Goal: Task Accomplishment & Management: Complete application form

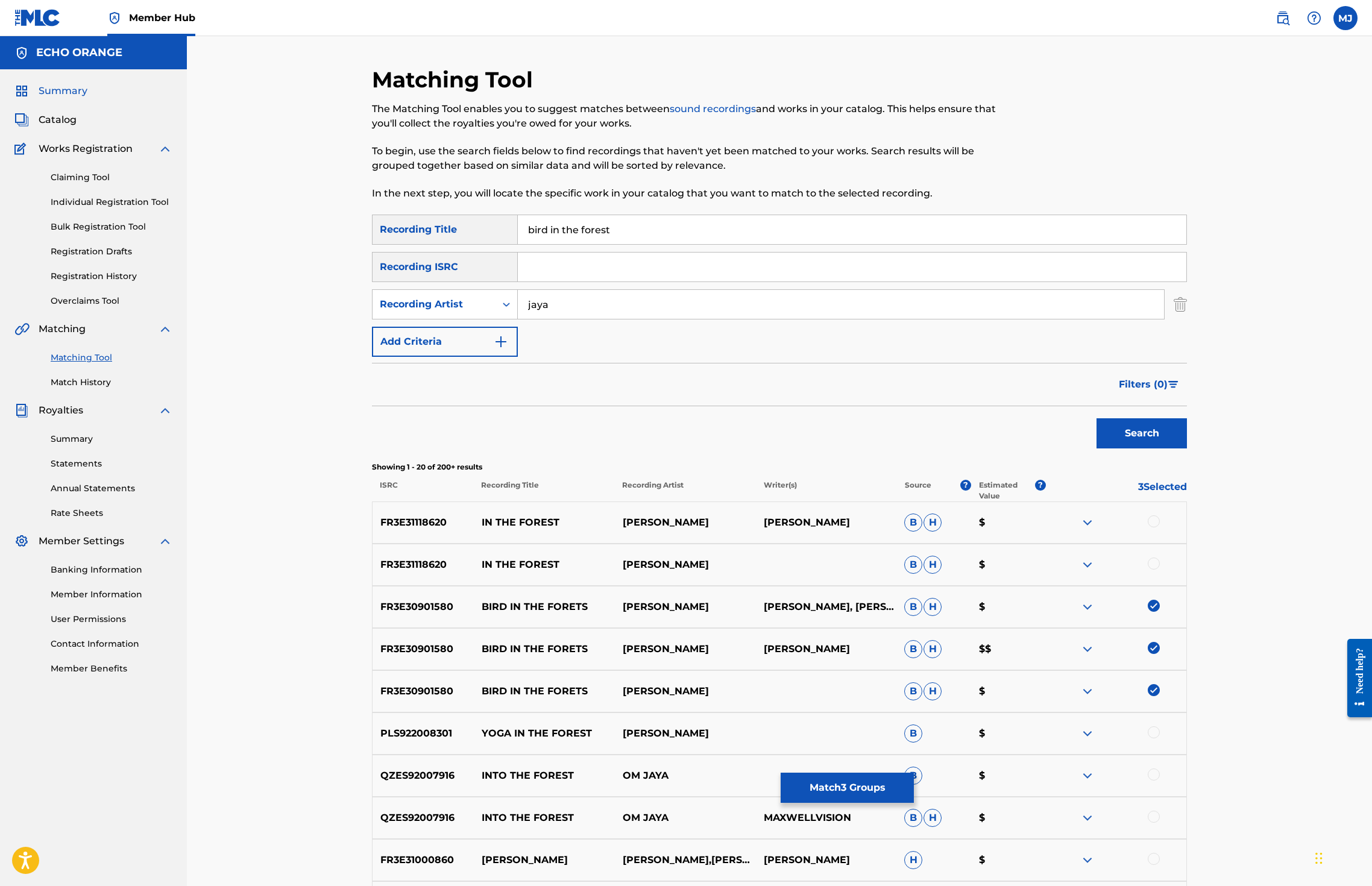
click at [85, 98] on span "Summary" at bounding box center [63, 91] width 49 height 15
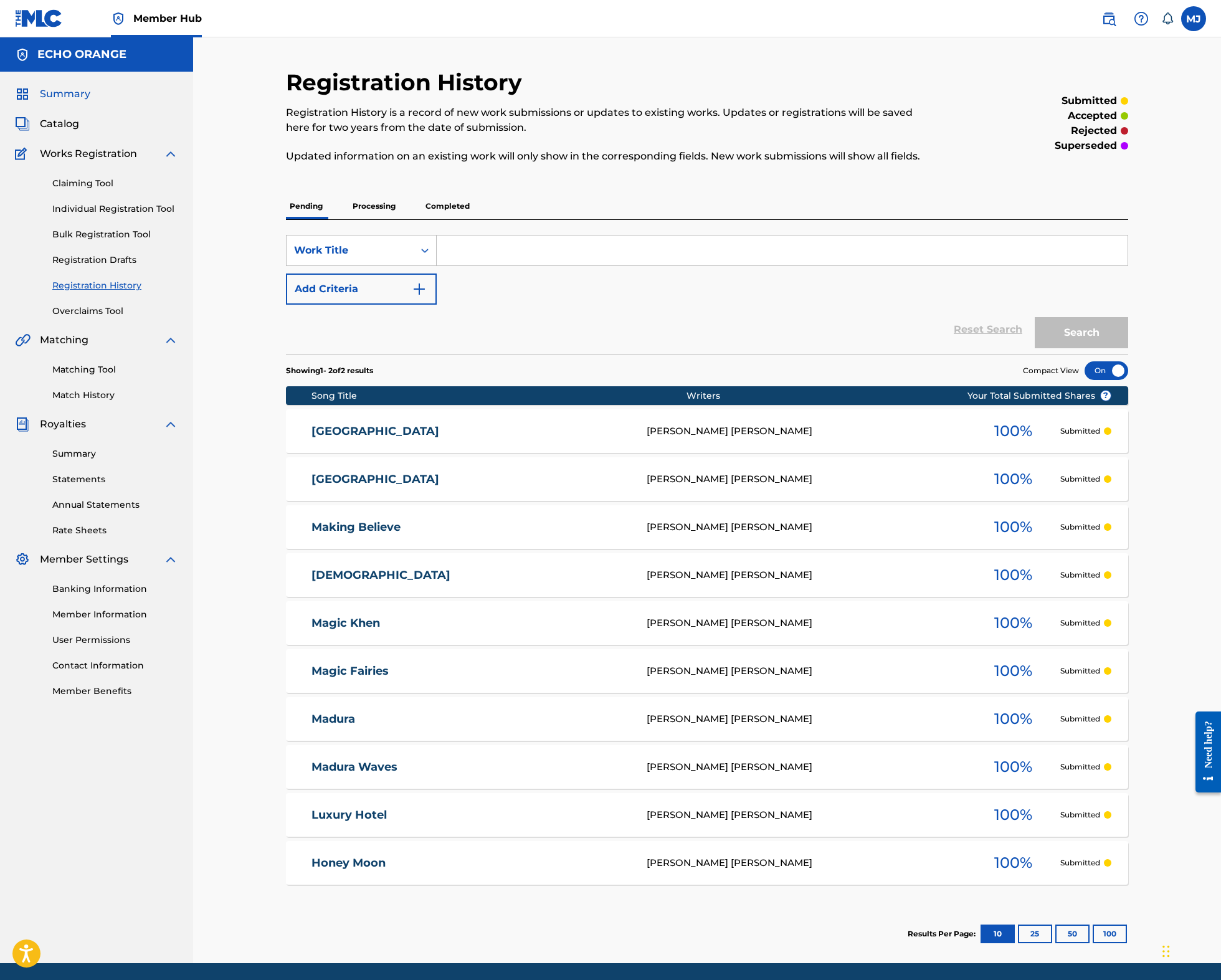
click at [69, 101] on span "Summary" at bounding box center [65, 94] width 51 height 15
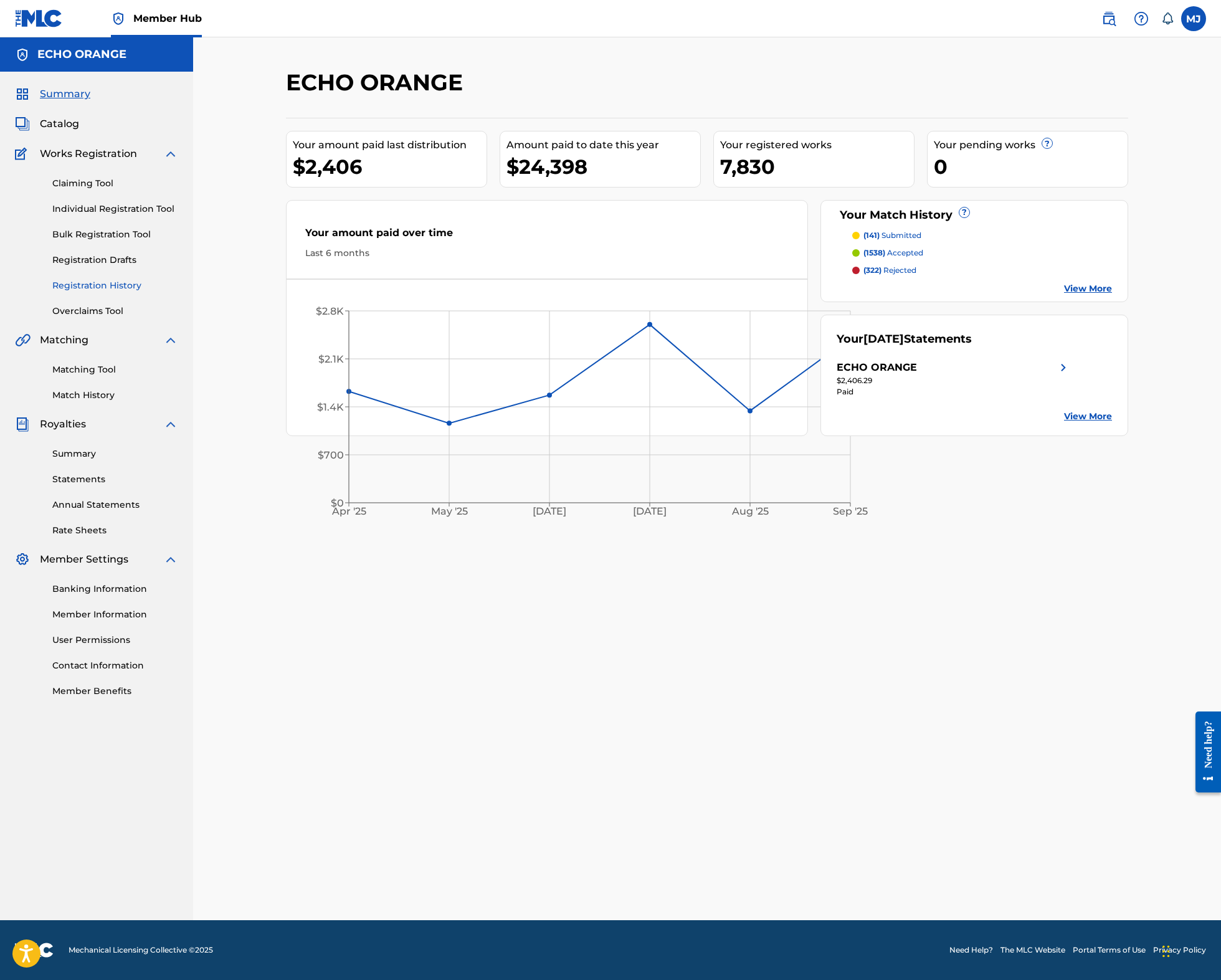
click at [122, 292] on link "Registration History" at bounding box center [115, 285] width 125 height 13
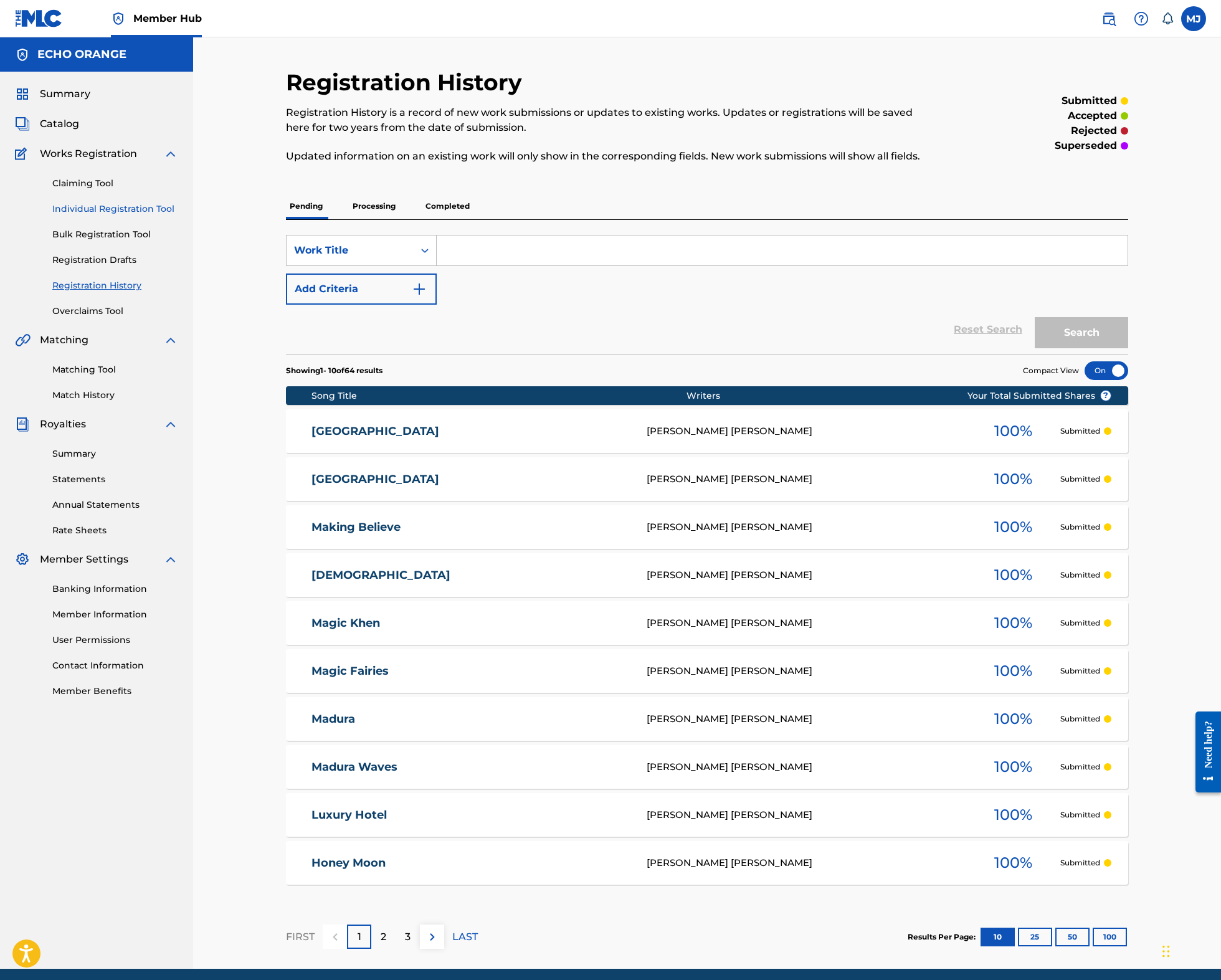
click at [170, 216] on link "Individual Registration Tool" at bounding box center [115, 208] width 125 height 13
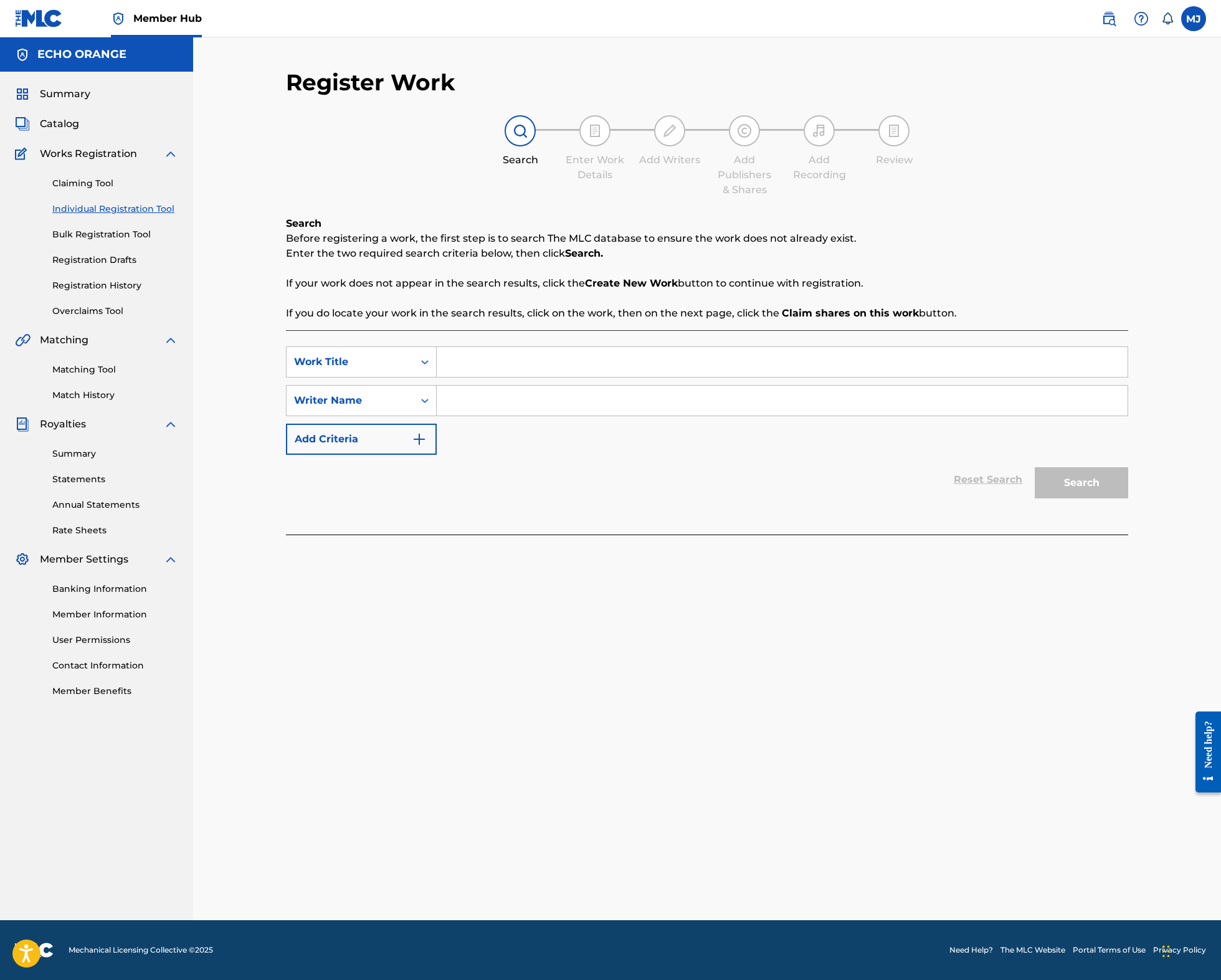
click at [467, 377] on input "Search Form" at bounding box center [782, 361] width 690 height 30
type input "marvelous landmark"
paste input "J’entends bien que le mur relève de la copropriété, mais de mon côté je n’ai pa…"
click at [551, 415] on input "J’entends bien que le mur relève de la copropriété, mais de mon côté je n’ai pa…" at bounding box center [782, 400] width 690 height 30
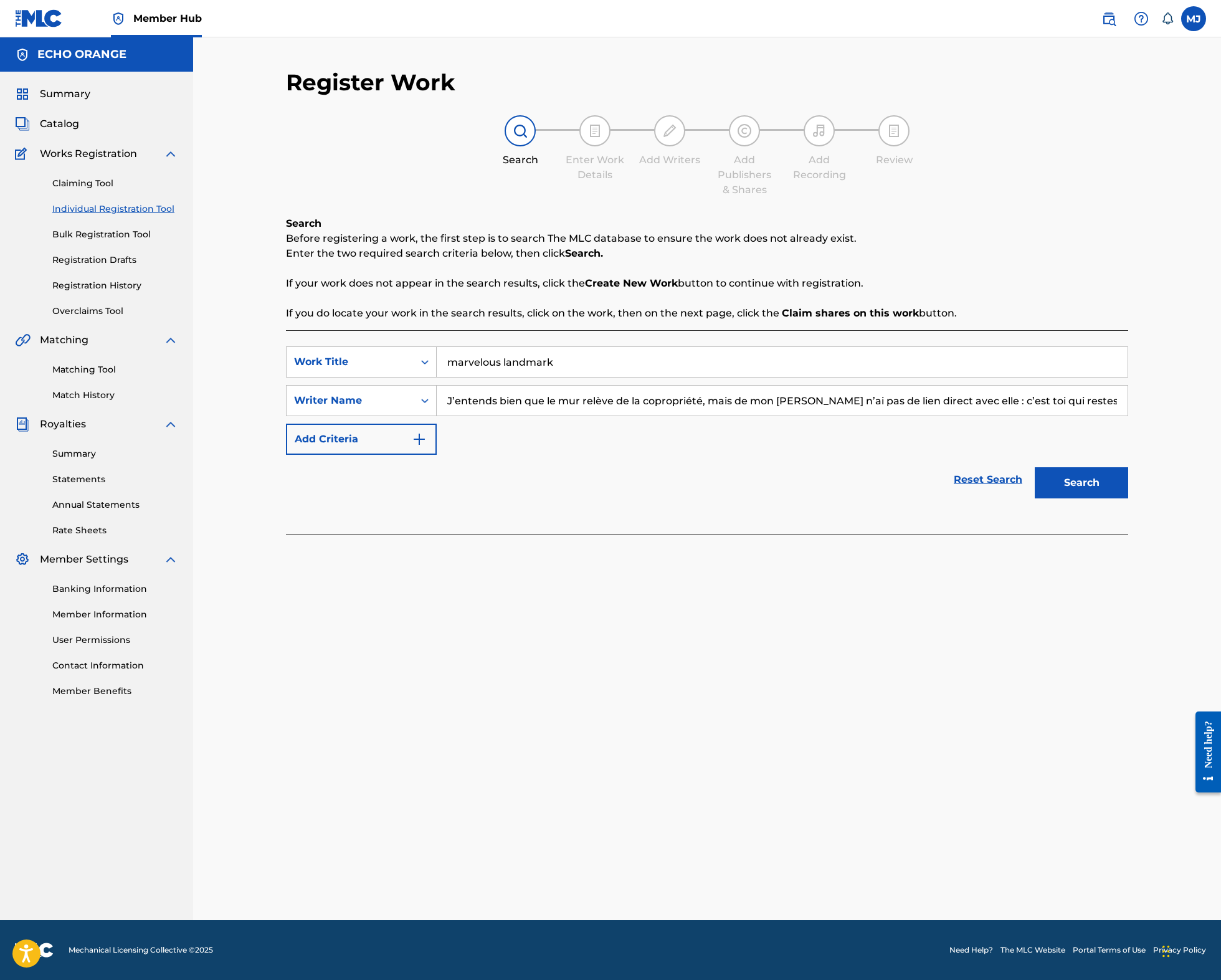
click at [551, 415] on input "J’entends bien que le mur relève de la copropriété, mais de mon côté je n’ai pa…" at bounding box center [782, 400] width 690 height 30
type input "Denis Hekimian"
click at [1116, 498] on button "Search" at bounding box center [1081, 483] width 94 height 32
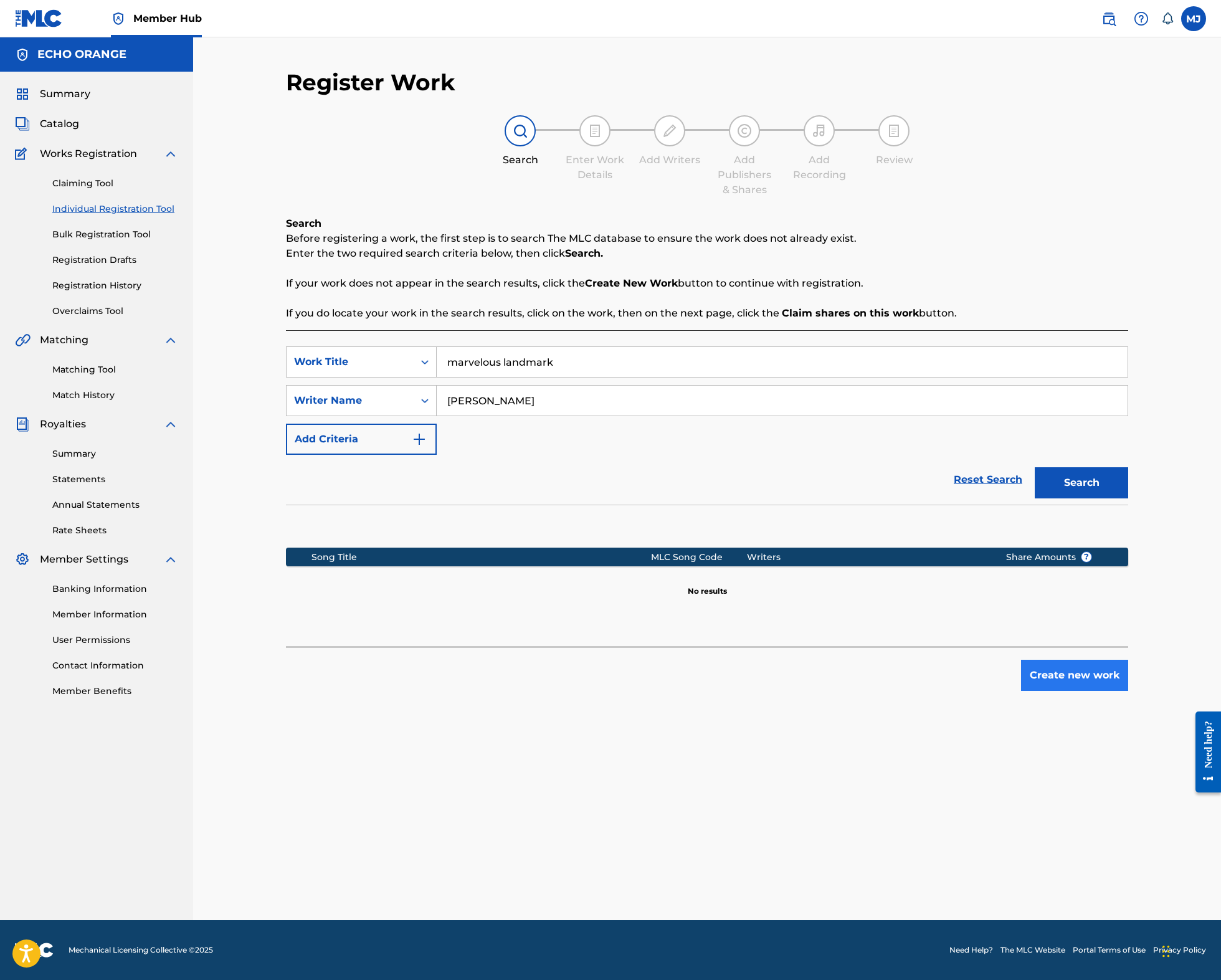
click at [1128, 690] on button "Create new work" at bounding box center [1074, 675] width 107 height 32
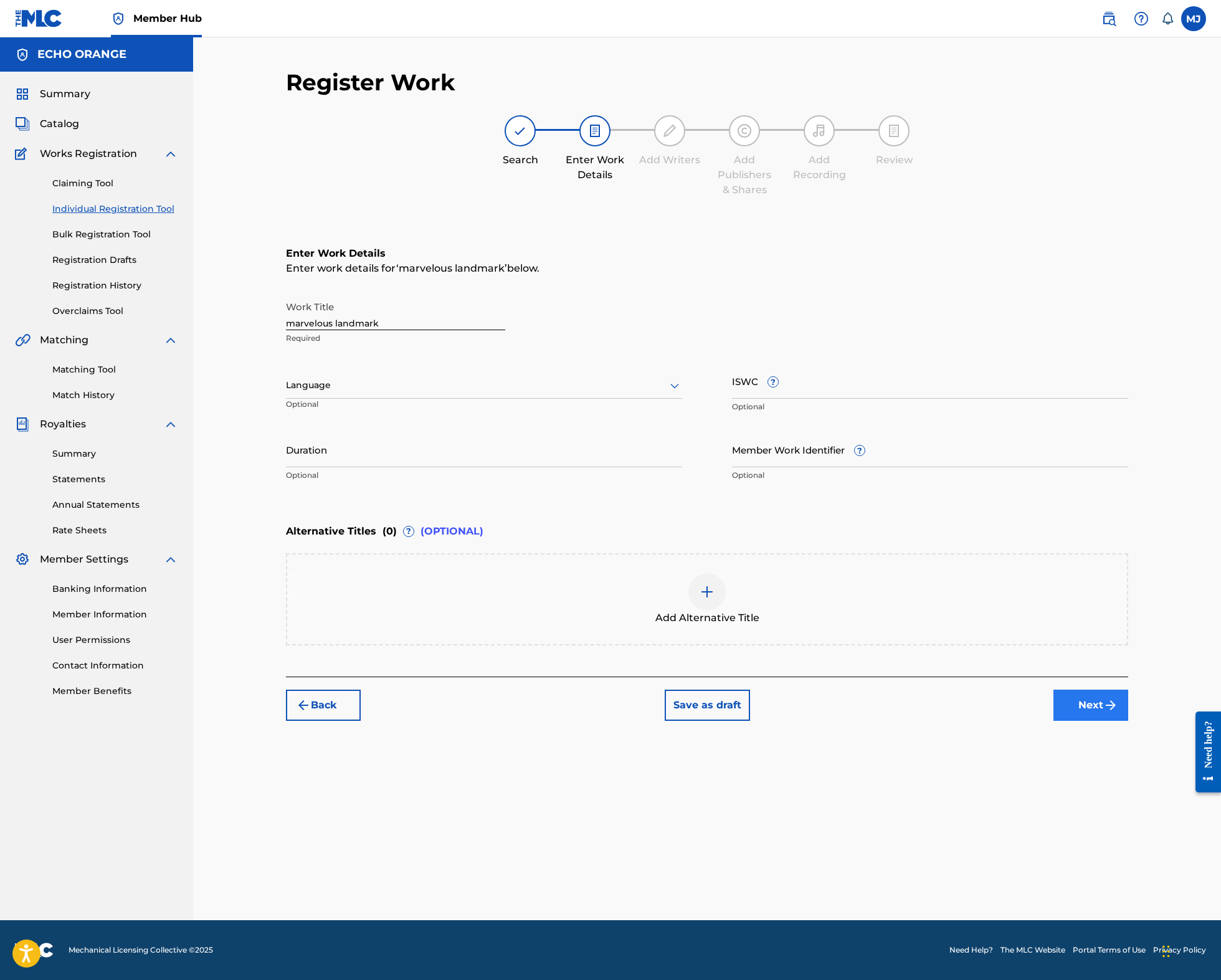
click at [1128, 720] on button "Next" at bounding box center [1090, 705] width 75 height 32
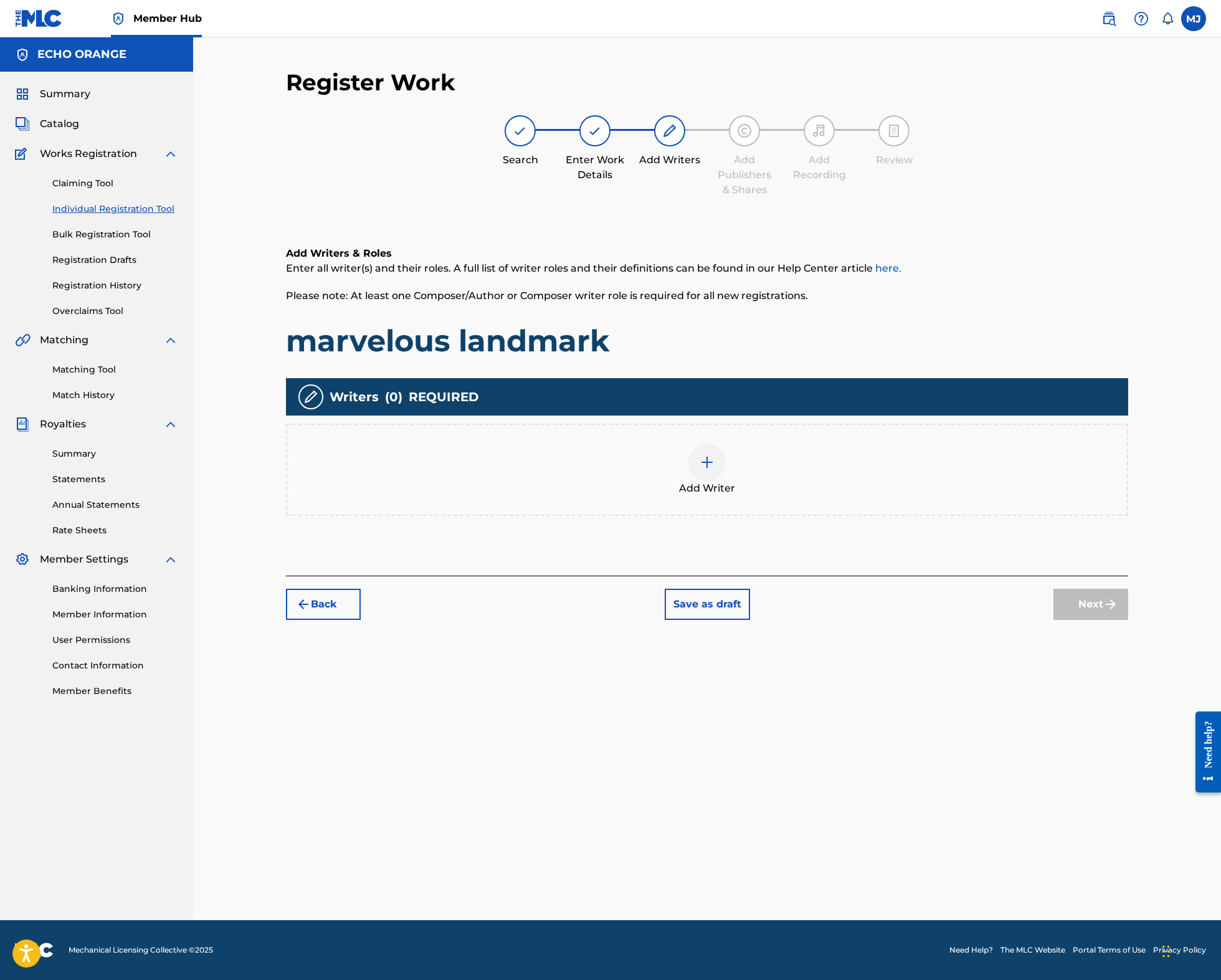
click at [785, 495] on div "Add Writer" at bounding box center [707, 469] width 839 height 52
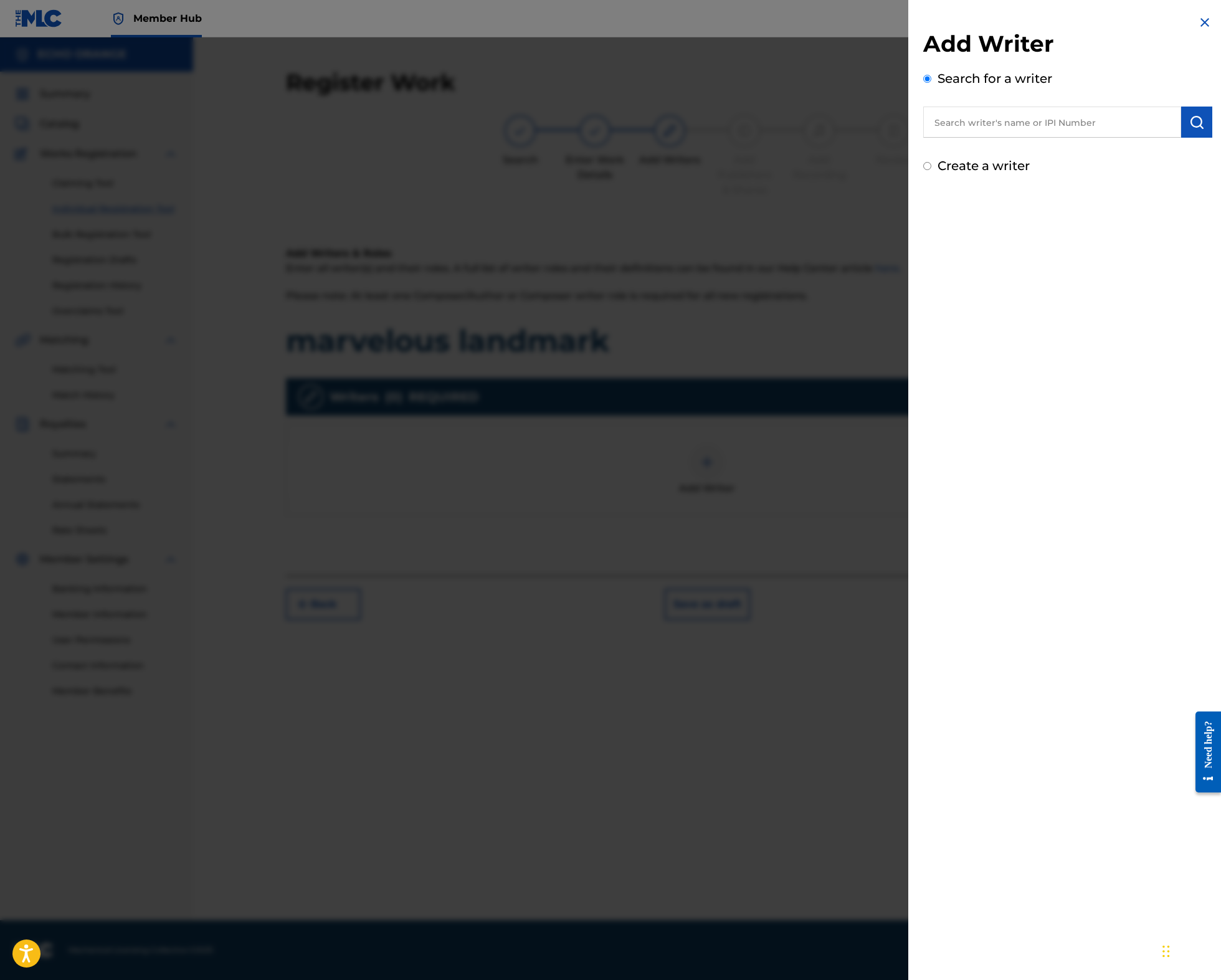
click at [1060, 138] on input "text" at bounding box center [1052, 122] width 258 height 32
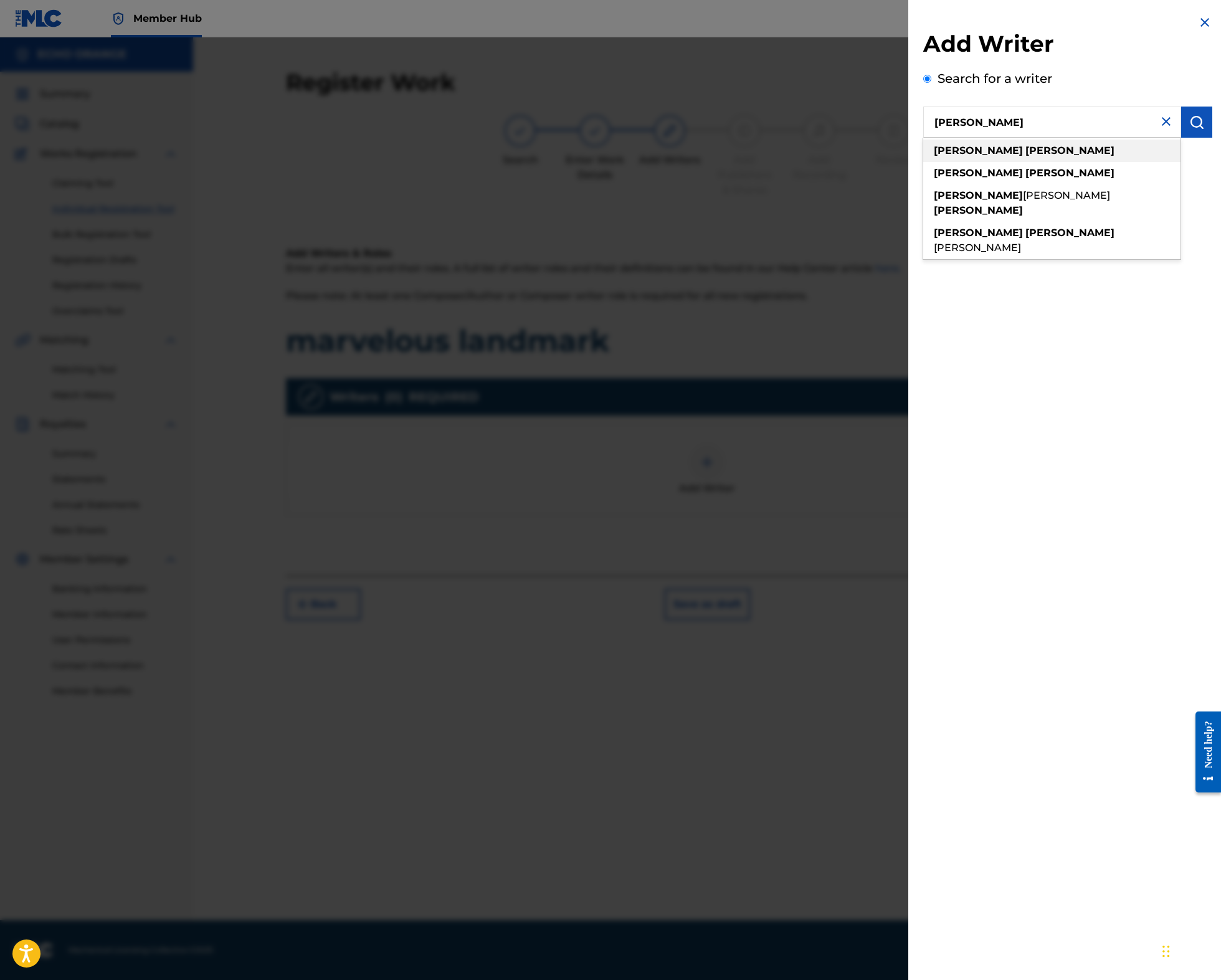
click at [1052, 162] on div "denis hekimian" at bounding box center [1051, 151] width 257 height 23
type input "denis hekimian"
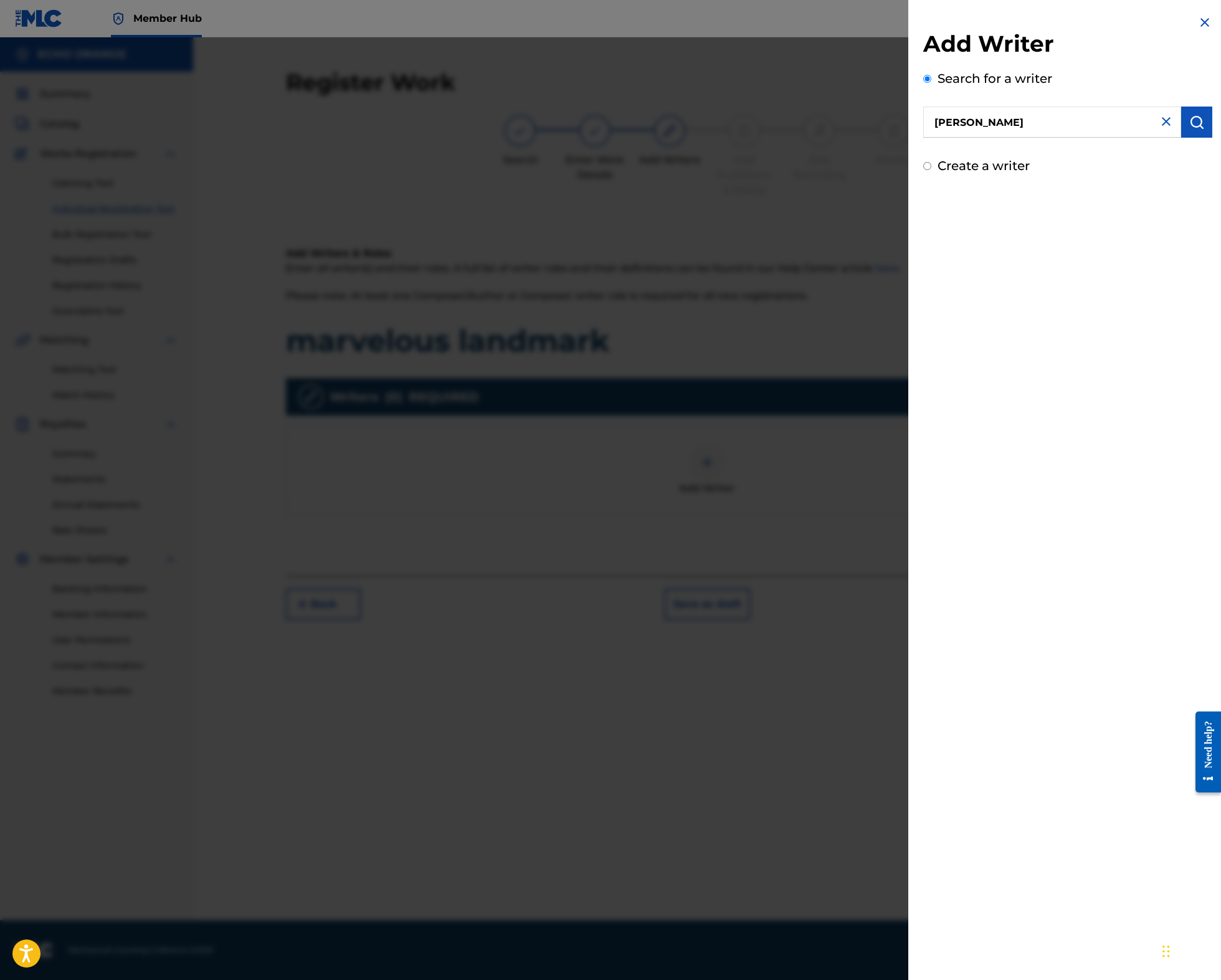
click at [950, 137] on input "denis hekimian" at bounding box center [1052, 122] width 258 height 32
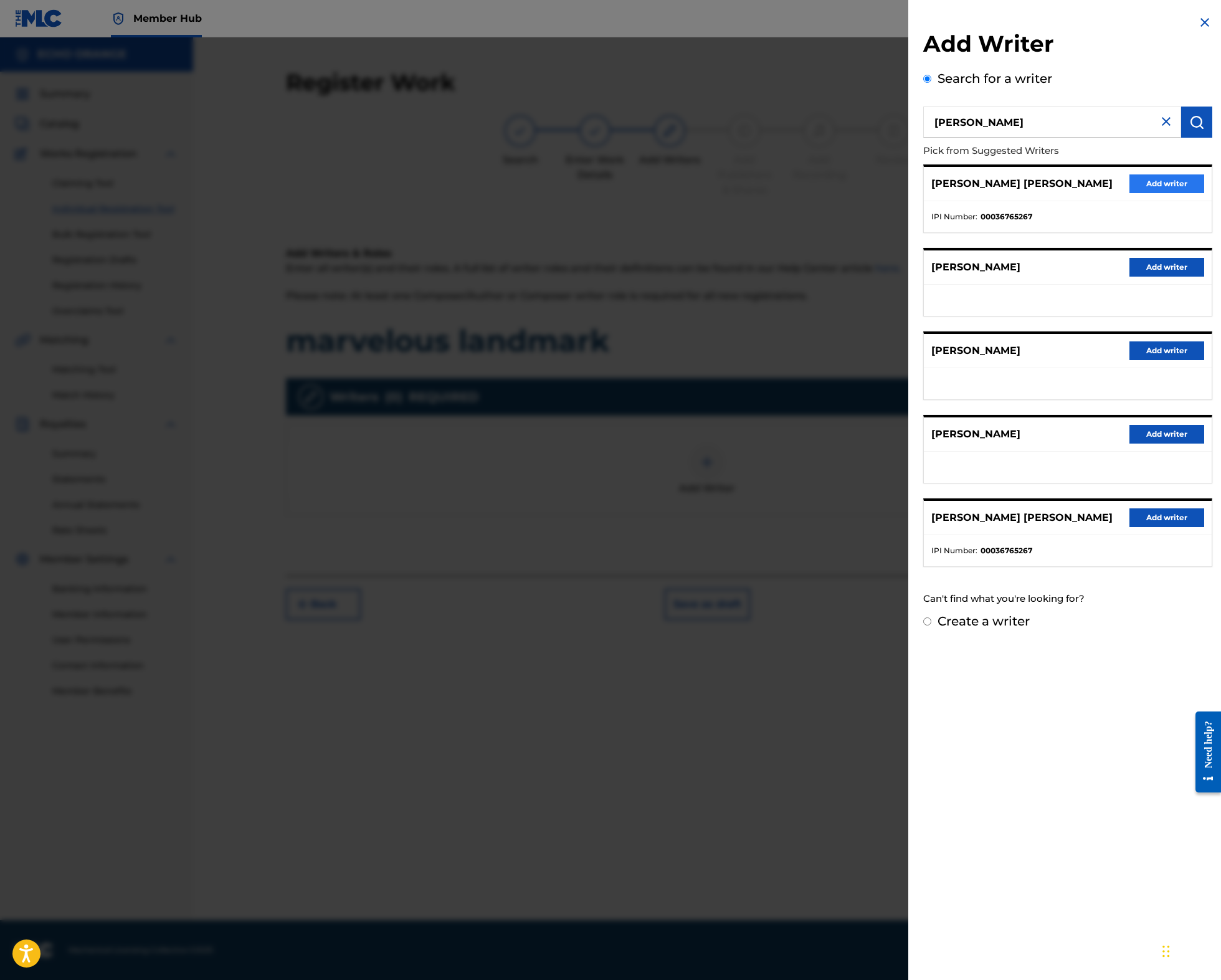
click at [1159, 193] on button "Add writer" at bounding box center [1166, 183] width 75 height 19
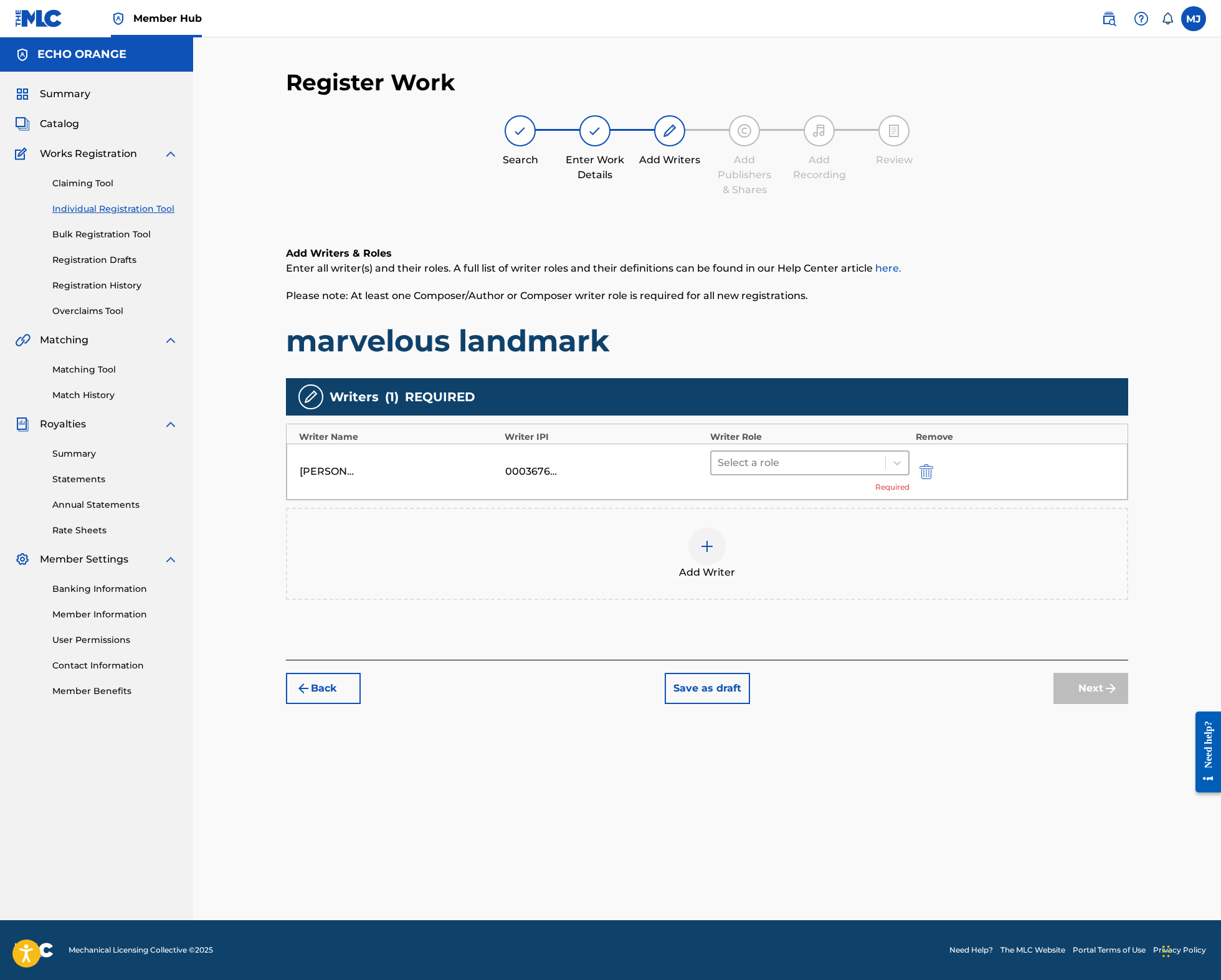
click at [781, 471] on div at bounding box center [798, 462] width 162 height 17
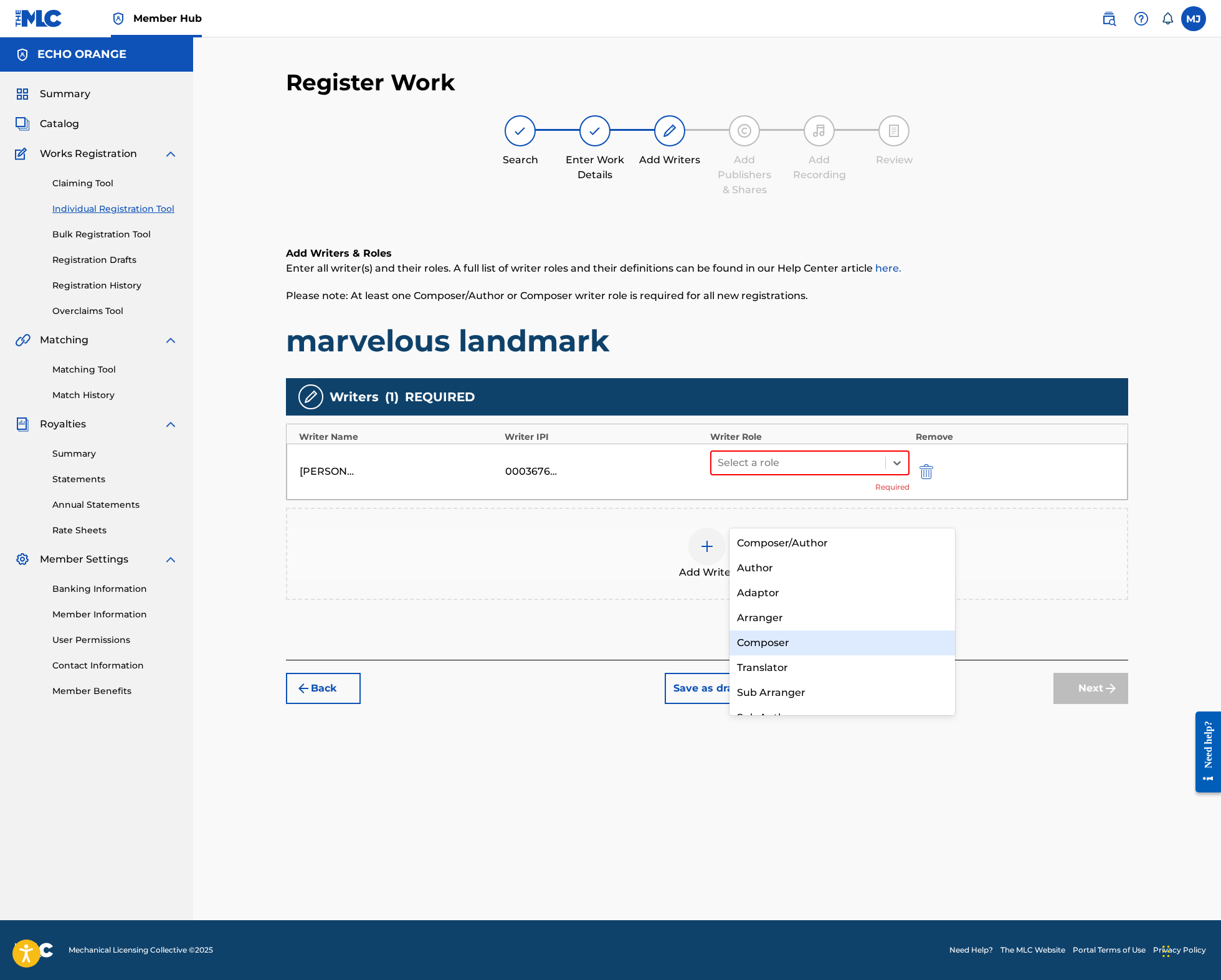
click at [803, 634] on div "Composer" at bounding box center [842, 643] width 226 height 25
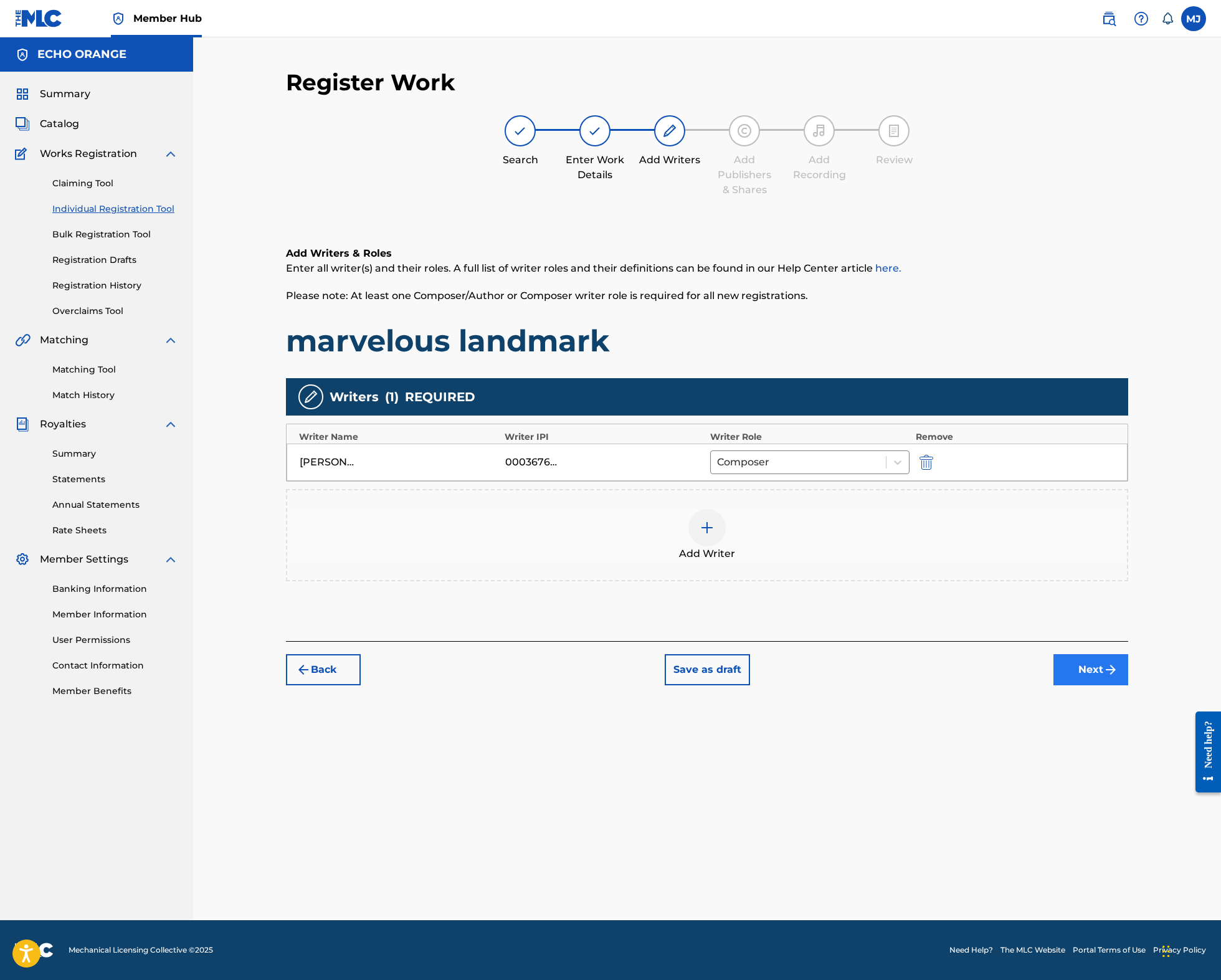
click at [1128, 685] on button "Next" at bounding box center [1090, 670] width 75 height 32
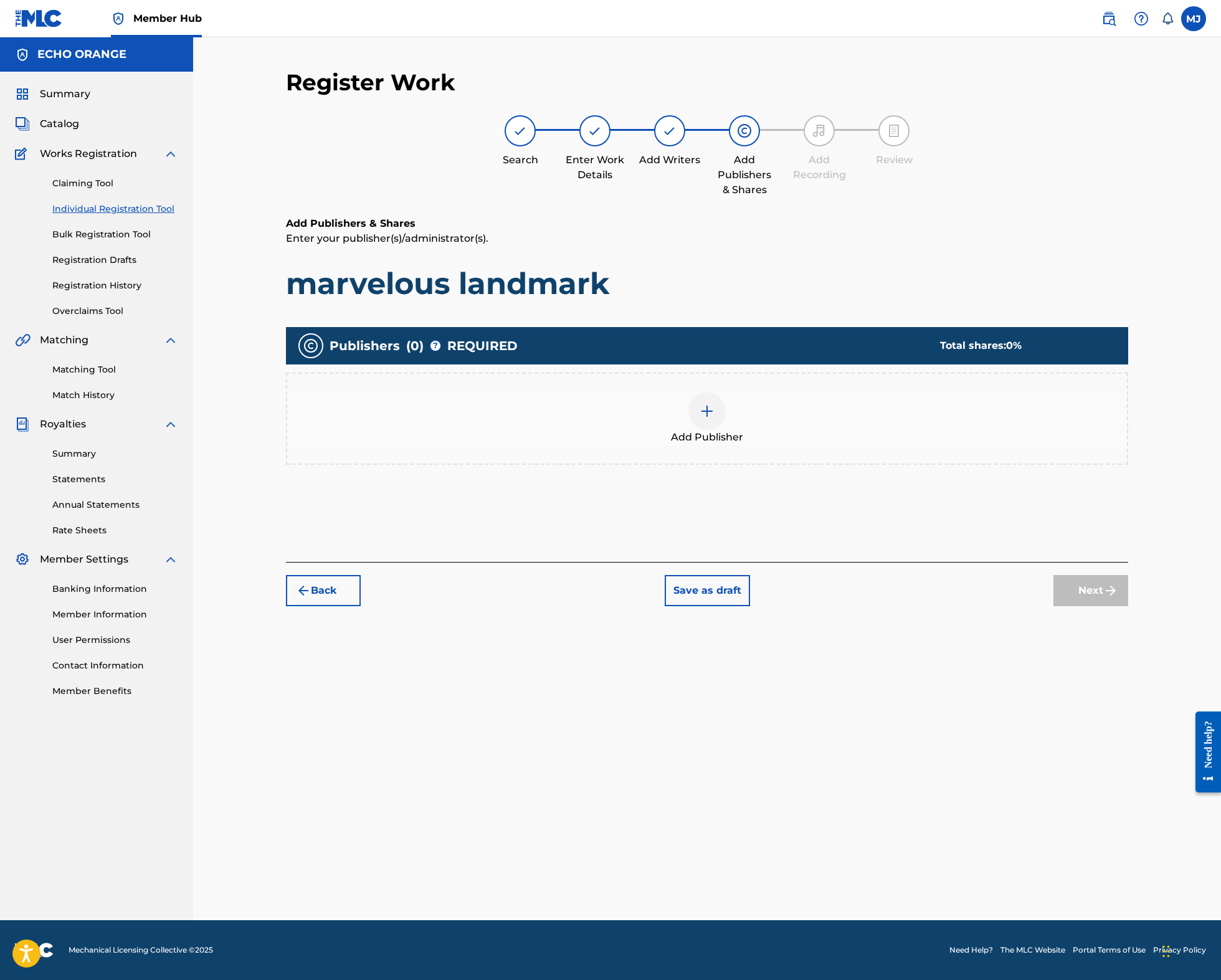
click at [778, 465] on div "Add Publisher" at bounding box center [707, 419] width 842 height 92
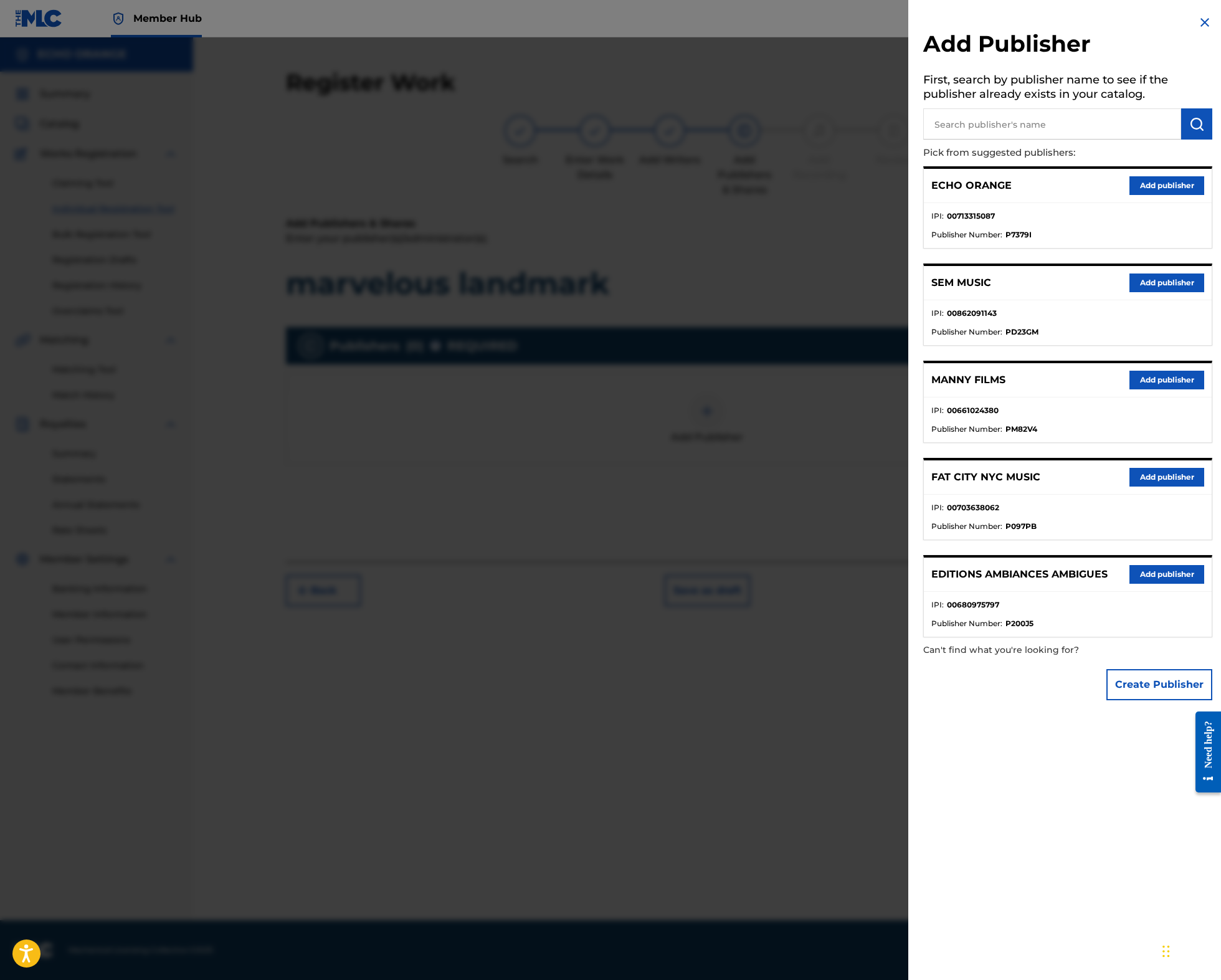
click at [972, 122] on input "text" at bounding box center [1052, 124] width 258 height 32
type input "origins"
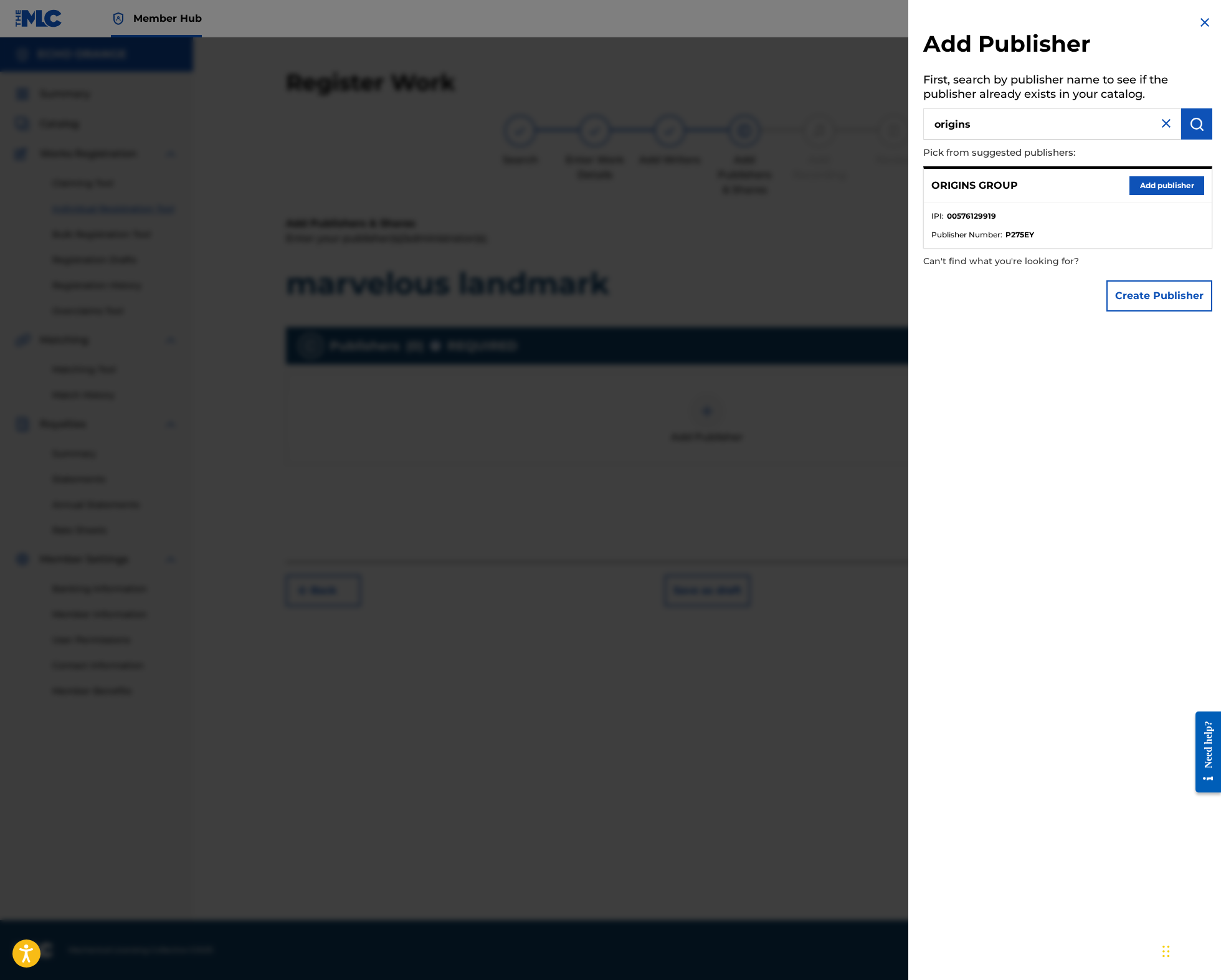
click at [1157, 188] on div "ORIGINS GROUP Add publisher" at bounding box center [1067, 186] width 288 height 34
click at [1156, 192] on div "ORIGINS GROUP Add publisher" at bounding box center [1067, 186] width 288 height 34
click at [1154, 195] on button "Add publisher" at bounding box center [1166, 185] width 75 height 19
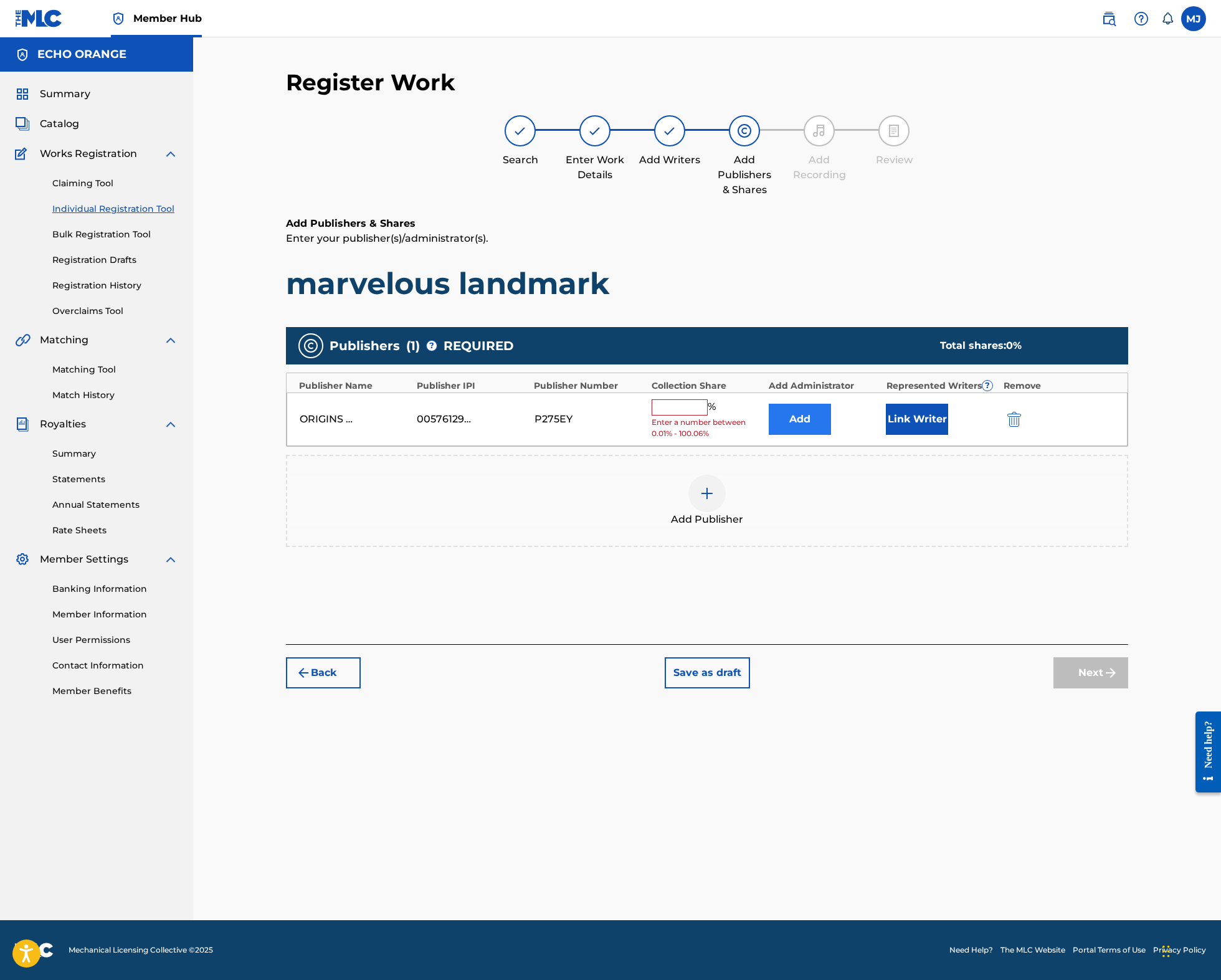
click at [815, 435] on button "Add" at bounding box center [800, 419] width 62 height 32
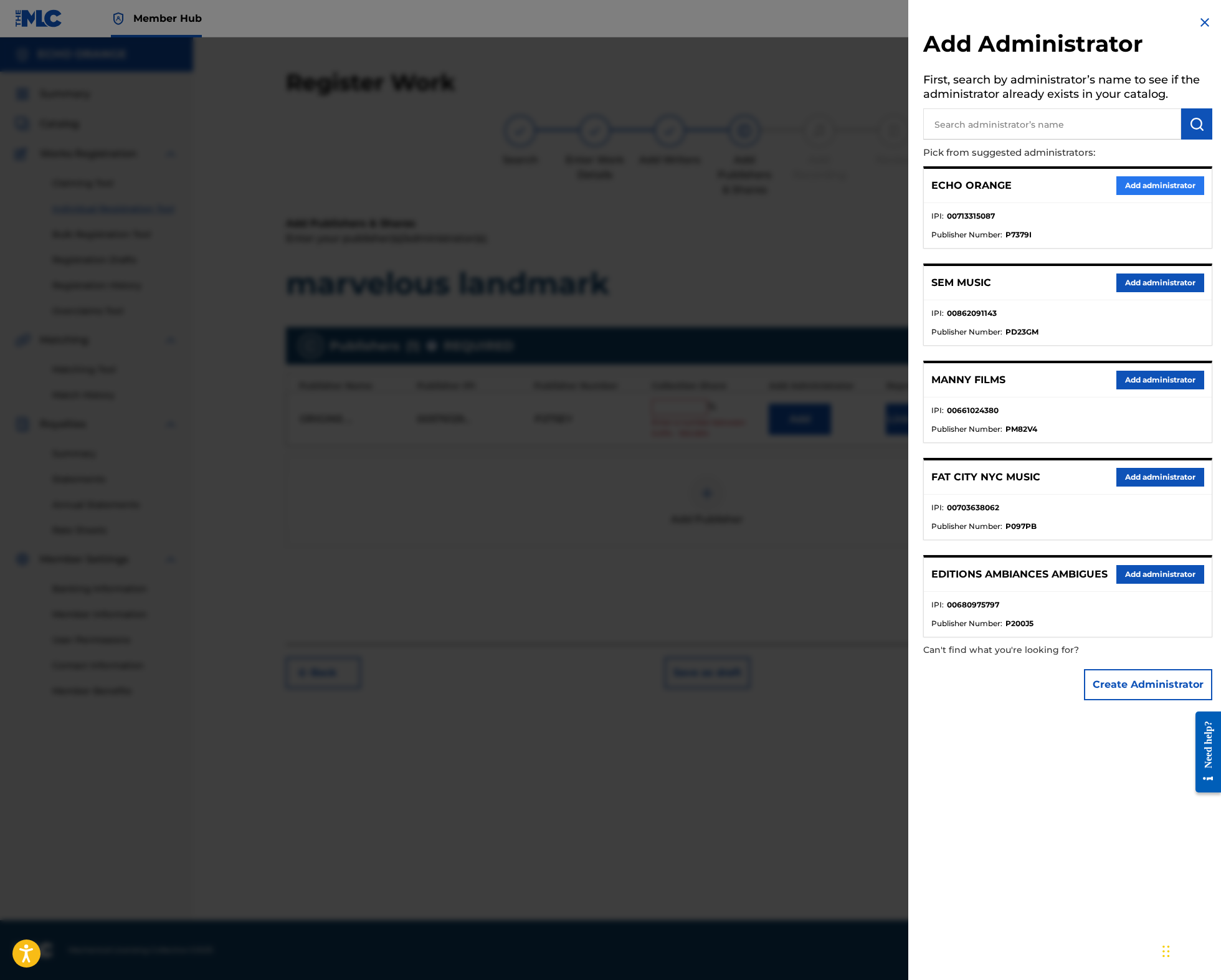
click at [1159, 195] on button "Add administrator" at bounding box center [1160, 185] width 88 height 19
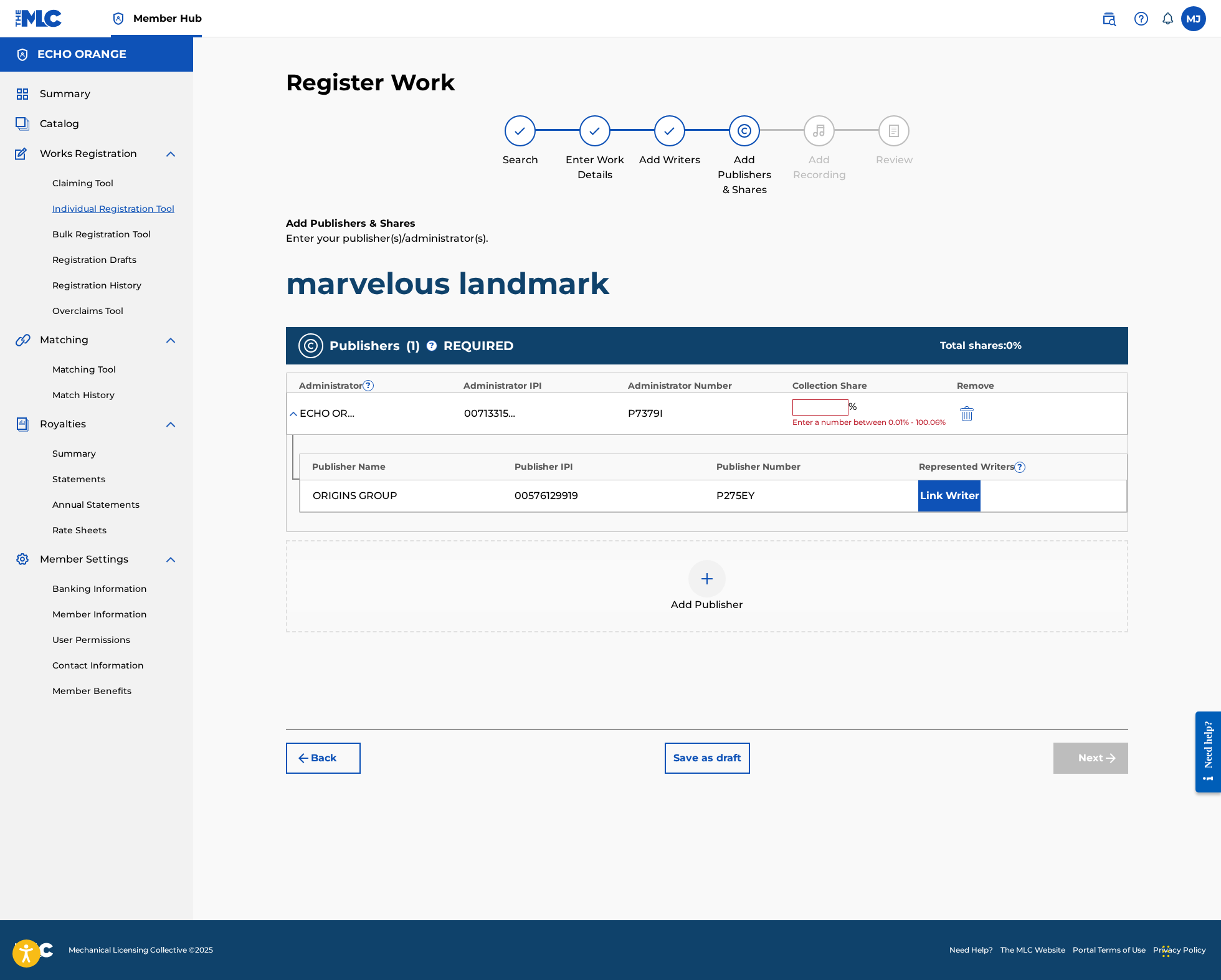
click at [849, 435] on div "ECHO ORANGE 00713315087 P7379I % Enter a number between 0.01% - 100.06%" at bounding box center [707, 414] width 841 height 43
click at [848, 415] on input "text" at bounding box center [820, 407] width 56 height 16
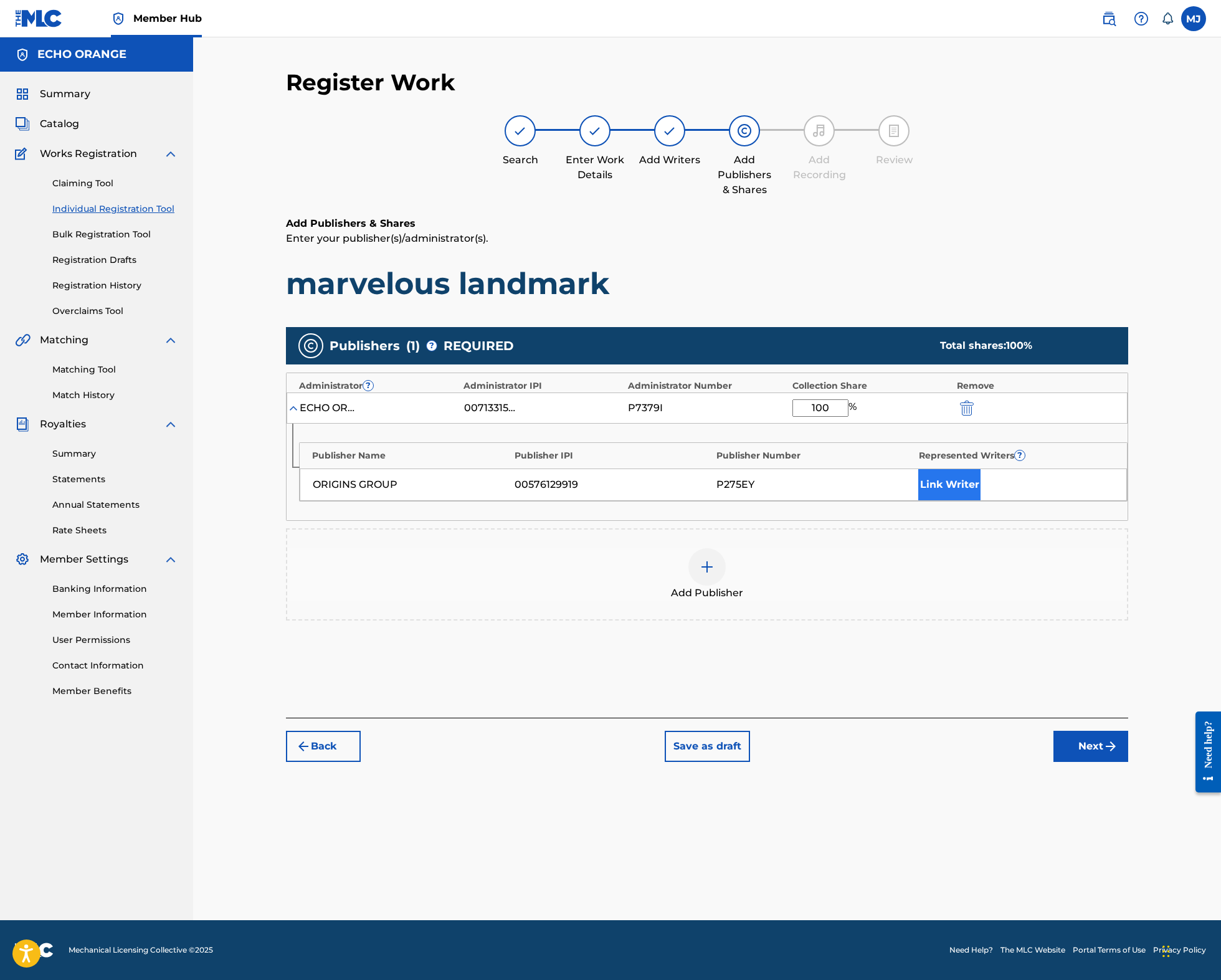
type input "100"
click at [970, 500] on button "Link Writer" at bounding box center [948, 485] width 62 height 32
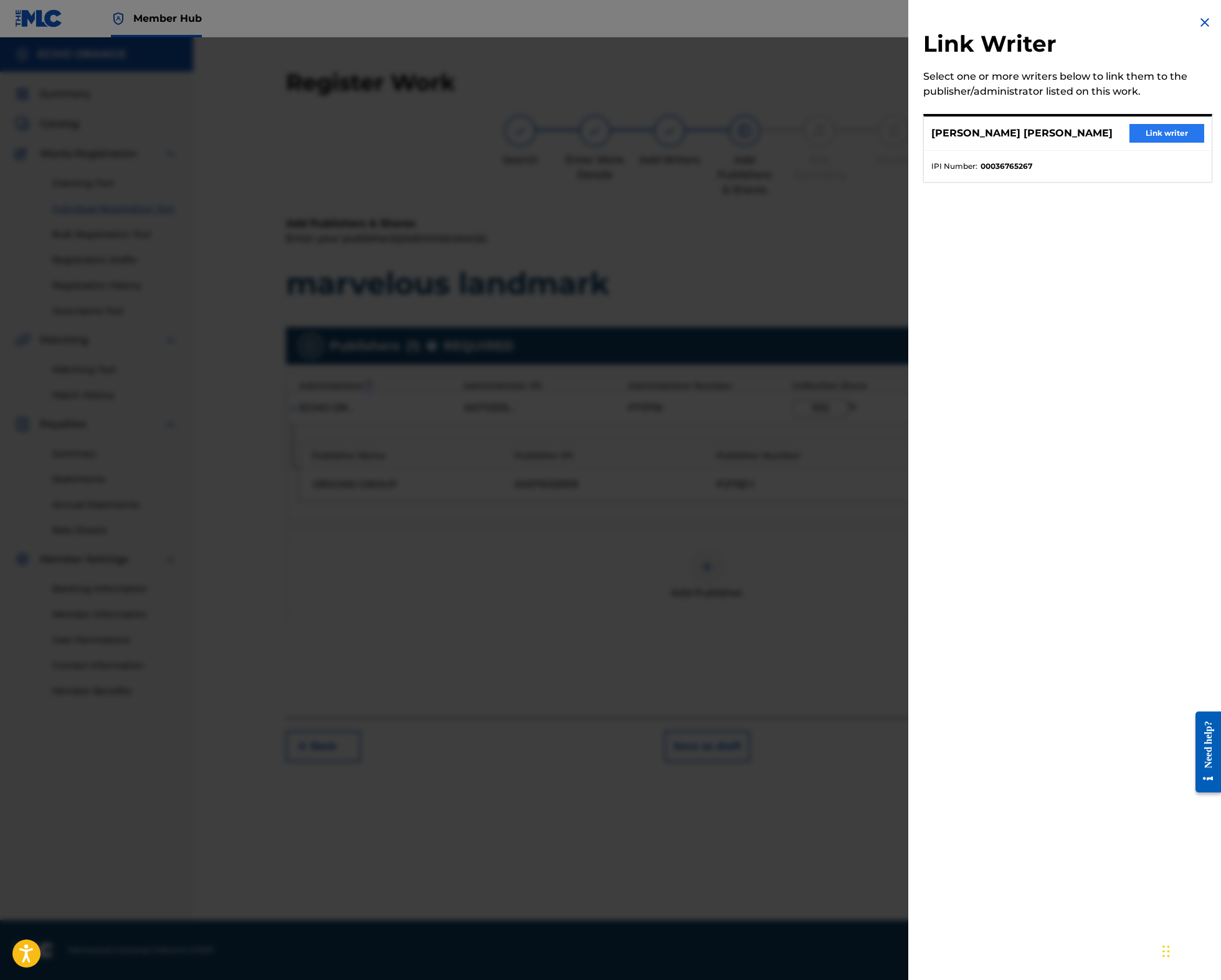
click at [1152, 143] on button "Link writer" at bounding box center [1166, 133] width 75 height 19
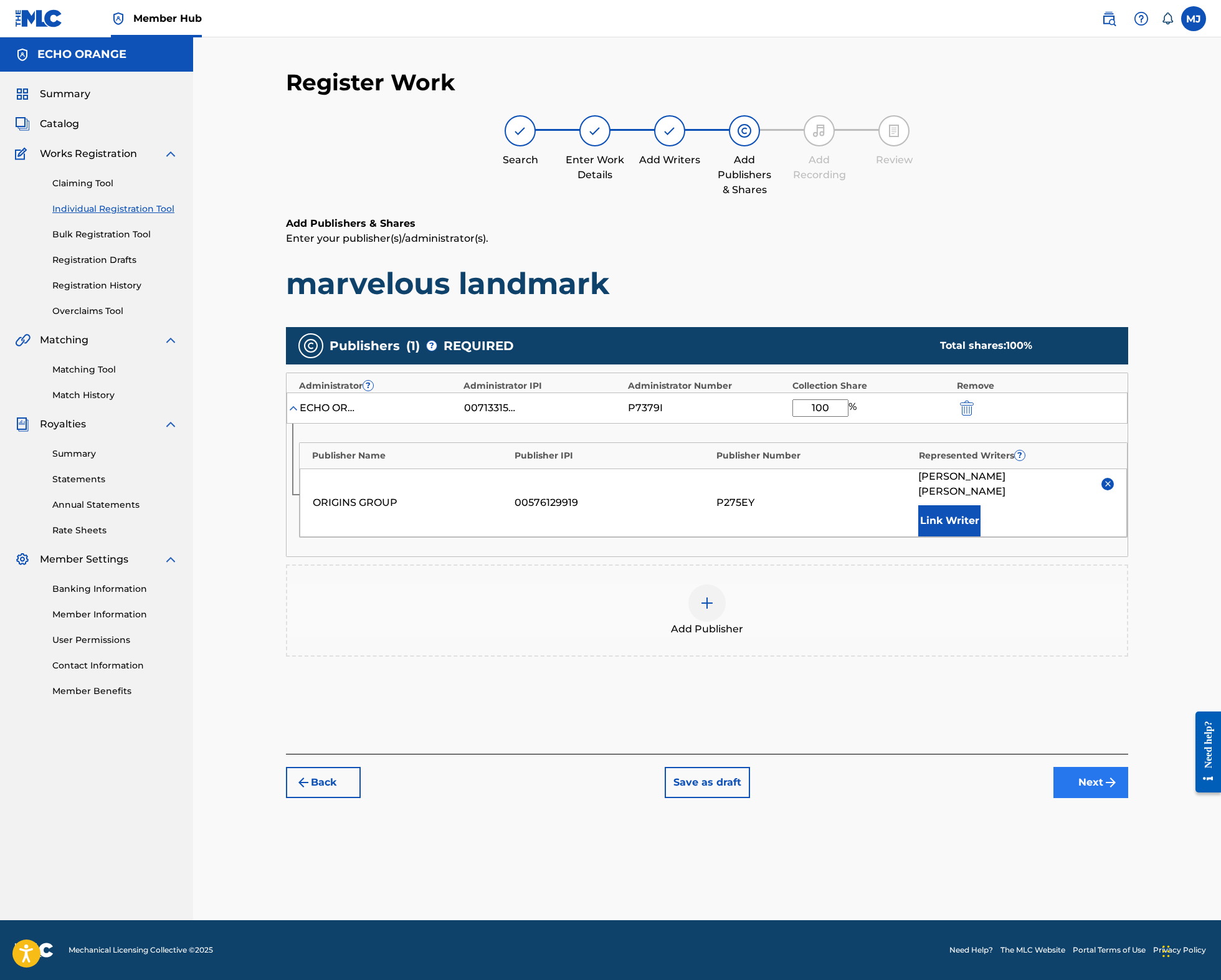
click at [1128, 798] on button "Next" at bounding box center [1090, 782] width 75 height 32
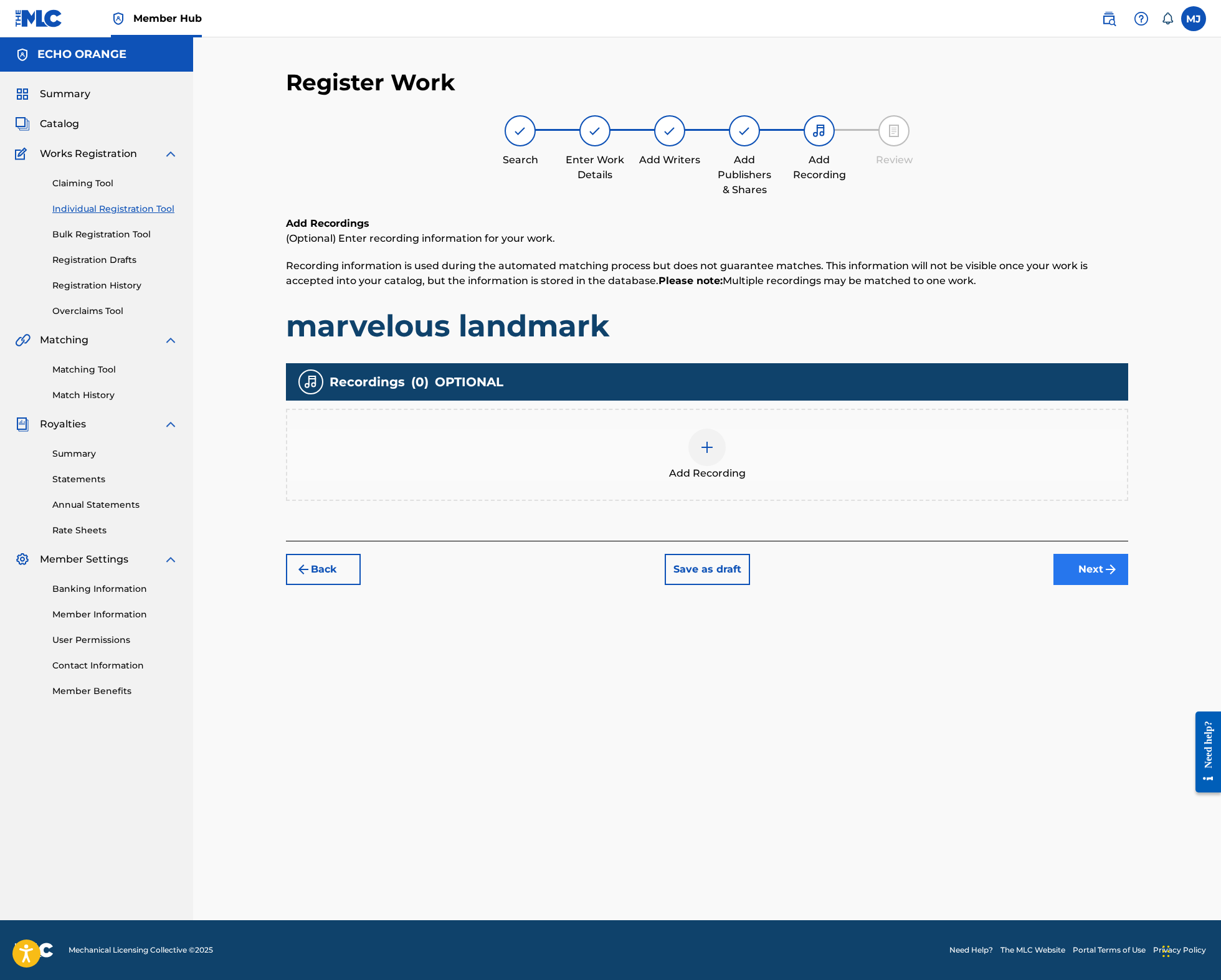
click at [1124, 585] on button "Next" at bounding box center [1090, 569] width 75 height 32
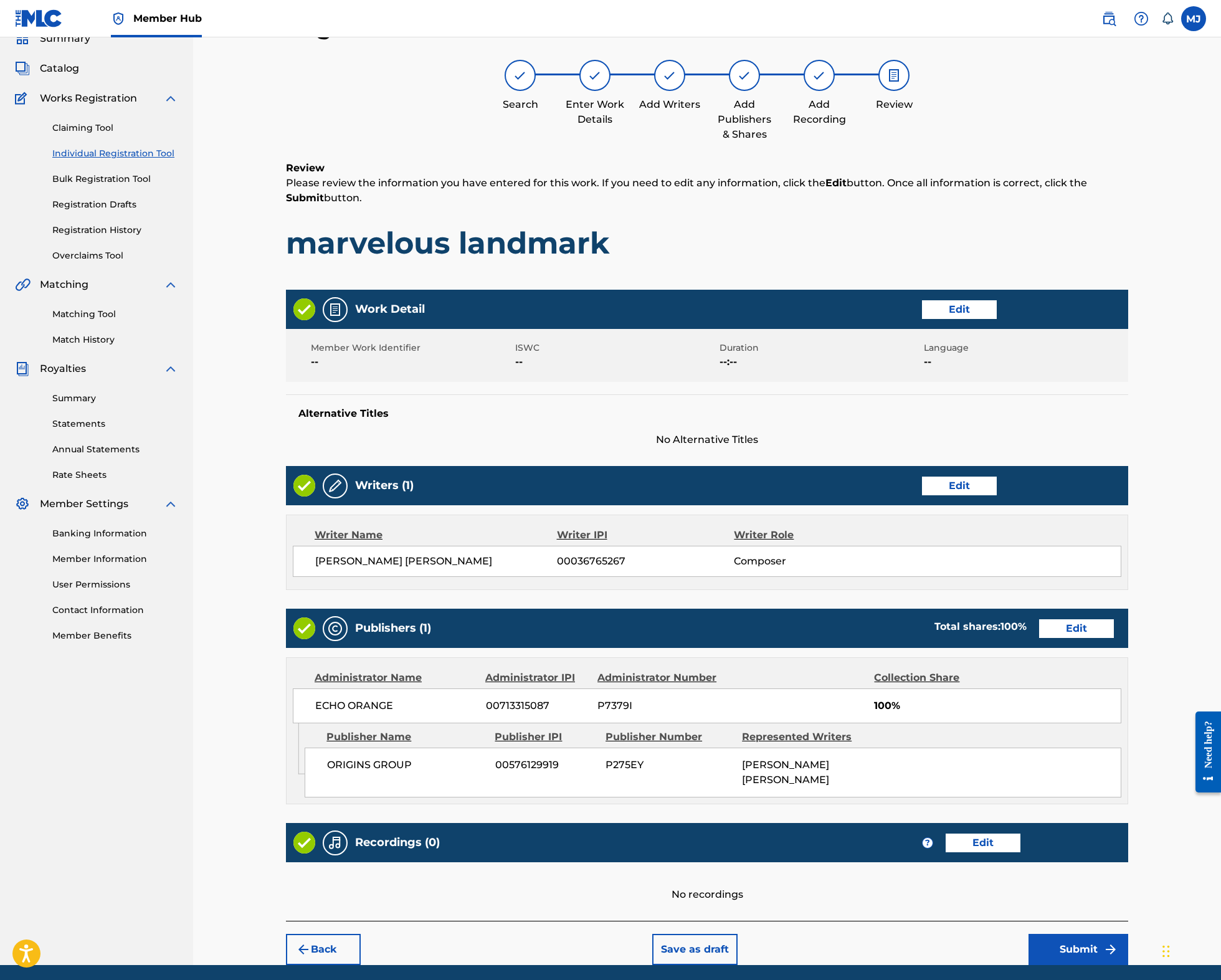
scroll to position [217, 0]
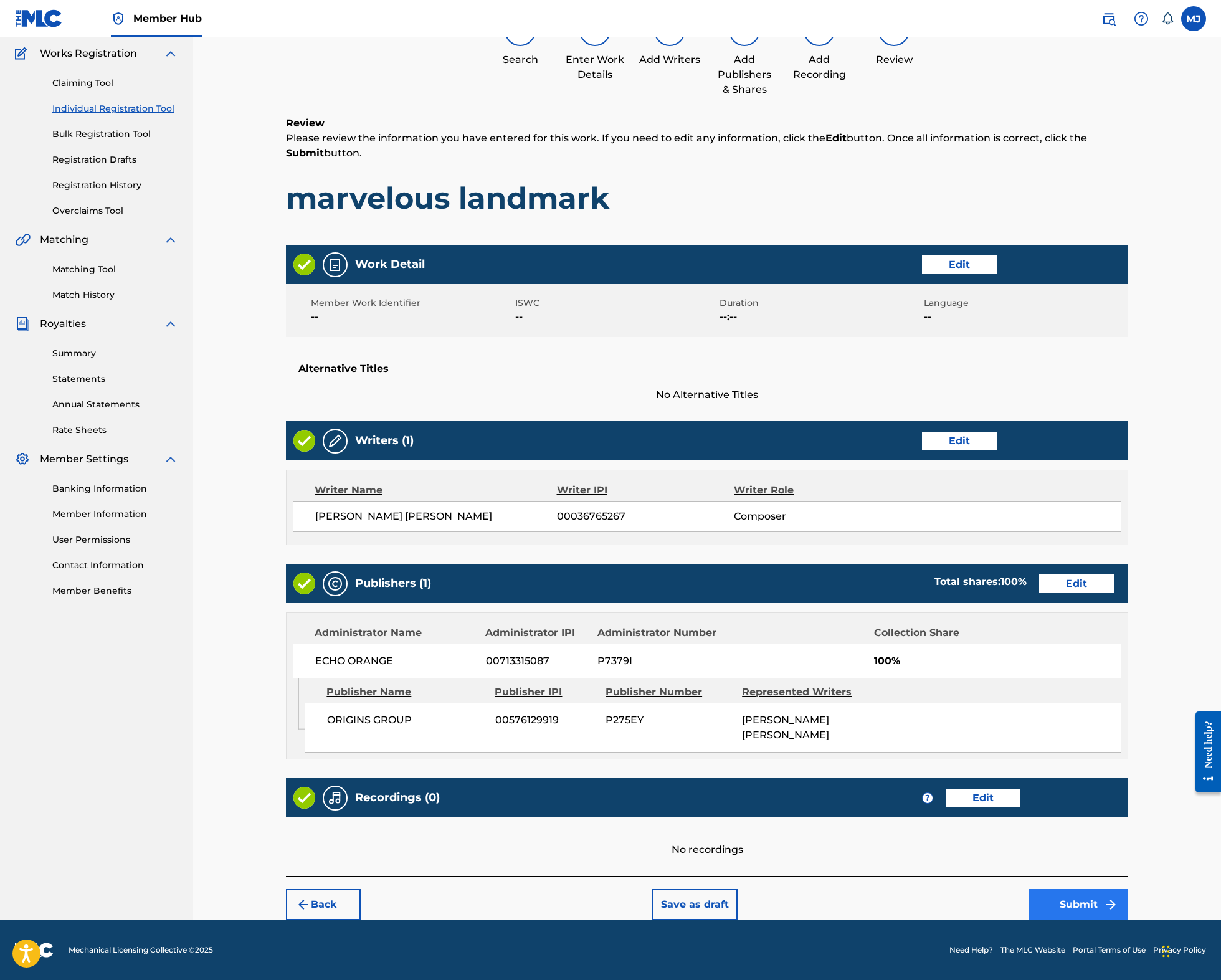
click at [1128, 907] on button "Submit" at bounding box center [1078, 904] width 99 height 32
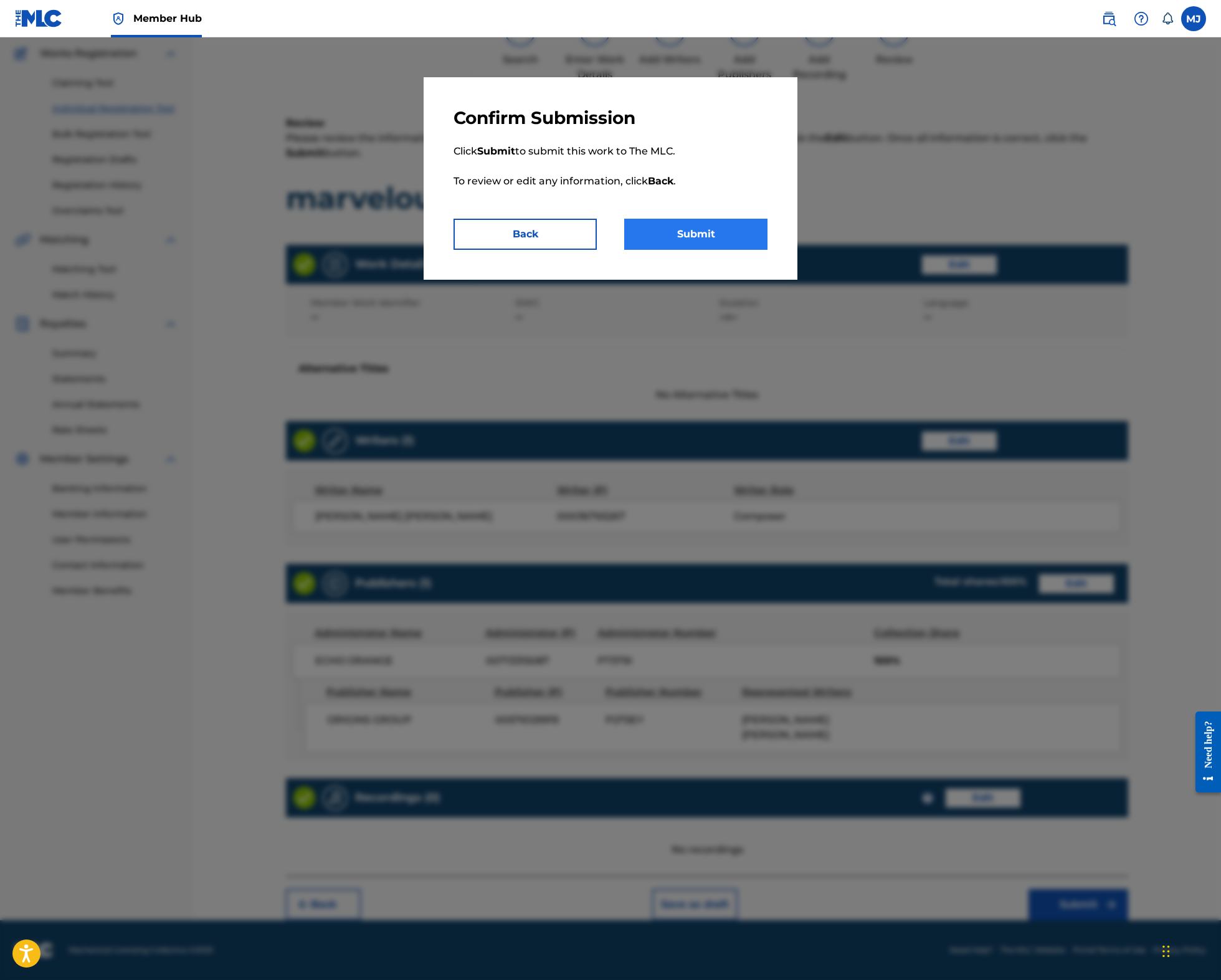
click at [694, 250] on button "Submit" at bounding box center [696, 234] width 143 height 32
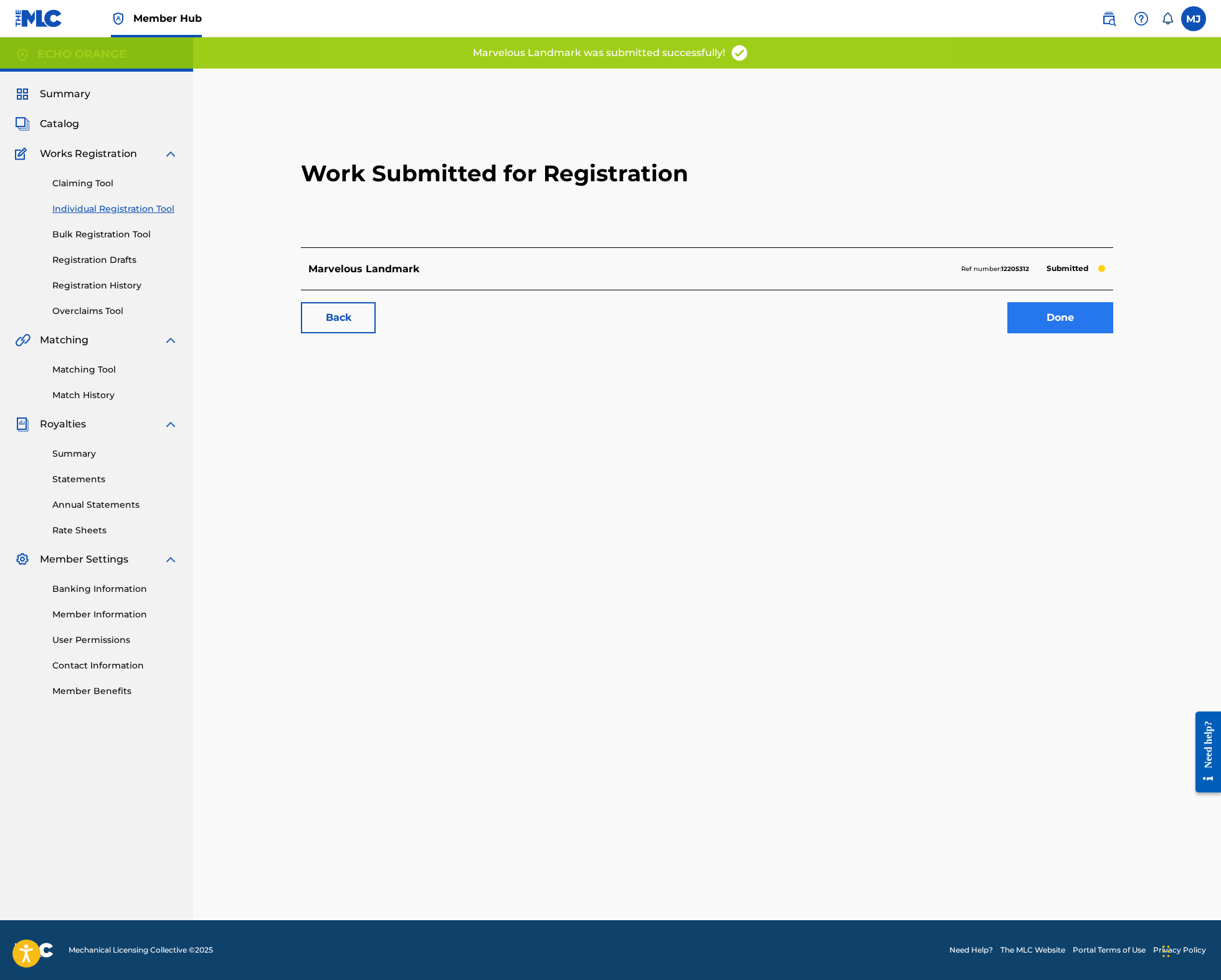
click at [1098, 333] on link "Done" at bounding box center [1059, 318] width 106 height 32
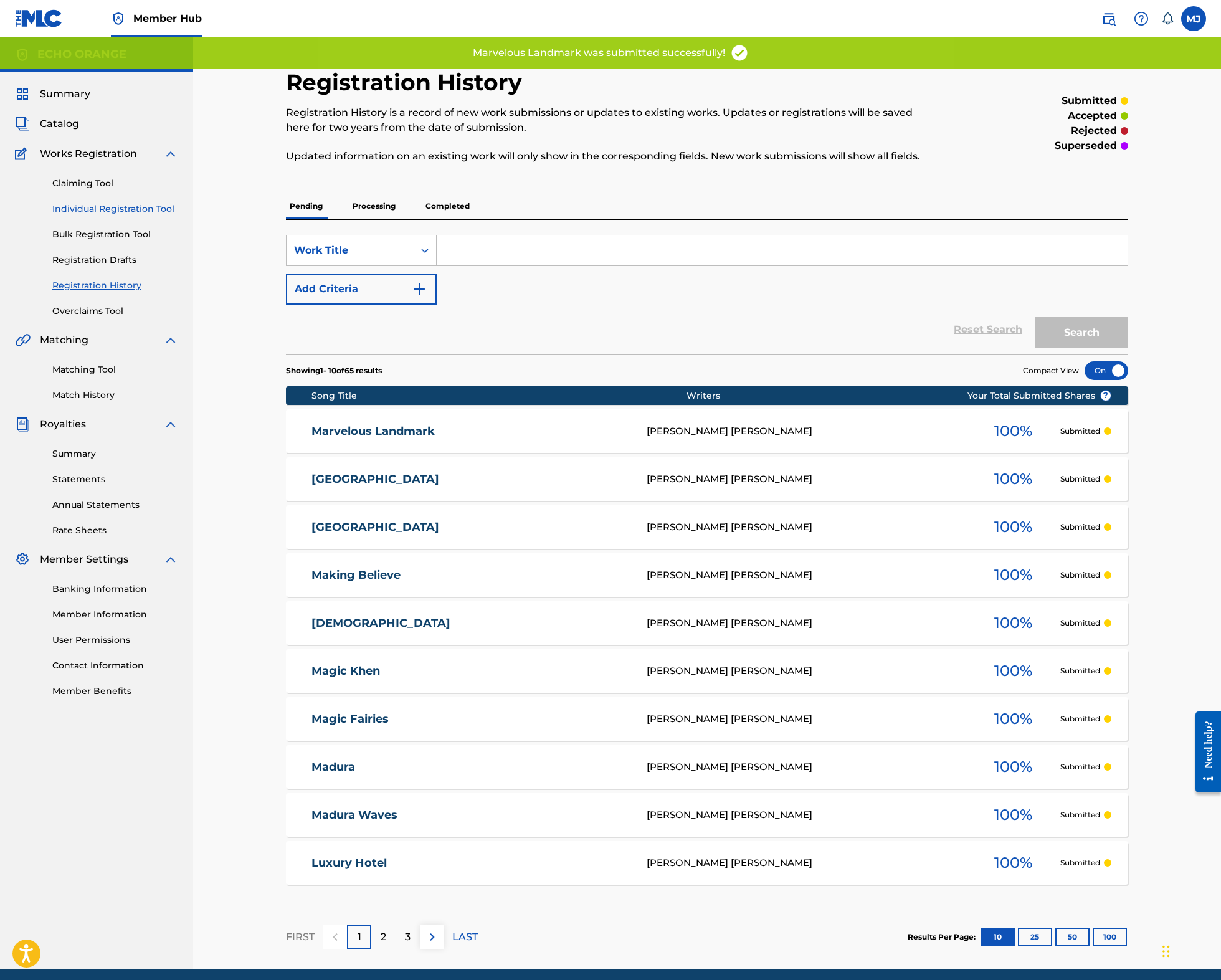
click at [138, 216] on link "Individual Registration Tool" at bounding box center [115, 208] width 125 height 13
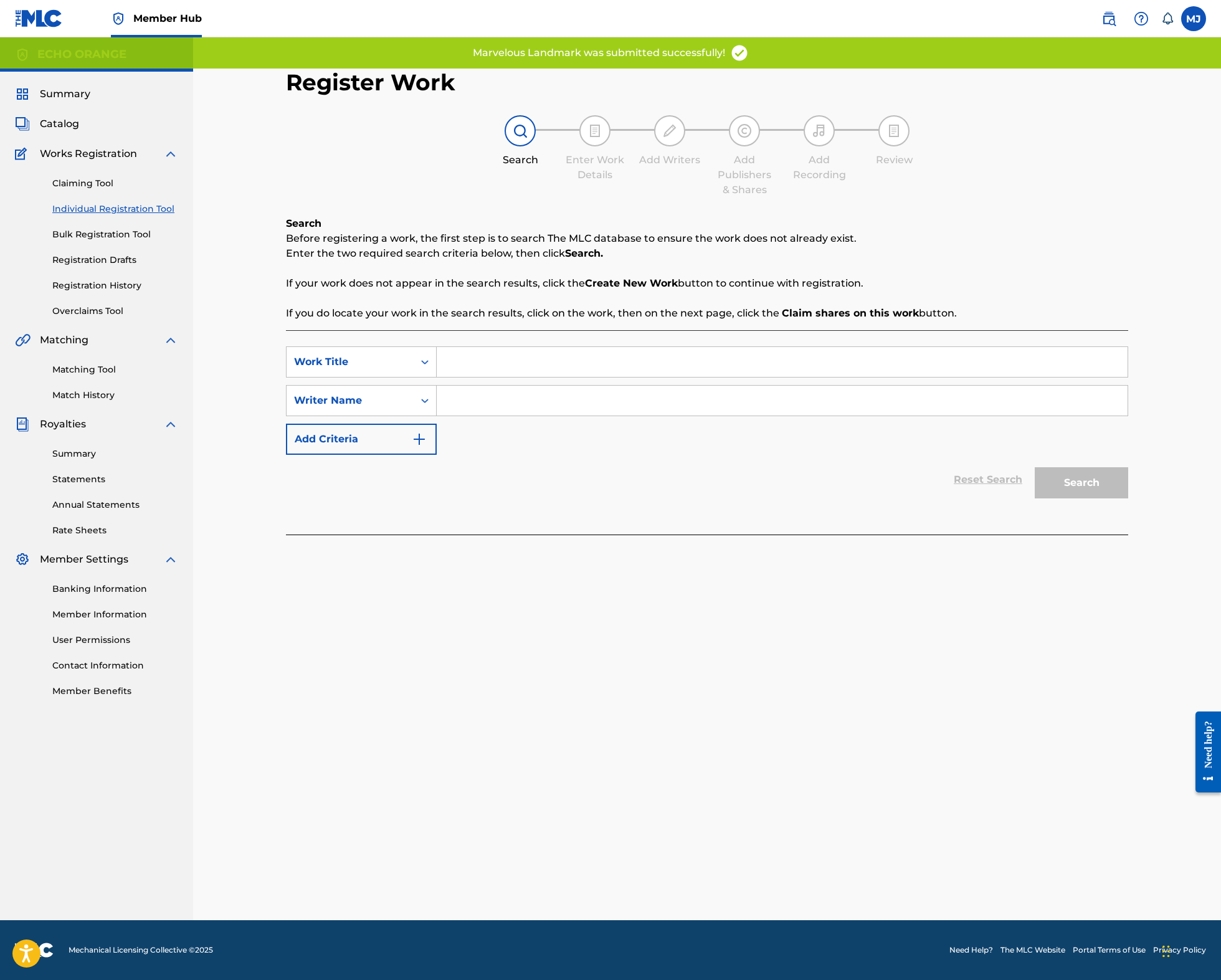
click at [502, 377] on input "Search Form" at bounding box center [782, 361] width 690 height 30
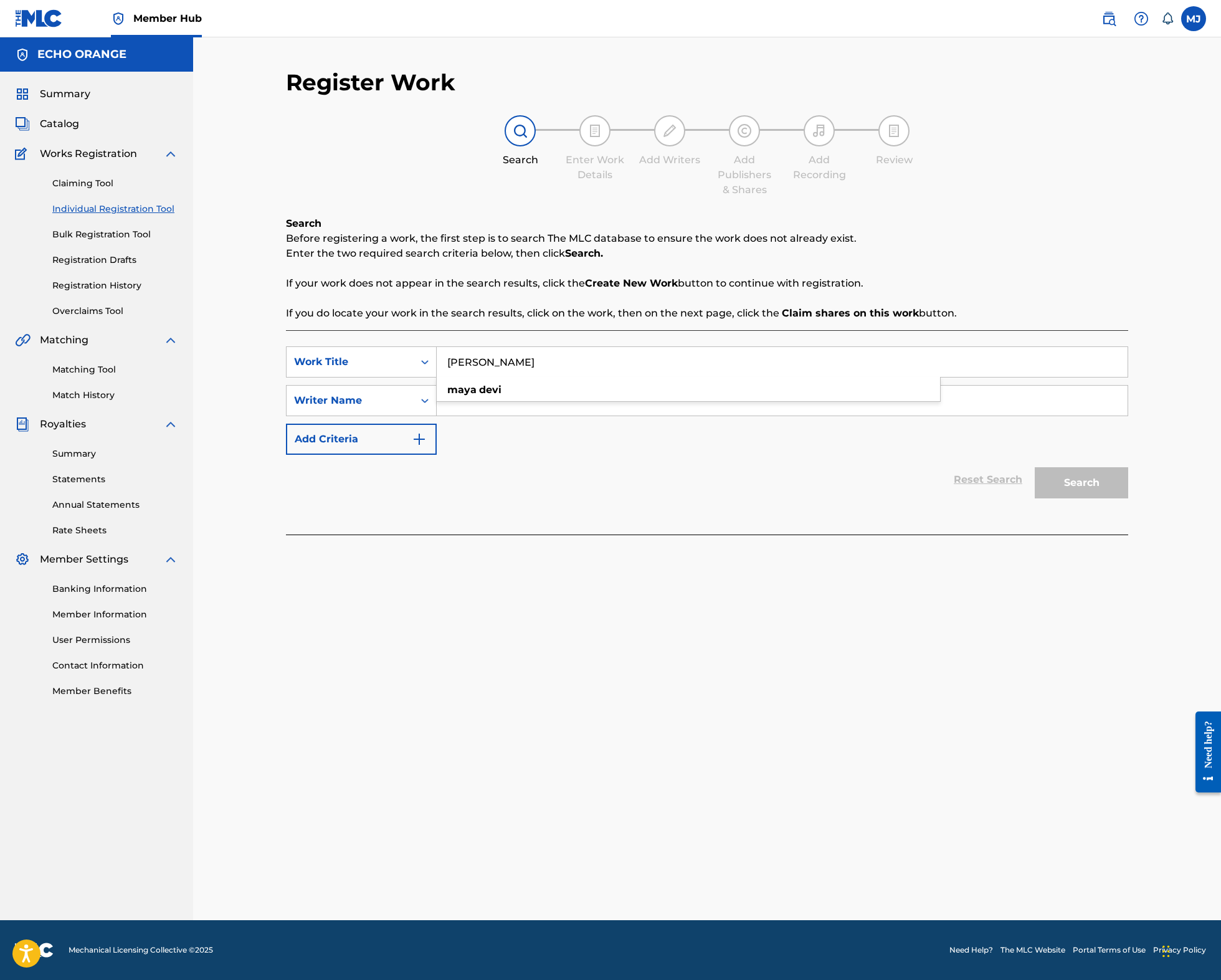
type input "Maya Devi"
paste input "denis hekimian"
type input "denis hekimian"
click at [1128, 498] on button "Search" at bounding box center [1081, 483] width 94 height 32
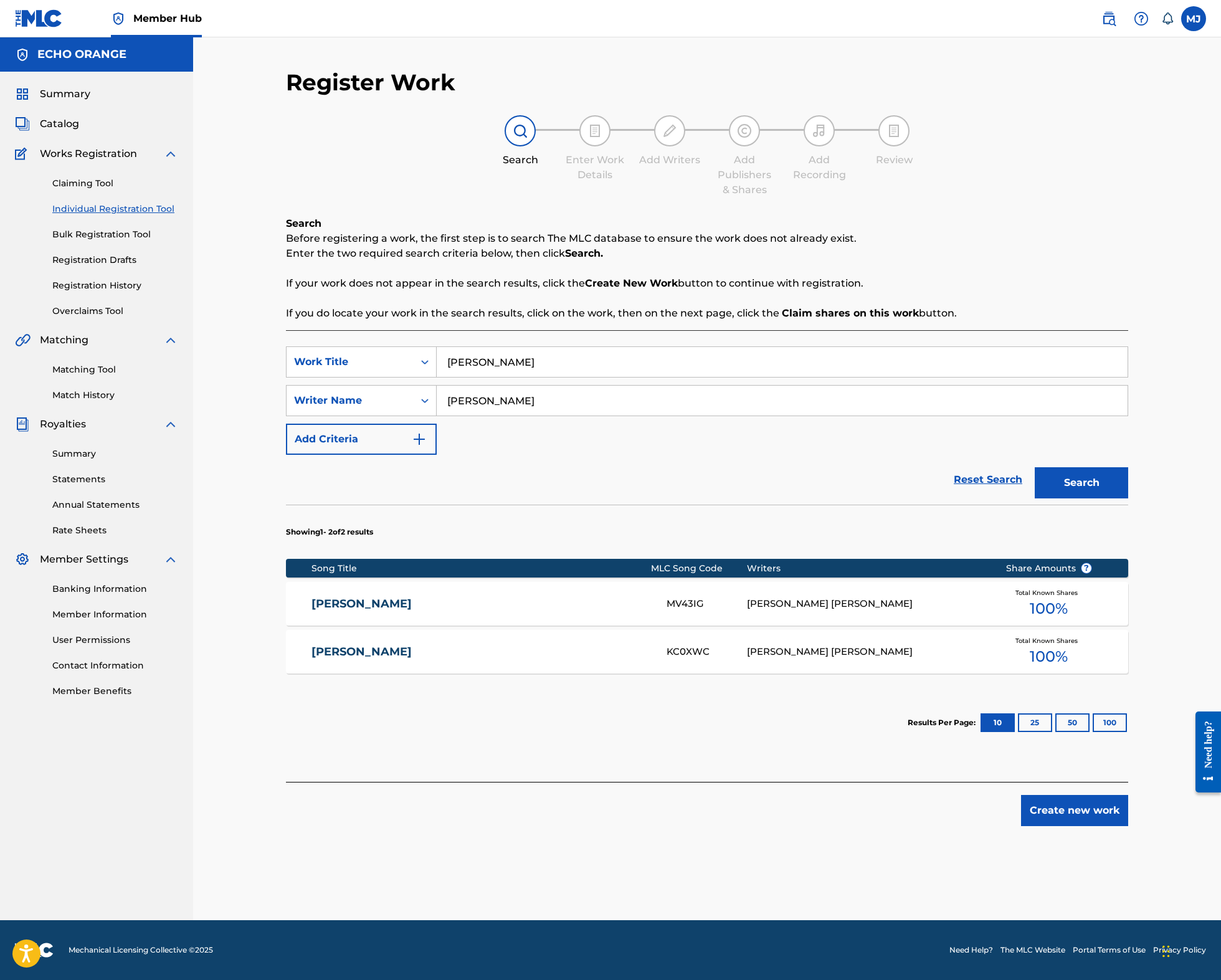
scroll to position [11, 0]
click at [337, 611] on link "MAYA DEVI" at bounding box center [480, 604] width 338 height 14
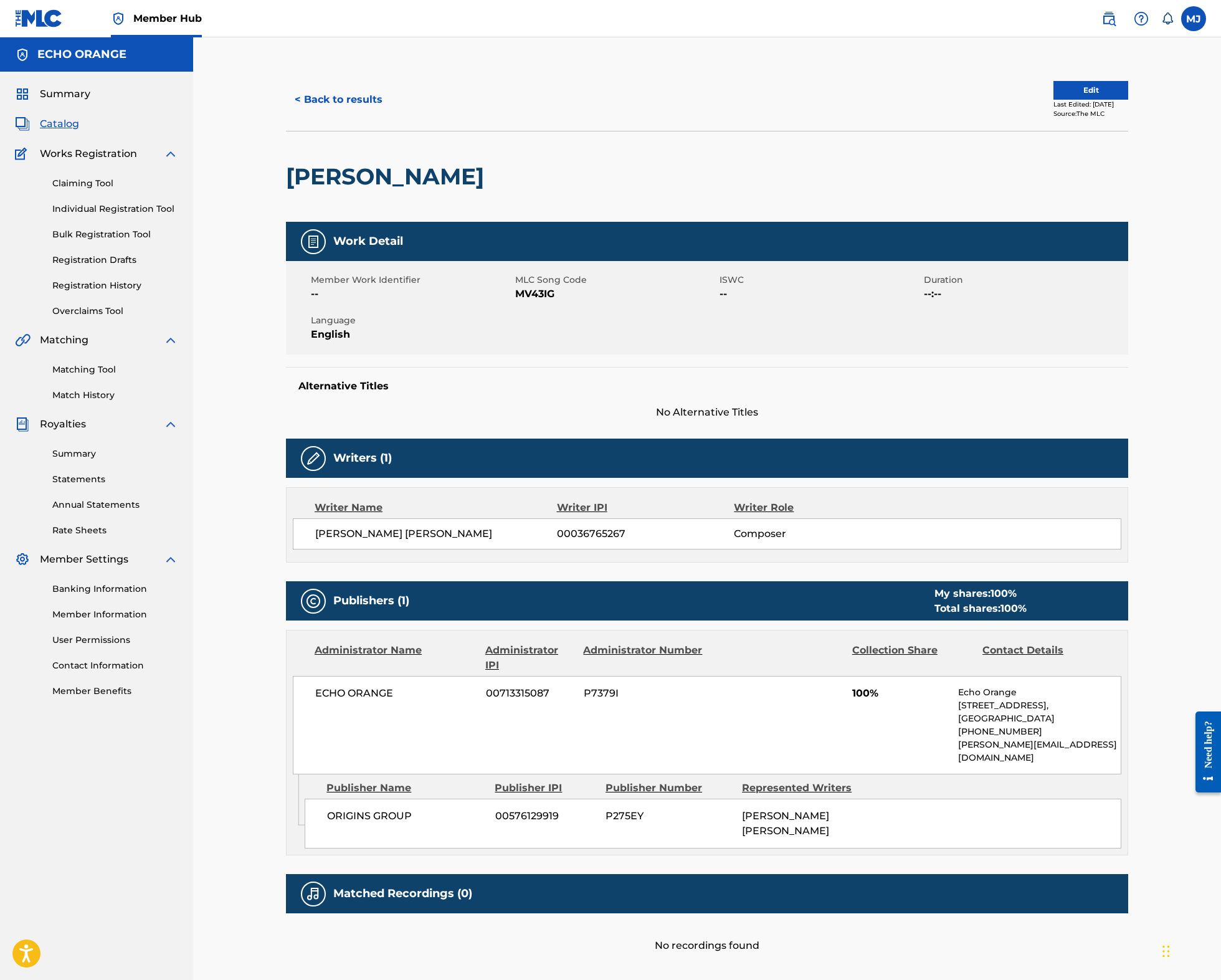
click at [117, 402] on div "Matching Tool Match History" at bounding box center [97, 374] width 163 height 54
click at [117, 376] on link "Matching Tool" at bounding box center [115, 369] width 125 height 13
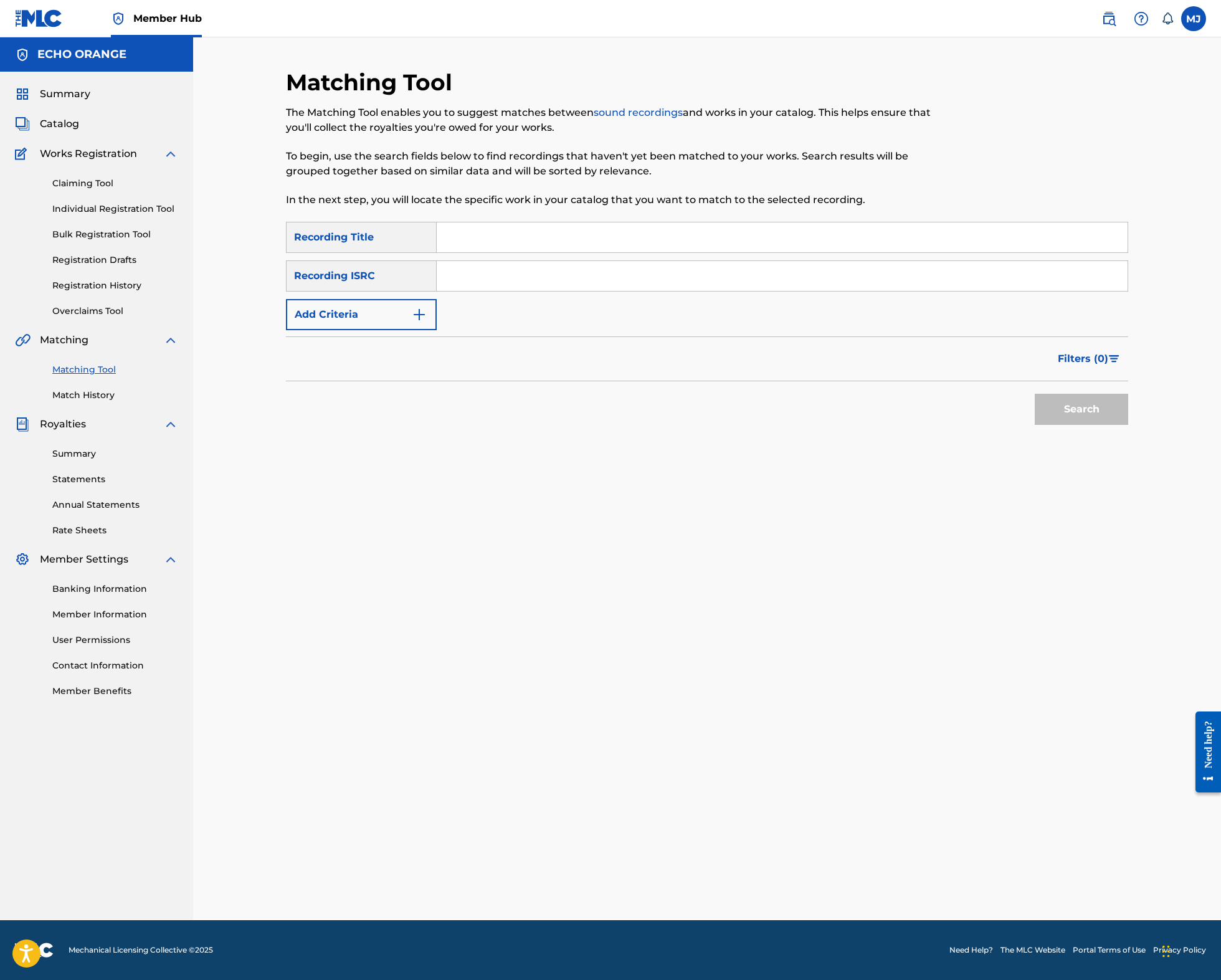
click at [504, 253] on input "Search Form" at bounding box center [782, 236] width 690 height 30
type input "maya devi"
click at [1128, 425] on button "Search" at bounding box center [1081, 409] width 94 height 32
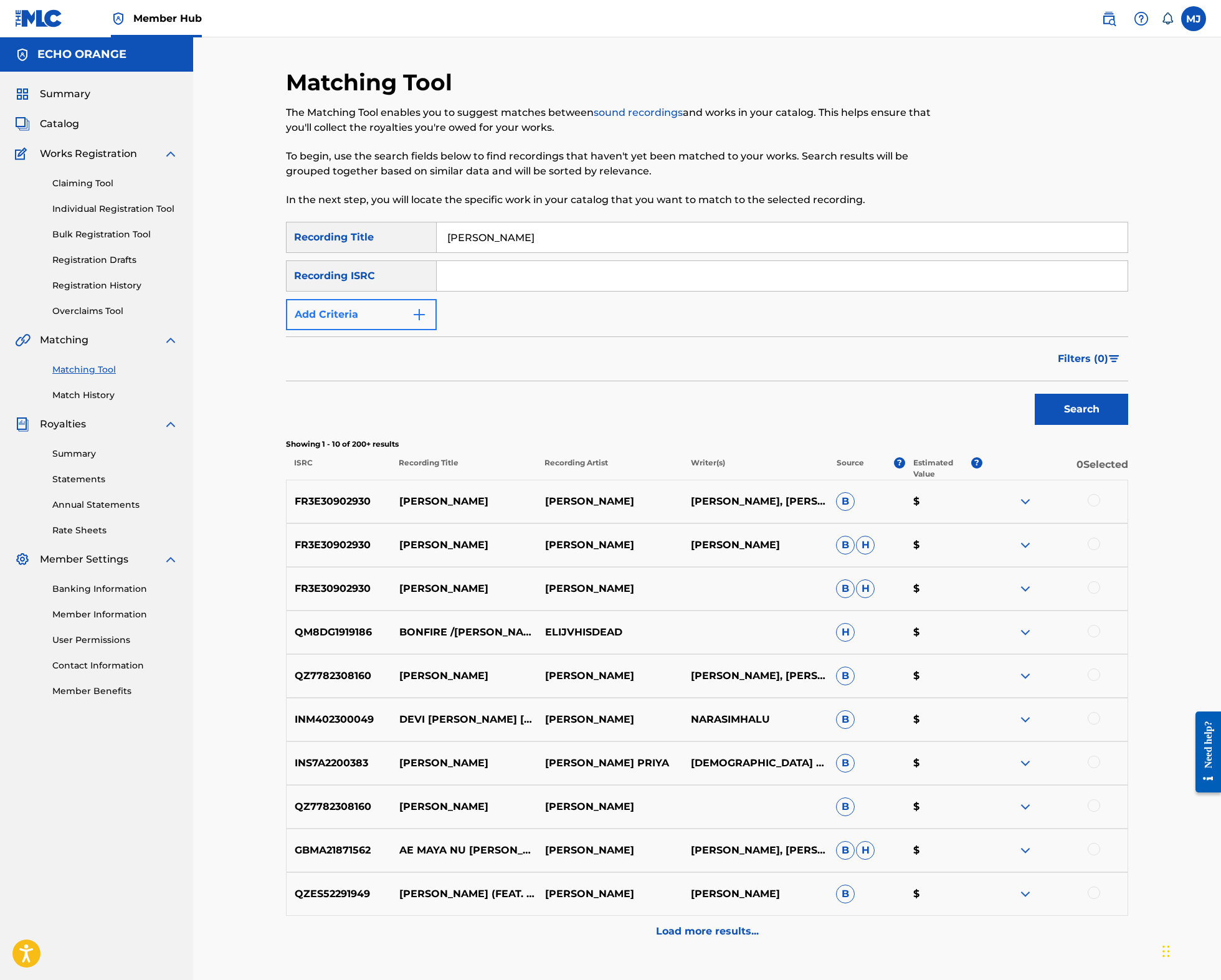
click at [301, 330] on button "Add Criteria" at bounding box center [361, 314] width 151 height 32
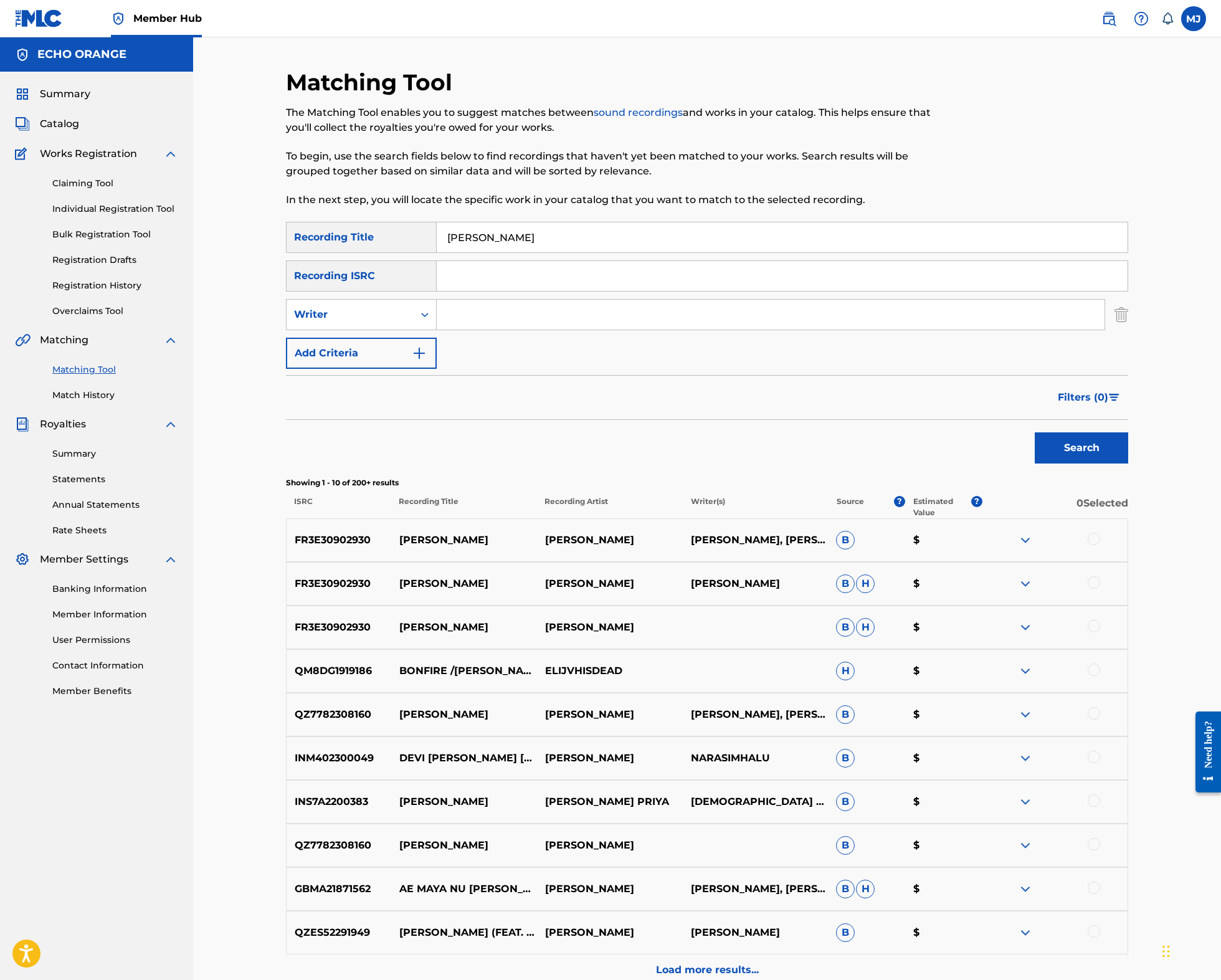
click at [494, 330] on div "Search Form" at bounding box center [771, 314] width 669 height 32
click at [494, 329] on input "Search Form" at bounding box center [771, 314] width 668 height 30
type input "jaya satria"
click at [1128, 463] on button "Search" at bounding box center [1081, 448] width 94 height 32
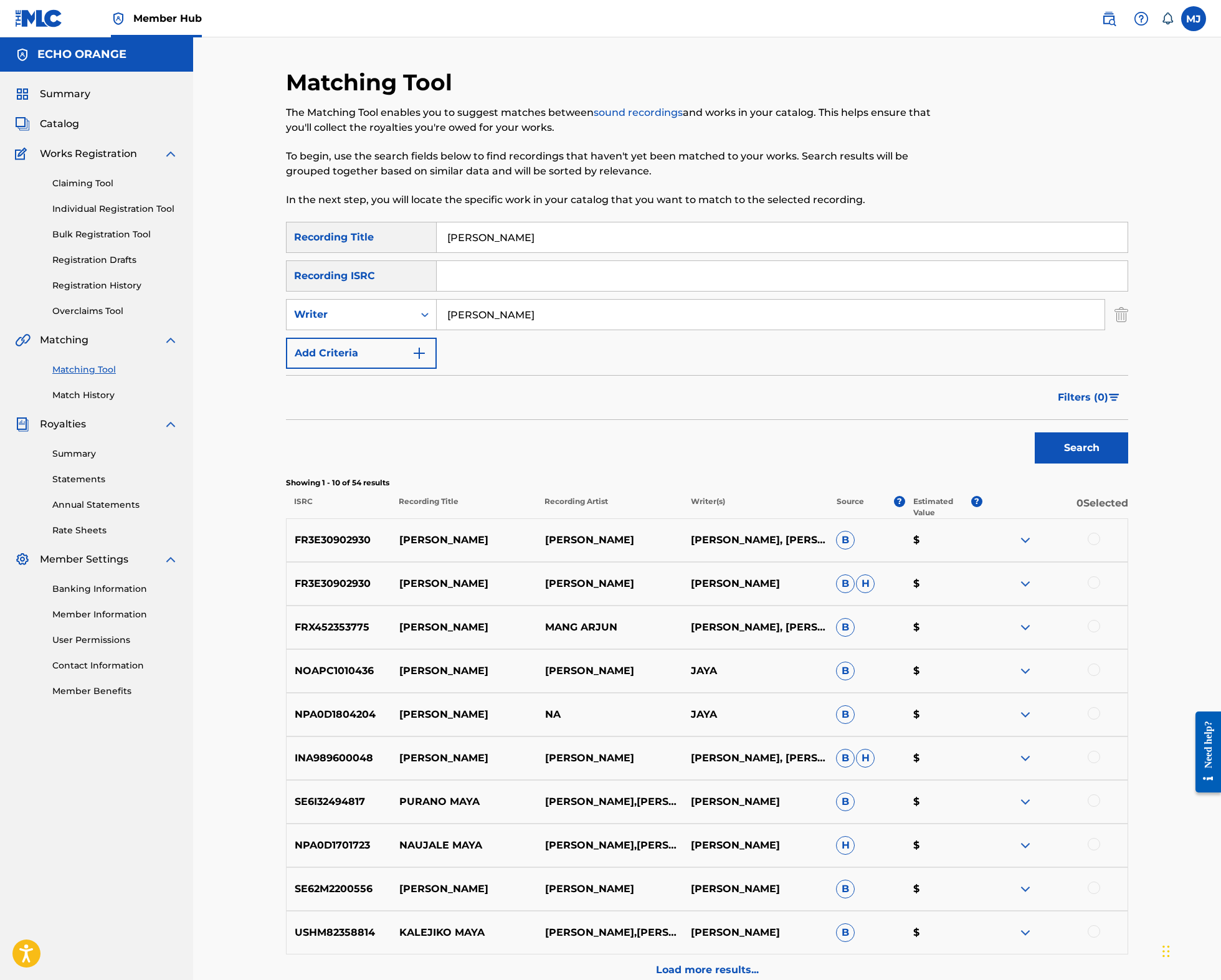
click at [1100, 545] on div at bounding box center [1094, 539] width 13 height 13
click at [1100, 588] on div at bounding box center [1094, 582] width 13 height 13
click at [944, 868] on button "Match 2 Groups" at bounding box center [875, 878] width 138 height 32
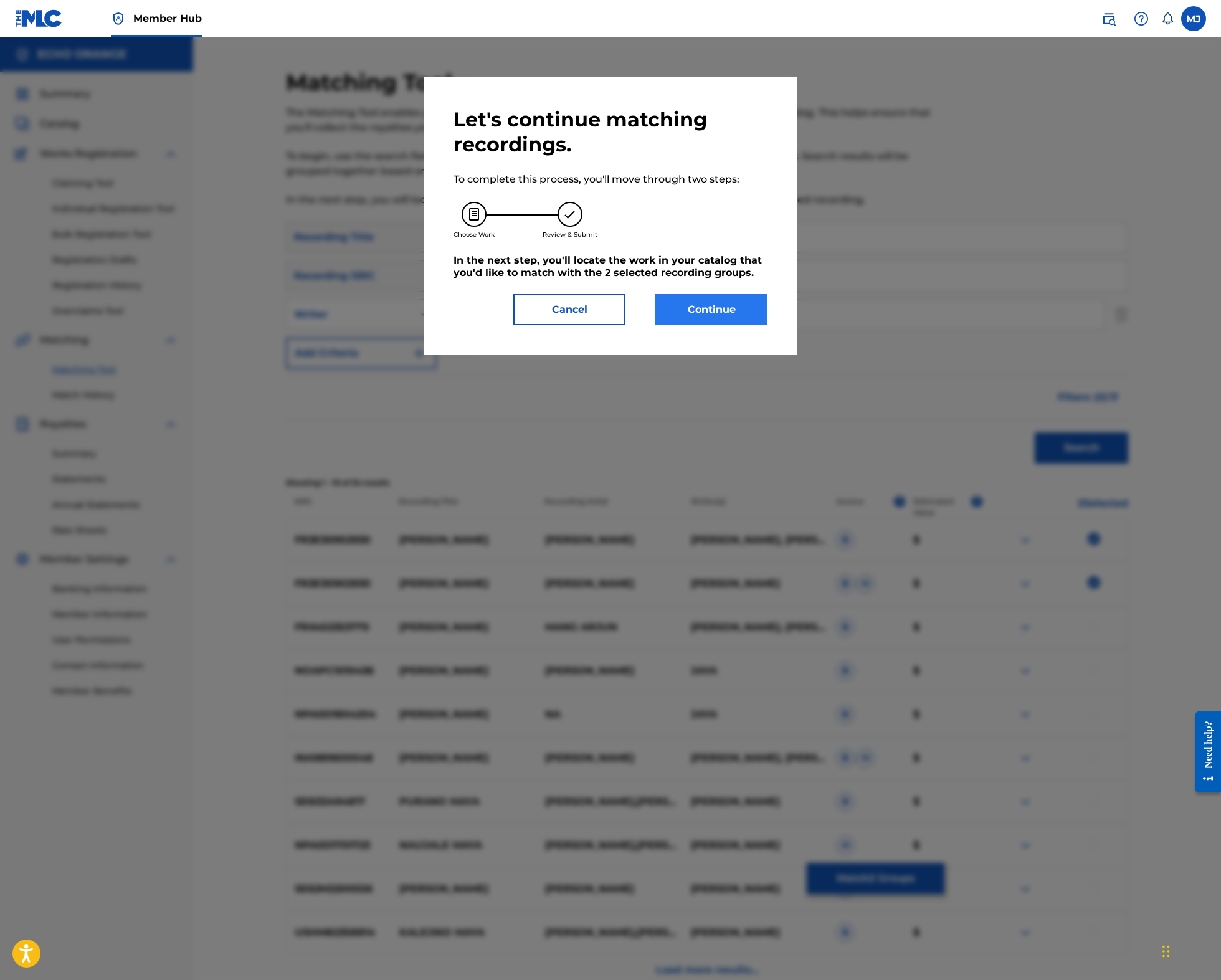
click at [703, 325] on button "Continue" at bounding box center [711, 310] width 112 height 32
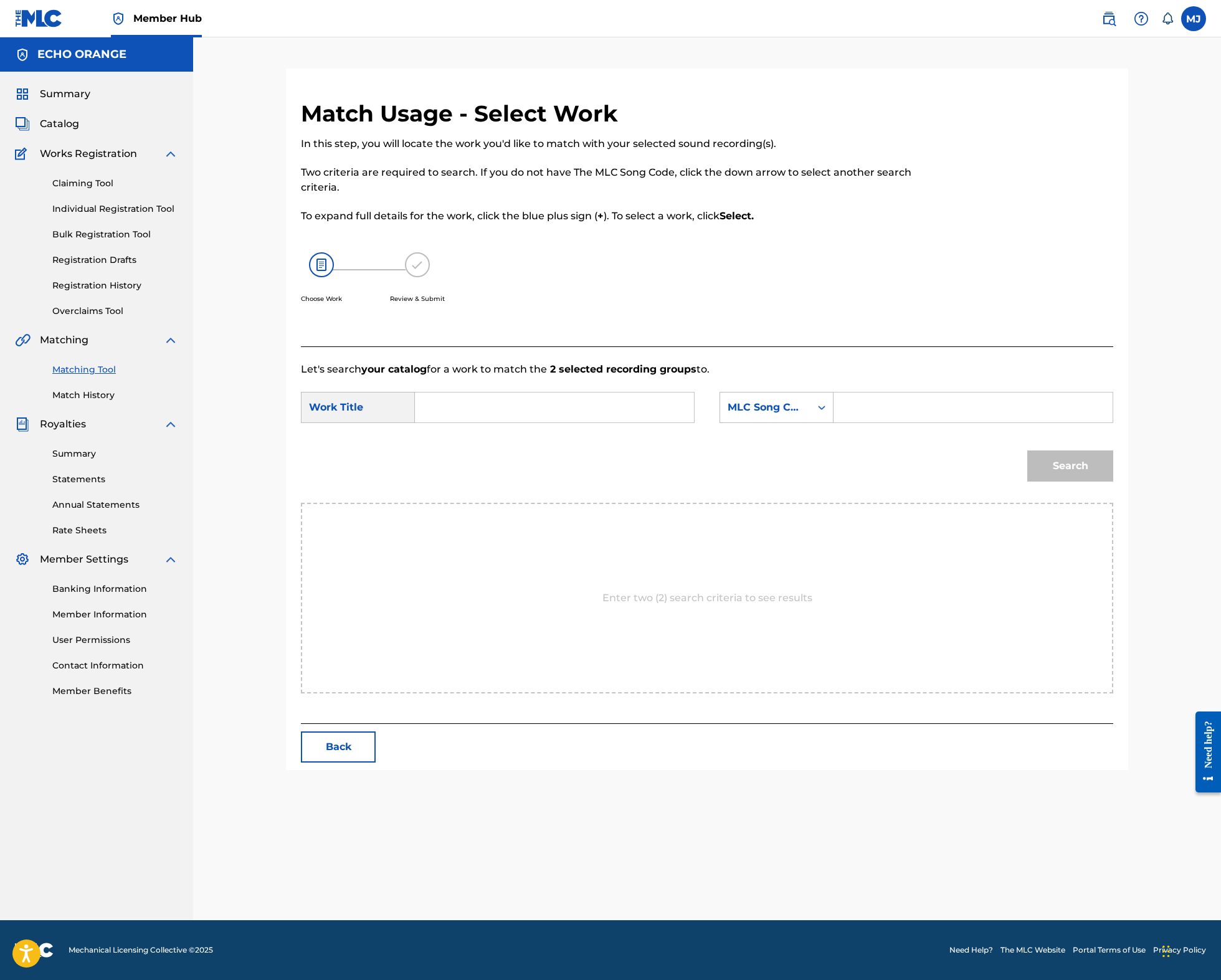
click at [584, 422] on input "Search Form" at bounding box center [554, 407] width 258 height 30
type input "maya devi"
click at [803, 415] on div "MLC Song Code" at bounding box center [765, 407] width 76 height 15
click at [815, 502] on div "Publisher Name" at bounding box center [776, 485] width 113 height 32
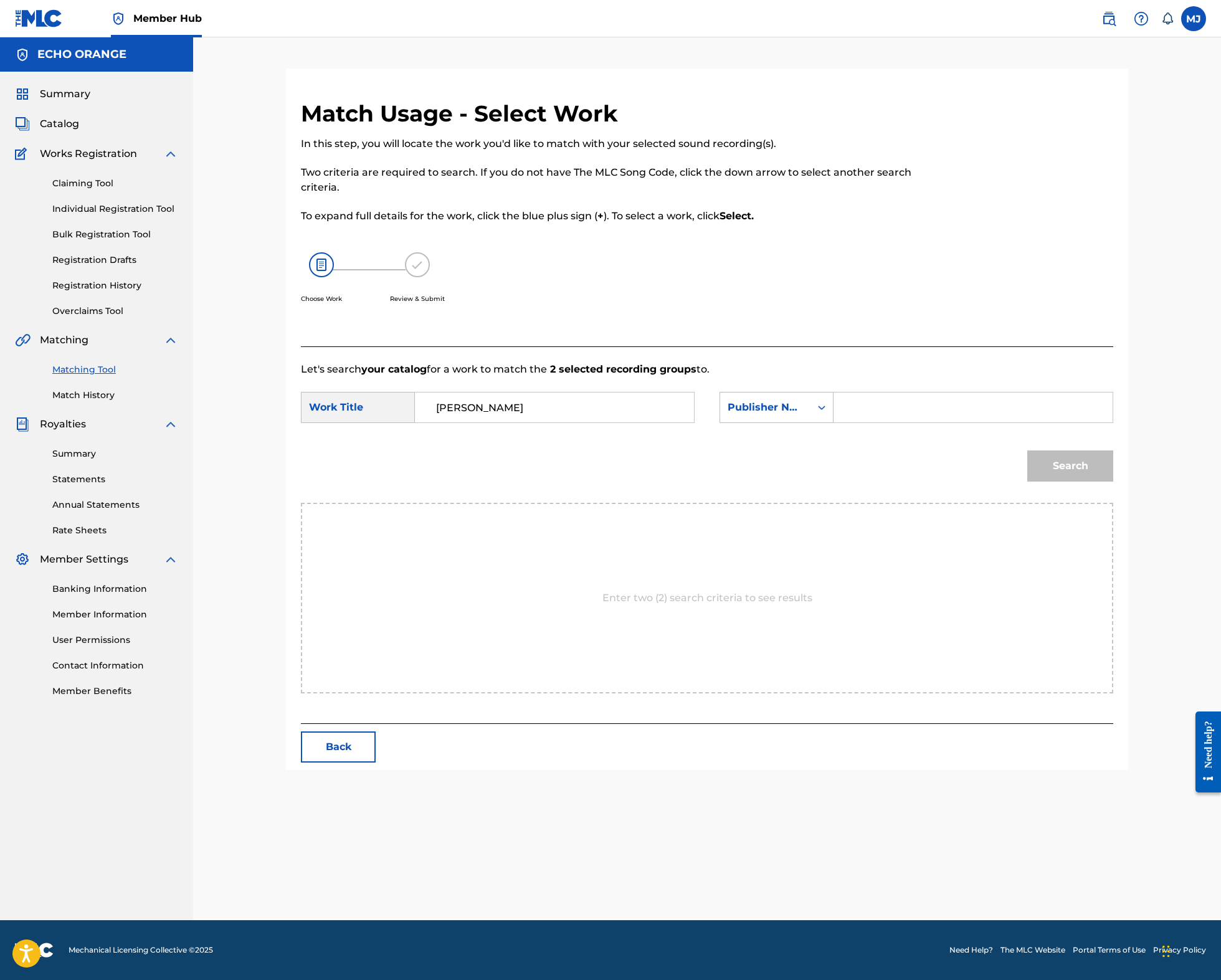
click at [933, 422] on input "Search Form" at bounding box center [973, 407] width 258 height 30
type input "origins"
click at [1113, 481] on button "Search" at bounding box center [1069, 466] width 86 height 32
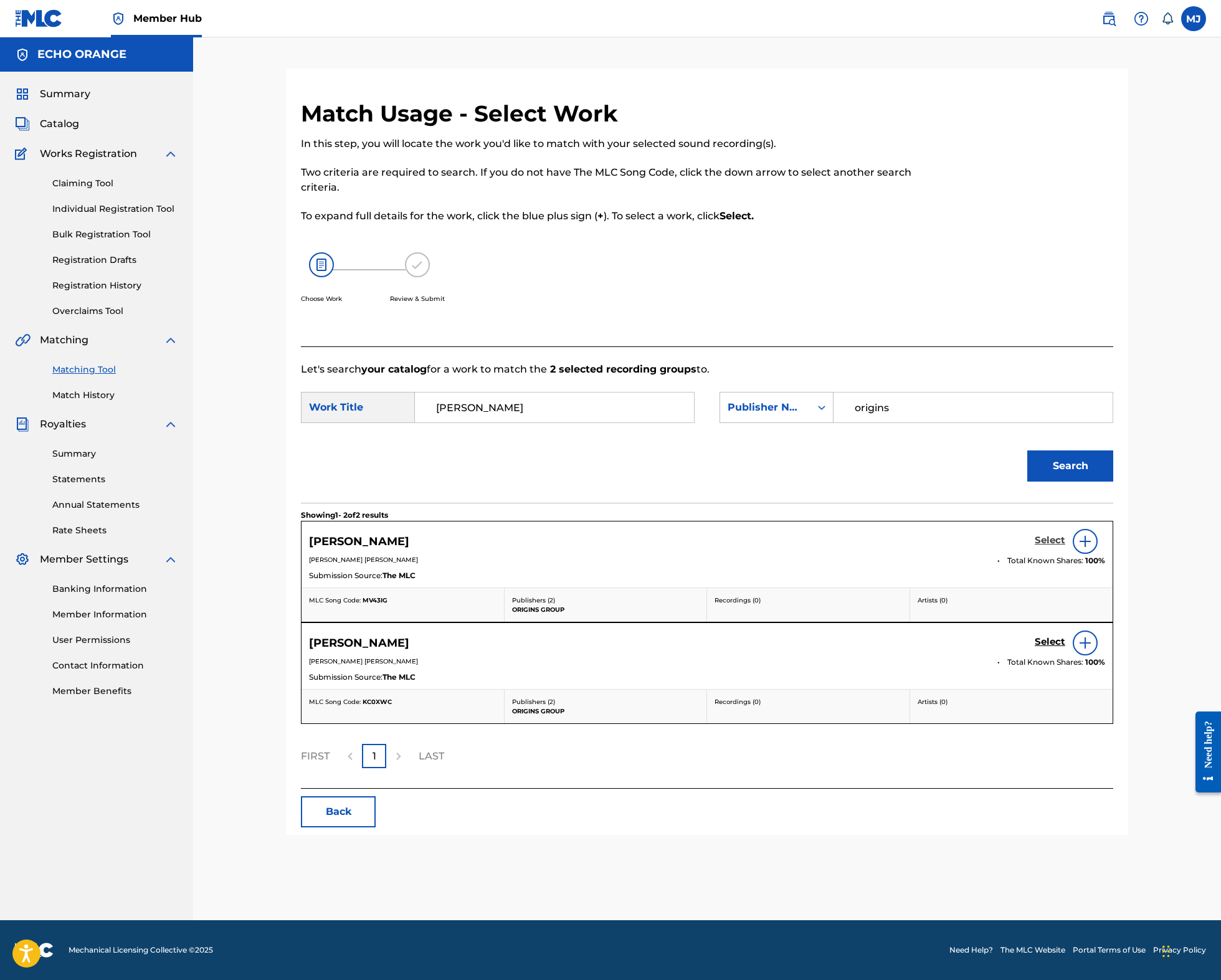
click at [1065, 546] on h5 "Select" at bounding box center [1050, 540] width 31 height 12
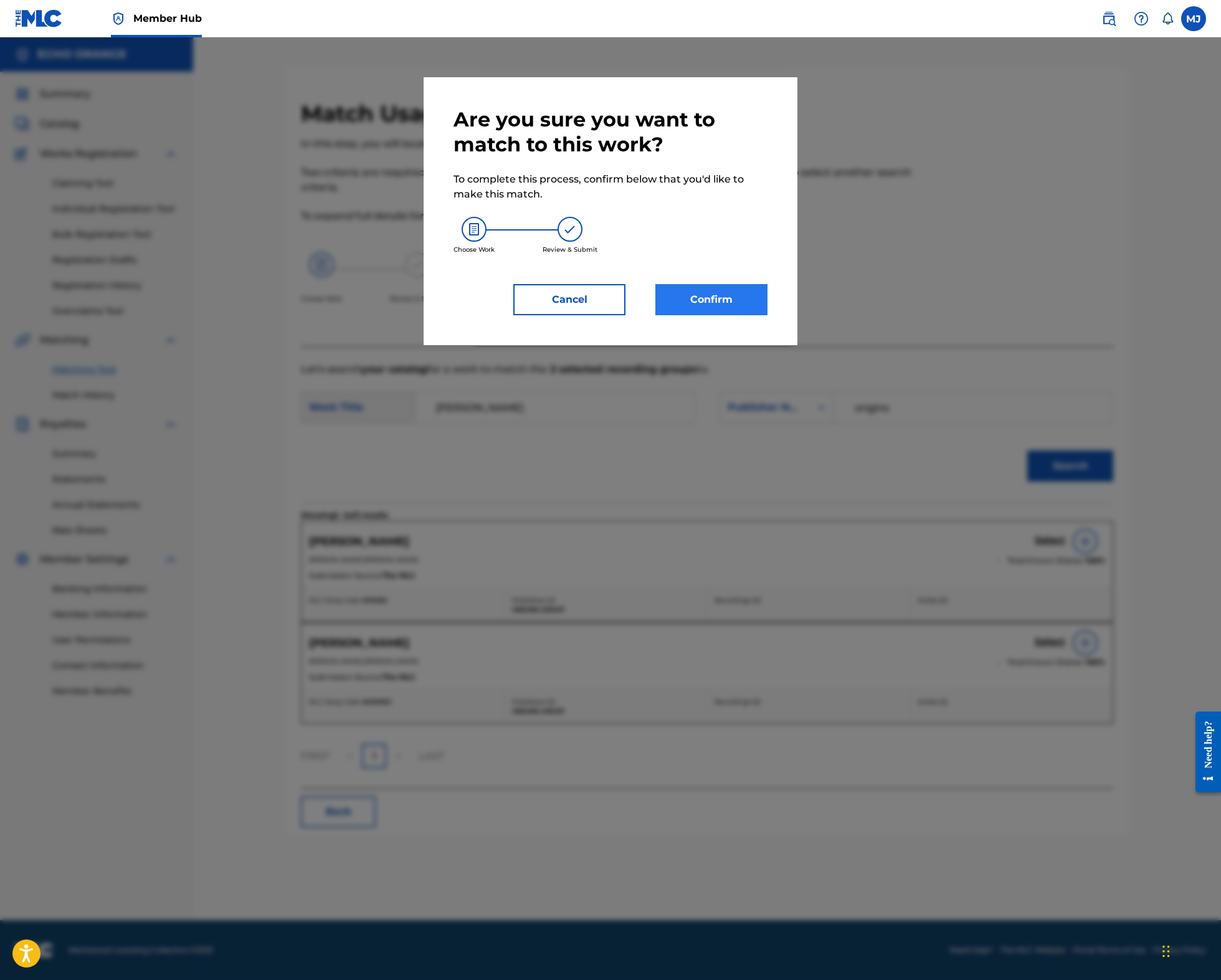
click at [727, 315] on button "Confirm" at bounding box center [711, 300] width 112 height 32
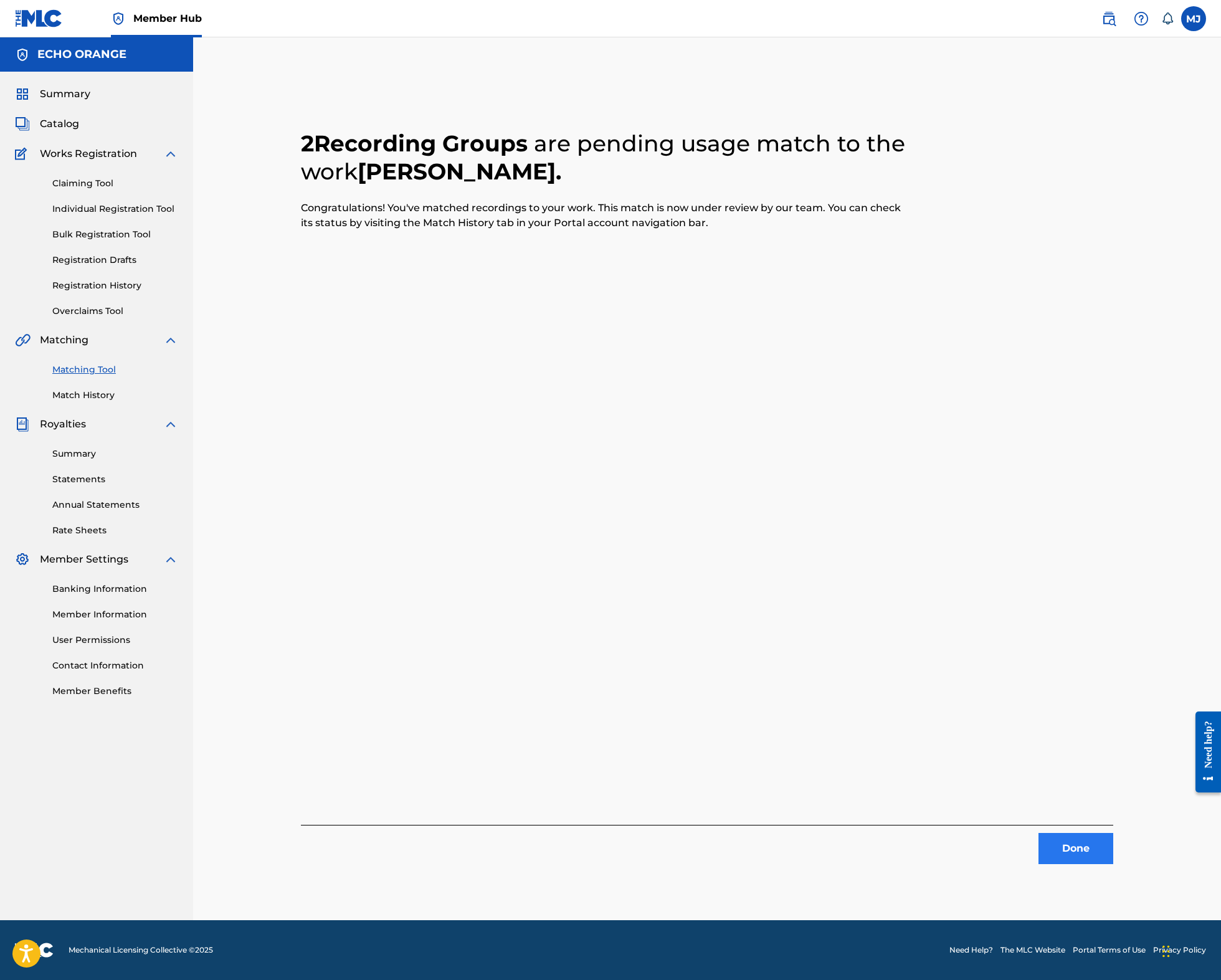
click at [1113, 864] on button "Done" at bounding box center [1075, 848] width 75 height 32
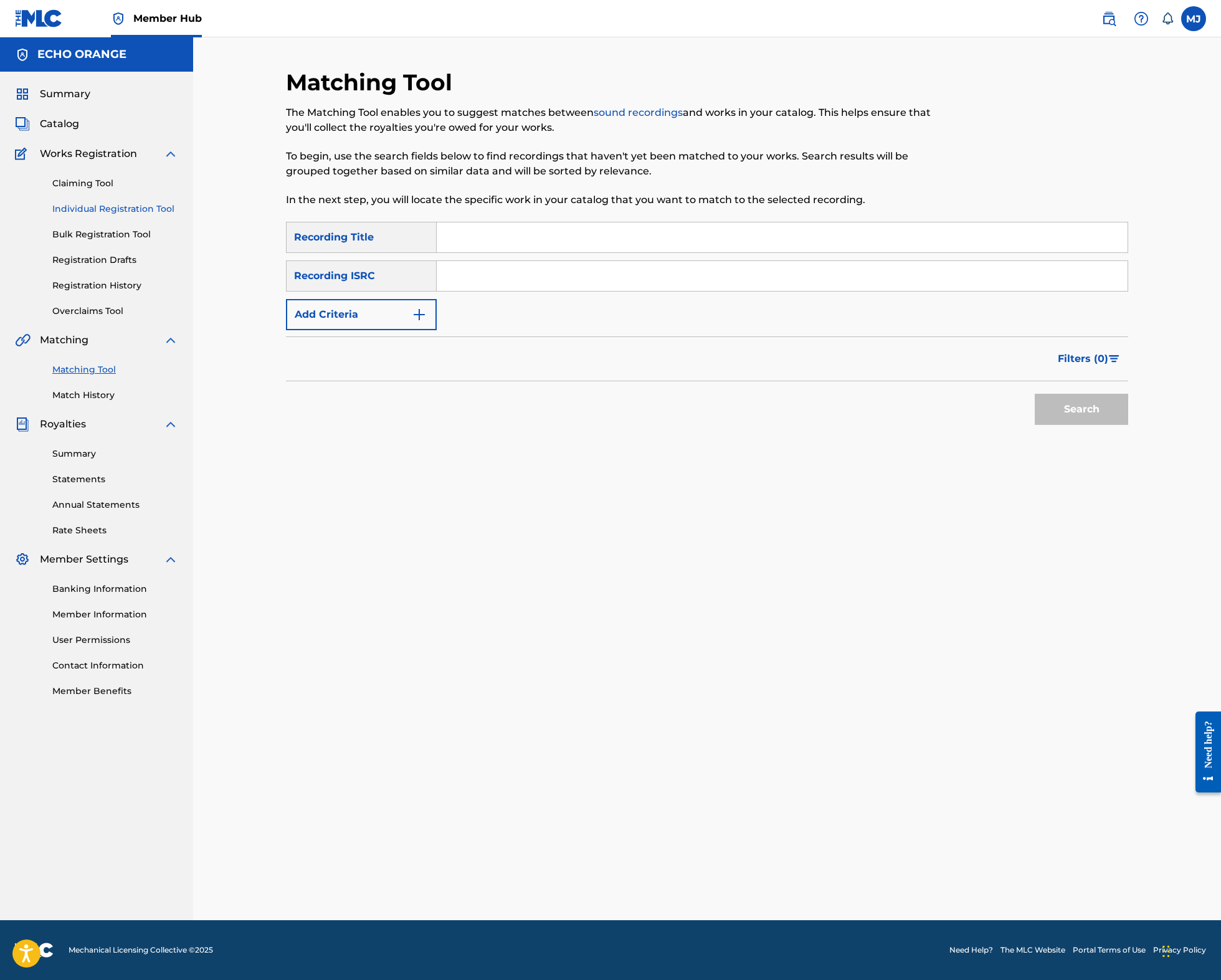
click at [137, 216] on link "Individual Registration Tool" at bounding box center [115, 208] width 125 height 13
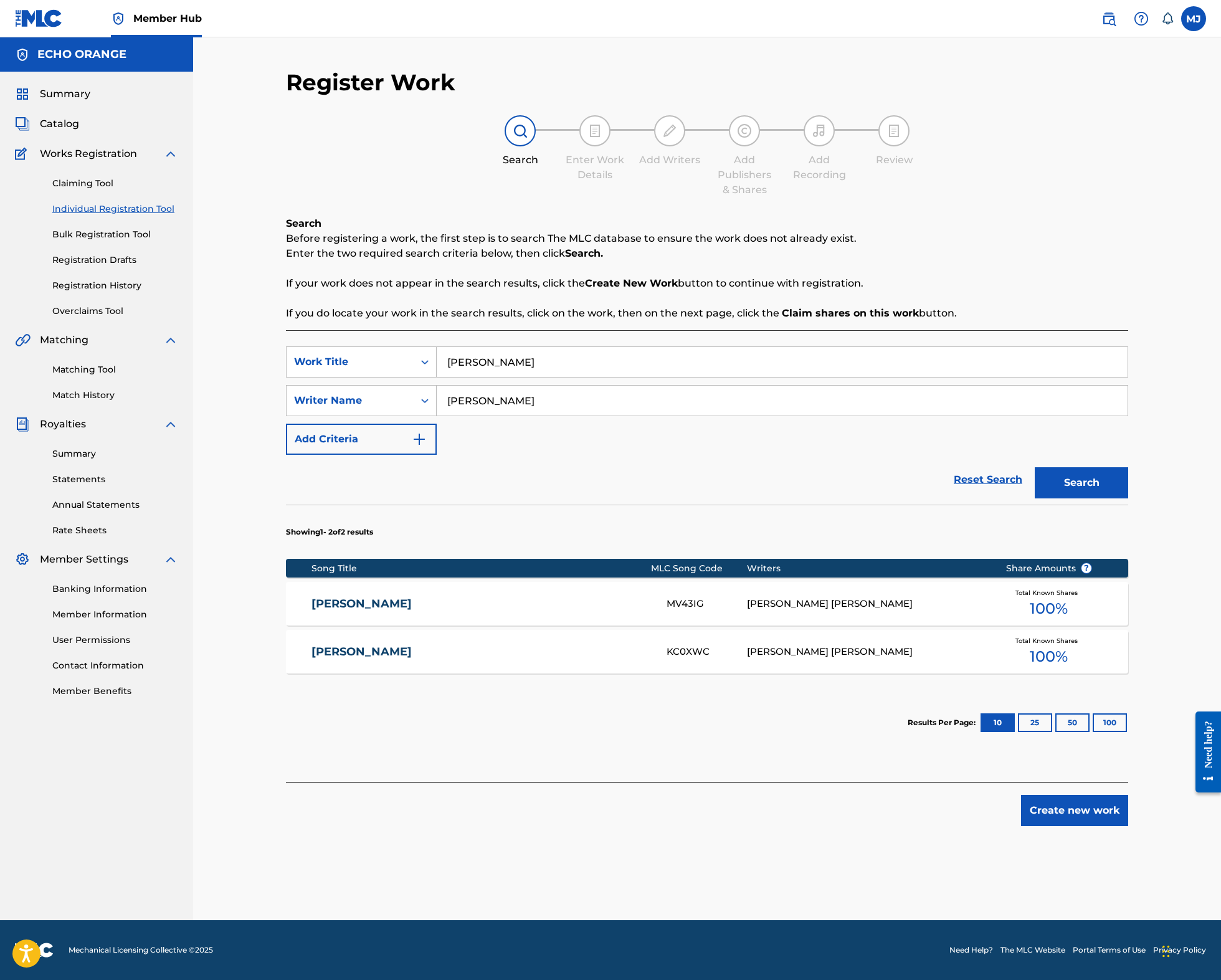
click at [137, 216] on link "Individual Registration Tool" at bounding box center [115, 208] width 125 height 13
click at [533, 355] on div "SearchWithCriteria7ec4a70f-96d3-46e7-a5c3-4fce4864ad32 Work Title Maya Devi Sea…" at bounding box center [707, 556] width 842 height 451
click at [543, 377] on input "Maya Devi" at bounding box center [782, 361] width 690 height 30
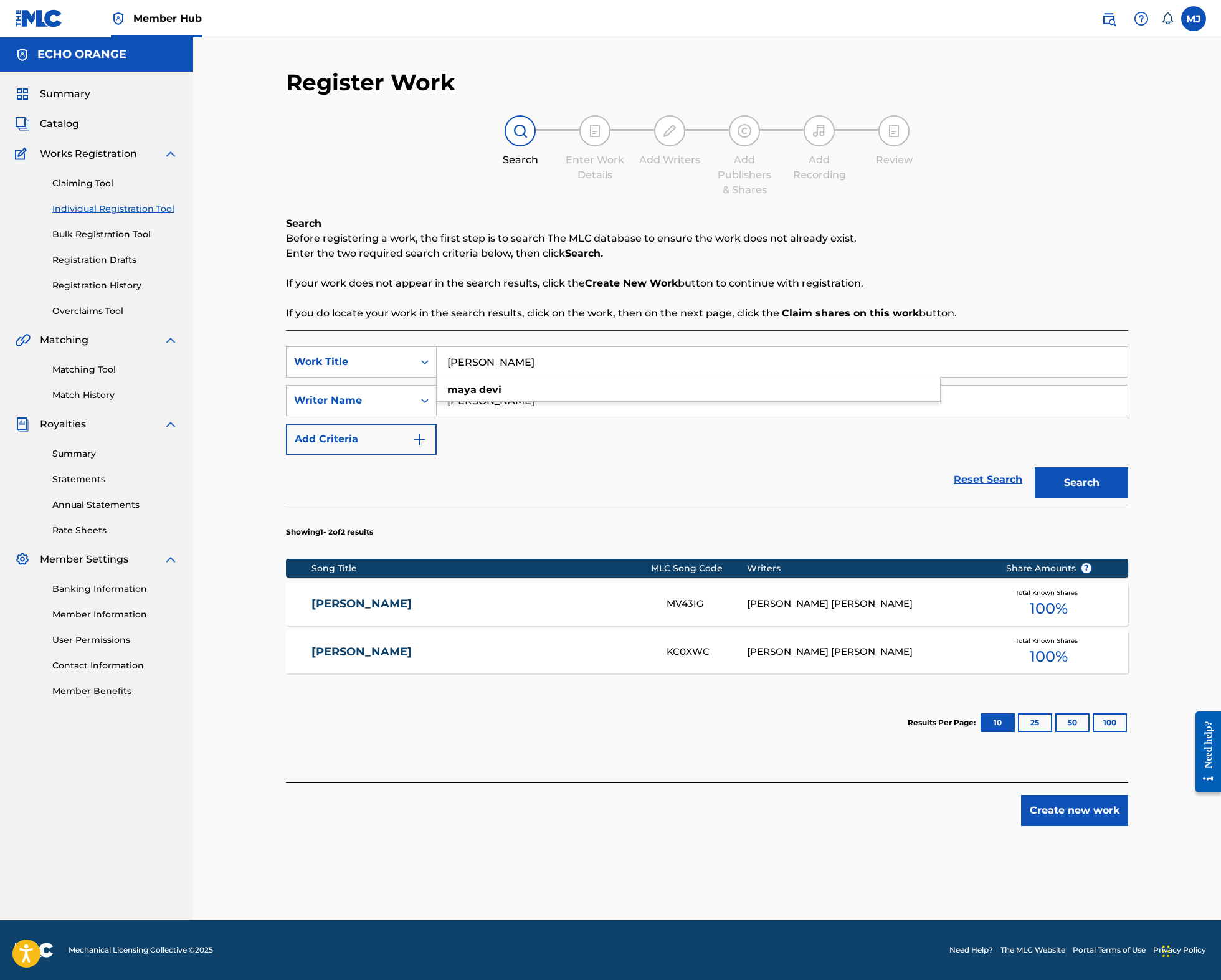
drag, startPoint x: 13, startPoint y: 432, endPoint x: 551, endPoint y: 399, distance: 539.0
click at [551, 377] on input "Maya Devi" at bounding box center [782, 361] width 690 height 30
click at [550, 377] on input "Maya Devi" at bounding box center [782, 361] width 690 height 30
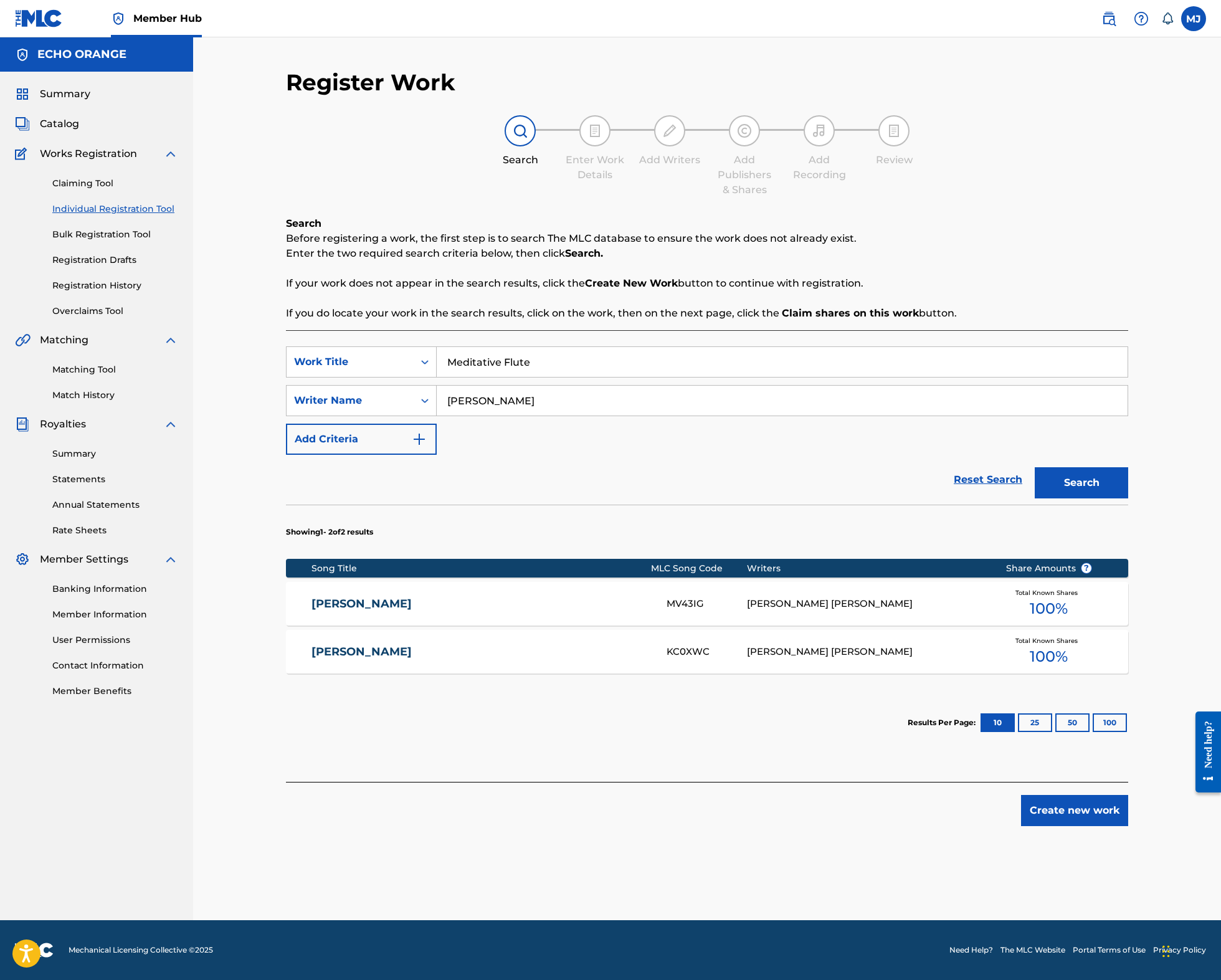
type input "Meditative Flute"
click at [1128, 498] on button "Search" at bounding box center [1081, 483] width 94 height 32
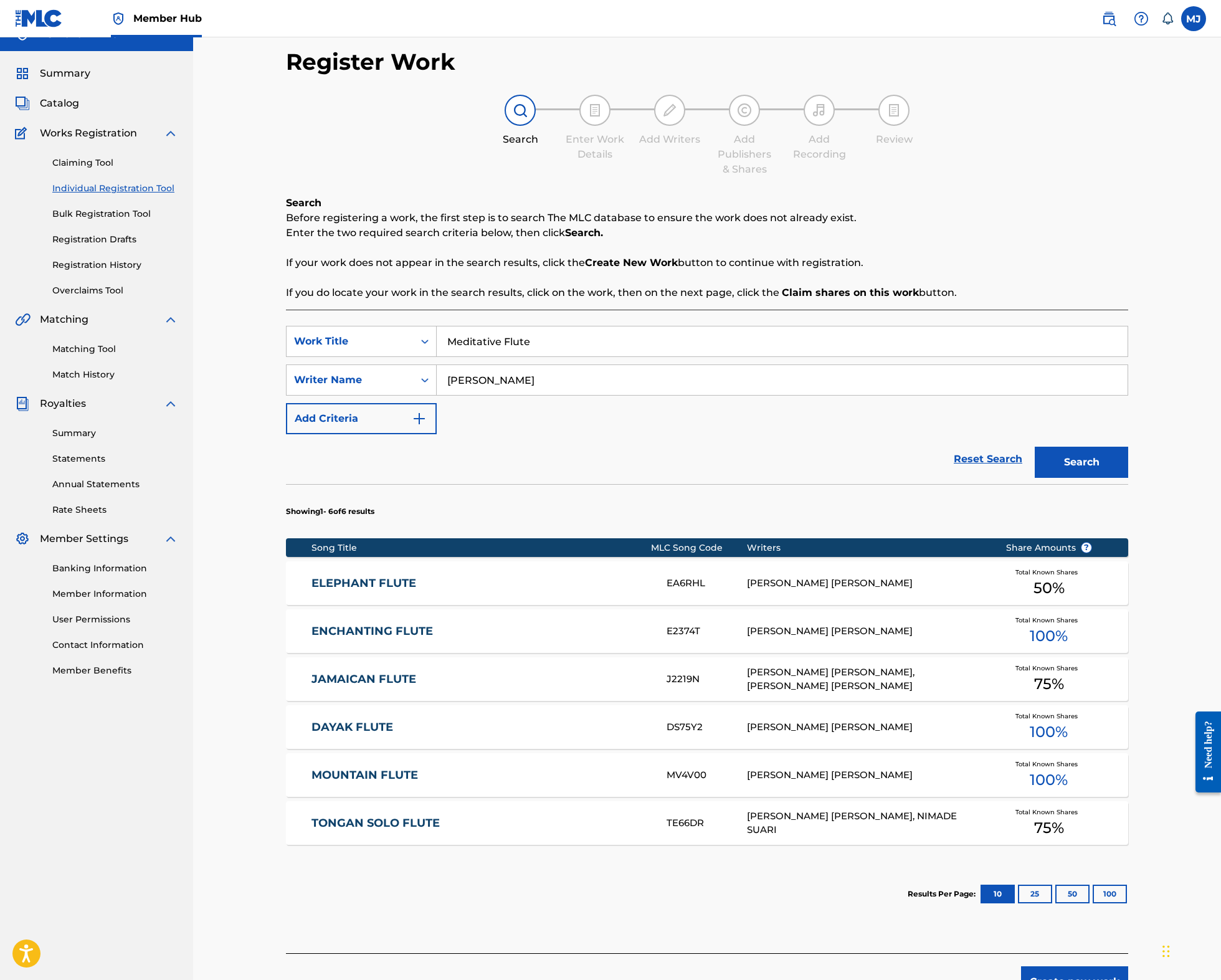
scroll to position [204, 0]
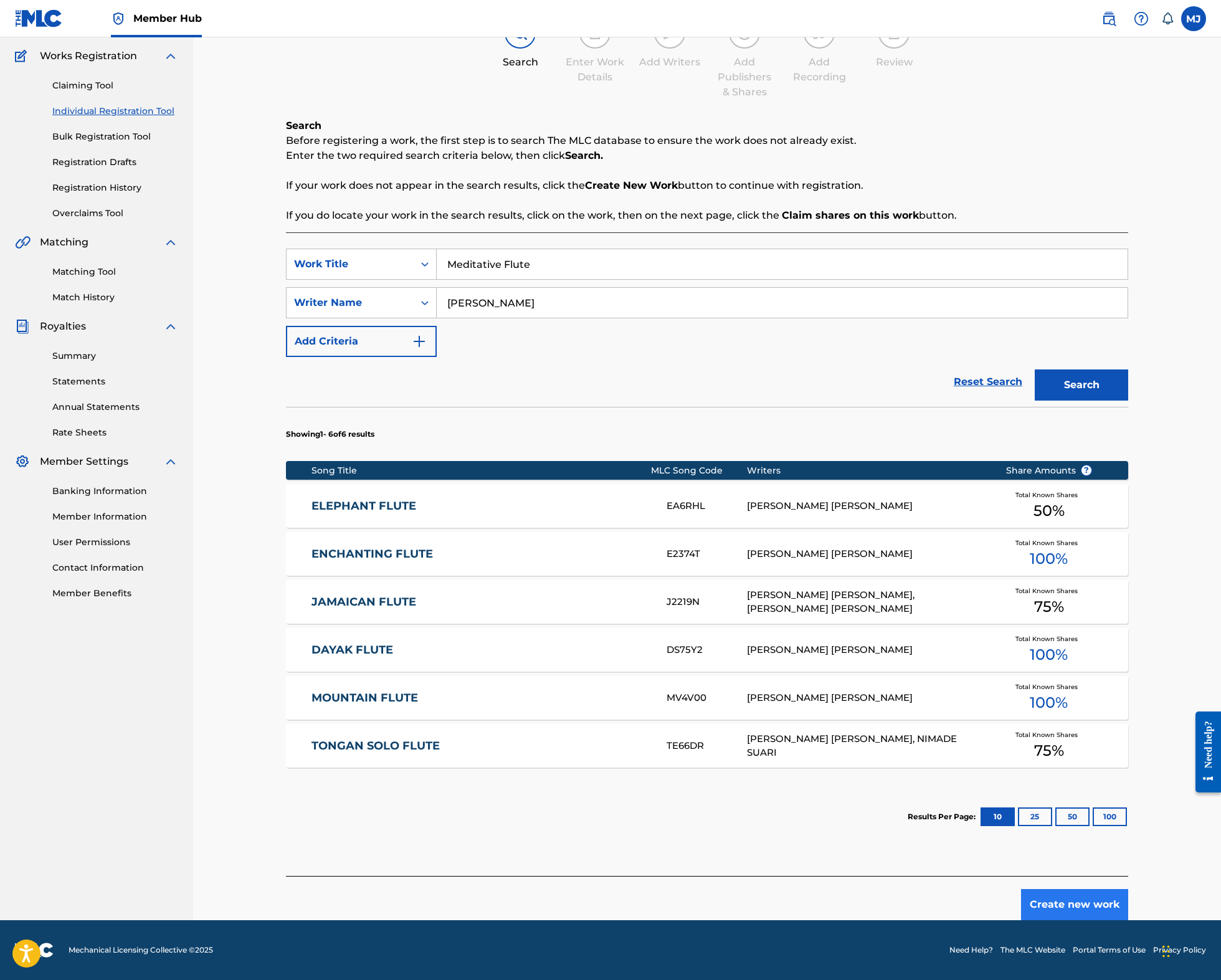
click at [1128, 897] on button "Create new work" at bounding box center [1074, 904] width 107 height 32
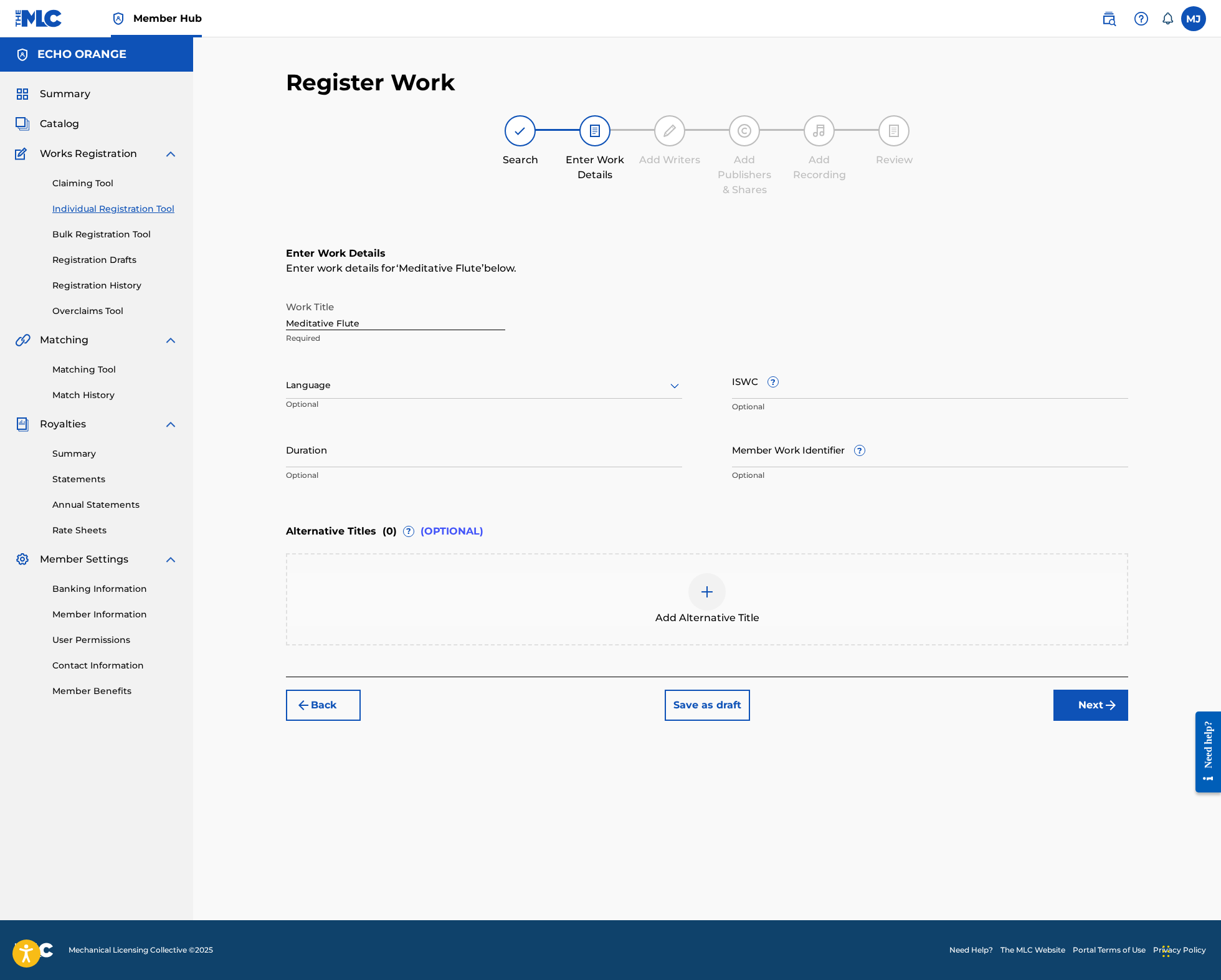
scroll to position [0, 0]
click at [1142, 833] on div "Register Work Search Enter Work Details Add Writers Add Publishers & Shares Add…" at bounding box center [707, 494] width 872 height 851
click at [1128, 720] on button "Next" at bounding box center [1090, 705] width 75 height 32
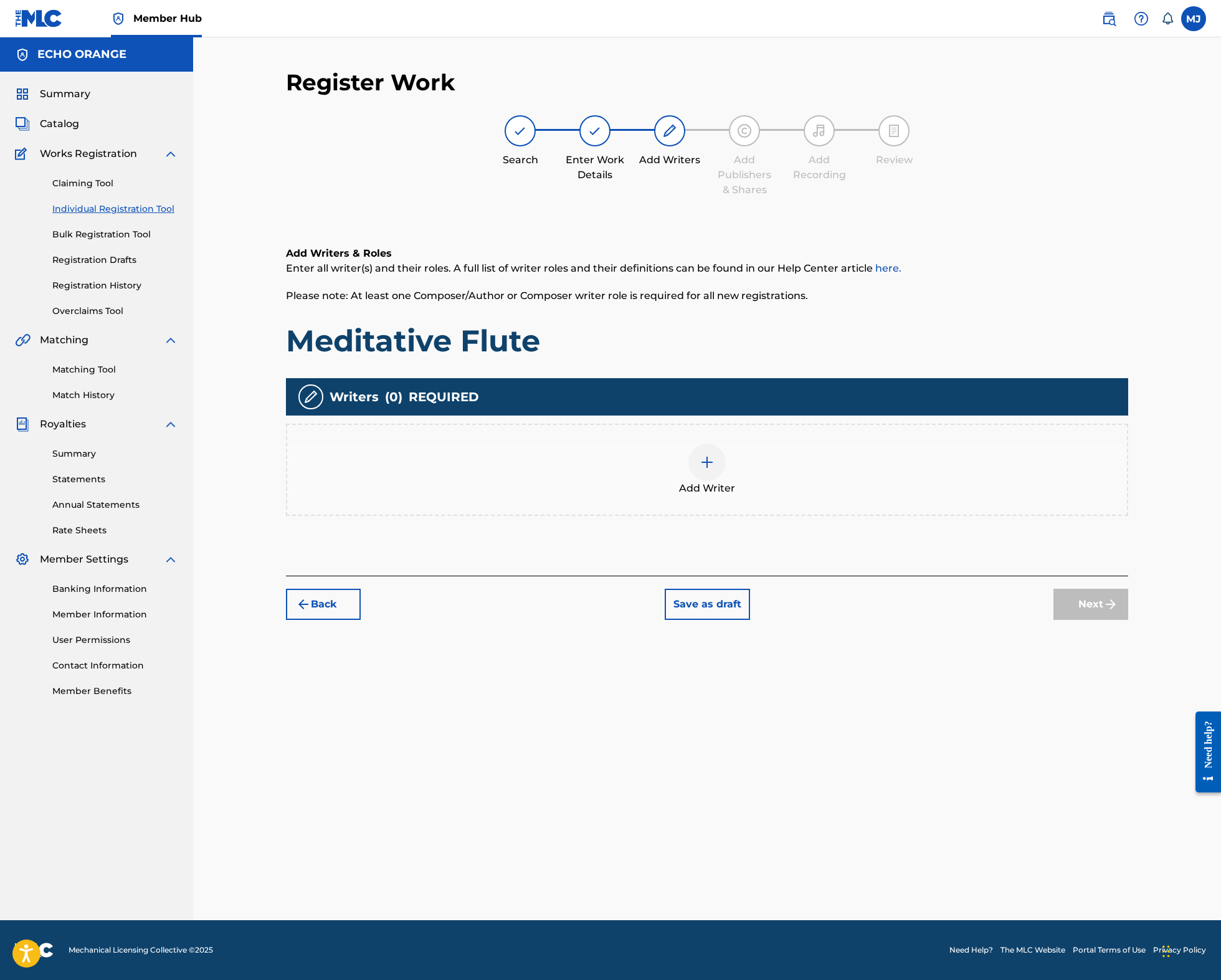
click at [666, 495] on div "Add Writer" at bounding box center [707, 469] width 839 height 52
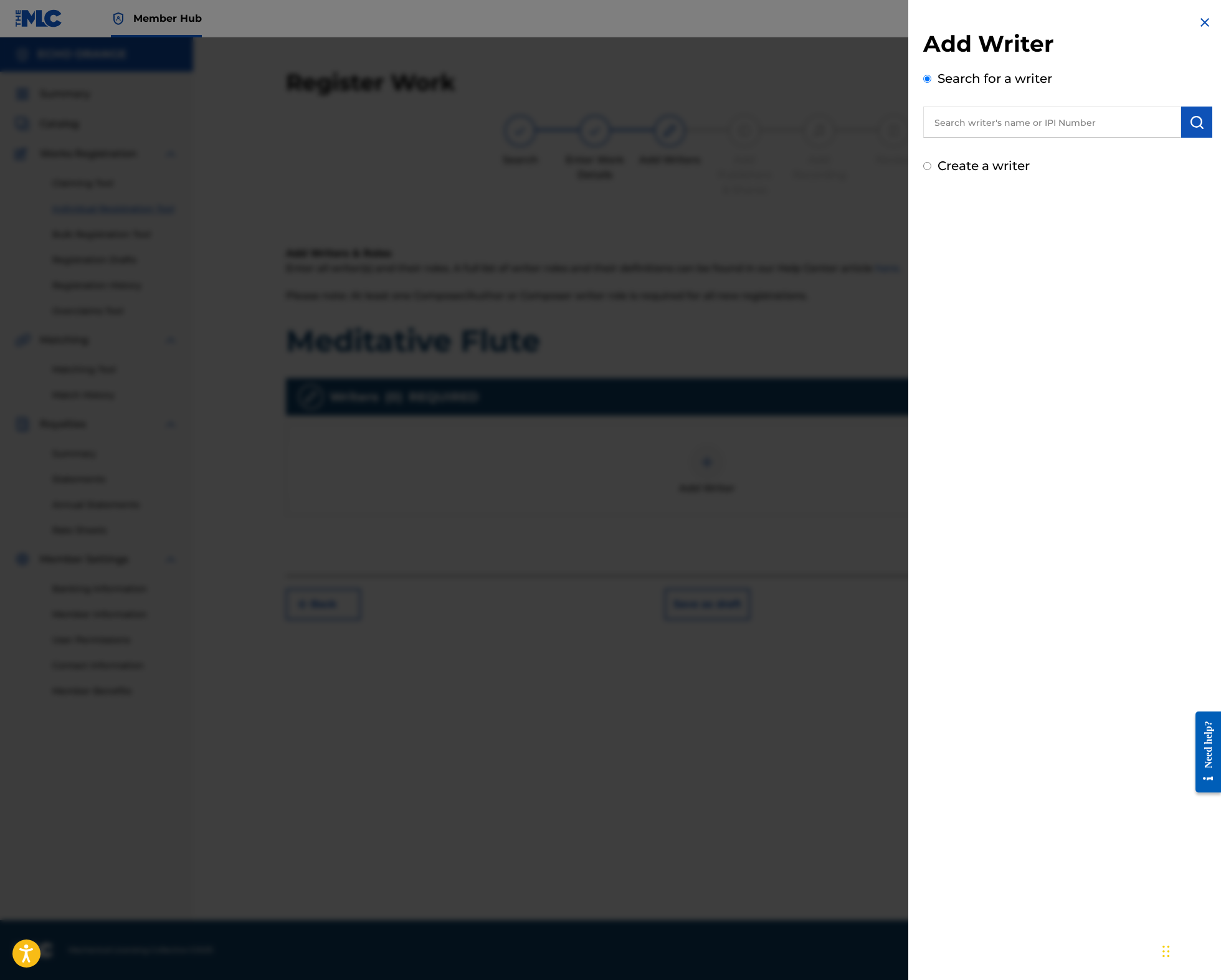
click at [996, 127] on input "text" at bounding box center [1052, 122] width 258 height 32
paste input "denis hekimian"
type input "denis hekimian"
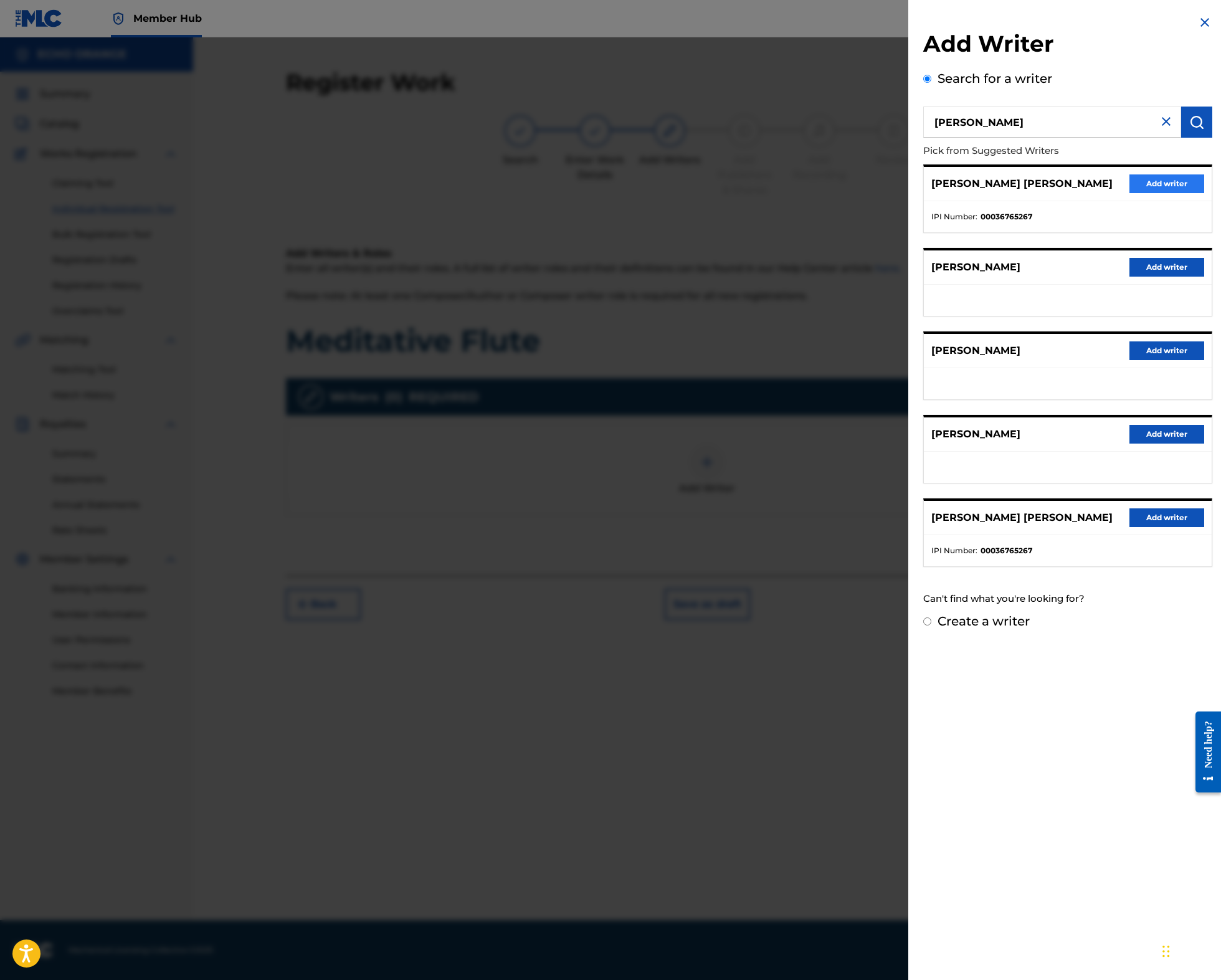
click at [1142, 193] on button "Add writer" at bounding box center [1166, 183] width 75 height 19
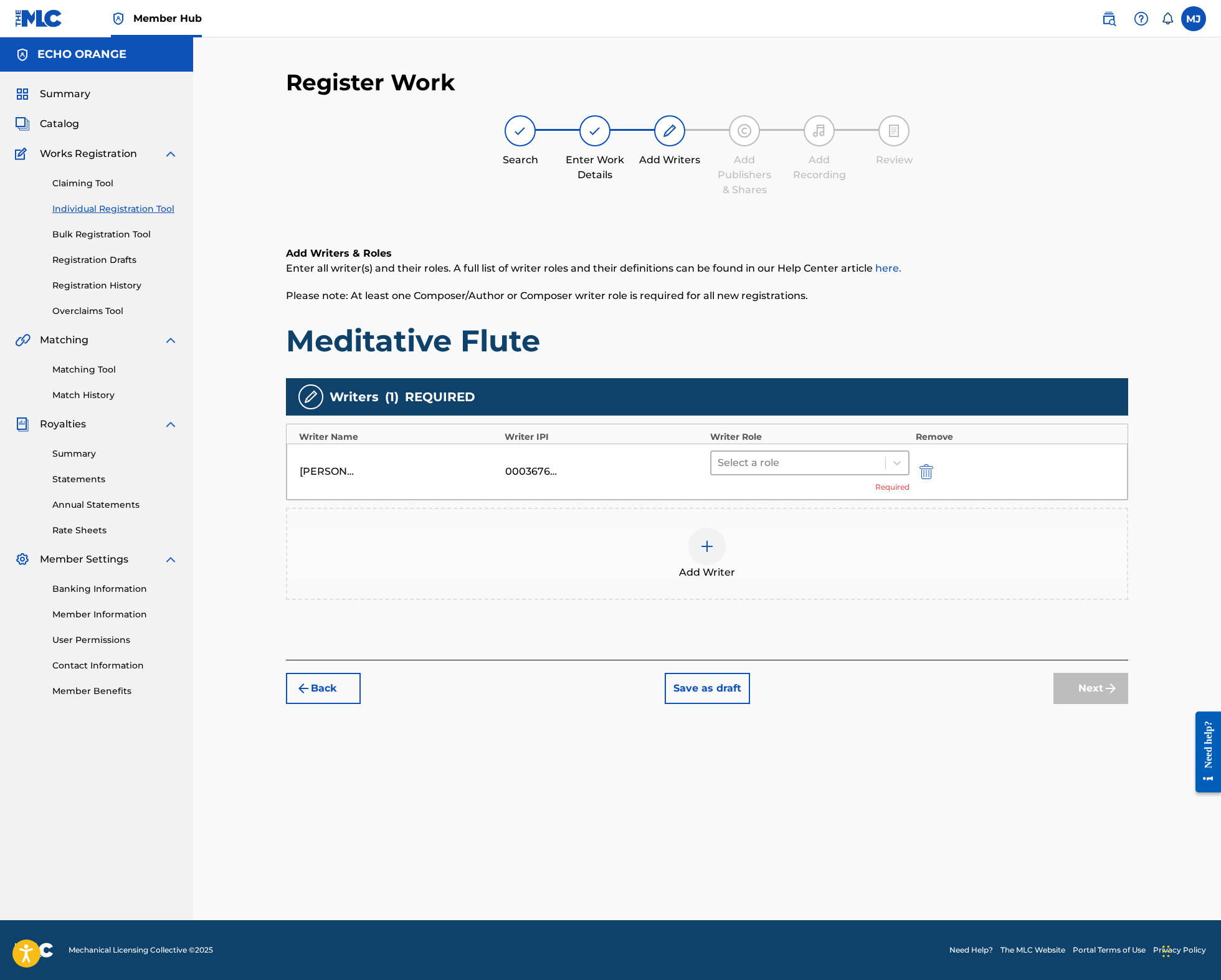
click at [779, 493] on div "Select a role Required" at bounding box center [809, 471] width 199 height 42
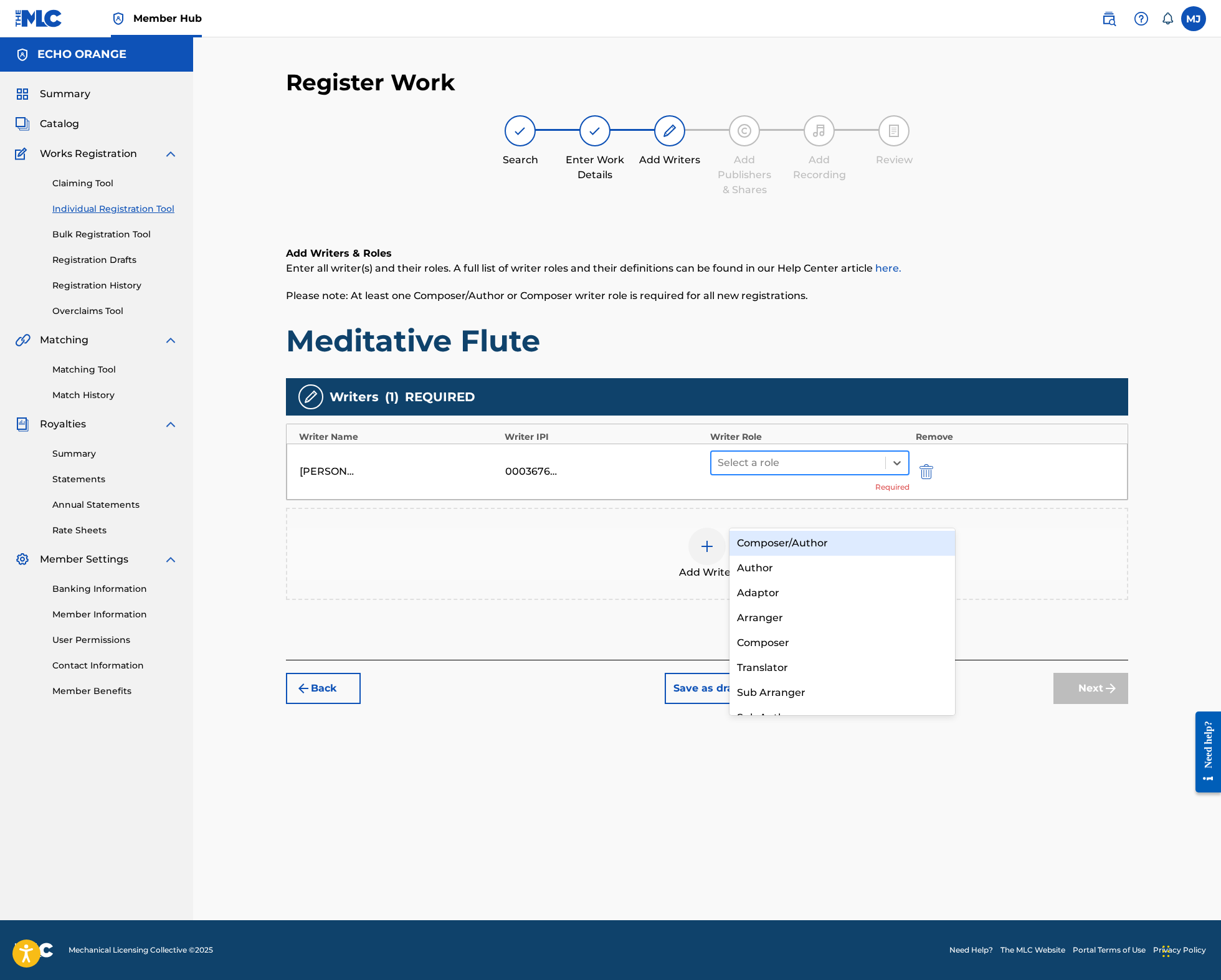
click at [788, 471] on div at bounding box center [798, 462] width 162 height 17
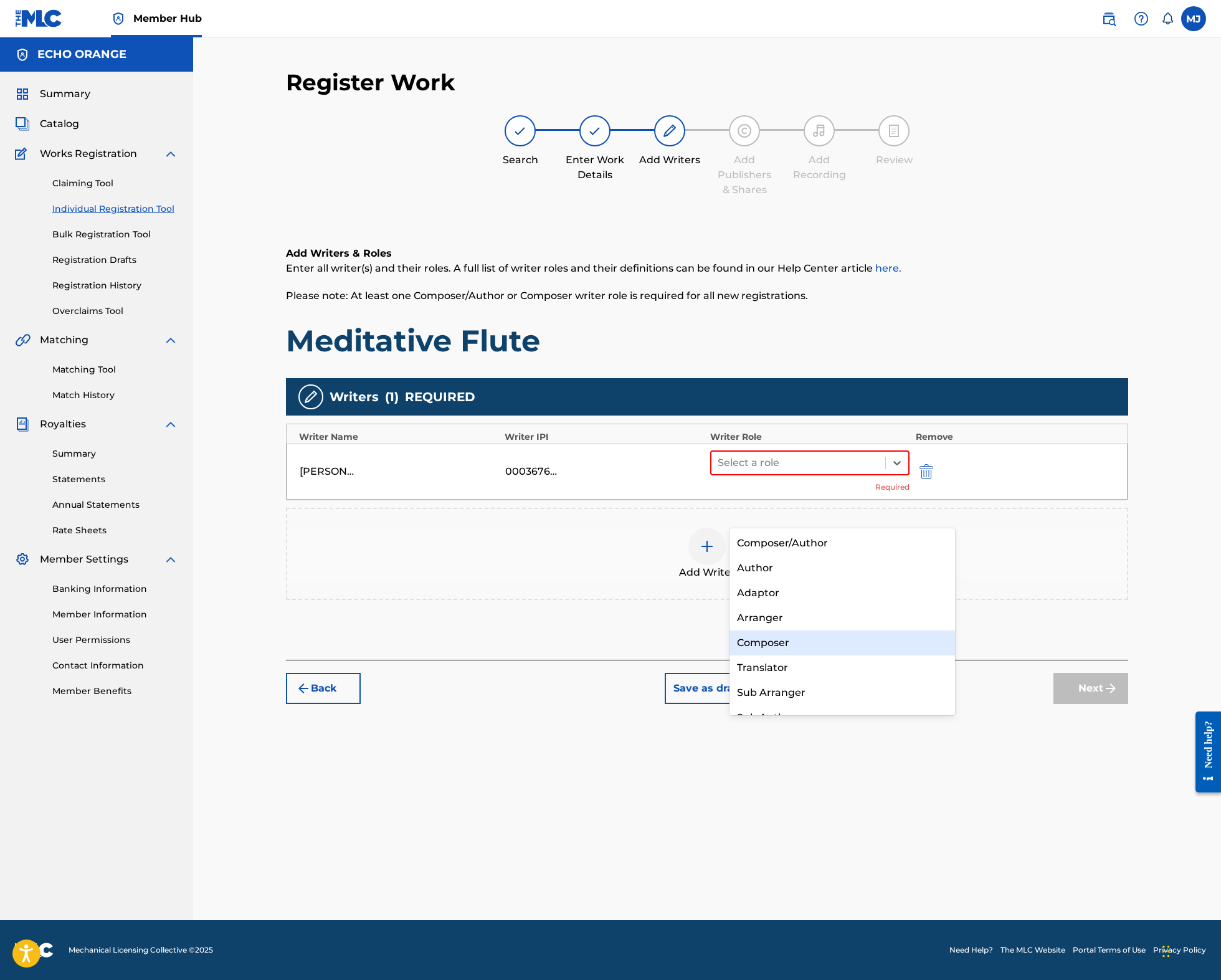
click at [783, 641] on div "Composer" at bounding box center [842, 643] width 226 height 25
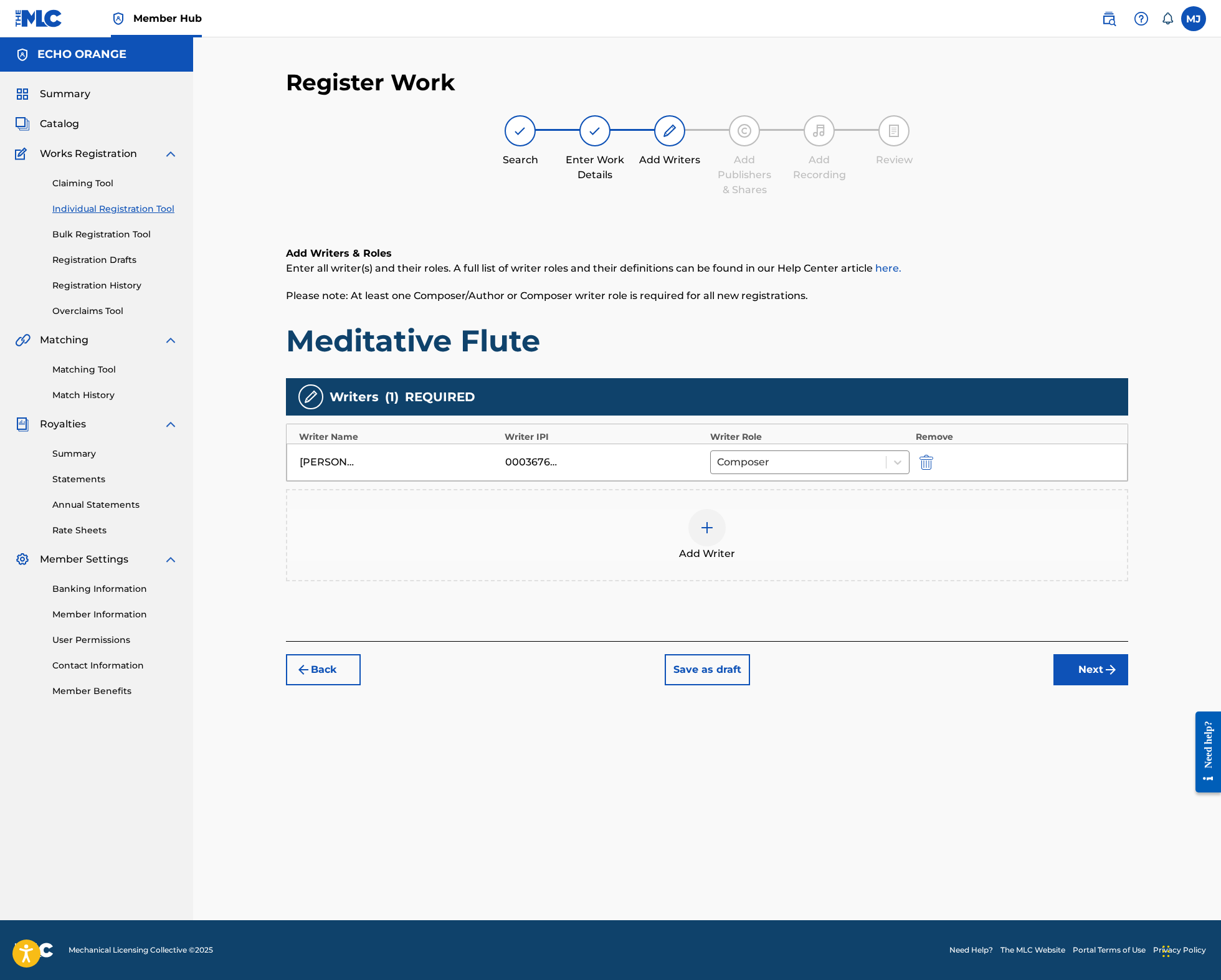
drag, startPoint x: 1211, startPoint y: 772, endPoint x: 1205, endPoint y: 771, distance: 6.1
click at [1211, 768] on div "Need help?" at bounding box center [1207, 744] width 17 height 47
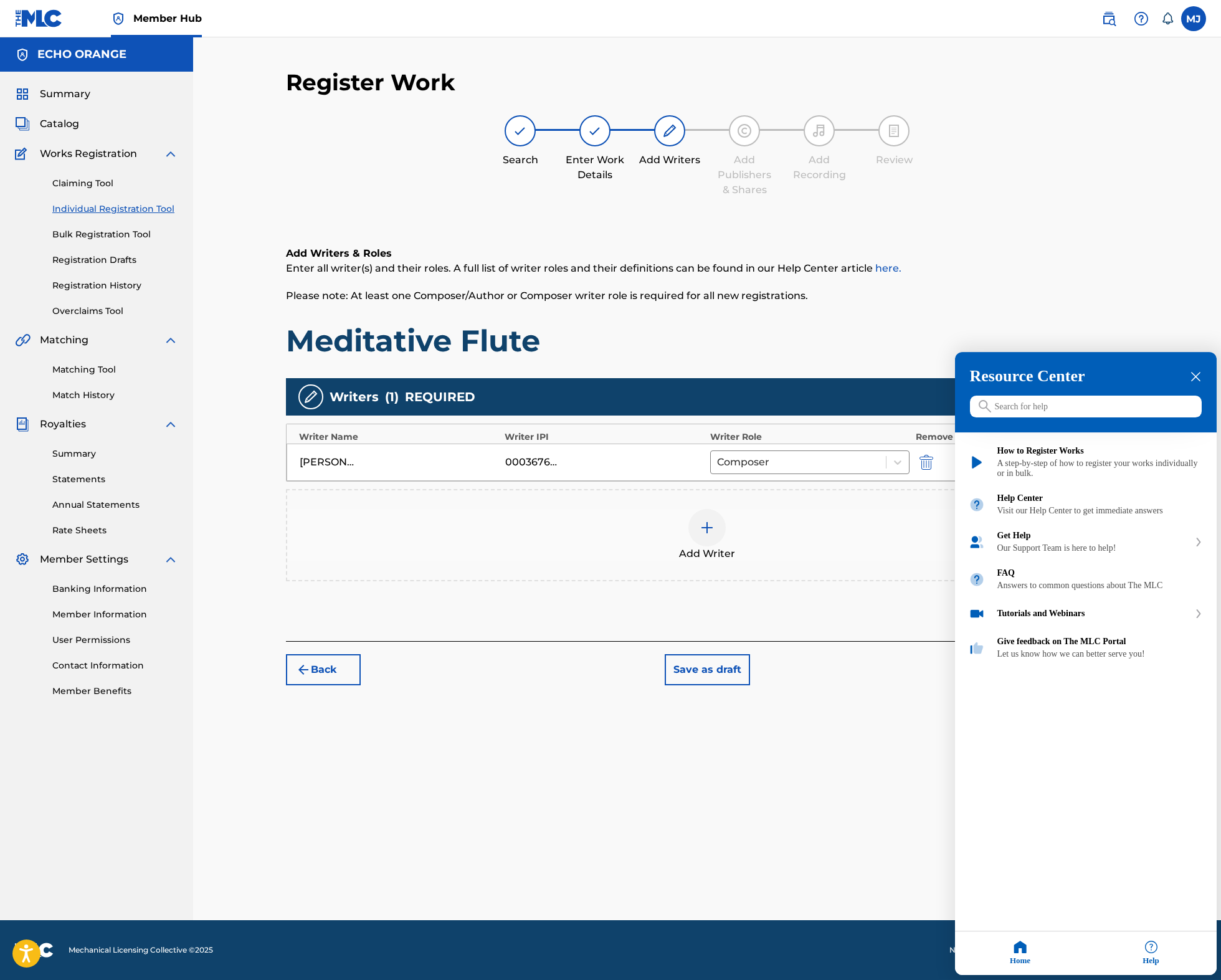
drag, startPoint x: 19, startPoint y: 69, endPoint x: 884, endPoint y: 698, distance: 1069.5
click at [1160, 0] on main "Need help? Resource Center Help Get the help you need from our knowledge base N…" at bounding box center [610, 0] width 1221 height 0
drag, startPoint x: 837, startPoint y: 700, endPoint x: 907, endPoint y: 694, distance: 70.3
click at [837, 700] on div at bounding box center [610, 490] width 1221 height 980
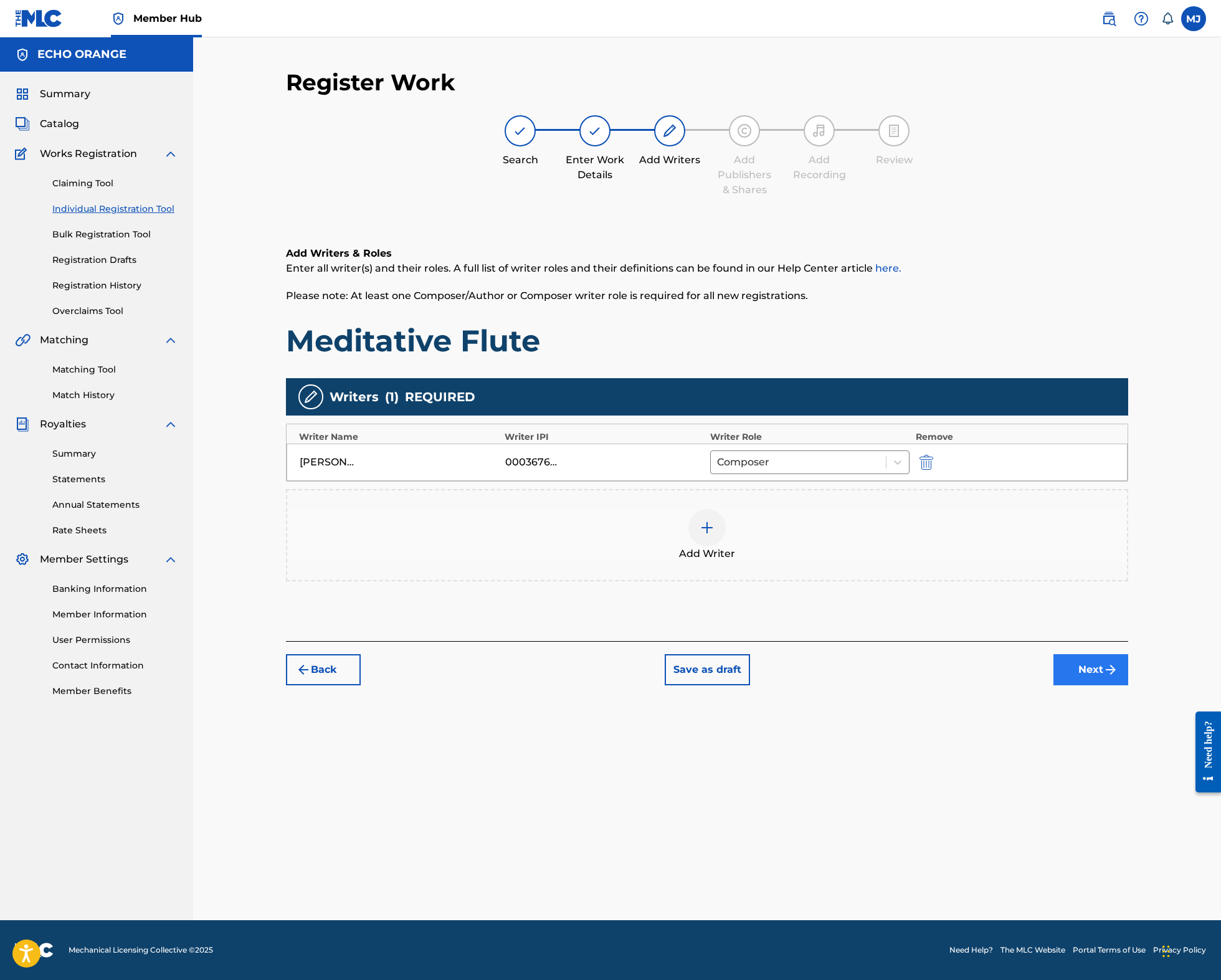
click at [1128, 685] on button "Next" at bounding box center [1090, 670] width 75 height 32
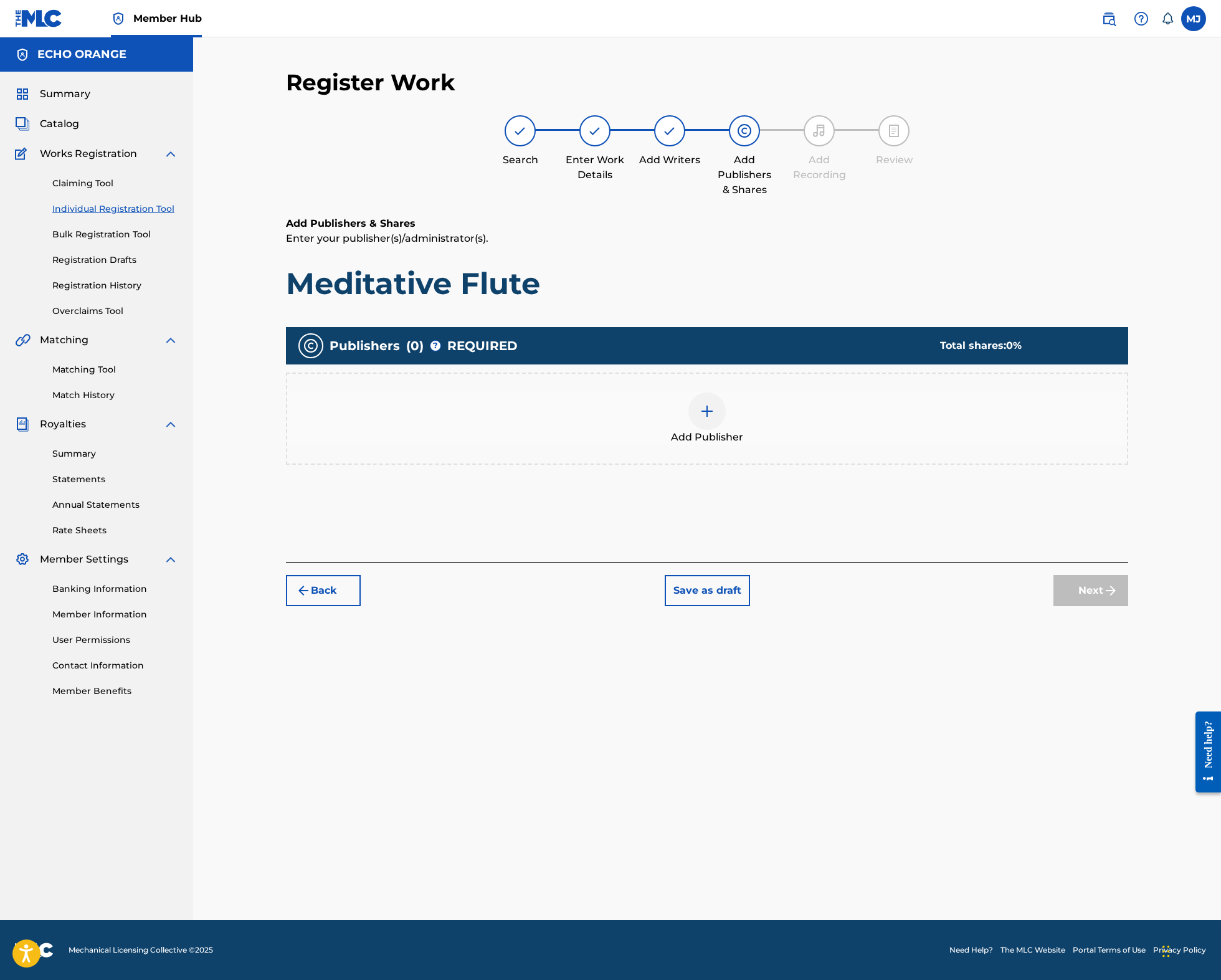
click at [802, 465] on div "Add Publisher" at bounding box center [707, 419] width 842 height 92
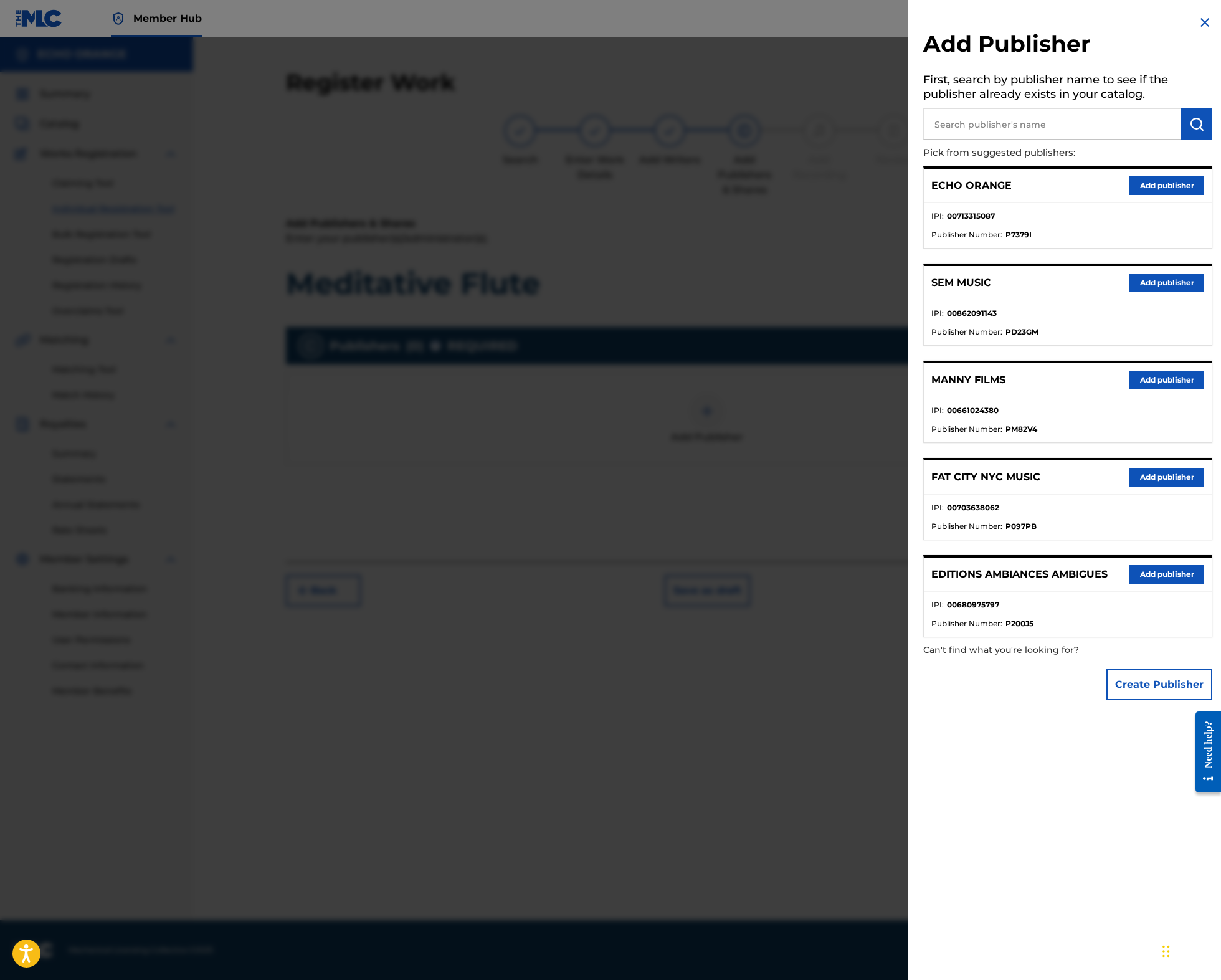
click at [1004, 131] on input "text" at bounding box center [1052, 124] width 258 height 32
type input "origins"
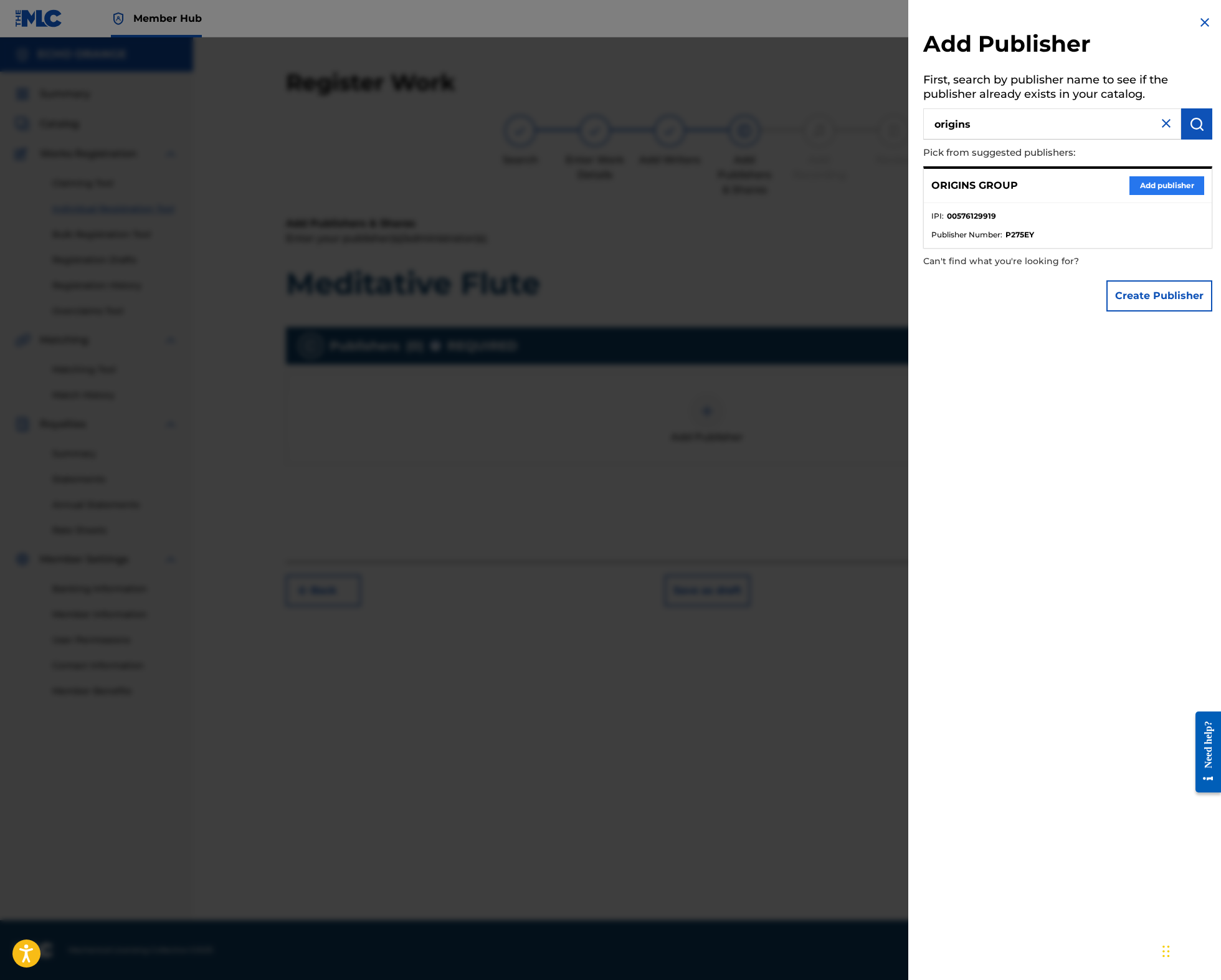
click at [1134, 195] on button "Add publisher" at bounding box center [1166, 185] width 75 height 19
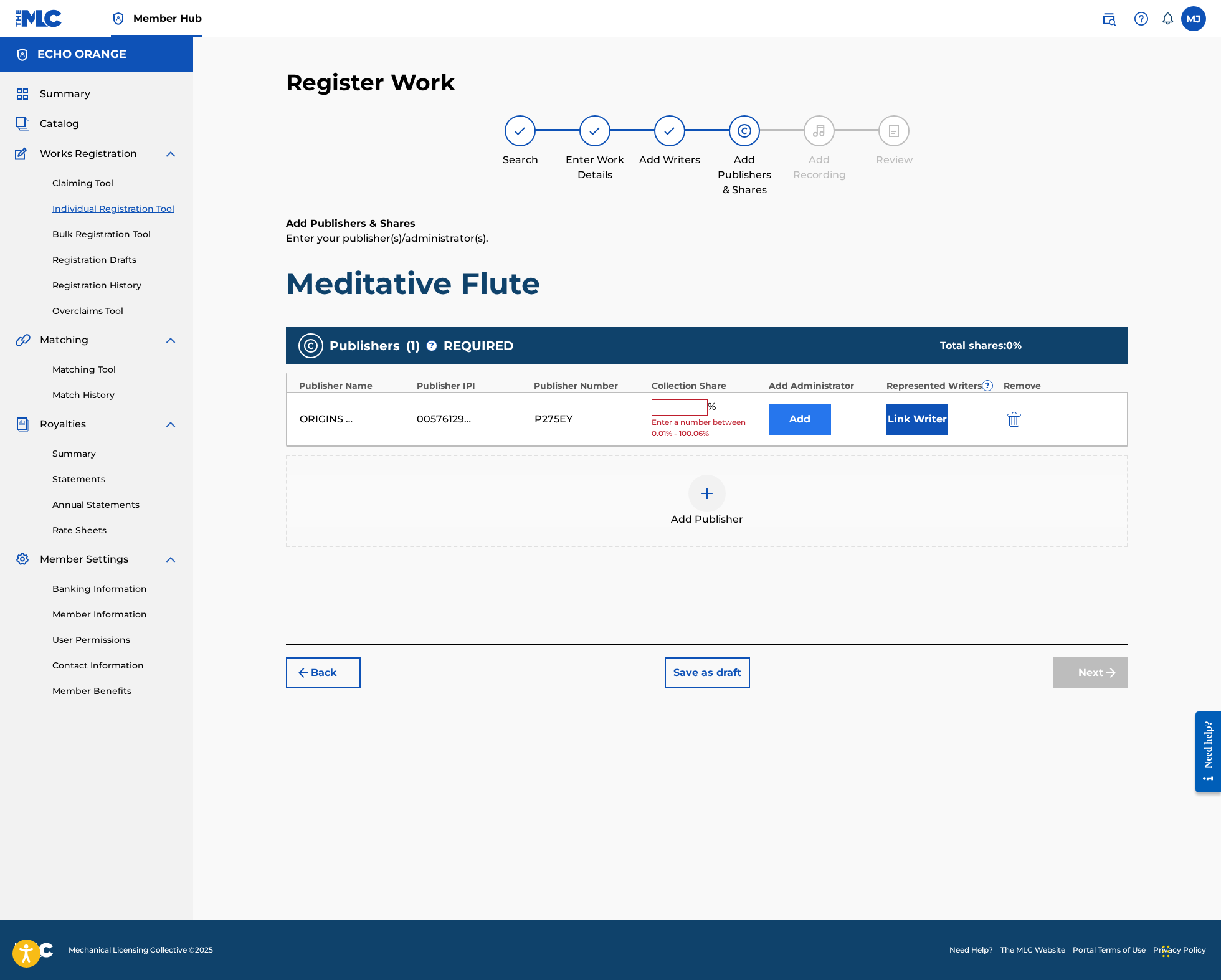
click at [810, 435] on button "Add" at bounding box center [800, 419] width 62 height 32
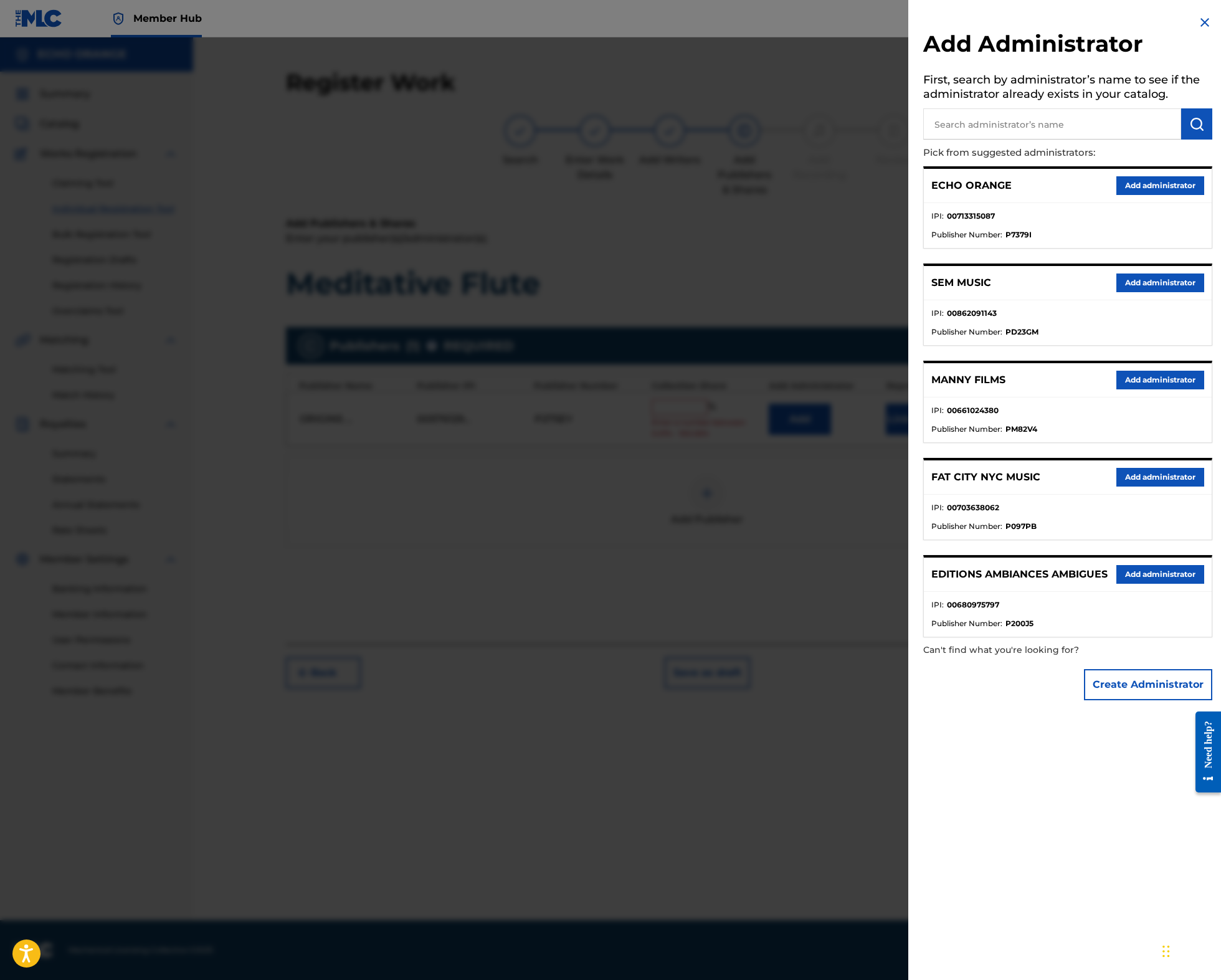
click at [1126, 195] on button "Add administrator" at bounding box center [1160, 185] width 88 height 19
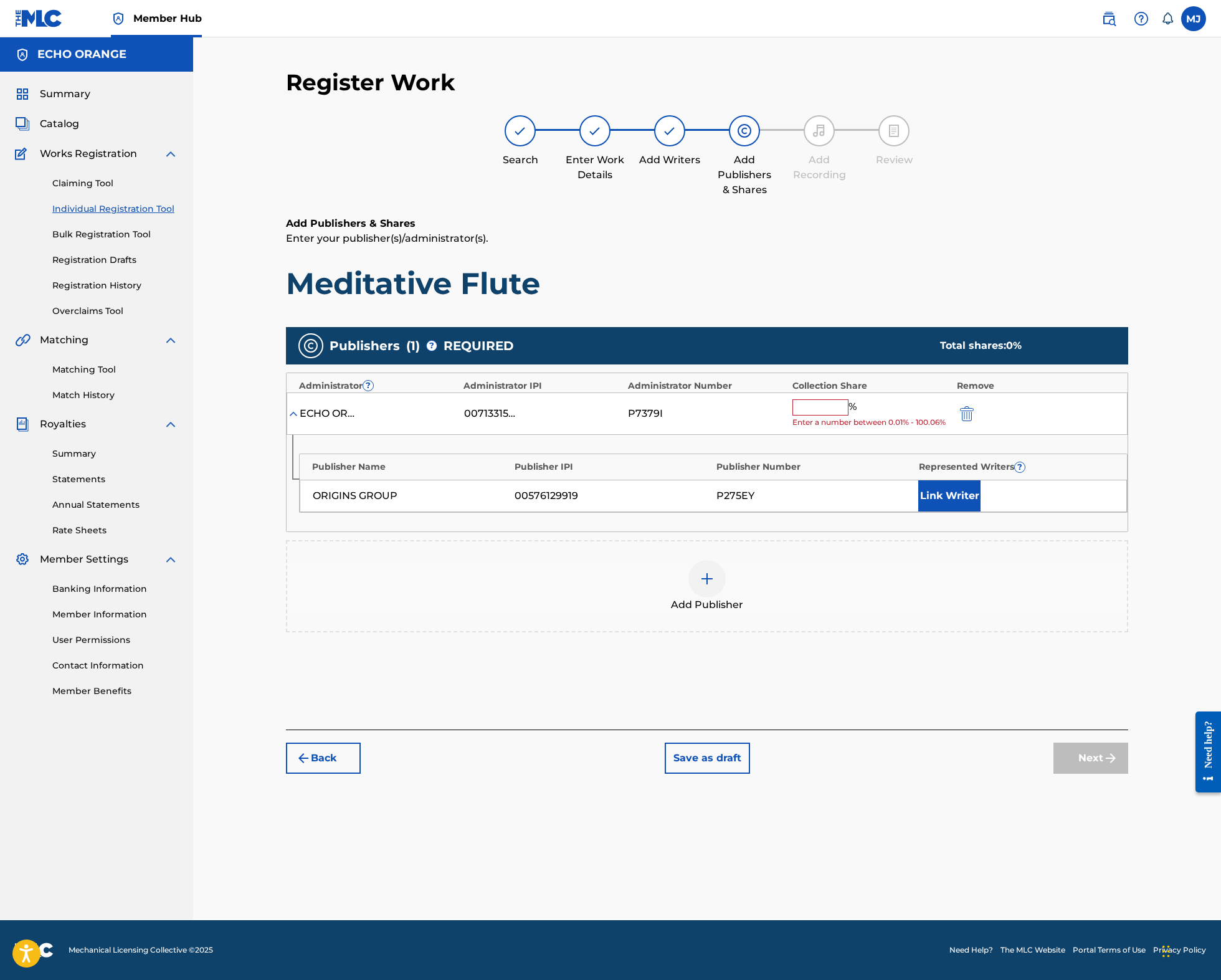
click at [848, 415] on input "text" at bounding box center [820, 407] width 56 height 16
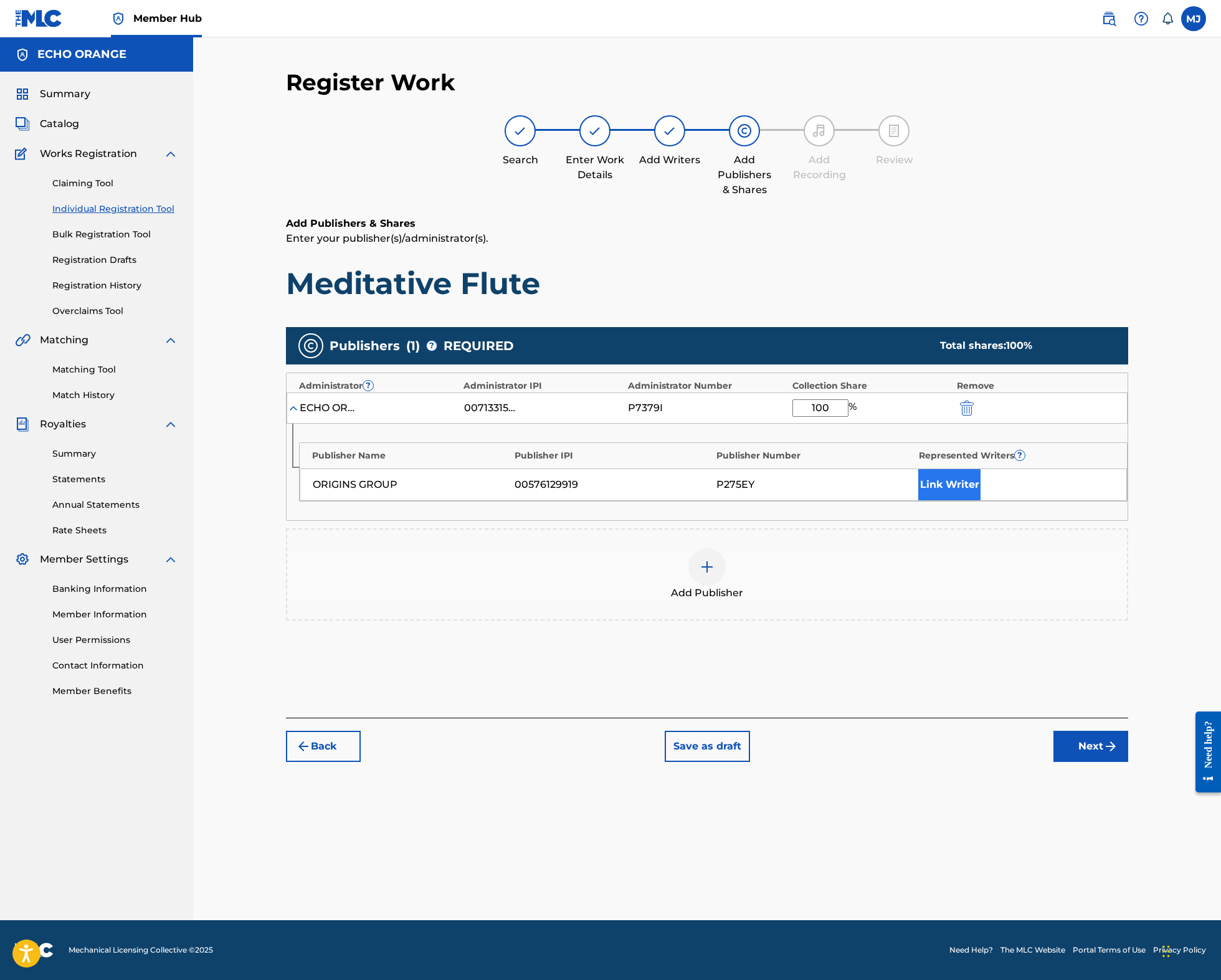
type input "100"
click at [980, 500] on button "Link Writer" at bounding box center [948, 485] width 62 height 32
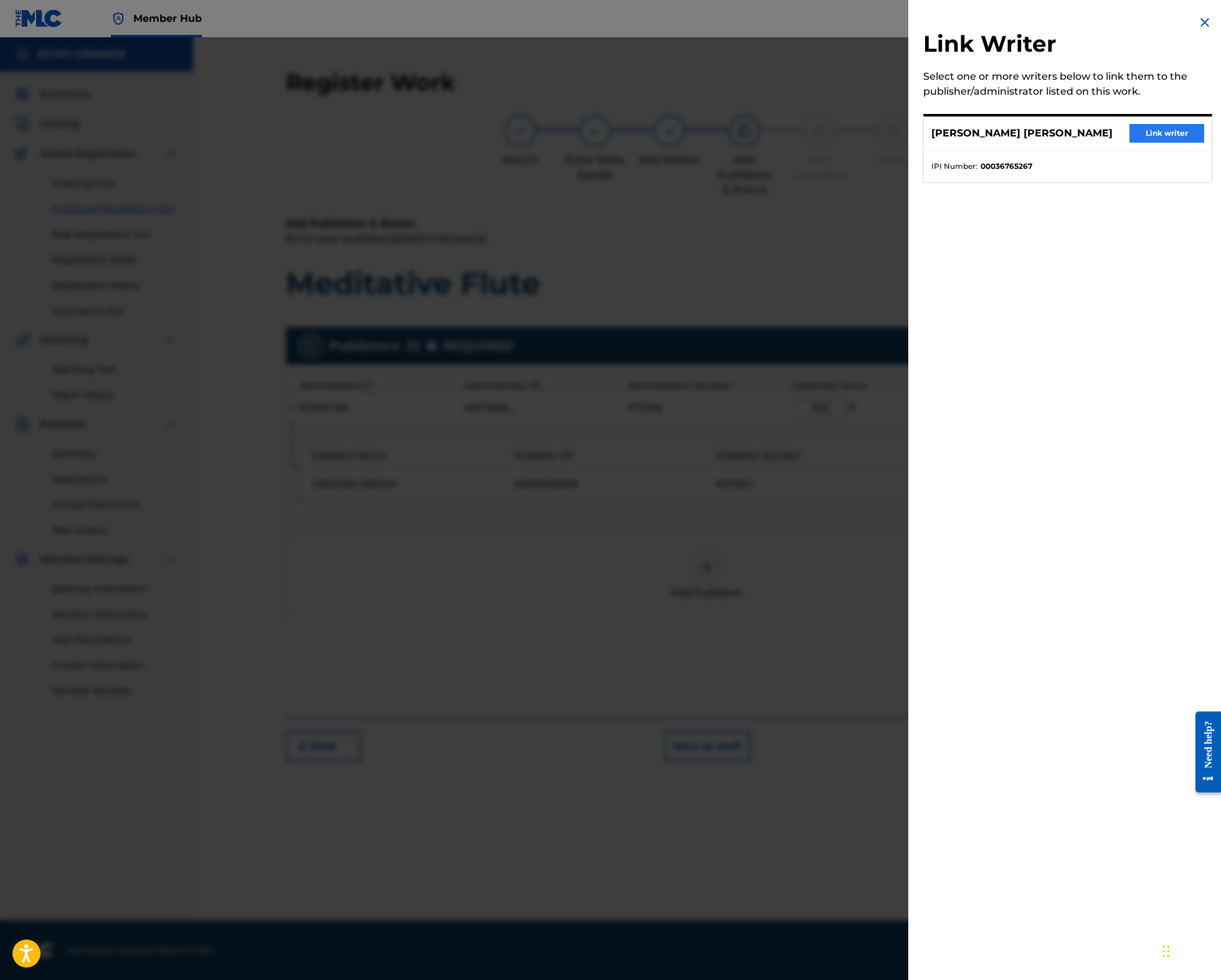
click at [1157, 143] on button "Link writer" at bounding box center [1166, 133] width 75 height 19
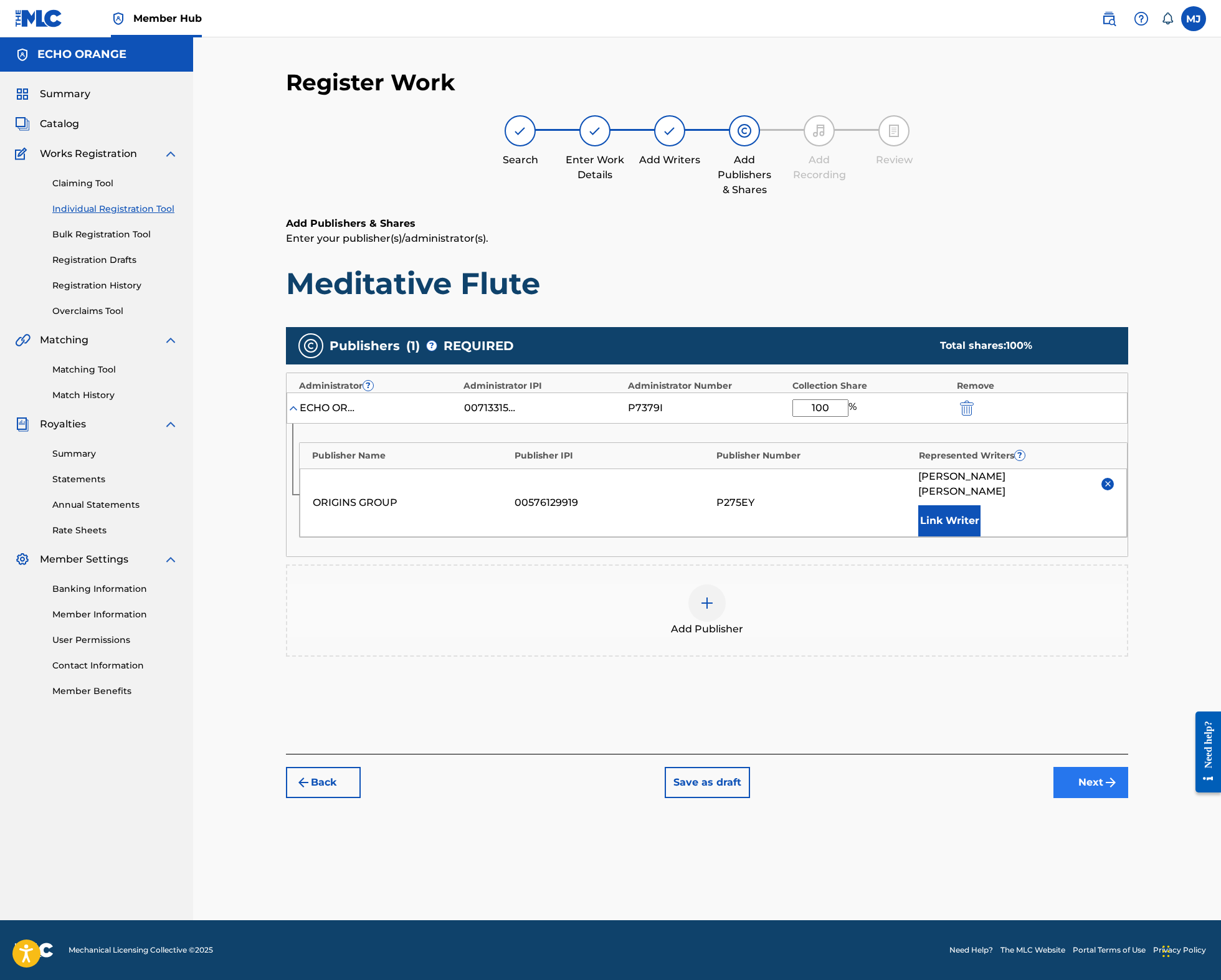
click at [1128, 798] on button "Next" at bounding box center [1090, 782] width 75 height 32
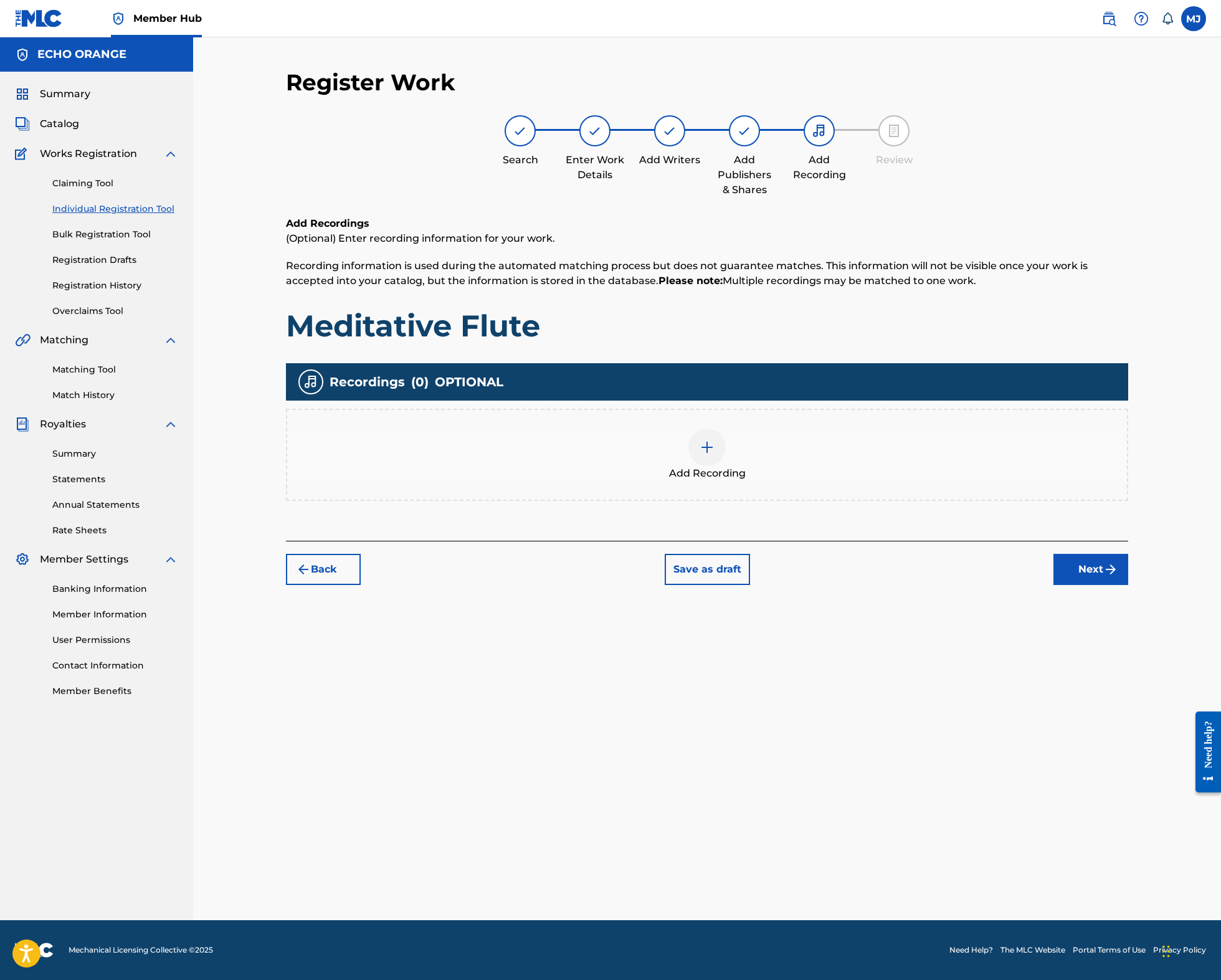
click at [1124, 585] on div "Back Save as draft Next" at bounding box center [707, 562] width 842 height 44
click at [1126, 585] on button "Next" at bounding box center [1090, 569] width 75 height 32
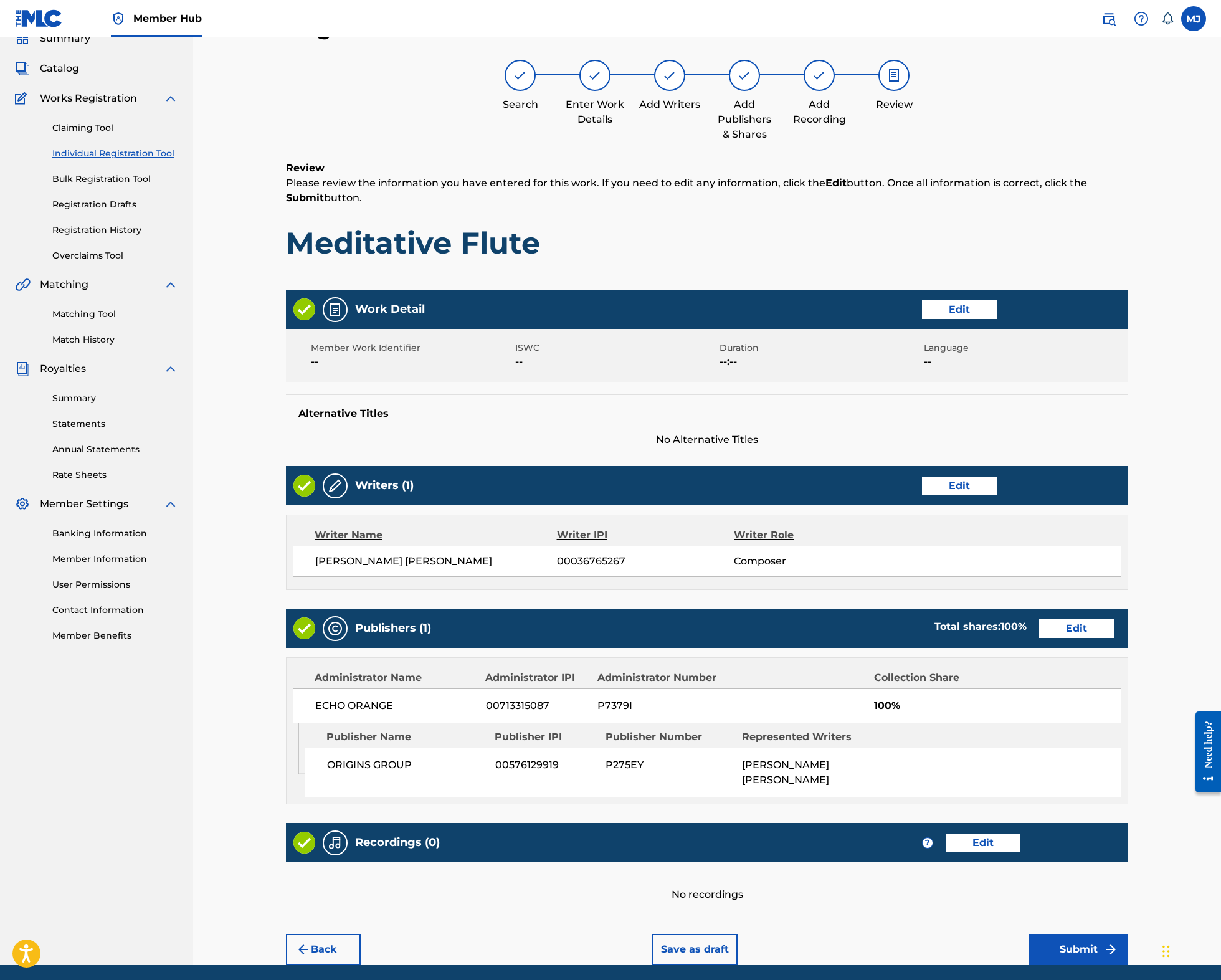
scroll to position [217, 0]
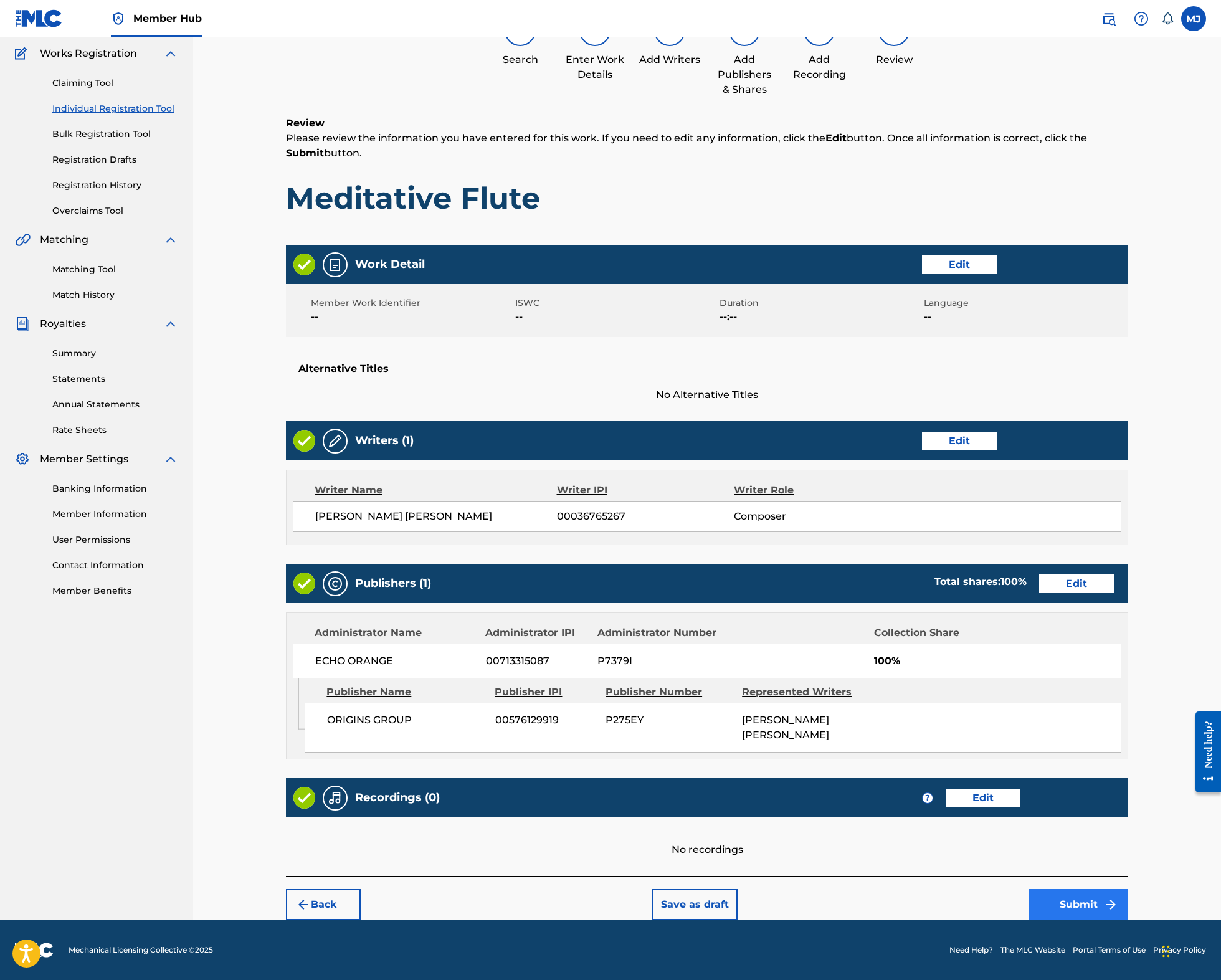
click at [1128, 889] on button "Submit" at bounding box center [1078, 904] width 99 height 32
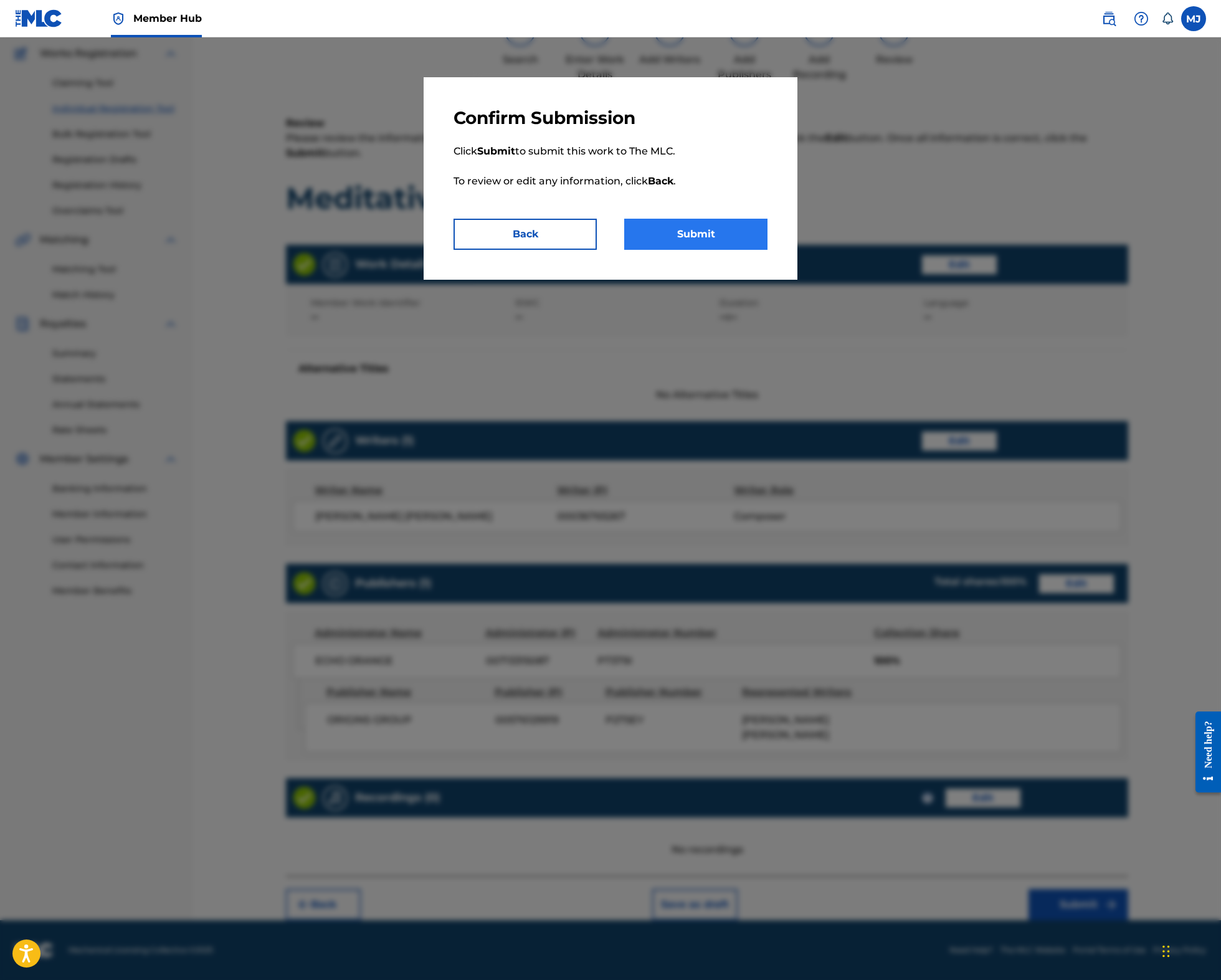
click at [767, 250] on button "Submit" at bounding box center [696, 234] width 143 height 32
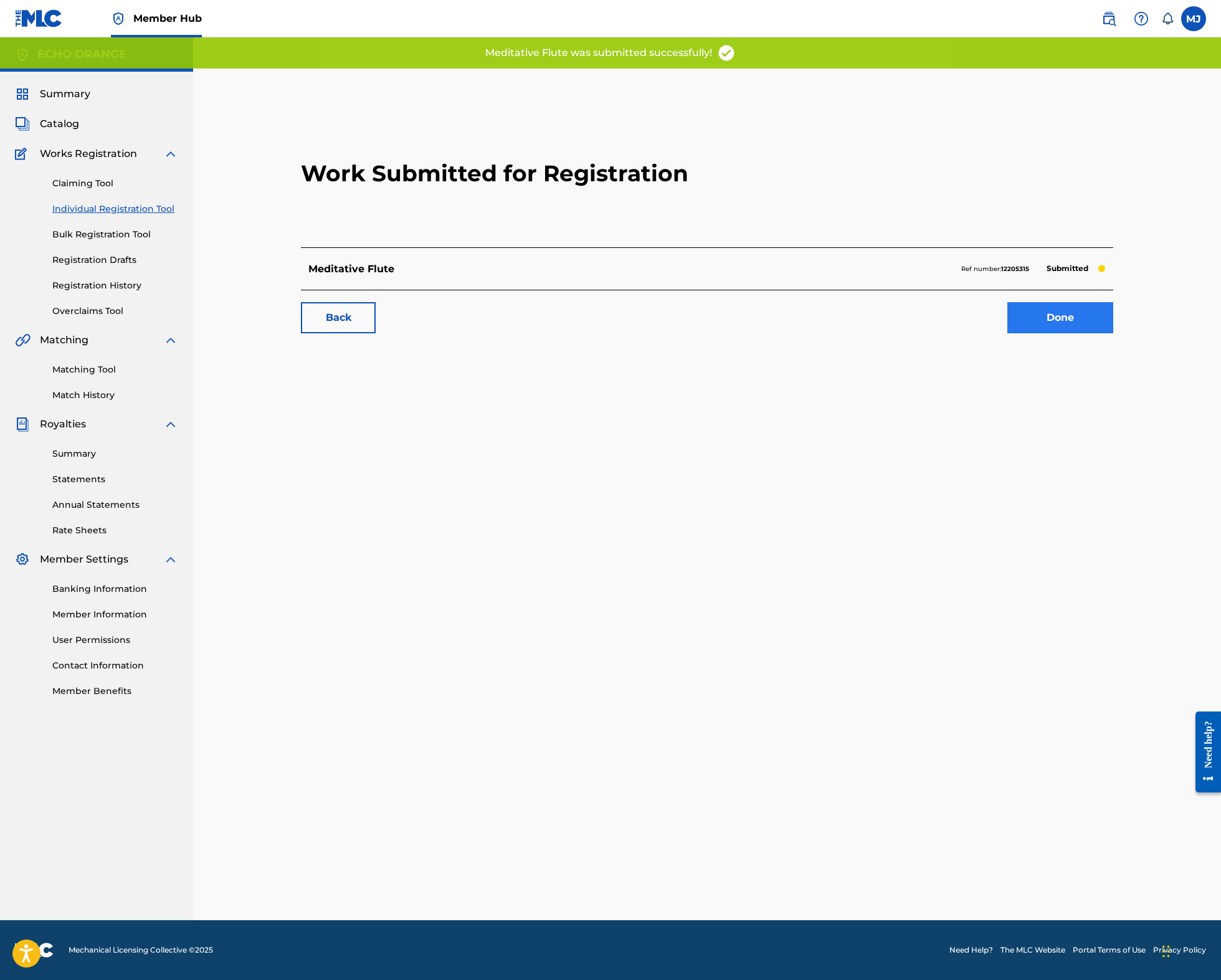
click at [1096, 333] on link "Done" at bounding box center [1059, 318] width 106 height 32
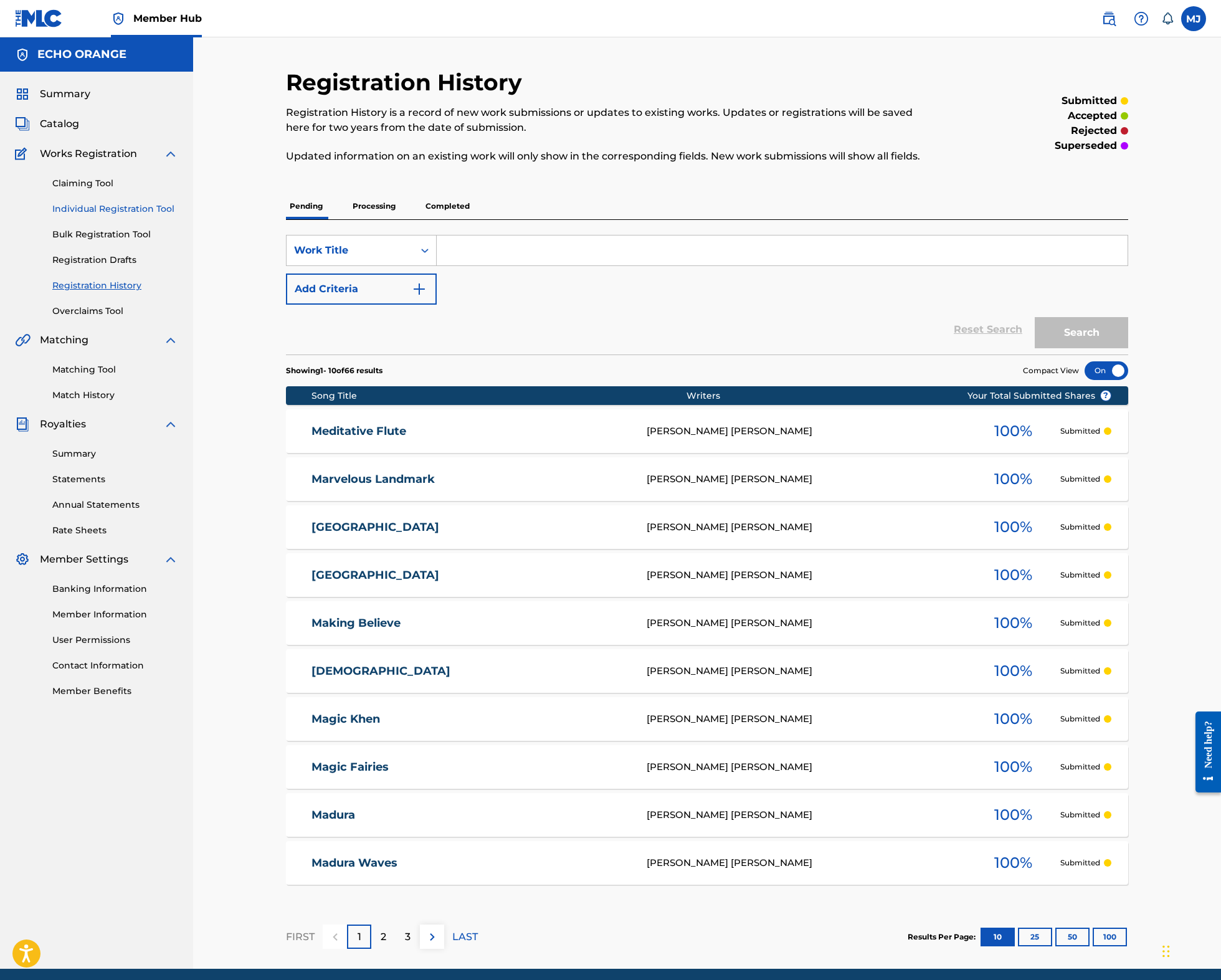
click at [127, 216] on link "Individual Registration Tool" at bounding box center [115, 208] width 125 height 13
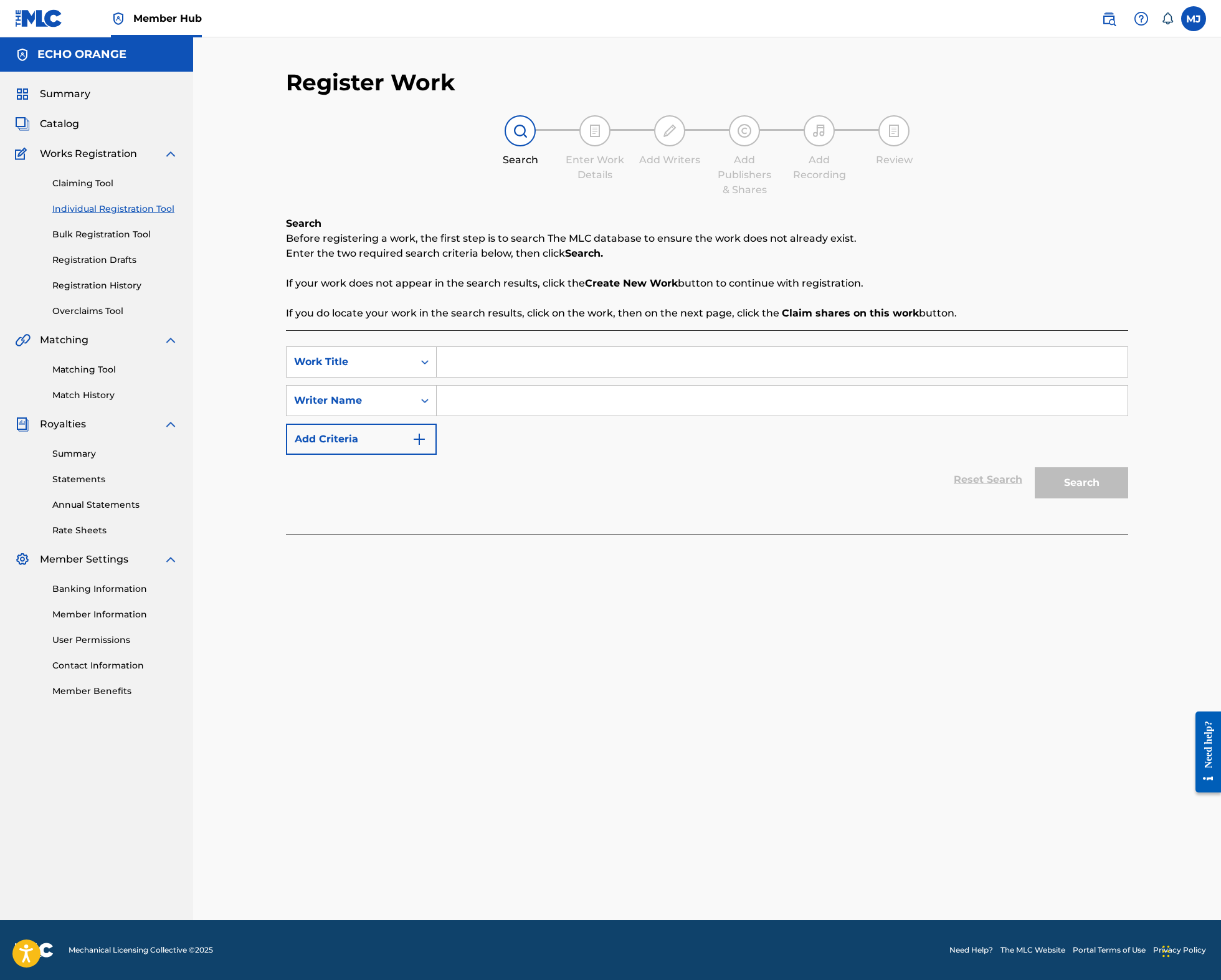
click at [484, 377] on div "Search Form" at bounding box center [782, 362] width 691 height 32
click at [487, 377] on input "Search Form" at bounding box center [782, 361] width 690 height 30
type input "Melody of Hope"
paste input "denis hekimian"
type input "denis hekimian"
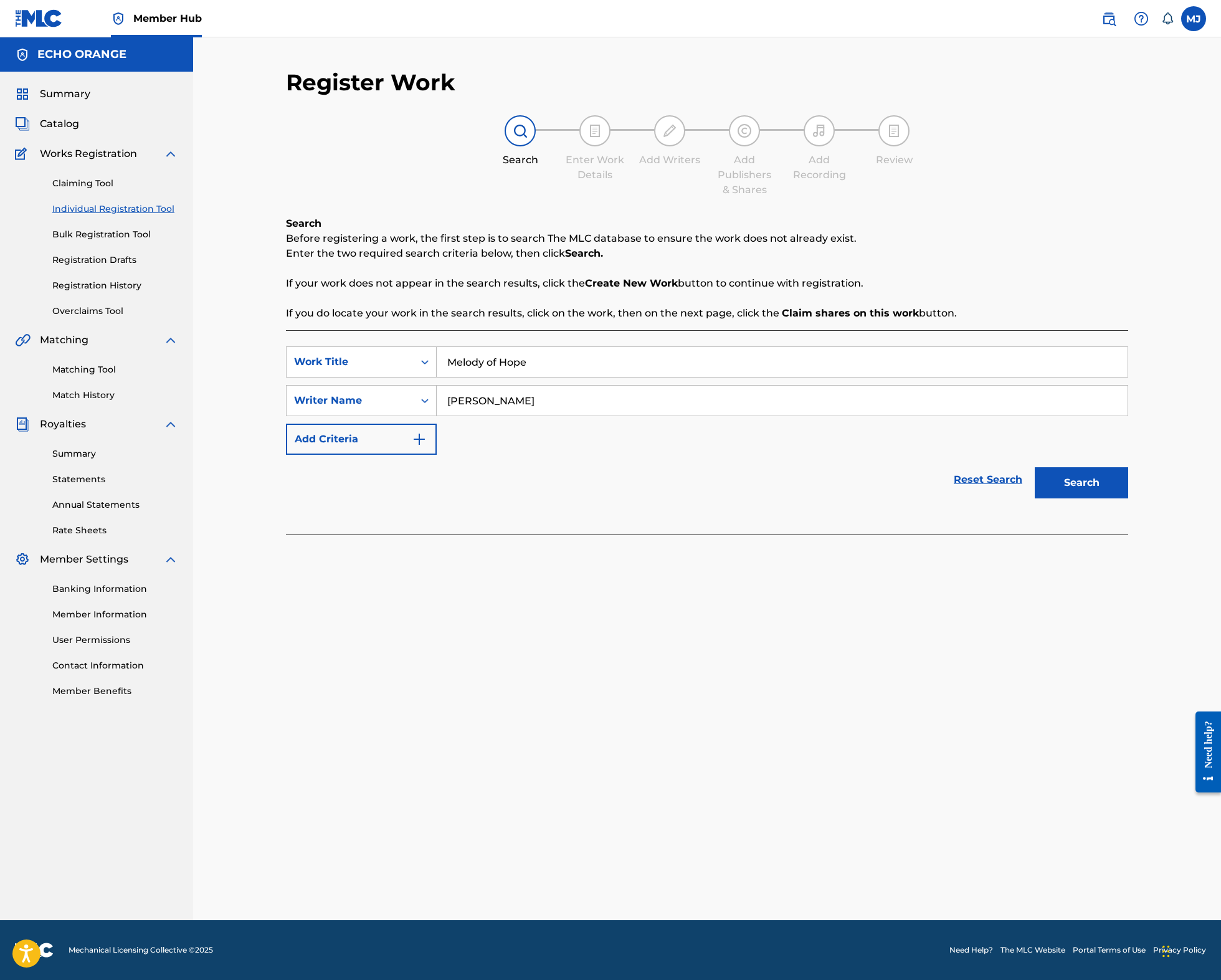
click at [1128, 498] on button "Search" at bounding box center [1081, 483] width 94 height 32
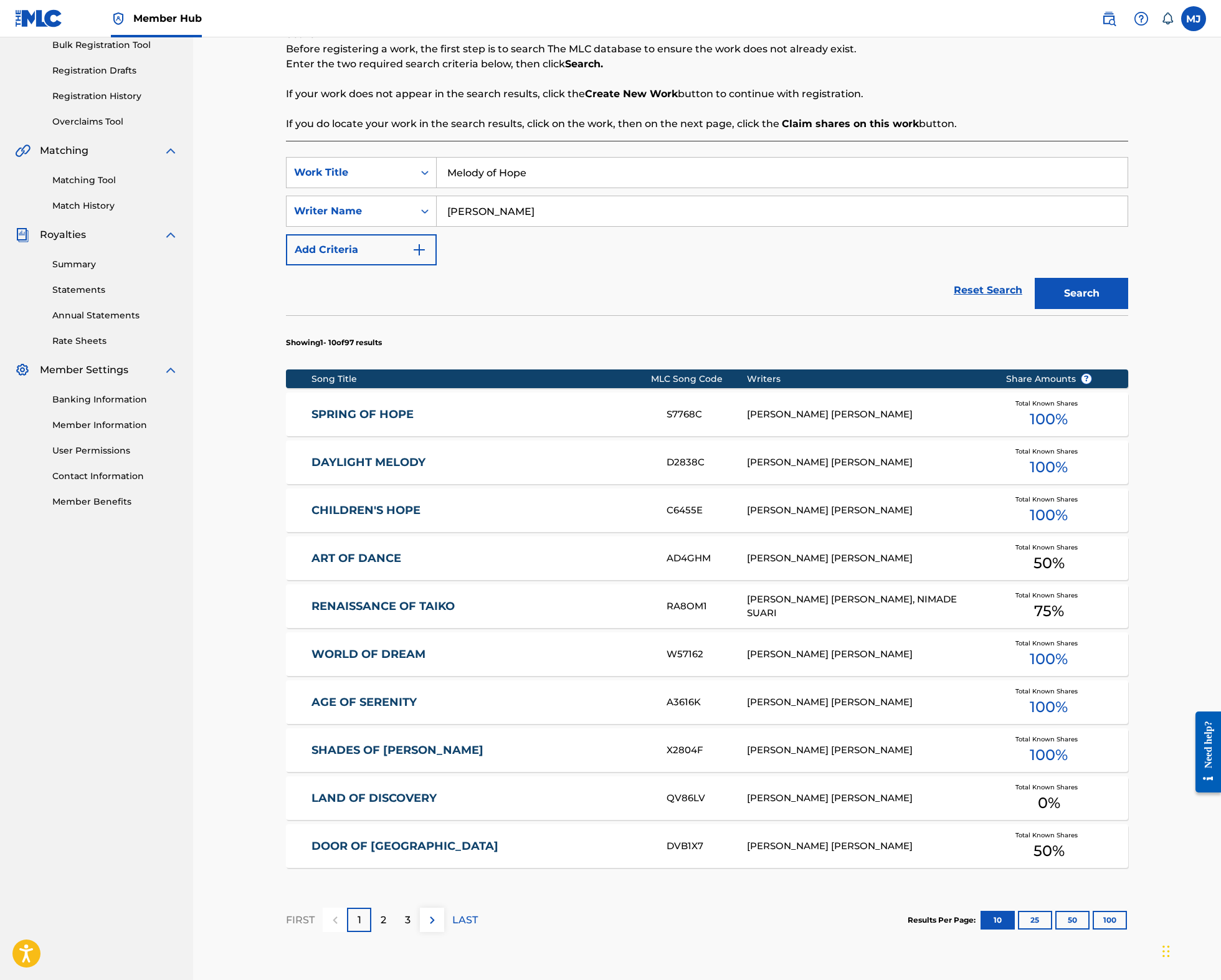
scroll to position [402, 0]
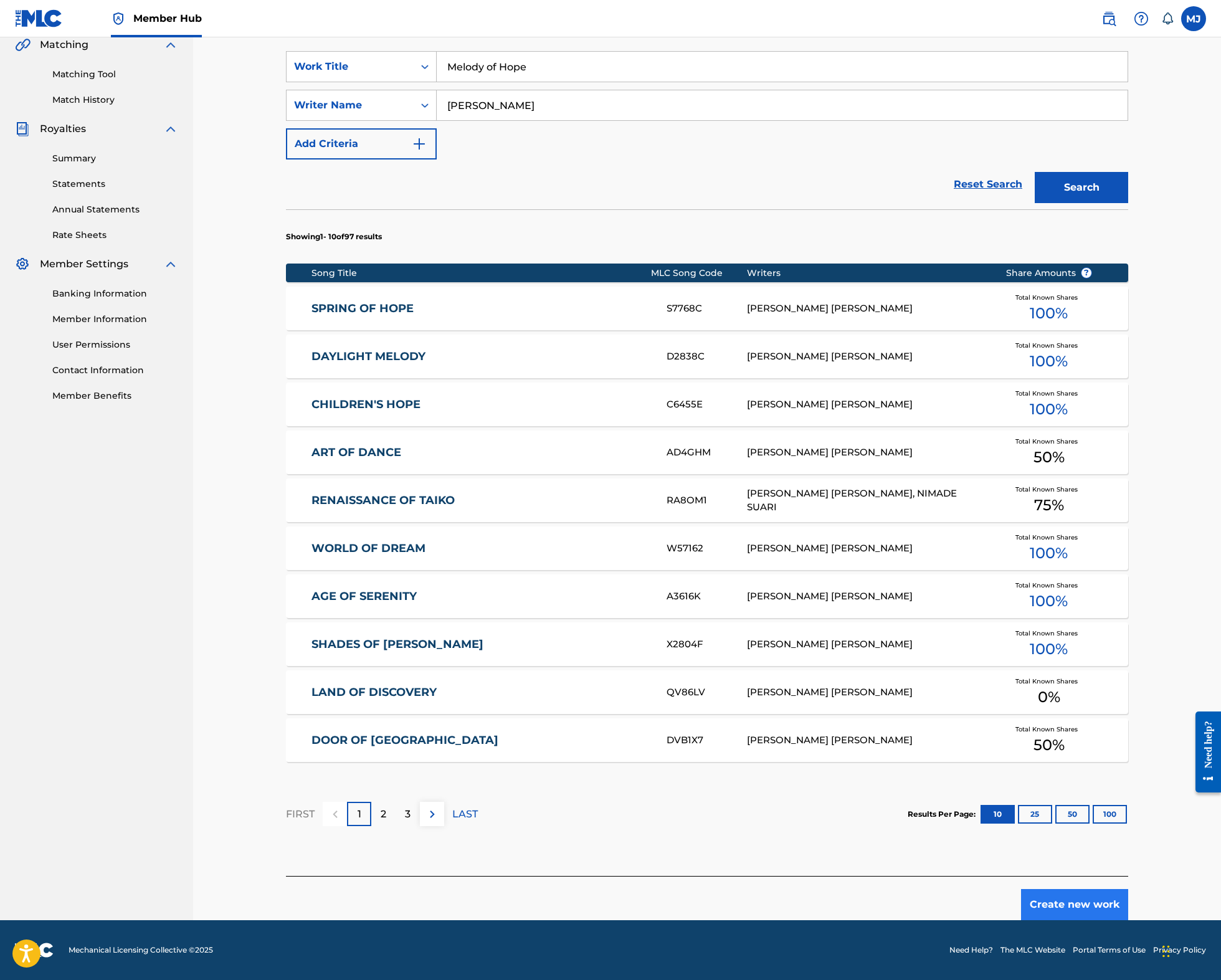
click at [1128, 901] on button "Create new work" at bounding box center [1074, 904] width 107 height 32
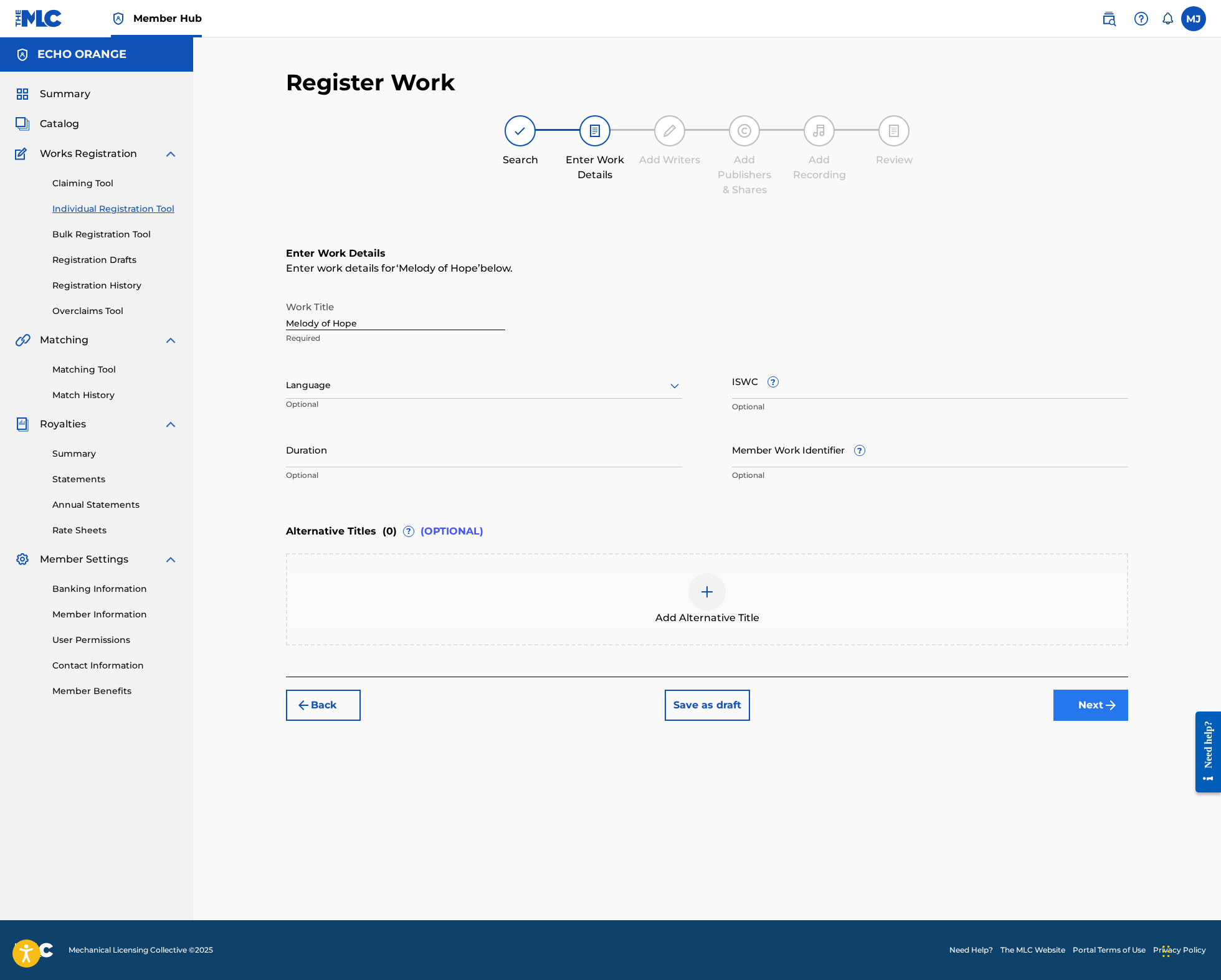
click at [1128, 720] on button "Next" at bounding box center [1090, 705] width 75 height 32
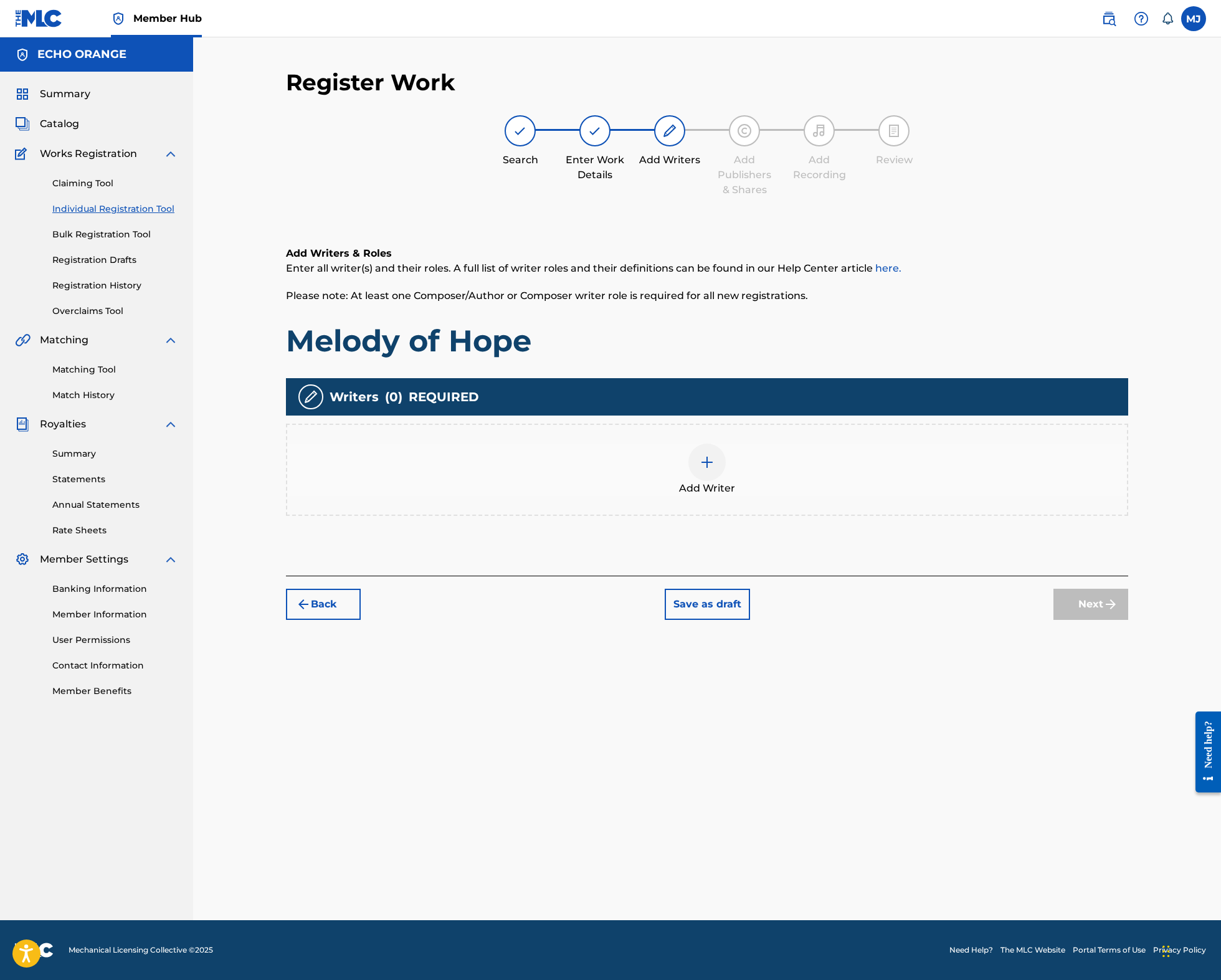
click at [678, 495] on div "Add Writer" at bounding box center [707, 469] width 839 height 52
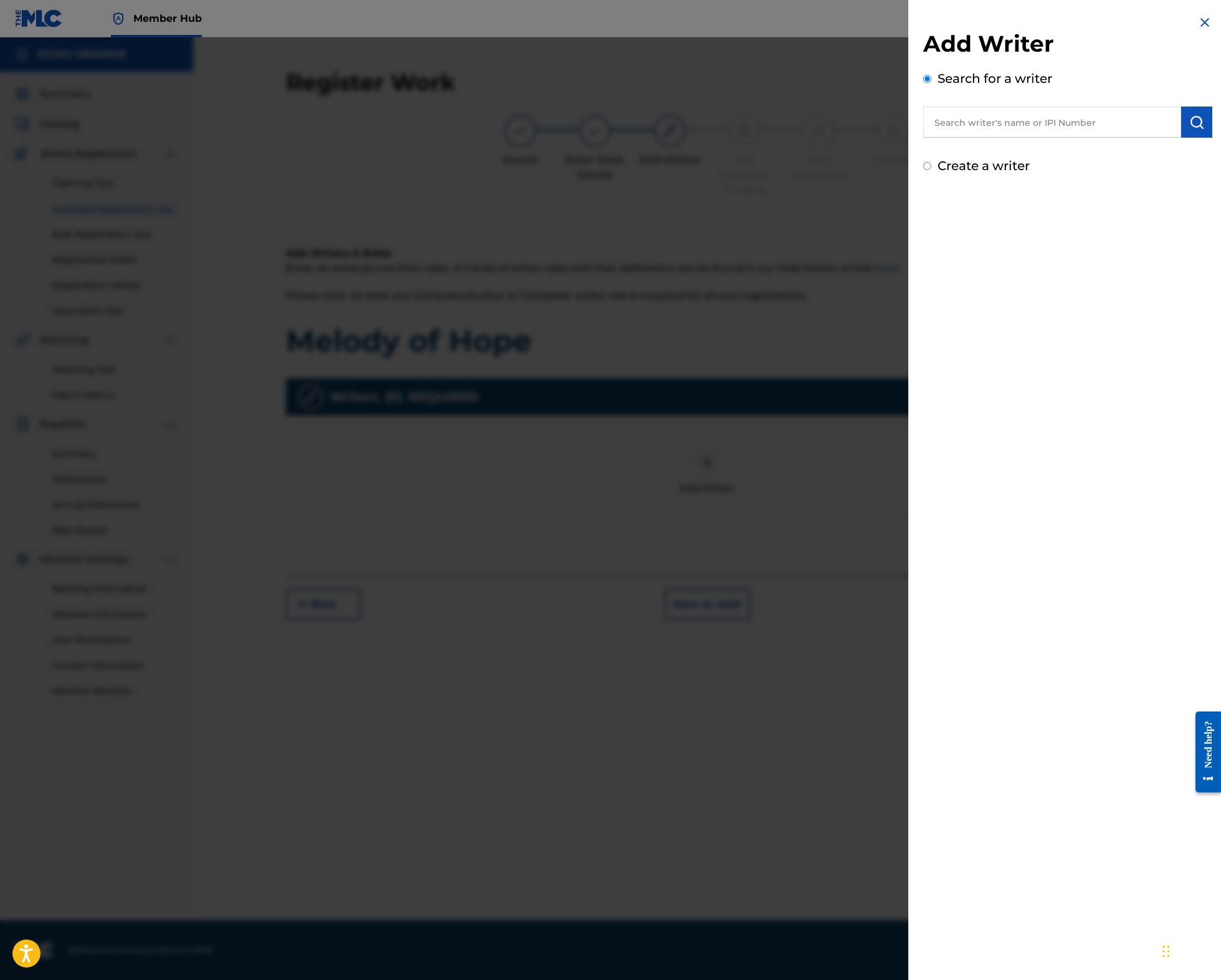
click at [954, 138] on input "text" at bounding box center [1052, 122] width 258 height 32
paste input "denis hekimian"
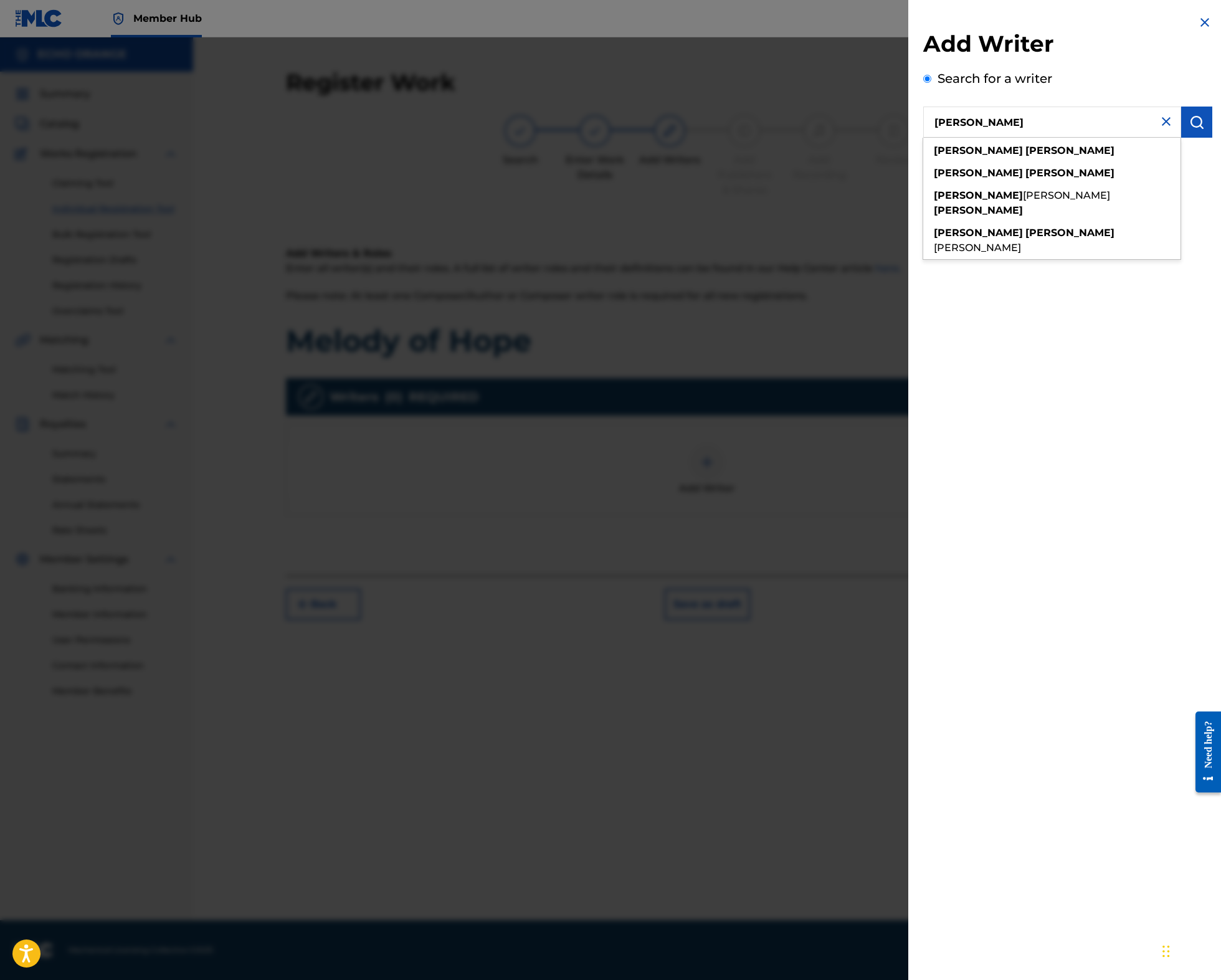
type input "denis hekimian"
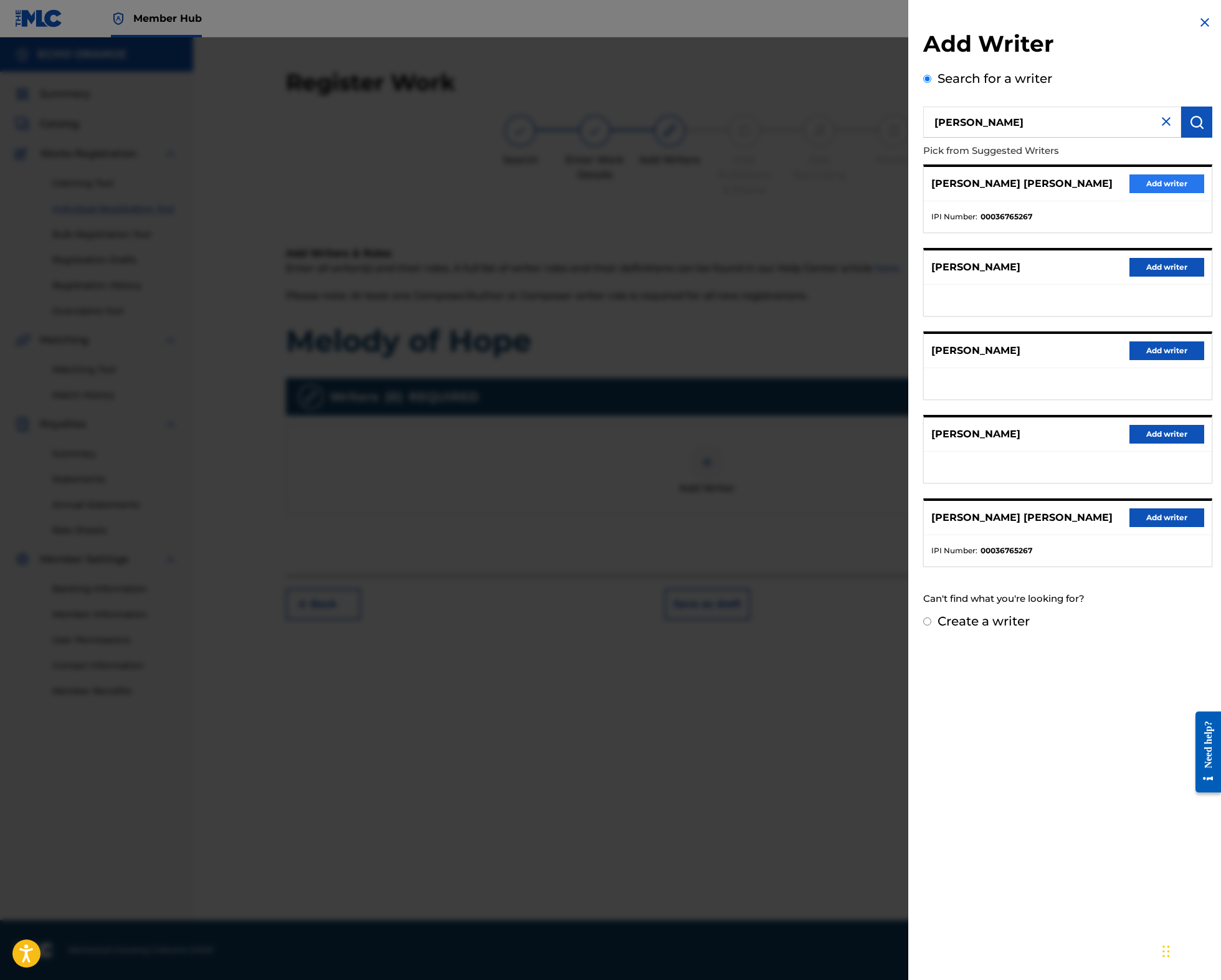
click at [1163, 193] on button "Add writer" at bounding box center [1166, 183] width 75 height 19
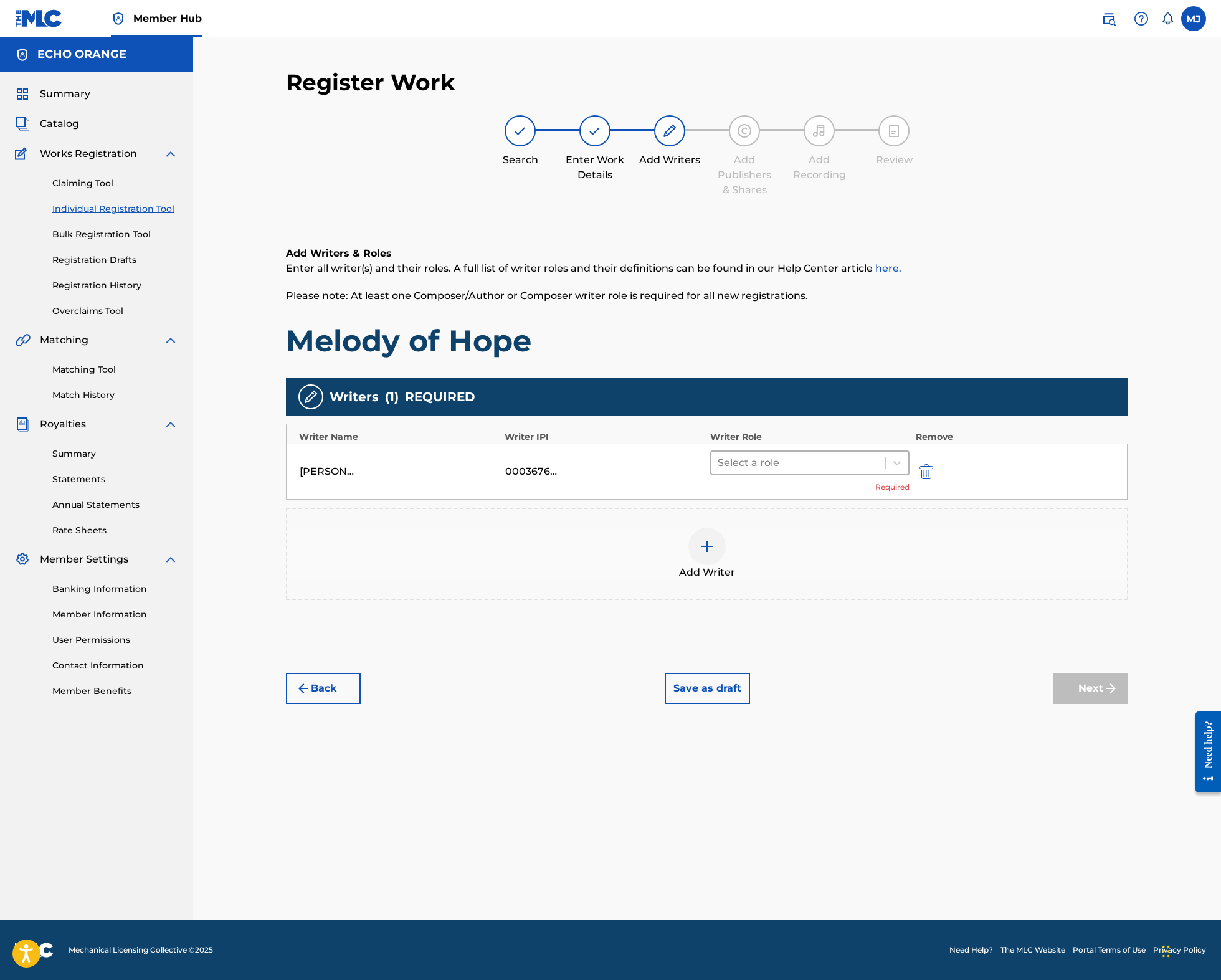
click at [773, 471] on div at bounding box center [798, 462] width 162 height 17
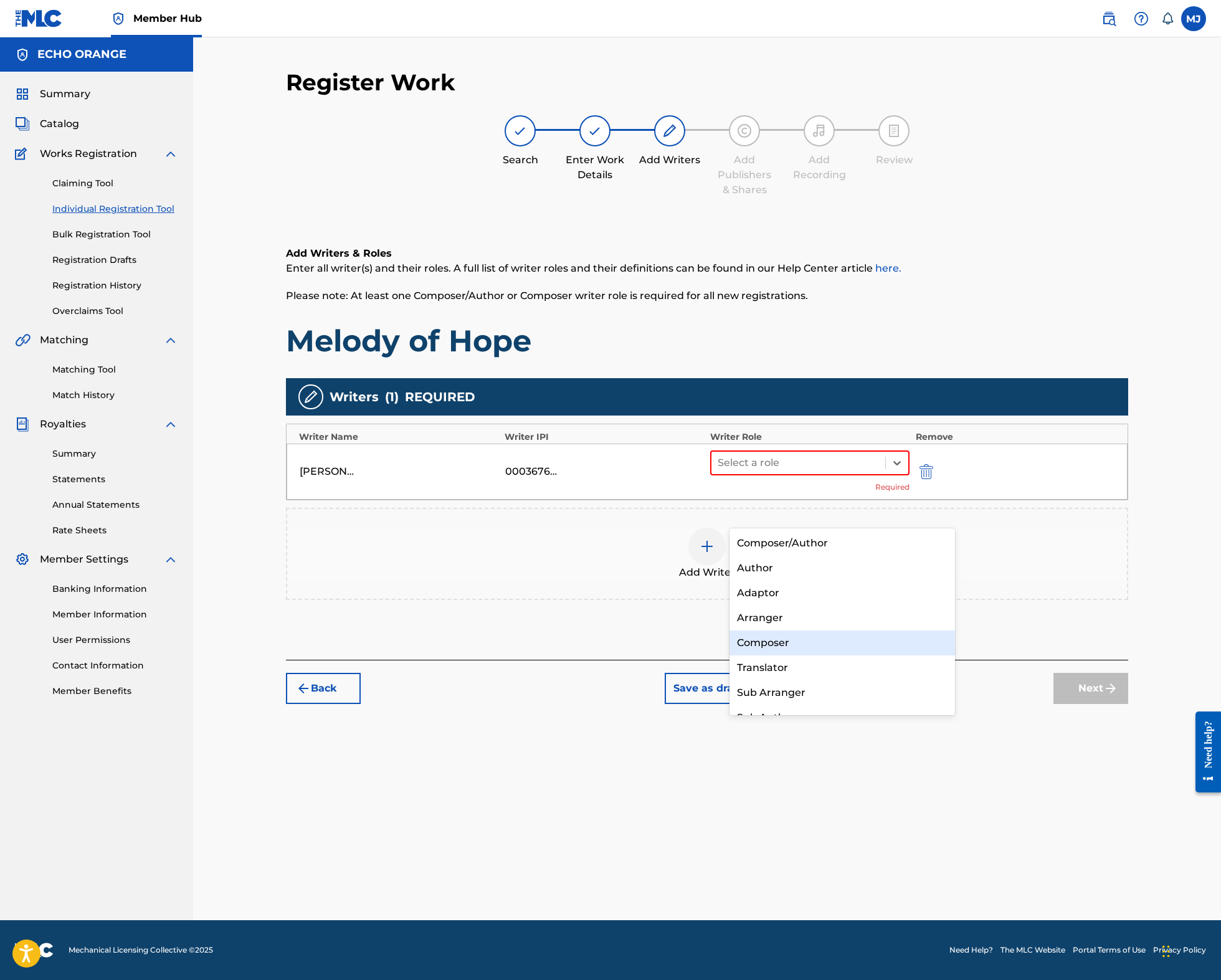
click at [791, 640] on div "Composer" at bounding box center [842, 643] width 226 height 25
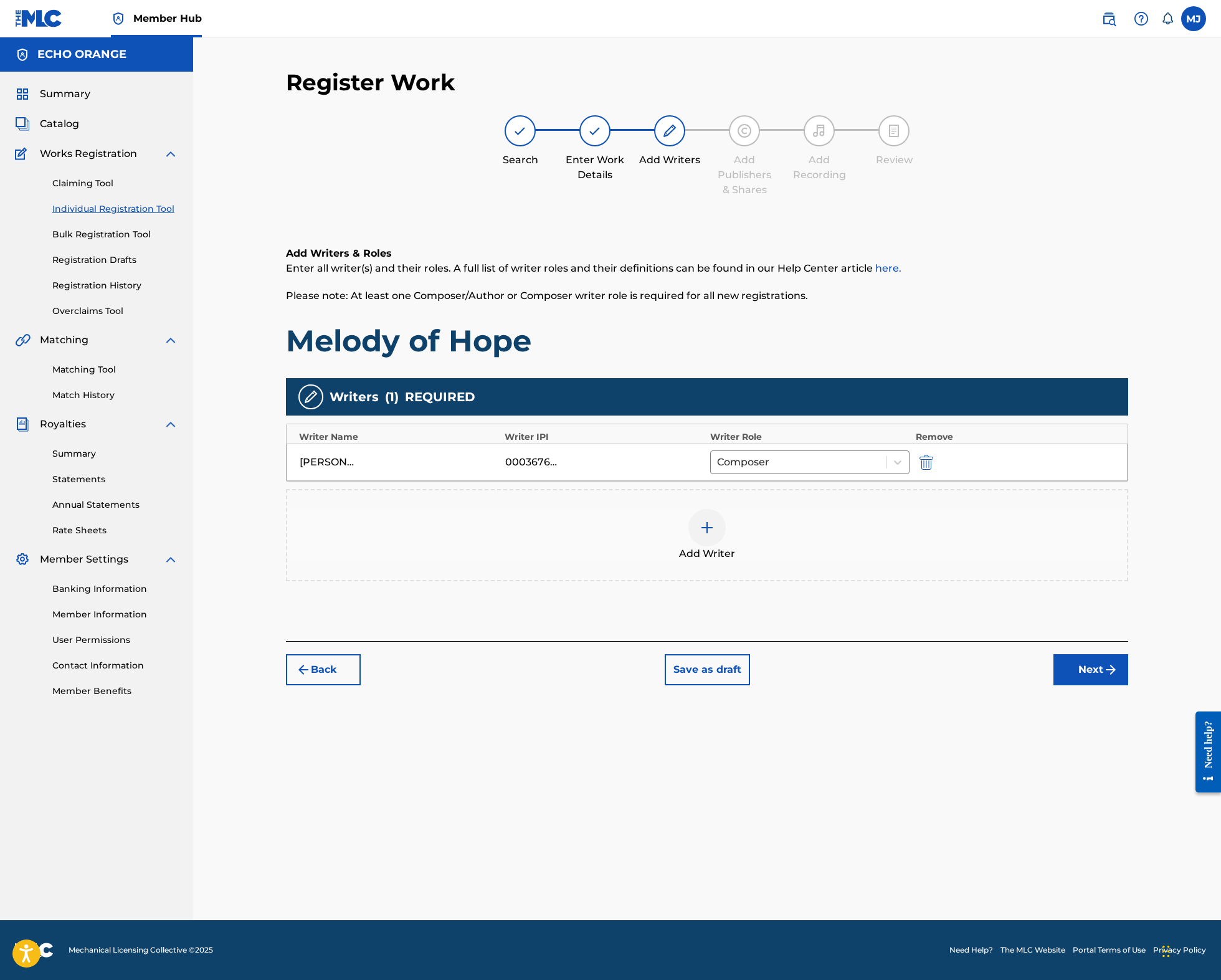
click at [1087, 685] on div "Back Save as draft Next" at bounding box center [707, 662] width 842 height 44
click at [1111, 685] on div "Back Save as draft Next" at bounding box center [707, 662] width 842 height 44
click at [1119, 685] on button "Next" at bounding box center [1090, 670] width 75 height 32
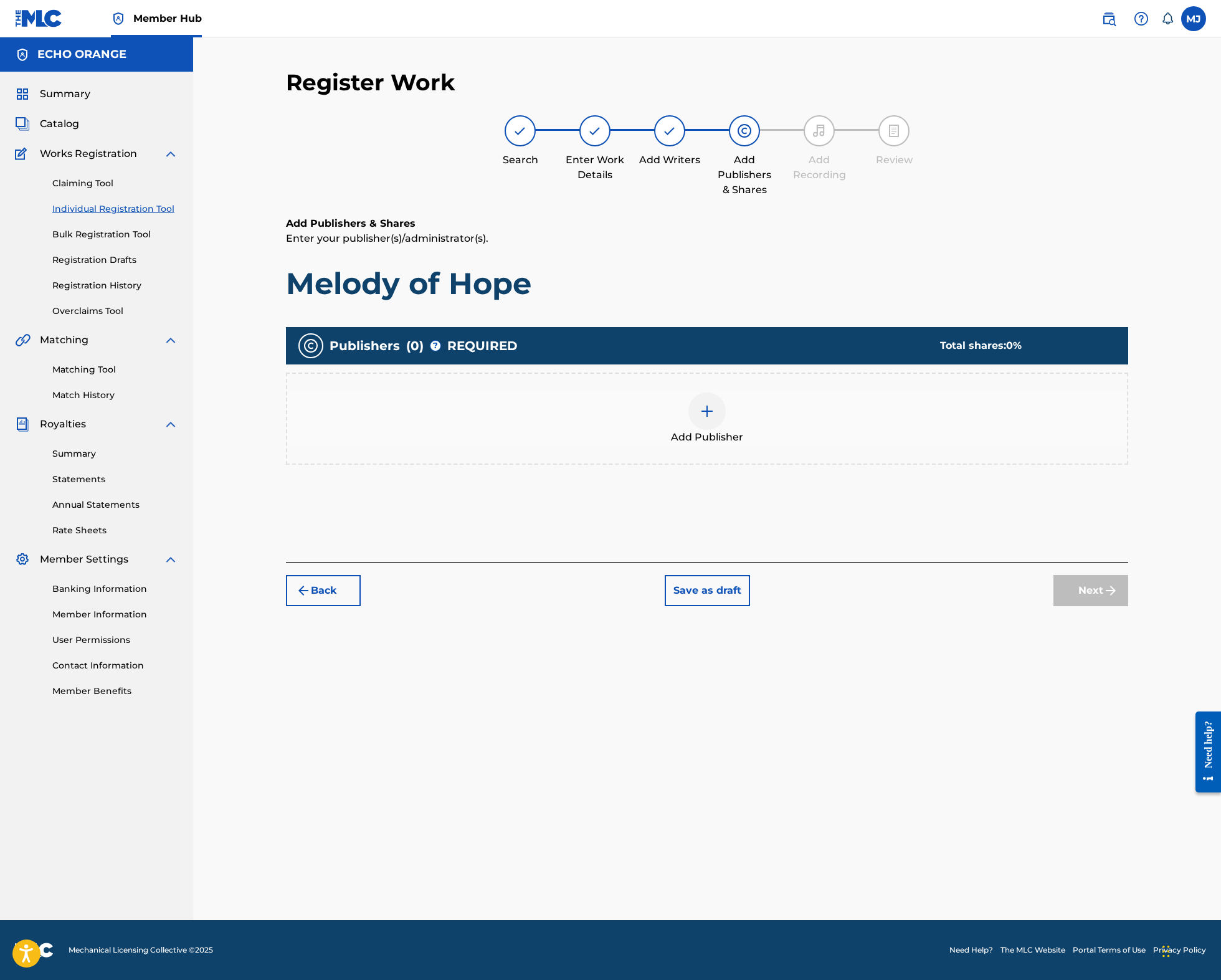
click at [793, 445] on div "Add Publisher" at bounding box center [707, 419] width 839 height 52
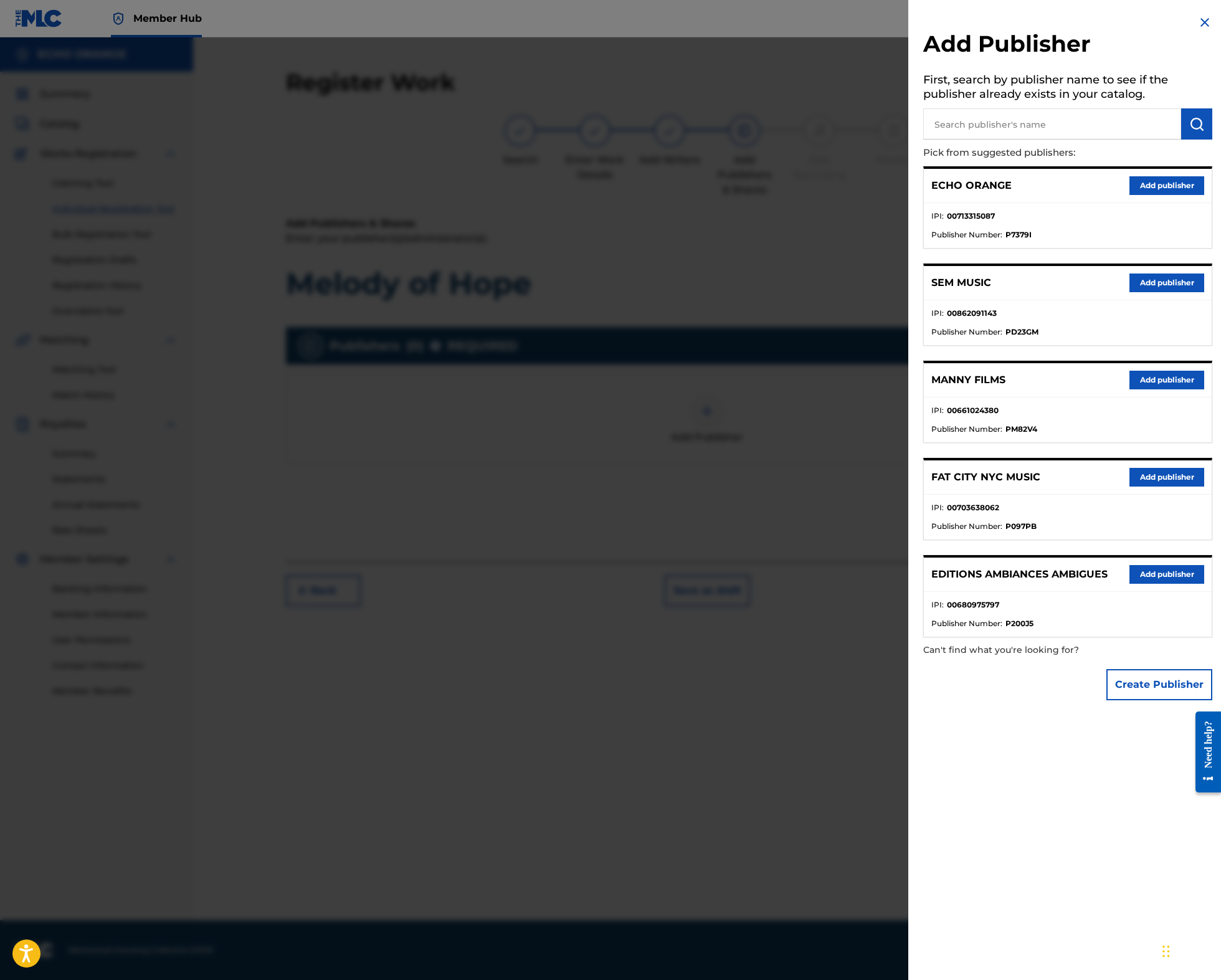
click at [946, 131] on input "text" at bounding box center [1052, 124] width 258 height 32
type input "origins"
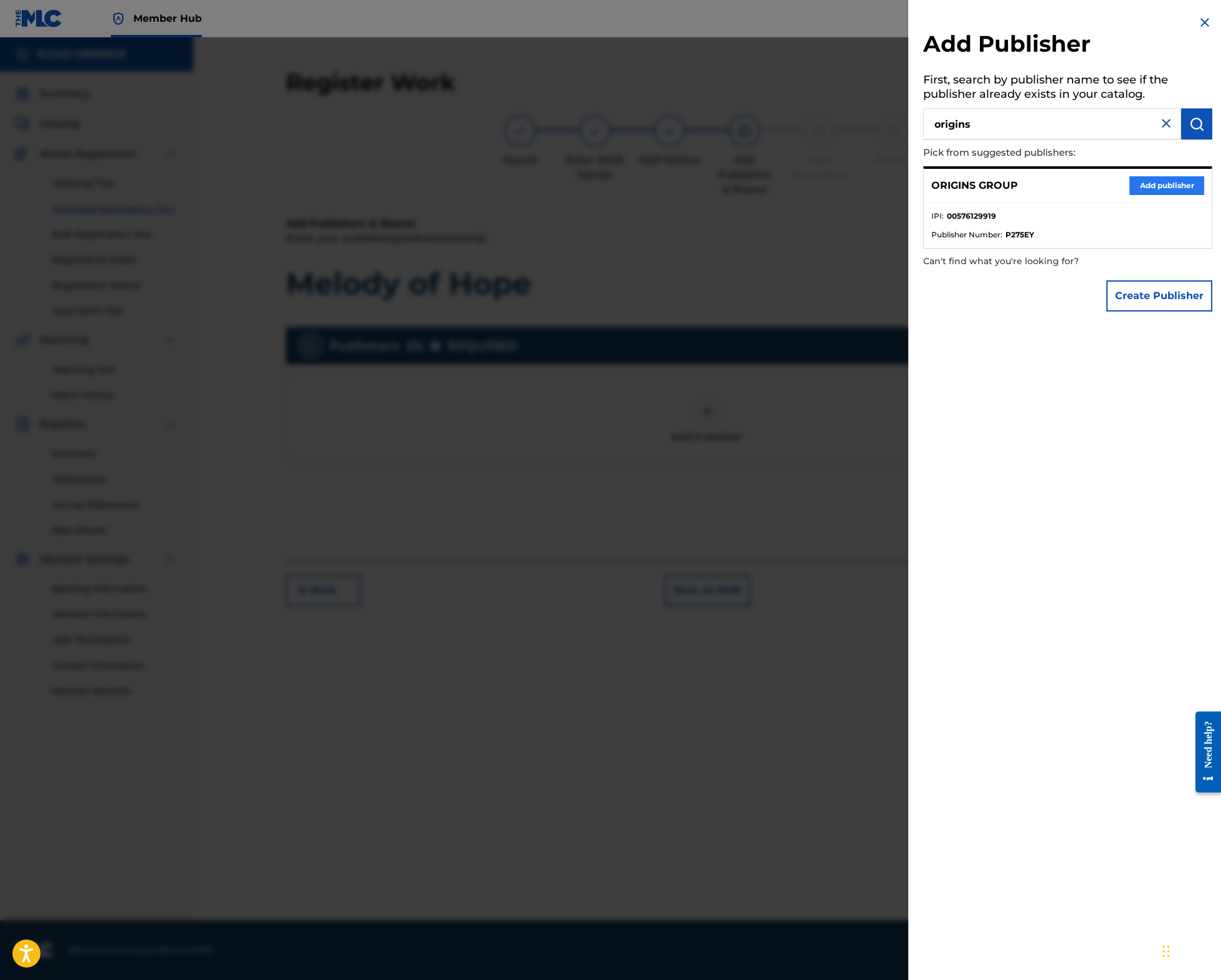
click at [1141, 195] on button "Add publisher" at bounding box center [1166, 185] width 75 height 19
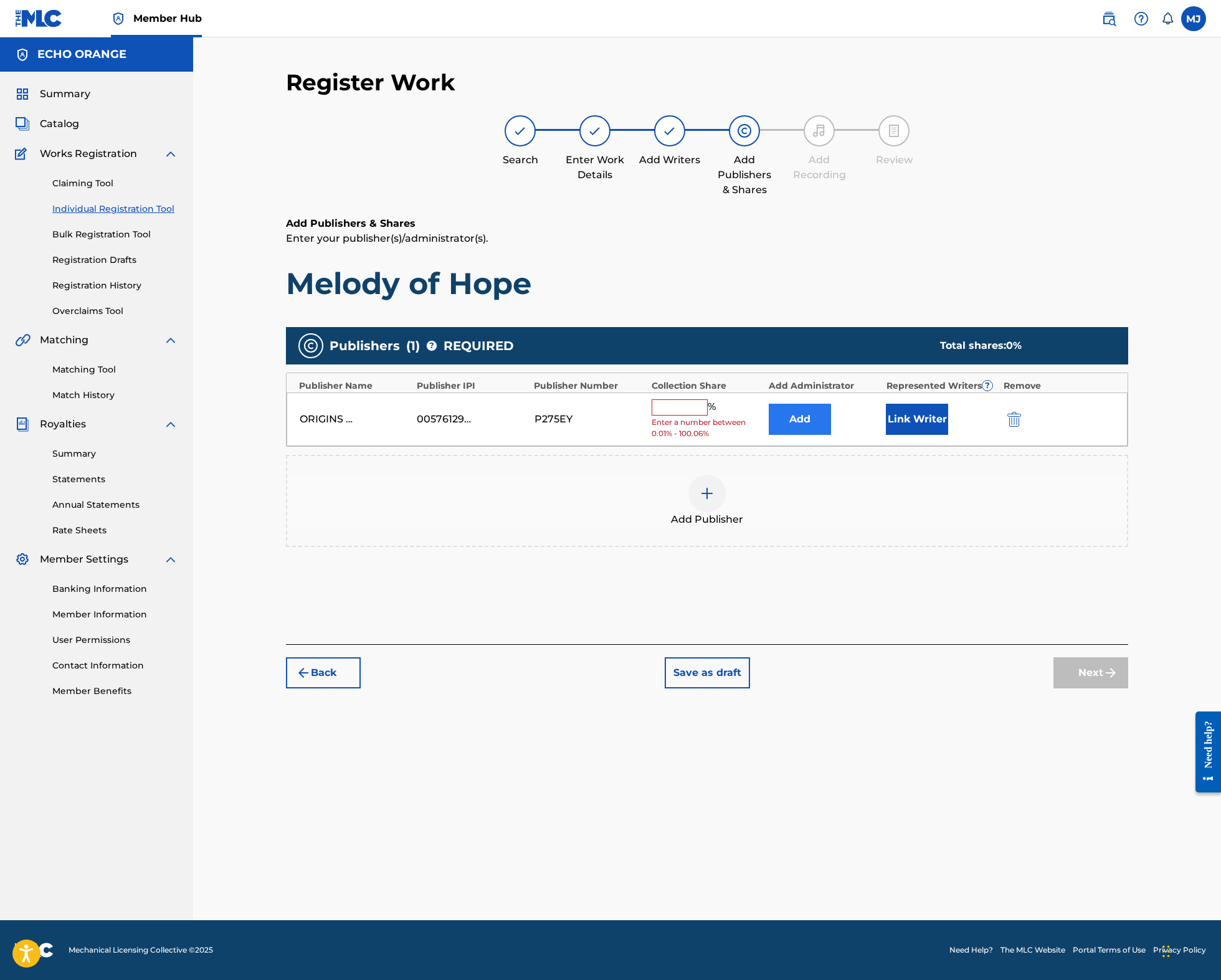
click at [813, 435] on button "Add" at bounding box center [800, 419] width 62 height 32
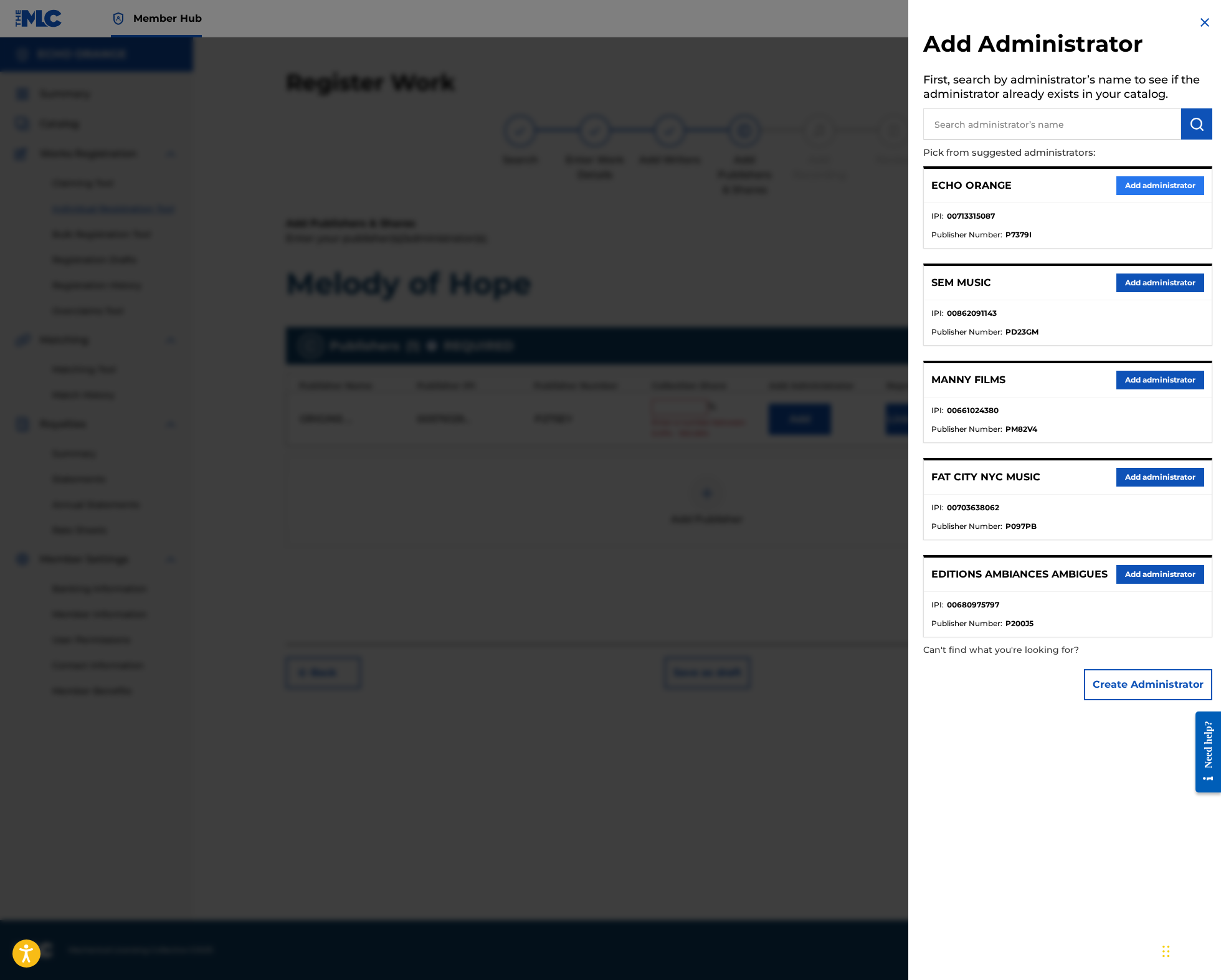
click at [1134, 195] on button "Add administrator" at bounding box center [1160, 185] width 88 height 19
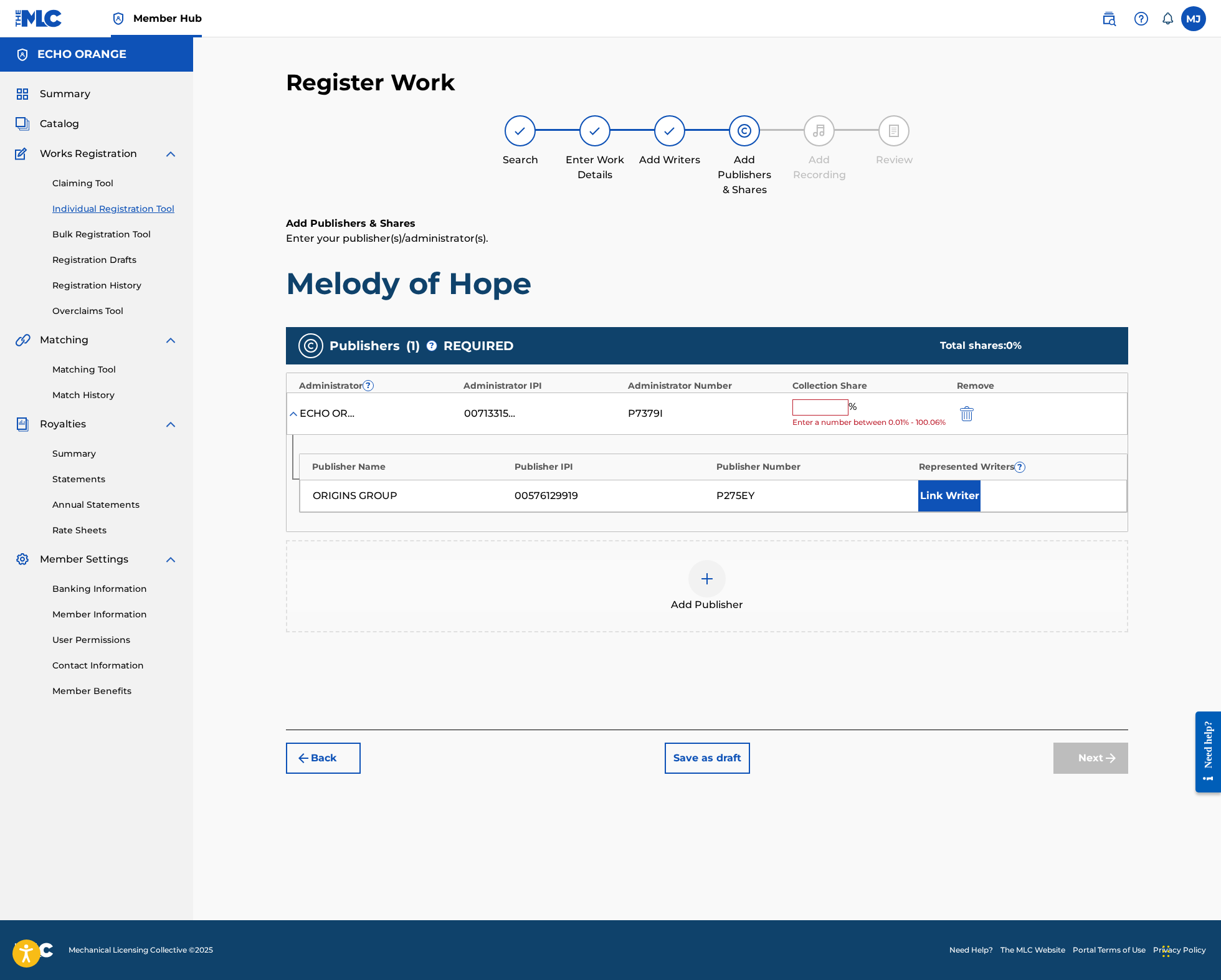
click at [848, 415] on input "text" at bounding box center [820, 407] width 56 height 16
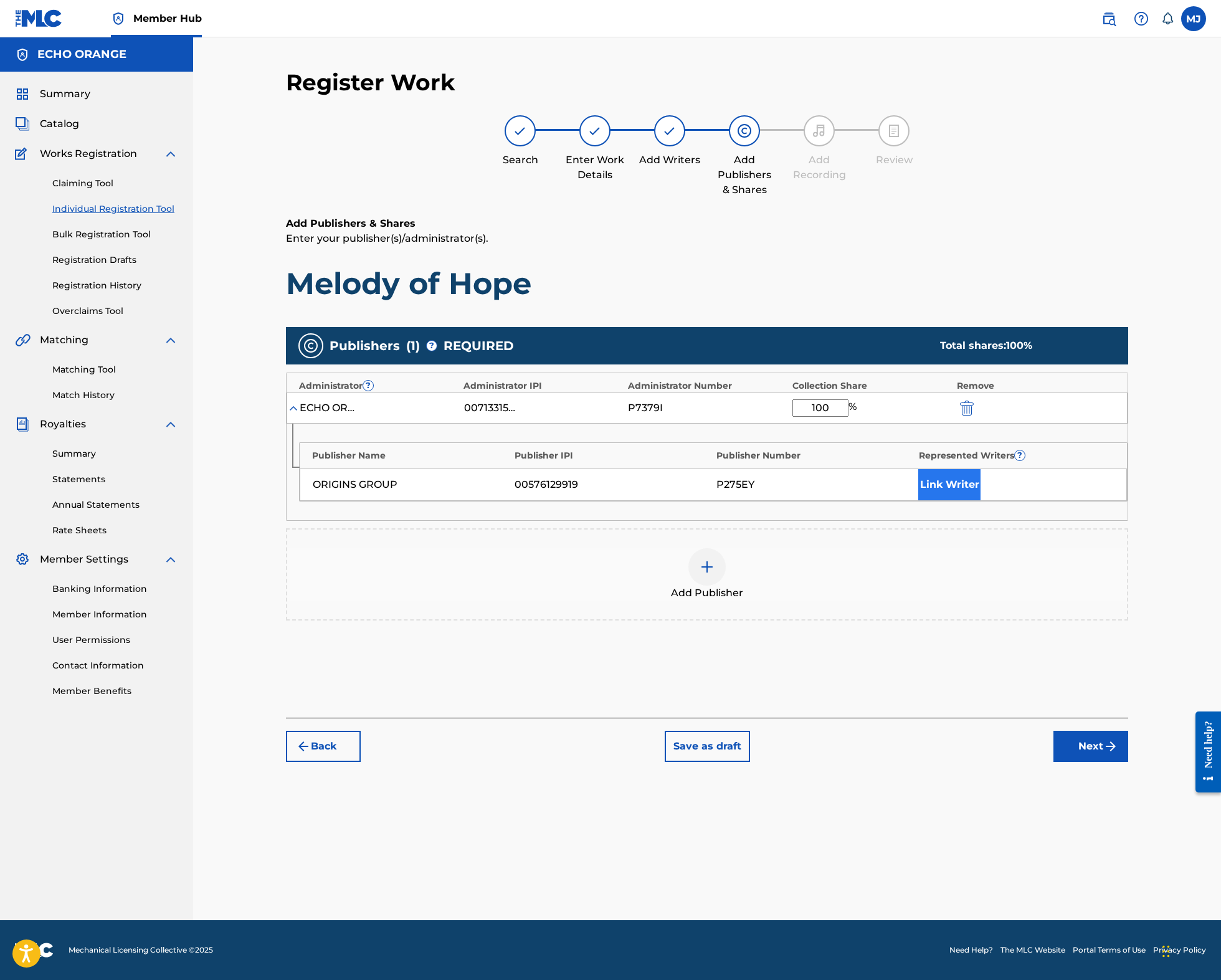
type input "100"
click at [980, 500] on button "Link Writer" at bounding box center [948, 485] width 62 height 32
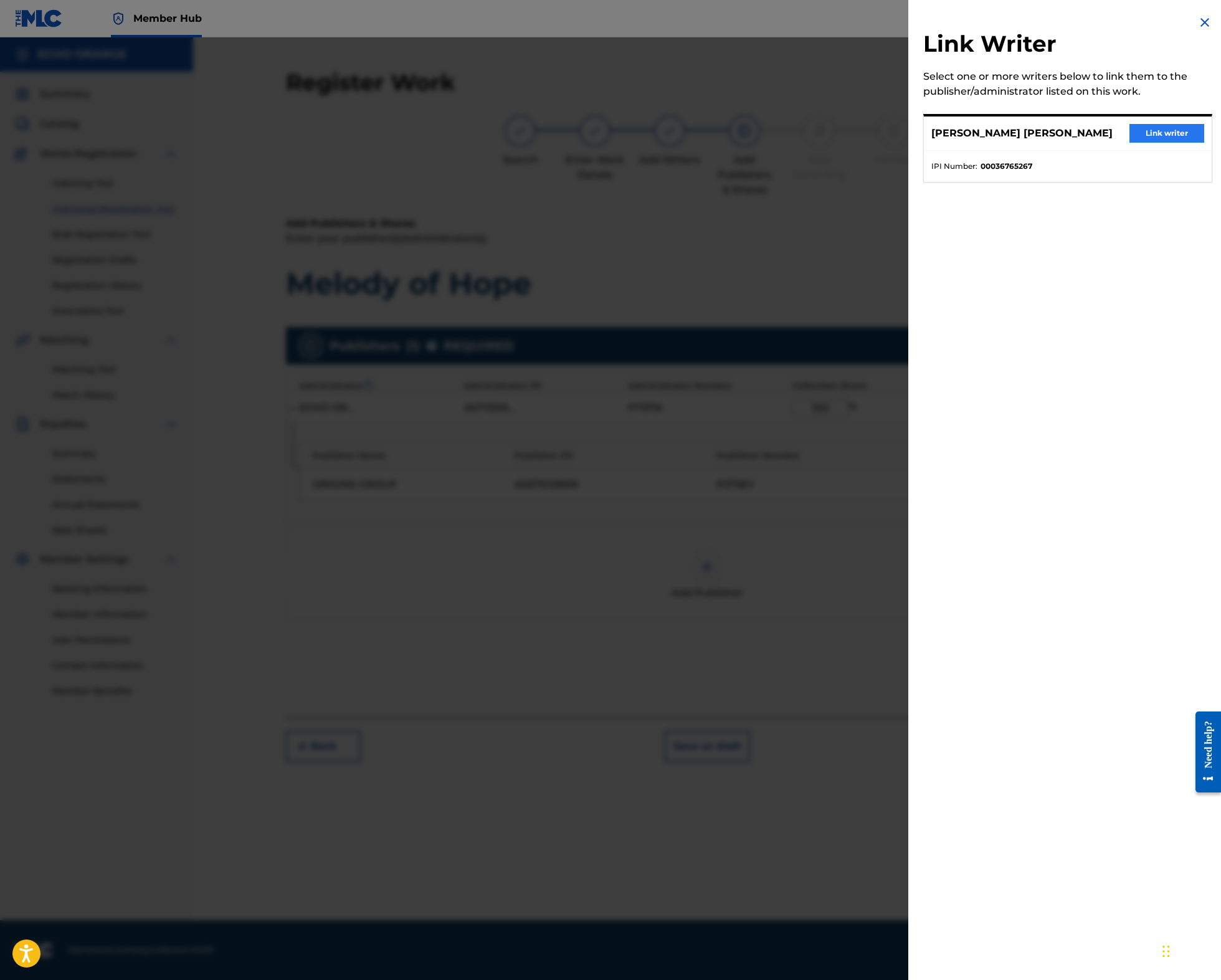
click at [1144, 143] on button "Link writer" at bounding box center [1166, 133] width 75 height 19
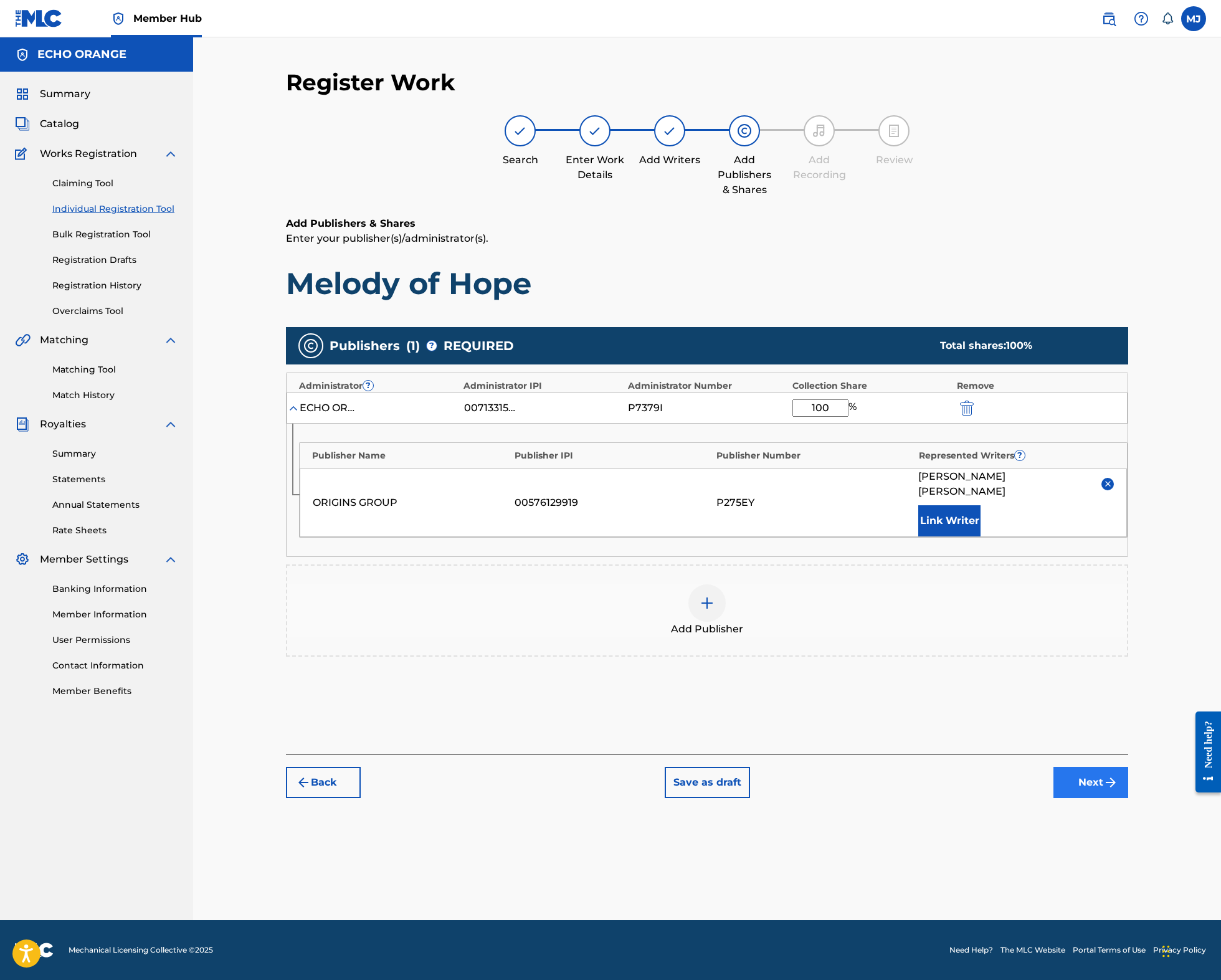
click at [1128, 798] on button "Next" at bounding box center [1090, 782] width 75 height 32
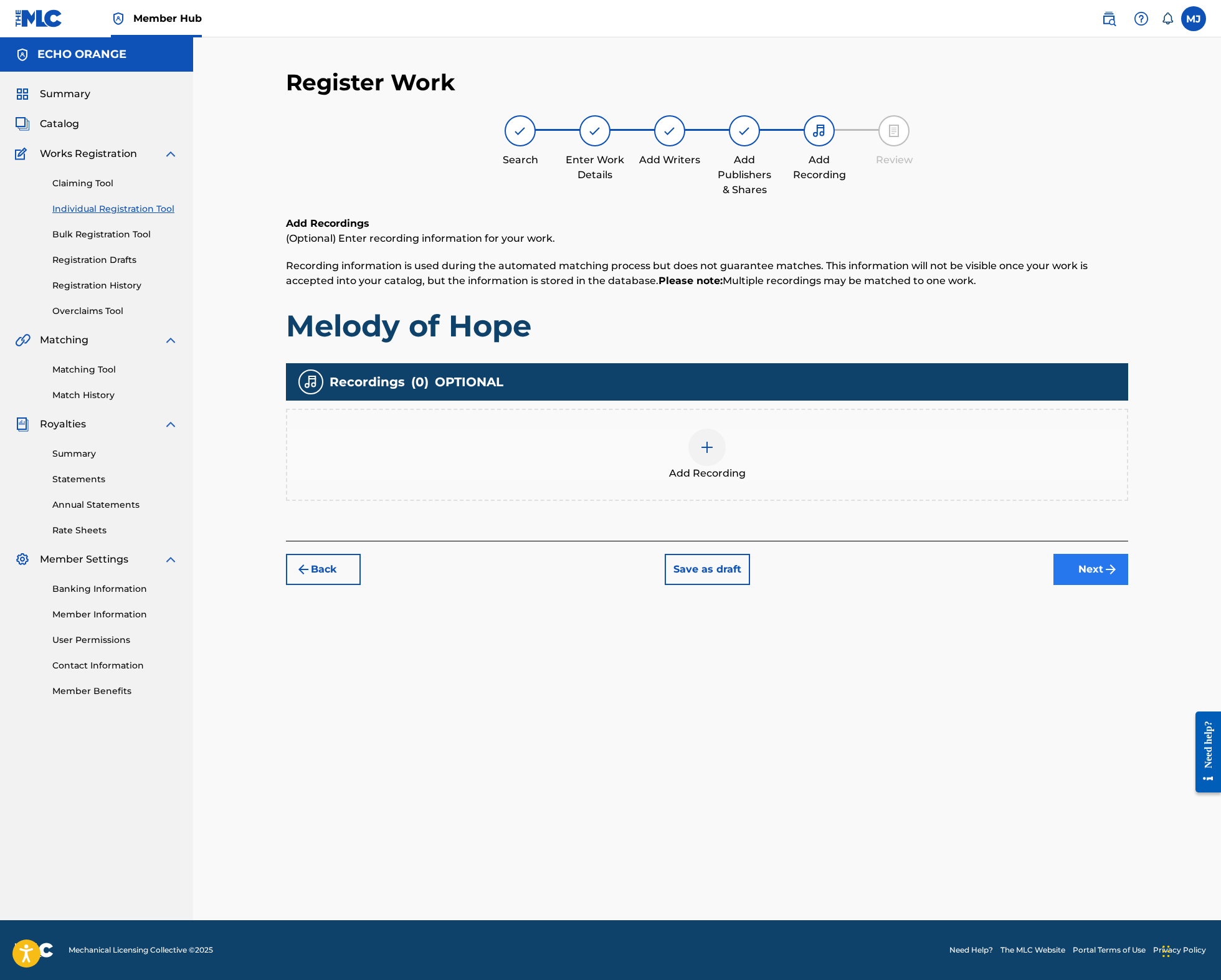
click at [1128, 585] on button "Next" at bounding box center [1090, 569] width 75 height 32
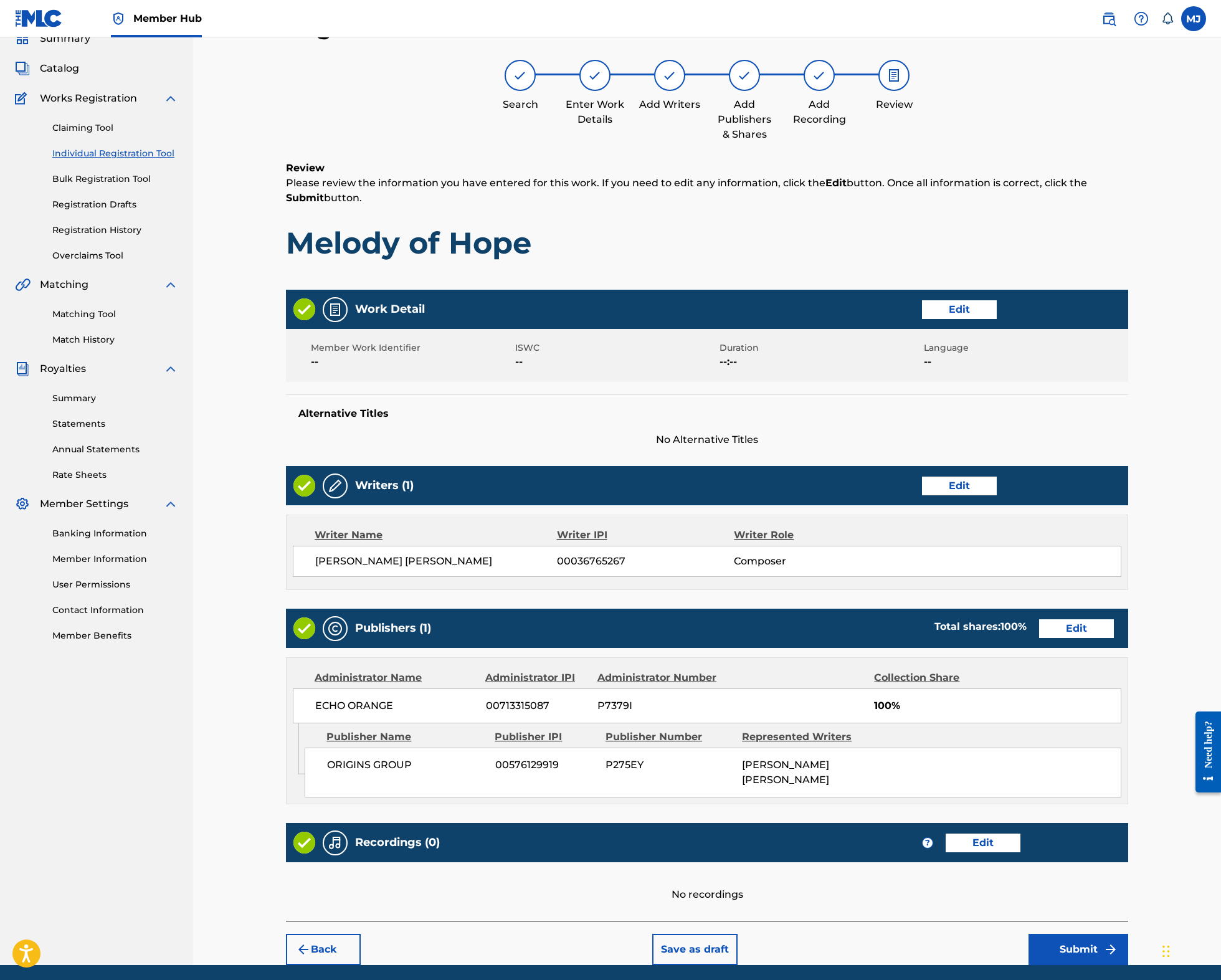
scroll to position [217, 0]
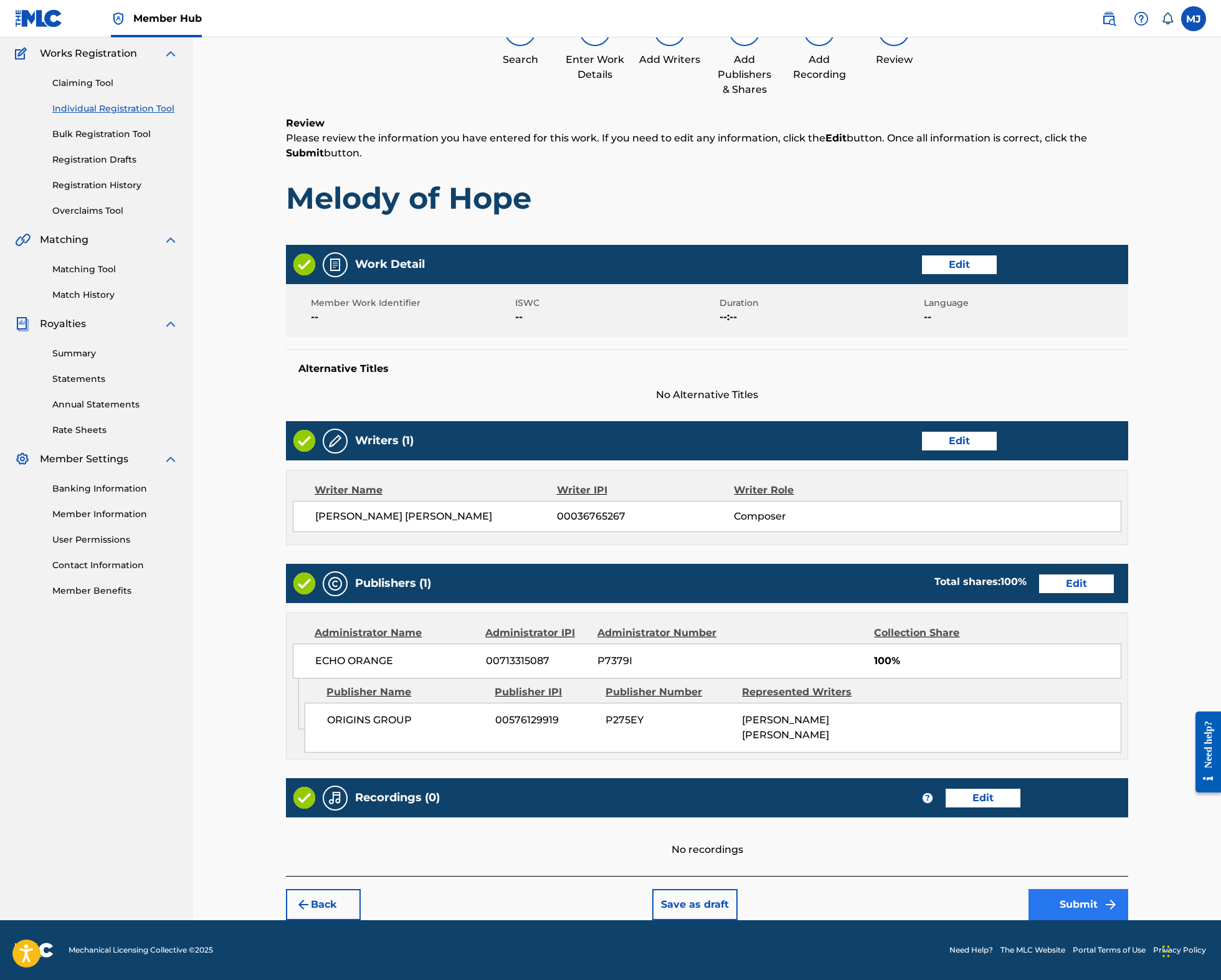
click at [1128, 889] on button "Submit" at bounding box center [1078, 904] width 99 height 32
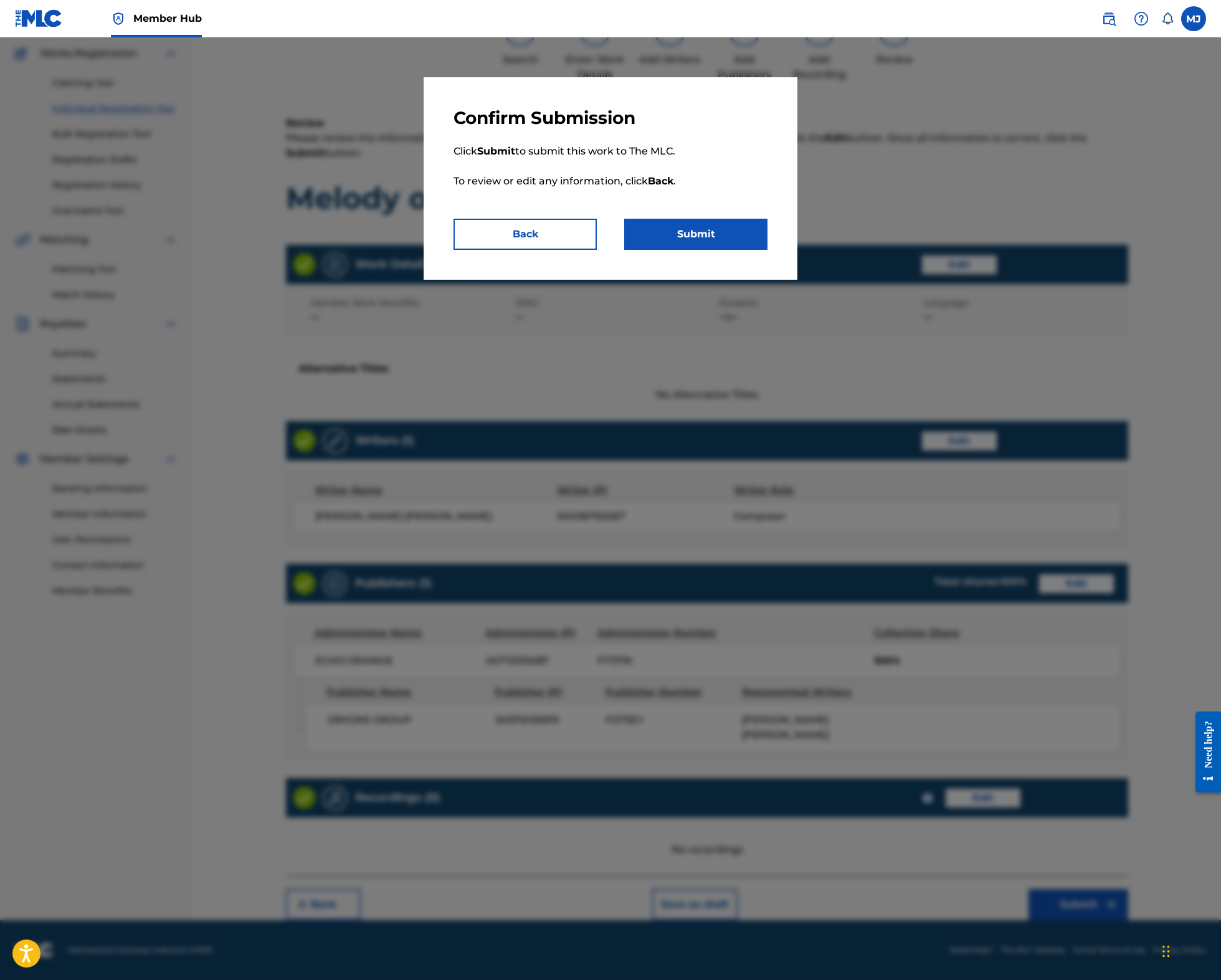
click at [717, 218] on p "Click Submit to submit this work to The MLC. To review or edit any information,…" at bounding box center [610, 173] width 314 height 89
click at [720, 250] on button "Submit" at bounding box center [696, 234] width 143 height 32
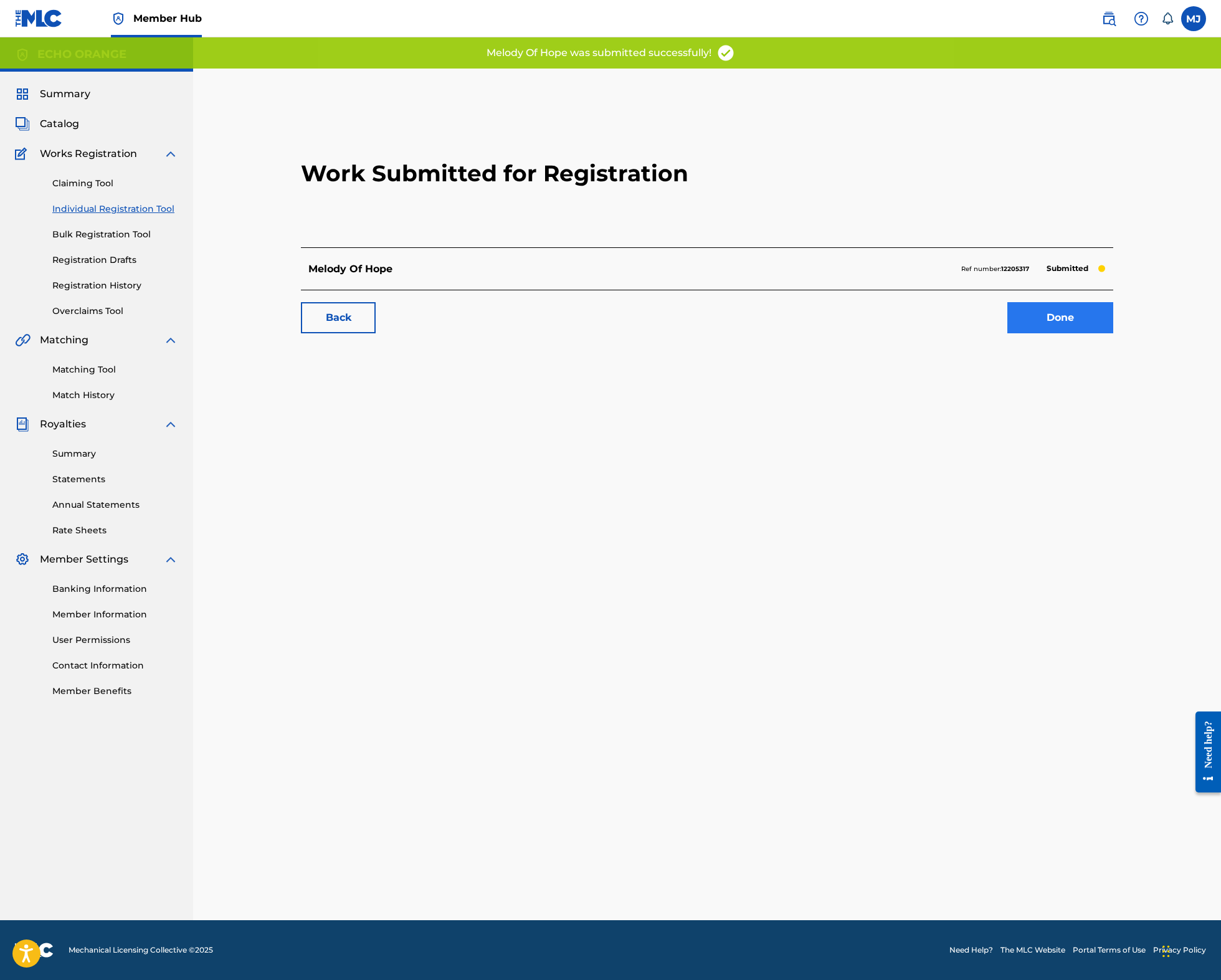
click at [1113, 333] on link "Done" at bounding box center [1059, 318] width 106 height 32
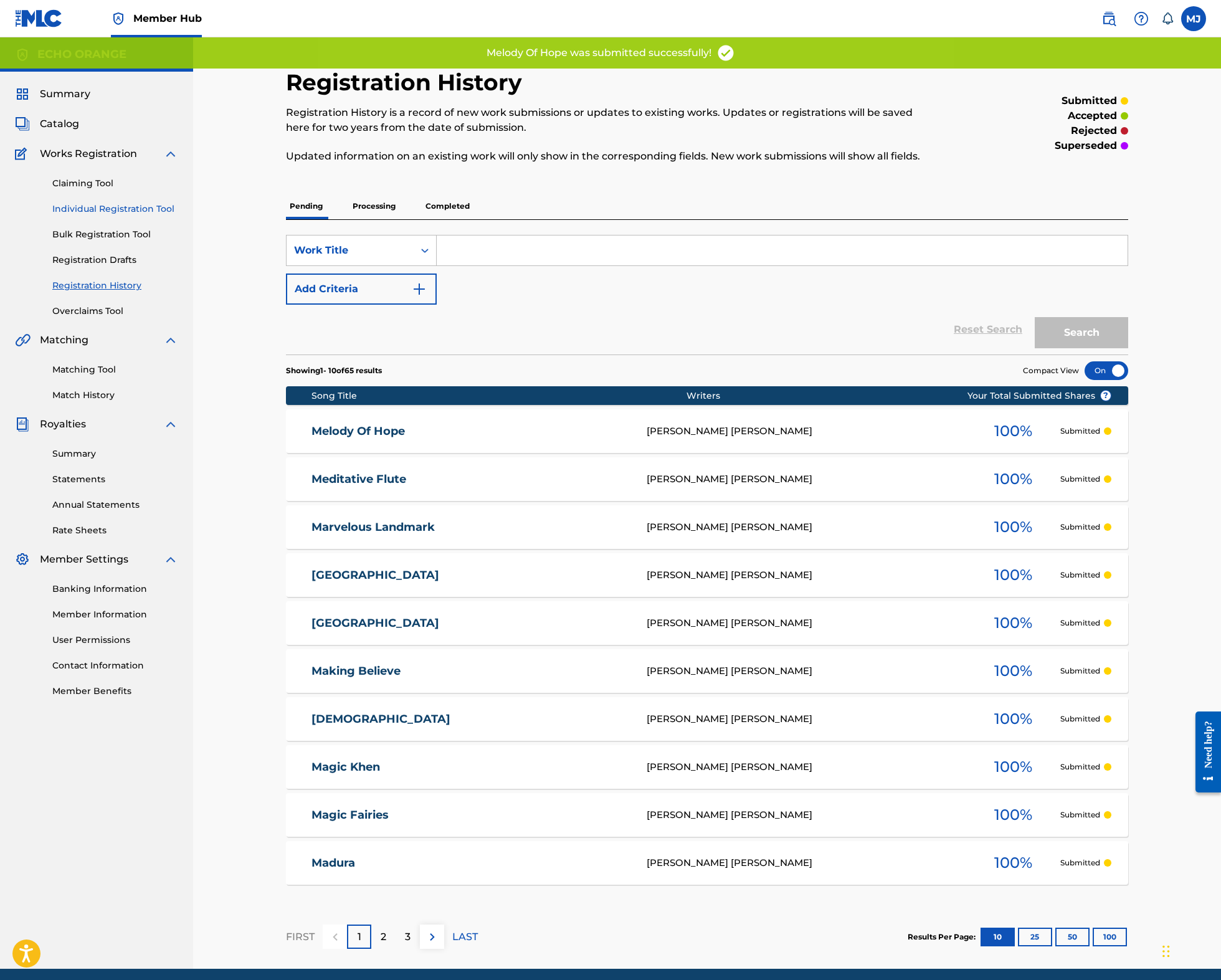
click at [145, 216] on link "Individual Registration Tool" at bounding box center [115, 208] width 125 height 13
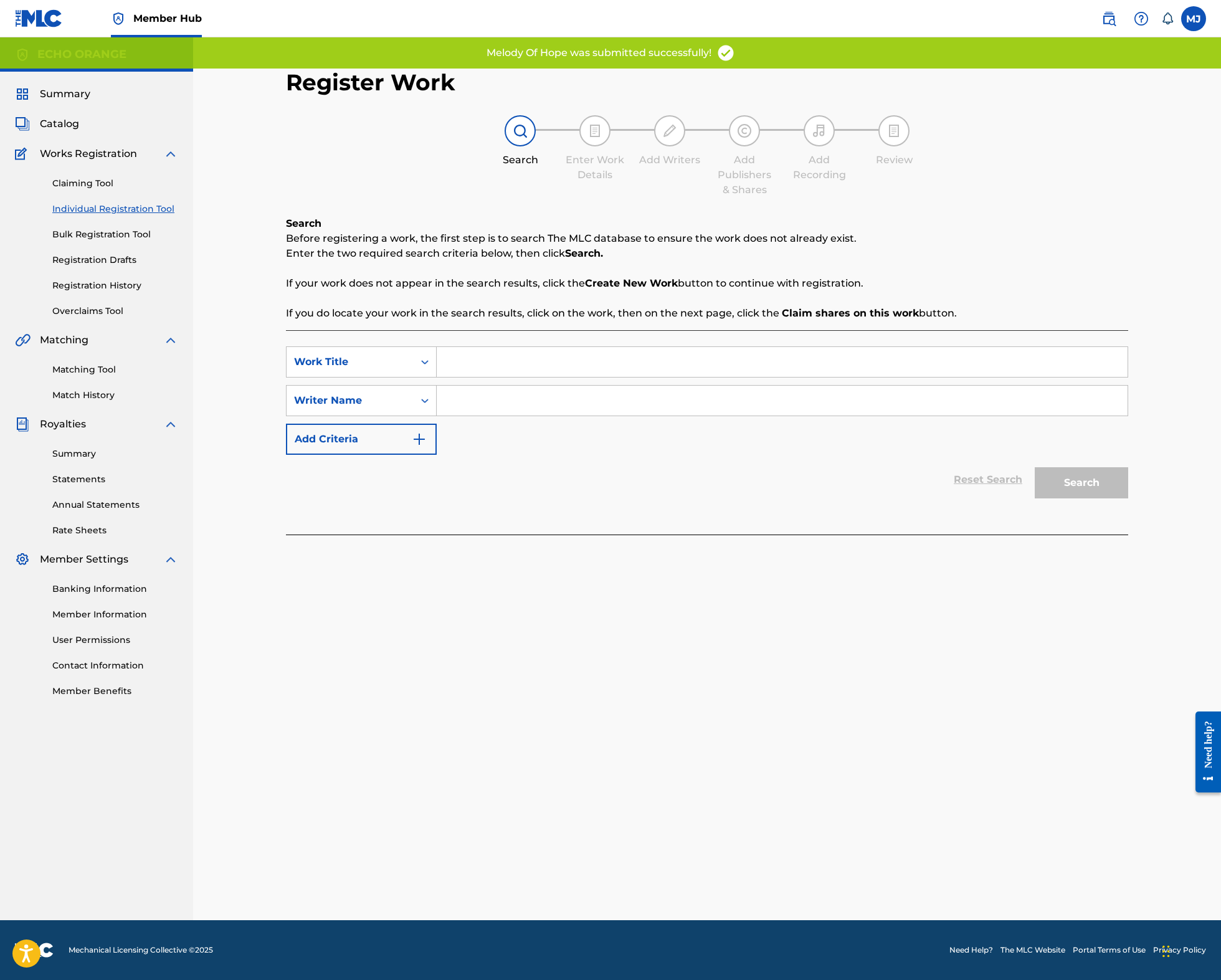
click at [467, 377] on input "Search Form" at bounding box center [782, 361] width 690 height 30
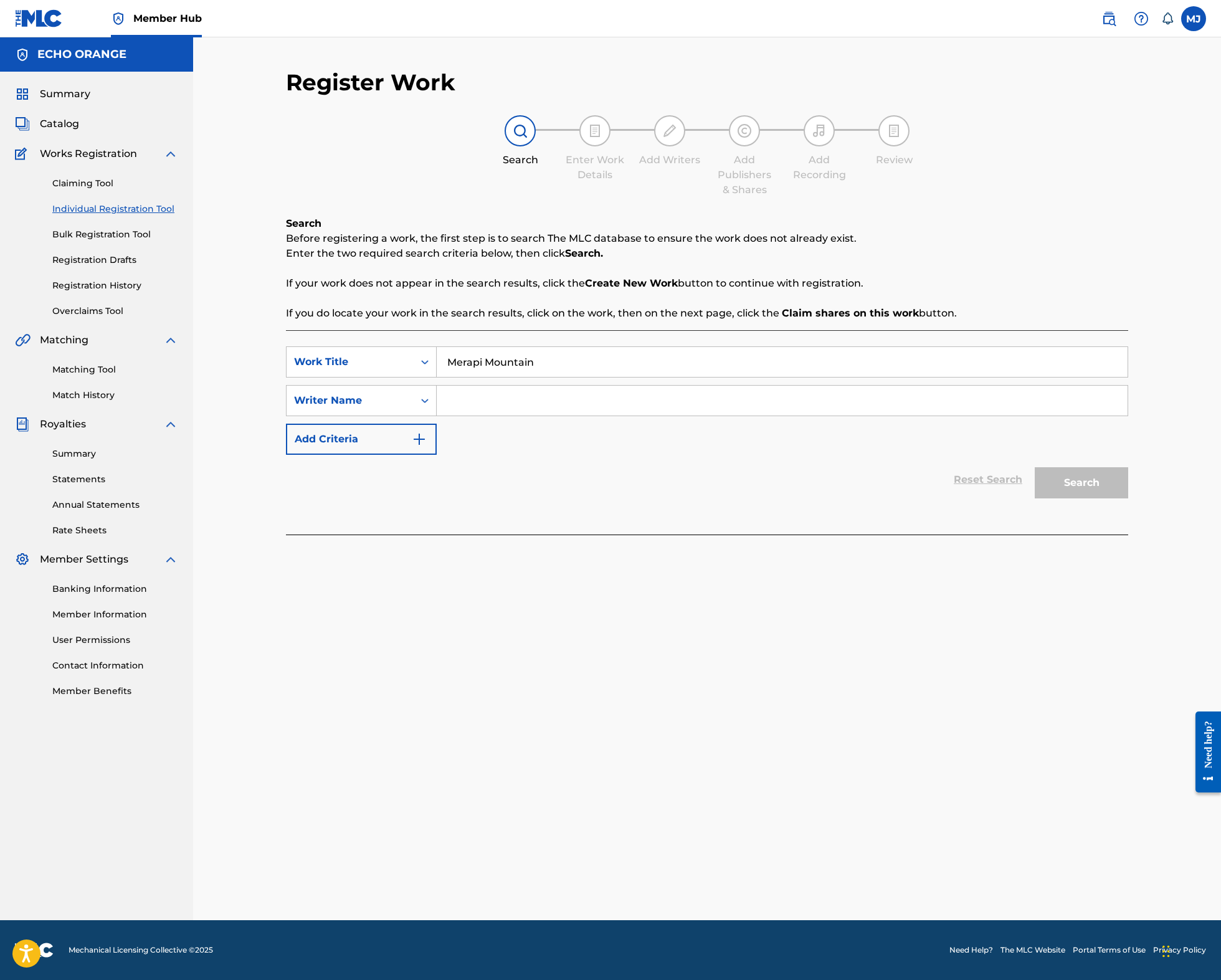
type input "Merapi Mountain"
paste input "denis hekimian"
type input "denis hekimian"
click at [1128, 498] on button "Search" at bounding box center [1081, 483] width 94 height 32
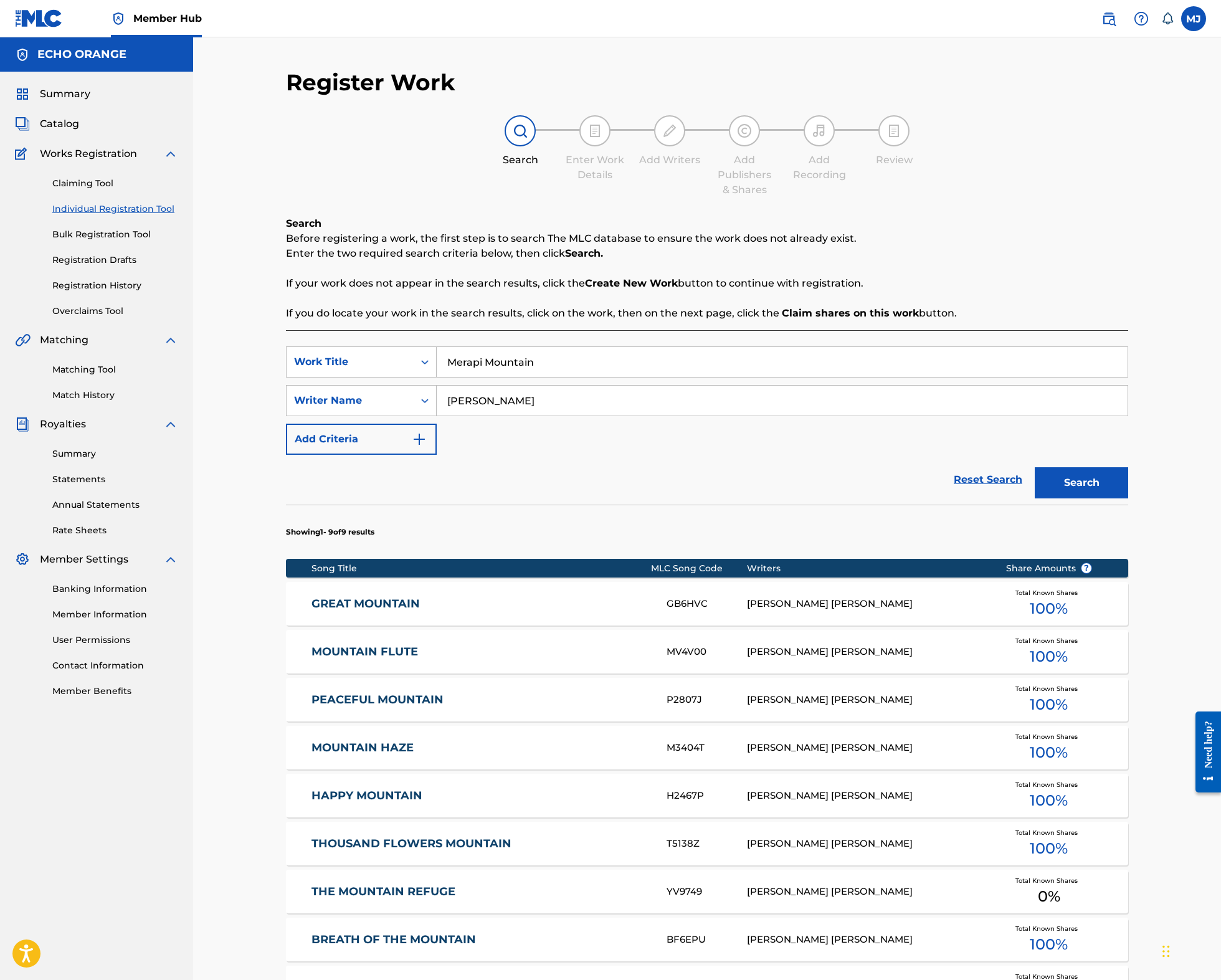
scroll to position [347, 0]
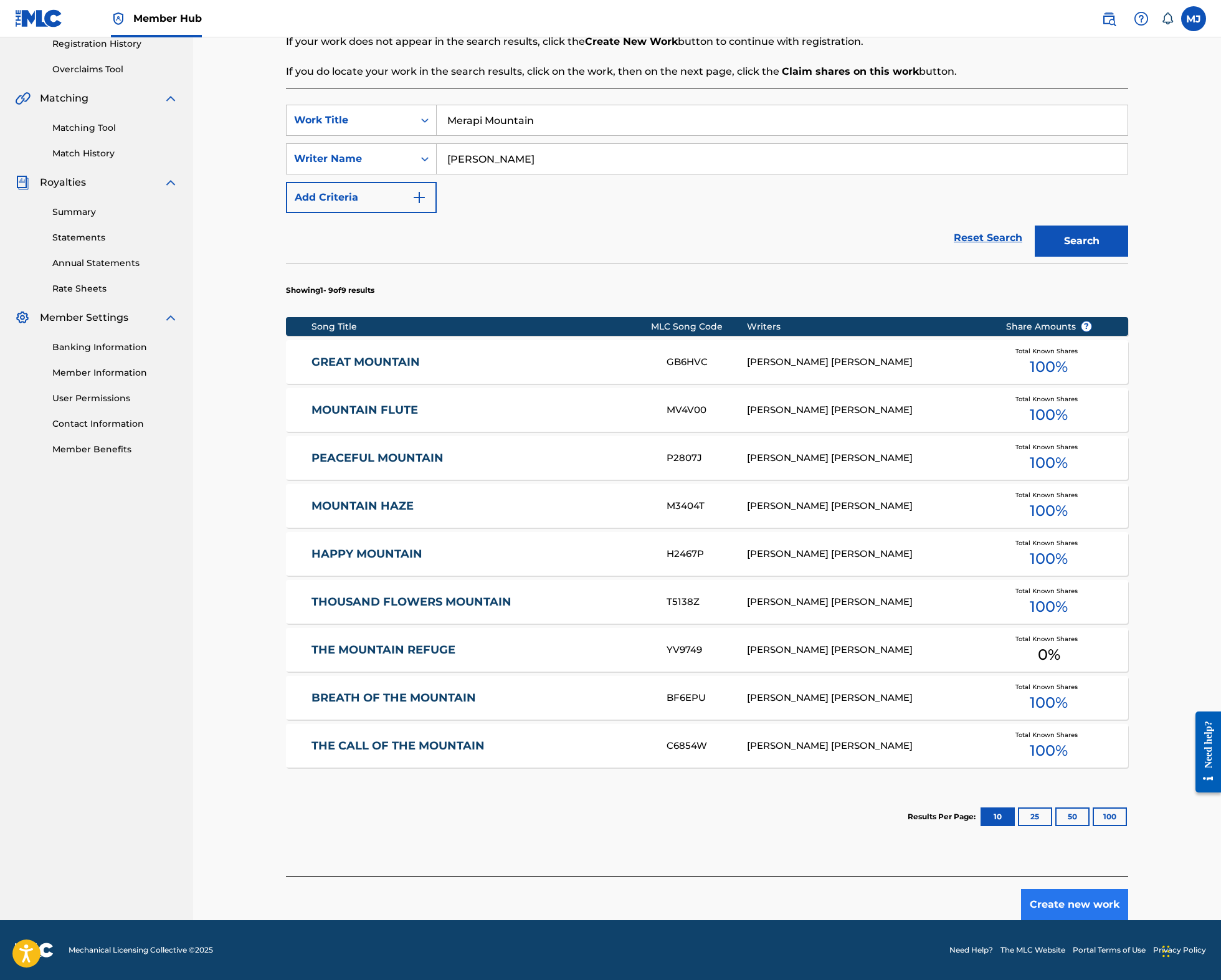
click at [1128, 889] on button "Create new work" at bounding box center [1074, 904] width 107 height 32
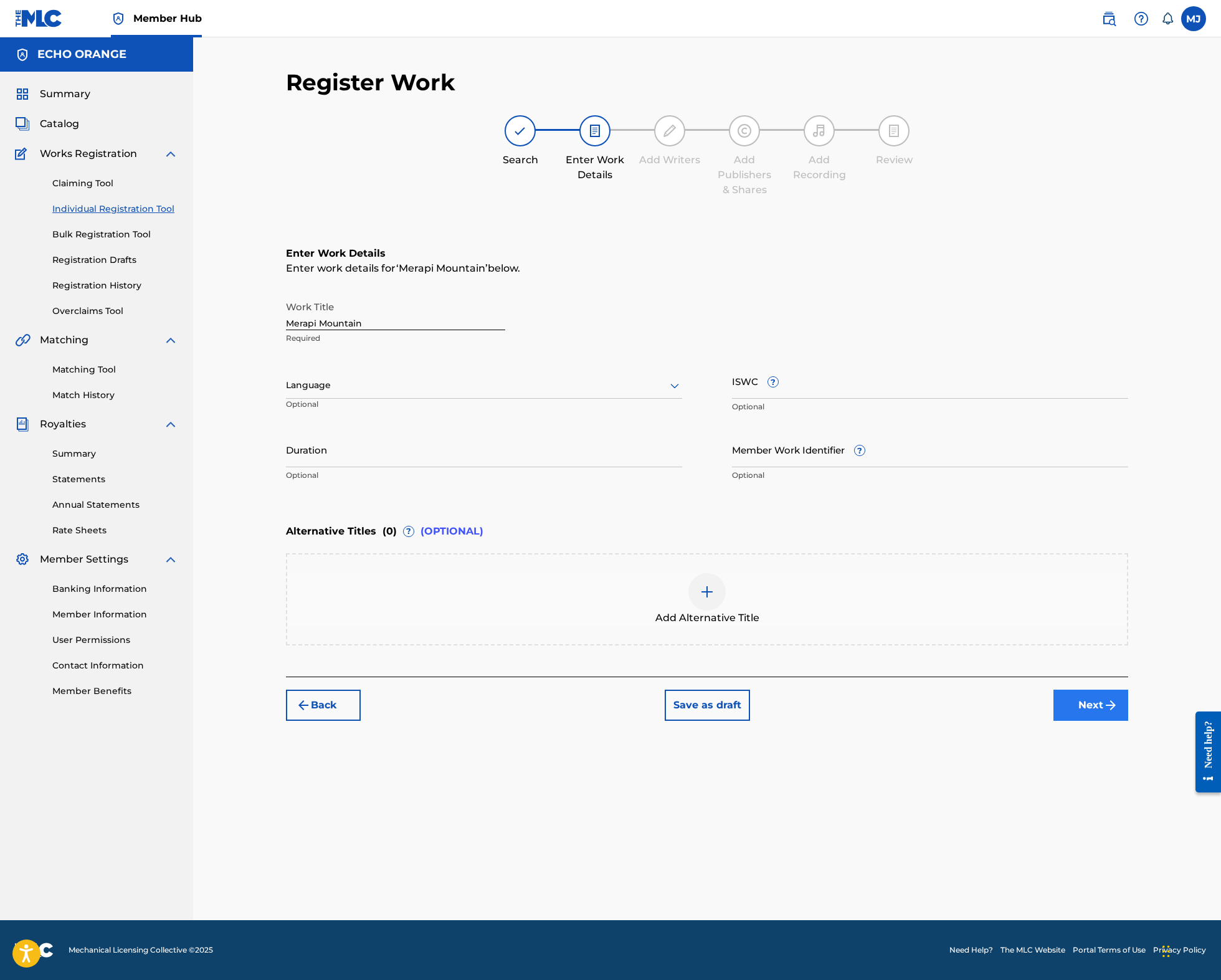
click at [1128, 720] on button "Next" at bounding box center [1090, 705] width 75 height 32
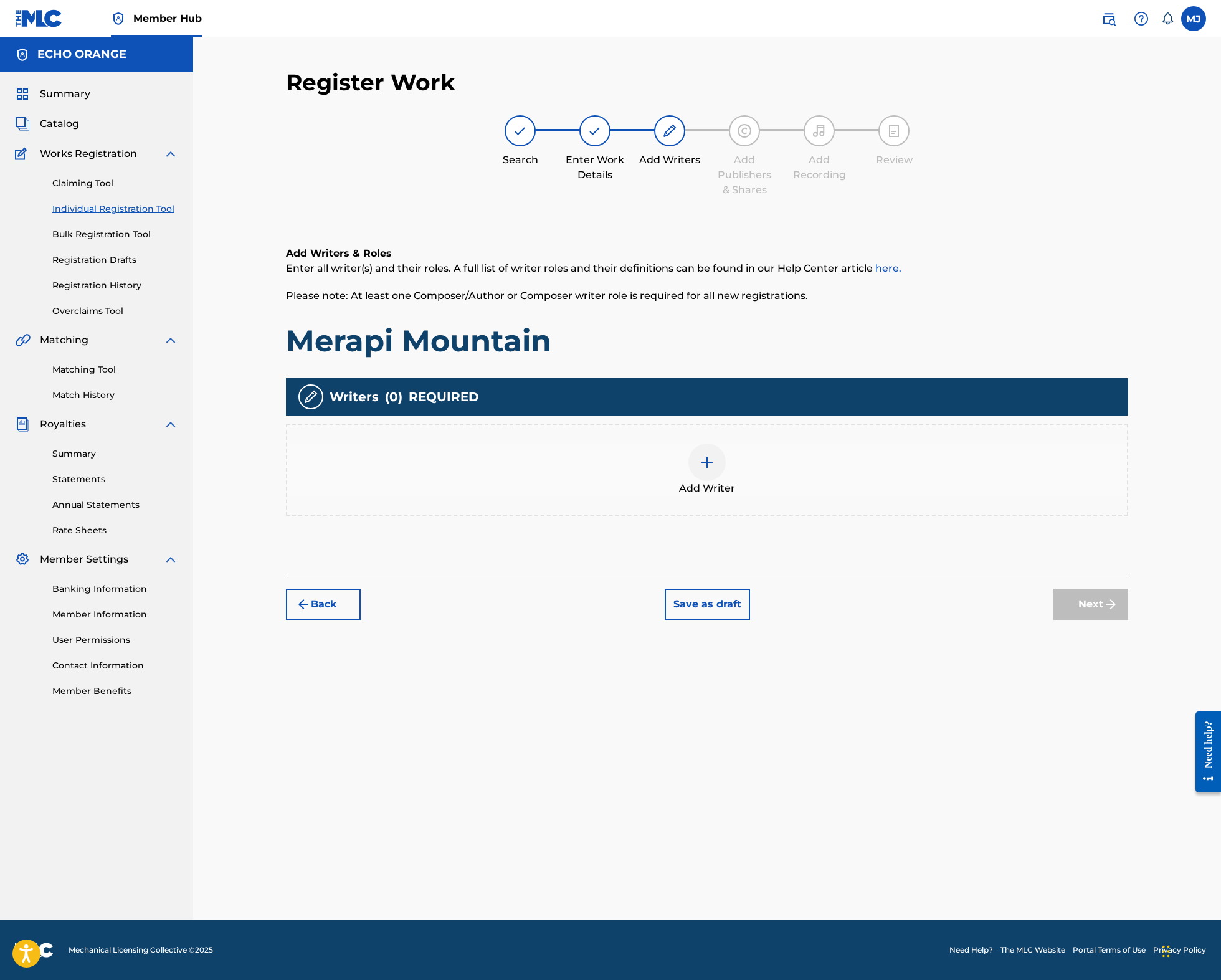
click at [775, 495] on div "Add Writer" at bounding box center [707, 469] width 839 height 52
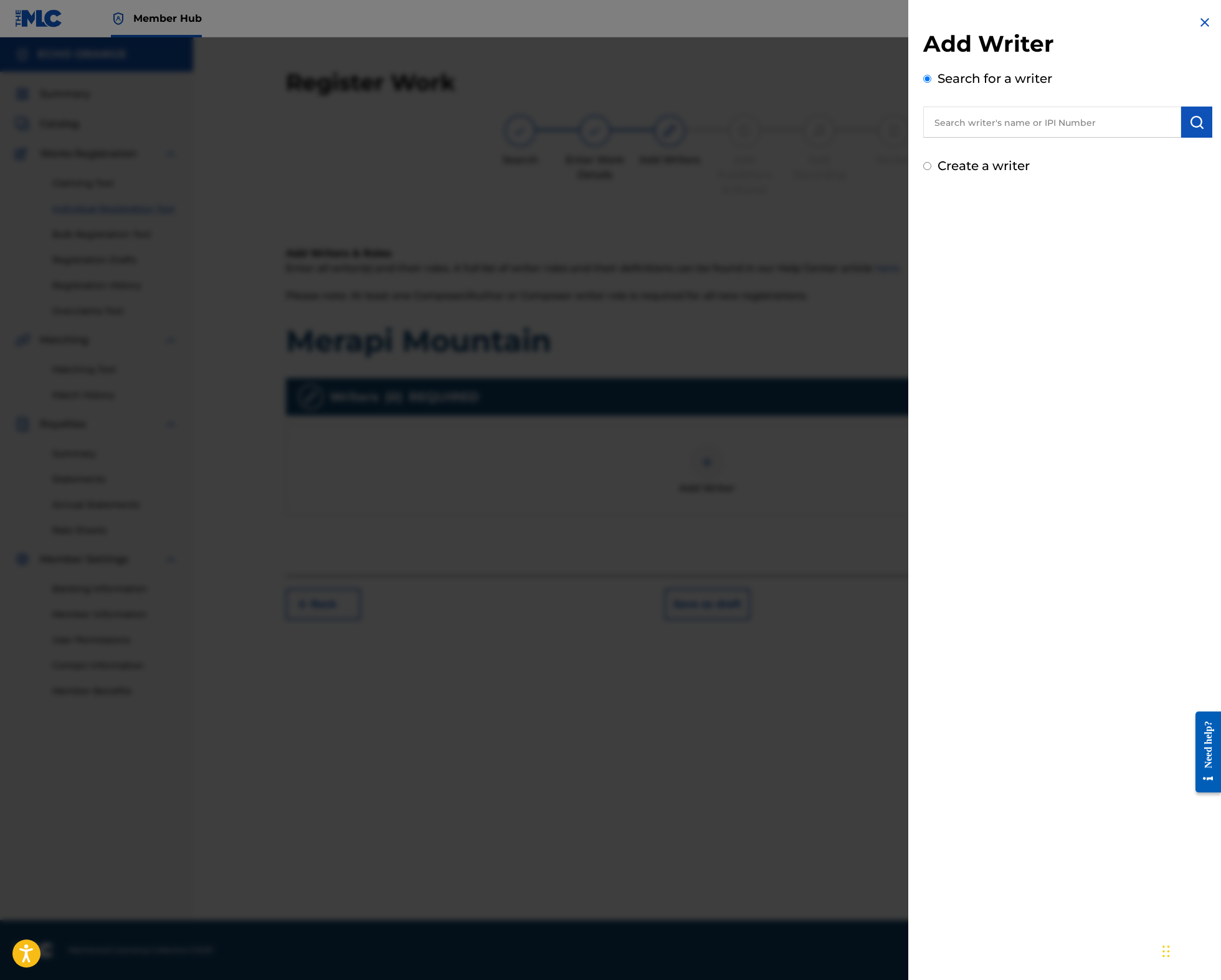
click at [989, 138] on input "text" at bounding box center [1052, 122] width 258 height 32
paste input "denis hekimian"
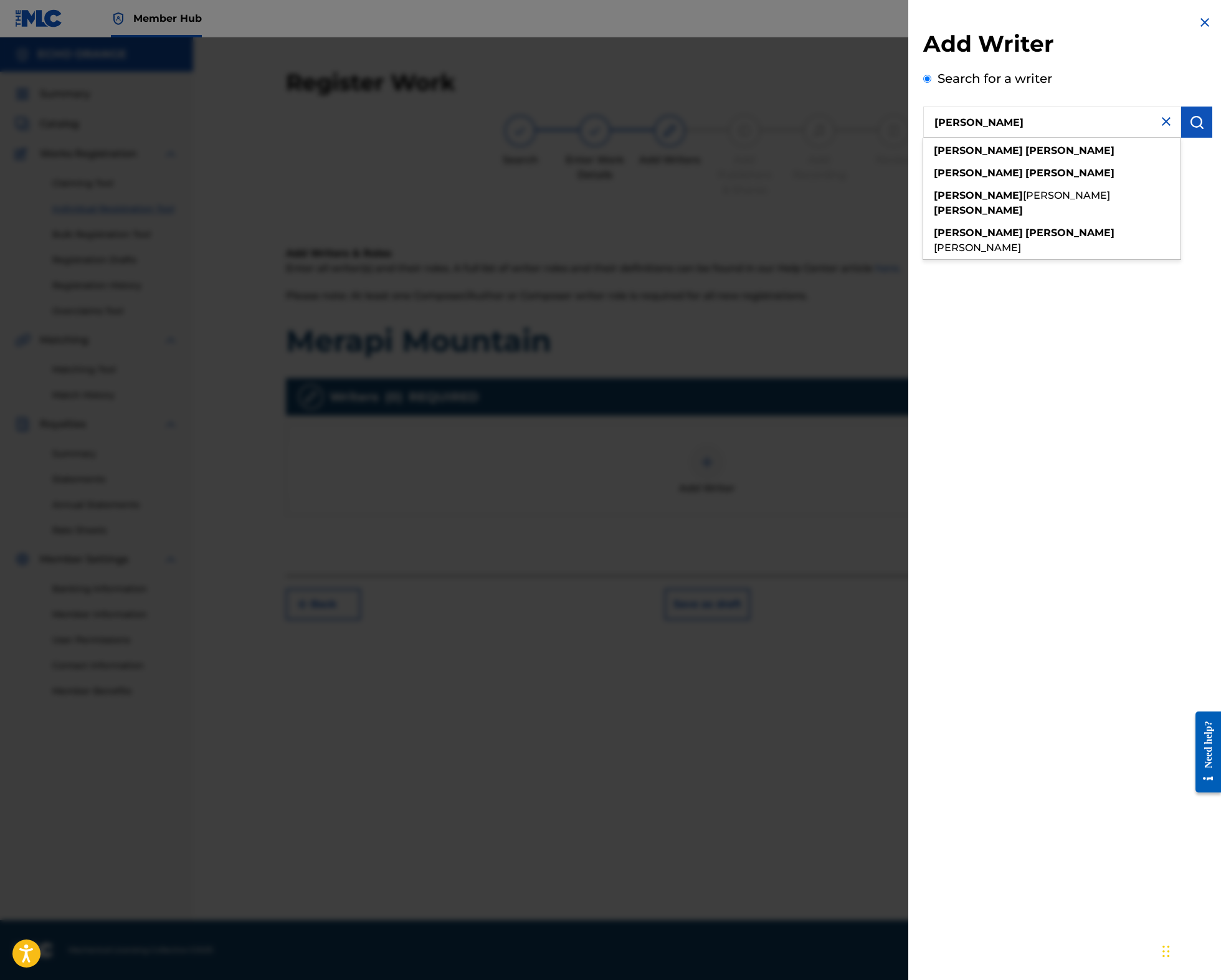
type input "denis hekimian"
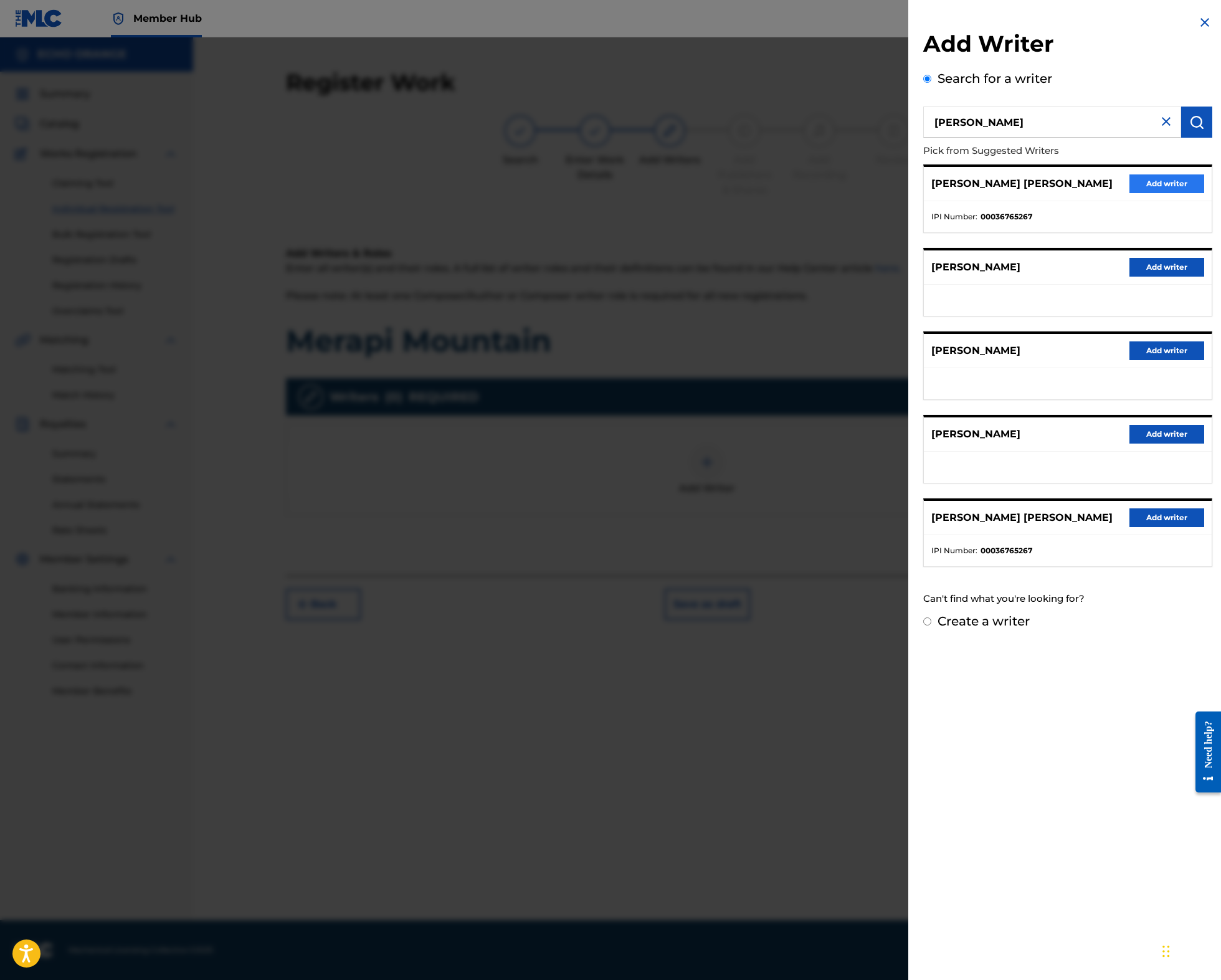
click at [1144, 193] on button "Add writer" at bounding box center [1166, 183] width 75 height 19
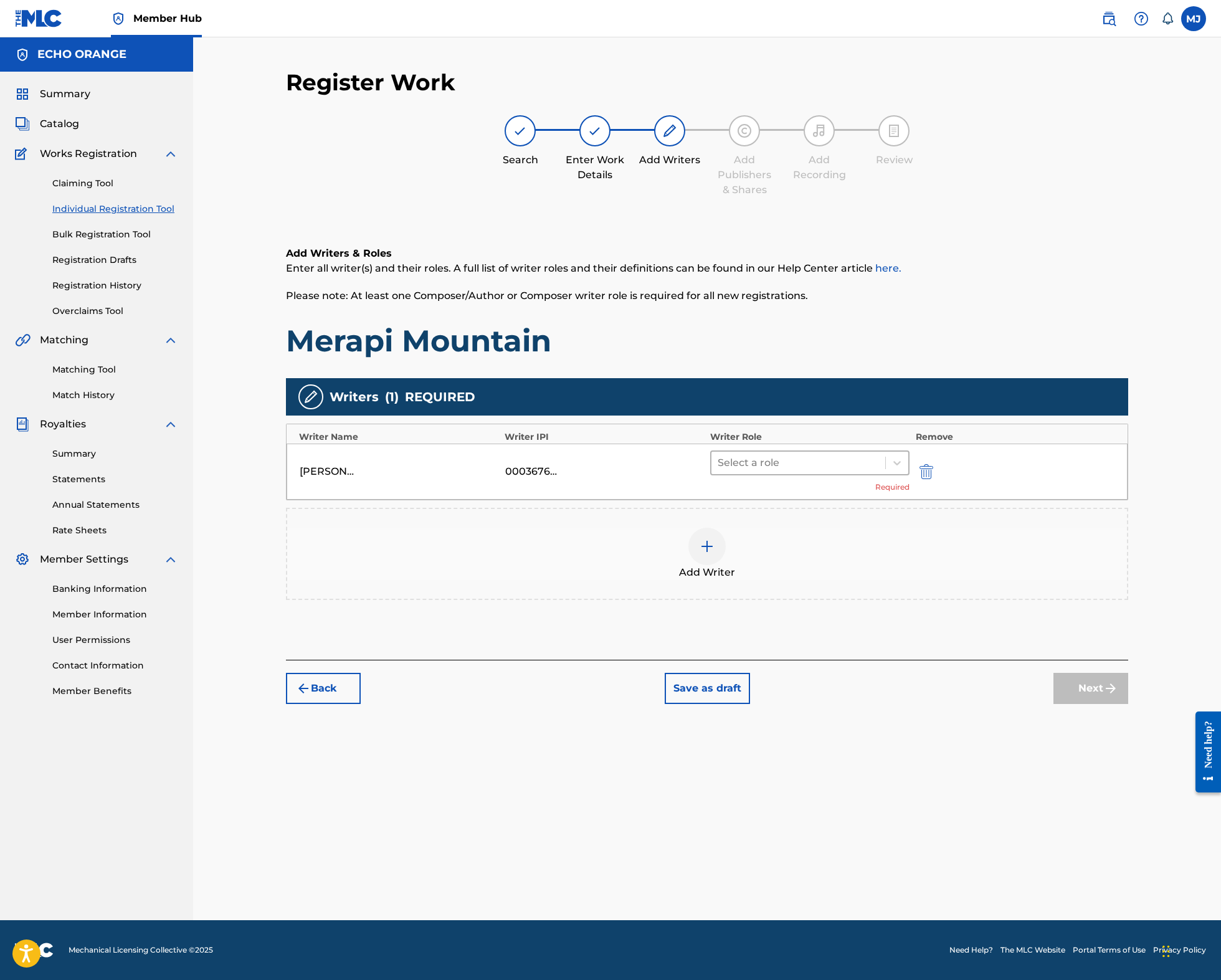
click at [772, 471] on div at bounding box center [798, 462] width 162 height 17
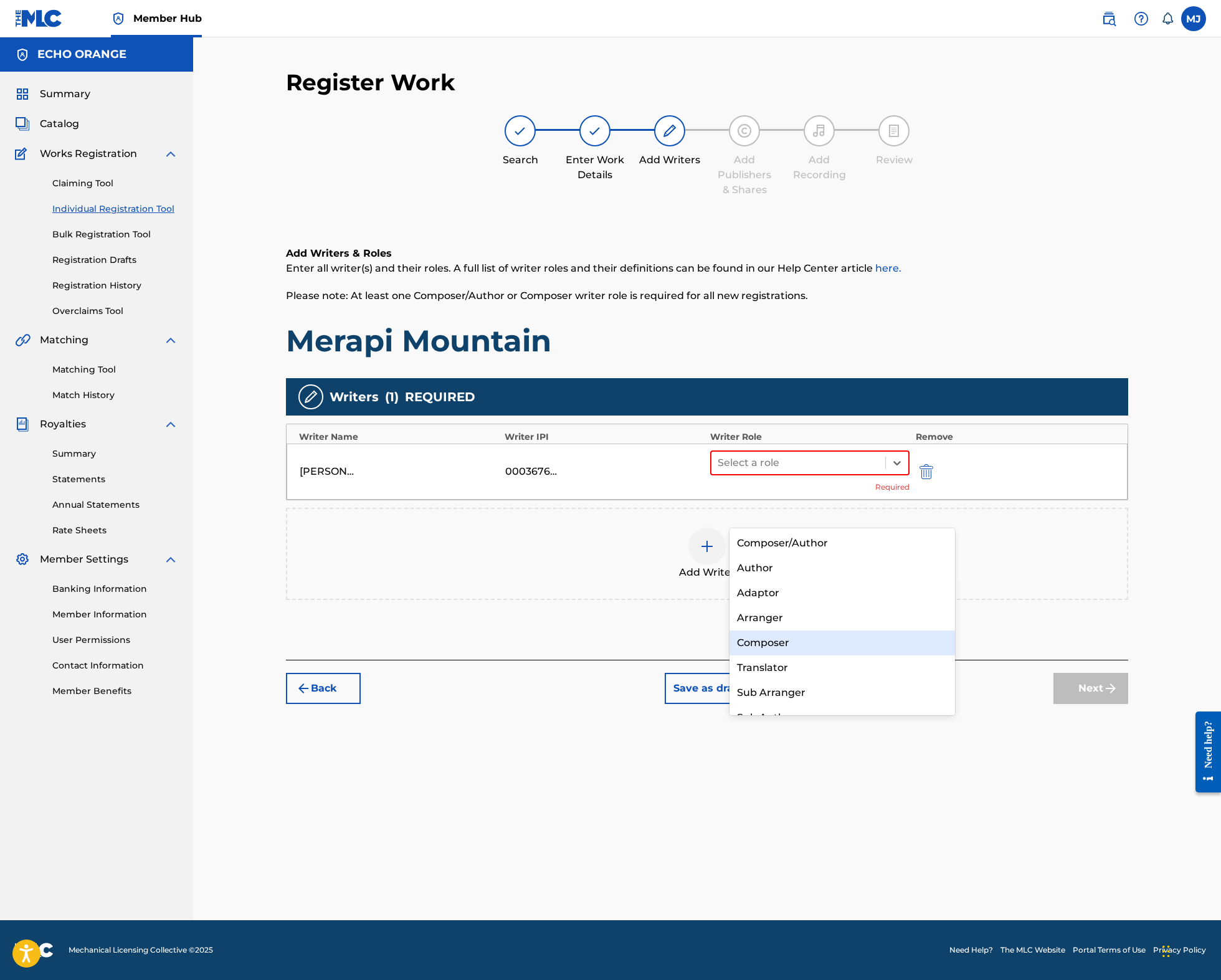
click at [776, 653] on div "Composer" at bounding box center [842, 643] width 226 height 25
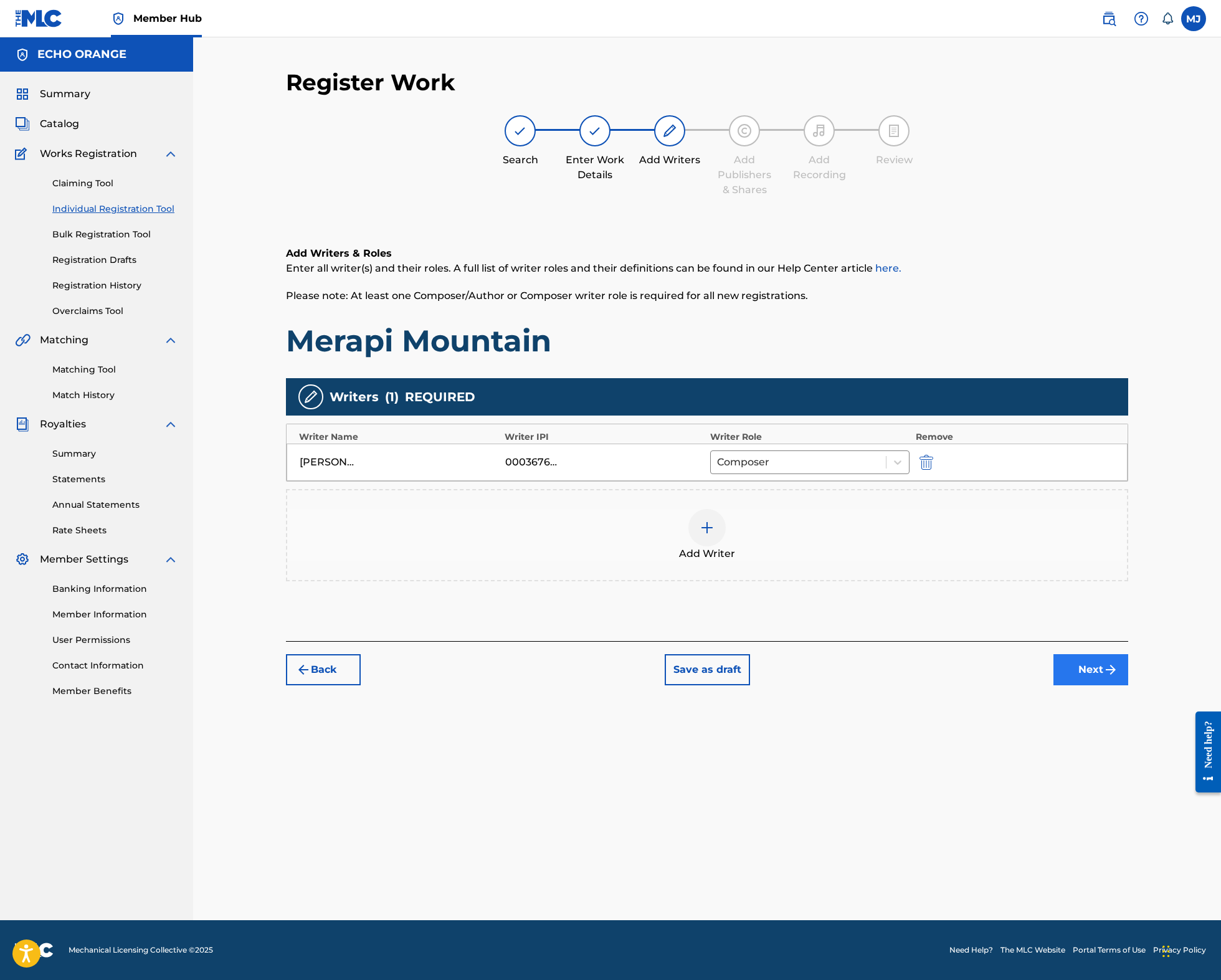
click at [1118, 677] on img "submit" at bounding box center [1110, 670] width 15 height 15
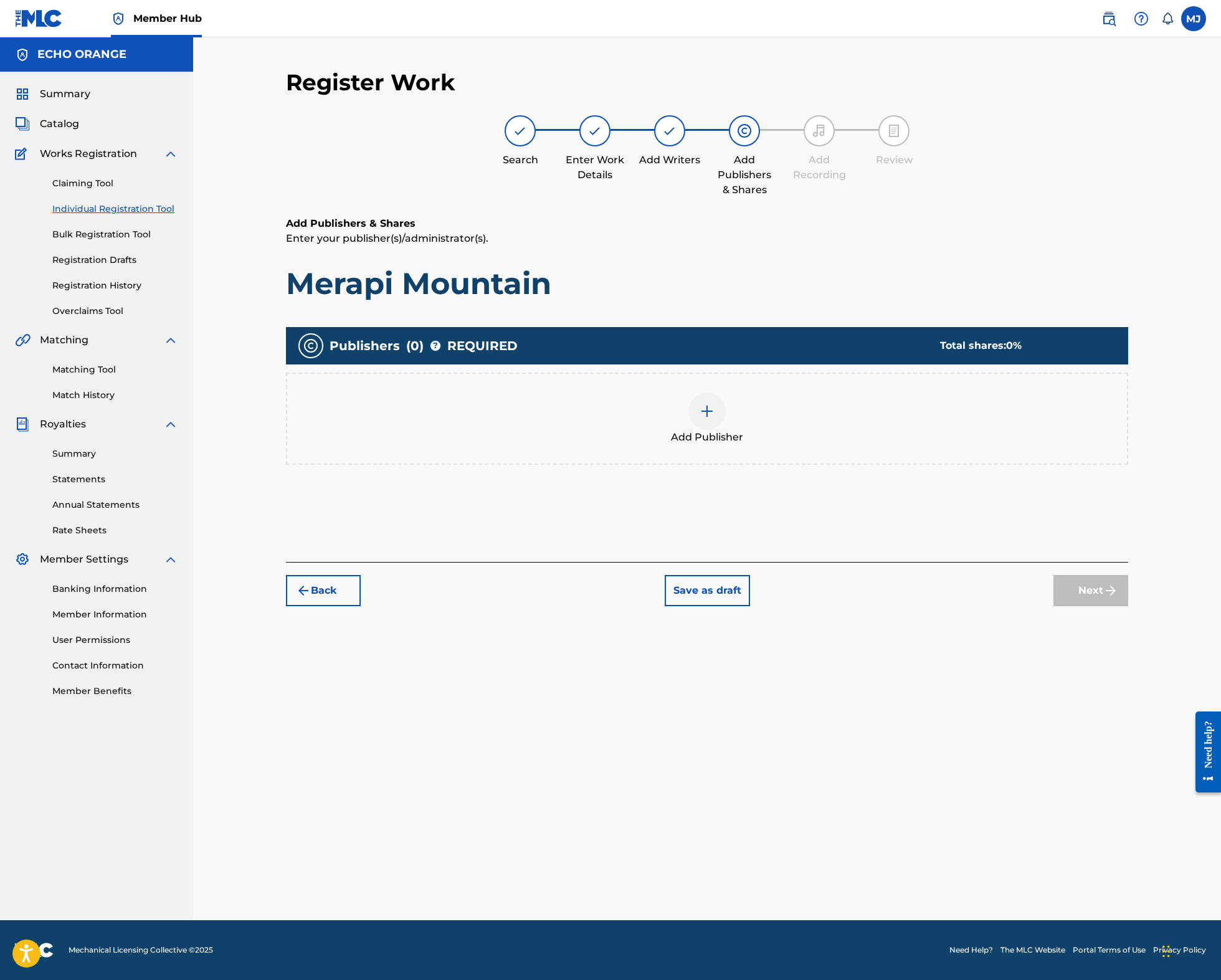
click at [835, 477] on div "Publishers ( 0 ) ? REQUIRED Total shares: 0 % Add Publisher" at bounding box center [707, 402] width 842 height 150
click at [808, 445] on div "Add Publisher" at bounding box center [707, 419] width 839 height 52
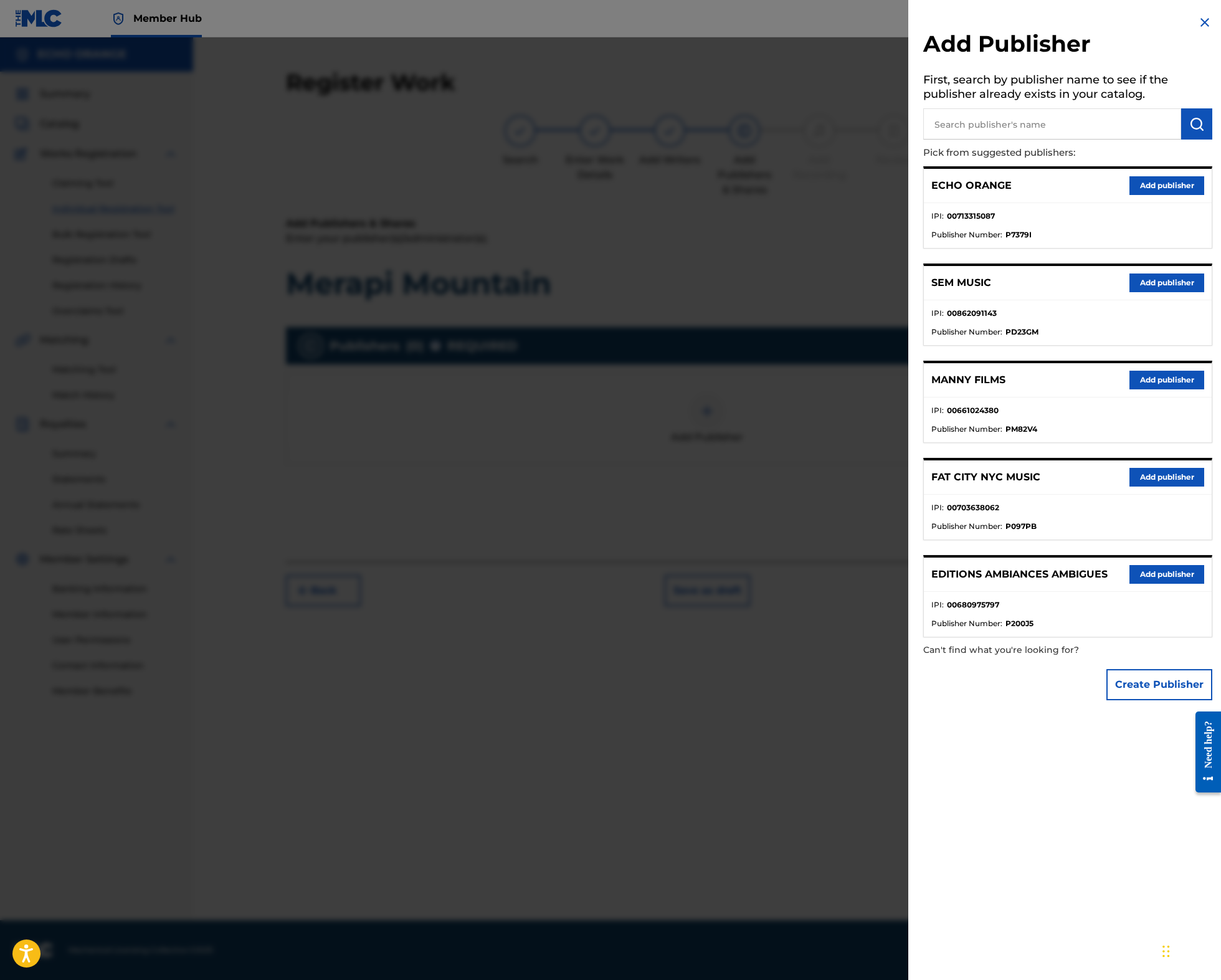
click at [1029, 138] on input "text" at bounding box center [1052, 124] width 258 height 32
type input "origins"
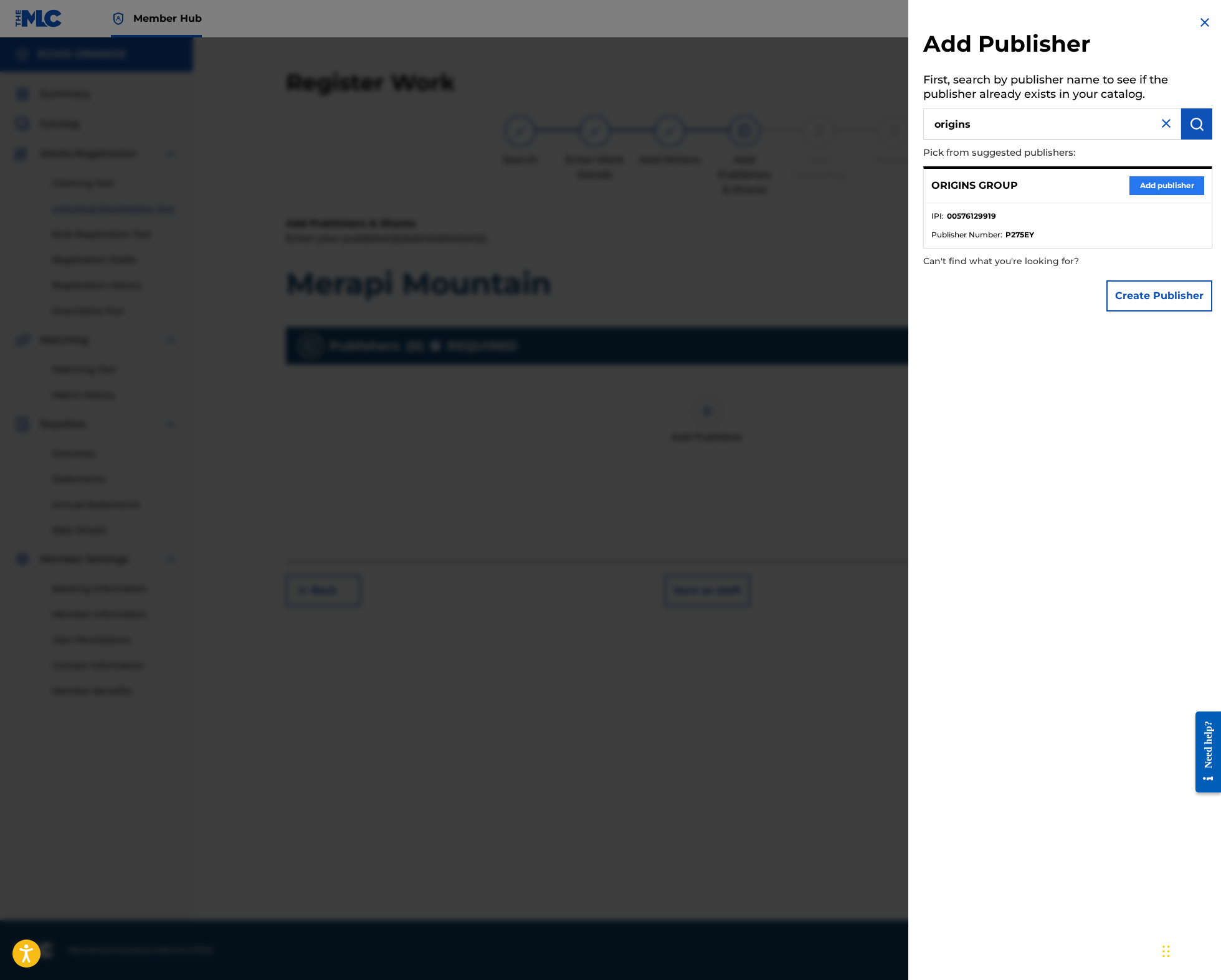
click at [1161, 195] on button "Add publisher" at bounding box center [1166, 185] width 75 height 19
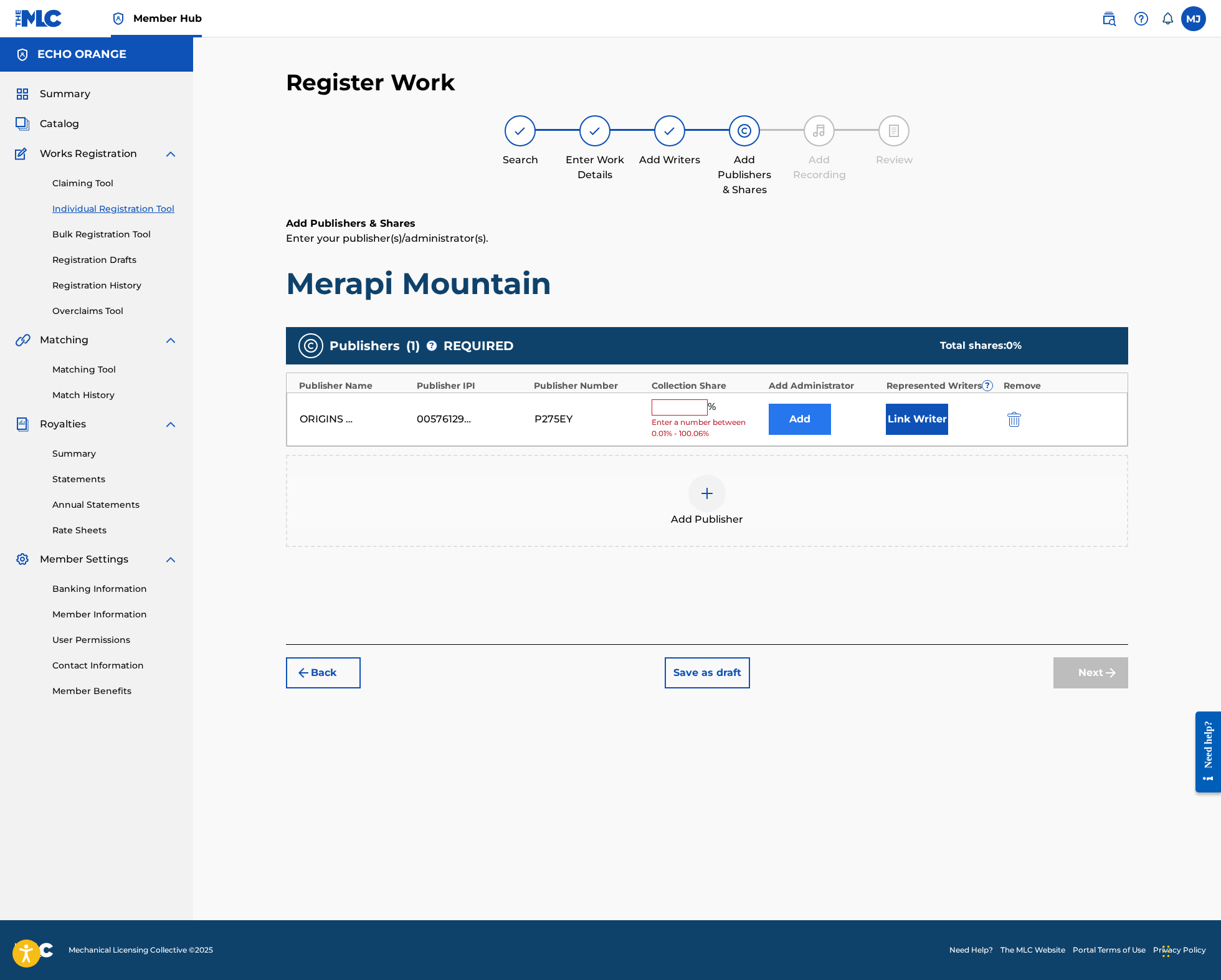
click at [831, 435] on button "Add" at bounding box center [800, 419] width 62 height 32
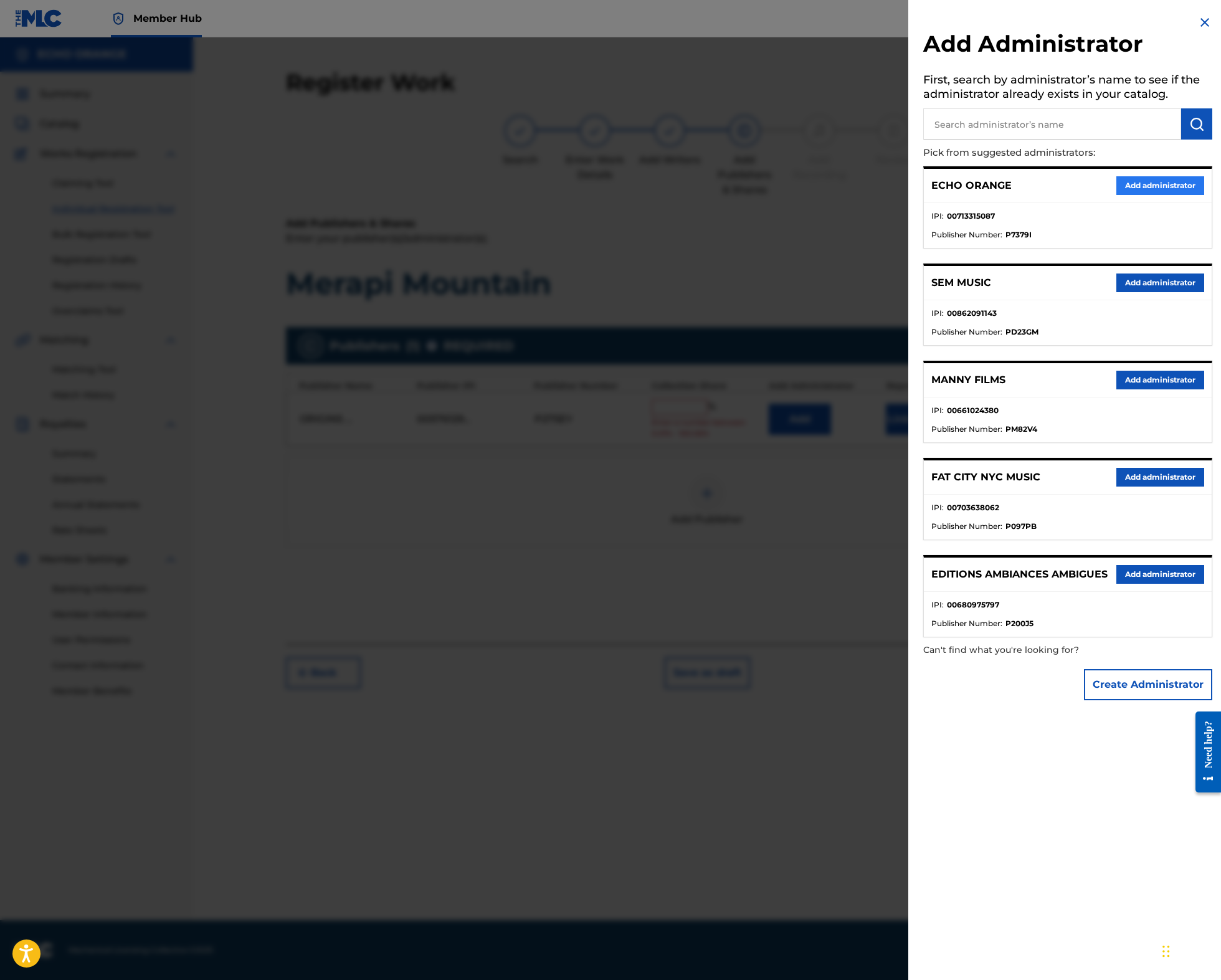
click at [1136, 195] on button "Add administrator" at bounding box center [1160, 185] width 88 height 19
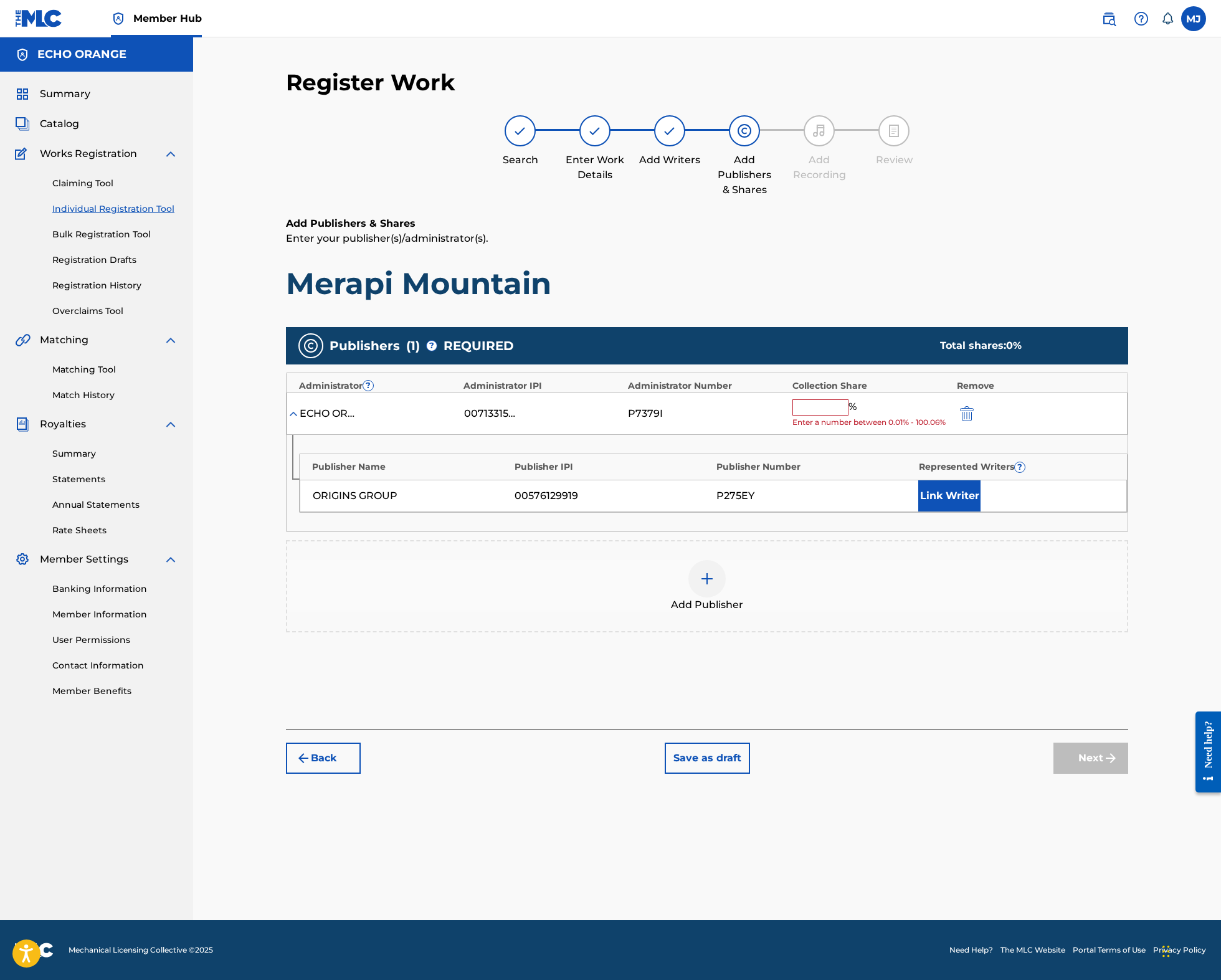
click at [871, 435] on div "ECHO ORANGE 00713315087 P7379I % Enter a number between 0.01% - 100.06%" at bounding box center [707, 414] width 841 height 43
click at [848, 415] on input "text" at bounding box center [820, 407] width 56 height 16
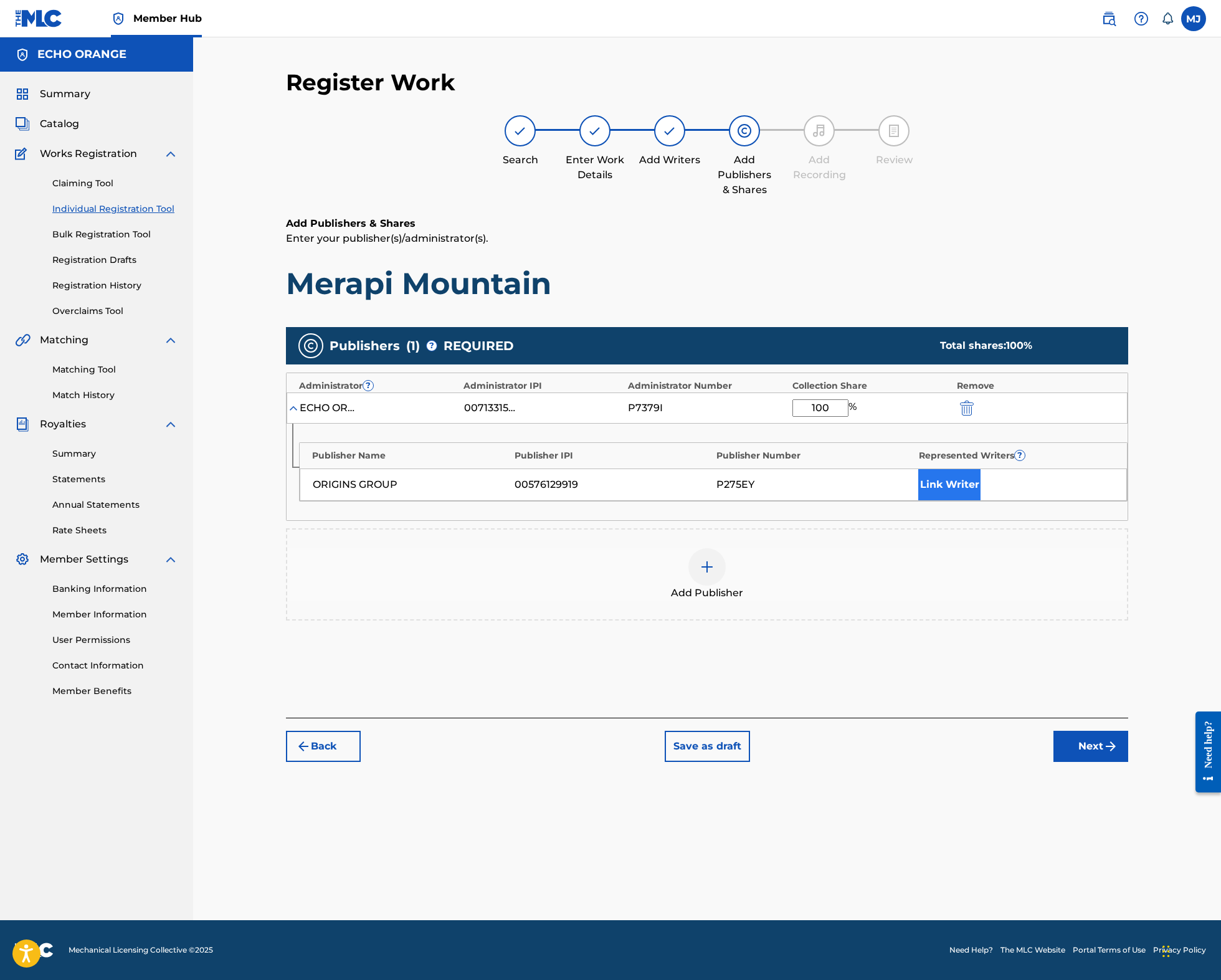
type input "100"
click at [980, 500] on button "Link Writer" at bounding box center [948, 485] width 62 height 32
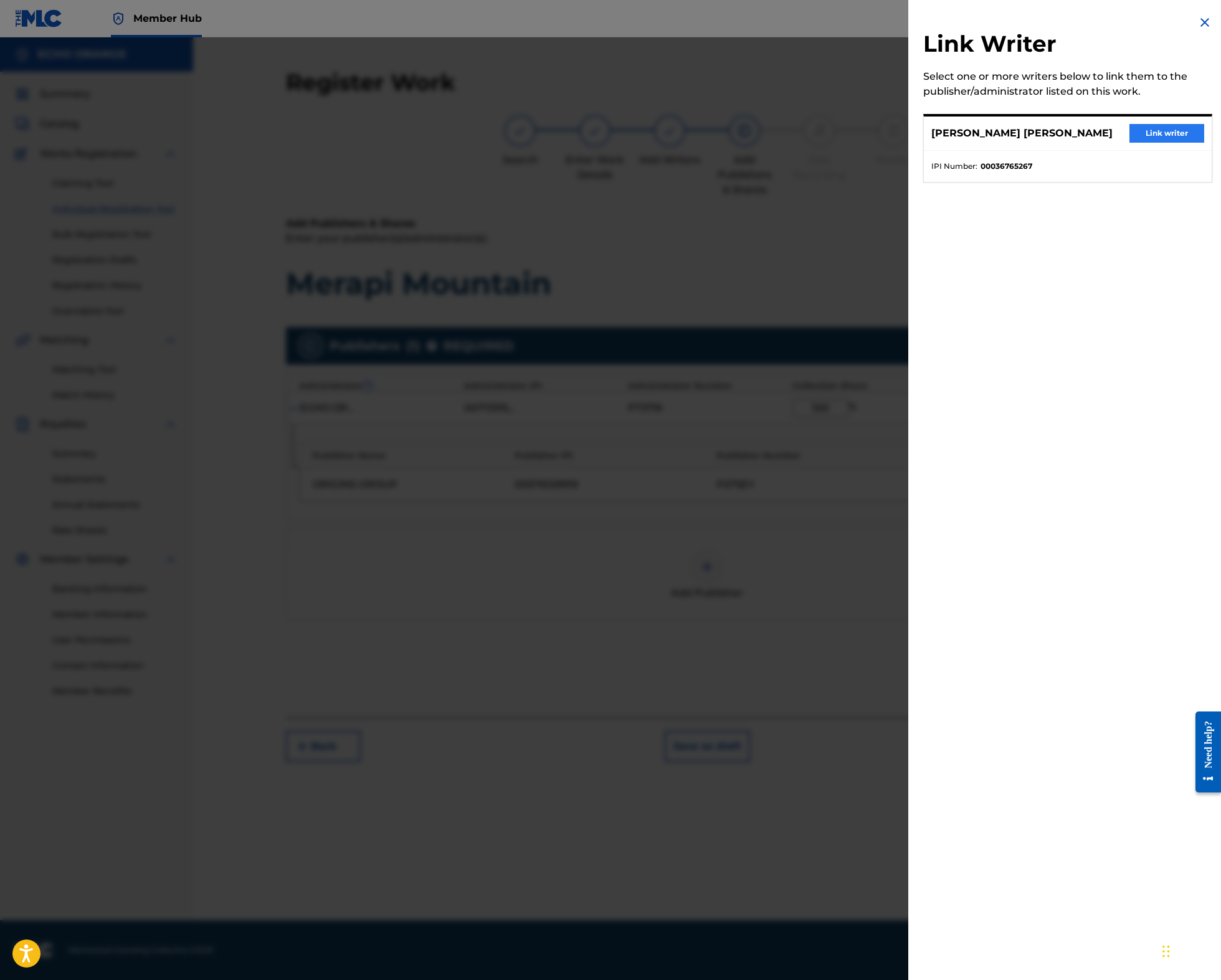
click at [1144, 143] on button "Link writer" at bounding box center [1166, 133] width 75 height 19
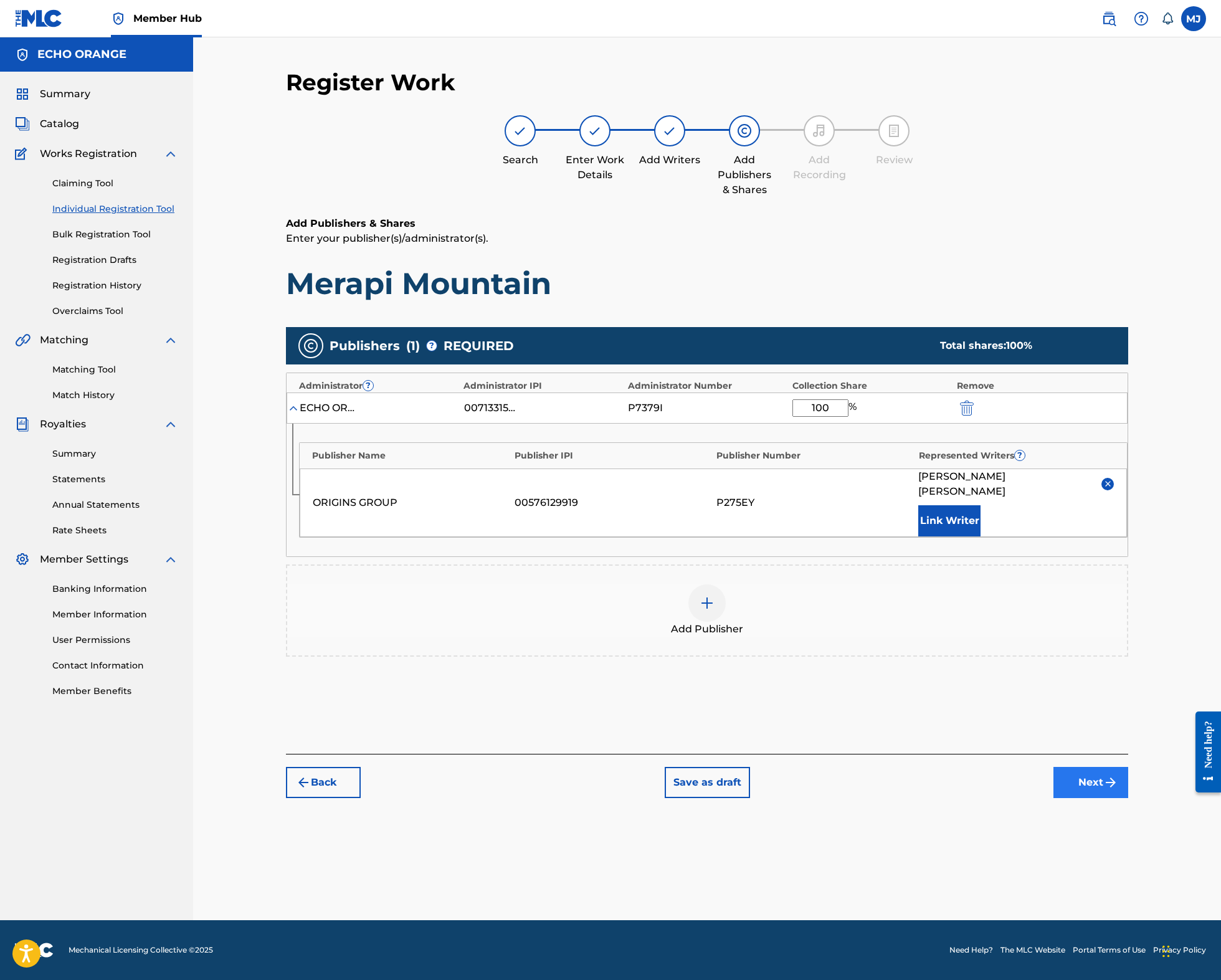
click at [1128, 798] on button "Next" at bounding box center [1090, 782] width 75 height 32
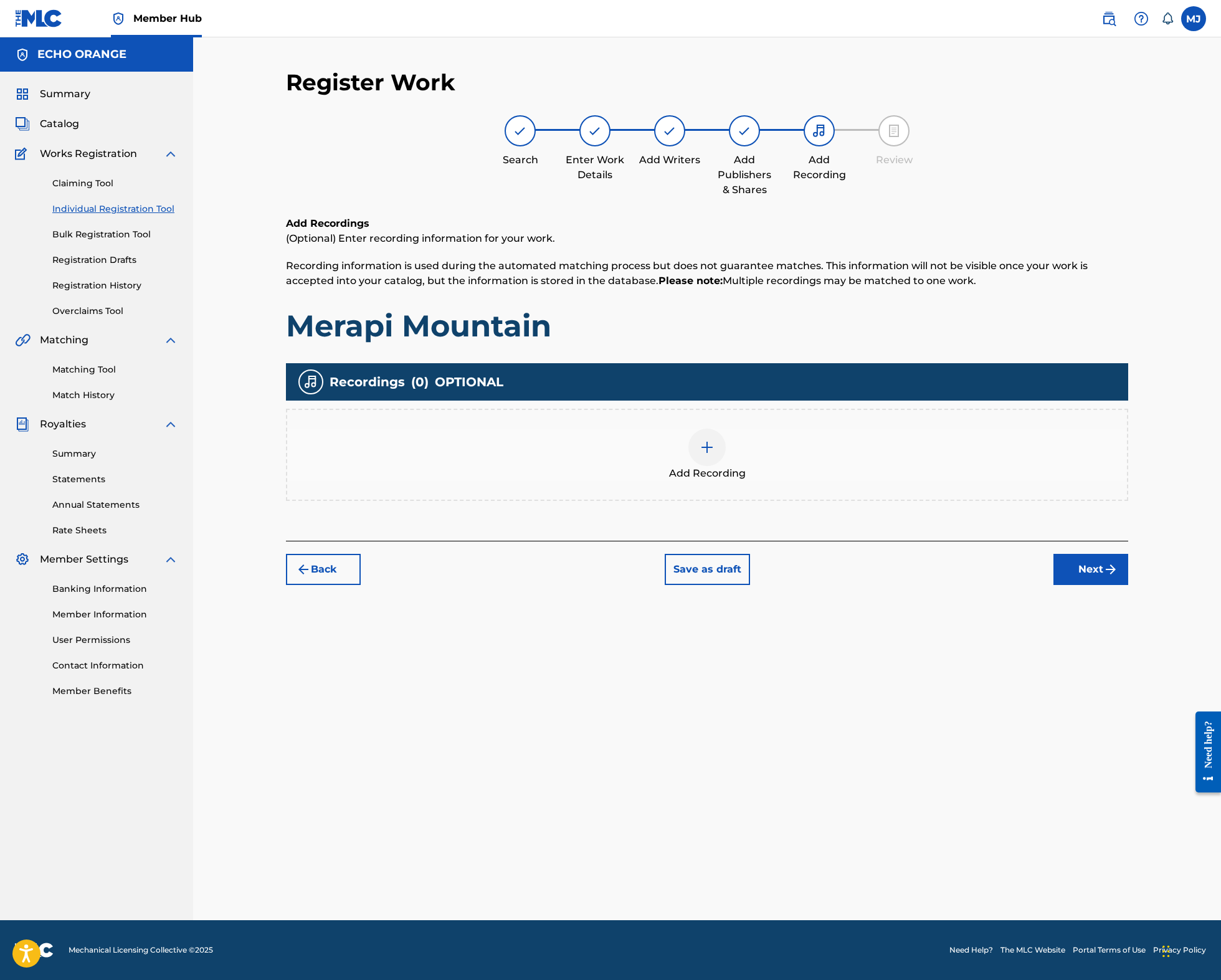
click at [1128, 585] on div "Back Save as draft Next" at bounding box center [707, 562] width 842 height 44
click at [1128, 585] on button "Next" at bounding box center [1090, 569] width 75 height 32
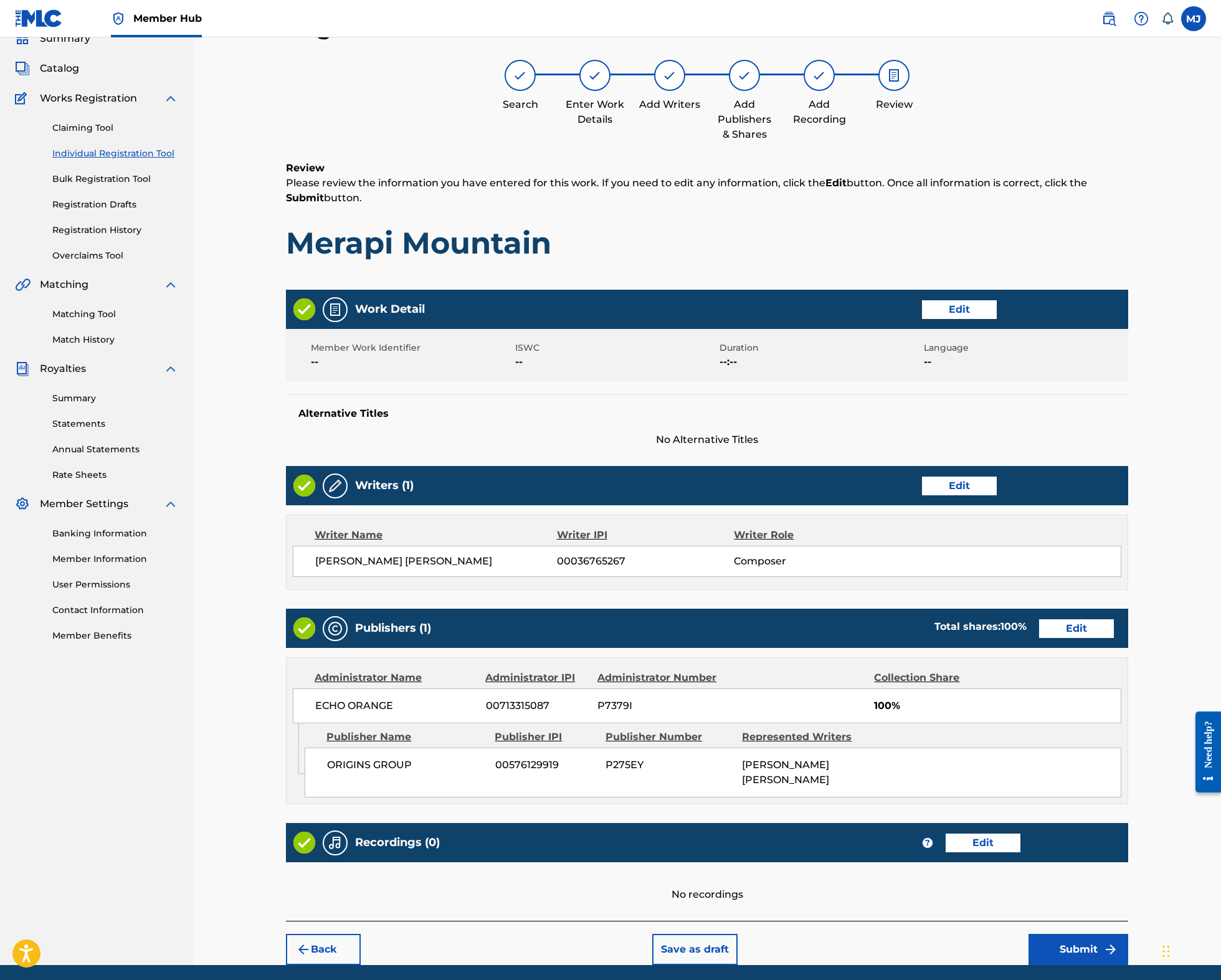
scroll to position [217, 0]
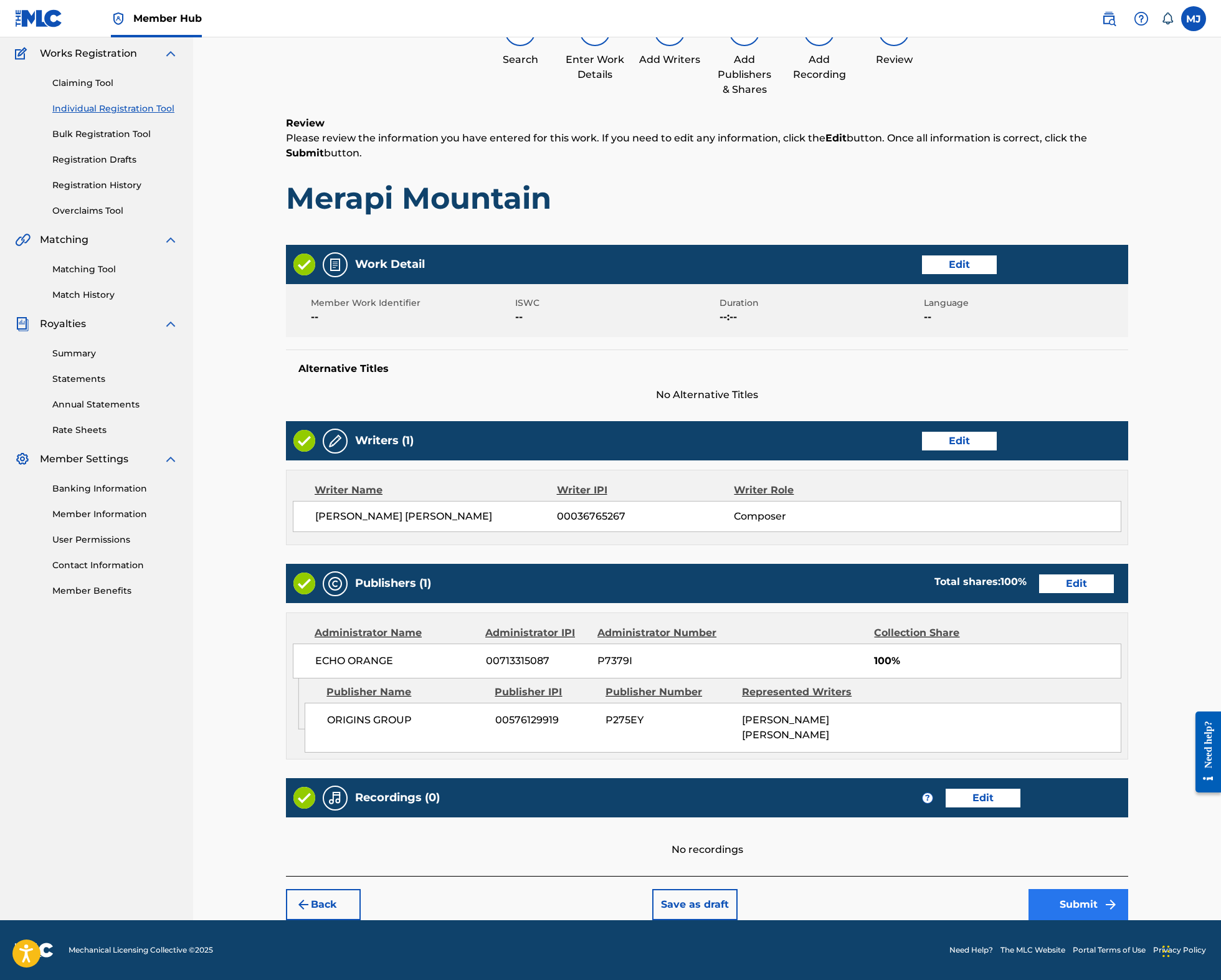
click at [1128, 889] on button "Submit" at bounding box center [1078, 904] width 99 height 32
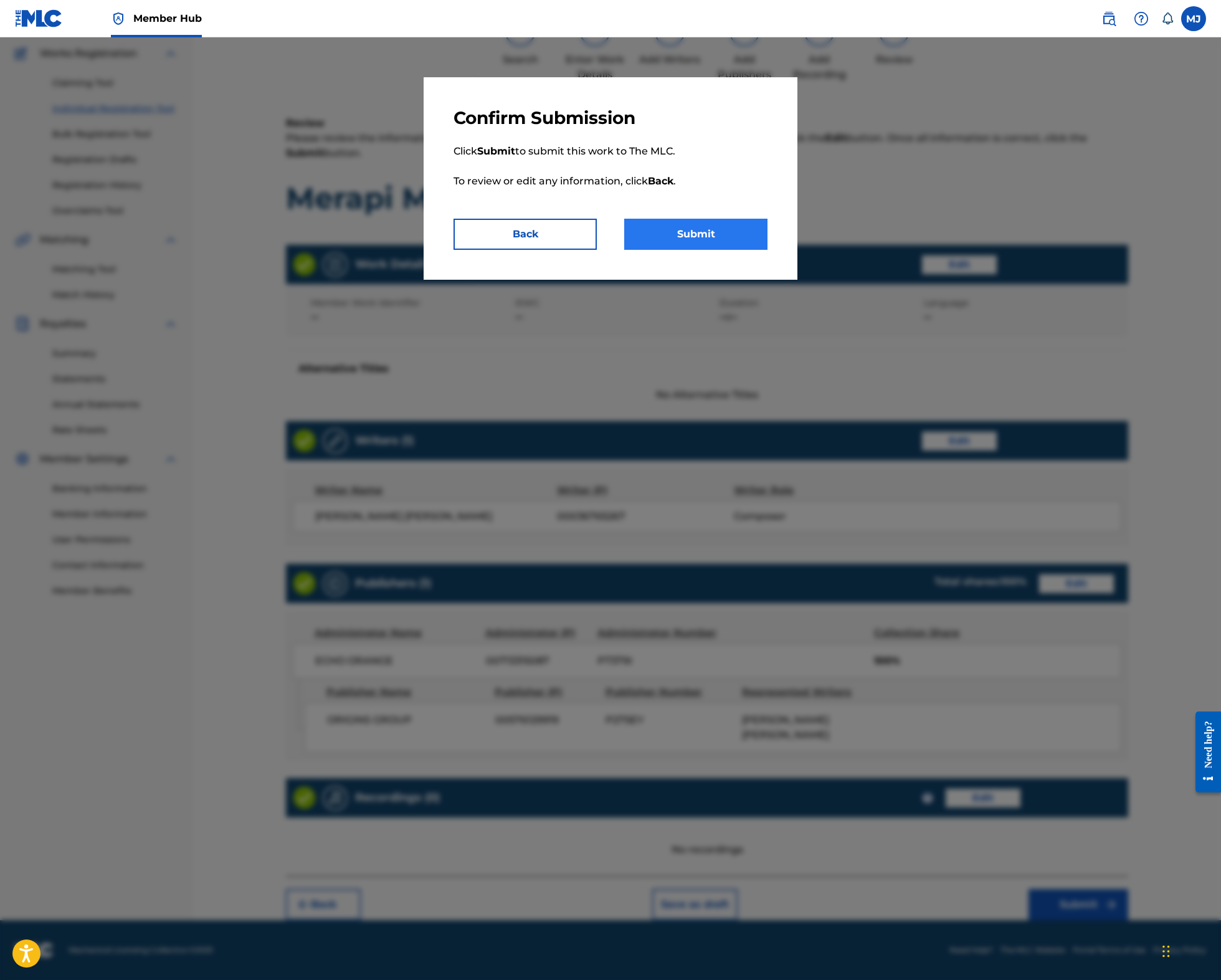
click at [734, 250] on button "Submit" at bounding box center [696, 234] width 143 height 32
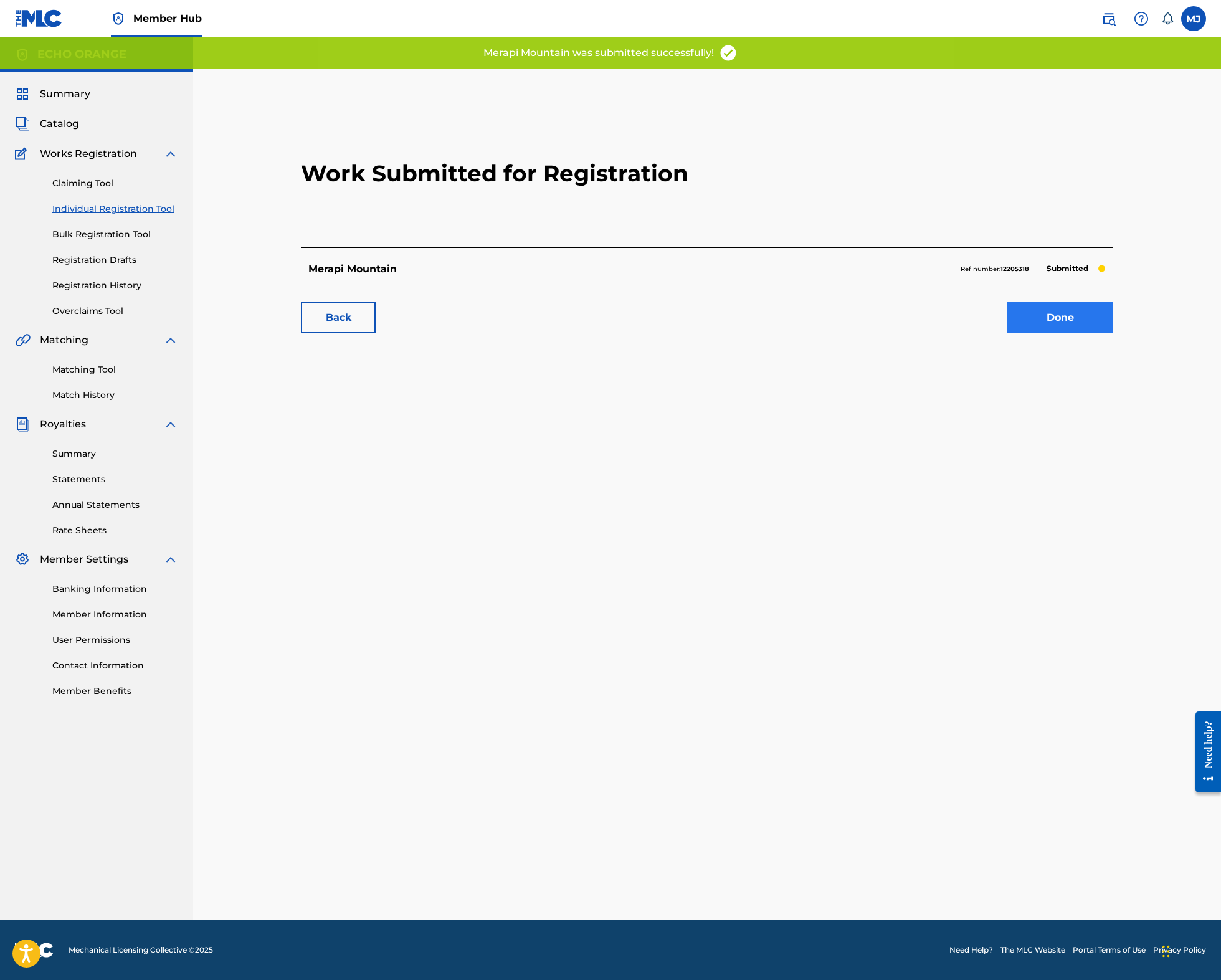
click at [1112, 333] on link "Done" at bounding box center [1059, 318] width 106 height 32
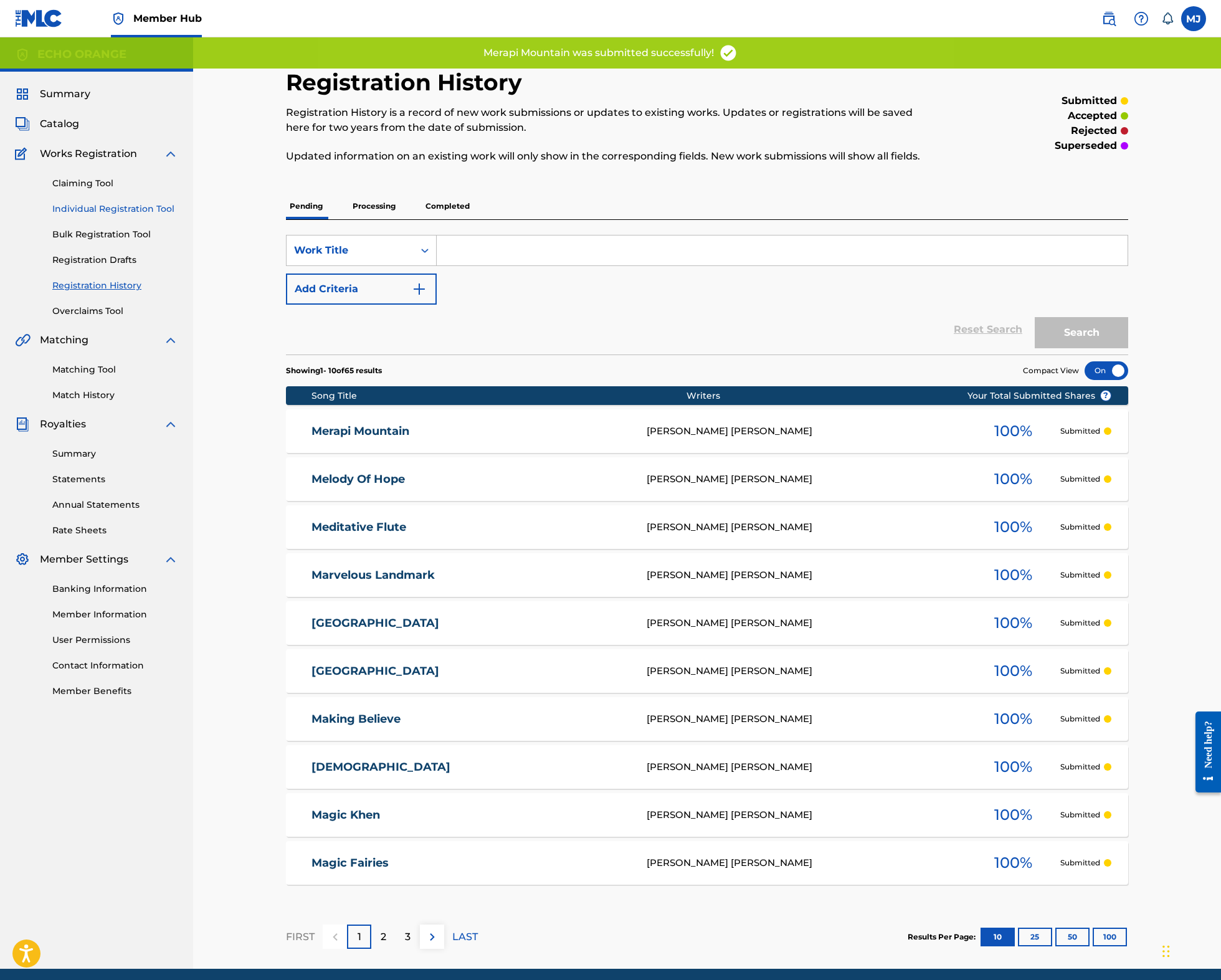
click at [164, 216] on link "Individual Registration Tool" at bounding box center [115, 208] width 125 height 13
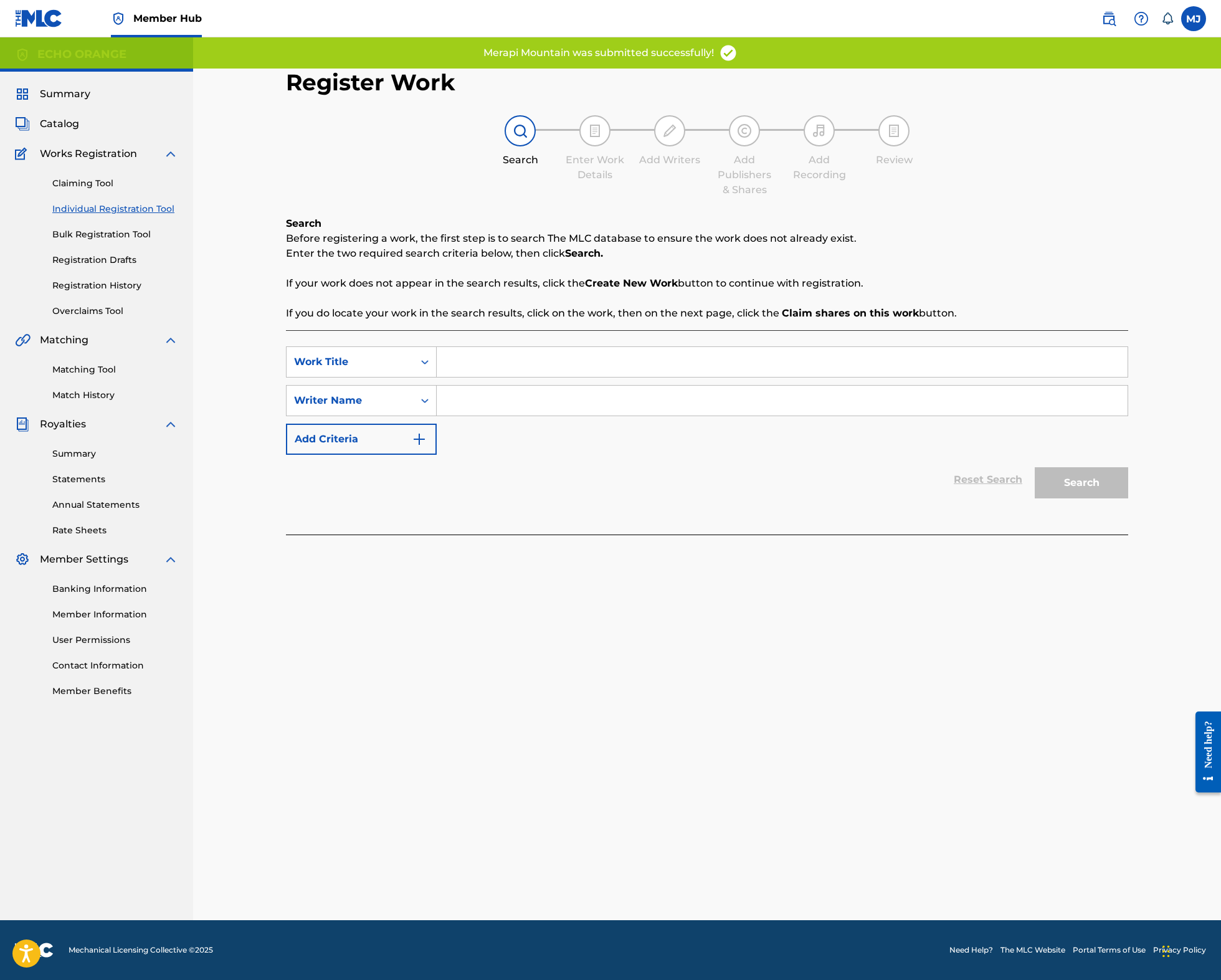
click at [499, 377] on input "Search Form" at bounding box center [782, 361] width 690 height 30
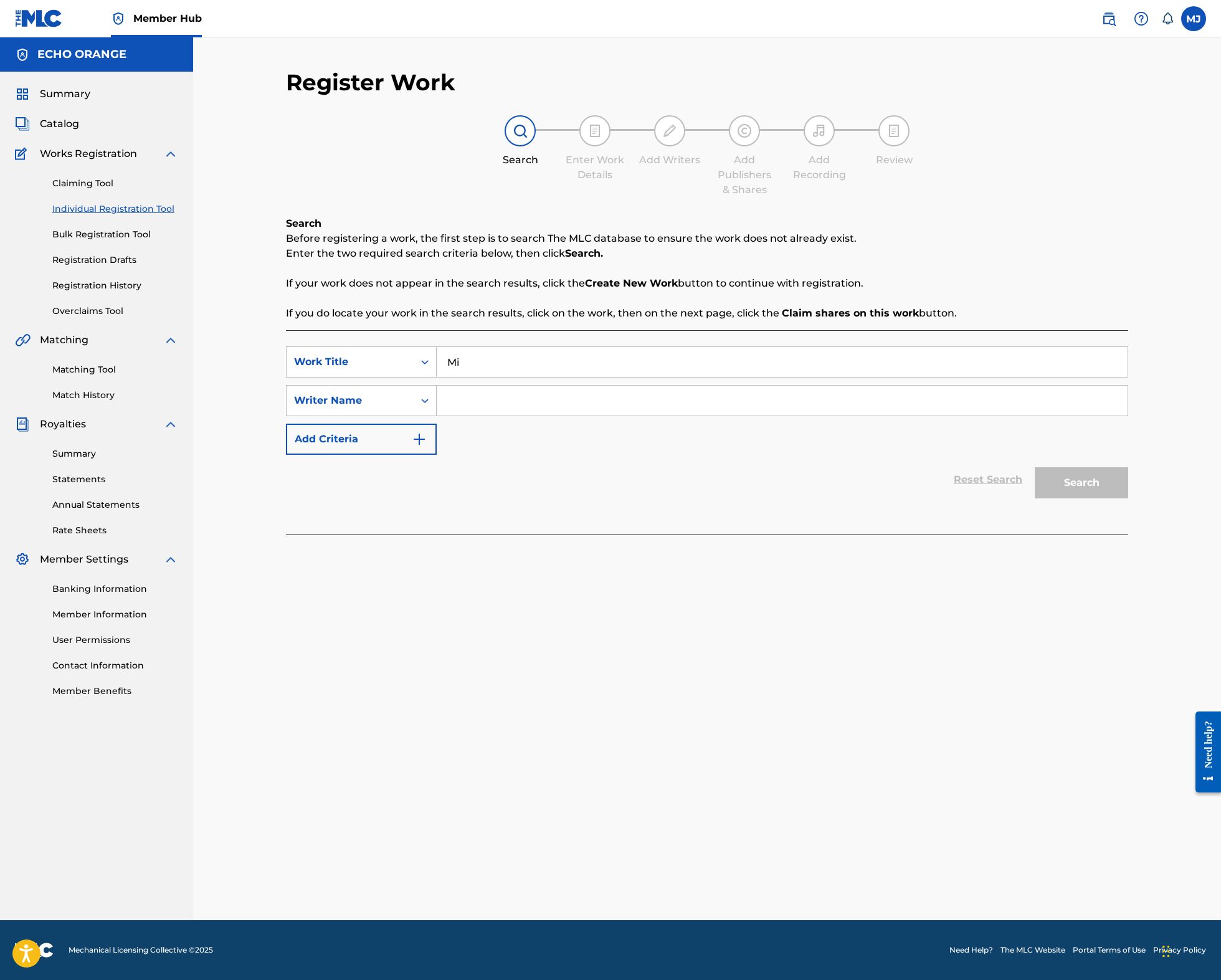
type input "M"
type input "Midnight in Chiang Mai"
paste input "denis hekimian"
type input "denis hekimian"
click at [1128, 498] on button "Search" at bounding box center [1081, 483] width 94 height 32
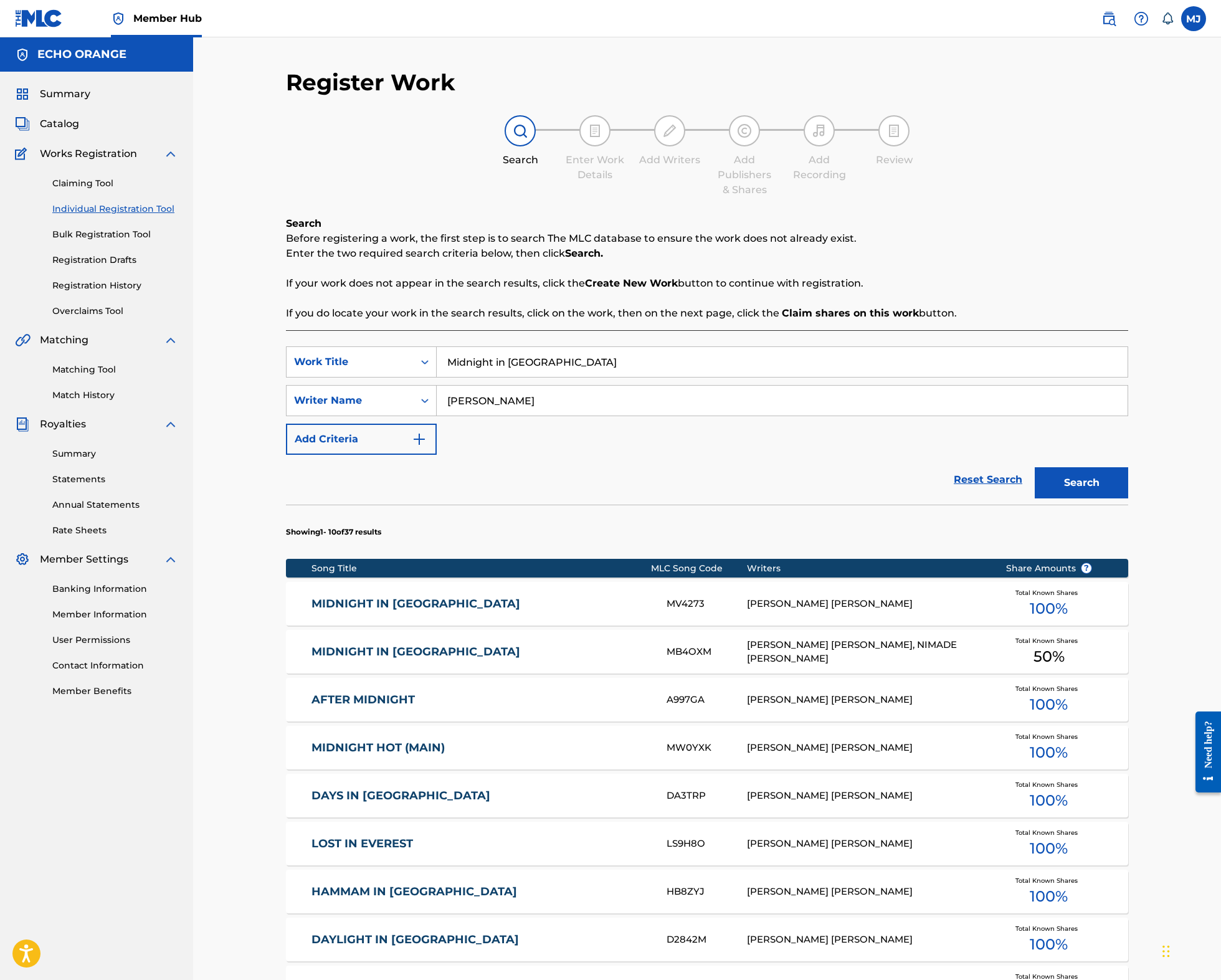
click at [381, 611] on link "MIDNIGHT IN CHIANG MAI" at bounding box center [480, 604] width 338 height 14
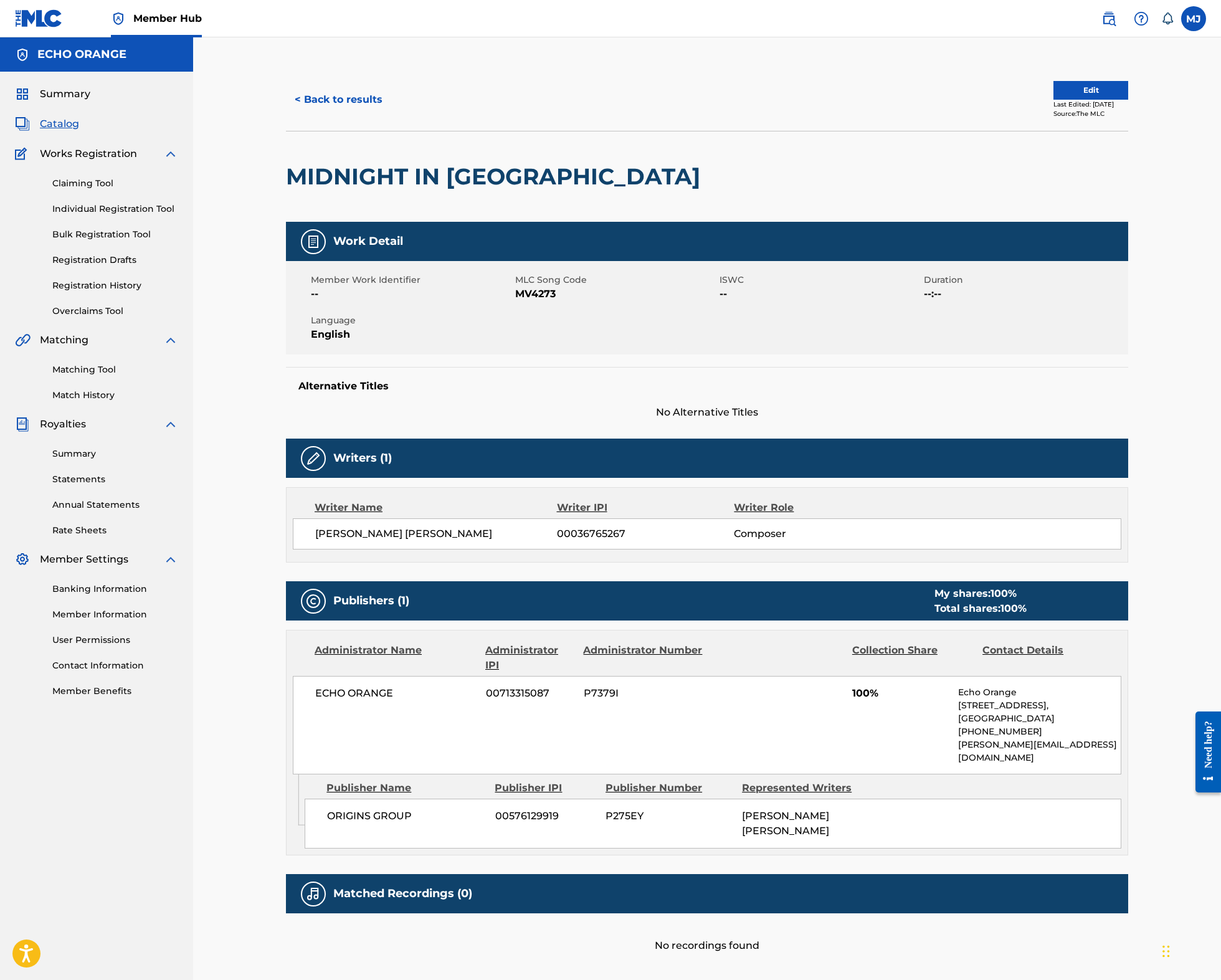
click at [96, 402] on div "Matching Tool Match History" at bounding box center [97, 374] width 163 height 54
click at [96, 376] on link "Matching Tool" at bounding box center [115, 369] width 125 height 13
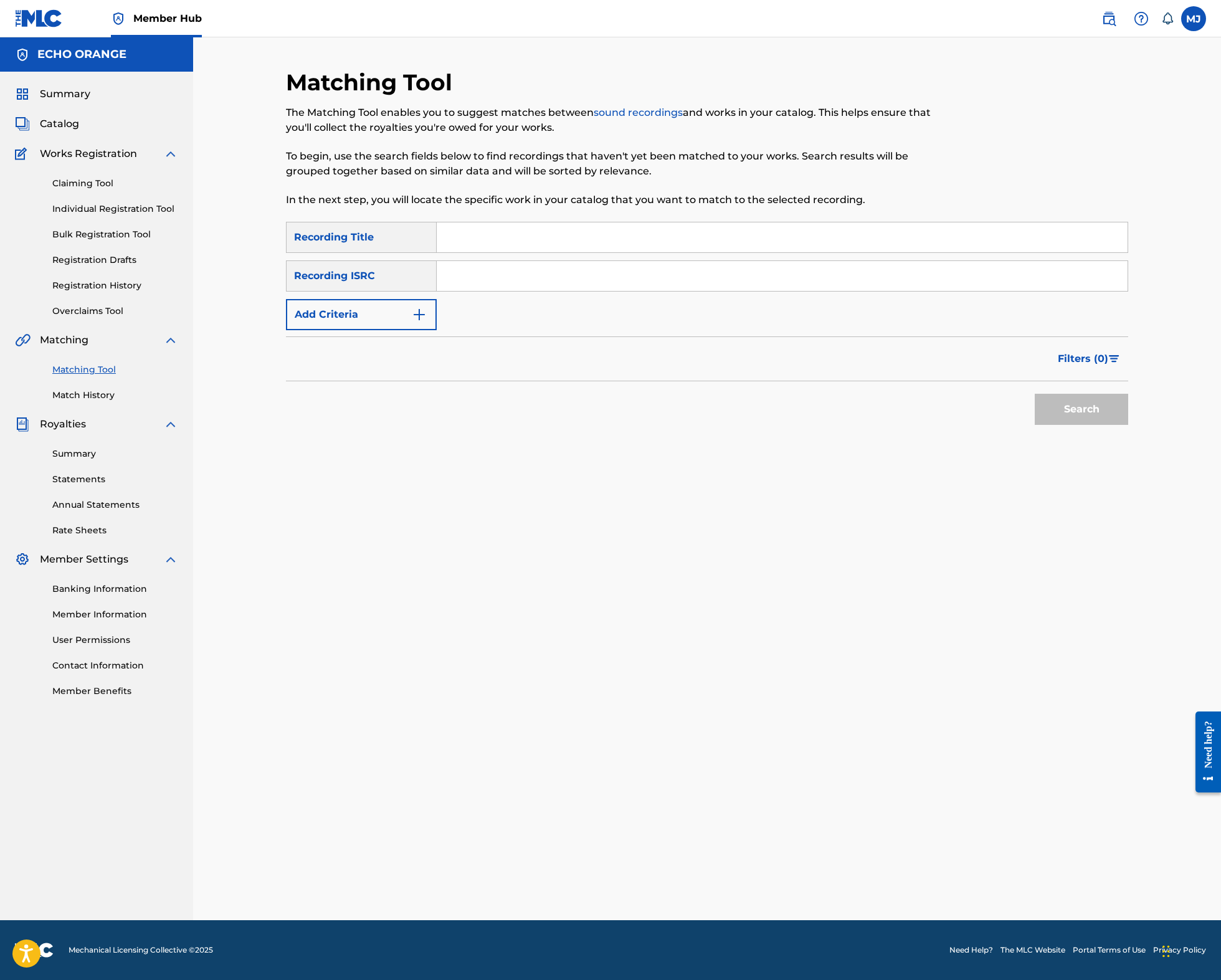
click at [474, 253] on input "Search Form" at bounding box center [782, 236] width 690 height 30
type input "midnight in chiang mai"
click at [1128, 425] on button "Search" at bounding box center [1081, 409] width 94 height 32
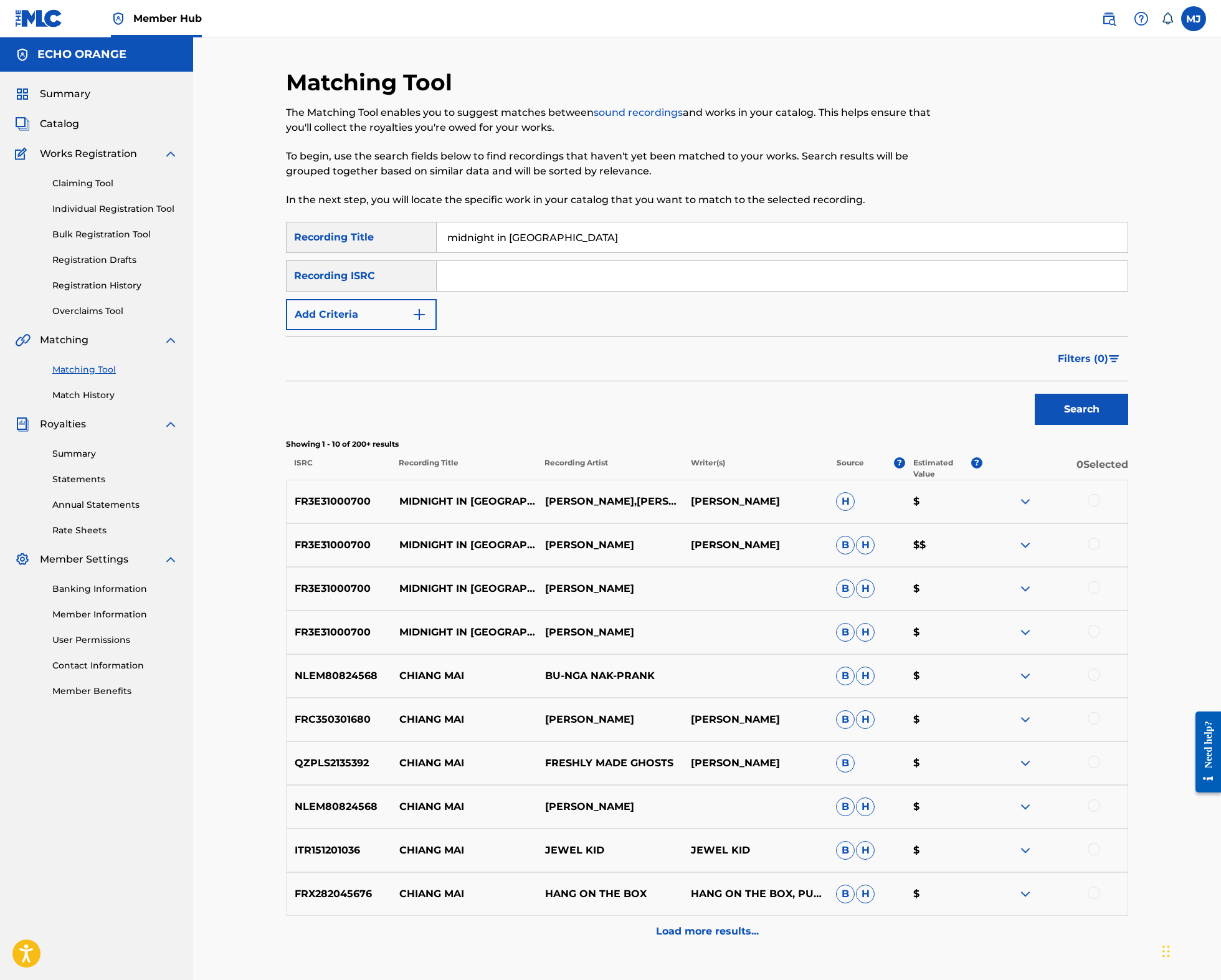
click at [1100, 506] on div at bounding box center [1094, 500] width 13 height 13
click at [1100, 550] on div at bounding box center [1094, 544] width 13 height 13
click at [1100, 594] on div at bounding box center [1094, 587] width 13 height 13
click at [1100, 637] on div at bounding box center [1094, 631] width 13 height 13
click at [944, 869] on button "Match 4 Groups" at bounding box center [875, 878] width 138 height 32
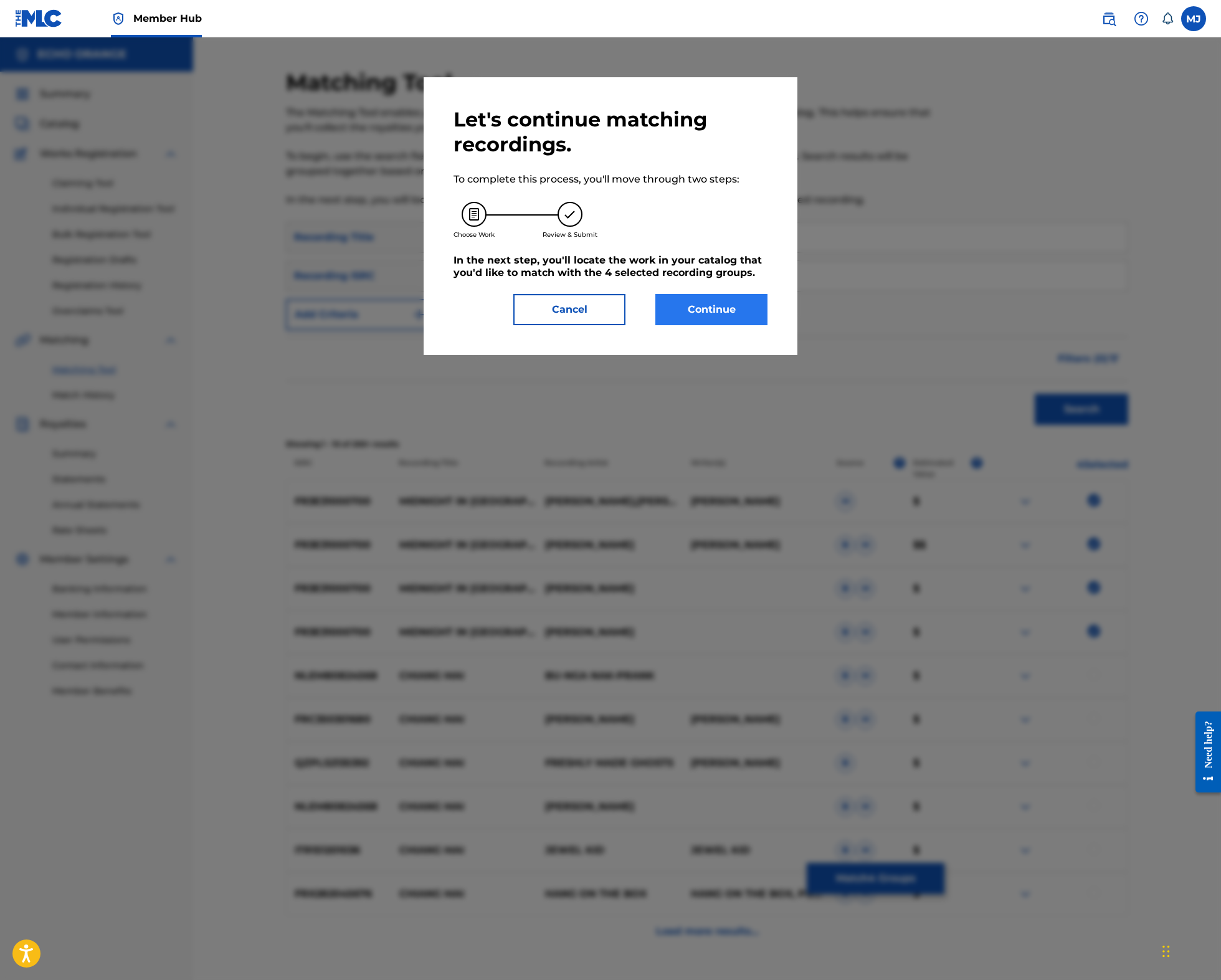
click at [736, 325] on button "Continue" at bounding box center [711, 310] width 112 height 32
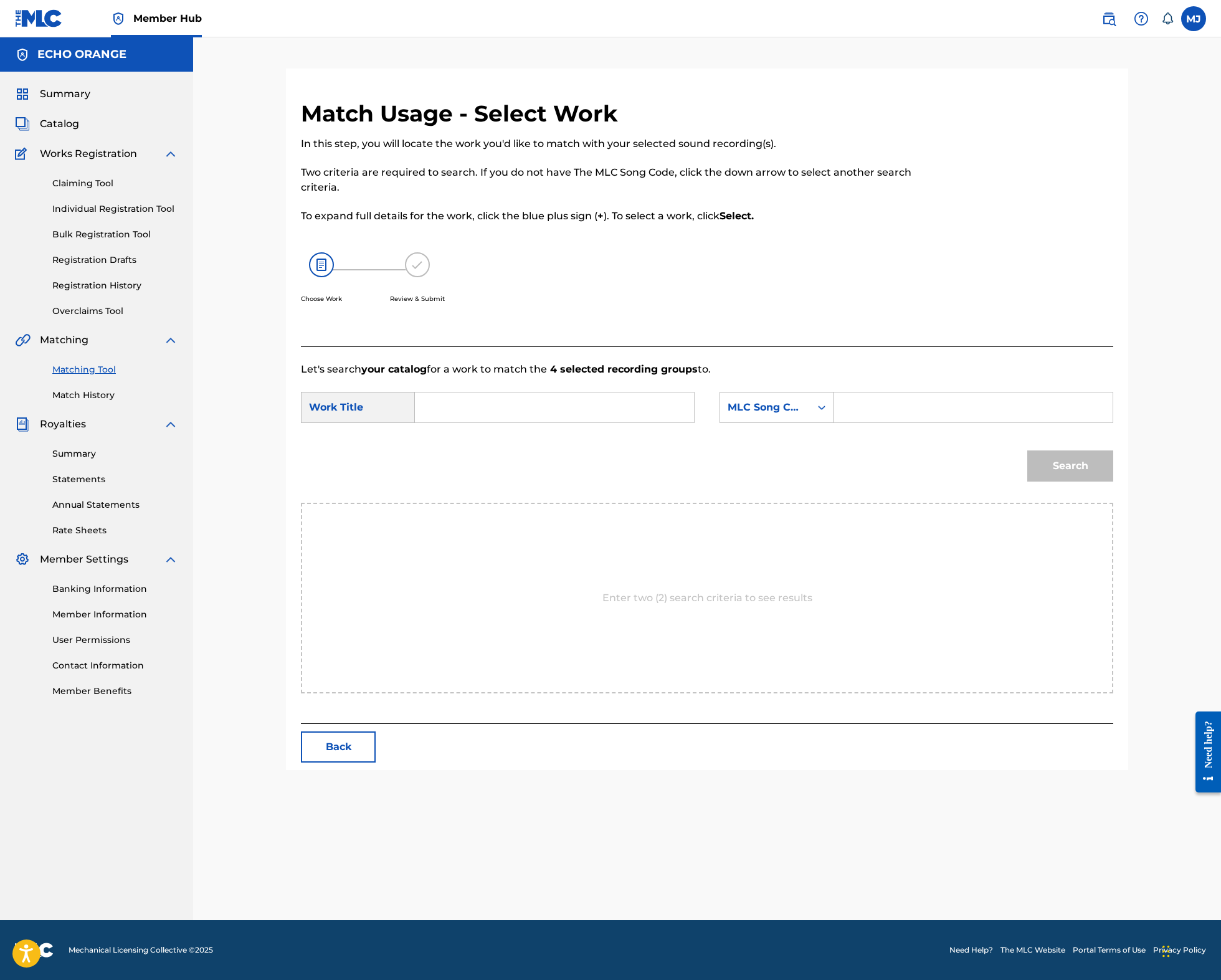
click at [515, 422] on input "Search Form" at bounding box center [554, 407] width 258 height 30
type input "midnight in chiang mai"
drag, startPoint x: 425, startPoint y: 504, endPoint x: 479, endPoint y: 491, distance: 55.5
click at [426, 476] on div "midnight in chiang mai" at bounding box center [460, 450] width 70 height 52
drag, startPoint x: 877, startPoint y: 449, endPoint x: 861, endPoint y: 454, distance: 16.8
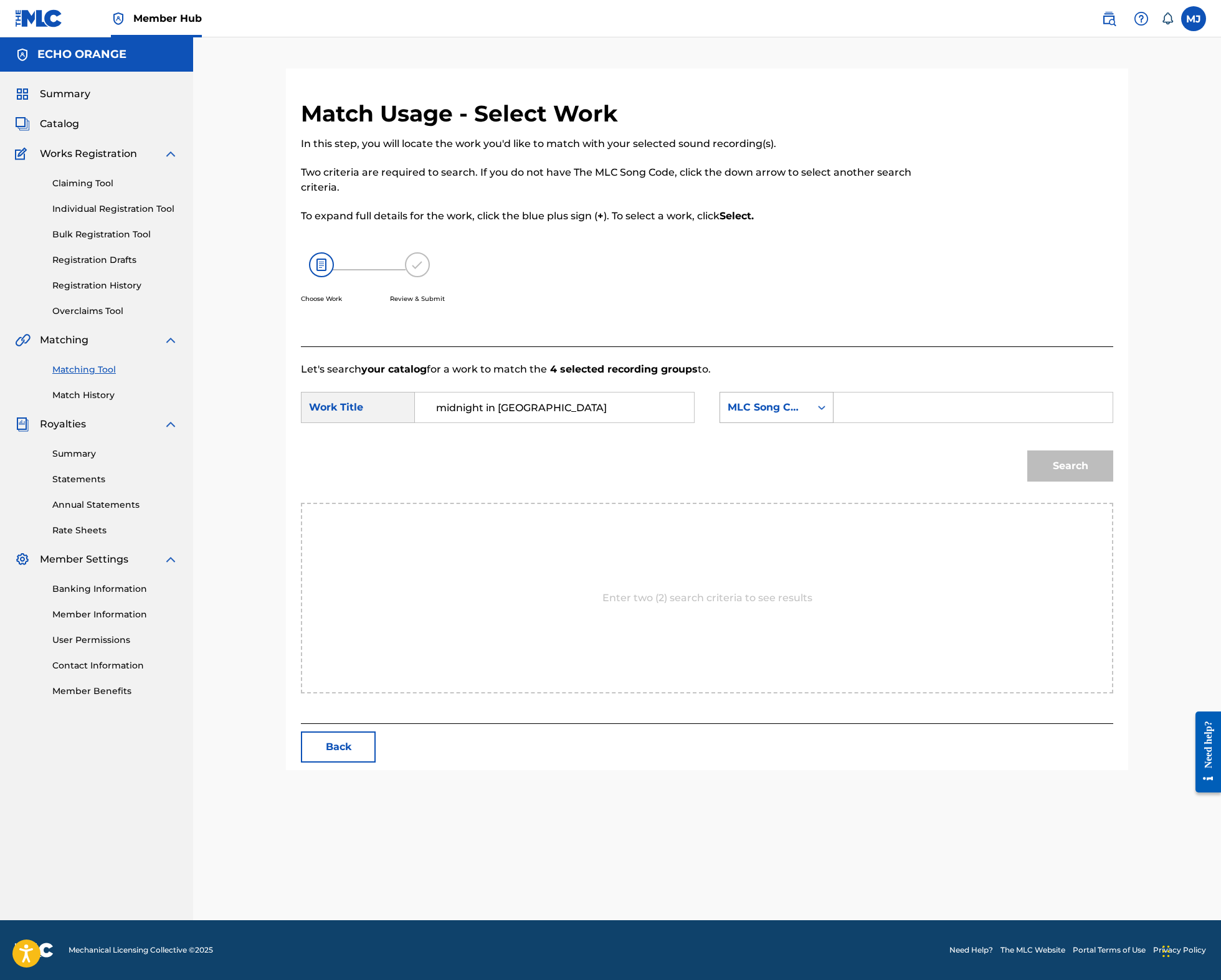
click at [877, 423] on div "Search Form" at bounding box center [973, 407] width 280 height 32
click at [810, 419] on div "MLC Song Code" at bounding box center [765, 407] width 90 height 23
click at [809, 502] on div "Publisher Name" at bounding box center [776, 485] width 113 height 32
click at [928, 422] on input "Search Form" at bounding box center [973, 407] width 258 height 30
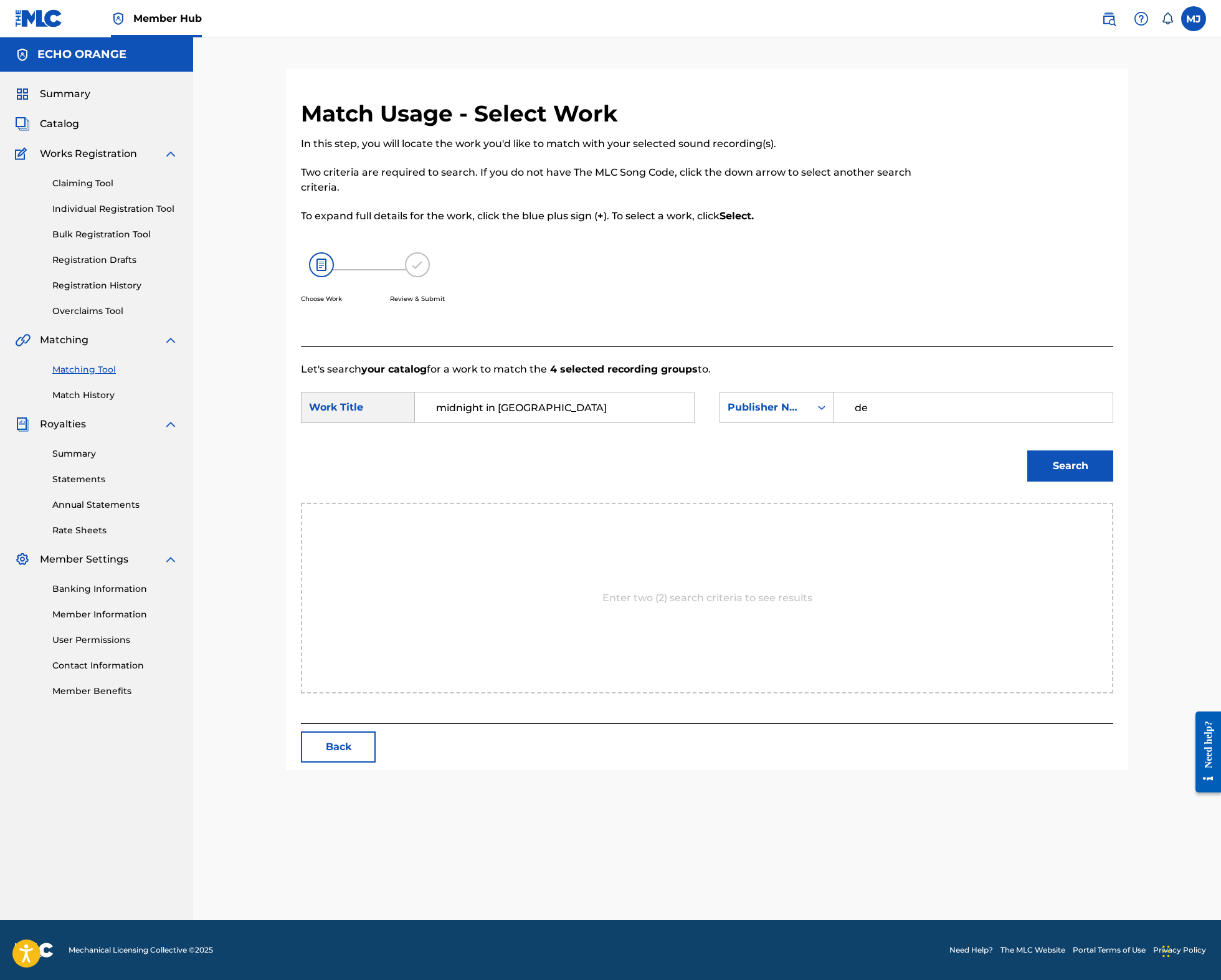
type input "d"
type input "o"
type input "origins"
click at [1113, 481] on button "Search" at bounding box center [1069, 466] width 86 height 32
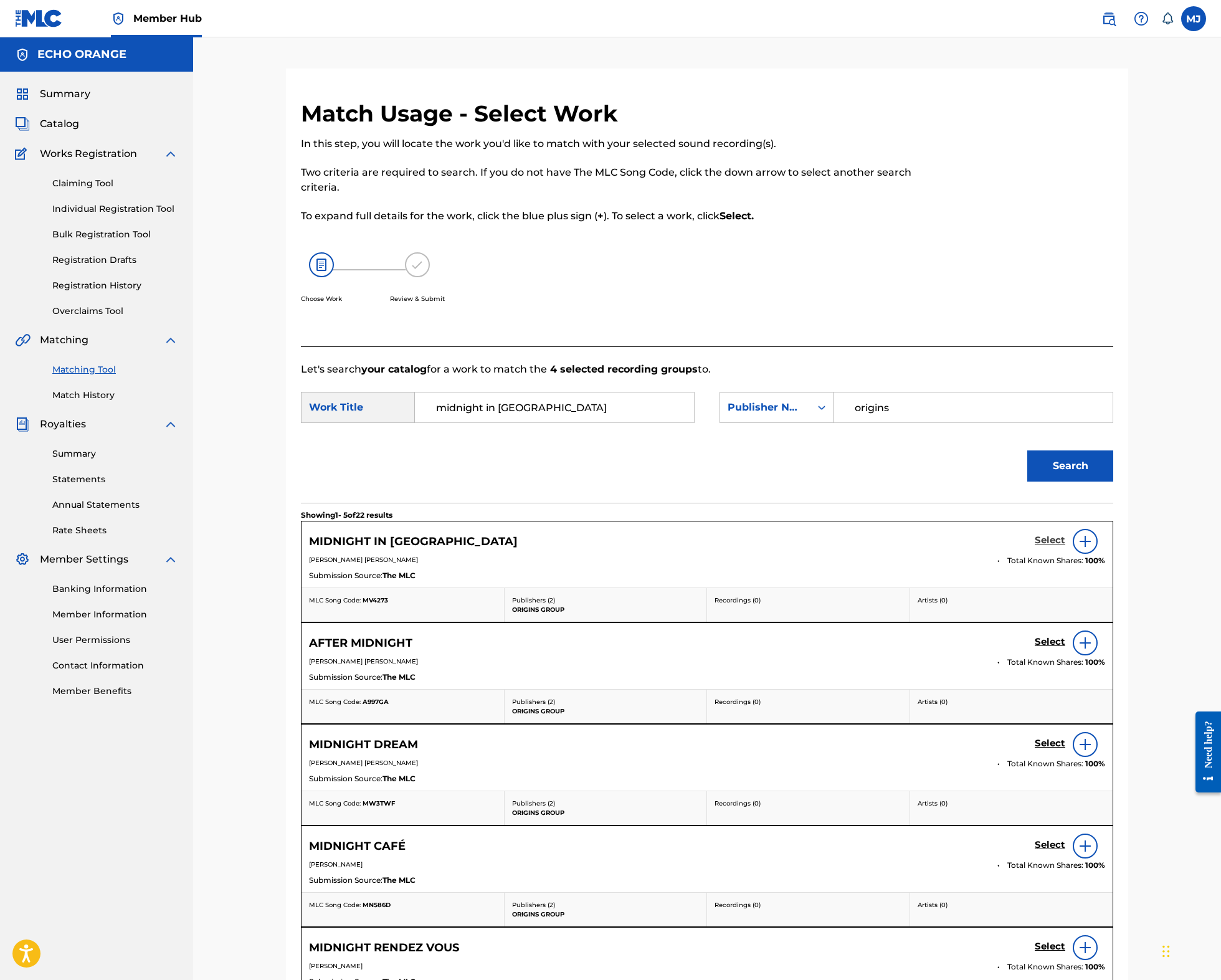
click at [1065, 546] on h5 "Select" at bounding box center [1050, 540] width 31 height 12
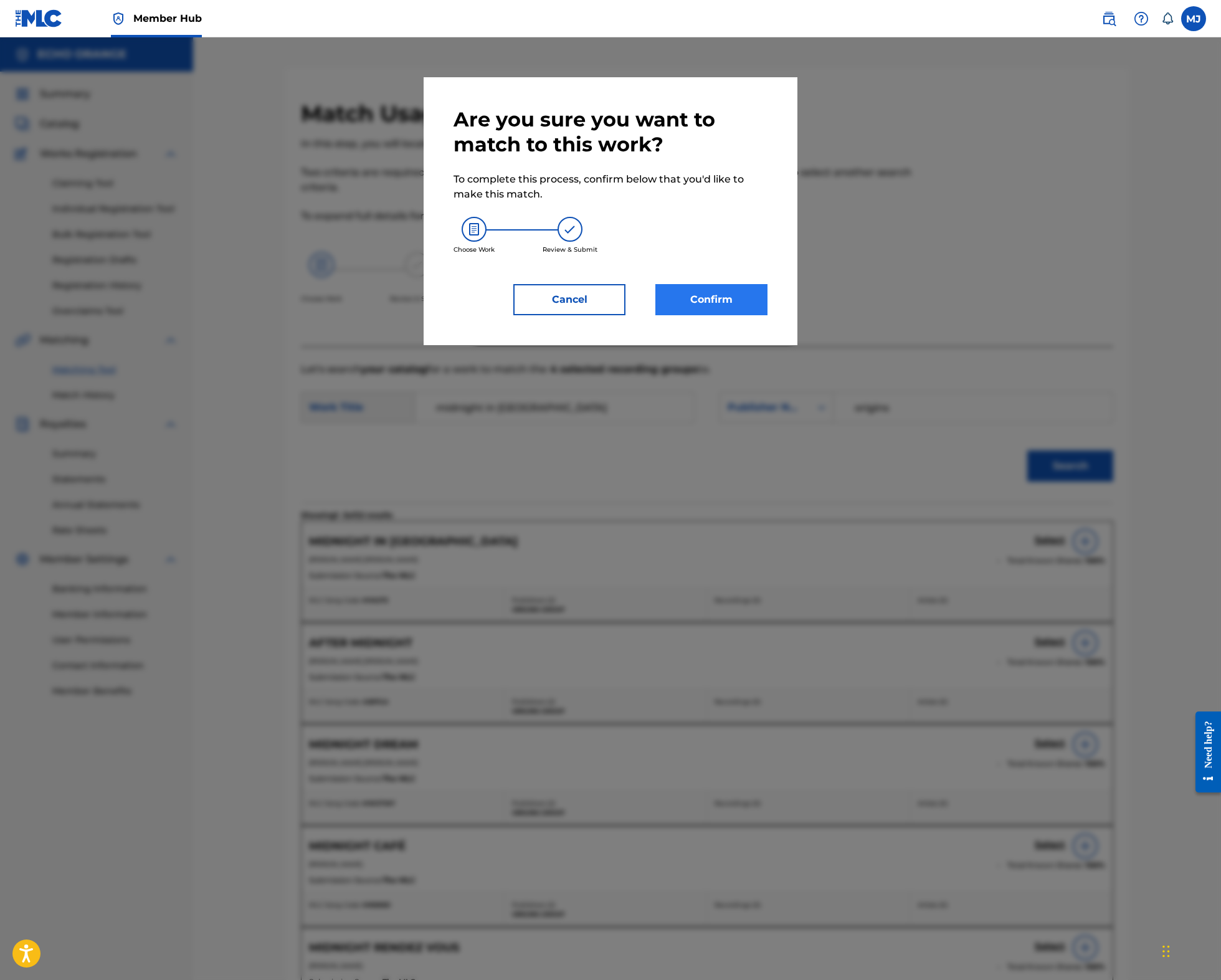
click at [704, 315] on button "Confirm" at bounding box center [711, 300] width 112 height 32
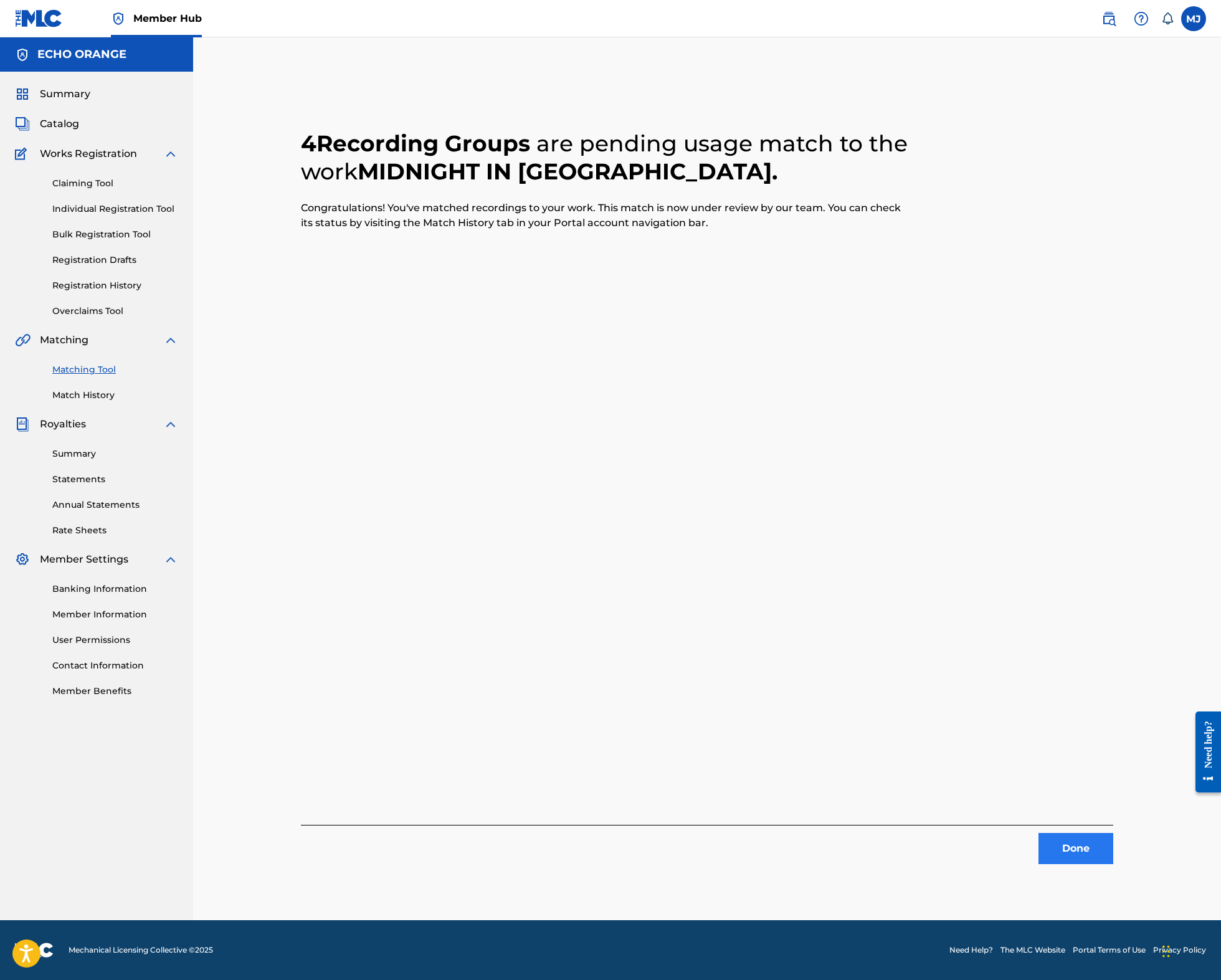
click at [1113, 864] on button "Done" at bounding box center [1075, 848] width 75 height 32
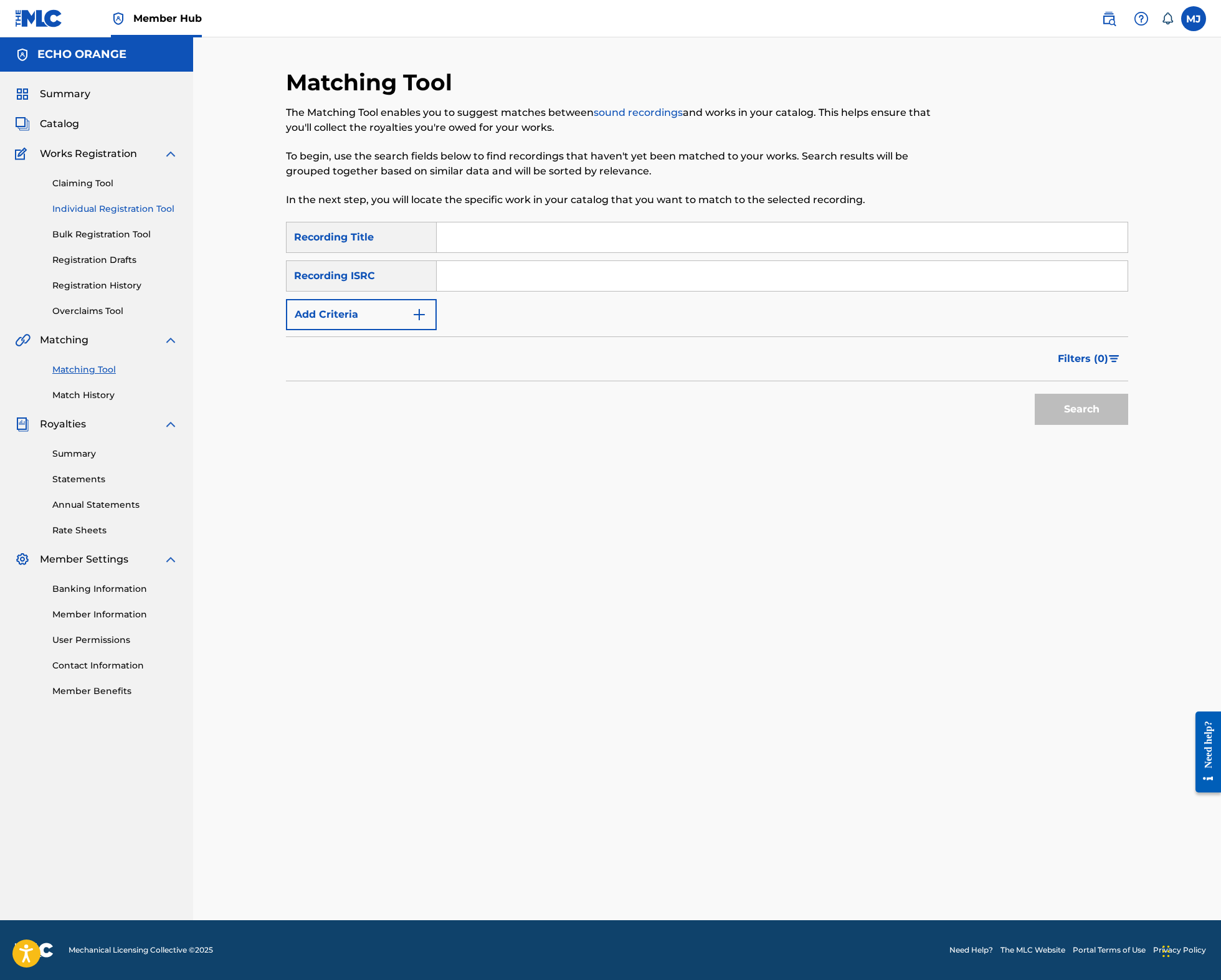
click at [138, 216] on link "Individual Registration Tool" at bounding box center [115, 208] width 125 height 13
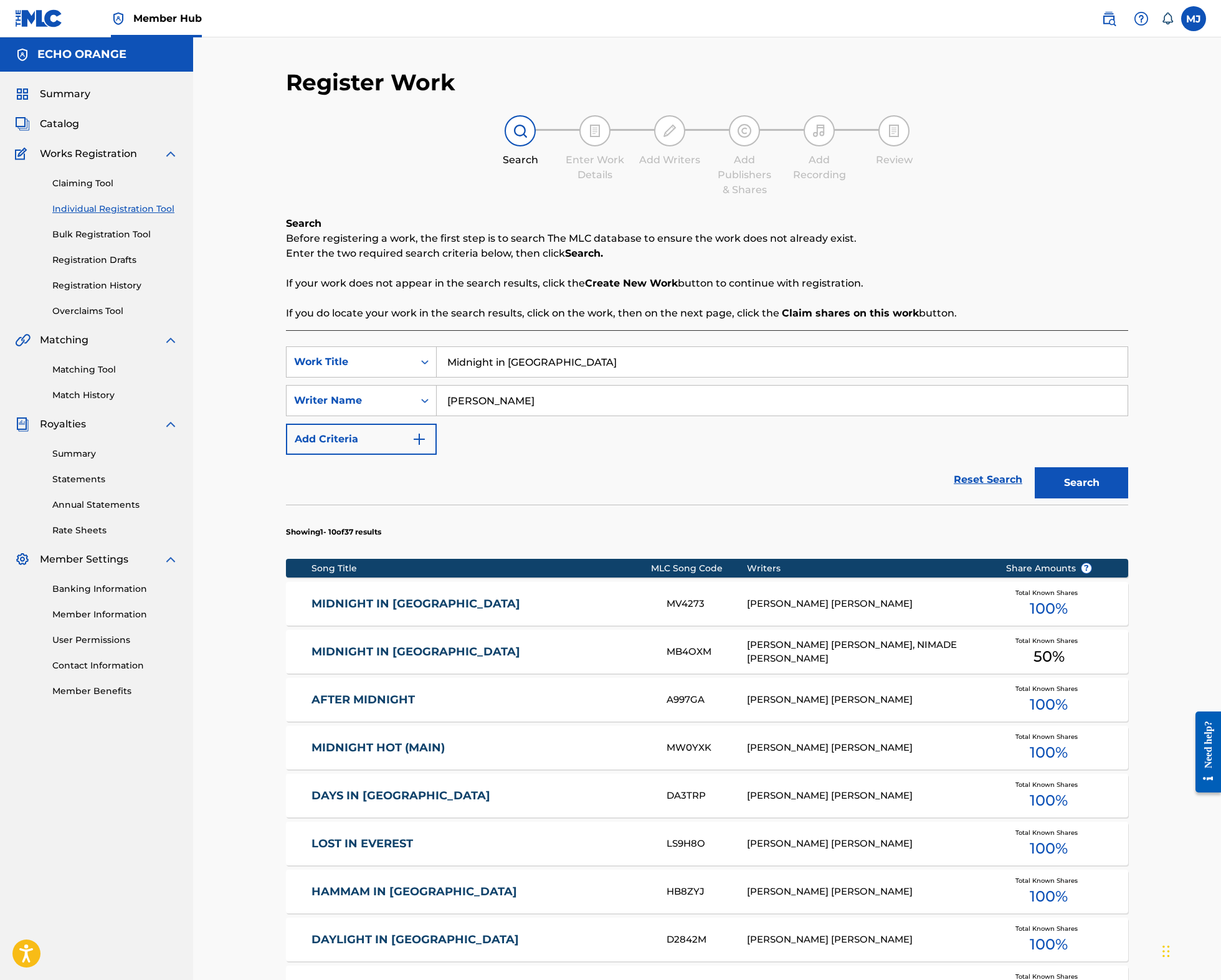
click at [564, 377] on input "Midnight in Chiang Mai" at bounding box center [782, 361] width 690 height 30
click at [570, 377] on input "Midnight in Chiang Mai" at bounding box center [782, 361] width 690 height 30
type input "mlidnight love"
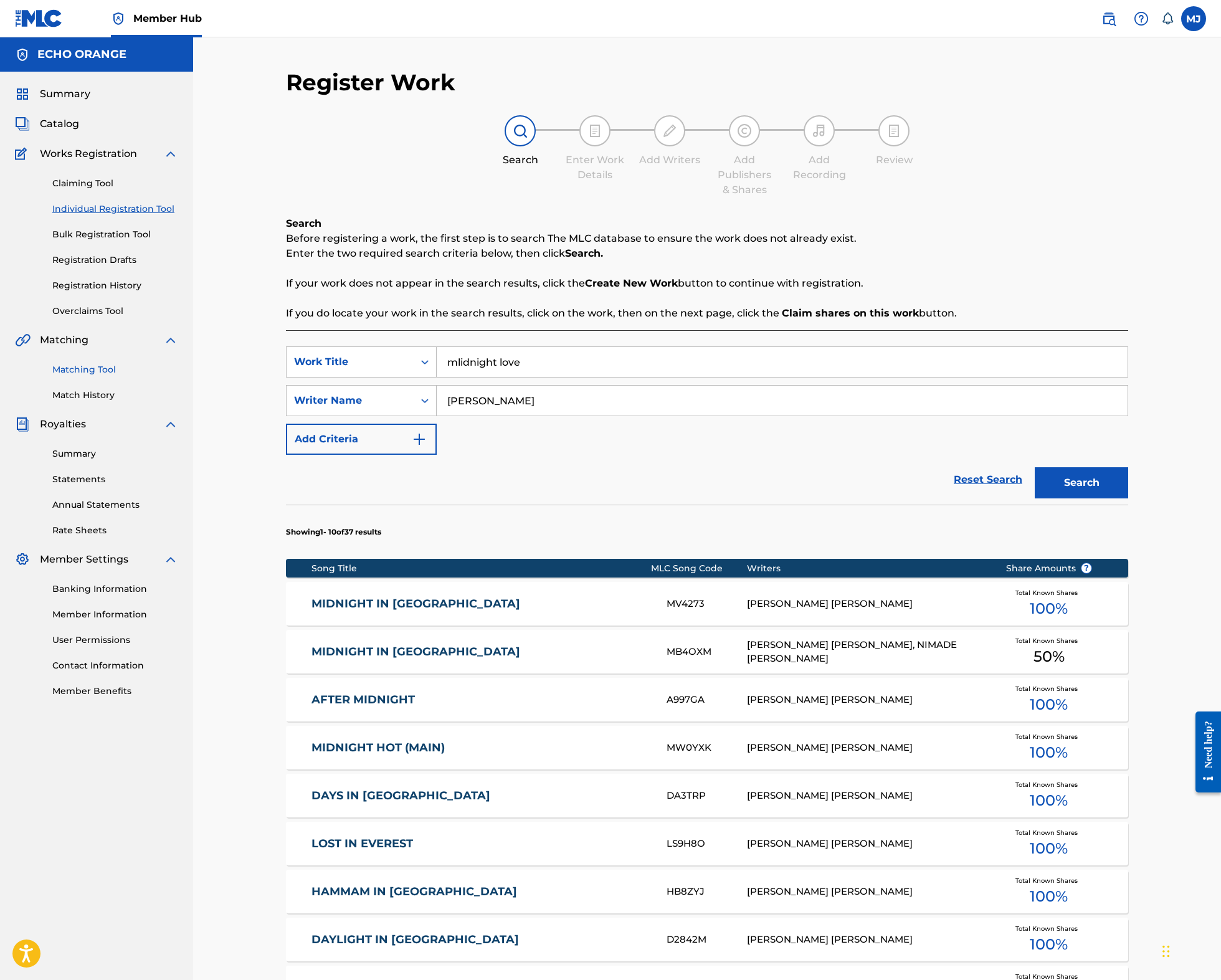
click at [1128, 498] on button "Search" at bounding box center [1081, 483] width 94 height 32
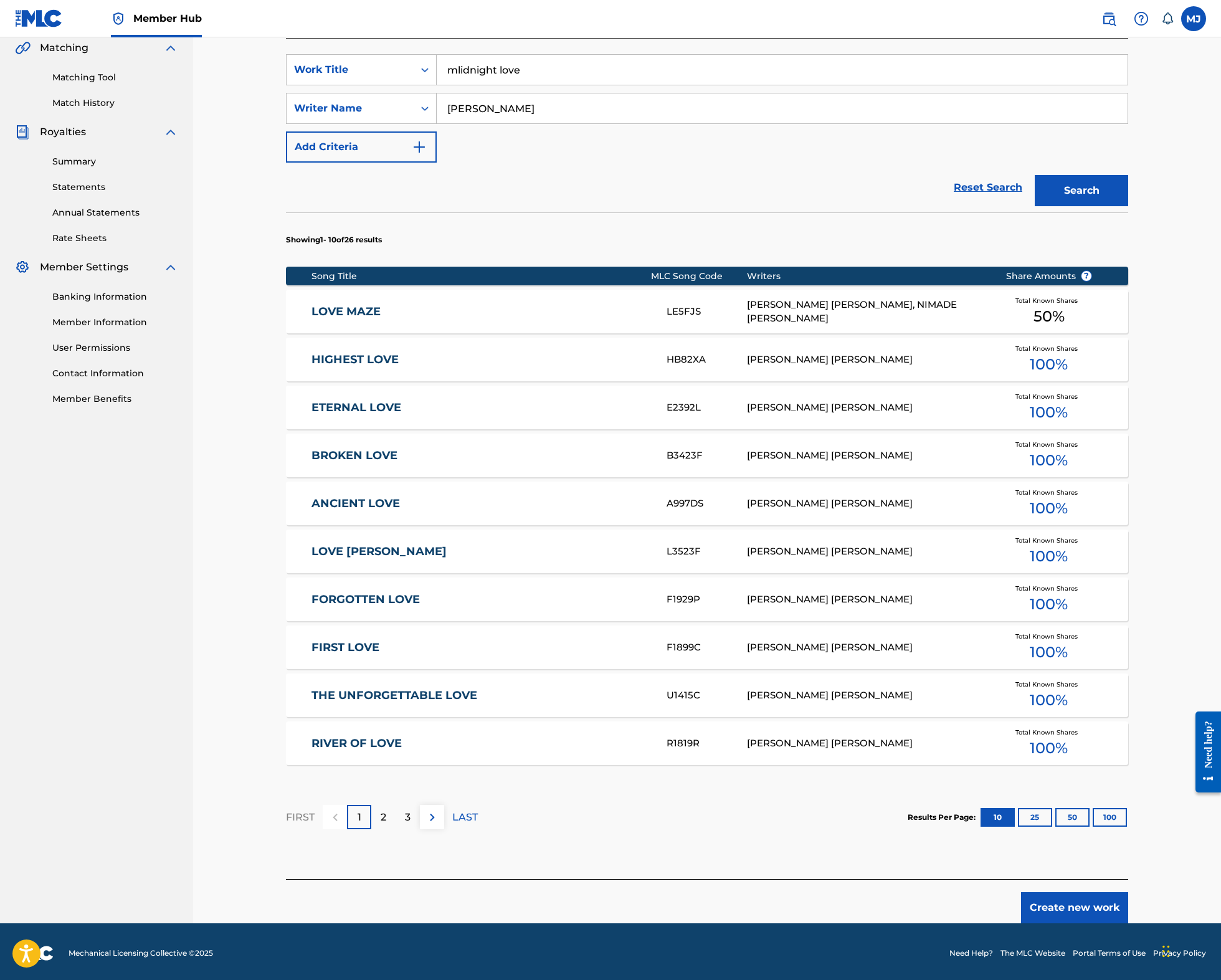
scroll to position [402, 0]
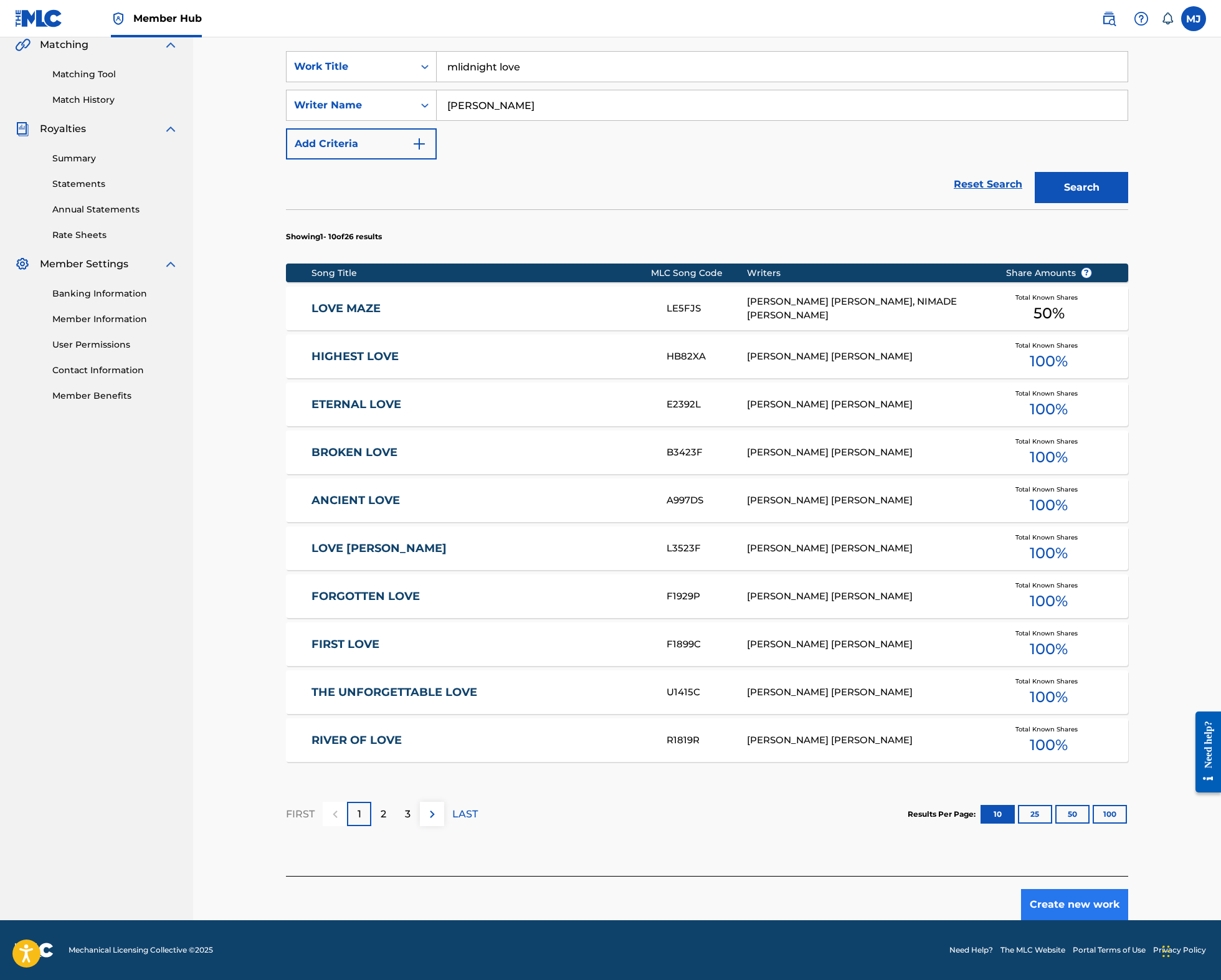
click at [1128, 889] on button "Create new work" at bounding box center [1074, 904] width 107 height 32
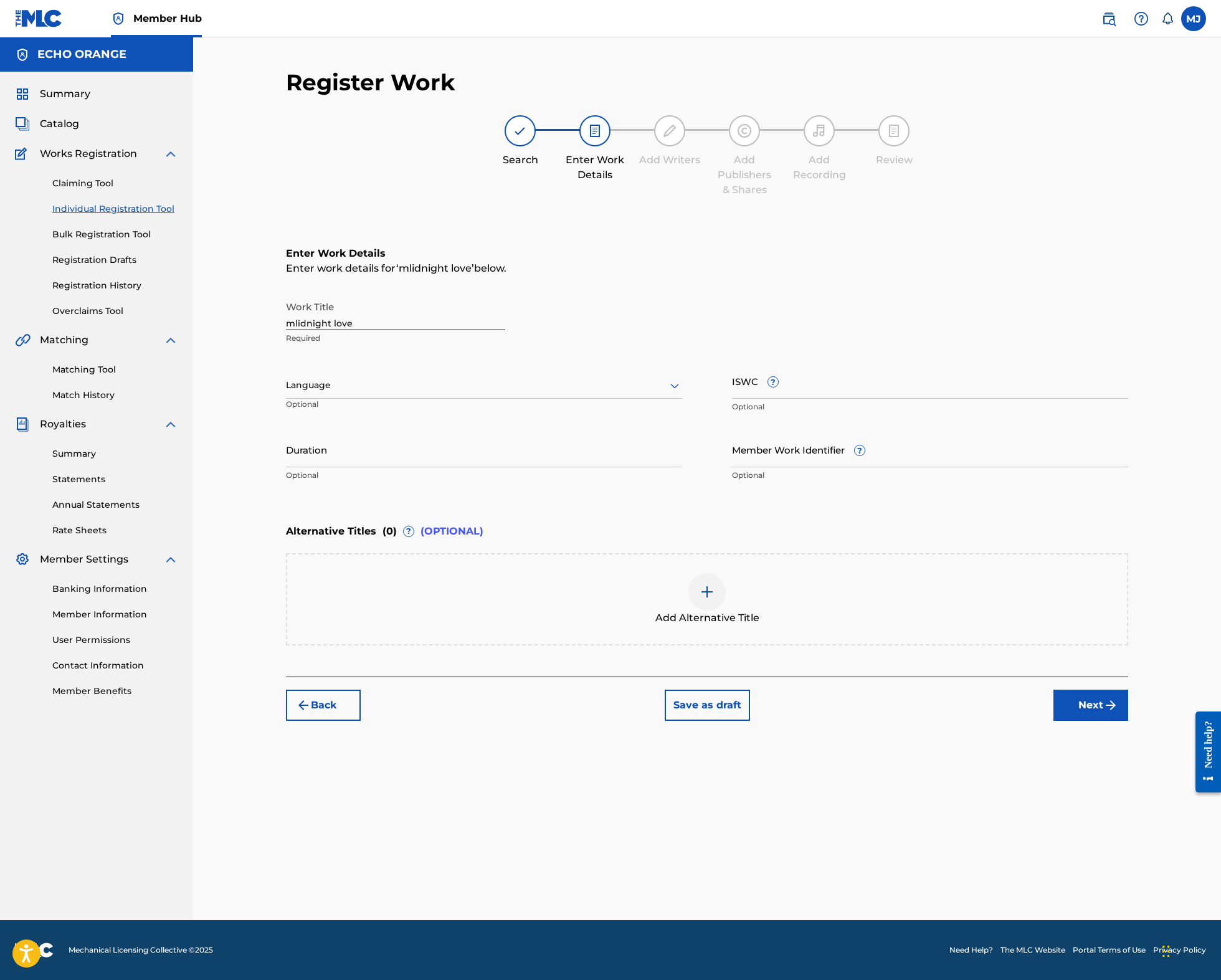
scroll to position [0, 0]
click at [1123, 720] on button "Next" at bounding box center [1090, 705] width 75 height 32
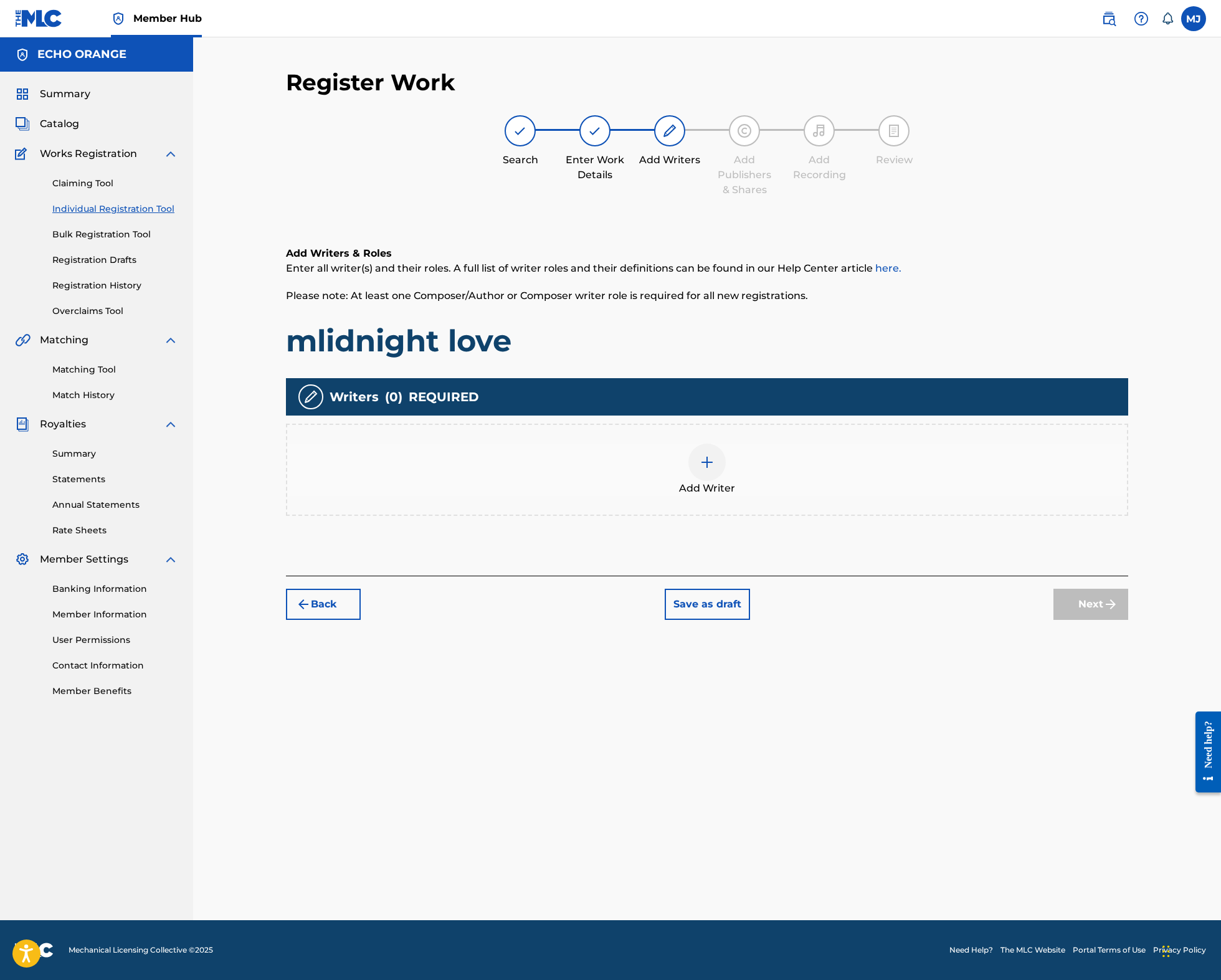
click at [715, 469] on img at bounding box center [707, 462] width 15 height 15
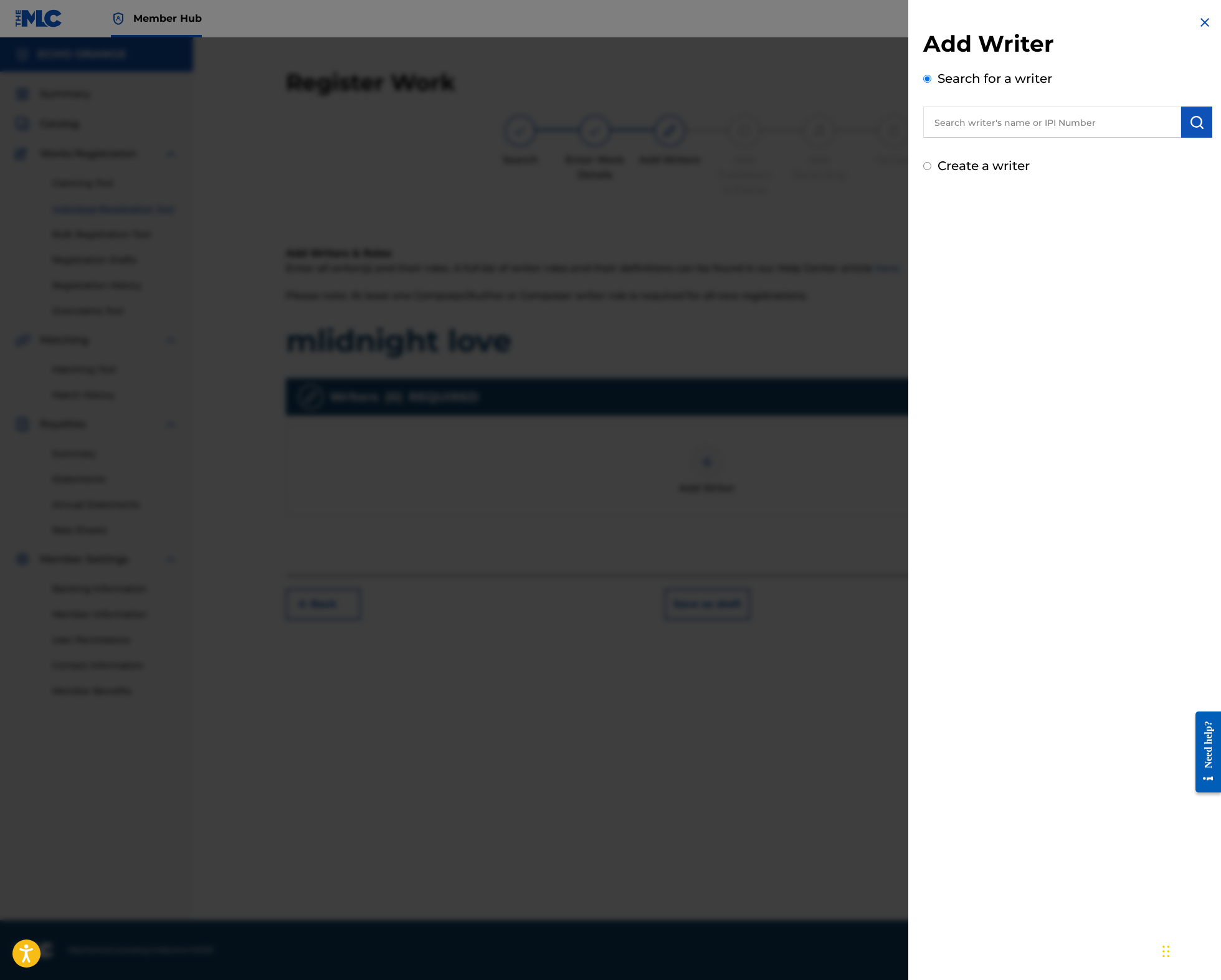
click at [1009, 138] on input "text" at bounding box center [1052, 122] width 258 height 32
paste input "denis hekimian"
type input "denis hekimian"
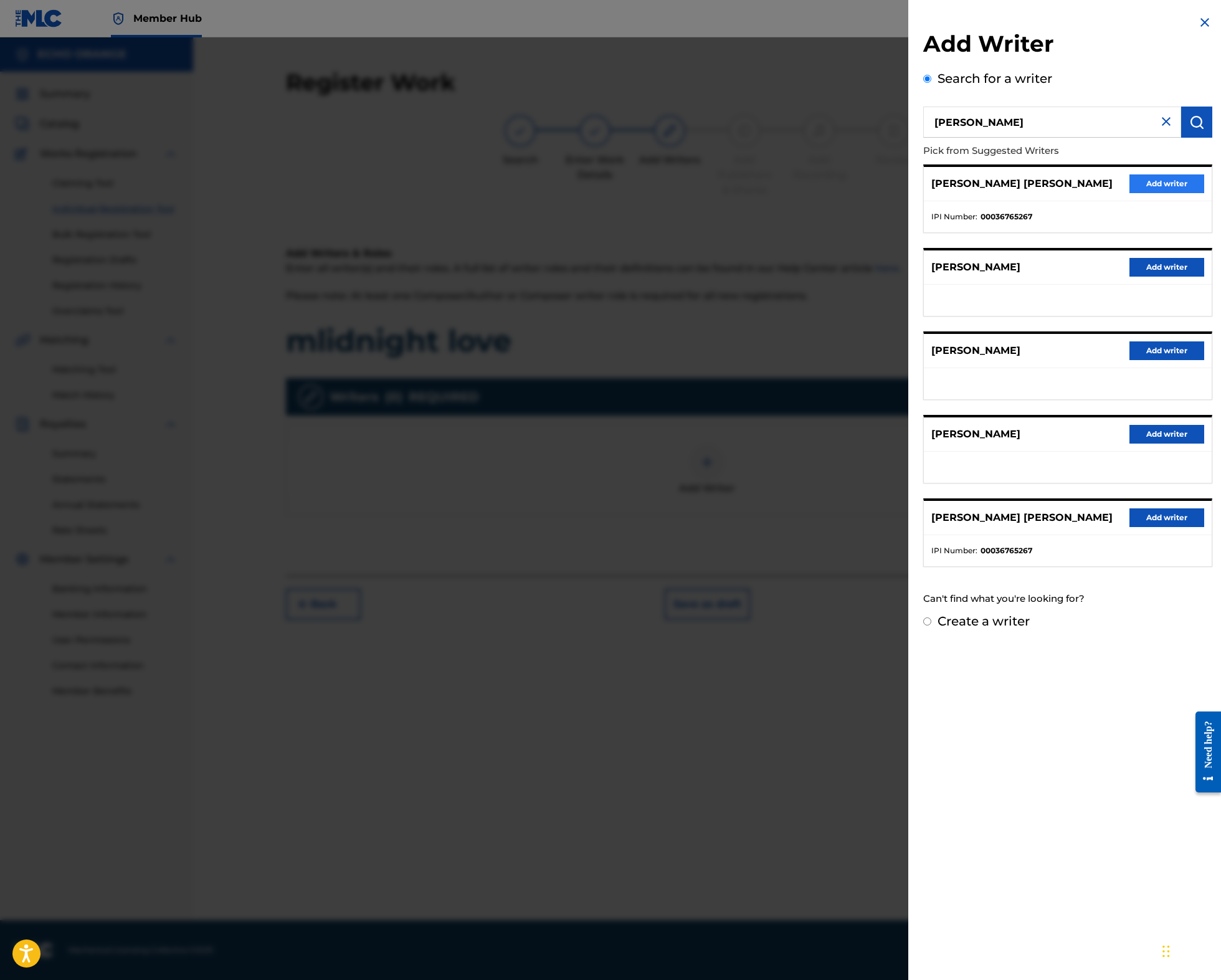
click at [1134, 193] on button "Add writer" at bounding box center [1166, 183] width 75 height 19
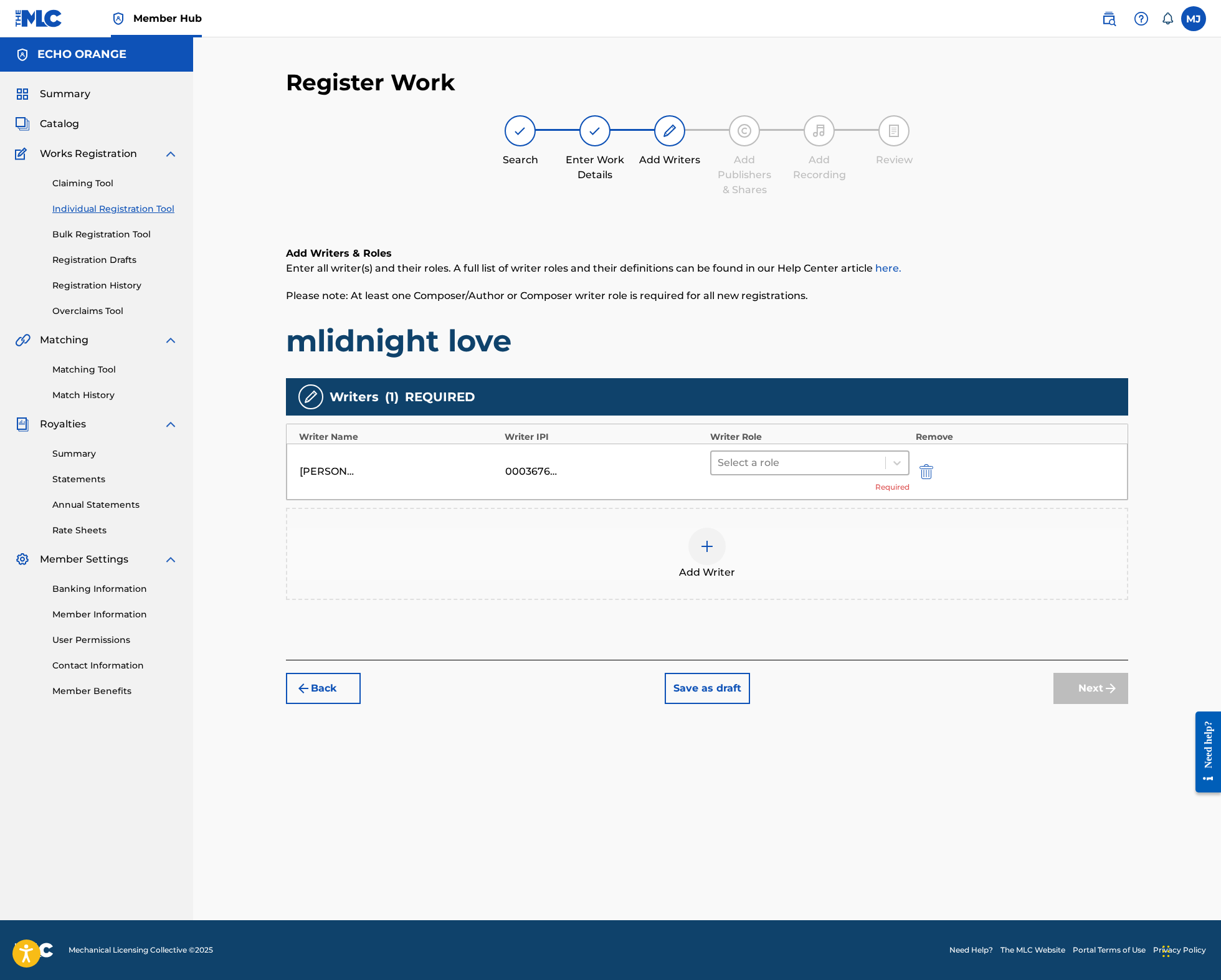
click at [839, 471] on div at bounding box center [798, 462] width 162 height 17
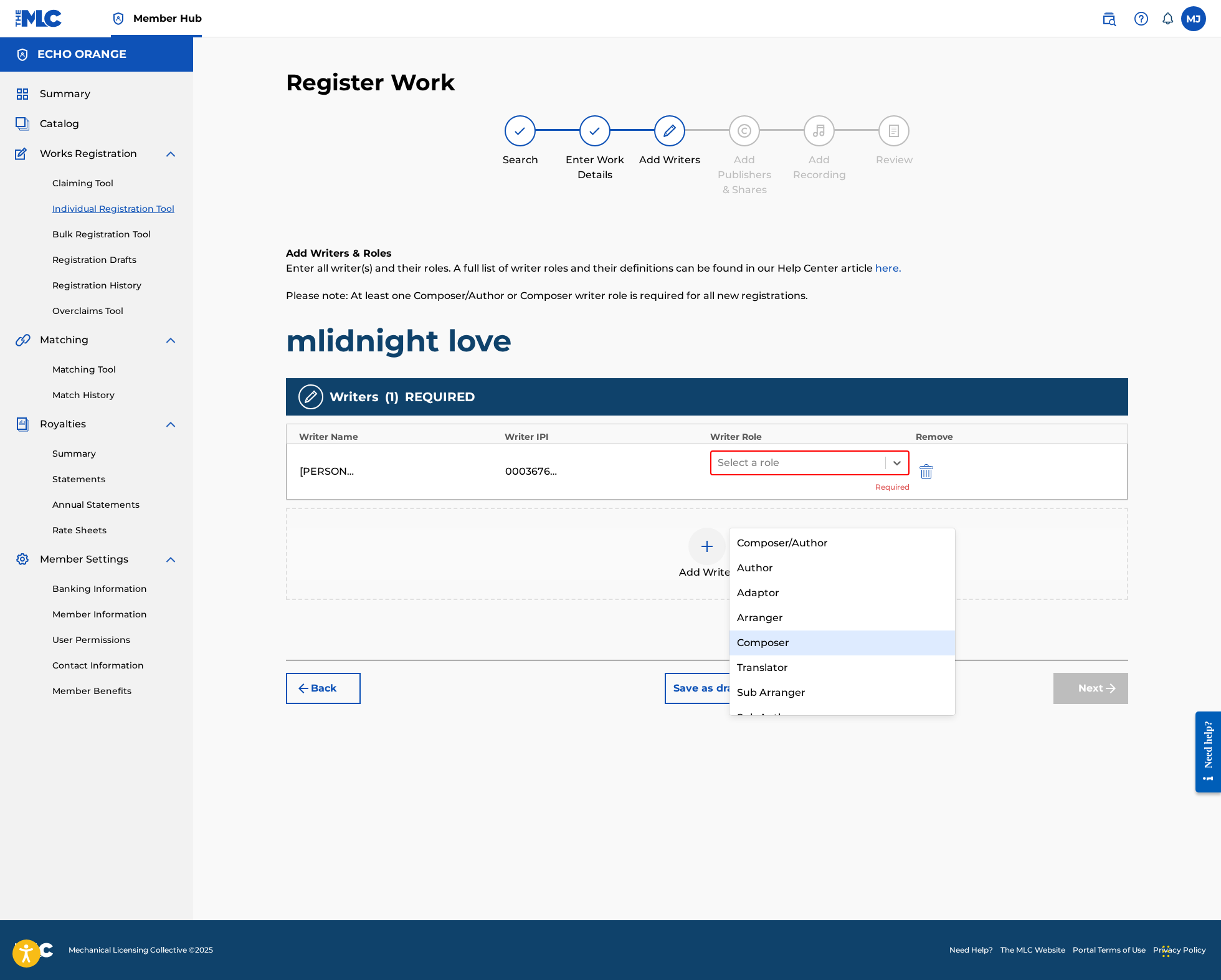
click at [813, 651] on div "Composer" at bounding box center [842, 643] width 226 height 25
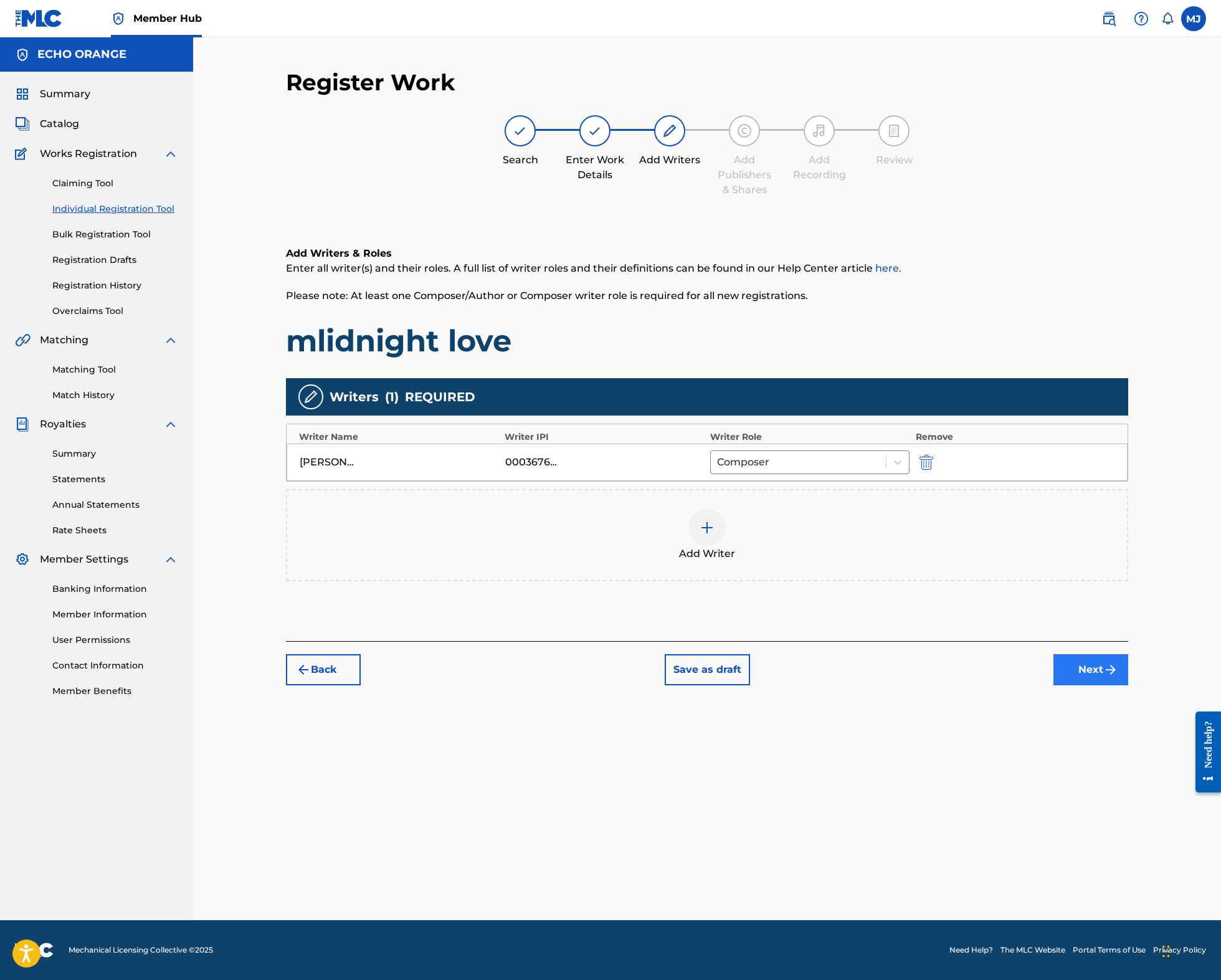
click at [1128, 685] on button "Next" at bounding box center [1090, 670] width 75 height 32
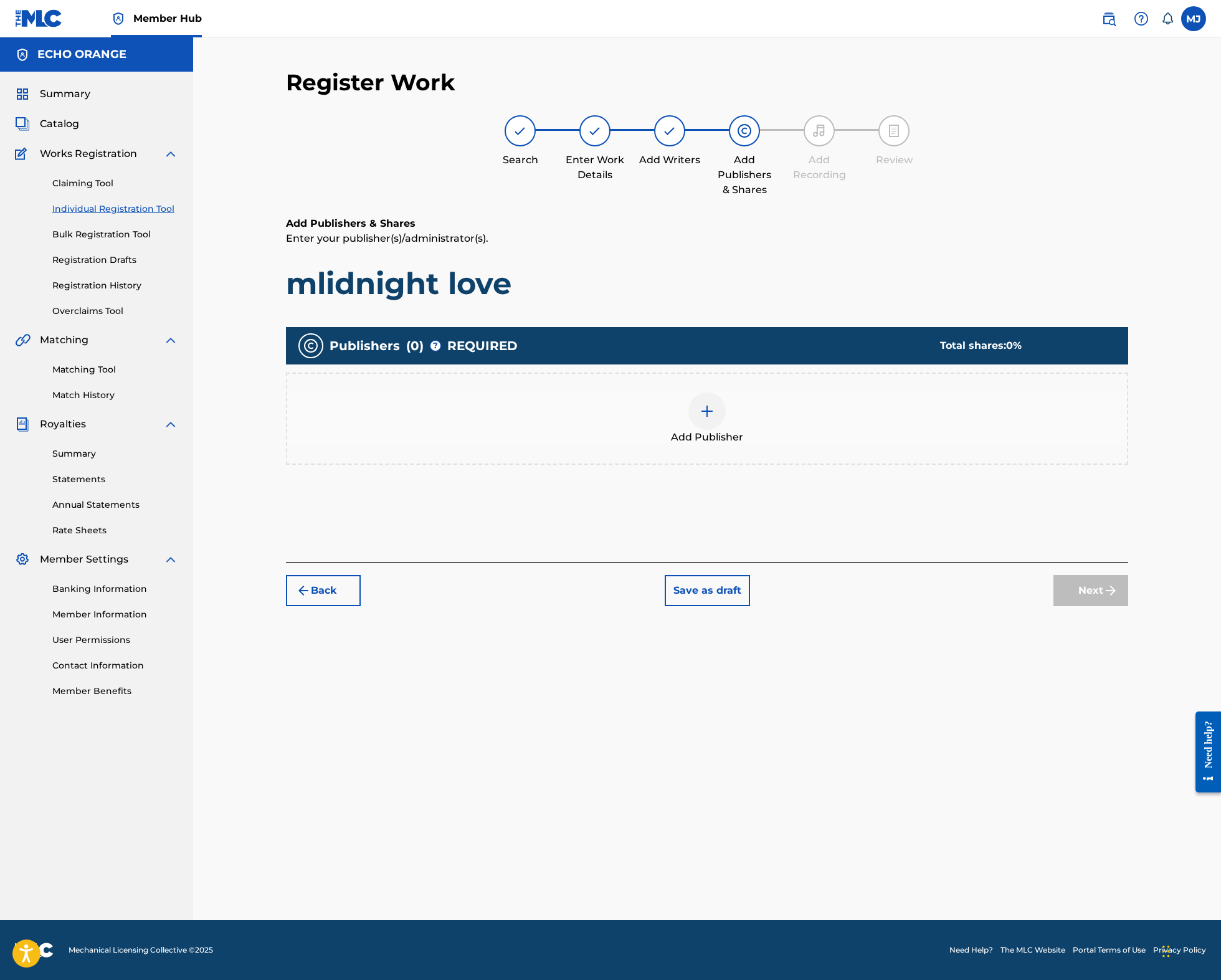
click at [715, 419] on img at bounding box center [707, 411] width 15 height 15
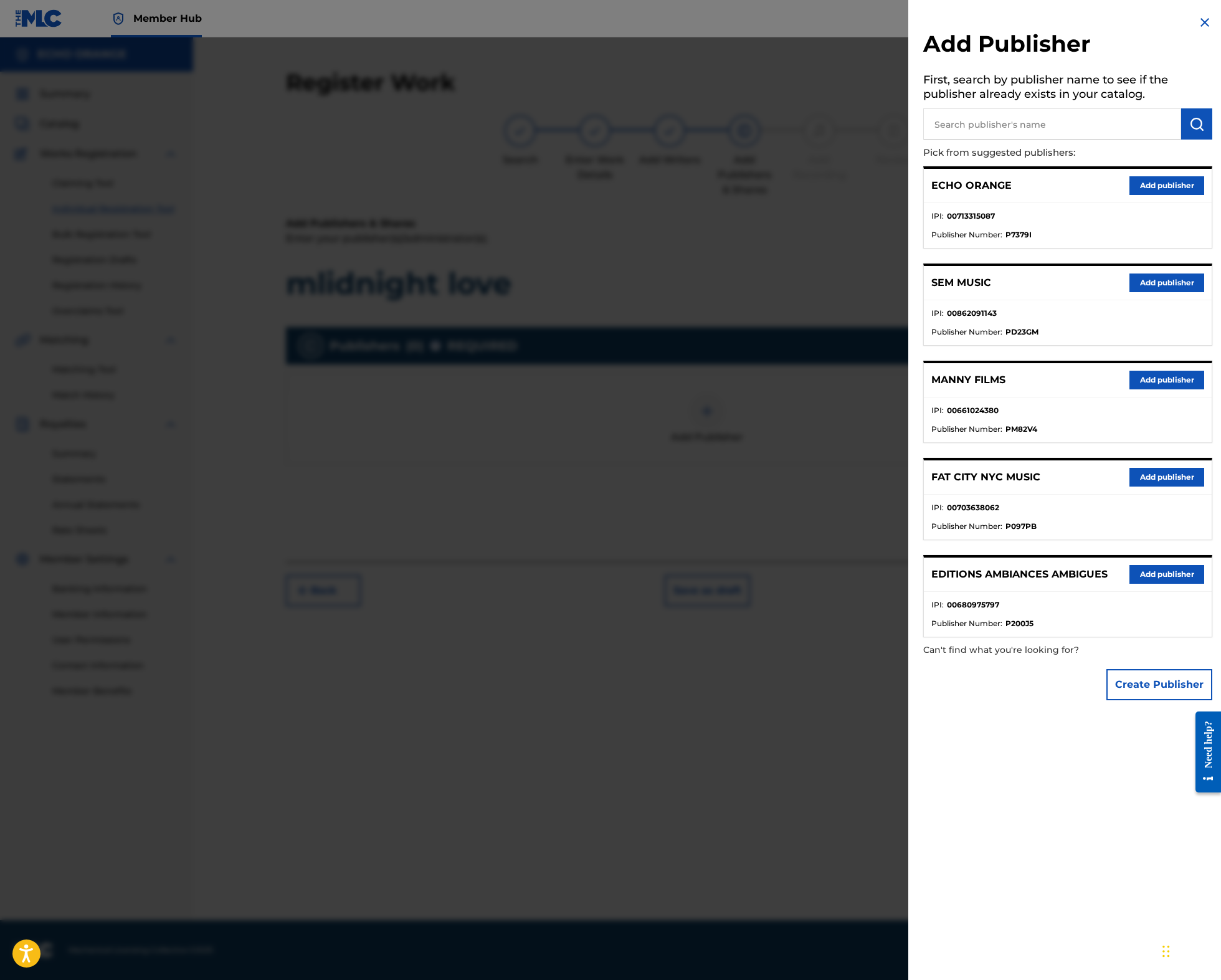
click at [1007, 140] on input "text" at bounding box center [1052, 124] width 258 height 32
type input "origins"
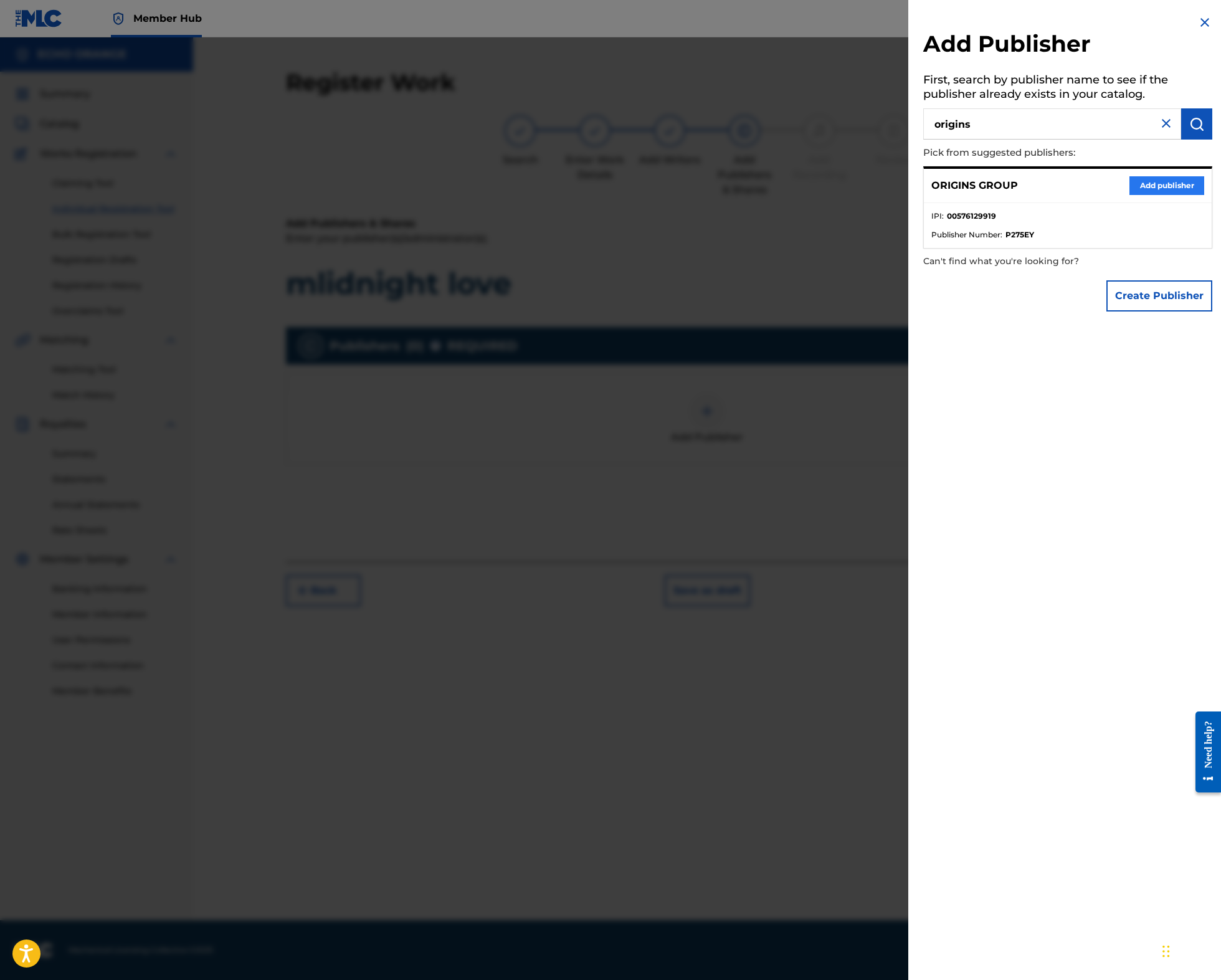
click at [1136, 195] on button "Add publisher" at bounding box center [1166, 185] width 75 height 19
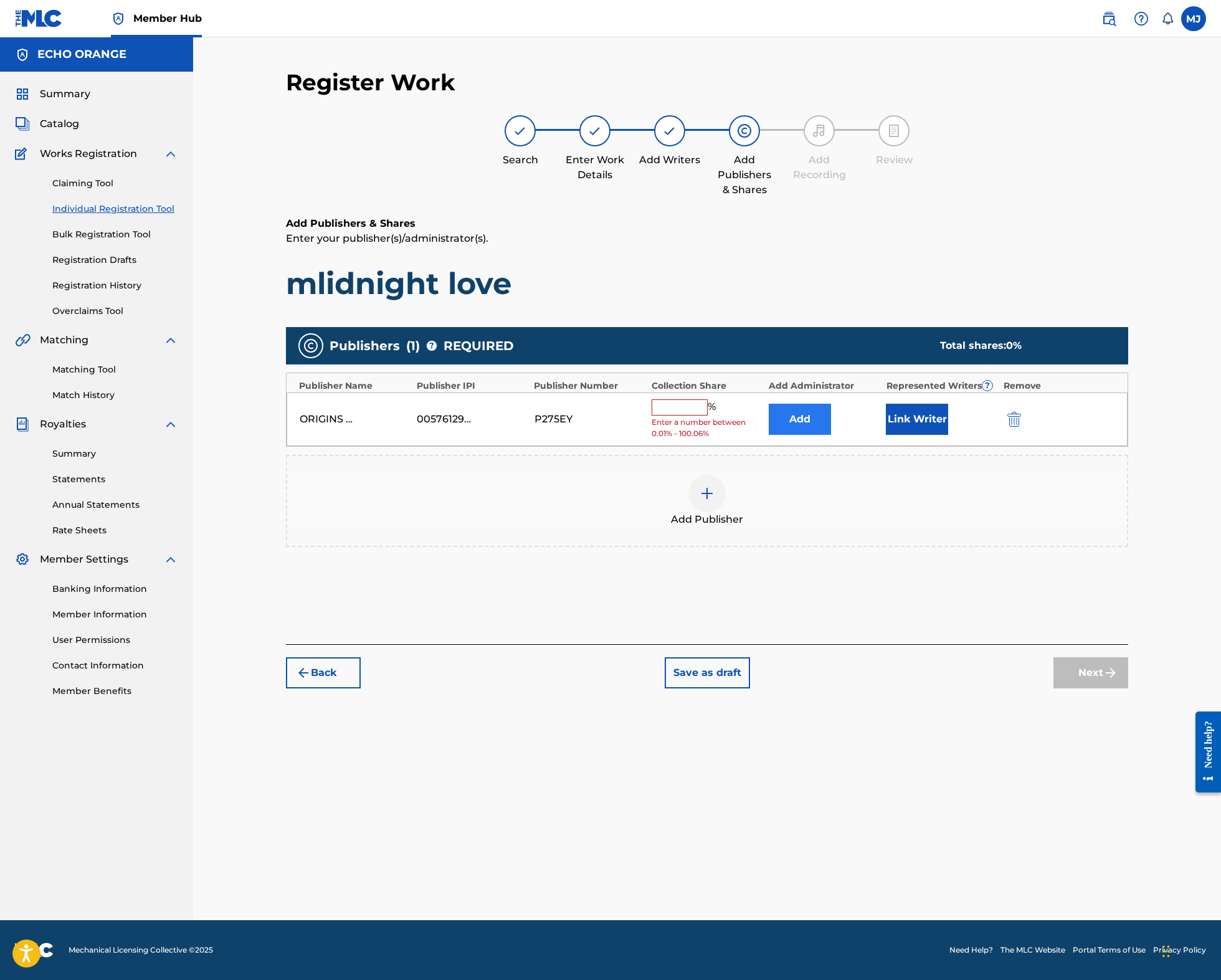
click at [825, 435] on button "Add" at bounding box center [800, 419] width 62 height 32
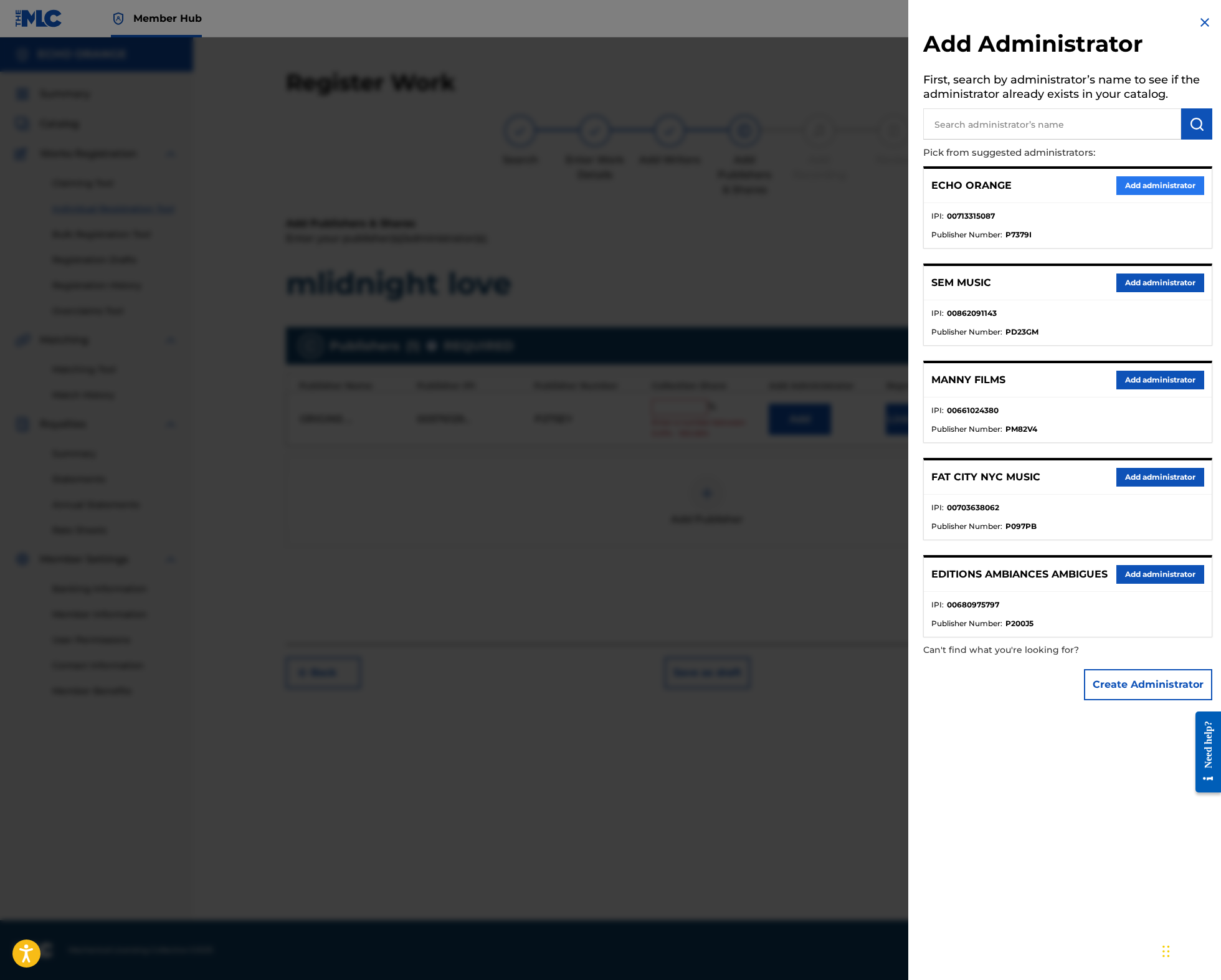
click at [1126, 195] on button "Add administrator" at bounding box center [1160, 185] width 88 height 19
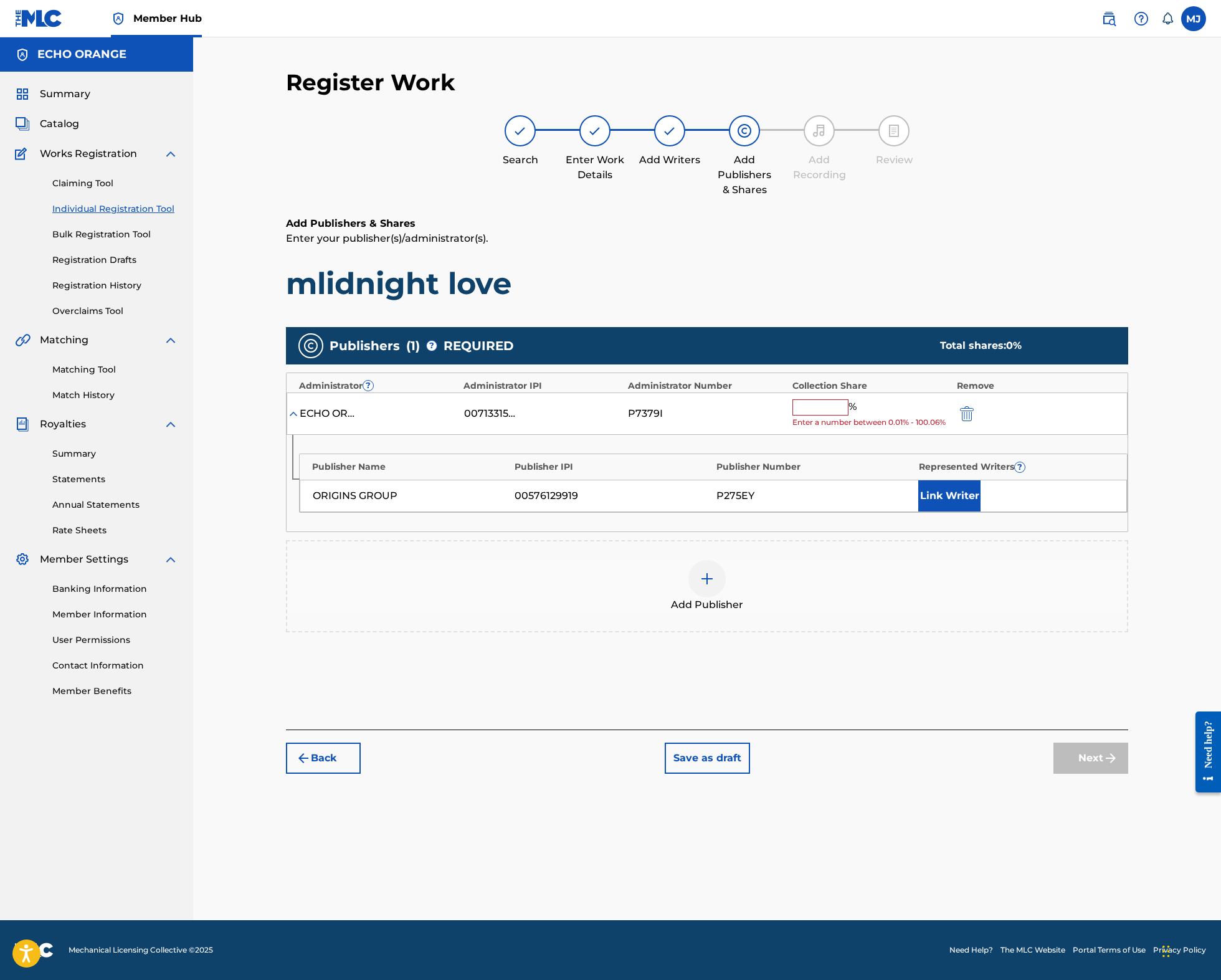
click at [848, 415] on input "text" at bounding box center [820, 407] width 56 height 16
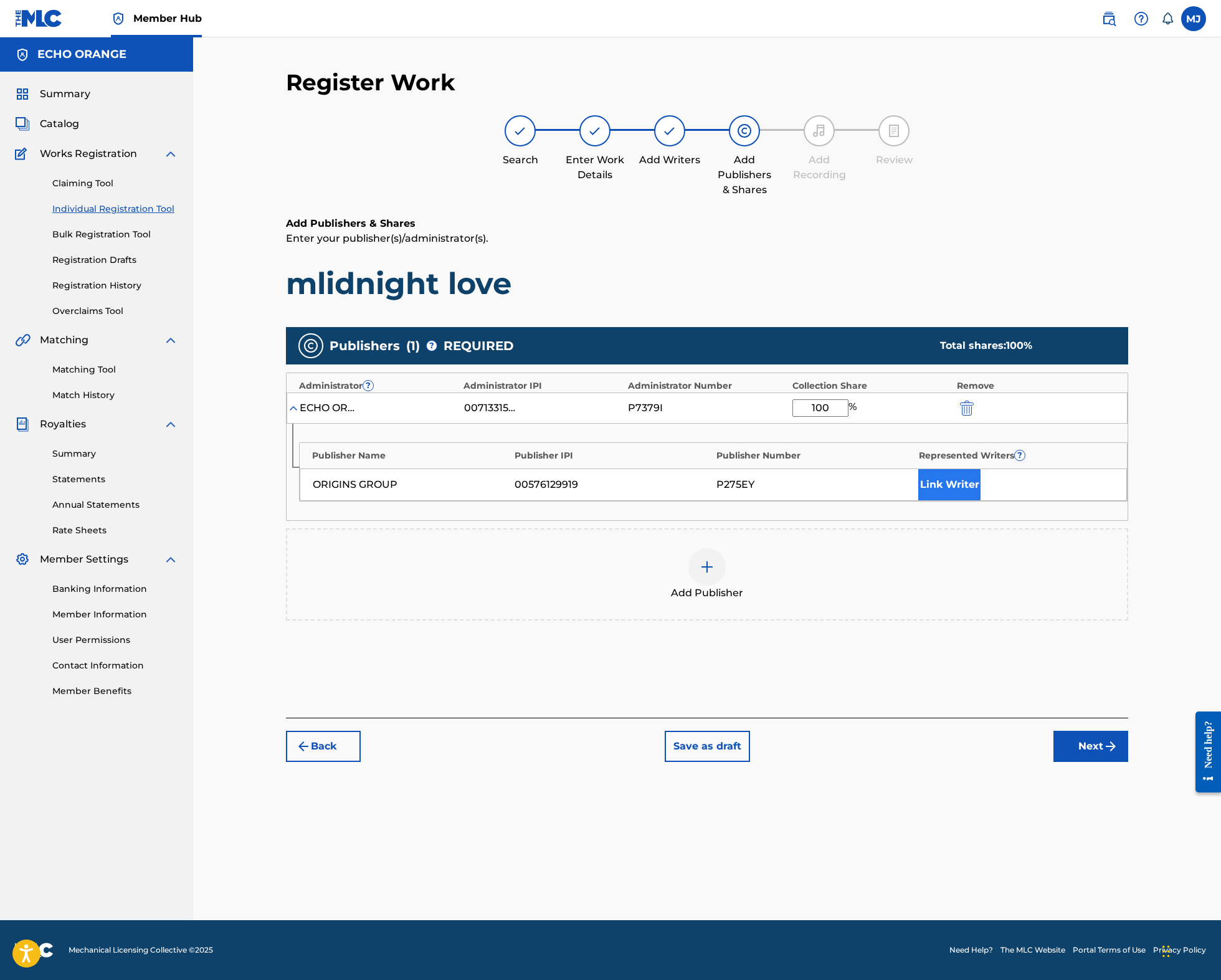
type input "100"
click at [980, 500] on button "Link Writer" at bounding box center [948, 485] width 62 height 32
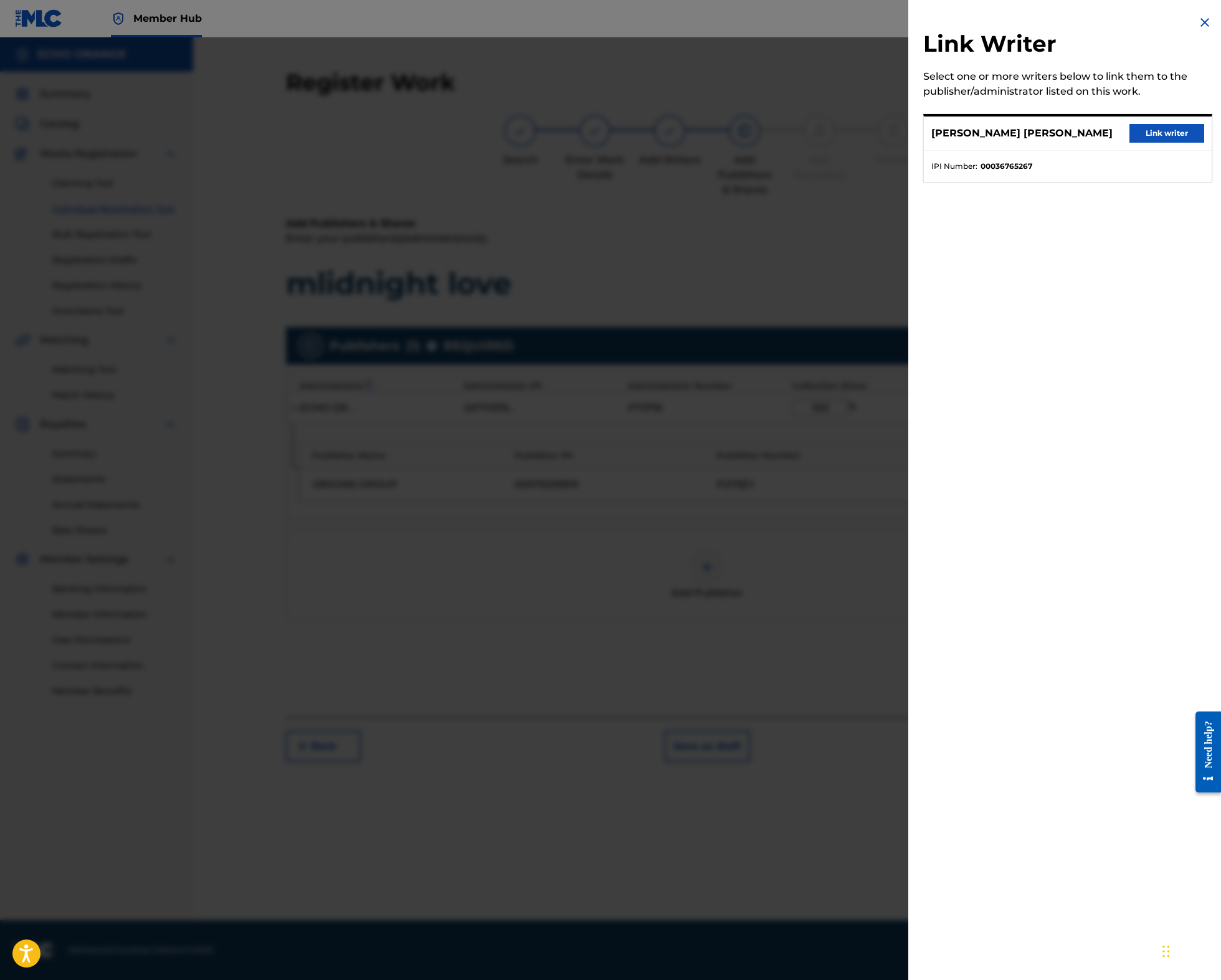
click at [1129, 143] on button "Link writer" at bounding box center [1166, 133] width 75 height 19
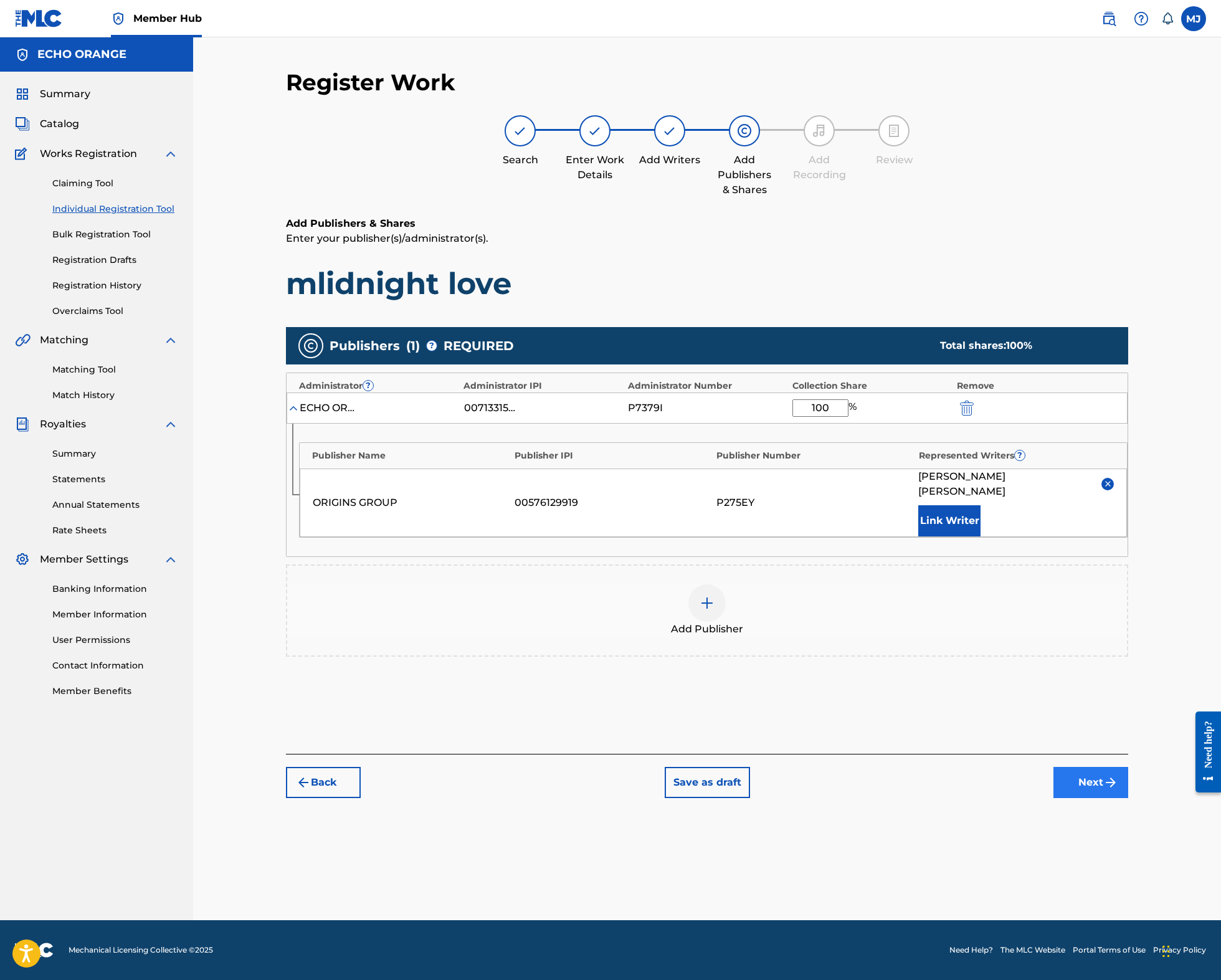
click at [1128, 798] on button "Next" at bounding box center [1090, 782] width 75 height 32
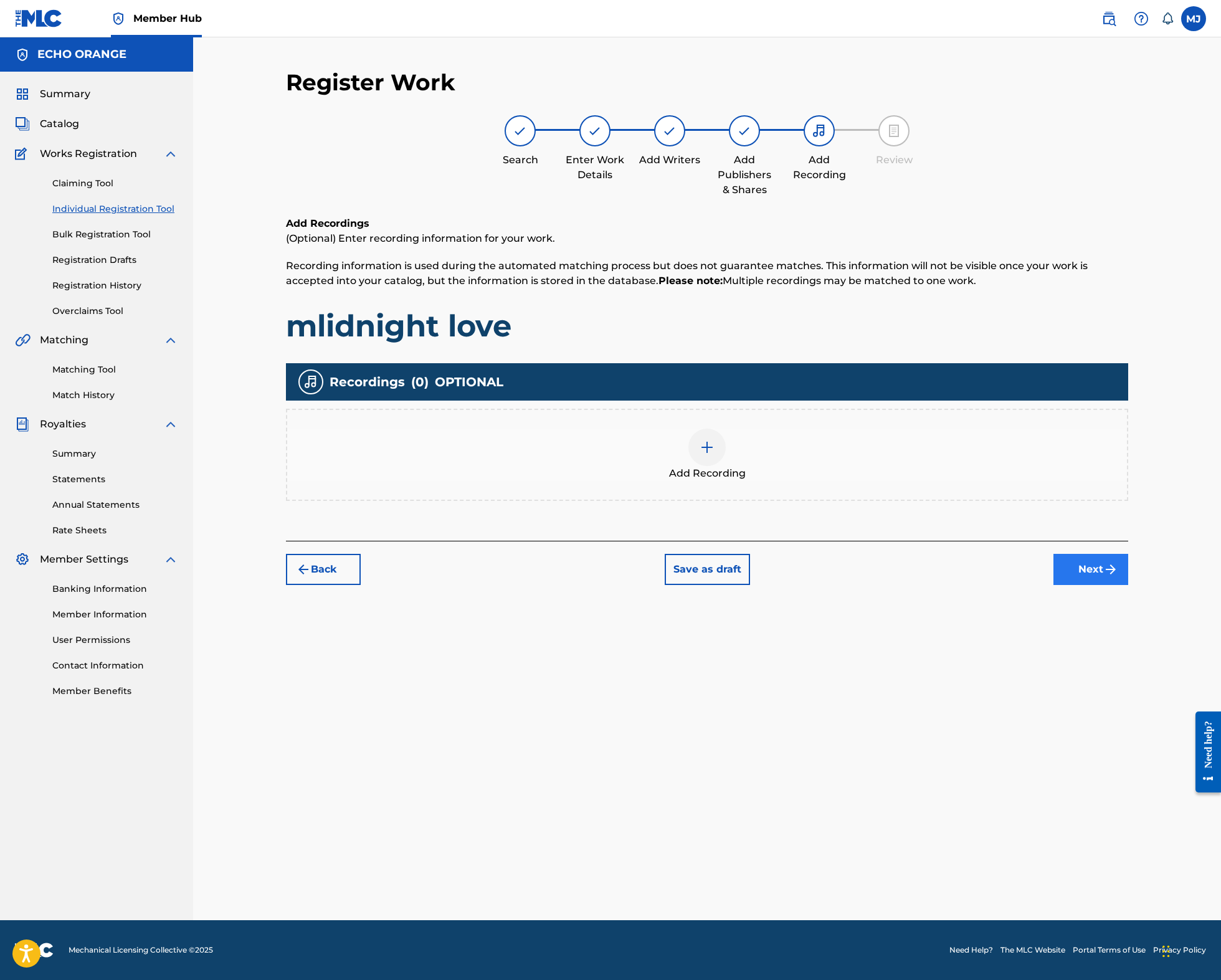
click at [1128, 585] on button "Next" at bounding box center [1090, 569] width 75 height 32
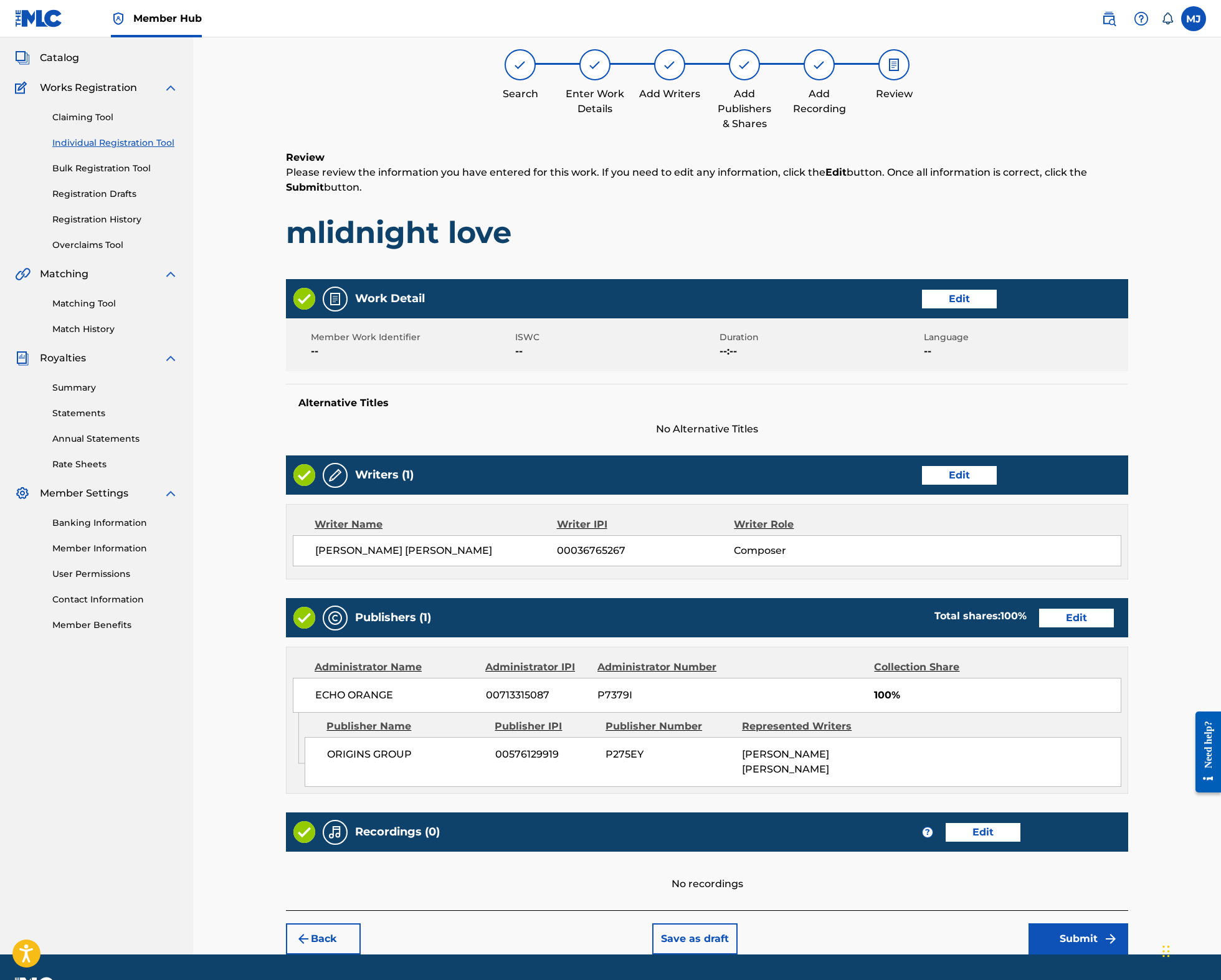
scroll to position [173, 0]
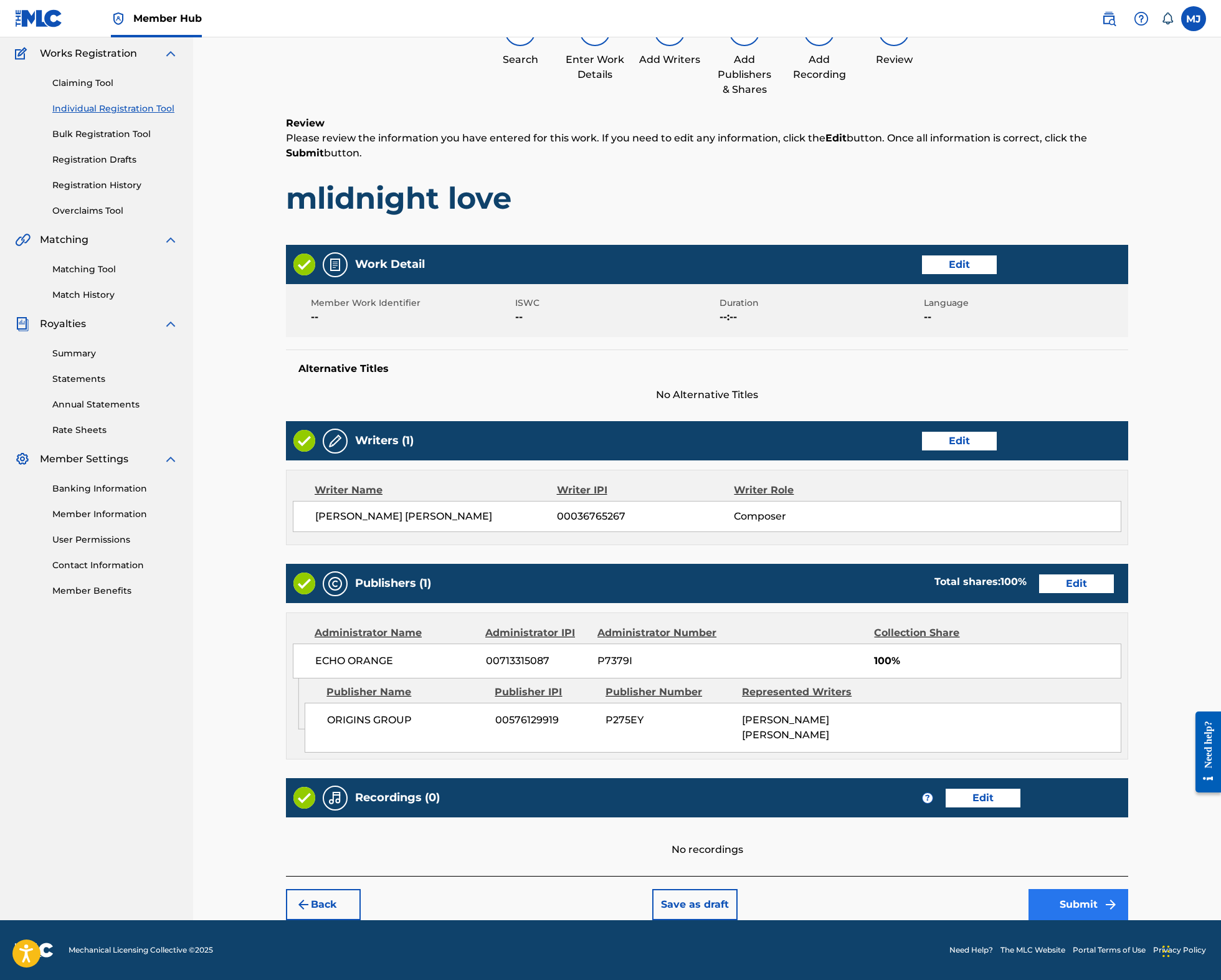
click at [1128, 920] on button "Submit" at bounding box center [1078, 904] width 99 height 32
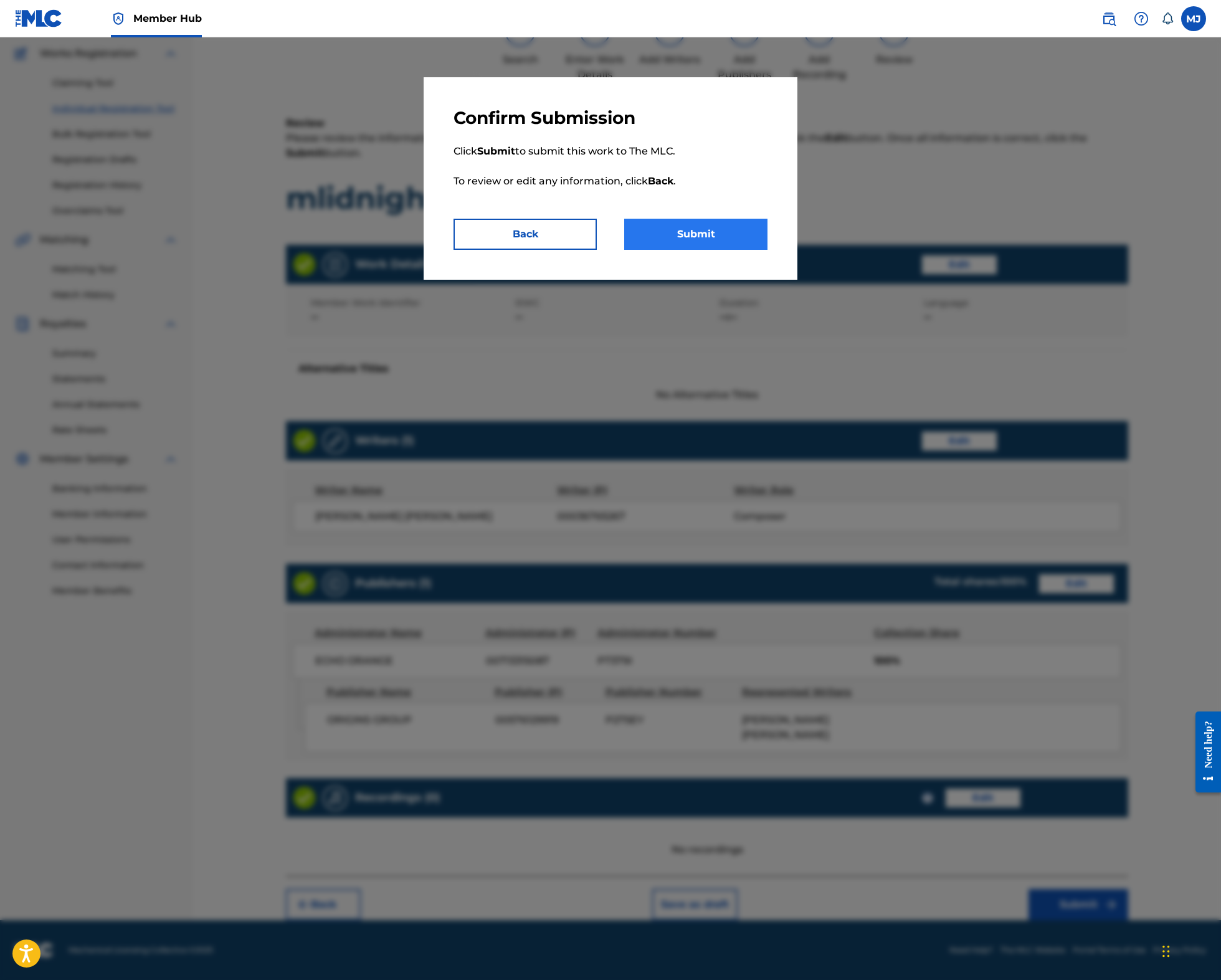
click at [724, 250] on button "Submit" at bounding box center [696, 234] width 143 height 32
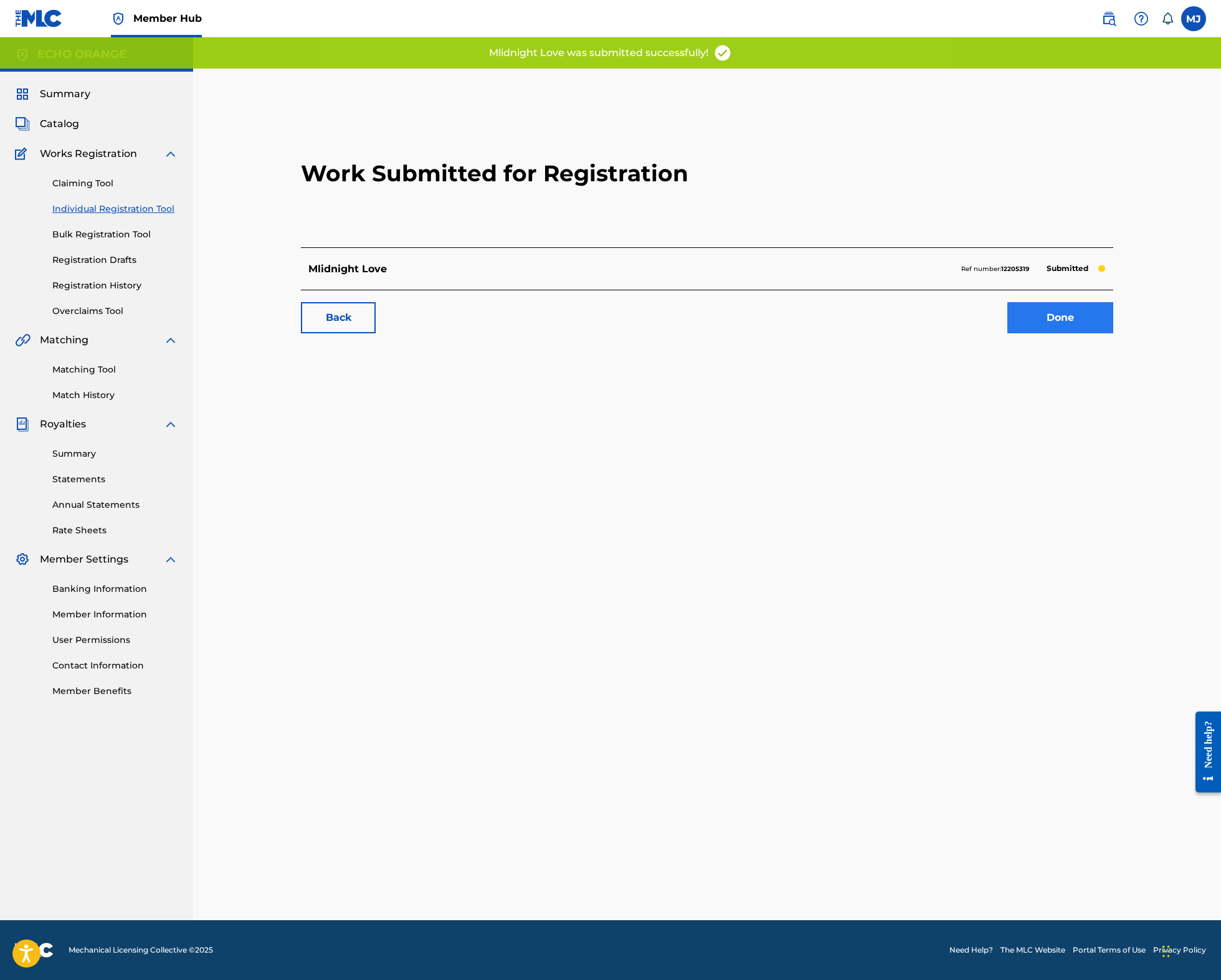
click at [1113, 333] on link "Done" at bounding box center [1059, 318] width 106 height 32
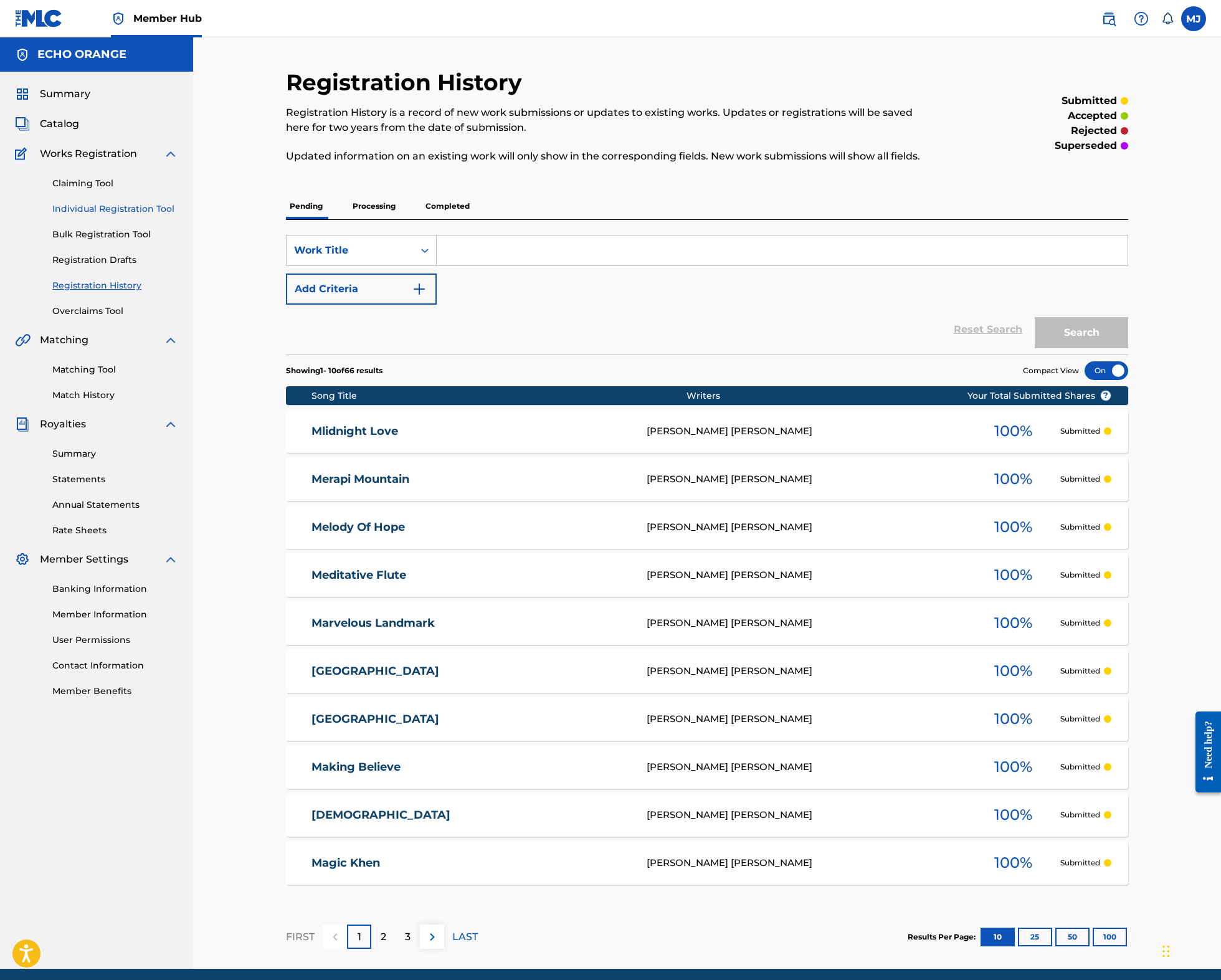
click at [134, 216] on link "Individual Registration Tool" at bounding box center [115, 208] width 125 height 13
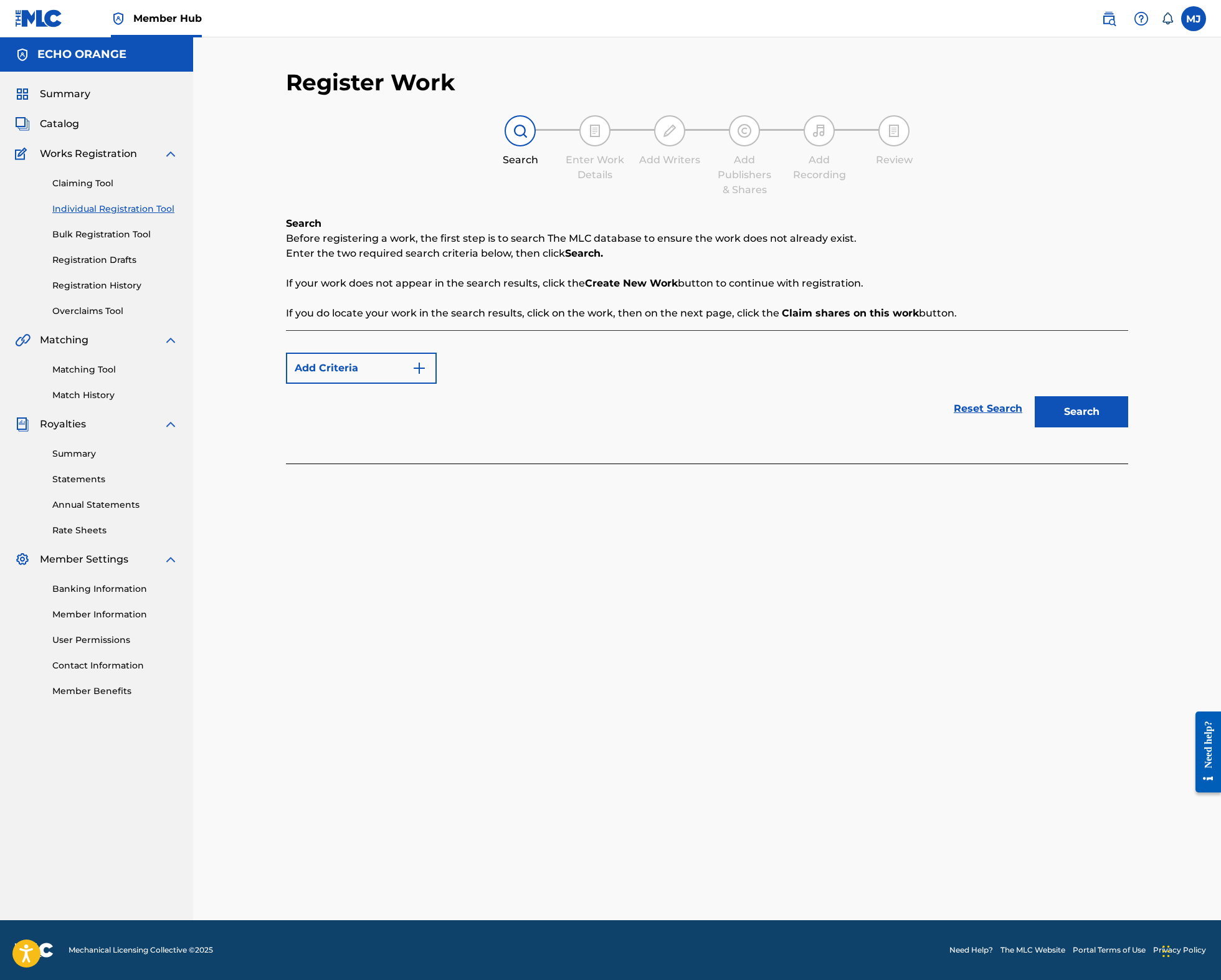
click at [134, 216] on link "Individual Registration Tool" at bounding box center [115, 208] width 125 height 13
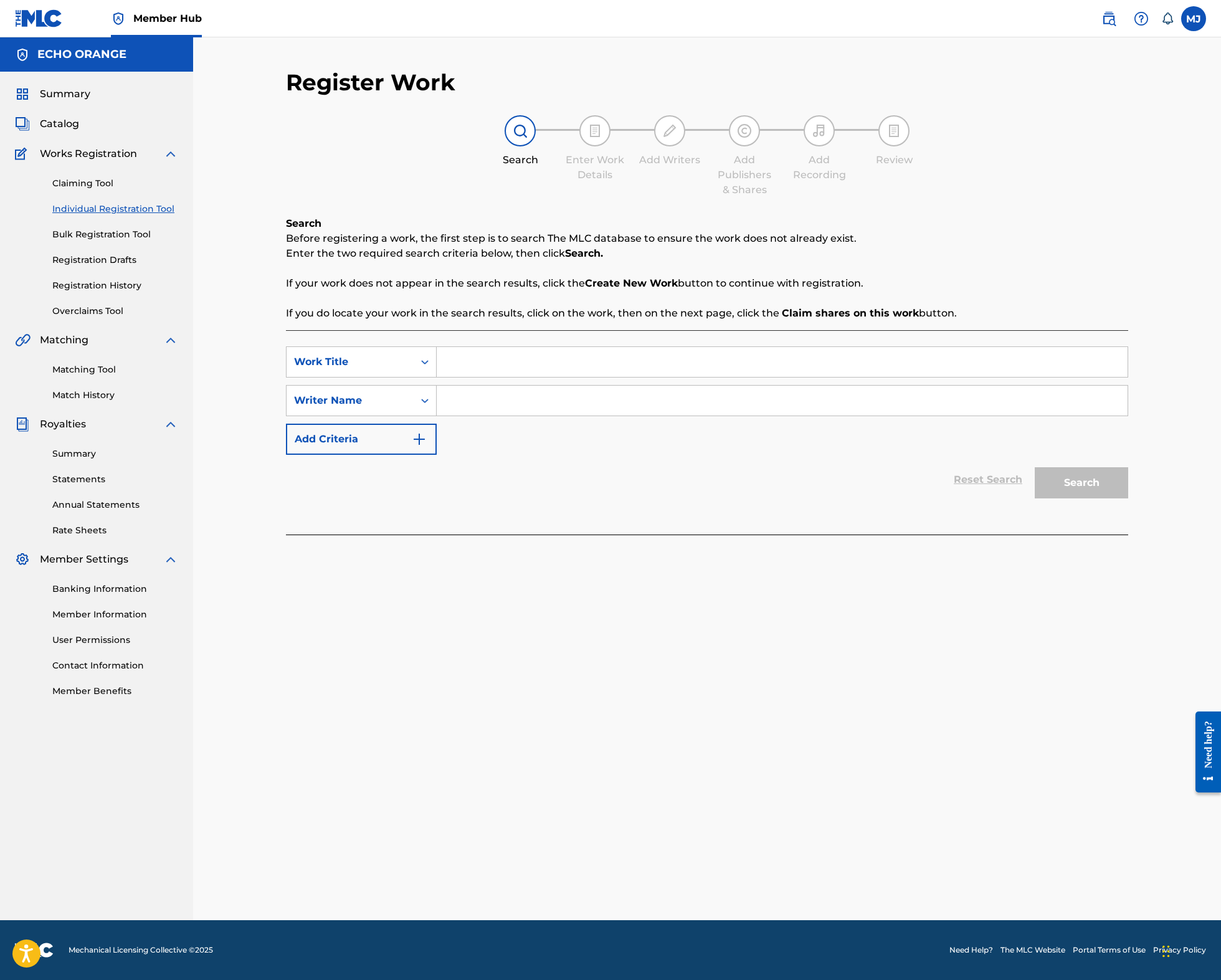
click at [504, 415] on input "Search Form" at bounding box center [782, 400] width 690 height 30
click at [509, 377] on input "Search Form" at bounding box center [782, 361] width 690 height 30
click at [508, 377] on input "Search Form" at bounding box center [782, 361] width 690 height 30
type input "Miighty Love"
paste input "denis hekimian"
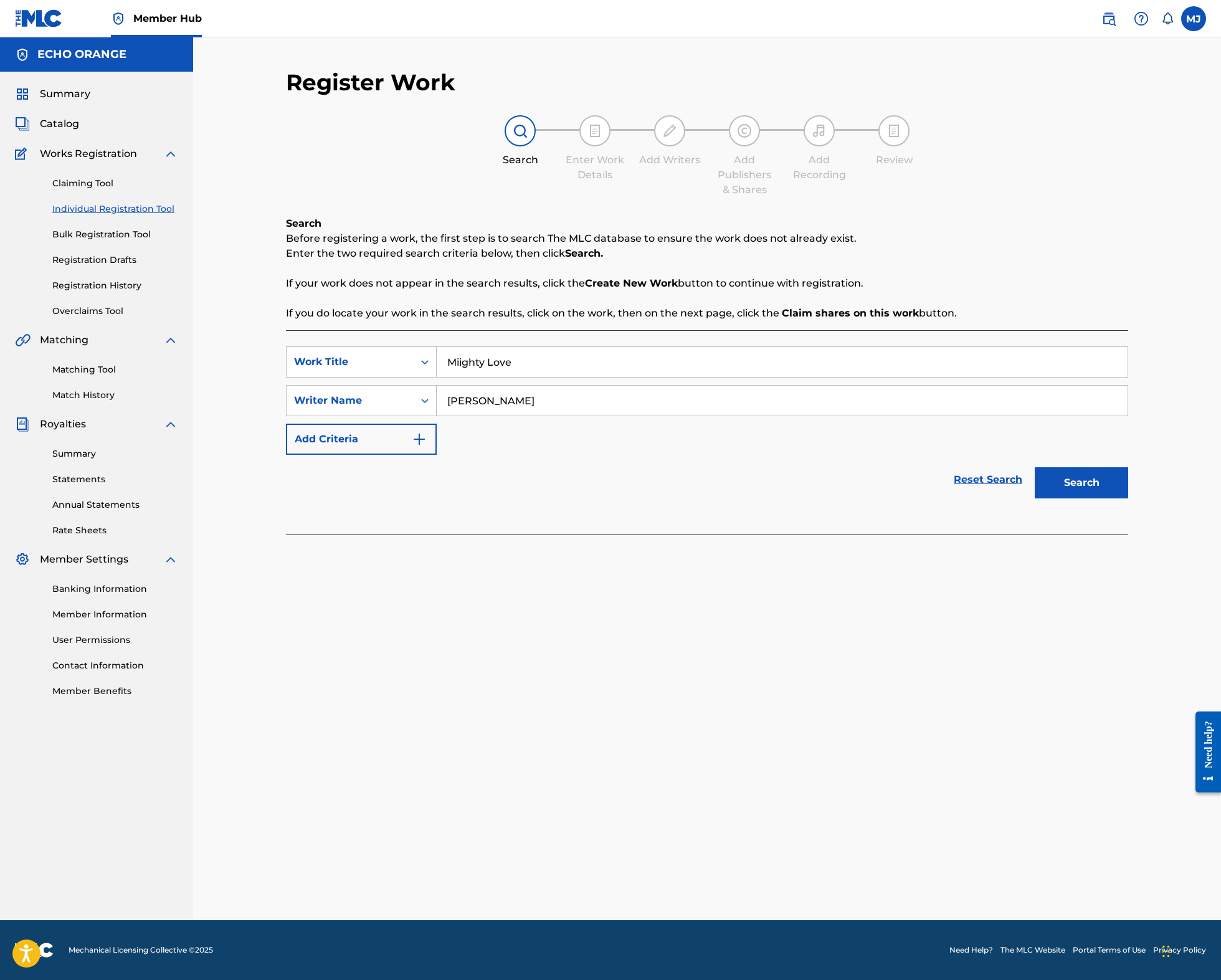
type input "denis hekimian"
click at [1128, 498] on button "Search" at bounding box center [1081, 483] width 94 height 32
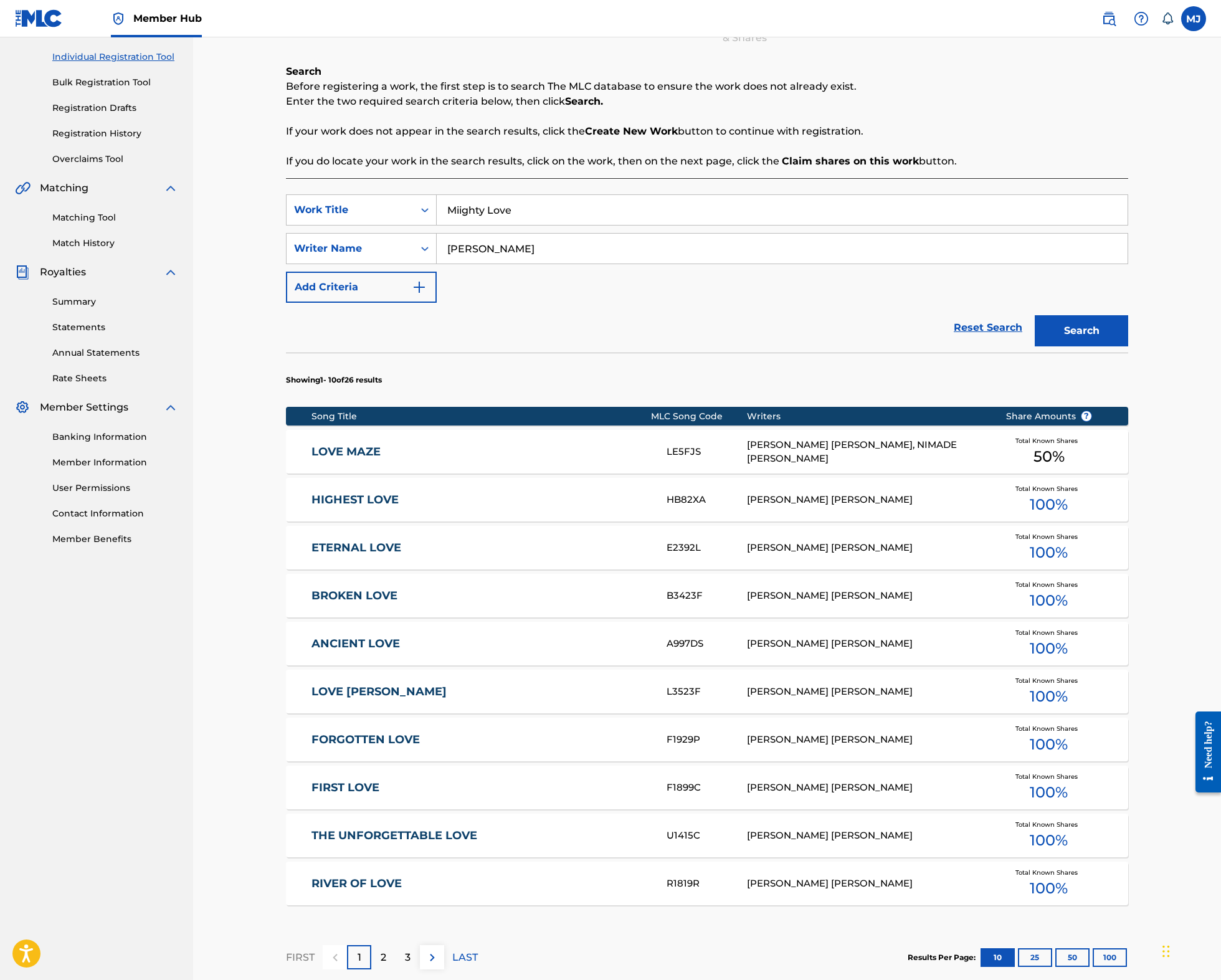
scroll to position [402, 0]
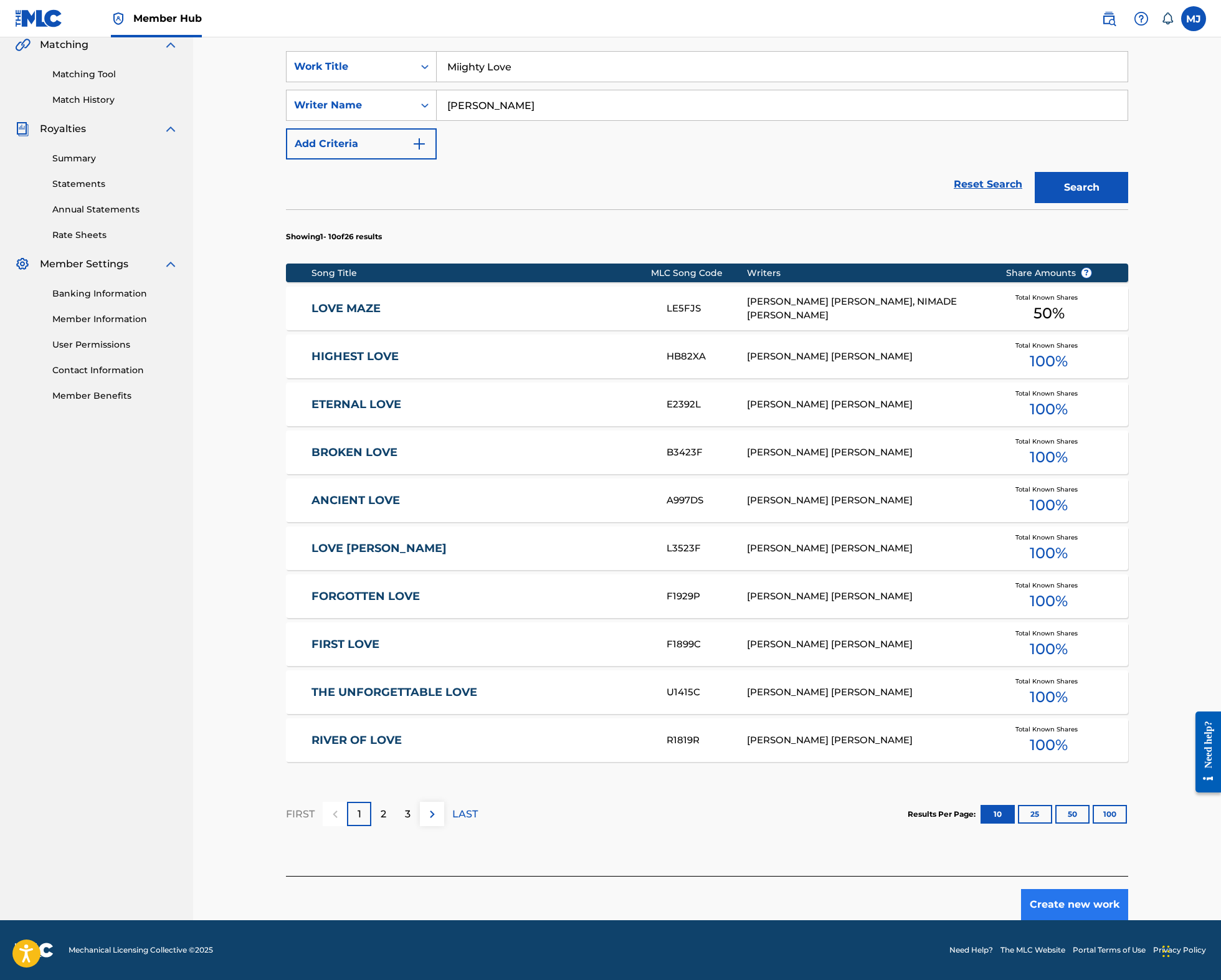
click at [1128, 891] on button "Create new work" at bounding box center [1074, 904] width 107 height 32
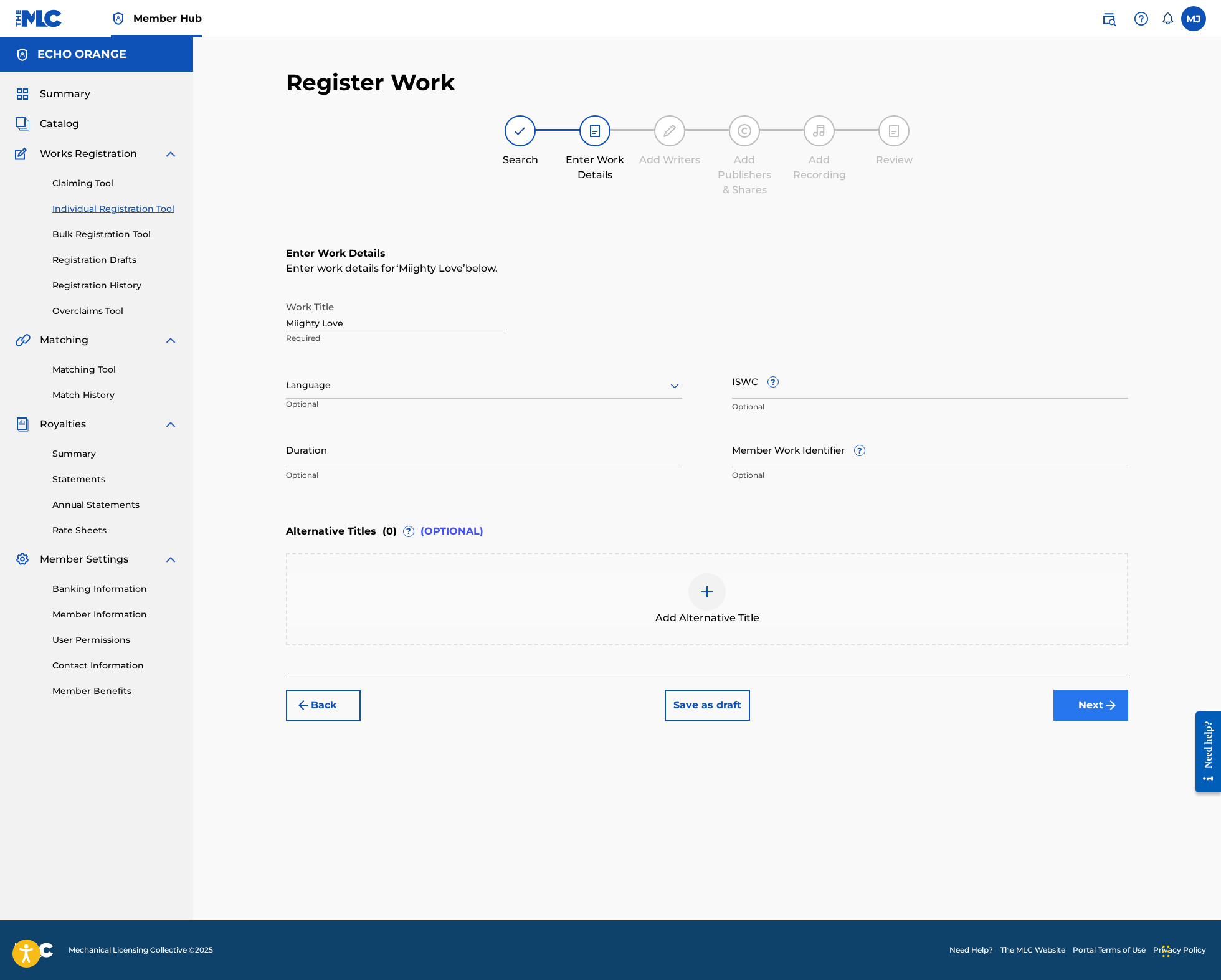
click at [1128, 720] on button "Next" at bounding box center [1090, 705] width 75 height 32
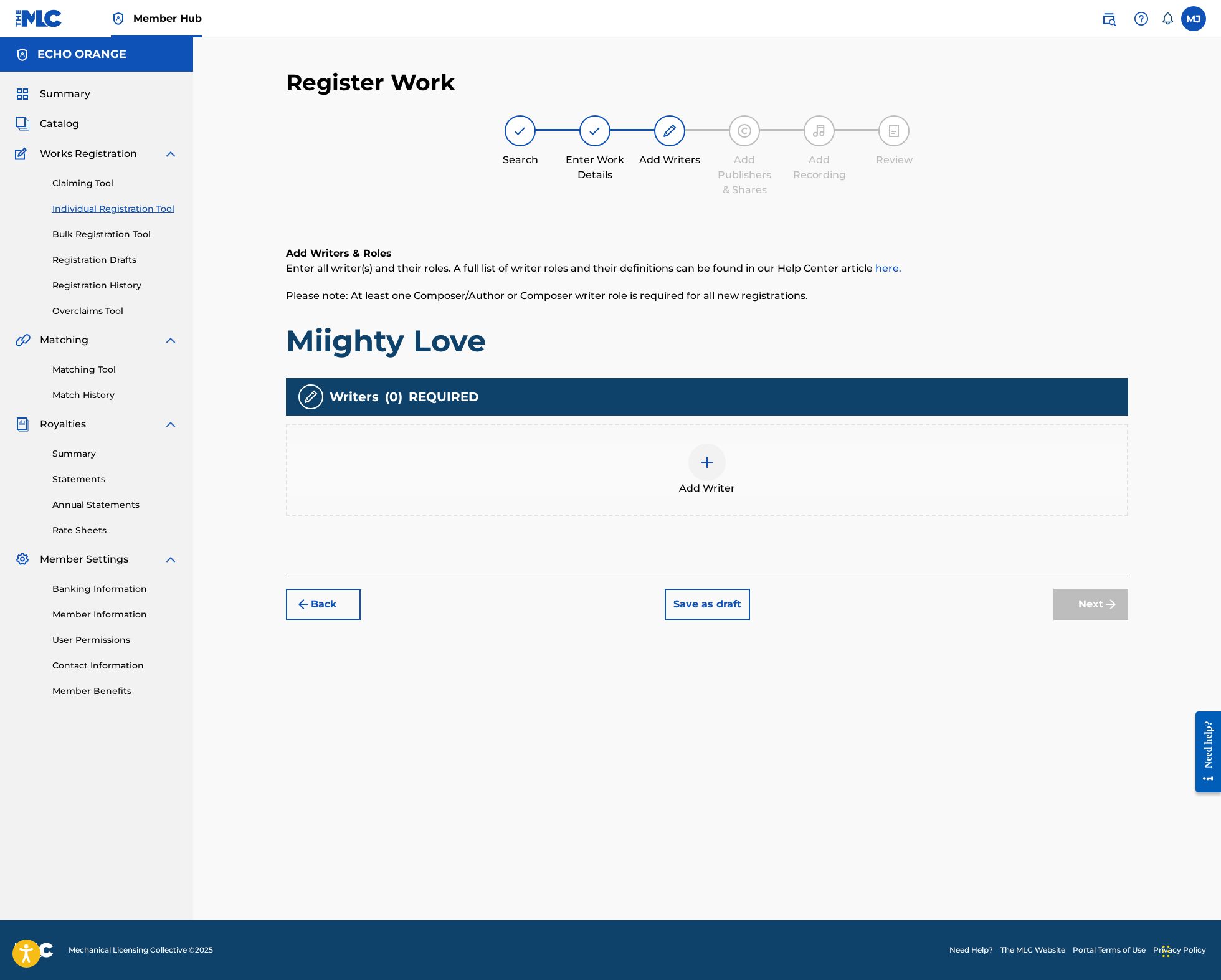
click at [805, 495] on div "Add Writer" at bounding box center [707, 469] width 839 height 52
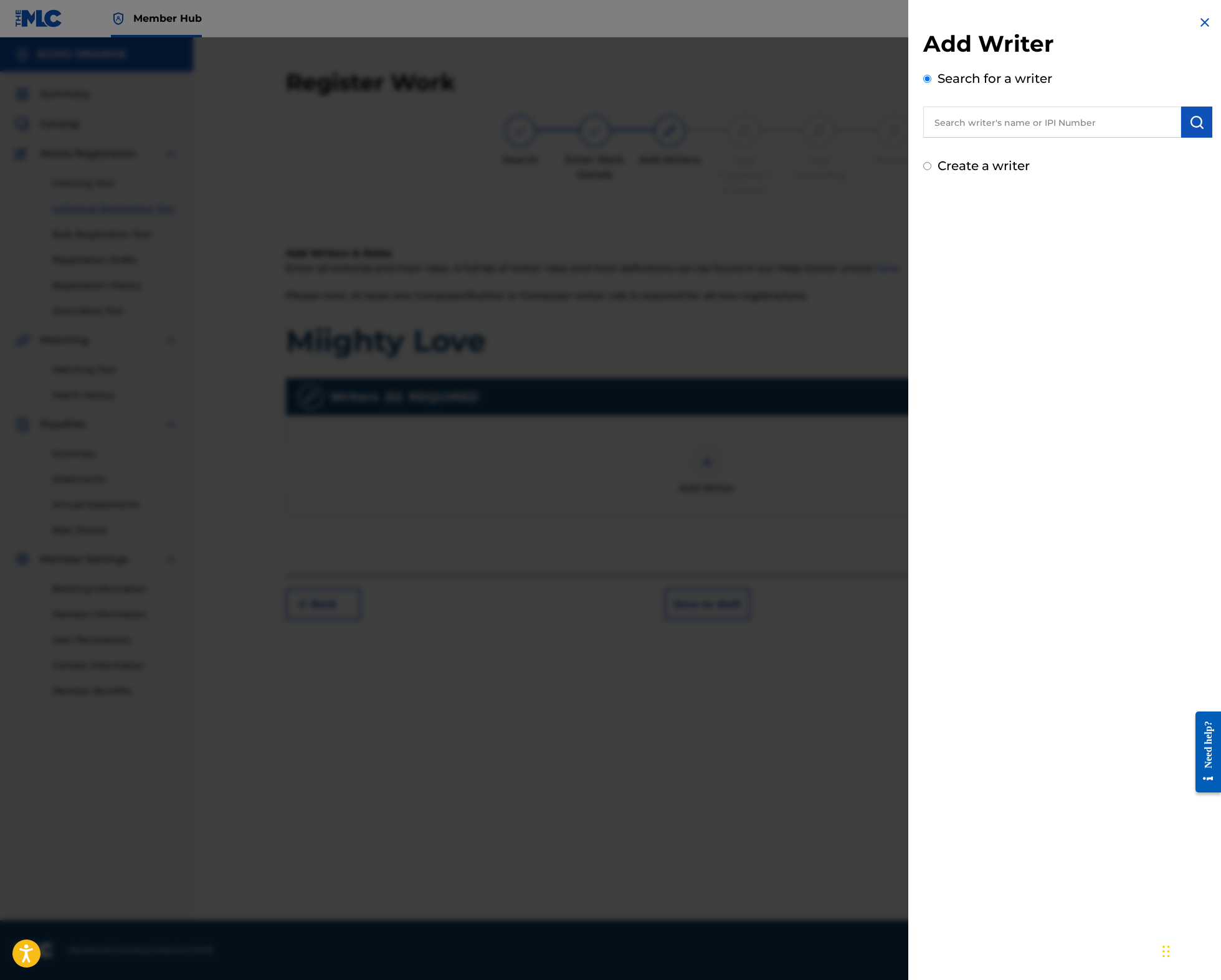
click at [932, 138] on input "text" at bounding box center [1052, 122] width 258 height 32
paste input "denis hekimian"
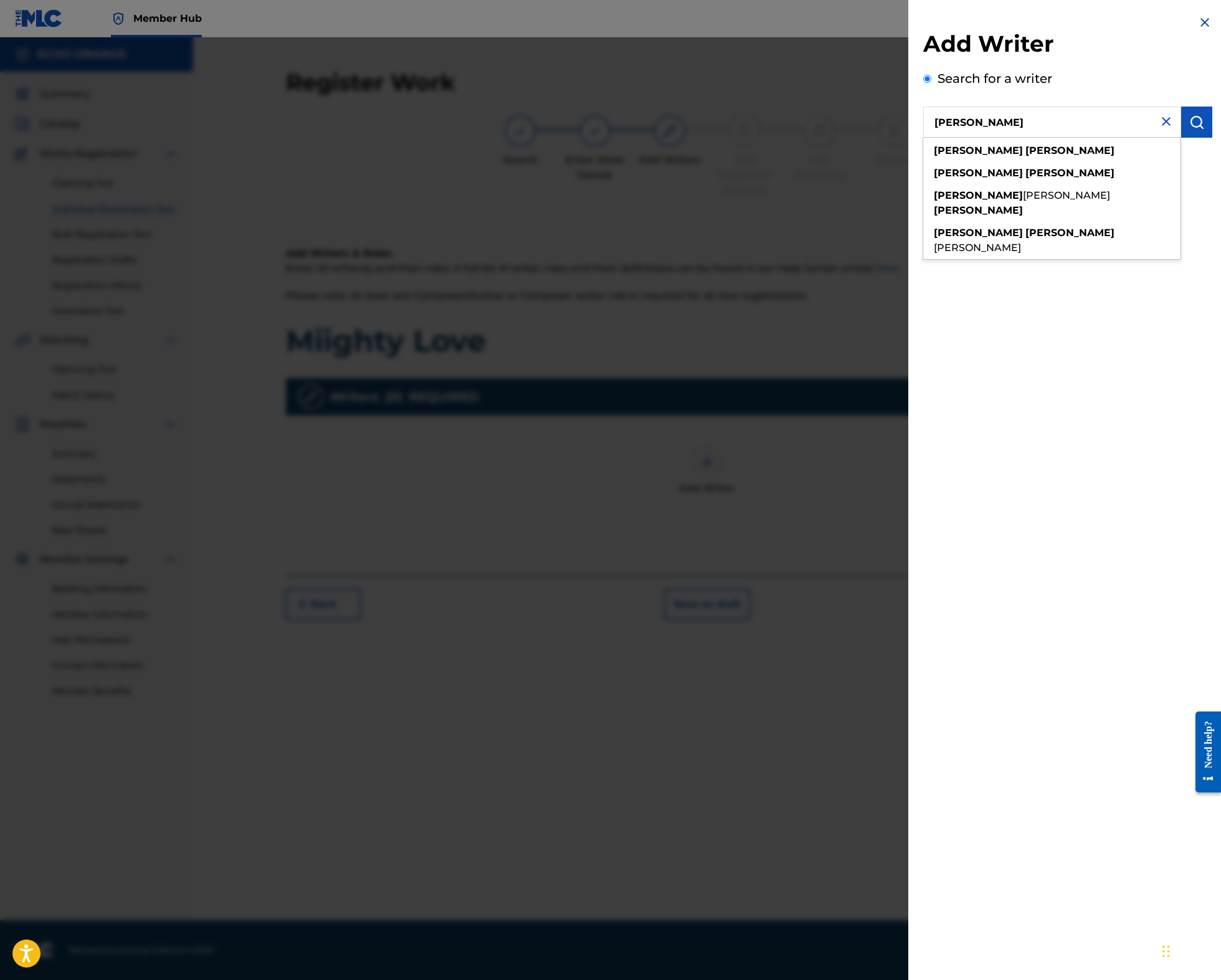
type input "denis hekimian"
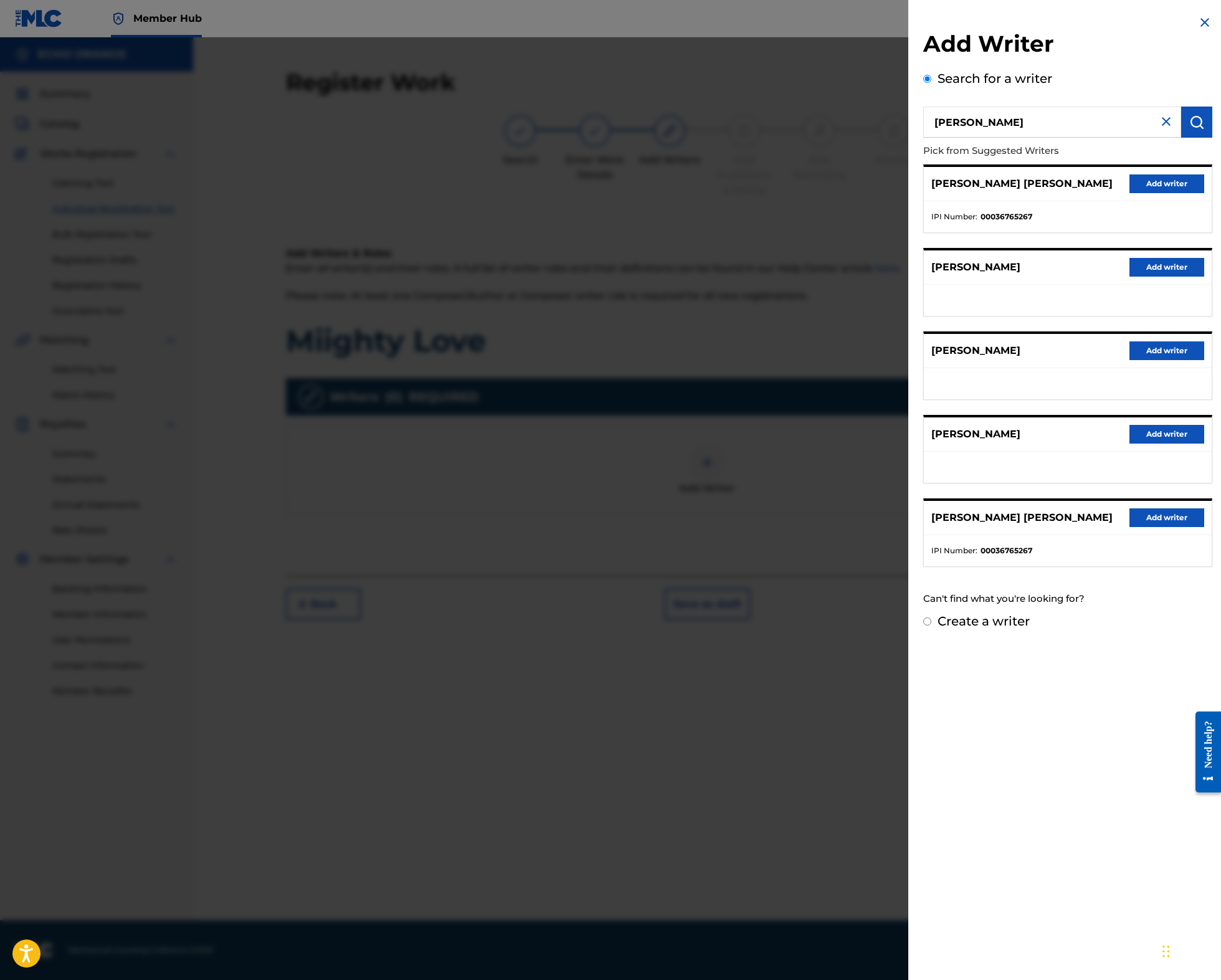
click at [1151, 201] on div "DENIS MARCEL HEKIMIAN Add writer" at bounding box center [1067, 184] width 288 height 34
click at [1152, 193] on button "Add writer" at bounding box center [1166, 183] width 75 height 19
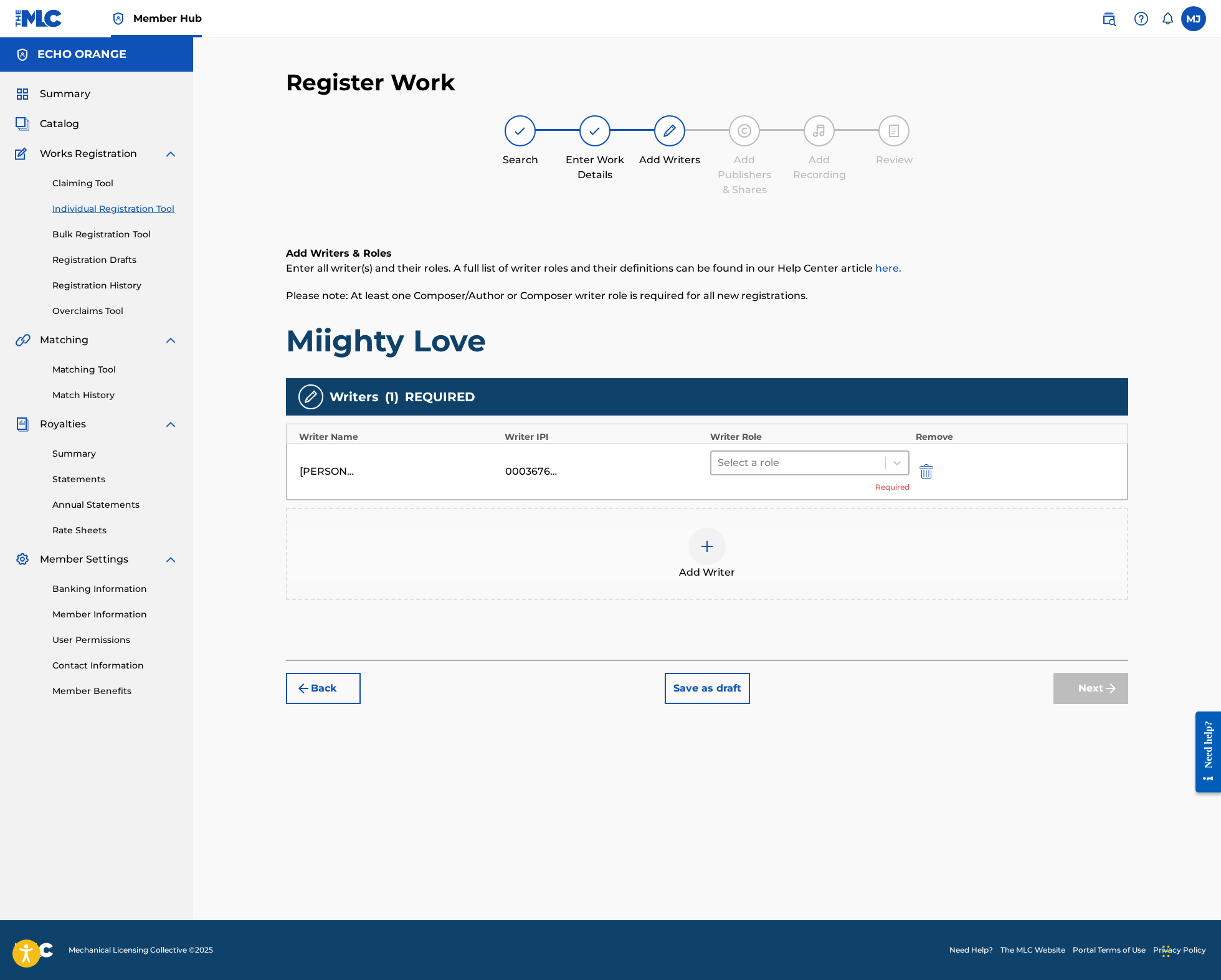
click at [885, 474] on div "Select a role" at bounding box center [798, 462] width 174 height 23
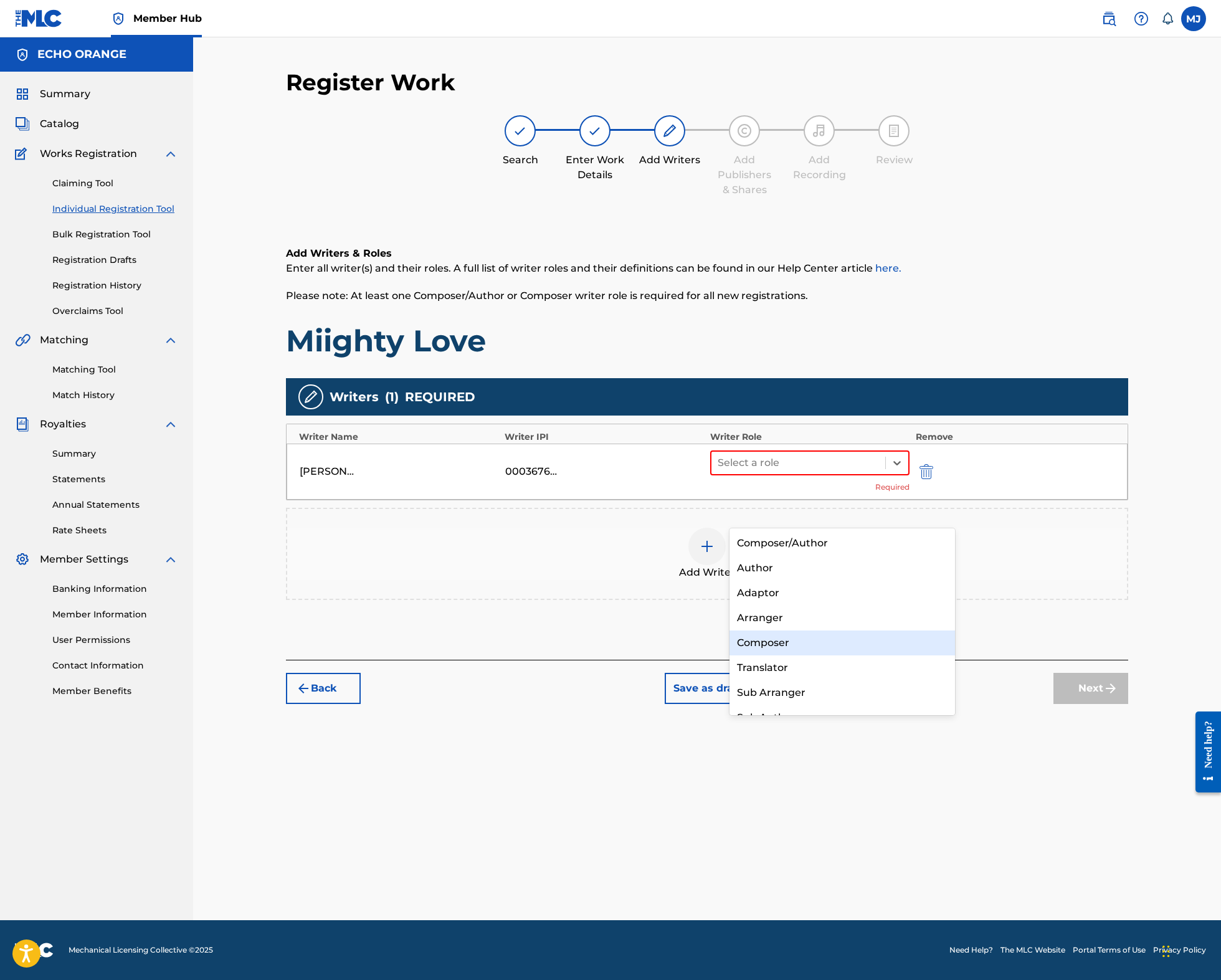
click at [867, 643] on div "Composer" at bounding box center [842, 643] width 226 height 25
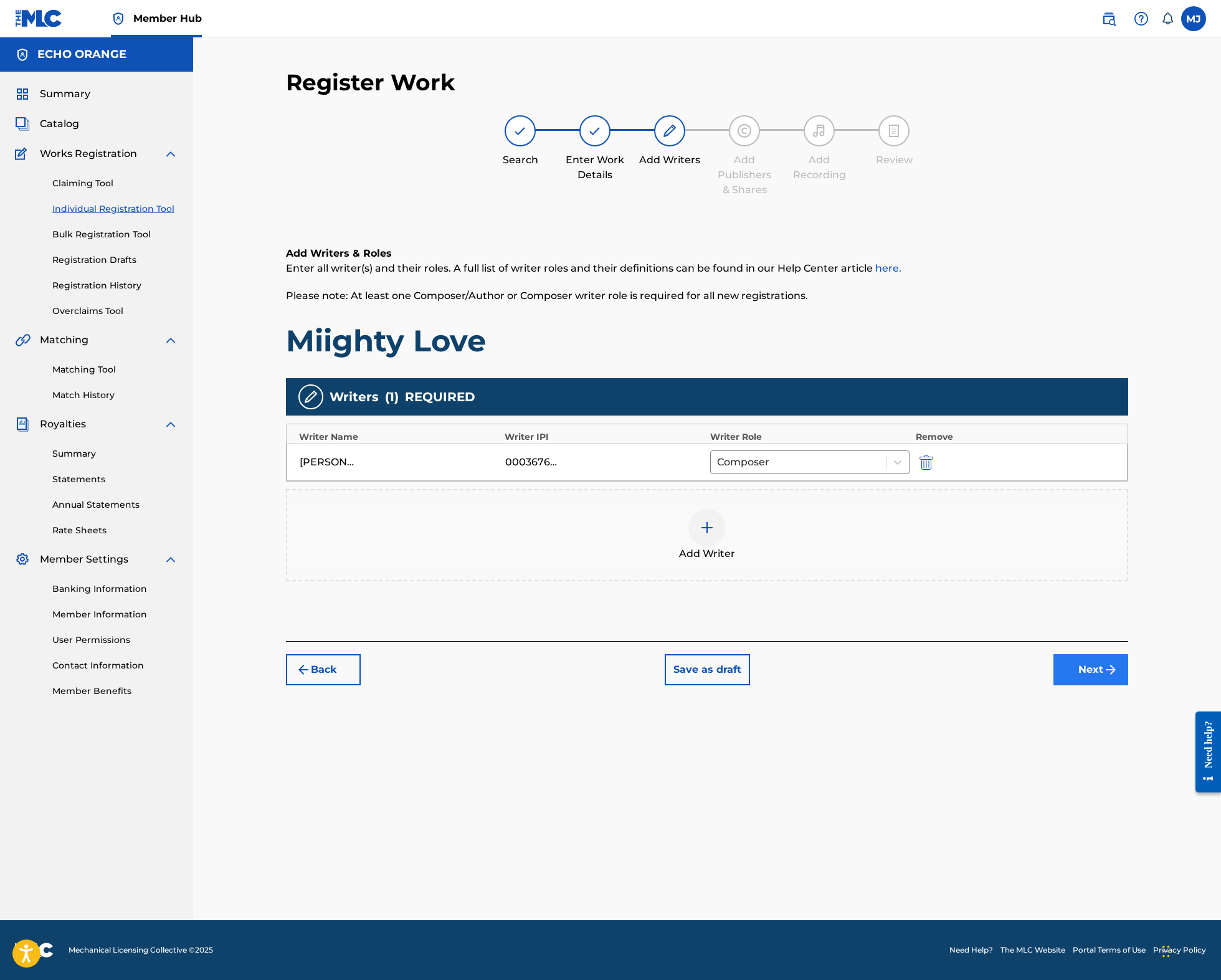
drag, startPoint x: 1120, startPoint y: 753, endPoint x: 1126, endPoint y: 753, distance: 6.0
click at [1126, 685] on button "Next" at bounding box center [1090, 670] width 75 height 32
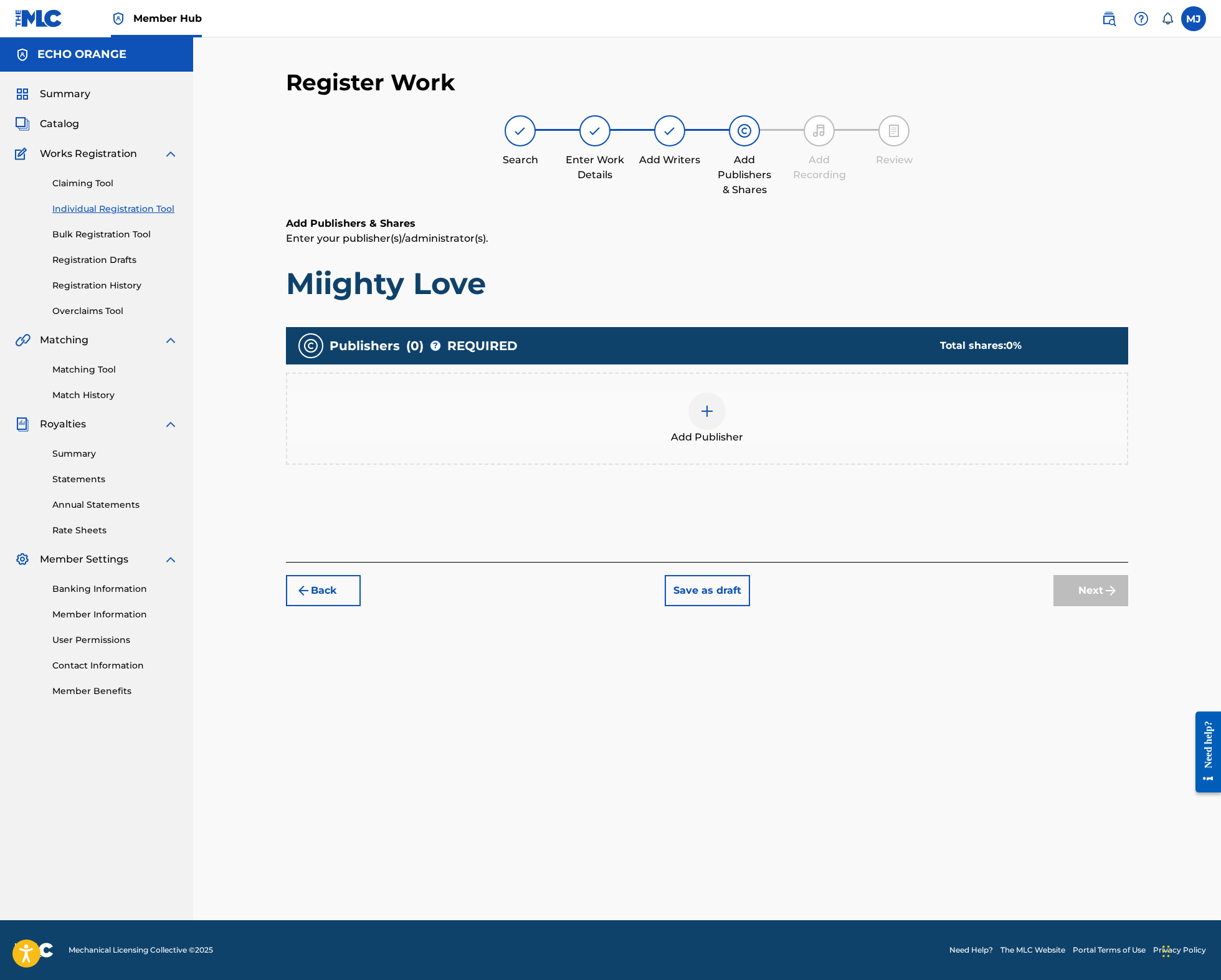
click at [726, 430] on div at bounding box center [707, 411] width 37 height 37
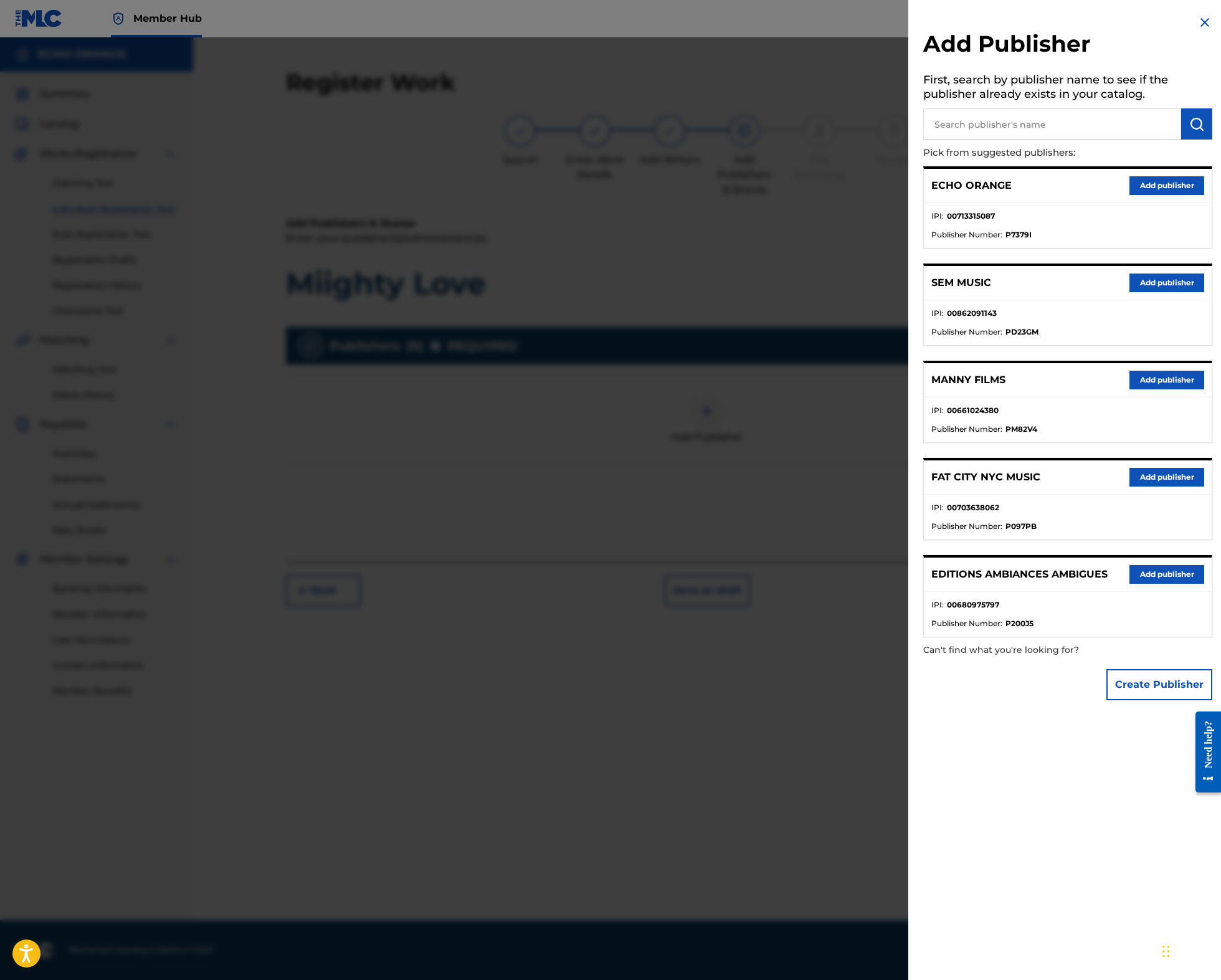
click at [1032, 140] on input "text" at bounding box center [1052, 124] width 258 height 32
type input "origins"
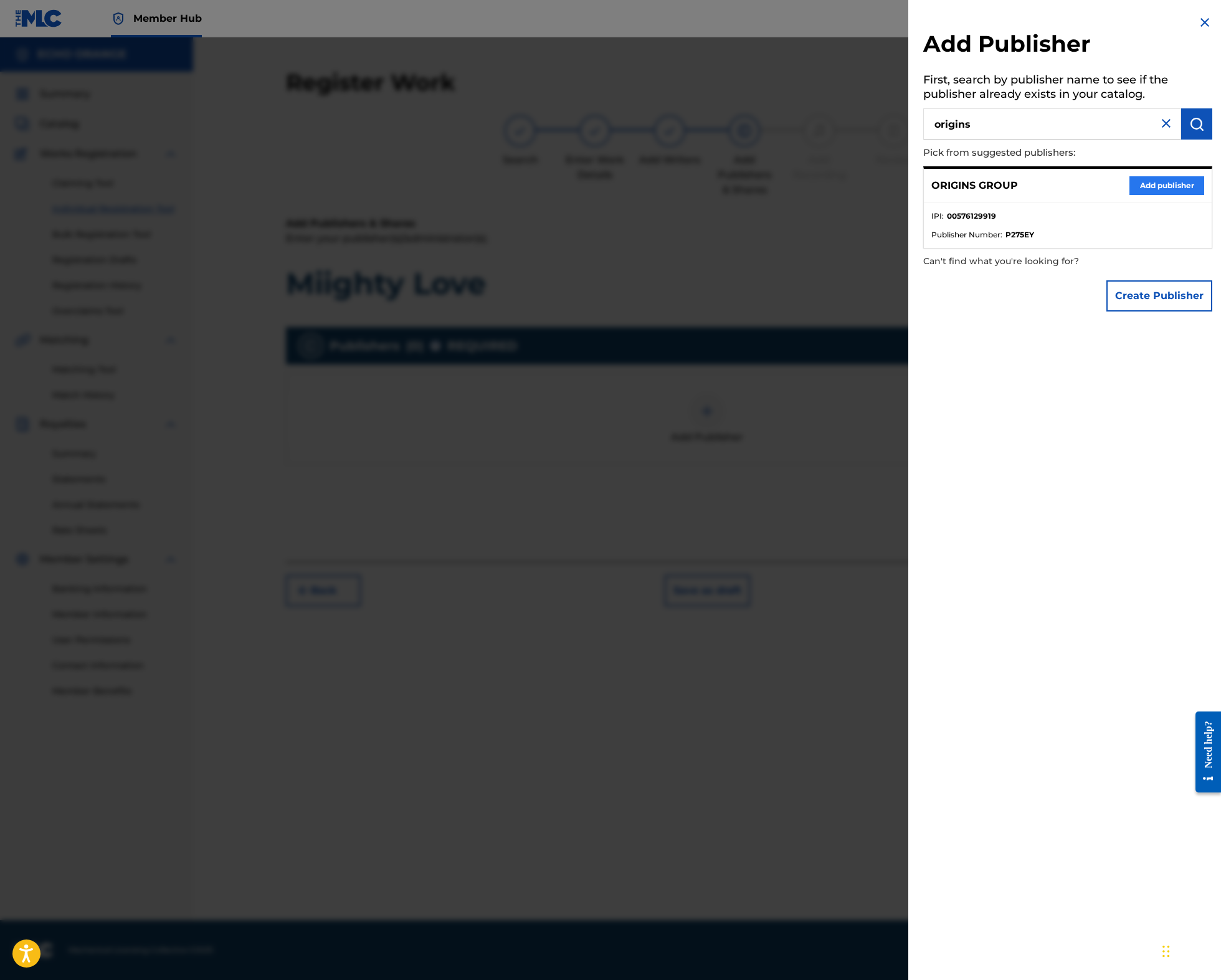
click at [1151, 195] on button "Add publisher" at bounding box center [1166, 185] width 75 height 19
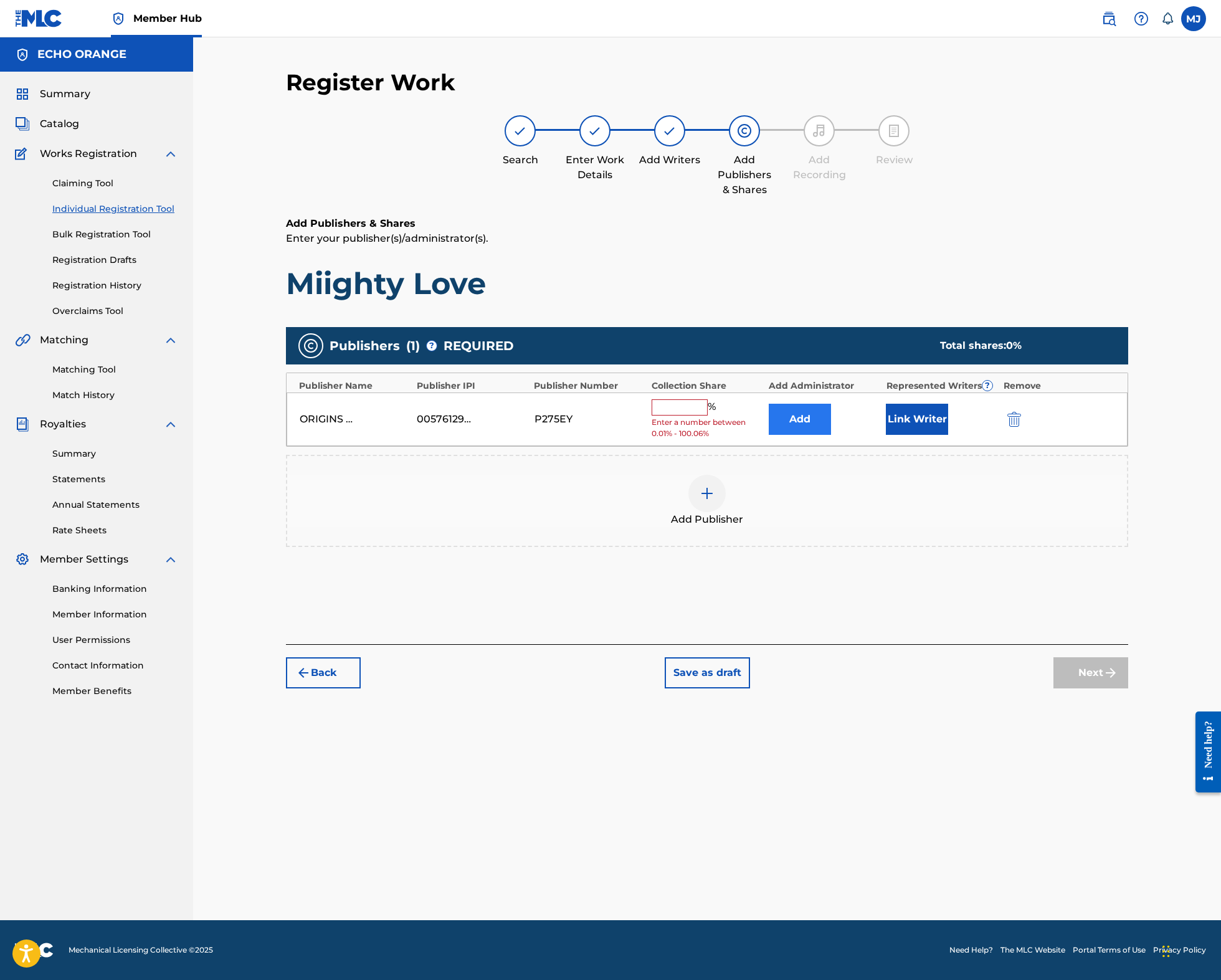
click at [831, 435] on button "Add" at bounding box center [800, 419] width 62 height 32
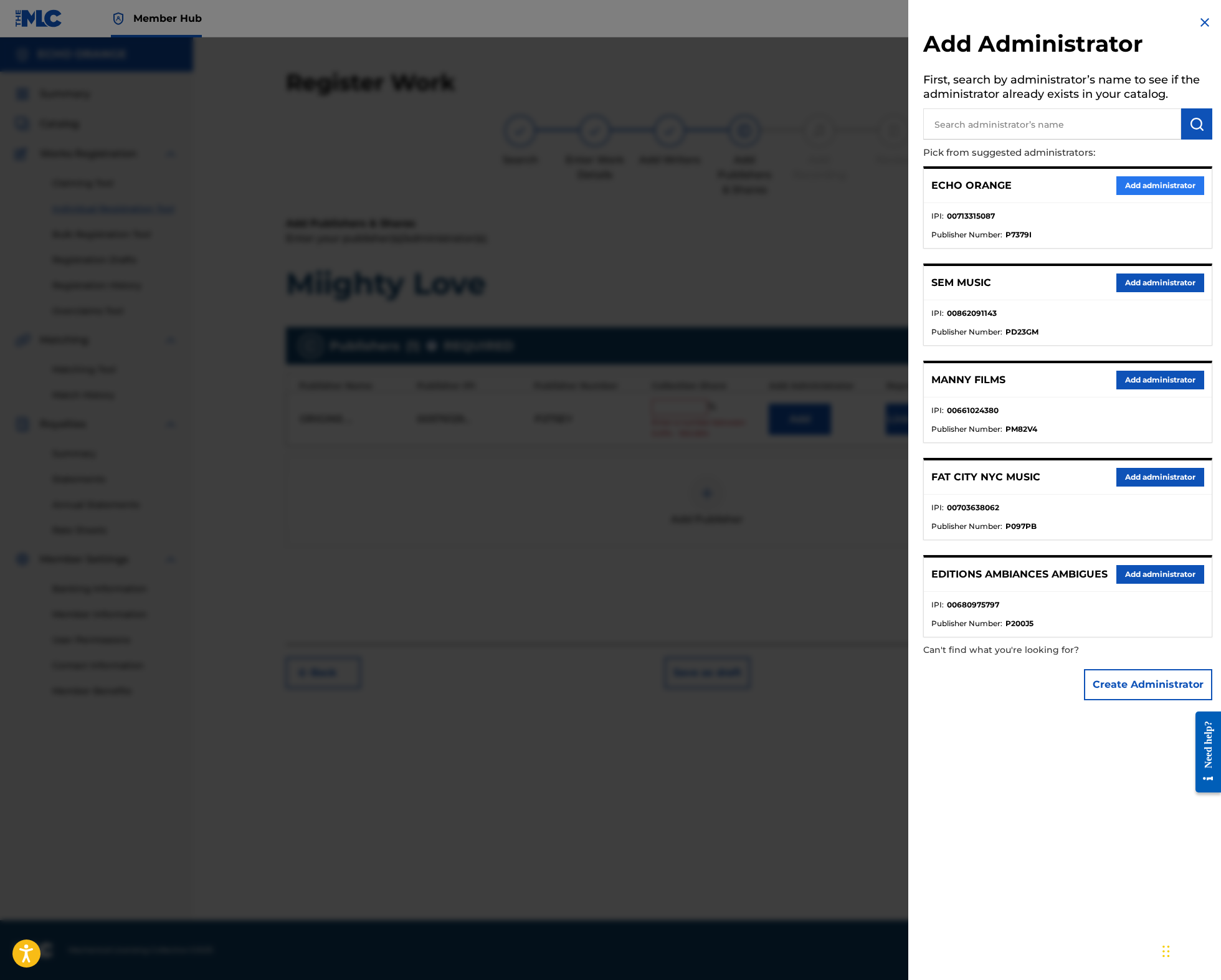
click at [1133, 195] on button "Add administrator" at bounding box center [1160, 185] width 88 height 19
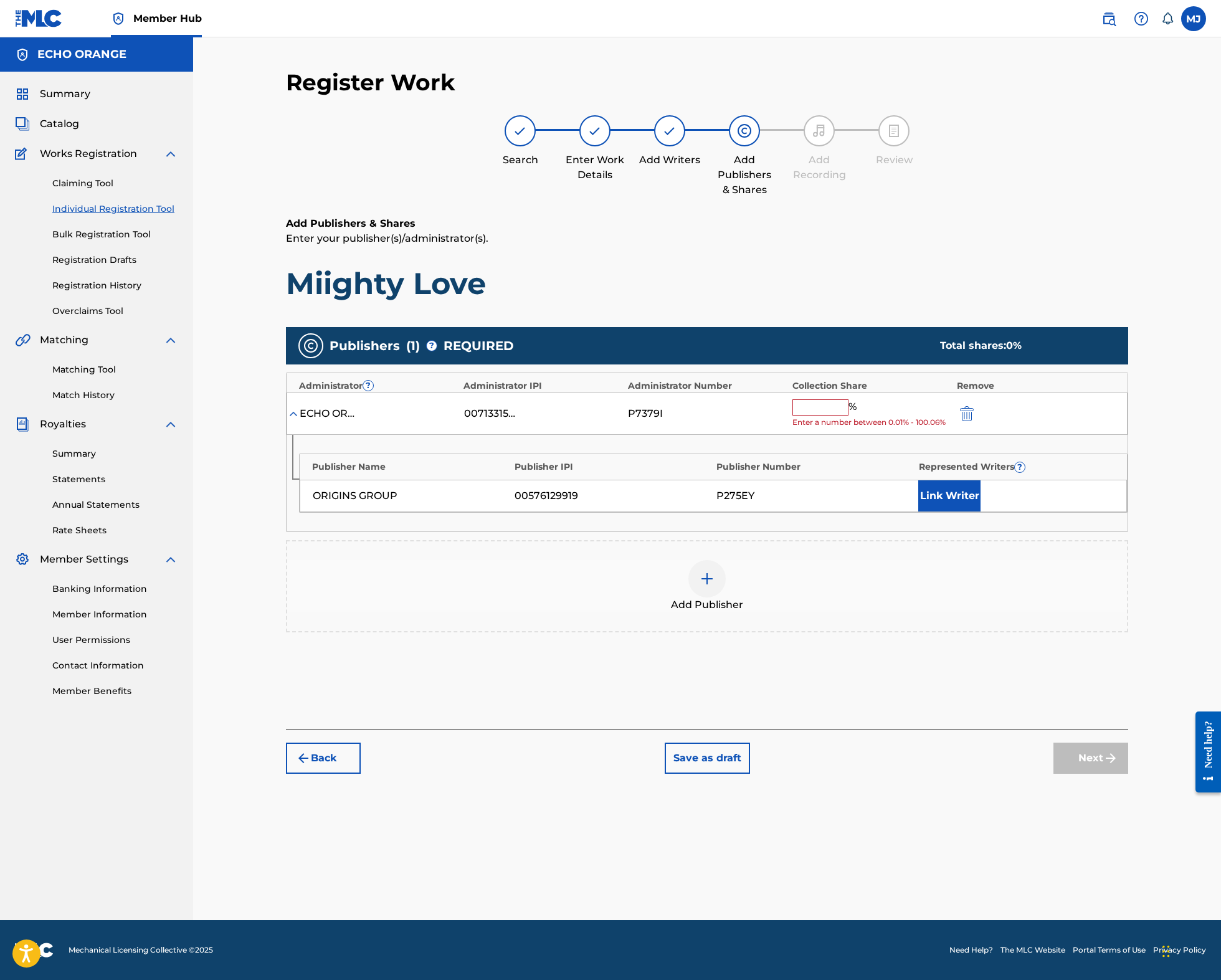
click at [831, 415] on input "text" at bounding box center [820, 407] width 56 height 16
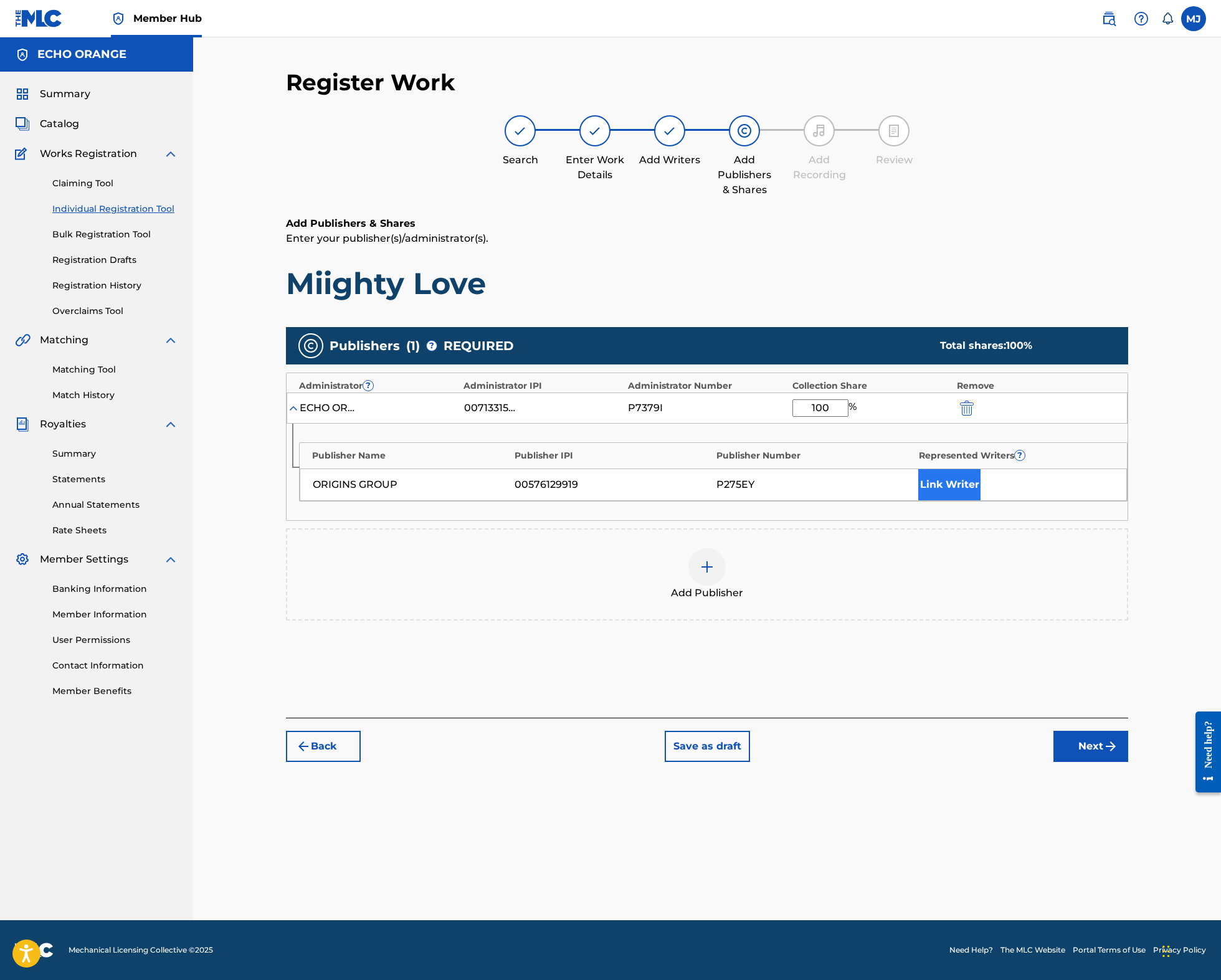
type input "100"
click at [975, 500] on button "Link Writer" at bounding box center [948, 485] width 62 height 32
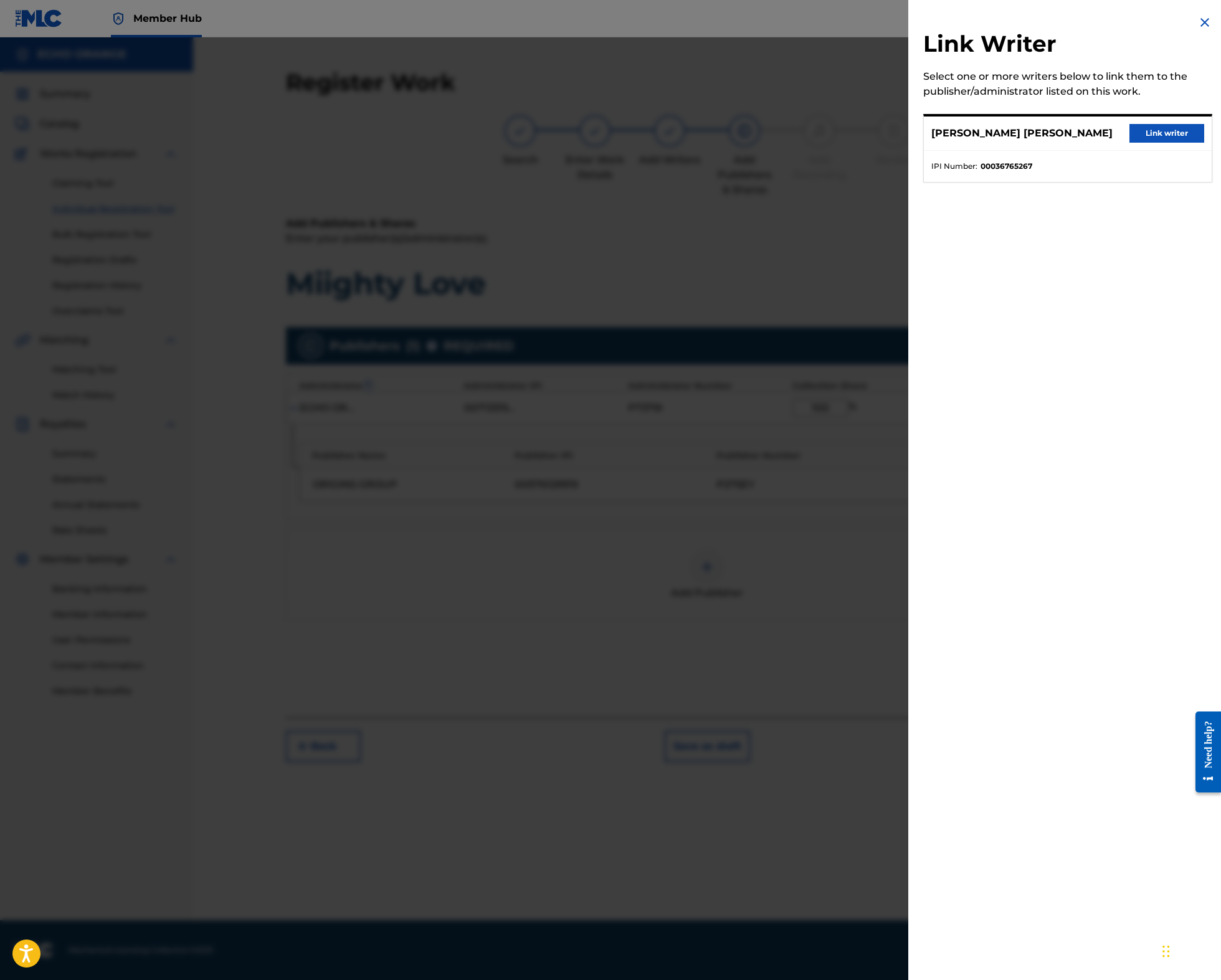
click at [1171, 127] on div "DENIS MARCEL HEKIMIAN Link writer" at bounding box center [1067, 134] width 288 height 34
click at [1162, 140] on button "Link writer" at bounding box center [1166, 133] width 75 height 19
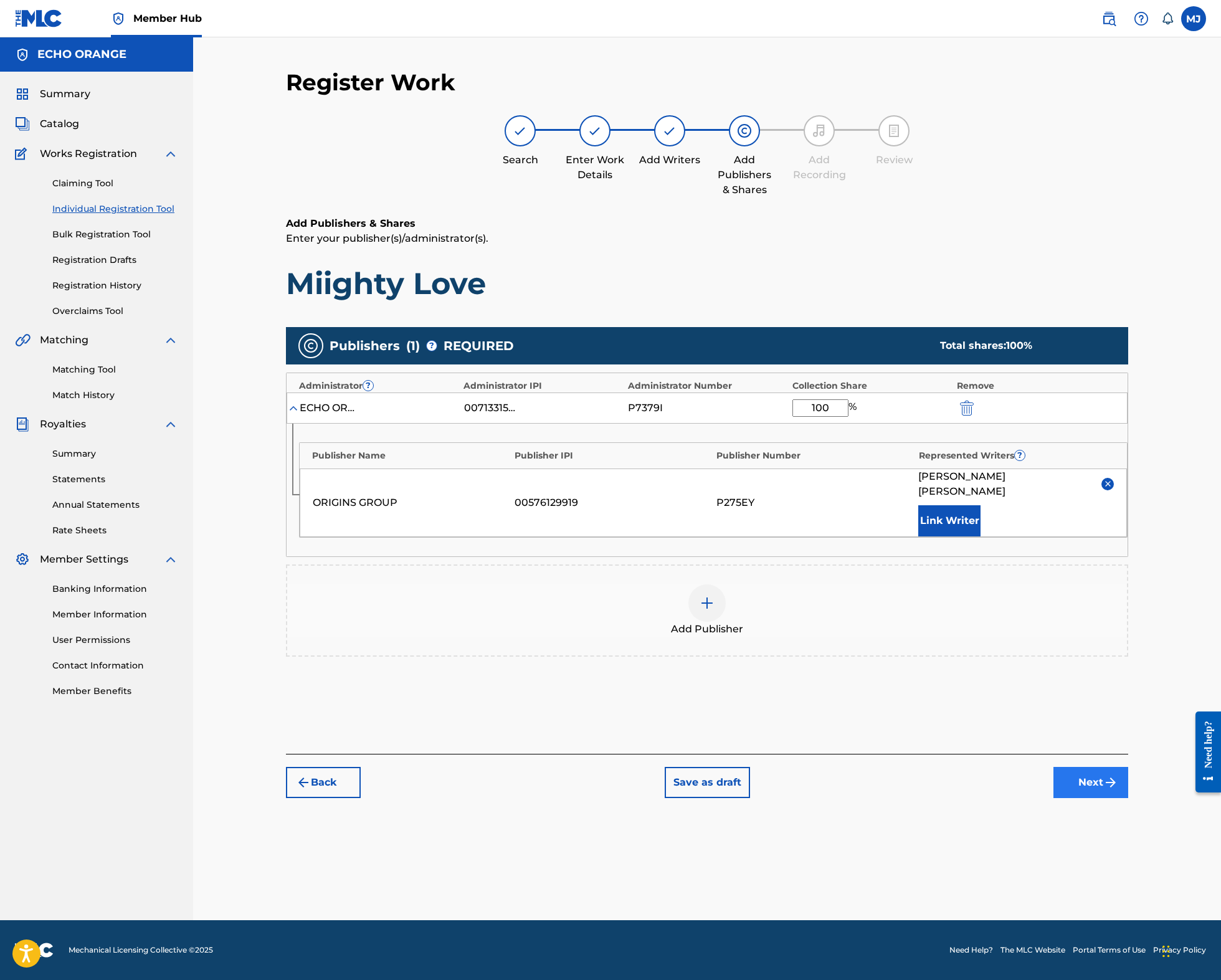
click at [1128, 798] on button "Next" at bounding box center [1090, 782] width 75 height 32
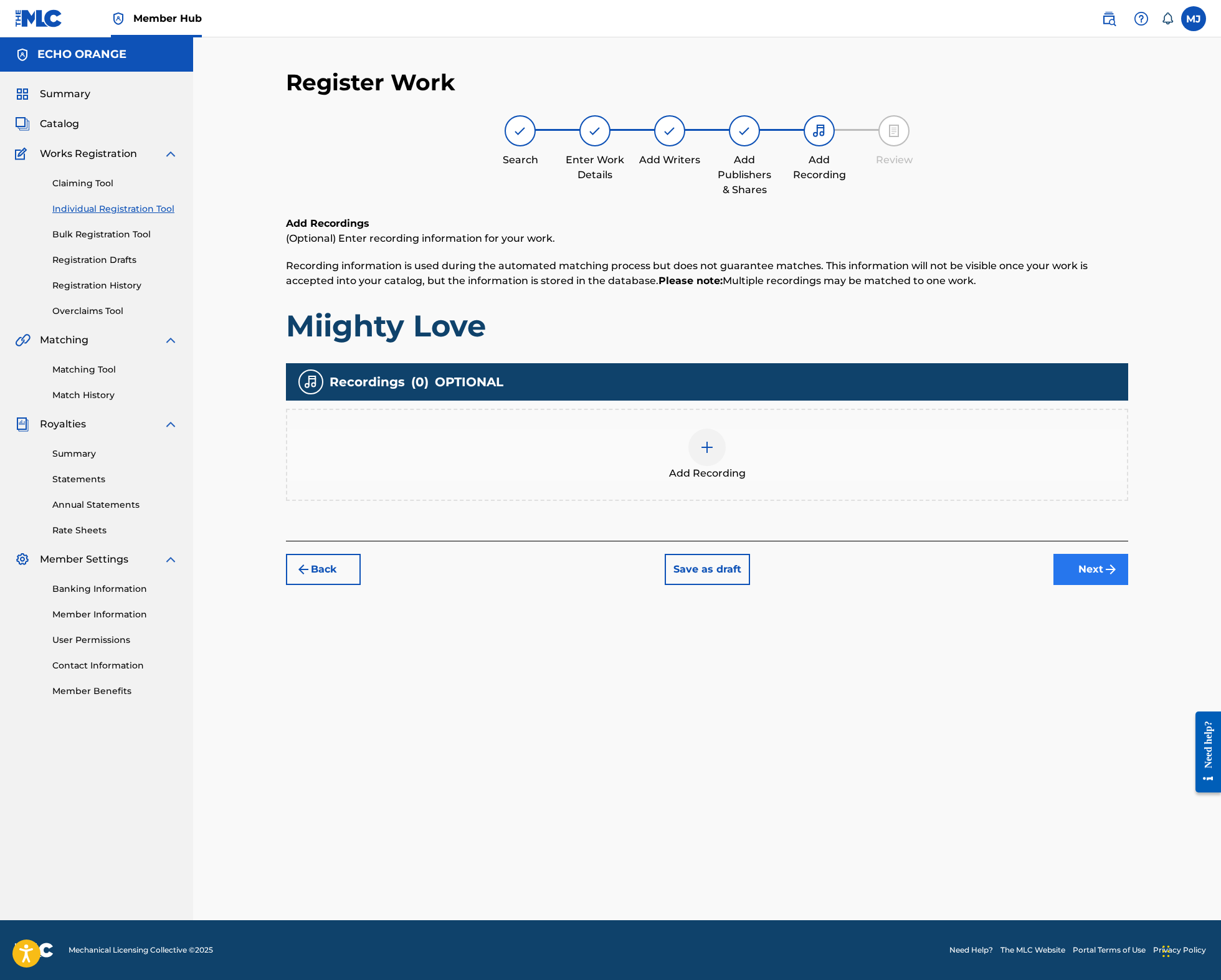
drag, startPoint x: 1163, startPoint y: 643, endPoint x: 1157, endPoint y: 636, distance: 9.2
click at [1128, 585] on button "Next" at bounding box center [1090, 569] width 75 height 32
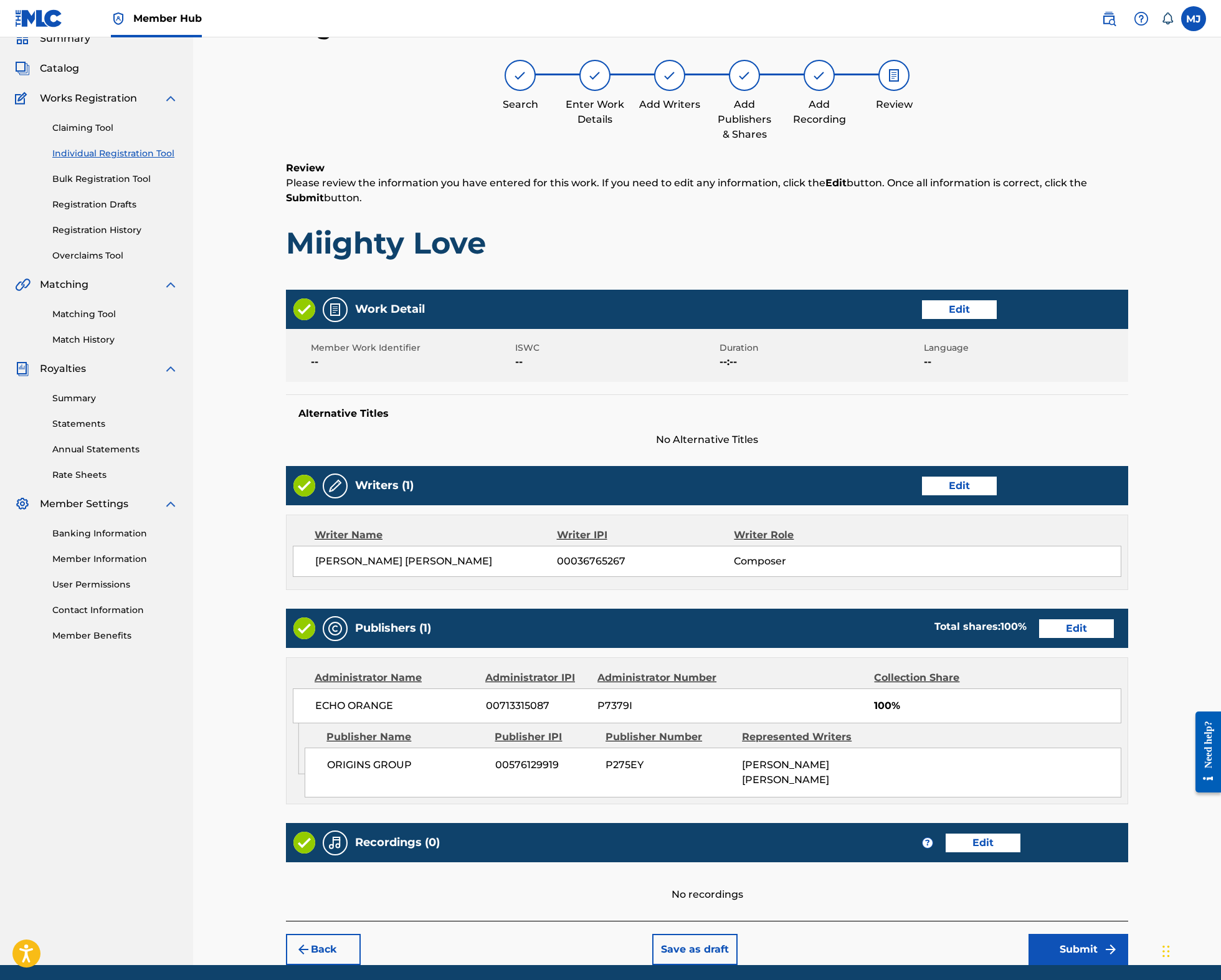
scroll to position [217, 0]
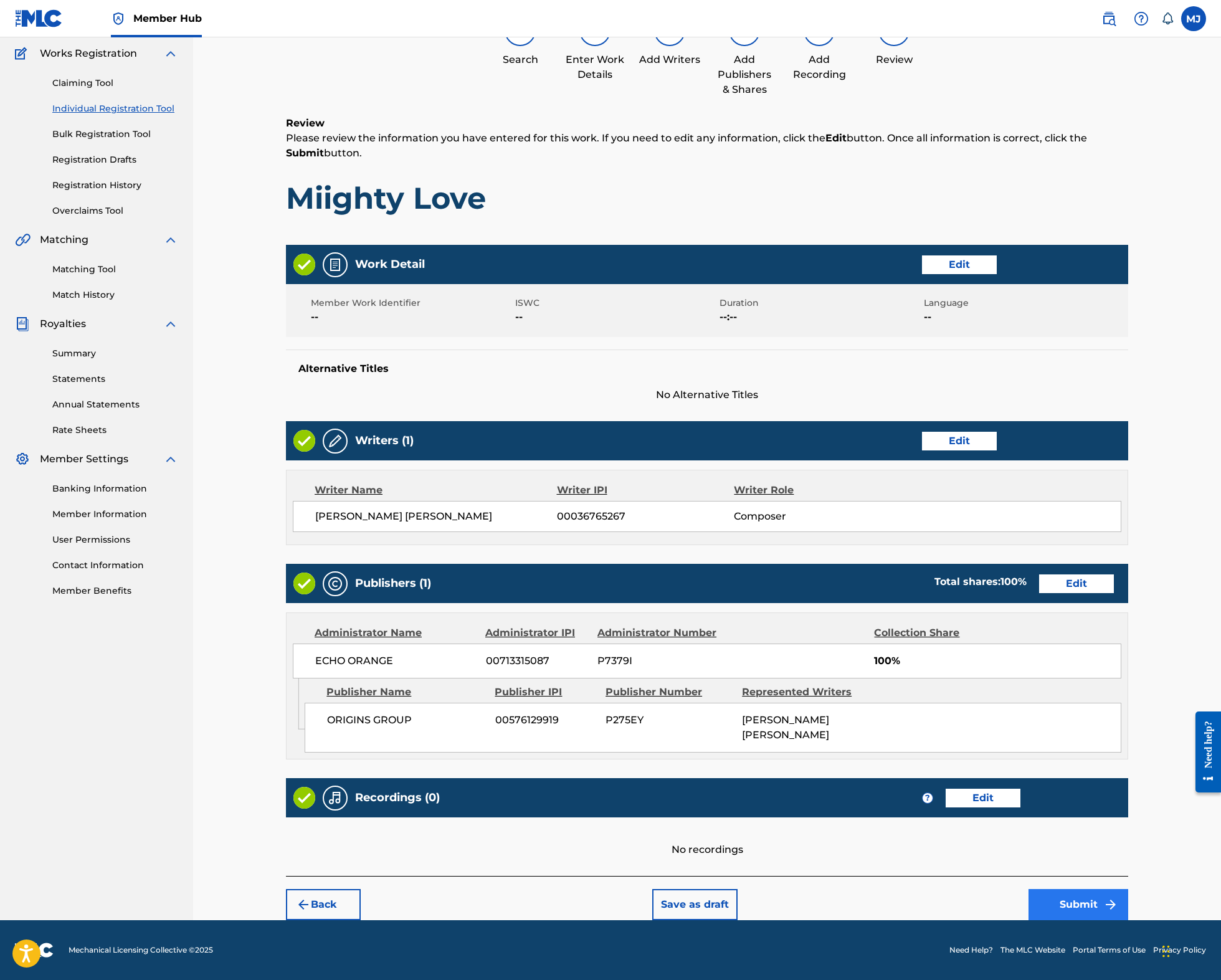
click at [1128, 889] on button "Submit" at bounding box center [1078, 904] width 99 height 32
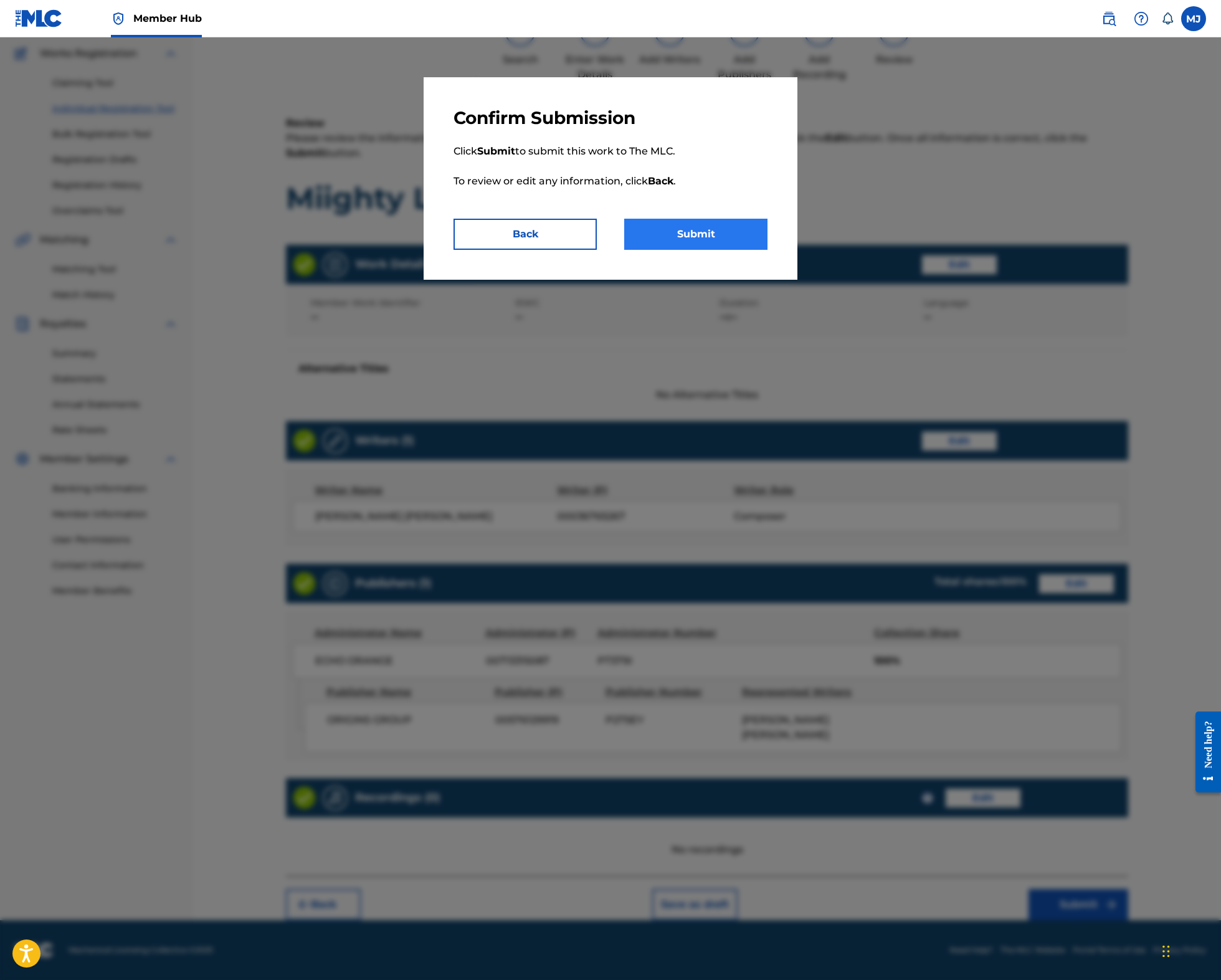
click at [726, 250] on button "Submit" at bounding box center [696, 234] width 143 height 32
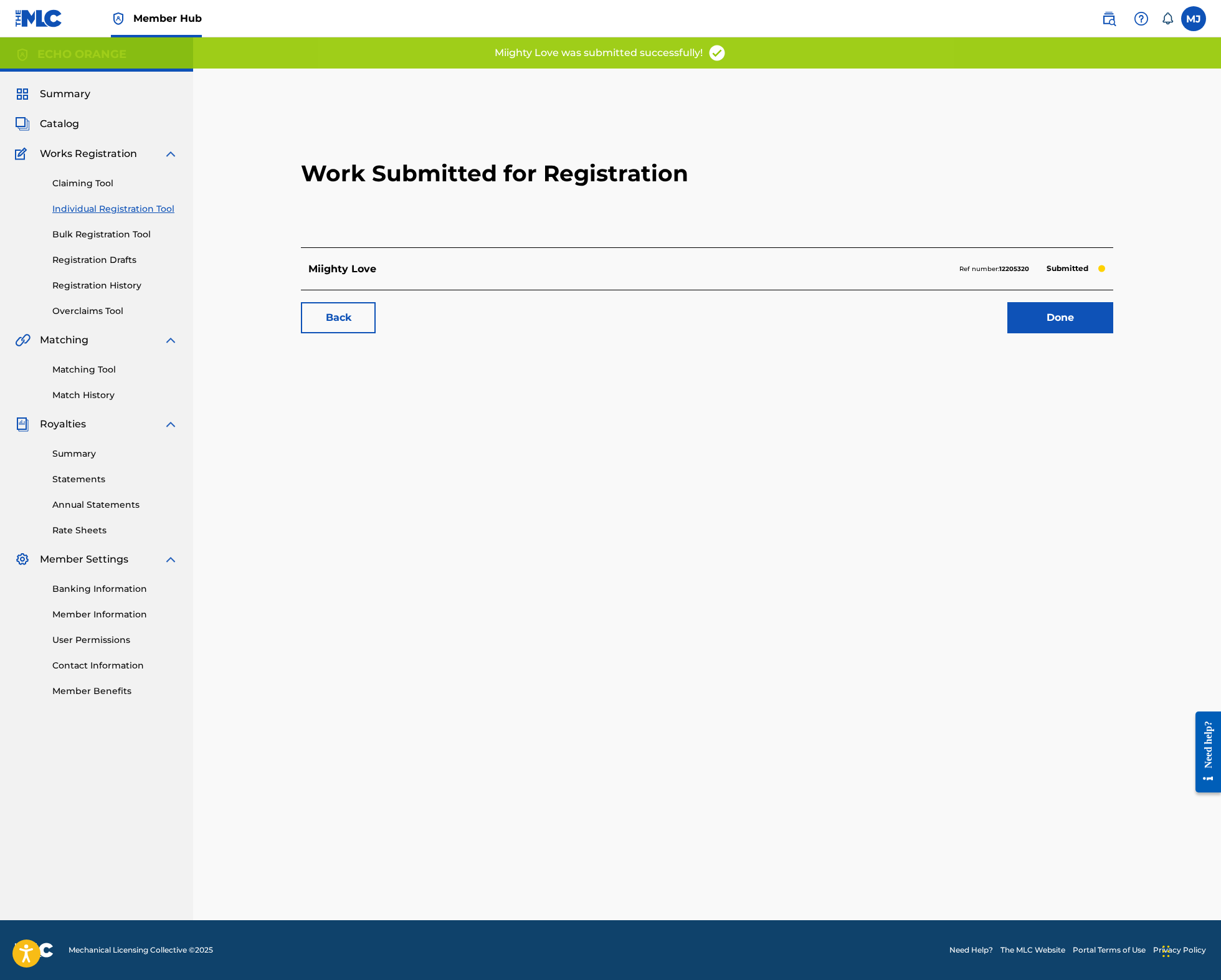
click at [1128, 346] on div "Work Submitted for Registration Miighty Love Ref number: 12205320 Submitted Bac…" at bounding box center [707, 222] width 842 height 246
click at [1113, 333] on link "Done" at bounding box center [1059, 318] width 106 height 32
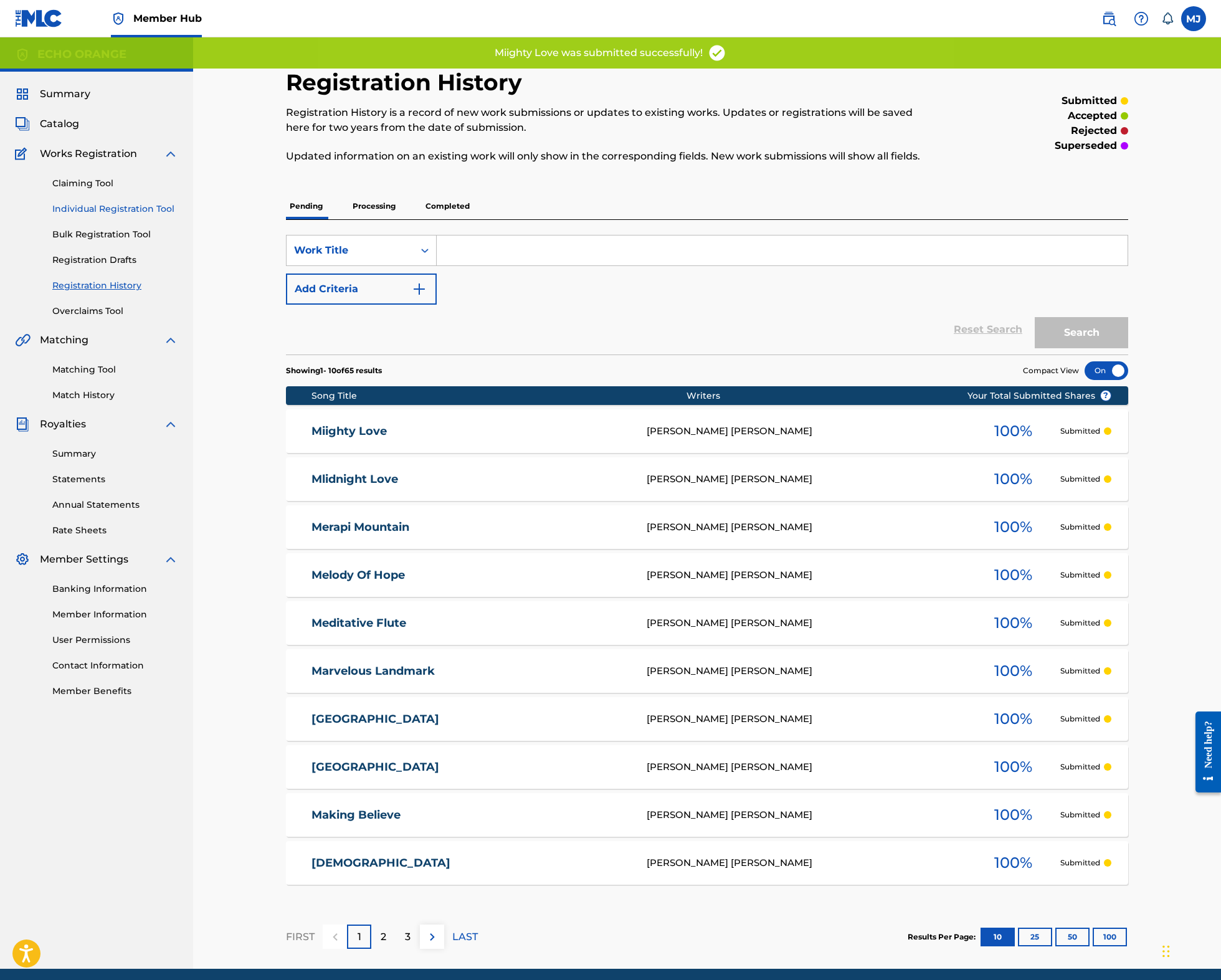
click at [167, 216] on link "Individual Registration Tool" at bounding box center [115, 208] width 125 height 13
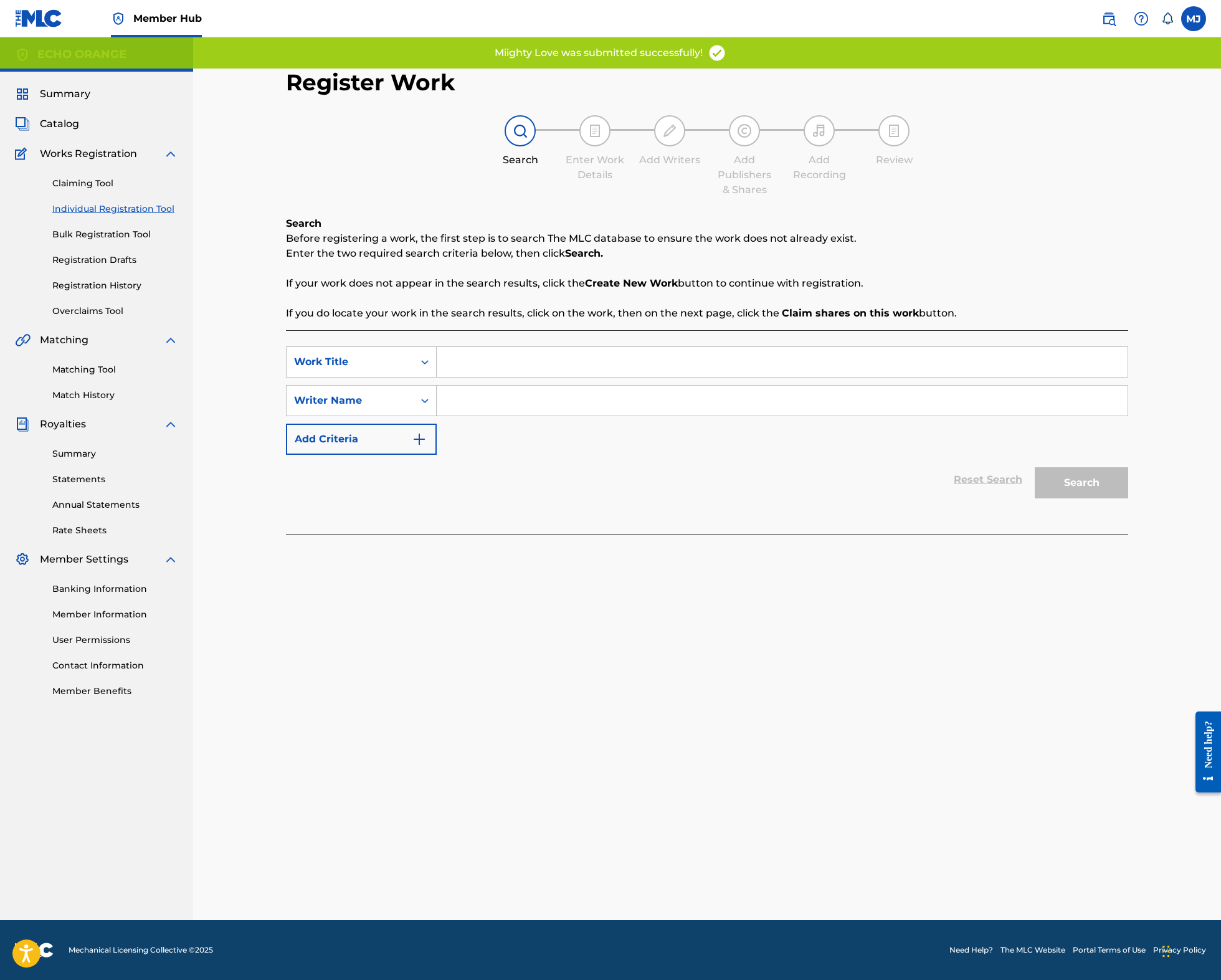
click at [492, 374] on input "Search Form" at bounding box center [782, 361] width 690 height 30
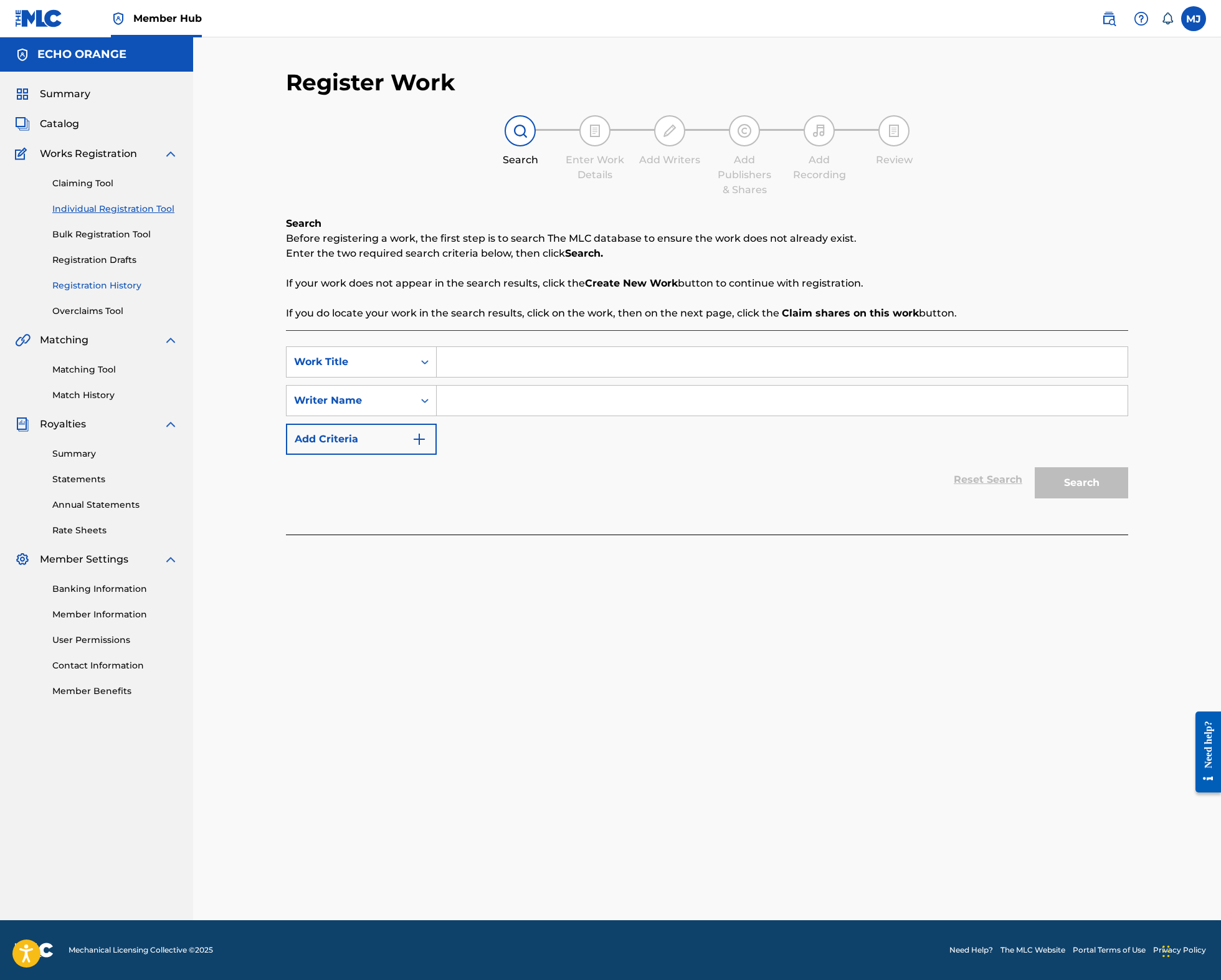
click at [100, 292] on link "Registration History" at bounding box center [115, 285] width 125 height 13
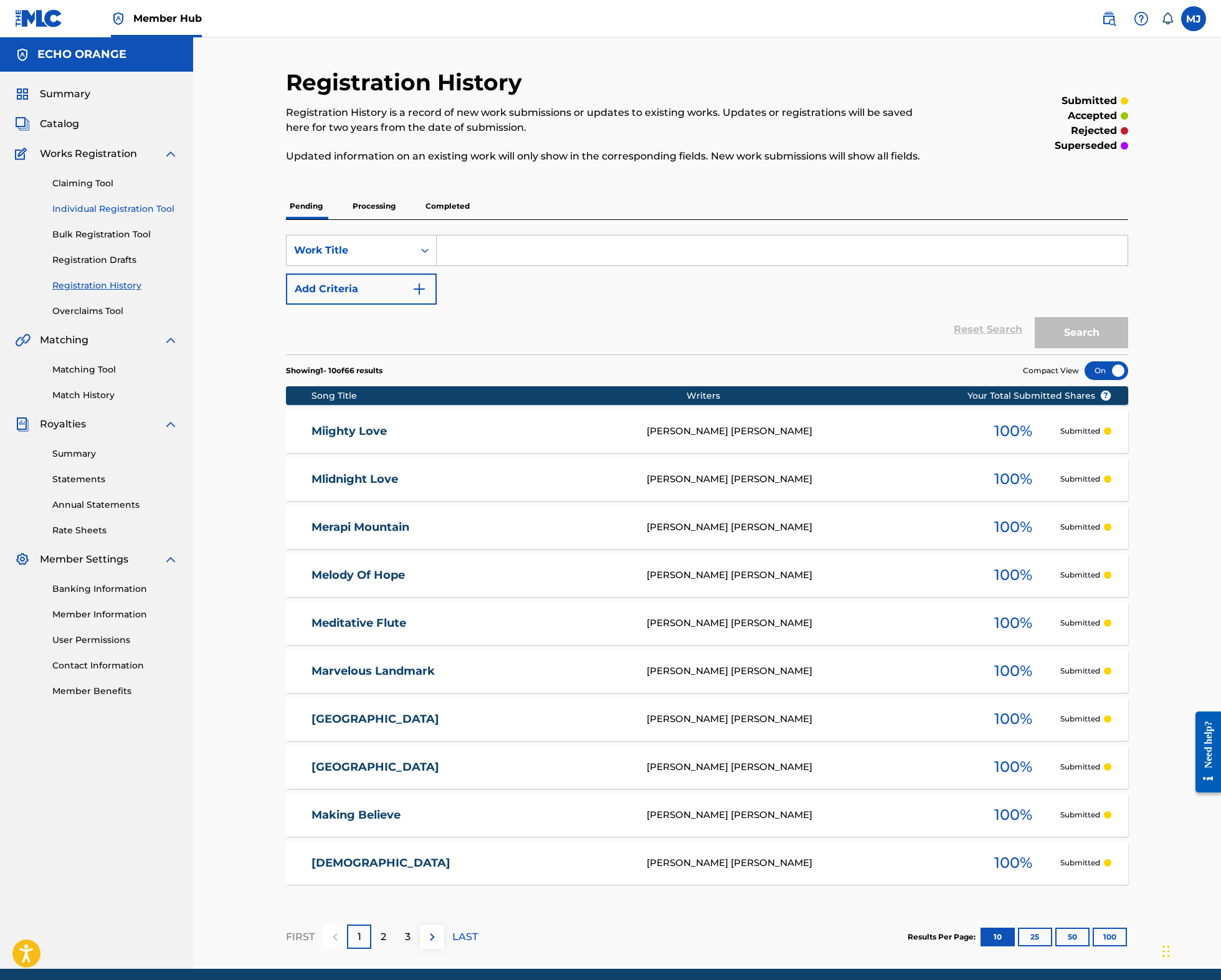
click at [125, 216] on link "Individual Registration Tool" at bounding box center [115, 208] width 125 height 13
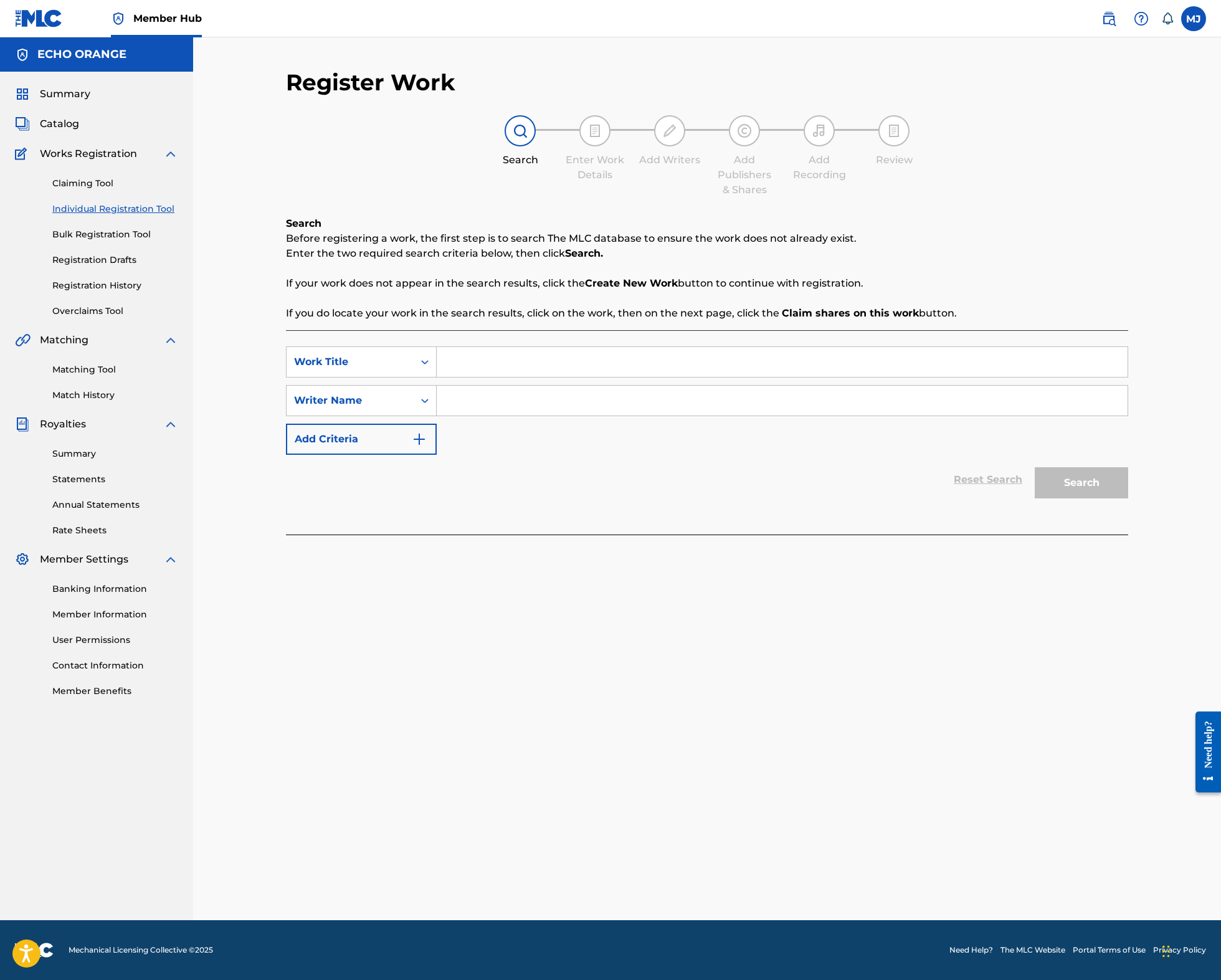
click at [463, 377] on input "Search Form" at bounding box center [782, 361] width 690 height 30
type input "Miighty Mounts"
paste input "denis hekimian"
type input "denis hekimian"
click at [1128, 498] on button "Search" at bounding box center [1081, 483] width 94 height 32
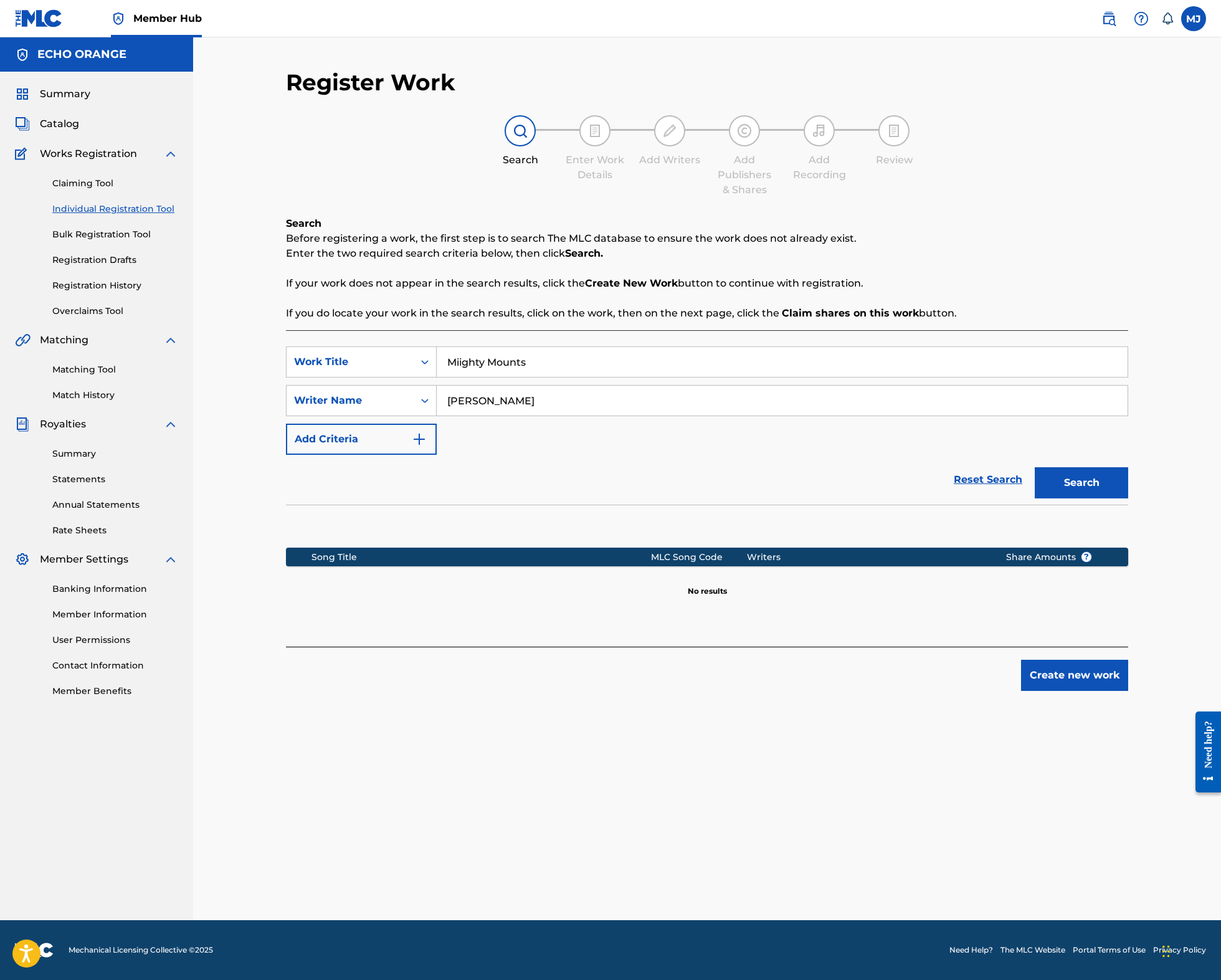
click at [1142, 781] on div "Register Work Search Enter Work Details Add Writers Add Publishers & Shares Add…" at bounding box center [707, 494] width 872 height 851
click at [1128, 690] on button "Create new work" at bounding box center [1074, 675] width 107 height 32
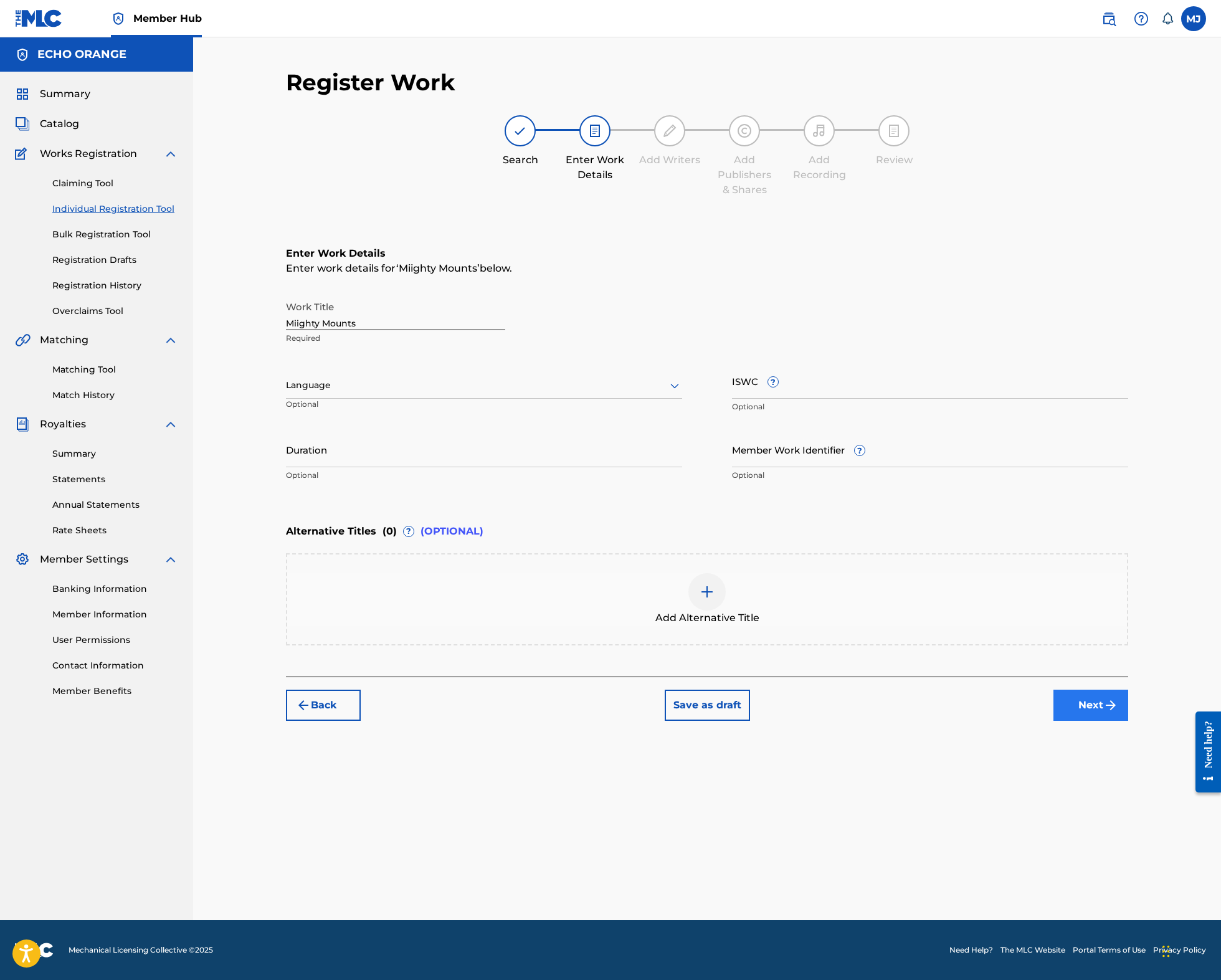
click at [1128, 720] on button "Next" at bounding box center [1090, 705] width 75 height 32
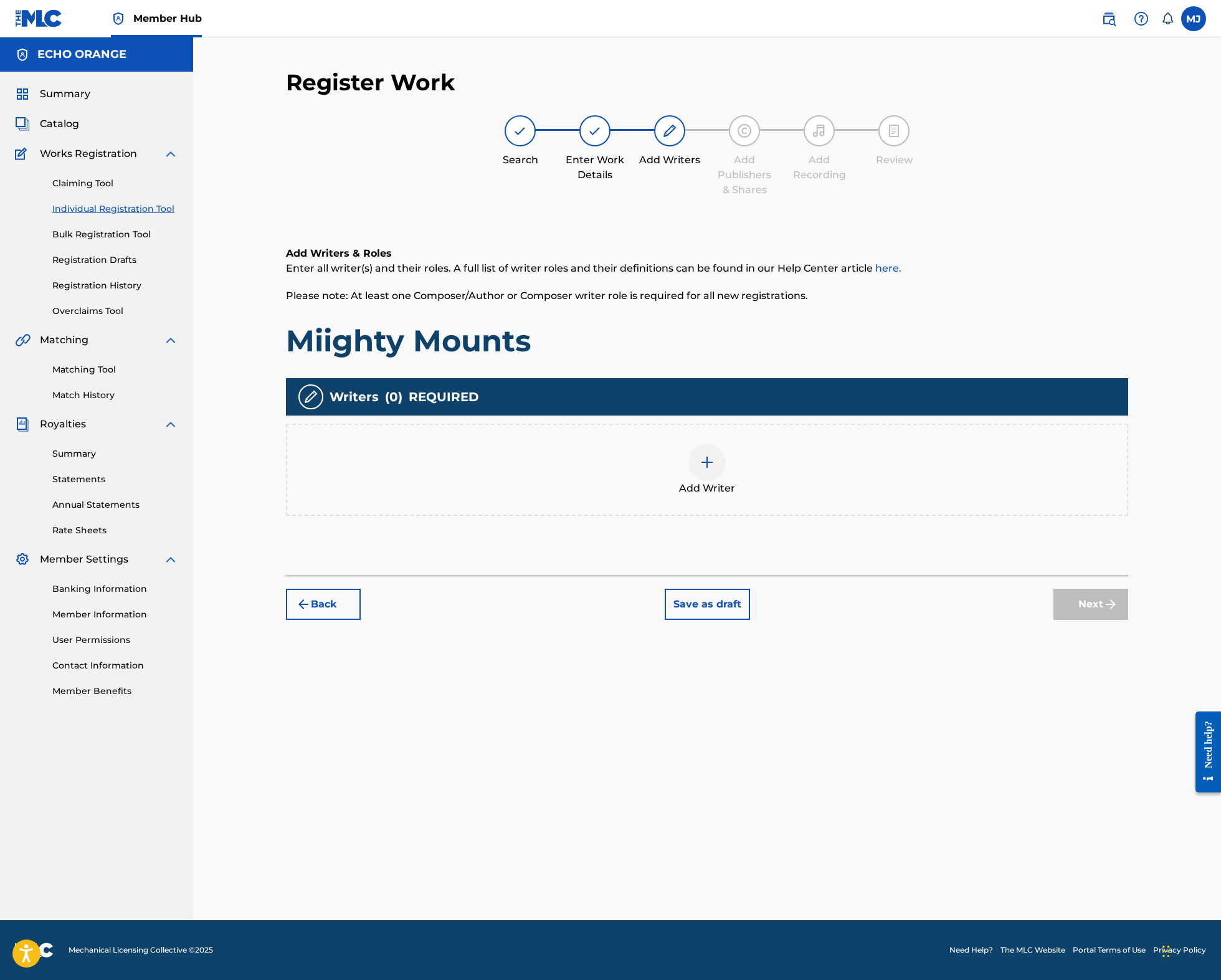
click at [694, 415] on div "Writers ( 0 ) REQUIRED" at bounding box center [707, 396] width 842 height 37
click at [726, 481] on div at bounding box center [707, 461] width 37 height 37
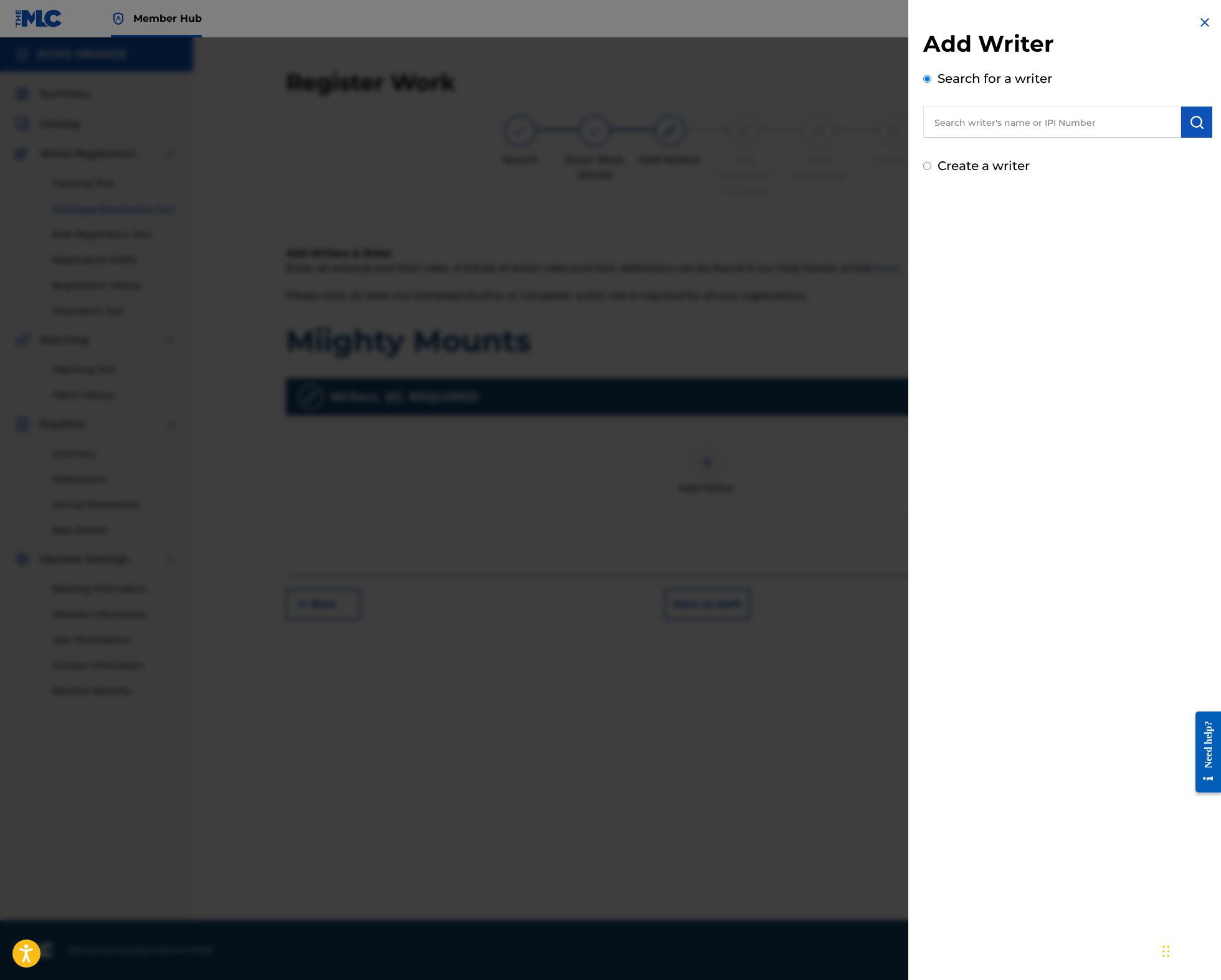
click at [978, 138] on input "text" at bounding box center [1052, 122] width 258 height 32
paste input "denis hekimian"
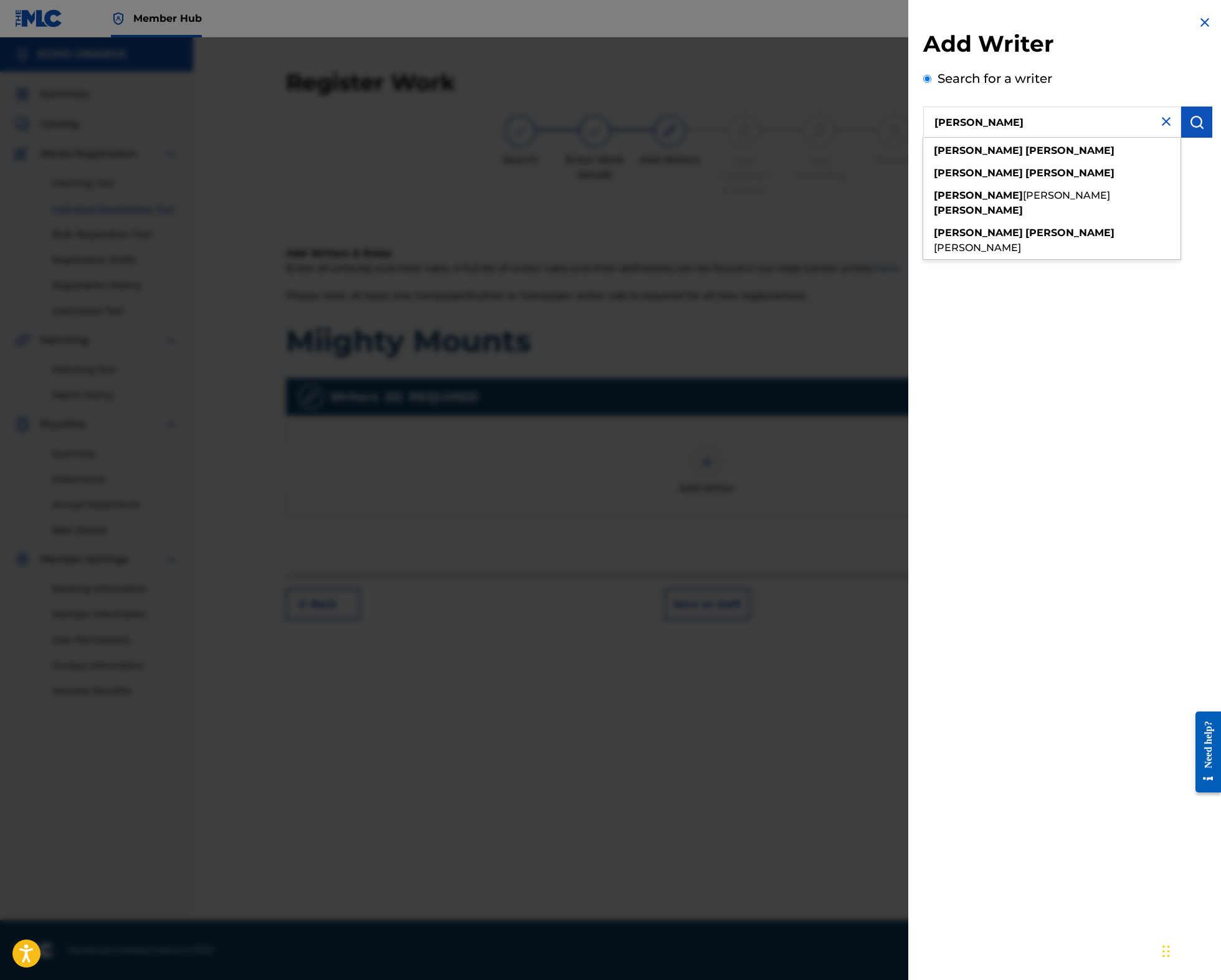
type input "denis hekimian"
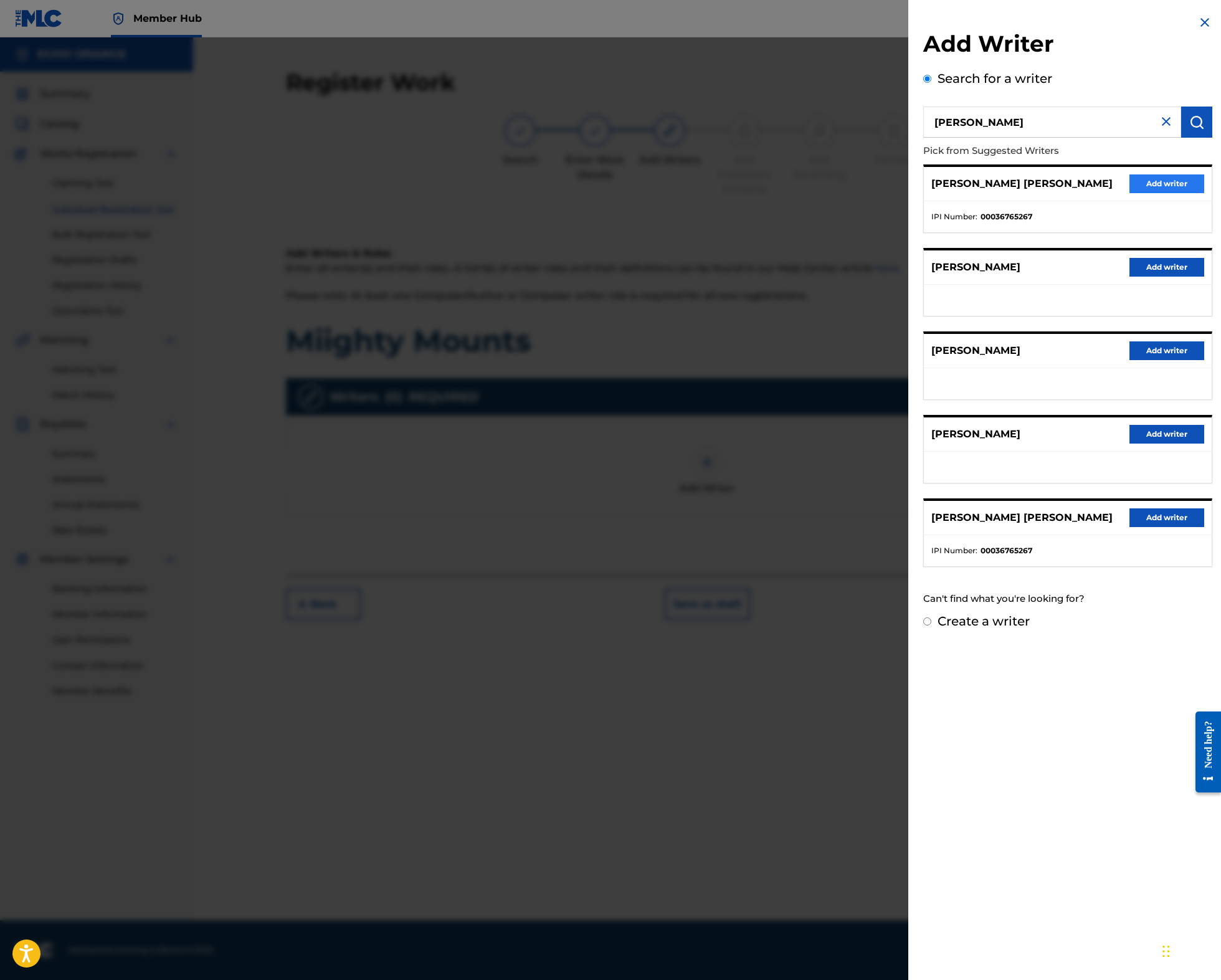
click at [1149, 193] on button "Add writer" at bounding box center [1166, 183] width 75 height 19
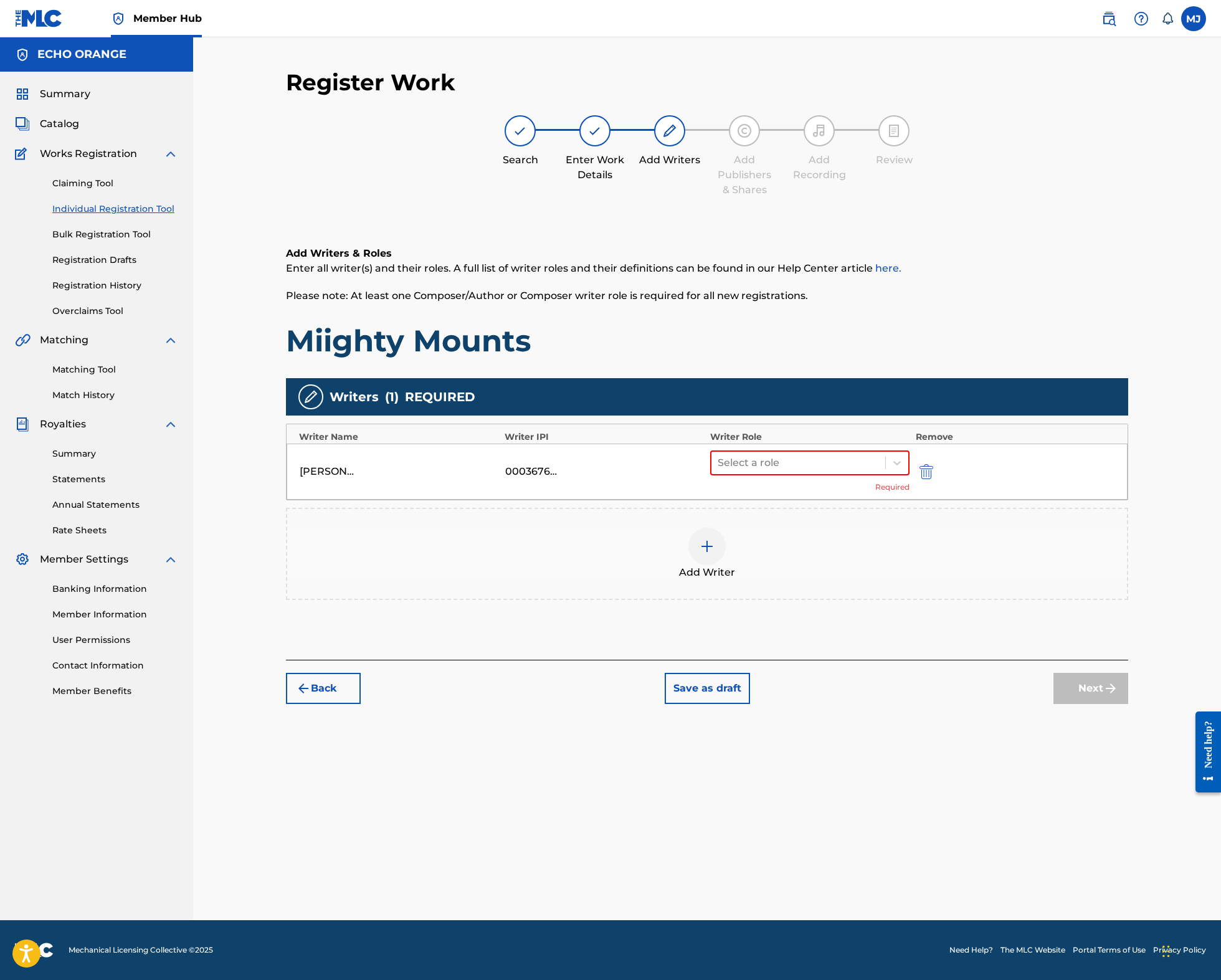
click at [879, 496] on div "DENIS MARCEL HEKIMIAN 00036765267 Select a role Required" at bounding box center [707, 471] width 841 height 56
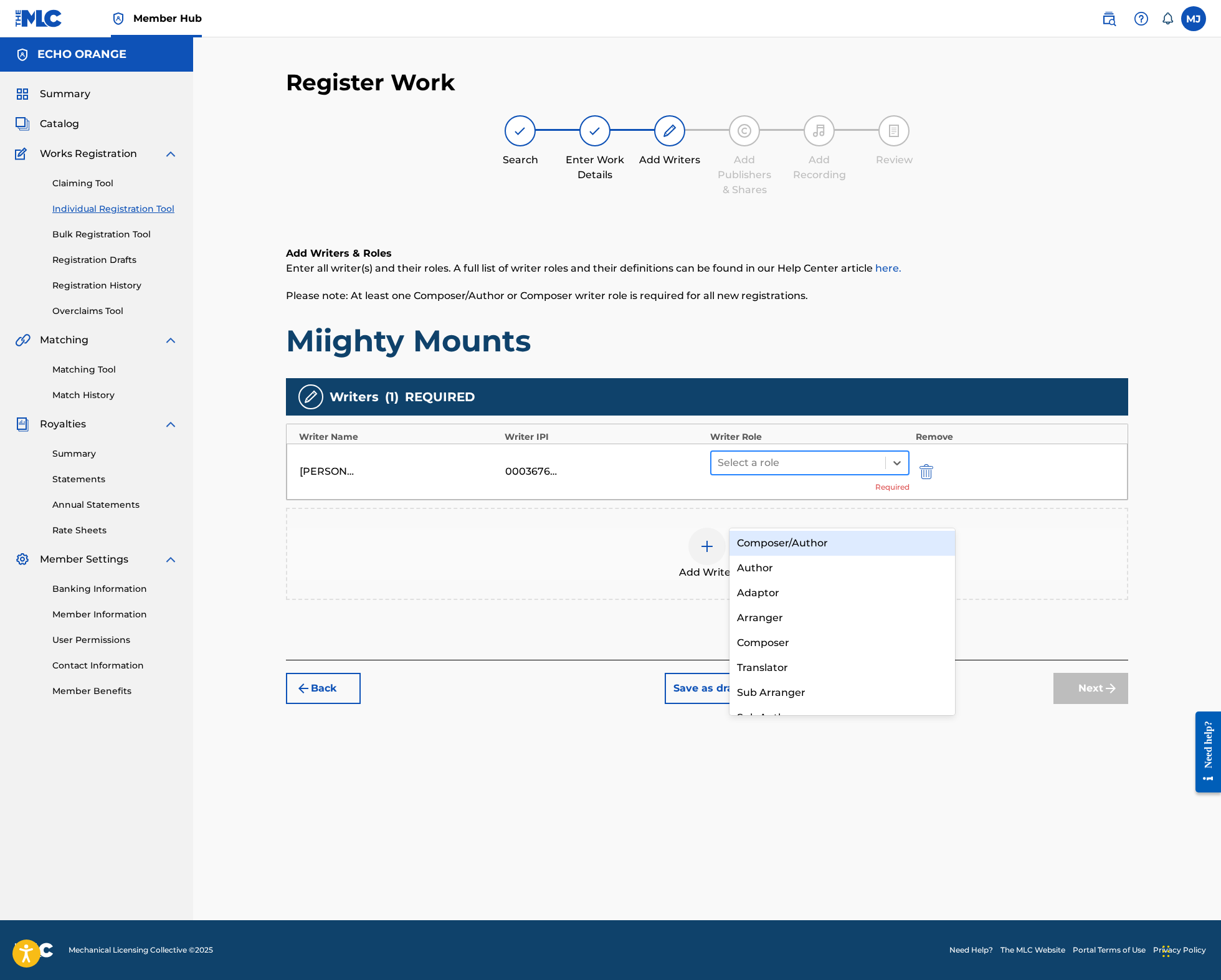
click at [877, 471] on div at bounding box center [798, 462] width 162 height 17
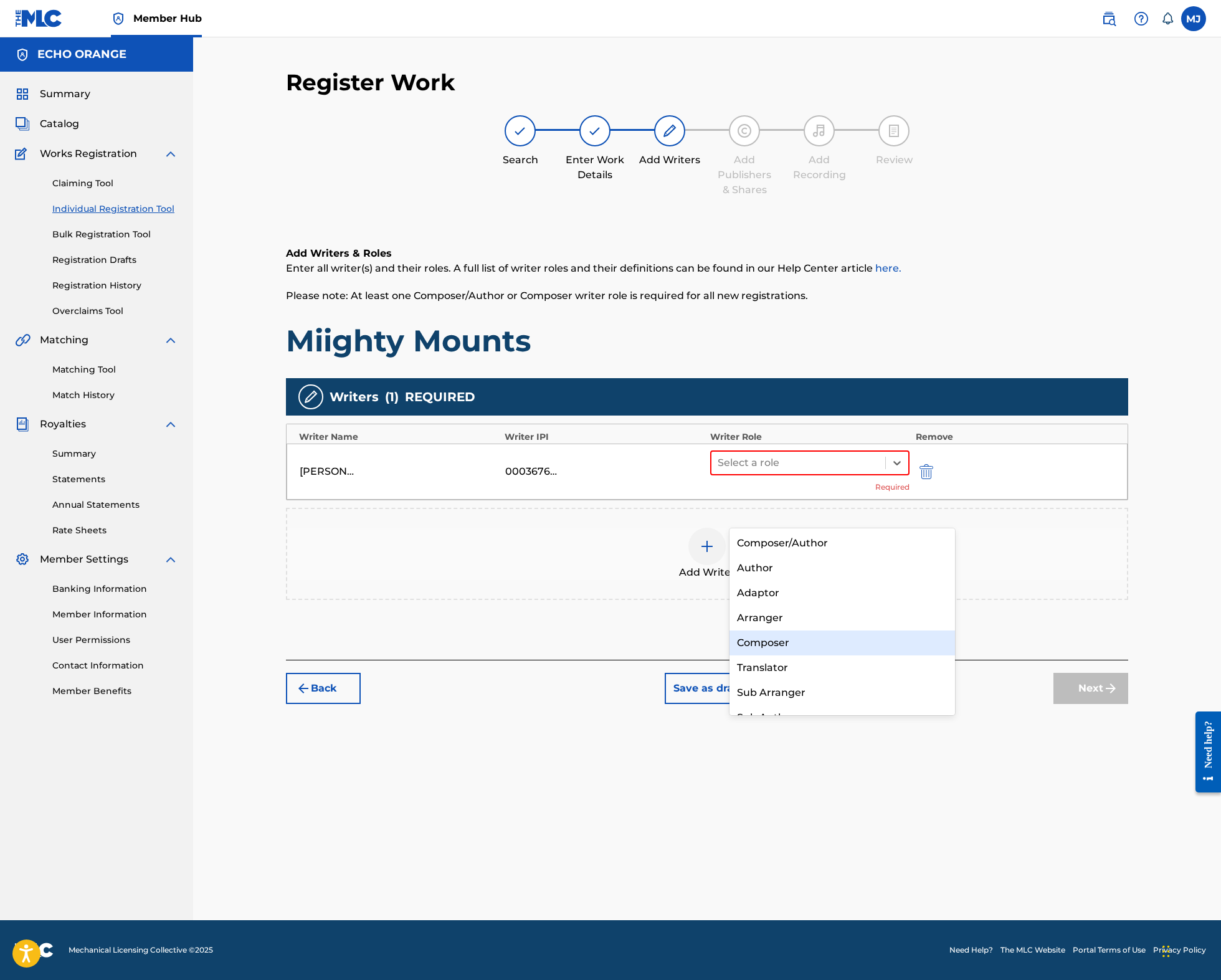
click at [846, 649] on div "Composer/Author Author Adaptor Arranger Composer Translator Sub Arranger Sub Au…" at bounding box center [842, 621] width 226 height 187
click at [846, 648] on div "Composer" at bounding box center [842, 643] width 226 height 25
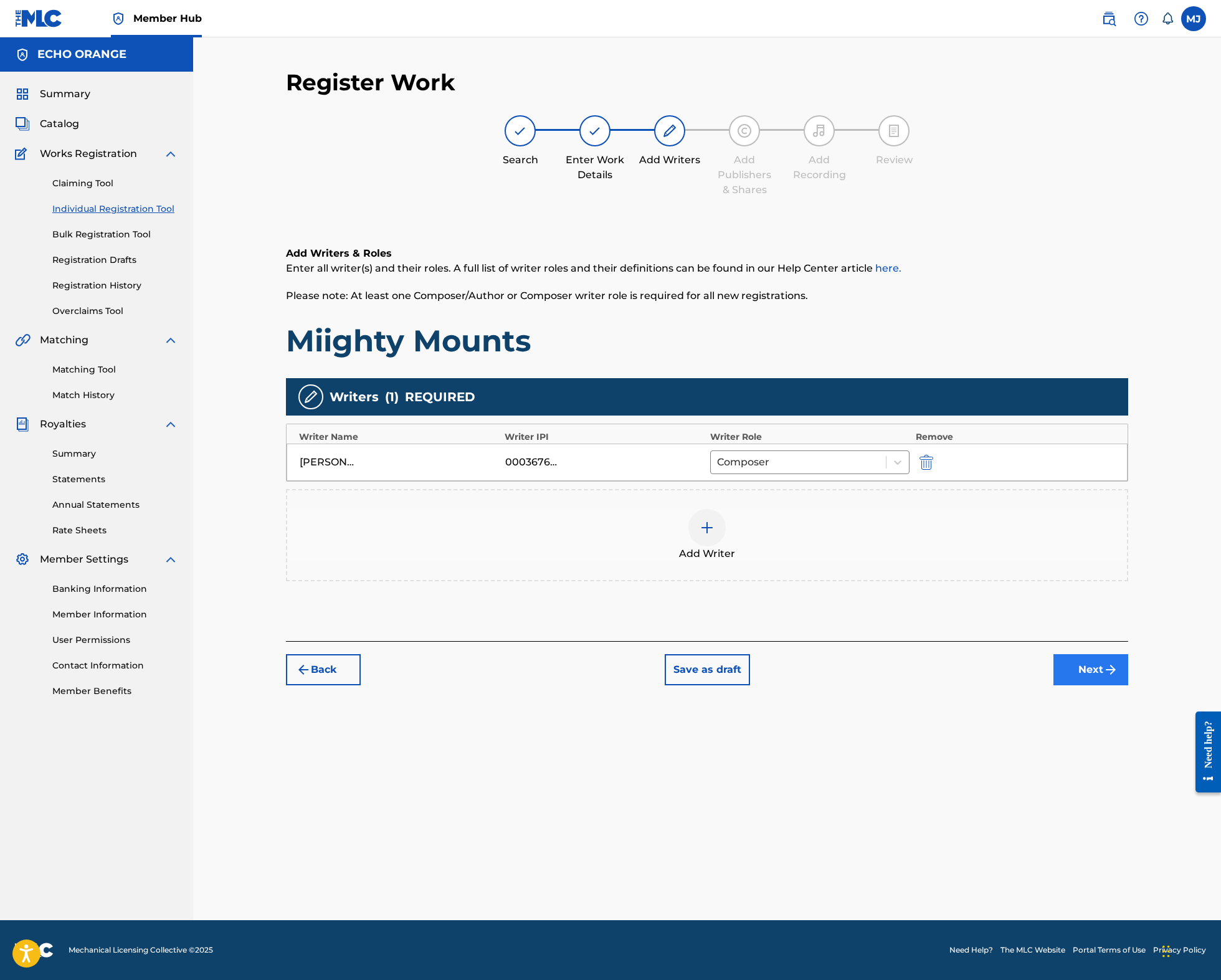
click at [1128, 685] on button "Next" at bounding box center [1090, 670] width 75 height 32
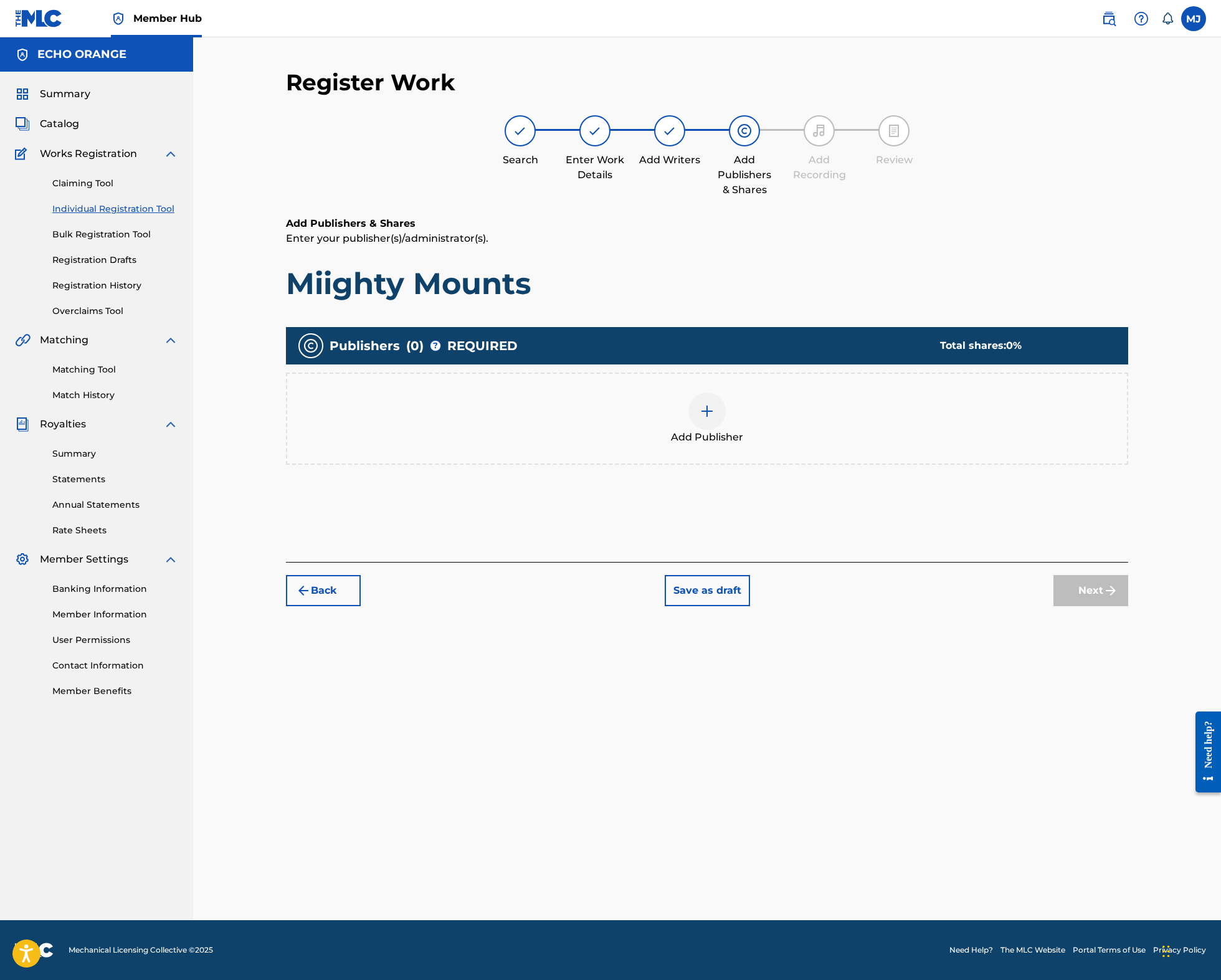
click at [763, 445] on div "Add Publisher" at bounding box center [707, 419] width 839 height 52
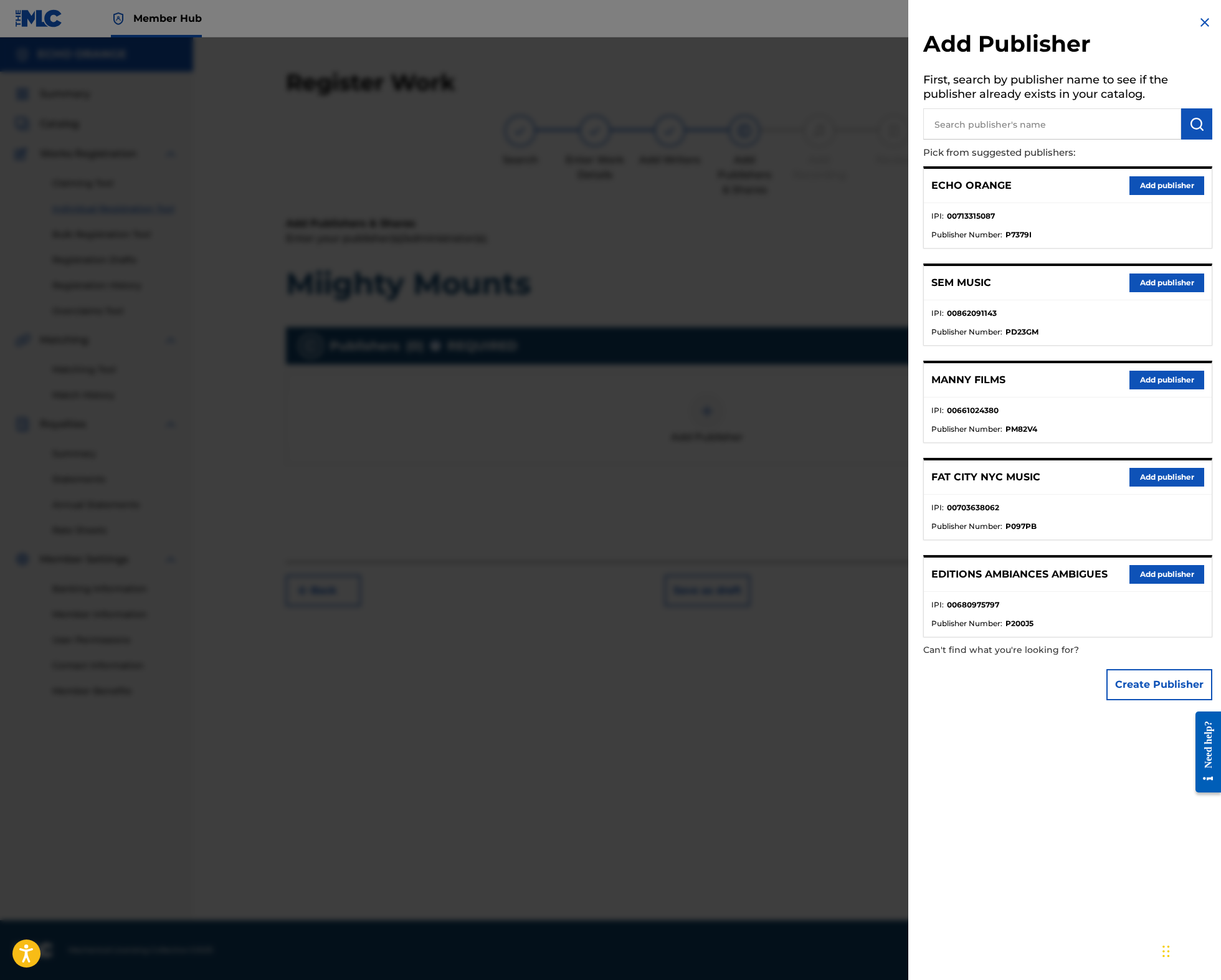
click at [927, 125] on input "text" at bounding box center [1052, 124] width 258 height 32
type input "origins"
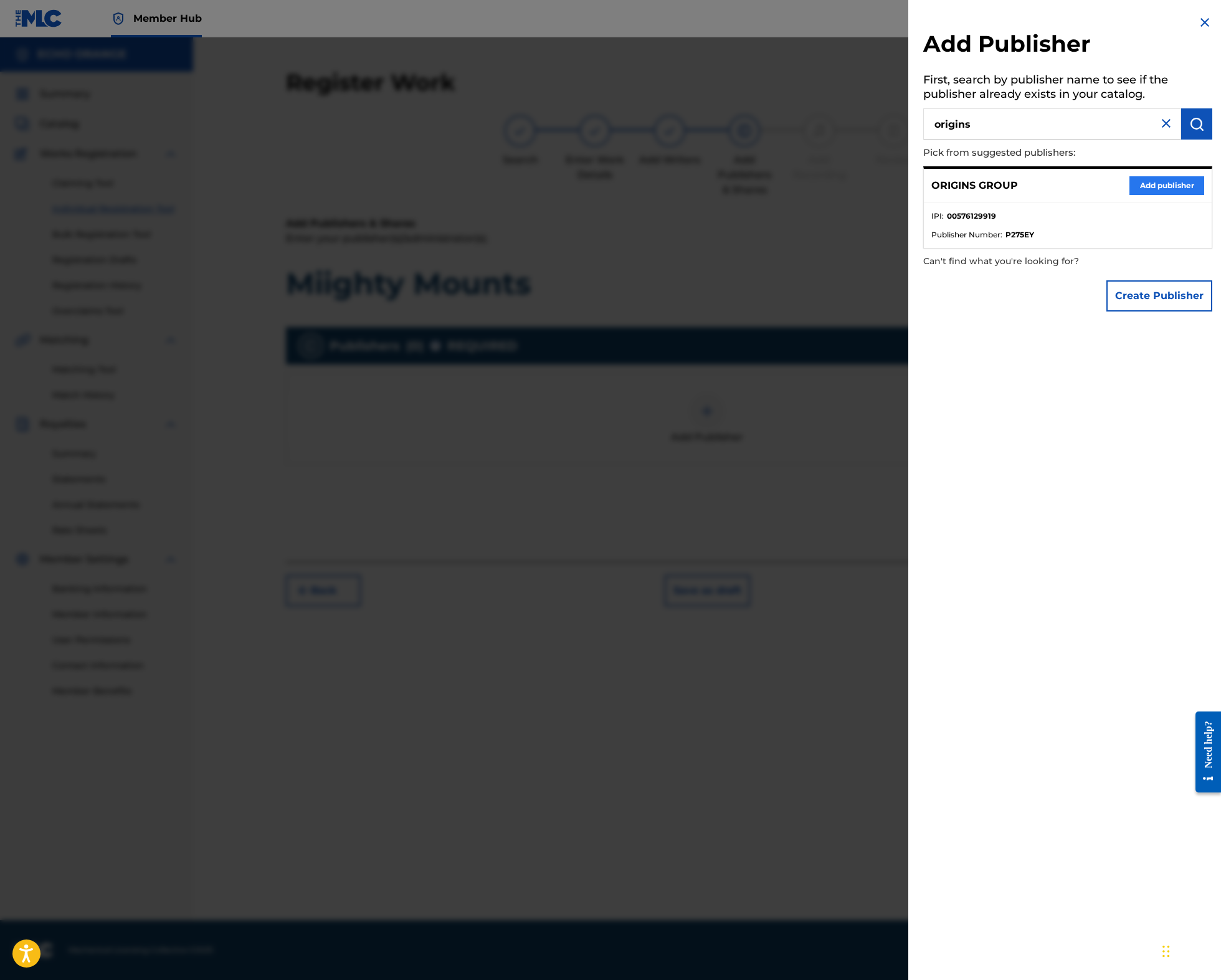
click at [1146, 195] on button "Add publisher" at bounding box center [1166, 185] width 75 height 19
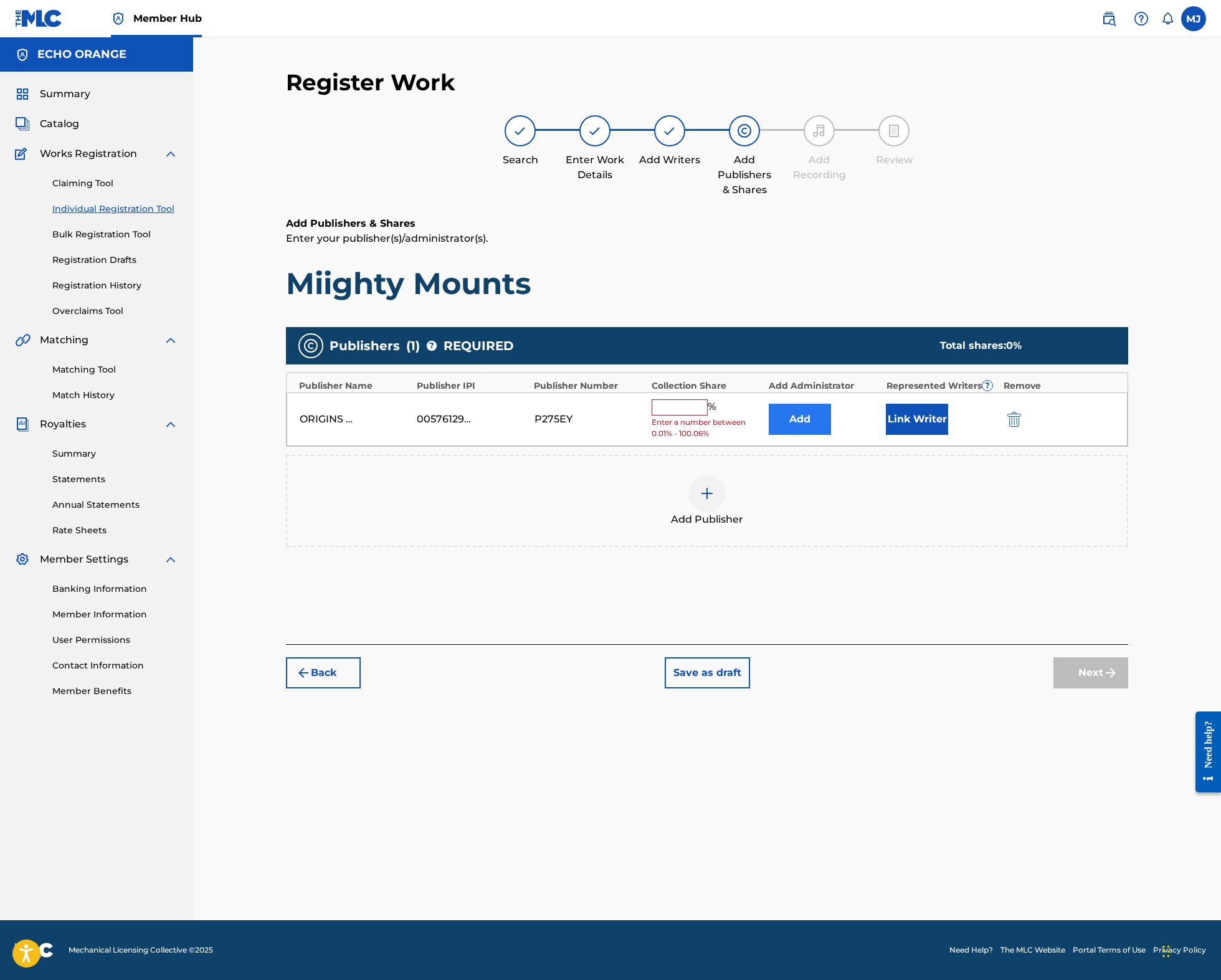
click at [822, 435] on button "Add" at bounding box center [800, 419] width 62 height 32
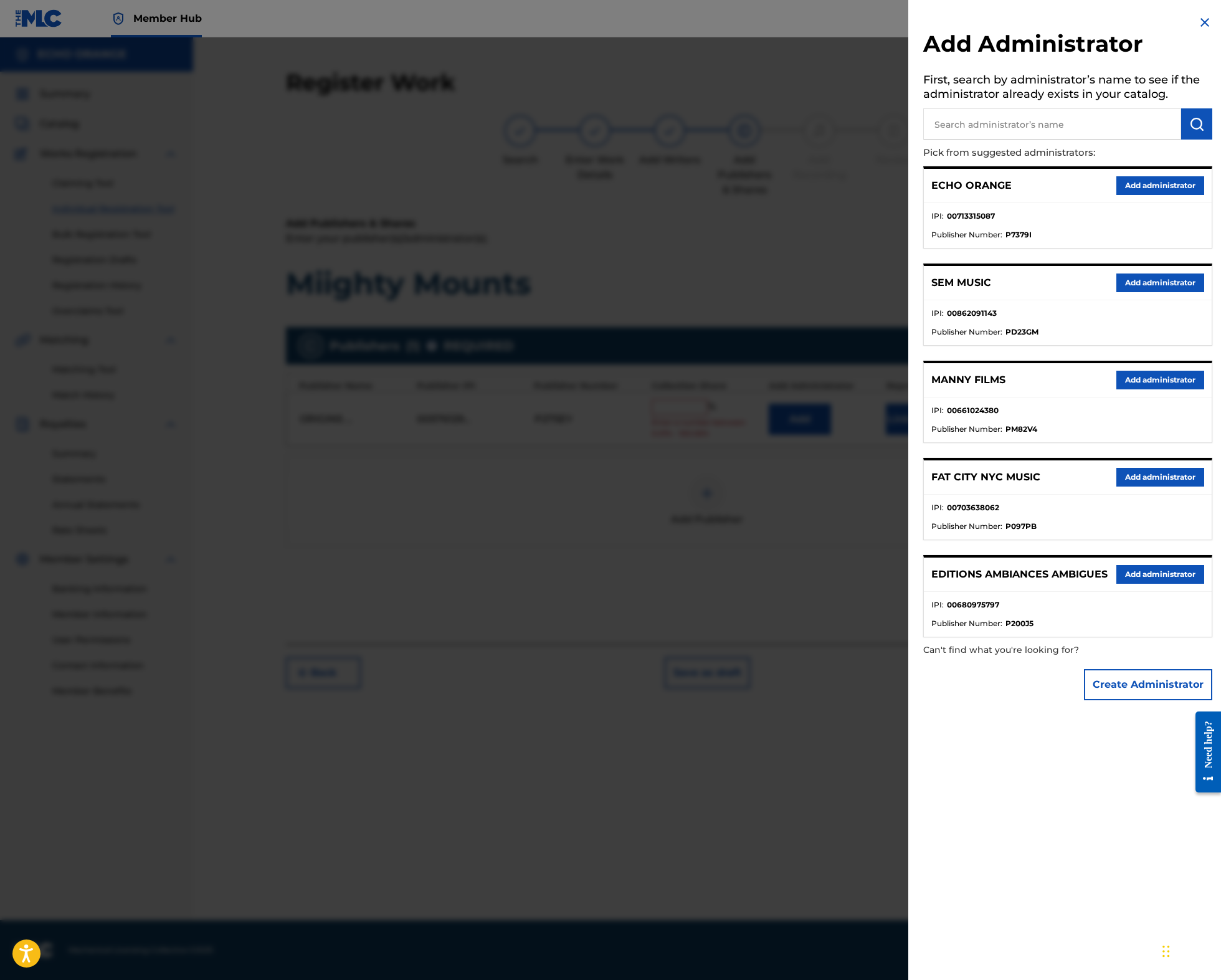
click at [1122, 195] on button "Add administrator" at bounding box center [1160, 185] width 88 height 19
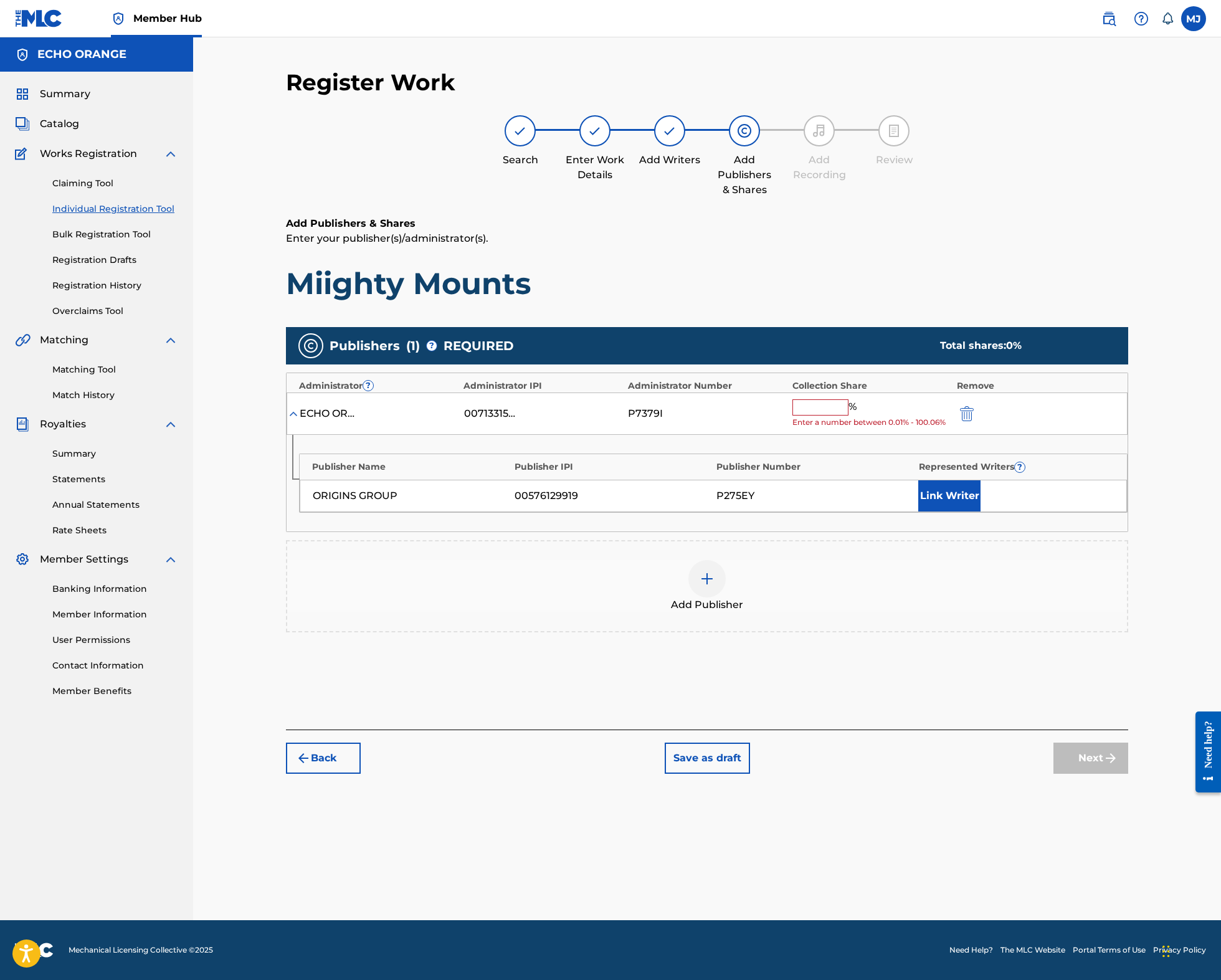
click at [848, 415] on input "text" at bounding box center [820, 407] width 56 height 16
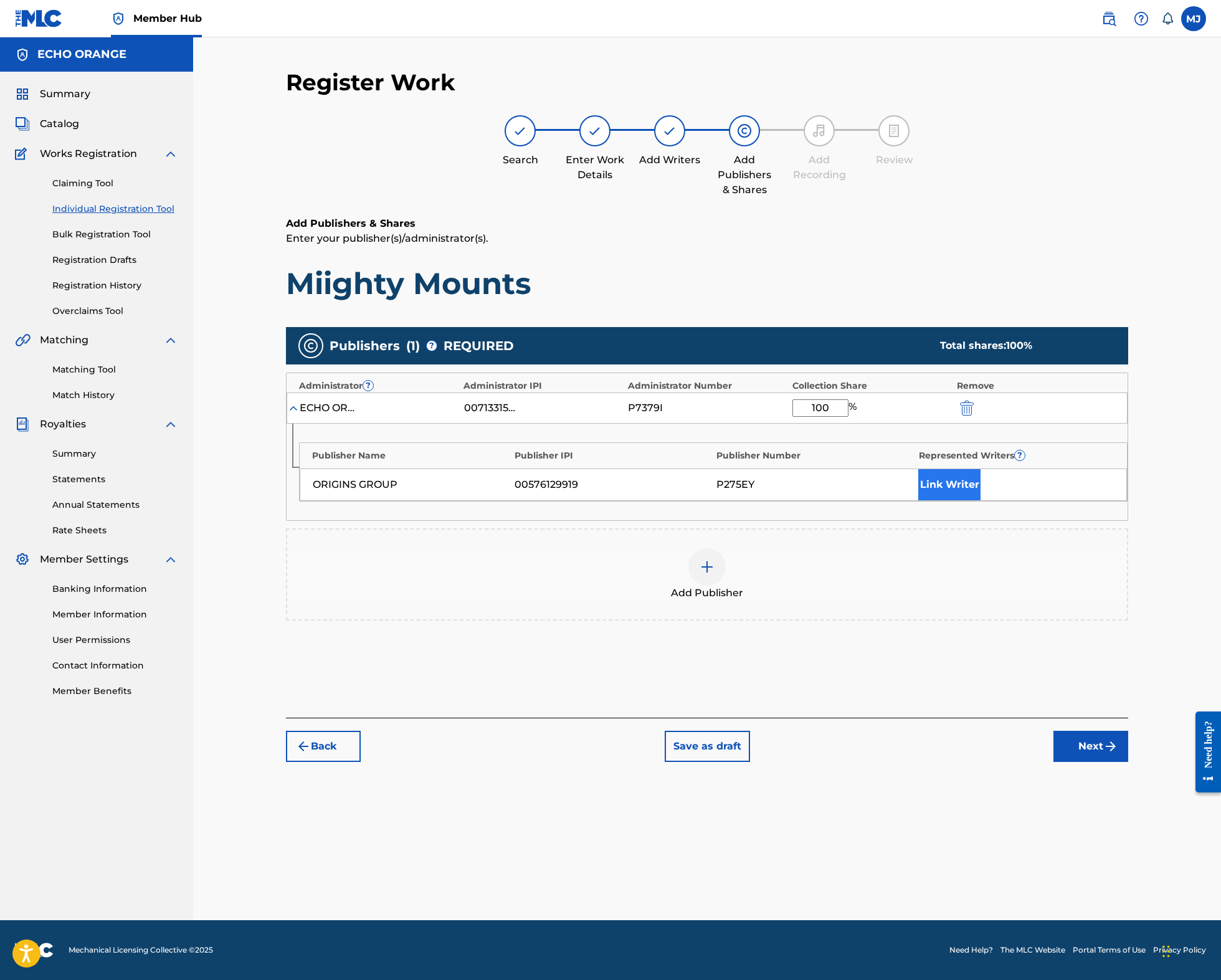
type input "100"
click at [980, 500] on button "Link Writer" at bounding box center [948, 485] width 62 height 32
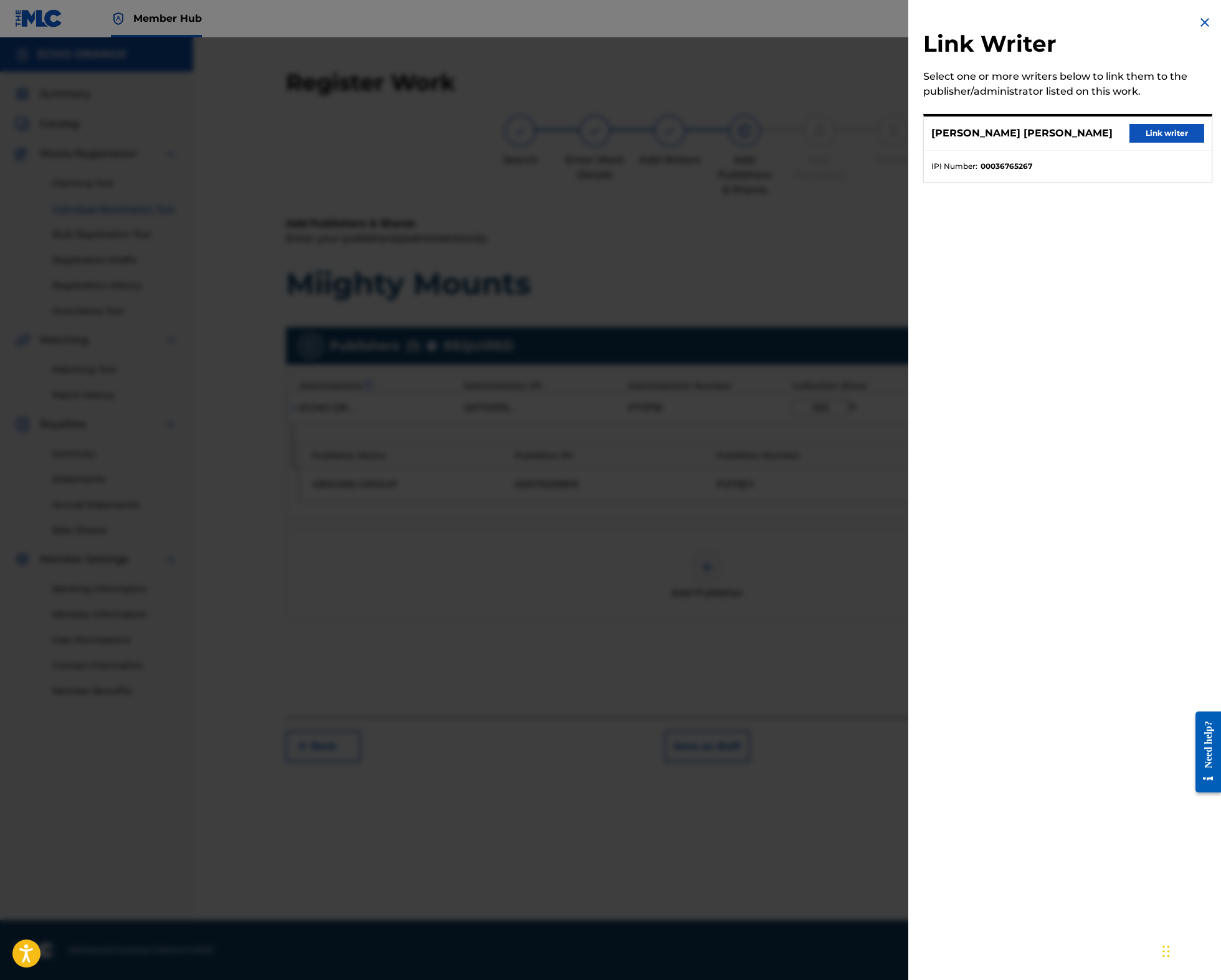
click at [1154, 128] on div "DENIS MARCEL HEKIMIAN Link writer" at bounding box center [1067, 134] width 288 height 34
click at [1154, 135] on div "DENIS MARCEL HEKIMIAN Link writer" at bounding box center [1067, 134] width 288 height 34
click at [1155, 138] on button "Link writer" at bounding box center [1166, 133] width 75 height 19
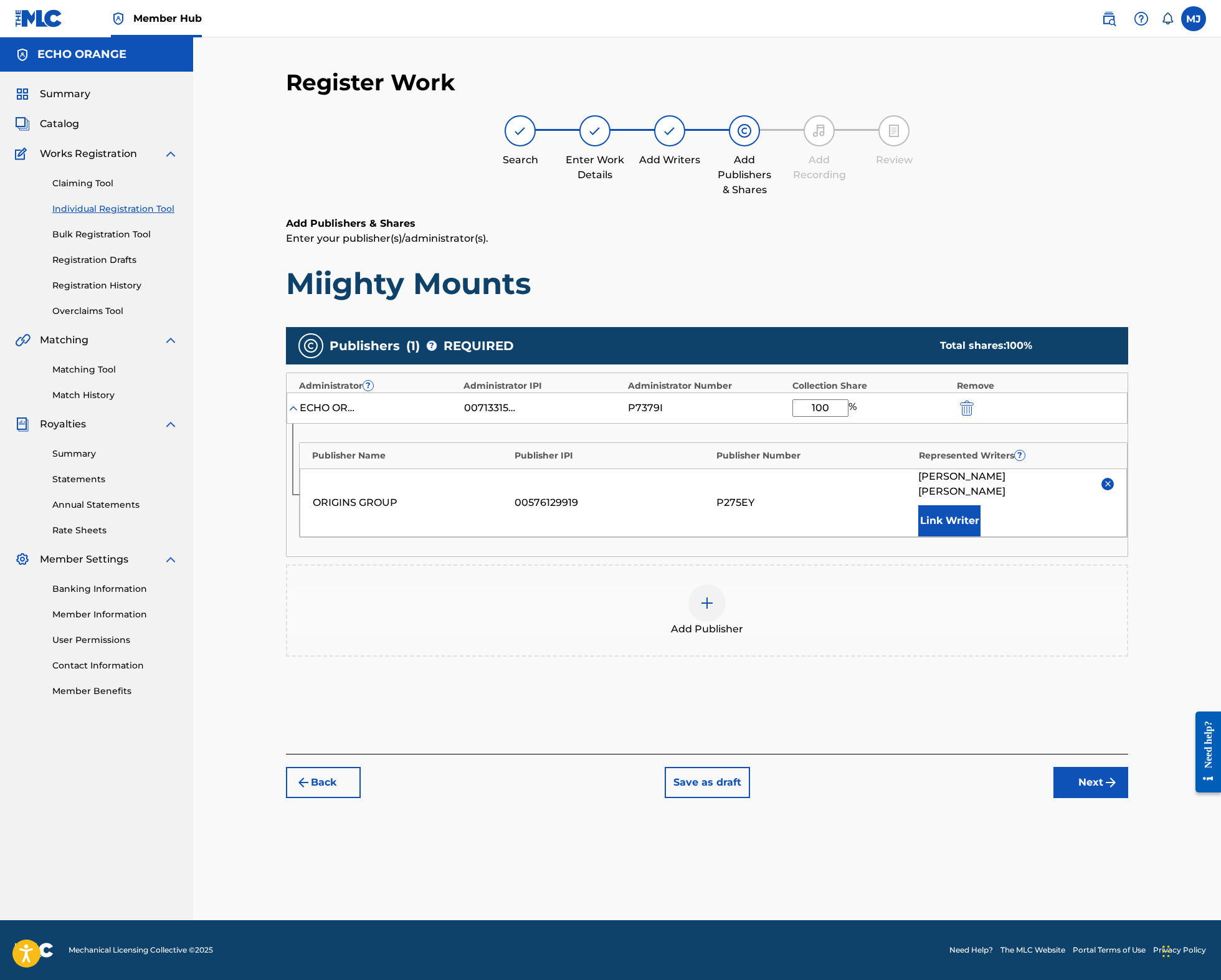
click at [1142, 892] on div "Register Work Search Enter Work Details Add Writers Add Publishers & Shares Add…" at bounding box center [707, 494] width 872 height 851
click at [1128, 798] on button "Next" at bounding box center [1090, 782] width 75 height 32
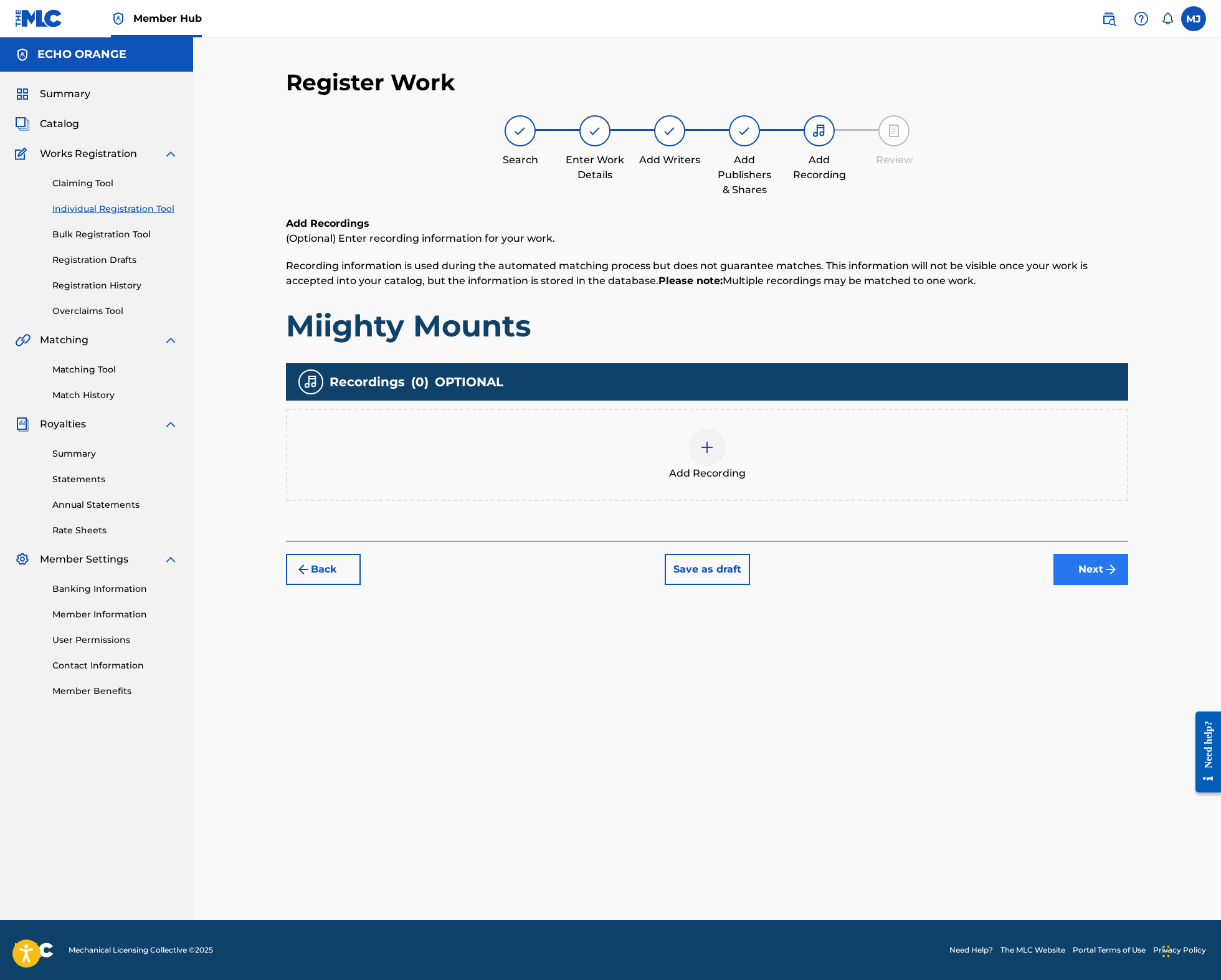
click at [1128, 585] on button "Next" at bounding box center [1090, 569] width 75 height 32
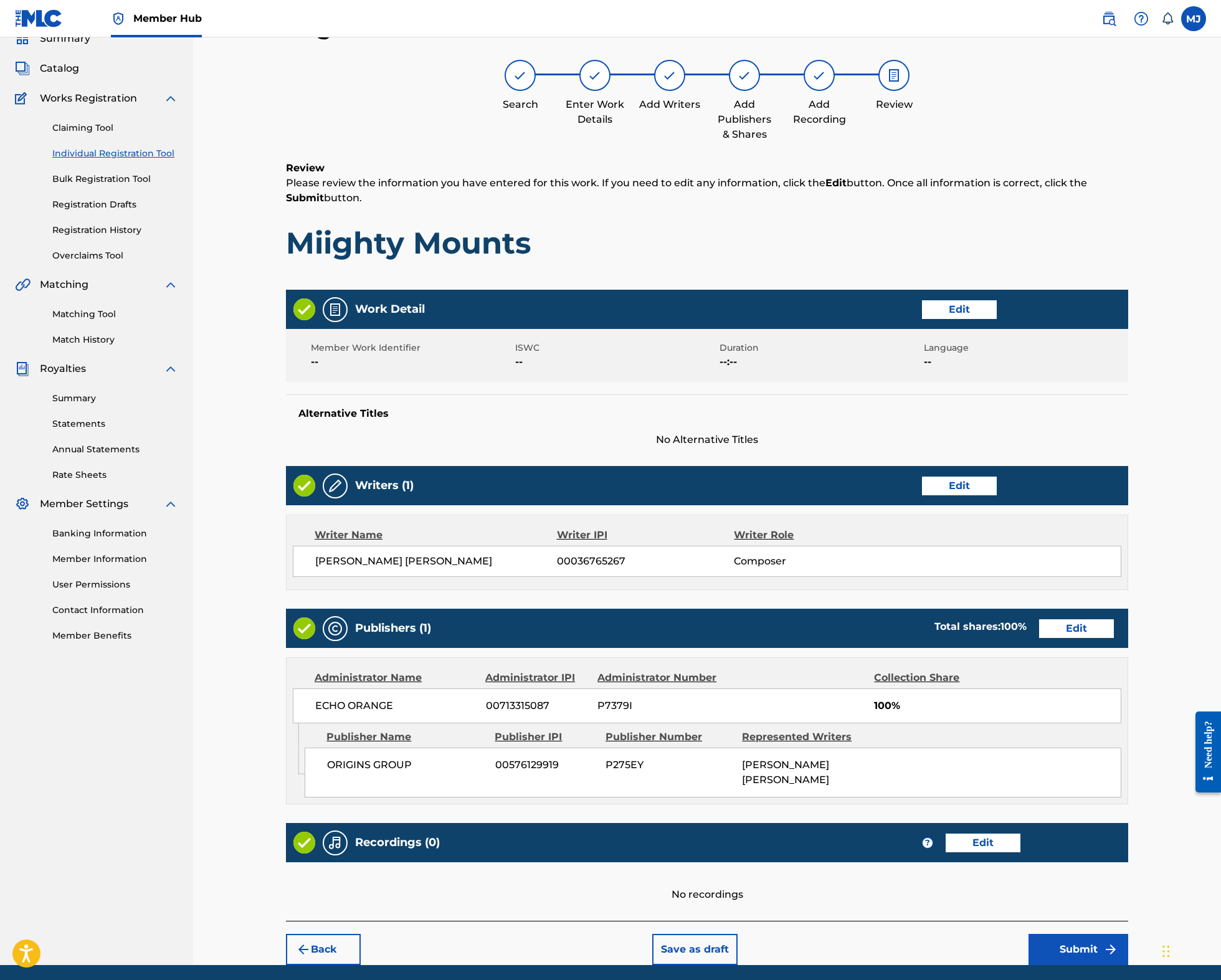
scroll to position [217, 0]
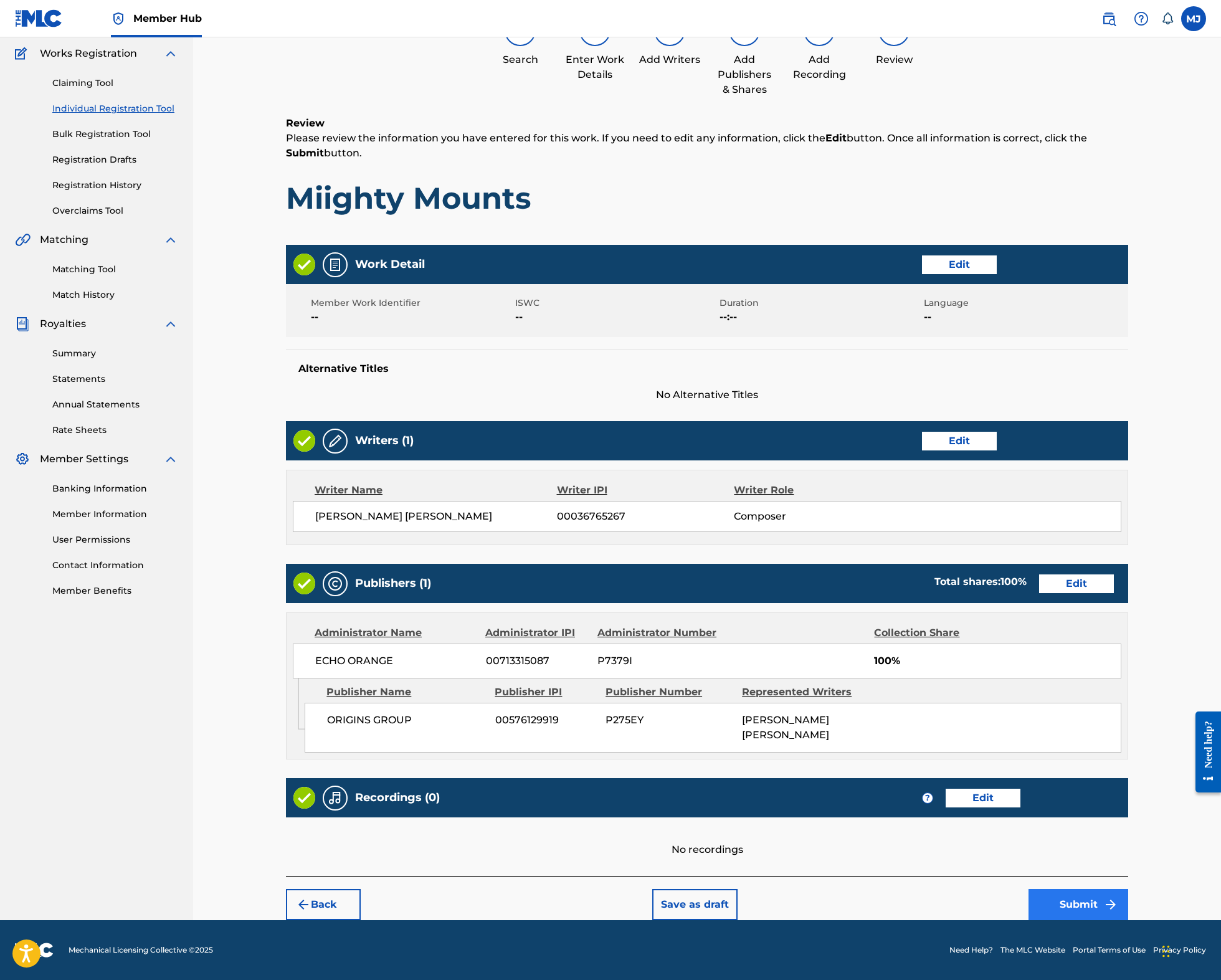
click at [1127, 901] on button "Submit" at bounding box center [1078, 904] width 99 height 32
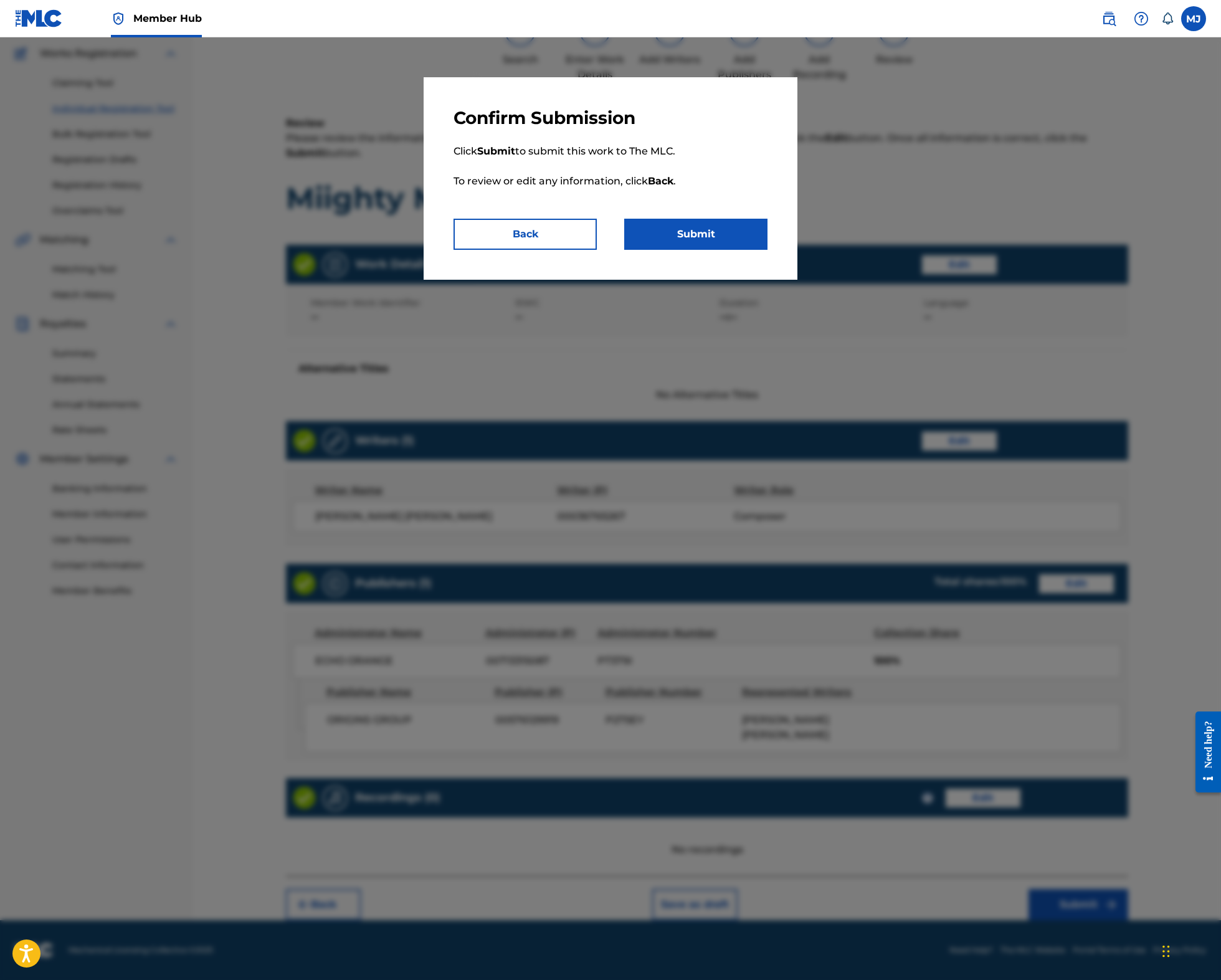
click at [643, 218] on p "Click Submit to submit this work to The MLC. To review or edit any information,…" at bounding box center [610, 173] width 314 height 89
click at [692, 250] on button "Submit" at bounding box center [696, 234] width 143 height 32
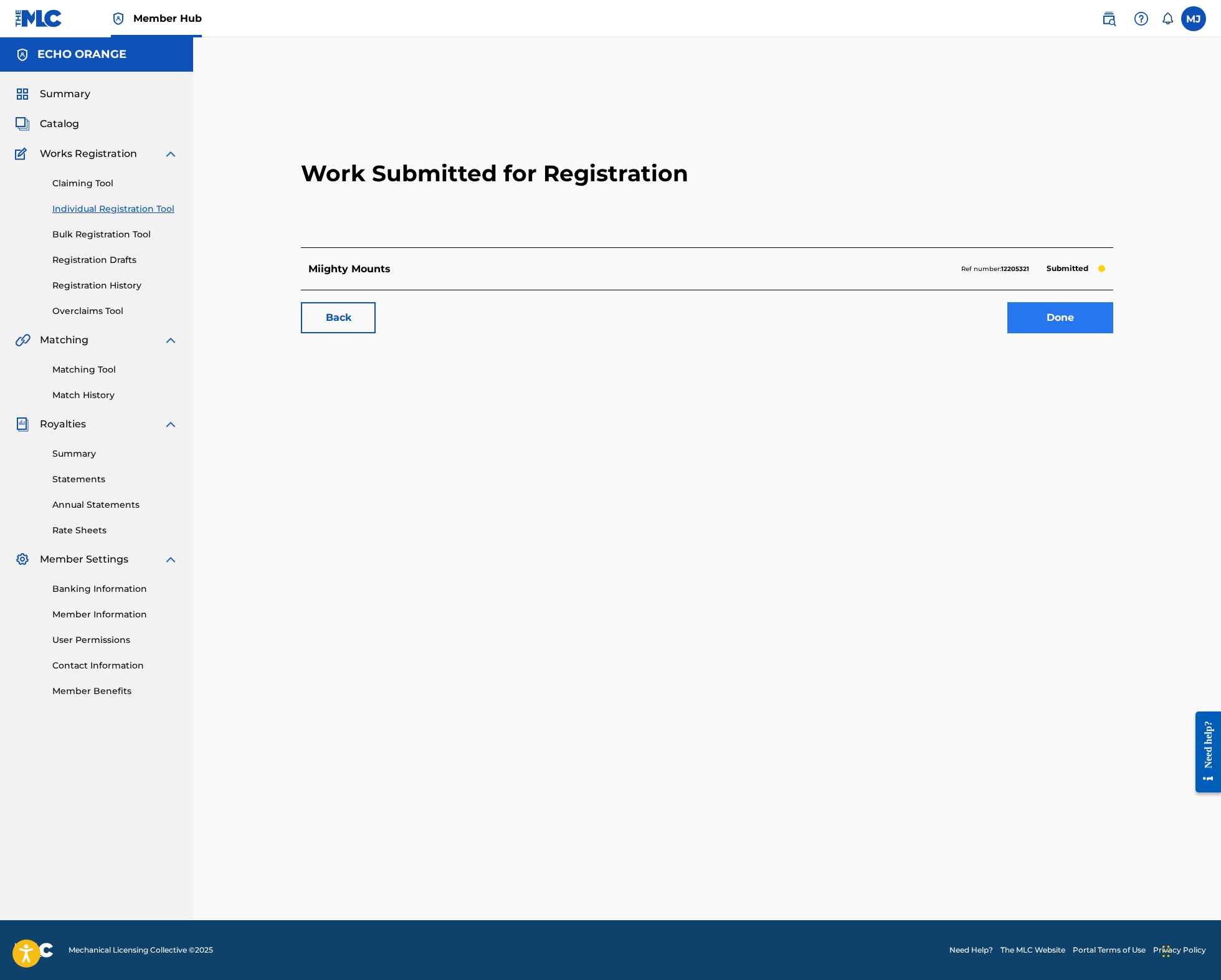
click at [1111, 333] on link "Done" at bounding box center [1059, 318] width 106 height 32
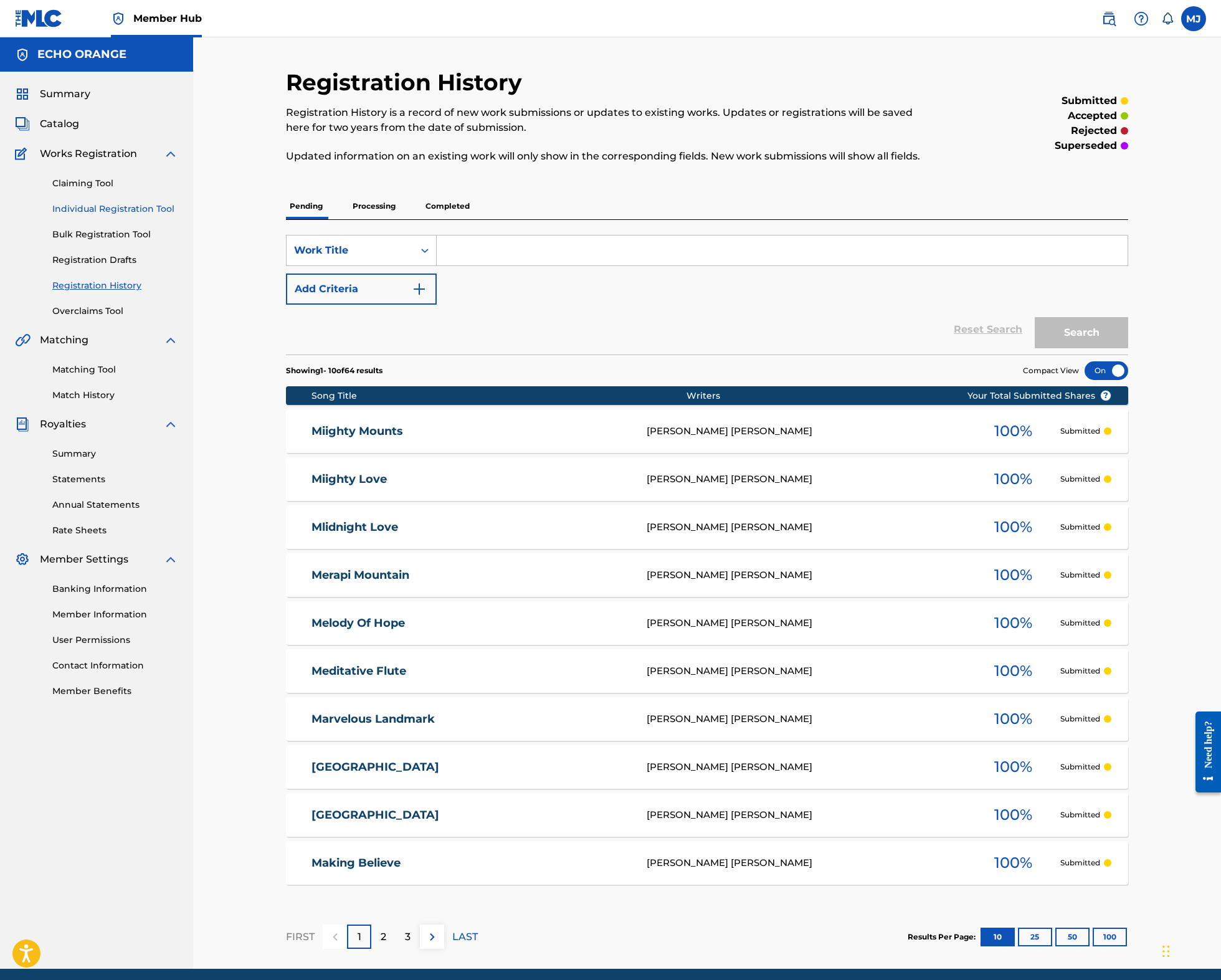
click at [125, 216] on link "Individual Registration Tool" at bounding box center [115, 208] width 125 height 13
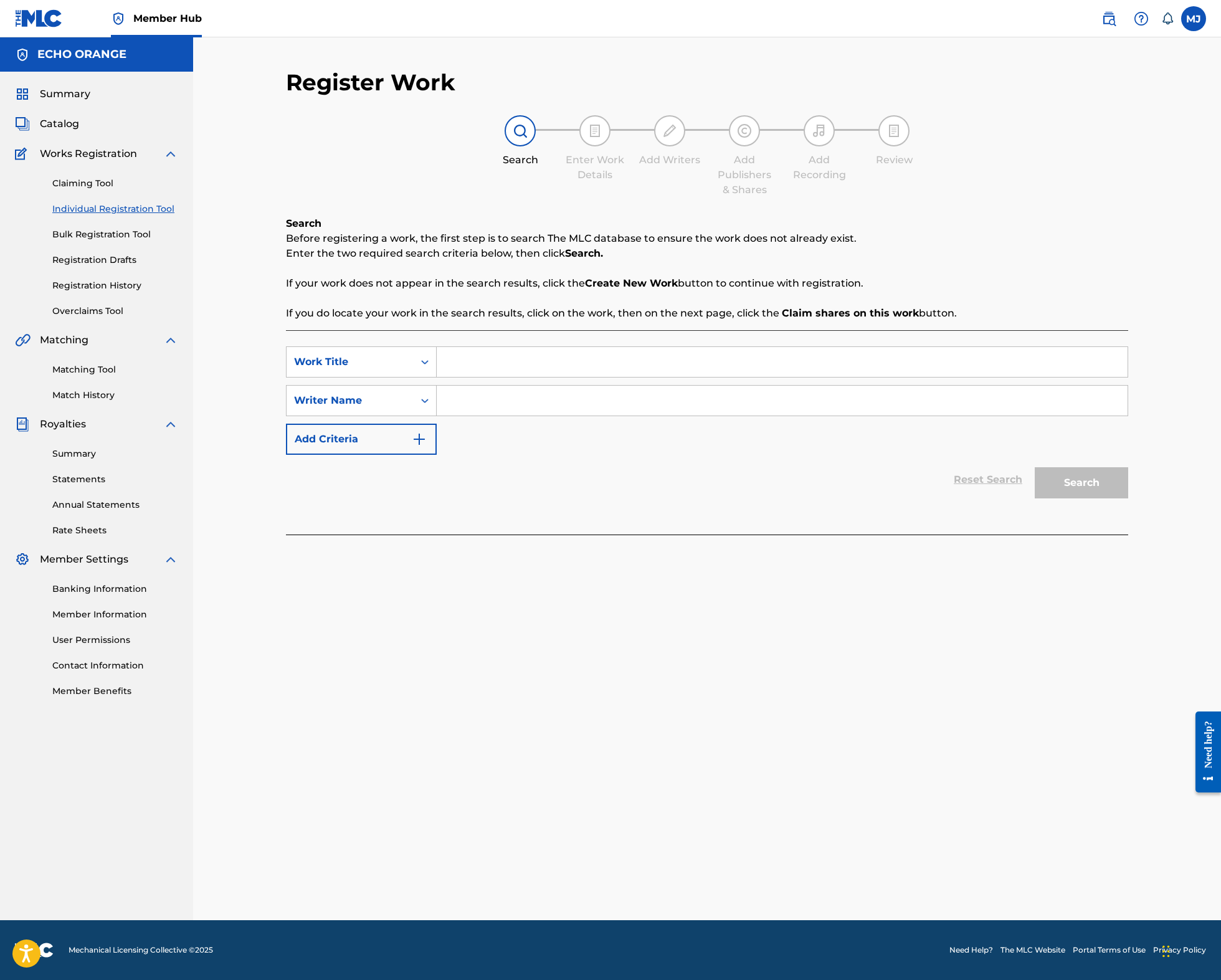
click at [449, 412] on div "SearchWithCriteria7ec4a70f-96d3-46e7-a5c3-4fce4864ad32 Work Title SearchWithCri…" at bounding box center [707, 401] width 842 height 108
click at [494, 377] on input "Search Form" at bounding box center [782, 361] width 690 height 30
type input "Millions of Light Year"
paste input "Search Form"
click at [556, 415] on input "Search Form" at bounding box center [782, 400] width 690 height 30
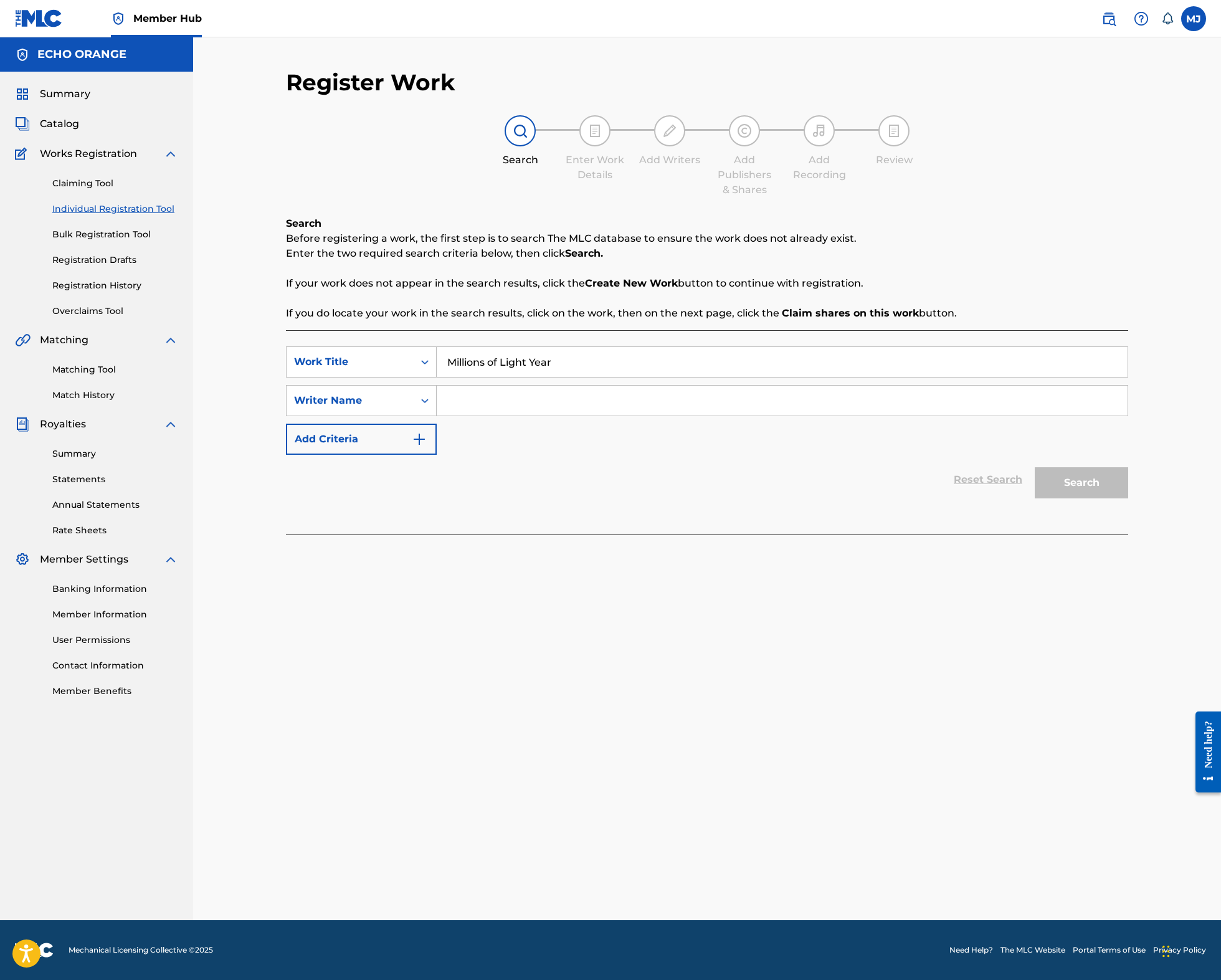
paste input "denis hekimian"
type input "denis hekimian"
click at [1128, 498] on button "Search" at bounding box center [1081, 483] width 94 height 32
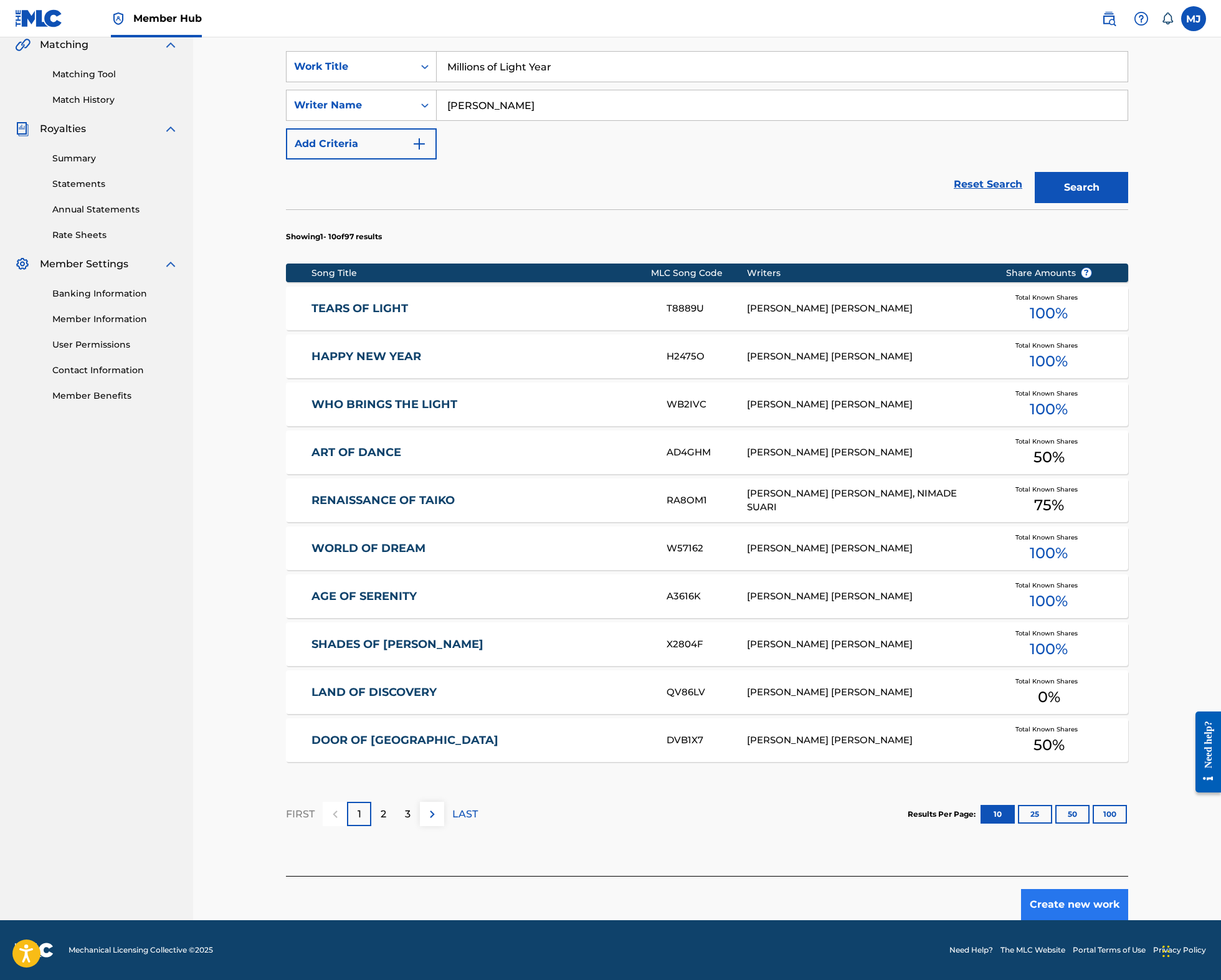
scroll to position [399, 0]
click at [1126, 890] on button "Create new work" at bounding box center [1074, 904] width 107 height 32
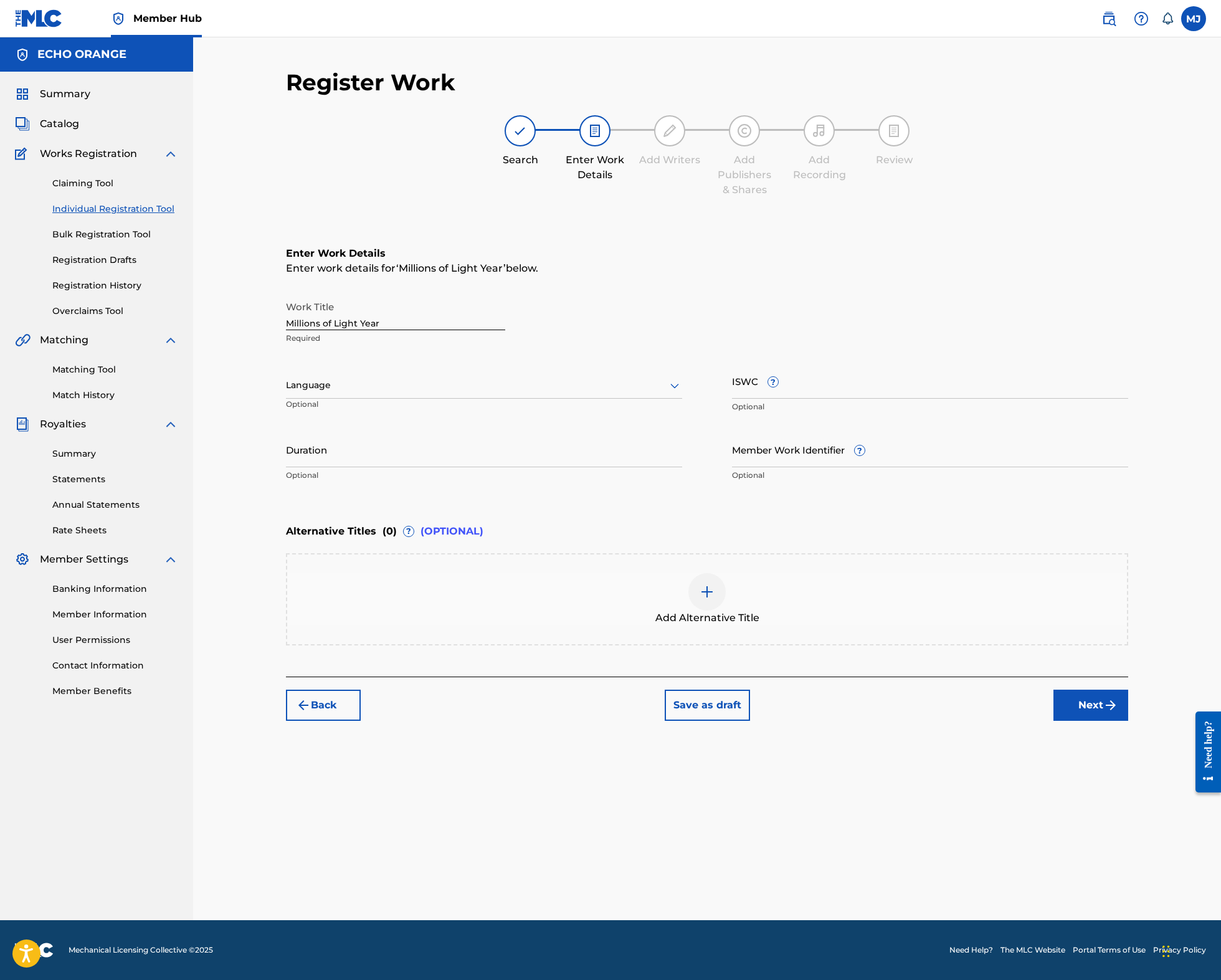
scroll to position [0, 0]
click at [1128, 720] on button "Next" at bounding box center [1090, 705] width 75 height 32
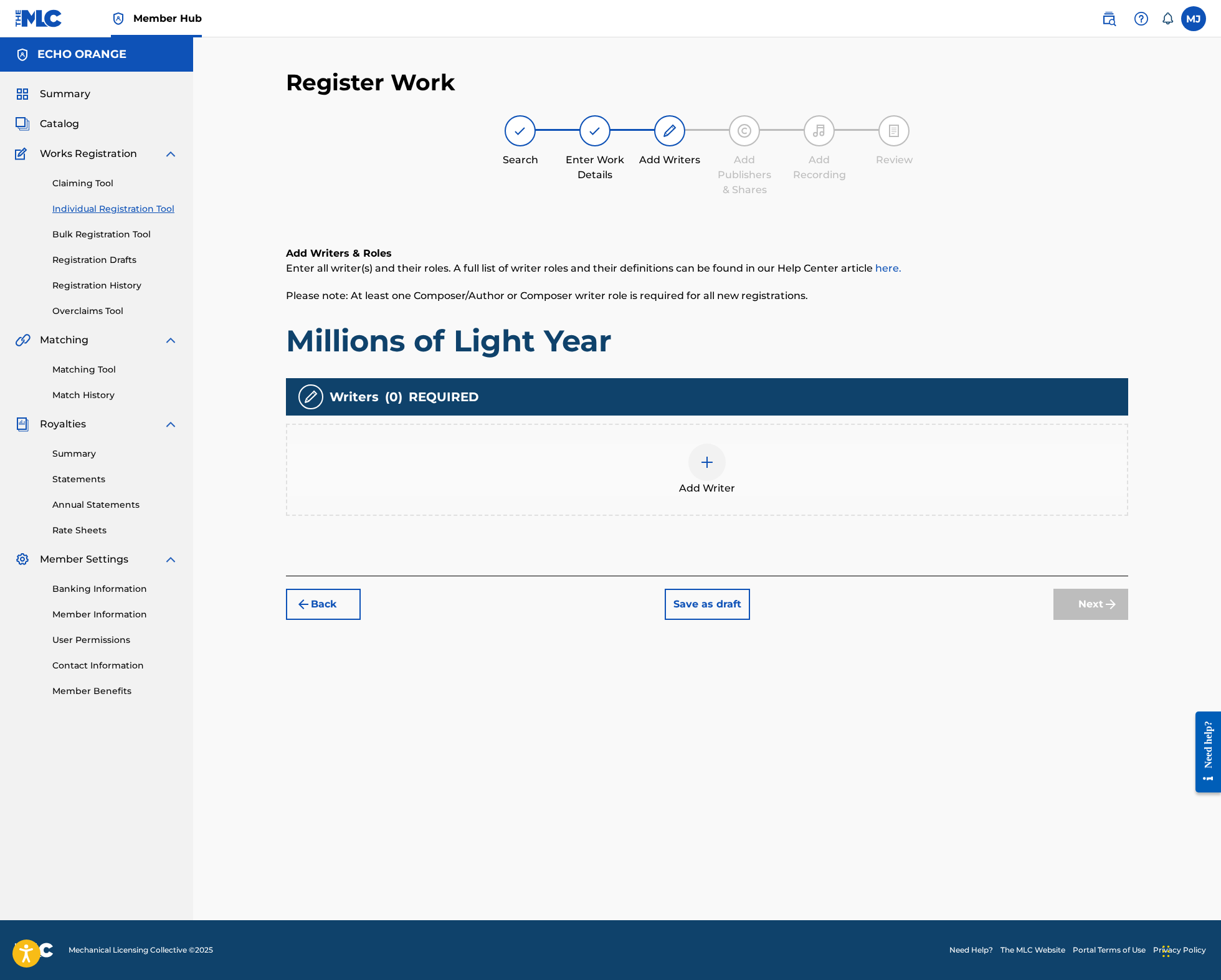
click at [747, 495] on div "Add Writer" at bounding box center [707, 469] width 839 height 52
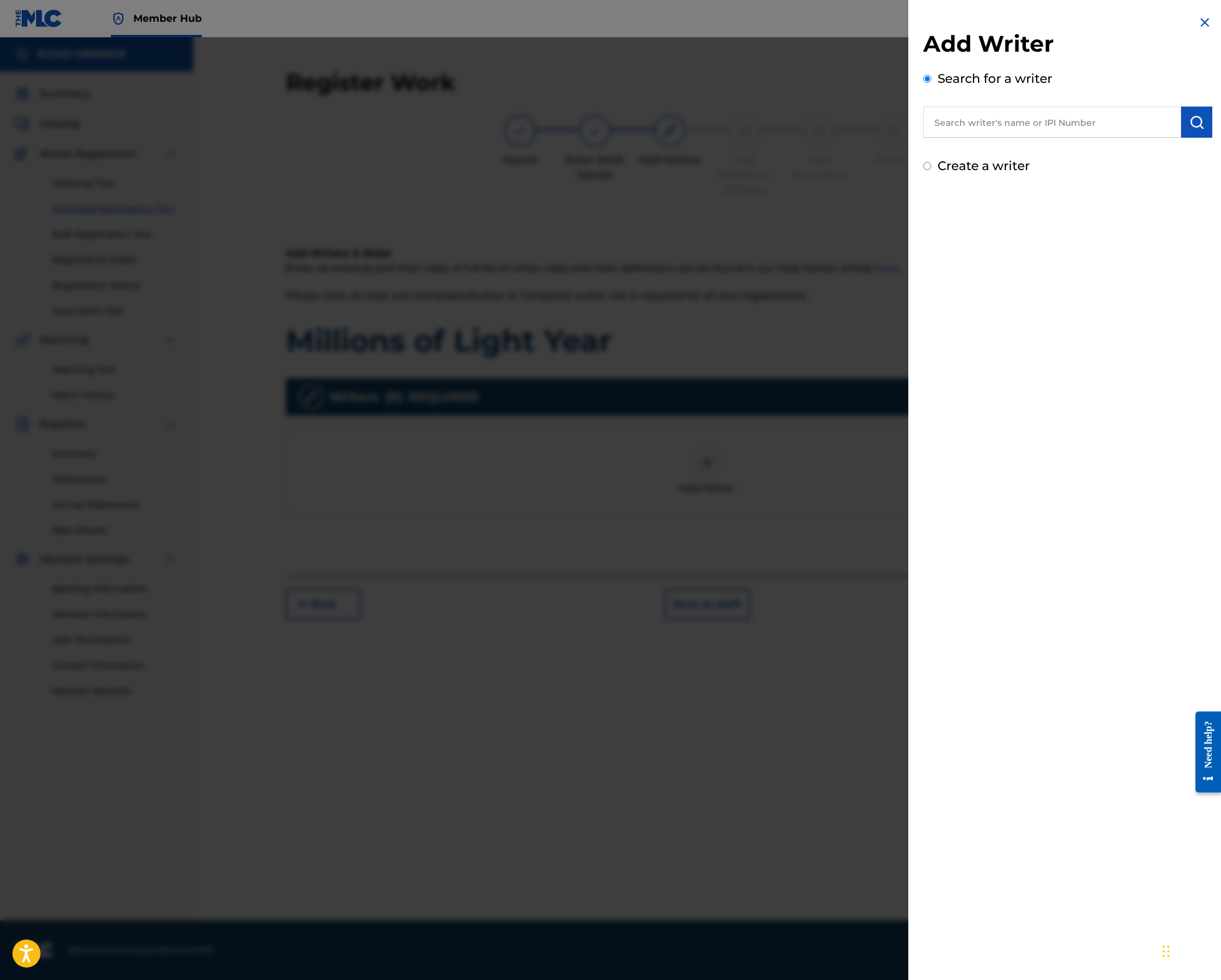
click at [978, 135] on input "text" at bounding box center [1052, 122] width 258 height 32
paste input "denis hekimian"
type input "denis hekimian"
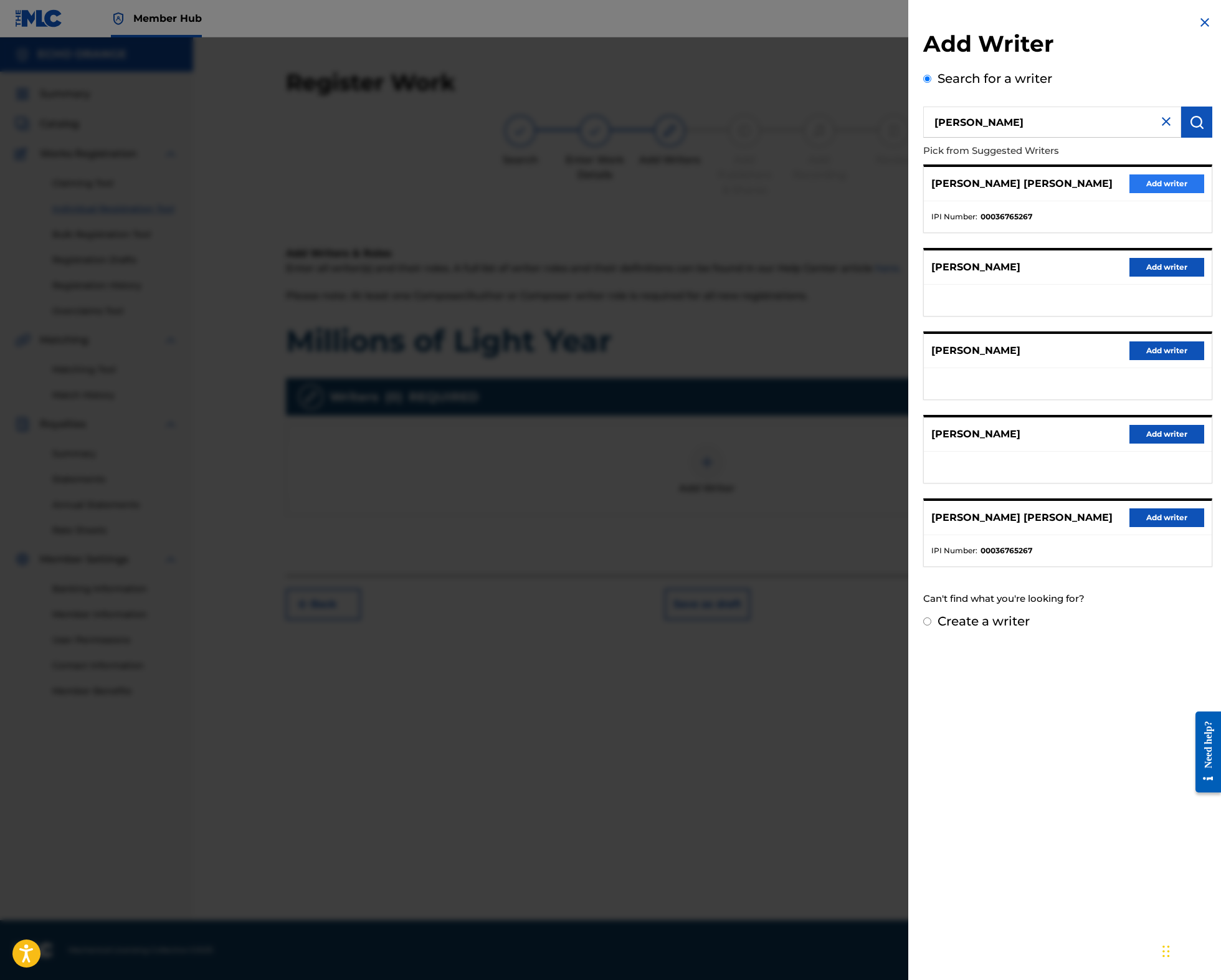
click at [1154, 193] on button "Add writer" at bounding box center [1166, 183] width 75 height 19
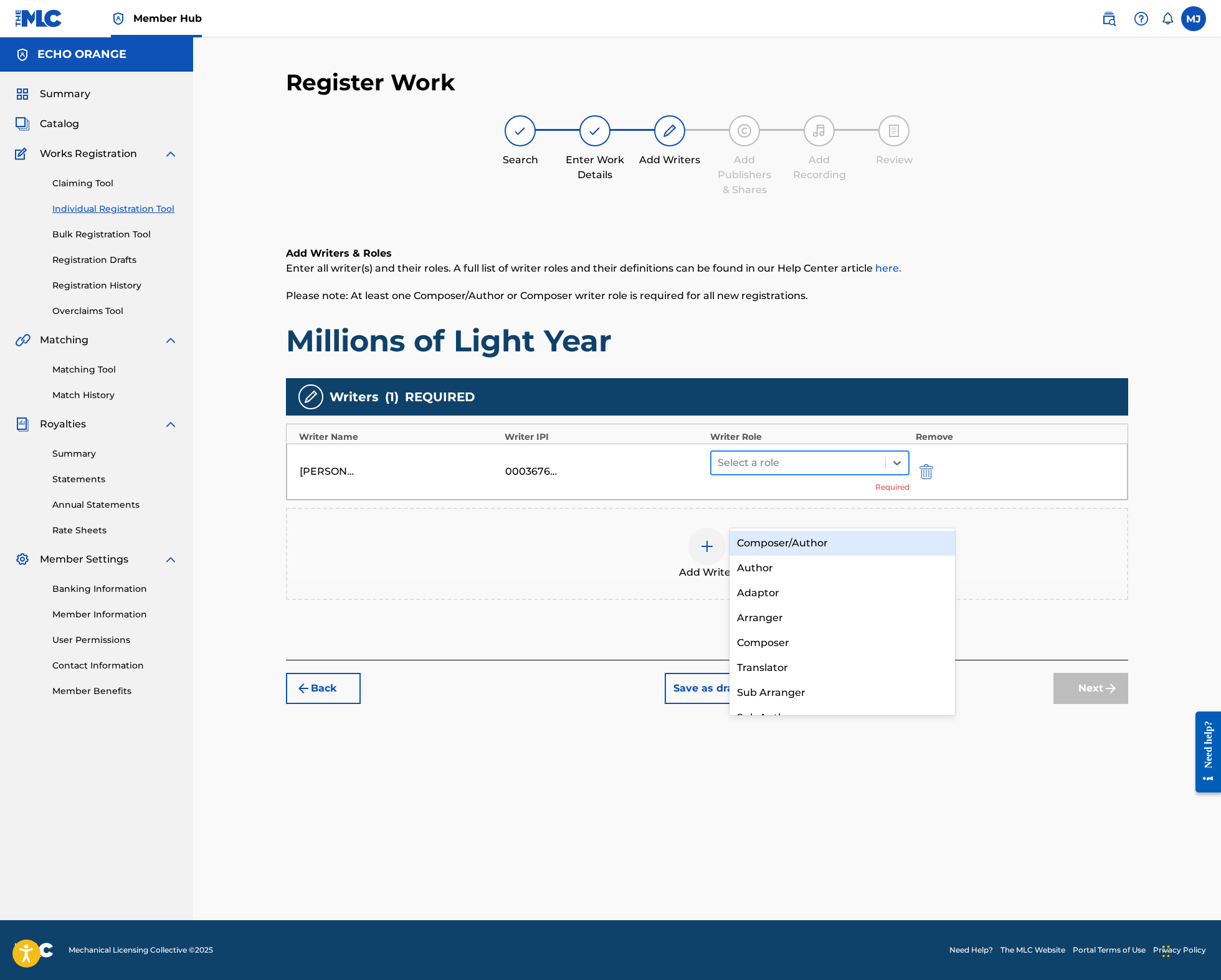
click at [825, 471] on div at bounding box center [798, 462] width 162 height 17
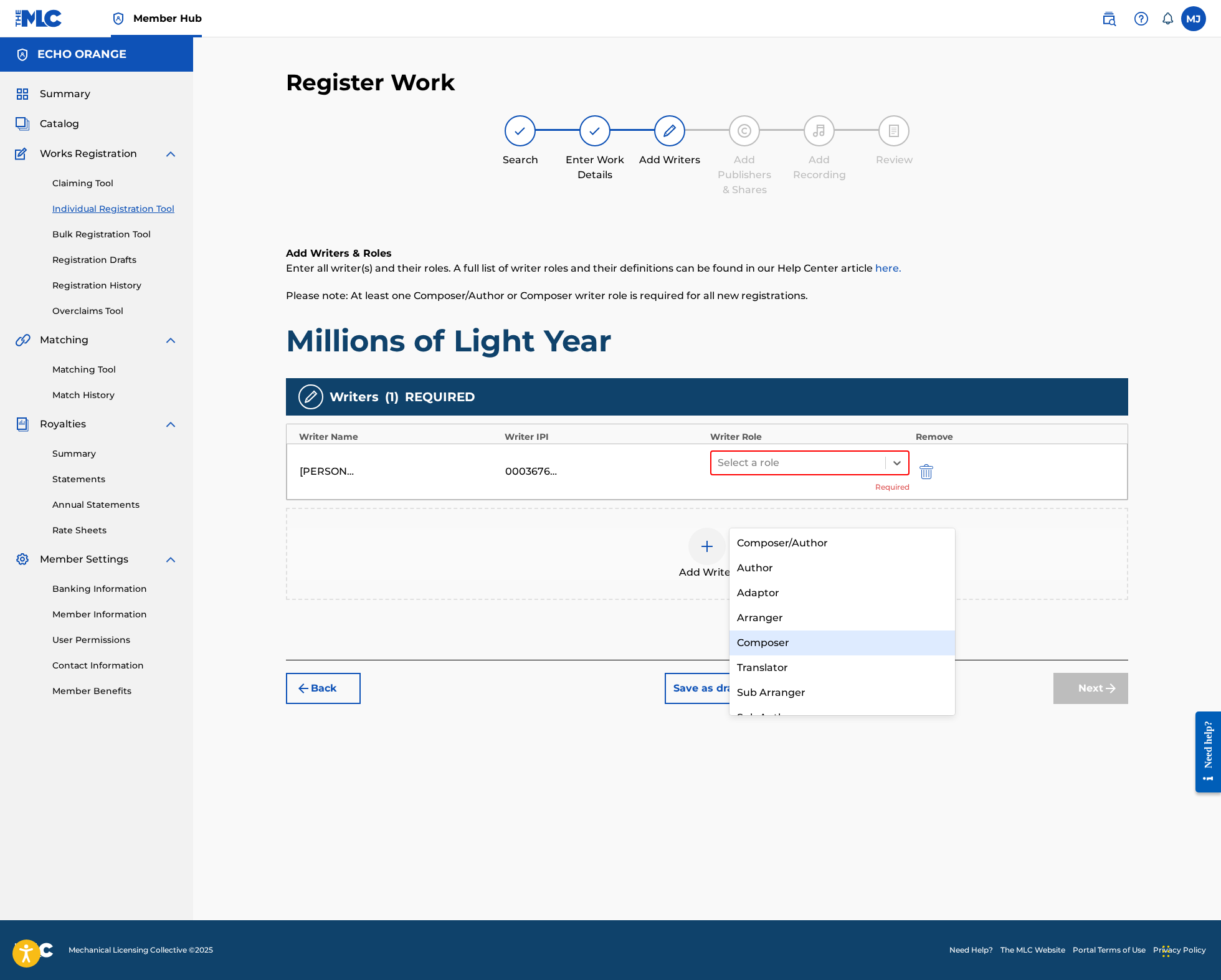
click at [808, 648] on div "Composer" at bounding box center [842, 643] width 226 height 25
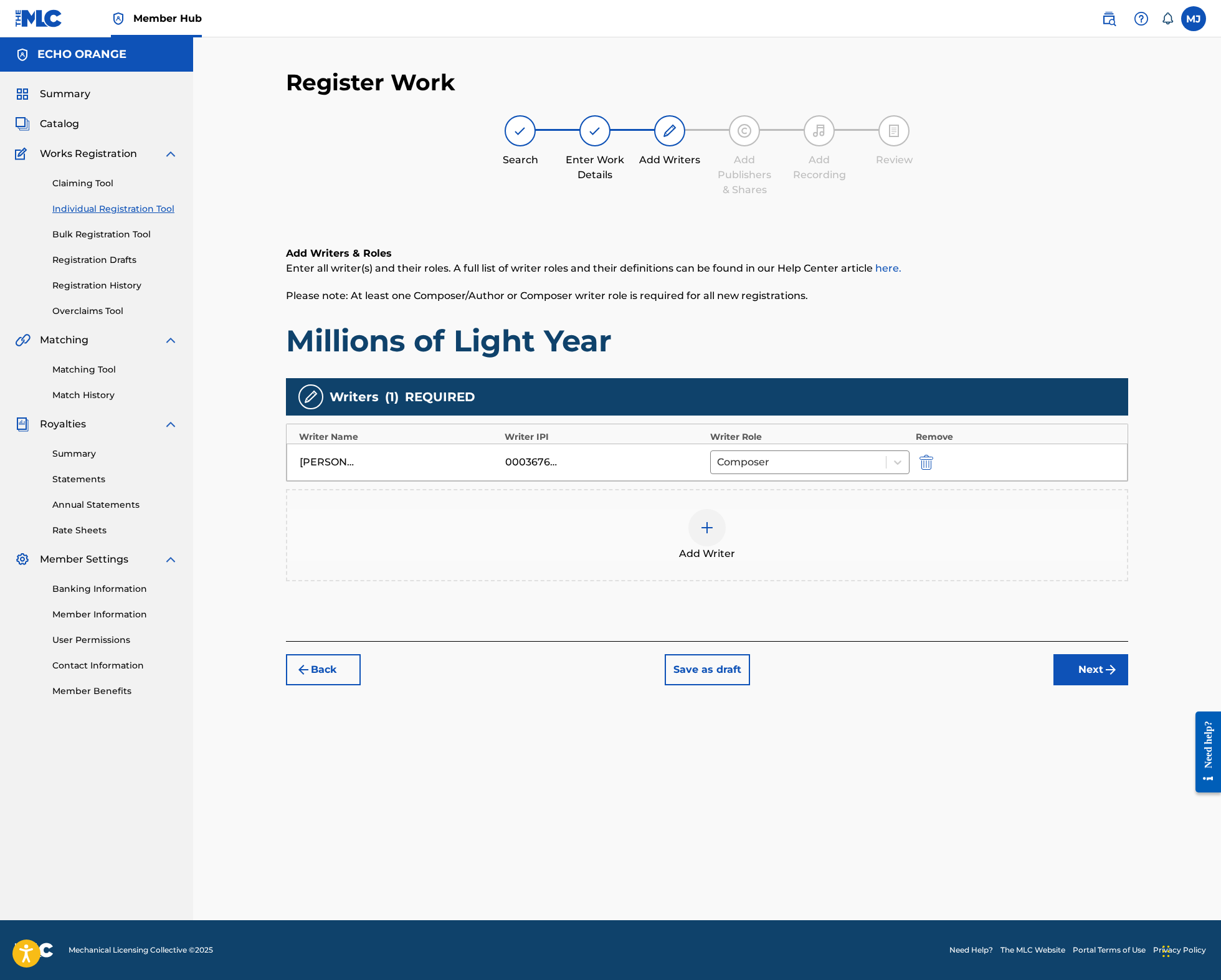
click at [1128, 685] on button "Next" at bounding box center [1090, 670] width 75 height 32
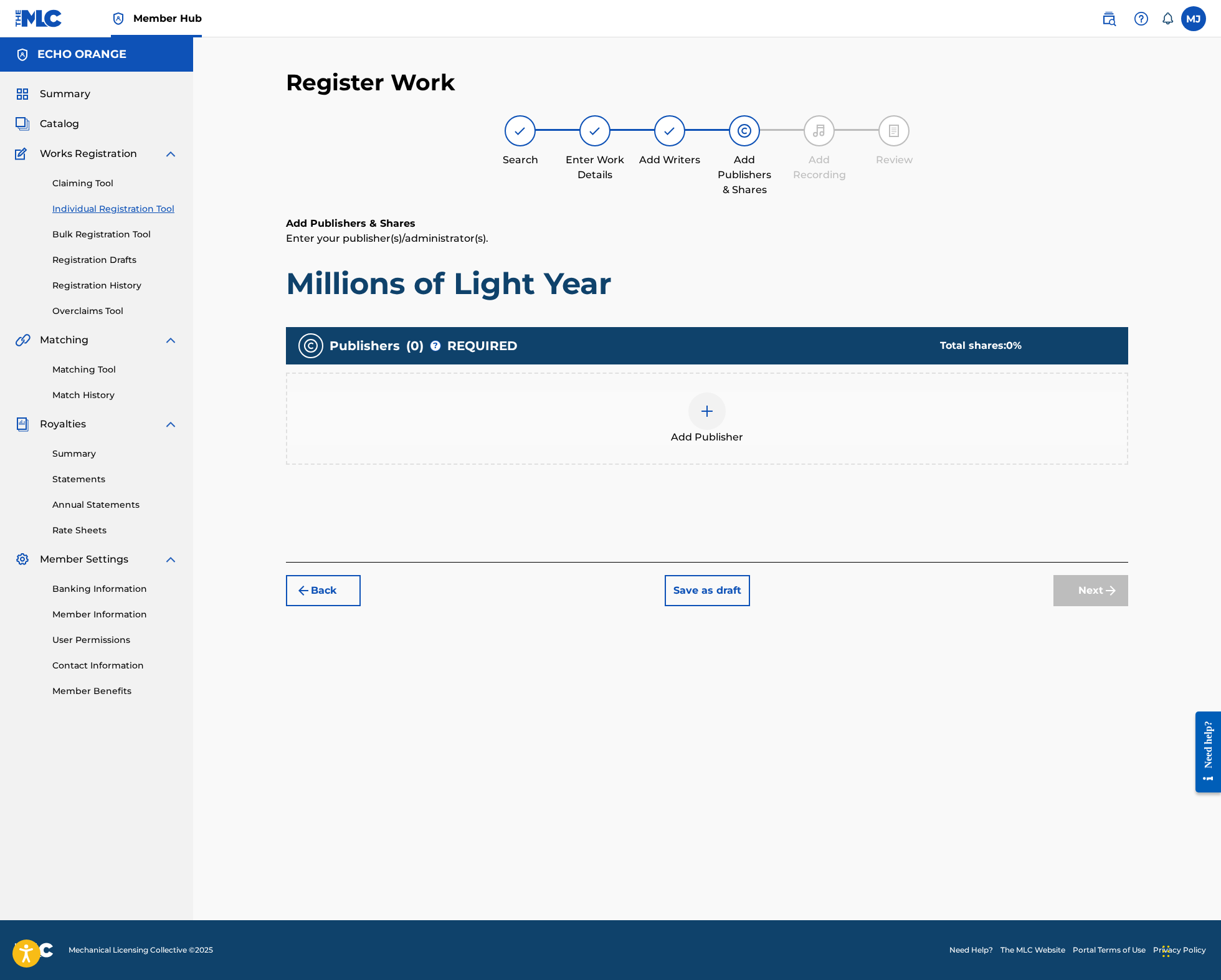
click at [891, 445] on div "Add Publisher" at bounding box center [707, 419] width 839 height 52
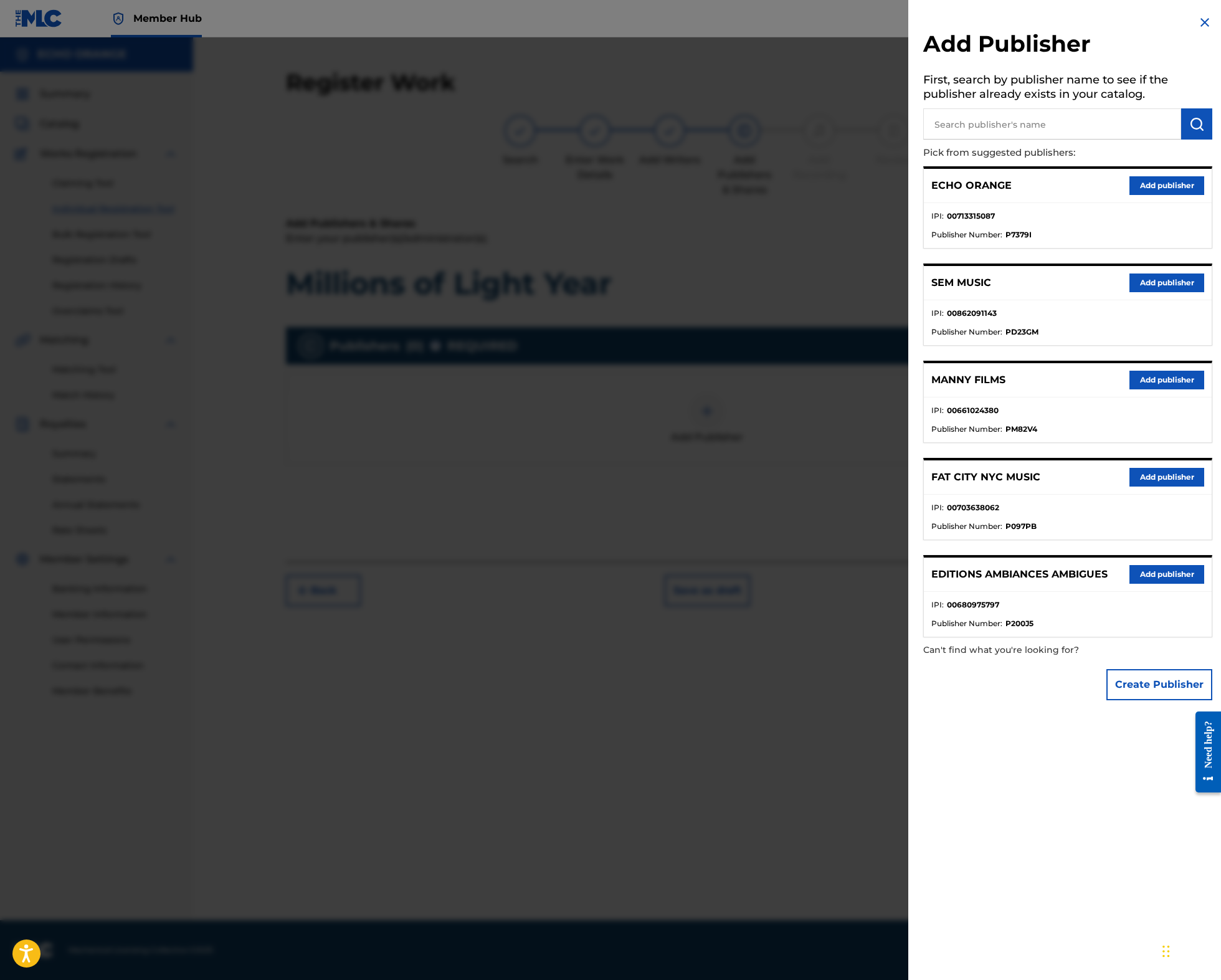
click at [1040, 131] on input "text" at bounding box center [1052, 124] width 258 height 32
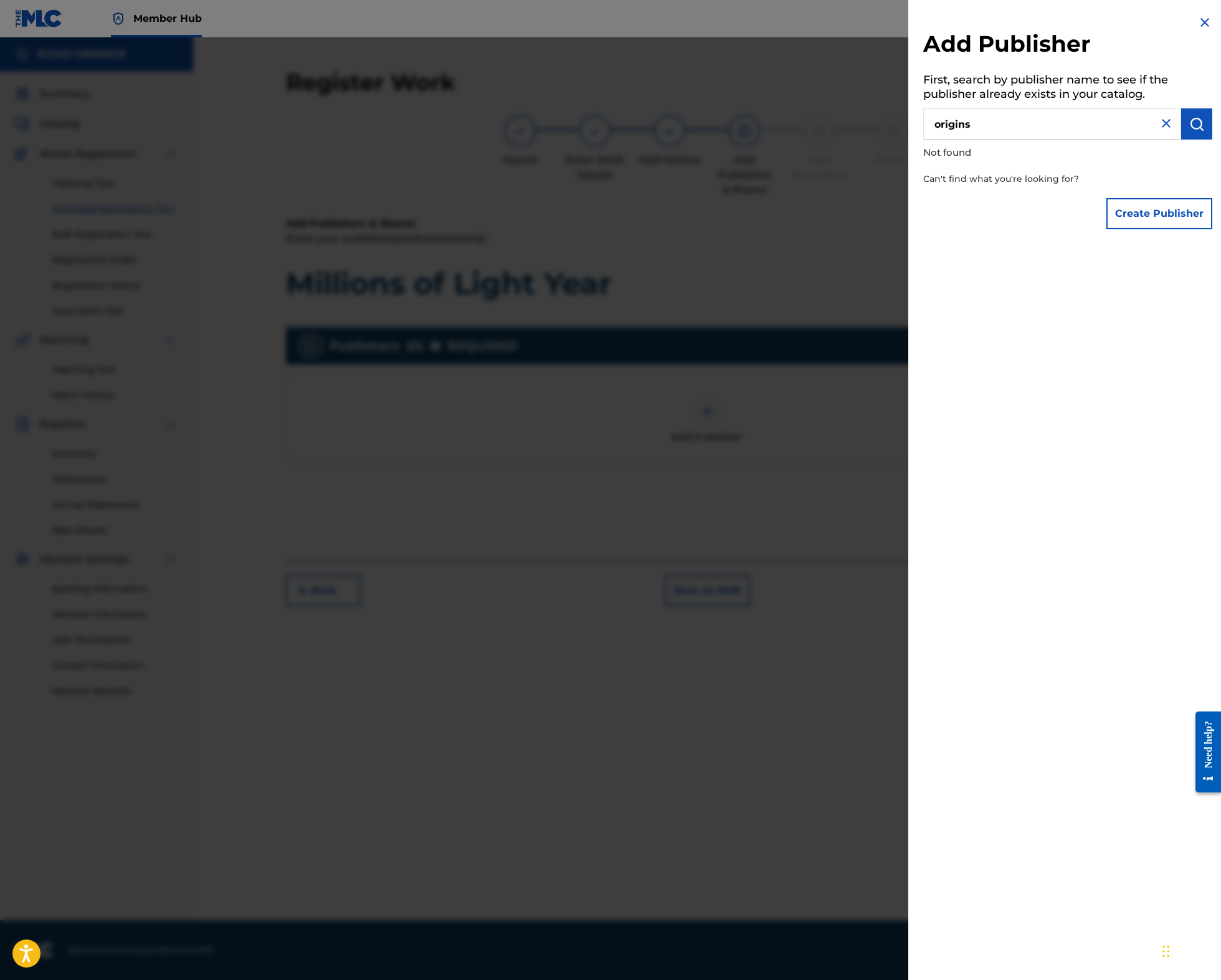
type input "origins"
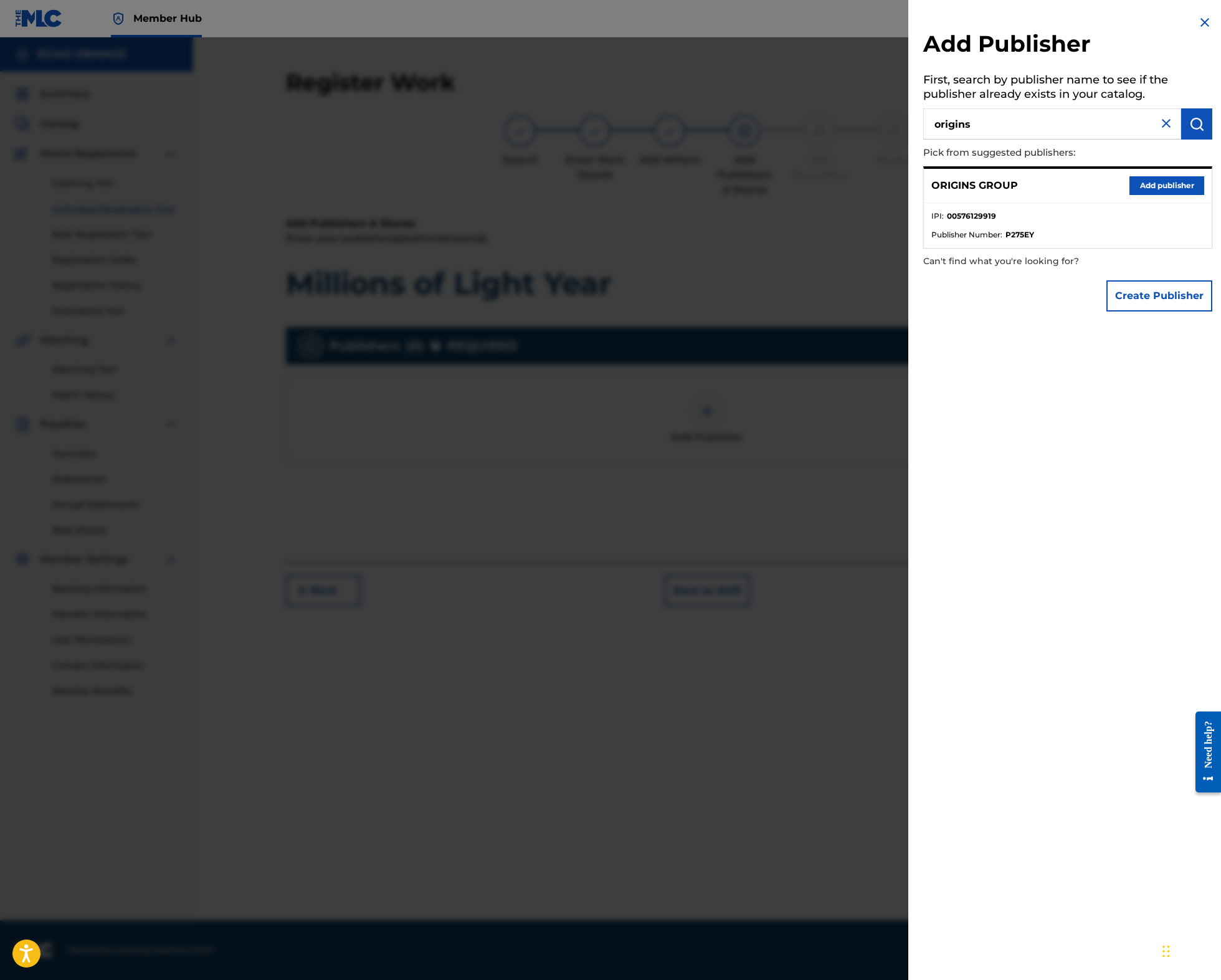
click at [1170, 195] on button "Add publisher" at bounding box center [1166, 185] width 75 height 19
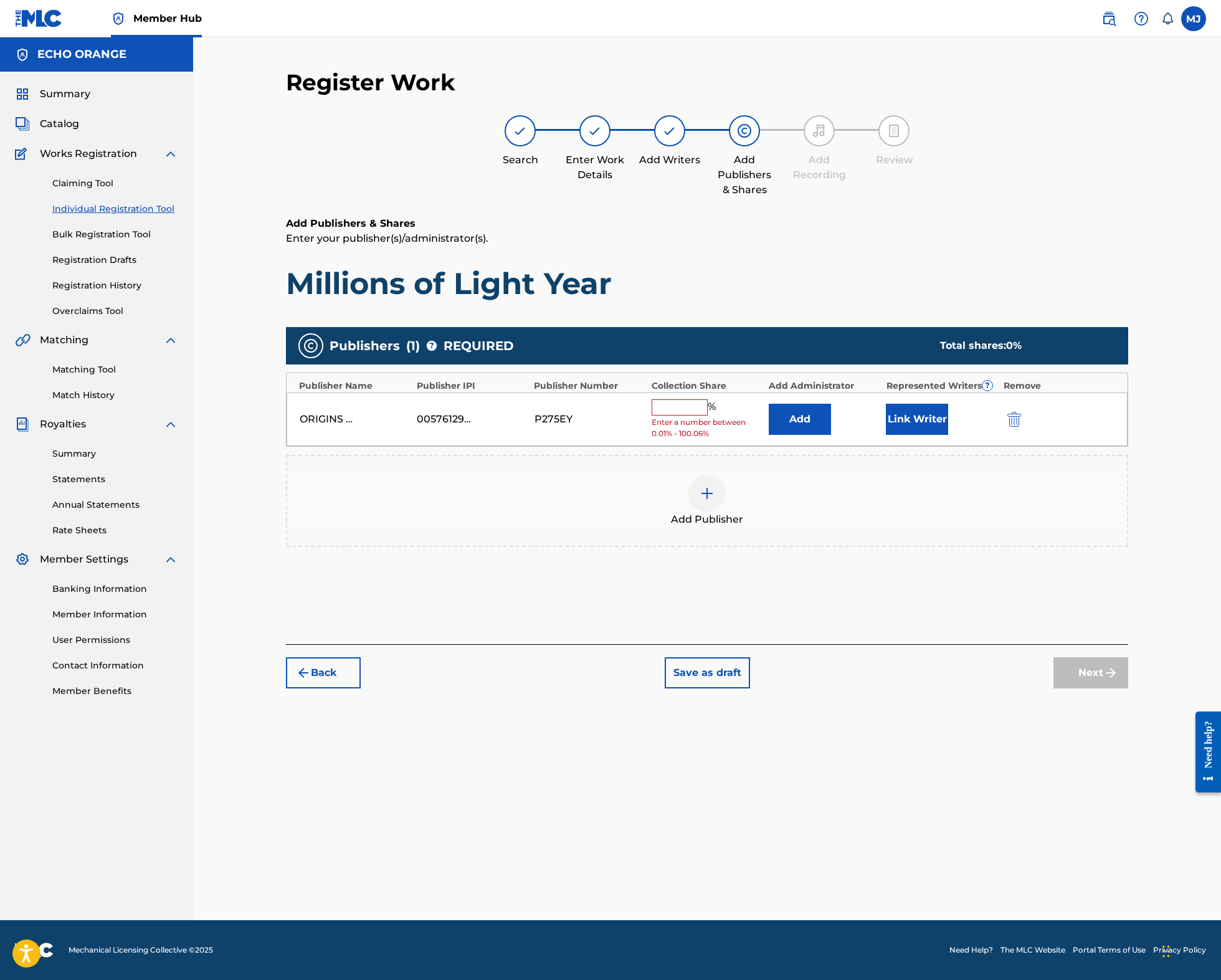
click at [793, 447] on div "ORIGINS GROUP 00576129919 P275EY % Enter a number between 0.01% - 100.06% Add L…" at bounding box center [707, 420] width 841 height 54
click at [806, 435] on button "Add" at bounding box center [800, 419] width 62 height 32
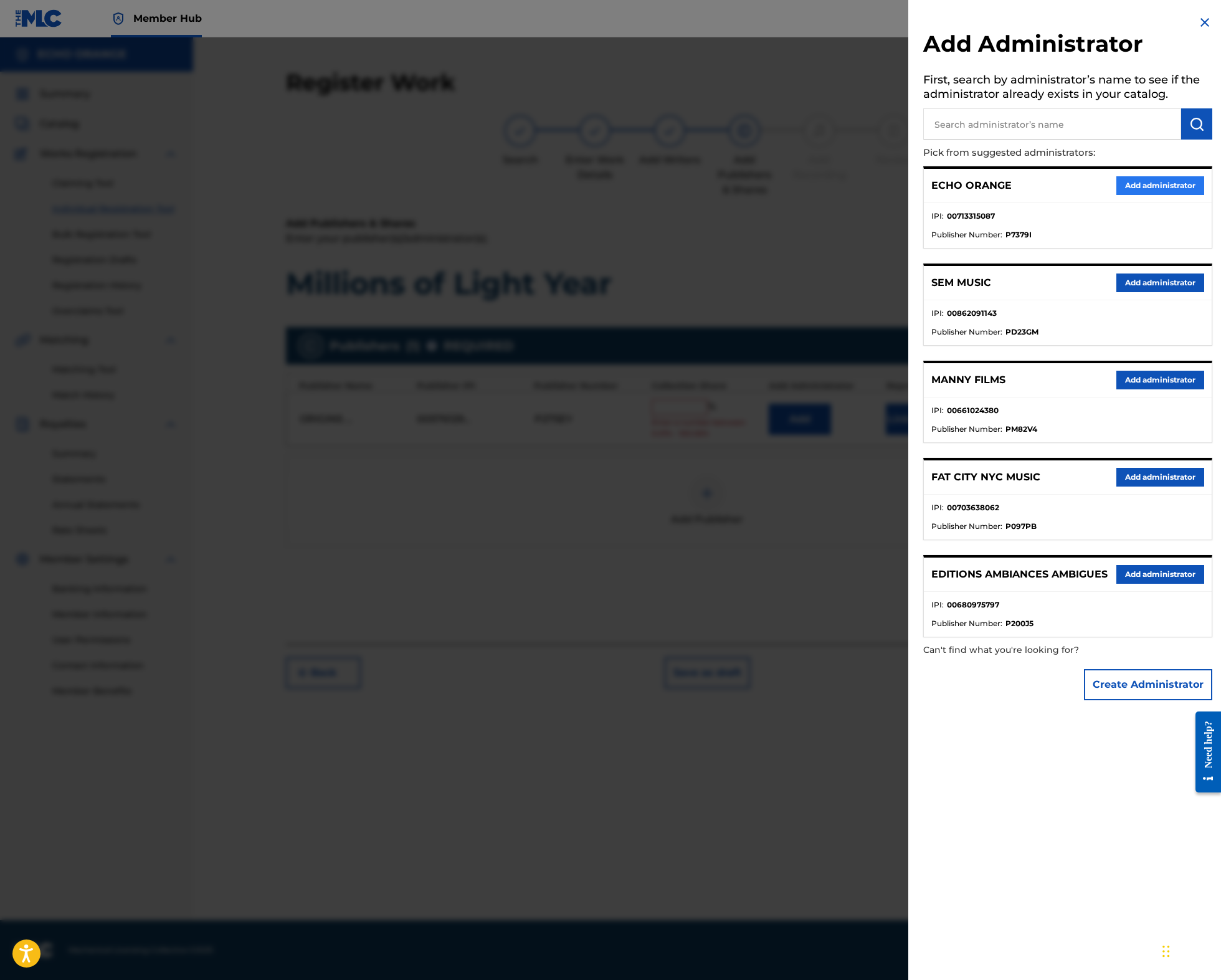
click at [1161, 195] on button "Add administrator" at bounding box center [1160, 185] width 88 height 19
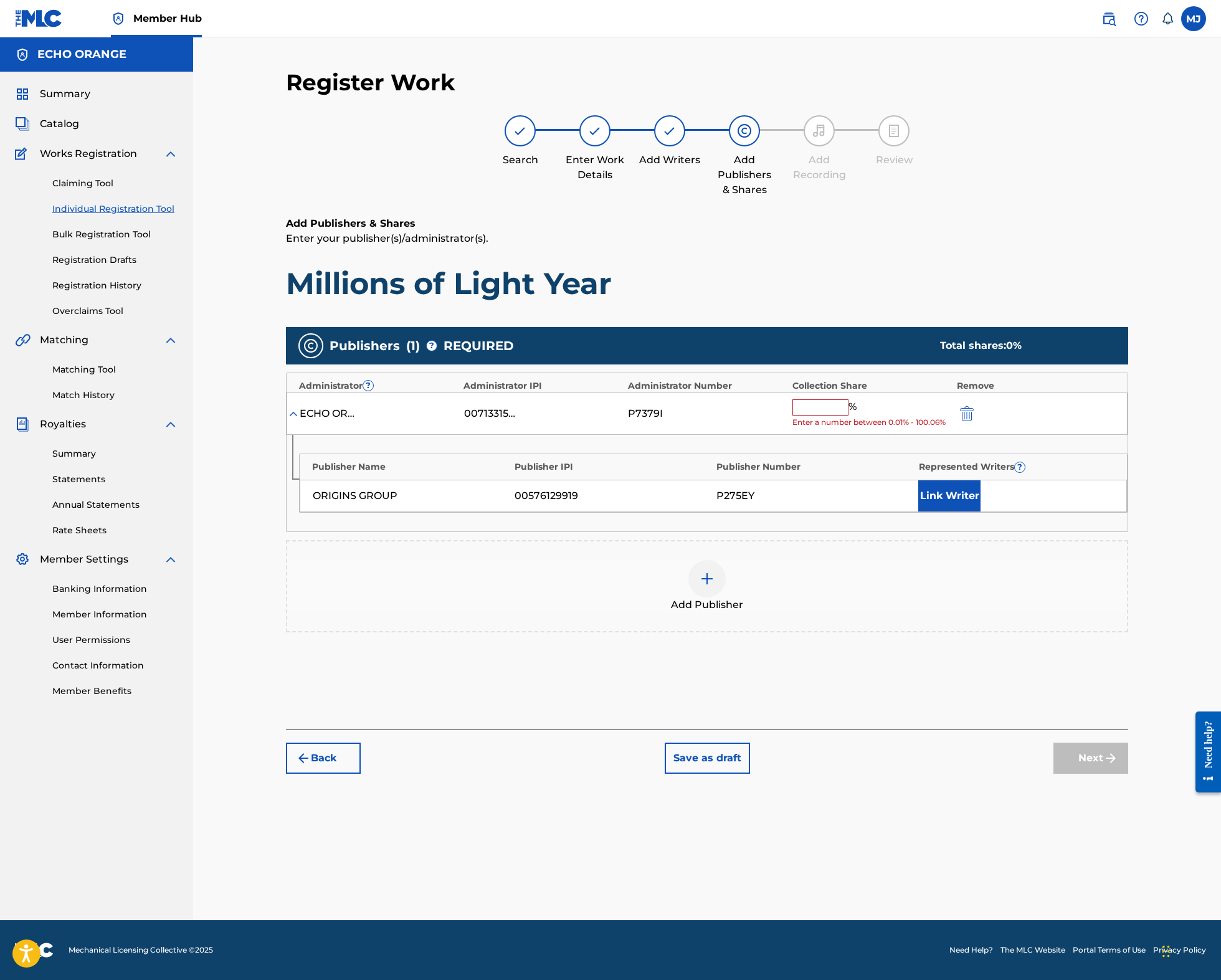
click at [848, 415] on input "text" at bounding box center [820, 407] width 56 height 16
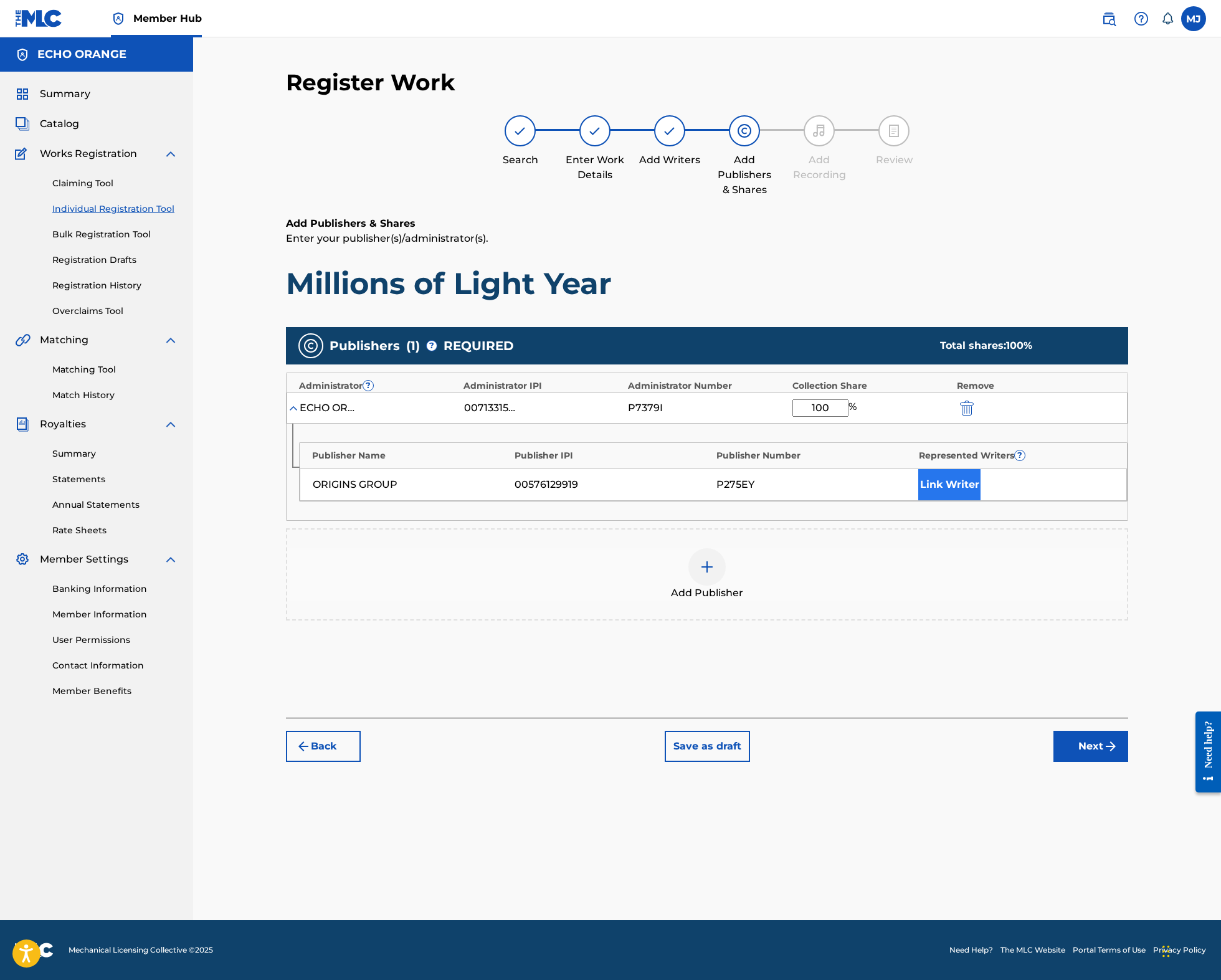
type input "100"
click at [980, 500] on button "Link Writer" at bounding box center [948, 485] width 62 height 32
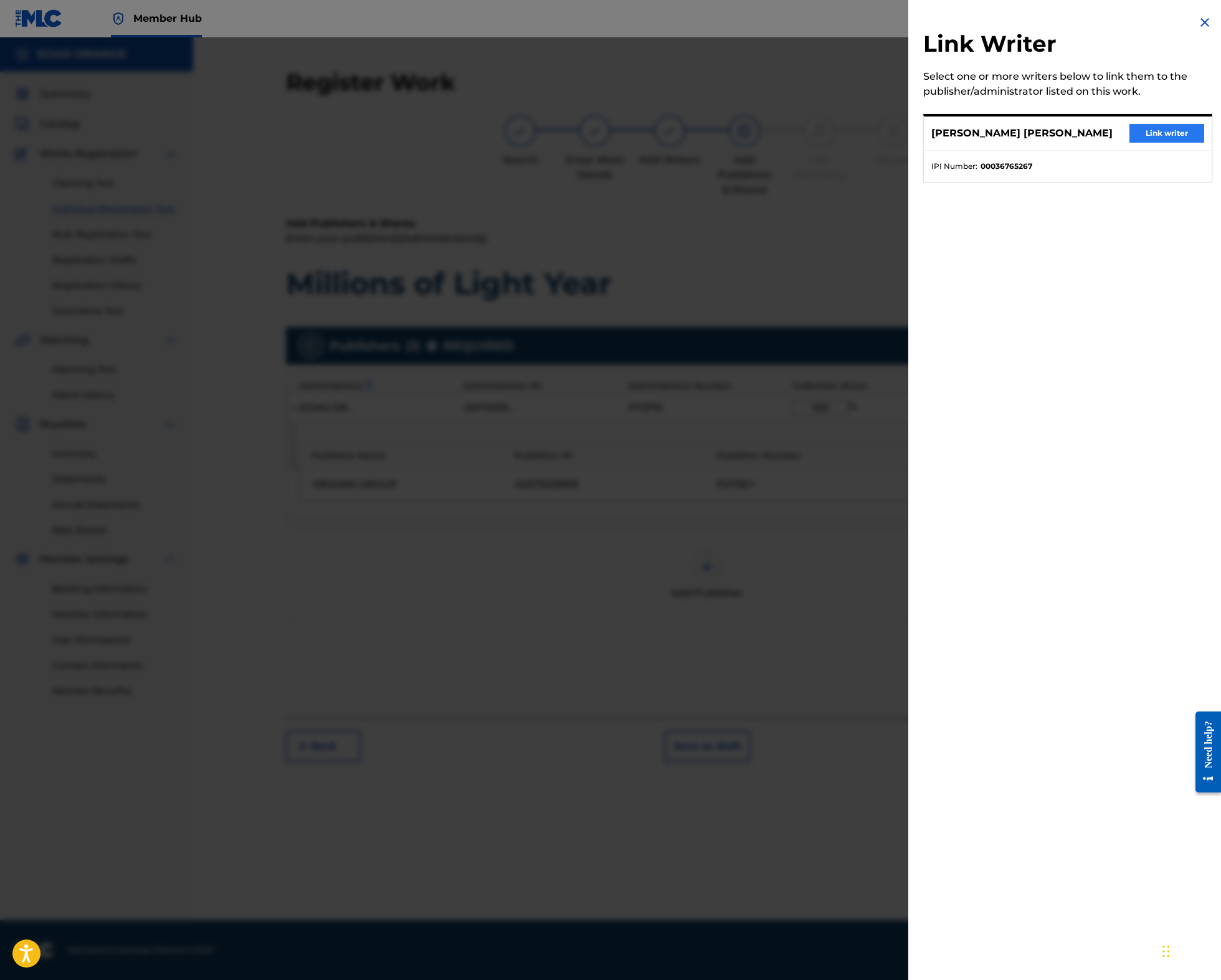
click at [1152, 143] on button "Link writer" at bounding box center [1166, 133] width 75 height 19
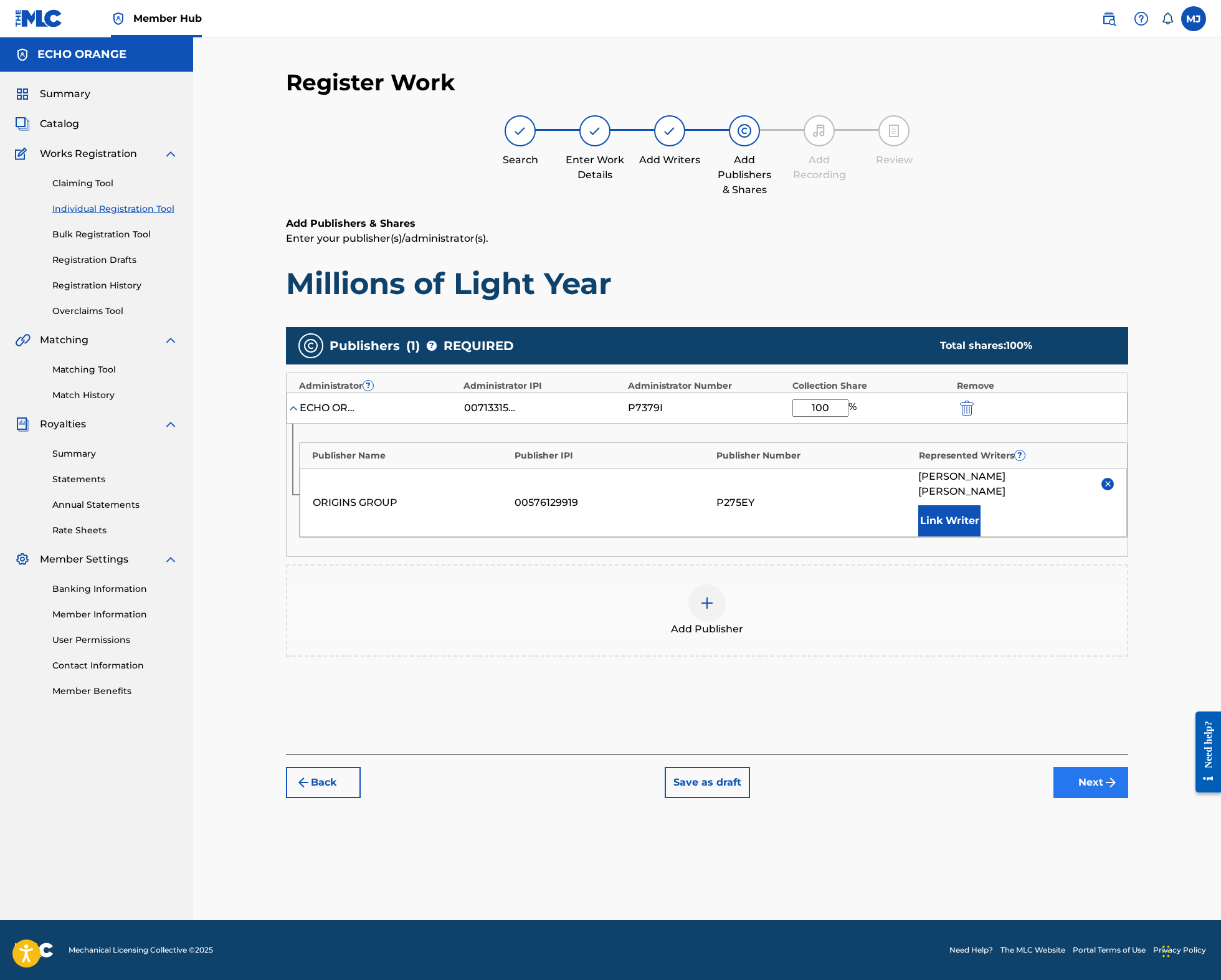
click at [1126, 798] on button "Next" at bounding box center [1090, 782] width 75 height 32
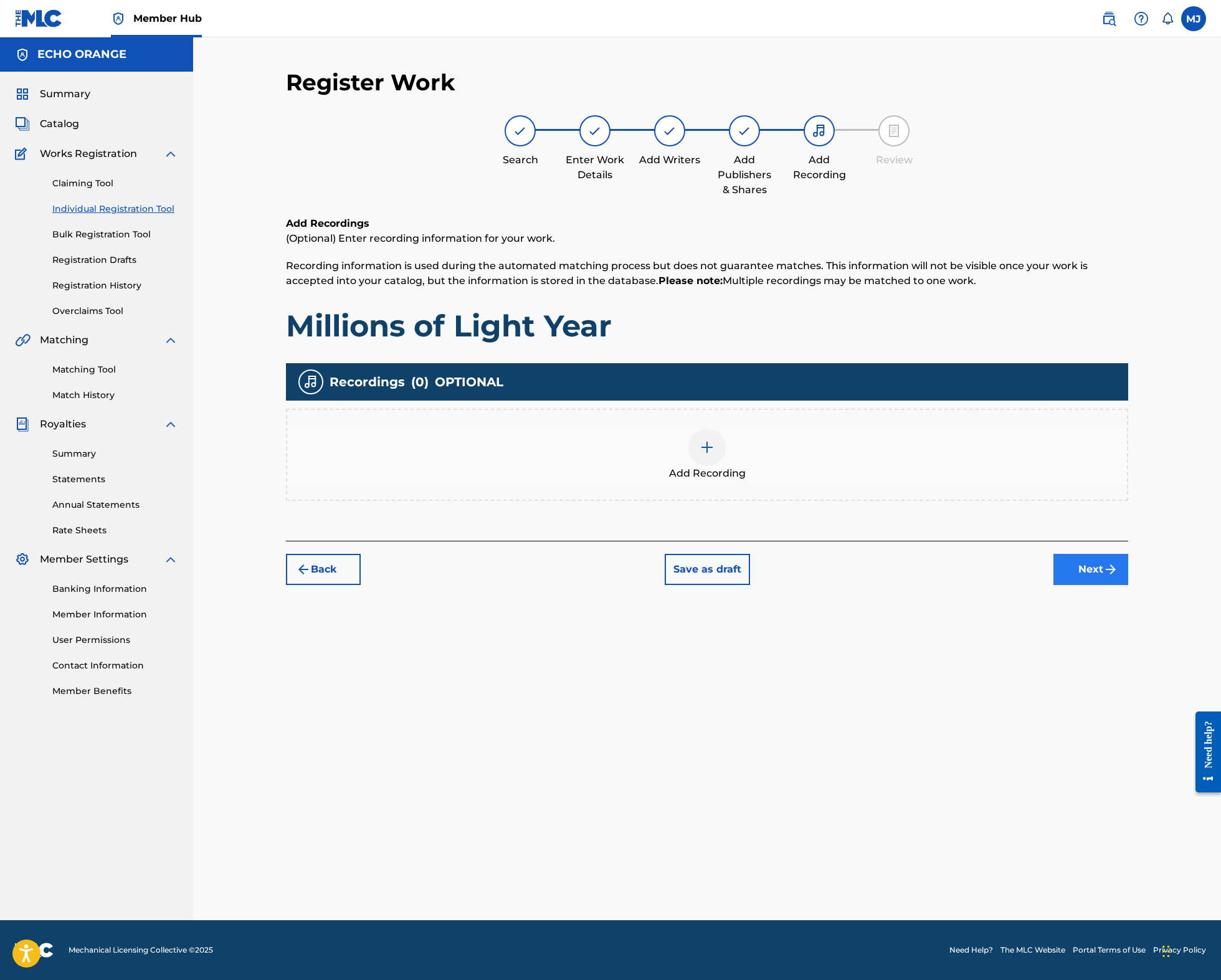
click at [1128, 585] on button "Next" at bounding box center [1090, 569] width 75 height 32
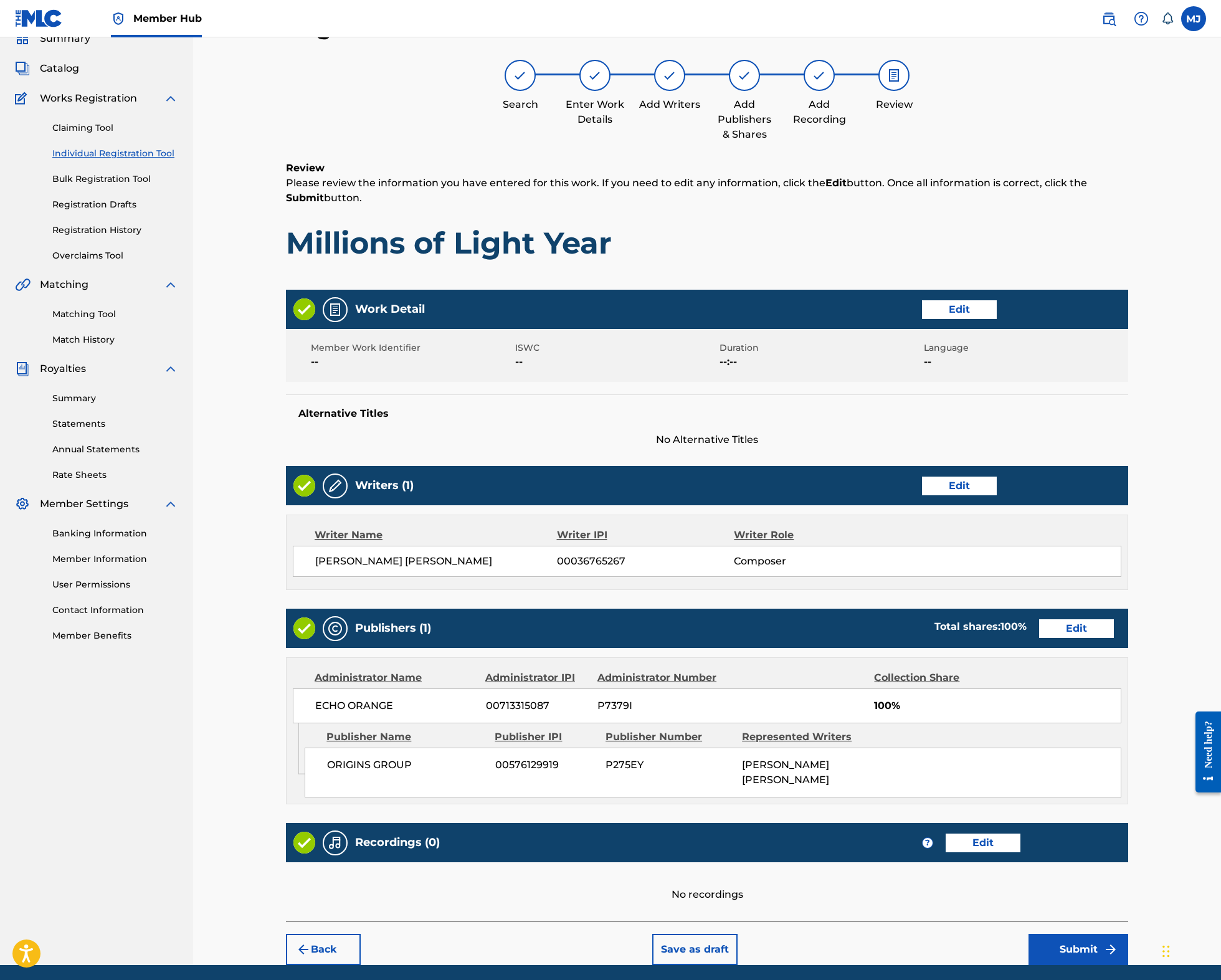
scroll to position [217, 0]
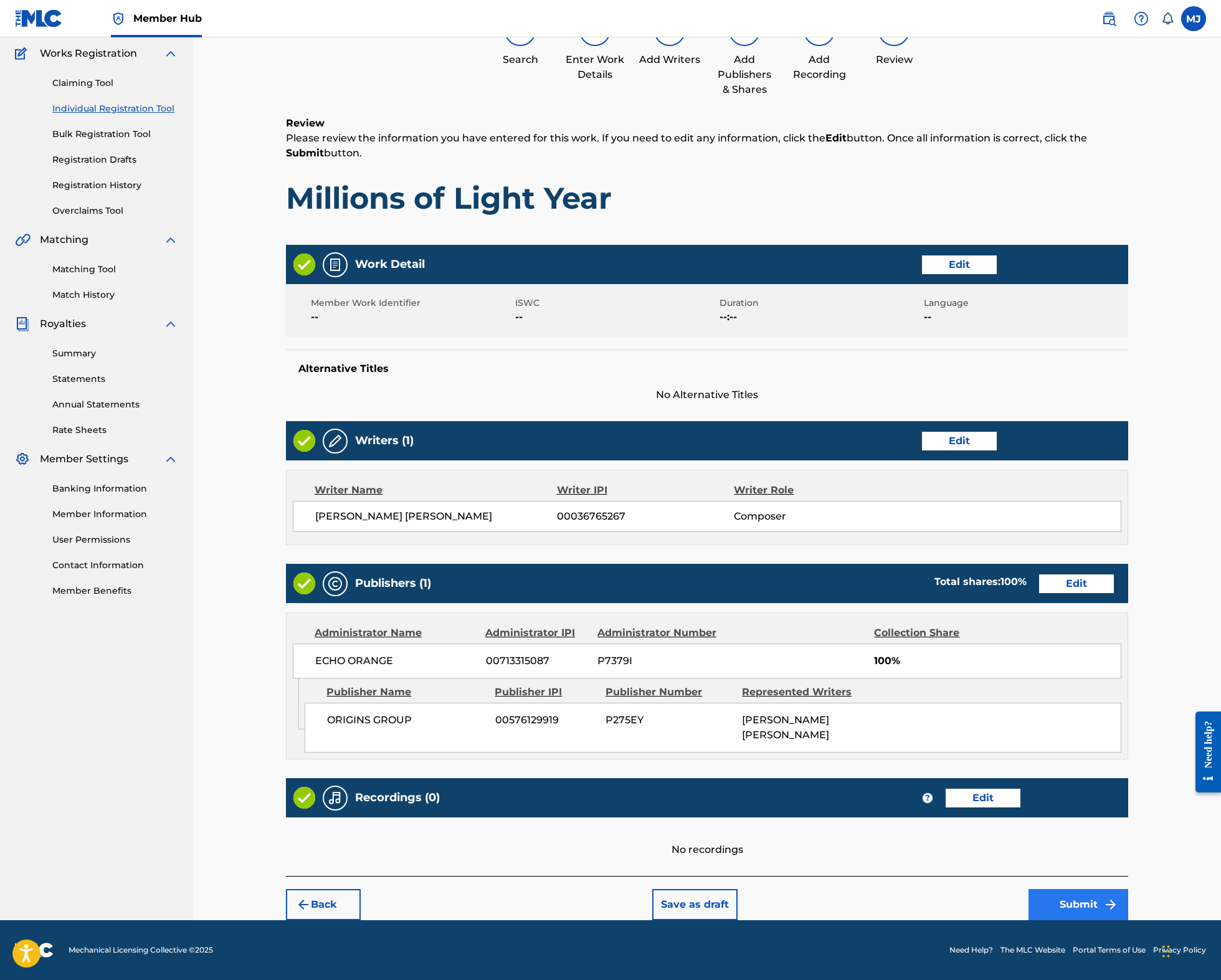
click at [1128, 891] on button "Submit" at bounding box center [1078, 904] width 99 height 32
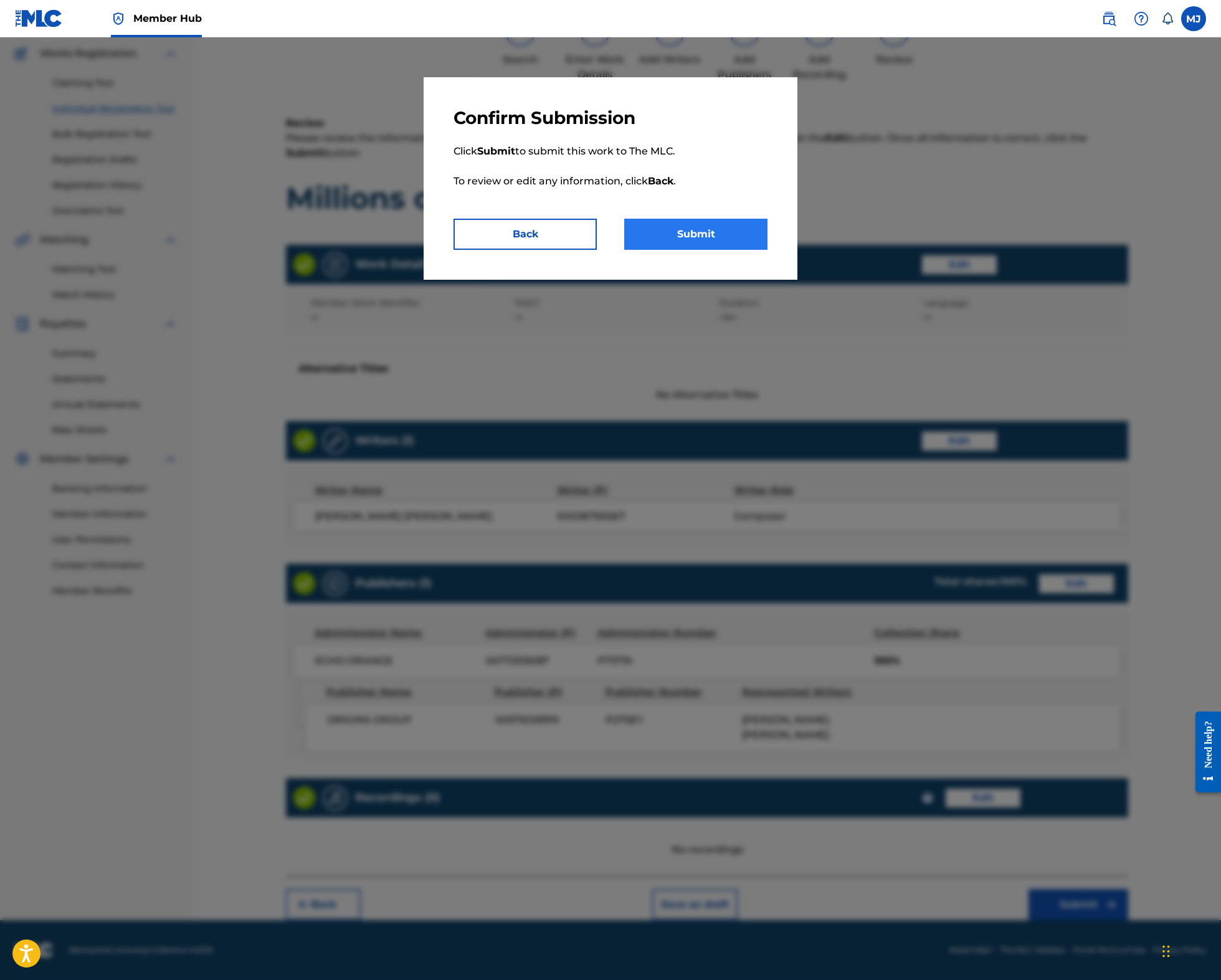
click at [686, 250] on button "Submit" at bounding box center [696, 234] width 143 height 32
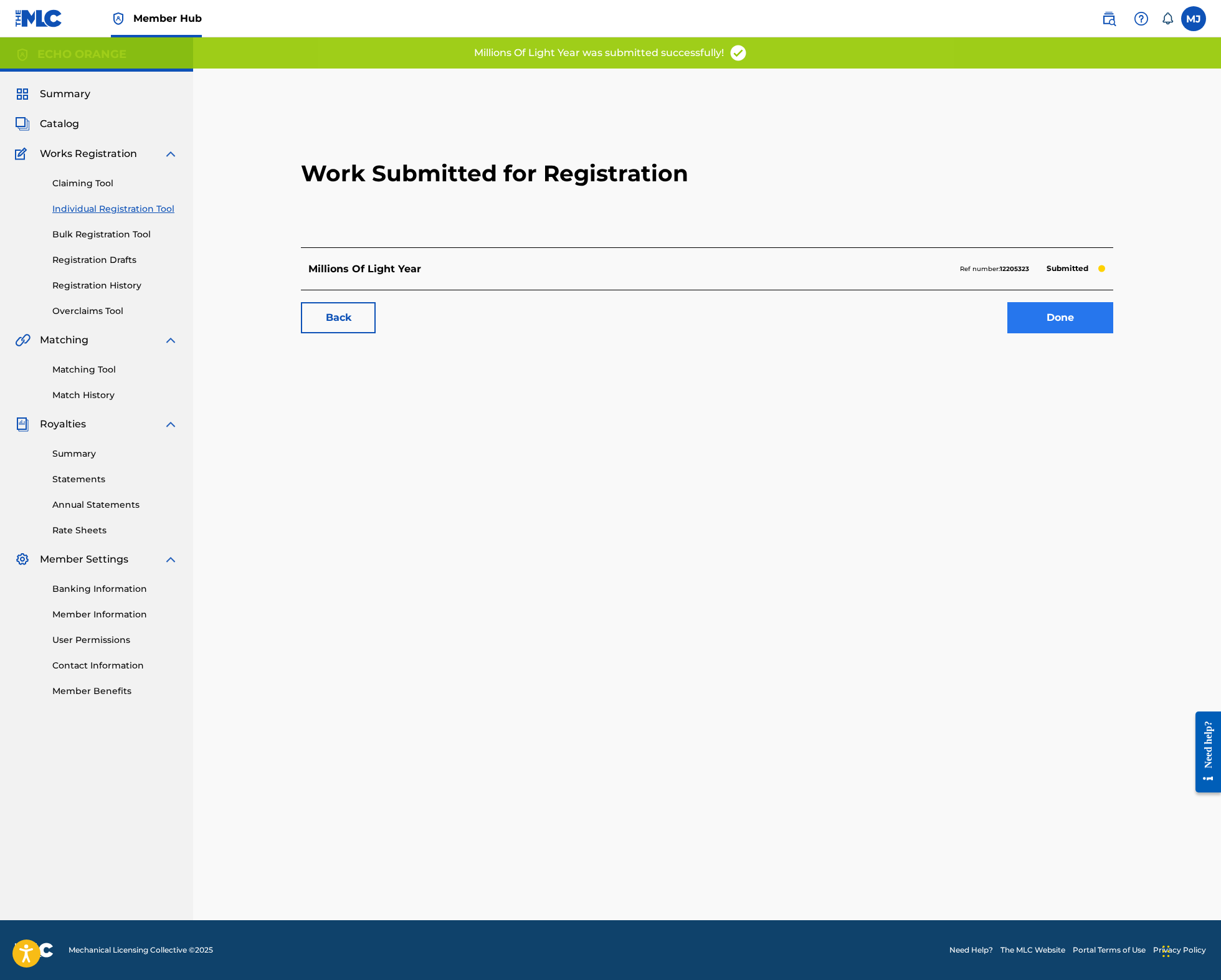
click at [1101, 333] on link "Done" at bounding box center [1059, 318] width 106 height 32
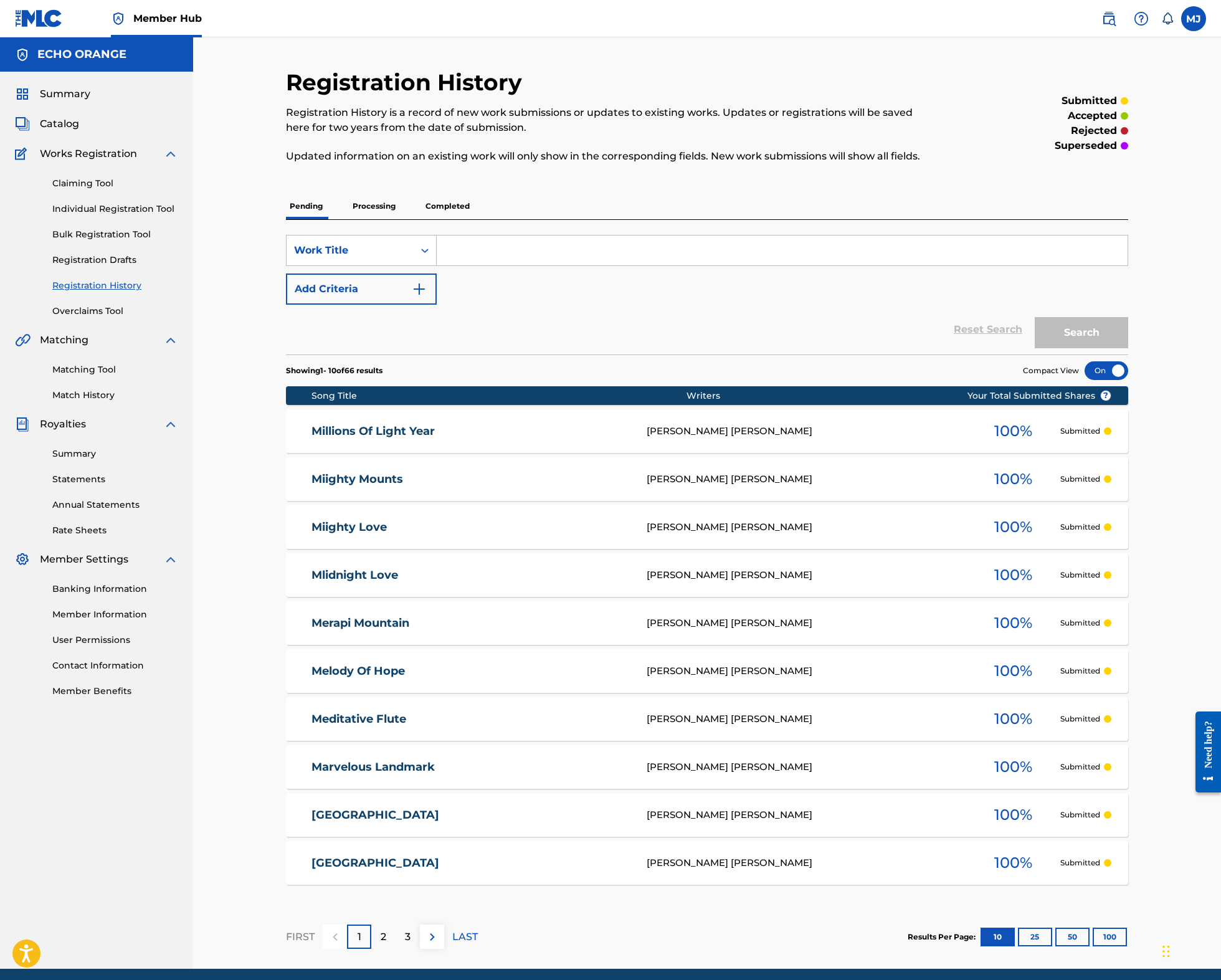
click at [89, 238] on div "Claiming Tool Individual Registration Tool Bulk Registration Tool Registration …" at bounding box center [97, 239] width 163 height 156
click at [90, 216] on link "Individual Registration Tool" at bounding box center [115, 208] width 125 height 13
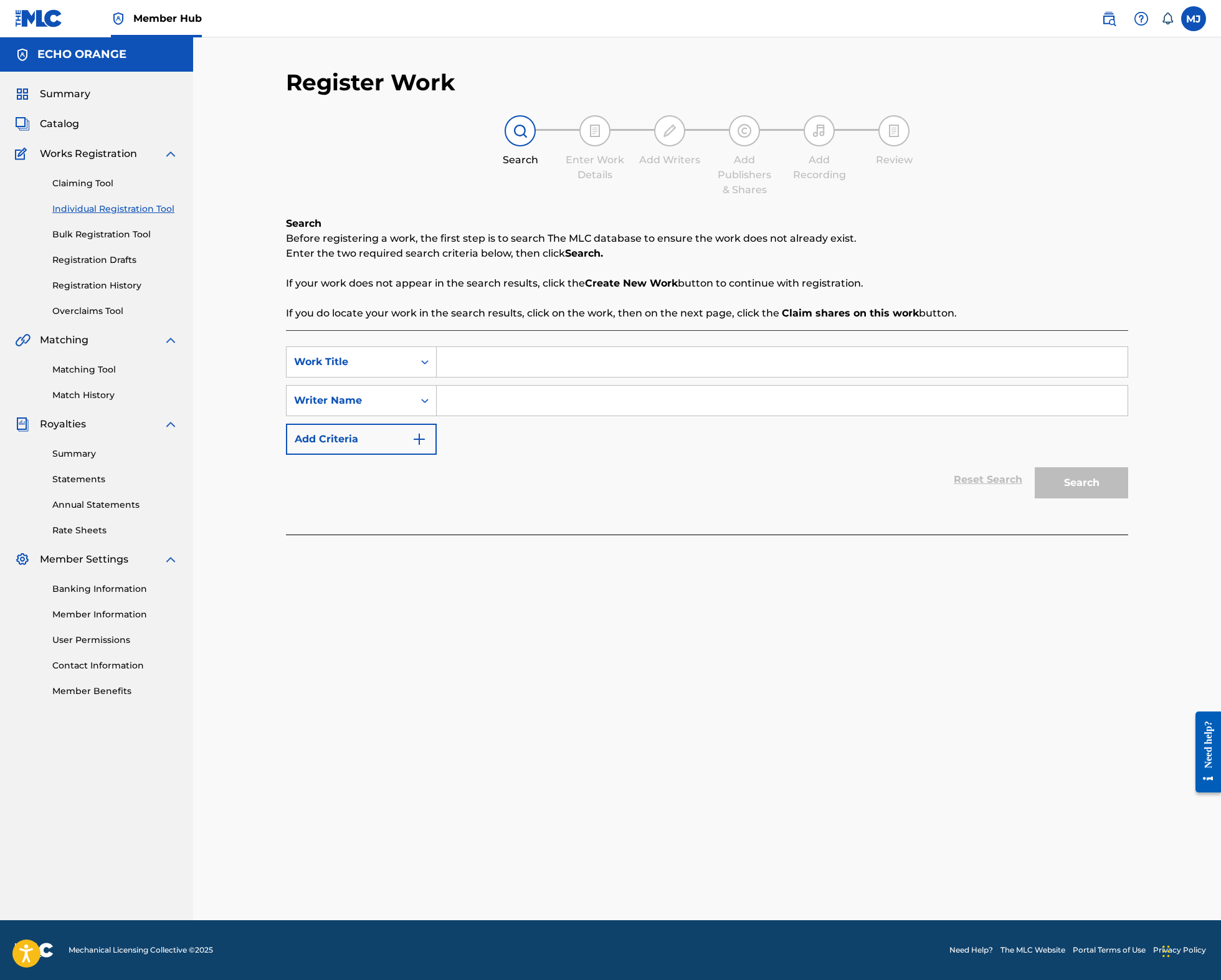
click at [584, 377] on input "Search Form" at bounding box center [782, 361] width 690 height 30
type input "Miracle"
paste input "denis hekimian"
type input "denis hekimian"
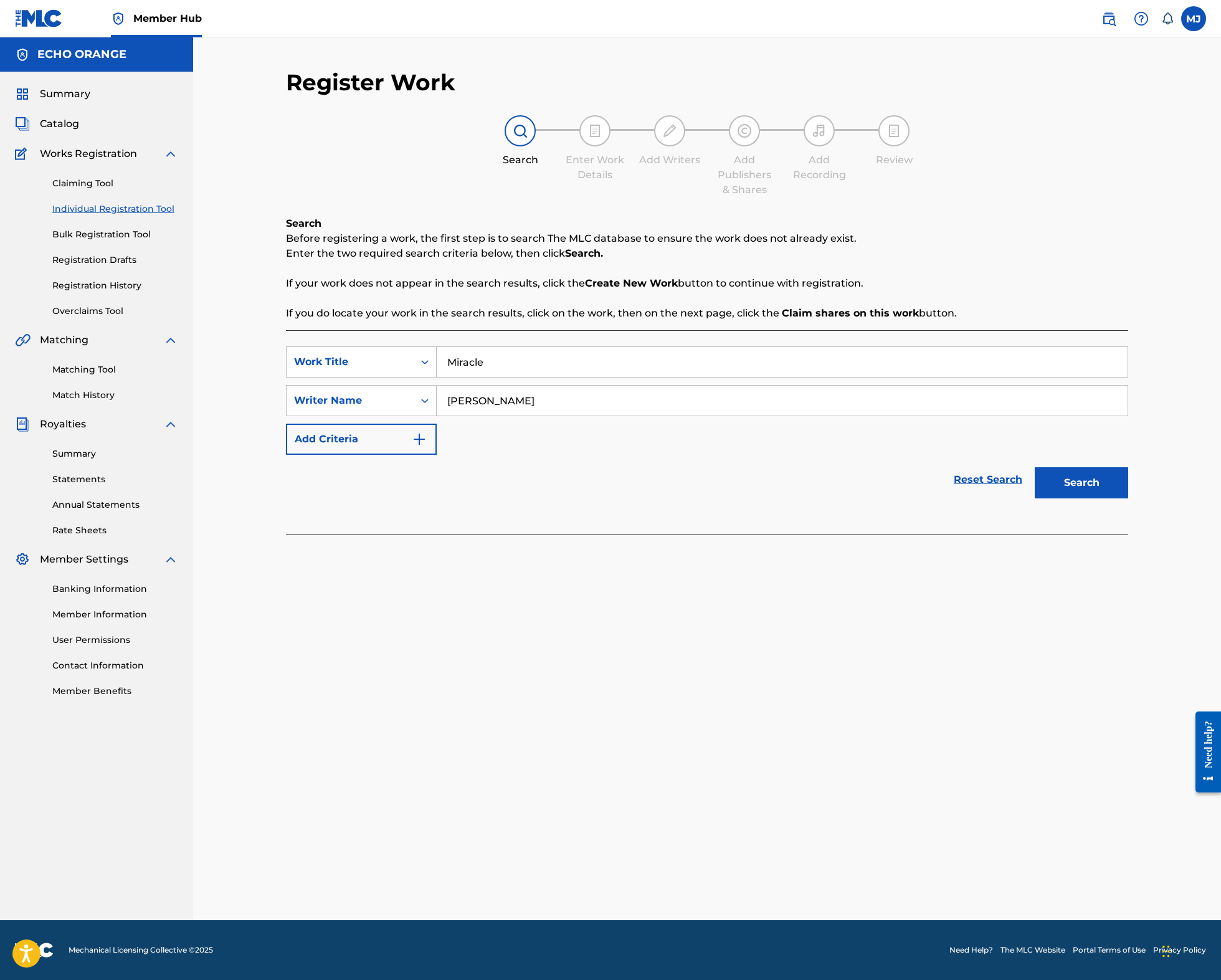
click at [1128, 498] on button "Search" at bounding box center [1081, 483] width 94 height 32
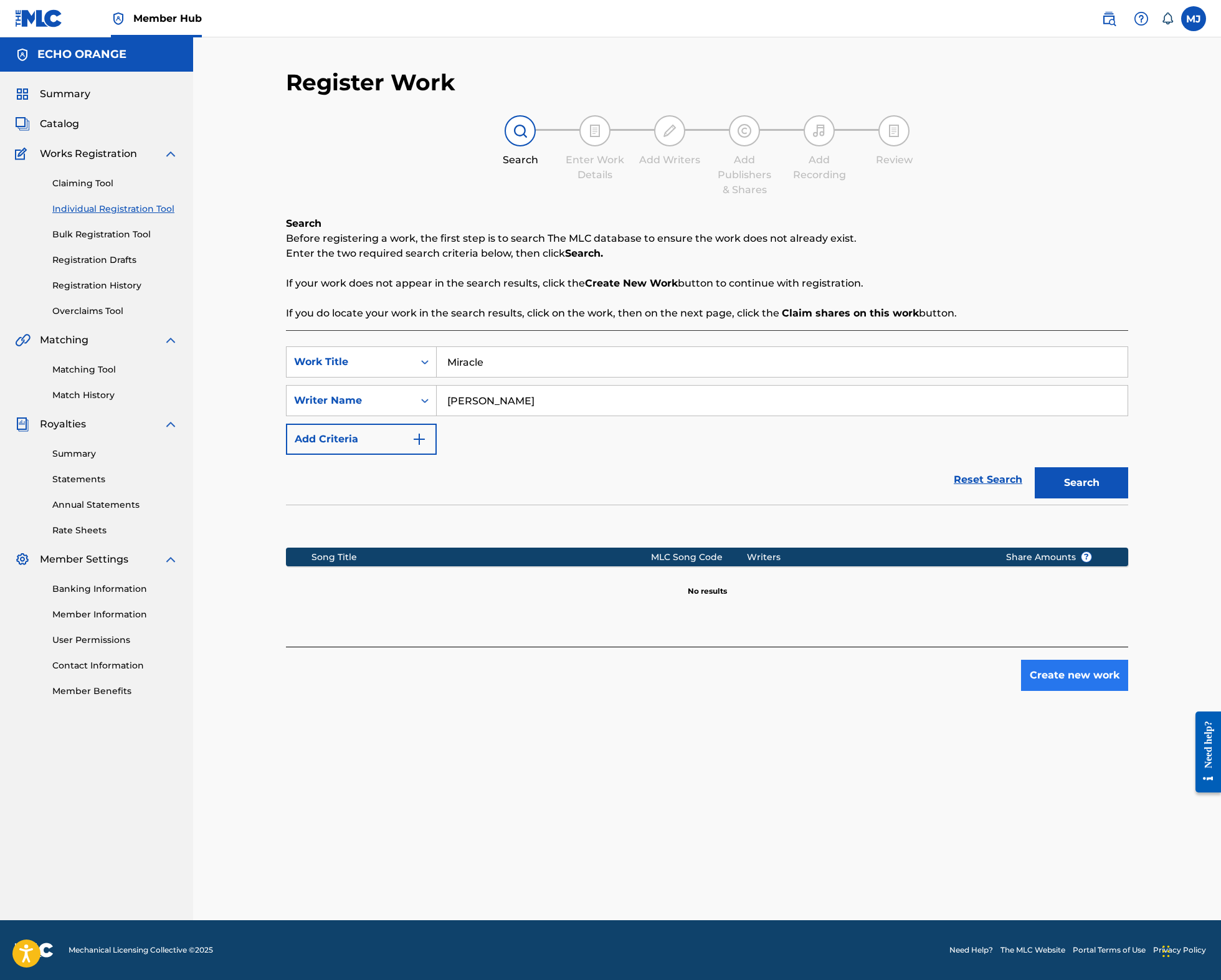
click at [1128, 690] on button "Create new work" at bounding box center [1074, 675] width 107 height 32
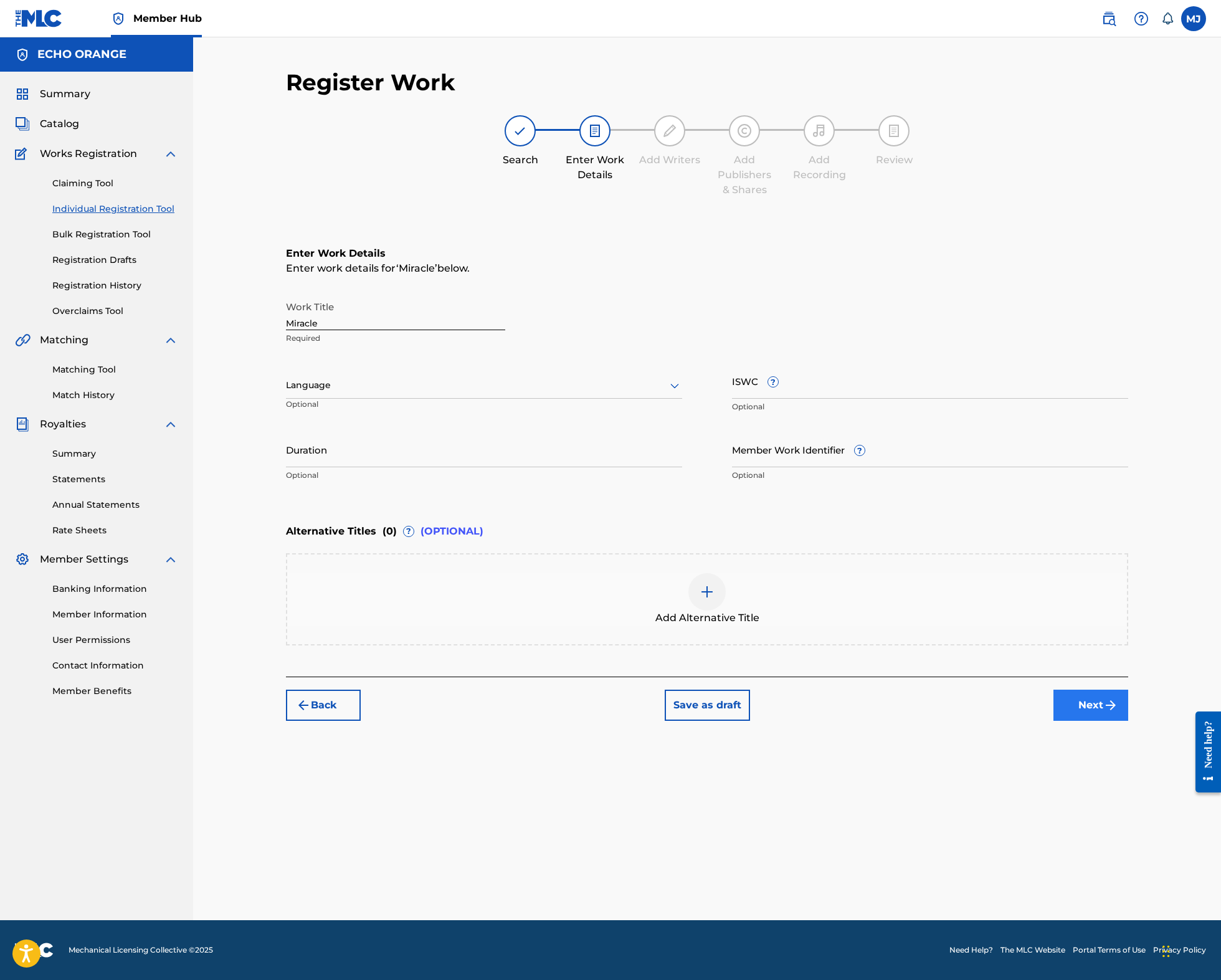
drag, startPoint x: 1134, startPoint y: 782, endPoint x: 1139, endPoint y: 802, distance: 20.6
click at [1128, 720] on div "Back Save as draft Next" at bounding box center [707, 698] width 842 height 44
click at [1128, 720] on button "Next" at bounding box center [1090, 705] width 75 height 32
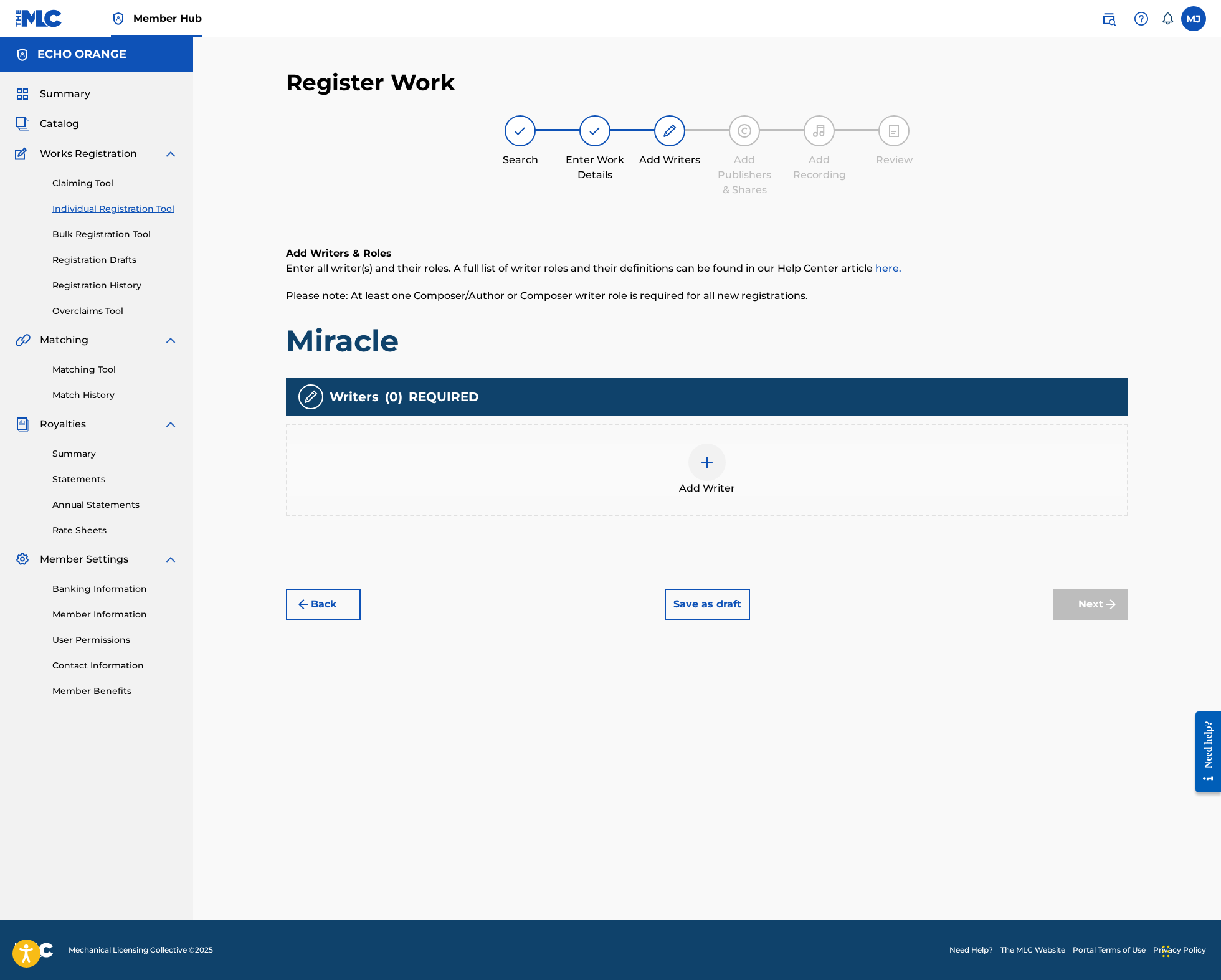
click at [782, 495] on div "Add Writer" at bounding box center [707, 469] width 839 height 52
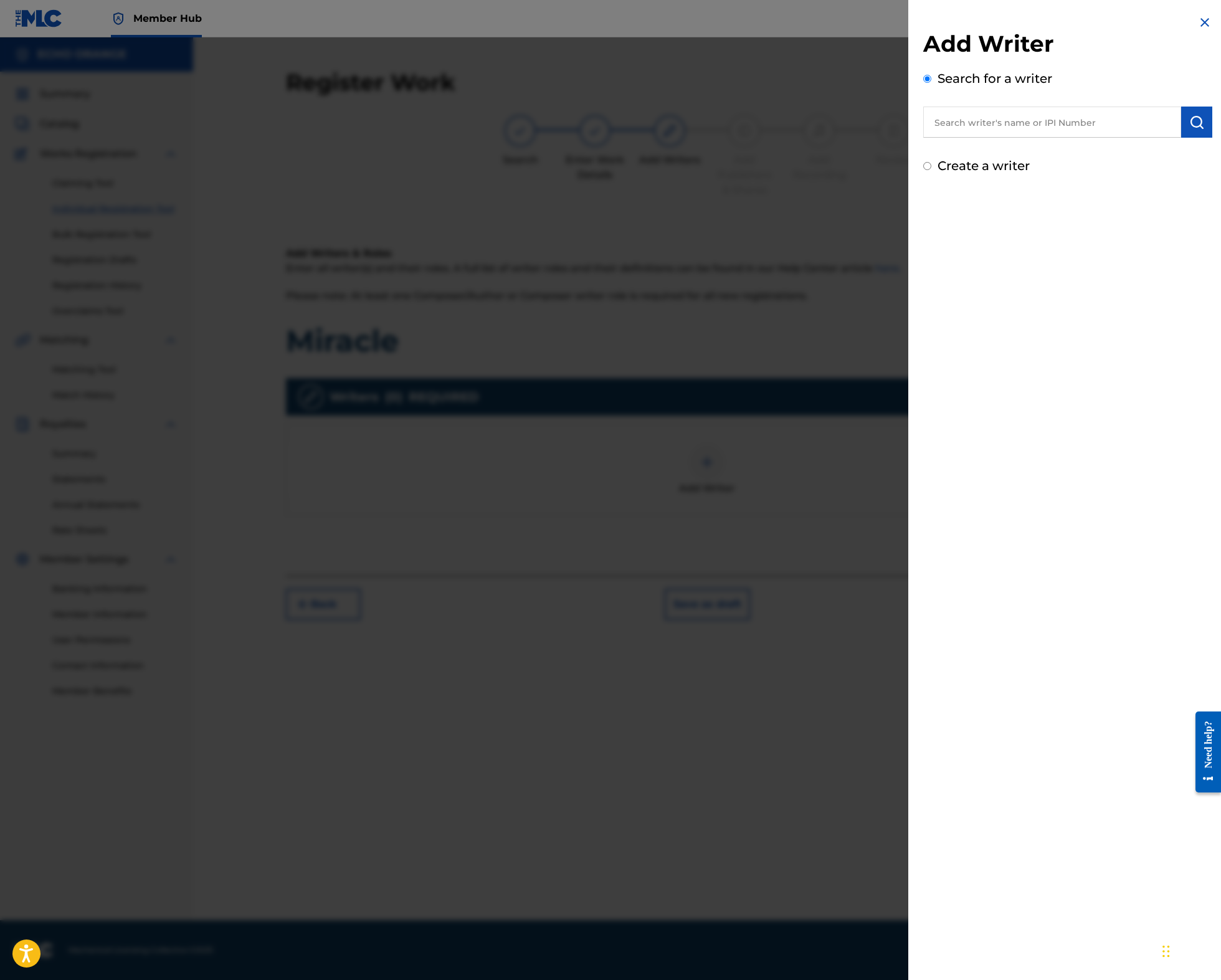
click at [963, 137] on input "text" at bounding box center [1052, 122] width 258 height 32
paste input "denis hekimian"
type input "denis hekimian"
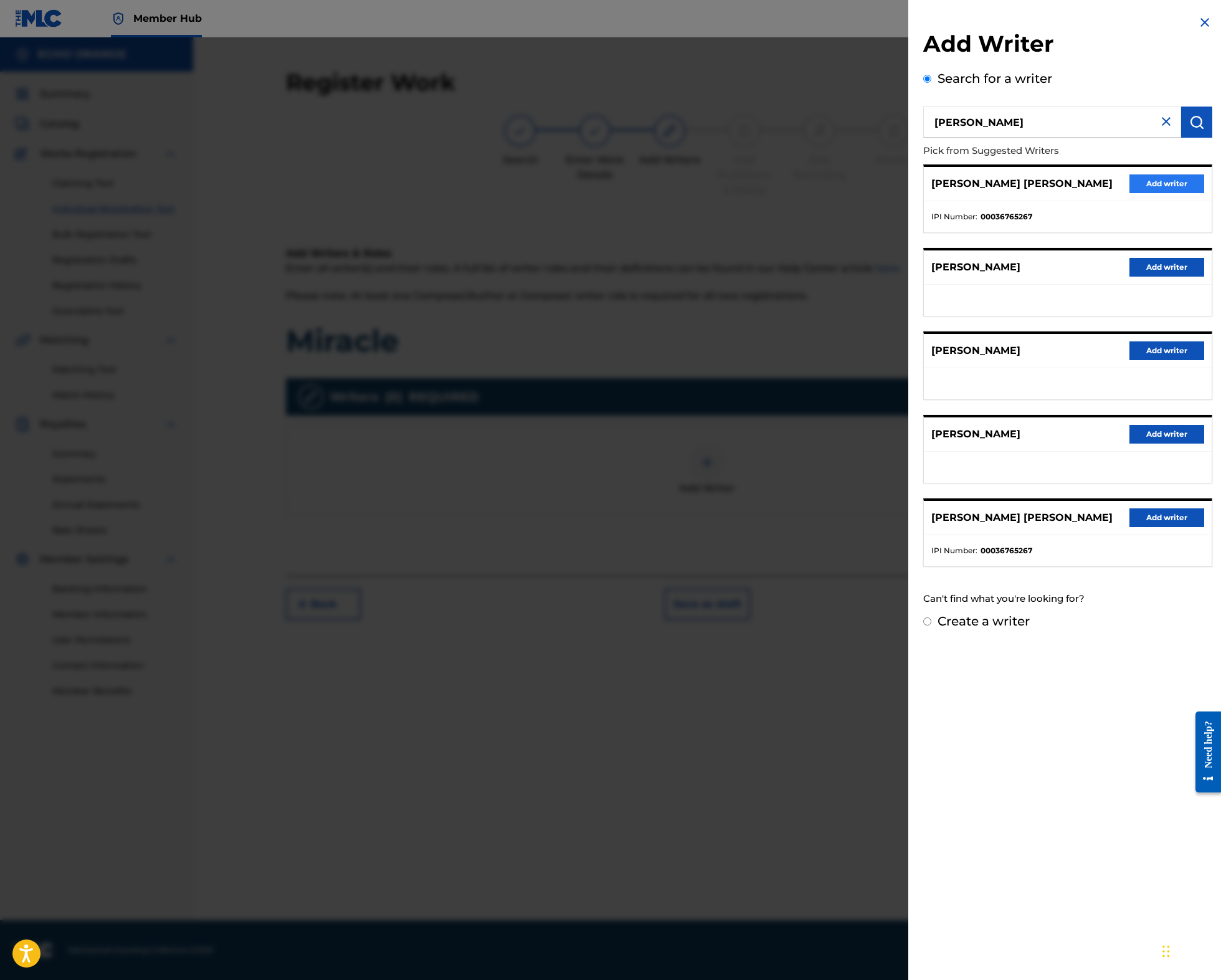
click at [1129, 193] on button "Add writer" at bounding box center [1166, 183] width 75 height 19
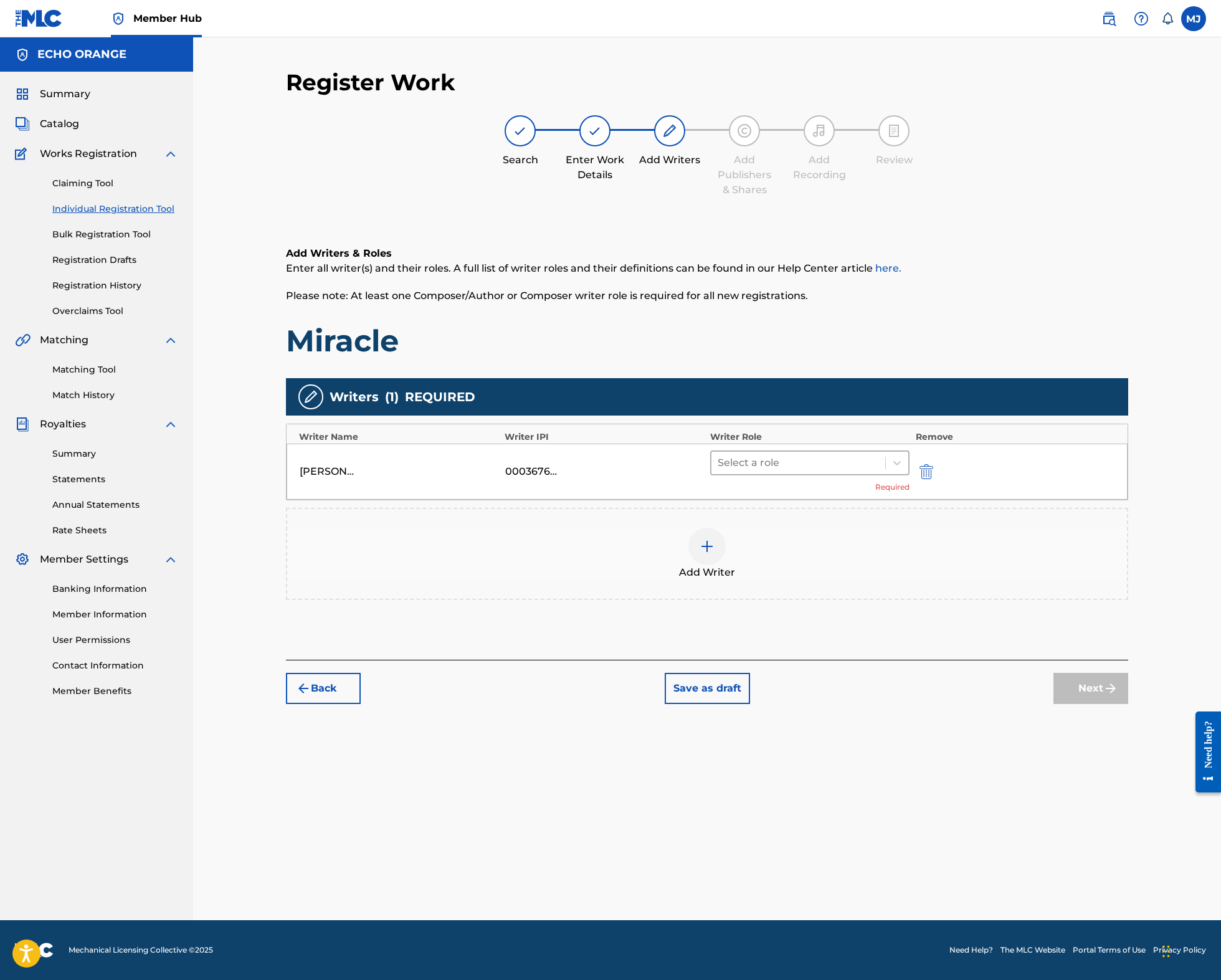
click at [832, 471] on div at bounding box center [798, 462] width 162 height 17
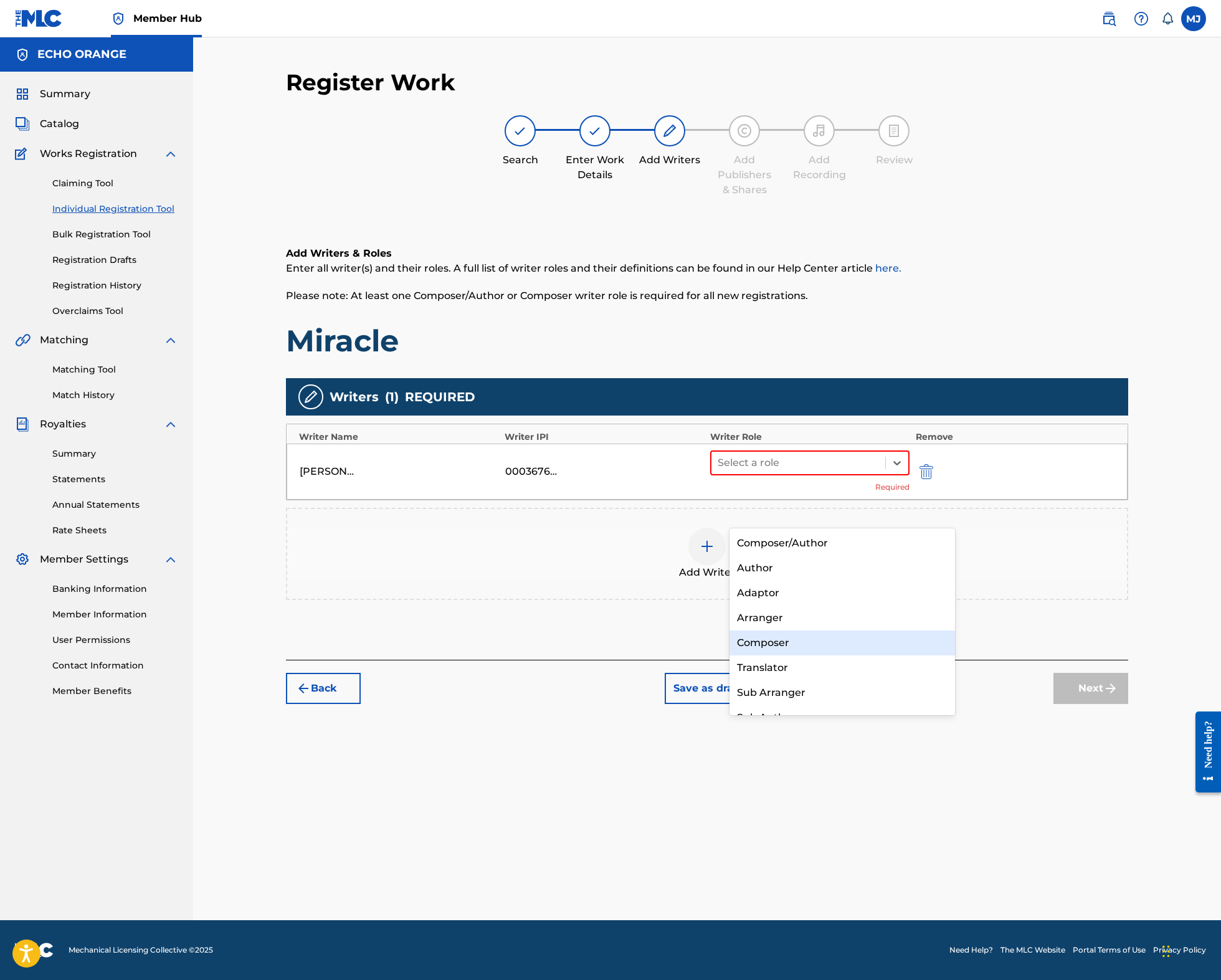
click at [811, 646] on div "Composer" at bounding box center [842, 643] width 226 height 25
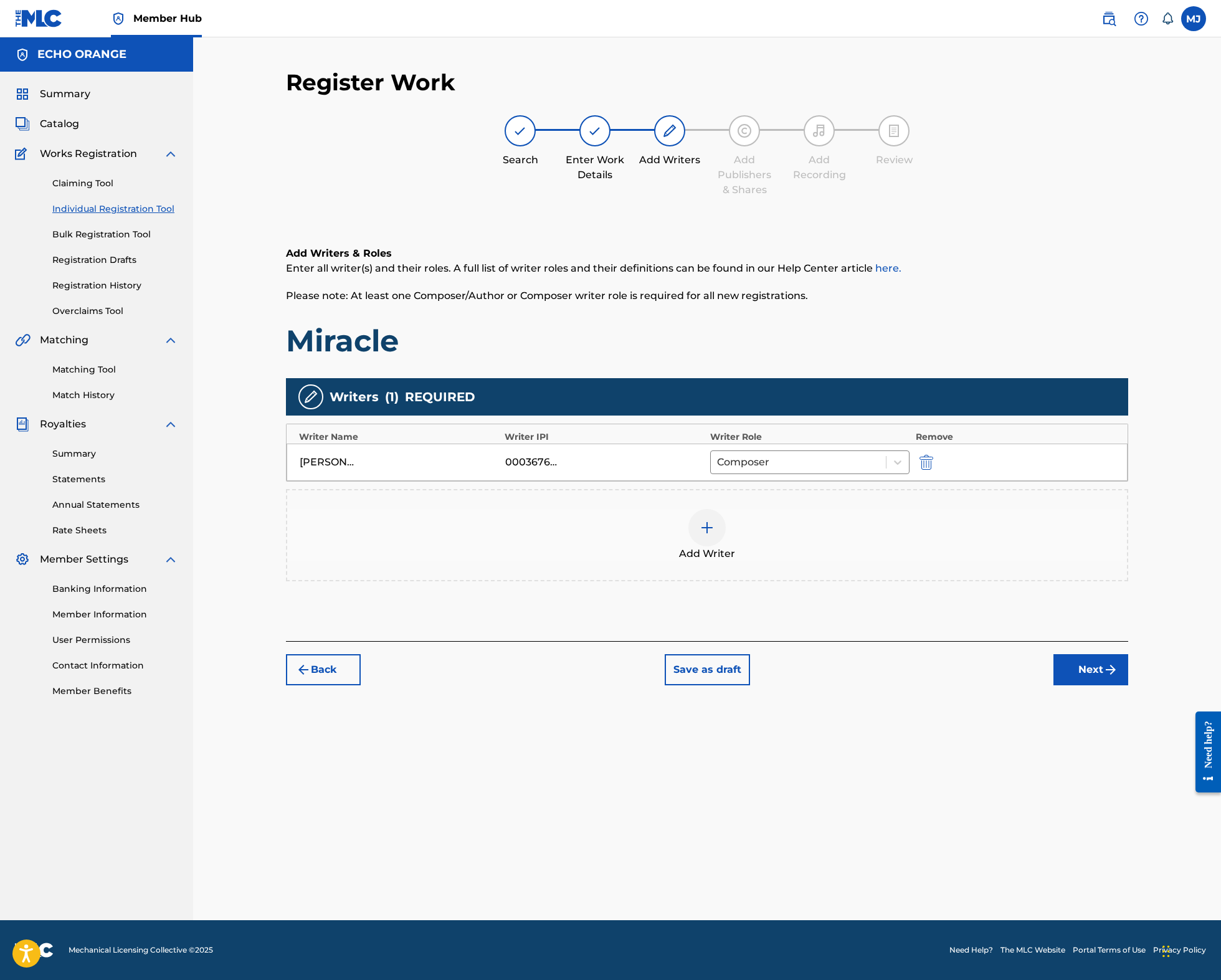
click at [1128, 685] on button "Next" at bounding box center [1090, 670] width 75 height 32
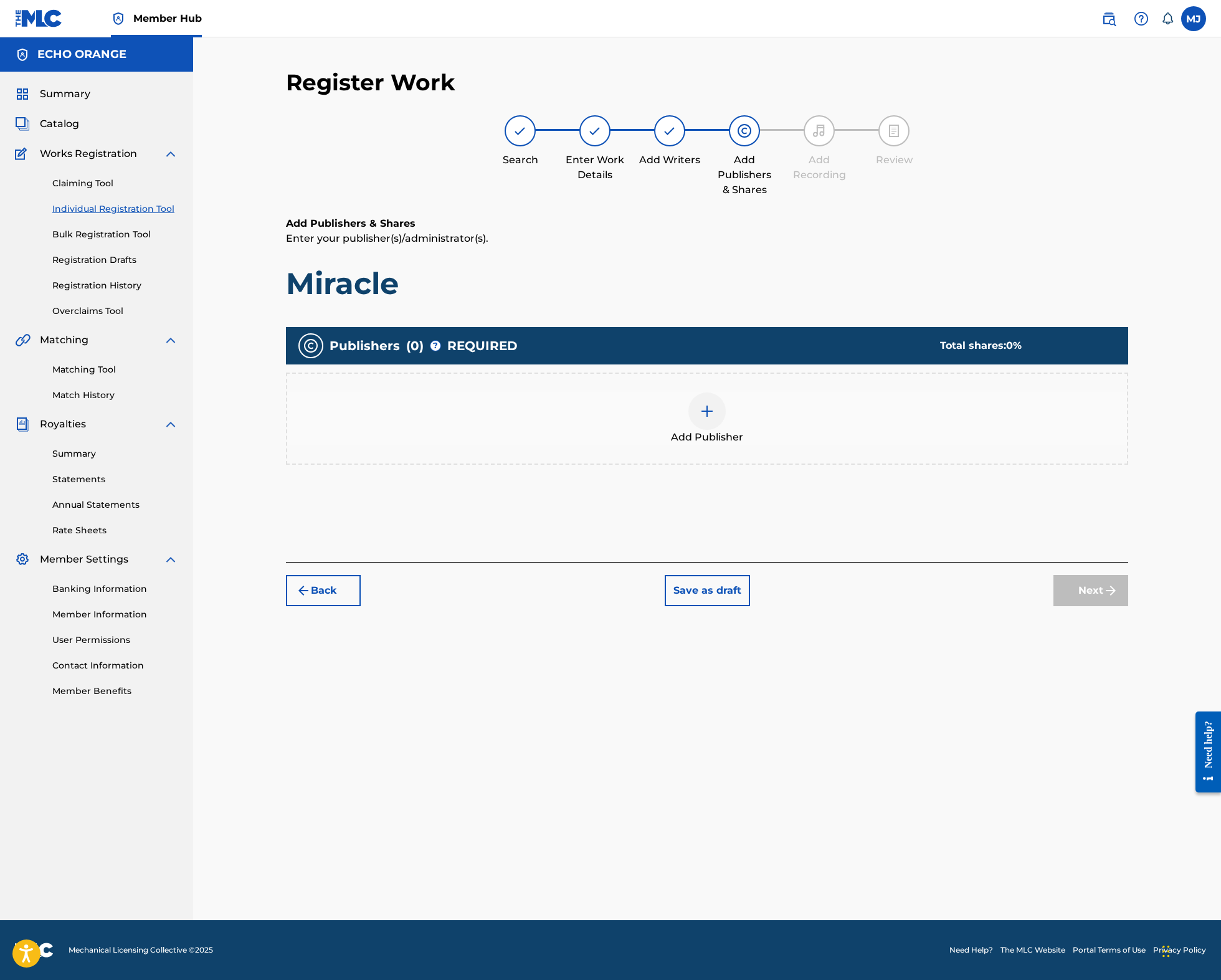
click at [756, 477] on div "Publishers ( 0 ) ? REQUIRED Total shares: 0 % Add Publisher" at bounding box center [707, 402] width 842 height 150
click at [775, 445] on div "Add Publisher" at bounding box center [707, 419] width 839 height 52
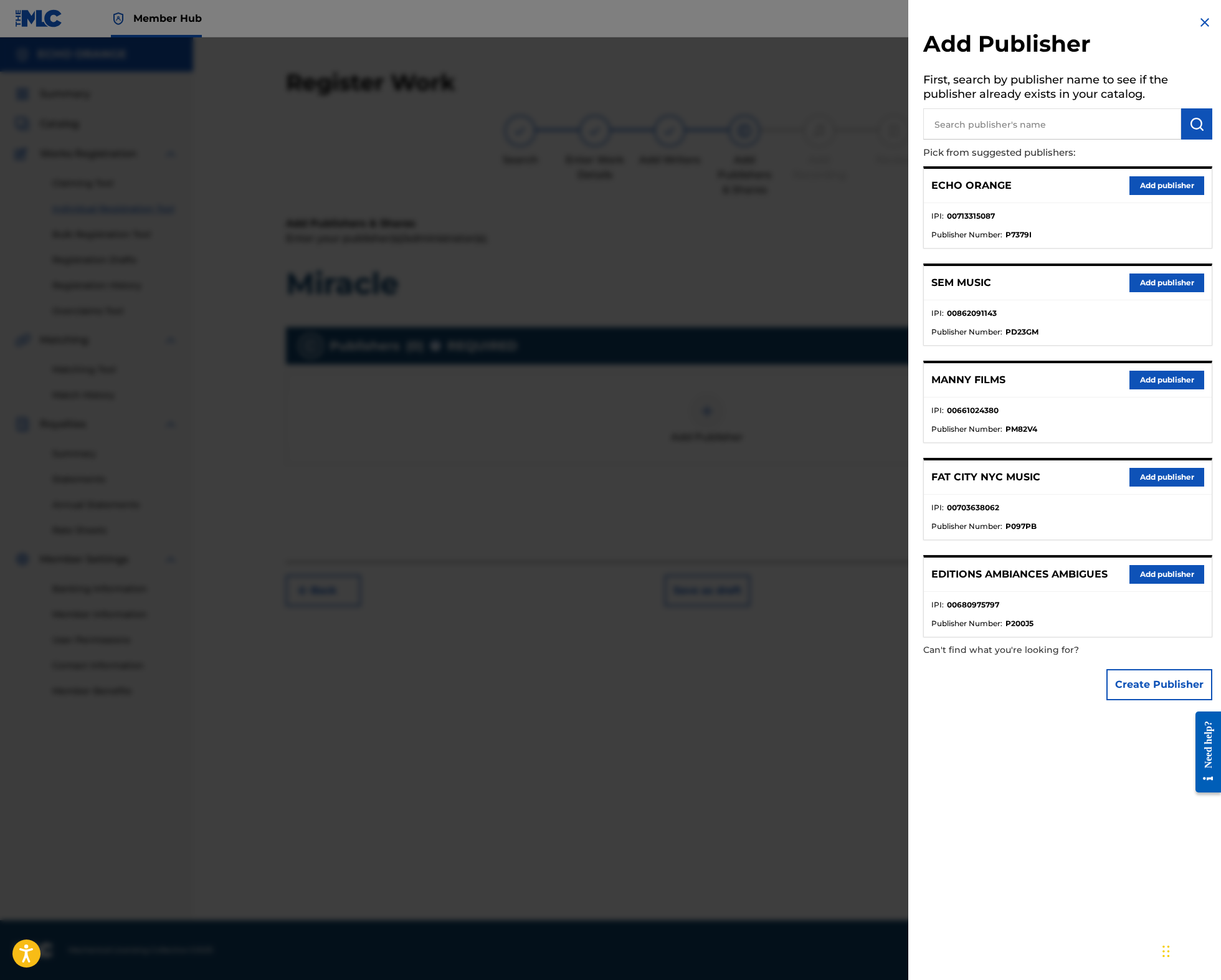
click at [941, 138] on input "text" at bounding box center [1052, 124] width 258 height 32
type input "origins"
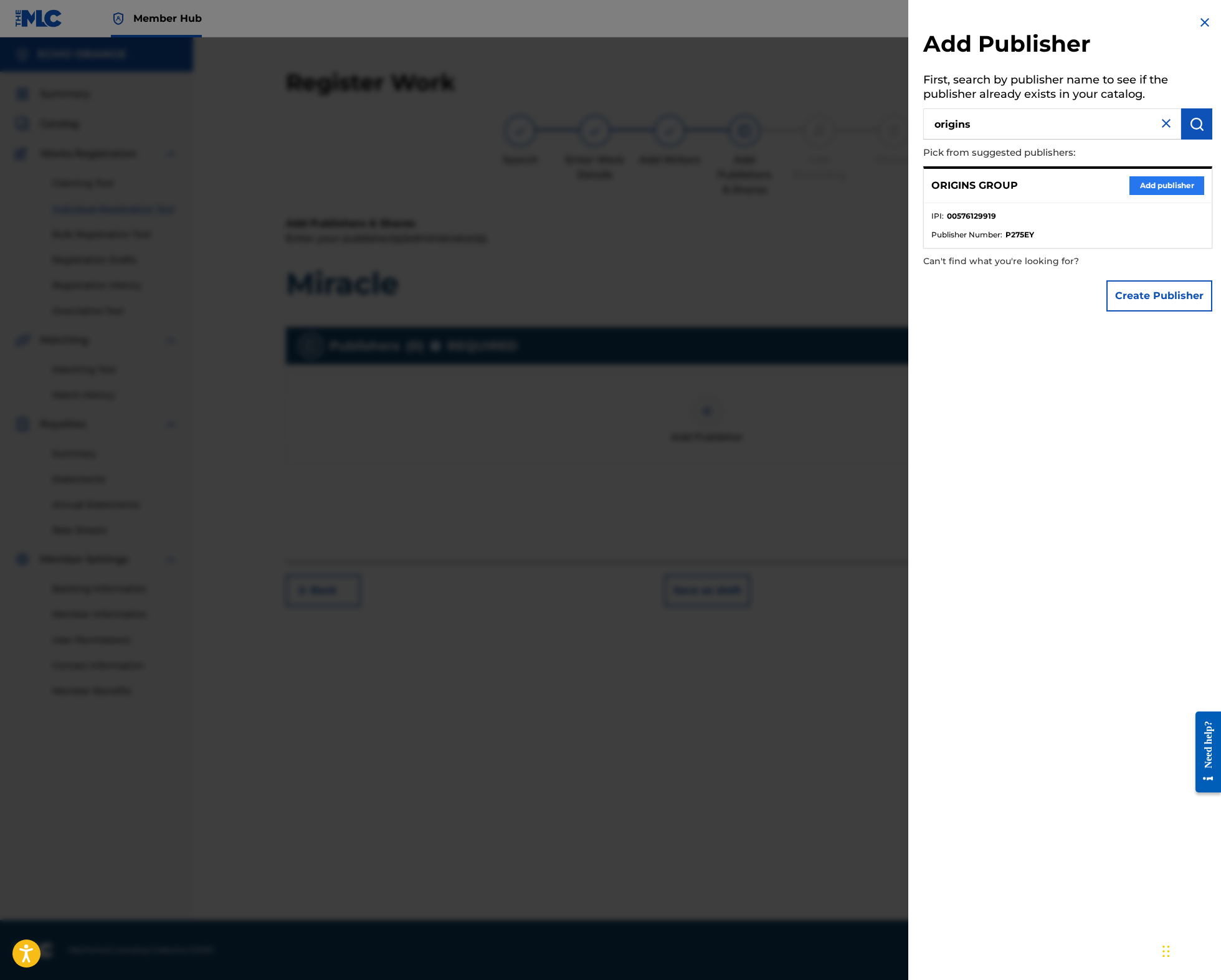
click at [1129, 195] on button "Add publisher" at bounding box center [1166, 185] width 75 height 19
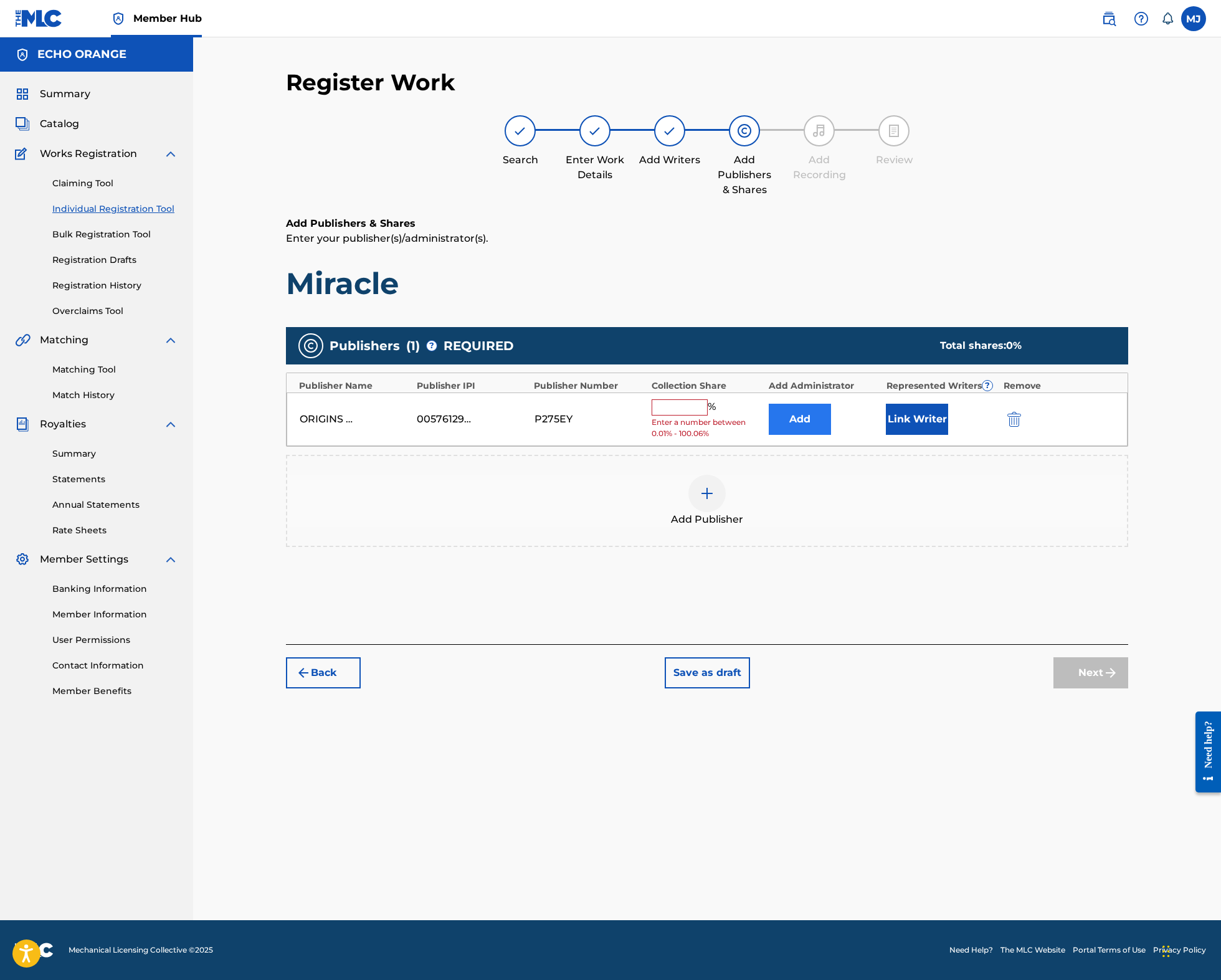
click at [831, 435] on button "Add" at bounding box center [800, 419] width 62 height 32
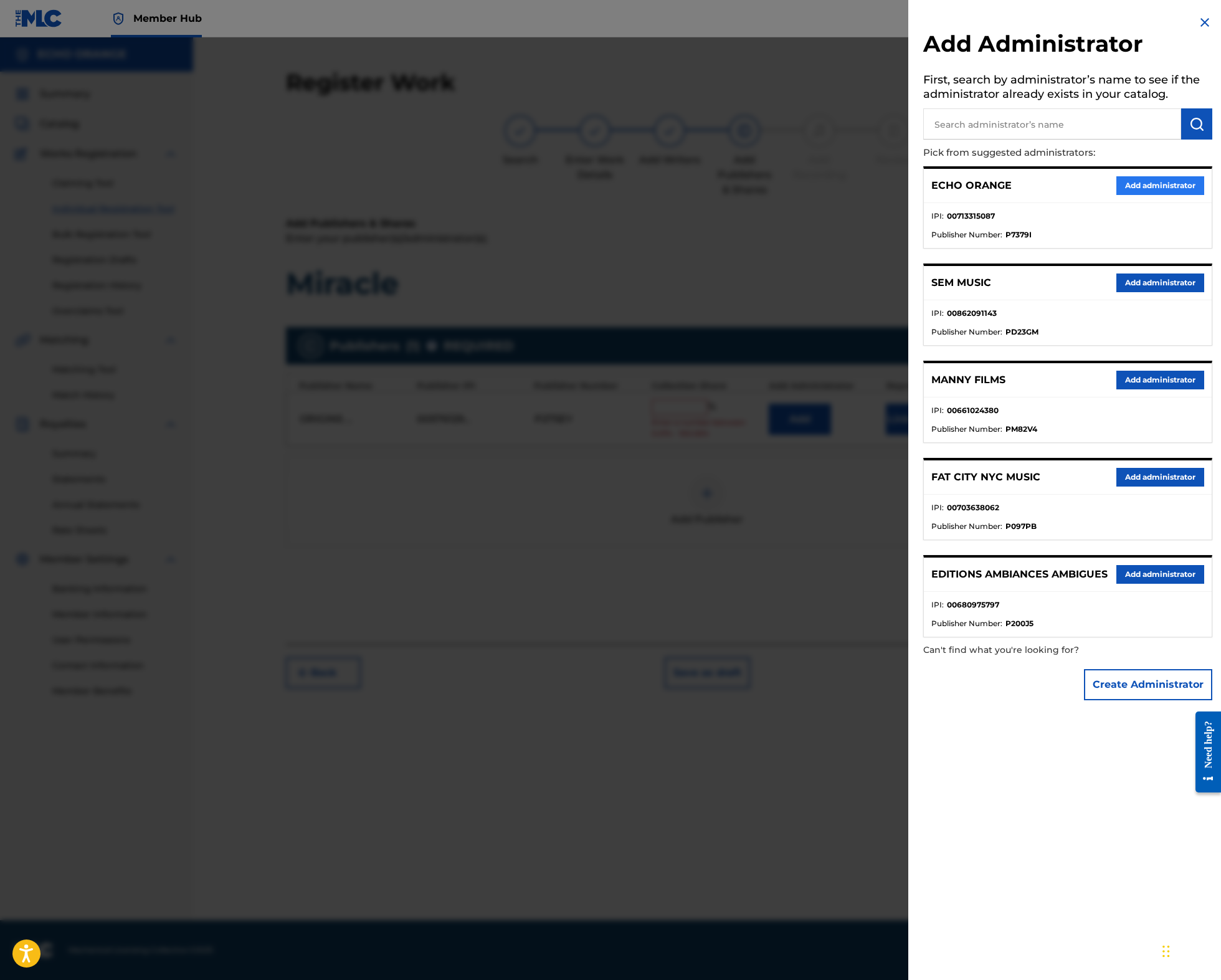
click at [1134, 195] on button "Add administrator" at bounding box center [1160, 185] width 88 height 19
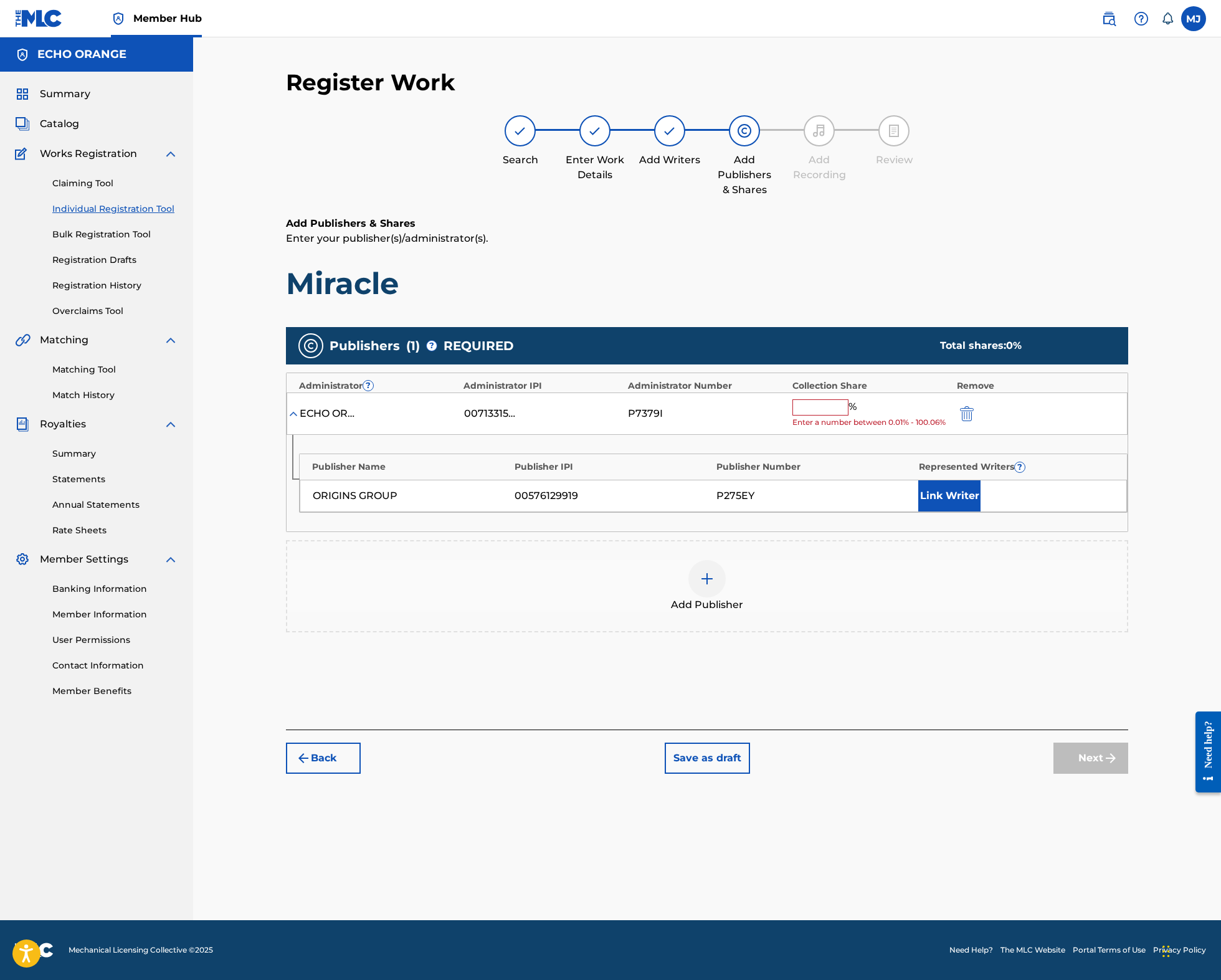
click at [847, 415] on input "text" at bounding box center [820, 407] width 56 height 16
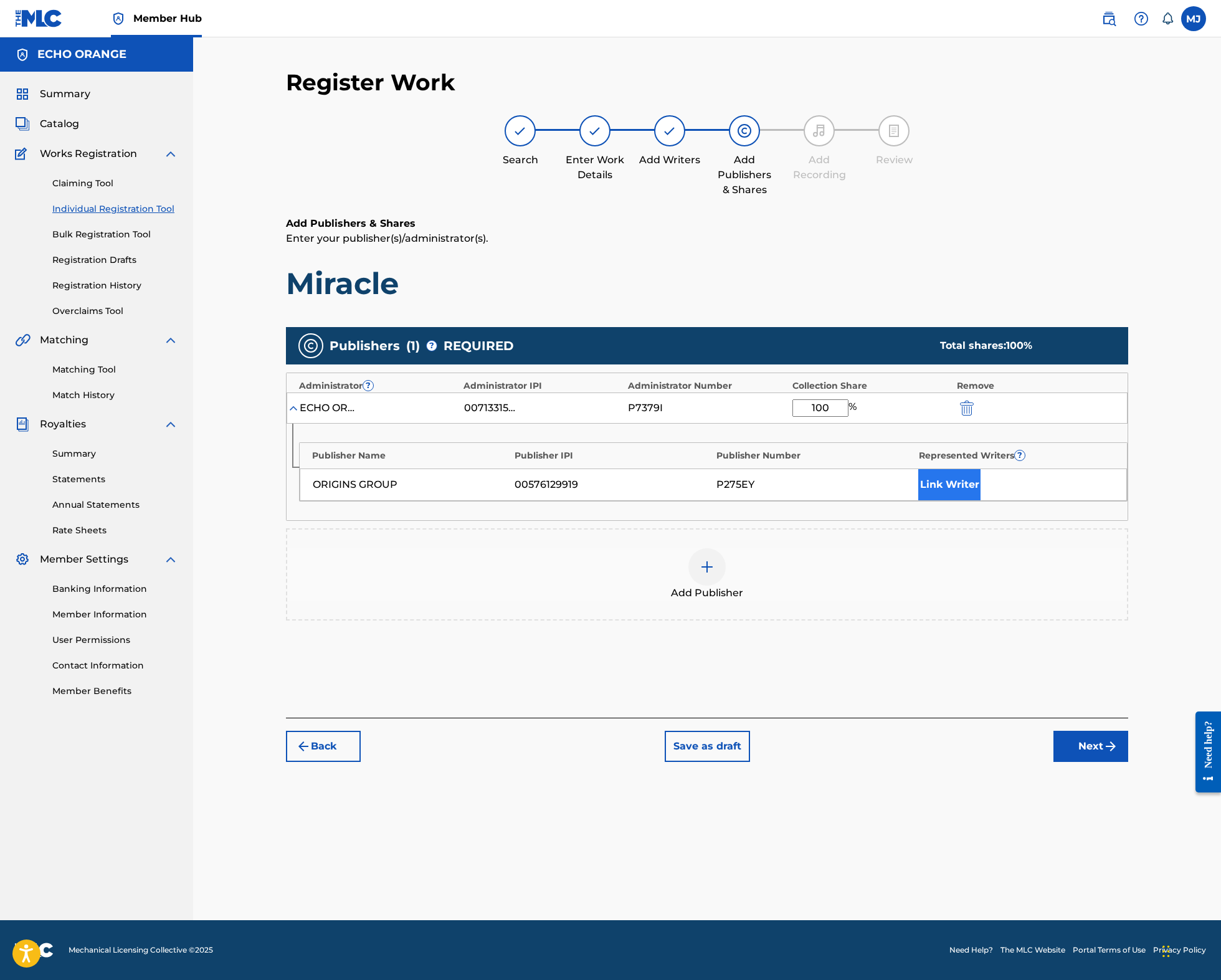
type input "100"
click at [980, 500] on button "Link Writer" at bounding box center [948, 485] width 62 height 32
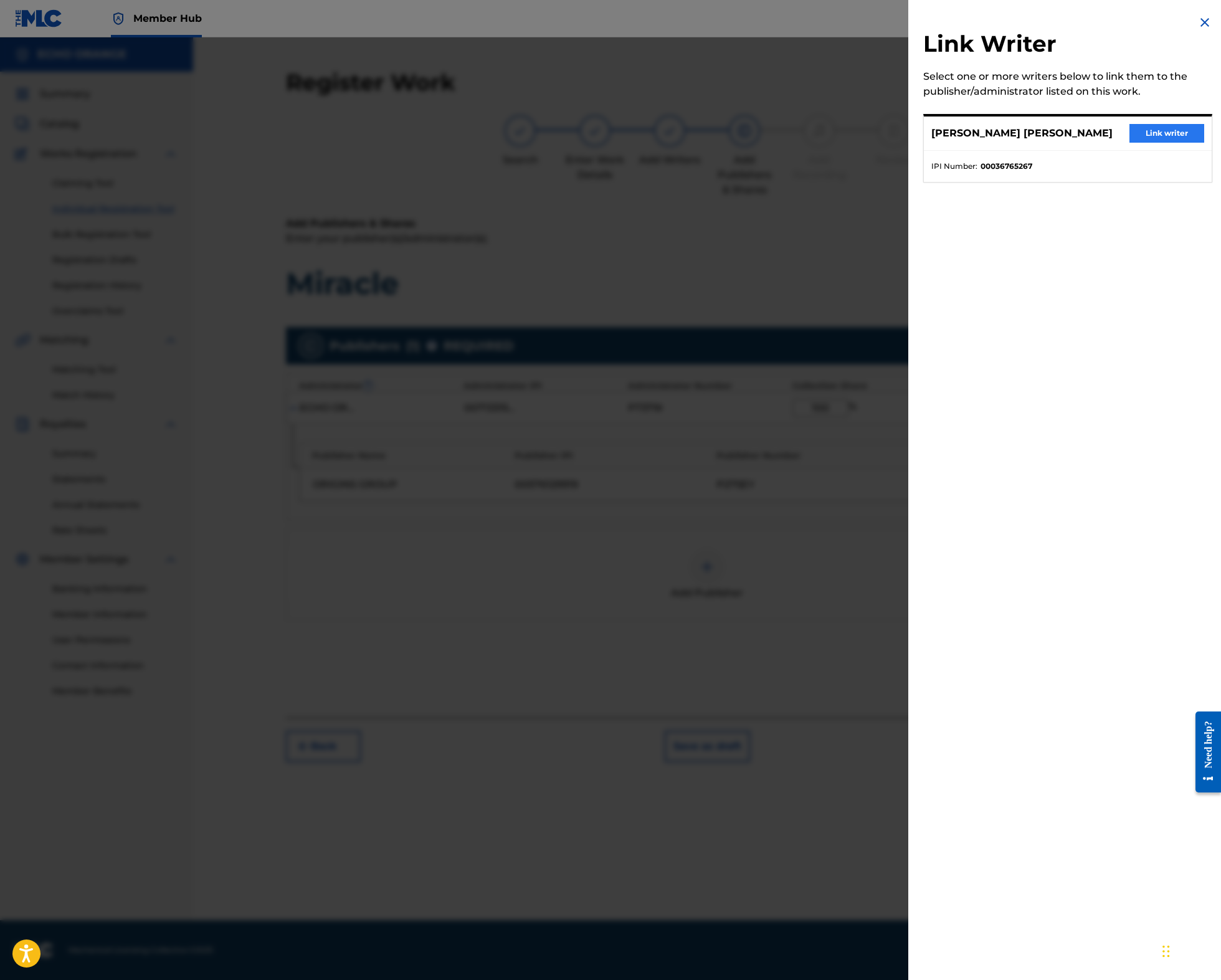
click at [1129, 135] on button "Link writer" at bounding box center [1166, 133] width 75 height 19
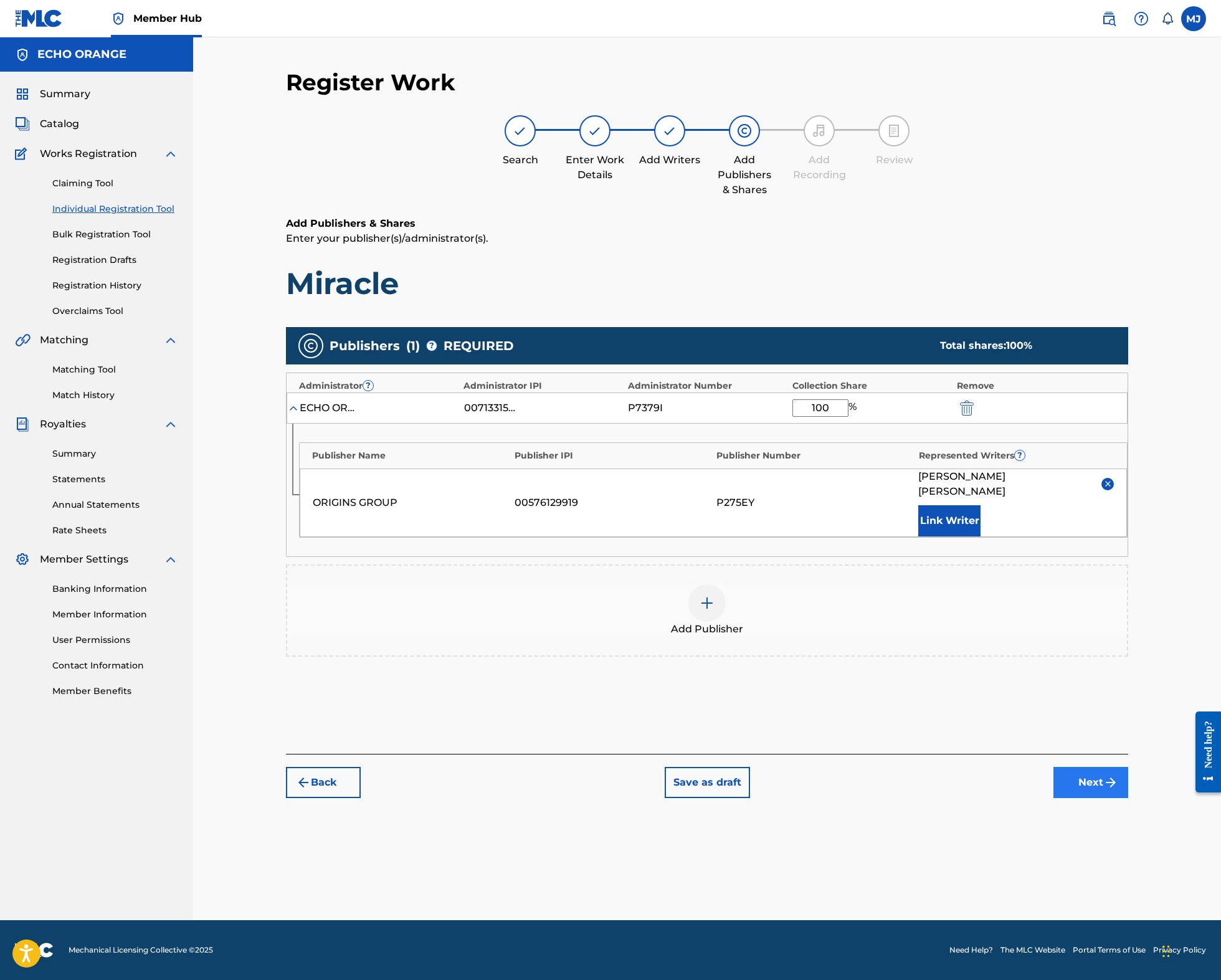
click at [1128, 798] on button "Next" at bounding box center [1090, 782] width 75 height 32
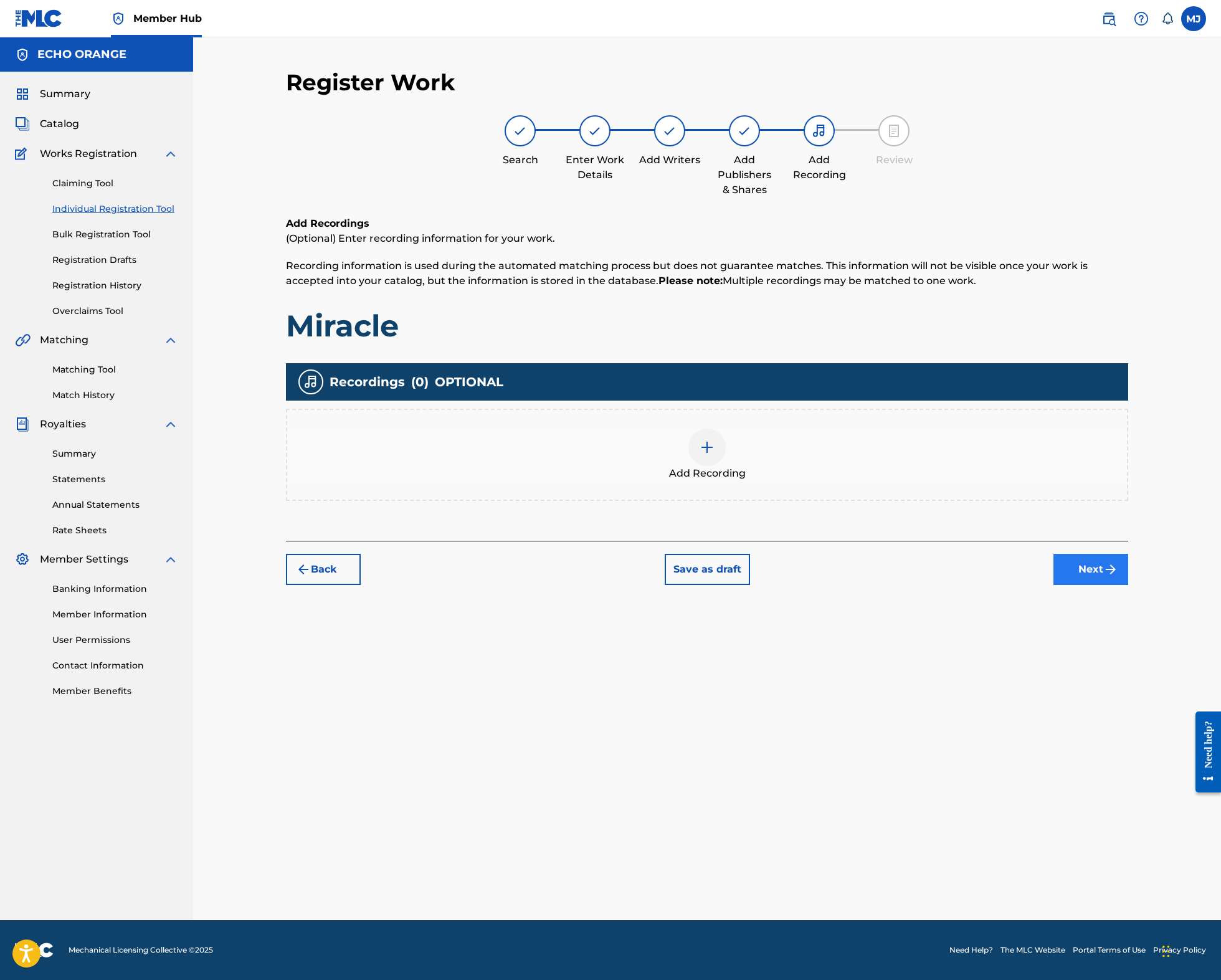
drag, startPoint x: 1141, startPoint y: 642, endPoint x: 1139, endPoint y: 631, distance: 11.2
click at [1128, 585] on button "Next" at bounding box center [1090, 569] width 75 height 32
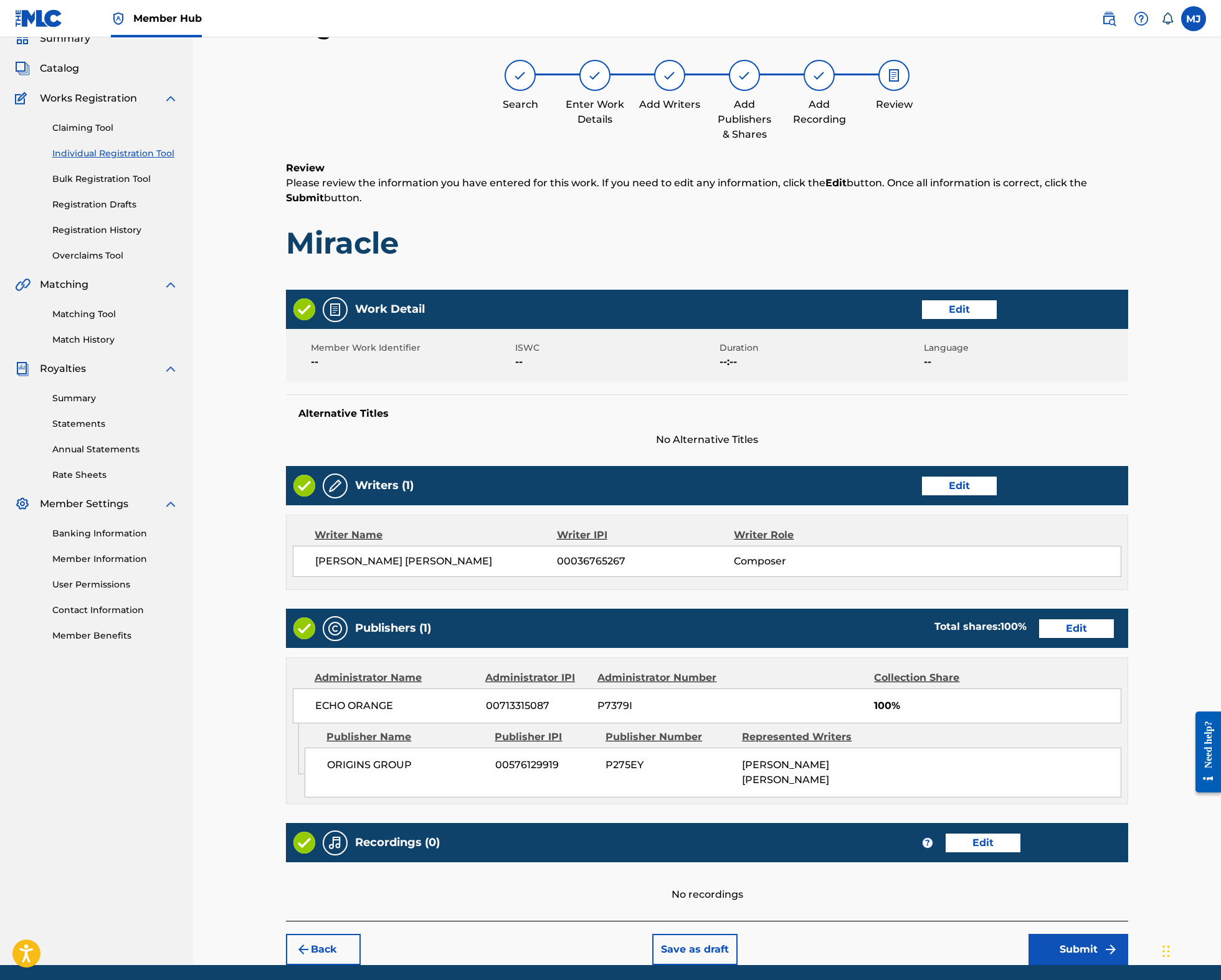
scroll to position [217, 0]
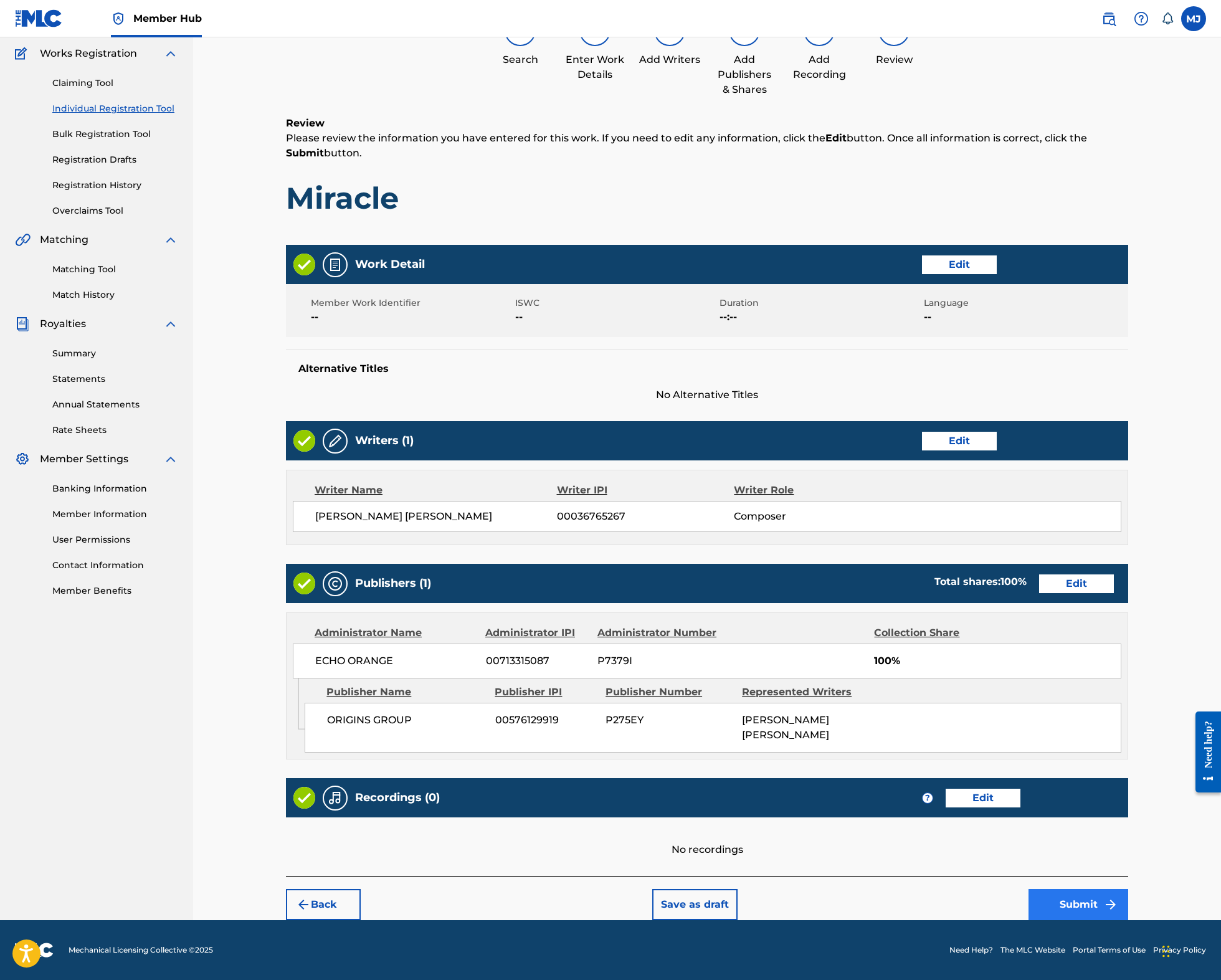
click at [1128, 891] on button "Submit" at bounding box center [1078, 904] width 99 height 32
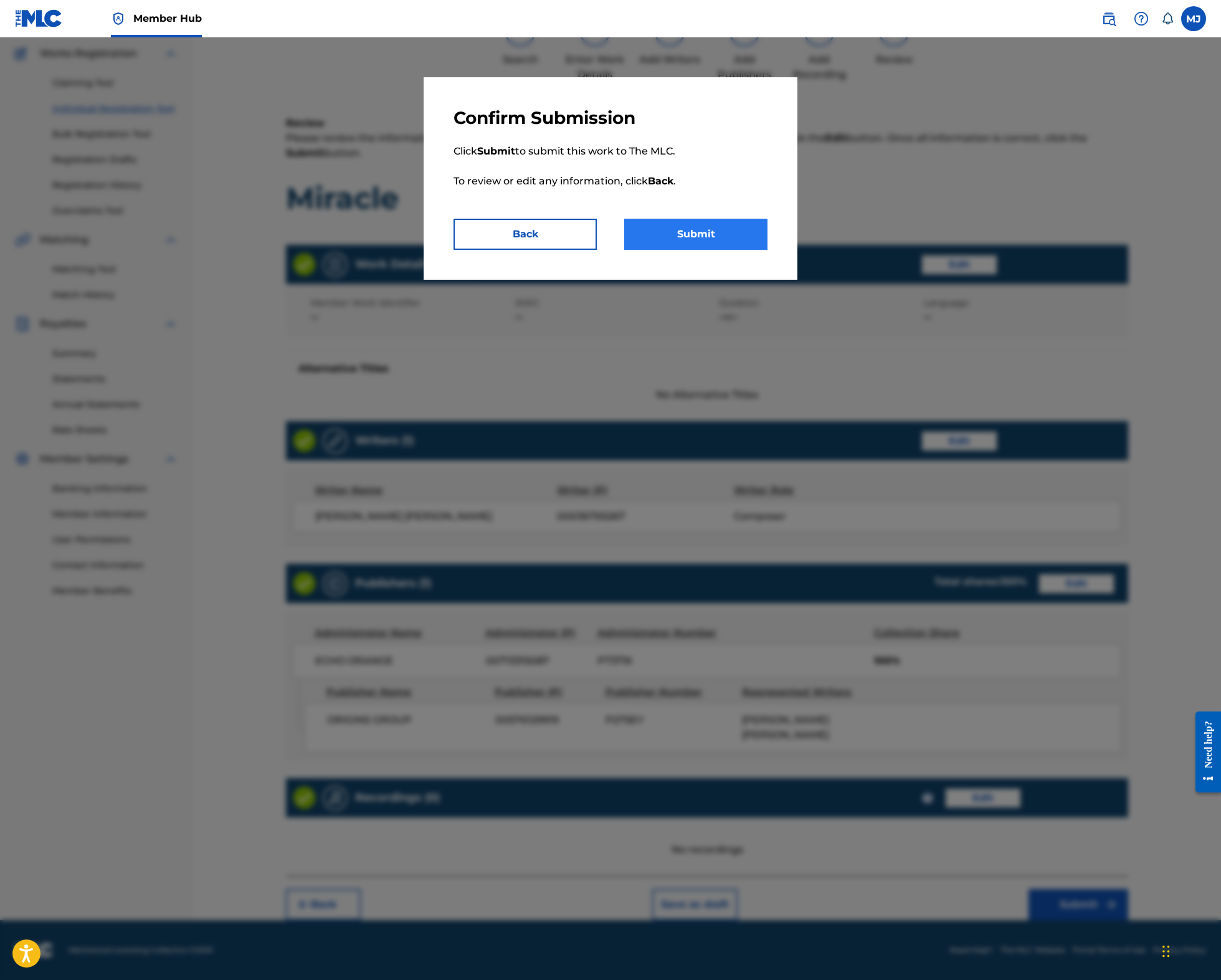
click at [734, 250] on button "Submit" at bounding box center [696, 234] width 143 height 32
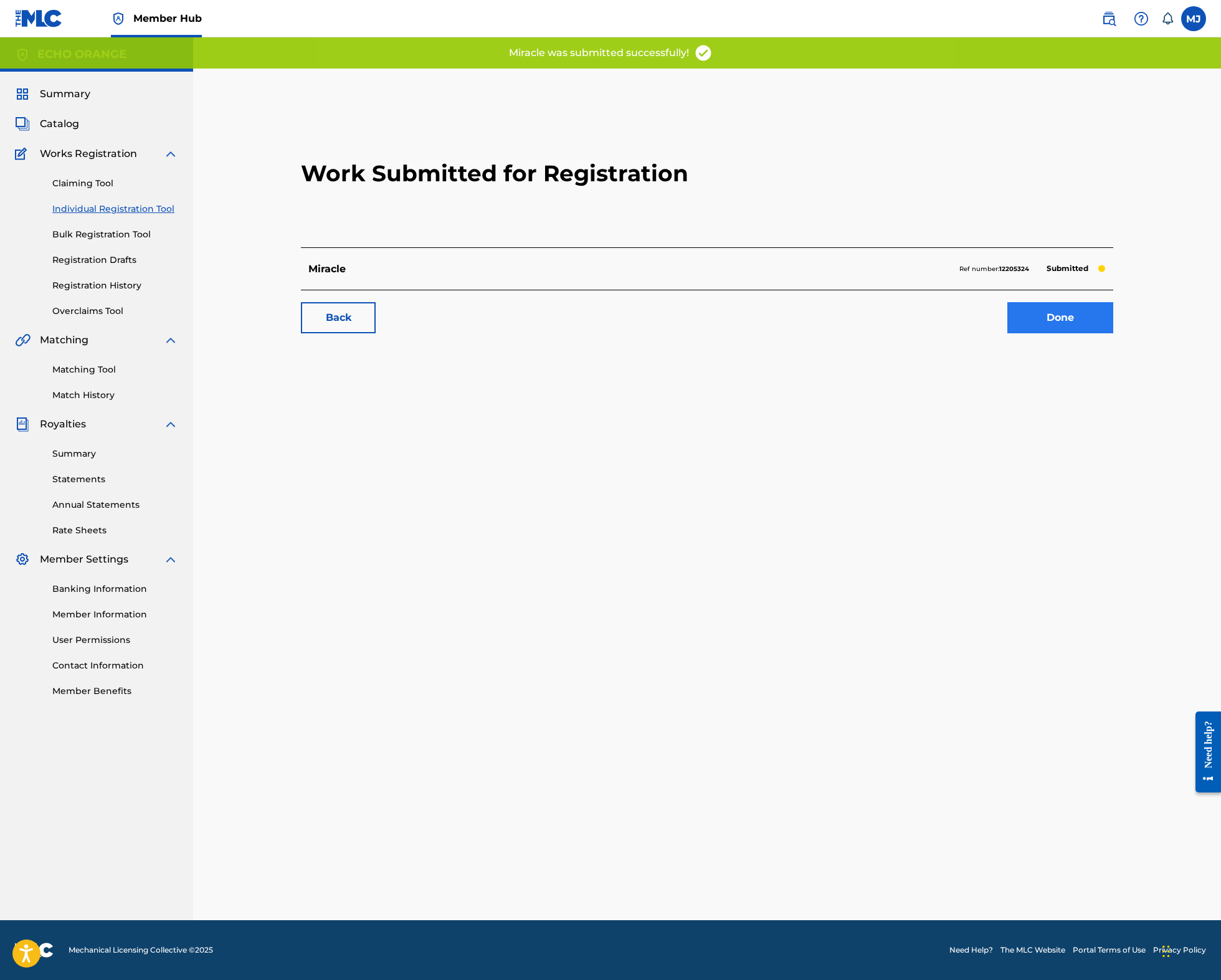
click at [1111, 333] on link "Done" at bounding box center [1059, 318] width 106 height 32
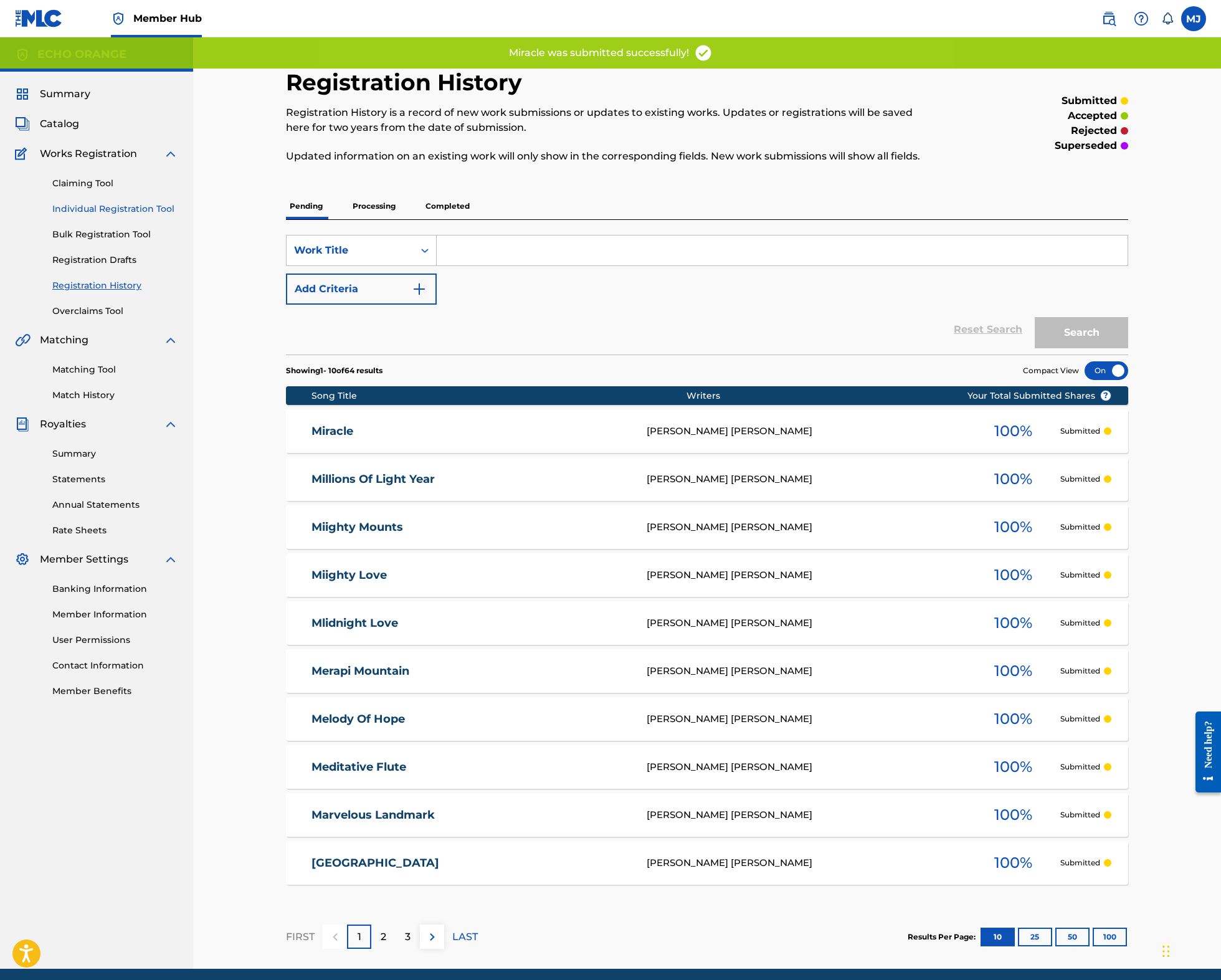
click at [165, 216] on link "Individual Registration Tool" at bounding box center [115, 208] width 125 height 13
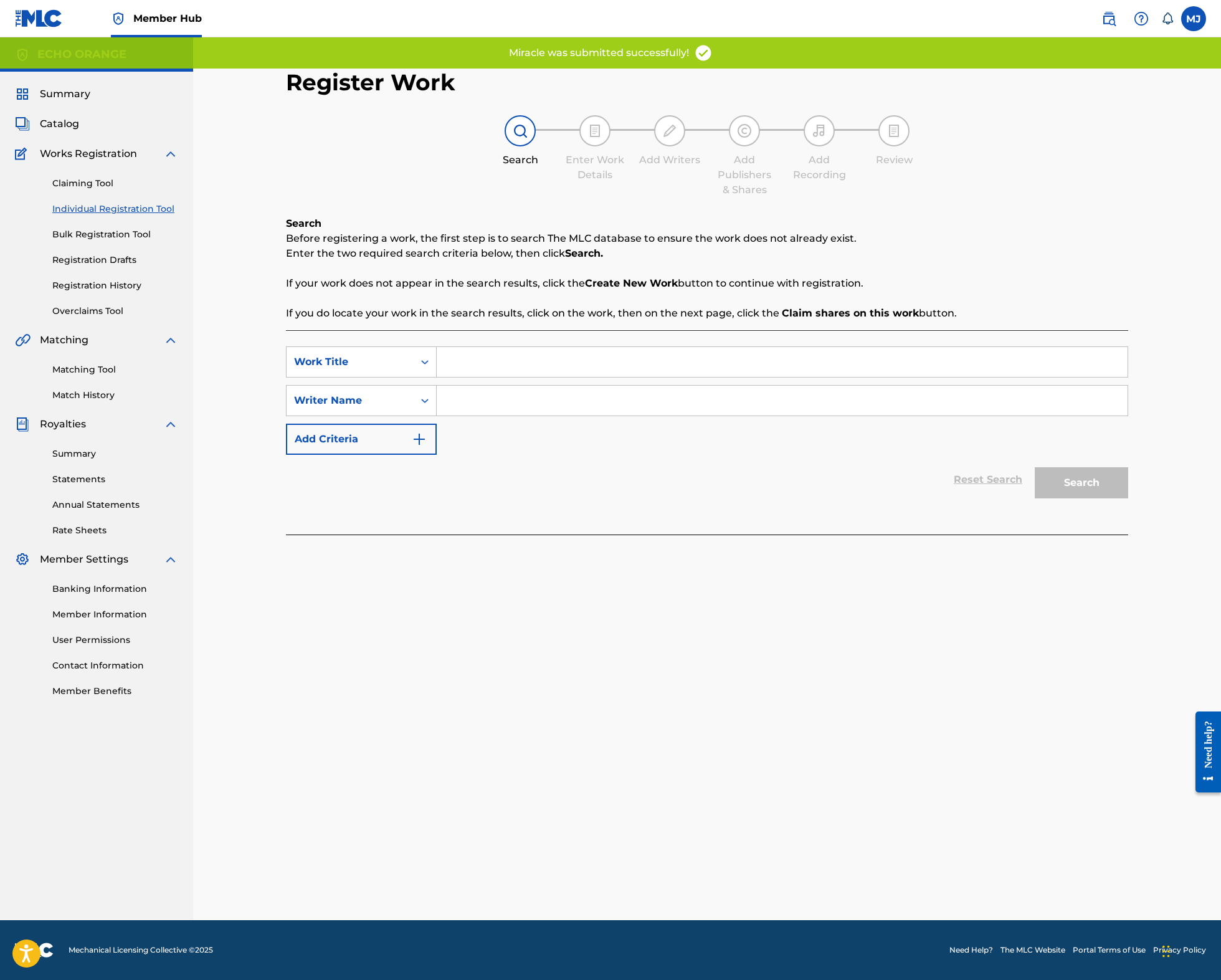
click at [537, 371] on div "SearchWithCriteria7ec4a70f-96d3-46e7-a5c3-4fce4864ad32 Work Title SearchWithCri…" at bounding box center [707, 432] width 842 height 204
click at [536, 377] on input "Search Form" at bounding box center [782, 361] width 690 height 30
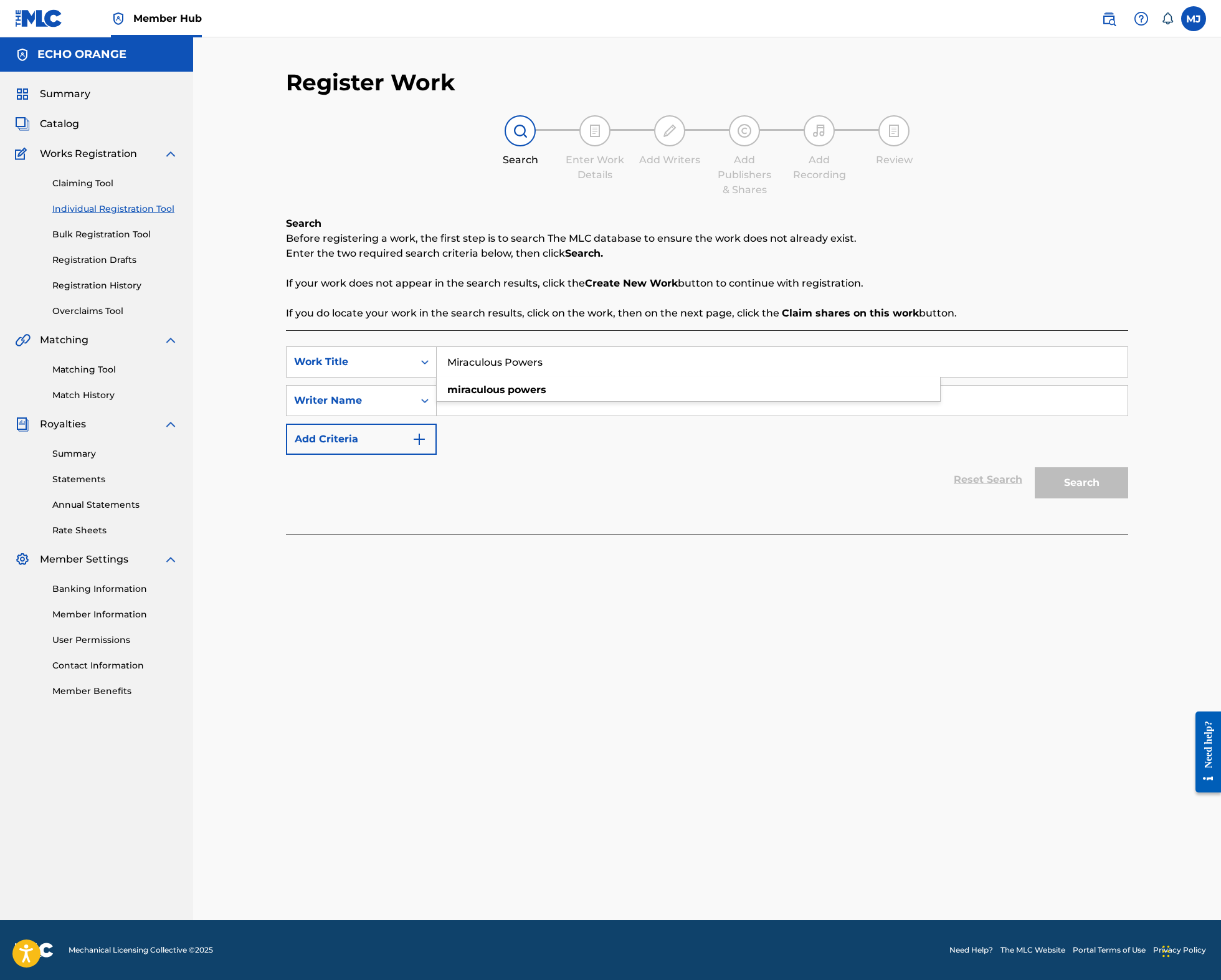
type input "Miraculous Powers"
paste input "denis hekimian"
type input "denis hekimian"
click at [1128, 498] on button "Search" at bounding box center [1081, 483] width 94 height 32
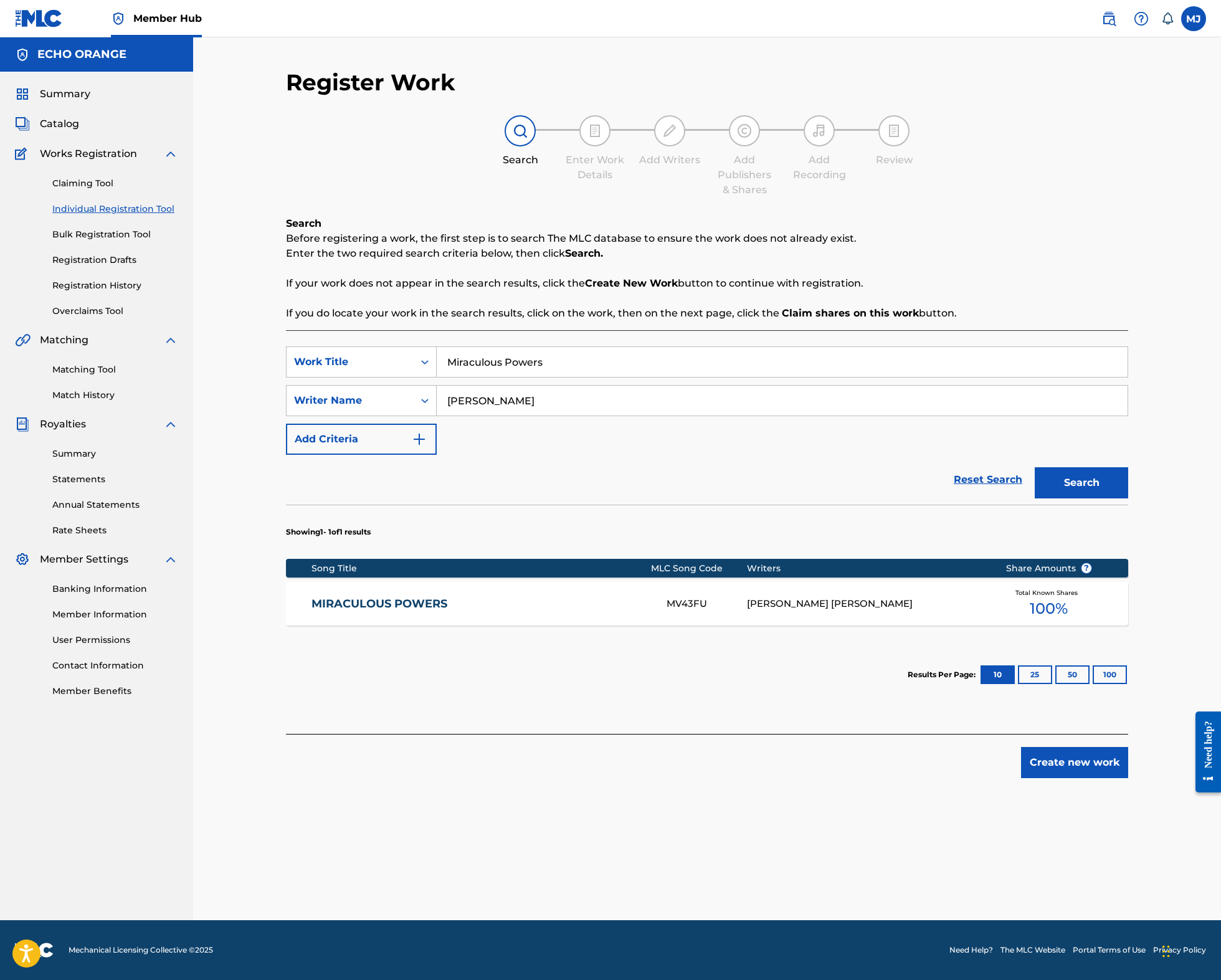
click at [402, 611] on link "MIRACULOUS POWERS" at bounding box center [480, 604] width 338 height 14
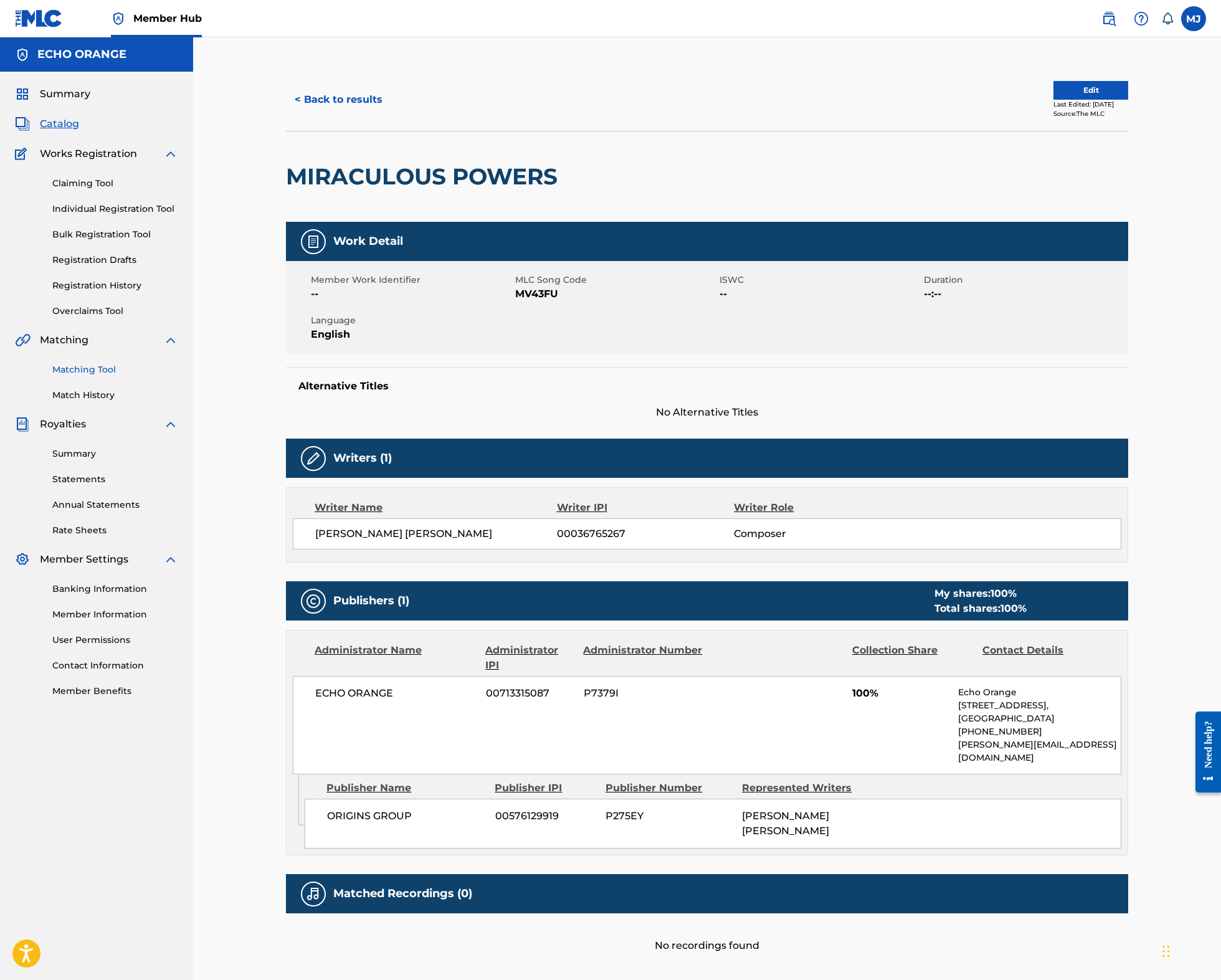
click at [89, 376] on link "Matching Tool" at bounding box center [115, 369] width 125 height 13
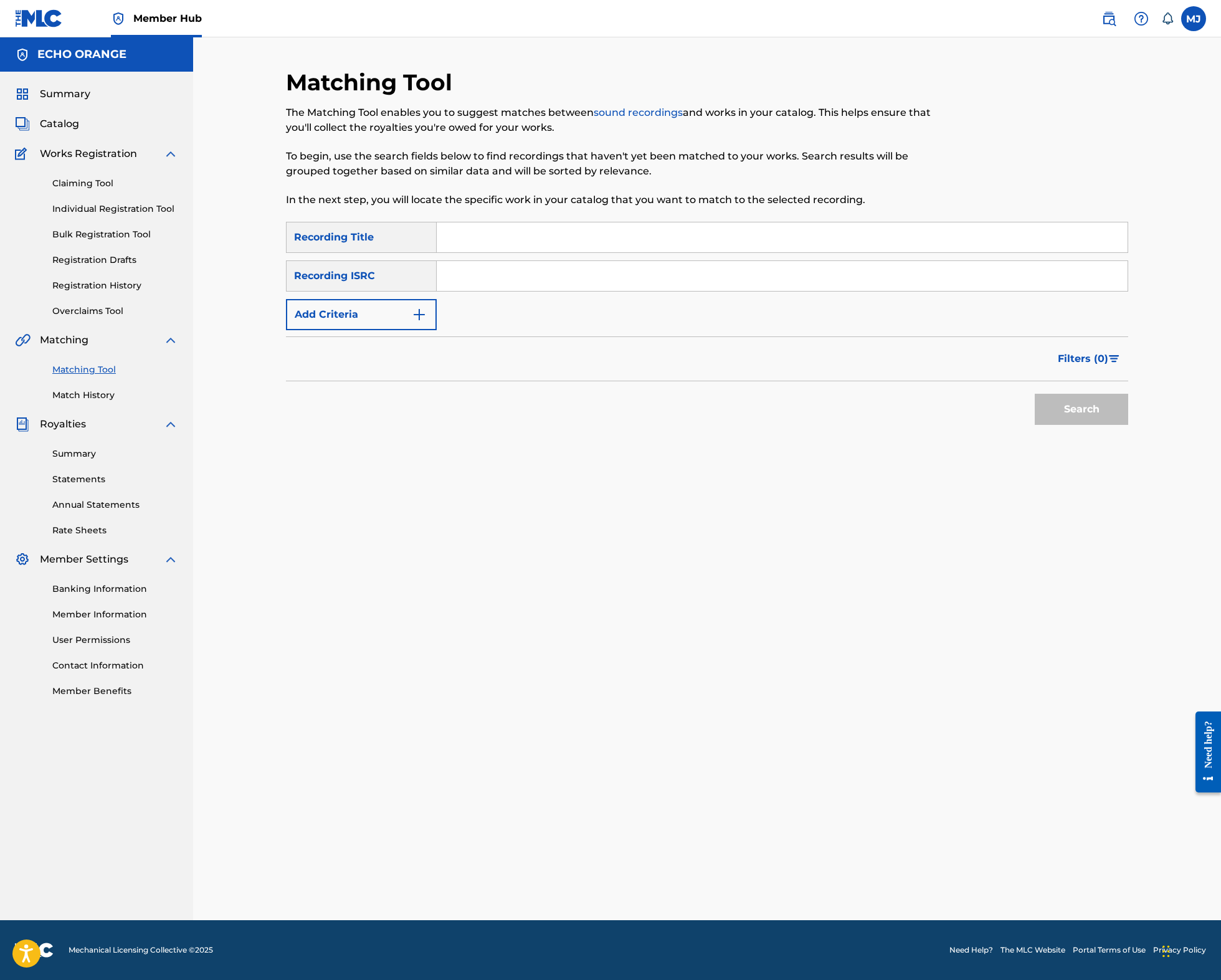
click at [498, 248] on input "Search Form" at bounding box center [782, 236] width 690 height 30
type input "miraculous powers"
click at [1115, 425] on button "Search" at bounding box center [1081, 409] width 94 height 32
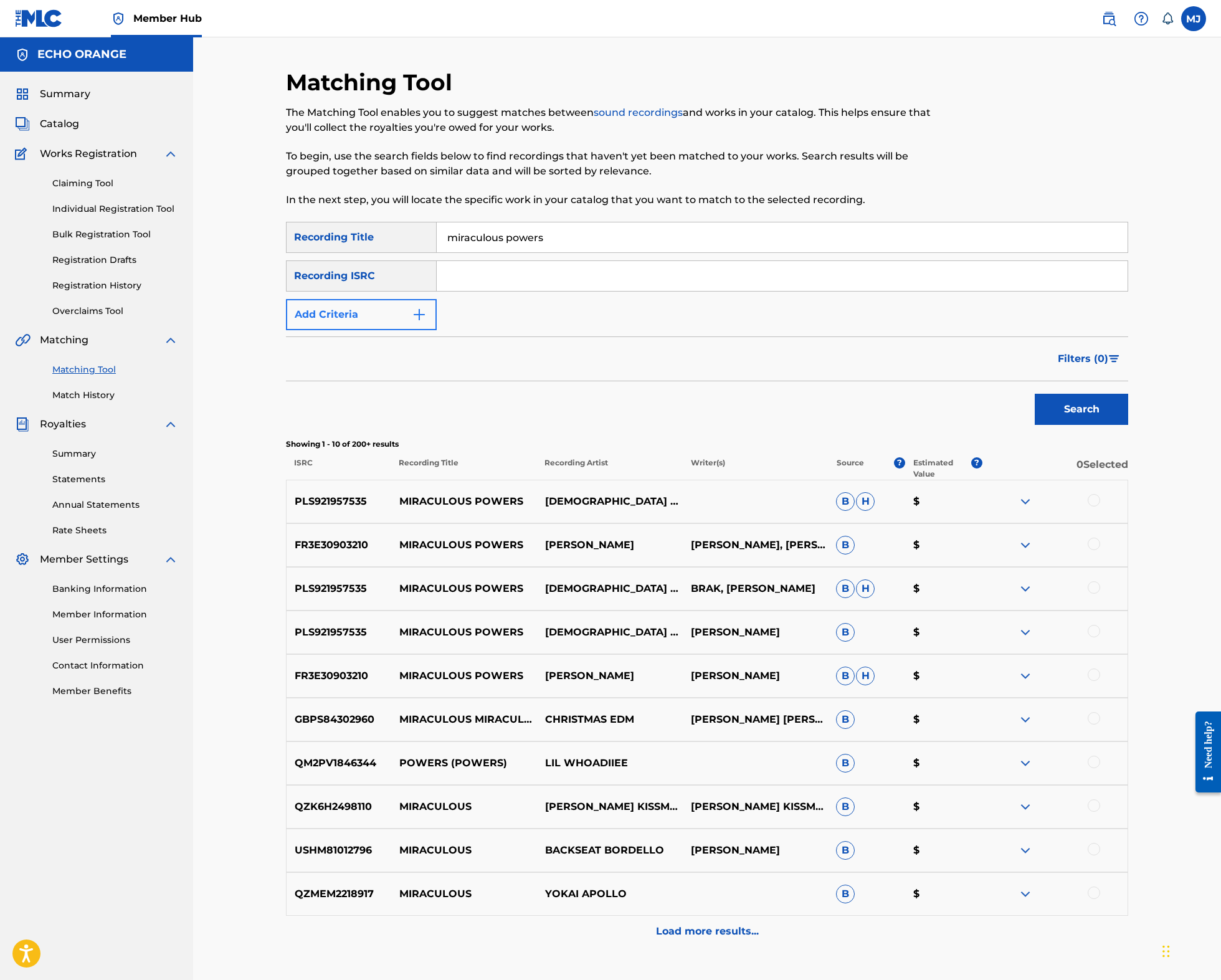
click at [361, 330] on button "Add Criteria" at bounding box center [361, 314] width 151 height 32
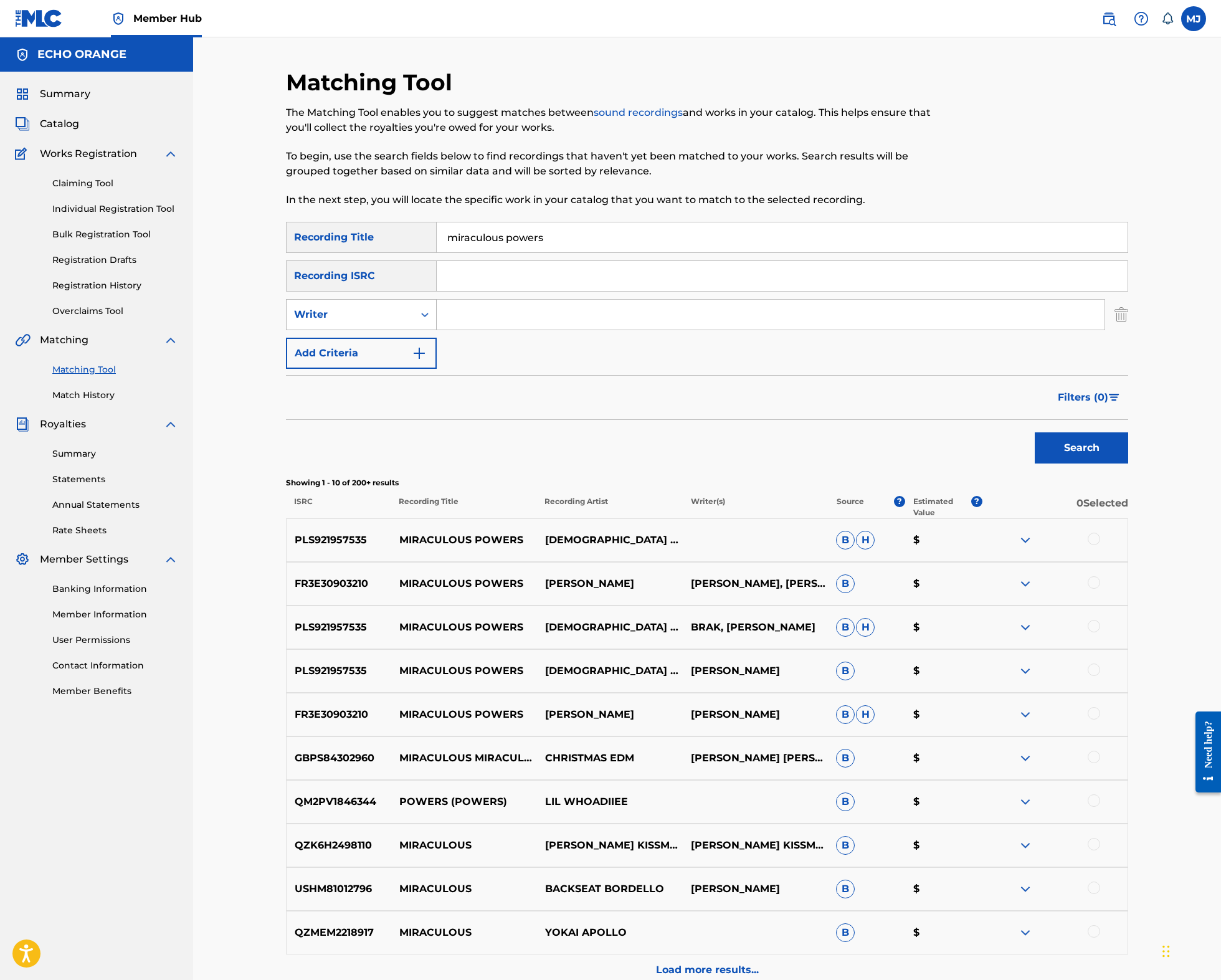
click at [365, 322] on div "Writer" at bounding box center [350, 314] width 112 height 15
drag, startPoint x: 365, startPoint y: 386, endPoint x: 412, endPoint y: 377, distance: 47.9
click at [366, 361] on div "Recording Artist" at bounding box center [361, 346] width 150 height 32
click at [481, 329] on input "Search Form" at bounding box center [771, 314] width 668 height 30
type input "jaya"
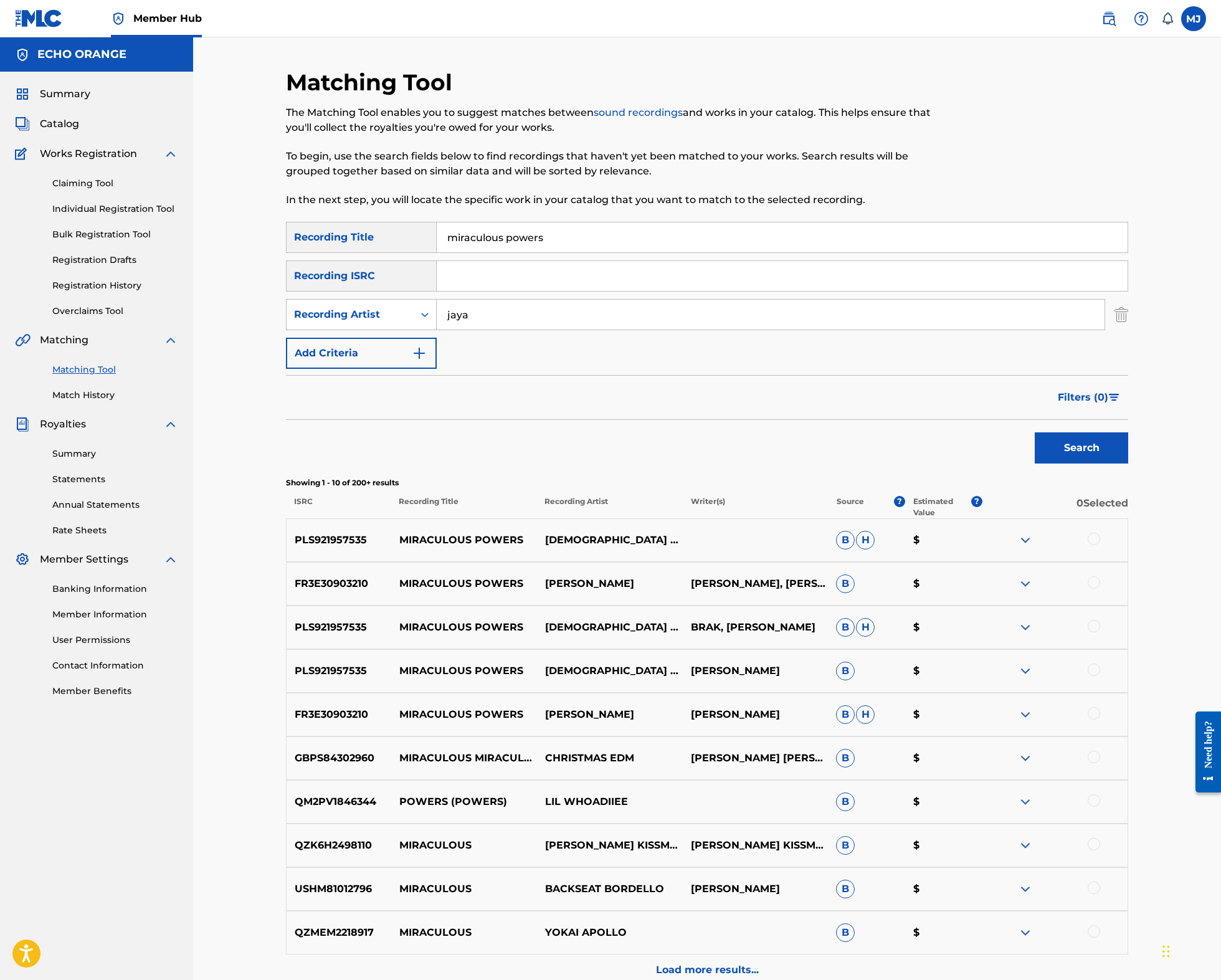
click at [1128, 463] on button "Search" at bounding box center [1081, 448] width 94 height 32
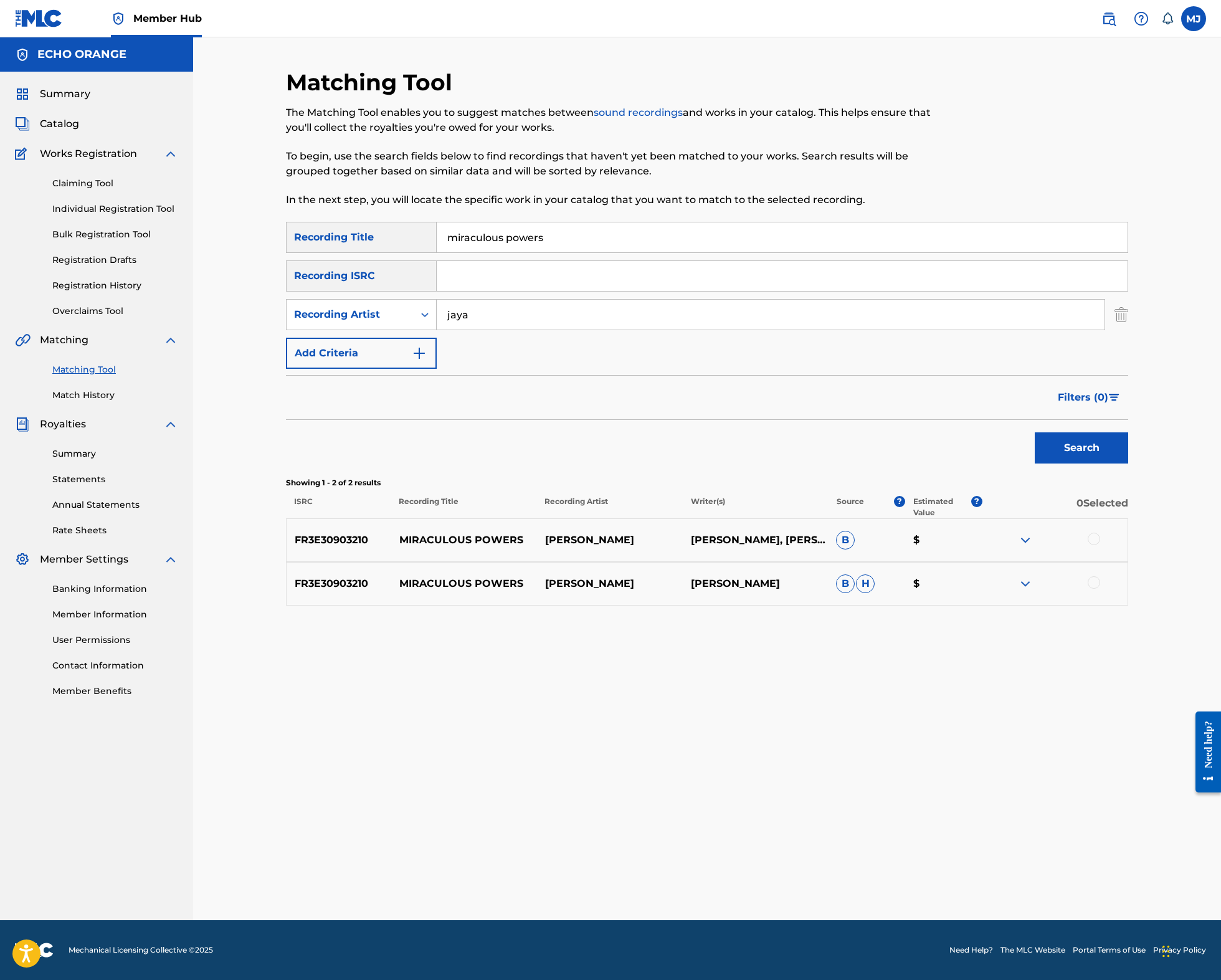
click at [1100, 545] on div at bounding box center [1094, 539] width 13 height 13
click at [1127, 591] on div at bounding box center [1054, 583] width 145 height 15
click at [1100, 588] on div at bounding box center [1094, 582] width 13 height 13
click at [1100, 588] on img at bounding box center [1094, 582] width 13 height 13
click at [1100, 588] on div at bounding box center [1094, 582] width 13 height 13
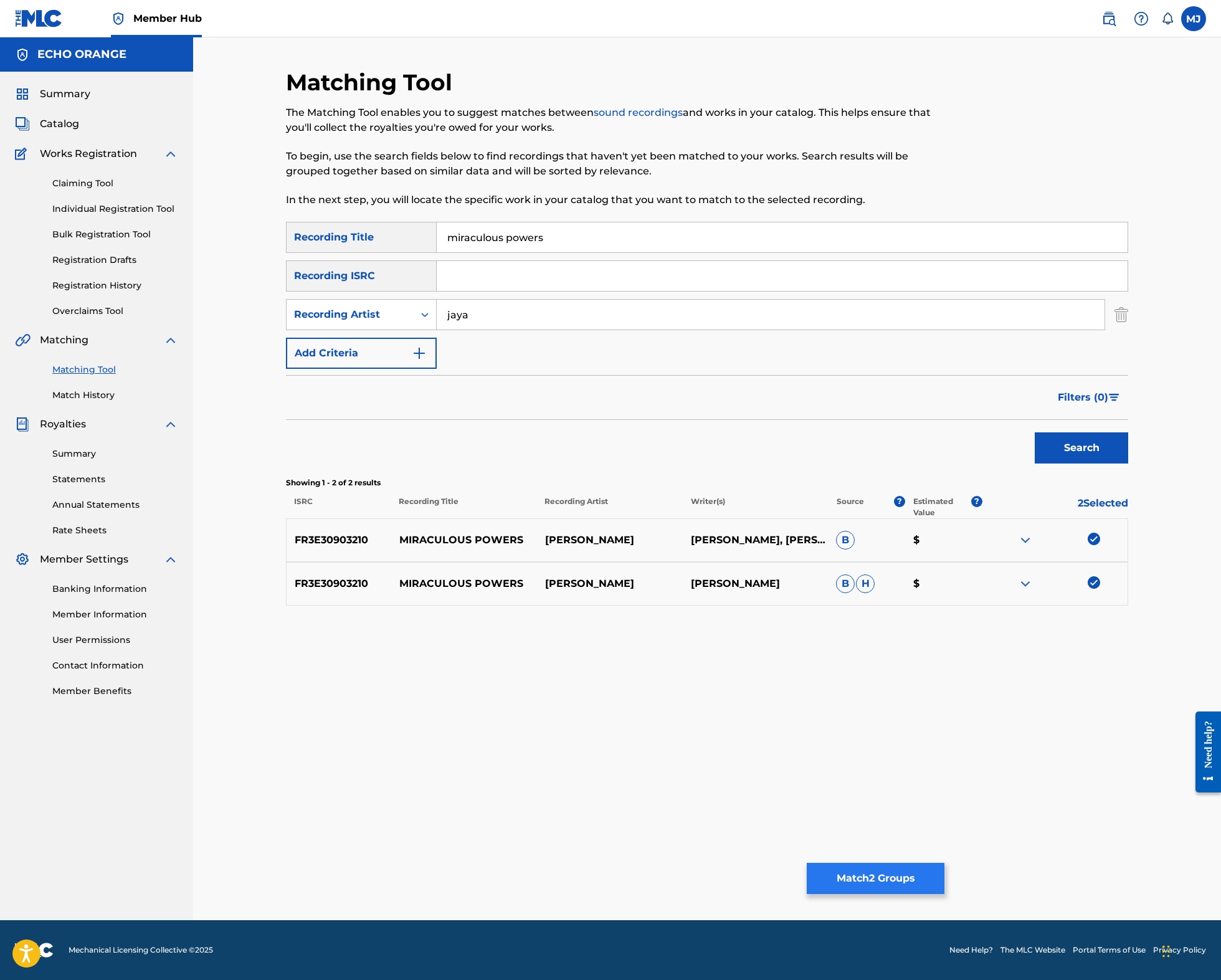
click at [944, 863] on button "Match 2 Groups" at bounding box center [875, 878] width 138 height 32
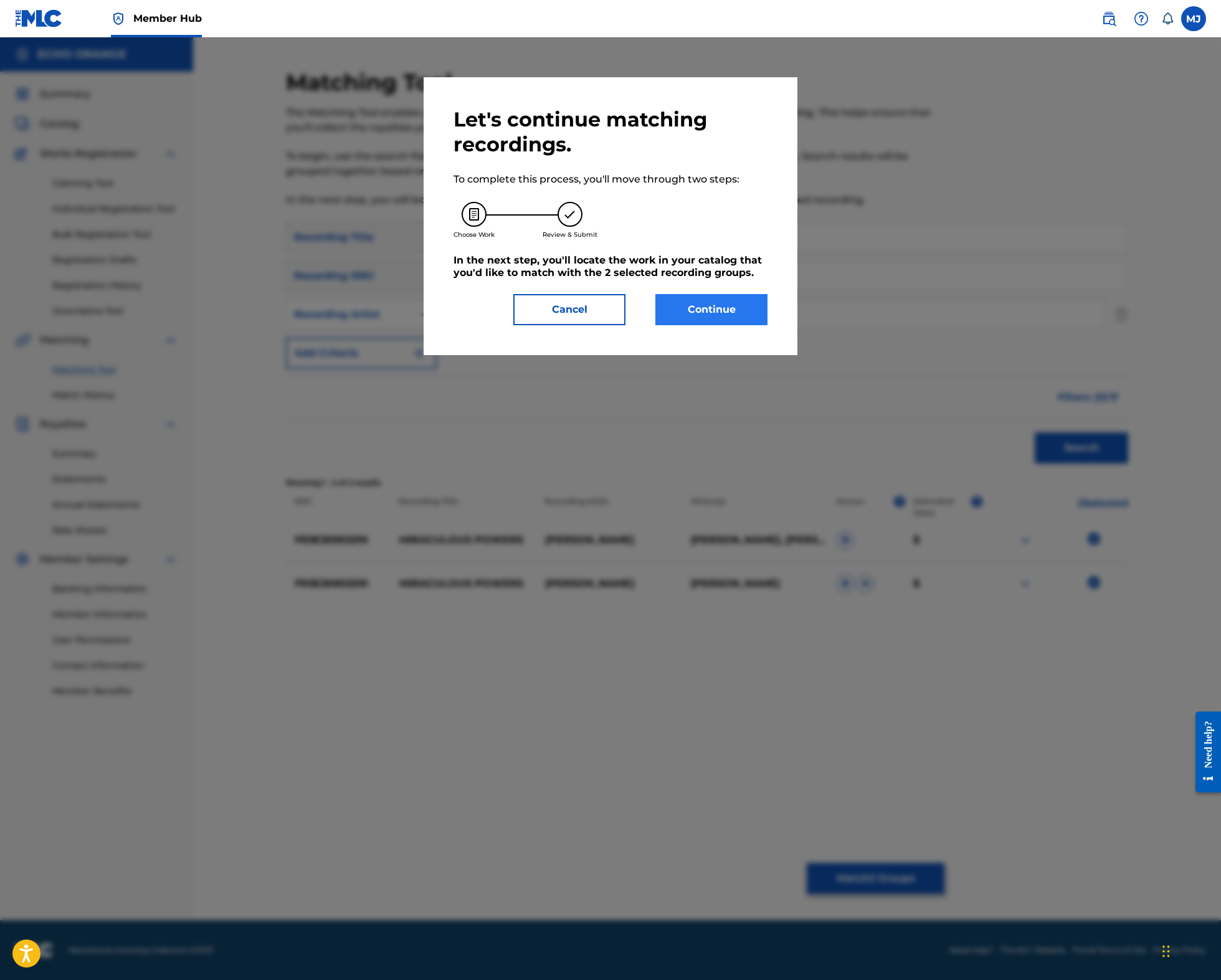
click at [789, 355] on div "Let's continue matching recordings. To complete this process, you'll move throu…" at bounding box center [610, 217] width 374 height 278
click at [767, 325] on button "Continue" at bounding box center [711, 310] width 112 height 32
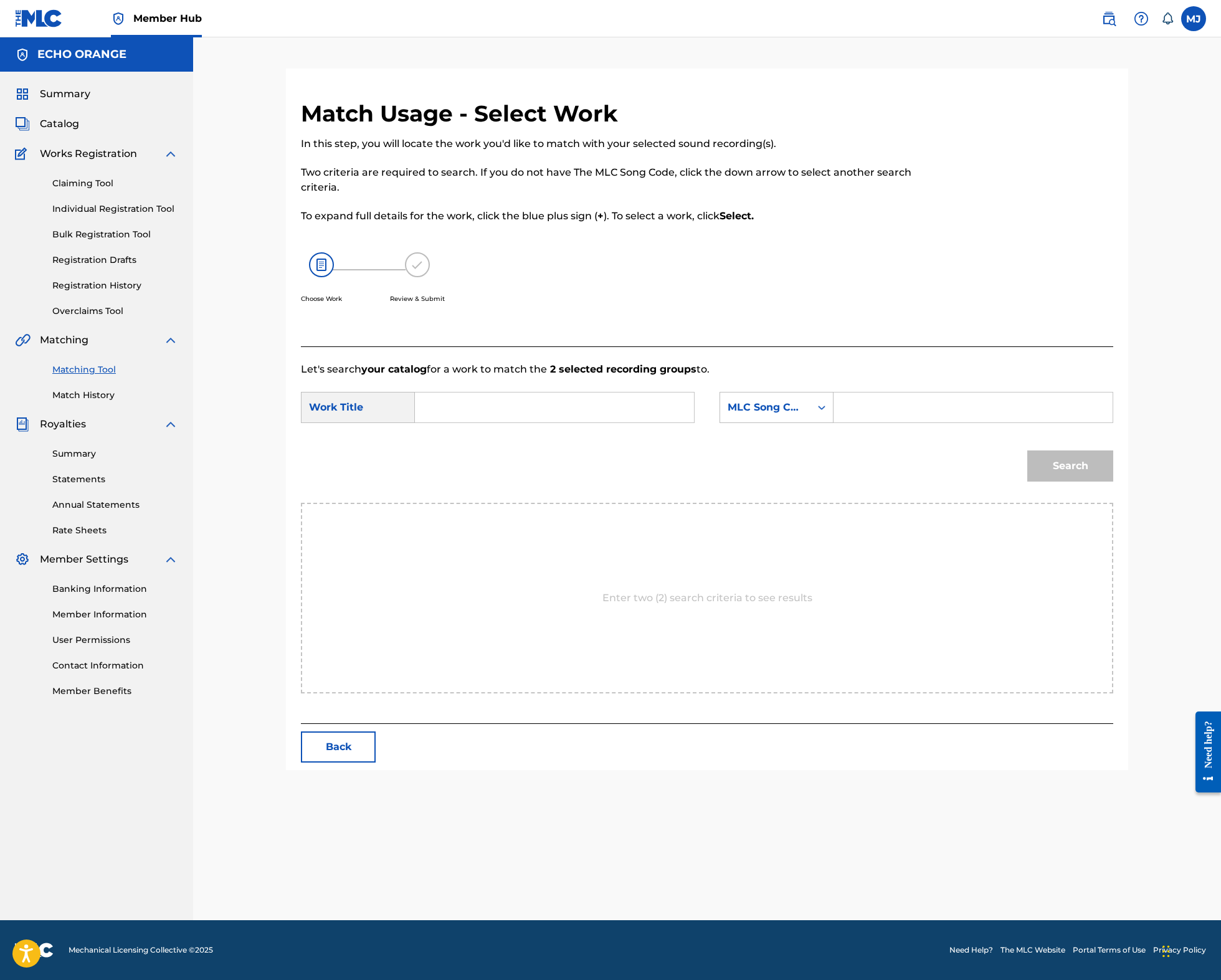
click at [578, 422] on input "Search Form" at bounding box center [554, 407] width 258 height 30
type input "miraculous powers"
click at [810, 419] on div "MLC Song Code" at bounding box center [765, 407] width 90 height 23
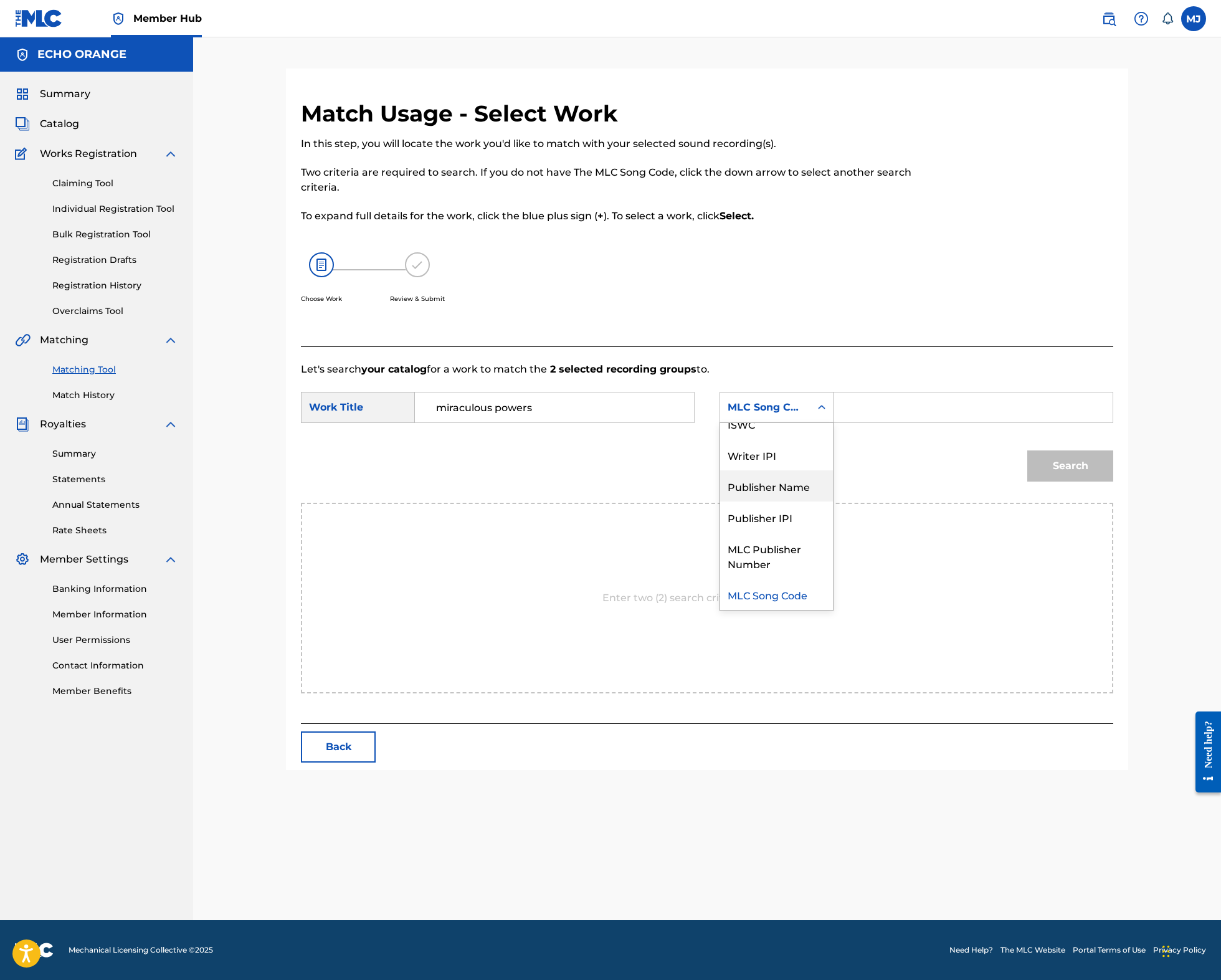
click at [811, 502] on div "Publisher Name" at bounding box center [776, 485] width 113 height 32
click at [928, 422] on input "Search Form" at bounding box center [973, 407] width 258 height 30
type input "origins"
click at [1113, 481] on button "Search" at bounding box center [1069, 466] width 86 height 32
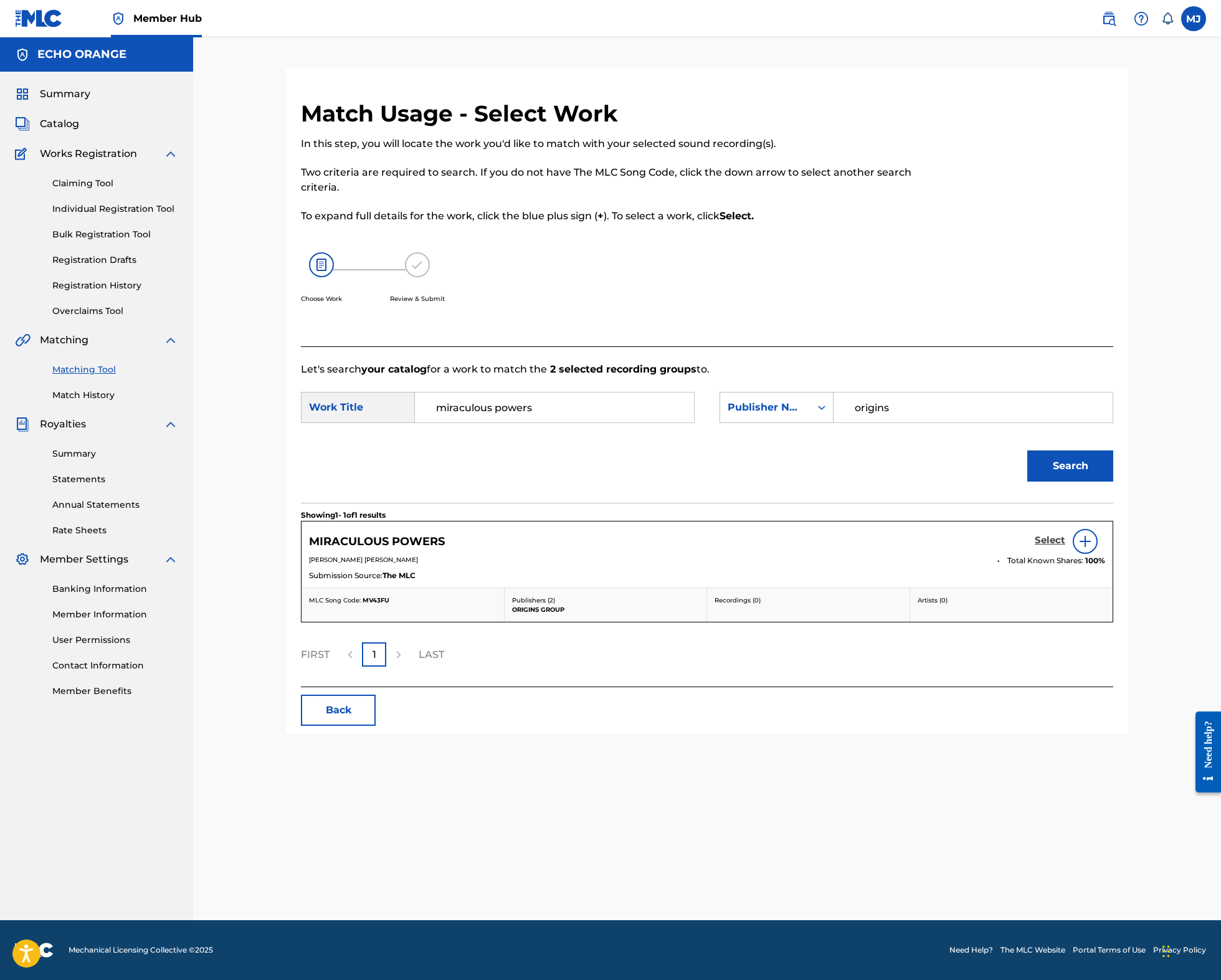
click at [1065, 546] on h5 "Select" at bounding box center [1050, 540] width 31 height 12
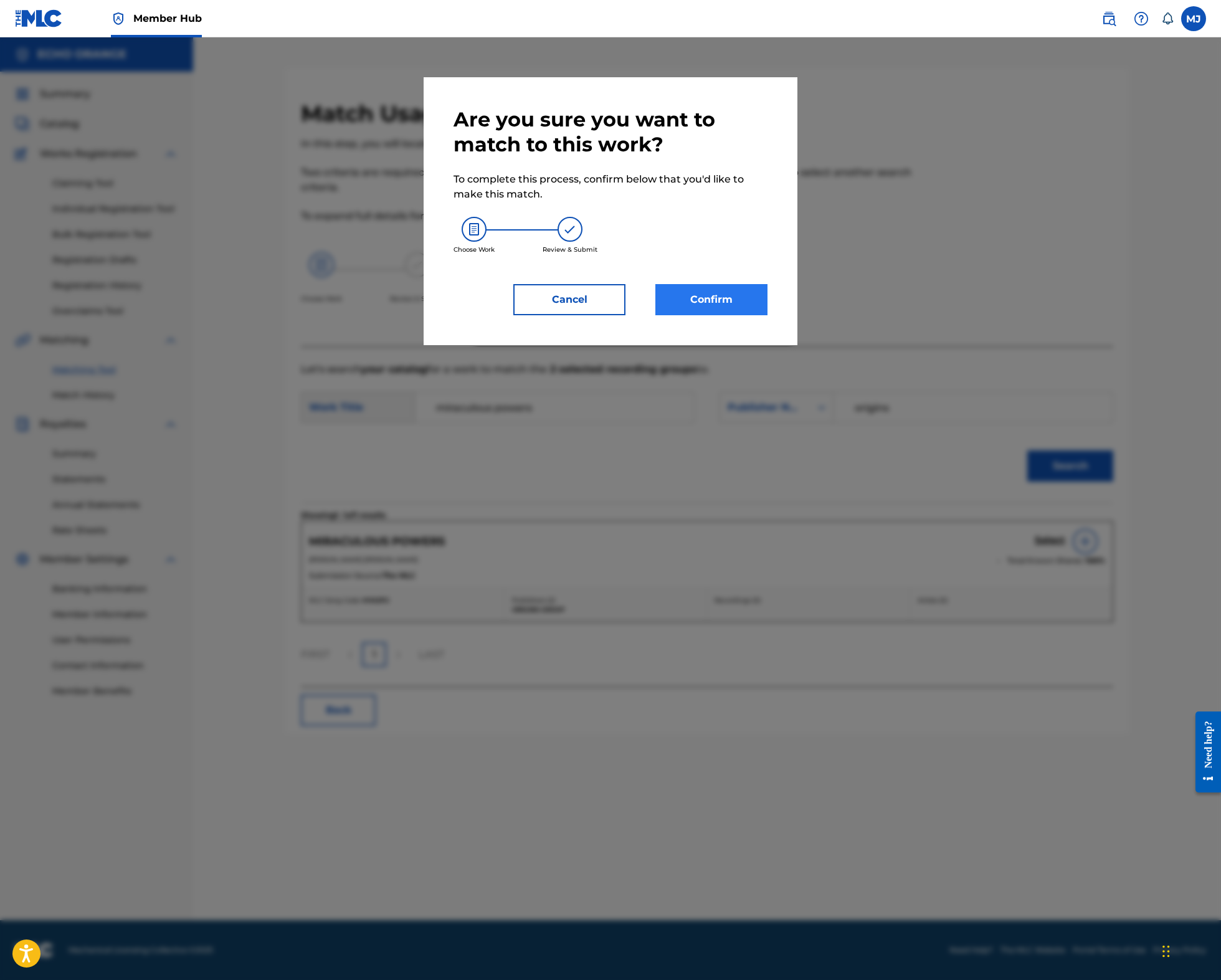
click at [748, 315] on button "Confirm" at bounding box center [711, 300] width 112 height 32
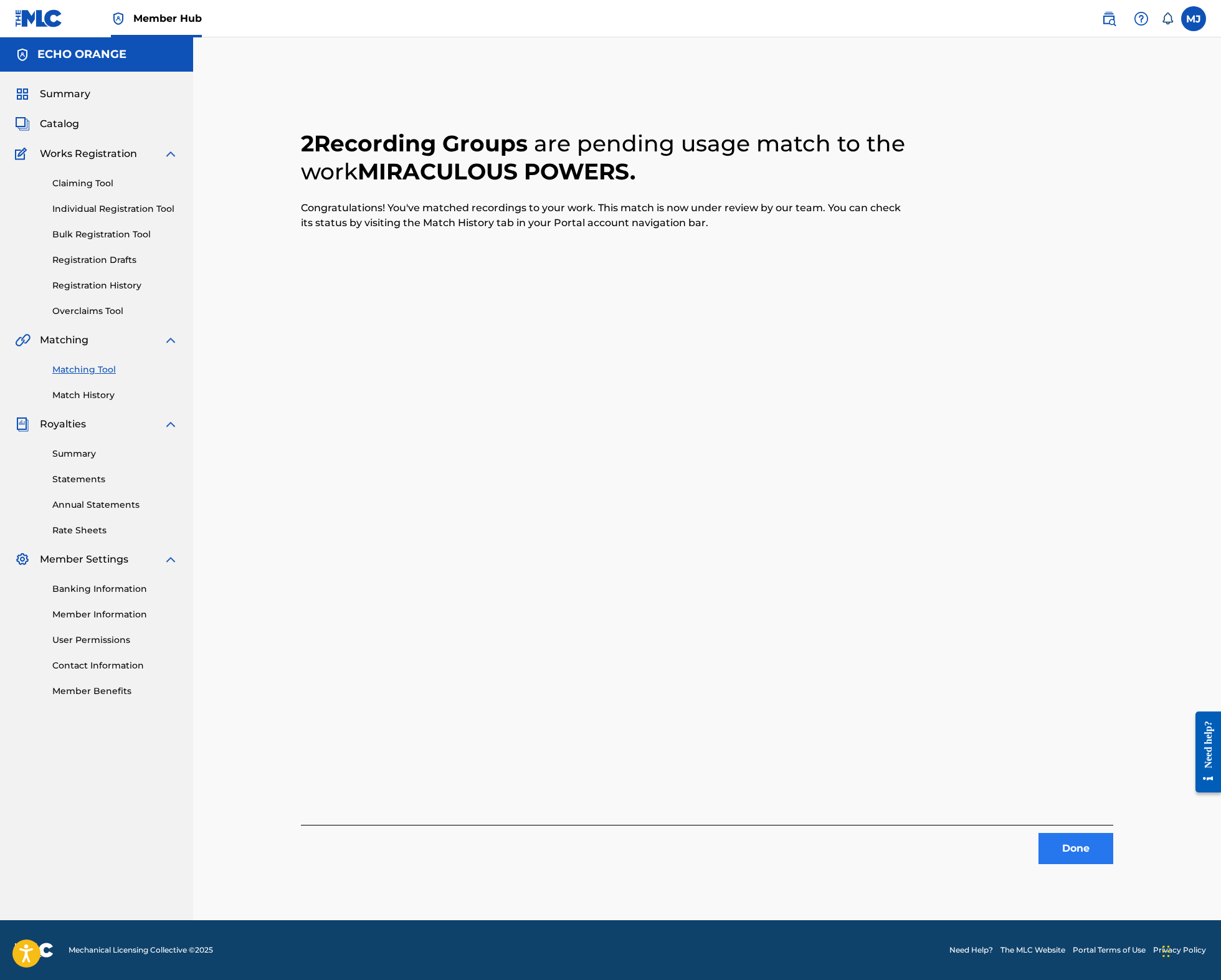
click at [1113, 860] on button "Done" at bounding box center [1075, 848] width 75 height 32
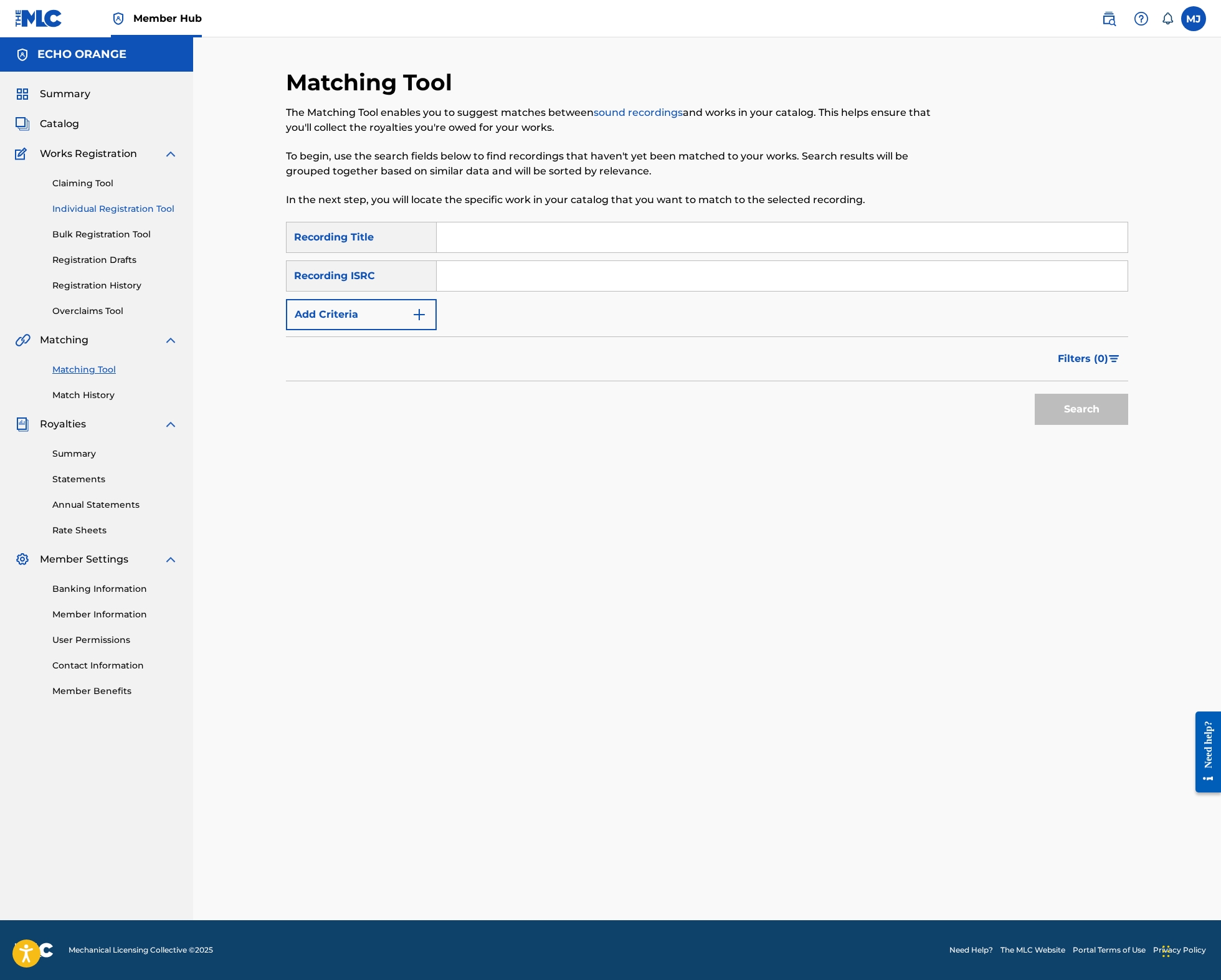
click at [125, 216] on link "Individual Registration Tool" at bounding box center [115, 208] width 125 height 13
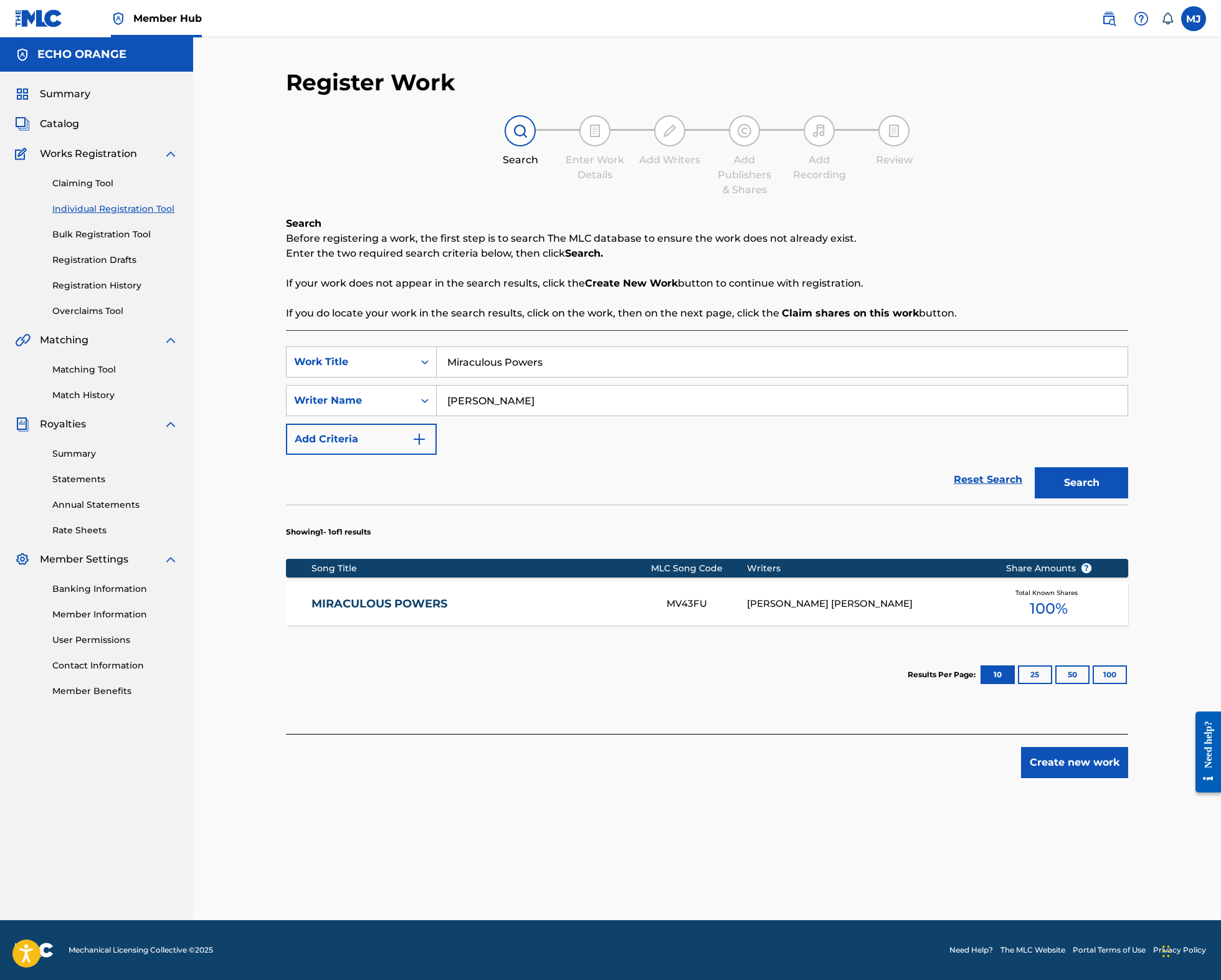
click at [577, 377] on input "Miraculous Powers" at bounding box center [782, 361] width 690 height 30
click at [554, 377] on input "Miraculous Powers" at bounding box center [782, 361] width 690 height 30
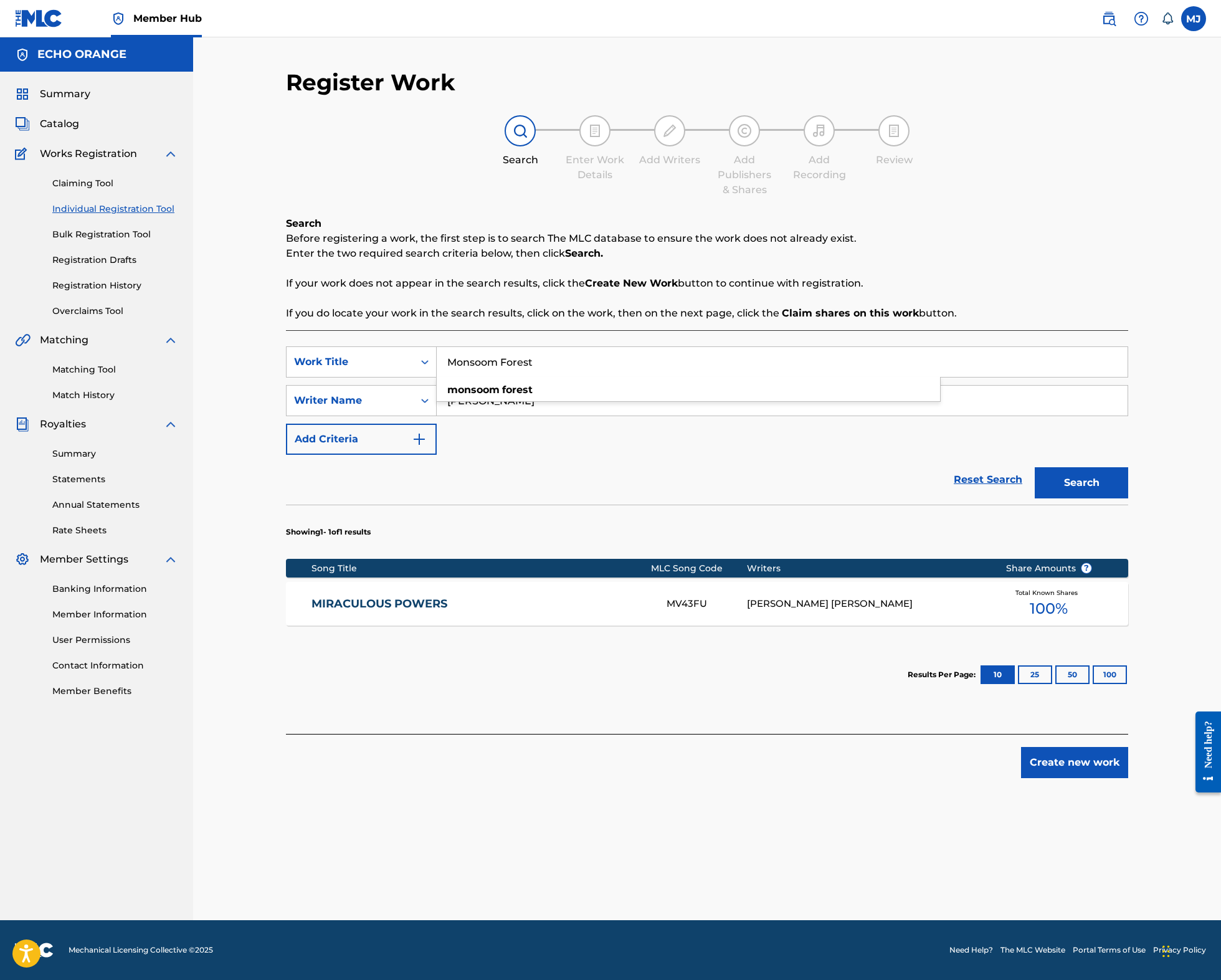
type input "Monsoom Forest"
click at [1128, 498] on button "Search" at bounding box center [1081, 483] width 94 height 32
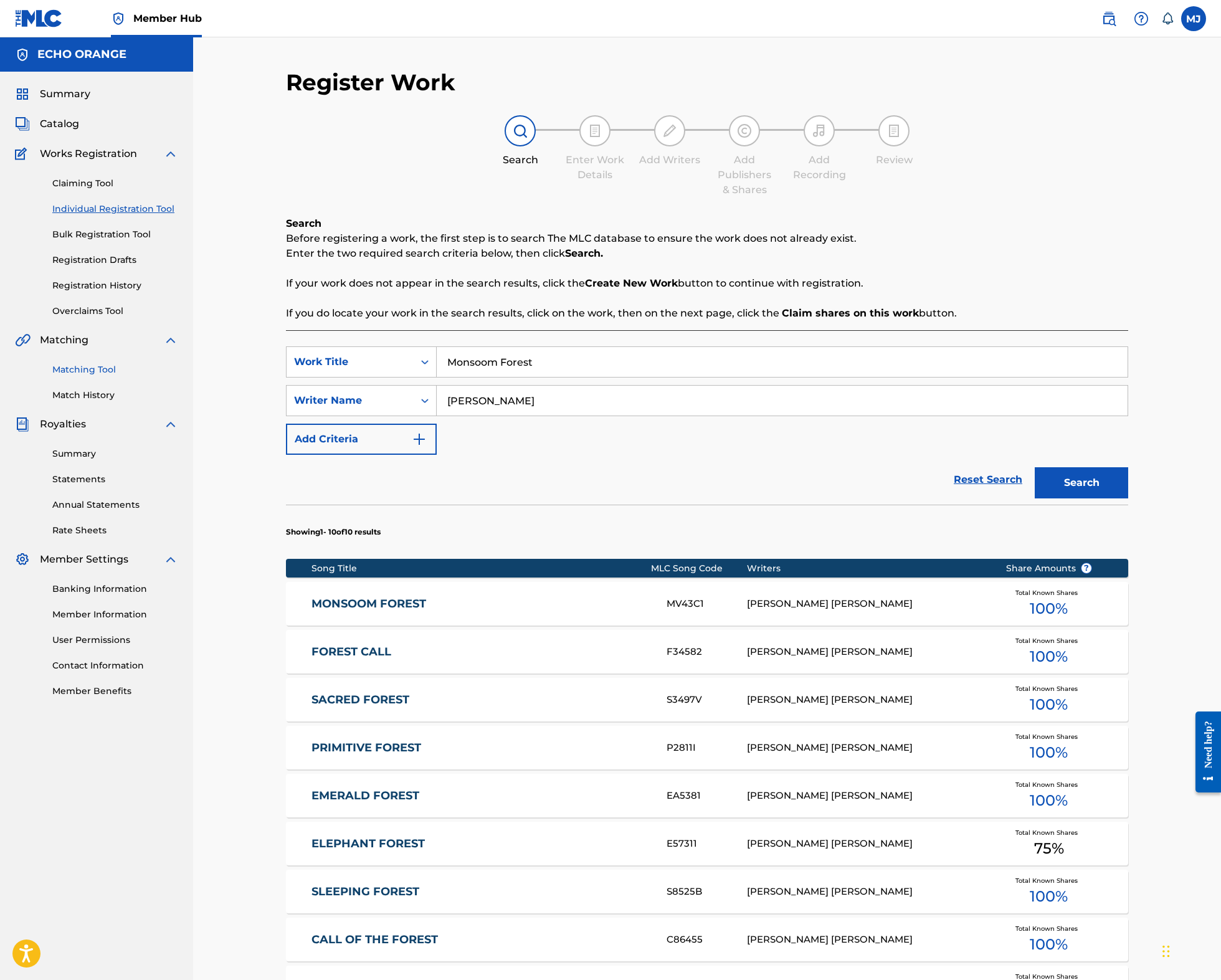
click at [111, 376] on link "Matching Tool" at bounding box center [115, 369] width 125 height 13
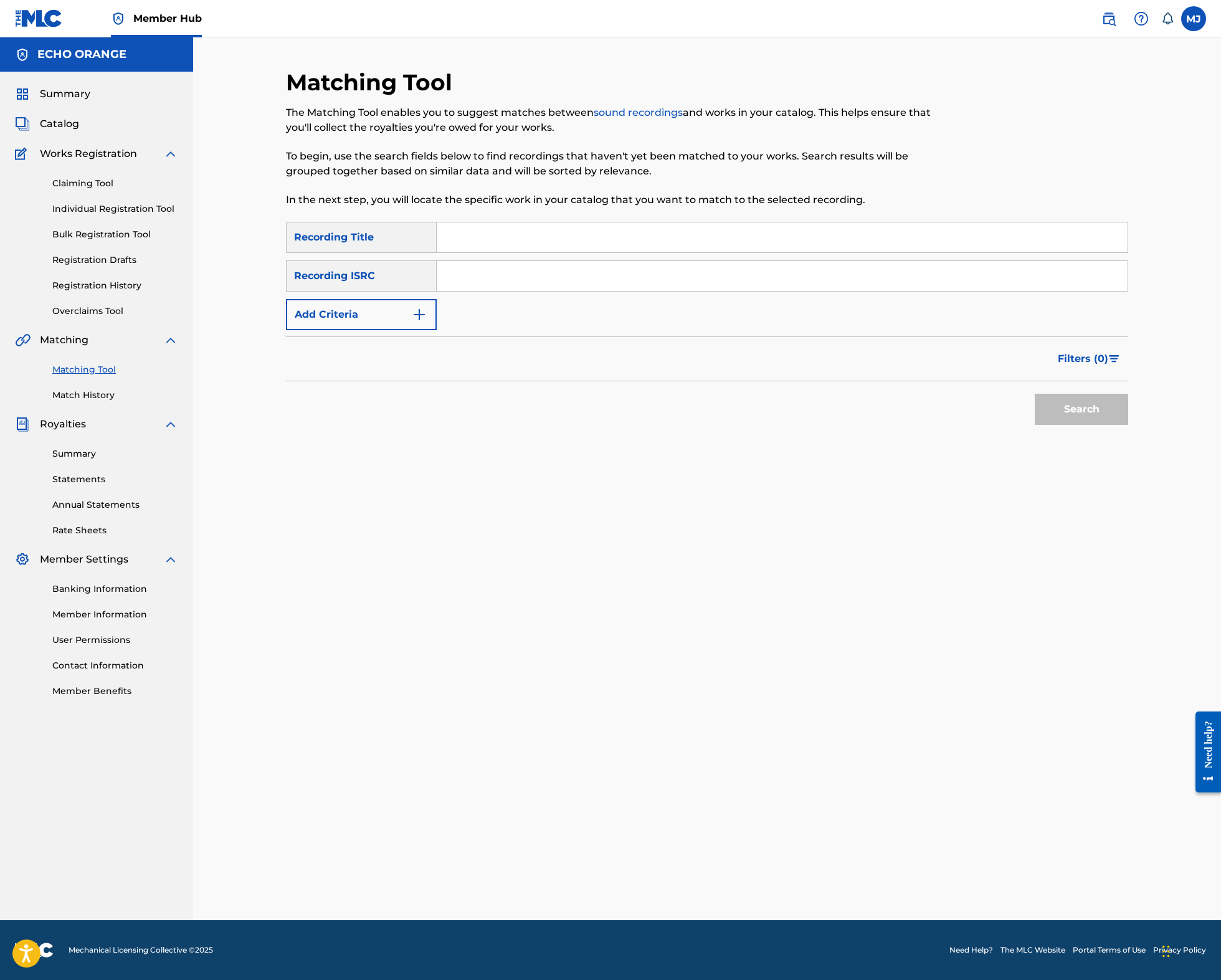
click at [507, 253] on input "Search Form" at bounding box center [782, 236] width 690 height 30
type input "Monsoon Forest"
click at [359, 330] on button "Add Criteria" at bounding box center [361, 314] width 151 height 32
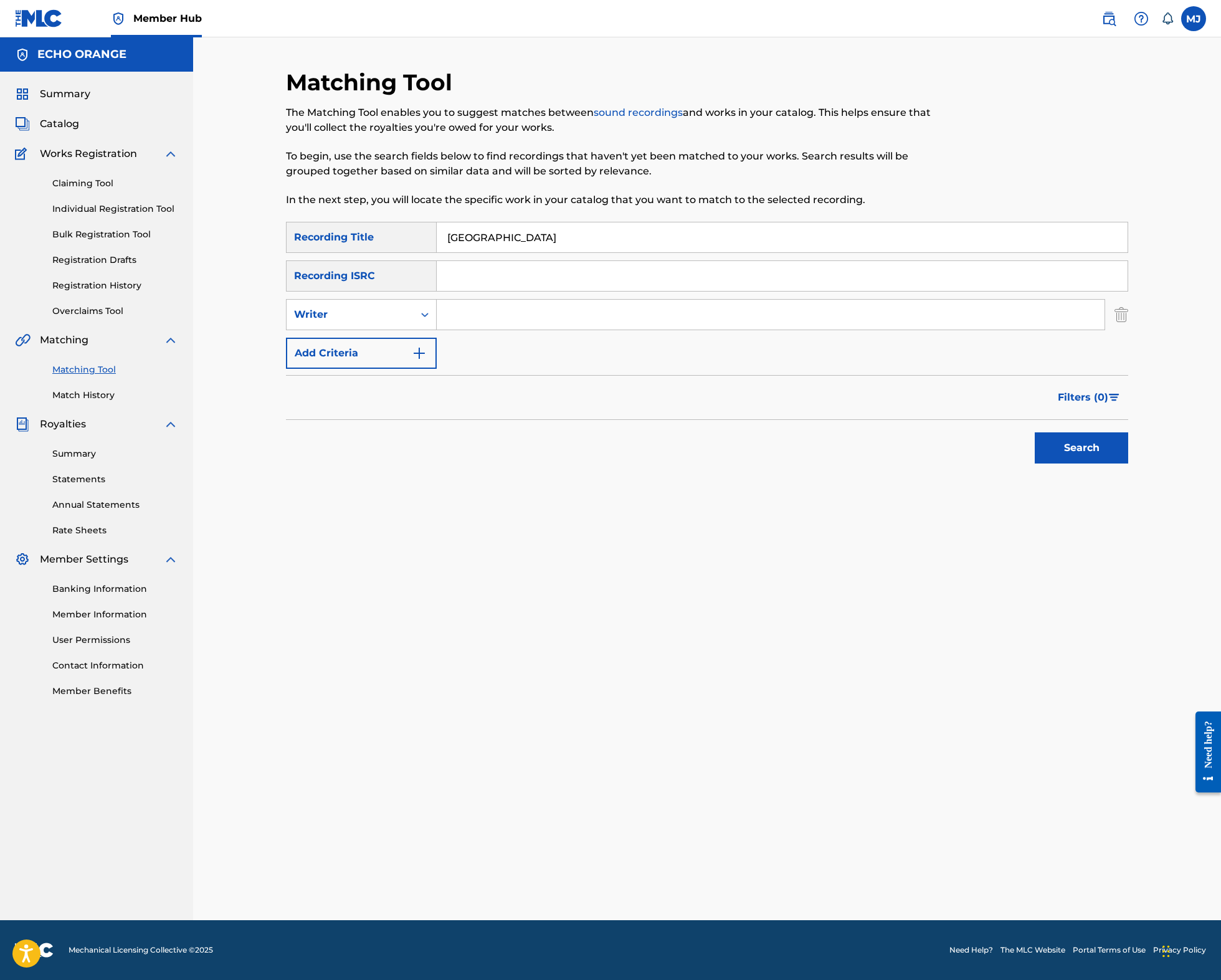
click at [474, 329] on input "Search Form" at bounding box center [771, 314] width 668 height 30
paste input "denis hekimian"
type input "denis hekimian"
click at [1128, 463] on button "Search" at bounding box center [1081, 448] width 94 height 32
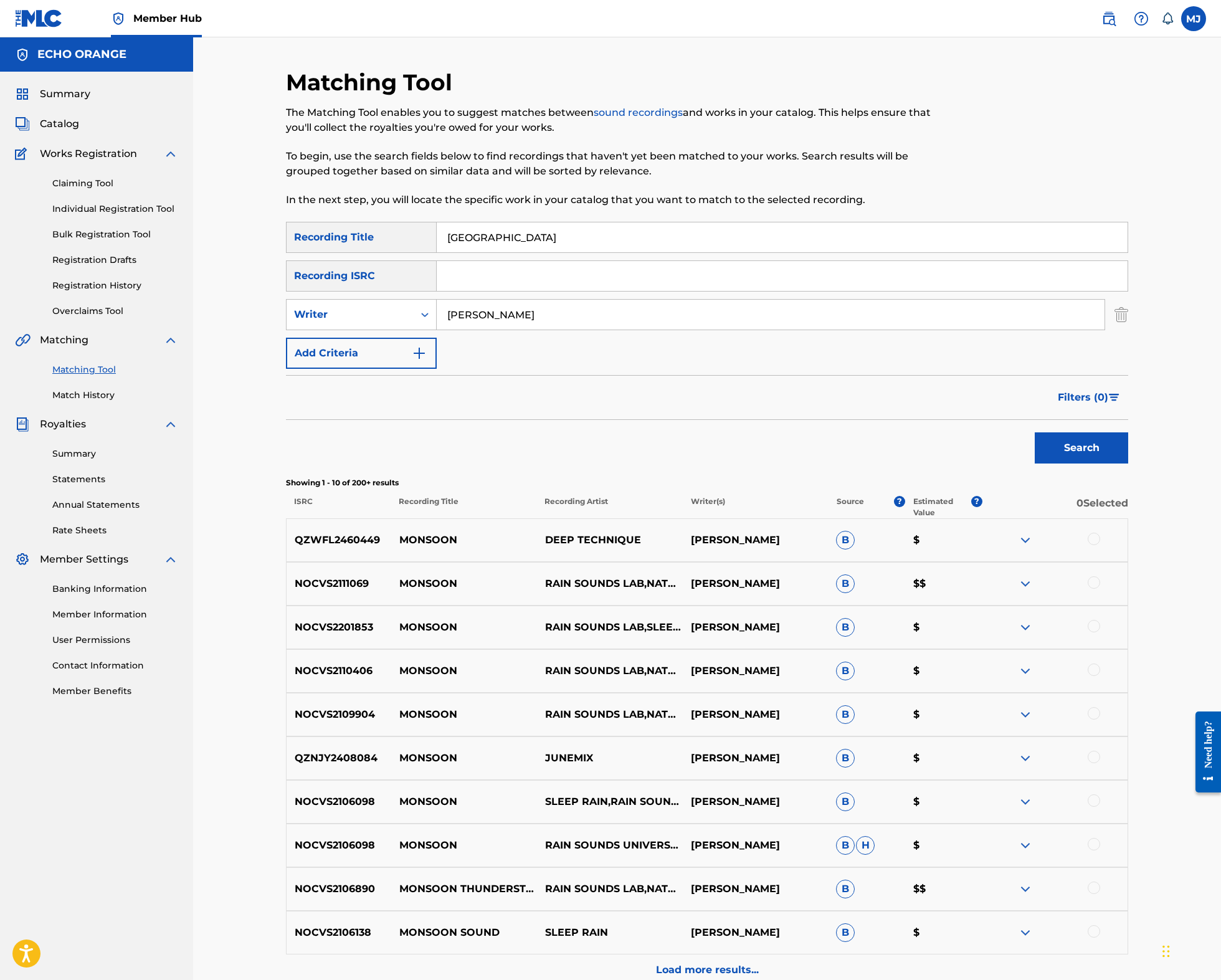
scroll to position [11, 0]
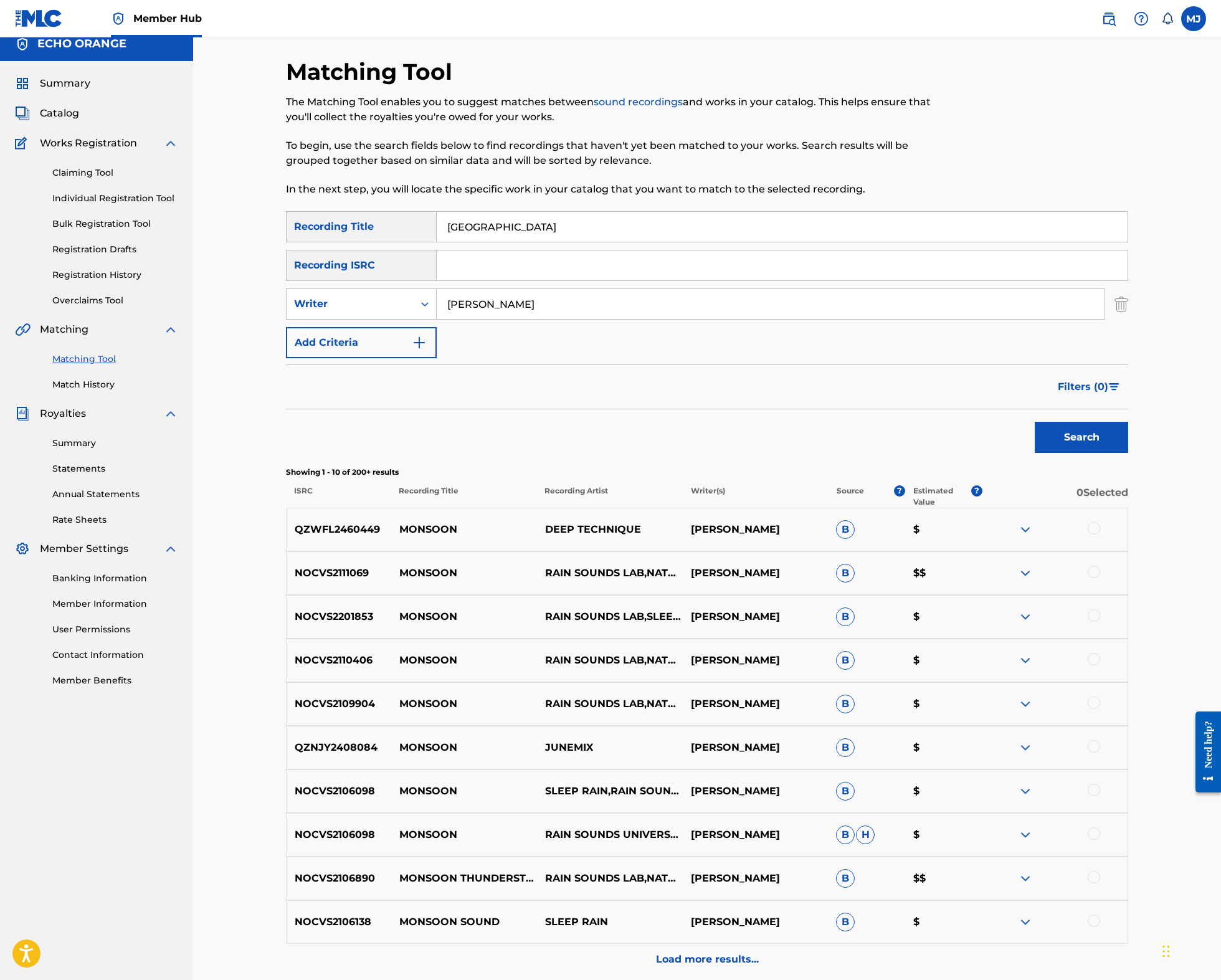
click at [536, 319] on input "denis hekimian" at bounding box center [771, 303] width 668 height 30
click at [377, 311] on div "Writer" at bounding box center [350, 304] width 112 height 15
click at [356, 351] on div "Recording Artist" at bounding box center [361, 335] width 150 height 32
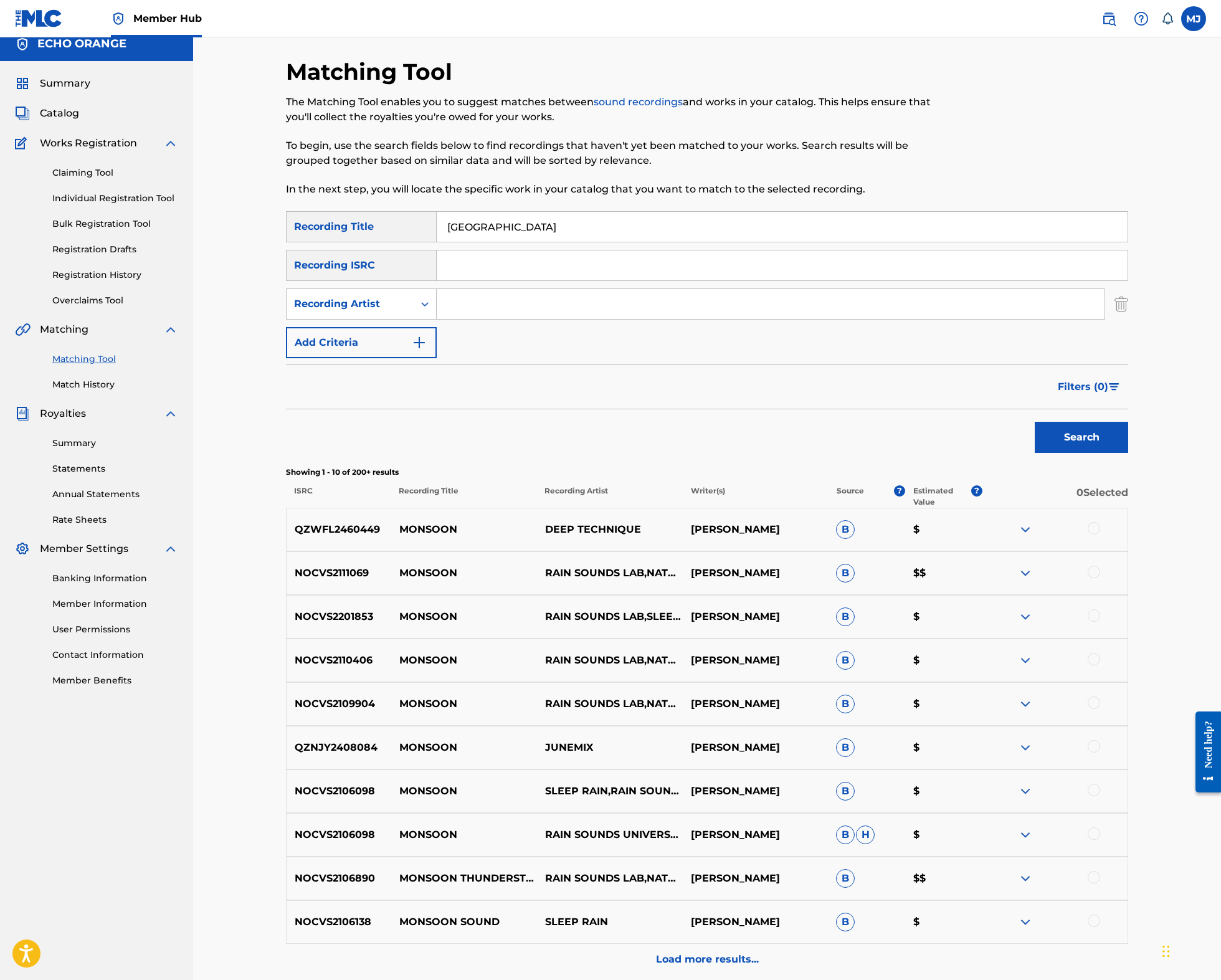
click at [478, 319] on input "Search Form" at bounding box center [771, 303] width 668 height 30
type input "jaya"
click at [1128, 453] on button "Search" at bounding box center [1081, 437] width 94 height 32
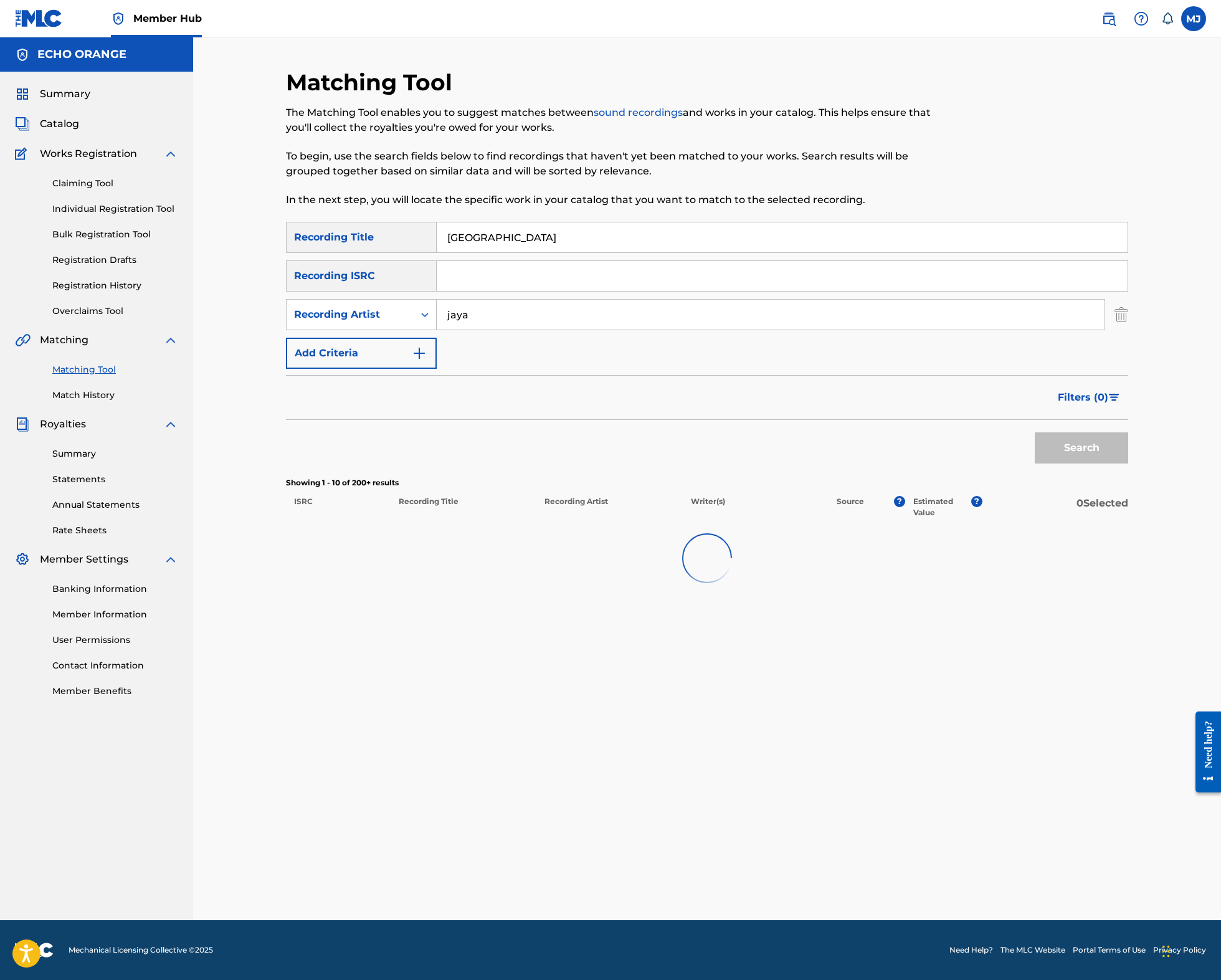
scroll to position [0, 0]
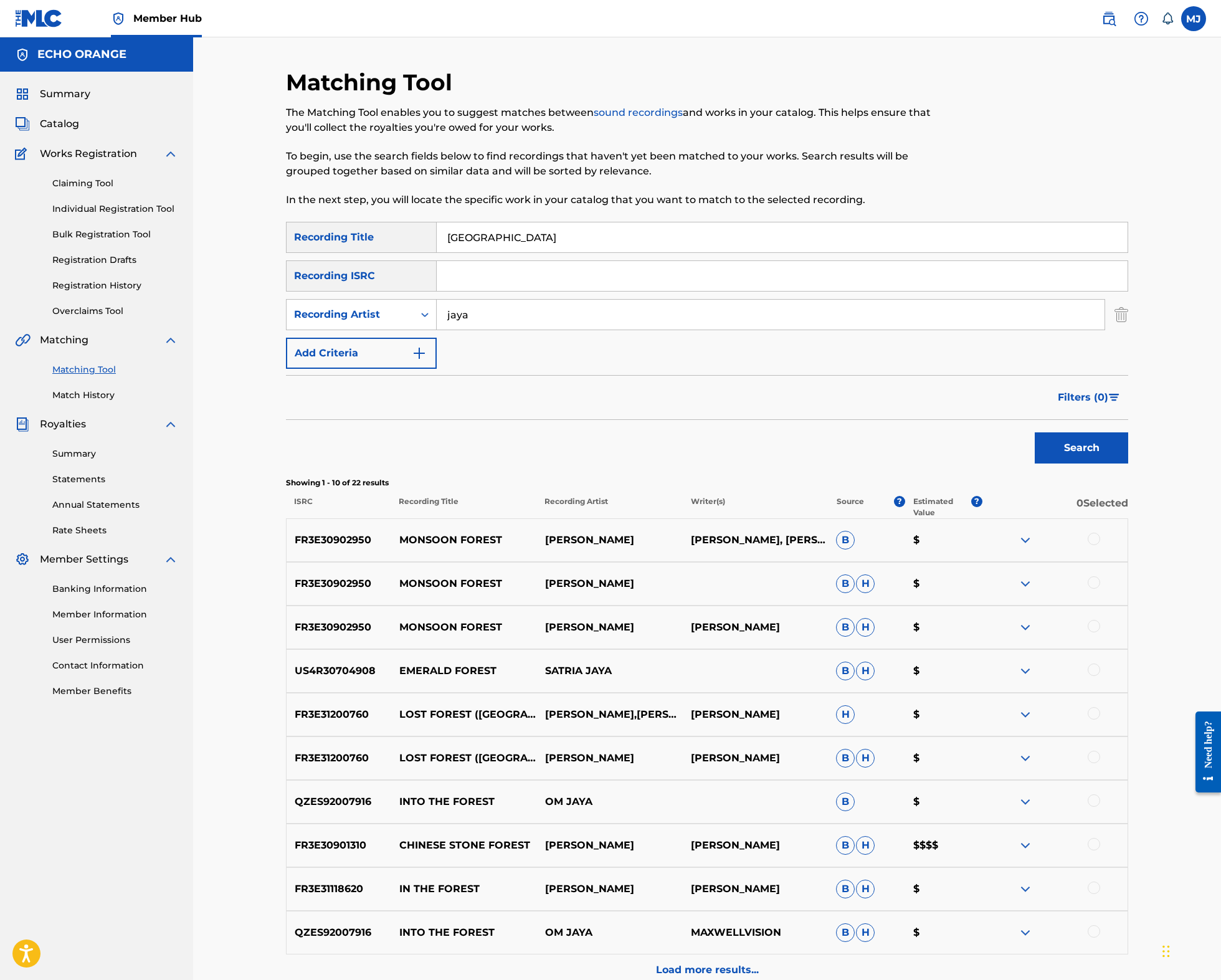
click at [1100, 545] on div at bounding box center [1094, 539] width 13 height 13
click at [1100, 588] on div at bounding box center [1094, 582] width 13 height 13
click at [1100, 632] on div at bounding box center [1094, 626] width 13 height 13
click at [944, 863] on button "Match 3 Groups" at bounding box center [875, 878] width 138 height 32
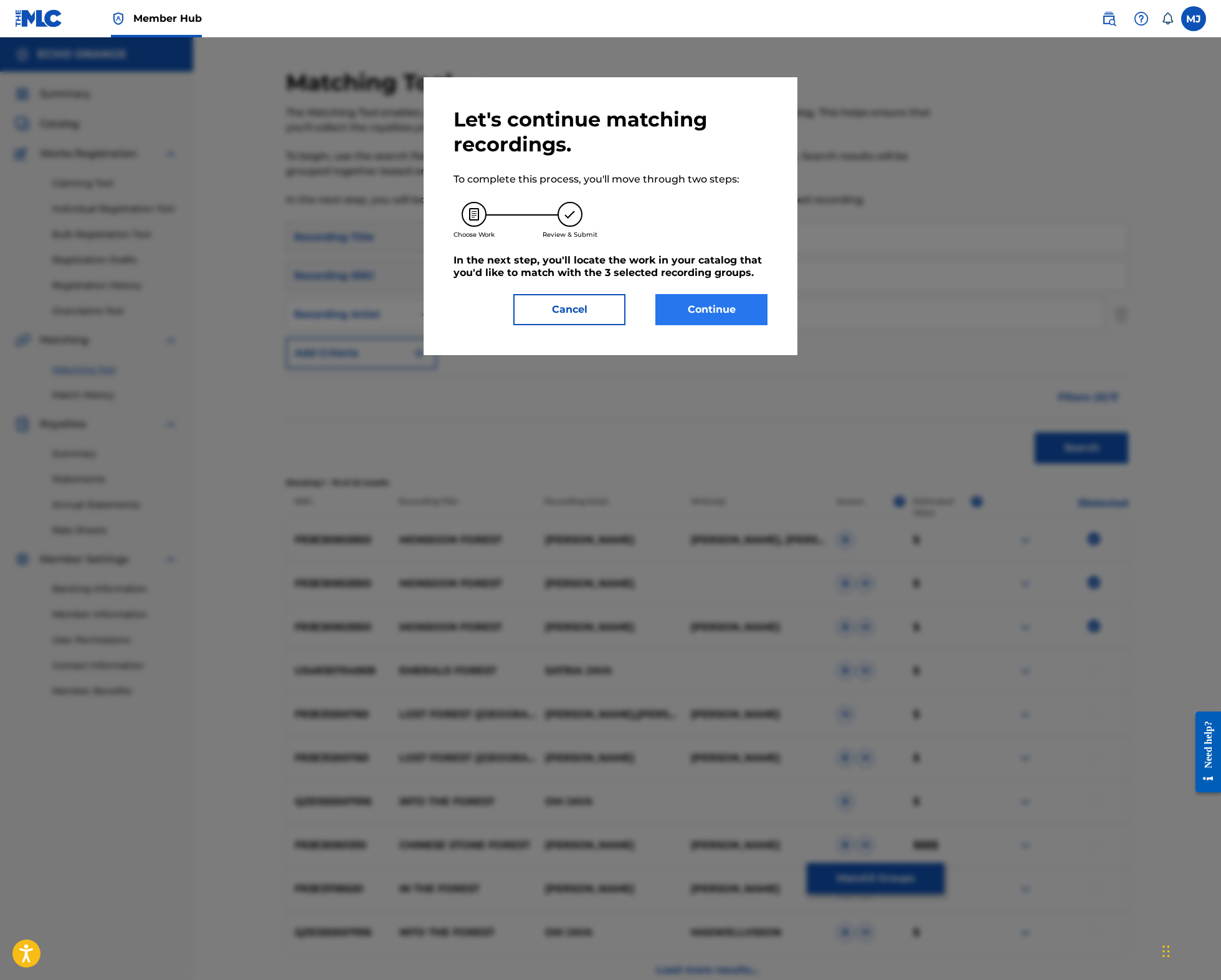
click at [755, 325] on button "Continue" at bounding box center [711, 310] width 112 height 32
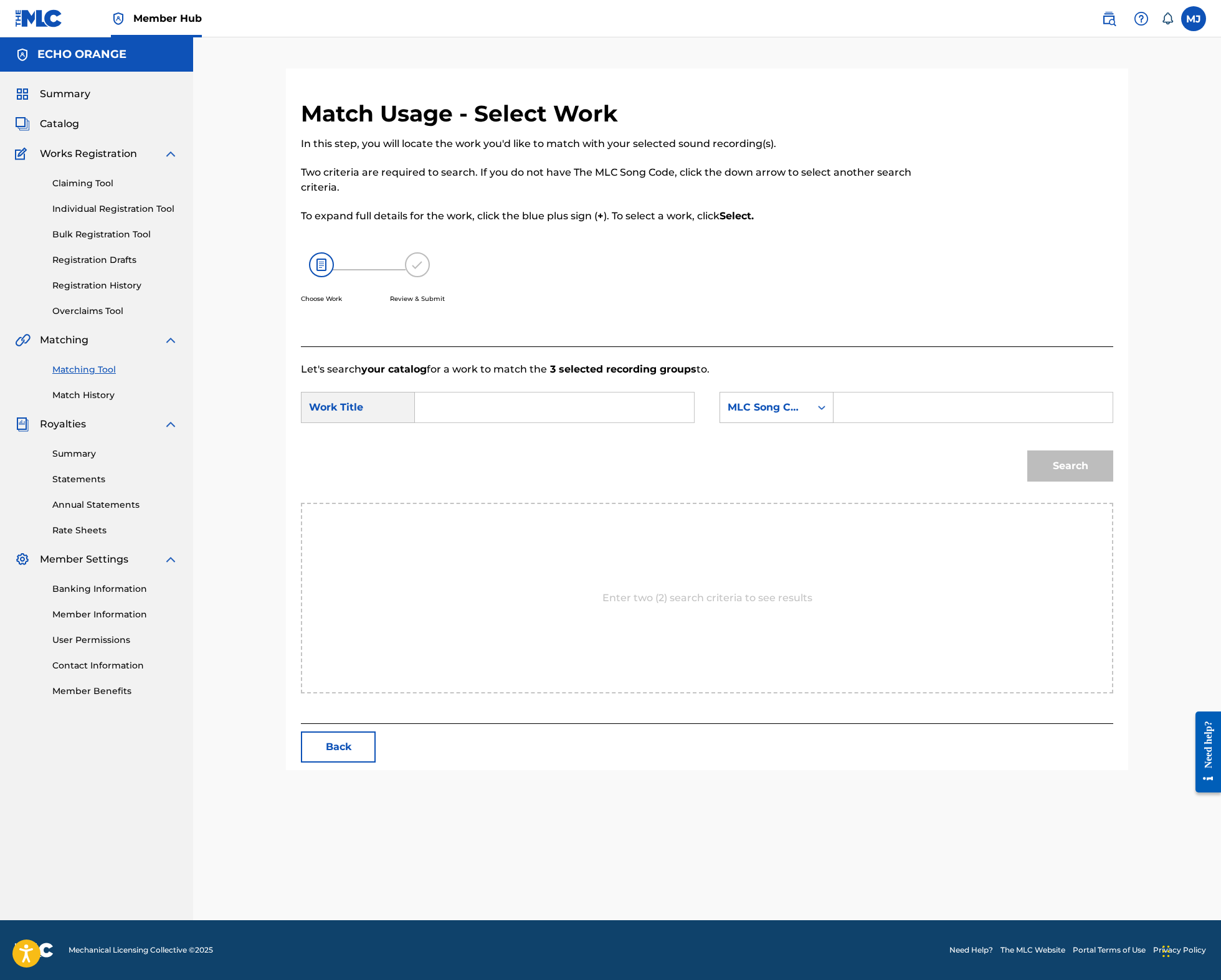
click at [578, 422] on input "Search Form" at bounding box center [554, 407] width 258 height 30
type input "monsoon forest"
paste input "denis hekimian"
type input "denis hekimian"
click at [782, 419] on div "MLC Song Code" at bounding box center [765, 407] width 90 height 23
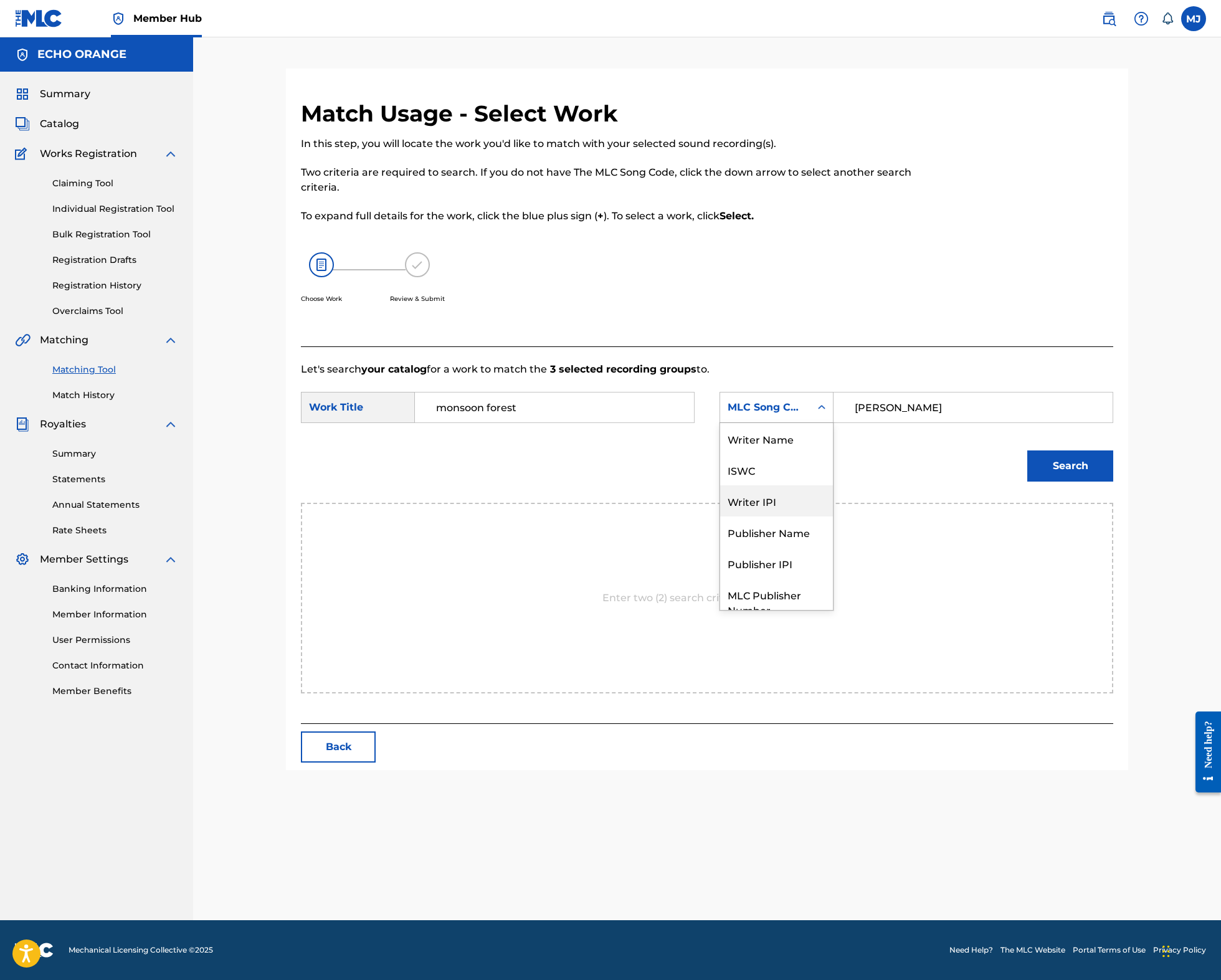
scroll to position [69, 0]
drag, startPoint x: 803, startPoint y: 499, endPoint x: 809, endPoint y: 532, distance: 33.5
click at [809, 532] on div "Writer Name ISWC Writer IPI Publisher Name Publisher IPI MLC Publisher Number M…" at bounding box center [776, 516] width 113 height 187
drag, startPoint x: 809, startPoint y: 531, endPoint x: 852, endPoint y: 479, distance: 67.5
click at [809, 502] on div "Publisher Name" at bounding box center [776, 485] width 113 height 32
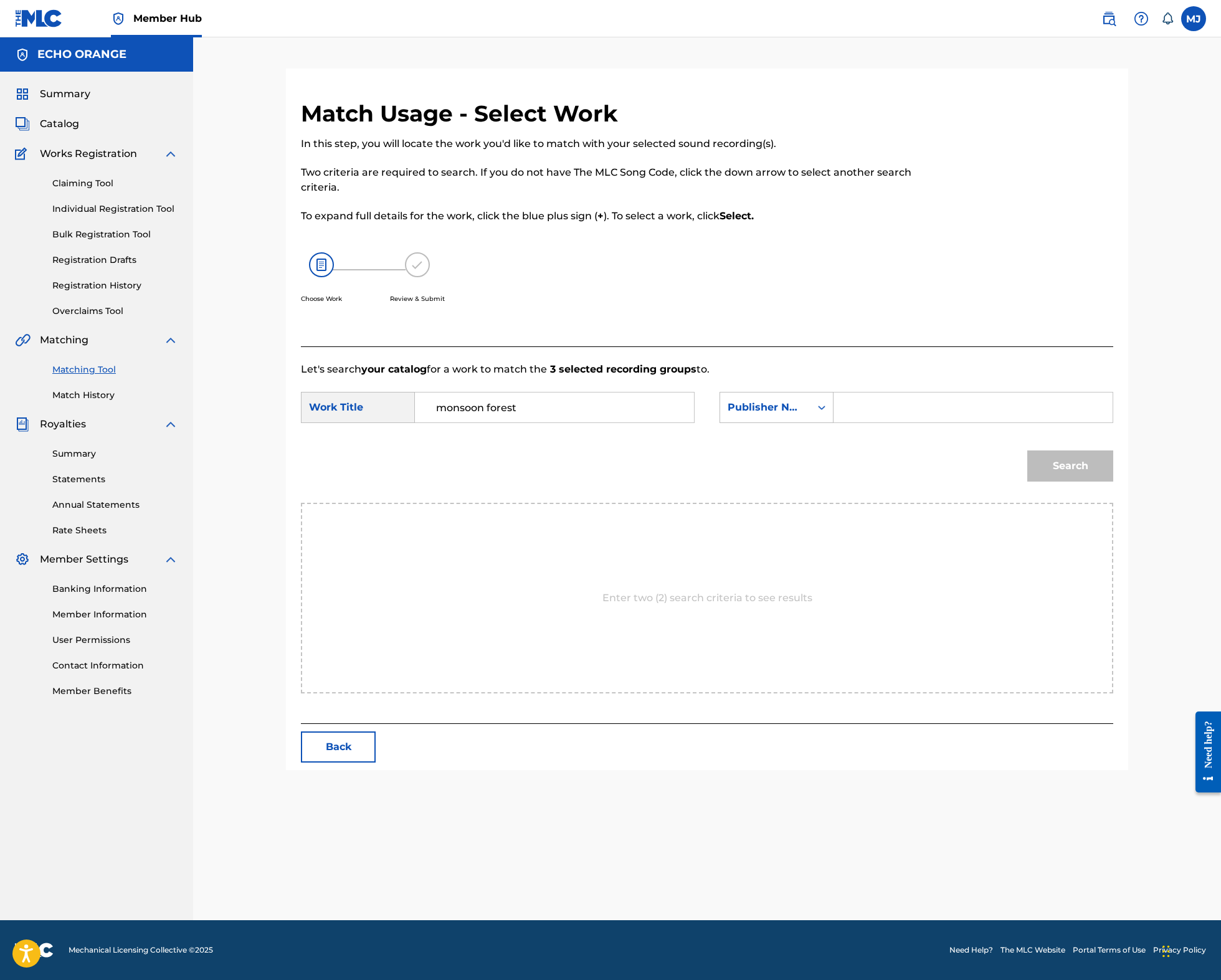
click at [959, 422] on input "Search Form" at bounding box center [973, 407] width 258 height 30
type input "origins"
click at [1113, 481] on button "Search" at bounding box center [1069, 466] width 86 height 32
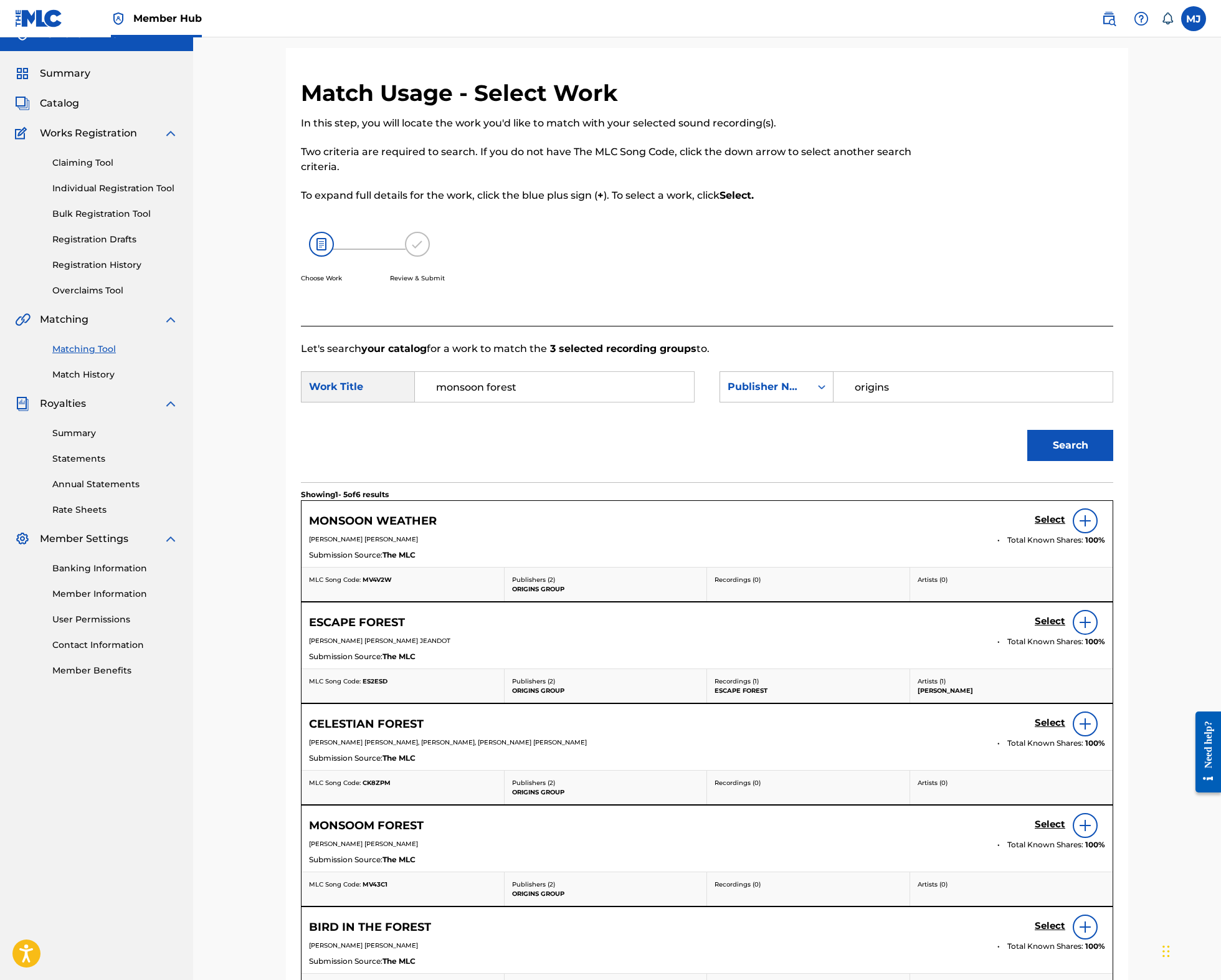
scroll to position [32, 0]
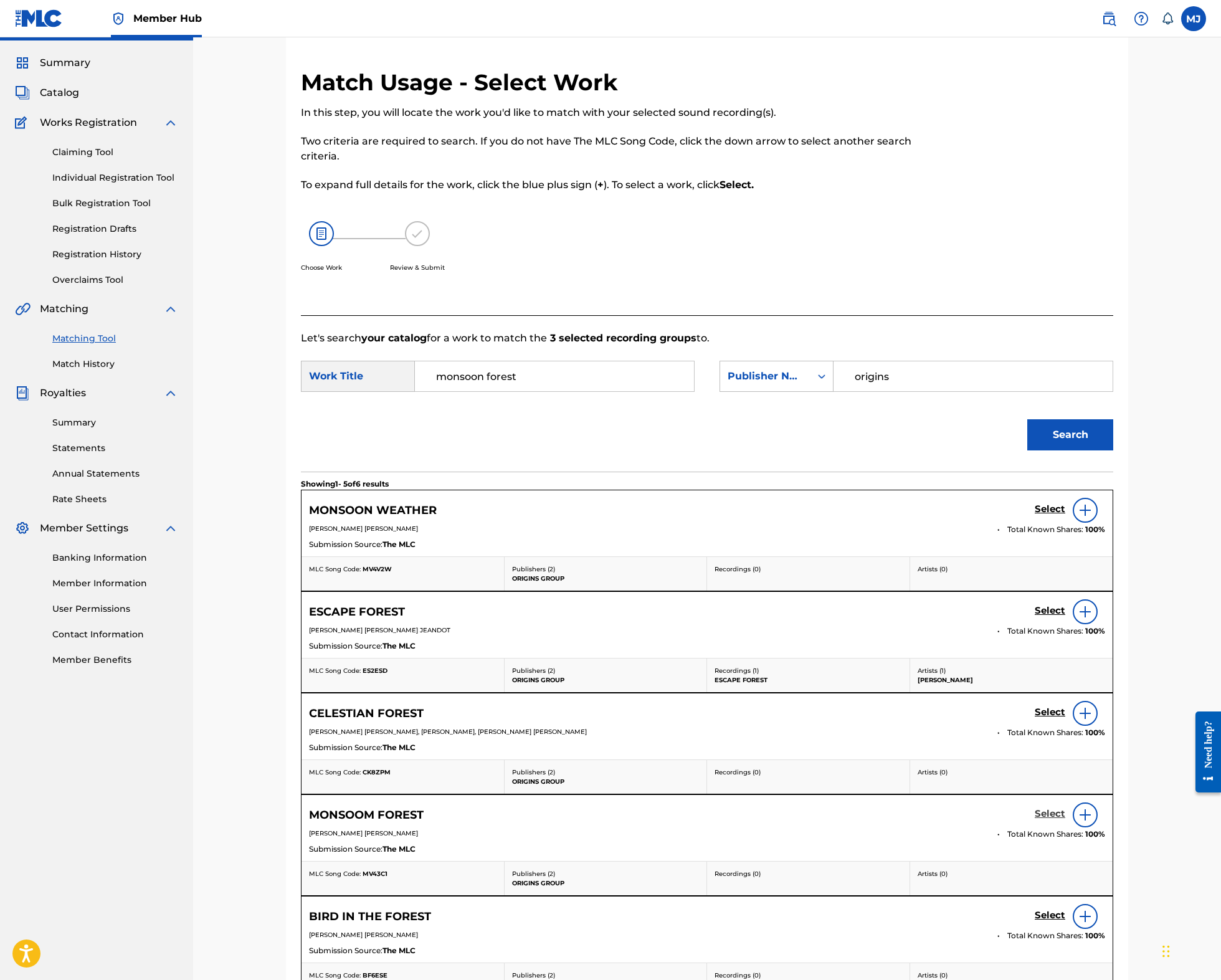
click at [1065, 819] on h5 "Select" at bounding box center [1050, 813] width 31 height 12
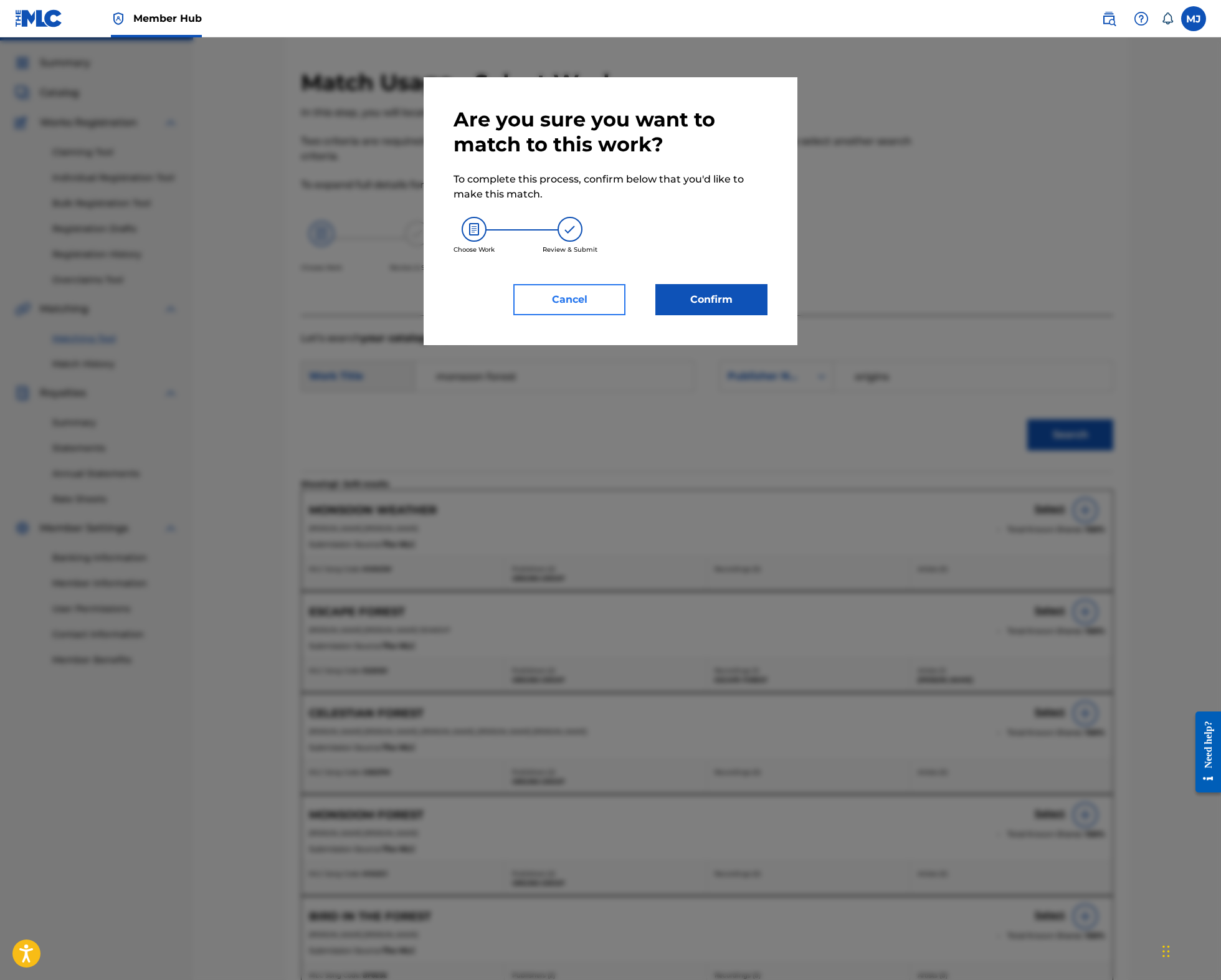
click at [546, 315] on button "Cancel" at bounding box center [569, 300] width 112 height 32
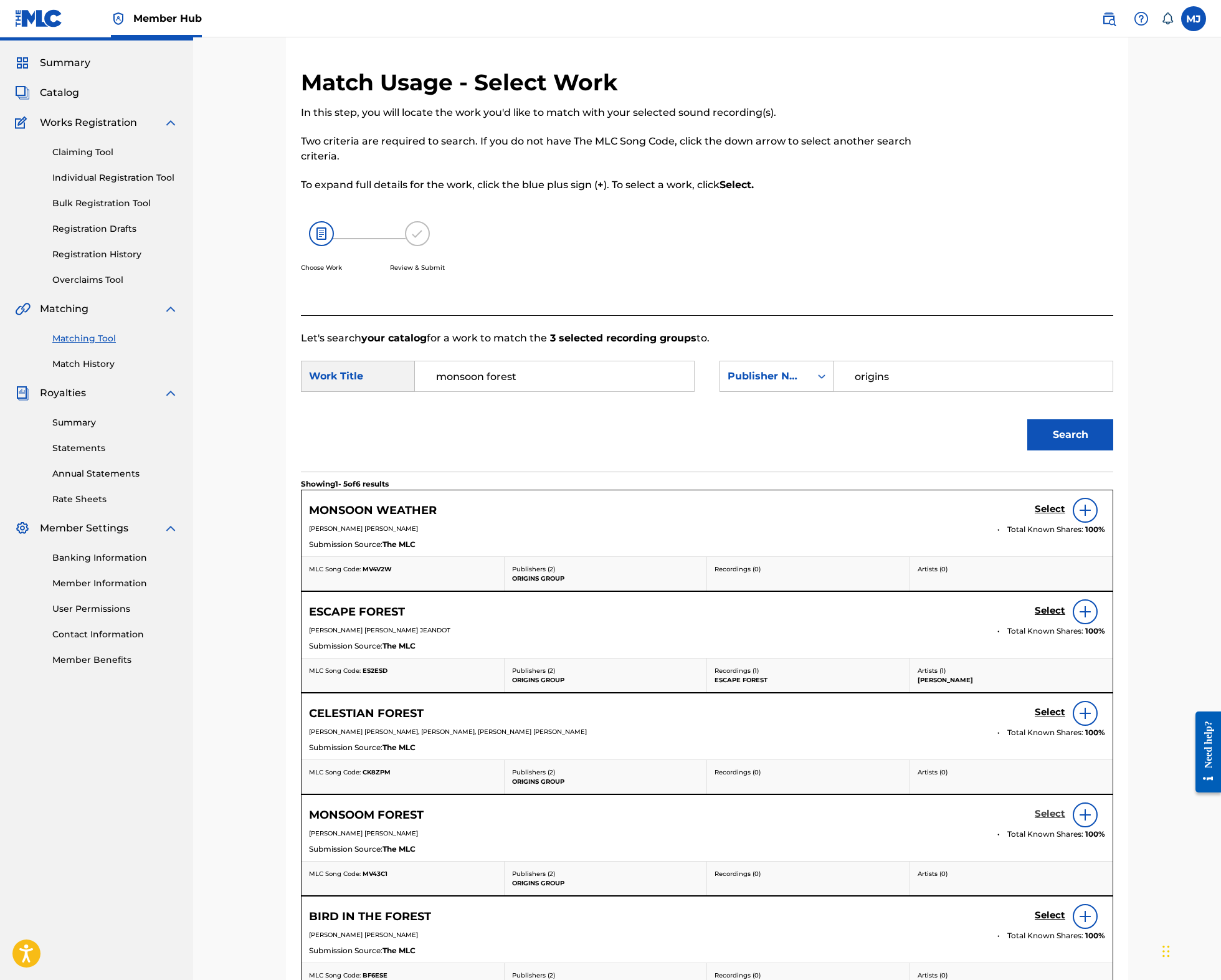
click at [1065, 819] on h5 "Select" at bounding box center [1050, 813] width 31 height 12
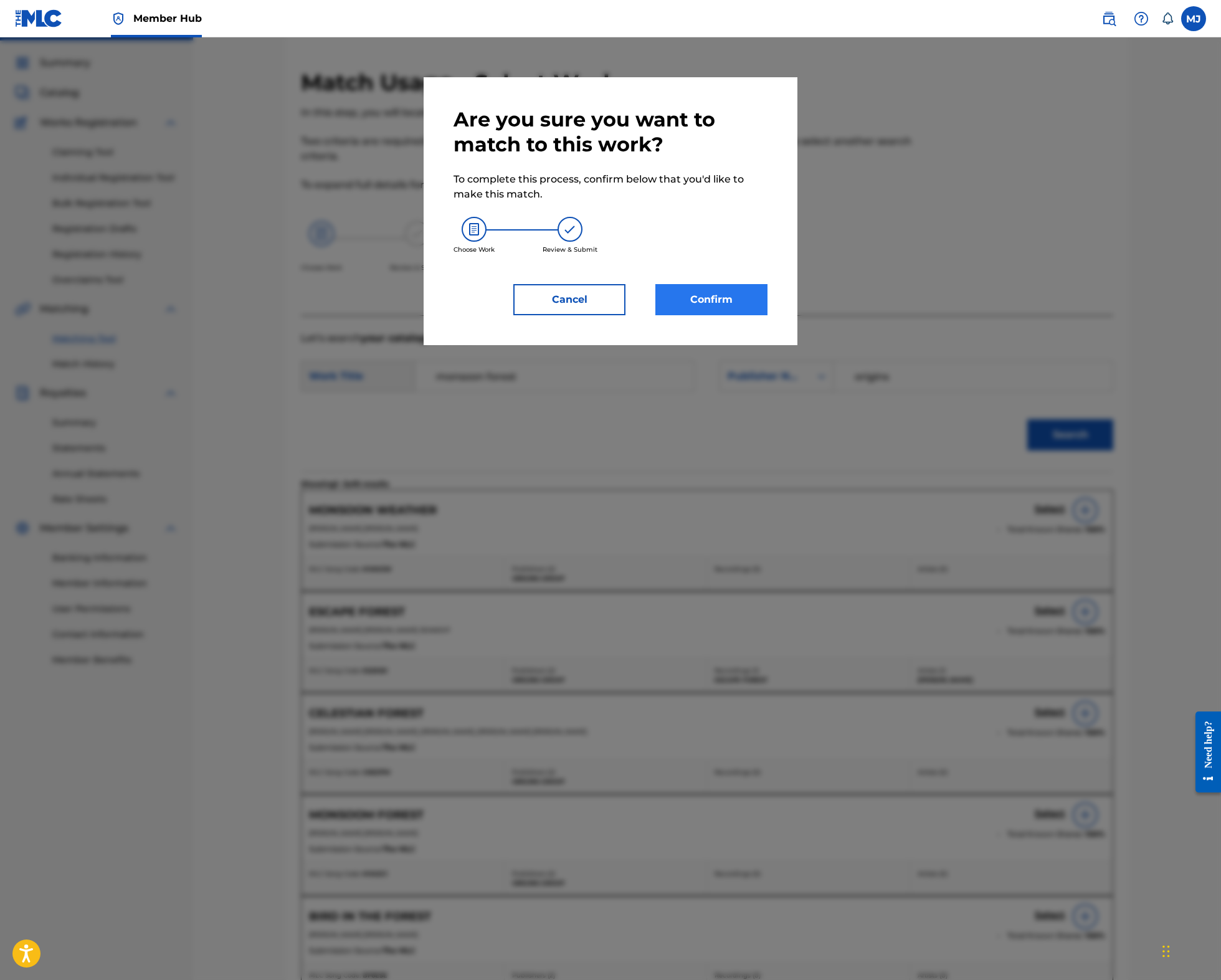
click at [737, 315] on button "Confirm" at bounding box center [711, 300] width 112 height 32
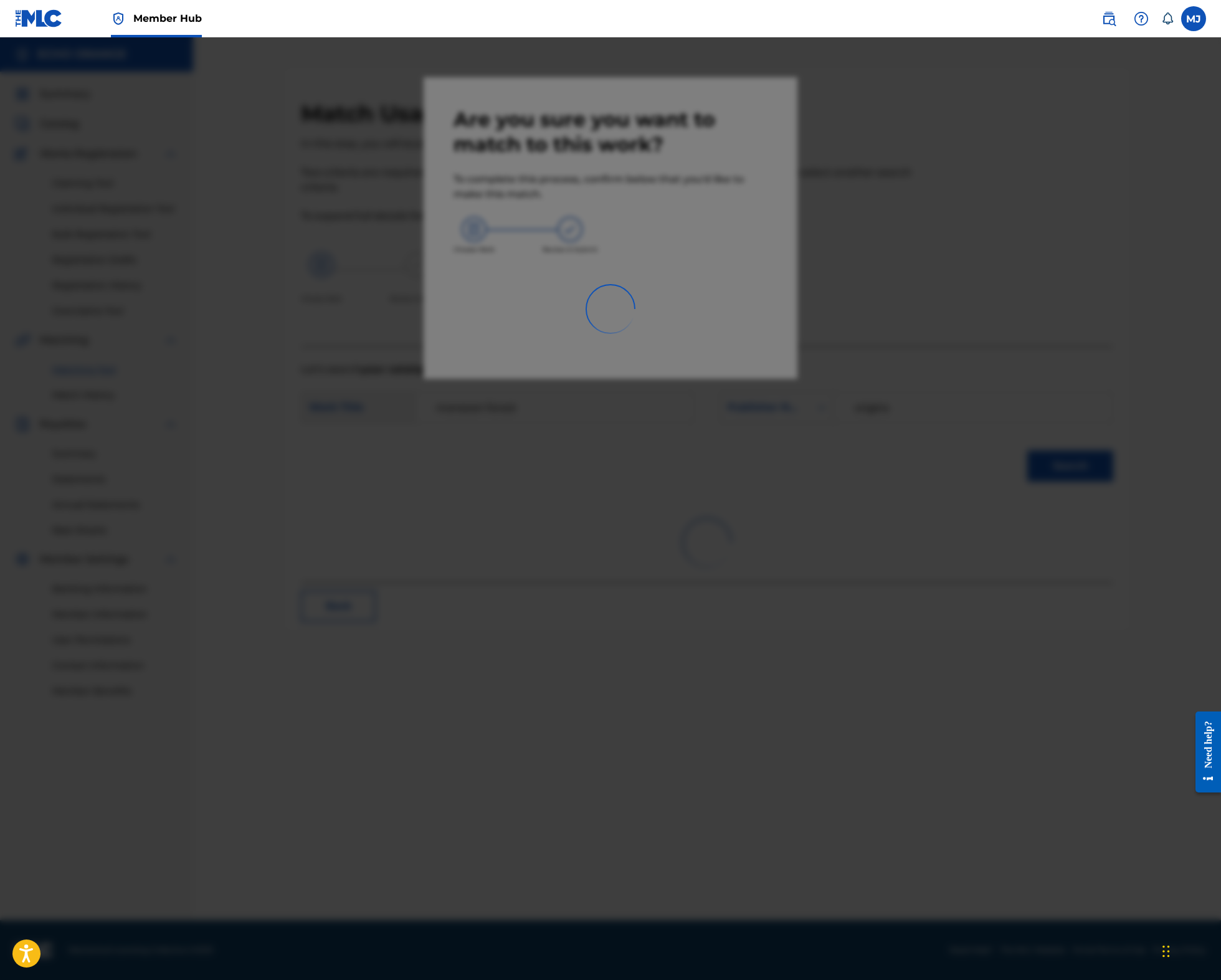
scroll to position [0, 0]
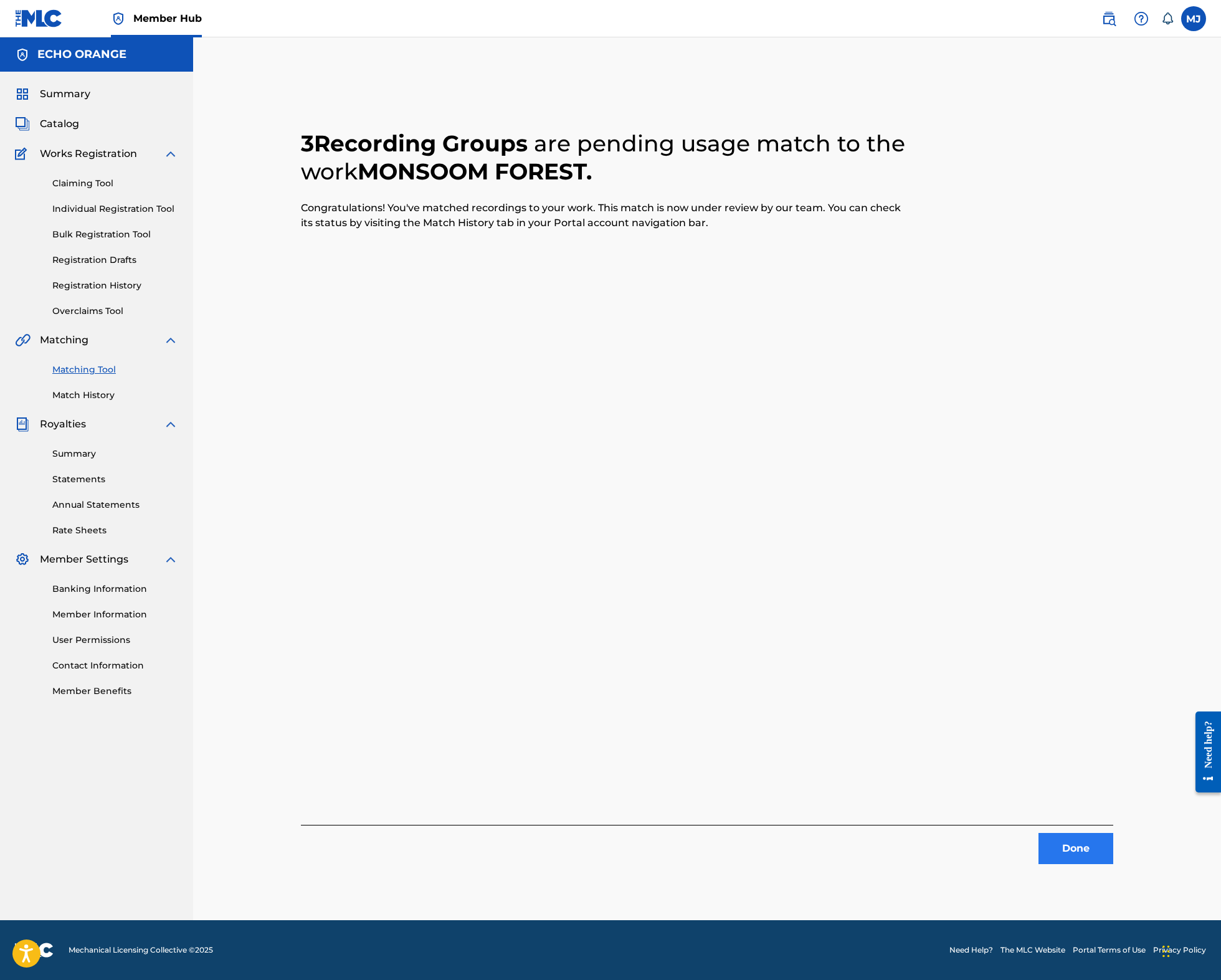
click at [1108, 864] on button "Done" at bounding box center [1075, 848] width 75 height 32
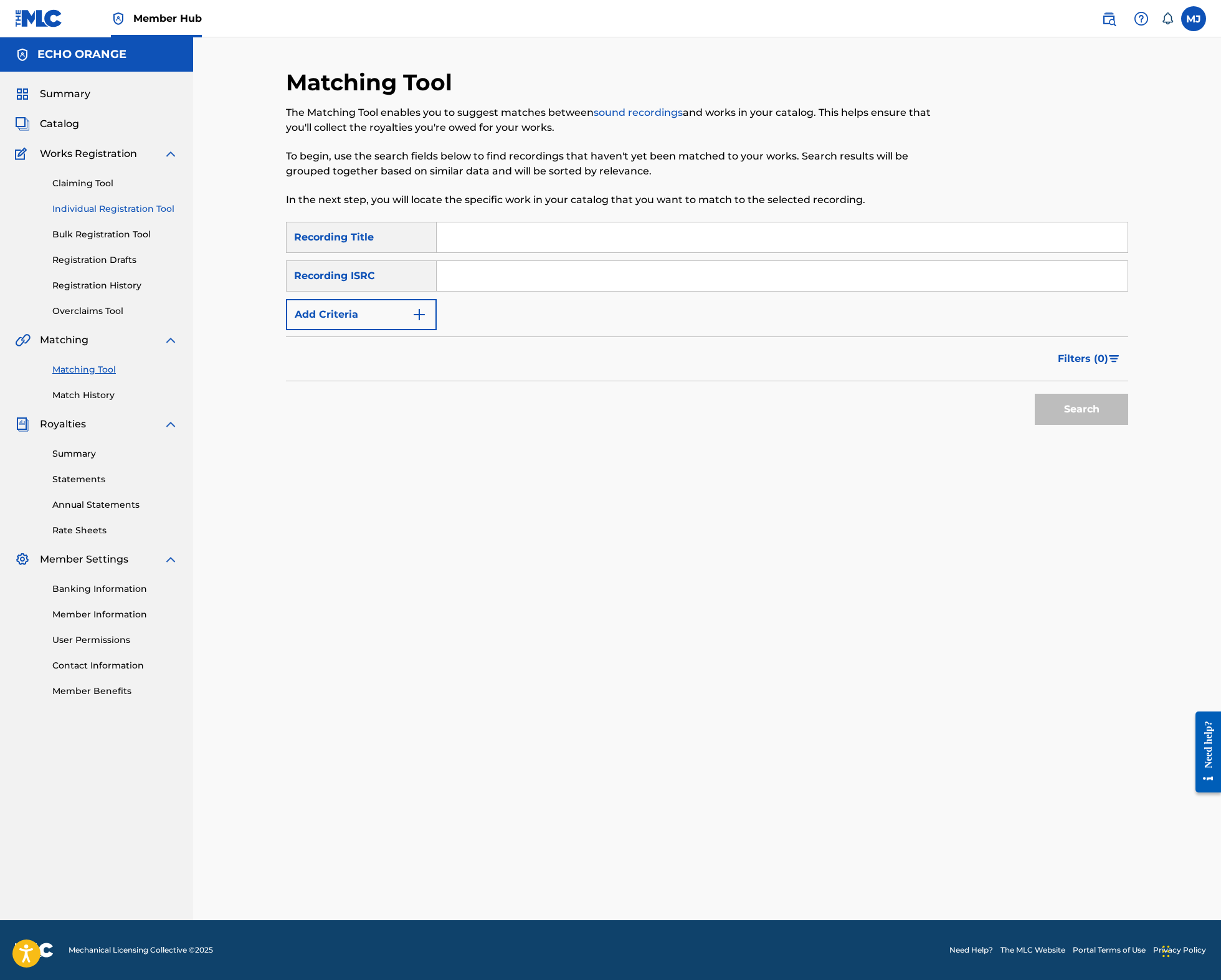
click at [100, 216] on link "Individual Registration Tool" at bounding box center [115, 208] width 125 height 13
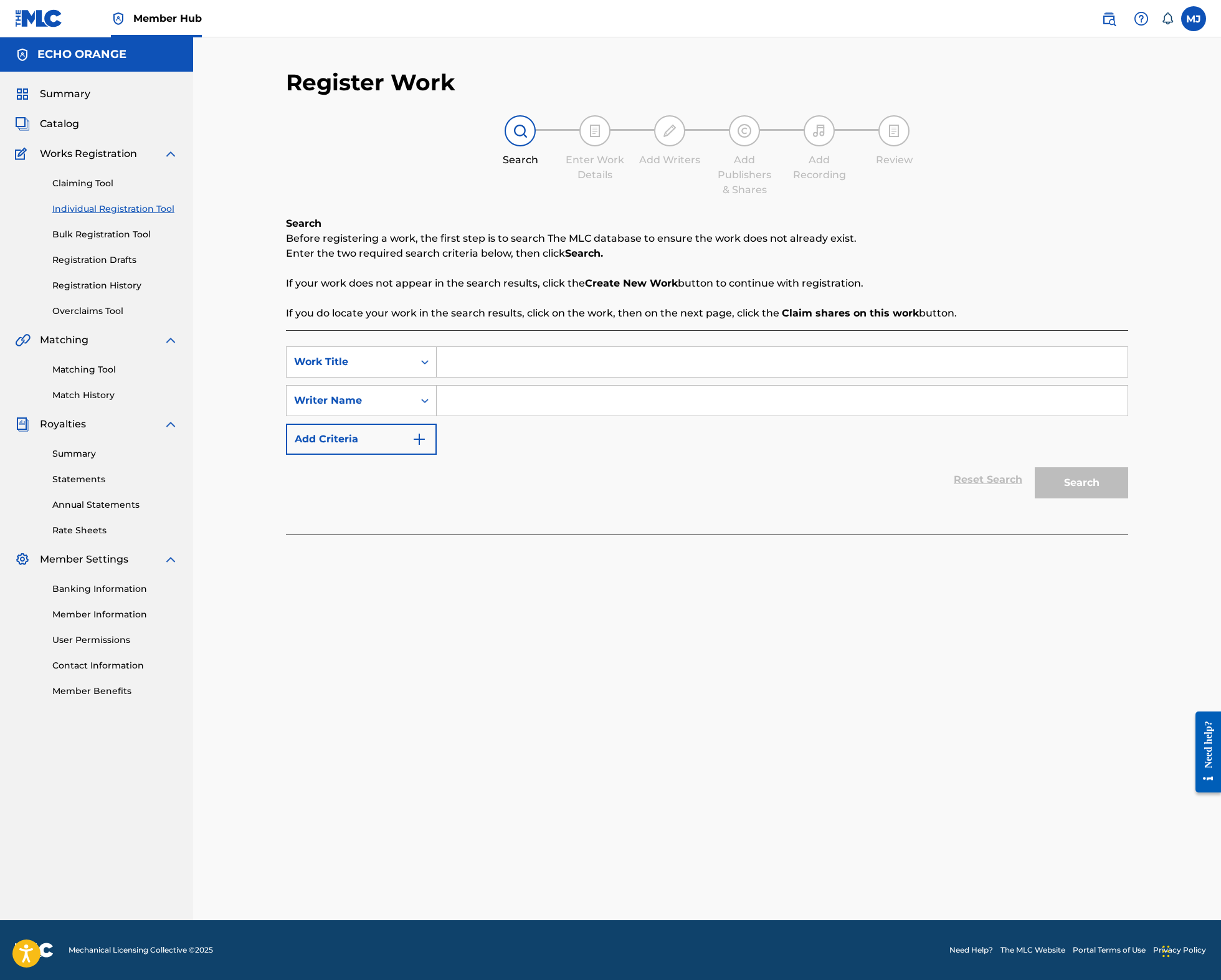
click at [485, 377] on input "Search Form" at bounding box center [782, 361] width 690 height 30
type input "Monsoom Forest"
paste input "denis hekimian"
type input "denis hekimian"
click at [1128, 498] on button "Search" at bounding box center [1081, 483] width 94 height 32
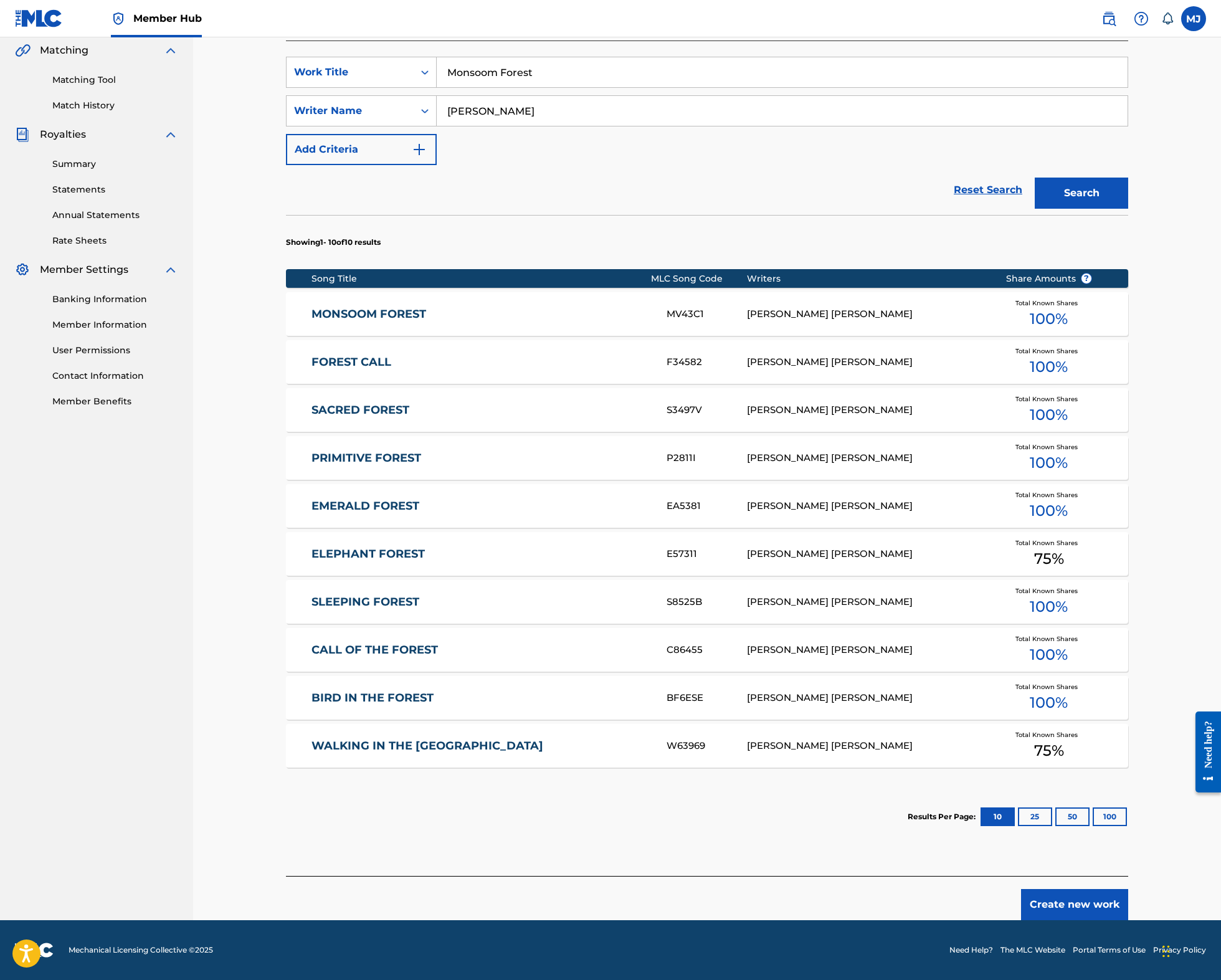
scroll to position [396, 0]
click at [1128, 898] on button "Create new work" at bounding box center [1074, 904] width 107 height 32
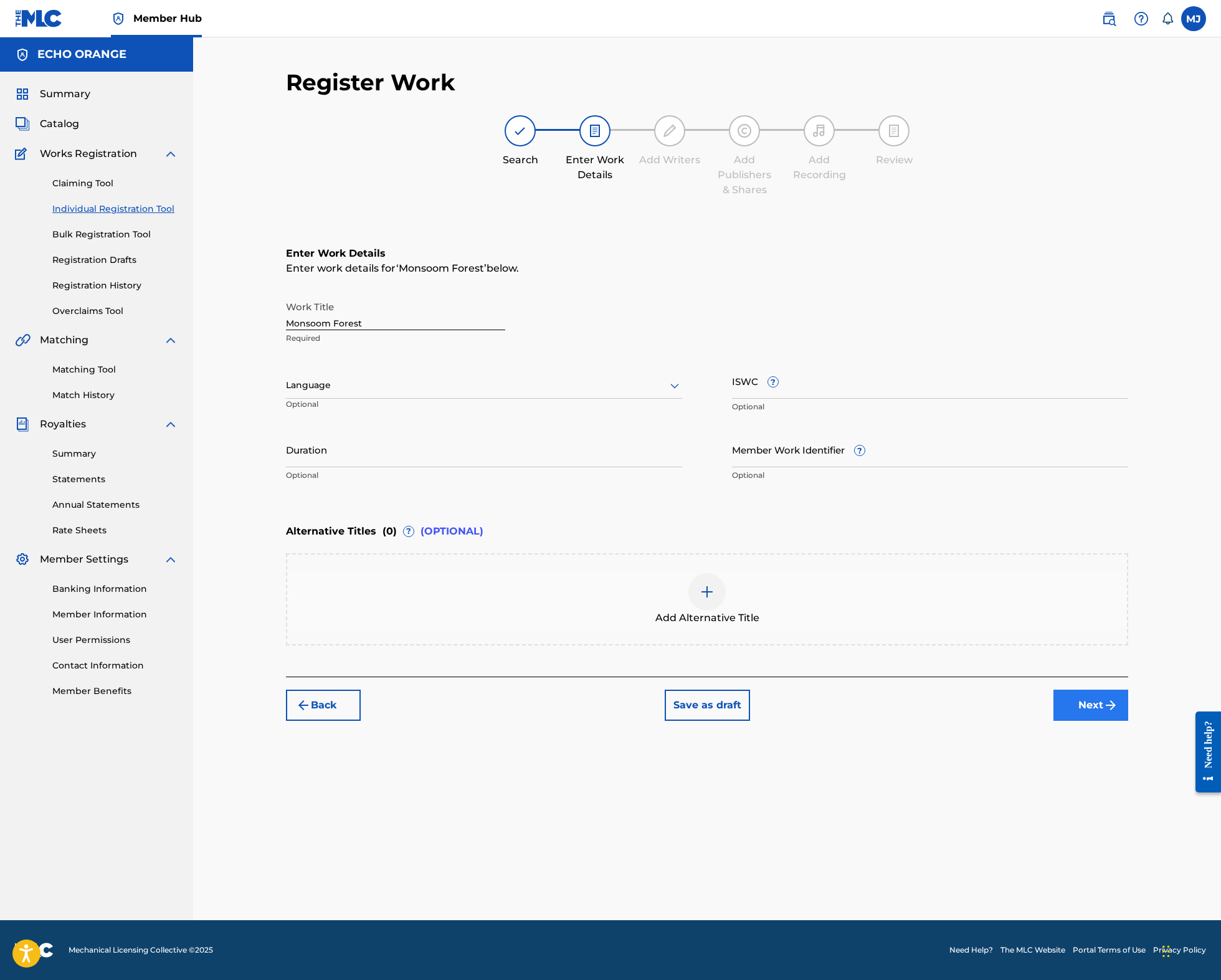
click at [1128, 720] on button "Next" at bounding box center [1090, 705] width 75 height 32
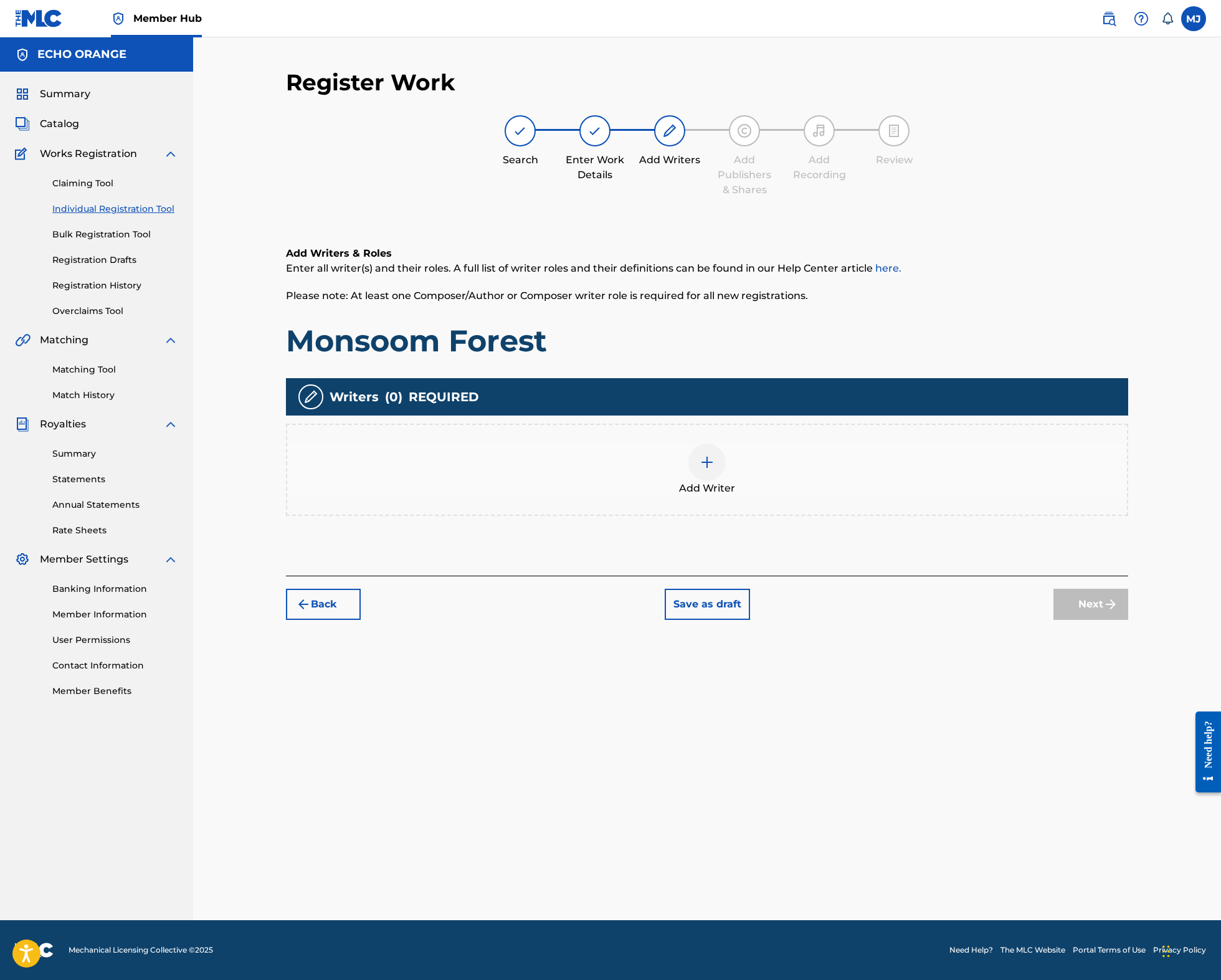
click at [859, 495] on div "Add Writer" at bounding box center [707, 469] width 839 height 52
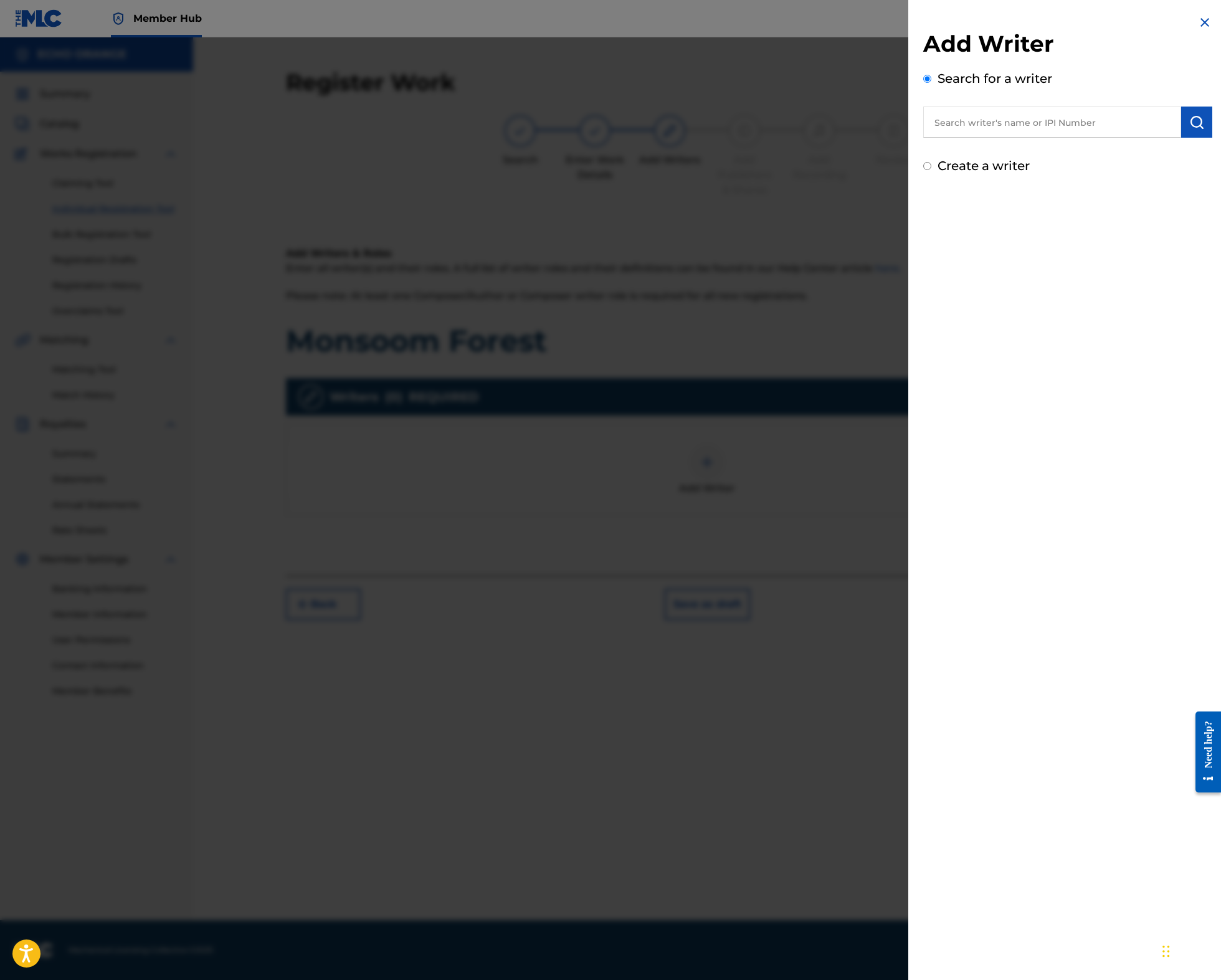
click at [928, 138] on input "text" at bounding box center [1052, 122] width 258 height 32
paste input "denis hekimian"
type input "denis hekimian"
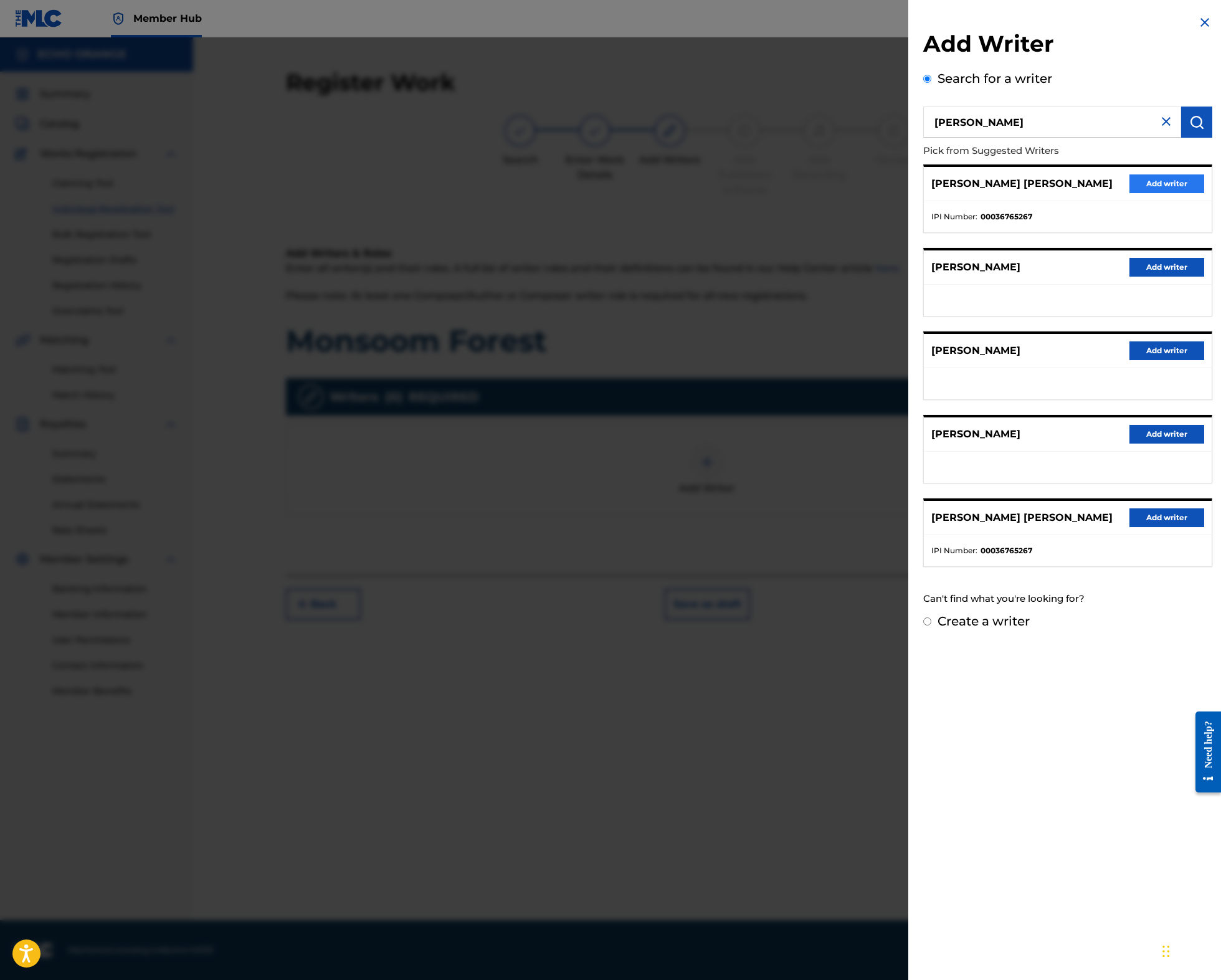
click at [1129, 193] on button "Add writer" at bounding box center [1166, 183] width 75 height 19
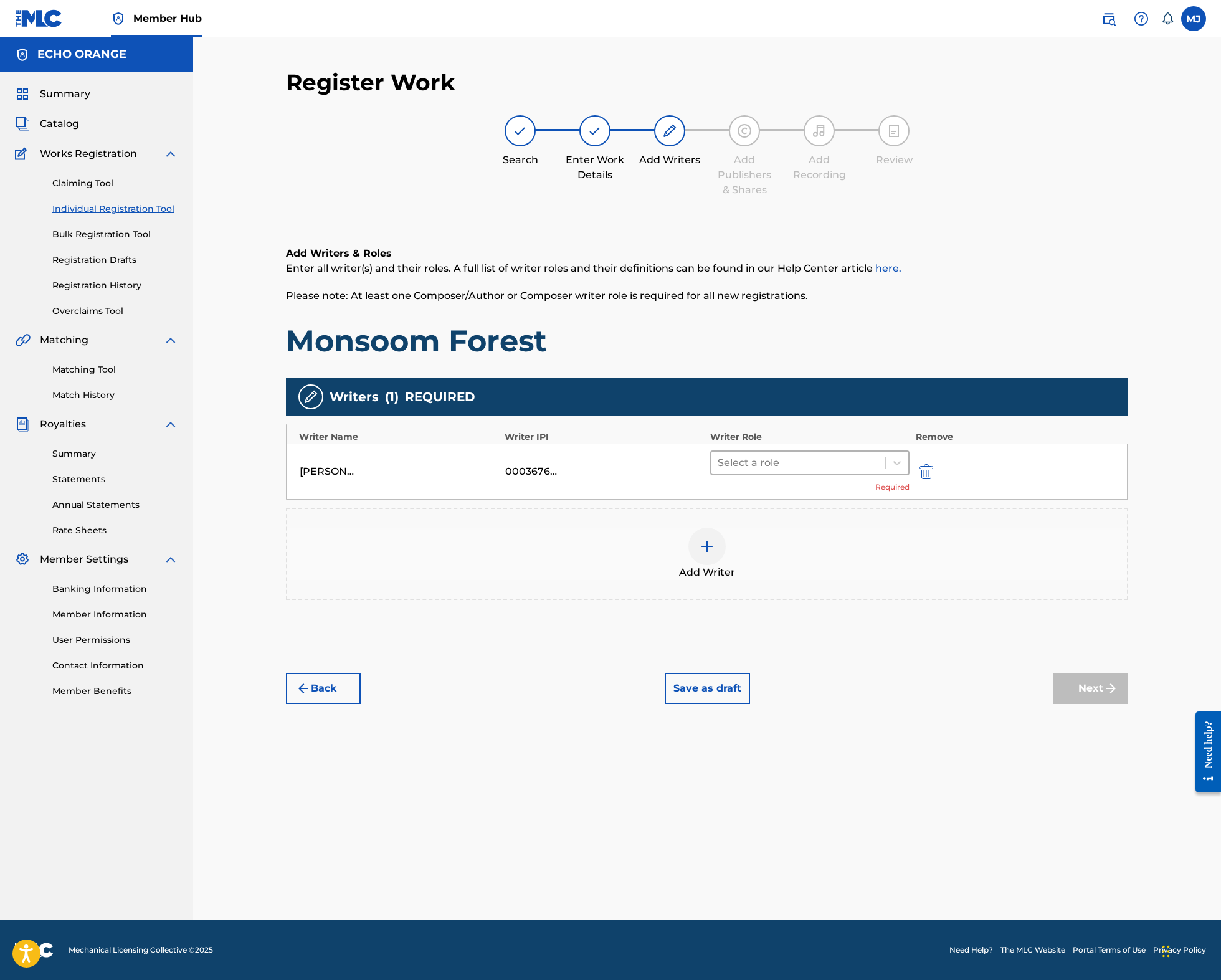
click at [879, 471] on div at bounding box center [798, 462] width 162 height 17
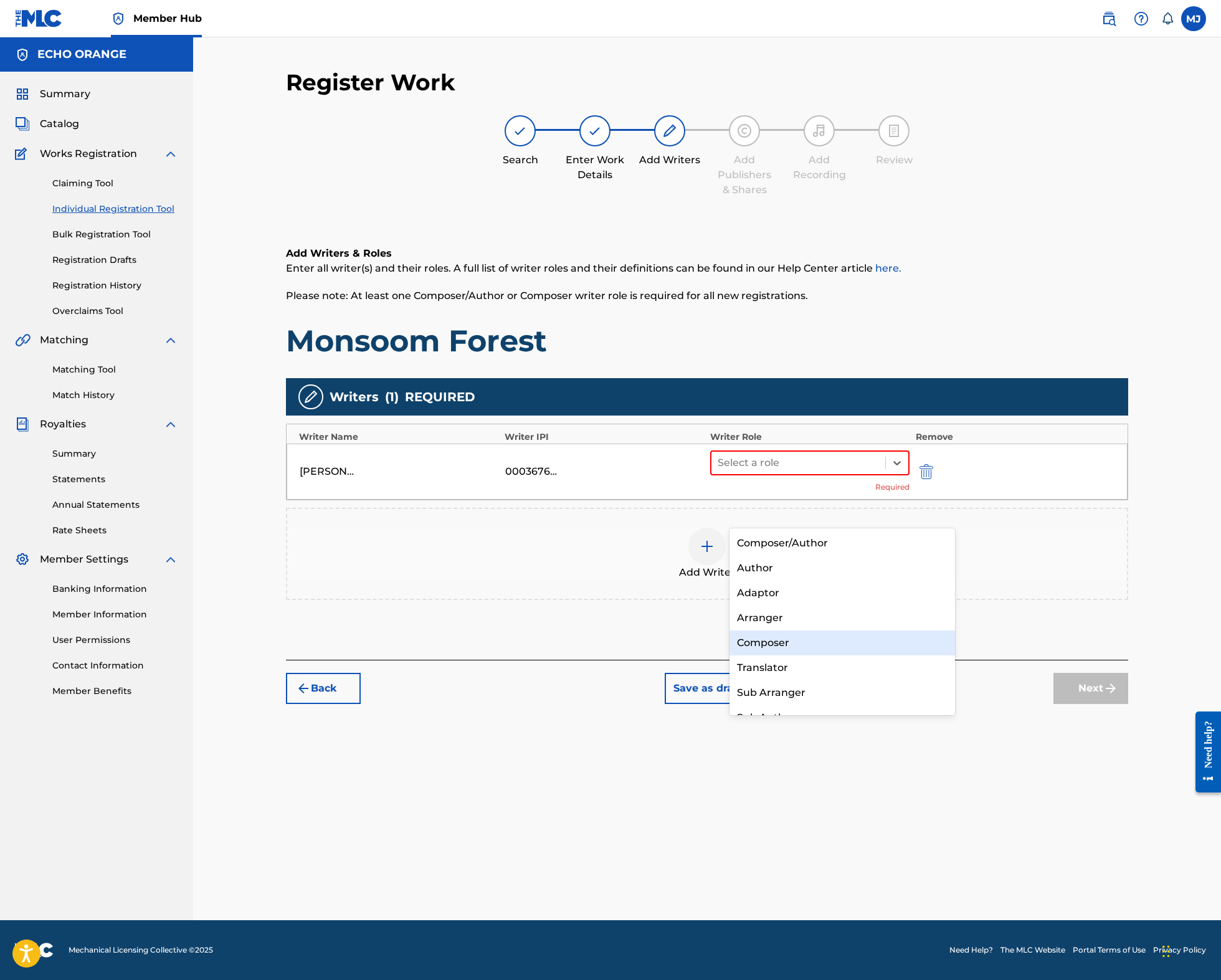
click at [837, 634] on div "Composer" at bounding box center [842, 643] width 226 height 25
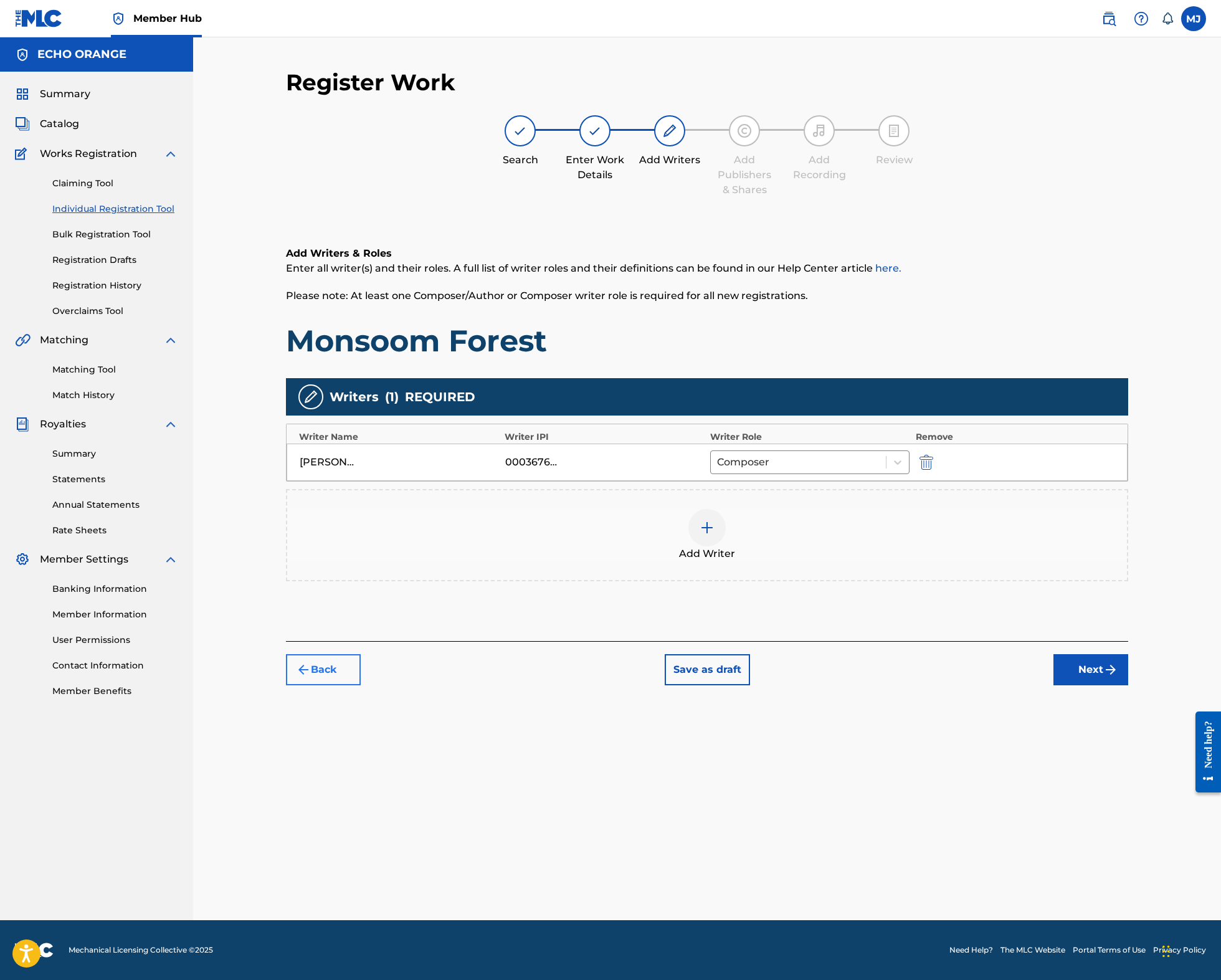
click at [315, 685] on button "Back" at bounding box center [323, 670] width 75 height 32
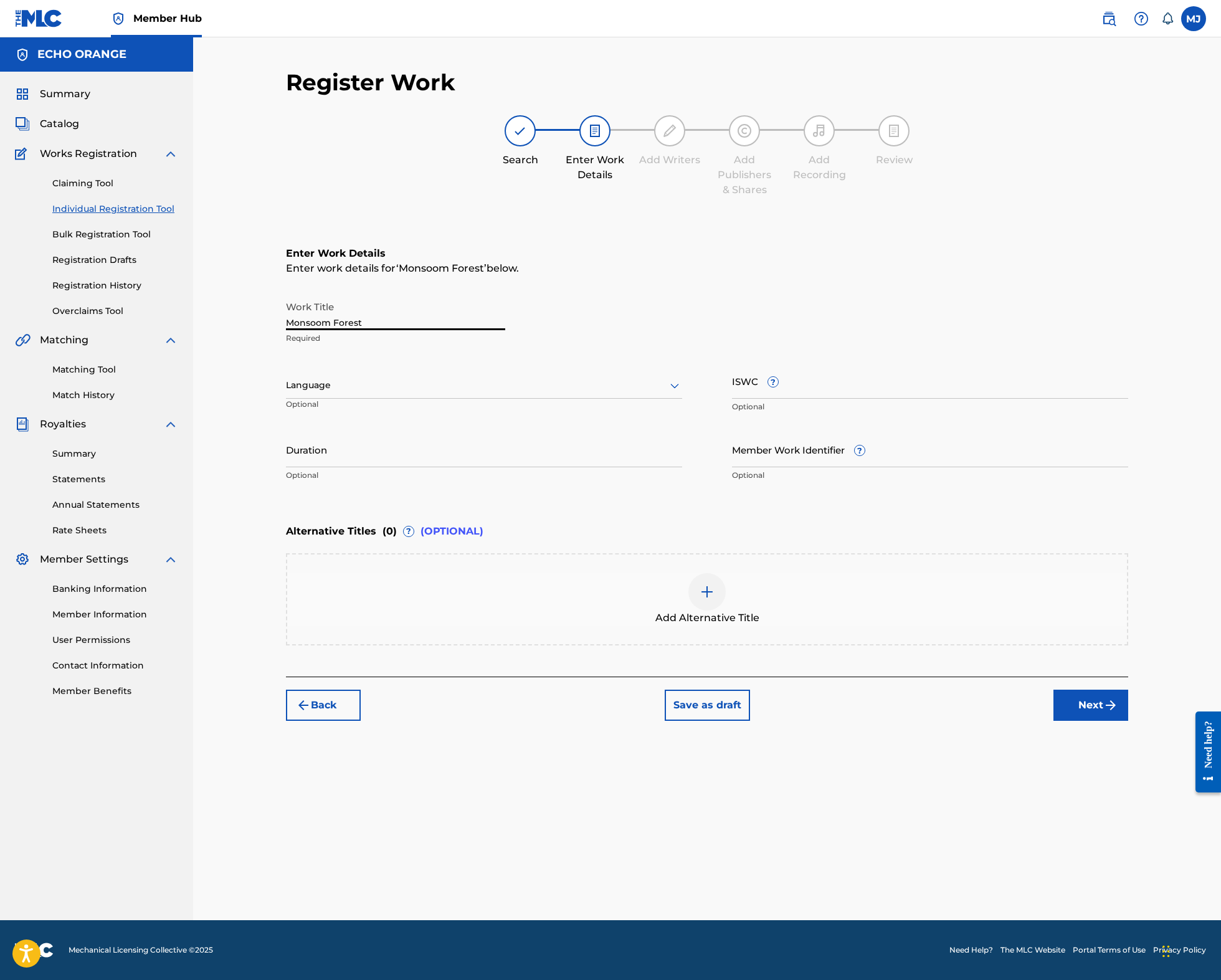
click at [294, 330] on input "Monsoom Forest" at bounding box center [395, 311] width 219 height 35
type input "Monsoon Forest"
click at [1128, 720] on button "Next" at bounding box center [1090, 705] width 75 height 32
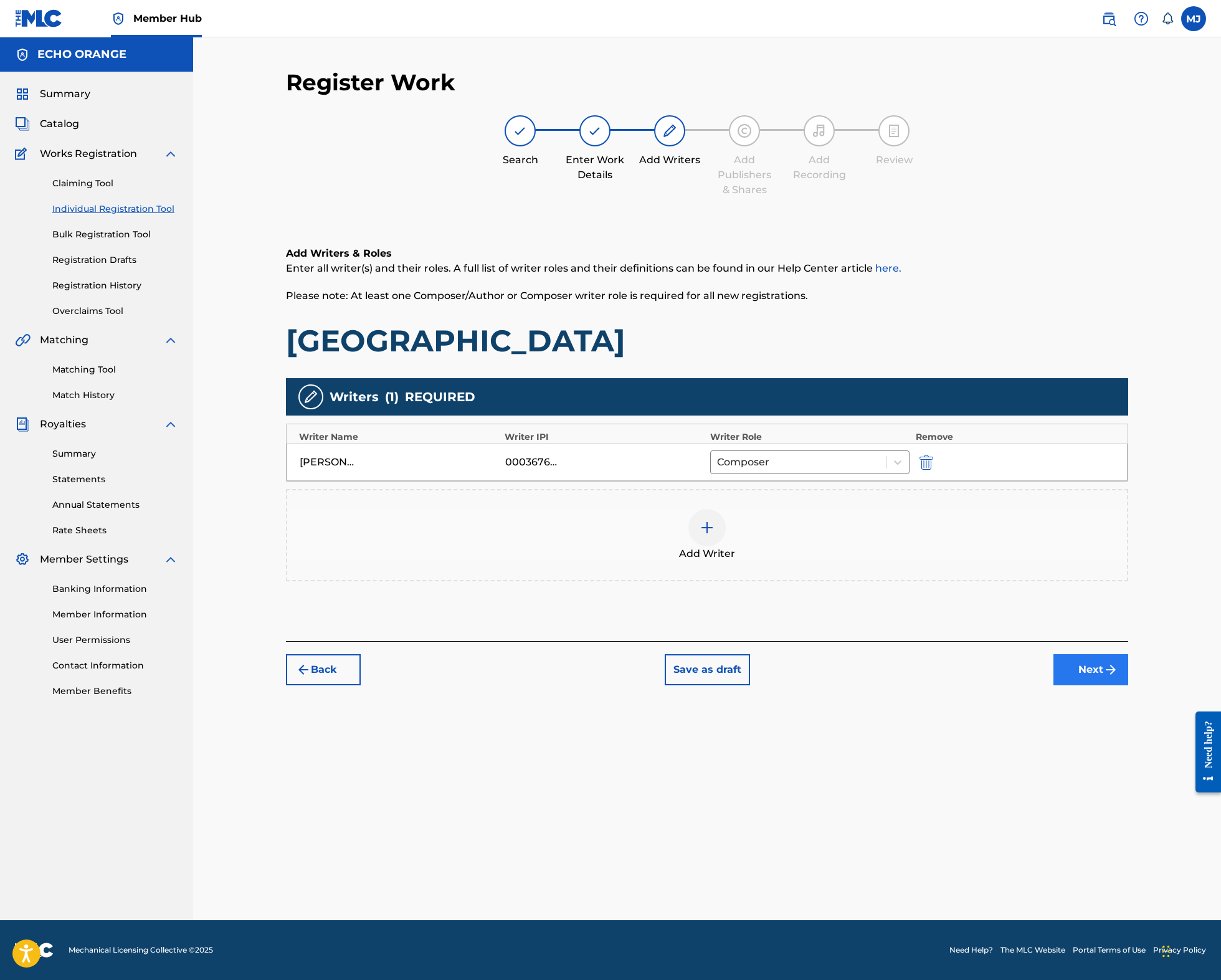
click at [1128, 685] on button "Next" at bounding box center [1090, 670] width 75 height 32
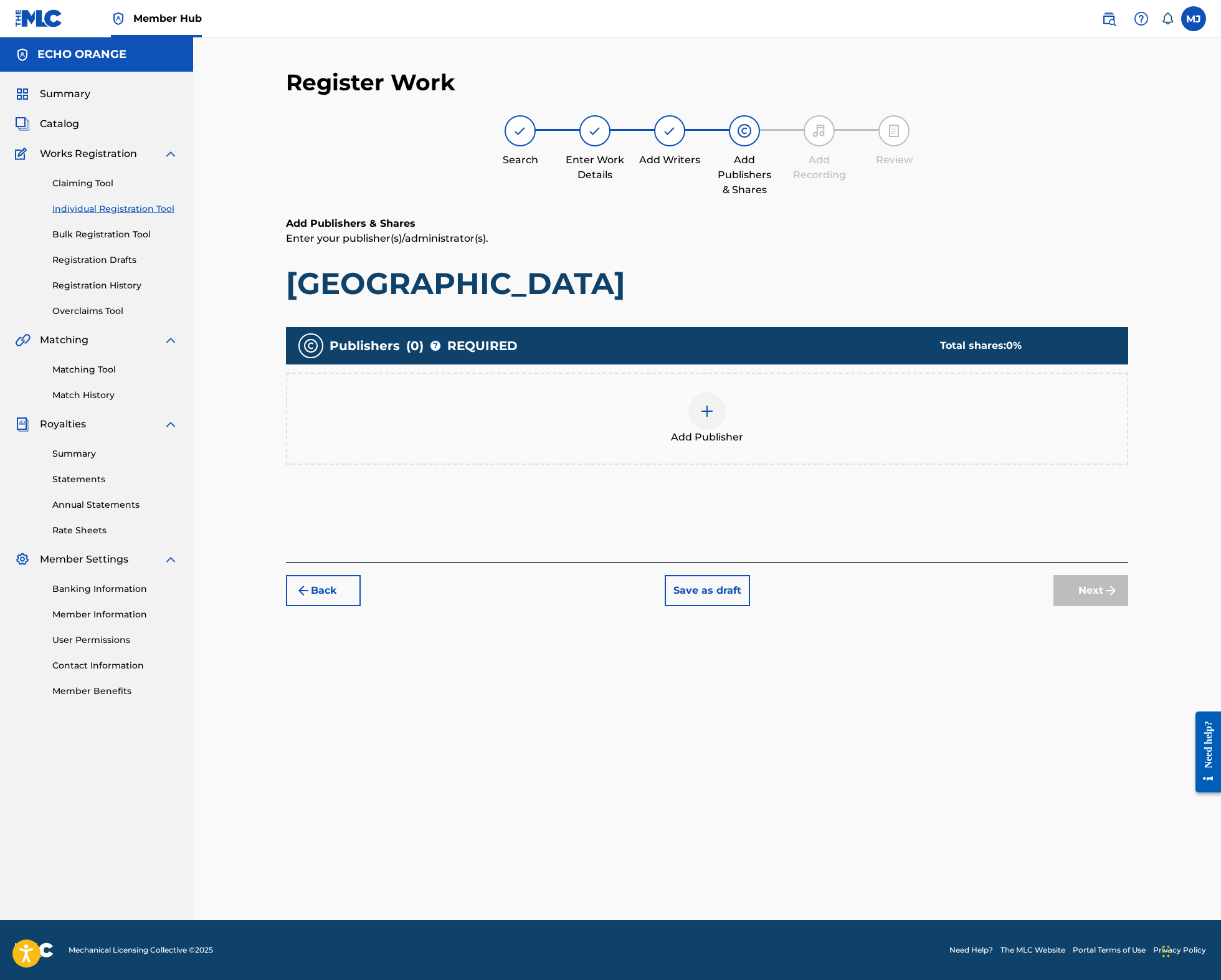
click at [864, 465] on div "Add Publisher" at bounding box center [707, 419] width 842 height 92
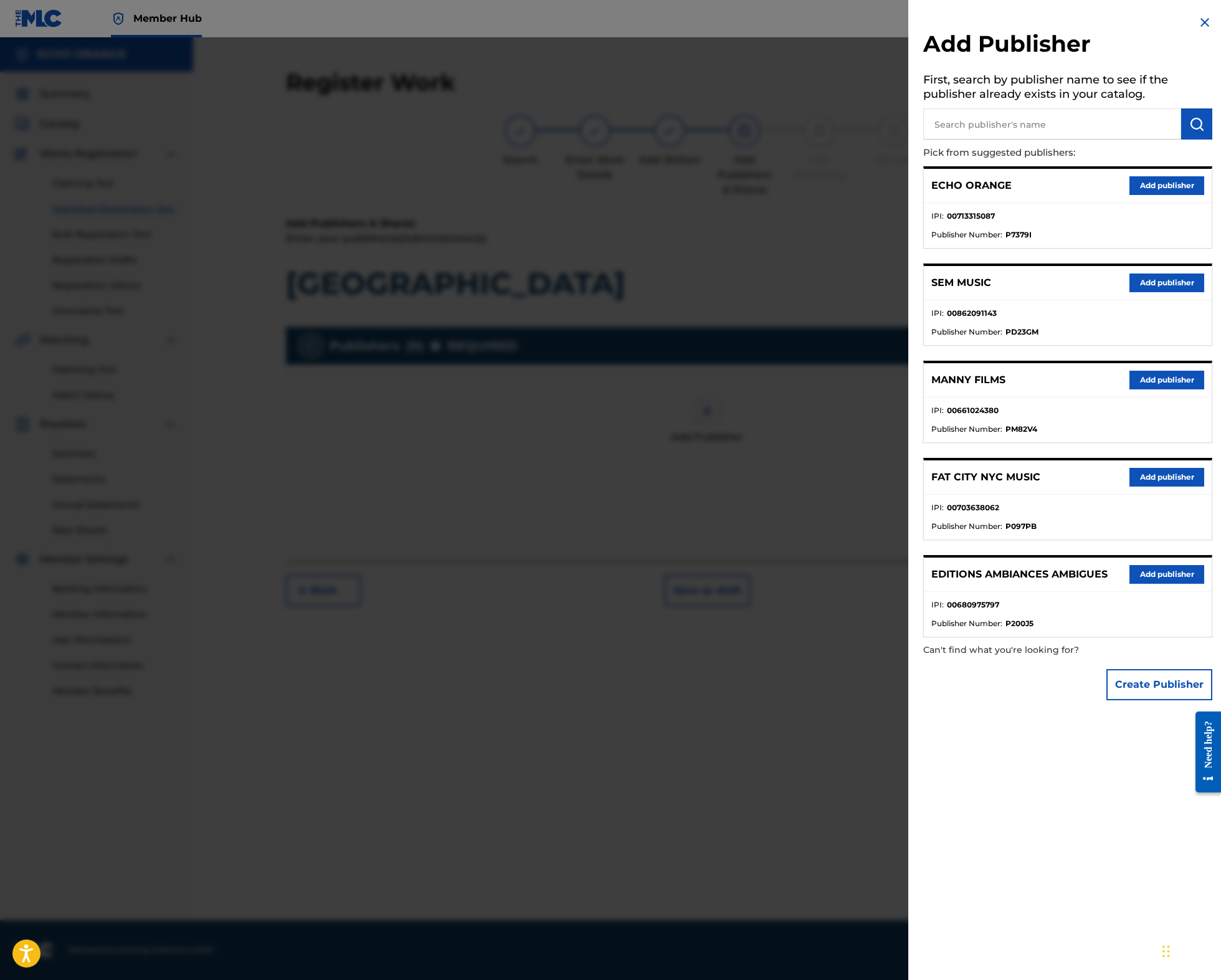
click at [1050, 131] on input "text" at bounding box center [1052, 124] width 258 height 32
type input "origins"
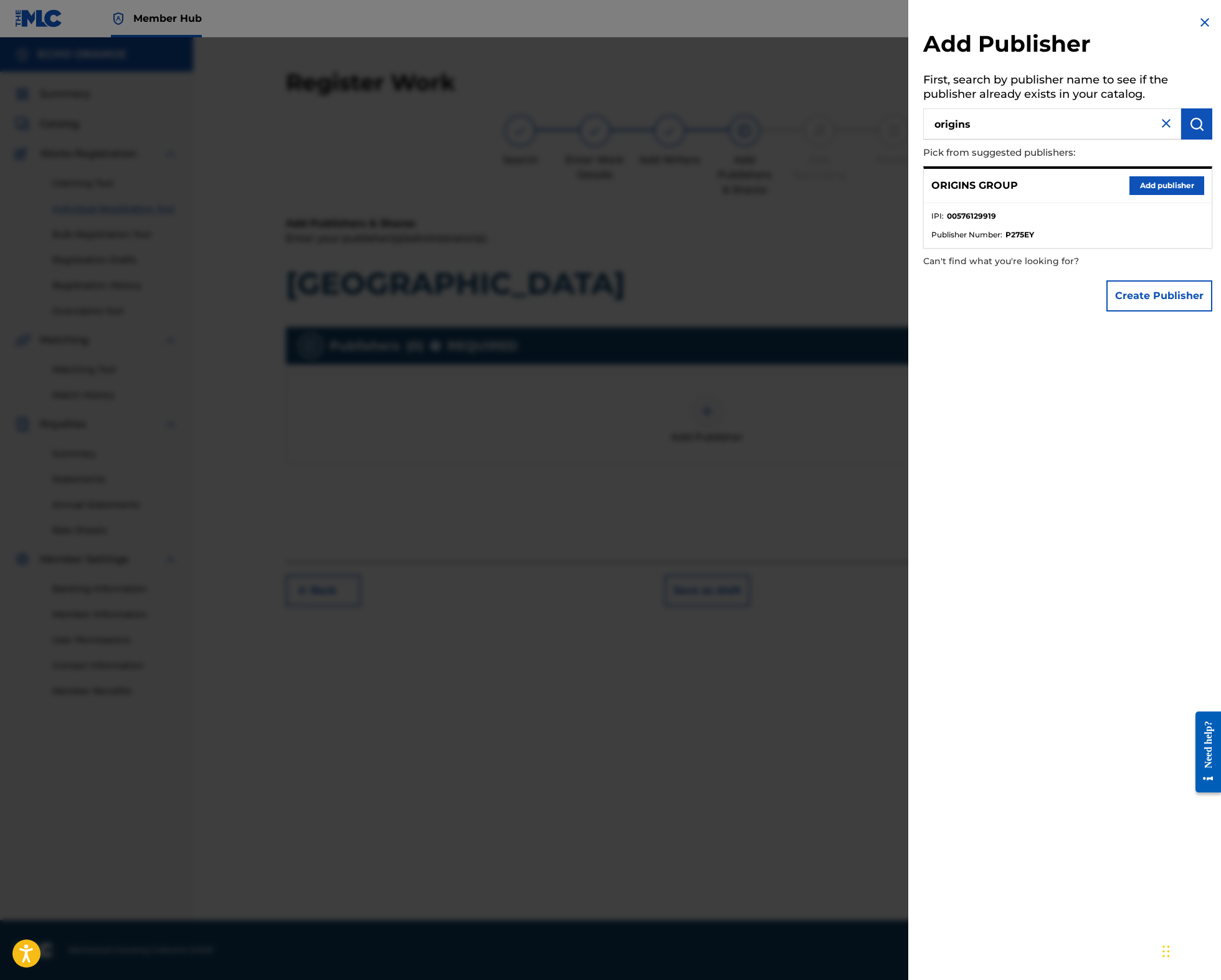
click at [1189, 195] on button "Add publisher" at bounding box center [1166, 185] width 75 height 19
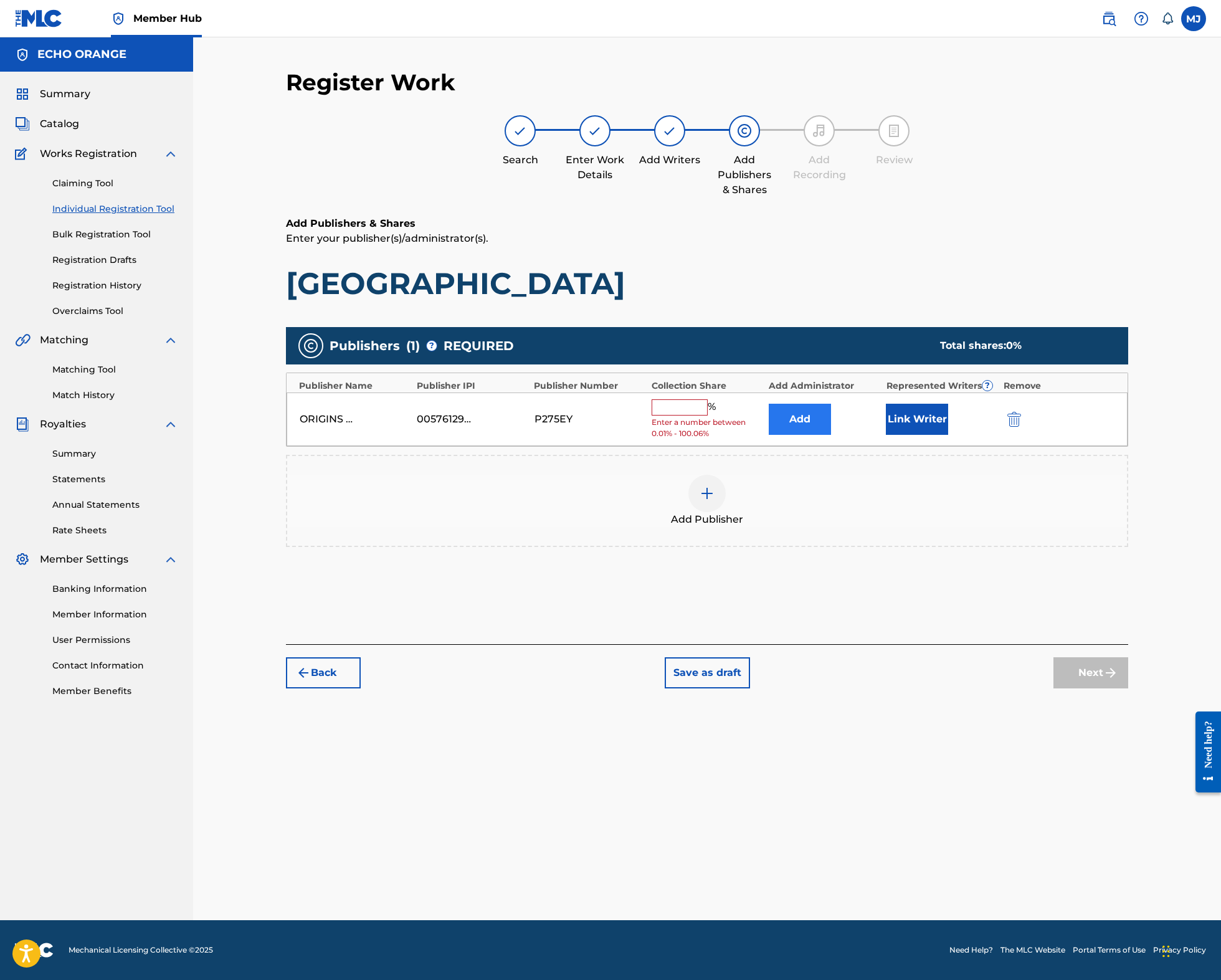
click at [831, 435] on button "Add" at bounding box center [800, 419] width 62 height 32
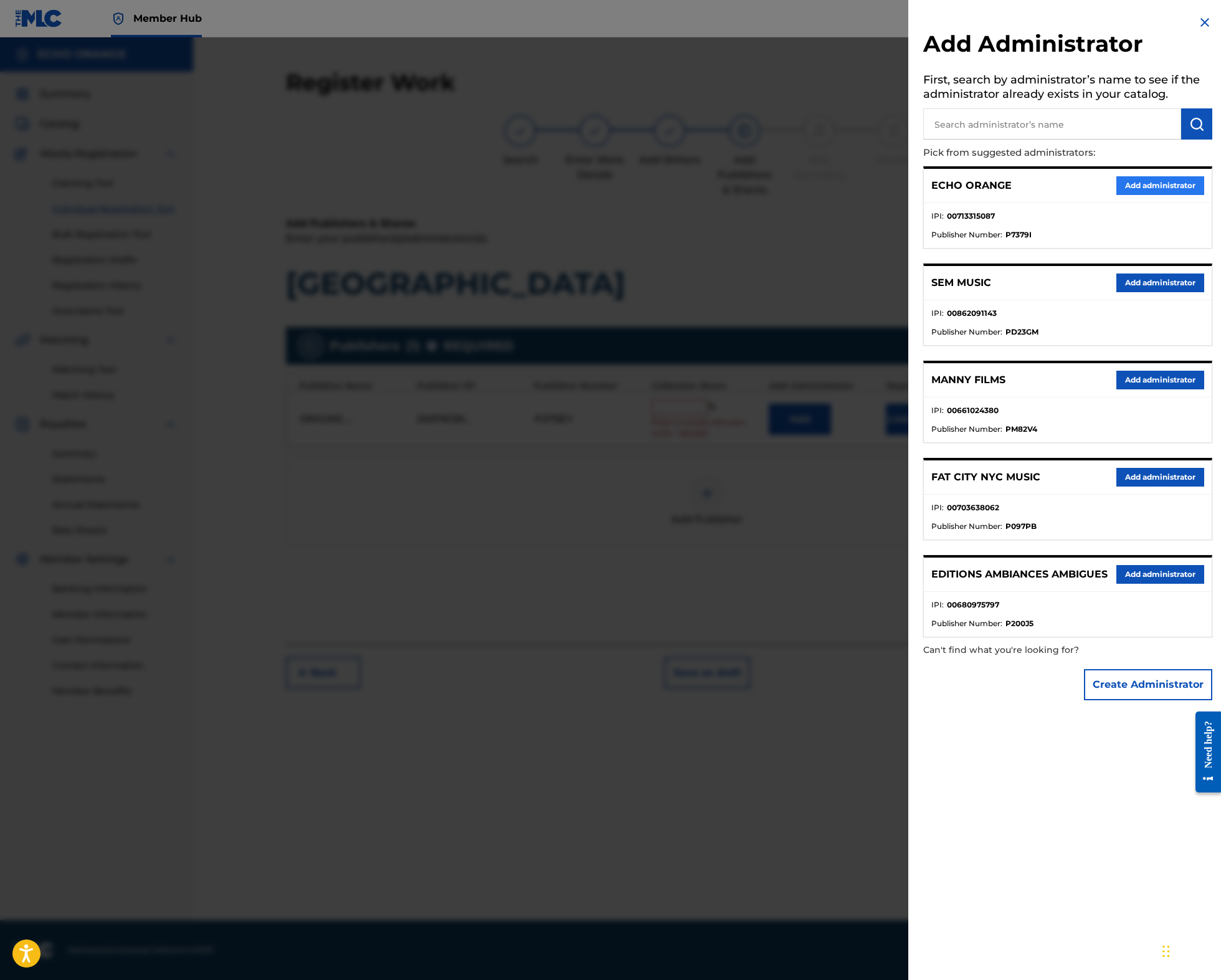
click at [1126, 195] on button "Add administrator" at bounding box center [1160, 185] width 88 height 19
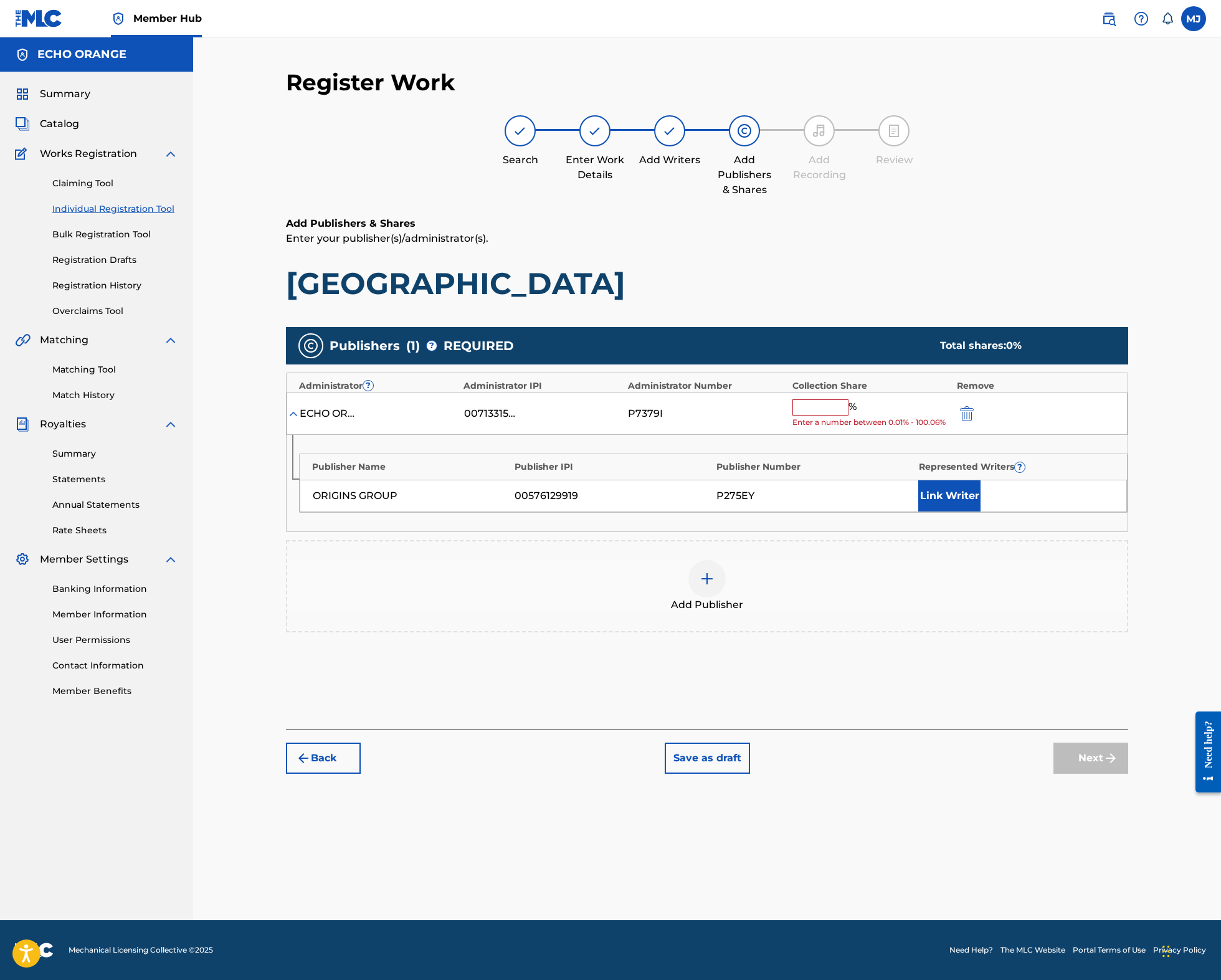
click at [848, 415] on input "text" at bounding box center [820, 407] width 56 height 16
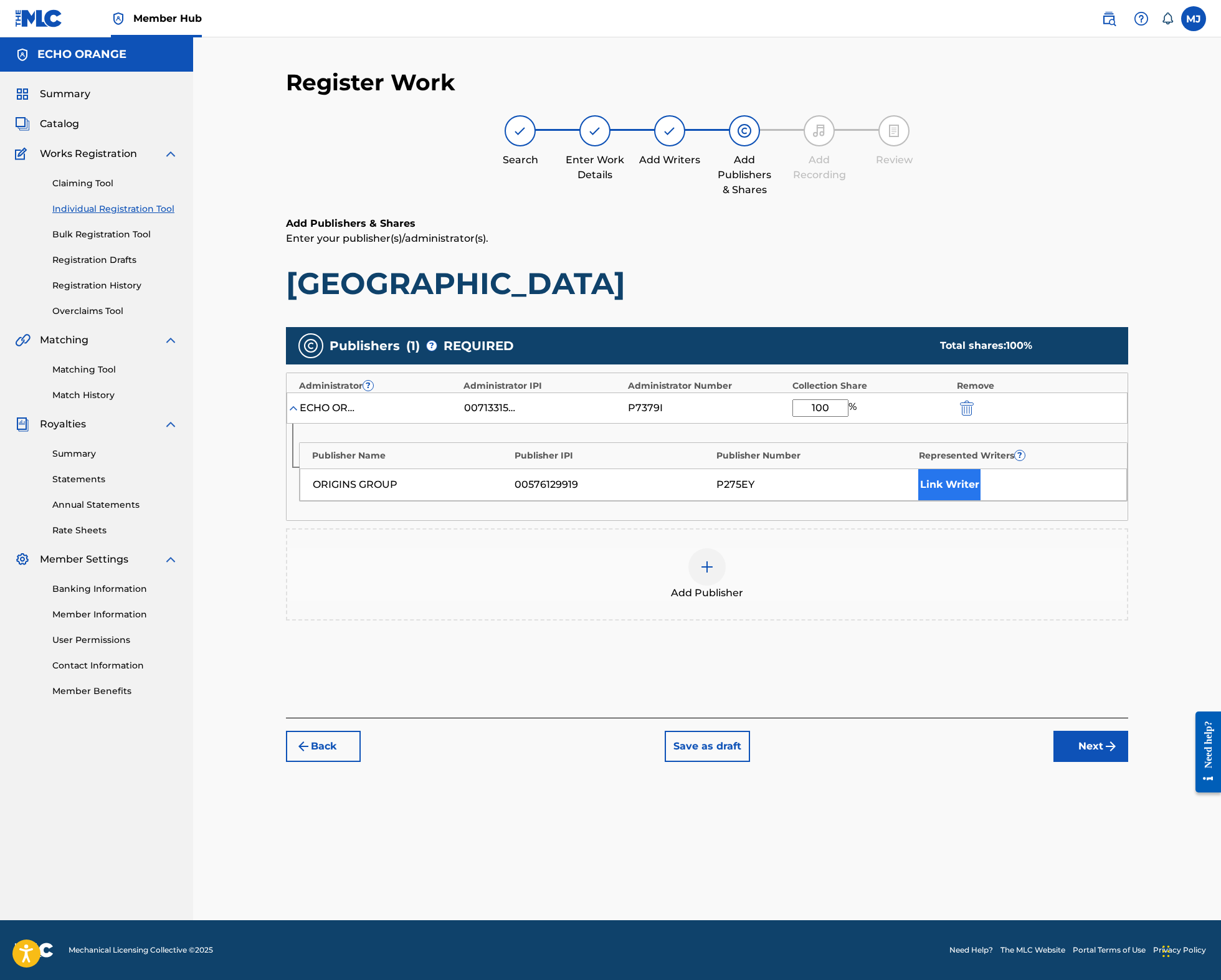
type input "100"
click at [980, 500] on button "Link Writer" at bounding box center [948, 485] width 62 height 32
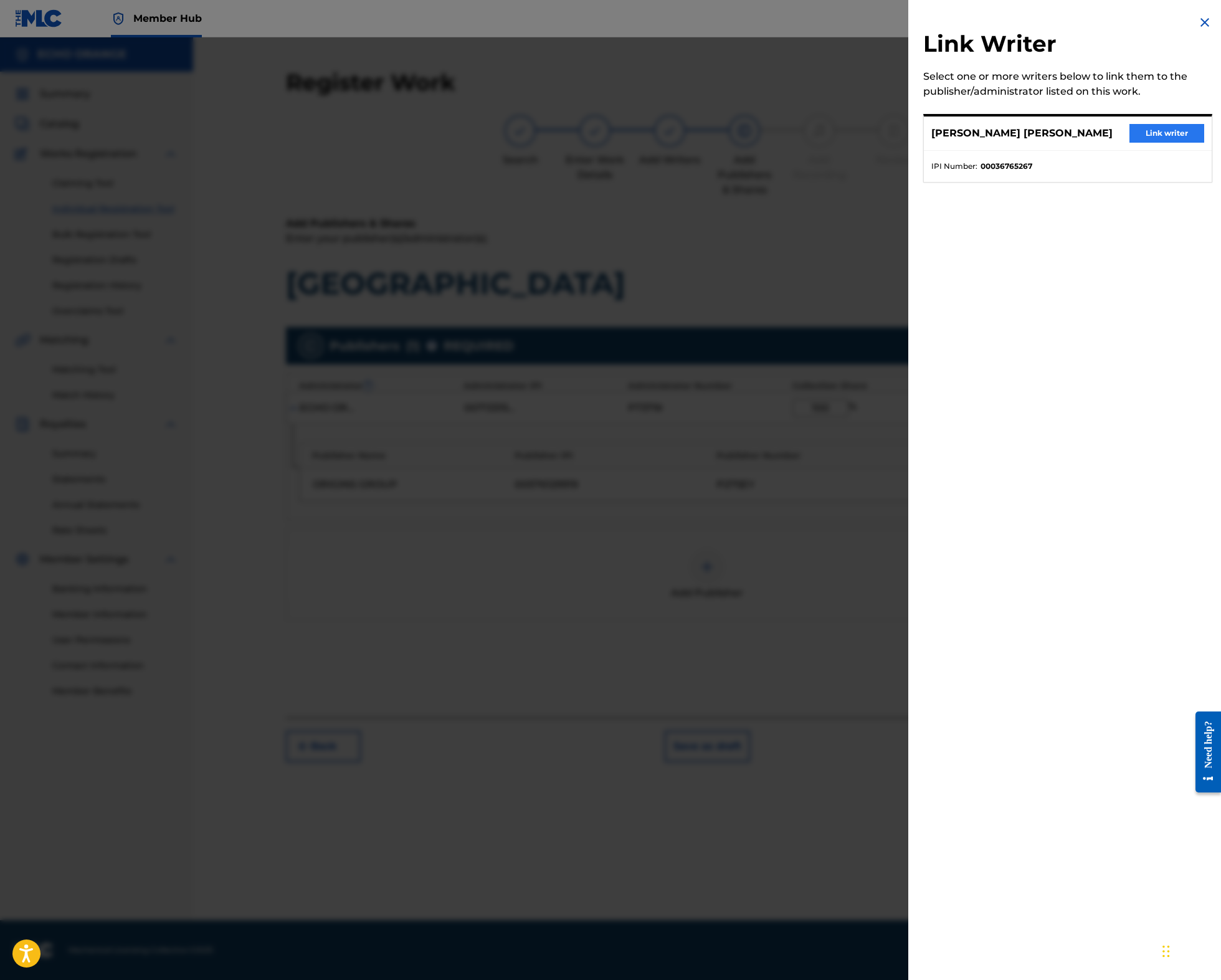
click at [1161, 143] on button "Link writer" at bounding box center [1166, 133] width 75 height 19
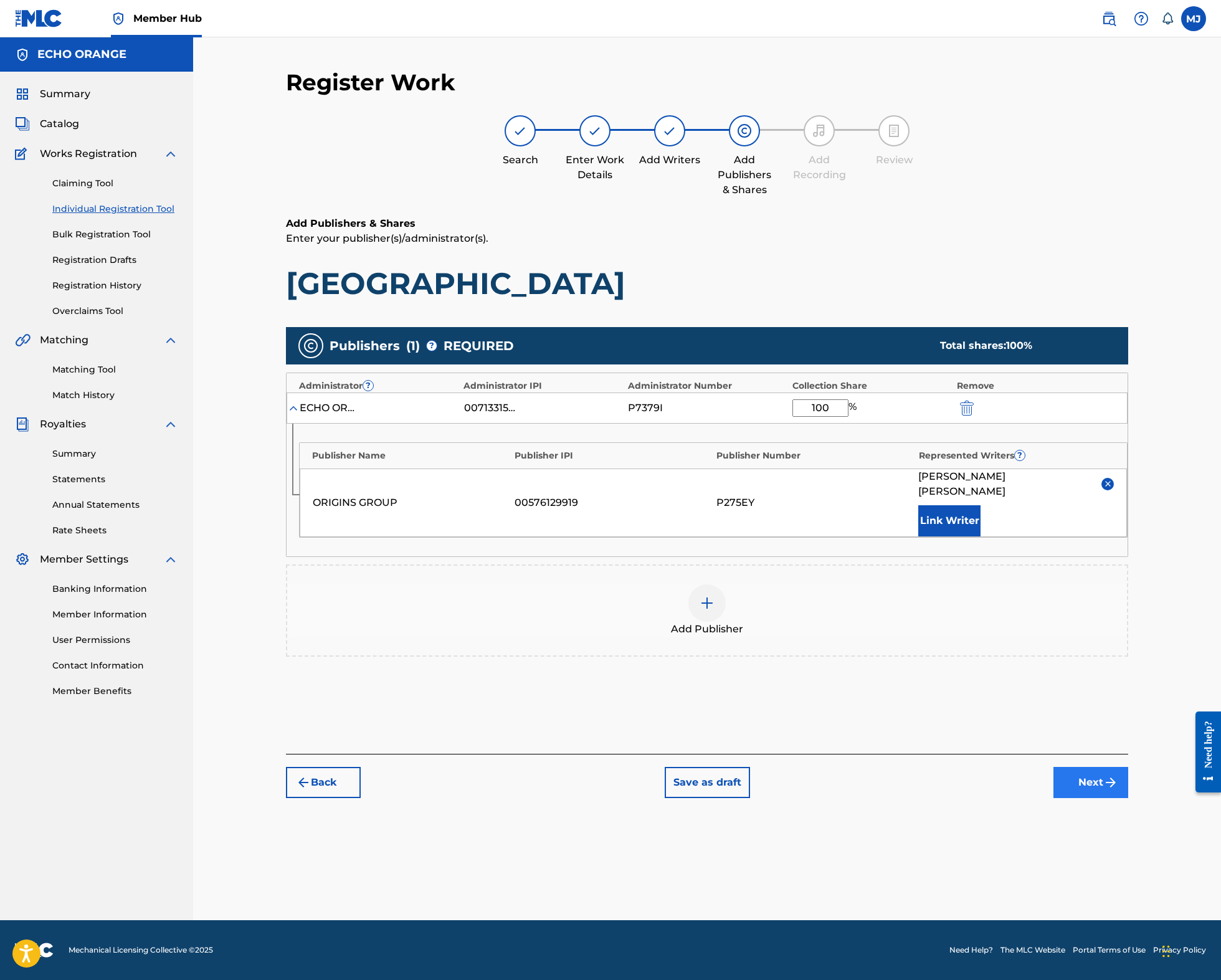
click at [1128, 798] on button "Next" at bounding box center [1090, 782] width 75 height 32
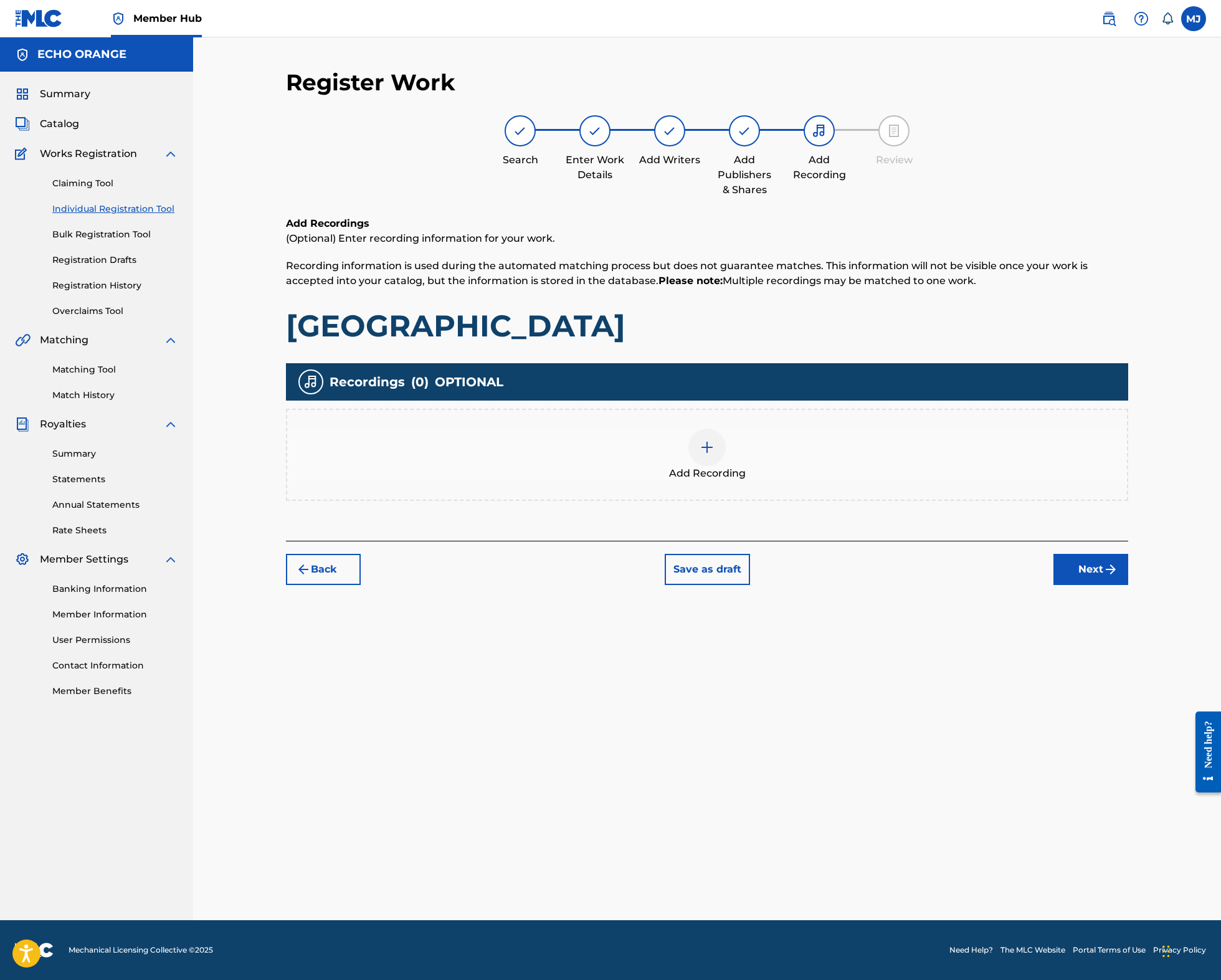
click at [1128, 541] on div "Add Recordings (Optional) Enter recording information for your work. Recording …" at bounding box center [707, 378] width 842 height 325
click at [1128, 585] on button "Next" at bounding box center [1090, 569] width 75 height 32
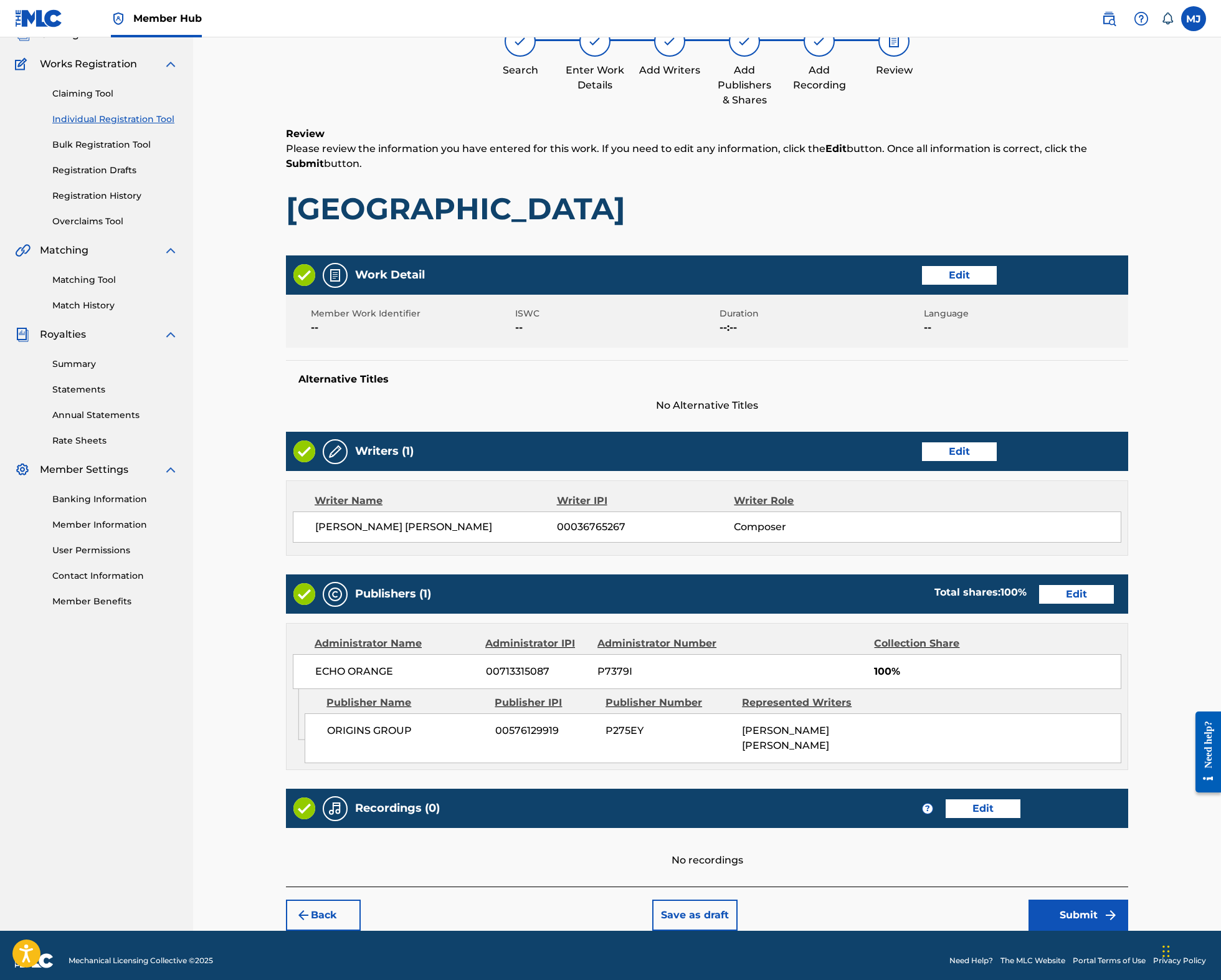
scroll to position [217, 0]
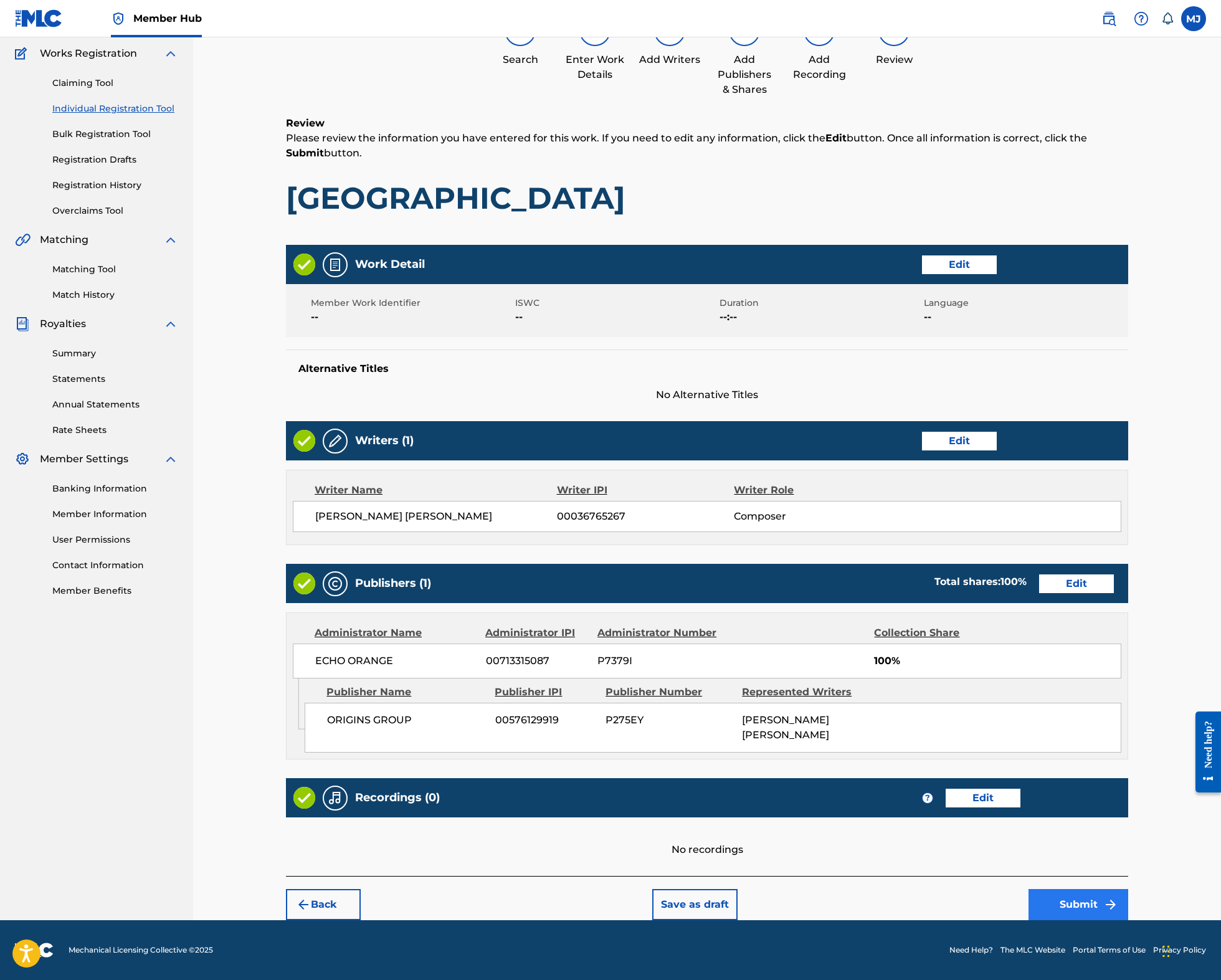
click at [1124, 898] on button "Submit" at bounding box center [1078, 904] width 99 height 32
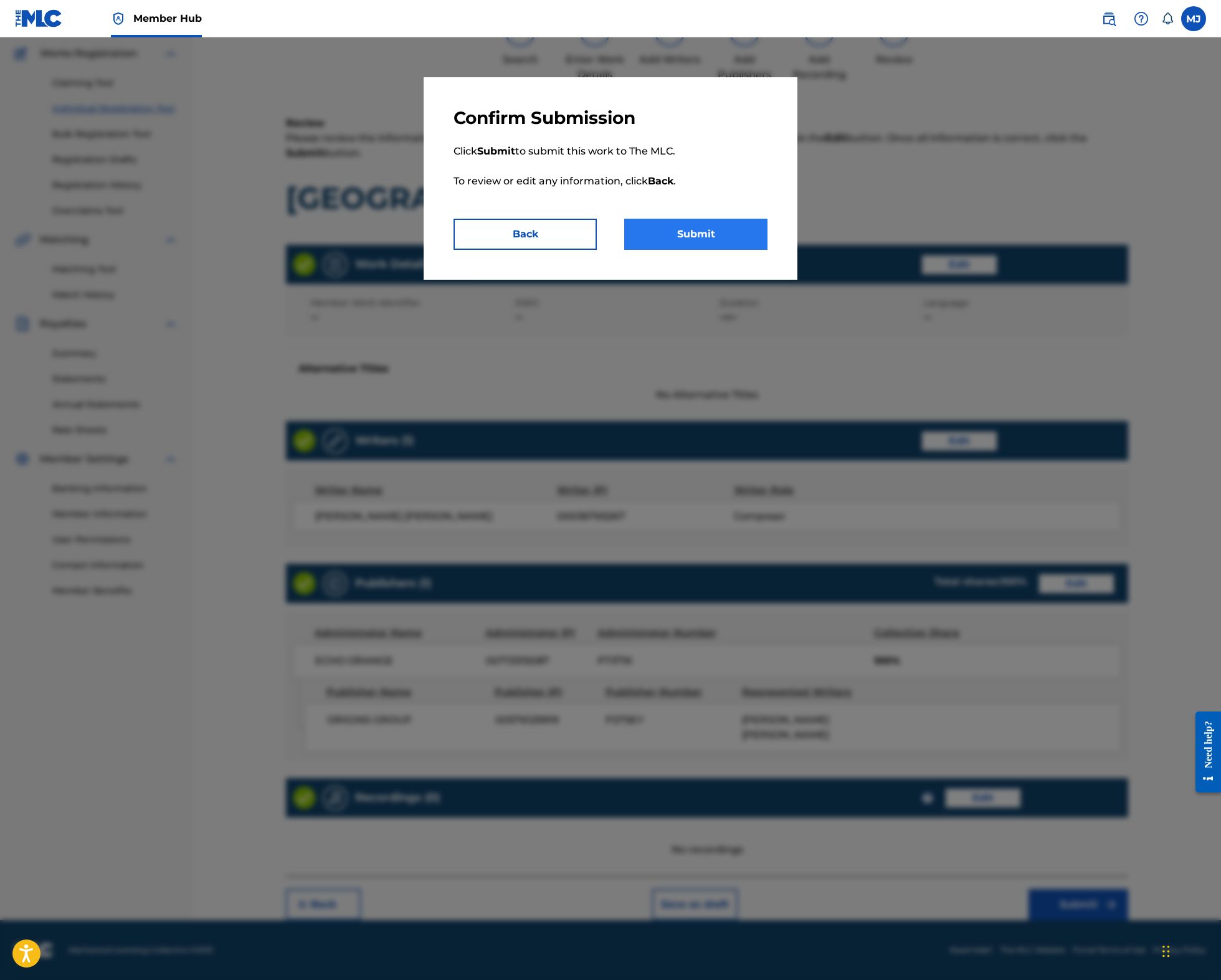
click at [714, 250] on button "Submit" at bounding box center [696, 234] width 143 height 32
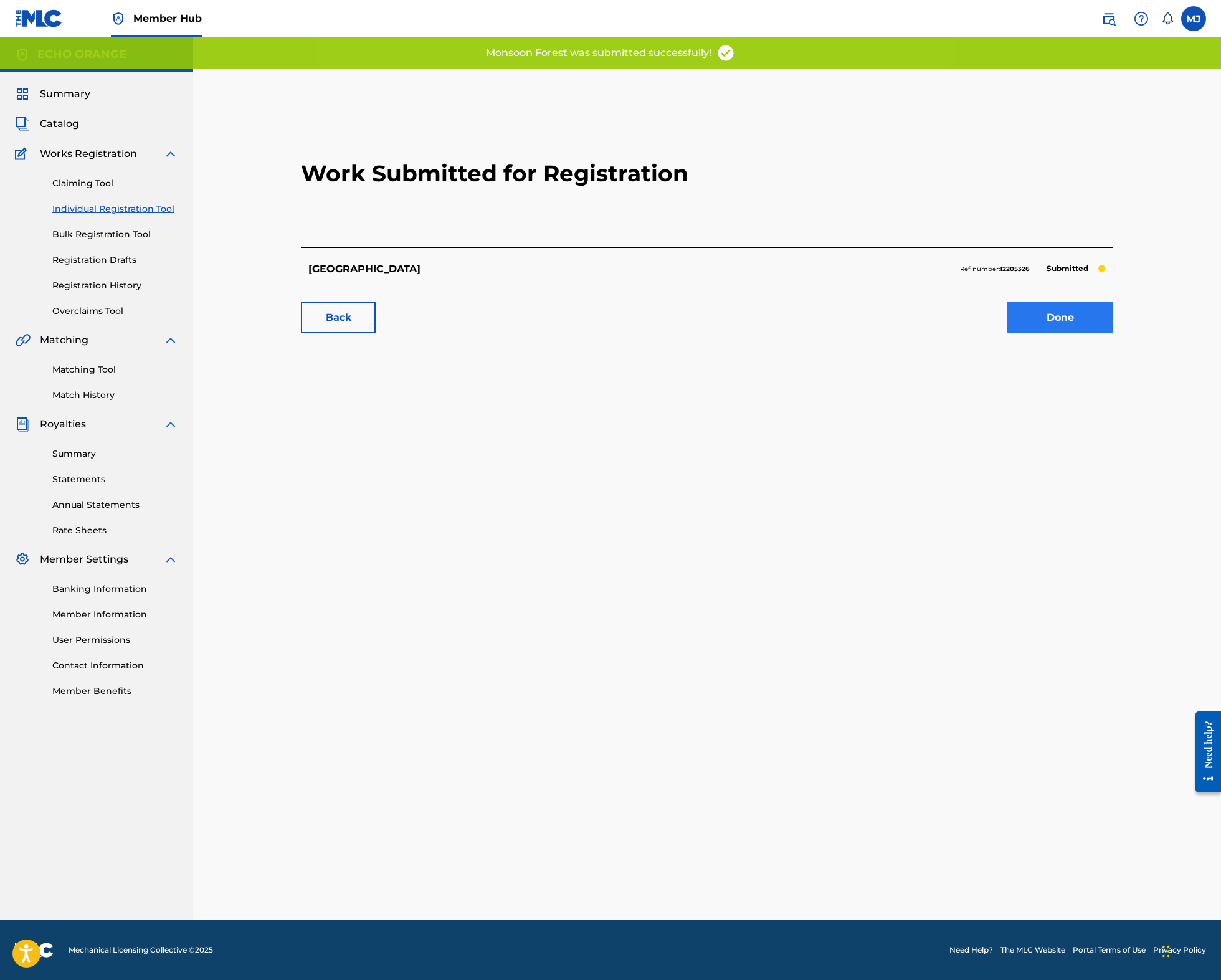
click at [1113, 333] on link "Done" at bounding box center [1059, 318] width 106 height 32
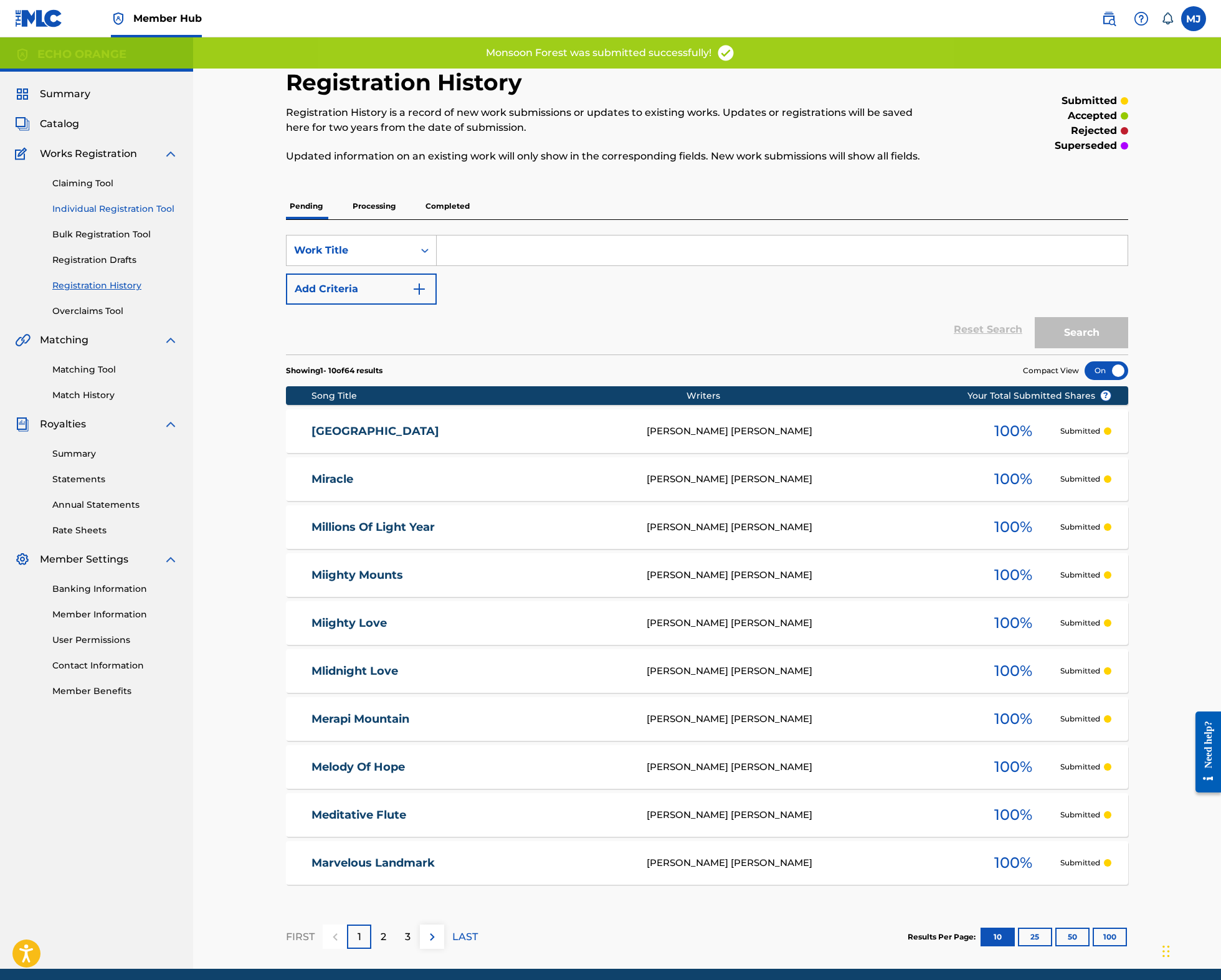
click at [154, 216] on link "Individual Registration Tool" at bounding box center [115, 208] width 125 height 13
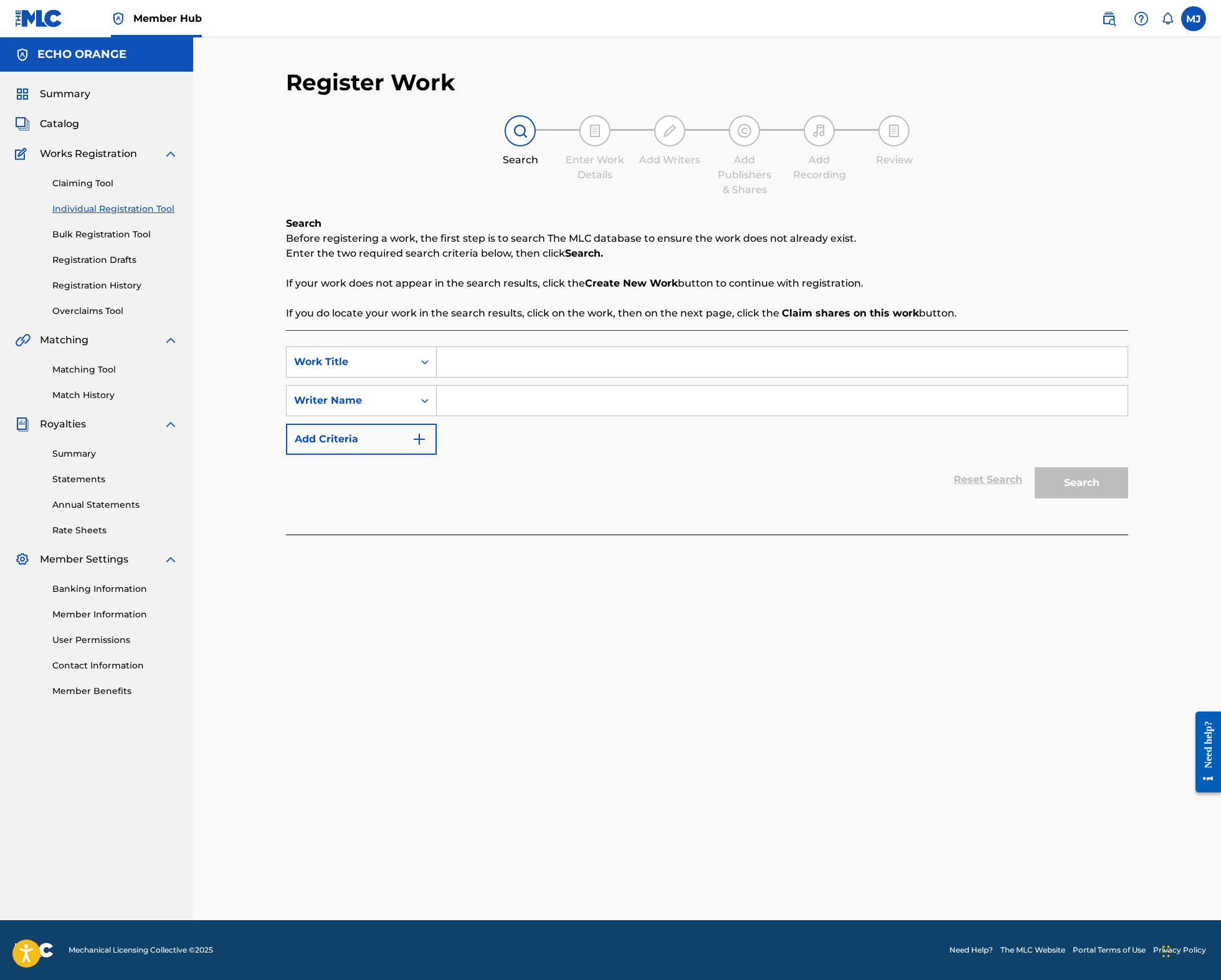
click at [471, 377] on input "Search Form" at bounding box center [782, 361] width 690 height 30
click at [475, 377] on input "Search Form" at bounding box center [782, 361] width 690 height 30
click at [465, 395] on strong "monsoon" at bounding box center [472, 389] width 49 height 12
type input "monsoon weather"
click at [486, 415] on input "Search Form" at bounding box center [782, 400] width 690 height 30
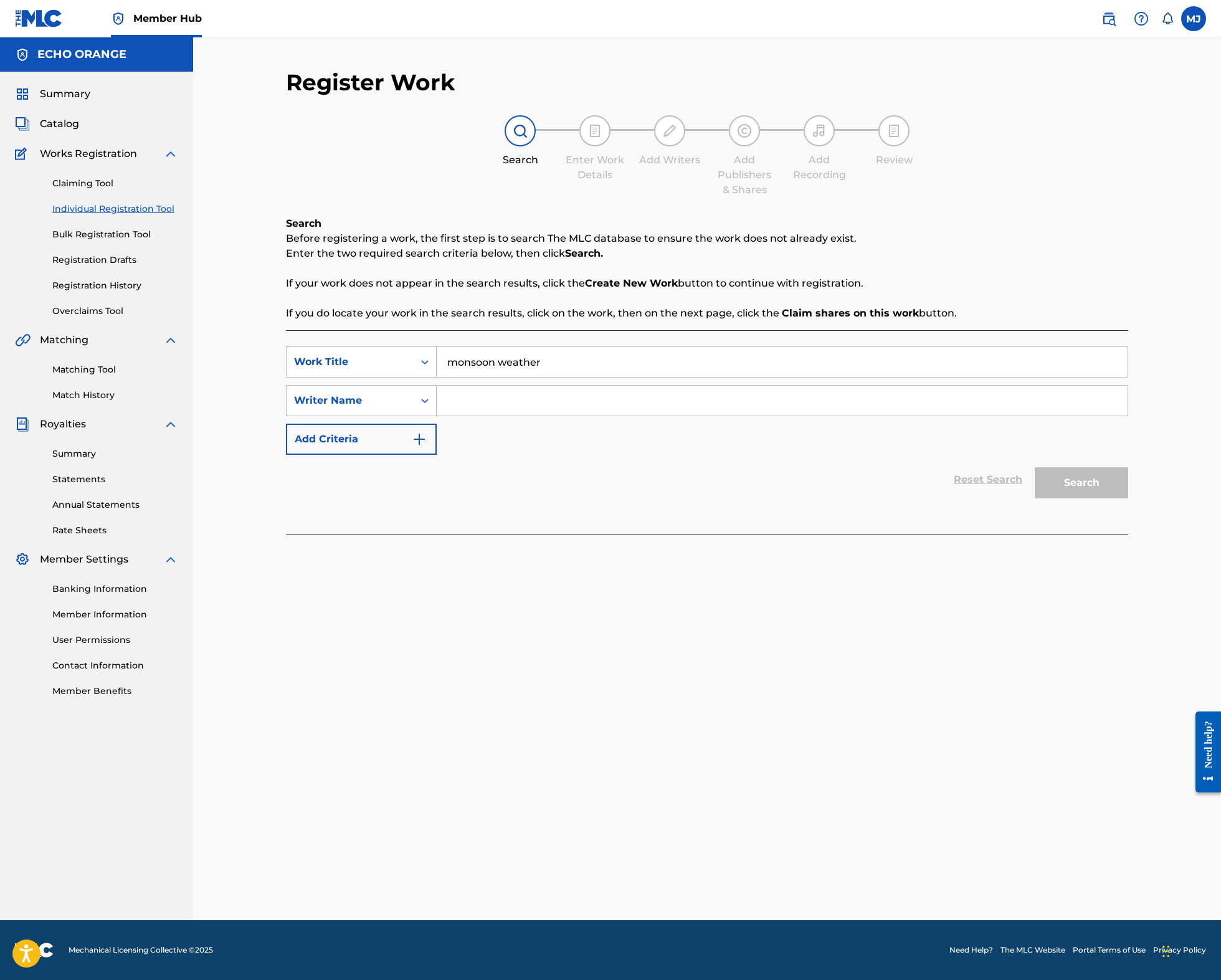
paste input "denis hekimian"
type input "denis hekimian"
click at [1128, 498] on button "Search" at bounding box center [1081, 483] width 94 height 32
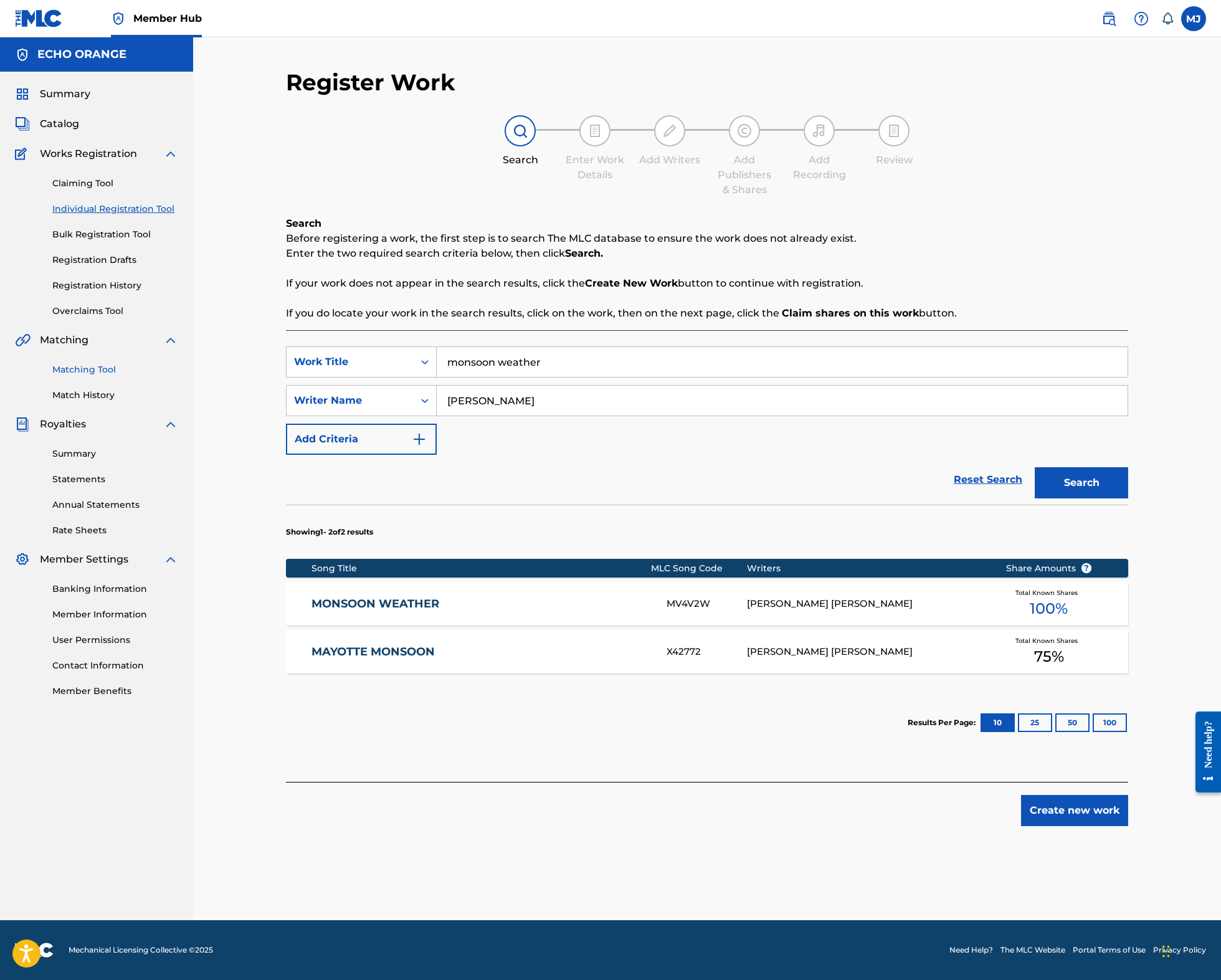
click at [123, 376] on link "Matching Tool" at bounding box center [115, 369] width 125 height 13
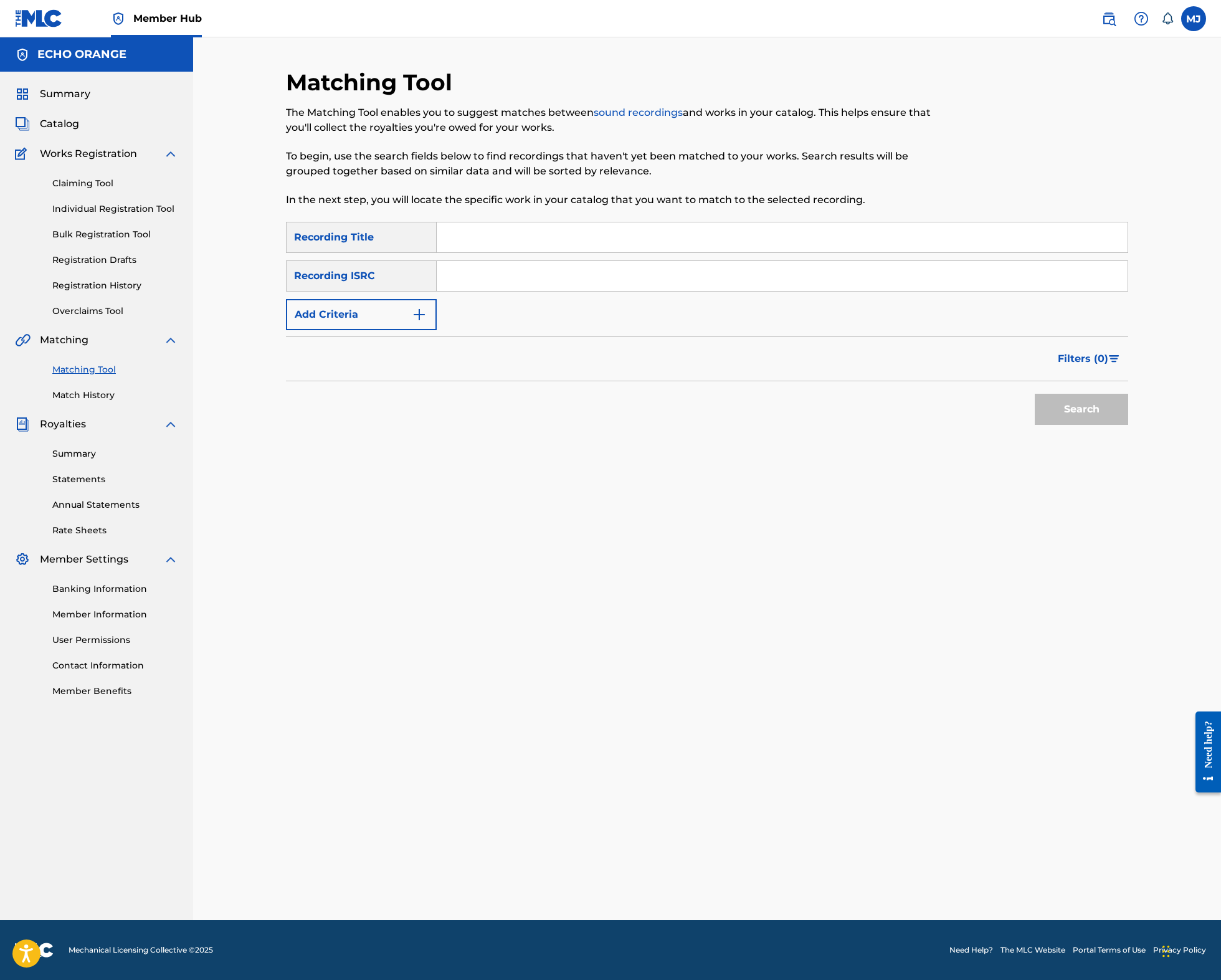
click at [505, 253] on input "Search Form" at bounding box center [782, 236] width 690 height 30
type input "Monsoon Weather"
click at [402, 330] on div "SearchWithCriteria96746658-85e3-40b0-a236-6f09a4c90e93 Recording Title Monsoon …" at bounding box center [707, 276] width 842 height 108
click at [384, 330] on button "Add Criteria" at bounding box center [361, 314] width 151 height 32
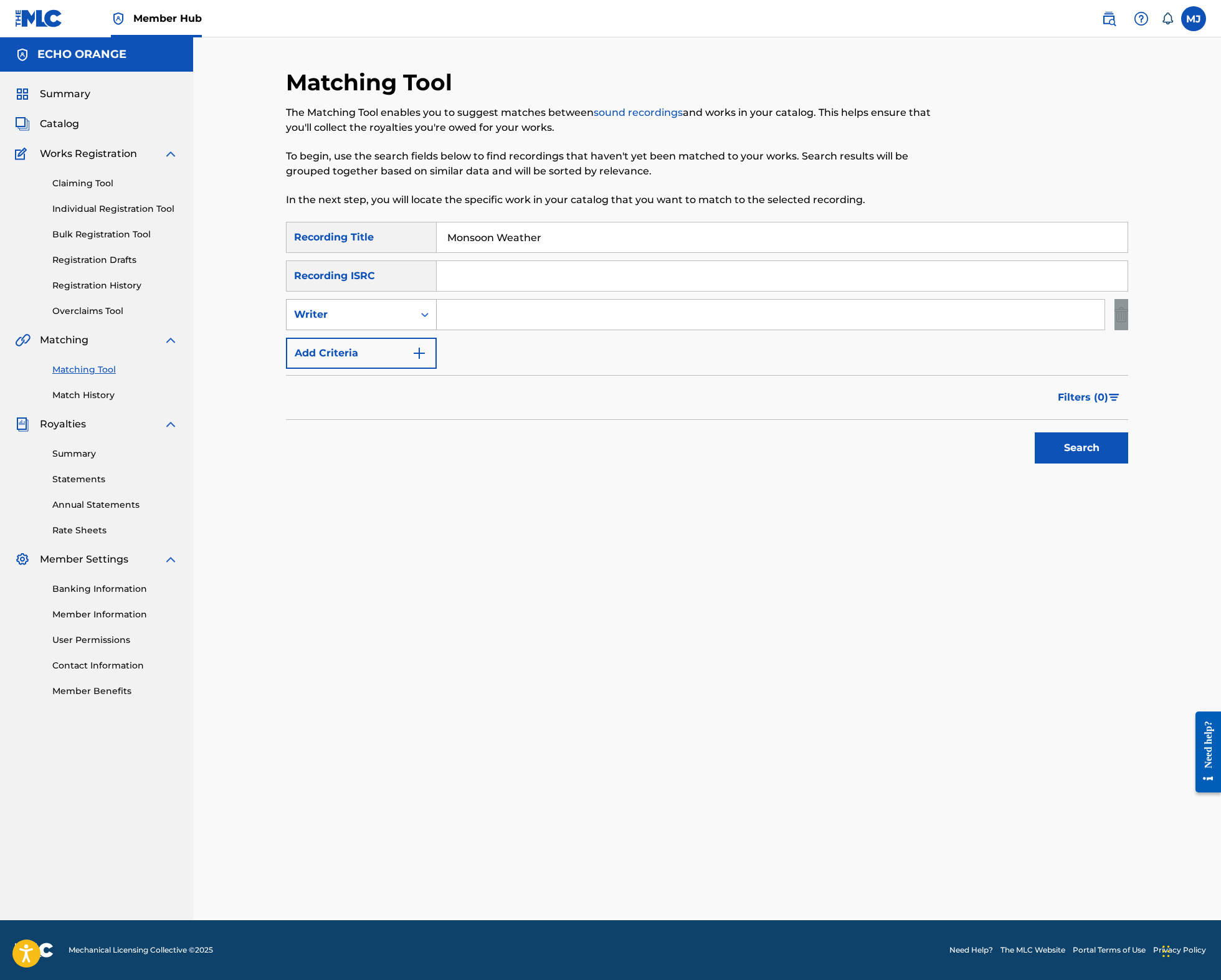
click at [338, 369] on div "SearchWithCriteria96746658-85e3-40b0-a236-6f09a4c90e93 Recording Title Monsoon …" at bounding box center [707, 295] width 842 height 147
click at [344, 327] on div "Writer" at bounding box center [349, 314] width 127 height 23
click at [327, 361] on div "Recording Artist" at bounding box center [361, 346] width 150 height 32
click at [489, 329] on input "Search Form" at bounding box center [771, 314] width 668 height 30
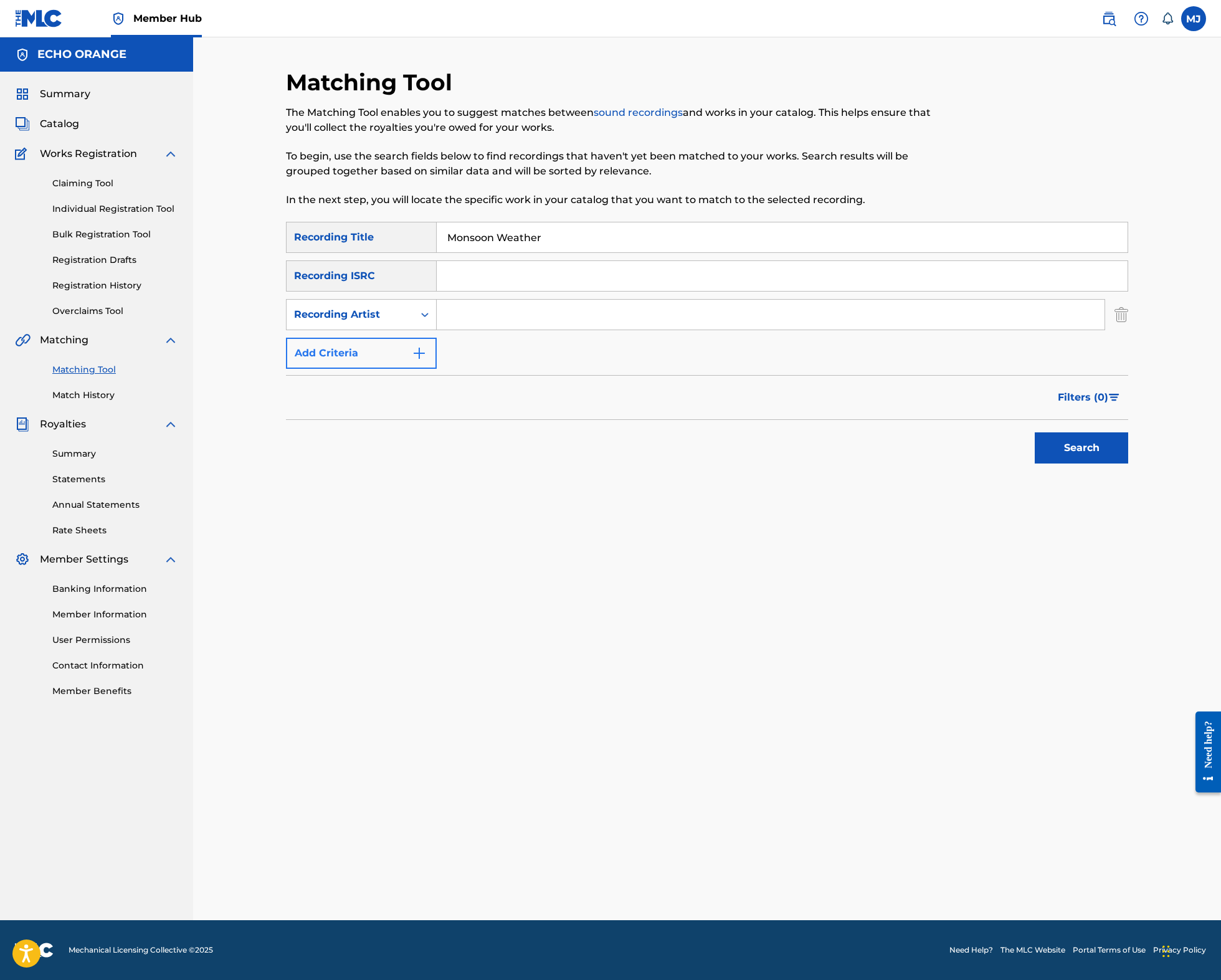
click at [489, 329] on input "Search Form" at bounding box center [771, 314] width 668 height 30
click at [1128, 463] on button "Search" at bounding box center [1081, 448] width 94 height 32
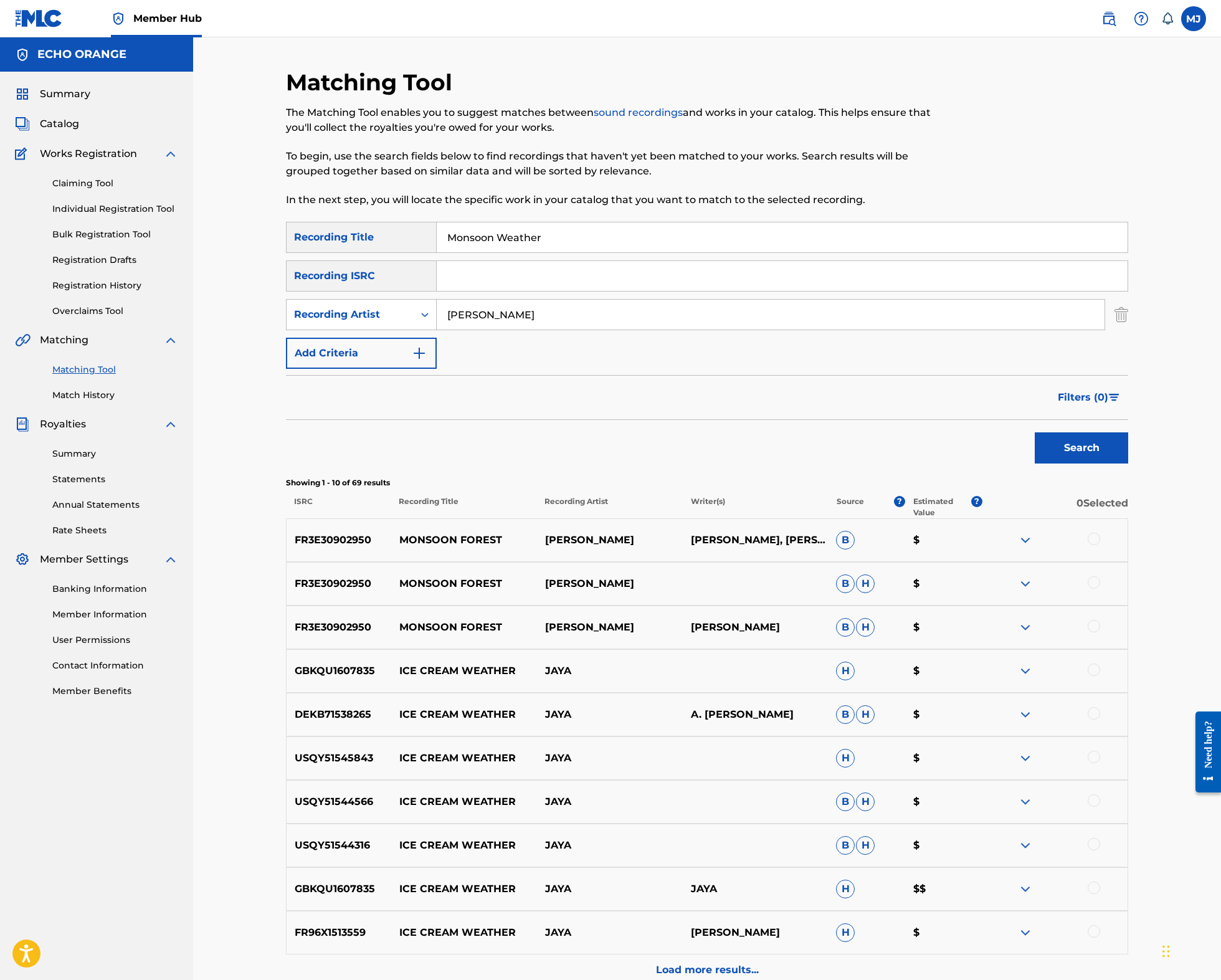
type input "jaya satria"
click at [1128, 463] on button "Search" at bounding box center [1081, 448] width 94 height 32
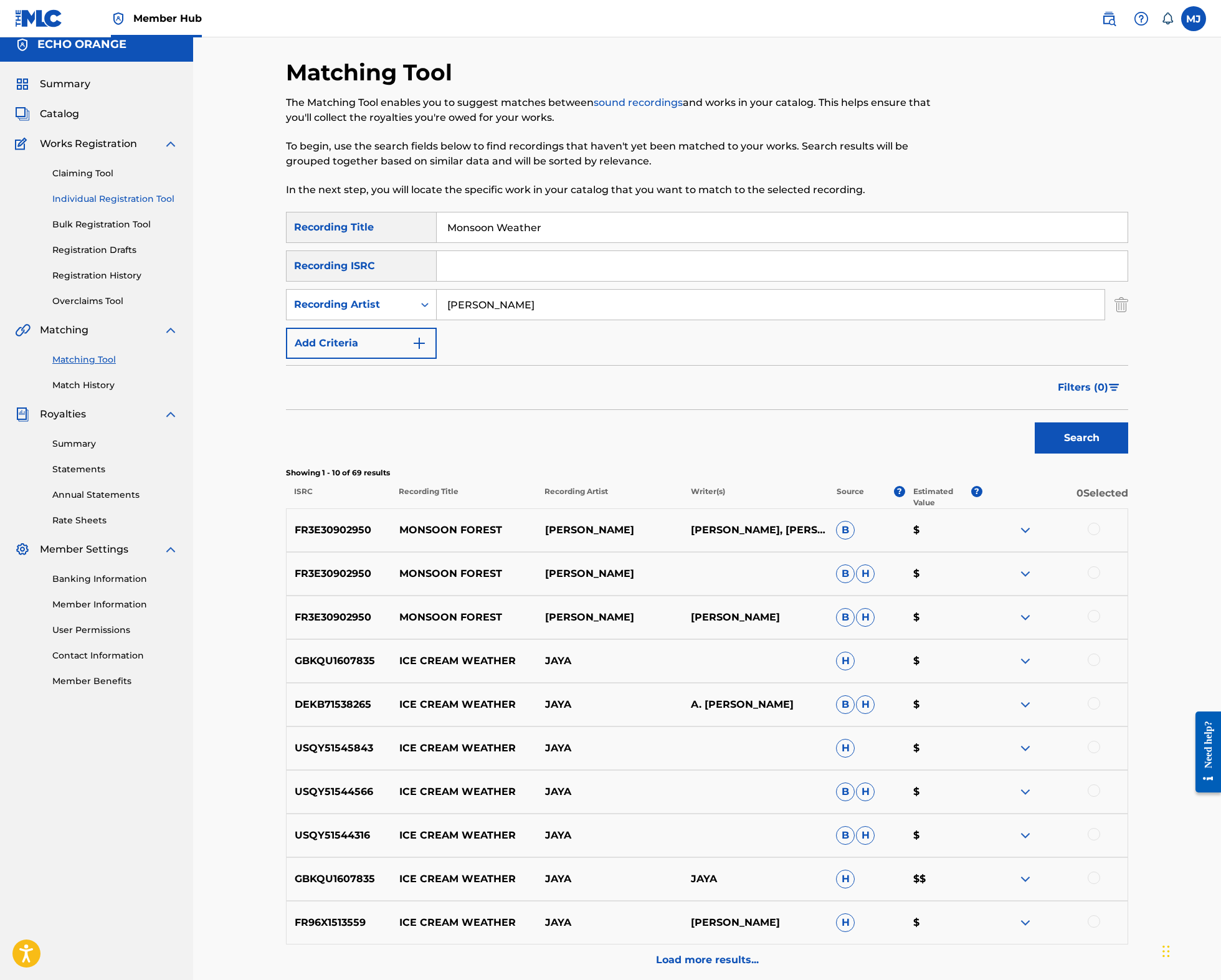
click at [150, 206] on link "Individual Registration Tool" at bounding box center [115, 199] width 125 height 13
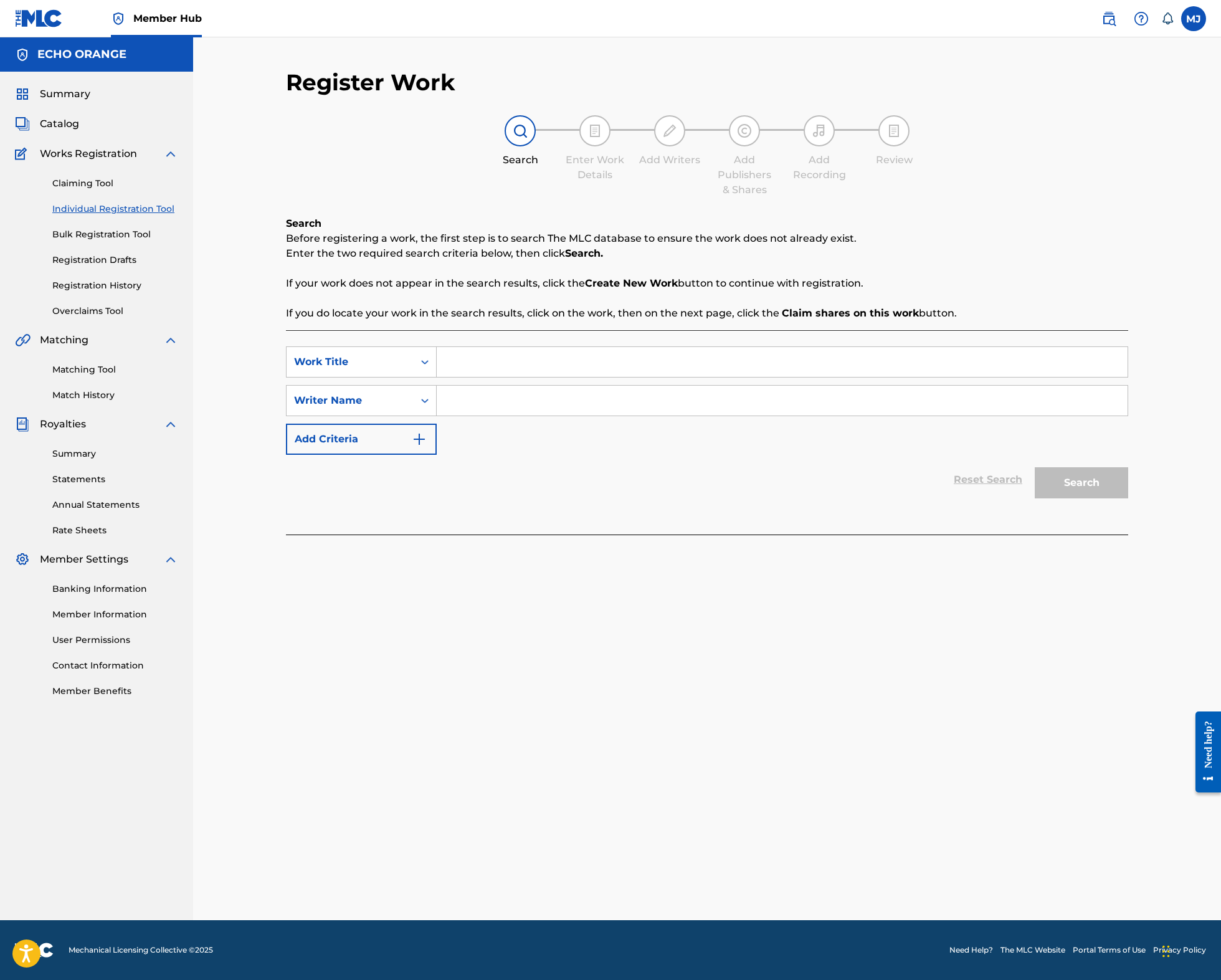
click at [522, 377] on input "Search Form" at bounding box center [782, 361] width 690 height 30
type input "Monterey Bay"
paste input "denis hekimian"
type input "denis hekimian"
click at [1128, 498] on button "Search" at bounding box center [1081, 483] width 94 height 32
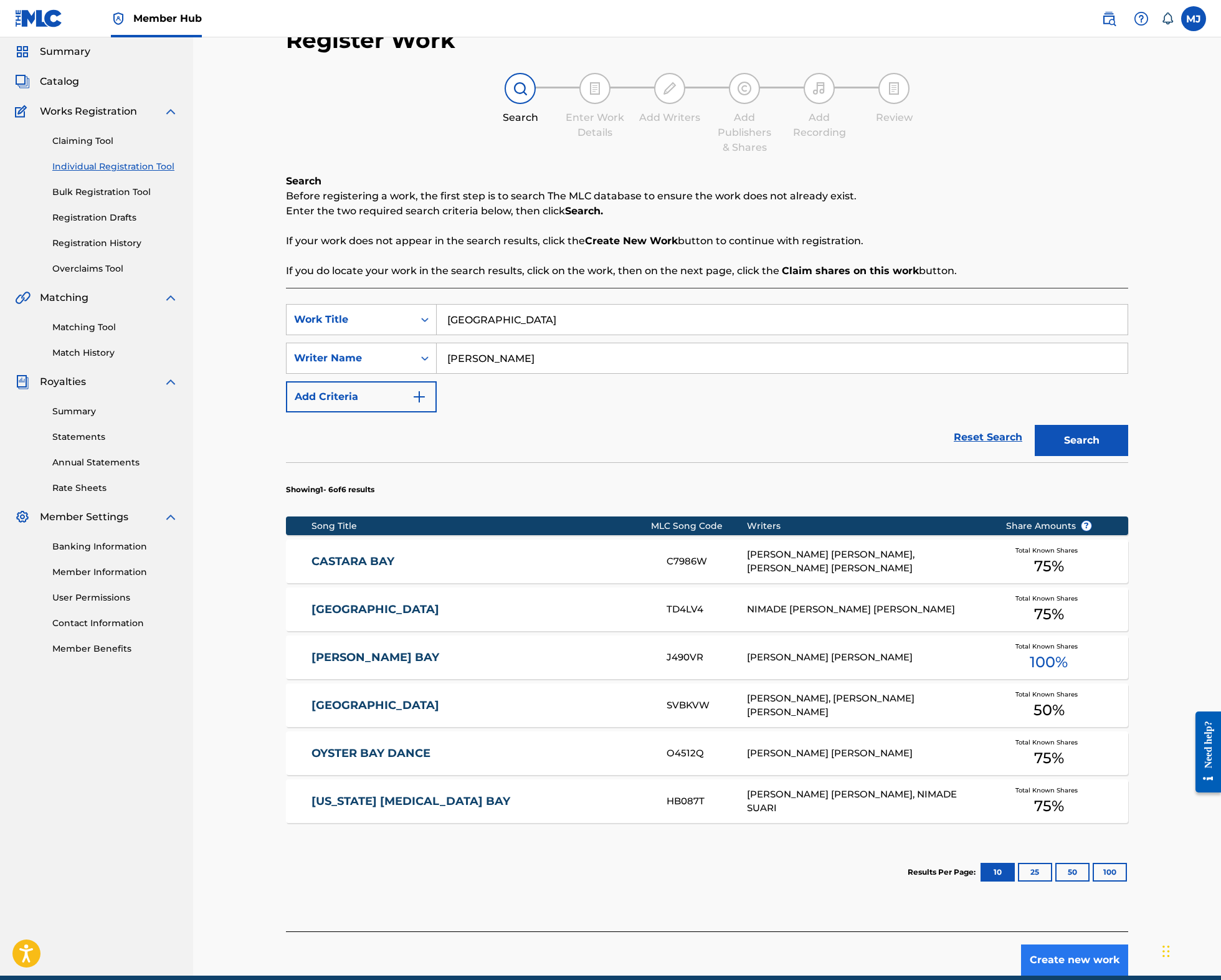
scroll to position [204, 0]
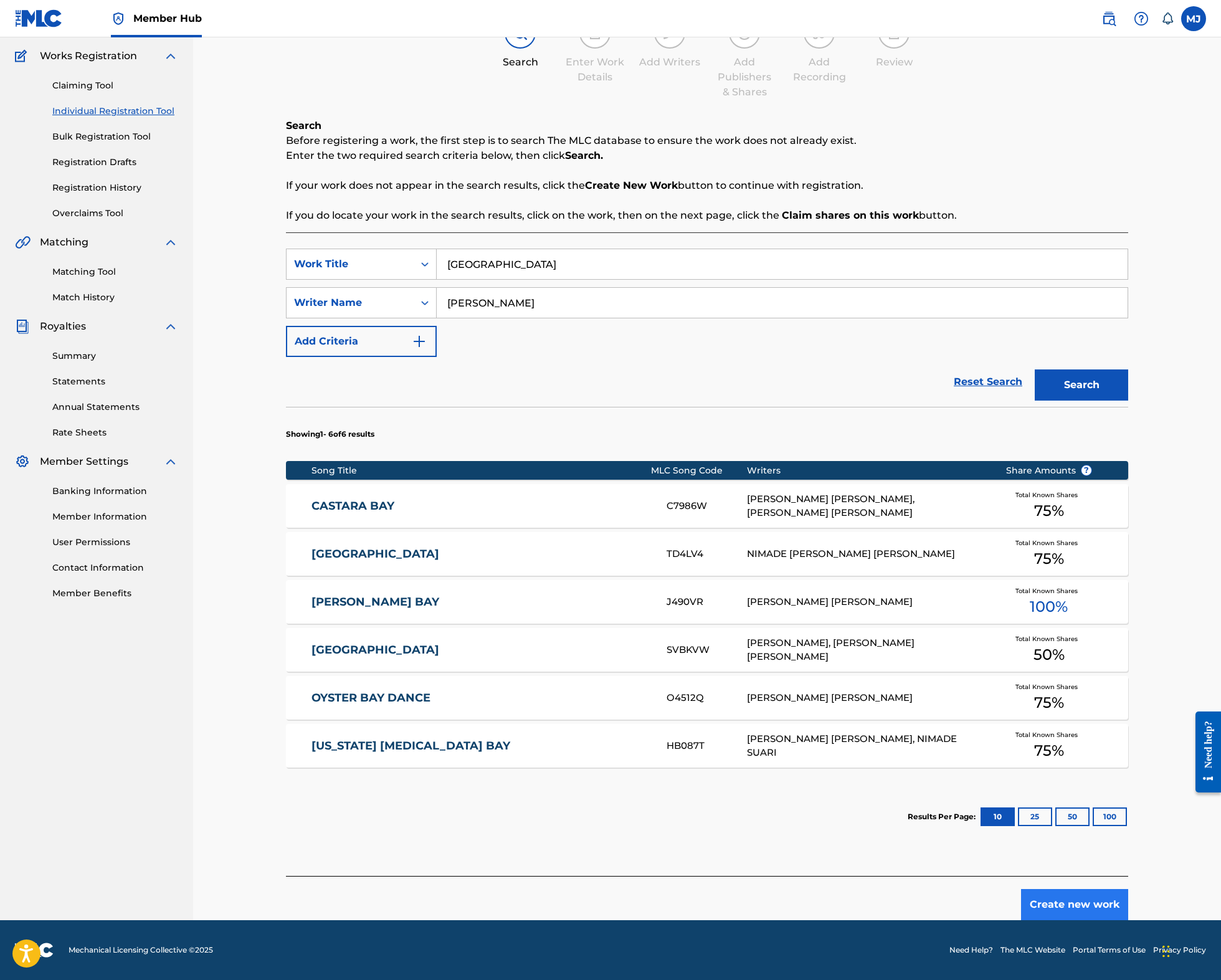
click at [1128, 889] on button "Create new work" at bounding box center [1074, 904] width 107 height 32
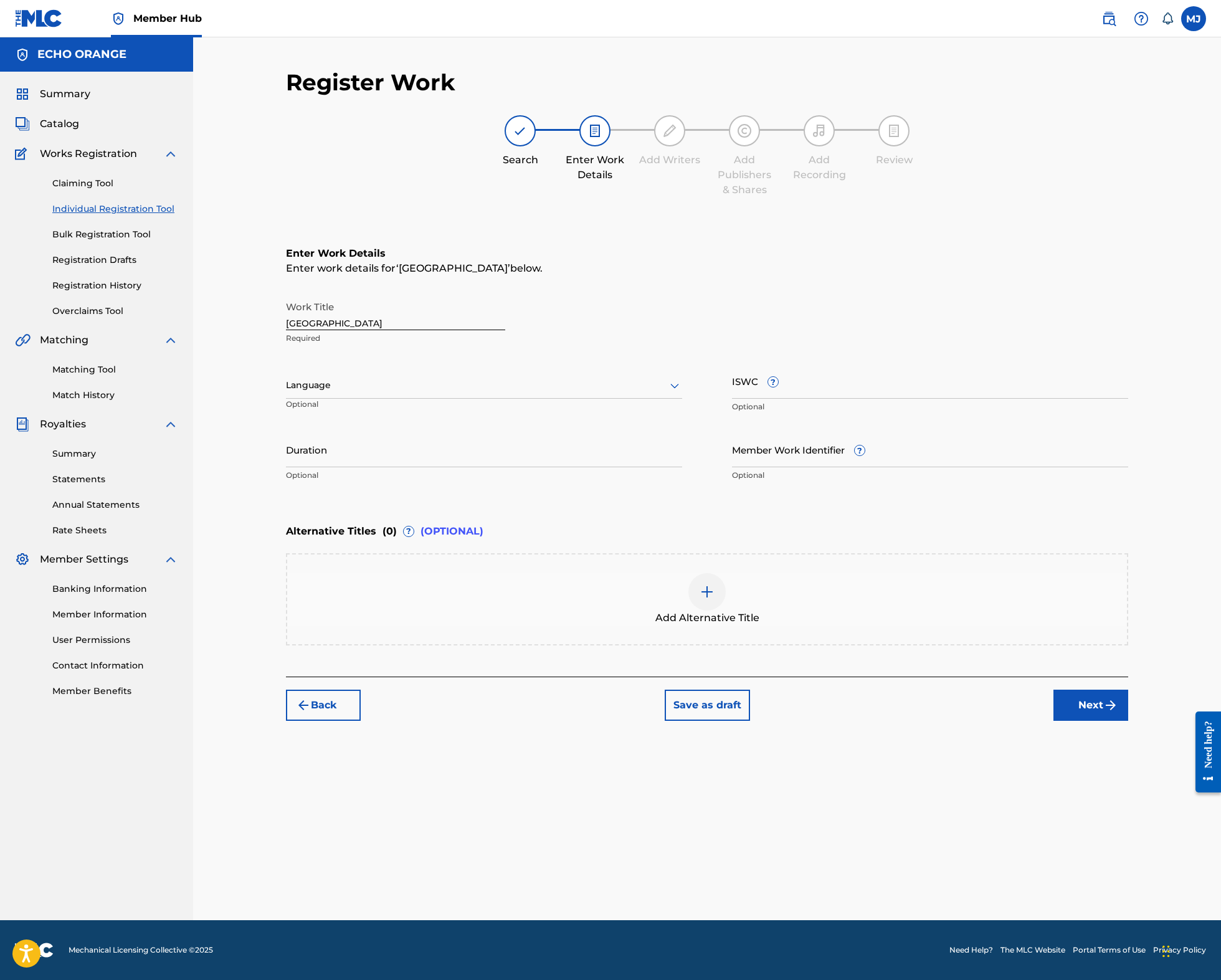
scroll to position [0, 0]
click at [1142, 894] on div "Register Work Search Enter Work Details Add Writers Add Publishers & Shares Add…" at bounding box center [707, 494] width 872 height 851
click at [1128, 720] on button "Next" at bounding box center [1090, 705] width 75 height 32
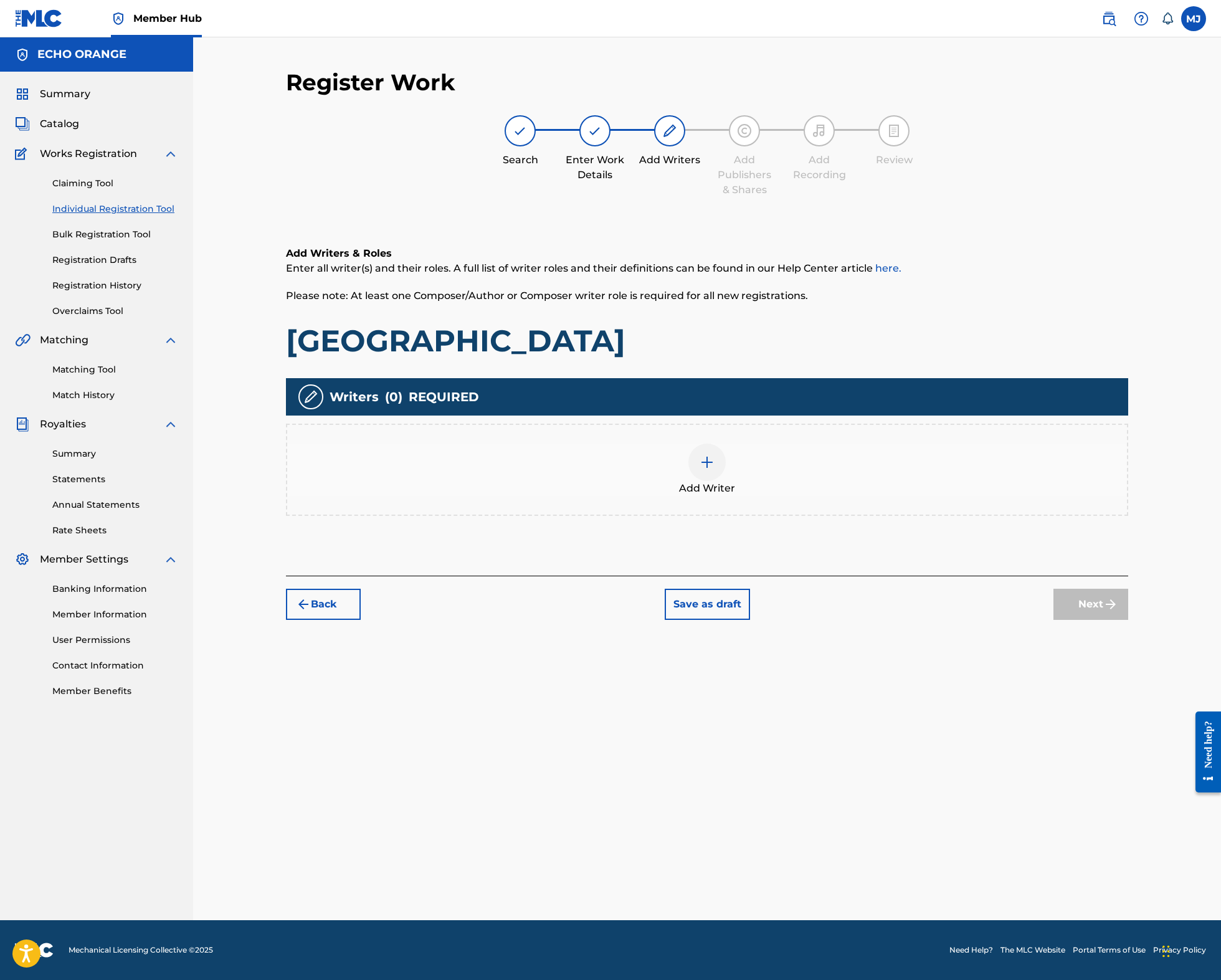
click at [837, 495] on div "Add Writer" at bounding box center [707, 469] width 839 height 52
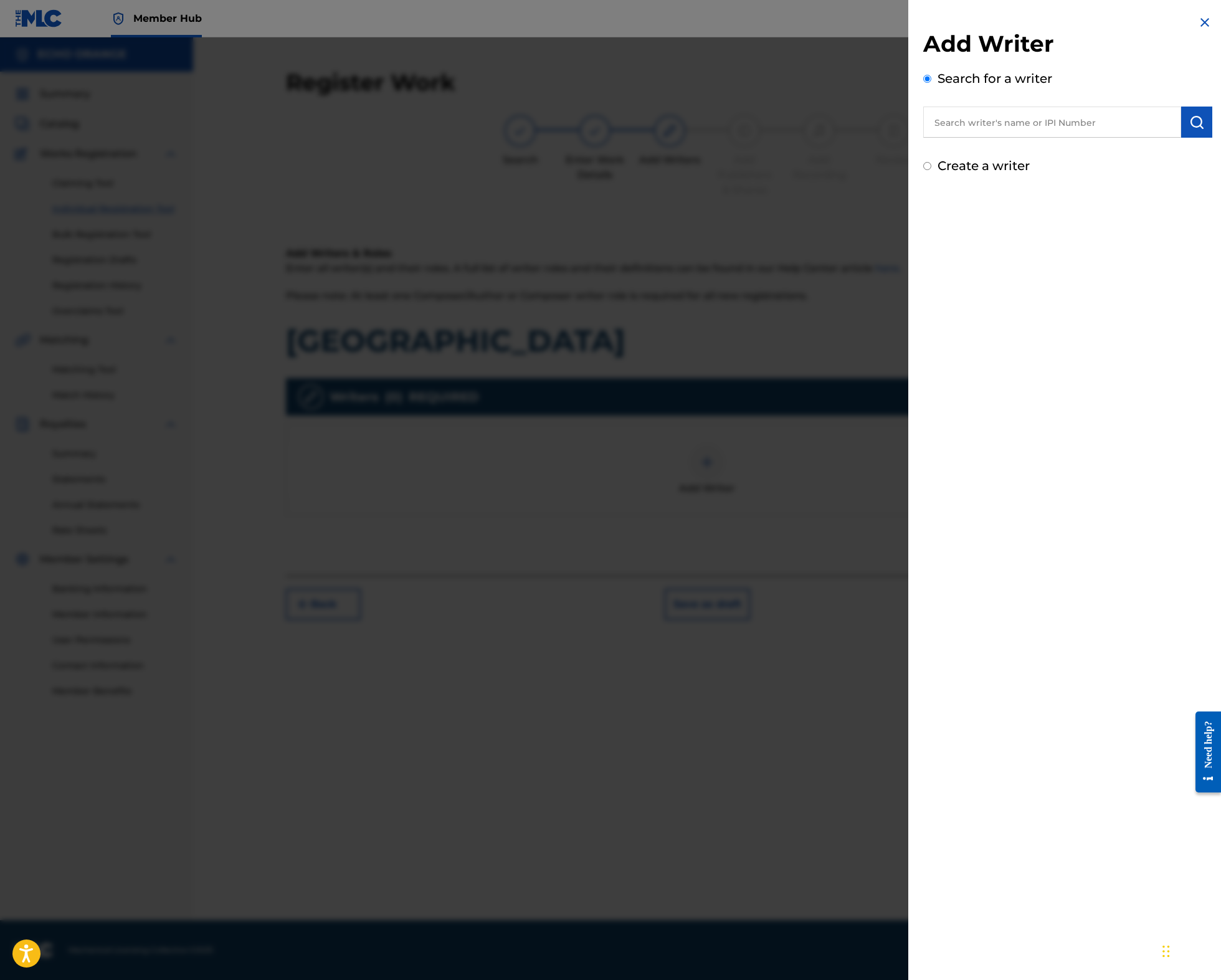
click at [990, 138] on input "text" at bounding box center [1052, 122] width 258 height 32
paste input "denis hekimian"
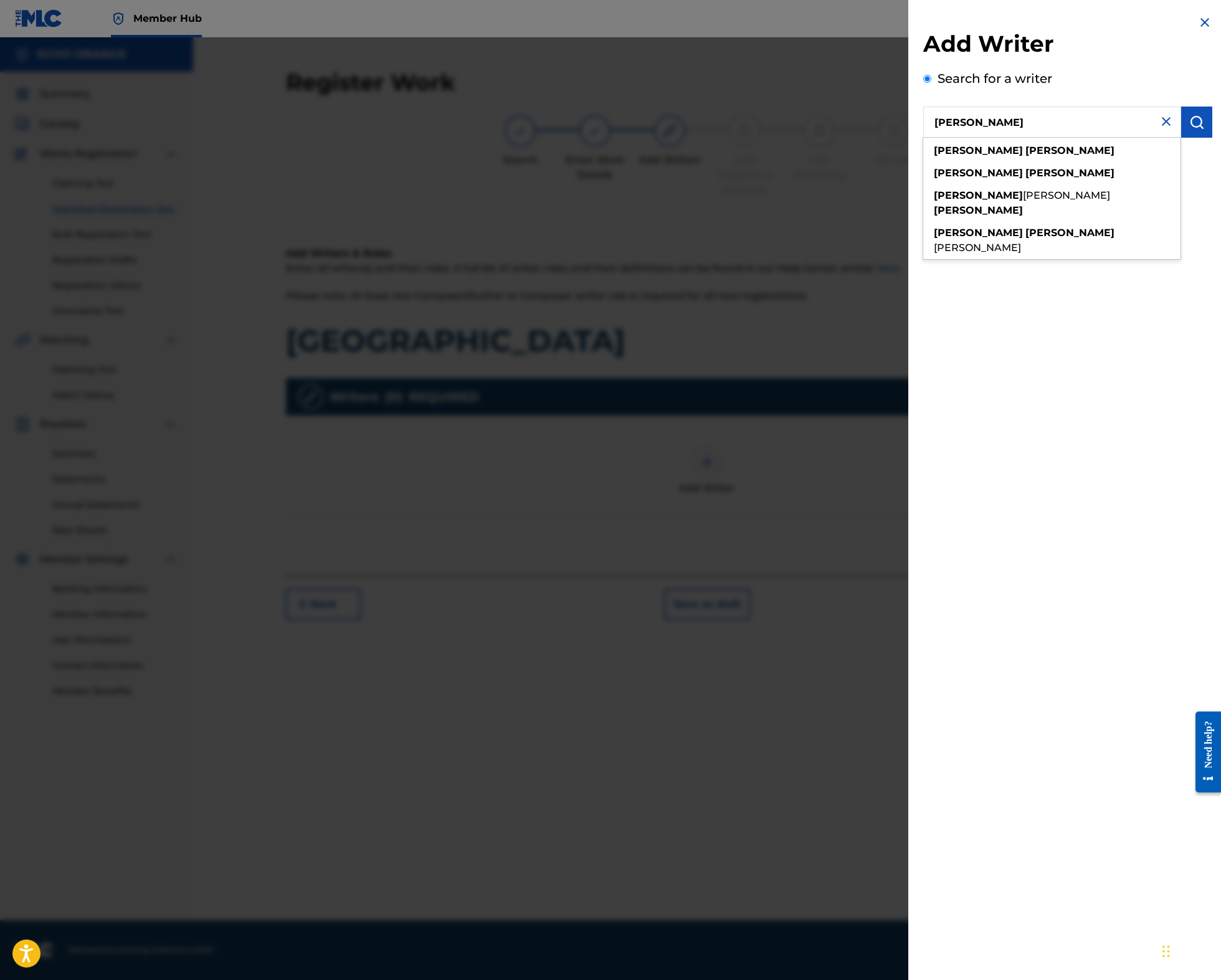
type input "denis hekimian"
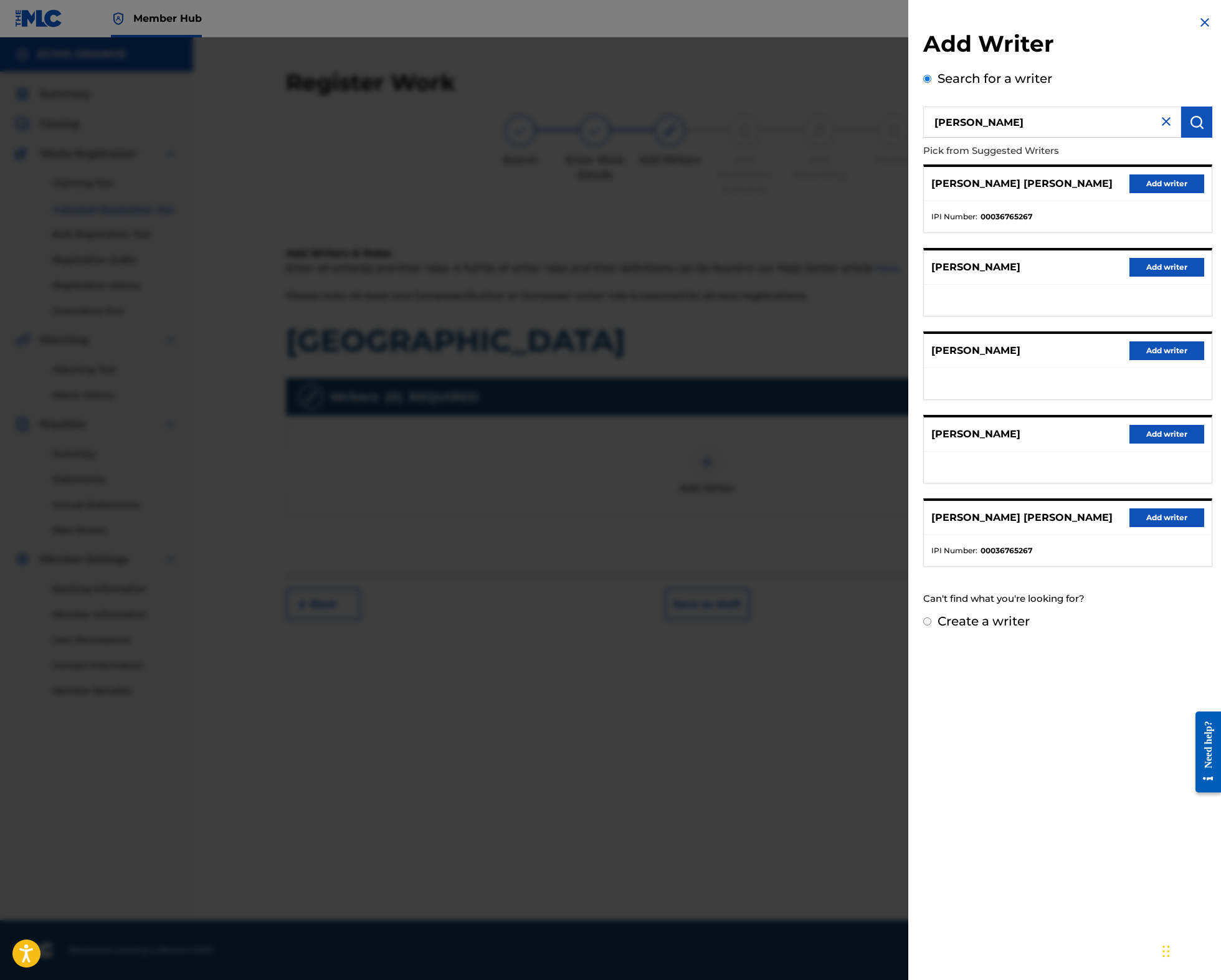
drag, startPoint x: 1141, startPoint y: 203, endPoint x: 1124, endPoint y: 209, distance: 18.0
click at [1142, 193] on button "Add writer" at bounding box center [1166, 183] width 75 height 19
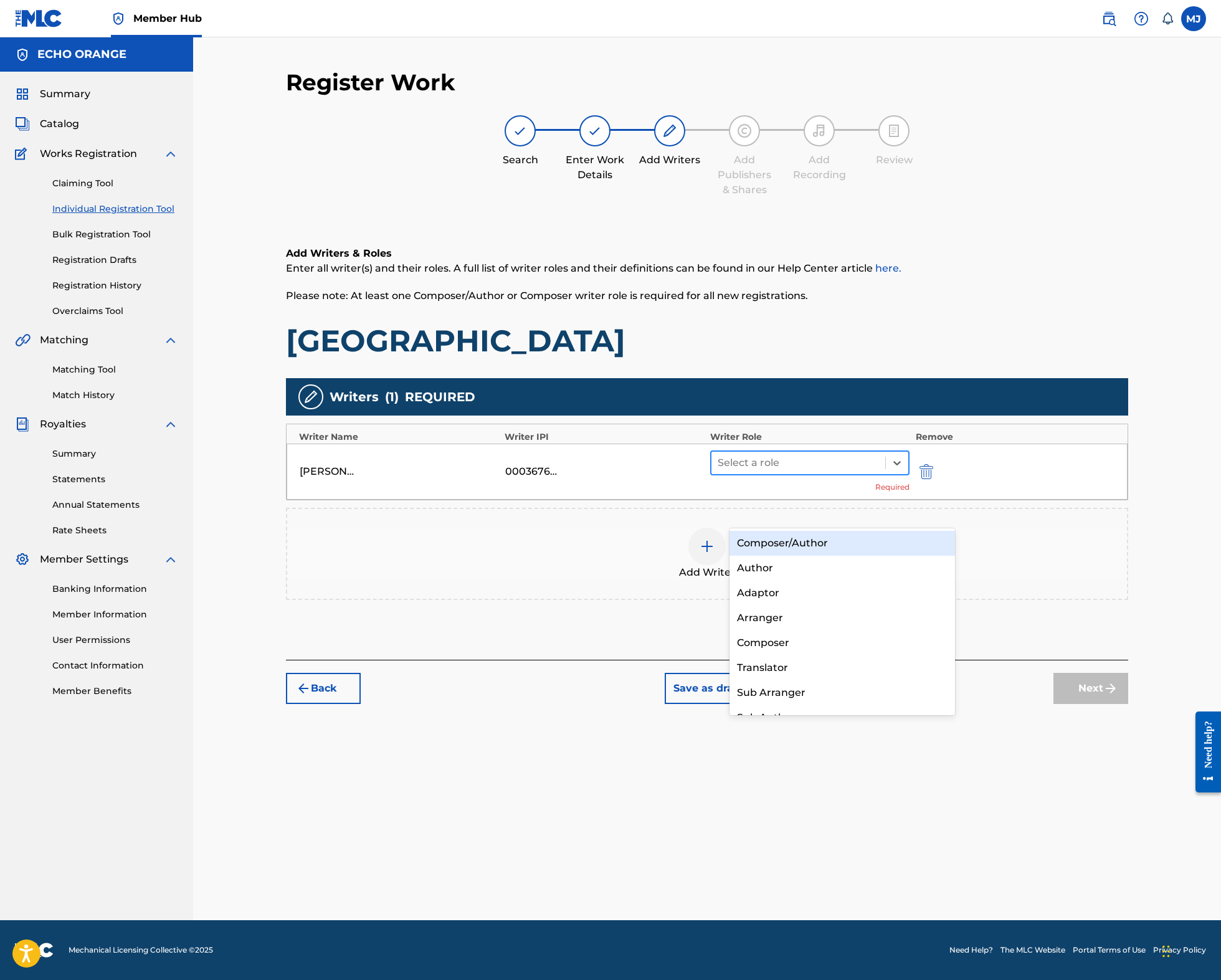
click at [822, 471] on div at bounding box center [798, 462] width 162 height 17
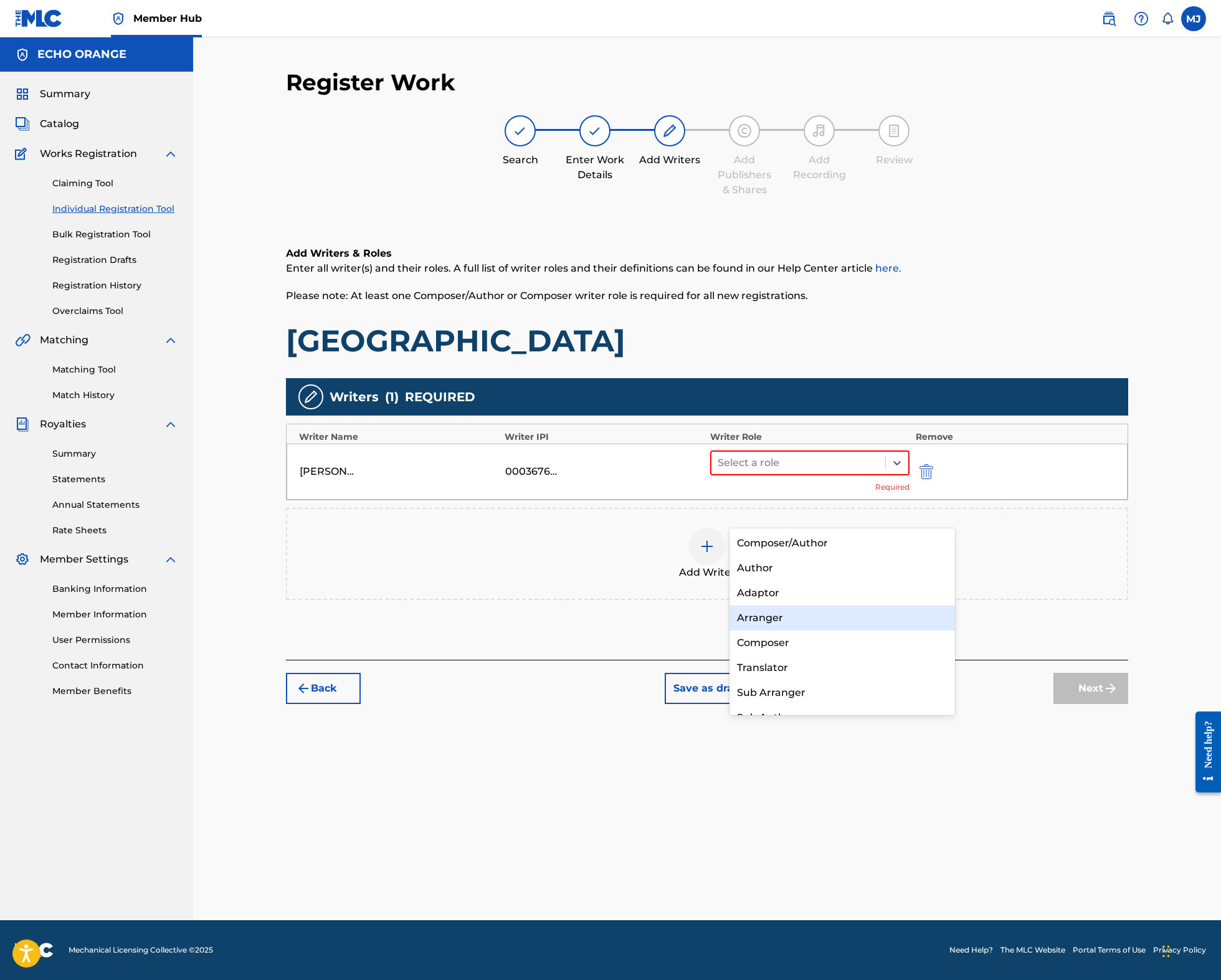
click at [805, 636] on div "Composer" at bounding box center [842, 643] width 226 height 25
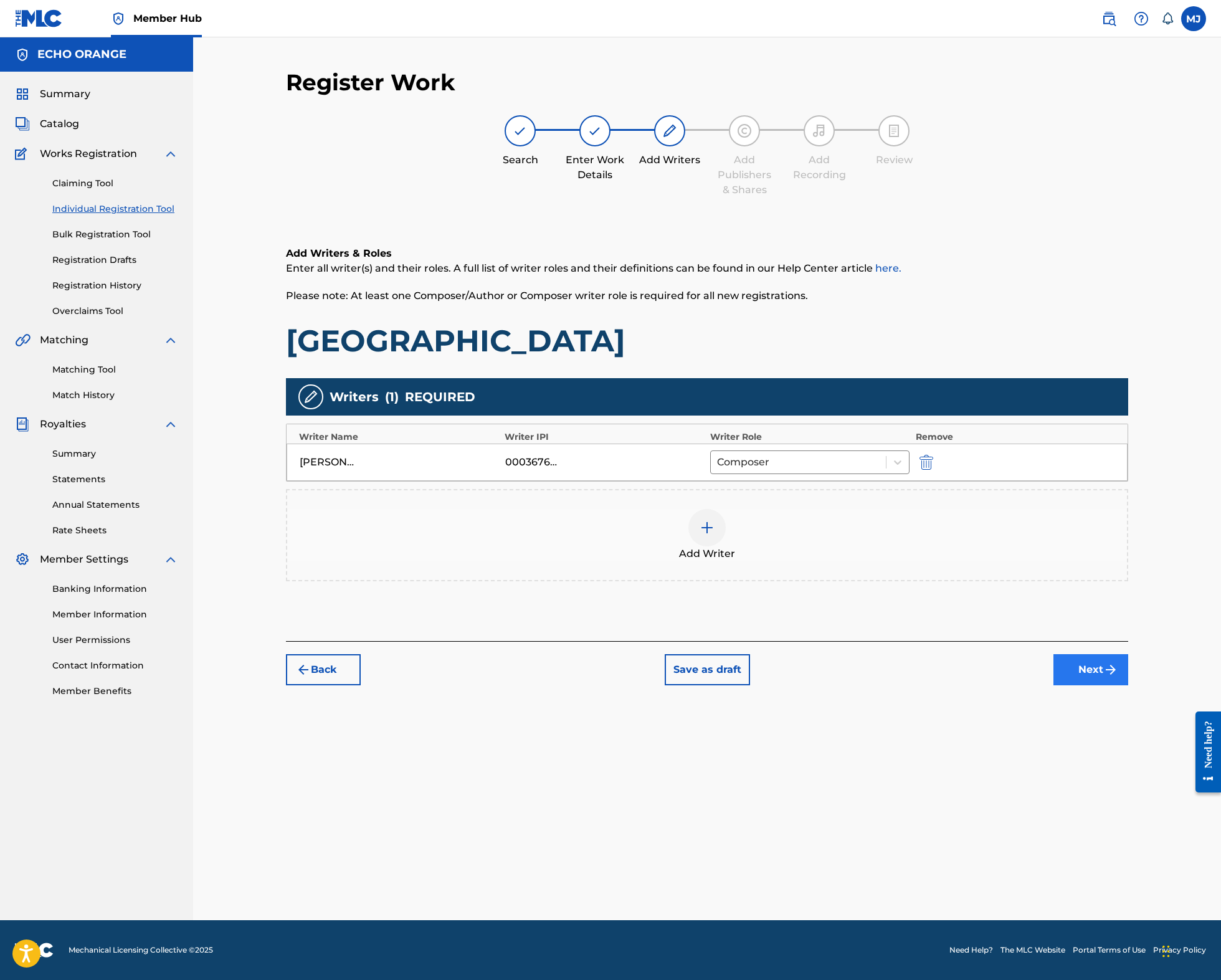
click at [1128, 685] on button "Next" at bounding box center [1090, 670] width 75 height 32
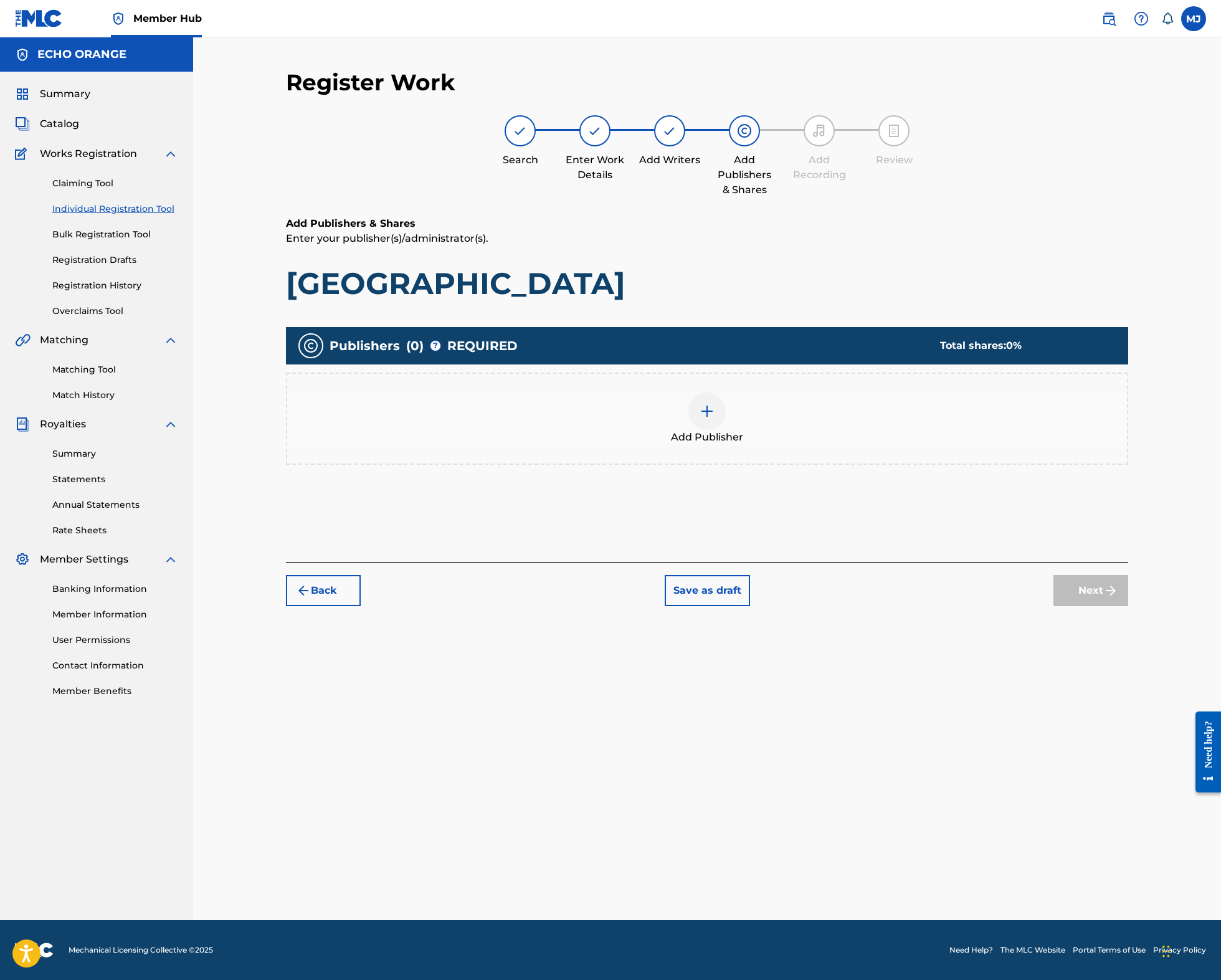
click at [850, 445] on div "Add Publisher" at bounding box center [707, 419] width 839 height 52
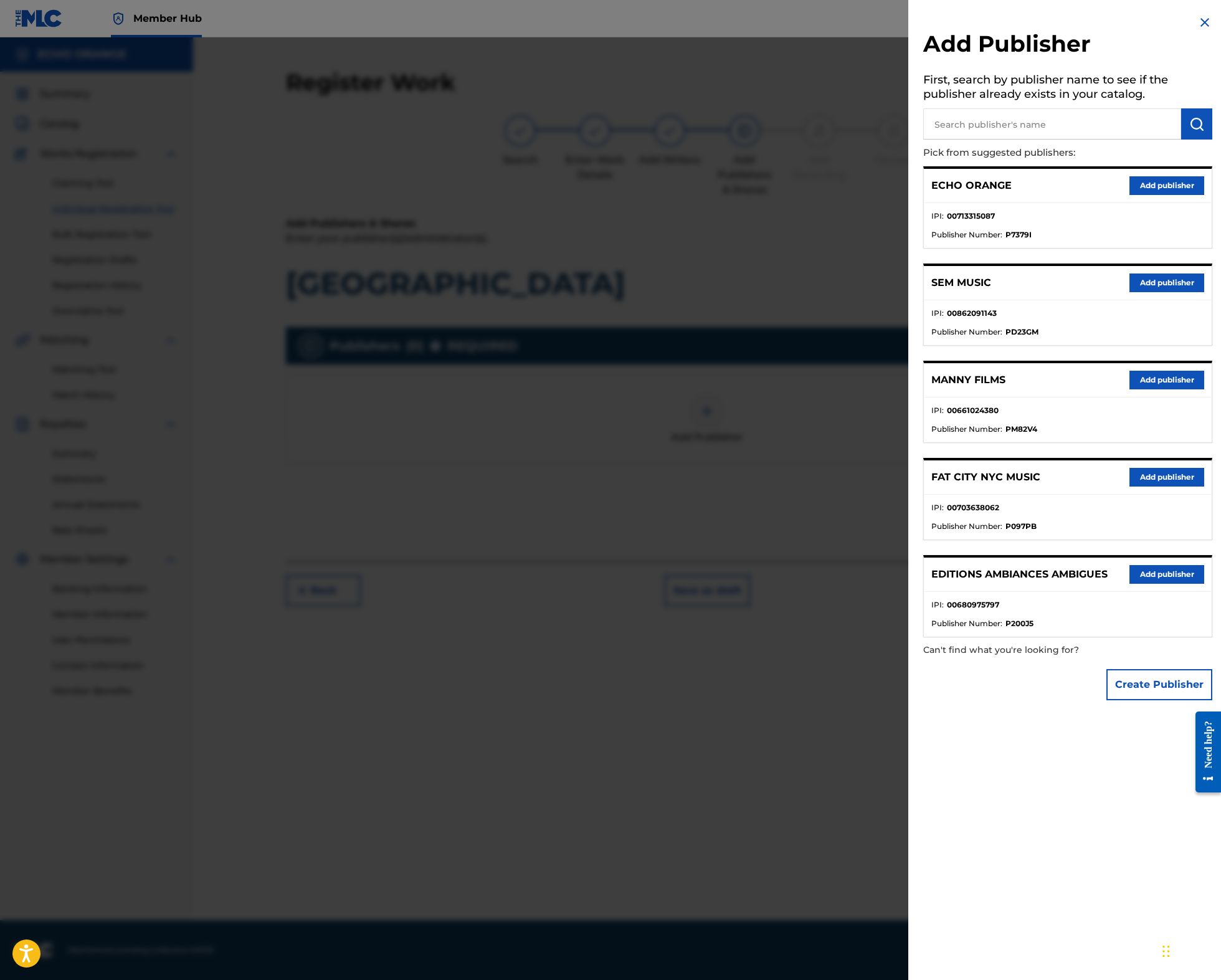
click at [972, 123] on input "text" at bounding box center [1052, 124] width 258 height 32
type input "origins"
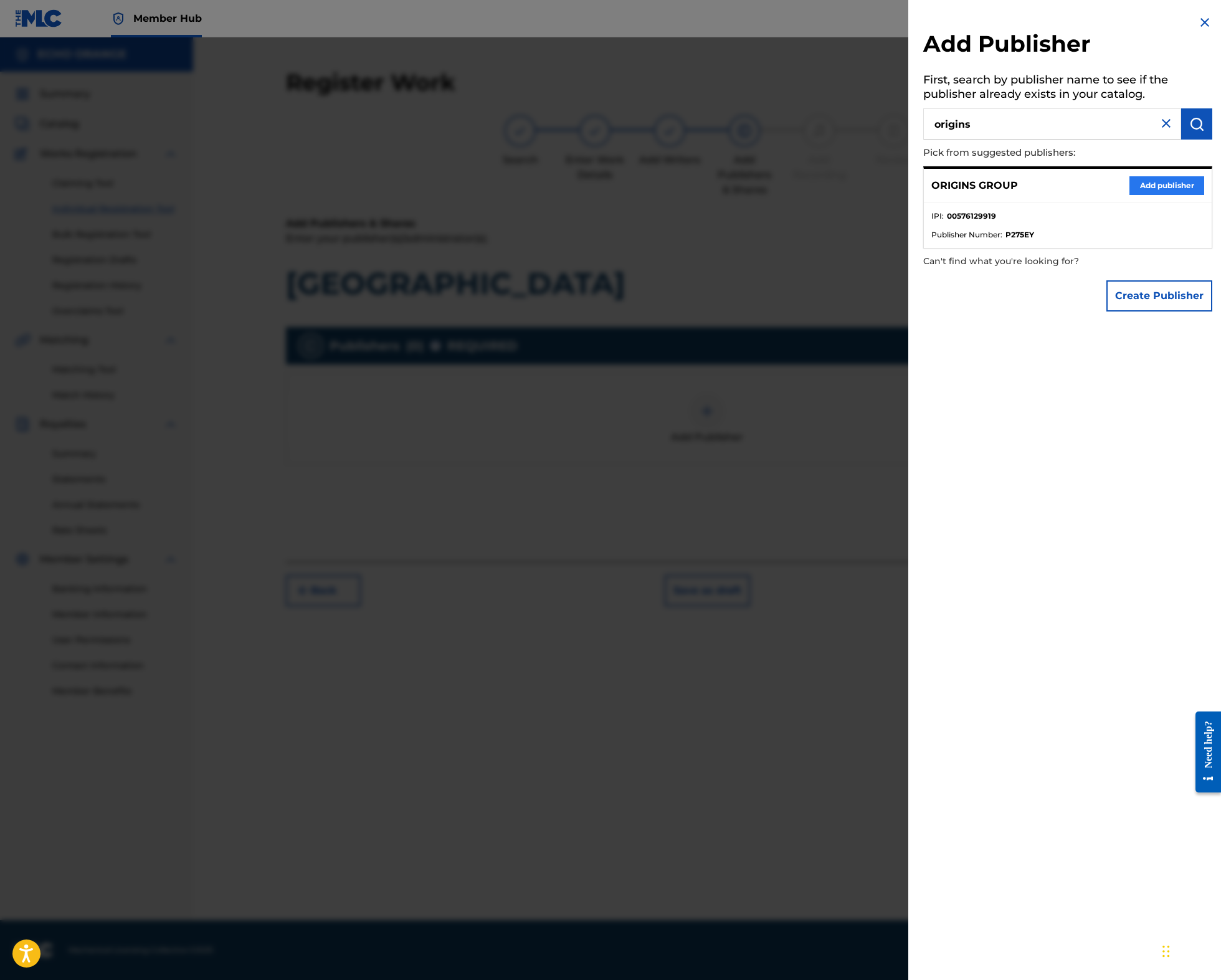
click at [1136, 195] on button "Add publisher" at bounding box center [1166, 185] width 75 height 19
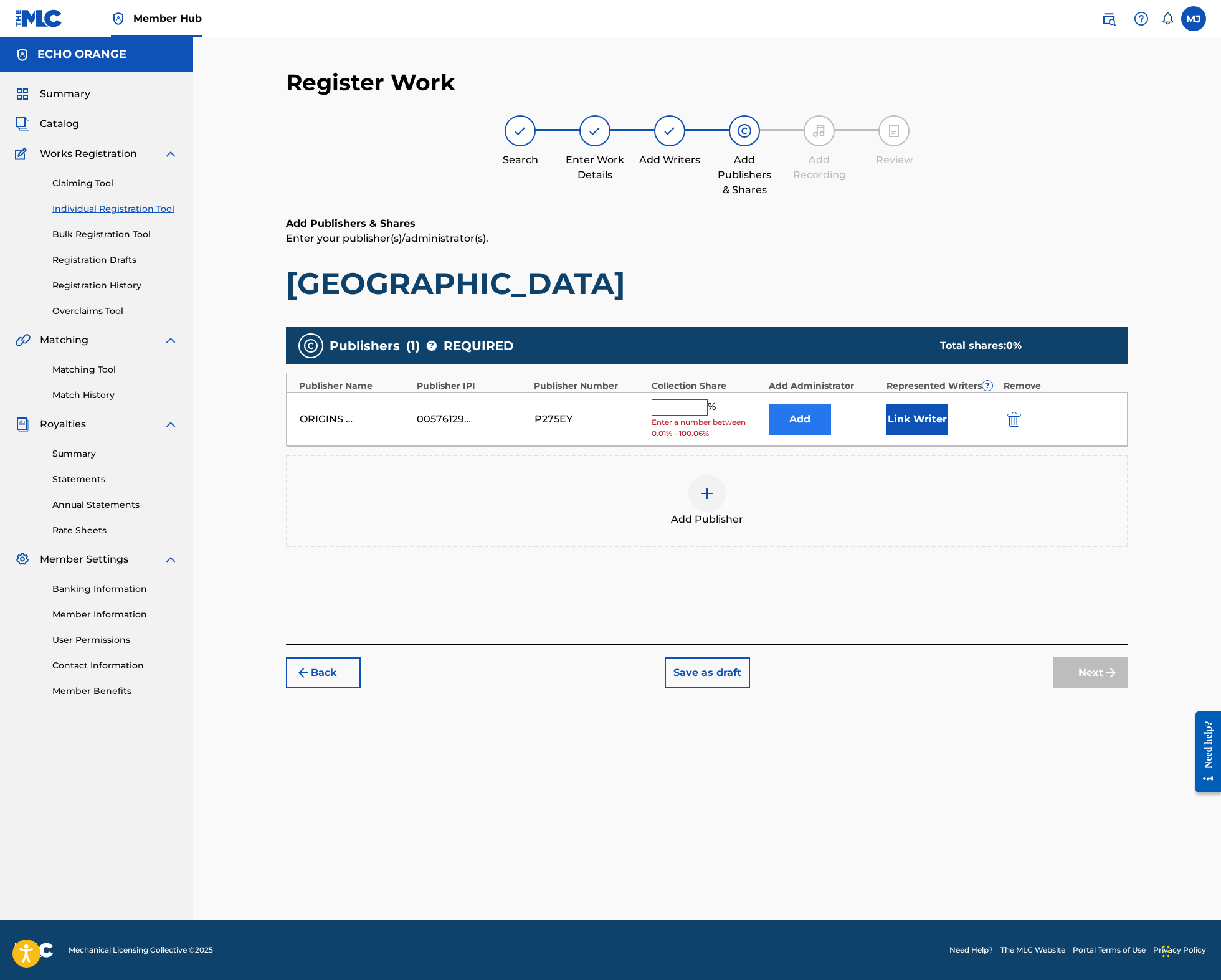
click at [831, 435] on button "Add" at bounding box center [800, 419] width 62 height 32
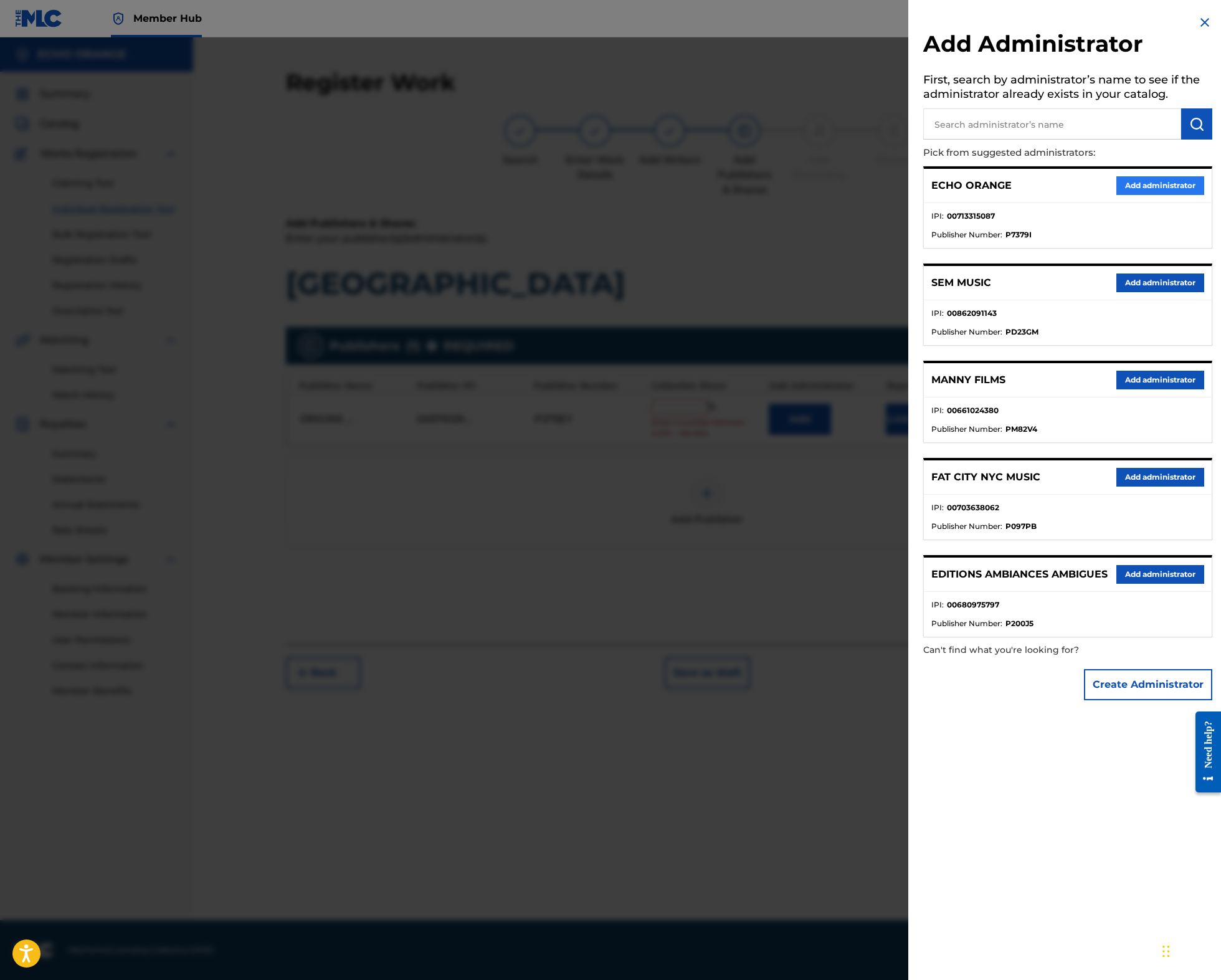
click at [1129, 195] on button "Add administrator" at bounding box center [1160, 185] width 88 height 19
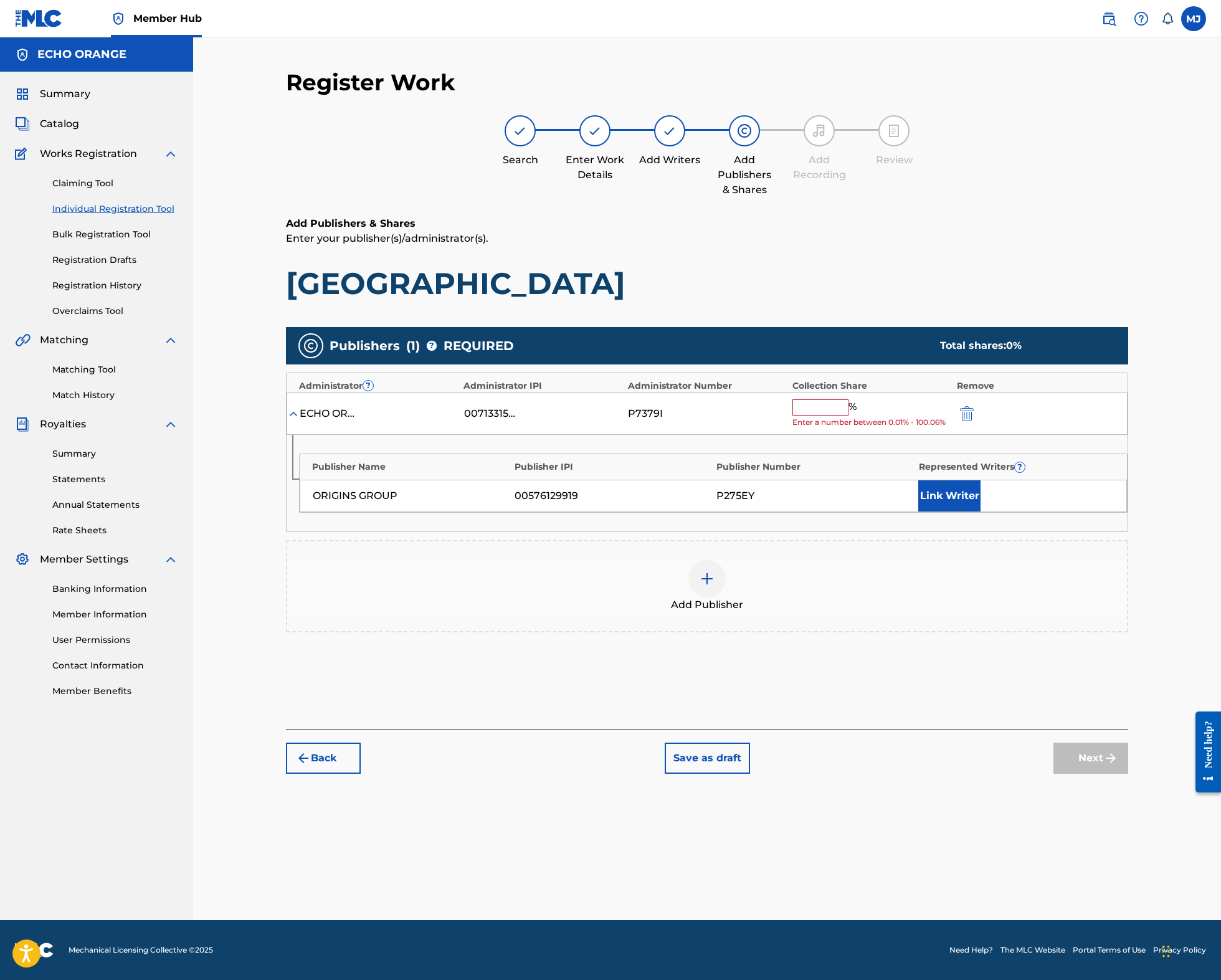
click at [848, 415] on input "text" at bounding box center [820, 407] width 56 height 16
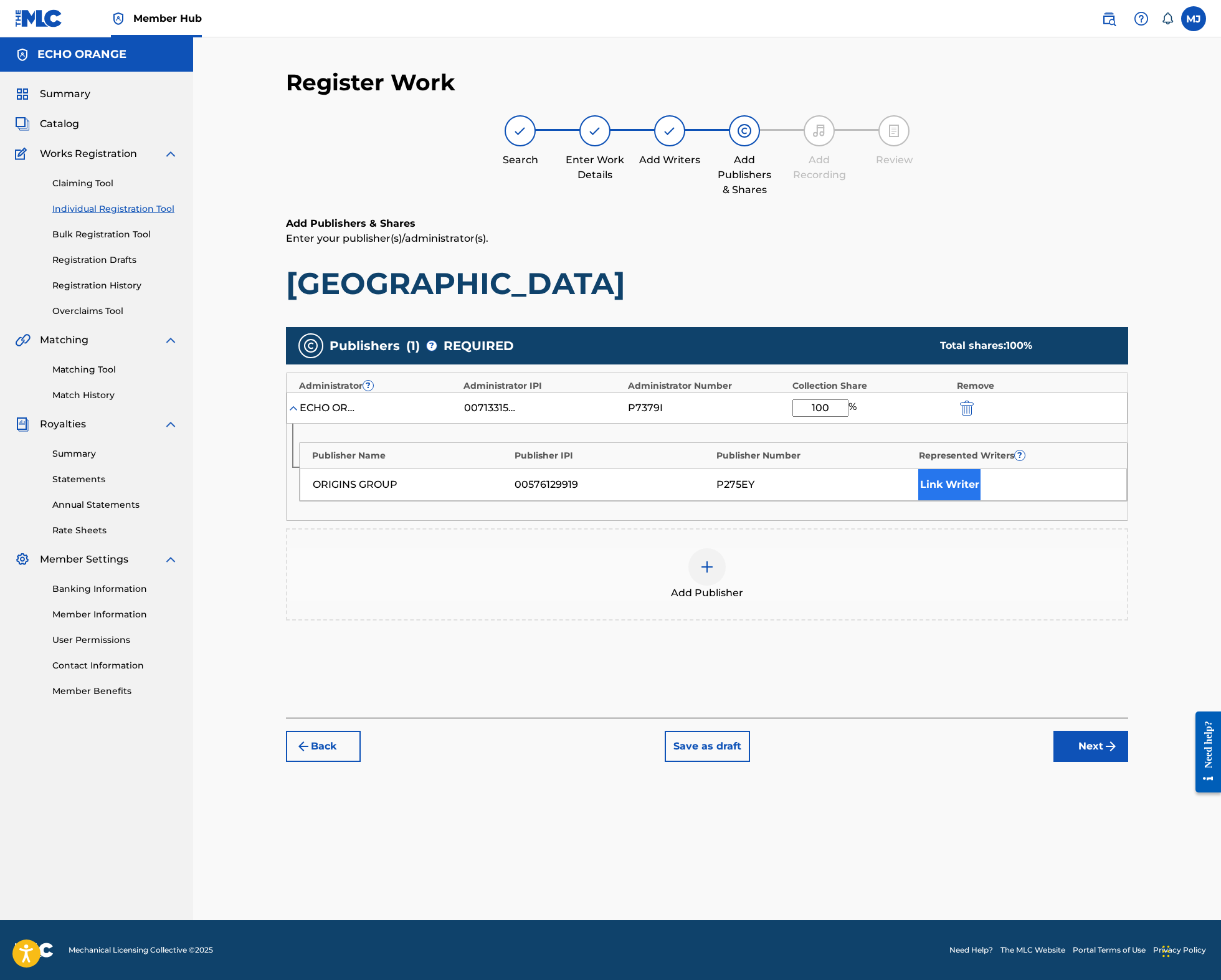
type input "100"
click at [980, 500] on button "Link Writer" at bounding box center [948, 485] width 62 height 32
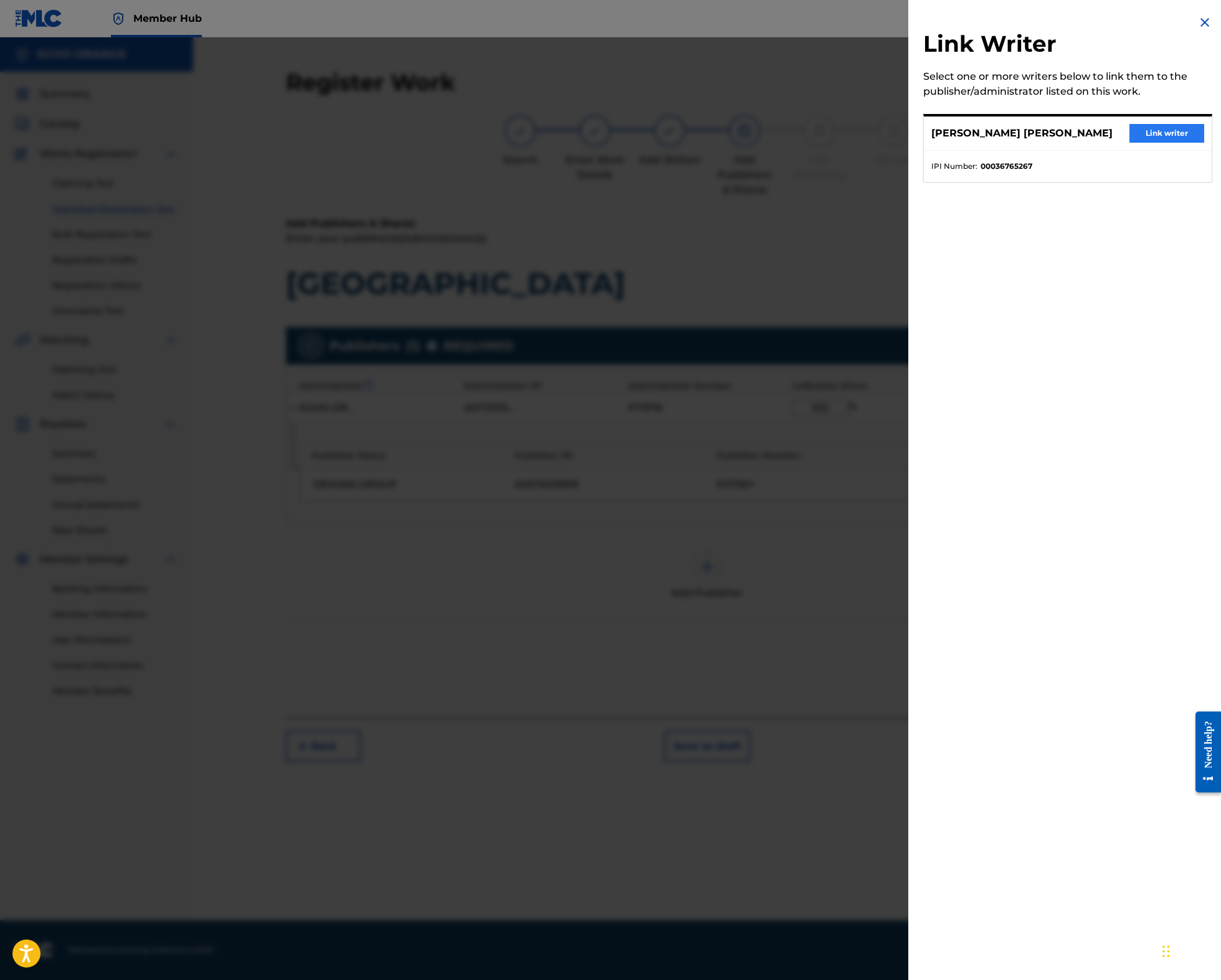
click at [1129, 143] on button "Link writer" at bounding box center [1166, 133] width 75 height 19
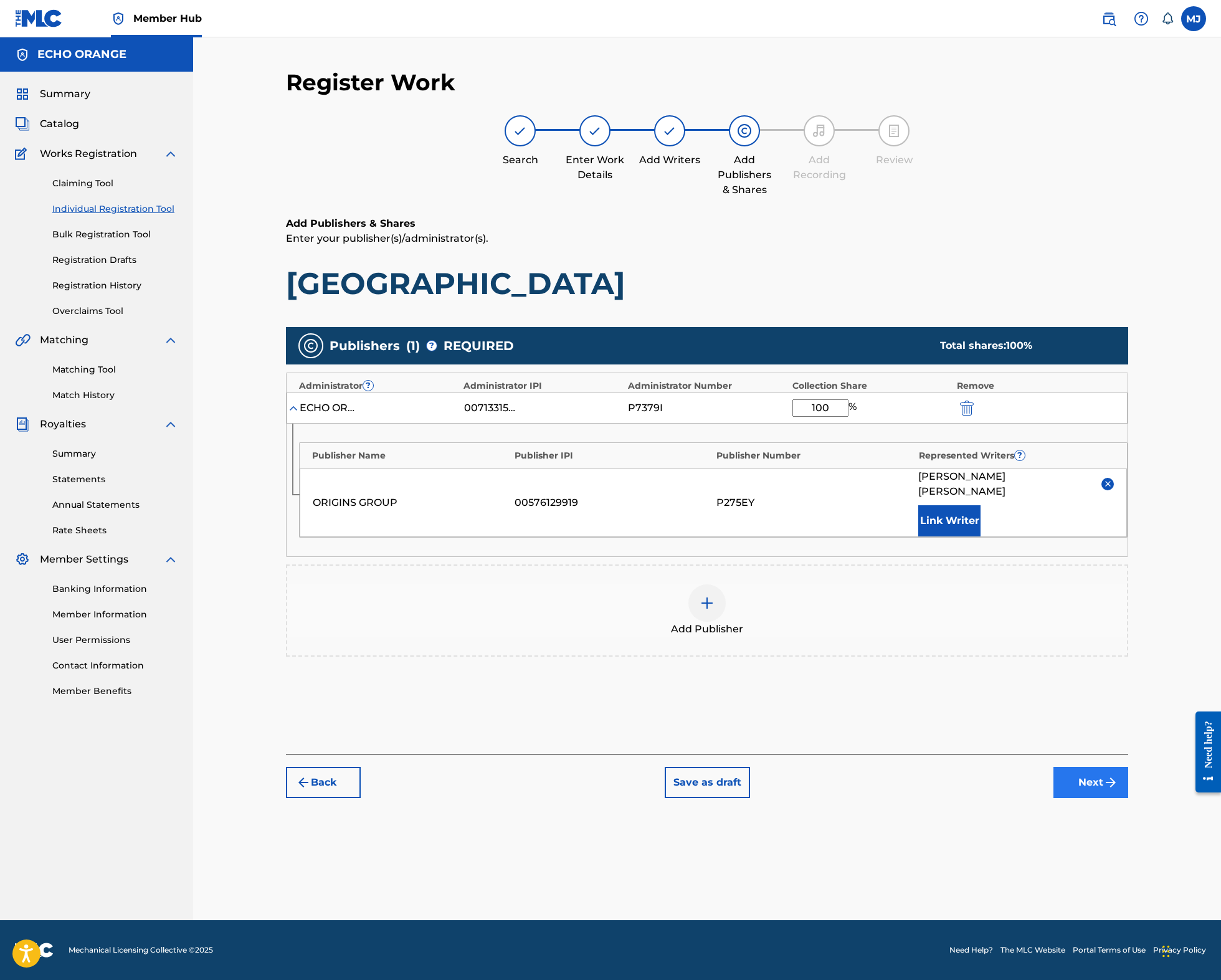
click at [1128, 798] on button "Next" at bounding box center [1090, 782] width 75 height 32
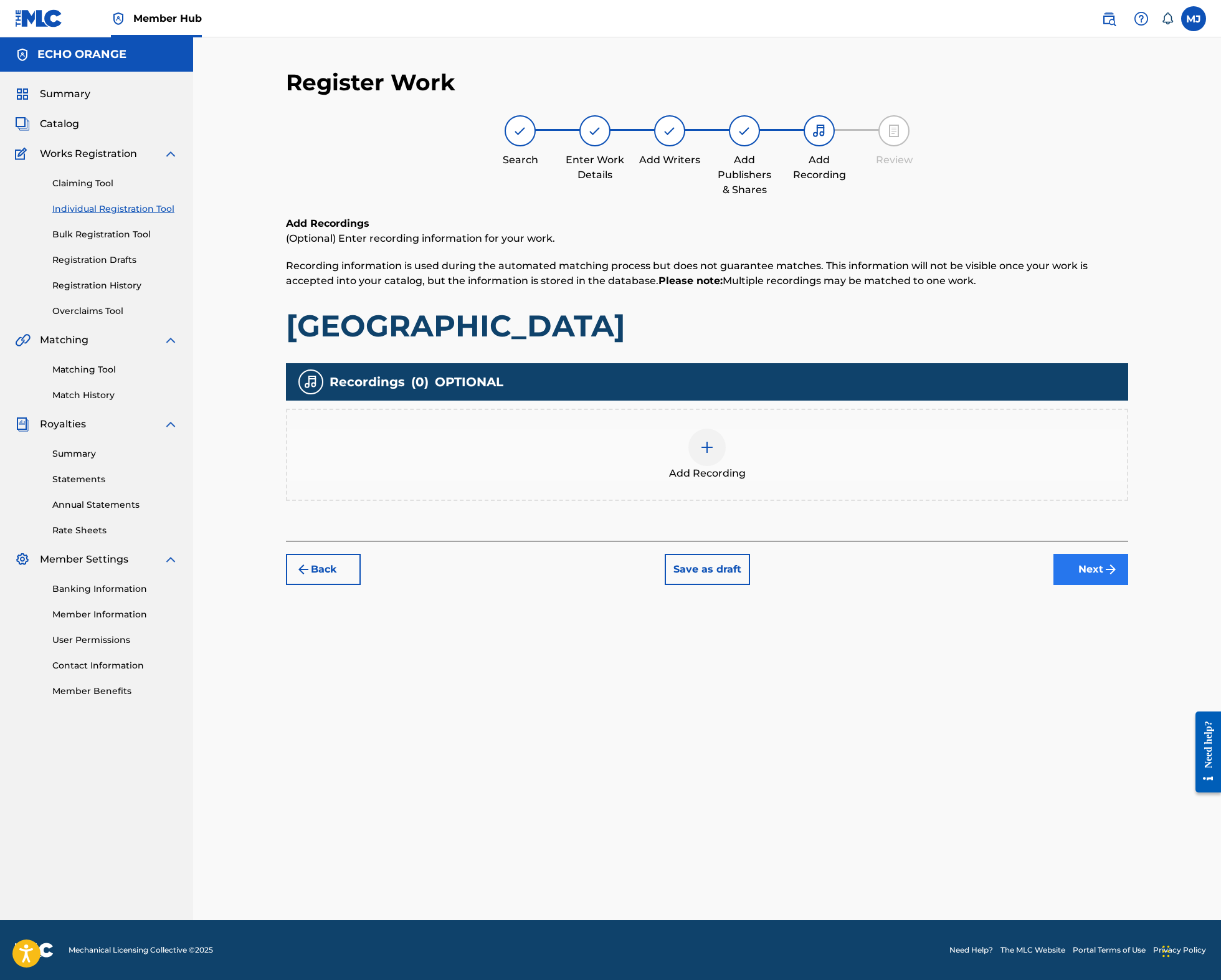
click at [1128, 585] on button "Next" at bounding box center [1090, 569] width 75 height 32
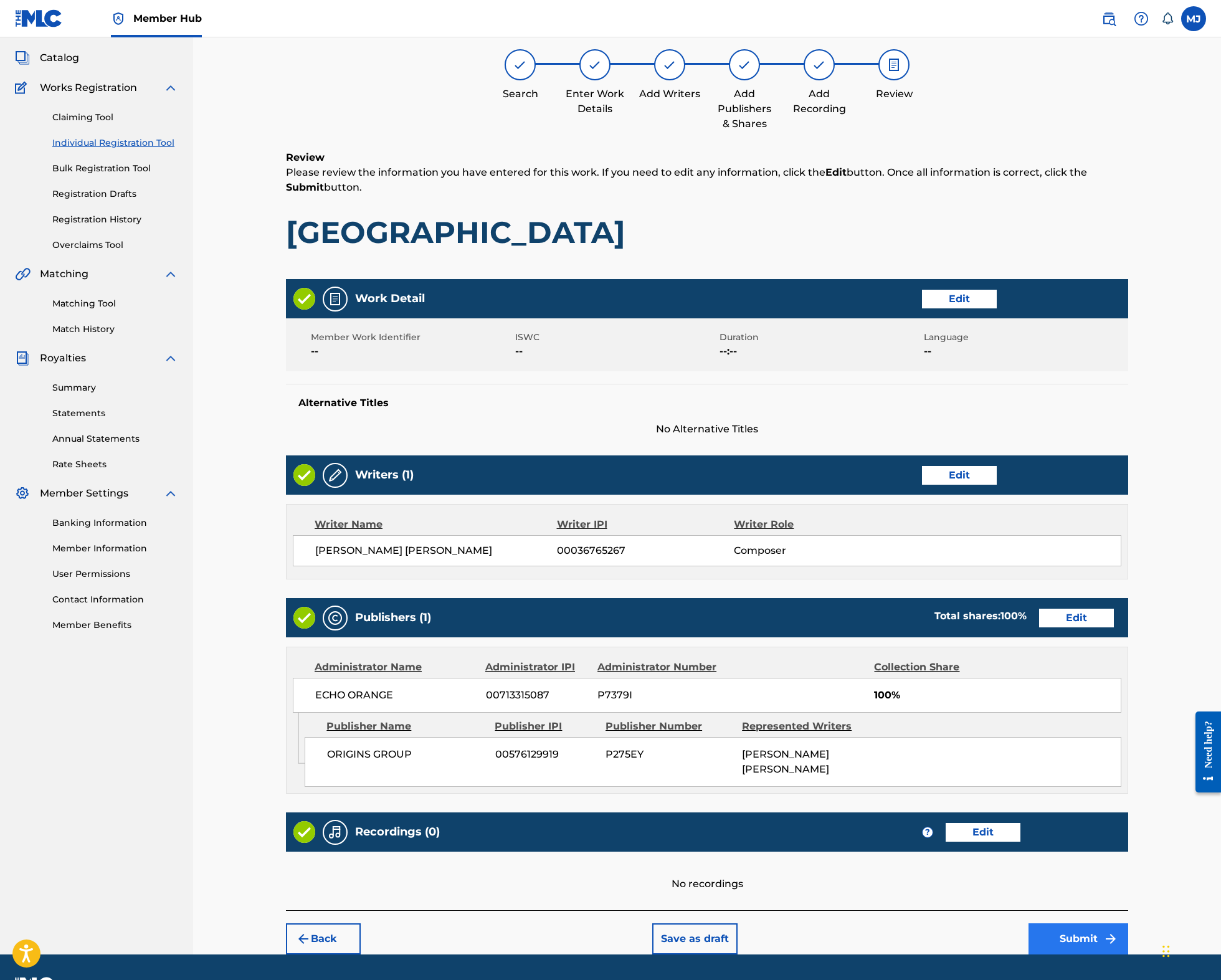
scroll to position [217, 0]
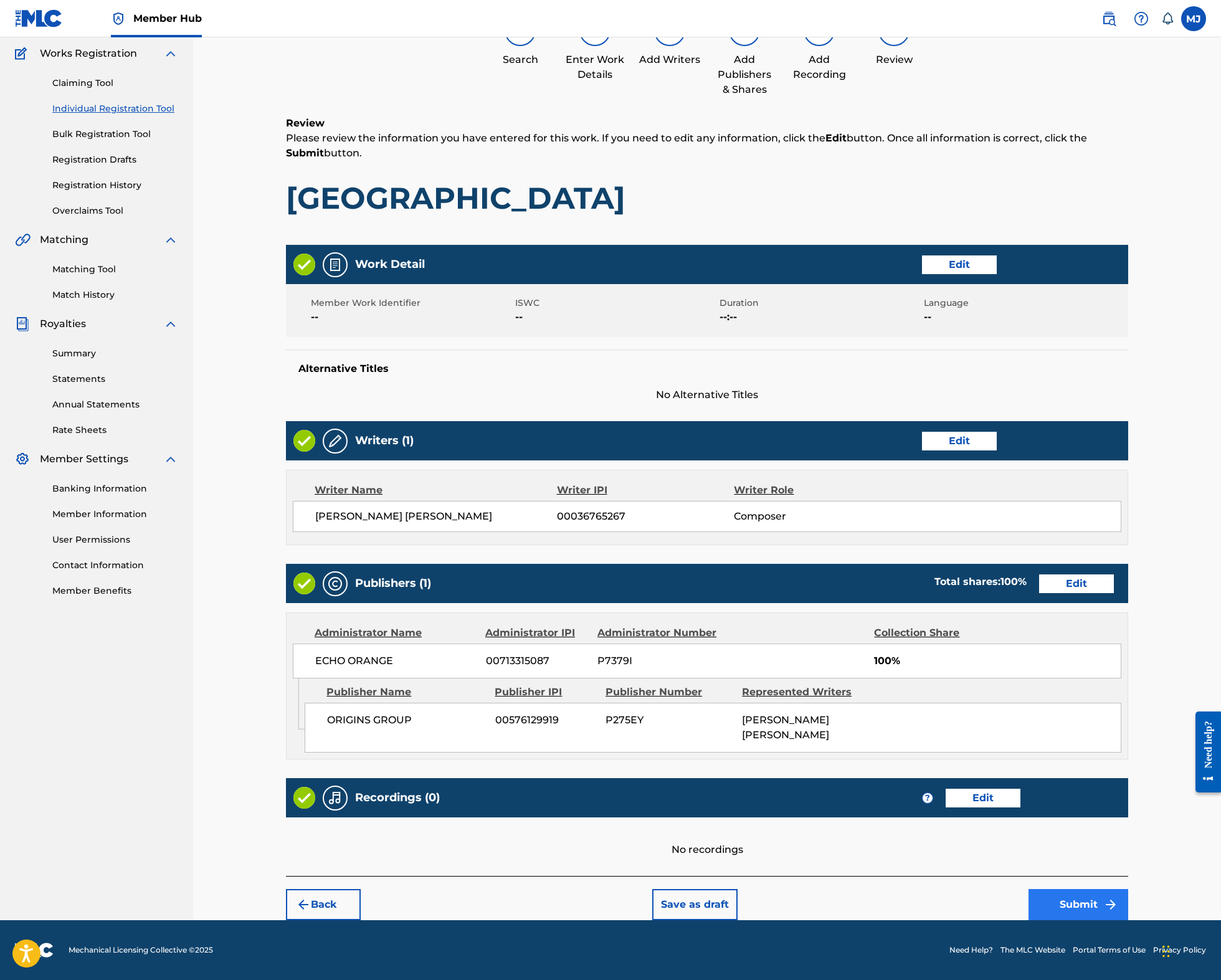
click at [1128, 894] on button "Submit" at bounding box center [1078, 904] width 99 height 32
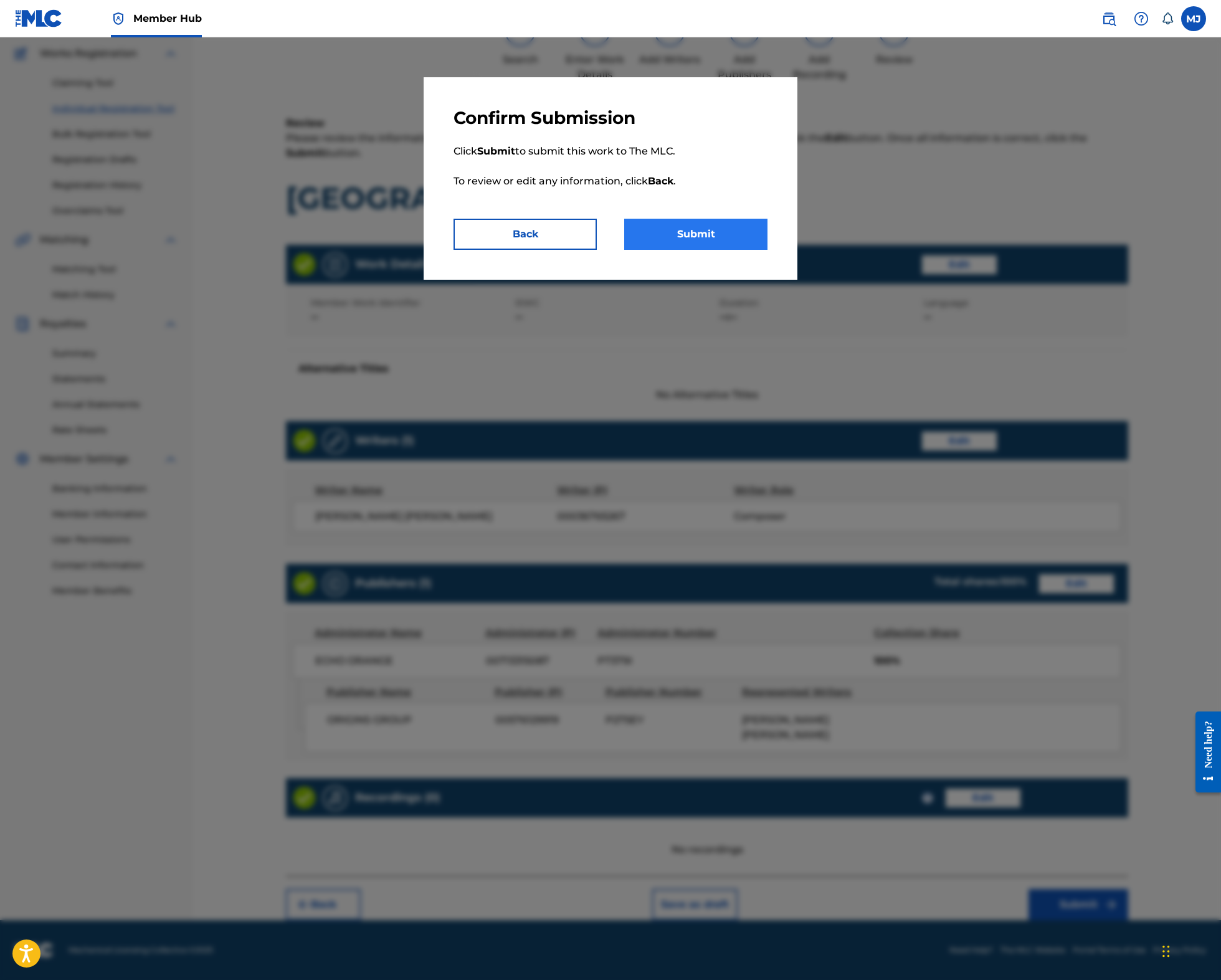
click at [708, 250] on button "Submit" at bounding box center [696, 234] width 143 height 32
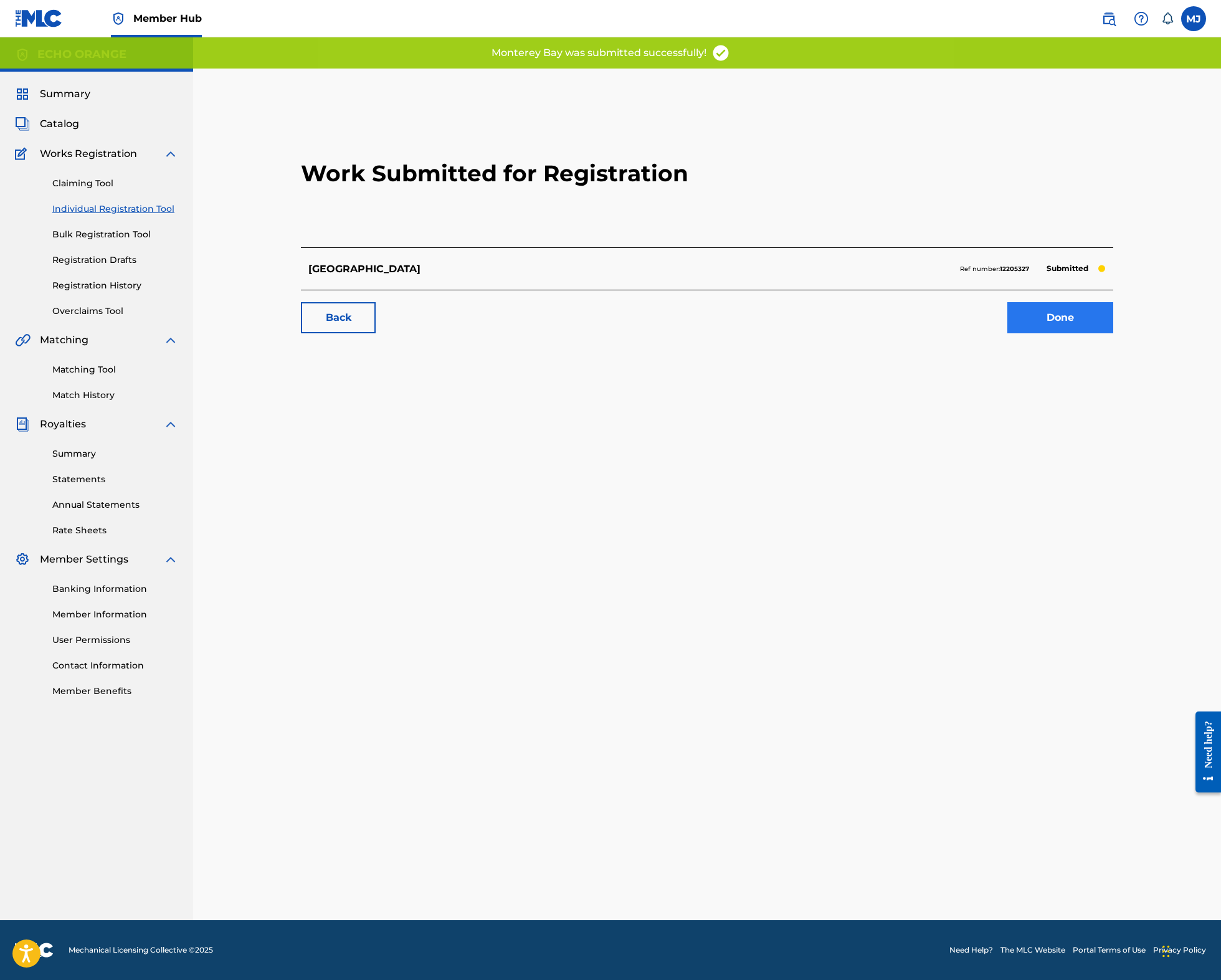
click at [1113, 333] on link "Done" at bounding box center [1059, 318] width 106 height 32
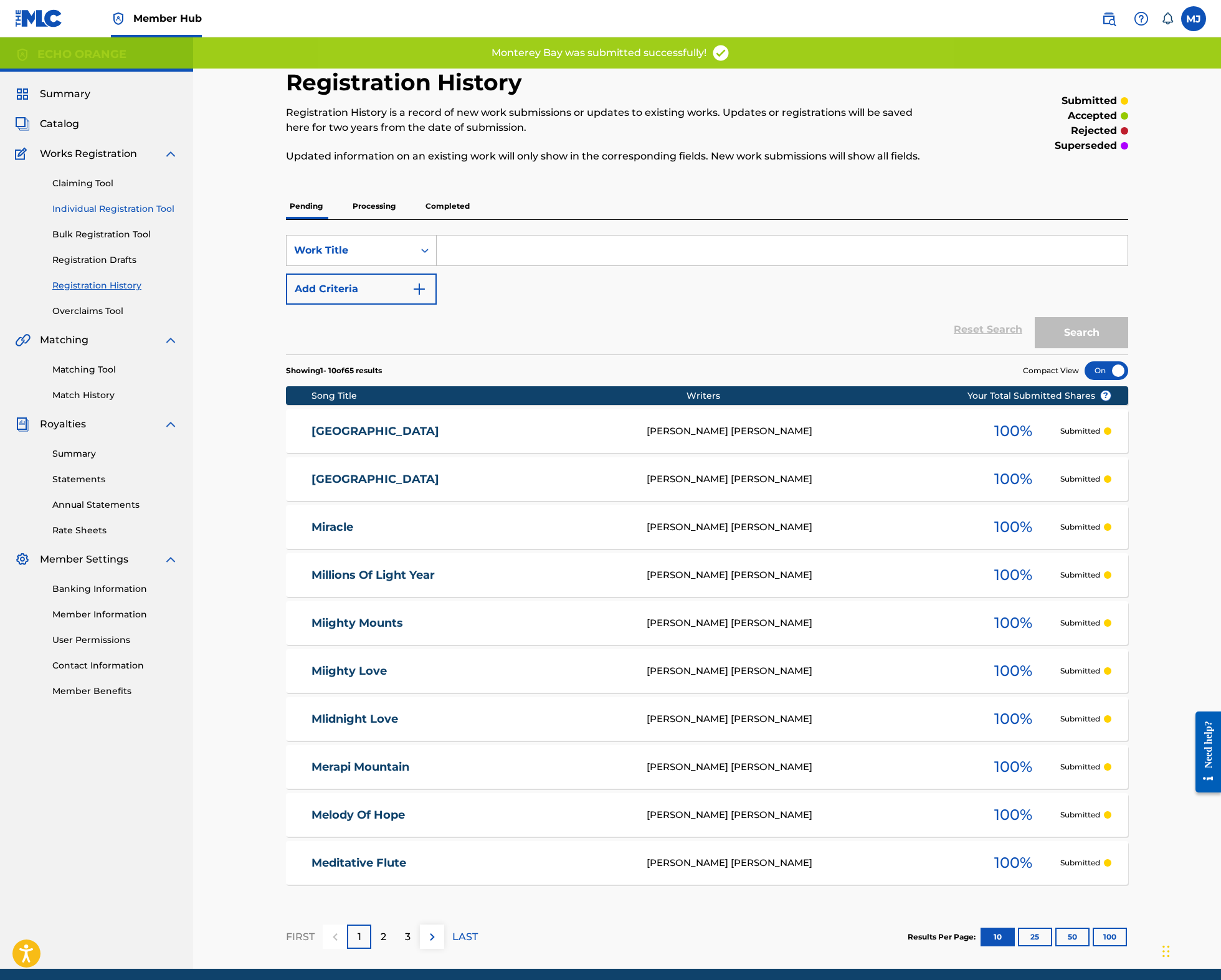
click at [130, 216] on link "Individual Registration Tool" at bounding box center [115, 208] width 125 height 13
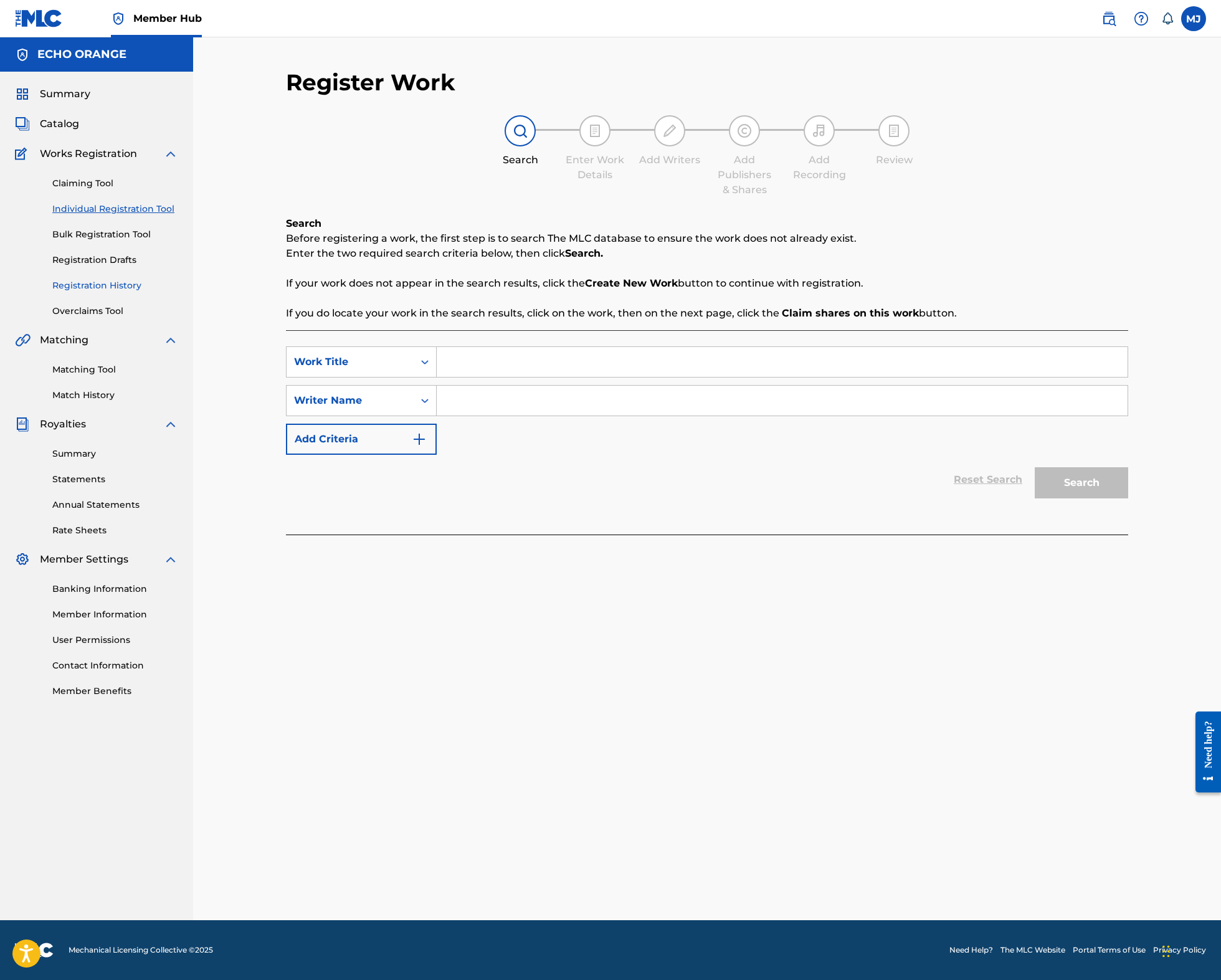
click at [107, 292] on link "Registration History" at bounding box center [115, 285] width 125 height 13
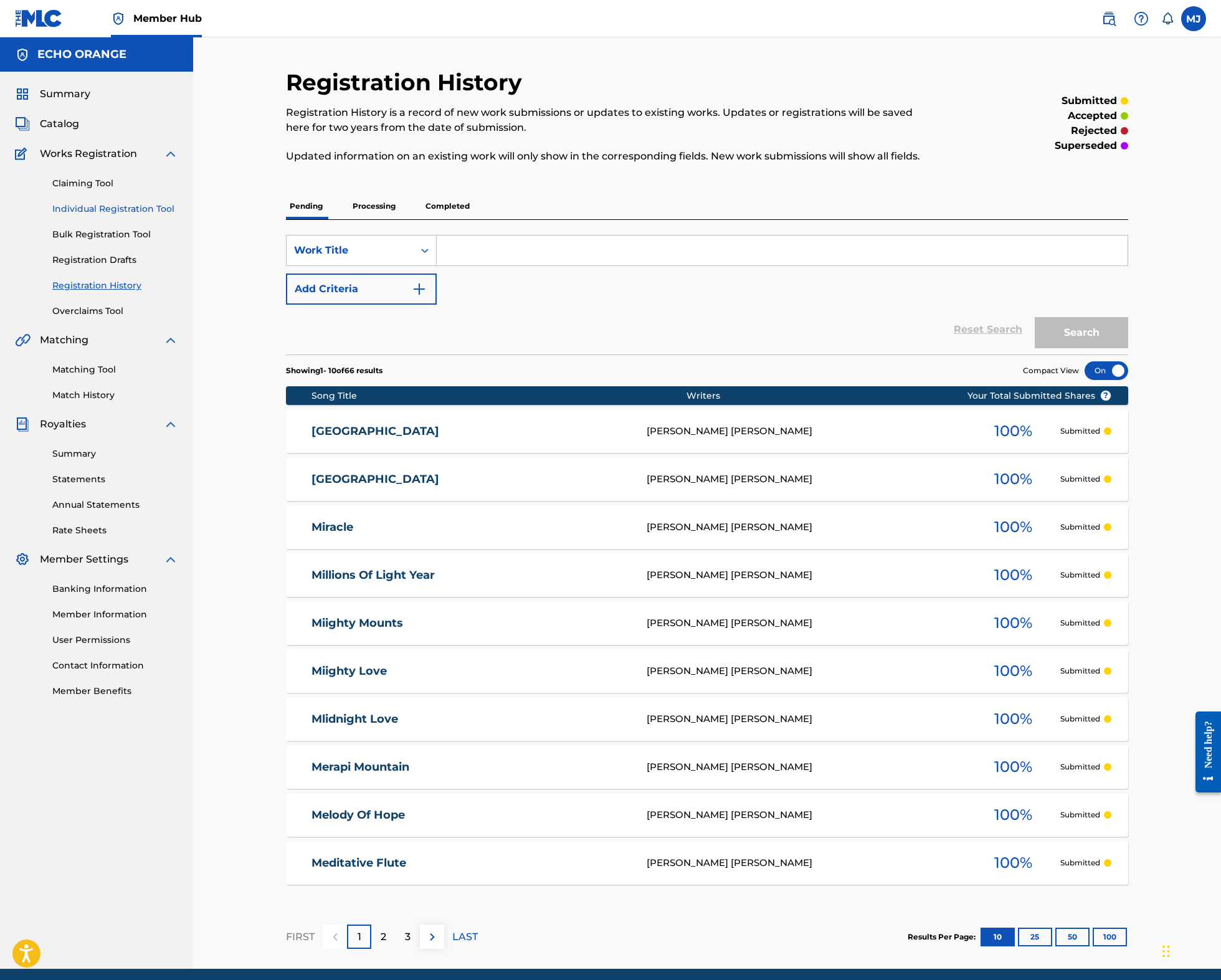
click at [143, 216] on link "Individual Registration Tool" at bounding box center [115, 208] width 125 height 13
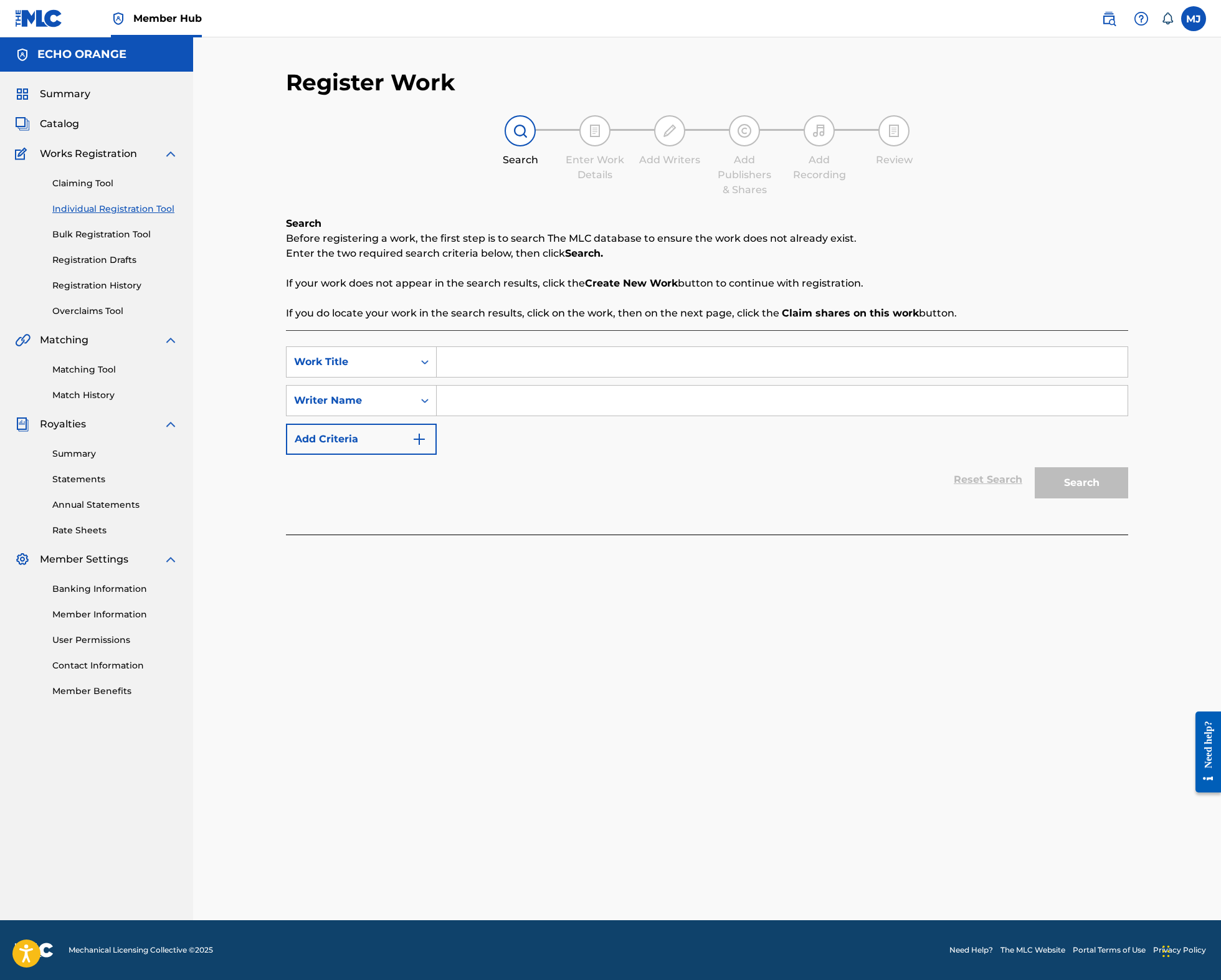
click at [466, 377] on input "Search Form" at bounding box center [782, 361] width 690 height 30
type input "Moon in the sky"
paste input "denis hekimian"
type input "denis hekimian"
click at [1128, 498] on button "Search" at bounding box center [1081, 483] width 94 height 32
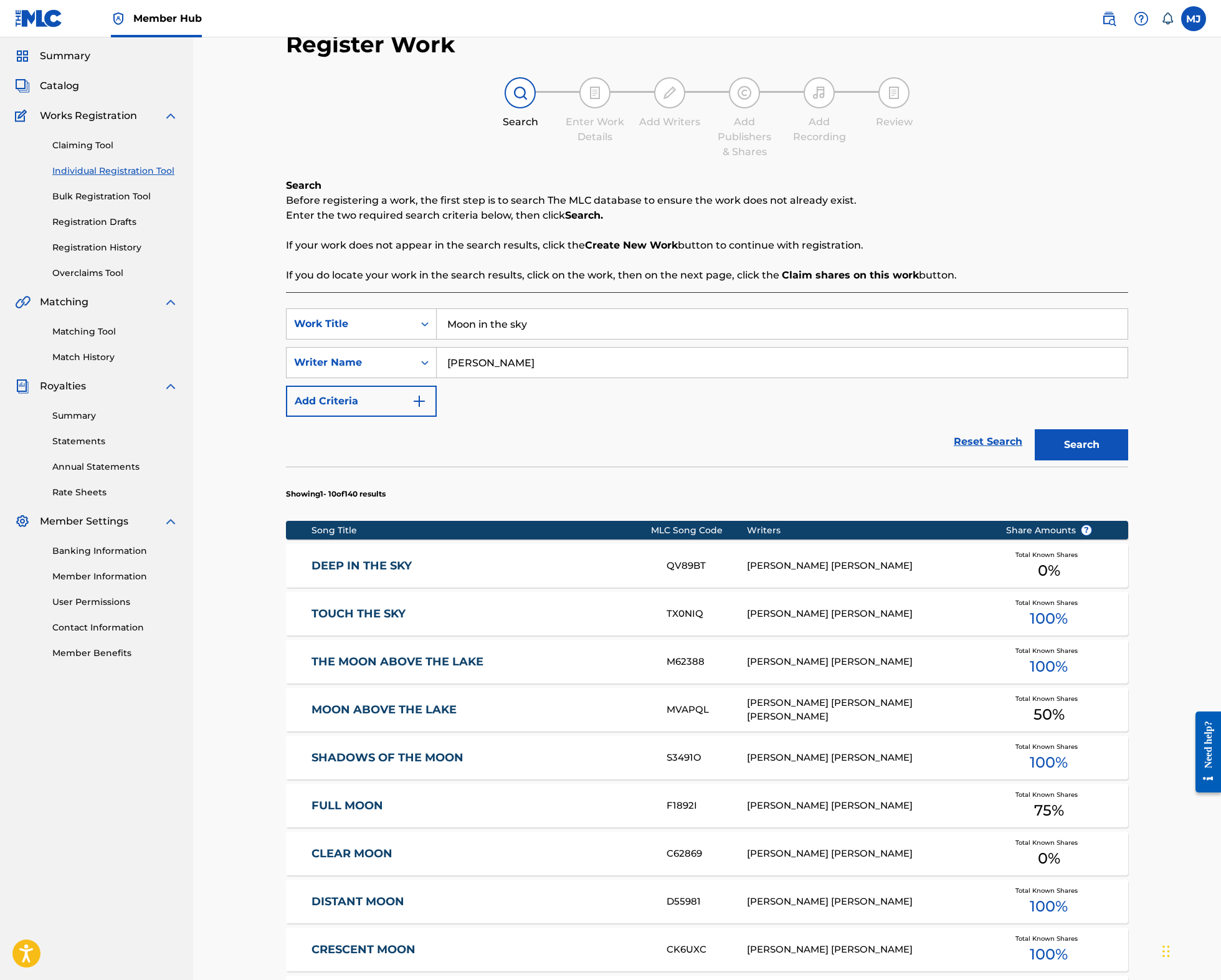
scroll to position [402, 0]
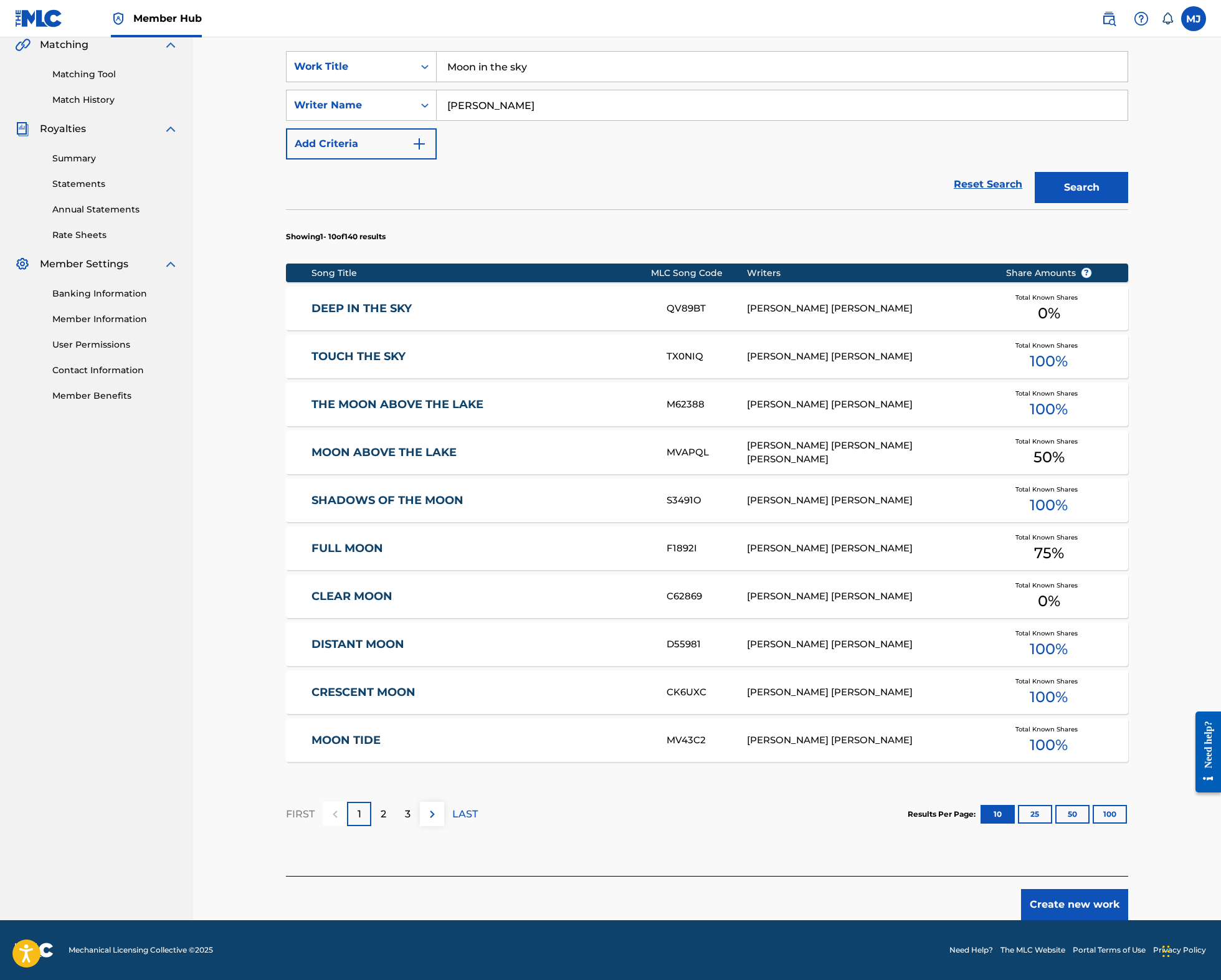
click at [1128, 889] on button "Create new work" at bounding box center [1074, 904] width 107 height 32
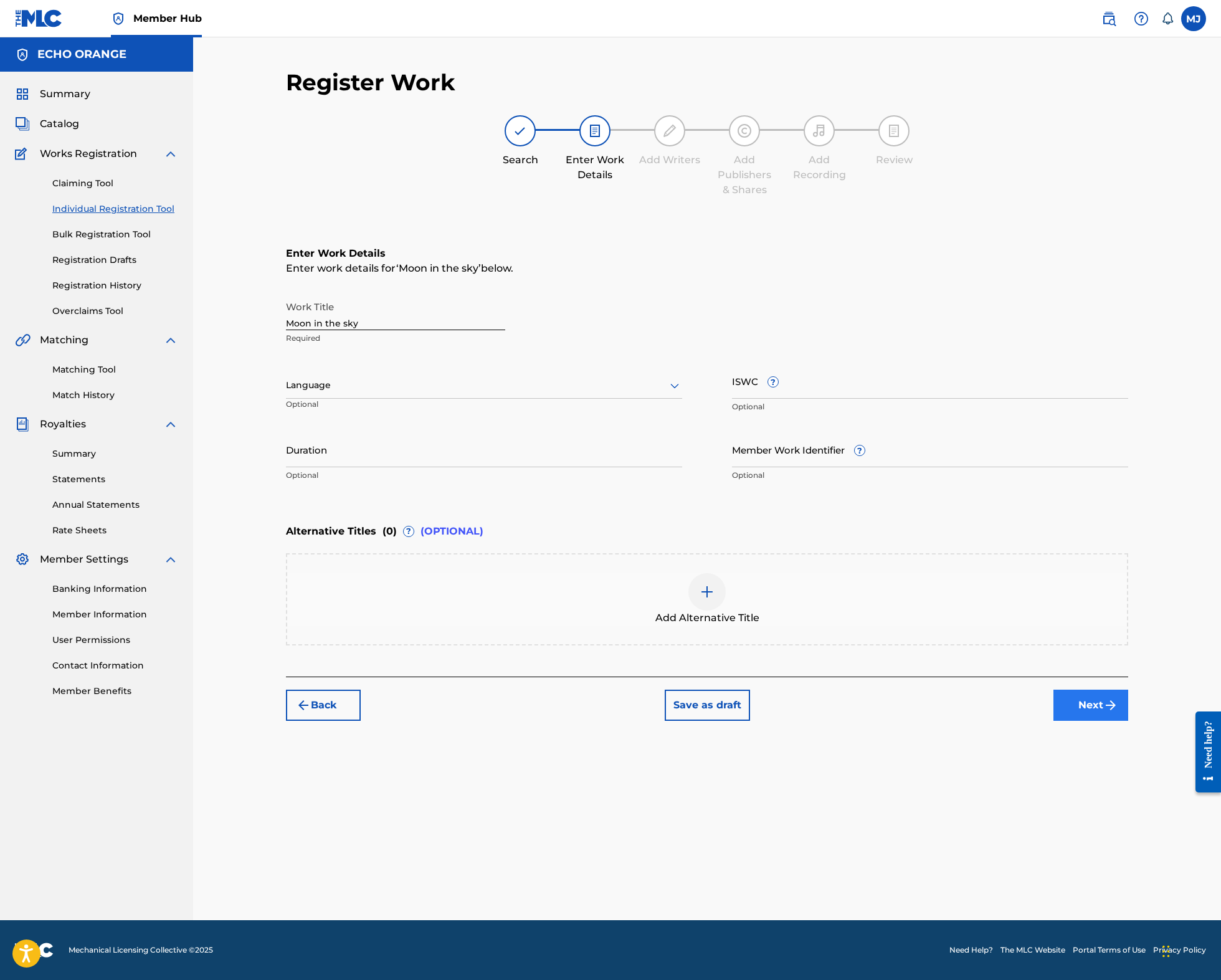
click at [1128, 720] on button "Next" at bounding box center [1090, 705] width 75 height 32
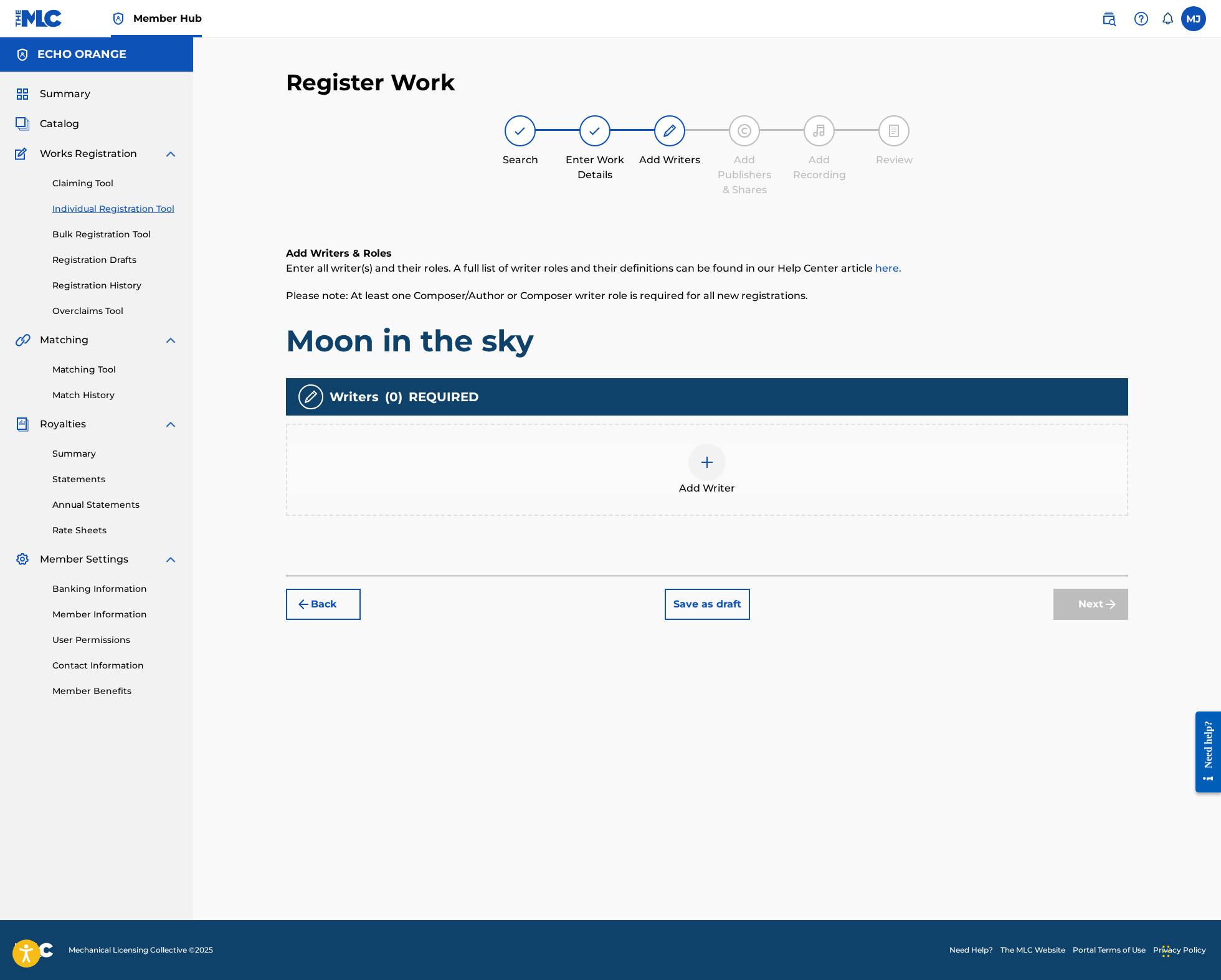
click at [857, 515] on div "Add Writer" at bounding box center [707, 469] width 842 height 92
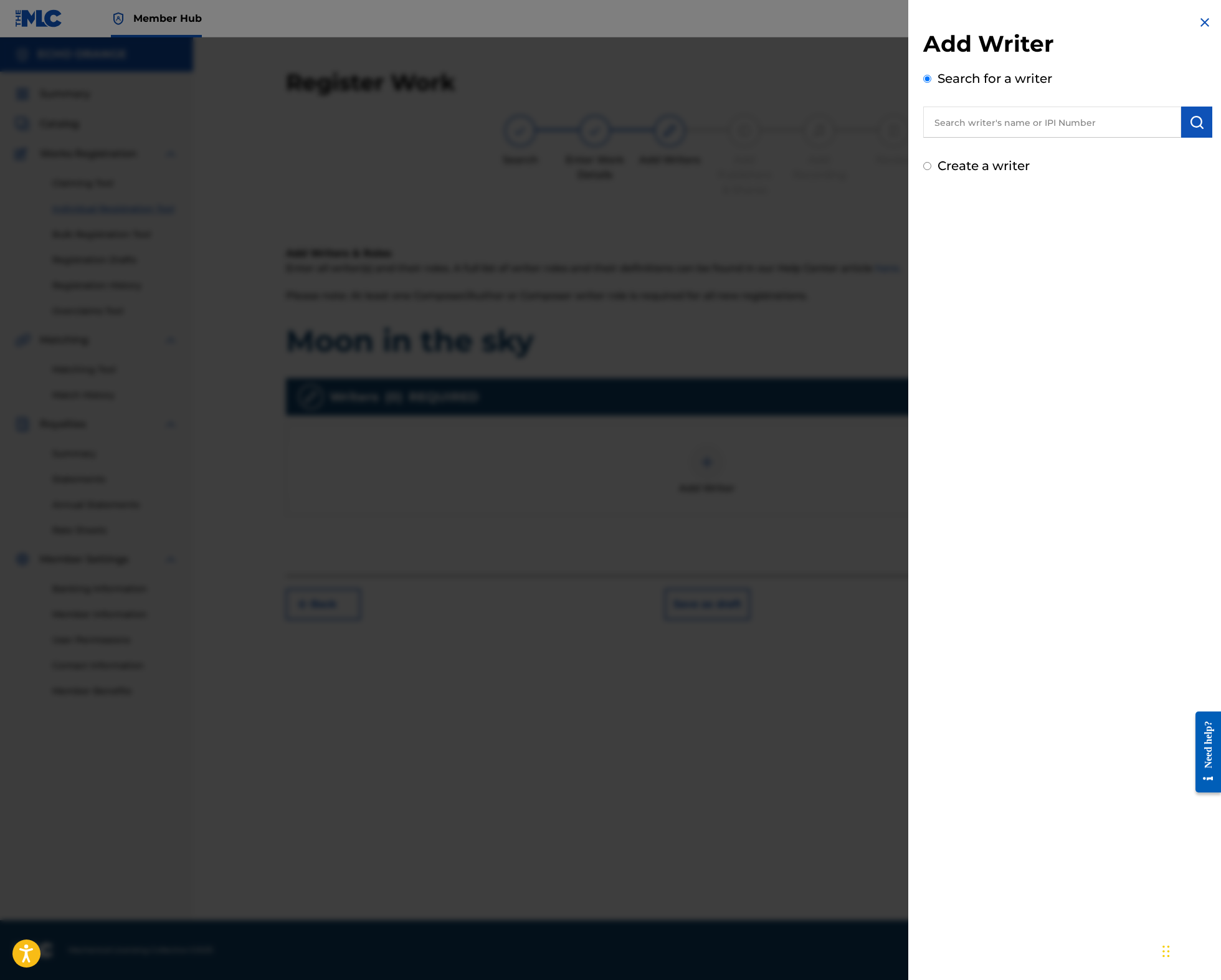
click at [1042, 138] on input "text" at bounding box center [1052, 122] width 258 height 32
paste input "denis hekimian"
type input "denis hekimian"
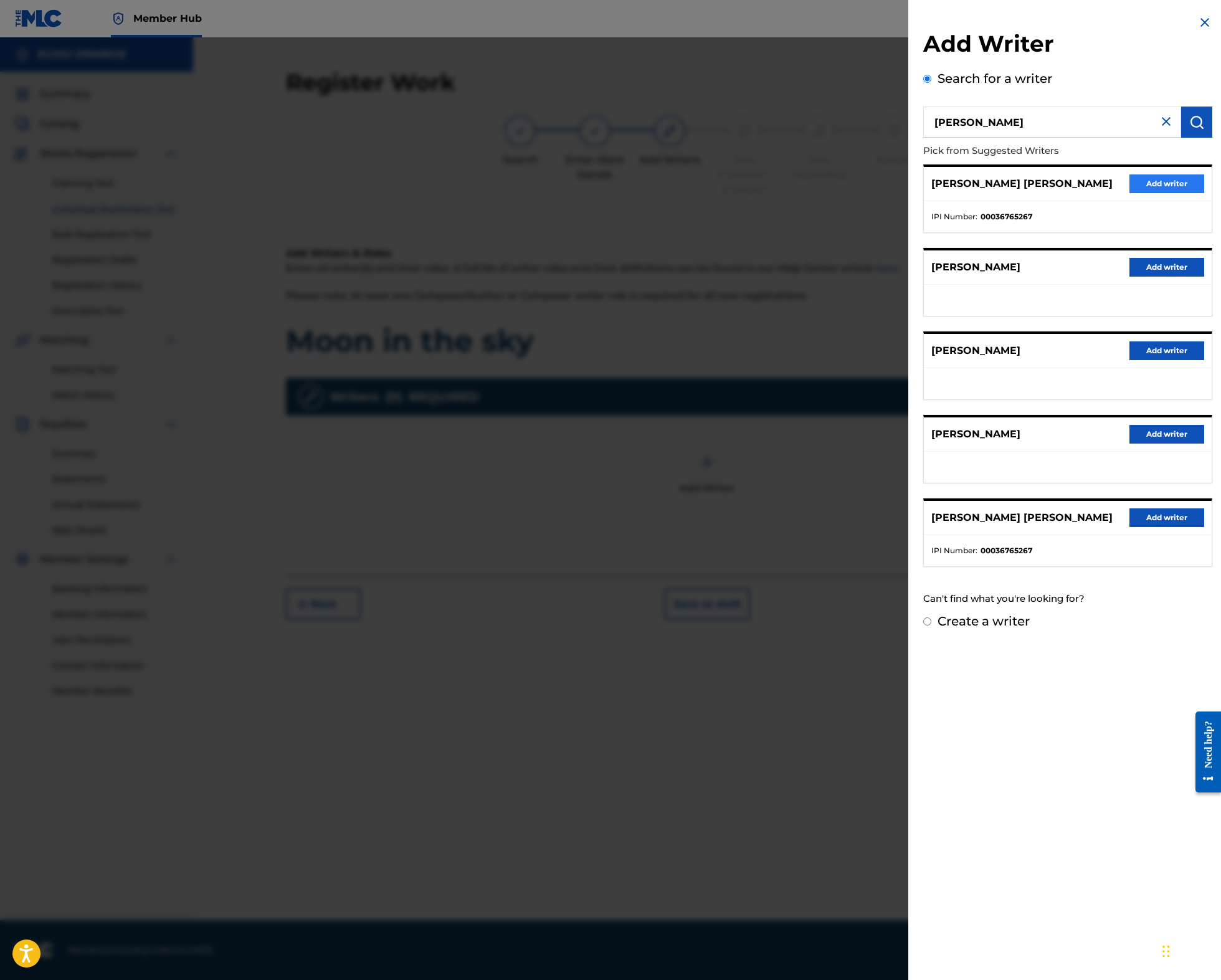
click at [1130, 193] on button "Add writer" at bounding box center [1166, 183] width 75 height 19
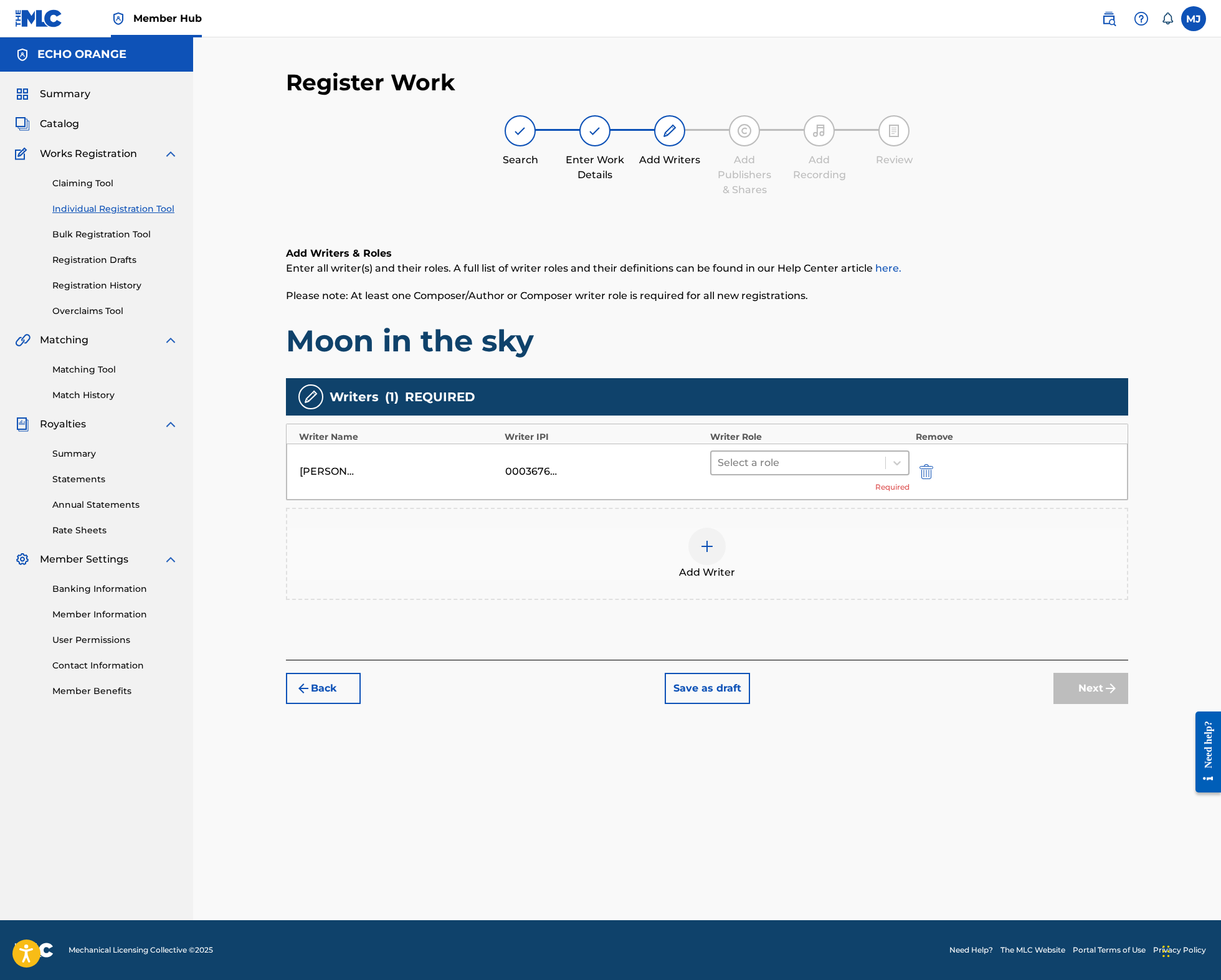
click at [863, 471] on div at bounding box center [798, 462] width 162 height 17
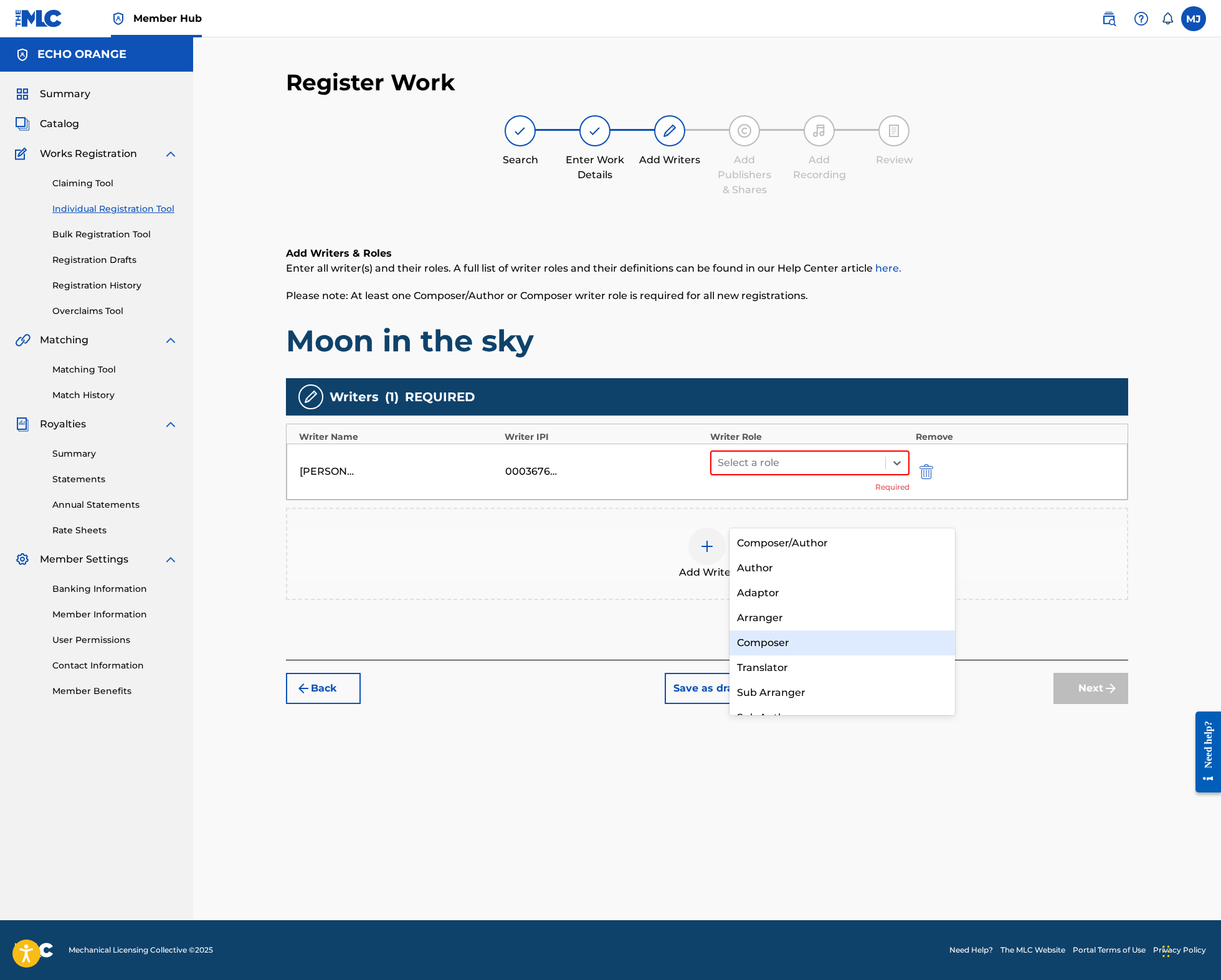
click at [829, 636] on div "Composer" at bounding box center [842, 643] width 226 height 25
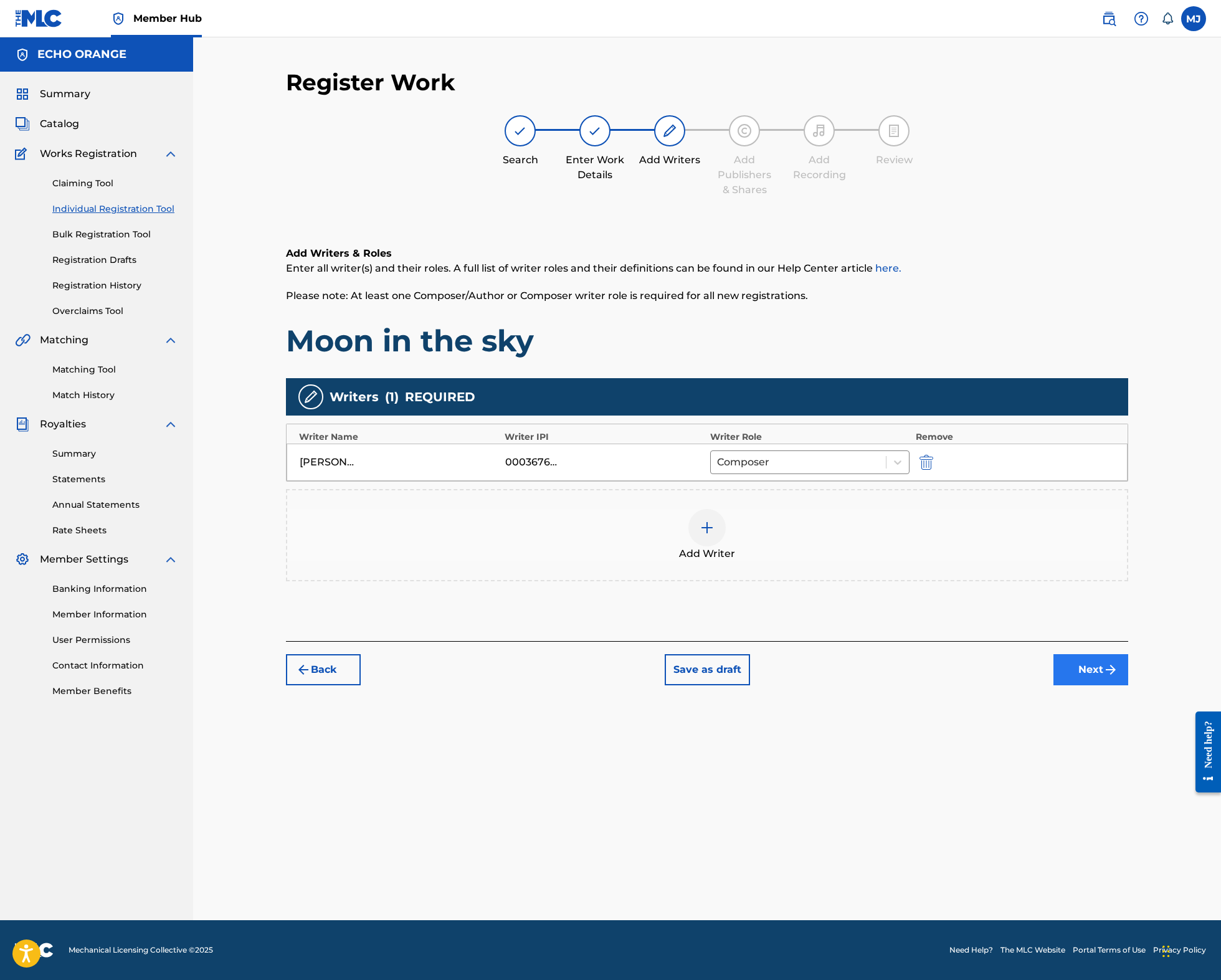
click at [1128, 685] on button "Next" at bounding box center [1090, 670] width 75 height 32
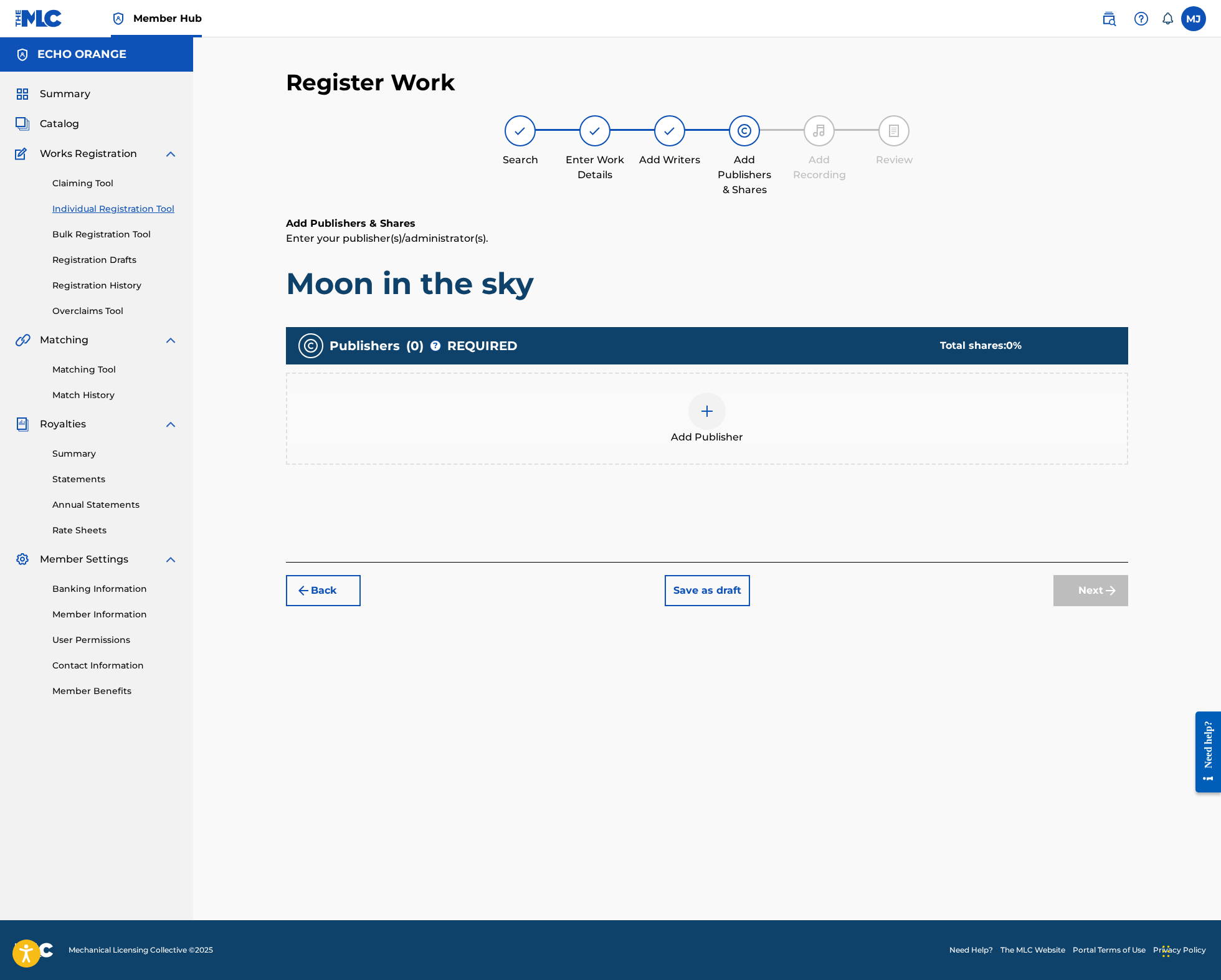
click at [758, 445] on div "Add Publisher" at bounding box center [707, 419] width 839 height 52
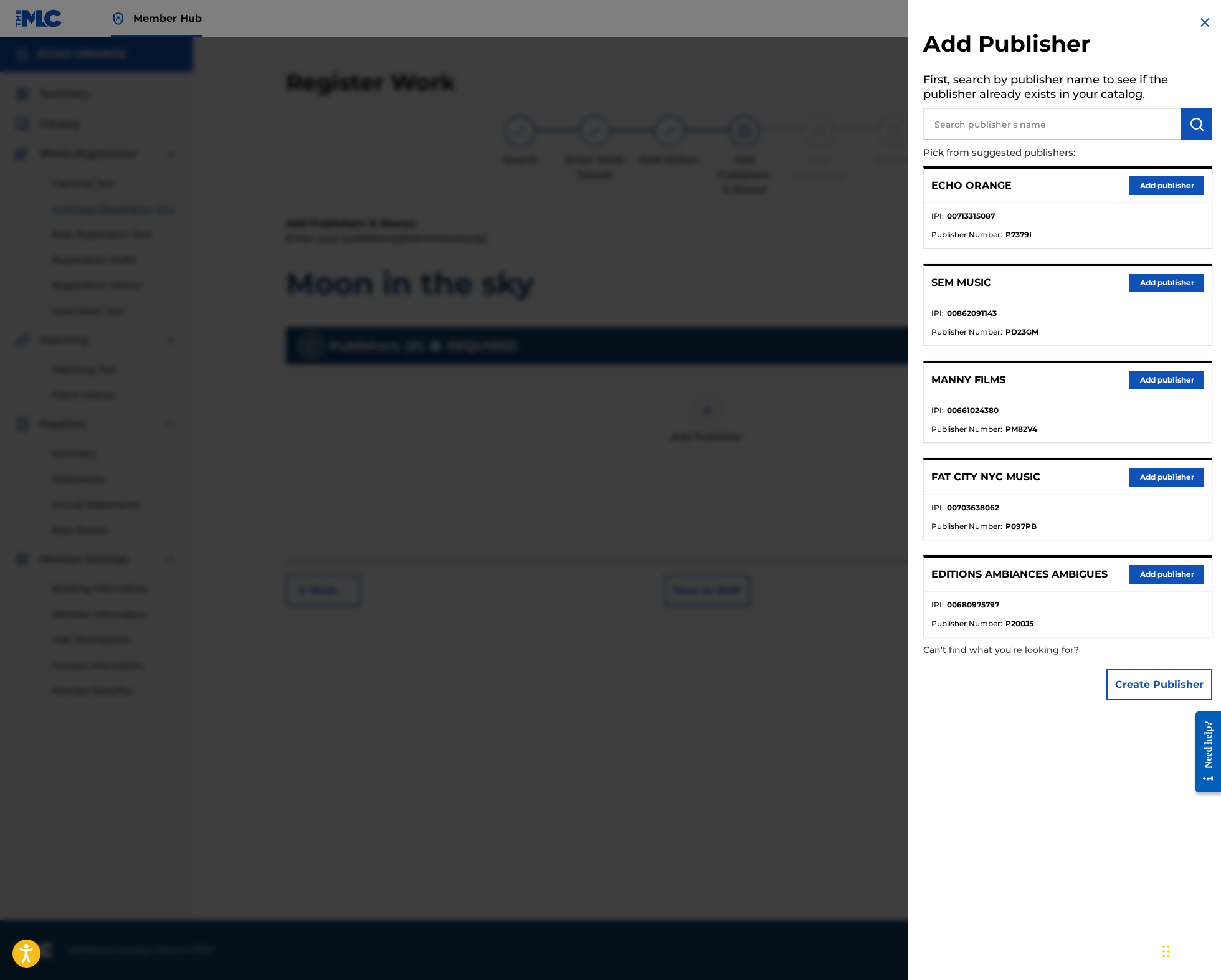
click at [1019, 125] on input "text" at bounding box center [1052, 124] width 258 height 32
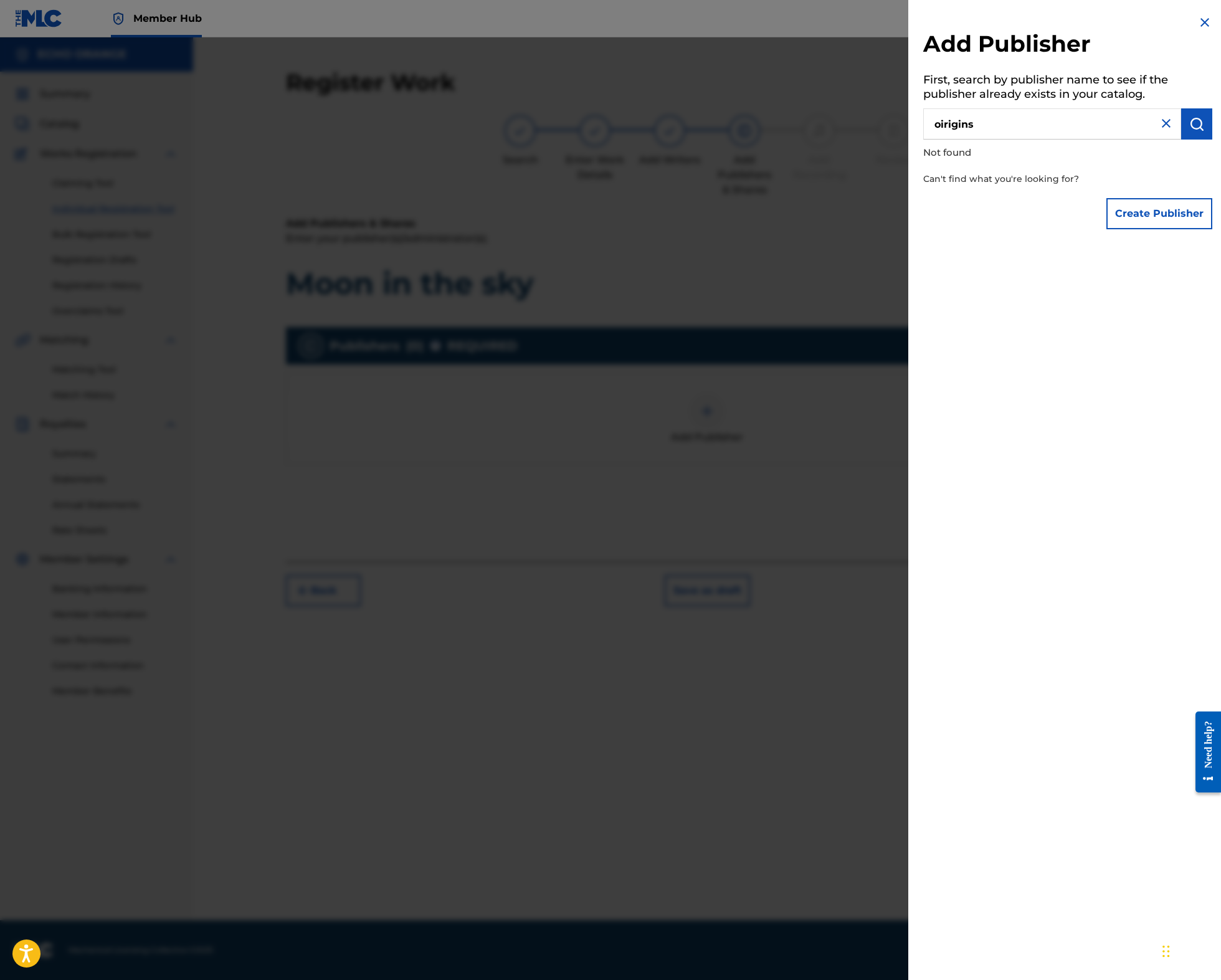
click at [1019, 125] on input "oirigins" at bounding box center [1052, 124] width 258 height 32
type input "origins"
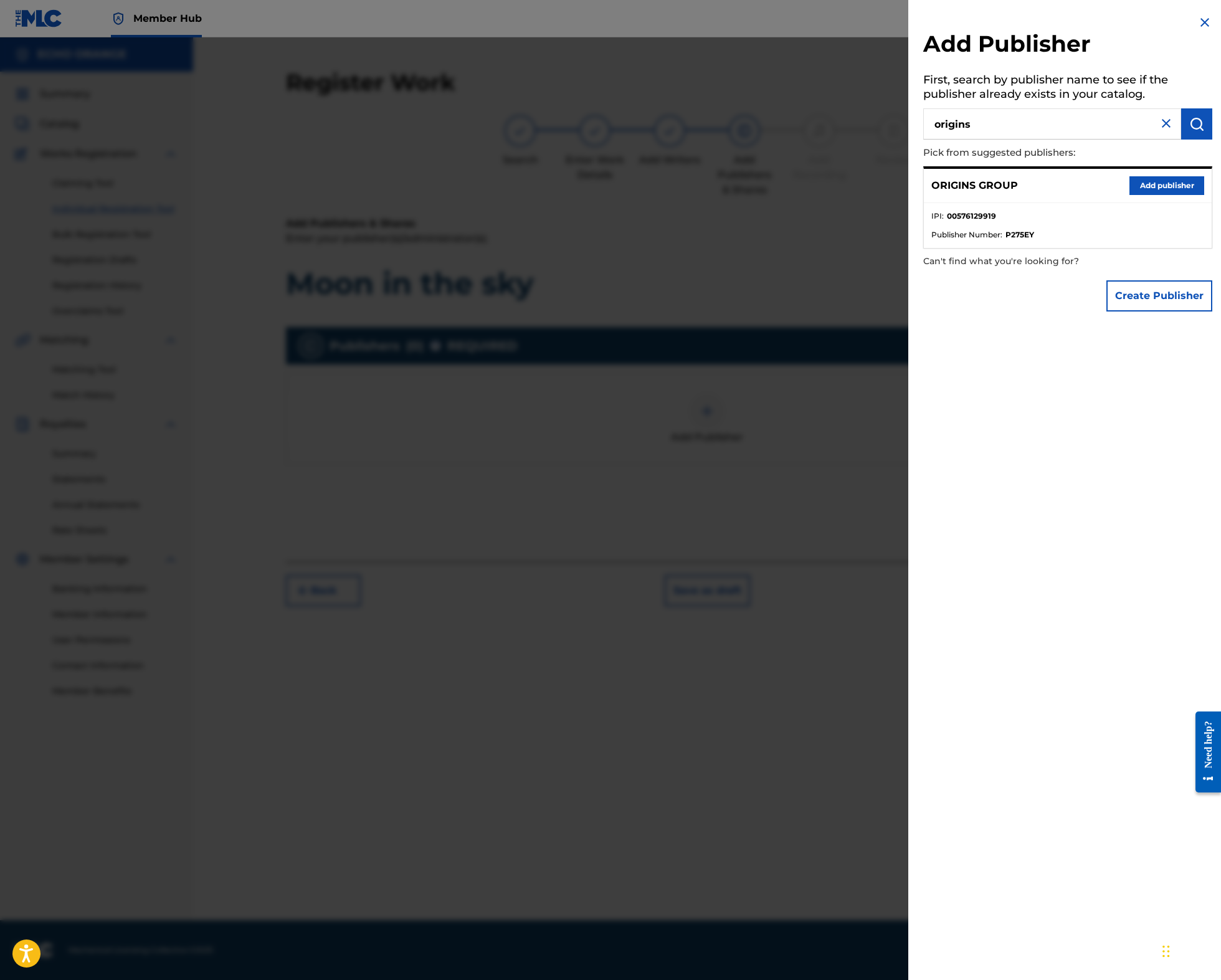
click at [1152, 195] on button "Add publisher" at bounding box center [1166, 185] width 75 height 19
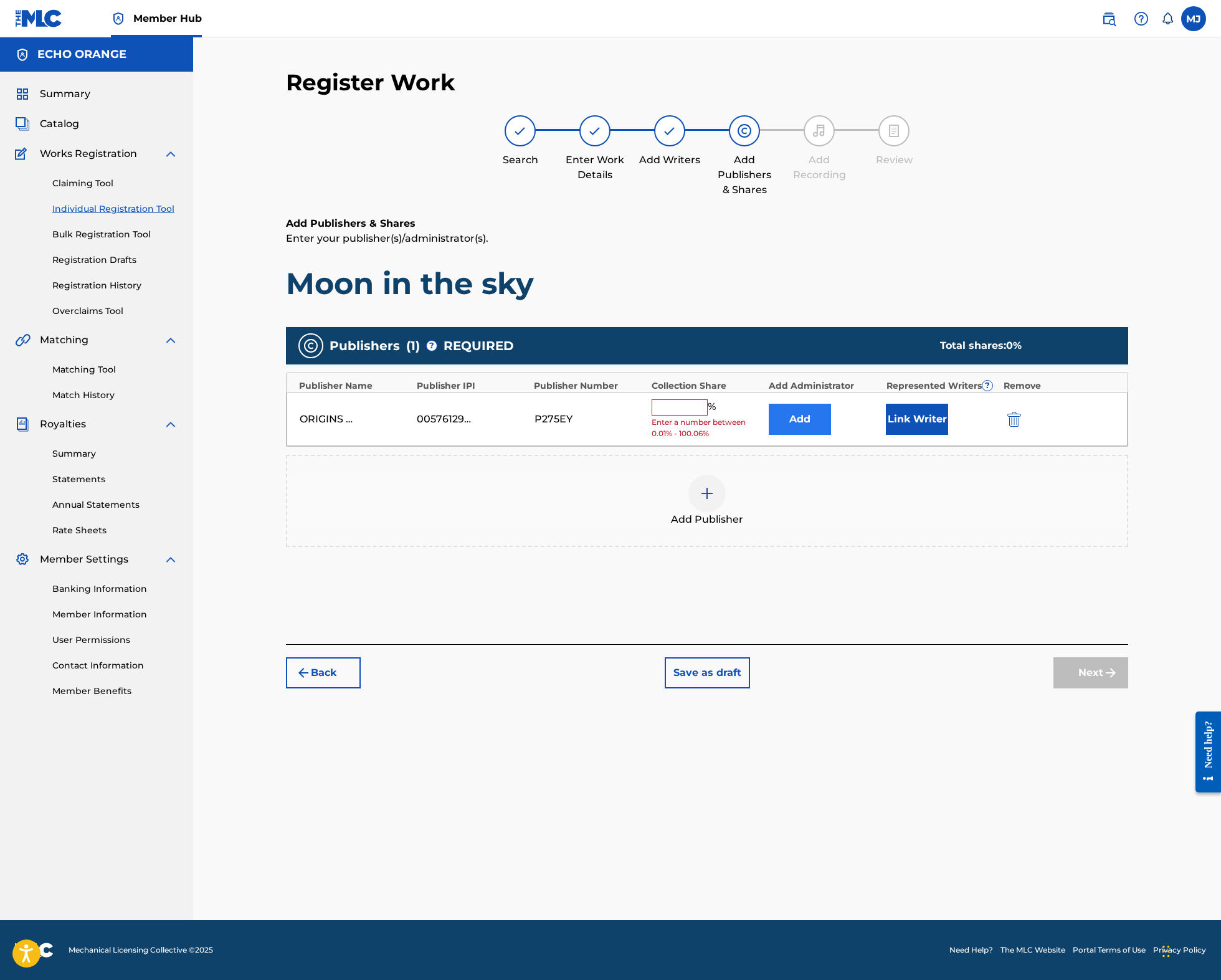
click at [815, 435] on button "Add" at bounding box center [800, 419] width 62 height 32
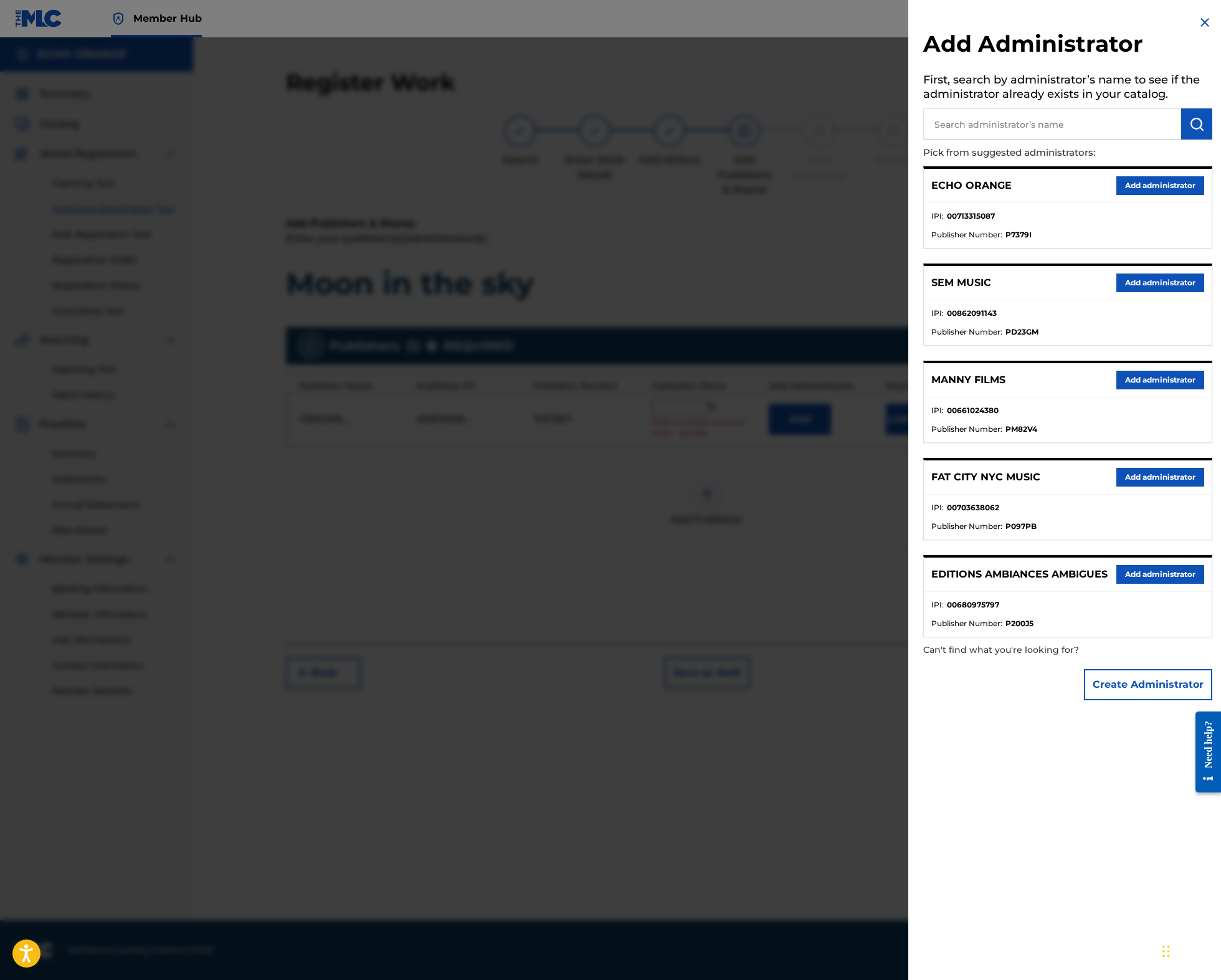
click at [1124, 192] on div "ECHO ORANGE Add administrator" at bounding box center [1067, 186] width 288 height 34
click at [1144, 195] on button "Add administrator" at bounding box center [1160, 185] width 88 height 19
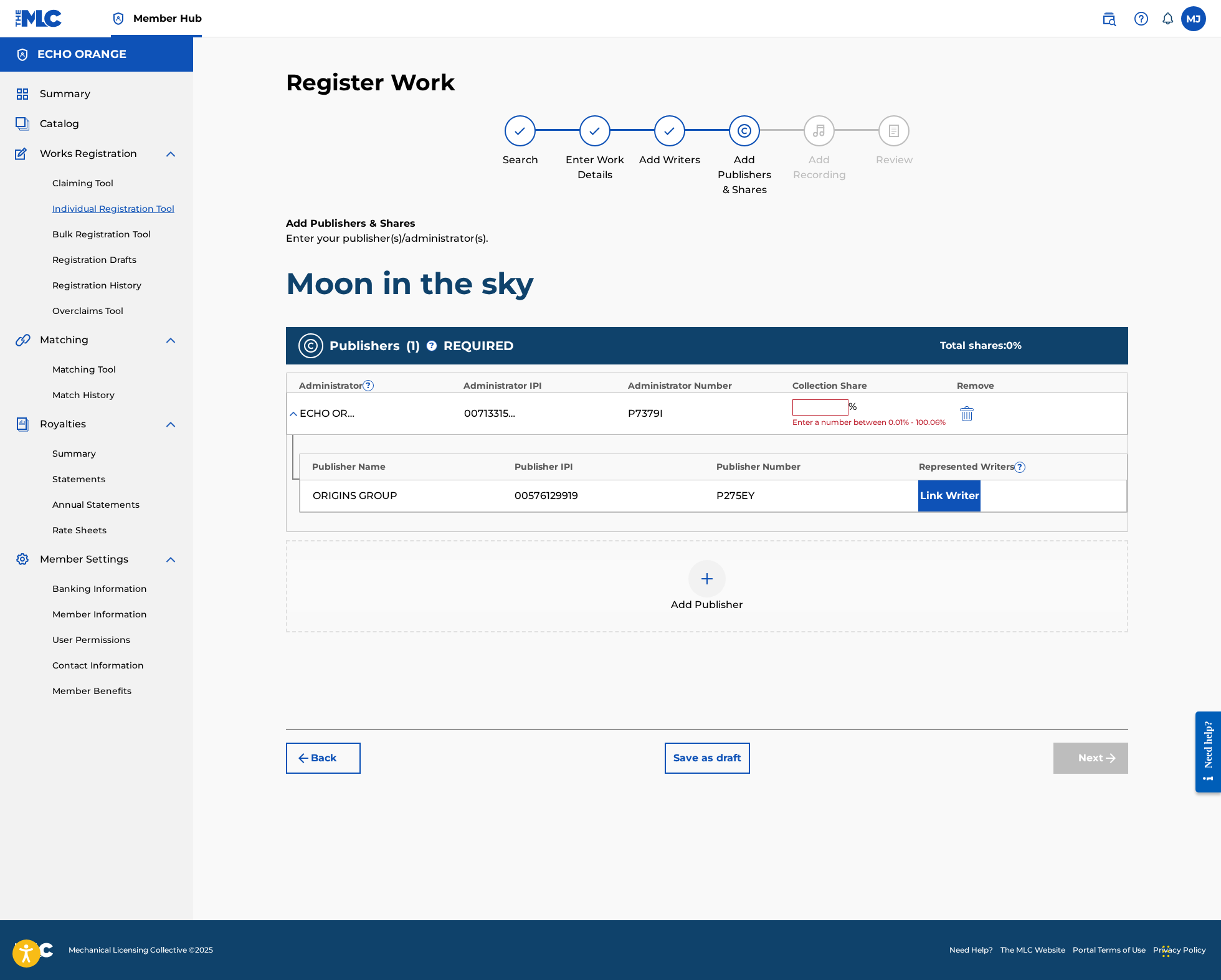
click at [848, 415] on input "text" at bounding box center [820, 407] width 56 height 16
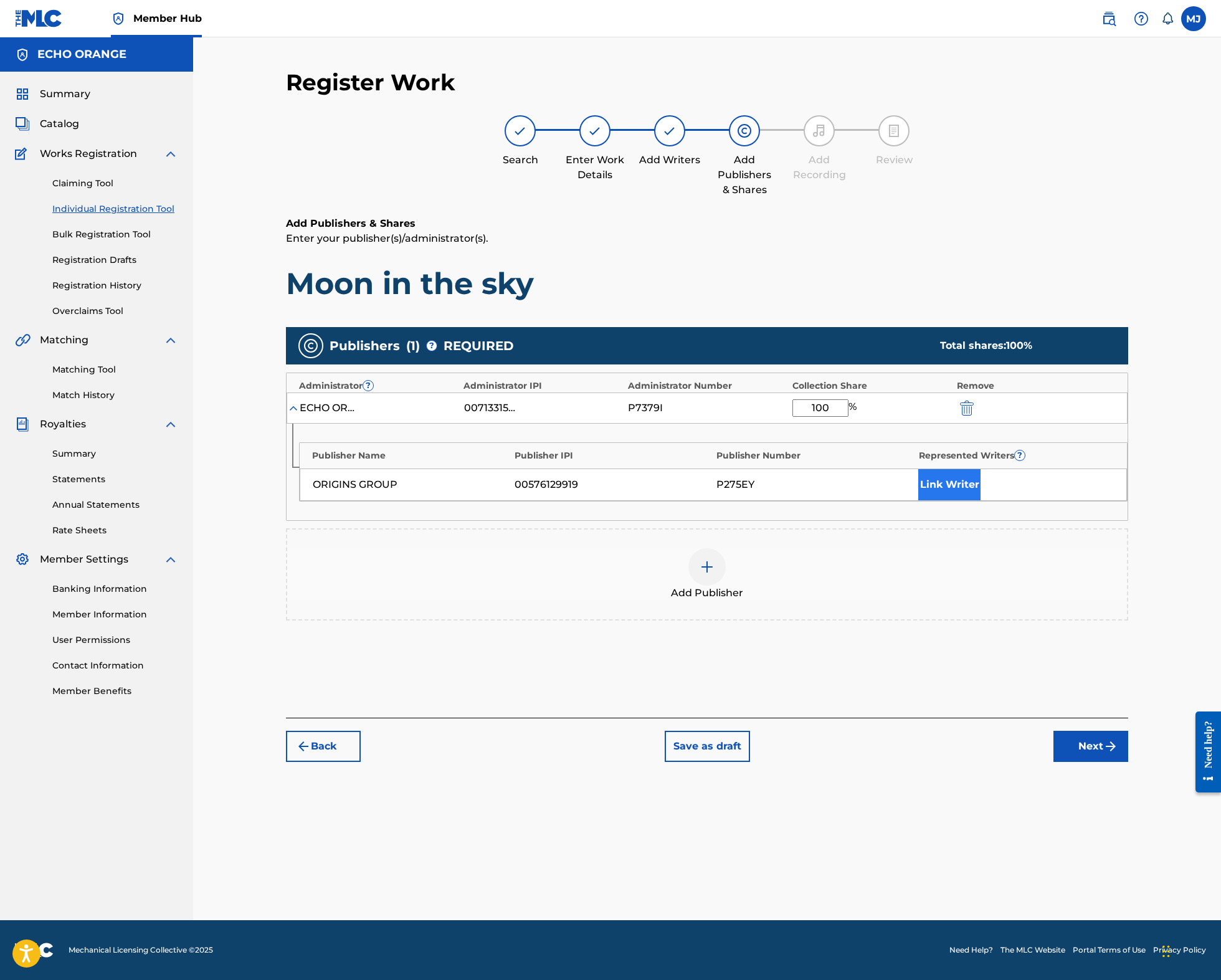
type input "100"
click at [980, 500] on button "Link Writer" at bounding box center [948, 485] width 62 height 32
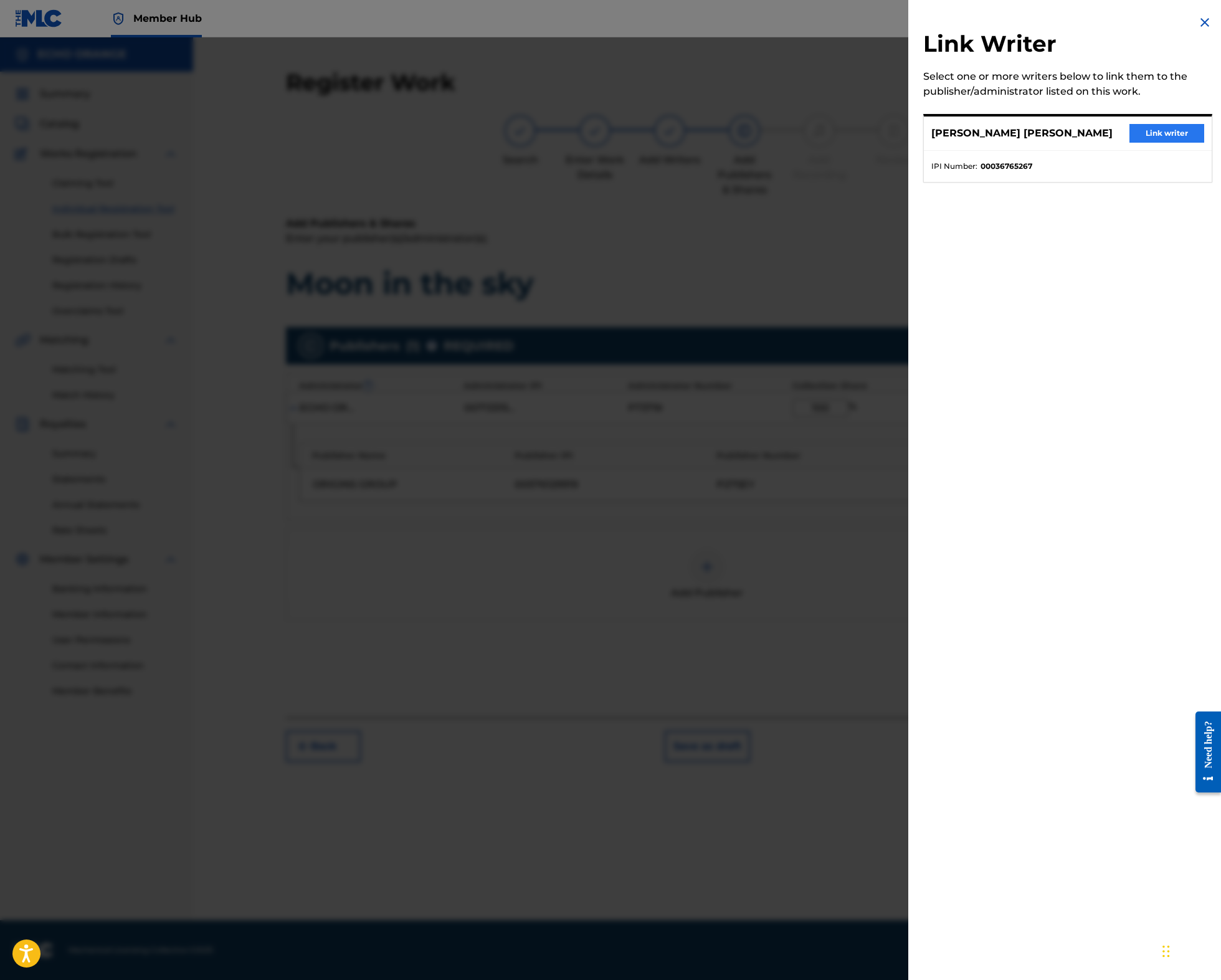
click at [1153, 143] on button "Link writer" at bounding box center [1166, 133] width 75 height 19
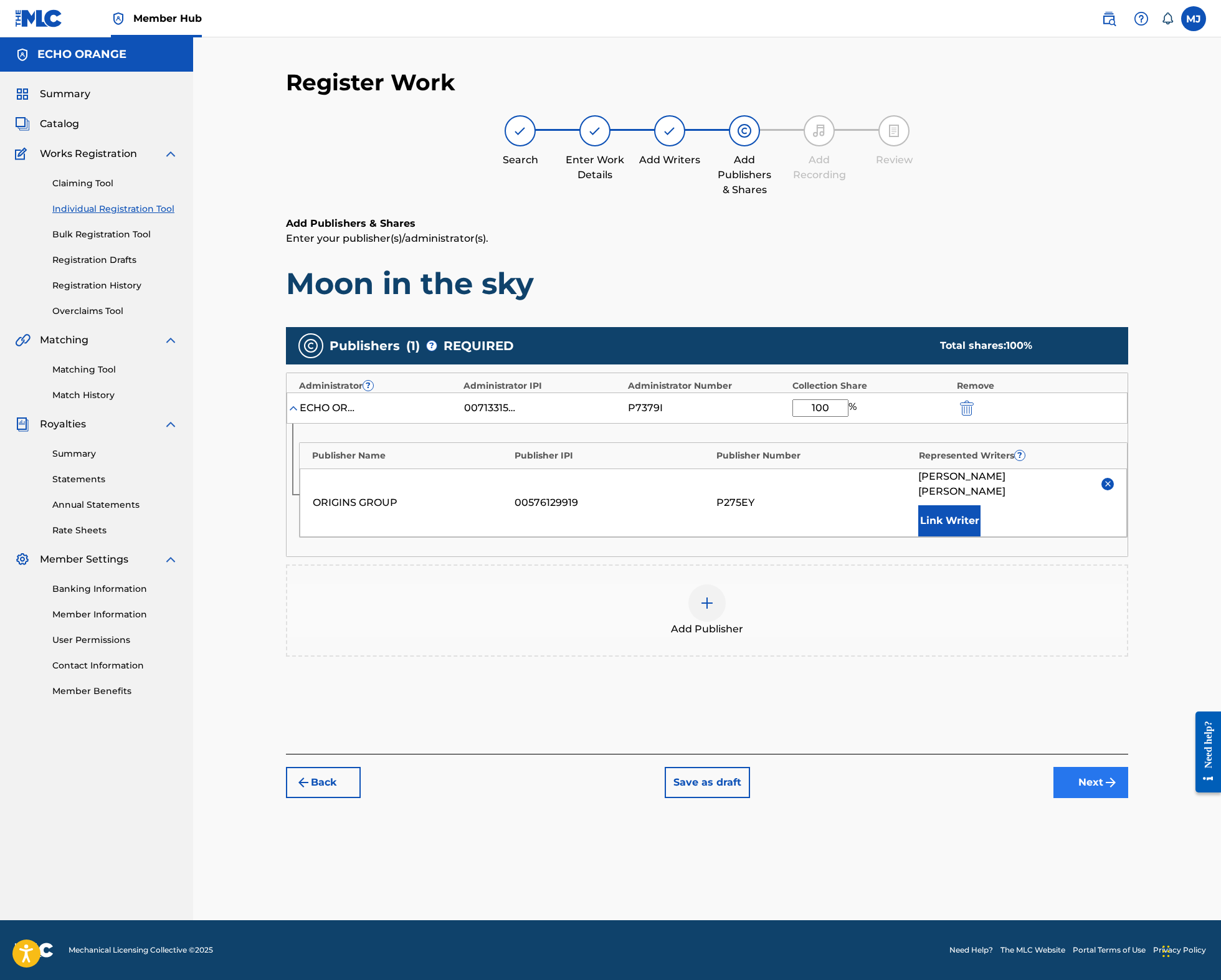
click at [1128, 798] on button "Next" at bounding box center [1090, 782] width 75 height 32
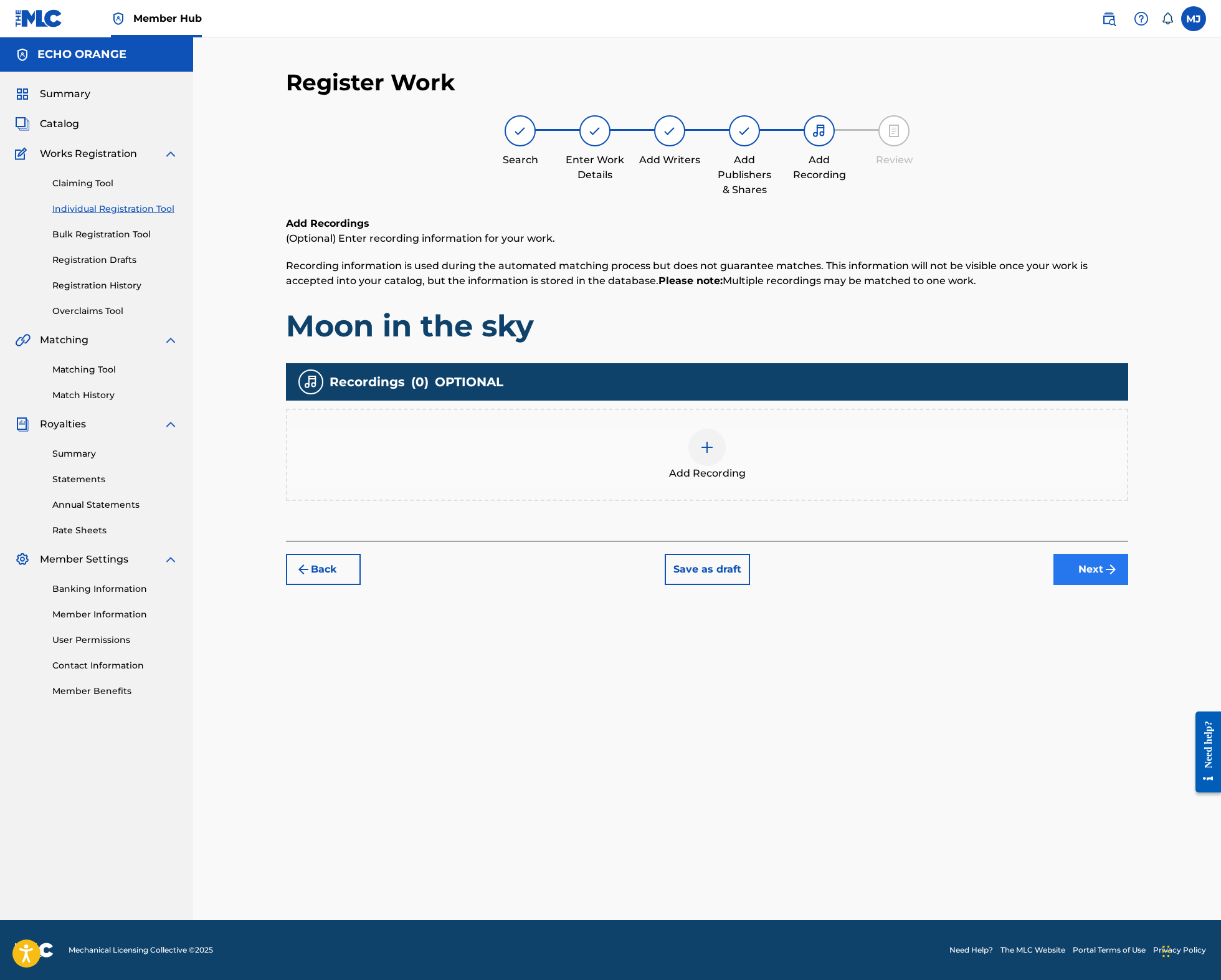
click at [1128, 585] on button "Next" at bounding box center [1090, 569] width 75 height 32
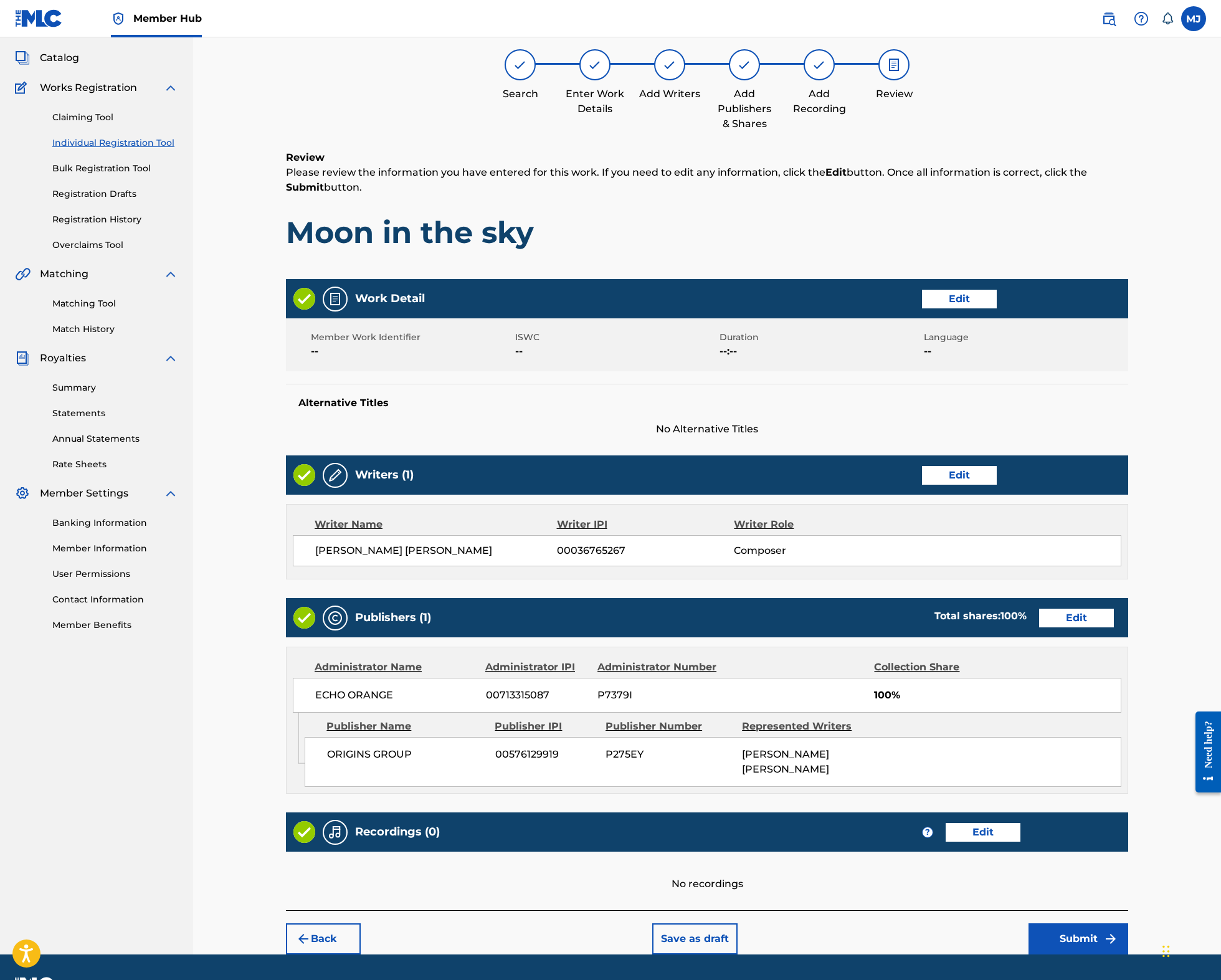
scroll to position [217, 0]
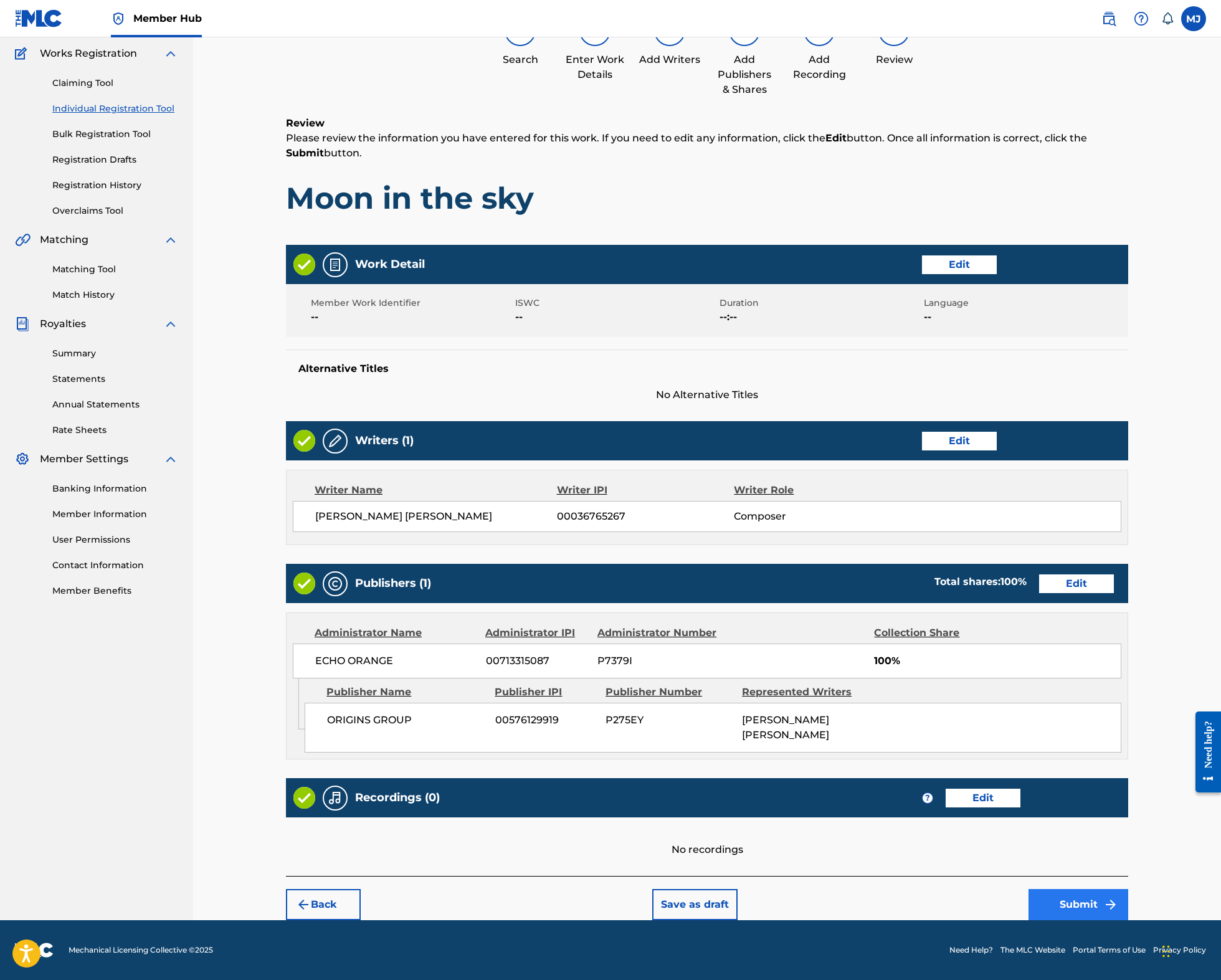
drag, startPoint x: 1113, startPoint y: 865, endPoint x: 1118, endPoint y: 880, distance: 15.8
click at [1113, 875] on div "Back Save as draft Submit" at bounding box center [707, 897] width 842 height 44
click at [1118, 889] on button "Submit" at bounding box center [1078, 904] width 99 height 32
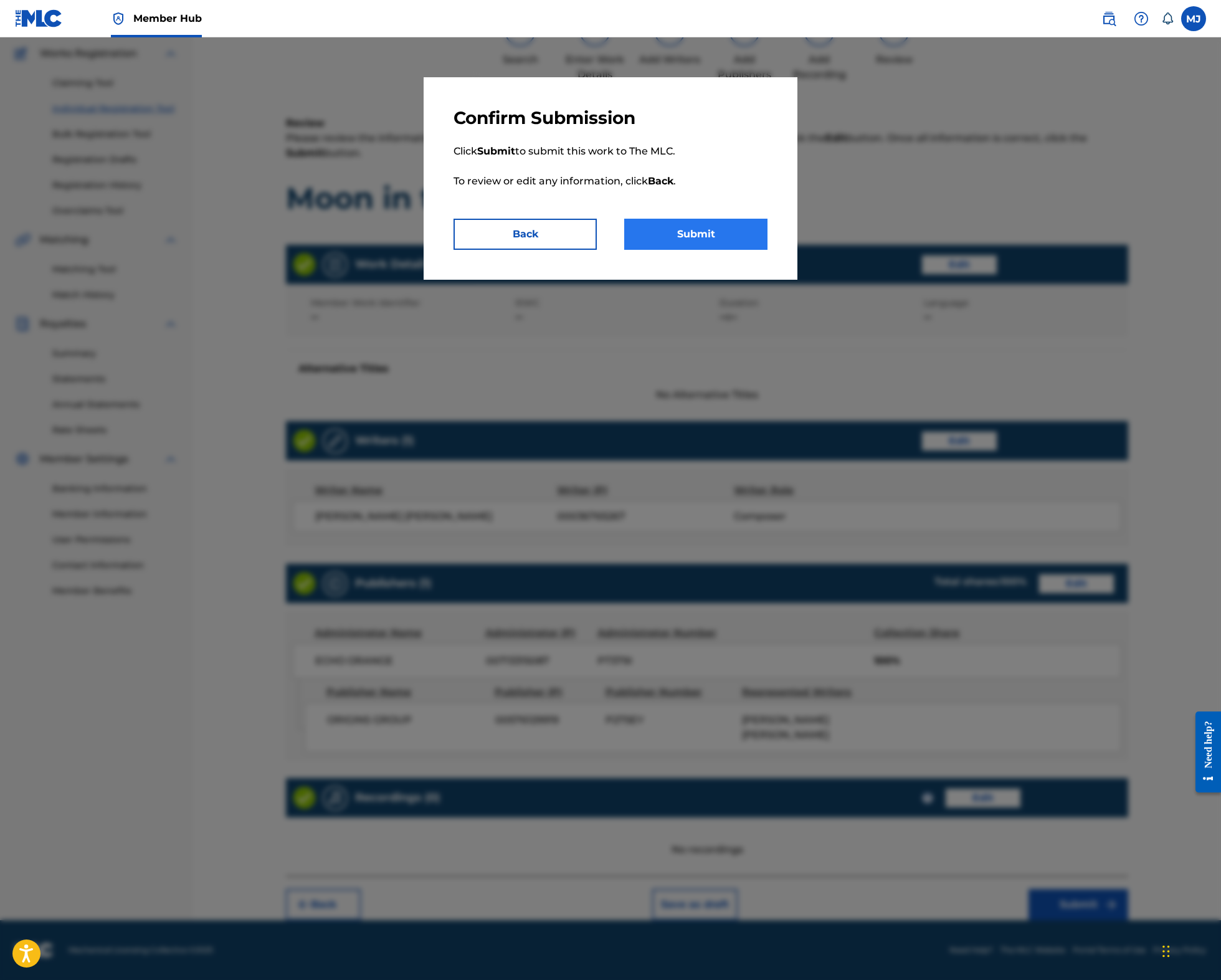
click at [763, 250] on button "Submit" at bounding box center [696, 234] width 143 height 32
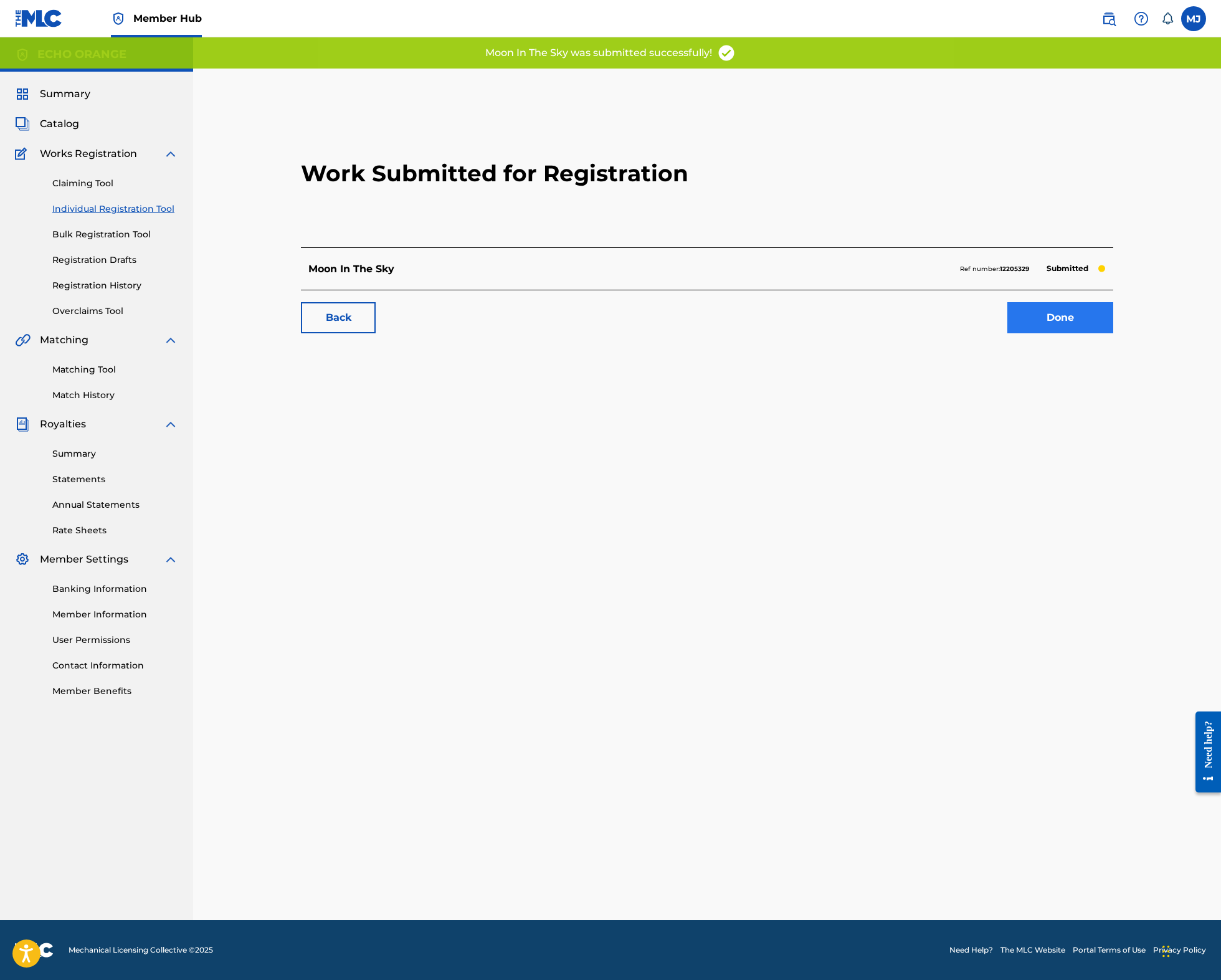
click at [1088, 333] on link "Done" at bounding box center [1059, 318] width 106 height 32
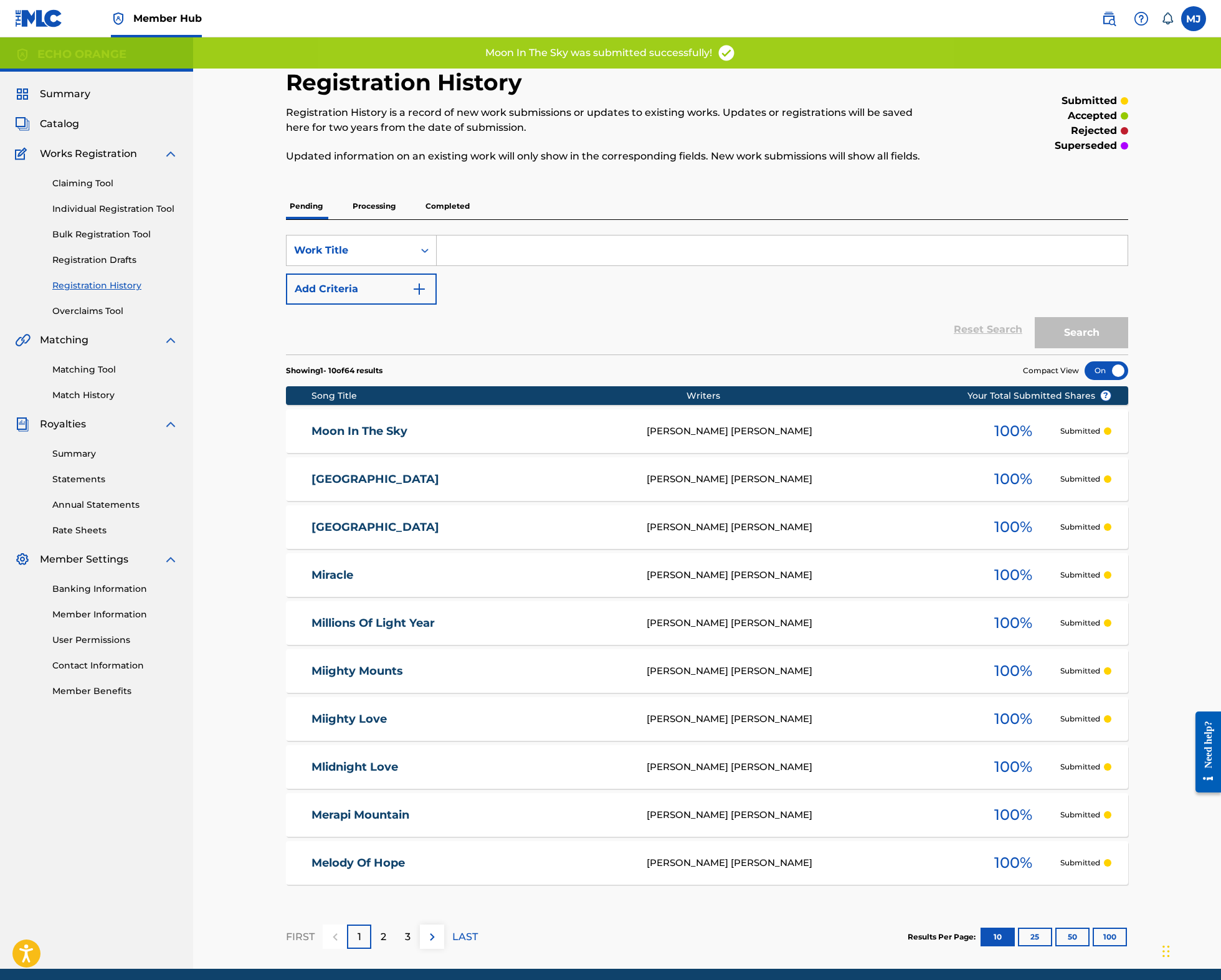
click at [166, 253] on div "Claiming Tool Individual Registration Tool Bulk Registration Tool Registration …" at bounding box center [97, 239] width 163 height 156
click at [170, 216] on link "Individual Registration Tool" at bounding box center [115, 208] width 125 height 13
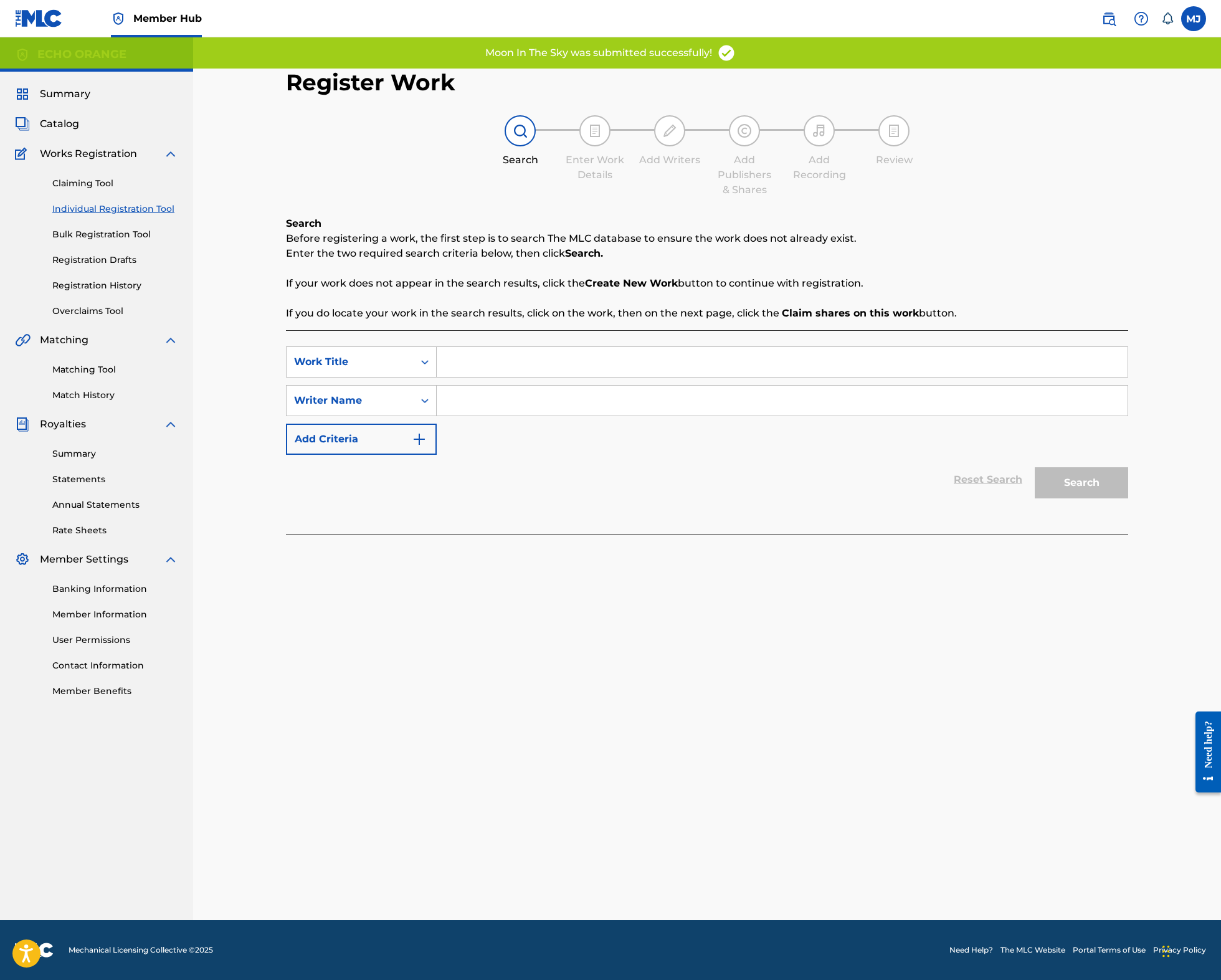
click at [561, 377] on input "Search Form" at bounding box center [782, 361] width 690 height 30
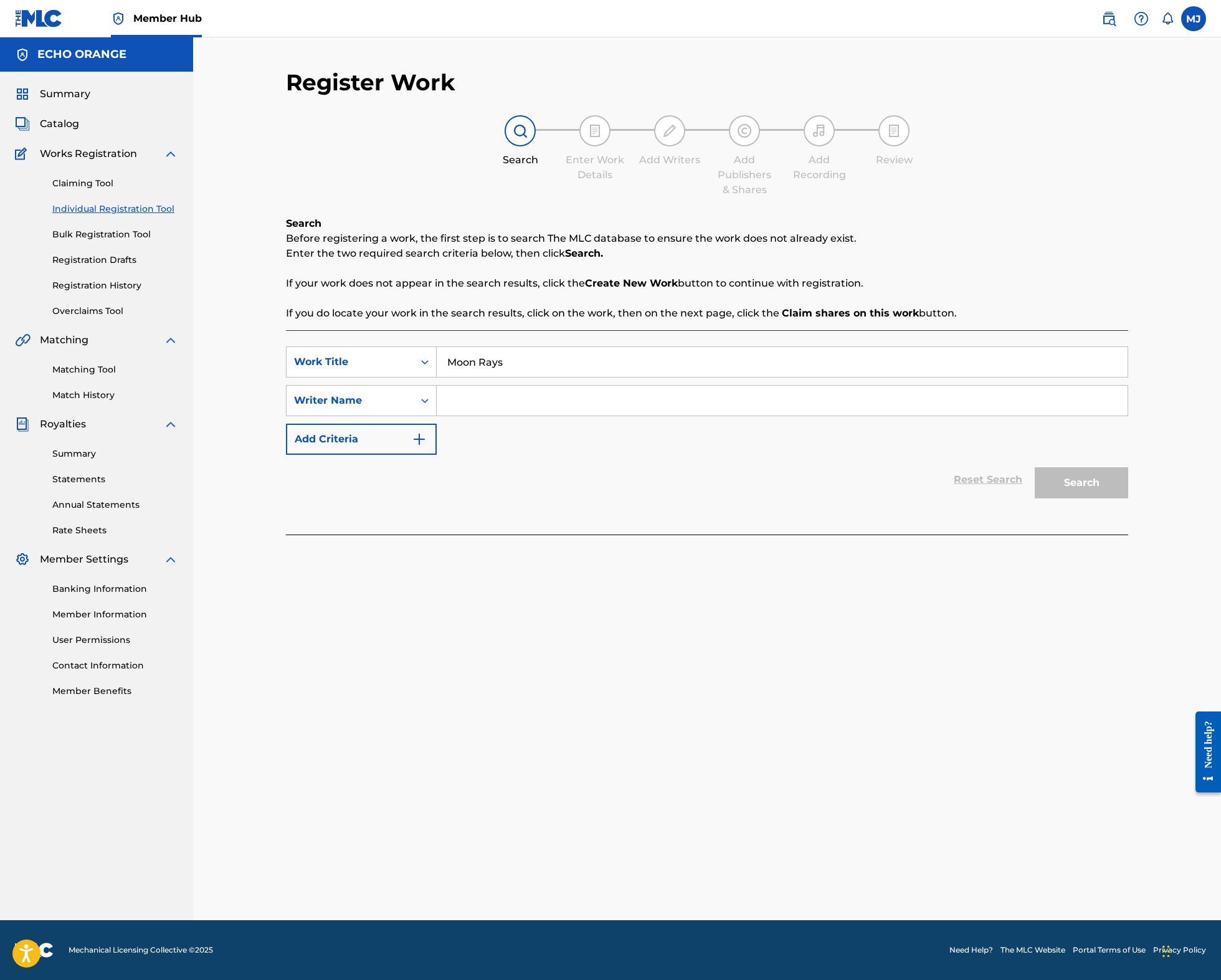
type input "Moon Rays"
paste input "denis hekimian"
type input "denis hekimian"
click at [1128, 498] on button "Search" at bounding box center [1081, 483] width 94 height 32
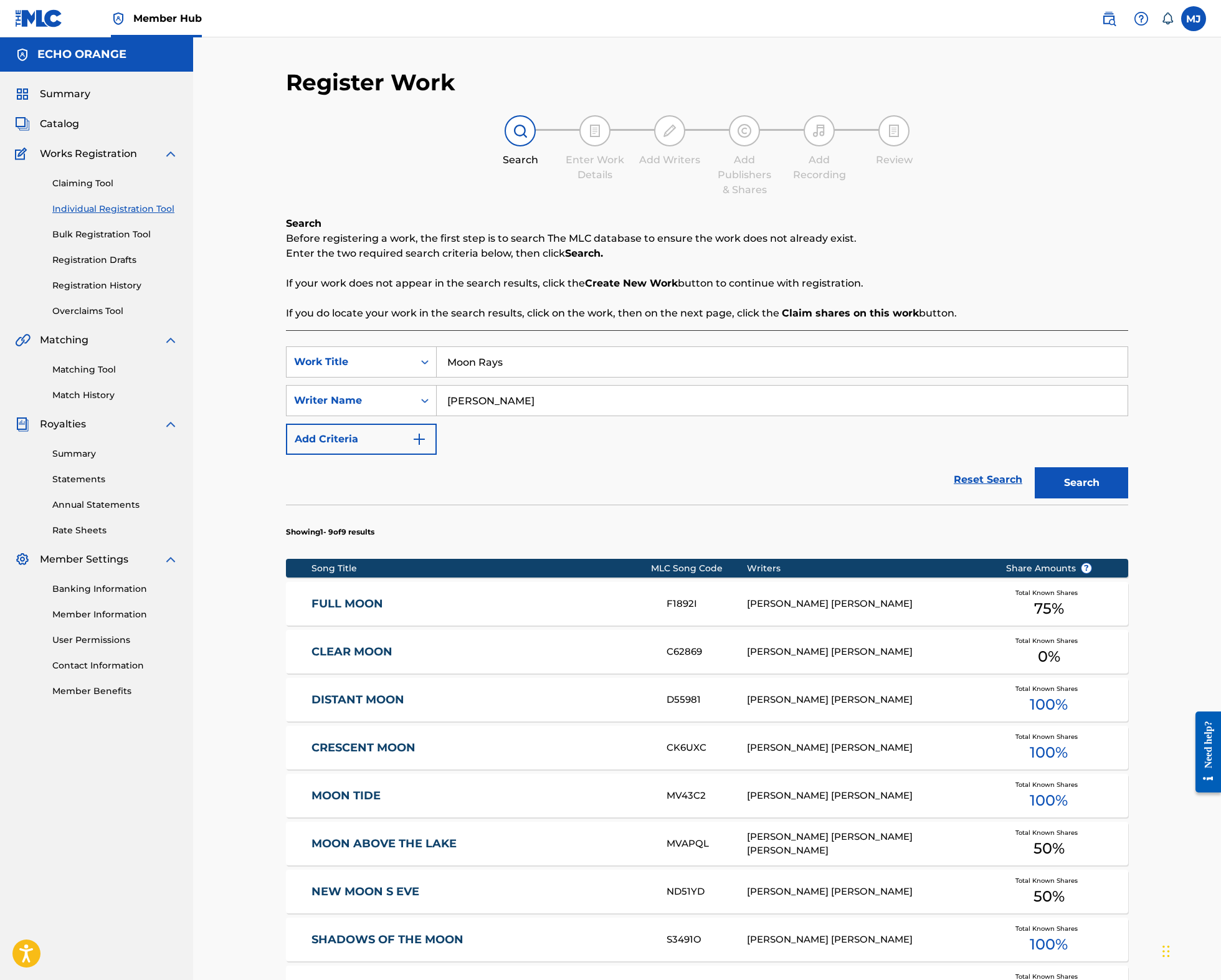
scroll to position [347, 0]
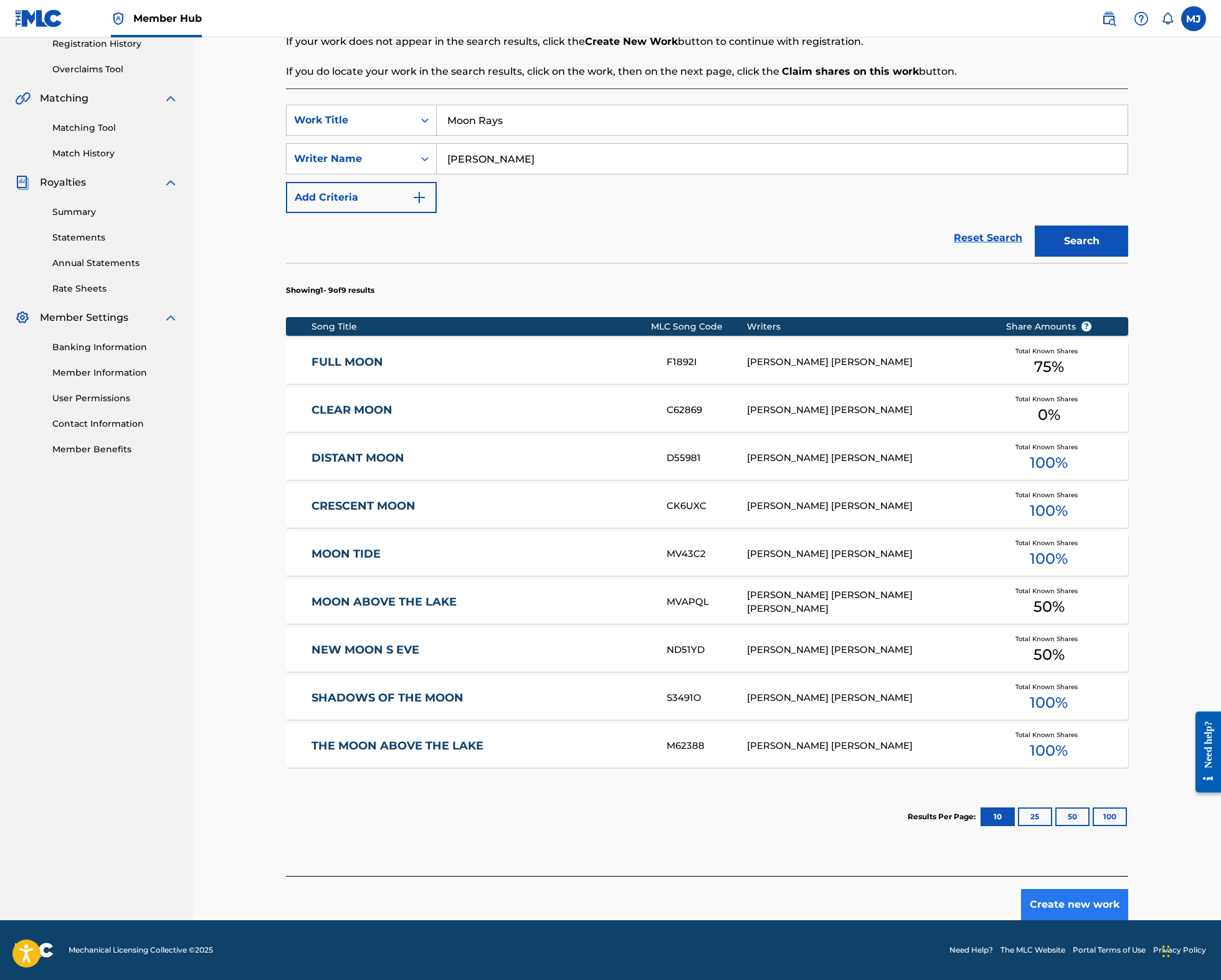
click at [1128, 901] on button "Create new work" at bounding box center [1074, 904] width 107 height 32
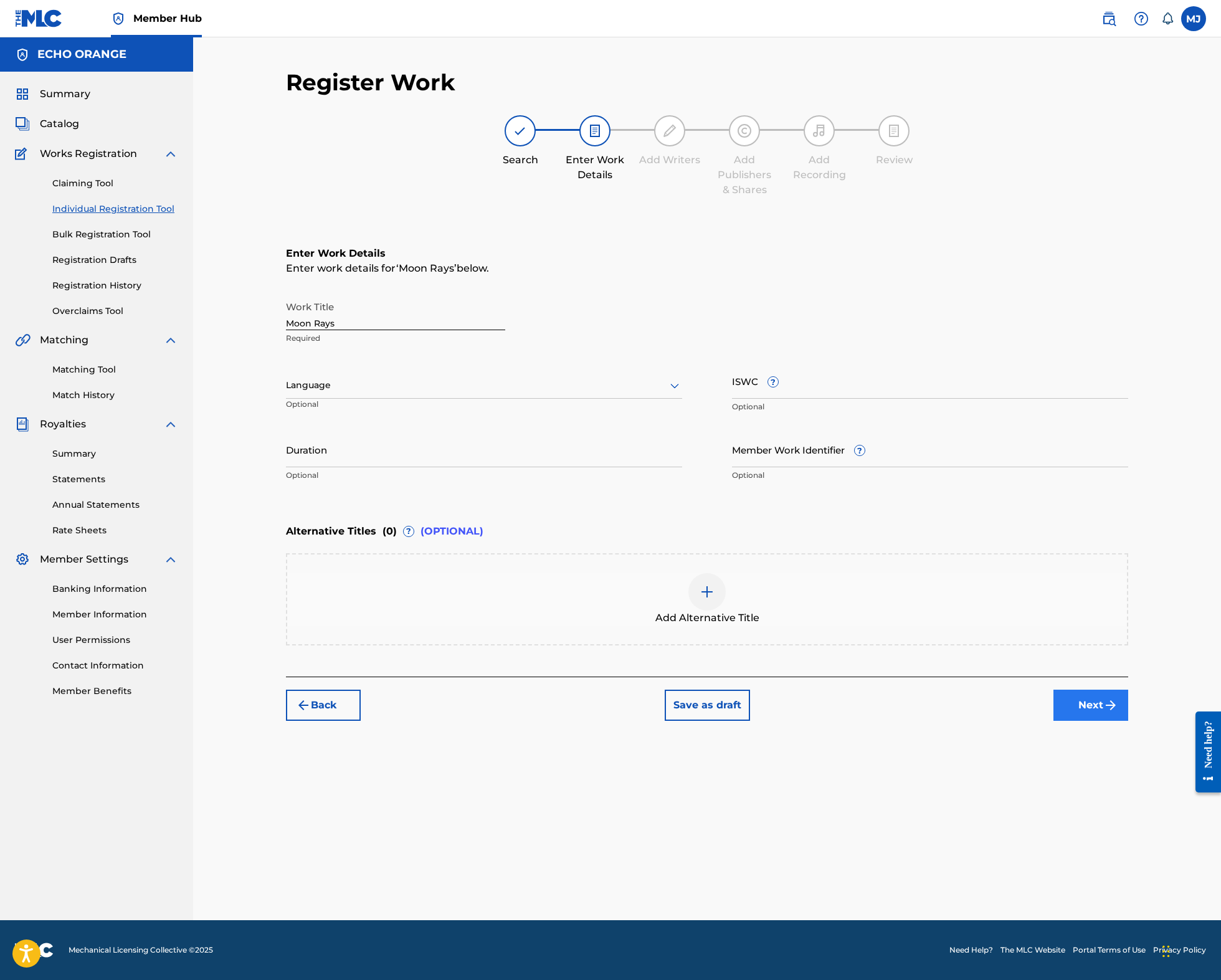
click at [1128, 720] on button "Next" at bounding box center [1090, 705] width 75 height 32
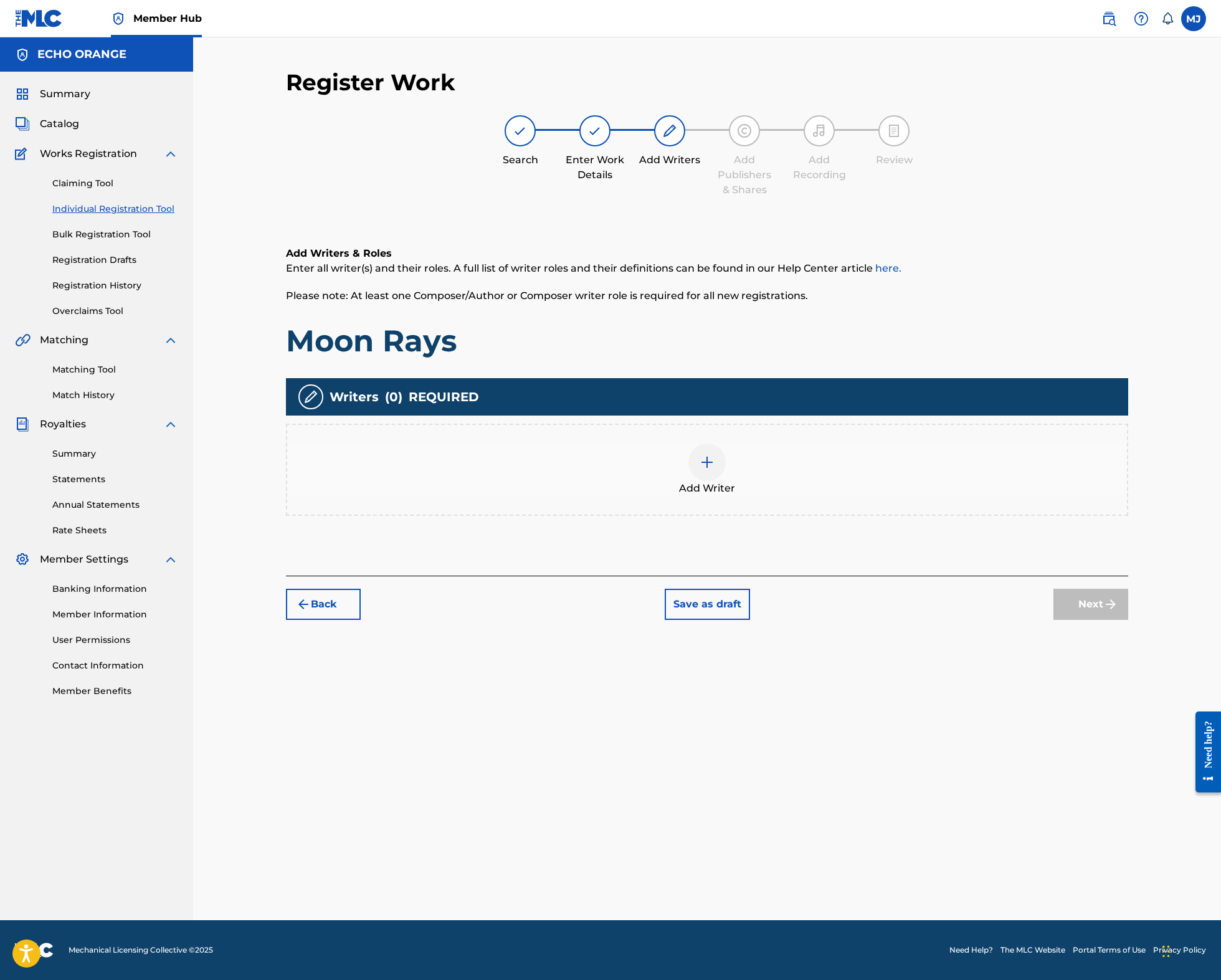
click at [795, 495] on div "Add Writer" at bounding box center [707, 469] width 839 height 52
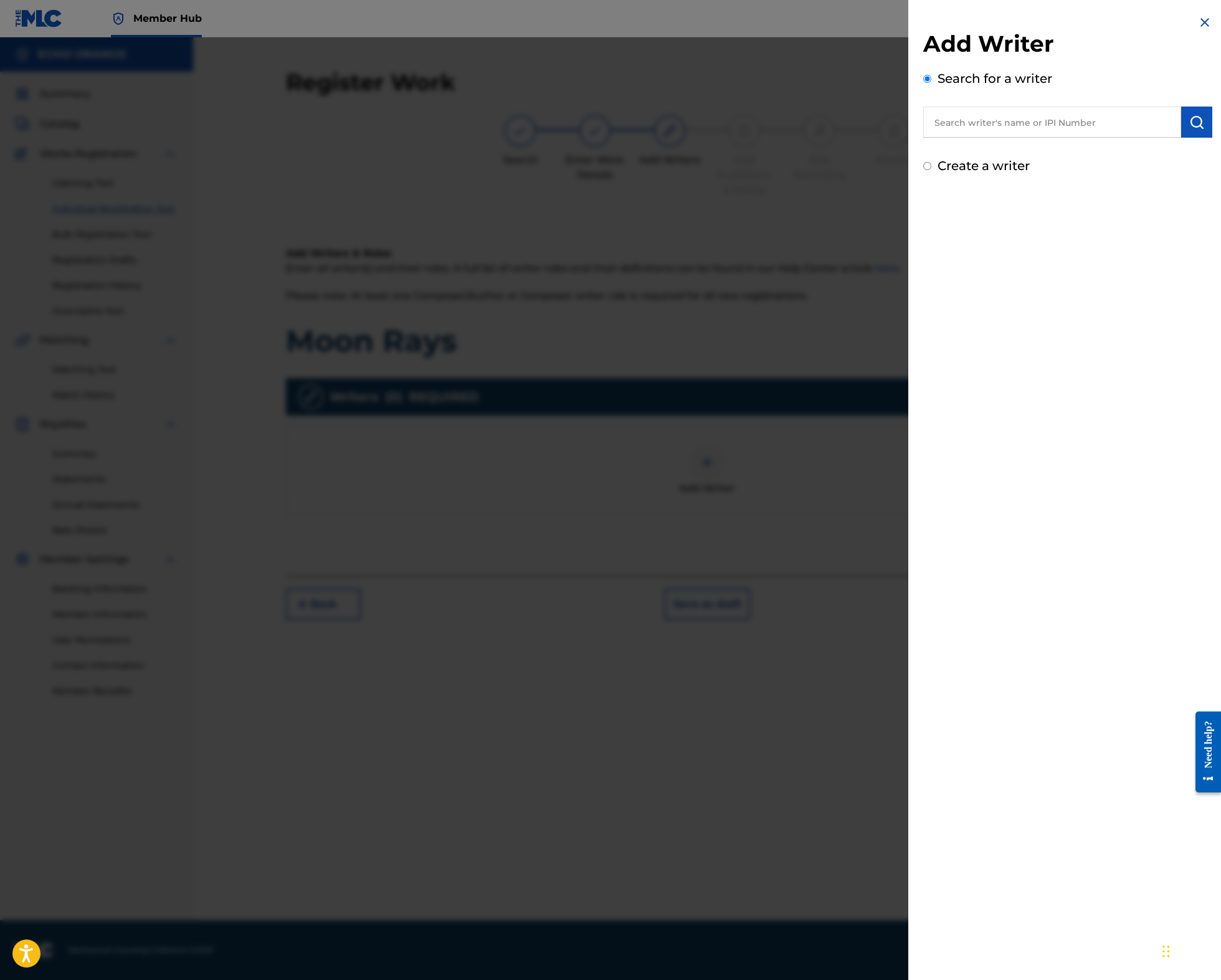
click at [1031, 138] on input "text" at bounding box center [1052, 122] width 258 height 32
paste input "denis hekimian"
type input "denis hekimian"
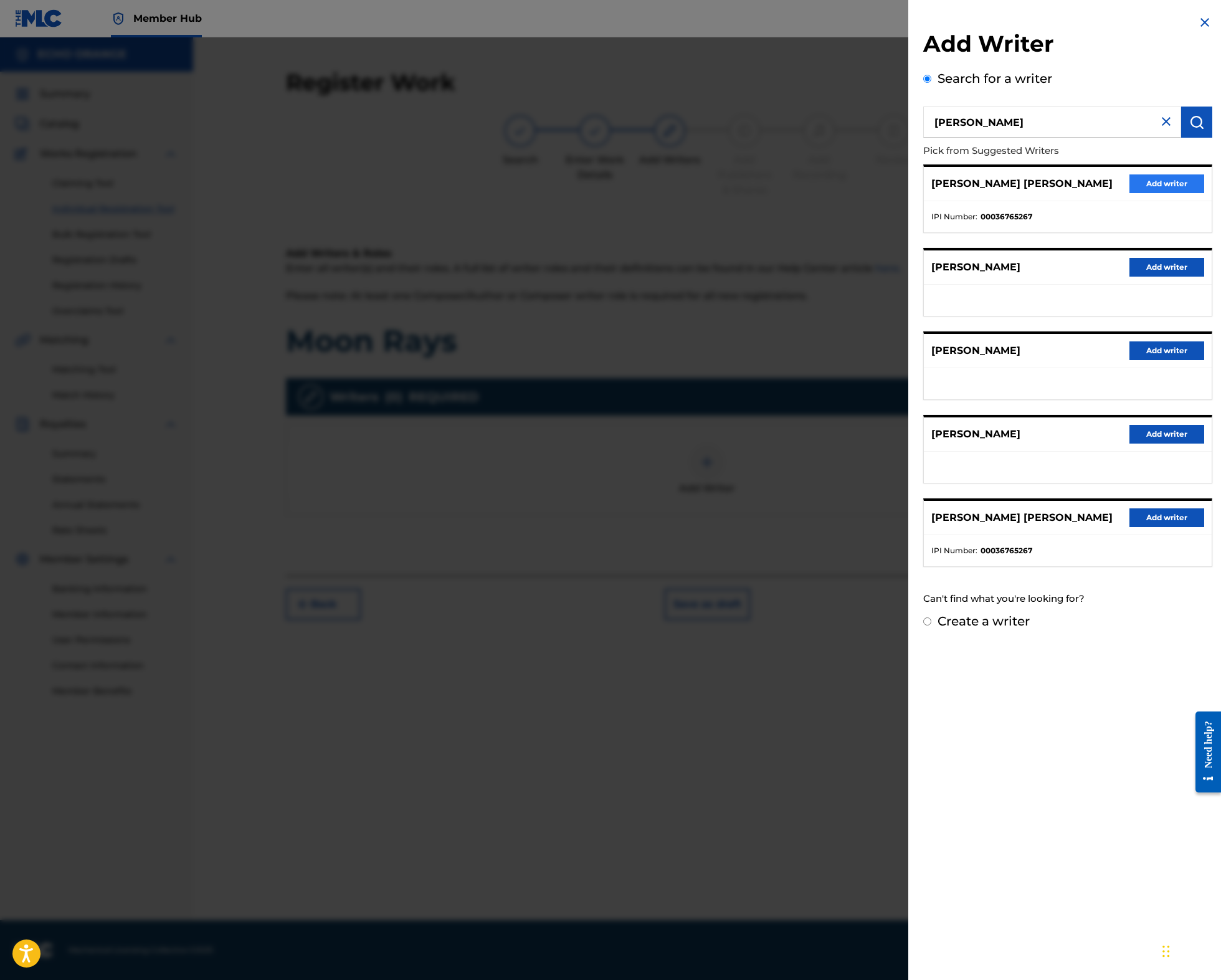
click at [1189, 193] on button "Add writer" at bounding box center [1166, 183] width 75 height 19
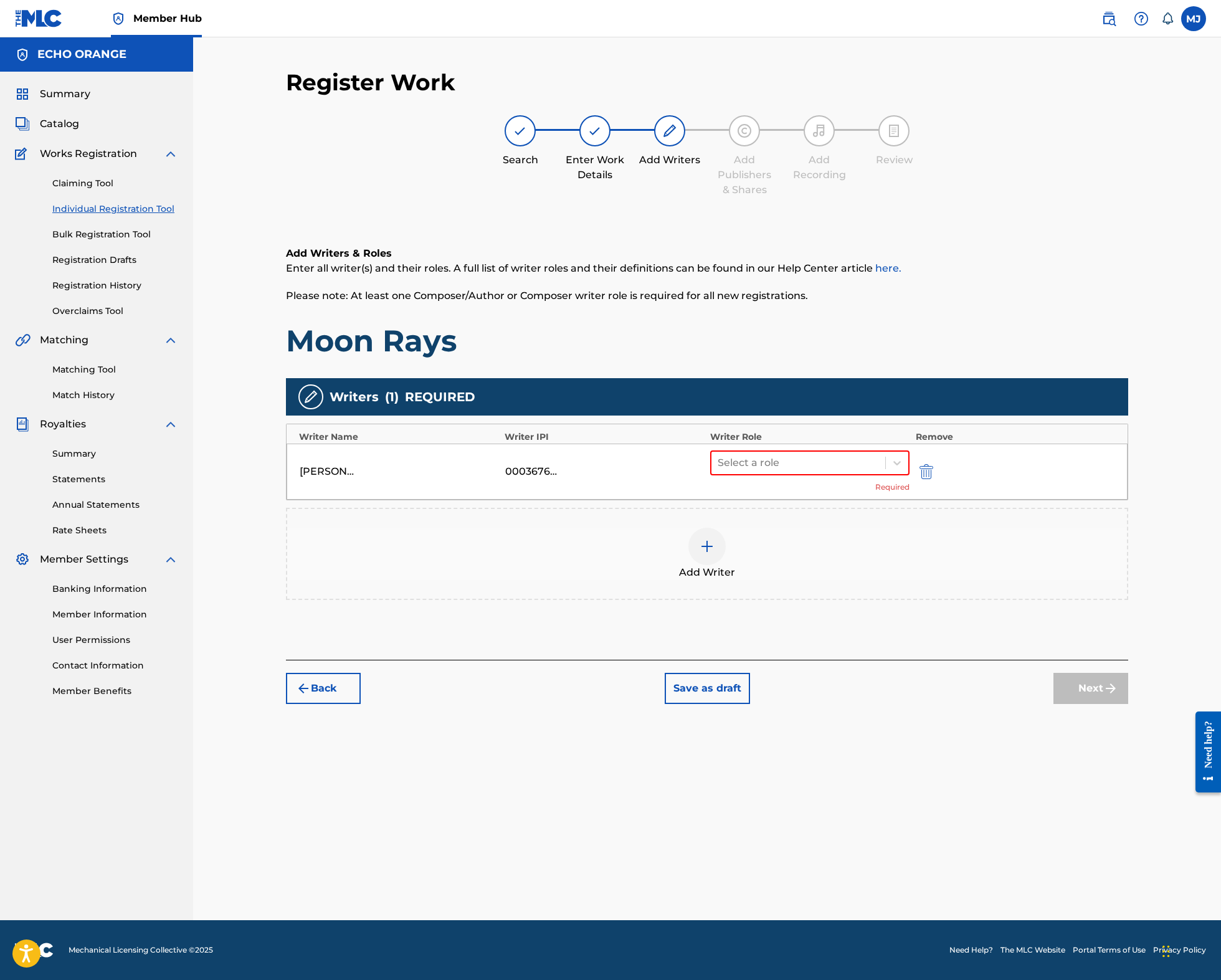
click at [788, 493] on div "Select a role Required" at bounding box center [809, 471] width 199 height 42
click at [795, 471] on div at bounding box center [798, 462] width 162 height 17
click at [764, 645] on div "Composer" at bounding box center [842, 643] width 226 height 25
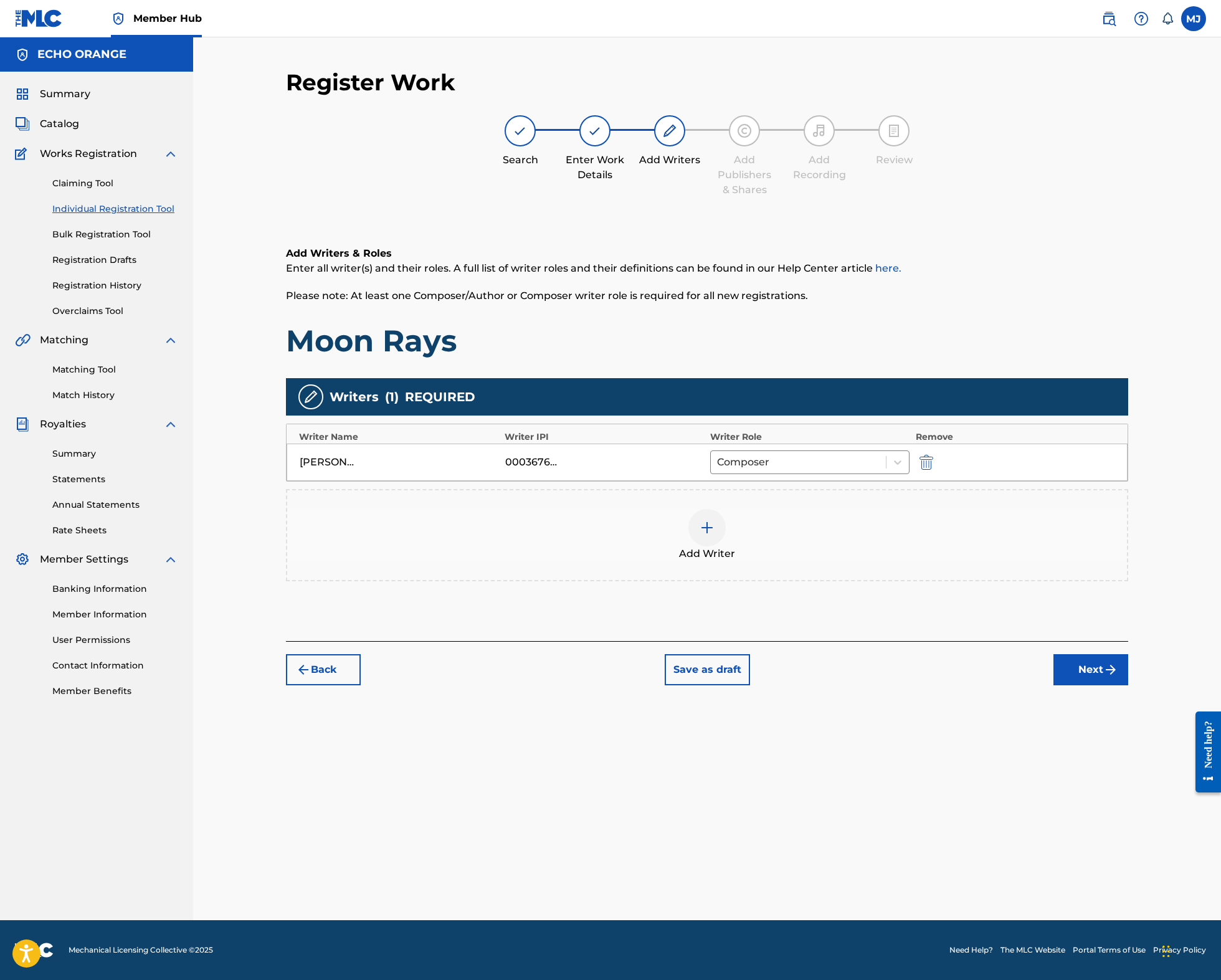
click at [1122, 685] on button "Next" at bounding box center [1090, 670] width 75 height 32
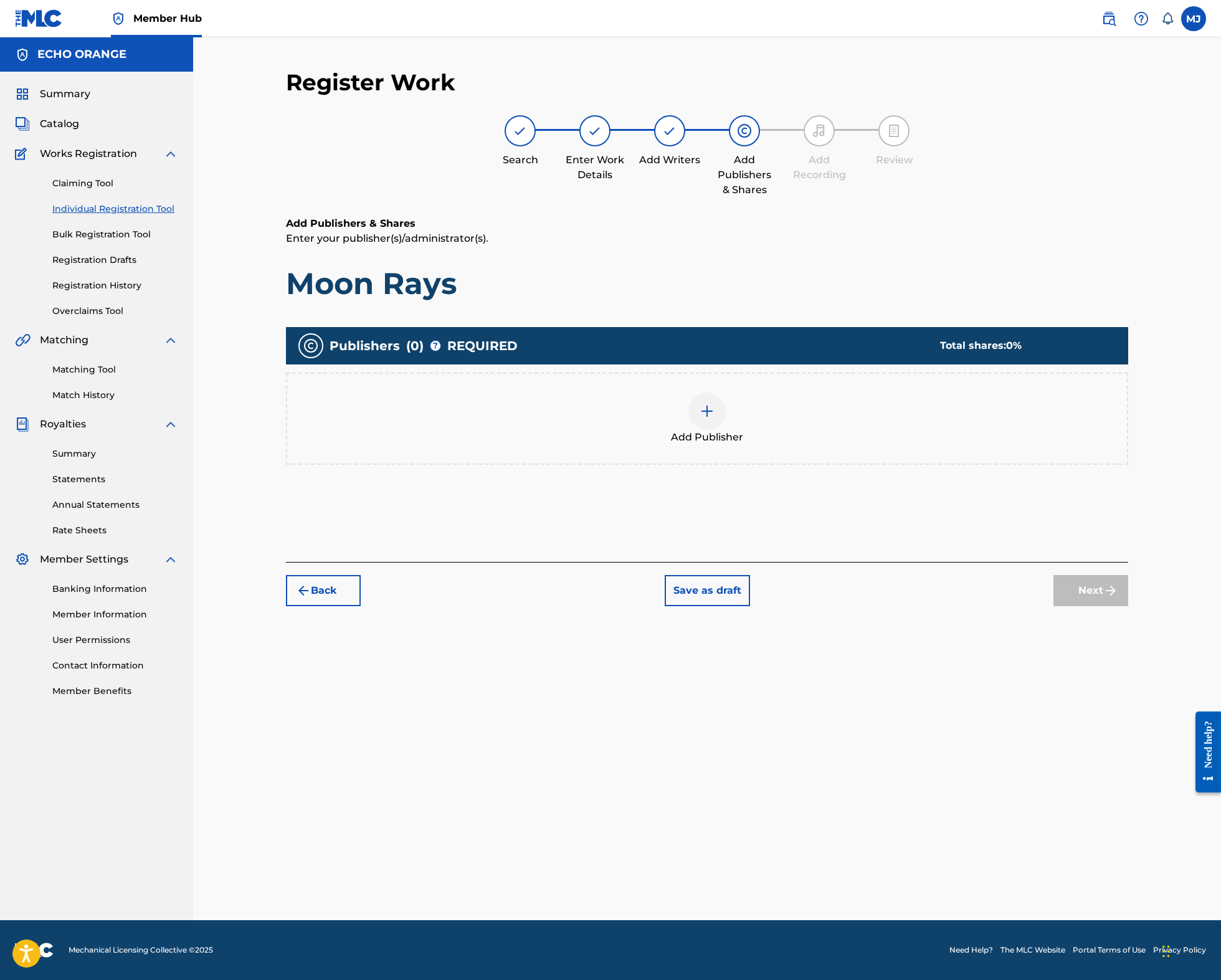
click at [726, 430] on div at bounding box center [707, 411] width 37 height 37
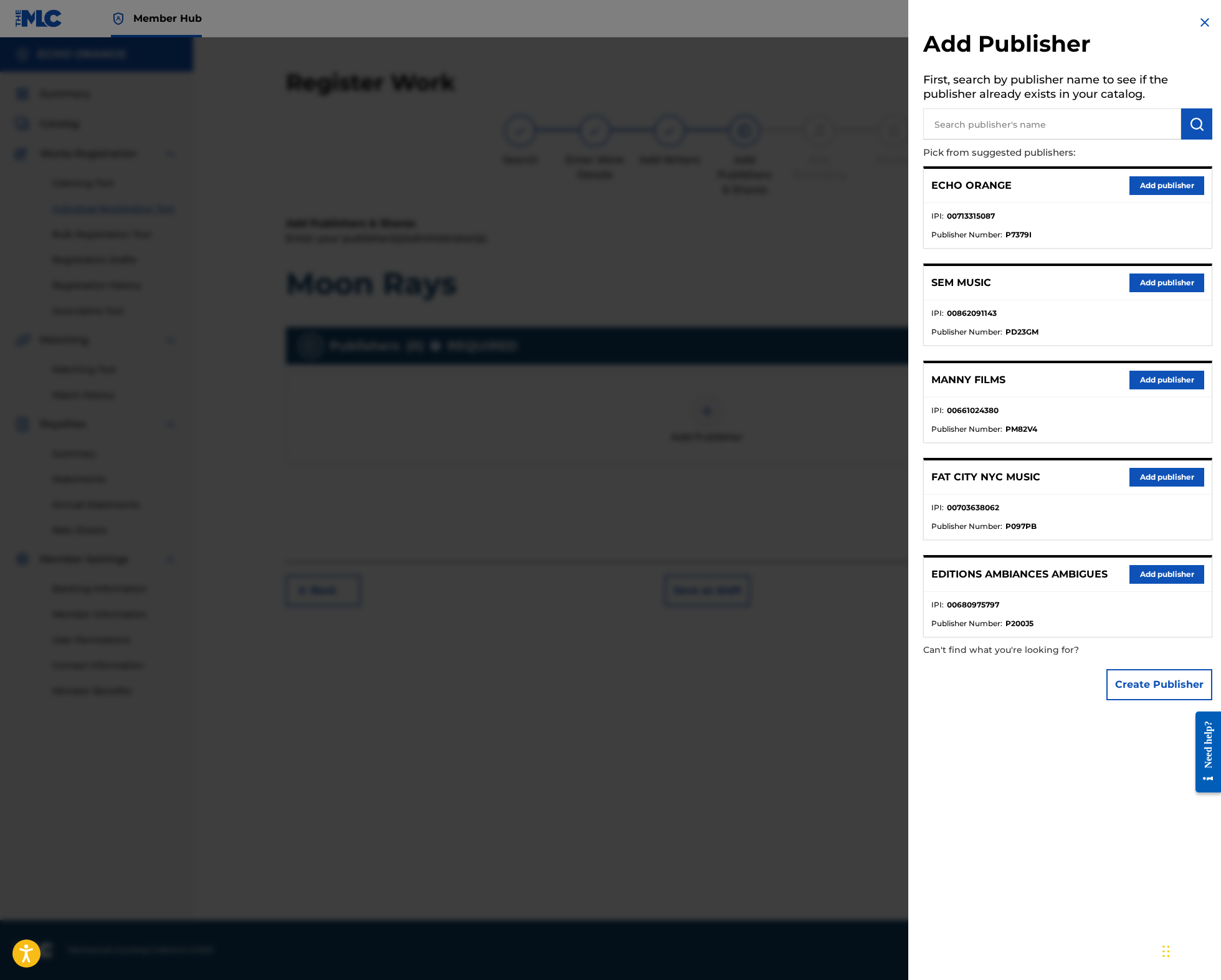
click at [944, 153] on p "Pick from suggested publishers:" at bounding box center [1032, 153] width 218 height 27
click at [949, 138] on input "text" at bounding box center [1052, 124] width 258 height 32
type input "origins"
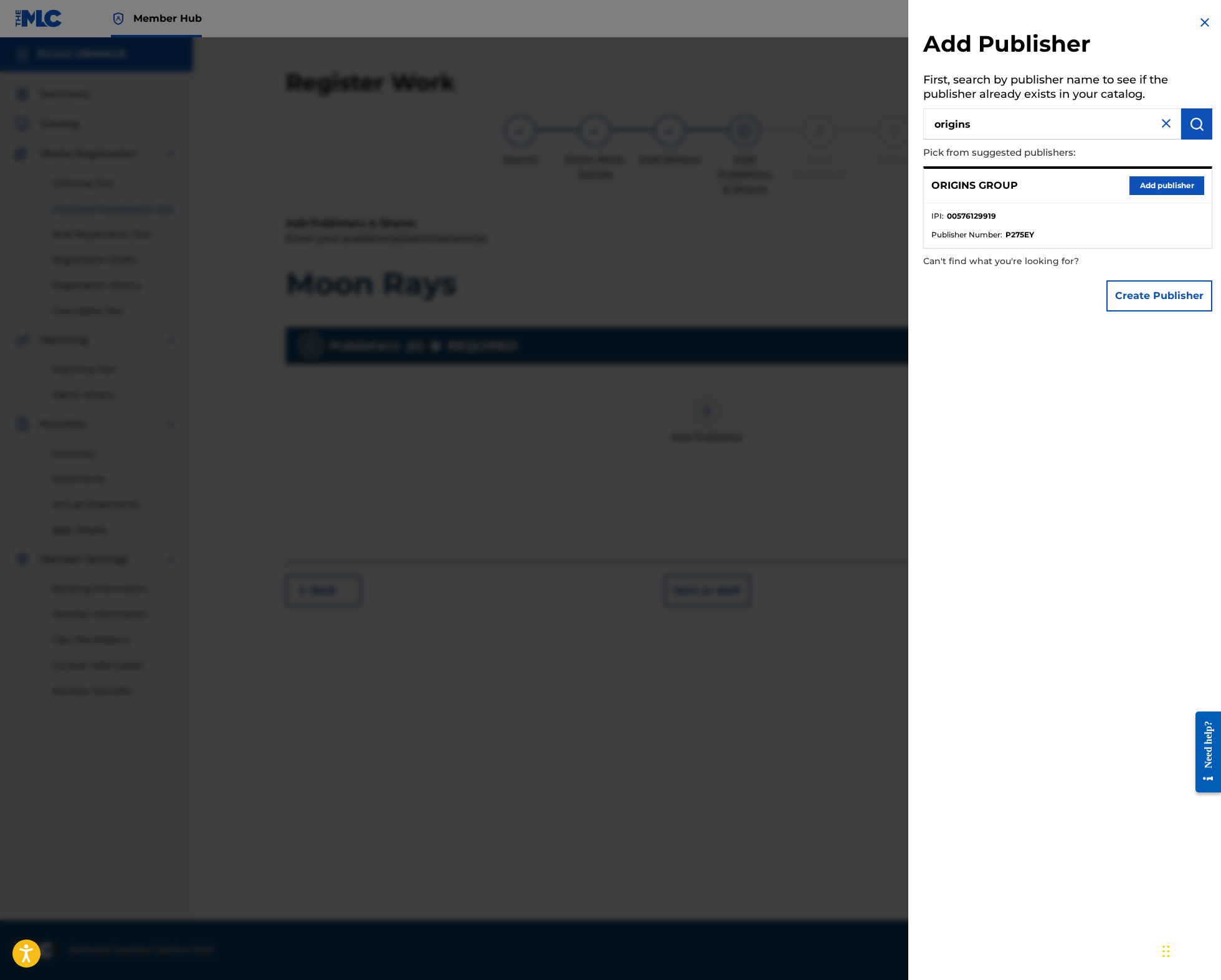
click at [1129, 195] on button "Add publisher" at bounding box center [1166, 185] width 75 height 19
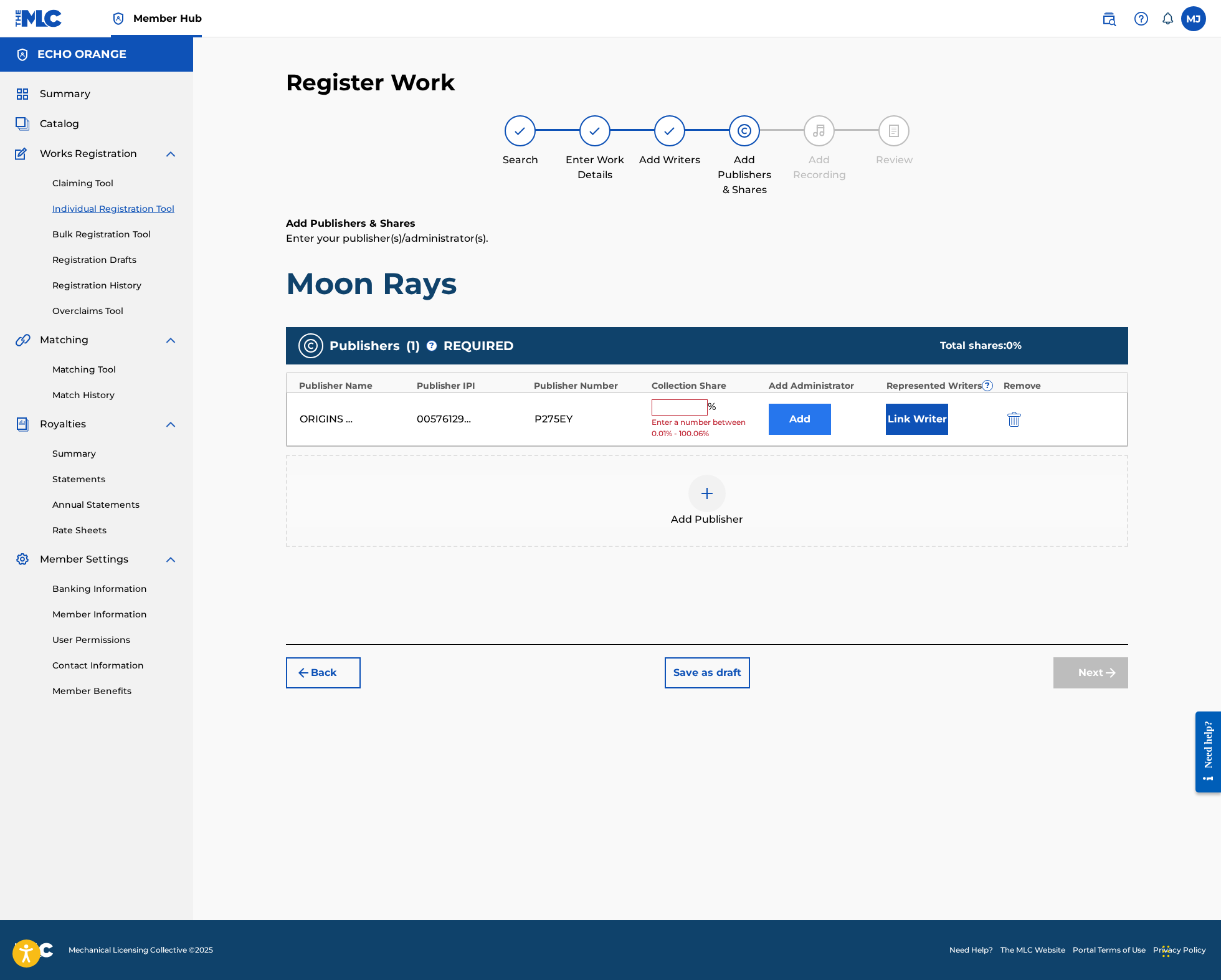
click at [831, 435] on button "Add" at bounding box center [800, 419] width 62 height 32
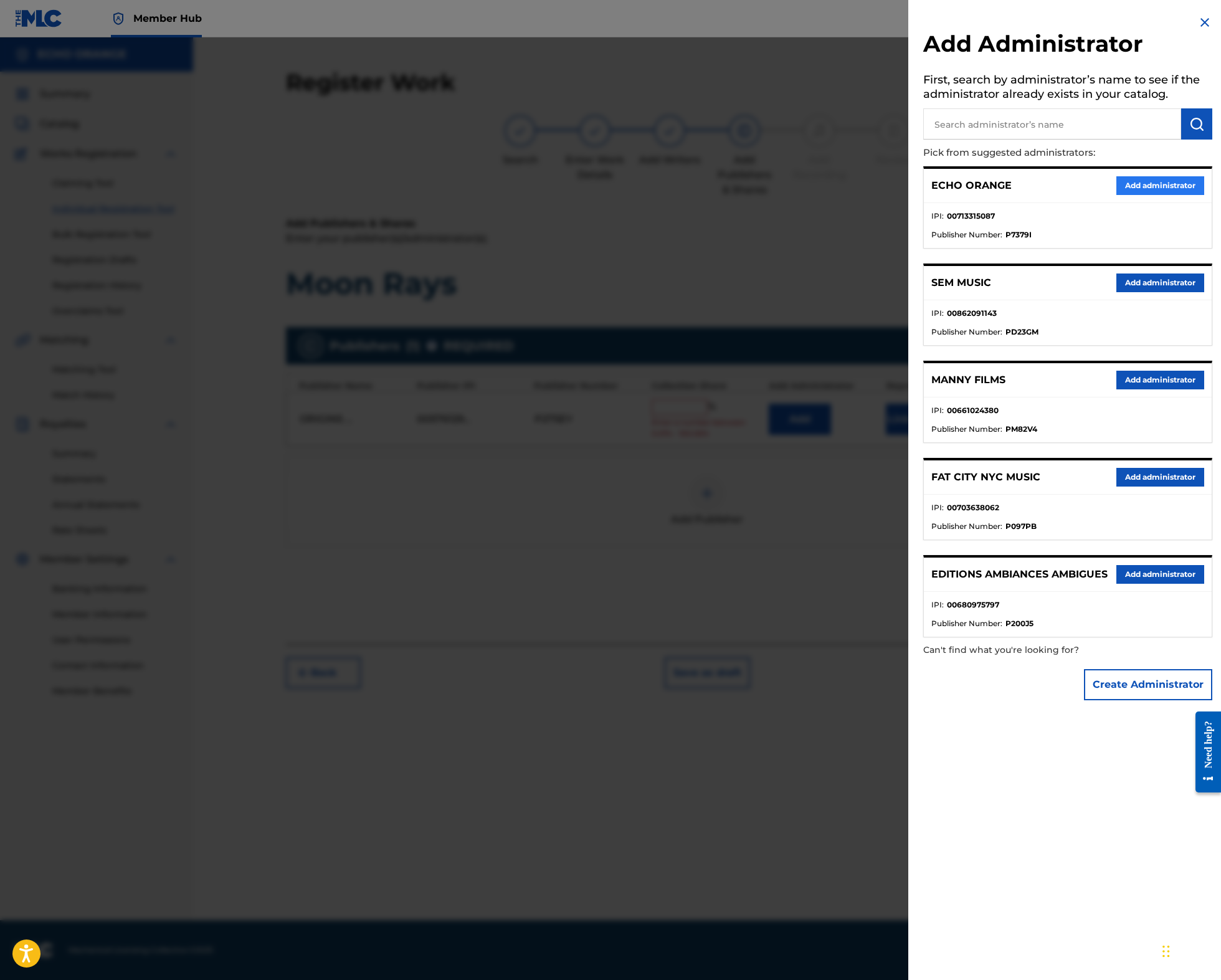
click at [1129, 194] on div "ECHO ORANGE Add administrator" at bounding box center [1067, 186] width 288 height 34
click at [1129, 195] on button "Add administrator" at bounding box center [1160, 185] width 88 height 19
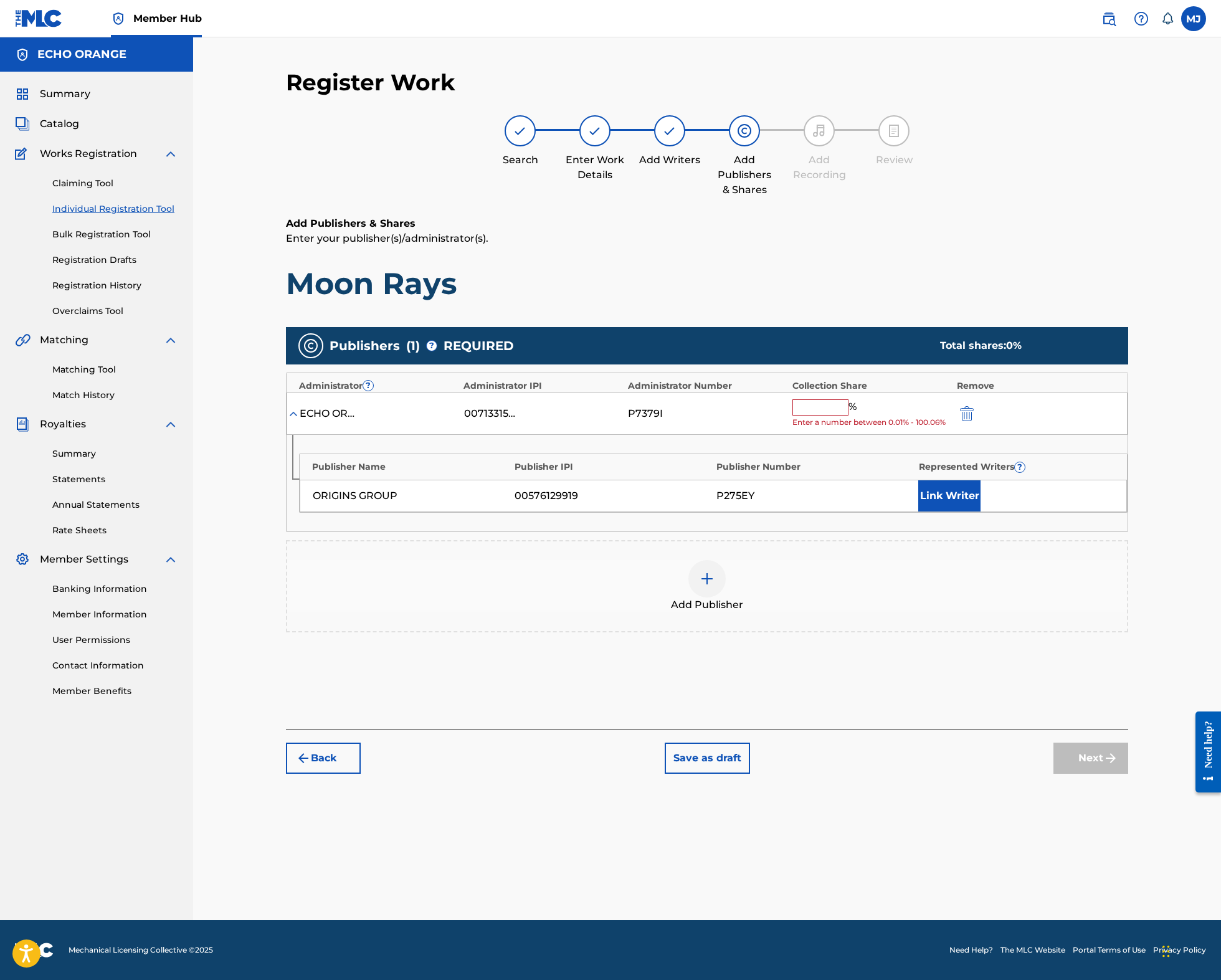
click at [848, 415] on input "text" at bounding box center [820, 407] width 56 height 16
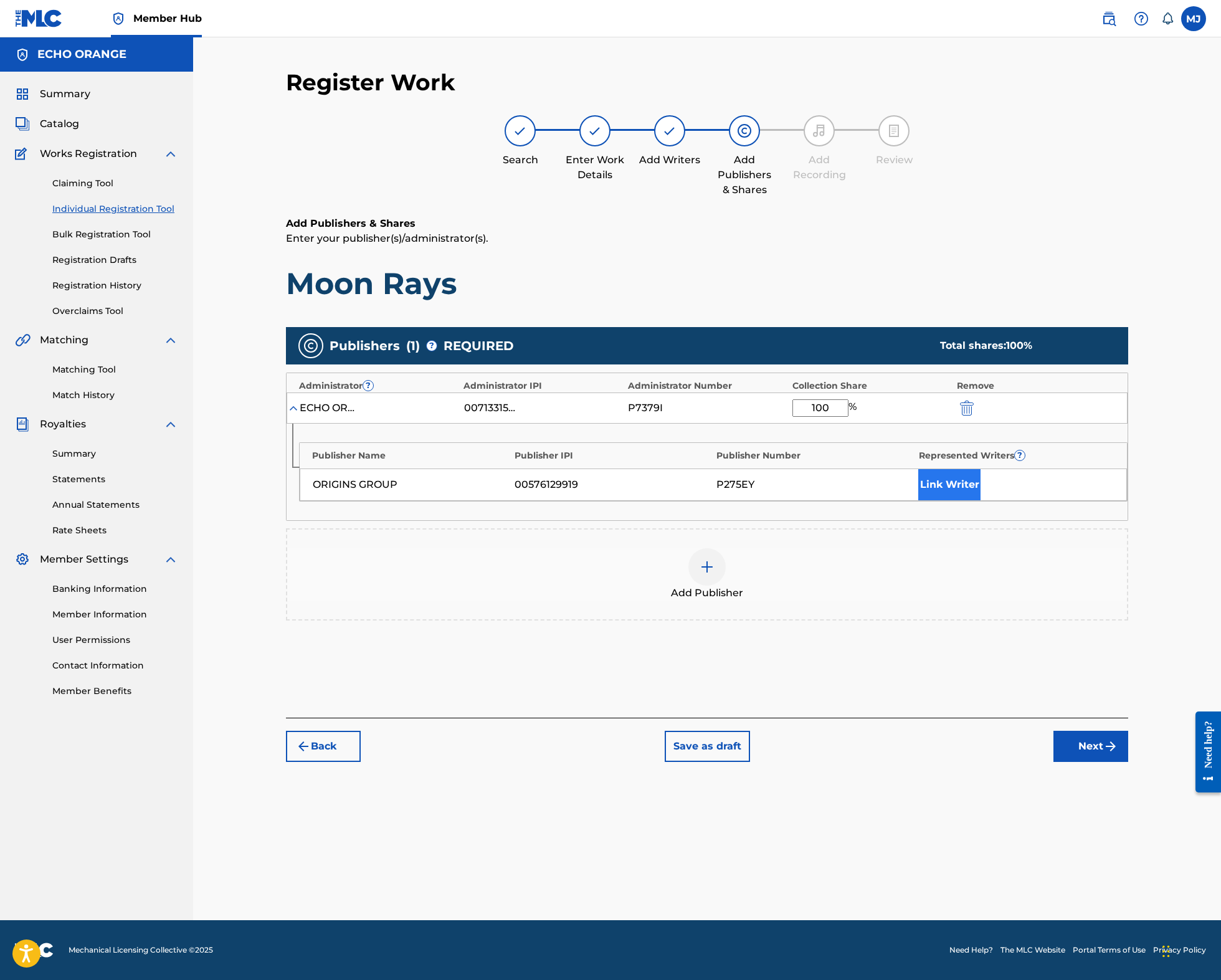
type input "100"
click at [980, 500] on button "Link Writer" at bounding box center [948, 485] width 62 height 32
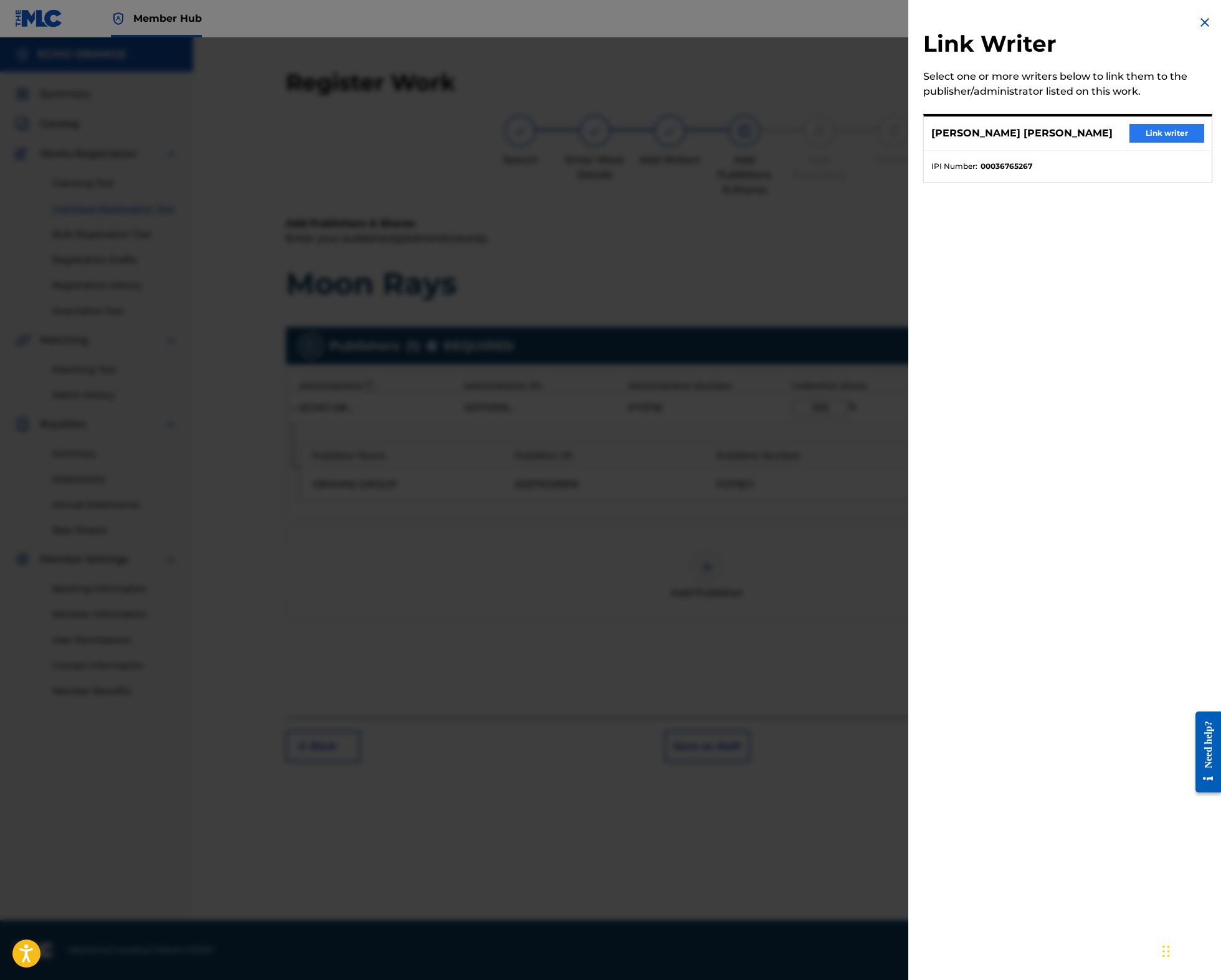
click at [1130, 143] on button "Link writer" at bounding box center [1166, 133] width 75 height 19
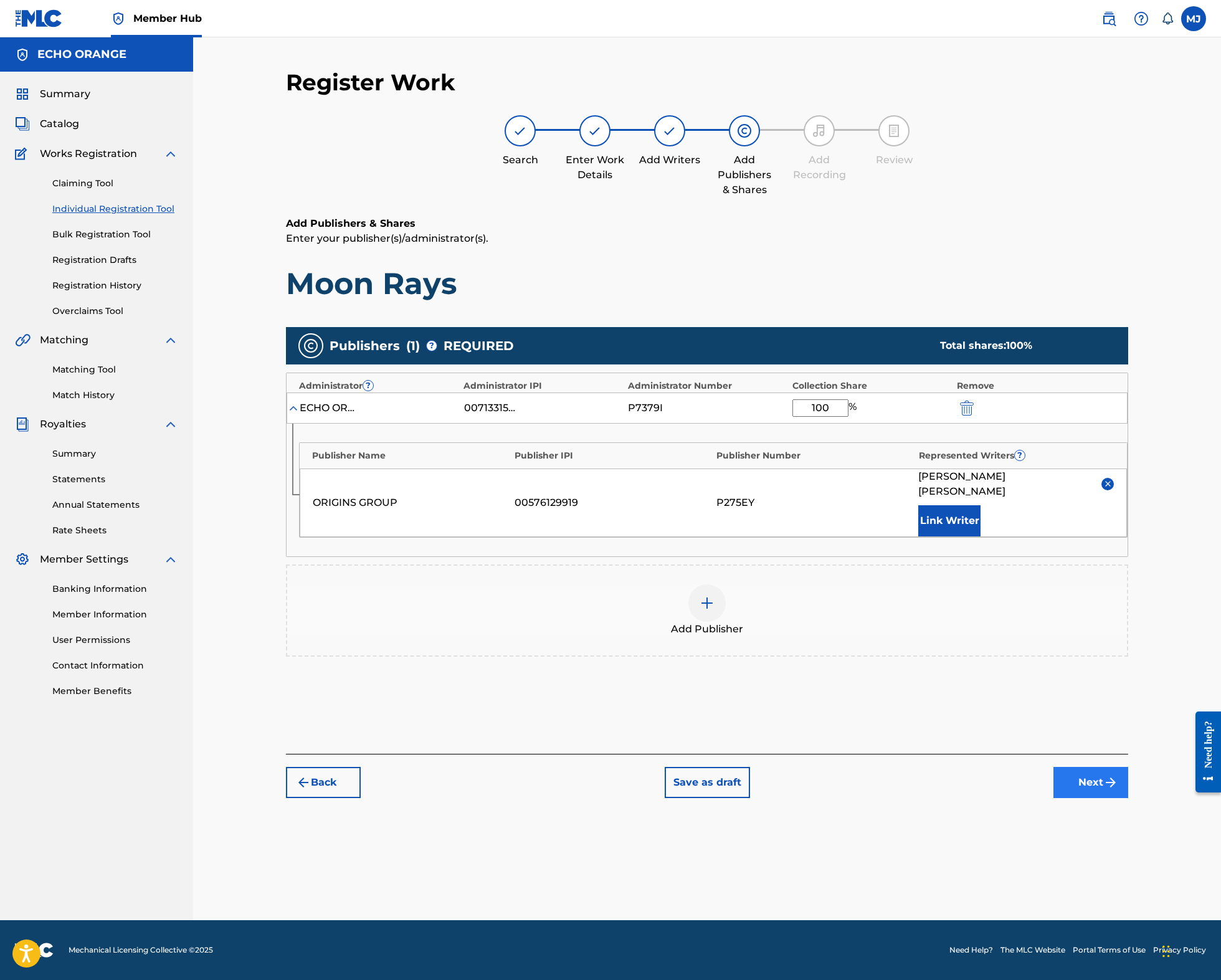
drag, startPoint x: 1157, startPoint y: 891, endPoint x: 1159, endPoint y: 882, distance: 9.2
click at [1142, 885] on div "Register Work Search Enter Work Details Add Writers Add Publishers & Shares Add…" at bounding box center [707, 494] width 872 height 851
click at [1128, 798] on button "Next" at bounding box center [1090, 782] width 75 height 32
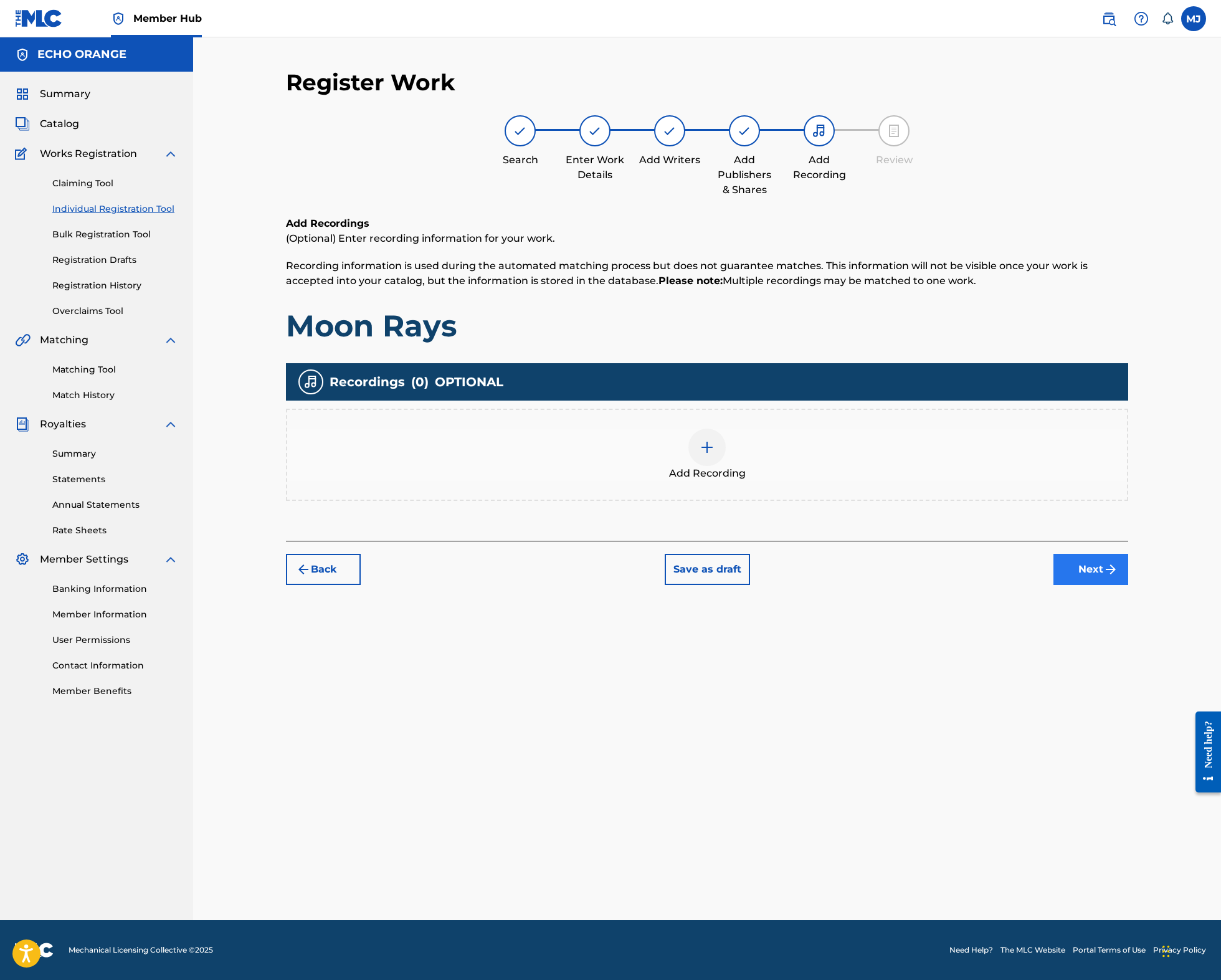
drag, startPoint x: 1143, startPoint y: 614, endPoint x: 1143, endPoint y: 625, distance: 11.0
click at [1128, 585] on div "Back Save as draft Next" at bounding box center [707, 562] width 842 height 44
click at [1128, 585] on button "Next" at bounding box center [1090, 569] width 75 height 32
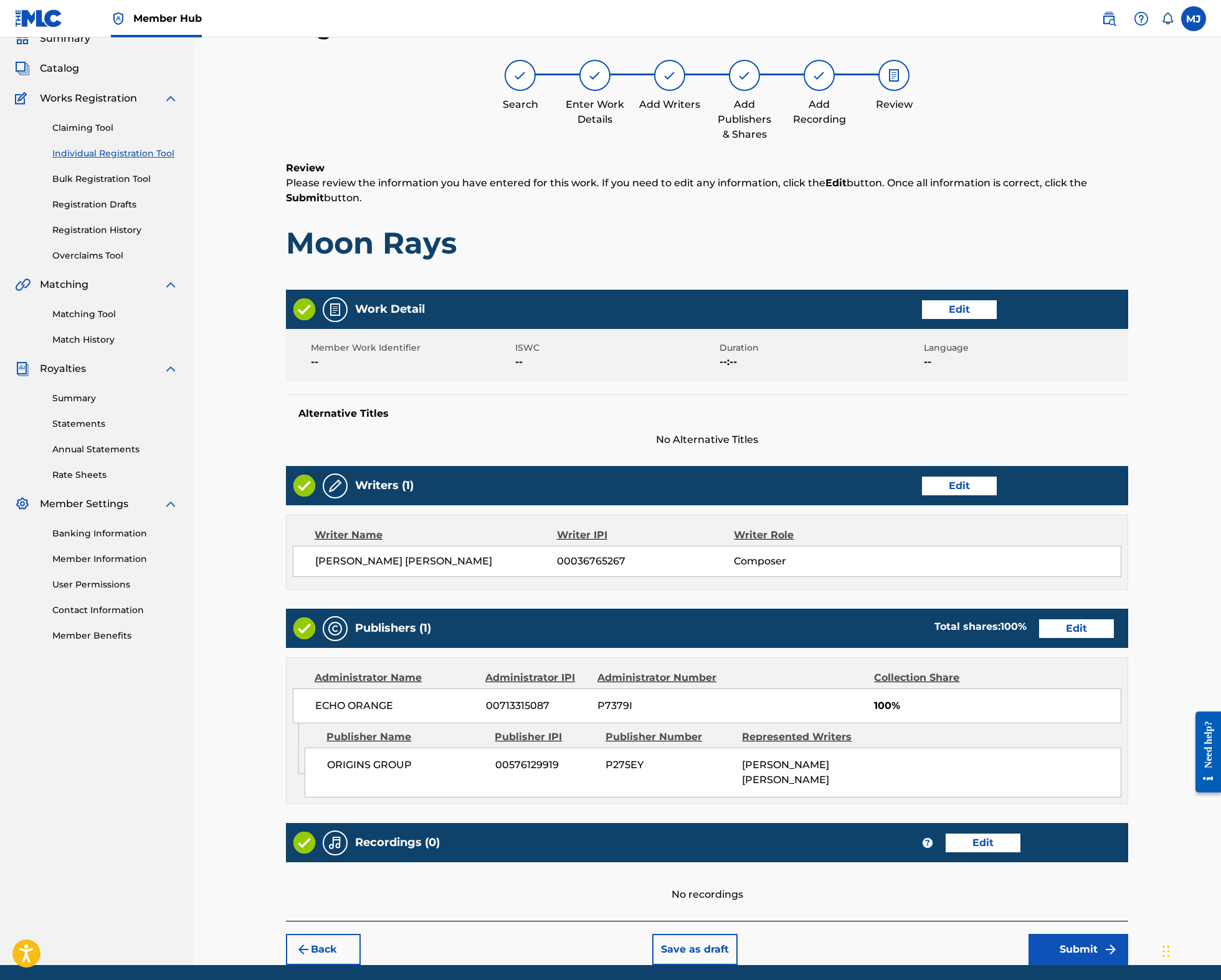
scroll to position [217, 0]
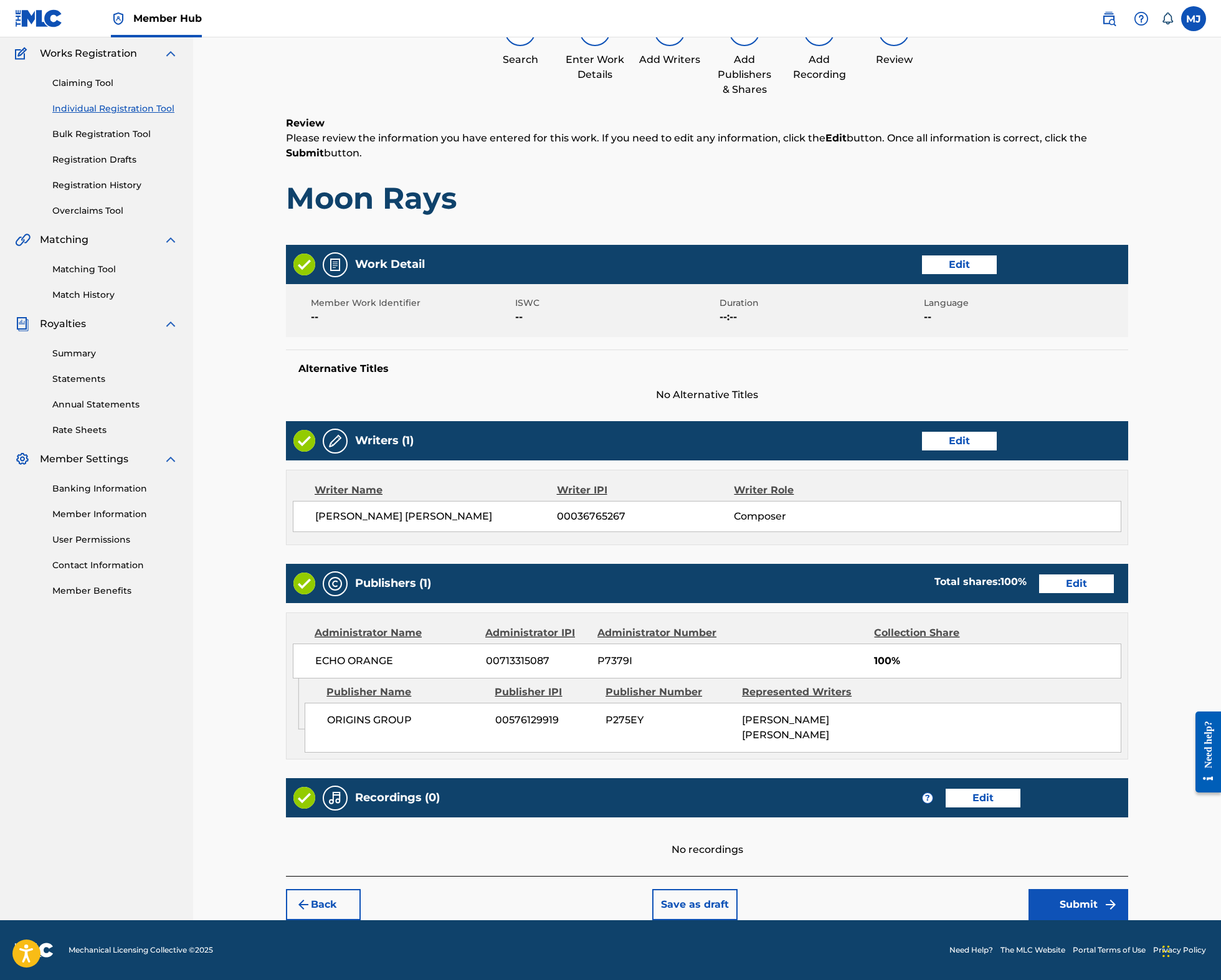
click at [1116, 875] on div "Back Save as draft Submit" at bounding box center [707, 897] width 842 height 44
click at [1121, 889] on button "Submit" at bounding box center [1078, 904] width 99 height 32
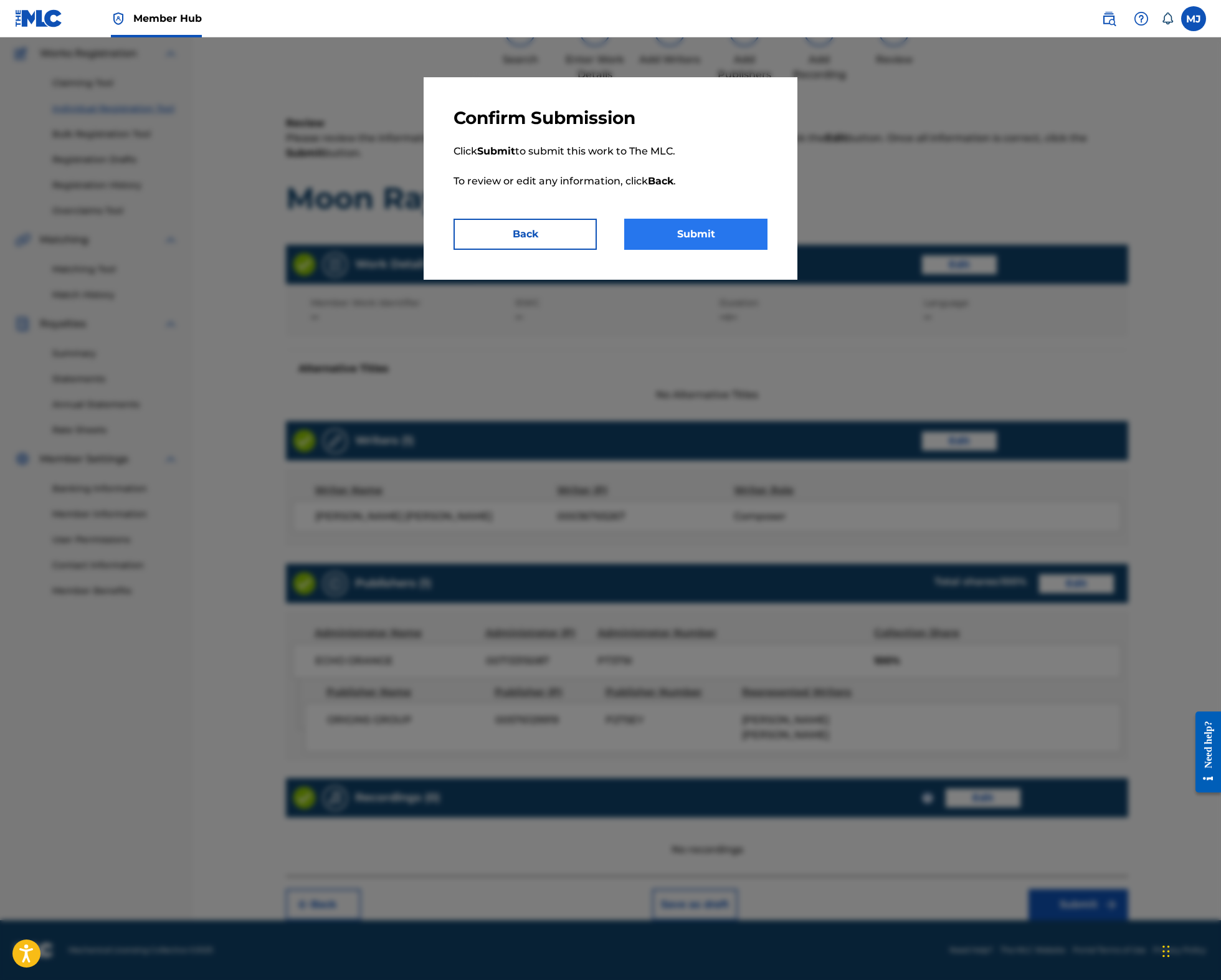
click at [692, 250] on button "Submit" at bounding box center [696, 234] width 143 height 32
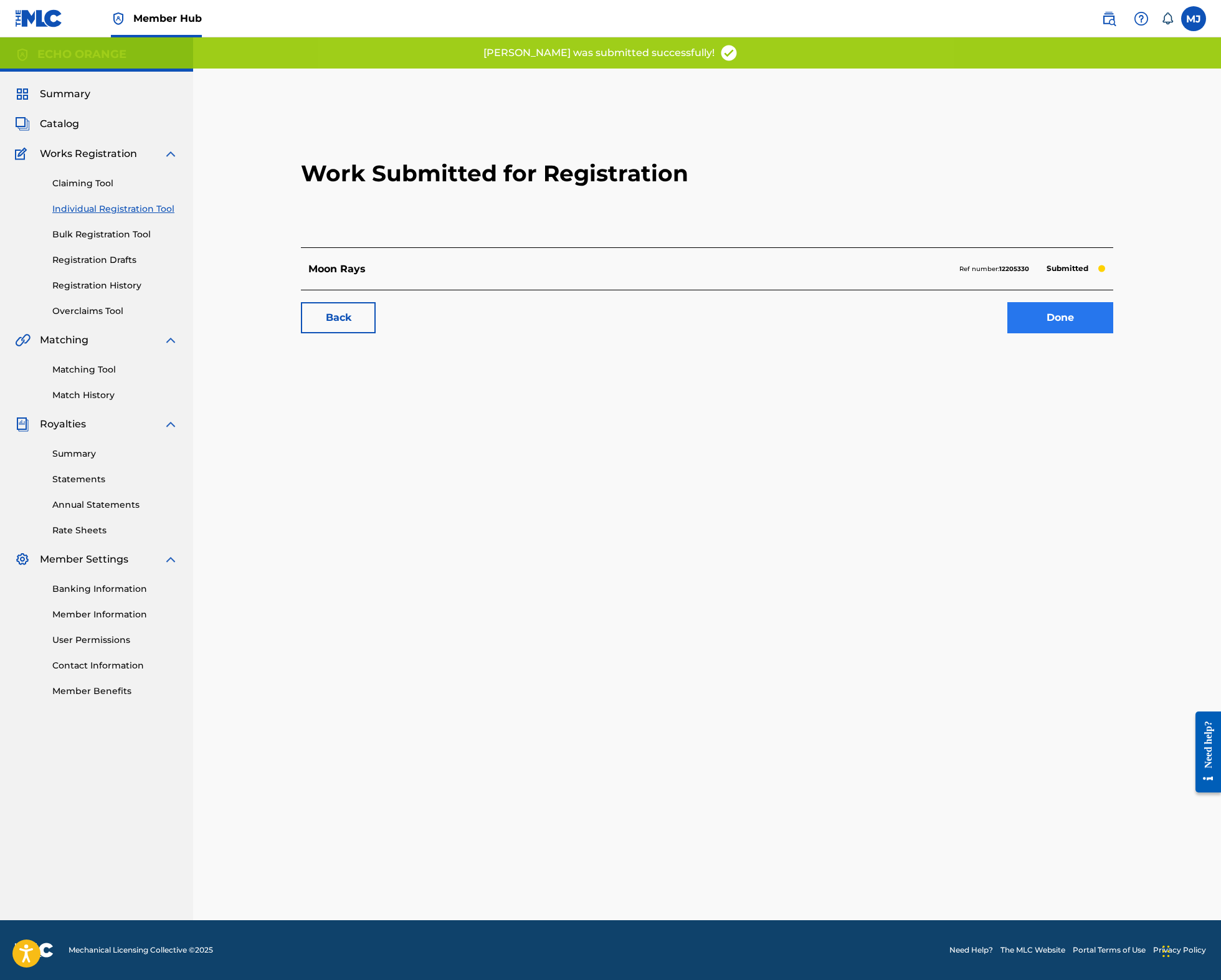
click at [1095, 333] on link "Done" at bounding box center [1059, 318] width 106 height 32
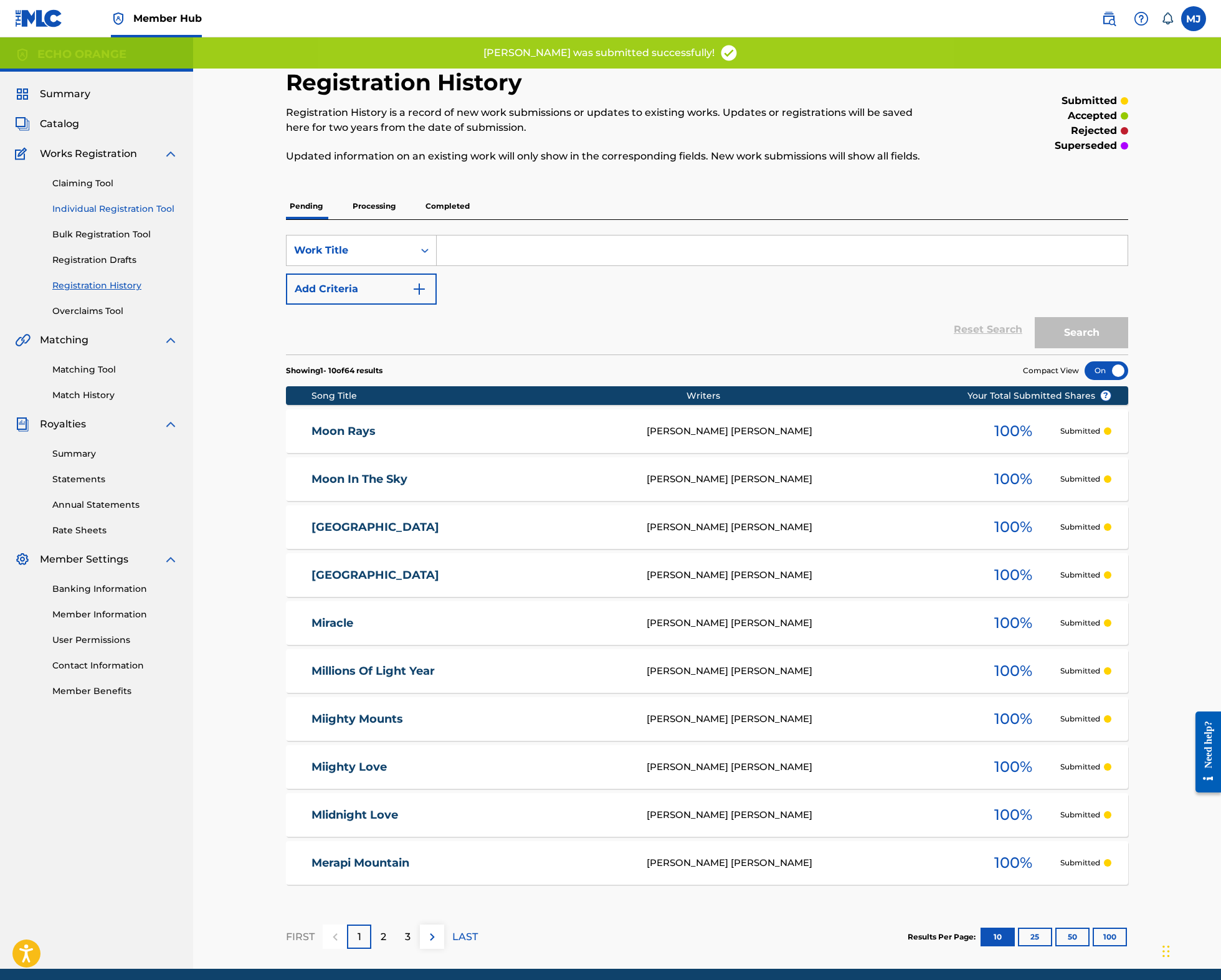
click at [128, 216] on link "Individual Registration Tool" at bounding box center [115, 208] width 125 height 13
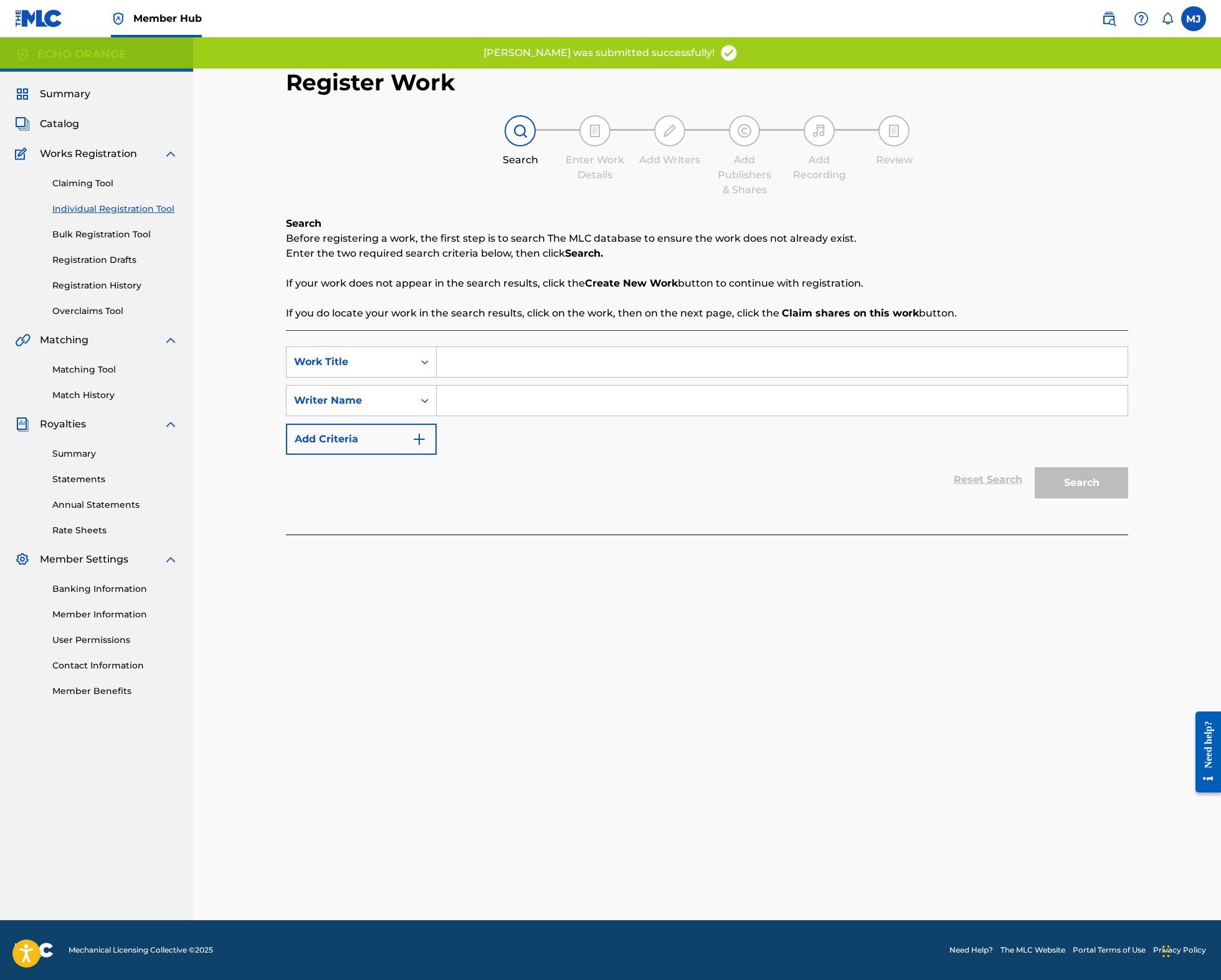
click at [507, 377] on input "Search Form" at bounding box center [782, 361] width 690 height 30
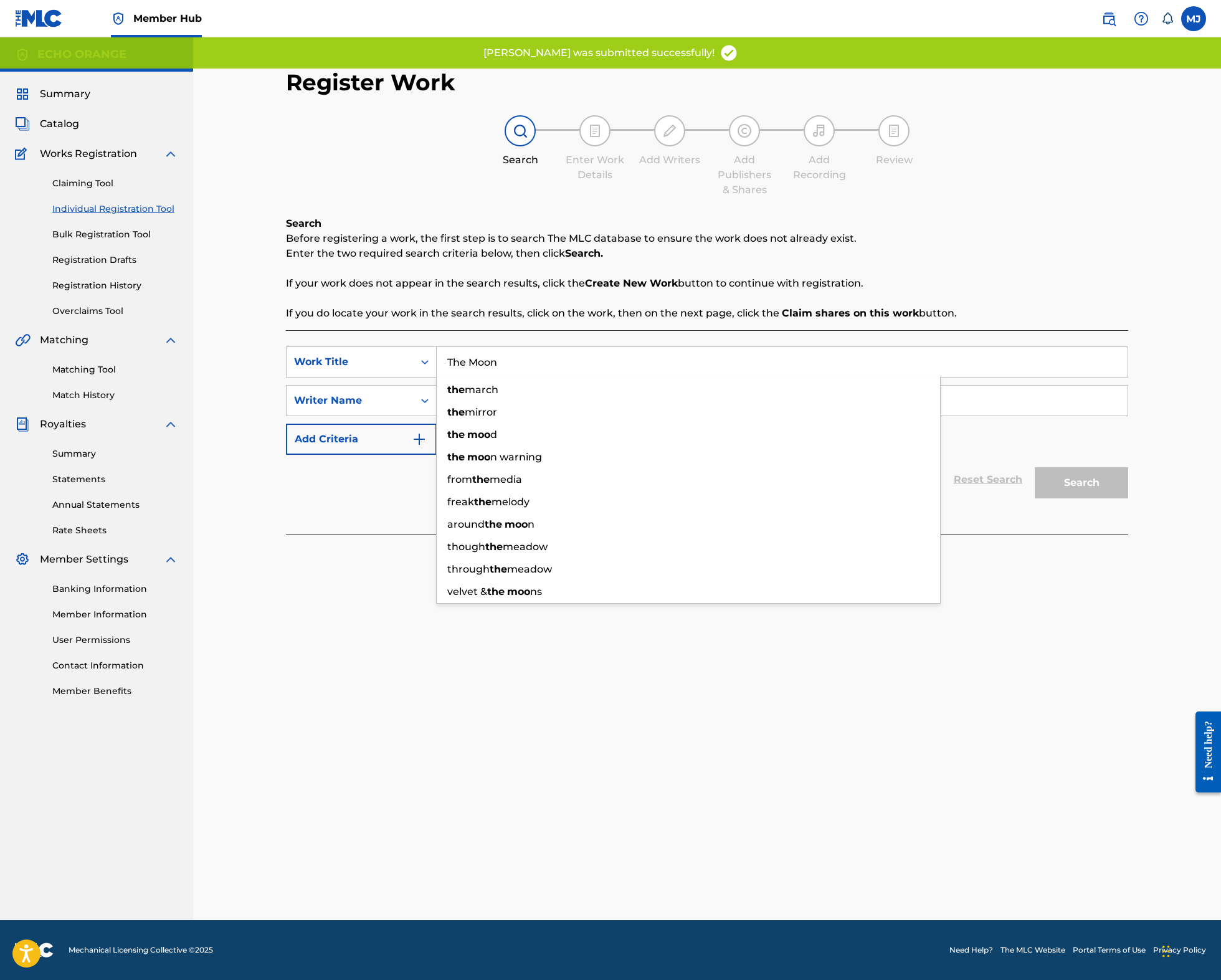
type input "The Moon"
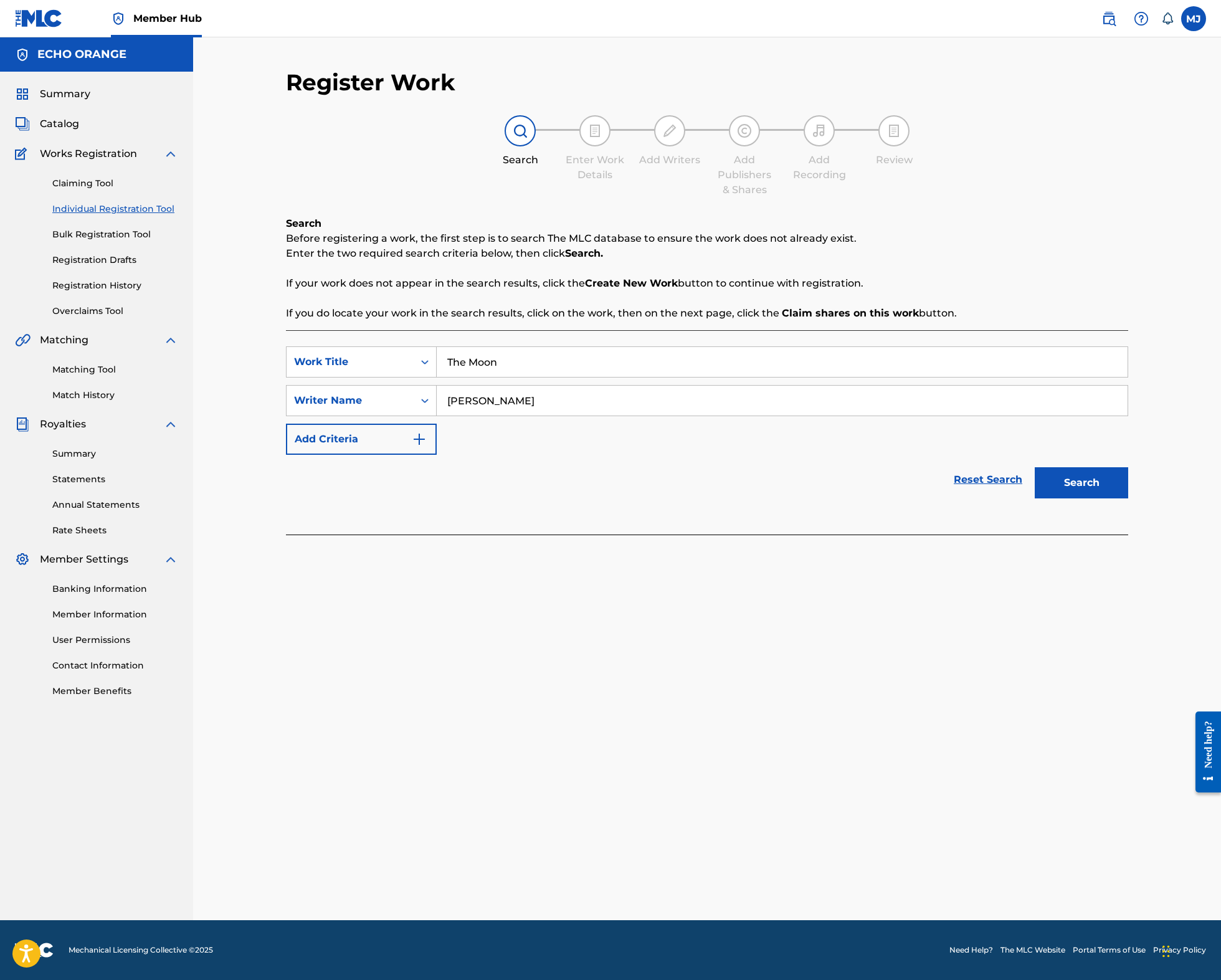
type input "Maxime Jacquard"
click at [1128, 498] on button "Search" at bounding box center [1081, 483] width 94 height 32
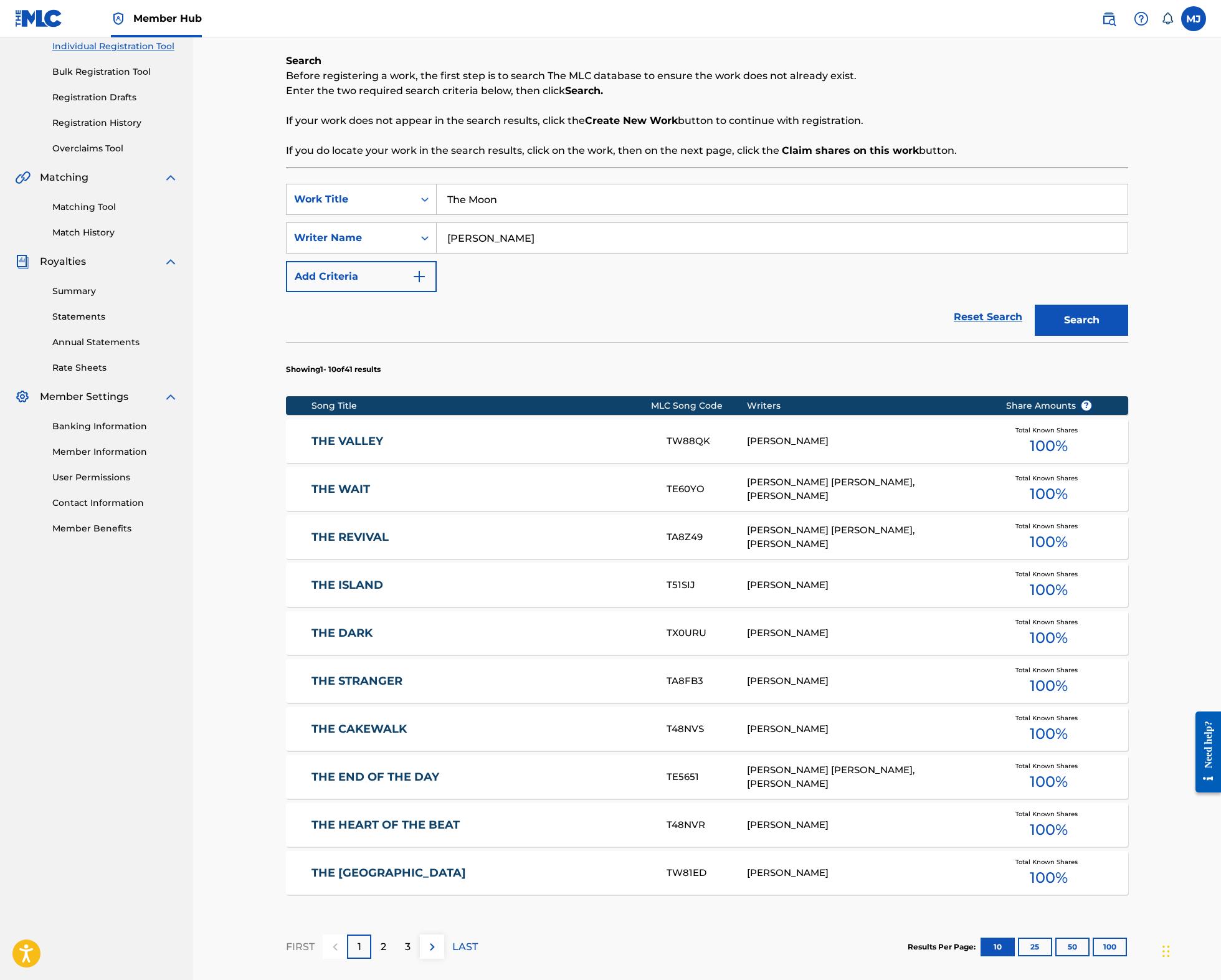
scroll to position [402, 0]
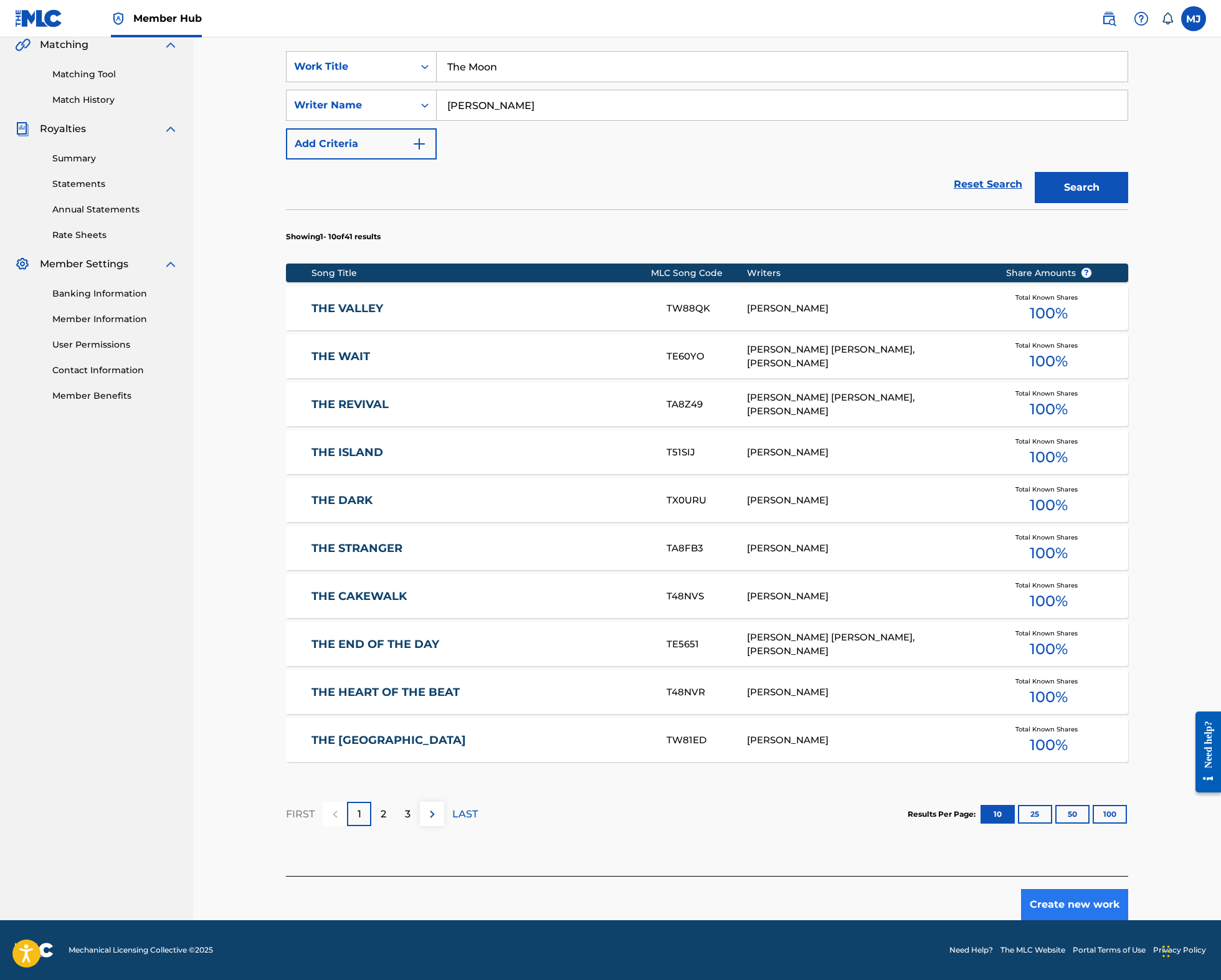
click at [1112, 889] on button "Create new work" at bounding box center [1074, 904] width 107 height 32
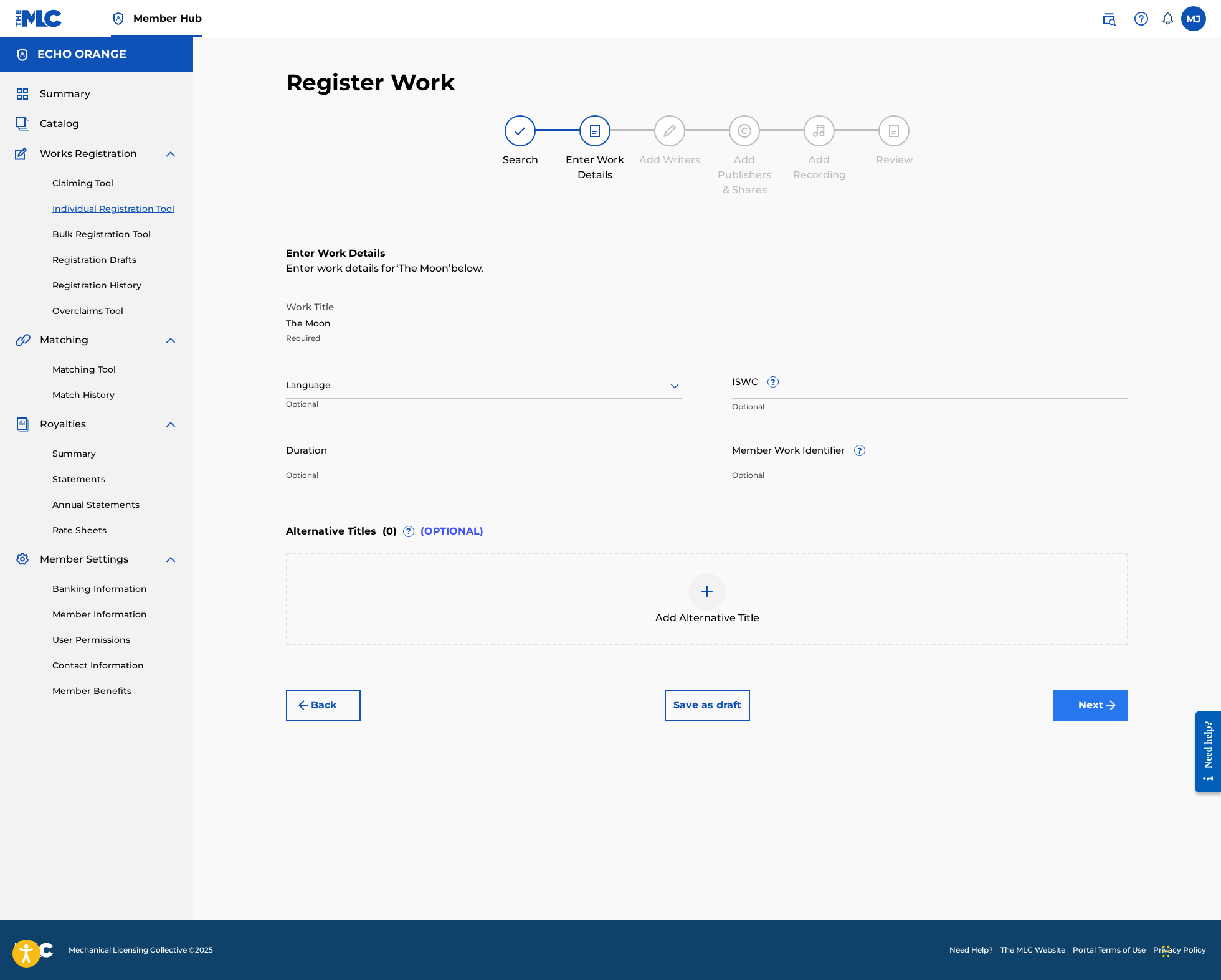
click at [1128, 720] on button "Next" at bounding box center [1090, 705] width 75 height 32
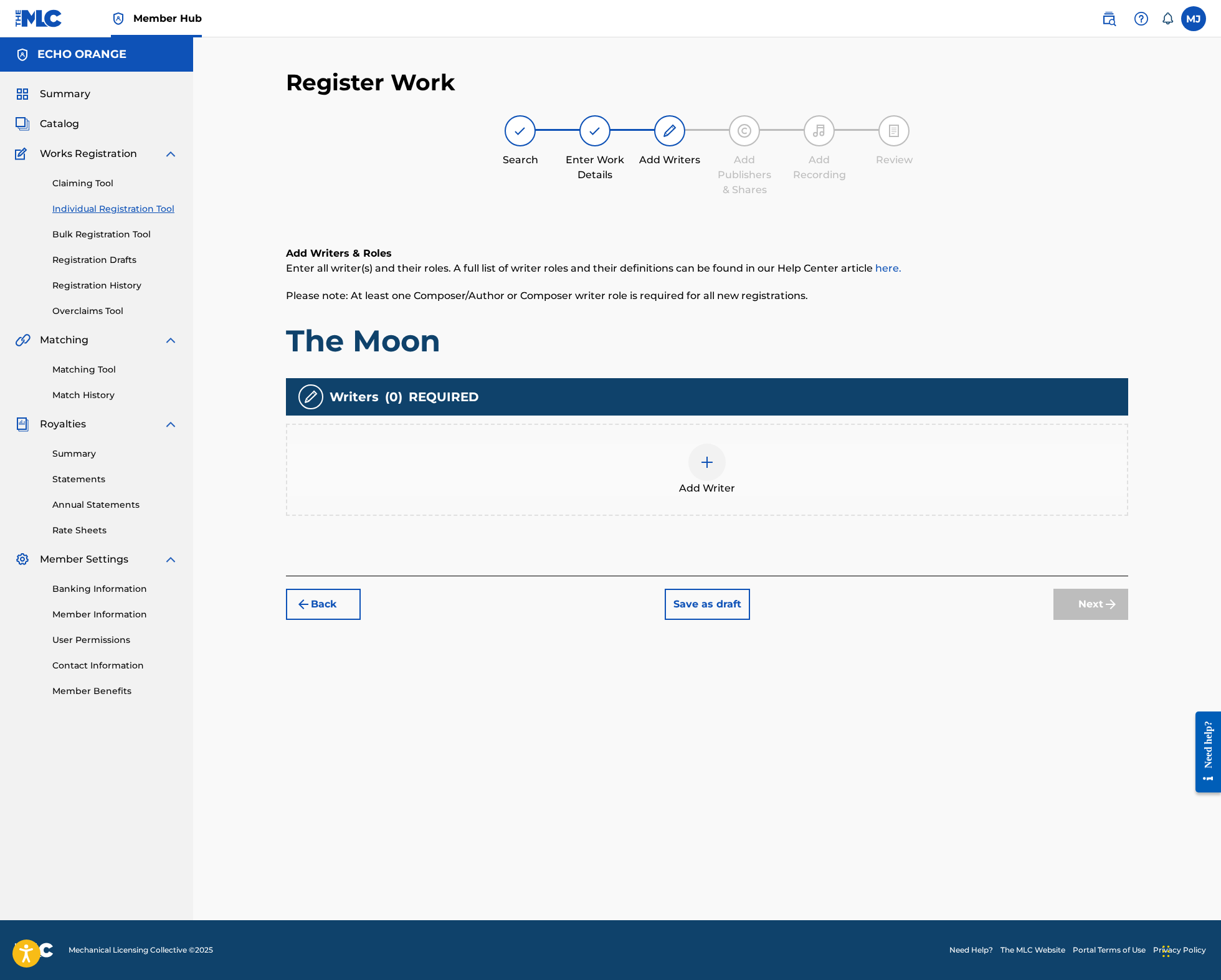
click at [715, 469] on img at bounding box center [707, 462] width 15 height 15
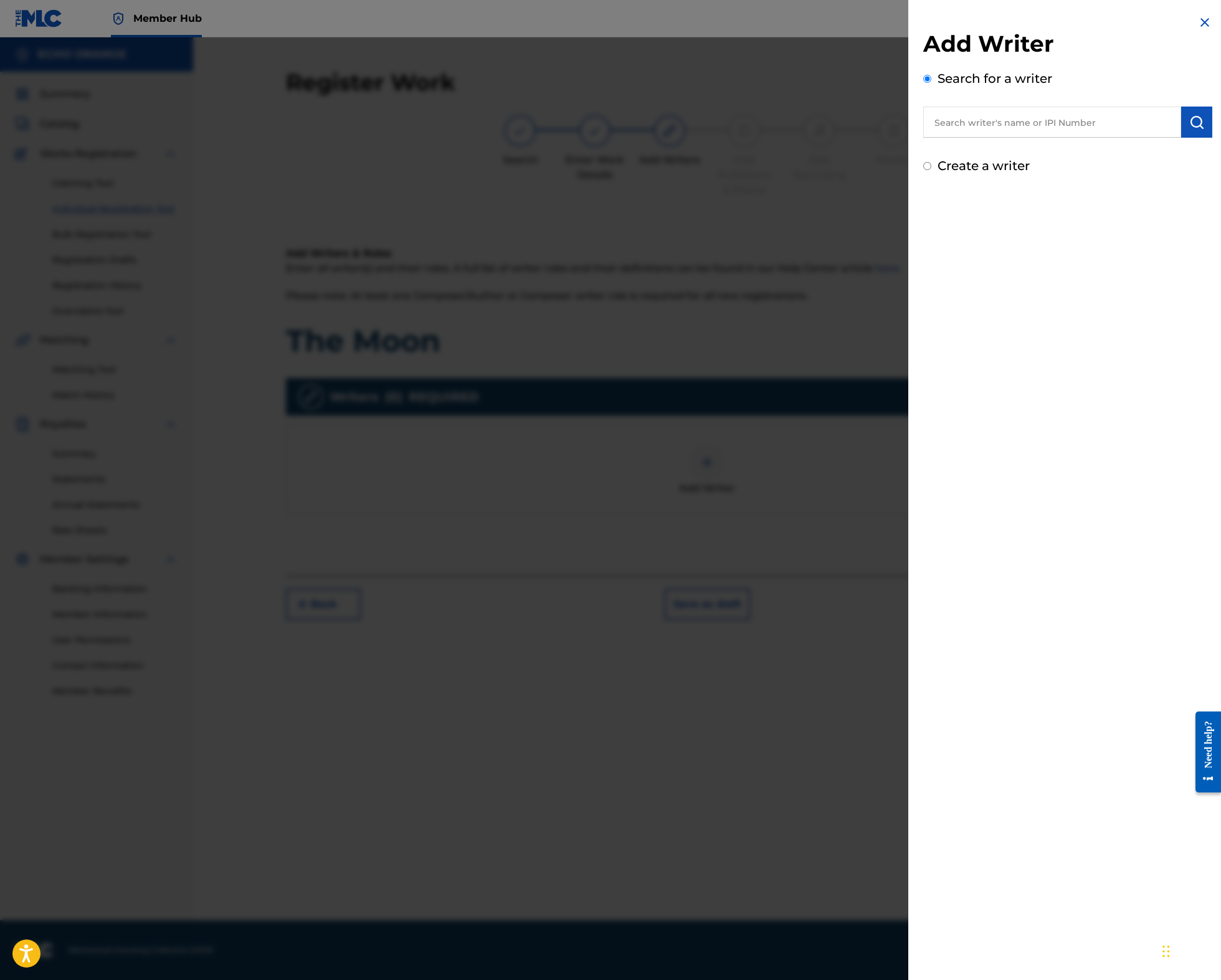
click at [976, 138] on input "text" at bounding box center [1052, 122] width 258 height 32
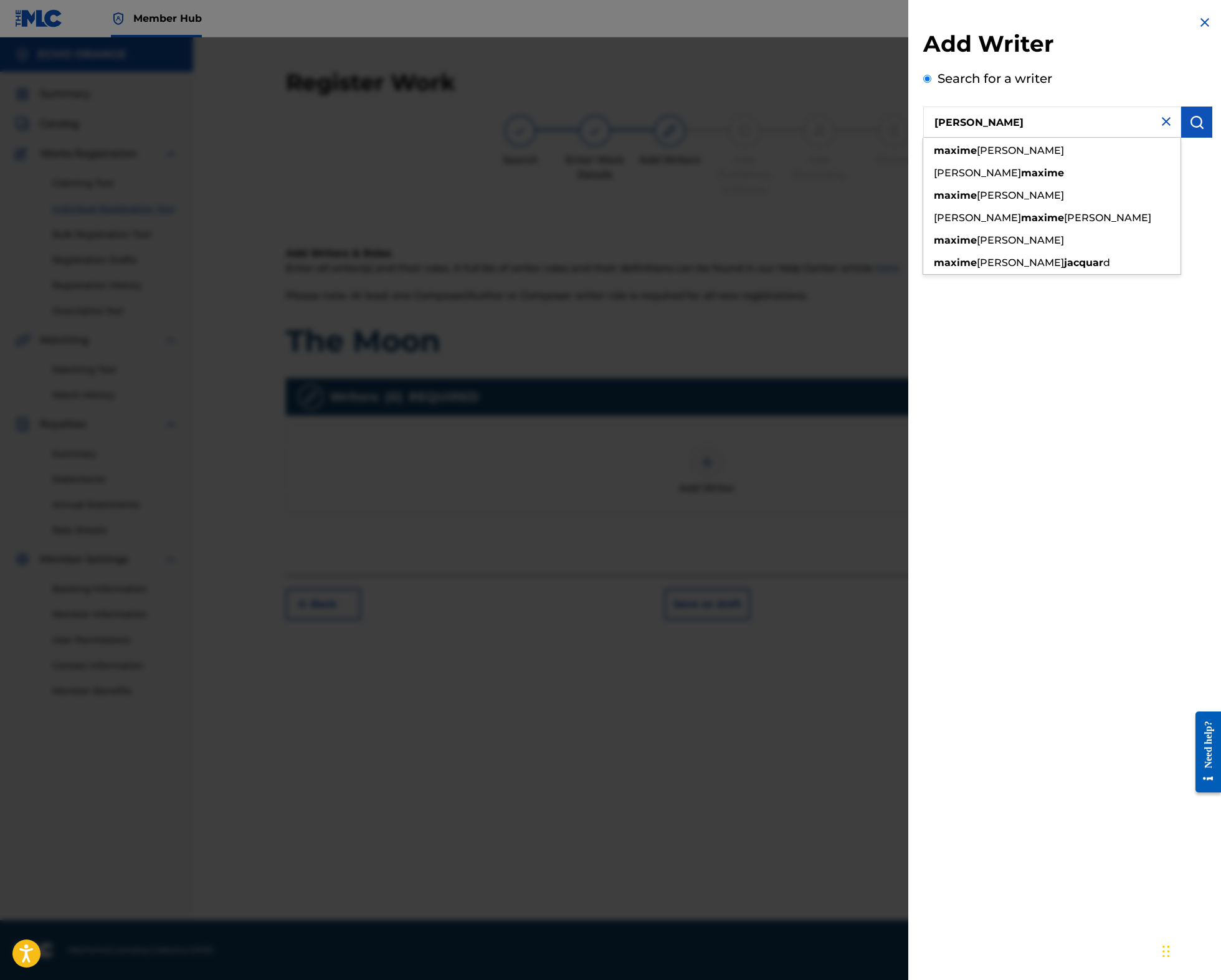
type input "maxime jacquard"
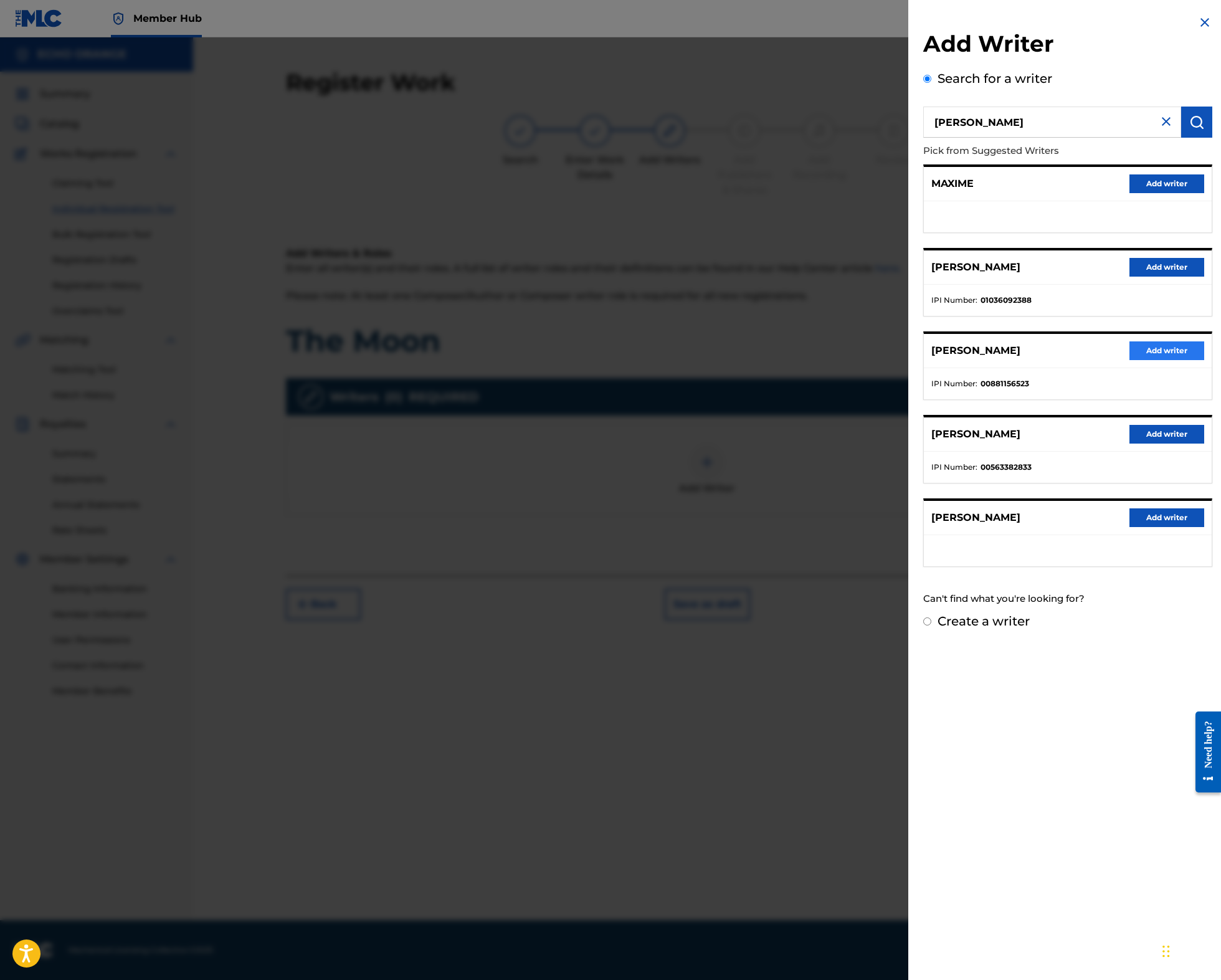
click at [1164, 360] on button "Add writer" at bounding box center [1166, 350] width 75 height 19
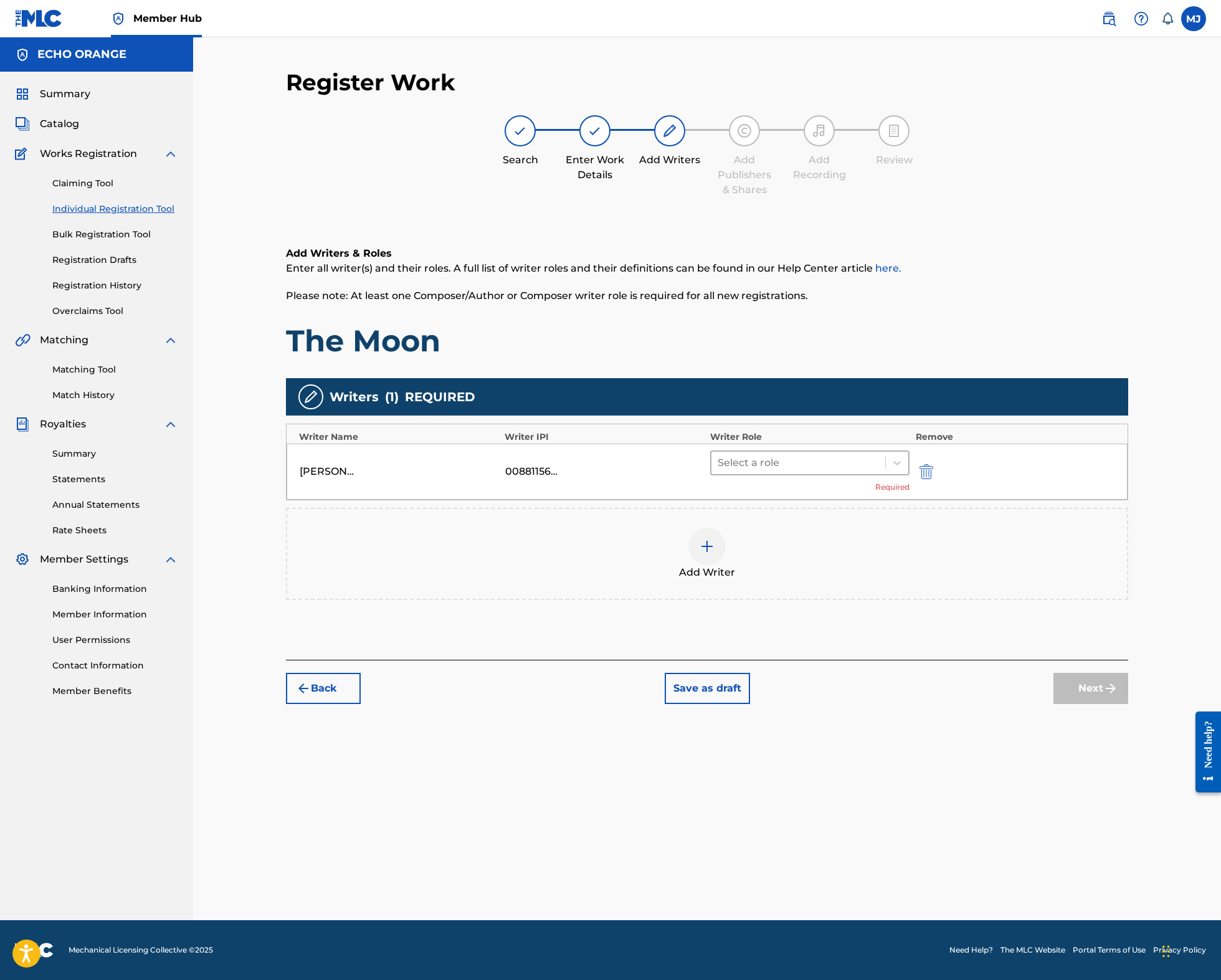
click at [839, 476] on div "Select a role" at bounding box center [809, 463] width 199 height 25
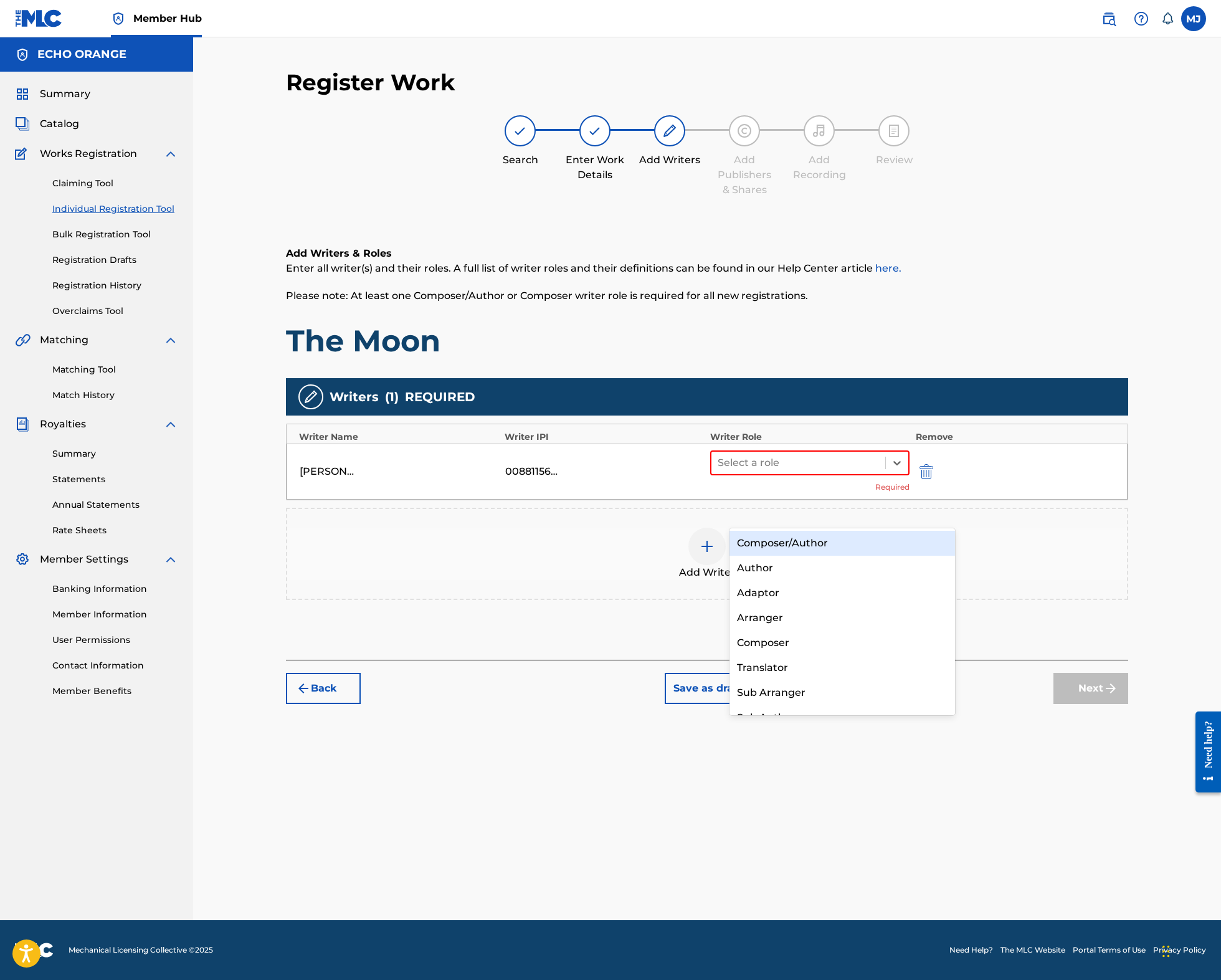
click at [849, 494] on div "MAXIME JEAN PHILIPPE JACQUARD 00881156523 Composer/Author, 1 of 8. 8 results av…" at bounding box center [707, 471] width 841 height 56
click at [849, 494] on div "MAXIME JEAN PHILIPPE JACQUARD 00881156523 Select a role Required" at bounding box center [707, 471] width 841 height 56
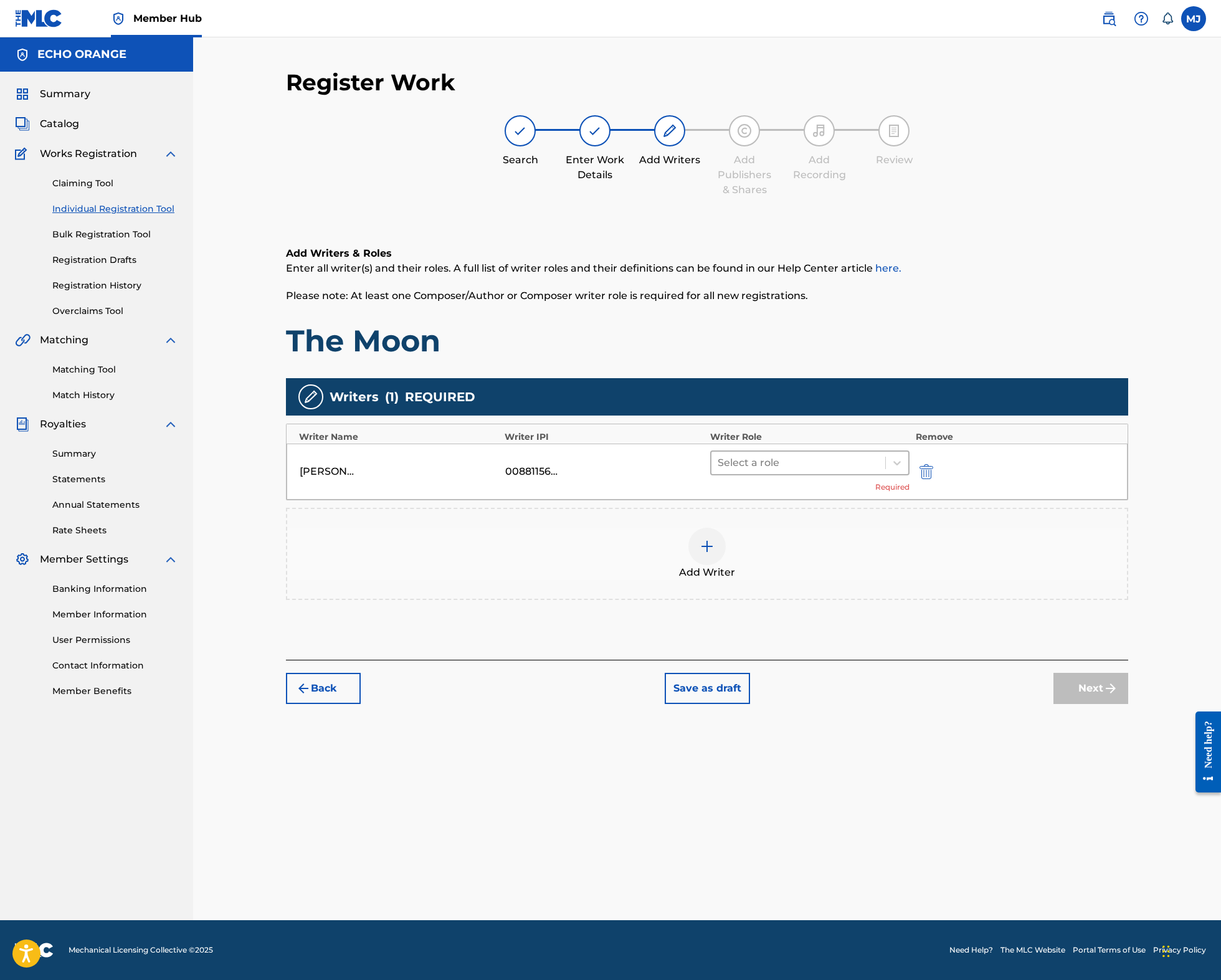
click at [843, 471] on div at bounding box center [798, 462] width 162 height 17
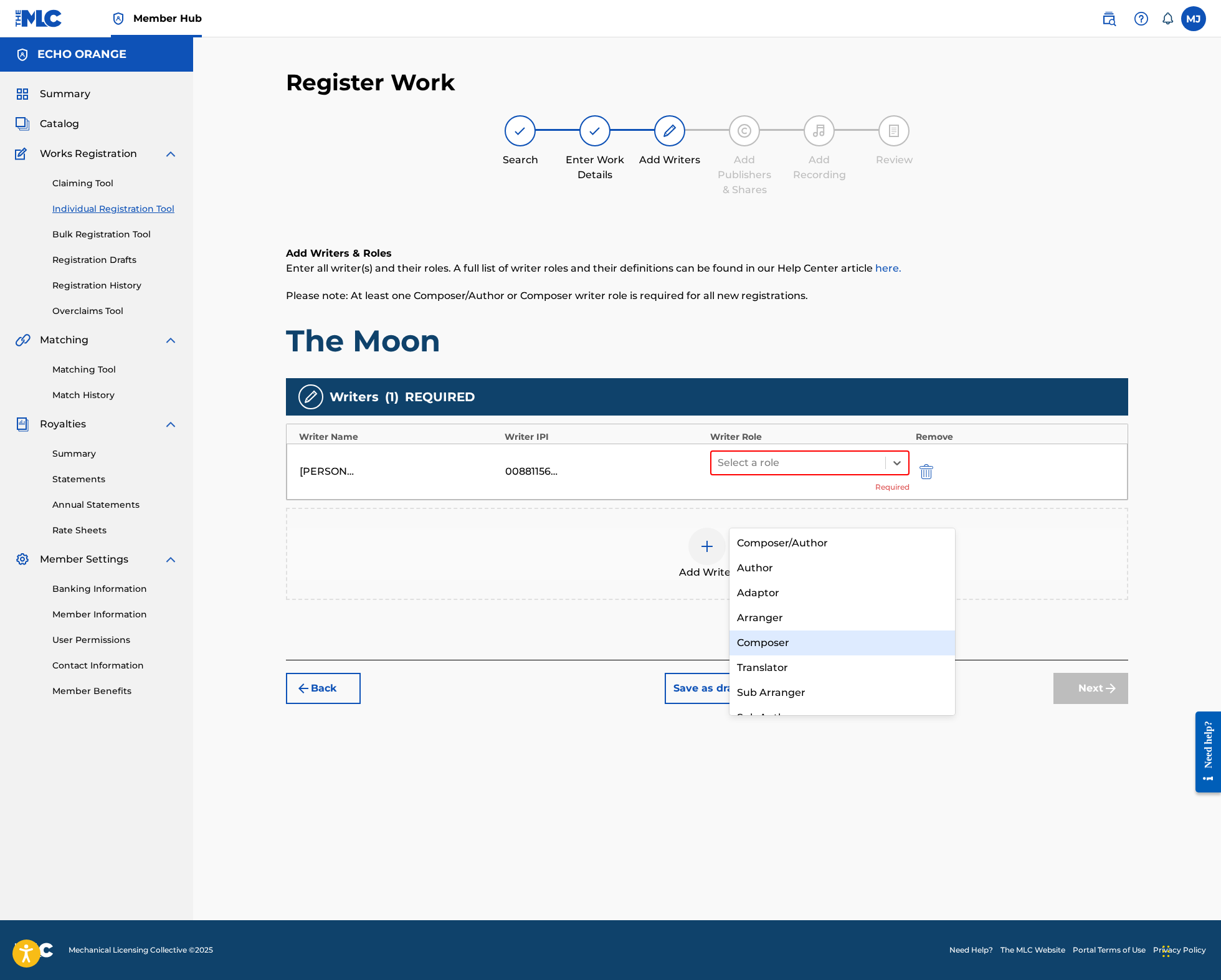
click at [810, 646] on div "Composer" at bounding box center [842, 643] width 226 height 25
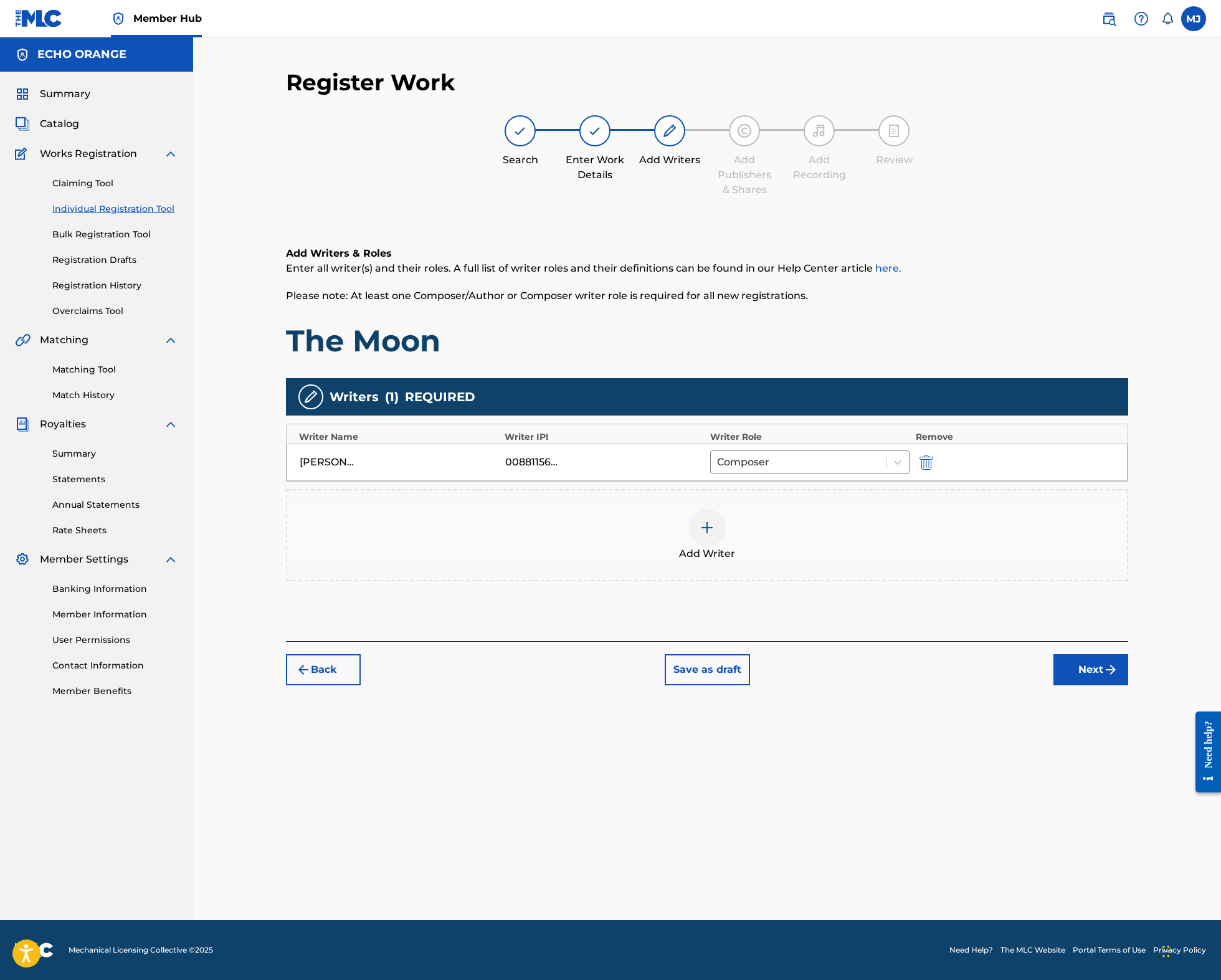
click at [1128, 685] on div "Back Save as draft Next" at bounding box center [707, 662] width 842 height 44
click at [1128, 685] on button "Next" at bounding box center [1090, 670] width 75 height 32
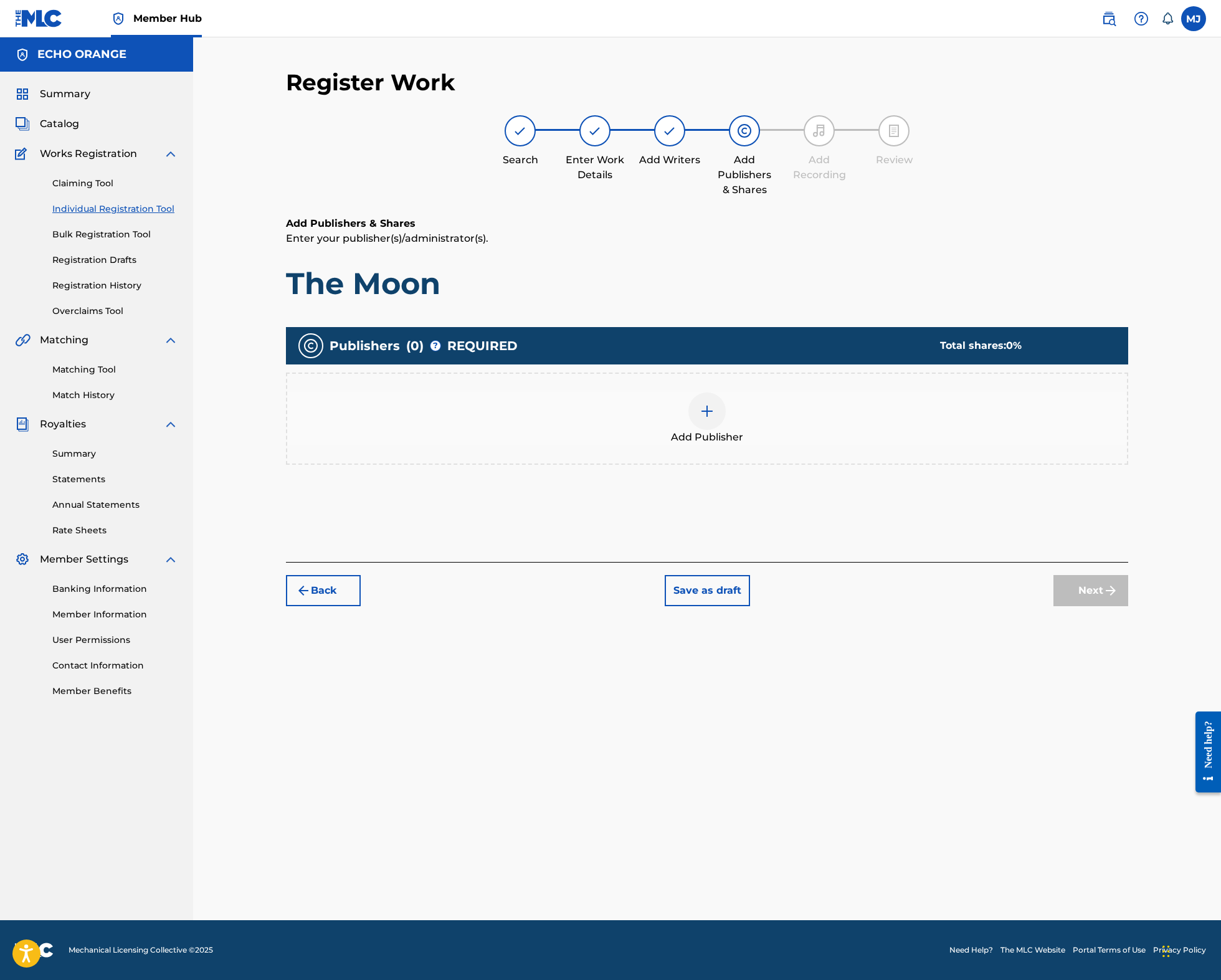
click at [792, 445] on div "Add Publisher" at bounding box center [707, 419] width 839 height 52
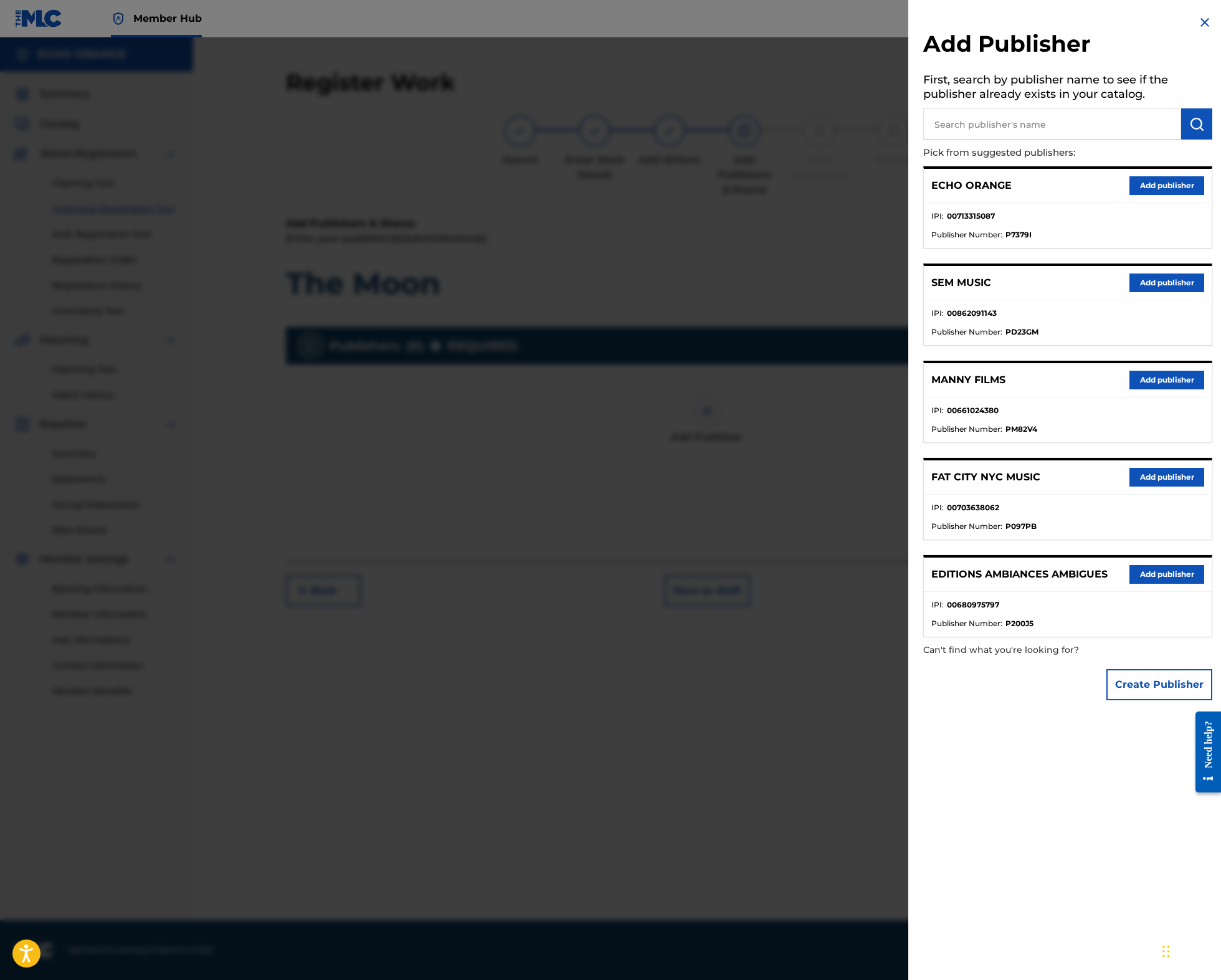
click at [930, 108] on h5 "First, search by publisher name to see if the publisher already exists in your …" at bounding box center [1068, 88] width 289 height 39
click at [930, 128] on input "text" at bounding box center [1052, 124] width 258 height 32
type input "tweny"
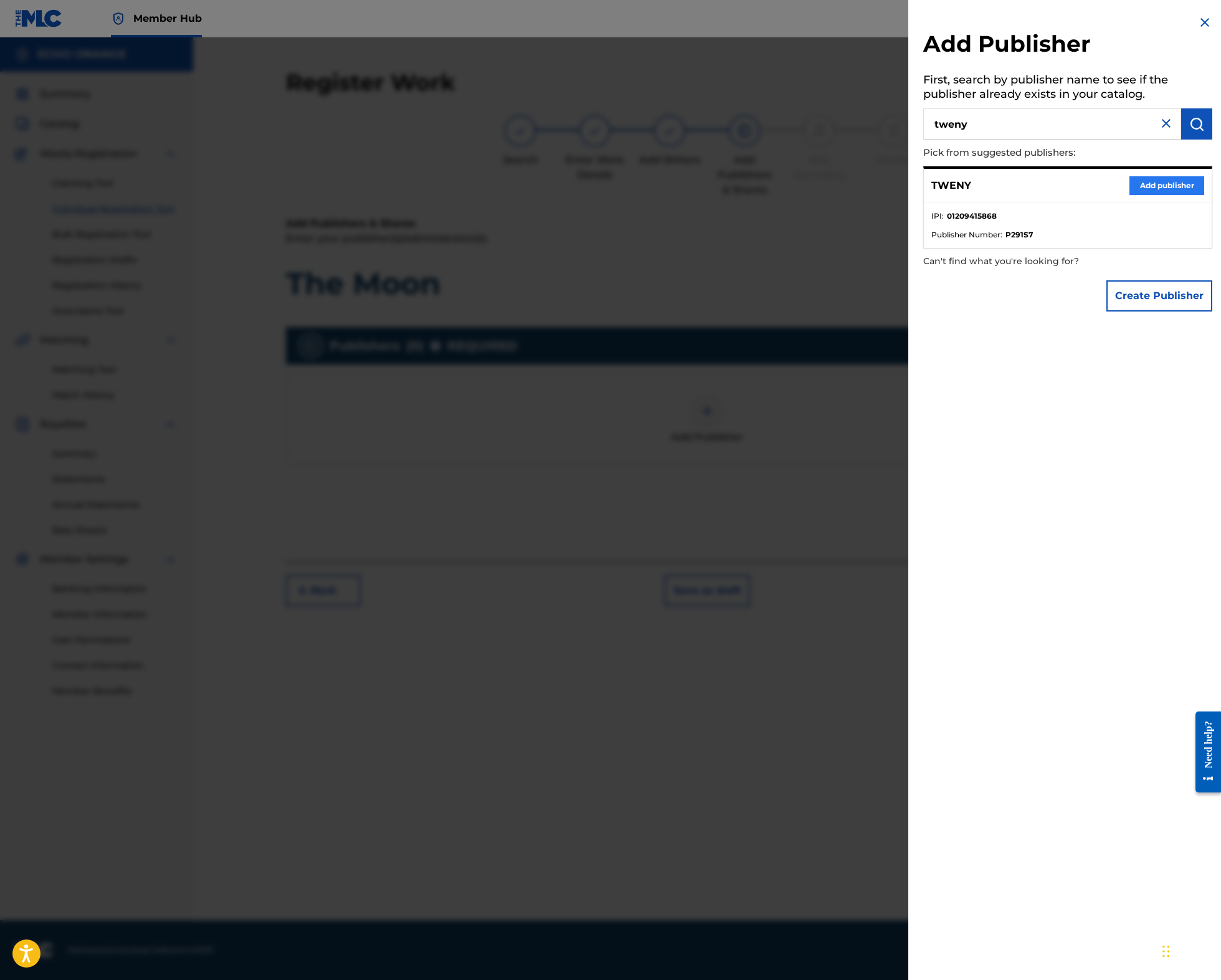
click at [1129, 195] on button "Add publisher" at bounding box center [1166, 185] width 75 height 19
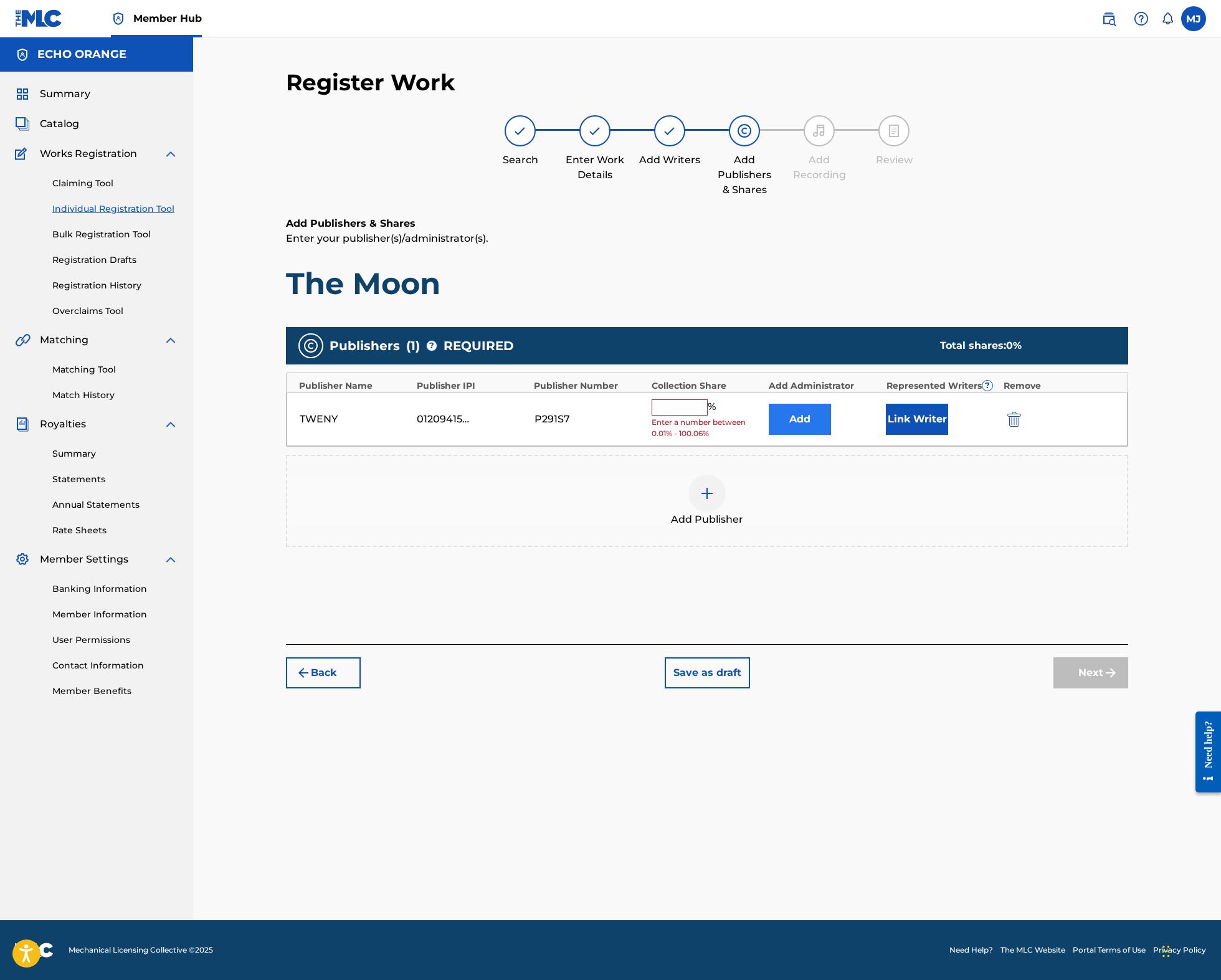
click at [809, 435] on button "Add" at bounding box center [800, 419] width 62 height 32
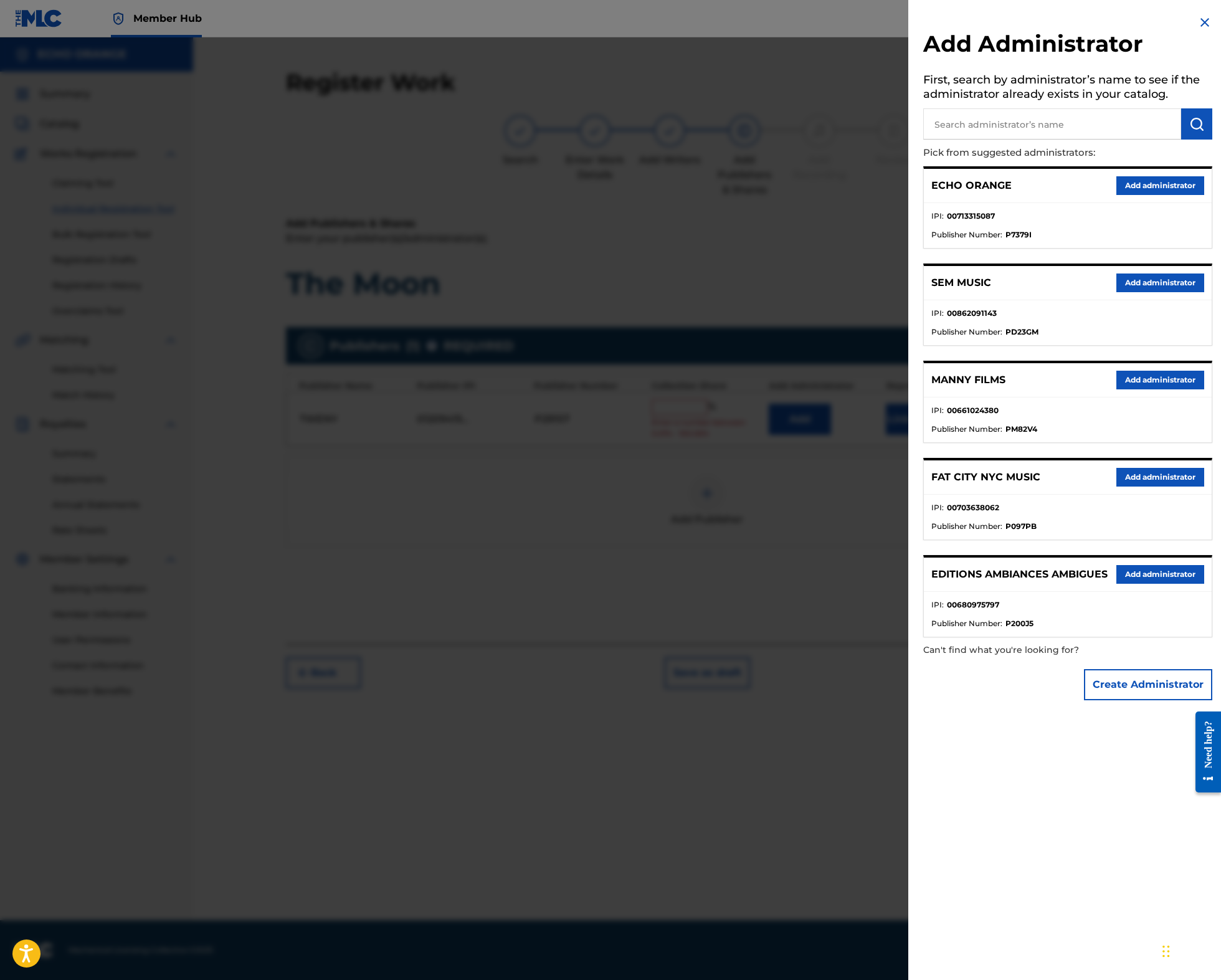
click at [1136, 203] on div "ECHO ORANGE Add administrator" at bounding box center [1067, 186] width 288 height 34
click at [1141, 195] on button "Add administrator" at bounding box center [1160, 185] width 88 height 19
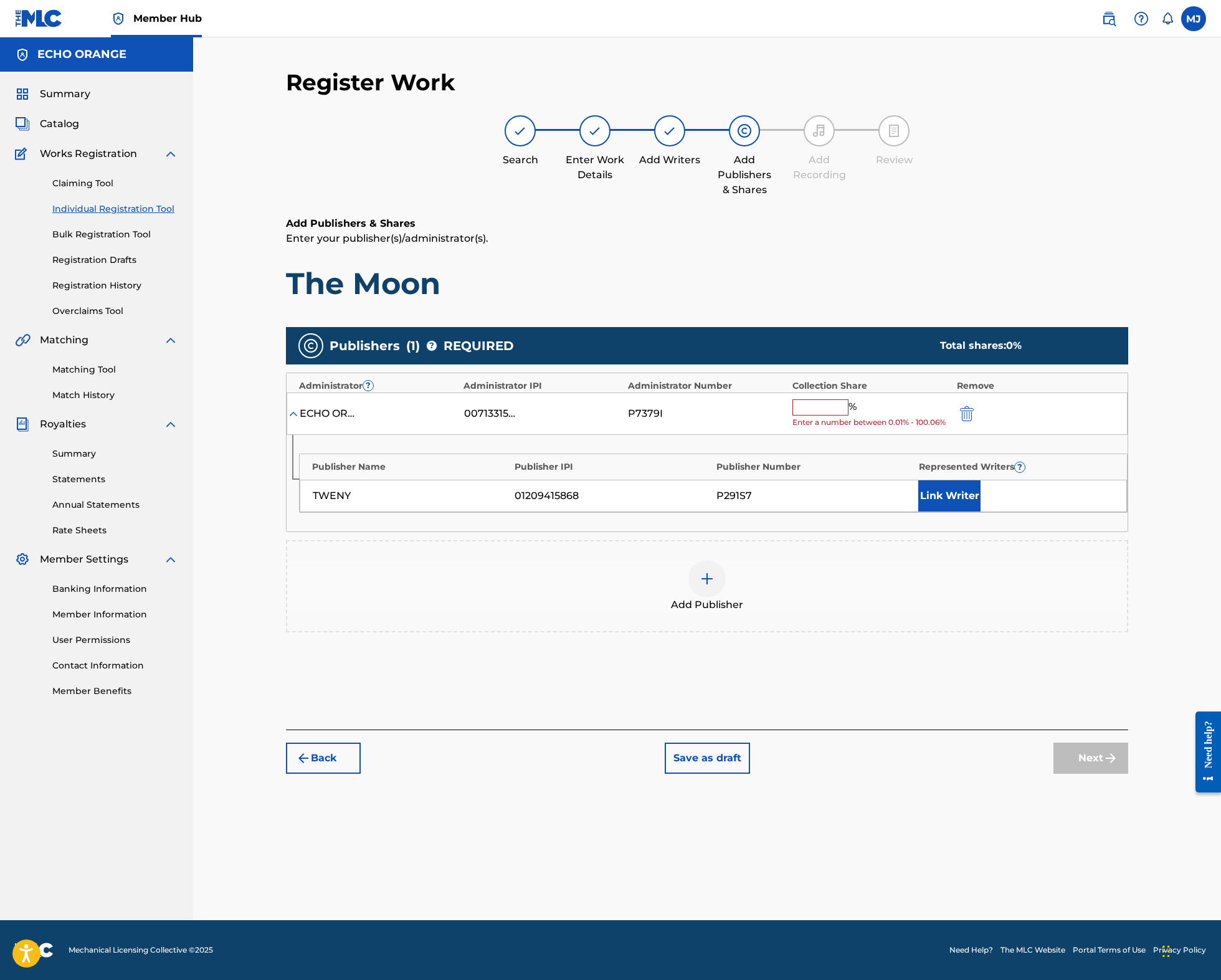
click at [848, 415] on input "text" at bounding box center [820, 407] width 56 height 16
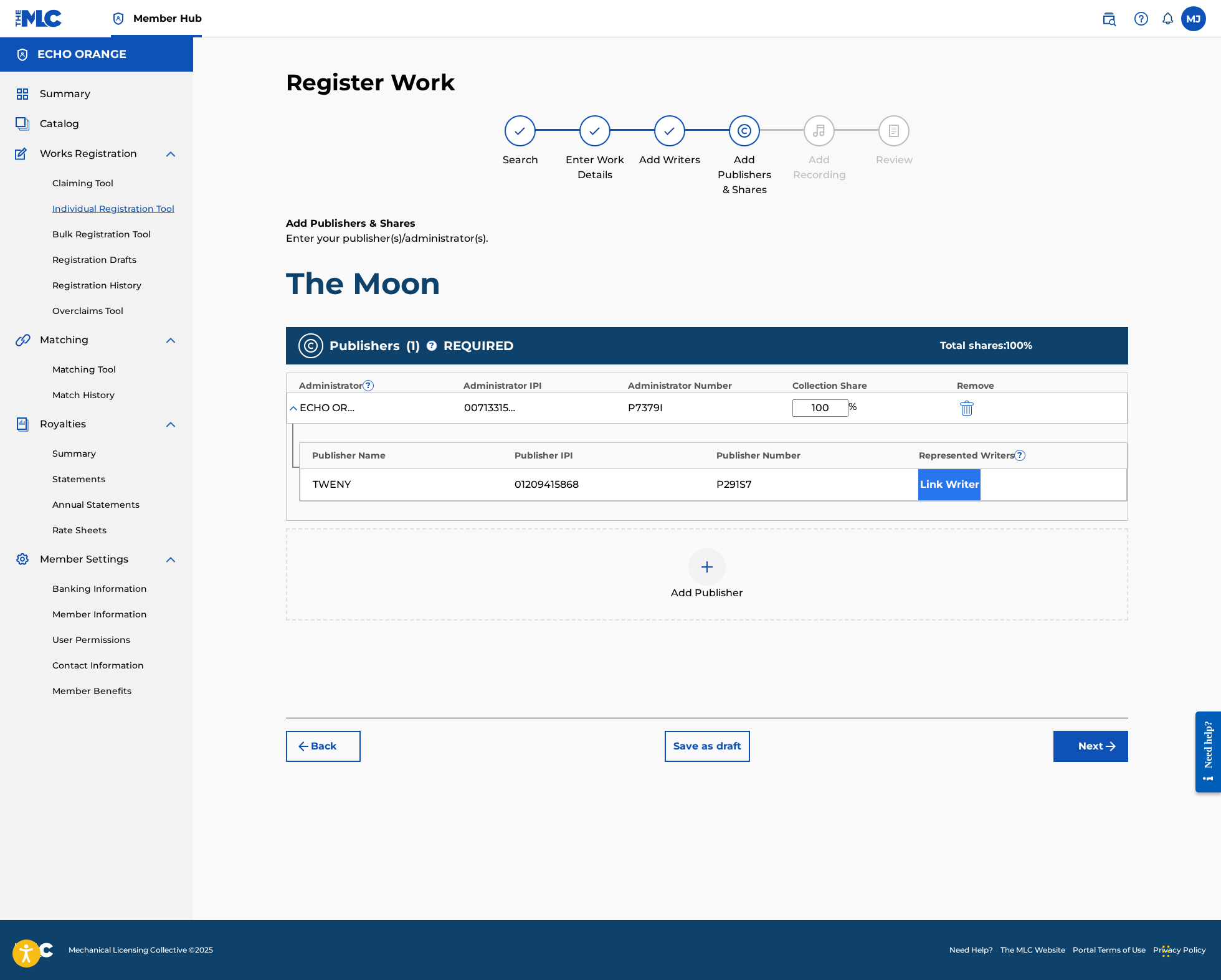
type input "100"
click at [980, 500] on button "Link Writer" at bounding box center [948, 485] width 62 height 32
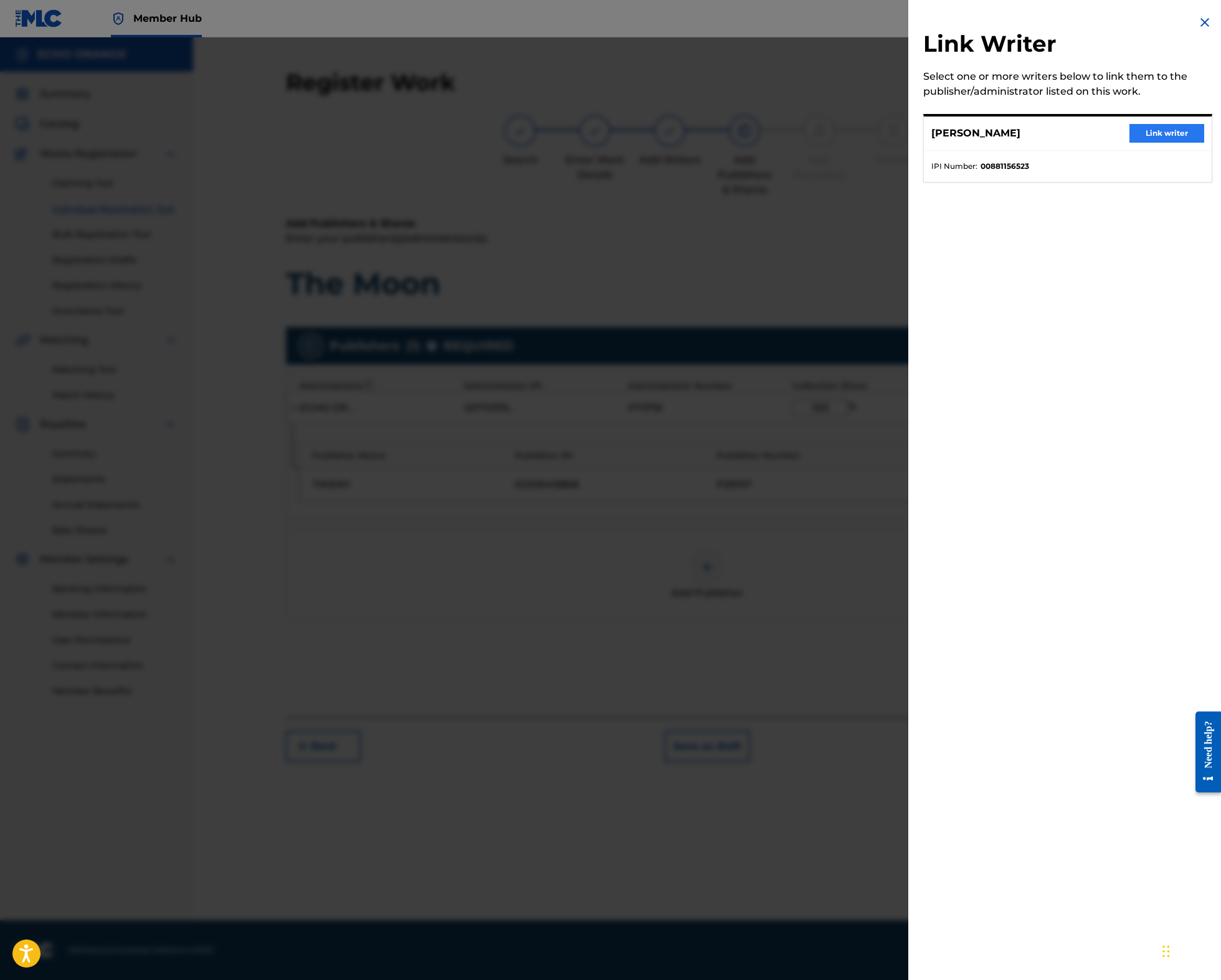
click at [1129, 143] on button "Link writer" at bounding box center [1166, 133] width 75 height 19
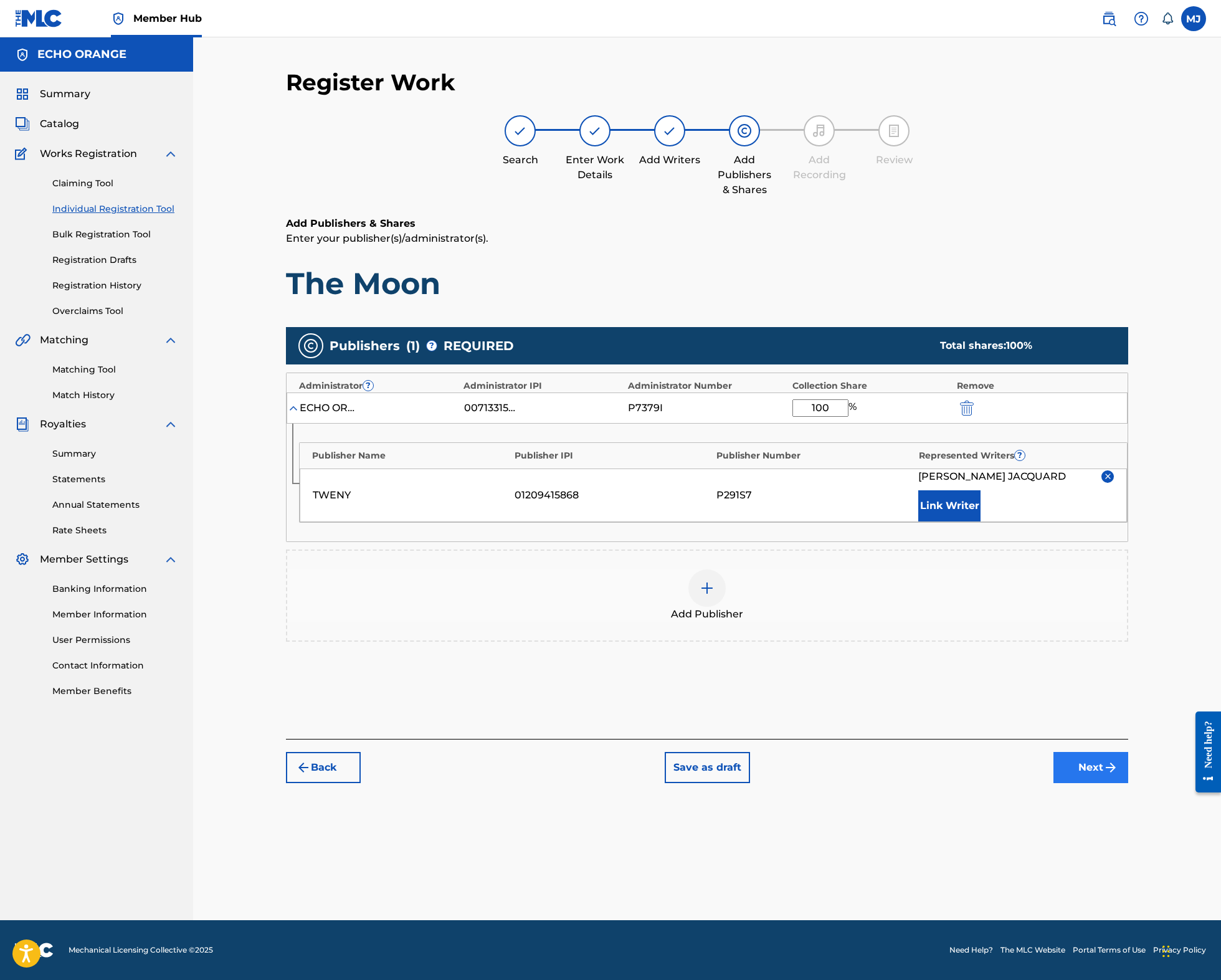
click at [1128, 782] on button "Next" at bounding box center [1090, 767] width 75 height 32
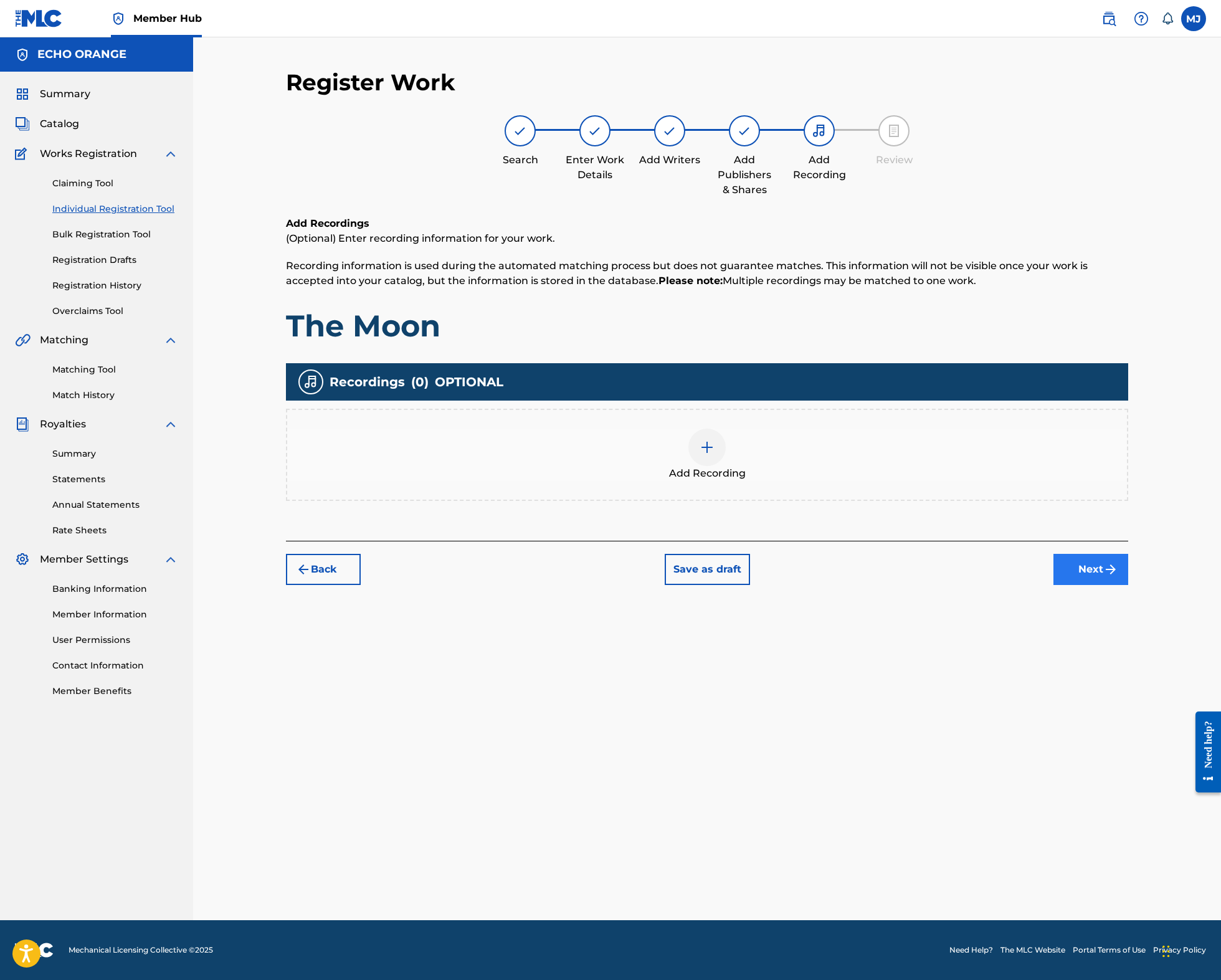
click at [1128, 585] on button "Next" at bounding box center [1090, 569] width 75 height 32
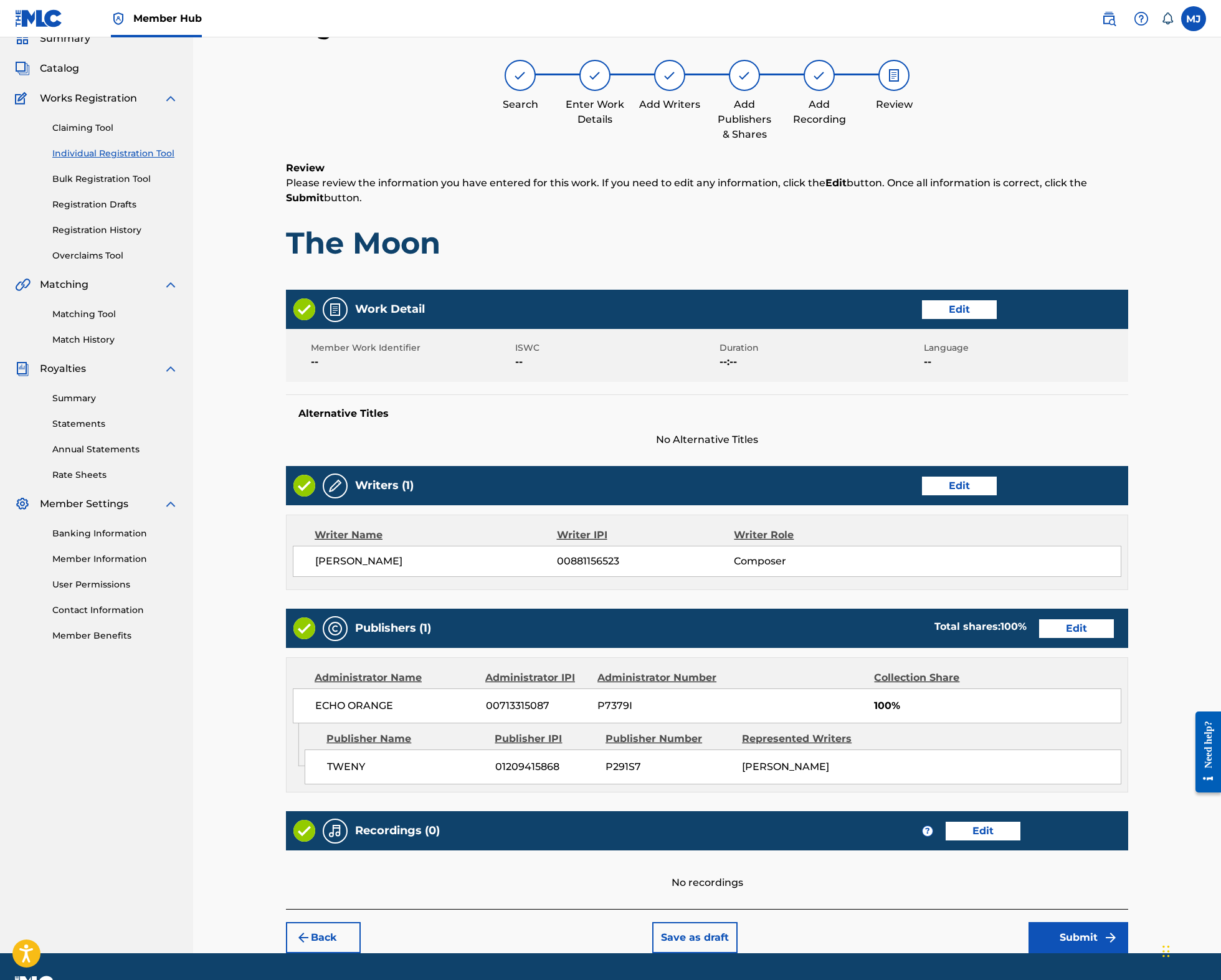
scroll to position [232, 0]
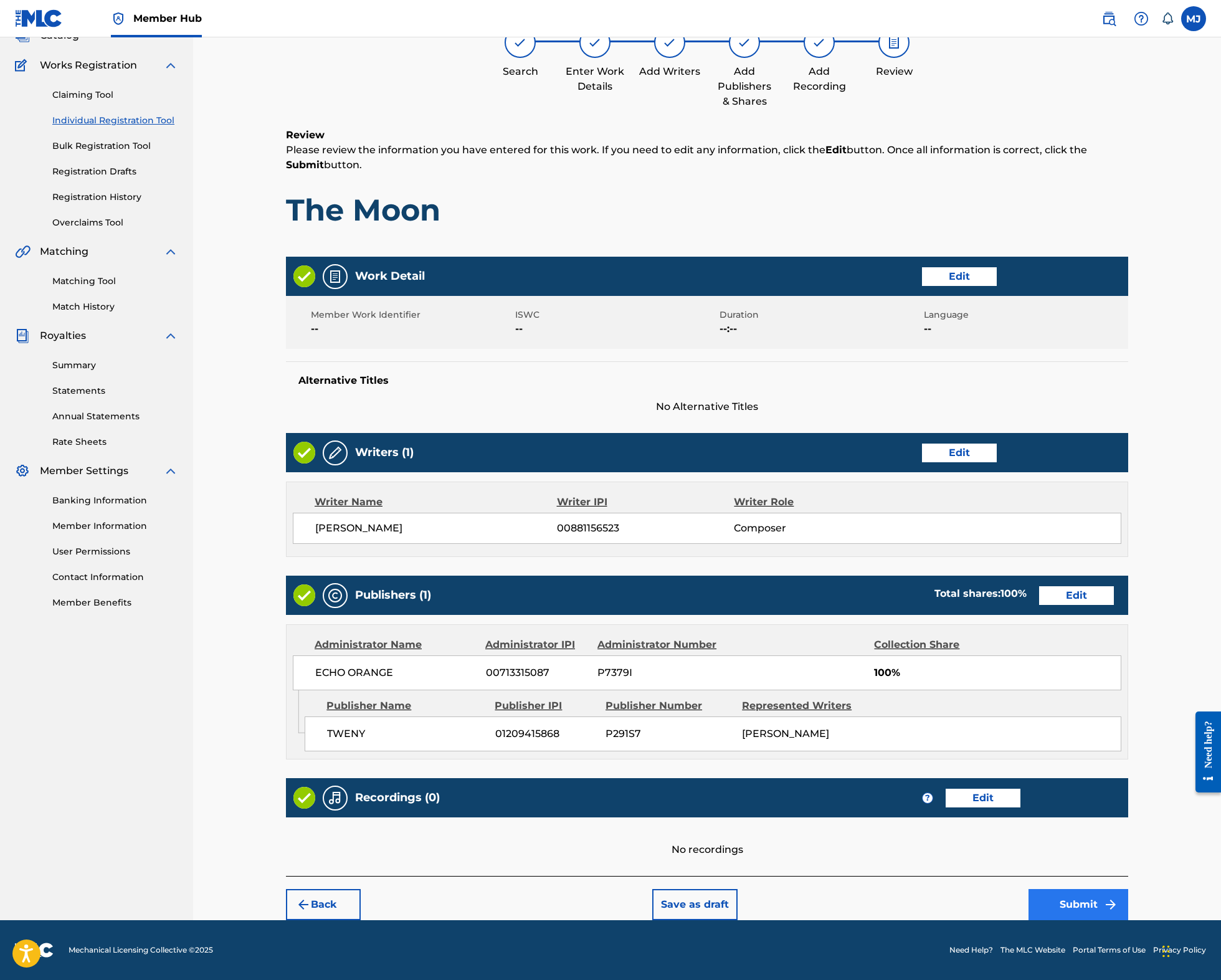
click at [1128, 889] on button "Submit" at bounding box center [1078, 904] width 99 height 32
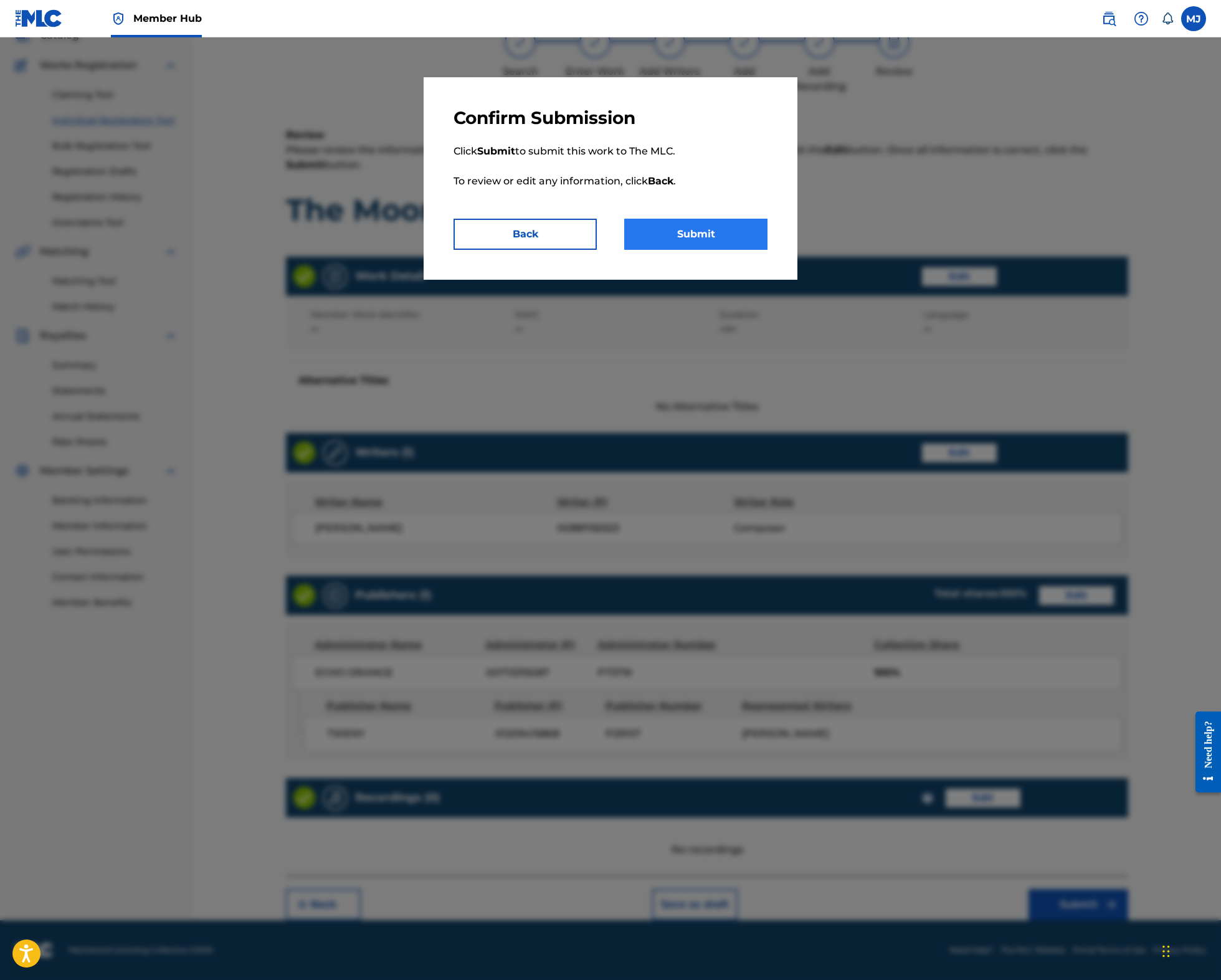
click at [738, 250] on button "Submit" at bounding box center [696, 234] width 143 height 32
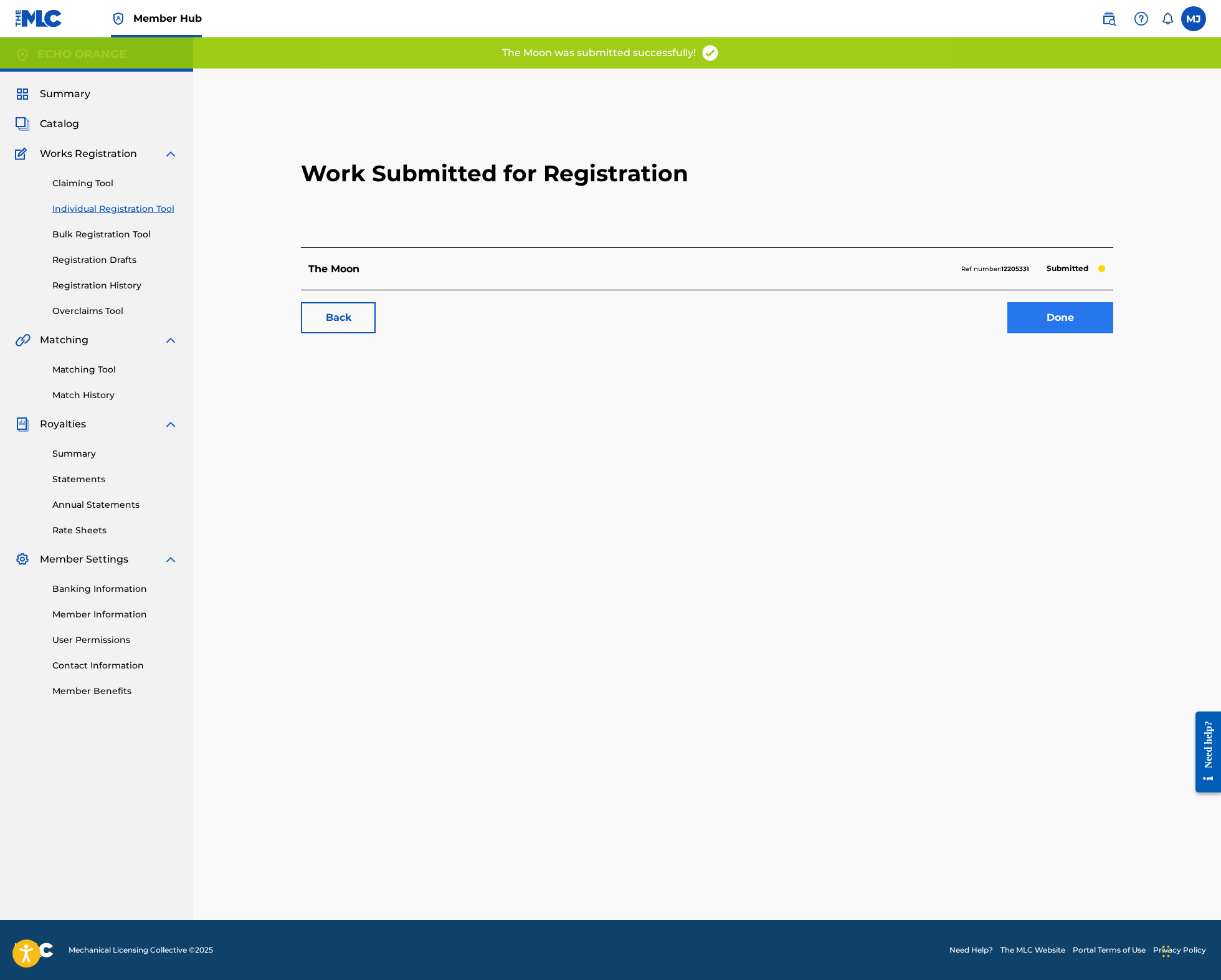
click at [1113, 333] on link "Done" at bounding box center [1059, 318] width 106 height 32
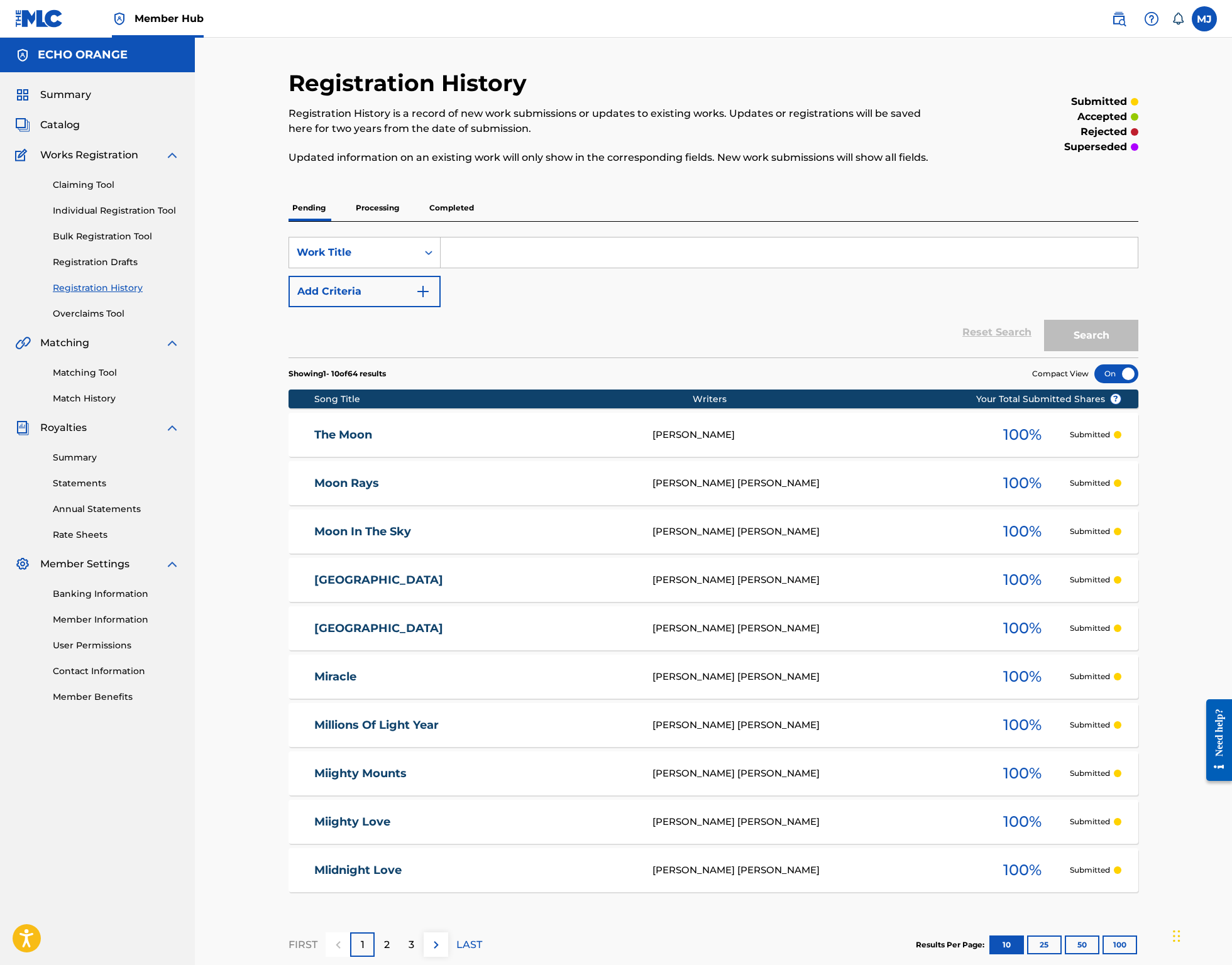
click at [138, 218] on link "Individual Registration Tool" at bounding box center [116, 210] width 127 height 13
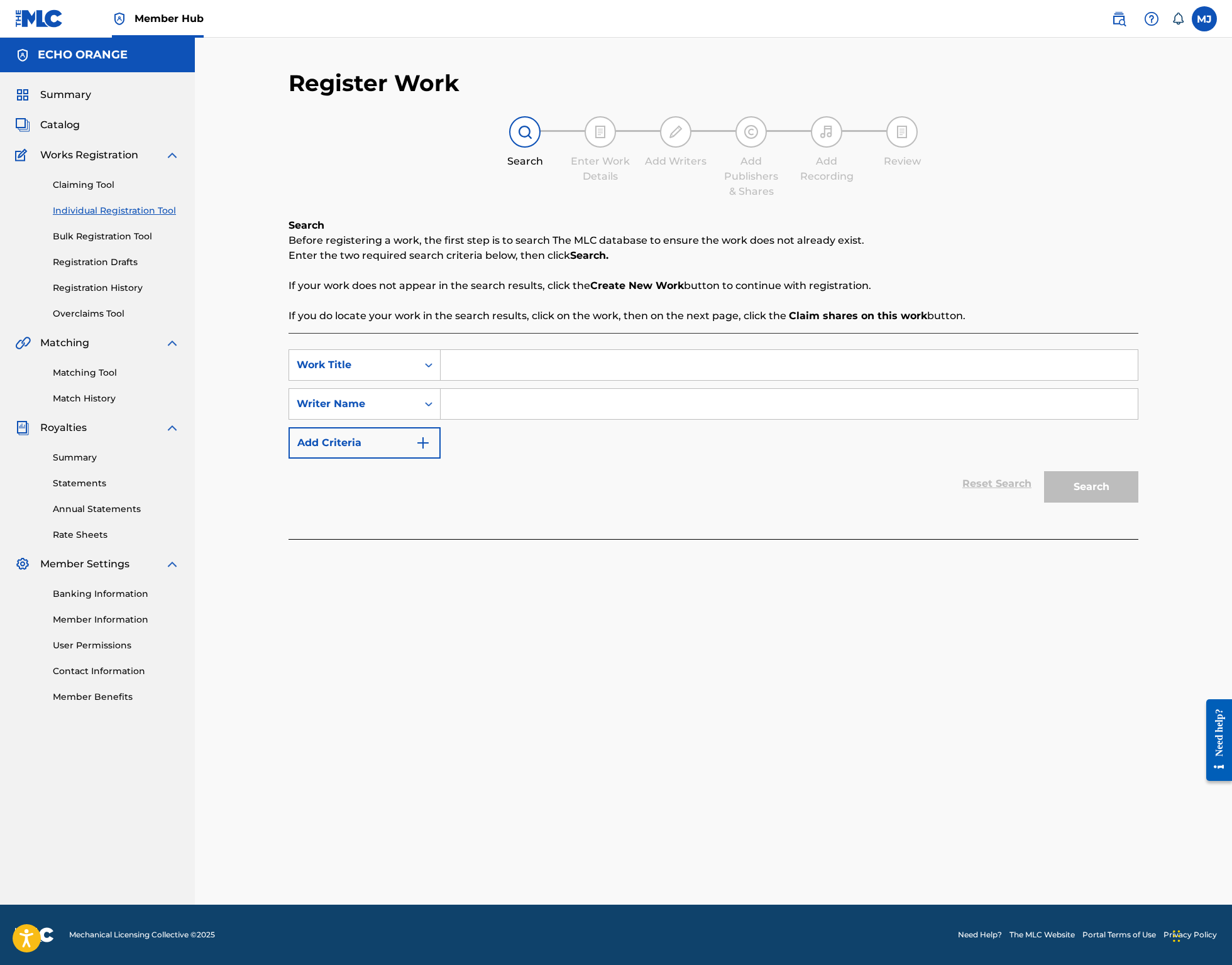
drag, startPoint x: 516, startPoint y: 394, endPoint x: 518, endPoint y: 382, distance: 12.2
click at [516, 381] on input "Search Form" at bounding box center [789, 364] width 697 height 30
type input "Moon Tide"
paste input "denis hekimian"
type input "denis hekimian"
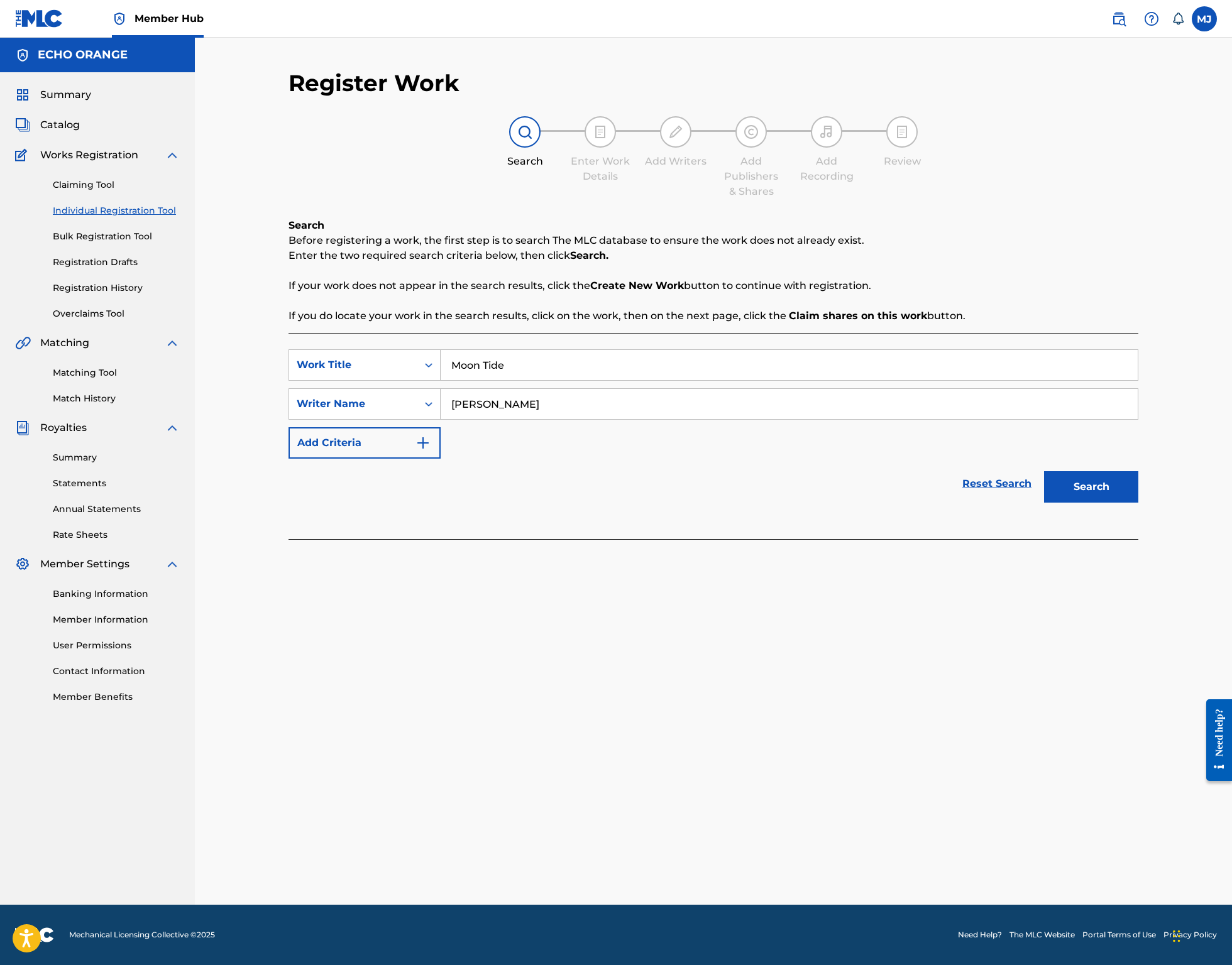
click at [1138, 503] on button "Search" at bounding box center [1091, 487] width 95 height 32
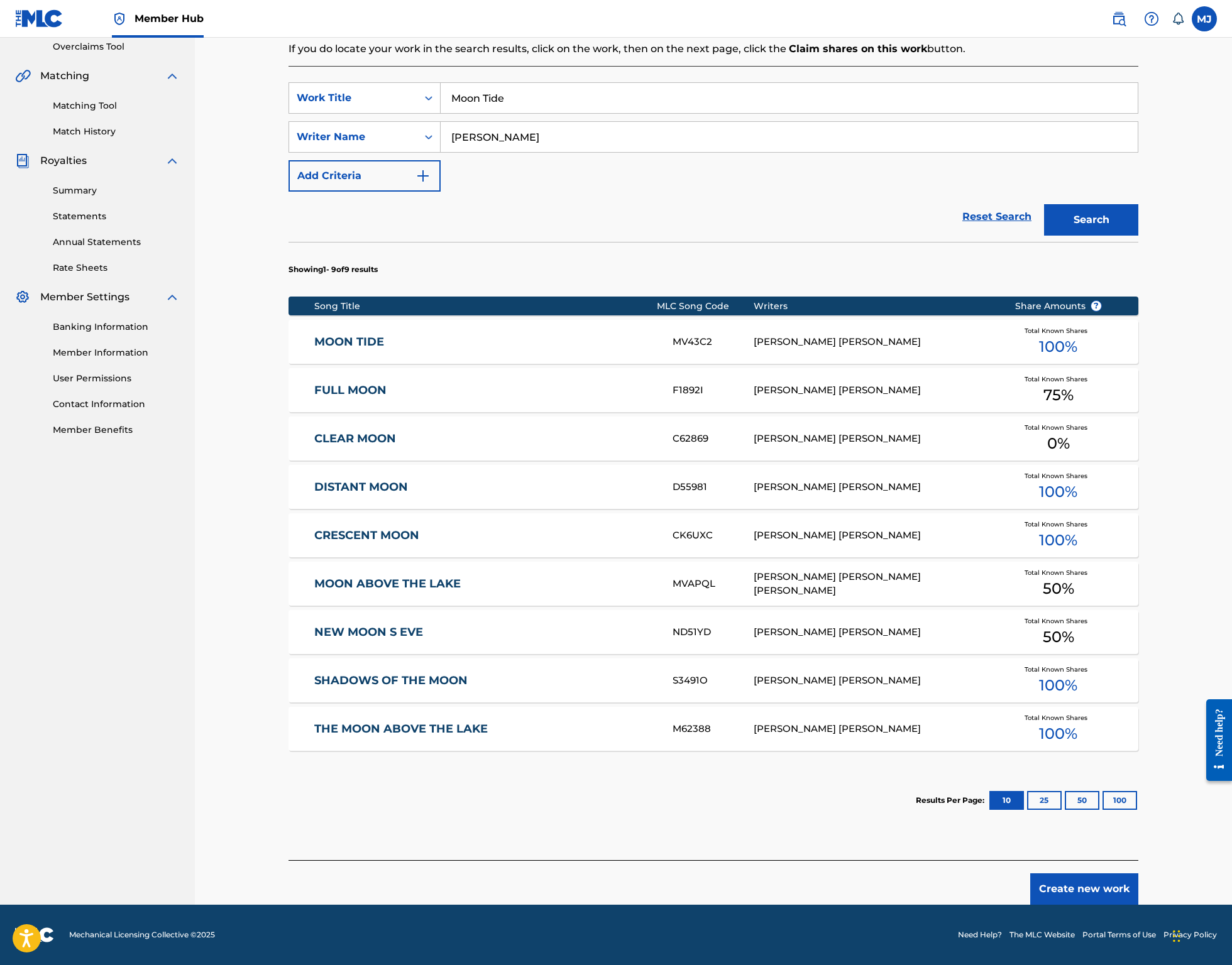
scroll to position [144, 0]
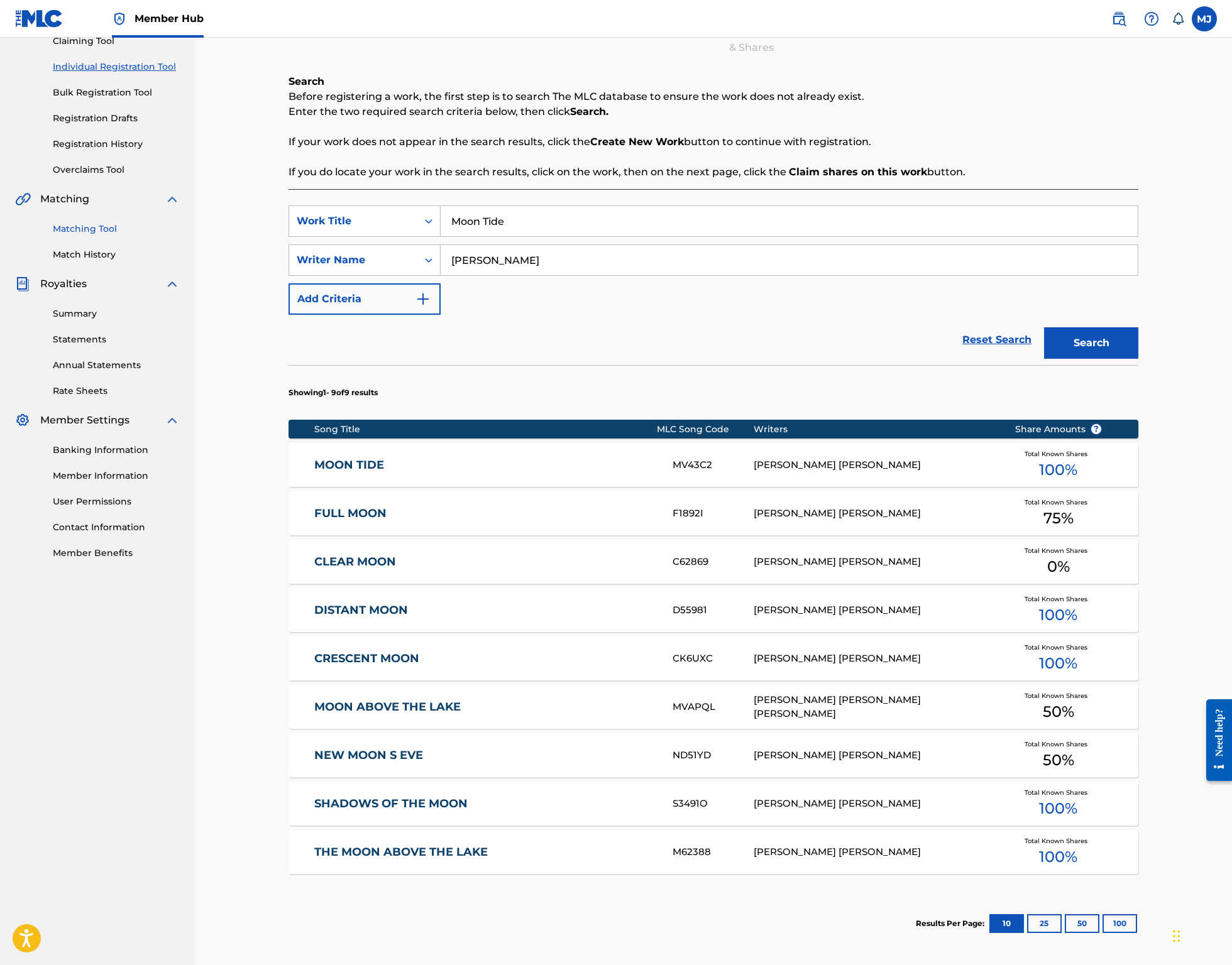
click at [98, 236] on link "Matching Tool" at bounding box center [116, 229] width 127 height 13
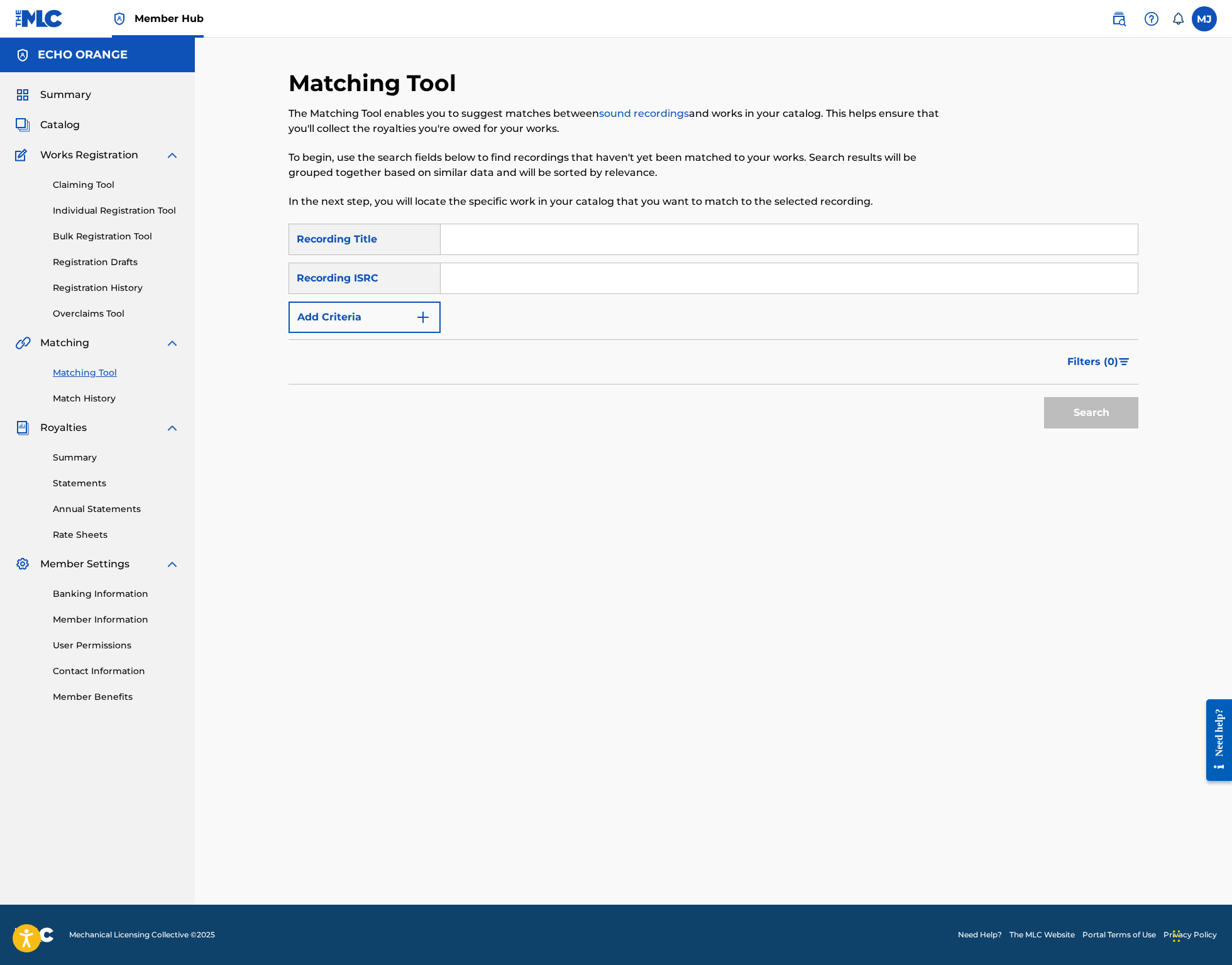
click at [476, 255] on input "Search Form" at bounding box center [789, 239] width 697 height 30
type input "Moon Tide"
click at [372, 333] on button "Add Criteria" at bounding box center [364, 317] width 152 height 32
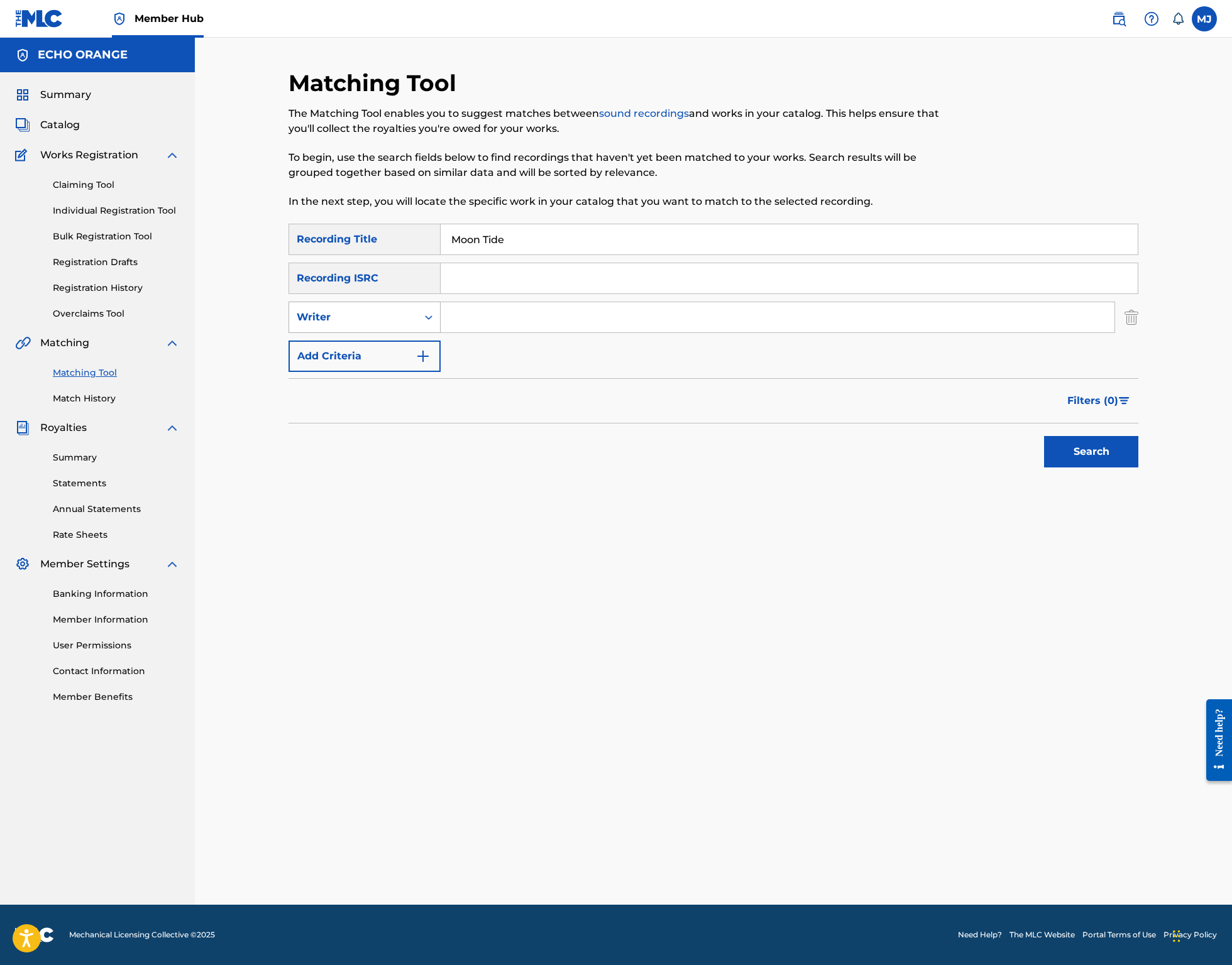
click at [423, 323] on icon "Search Form" at bounding box center [429, 318] width 13 height 13
click at [409, 364] on div "Recording Artist" at bounding box center [364, 349] width 151 height 32
click at [488, 332] on input "Search Form" at bounding box center [778, 317] width 674 height 30
type input "Jaya"
click at [1138, 467] on button "Search" at bounding box center [1091, 452] width 95 height 32
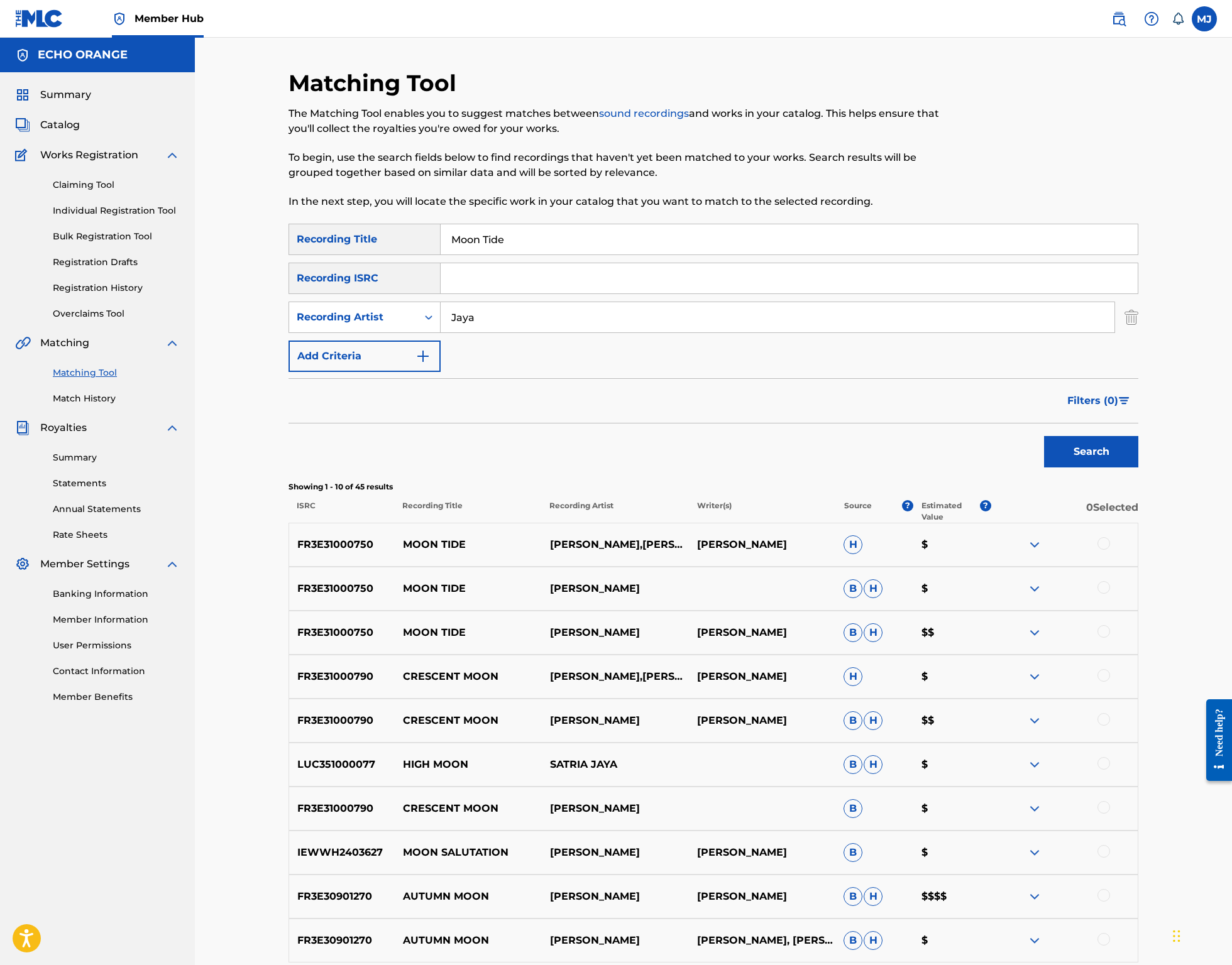
click at [1110, 550] on div at bounding box center [1104, 543] width 13 height 13
drag, startPoint x: 1176, startPoint y: 677, endPoint x: 1176, endPoint y: 684, distance: 7.0
click at [1137, 596] on div at bounding box center [1064, 588] width 147 height 15
click at [1110, 637] on div at bounding box center [1104, 632] width 13 height 13
click at [1110, 594] on div at bounding box center [1104, 587] width 13 height 13
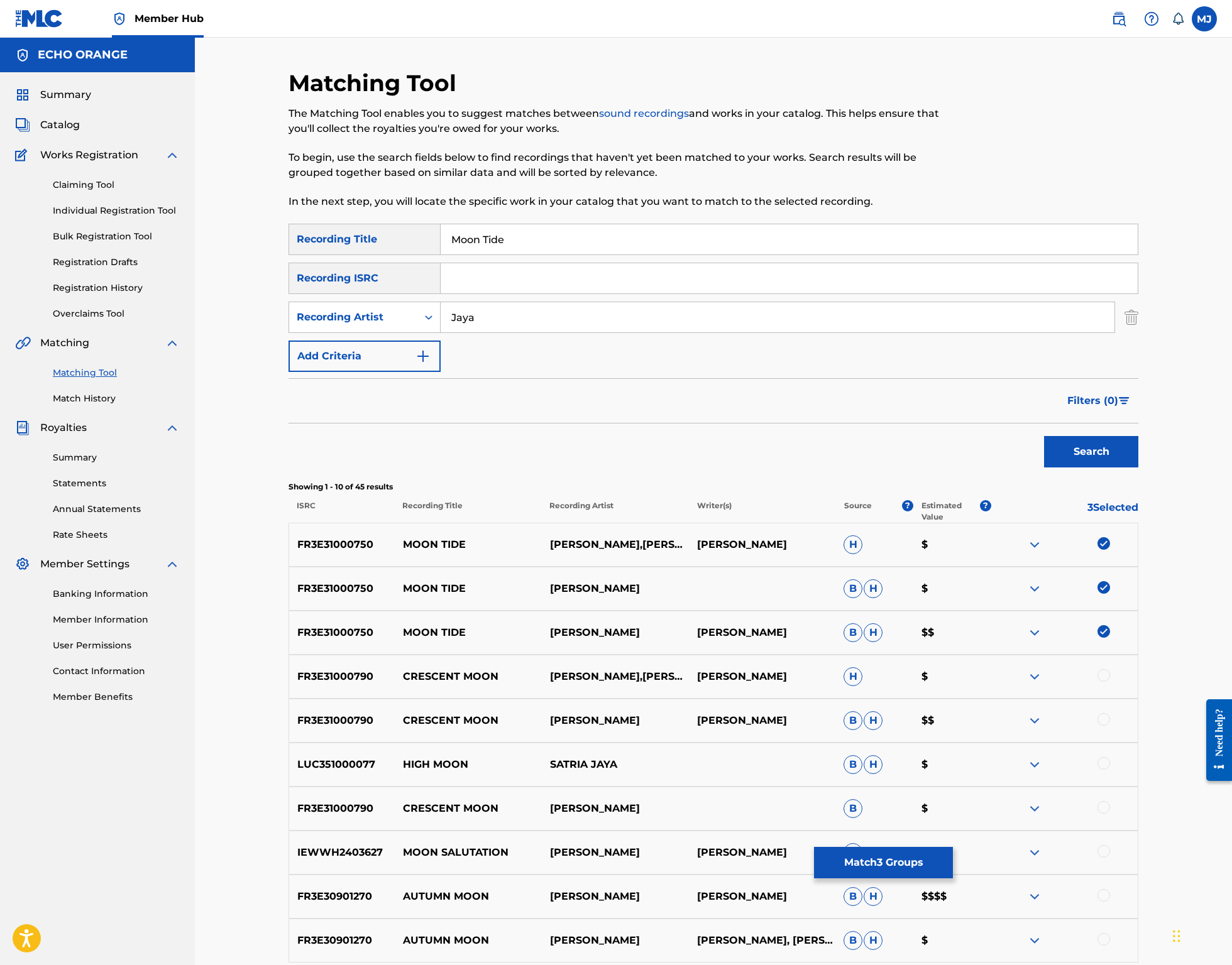
scroll to position [21, 0]
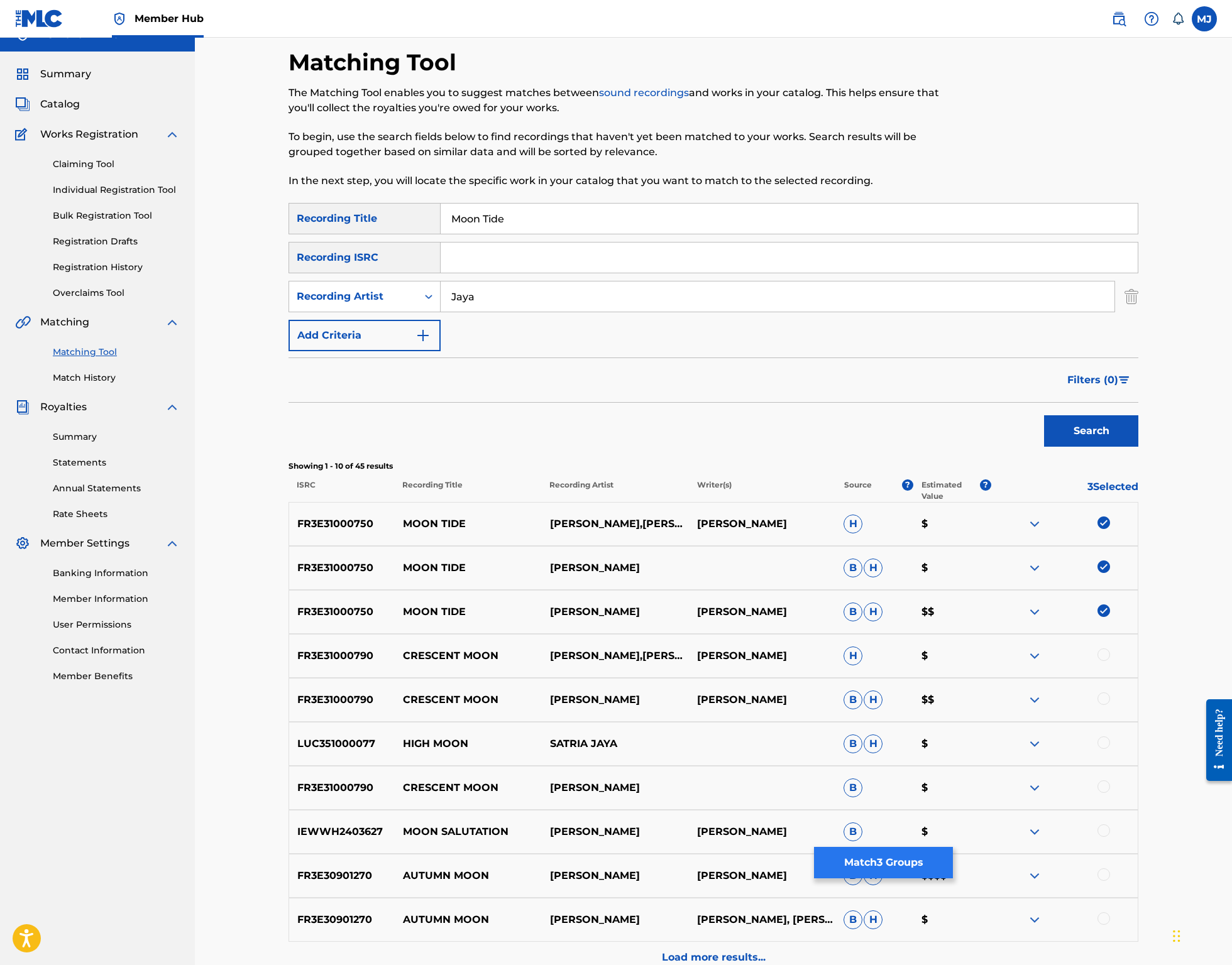
click at [952, 847] on button "Match 3 Groups" at bounding box center [883, 862] width 139 height 32
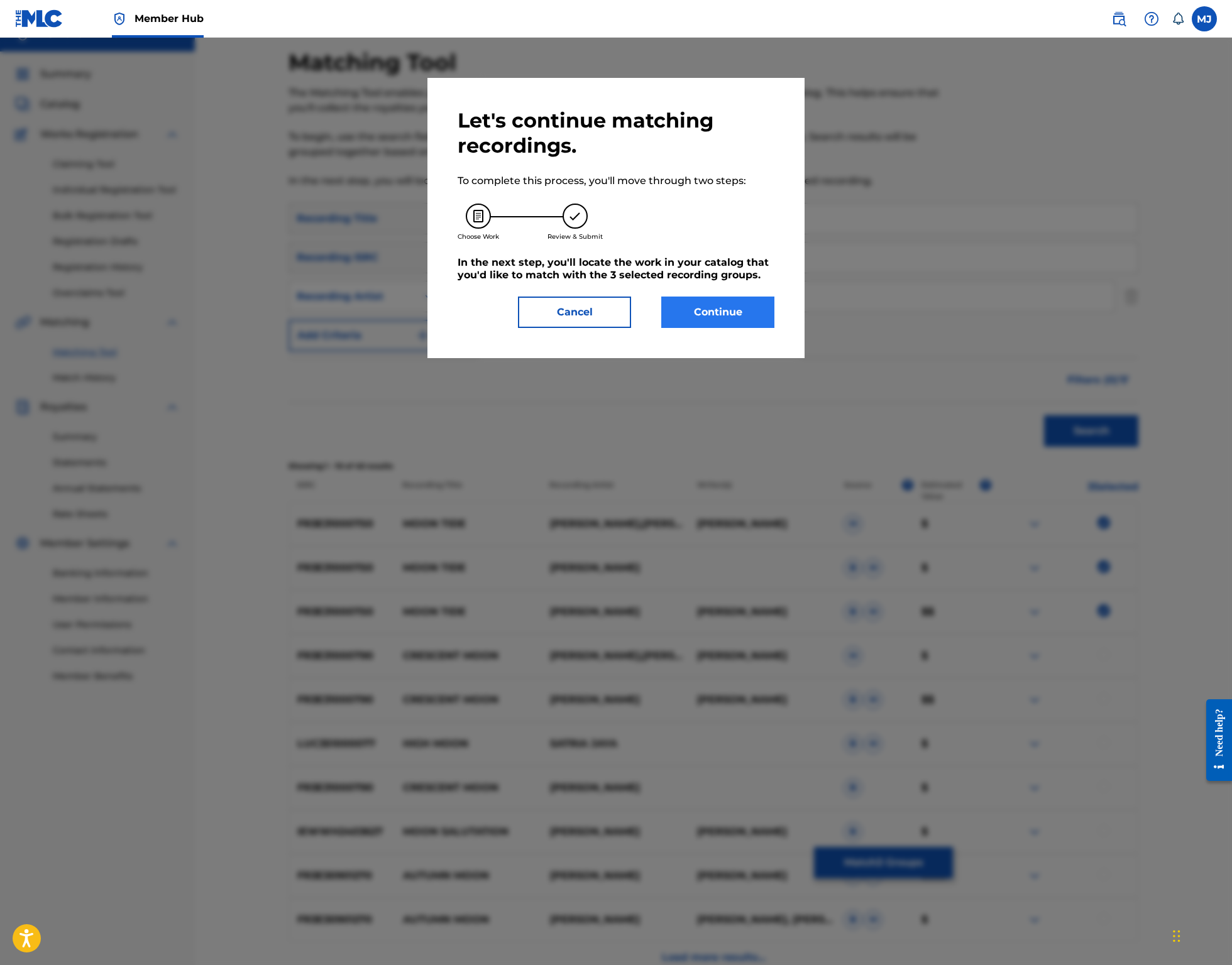
click at [745, 328] on button "Continue" at bounding box center [718, 312] width 113 height 32
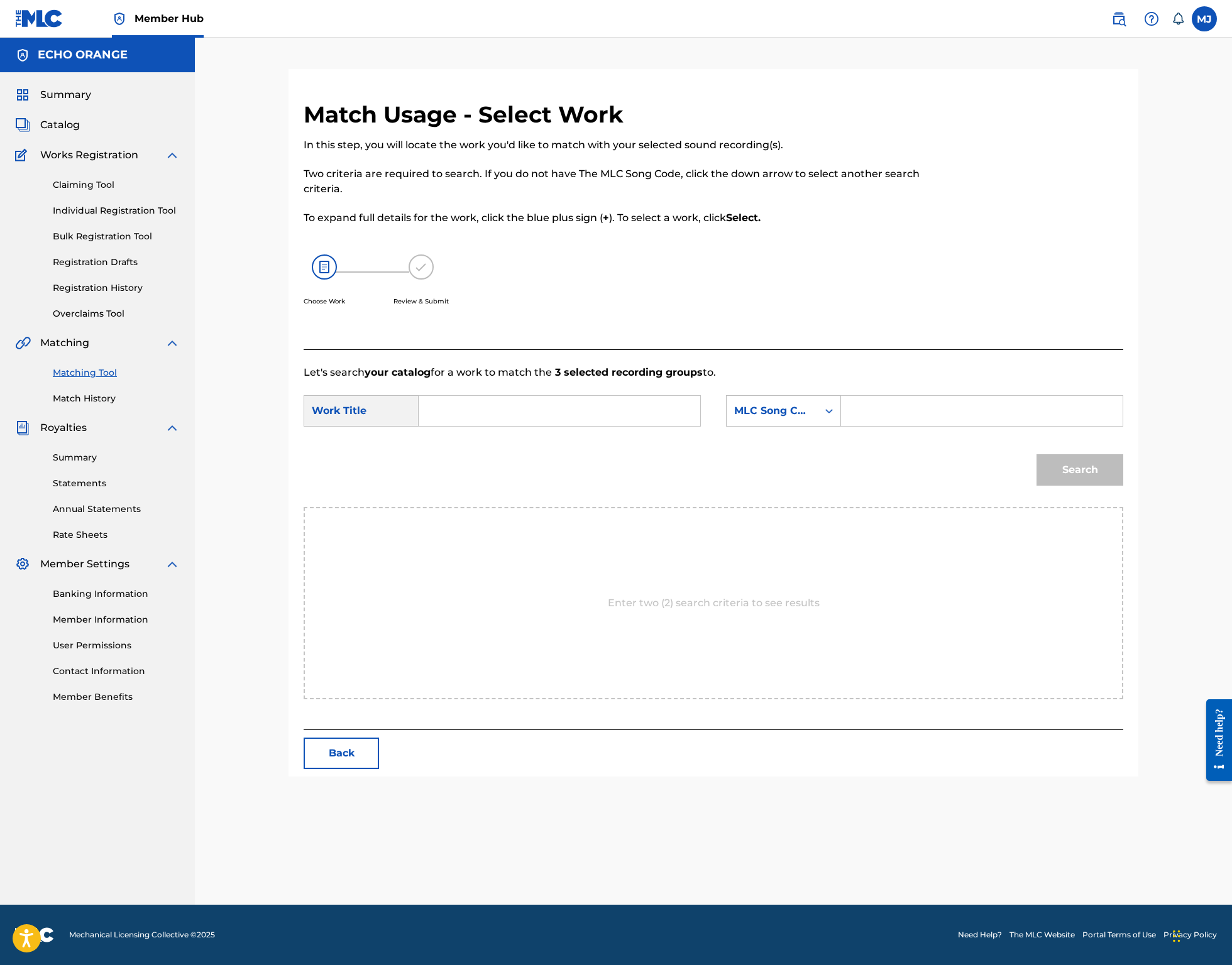
click at [565, 426] on input "Search Form" at bounding box center [559, 411] width 260 height 30
click at [451, 445] on strong "moon" at bounding box center [454, 439] width 30 height 12
type input "moon tide"
click at [767, 422] on div "MLC Song Code" at bounding box center [772, 411] width 91 height 24
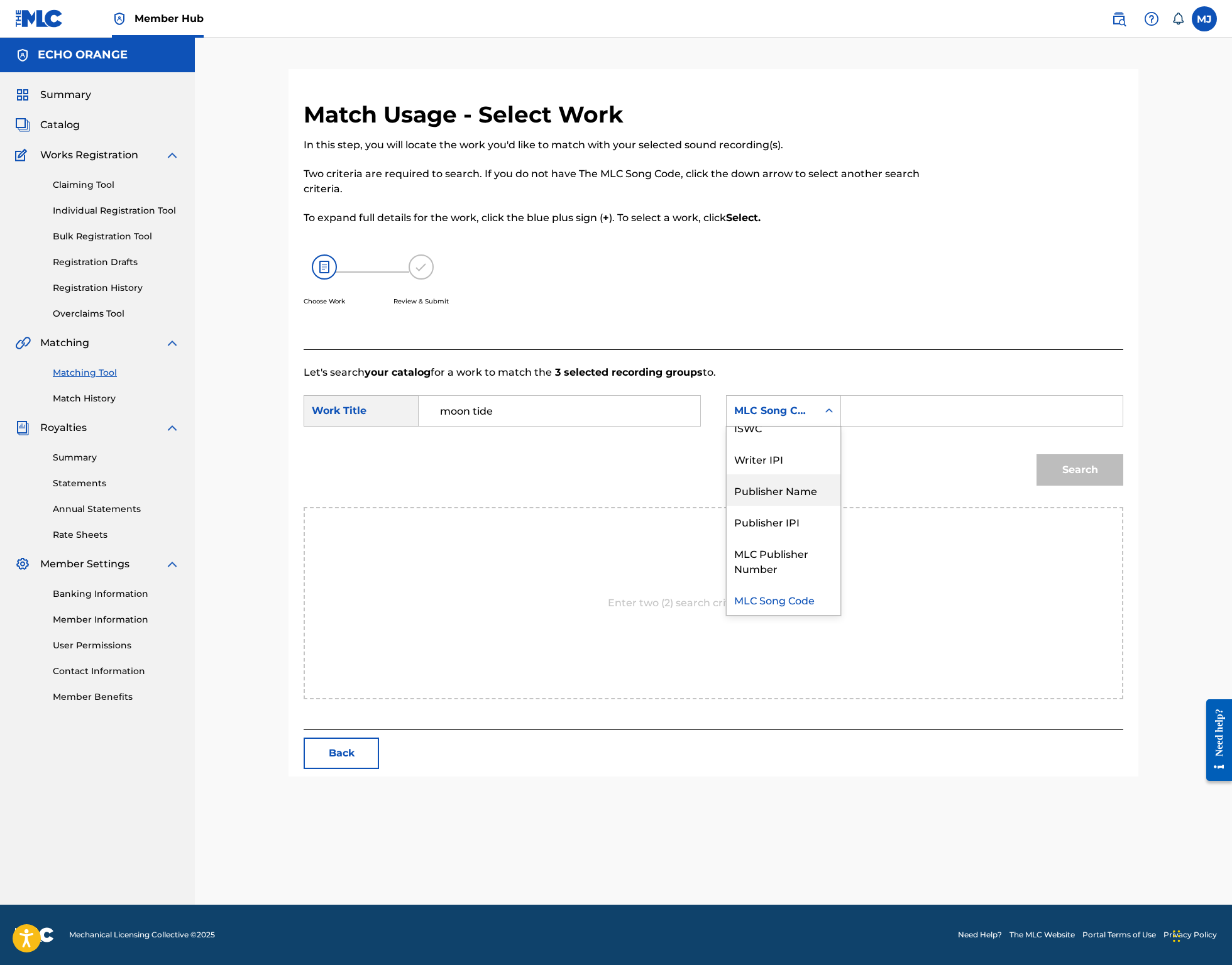
click at [792, 506] on div "Publisher Name" at bounding box center [783, 490] width 114 height 32
click at [892, 427] on div "Search Form" at bounding box center [982, 411] width 282 height 32
click at [920, 426] on input "Search Form" at bounding box center [982, 411] width 260 height 30
type input "T"
type input "origins"
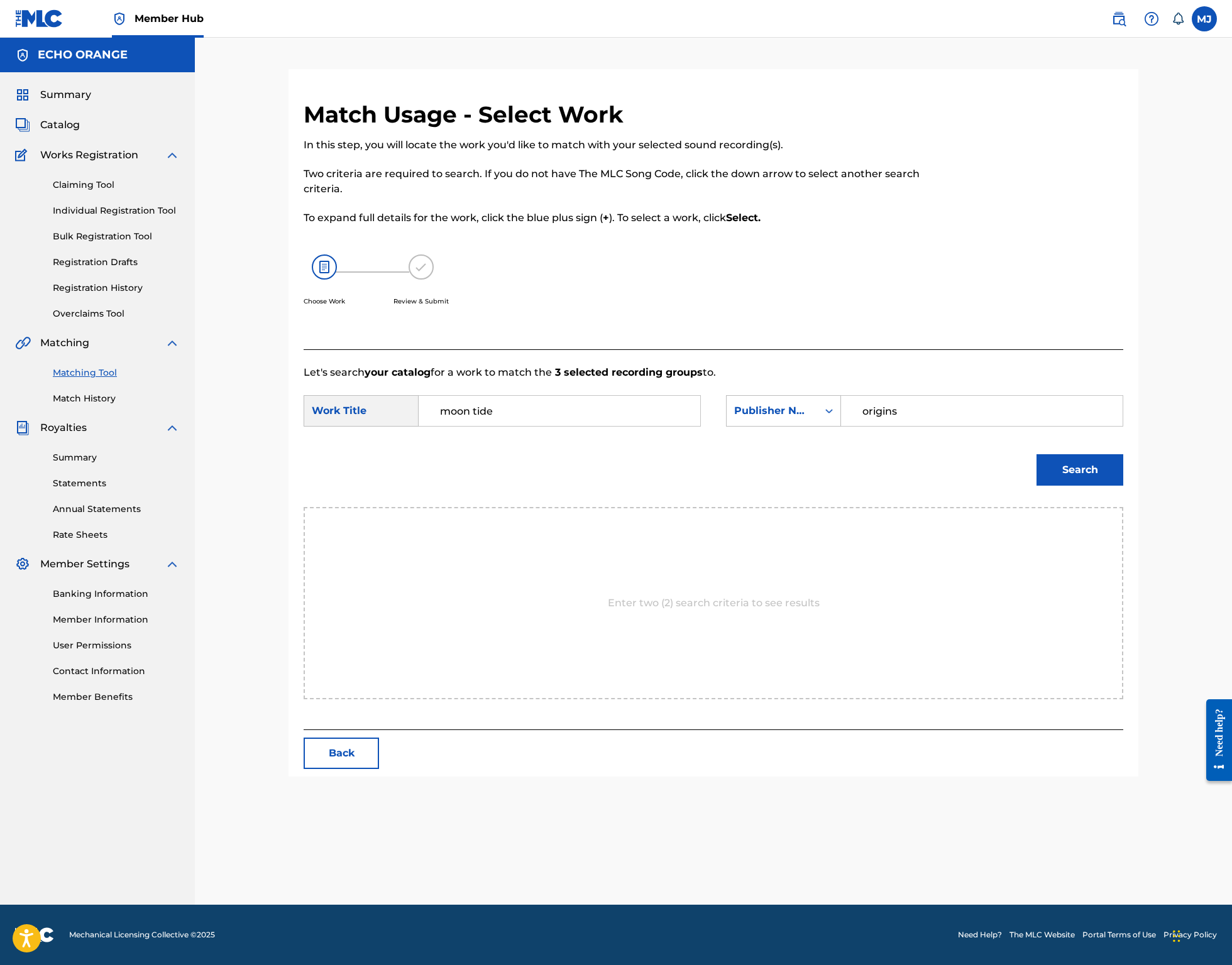
click at [1123, 485] on button "Search" at bounding box center [1079, 470] width 87 height 32
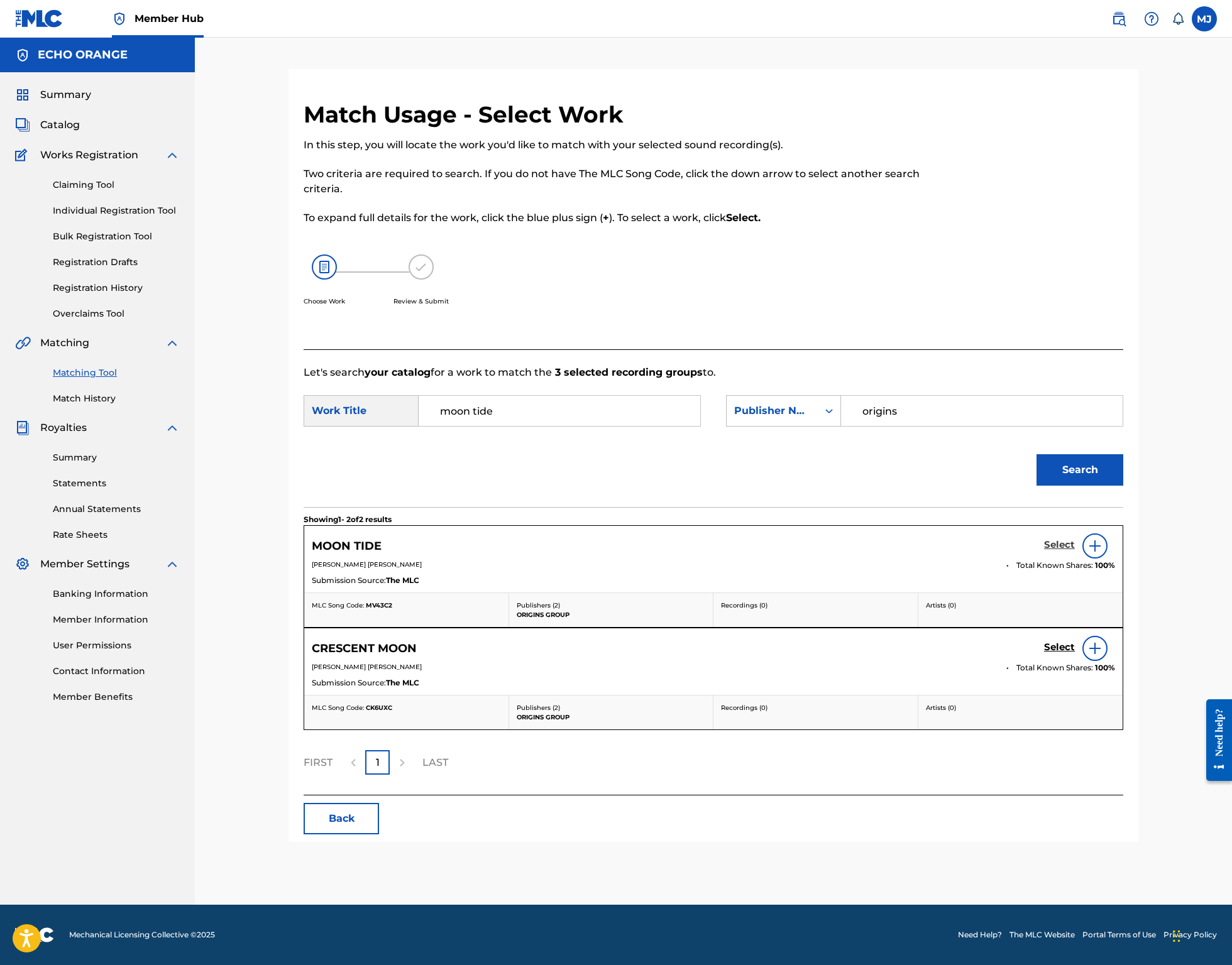
click at [1074, 551] on h5 "Select" at bounding box center [1059, 544] width 31 height 12
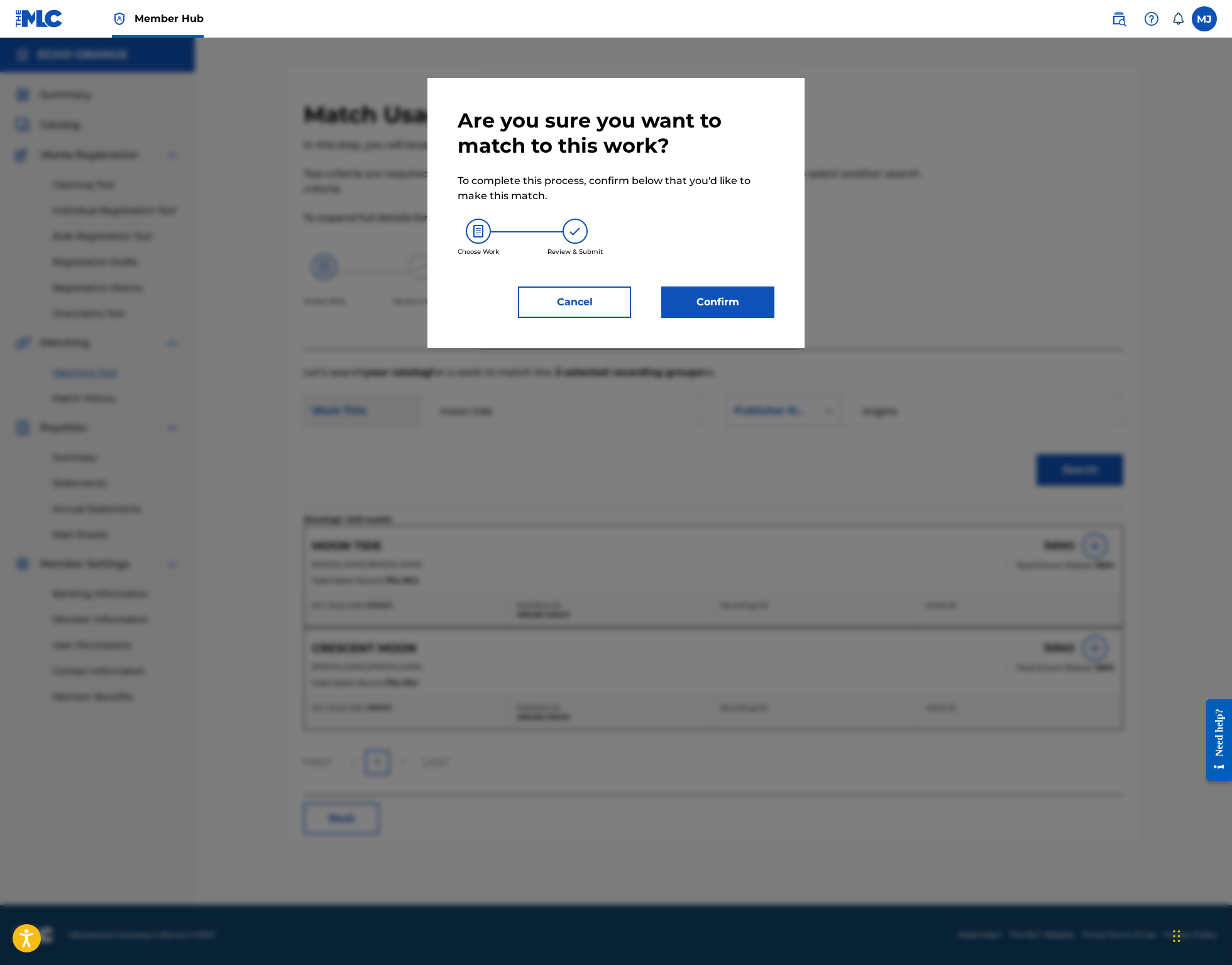
click at [722, 348] on div "Are you sure you want to match to this work? To complete this process, confirm …" at bounding box center [616, 213] width 377 height 270
click at [723, 348] on div "Are you sure you want to match to this work? To complete this process, confirm …" at bounding box center [616, 213] width 377 height 270
click at [725, 318] on button "Confirm" at bounding box center [718, 302] width 113 height 32
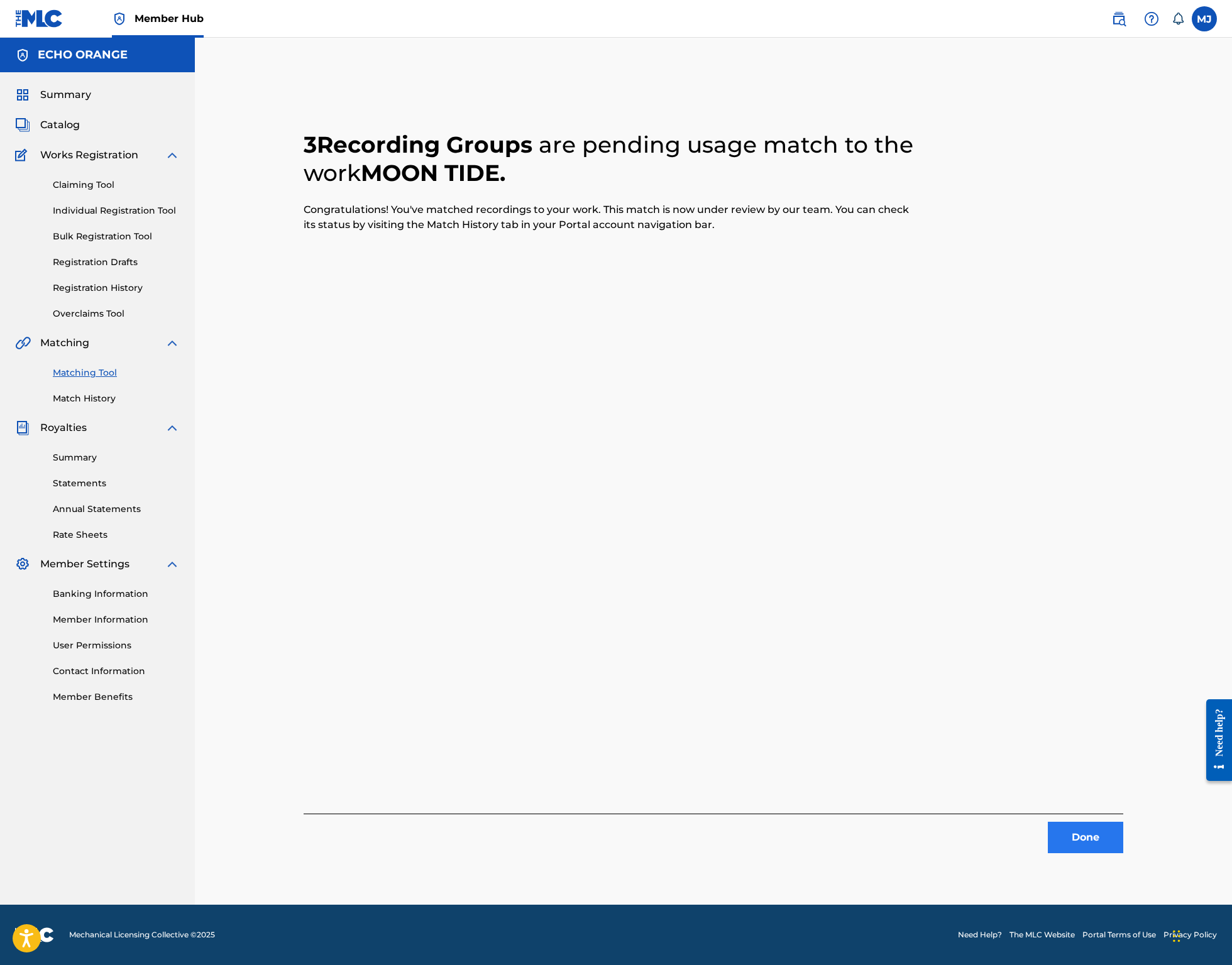
click at [1123, 853] on button "Done" at bounding box center [1084, 838] width 76 height 32
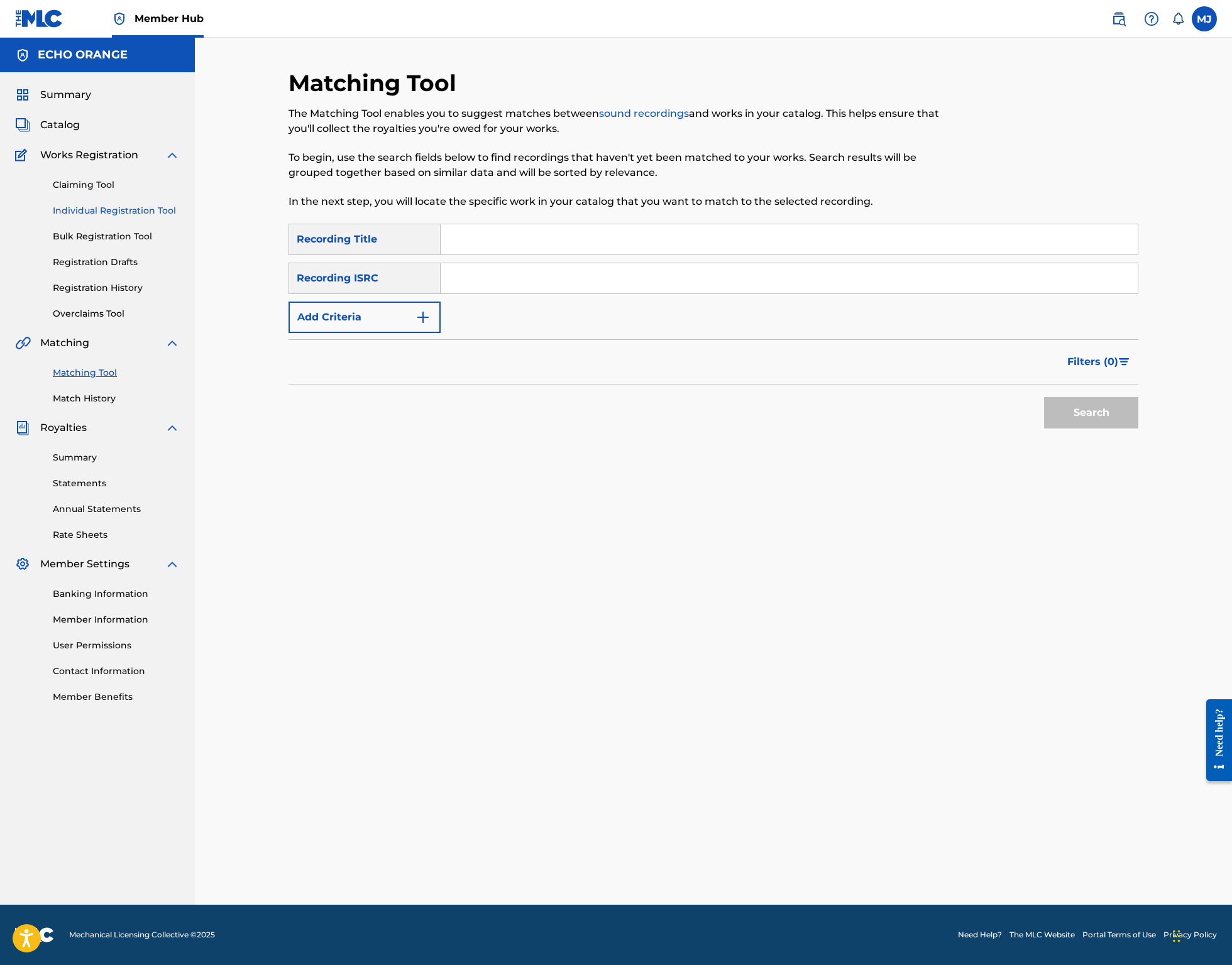
click at [175, 218] on link "Individual Registration Tool" at bounding box center [116, 210] width 127 height 13
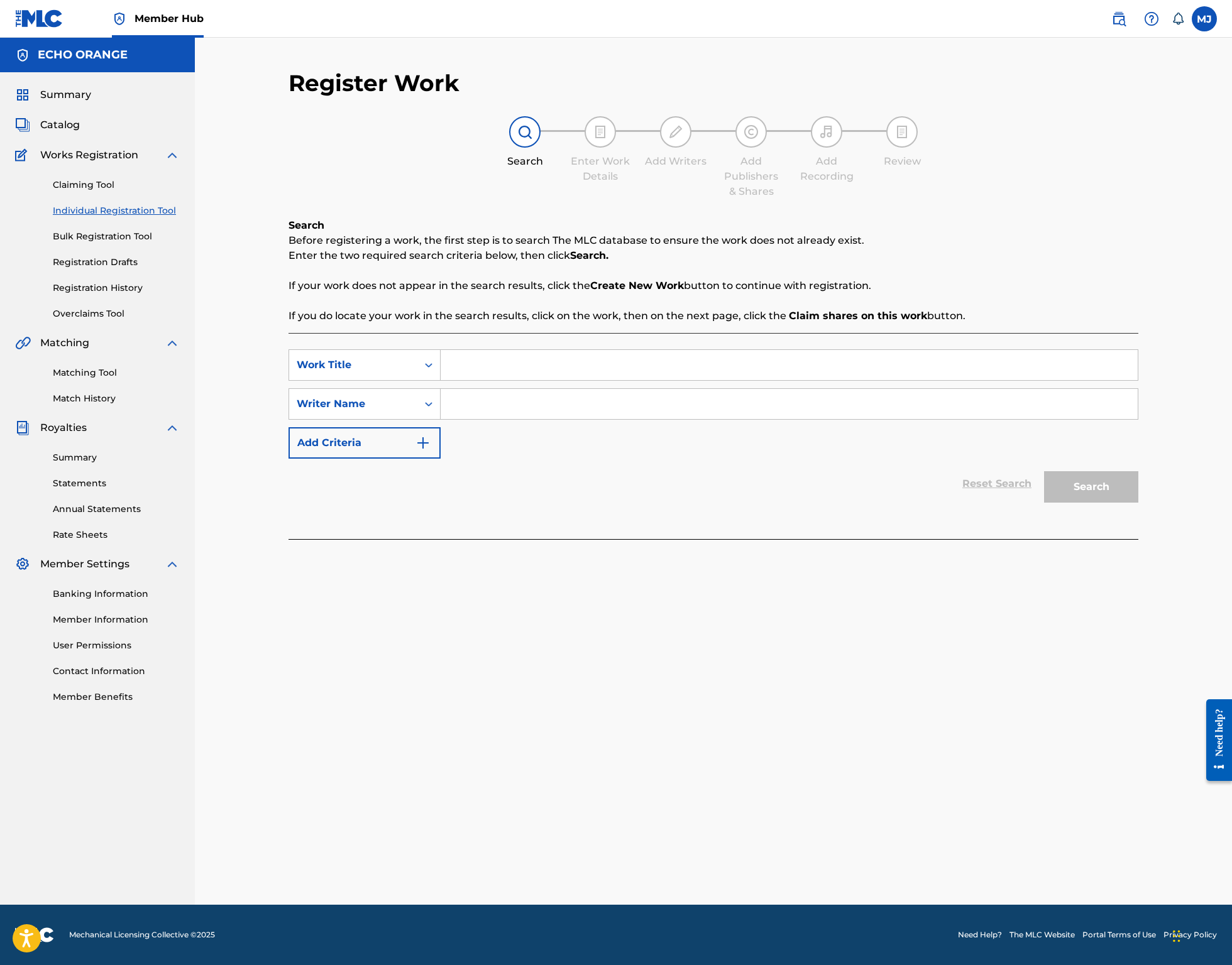
click at [544, 381] on input "Search Form" at bounding box center [789, 364] width 697 height 30
type input "Moonlight Lake"
click at [511, 419] on input "Search Form" at bounding box center [789, 403] width 697 height 30
paste input "denis hekimian"
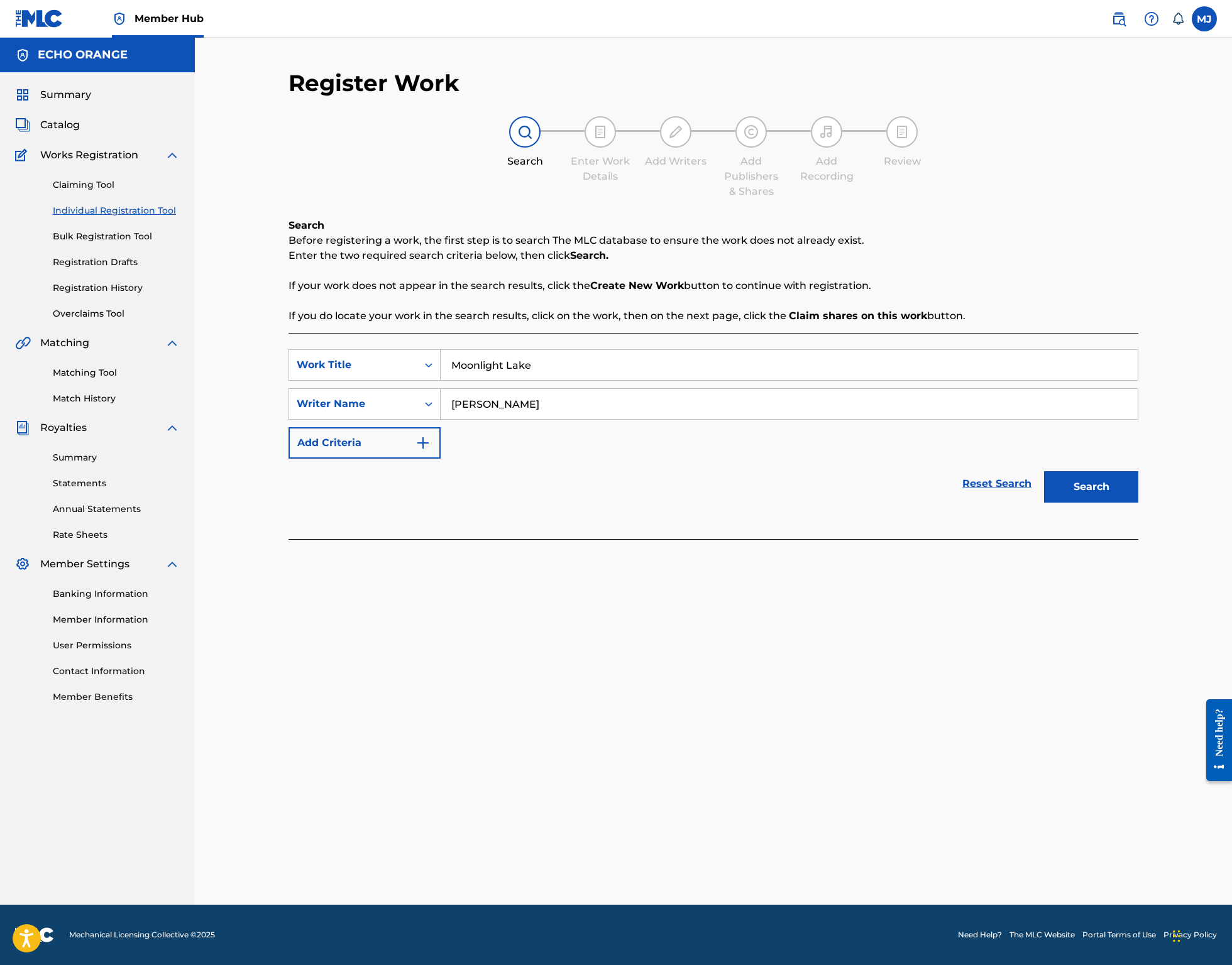
type input "denis hekimian"
click at [1138, 503] on button "Search" at bounding box center [1091, 487] width 95 height 32
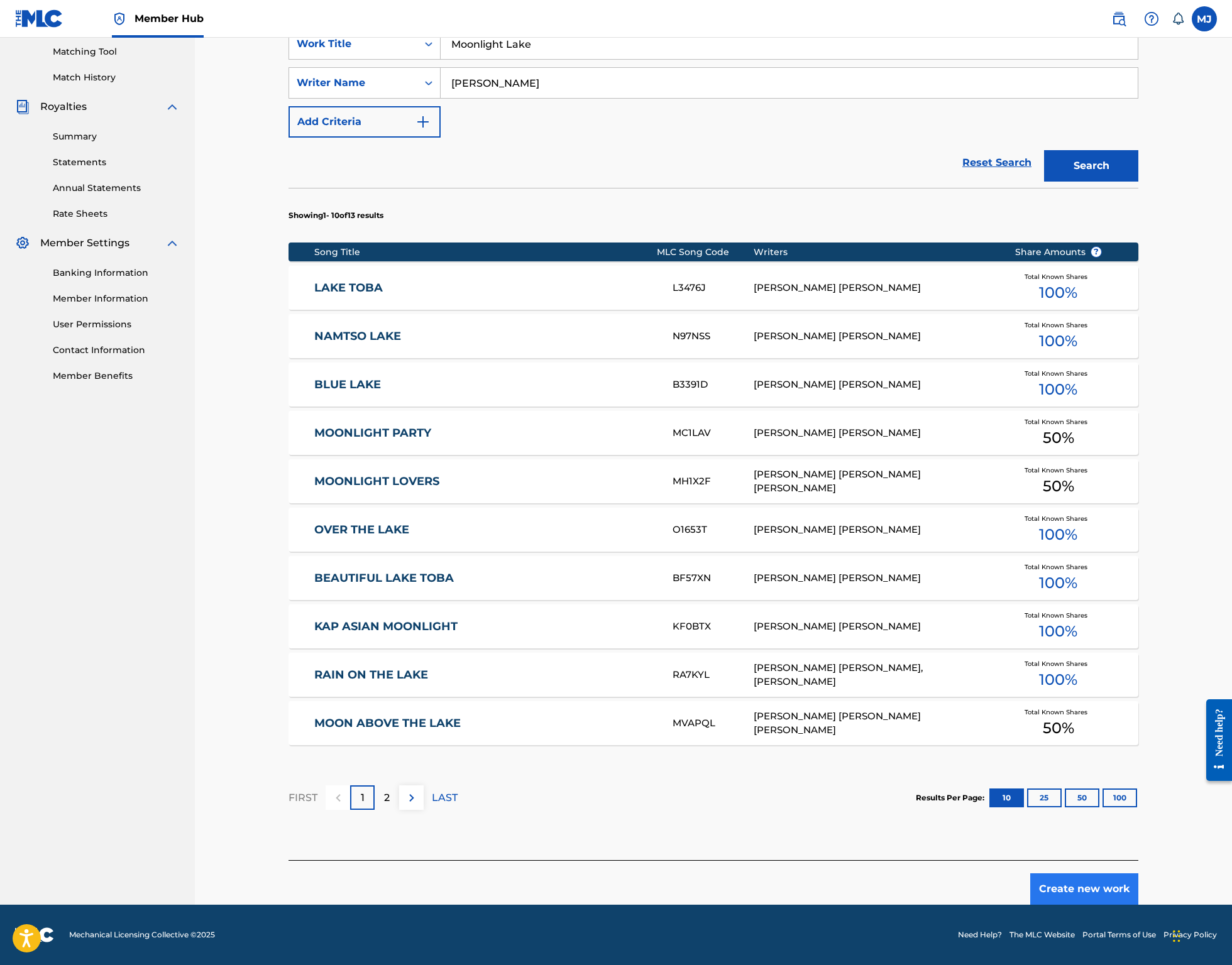
scroll to position [430, 0]
click at [1138, 873] on button "Create new work" at bounding box center [1084, 889] width 108 height 32
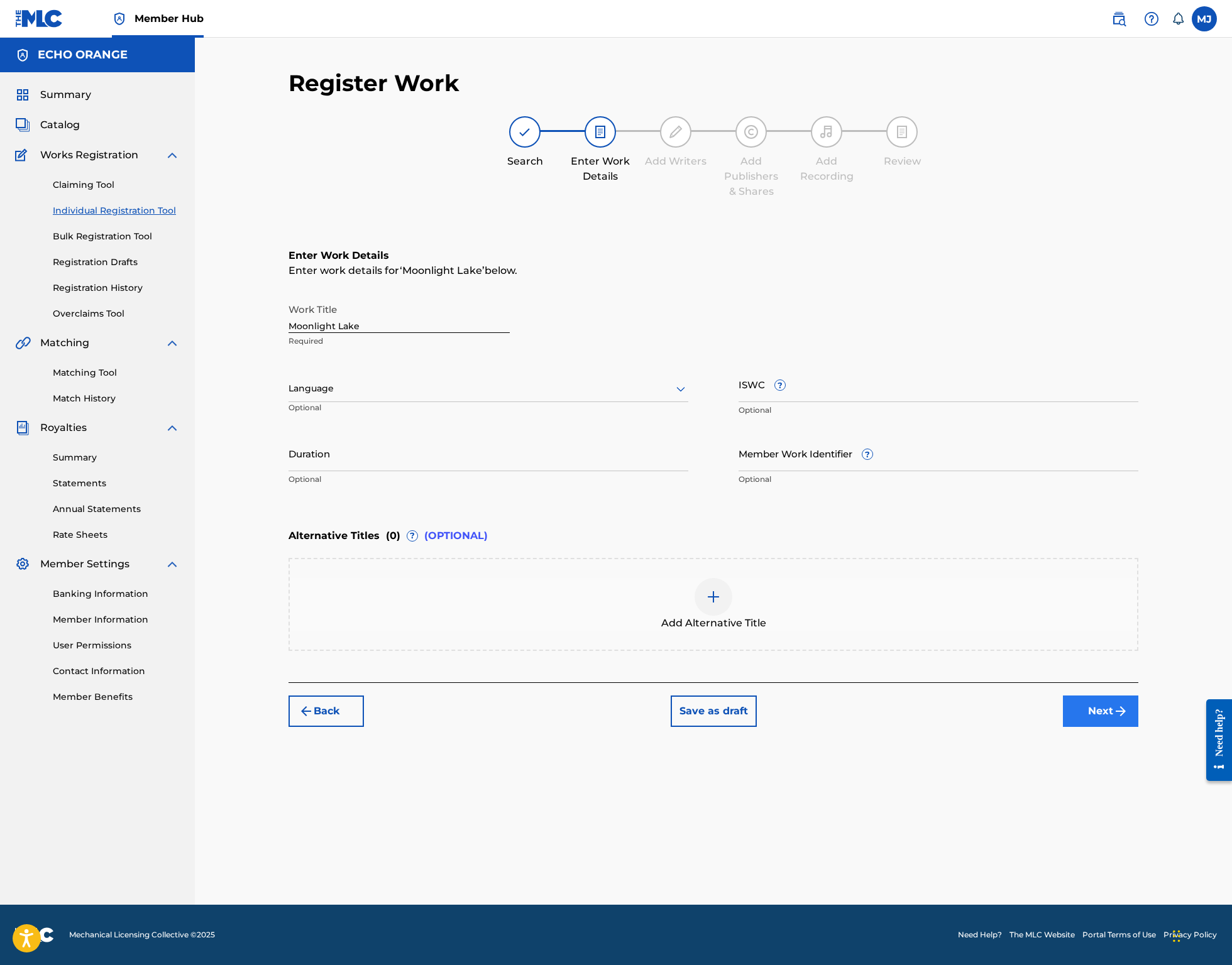
click at [1138, 726] on button "Next" at bounding box center [1100, 711] width 76 height 32
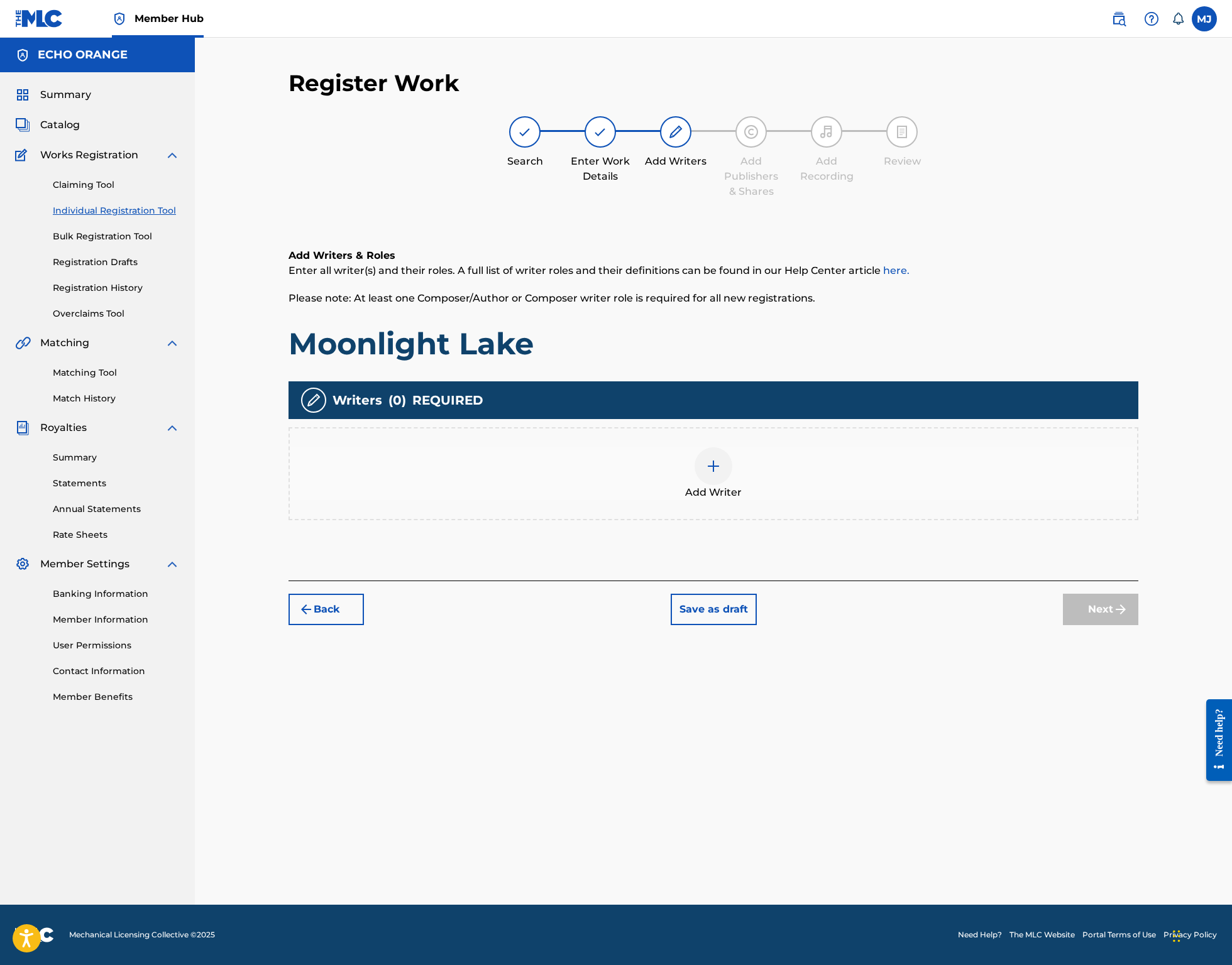
click at [729, 496] on div "Add Writer" at bounding box center [713, 473] width 850 height 93
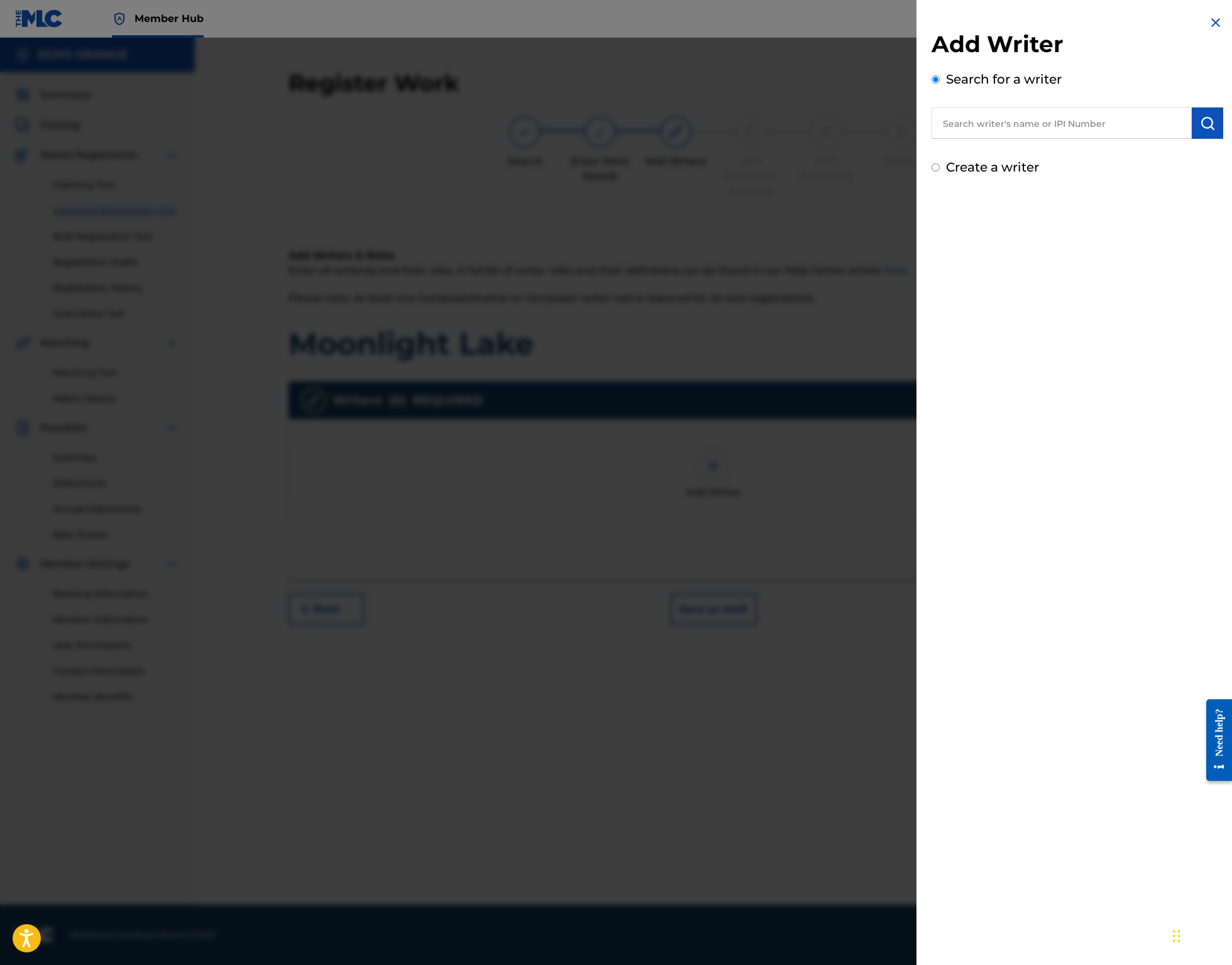
click at [1009, 138] on input "text" at bounding box center [1062, 123] width 260 height 32
paste input "denis hekimian"
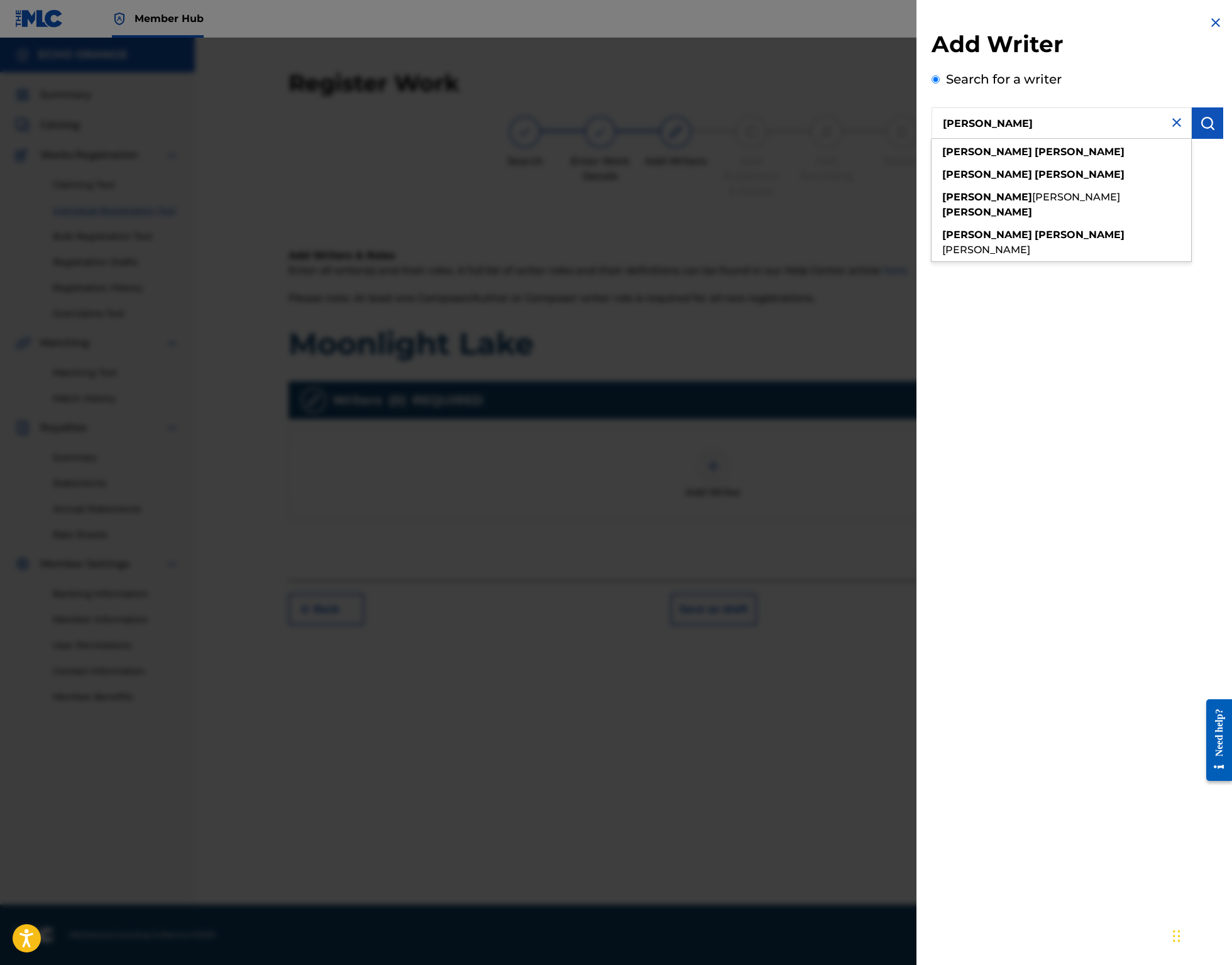
type input "denis hekimian"
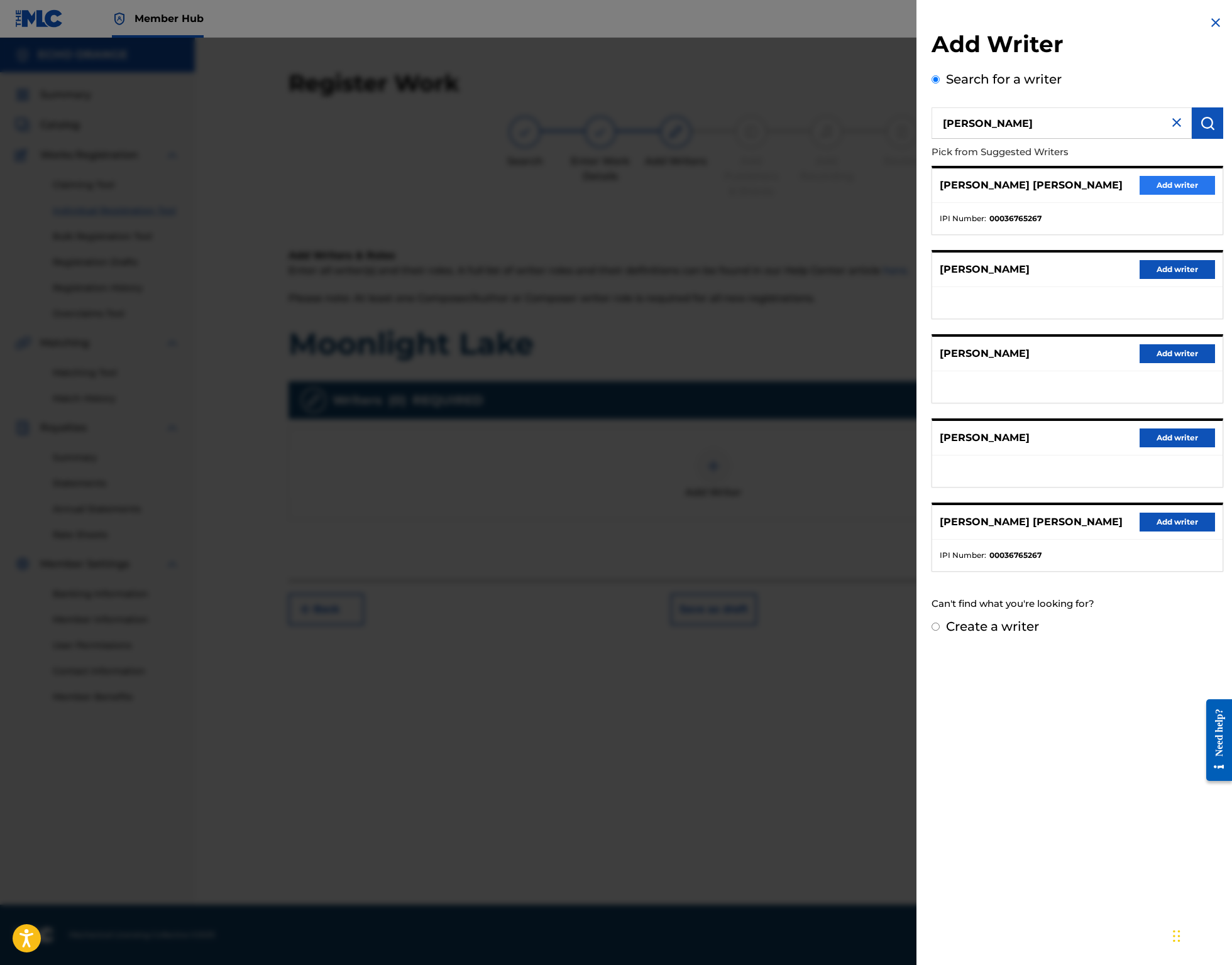
click at [1142, 195] on button "Add writer" at bounding box center [1176, 185] width 76 height 19
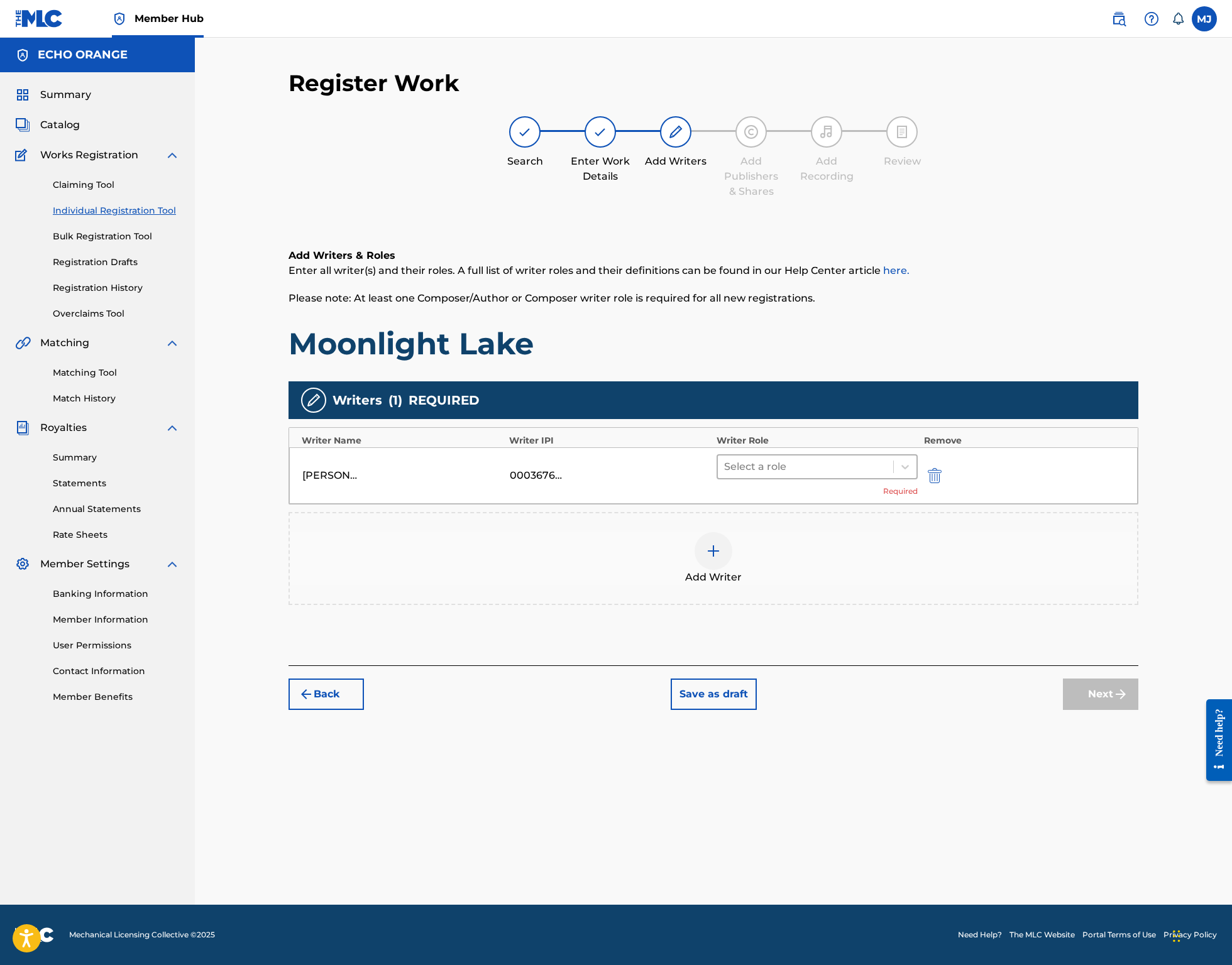
click at [816, 475] on div at bounding box center [805, 466] width 163 height 17
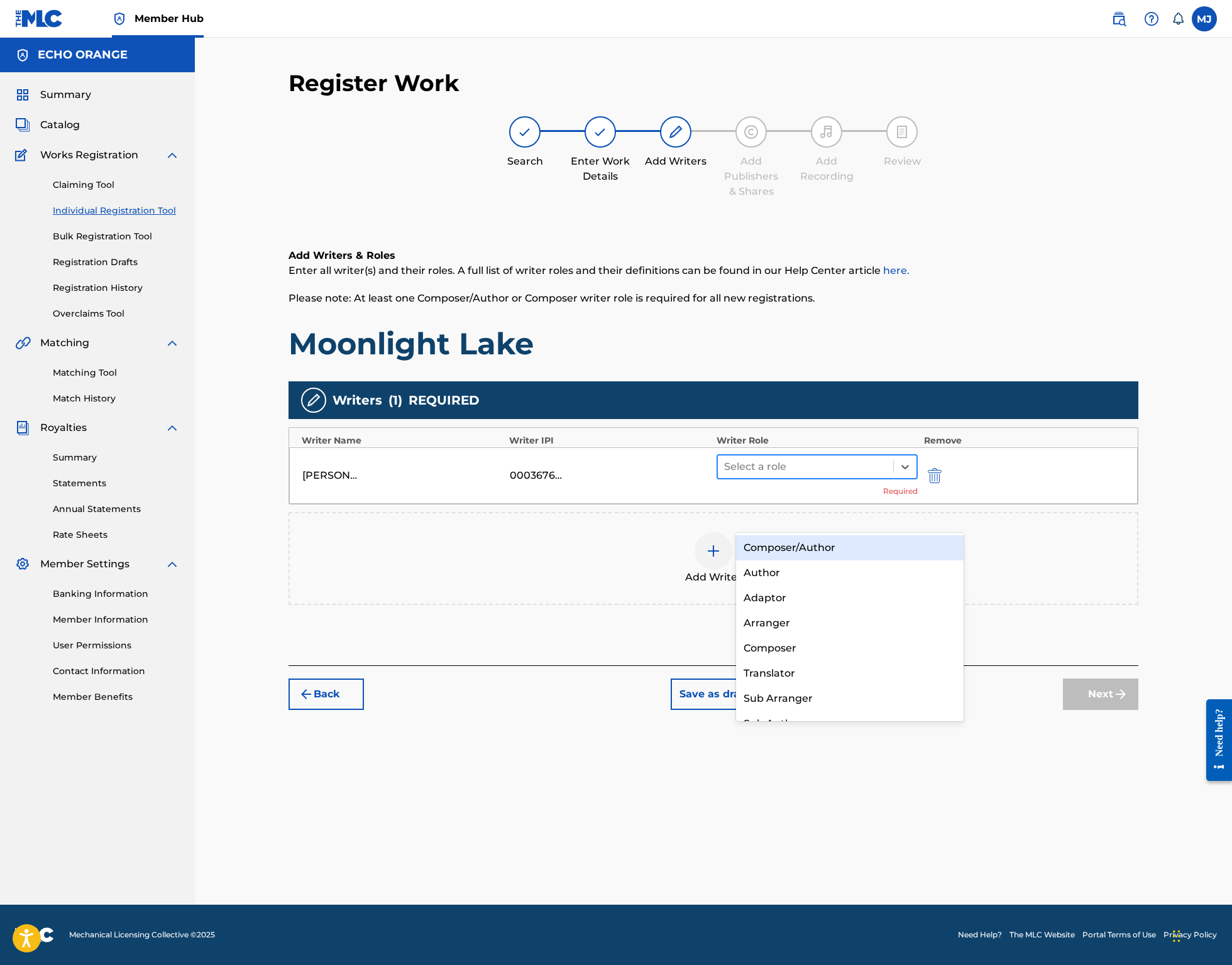
click at [814, 475] on div at bounding box center [805, 466] width 163 height 17
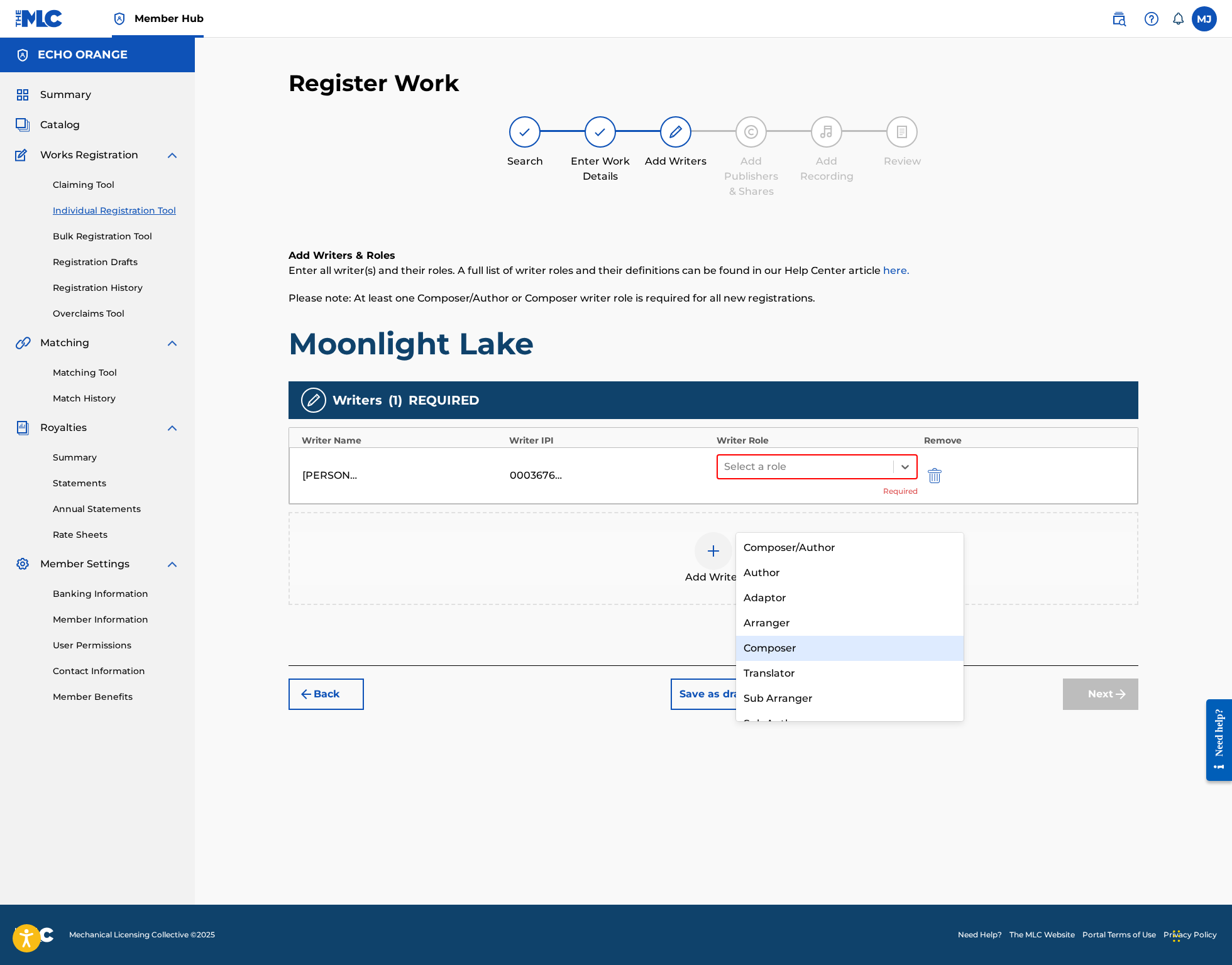
click at [799, 651] on div "Composer" at bounding box center [850, 648] width 228 height 25
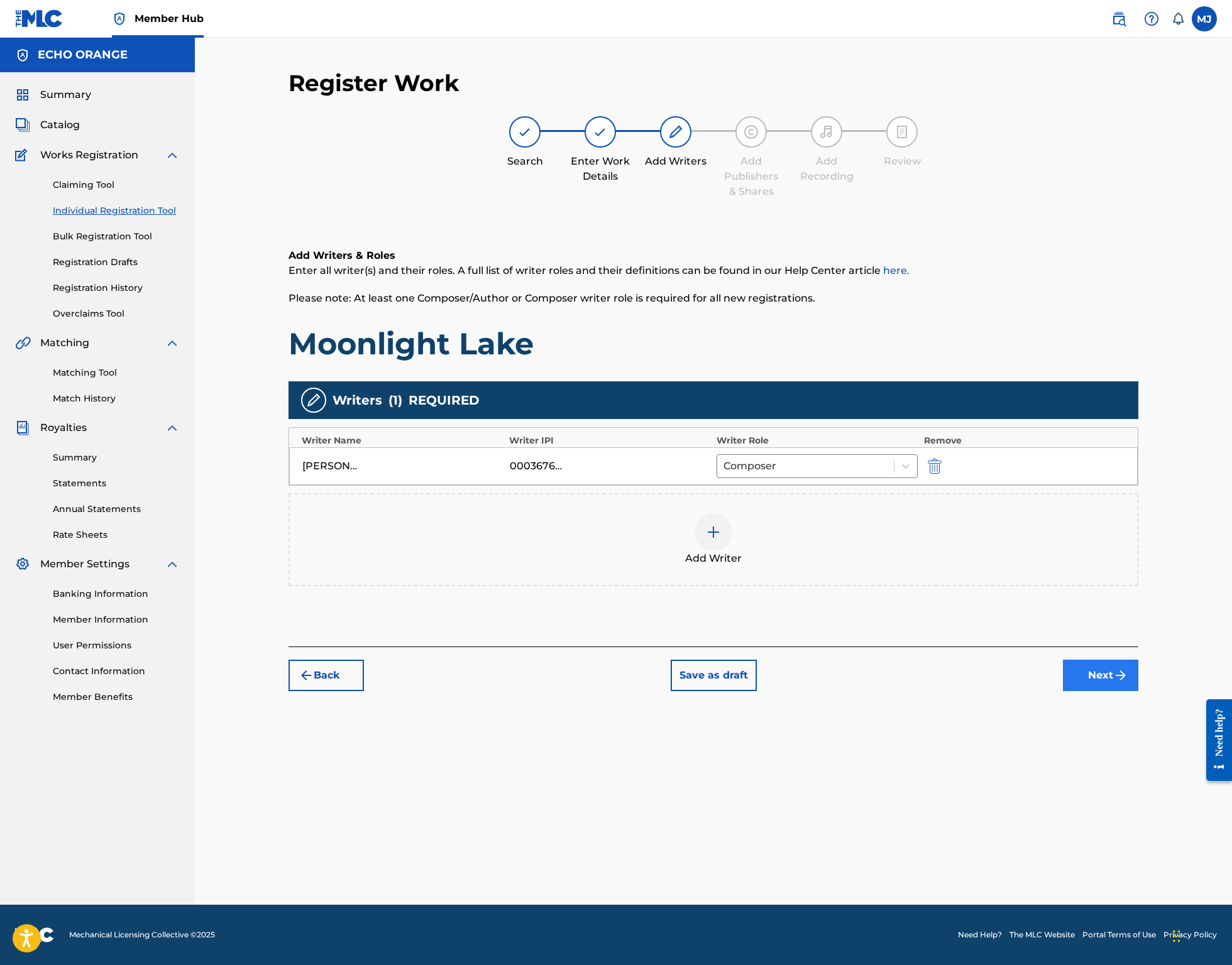
click at [1138, 691] on button "Next" at bounding box center [1100, 676] width 76 height 32
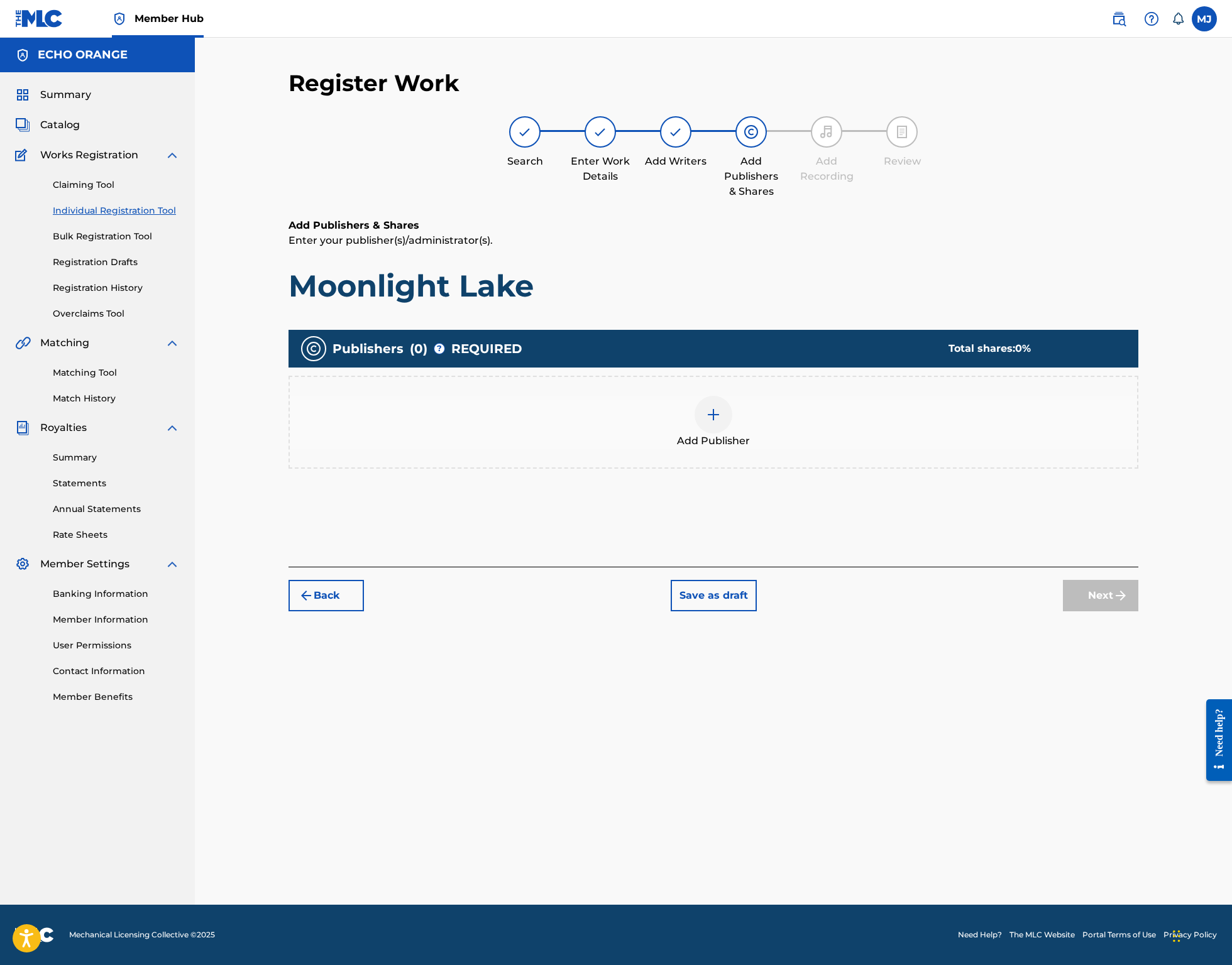
click at [776, 449] on div "Add Publisher" at bounding box center [713, 422] width 847 height 53
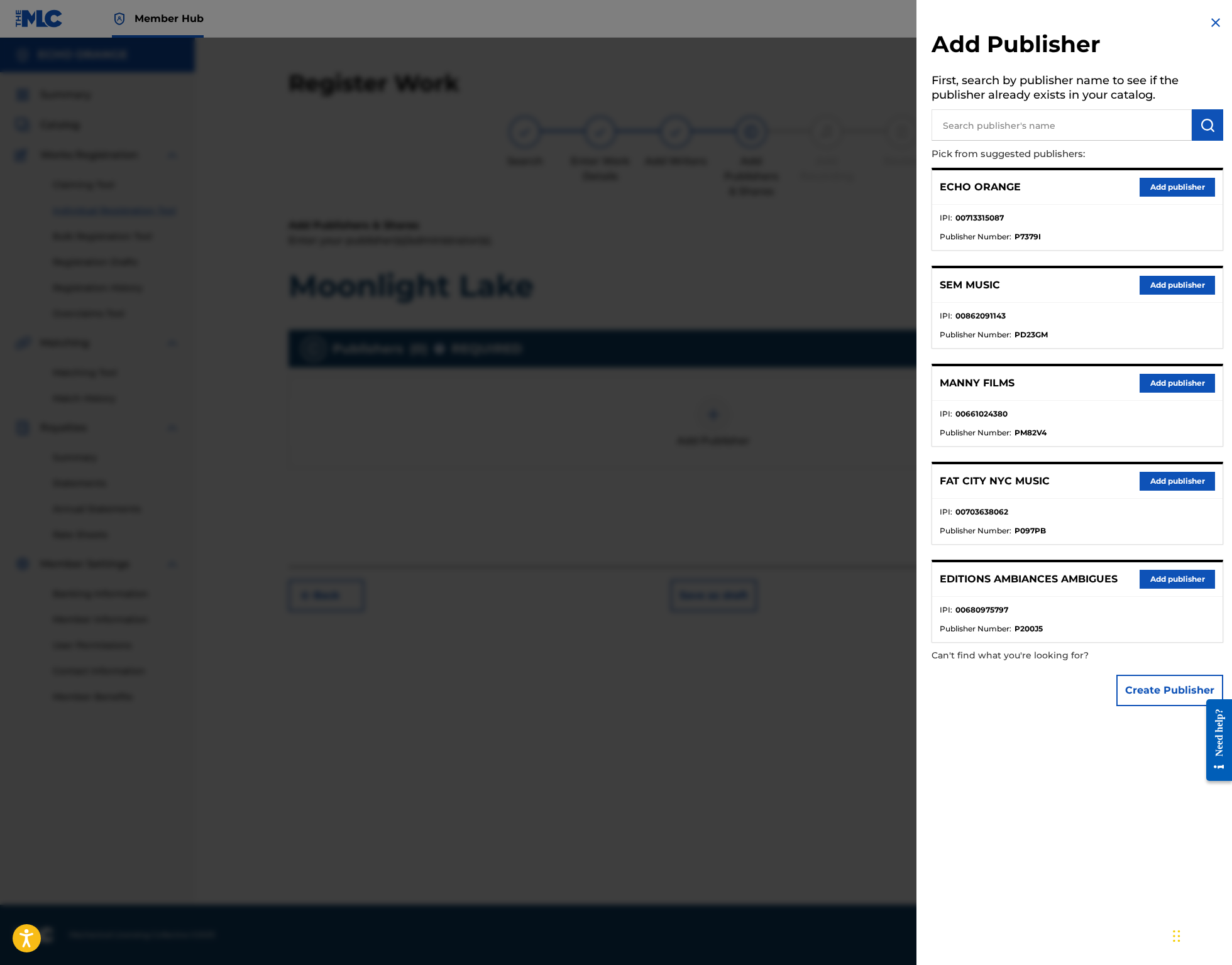
click at [968, 141] on input "text" at bounding box center [1062, 125] width 260 height 32
type input "origins"
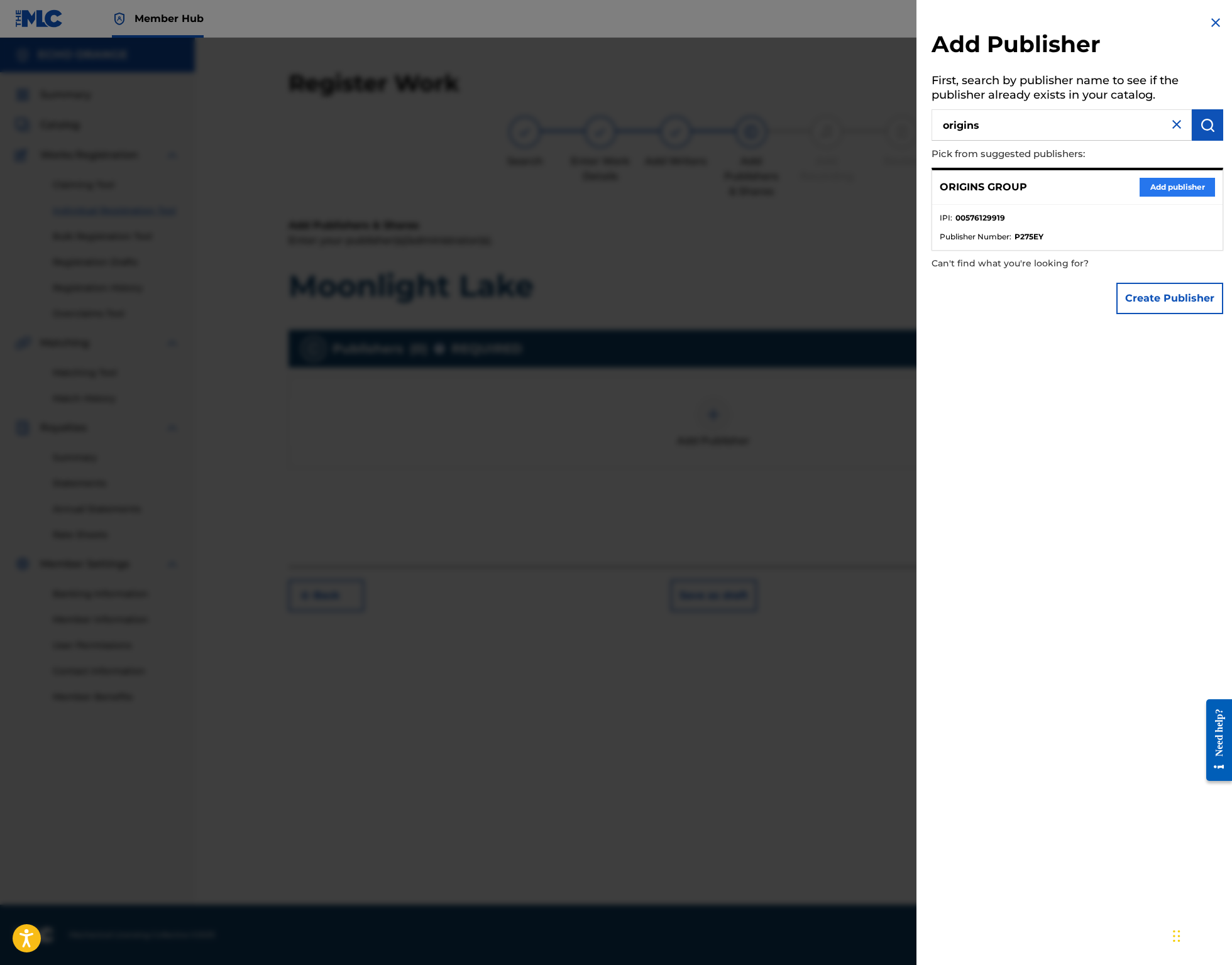
click at [1139, 197] on button "Add publisher" at bounding box center [1176, 187] width 76 height 19
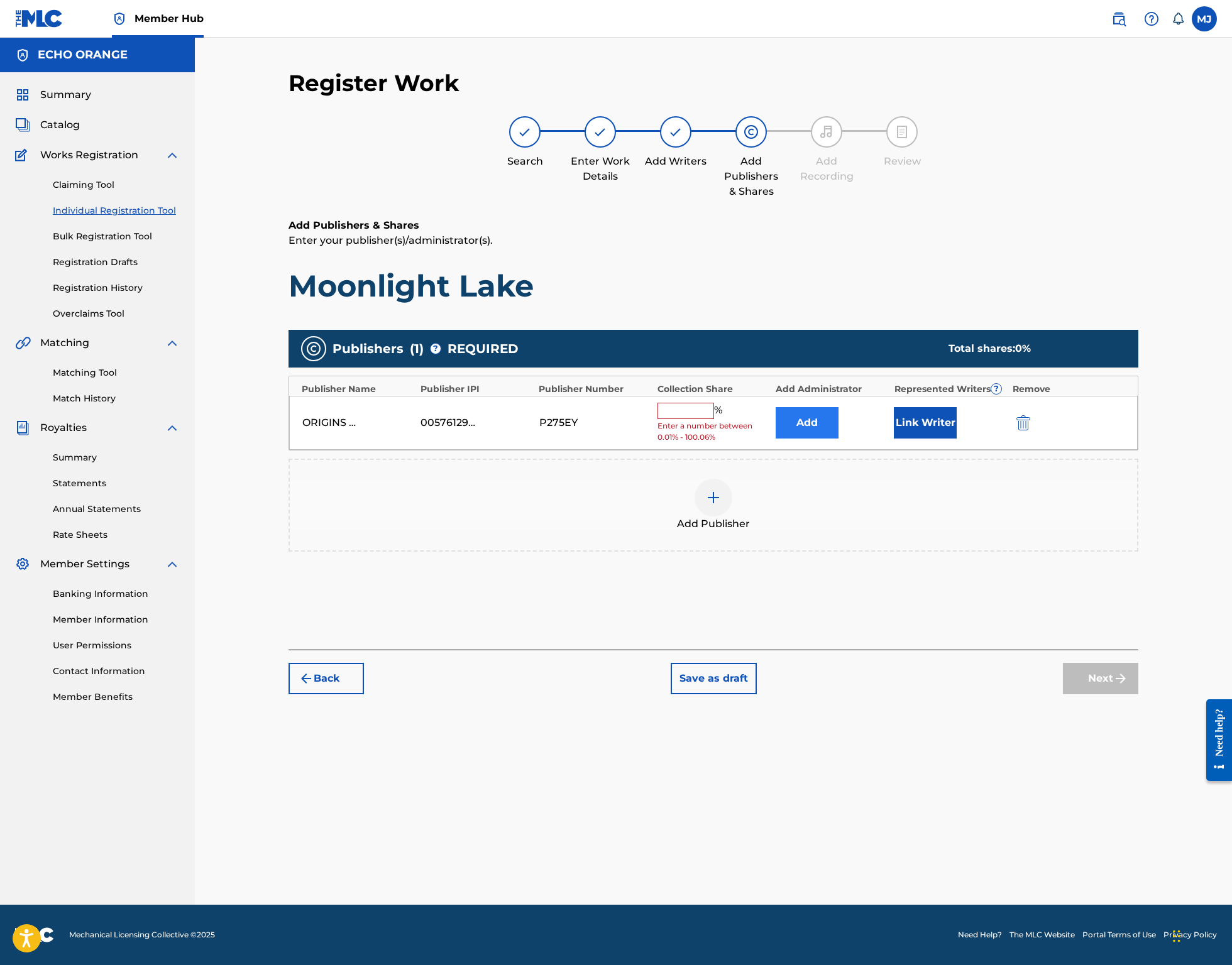
click at [839, 439] on button "Add" at bounding box center [807, 422] width 63 height 32
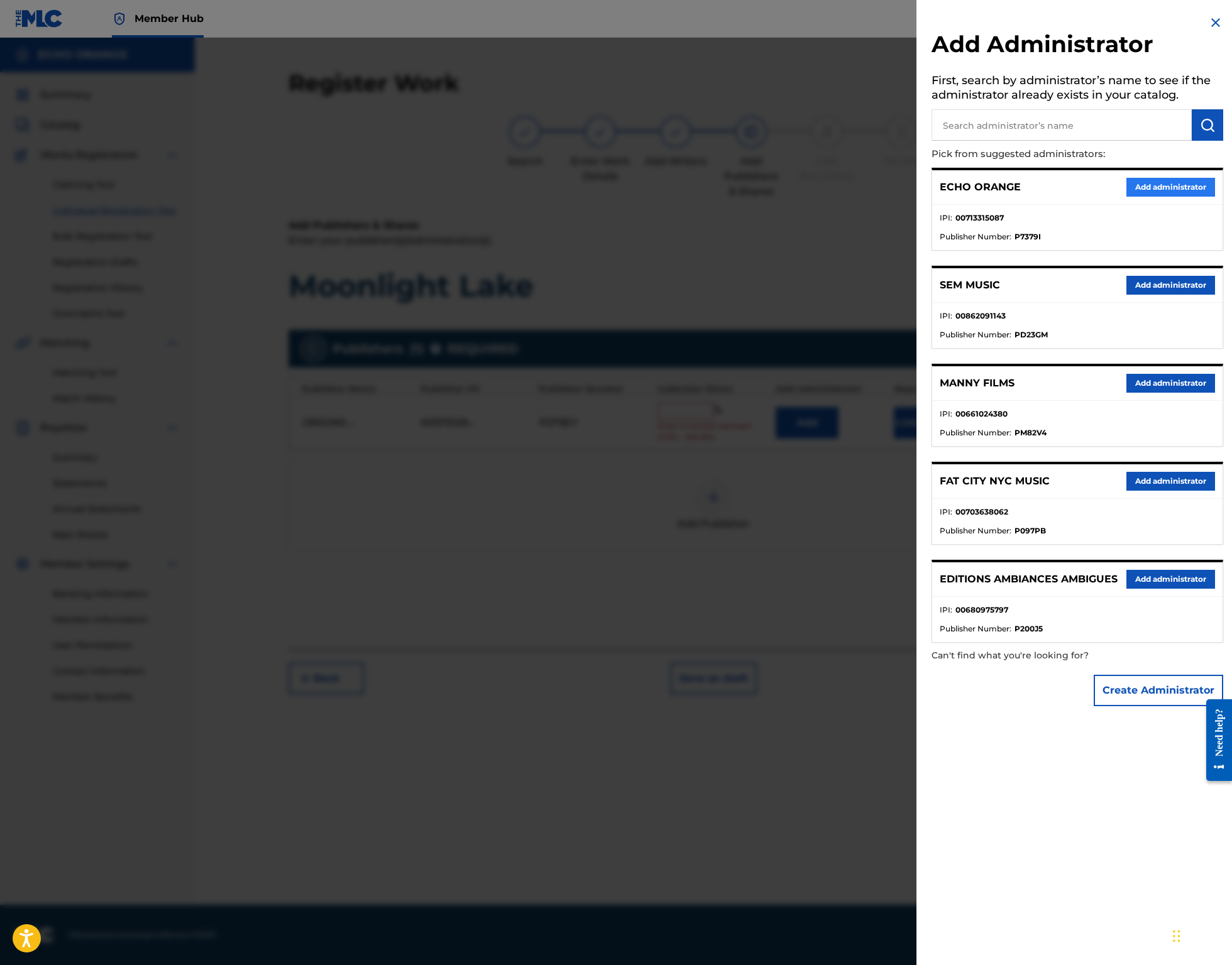
click at [1139, 197] on button "Add administrator" at bounding box center [1170, 187] width 88 height 19
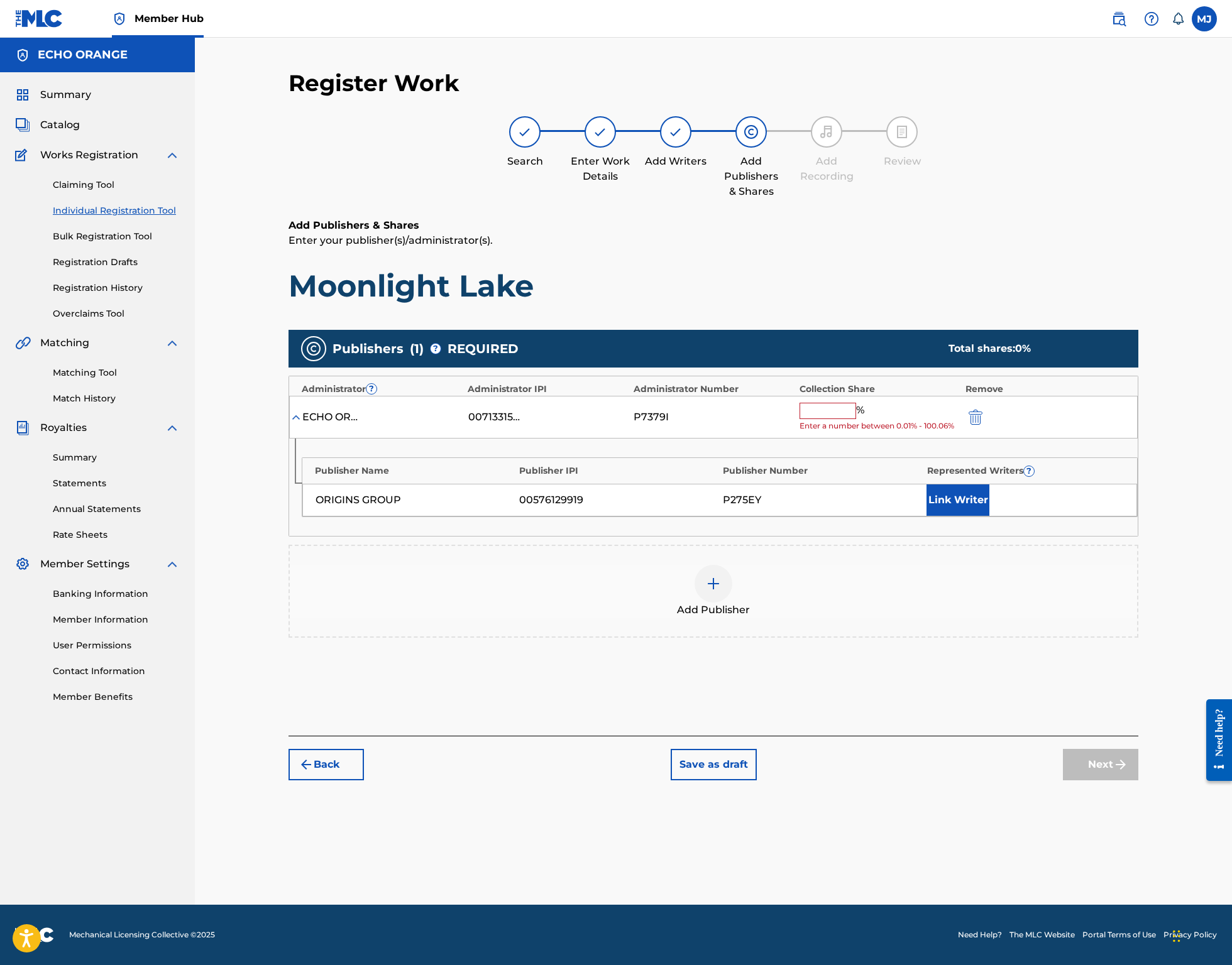
click at [856, 419] on input "text" at bounding box center [828, 411] width 56 height 16
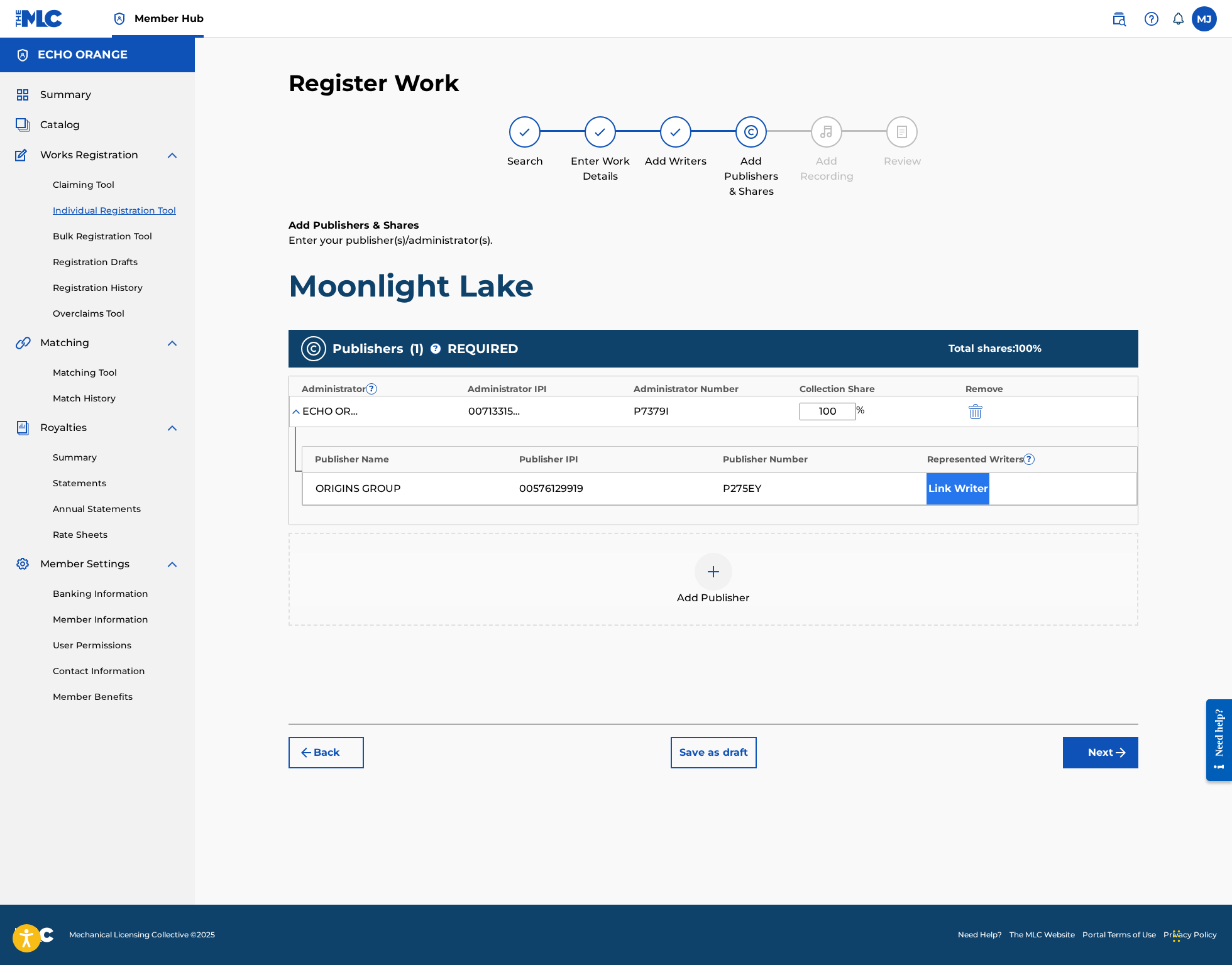
type input "100"
click at [976, 506] on div "Publisher Name Publisher IPI Publisher Number Represented Writers ? ORIGINS GRO…" at bounding box center [719, 476] width 836 height 60
click at [976, 504] on button "Link Writer" at bounding box center [957, 489] width 63 height 32
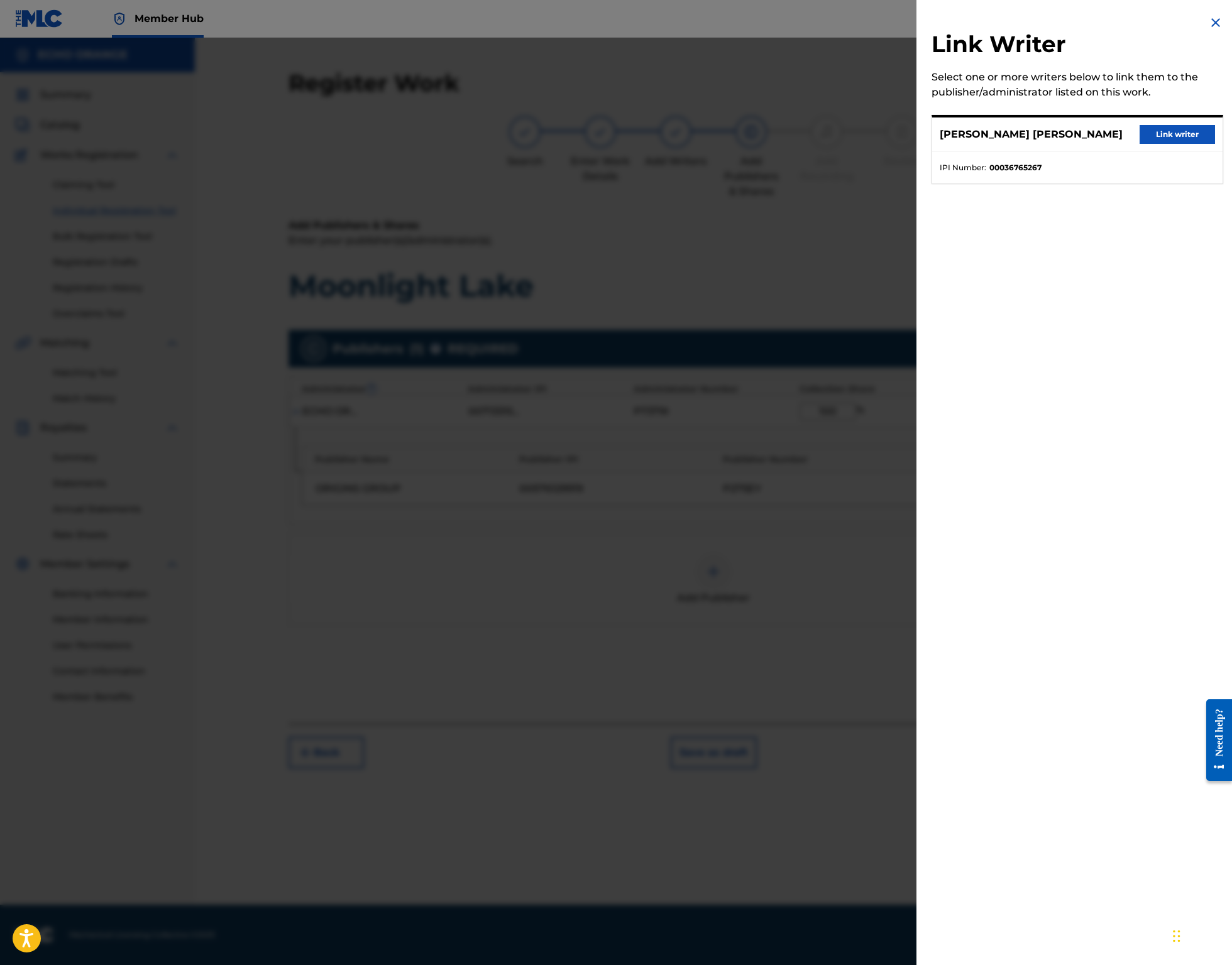
click at [1143, 152] on div "DENIS MARCEL HEKIMIAN Link writer" at bounding box center [1076, 135] width 290 height 35
click at [1146, 144] on button "Link writer" at bounding box center [1176, 134] width 76 height 19
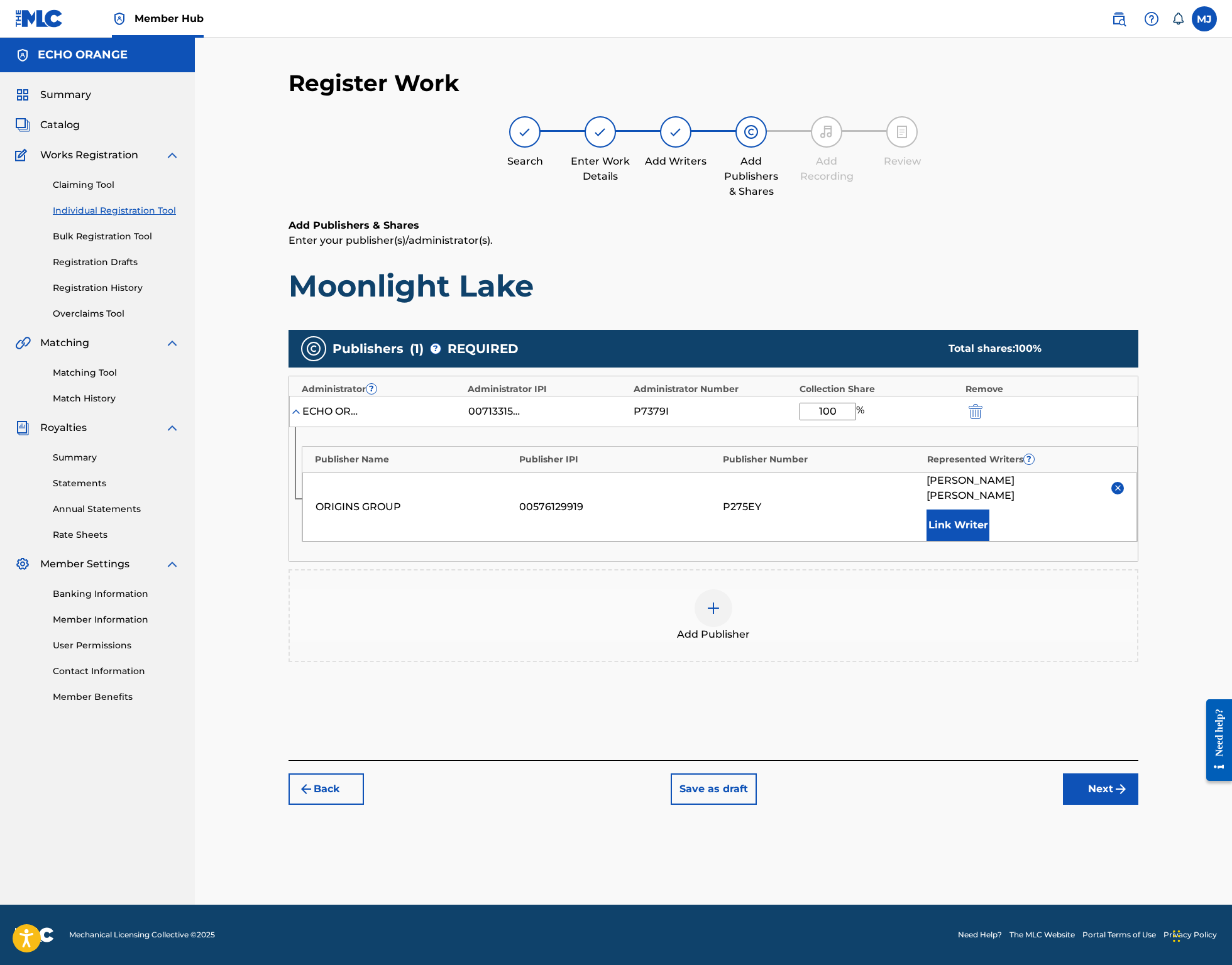
scroll to position [5, 0]
click at [1138, 805] on div "Back Save as draft Next" at bounding box center [713, 782] width 850 height 45
click at [1138, 805] on button "Next" at bounding box center [1100, 789] width 76 height 32
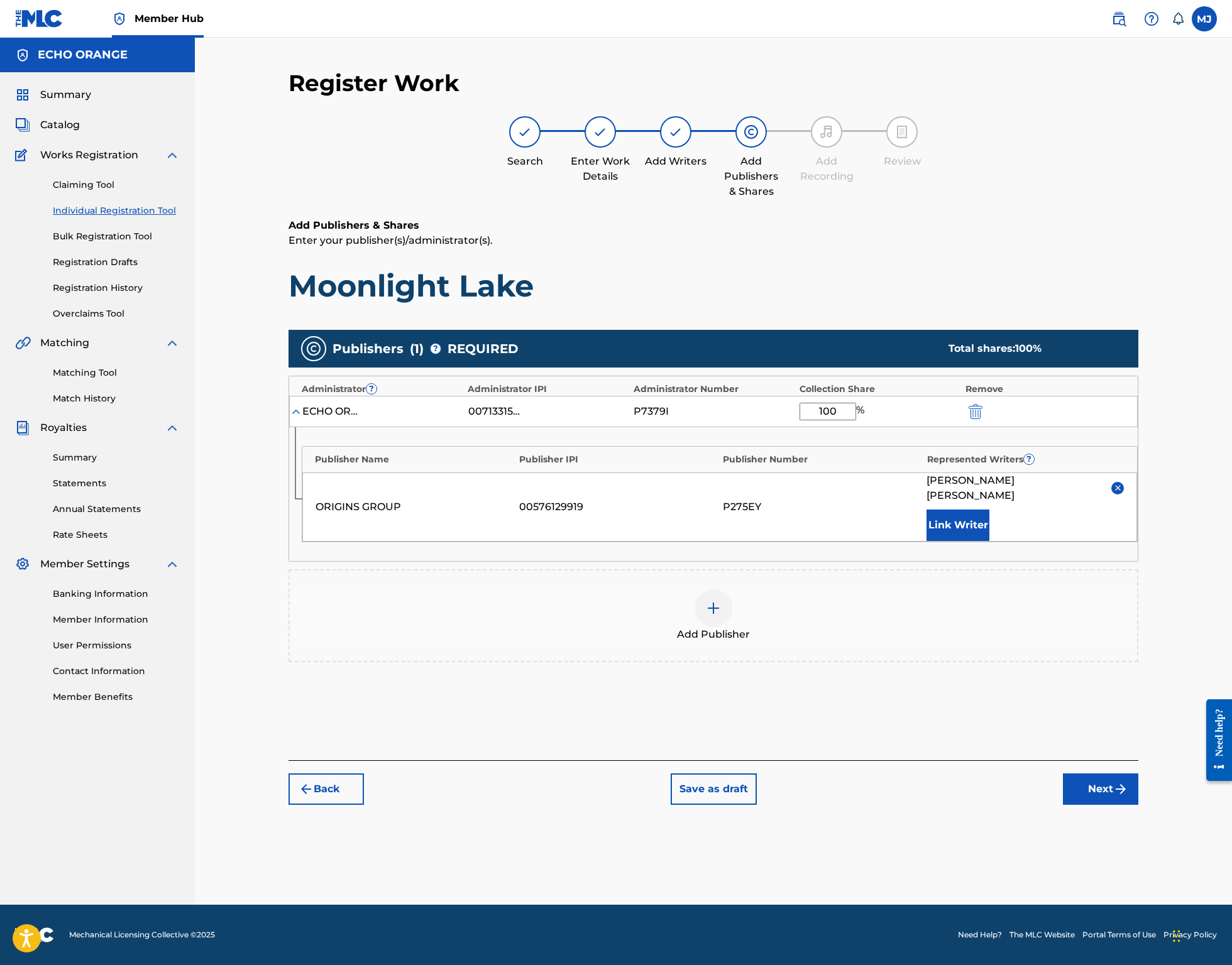
scroll to position [0, 0]
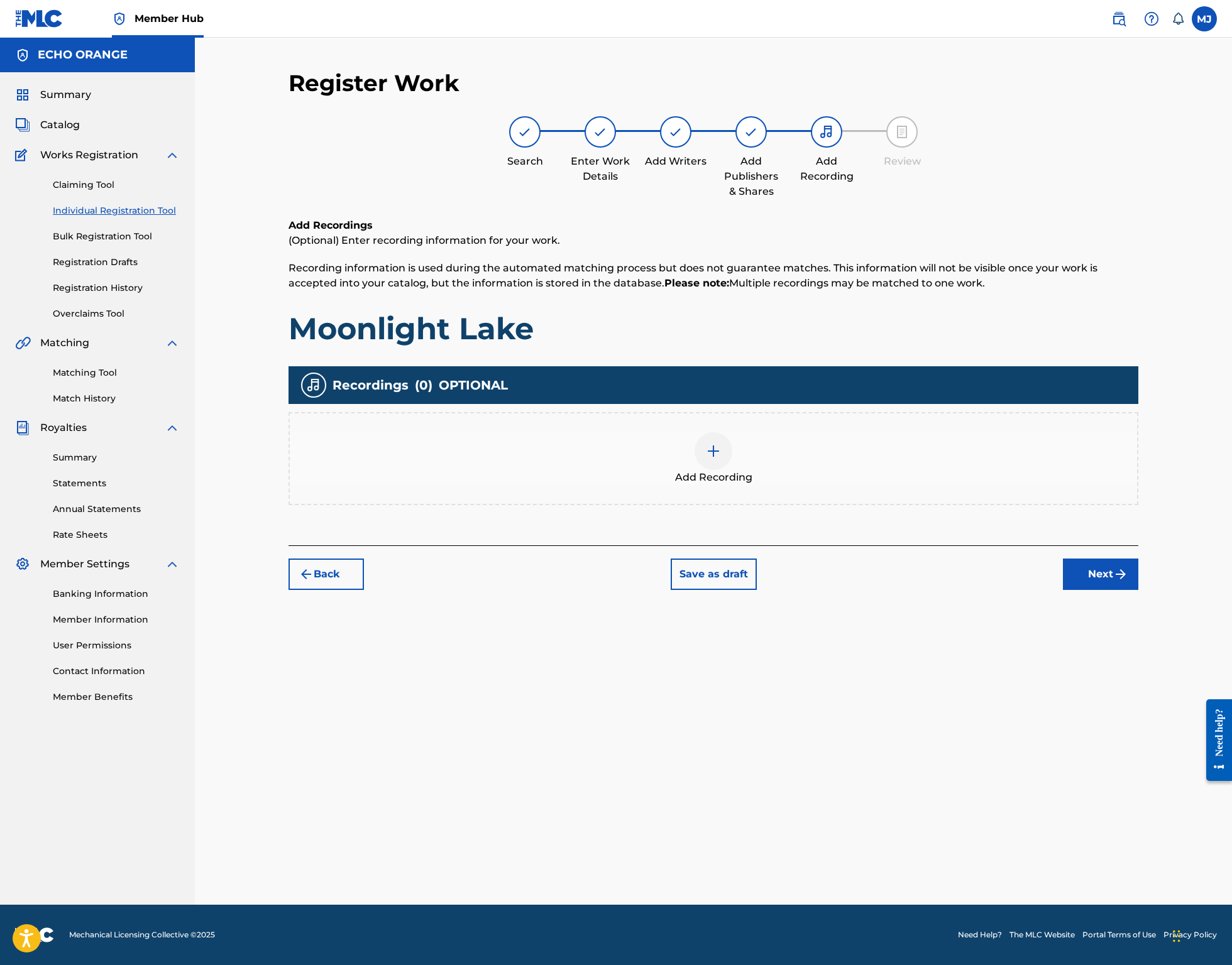
click at [1121, 590] on div "Back Save as draft Next" at bounding box center [713, 567] width 850 height 45
click at [1138, 590] on button "Next" at bounding box center [1100, 574] width 76 height 32
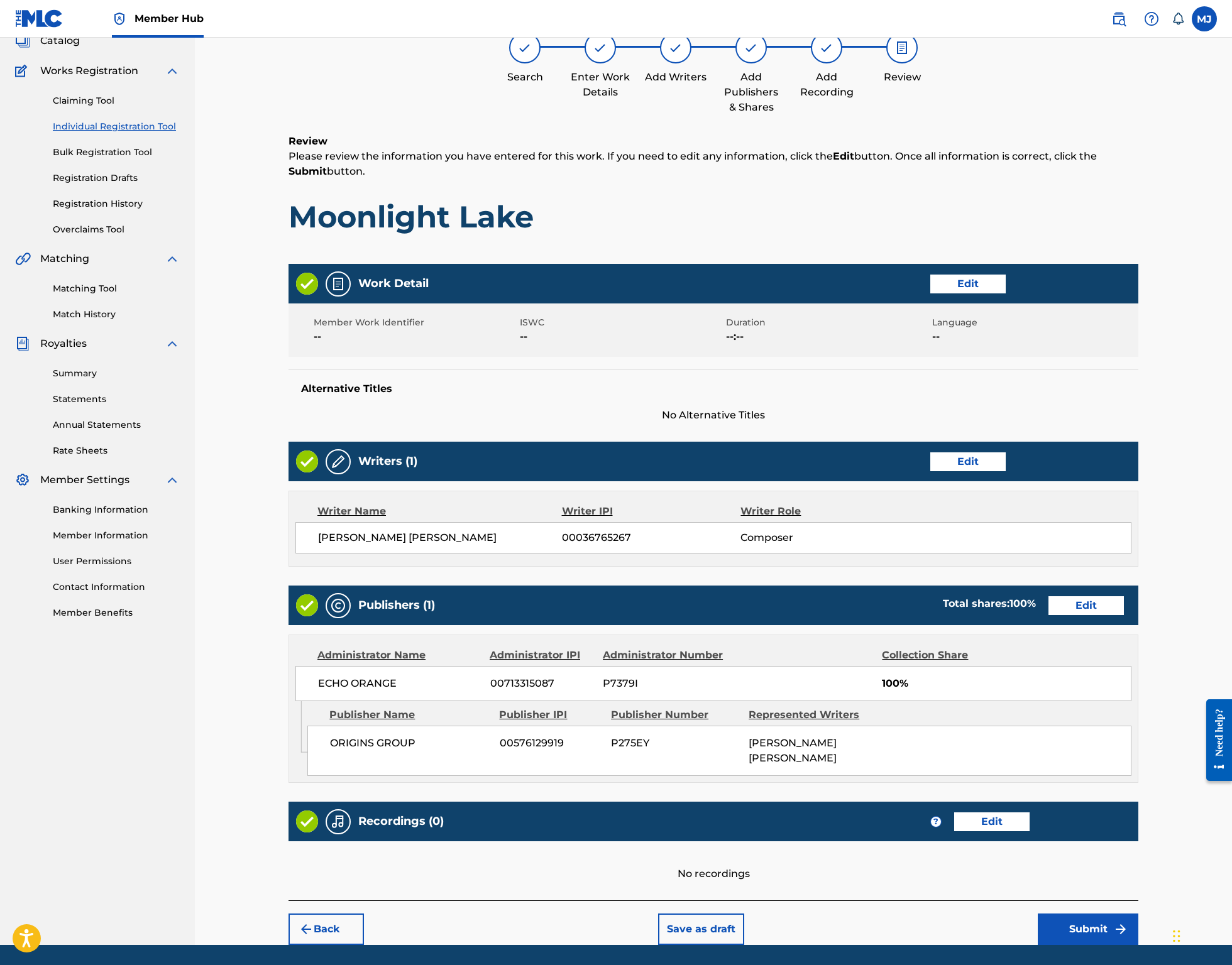
scroll to position [242, 0]
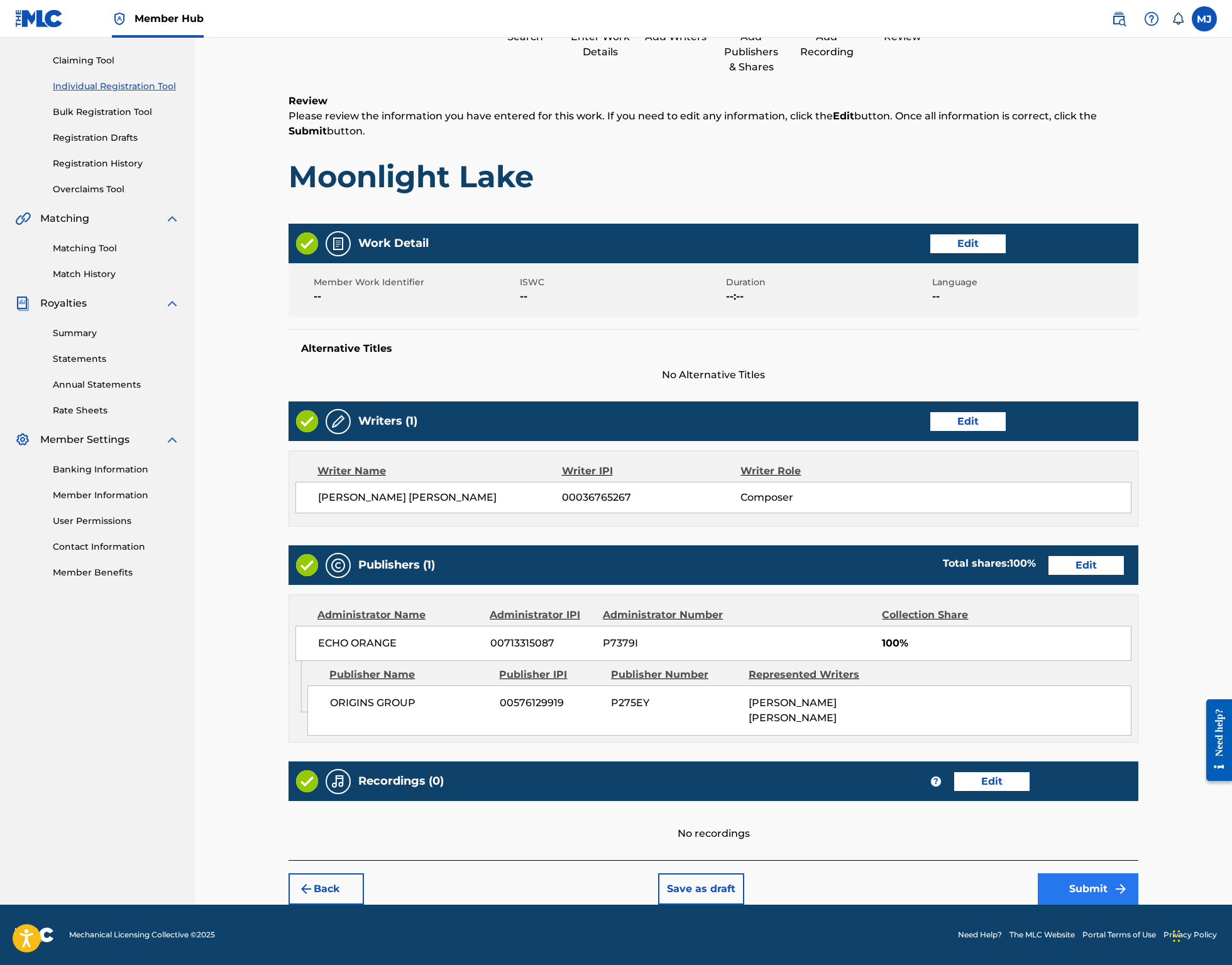
click at [1138, 873] on button "Submit" at bounding box center [1087, 889] width 100 height 32
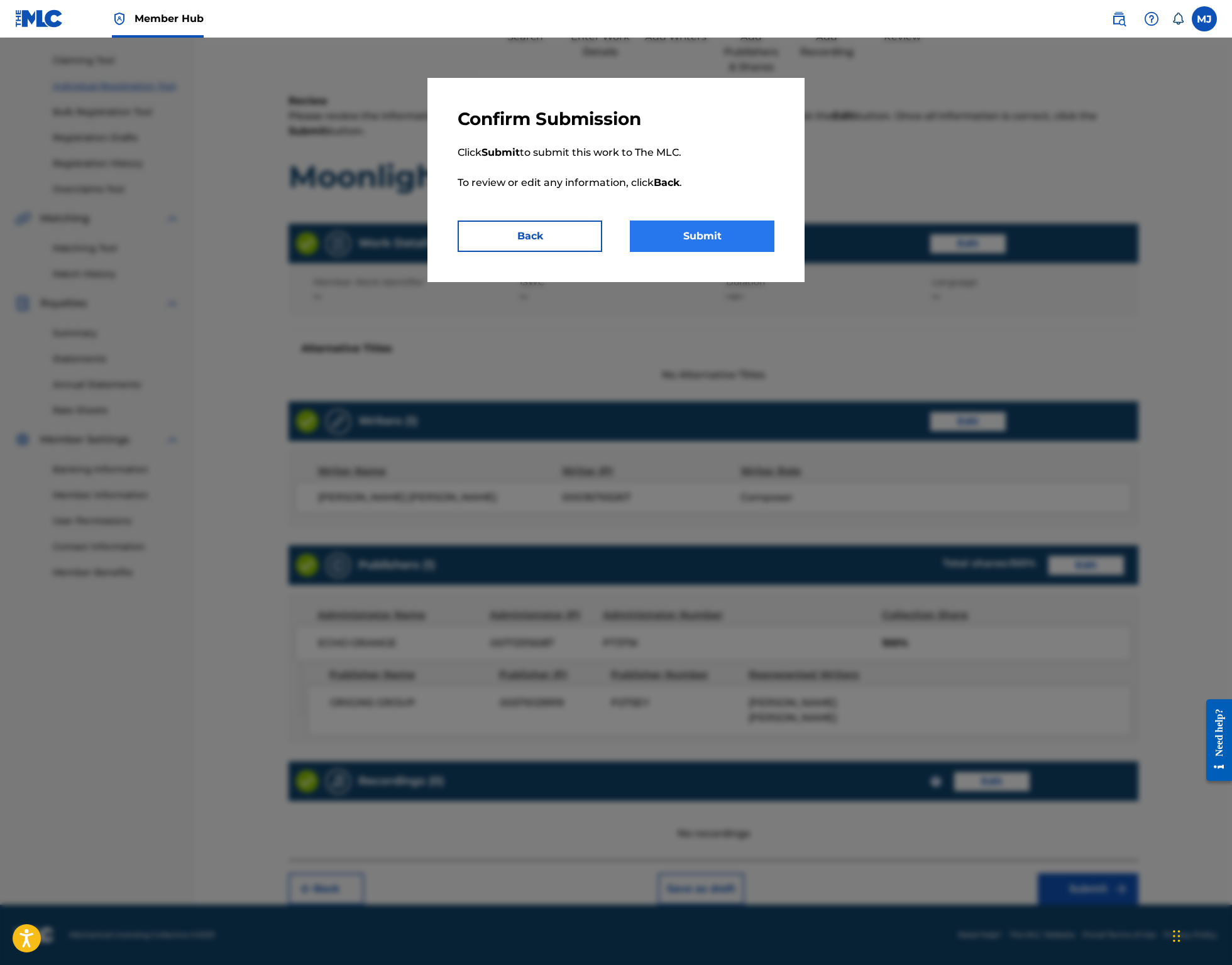
click at [765, 252] on button "Submit" at bounding box center [702, 236] width 145 height 32
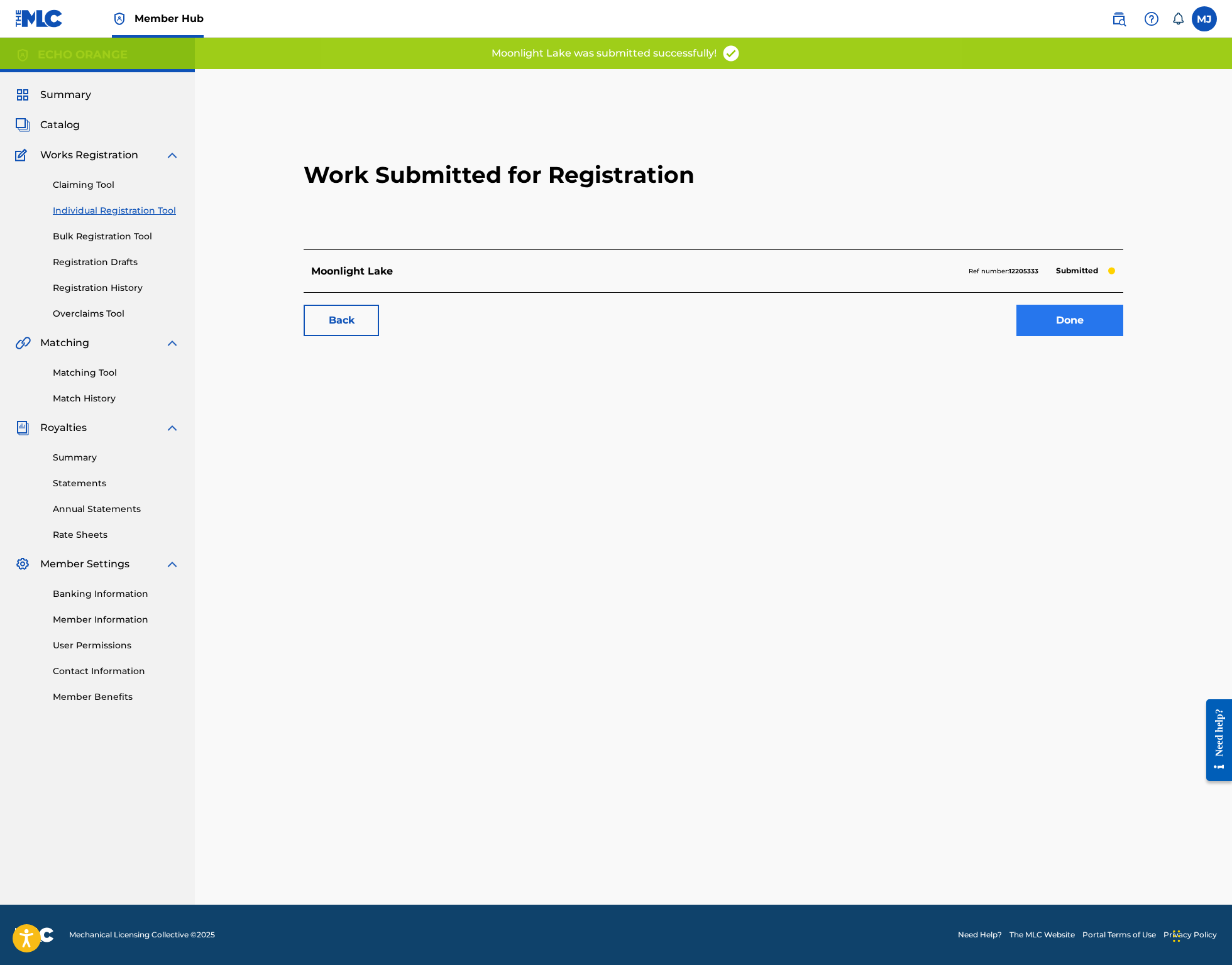
click at [1123, 336] on link "Done" at bounding box center [1069, 320] width 107 height 32
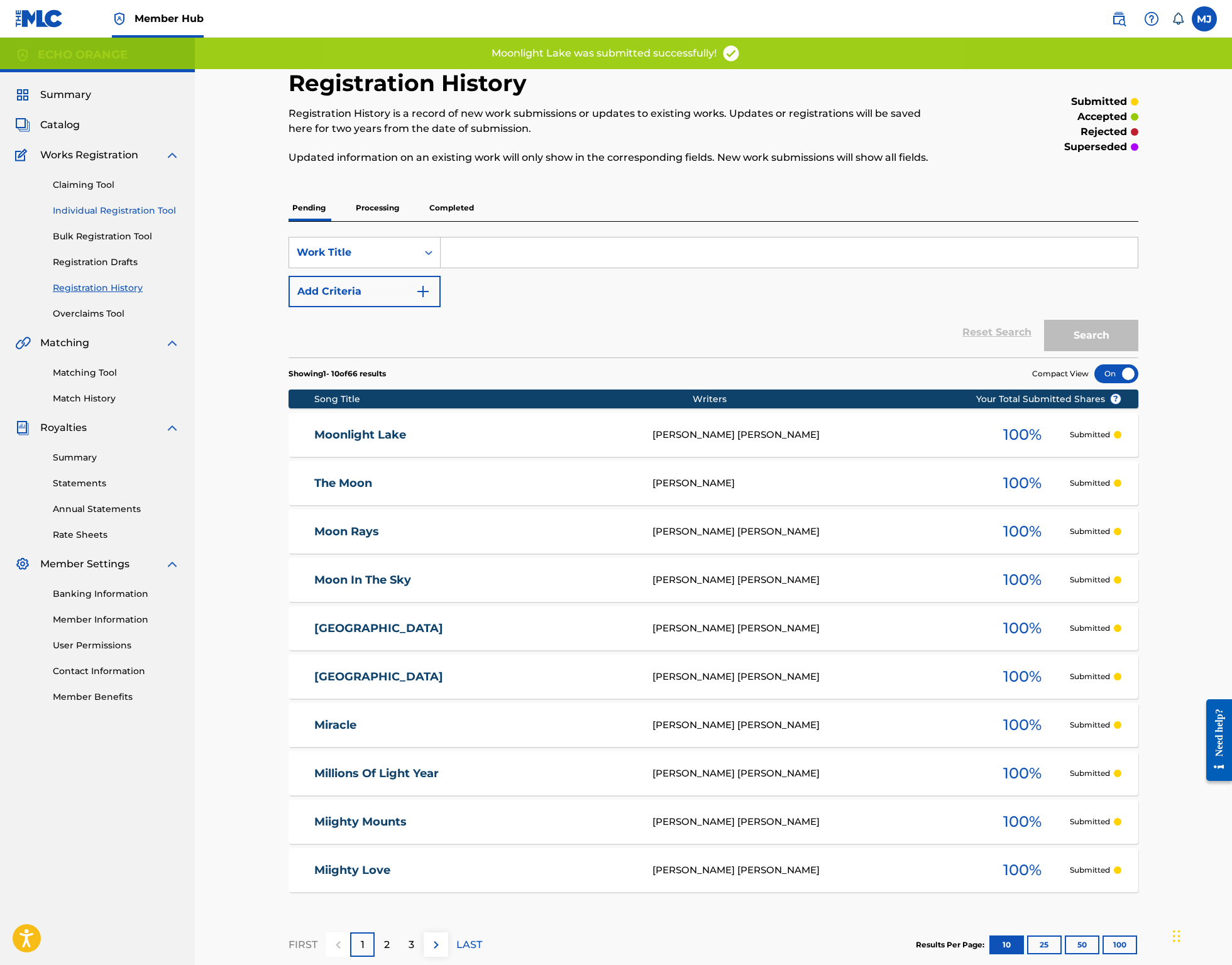
click at [179, 218] on link "Individual Registration Tool" at bounding box center [116, 210] width 127 height 13
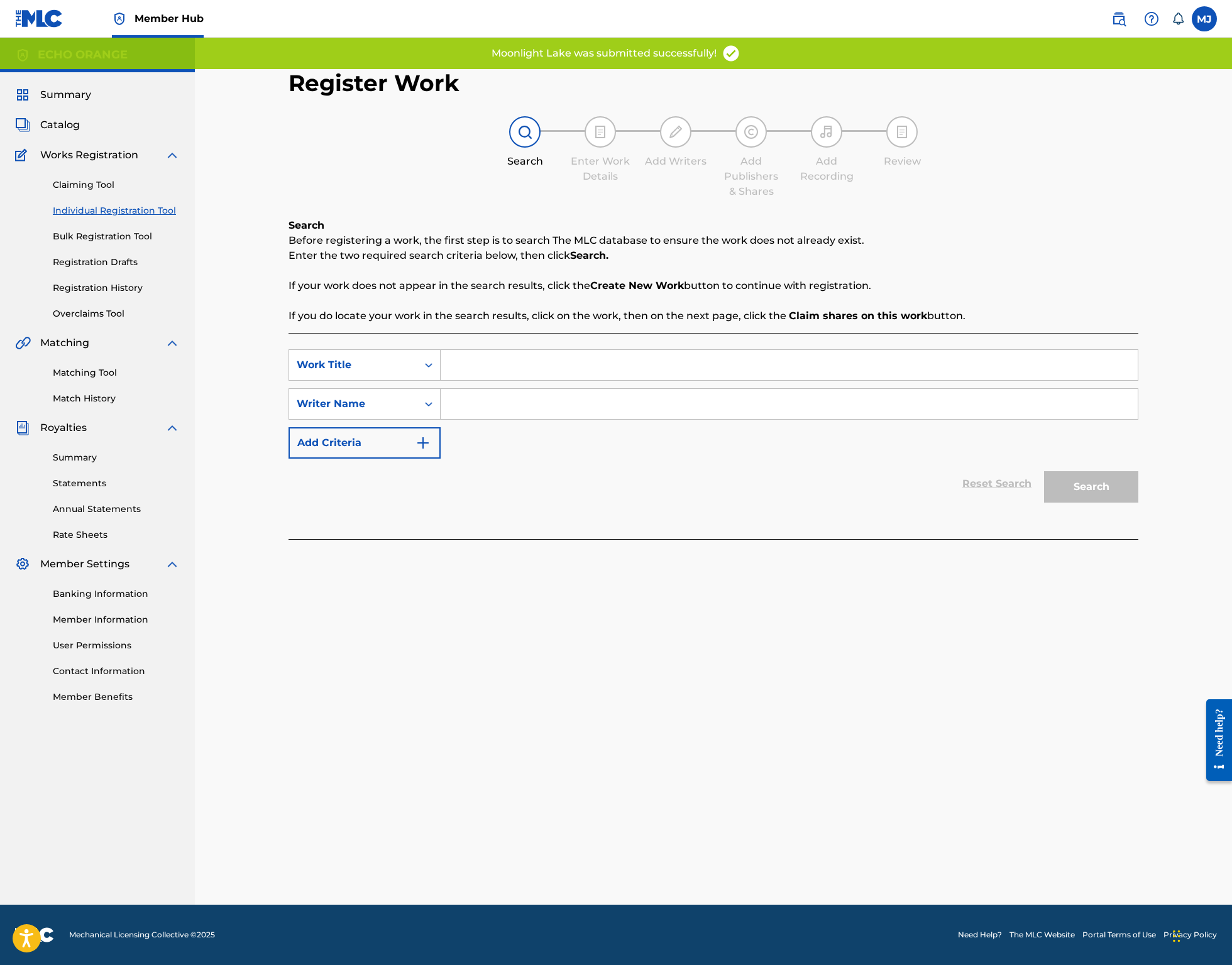
click at [542, 381] on input "Search Form" at bounding box center [789, 364] width 697 height 30
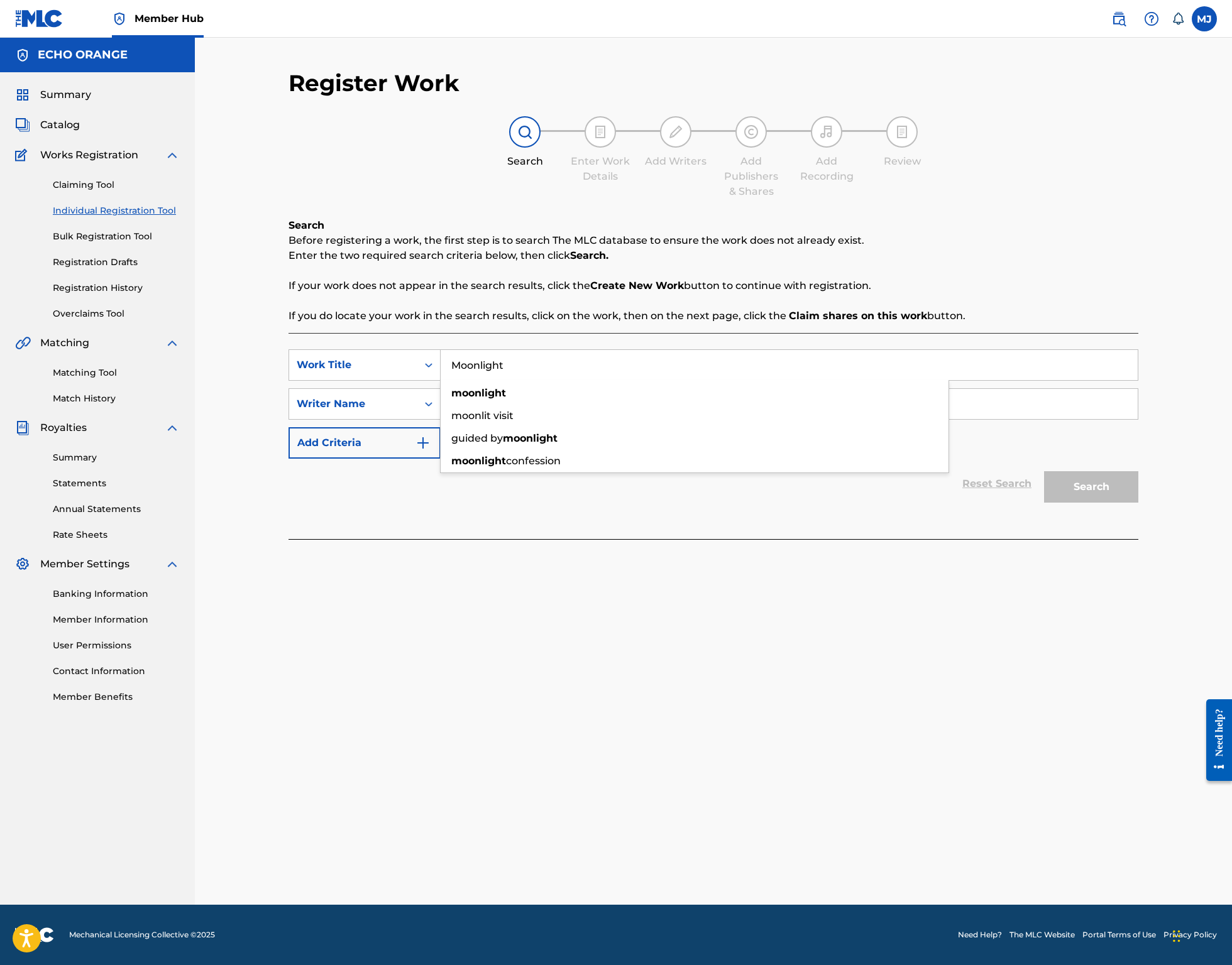
type input "Moonlight"
paste input "denis hekimian"
type input "denis hekimian"
click at [1138, 503] on button "Search" at bounding box center [1091, 487] width 95 height 32
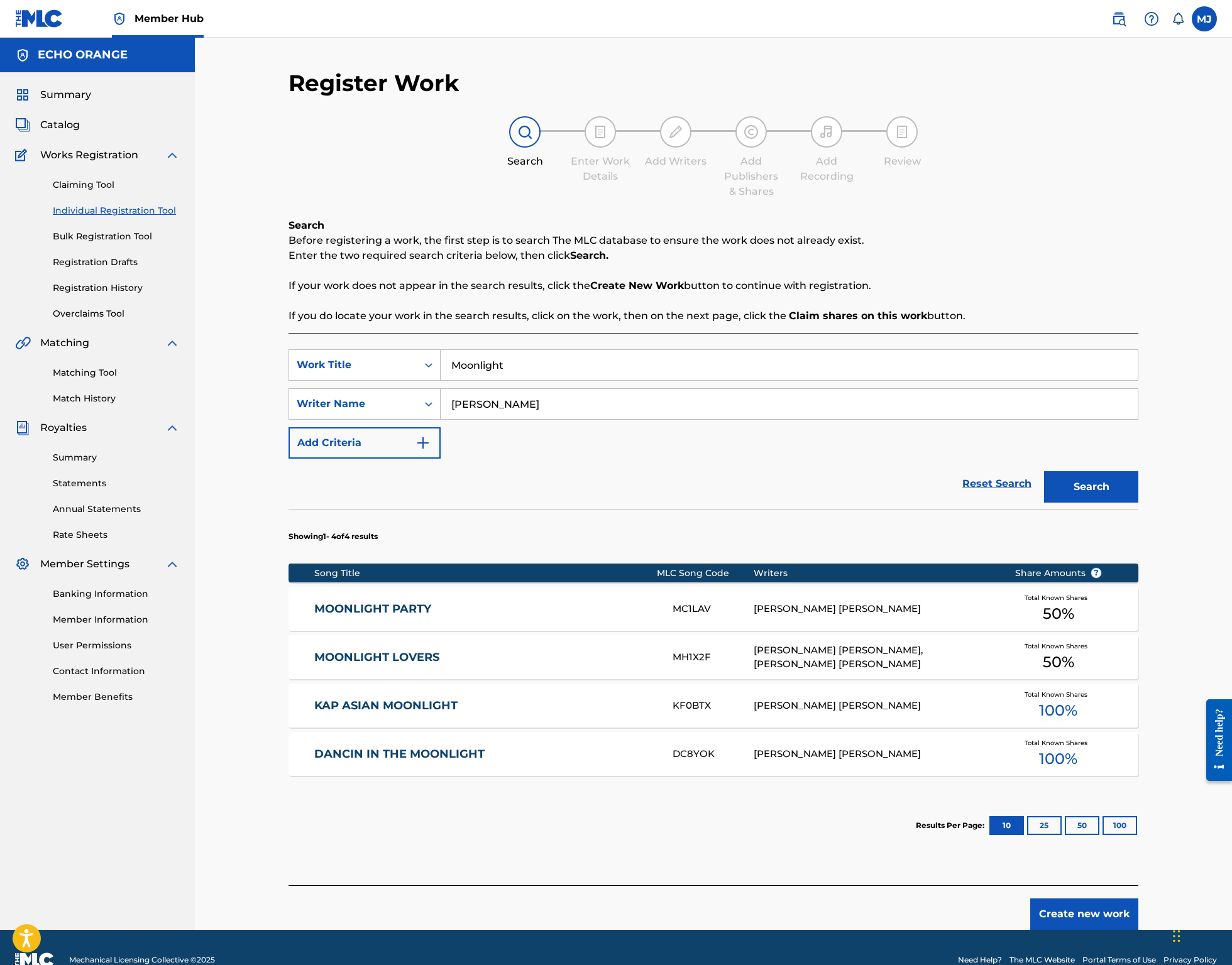
scroll to position [133, 0]
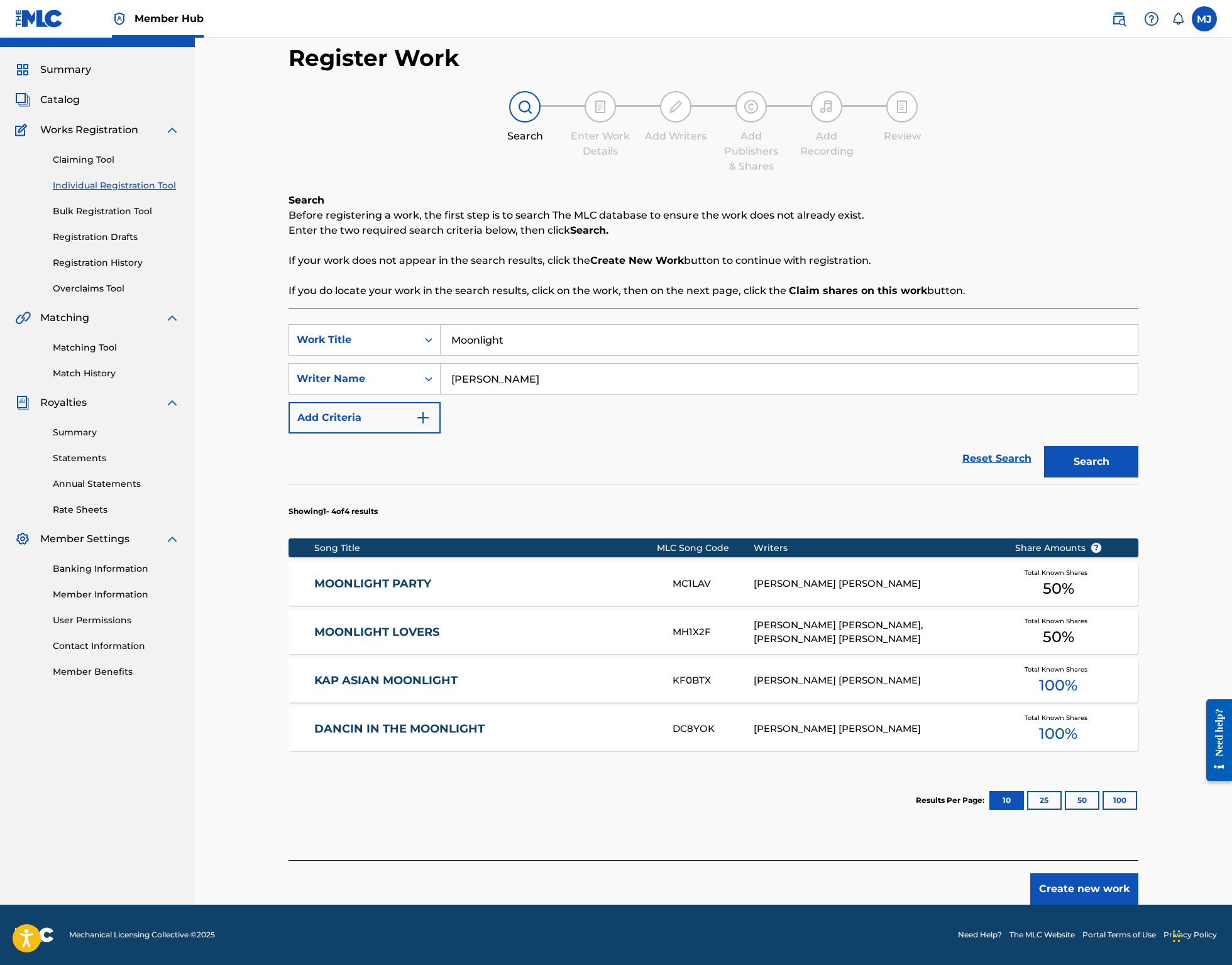
click at [1138, 888] on button "Create new work" at bounding box center [1084, 889] width 108 height 32
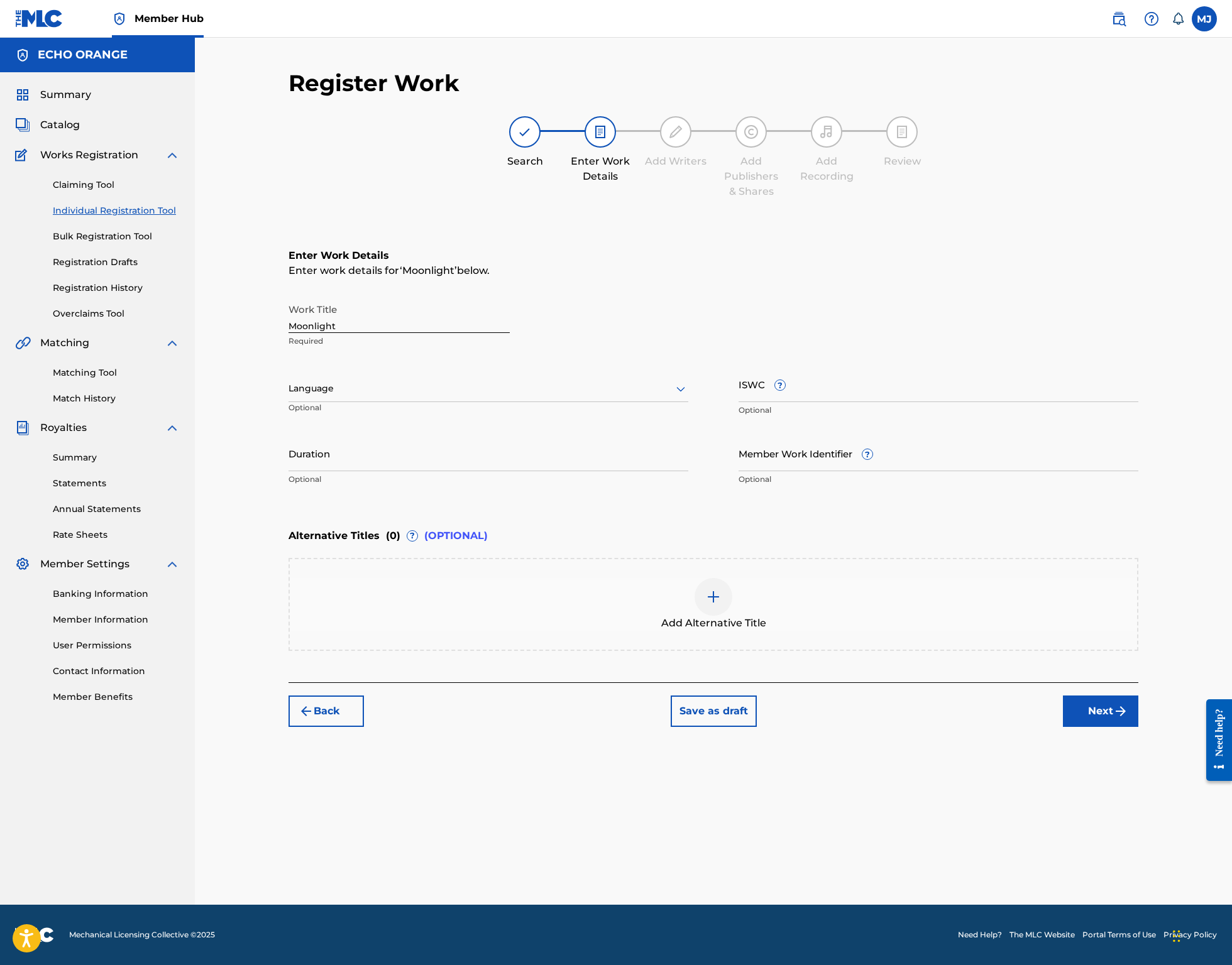
scroll to position [0, 0]
click at [1138, 726] on button "Next" at bounding box center [1100, 711] width 76 height 32
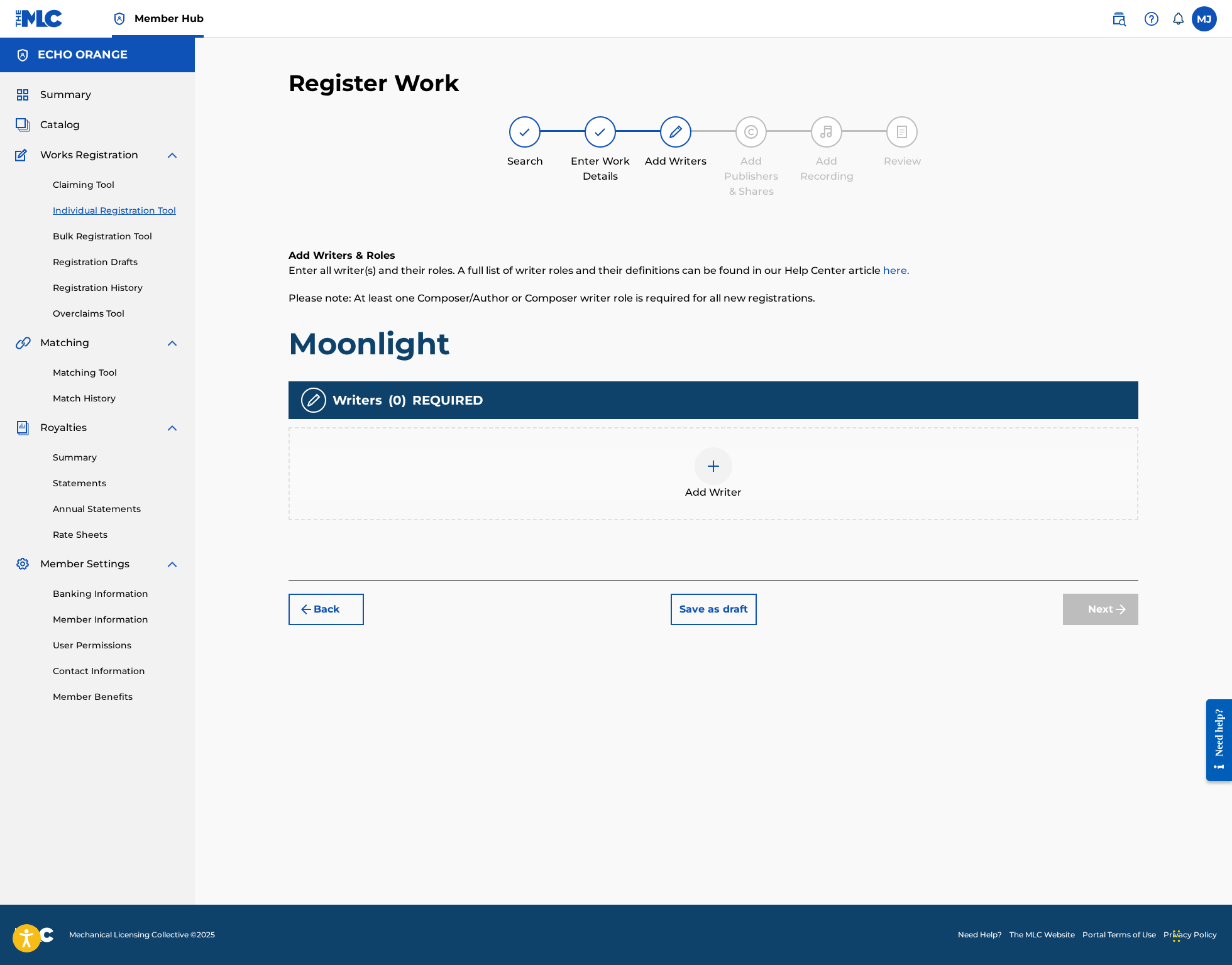
click at [936, 500] on div "Add Writer" at bounding box center [713, 473] width 847 height 53
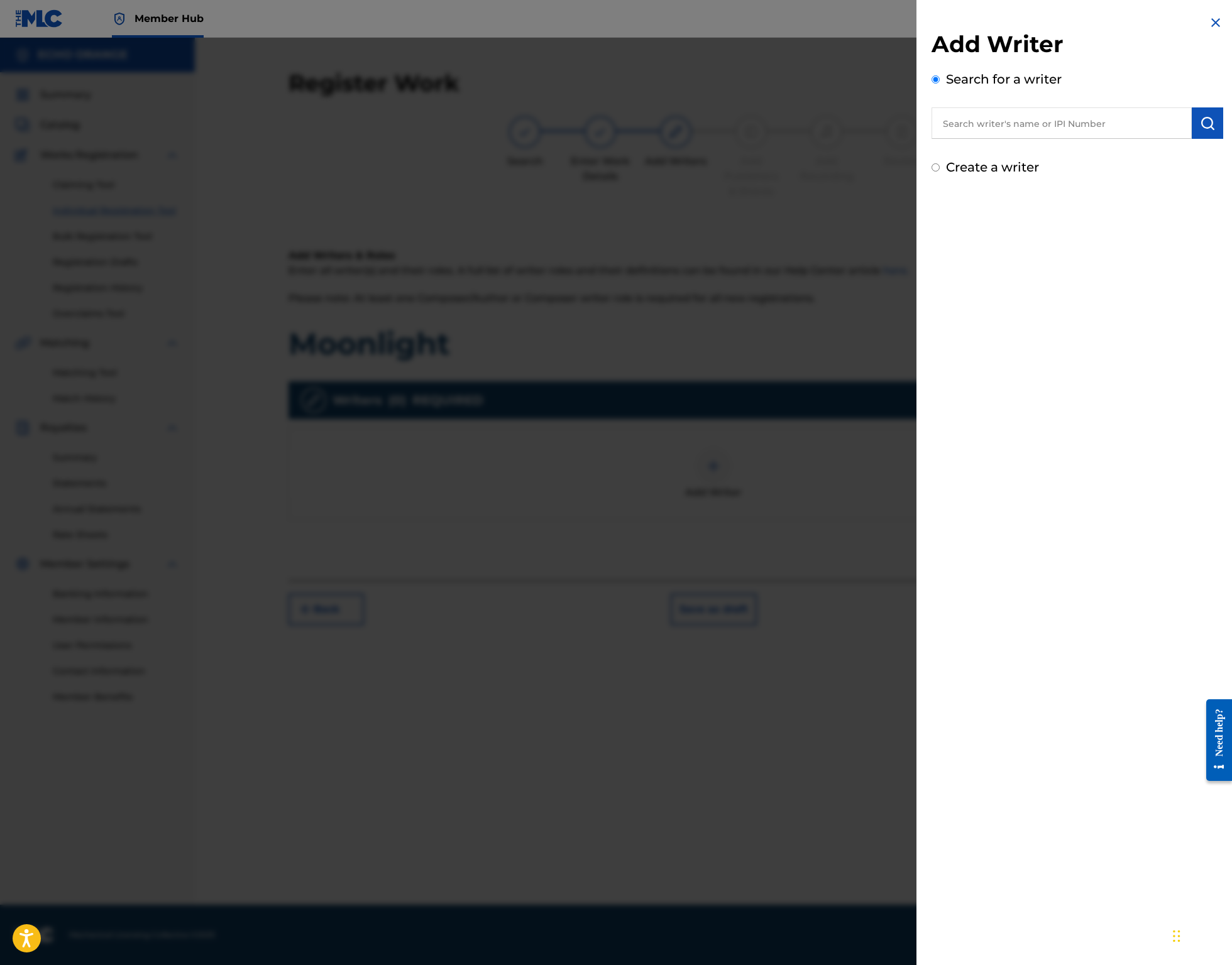
click at [1118, 139] on input "text" at bounding box center [1062, 123] width 260 height 32
paste input "denis hekimian"
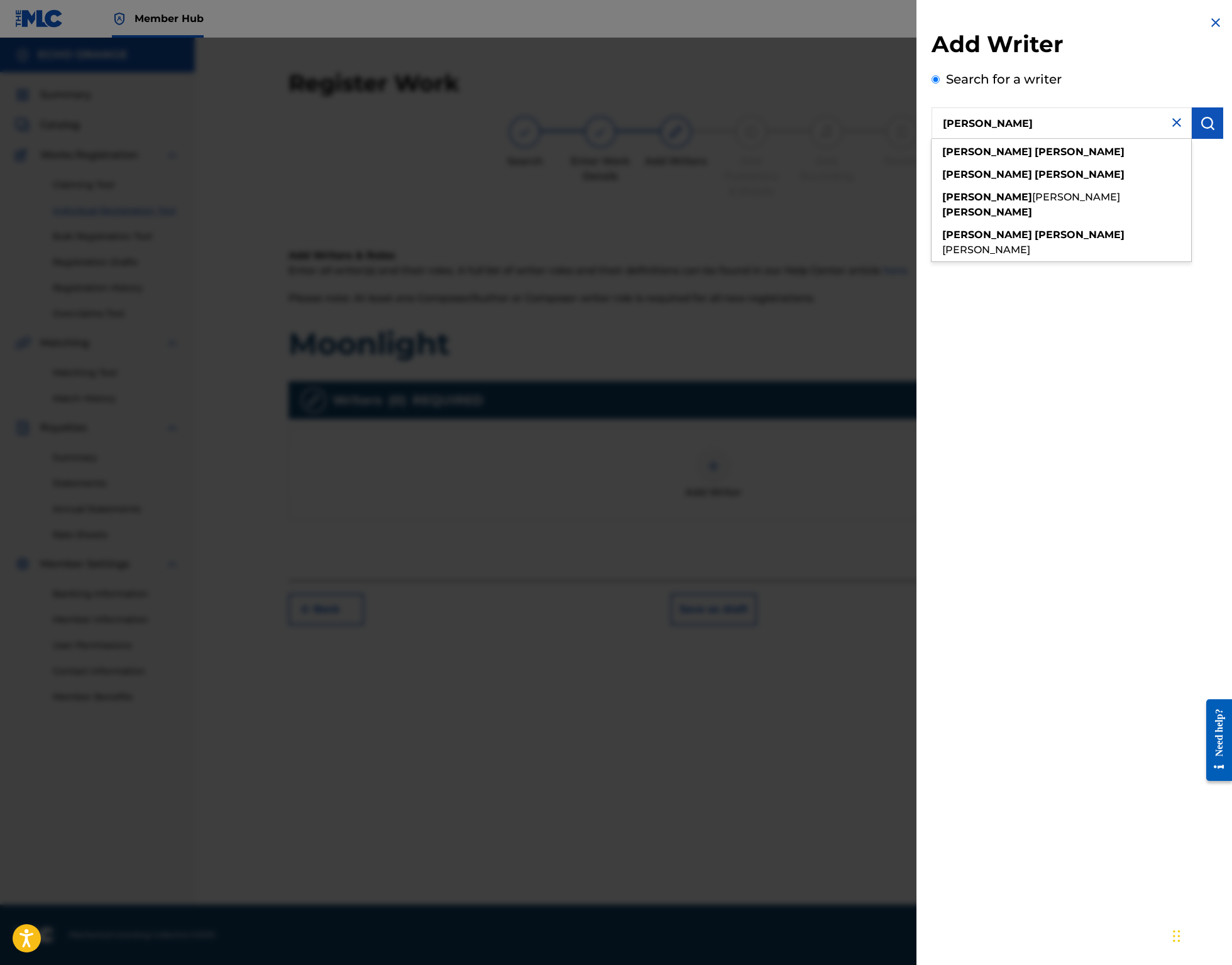
type input "denis hekimian"
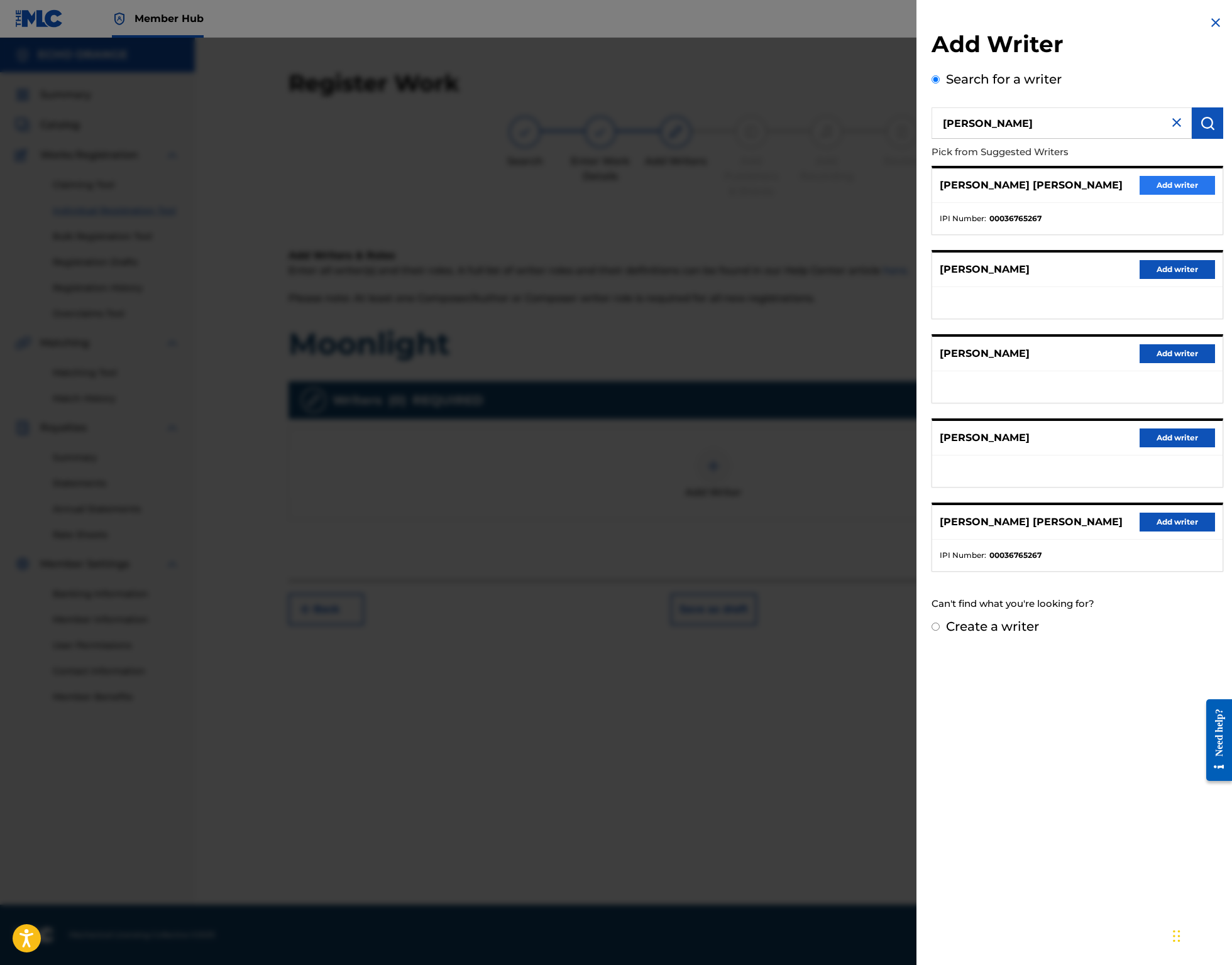
click at [1157, 195] on button "Add writer" at bounding box center [1176, 185] width 76 height 19
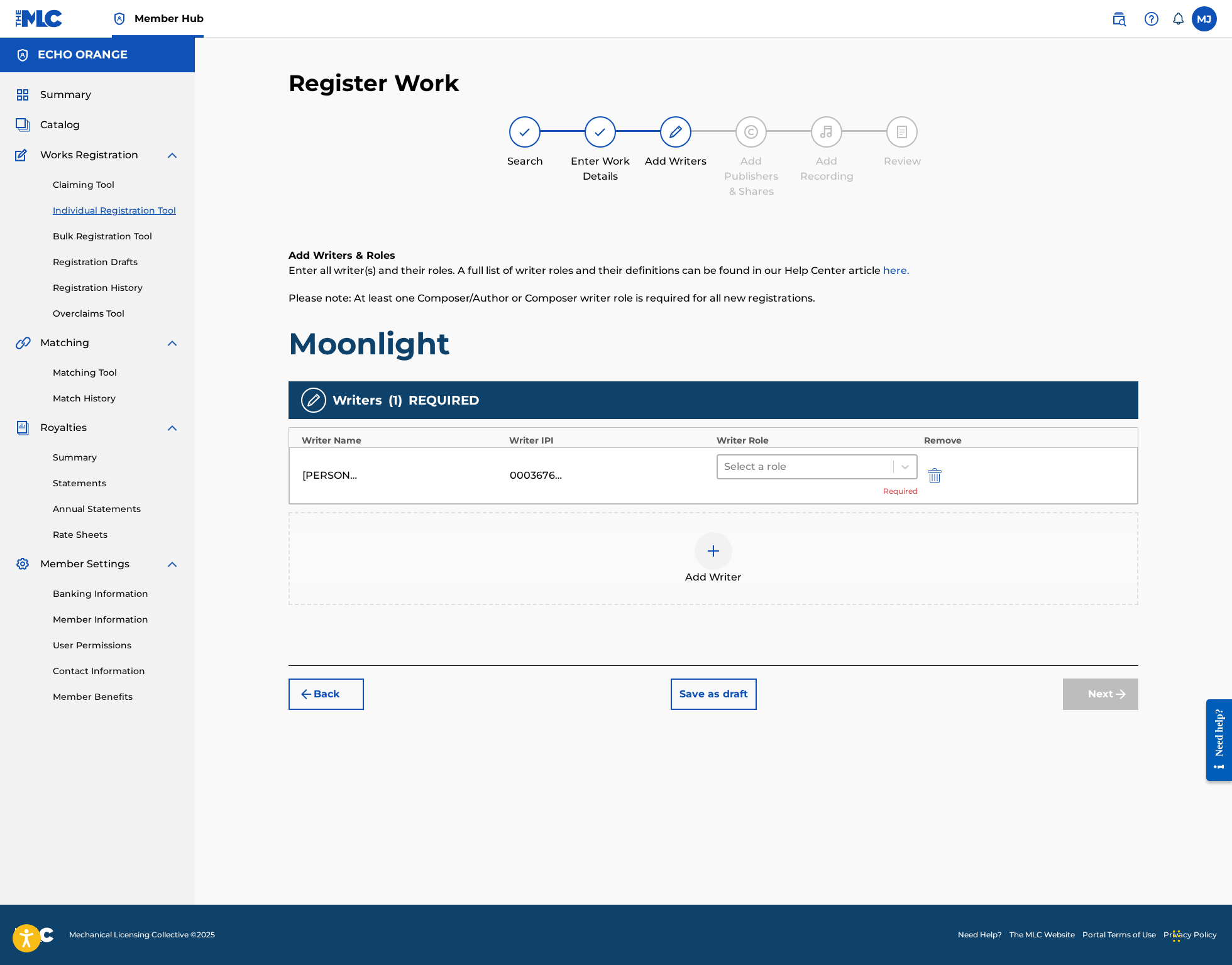
drag, startPoint x: 842, startPoint y: 502, endPoint x: 847, endPoint y: 521, distance: 19.6
click at [842, 502] on div "DENIS MARCEL HEKIMIAN 00036765267 Select a role Required" at bounding box center [713, 475] width 849 height 56
click at [848, 478] on div "Select a role" at bounding box center [805, 466] width 176 height 23
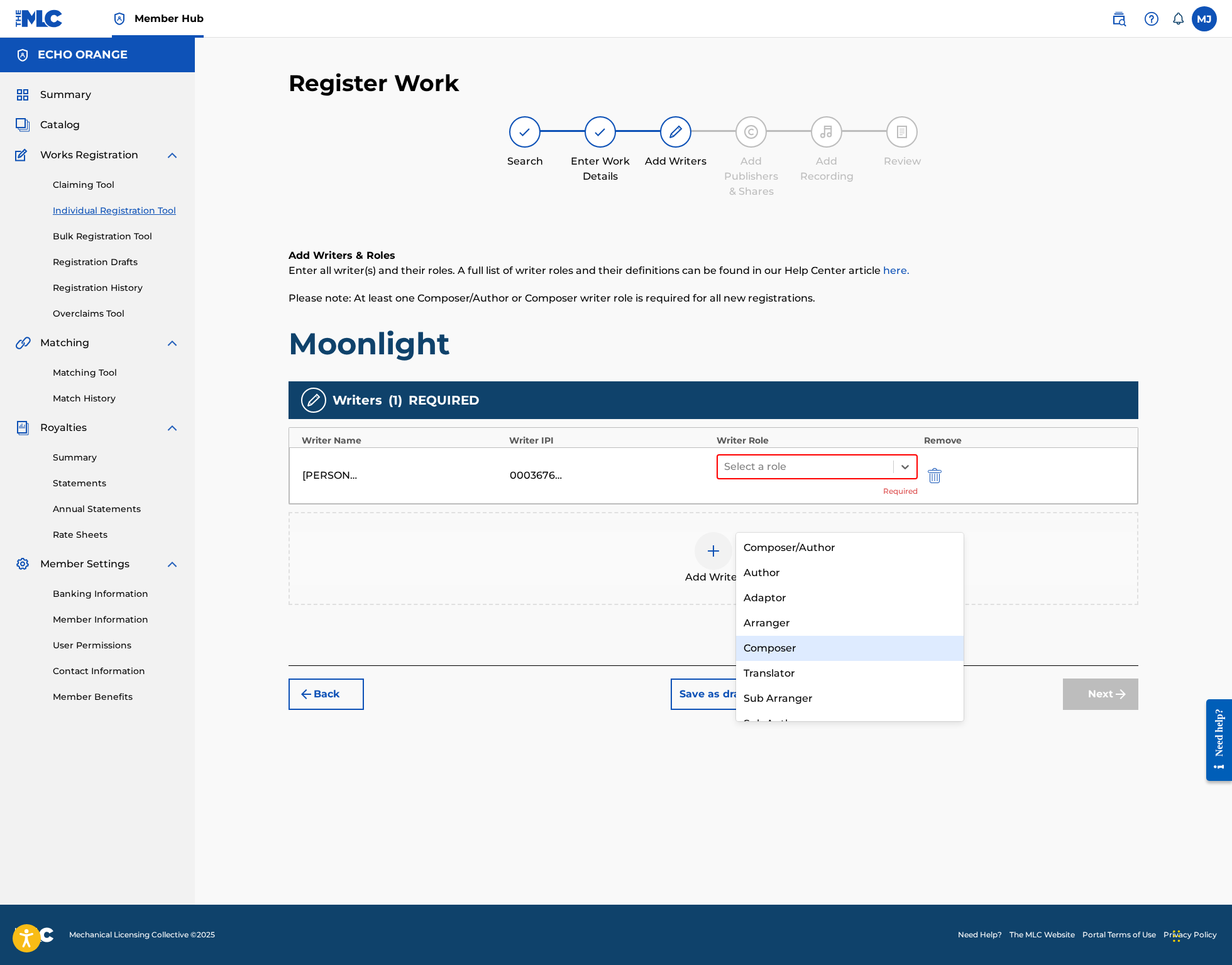
click at [826, 649] on div "Composer" at bounding box center [850, 648] width 228 height 25
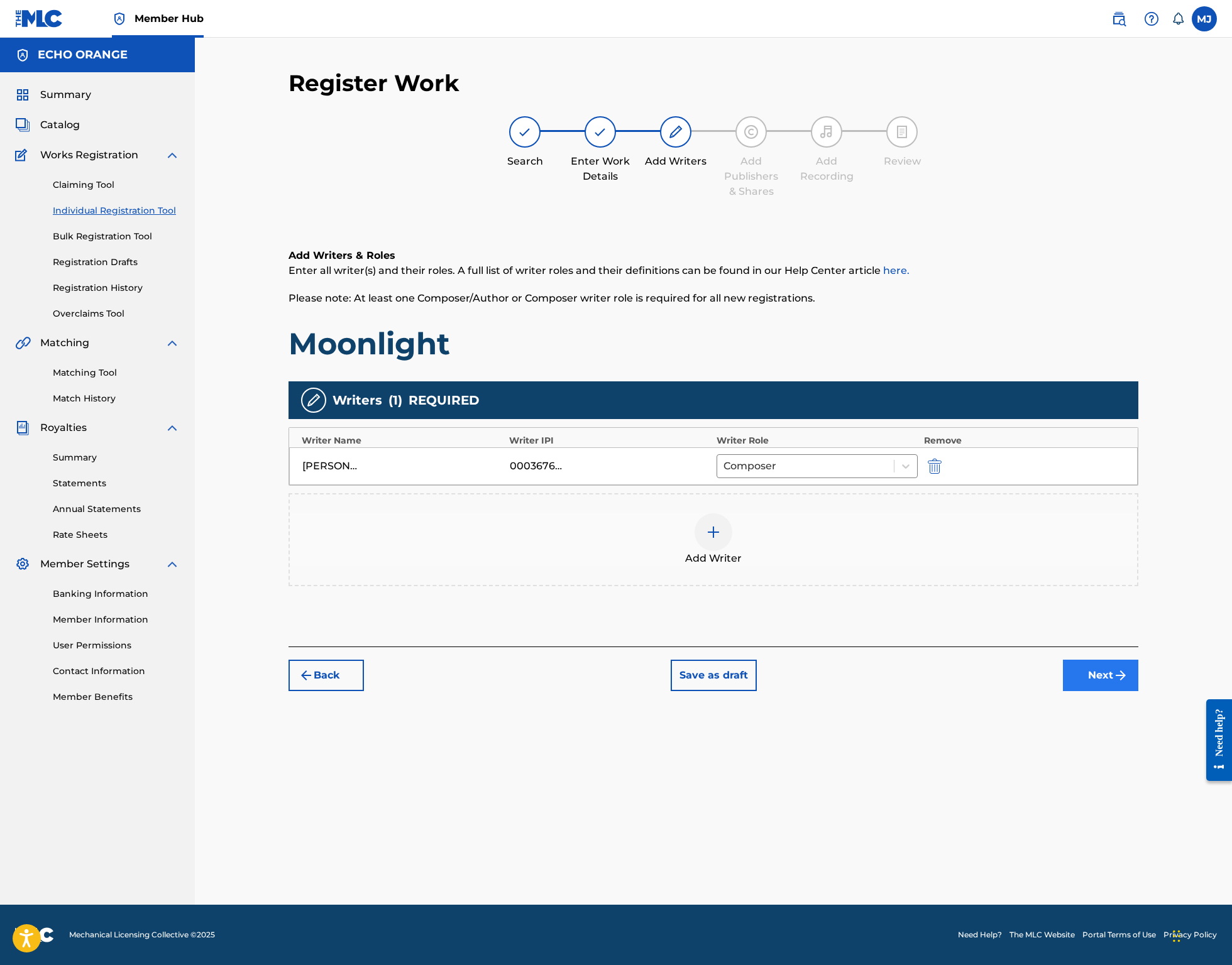
drag, startPoint x: 1121, startPoint y: 745, endPoint x: 1137, endPoint y: 757, distance: 20.0
click at [1121, 691] on div "Back Save as draft Next" at bounding box center [713, 668] width 850 height 45
click at [1138, 691] on button "Next" at bounding box center [1100, 676] width 76 height 32
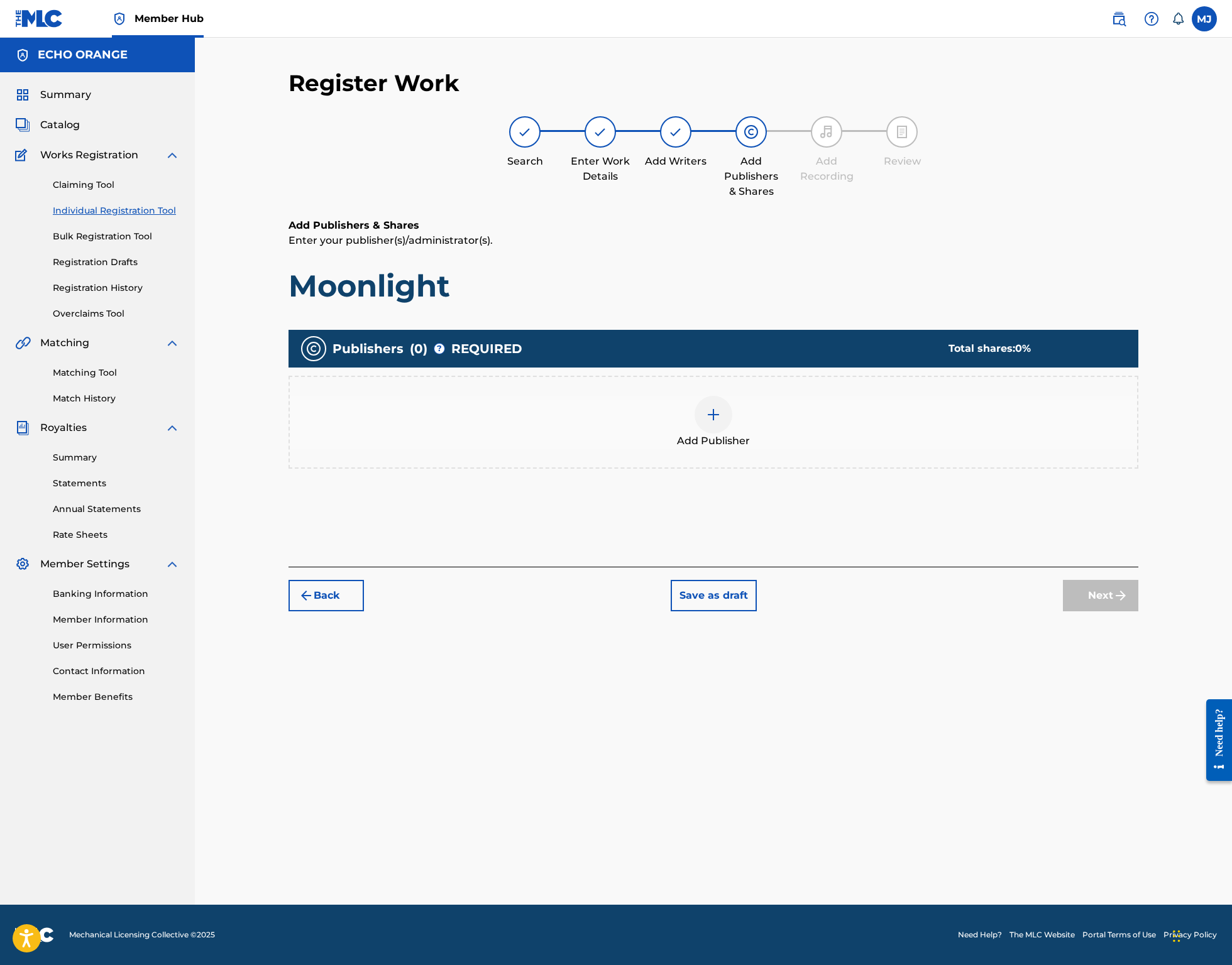
click at [574, 419] on div "Add Publisher" at bounding box center [713, 422] width 850 height 93
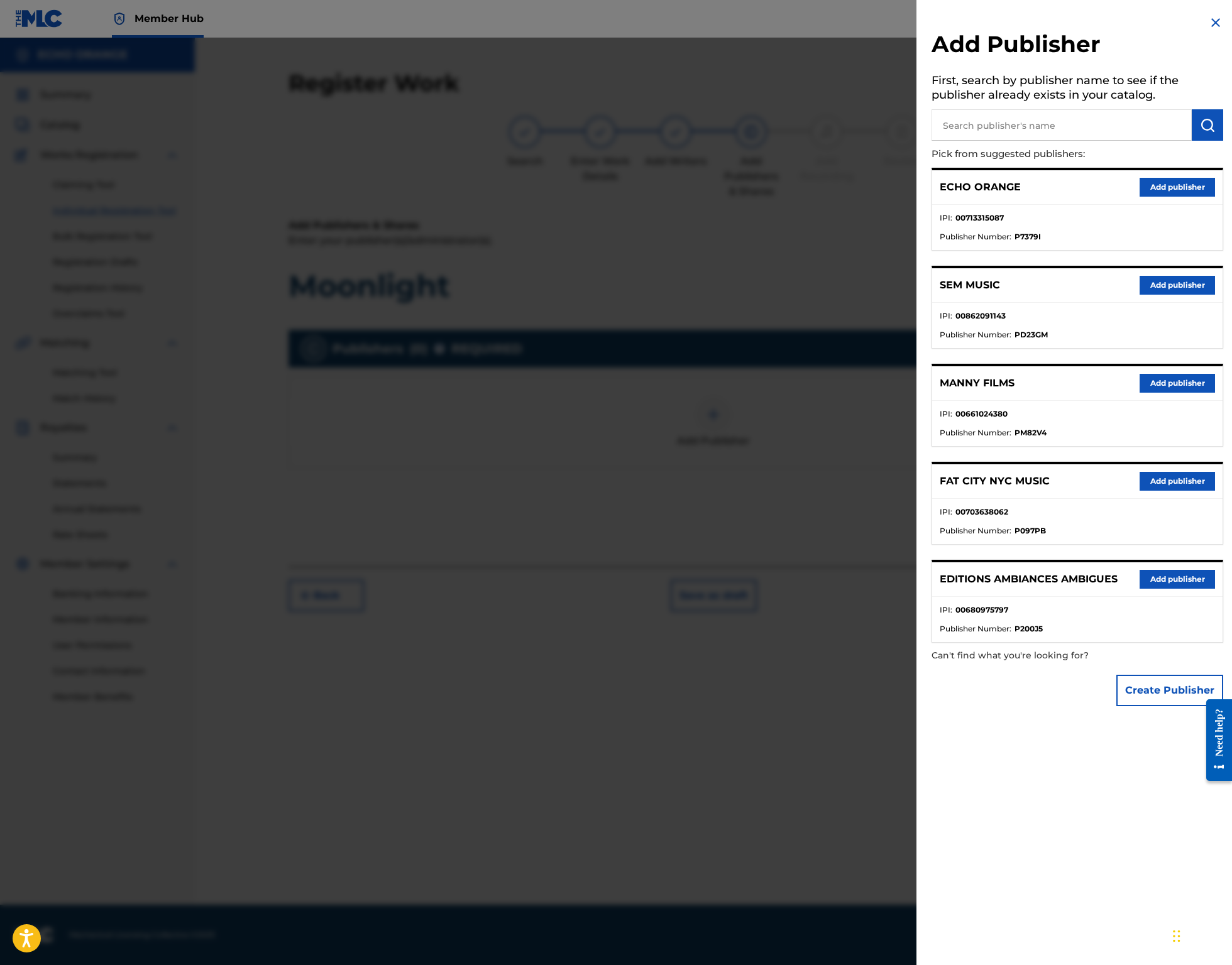
click at [963, 155] on p "Pick from suggested publishers:" at bounding box center [1042, 155] width 220 height 27
click at [966, 141] on input "text" at bounding box center [1062, 125] width 260 height 32
type input "origins"
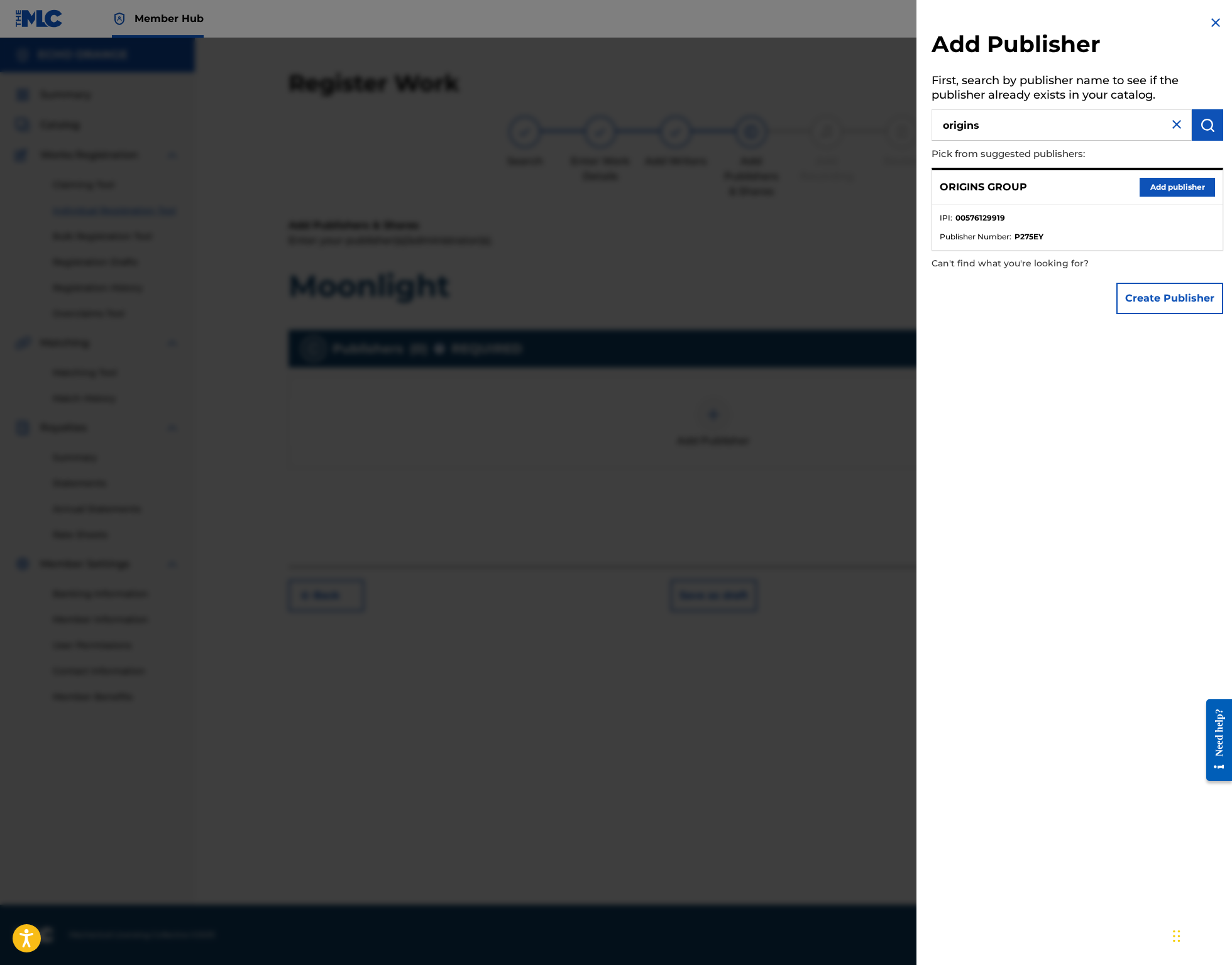
click at [1150, 197] on button "Add publisher" at bounding box center [1176, 187] width 76 height 19
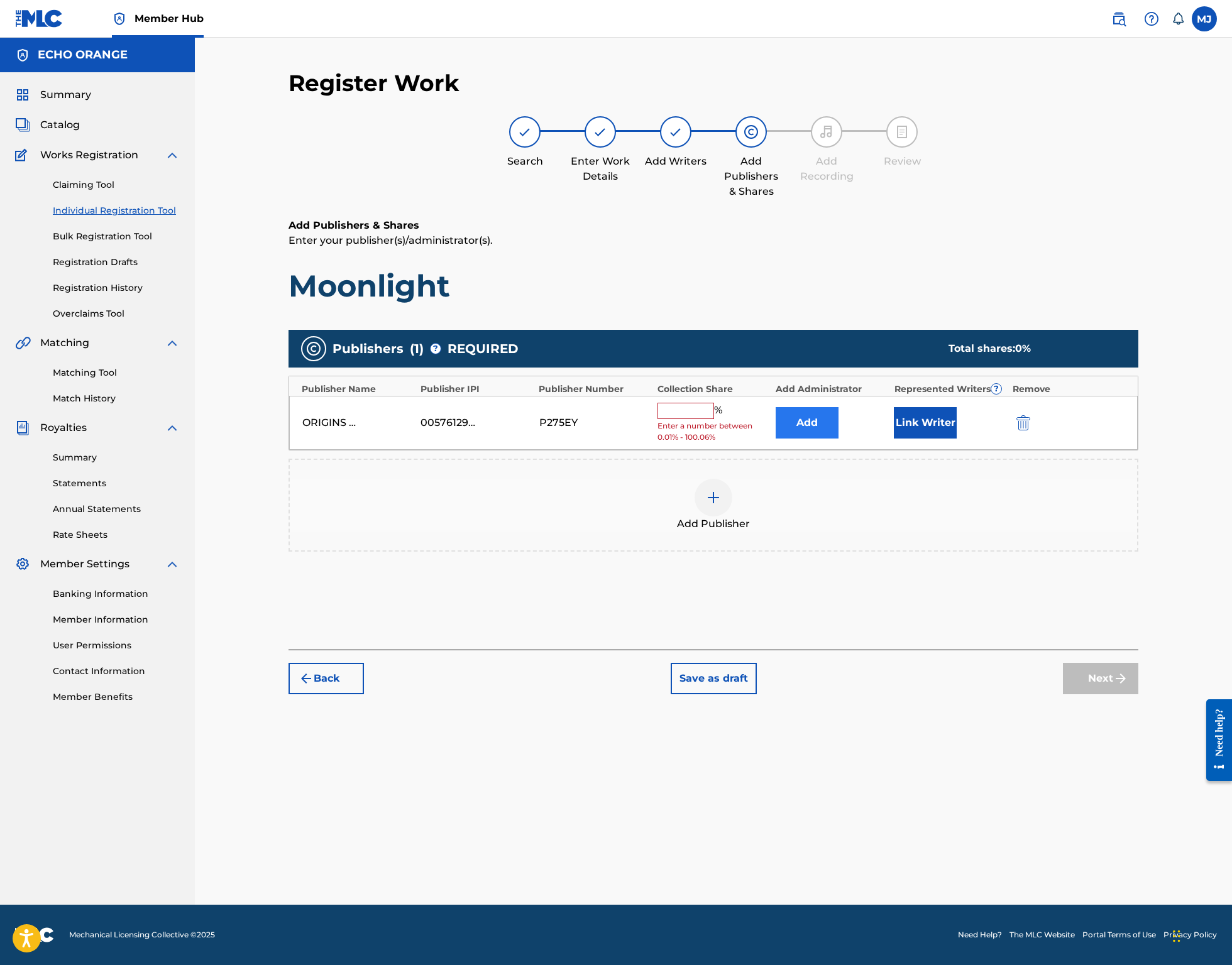
click at [830, 439] on button "Add" at bounding box center [807, 422] width 63 height 32
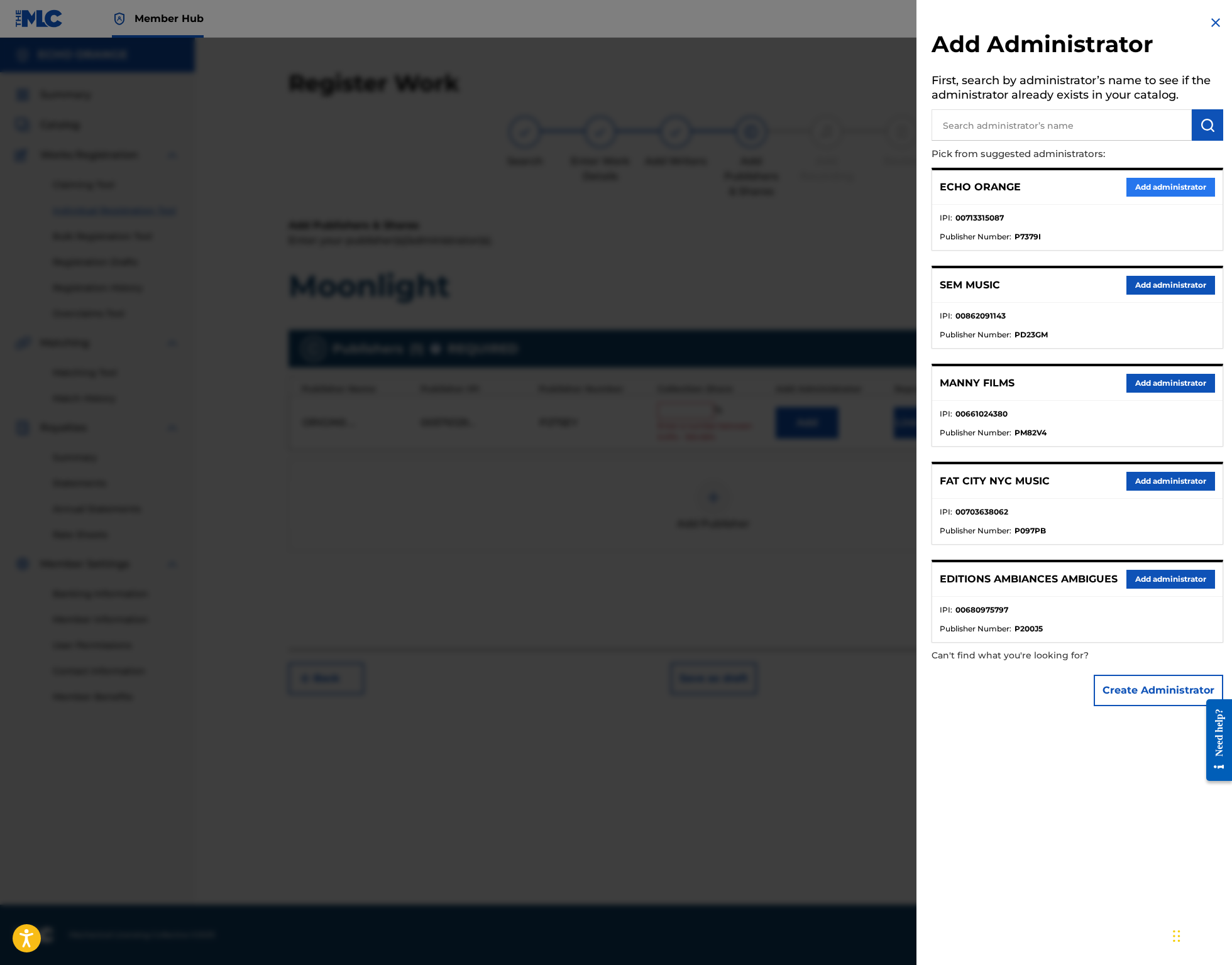
click at [1139, 197] on button "Add administrator" at bounding box center [1170, 187] width 88 height 19
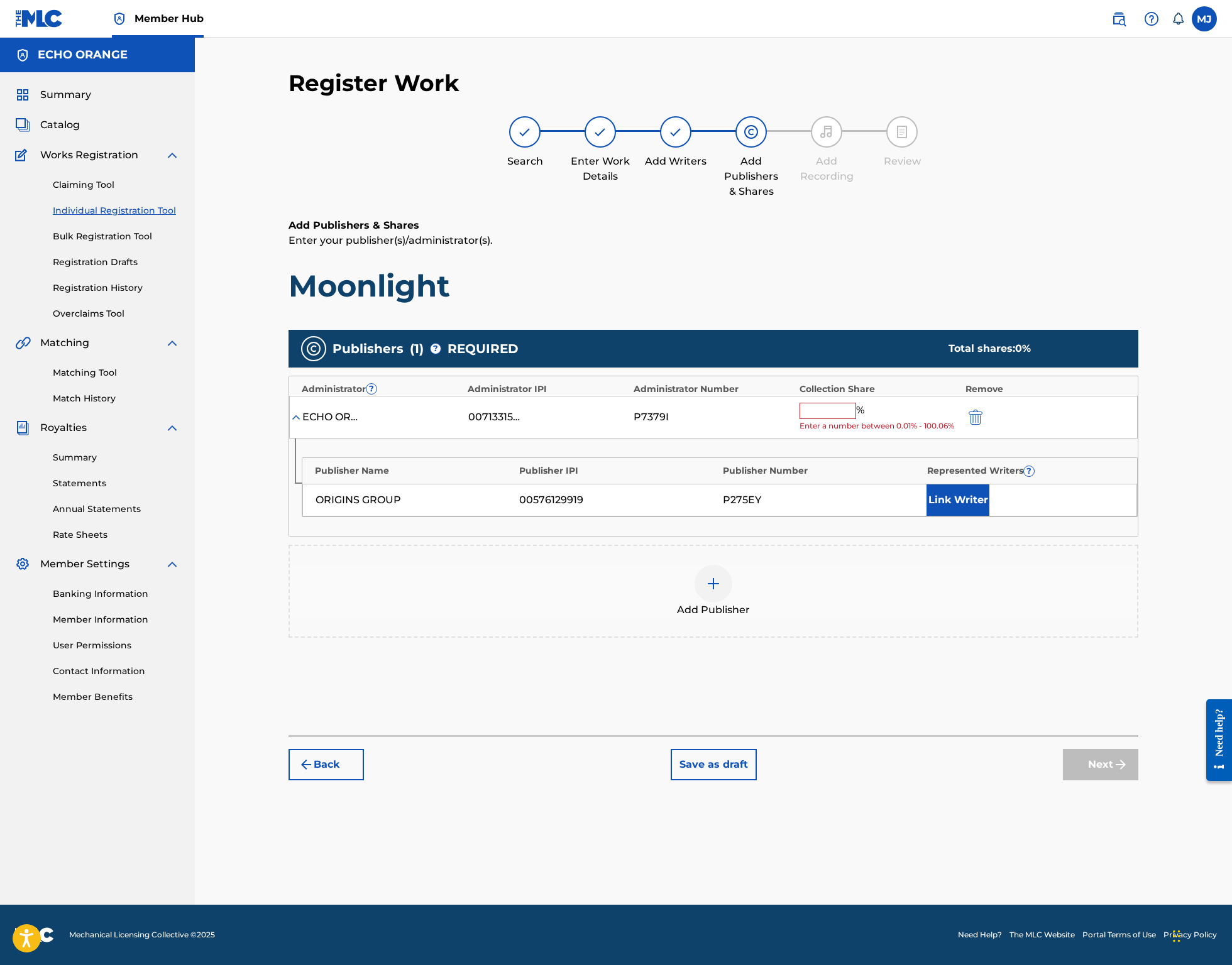
click at [856, 419] on input "text" at bounding box center [828, 411] width 56 height 16
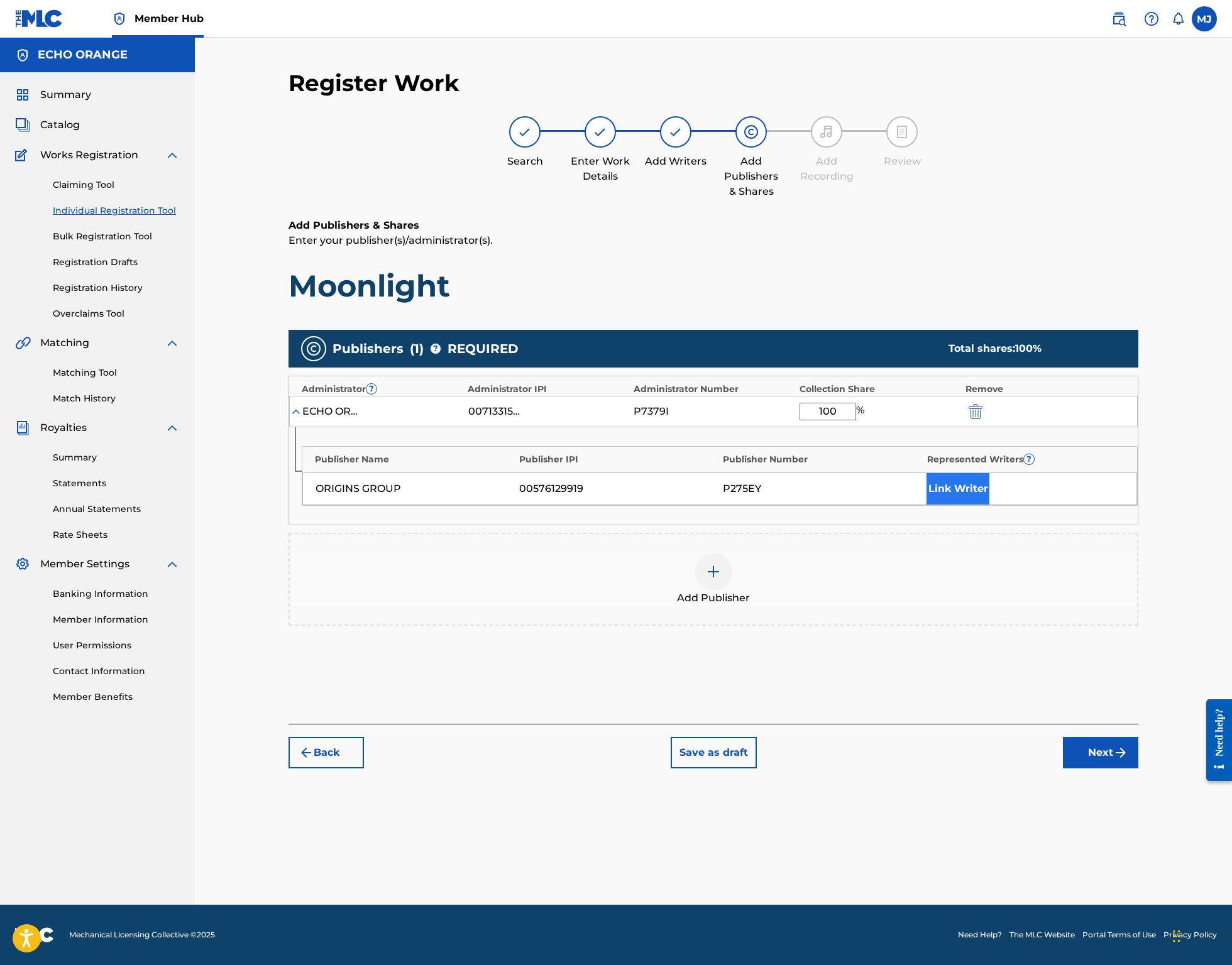
type input "100"
click at [989, 504] on button "Link Writer" at bounding box center [957, 489] width 63 height 32
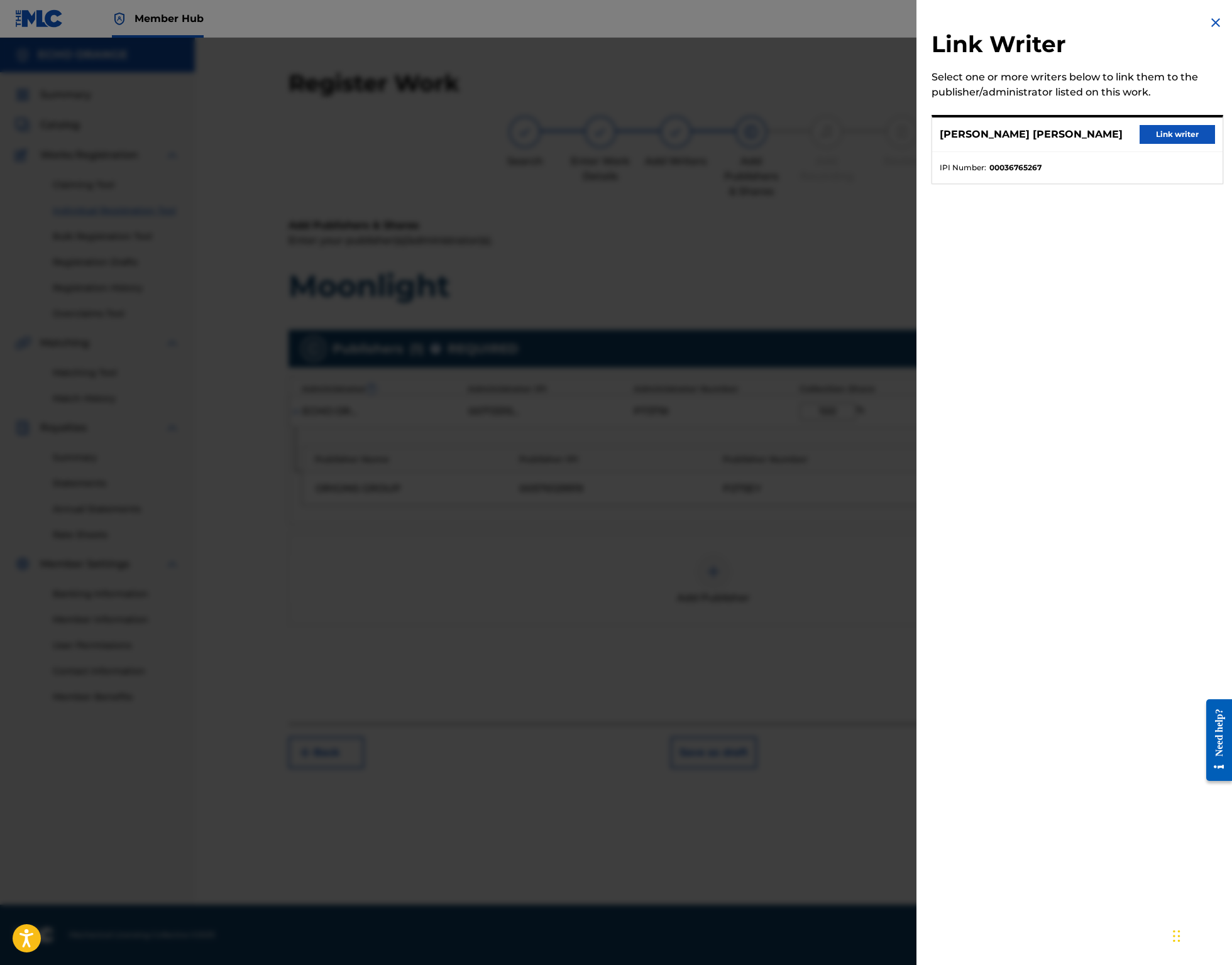
click at [1166, 131] on div "DENIS MARCEL HEKIMIAN Link writer" at bounding box center [1076, 135] width 290 height 35
click at [1164, 144] on button "Link writer" at bounding box center [1176, 134] width 76 height 19
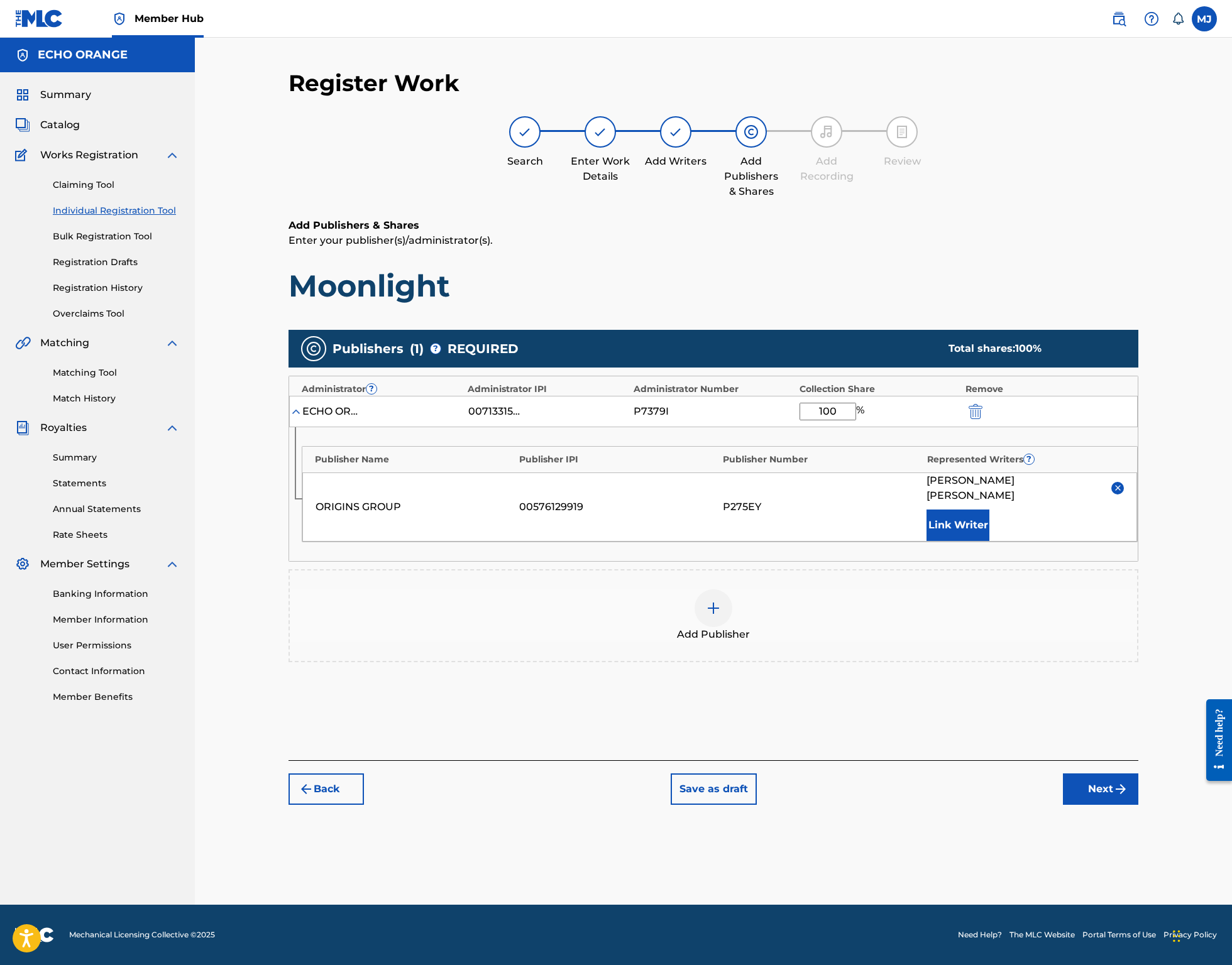
scroll to position [5, 0]
click at [1138, 805] on button "Next" at bounding box center [1100, 789] width 76 height 32
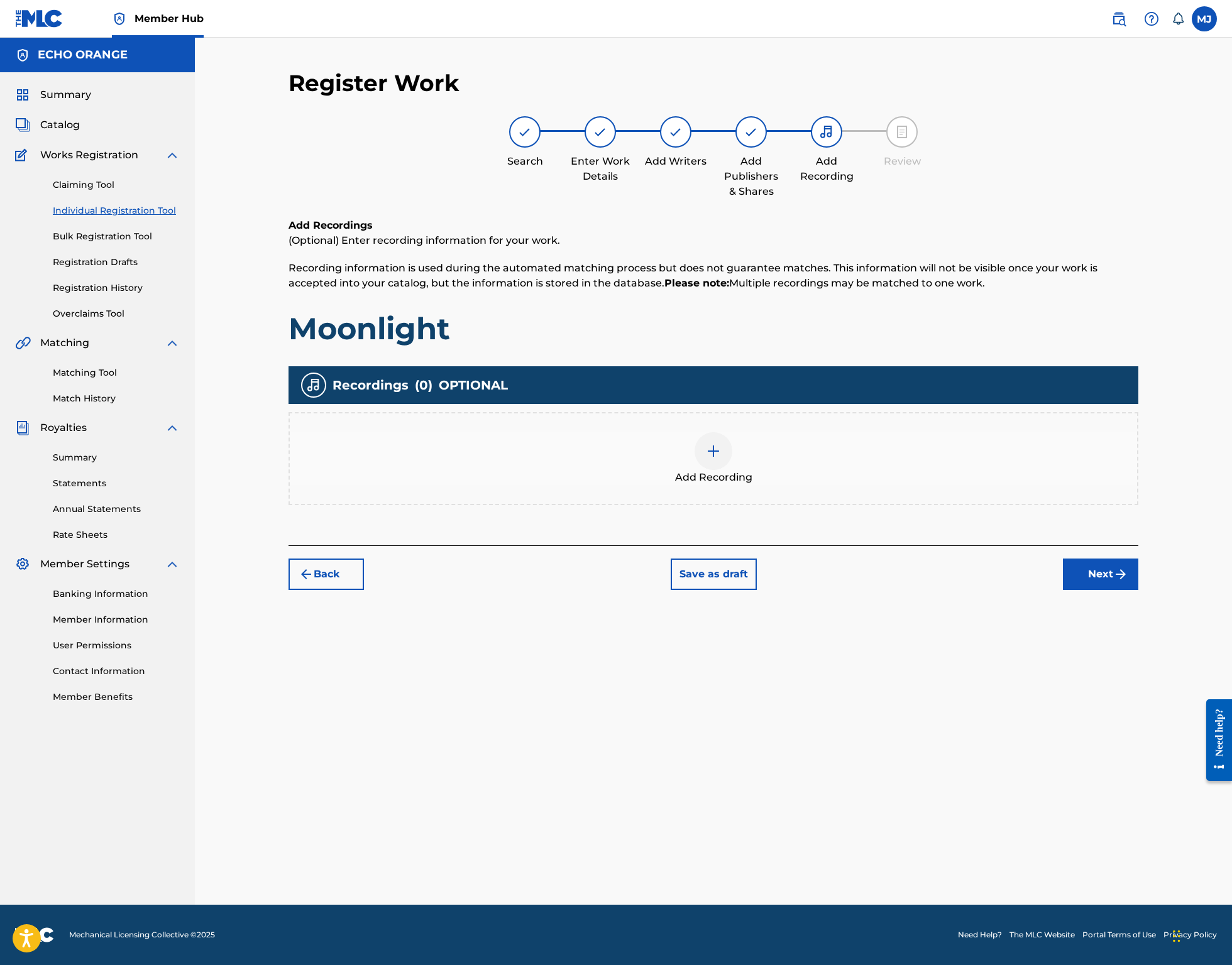
scroll to position [0, 0]
click at [1138, 590] on button "Next" at bounding box center [1100, 574] width 76 height 32
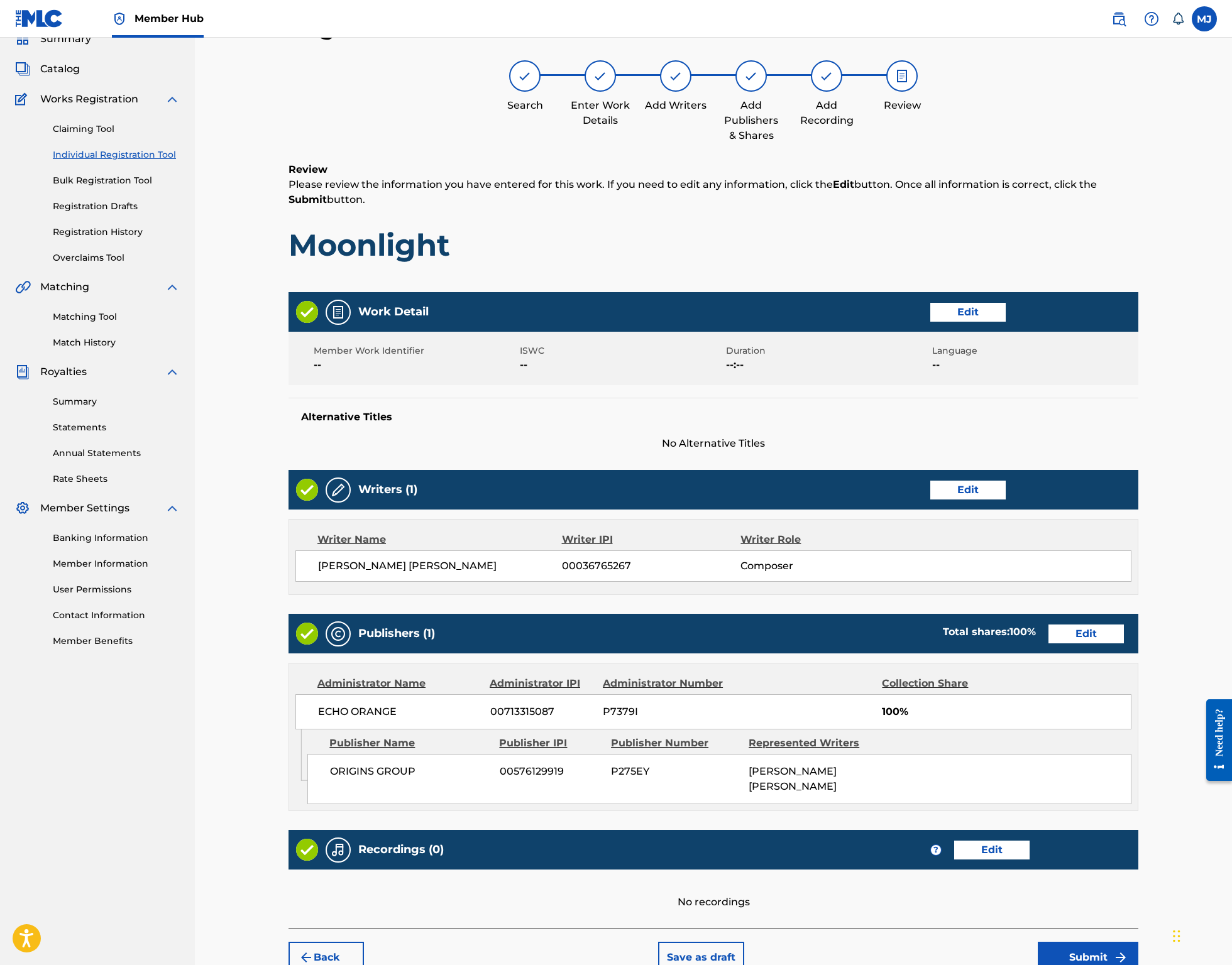
scroll to position [242, 0]
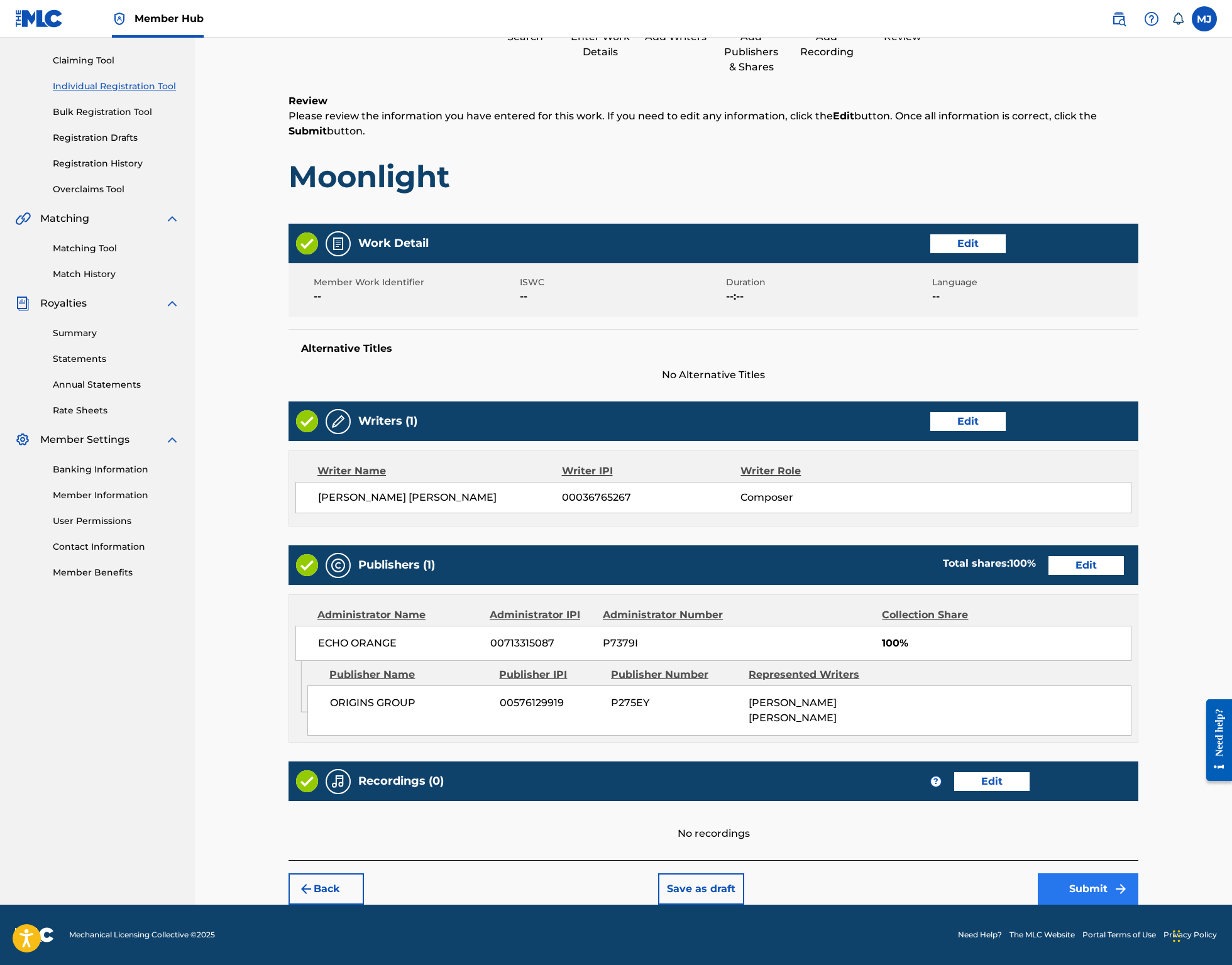
click at [1138, 881] on button "Submit" at bounding box center [1087, 889] width 100 height 32
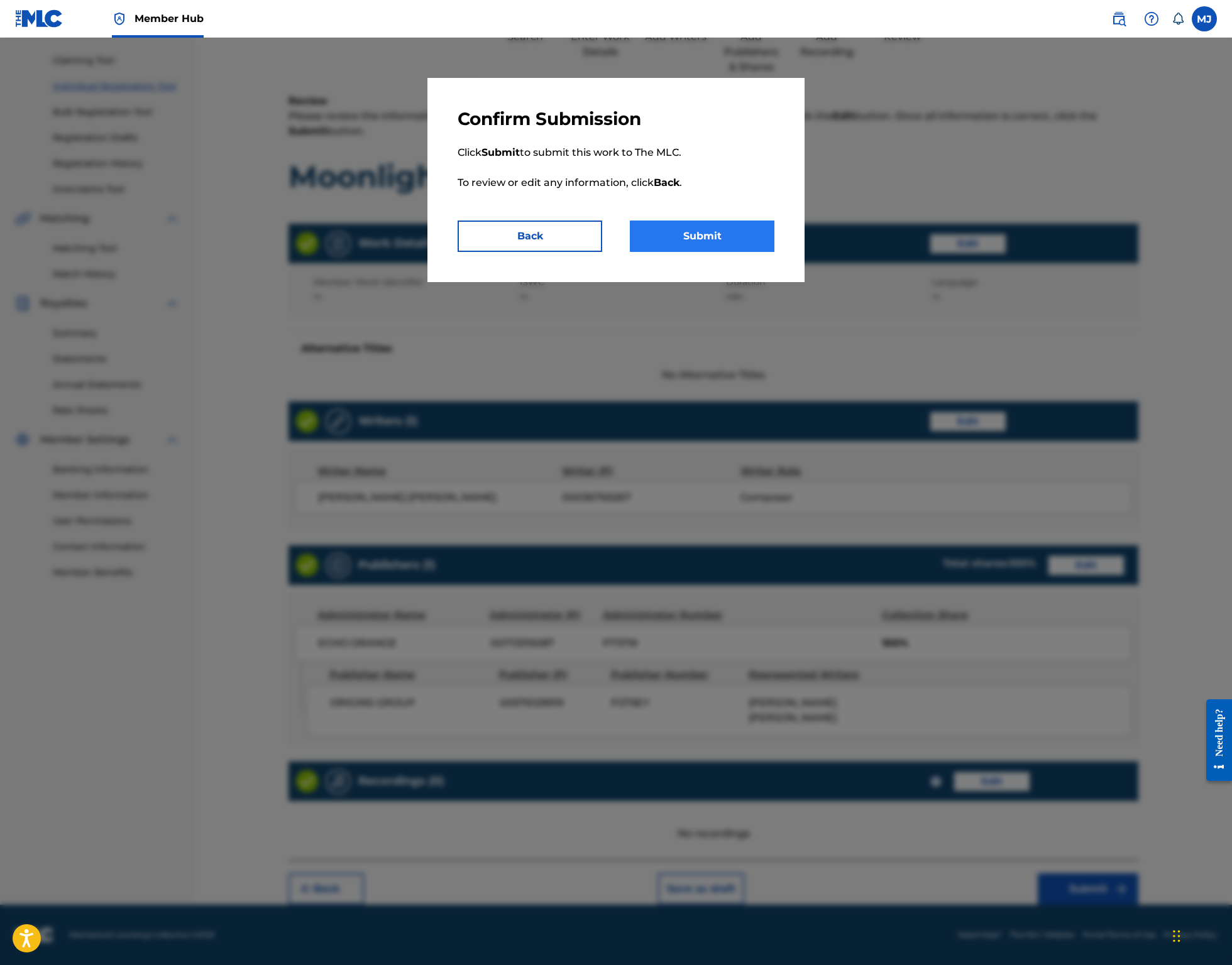
click at [685, 252] on button "Submit" at bounding box center [702, 236] width 145 height 32
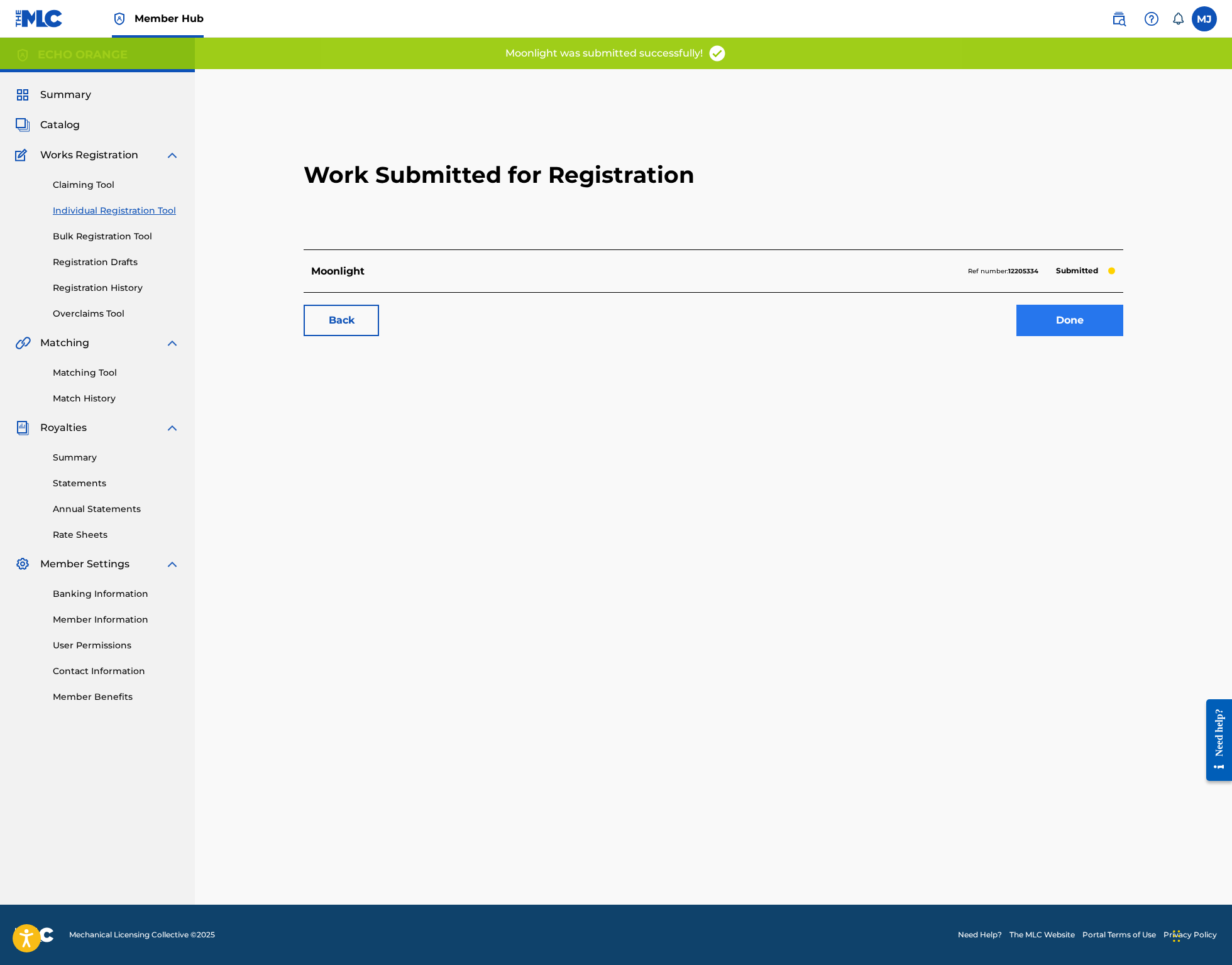
click at [1123, 336] on link "Done" at bounding box center [1069, 320] width 107 height 32
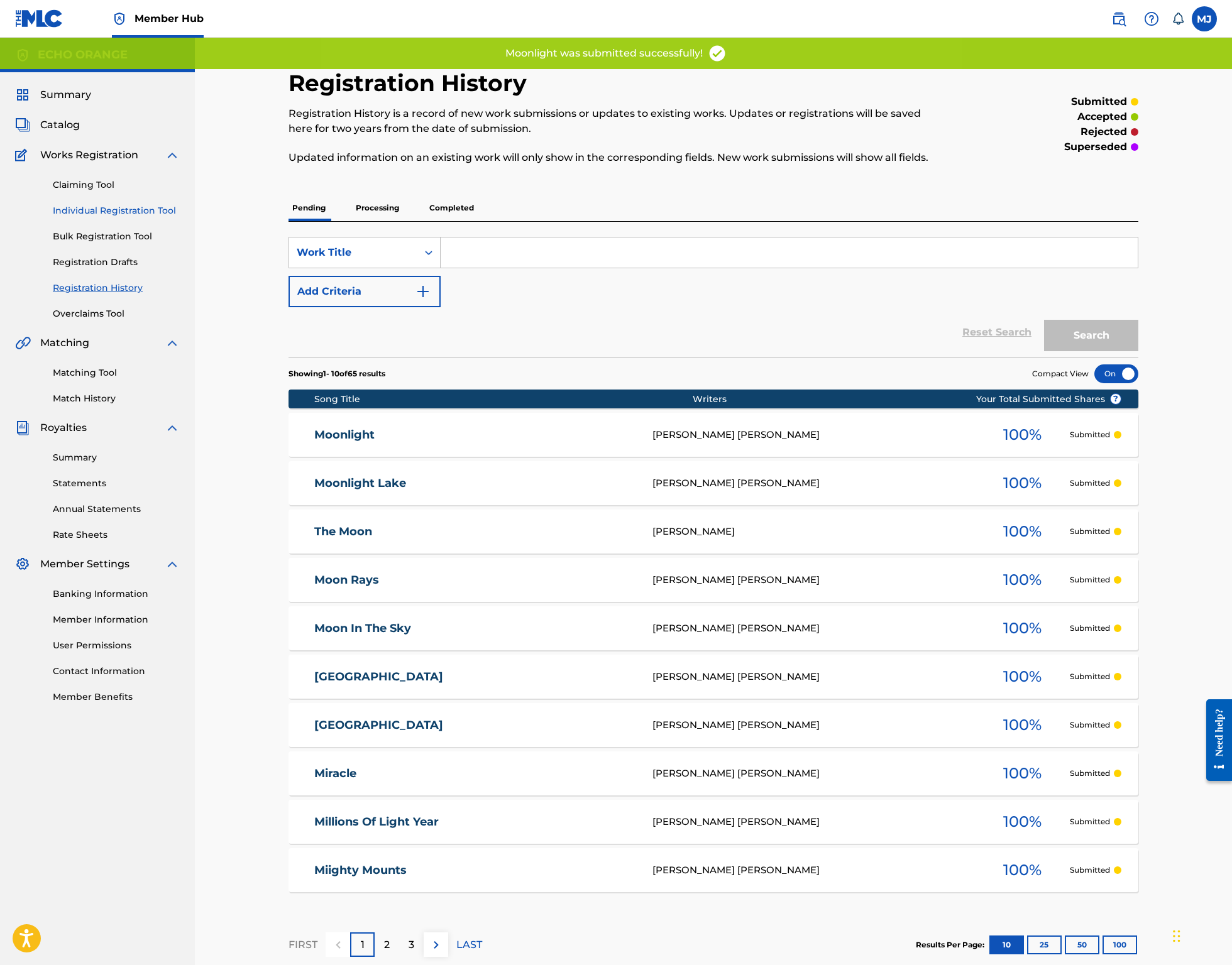
click at [70, 218] on link "Individual Registration Tool" at bounding box center [116, 210] width 127 height 13
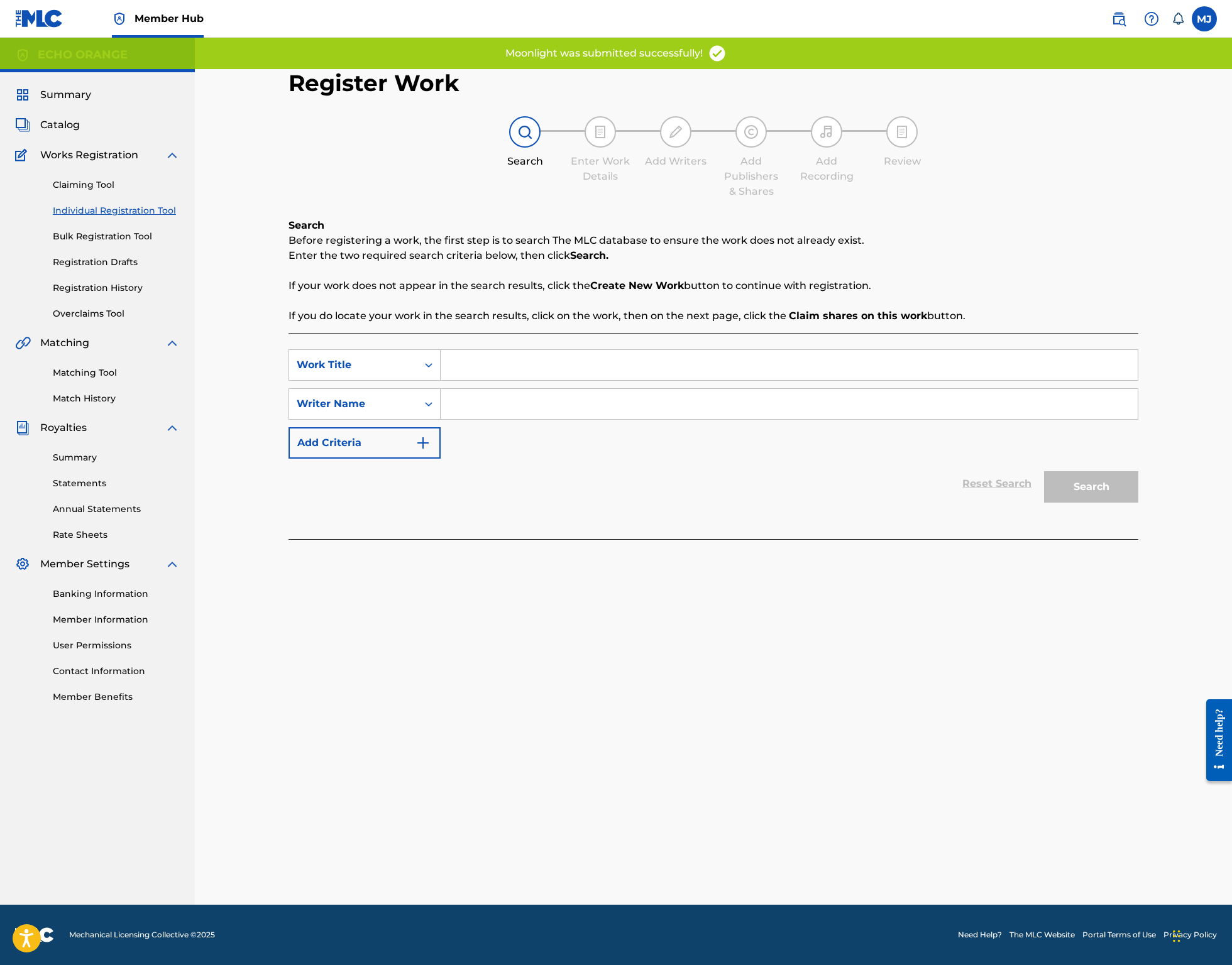
click at [513, 381] on input "Search Form" at bounding box center [789, 364] width 697 height 30
type input "m"
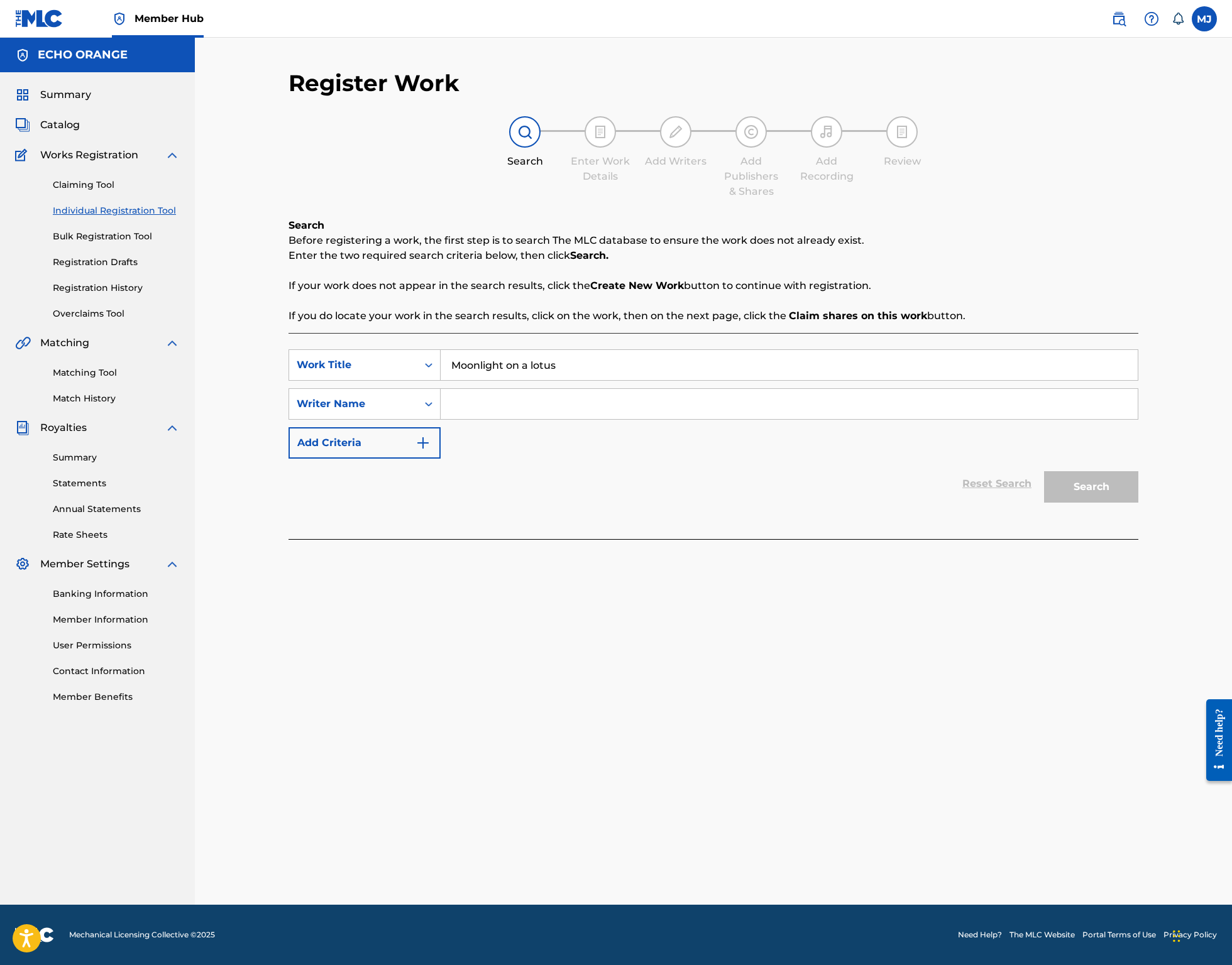
type input "Moonlight on a lotus"
click at [522, 419] on input "Search Form" at bounding box center [789, 403] width 697 height 30
paste input "denis hekimian"
type input "denis hekimian"
click at [1138, 503] on button "Search" at bounding box center [1091, 487] width 95 height 32
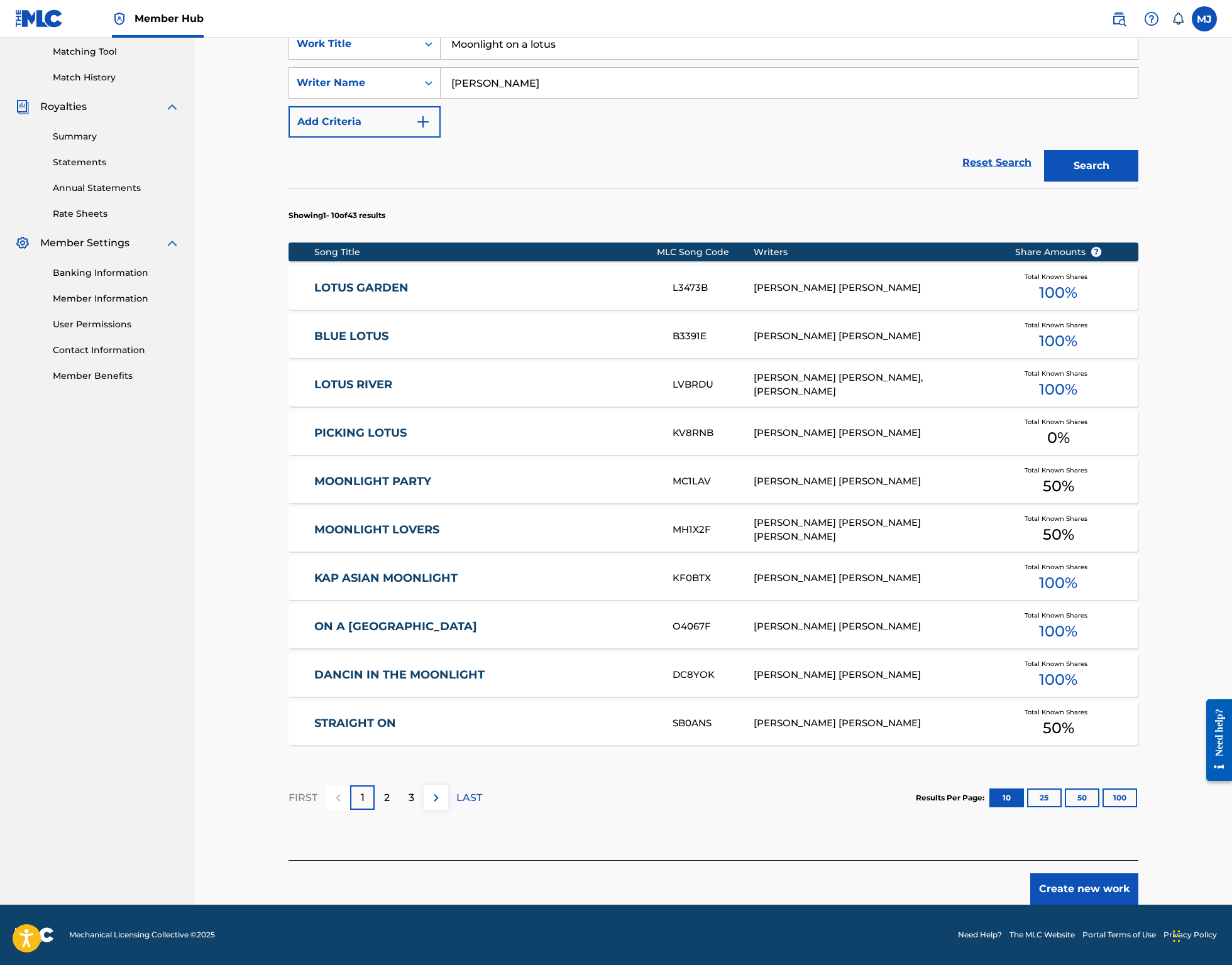
scroll to position [430, 0]
click at [1138, 873] on button "Create new work" at bounding box center [1084, 889] width 108 height 32
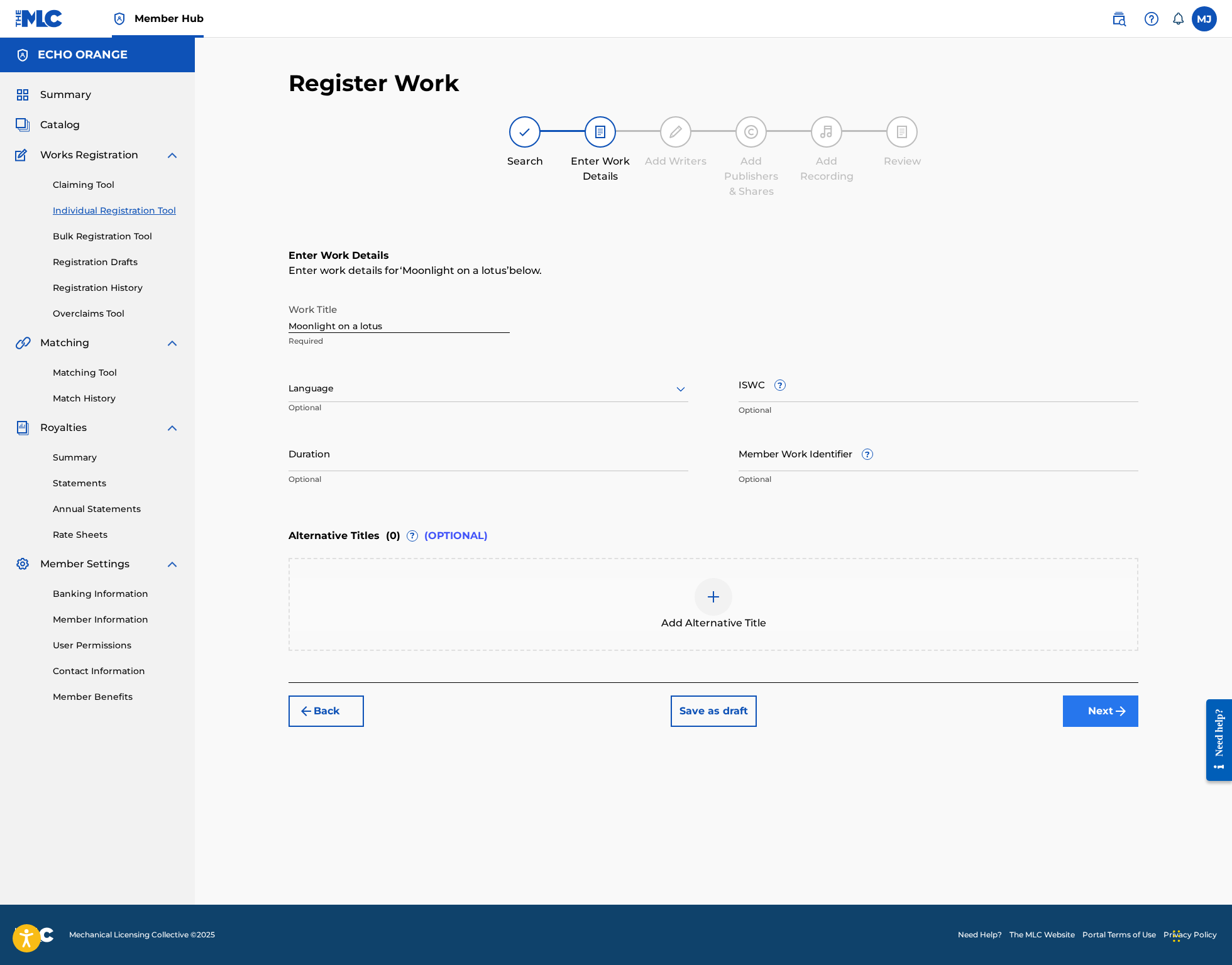
click at [1138, 726] on button "Next" at bounding box center [1100, 711] width 76 height 32
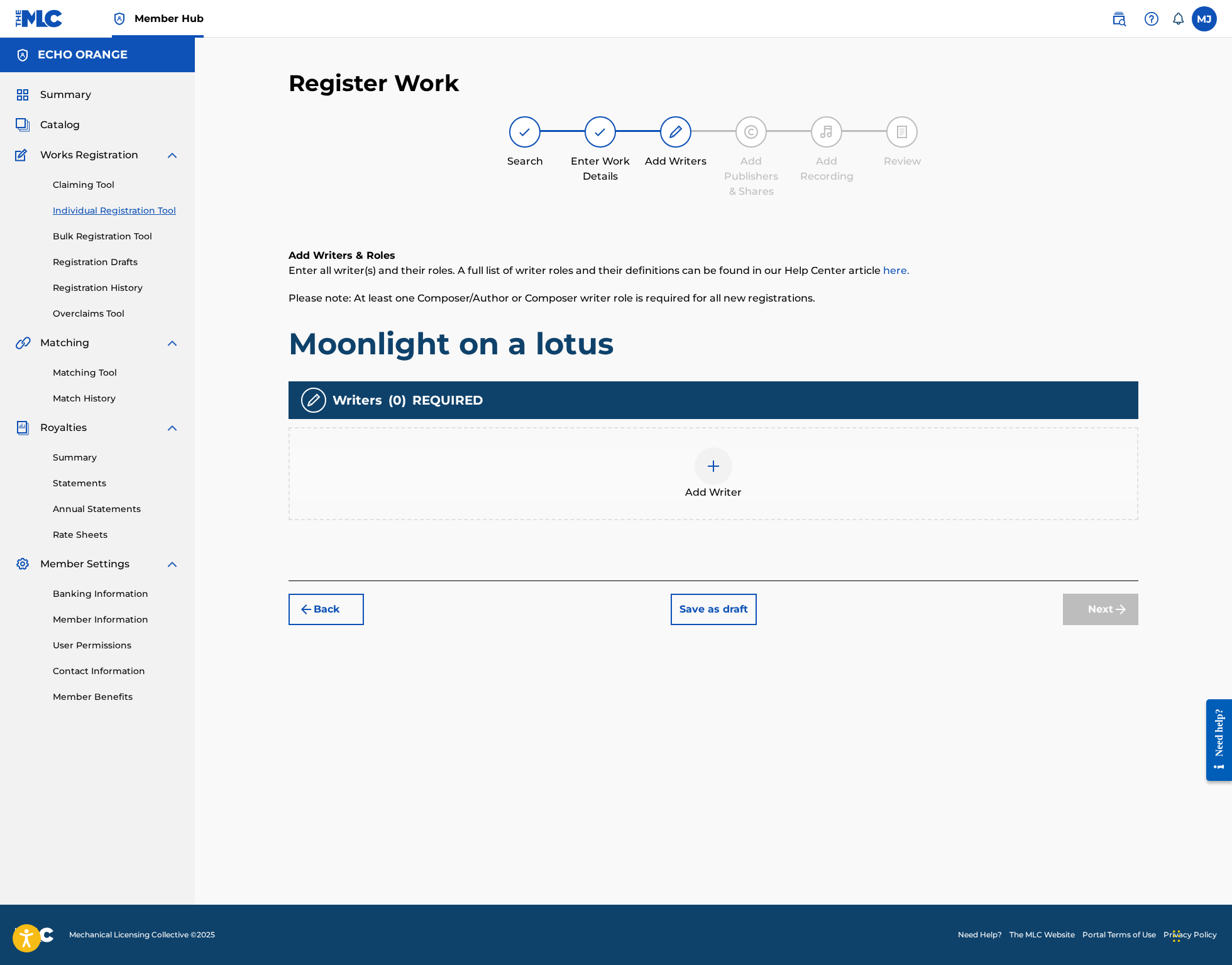
click at [779, 520] on div "Add Writer" at bounding box center [713, 473] width 850 height 93
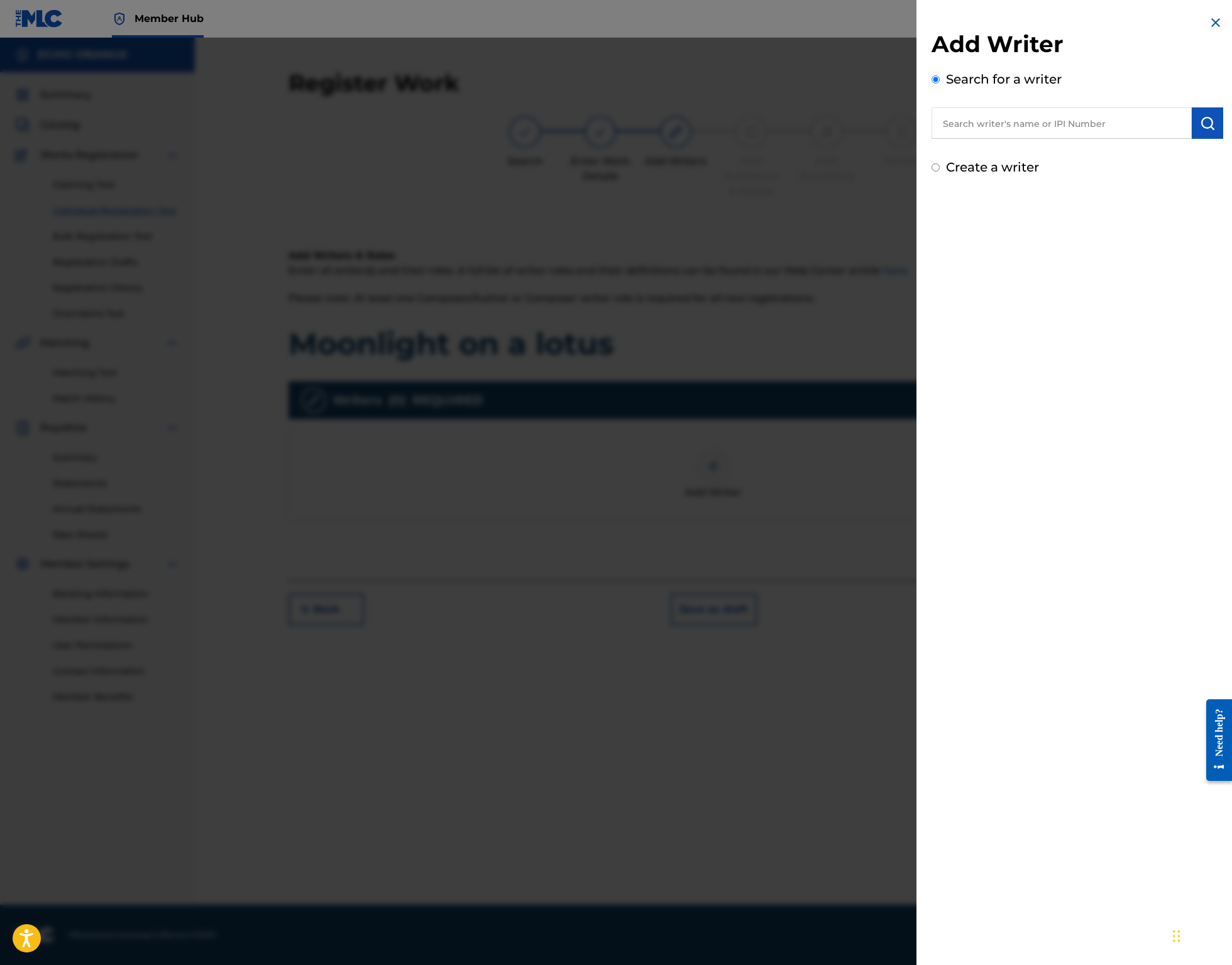
click at [952, 139] on input "text" at bounding box center [1062, 123] width 260 height 32
paste input "denis hekimian"
type input "denis hekimian"
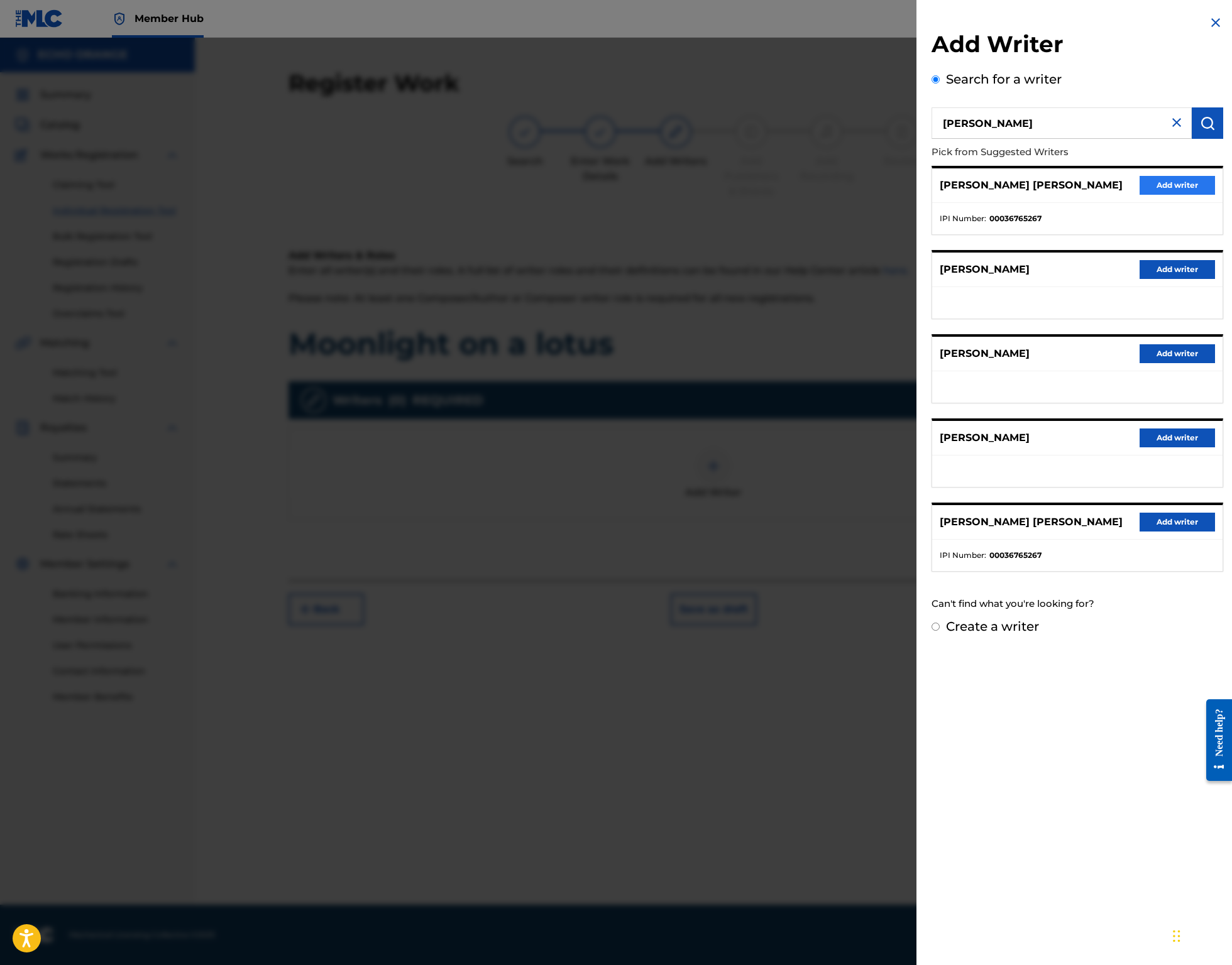
click at [1146, 195] on button "Add writer" at bounding box center [1176, 185] width 76 height 19
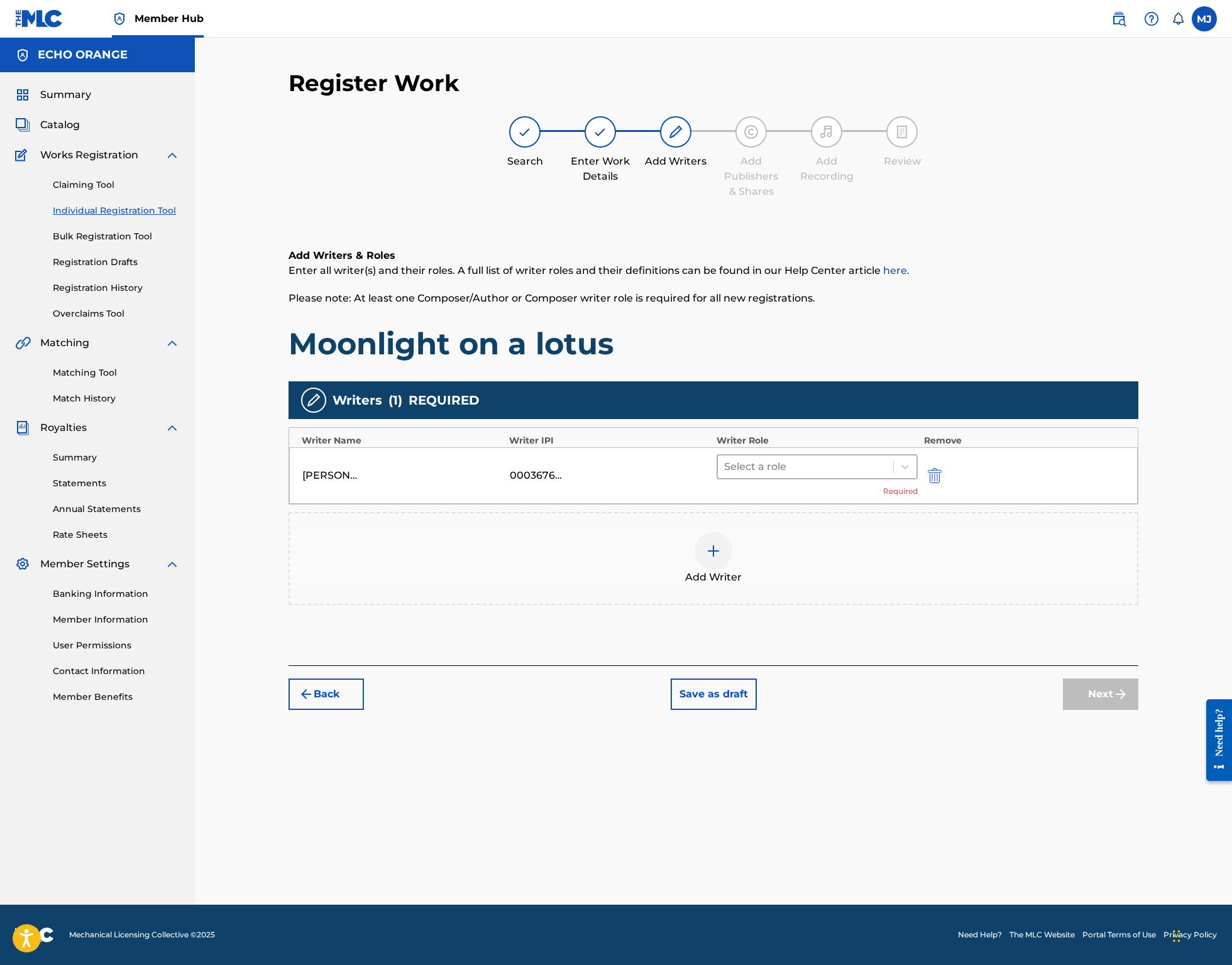
click at [824, 503] on div "DENIS MARCEL HEKIMIAN 00036765267 Select a role Required" at bounding box center [713, 475] width 849 height 56
click at [824, 475] on div at bounding box center [805, 466] width 163 height 17
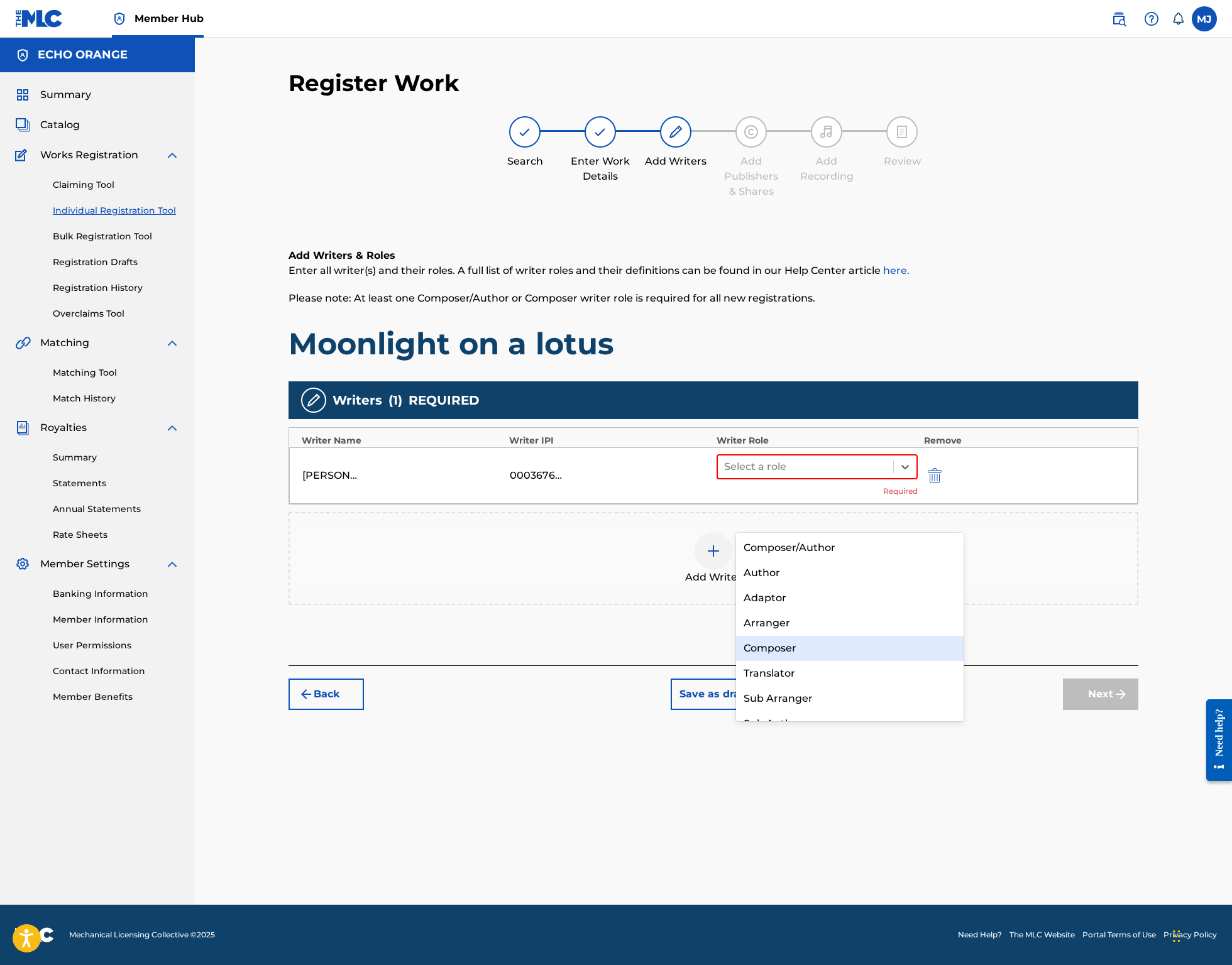
click at [867, 652] on div "Composer" at bounding box center [850, 648] width 228 height 25
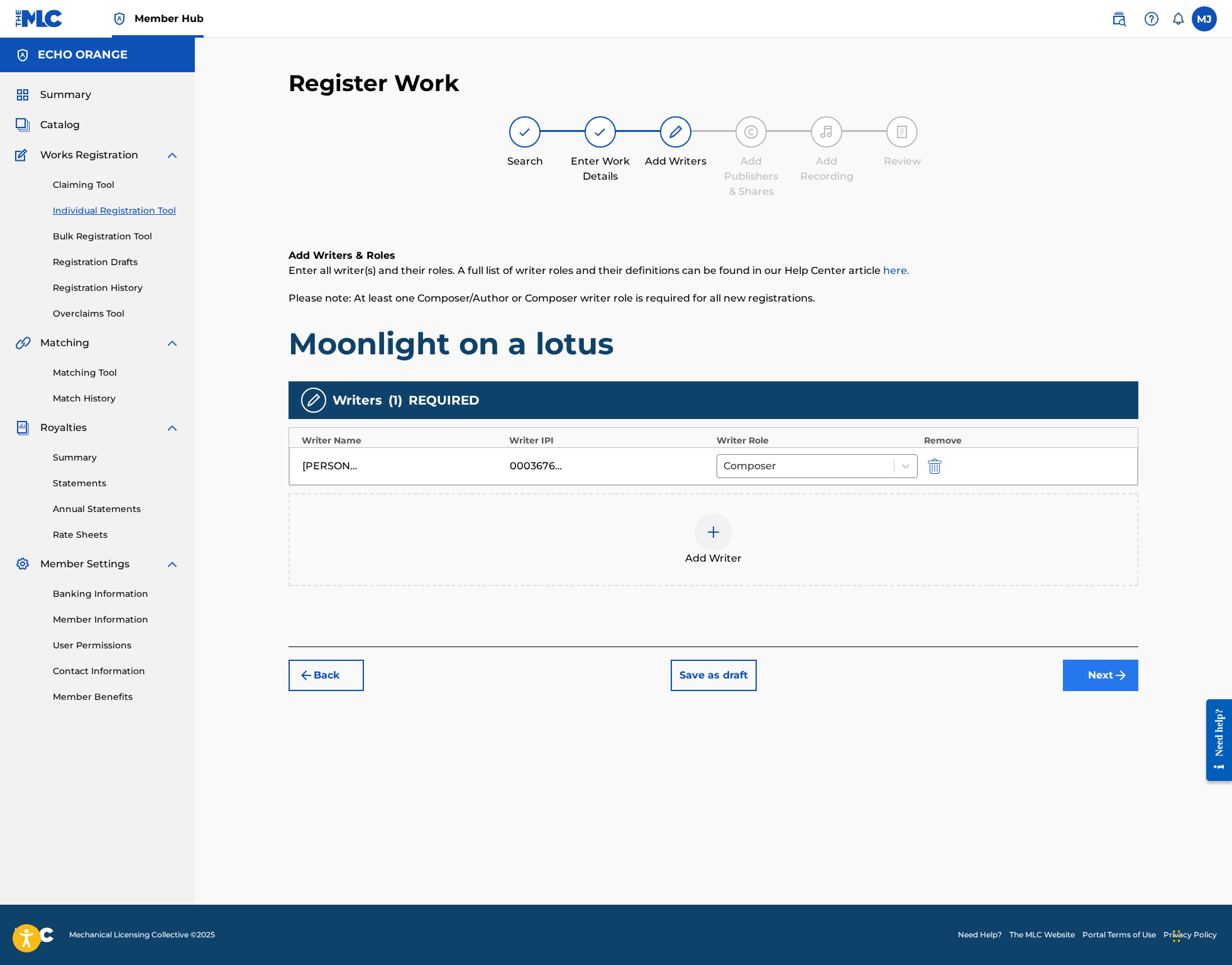
click at [1137, 691] on button "Next" at bounding box center [1100, 676] width 76 height 32
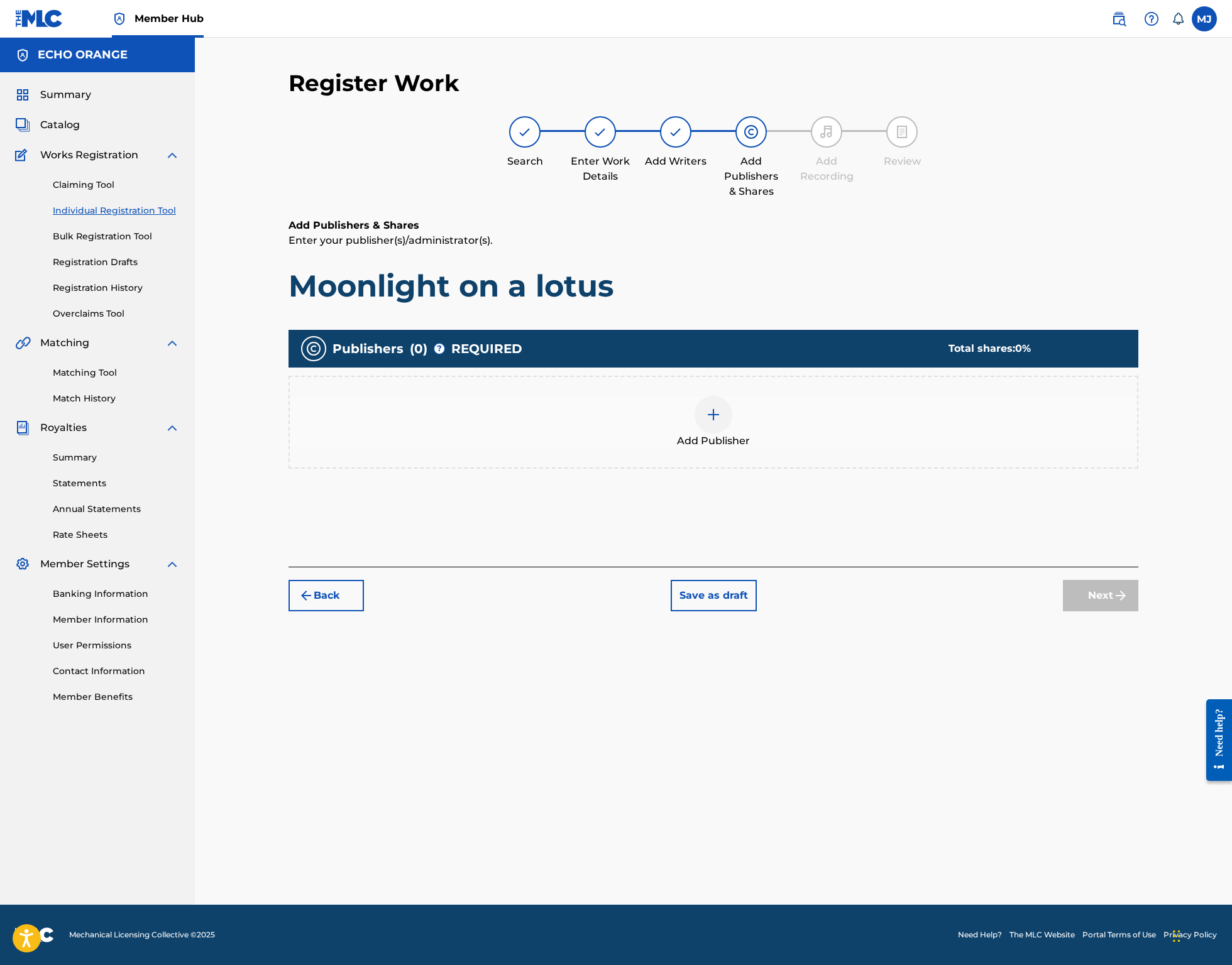
click at [802, 469] on div "Add Publisher" at bounding box center [713, 422] width 850 height 93
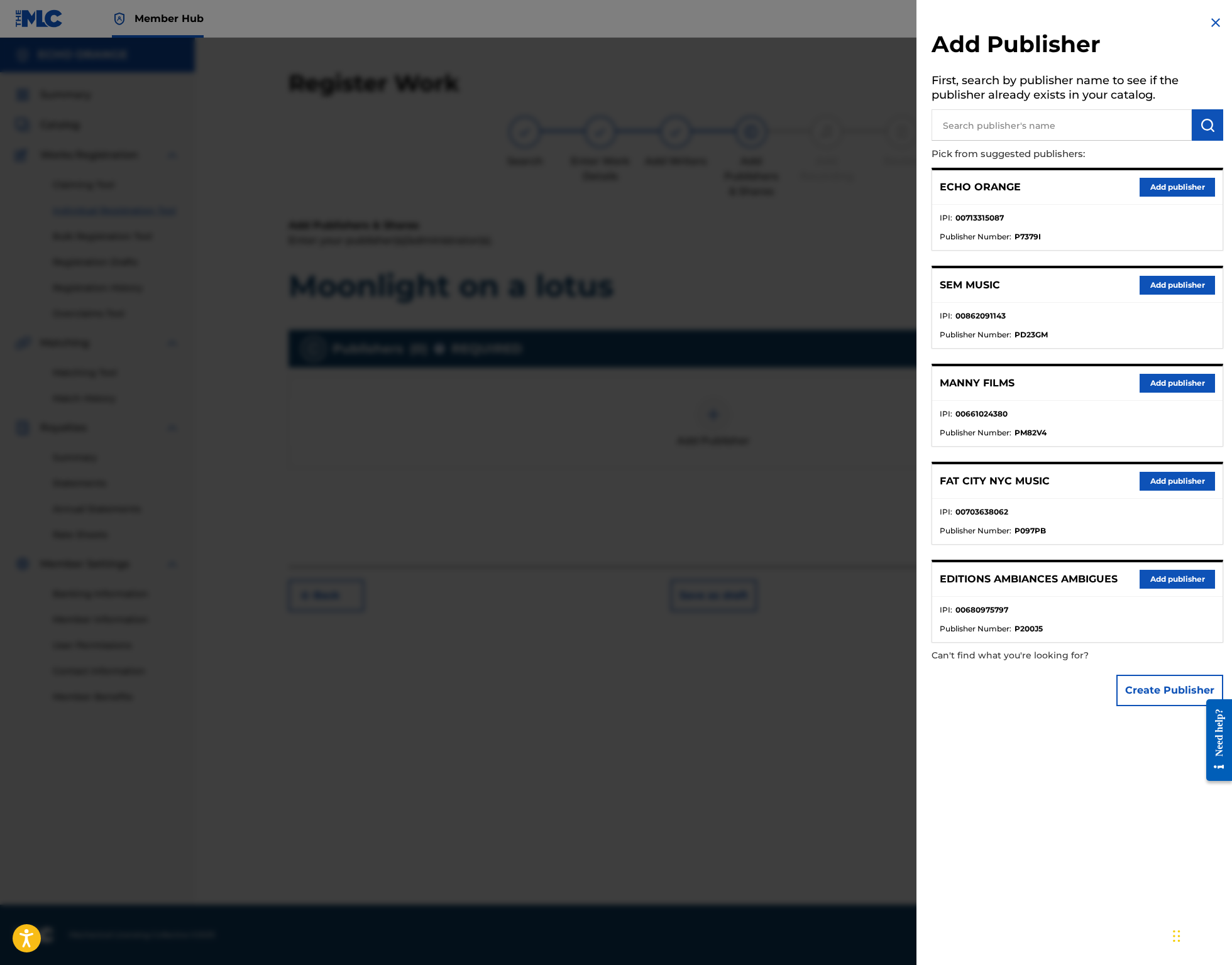
click at [995, 136] on input "text" at bounding box center [1062, 125] width 260 height 32
type input "origins"
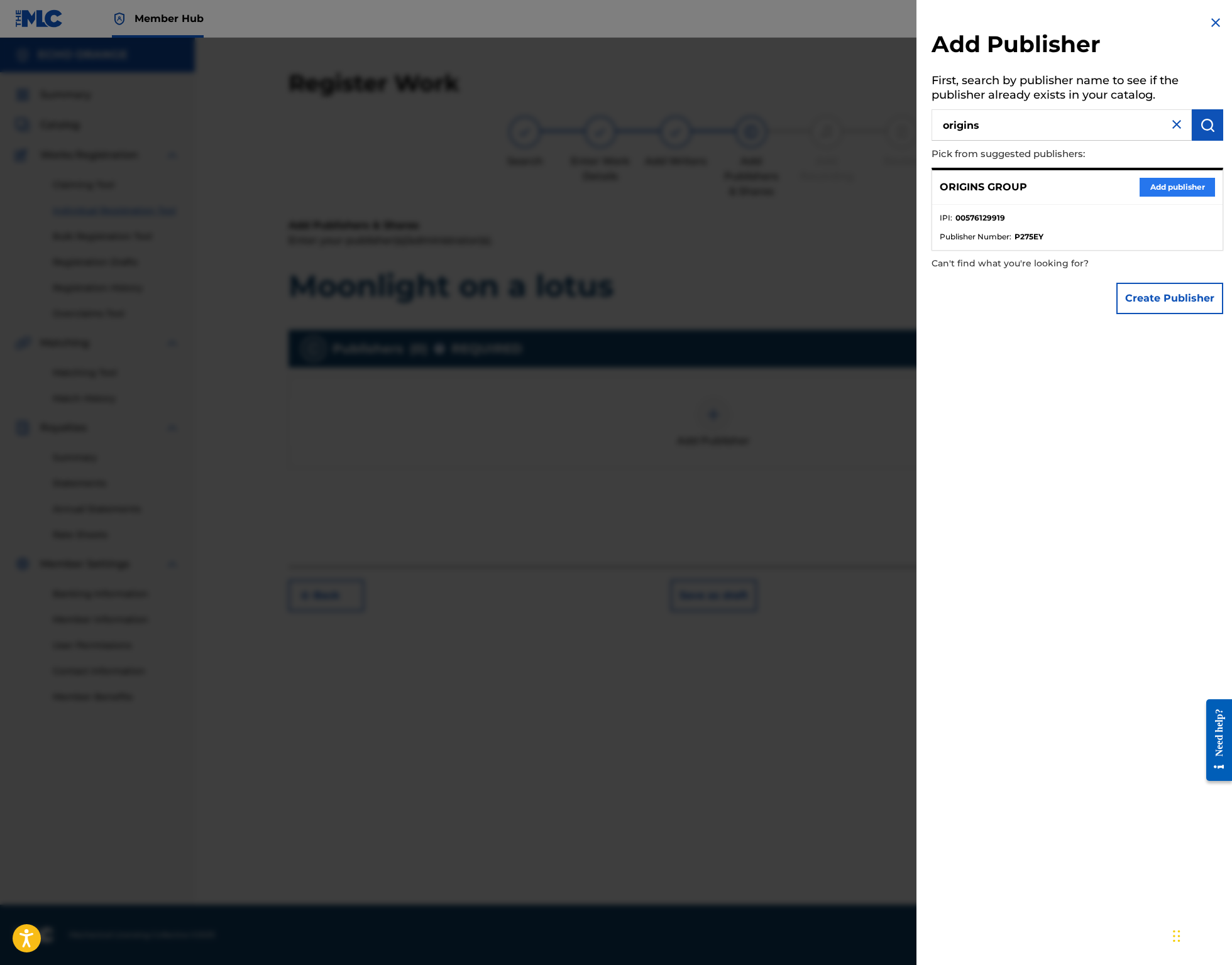
click at [1147, 191] on div "ORIGINS GROUP Add publisher" at bounding box center [1076, 188] width 290 height 35
click at [1146, 197] on button "Add publisher" at bounding box center [1176, 187] width 76 height 19
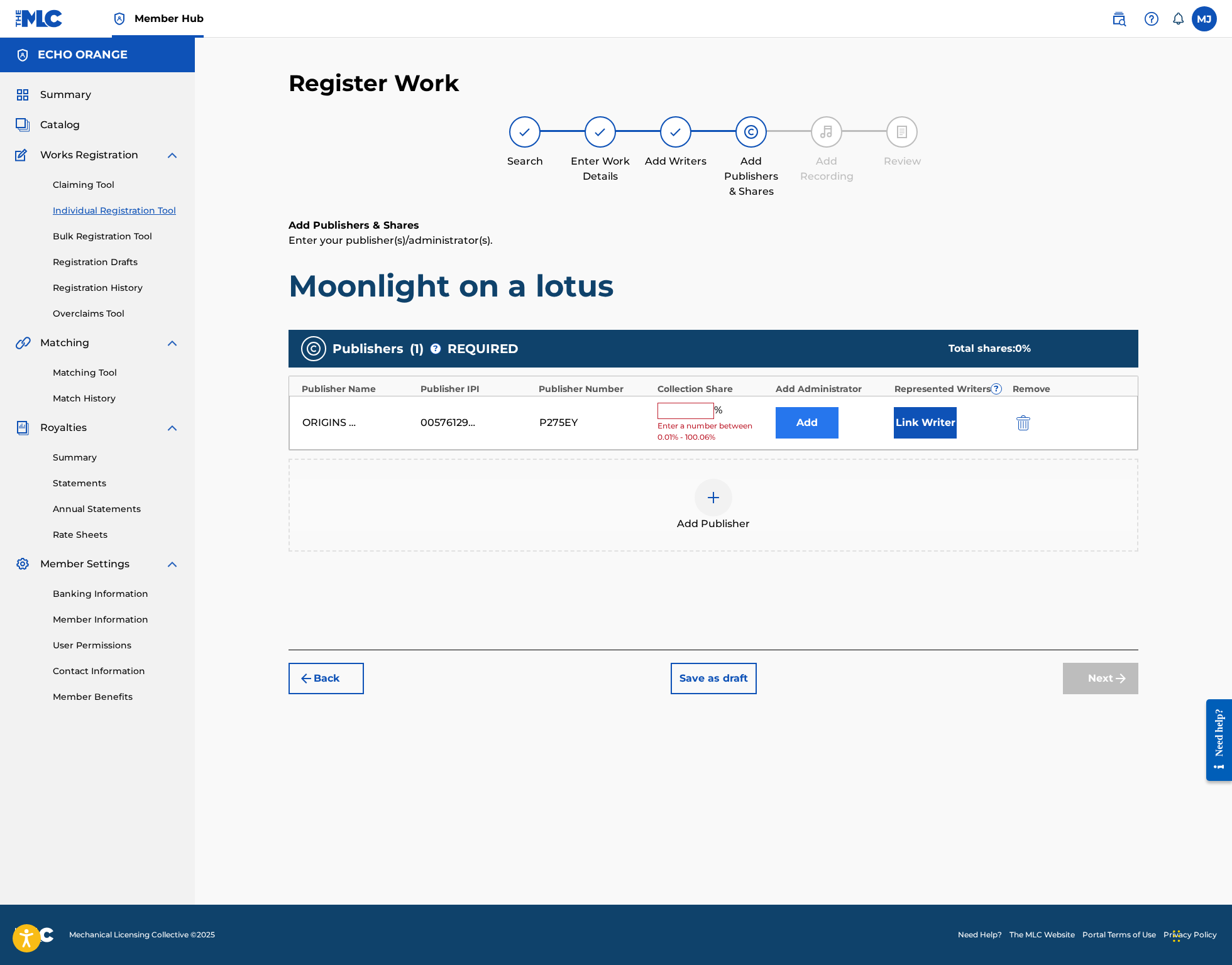
click at [839, 439] on button "Add" at bounding box center [807, 422] width 63 height 32
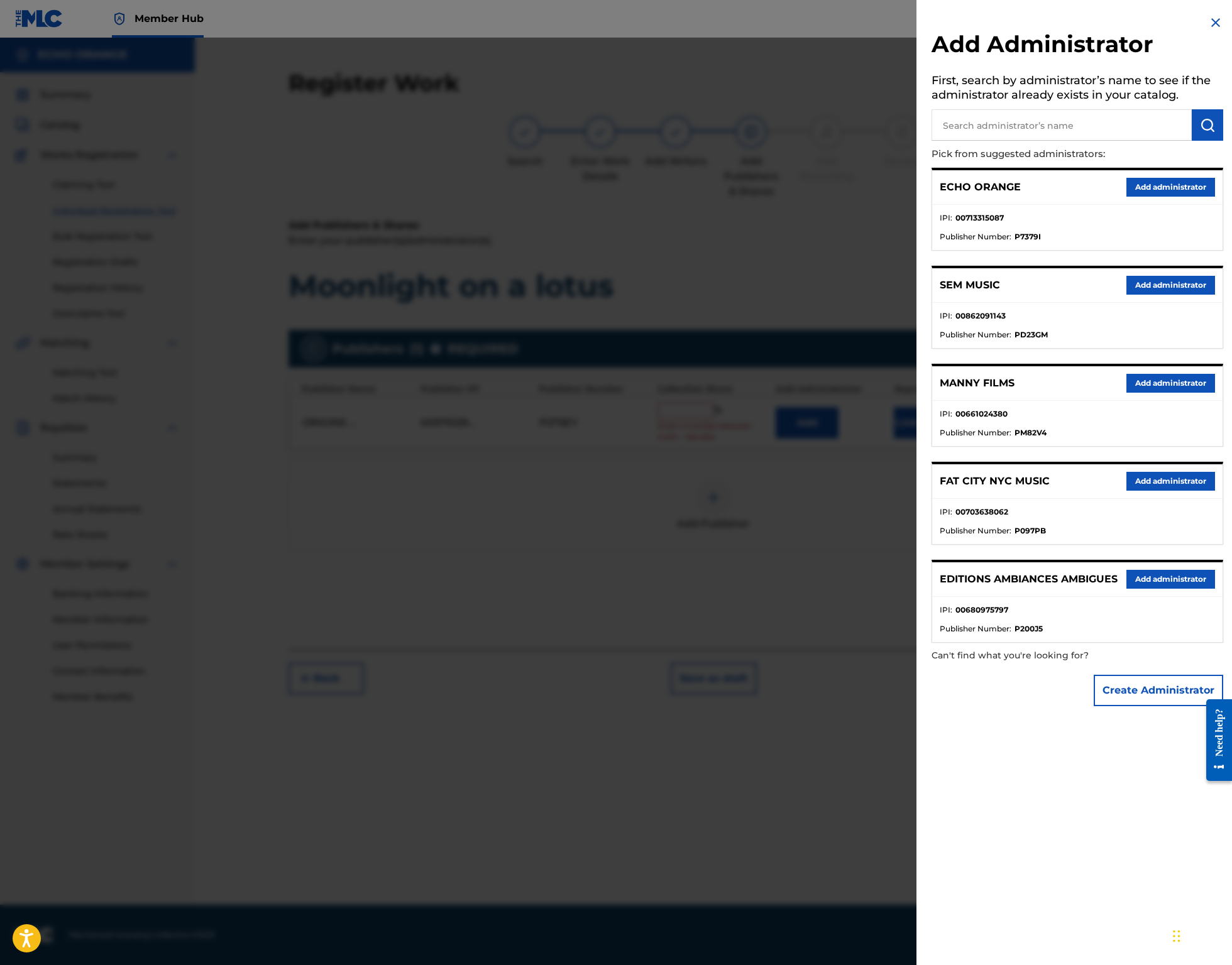
click at [1145, 194] on div "ECHO ORANGE Add administrator" at bounding box center [1076, 188] width 290 height 35
click at [1145, 197] on button "Add administrator" at bounding box center [1170, 187] width 88 height 19
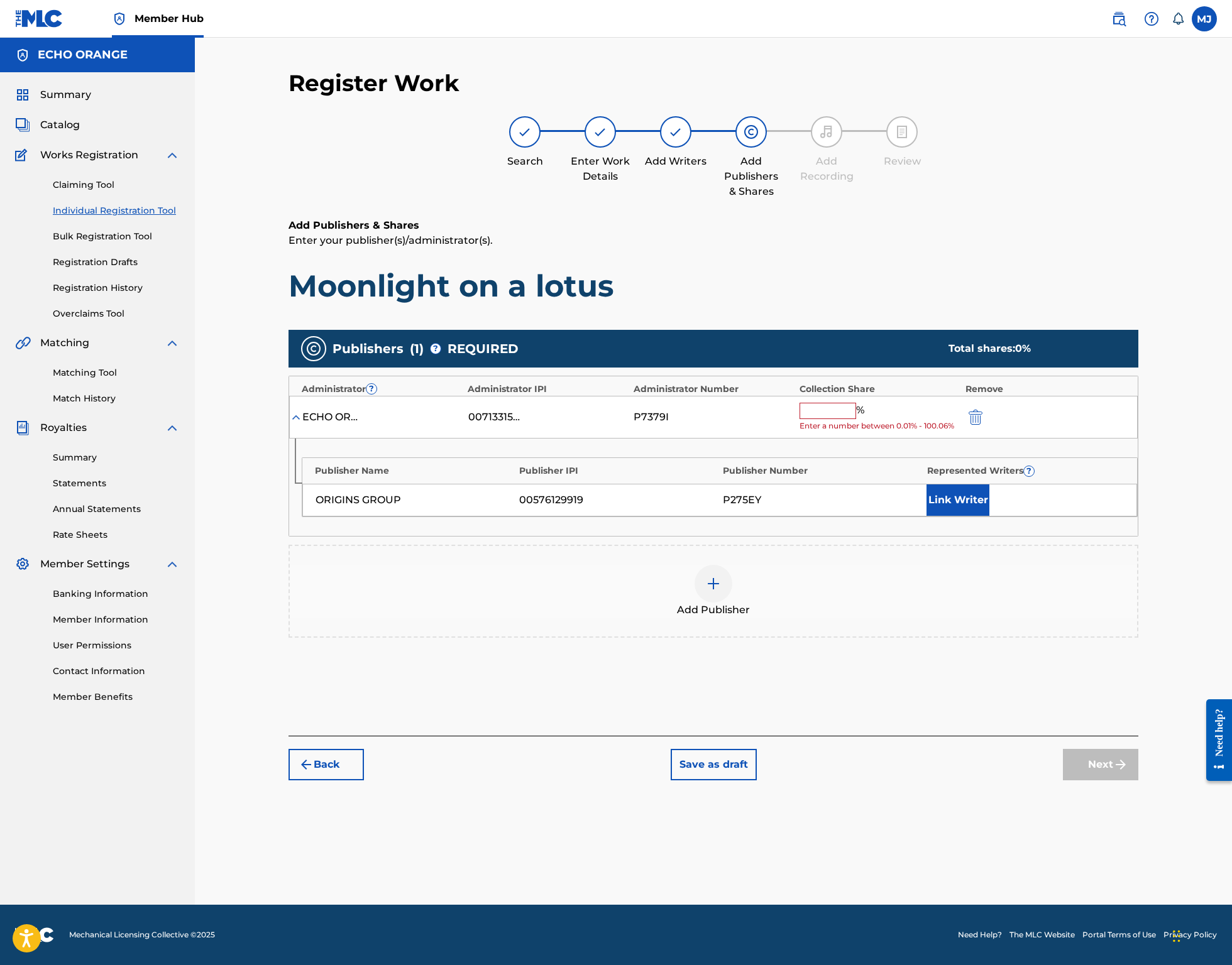
click at [856, 419] on input "text" at bounding box center [828, 411] width 56 height 16
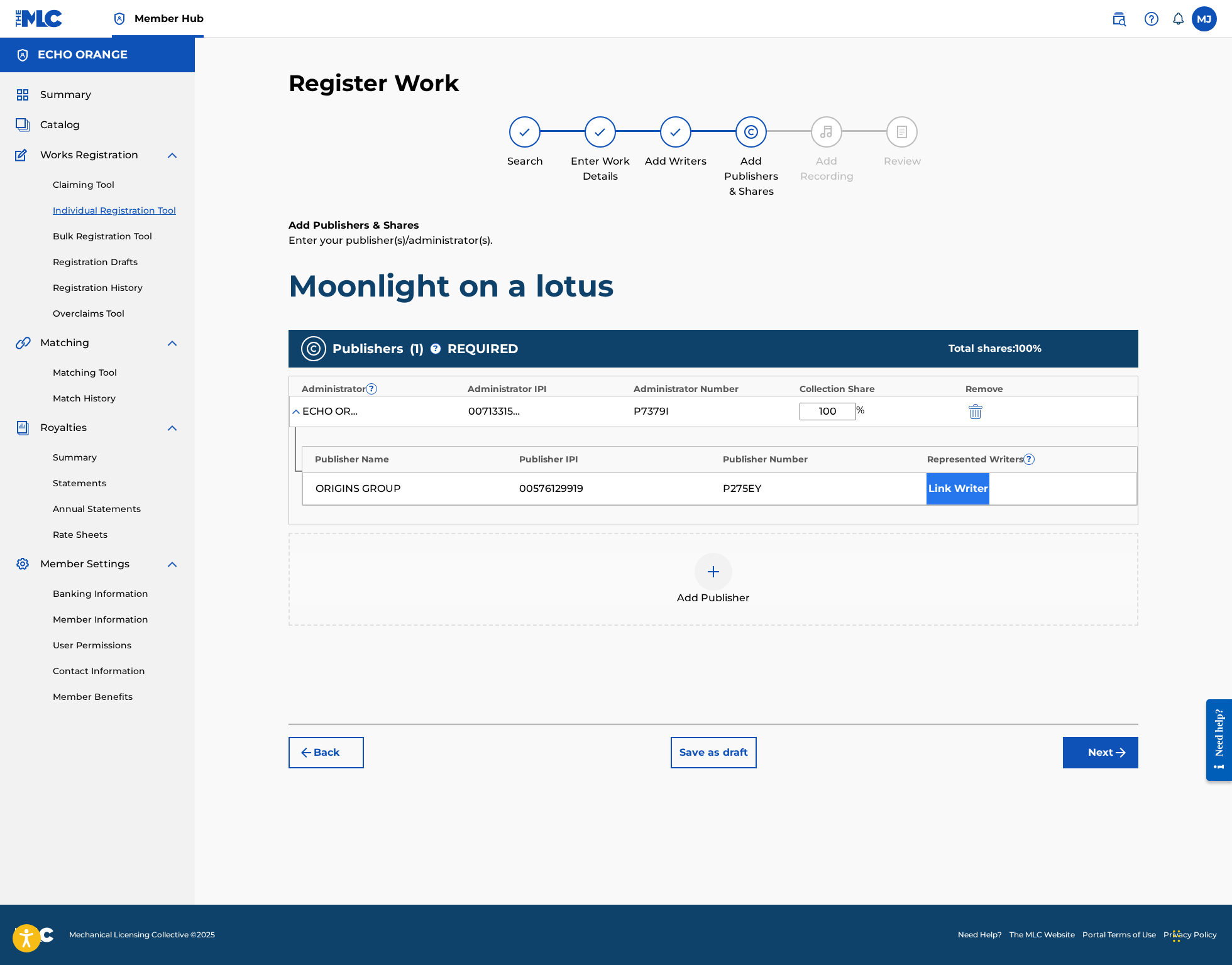
type input "100"
click at [989, 504] on button "Link Writer" at bounding box center [957, 489] width 63 height 32
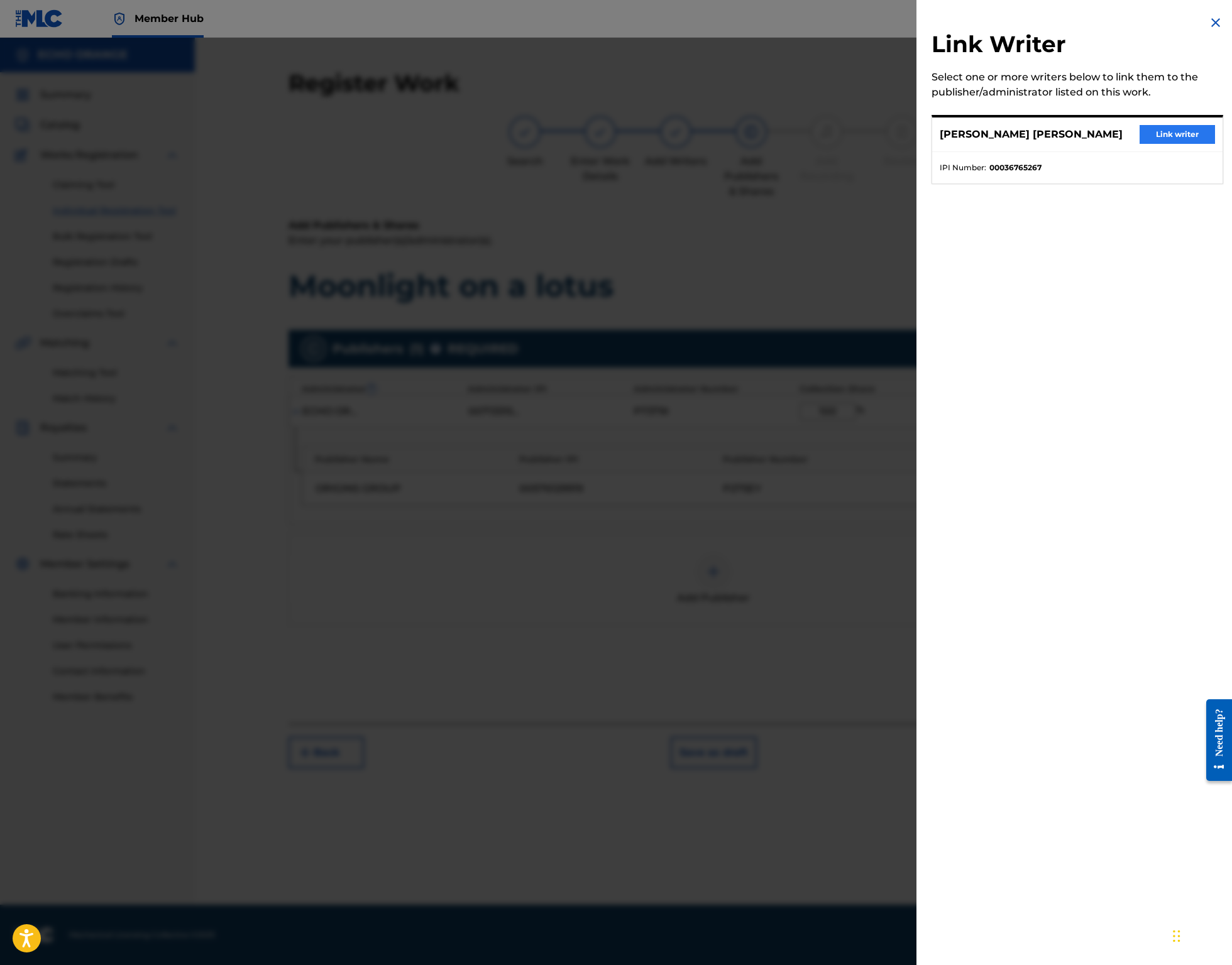
click at [1184, 137] on div "DENIS MARCEL HEKIMIAN Link writer" at bounding box center [1076, 135] width 290 height 35
click at [1184, 138] on button "Link writer" at bounding box center [1176, 134] width 76 height 19
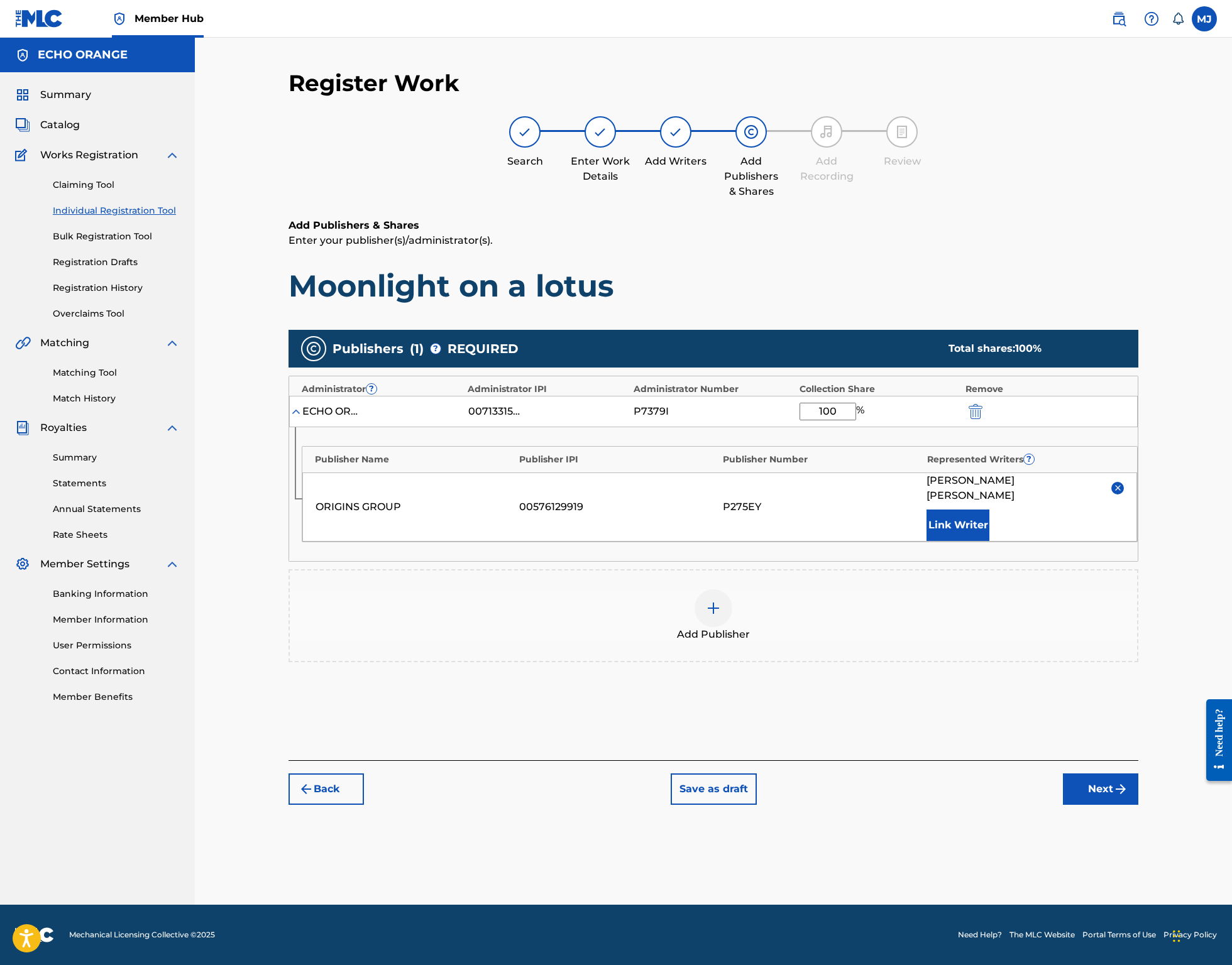
click at [1138, 805] on button "Next" at bounding box center [1100, 789] width 76 height 32
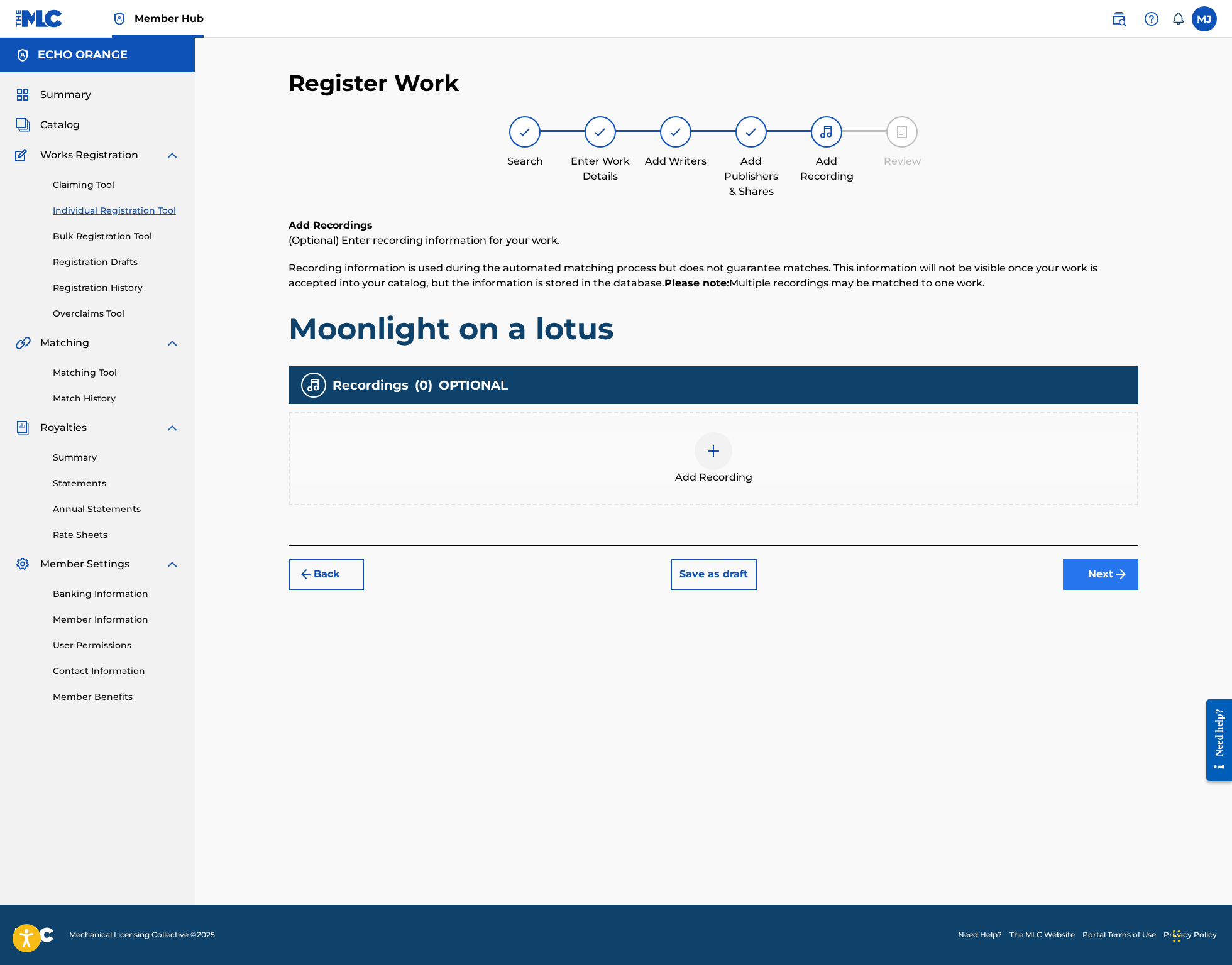
click at [1138, 590] on button "Next" at bounding box center [1100, 574] width 76 height 32
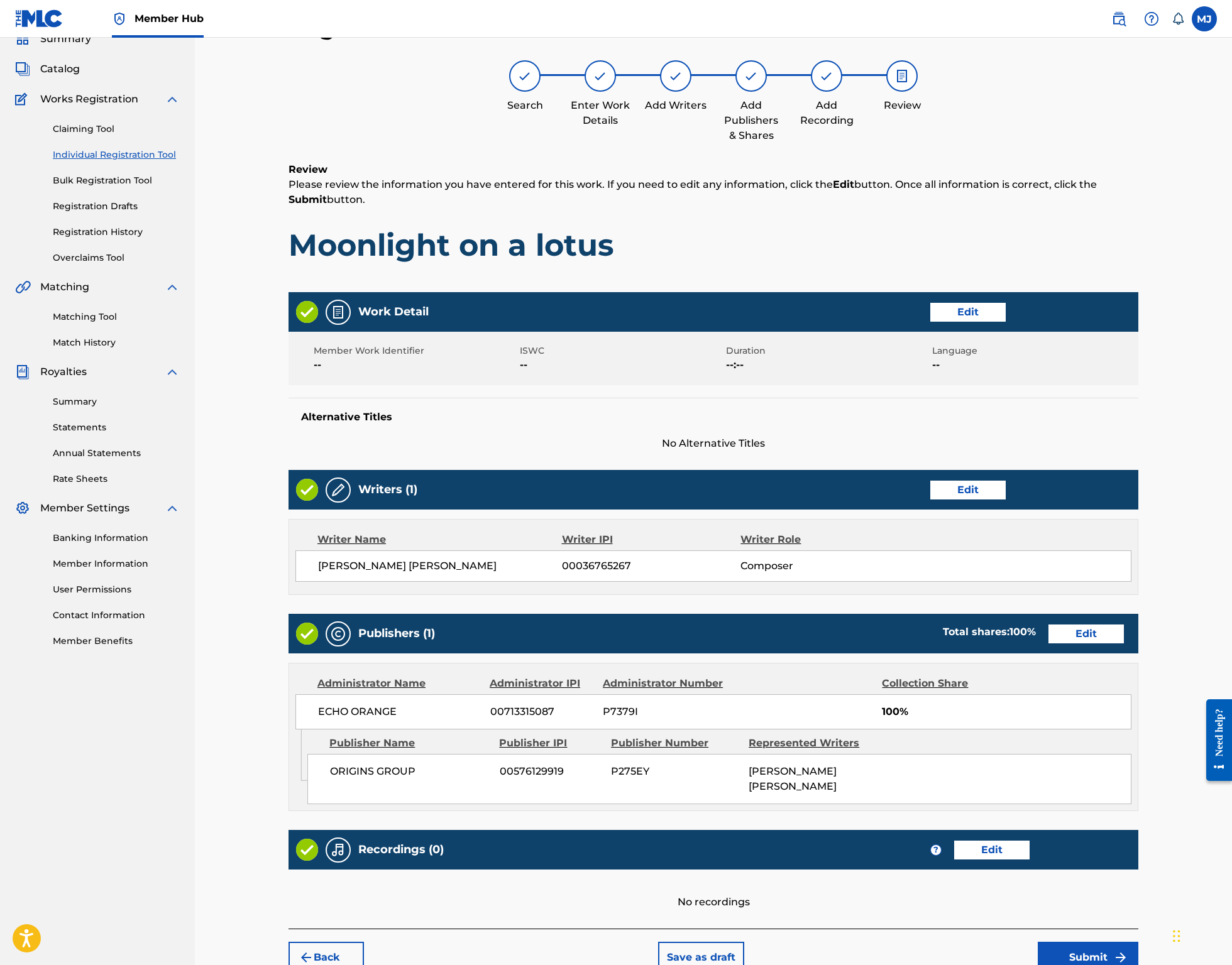
scroll to position [242, 0]
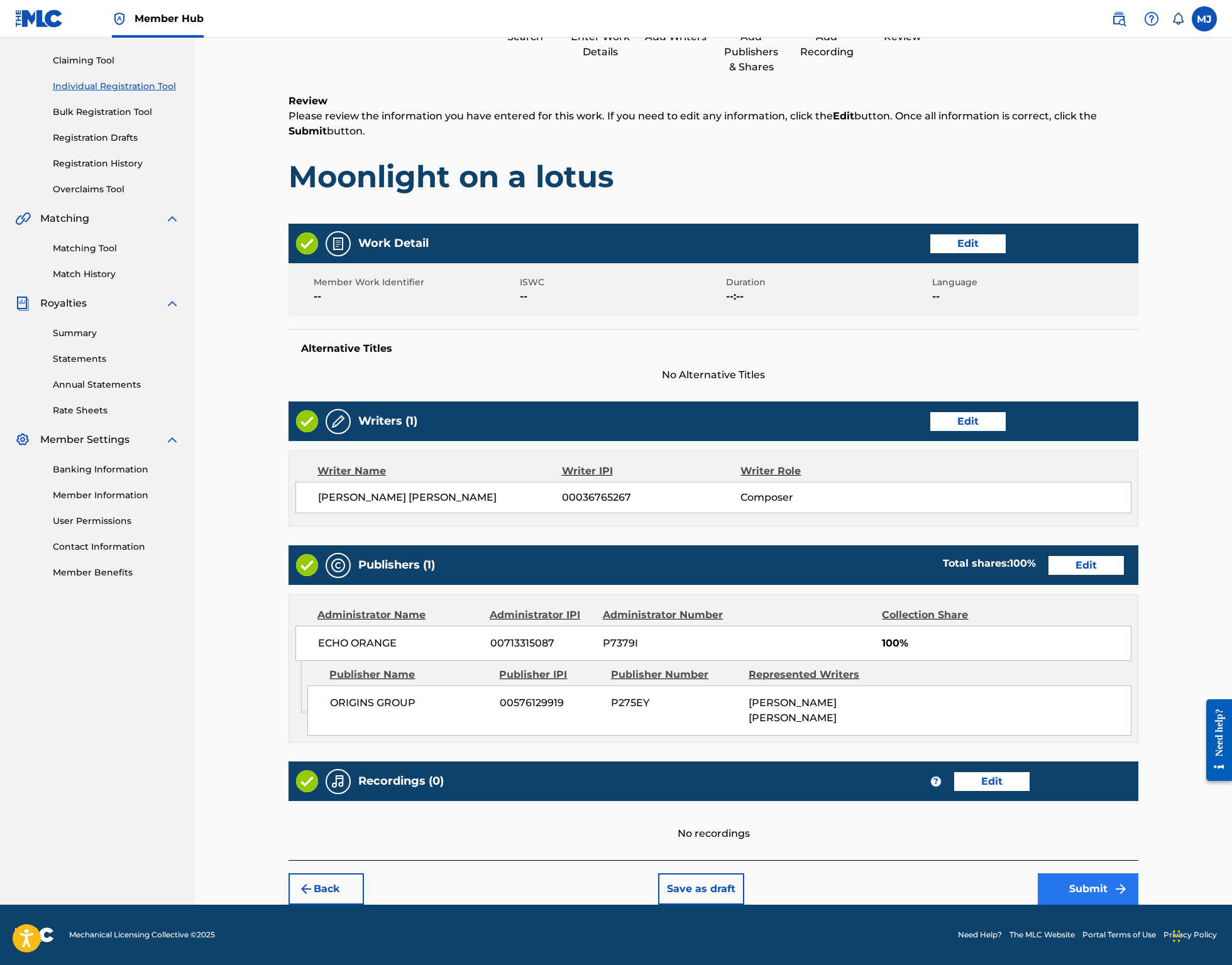
click at [1138, 886] on button "Submit" at bounding box center [1087, 889] width 100 height 32
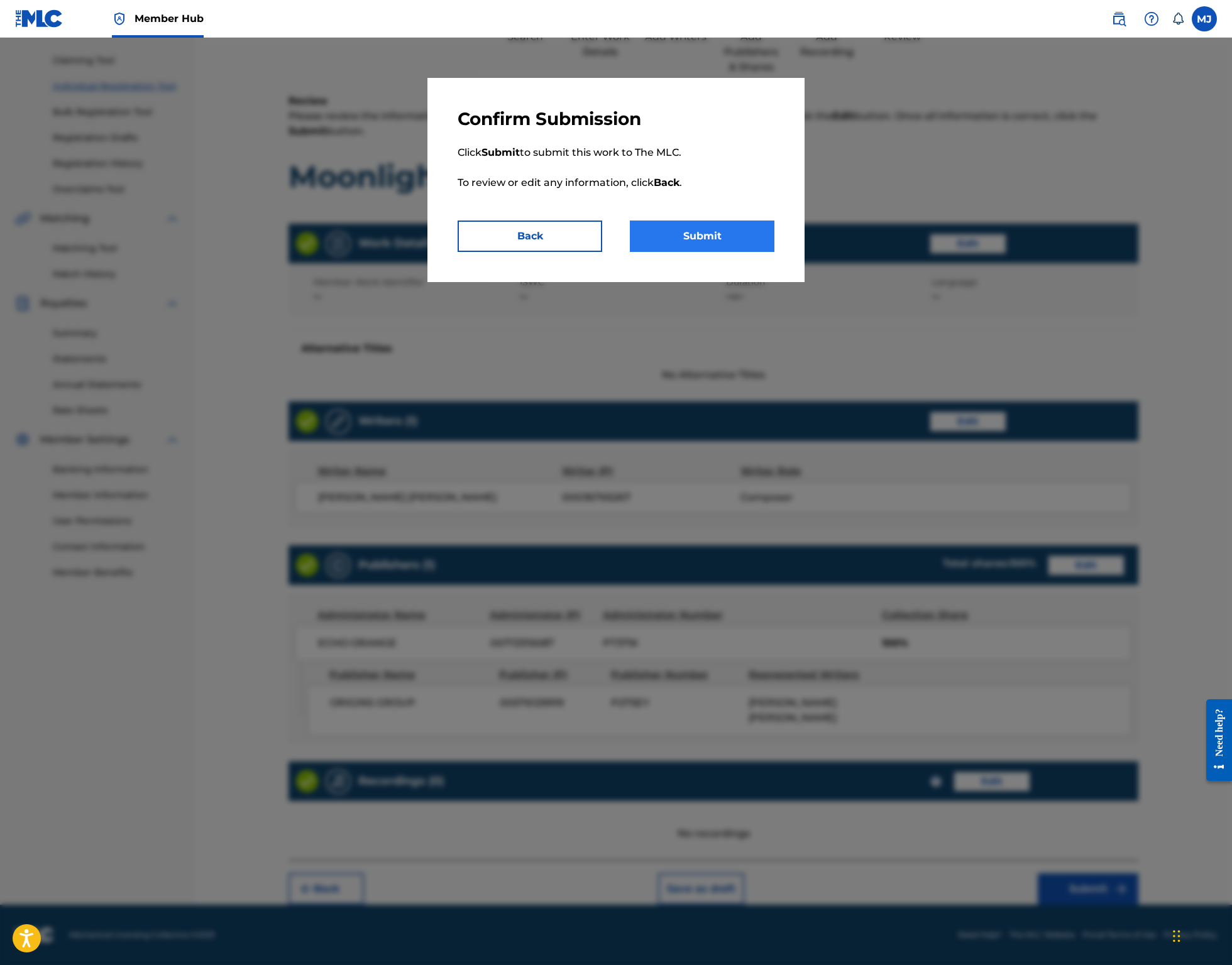
click at [729, 252] on button "Submit" at bounding box center [702, 236] width 145 height 32
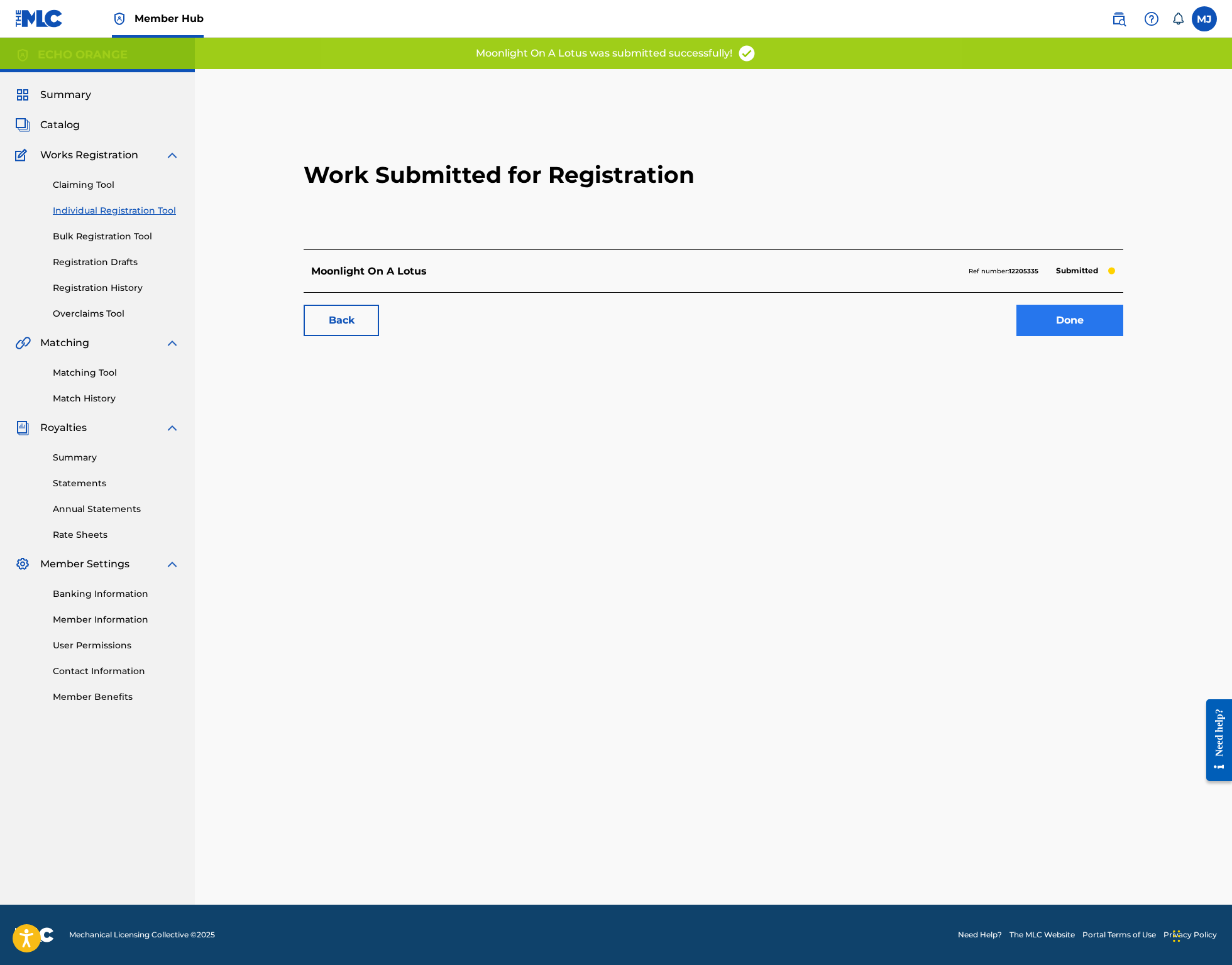
click at [1081, 336] on link "Done" at bounding box center [1069, 320] width 107 height 32
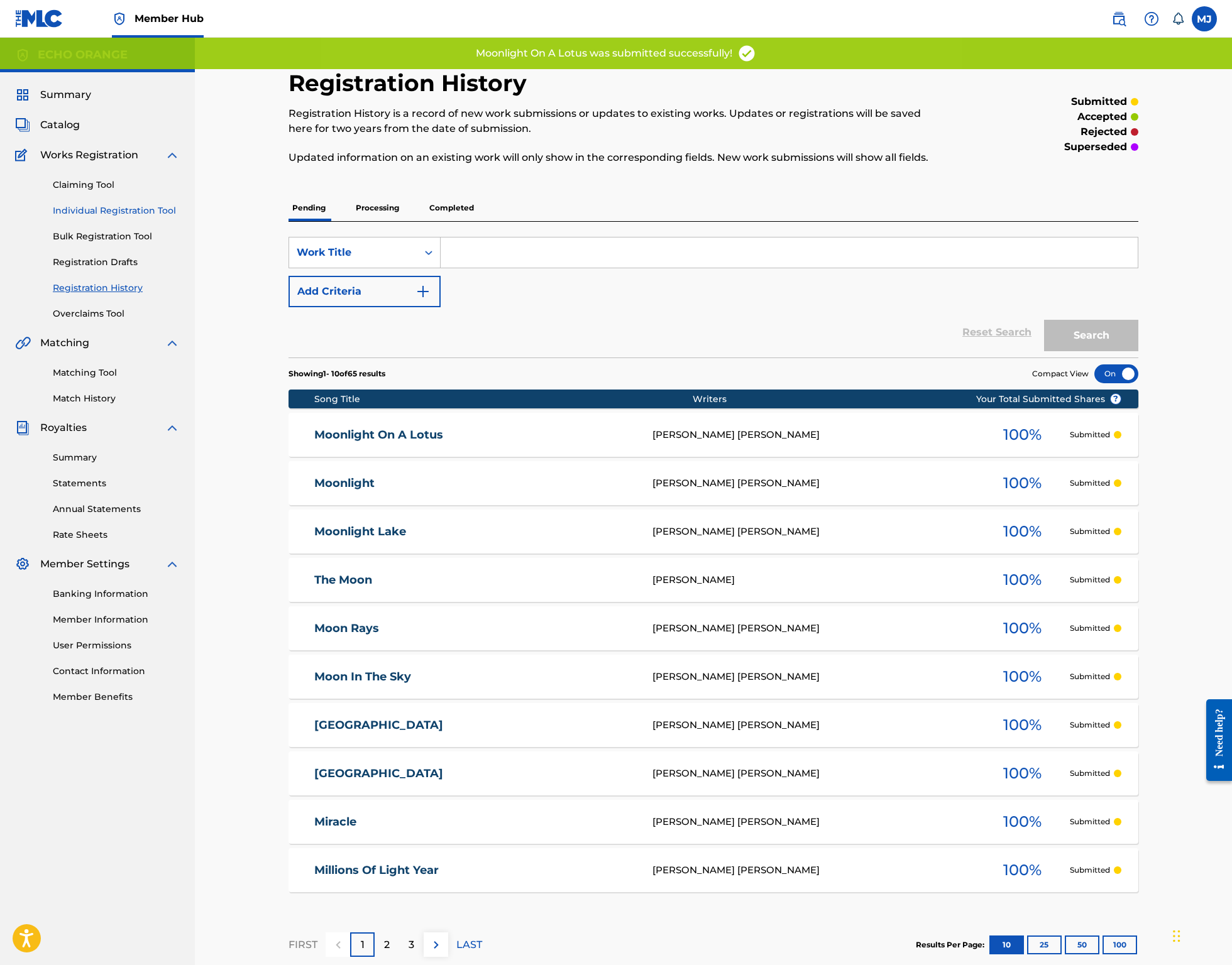
click at [137, 218] on link "Individual Registration Tool" at bounding box center [116, 210] width 127 height 13
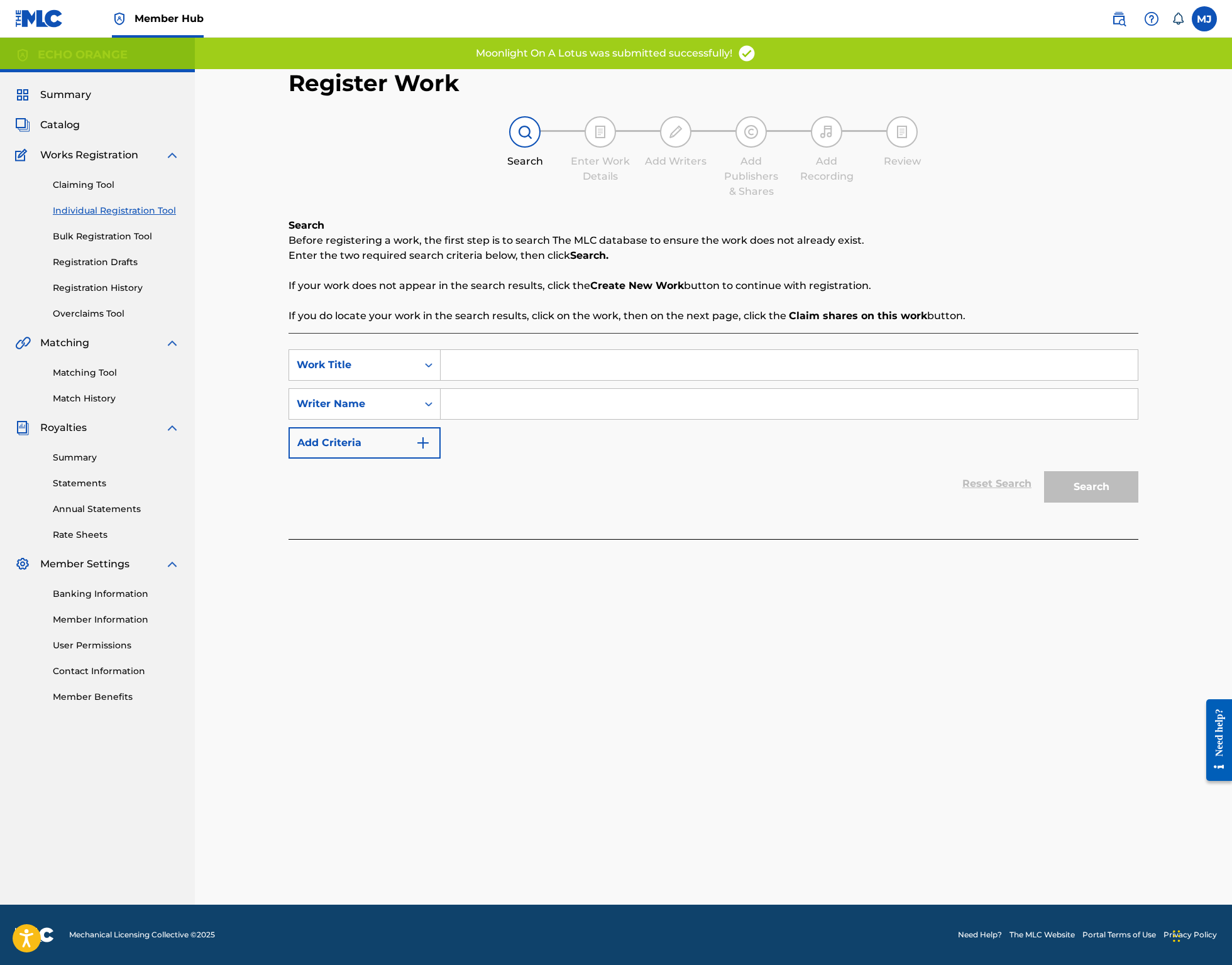
click at [513, 381] on input "Search Form" at bounding box center [789, 364] width 697 height 30
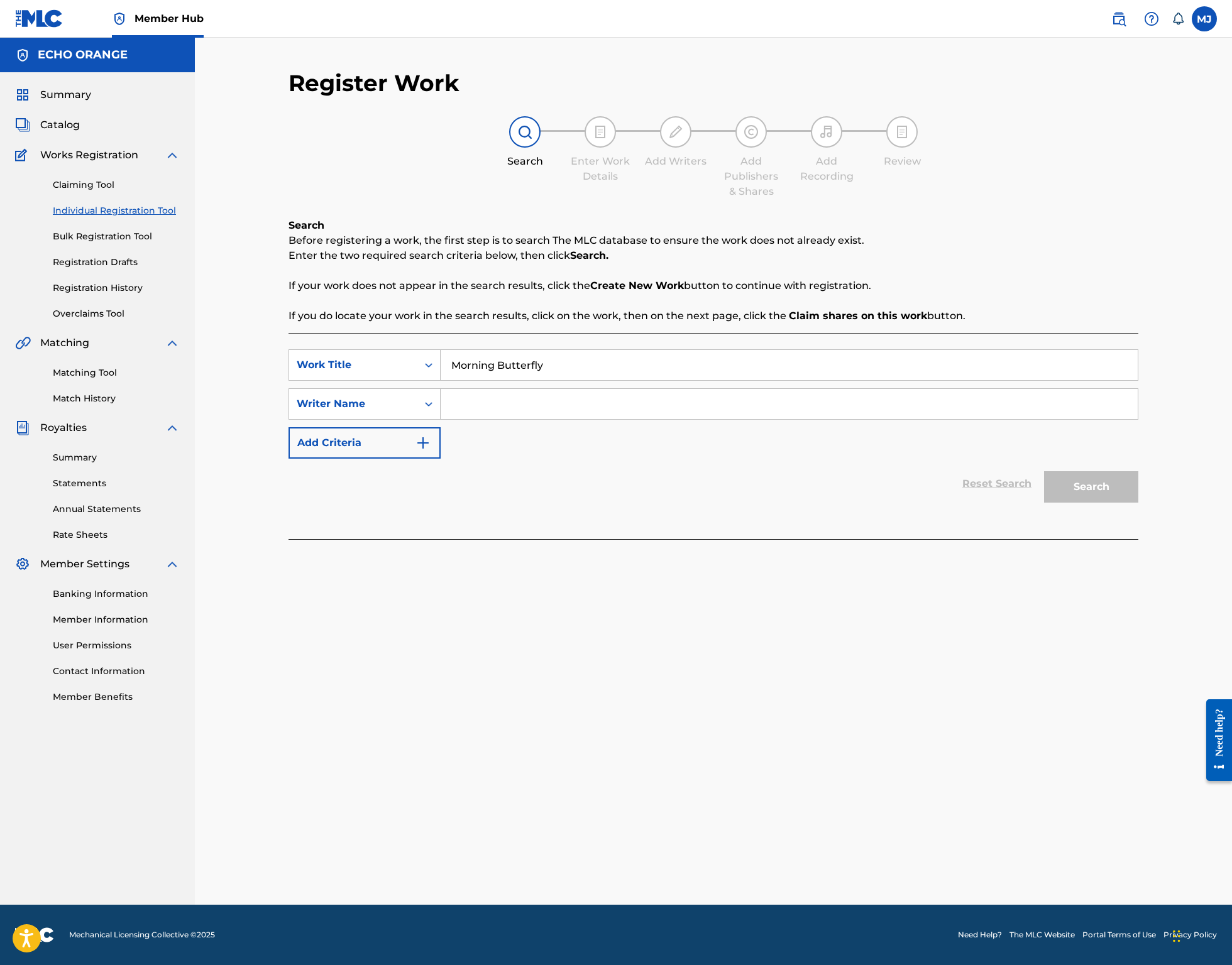
type input "Morning Butterfly"
click at [587, 419] on input "Search Form" at bounding box center [789, 403] width 697 height 30
paste input "denis hekimian"
type input "denis hekimian"
click at [1138, 503] on button "Search" at bounding box center [1091, 487] width 95 height 32
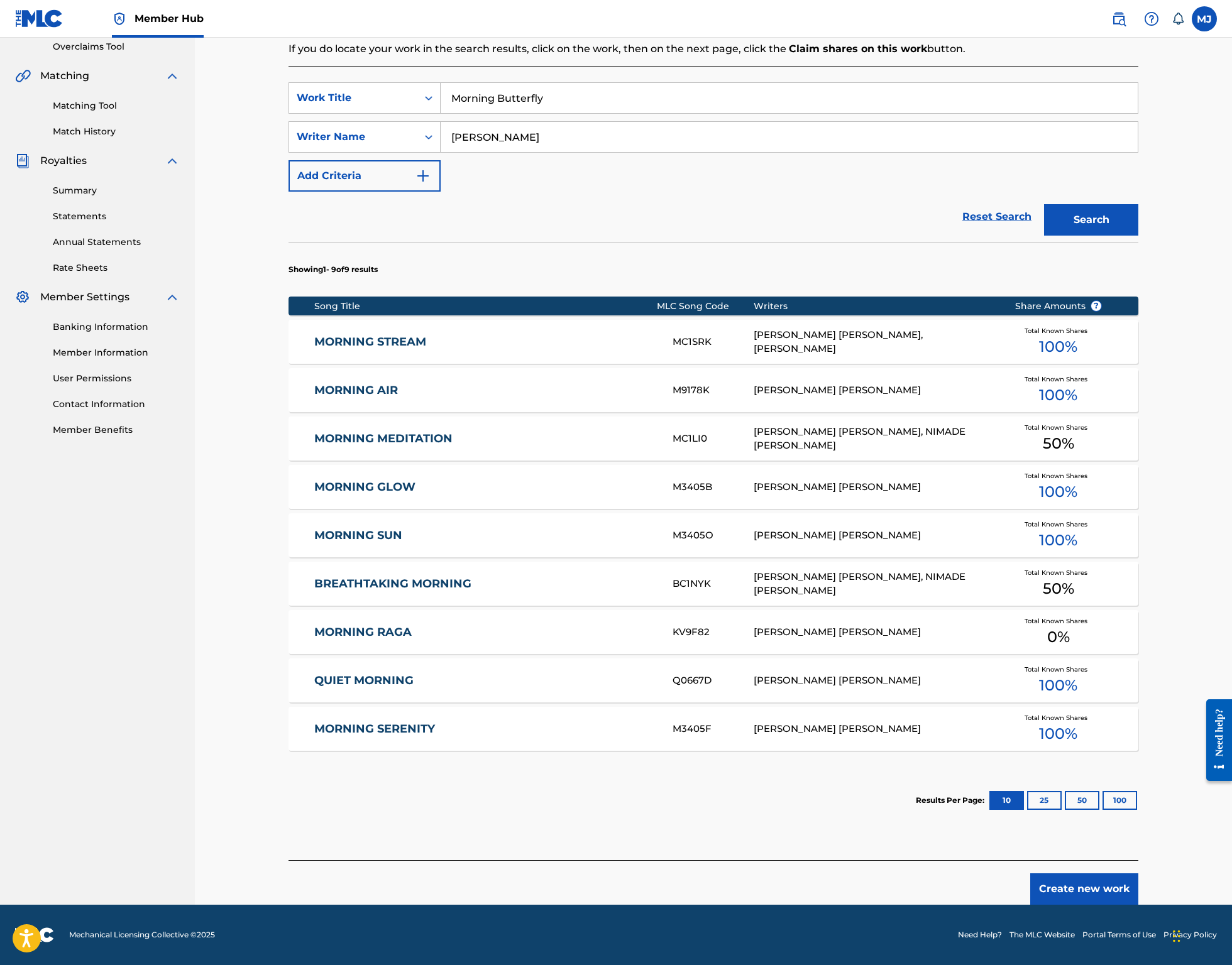
scroll to position [374, 0]
click at [1138, 860] on div "Create new work" at bounding box center [713, 882] width 850 height 45
click at [1138, 873] on button "Create new work" at bounding box center [1084, 889] width 108 height 32
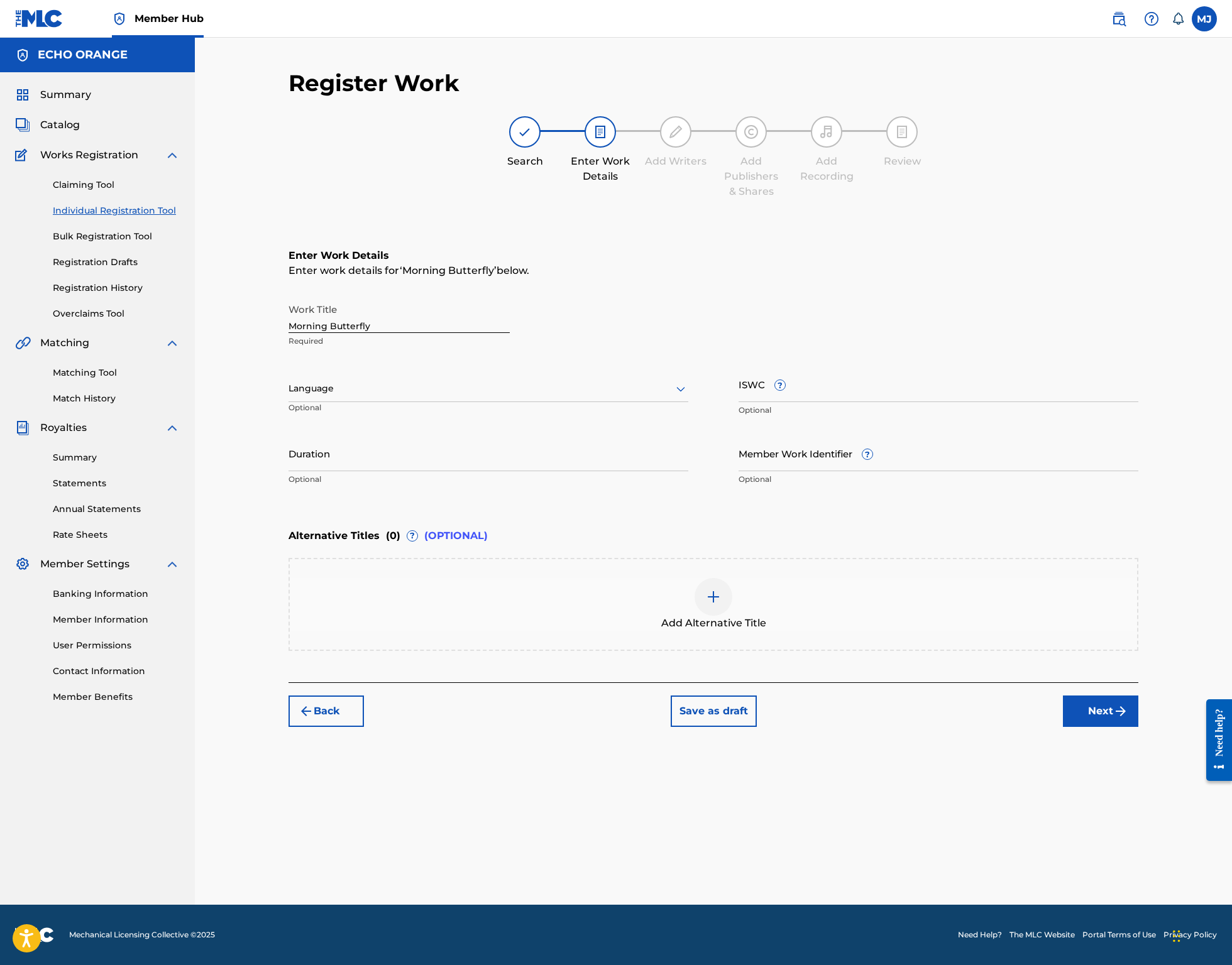
scroll to position [0, 0]
click at [1138, 726] on button "Next" at bounding box center [1100, 711] width 76 height 32
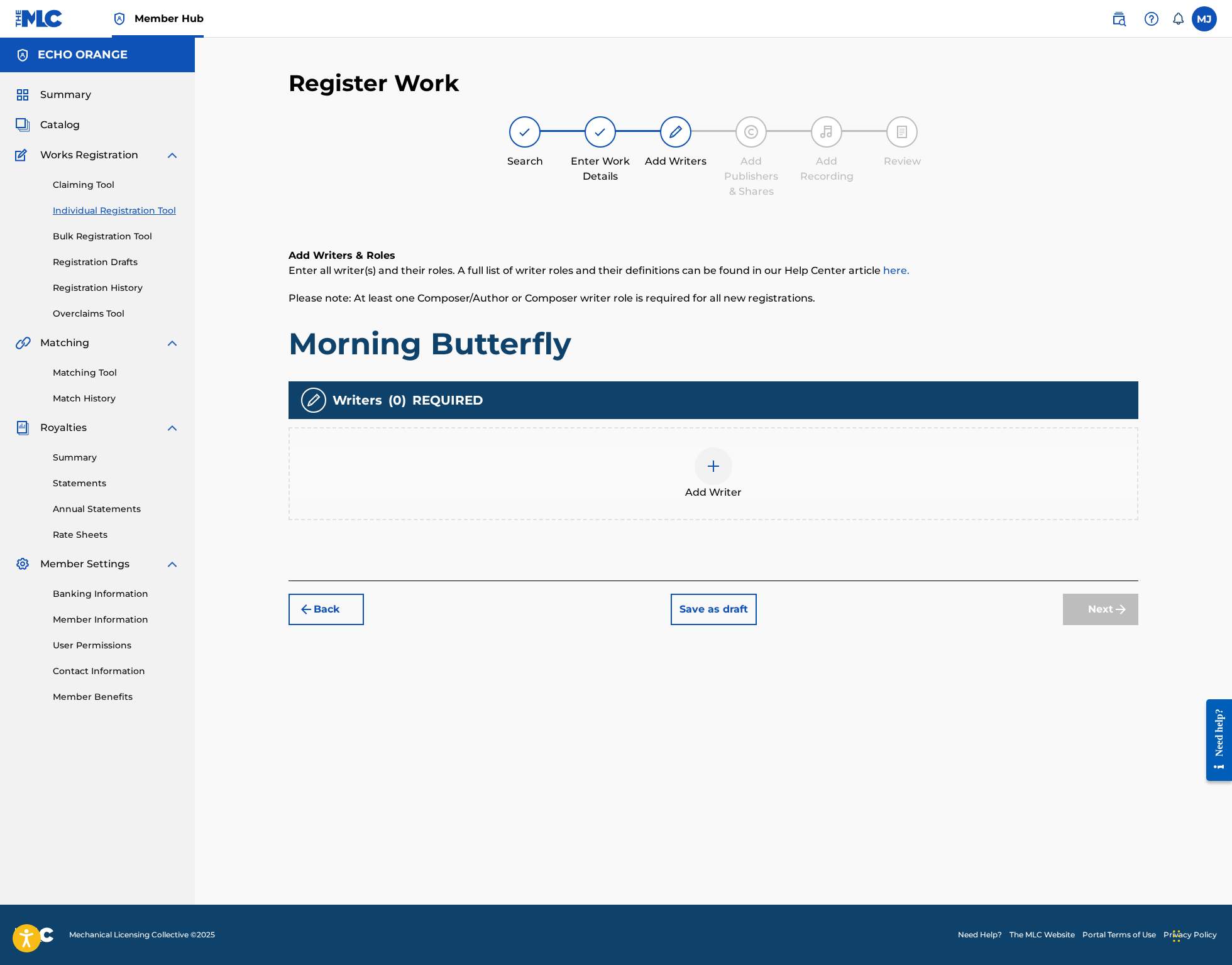
click at [794, 500] on div "Add Writer" at bounding box center [713, 473] width 847 height 53
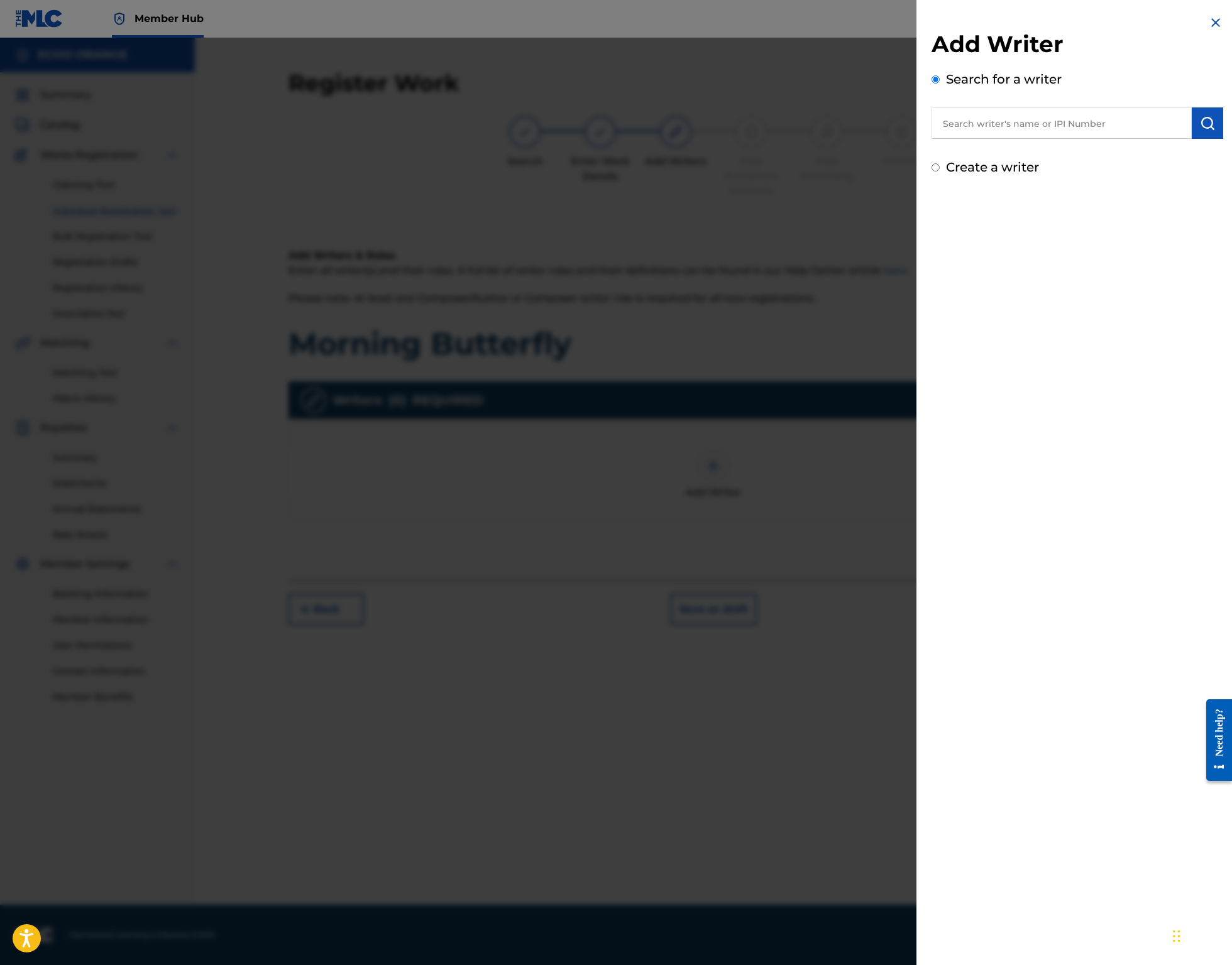
click at [983, 139] on input "text" at bounding box center [1062, 123] width 260 height 32
paste input "denis hekimian"
type input "denis hekimian"
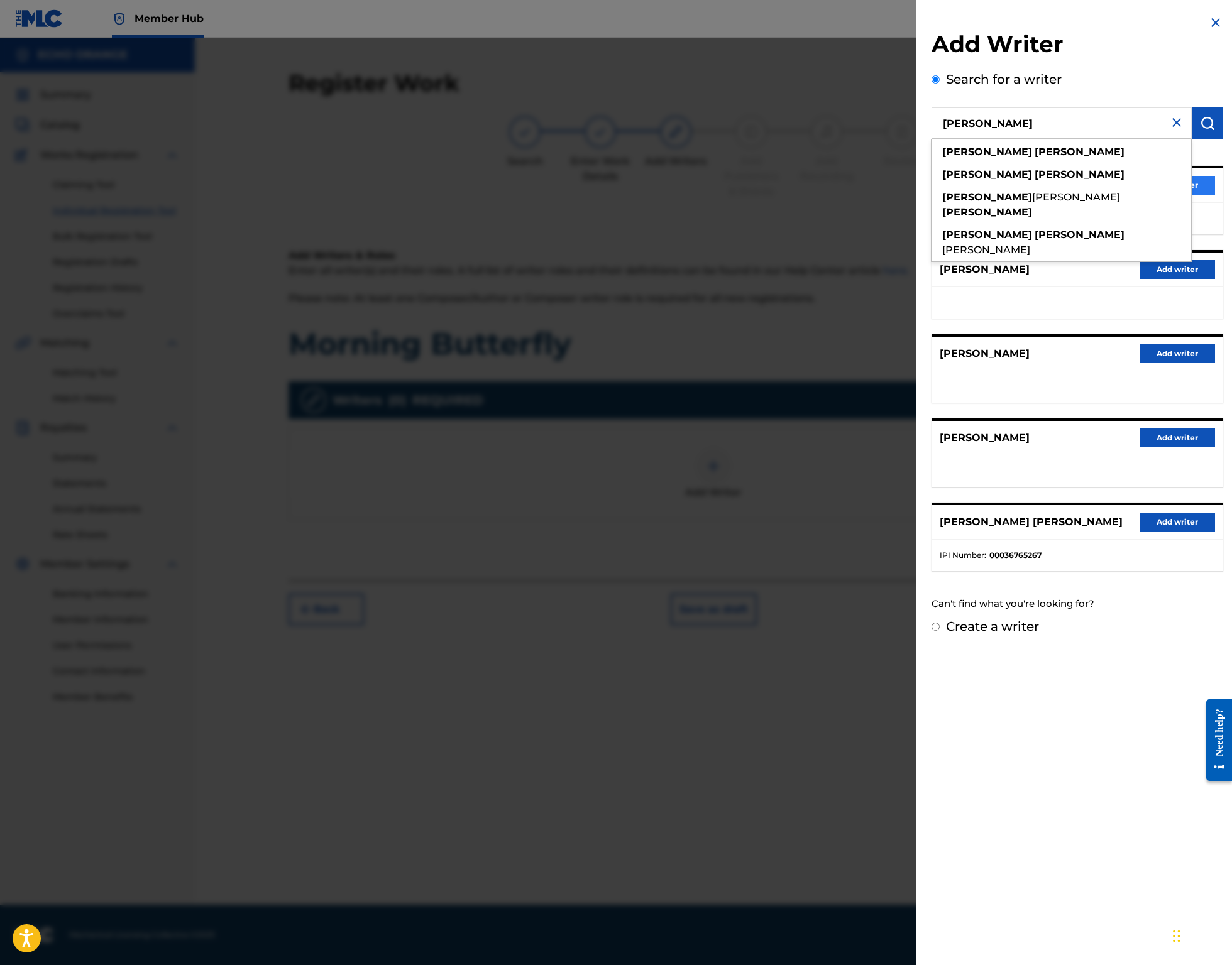
click at [1190, 195] on button "Add writer" at bounding box center [1176, 185] width 76 height 19
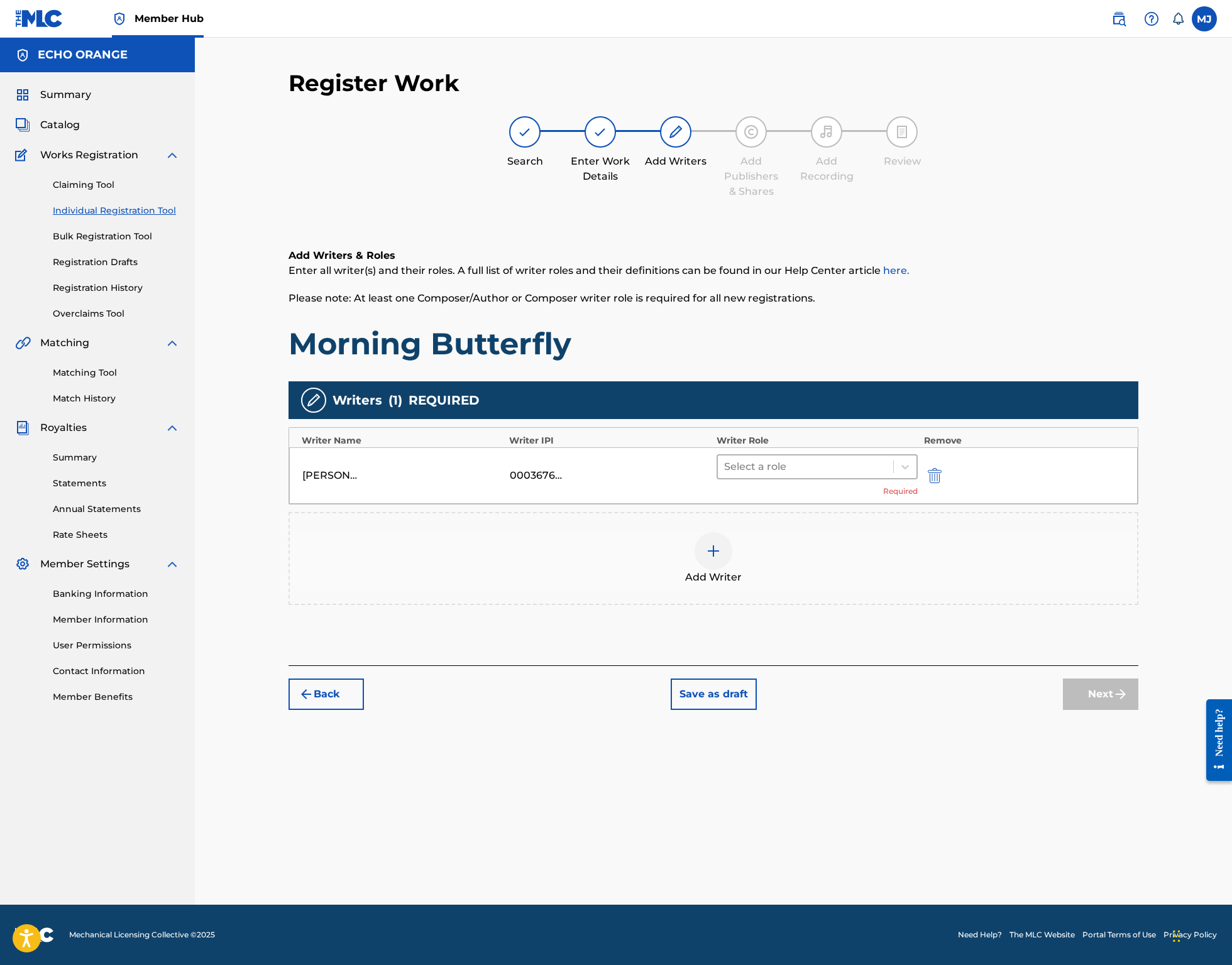
click at [802, 475] on div at bounding box center [805, 466] width 163 height 17
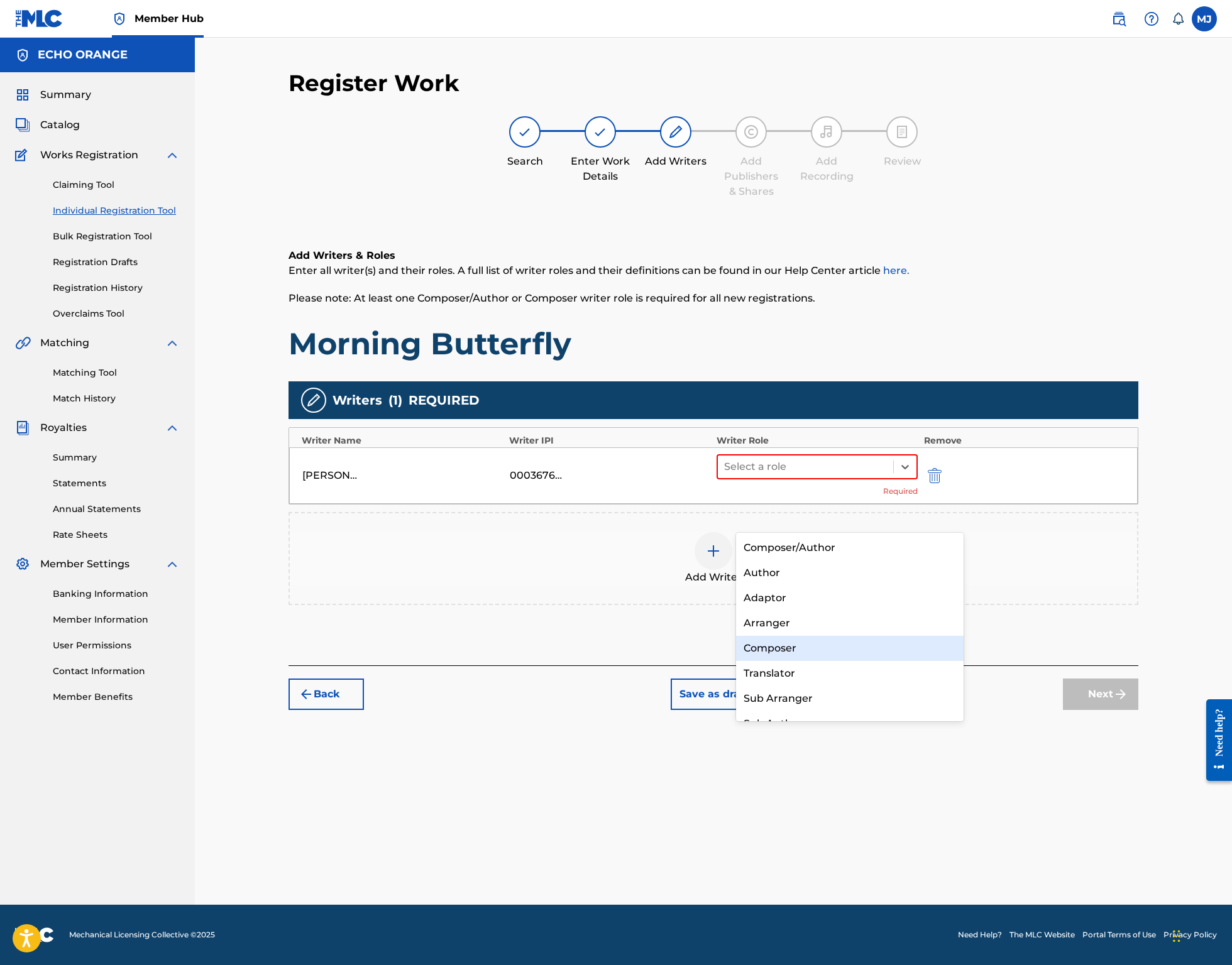
click at [798, 652] on div "Composer" at bounding box center [850, 648] width 228 height 25
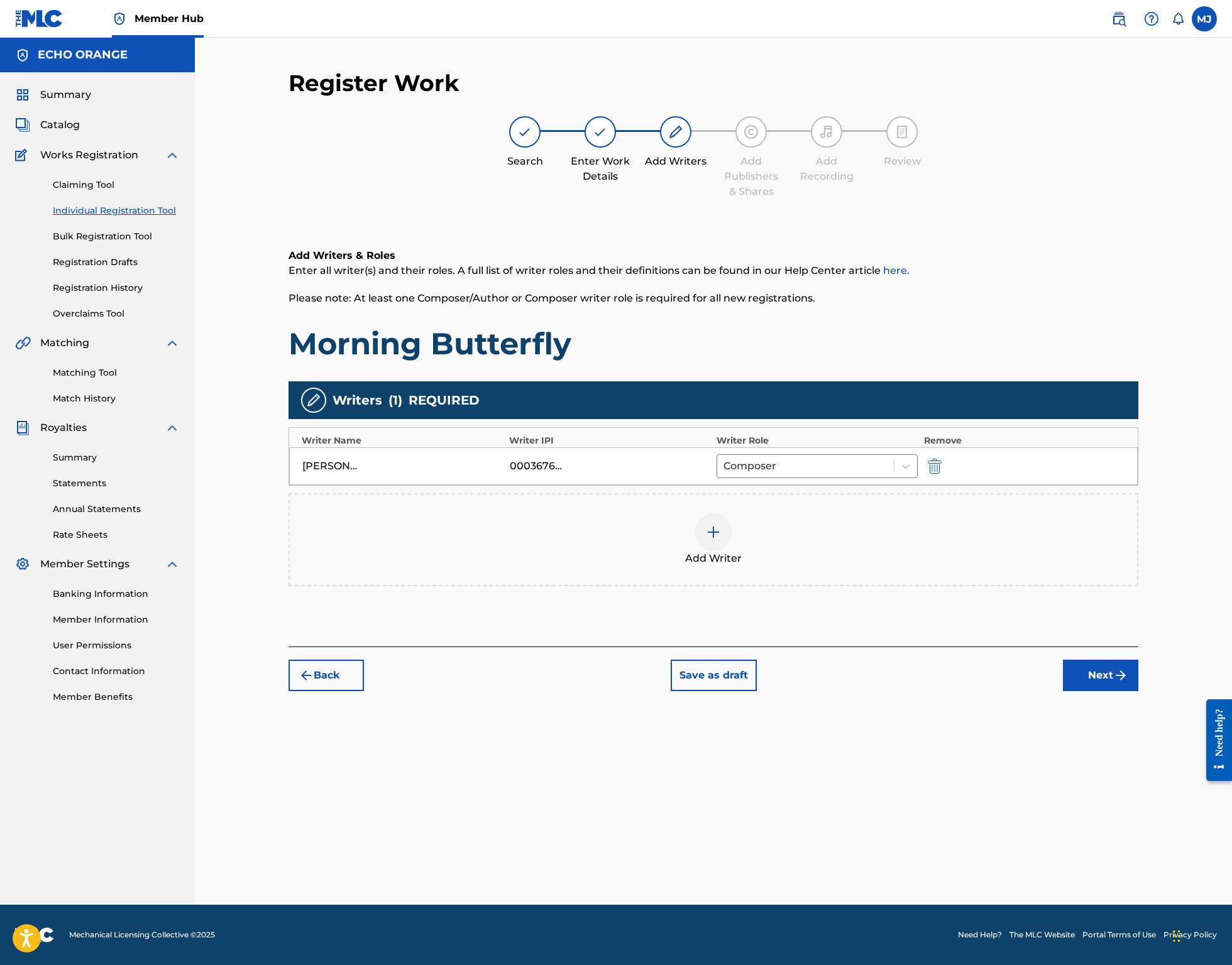
click at [1138, 691] on button "Next" at bounding box center [1100, 676] width 76 height 32
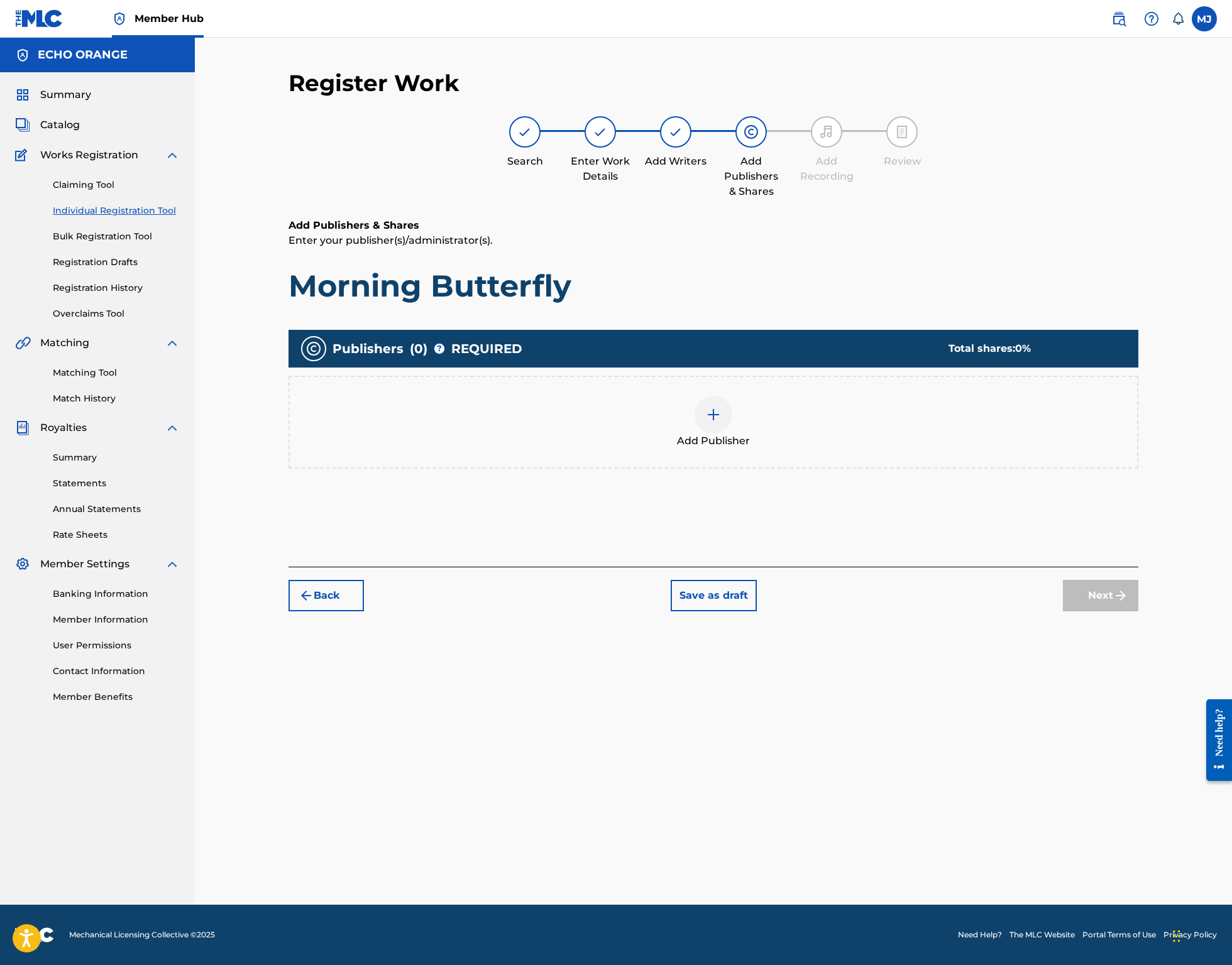
click at [772, 445] on div "Add Publisher" at bounding box center [713, 422] width 847 height 53
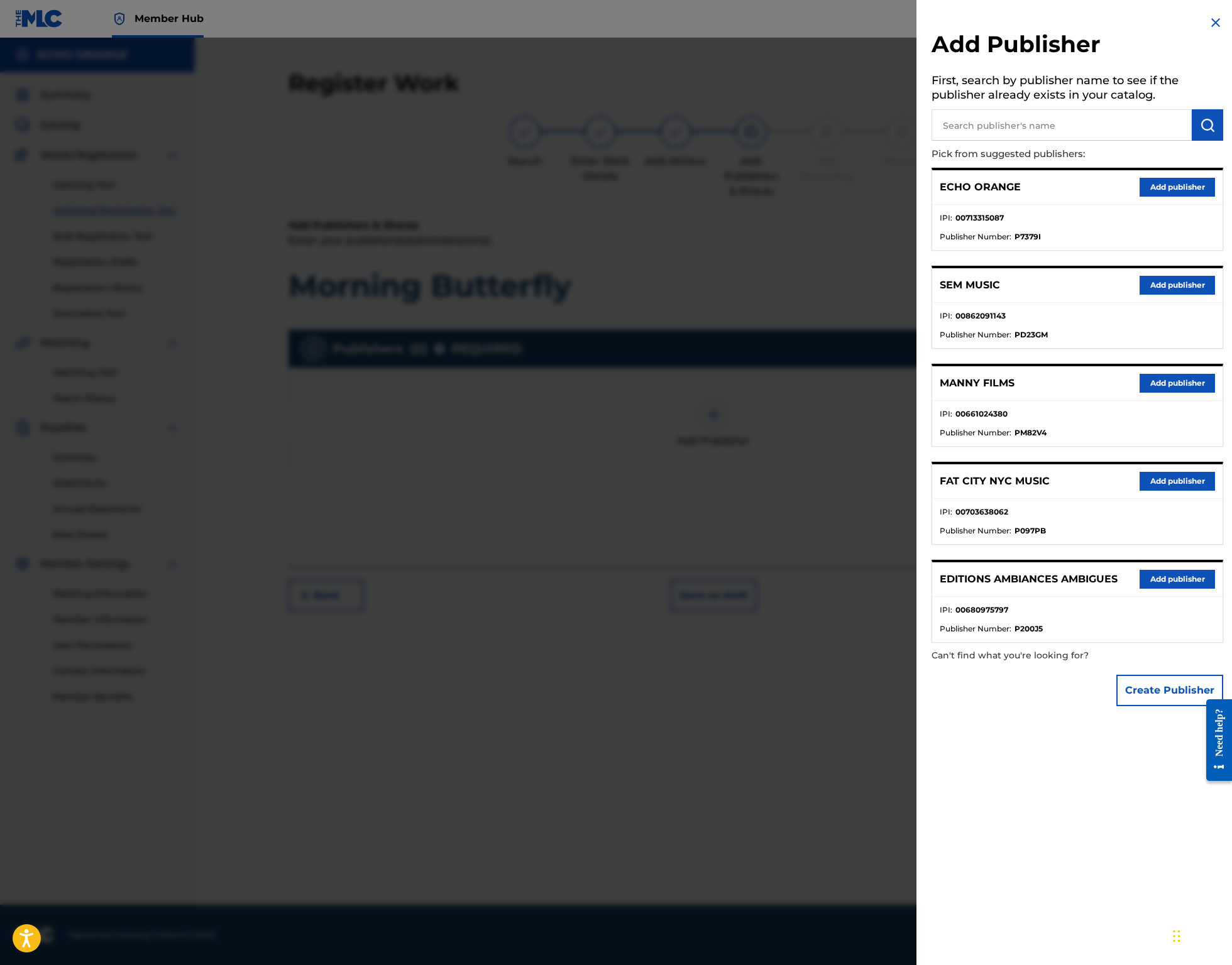
click at [1052, 117] on input "text" at bounding box center [1062, 125] width 260 height 32
click at [1052, 133] on input "text" at bounding box center [1062, 125] width 260 height 32
type input "origins"
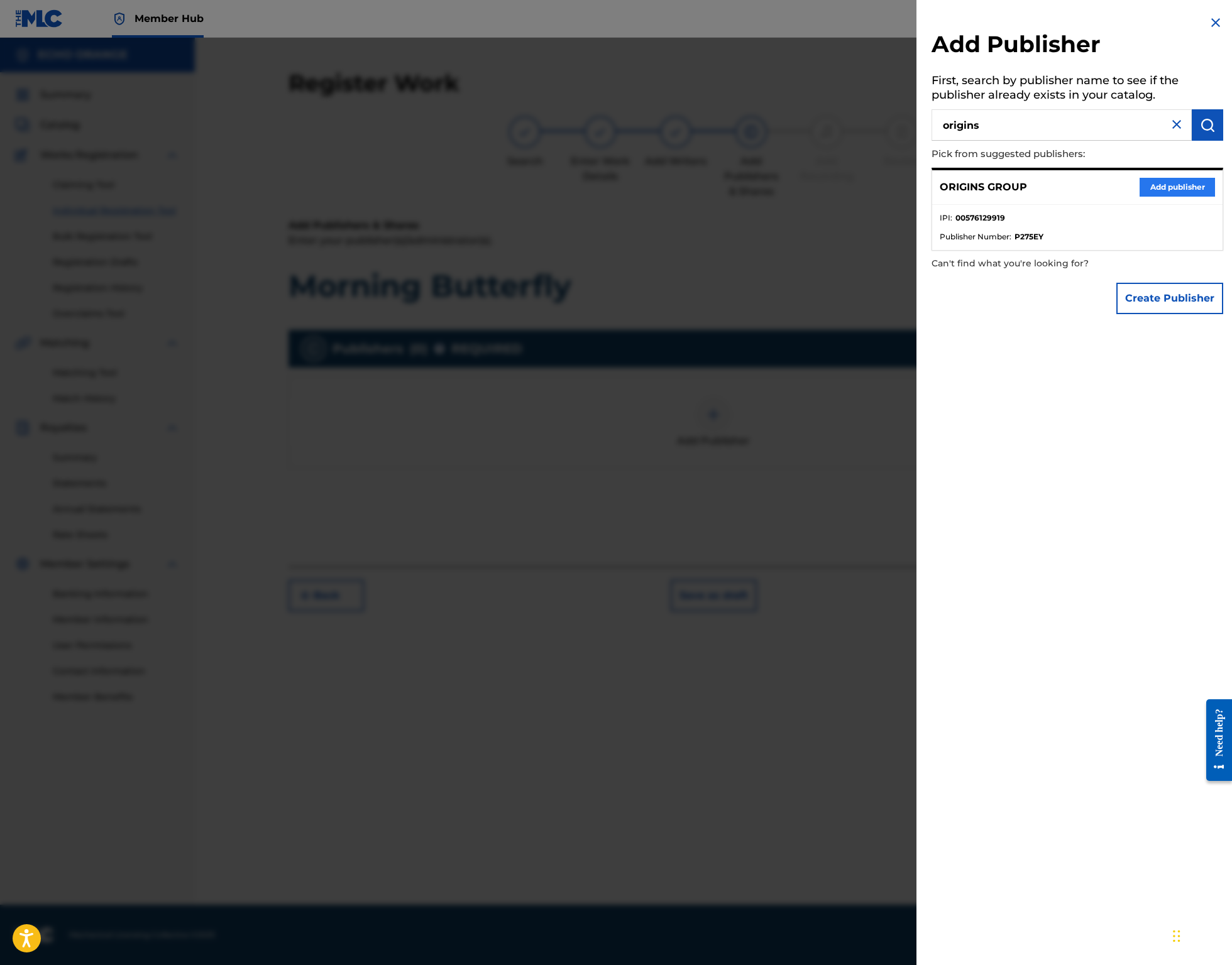
click at [1139, 197] on button "Add publisher" at bounding box center [1176, 187] width 76 height 19
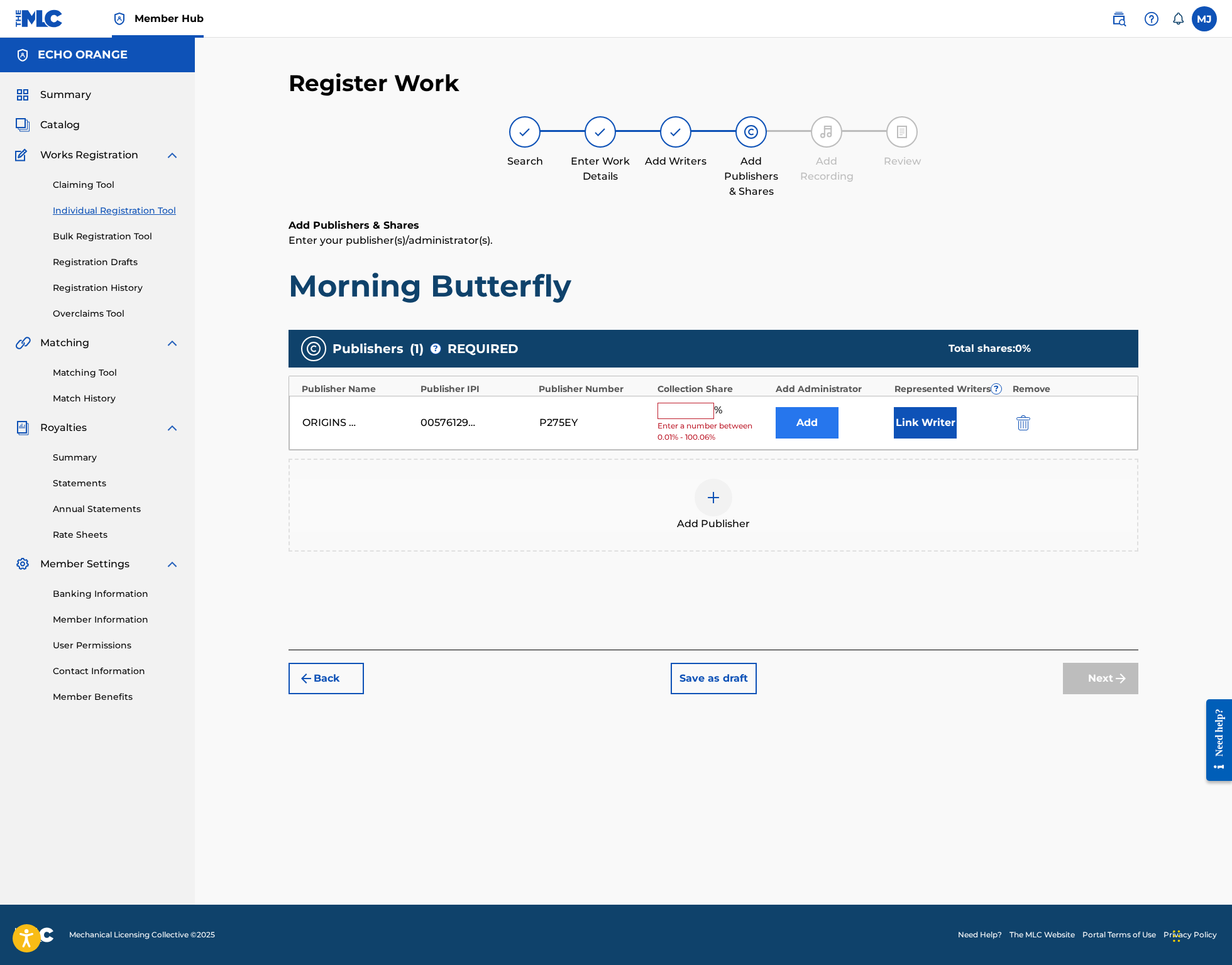
click at [835, 439] on button "Add" at bounding box center [807, 422] width 63 height 32
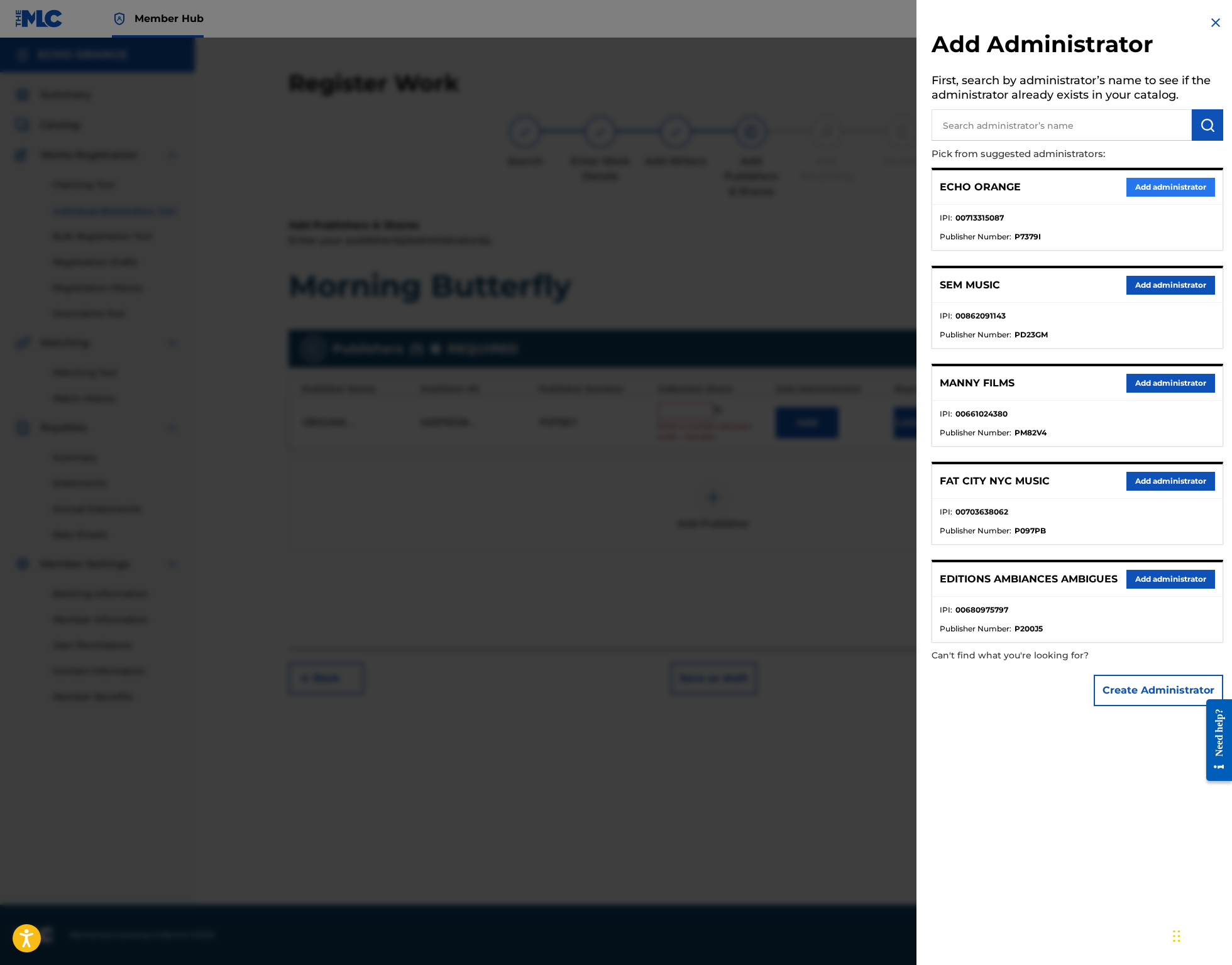
click at [1139, 197] on button "Add administrator" at bounding box center [1170, 187] width 88 height 19
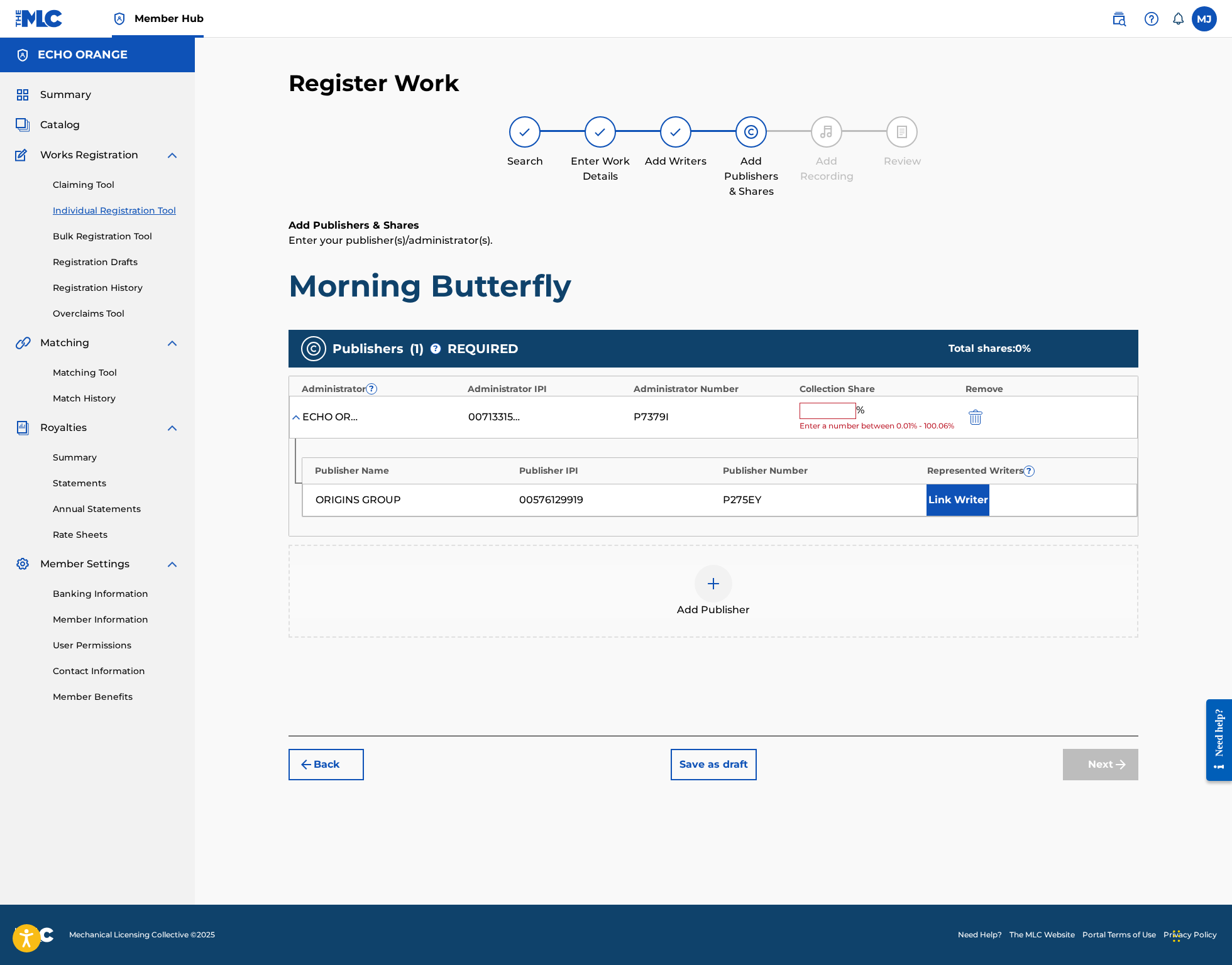
click at [856, 419] on input "text" at bounding box center [828, 411] width 56 height 16
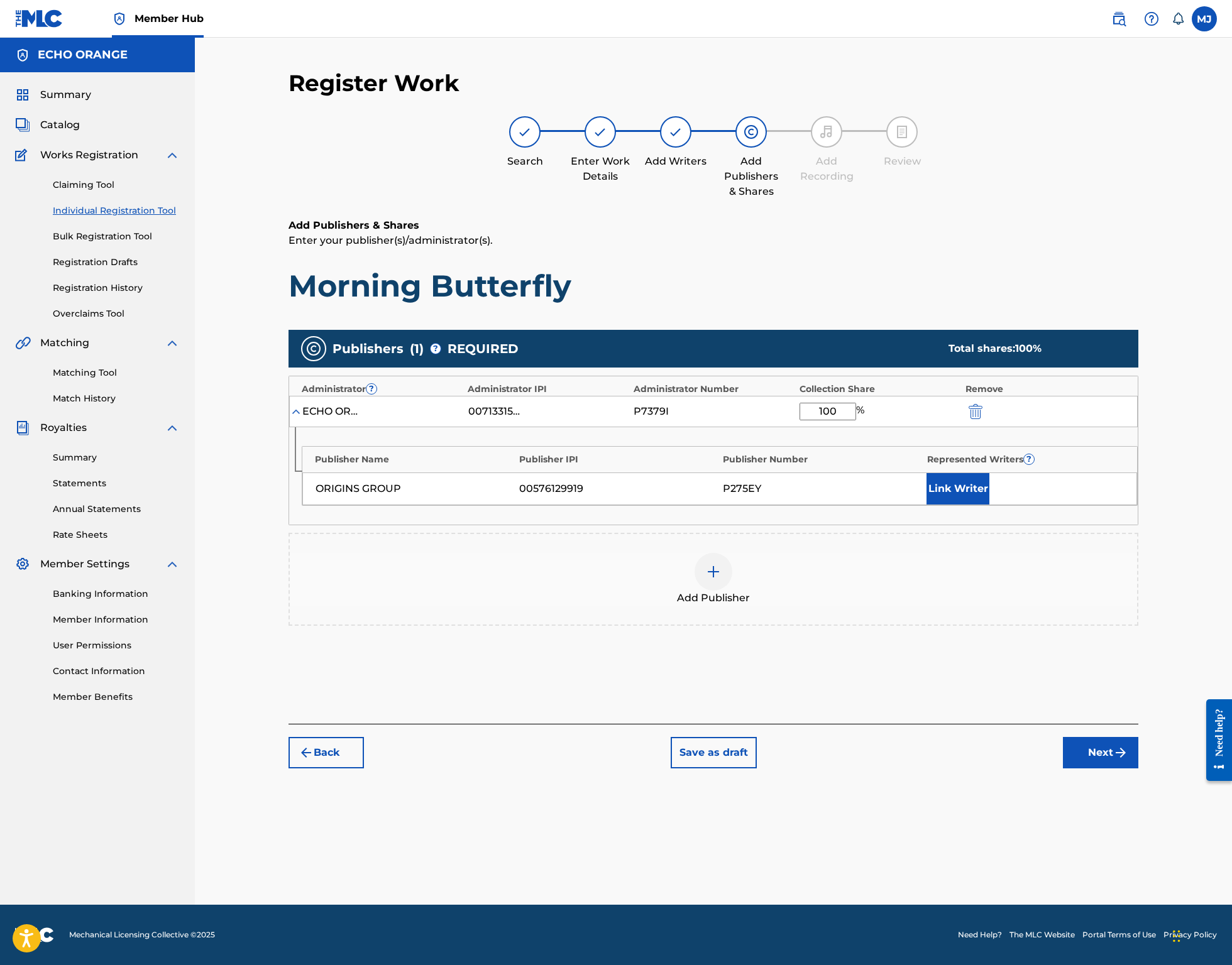
type input "100"
click at [1022, 524] on div "Publisher Name Publisher IPI Publisher Number Represented Writers ? ORIGINS GRO…" at bounding box center [713, 475] width 849 height 97
click at [989, 504] on button "Link Writer" at bounding box center [957, 489] width 63 height 32
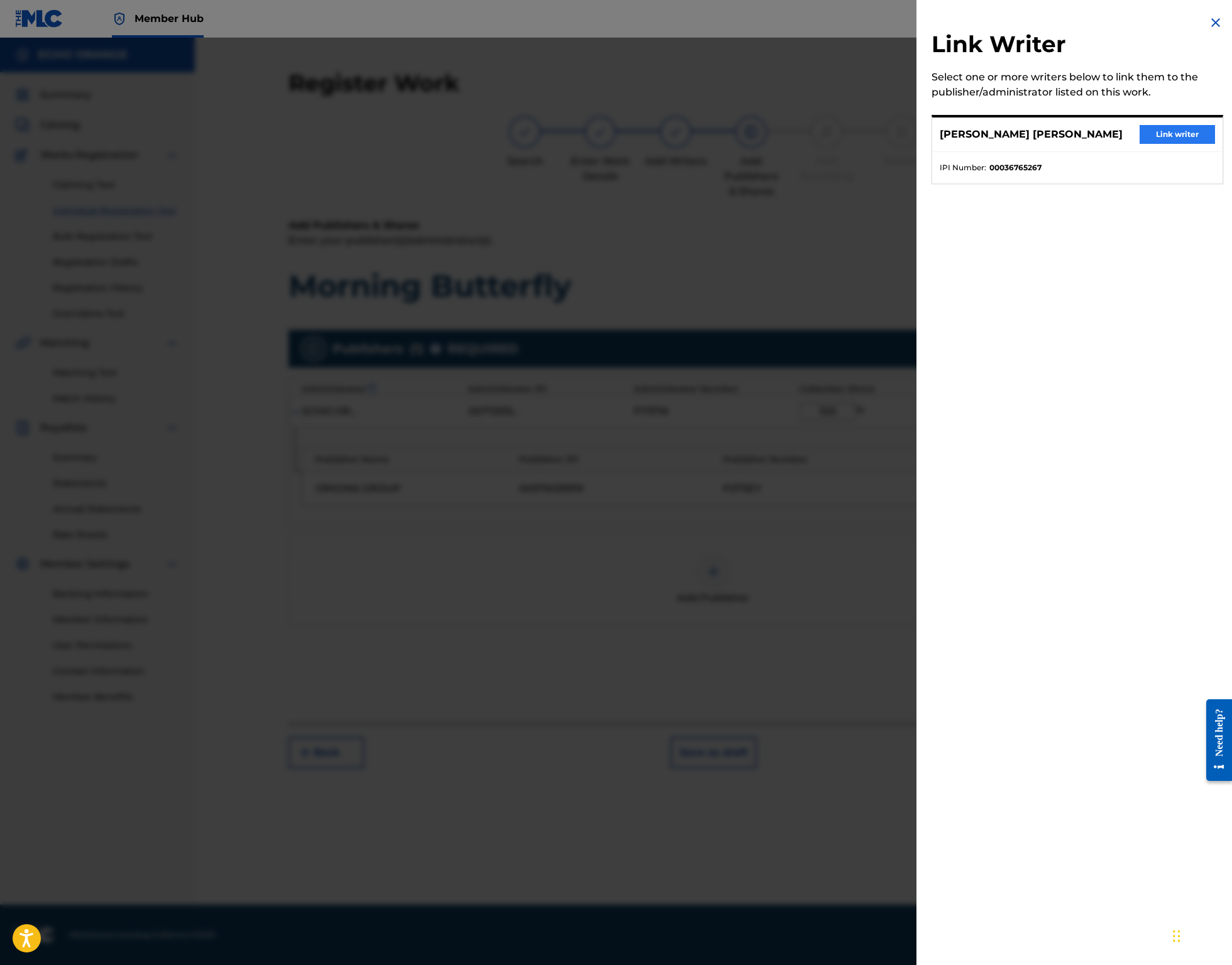
click at [1167, 144] on button "Link writer" at bounding box center [1176, 134] width 76 height 19
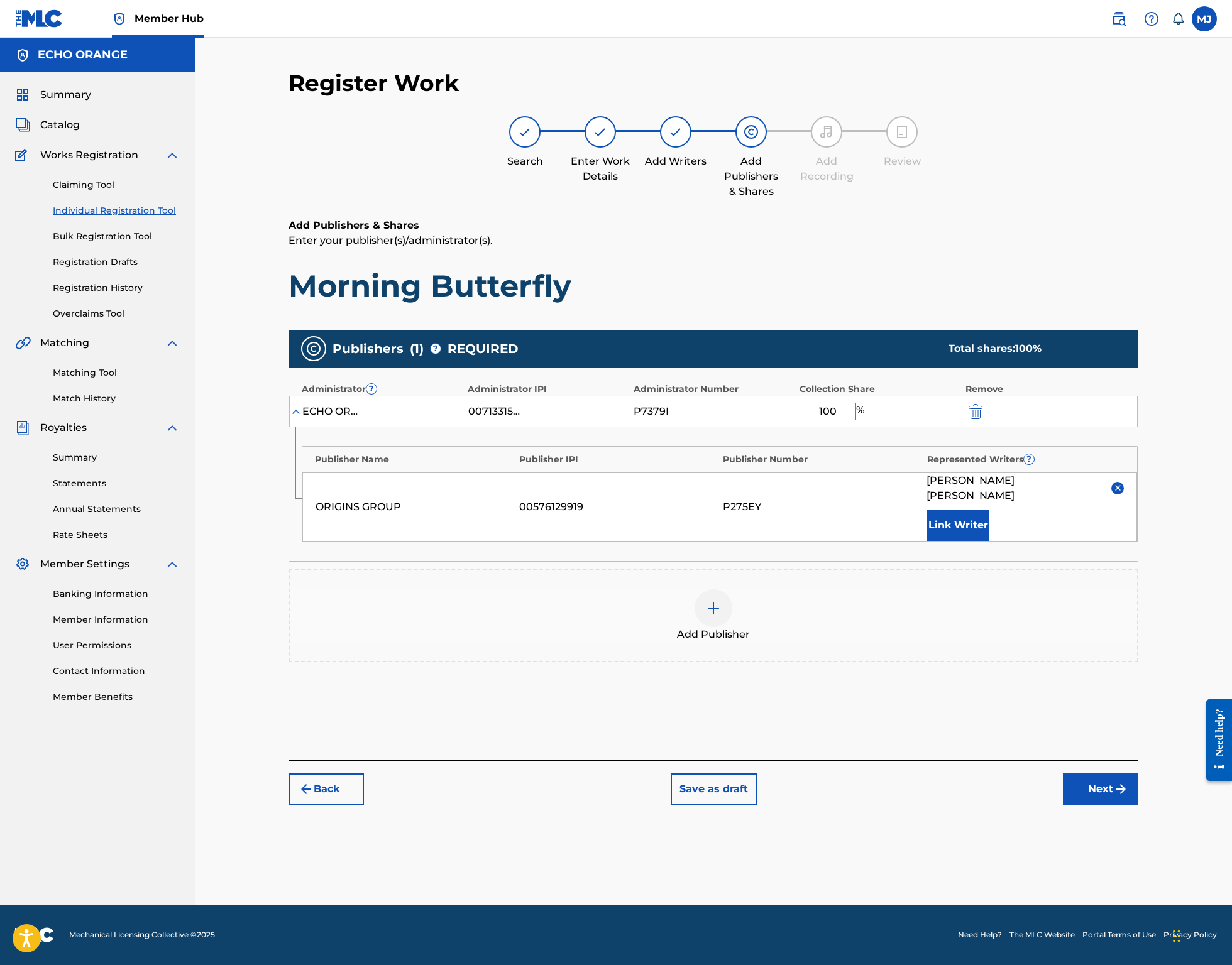
scroll to position [5, 0]
click at [1138, 805] on button "Next" at bounding box center [1100, 789] width 76 height 32
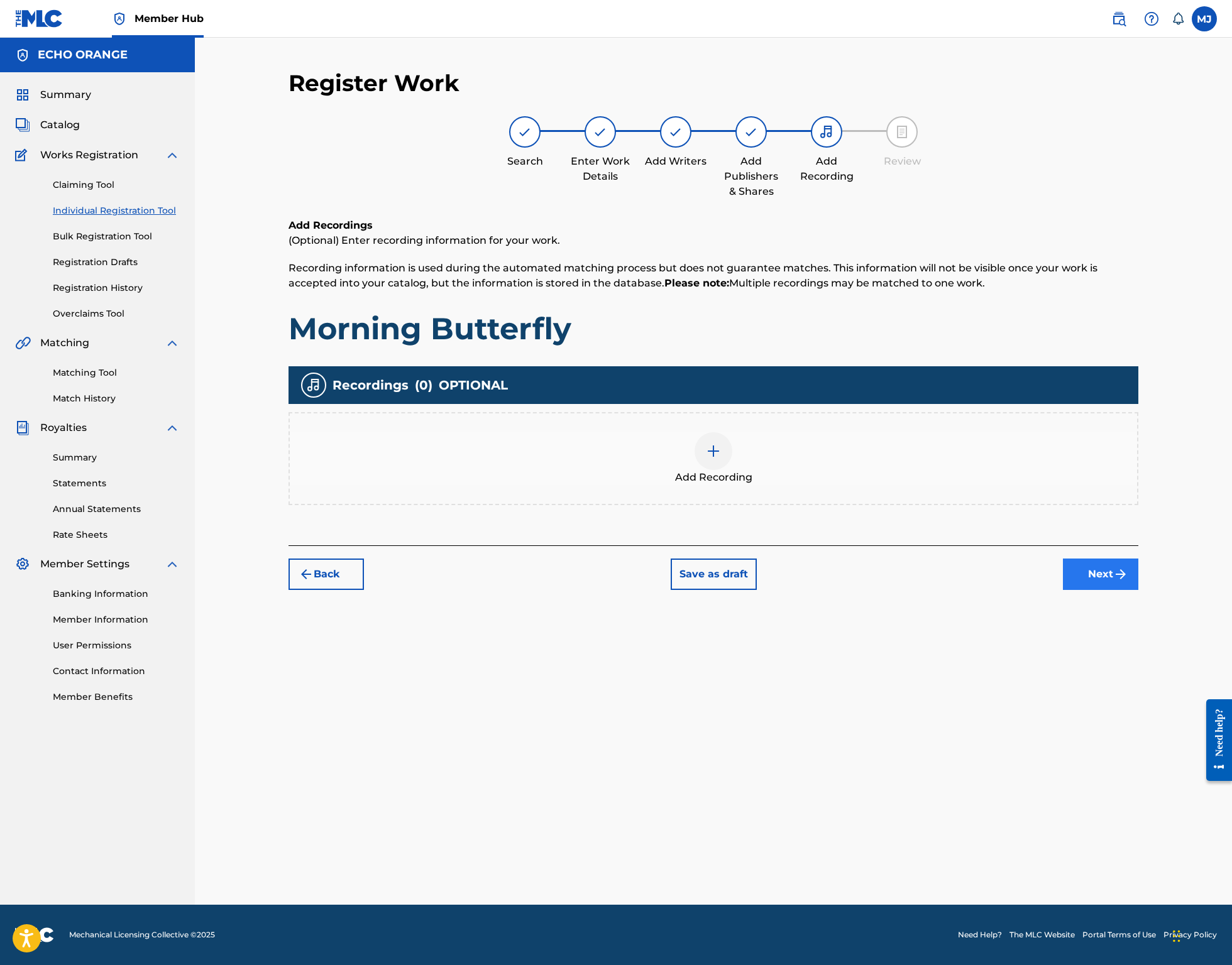
click at [1135, 590] on button "Next" at bounding box center [1100, 574] width 76 height 32
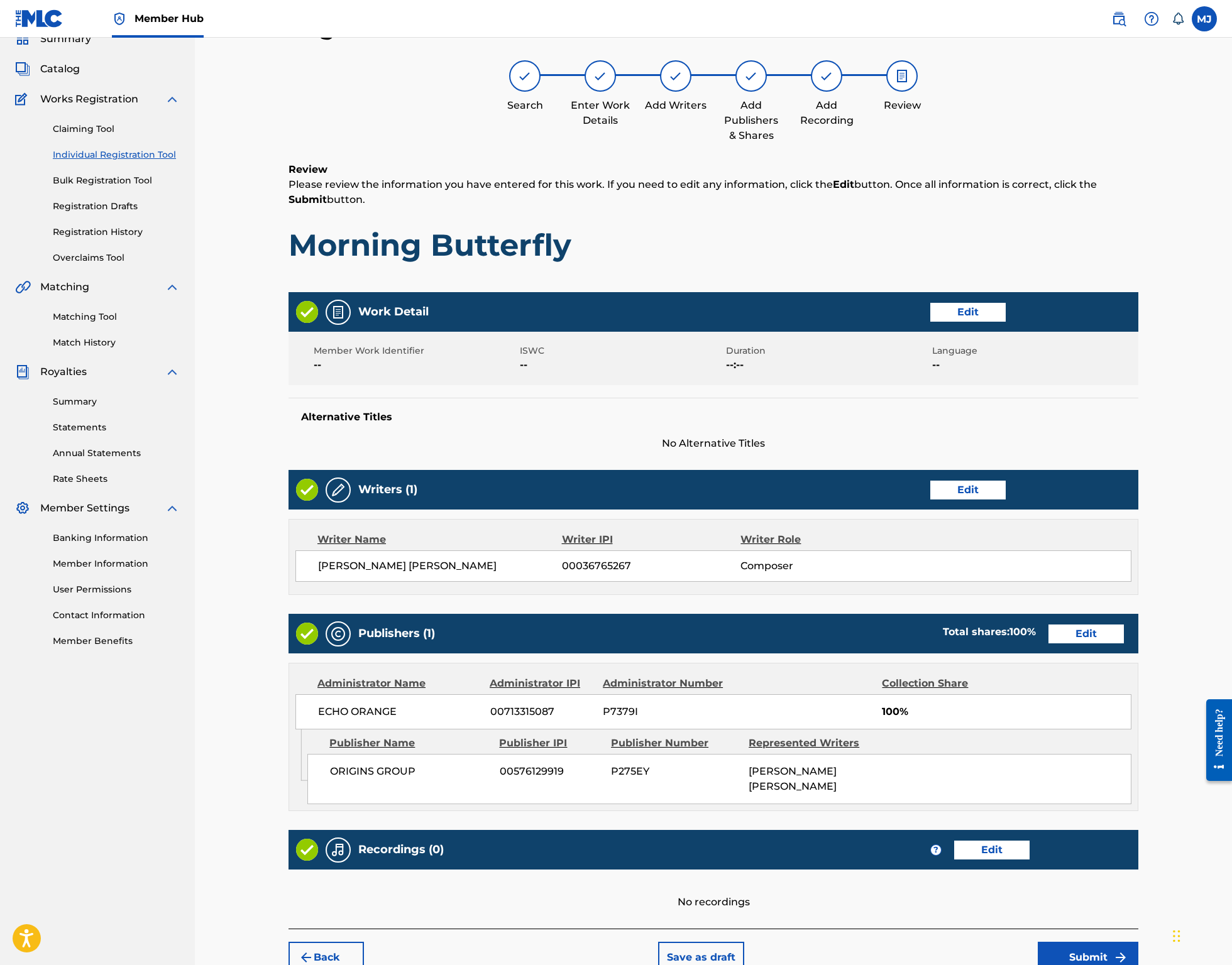
scroll to position [242, 0]
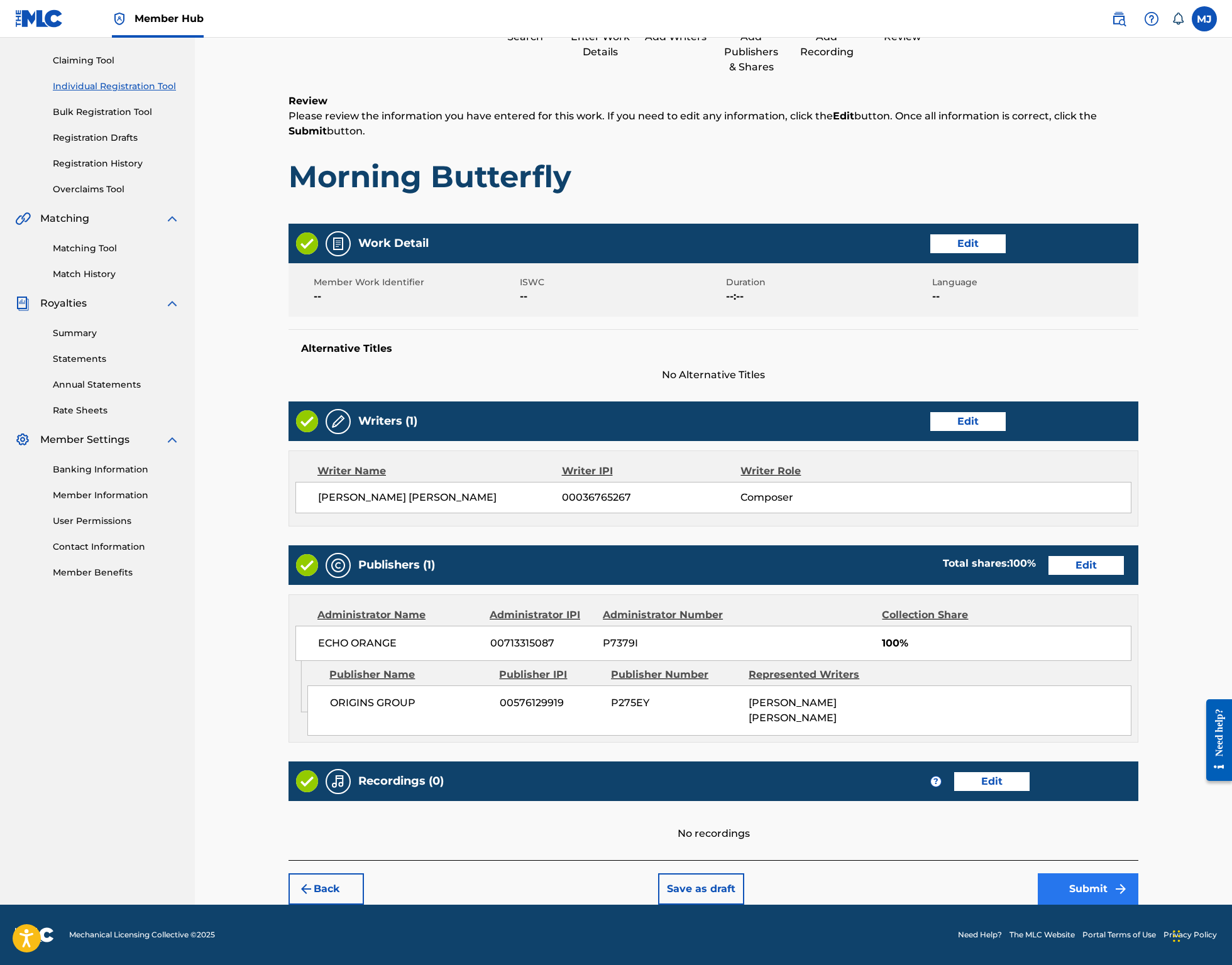
click at [1131, 877] on button "Submit" at bounding box center [1087, 889] width 100 height 32
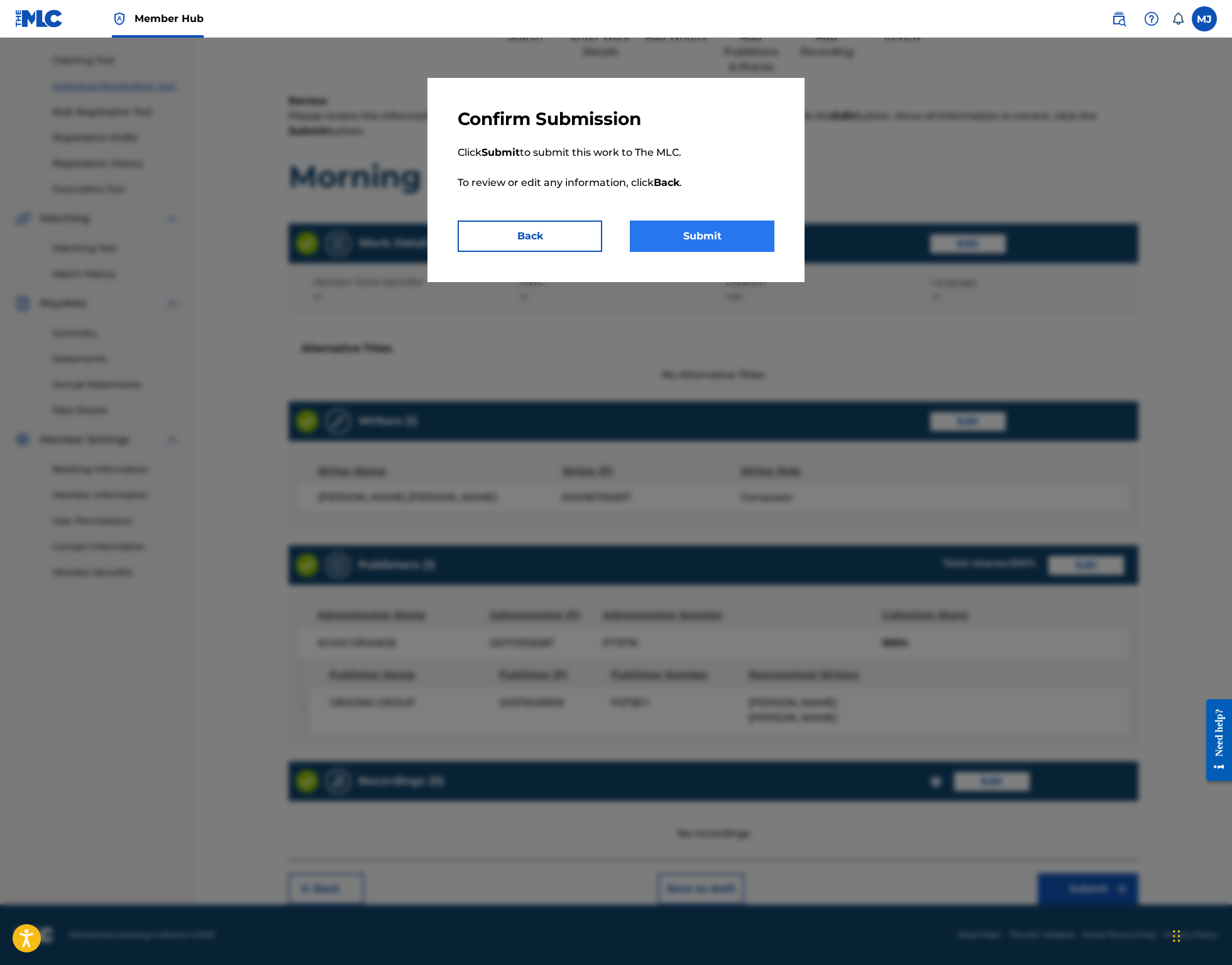
click at [702, 252] on button "Submit" at bounding box center [702, 236] width 145 height 32
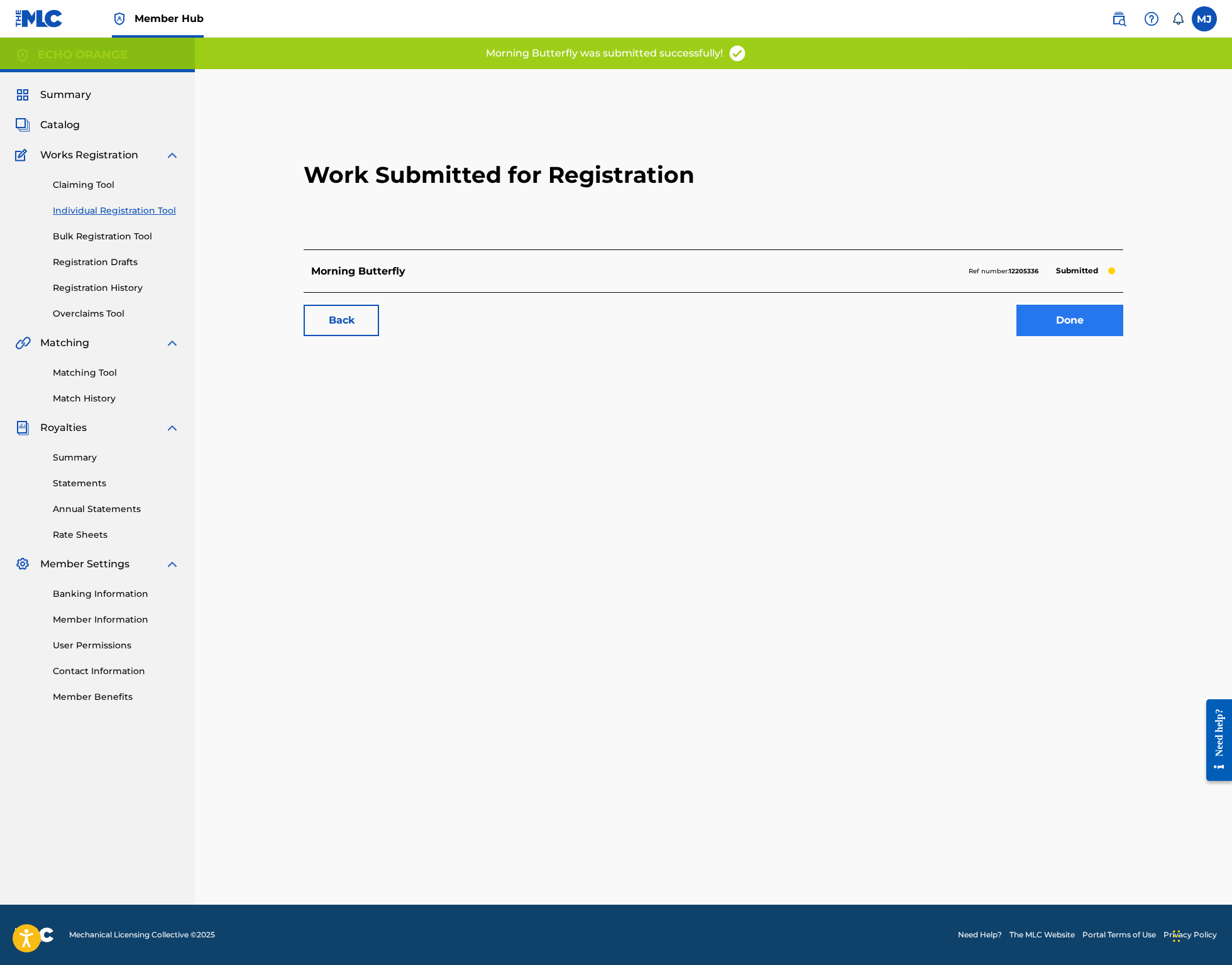
click at [1123, 336] on link "Done" at bounding box center [1069, 320] width 107 height 32
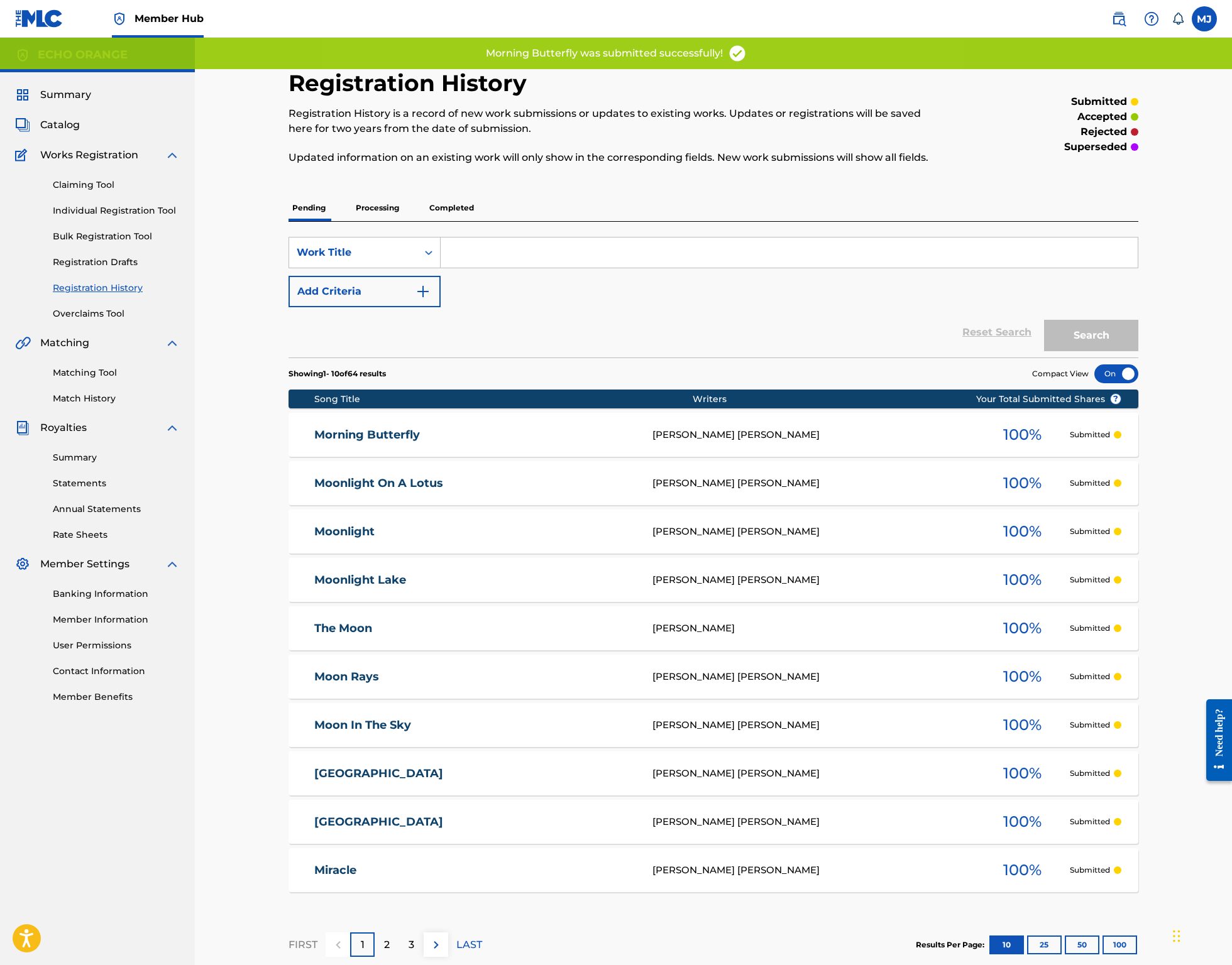
click at [147, 228] on div "Claiming Tool Individual Registration Tool Bulk Registration Tool Registration …" at bounding box center [97, 241] width 165 height 157
click at [151, 218] on link "Individual Registration Tool" at bounding box center [116, 210] width 127 height 13
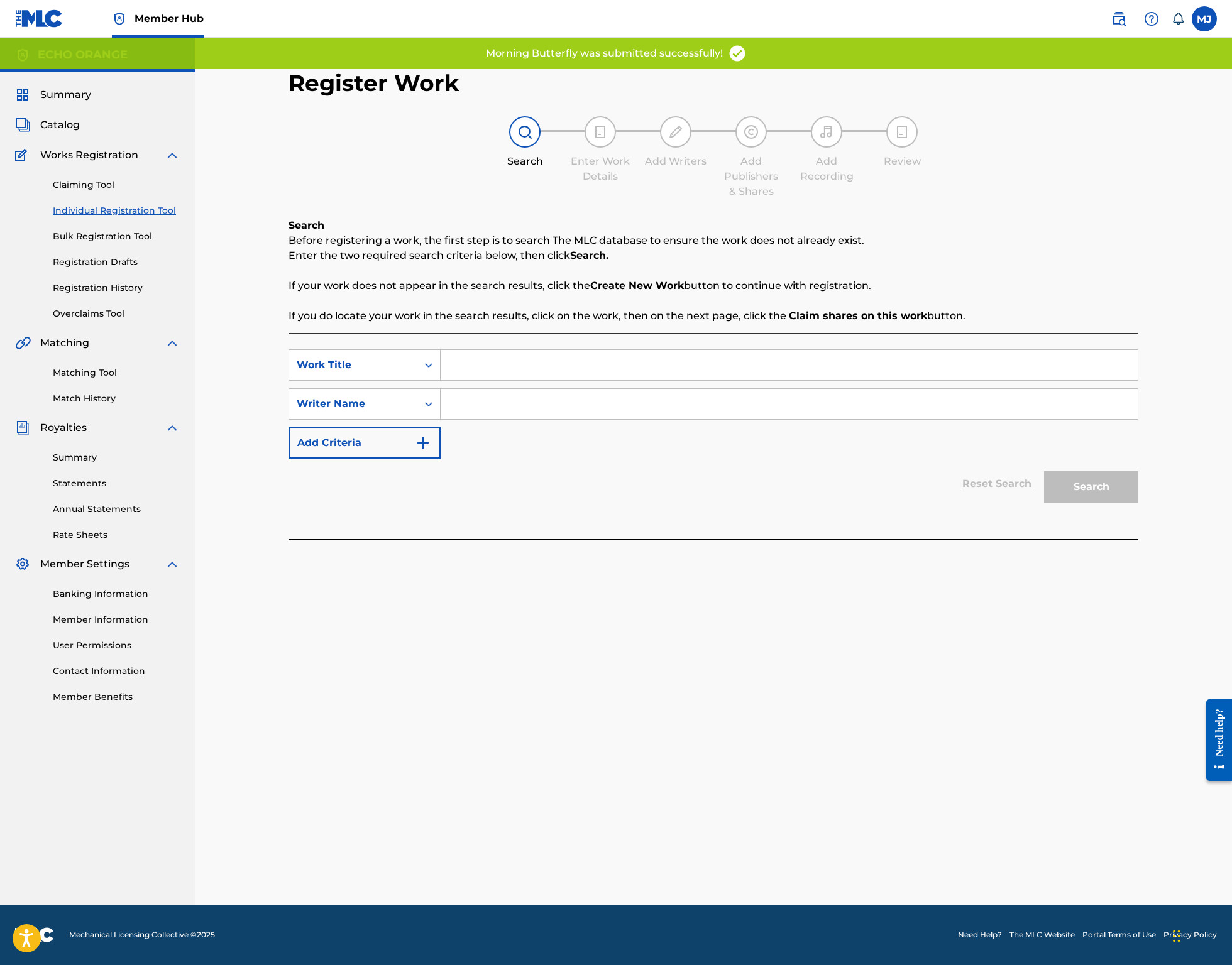
click at [519, 381] on input "Search Form" at bounding box center [789, 364] width 697 height 30
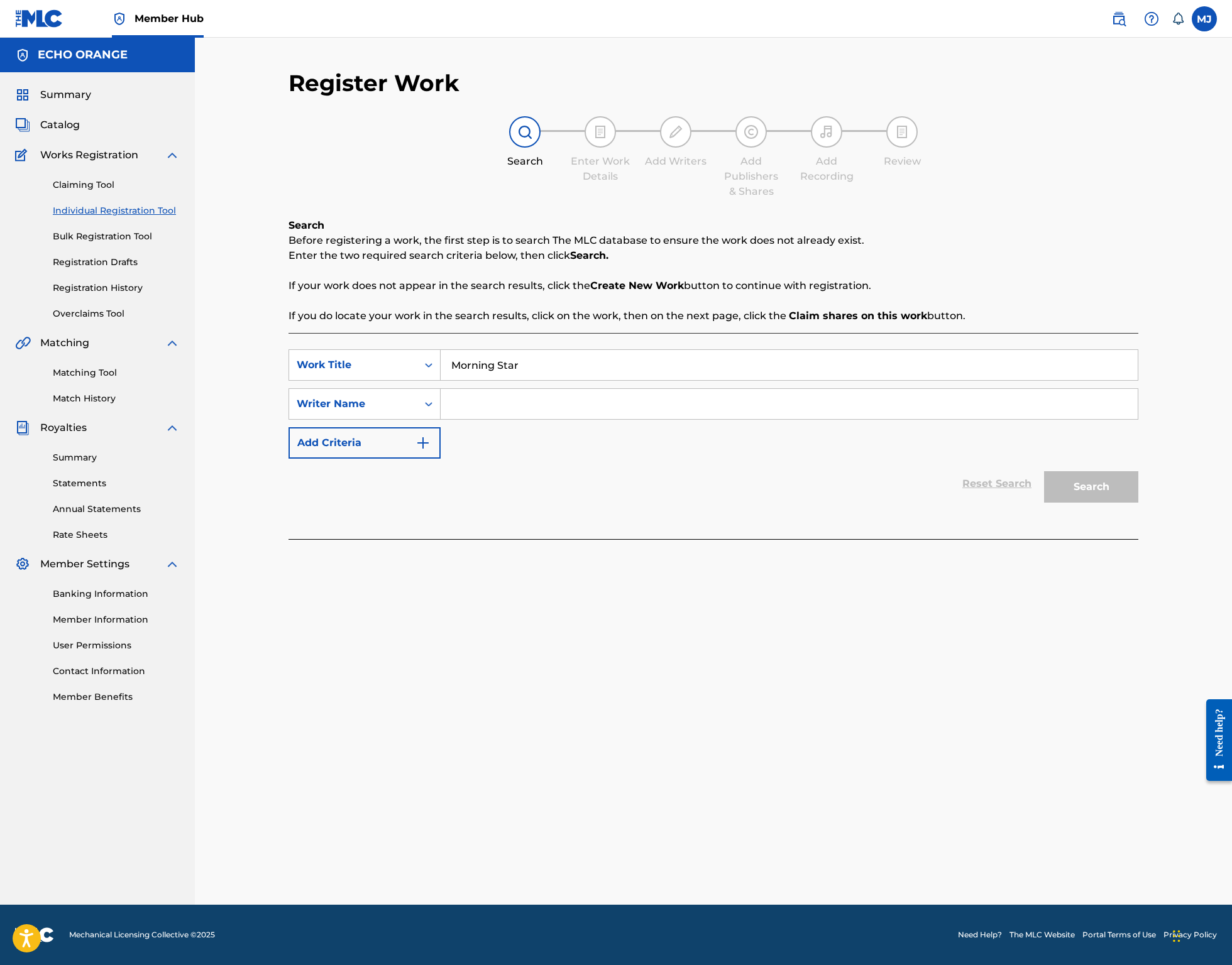
type input "Morning Star"
drag, startPoint x: 608, startPoint y: 463, endPoint x: 615, endPoint y: 441, distance: 23.1
click at [615, 441] on div "SearchWithCriteria7ec4a70f-96d3-46e7-a5c3-4fce4864ad32 Work Title Morning Star …" at bounding box center [713, 404] width 850 height 109
click at [615, 419] on input "Search Form" at bounding box center [789, 403] width 697 height 30
paste input "denis hekimian"
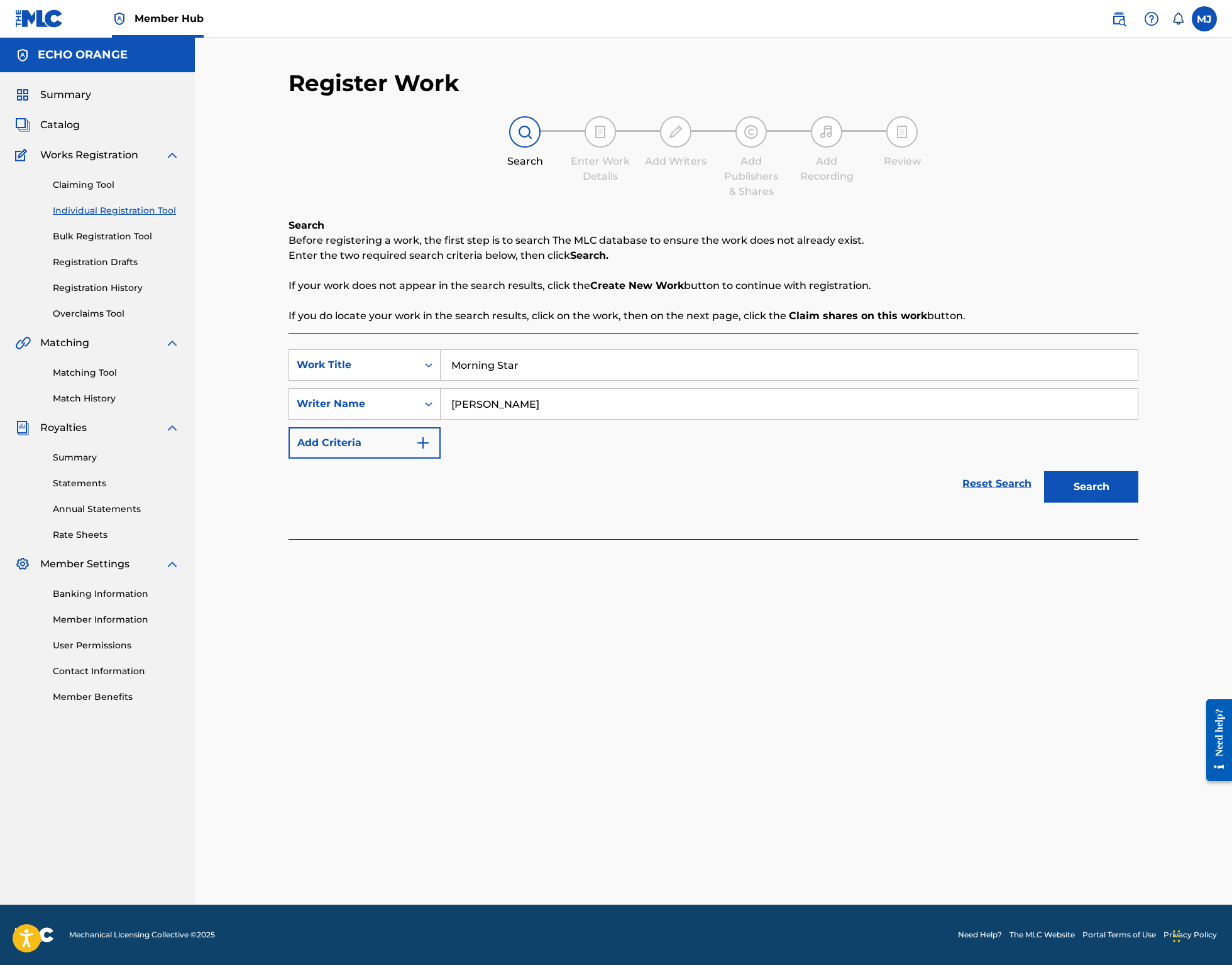
type input "denis hekimian"
click at [1138, 503] on button "Search" at bounding box center [1091, 487] width 95 height 32
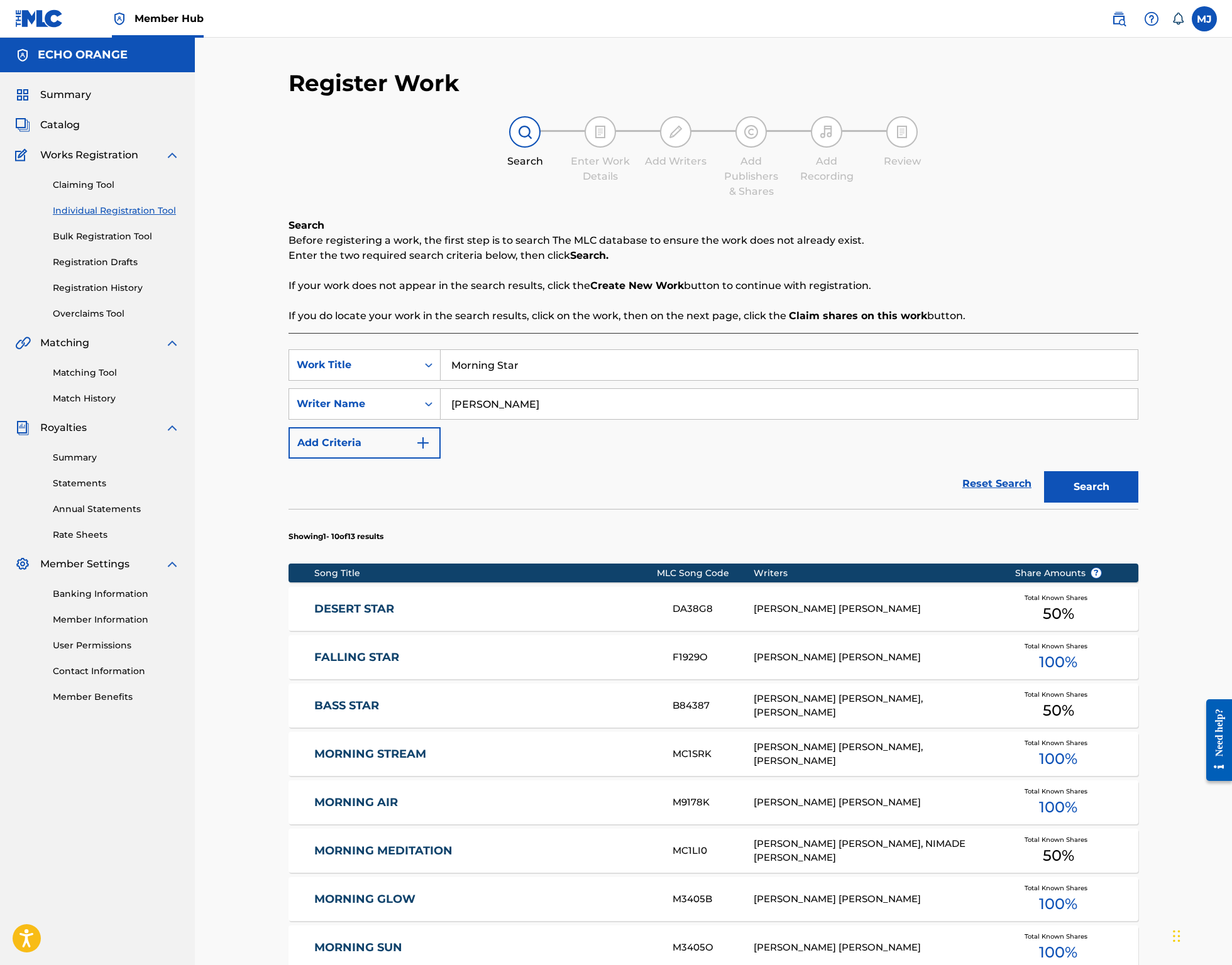
scroll to position [430, 0]
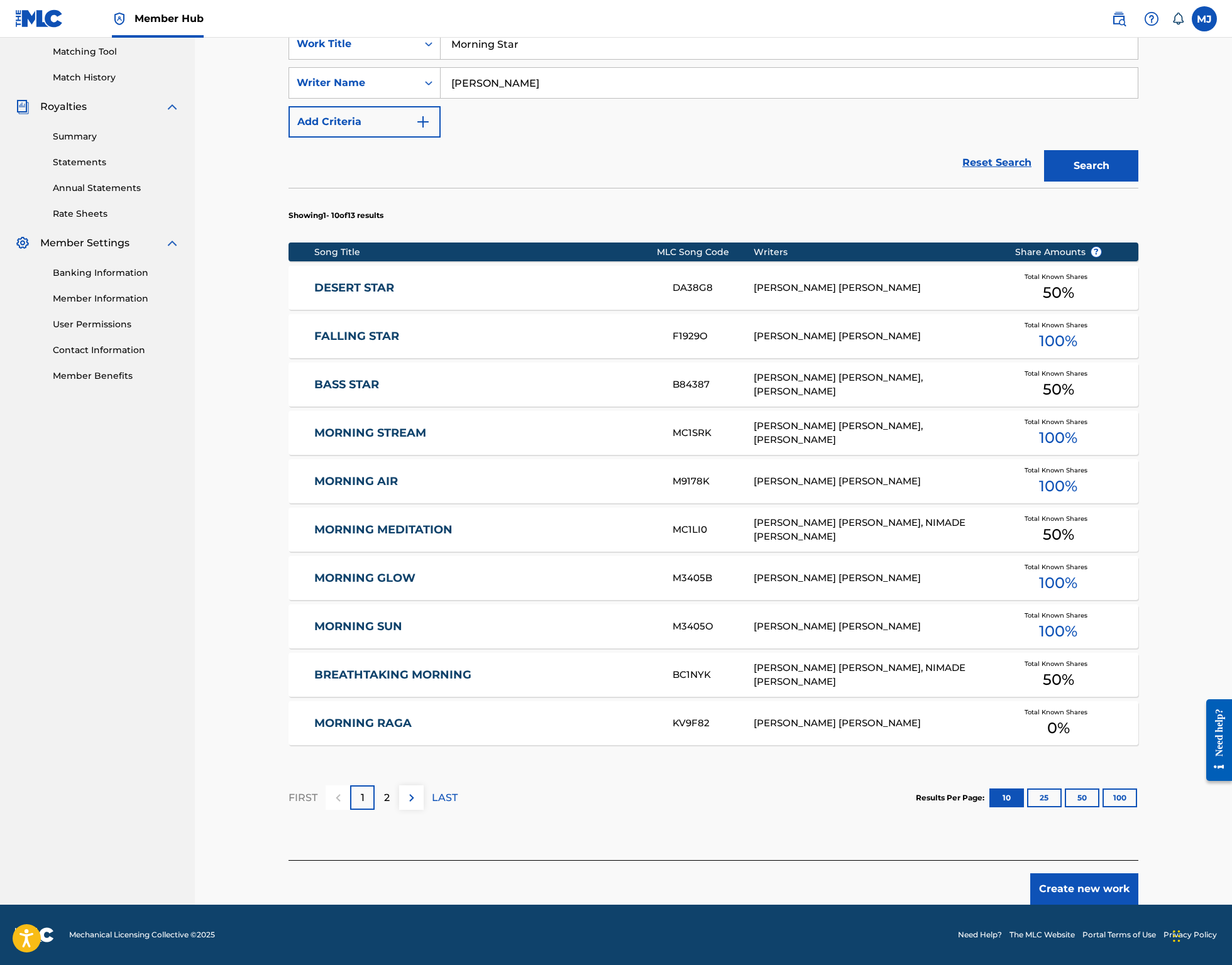
click at [1138, 860] on div "Create new work" at bounding box center [713, 882] width 850 height 45
click at [1138, 873] on button "Create new work" at bounding box center [1084, 889] width 108 height 32
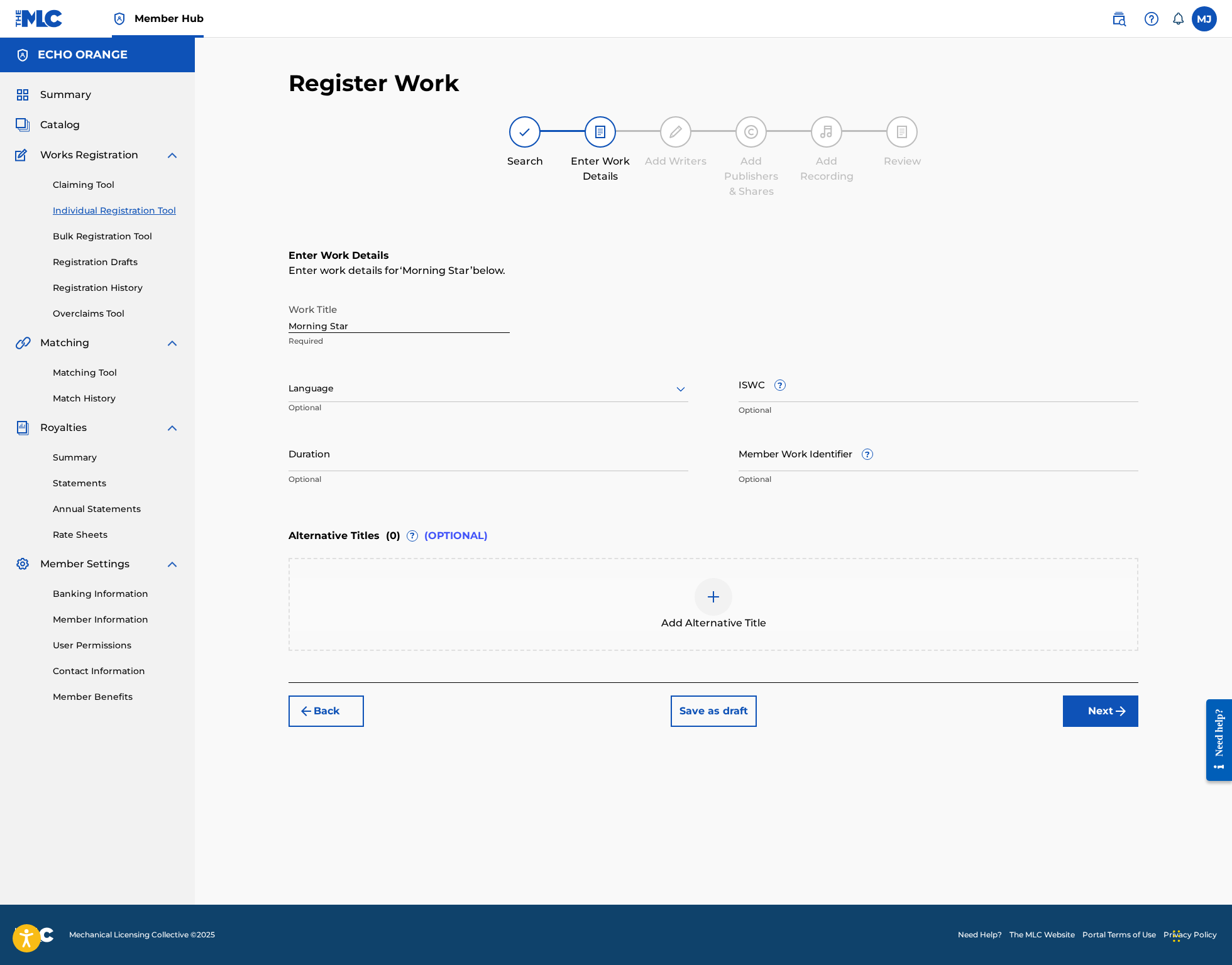
scroll to position [0, 0]
click at [1138, 726] on button "Next" at bounding box center [1100, 711] width 76 height 32
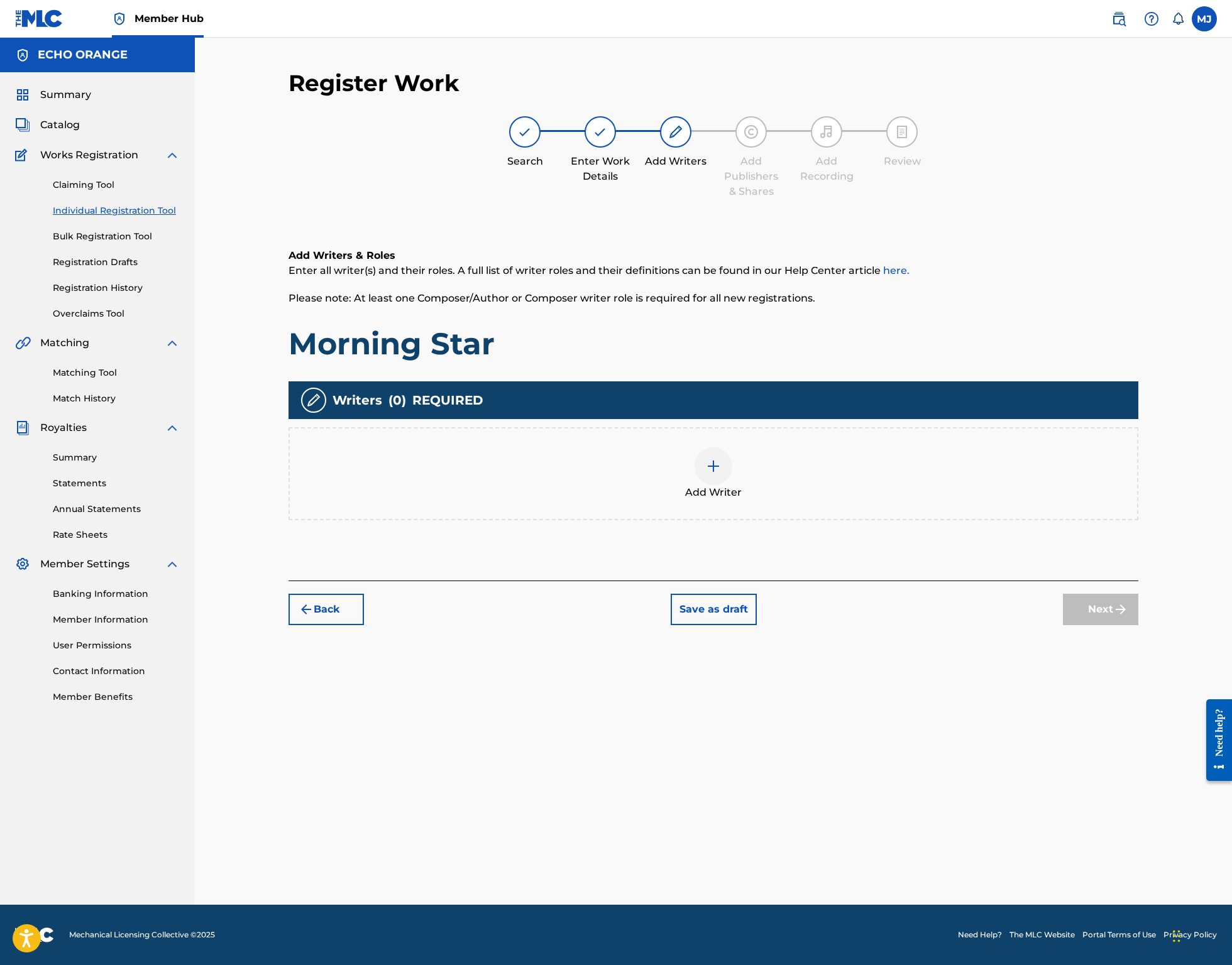
click at [813, 500] on div "Add Writer" at bounding box center [713, 473] width 847 height 53
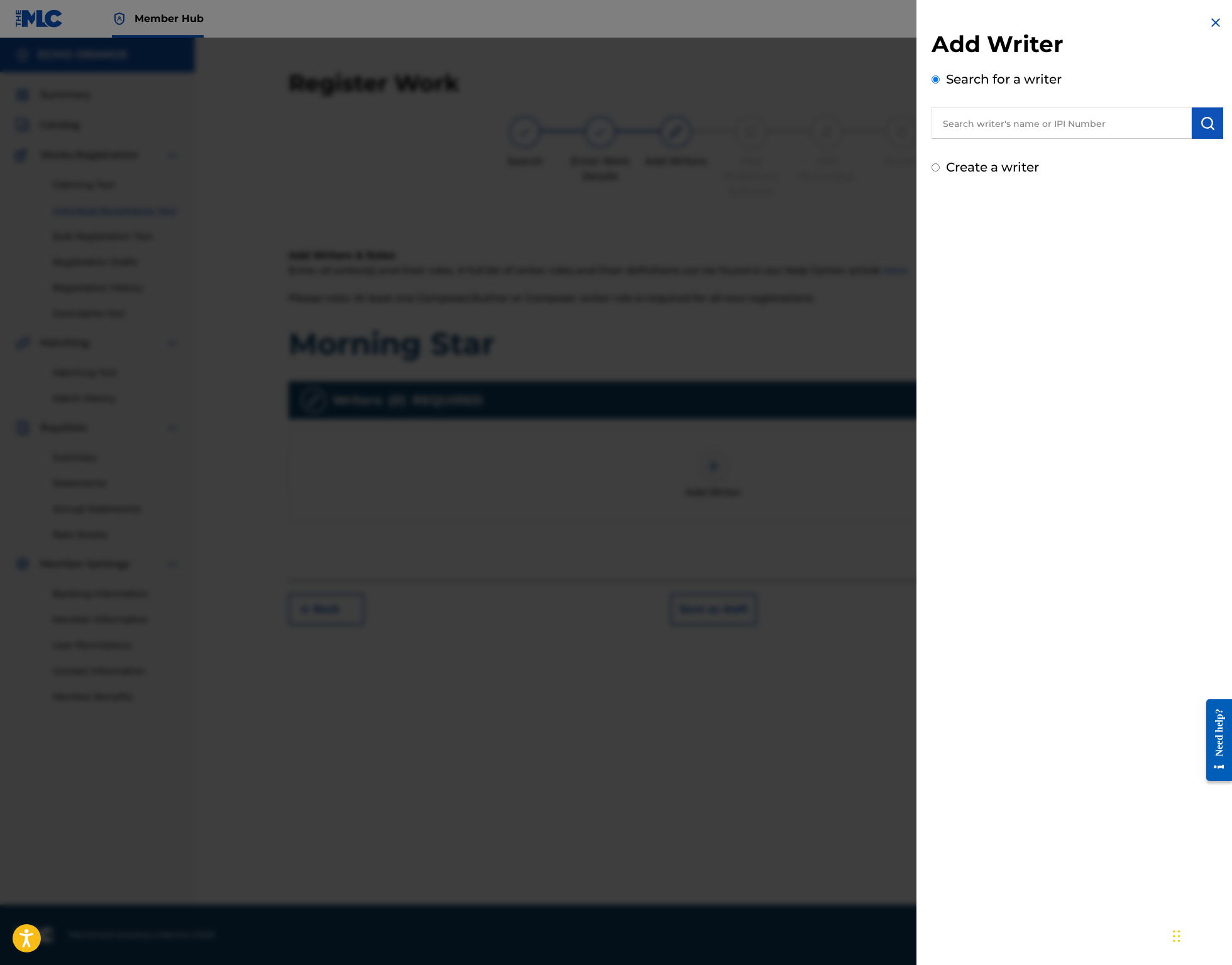
click at [1069, 139] on input "text" at bounding box center [1062, 123] width 260 height 32
paste input "denis hekimian"
type input "denis hekimian"
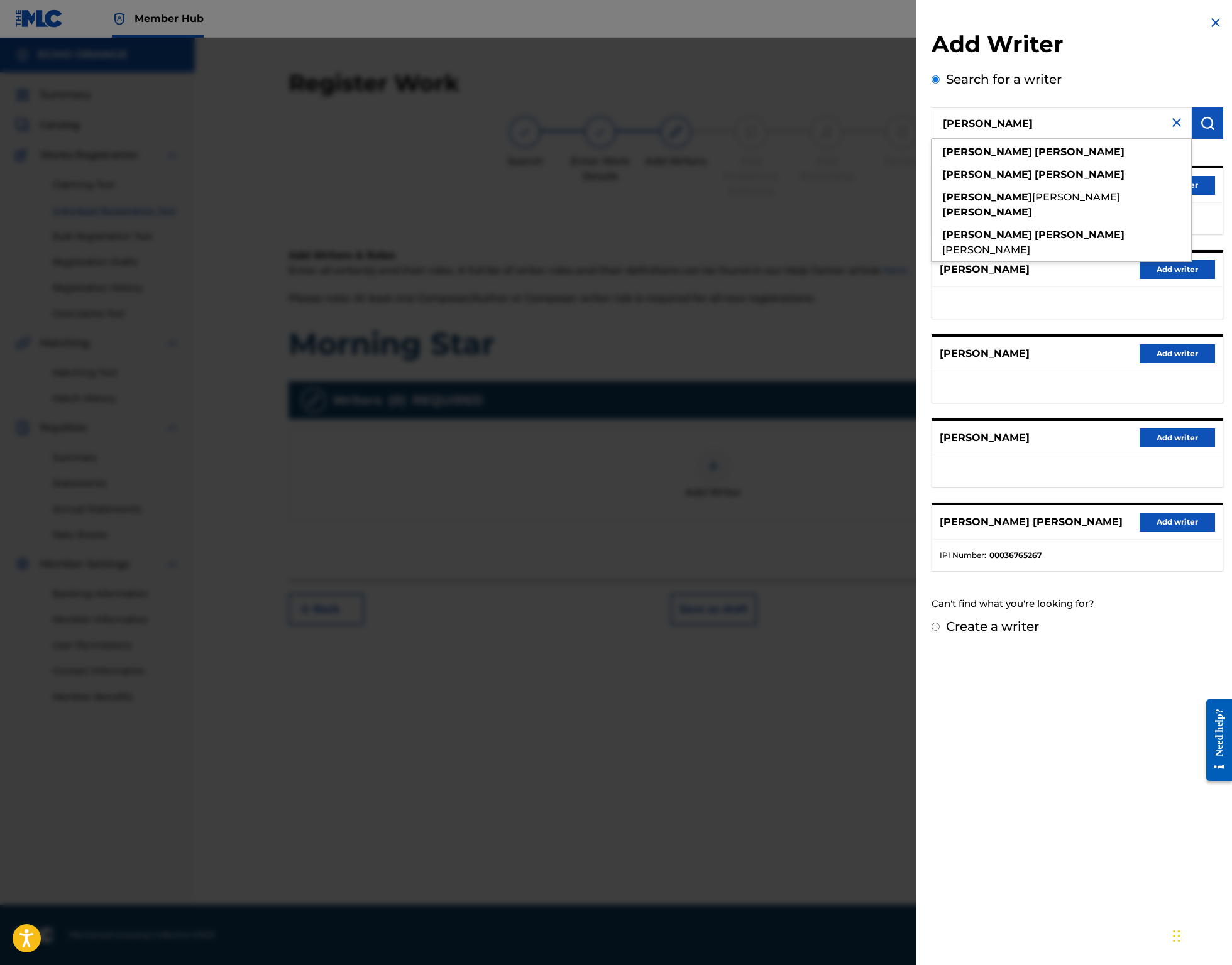
click at [1193, 203] on div "DENIS MARCEL HEKIMIAN Add writer" at bounding box center [1076, 186] width 290 height 35
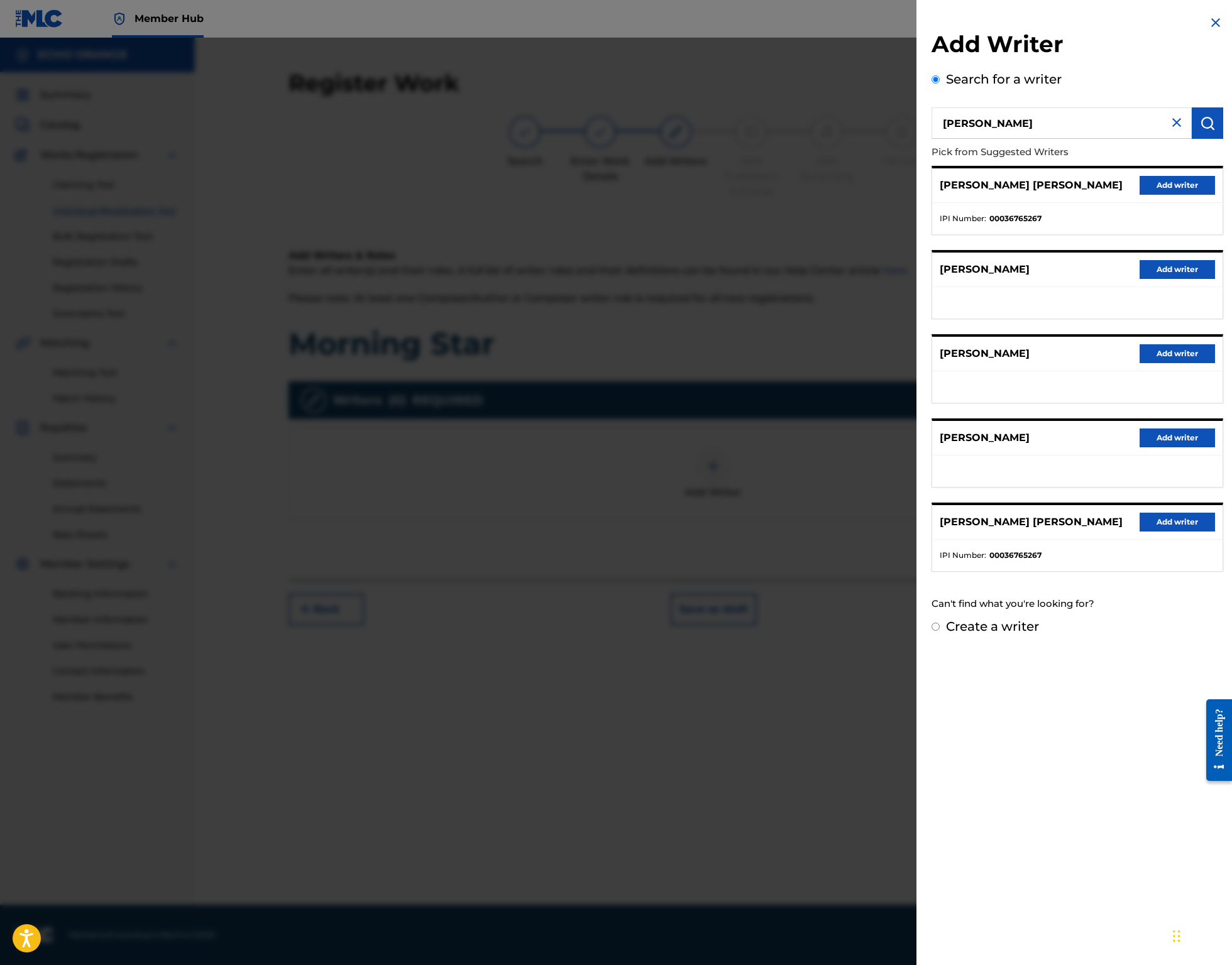
click at [1193, 195] on button "Add writer" at bounding box center [1176, 185] width 76 height 19
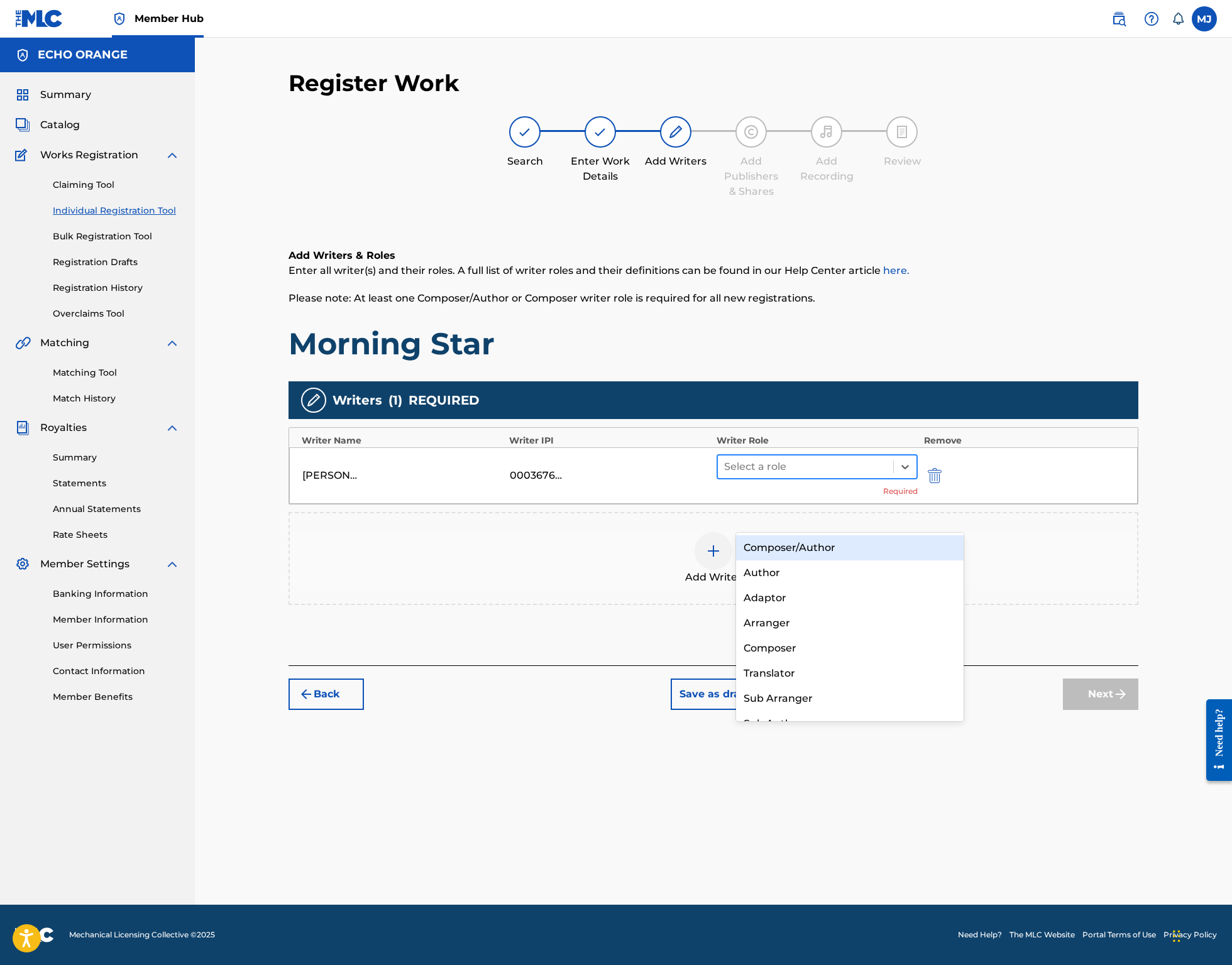
click at [826, 475] on div at bounding box center [805, 466] width 163 height 17
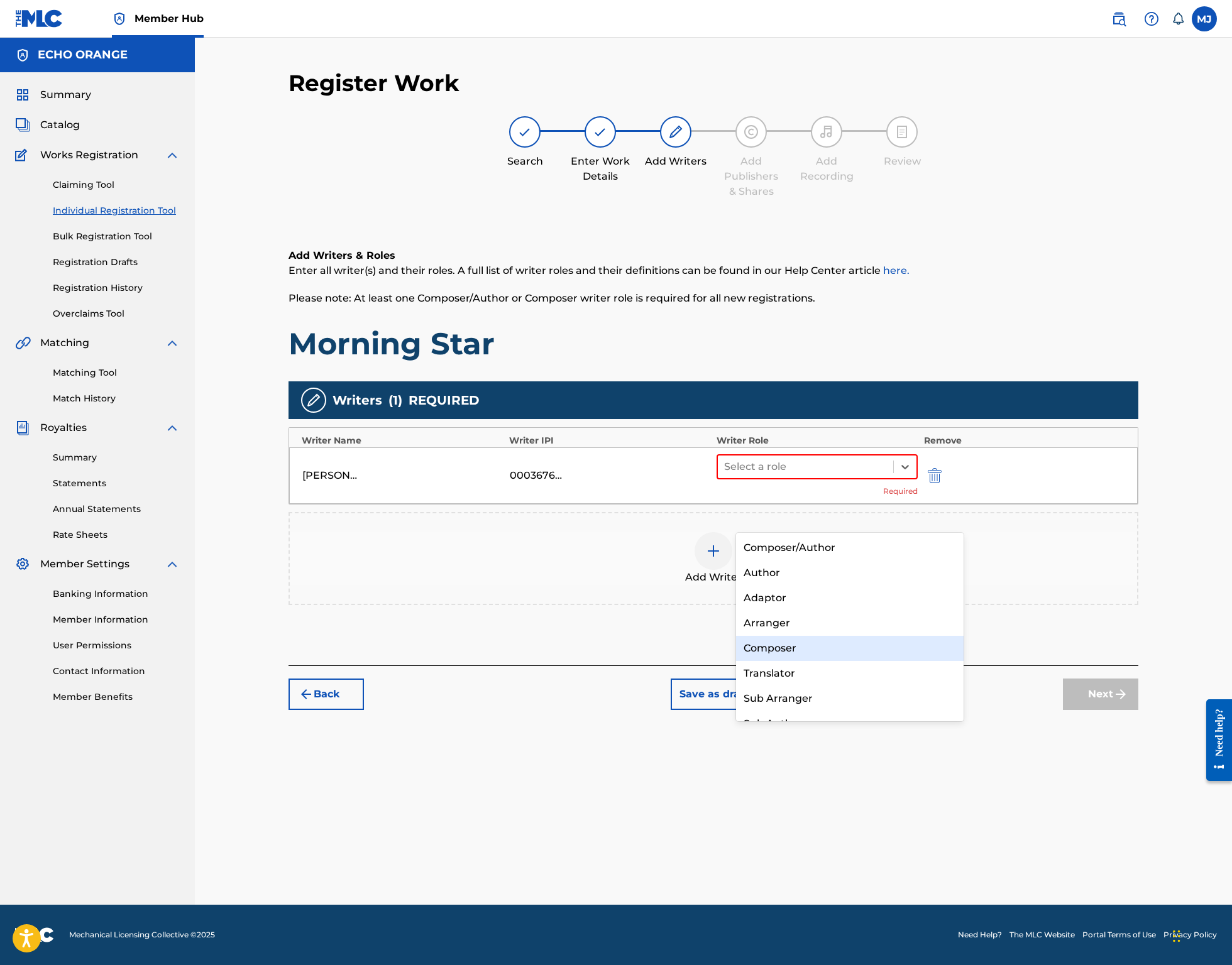
click at [809, 637] on div "Composer" at bounding box center [850, 648] width 228 height 25
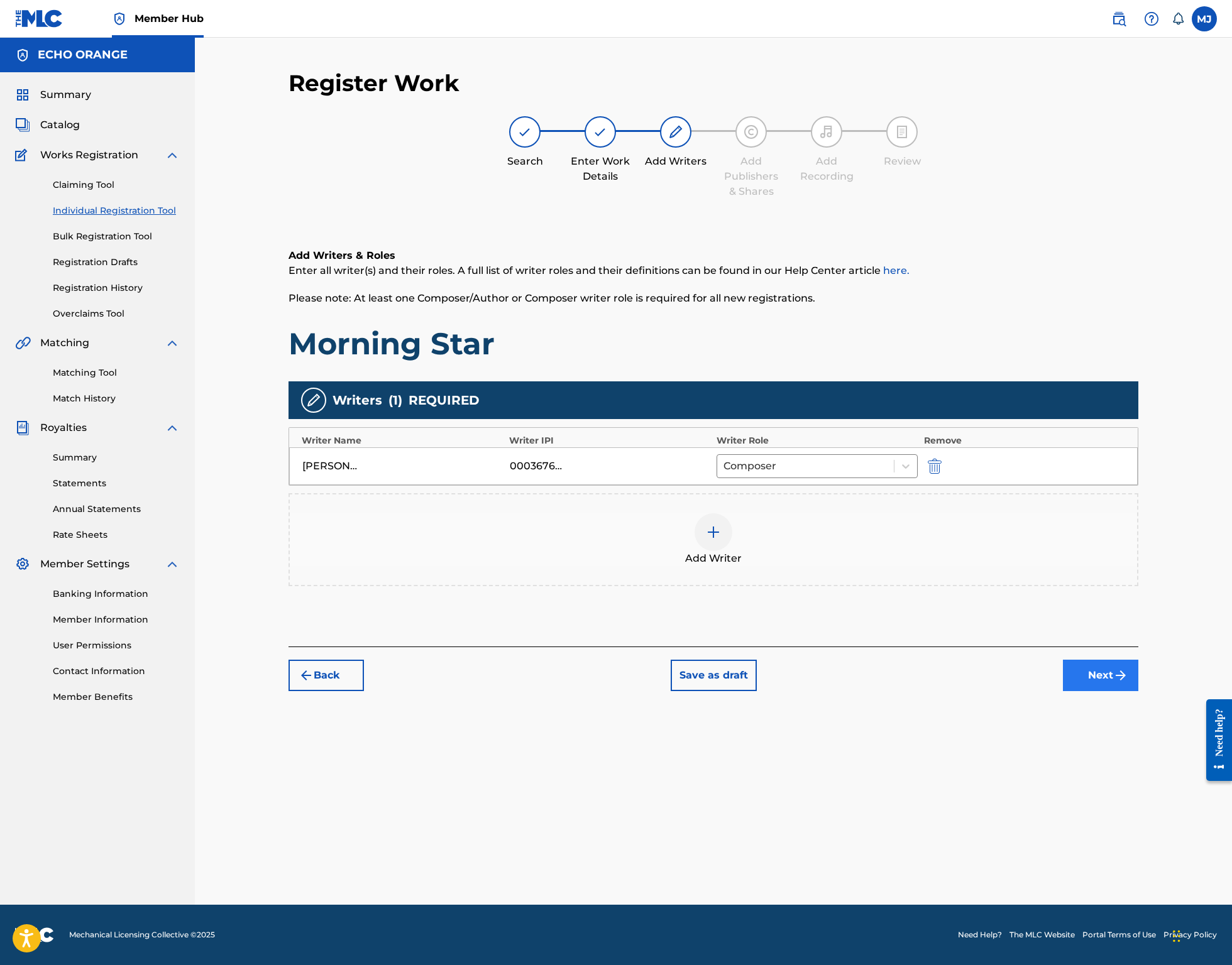
click at [1138, 691] on button "Next" at bounding box center [1100, 676] width 76 height 32
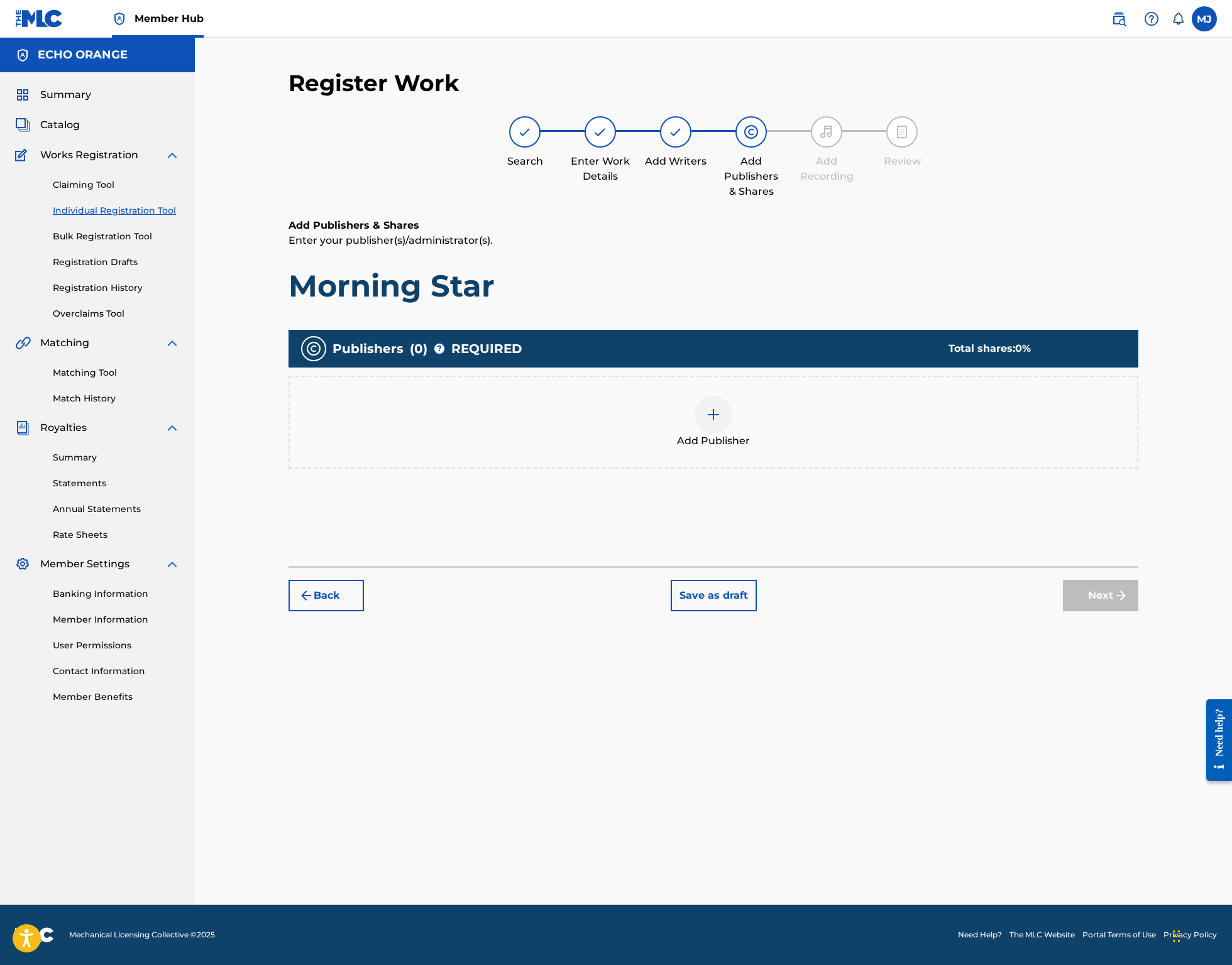
click at [876, 469] on div "Add Publisher" at bounding box center [713, 422] width 850 height 93
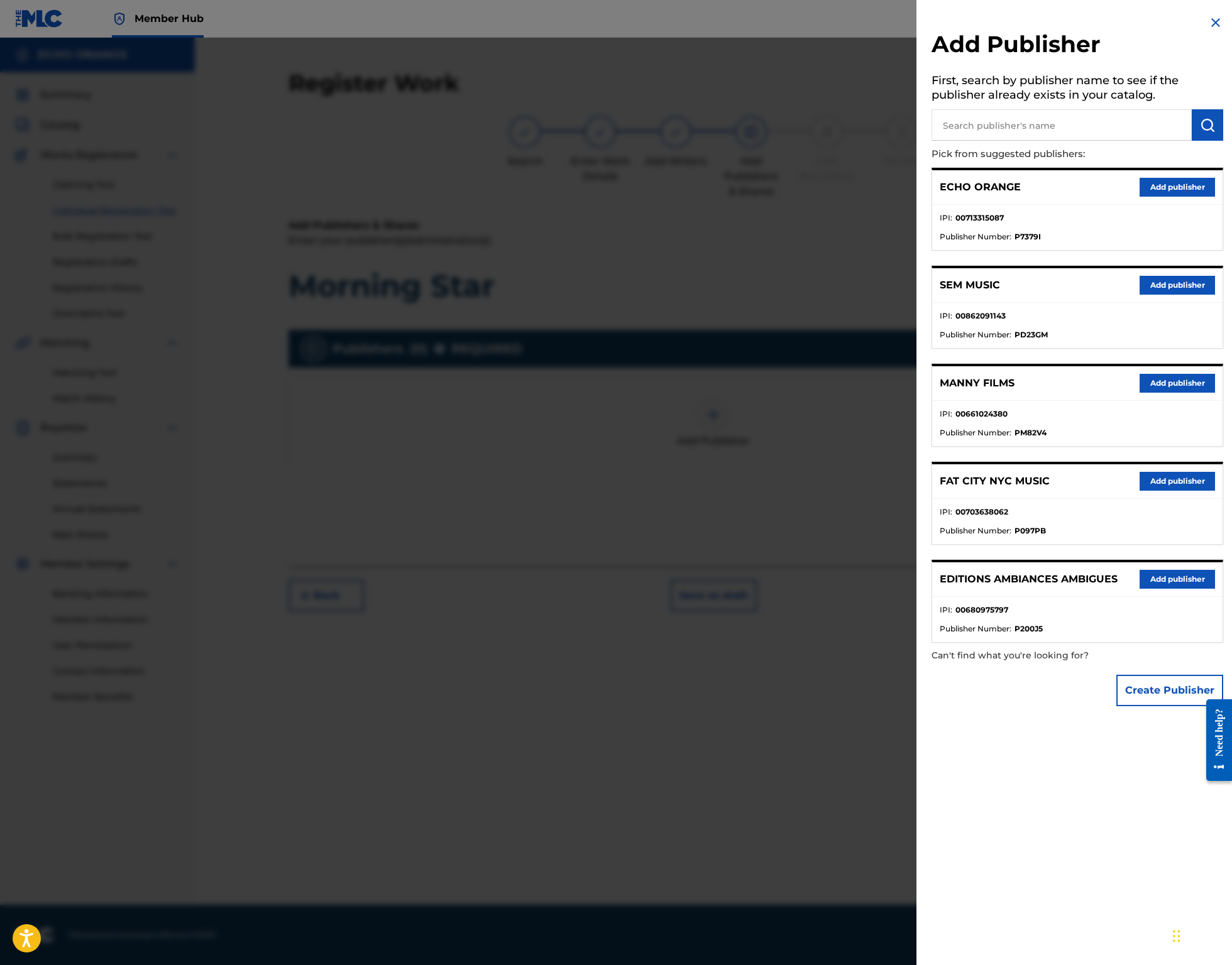
click at [1013, 128] on input "text" at bounding box center [1062, 125] width 260 height 32
type input "origins"
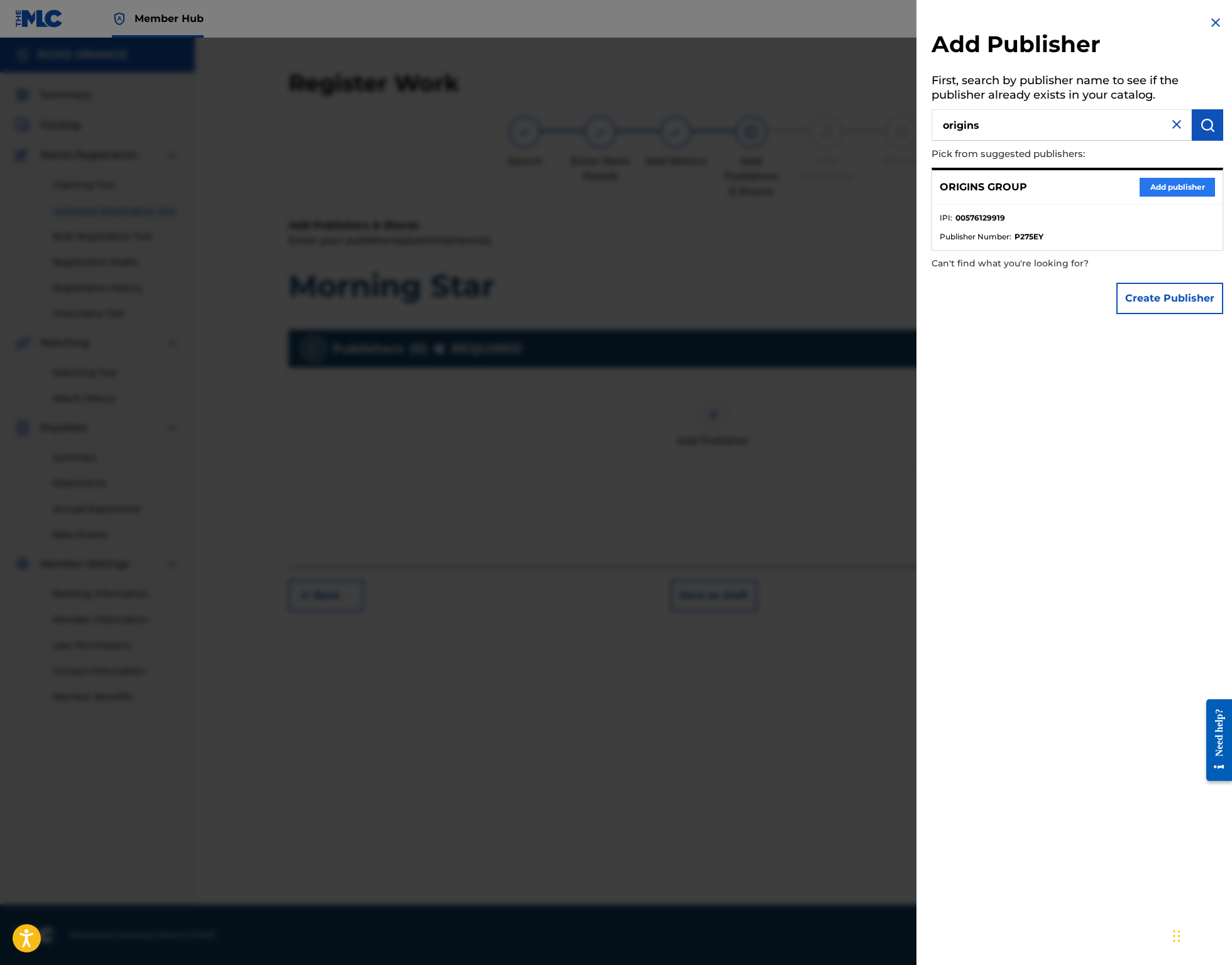
click at [1139, 197] on button "Add publisher" at bounding box center [1176, 187] width 76 height 19
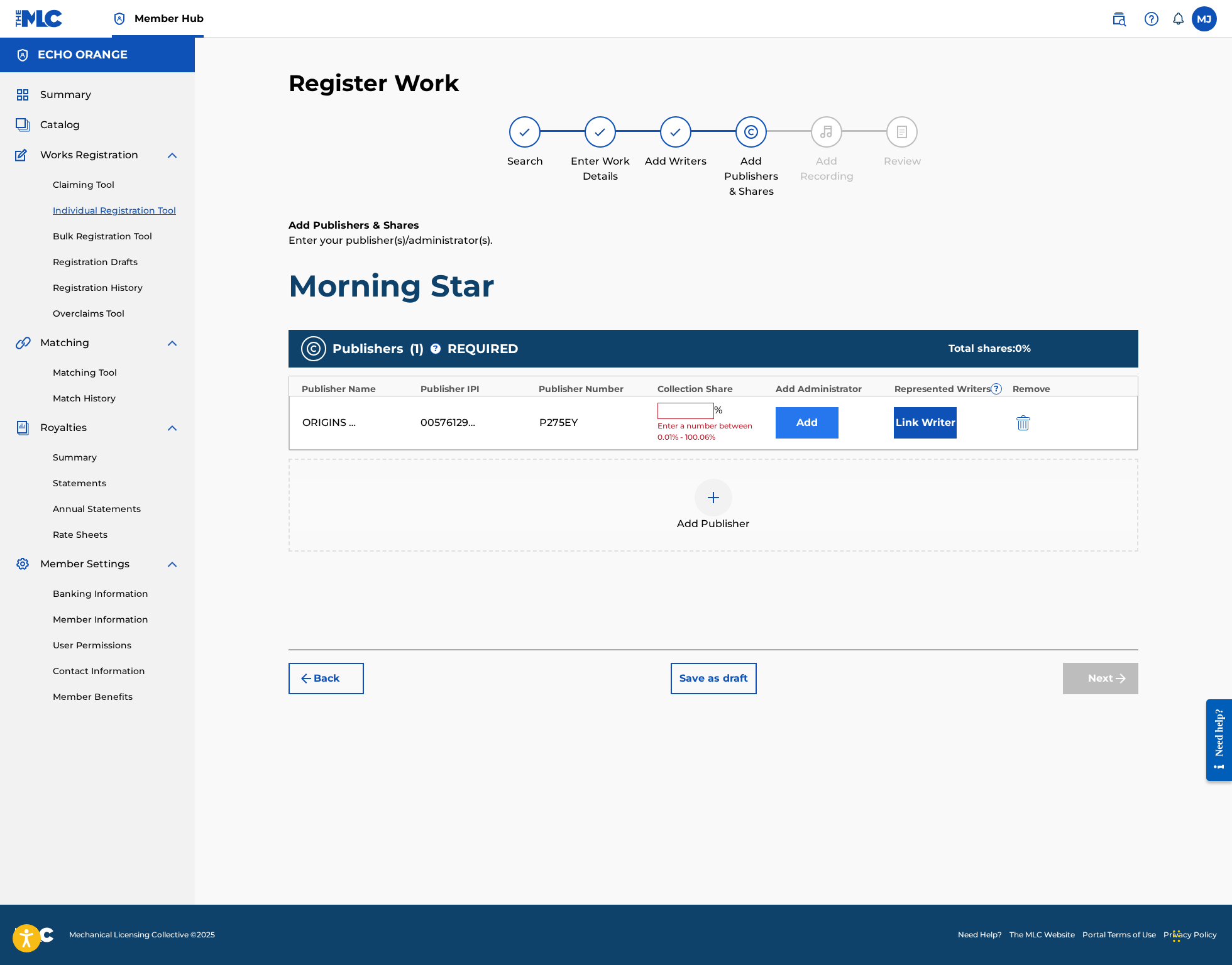
click at [835, 439] on button "Add" at bounding box center [807, 422] width 63 height 32
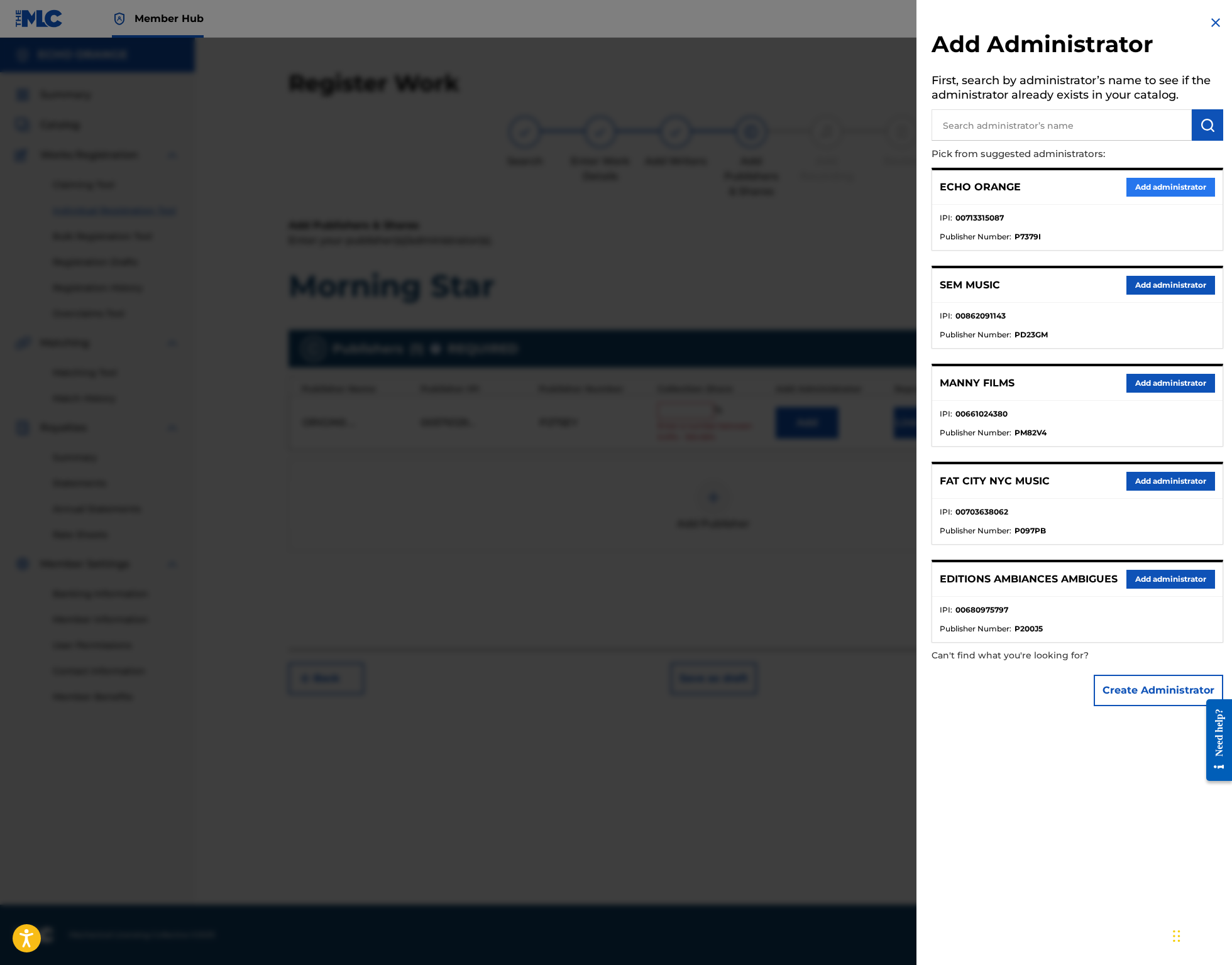
click at [1130, 197] on button "Add administrator" at bounding box center [1170, 187] width 88 height 19
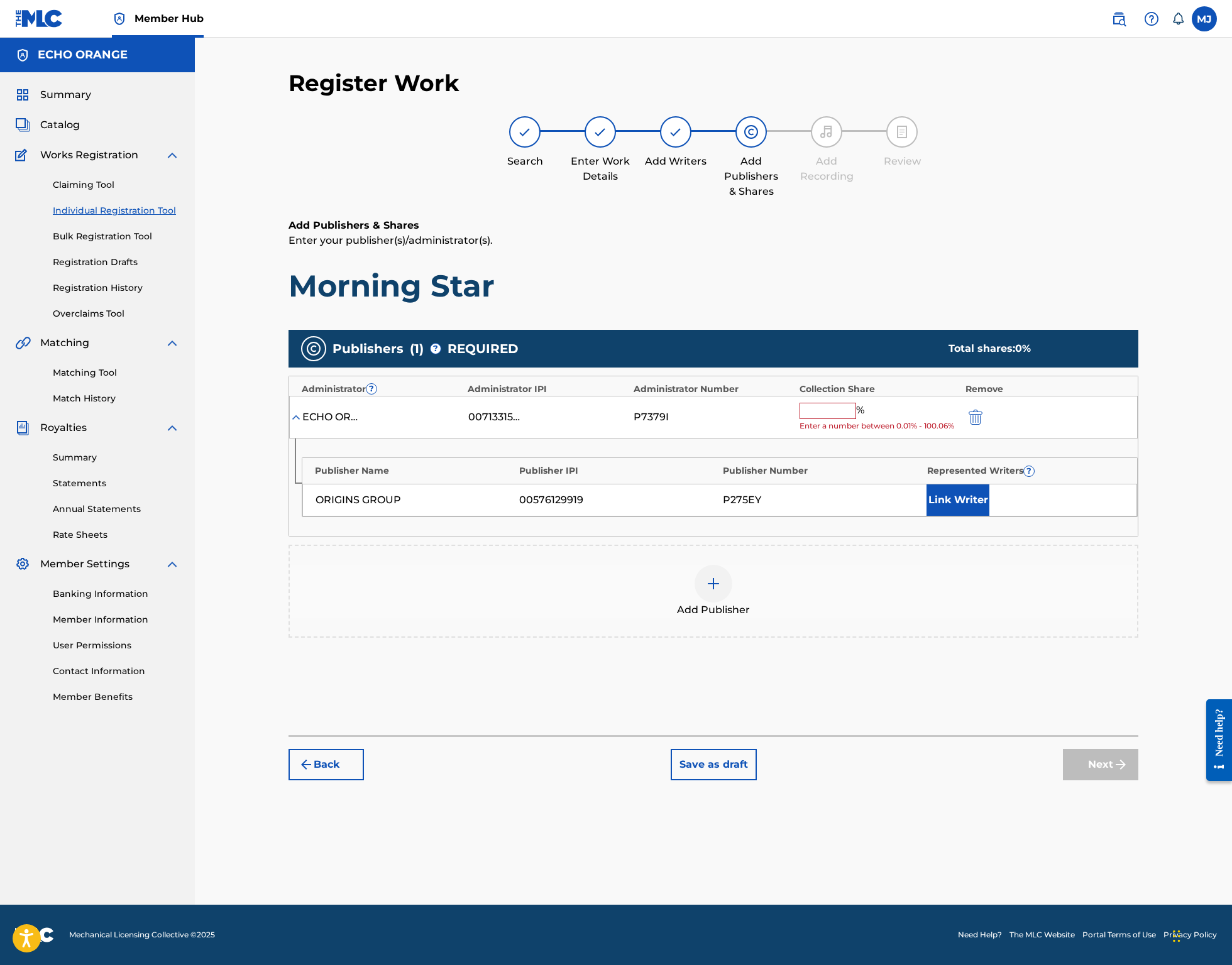
click at [856, 419] on input "text" at bounding box center [828, 411] width 56 height 16
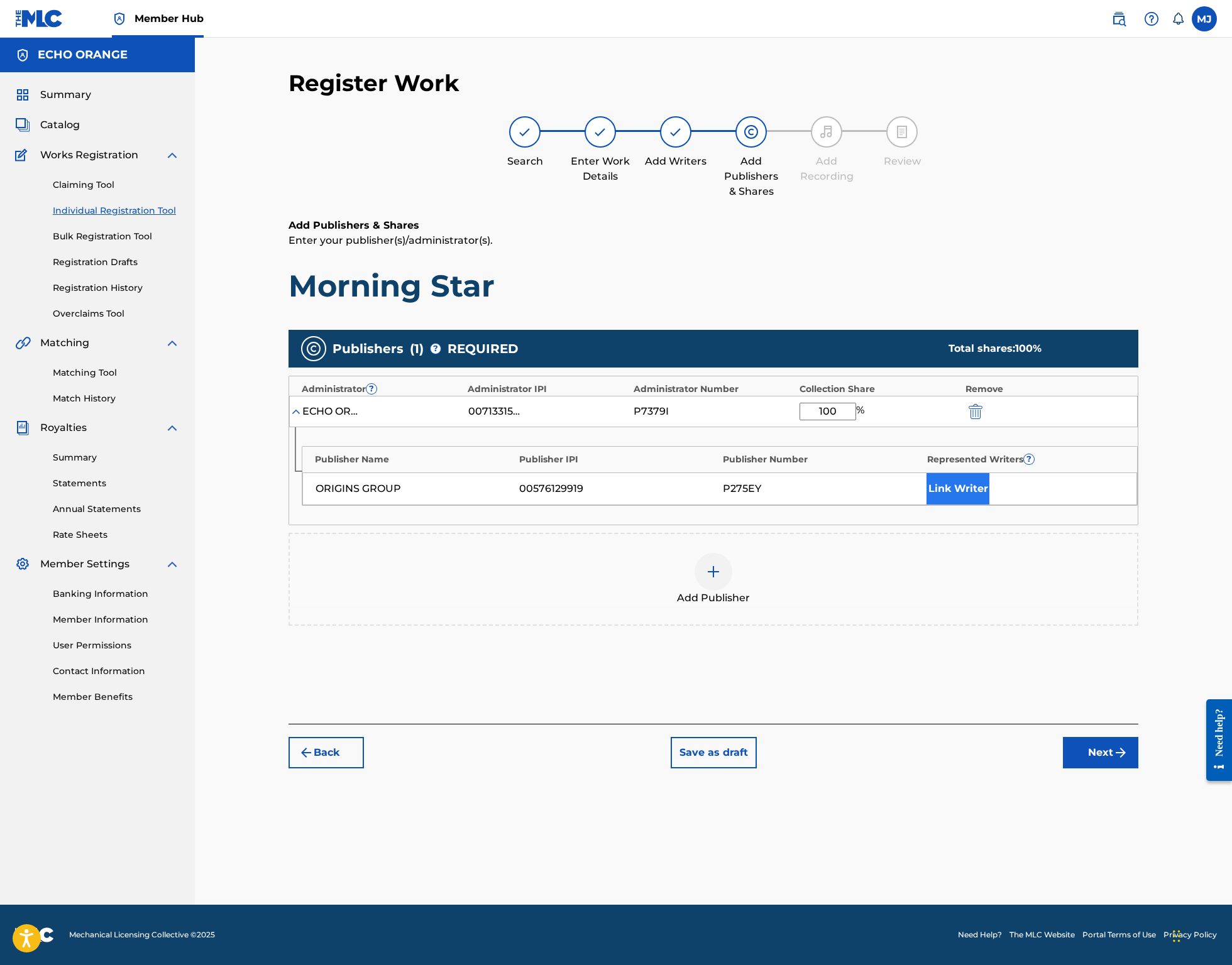
type input "100"
click at [989, 504] on button "Link Writer" at bounding box center [957, 489] width 63 height 32
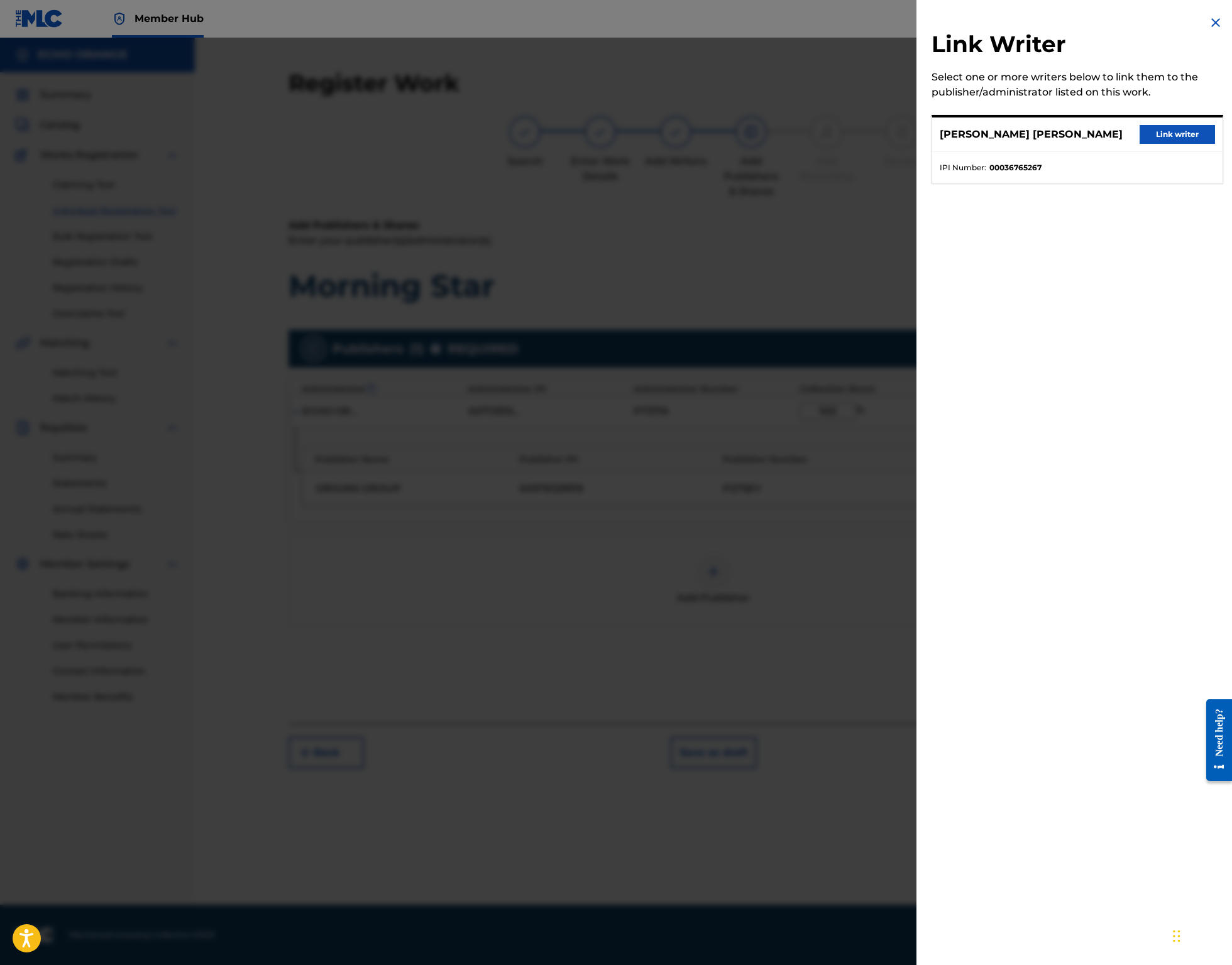
click at [1179, 144] on button "Link writer" at bounding box center [1176, 134] width 76 height 19
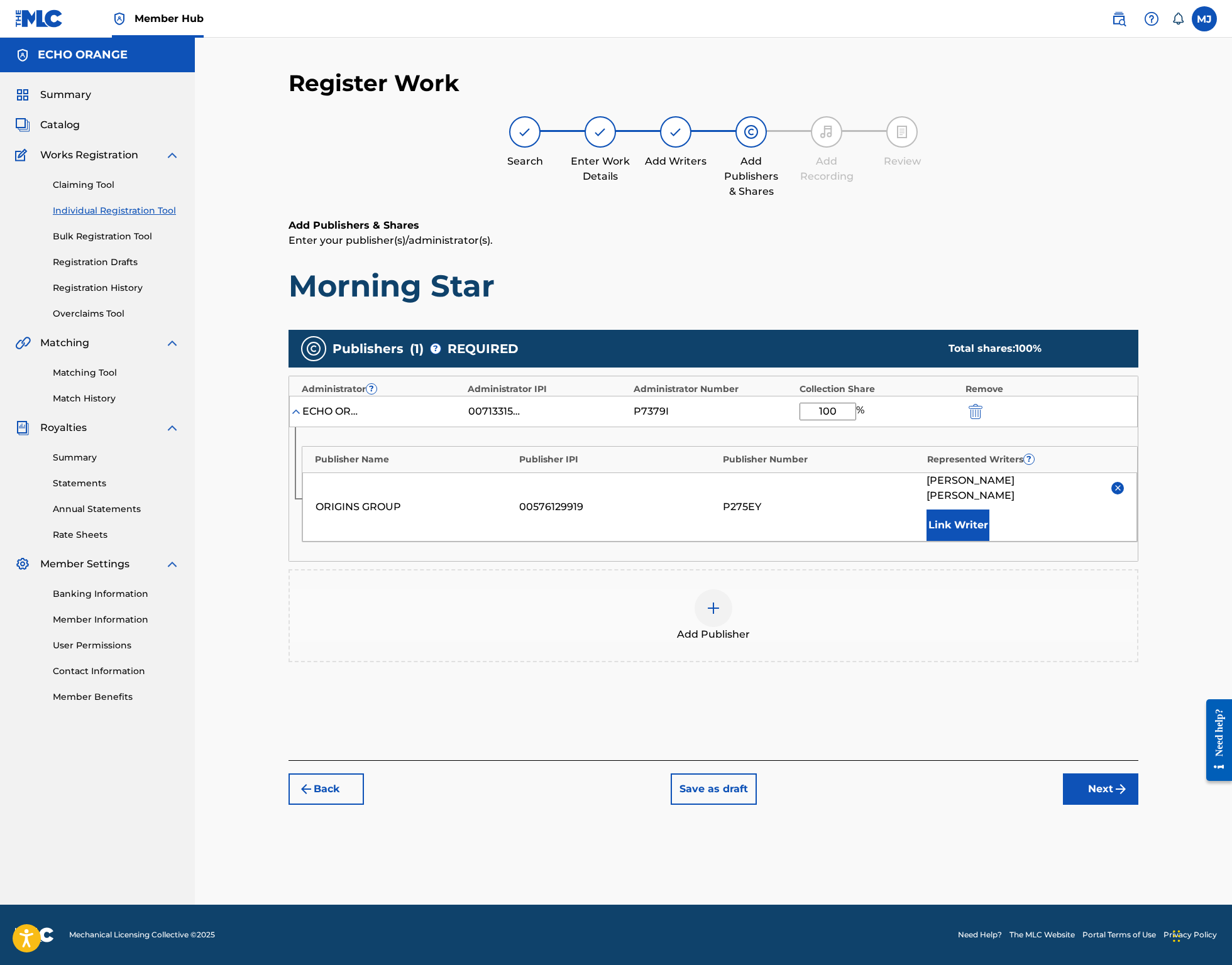
scroll to position [5, 0]
click at [1138, 805] on div "Back Save as draft Next" at bounding box center [713, 782] width 850 height 45
click at [1138, 805] on button "Next" at bounding box center [1100, 789] width 76 height 32
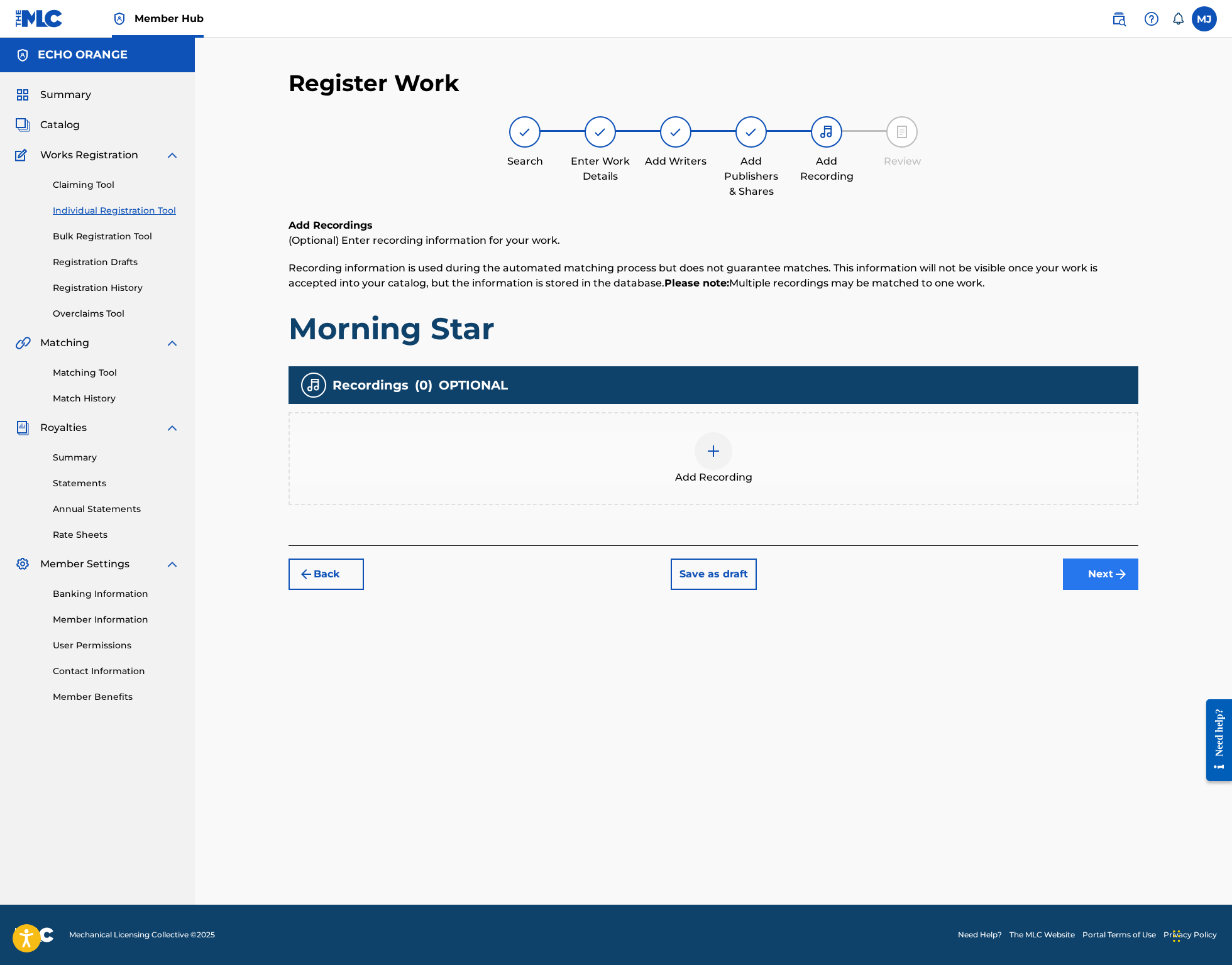
click at [1138, 590] on button "Next" at bounding box center [1100, 574] width 76 height 32
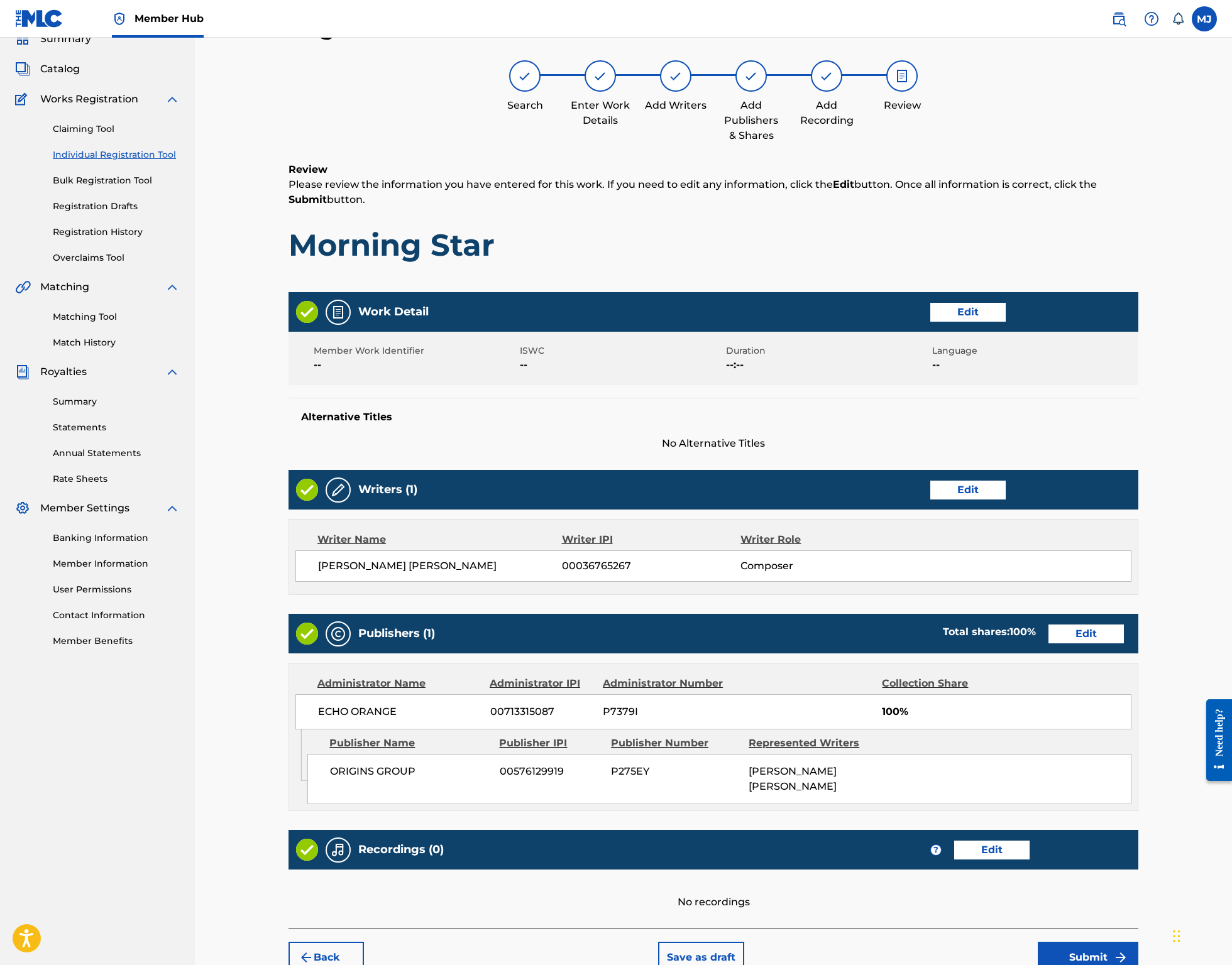
scroll to position [242, 0]
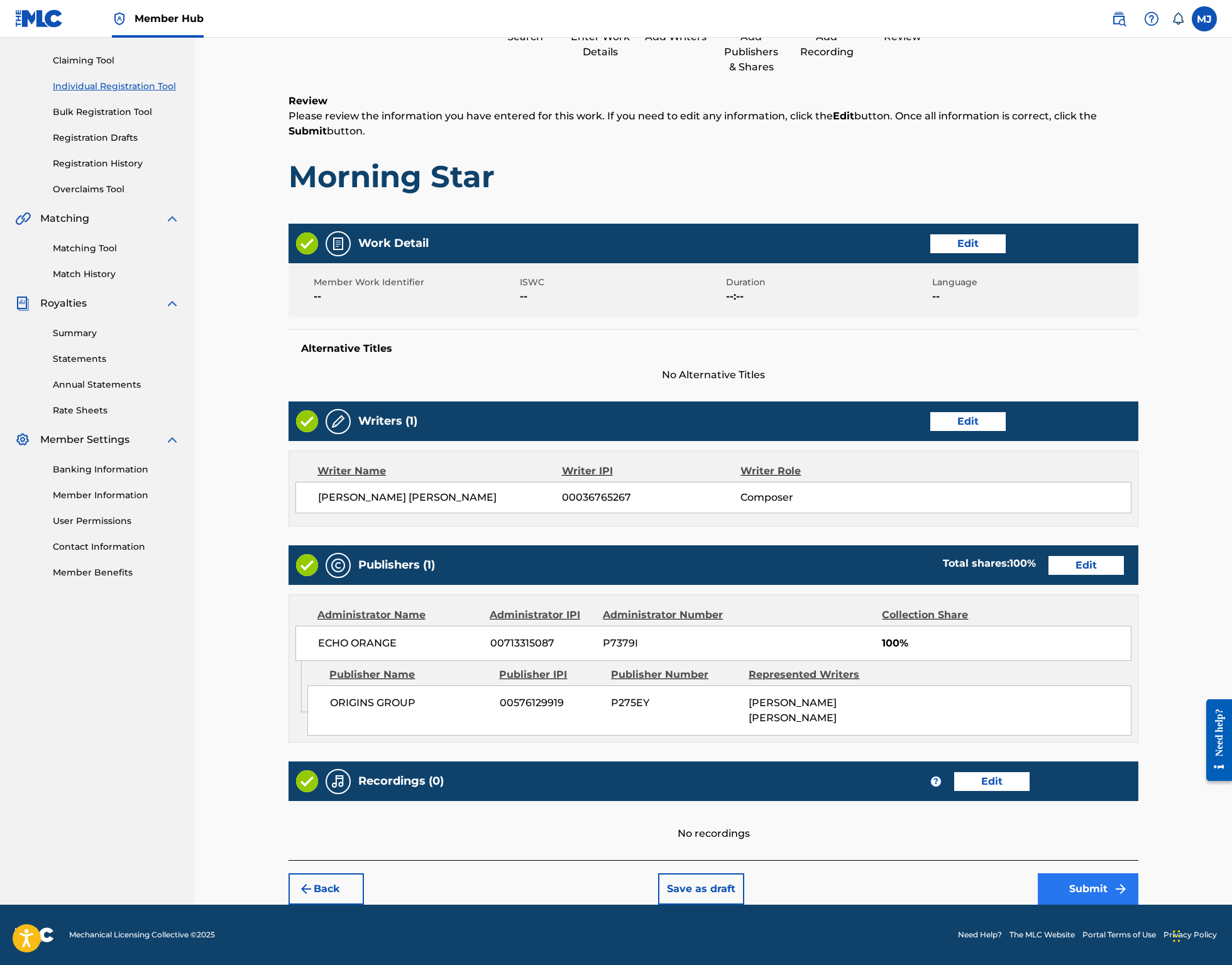
click at [1138, 873] on button "Submit" at bounding box center [1087, 889] width 100 height 32
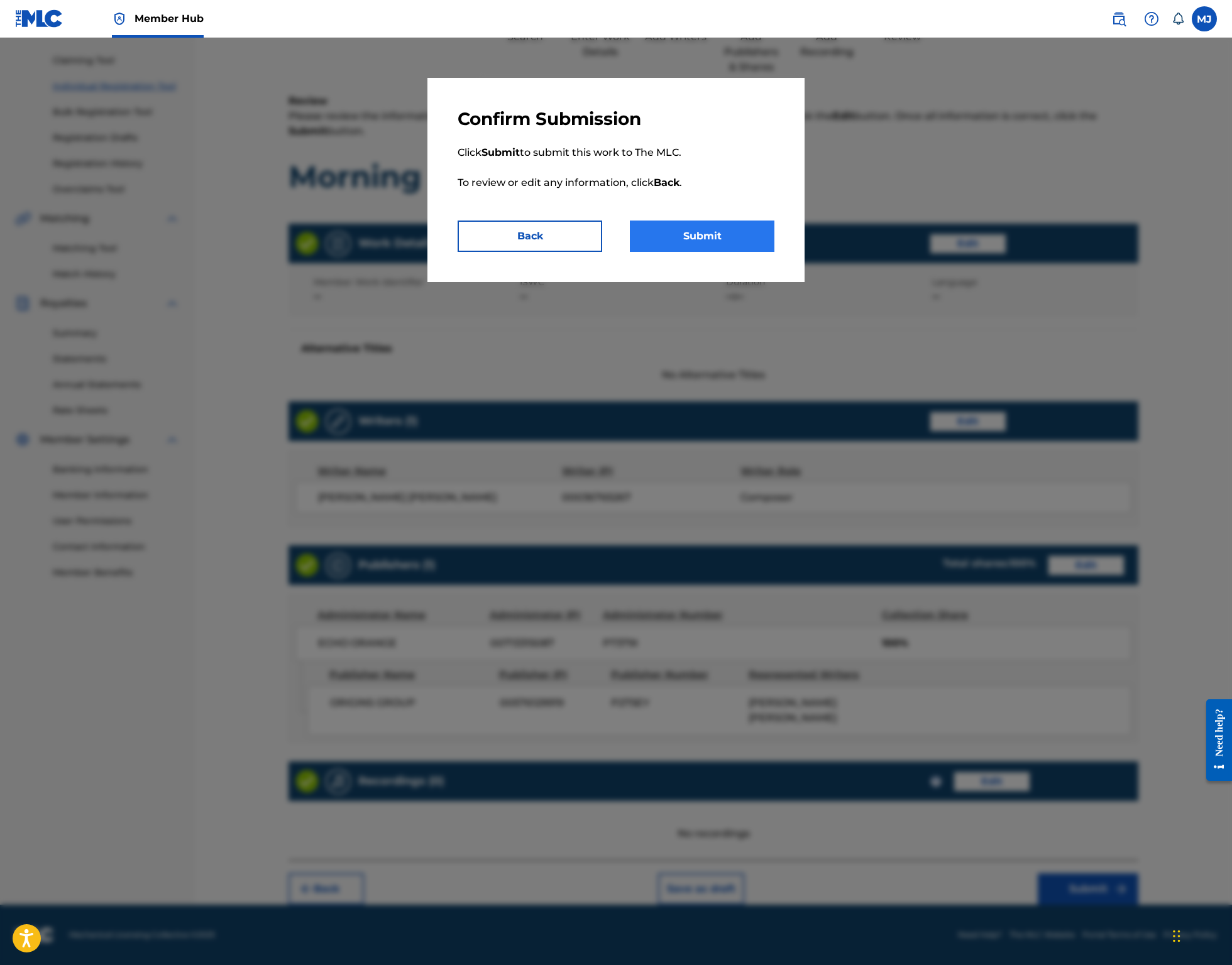
click at [745, 252] on button "Submit" at bounding box center [702, 236] width 145 height 32
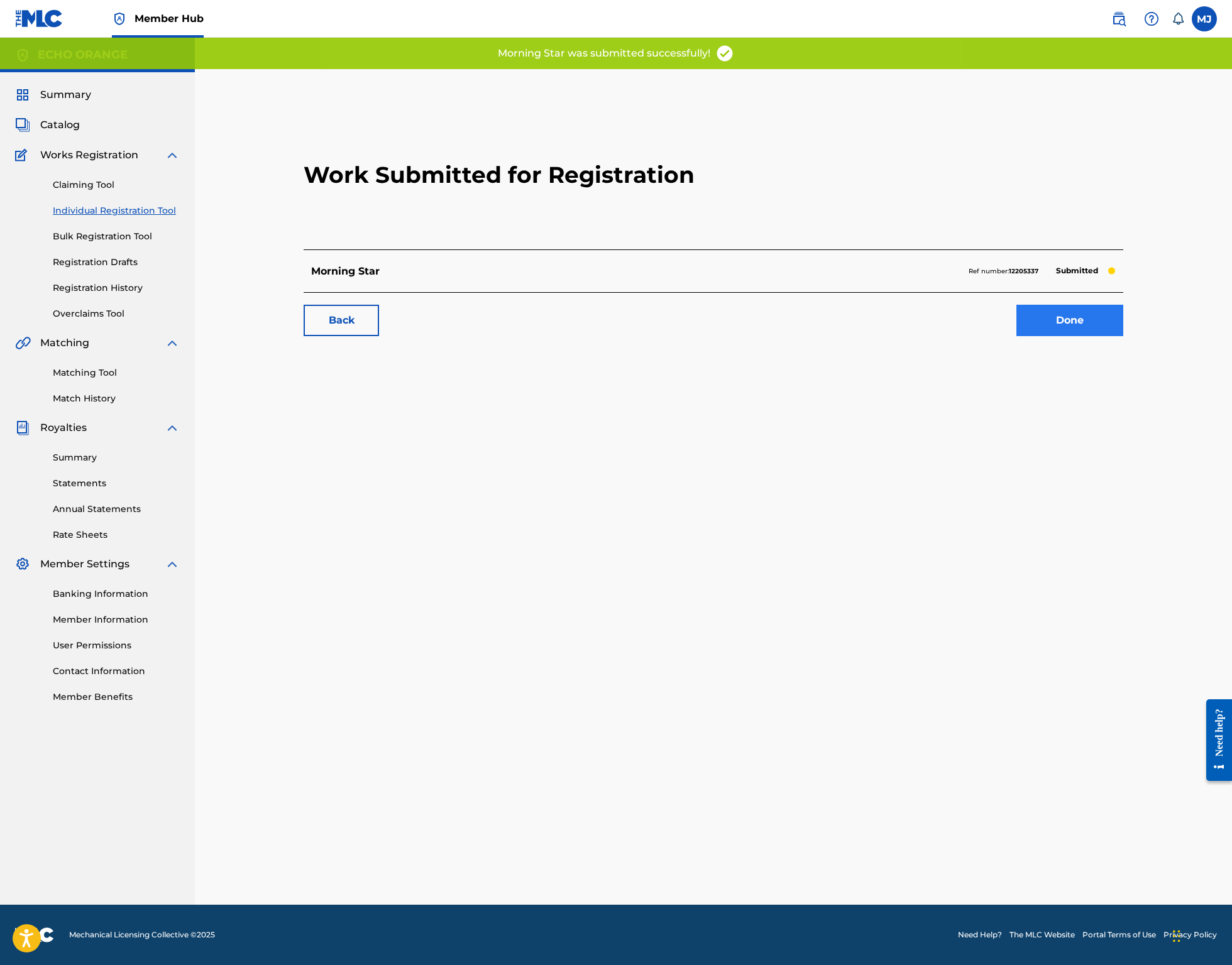
click at [1123, 336] on link "Done" at bounding box center [1069, 320] width 107 height 32
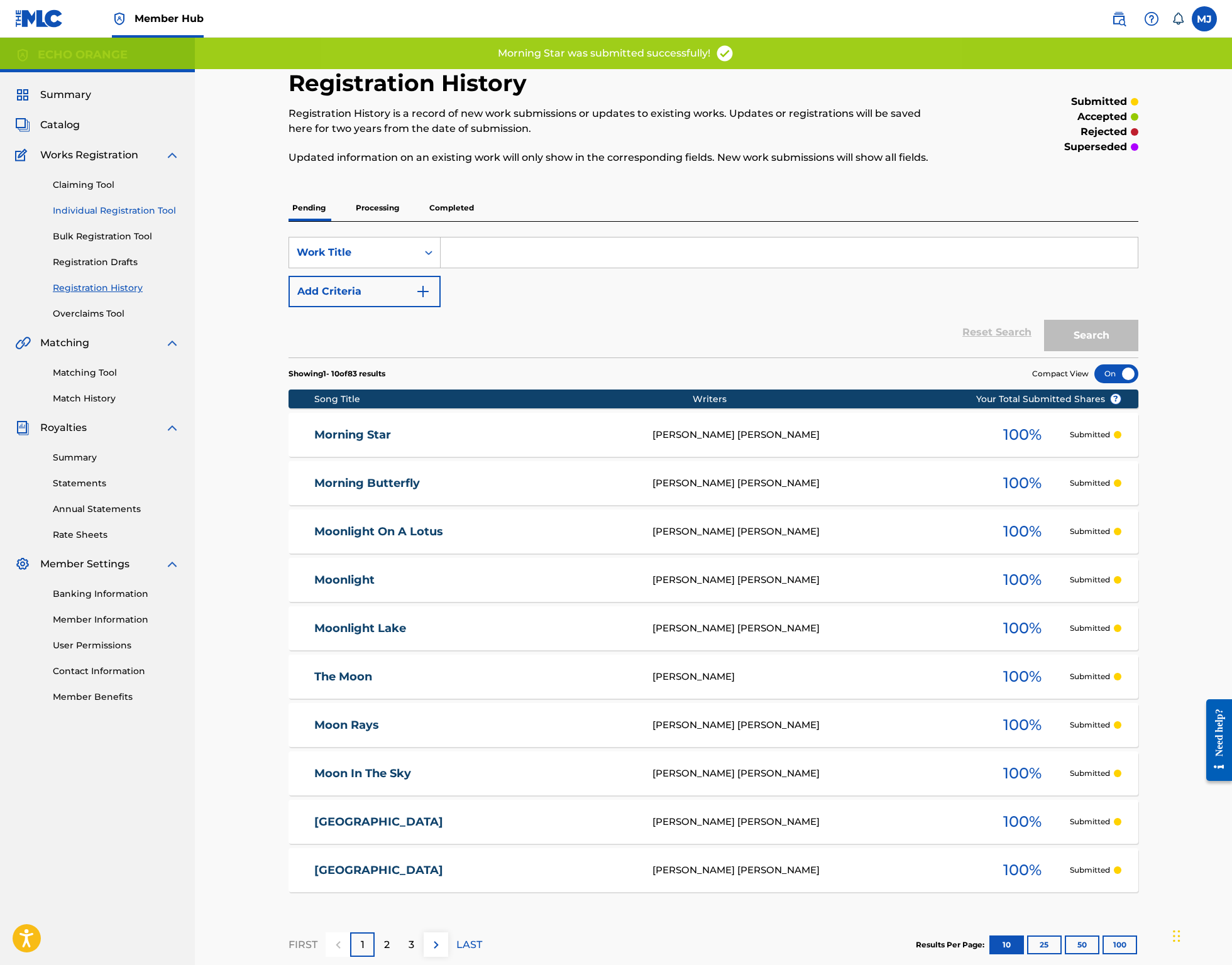
click at [148, 218] on link "Individual Registration Tool" at bounding box center [116, 210] width 127 height 13
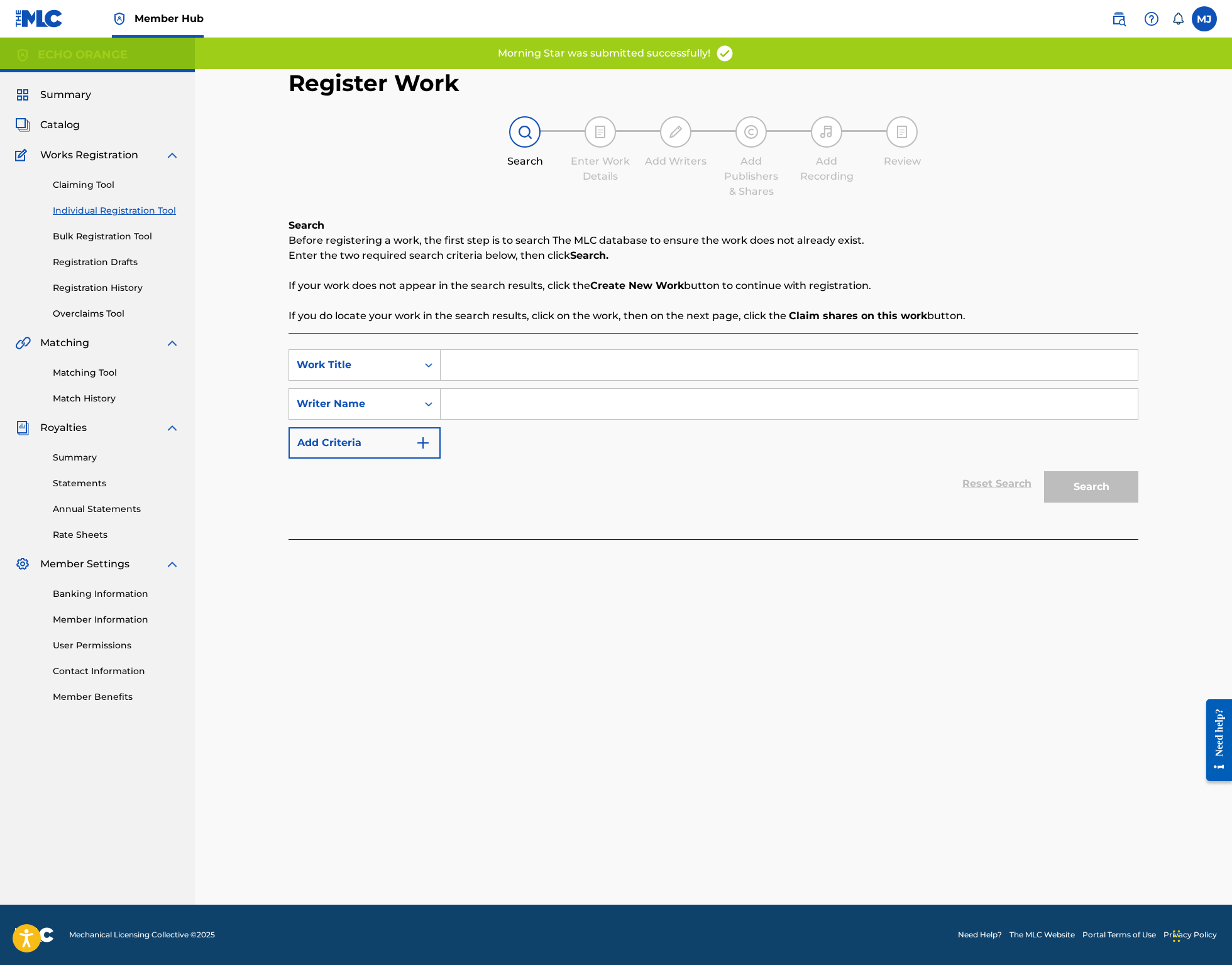
click at [543, 370] on div "SearchWithCriteria7ec4a70f-96d3-46e7-a5c3-4fce4864ad32 Work Title SearchWithCri…" at bounding box center [713, 436] width 850 height 206
click at [538, 381] on input "Search Form" at bounding box center [789, 364] width 697 height 30
click at [536, 381] on input "Search Form" at bounding box center [789, 364] width 697 height 30
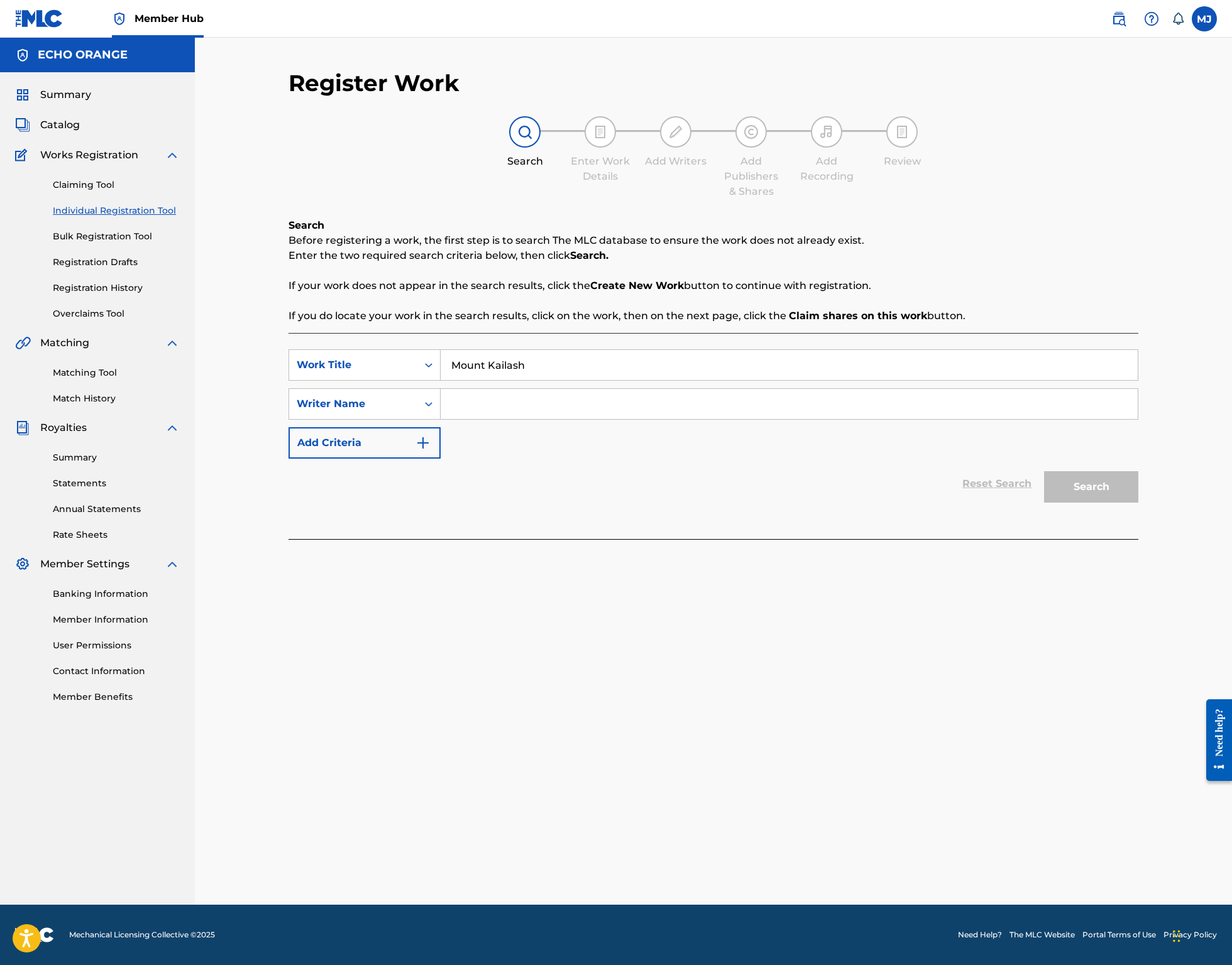
type input "Mount Kailash"
paste input "denis hekimian"
type input "denis hekimian"
click at [1138, 503] on button "Search" at bounding box center [1091, 487] width 95 height 32
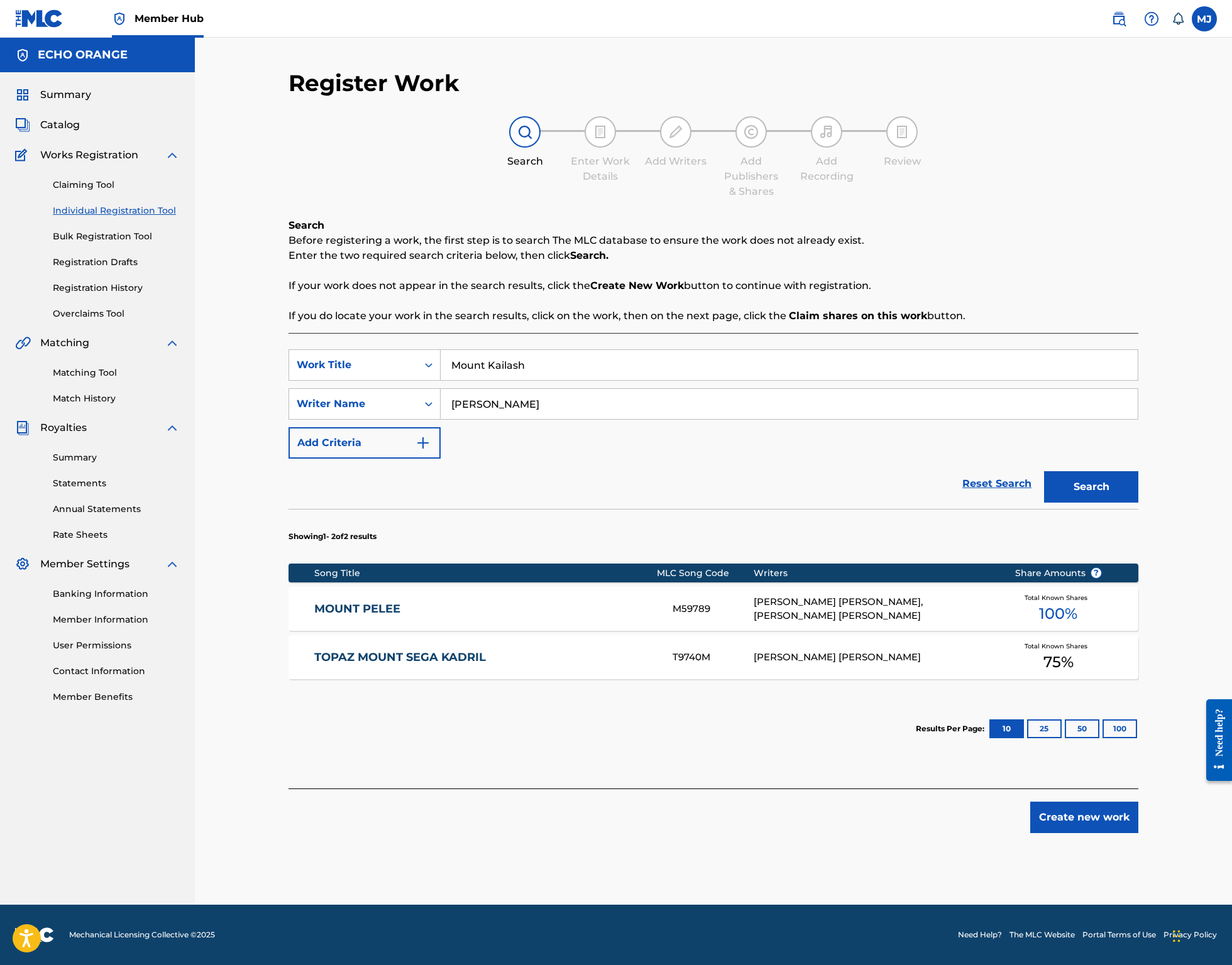
scroll to position [36, 0]
click at [1129, 833] on button "Create new work" at bounding box center [1084, 818] width 108 height 32
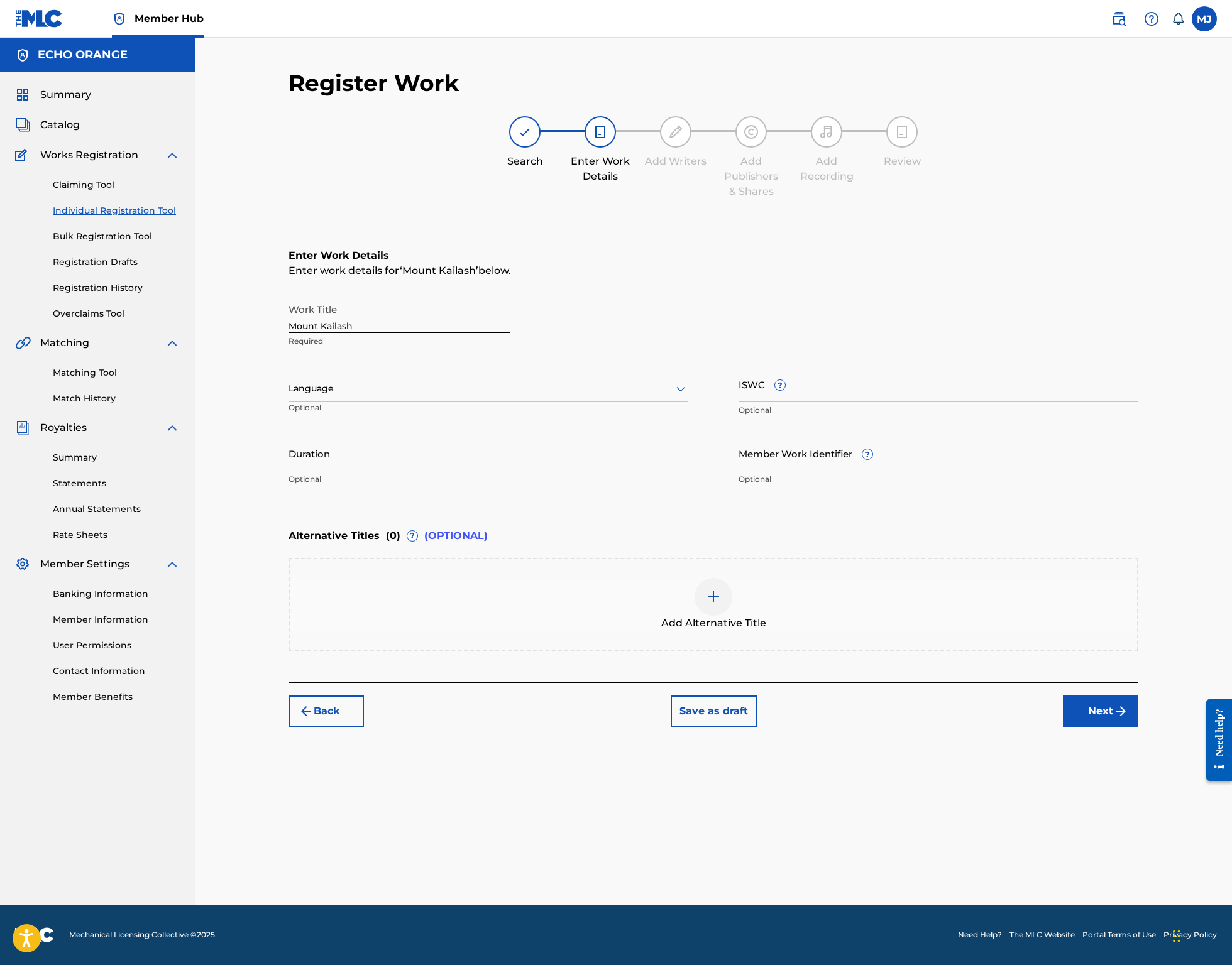
scroll to position [0, 0]
click at [1141, 870] on div "Register Work Search Enter Work Details Add Writers Add Publishers & Shares Add…" at bounding box center [713, 487] width 880 height 836
click at [1138, 726] on button "Next" at bounding box center [1100, 711] width 76 height 32
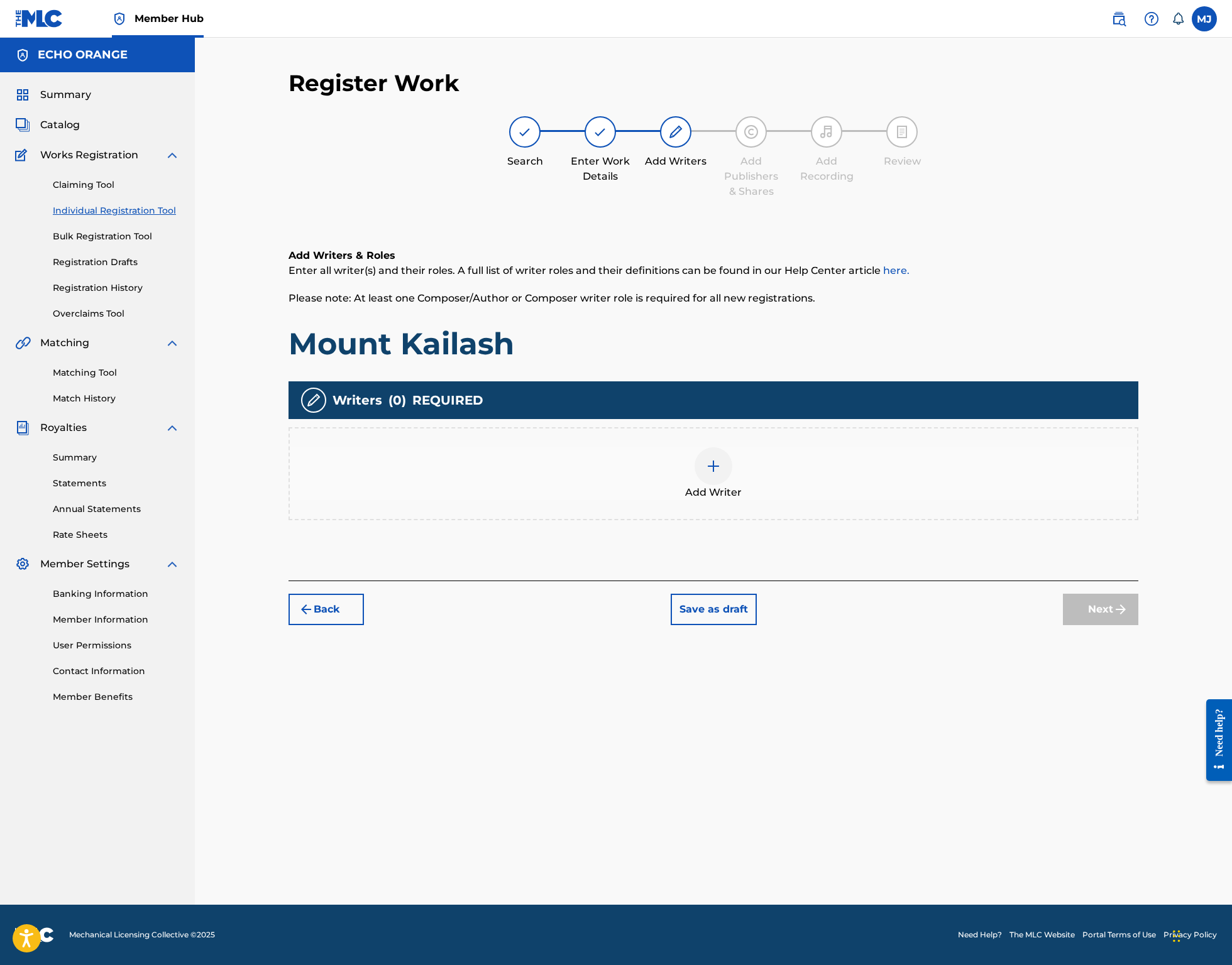
click at [768, 500] on div "Add Writer" at bounding box center [713, 473] width 847 height 53
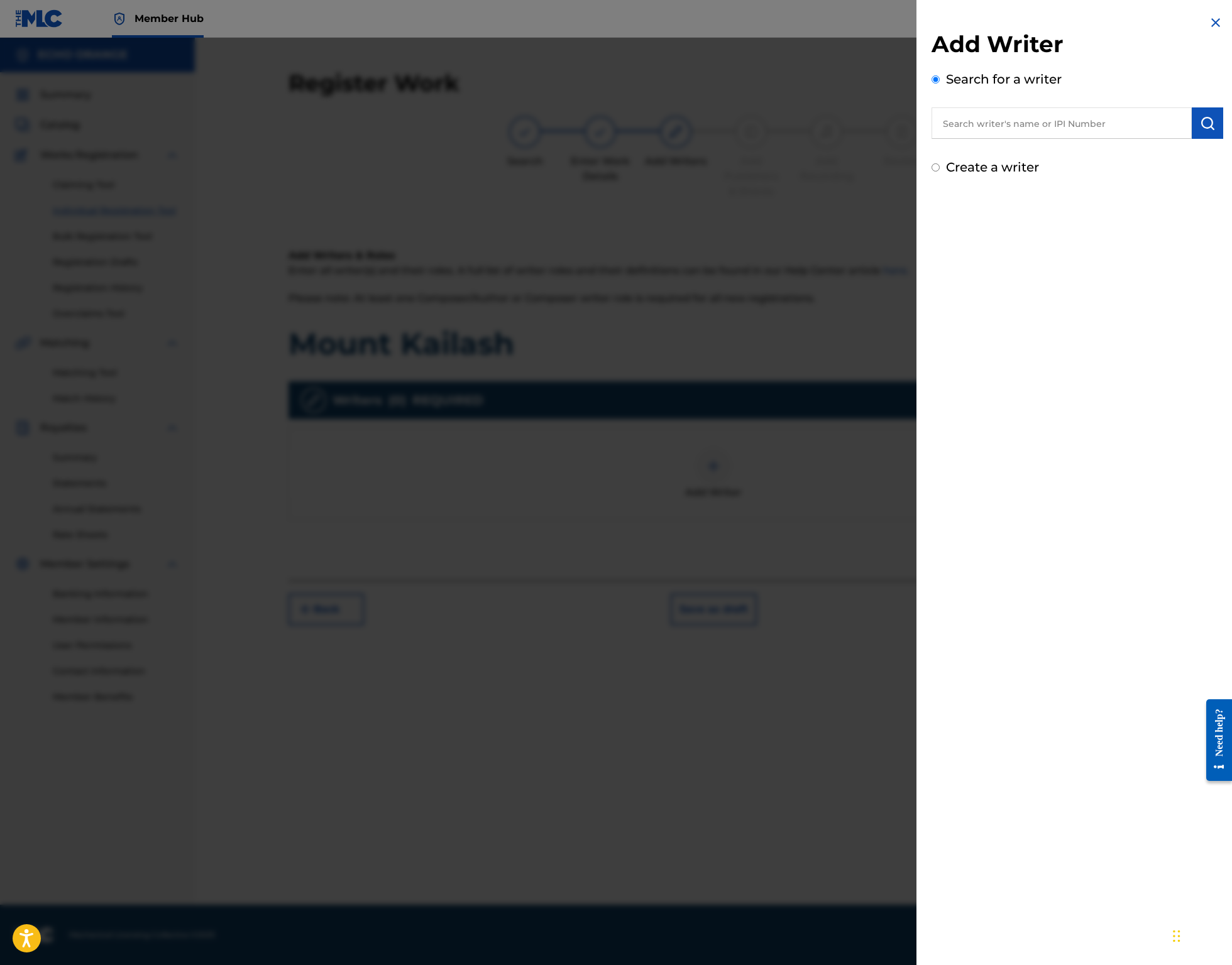
click at [1048, 139] on input "text" at bounding box center [1062, 123] width 260 height 32
paste input "denis hekimian"
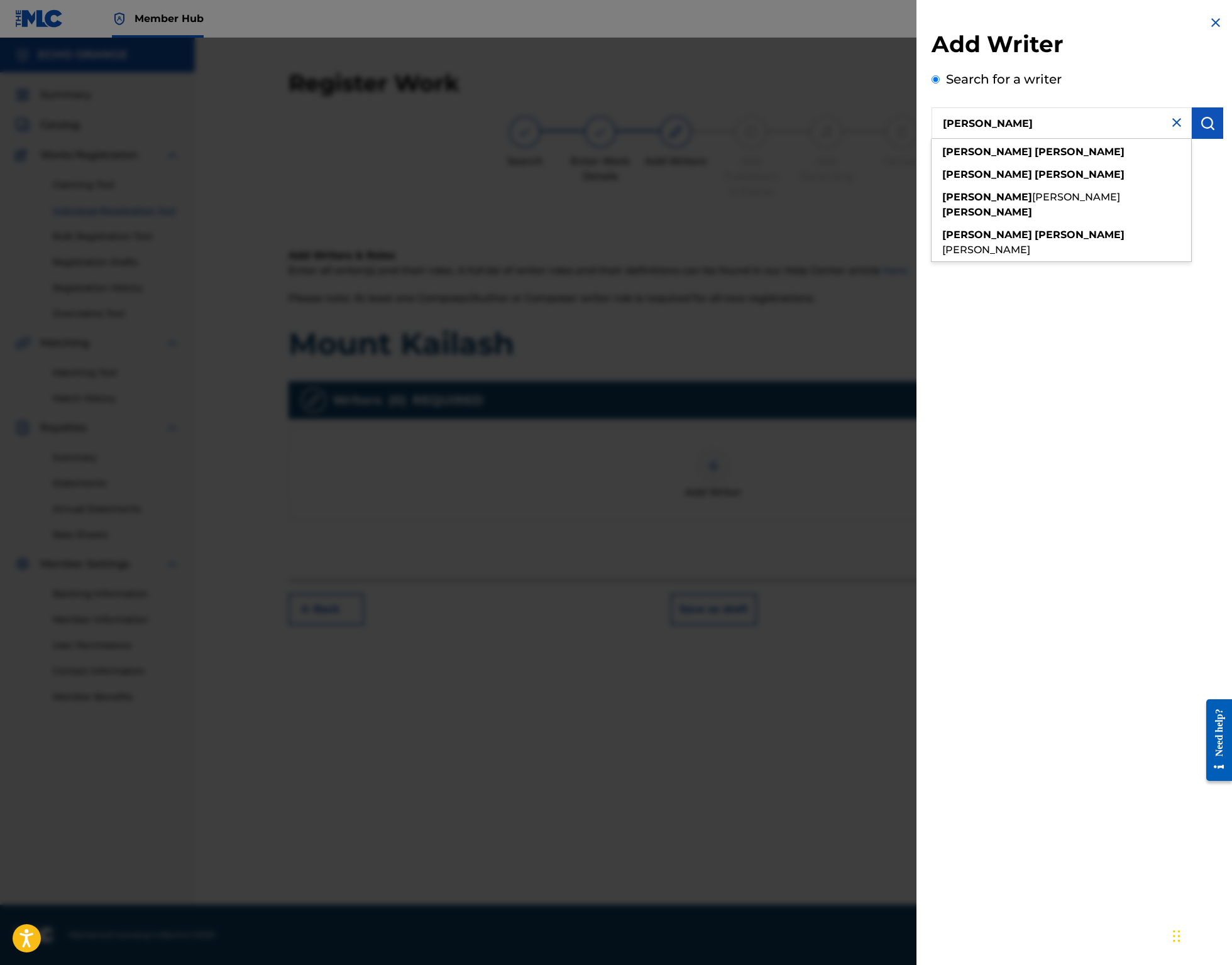
type input "denis hekimian"
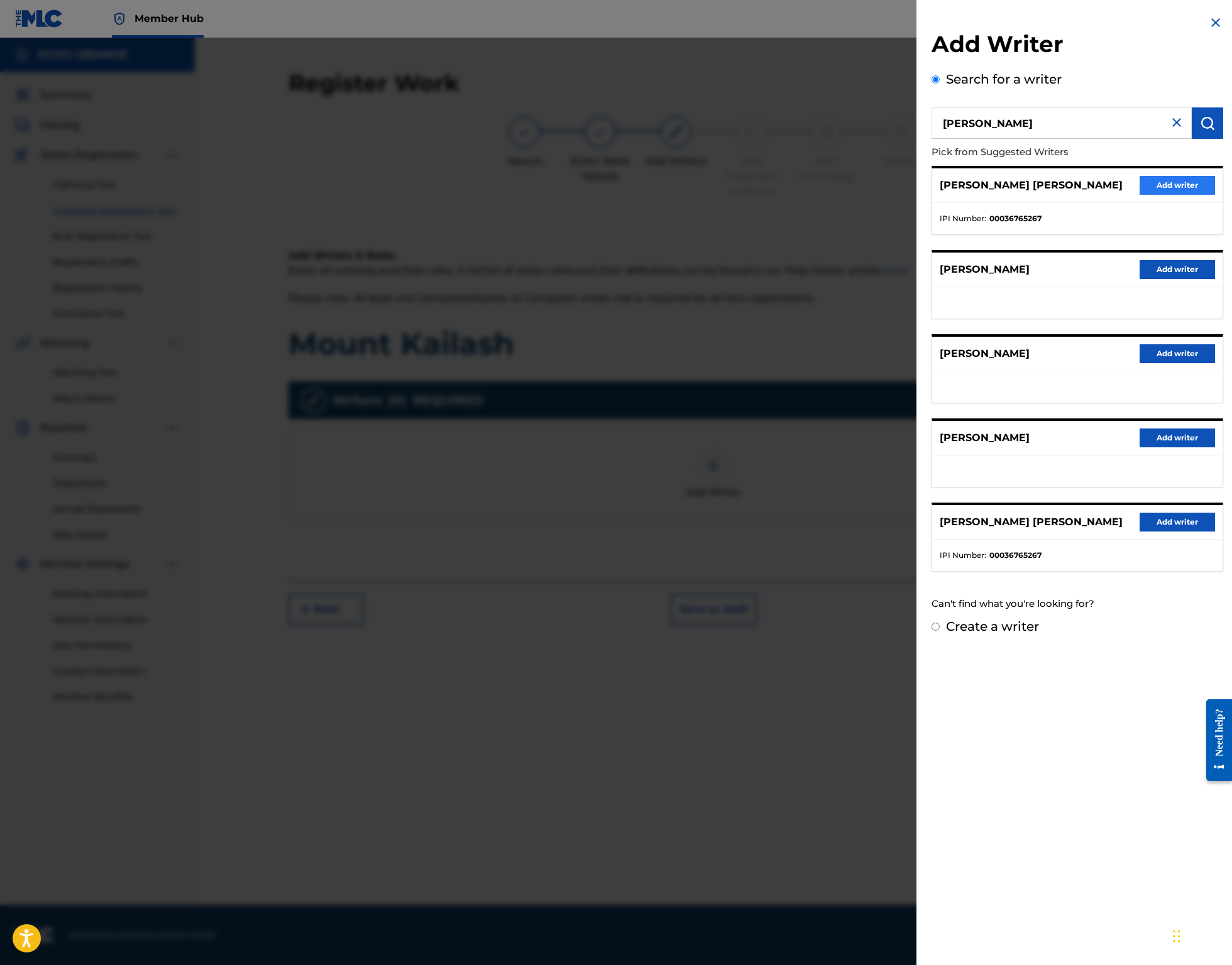
drag, startPoint x: 1141, startPoint y: 192, endPoint x: 1147, endPoint y: 201, distance: 10.8
click at [1141, 192] on div "DENIS MARCEL HEKIMIAN Add writer" at bounding box center [1076, 186] width 290 height 35
click at [1149, 195] on button "Add writer" at bounding box center [1176, 185] width 76 height 19
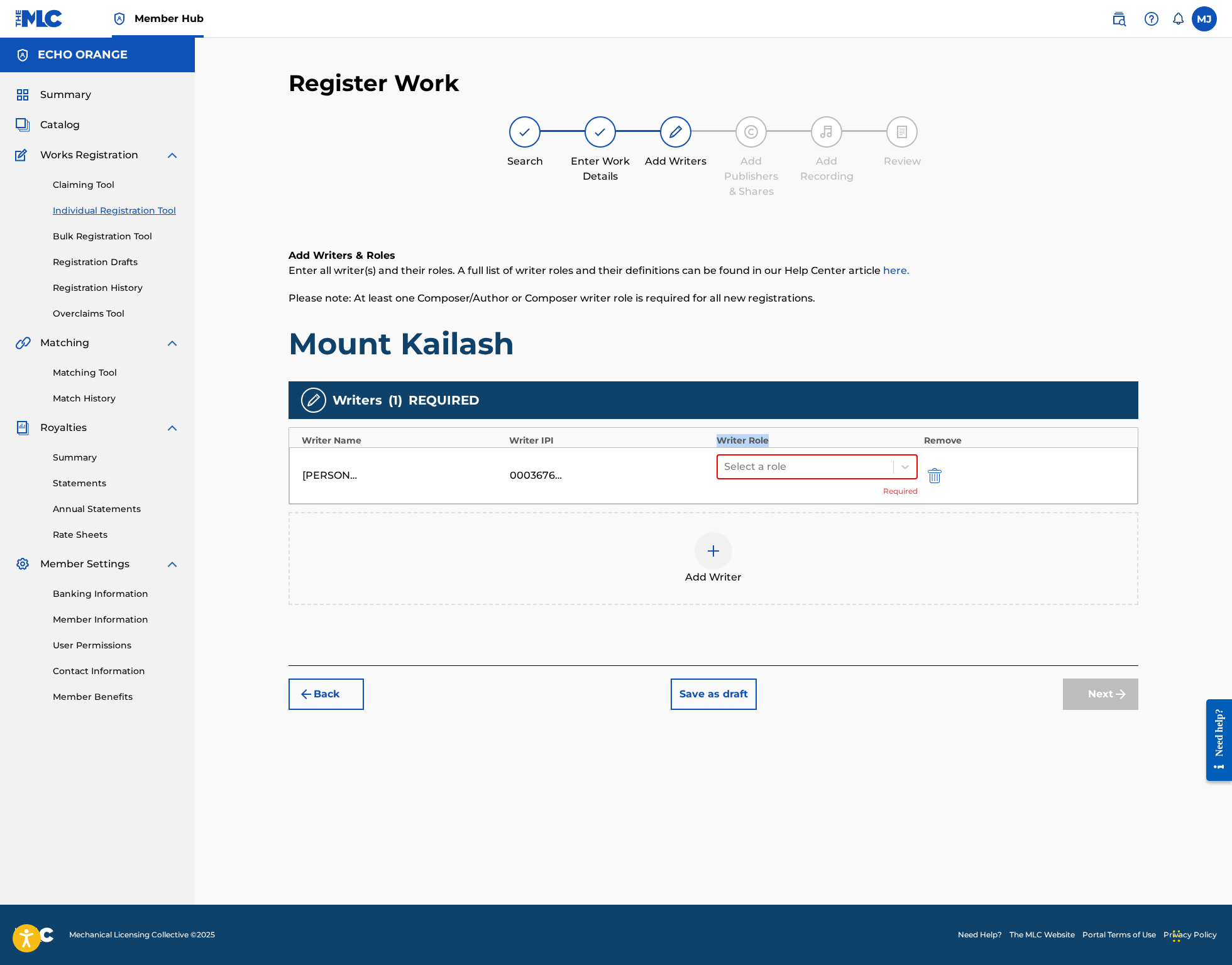
click at [888, 447] on div "Writer Name Writer IPI Writer Role Remove" at bounding box center [713, 437] width 849 height 19
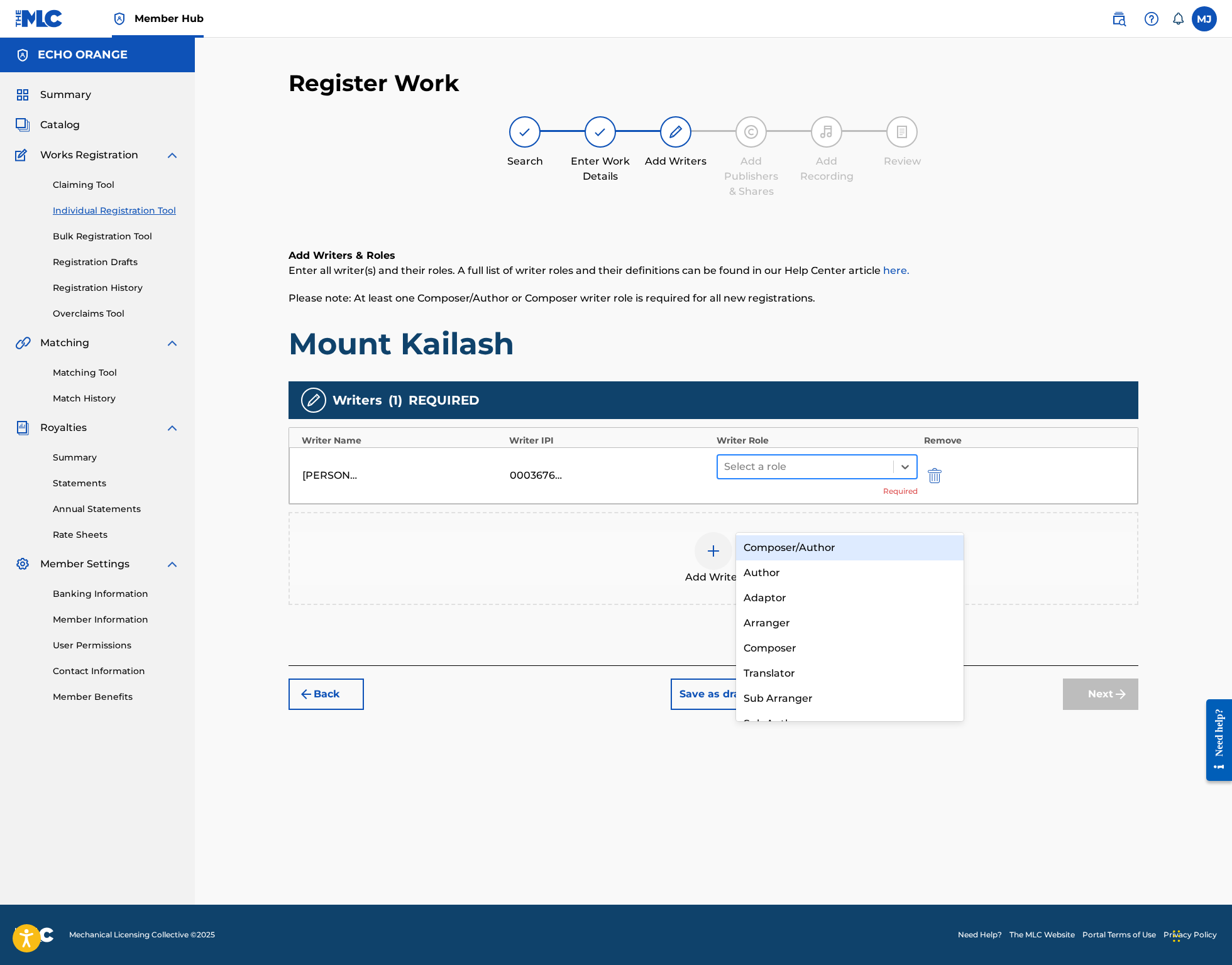
click at [873, 478] on div "Select a role" at bounding box center [805, 466] width 176 height 23
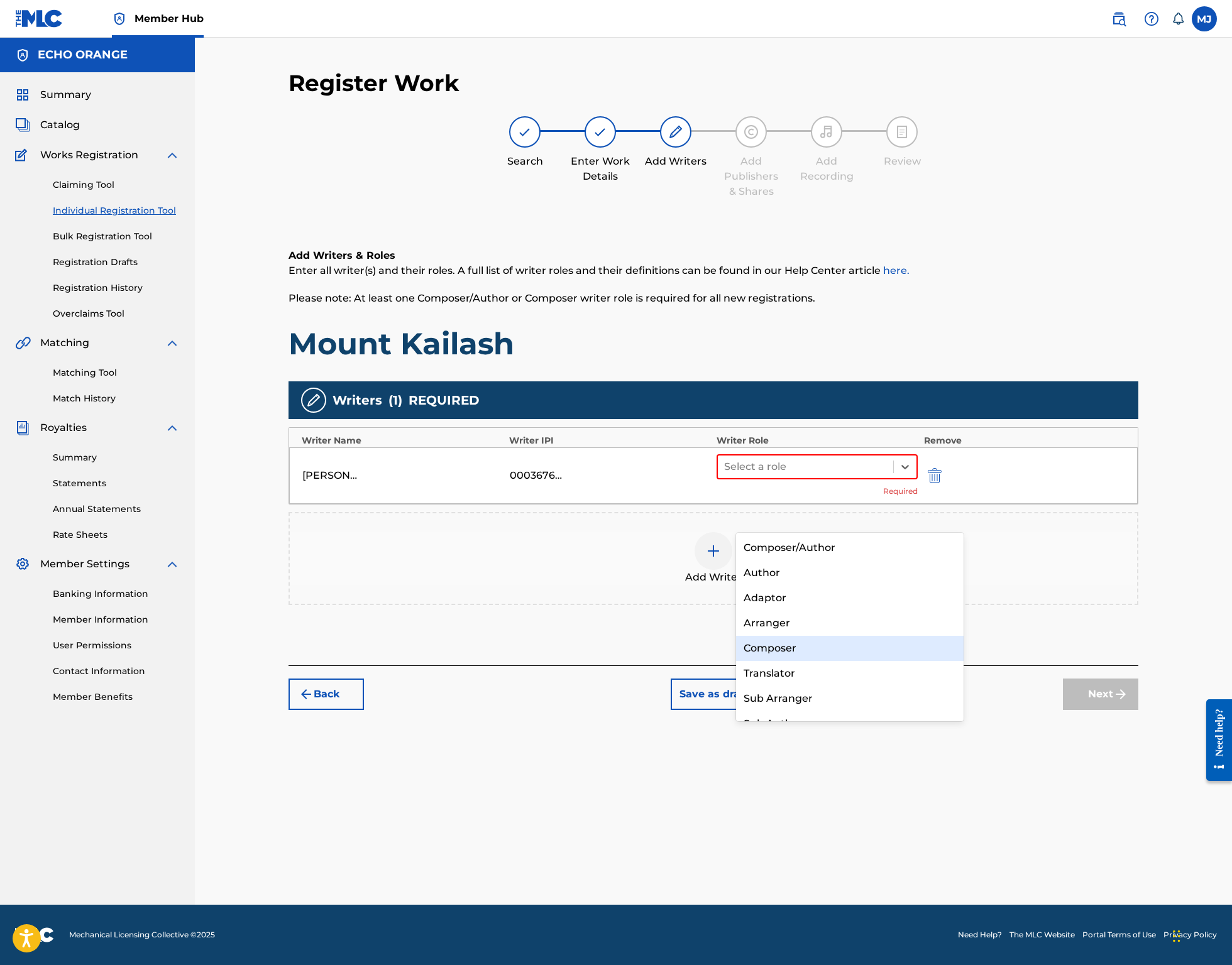
drag, startPoint x: 834, startPoint y: 632, endPoint x: 837, endPoint y: 639, distance: 7.6
click at [837, 641] on div "Composer/Author Author Adaptor Arranger Composer Translator Sub Arranger Sub Au…" at bounding box center [850, 626] width 228 height 188
click at [837, 639] on div "Composer" at bounding box center [850, 648] width 228 height 25
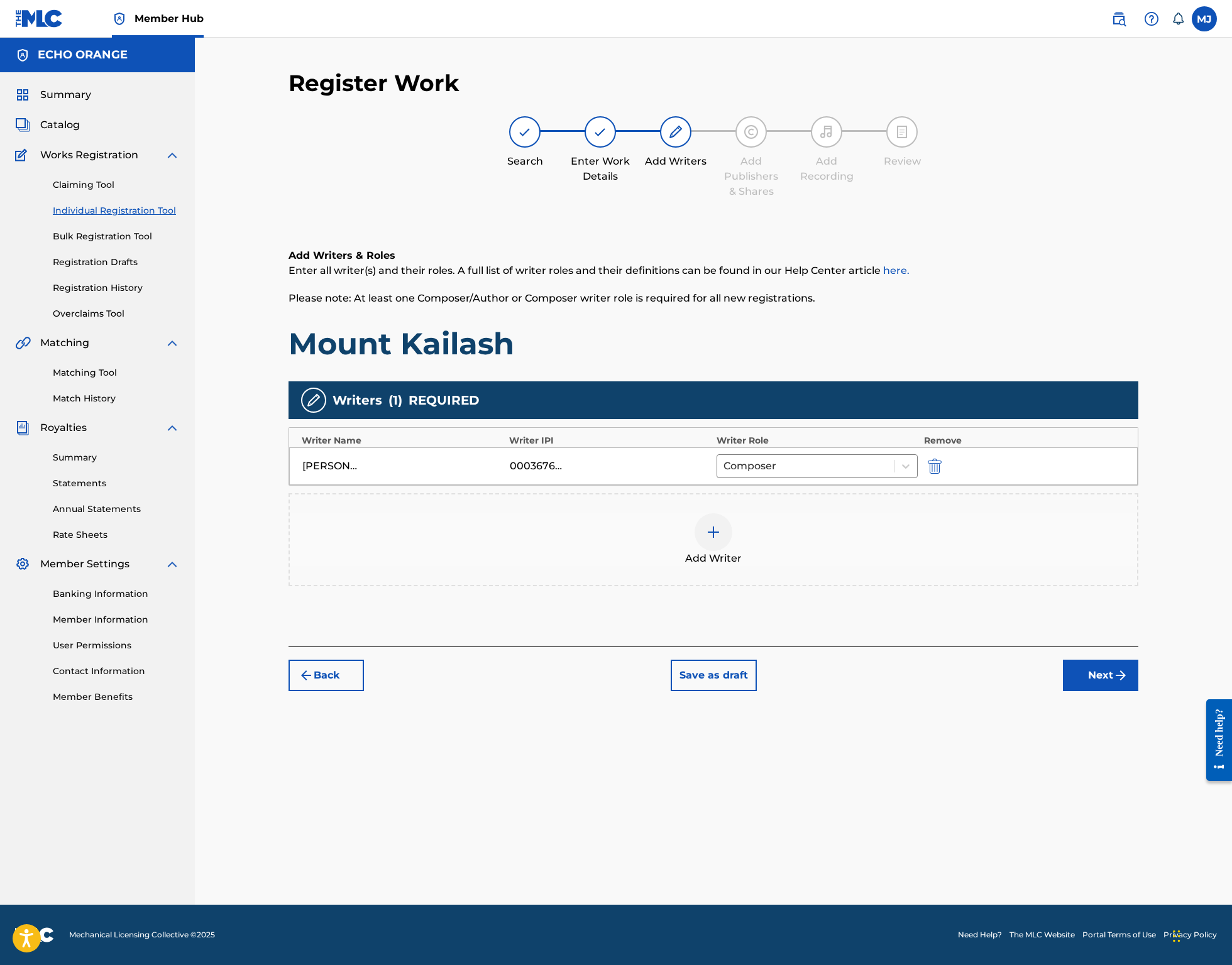
click at [1138, 691] on button "Next" at bounding box center [1100, 676] width 76 height 32
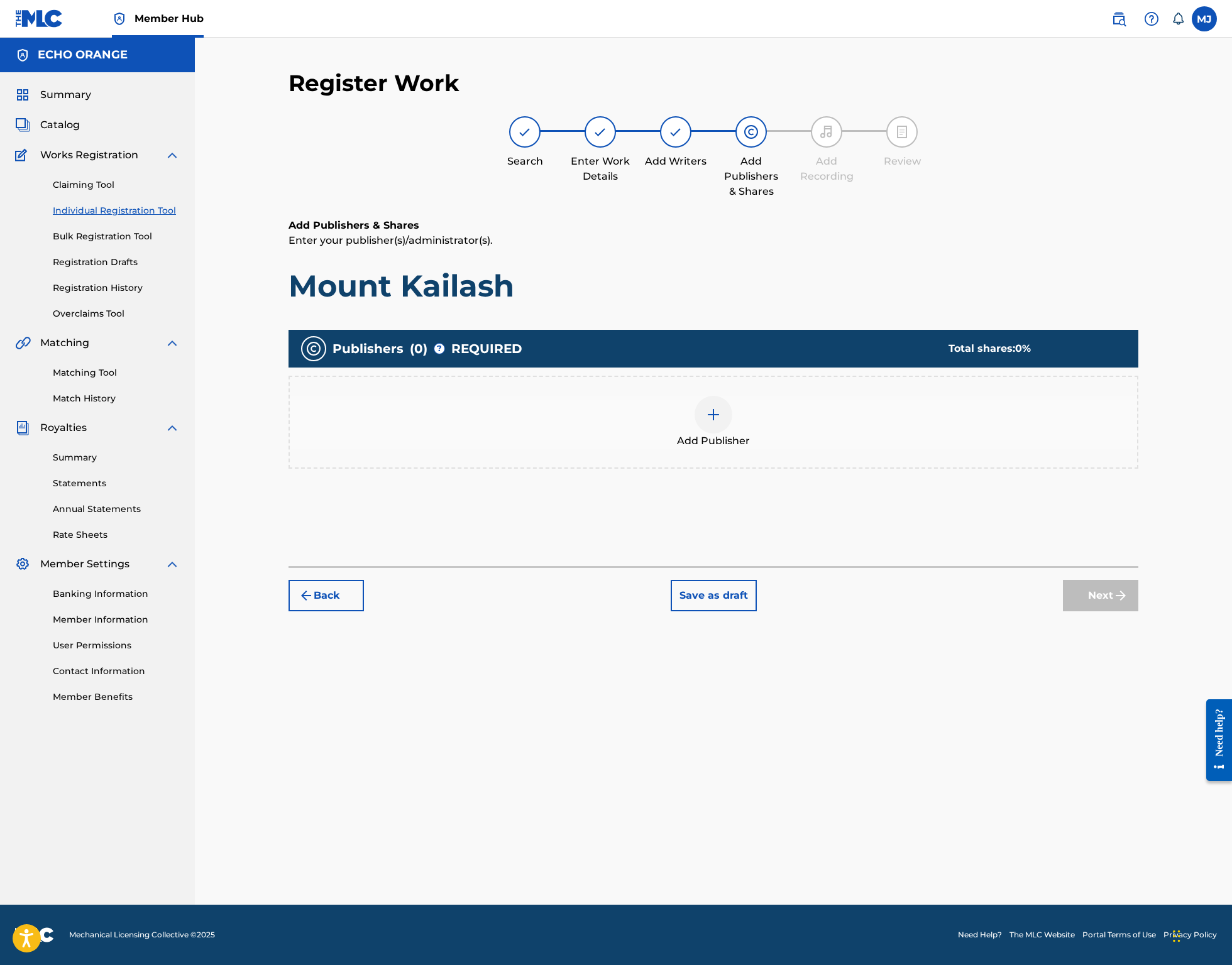
click at [722, 433] on div at bounding box center [713, 414] width 37 height 37
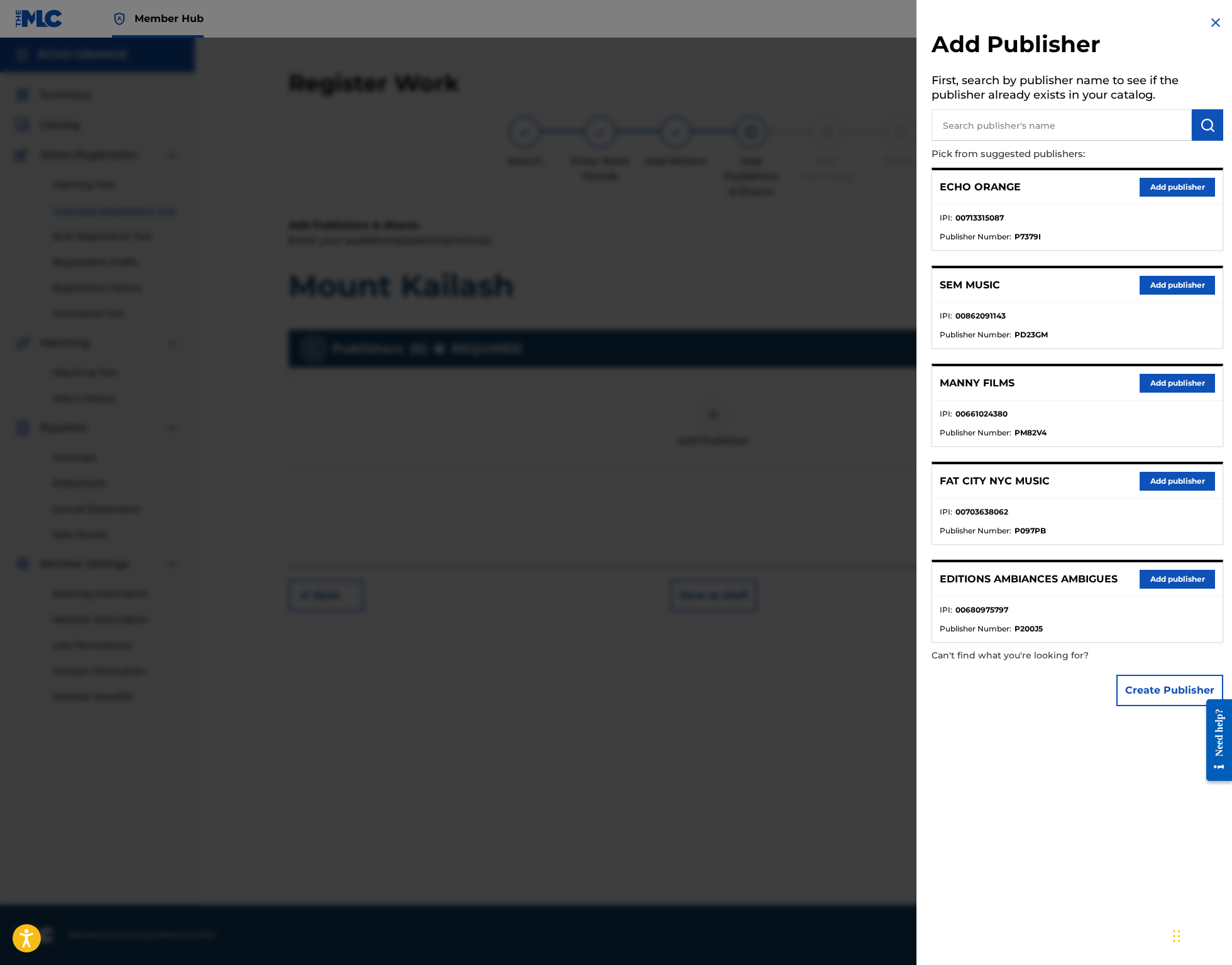
click at [1047, 132] on input "text" at bounding box center [1062, 125] width 260 height 32
type input "origins"
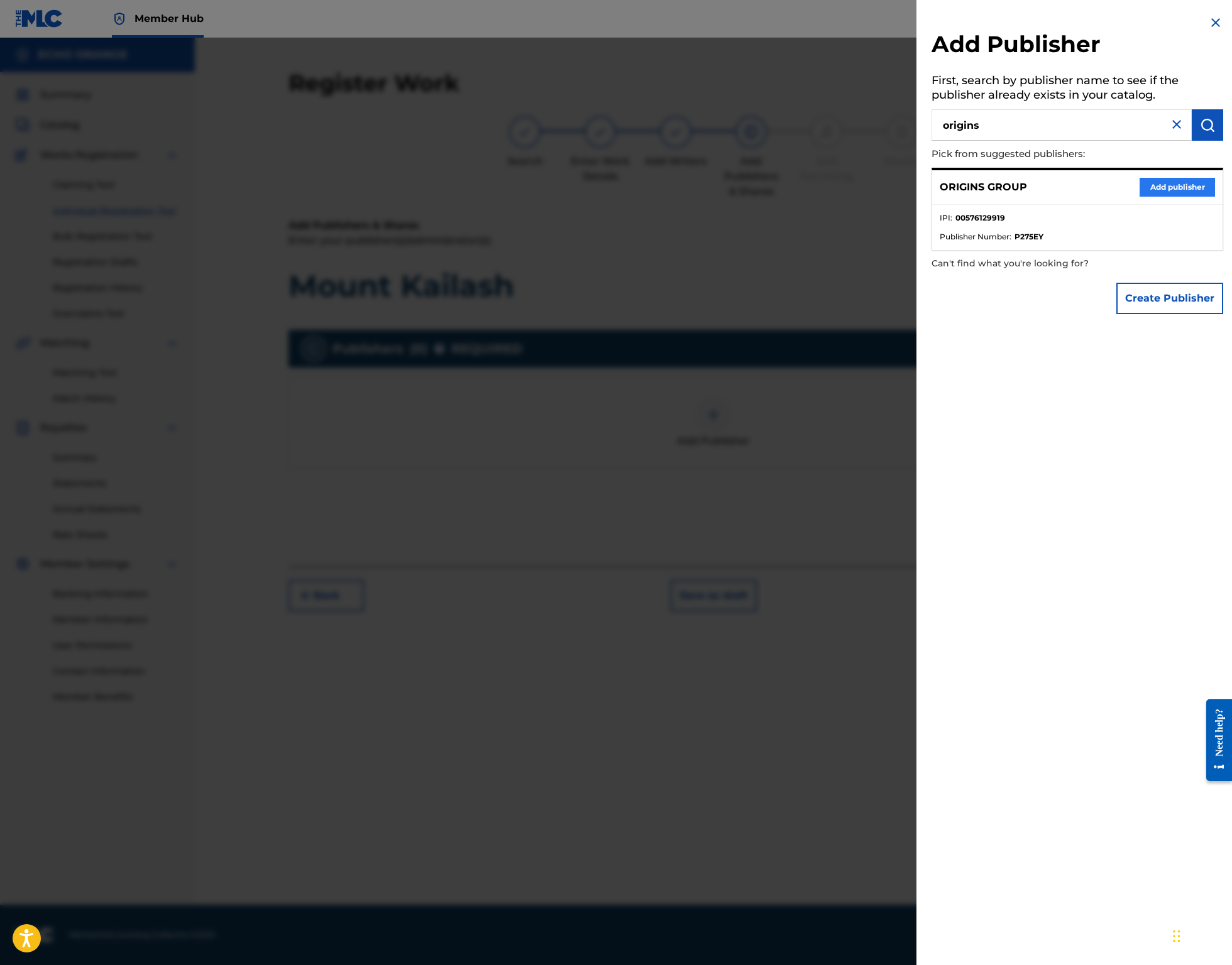
click at [1199, 197] on button "Add publisher" at bounding box center [1176, 187] width 76 height 19
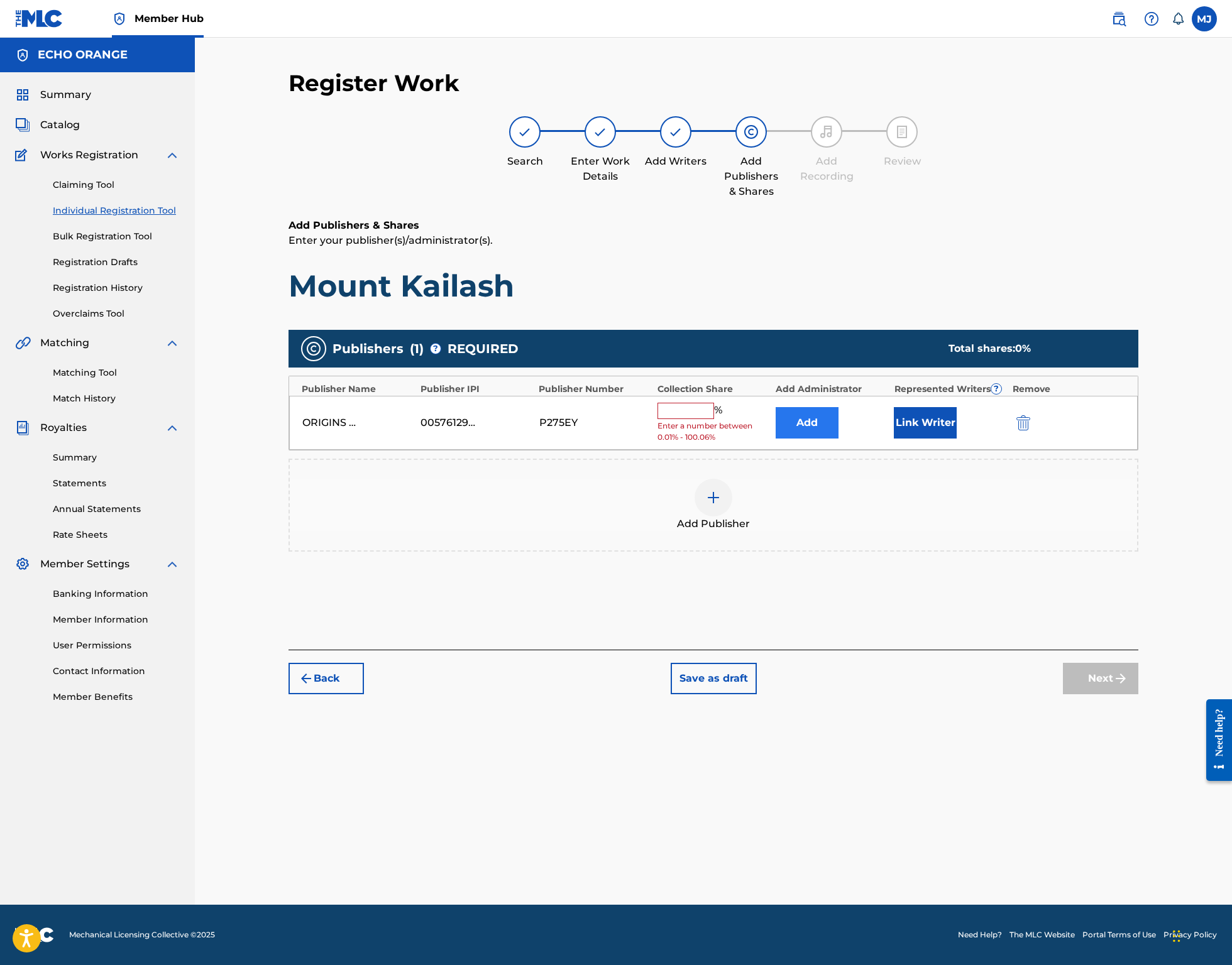
click at [839, 439] on button "Add" at bounding box center [807, 422] width 63 height 32
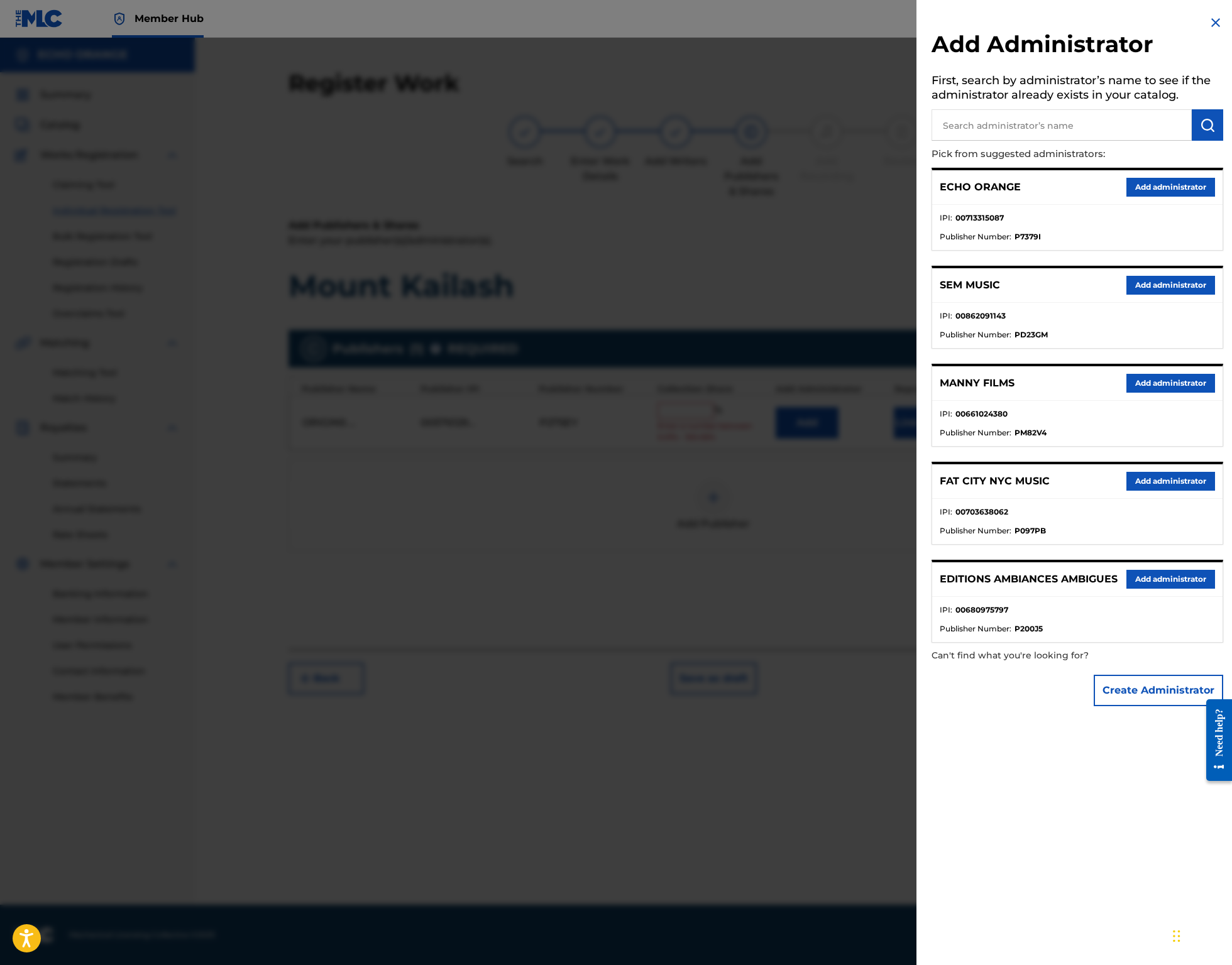
click at [1146, 197] on button "Add administrator" at bounding box center [1170, 187] width 88 height 19
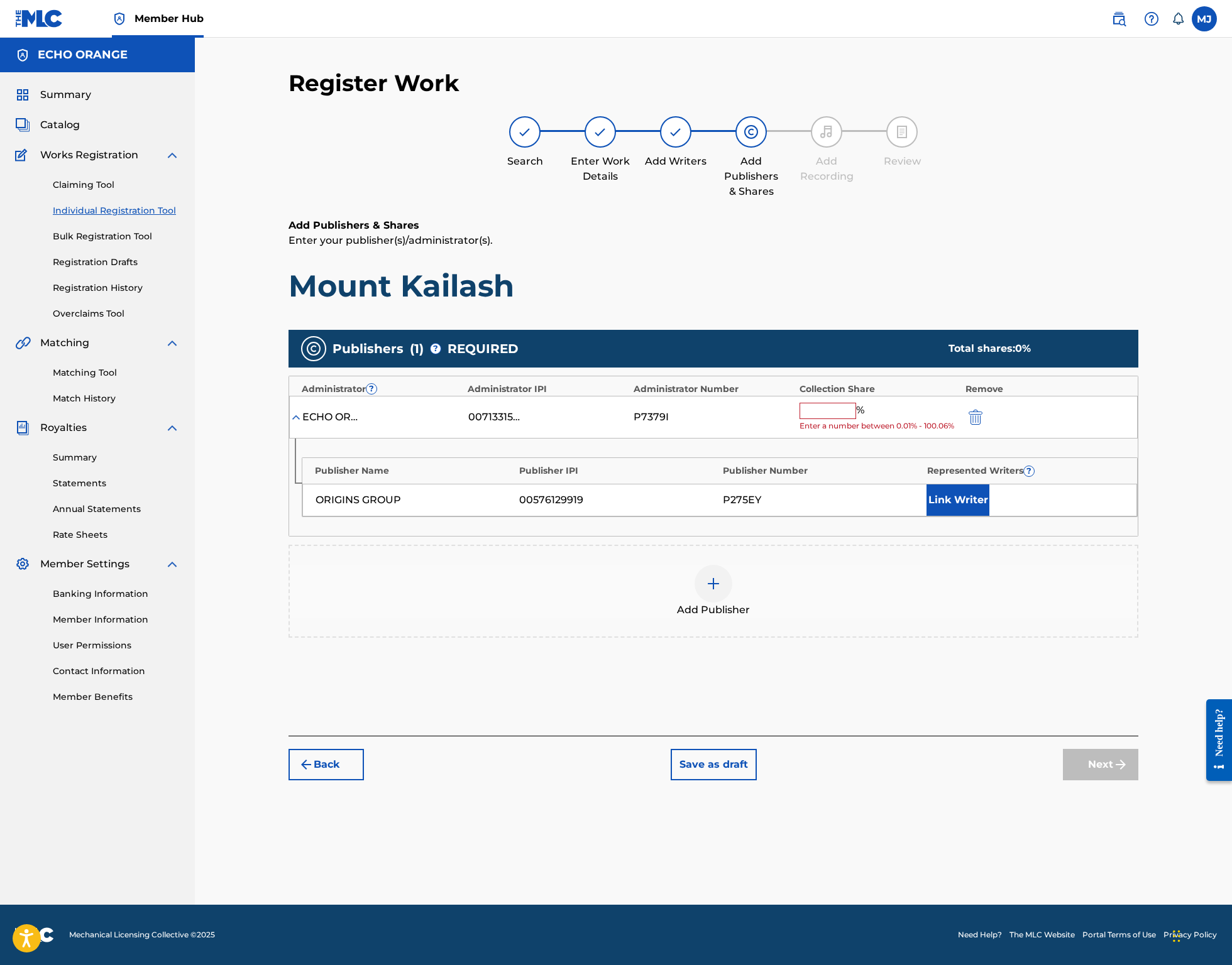
click
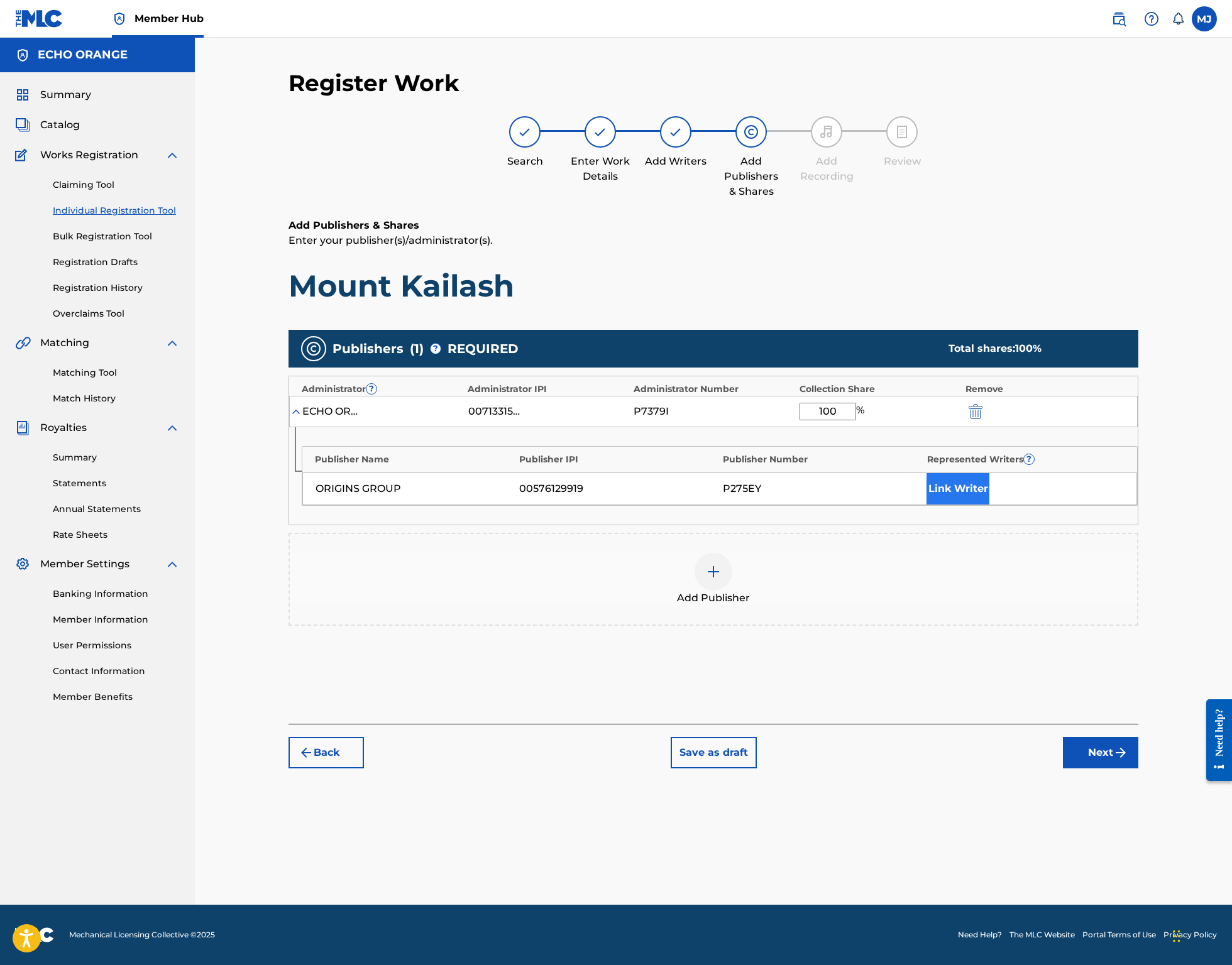
type input "100"
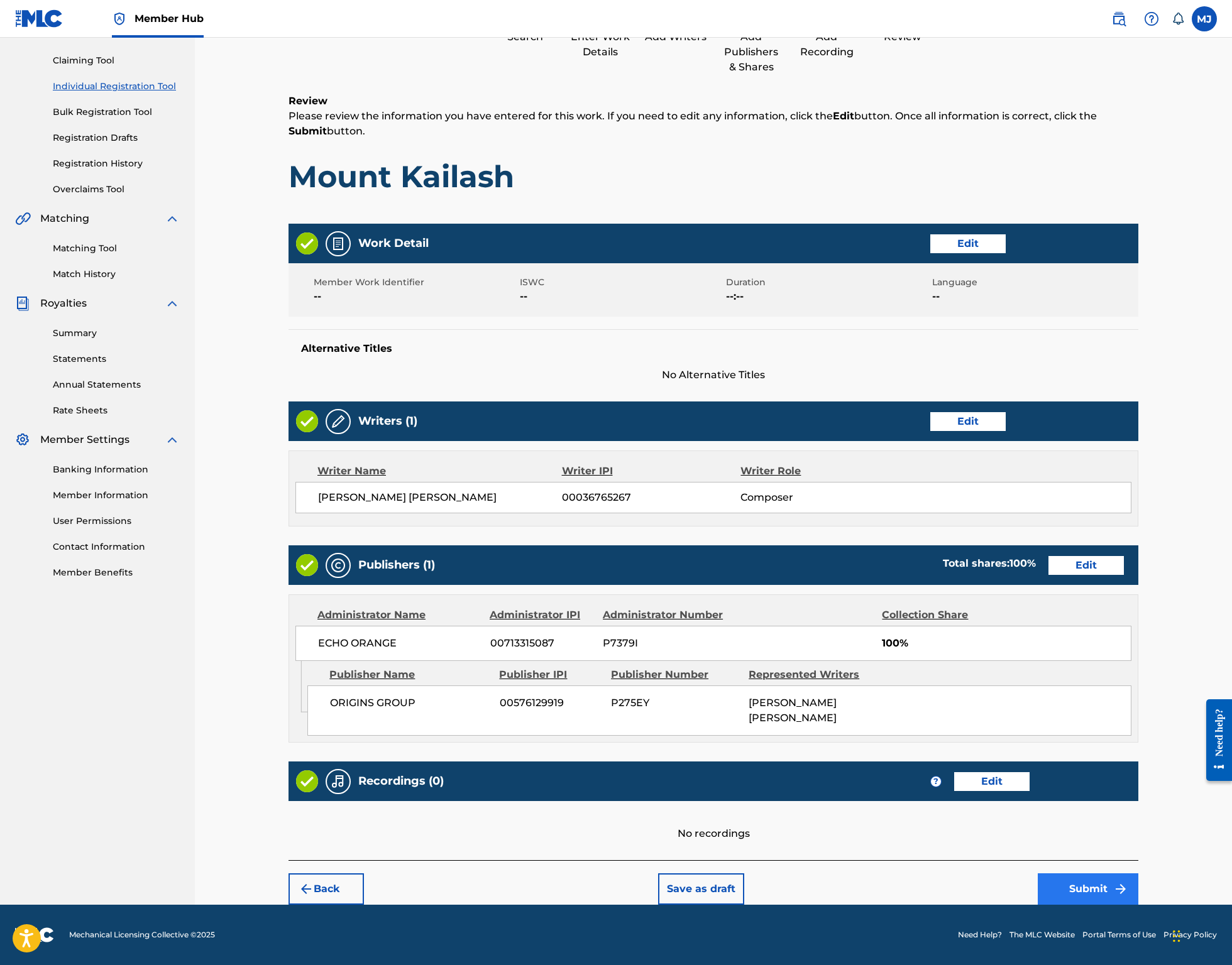
scroll to position [242, 0]
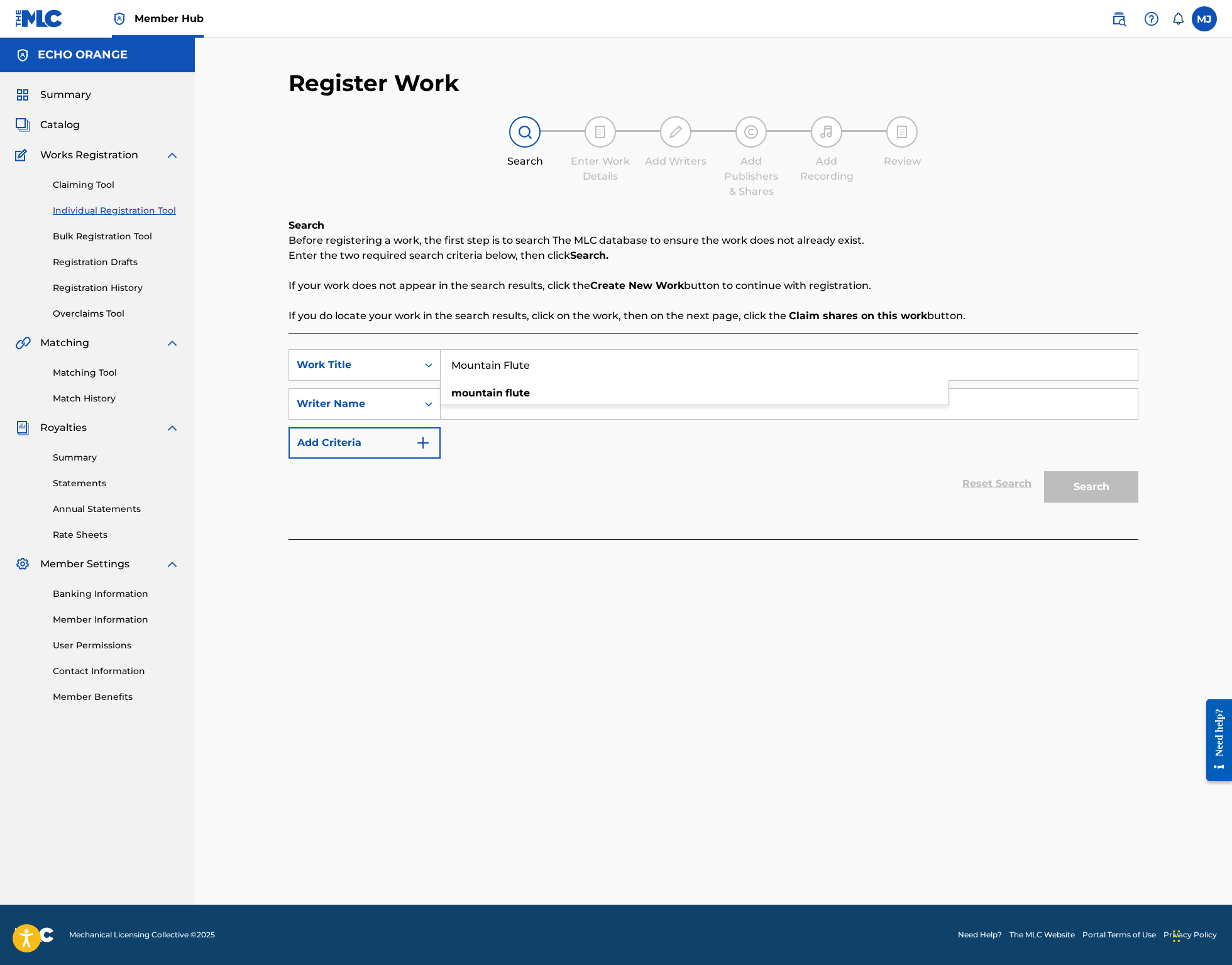
type input "Mountain Flute"
paste input "denis hekimian"
type input "denis hekimian"
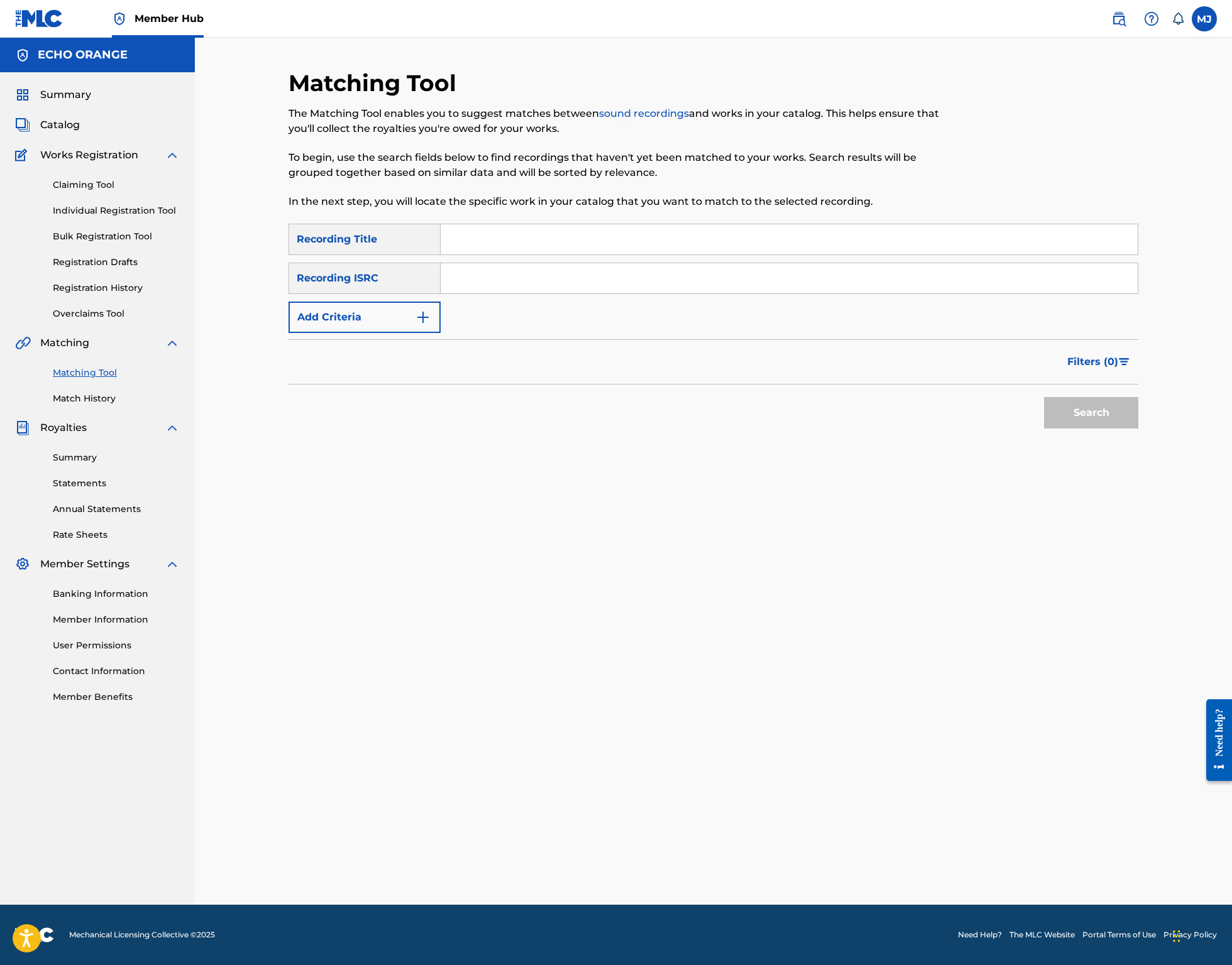
click at [448, 255] on input "Search Form" at bounding box center [789, 239] width 697 height 30
type input "Mountain Flute"
click at [486, 293] on input "Search Form" at bounding box center [789, 278] width 697 height 30
click at [415, 325] on img "Search Form" at bounding box center [423, 317] width 15 height 15
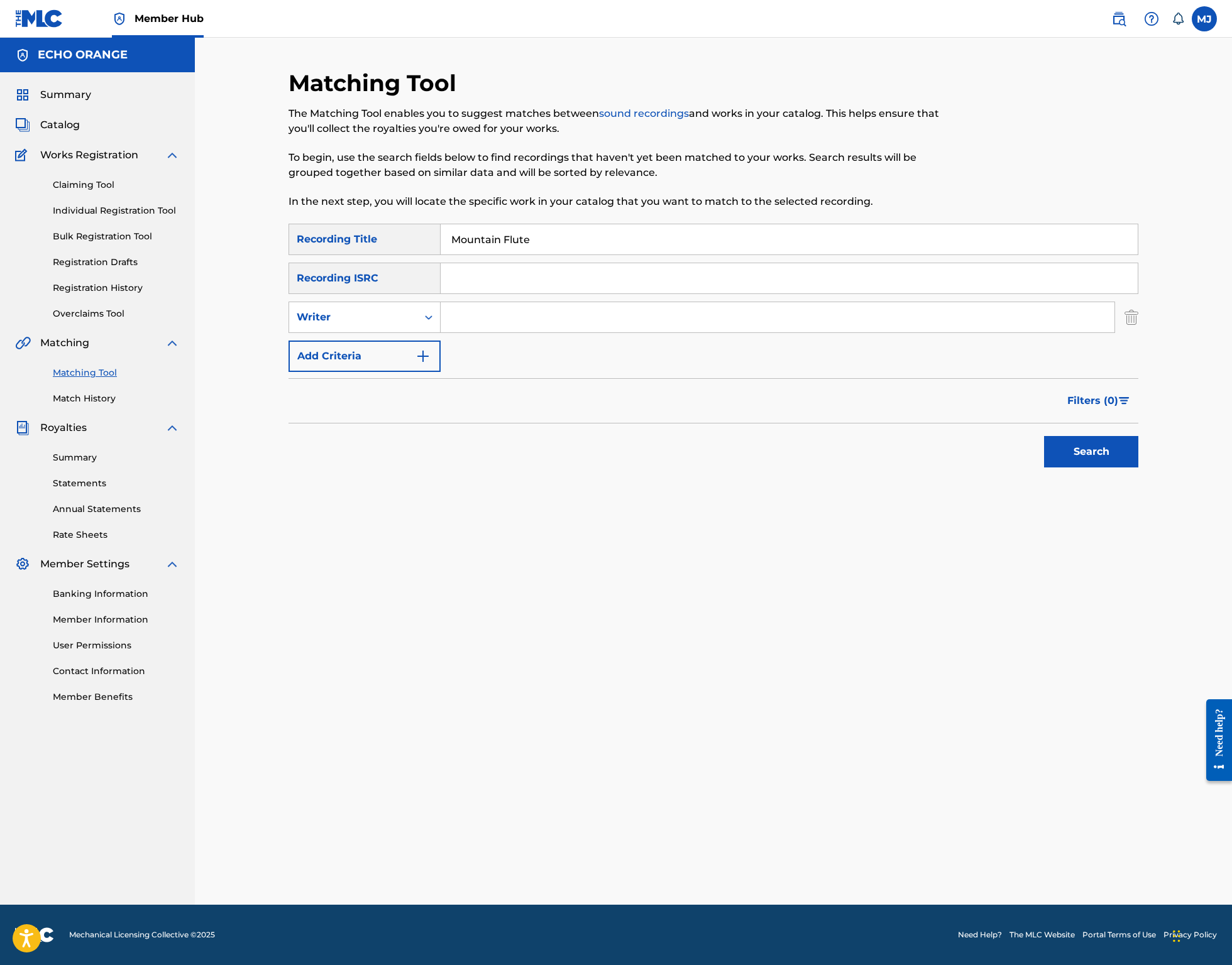
click at [462, 333] on div "Search Form" at bounding box center [778, 317] width 675 height 32
click at [470, 332] on input "Search Form" at bounding box center [778, 317] width 674 height 30
paste input "denis hekimian"
type input "denis hekimian"
click at [1138, 467] on button "Search" at bounding box center [1091, 452] width 95 height 32
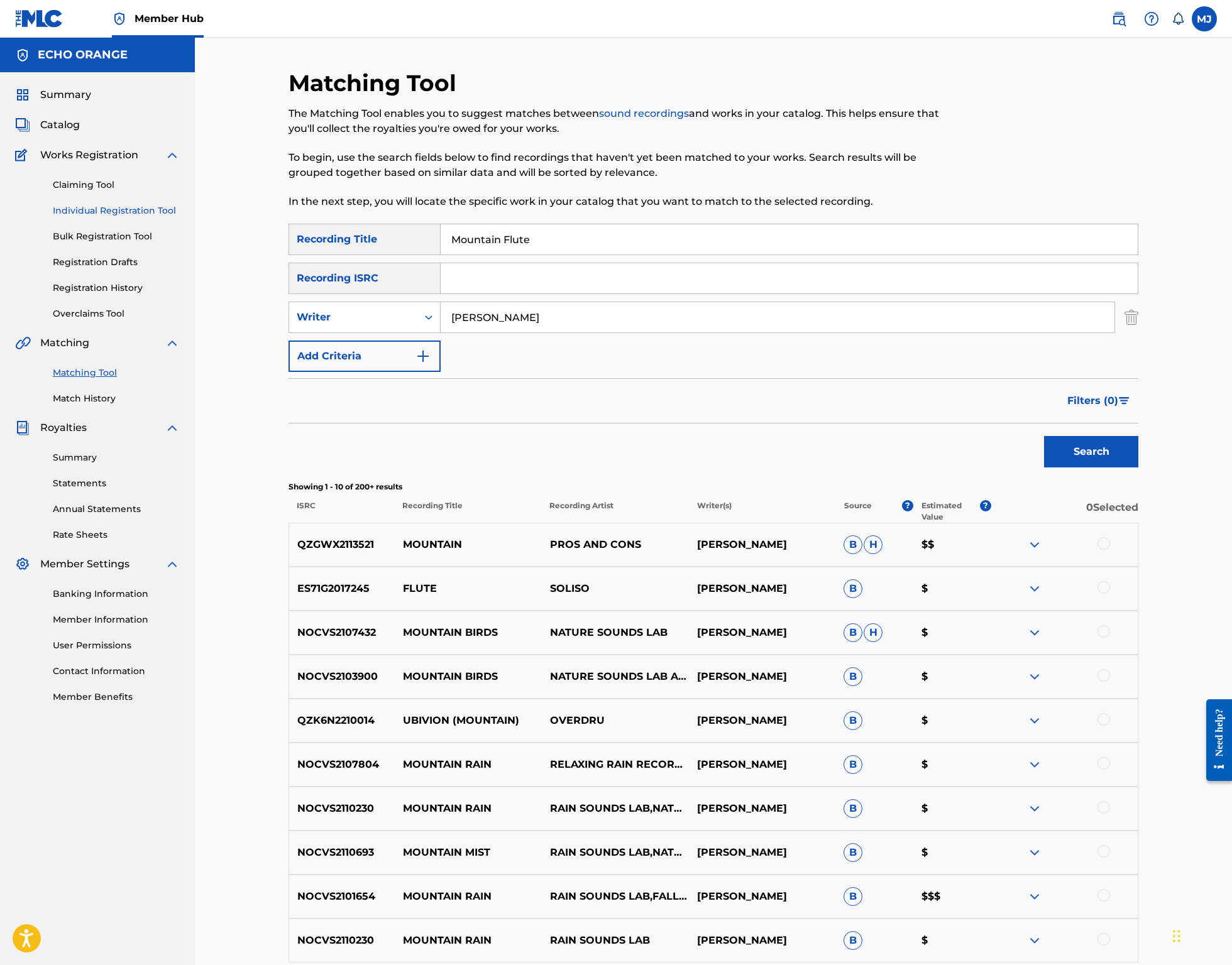
click at [161, 218] on link "Individual Registration Tool" at bounding box center [116, 210] width 127 height 13
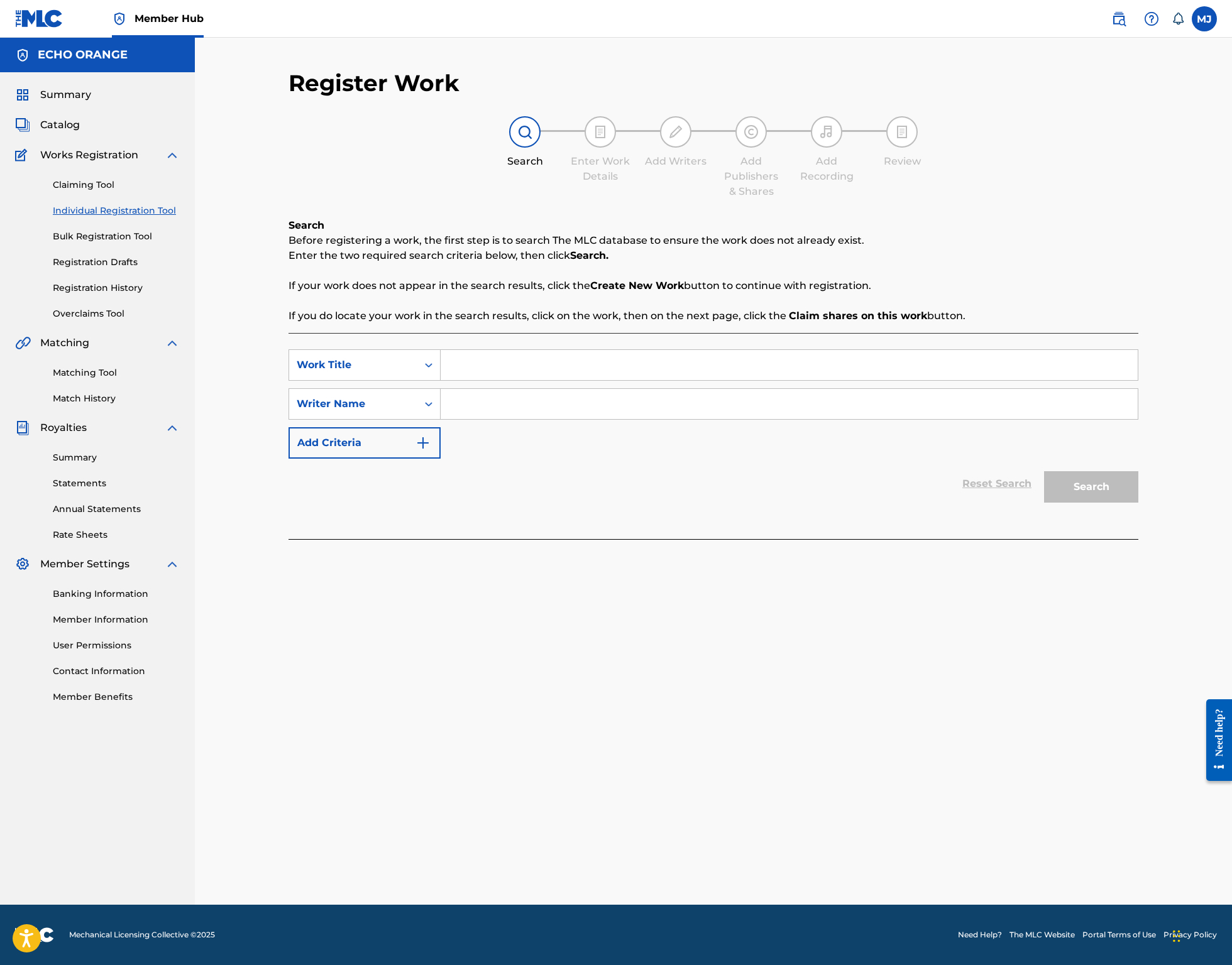
click at [523, 381] on input "Search Form" at bounding box center [789, 364] width 697 height 30
type input "Mountain Flute"
paste input "denis hekimian"
type input "denis hekimian"
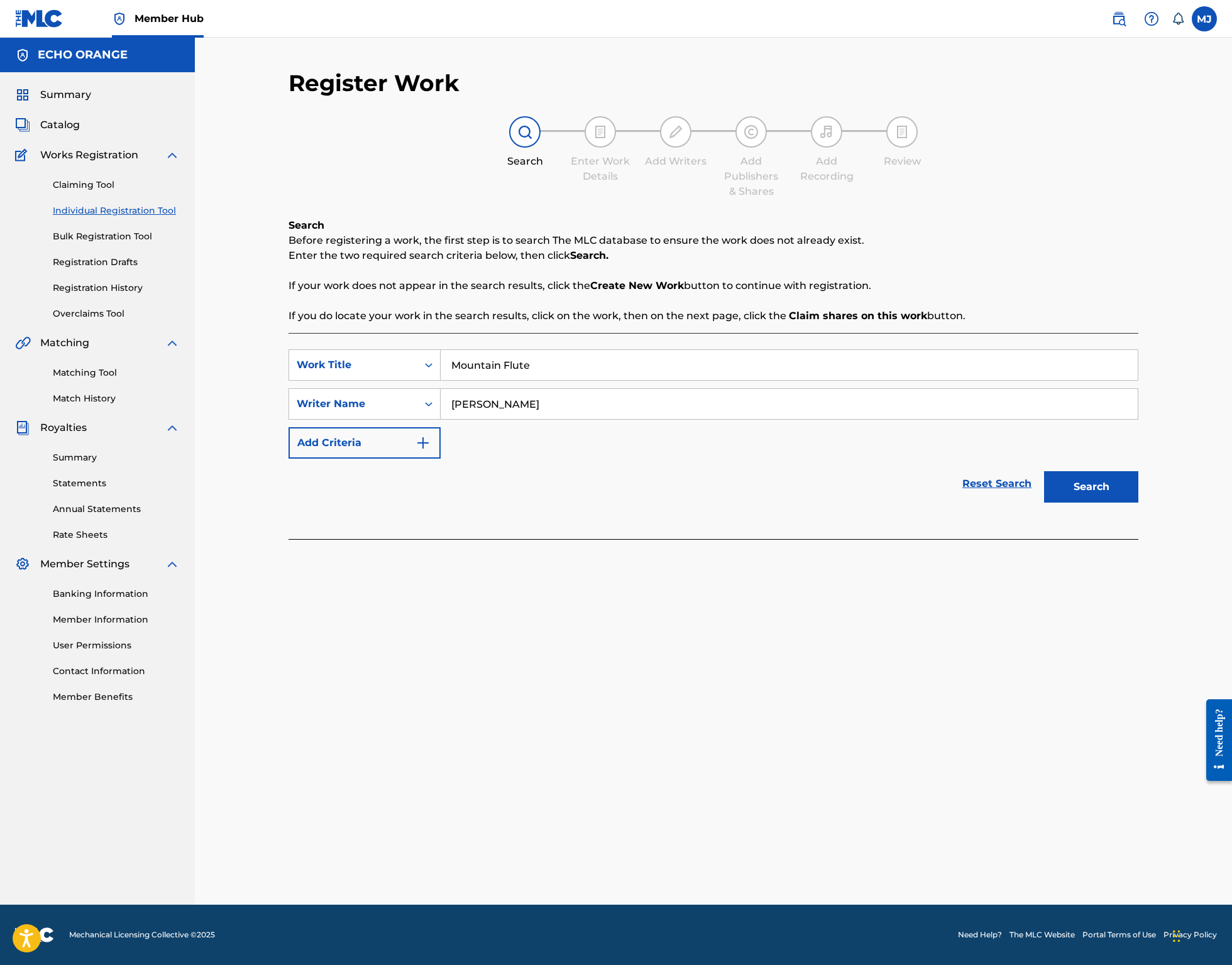
click at [1138, 503] on button "Search" at bounding box center [1091, 487] width 95 height 32
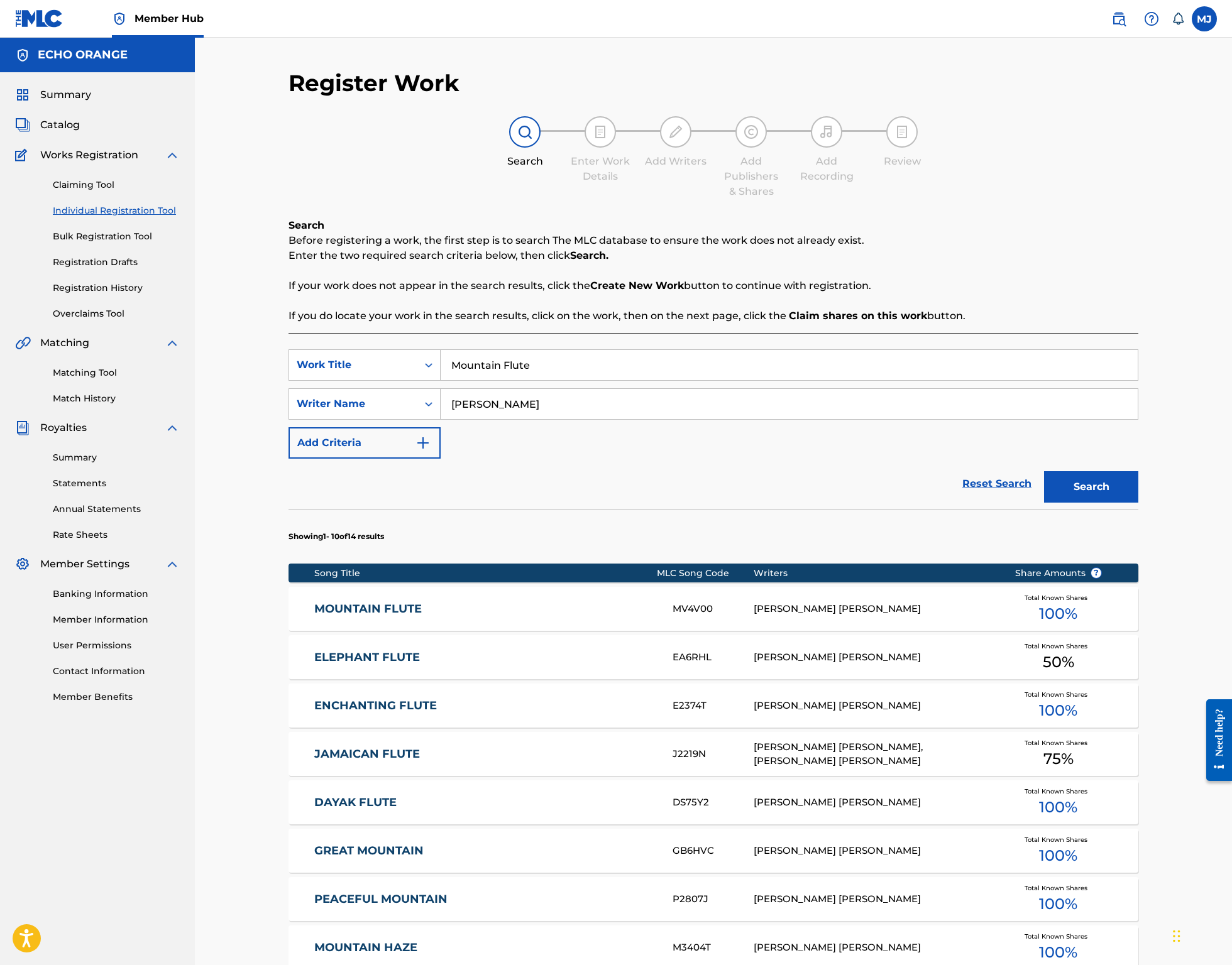
click at [118, 405] on div "Matching Tool Match History" at bounding box center [97, 378] width 165 height 55
click at [118, 380] on link "Matching Tool" at bounding box center [116, 372] width 127 height 13
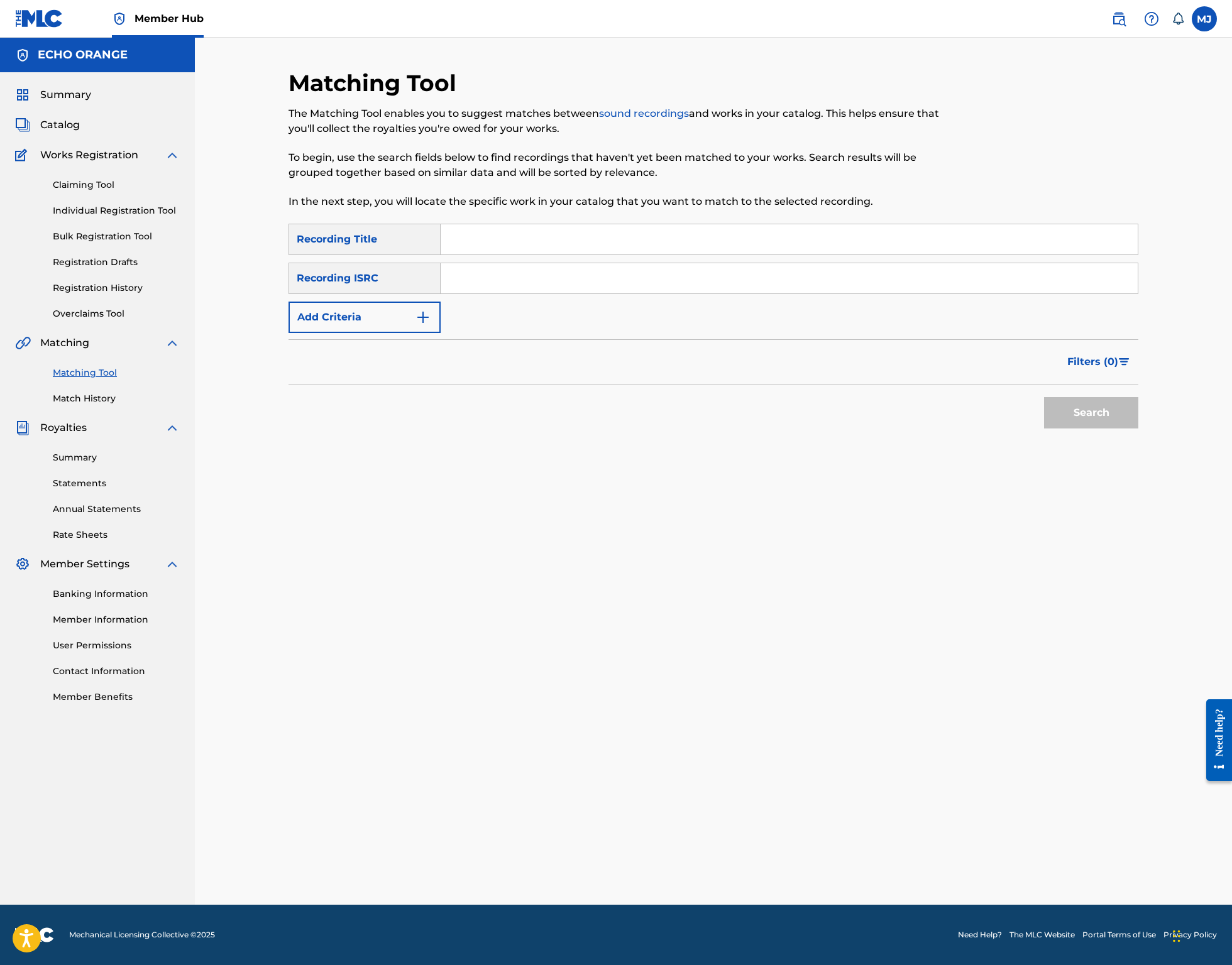
click at [496, 252] on input "Search Form" at bounding box center [789, 239] width 697 height 30
type input "mountain flute"
click at [321, 333] on button "Add Criteria" at bounding box center [364, 317] width 152 height 32
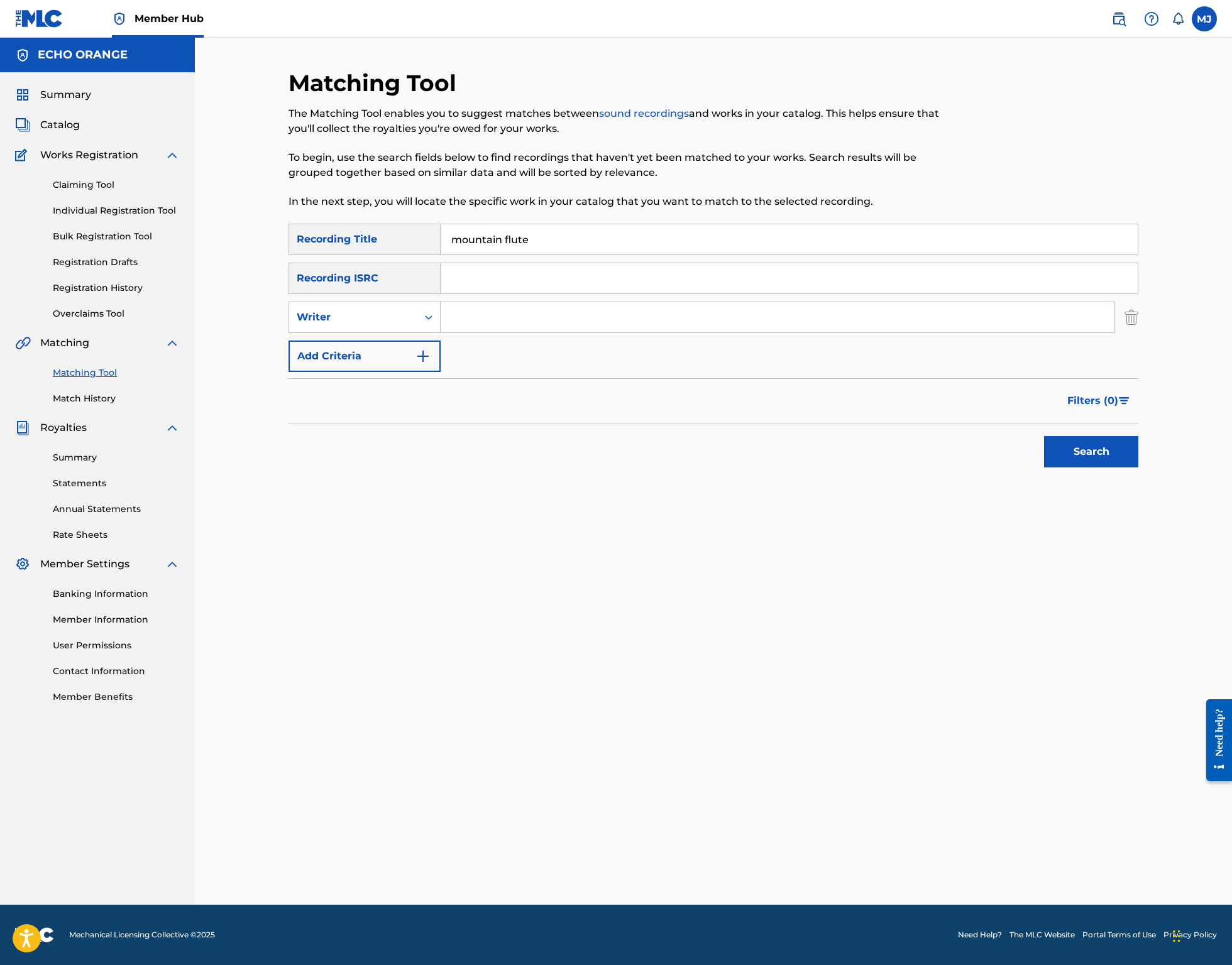
click at [445, 332] on input "Search Form" at bounding box center [778, 317] width 674 height 30
click at [459, 332] on input "Search Form" at bounding box center [778, 317] width 674 height 30
click at [421, 332] on div "Search Form" at bounding box center [428, 317] width 23 height 30
click at [391, 364] on div "Recording Artist" at bounding box center [364, 349] width 151 height 32
click at [485, 332] on input "Search Form" at bounding box center [778, 317] width 674 height 30
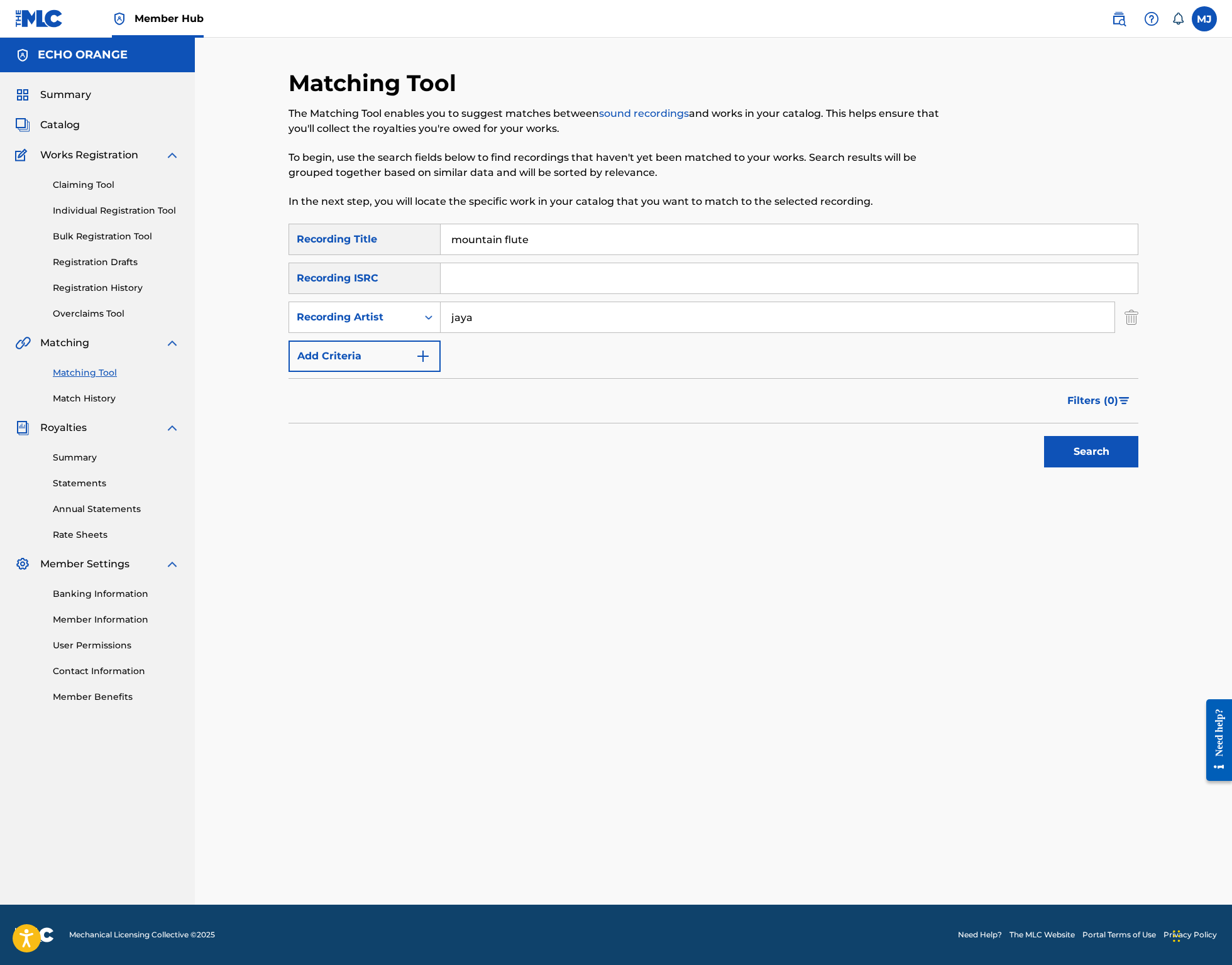
type input "jaya"
click at [1138, 467] on button "Search" at bounding box center [1091, 452] width 95 height 32
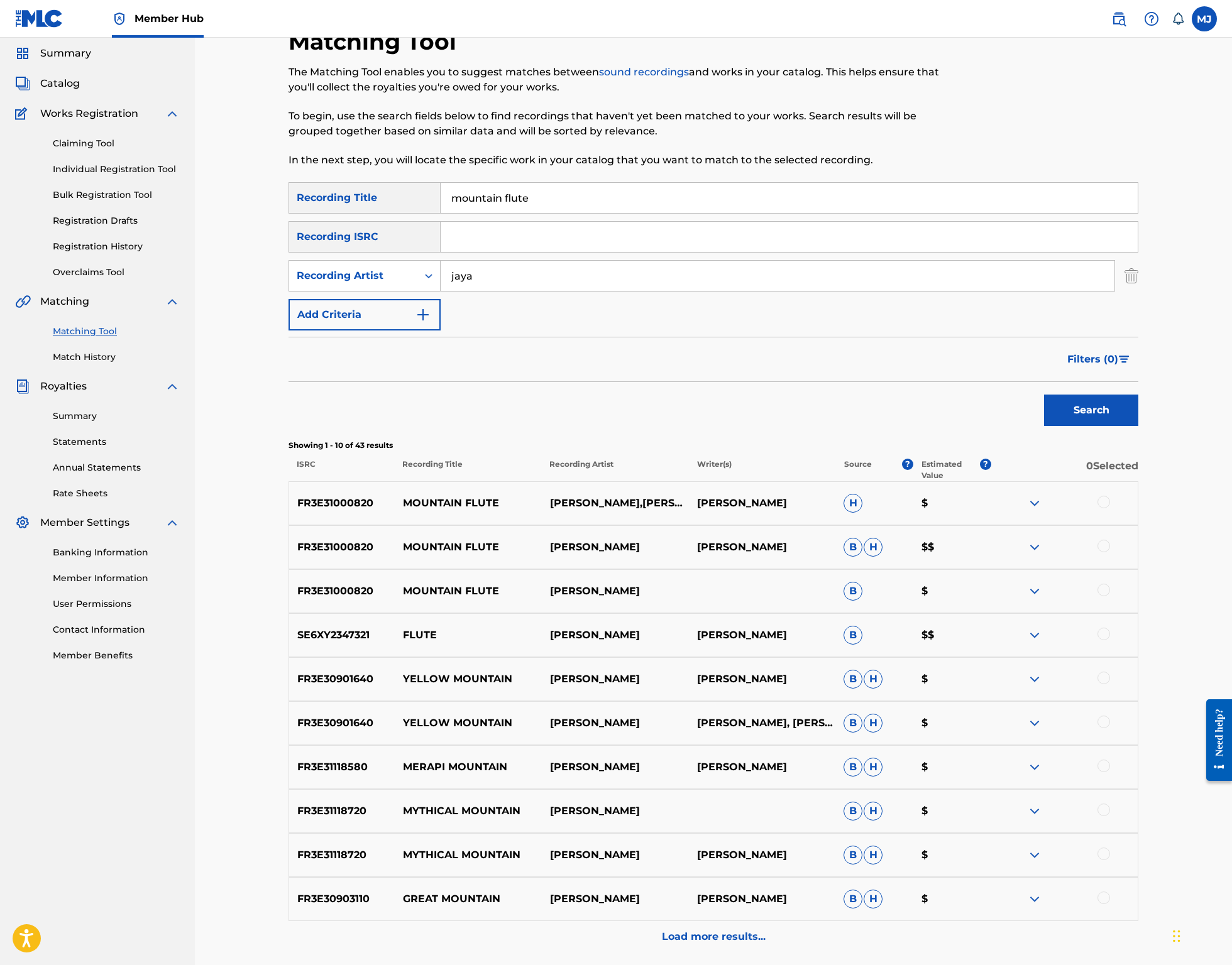
scroll to position [82, 0]
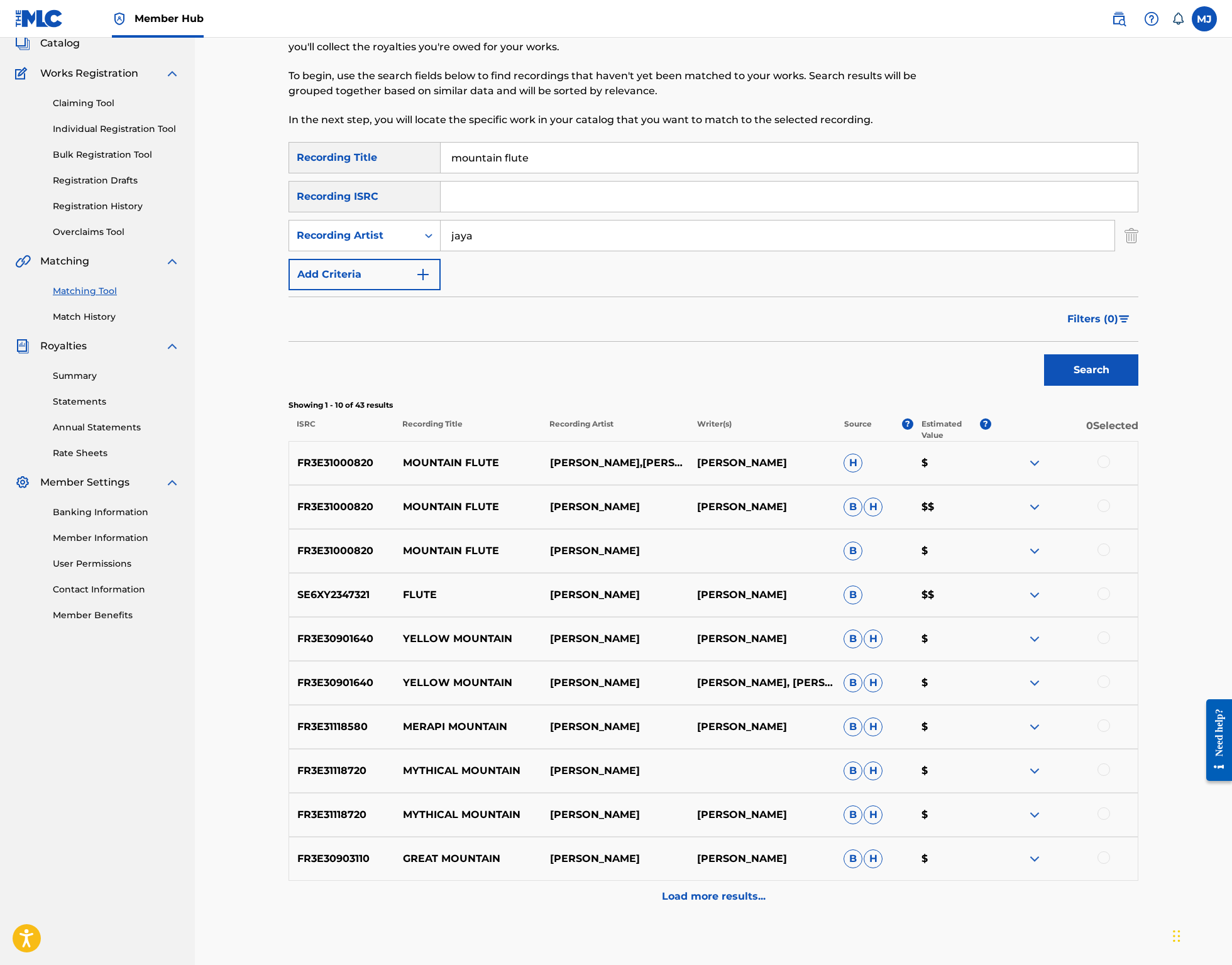
click at [1137, 471] on div at bounding box center [1064, 462] width 147 height 15
click at [1110, 468] on div at bounding box center [1104, 462] width 13 height 13
click at [1110, 512] on div at bounding box center [1104, 506] width 13 height 13
click at [1110, 556] on div at bounding box center [1104, 550] width 13 height 13
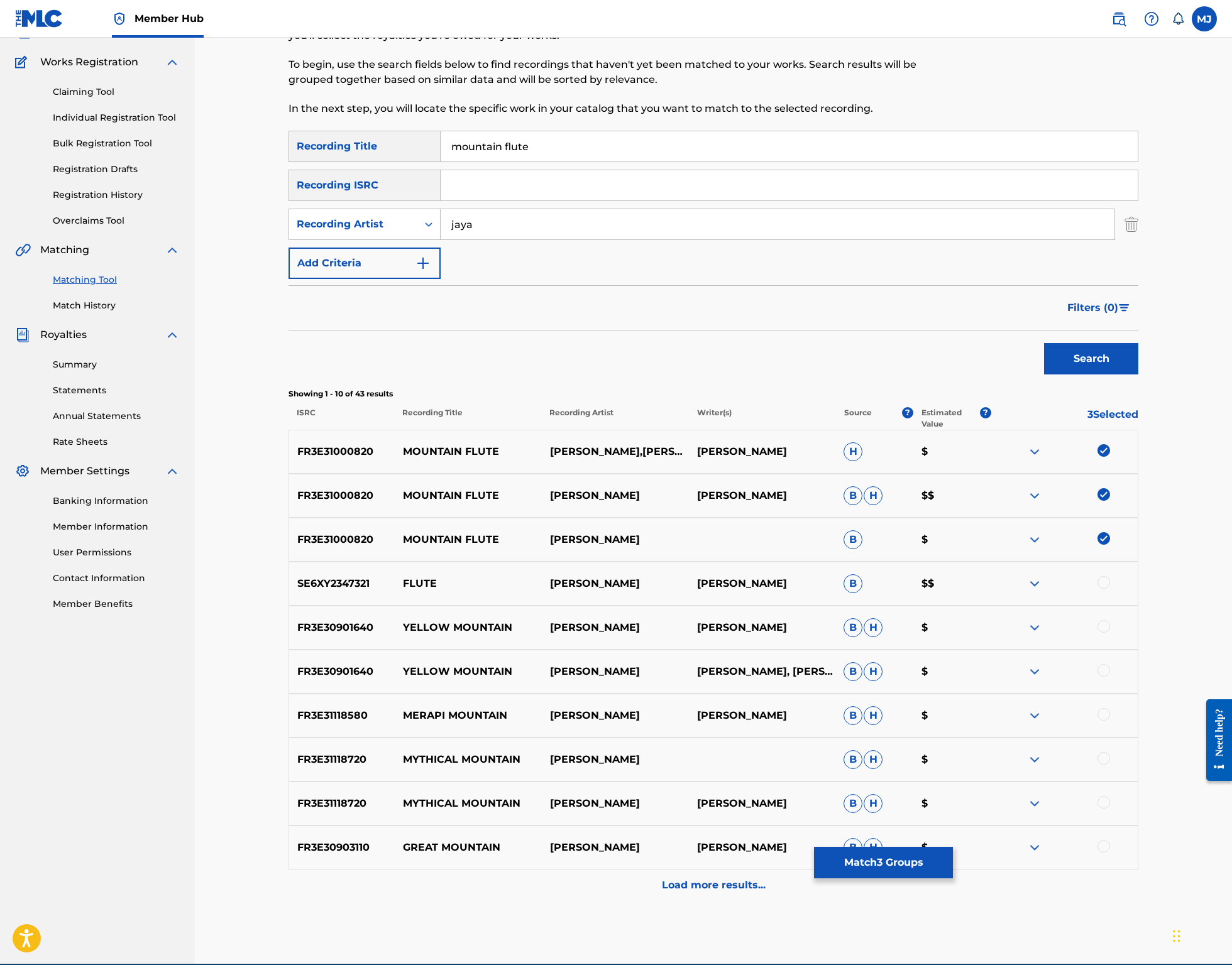
scroll to position [288, 0]
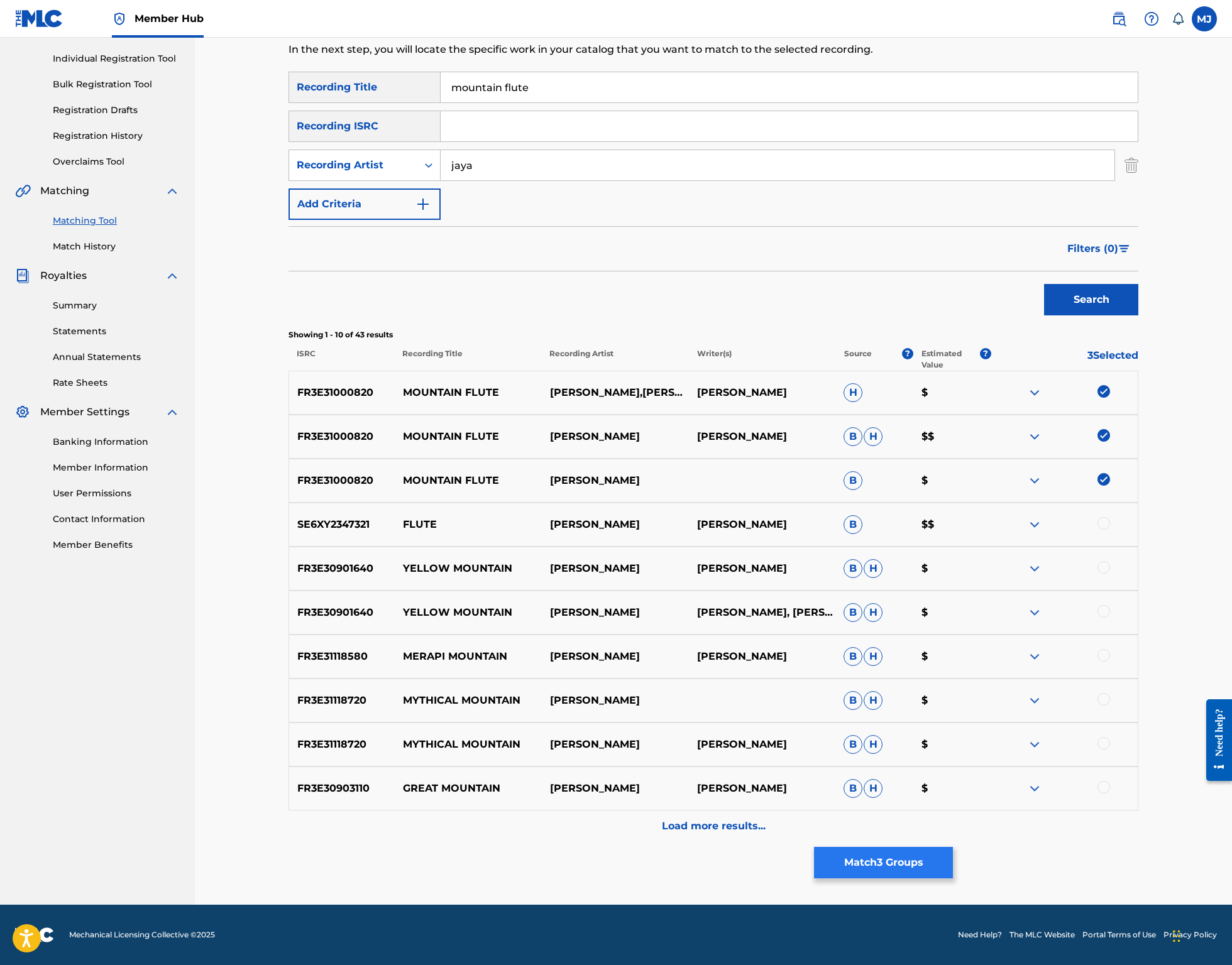
click at [952, 847] on button "Match 3 Groups" at bounding box center [883, 862] width 139 height 32
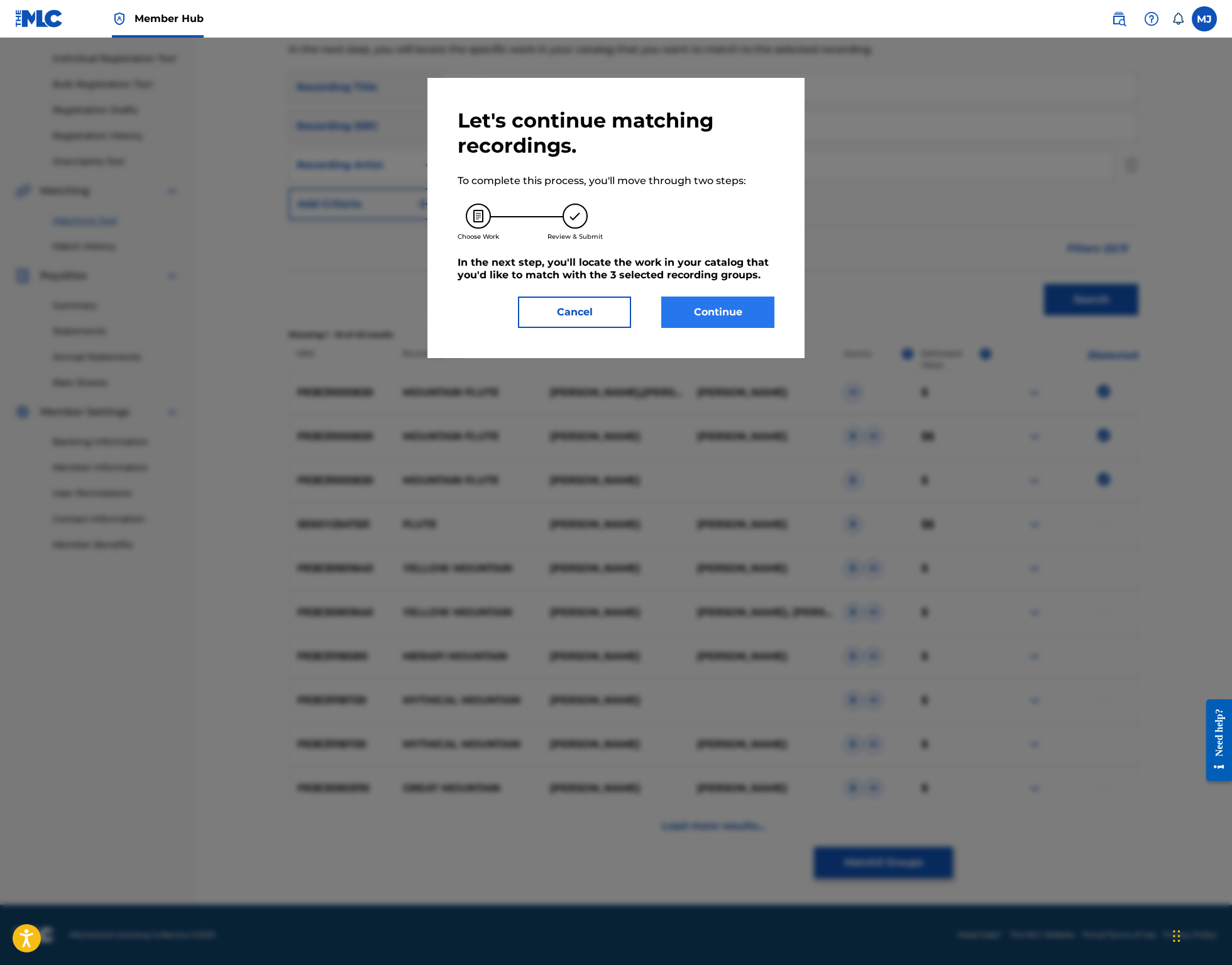
click at [747, 328] on button "Continue" at bounding box center [718, 312] width 113 height 32
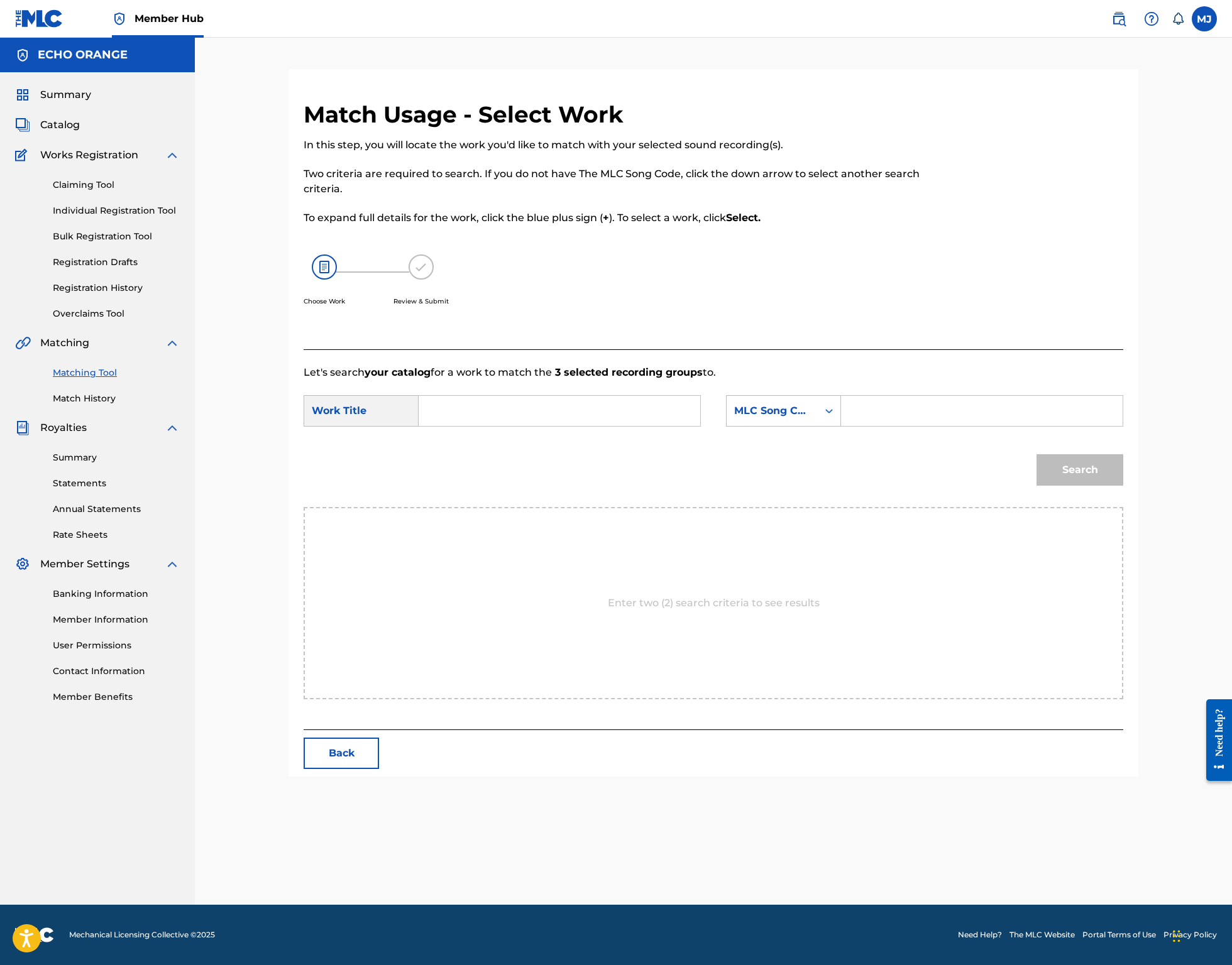
scroll to position [0, 0]
click at [596, 426] on input "Search Form" at bounding box center [559, 411] width 260 height 30
type input "mountain flute"
click at [463, 445] on strong "mountain" at bounding box center [465, 439] width 52 height 12
click at [768, 427] on div "MLC Song Code" at bounding box center [783, 411] width 115 height 32
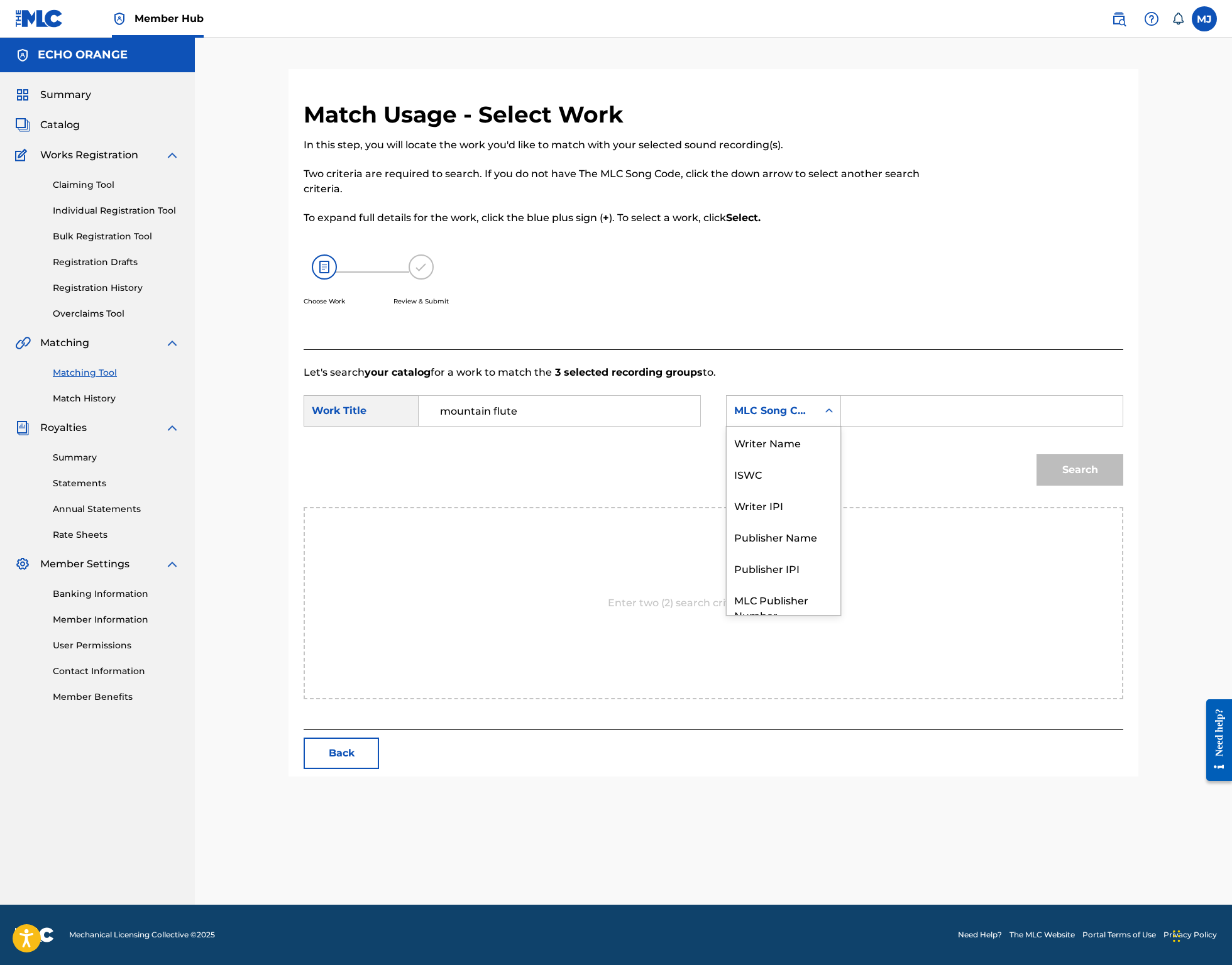
scroll to position [69, 0]
click at [796, 506] on div "Publisher Name" at bounding box center [783, 490] width 114 height 32
click at [931, 426] on input "Search Form" at bounding box center [982, 411] width 260 height 30
type input "origins"
click at [1123, 485] on button "Search" at bounding box center [1079, 470] width 87 height 32
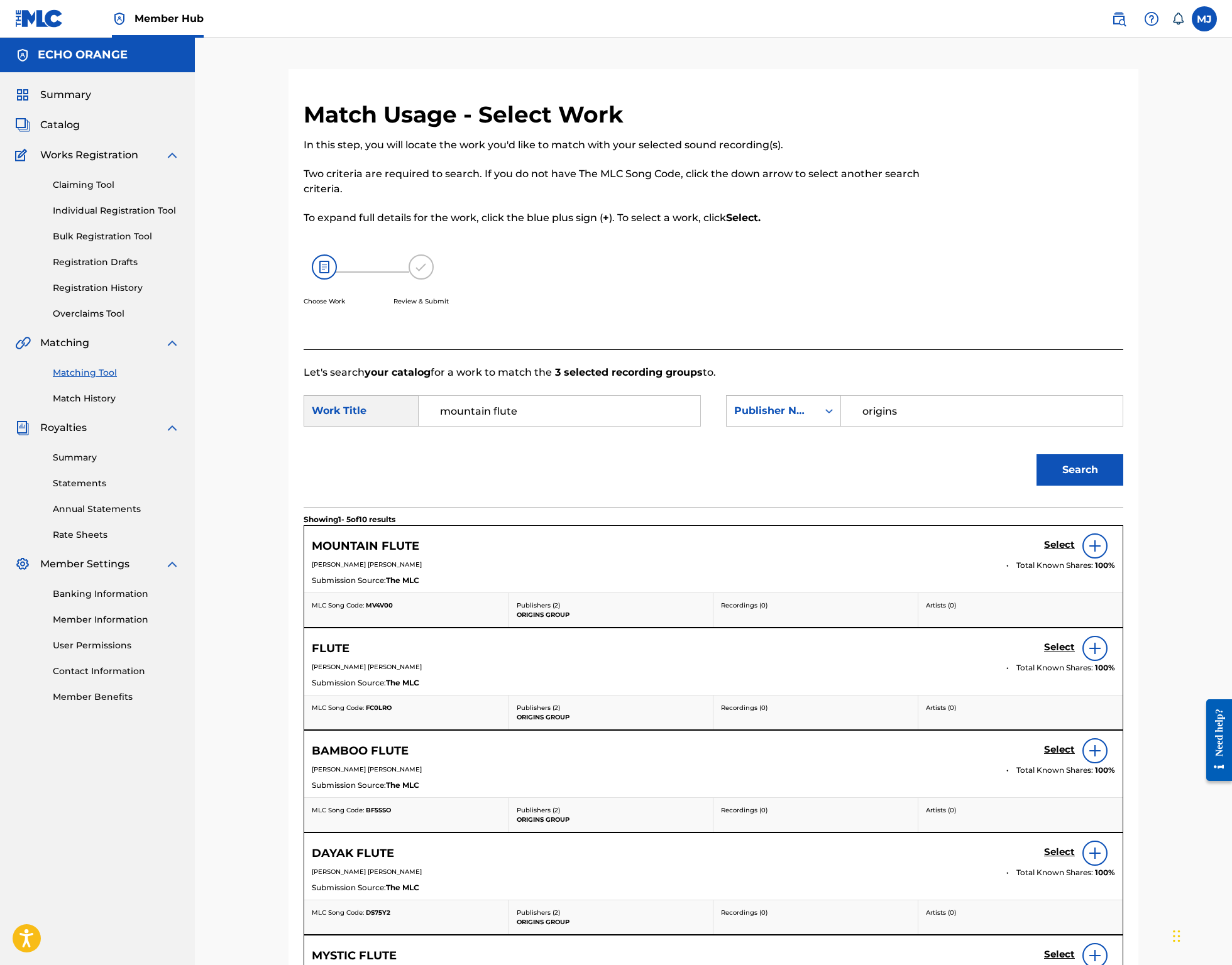
click at [1115, 559] on div "Select" at bounding box center [1079, 546] width 71 height 25
click at [1074, 551] on h5 "Select" at bounding box center [1059, 544] width 31 height 12
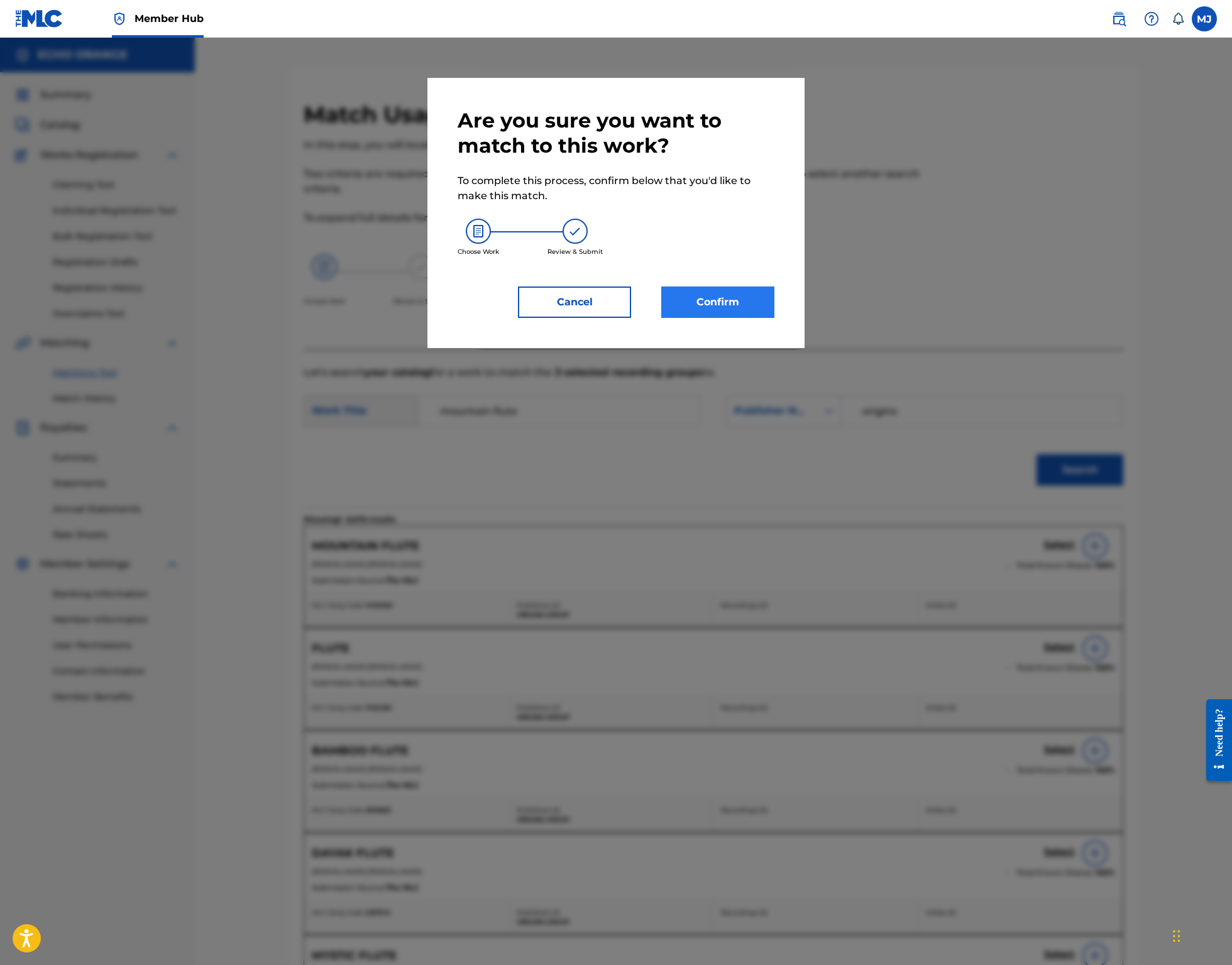
click at [774, 318] on button "Confirm" at bounding box center [718, 302] width 113 height 32
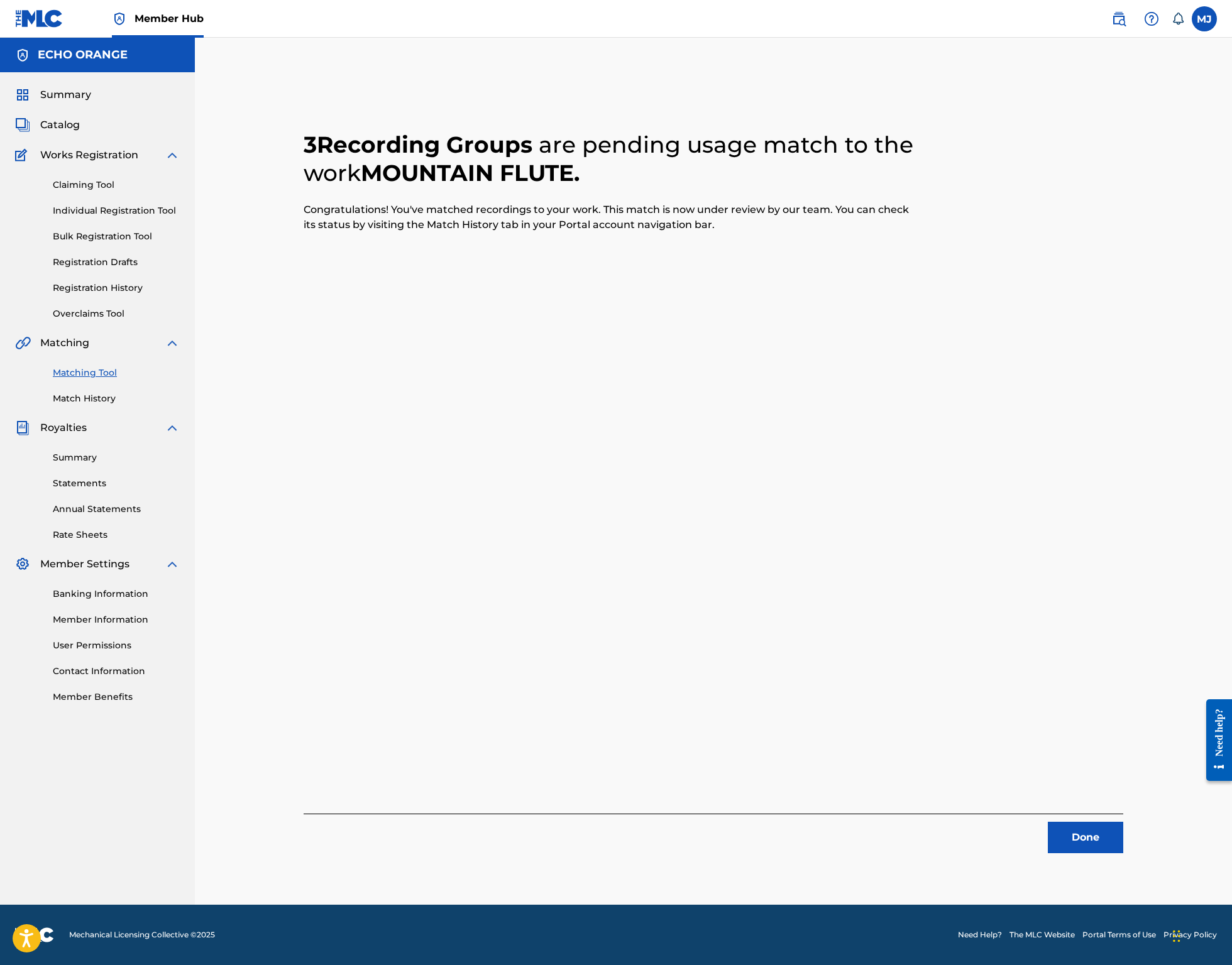
click at [1126, 879] on div "3 Recording Groups are pending usage match to the work MOUNTAIN FLUTE . Congrat…" at bounding box center [713, 487] width 880 height 836
click at [1123, 853] on button "Done" at bounding box center [1084, 838] width 76 height 32
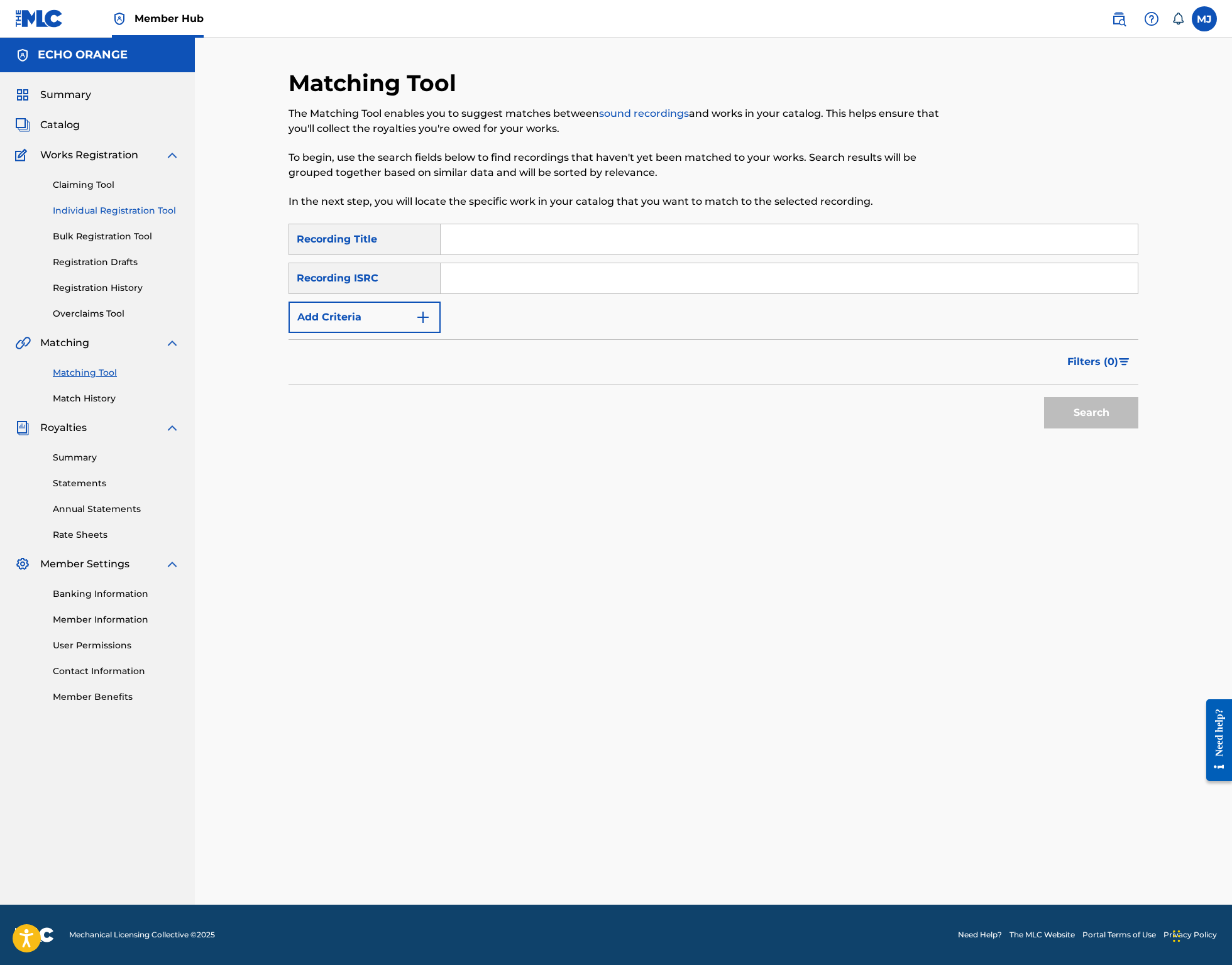
click at [153, 218] on link "Individual Registration Tool" at bounding box center [116, 210] width 127 height 13
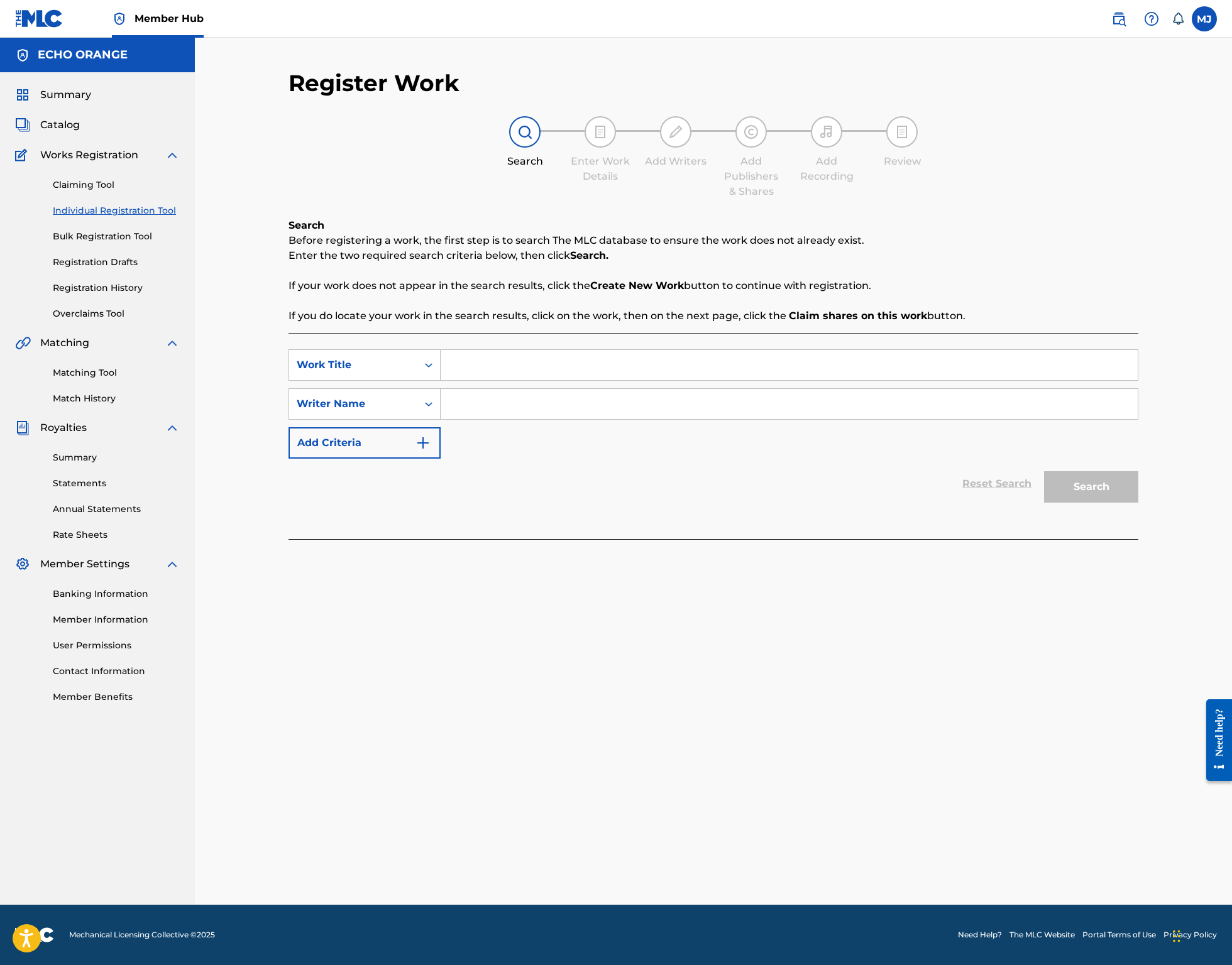
click at [460, 381] on input "Search Form" at bounding box center [789, 364] width 697 height 30
click at [565, 381] on input "Search Form" at bounding box center [789, 364] width 697 height 30
type input "Mountain Stream"
paste input "denis hekimian"
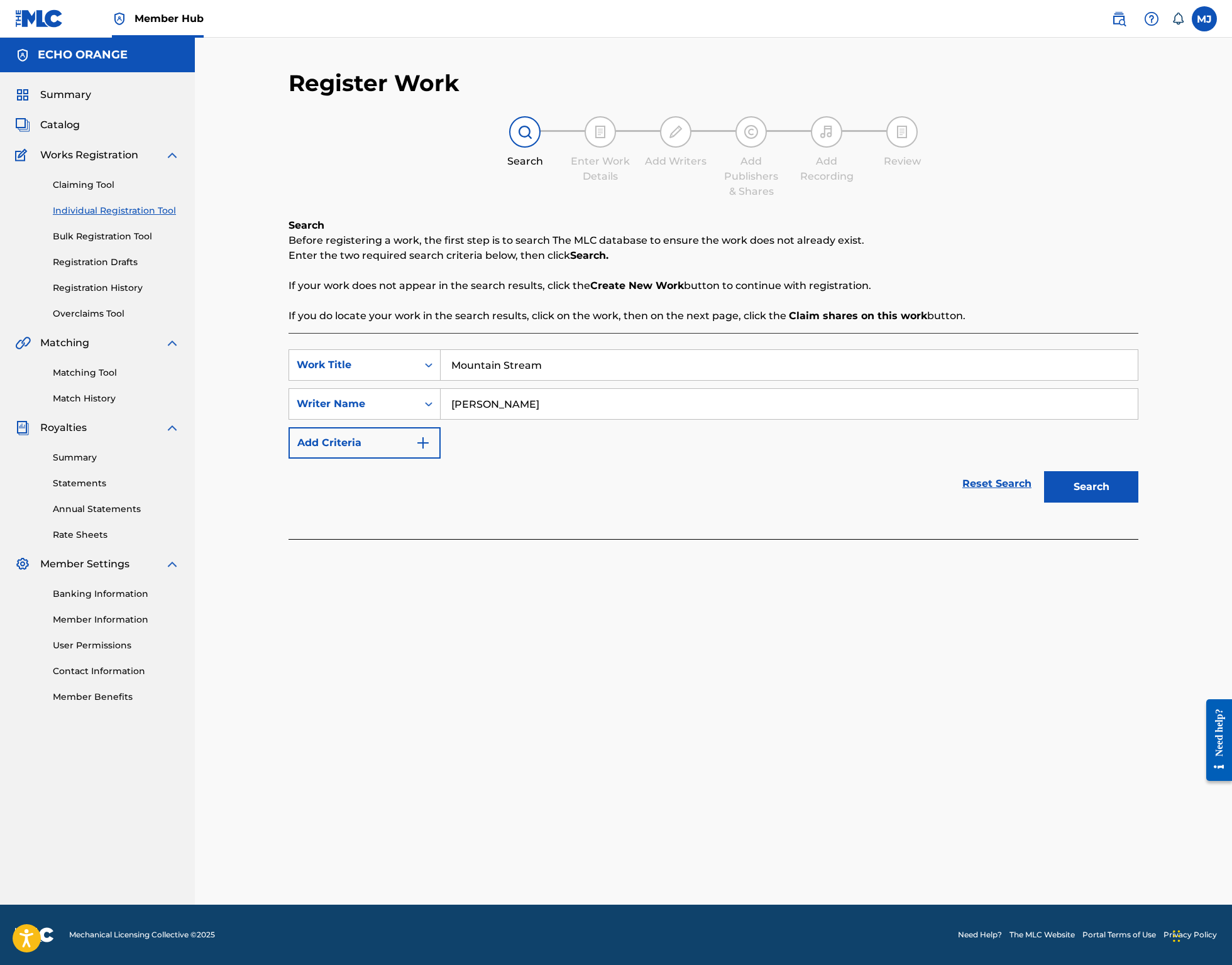
type input "denis hekimian"
click at [1138, 503] on button "Search" at bounding box center [1091, 487] width 95 height 32
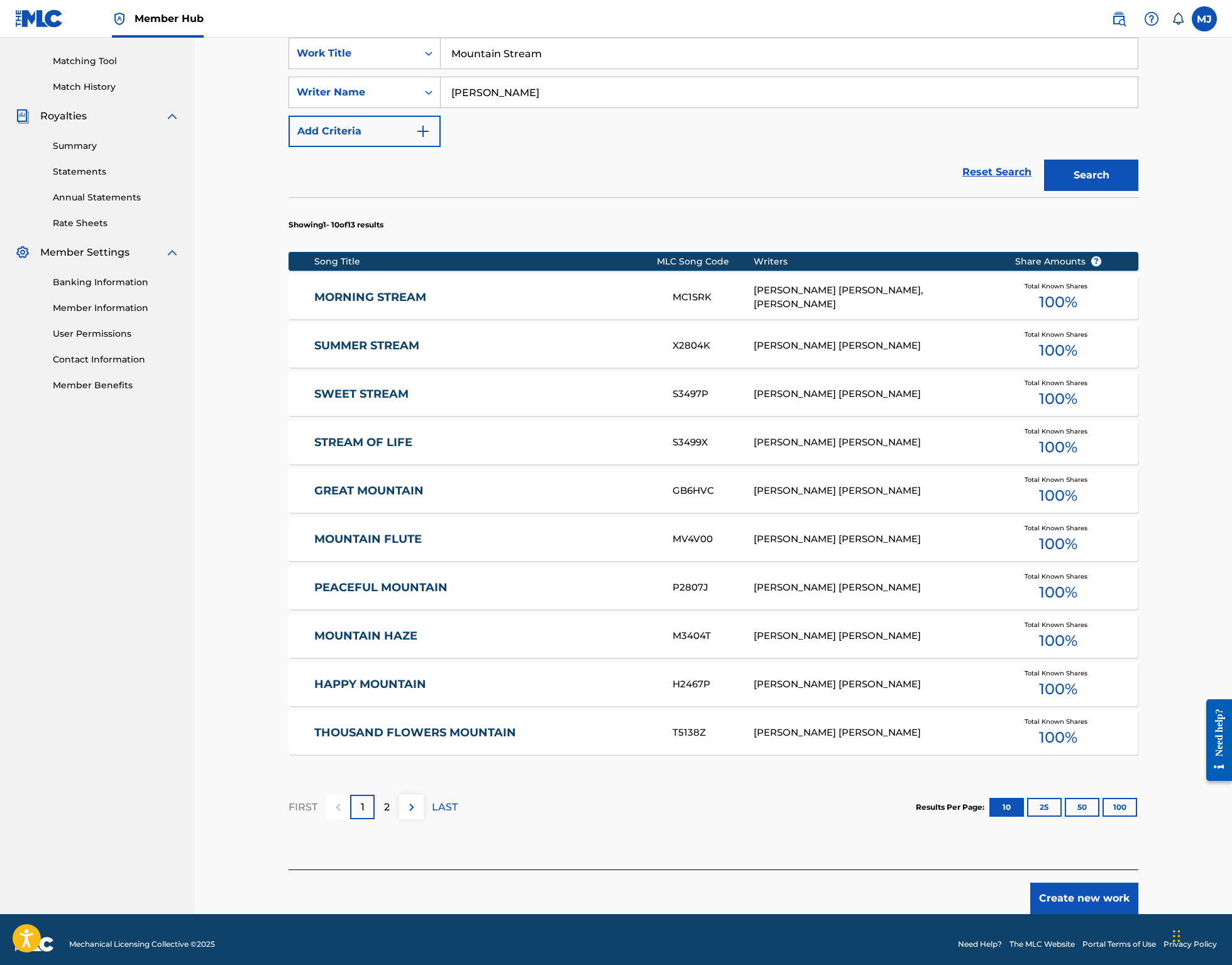
scroll to position [430, 0]
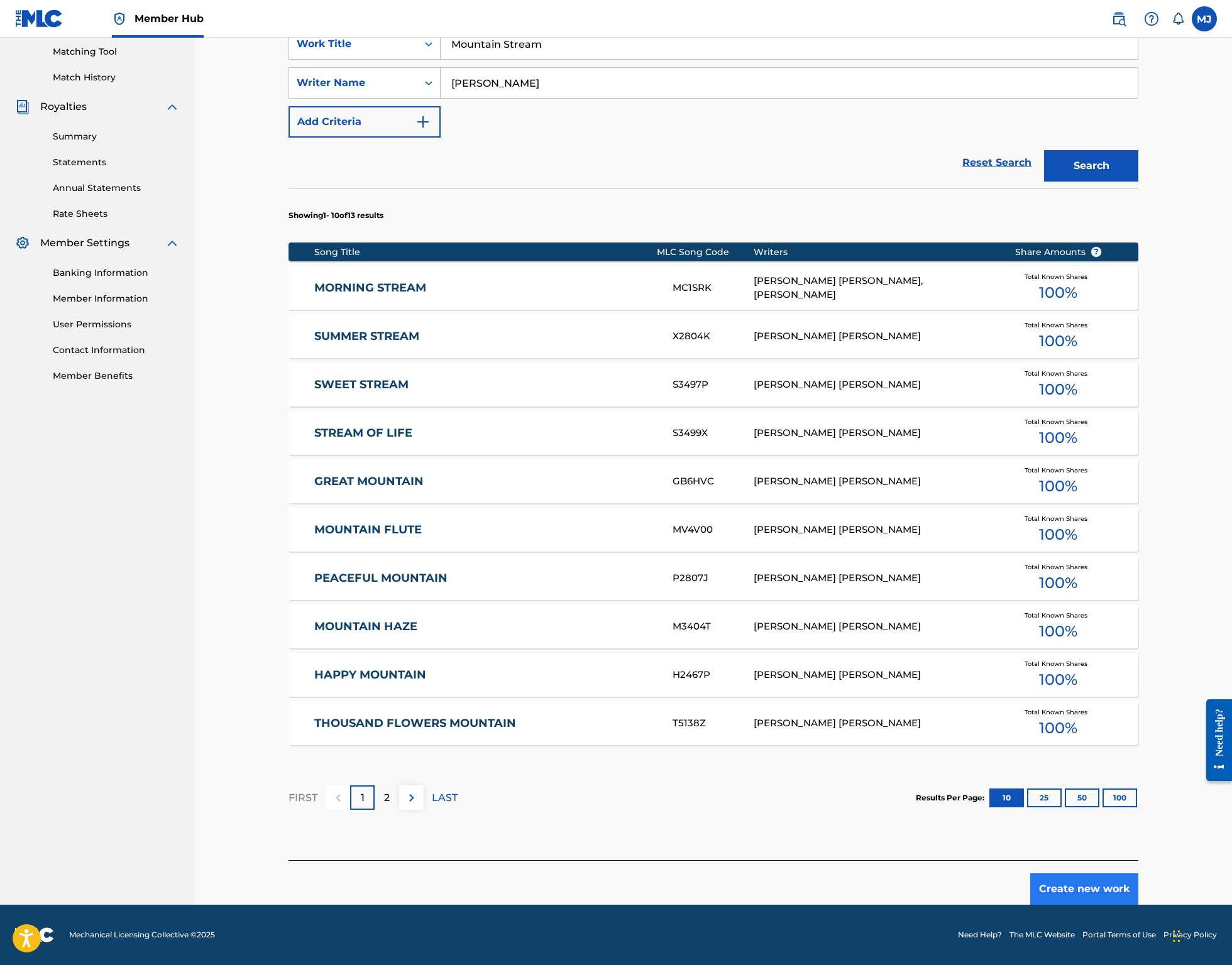
drag, startPoint x: 1166, startPoint y: 853, endPoint x: 1166, endPoint y: 865, distance: 12.0
click at [1138, 860] on div "Create new work" at bounding box center [713, 882] width 850 height 45
click at [1138, 873] on button "Create new work" at bounding box center [1084, 889] width 108 height 32
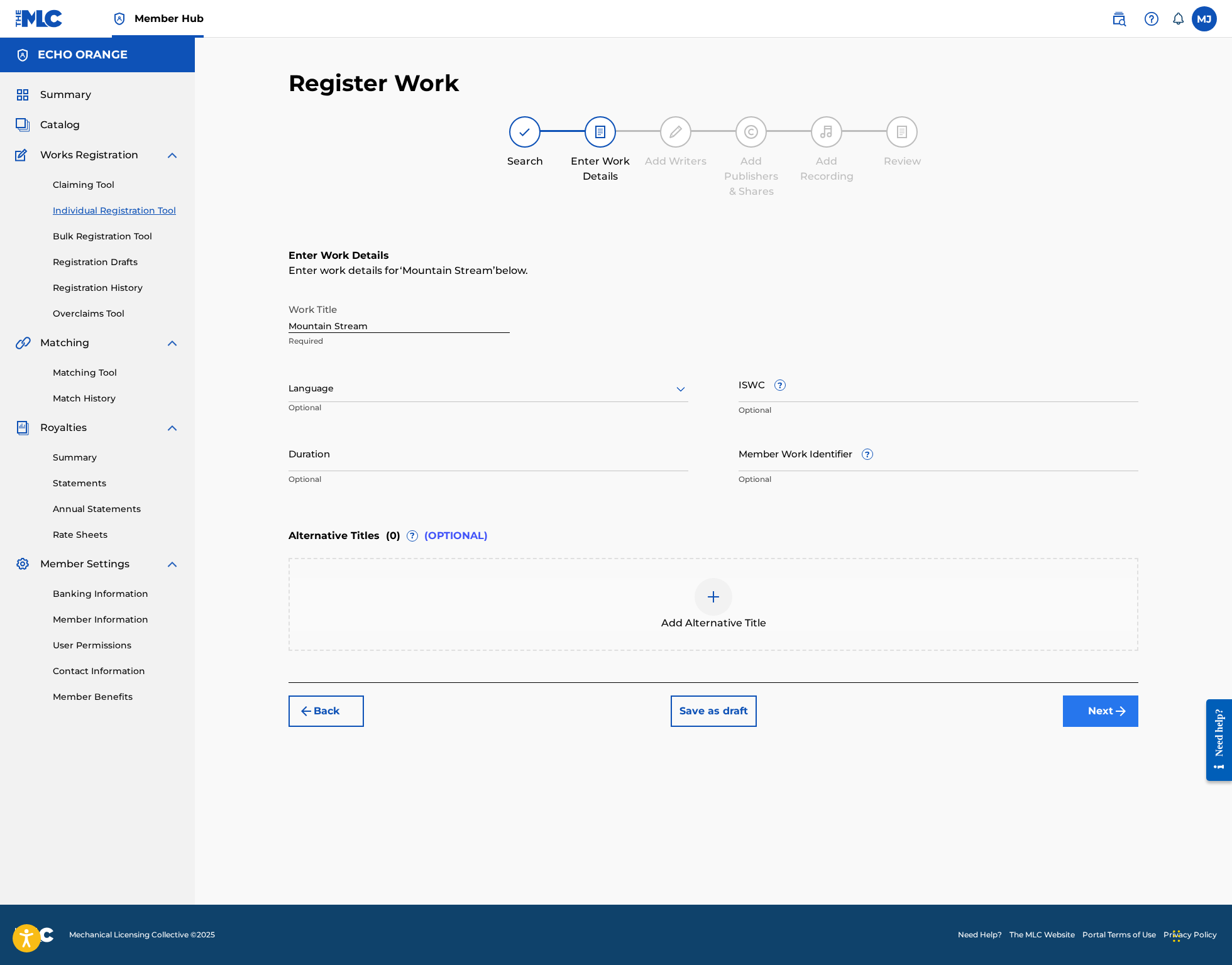
click at [1138, 726] on button "Next" at bounding box center [1100, 711] width 76 height 32
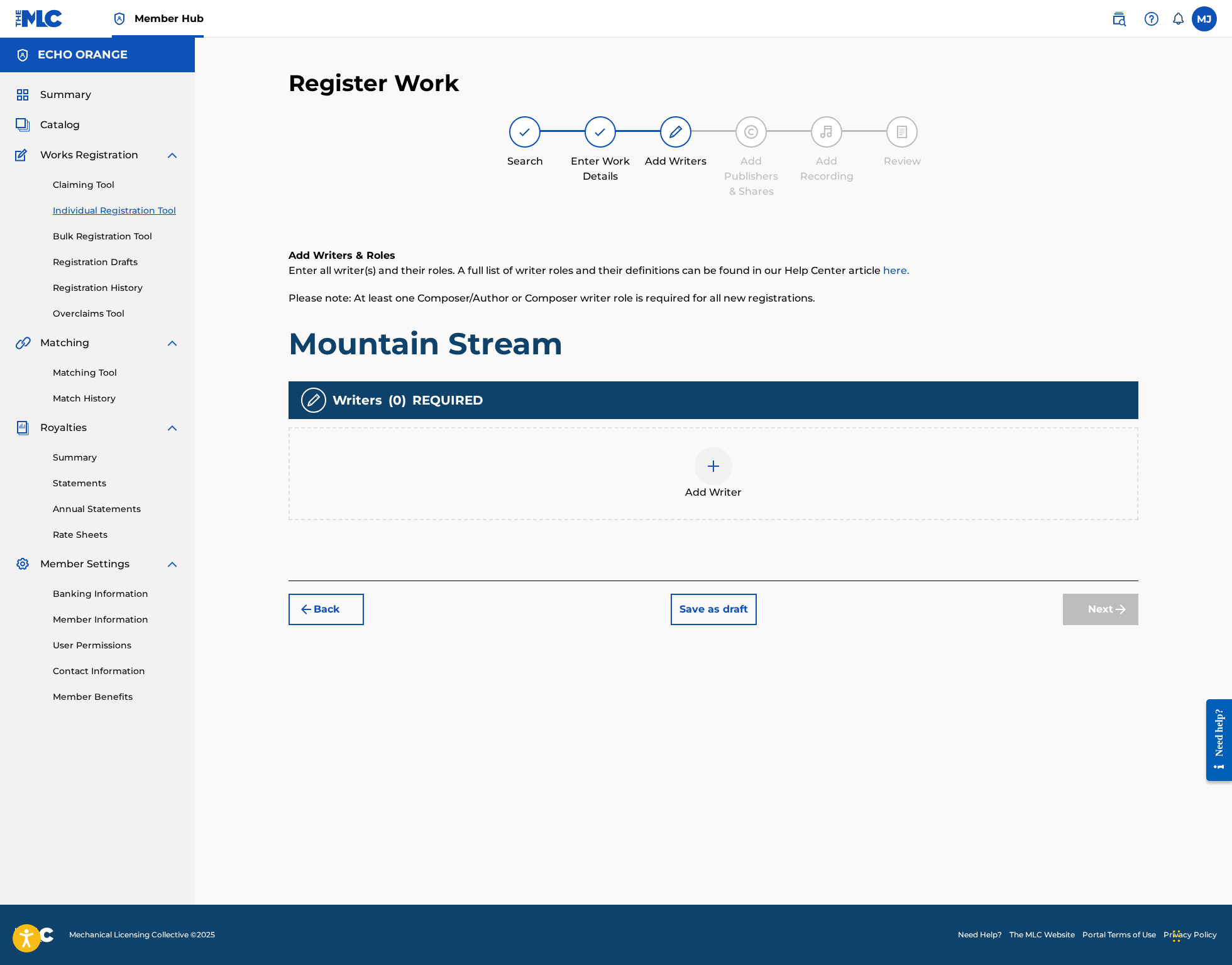
click at [782, 500] on div "Add Writer" at bounding box center [713, 473] width 847 height 53
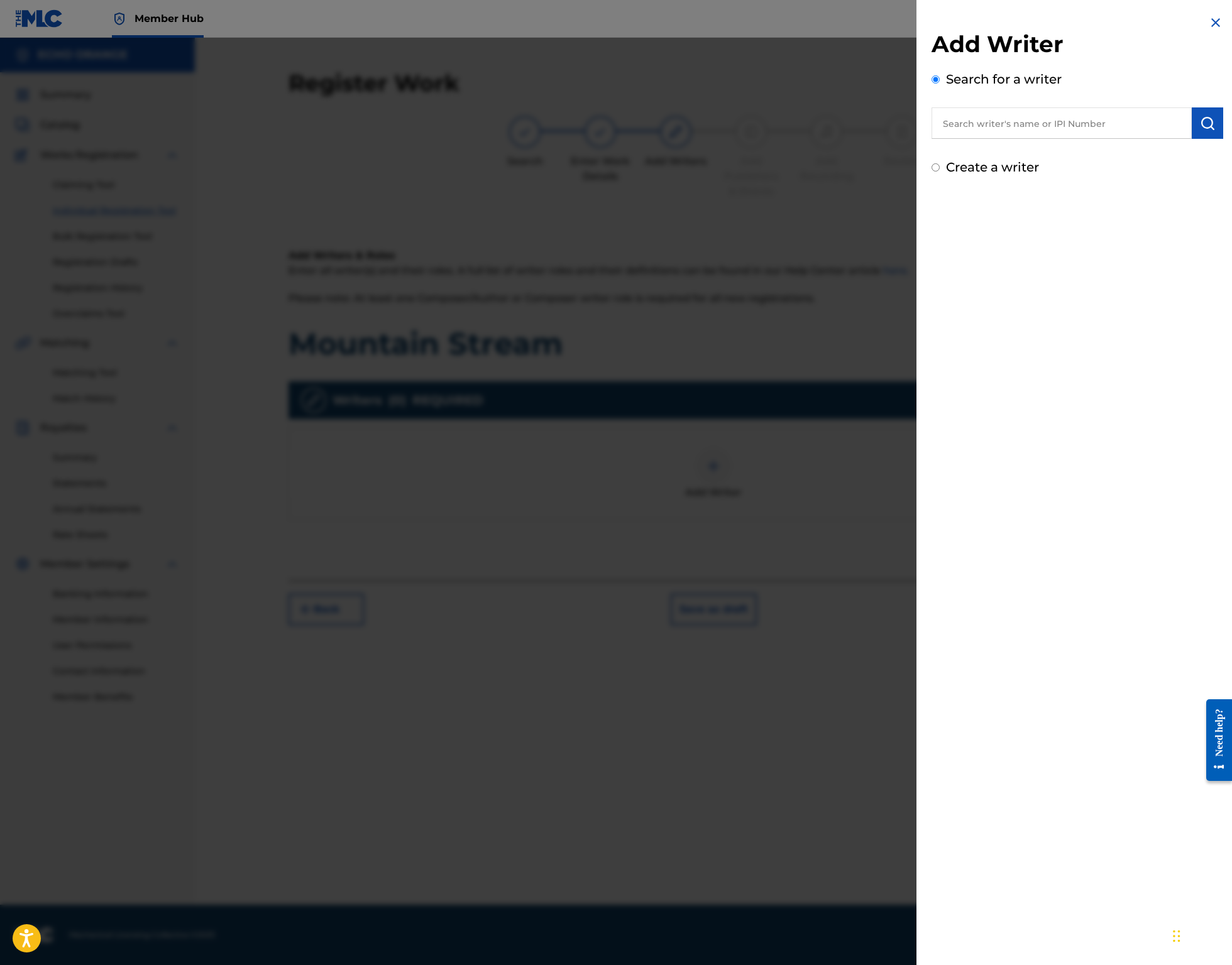
click at [956, 131] on input "text" at bounding box center [1062, 123] width 260 height 32
paste input "denis hekimian"
type input "denis hekimian"
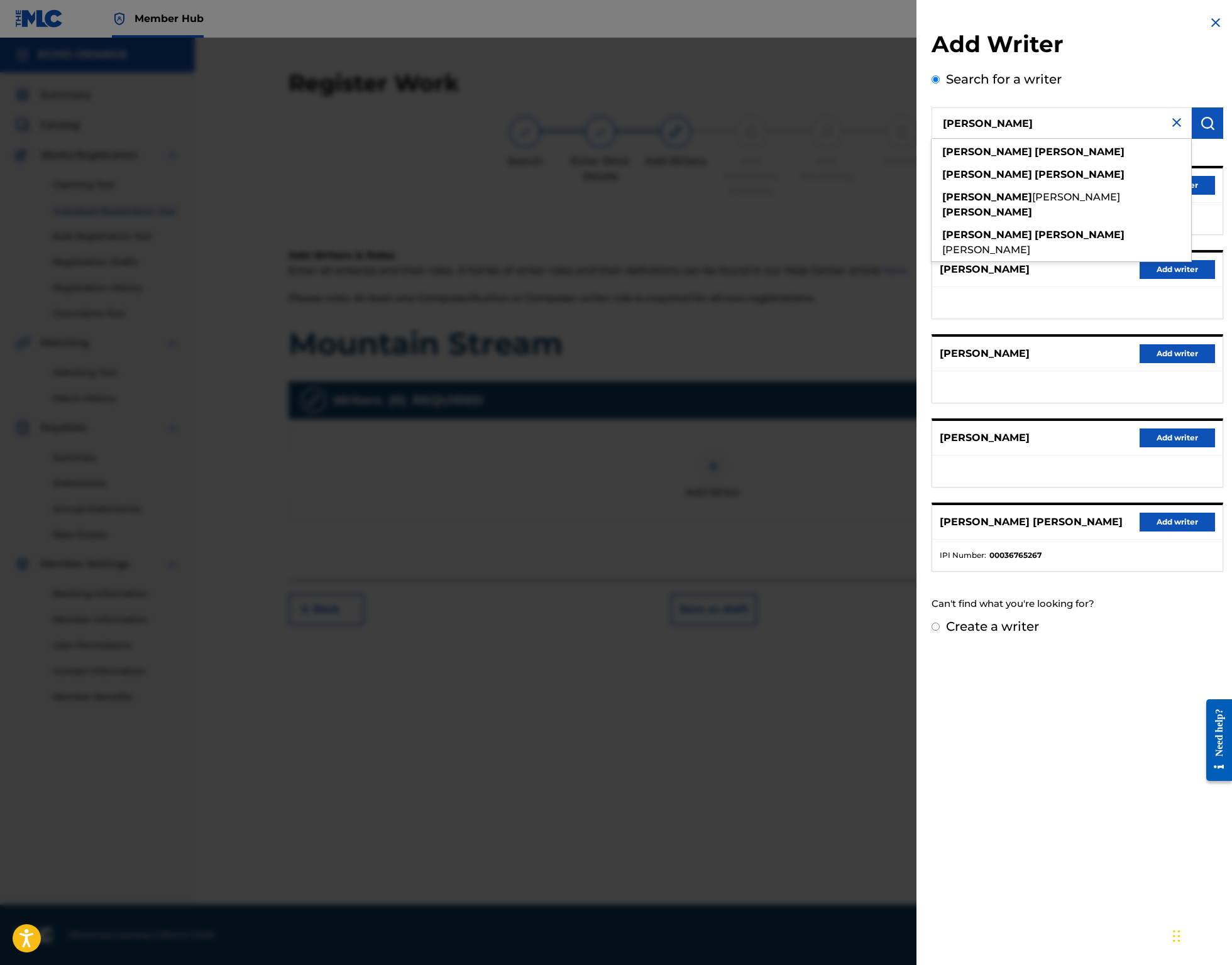
click at [1190, 195] on button "Add writer" at bounding box center [1176, 185] width 76 height 19
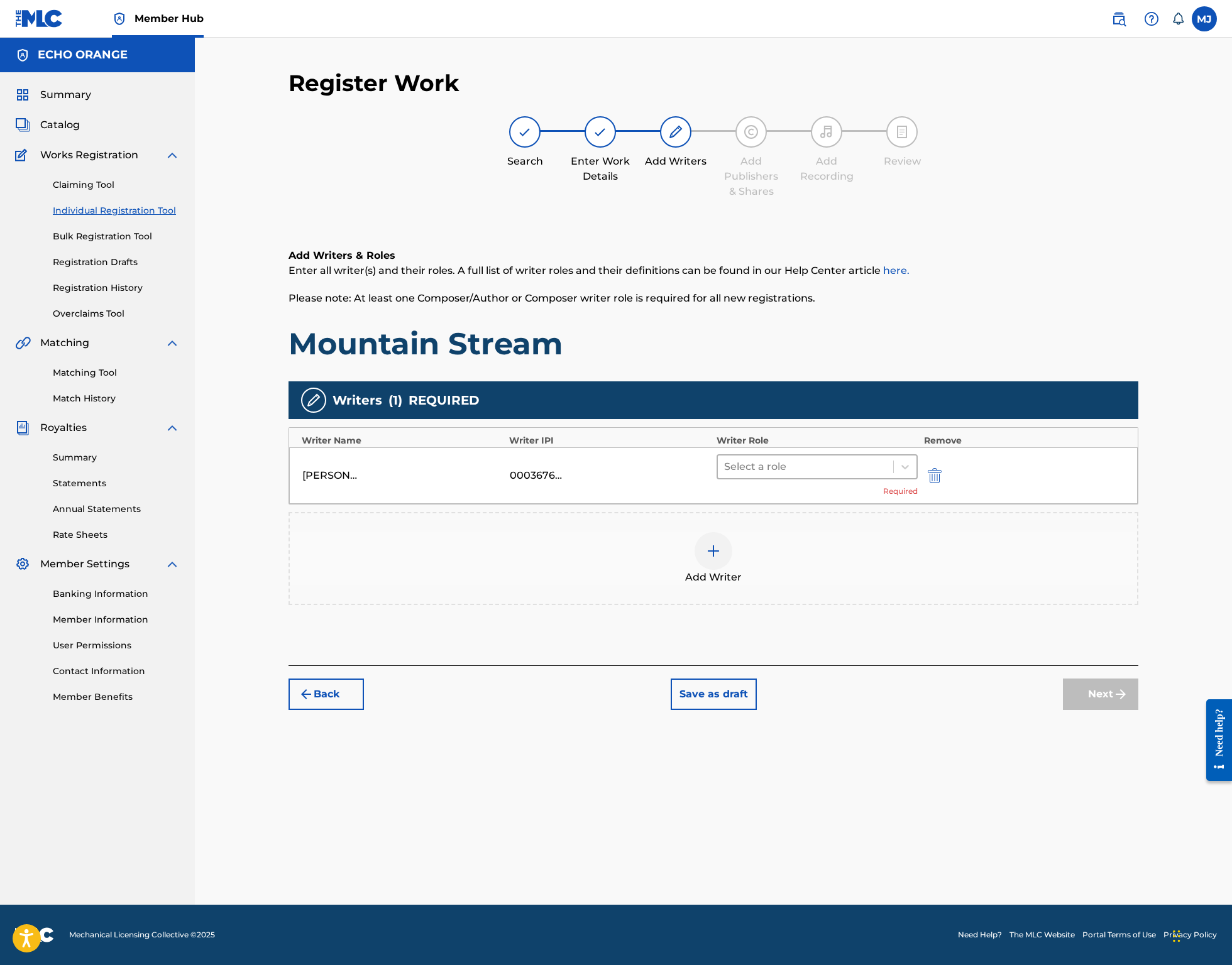
click at [769, 475] on div at bounding box center [805, 466] width 163 height 17
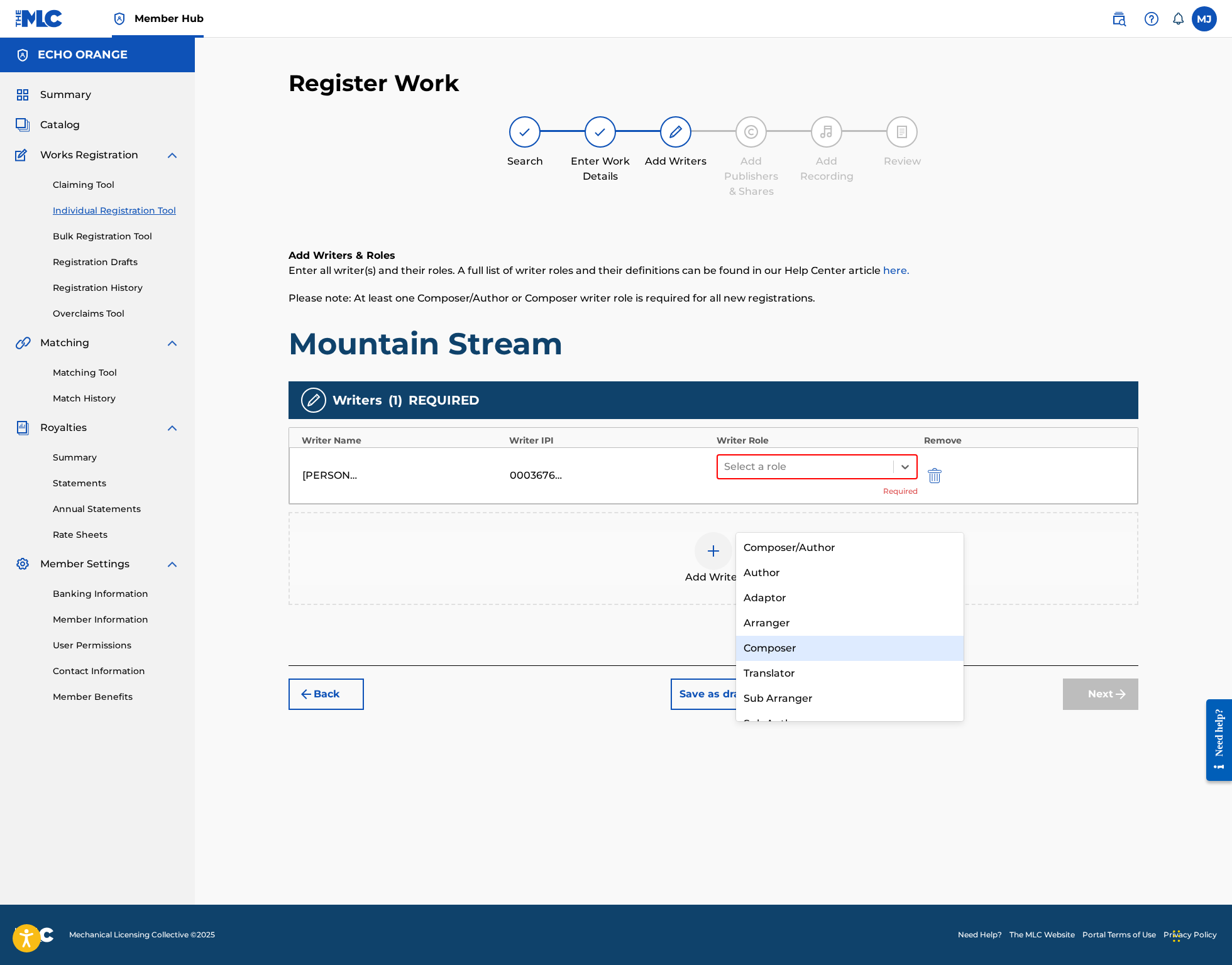
click at [769, 648] on div "Composer" at bounding box center [850, 648] width 228 height 25
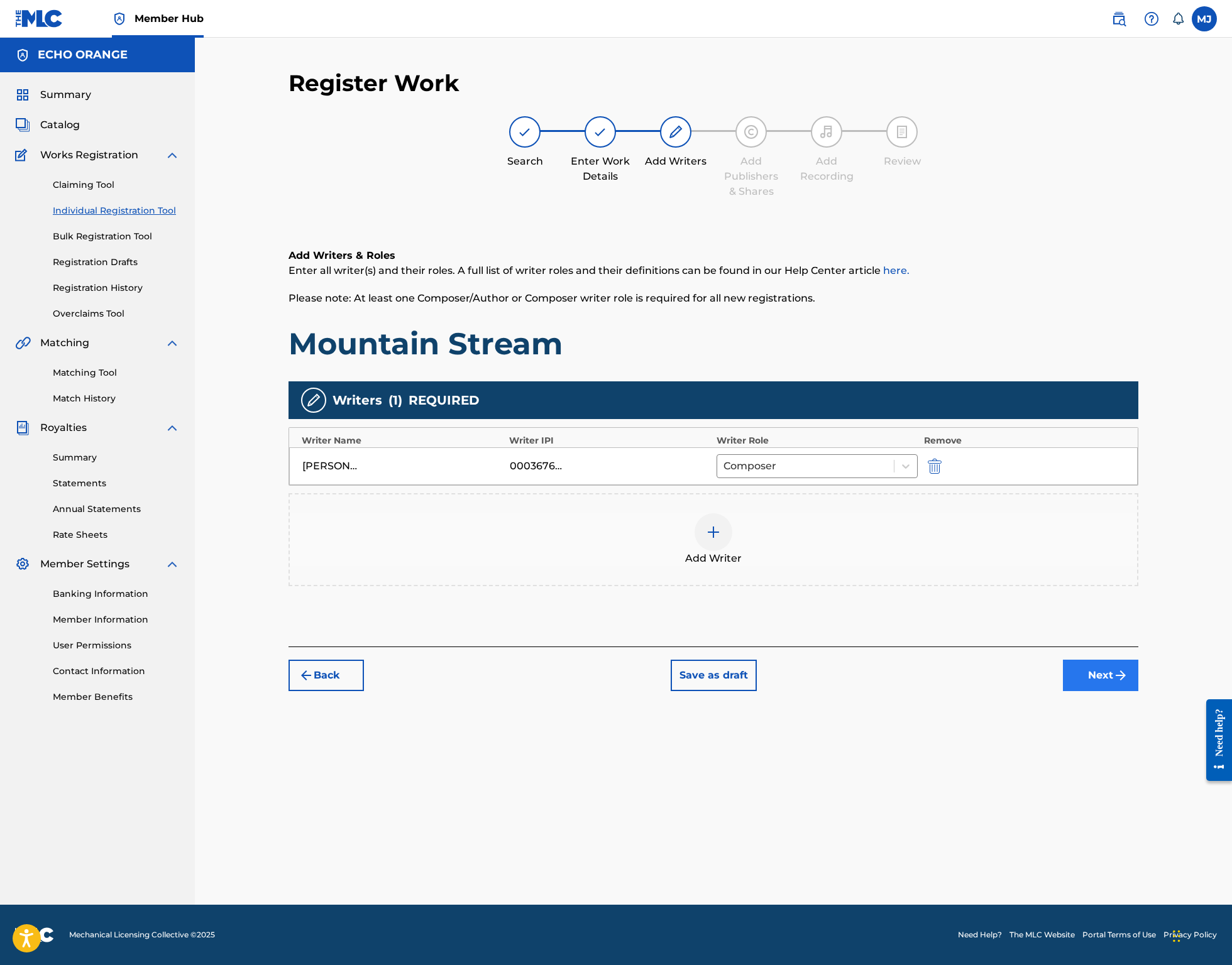
click at [1138, 691] on button "Next" at bounding box center [1100, 676] width 76 height 32
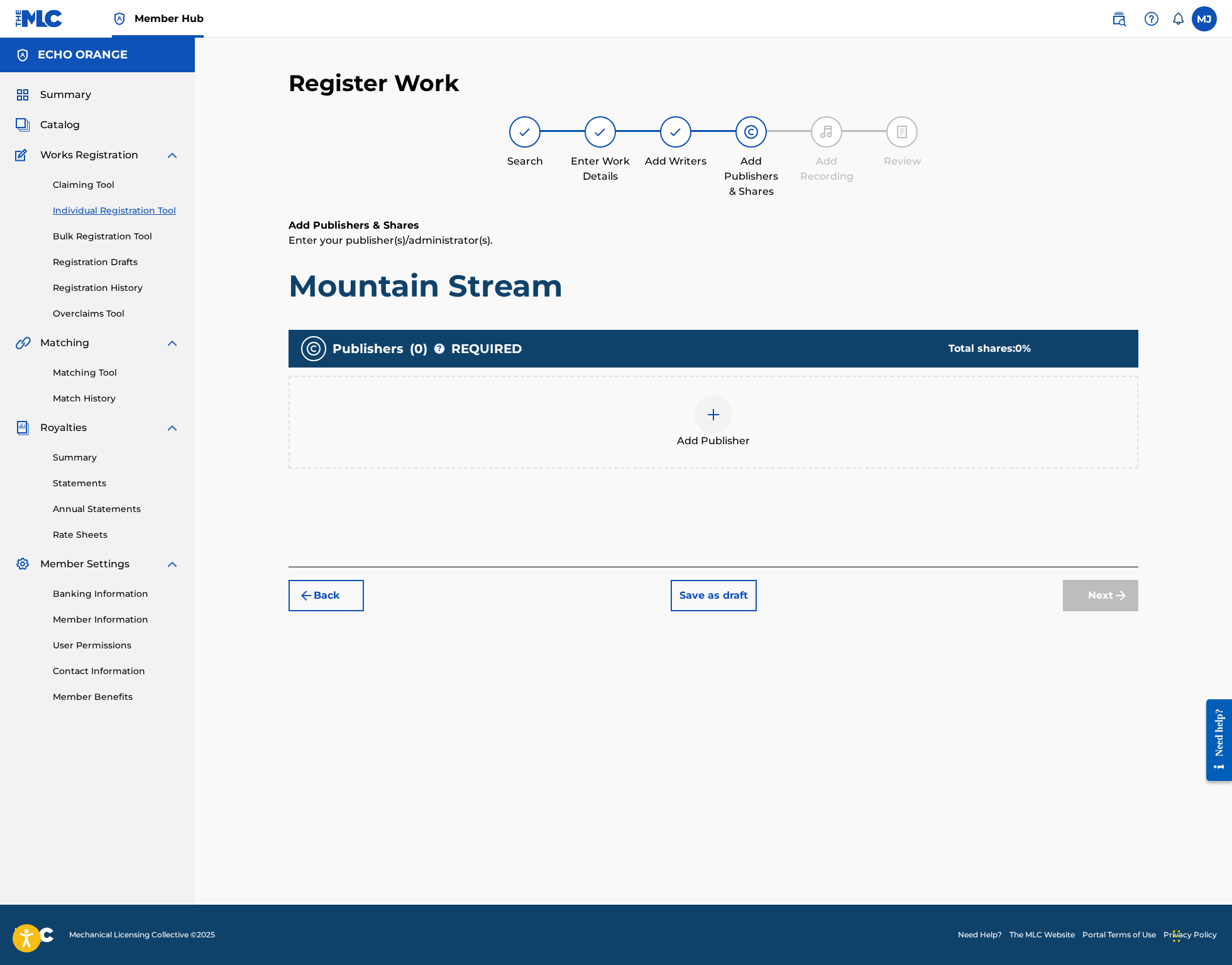
click at [840, 447] on div "Add Publisher" at bounding box center [713, 422] width 847 height 53
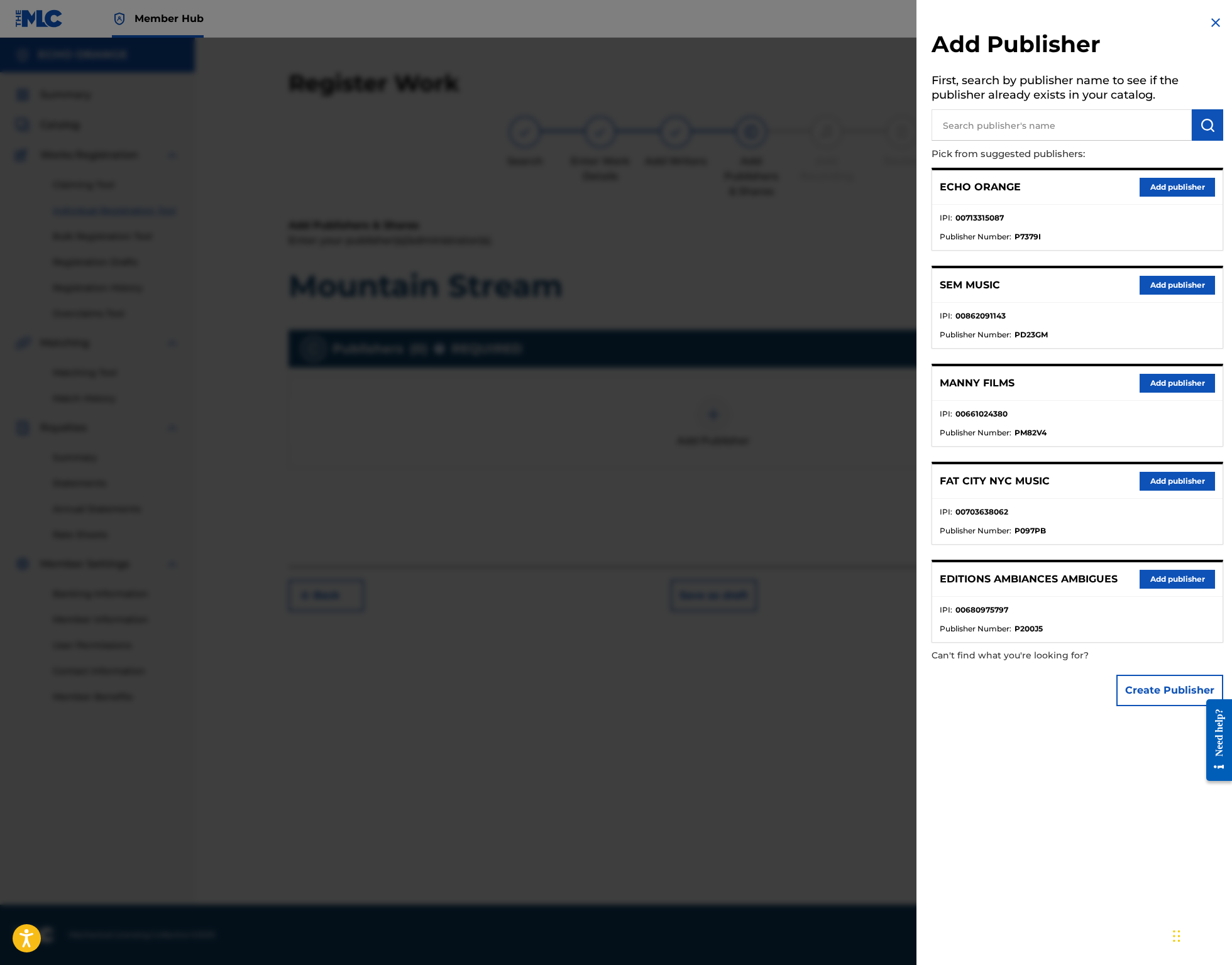
click at [1031, 128] on input "text" at bounding box center [1062, 125] width 260 height 32
type input "origins"
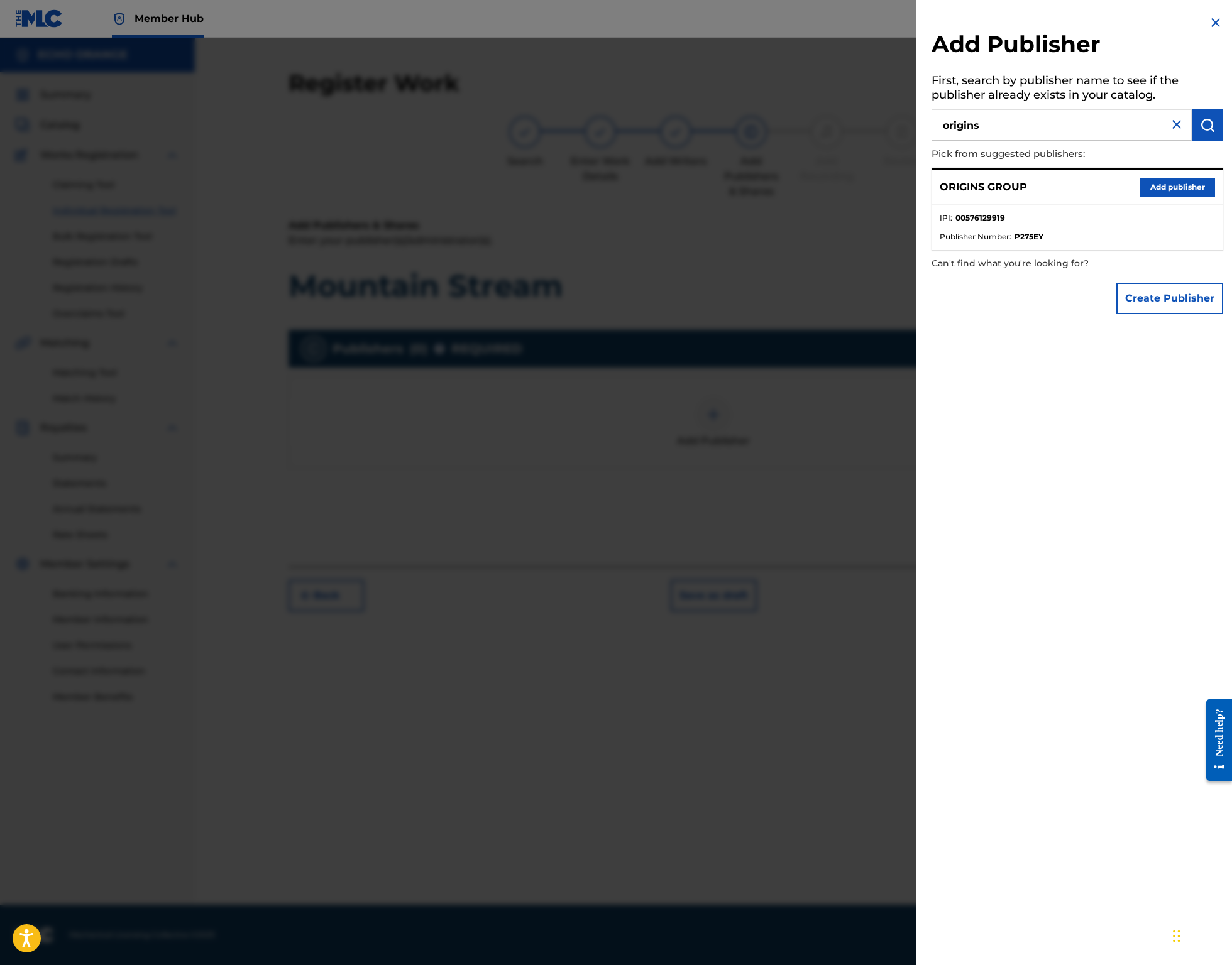
click at [1157, 197] on button "Add publisher" at bounding box center [1176, 187] width 76 height 19
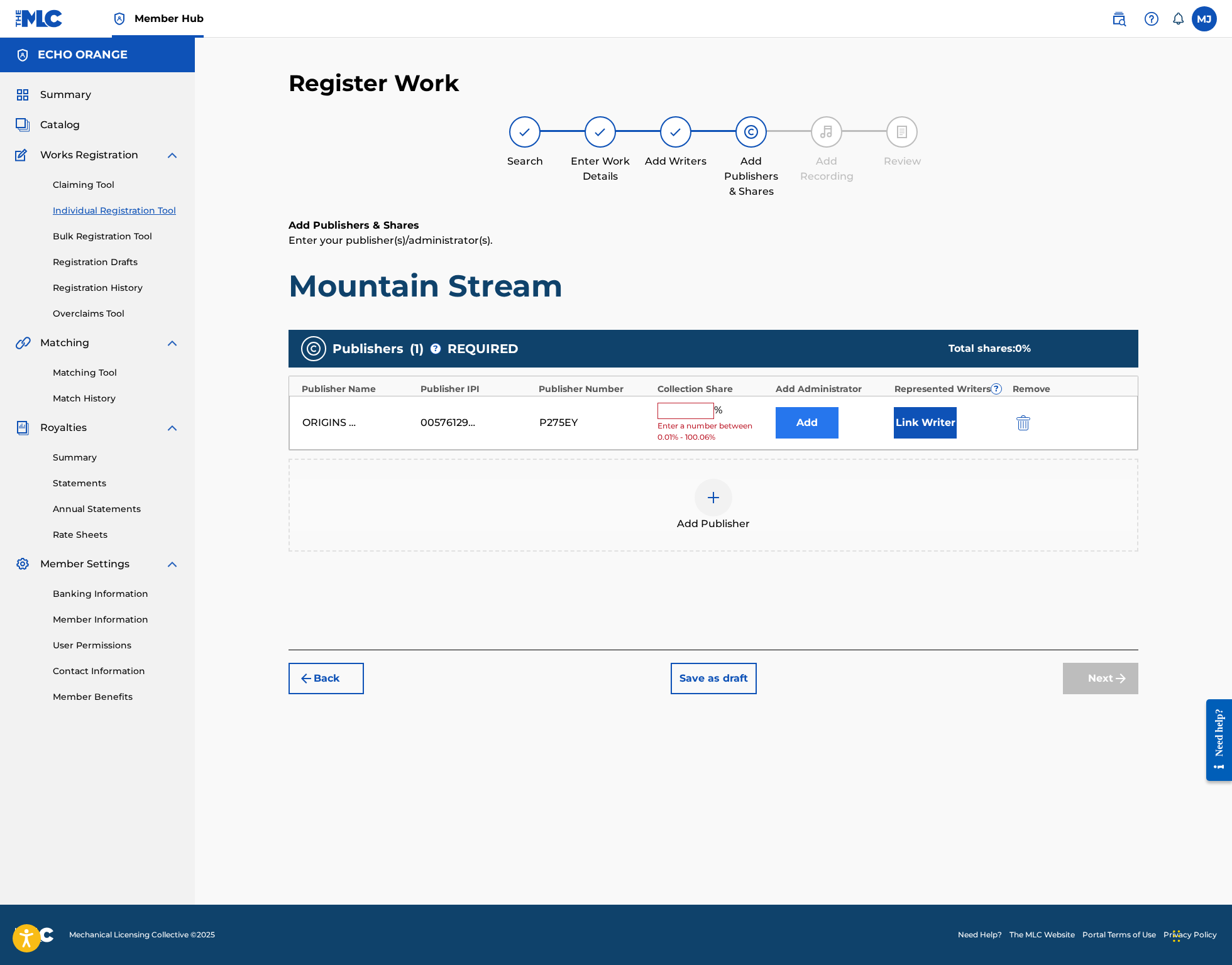
click at [839, 439] on button "Add" at bounding box center [807, 422] width 63 height 32
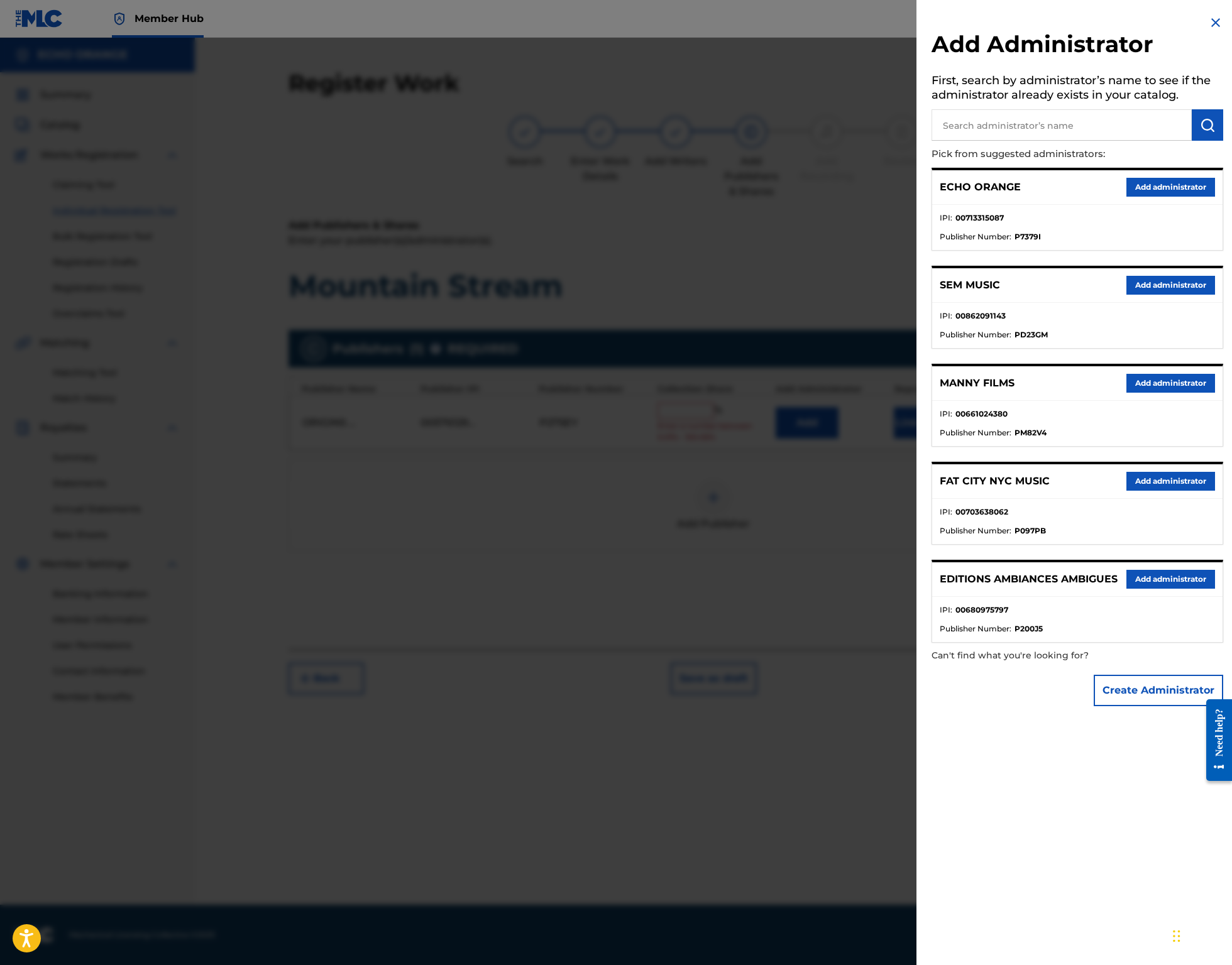
click at [1170, 197] on button "Add administrator" at bounding box center [1170, 187] width 88 height 19
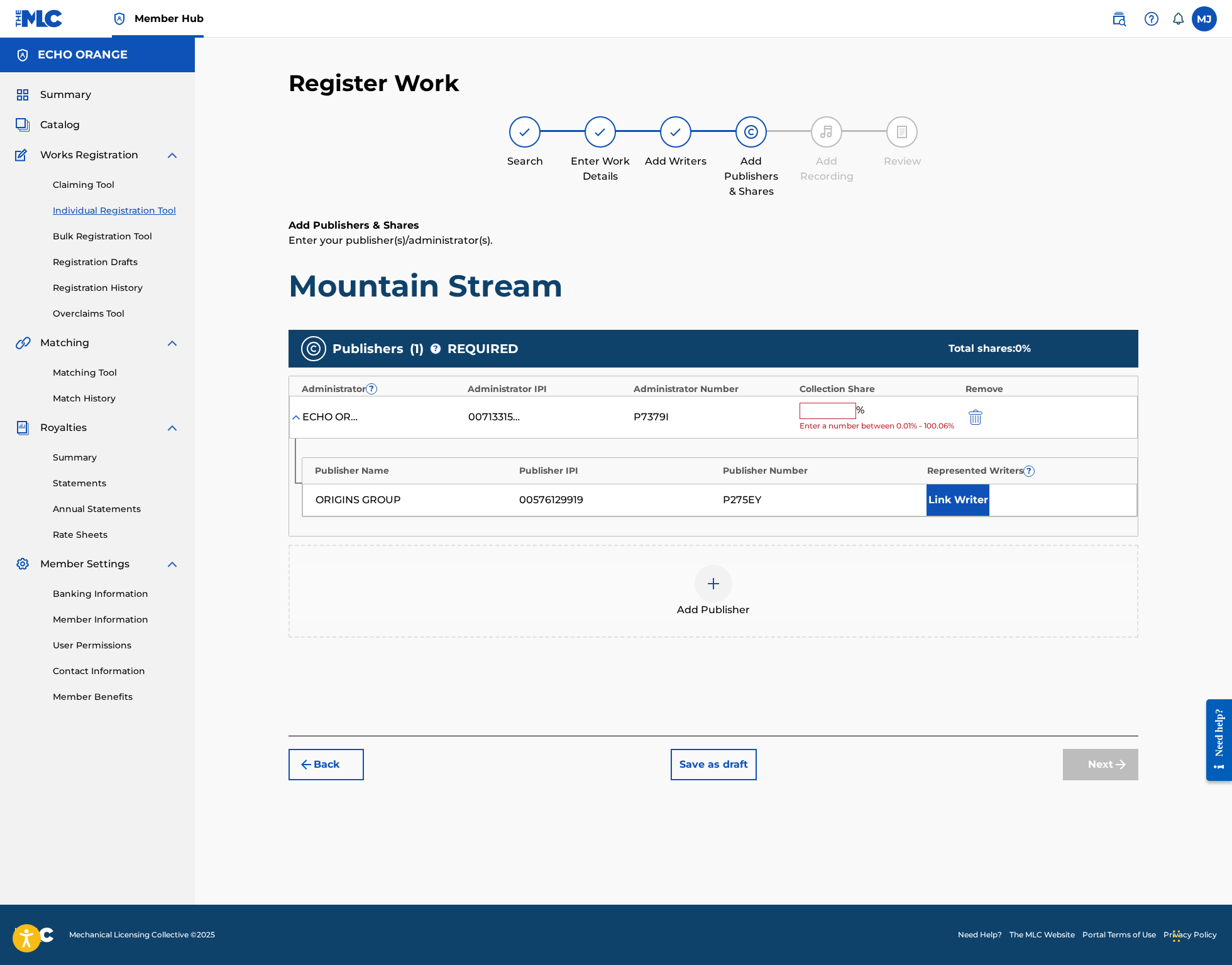
click at [850, 419] on input "text" at bounding box center [828, 411] width 56 height 16
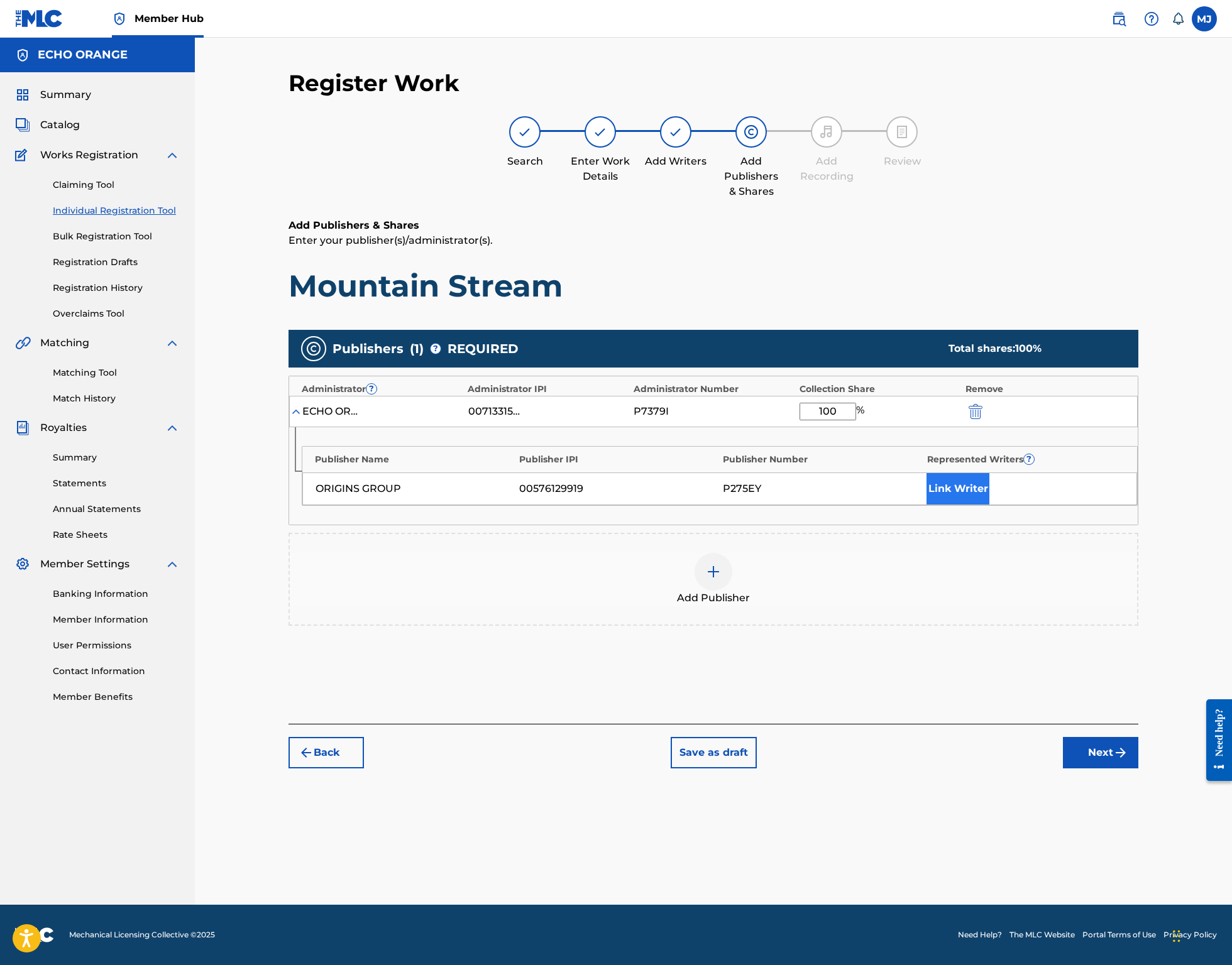
type input "100"
click at [989, 504] on button "Link Writer" at bounding box center [957, 489] width 63 height 32
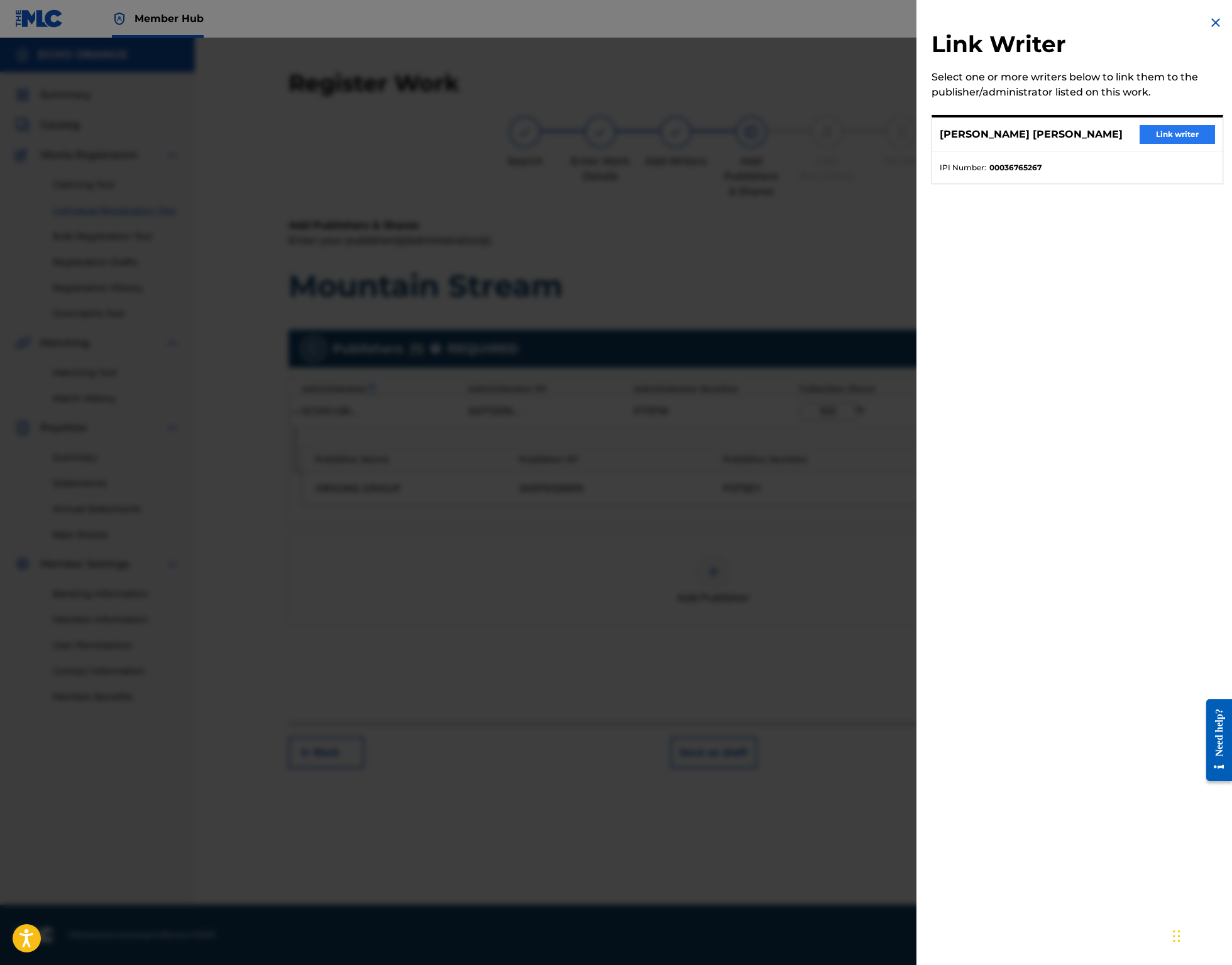
click at [1159, 137] on button "Link writer" at bounding box center [1176, 134] width 76 height 19
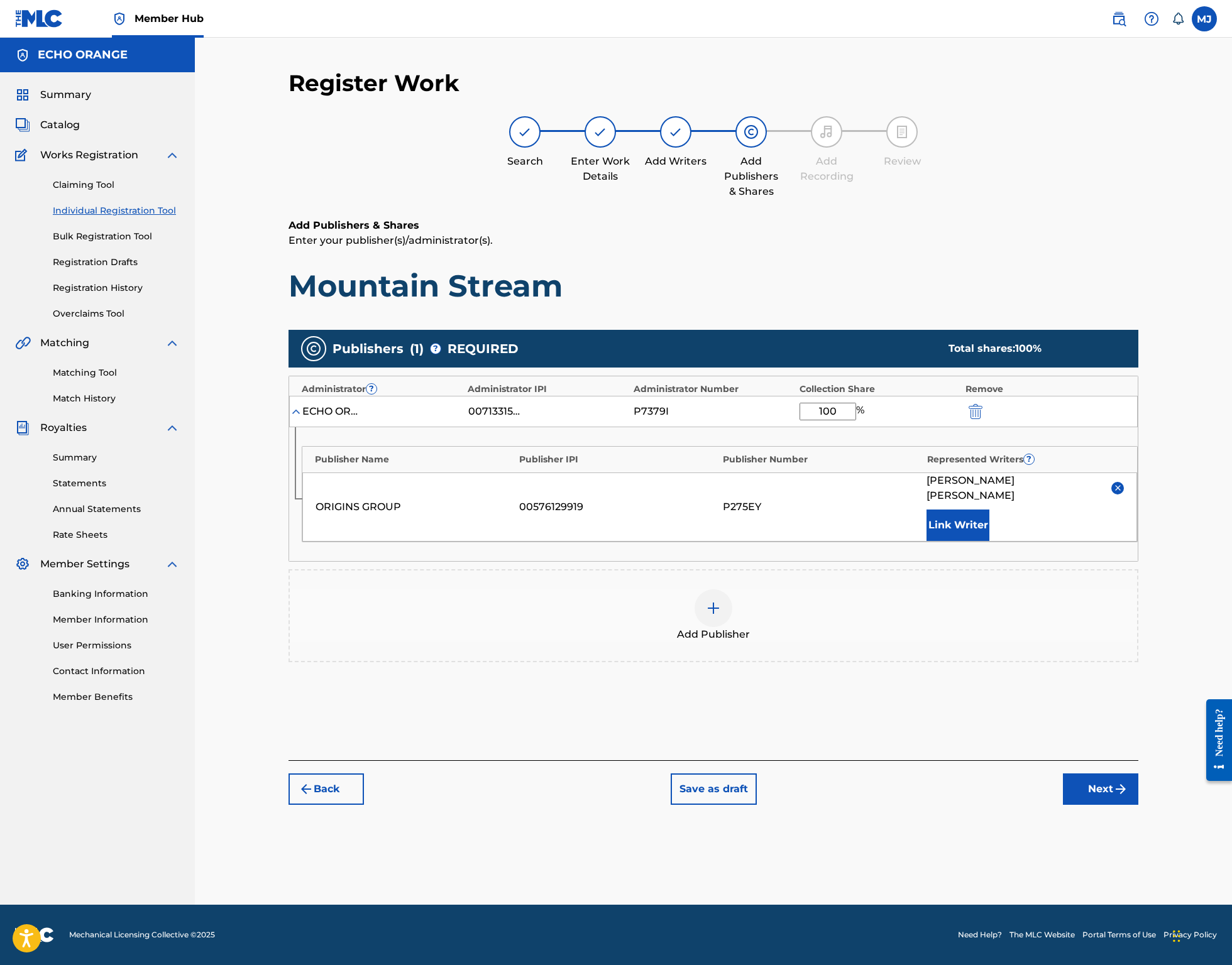
scroll to position [5, 0]
click at [1138, 805] on button "Next" at bounding box center [1100, 789] width 76 height 32
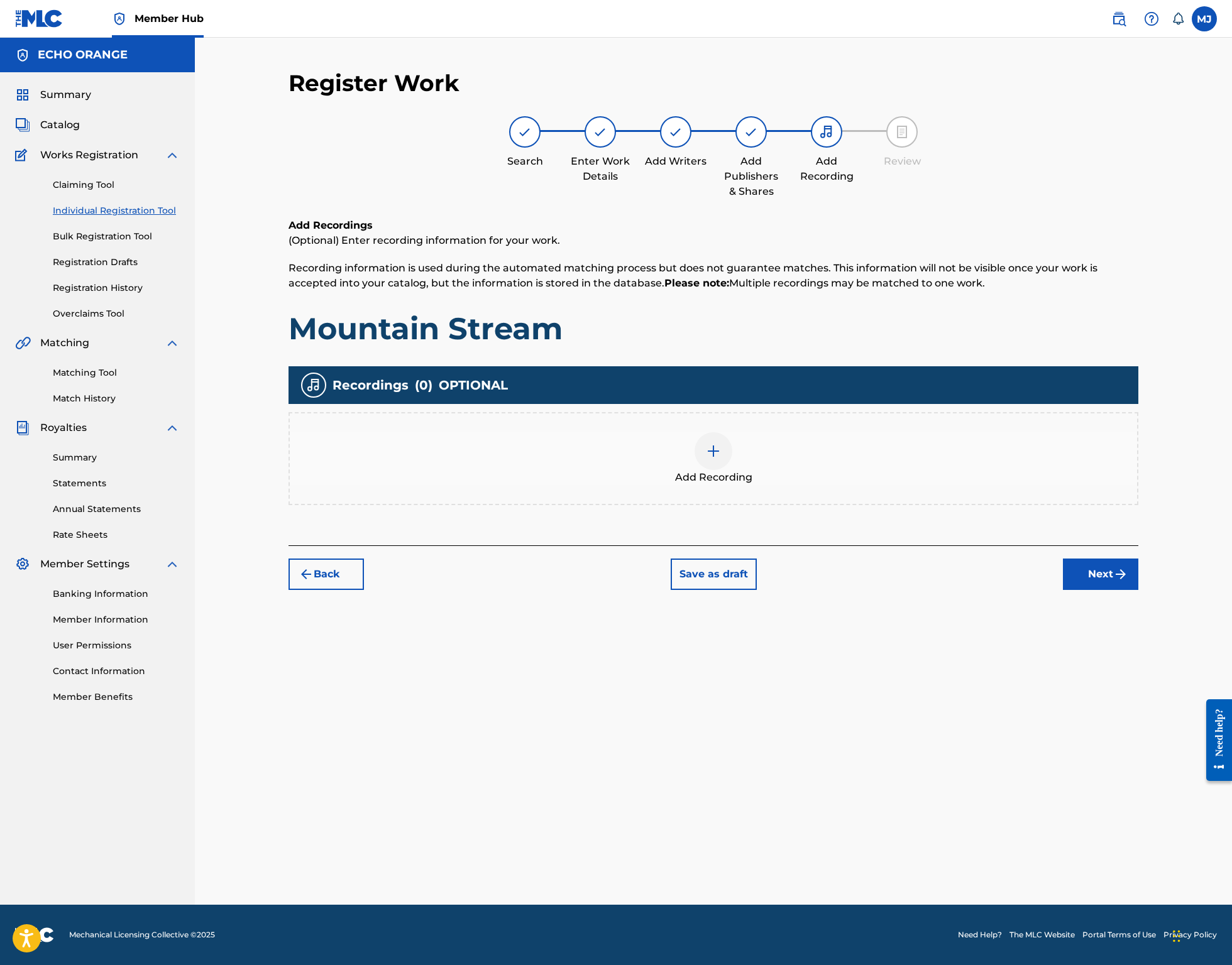
scroll to position [0, 0]
click at [1153, 676] on div "Register Work Search Enter Work Details Add Writers Add Publishers & Shares Add…" at bounding box center [713, 487] width 880 height 836
click at [1138, 590] on button "Next" at bounding box center [1100, 574] width 76 height 32
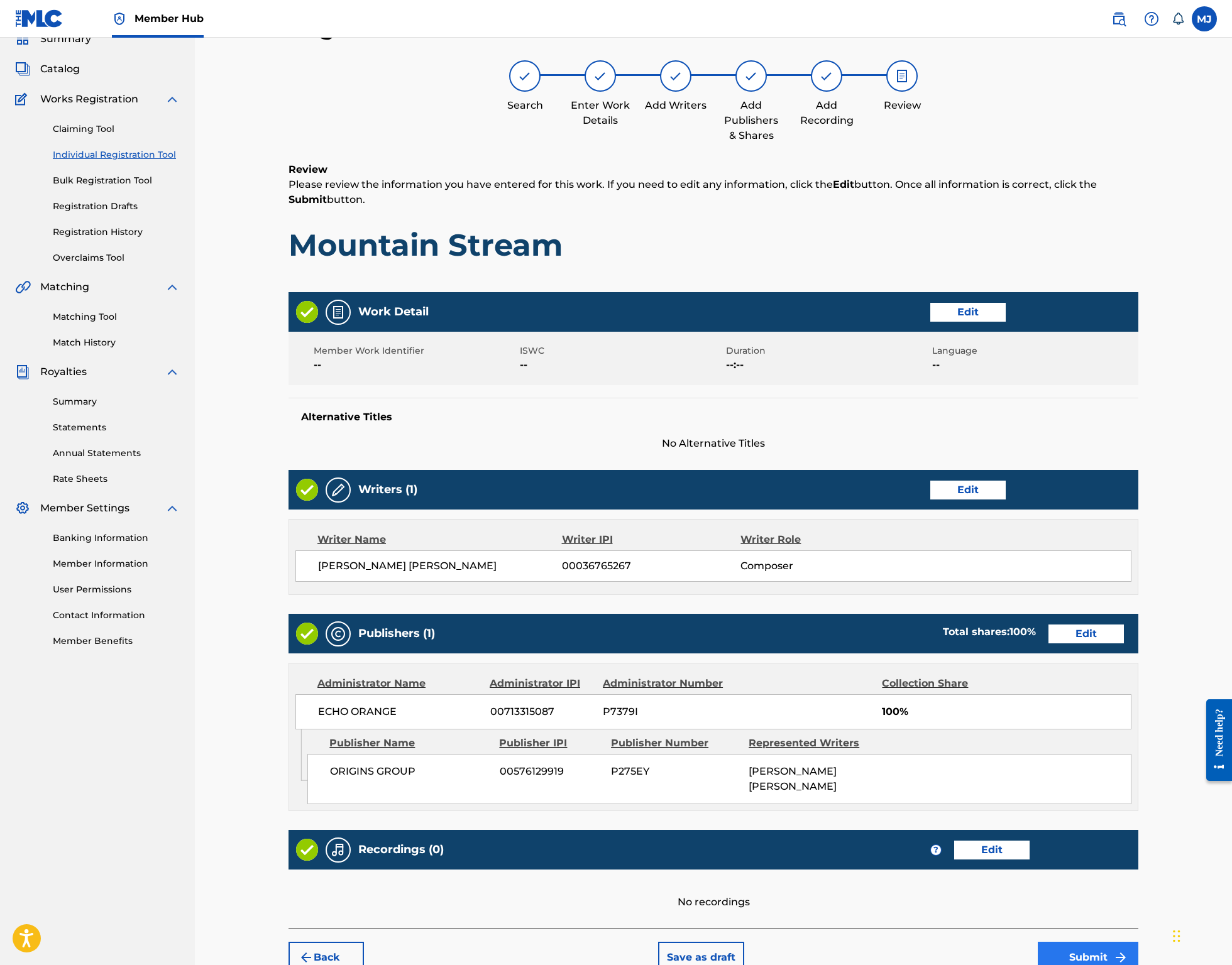
scroll to position [242, 0]
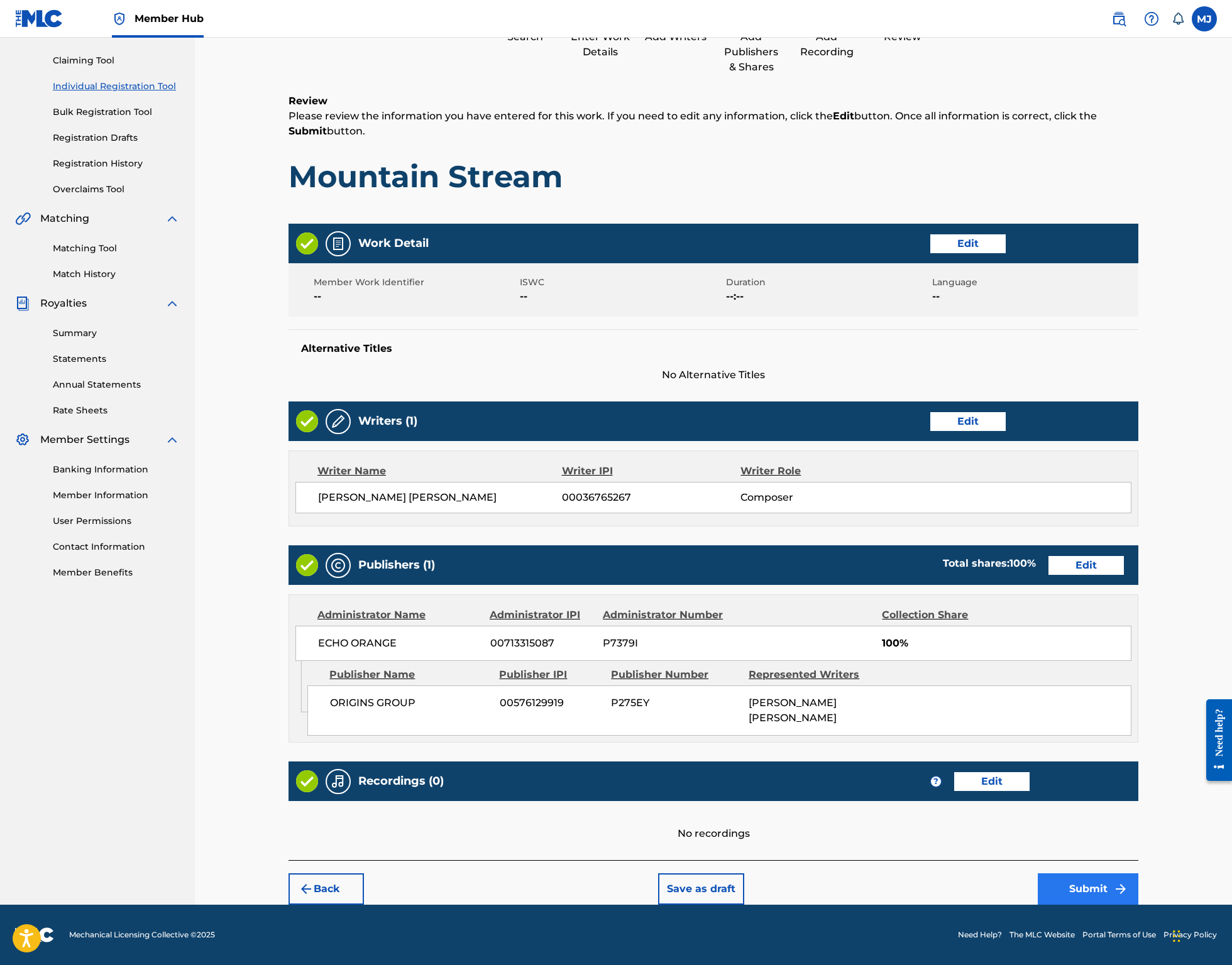
click at [1125, 874] on button "Submit" at bounding box center [1087, 889] width 100 height 32
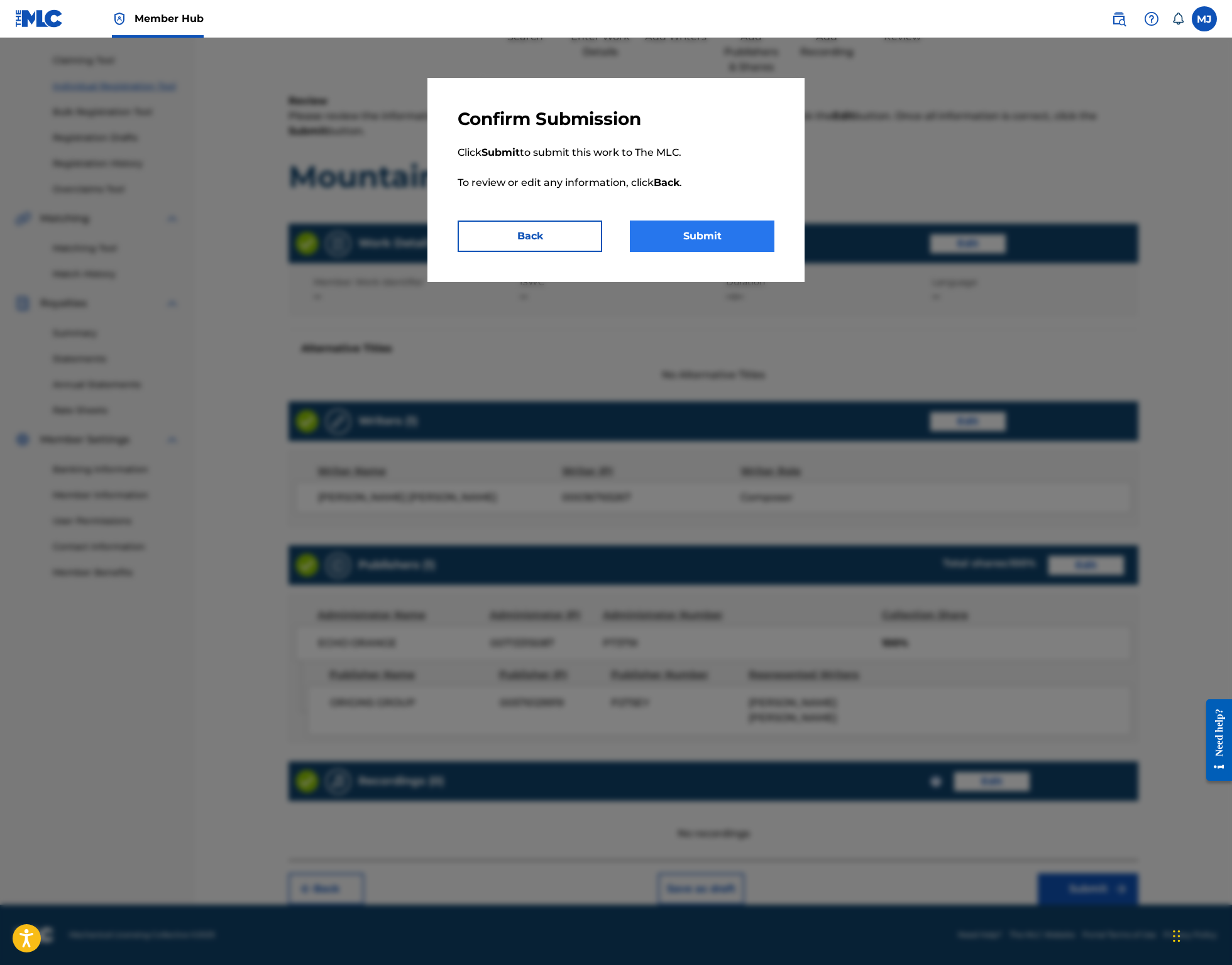
click at [734, 252] on button "Submit" at bounding box center [702, 236] width 145 height 32
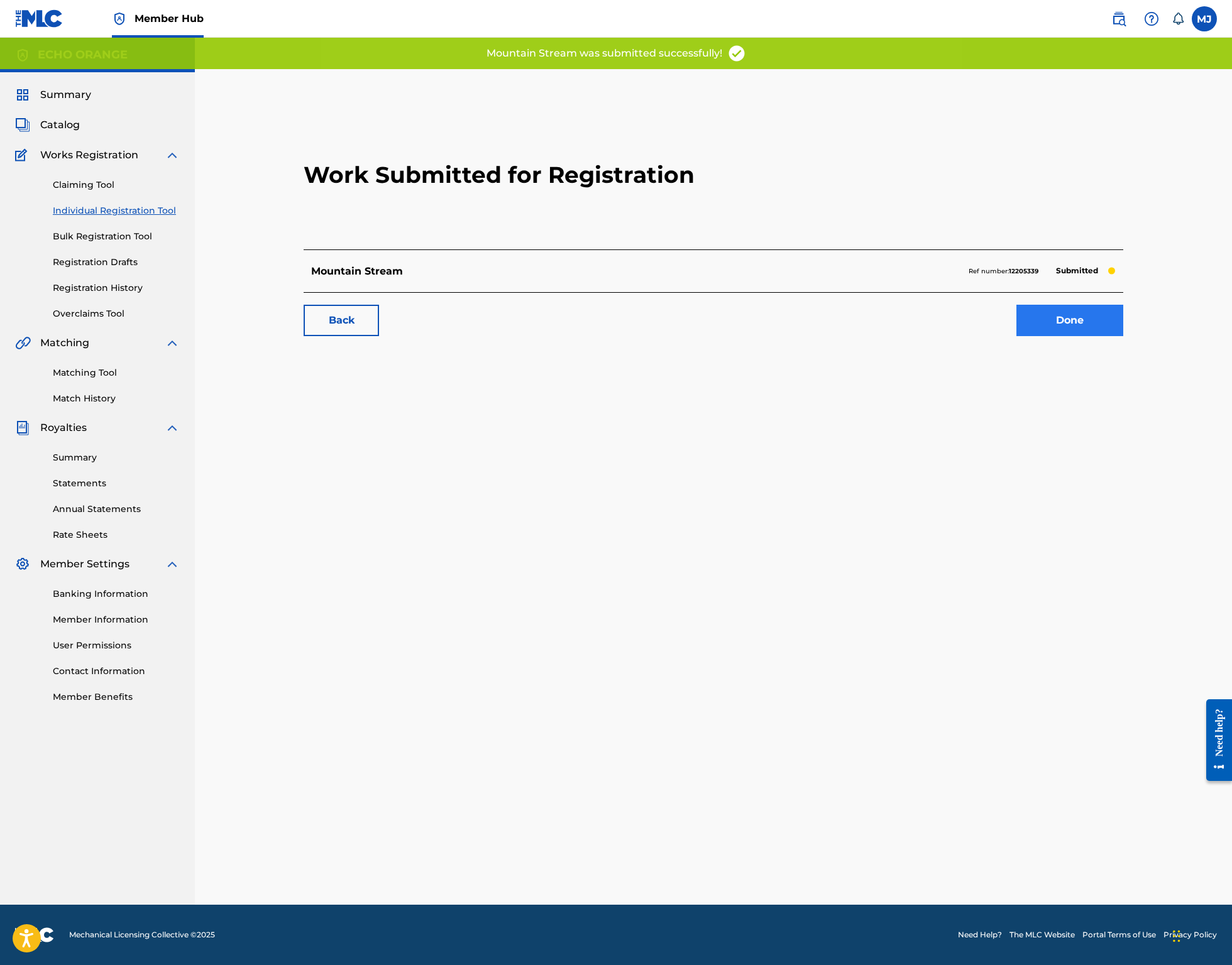
click at [1123, 336] on link "Done" at bounding box center [1069, 320] width 107 height 32
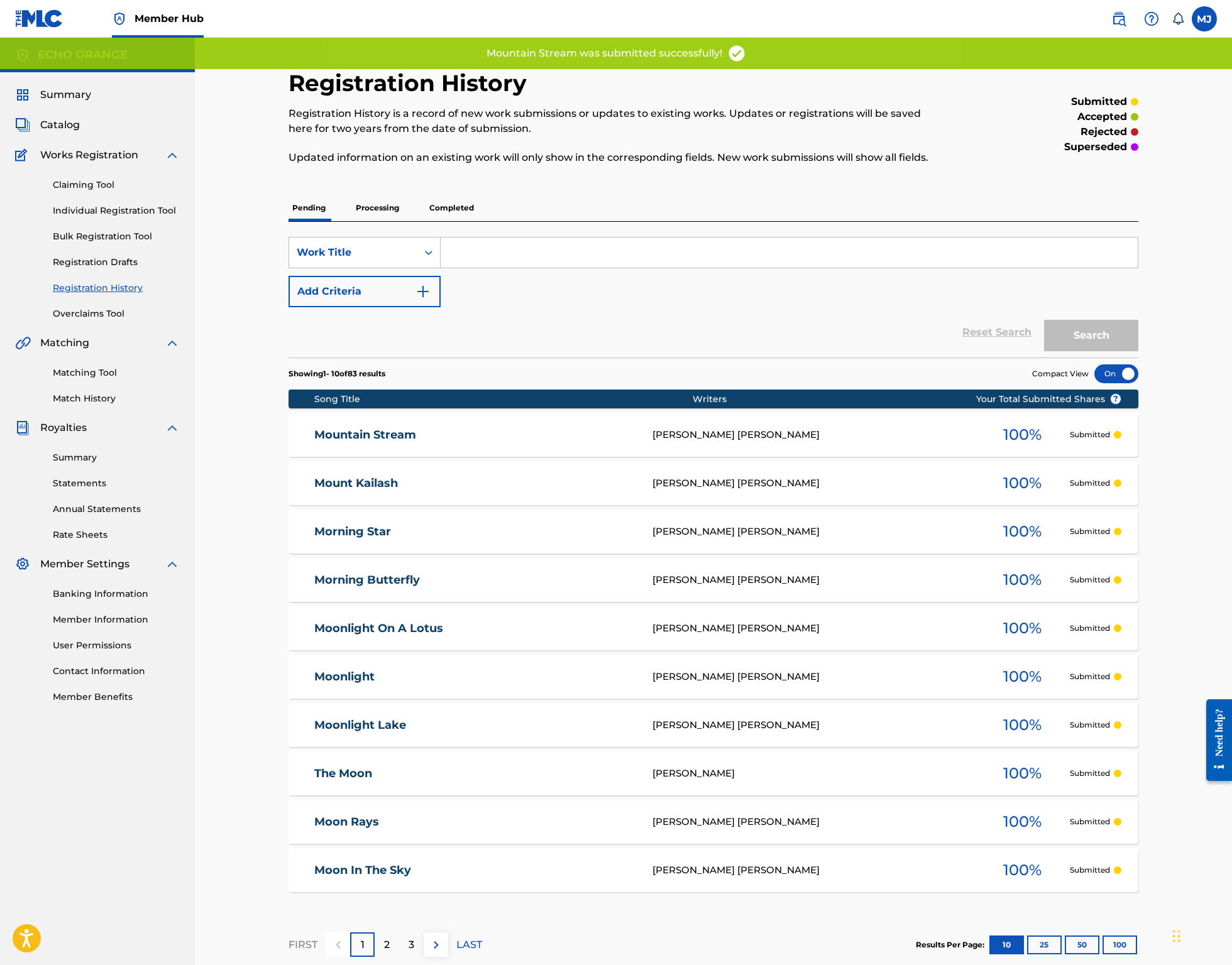
click at [145, 237] on div "Claiming Tool Individual Registration Tool Bulk Registration Tool Registration …" at bounding box center [97, 241] width 165 height 157
click at [149, 218] on link "Individual Registration Tool" at bounding box center [116, 210] width 127 height 13
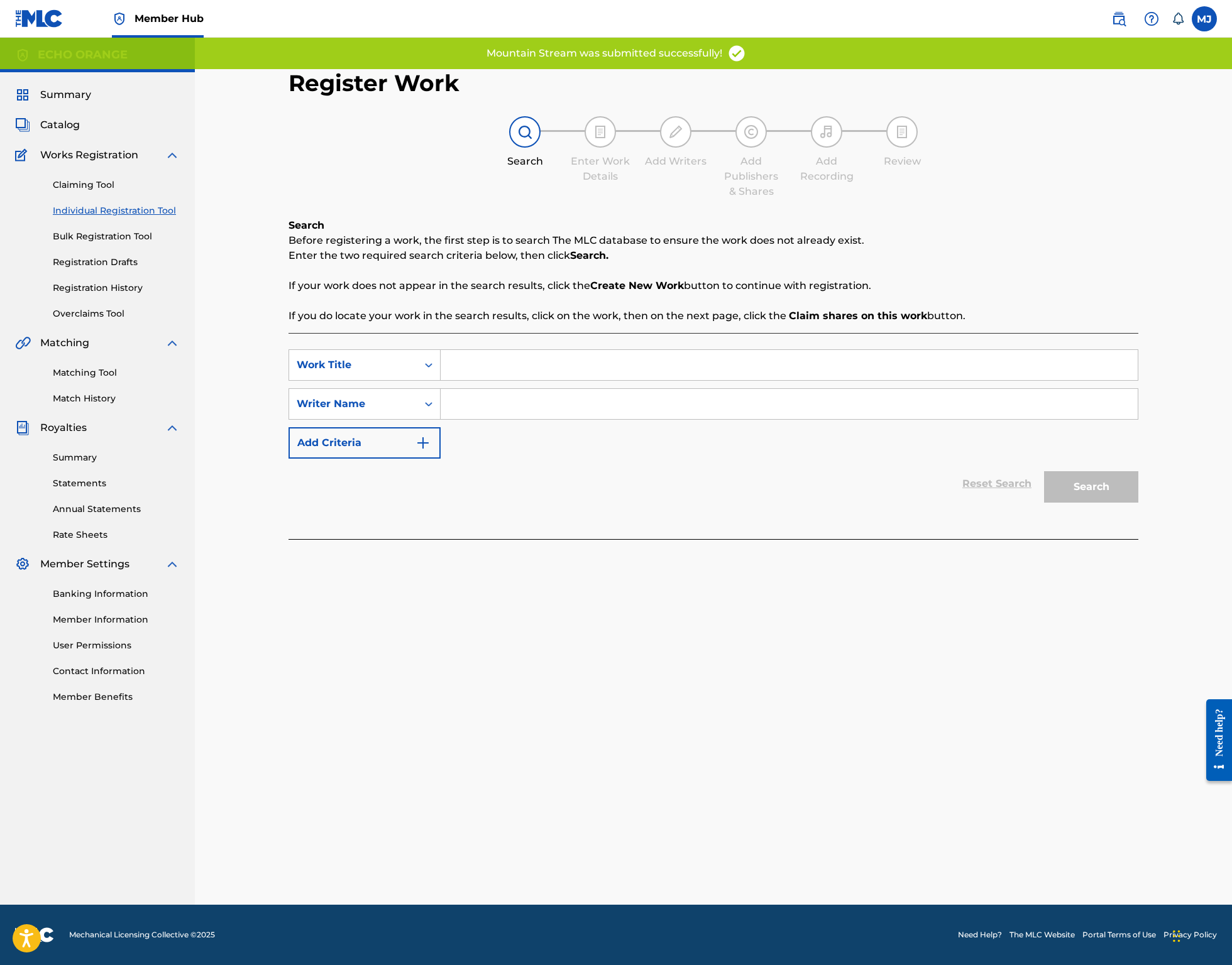
click at [518, 381] on input "Search Form" at bounding box center [789, 364] width 697 height 30
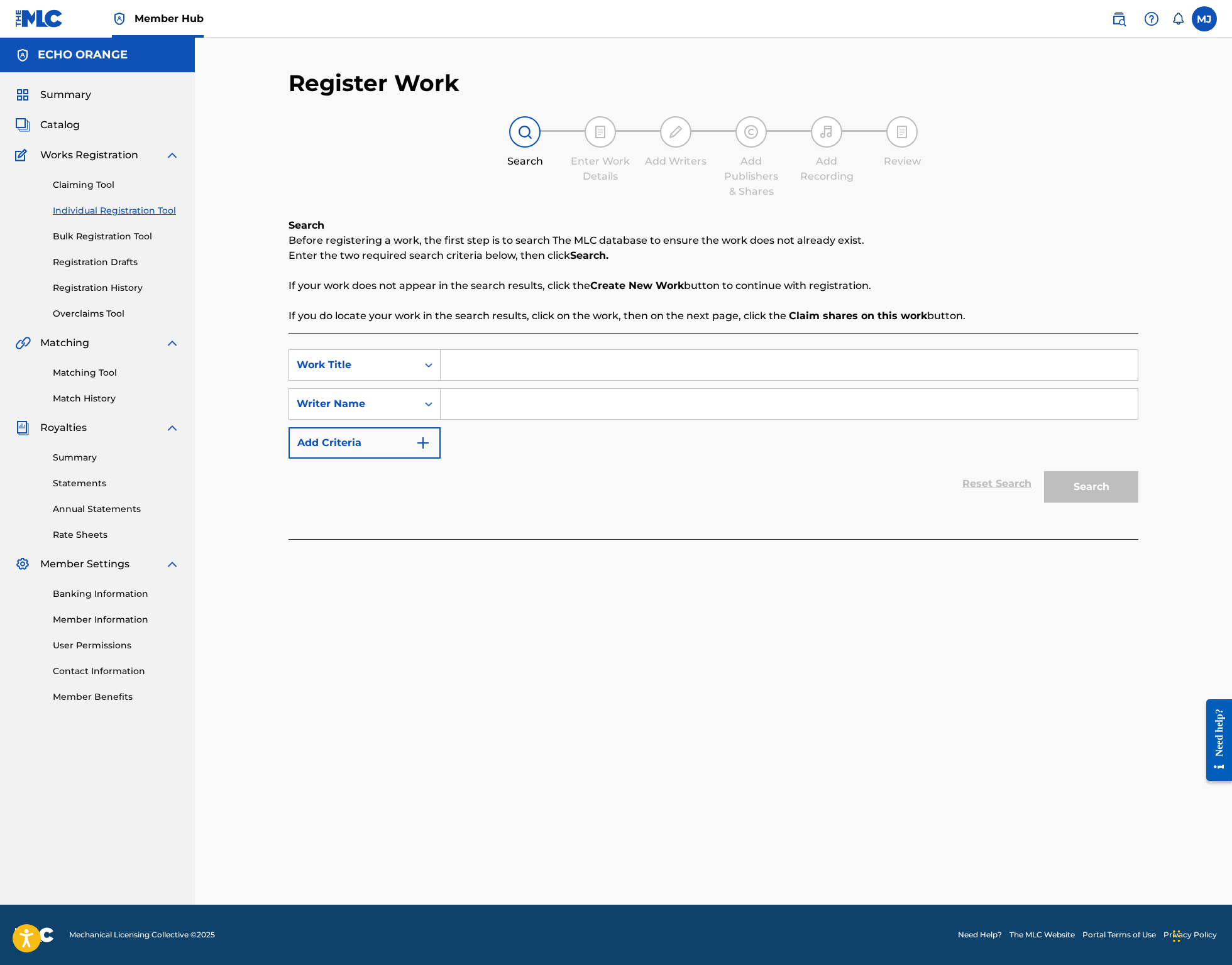
click at [496, 381] on input "Search Form" at bounding box center [789, 364] width 697 height 30
type input "Mustang Panorama"
paste input "denis hekimian"
type input "denis hekimian"
click at [1138, 503] on button "Search" at bounding box center [1091, 487] width 95 height 32
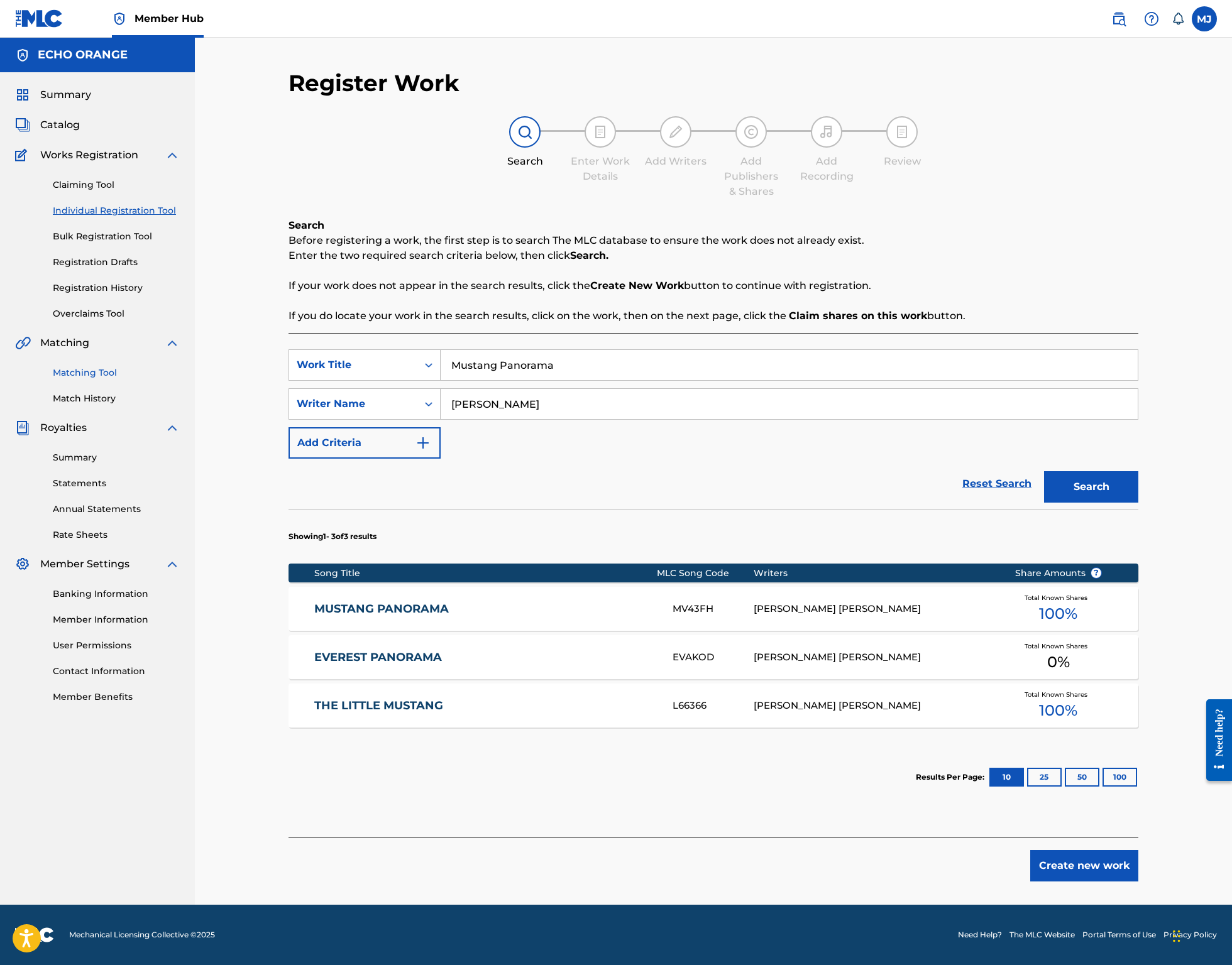
click at [116, 380] on link "Matching Tool" at bounding box center [116, 372] width 127 height 13
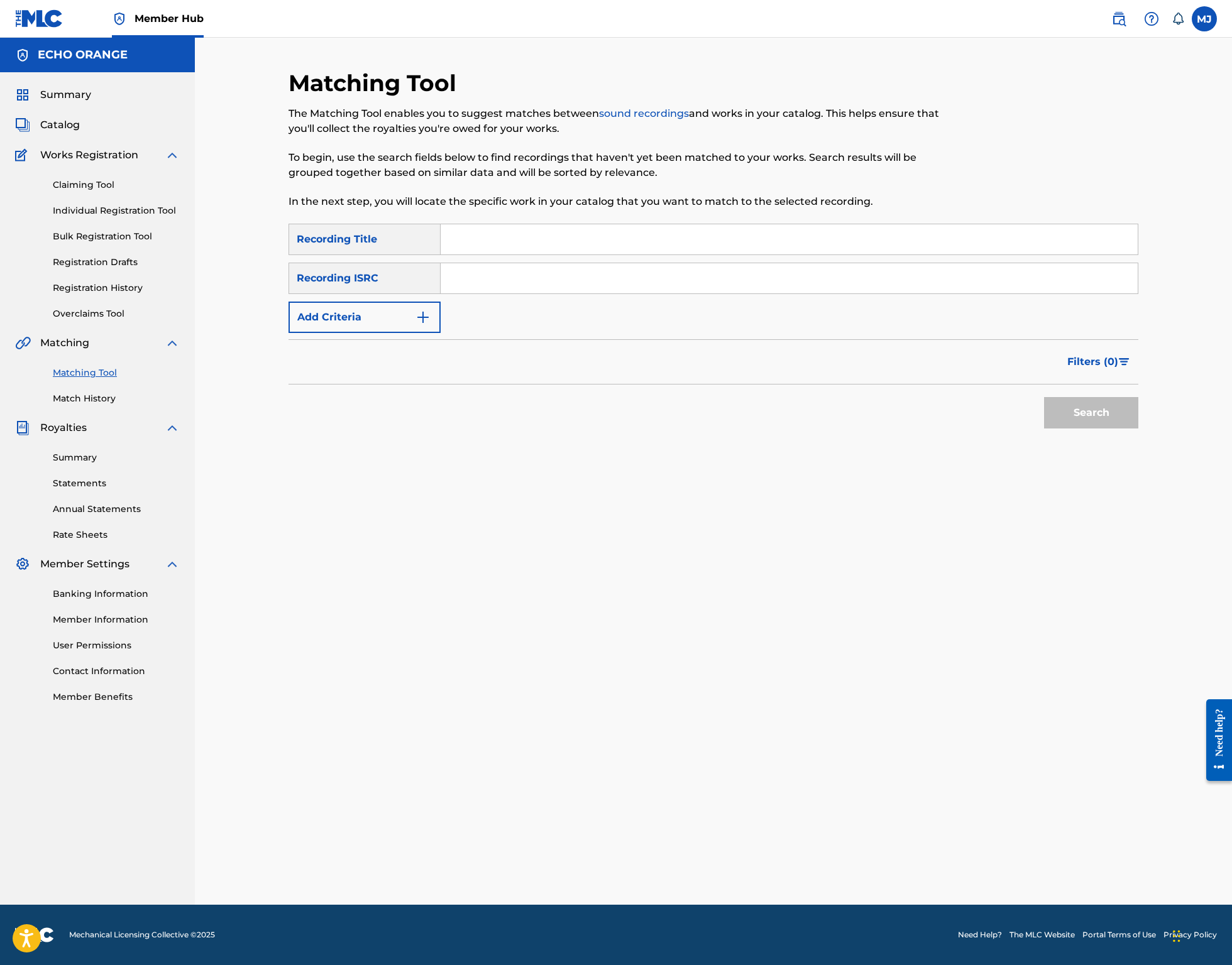
click at [524, 255] on input "Search Form" at bounding box center [789, 239] width 697 height 30
type input "Mustang Panorama"
click at [368, 333] on button "Add Criteria" at bounding box center [364, 317] width 152 height 32
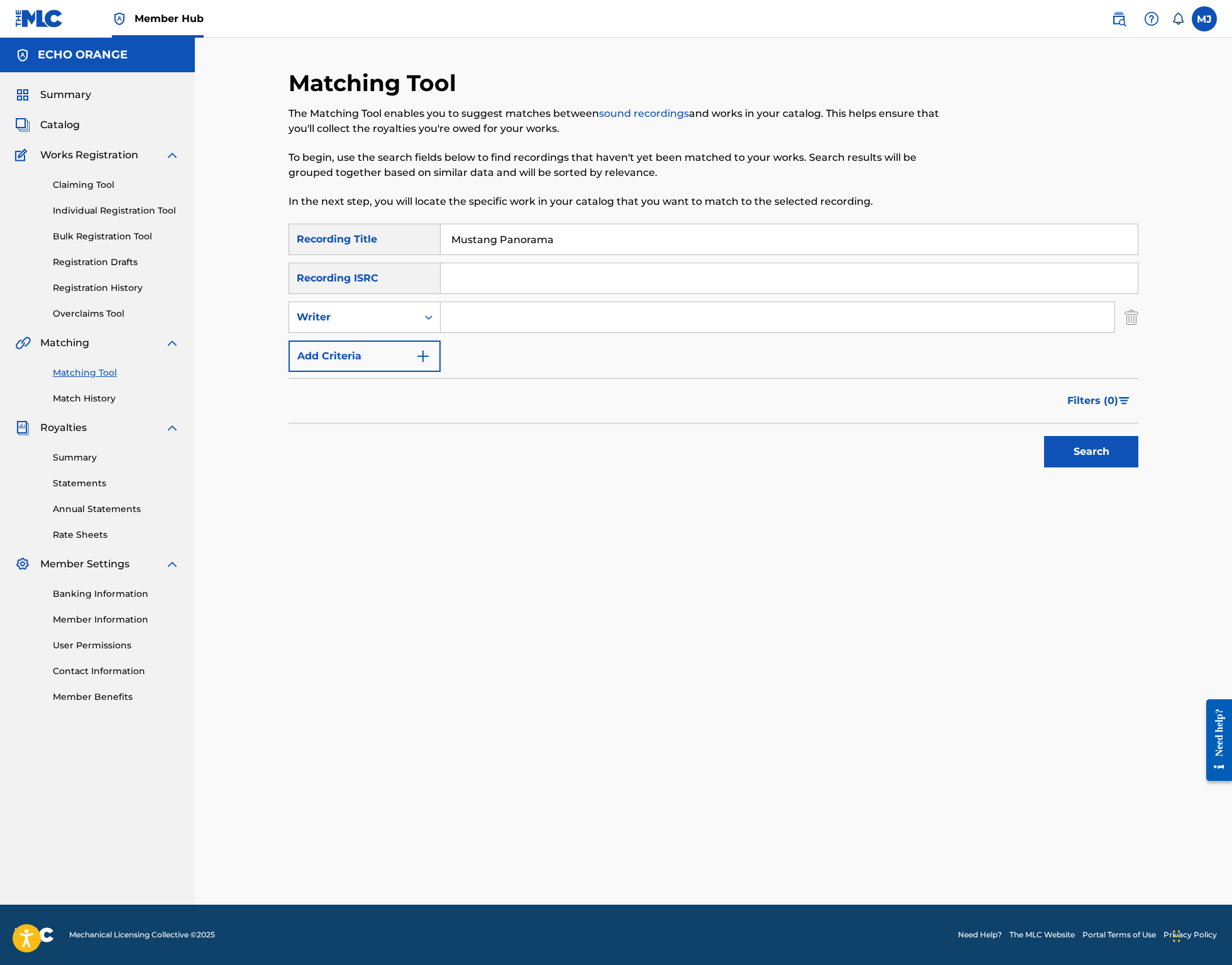
click at [496, 335] on div "SearchWithCriteria96746658-85e3-40b0-a236-6f09a4c90e93 Recording Title Mustang …" at bounding box center [713, 298] width 850 height 148
click at [496, 332] on input "Search Form" at bounding box center [778, 317] width 674 height 30
click at [417, 329] on div "Search Form" at bounding box center [428, 317] width 23 height 23
click at [381, 364] on div "Recording Artist" at bounding box center [364, 349] width 151 height 32
click at [499, 332] on input "Search Form" at bounding box center [778, 317] width 674 height 30
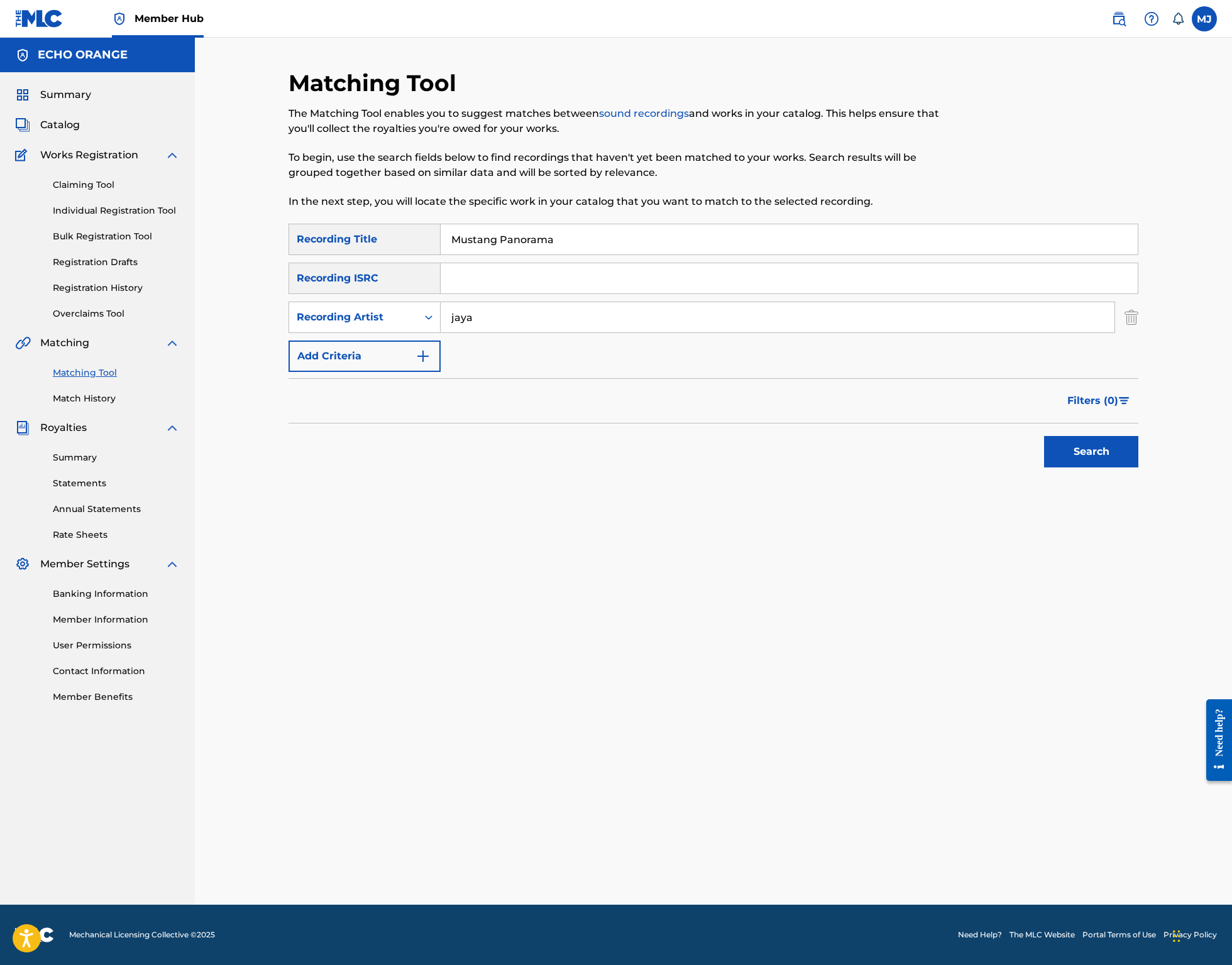
type input "jaya"
click at [1138, 467] on button "Search" at bounding box center [1091, 452] width 95 height 32
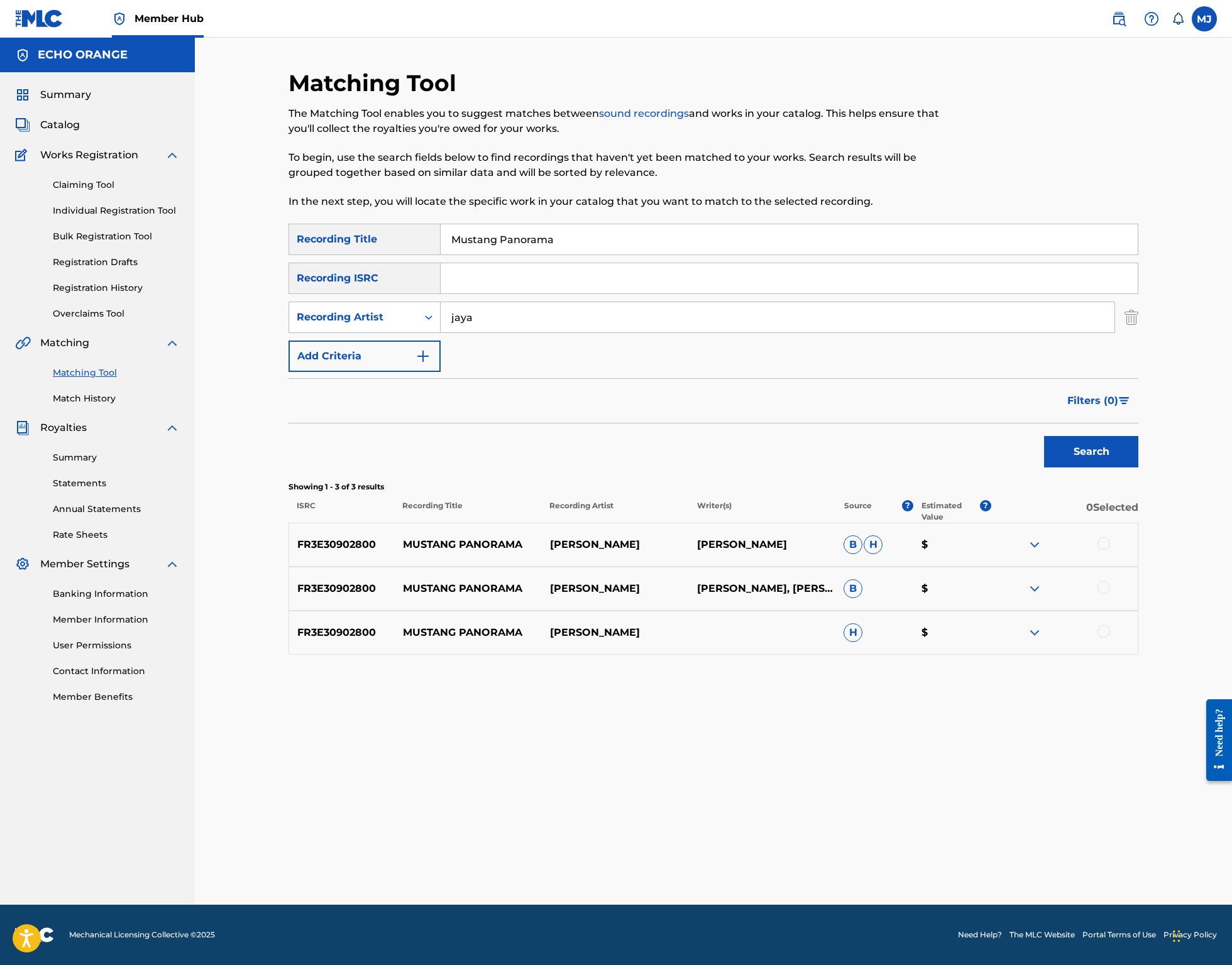
click at [1110, 550] on div at bounding box center [1104, 543] width 13 height 13
click at [1110, 594] on div at bounding box center [1104, 587] width 13 height 13
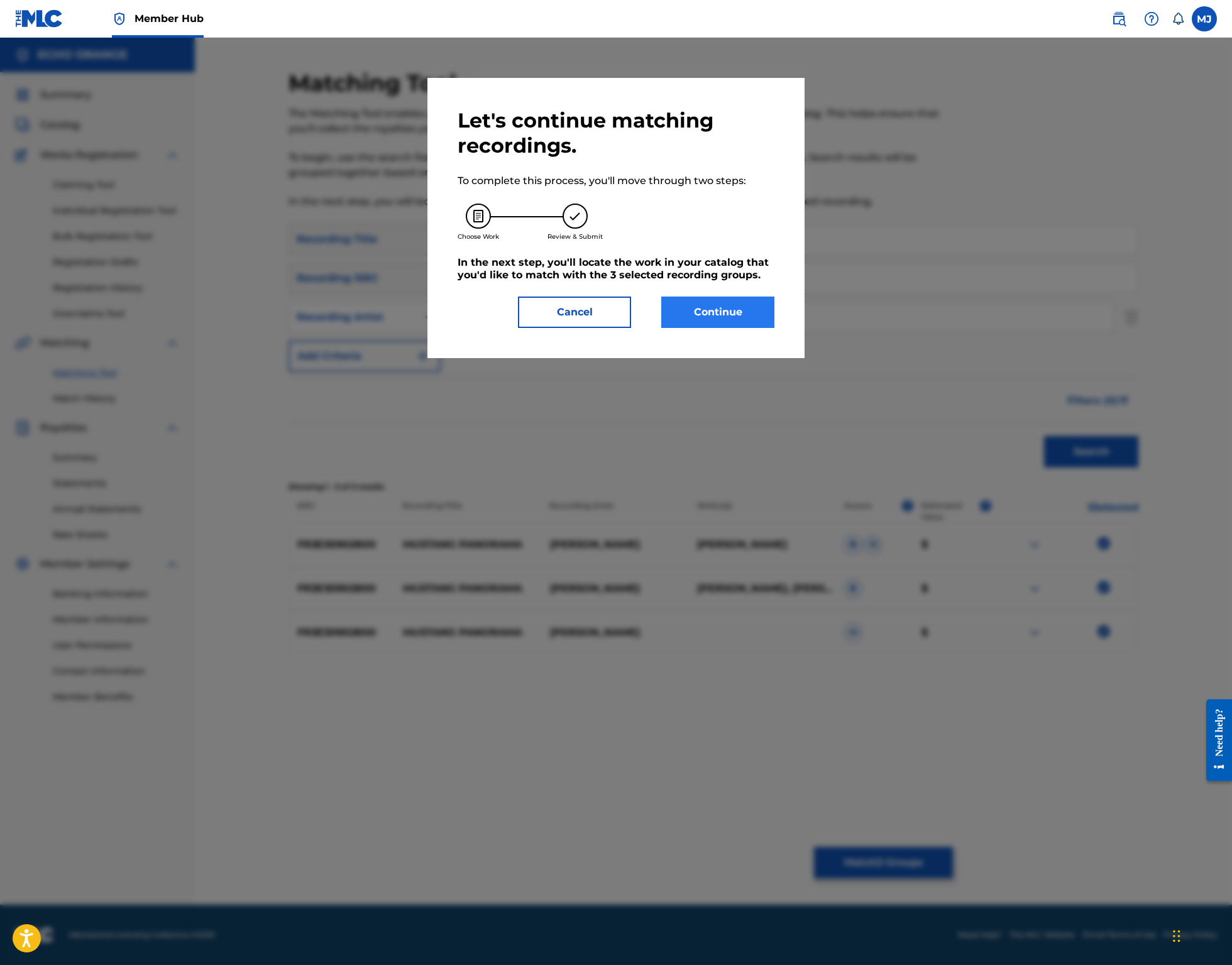
drag, startPoint x: 684, startPoint y: 317, endPoint x: 705, endPoint y: 345, distance: 35.0
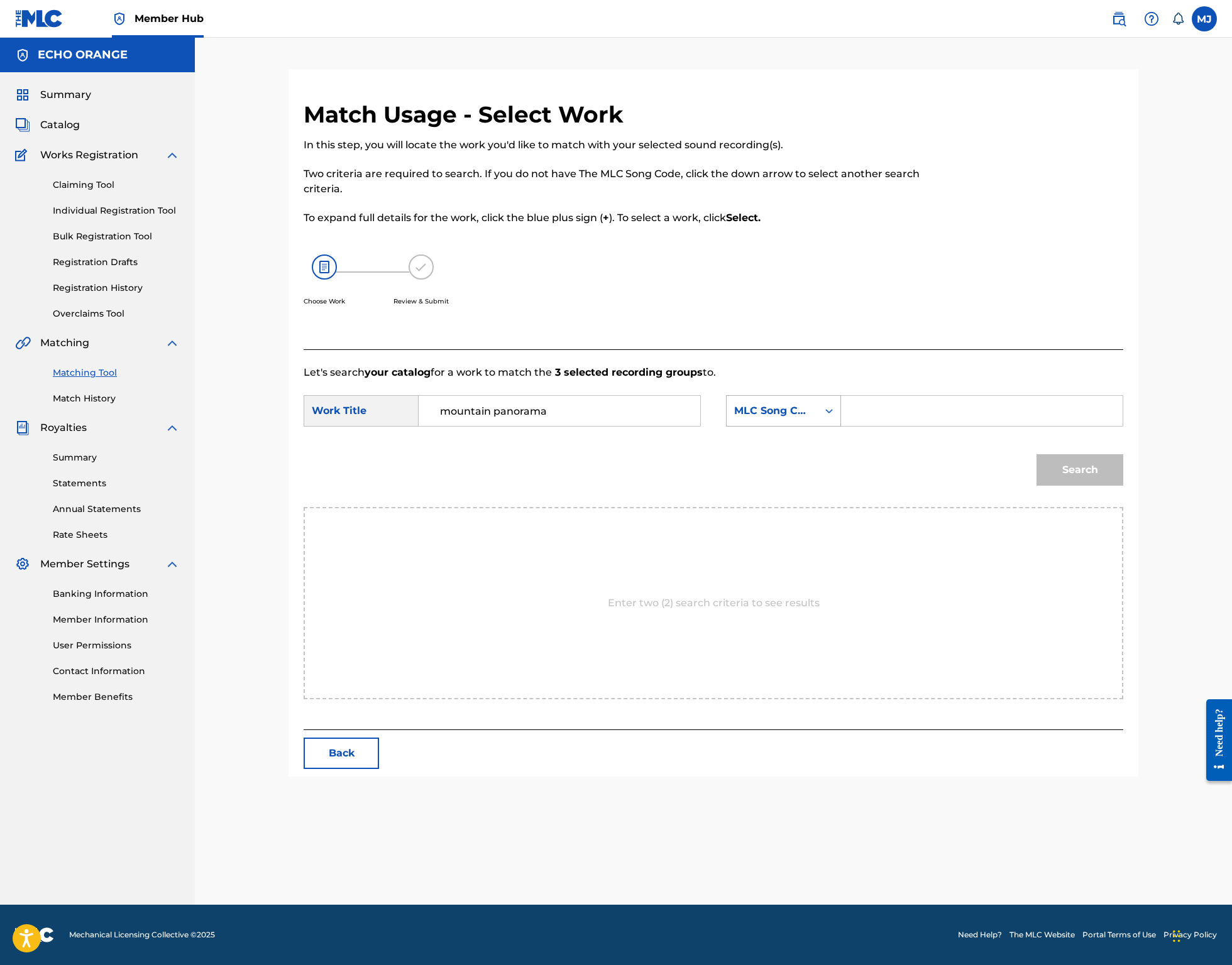
type input "mountain panorama"
type input "origins"
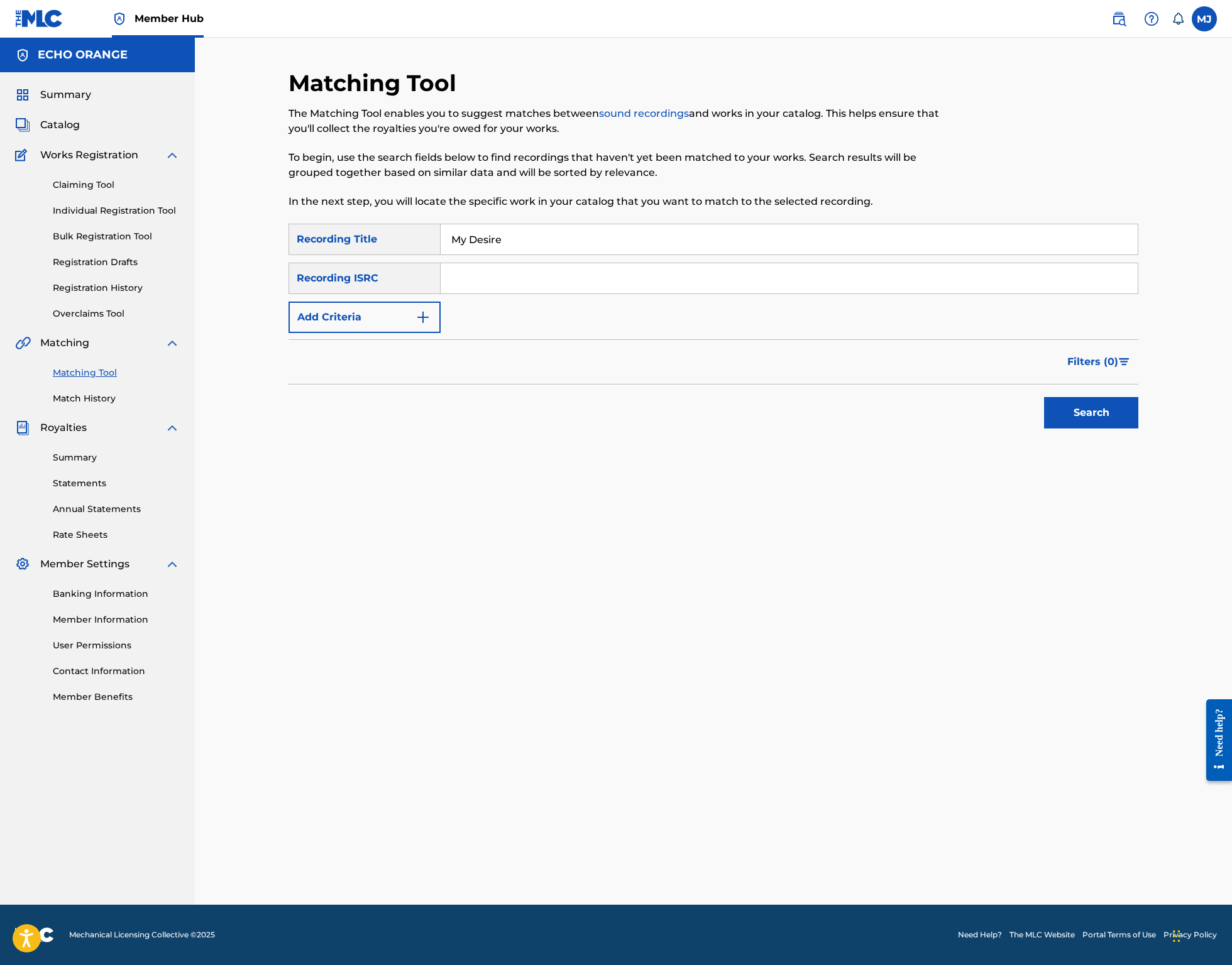
type input "My Desire"
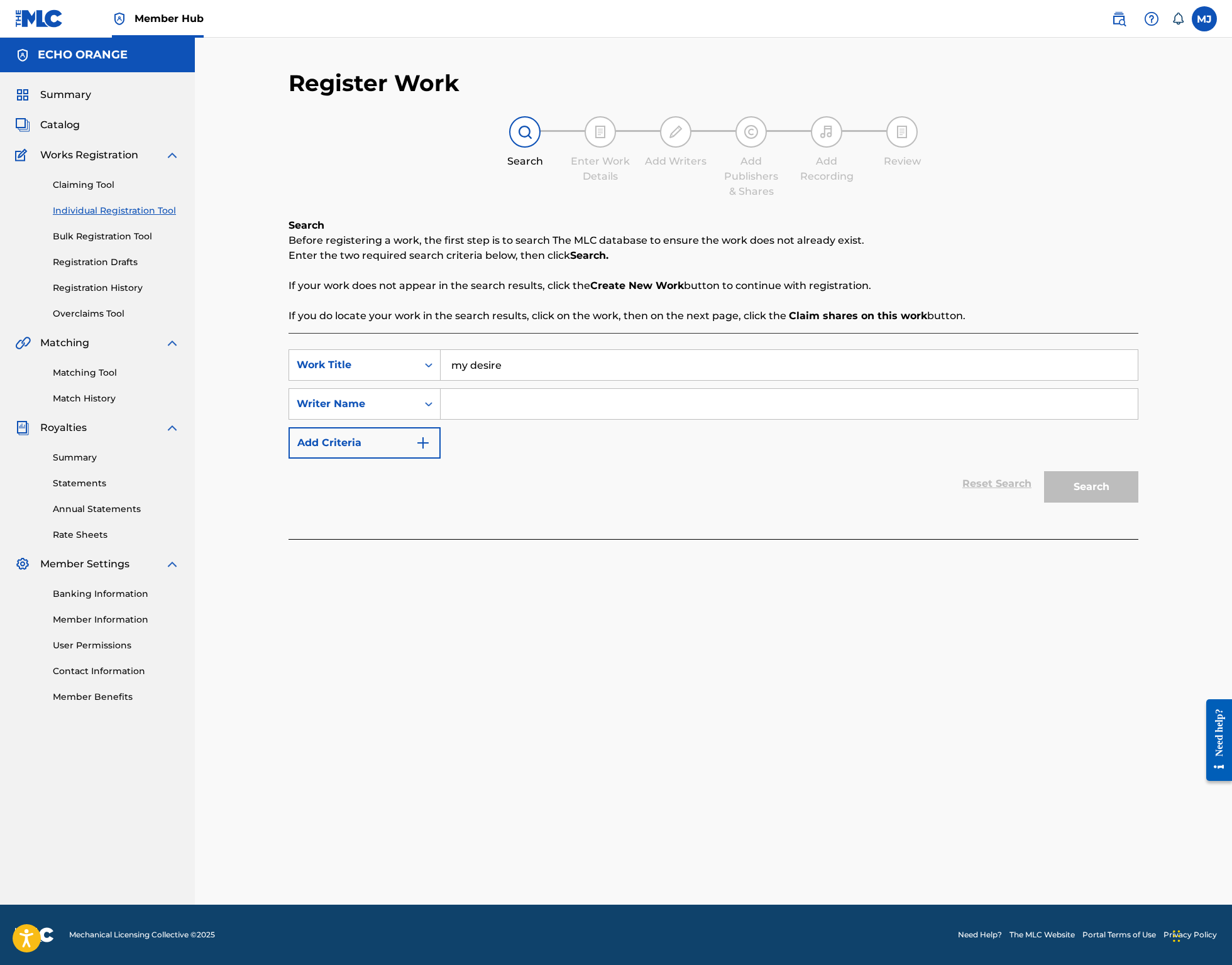
type input "my desire"
paste input "denis hekimian"
type input "denis hekimian"
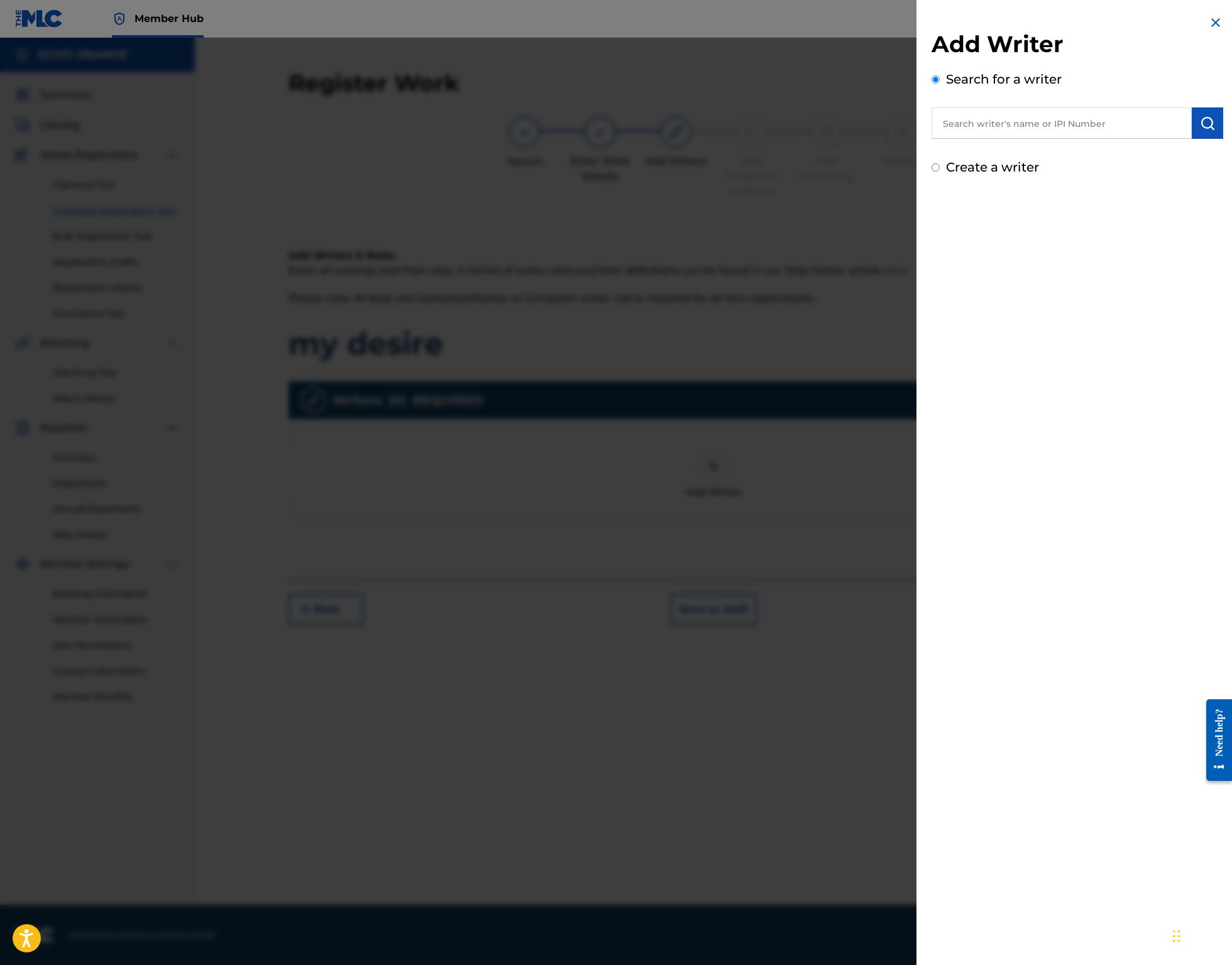
paste input "denis hekimian"
type input "denis hekimian"
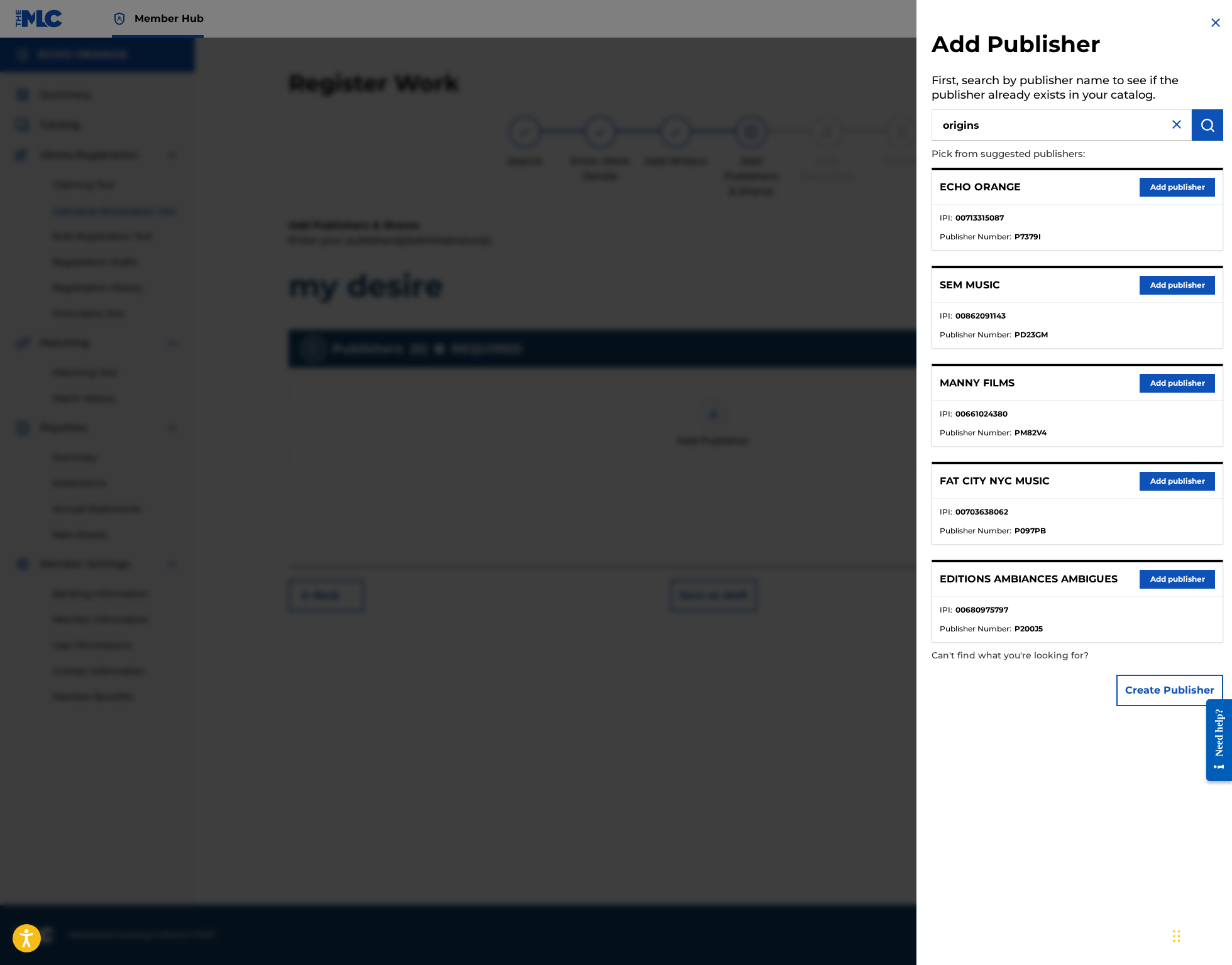
type input "origins"
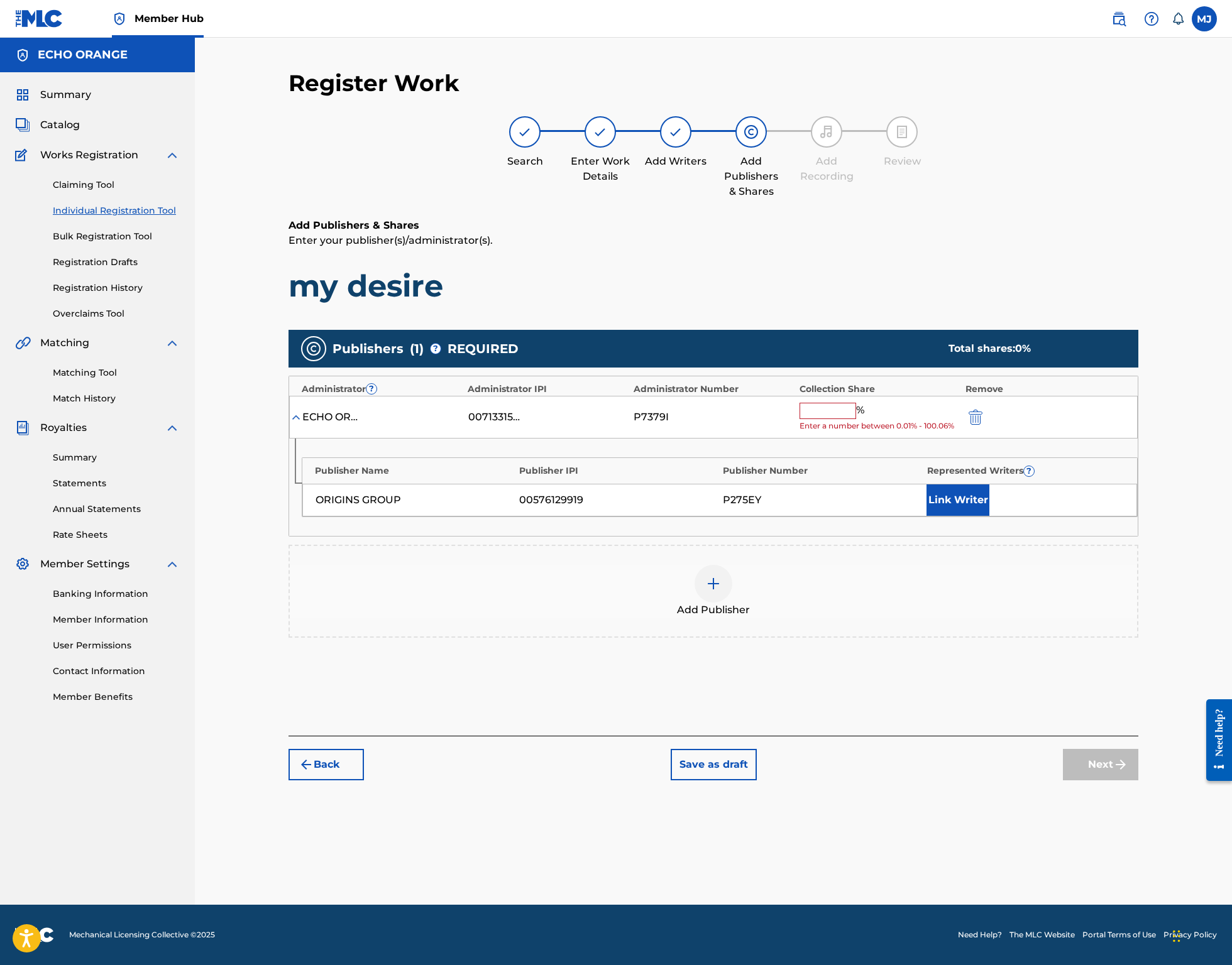
drag, startPoint x: 899, startPoint y: 443, endPoint x: 882, endPoint y: 452, distance: 19.2
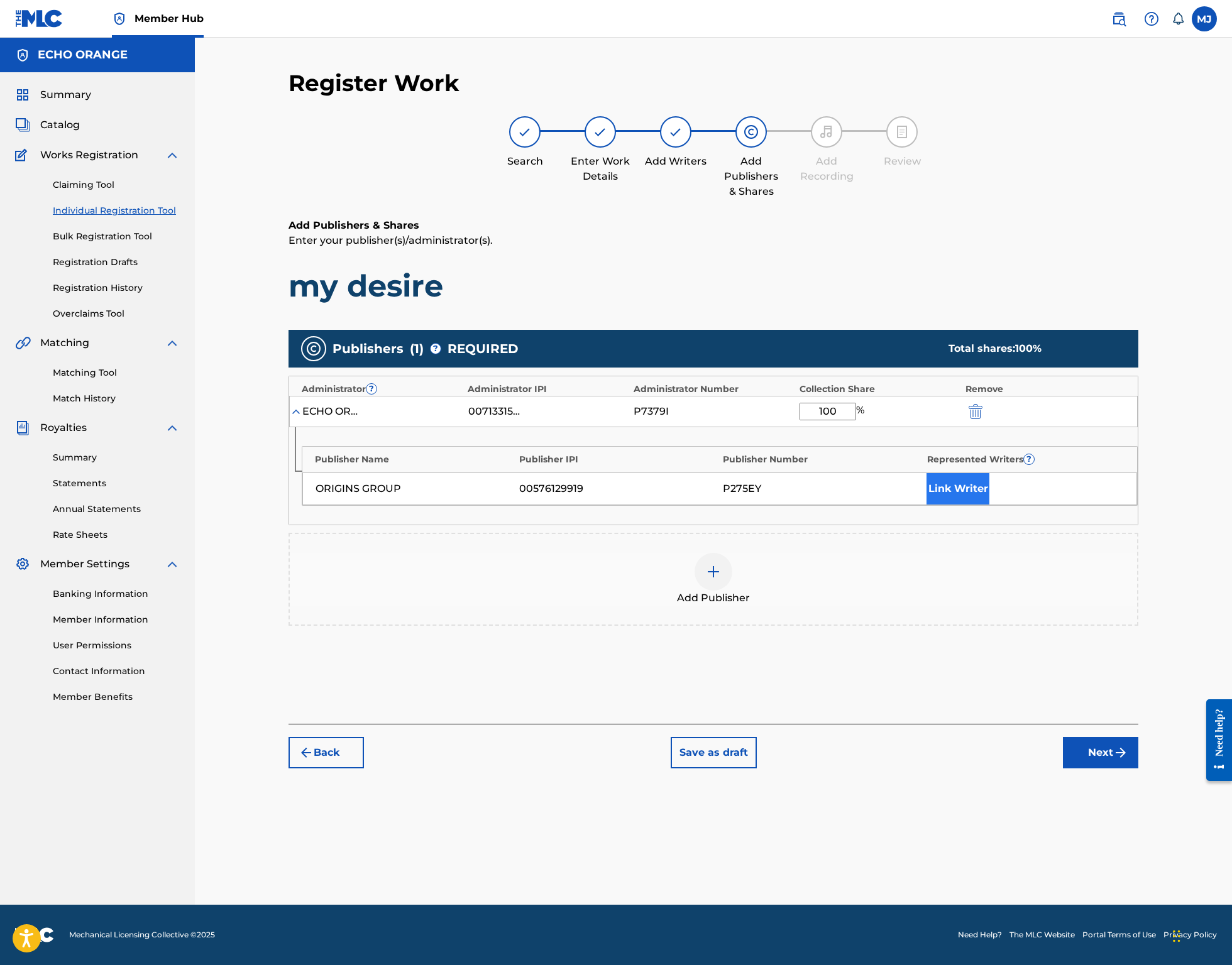
type input "100"
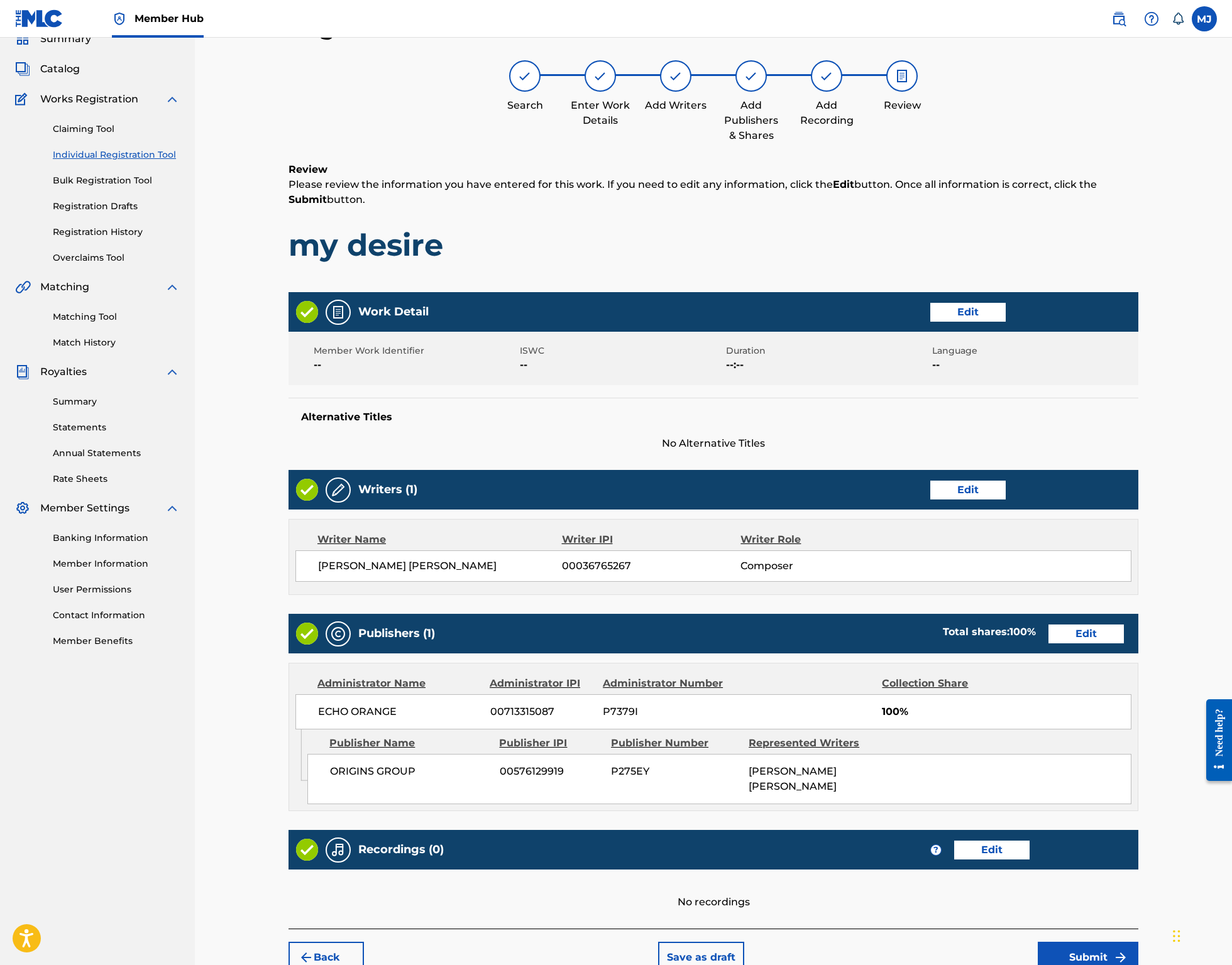
scroll to position [242, 0]
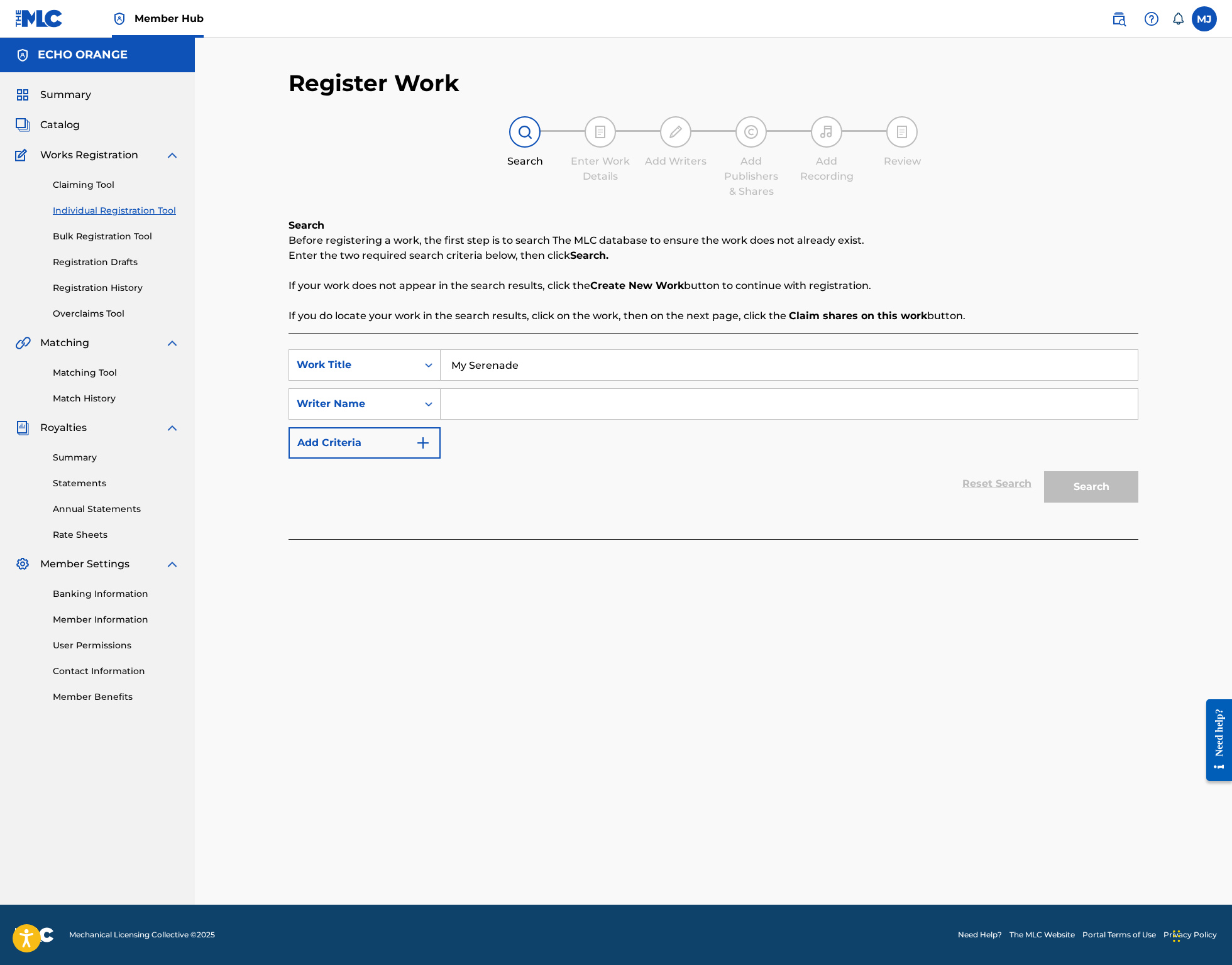
type input "My Serenade"
paste input "denis hekimian"
type input "denis hekimian"
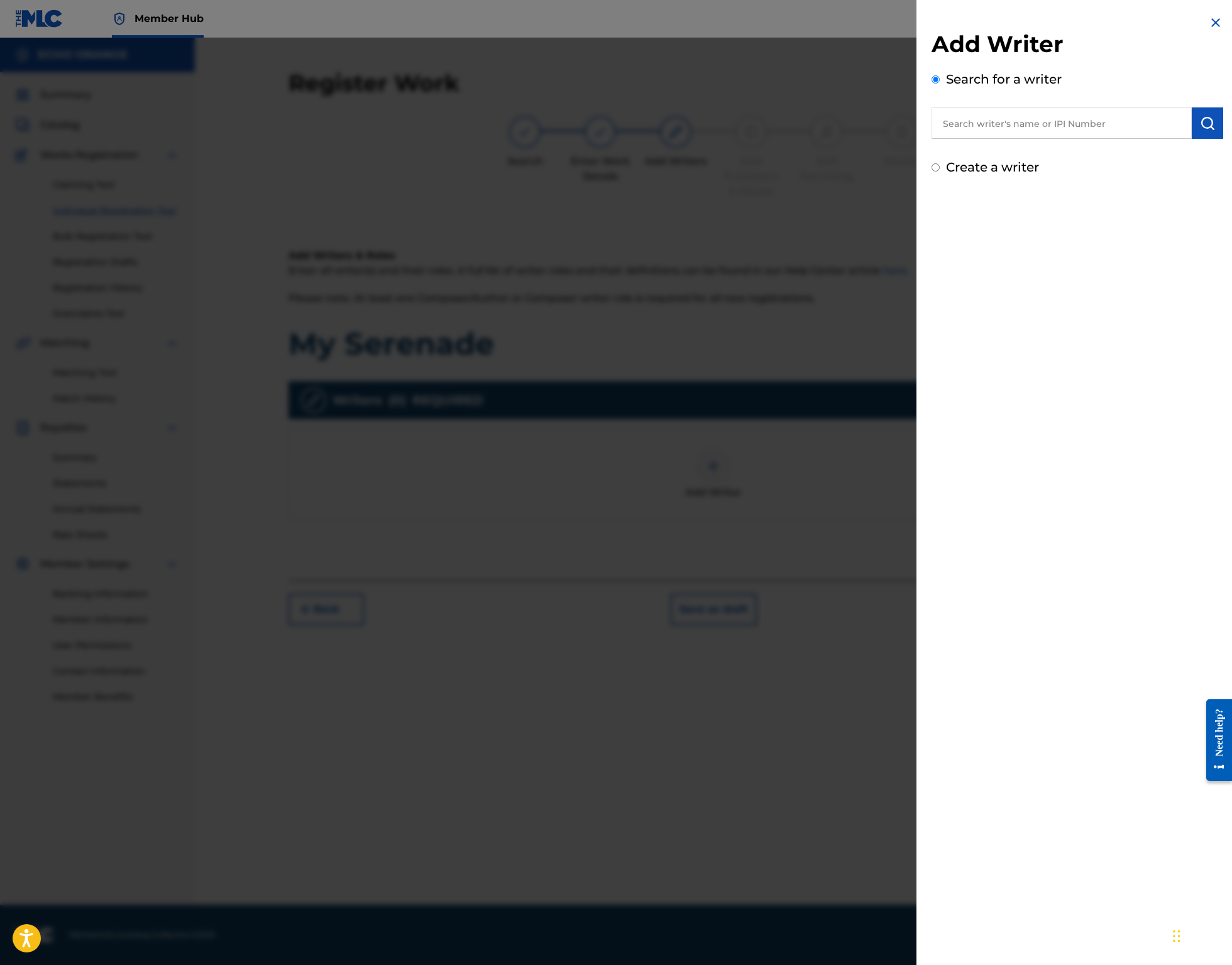
paste input "denis hekimian"
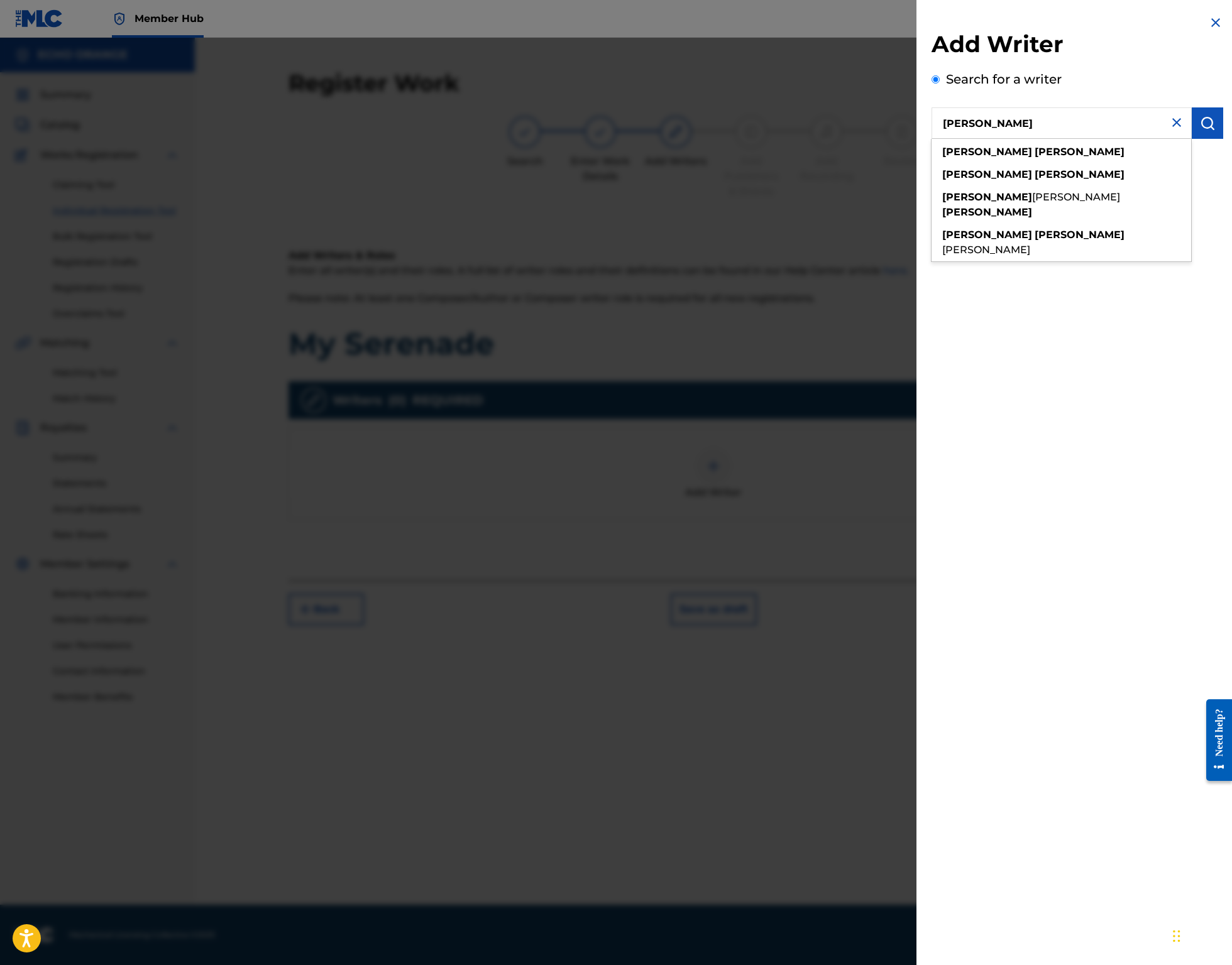
type input "denis hekimian"
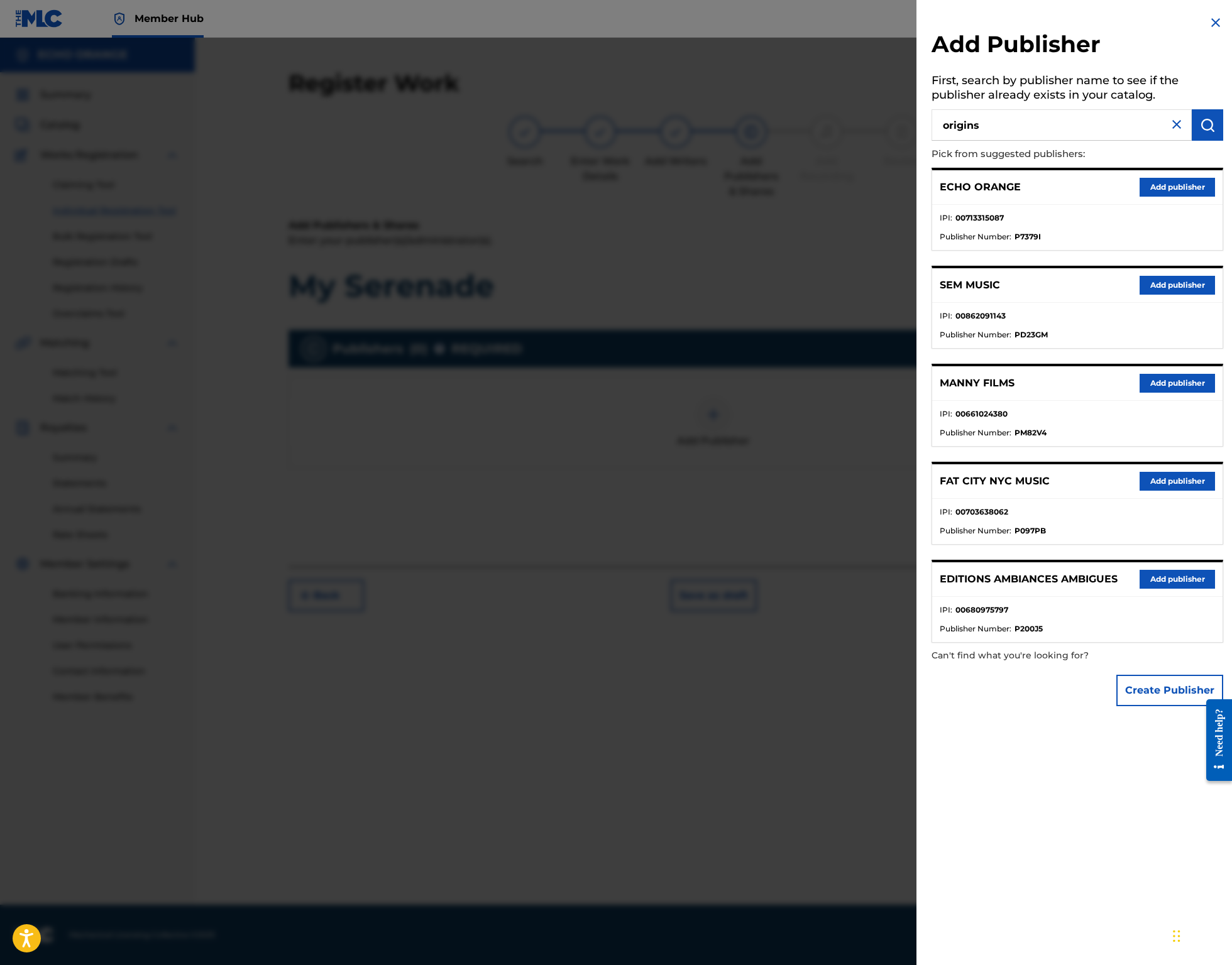
type input "origins"
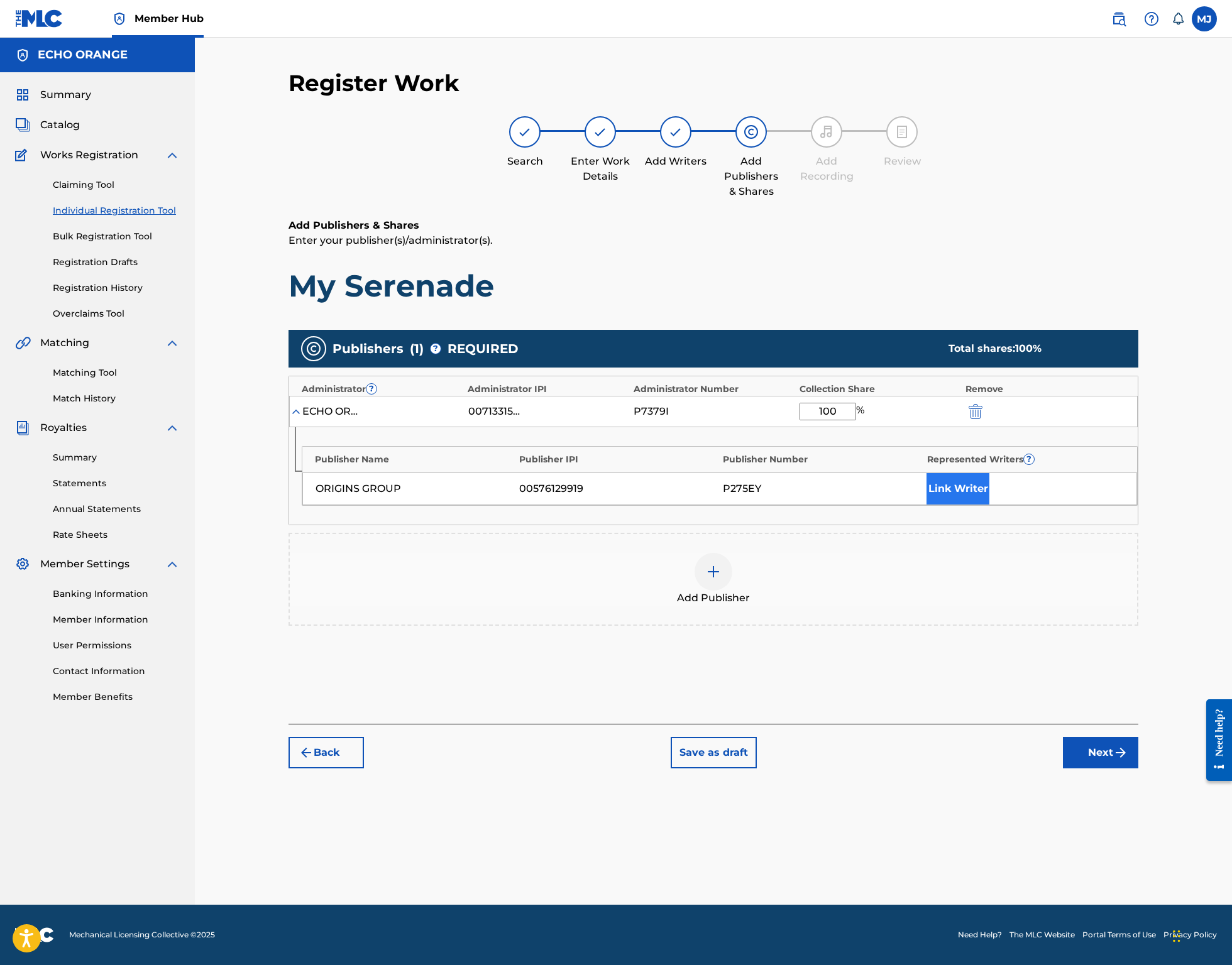
type input "100"
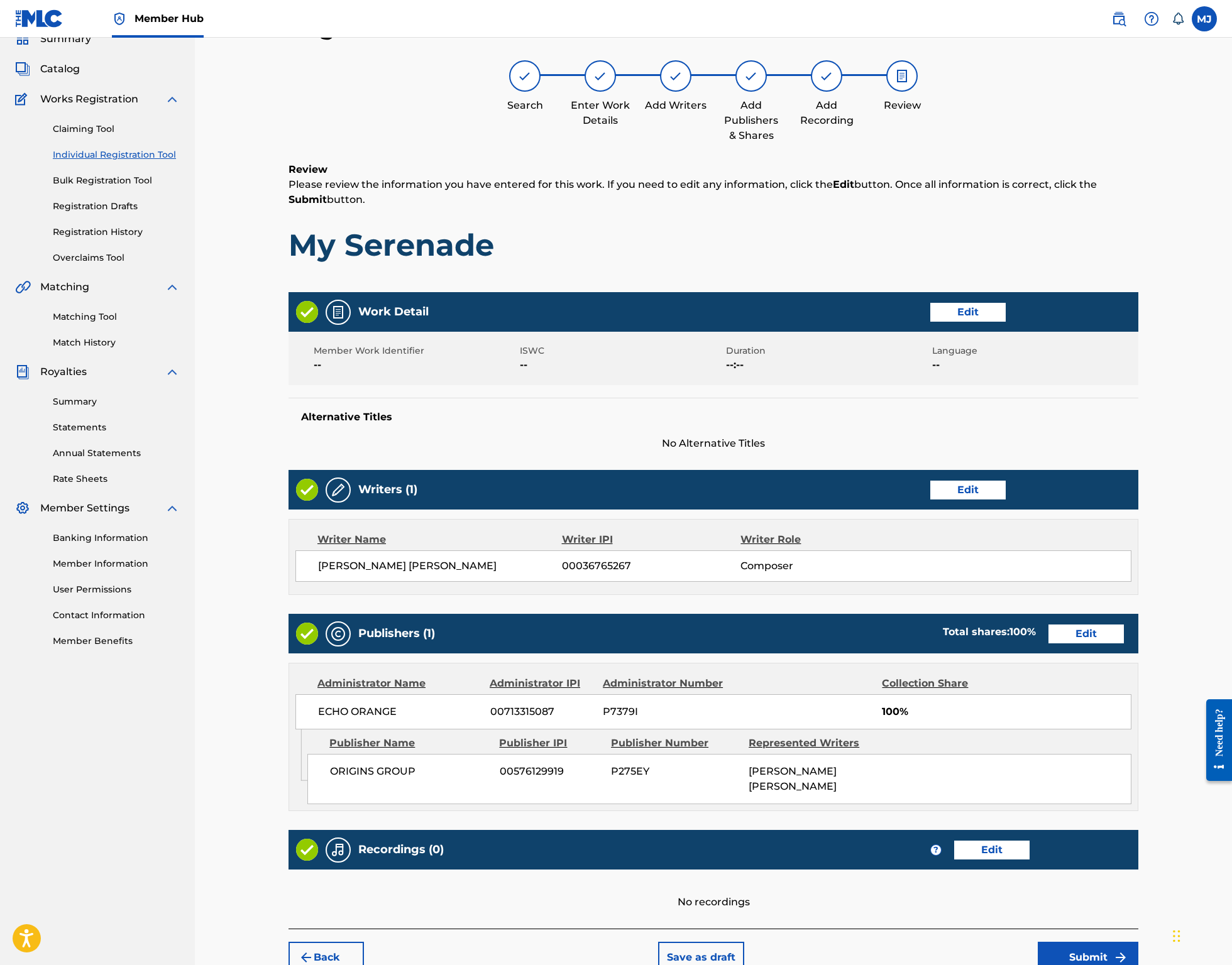
scroll to position [242, 0]
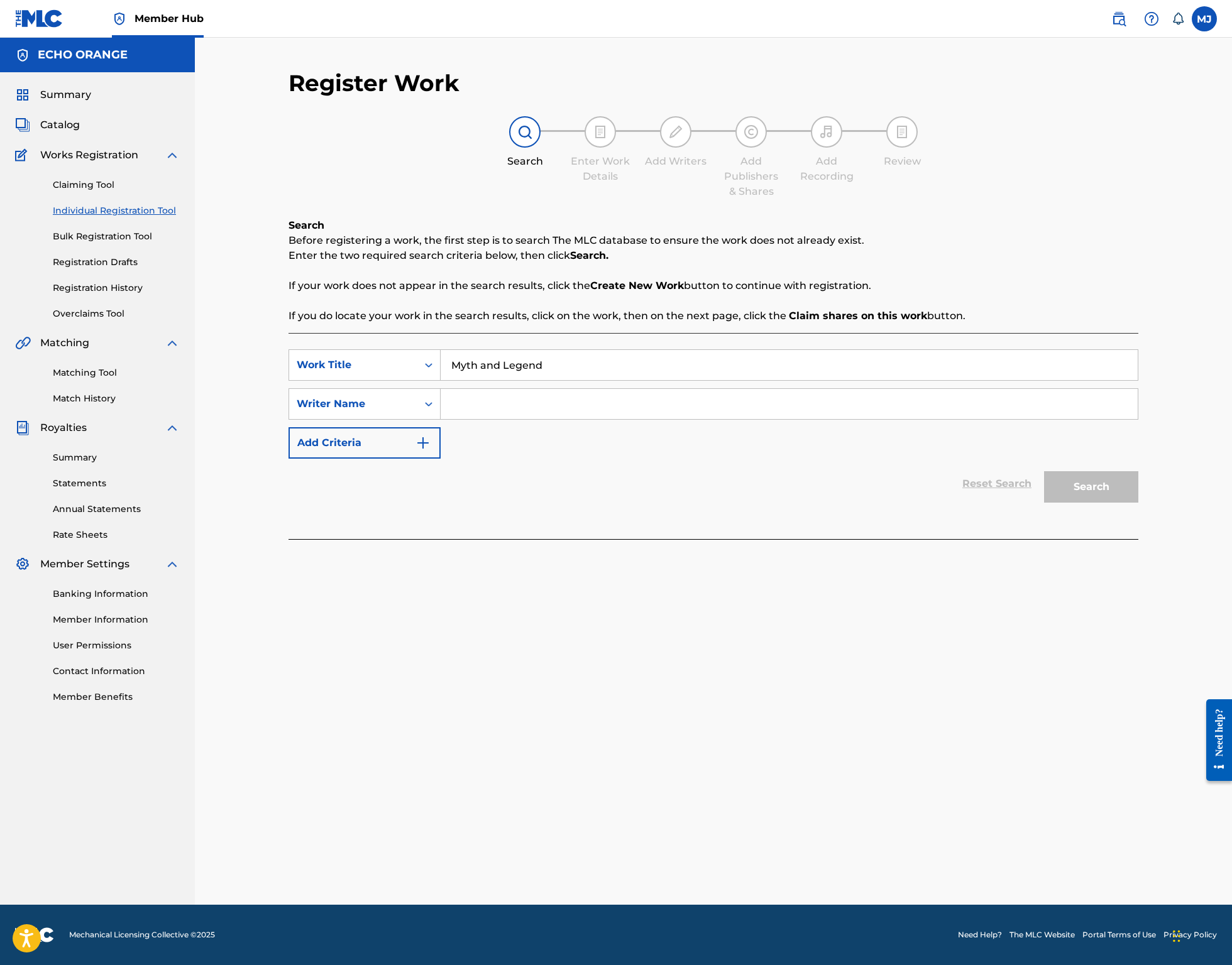
type input "Myth and Legend"
paste input "denis hekimian"
type input "denis hekimian"
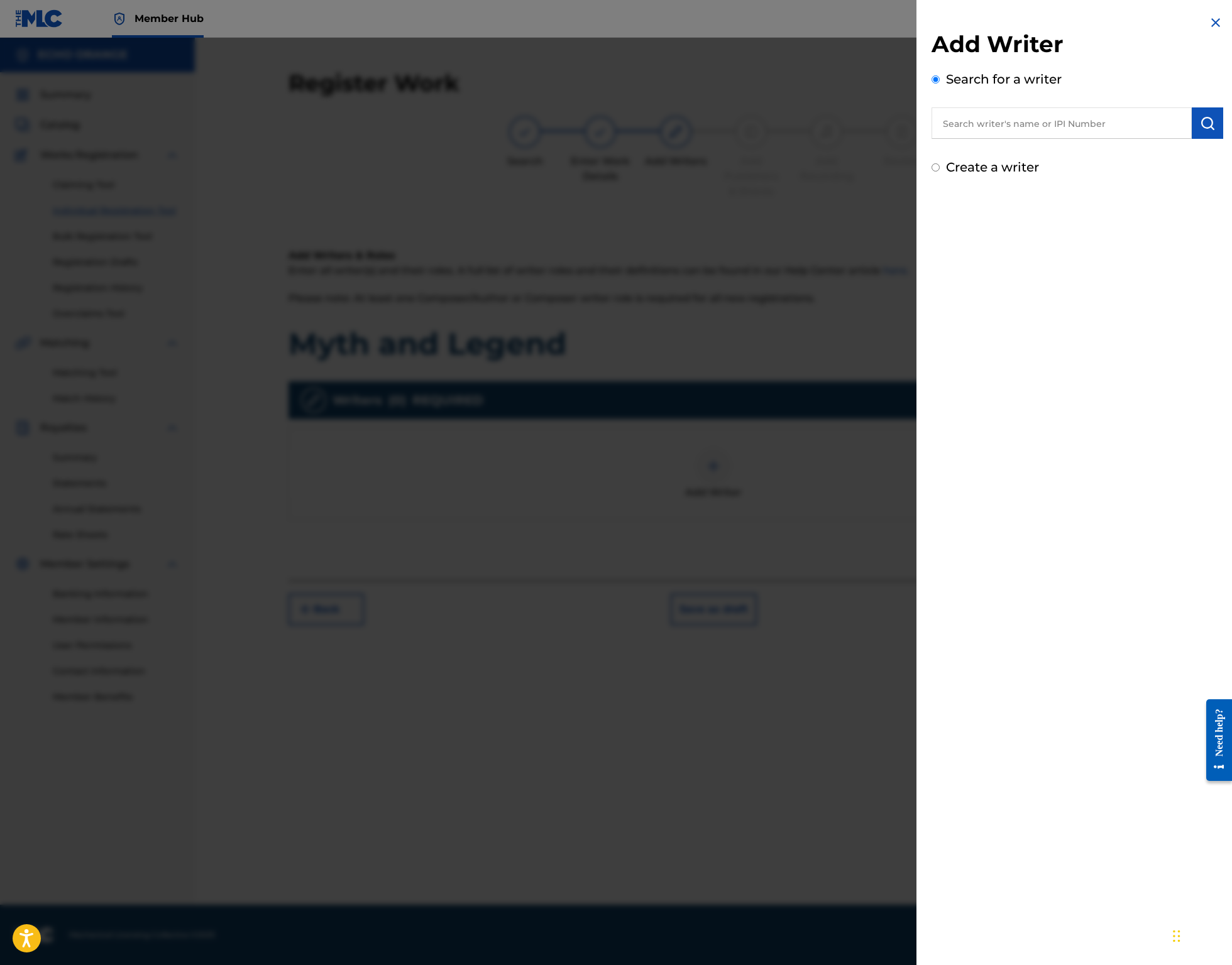
paste input "denis hekimian"
type input "denis hekimian"
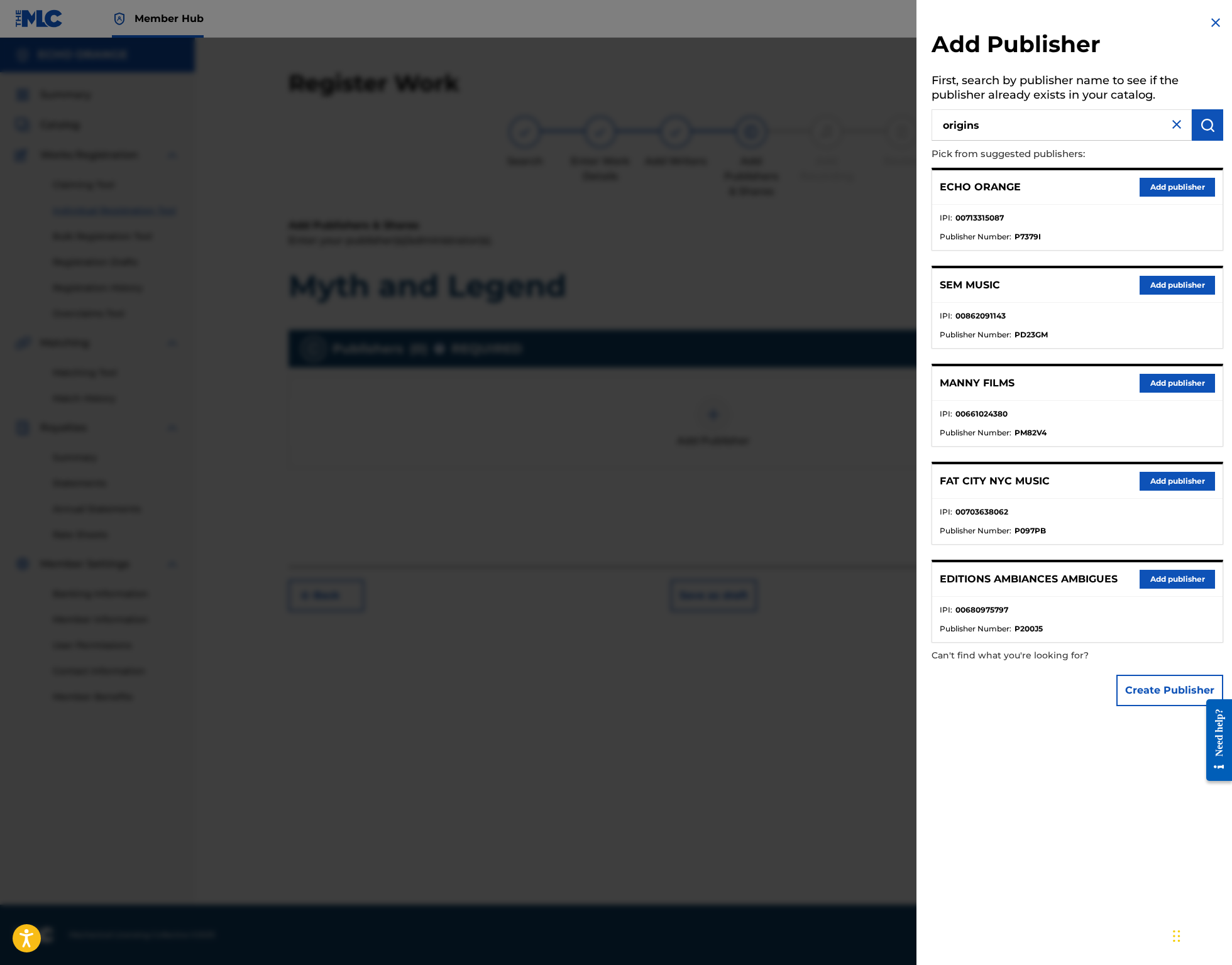
type input "origins"
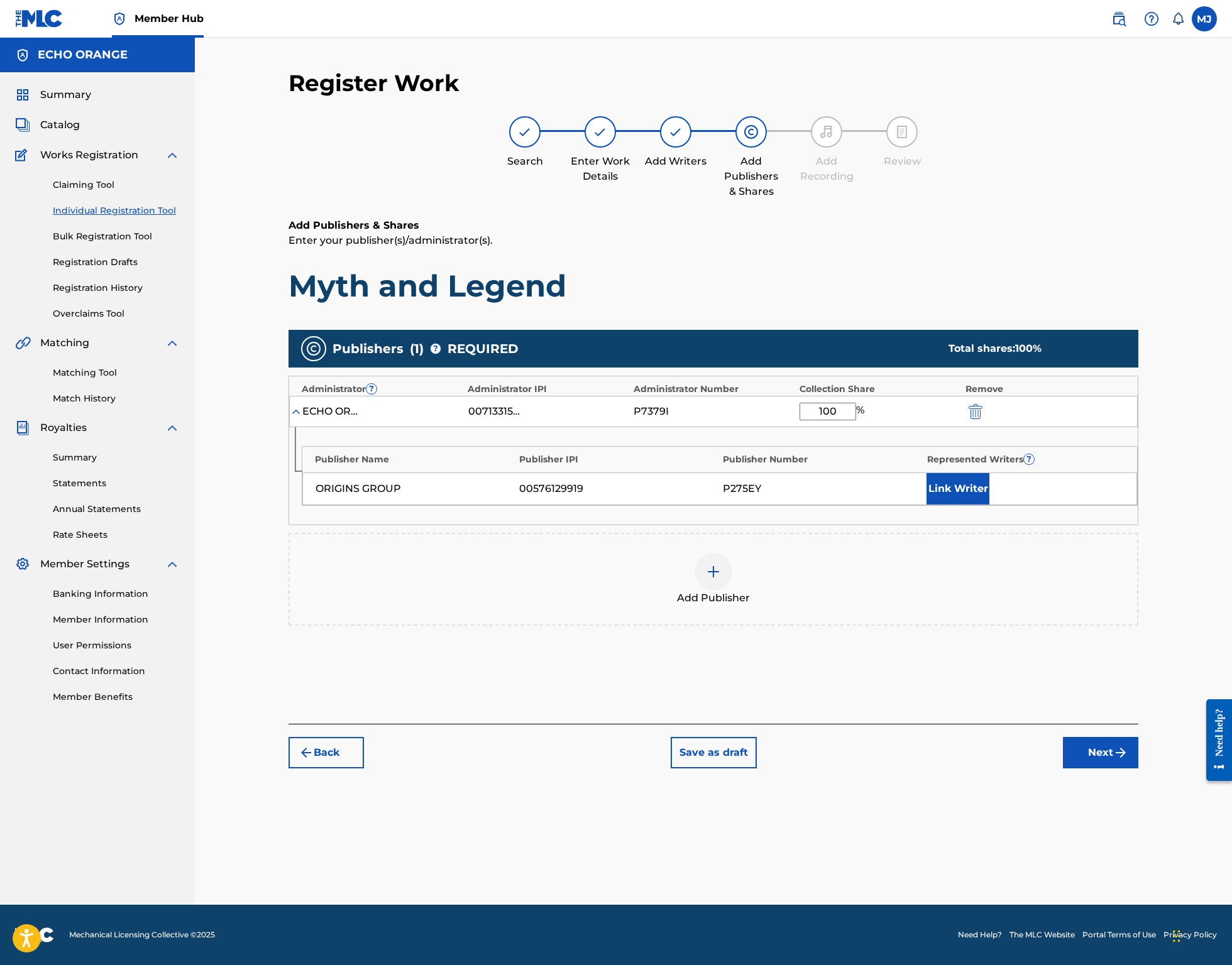
type input "100"
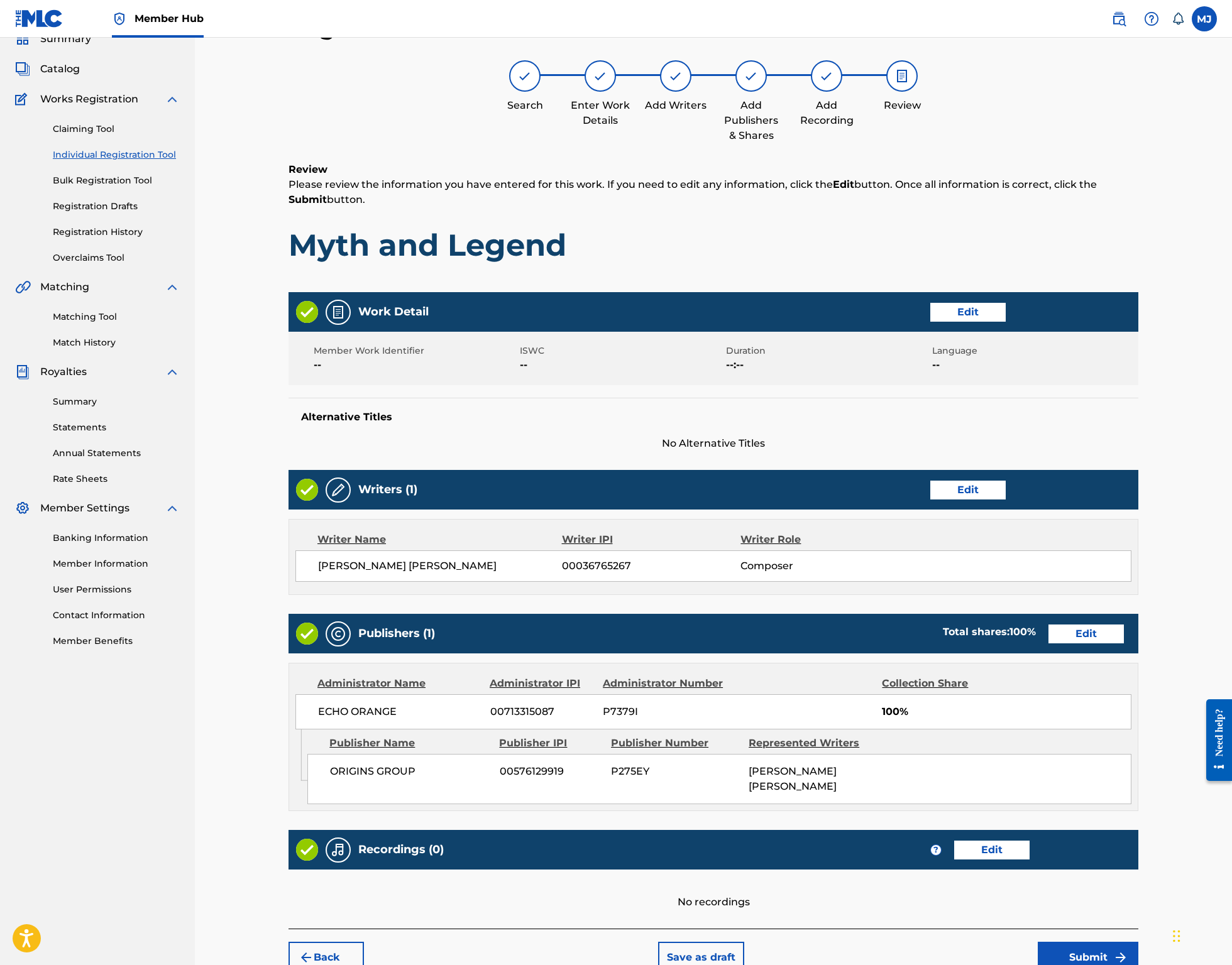
scroll to position [242, 0]
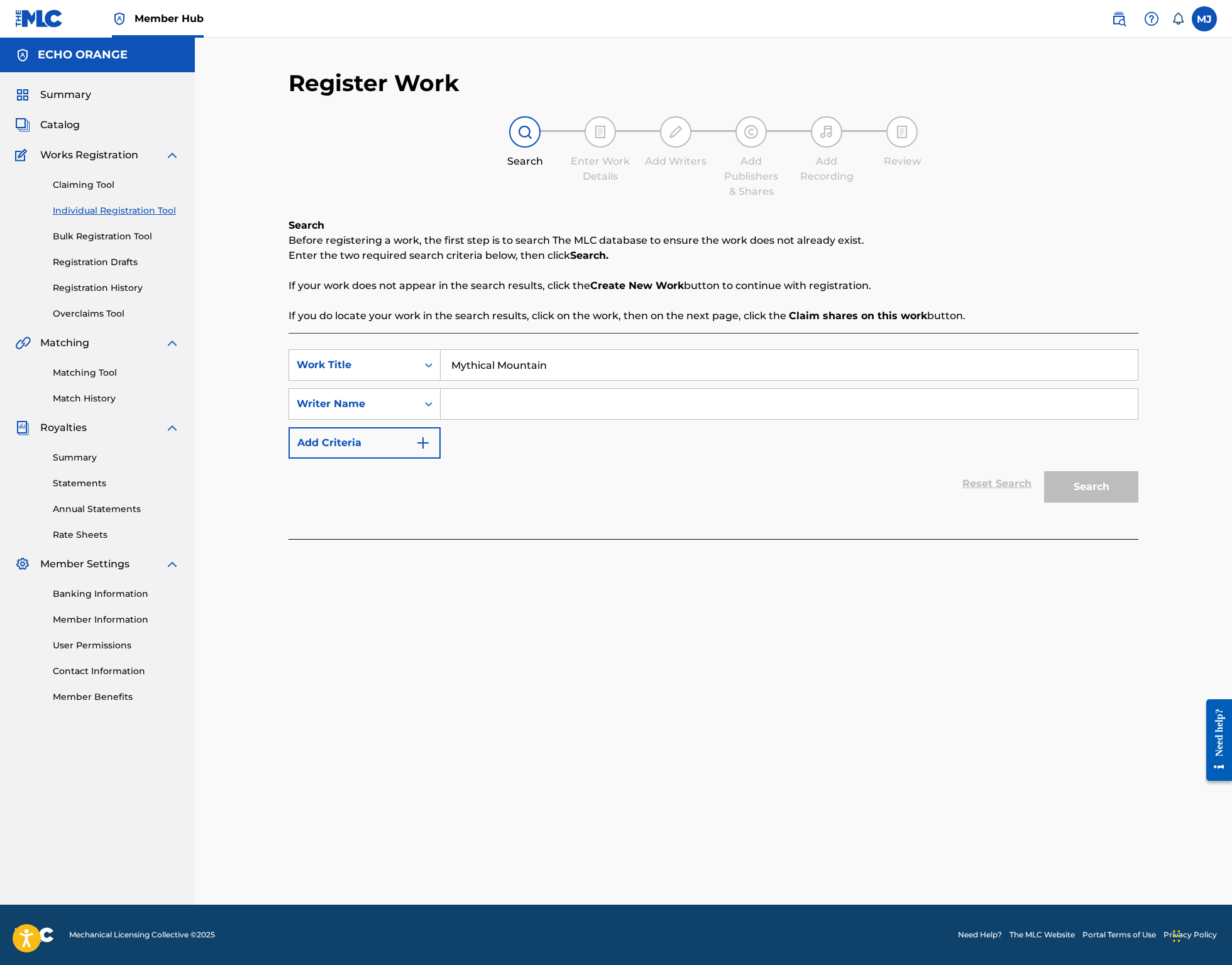
type input "Mythical Mountain"
paste input "denis hekimian"
type input "denis hekimian"
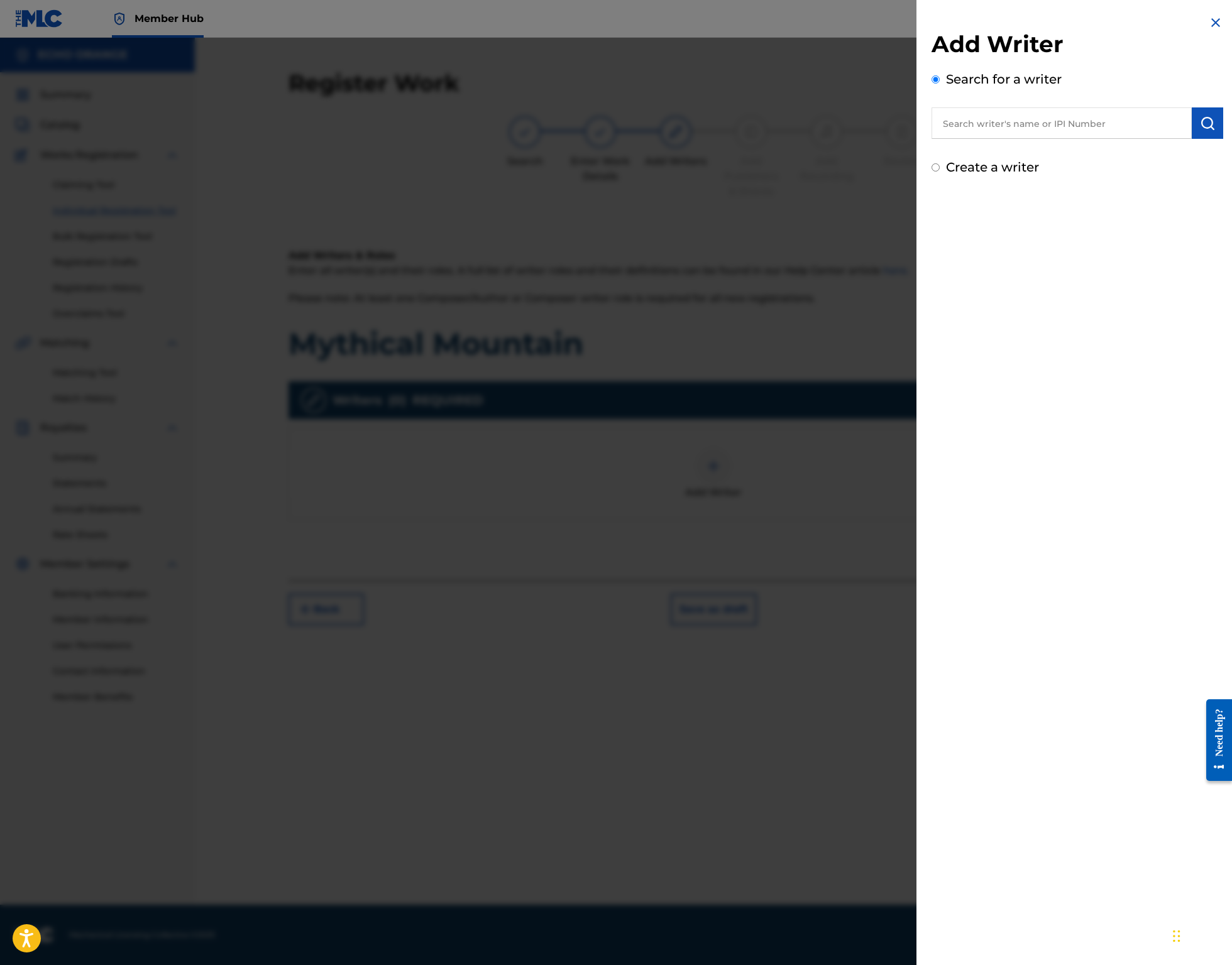
paste input "denis hekimian"
type input "denis hekimian"
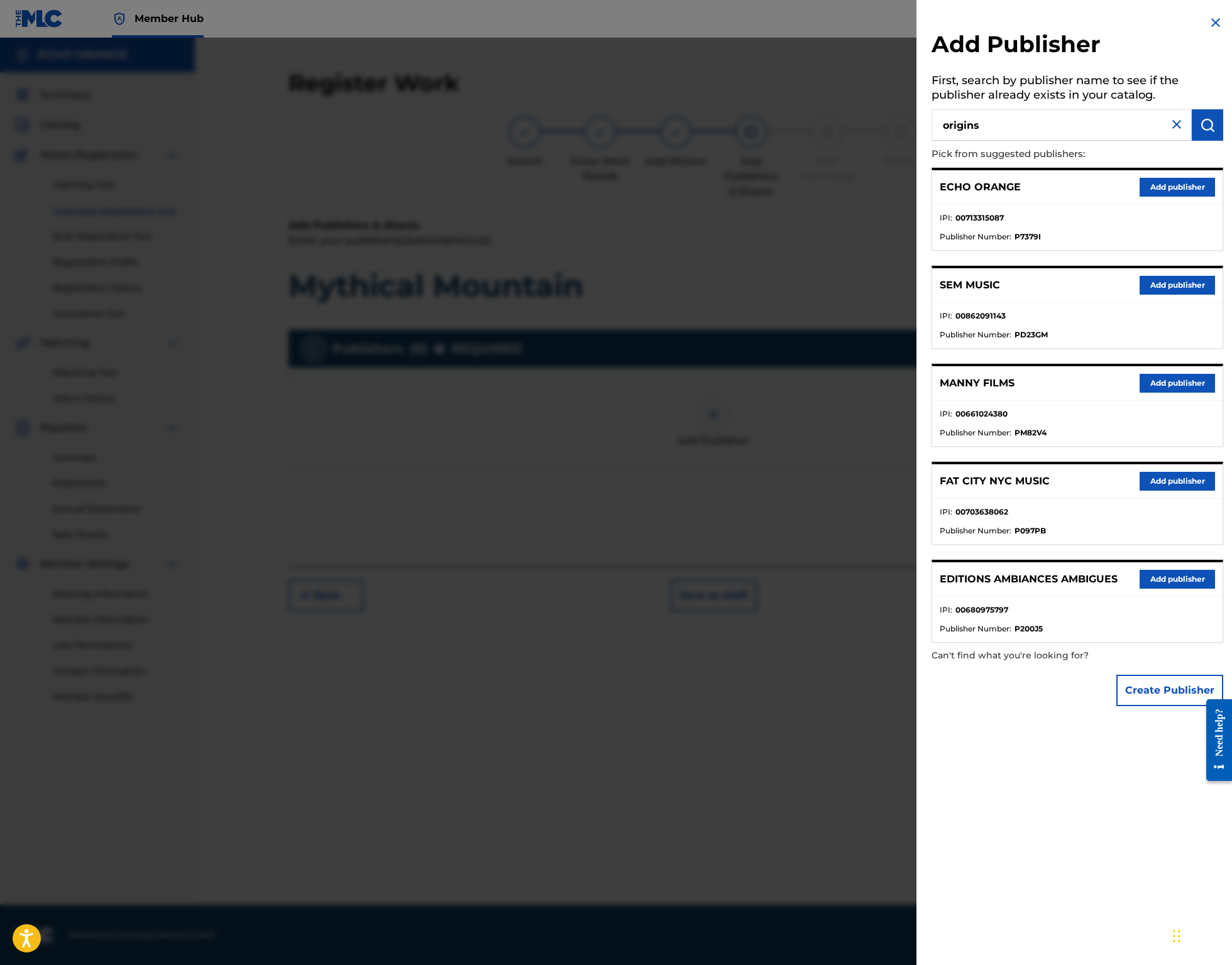
type input "origins"
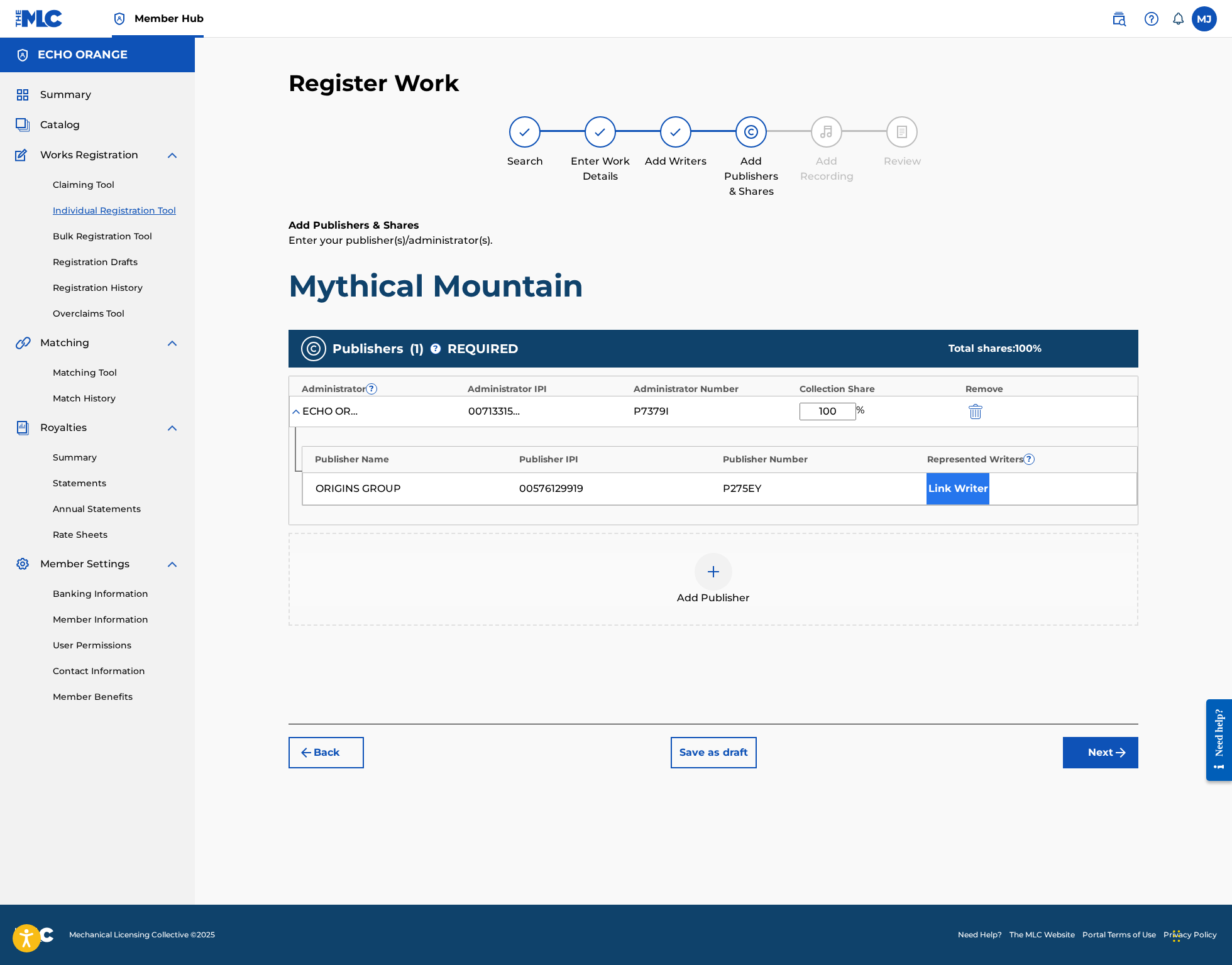
type input "100"
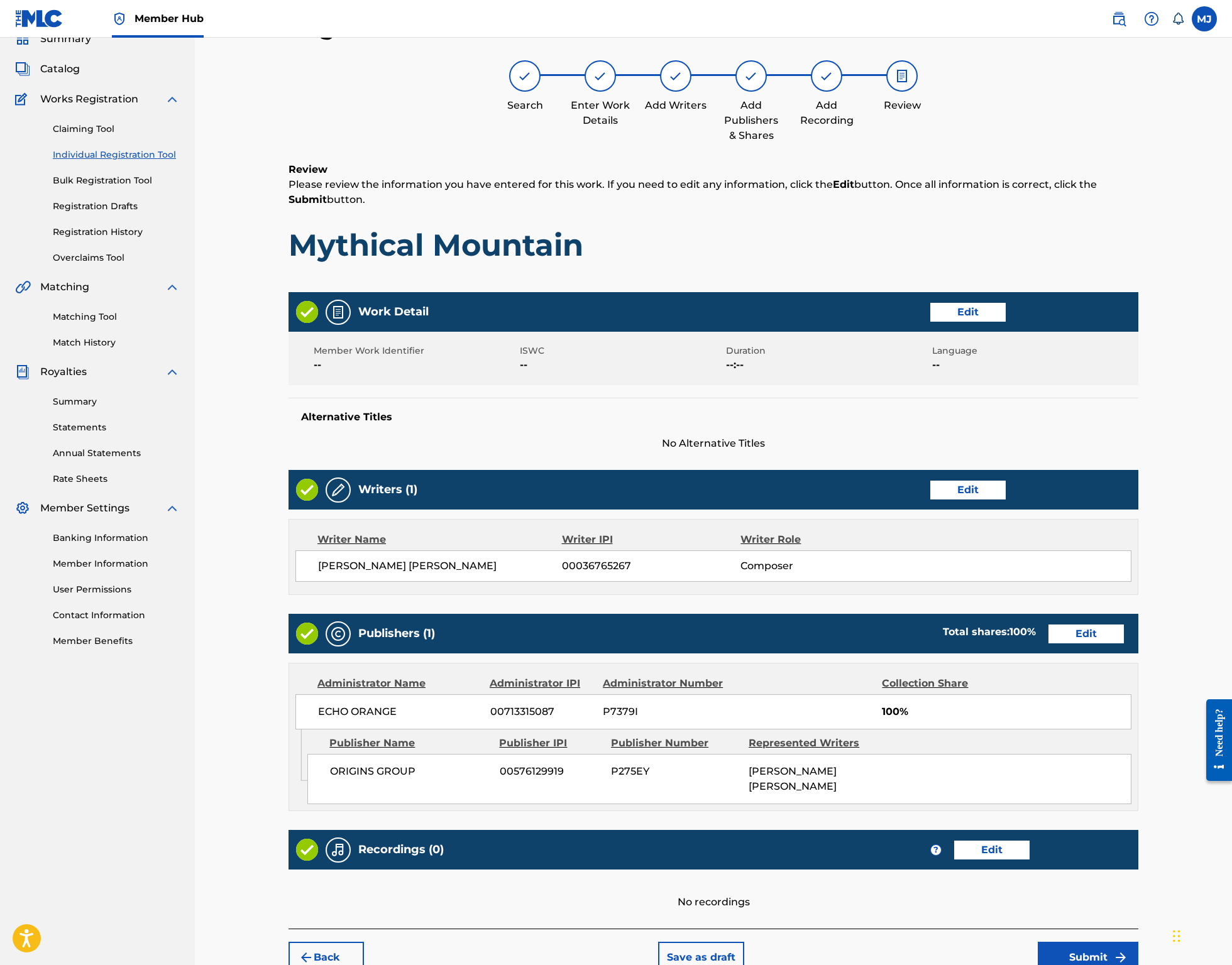
scroll to position [242, 0]
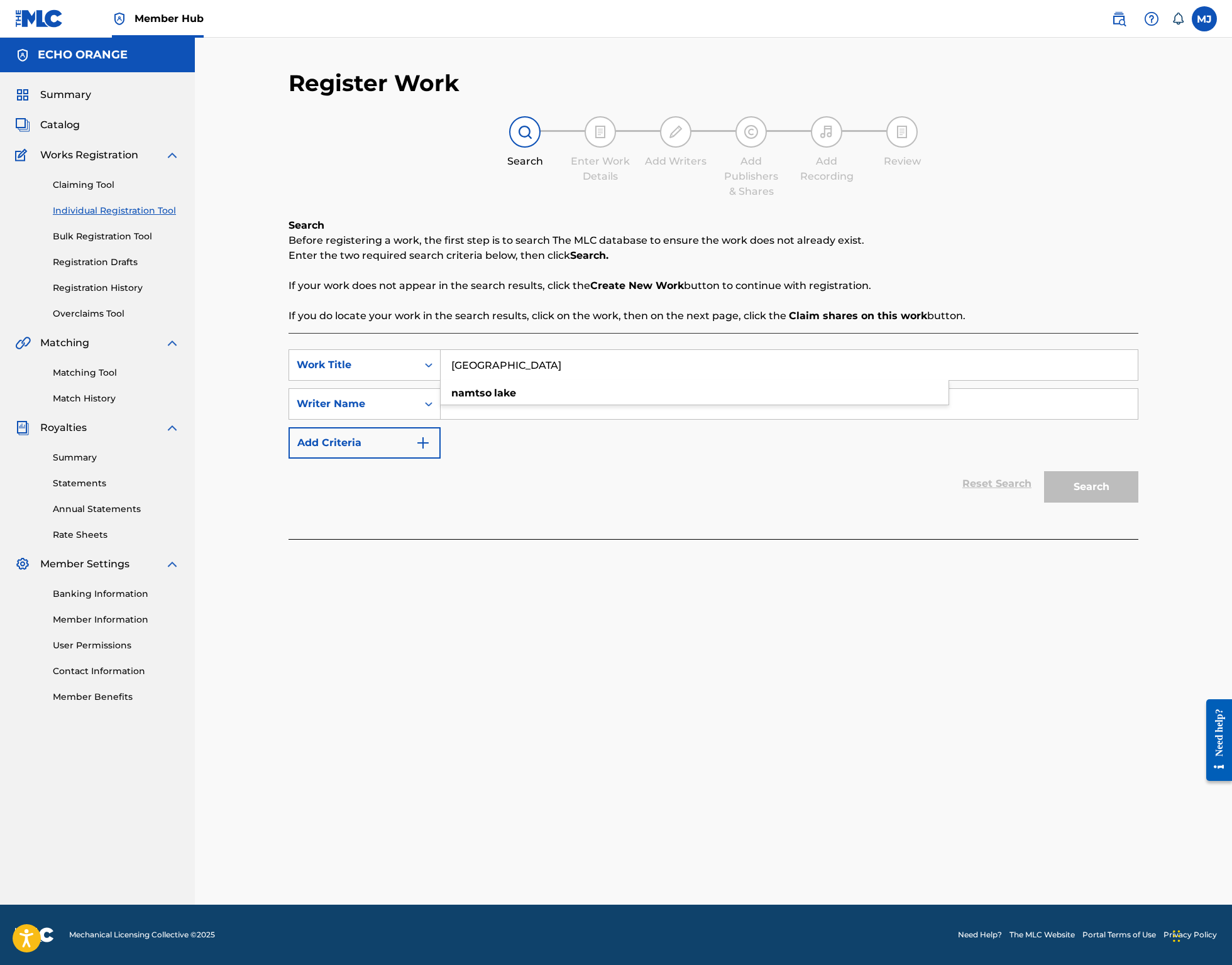
type input "Namtso Lake"
paste input "denis hekimian"
type input "denis hekimian"
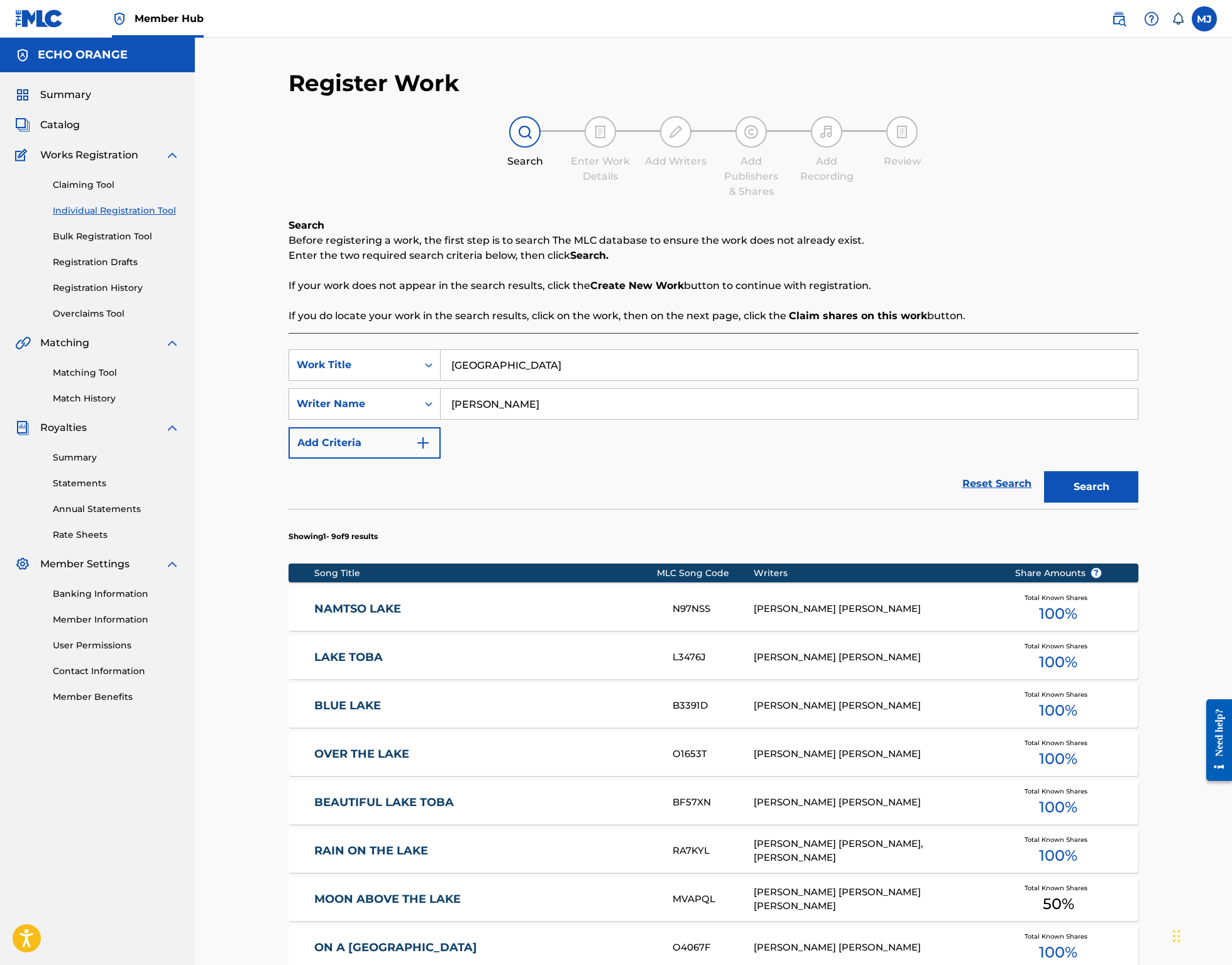
scroll to position [11, 0]
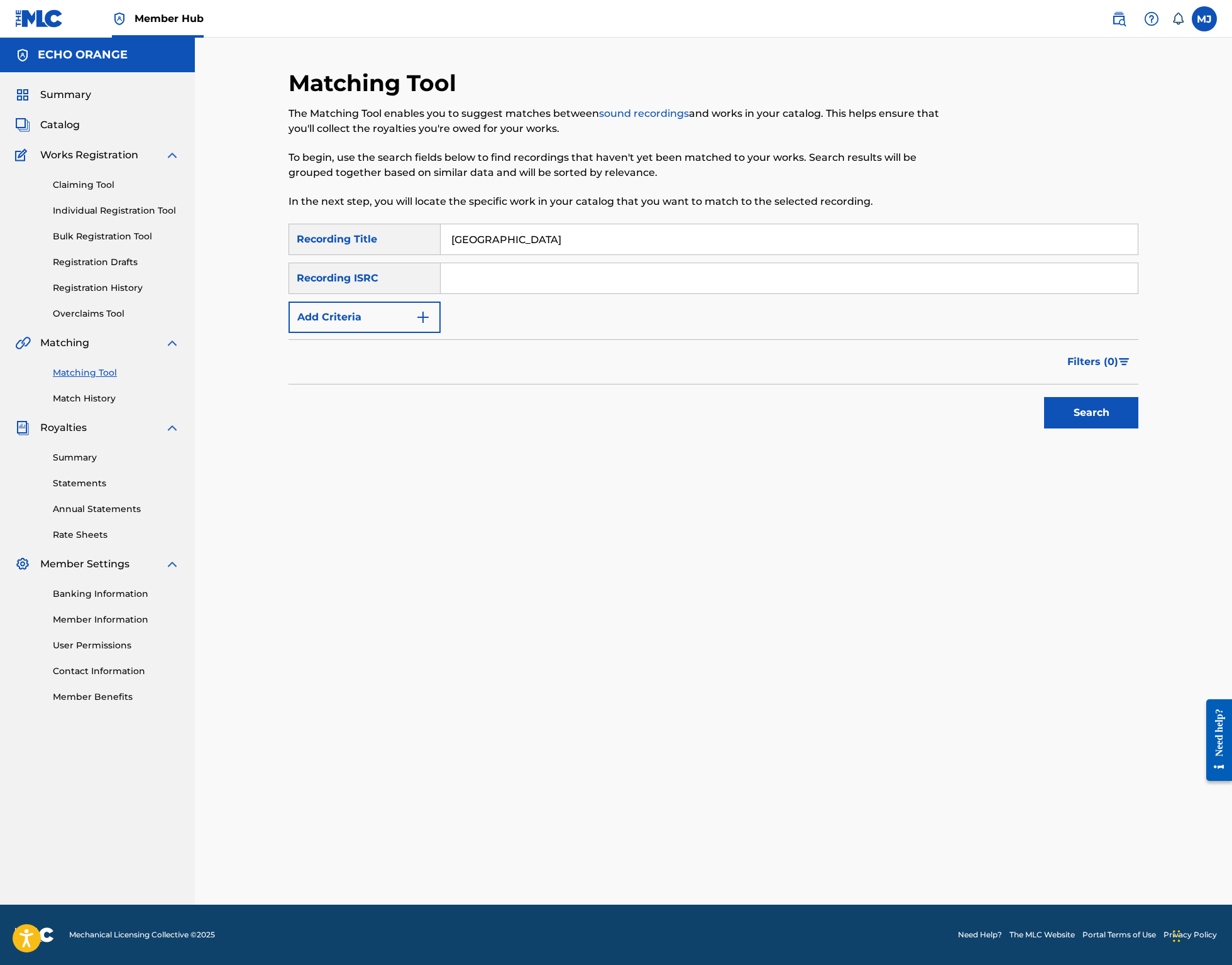
type input "Namtso Lake"
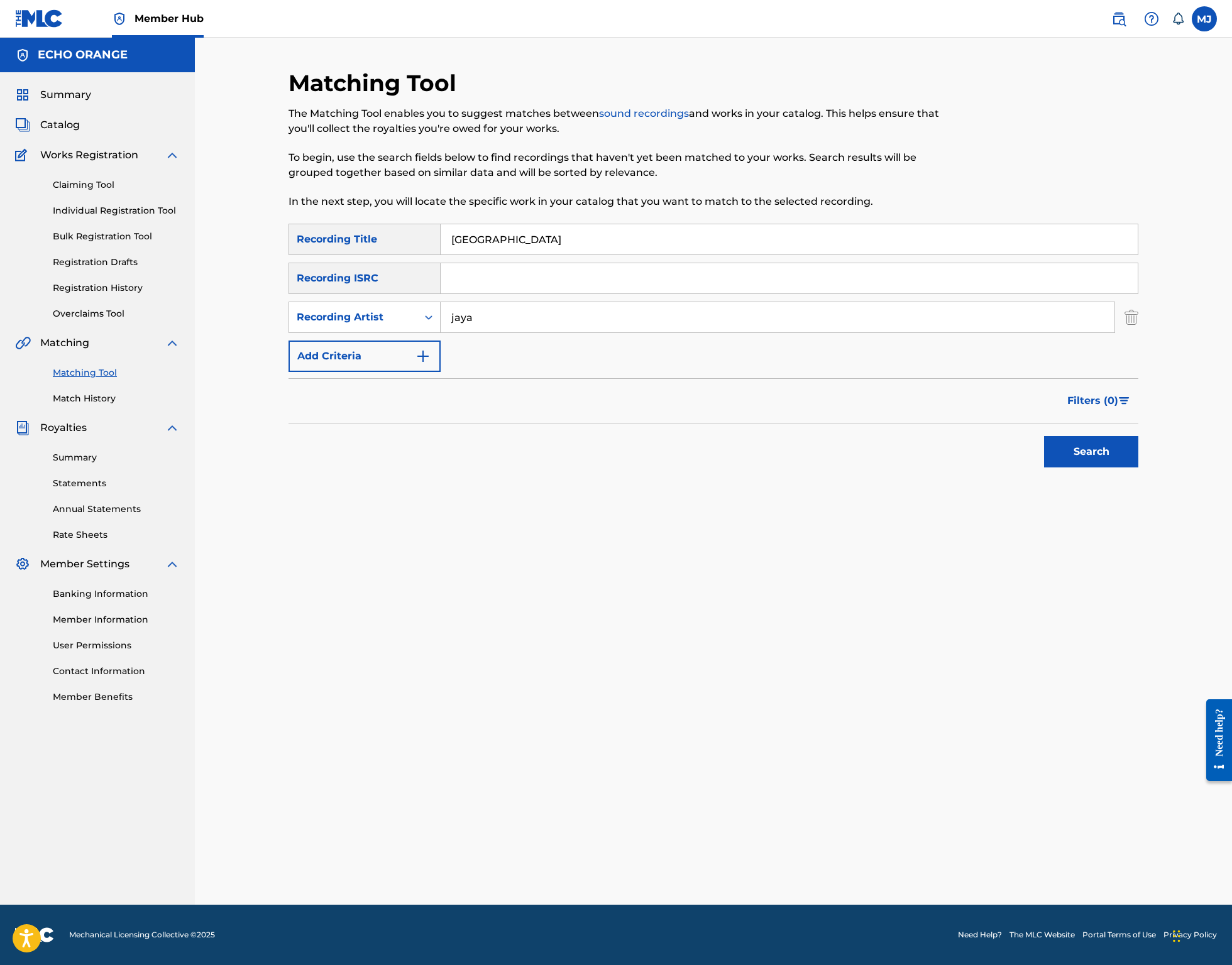
type input "jaya"
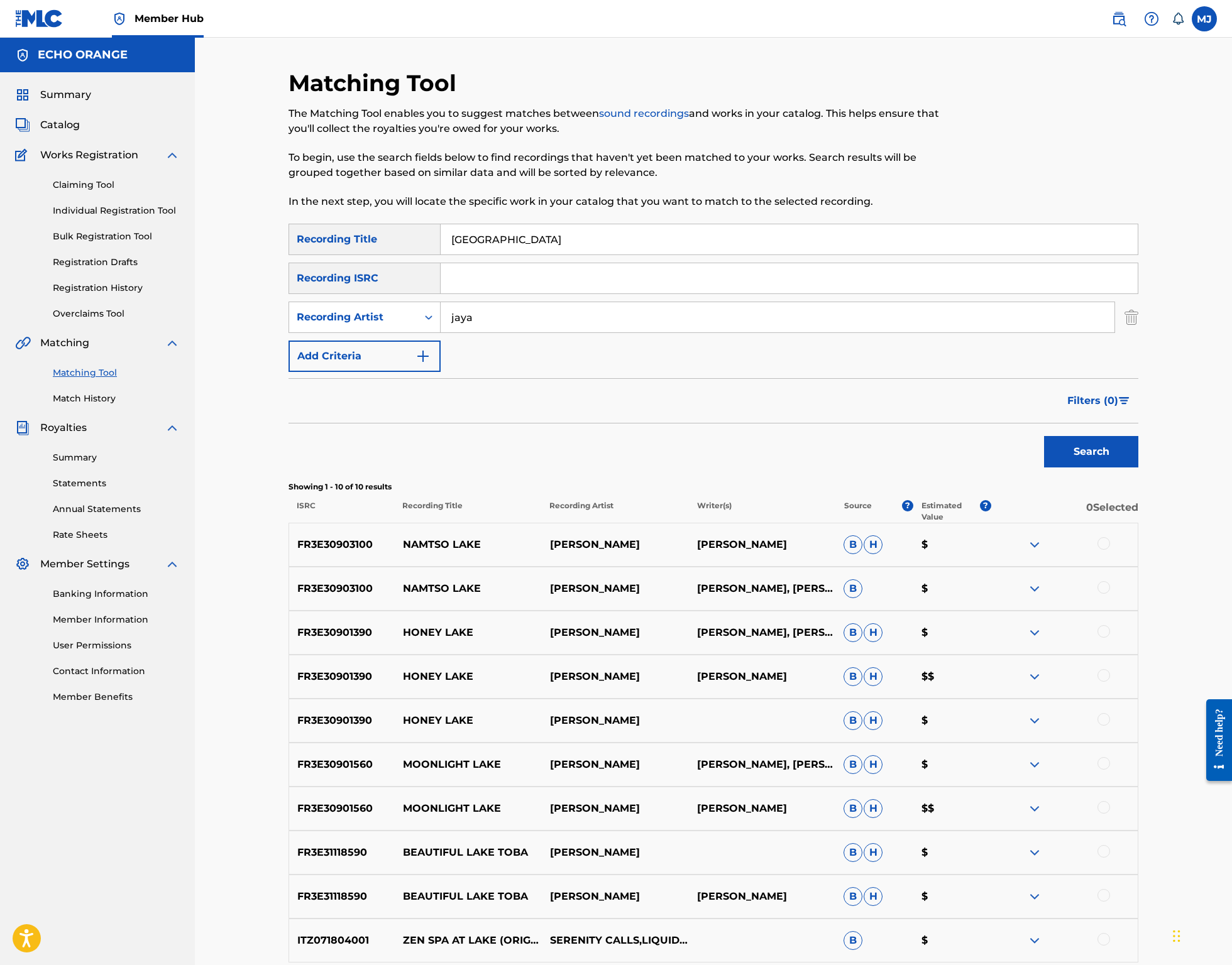
scroll to position [34, 0]
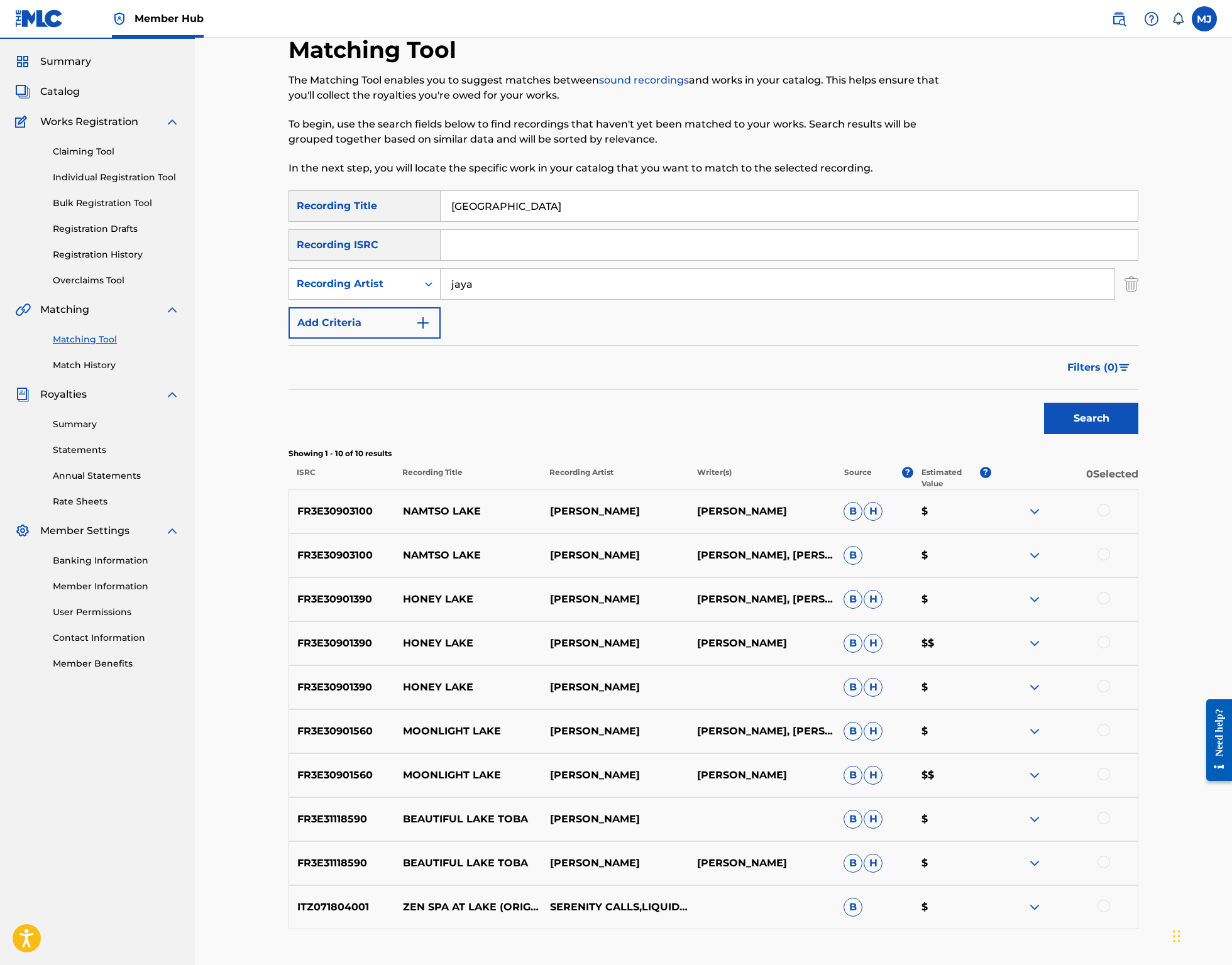
drag, startPoint x: 1177, startPoint y: 581, endPoint x: 1179, endPoint y: 596, distance: 15.1
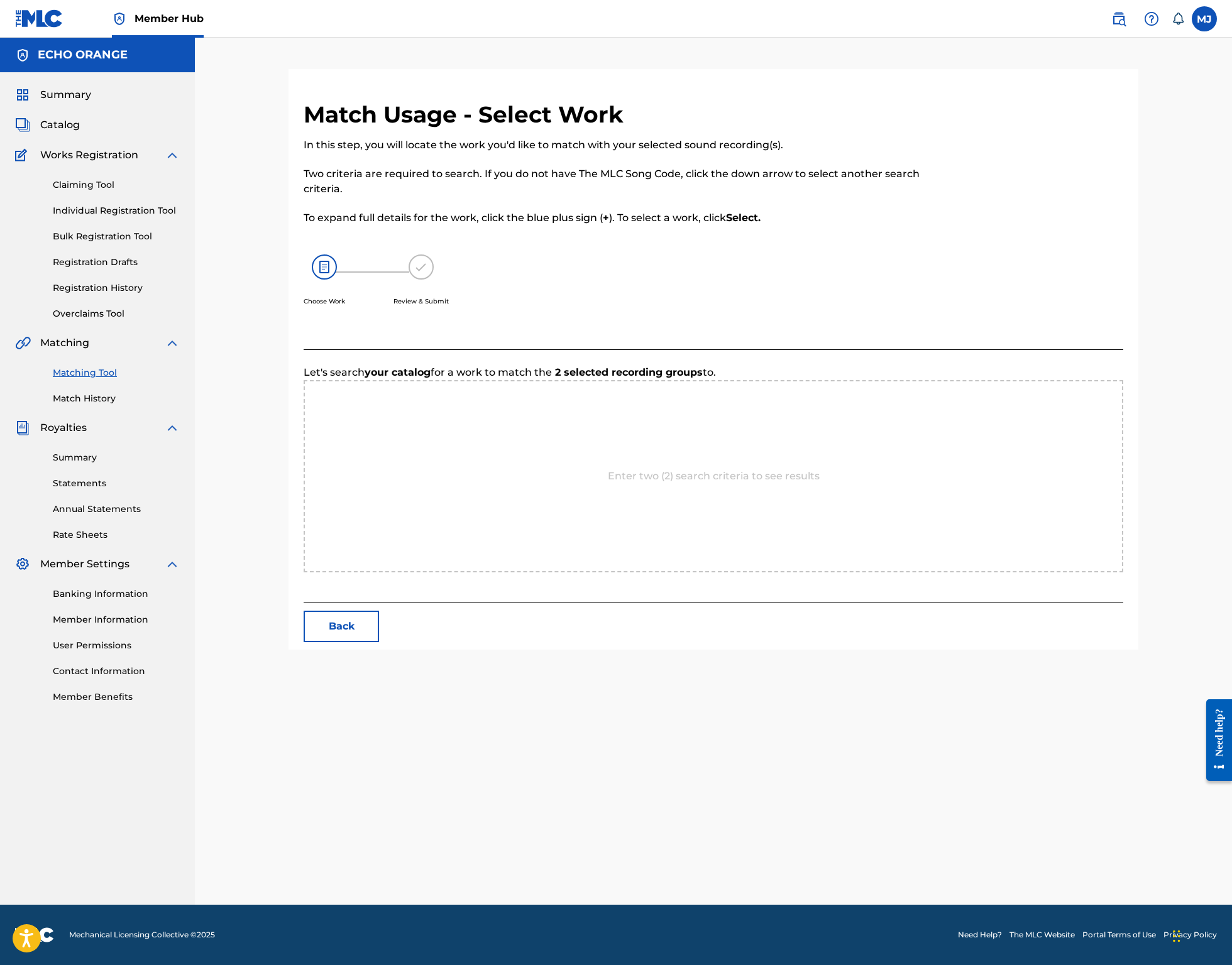
scroll to position [0, 0]
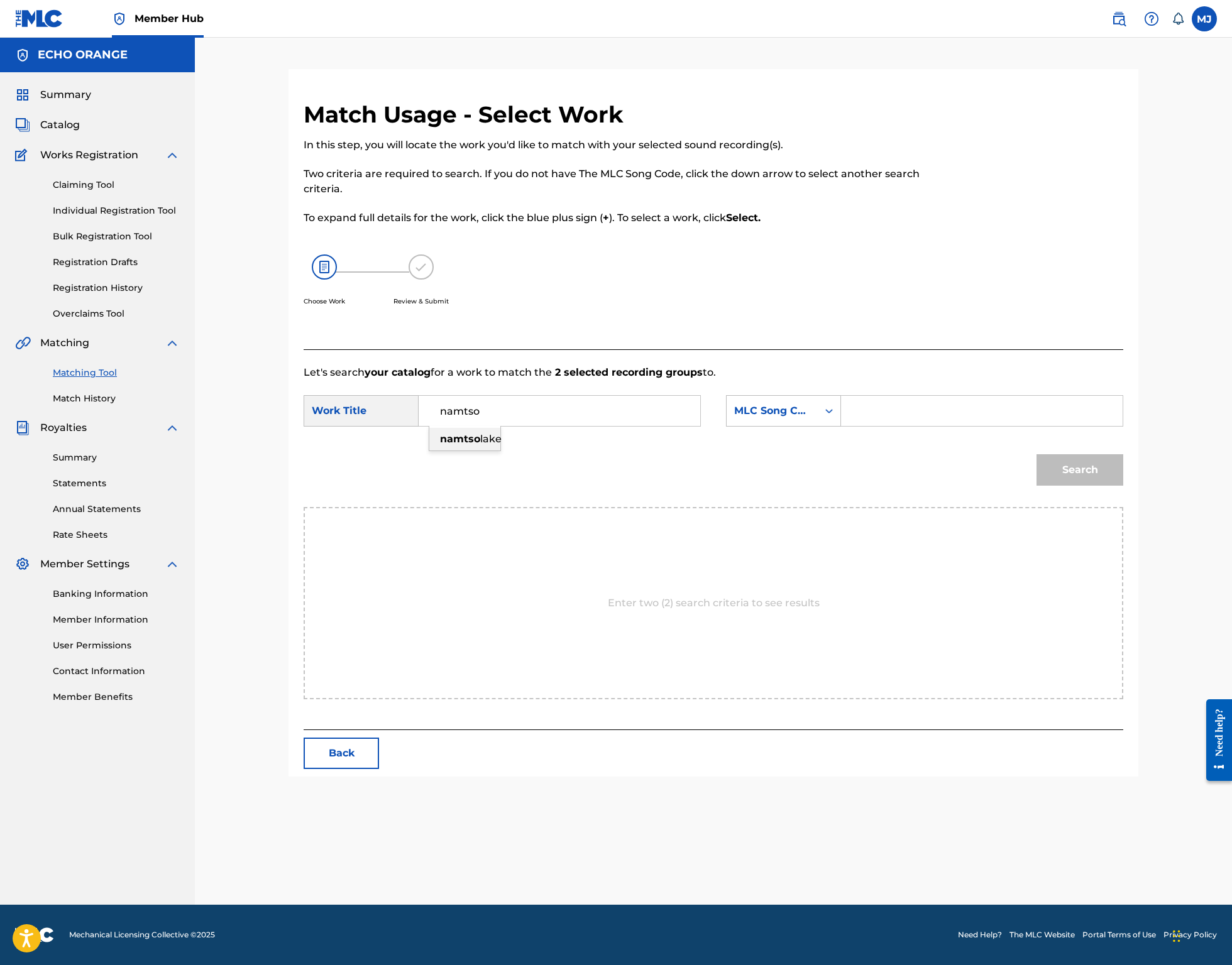
type input "namtso lake"
type input "origins"
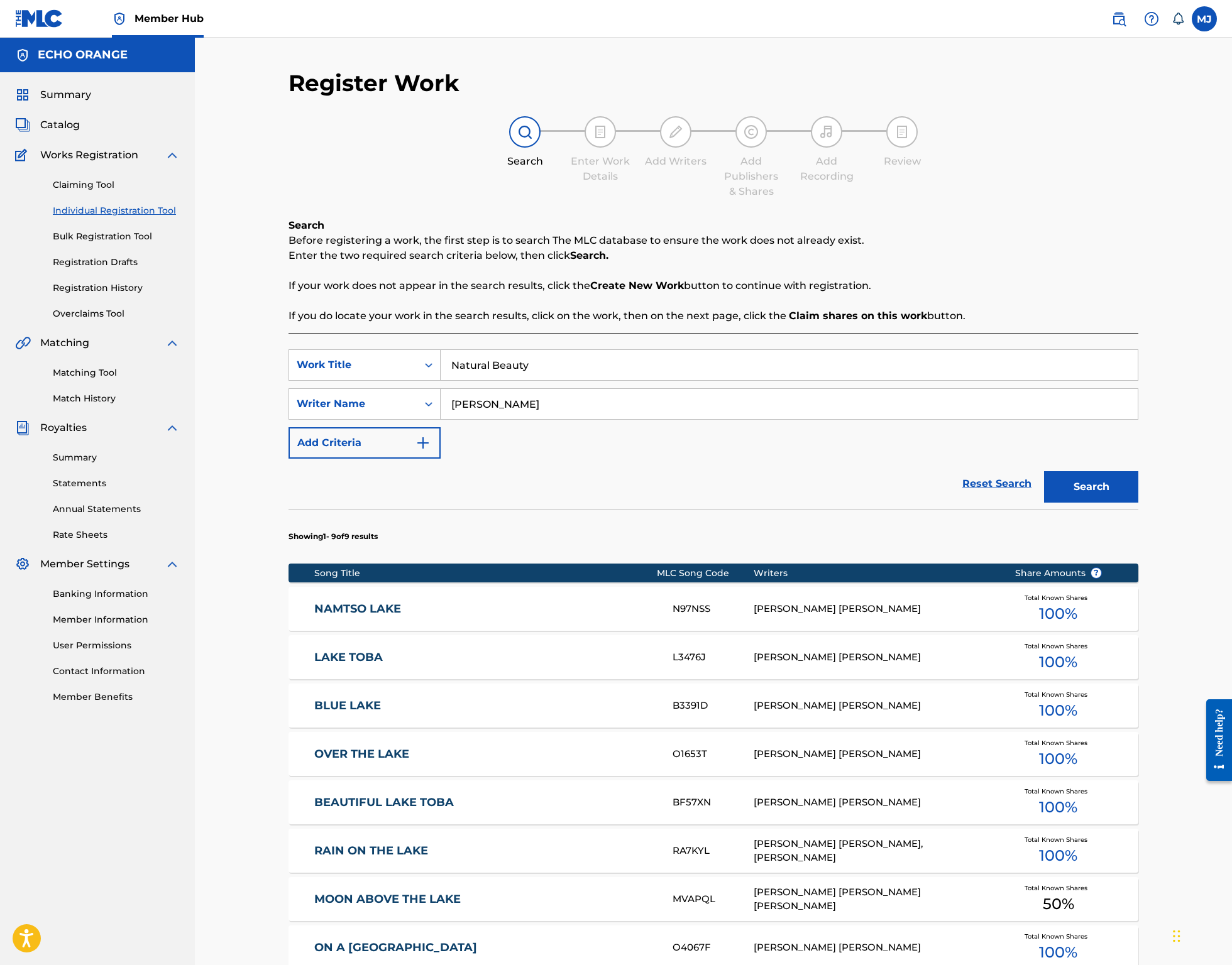
type input "Natural Beauty"
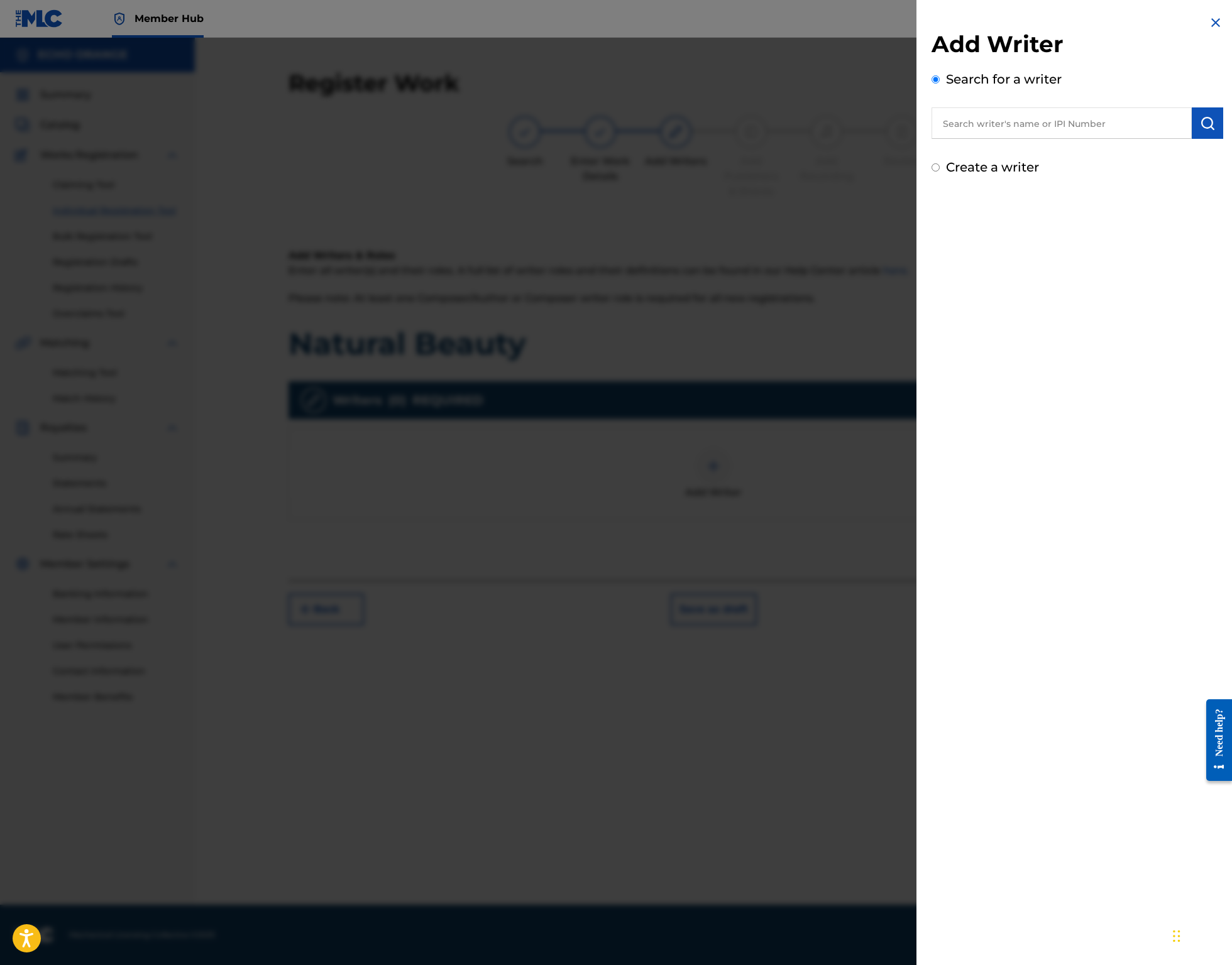
paste input "denis hekimian"
type input "denis hekimian"
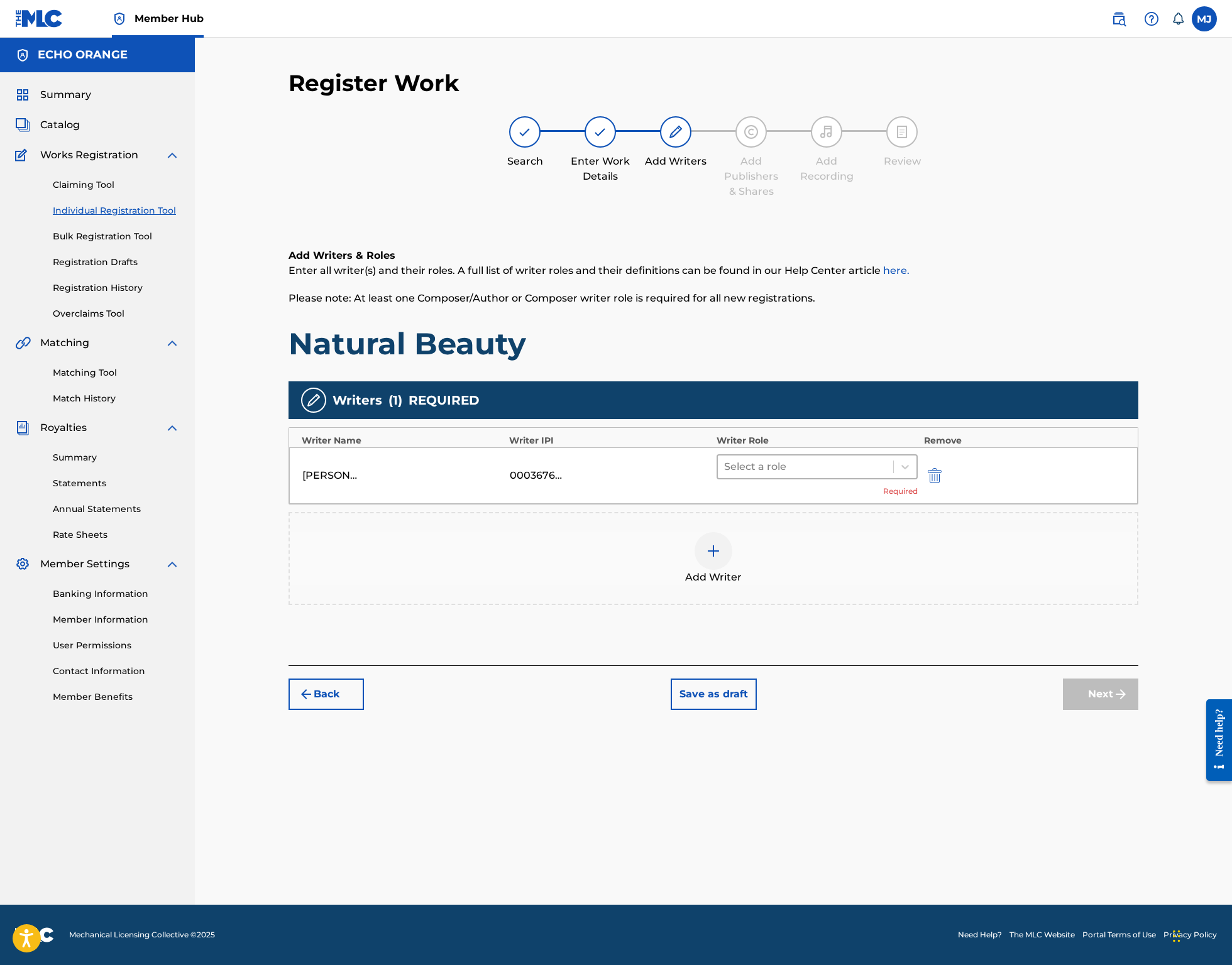
drag, startPoint x: 810, startPoint y: 500, endPoint x: 808, endPoint y: 509, distance: 9.2
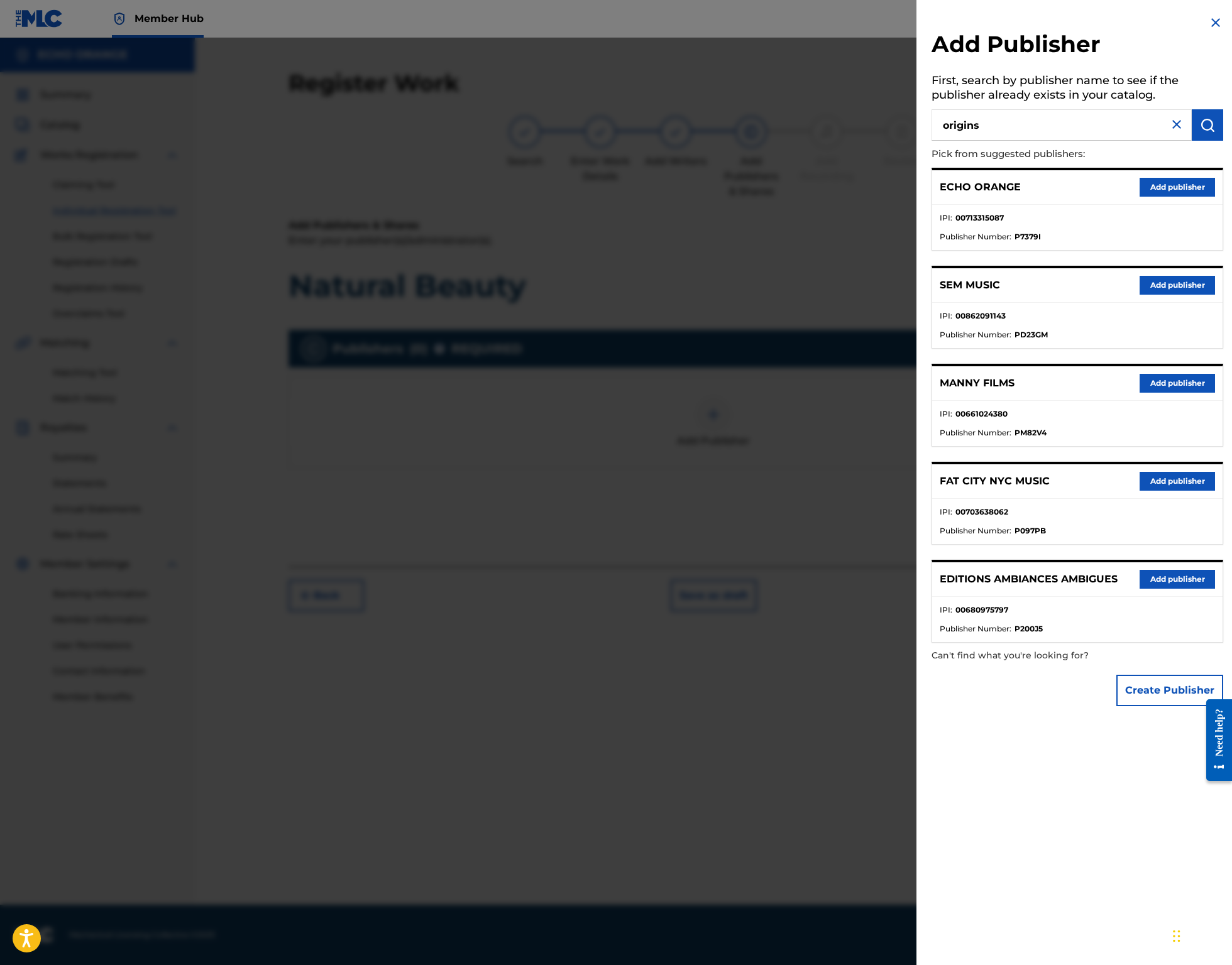
type input "origins"
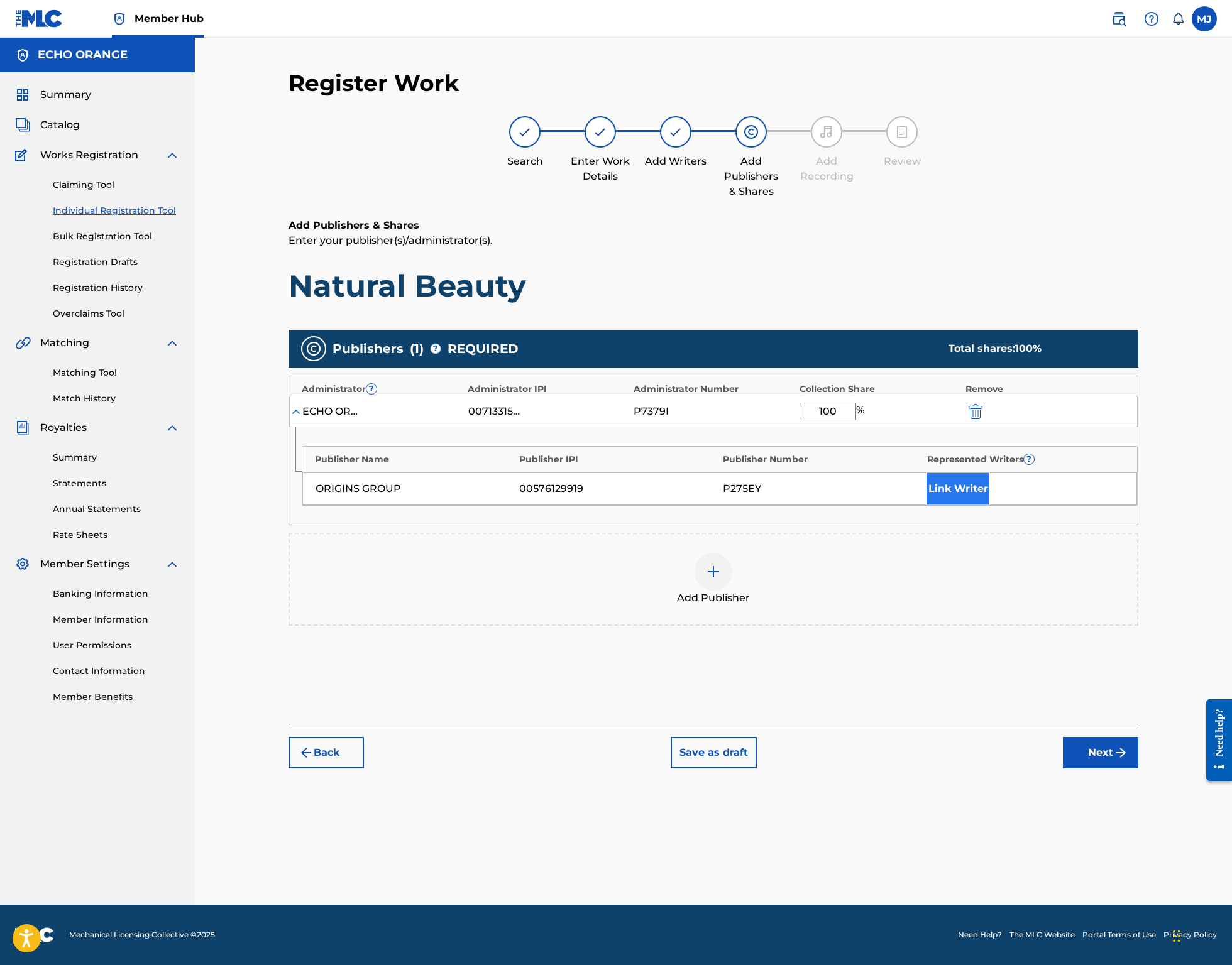
type input "100"
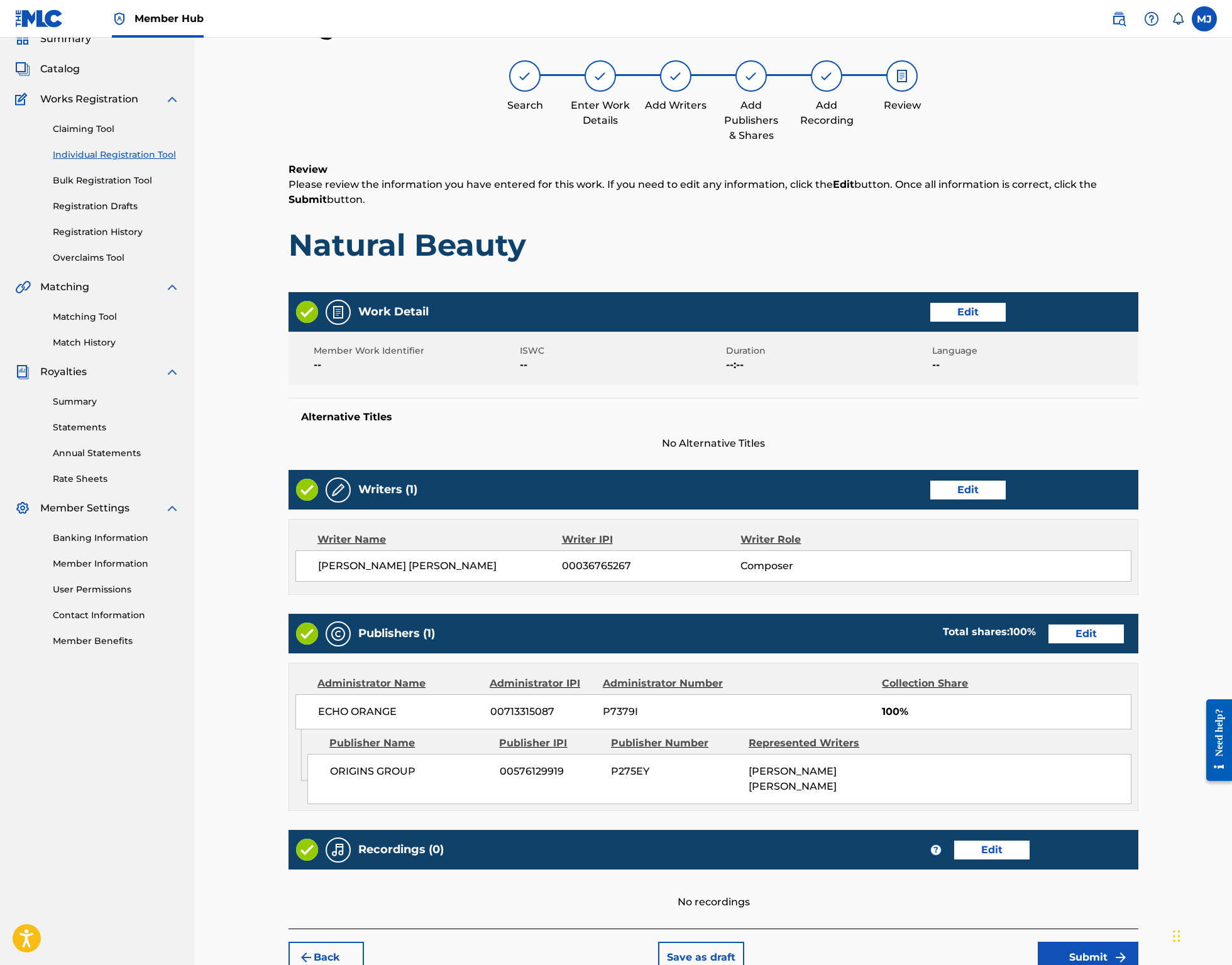
scroll to position [242, 0]
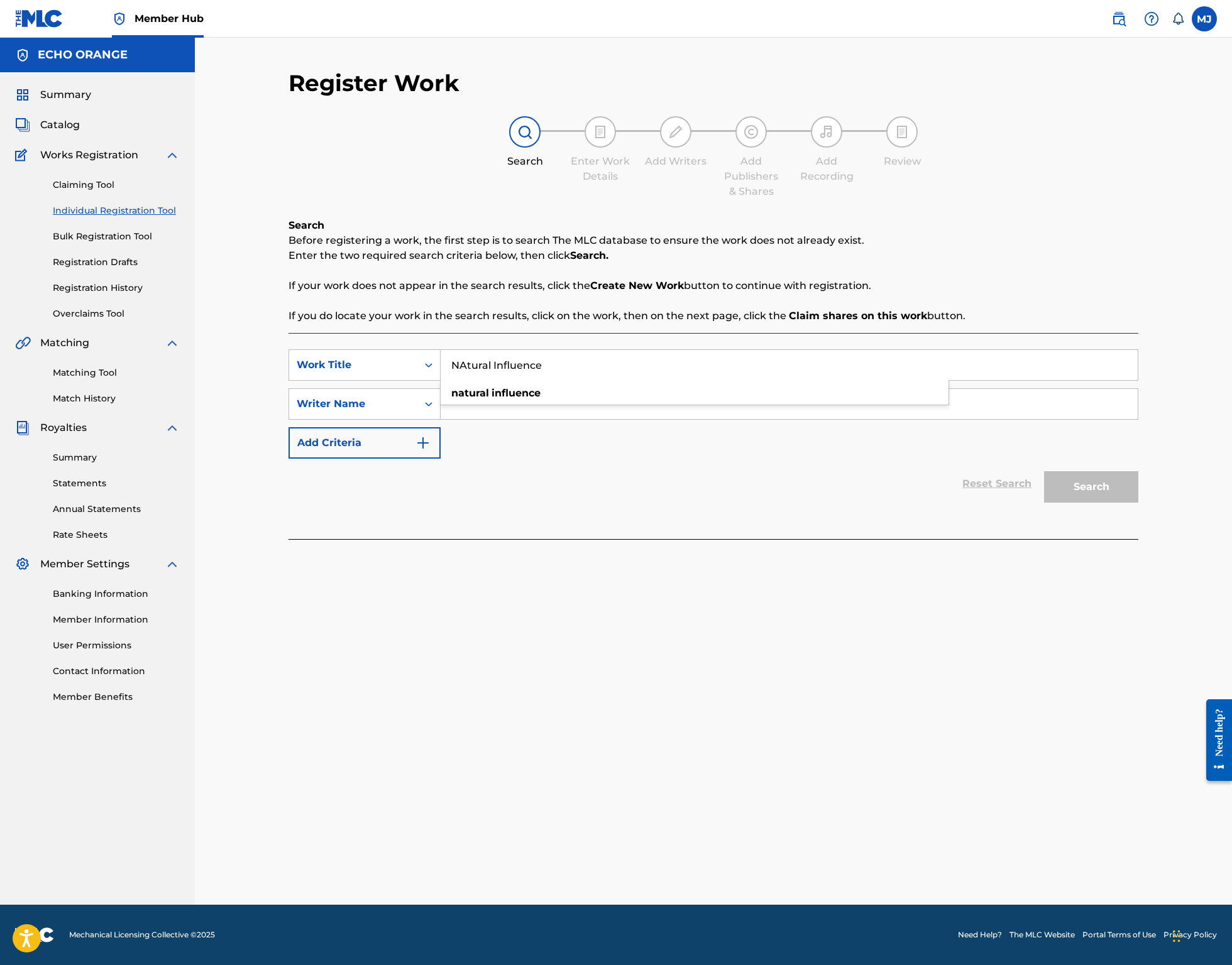
type input "NAtural Influence"
paste input "denis hekimian"
type input "denis hekimian"
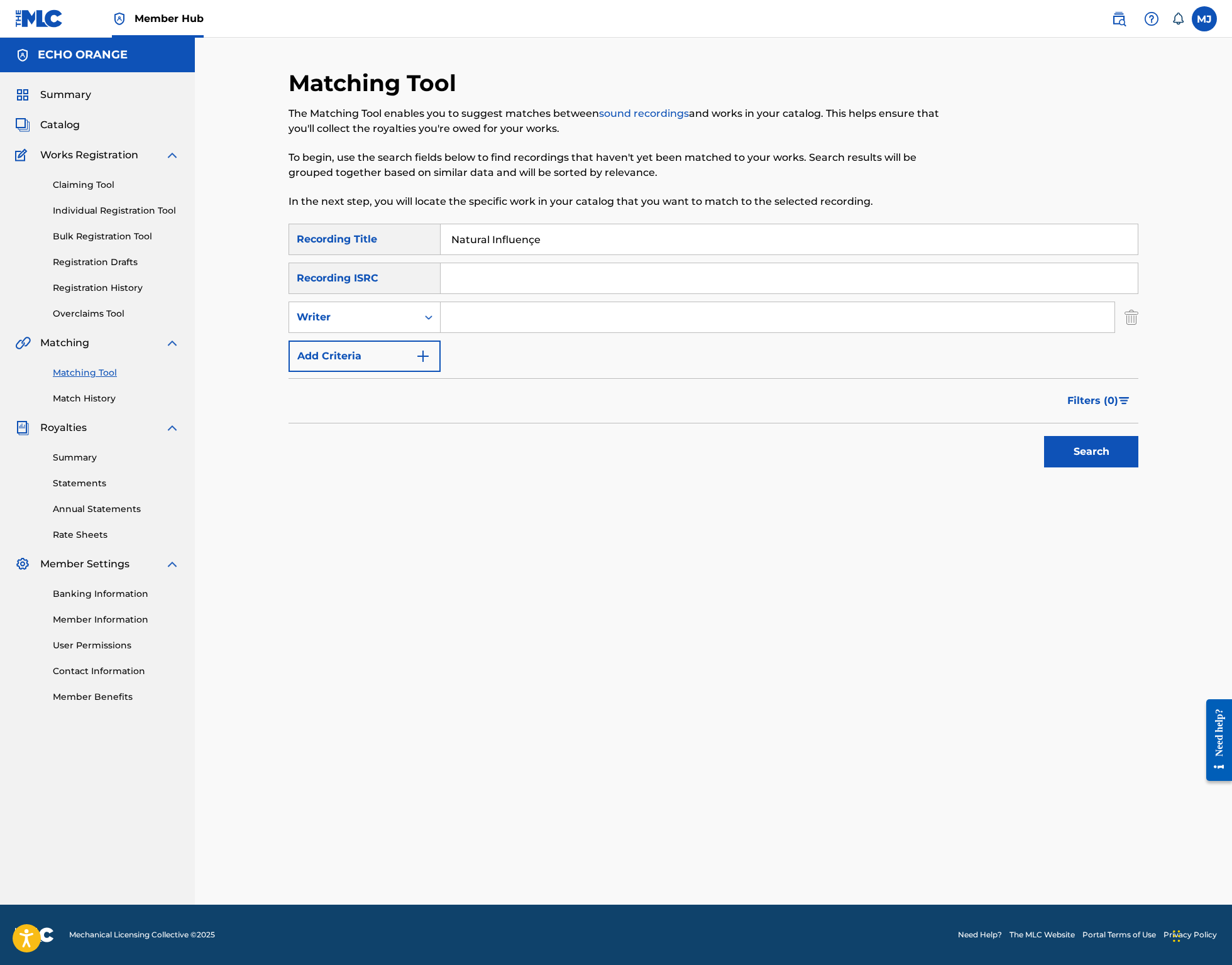
type input "Natural Influençe"
type input "Jaya"
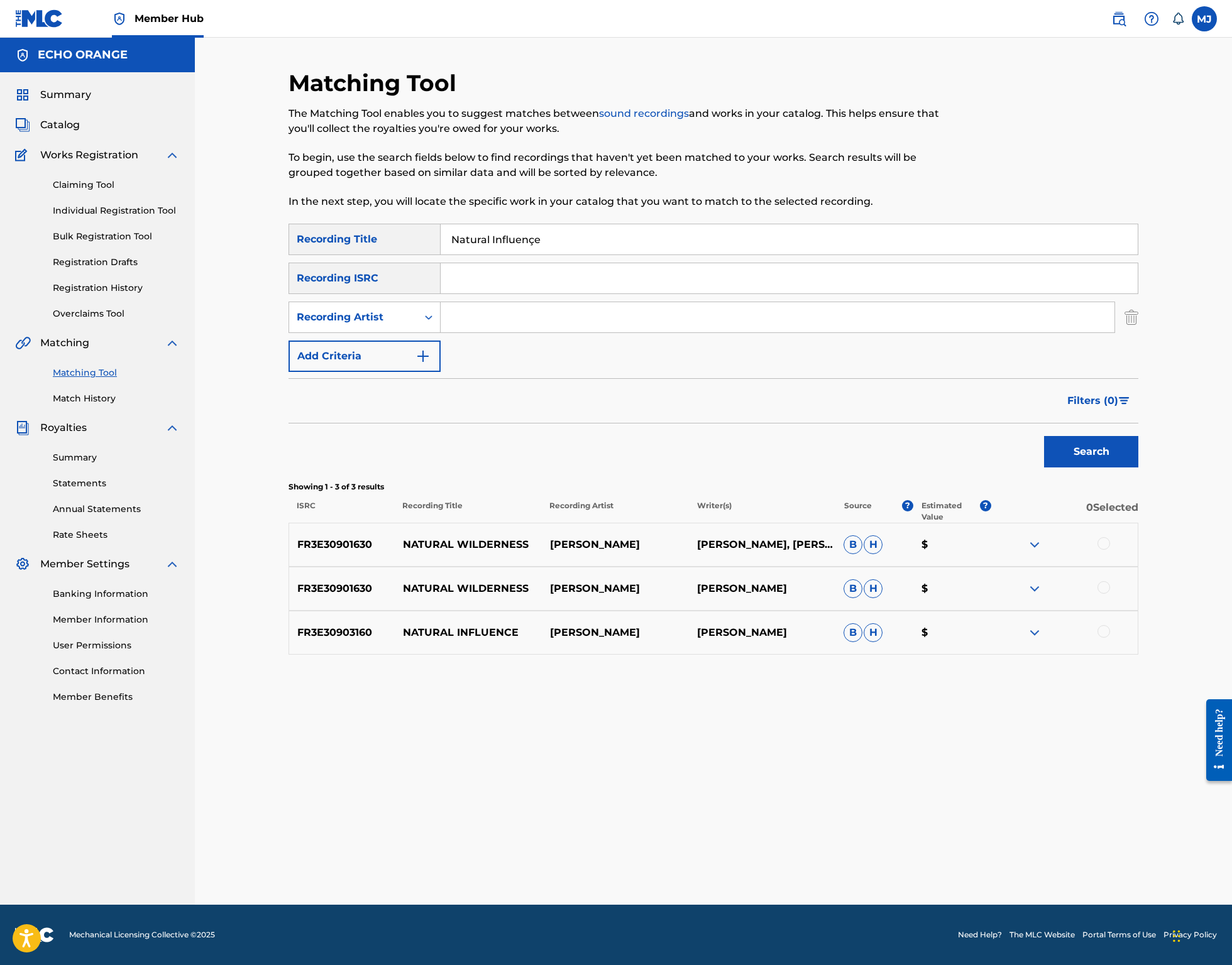
type input "a"
type input "H"
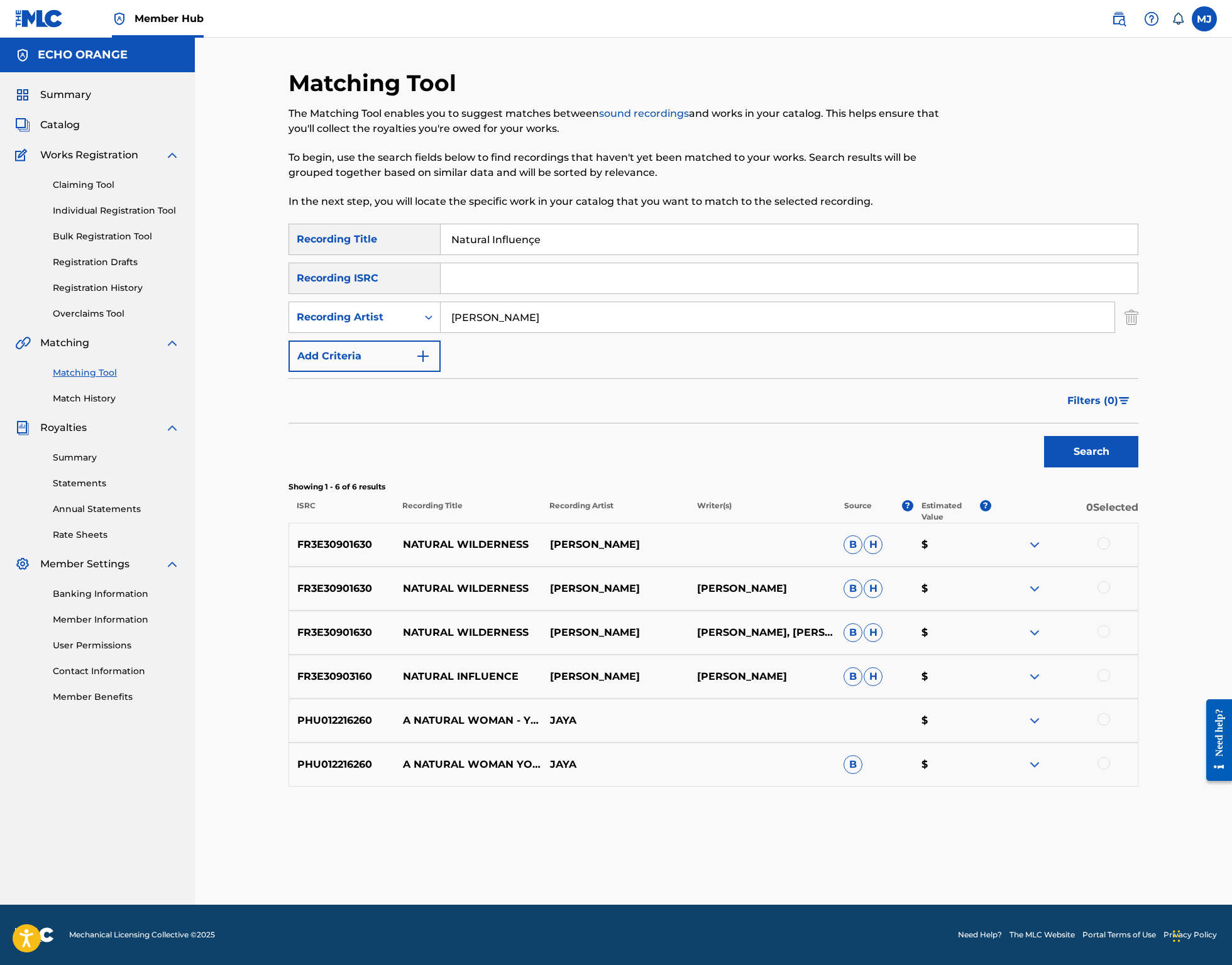
type input "Jaya Satria"
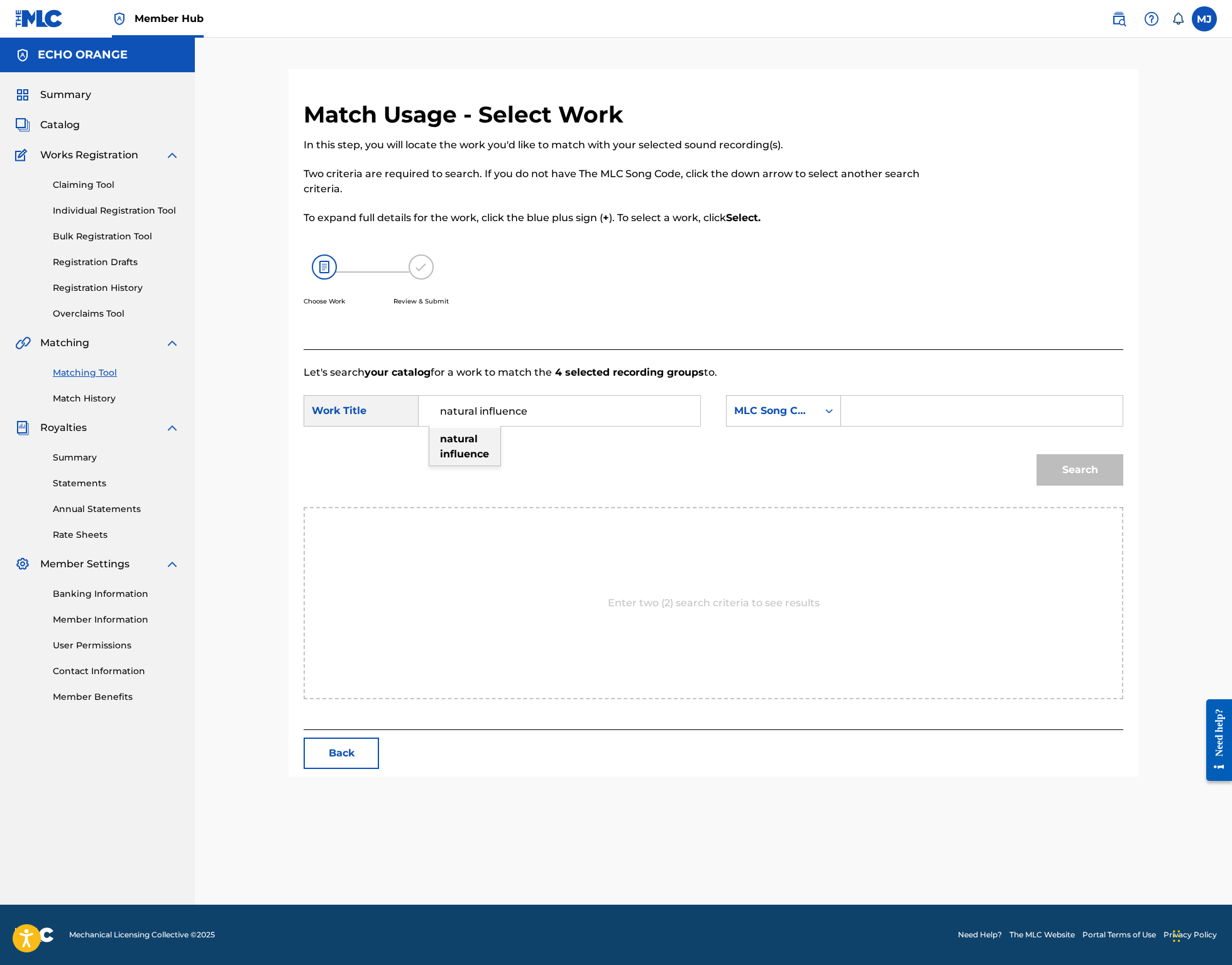
type input "natural influence"
type input "origins"
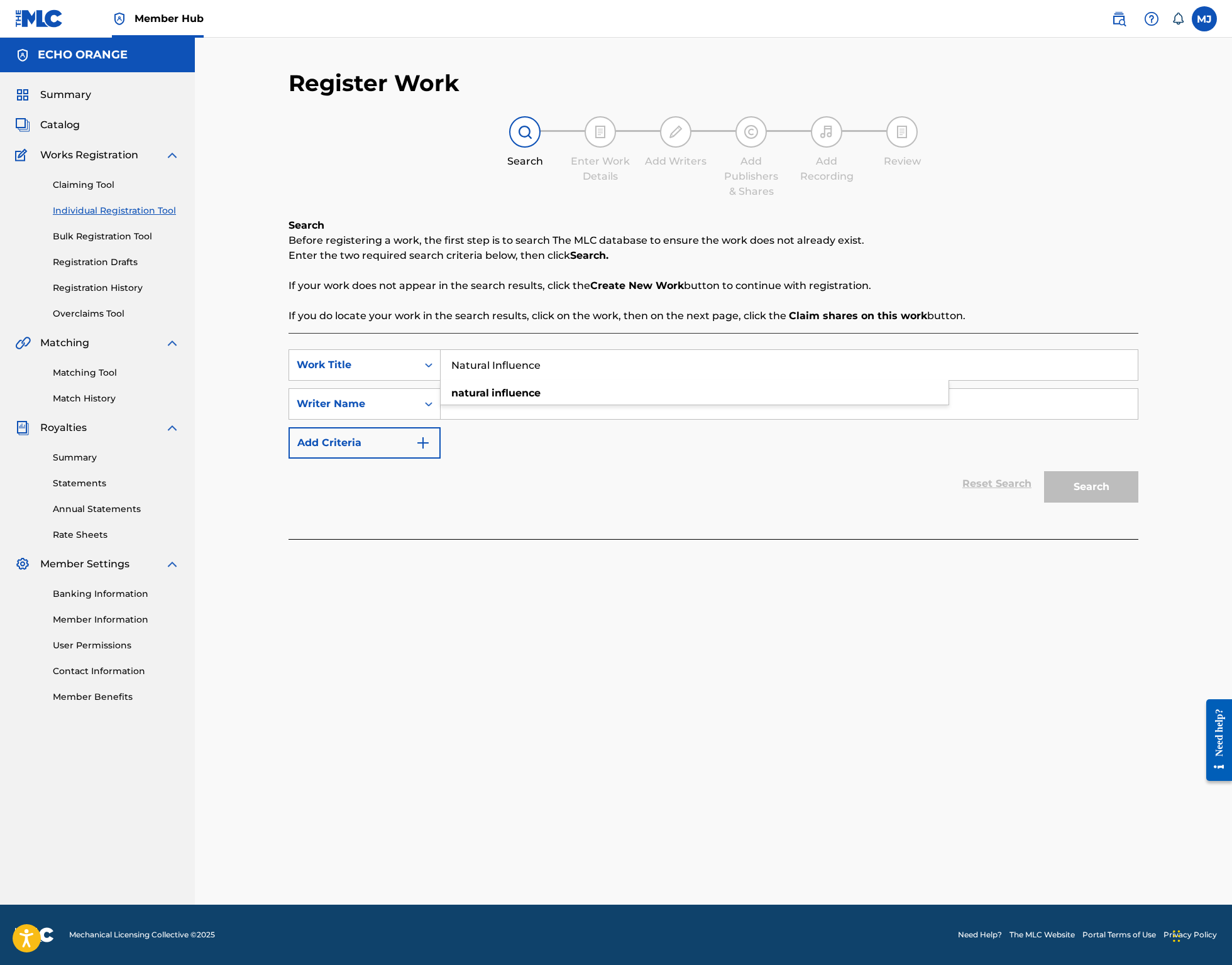
paste input "denis hekimian"
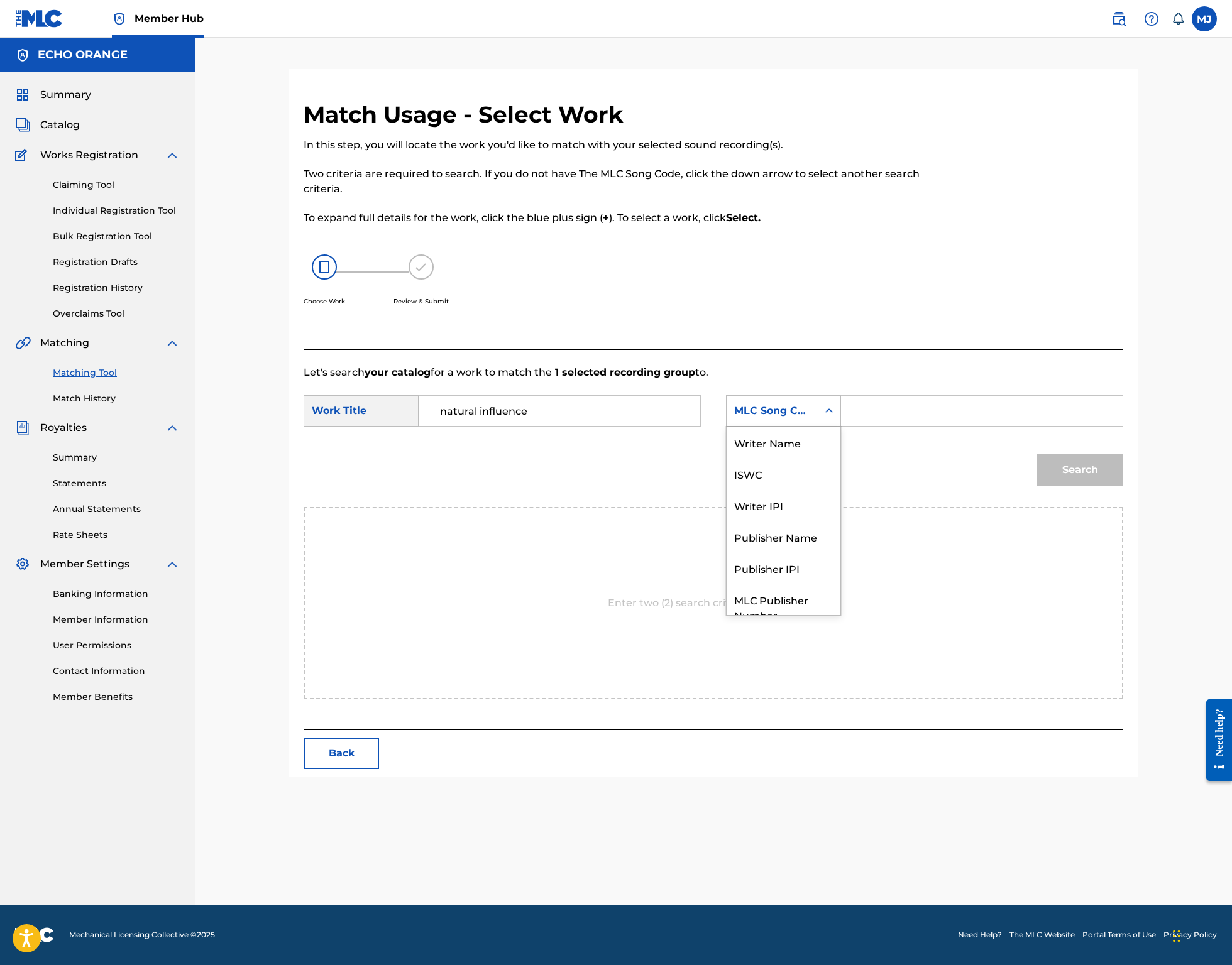
scroll to position [69, 0]
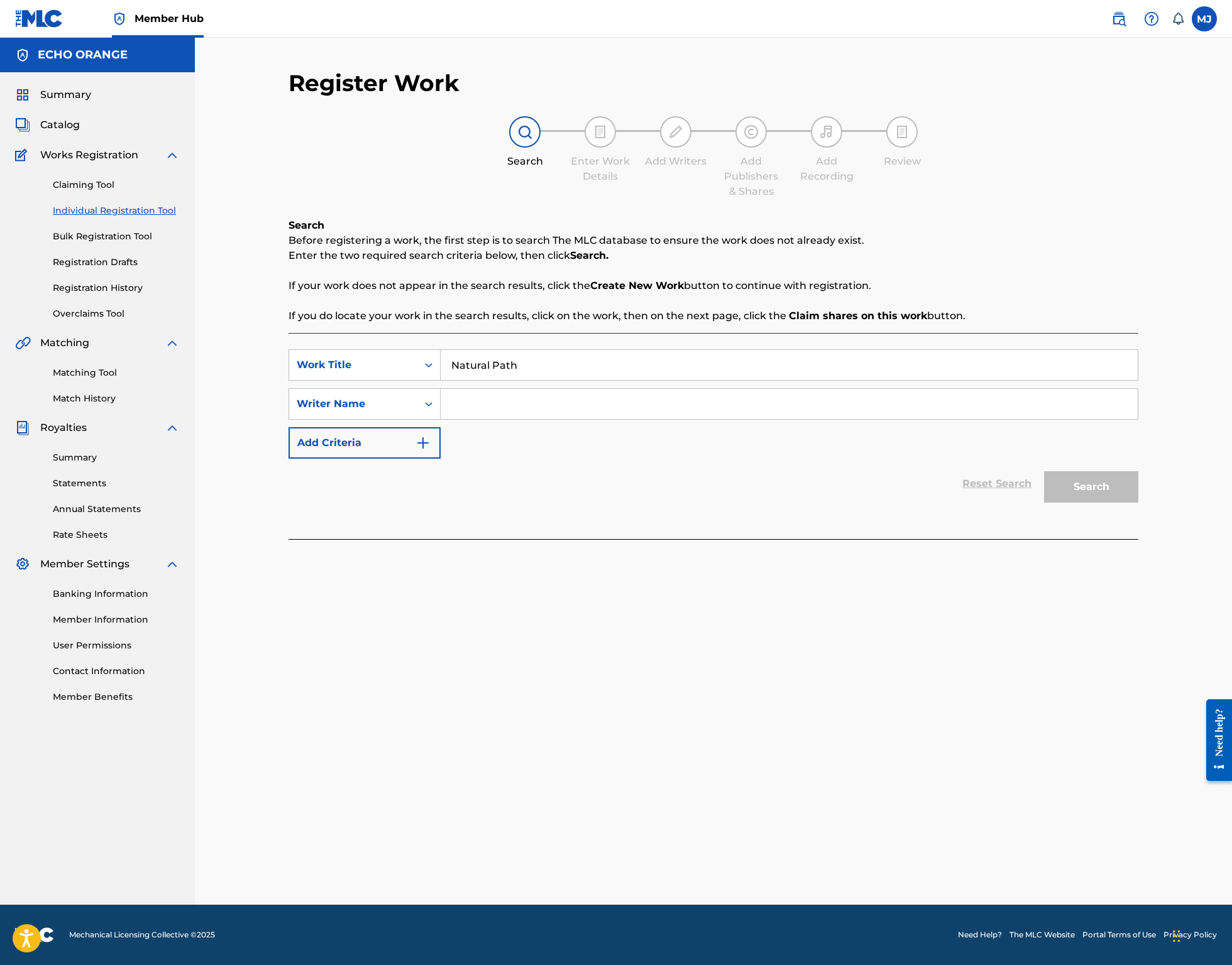
paste input "denis hekimian"
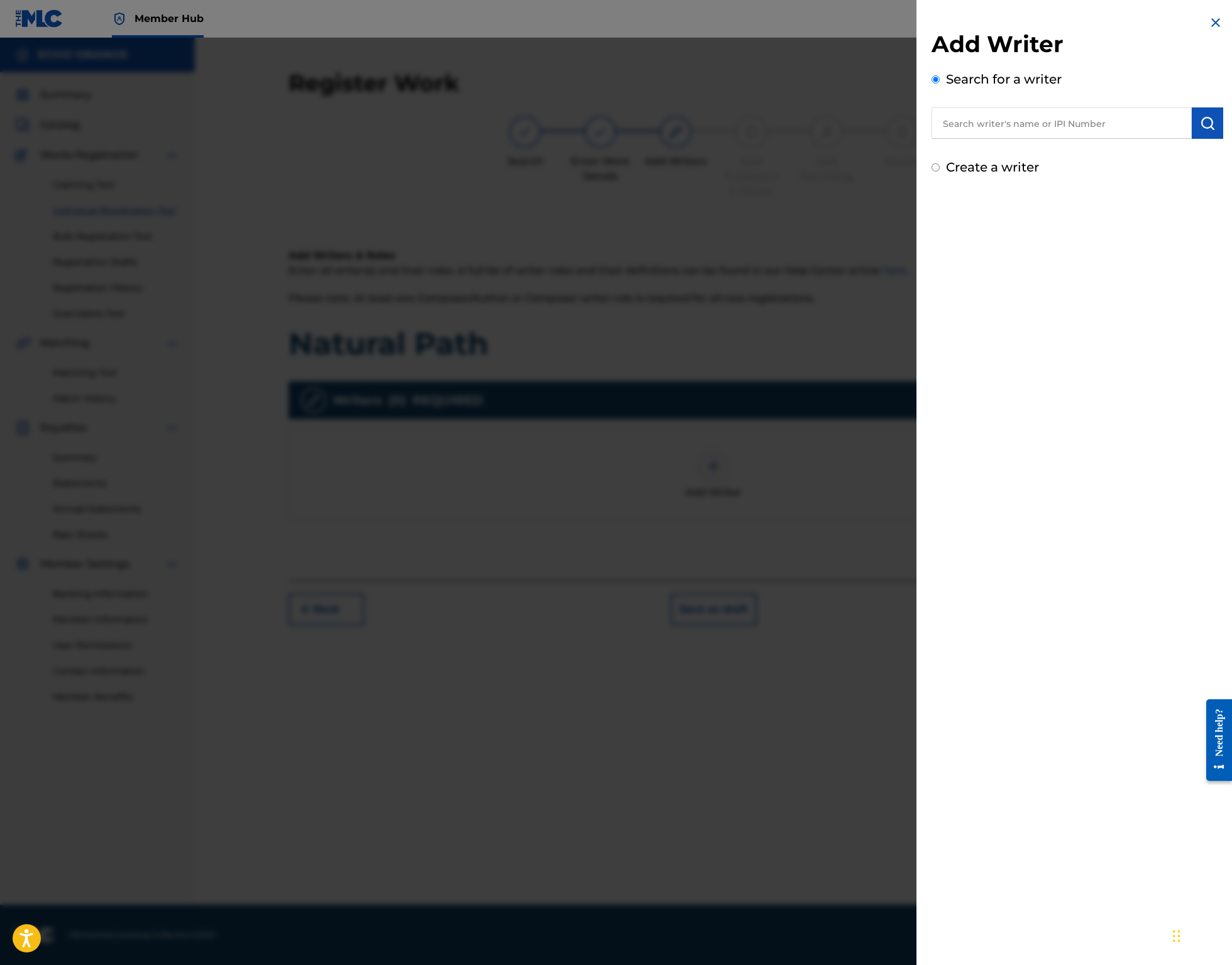
paste input "denis hekimian"
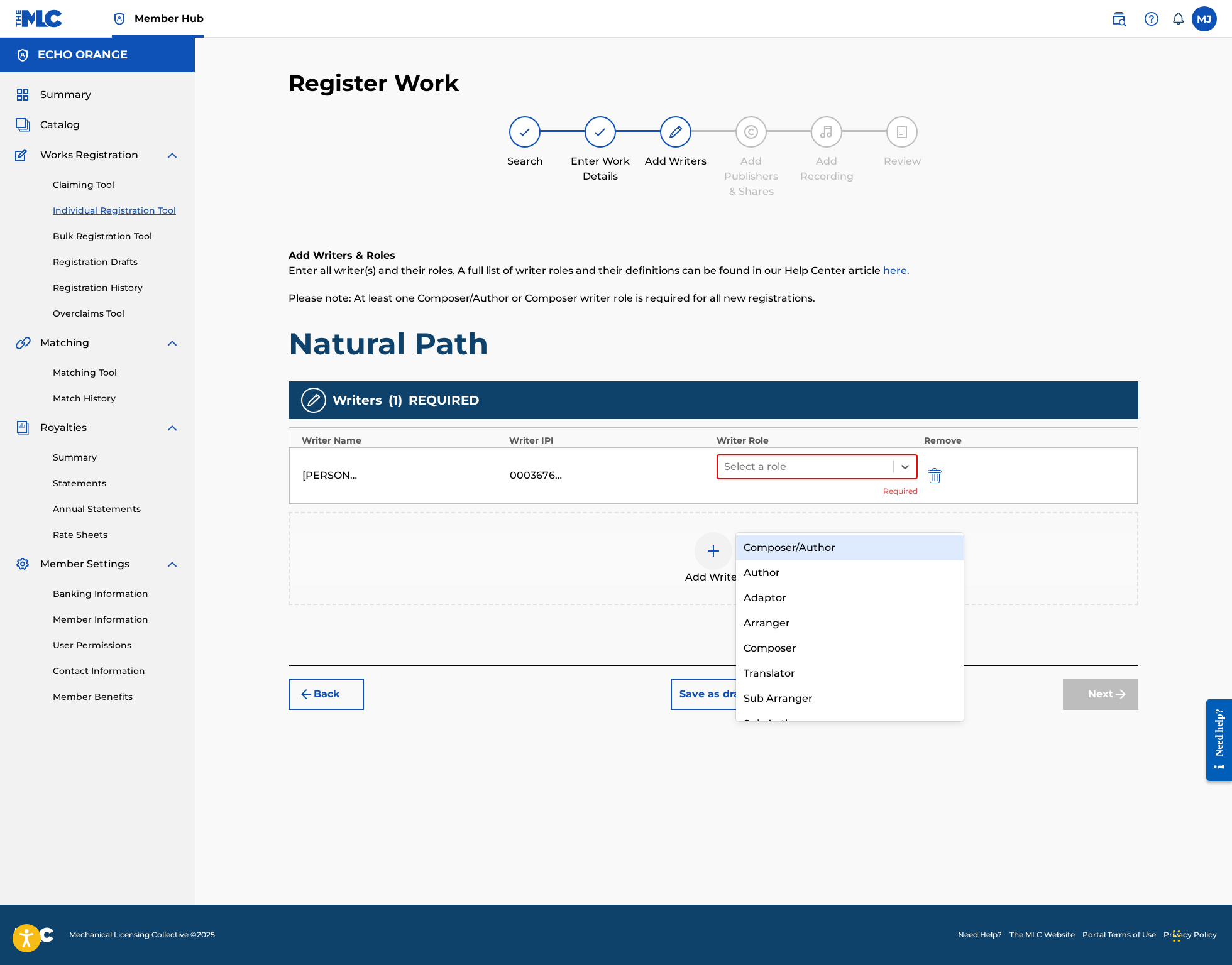
drag, startPoint x: 788, startPoint y: 506, endPoint x: 778, endPoint y: 544, distance: 39.3
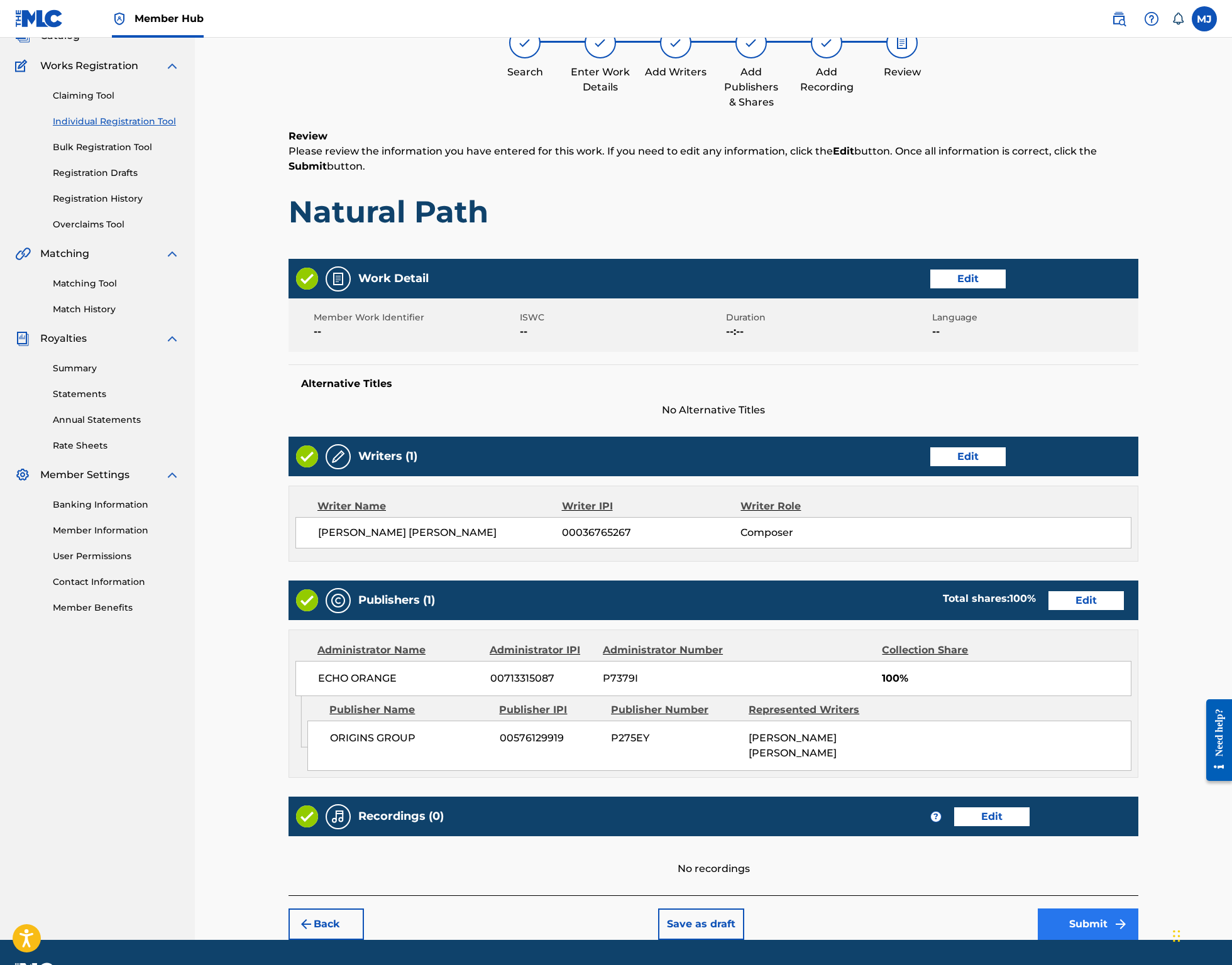
scroll to position [242, 0]
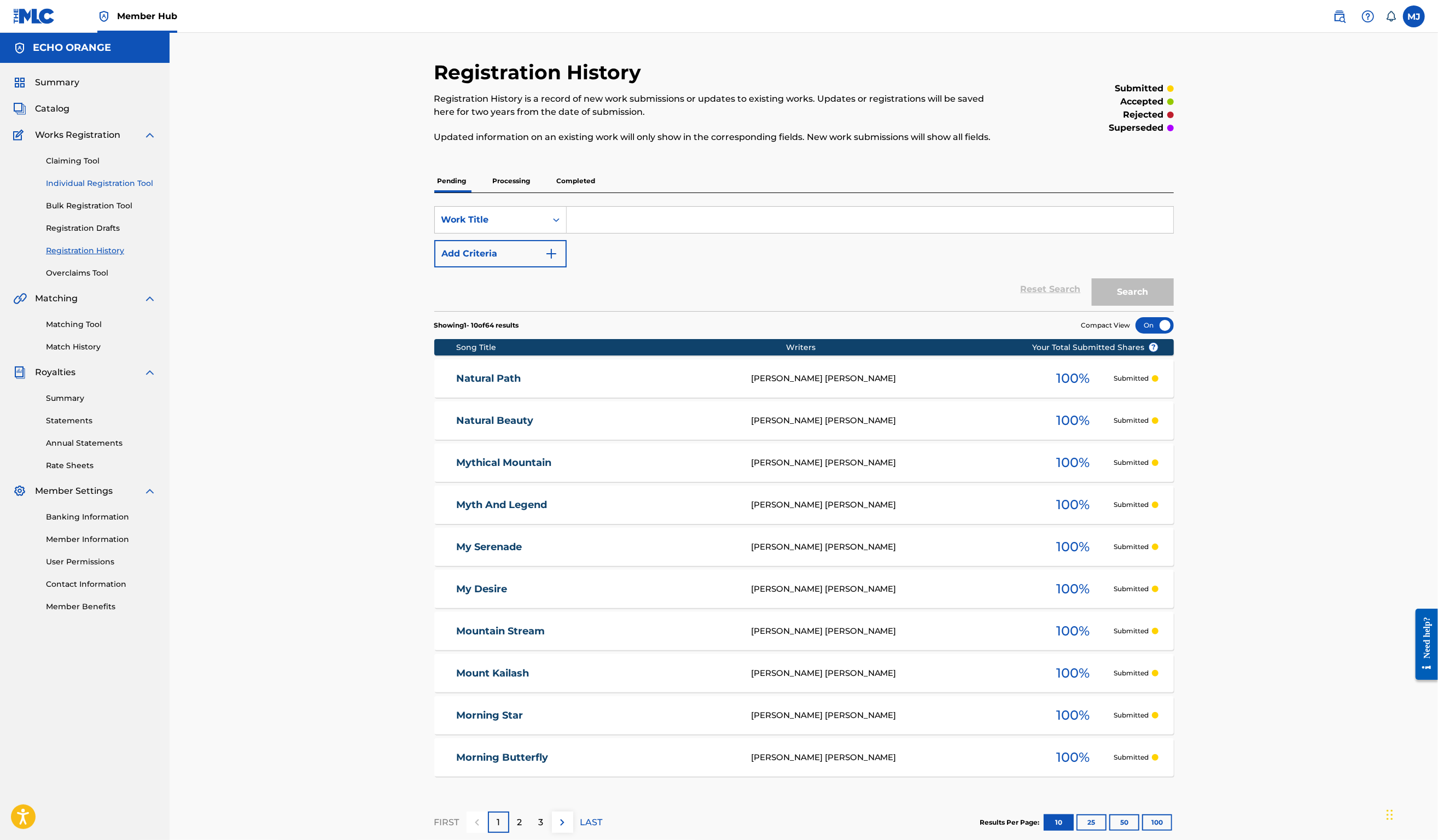
click at [124, 189] on link "Individual Registration Tool" at bounding box center [101, 183] width 110 height 11
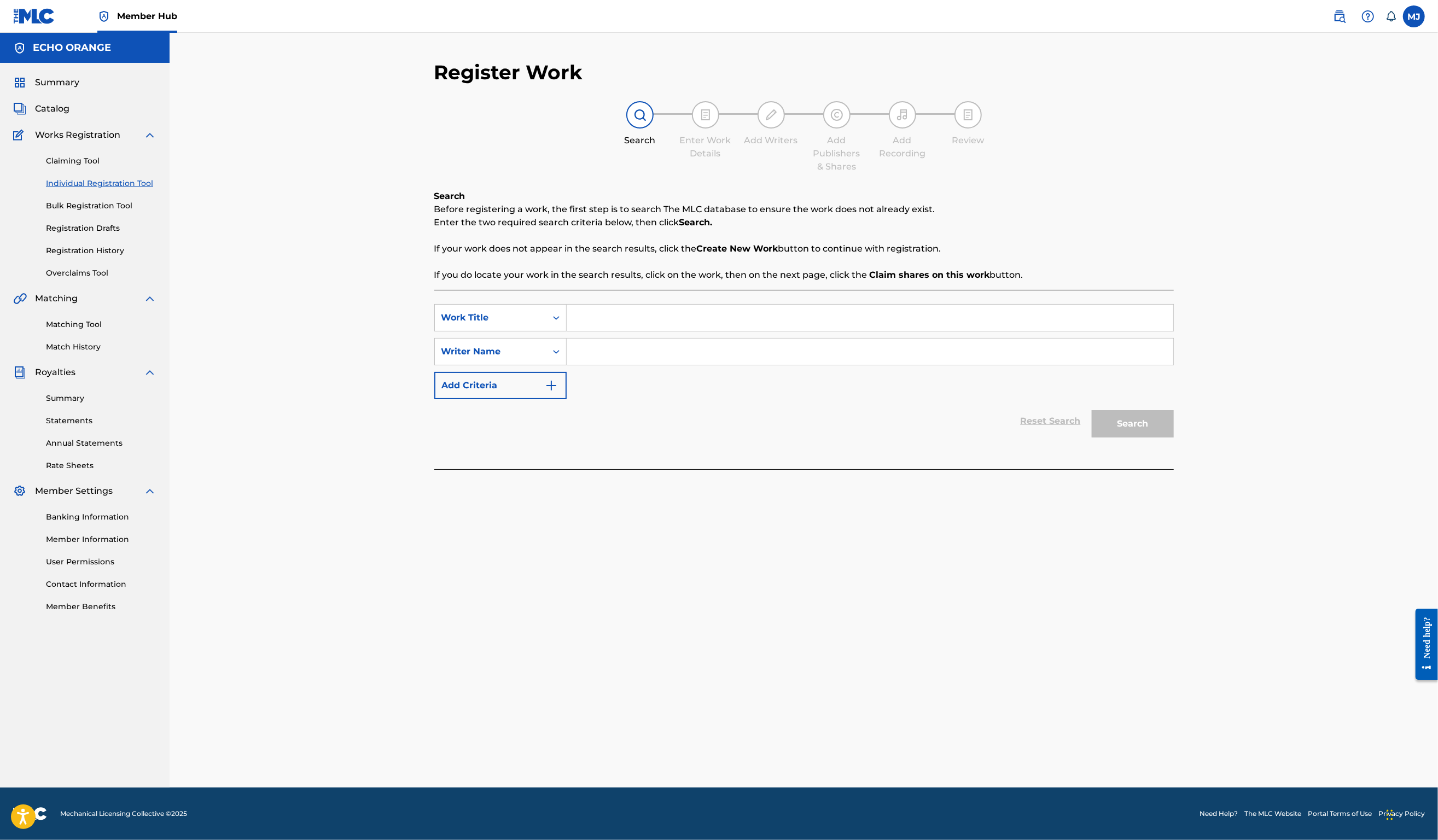
click at [567, 331] on input "Search Form" at bounding box center [870, 317] width 606 height 26
click at [106, 257] on link "Registration History" at bounding box center [101, 250] width 110 height 11
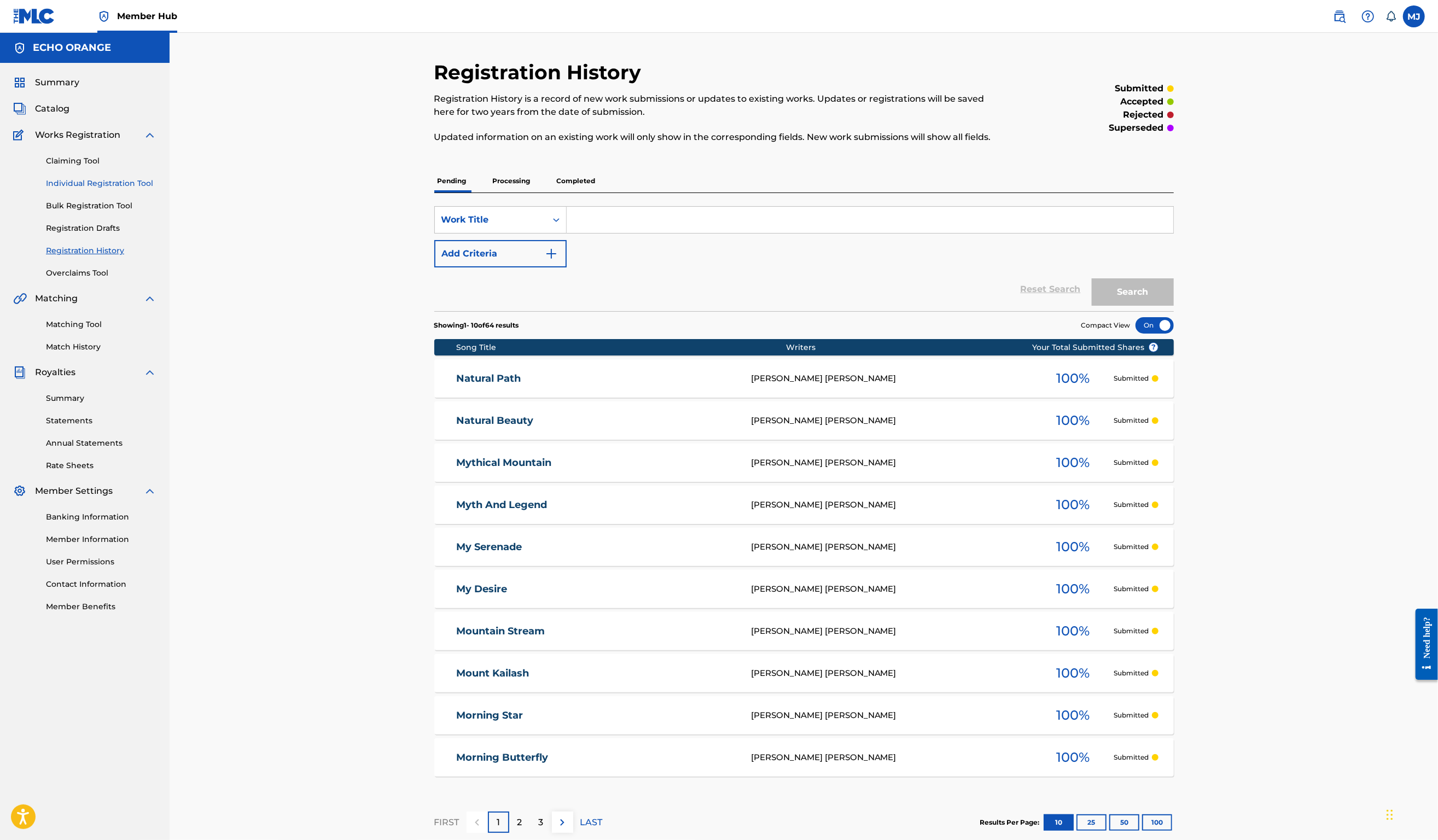
click at [98, 189] on link "Individual Registration Tool" at bounding box center [101, 183] width 110 height 11
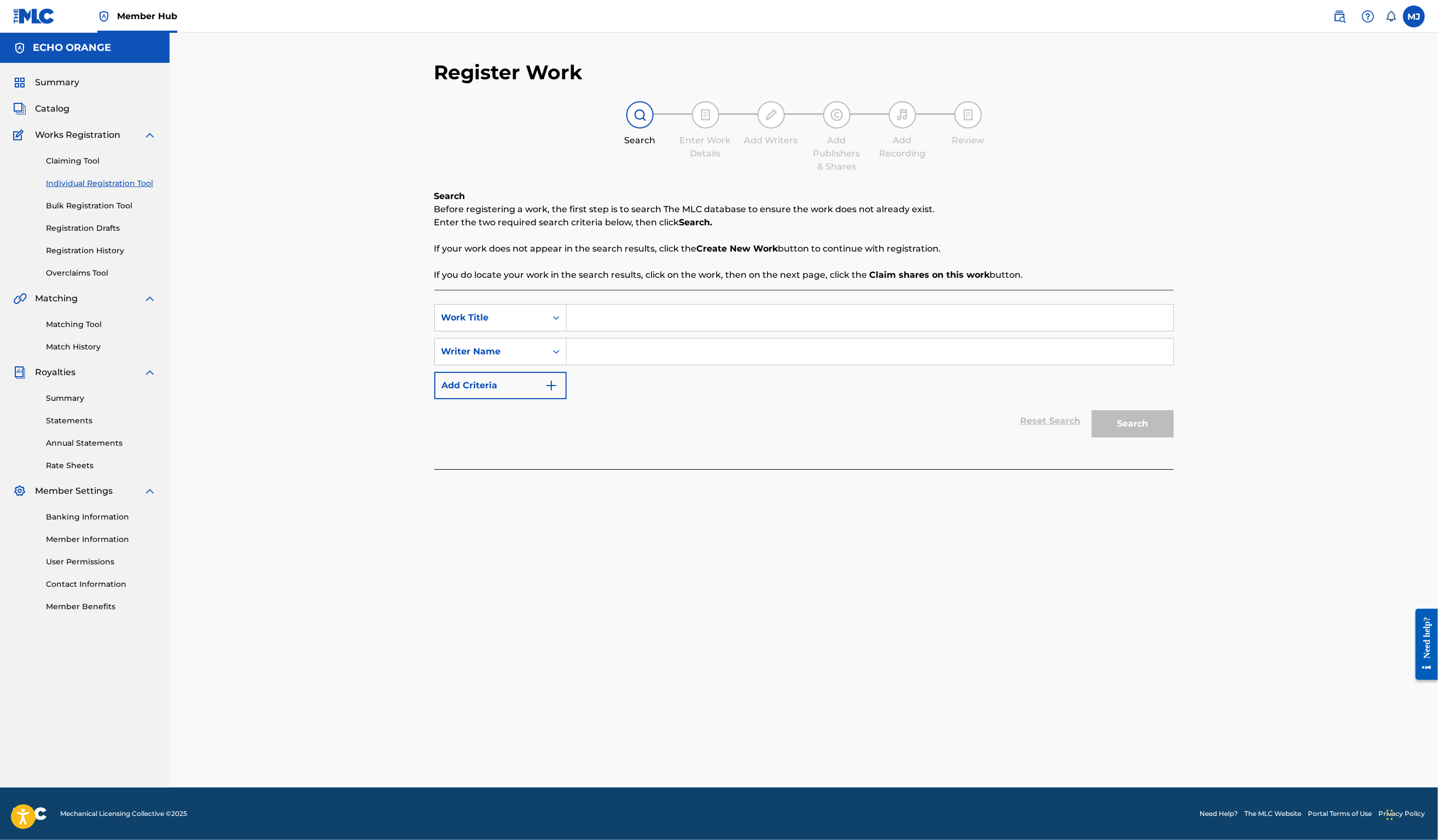
click at [576, 331] on input "Search Form" at bounding box center [870, 317] width 606 height 26
paste input "denis hekimian"
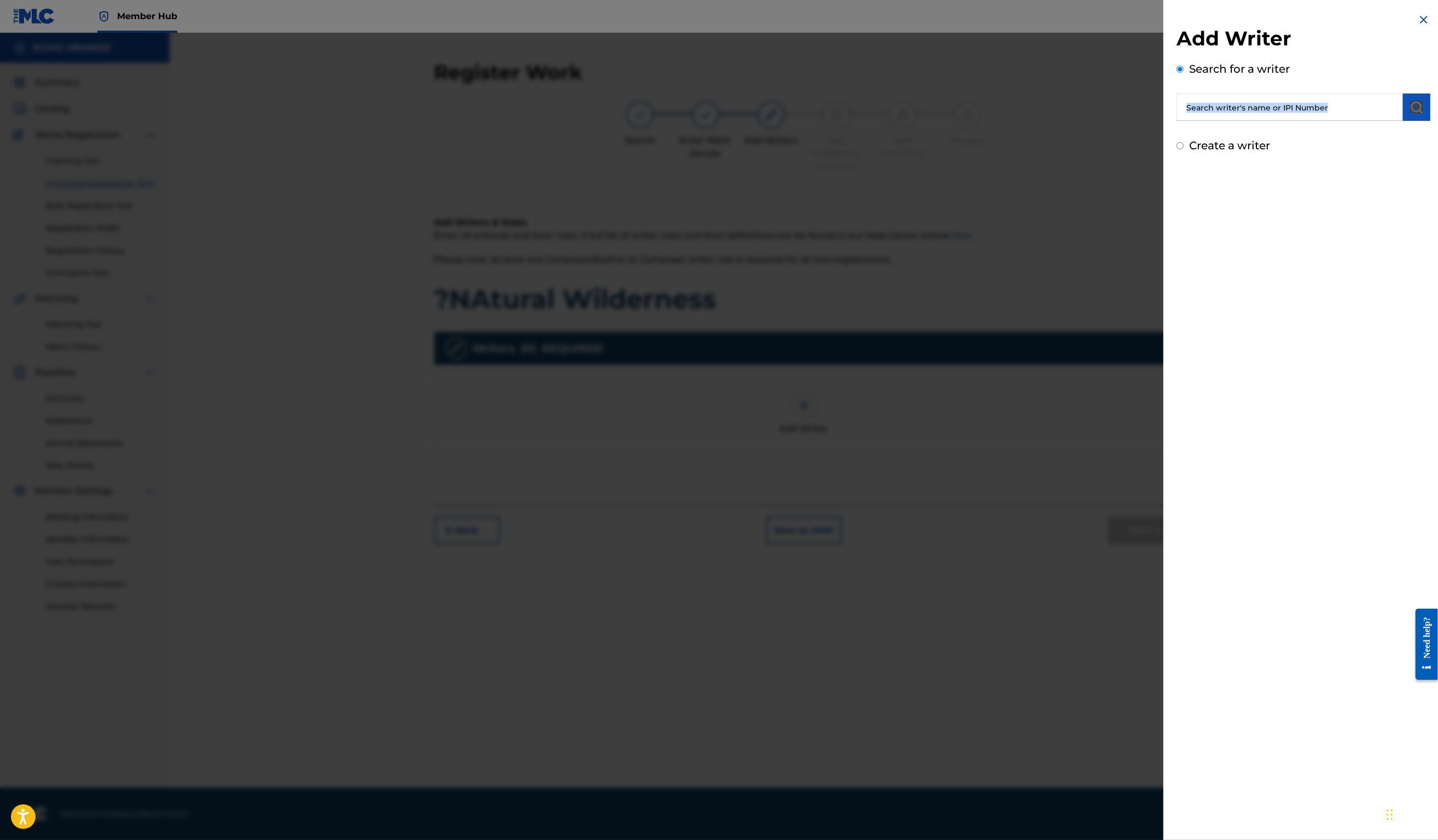
paste input "denis hekimian"
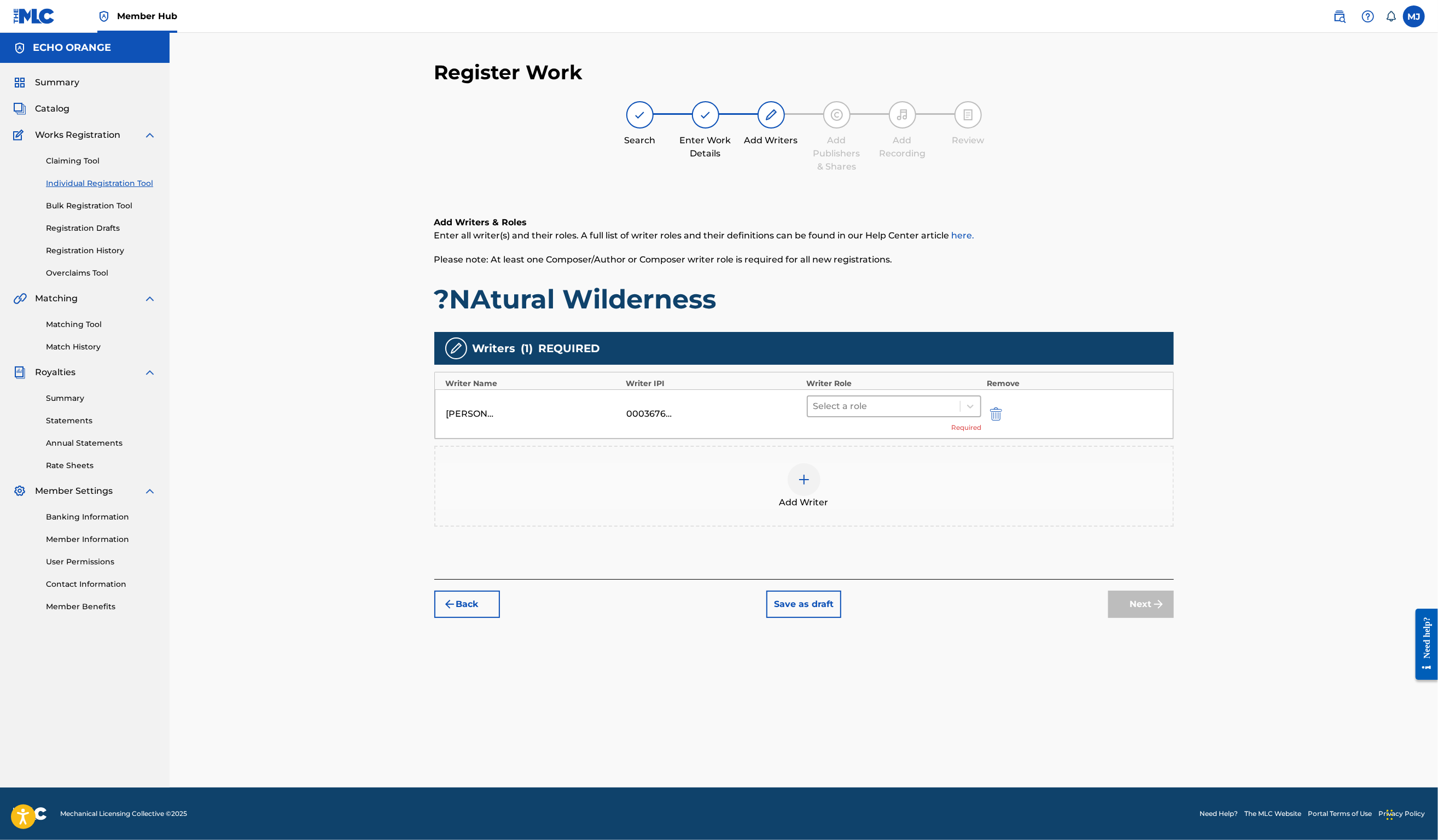
drag, startPoint x: 979, startPoint y: 430, endPoint x: 977, endPoint y: 451, distance: 21.1
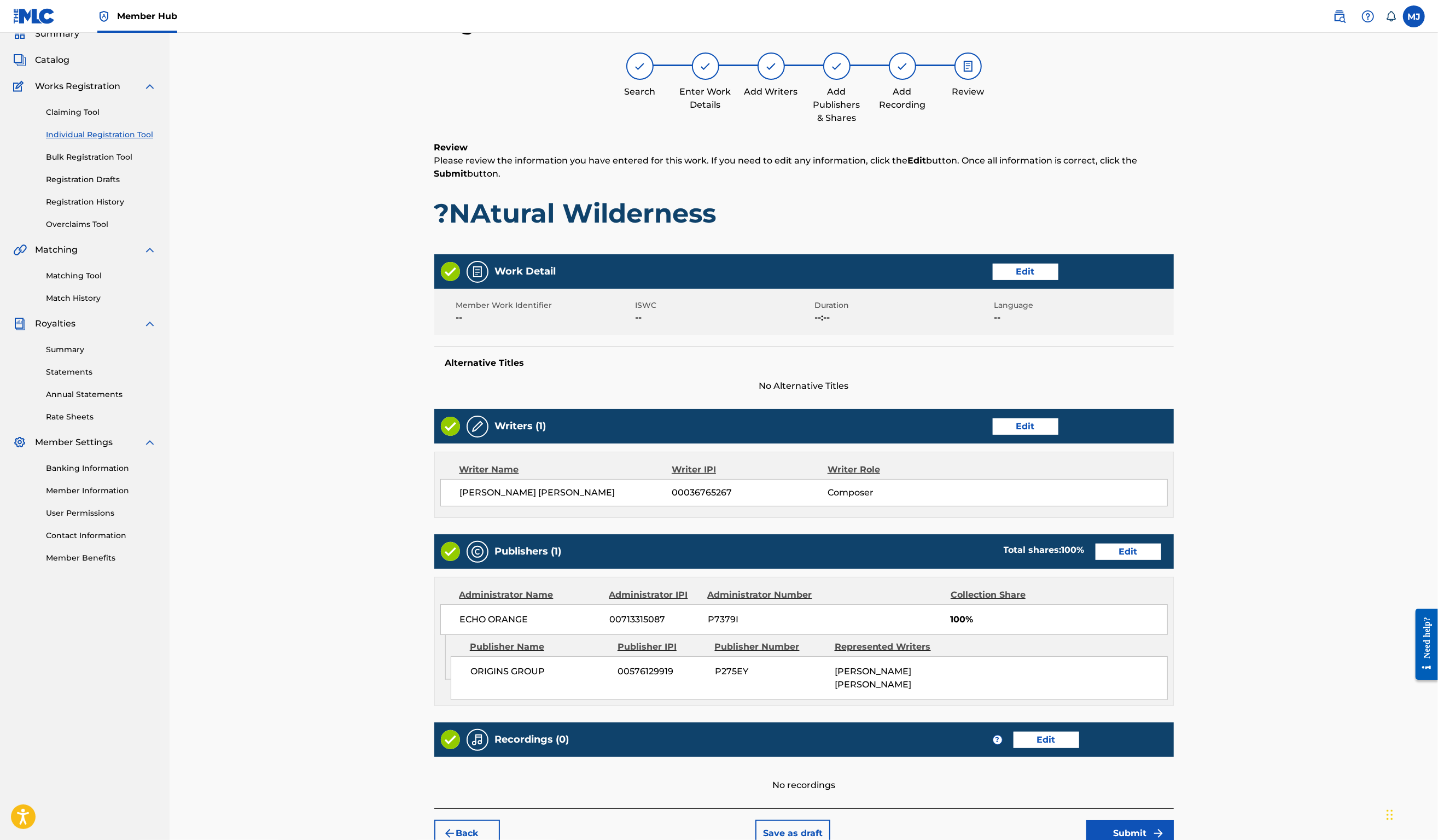
scroll to position [211, 0]
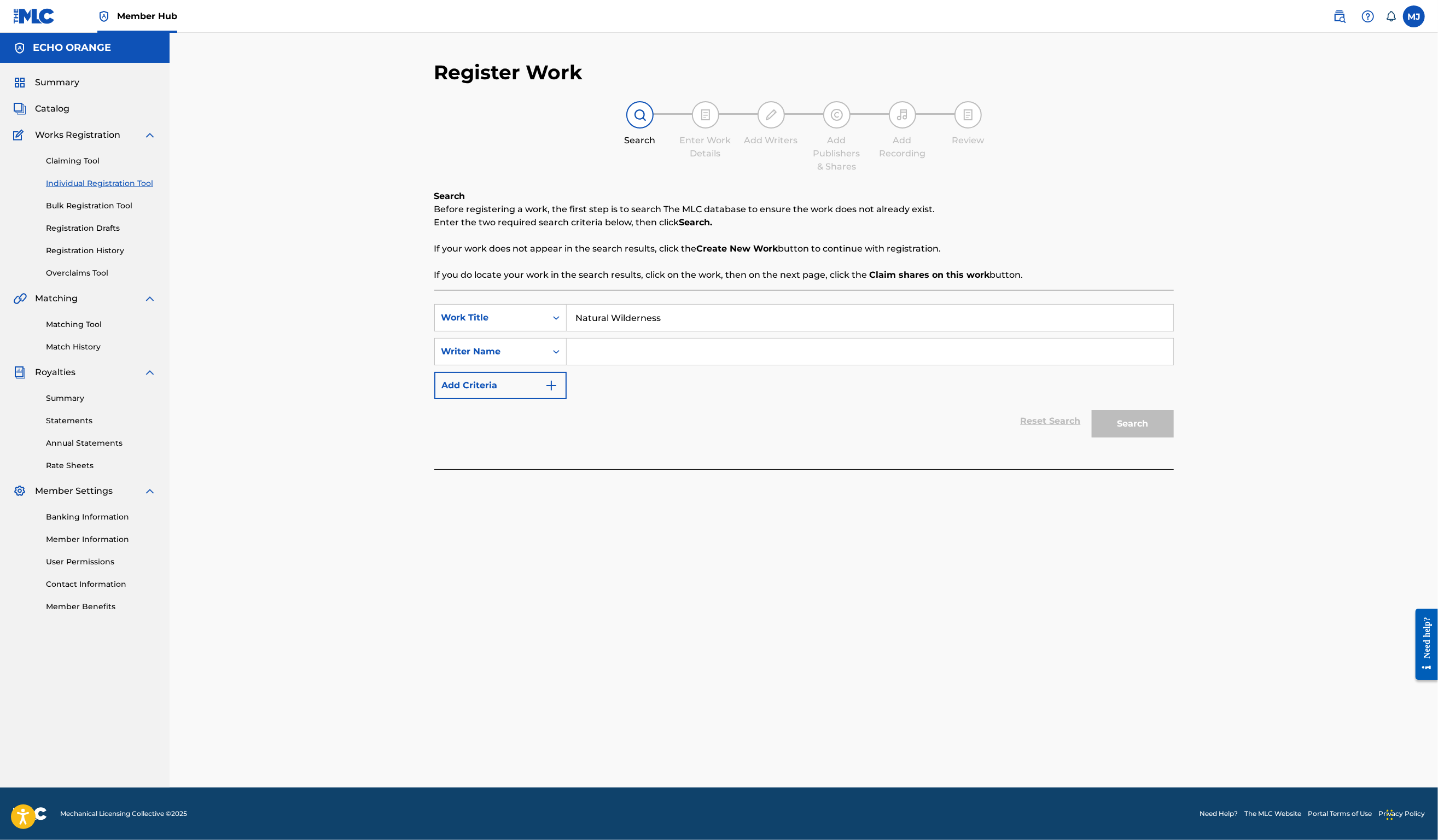
paste input "denis hekimian"
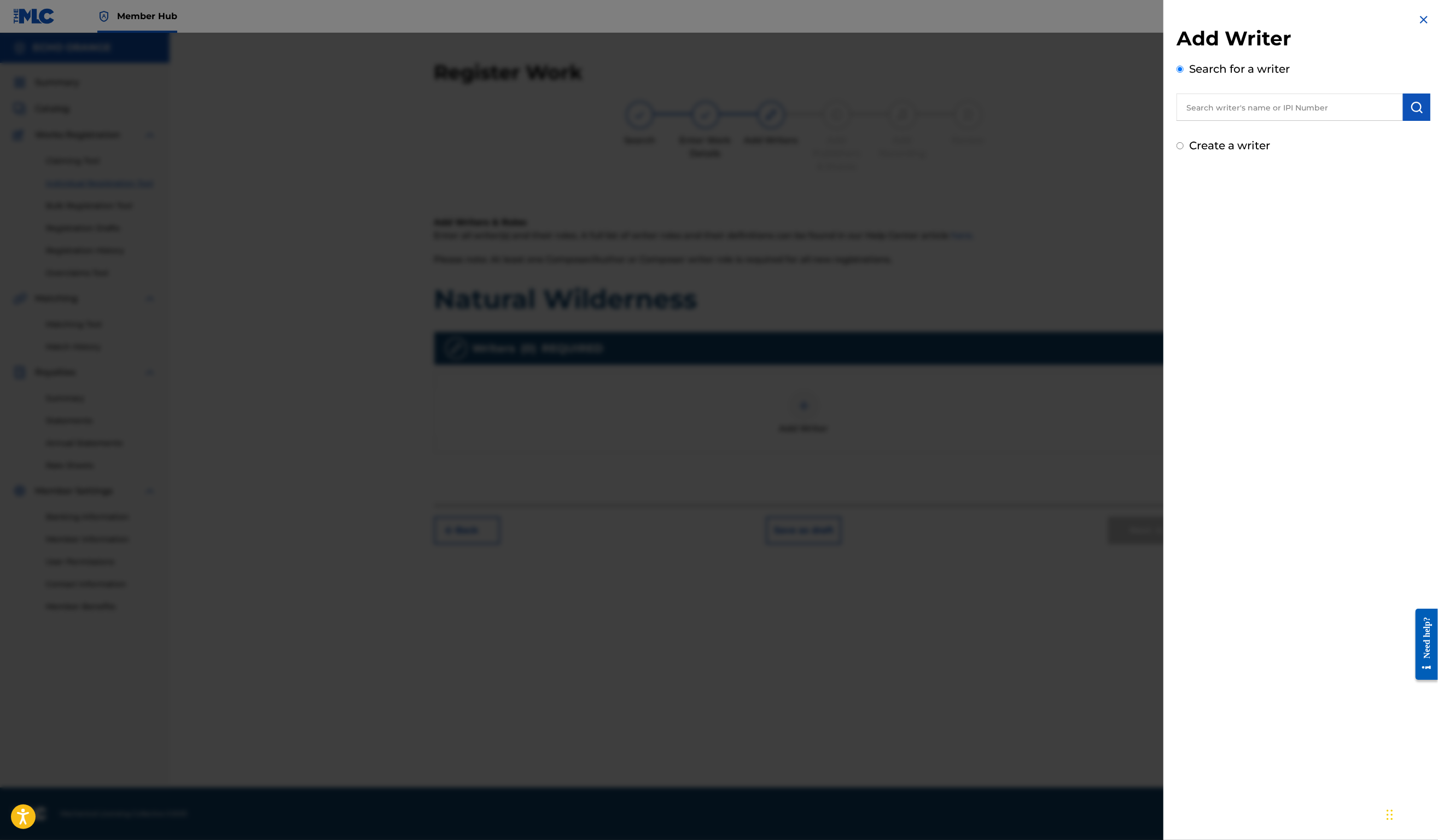
paste input "denis hekimian"
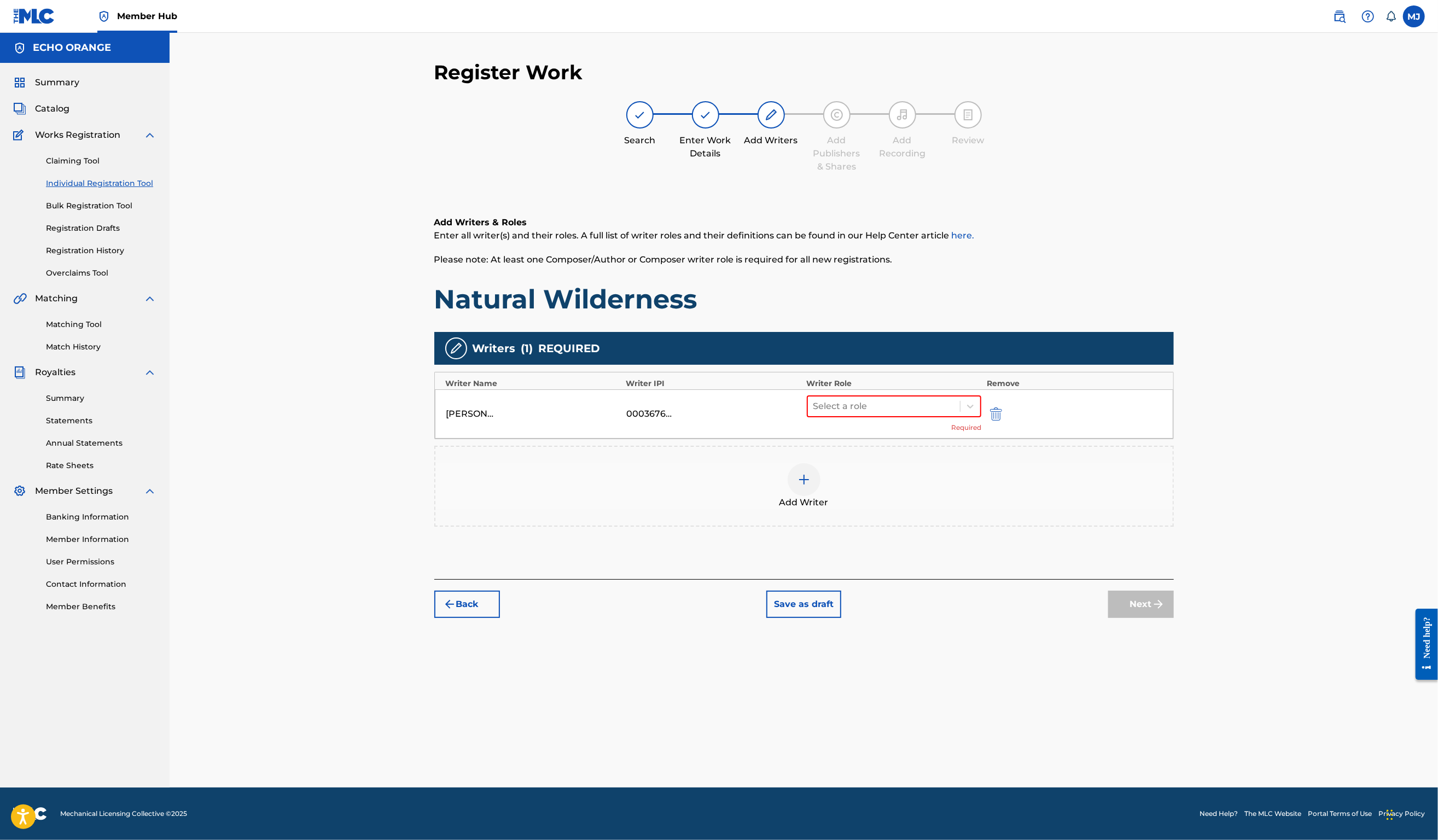
drag, startPoint x: 1009, startPoint y: 432, endPoint x: 958, endPoint y: 467, distance: 61.9
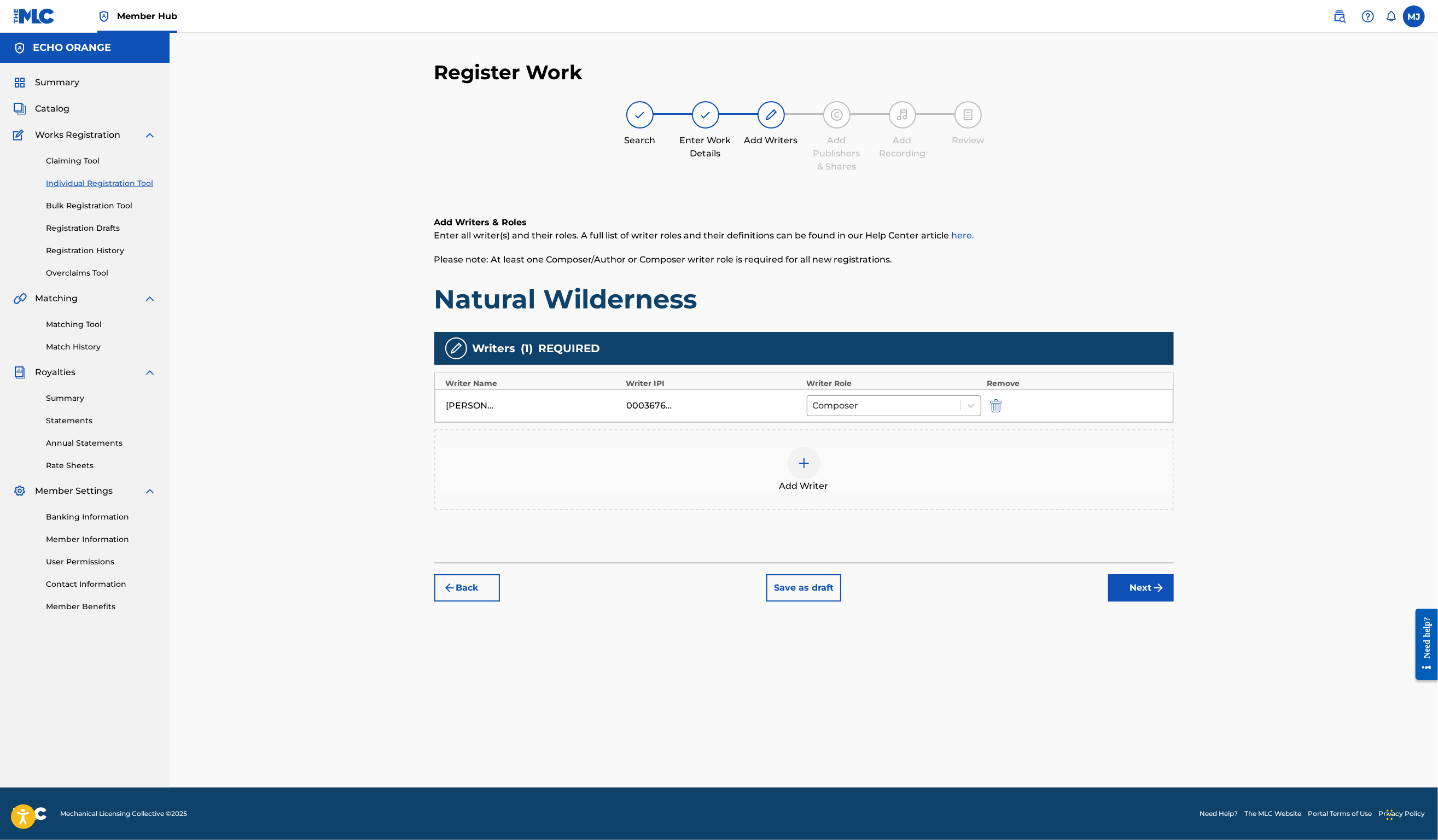
drag, startPoint x: 1222, startPoint y: 663, endPoint x: 1218, endPoint y: 657, distance: 7.2
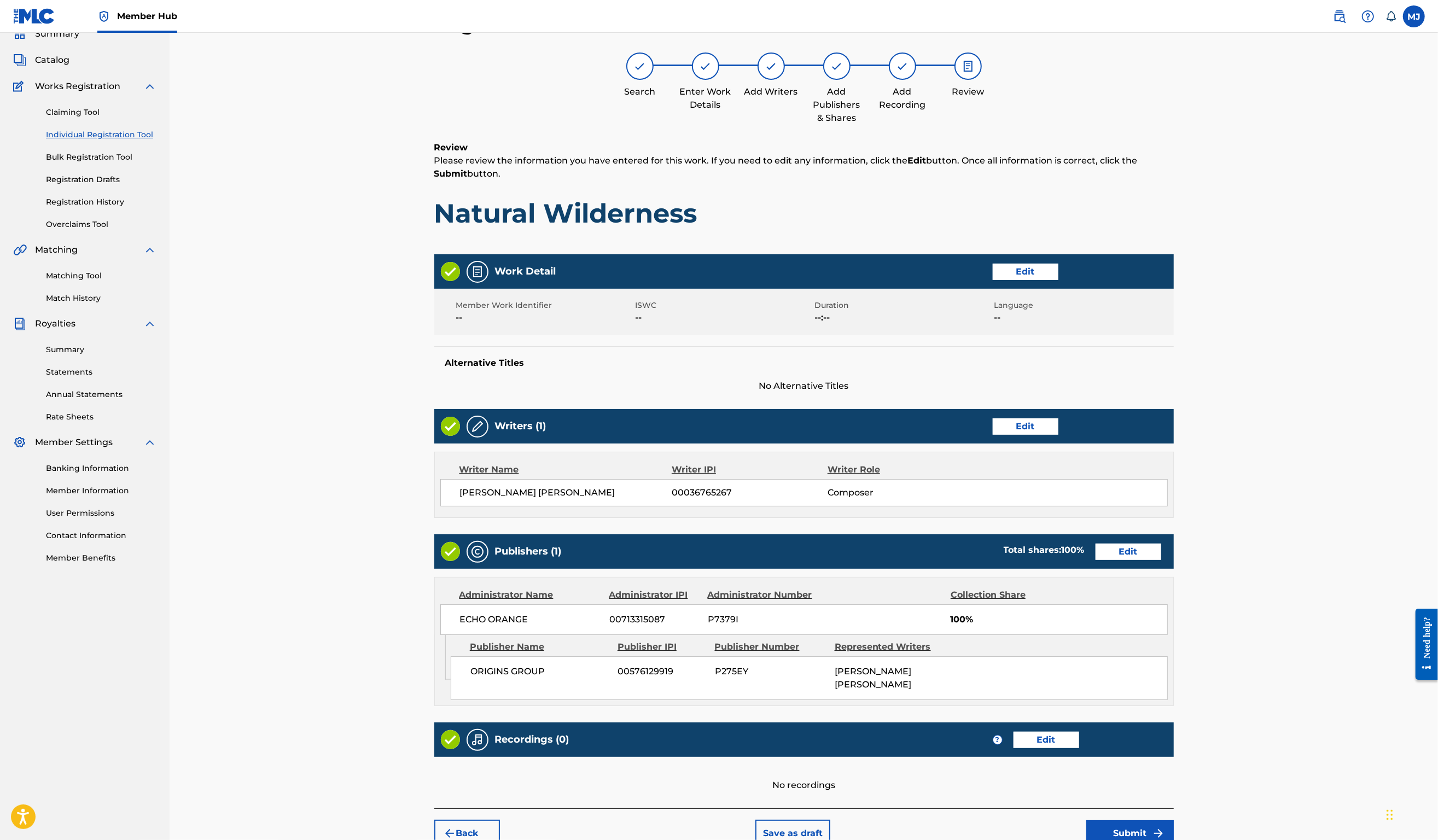
scroll to position [211, 0]
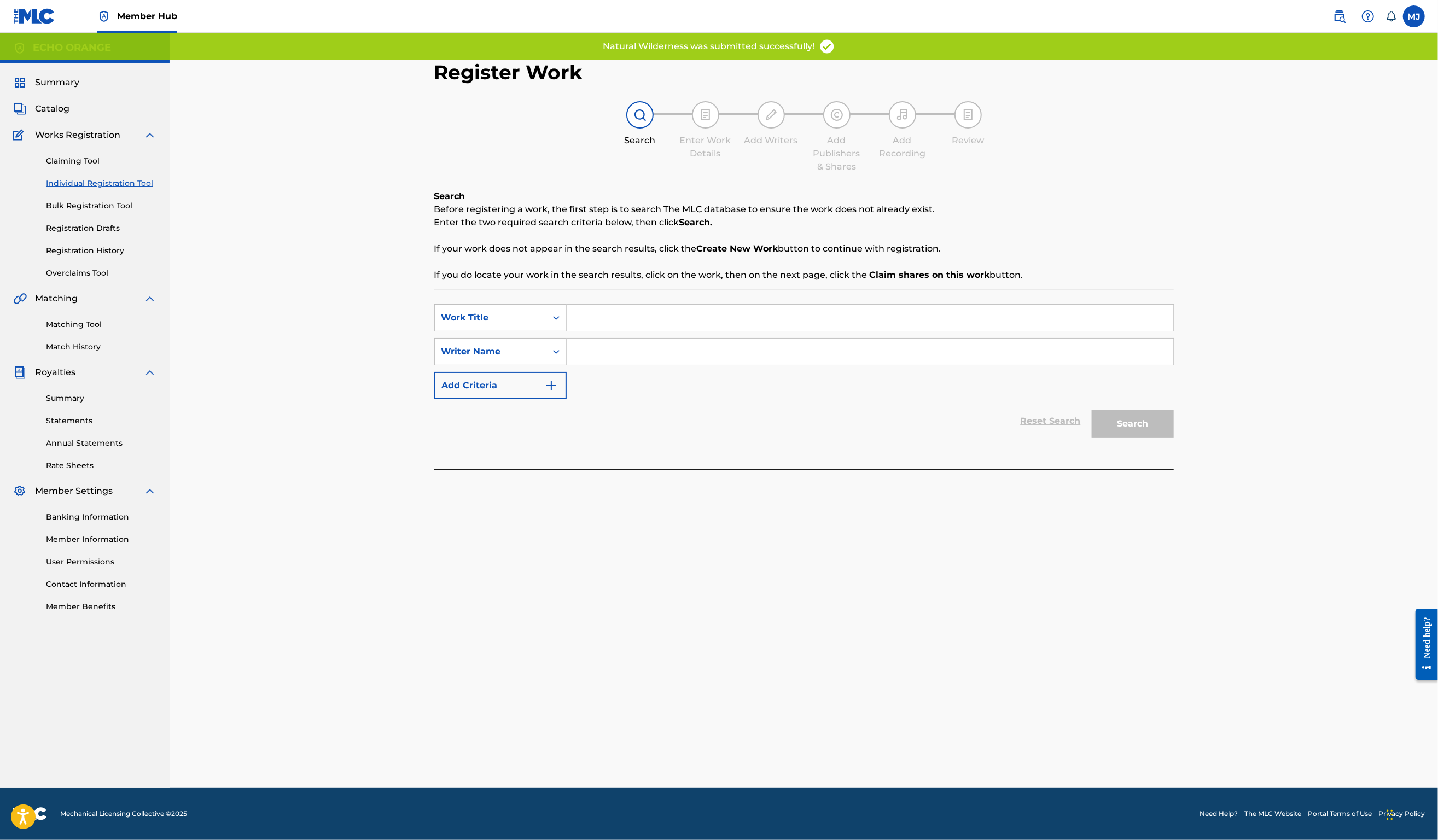
drag, startPoint x: 543, startPoint y: 337, endPoint x: 553, endPoint y: 340, distance: 10.4
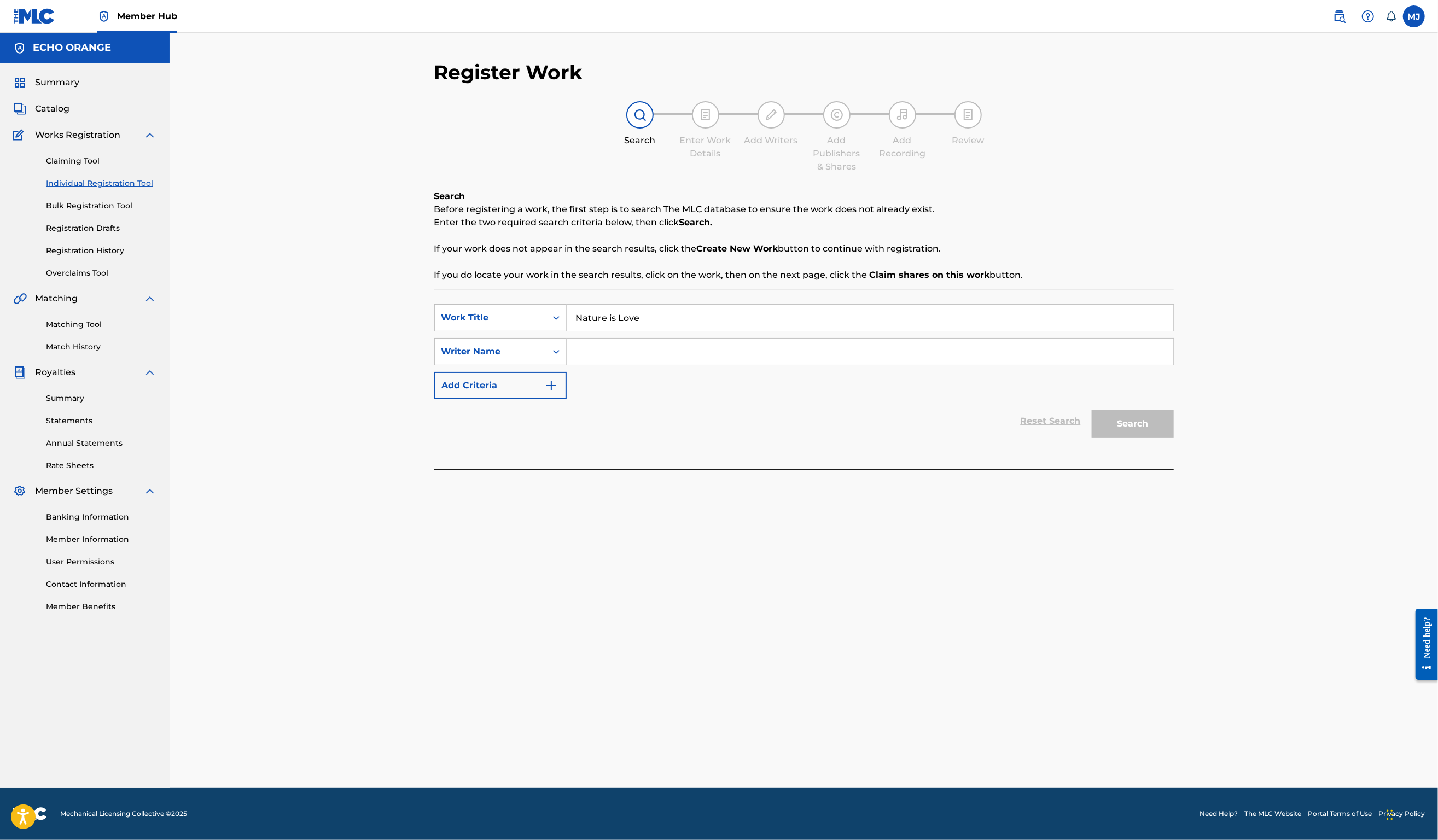
paste input "Search Form"
paste input "denis hekimian"
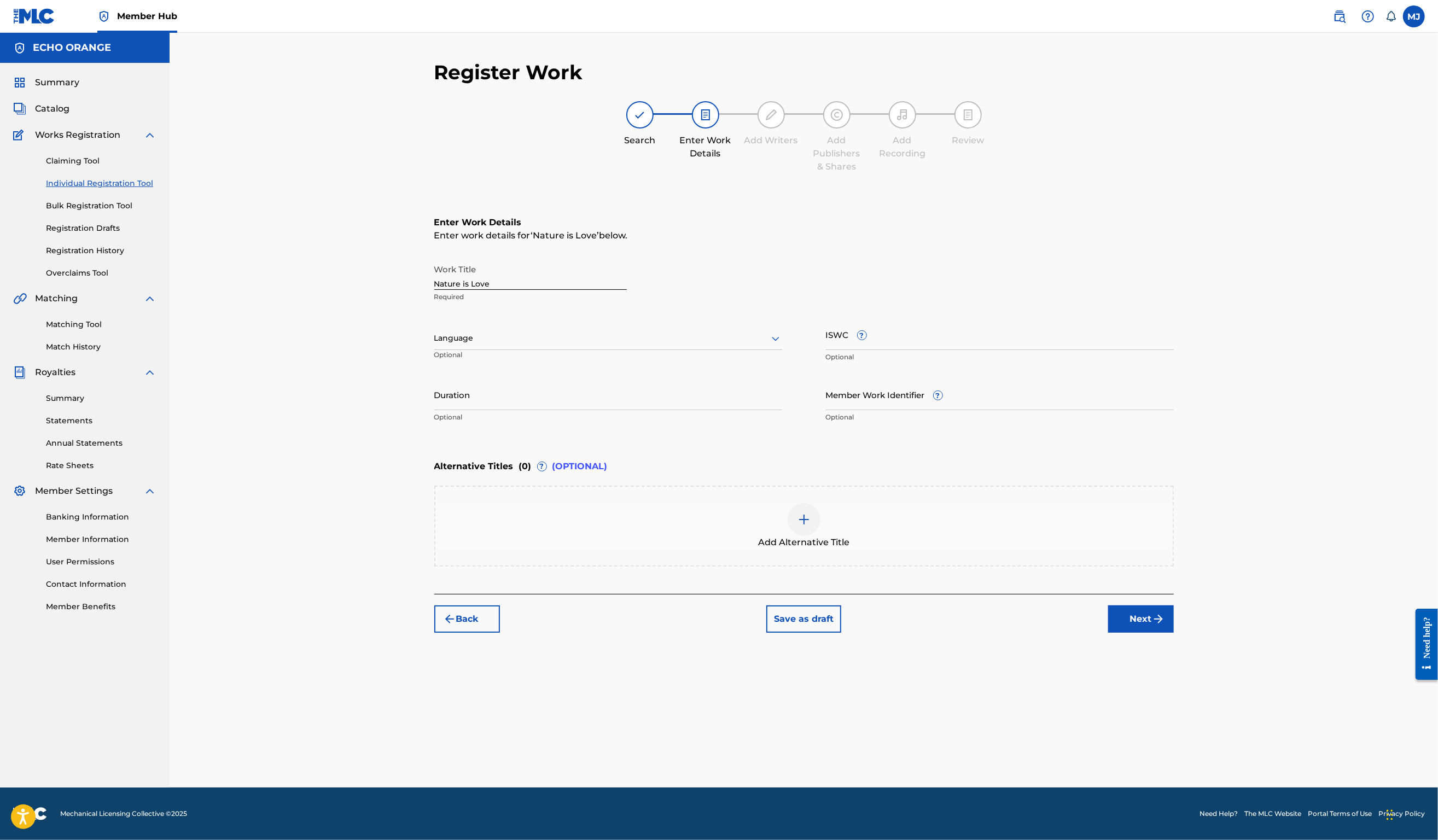
drag, startPoint x: 1237, startPoint y: 698, endPoint x: 1230, endPoint y: 685, distance: 14.8
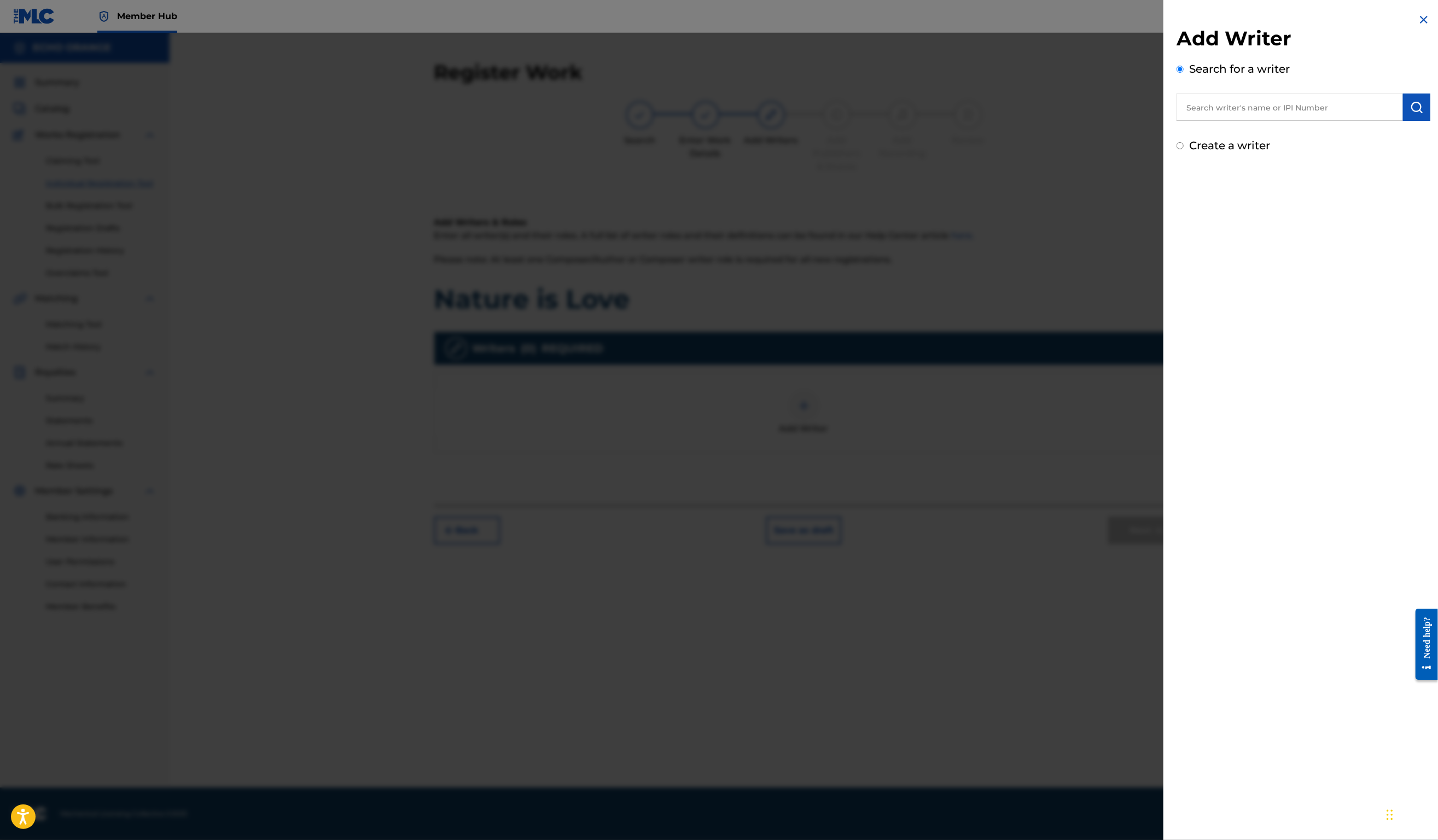
paste input "denis hekimian"
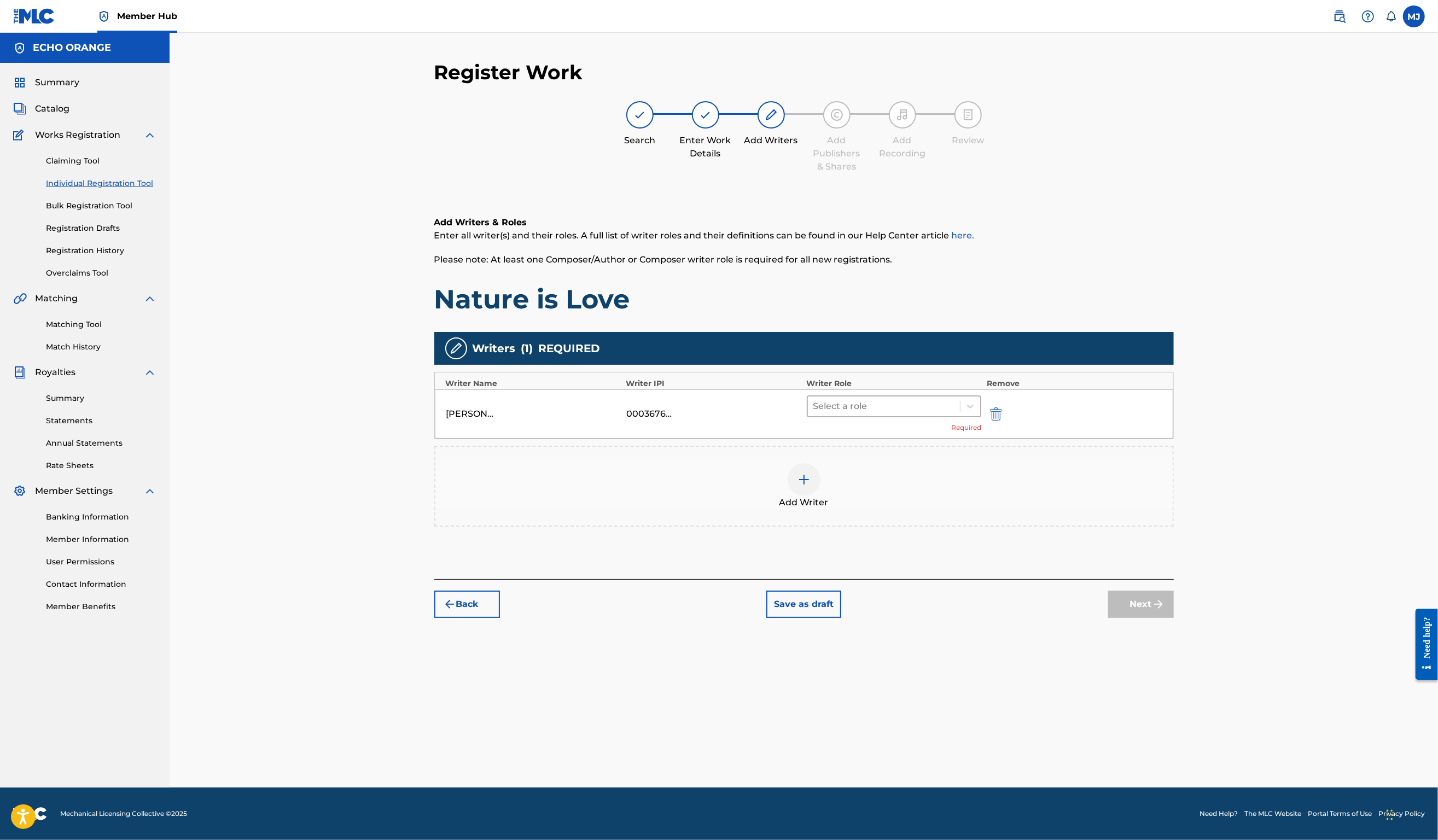
drag, startPoint x: 949, startPoint y: 435, endPoint x: 928, endPoint y: 455, distance: 29.0
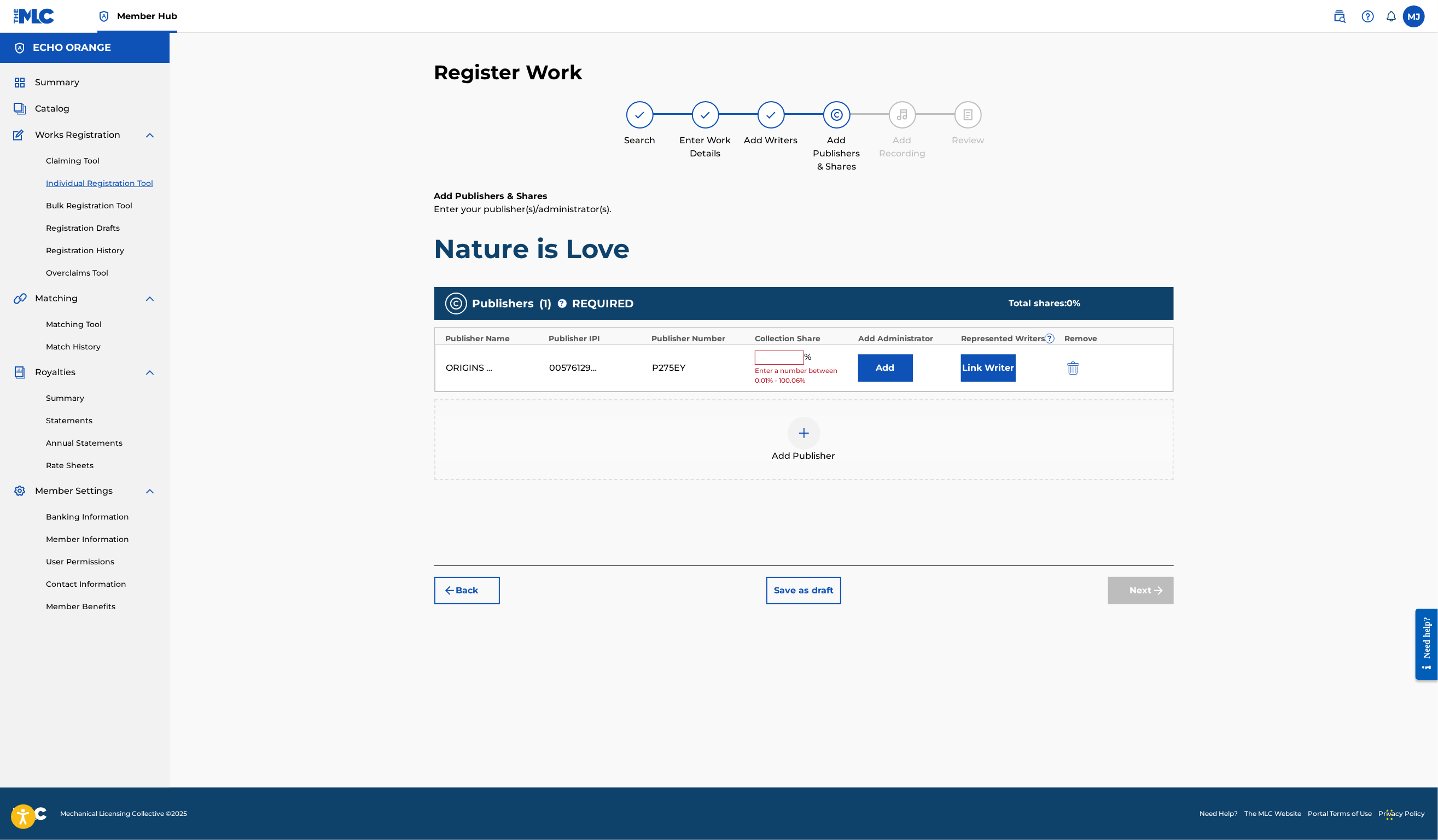
drag, startPoint x: 854, startPoint y: 412, endPoint x: 881, endPoint y: 411, distance: 27.0
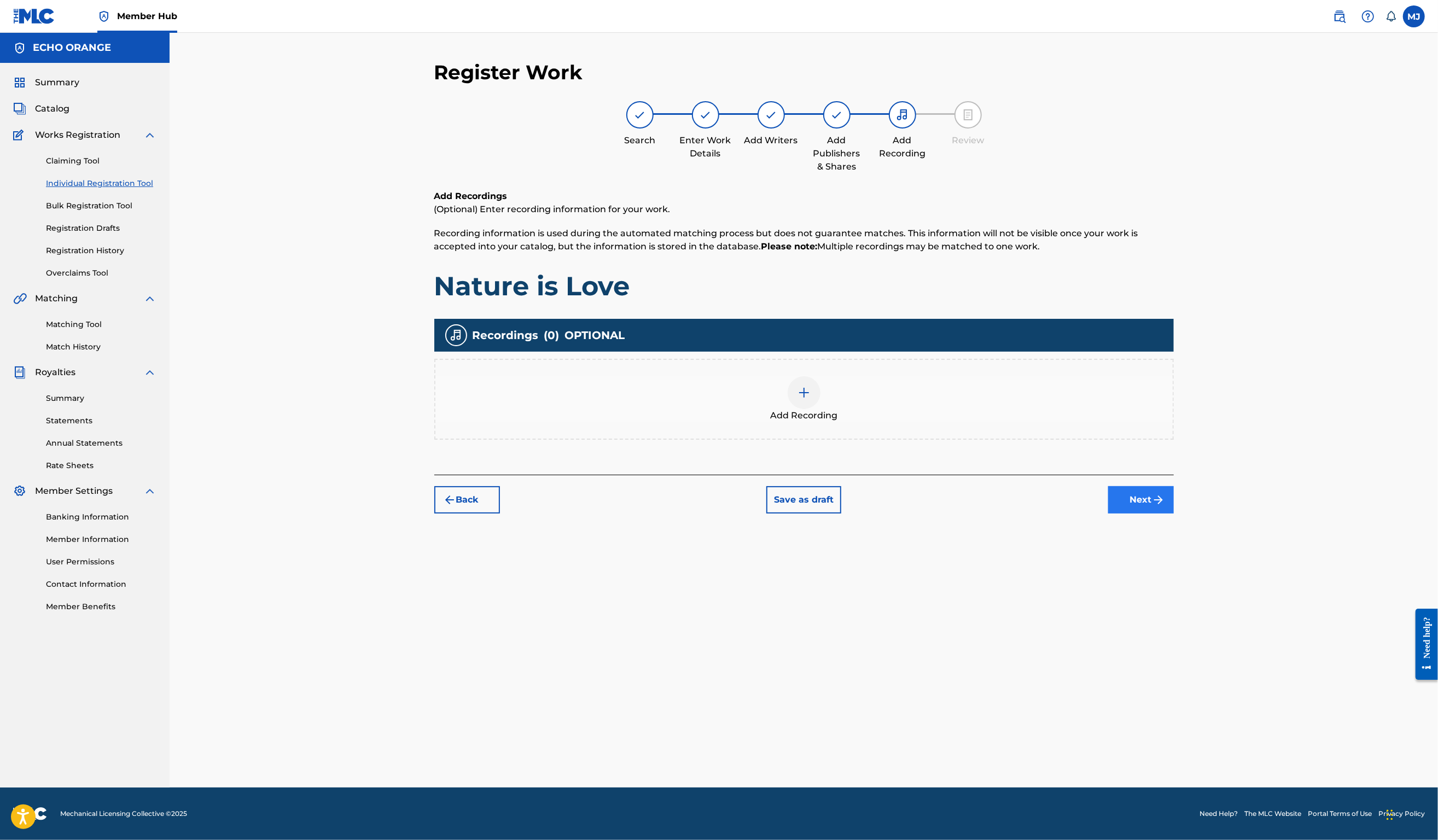
drag, startPoint x: 1251, startPoint y: 530, endPoint x: 1243, endPoint y: 549, distance: 20.6
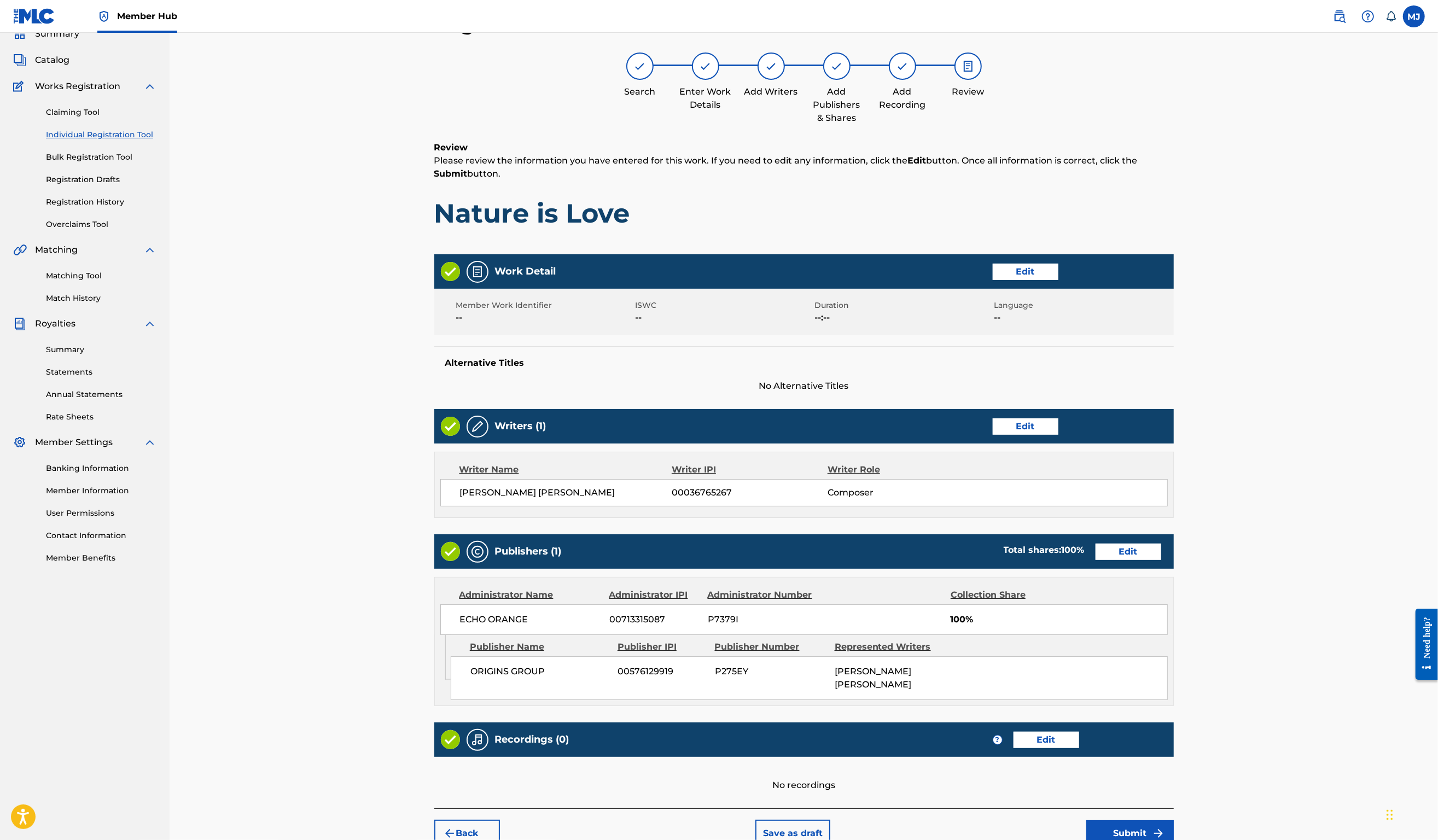
scroll to position [211, 0]
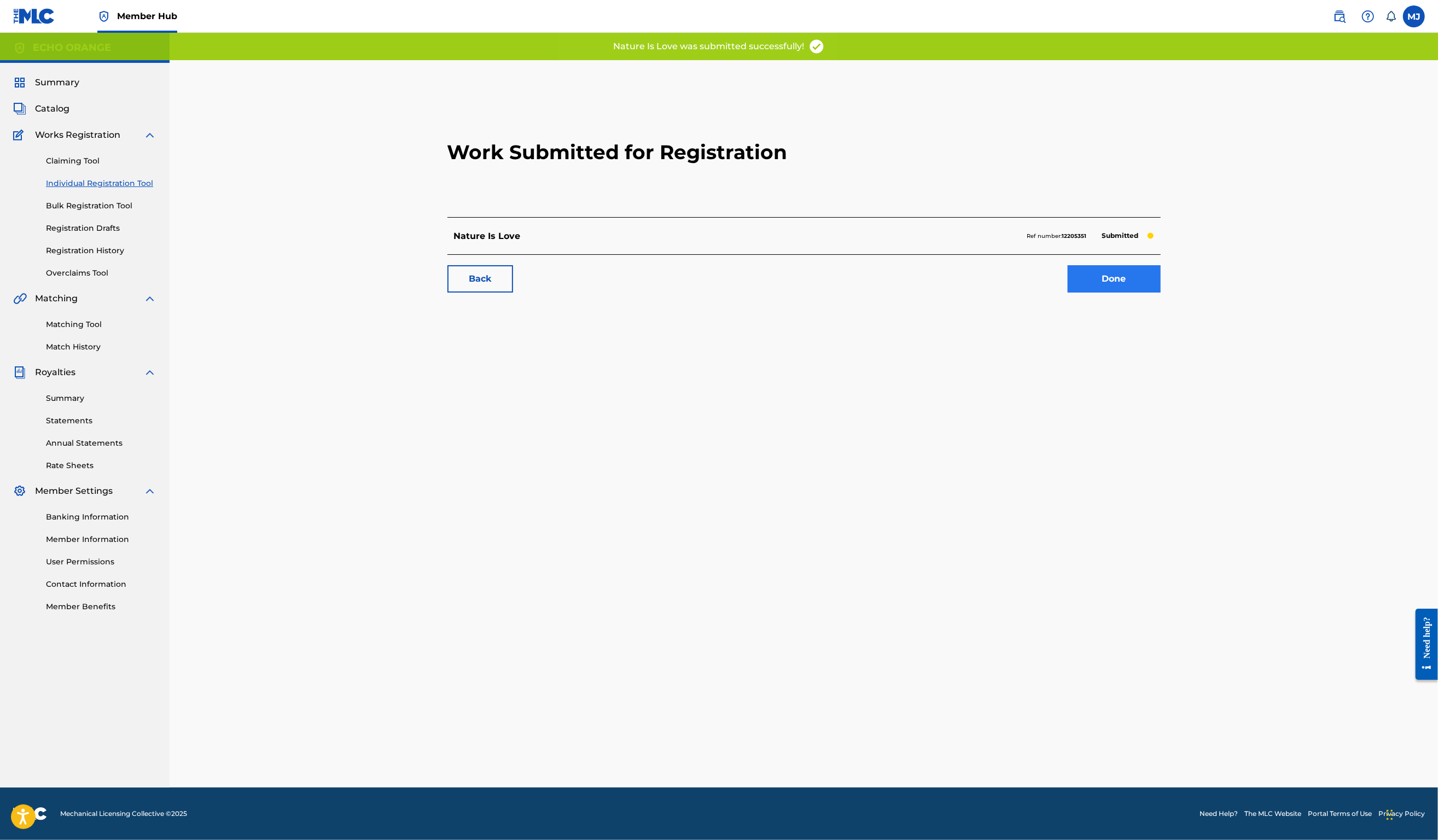
drag, startPoint x: 1214, startPoint y: 317, endPoint x: 1225, endPoint y: 320, distance: 11.4
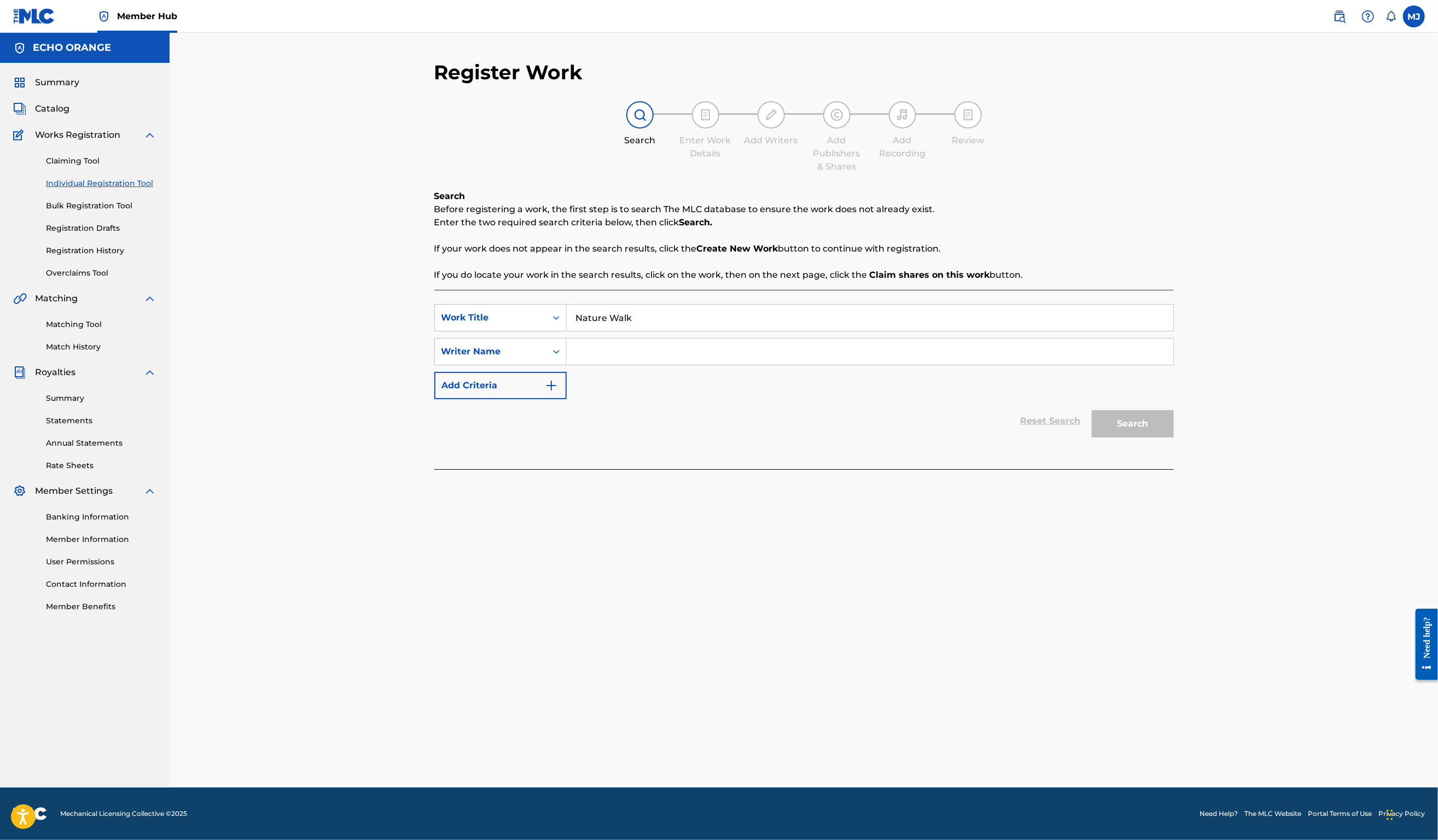
paste input "denis hekimian"
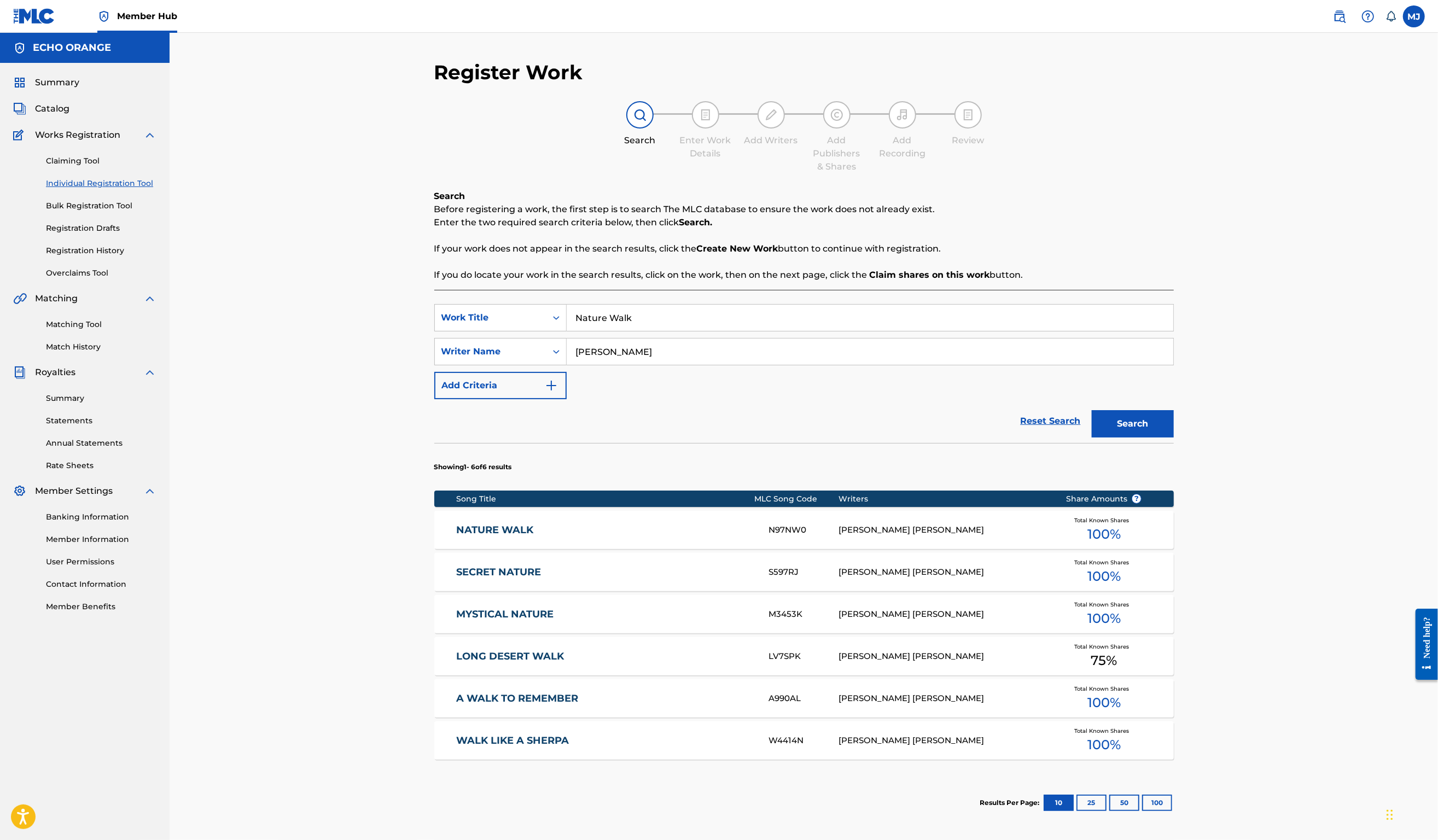
scroll to position [10, 0]
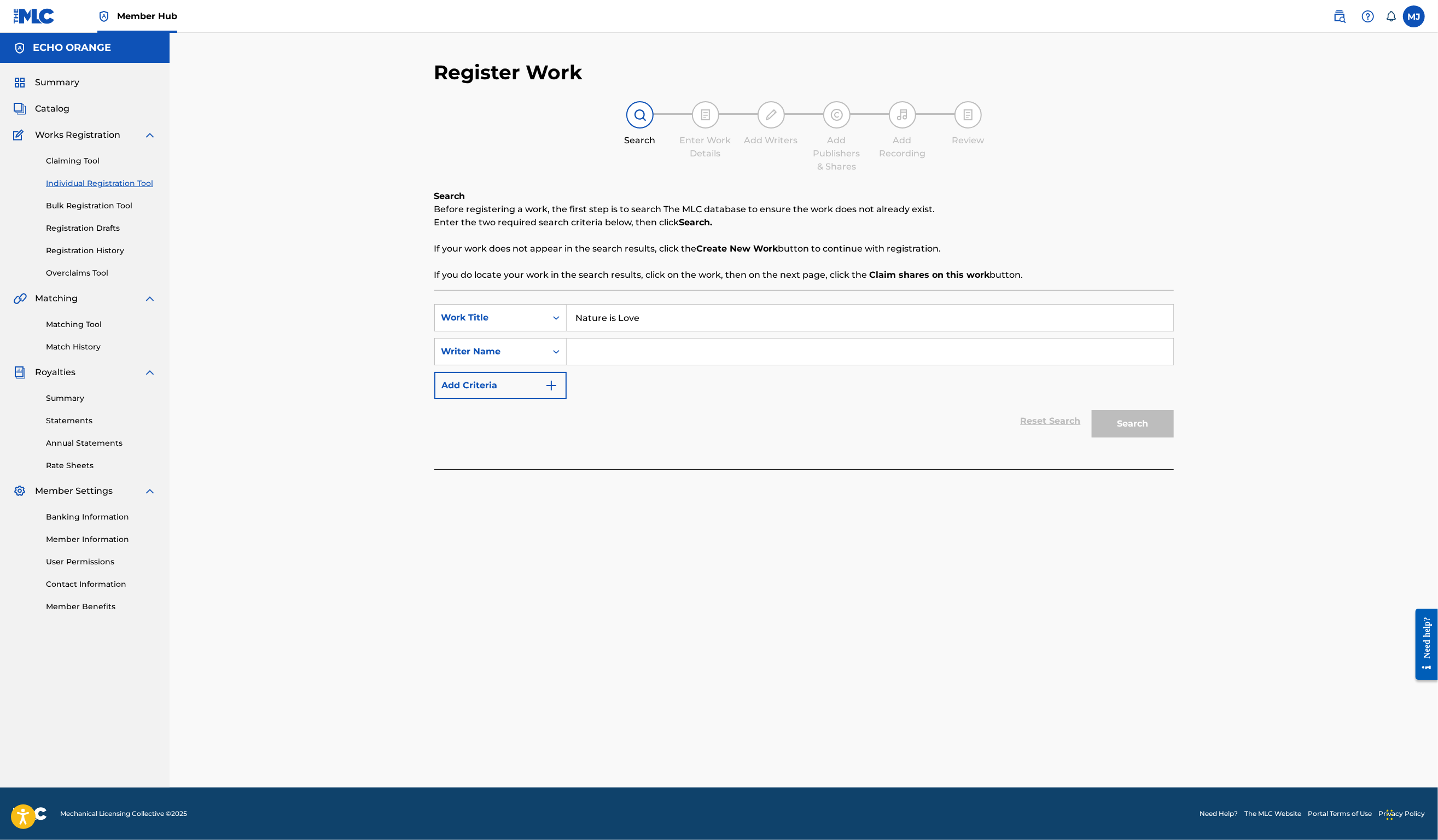
paste input "denis hekimian"
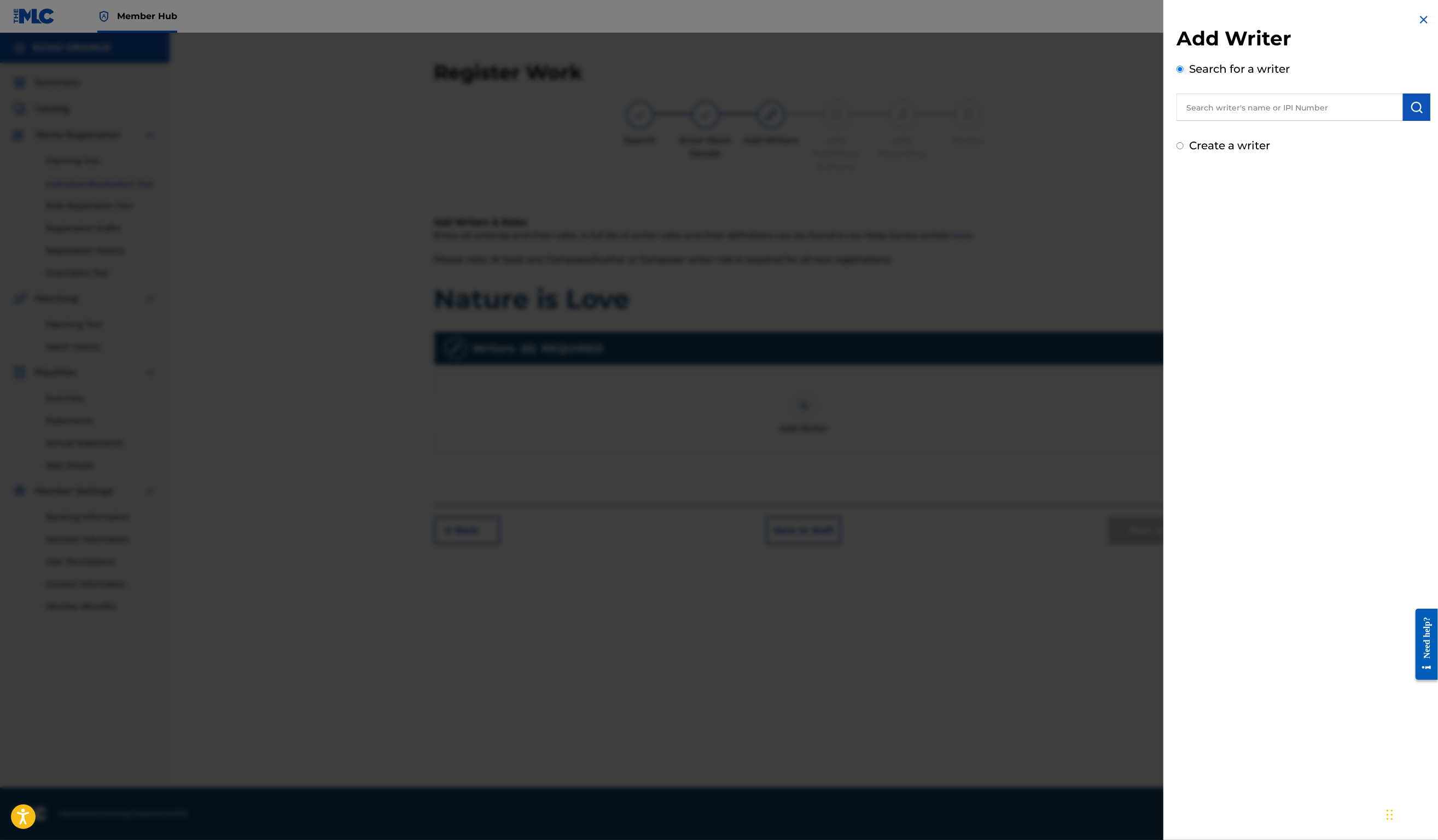
paste input "denis hekimian"
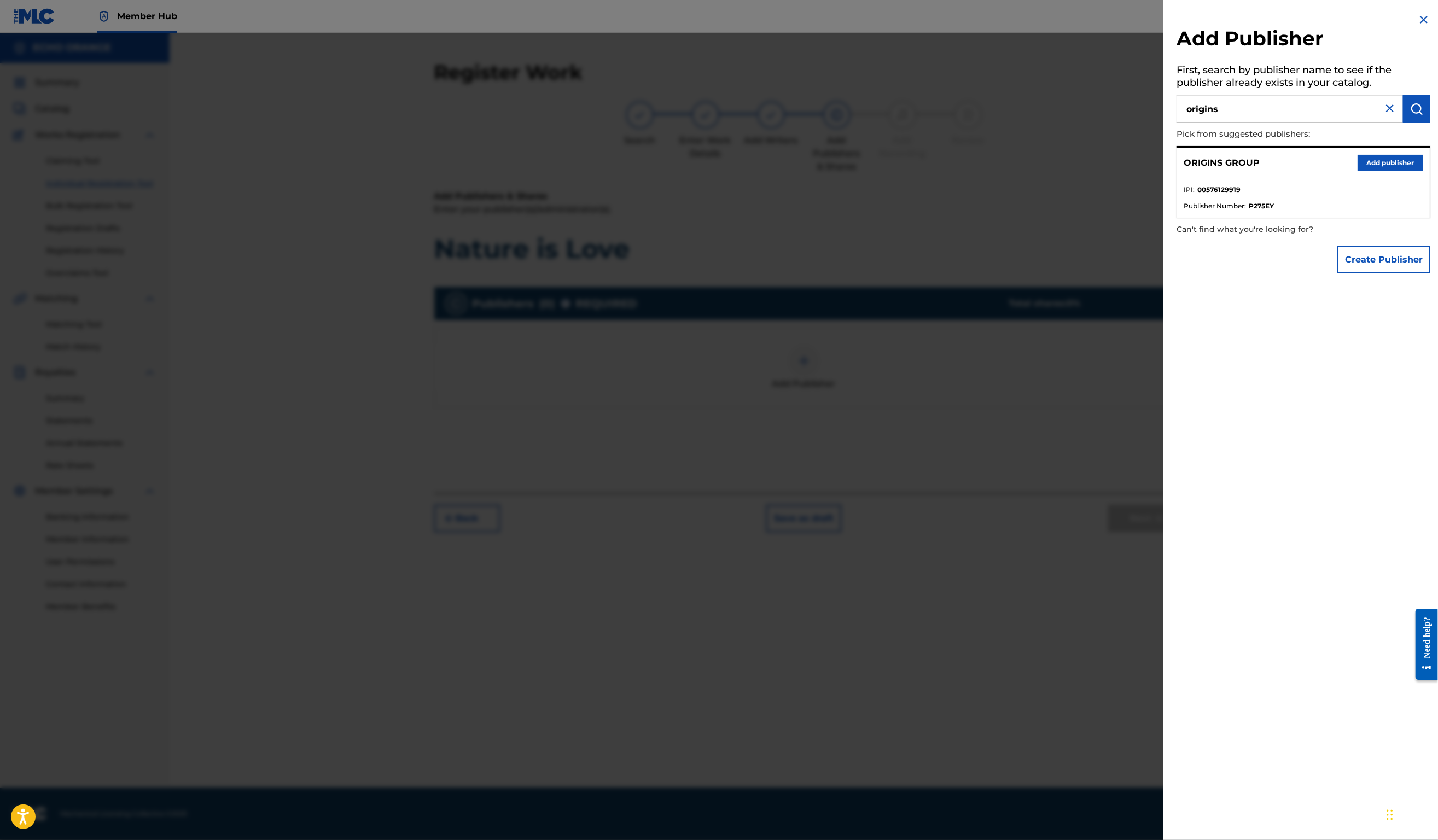
drag, startPoint x: 1392, startPoint y: 174, endPoint x: 1390, endPoint y: 182, distance: 8.2
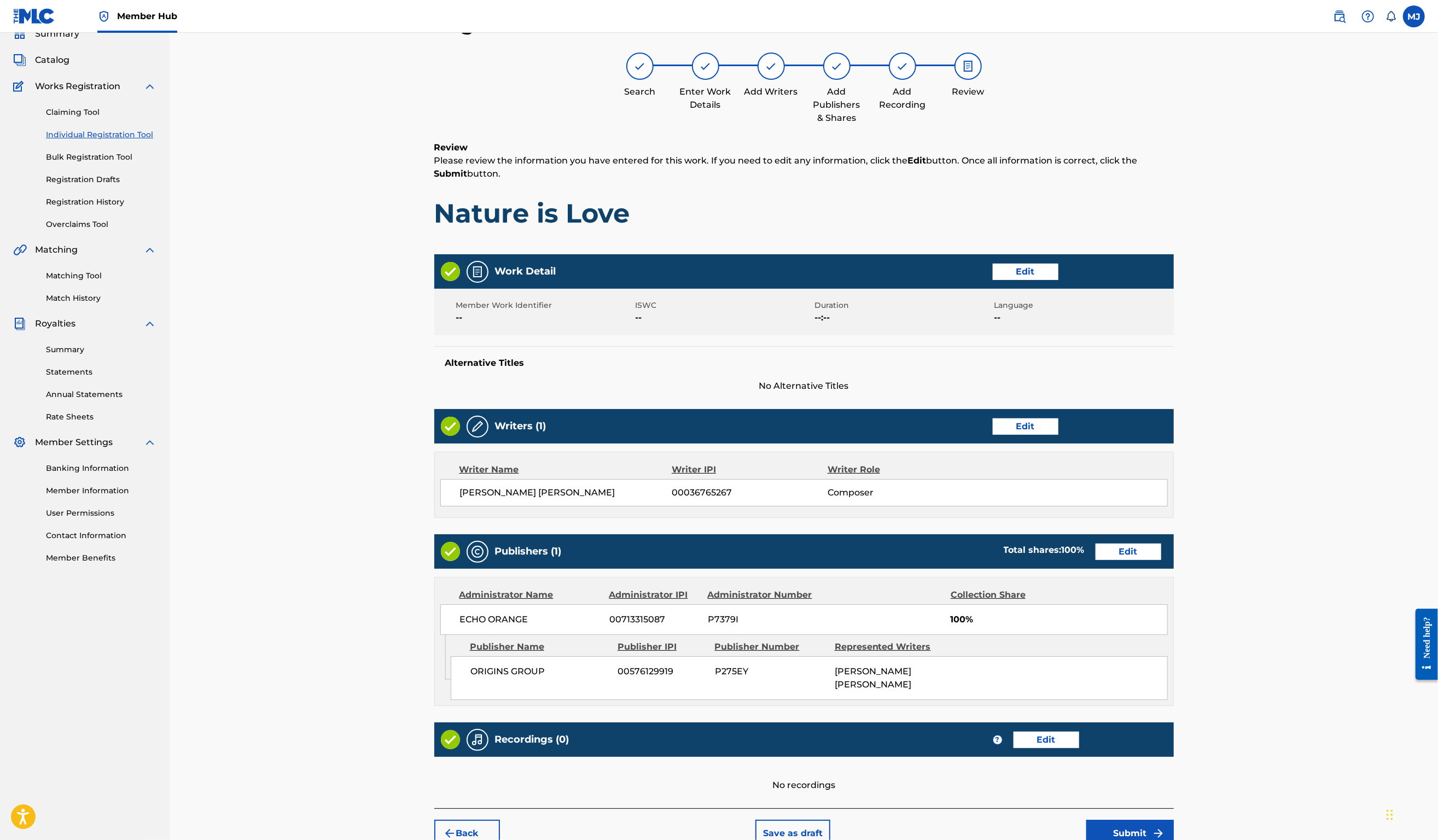
scroll to position [211, 0]
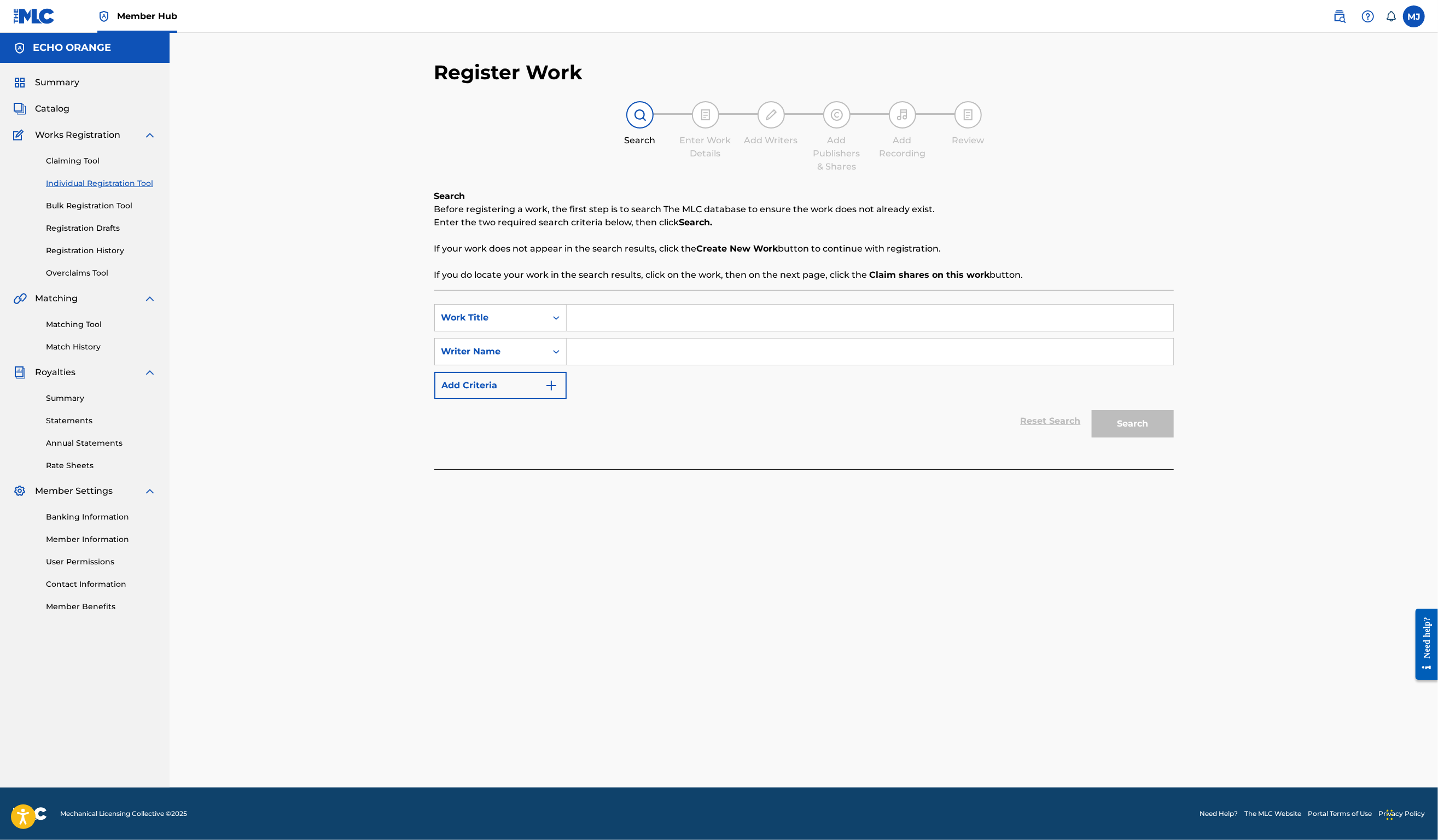
drag, startPoint x: 90, startPoint y: 273, endPoint x: 90, endPoint y: 280, distance: 7.0
paste input "denis hekimian"
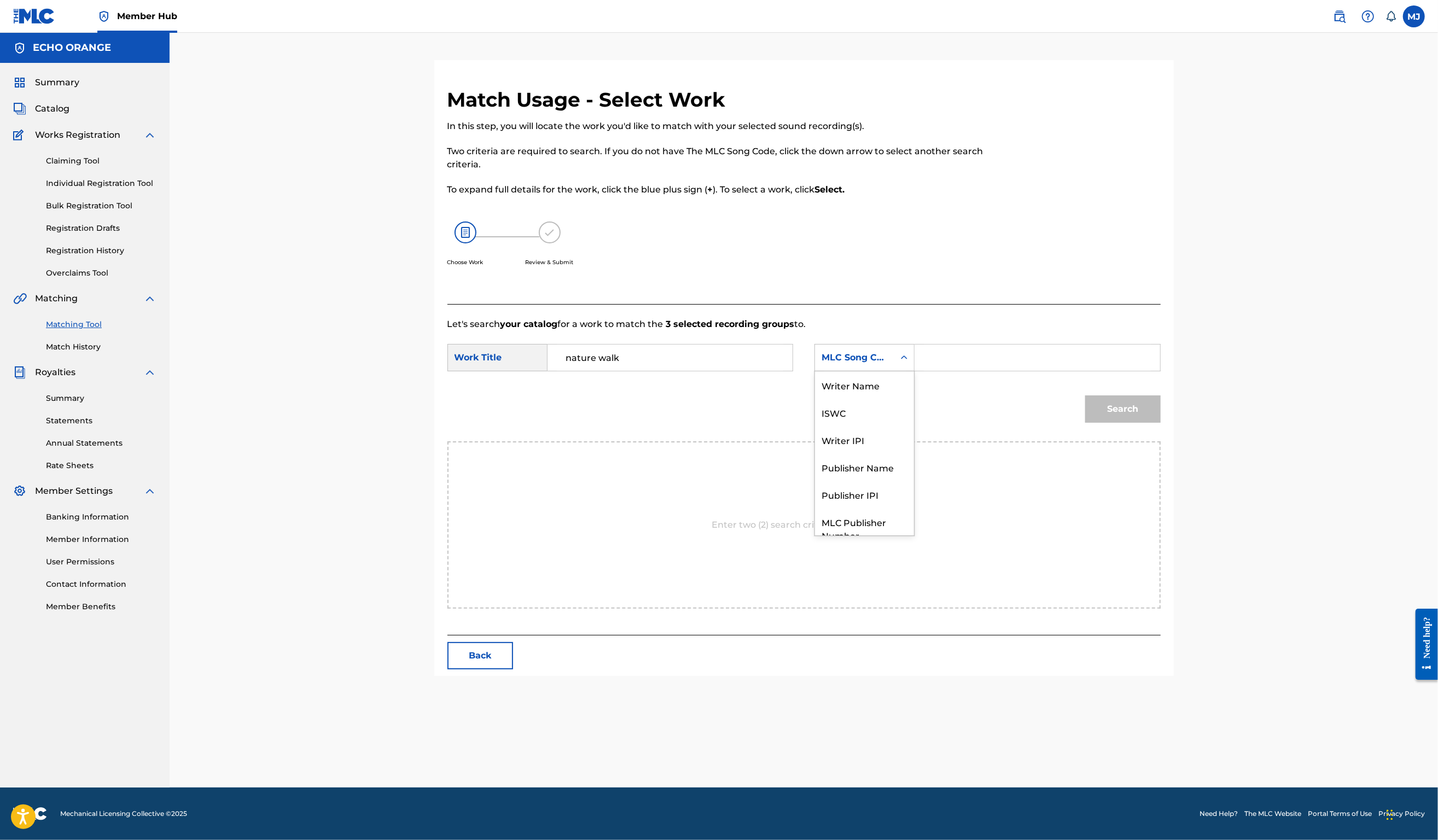
scroll to position [60, 0]
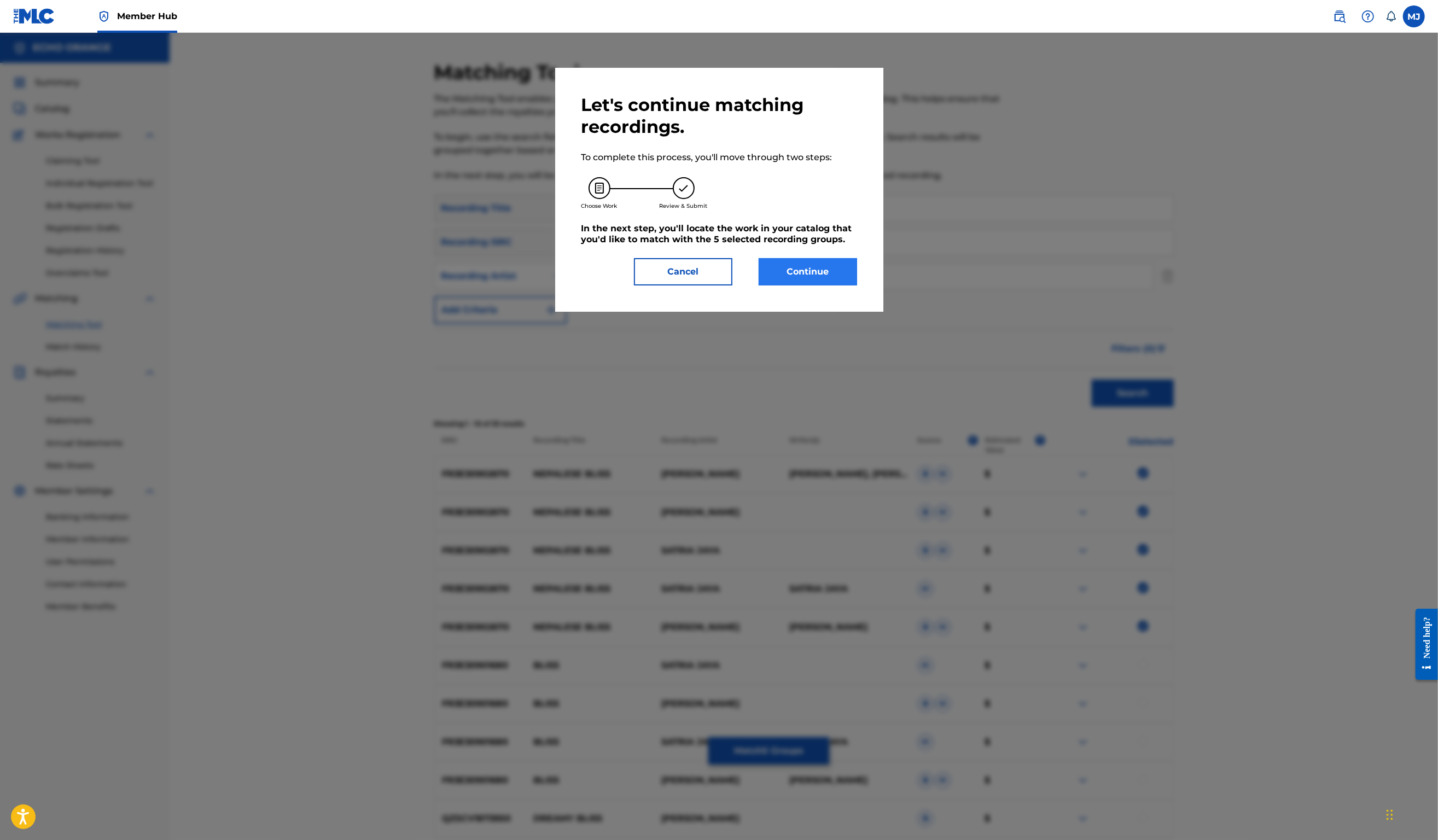
drag, startPoint x: 817, startPoint y: 290, endPoint x: 817, endPoint y: 297, distance: 7.0
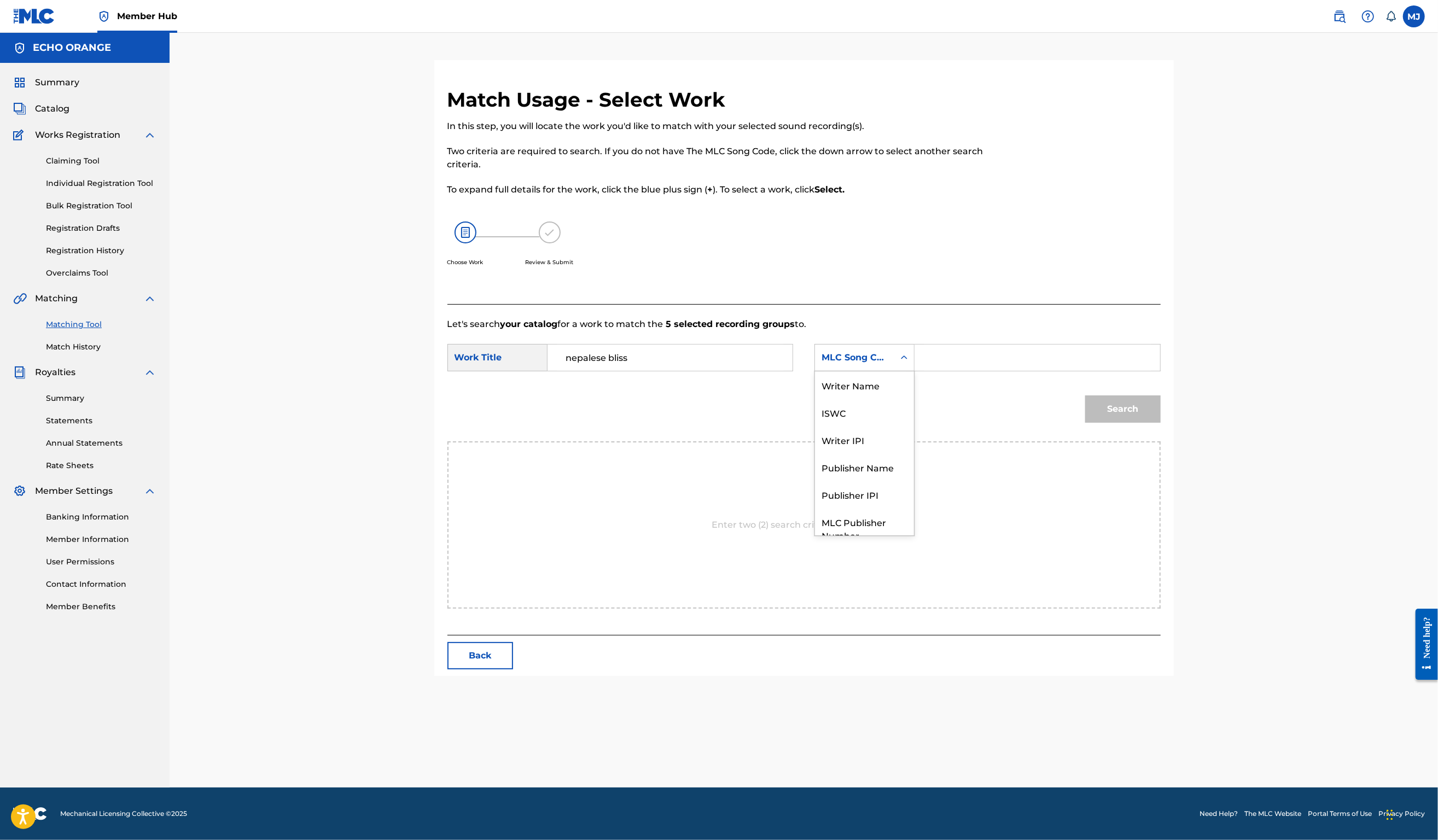
scroll to position [60, 0]
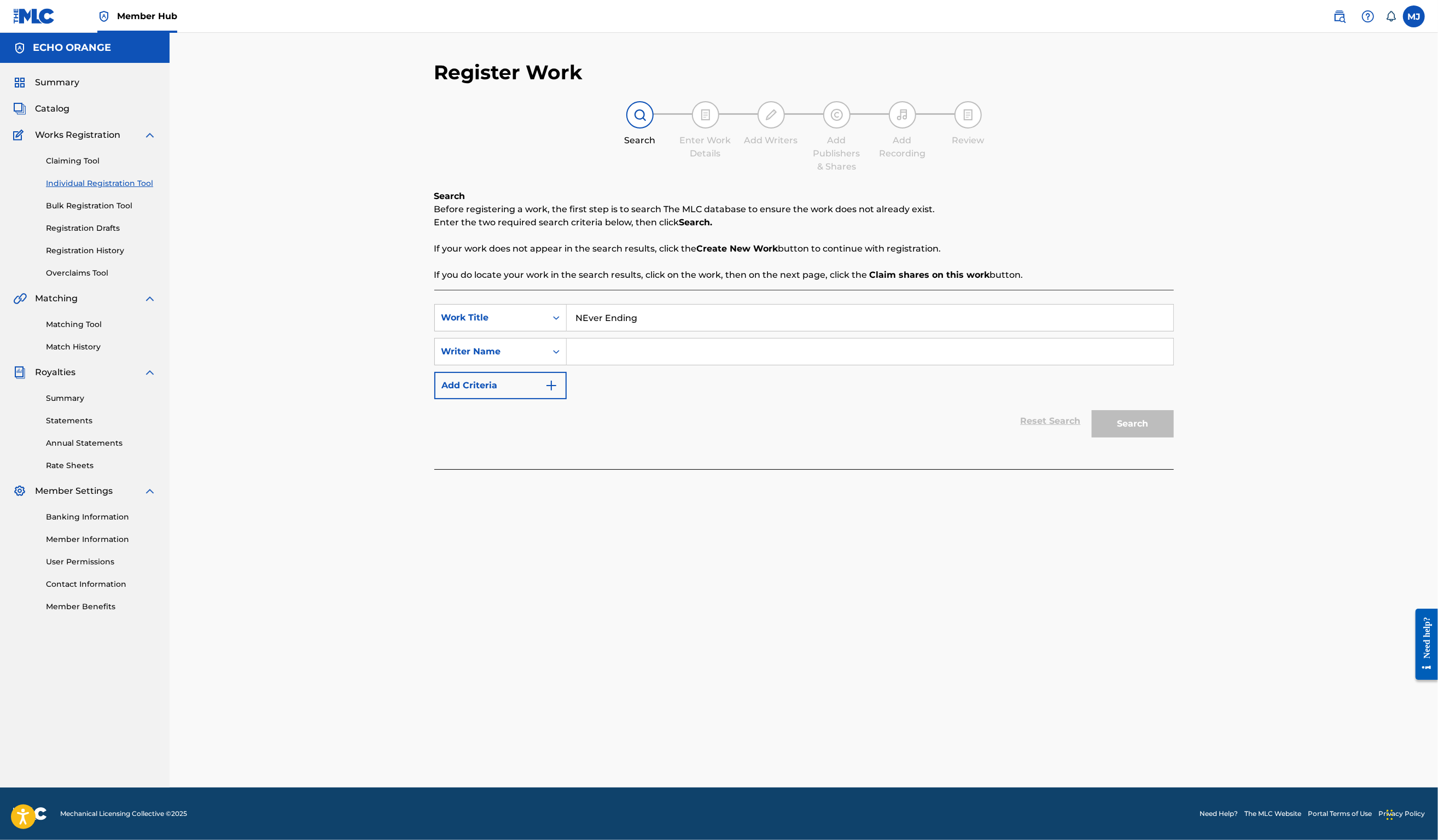
paste input "denis hekimian"
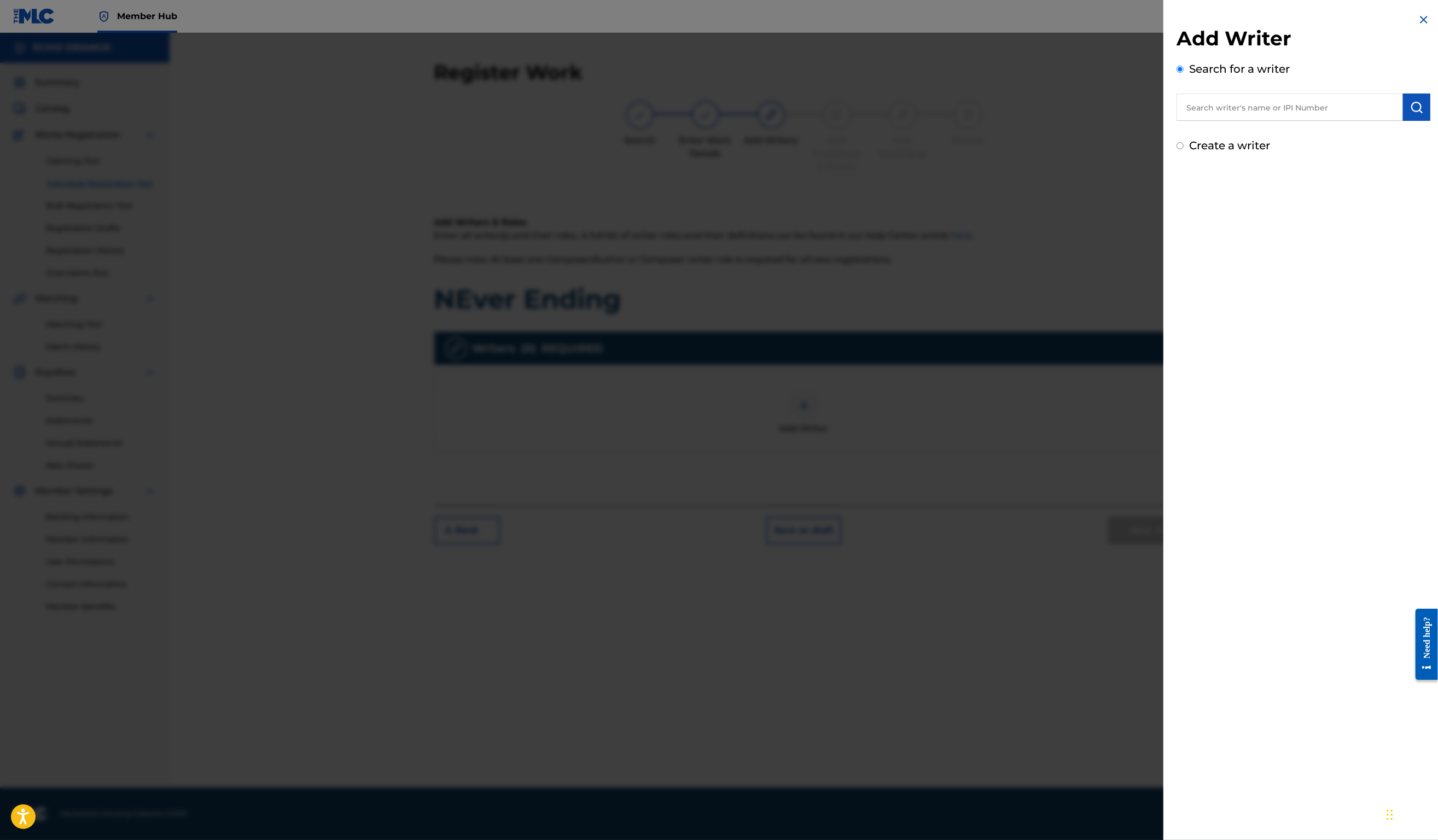
paste input "denis hekimian"
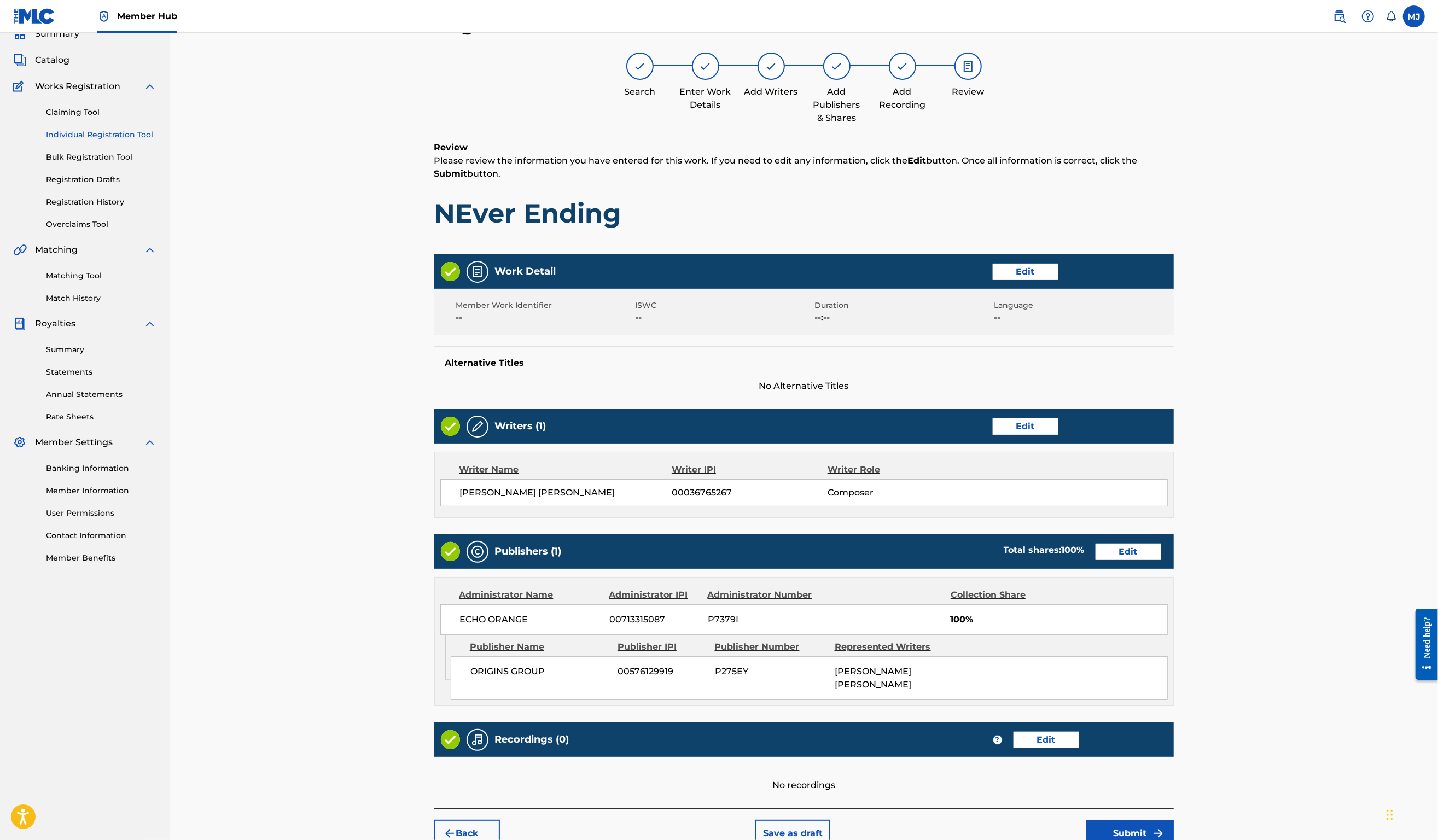
scroll to position [211, 0]
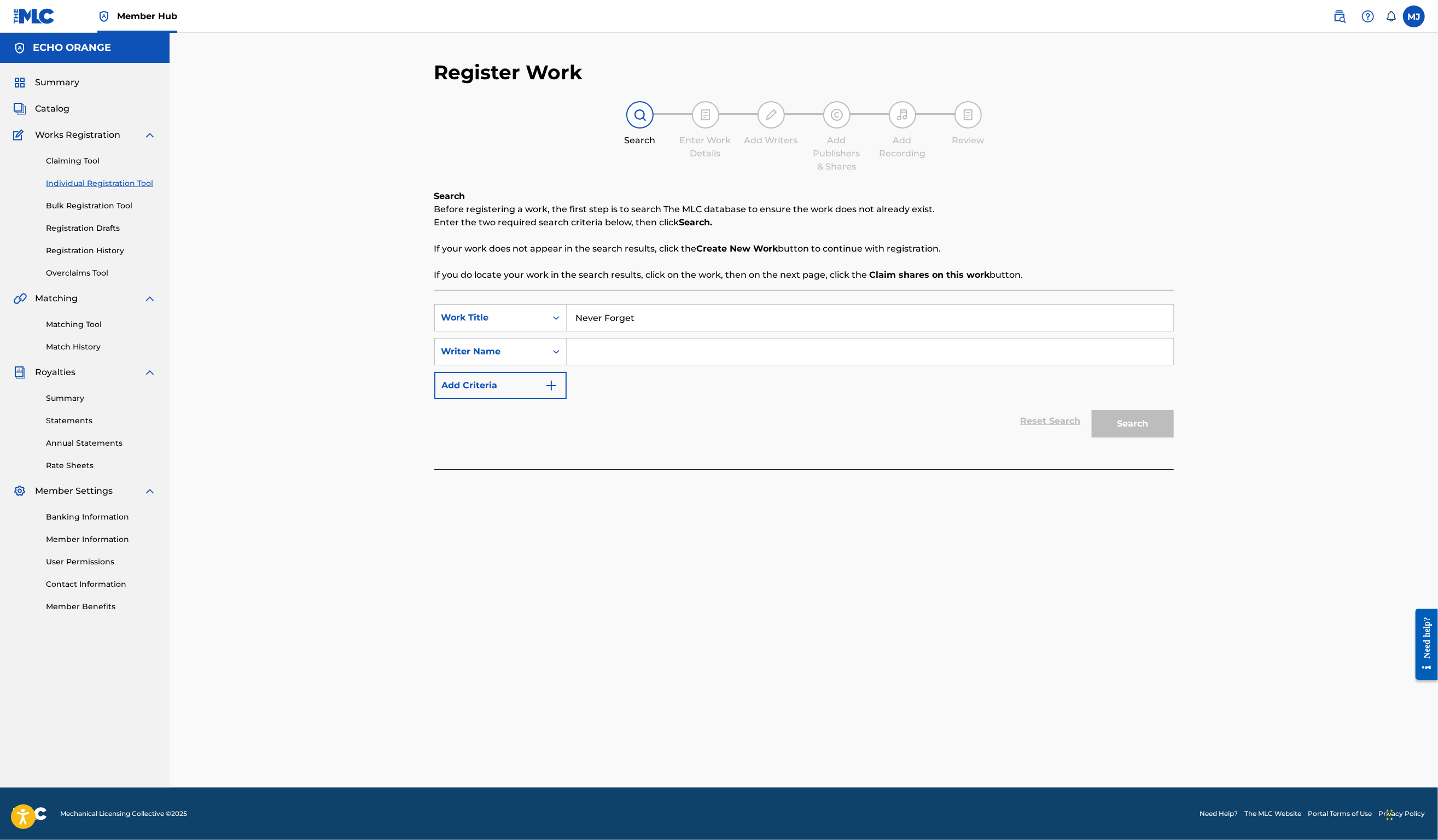
paste input "denis hekimian"
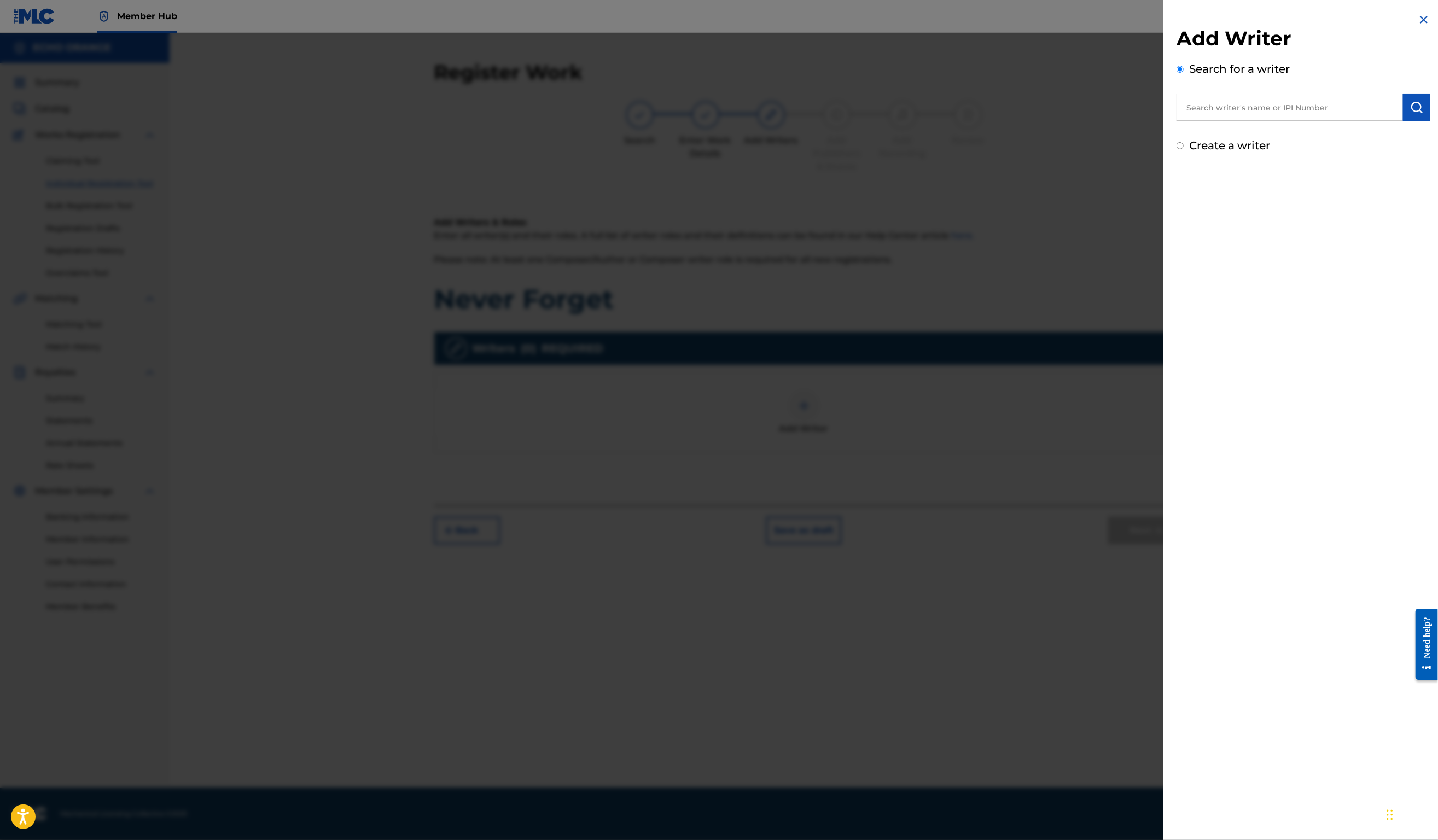
paste input "denis hekimian"
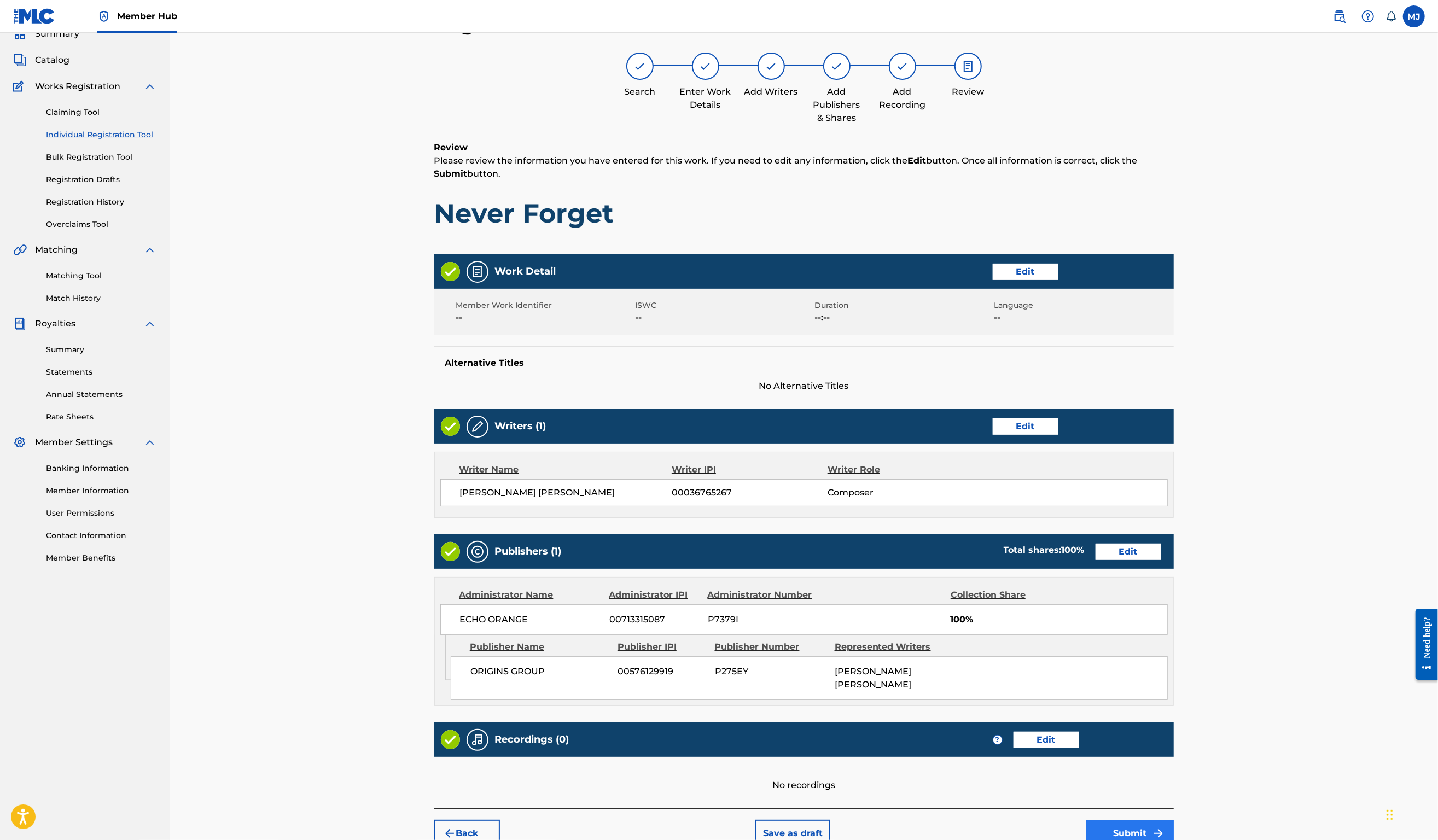
scroll to position [211, 0]
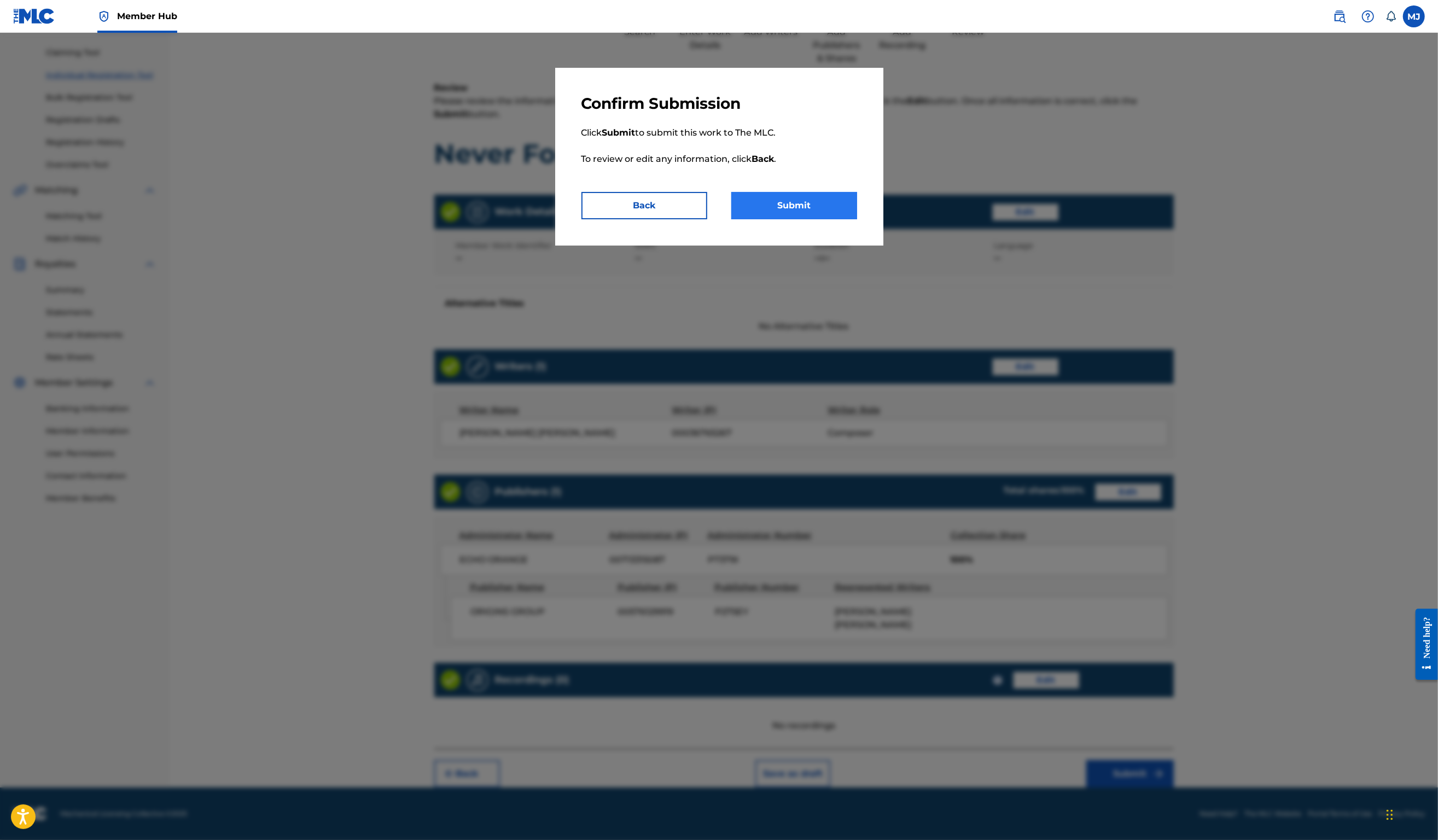
drag, startPoint x: 878, startPoint y: 257, endPoint x: 877, endPoint y: 248, distance: 9.1
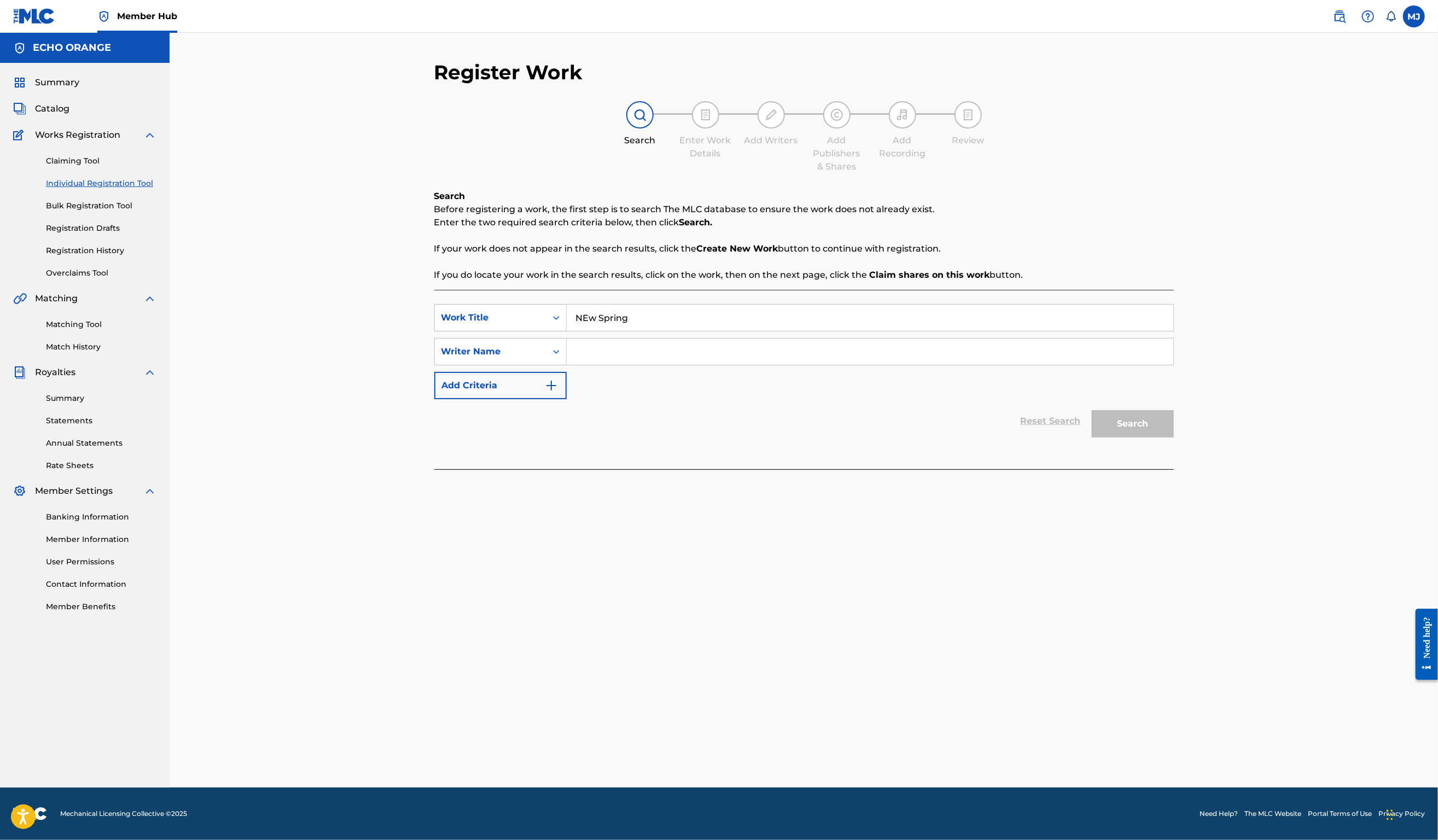
paste input "denis hekimian"
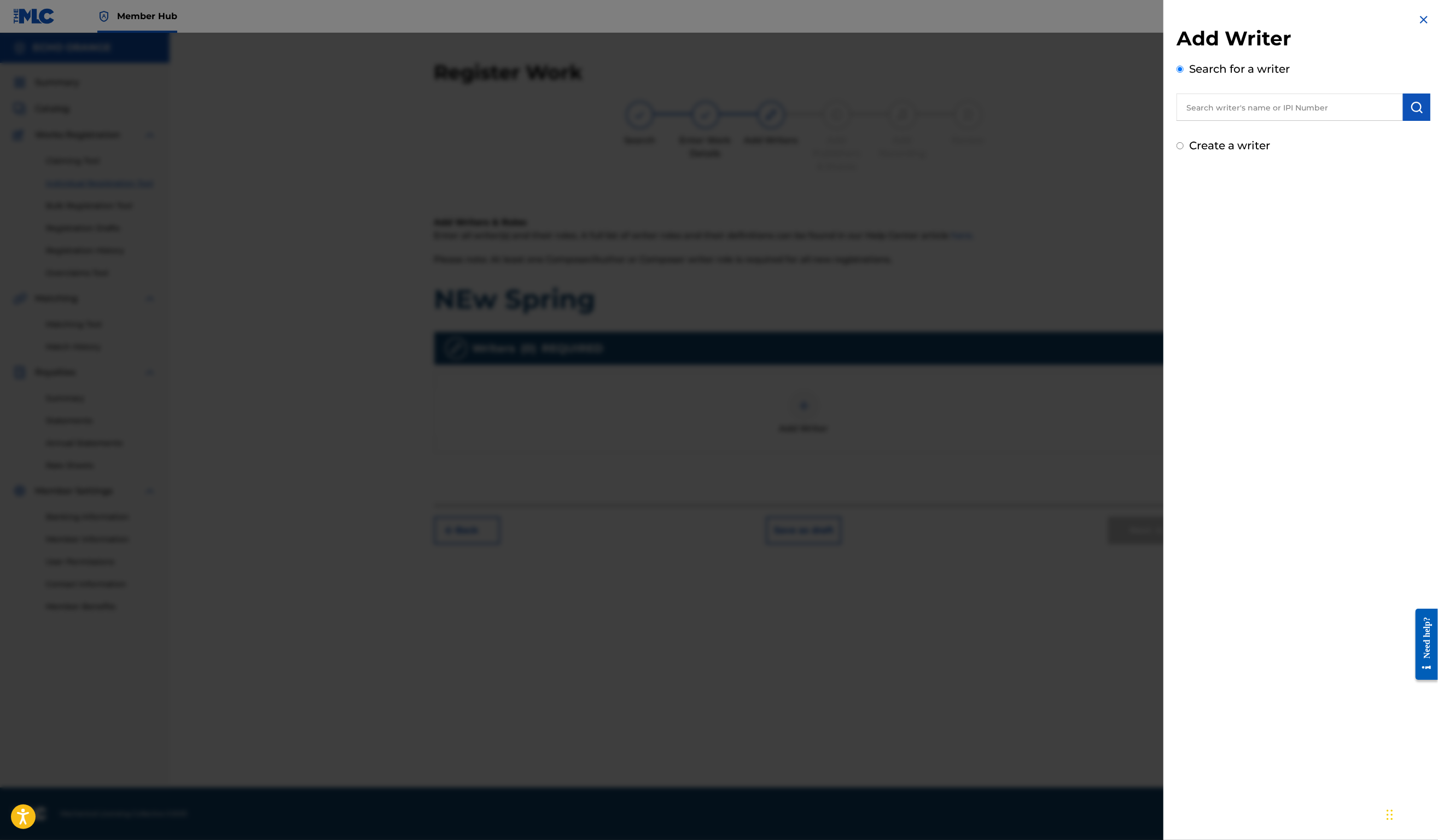
paste input "denis hekimian"
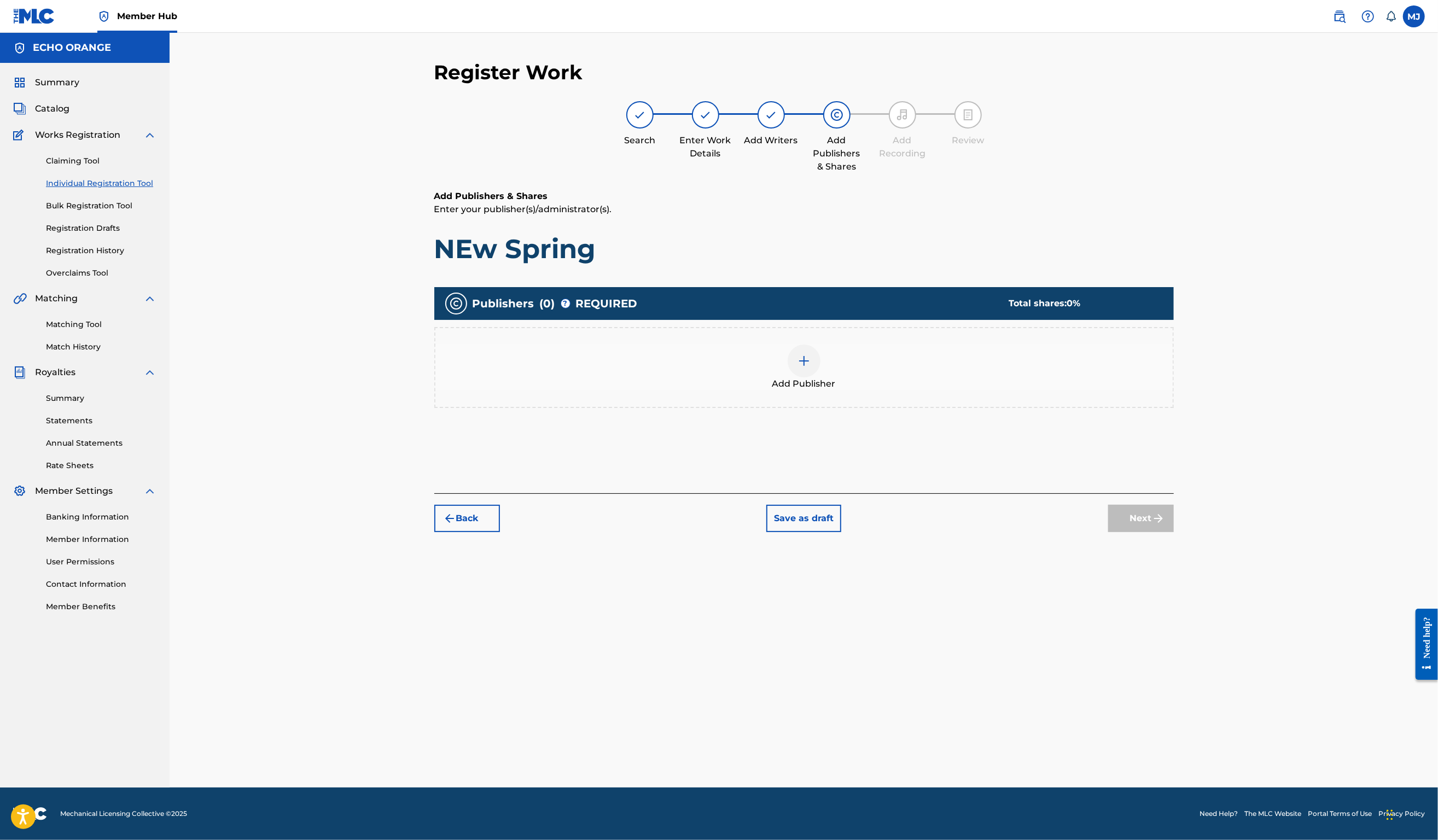
drag, startPoint x: 981, startPoint y: 388, endPoint x: 976, endPoint y: 384, distance: 6.4
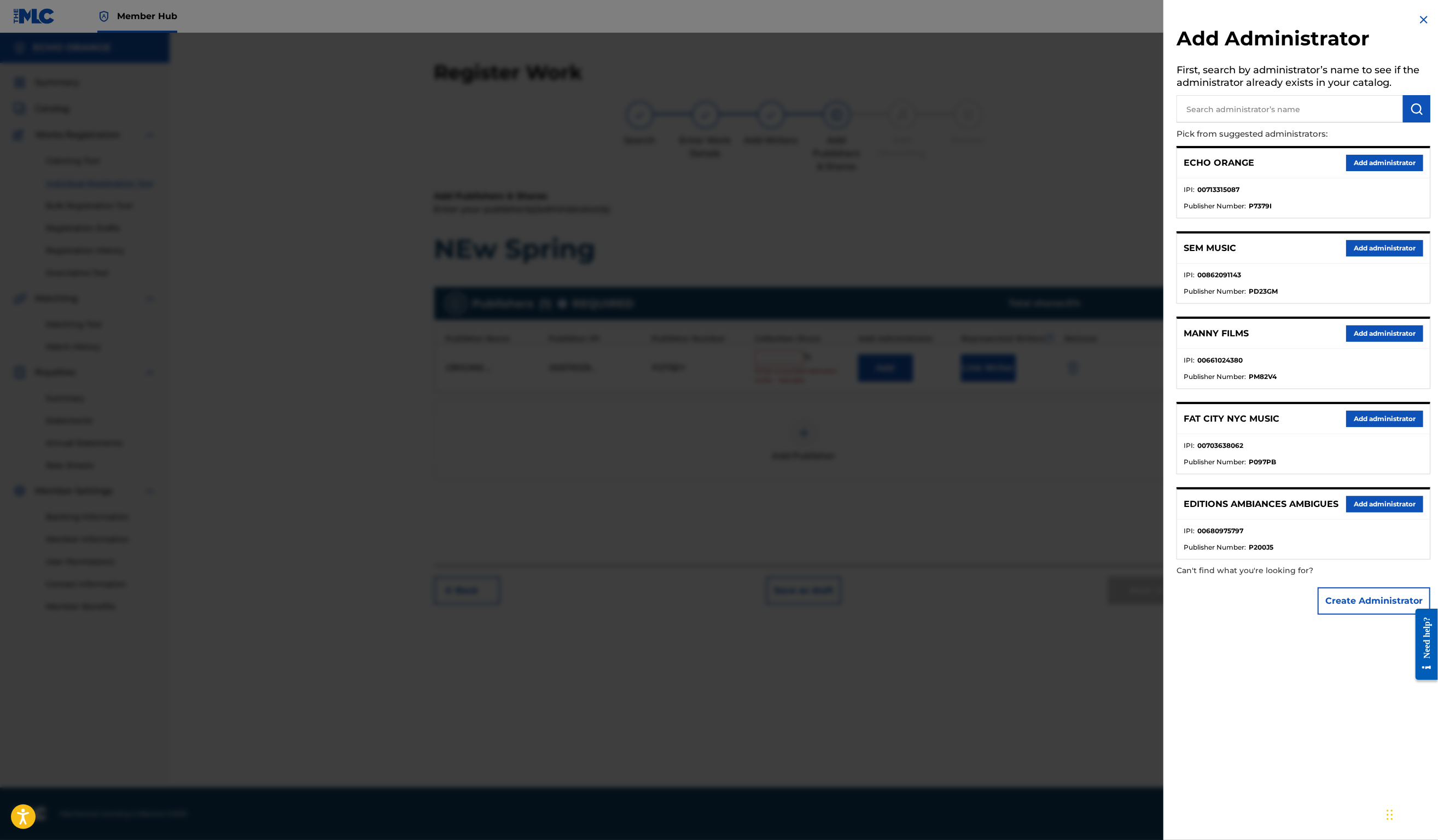
drag, startPoint x: 1378, startPoint y: 186, endPoint x: 1366, endPoint y: 193, distance: 13.9
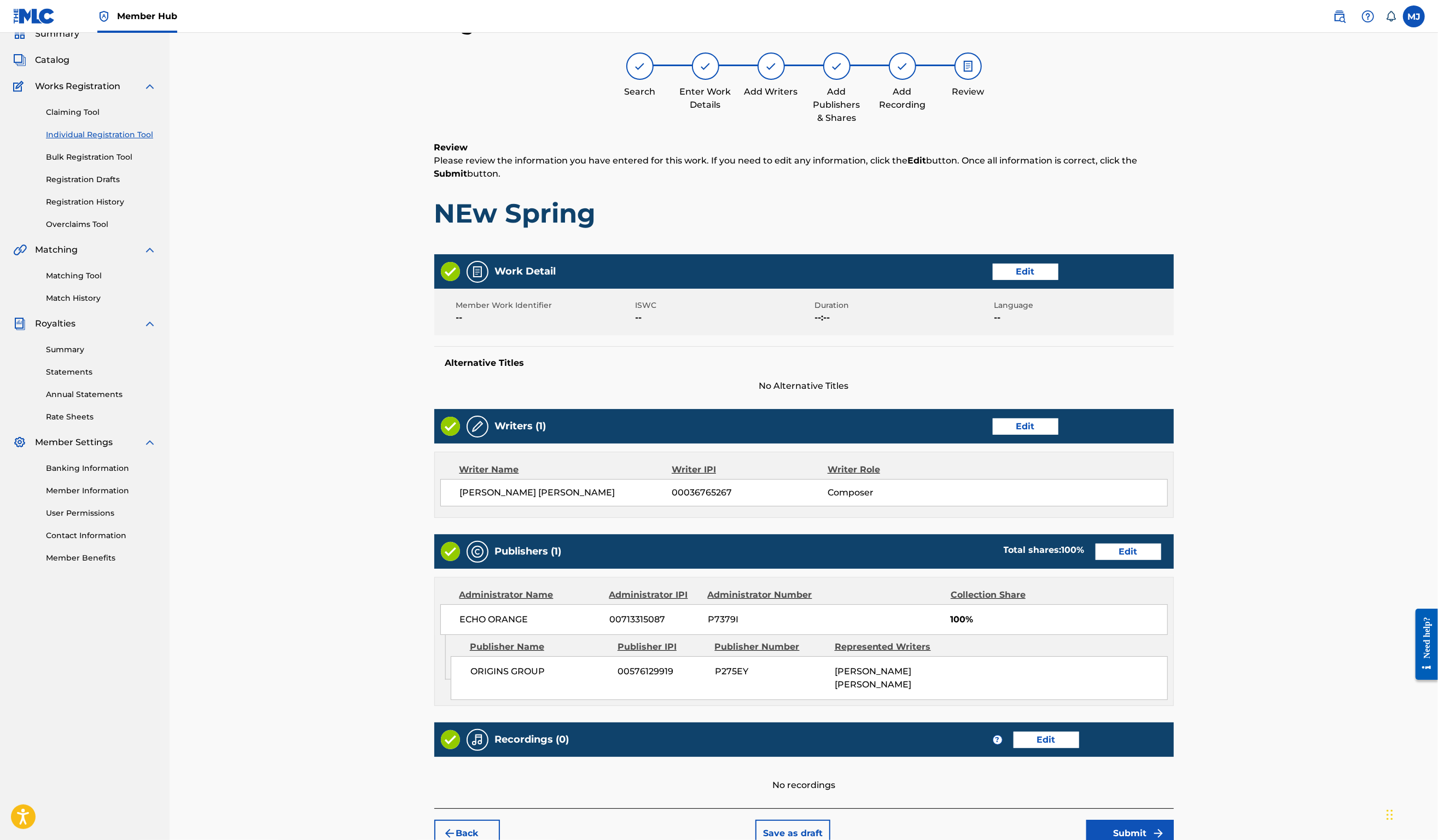
scroll to position [211, 0]
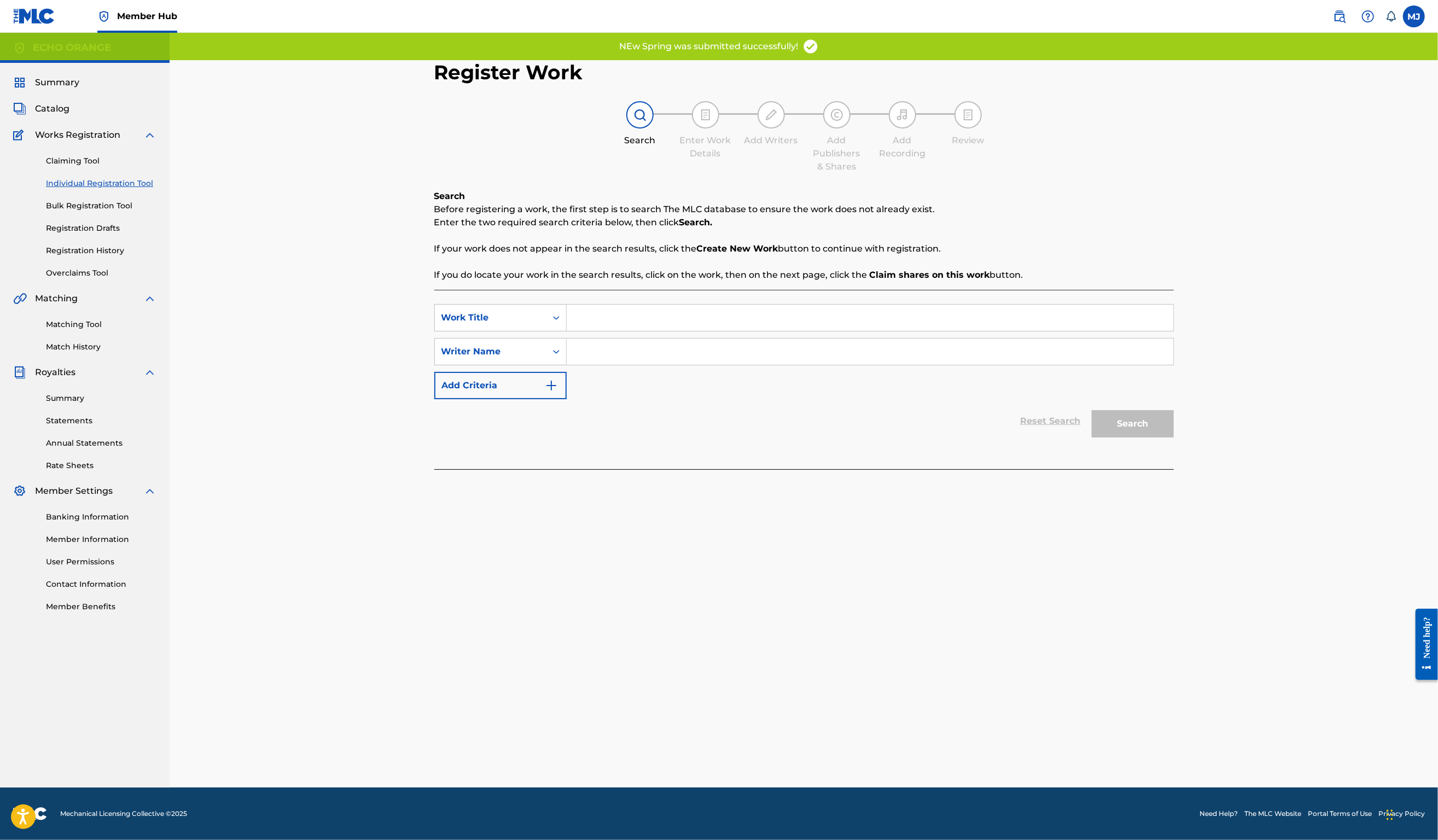
drag, startPoint x: 565, startPoint y: 316, endPoint x: 573, endPoint y: 325, distance: 12.0
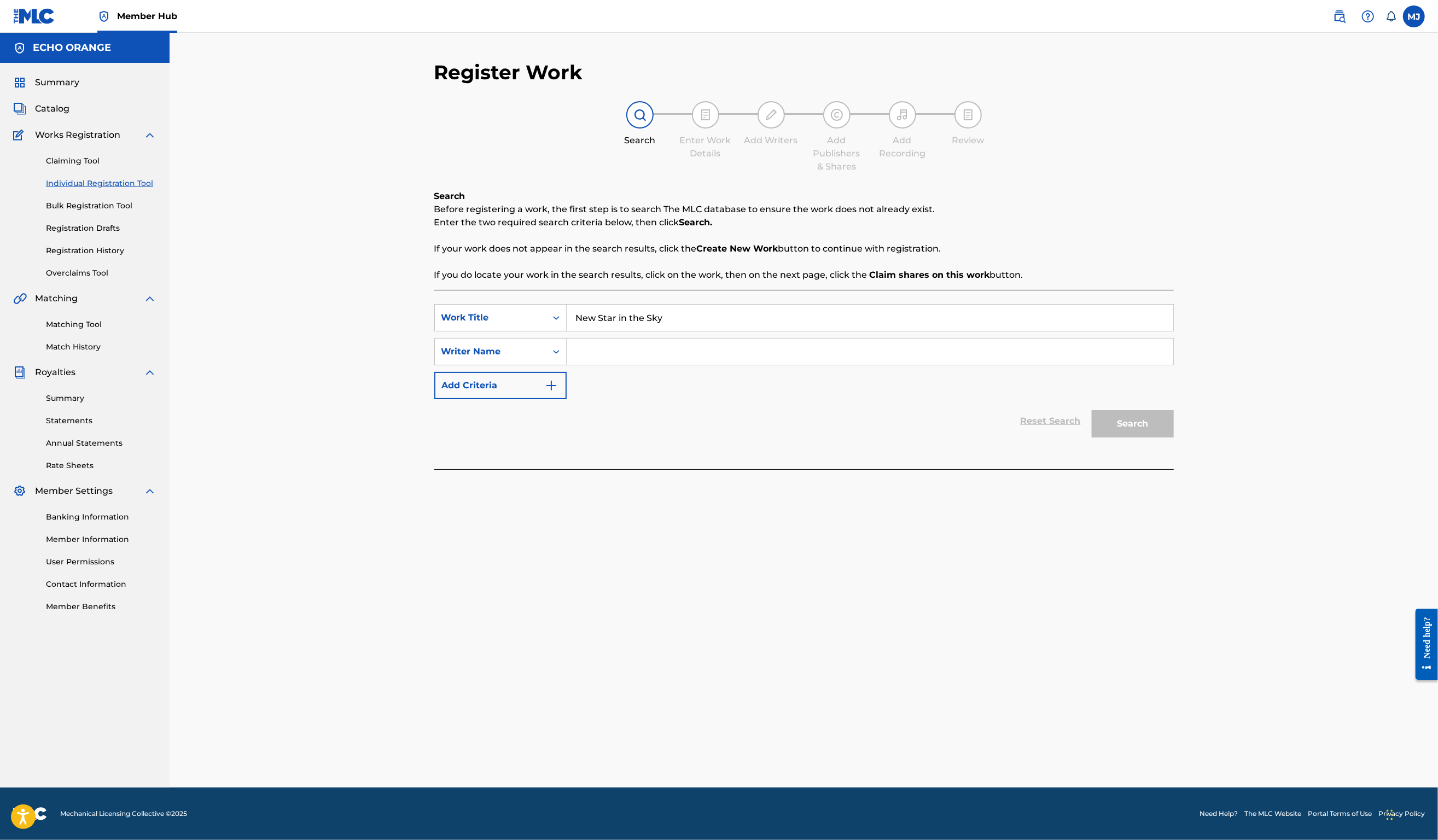
paste input "denis hekimian"
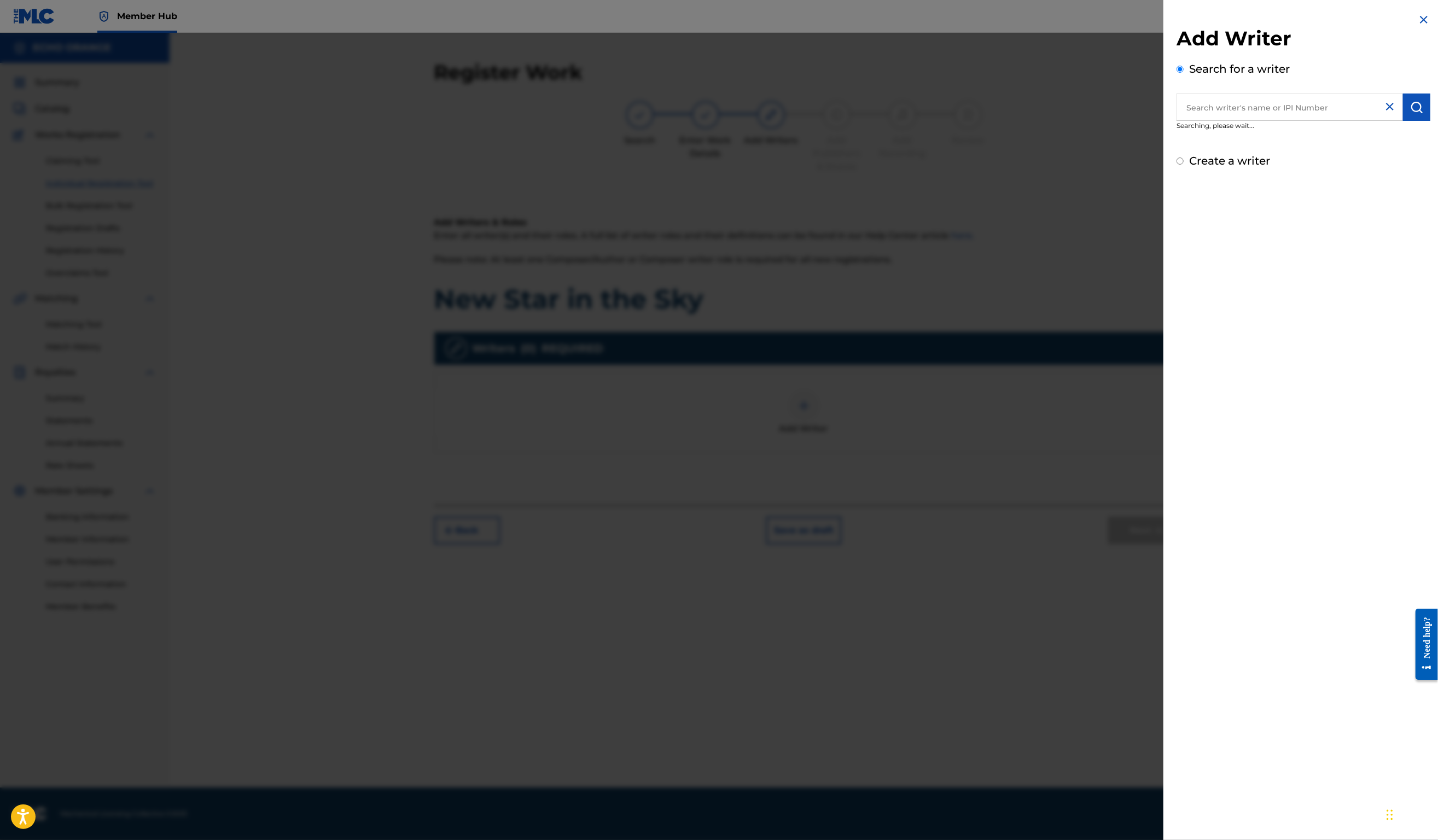
paste input "denis hekimian"
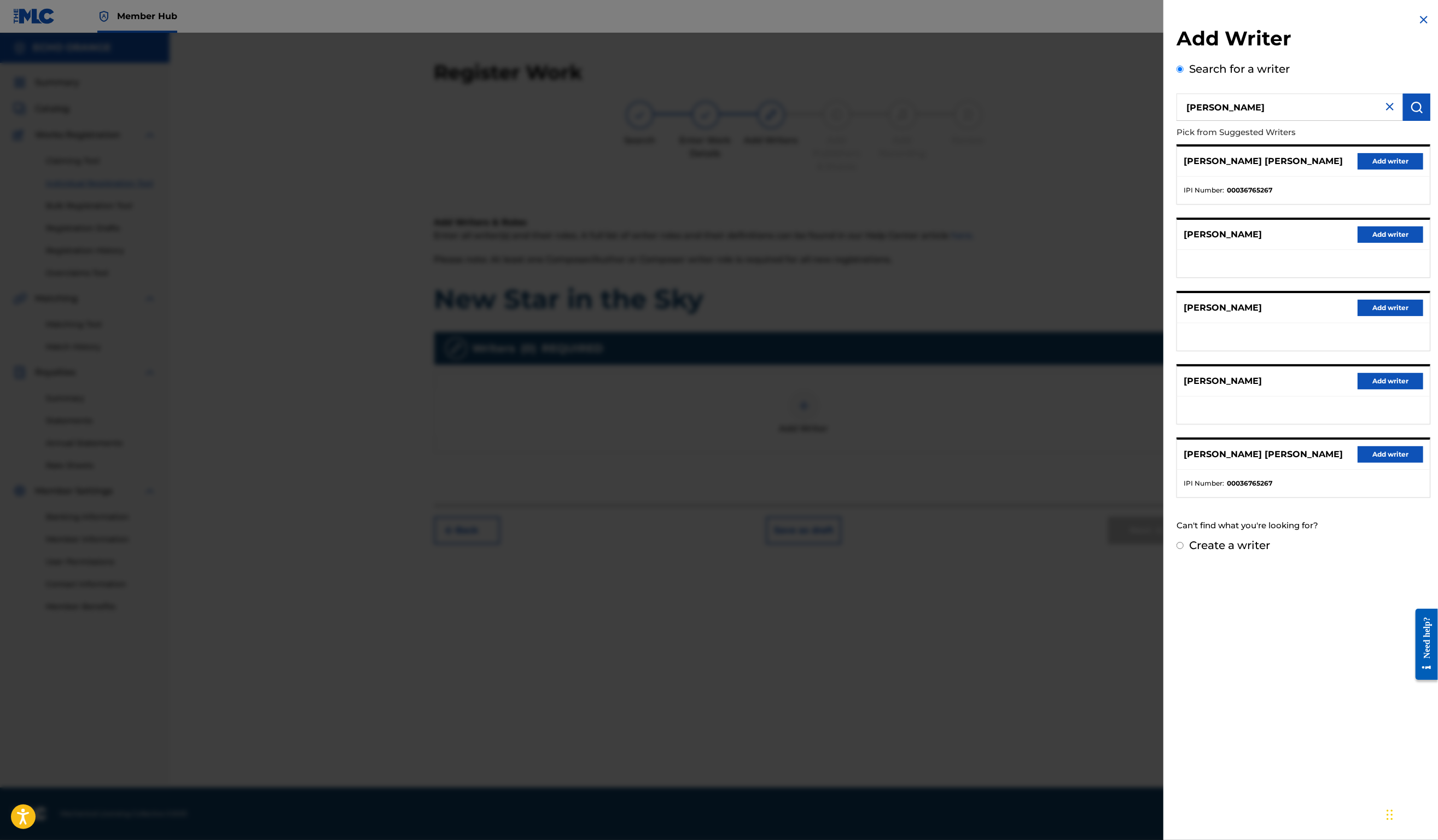
drag, startPoint x: 1403, startPoint y: 178, endPoint x: 1324, endPoint y: 227, distance: 93.0
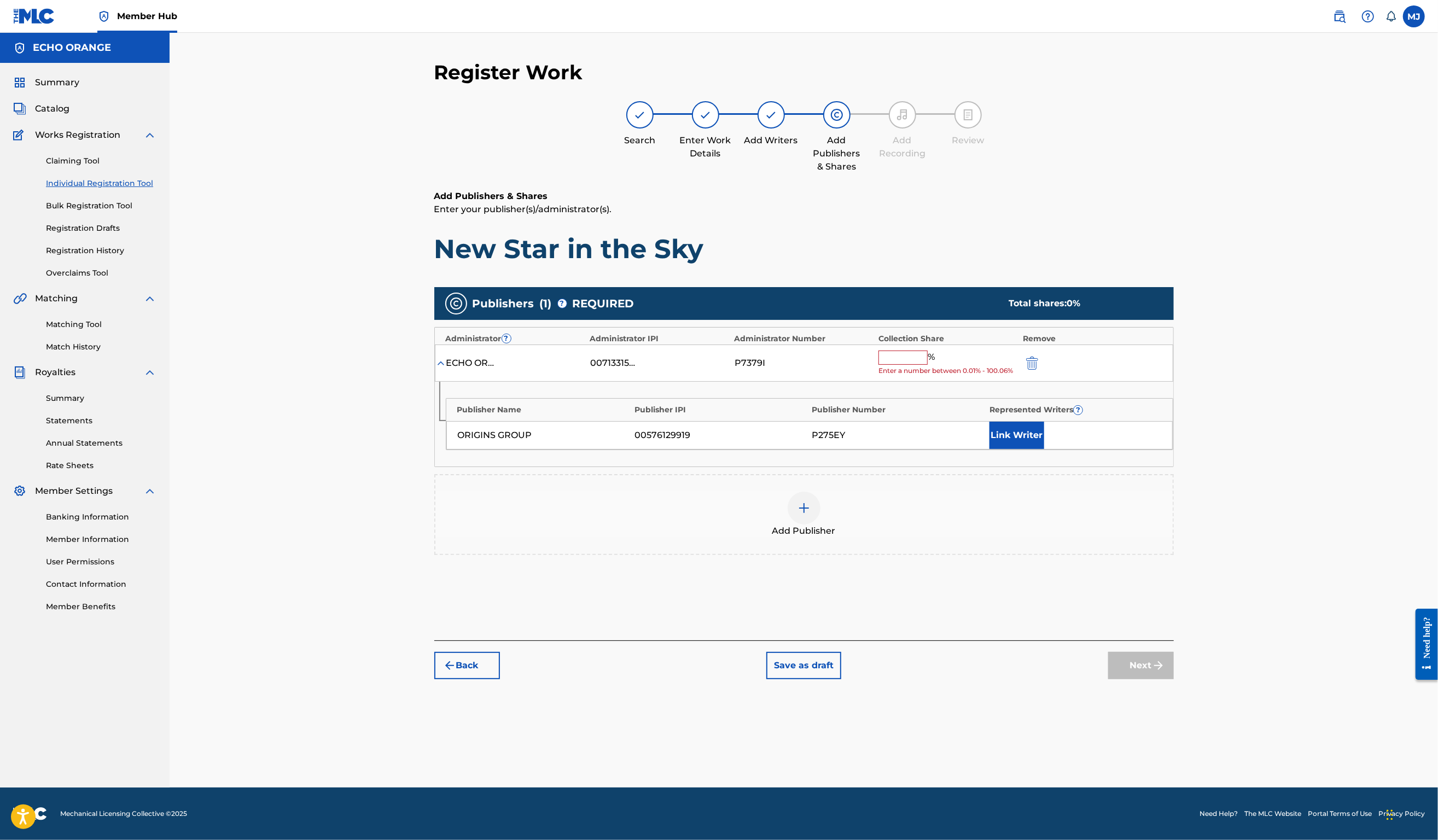
drag, startPoint x: 959, startPoint y: 380, endPoint x: 958, endPoint y: 393, distance: 13.0
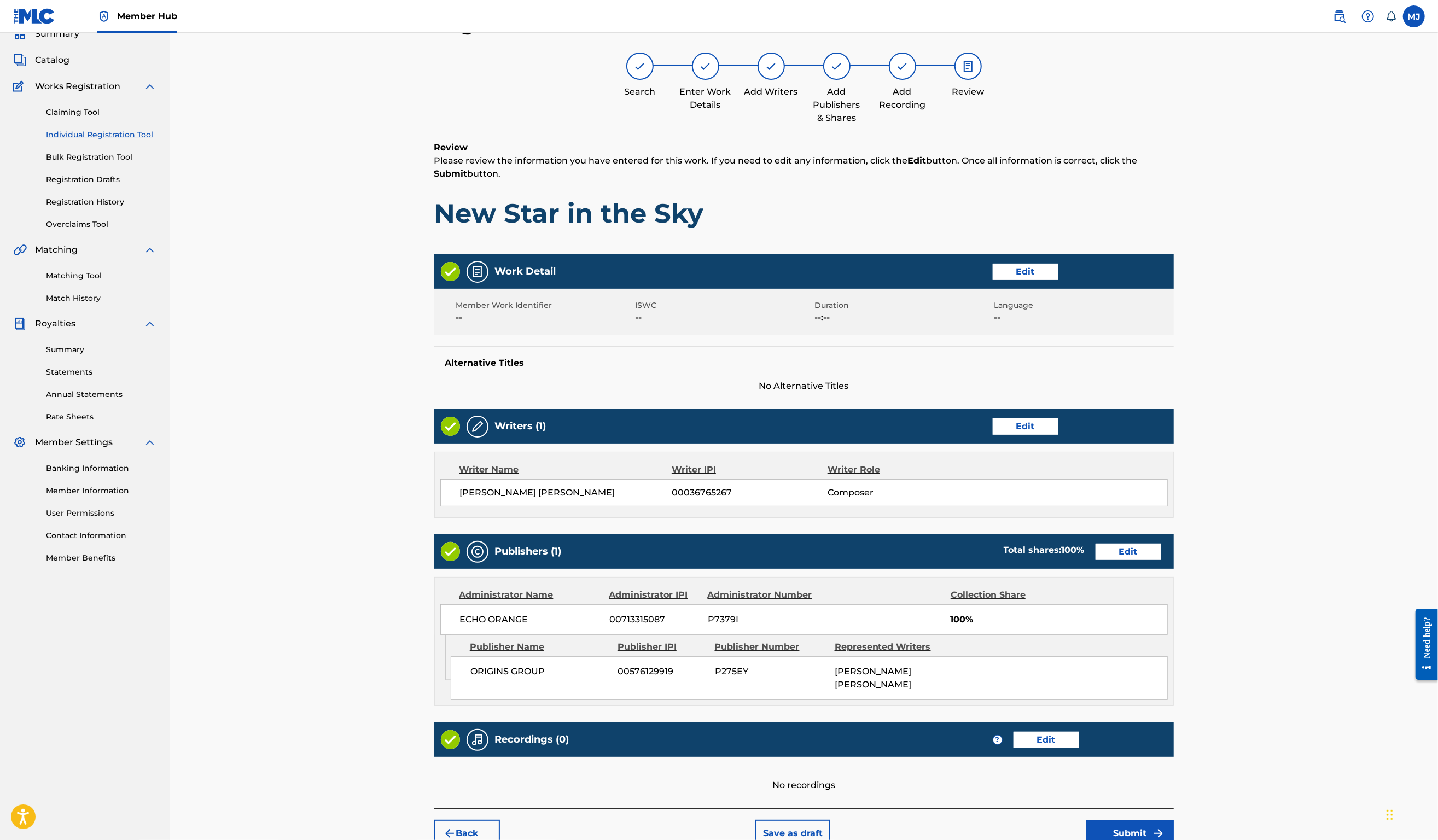
scroll to position [211, 0]
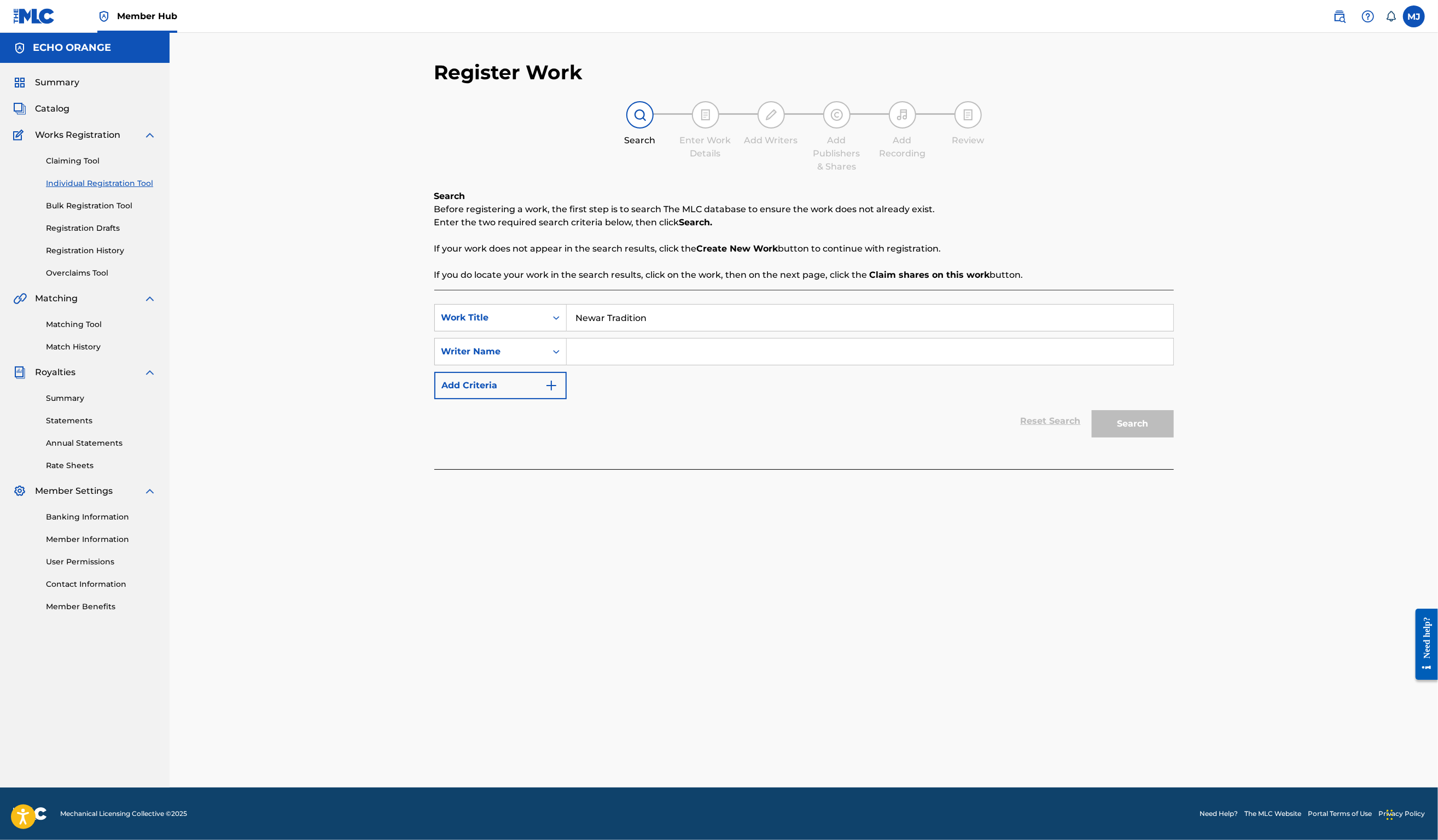
paste input "denis hekimian"
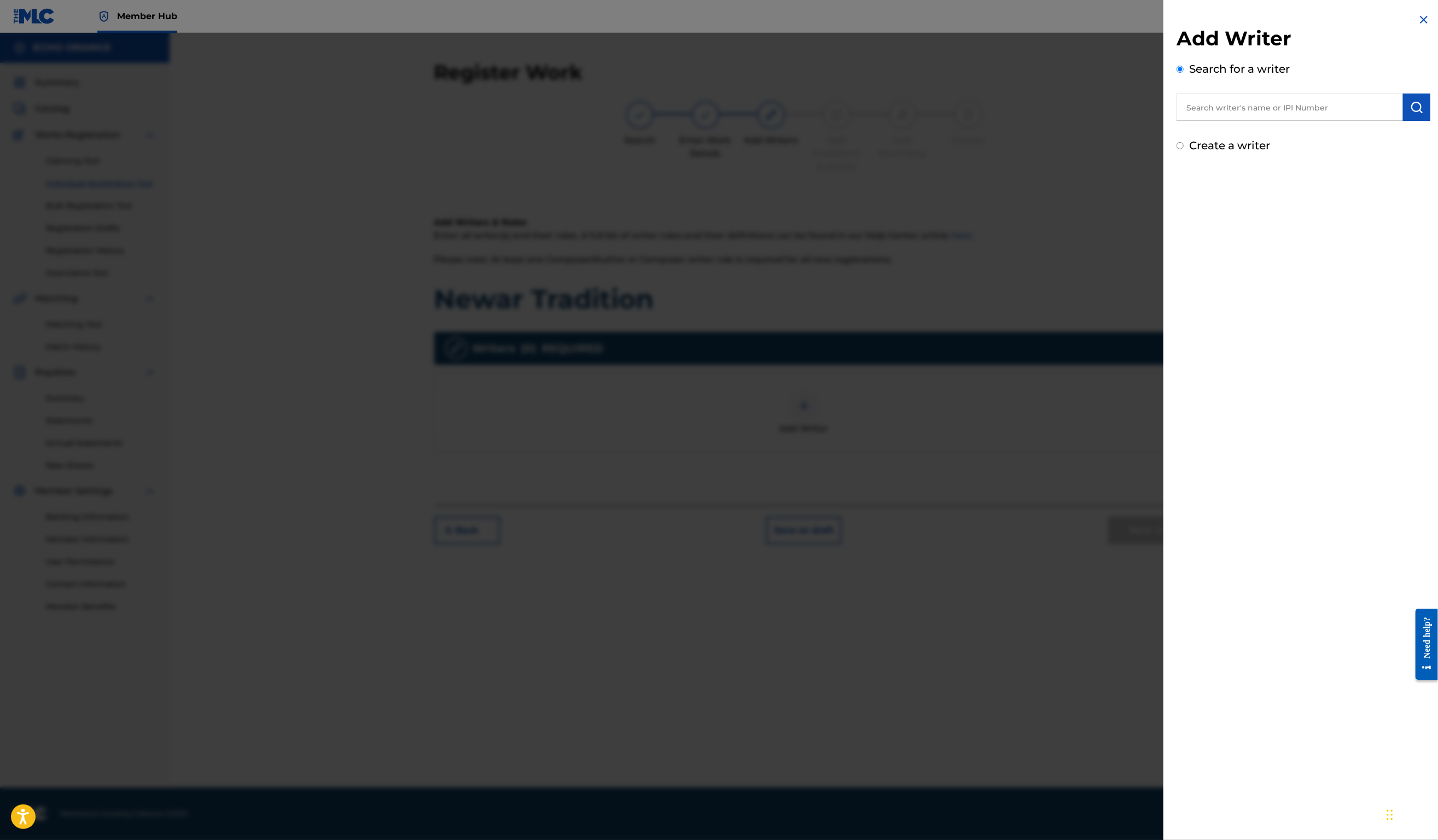
paste input "denis hekimian"
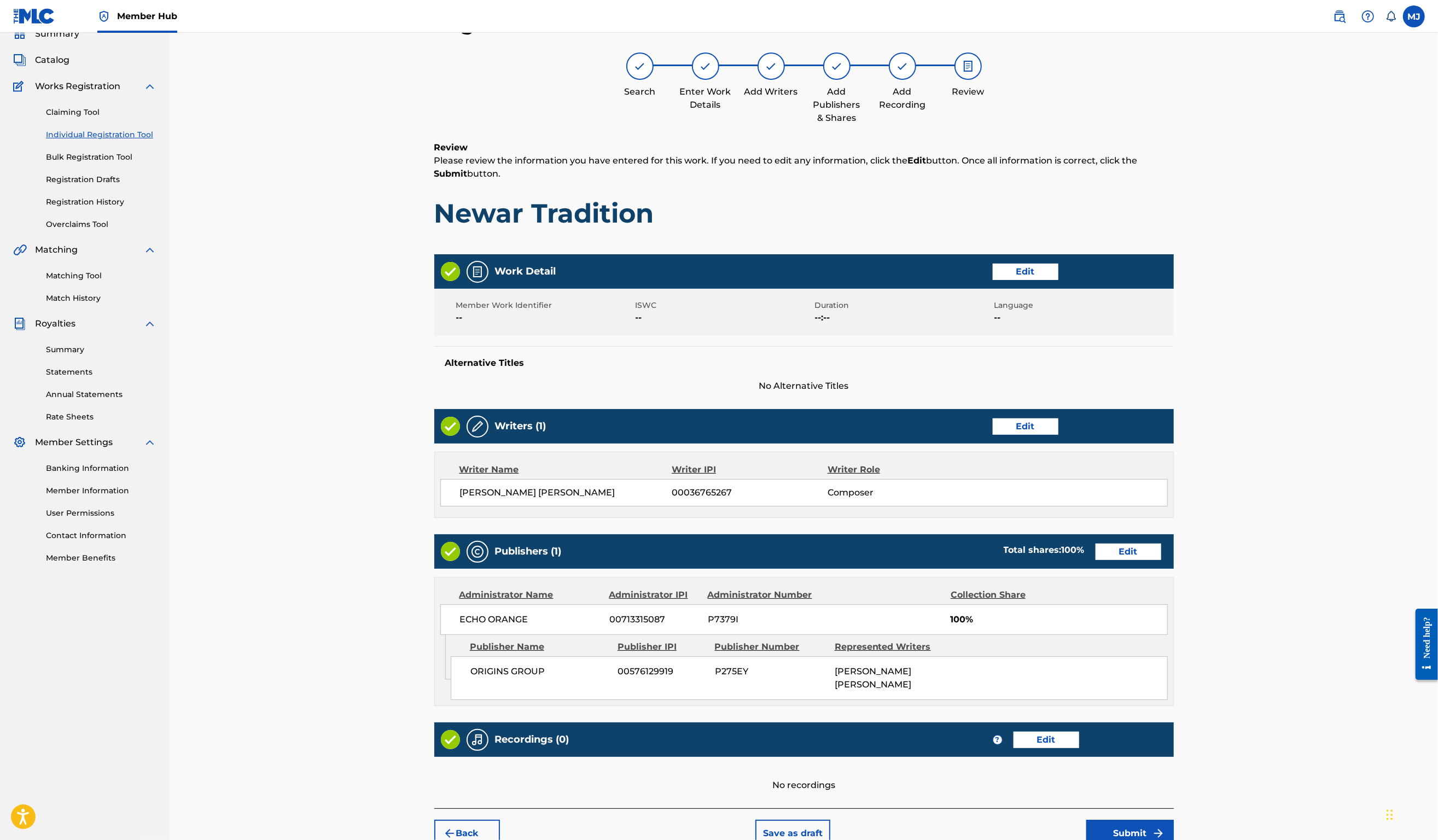
scroll to position [211, 0]
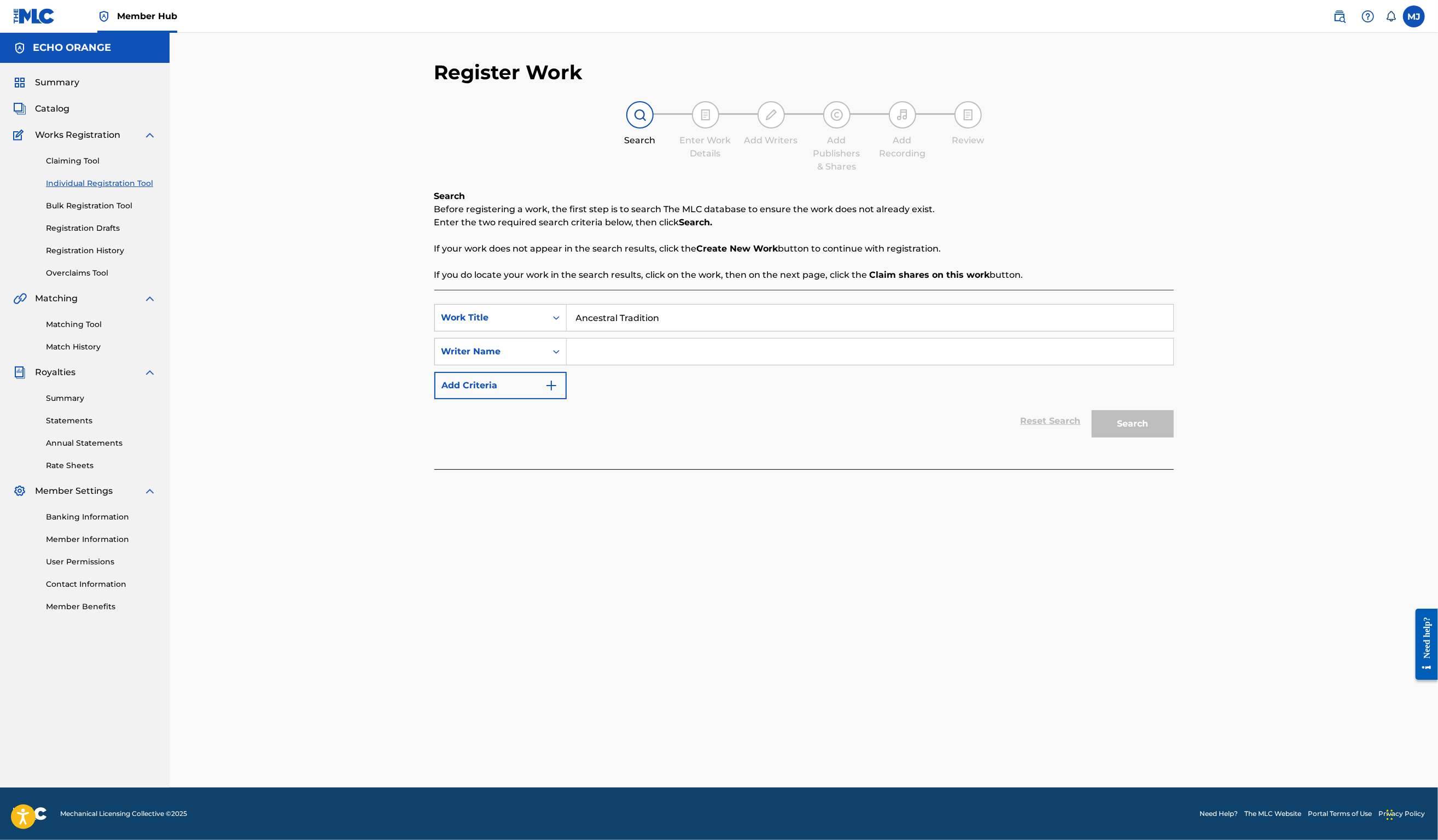
paste input "denis hekimian"
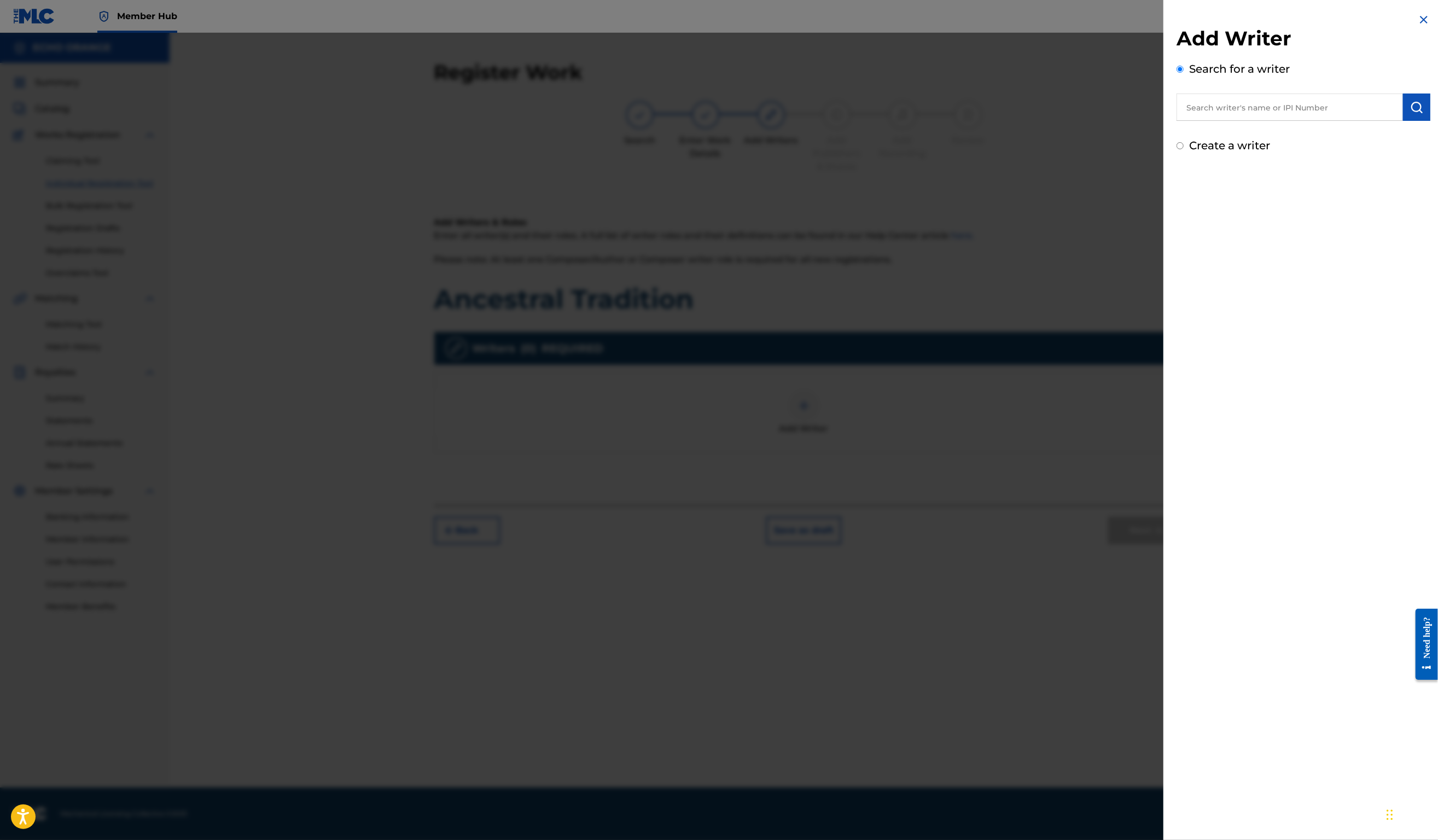
paste input "denis hekimian"
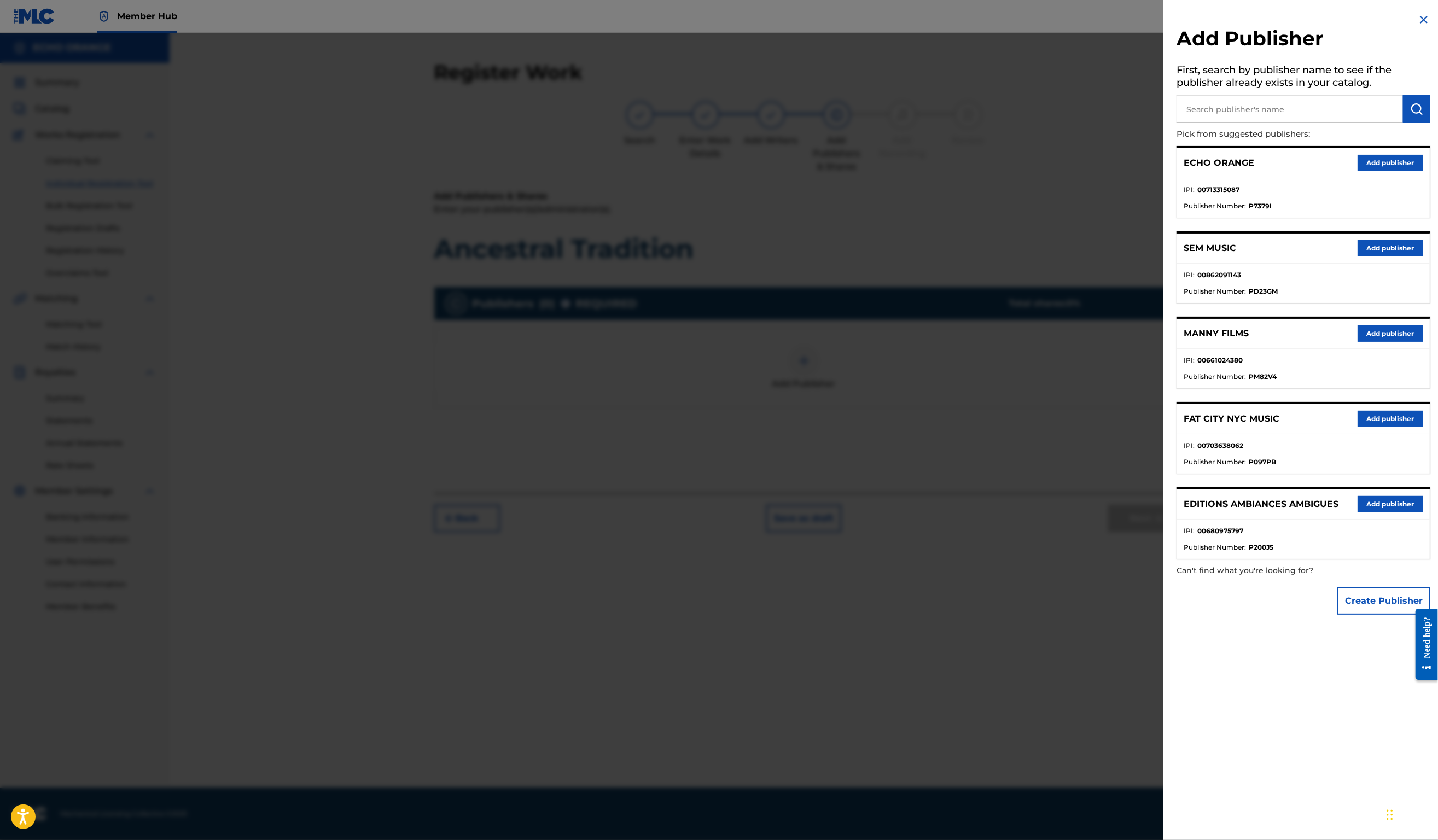
drag, startPoint x: 1280, startPoint y: 92, endPoint x: 1283, endPoint y: 124, distance: 32.1
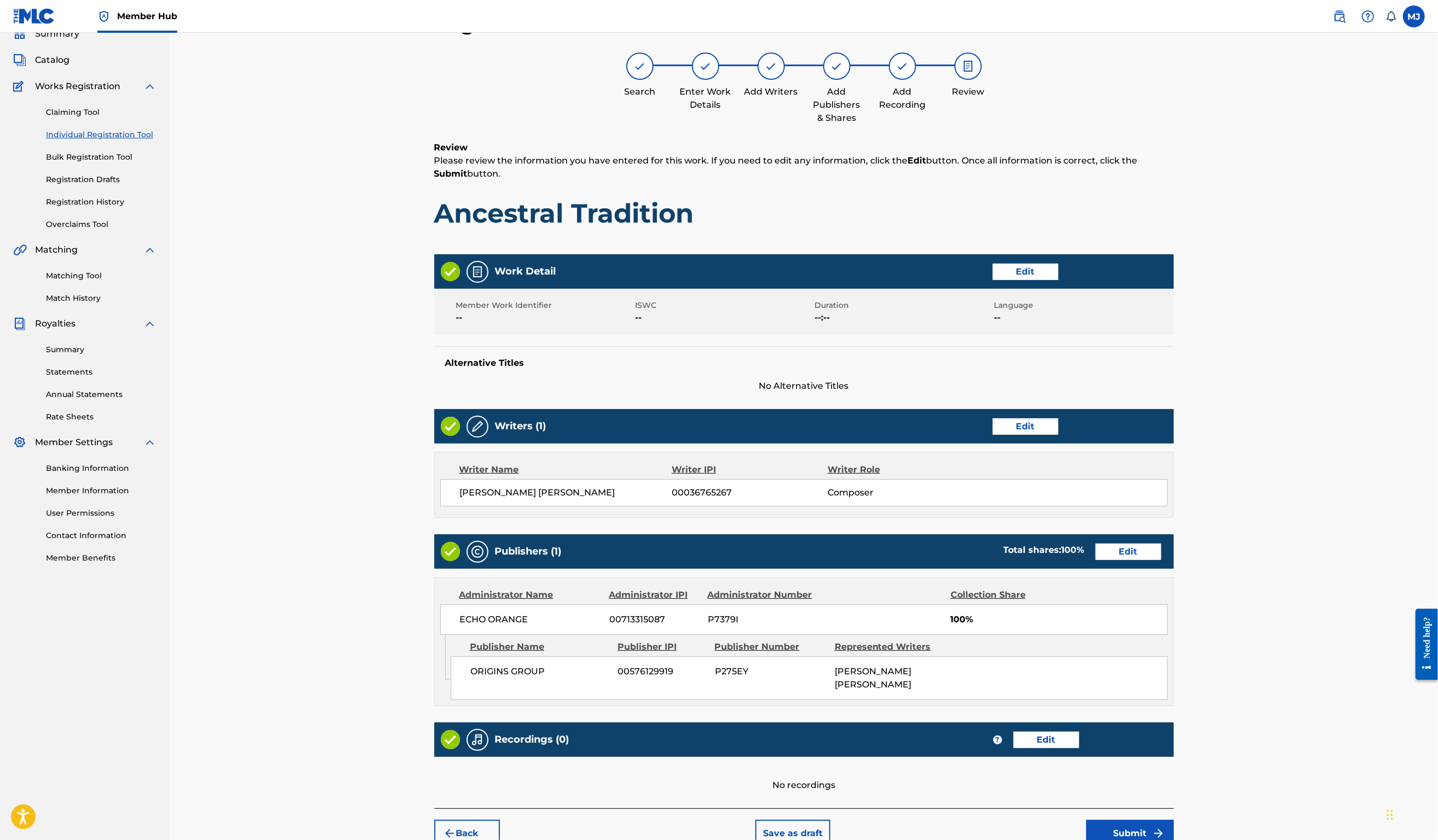
scroll to position [211, 0]
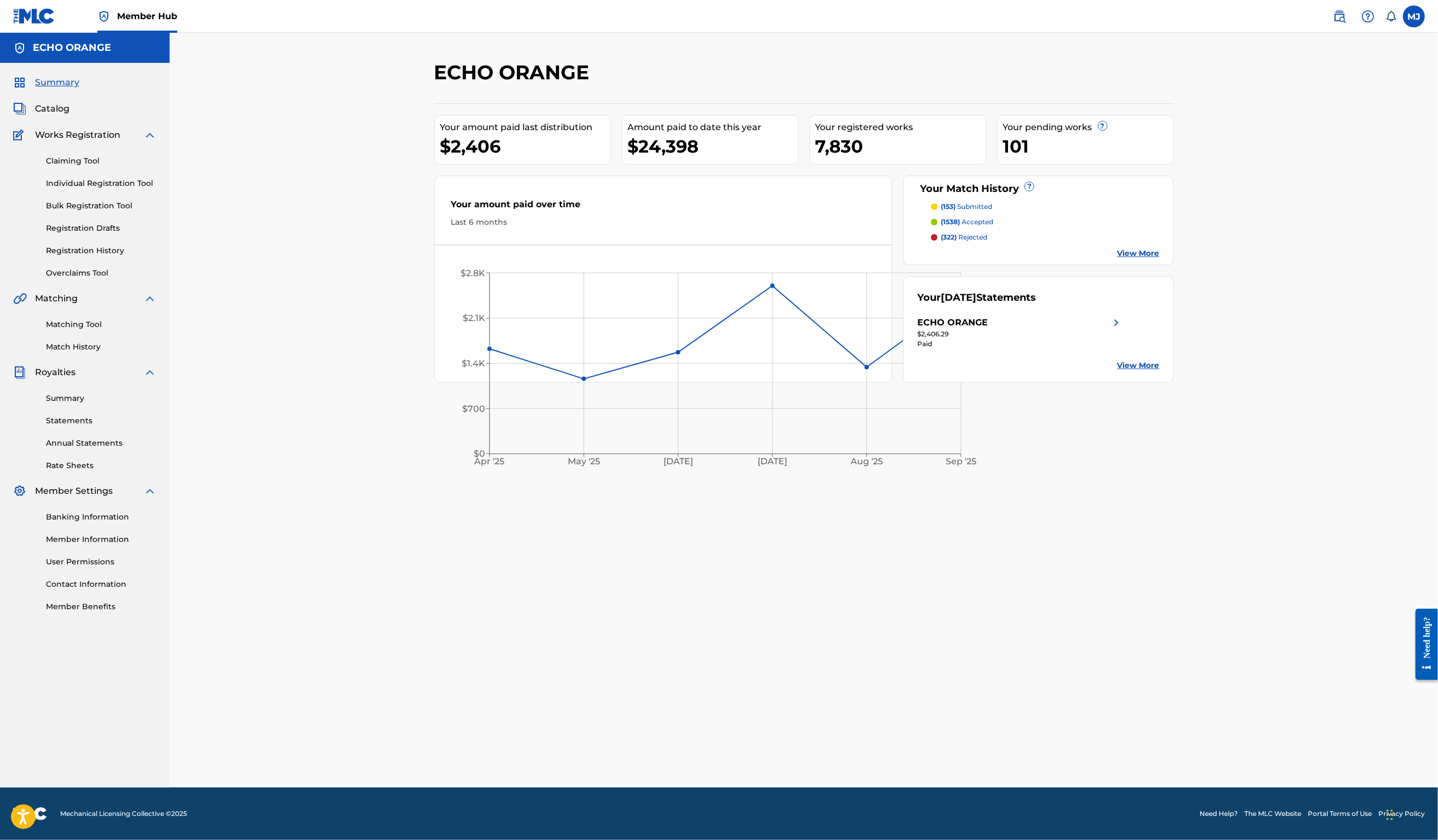
click at [63, 89] on link "Summary" at bounding box center [47, 82] width 67 height 13
click at [130, 189] on link "Individual Registration Tool" at bounding box center [101, 183] width 110 height 11
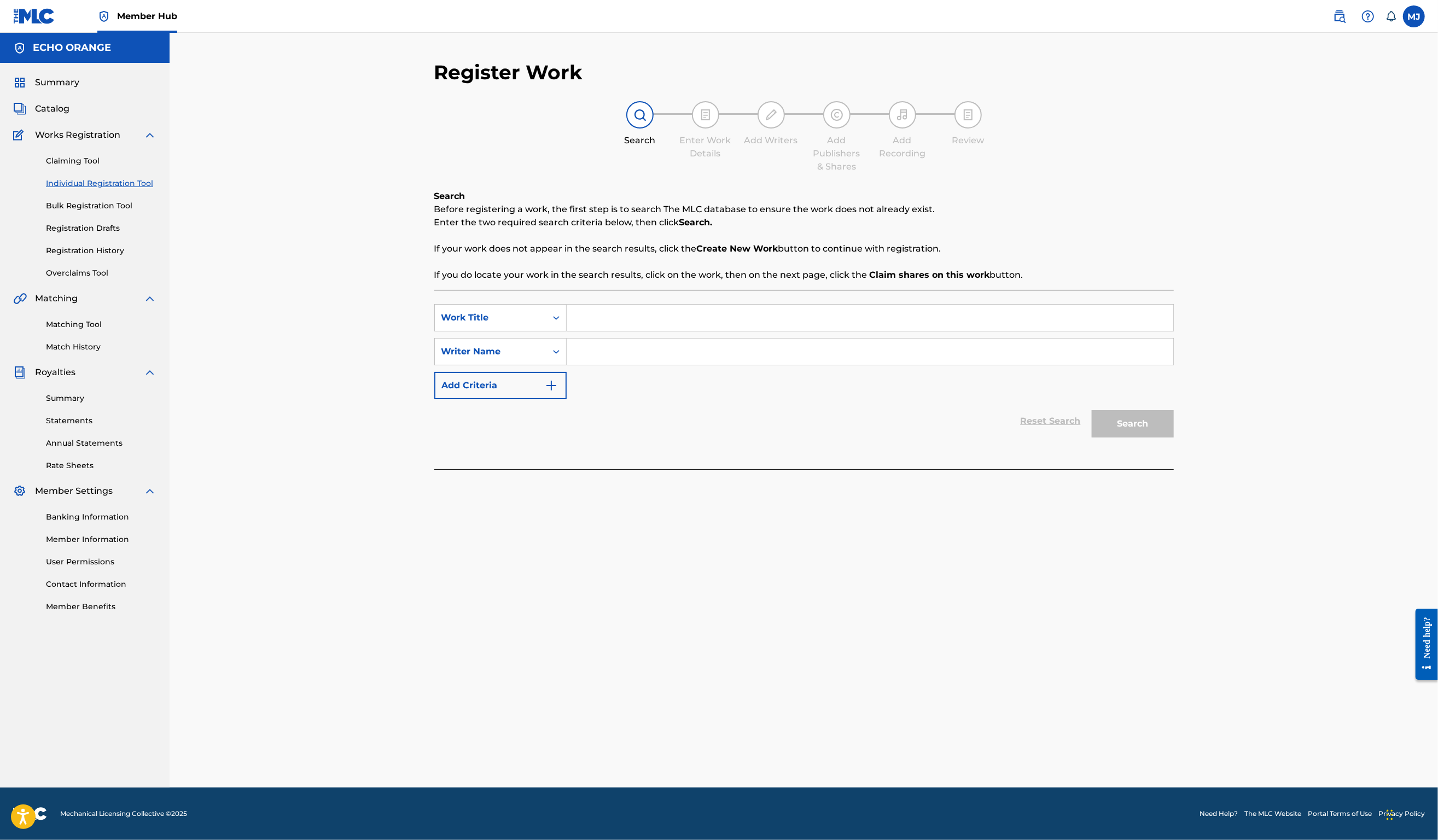
click at [618, 365] on input "Search Form" at bounding box center [870, 351] width 606 height 26
click at [621, 331] on input "Search Form" at bounding box center [870, 317] width 606 height 26
type input "Night Fishing"
click at [656, 365] on input "Search Form" at bounding box center [870, 351] width 606 height 26
paste input "Autobiographie d’un yogi"
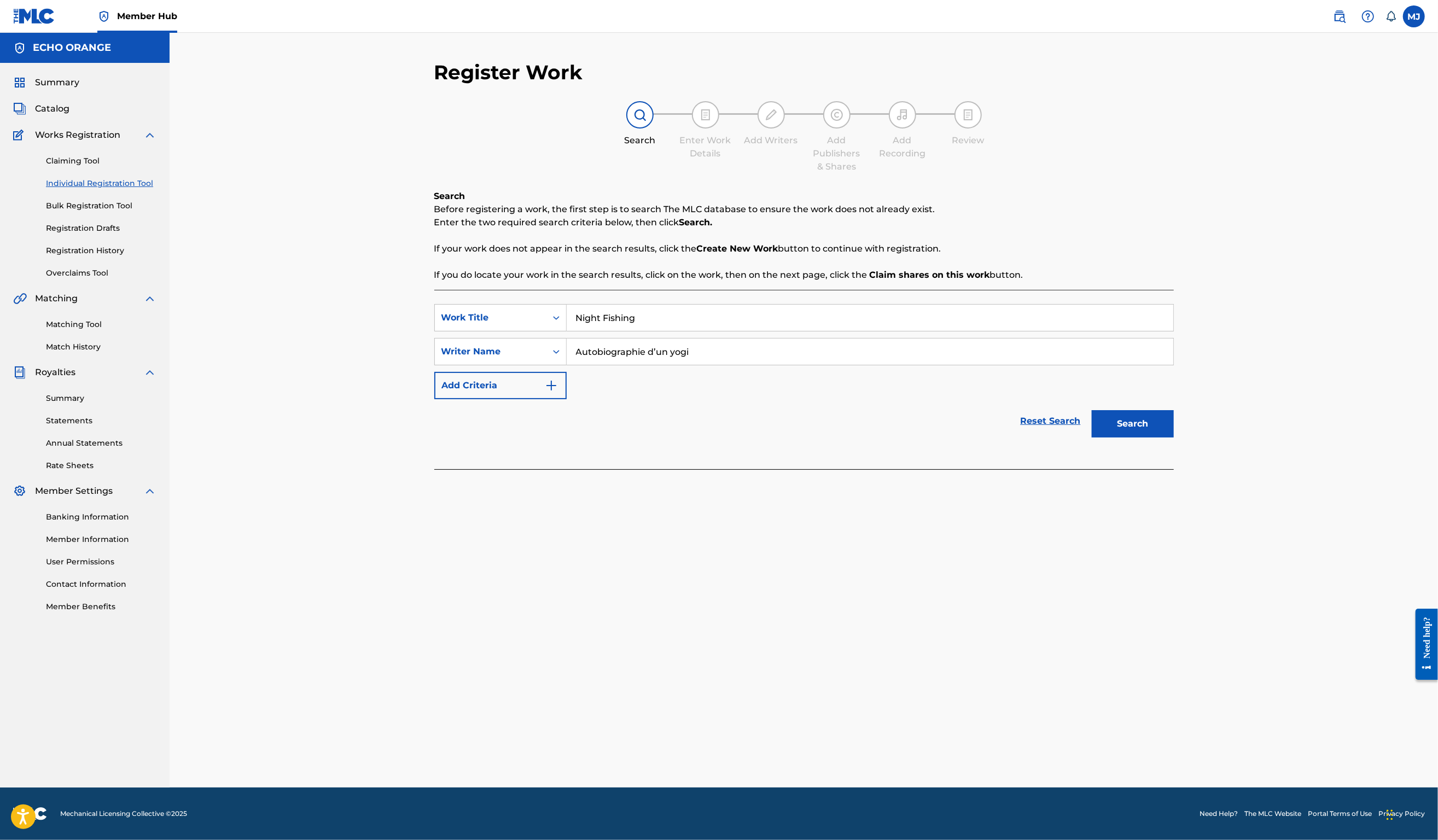
drag, startPoint x: 656, startPoint y: 377, endPoint x: 662, endPoint y: 381, distance: 7.2
click at [662, 365] on input "Autobiographie d’un yogi" at bounding box center [870, 351] width 606 height 26
click at [682, 365] on input "Autobiographie d’un yogi" at bounding box center [870, 351] width 606 height 26
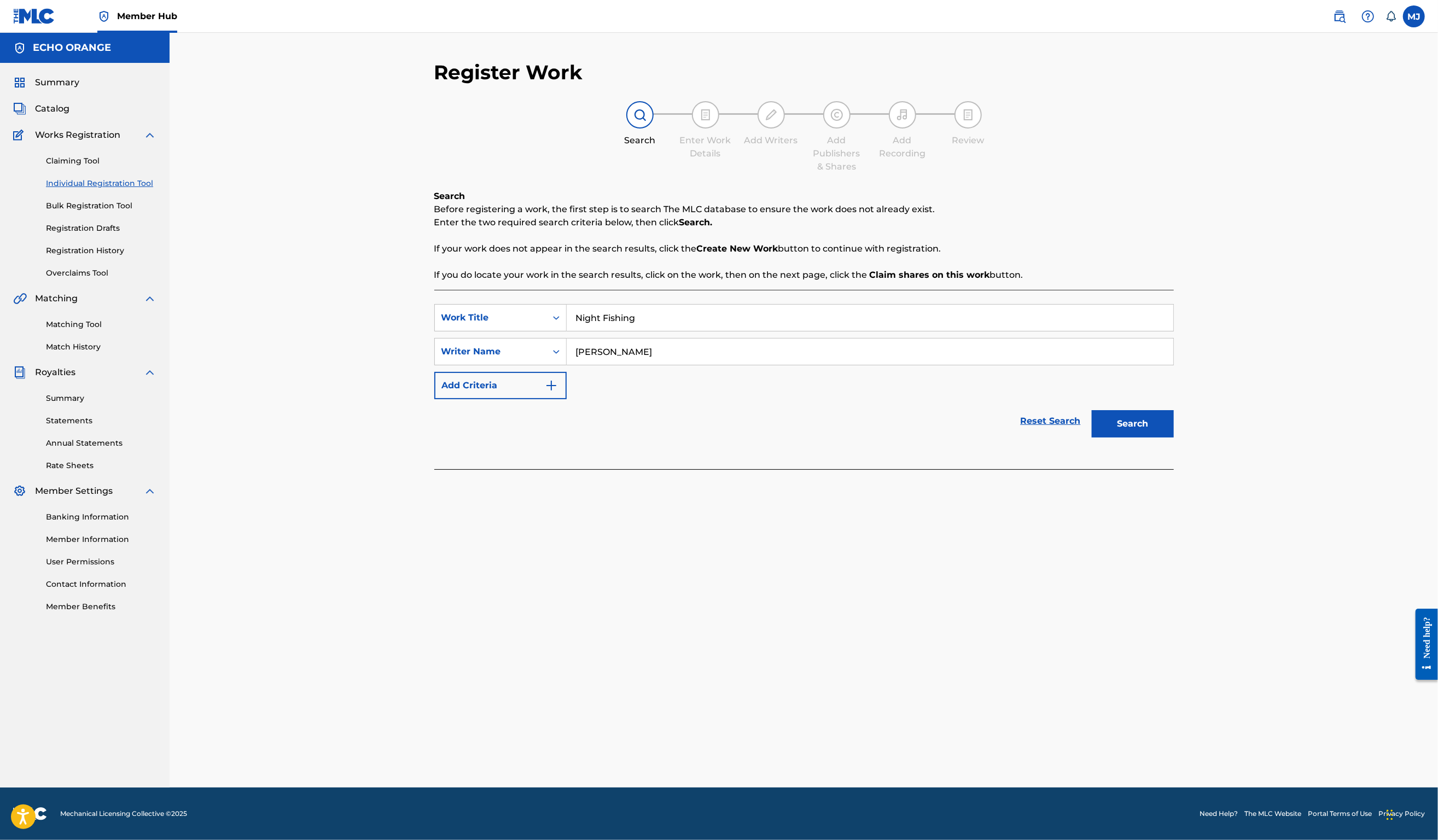
click at [687, 365] on input "Denis Hekimian" at bounding box center [870, 351] width 606 height 26
type input "Denis Hekimian"
click at [1174, 437] on button "Search" at bounding box center [1134, 424] width 82 height 28
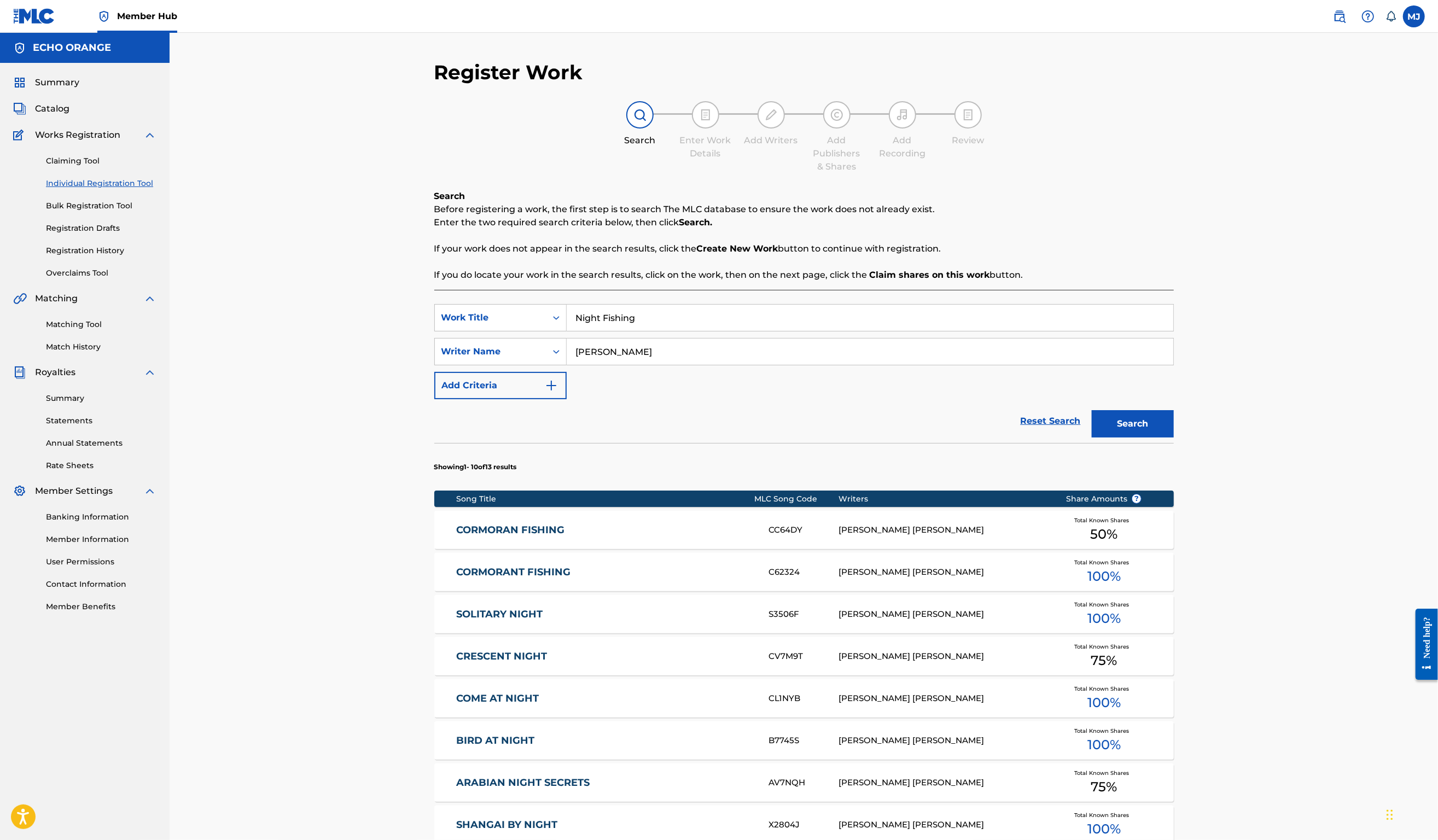
click at [653, 365] on input "Denis Hekimian" at bounding box center [870, 351] width 606 height 26
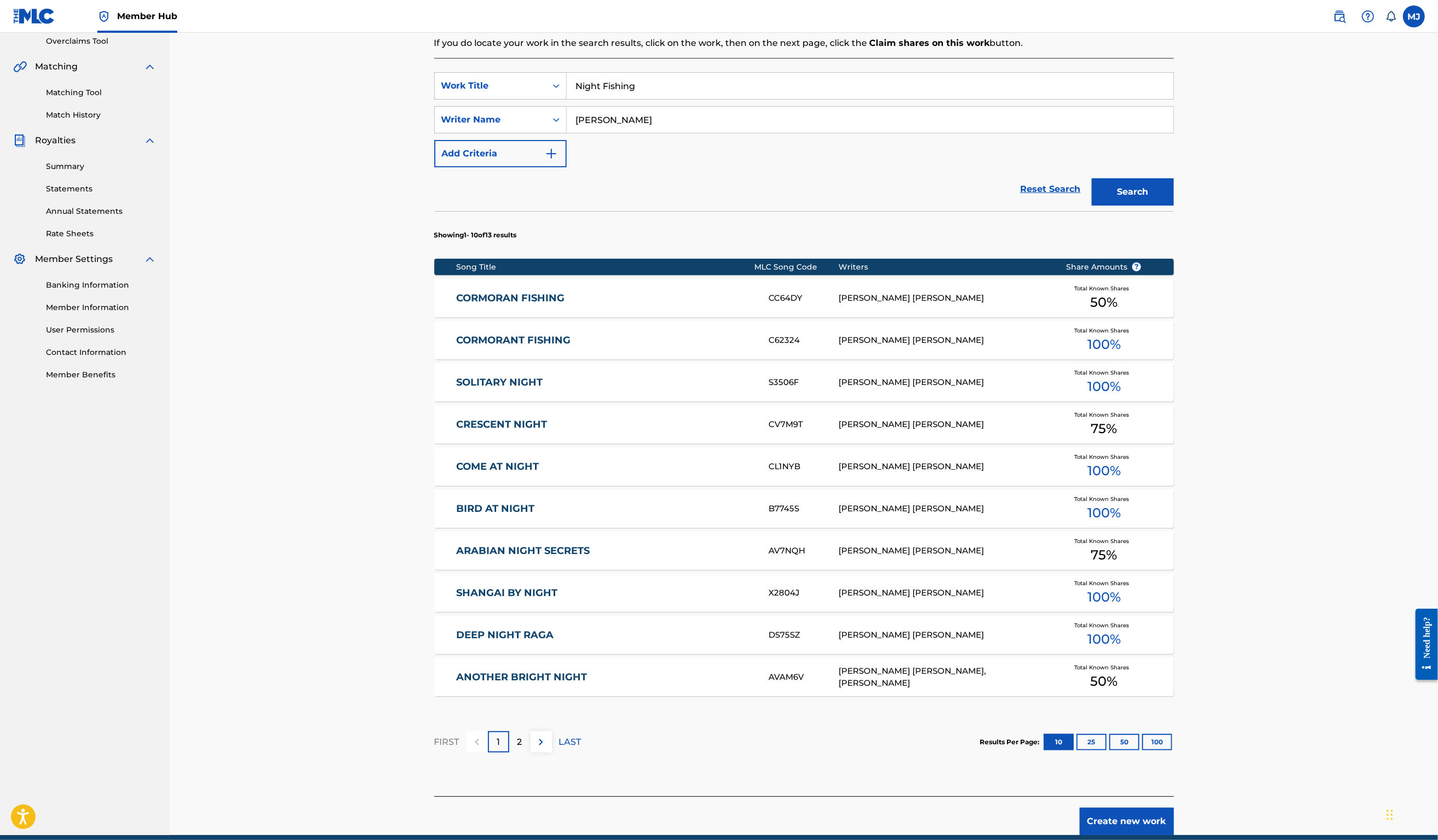
scroll to position [374, 0]
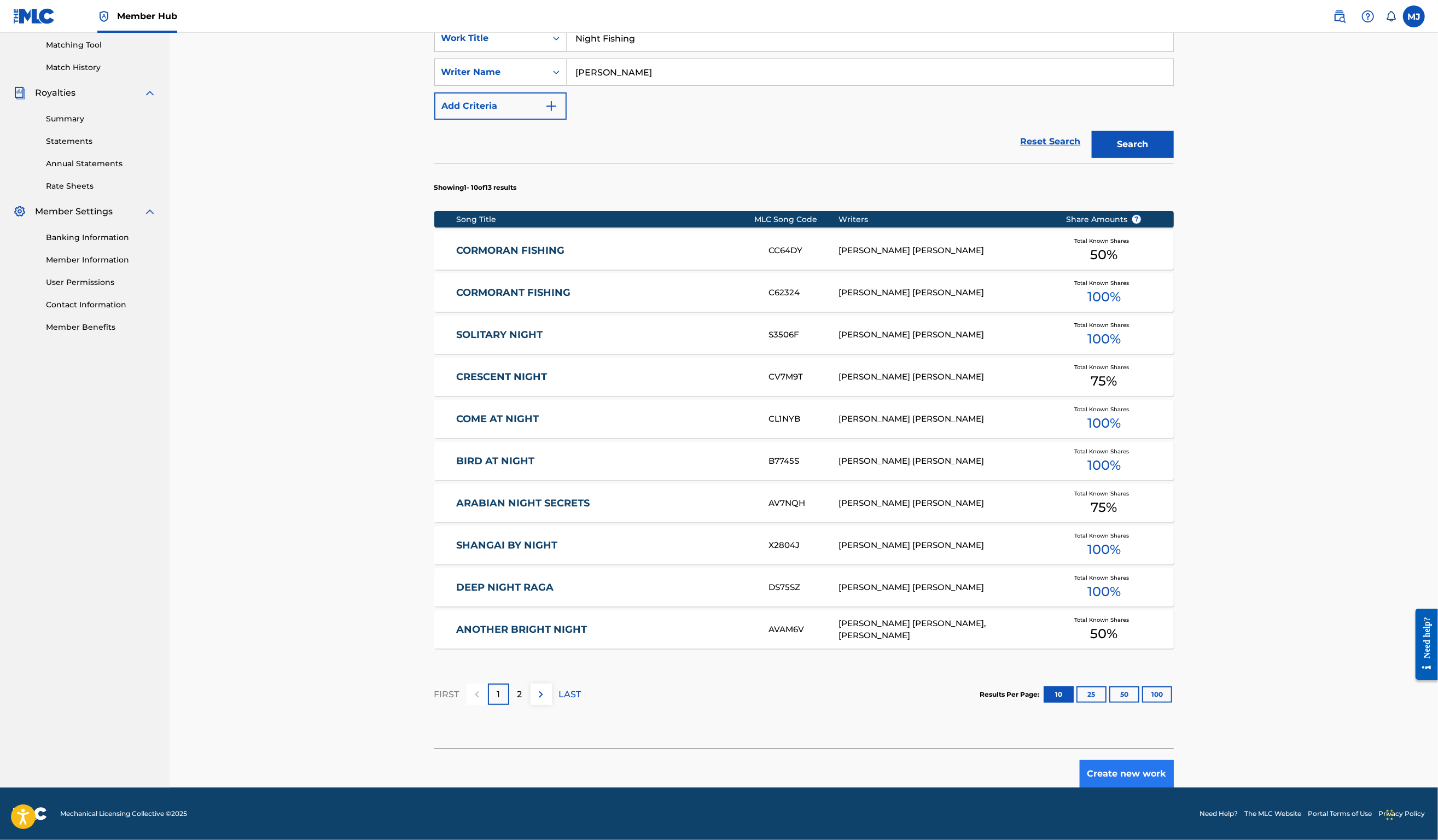
click at [1174, 770] on button "Create new work" at bounding box center [1126, 773] width 94 height 28
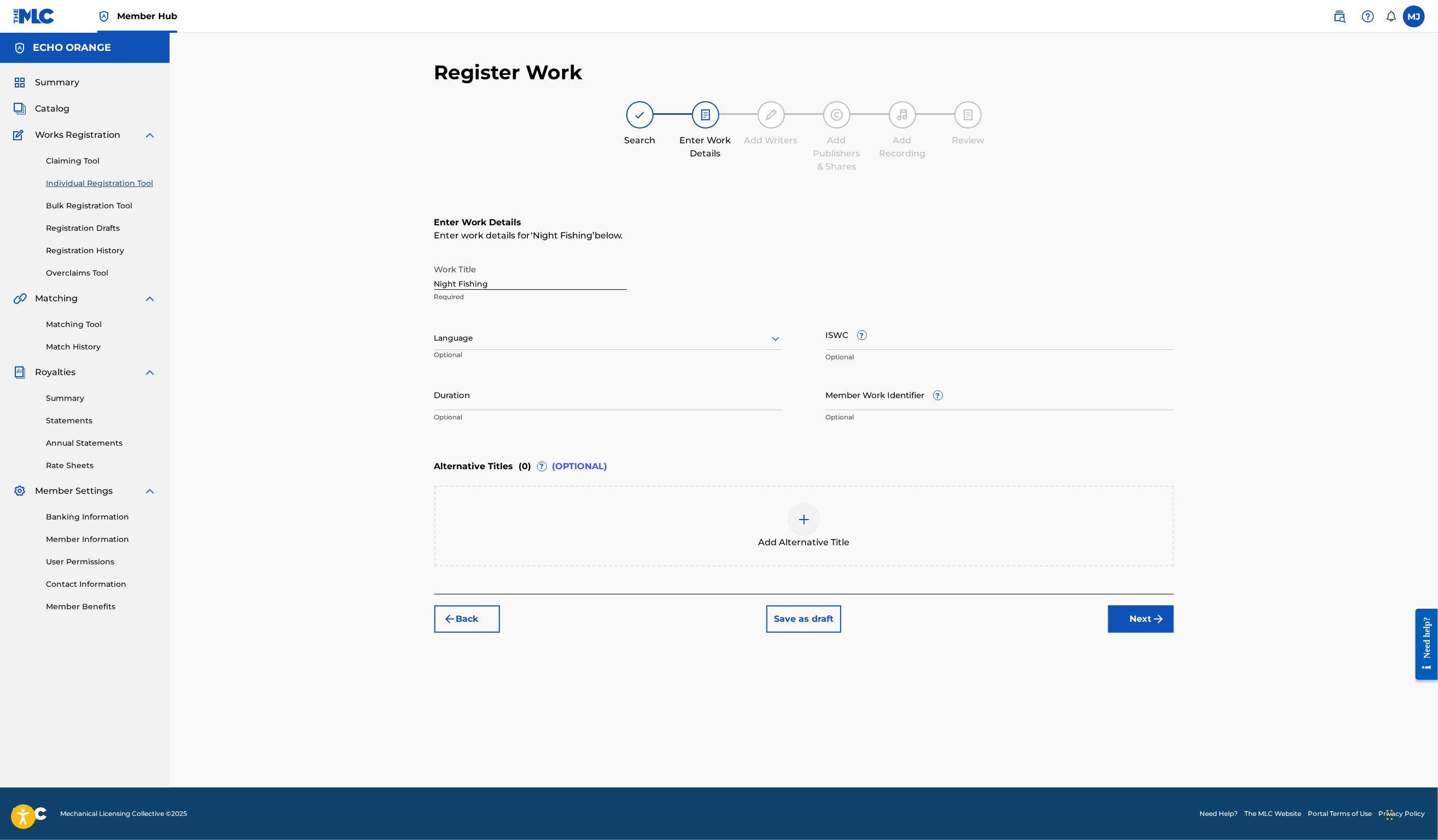
scroll to position [0, 0]
click at [1174, 632] on button "Next" at bounding box center [1141, 619] width 66 height 28
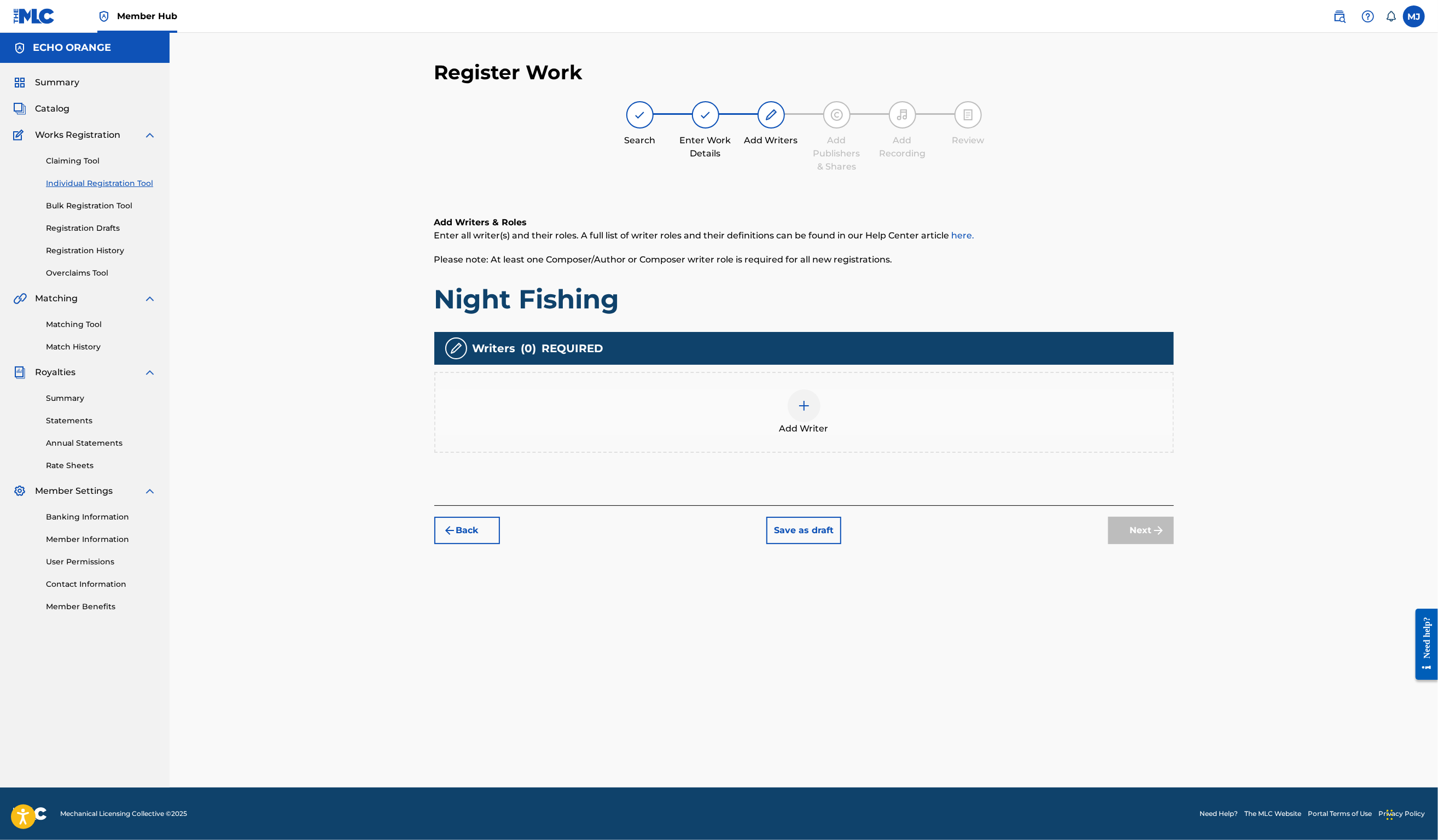
drag, startPoint x: 963, startPoint y: 406, endPoint x: 966, endPoint y: 430, distance: 24.2
click at [963, 414] on div "Writers ( 0 ) REQUIRED Add Writer" at bounding box center [804, 392] width 740 height 121
click at [967, 435] on div "Add Writer" at bounding box center [804, 412] width 737 height 46
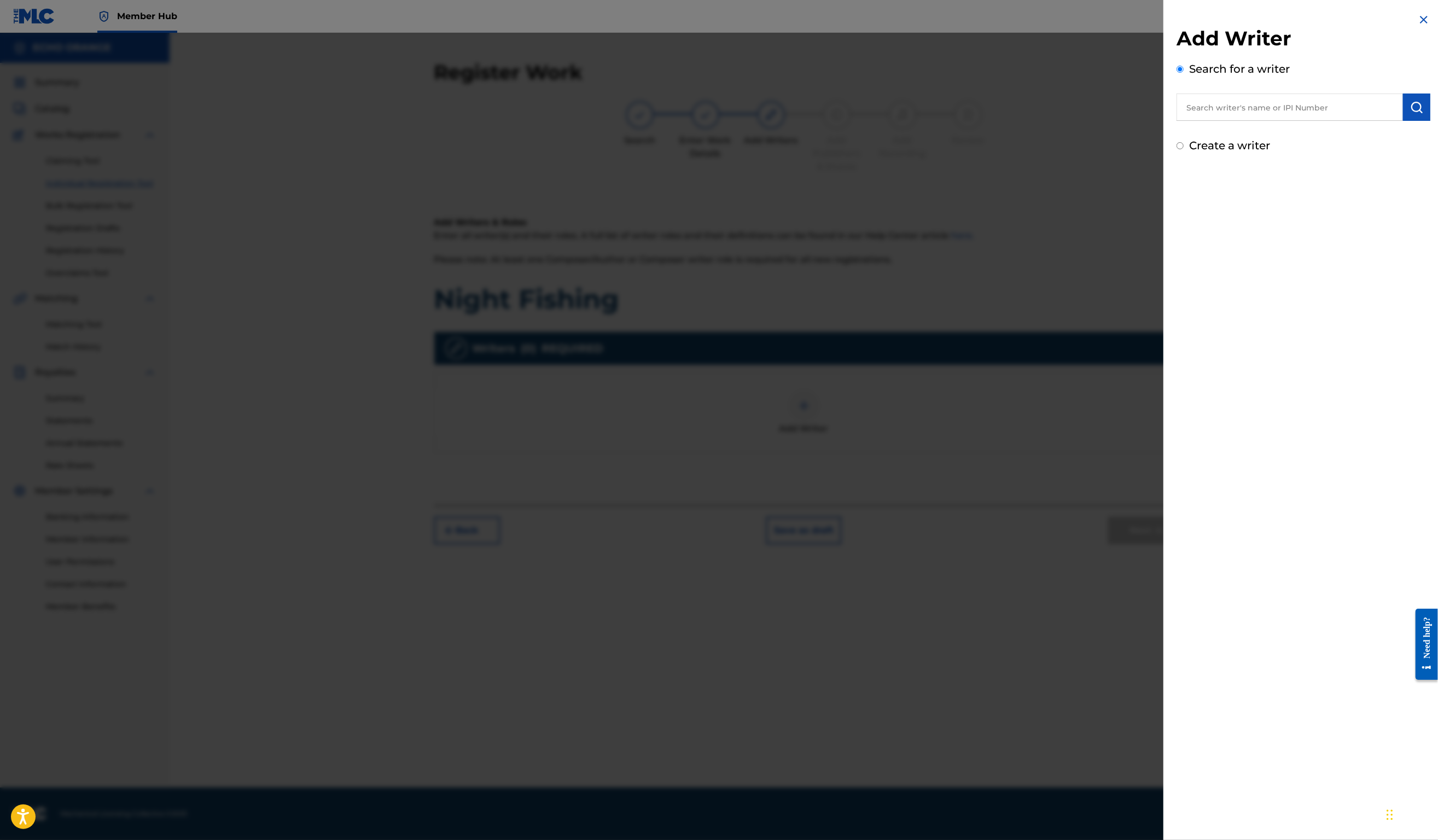
click at [1212, 121] on input "text" at bounding box center [1290, 107] width 227 height 28
paste input "Denis Hekimian"
type input "Denis Hekimian"
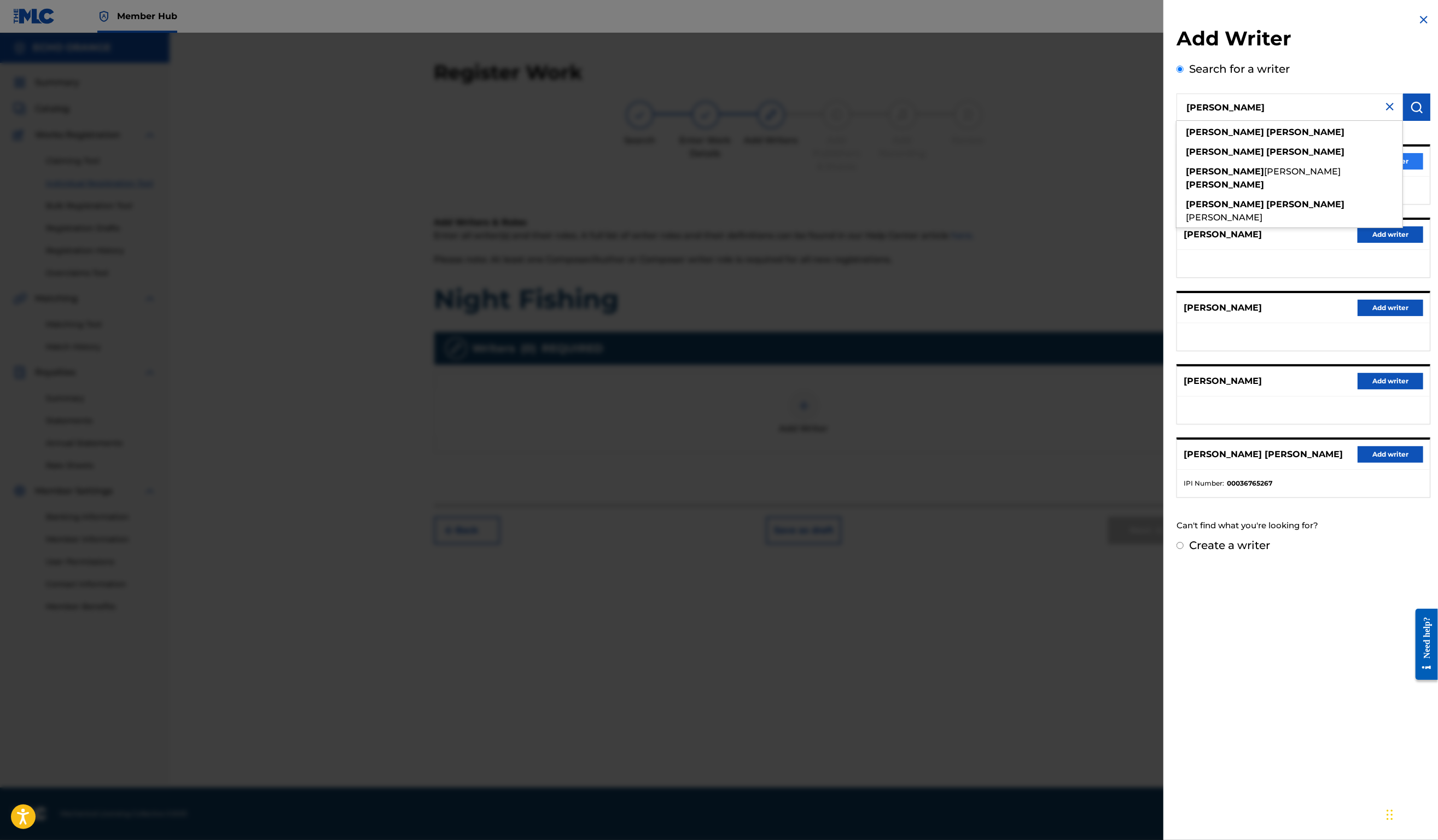
click at [1399, 170] on button "Add writer" at bounding box center [1390, 161] width 66 height 17
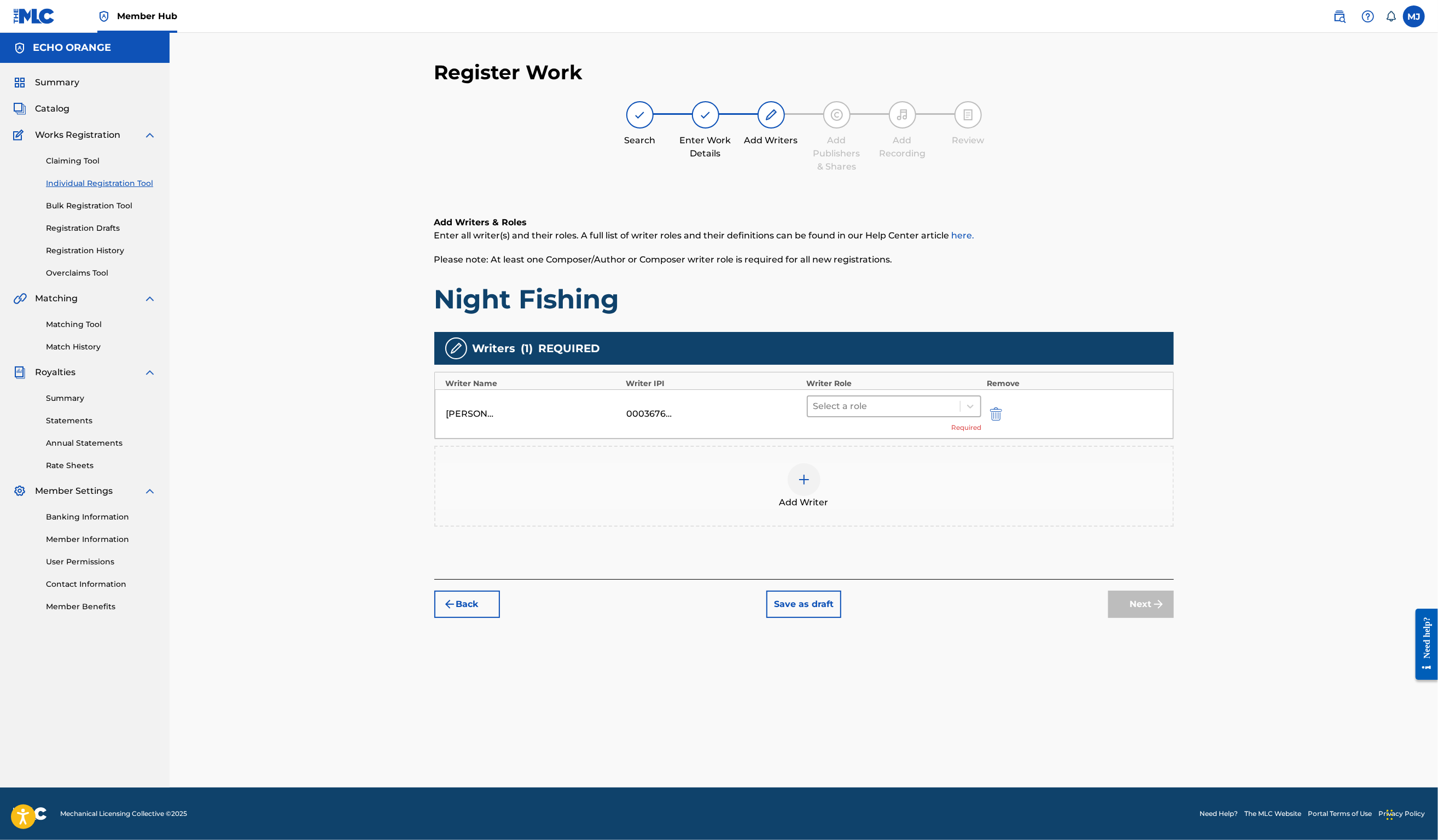
click at [859, 414] on div at bounding box center [884, 406] width 142 height 15
click at [852, 564] on div "Composer" at bounding box center [929, 564] width 211 height 22
click at [1174, 601] on button "Next" at bounding box center [1141, 588] width 66 height 28
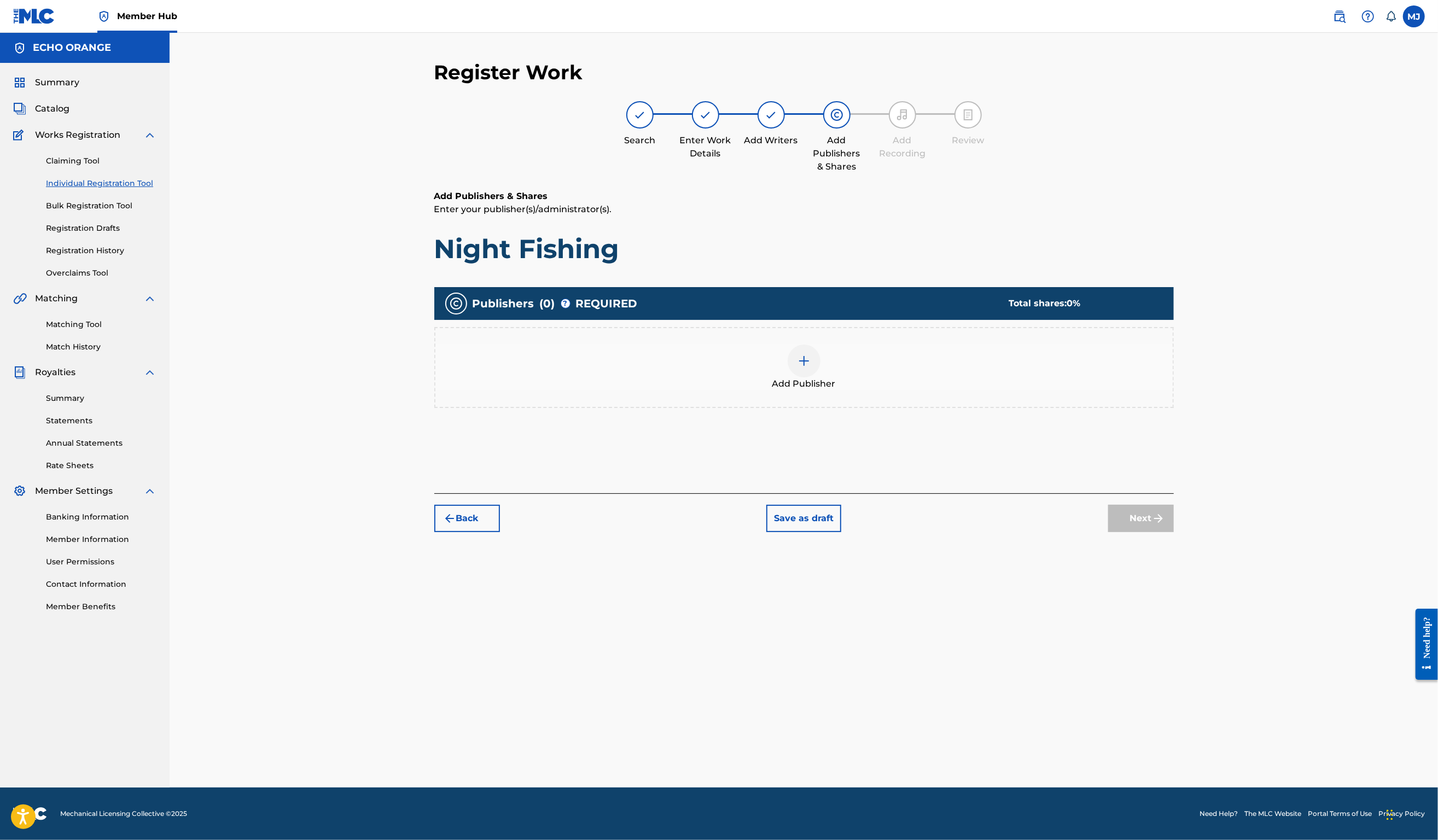
click at [886, 391] on div "Add Publisher" at bounding box center [804, 368] width 737 height 46
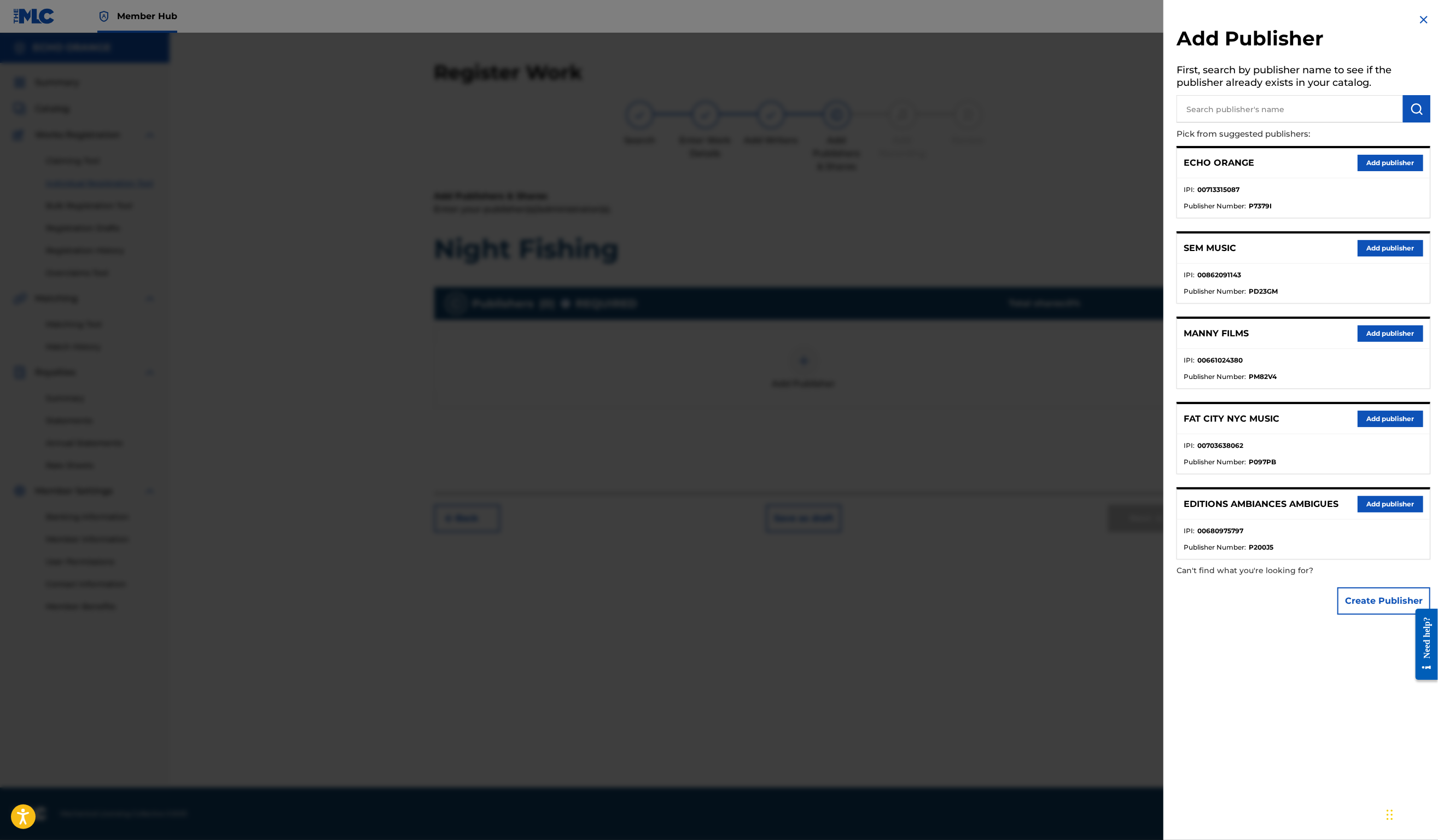
click at [1226, 110] on input "text" at bounding box center [1290, 109] width 227 height 28
type input "origins"
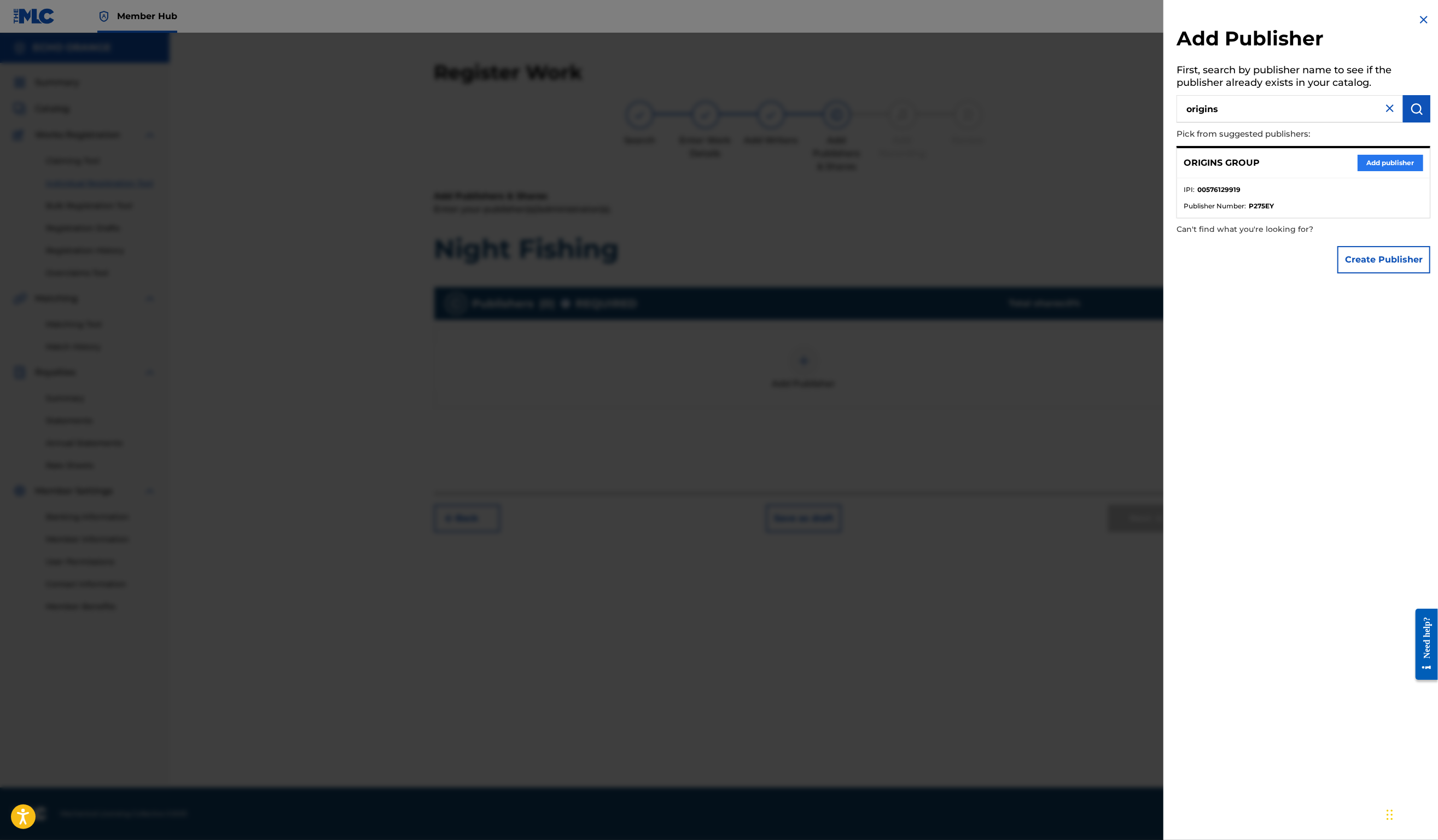
click at [1364, 170] on div "ORIGINS GROUP Add publisher" at bounding box center [1303, 163] width 253 height 30
click at [1366, 171] on button "Add publisher" at bounding box center [1390, 162] width 66 height 17
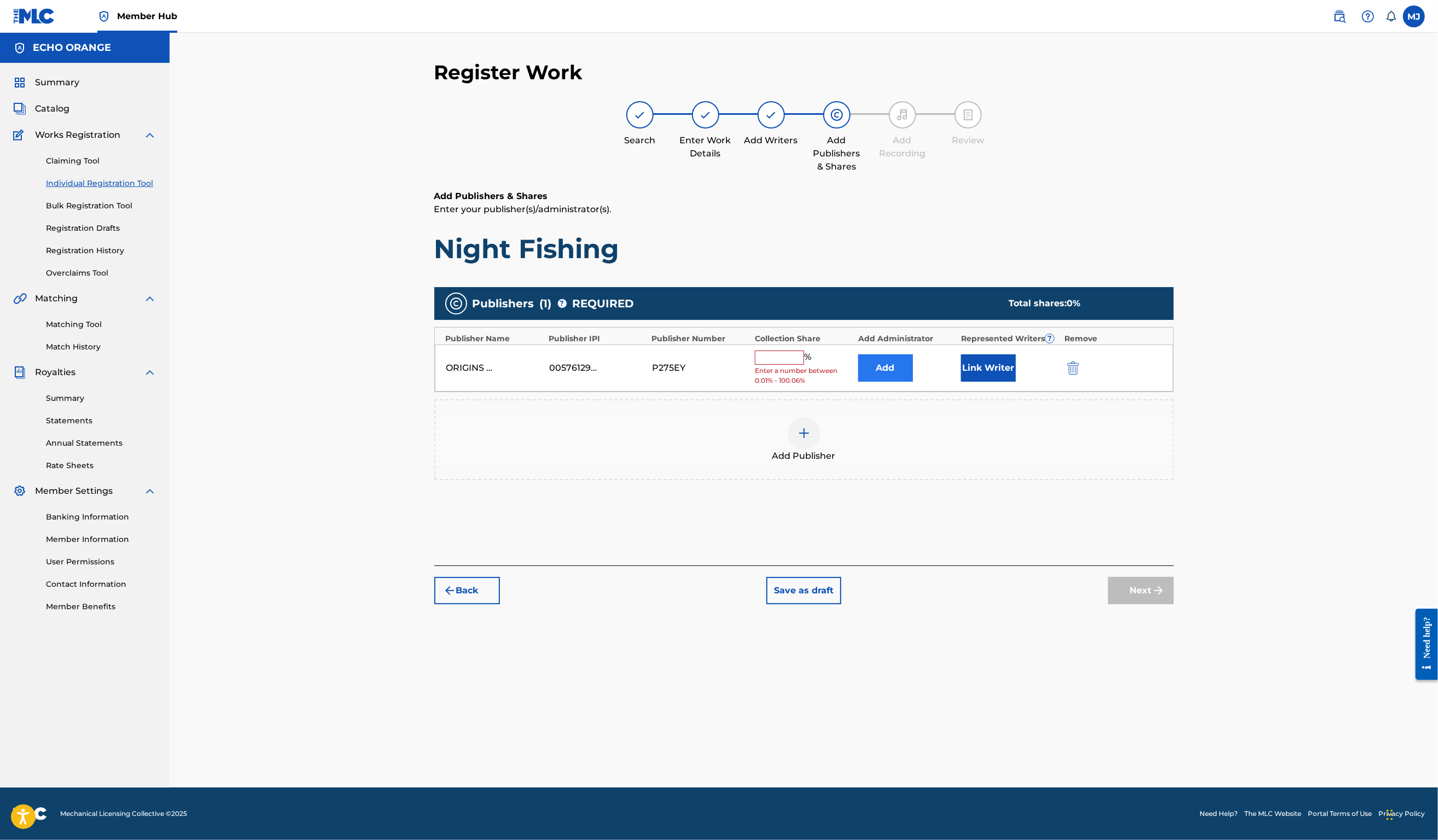
click at [897, 382] on button "Add" at bounding box center [885, 368] width 55 height 28
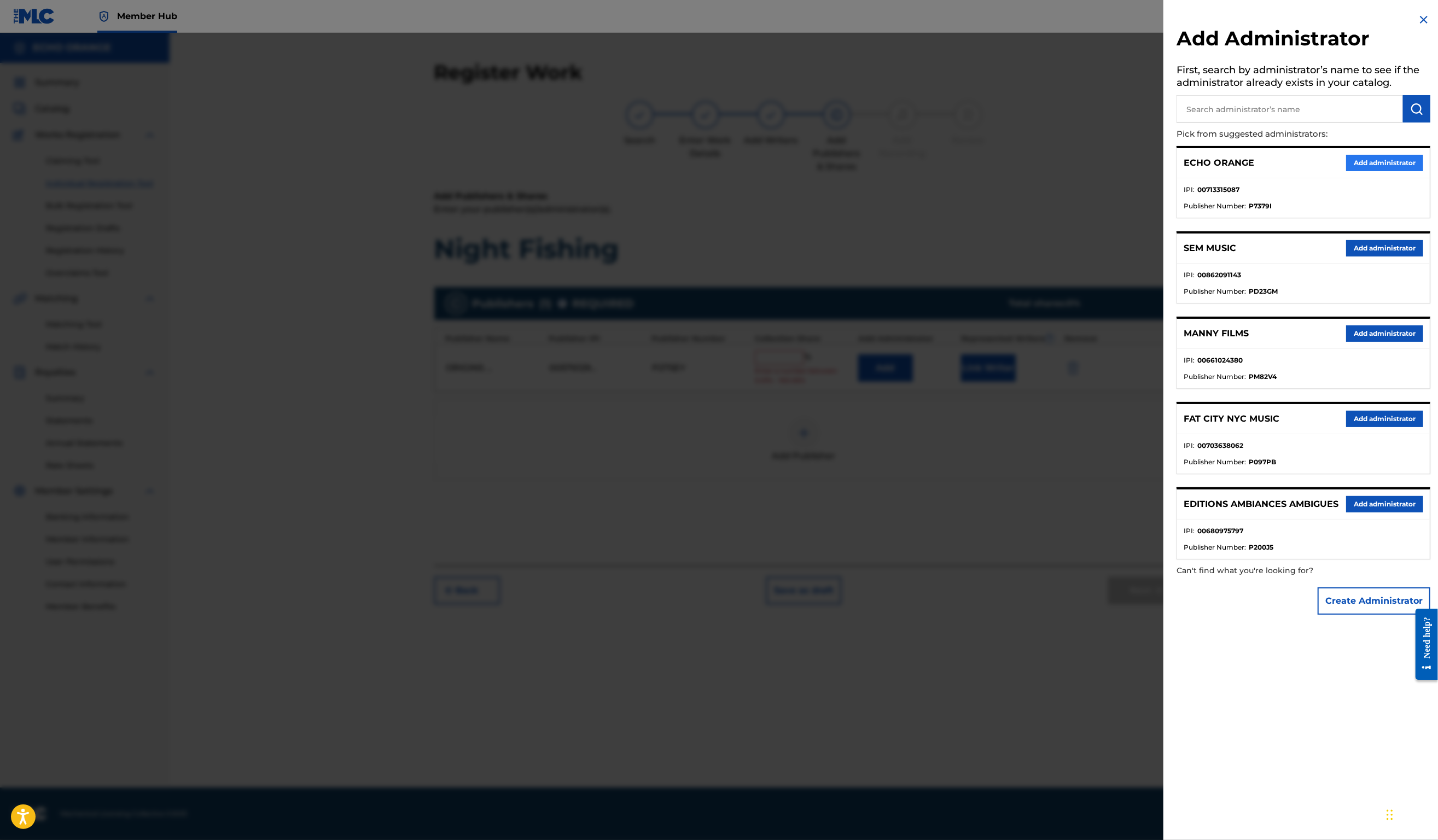
click at [1346, 171] on button "Add administrator" at bounding box center [1384, 162] width 77 height 17
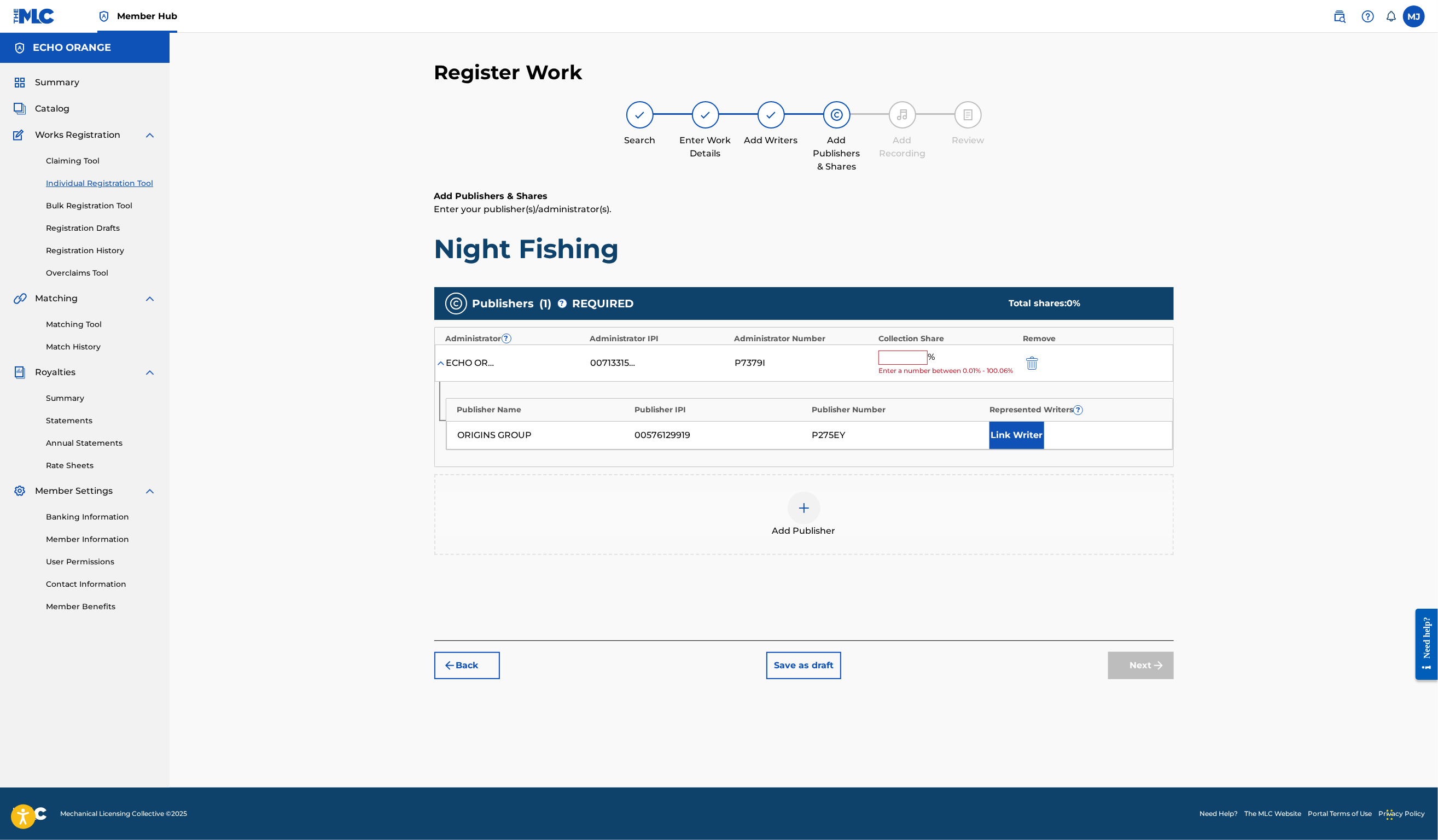
click at [927, 365] on input "text" at bounding box center [903, 357] width 49 height 14
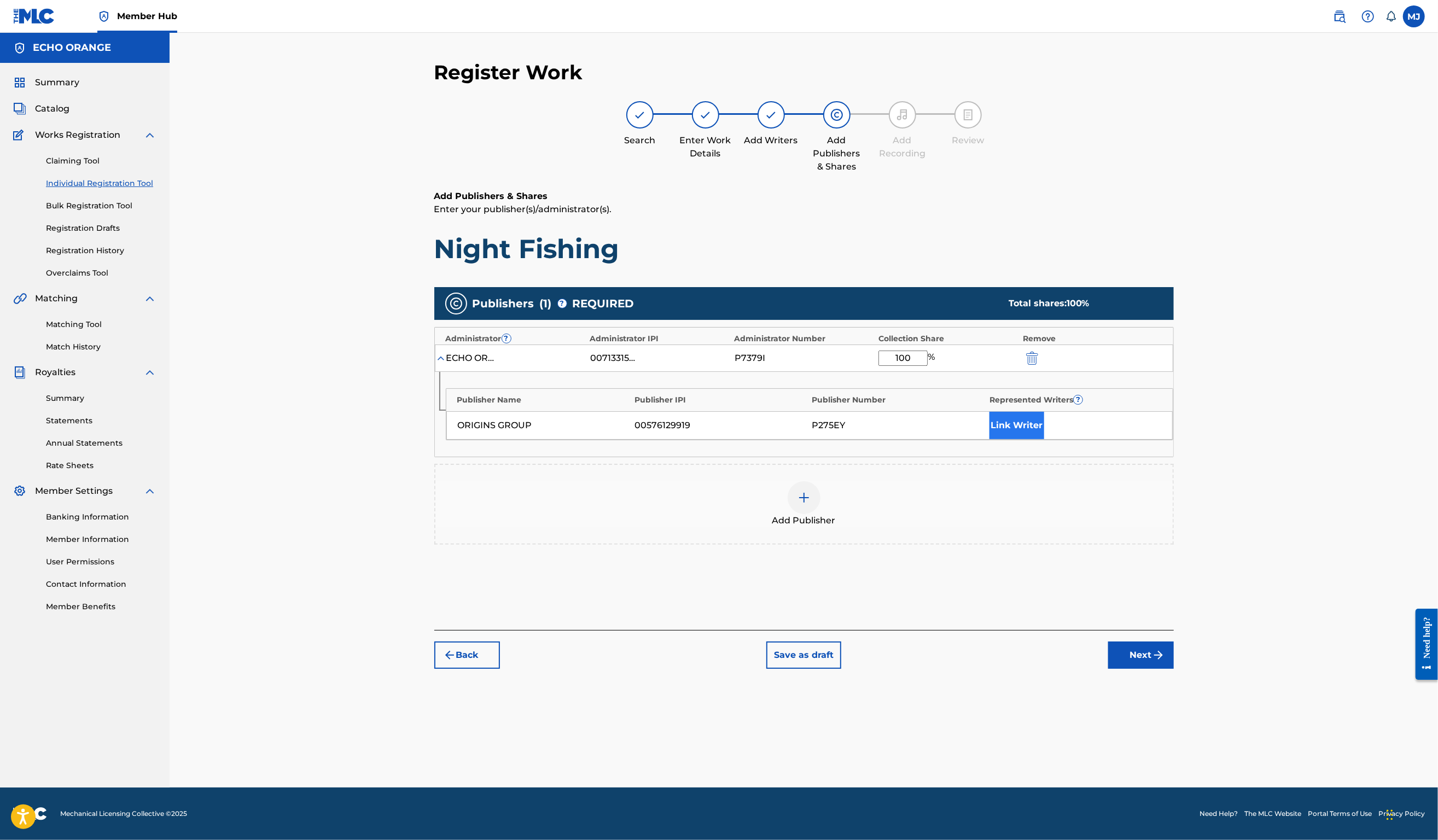
type input "100"
click at [1044, 439] on button "Link Writer" at bounding box center [1016, 426] width 55 height 28
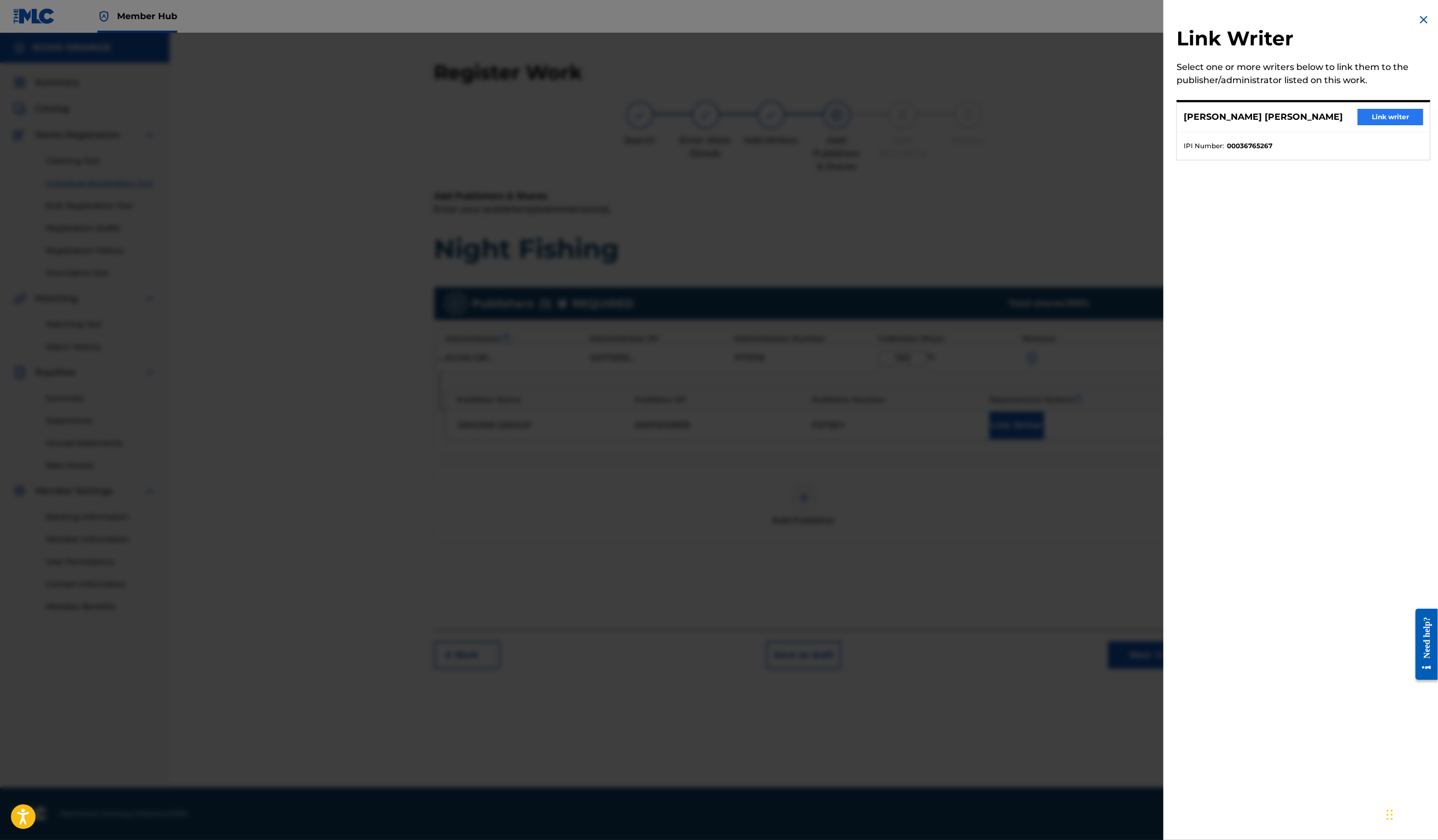
click at [1358, 125] on button "Link writer" at bounding box center [1390, 116] width 66 height 17
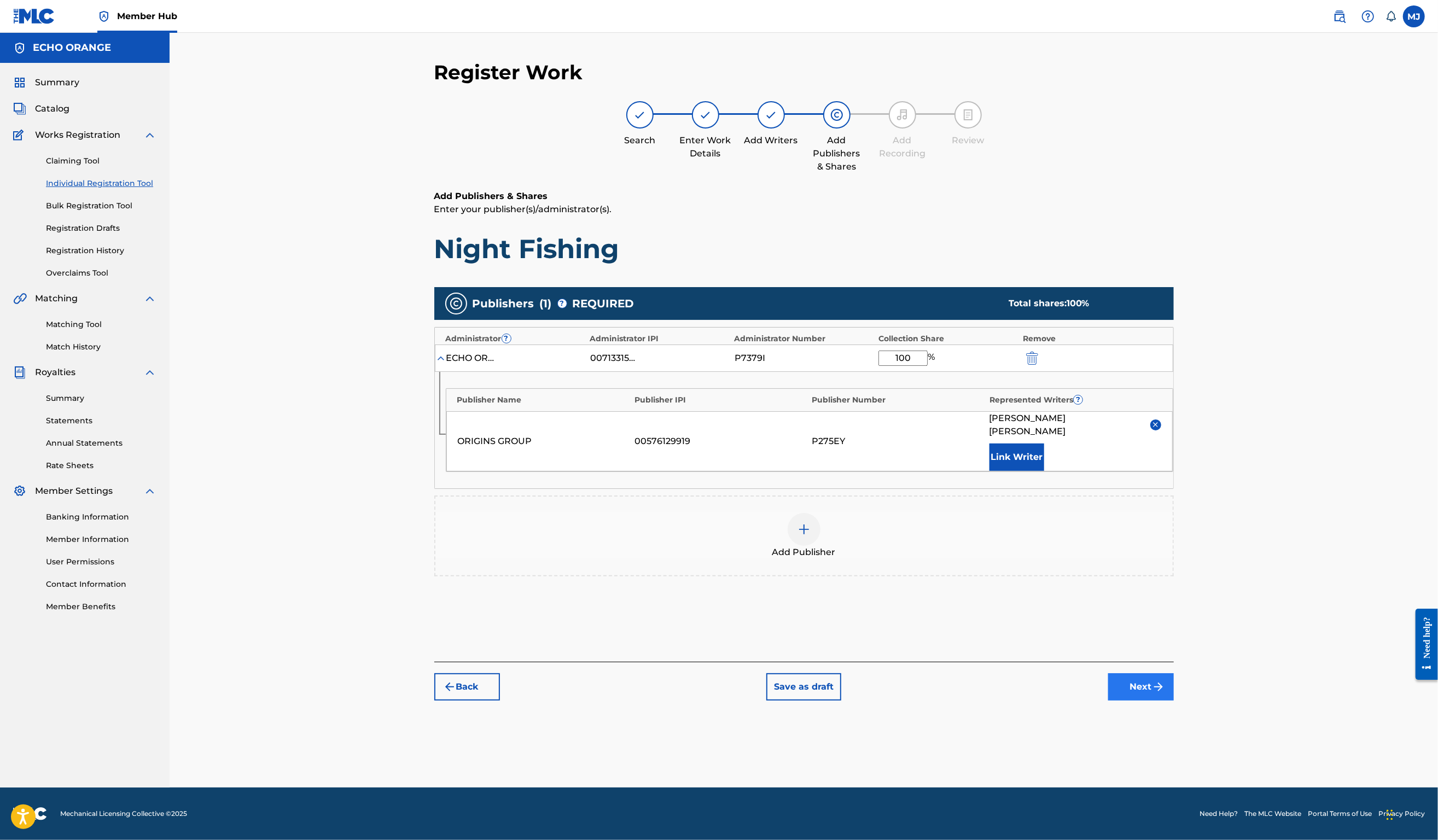
click at [1174, 701] on button "Next" at bounding box center [1141, 687] width 66 height 28
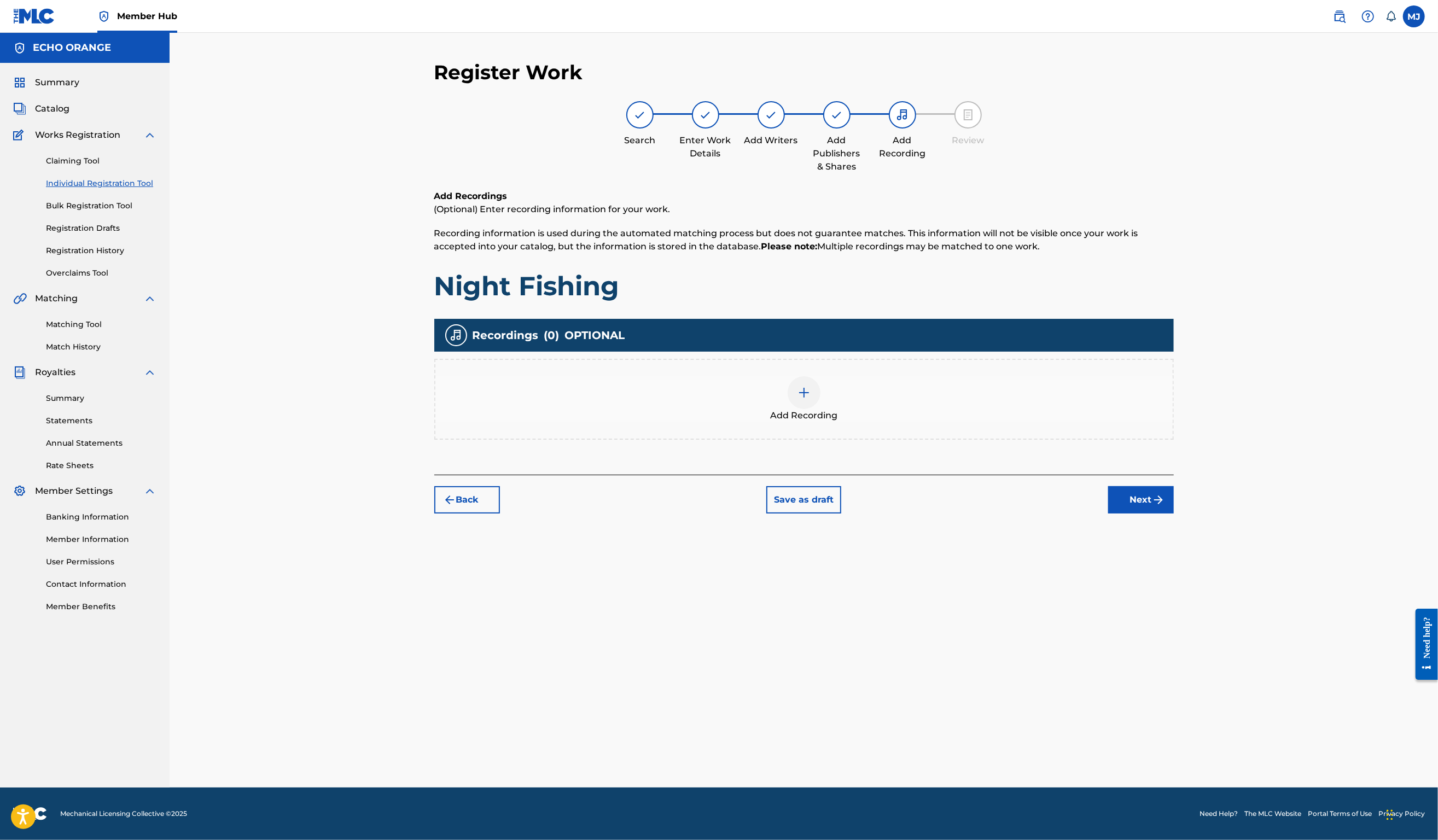
click at [1187, 587] on div "Register Work Search Enter Work Details Add Writers Add Publishers & Shares Add…" at bounding box center [804, 424] width 766 height 727
click at [1165, 506] on img "submit" at bounding box center [1158, 500] width 13 height 13
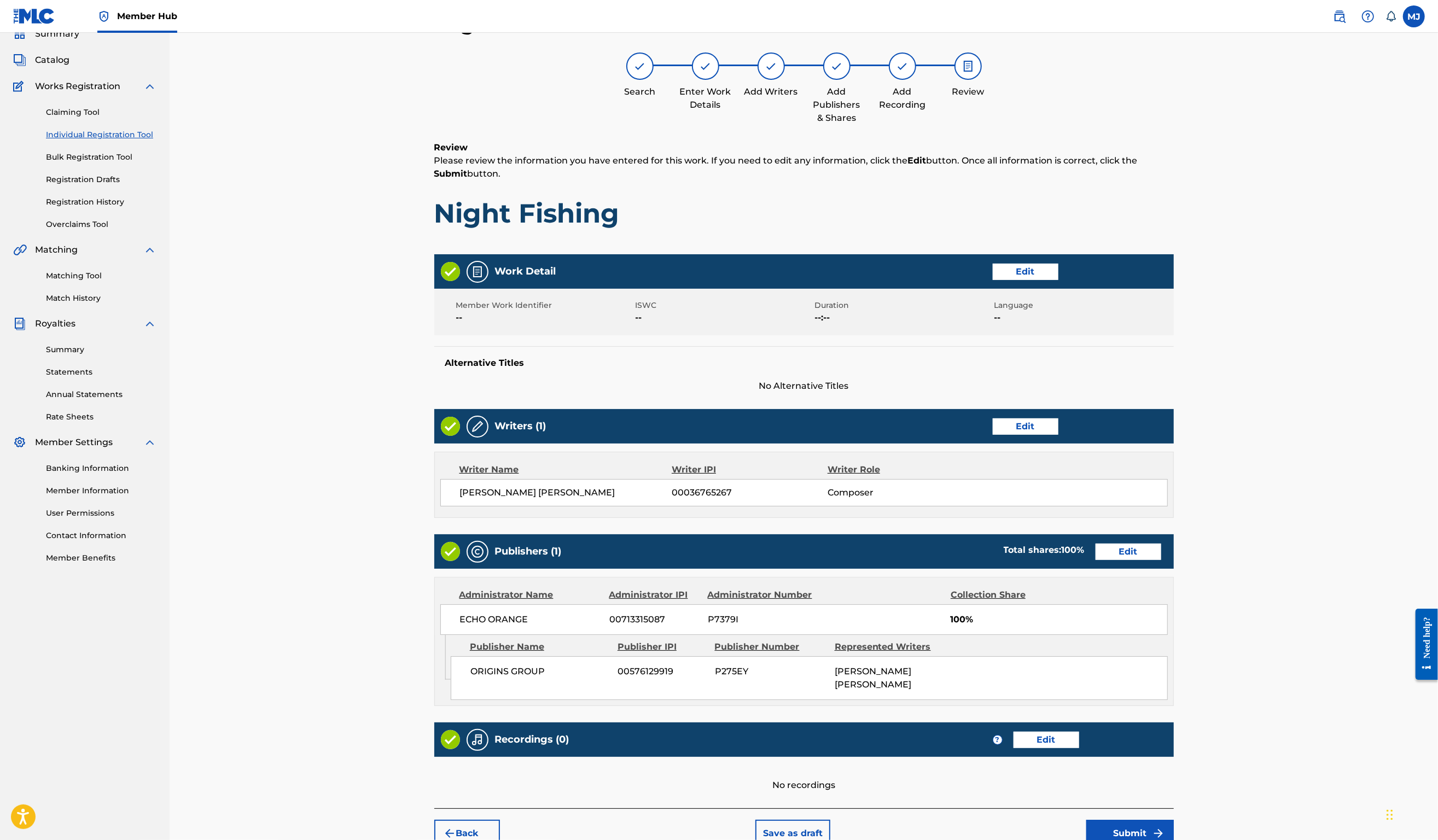
scroll to position [211, 0]
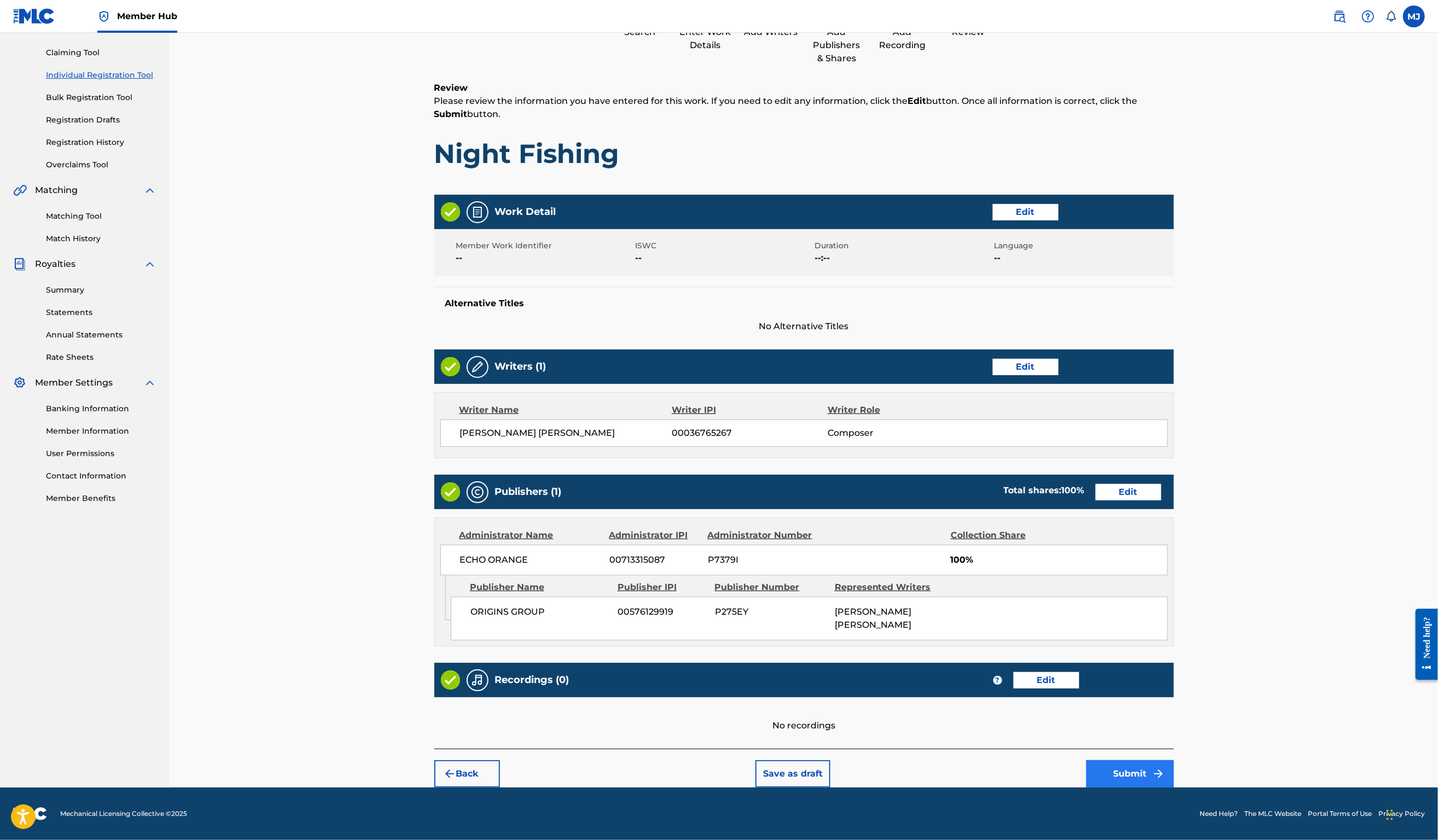
click at [1174, 766] on button "Submit" at bounding box center [1130, 773] width 87 height 28
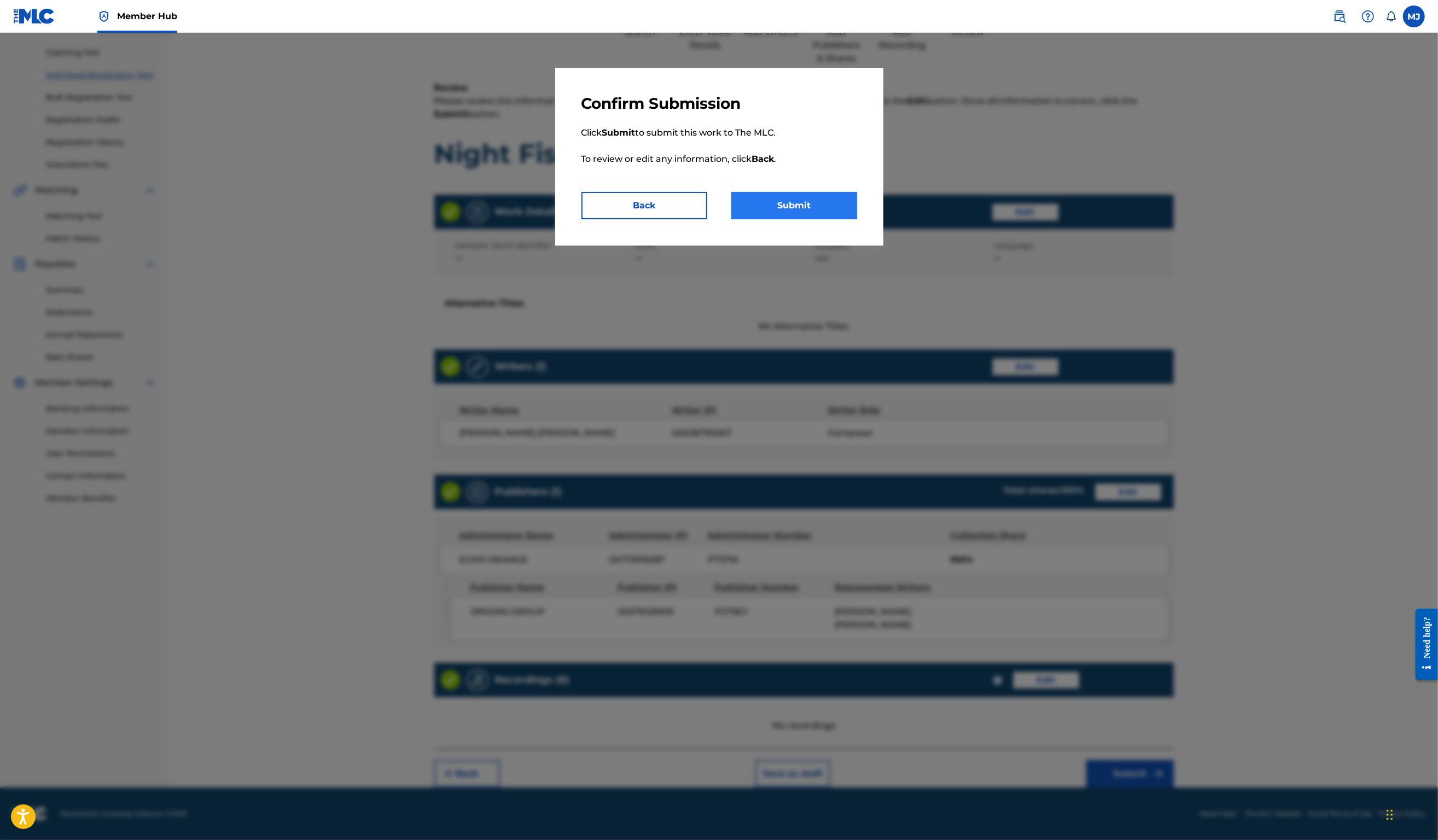
click at [837, 220] on button "Submit" at bounding box center [794, 205] width 126 height 28
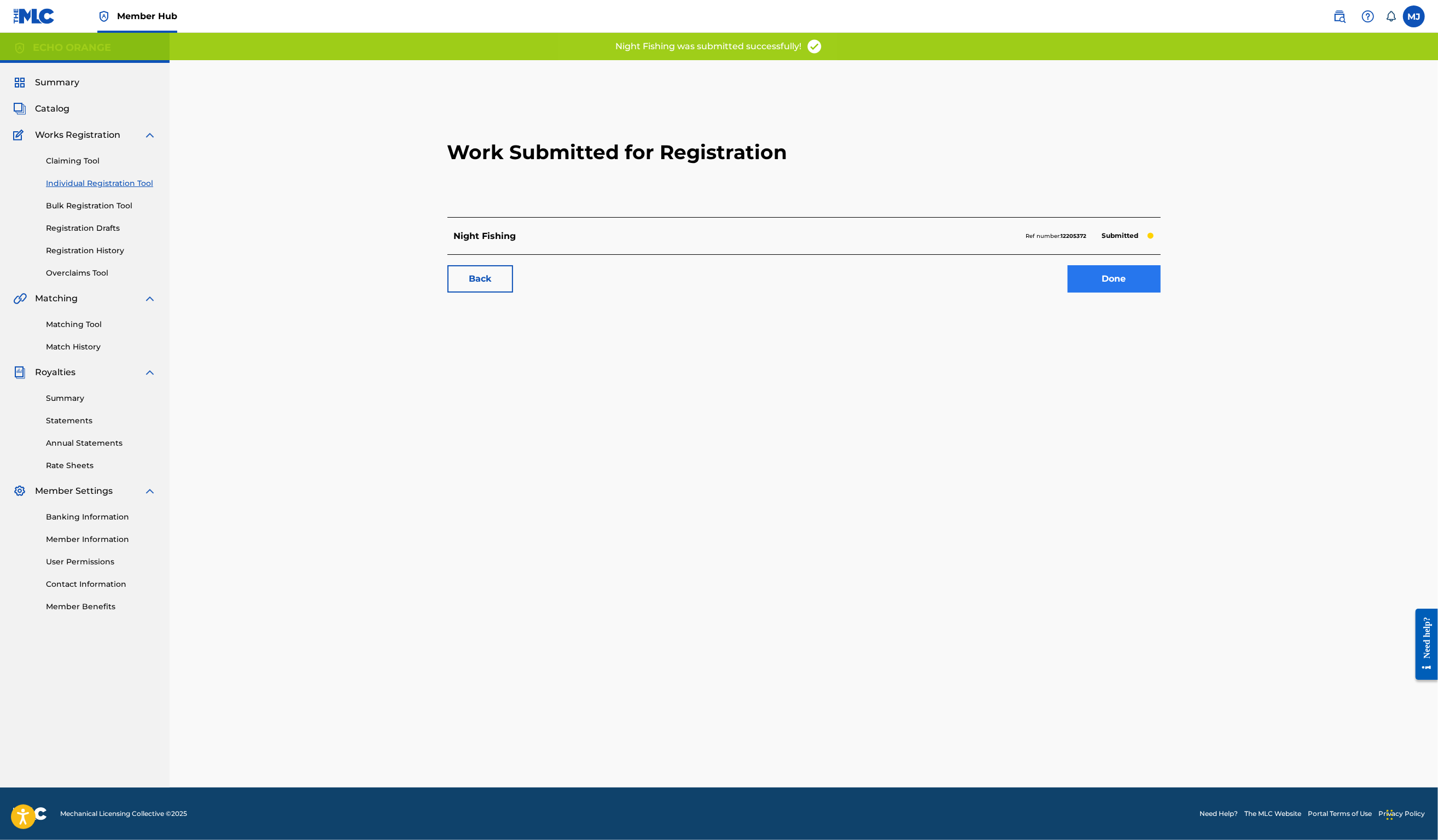
click at [1161, 292] on link "Done" at bounding box center [1114, 279] width 93 height 28
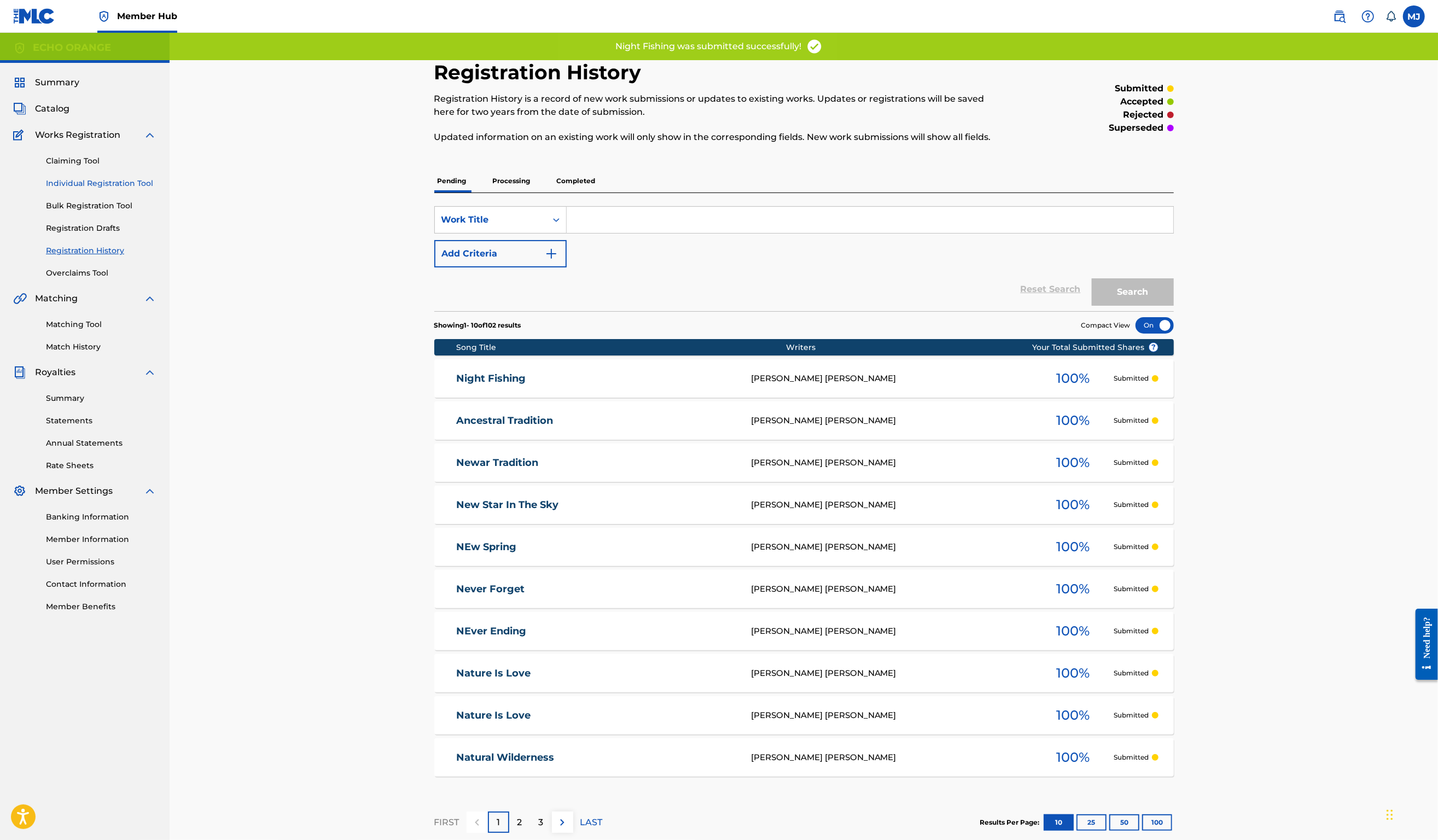
click at [150, 189] on link "Individual Registration Tool" at bounding box center [101, 183] width 110 height 11
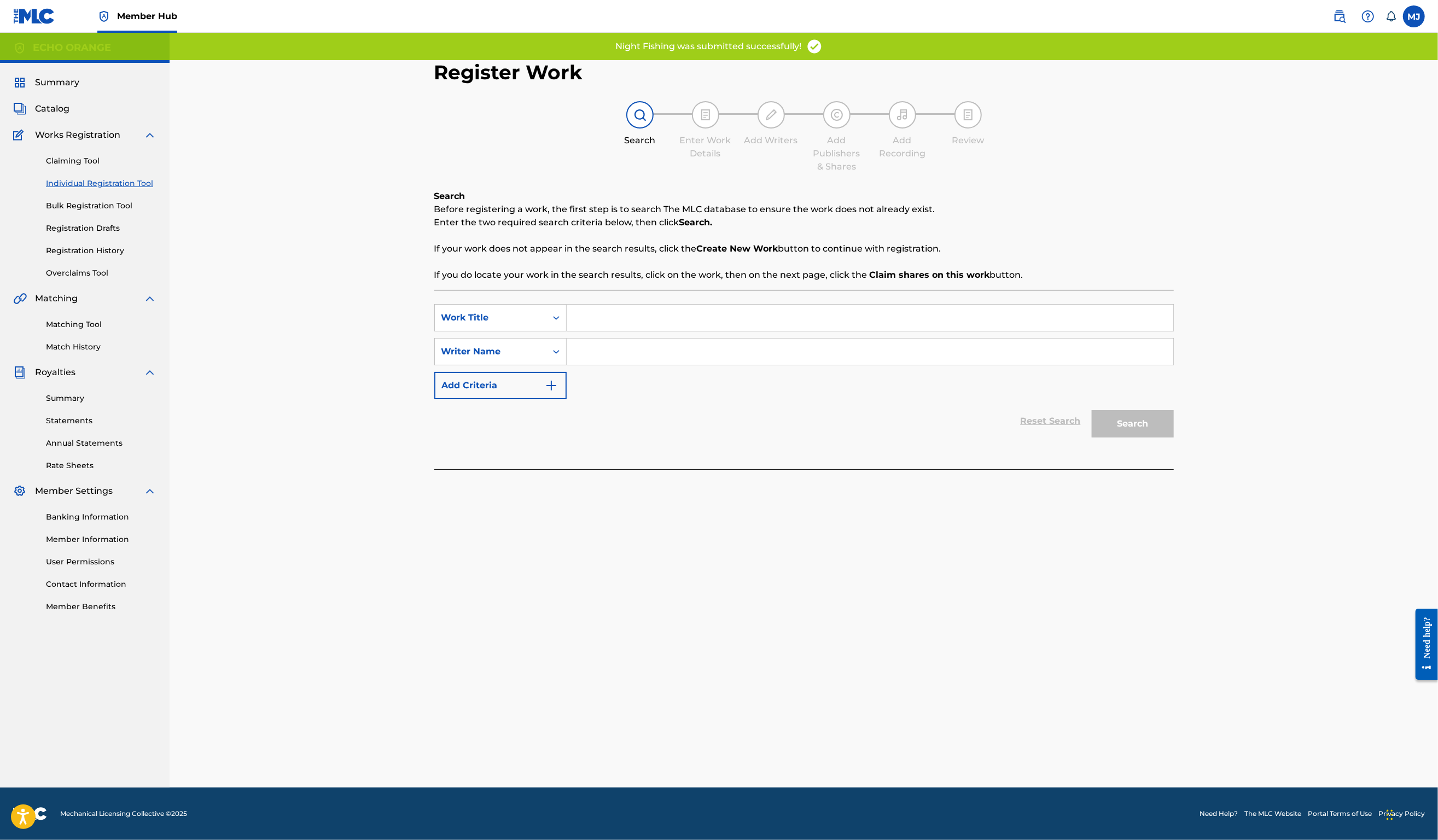
click at [569, 331] on input "Search Form" at bounding box center [870, 317] width 606 height 26
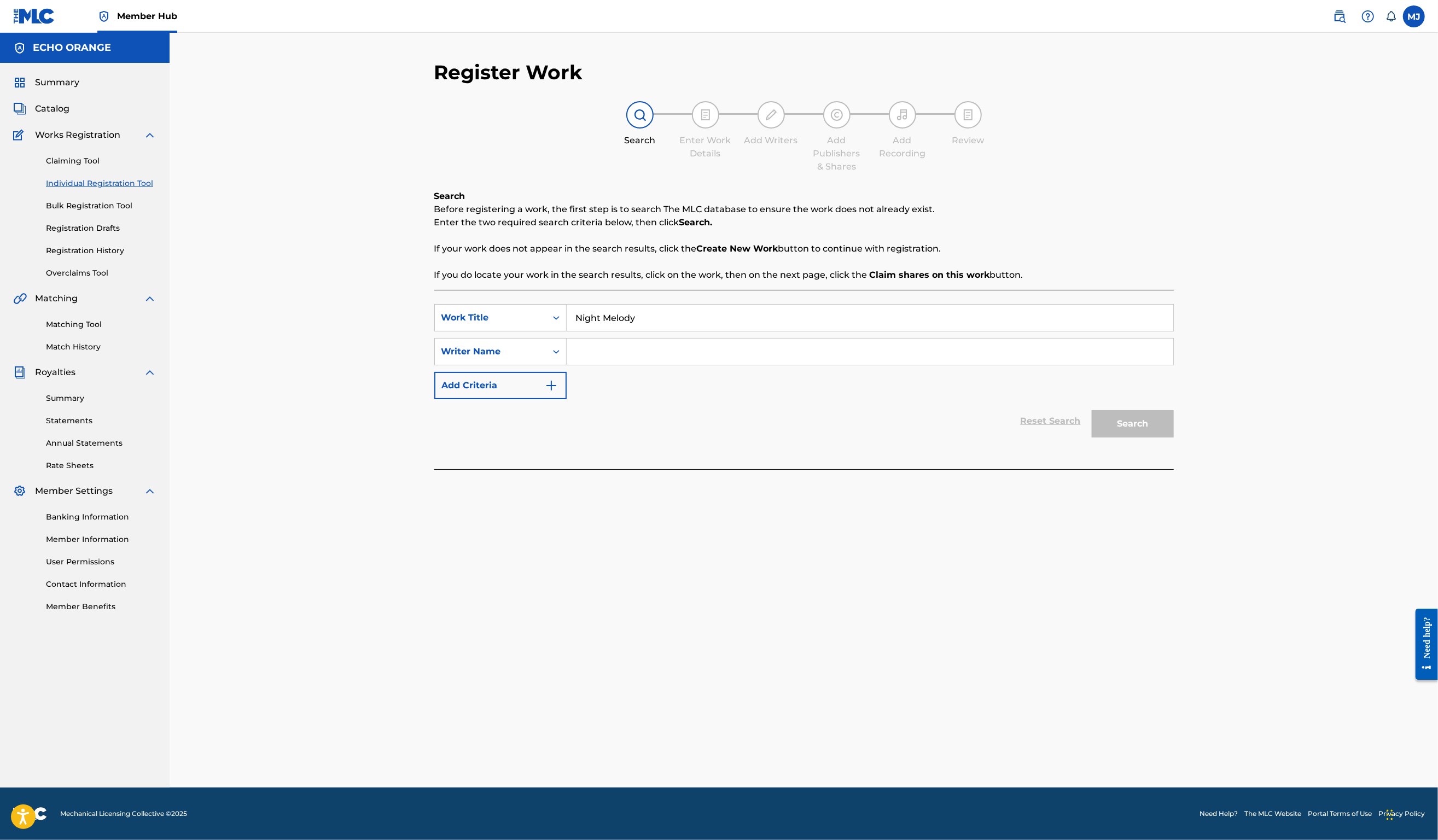
type input "Night Melody"
paste input "Denis Hekimian"
type input "Denis Hekimian"
click at [1174, 437] on button "Search" at bounding box center [1134, 424] width 82 height 28
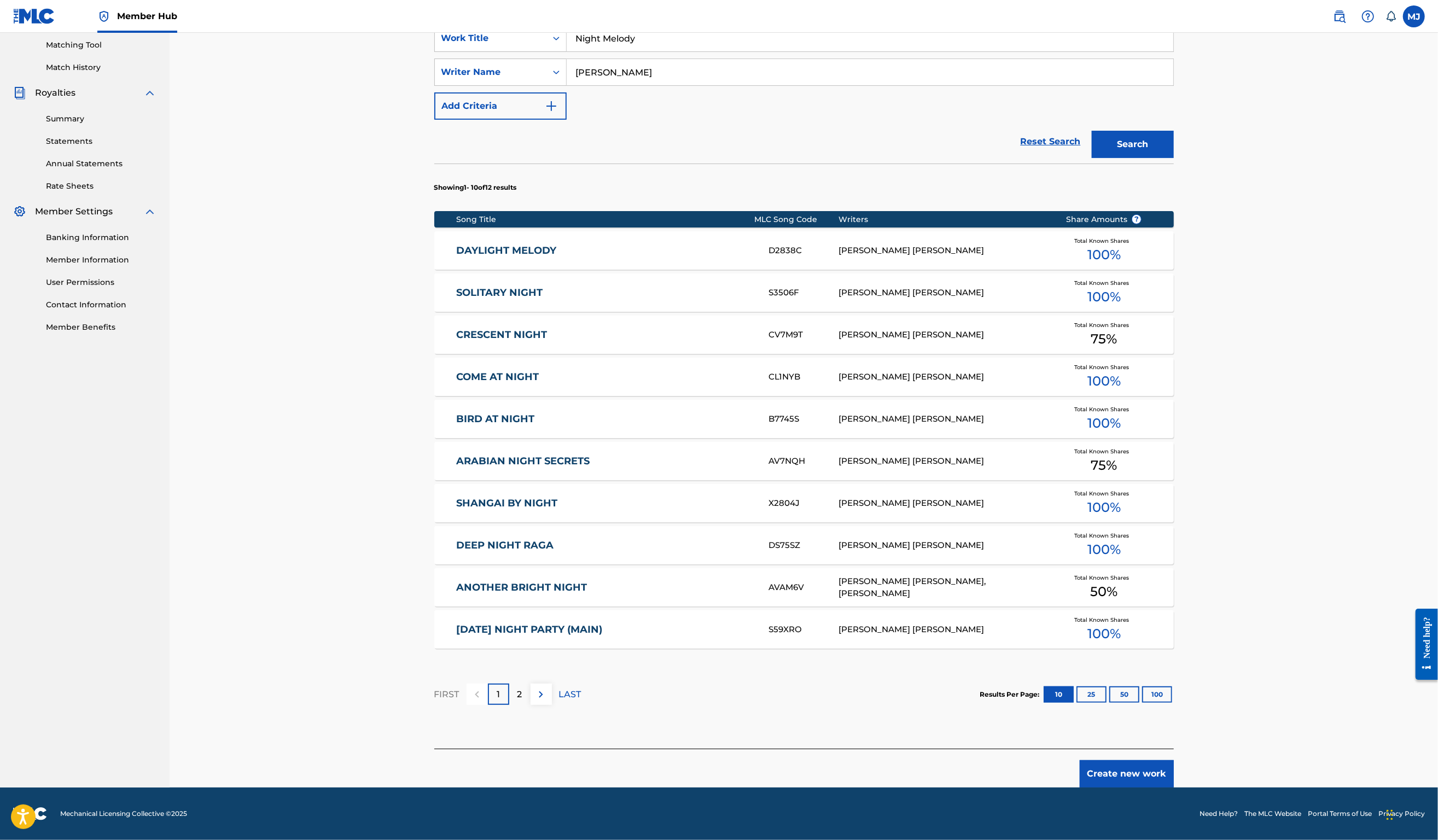
scroll to position [374, 0]
click at [1174, 762] on button "Create new work" at bounding box center [1126, 773] width 94 height 28
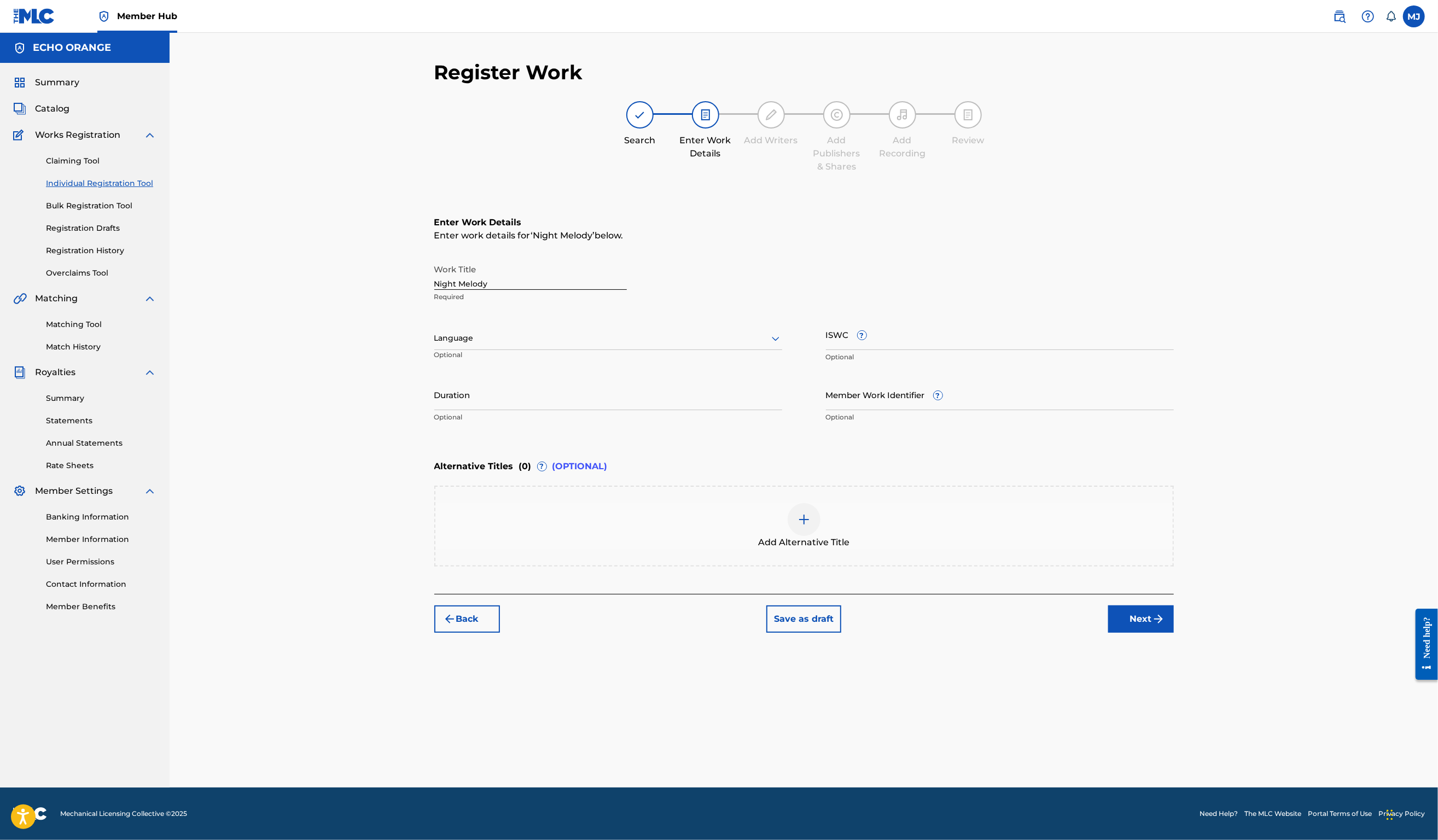
scroll to position [0, 0]
click at [1174, 632] on button "Next" at bounding box center [1141, 619] width 66 height 28
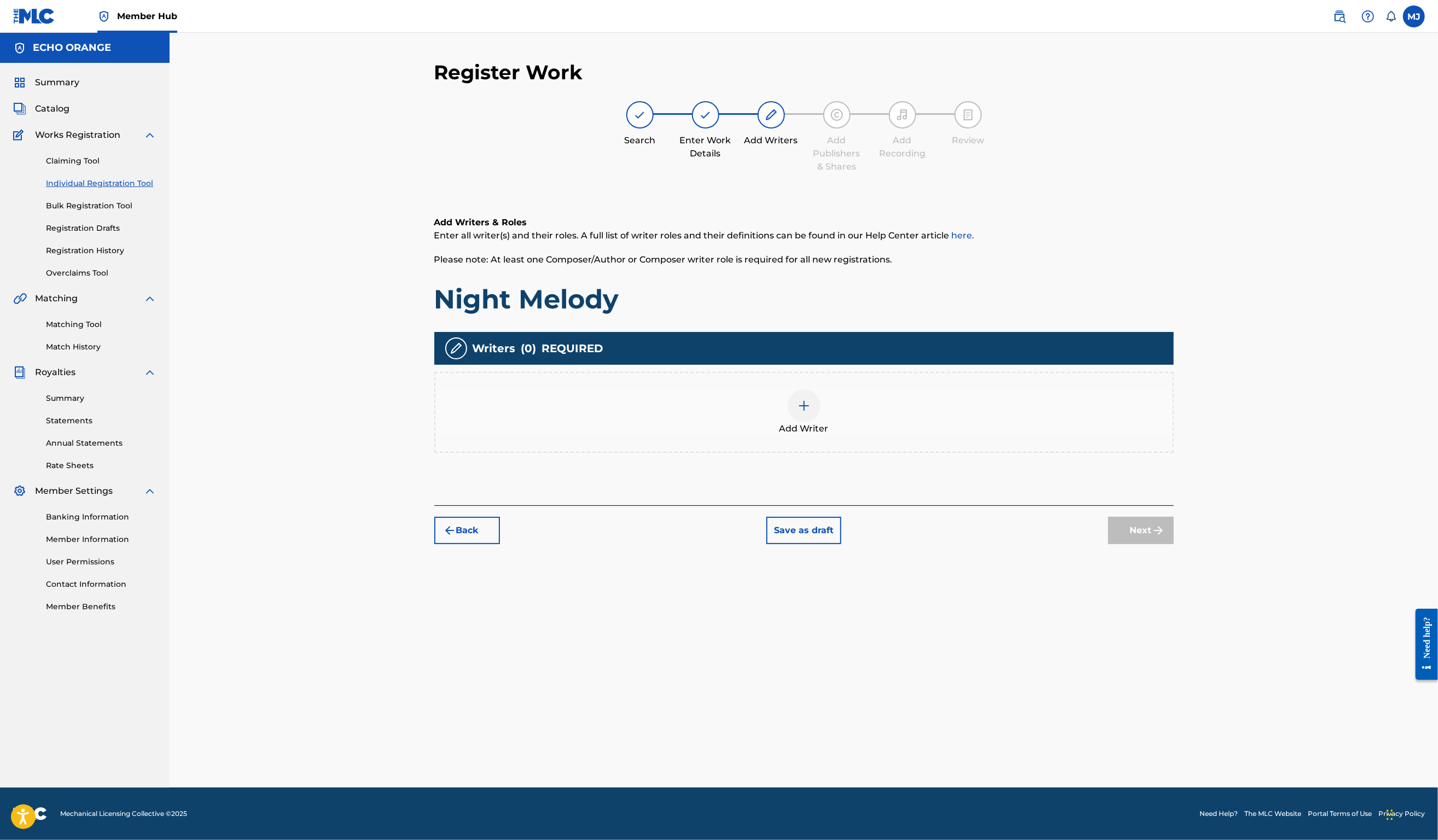
click at [802, 422] on div at bounding box center [804, 405] width 33 height 32
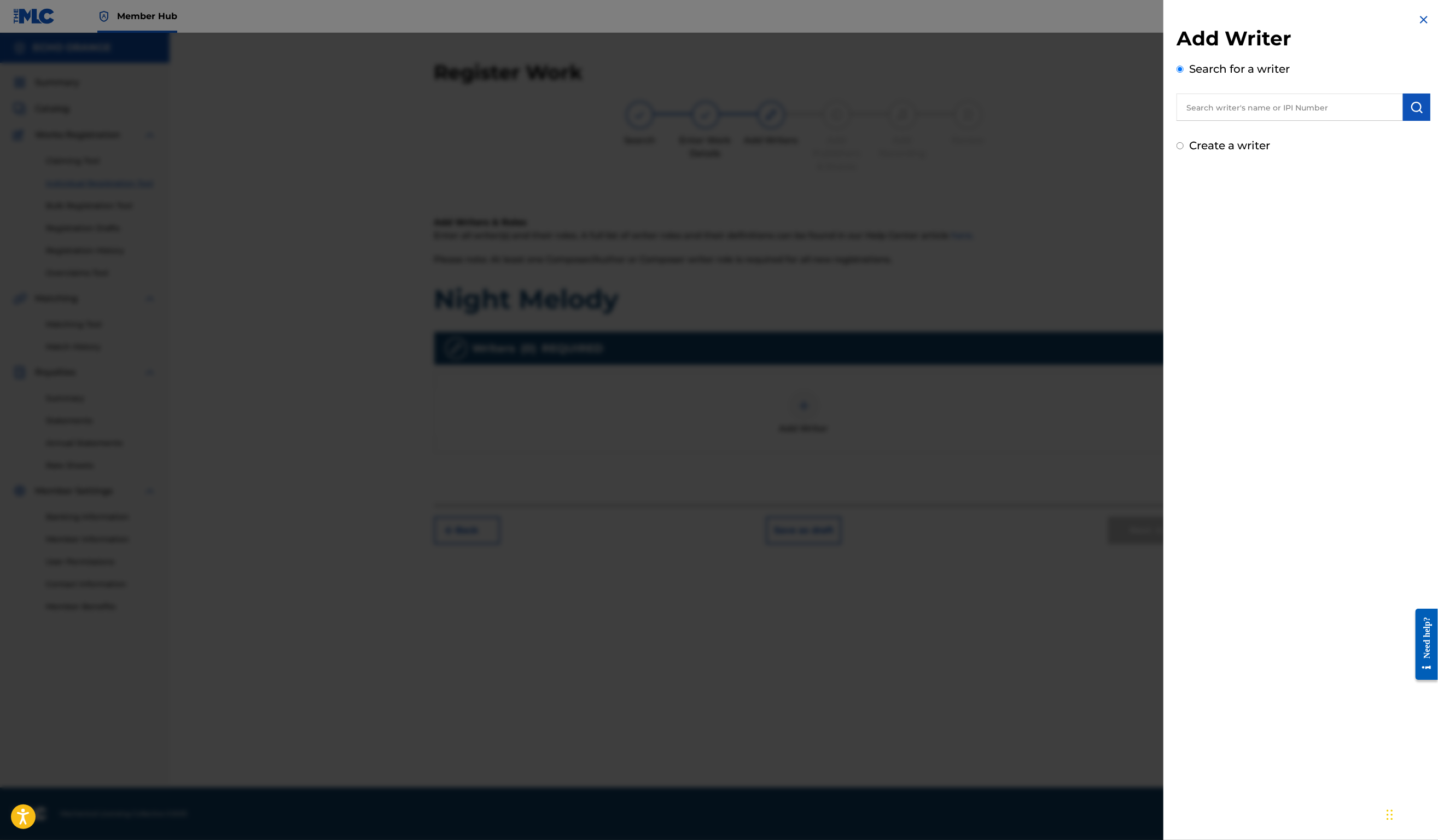
click at [1176, 137] on div "Add Writer Search for a writer Create a writer" at bounding box center [1303, 90] width 254 height 128
paste input "Denis Hekimian"
click at [1179, 121] on input "Denis Hekimian" at bounding box center [1290, 107] width 227 height 28
type input "Denis Hekimian"
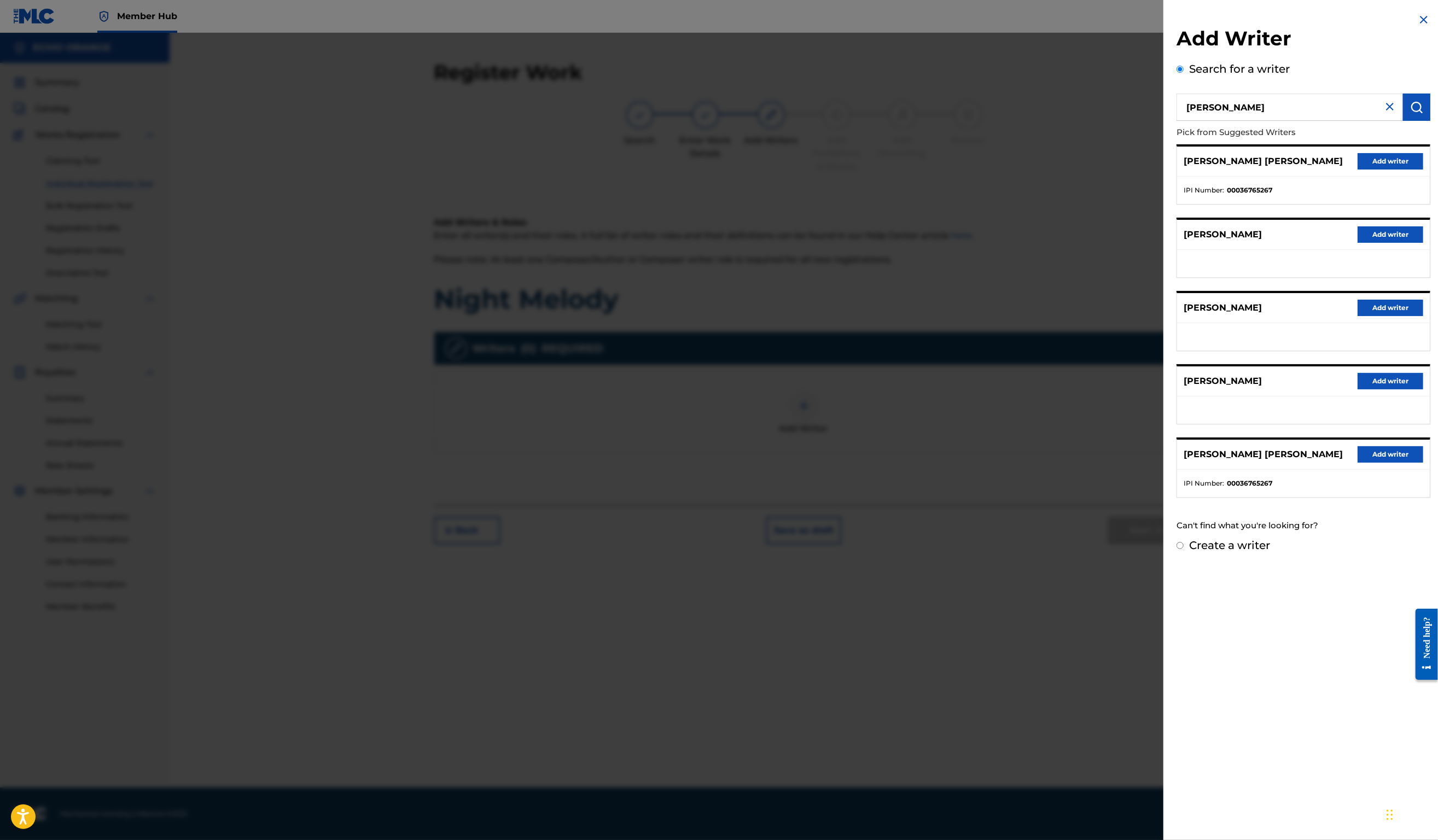
drag, startPoint x: 1398, startPoint y: 174, endPoint x: 1351, endPoint y: 219, distance: 65.1
click at [1398, 170] on button "Add writer" at bounding box center [1390, 161] width 66 height 17
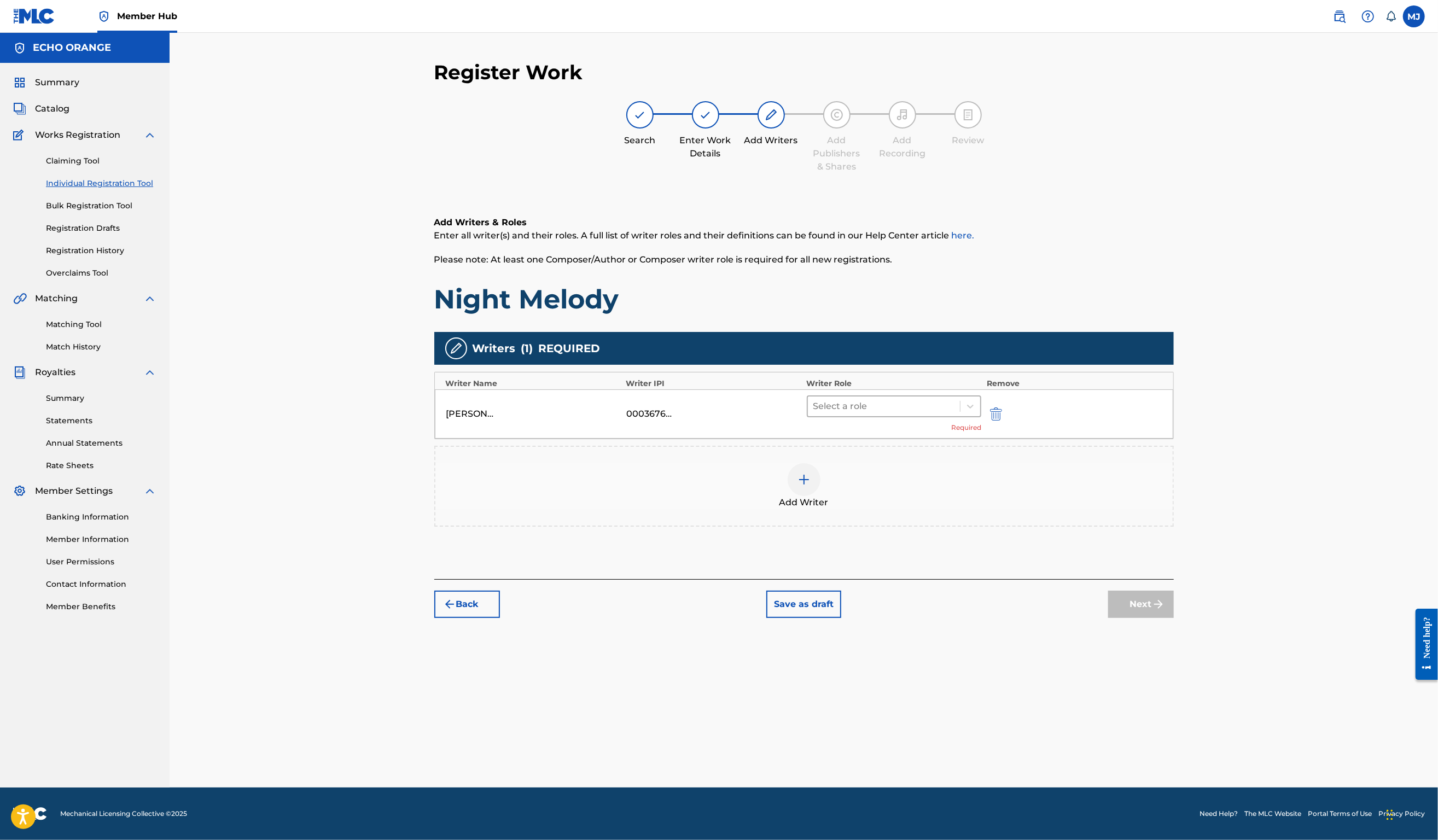
click at [955, 414] on div at bounding box center [884, 406] width 142 height 15
click at [900, 563] on div "Composer" at bounding box center [929, 564] width 211 height 22
click at [1174, 601] on button "Next" at bounding box center [1141, 588] width 66 height 28
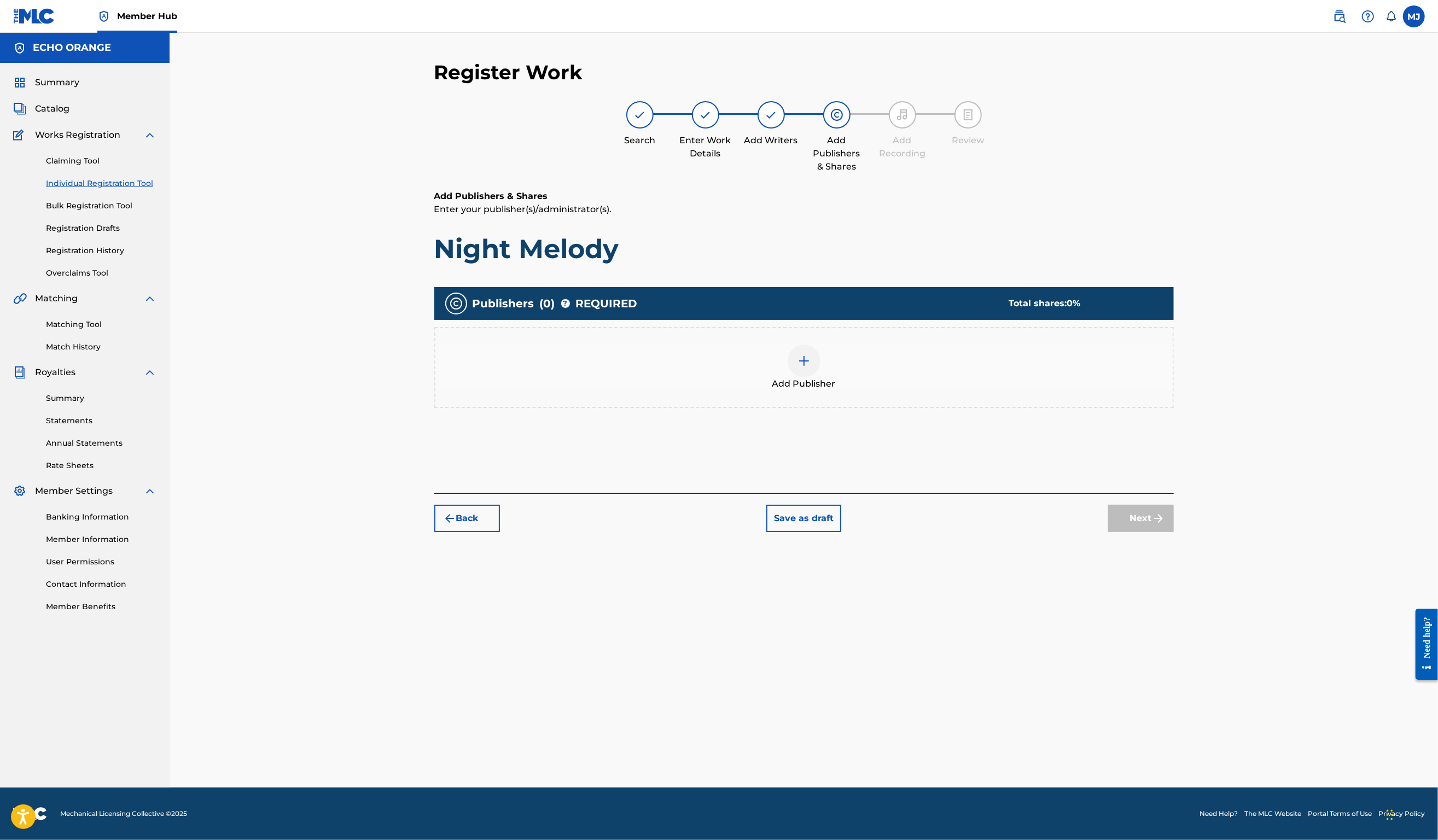
click at [811, 368] on img at bounding box center [804, 361] width 13 height 13
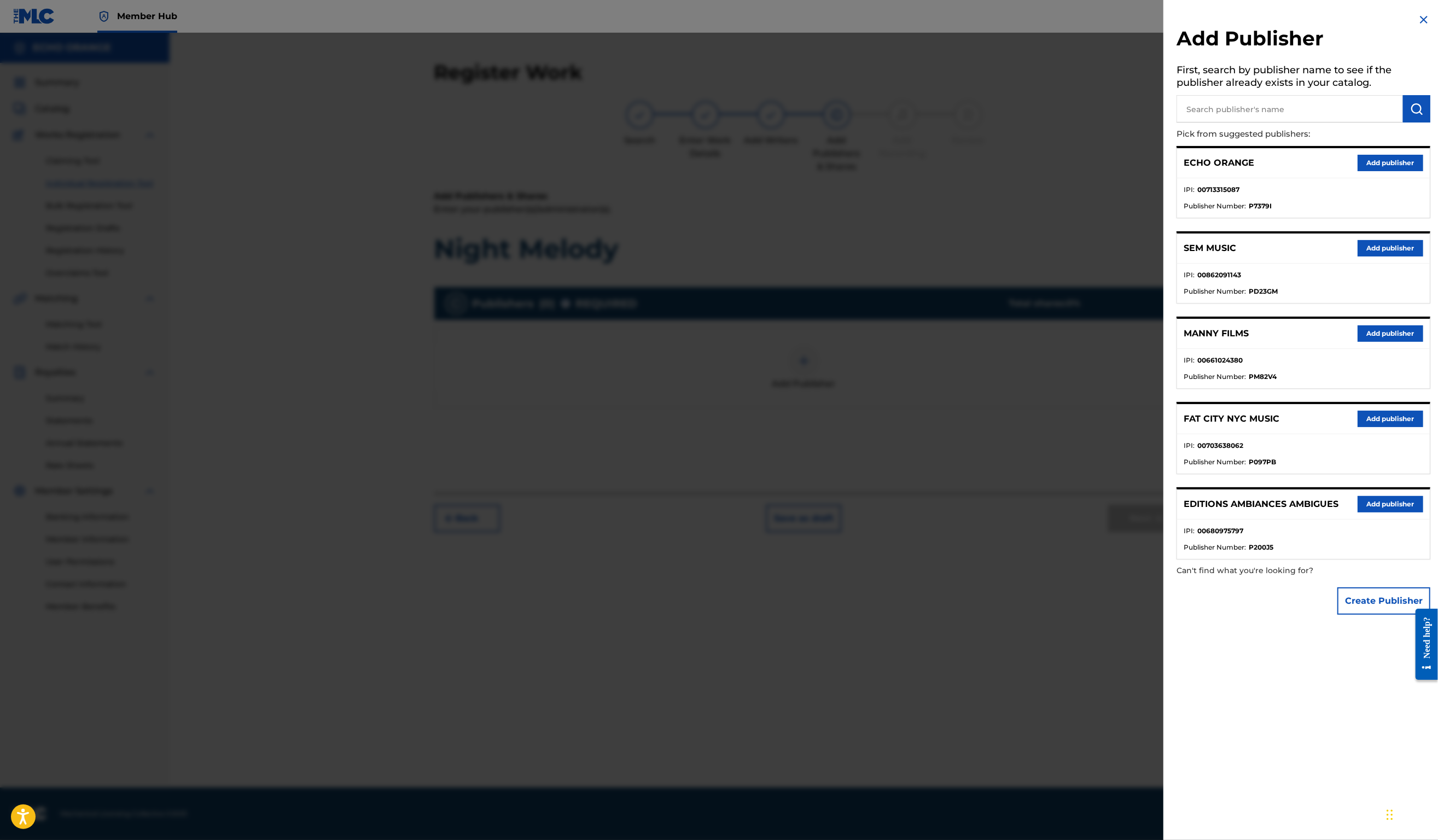
click at [1298, 116] on input "text" at bounding box center [1290, 109] width 227 height 28
type input "origins"
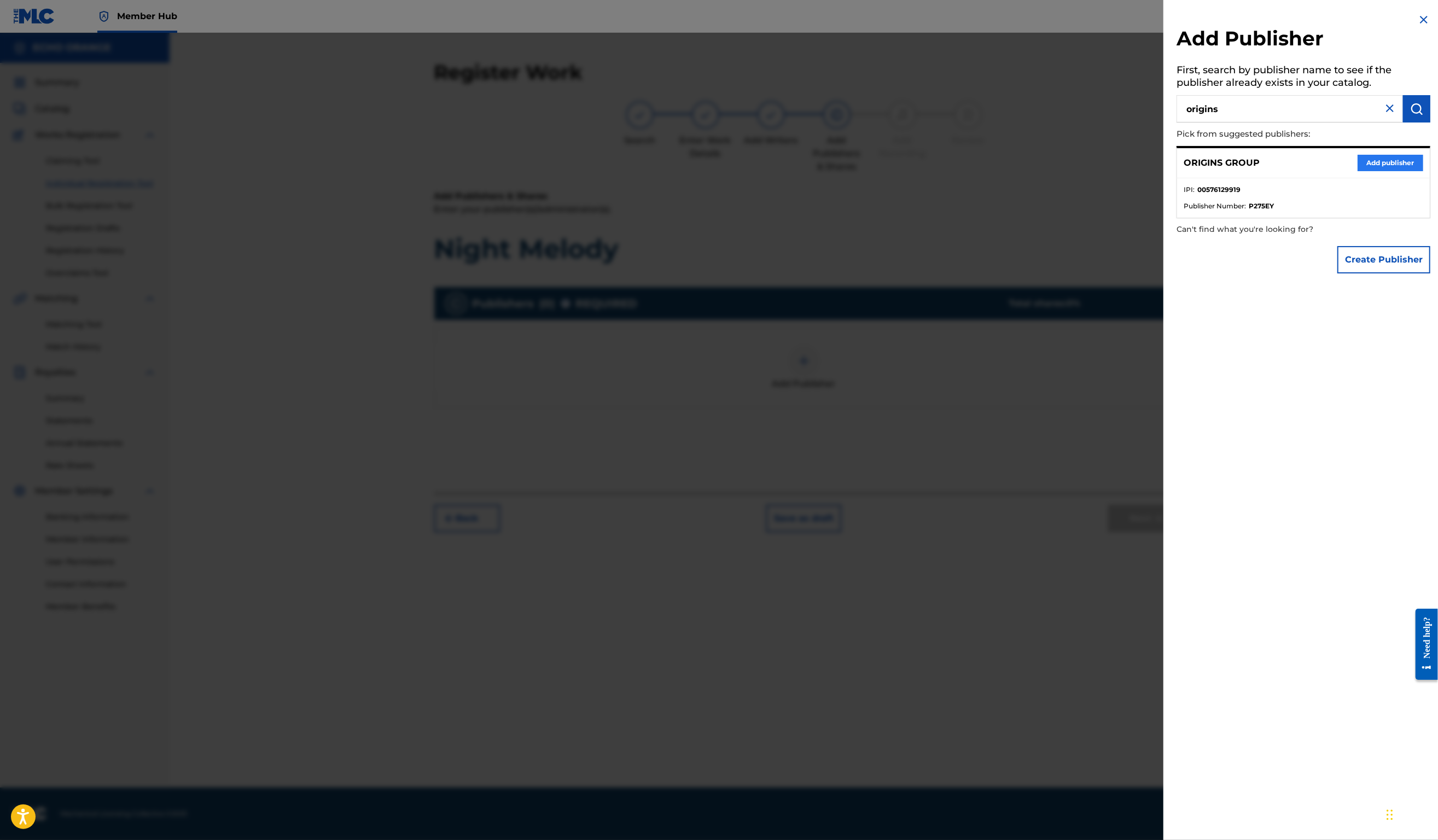
click at [1409, 171] on button "Add publisher" at bounding box center [1390, 162] width 66 height 17
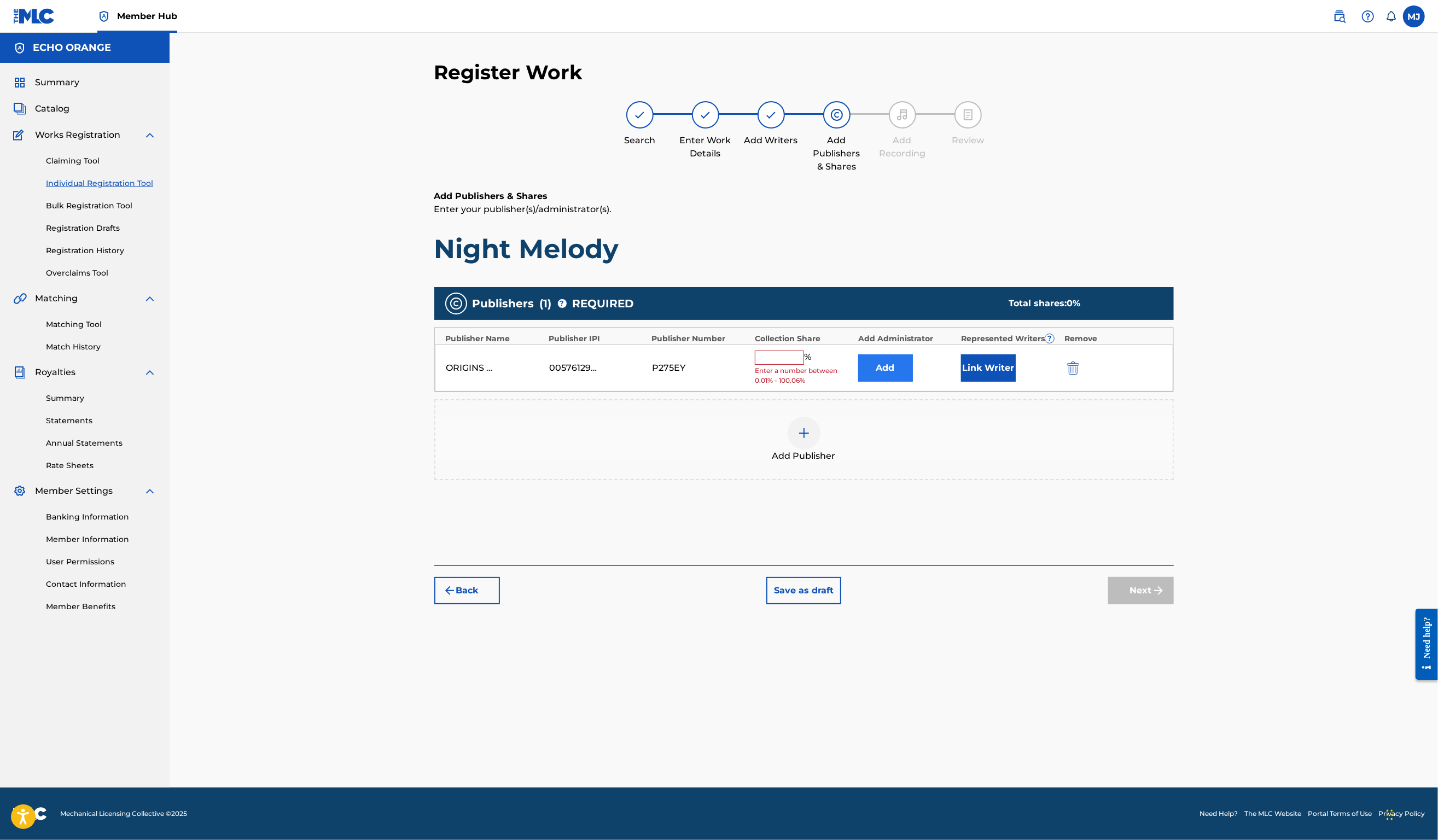
click at [913, 382] on button "Add" at bounding box center [885, 368] width 55 height 28
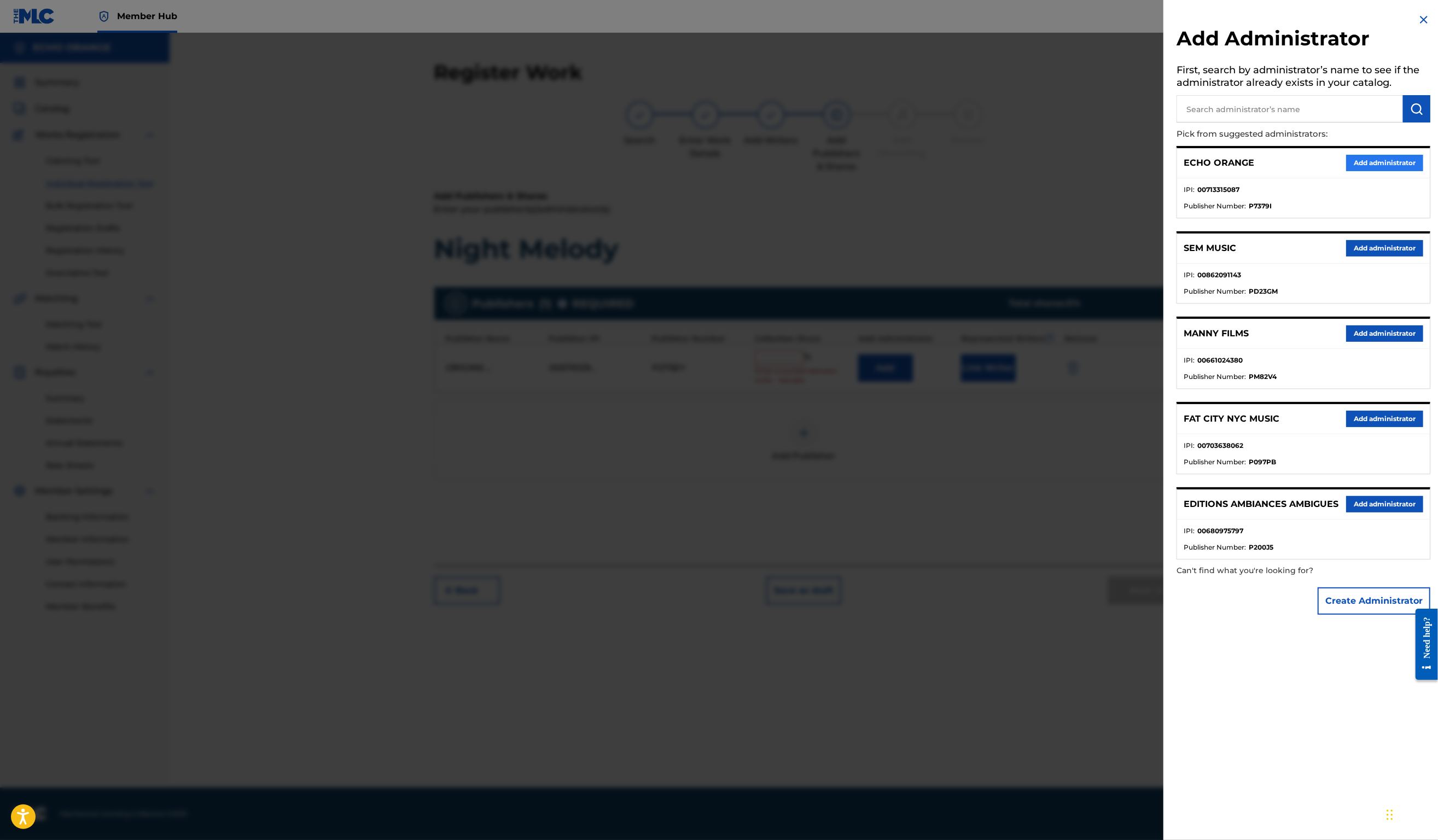
click at [1382, 171] on button "Add administrator" at bounding box center [1384, 162] width 77 height 17
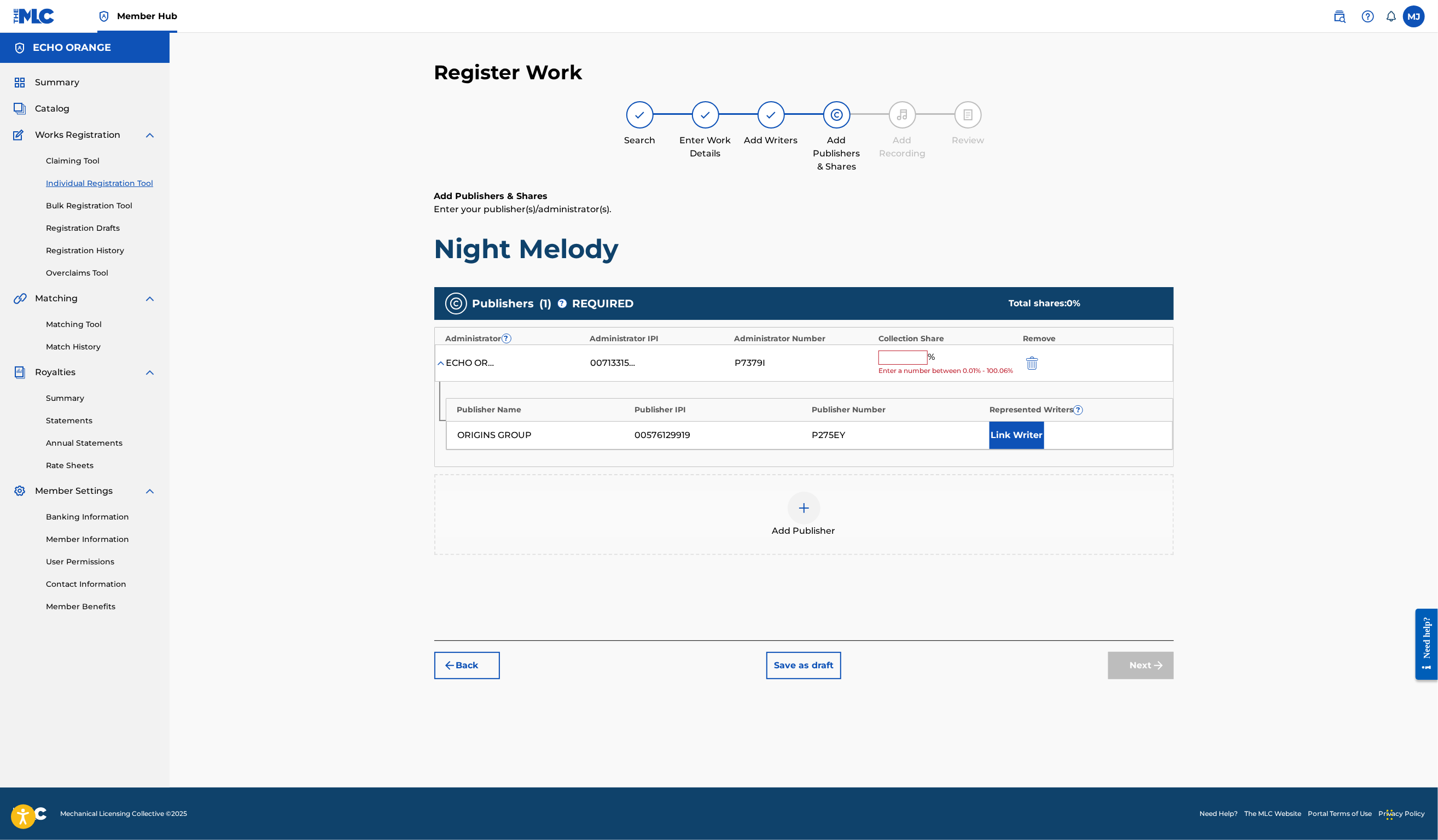
click at [924, 365] on input "text" at bounding box center [903, 357] width 49 height 14
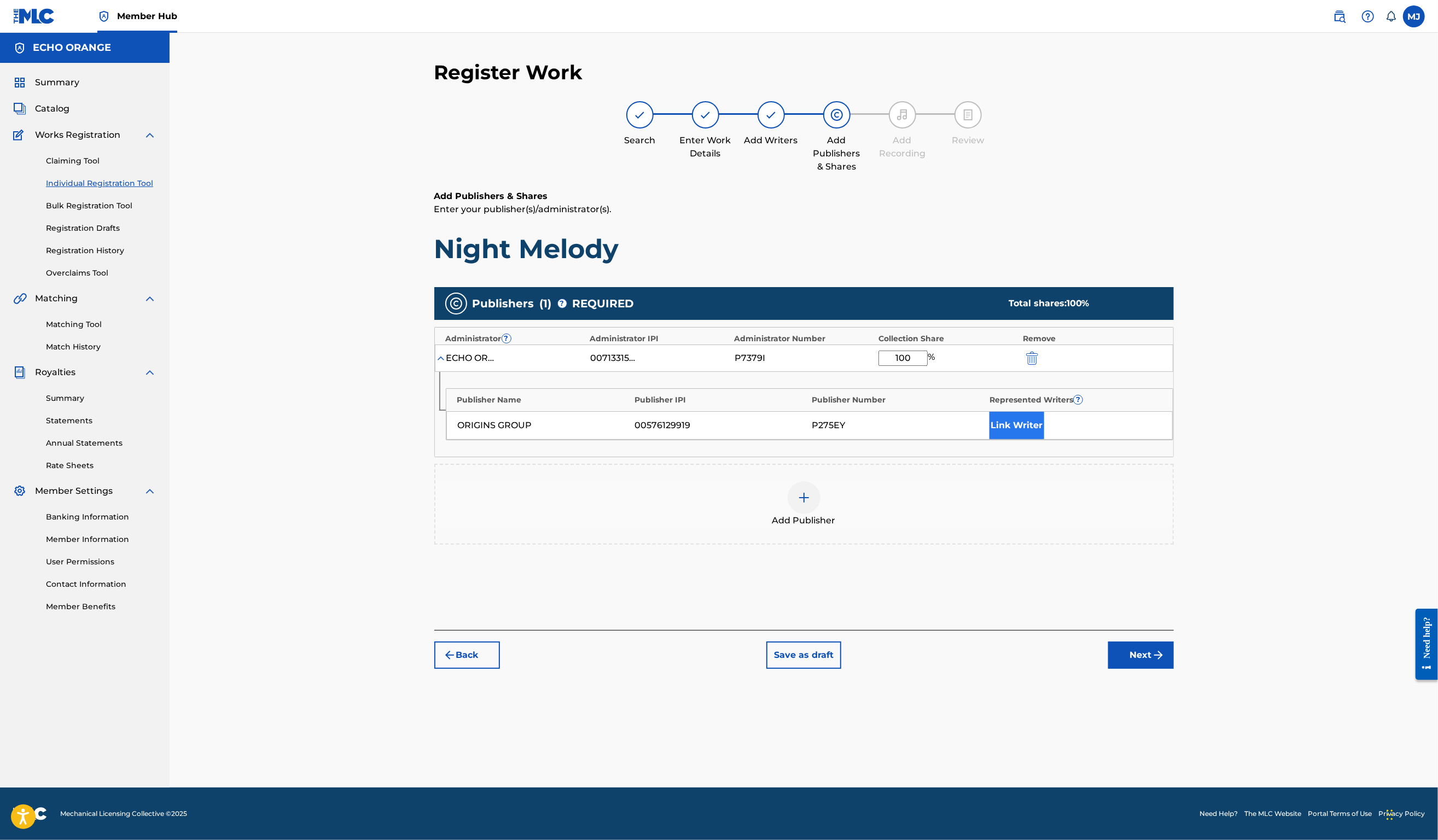
type input "100"
click at [1044, 439] on button "Link Writer" at bounding box center [1016, 426] width 55 height 28
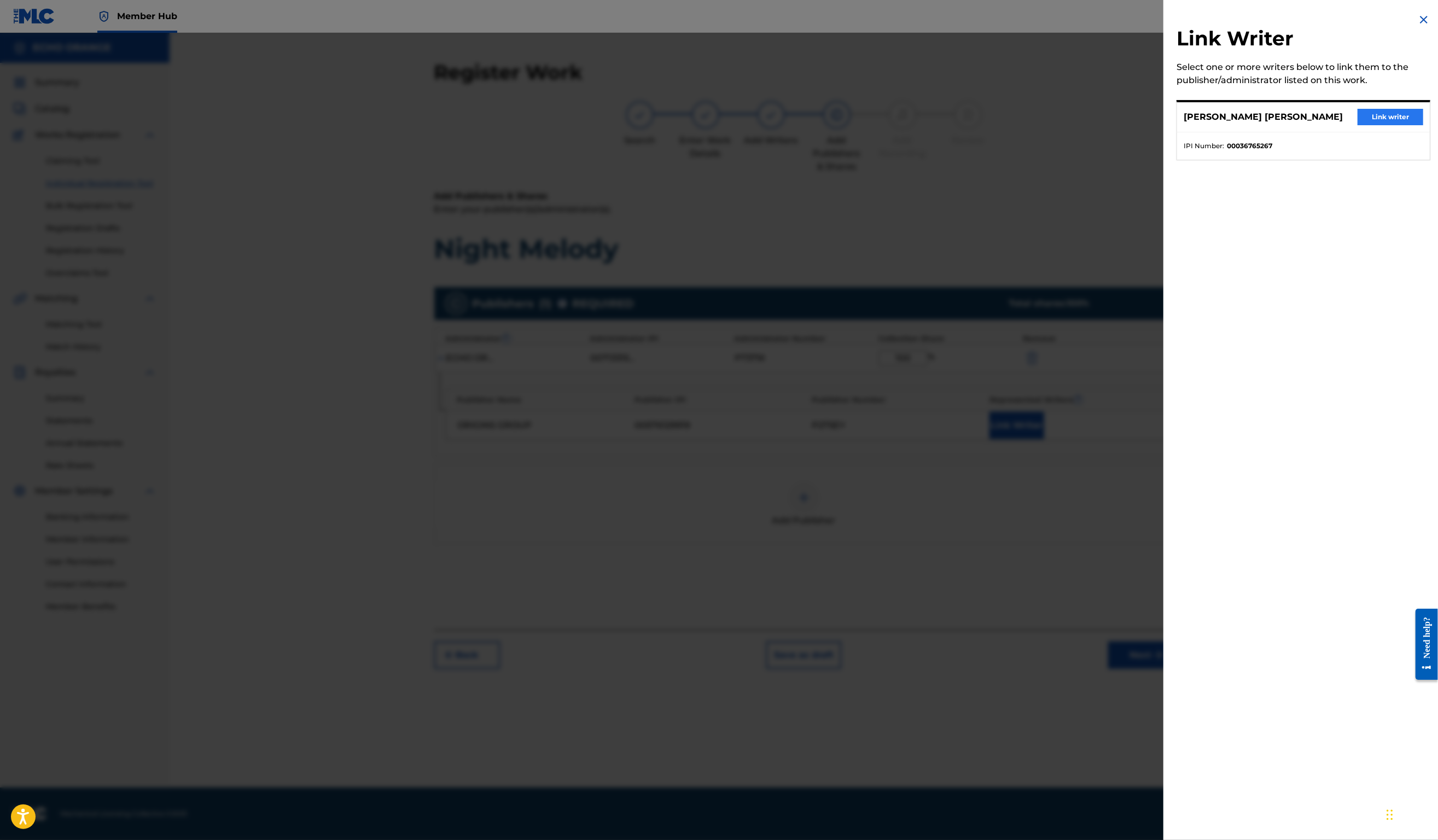
click at [1358, 125] on button "Link writer" at bounding box center [1390, 116] width 66 height 17
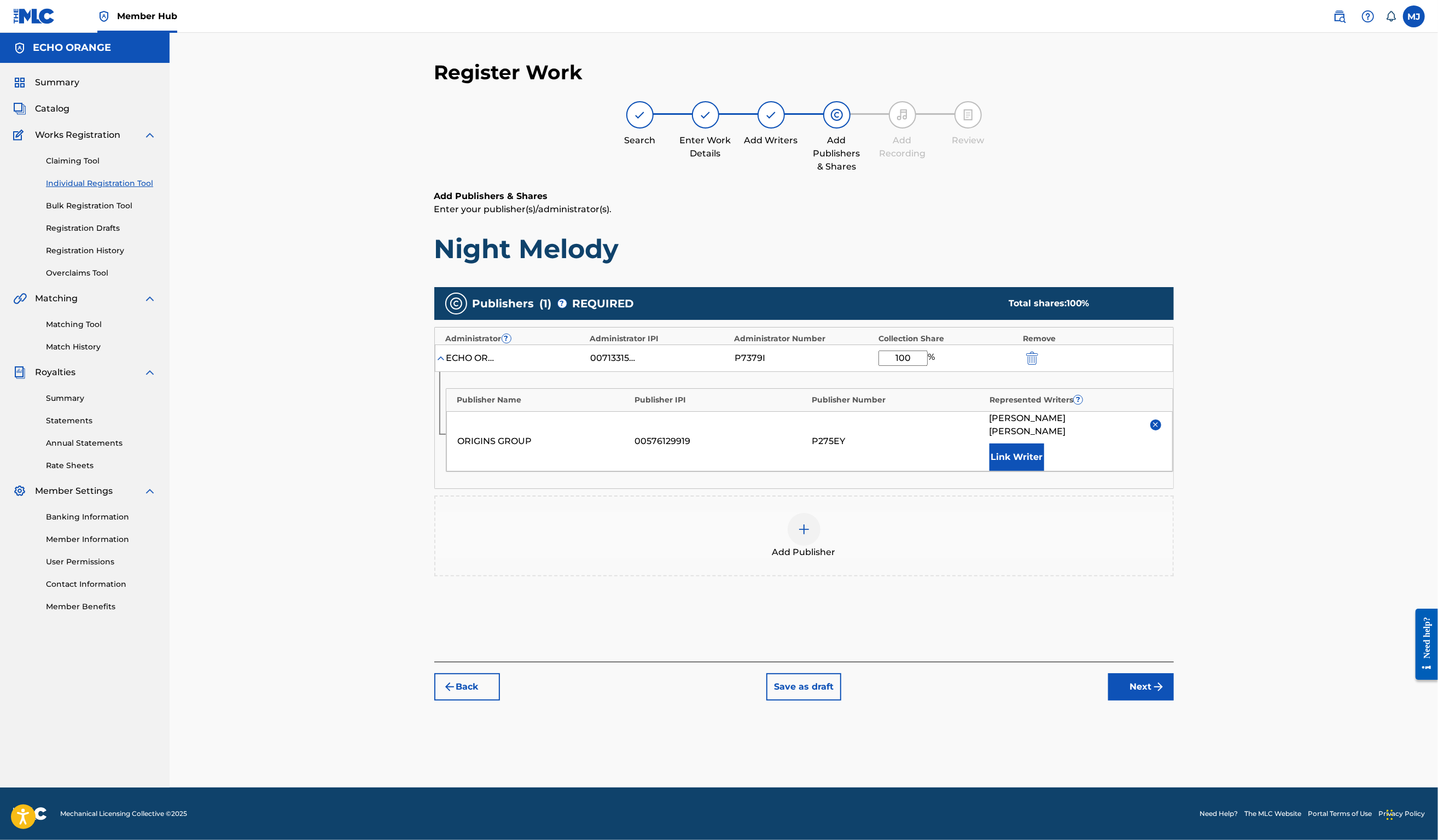
scroll to position [5, 0]
click at [1174, 701] on button "Next" at bounding box center [1141, 687] width 66 height 28
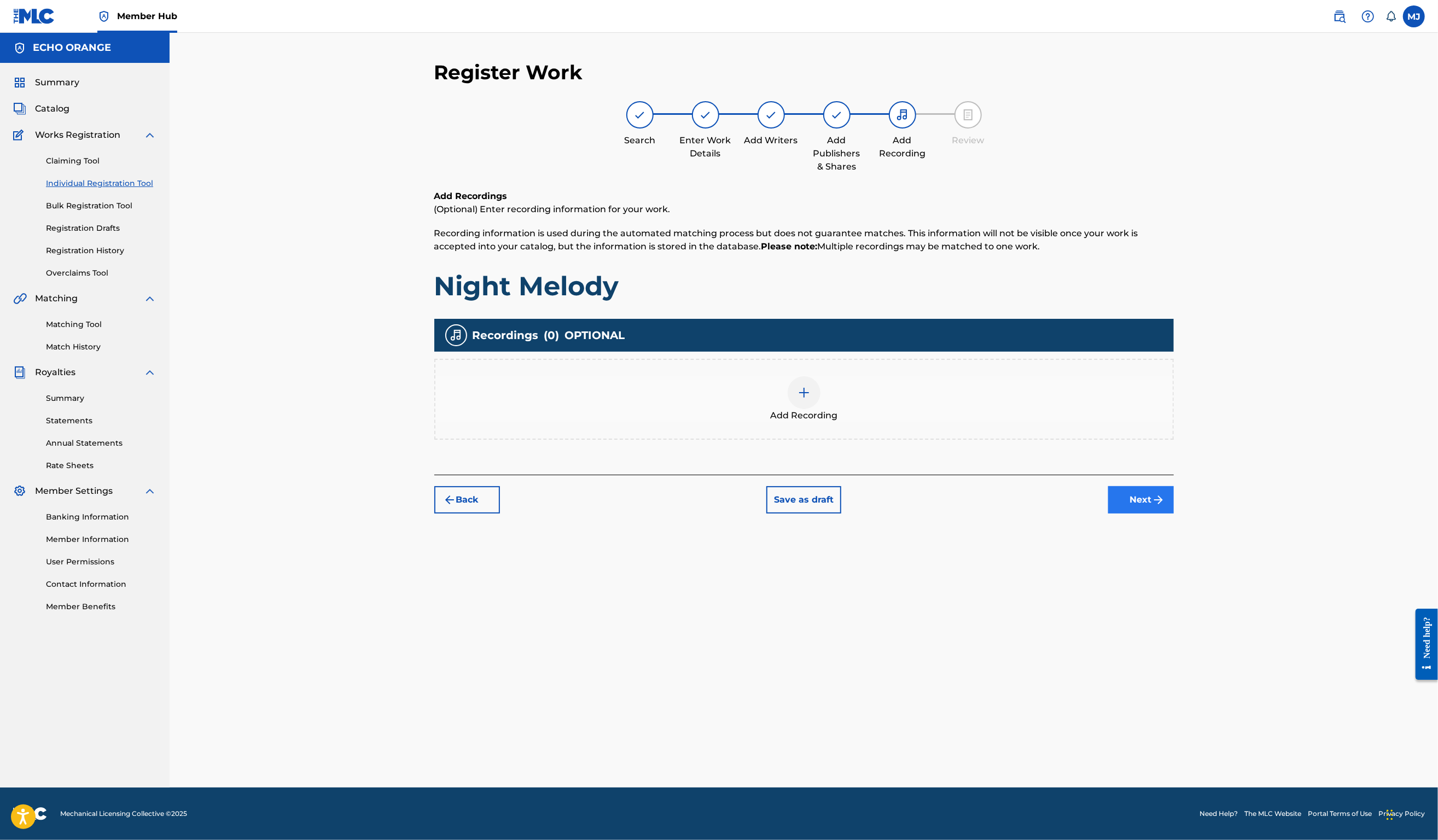
click at [1174, 514] on button "Next" at bounding box center [1141, 500] width 66 height 28
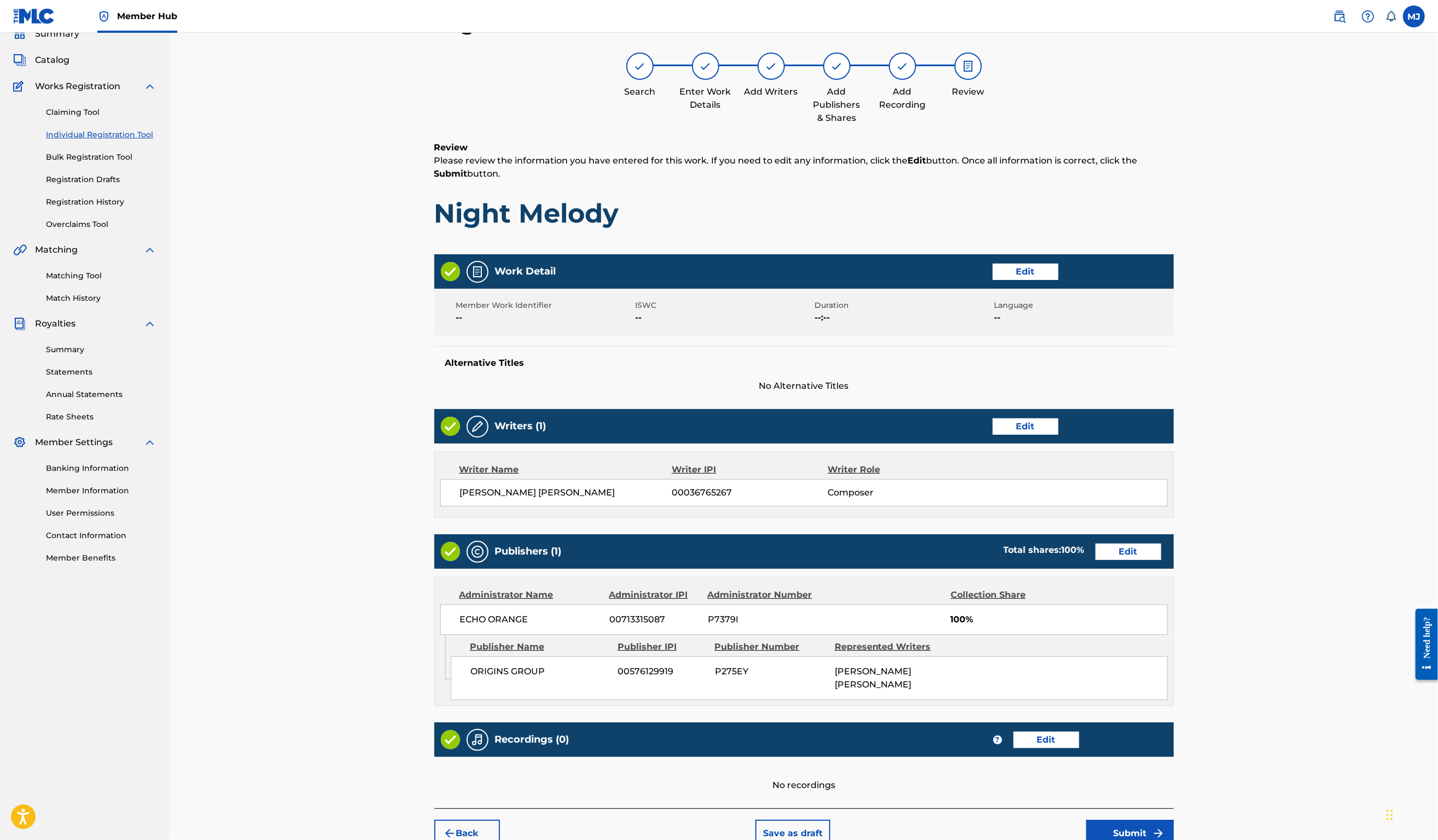
scroll to position [211, 0]
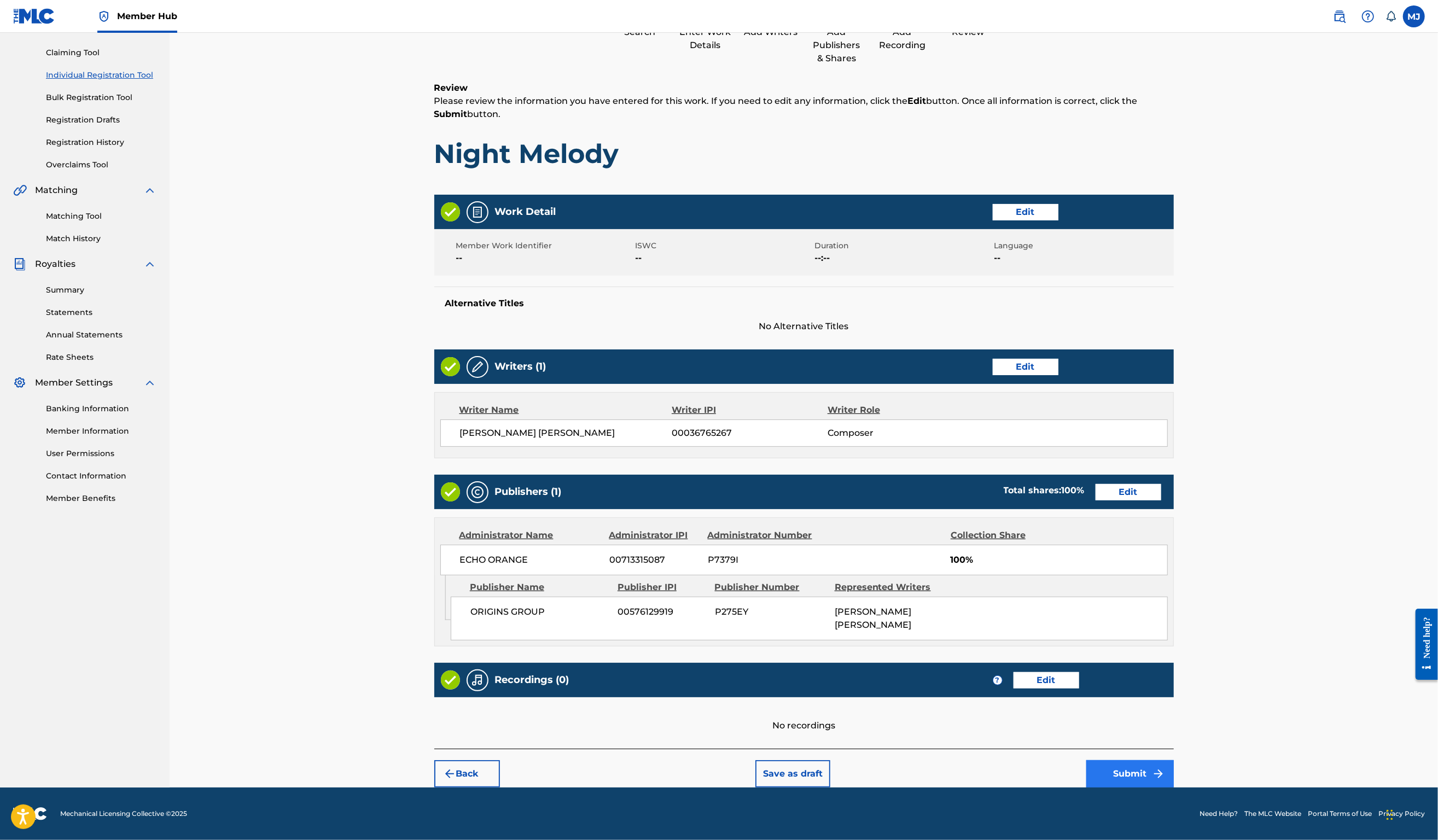
click at [1174, 760] on button "Submit" at bounding box center [1130, 773] width 87 height 28
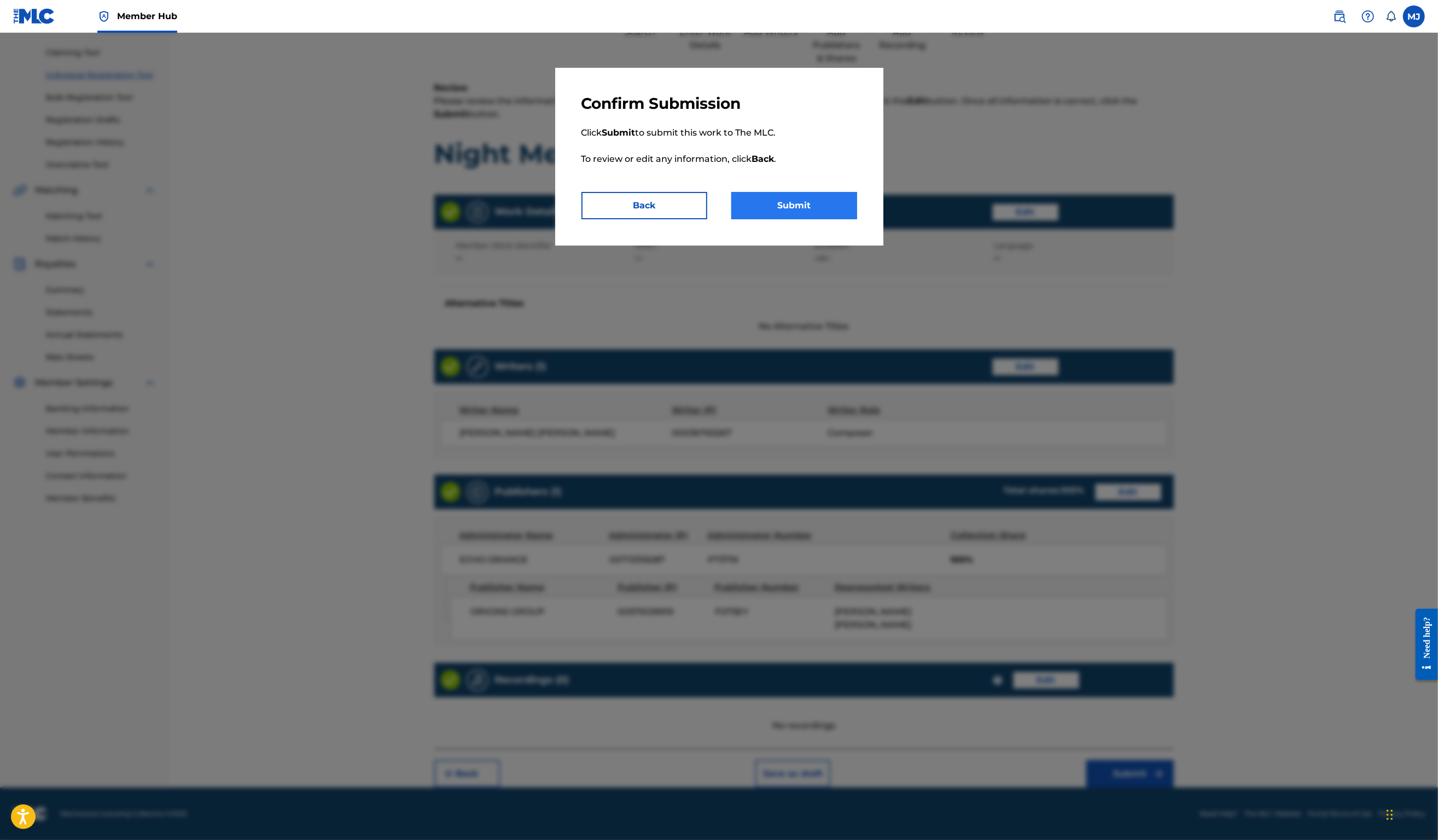
click at [857, 220] on button "Submit" at bounding box center [794, 205] width 126 height 28
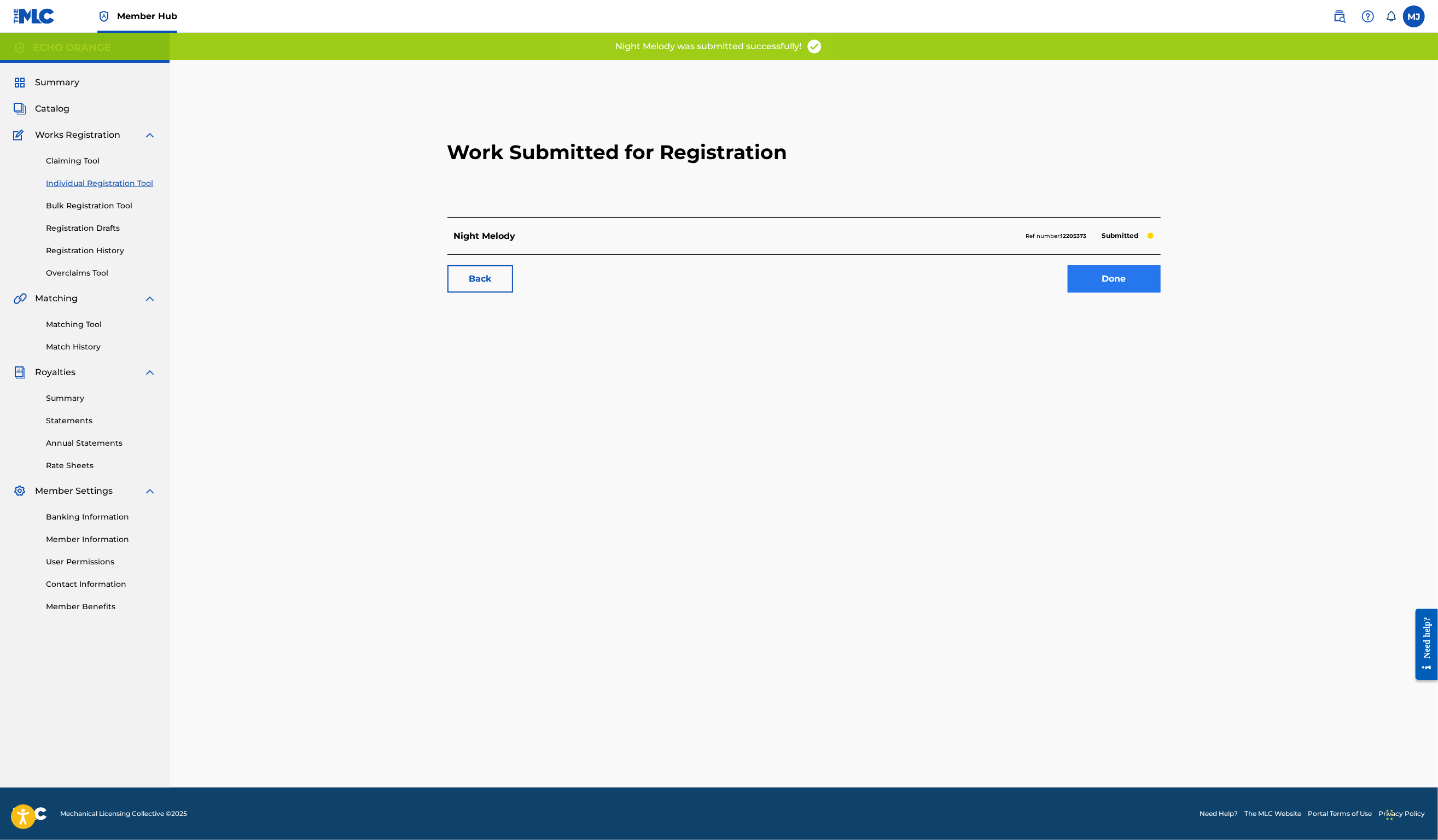
click at [1161, 292] on link "Done" at bounding box center [1114, 279] width 93 height 28
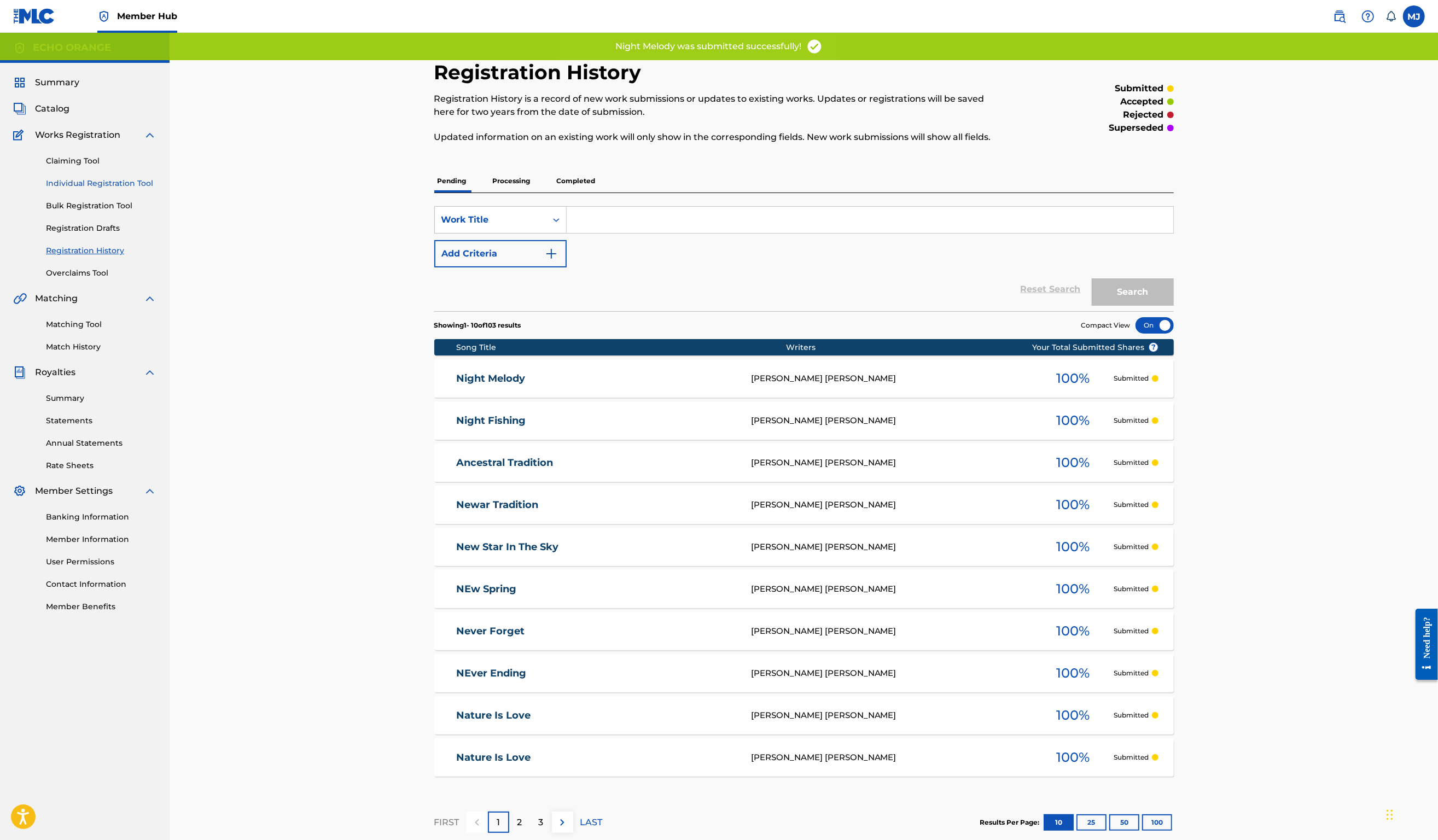
click at [130, 189] on link "Individual Registration Tool" at bounding box center [101, 183] width 110 height 11
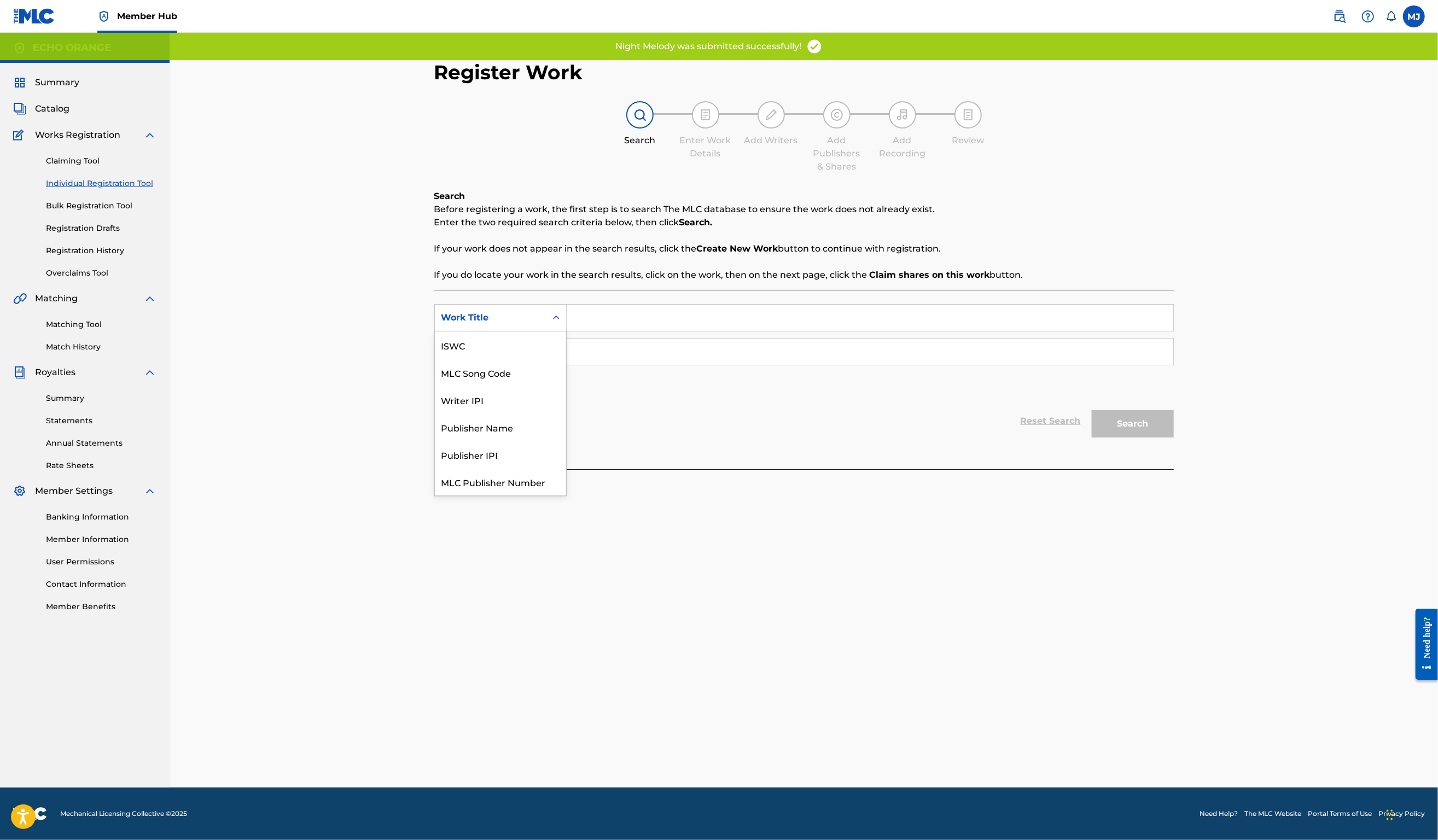
drag, startPoint x: 528, startPoint y: 336, endPoint x: 534, endPoint y: 337, distance: 6.1
click at [546, 327] on div "Search Form" at bounding box center [556, 318] width 20 height 20
click at [567, 331] on input "Search Form" at bounding box center [870, 317] width 606 height 26
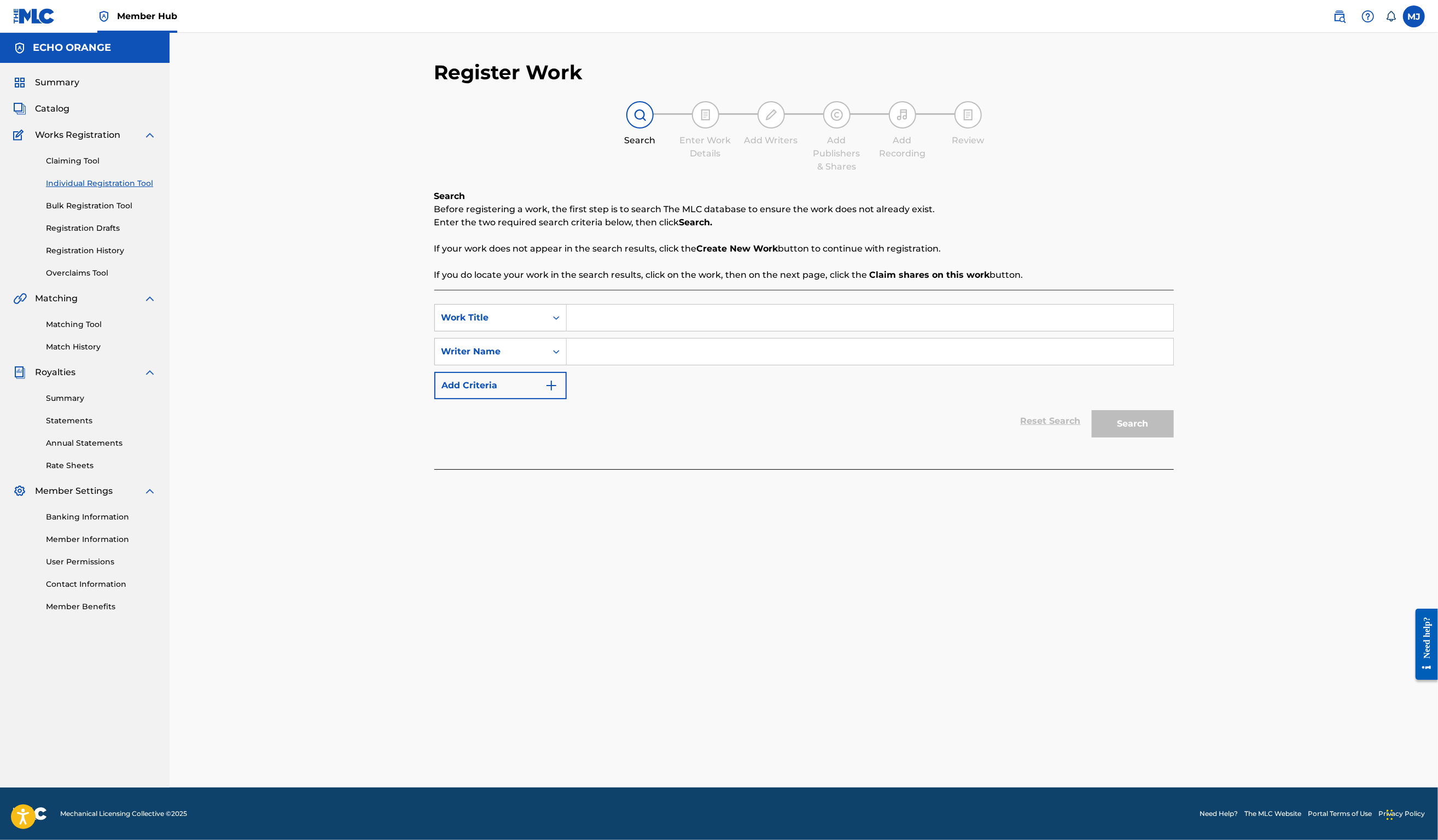
click at [614, 331] on input "Search Form" at bounding box center [870, 317] width 606 height 26
type input "No Parking"
paste input "Denis Hekimian"
type input "Denis Hekimian"
click at [1174, 437] on button "Search" at bounding box center [1134, 424] width 82 height 28
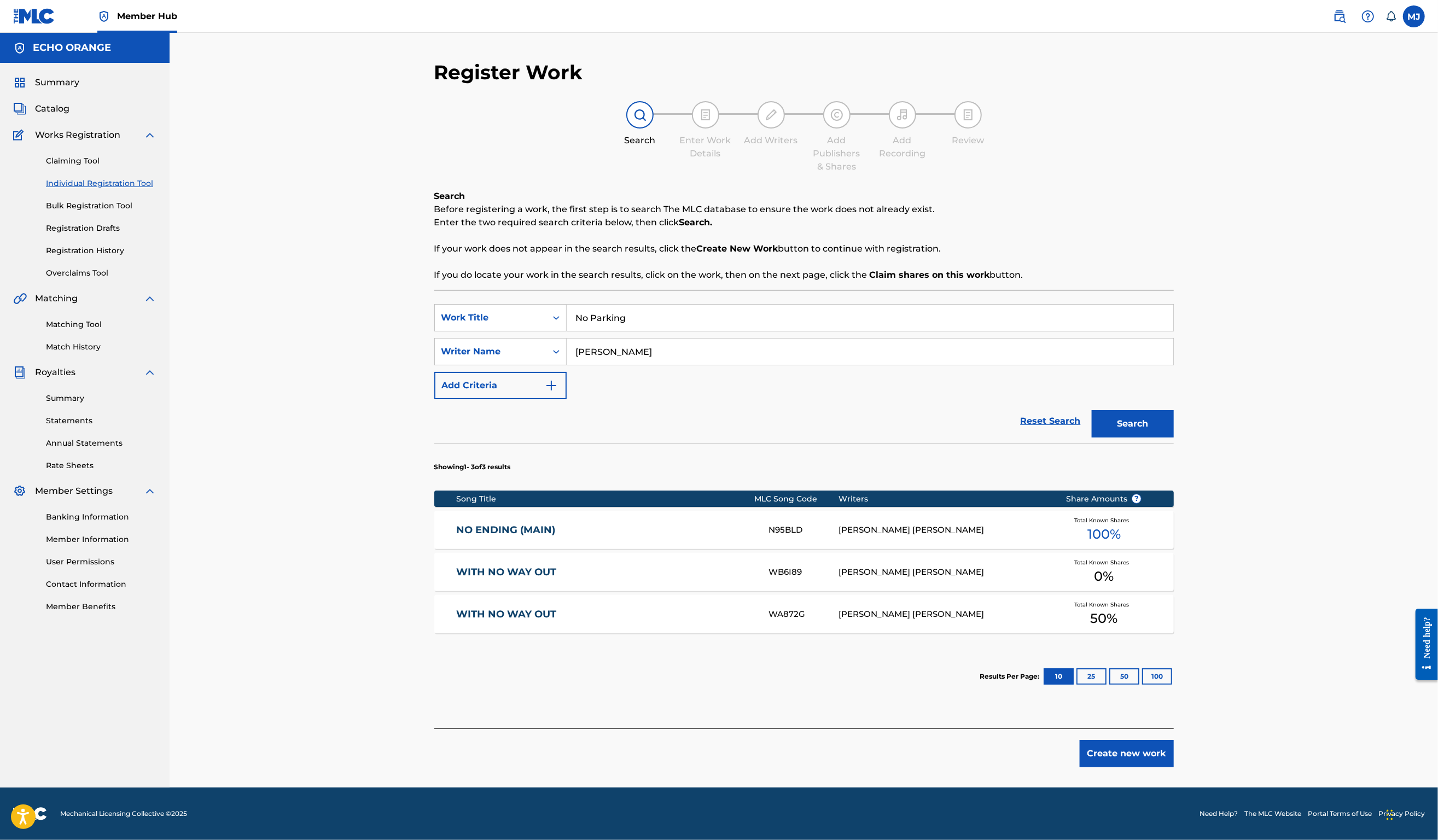
scroll to position [73, 0]
click at [1174, 765] on button "Create new work" at bounding box center [1126, 754] width 94 height 28
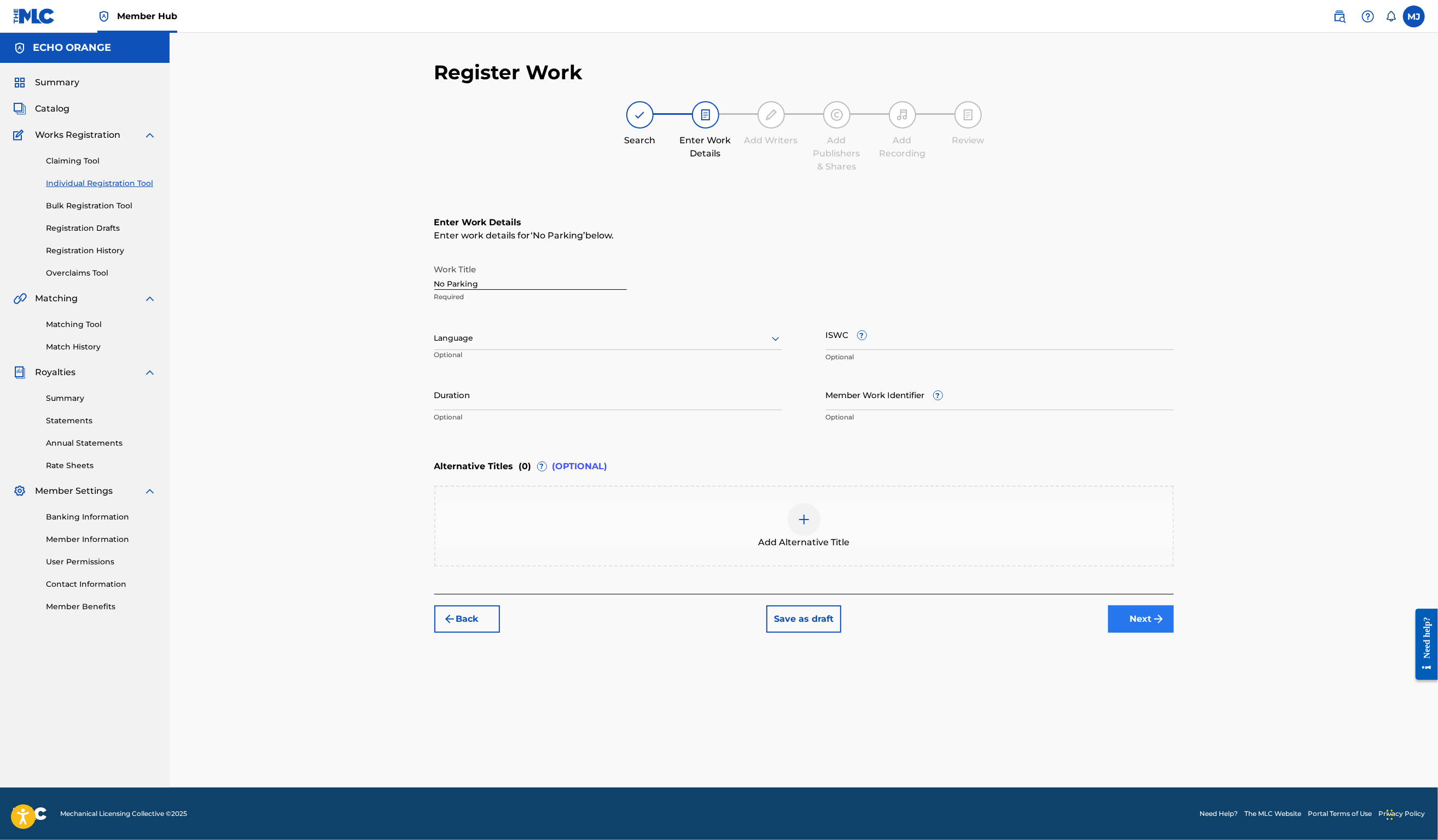
click at [1174, 632] on button "Next" at bounding box center [1141, 619] width 66 height 28
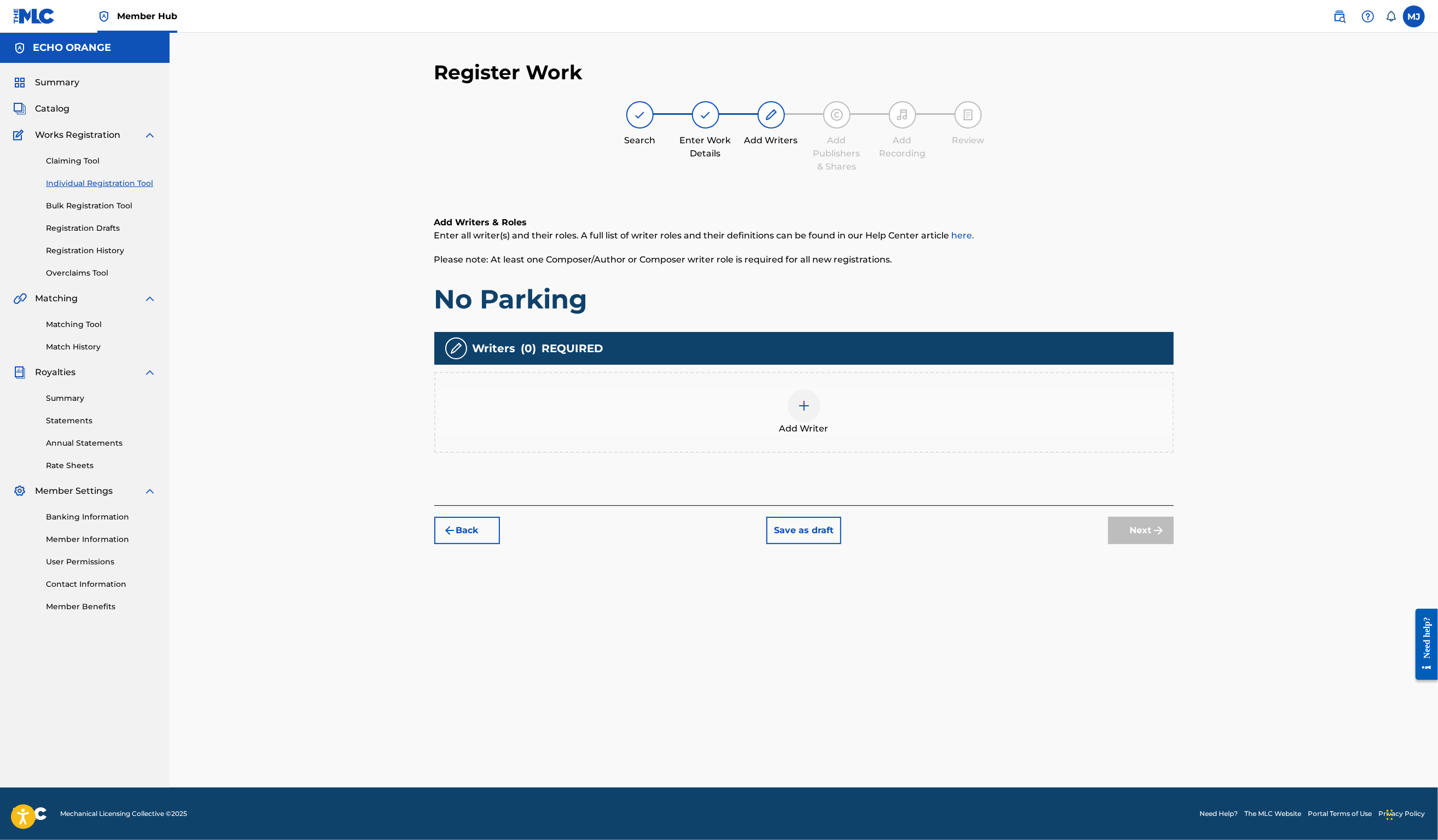
click at [1037, 435] on div "Add Writer" at bounding box center [804, 412] width 737 height 46
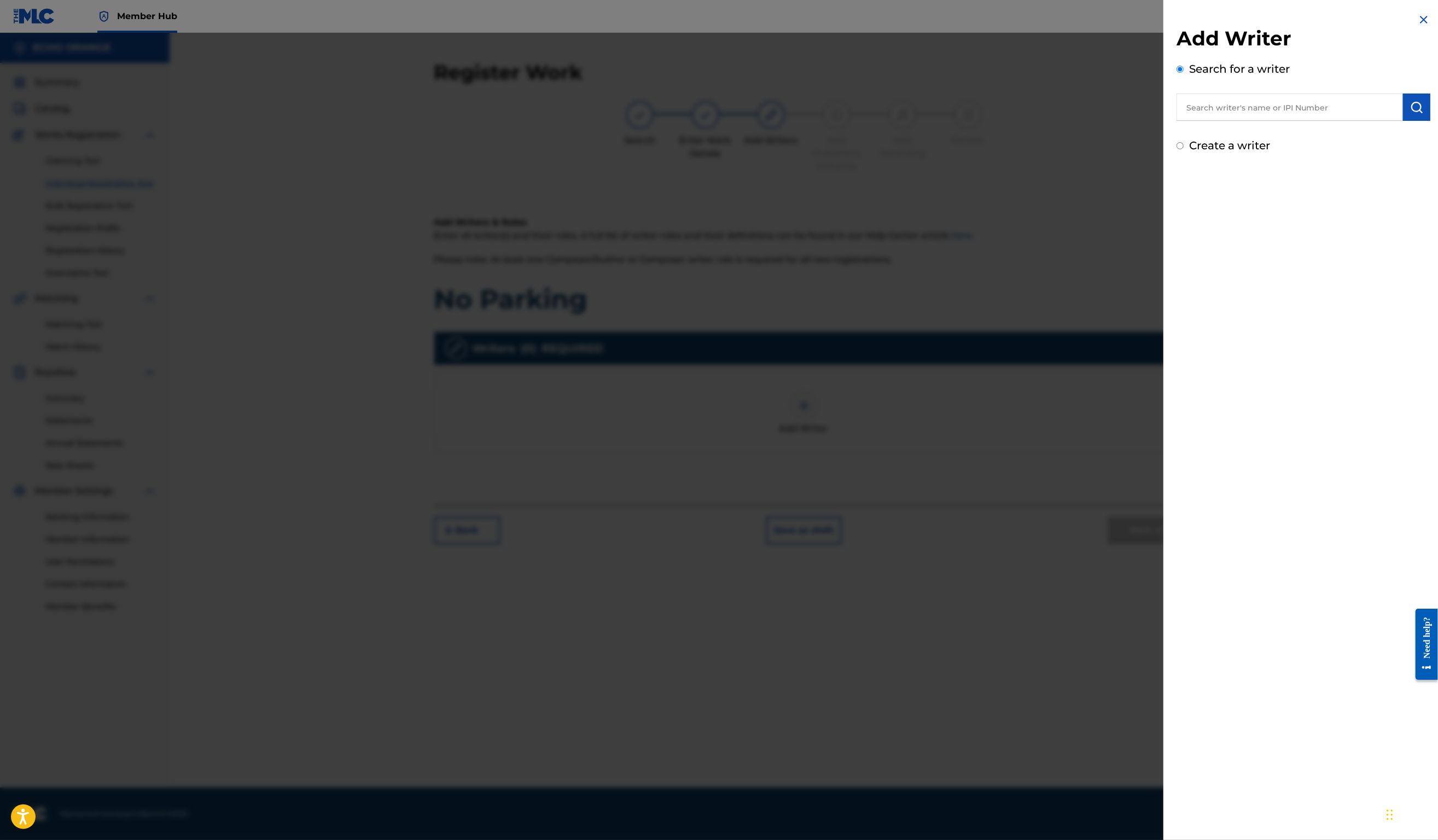
click at [1207, 101] on div "Search for a writer" at bounding box center [1303, 91] width 254 height 60
click at [1207, 103] on input "text" at bounding box center [1290, 107] width 227 height 28
paste input "Denis Hekimian"
type input "Denis Hekimian"
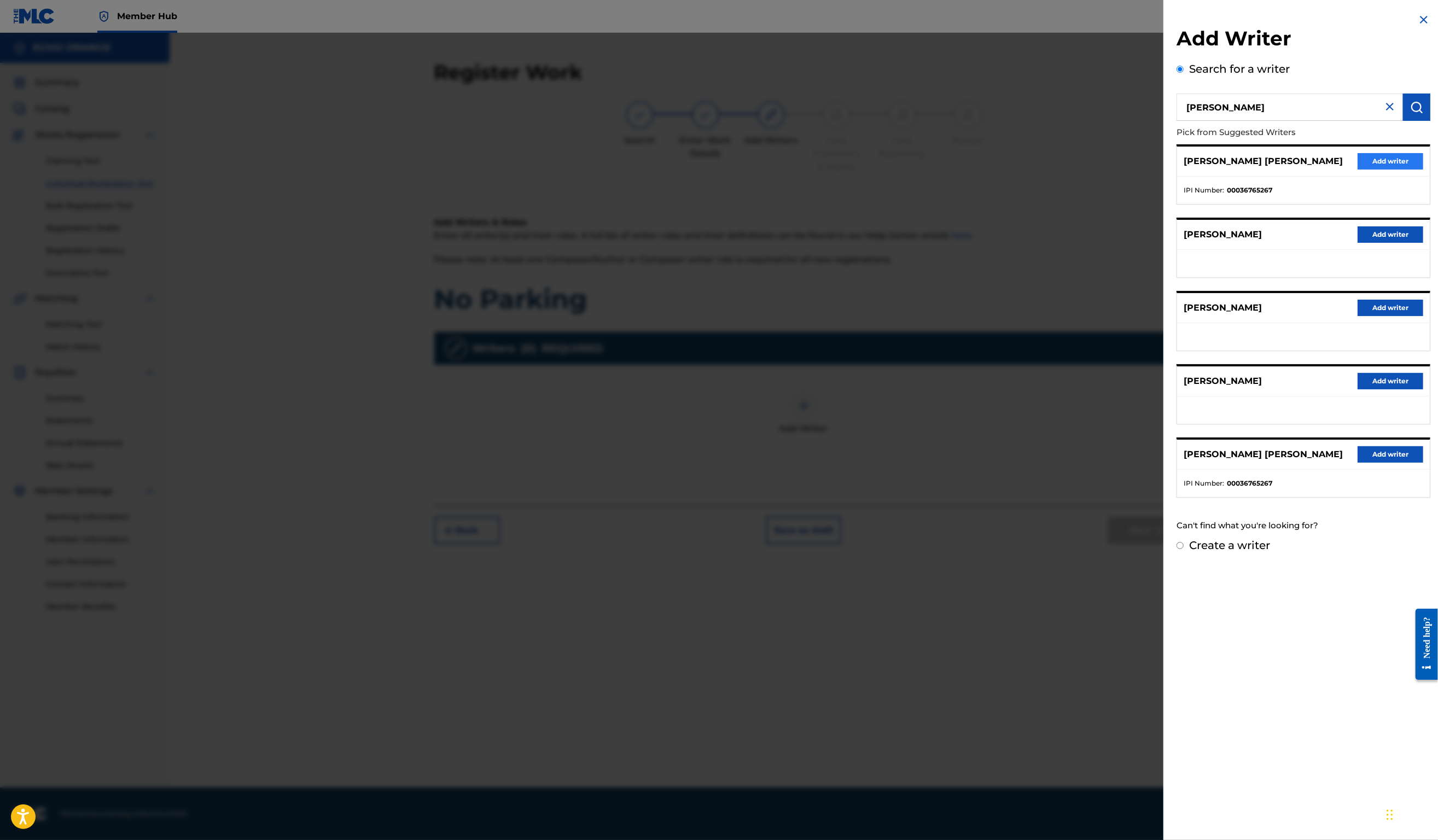
click at [1358, 170] on button "Add writer" at bounding box center [1390, 161] width 66 height 17
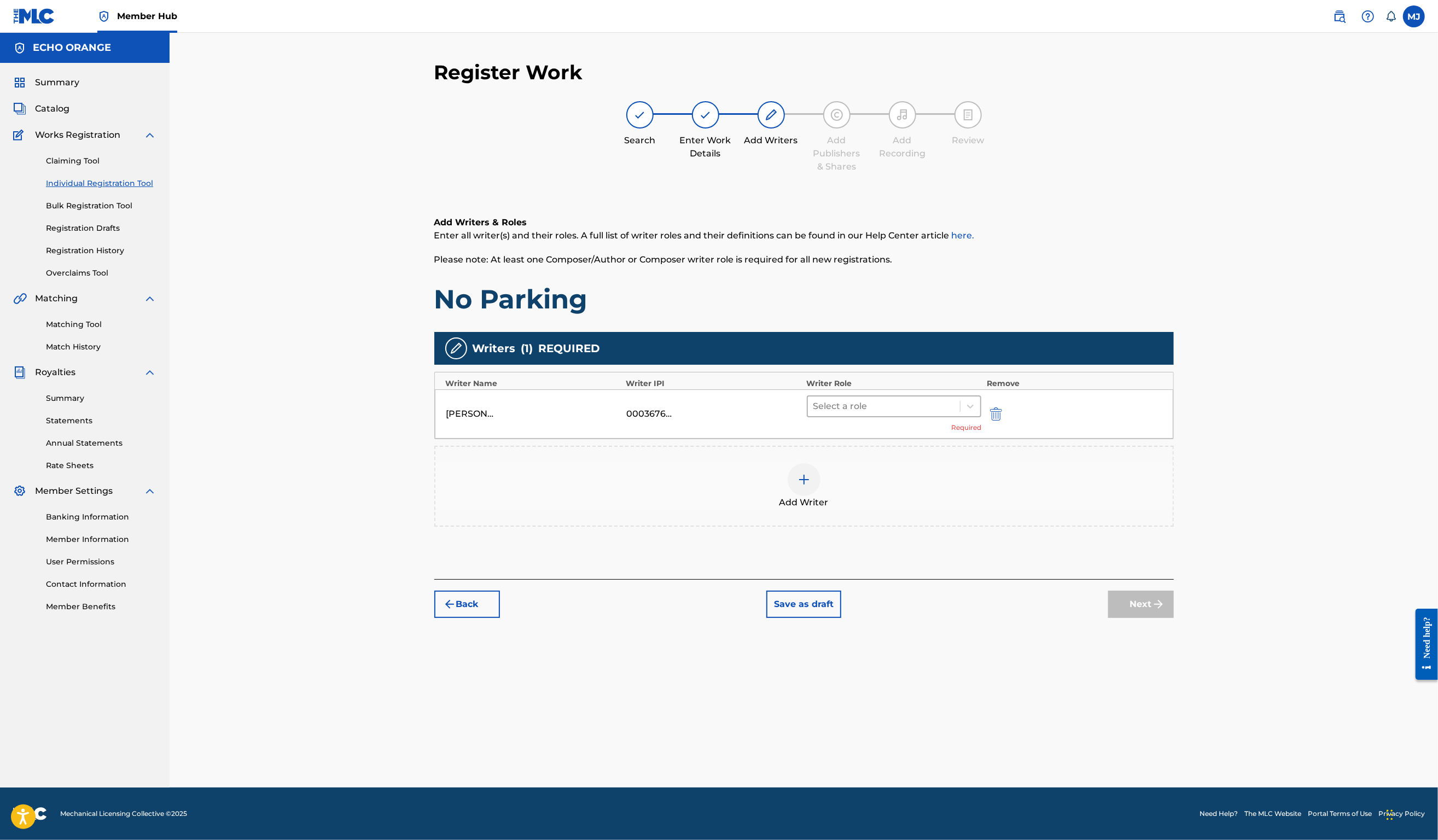
click at [908, 414] on div at bounding box center [884, 406] width 142 height 15
click at [895, 576] on div "Translator" at bounding box center [929, 586] width 211 height 22
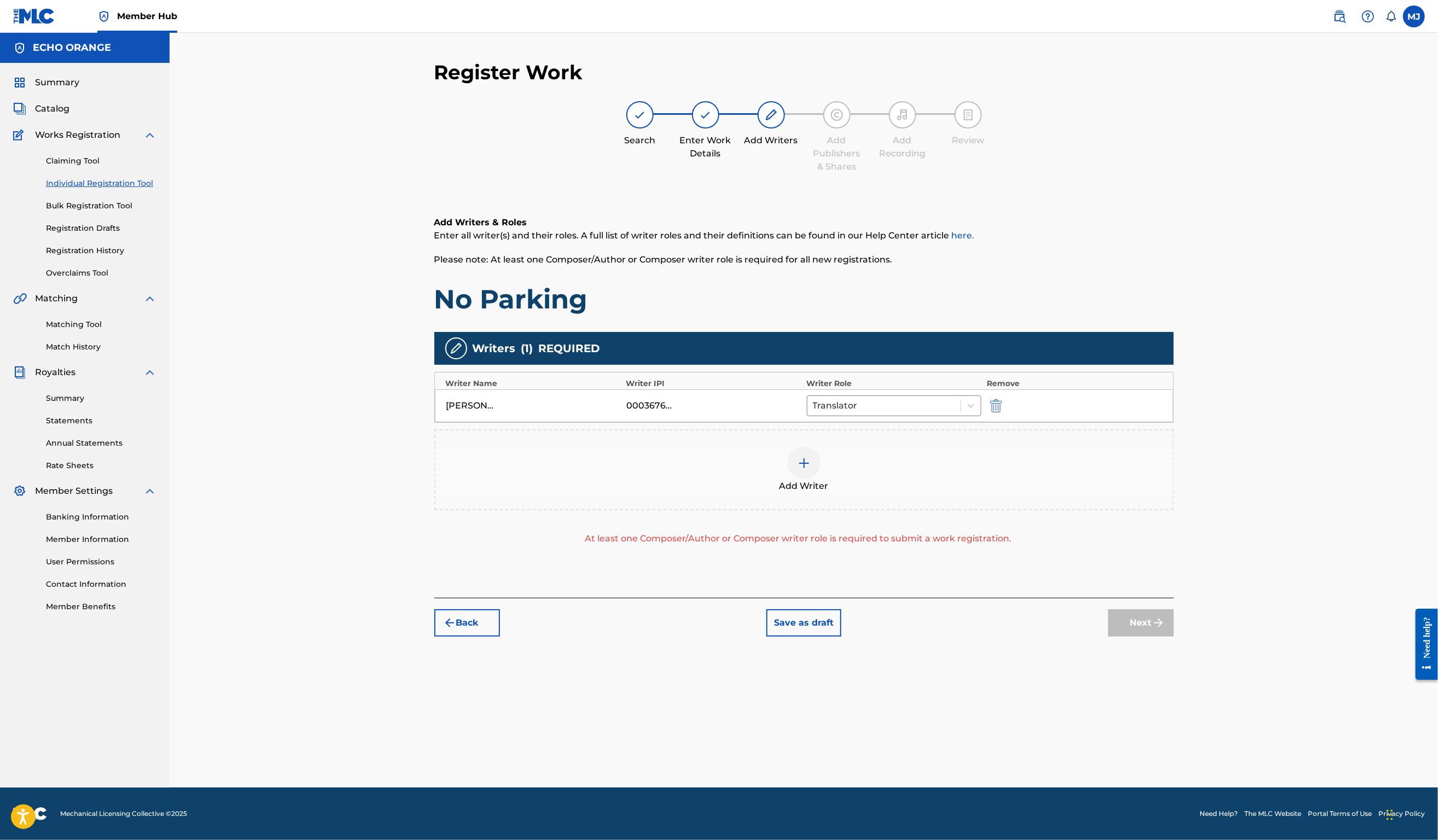
click at [901, 422] on div "DENIS MARCEL HEKIMIAN 00036765267 Translator" at bounding box center [805, 405] width 739 height 32
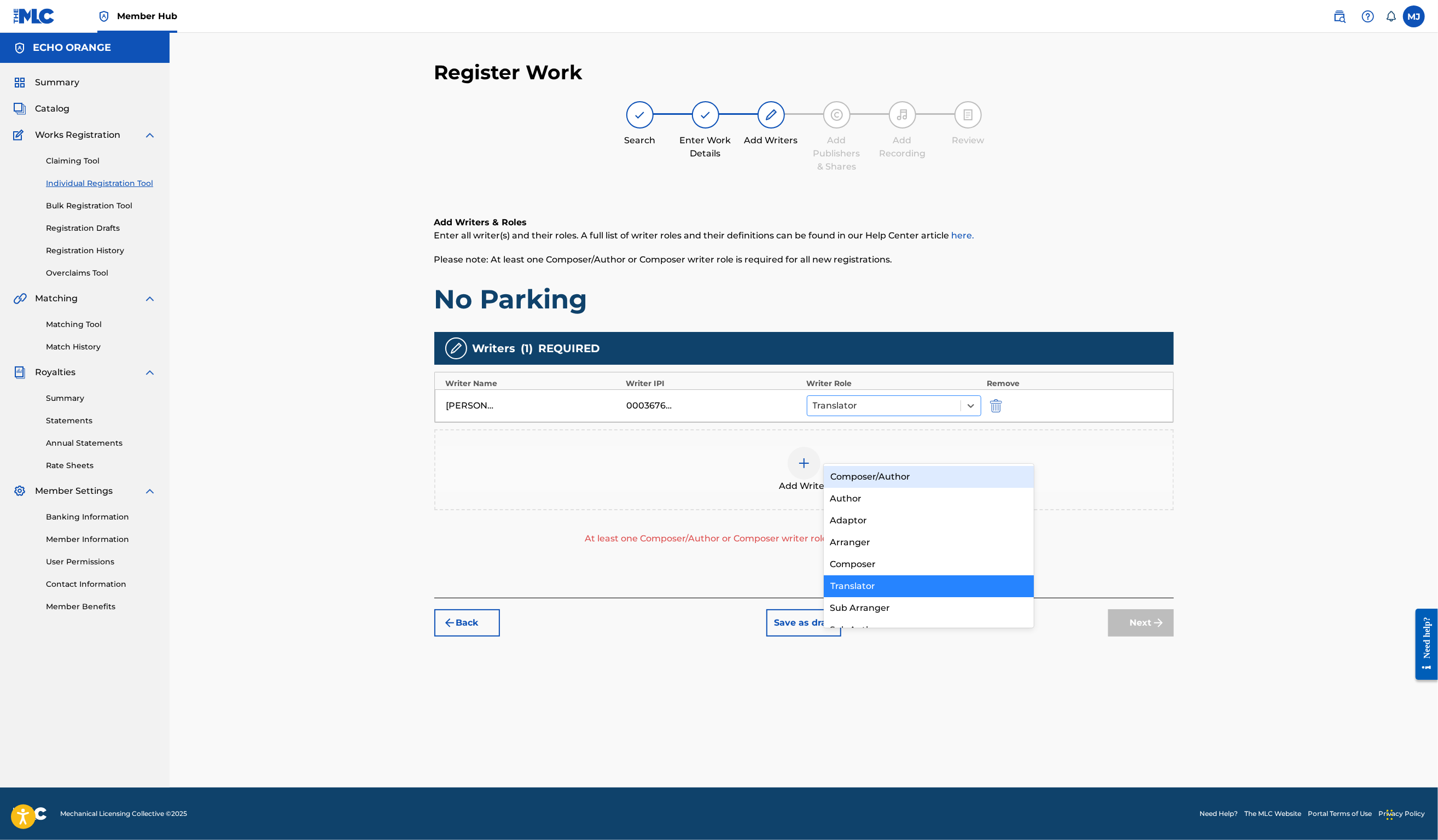
click at [902, 414] on div at bounding box center [885, 405] width 143 height 15
drag, startPoint x: 881, startPoint y: 537, endPoint x: 882, endPoint y: 557, distance: 20.0
click at [882, 557] on div "Composer/Author Author Adaptor Arranger Composer Translator Sub Arranger Sub Au…" at bounding box center [929, 545] width 211 height 164
click at [882, 557] on div "Composer" at bounding box center [929, 564] width 211 height 22
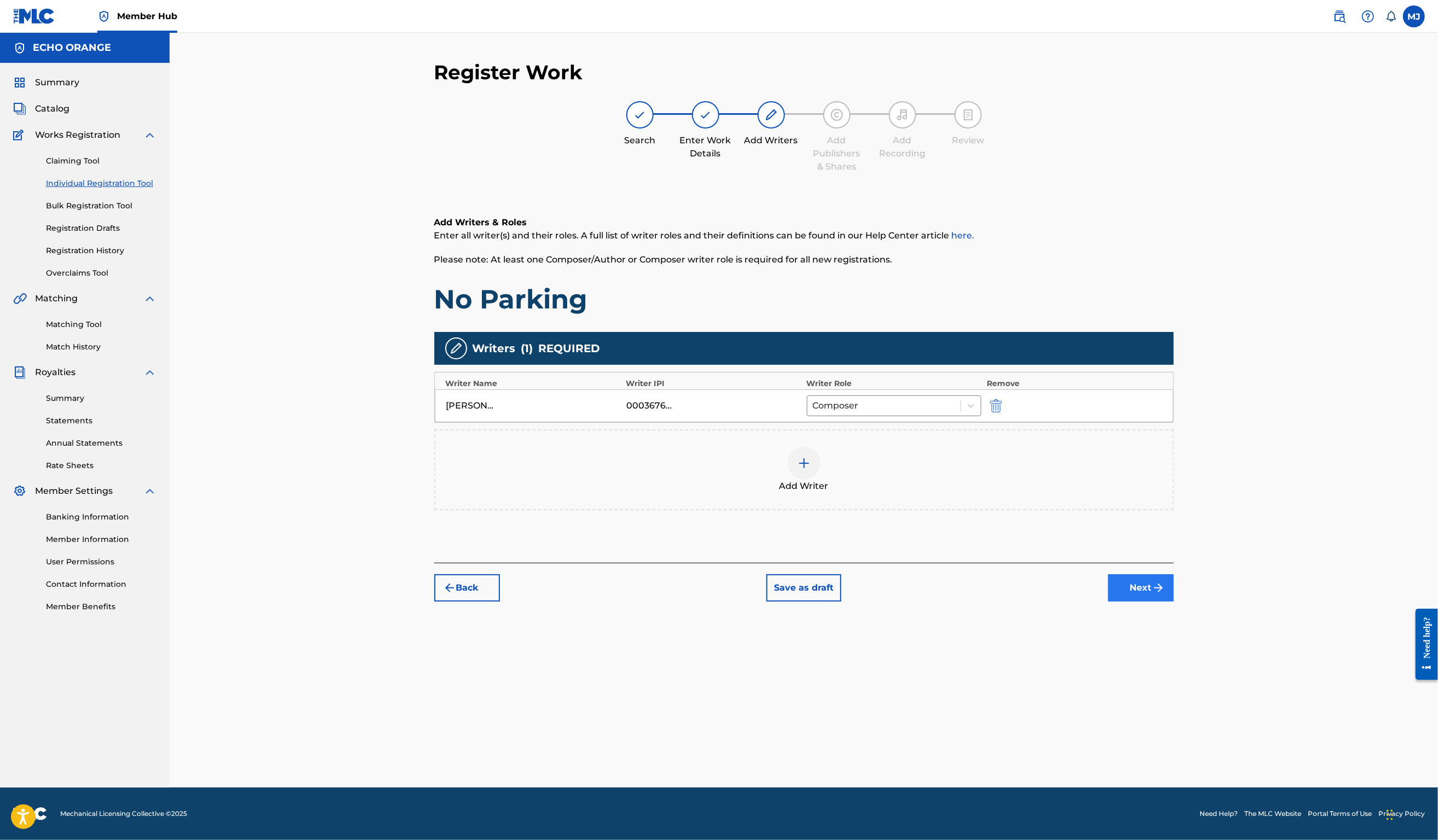
click at [1174, 601] on button "Next" at bounding box center [1141, 588] width 66 height 28
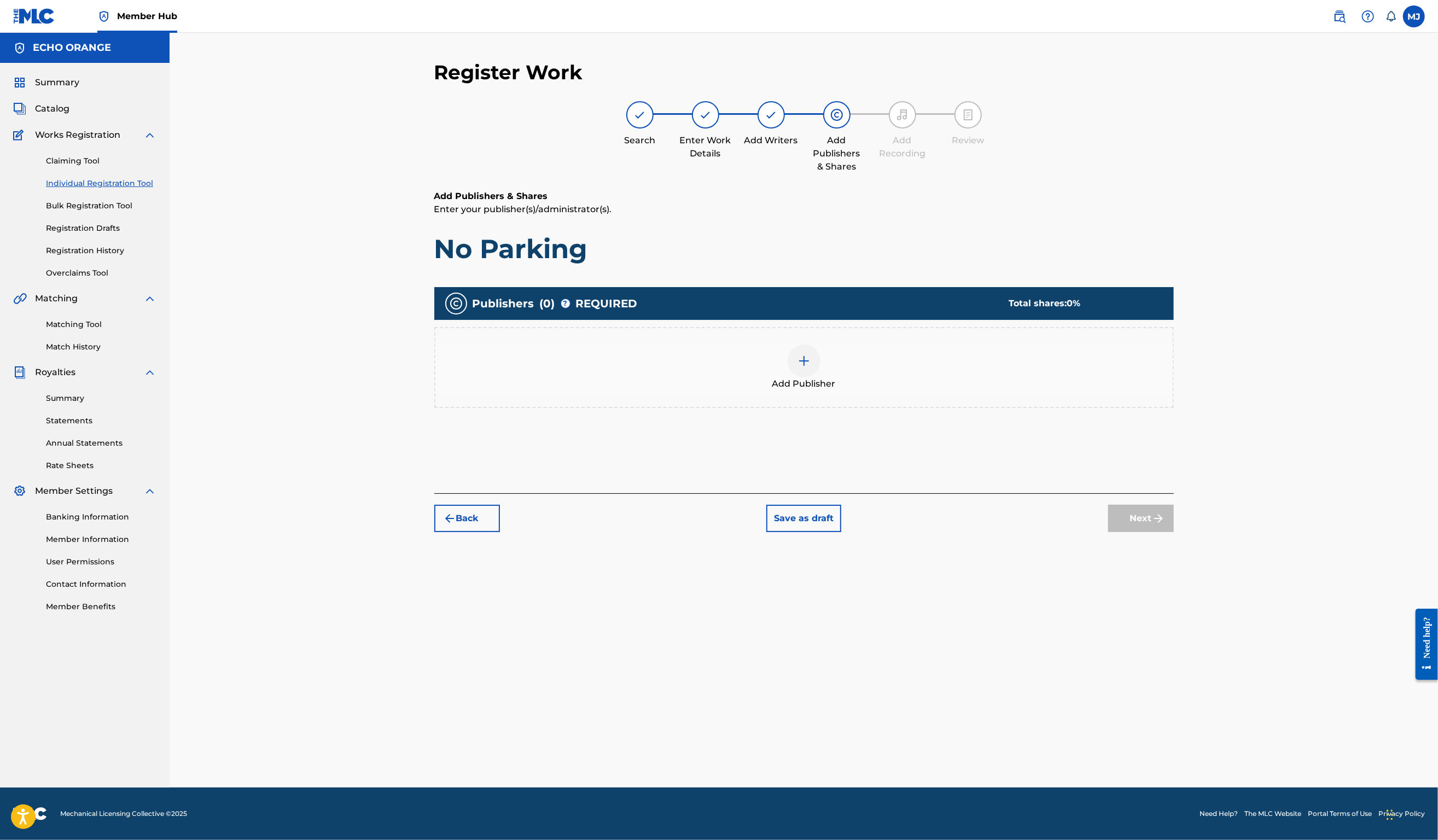
click at [863, 391] on div "Add Publisher" at bounding box center [804, 368] width 737 height 46
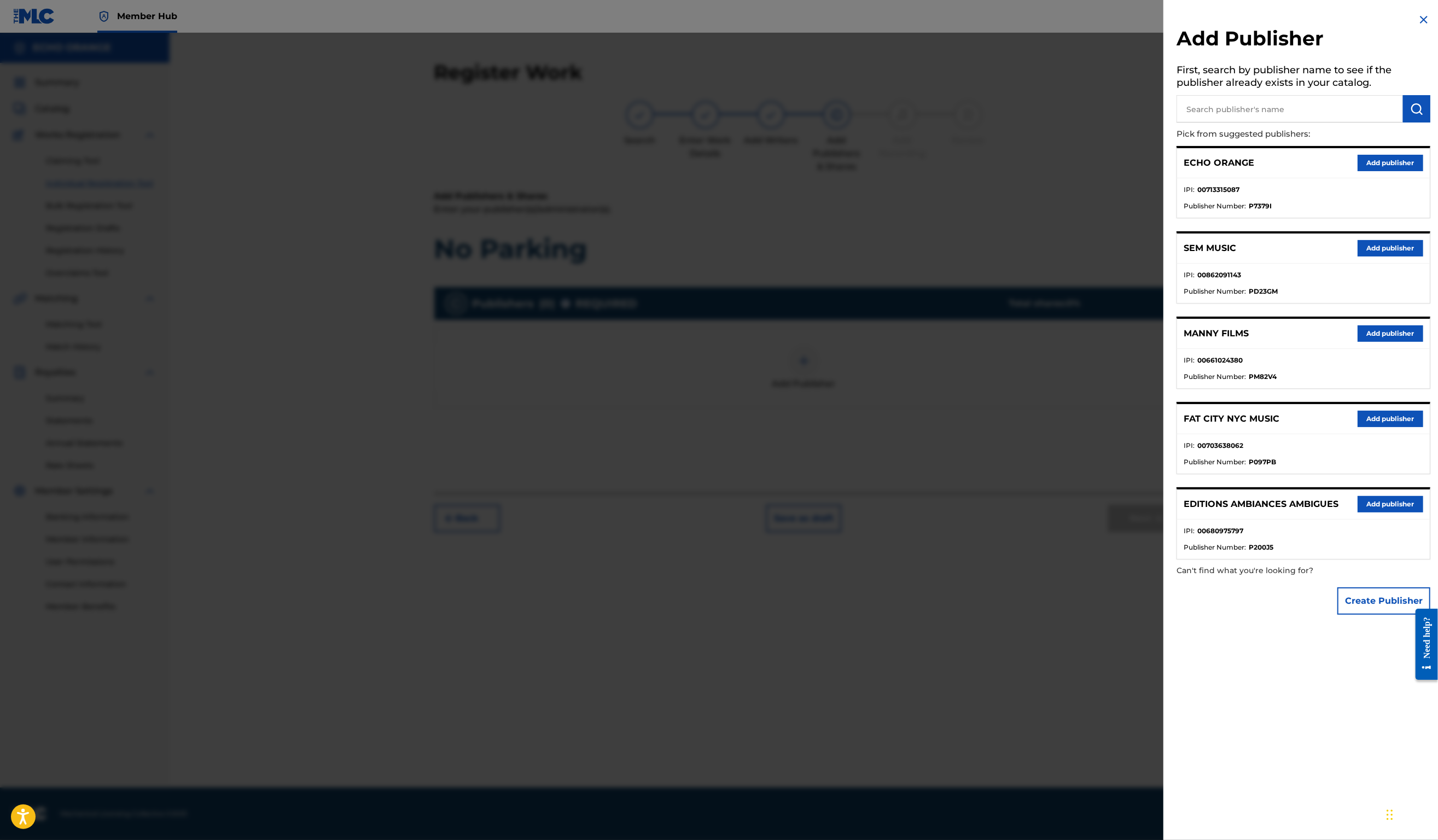
click at [1292, 123] on input "text" at bounding box center [1290, 109] width 227 height 28
type input "origins"
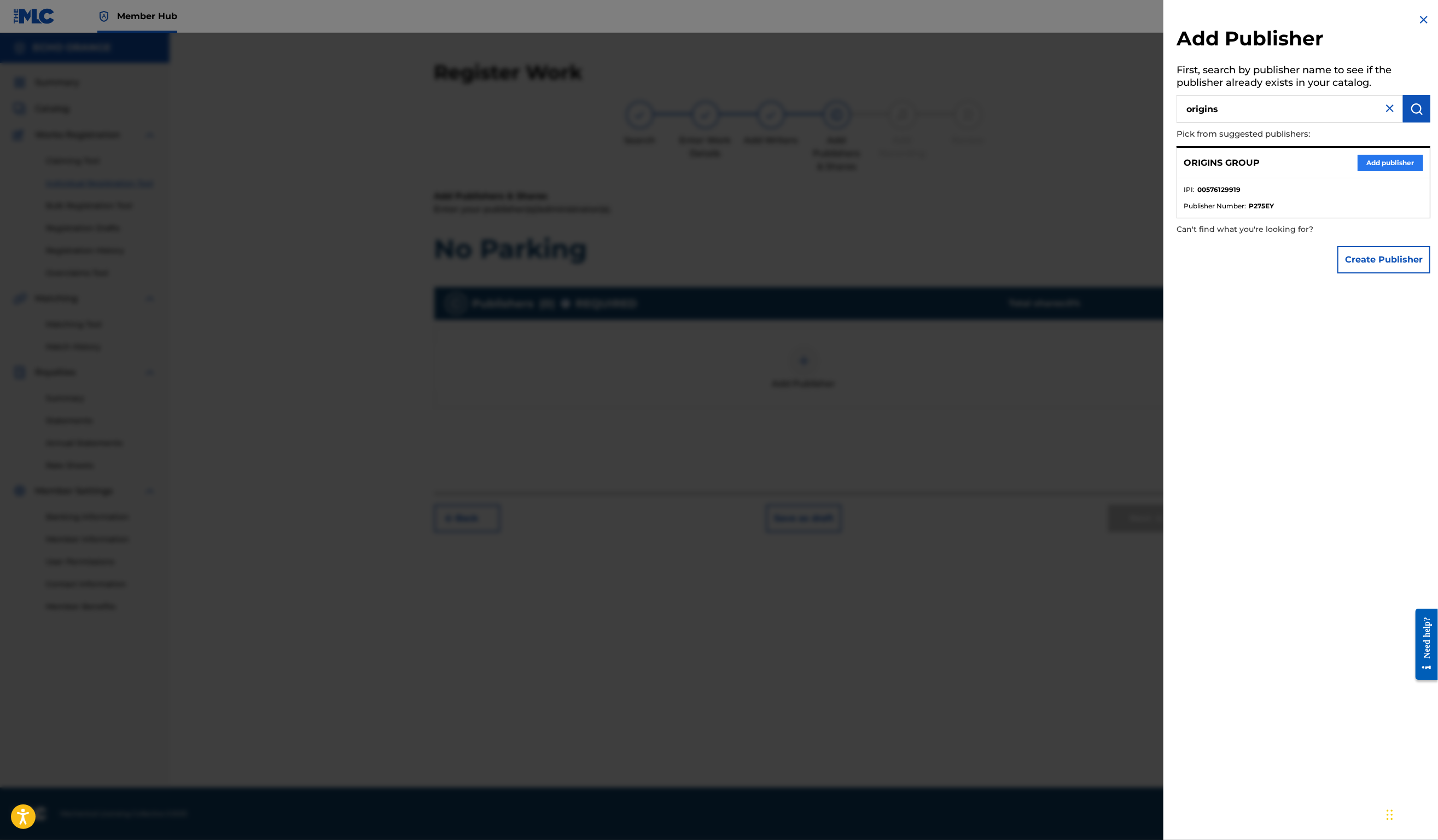
click at [1385, 171] on button "Add publisher" at bounding box center [1390, 162] width 66 height 17
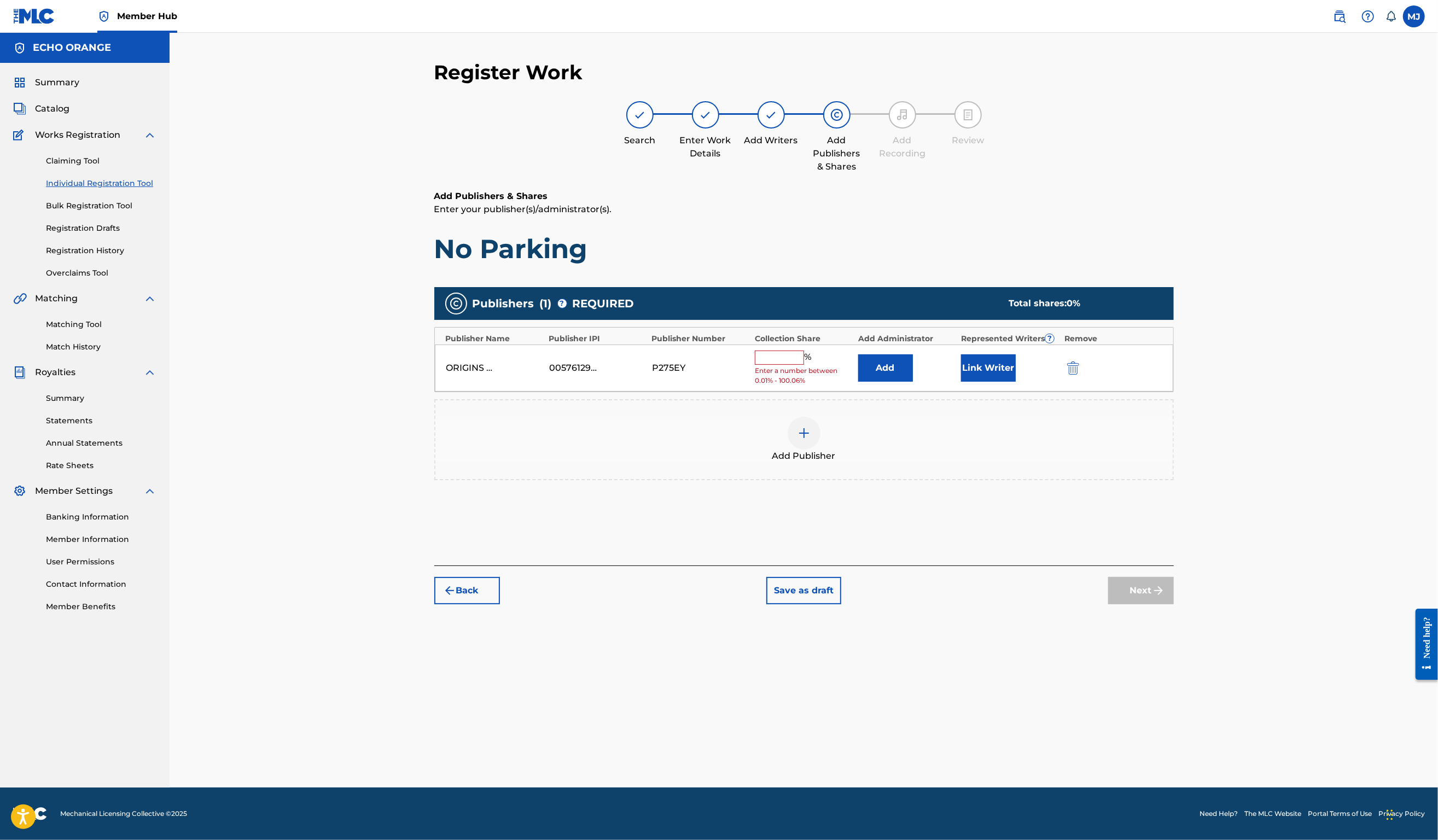
click at [852, 386] on span "Enter a number between 0.01% - 100.06%" at bounding box center [803, 376] width 98 height 20
click at [904, 382] on button "Add" at bounding box center [885, 368] width 55 height 28
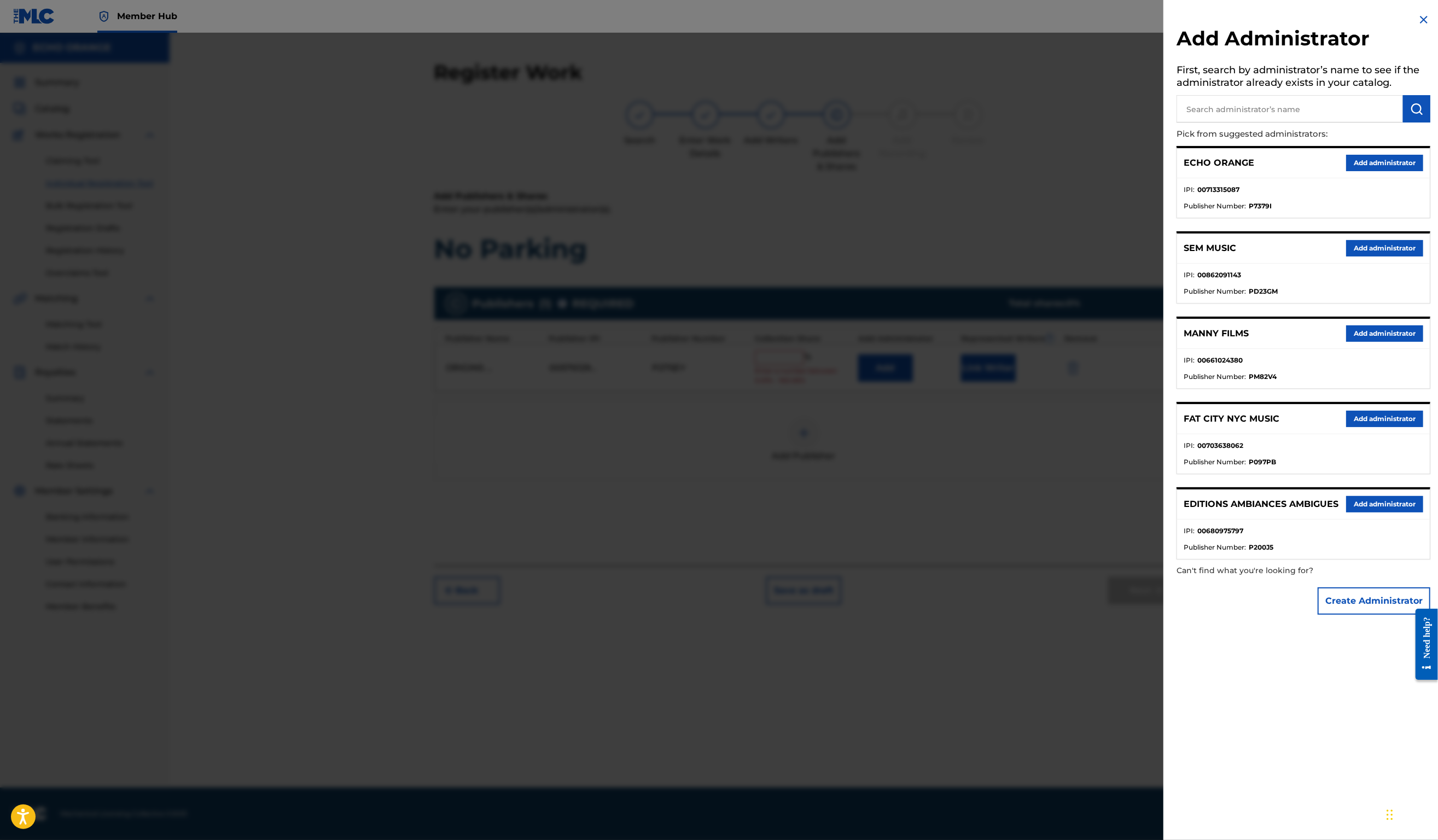
click at [1360, 178] on div "ECHO ORANGE Add administrator" at bounding box center [1303, 163] width 253 height 30
click at [1370, 171] on button "Add administrator" at bounding box center [1384, 162] width 77 height 17
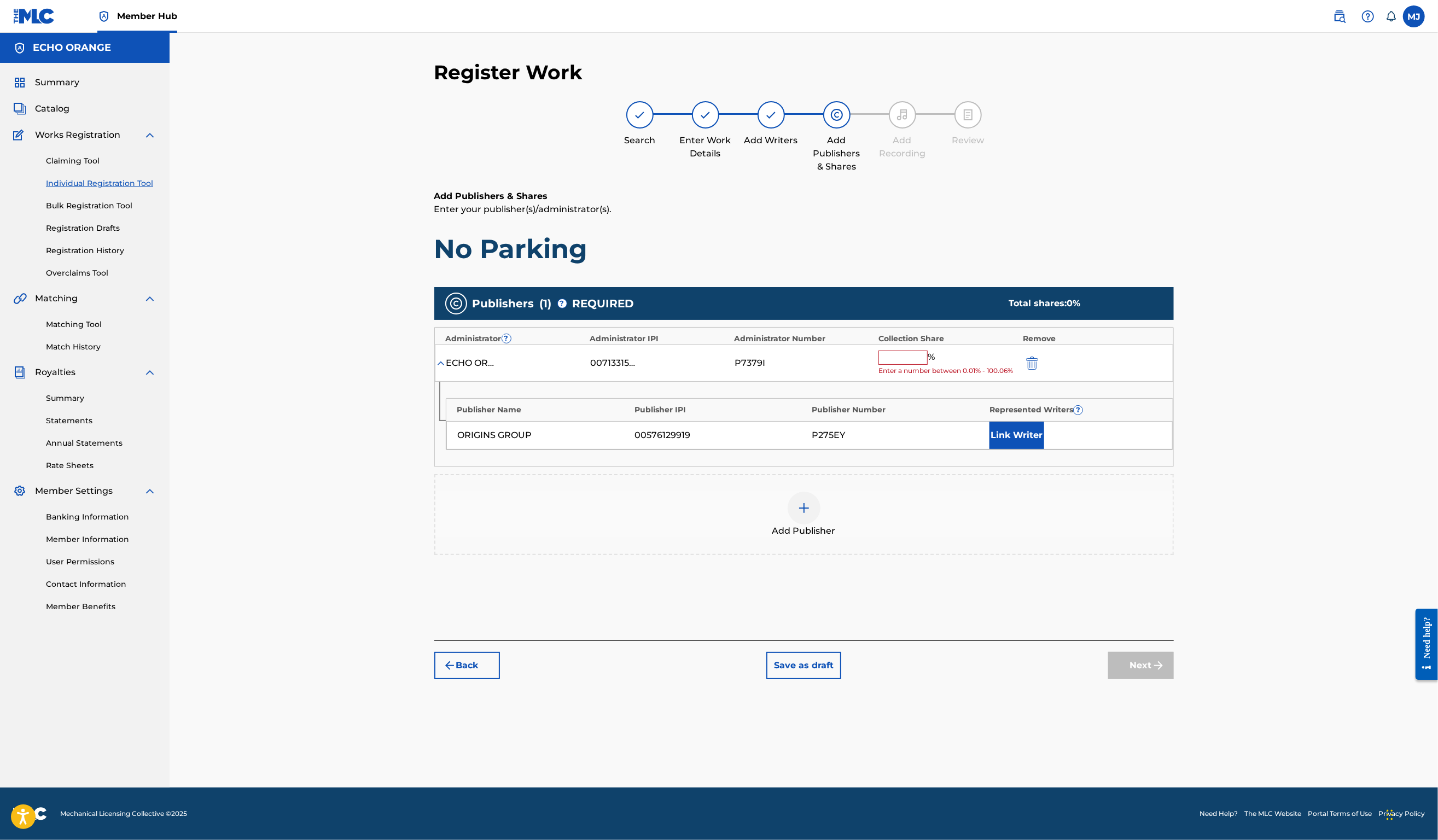
click at [928, 376] on span "Enter a number between 0.01% - 100.06%" at bounding box center [947, 371] width 139 height 10
click at [927, 365] on input "text" at bounding box center [903, 357] width 49 height 14
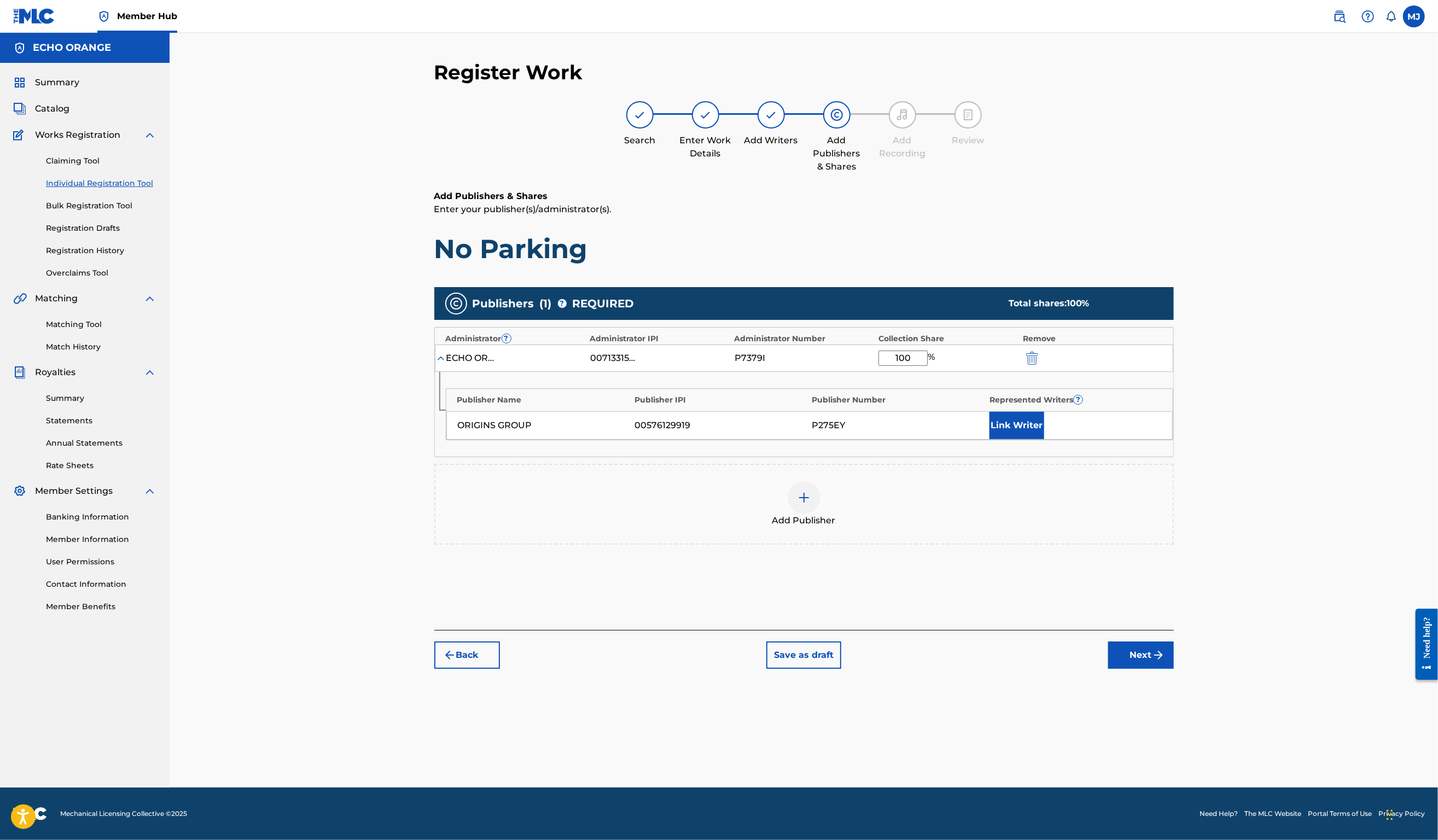
type input "100"
click at [1081, 456] on div "Publisher Name Publisher IPI Publisher Number Represented Writers ? ORIGINS GRO…" at bounding box center [805, 414] width 739 height 85
click at [1044, 439] on button "Link Writer" at bounding box center [1016, 426] width 55 height 28
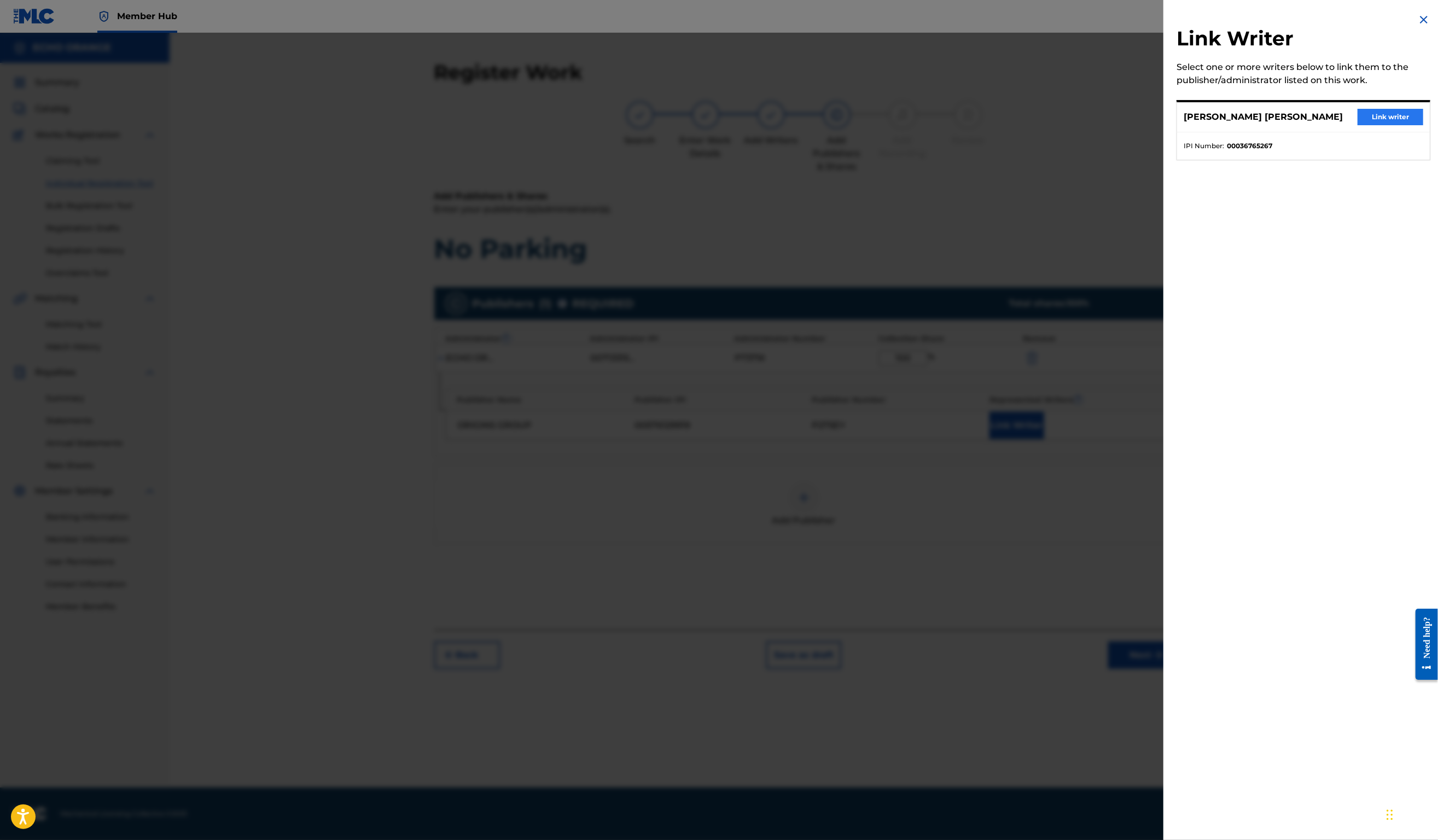
click at [1380, 125] on button "Link writer" at bounding box center [1390, 116] width 66 height 17
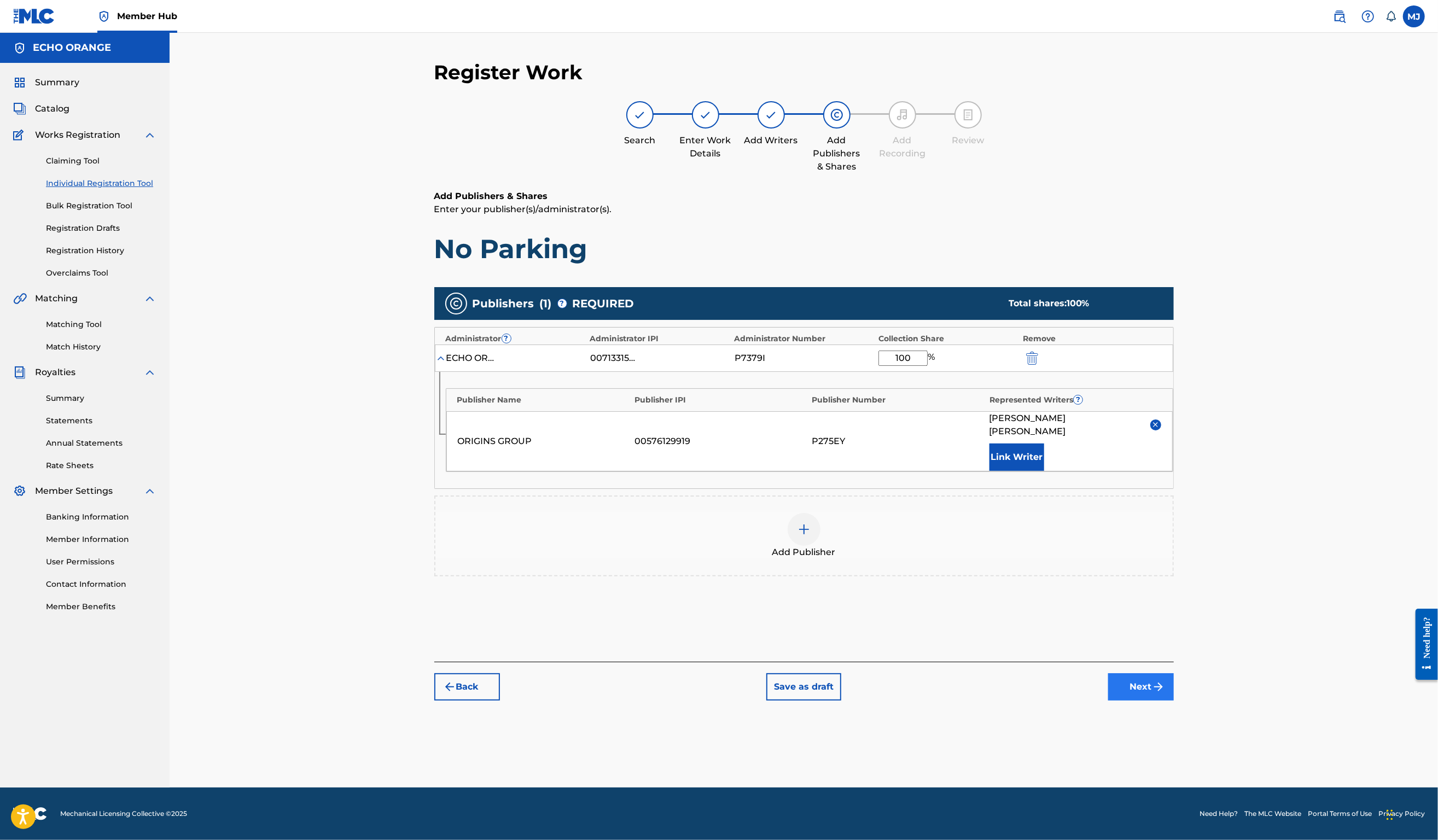
click at [1174, 701] on button "Next" at bounding box center [1141, 687] width 66 height 28
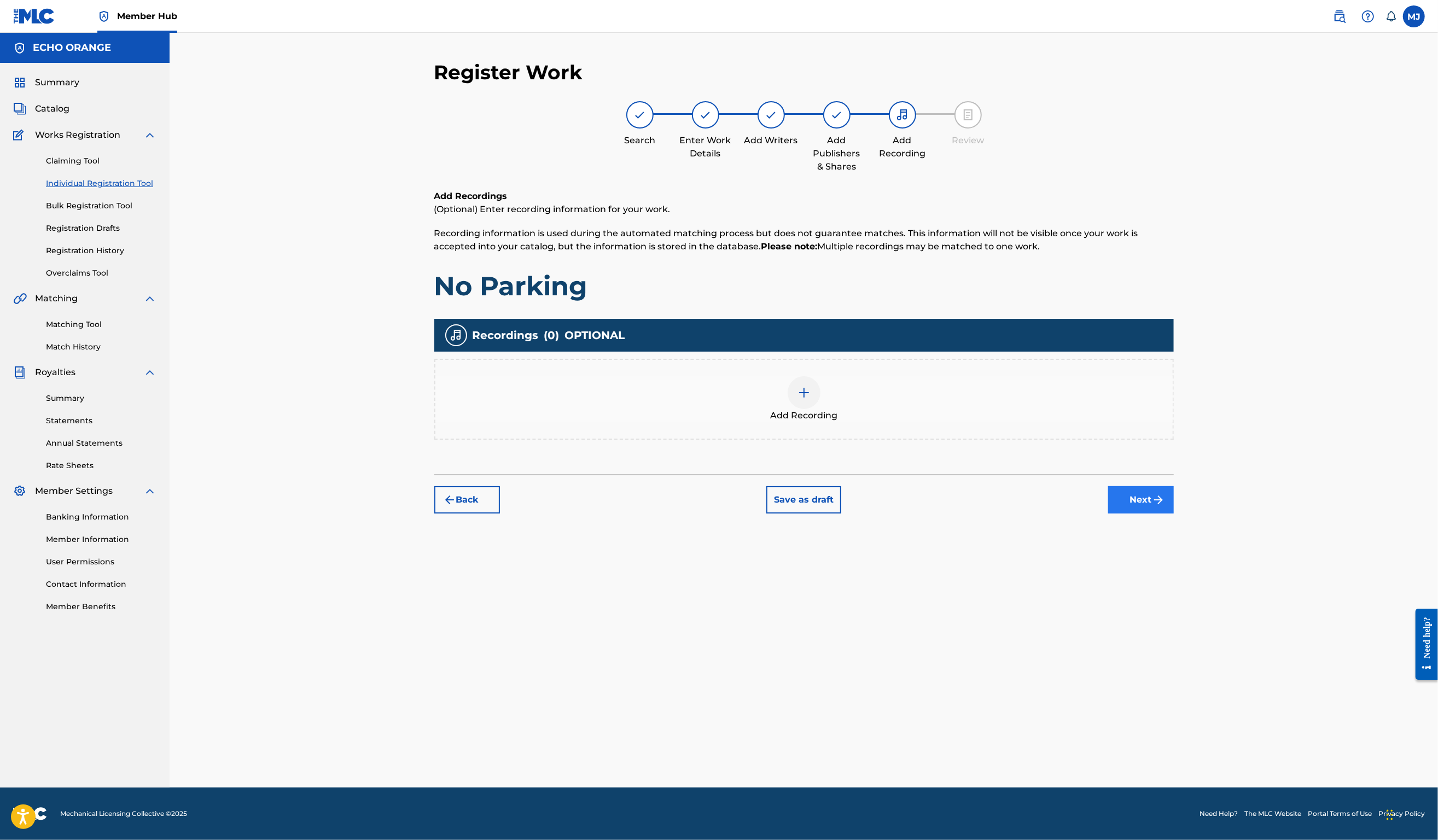
click at [1174, 514] on button "Next" at bounding box center [1141, 500] width 66 height 28
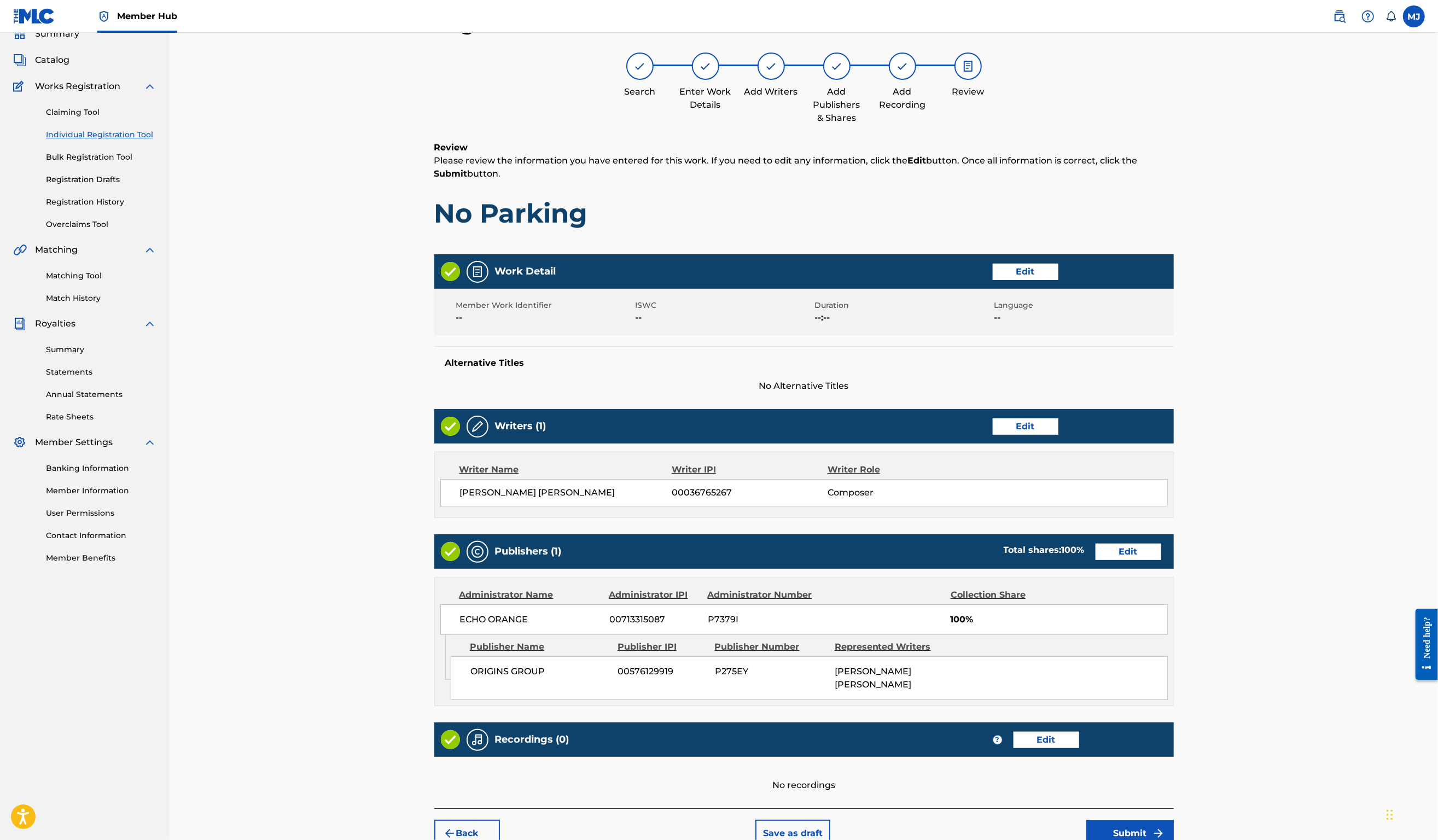
scroll to position [211, 0]
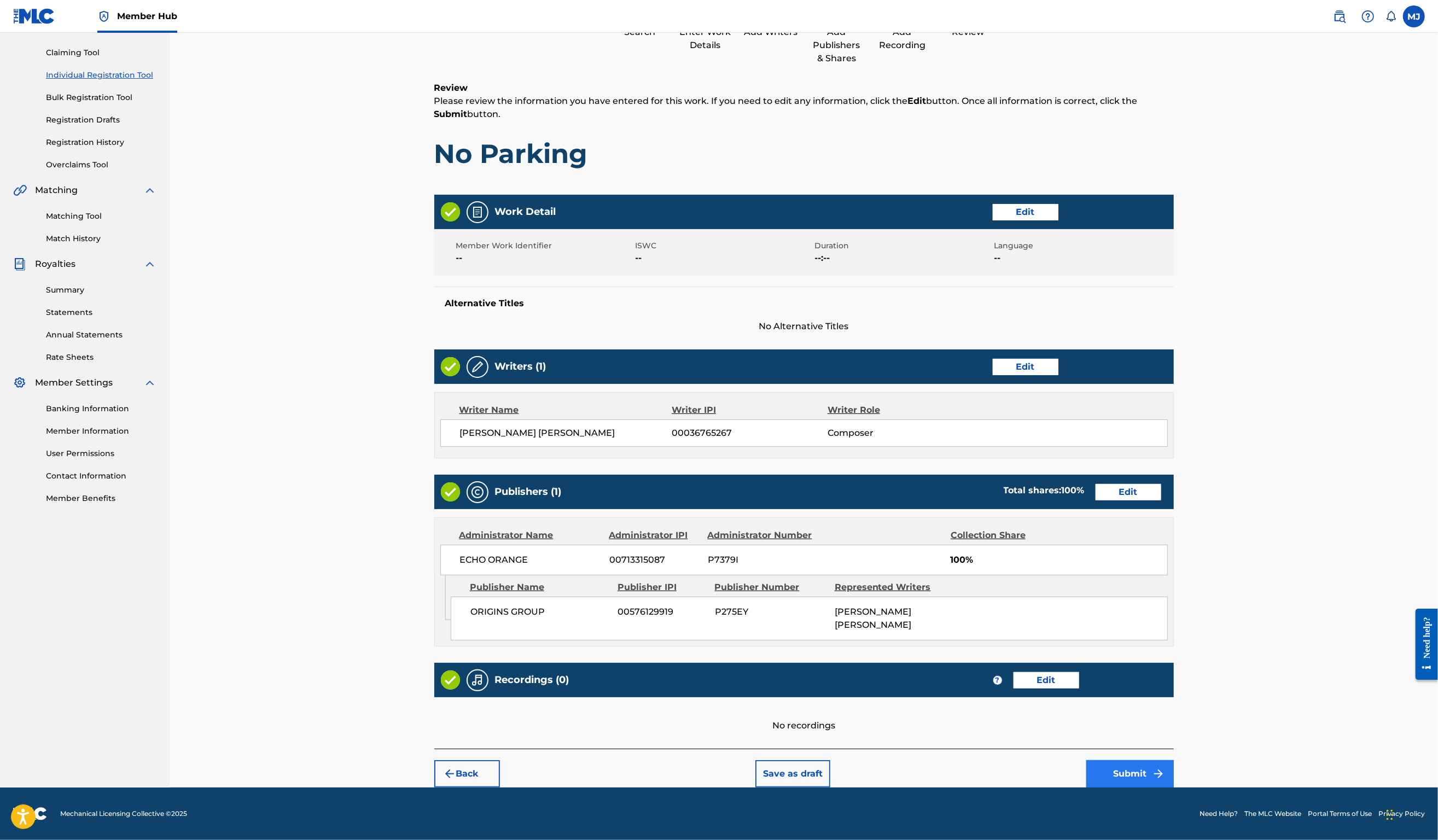
click at [1174, 765] on button "Submit" at bounding box center [1130, 773] width 87 height 28
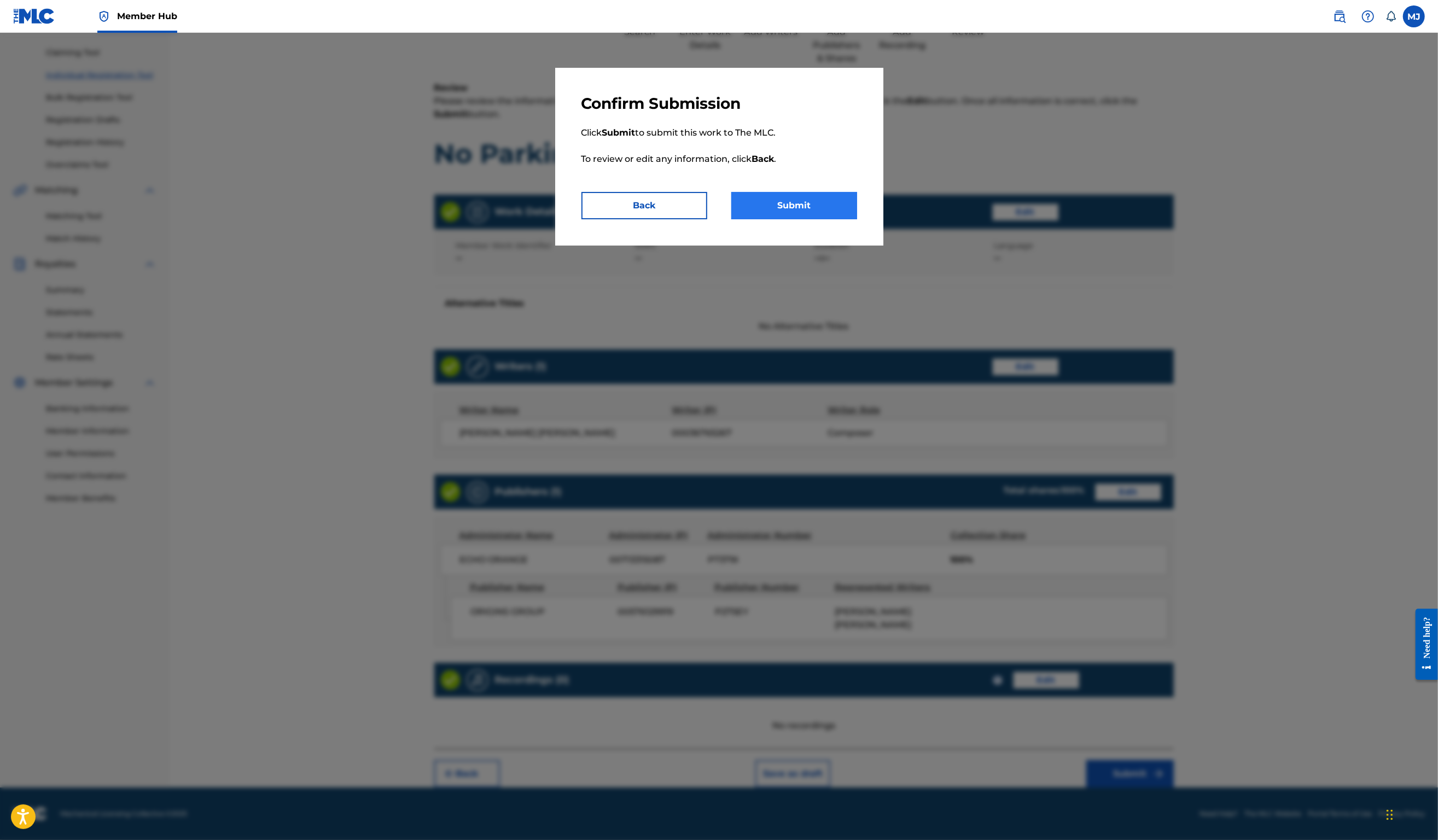
click at [834, 220] on button "Submit" at bounding box center [794, 205] width 126 height 28
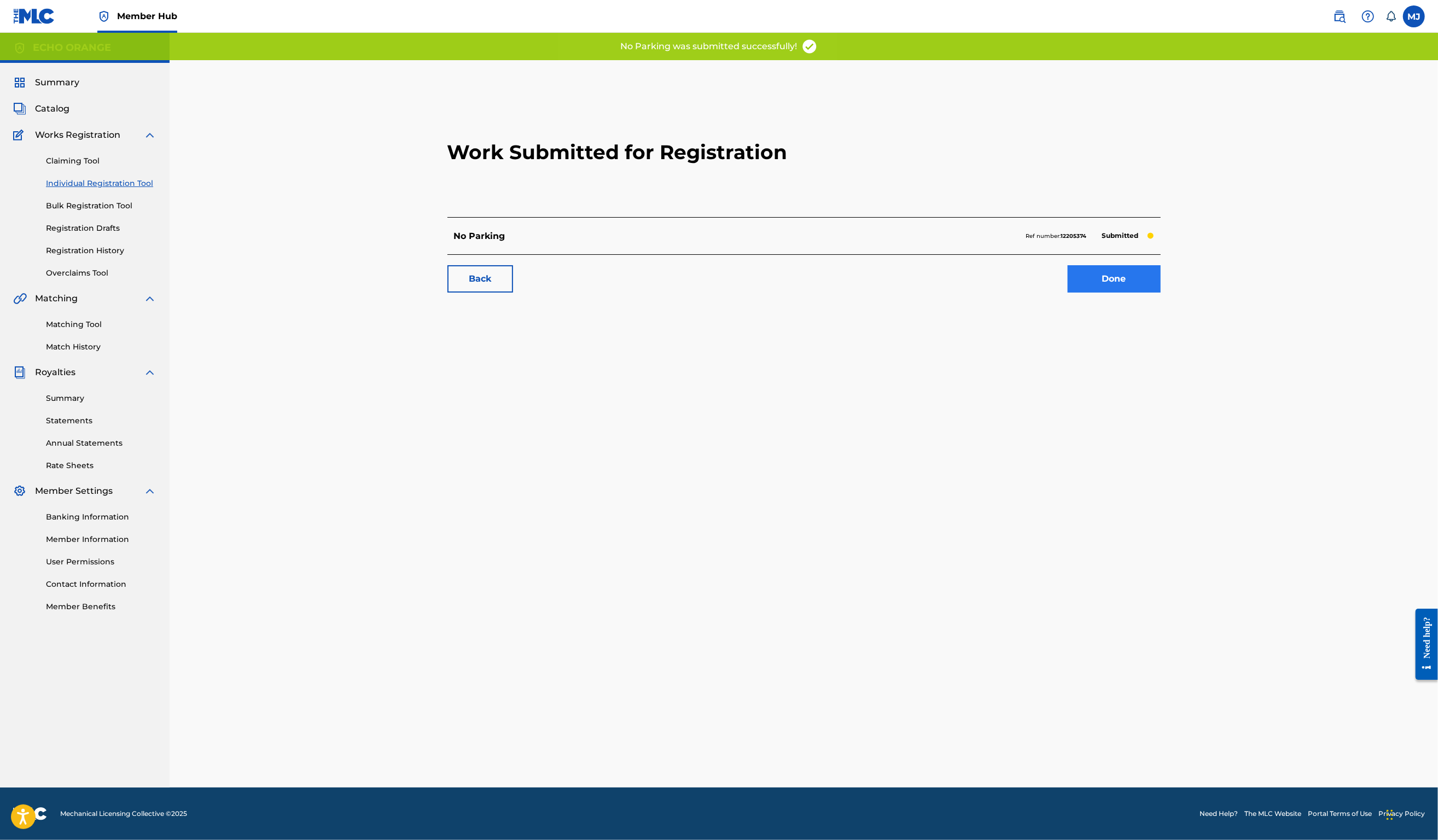
click at [1161, 292] on div "Back Done" at bounding box center [805, 273] width 713 height 38
click at [1161, 292] on link "Done" at bounding box center [1114, 279] width 93 height 28
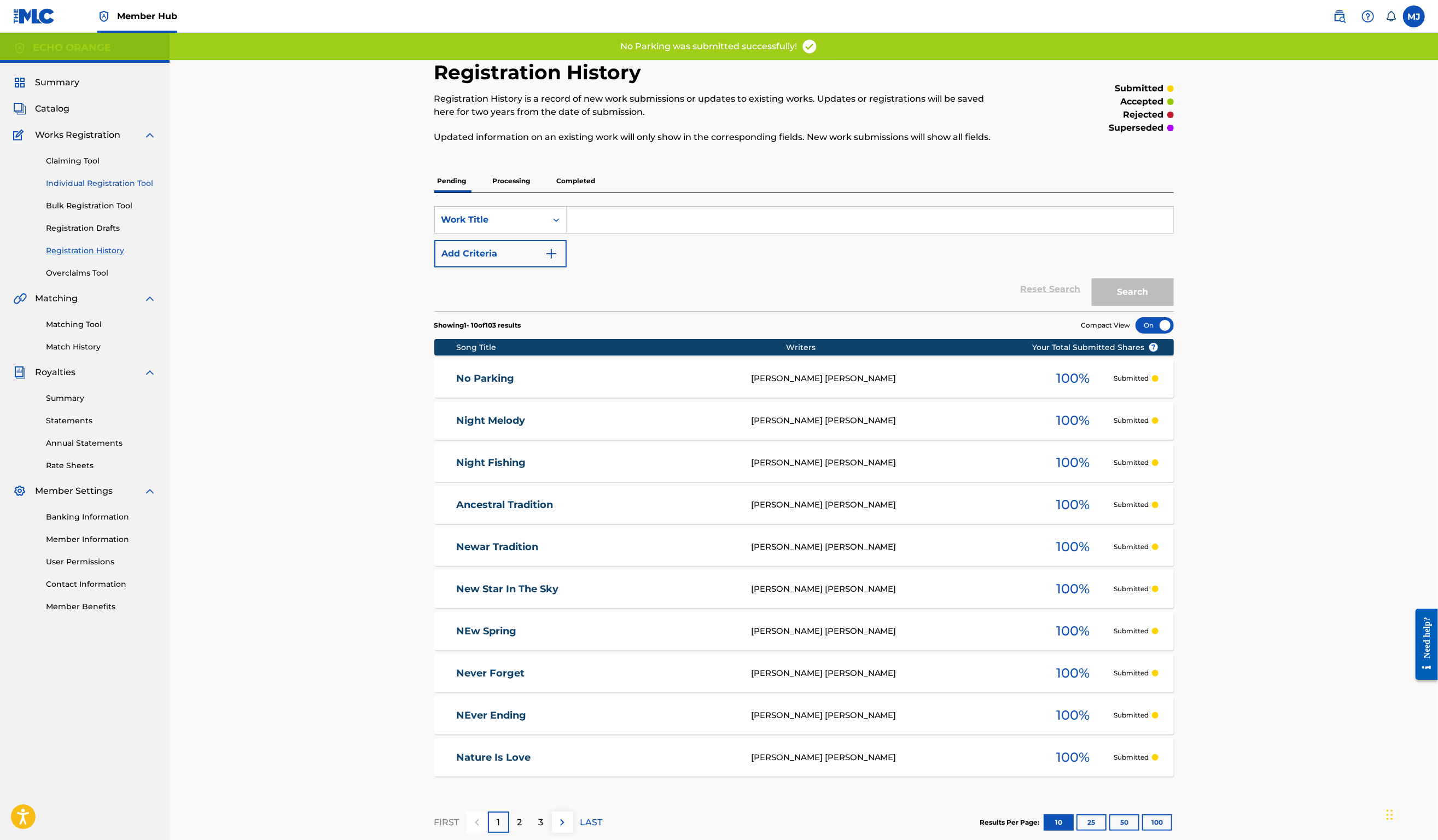
click at [113, 189] on link "Individual Registration Tool" at bounding box center [101, 183] width 110 height 11
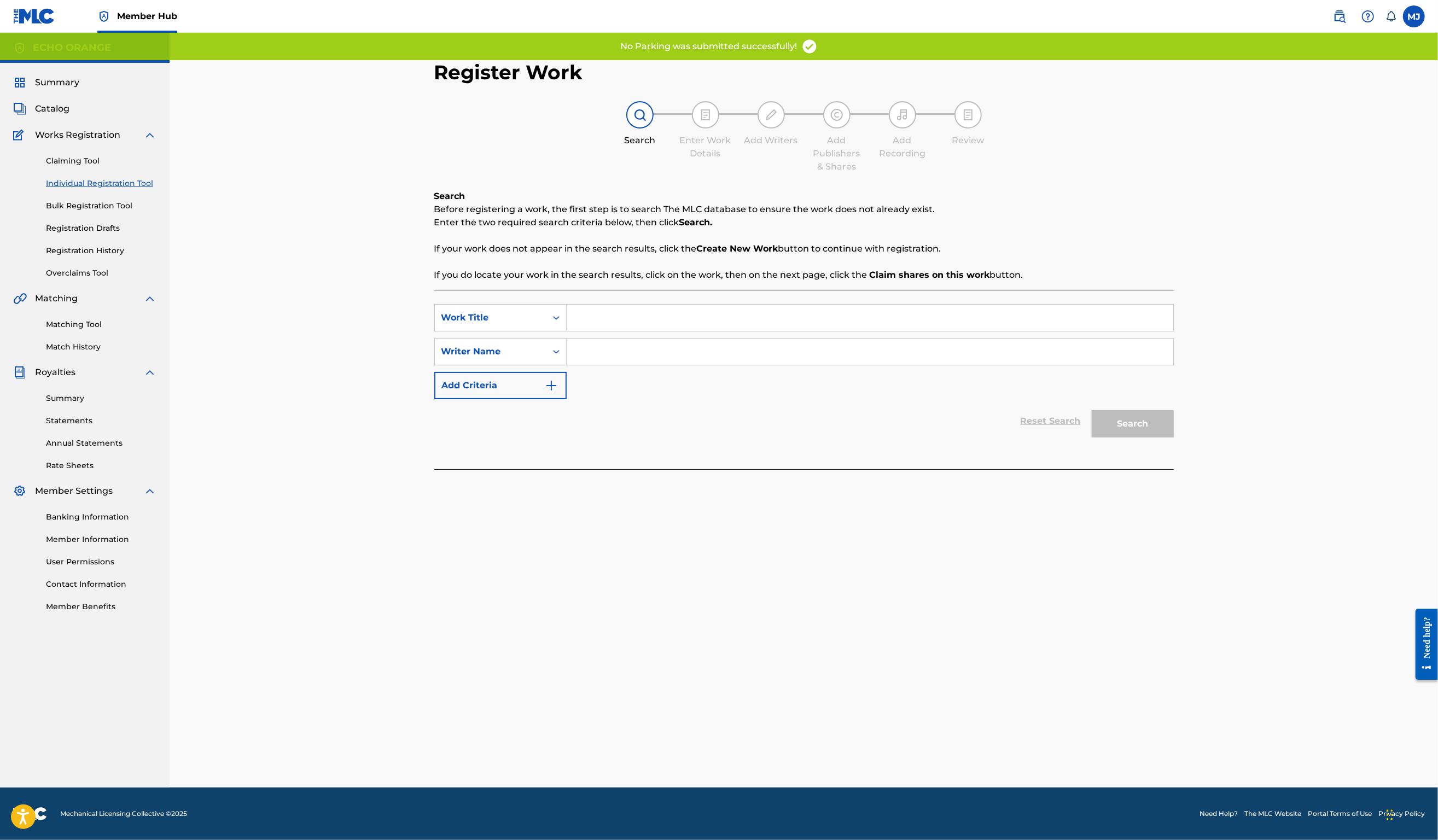
click at [599, 331] on input "Search Form" at bounding box center [870, 317] width 606 height 26
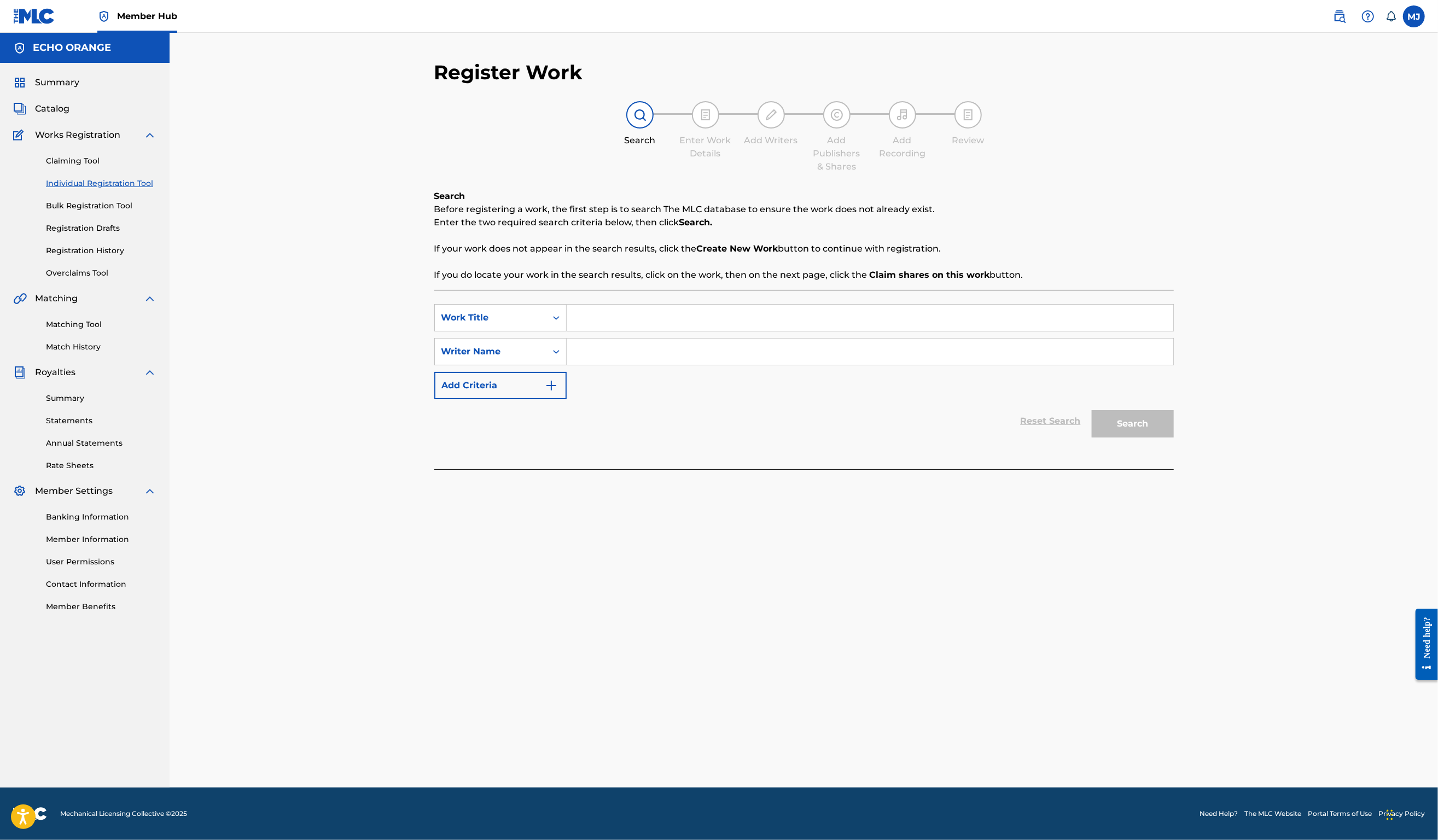
click at [591, 331] on input "Search Form" at bounding box center [870, 317] width 606 height 26
click at [589, 331] on input "Search Form" at bounding box center [870, 317] width 606 height 26
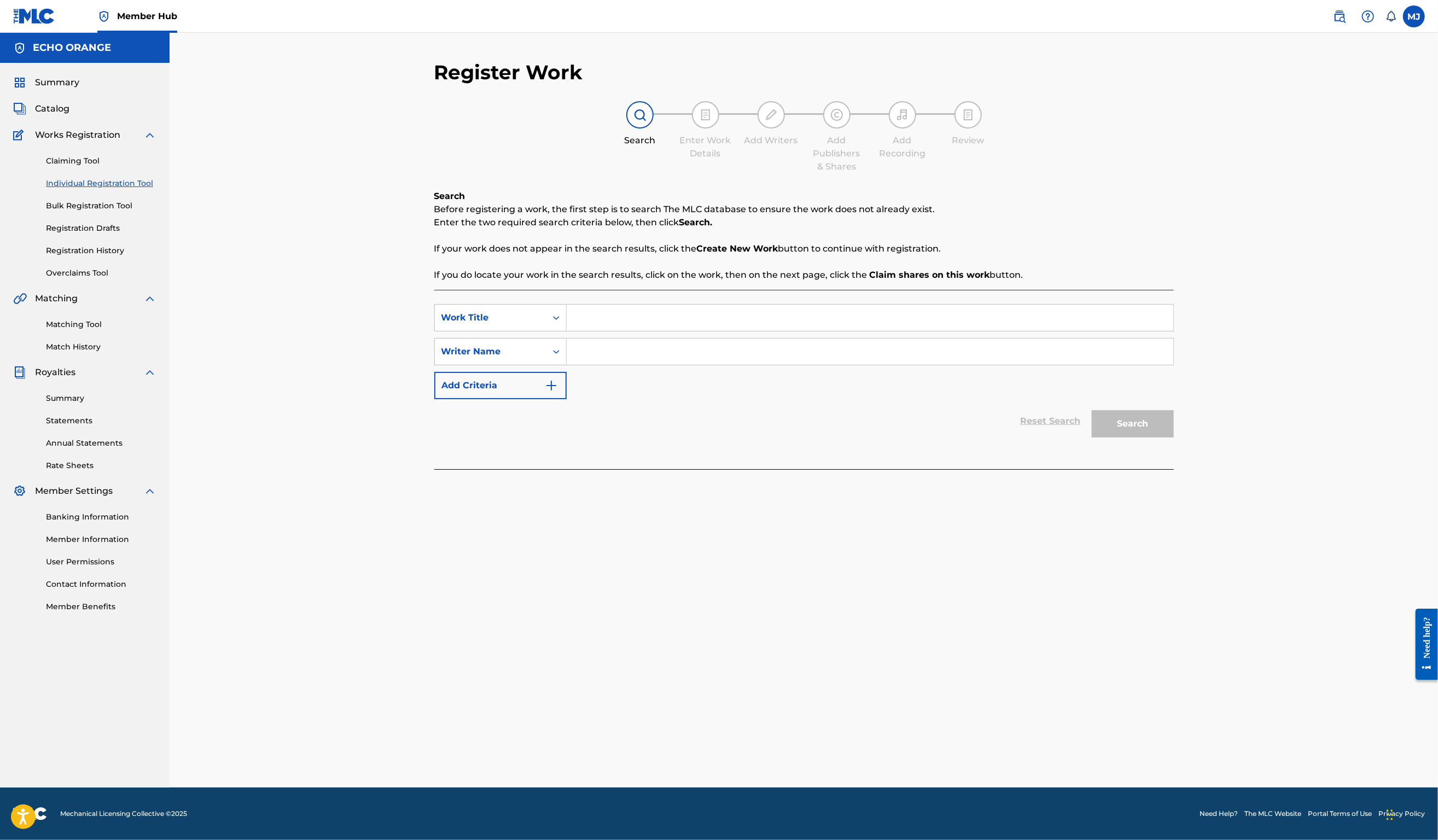
click at [589, 331] on input "Search Form" at bounding box center [870, 317] width 606 height 26
type input "NOthern Thailand"
paste input "Denis Hekimian"
type input "Denis Hekimian"
click at [1174, 437] on button "Search" at bounding box center [1134, 424] width 82 height 28
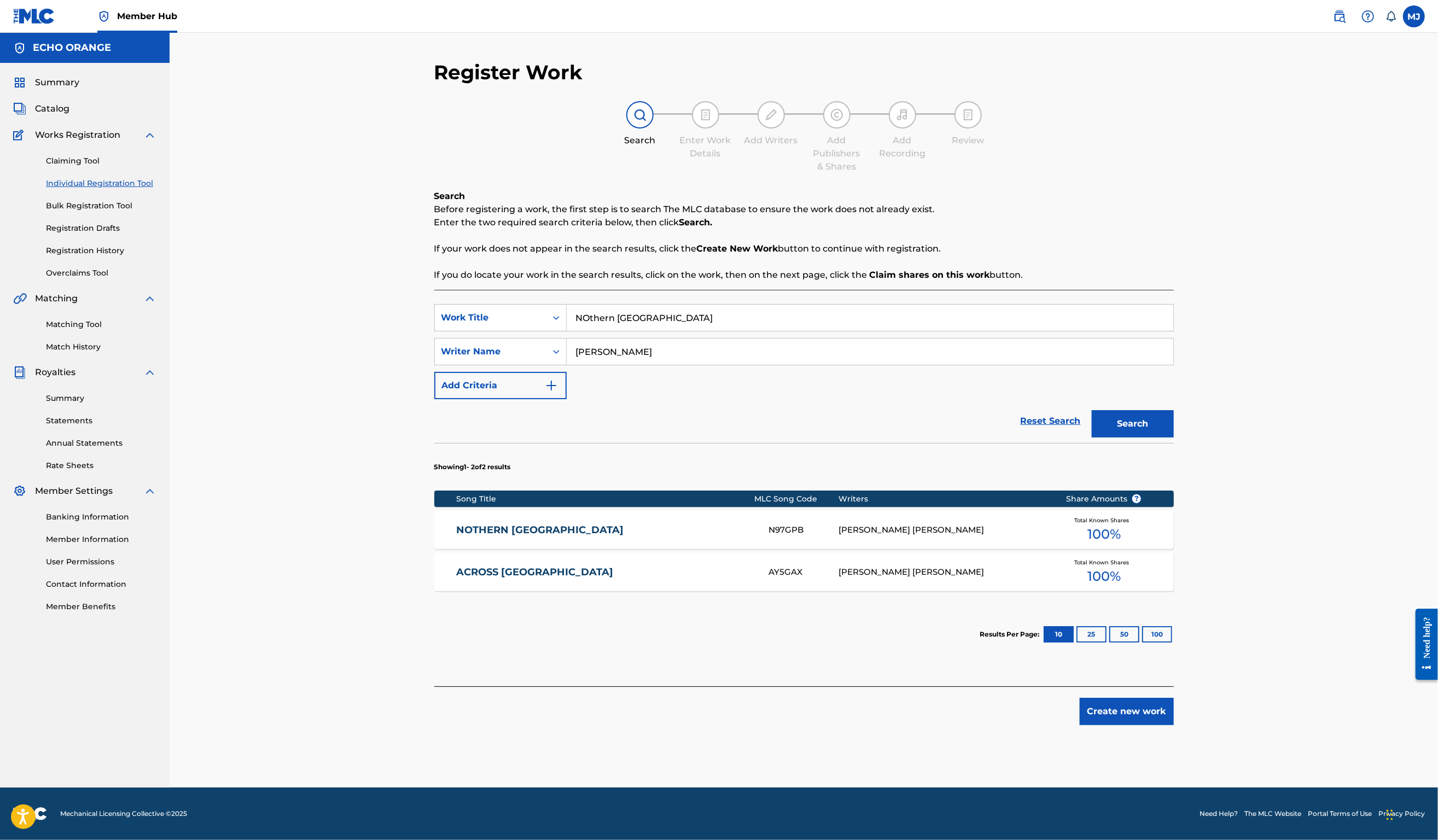
click at [101, 353] on div "Matching Tool Match History" at bounding box center [85, 329] width 143 height 48
click at [100, 330] on link "Matching Tool" at bounding box center [101, 324] width 110 height 11
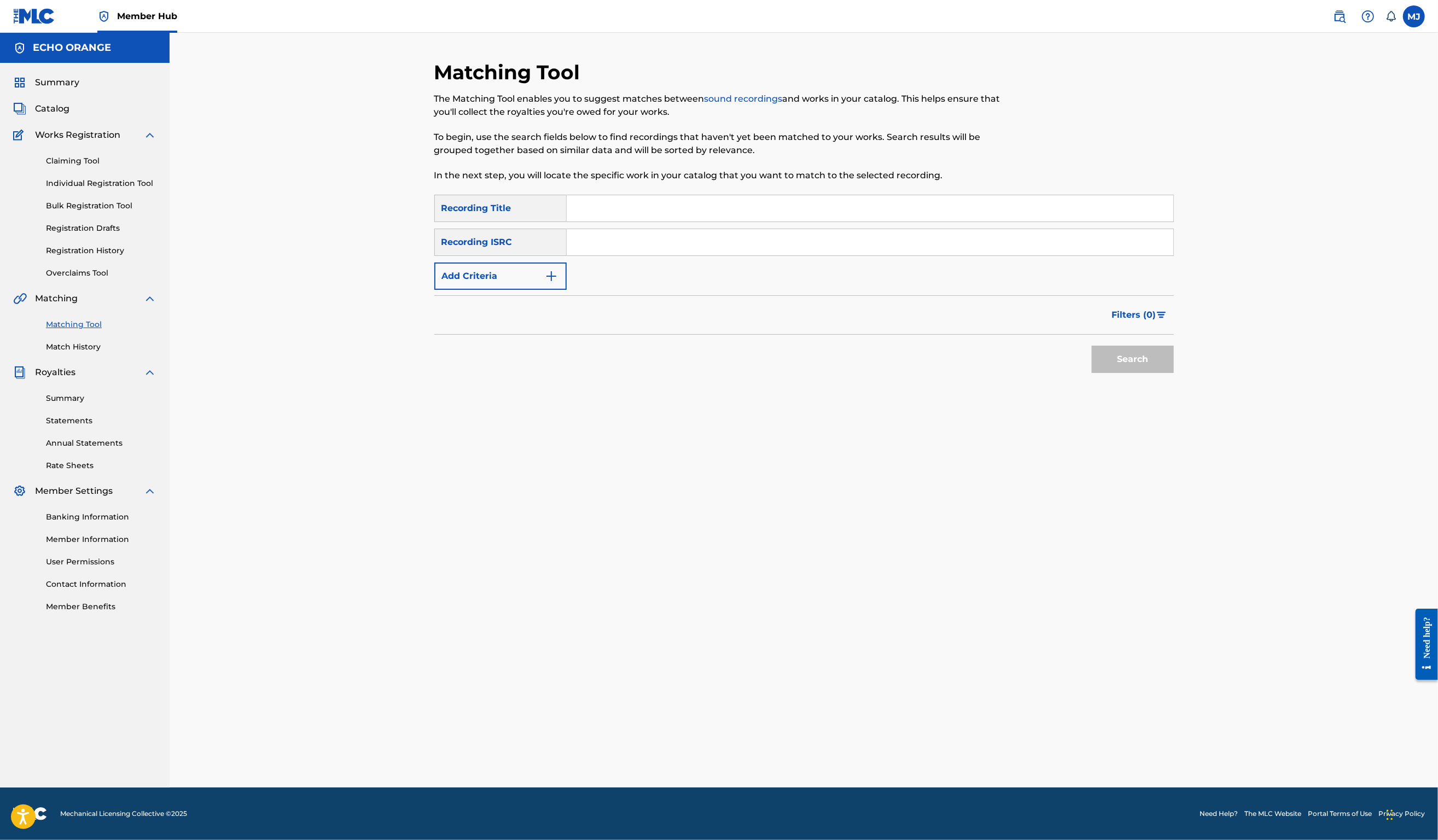
click at [651, 222] on input "Search Form" at bounding box center [870, 208] width 606 height 26
type input "nothern thailand"
click at [462, 290] on button "Add Criteria" at bounding box center [500, 276] width 132 height 28
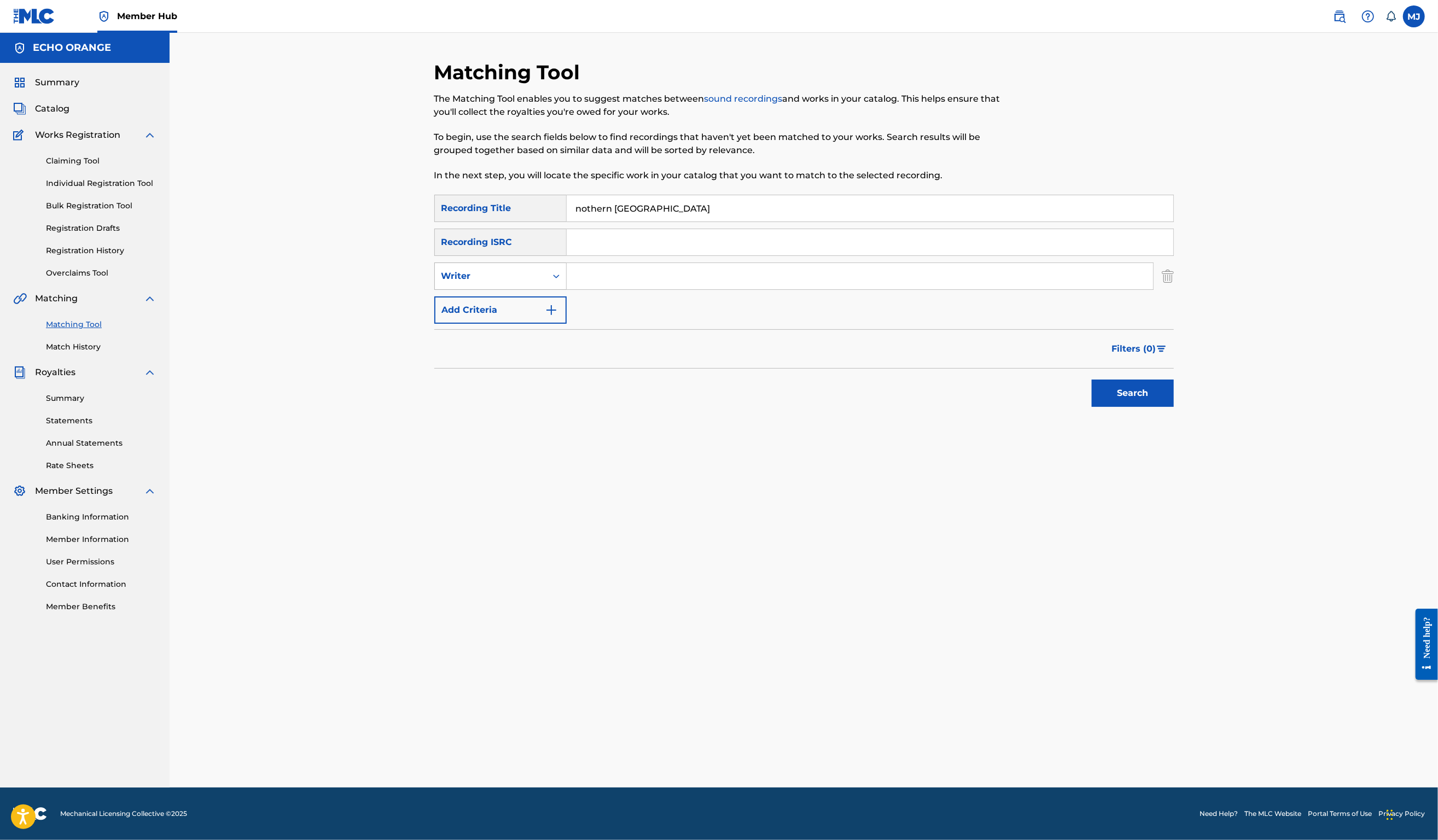
click at [466, 287] on div "Writer" at bounding box center [491, 276] width 112 height 21
click at [624, 289] on input "Search Form" at bounding box center [860, 276] width 587 height 26
paste input "Denis Hekimian"
type input "Denis Hekimian"
click at [1174, 407] on button "Search" at bounding box center [1134, 393] width 82 height 28
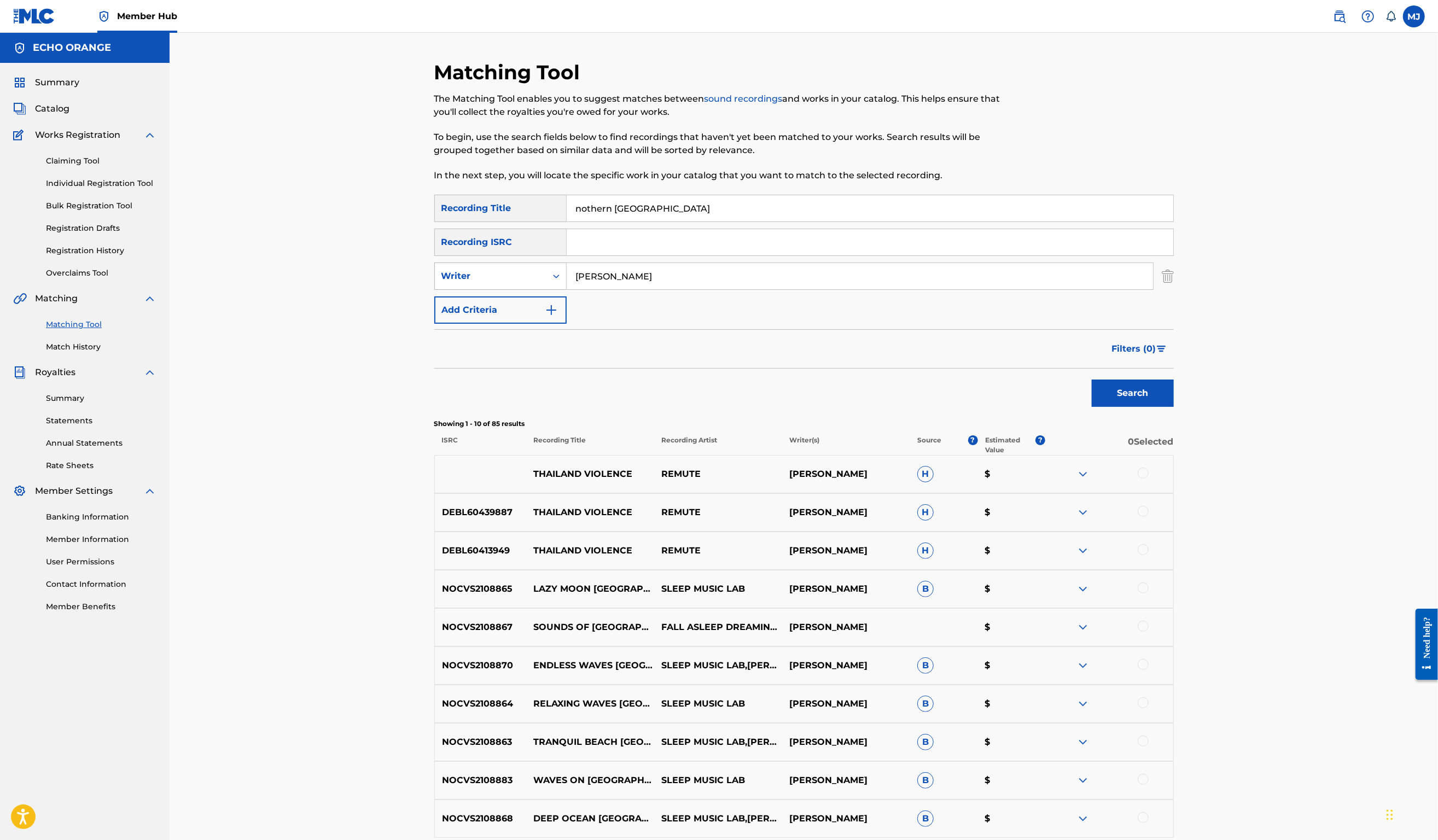
click at [494, 283] on div "Writer" at bounding box center [491, 276] width 98 height 13
click at [467, 317] on div "Recording Artist" at bounding box center [501, 304] width 132 height 28
click at [583, 289] on input "Search Form" at bounding box center [860, 276] width 587 height 26
type input "jaya"
click at [1174, 407] on button "Search" at bounding box center [1134, 393] width 82 height 28
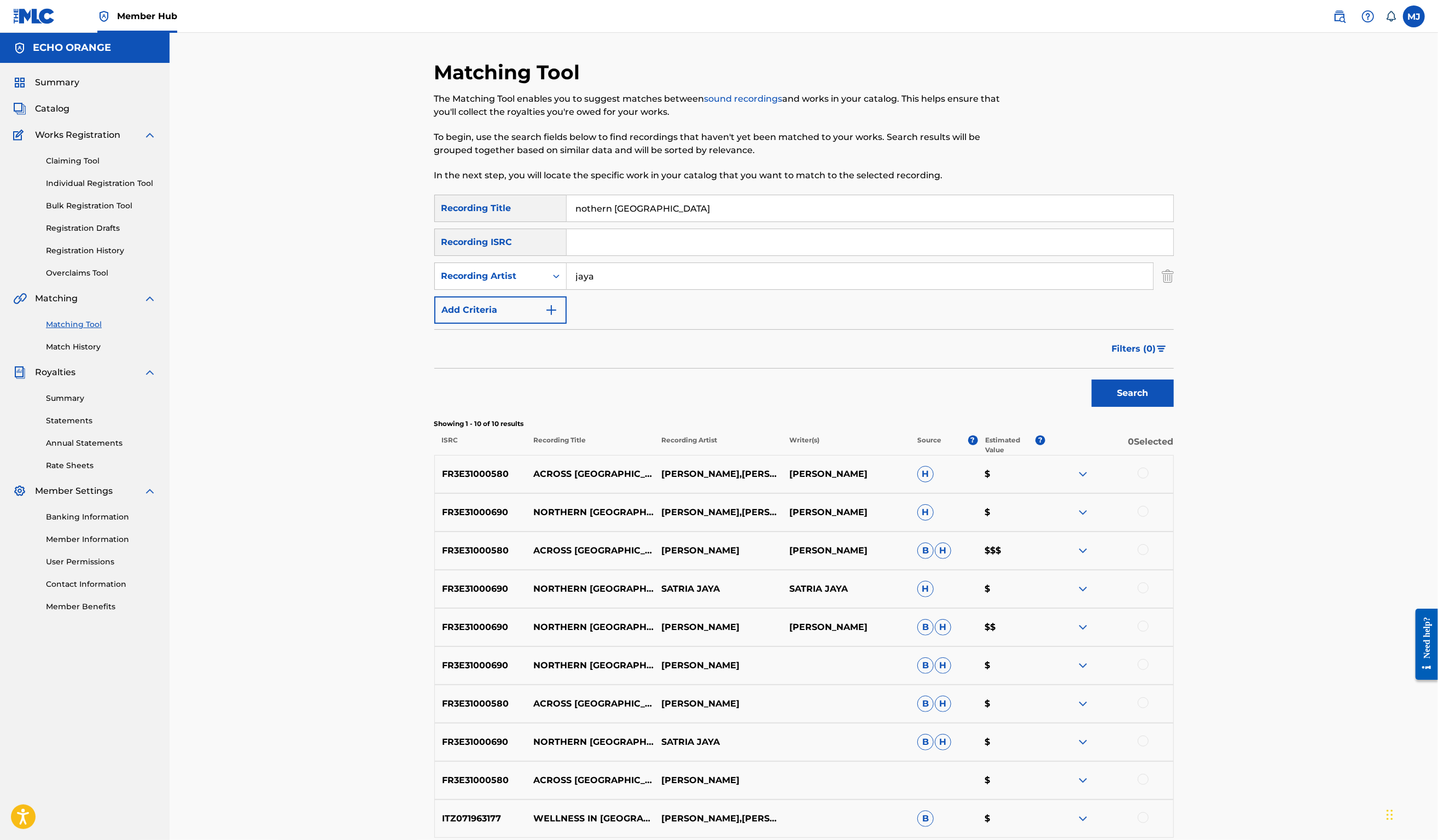
click at [1149, 517] on div at bounding box center [1143, 511] width 11 height 11
click at [1149, 594] on div at bounding box center [1143, 588] width 11 height 11
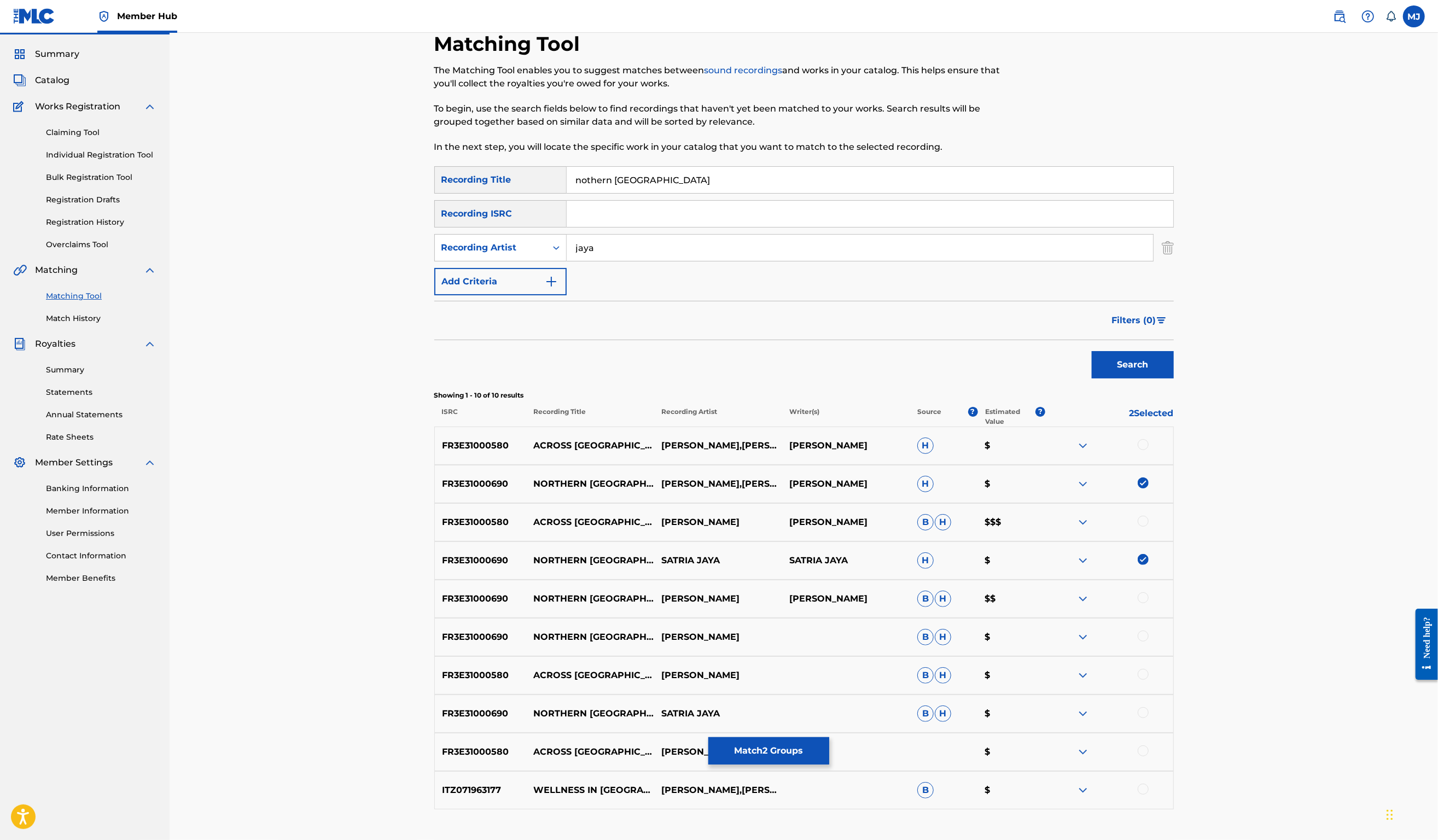
scroll to position [47, 0]
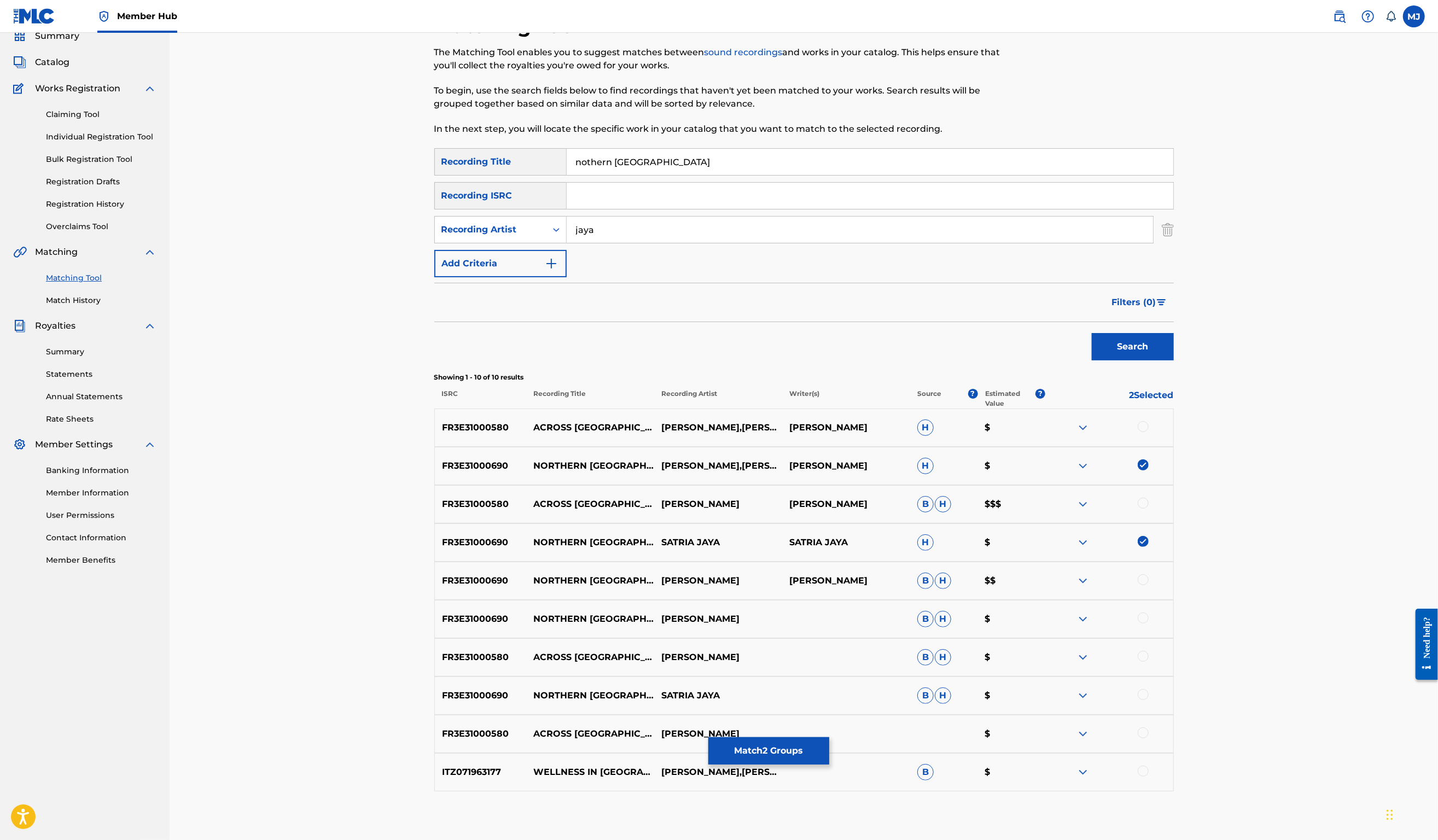
click at [1149, 585] on div at bounding box center [1143, 580] width 11 height 11
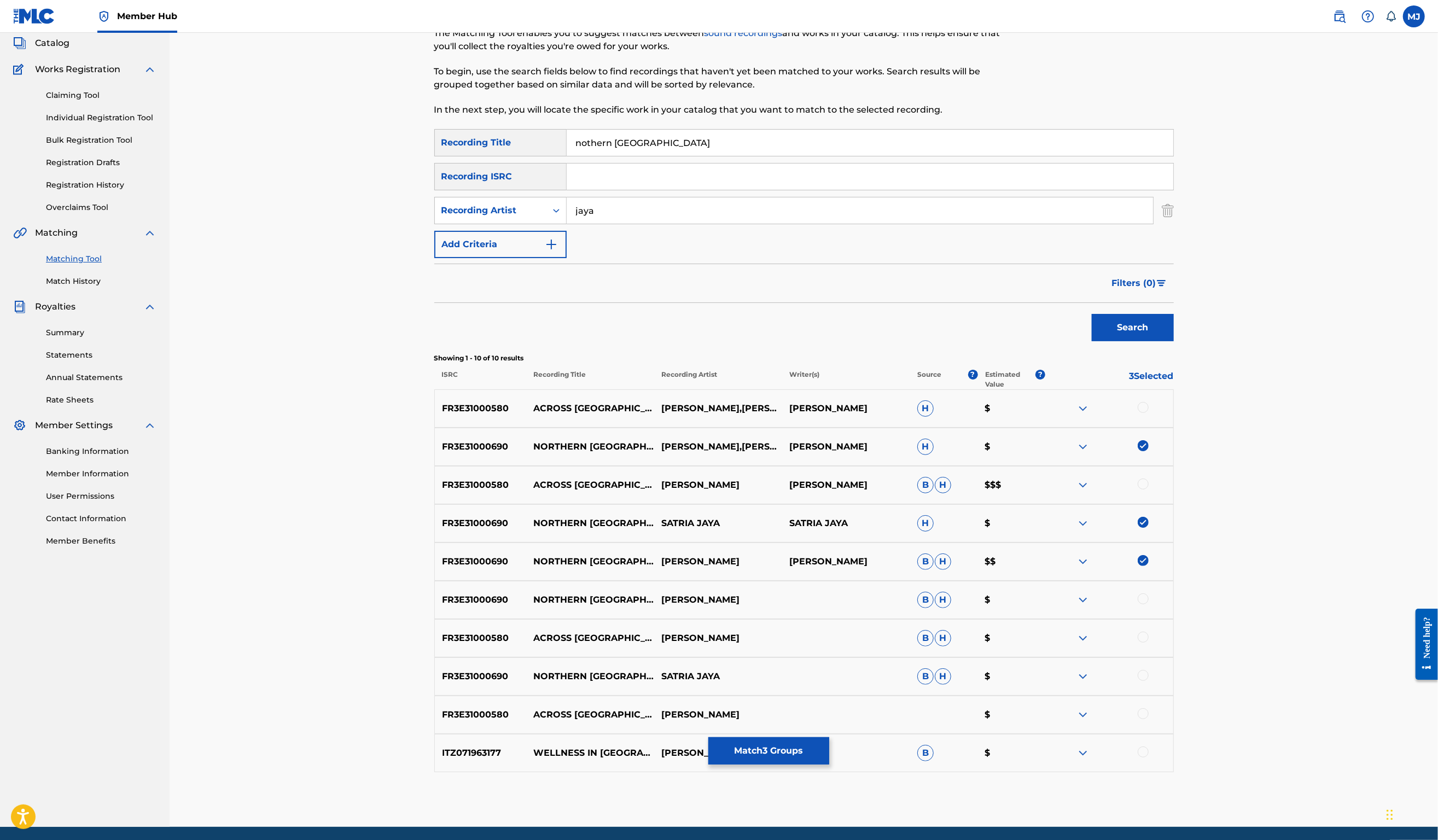
scroll to position [75, 0]
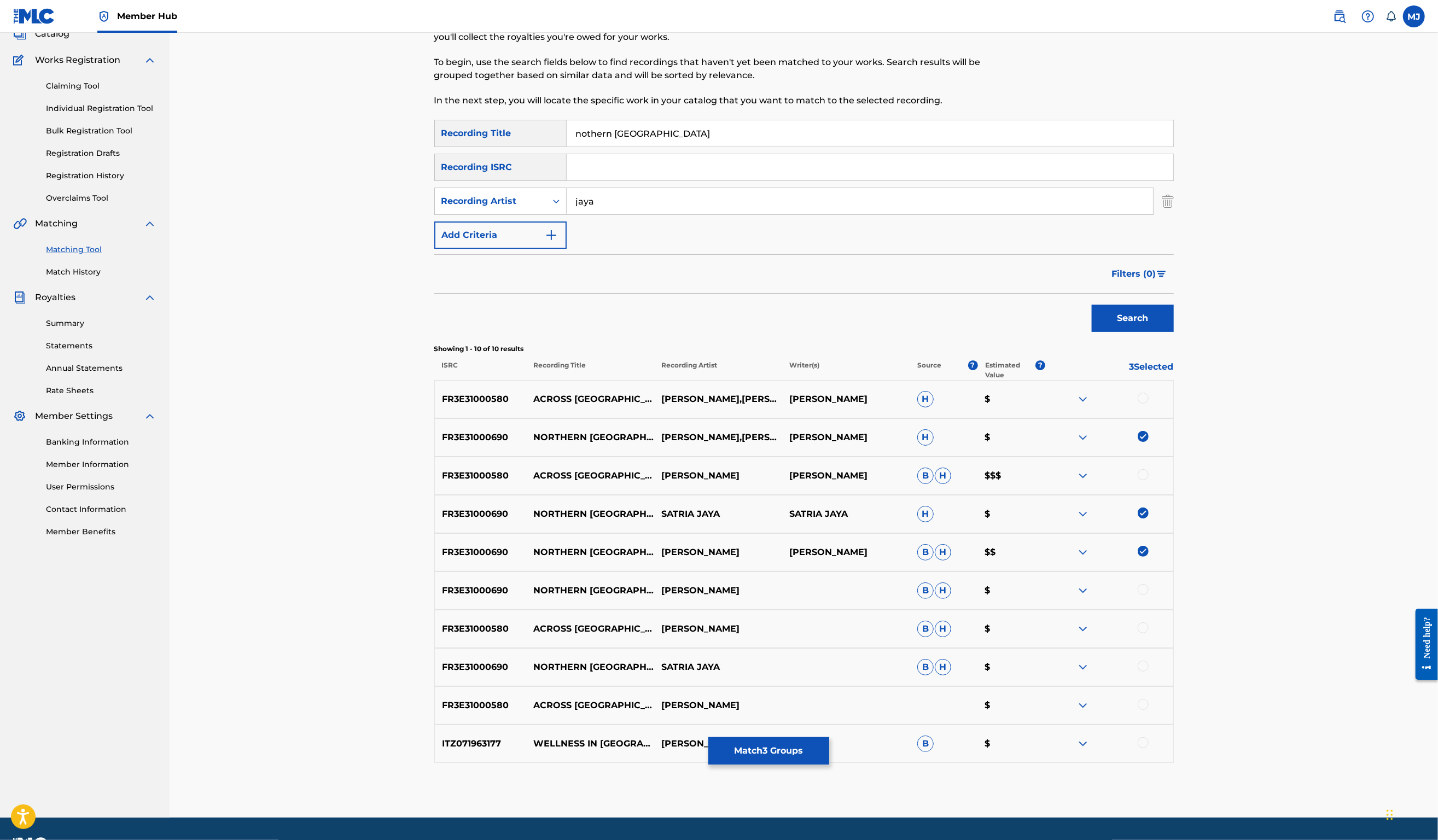
click at [1149, 595] on div at bounding box center [1143, 590] width 11 height 11
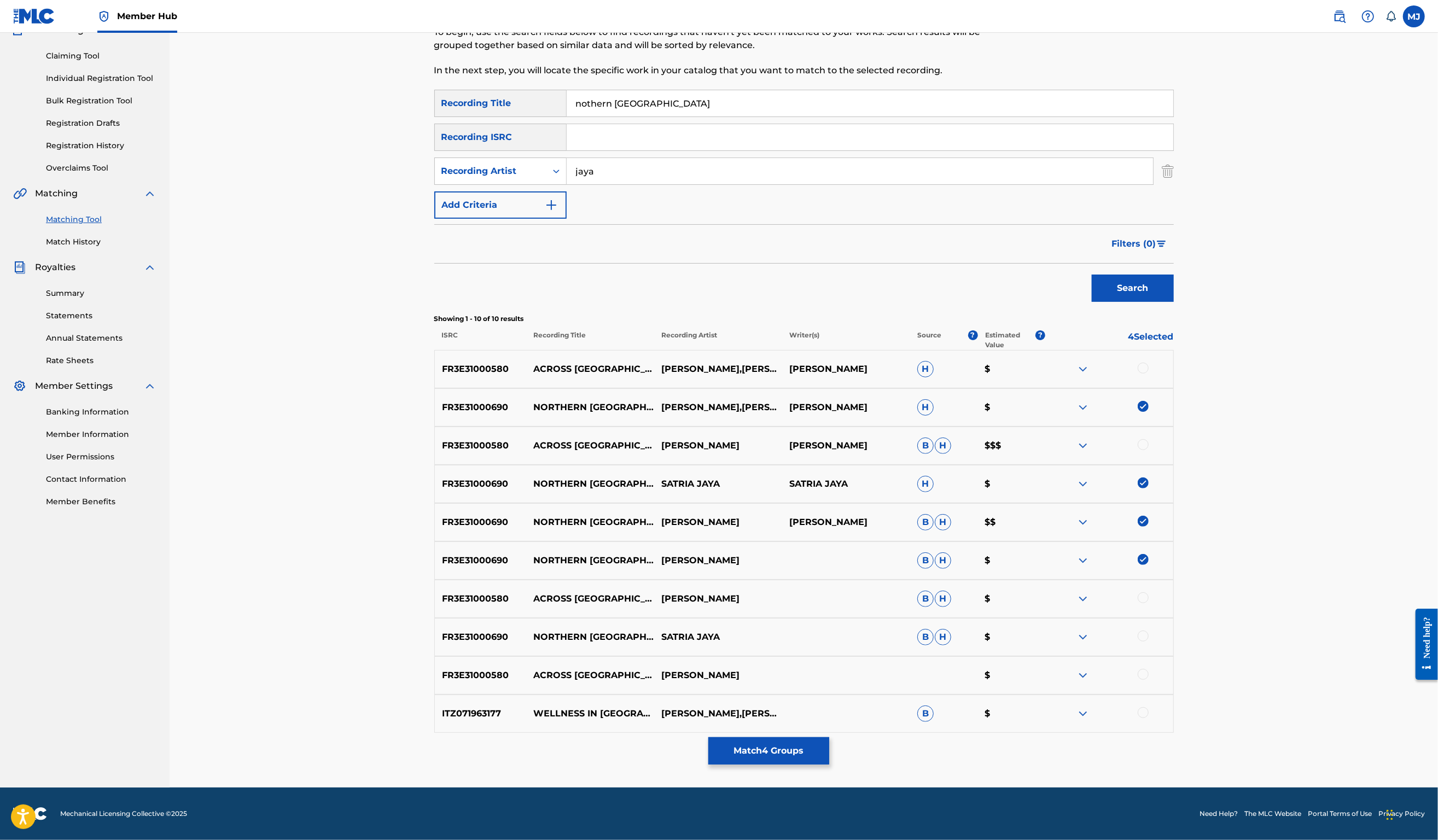
click at [1149, 642] on div at bounding box center [1143, 636] width 11 height 11
click at [829, 737] on button "Match 5 Groups" at bounding box center [769, 750] width 121 height 28
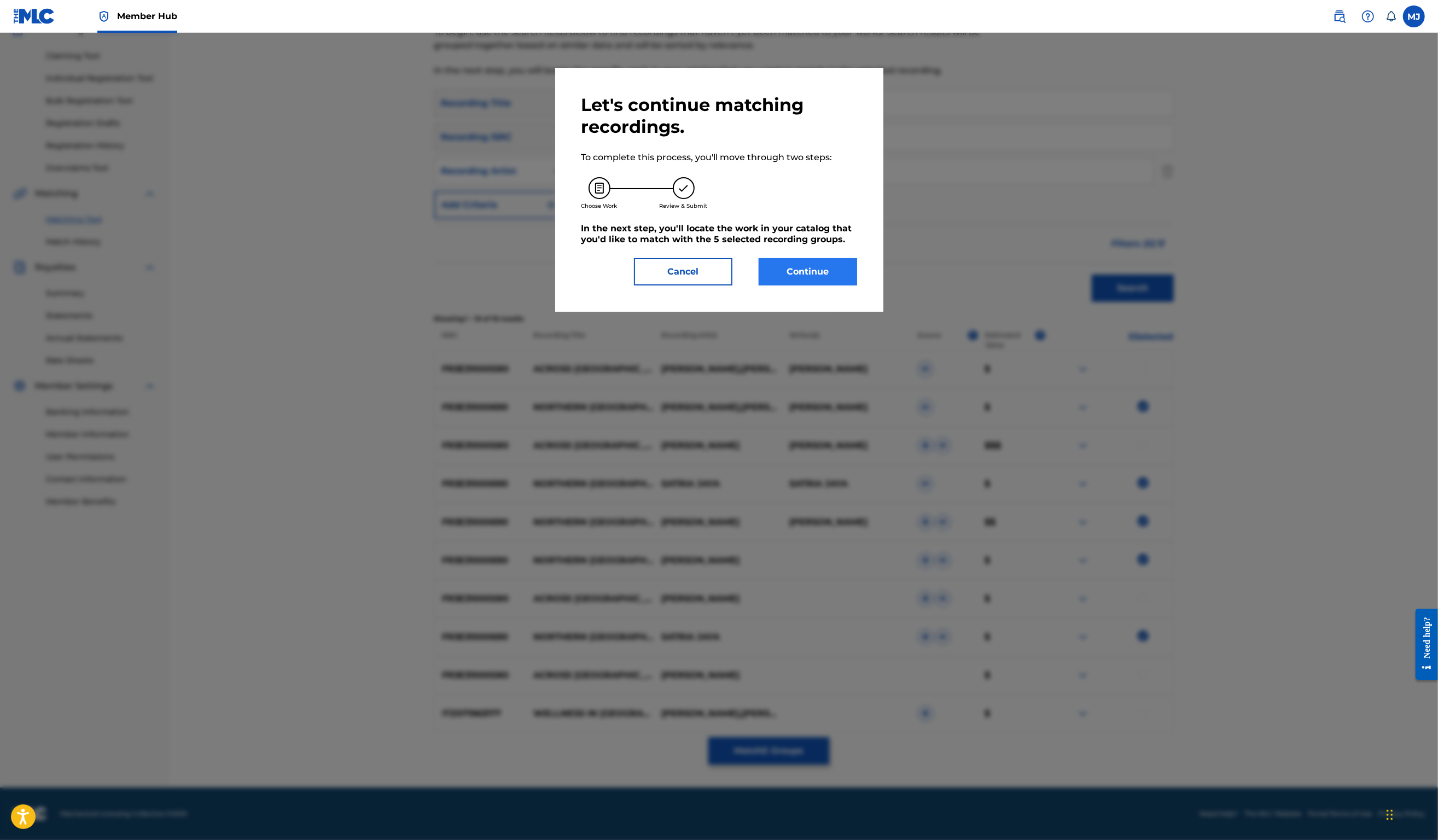
click at [797, 285] on button "Continue" at bounding box center [808, 272] width 98 height 28
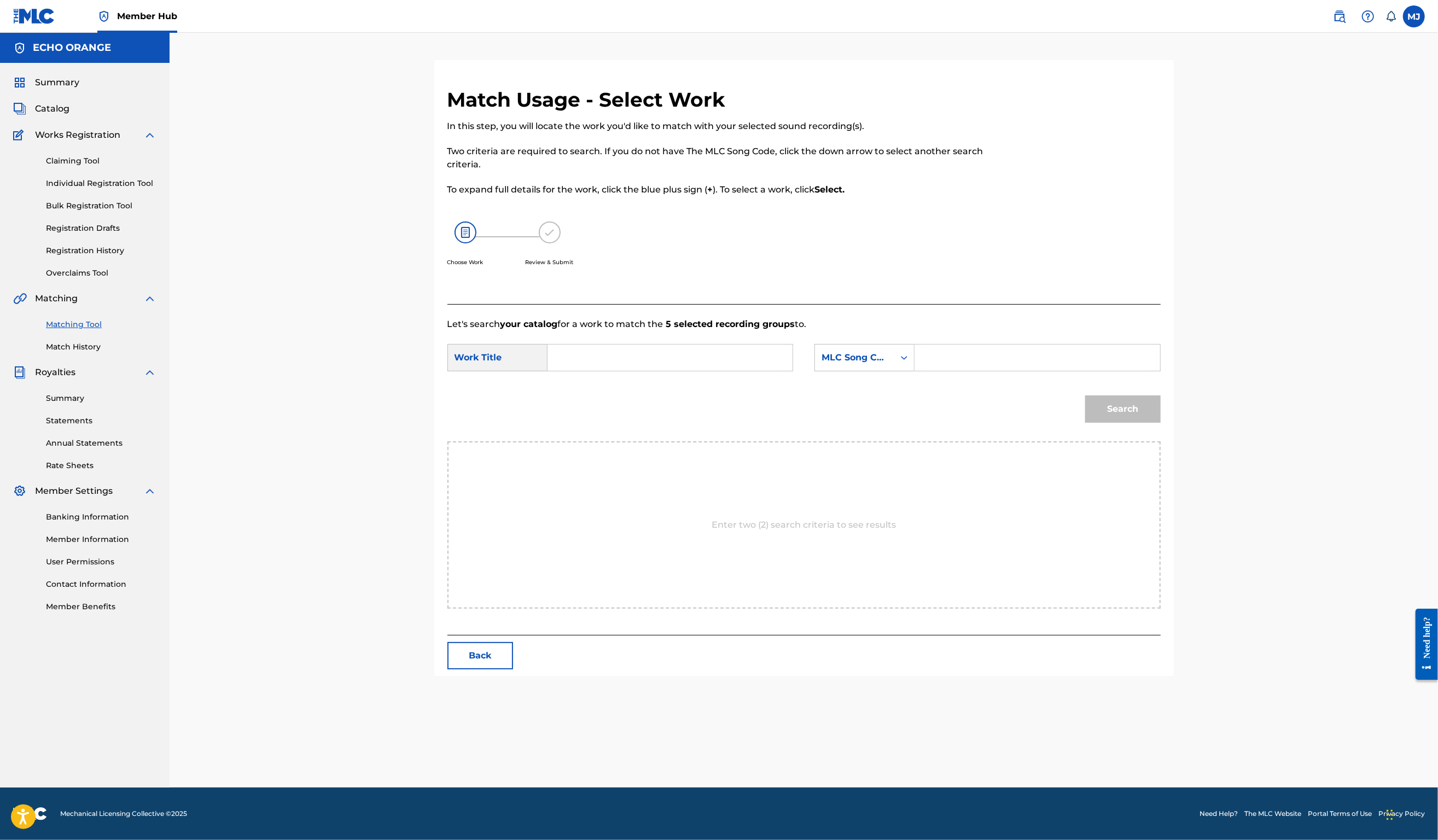
click at [628, 371] on input "Search Form" at bounding box center [671, 357] width 227 height 26
click at [576, 392] on div "nothern thailand" at bounding box center [588, 382] width 62 height 20
type input "nothern thailand"
drag, startPoint x: 825, startPoint y: 388, endPoint x: 859, endPoint y: 400, distance: 36.1
click at [825, 378] on div "SearchWithCriteriacce43902-db9e-4bec-8035-ef58c8609a28 Work Title nothern thail…" at bounding box center [805, 361] width 713 height 34
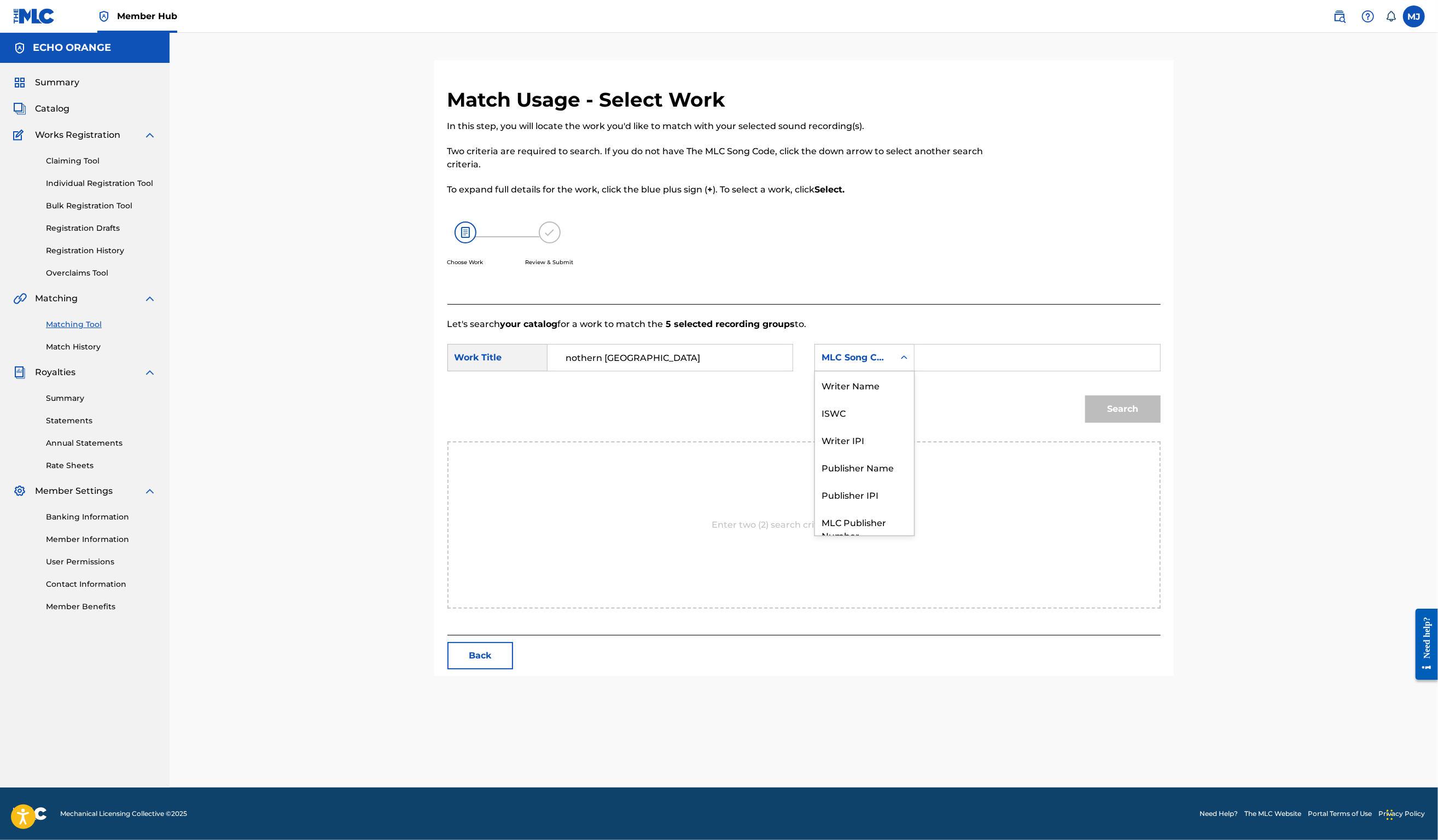
click at [865, 365] on div "MLC Song Code" at bounding box center [855, 357] width 67 height 13
click at [865, 441] on div "Publisher Name" at bounding box center [864, 426] width 99 height 28
click at [976, 371] on input "Search Form" at bounding box center [1038, 357] width 227 height 26
type input "origins"
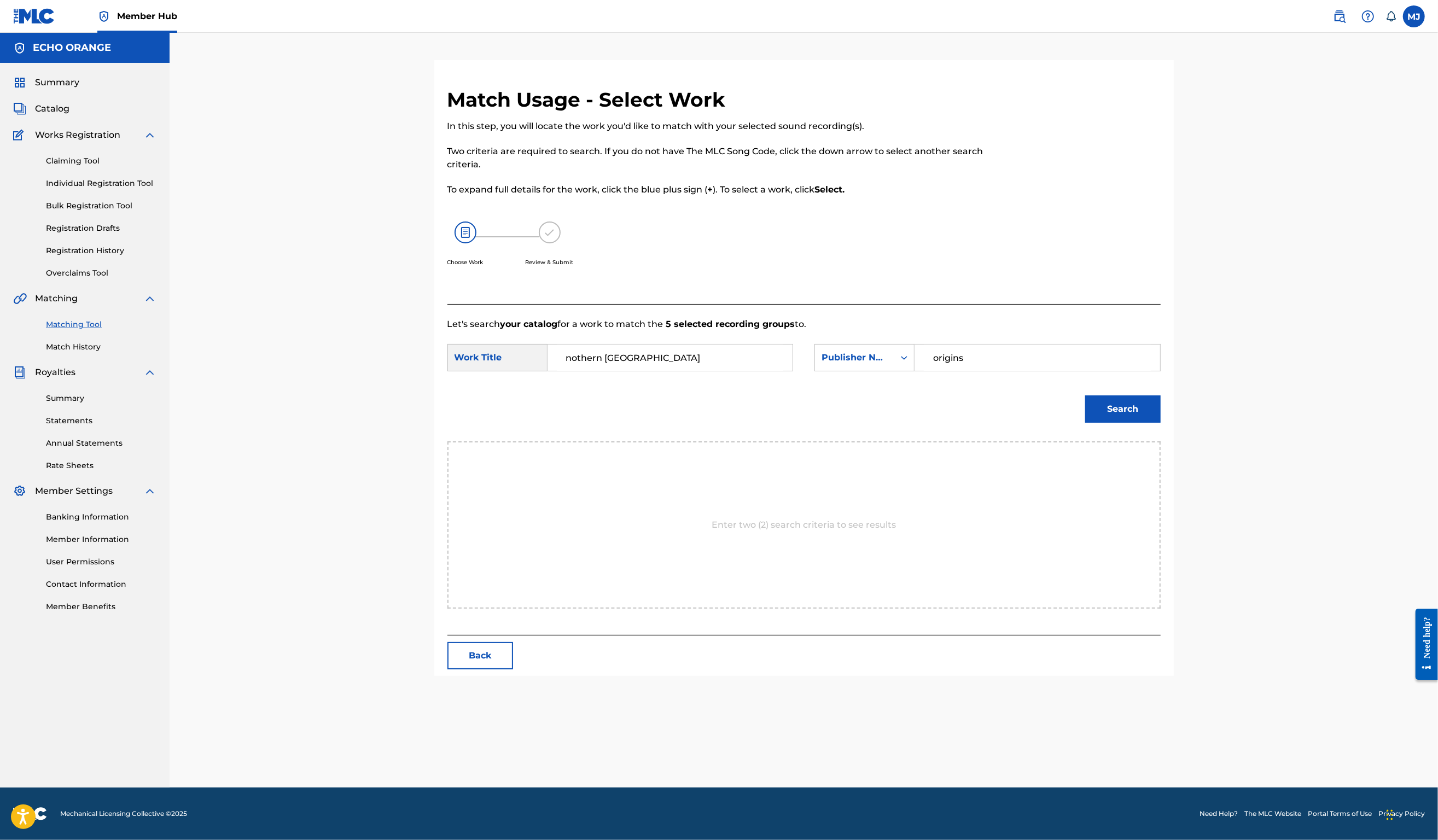
click at [1161, 422] on button "Search" at bounding box center [1122, 409] width 75 height 28
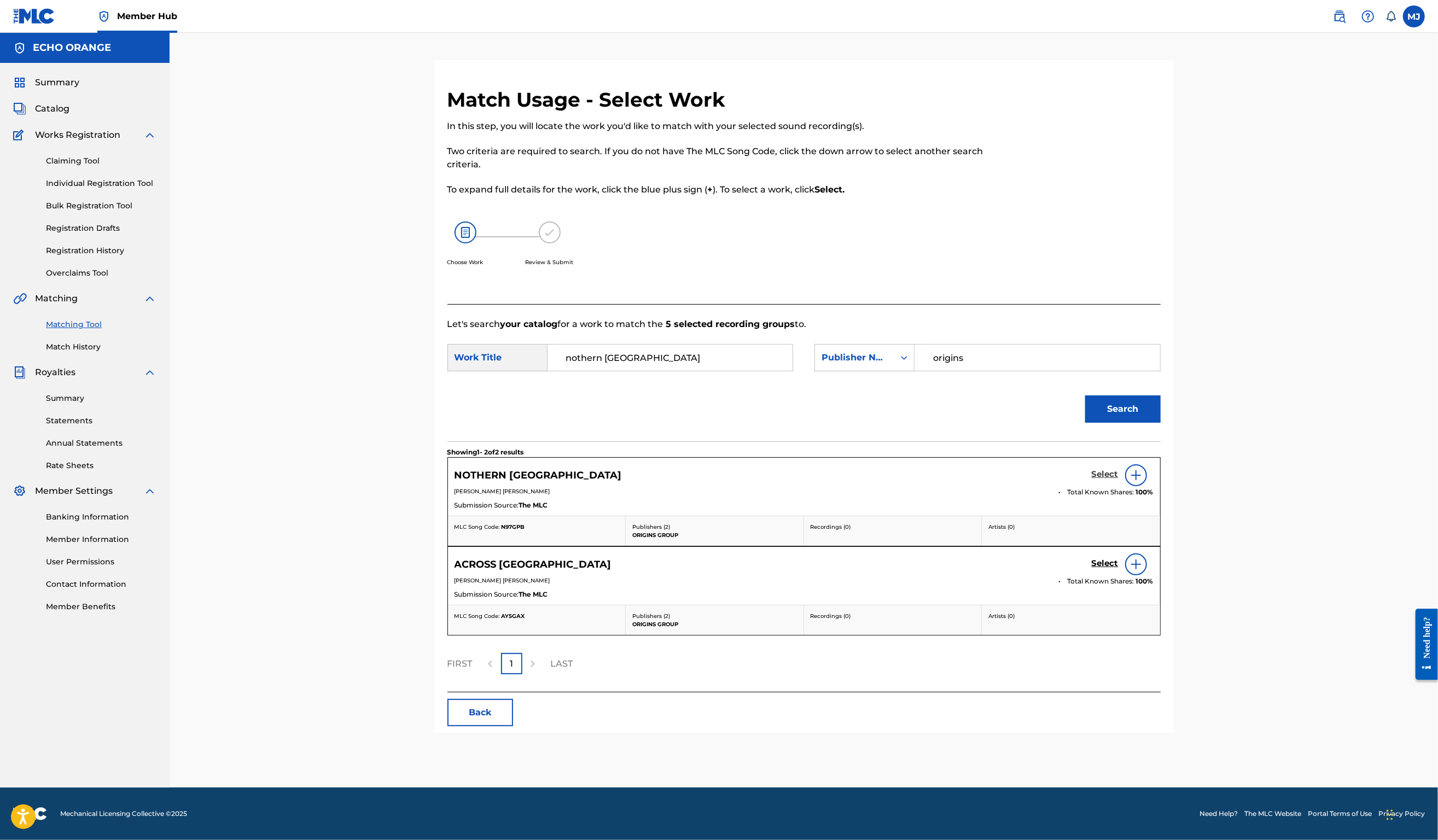
click at [1119, 479] on h5 "Select" at bounding box center [1106, 474] width 27 height 10
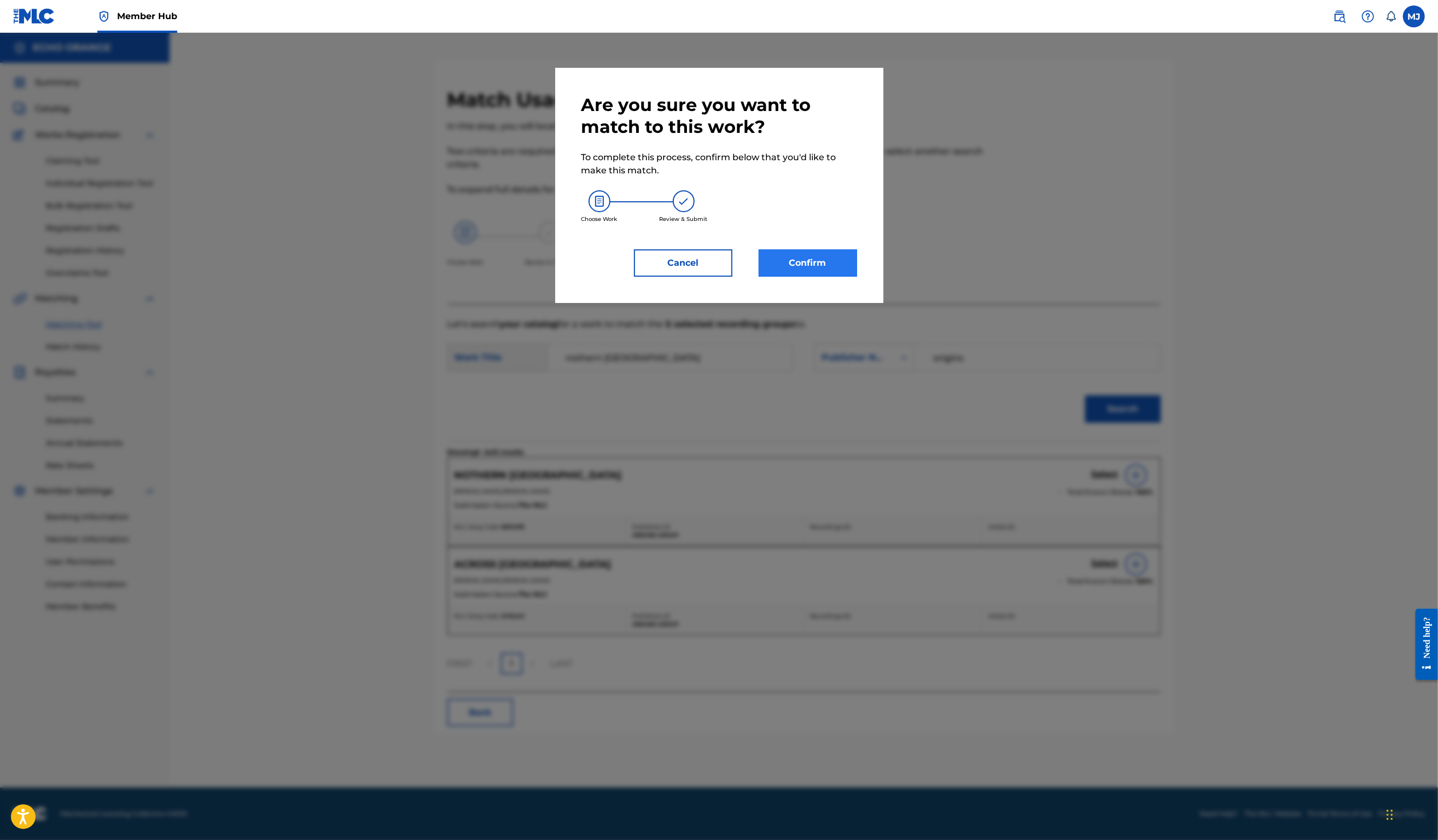
click at [791, 277] on button "Confirm" at bounding box center [808, 263] width 98 height 28
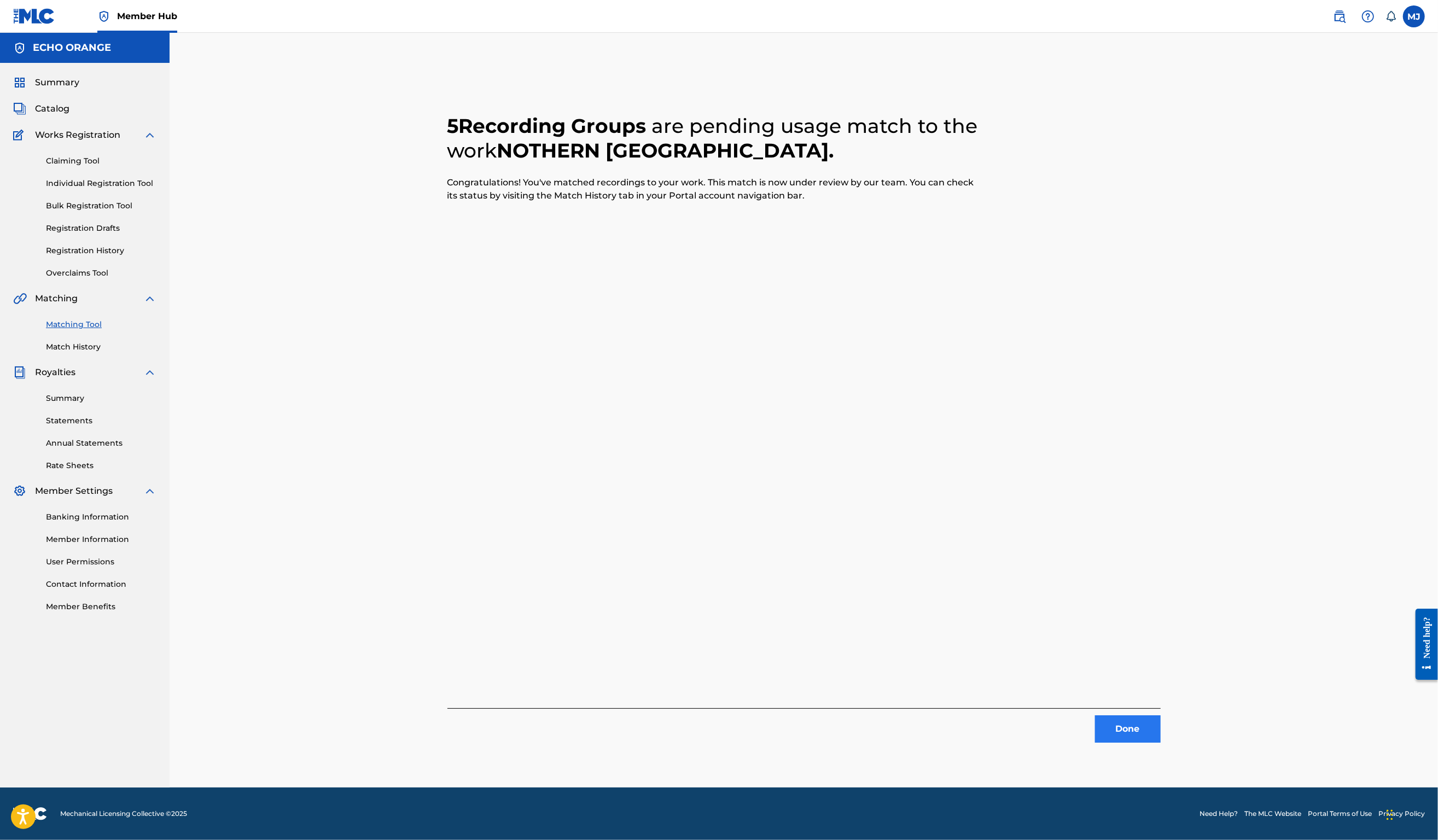
click at [1161, 740] on button "Done" at bounding box center [1128, 729] width 66 height 28
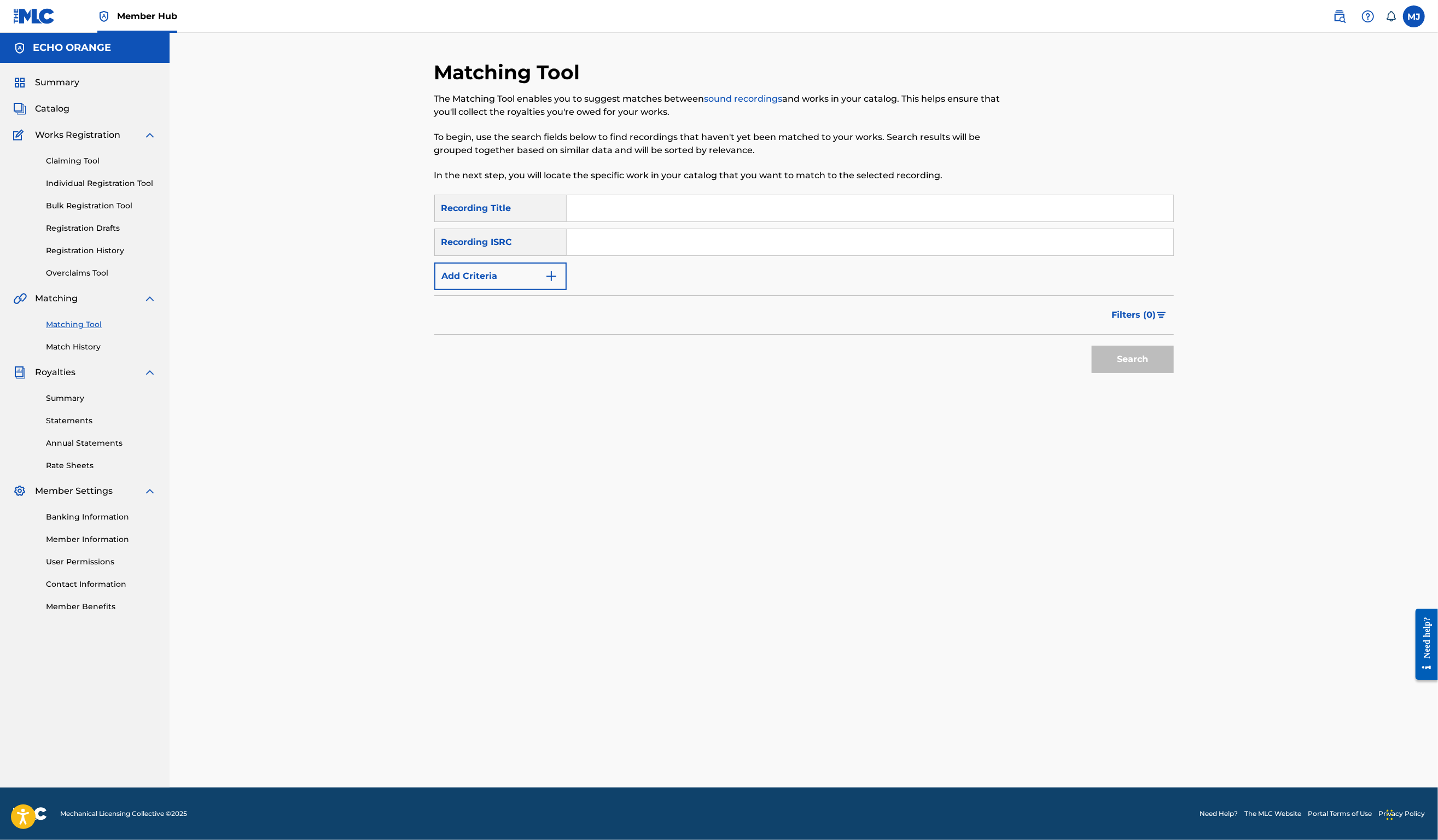
click at [626, 215] on div "Search Form" at bounding box center [870, 208] width 607 height 28
click at [625, 221] on input "Search Form" at bounding box center [870, 208] width 606 height 26
click at [114, 189] on link "Individual Registration Tool" at bounding box center [101, 183] width 110 height 11
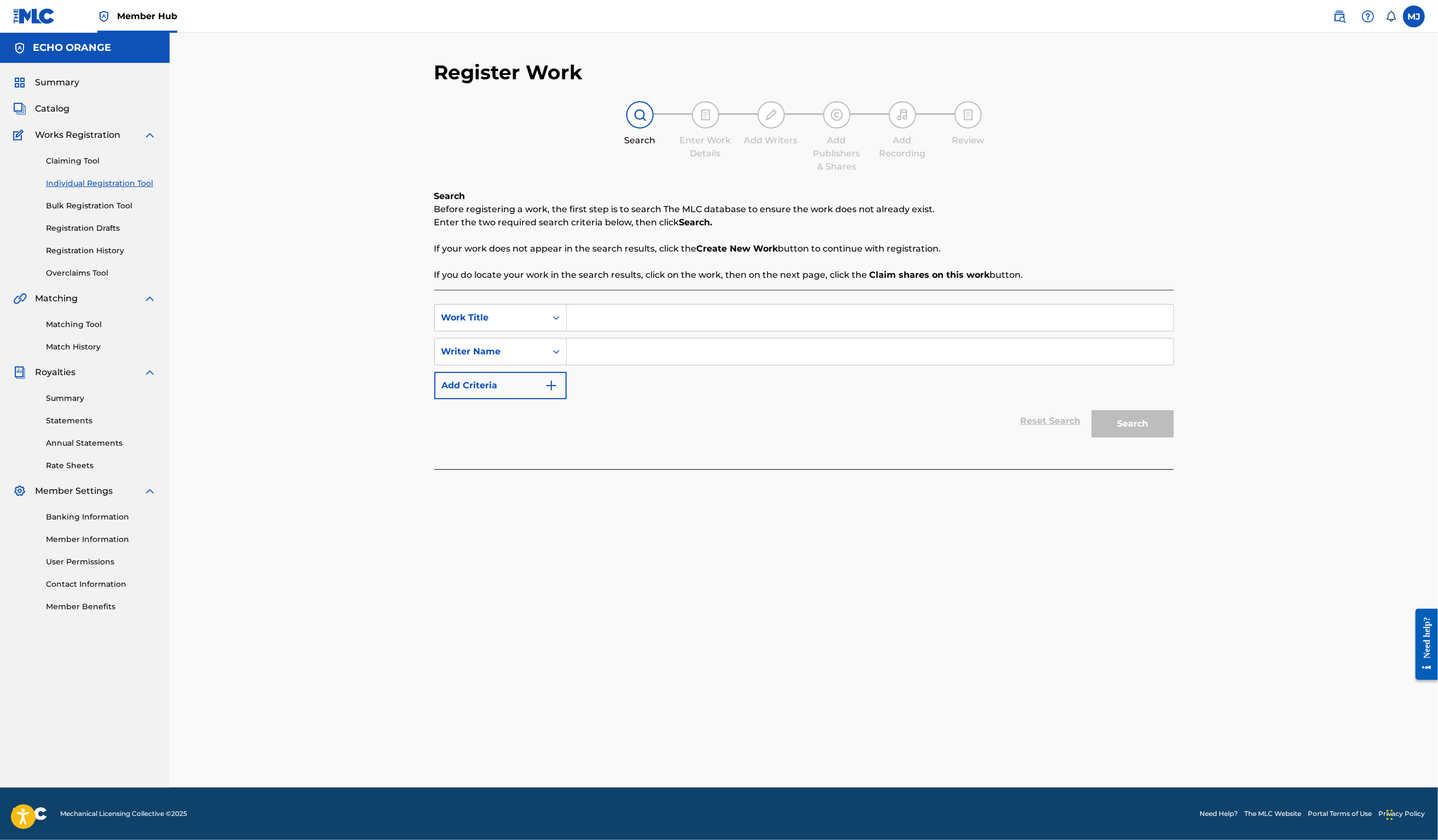
click at [725, 331] on input "Search Form" at bounding box center [870, 317] width 606 height 26
drag, startPoint x: 45, startPoint y: 238, endPoint x: 721, endPoint y: 342, distance: 684.0
click at [721, 331] on input "Search Form" at bounding box center [870, 317] width 606 height 26
type input "Ocean Deep"
paste input "Denis Hekimian"
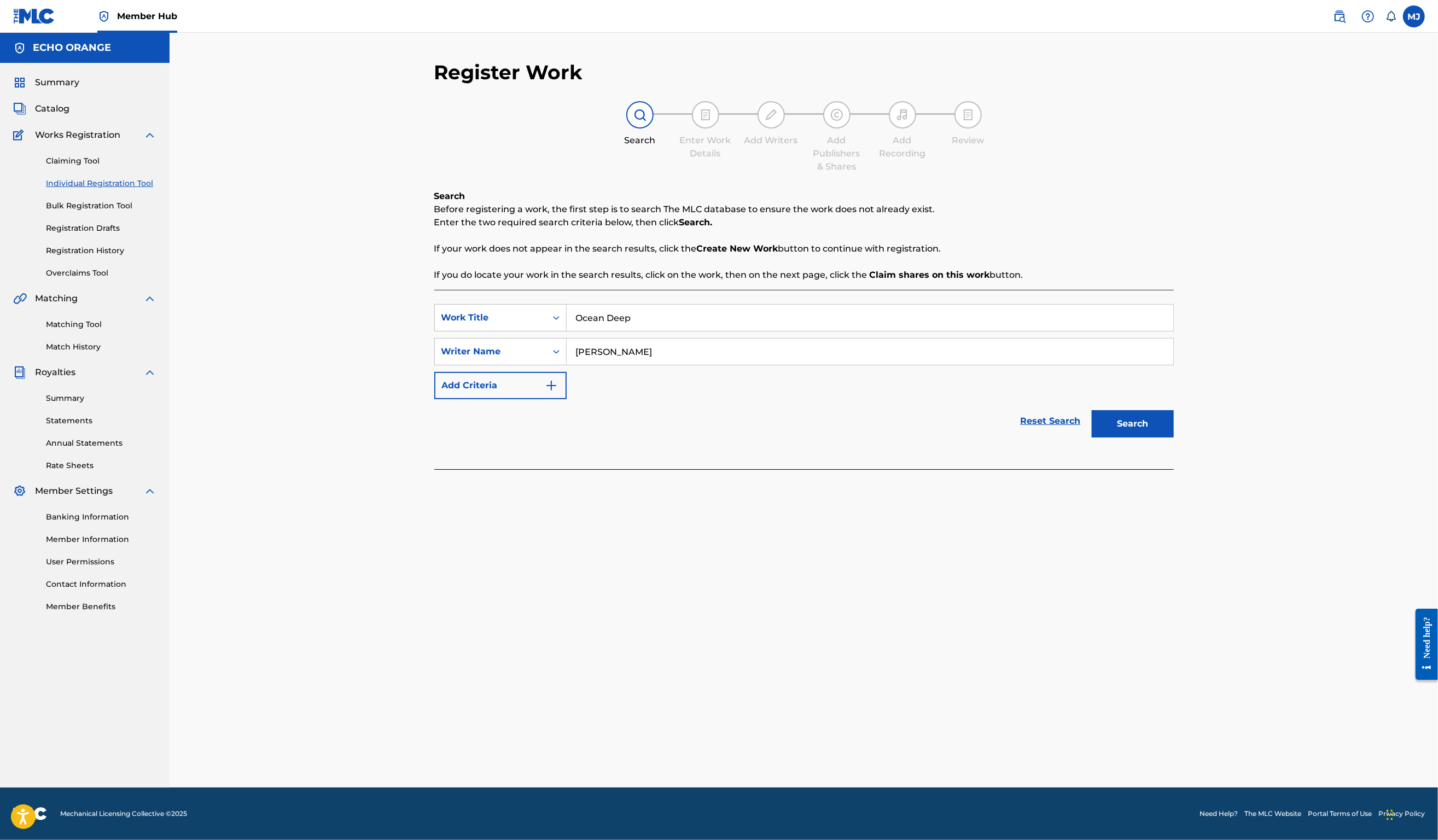
type input "Denis Hekimian"
click at [1174, 437] on button "Search" at bounding box center [1134, 424] width 82 height 28
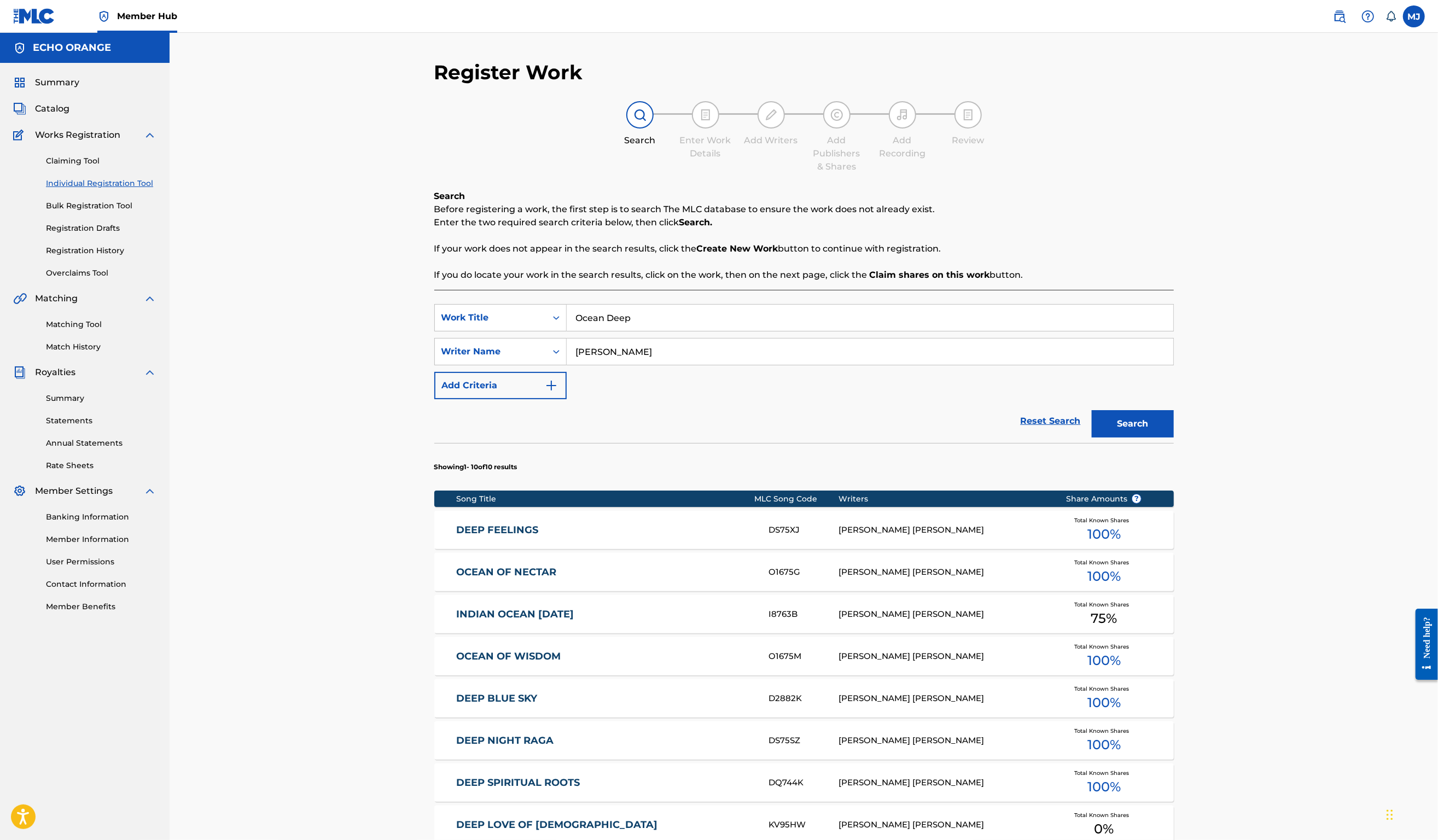
scroll to position [368, 0]
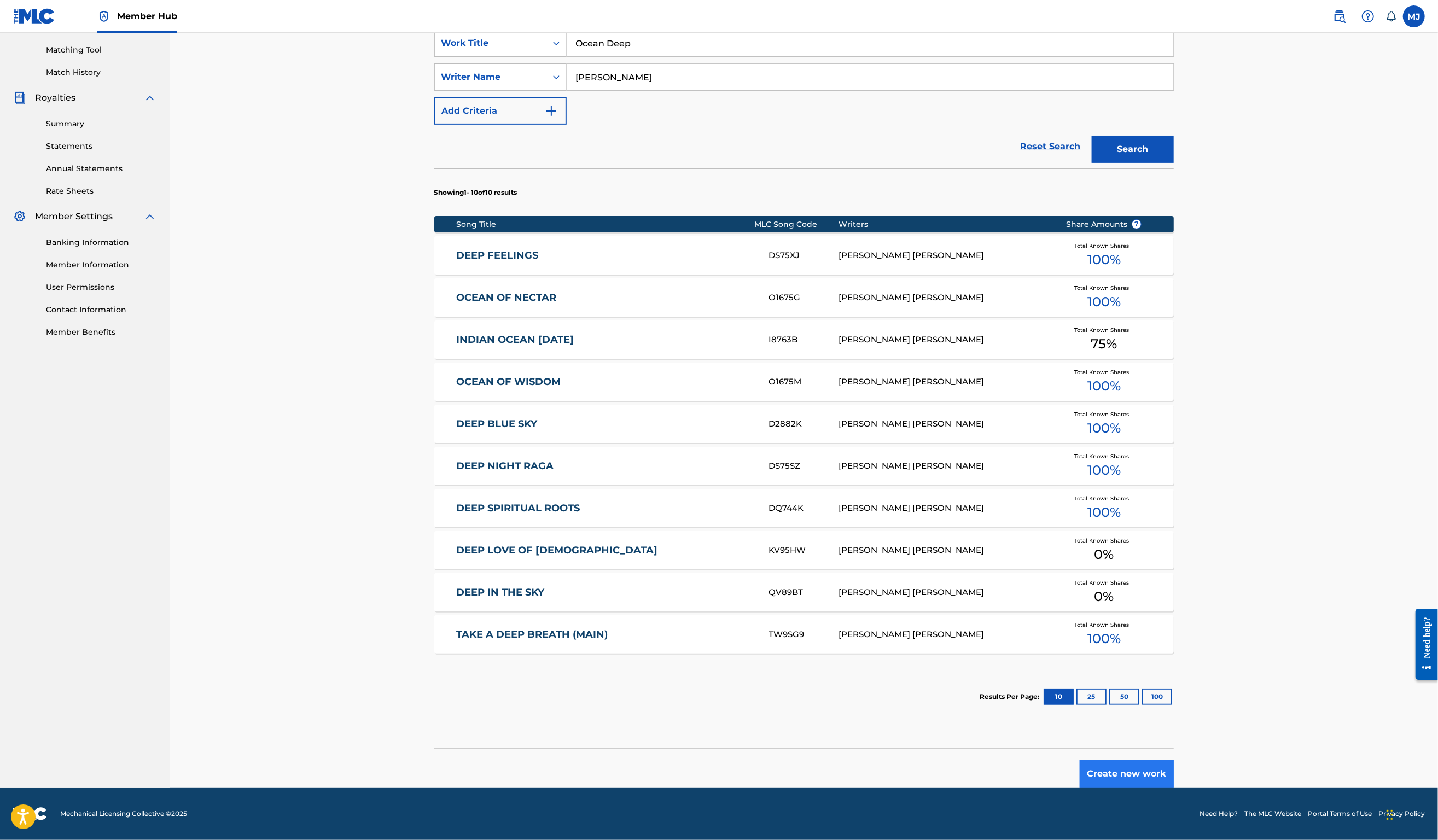
click at [1174, 760] on button "Create new work" at bounding box center [1126, 773] width 94 height 28
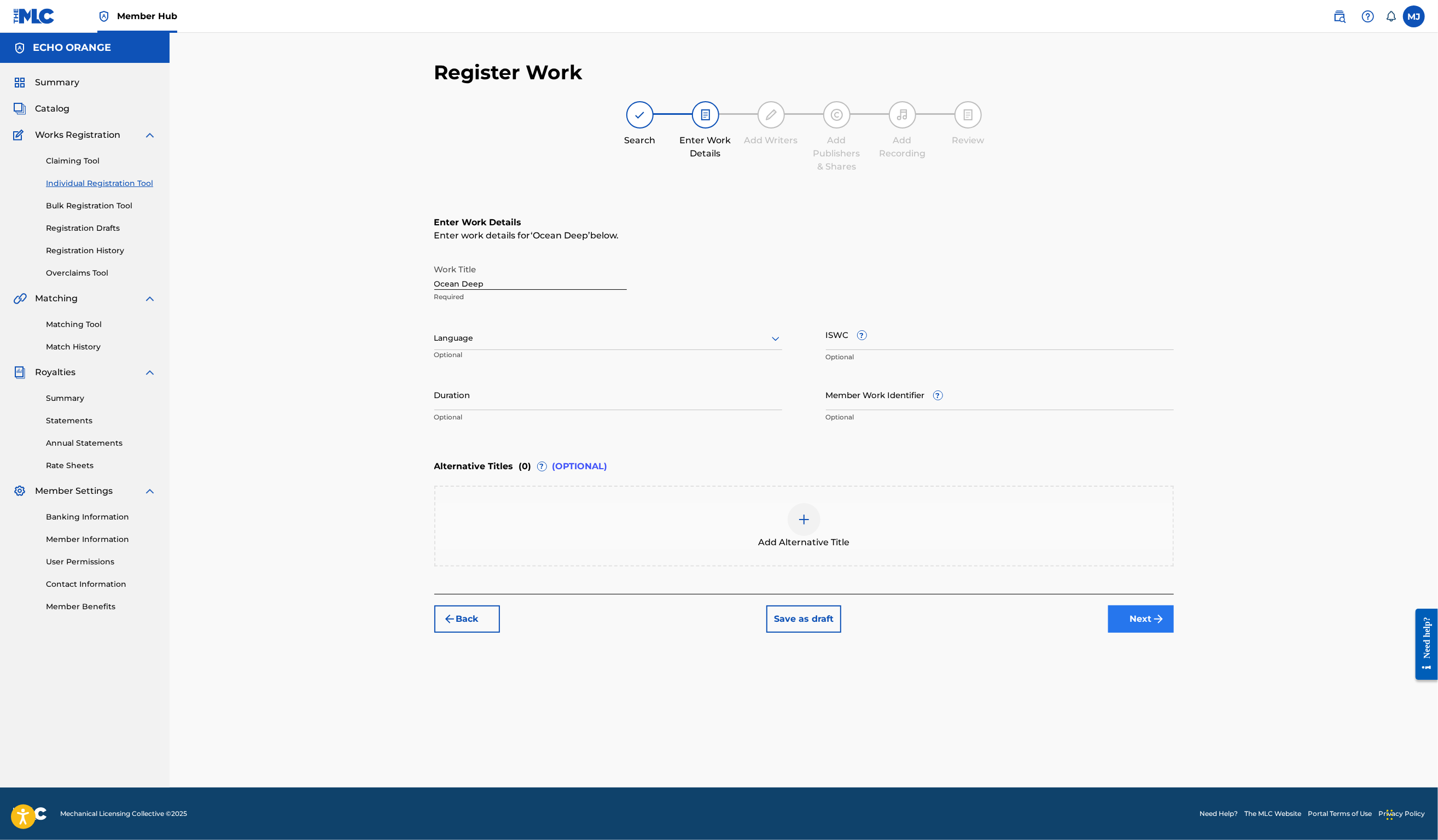
click at [1174, 632] on button "Next" at bounding box center [1141, 619] width 66 height 28
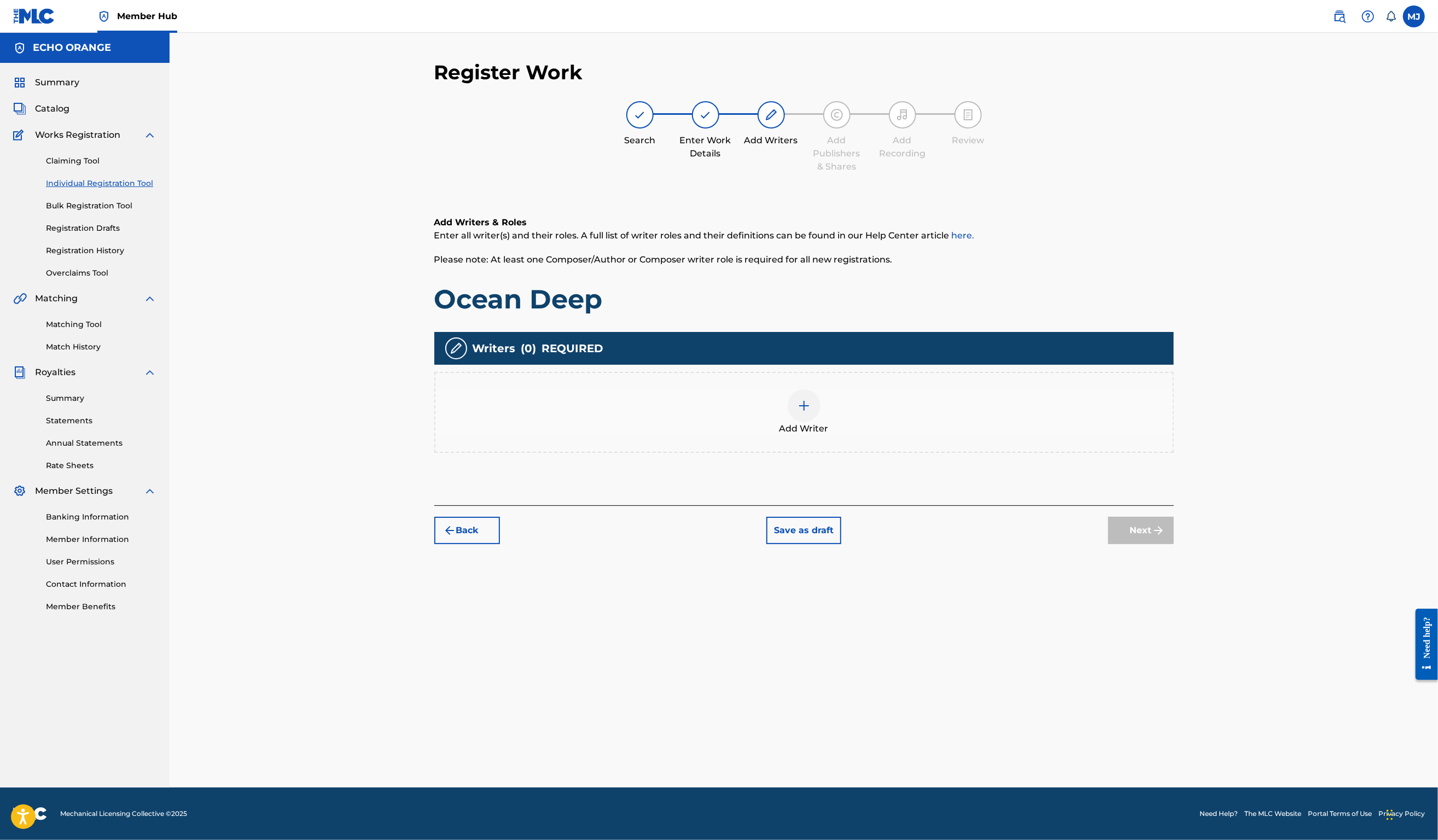
click at [968, 435] on div "Add Writer" at bounding box center [804, 412] width 737 height 46
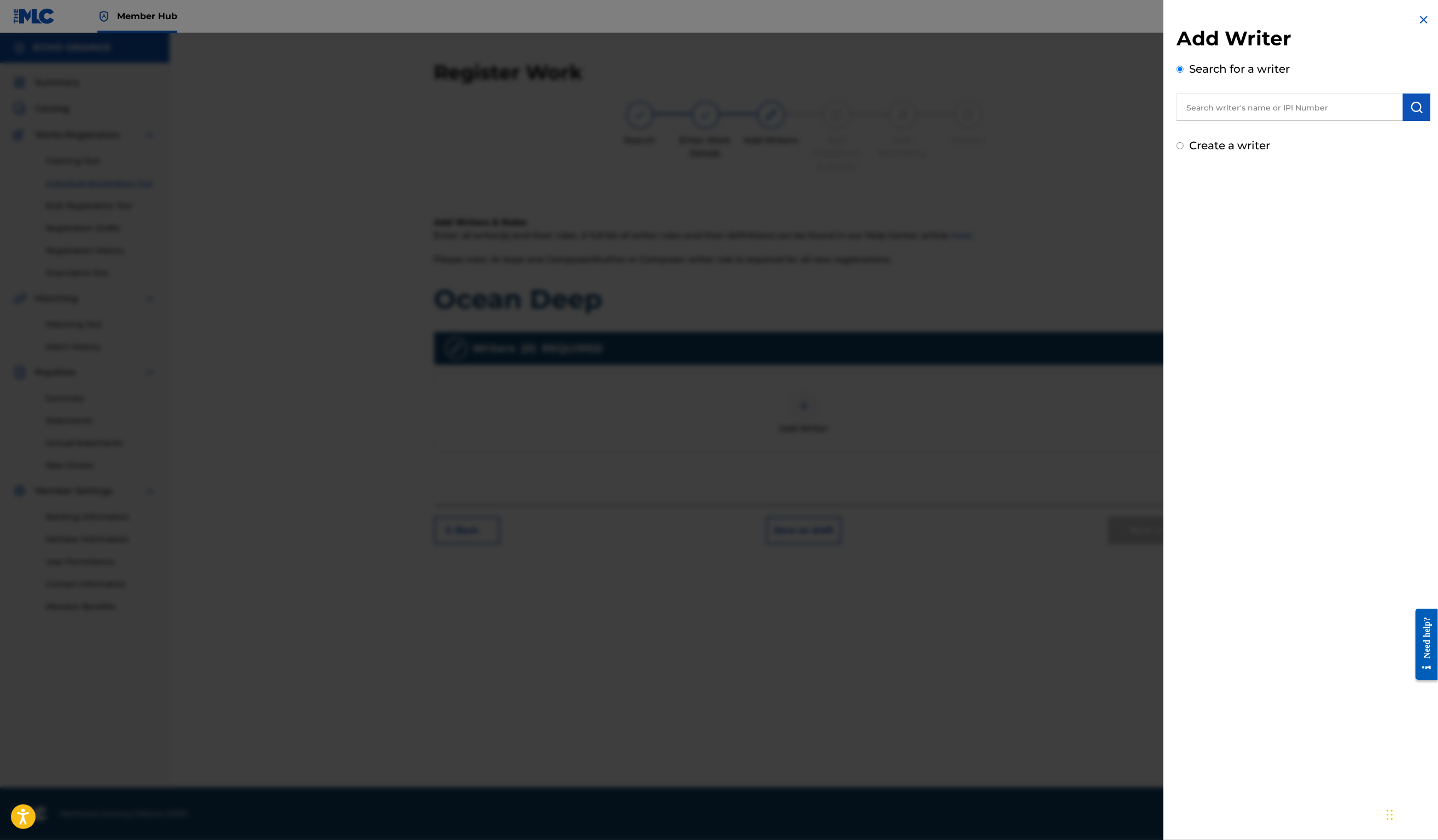
click at [1176, 121] on input "text" at bounding box center [1290, 107] width 227 height 28
paste input "Denis Hekimian"
type input "Denis Hekimian"
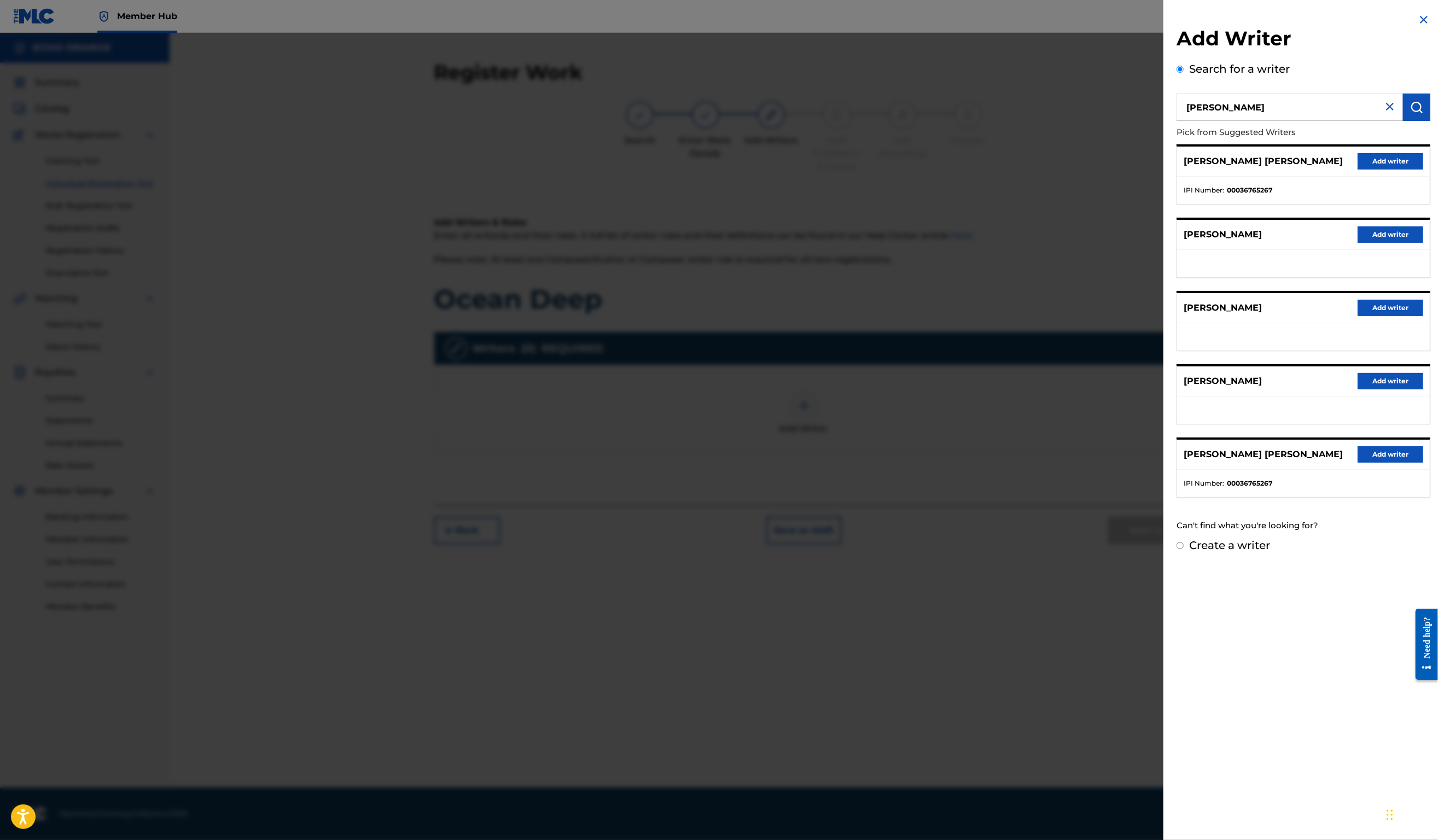
click at [1352, 166] on div "DENIS MARCEL HEKIMIAN Add writer" at bounding box center [1303, 162] width 253 height 30
drag, startPoint x: 1358, startPoint y: 174, endPoint x: 1344, endPoint y: 185, distance: 17.8
click at [1358, 170] on button "Add writer" at bounding box center [1390, 161] width 66 height 17
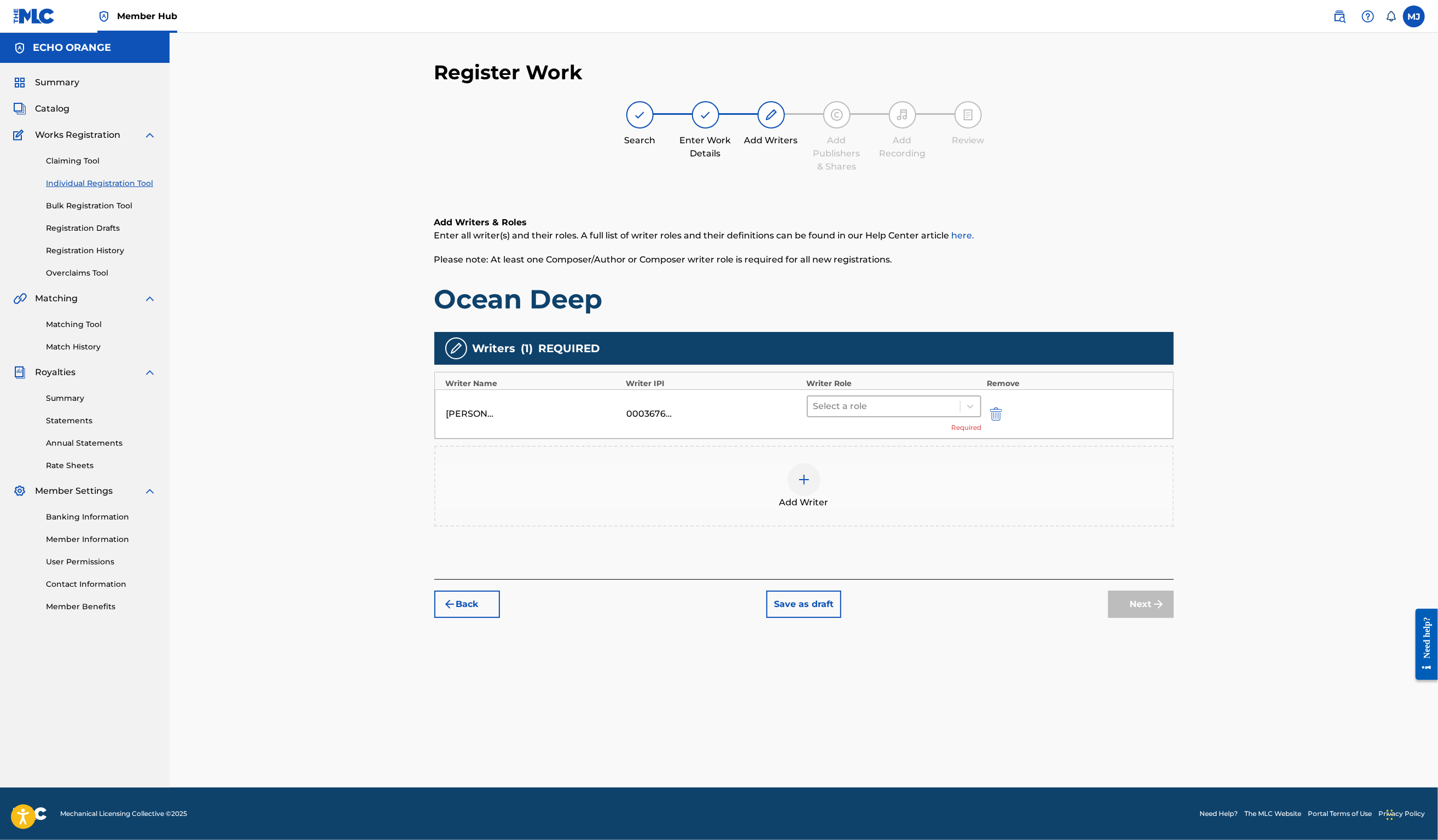
click at [955, 414] on div at bounding box center [884, 406] width 142 height 15
click at [932, 560] on div "Composer" at bounding box center [929, 564] width 211 height 22
click at [1174, 601] on button "Next" at bounding box center [1141, 588] width 66 height 28
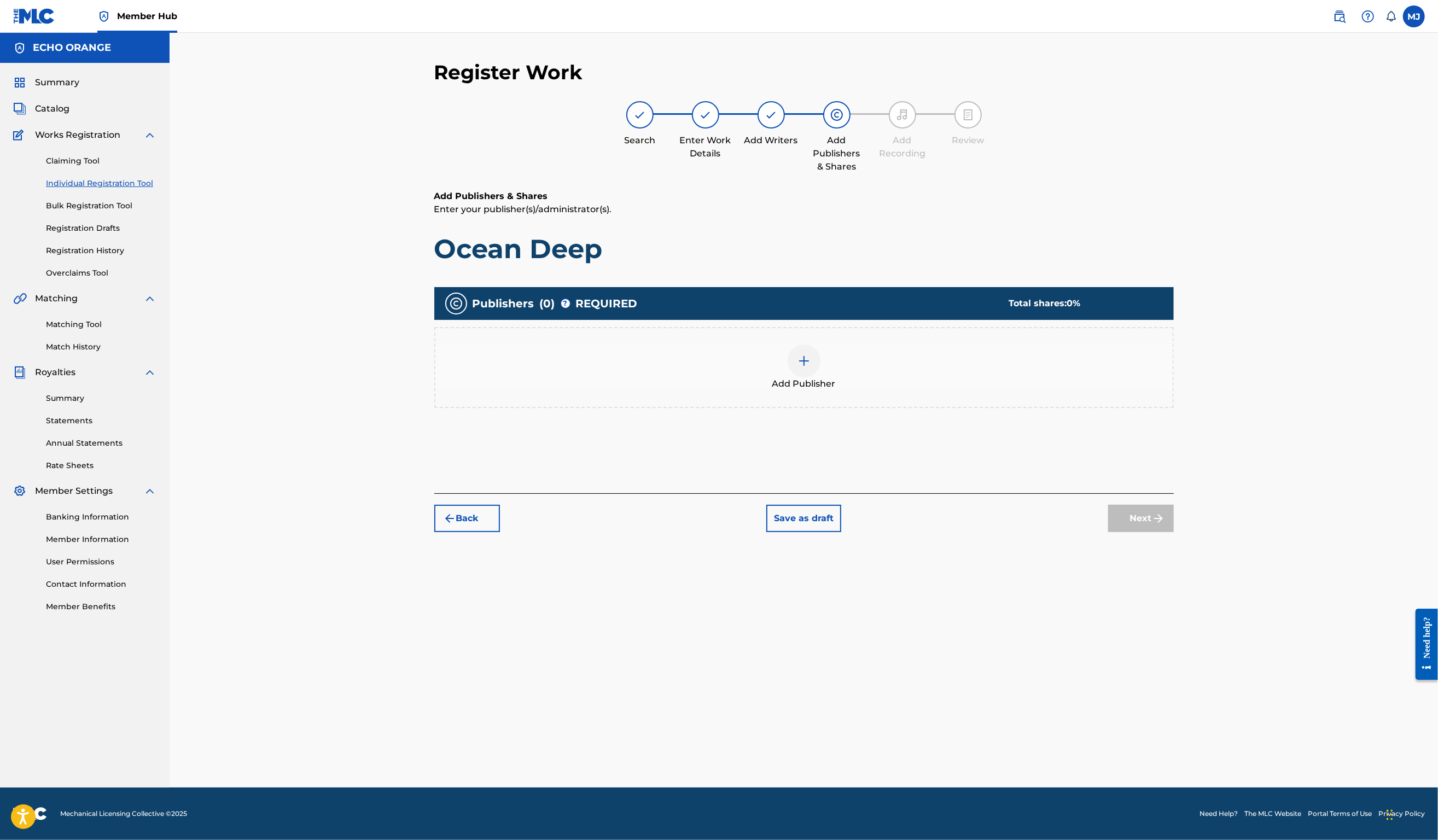
click at [908, 445] on div "Publishers ( 0 ) ? REQUIRED Total shares: 0 % Add Publisher" at bounding box center [804, 363] width 740 height 163
click at [924, 391] on div "Add Publisher" at bounding box center [804, 368] width 737 height 46
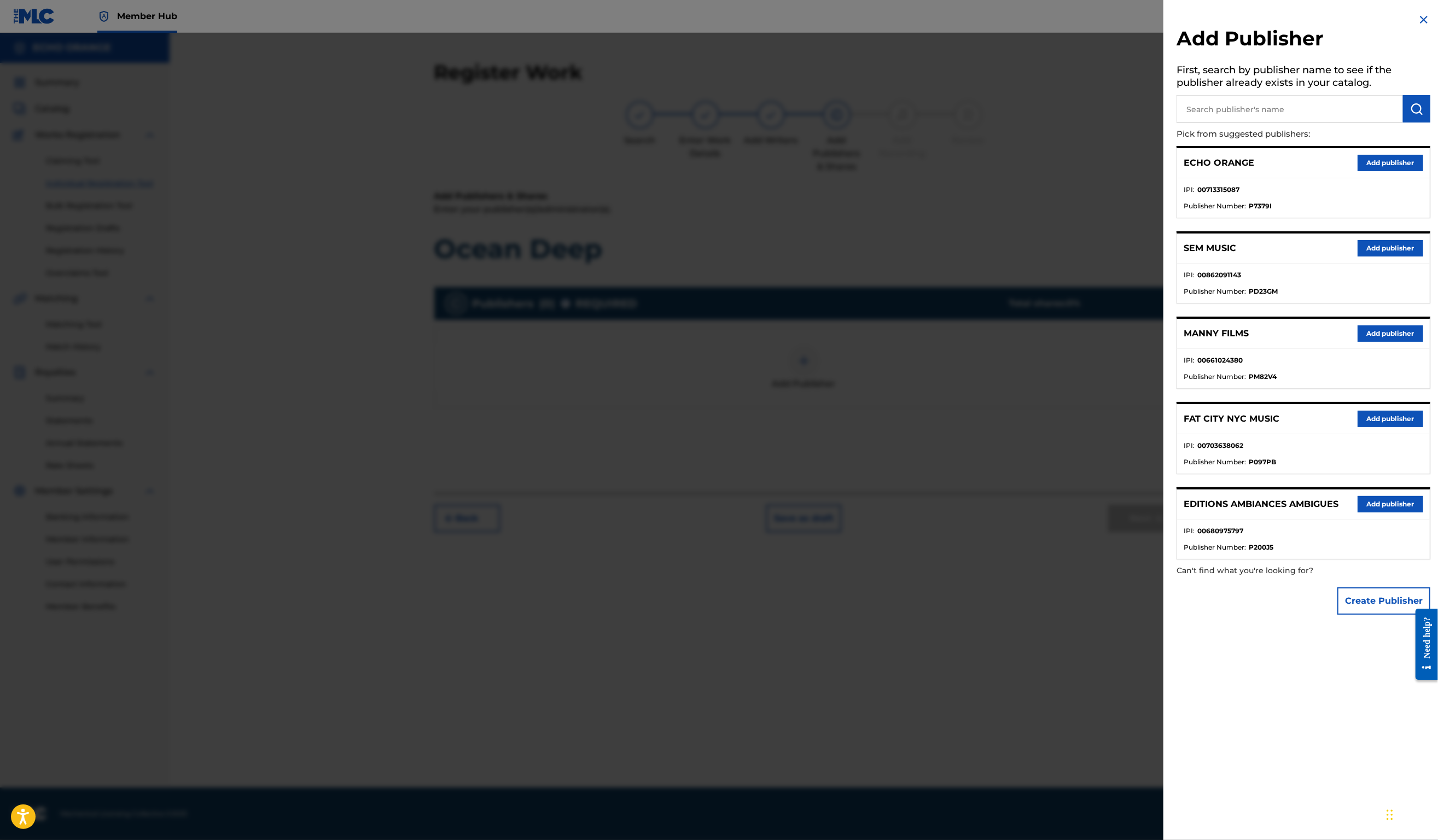
click at [1256, 119] on input "text" at bounding box center [1290, 109] width 227 height 28
type input "origins"
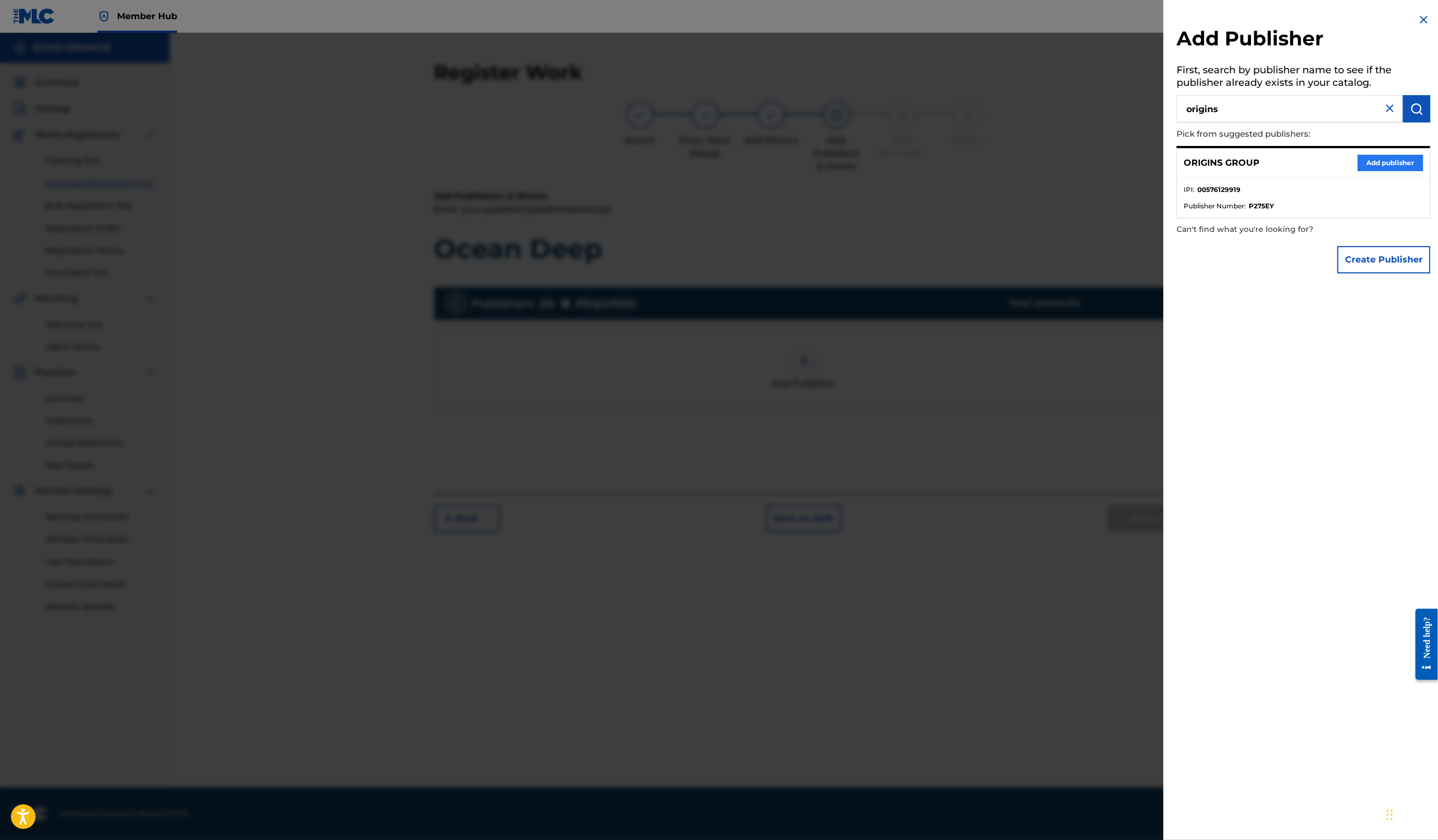
click at [1392, 171] on button "Add publisher" at bounding box center [1390, 162] width 66 height 17
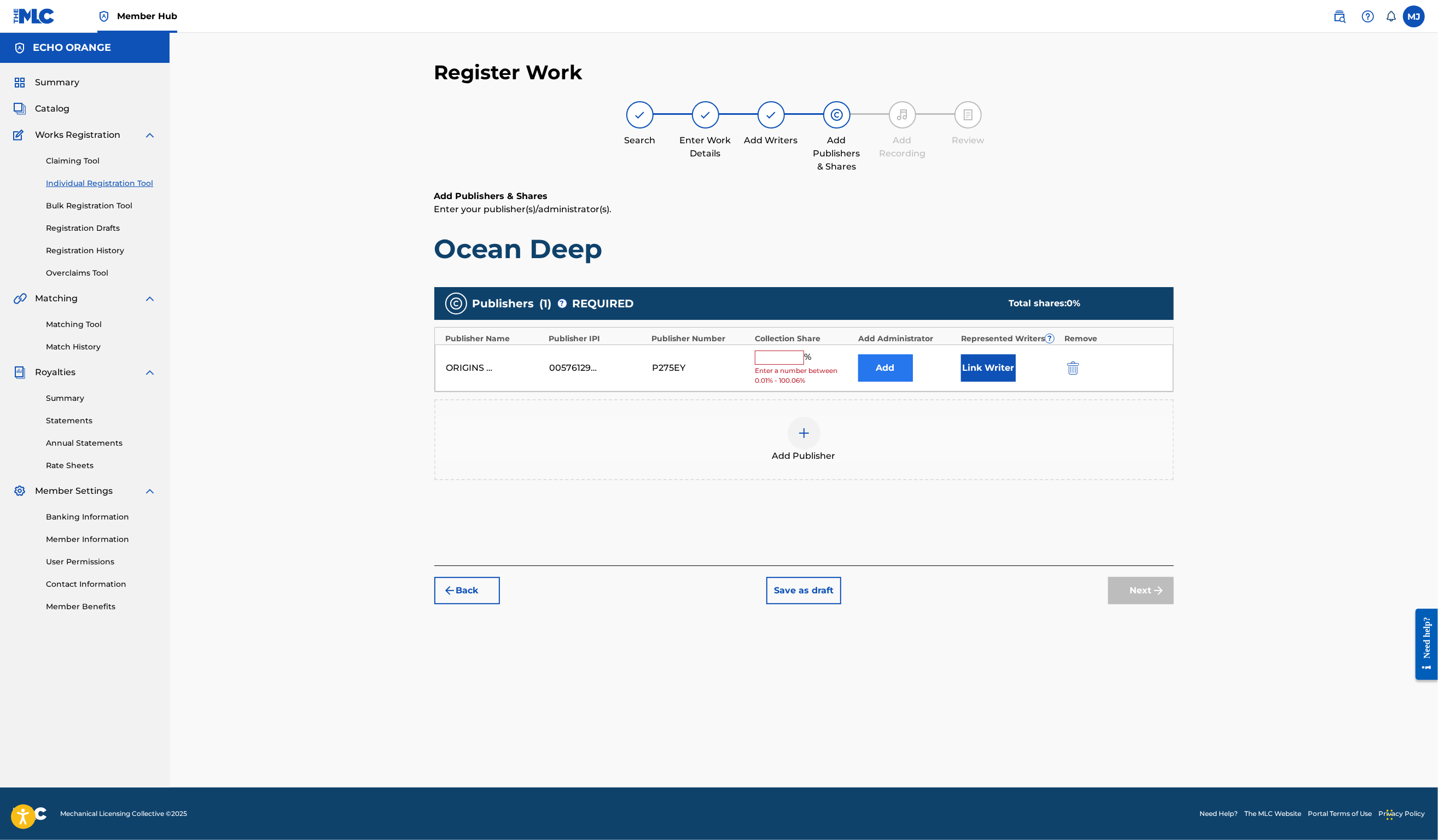
click at [913, 382] on button "Add" at bounding box center [885, 368] width 55 height 28
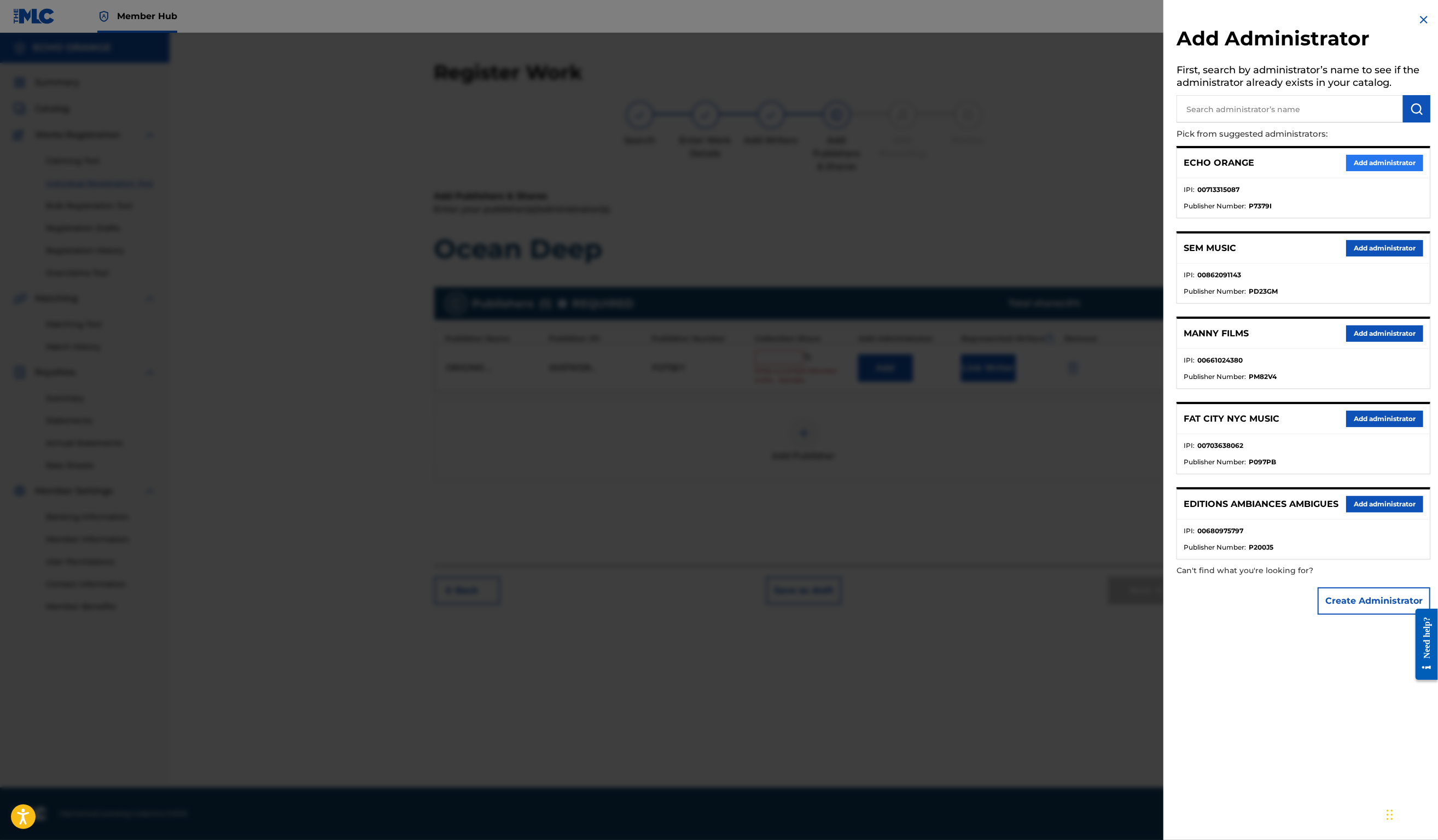
click at [1352, 171] on button "Add administrator" at bounding box center [1384, 162] width 77 height 17
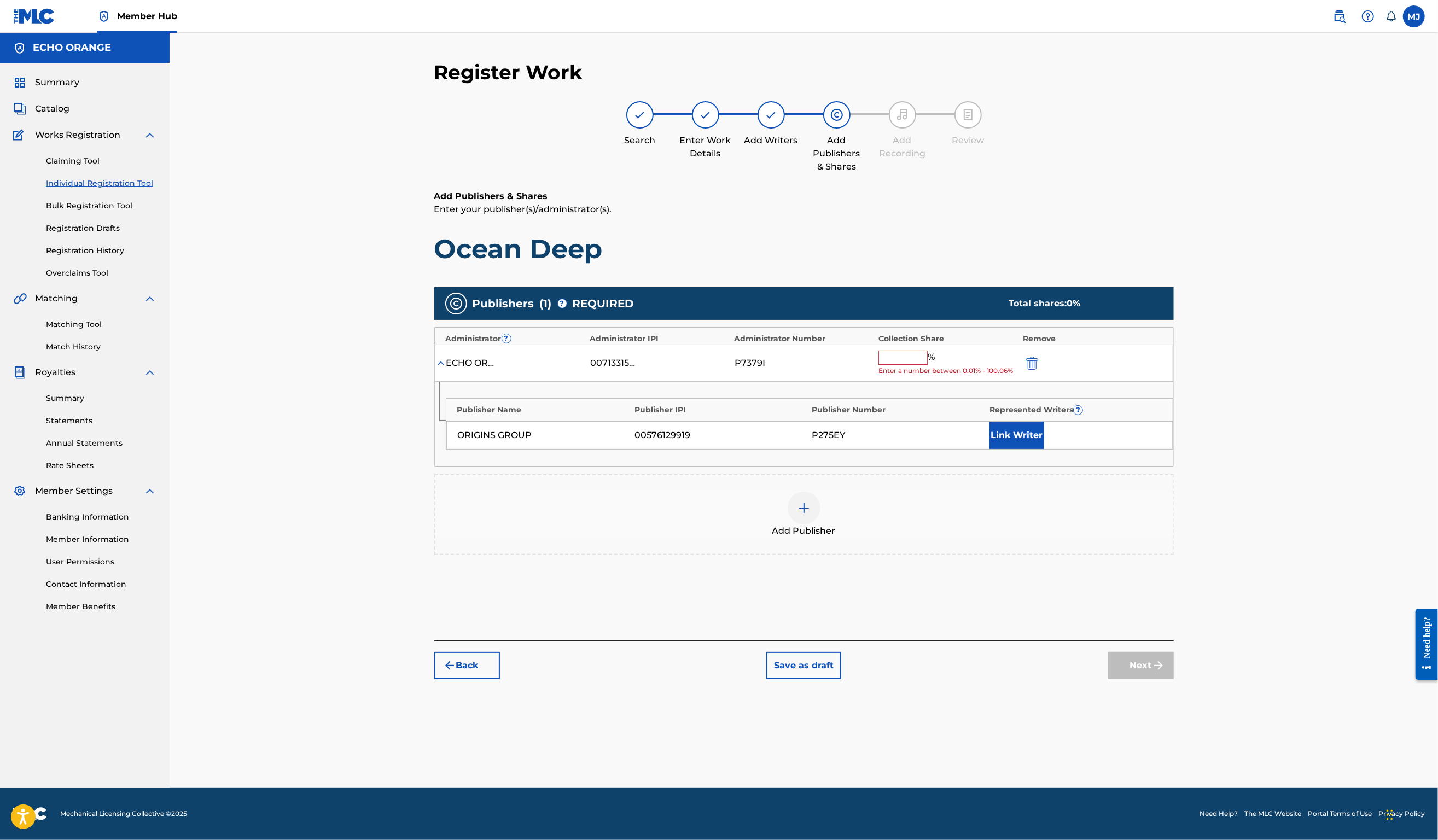
click at [927, 365] on input "text" at bounding box center [903, 357] width 49 height 14
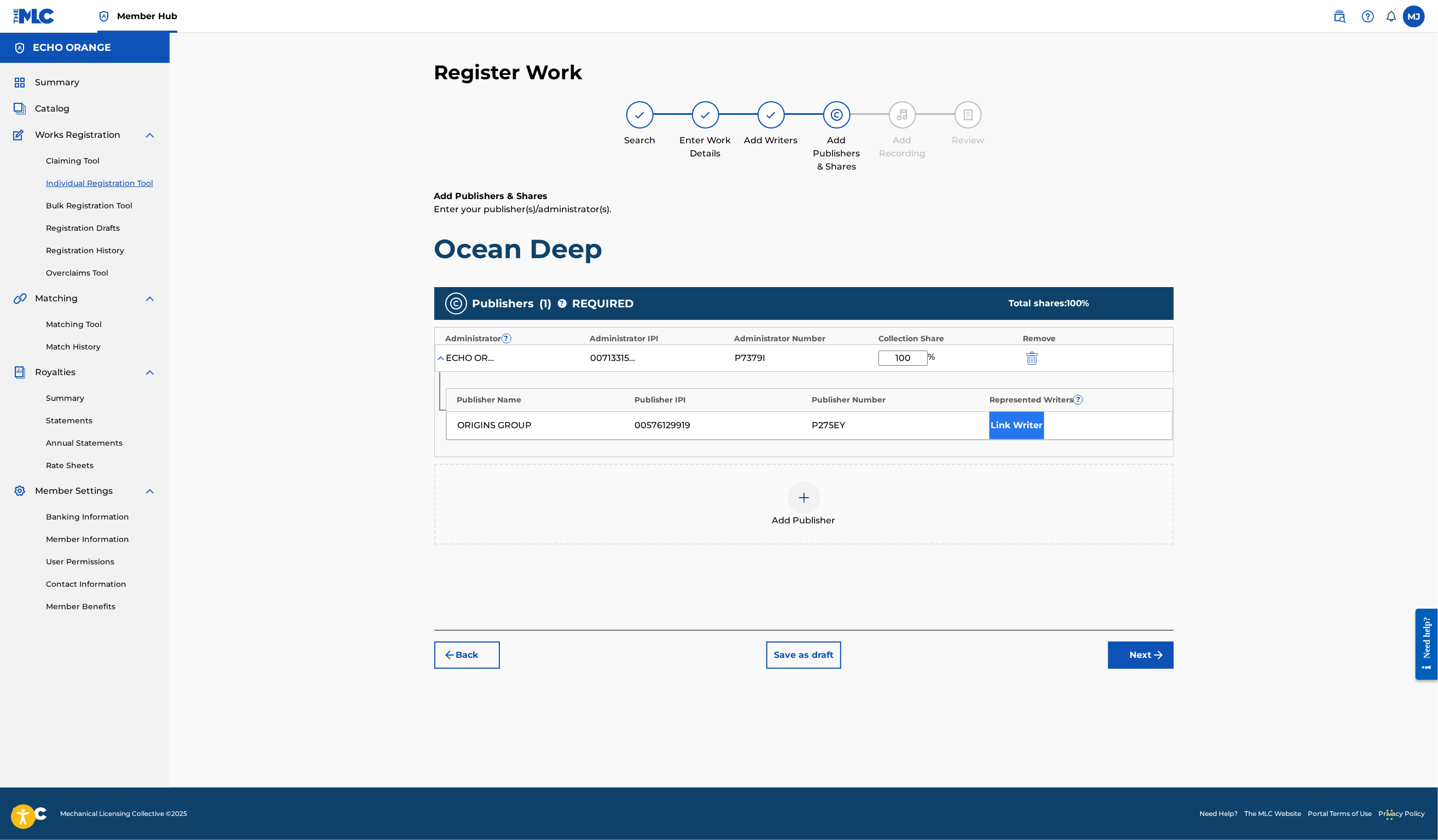
type input "100"
click at [1044, 439] on button "Link Writer" at bounding box center [1016, 426] width 55 height 28
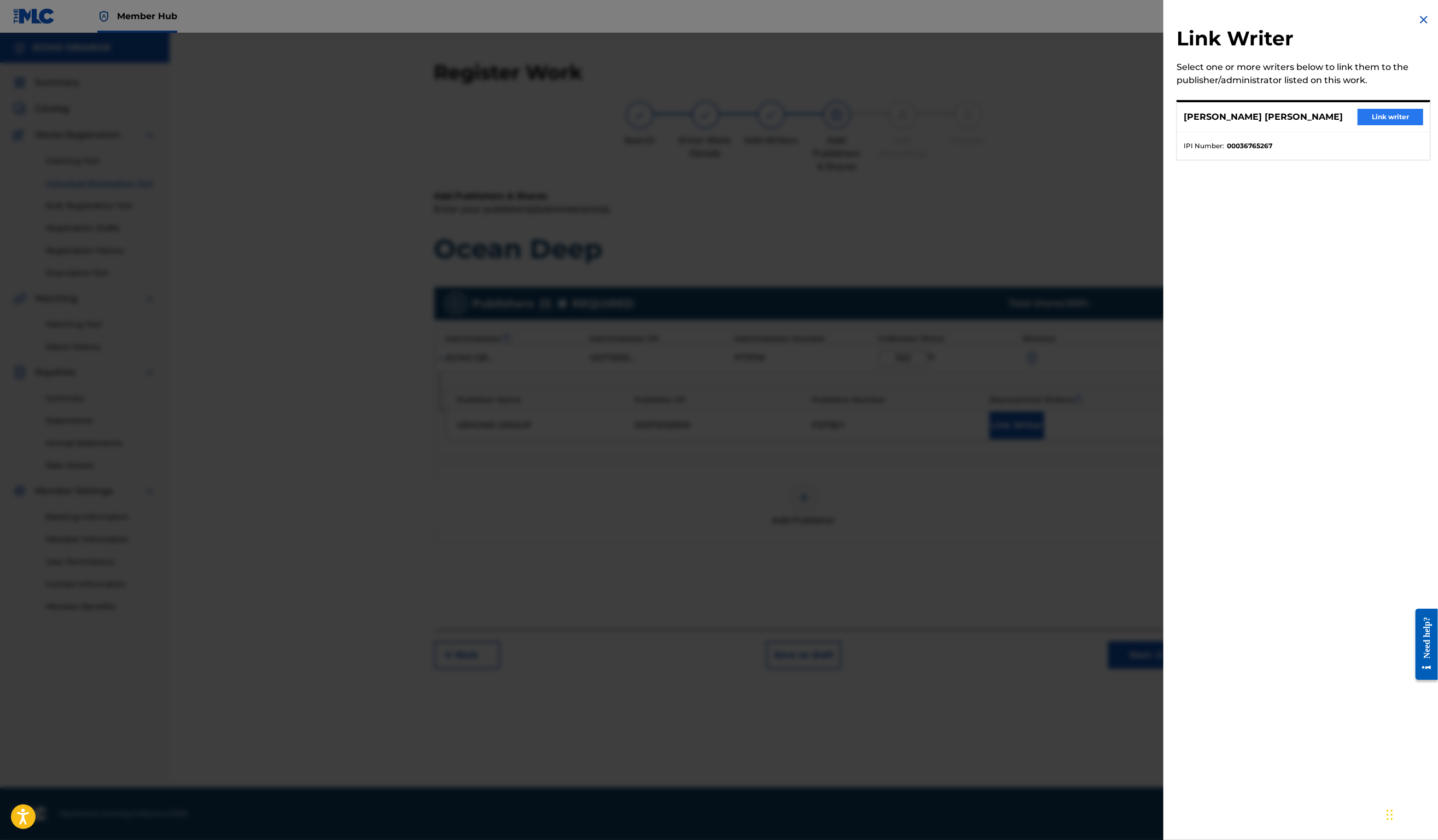
click at [1378, 125] on button "Link writer" at bounding box center [1390, 116] width 66 height 17
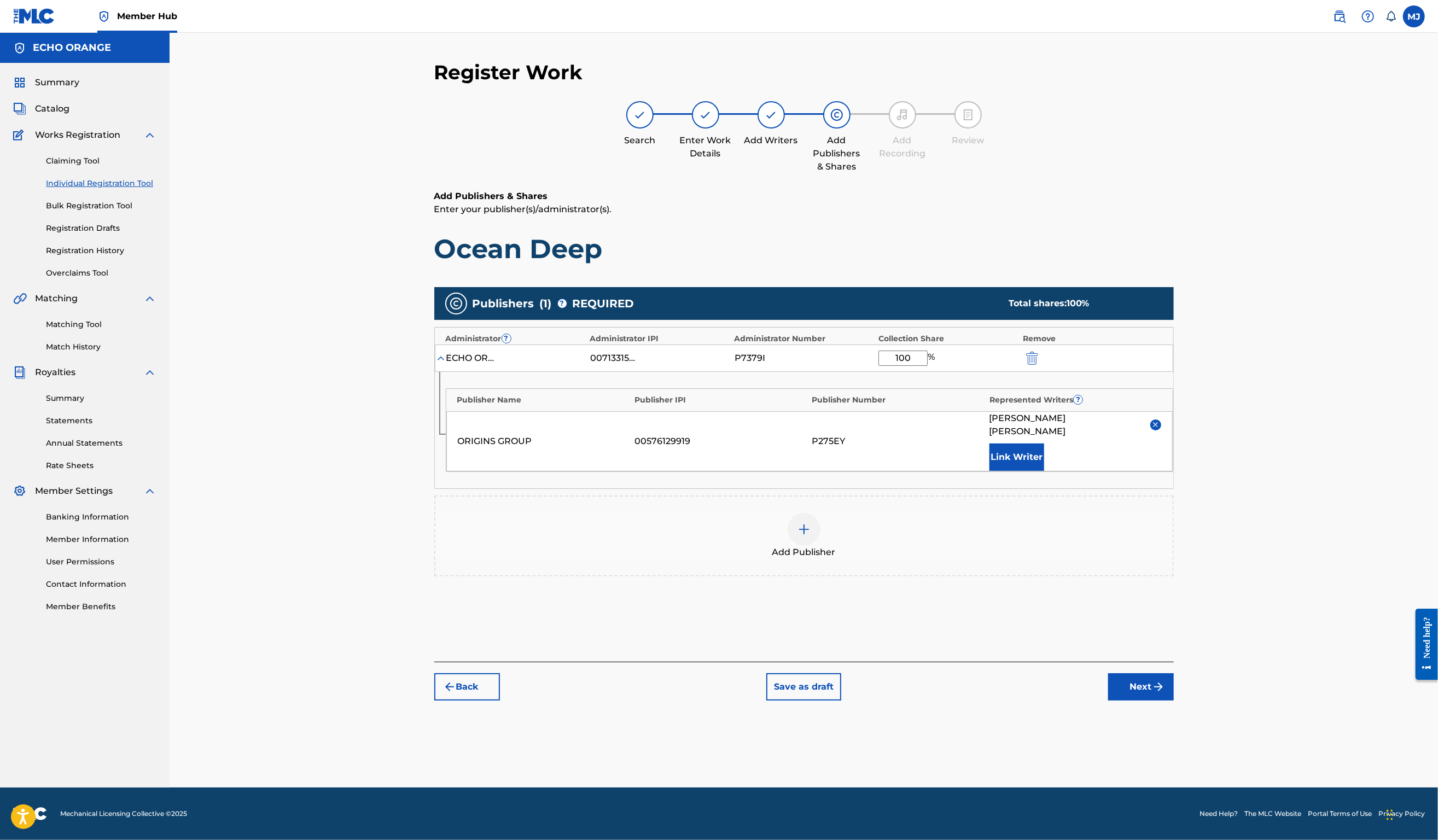
scroll to position [5, 0]
click at [1174, 701] on button "Next" at bounding box center [1141, 687] width 66 height 28
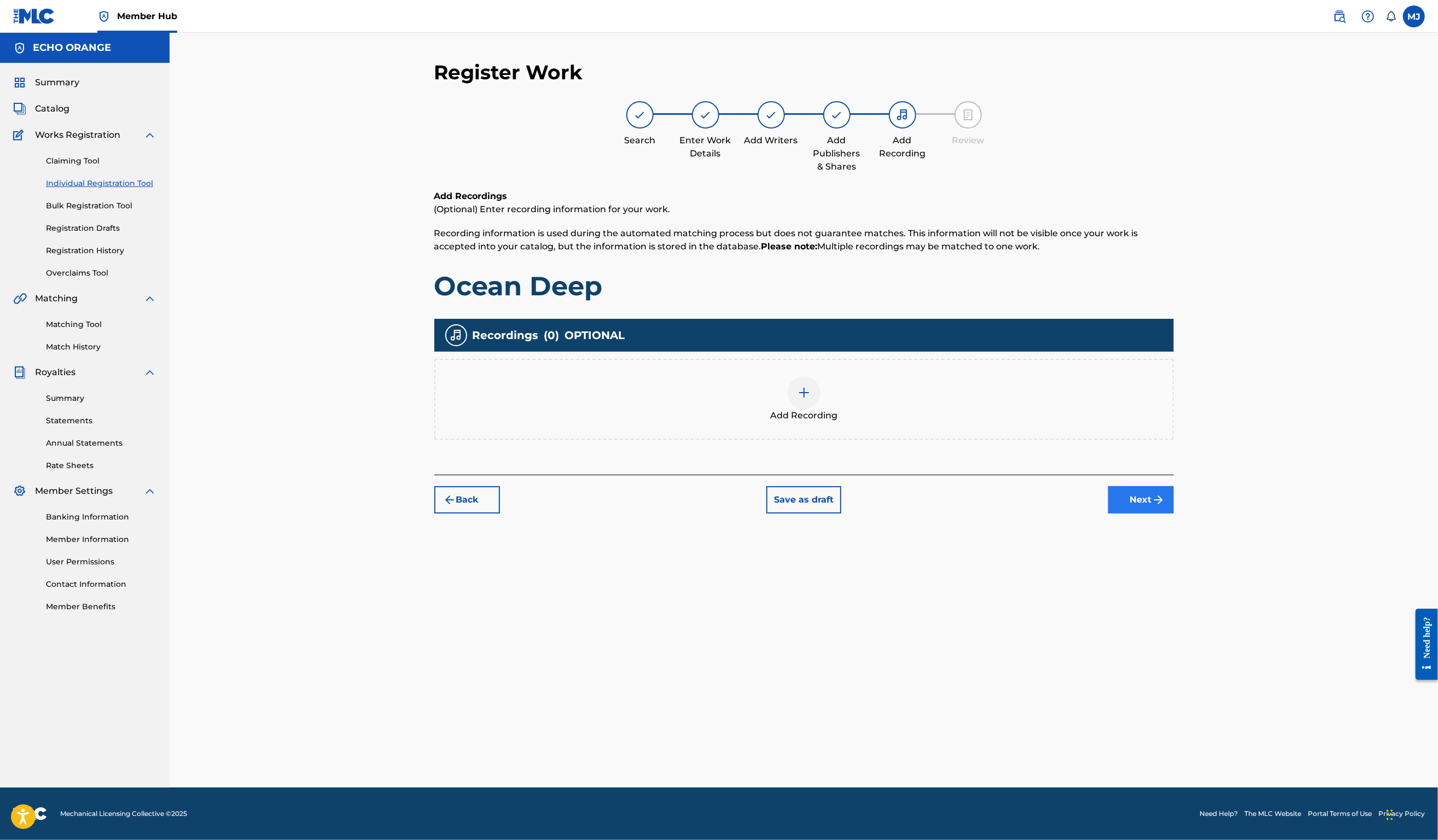
click at [1174, 514] on button "Next" at bounding box center [1141, 500] width 66 height 28
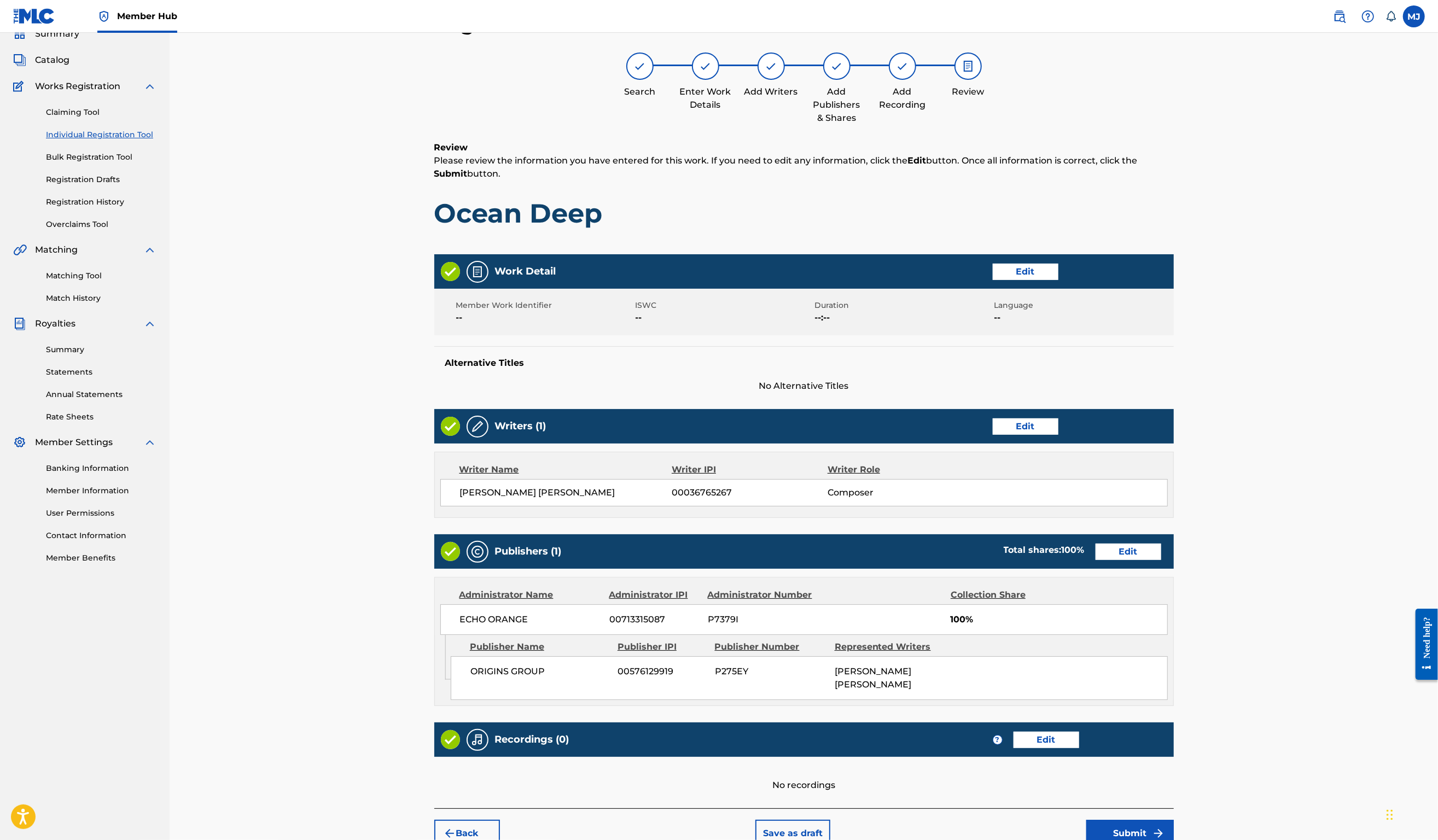
scroll to position [211, 0]
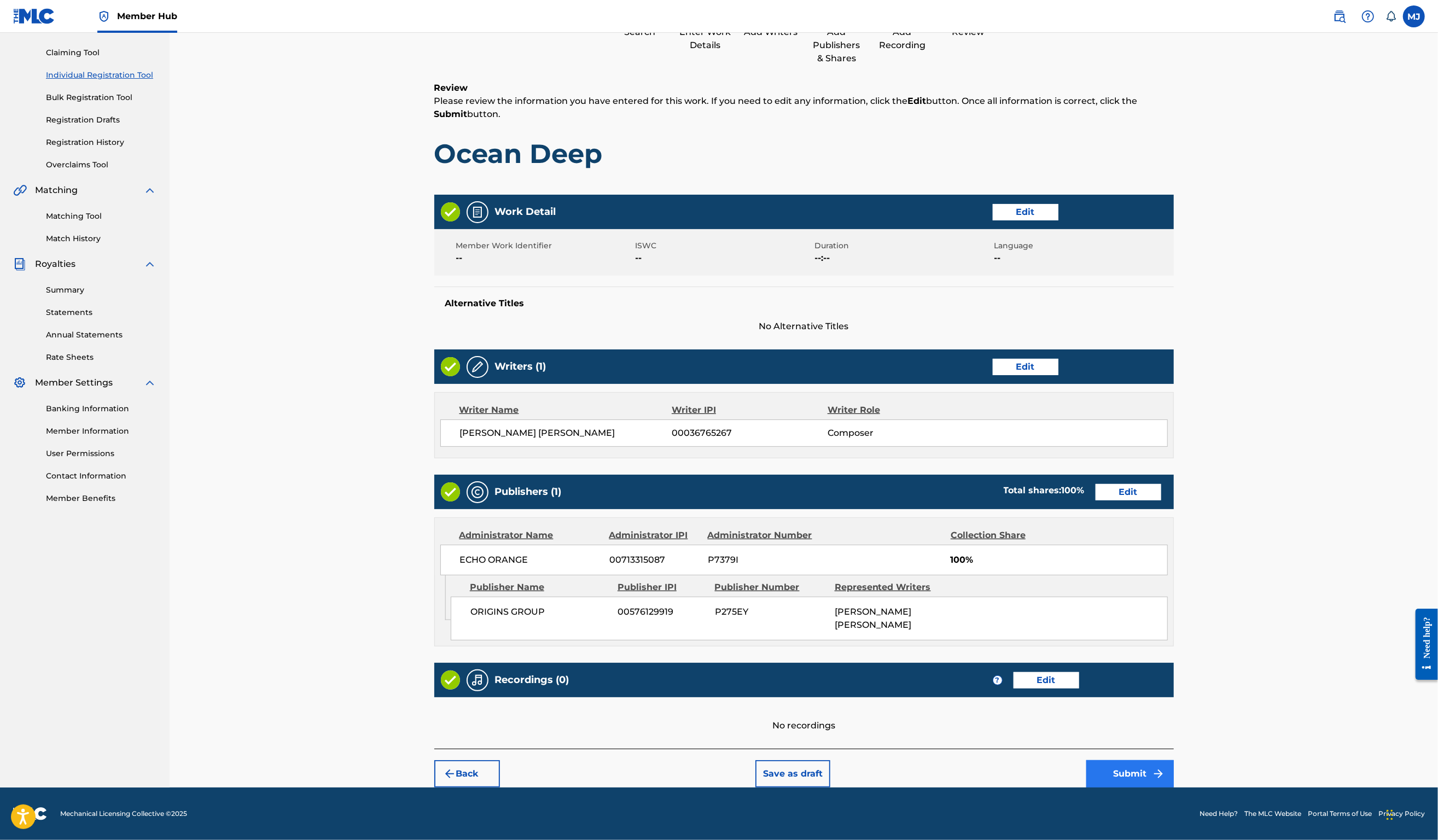
click at [1174, 760] on button "Submit" at bounding box center [1130, 773] width 87 height 28
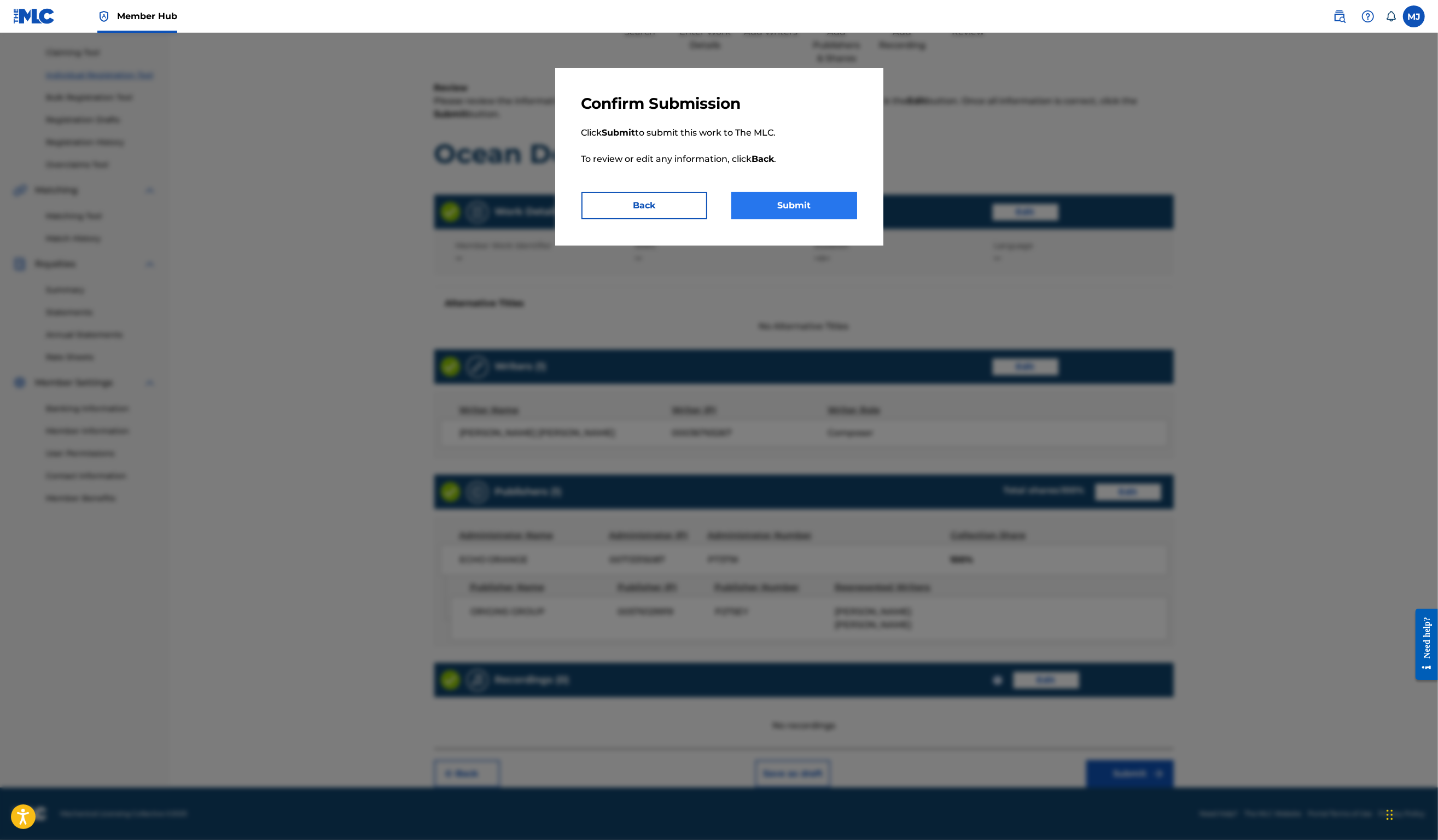
click at [827, 220] on button "Submit" at bounding box center [794, 205] width 126 height 28
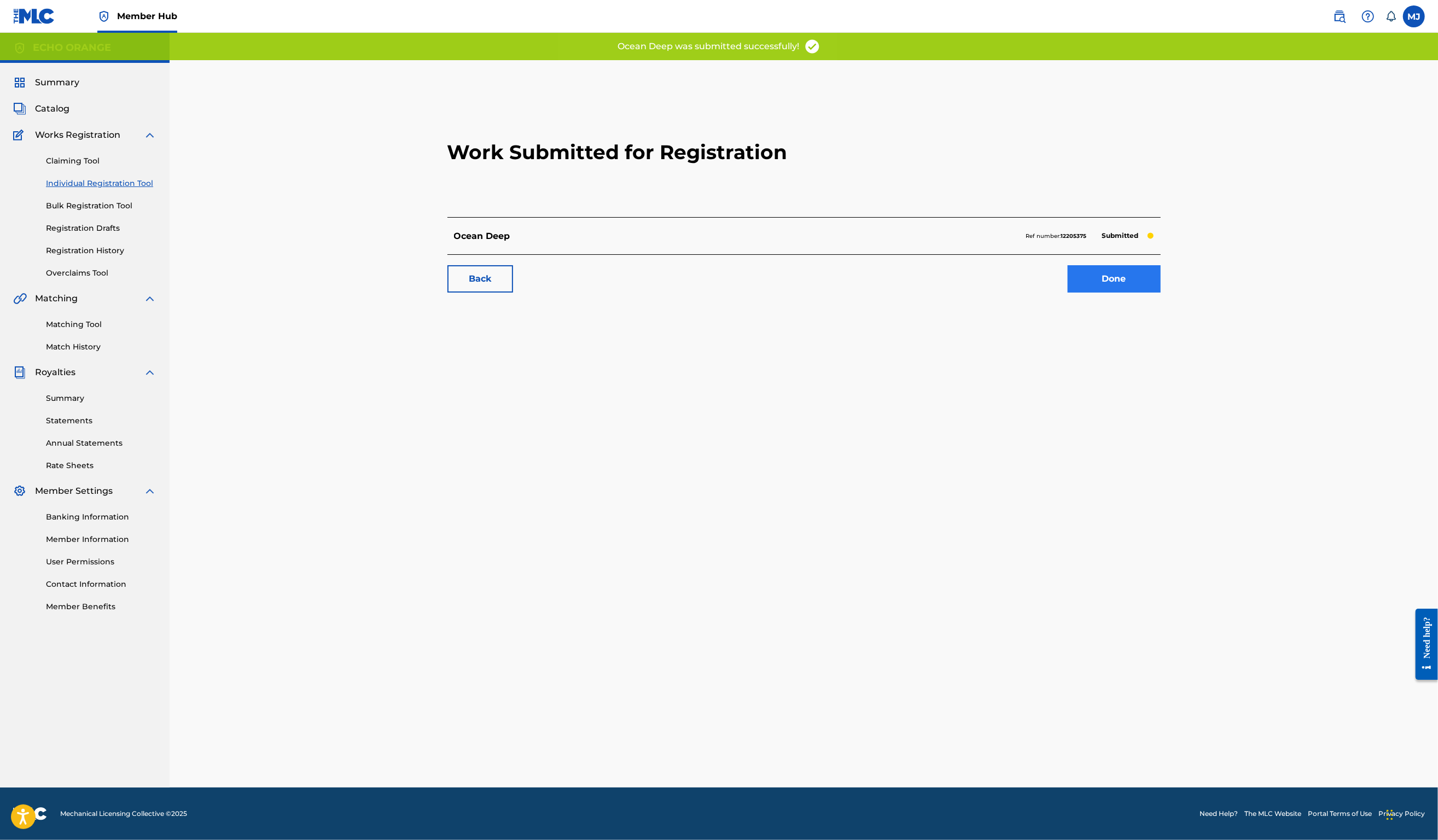
click at [1156, 292] on link "Done" at bounding box center [1114, 279] width 93 height 28
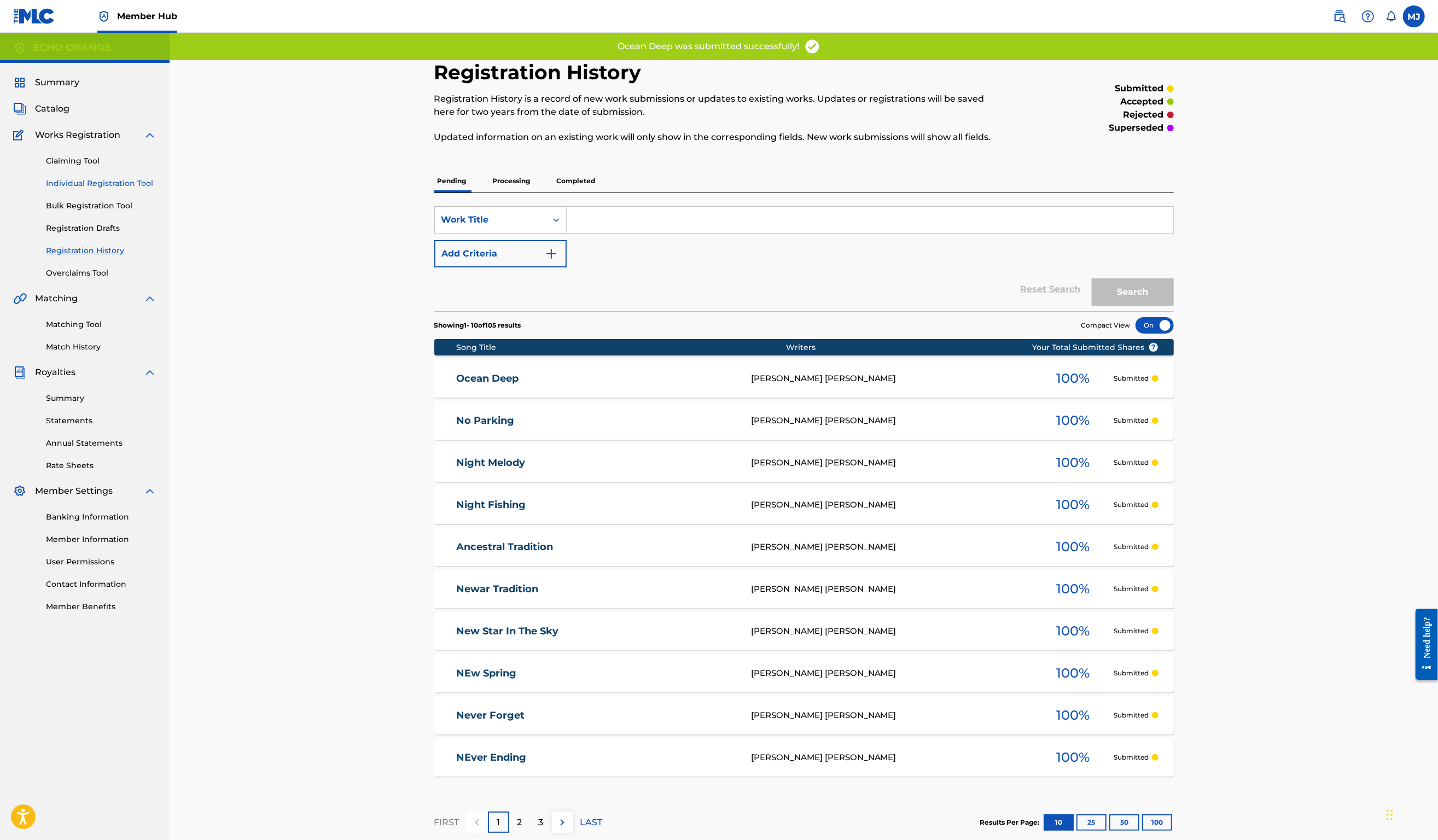
click at [86, 189] on link "Individual Registration Tool" at bounding box center [101, 183] width 110 height 11
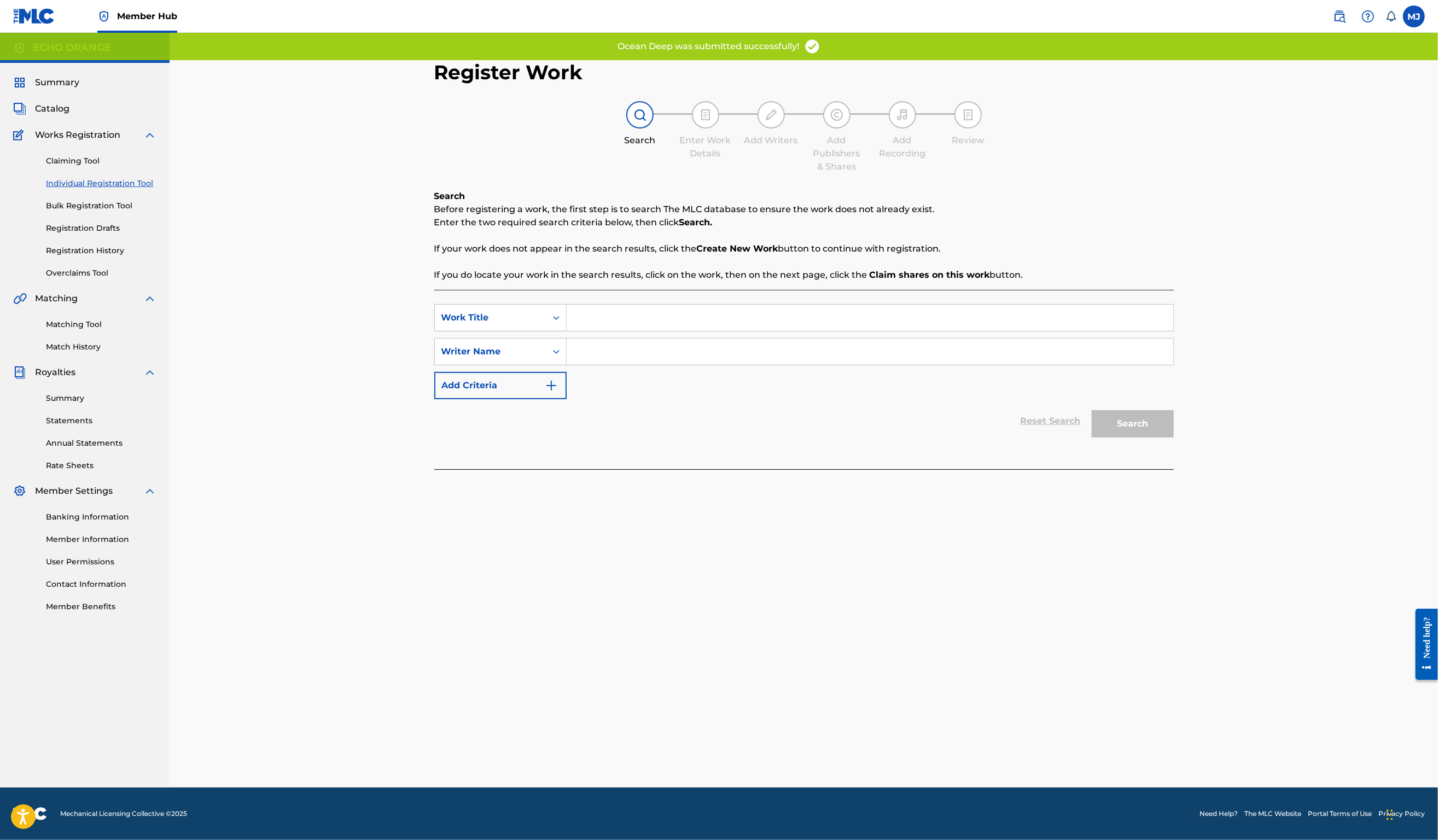
click at [599, 331] on input "Search Form" at bounding box center [870, 317] width 606 height 26
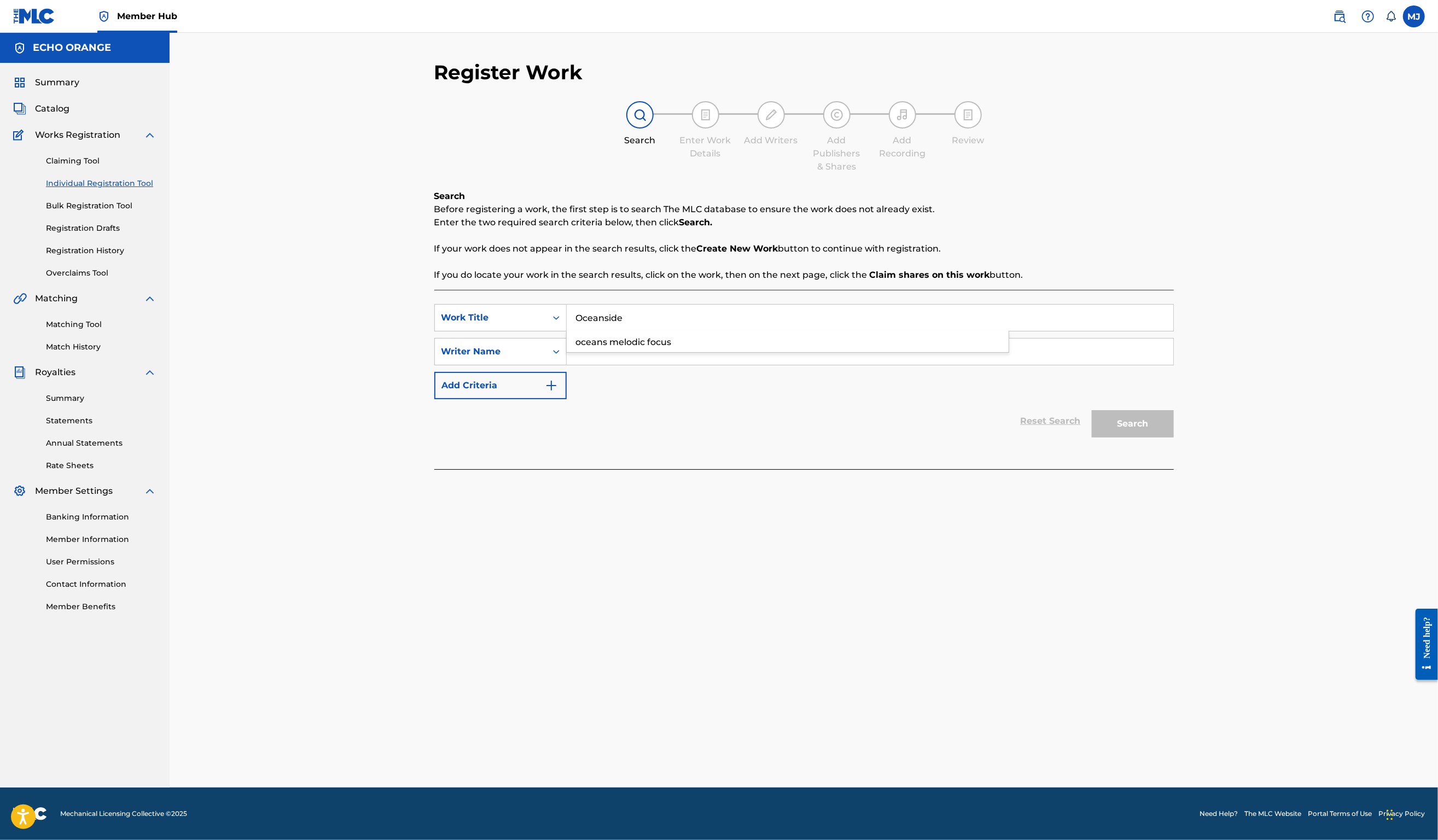
type input "Oceanside"
paste input "Denis Hekimian"
type input "Denis Hekimian"
click at [1174, 437] on button "Search" at bounding box center [1134, 424] width 82 height 28
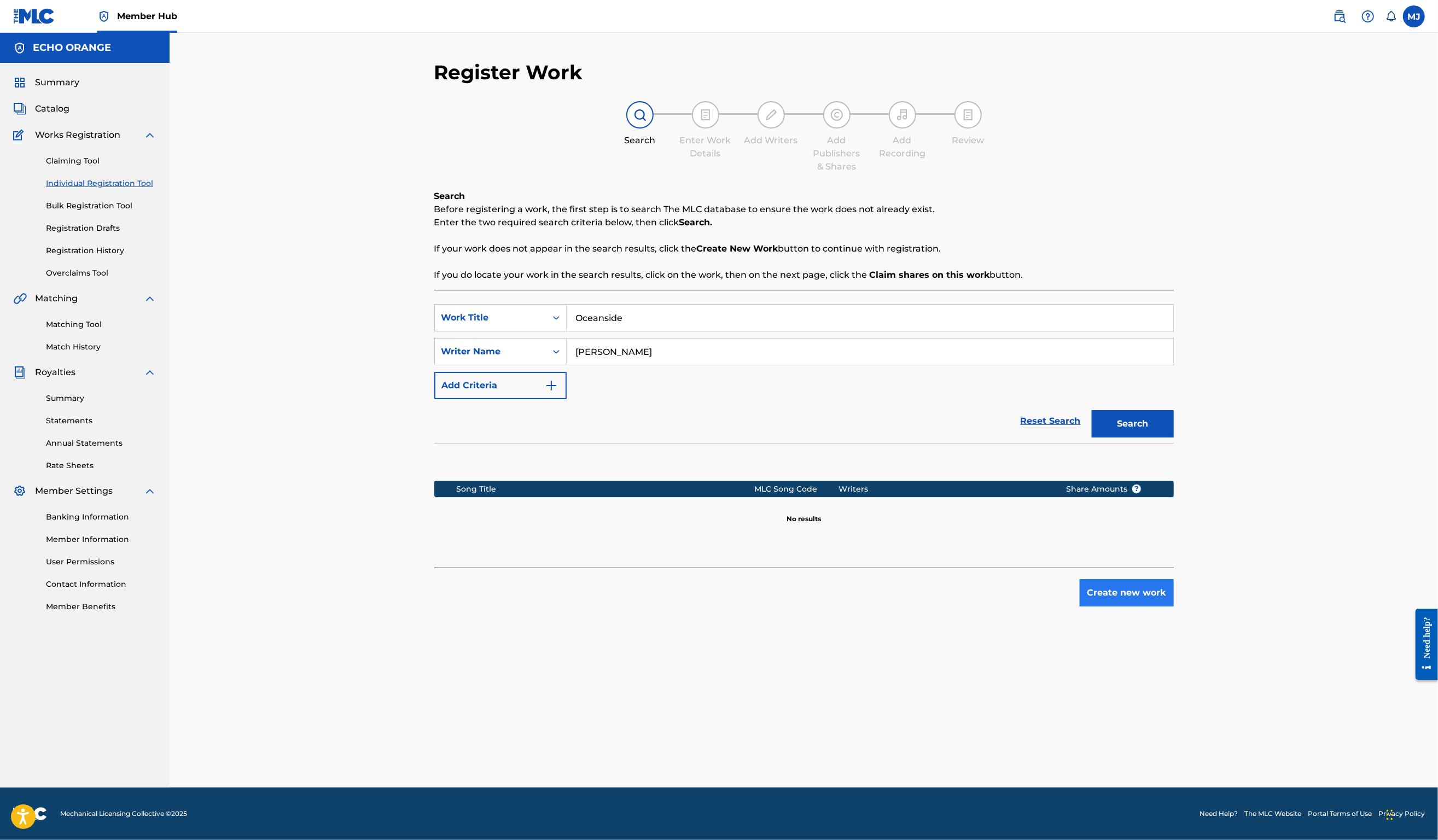
click at [1174, 606] on button "Create new work" at bounding box center [1126, 593] width 94 height 28
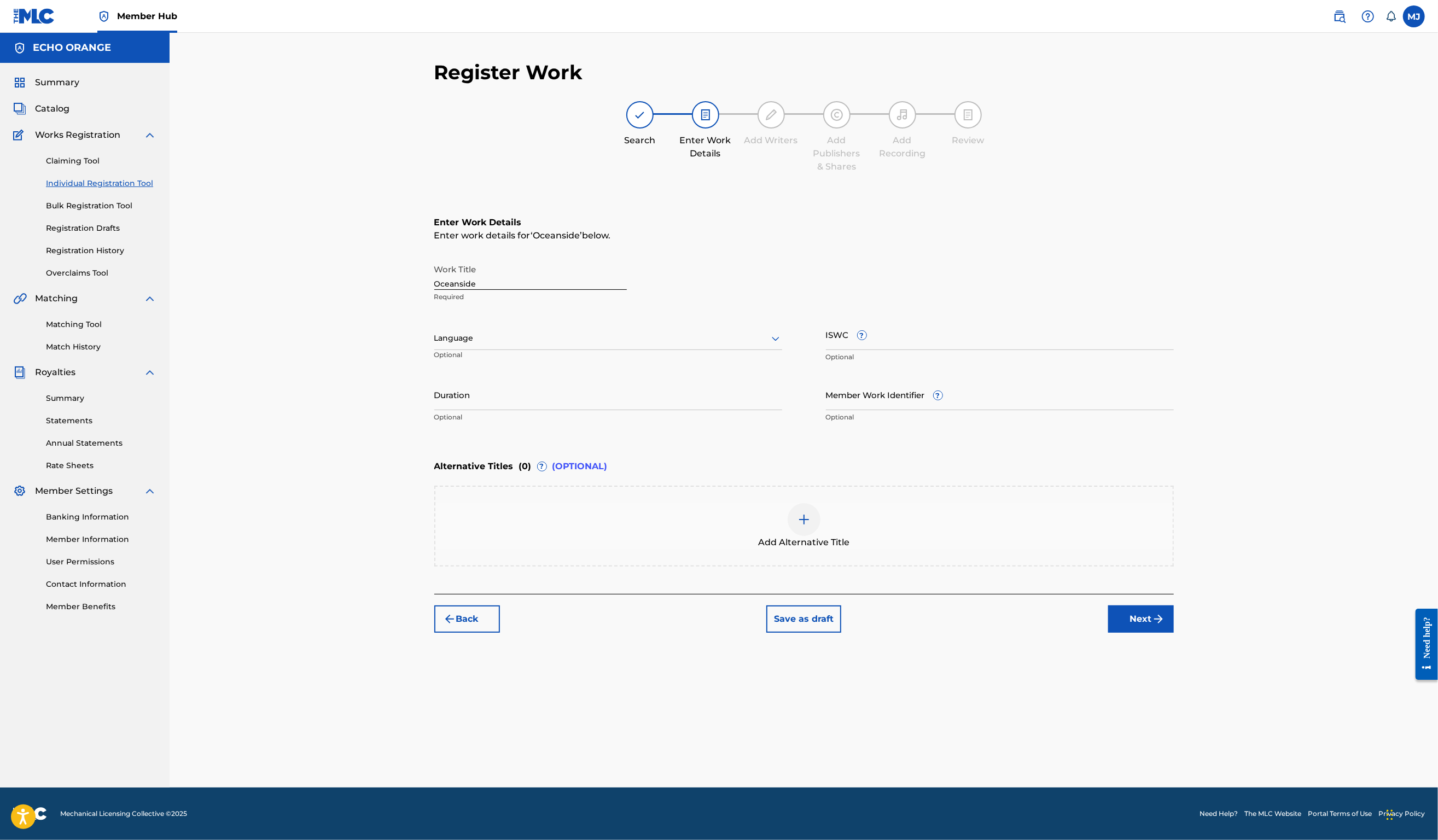
click at [1174, 632] on div "Back Save as draft Next" at bounding box center [804, 613] width 740 height 39
click at [1174, 632] on button "Next" at bounding box center [1141, 619] width 66 height 28
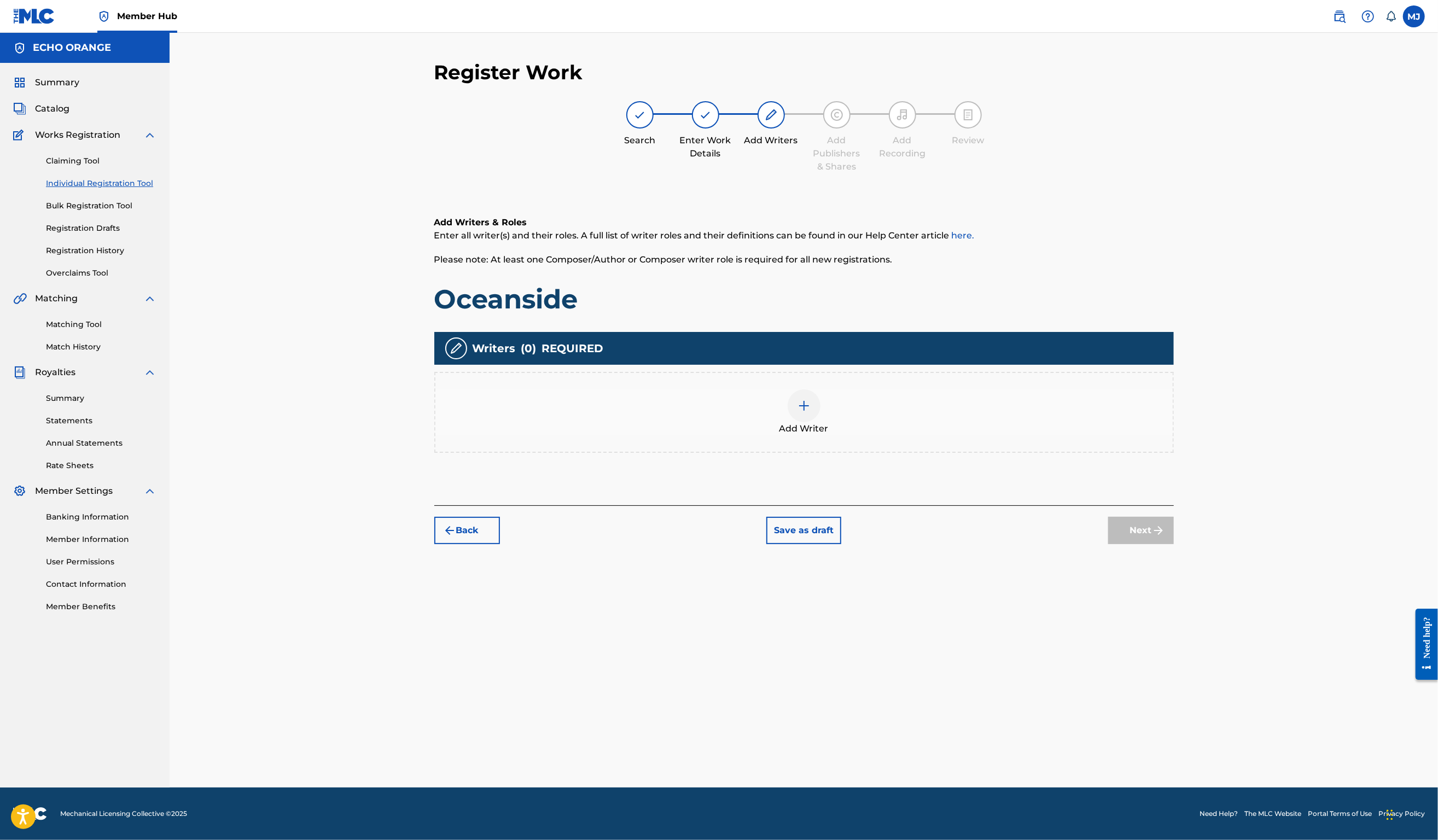
click at [1013, 435] on div "Add Writer" at bounding box center [804, 412] width 737 height 46
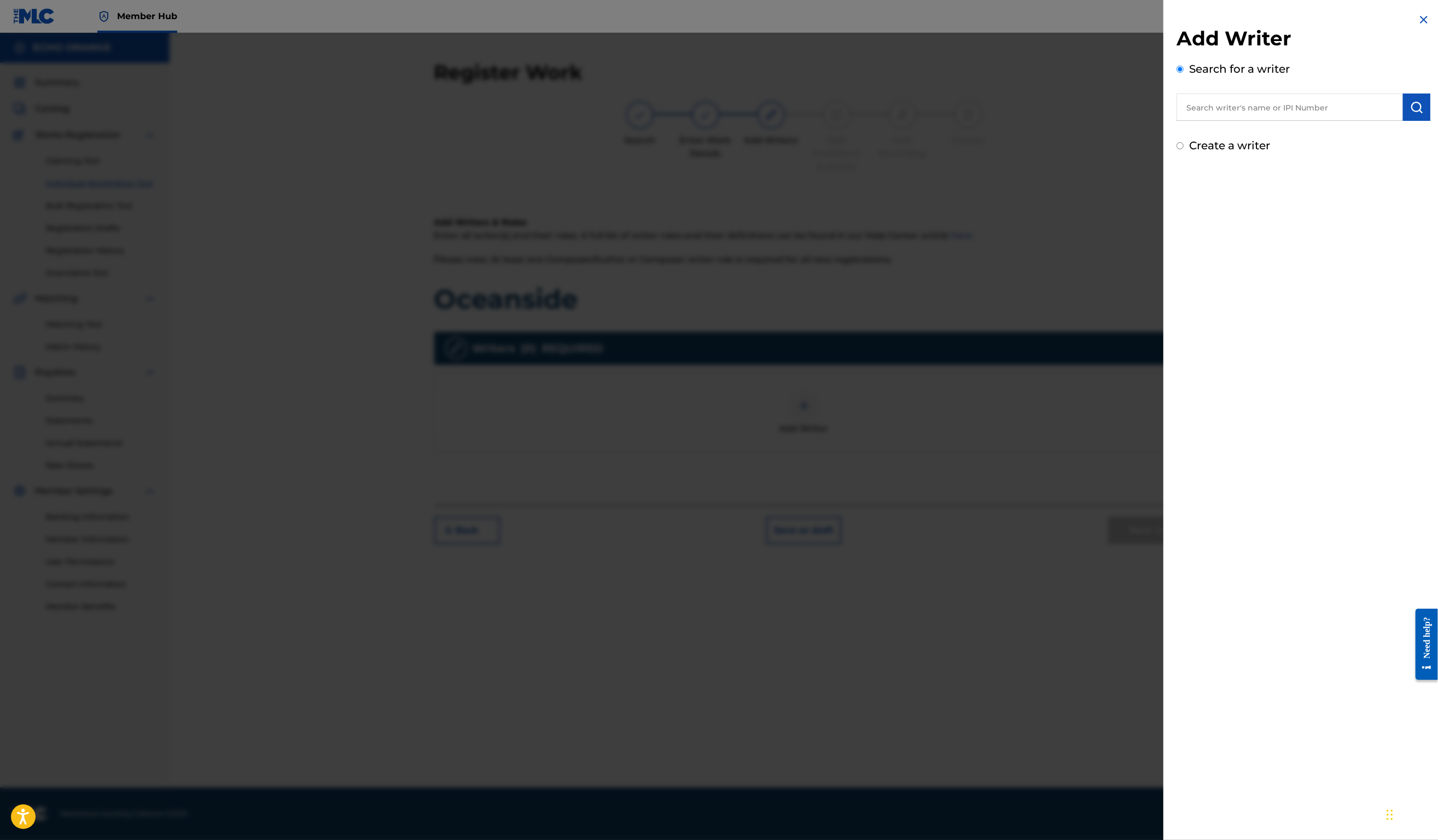
click at [1264, 110] on input "text" at bounding box center [1290, 107] width 227 height 28
paste input "Denis Hekimian"
type input "Denis Hekimian"
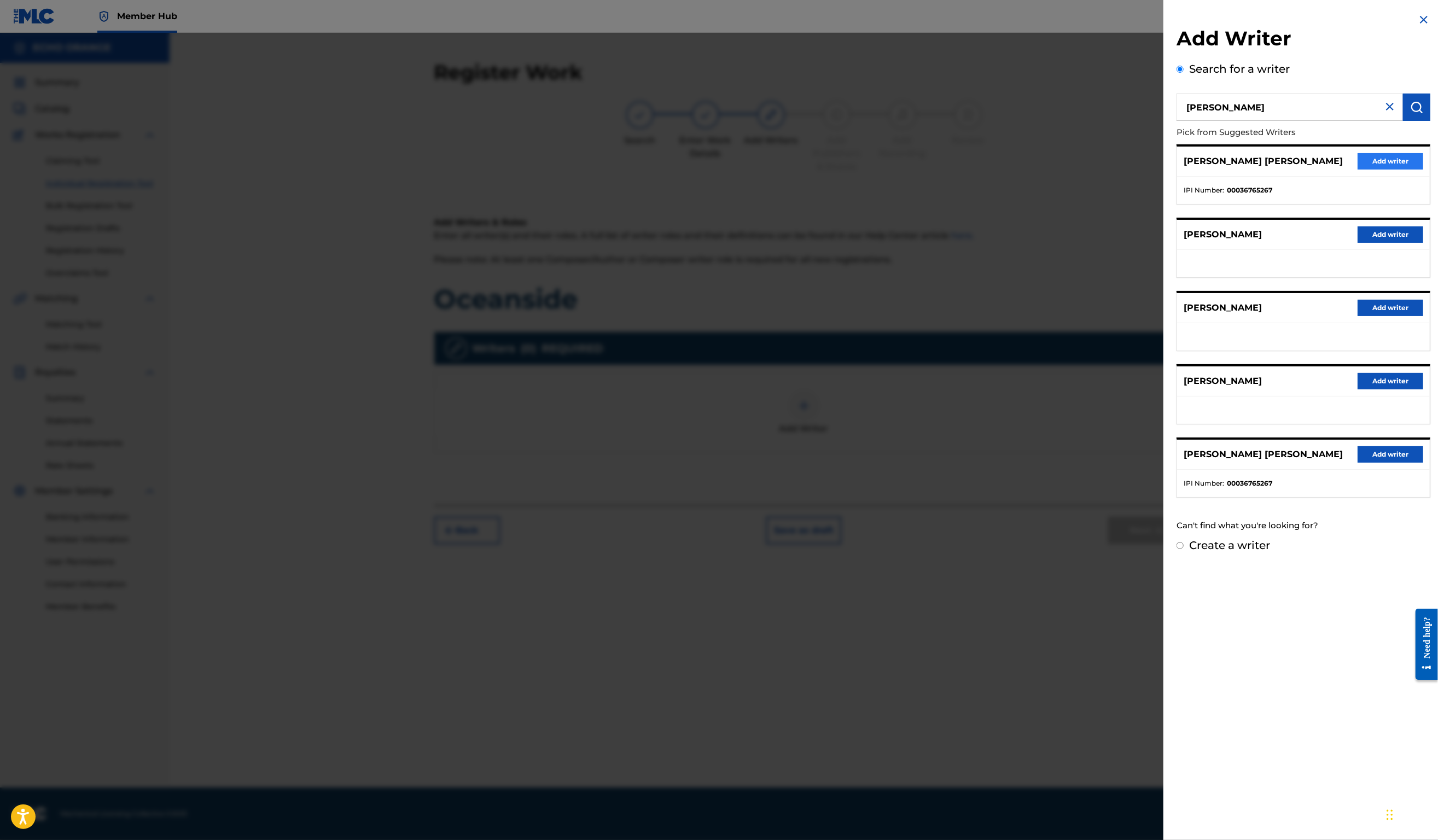
click at [1367, 170] on button "Add writer" at bounding box center [1390, 161] width 66 height 17
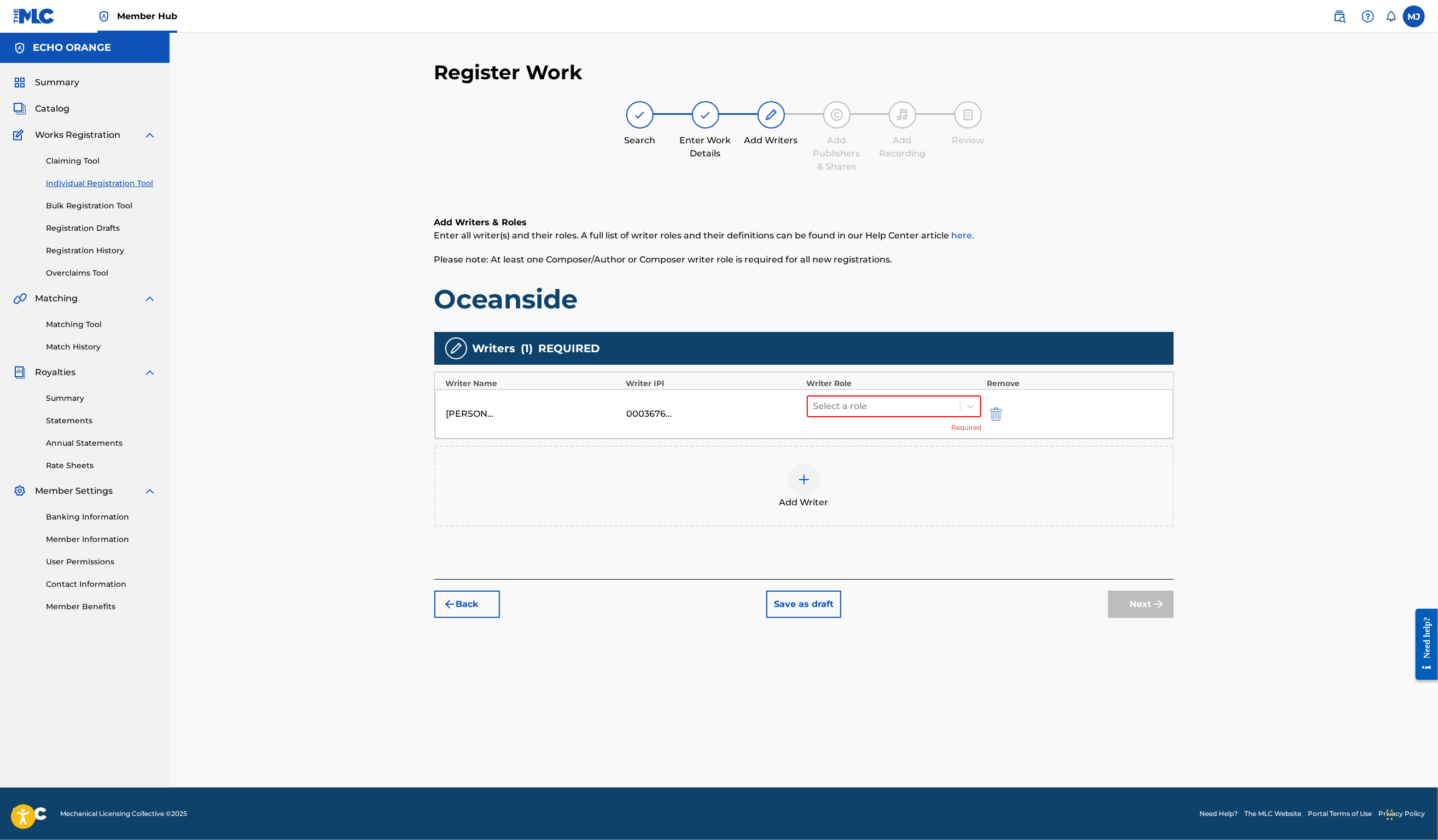
click at [946, 434] on div "DENIS MARCEL HEKIMIAN 00036765267 Select a role Required" at bounding box center [805, 414] width 739 height 49
click at [938, 414] on div at bounding box center [884, 406] width 142 height 15
drag, startPoint x: 933, startPoint y: 560, endPoint x: 956, endPoint y: 562, distance: 23.1
click at [932, 560] on div "Composer" at bounding box center [929, 564] width 211 height 22
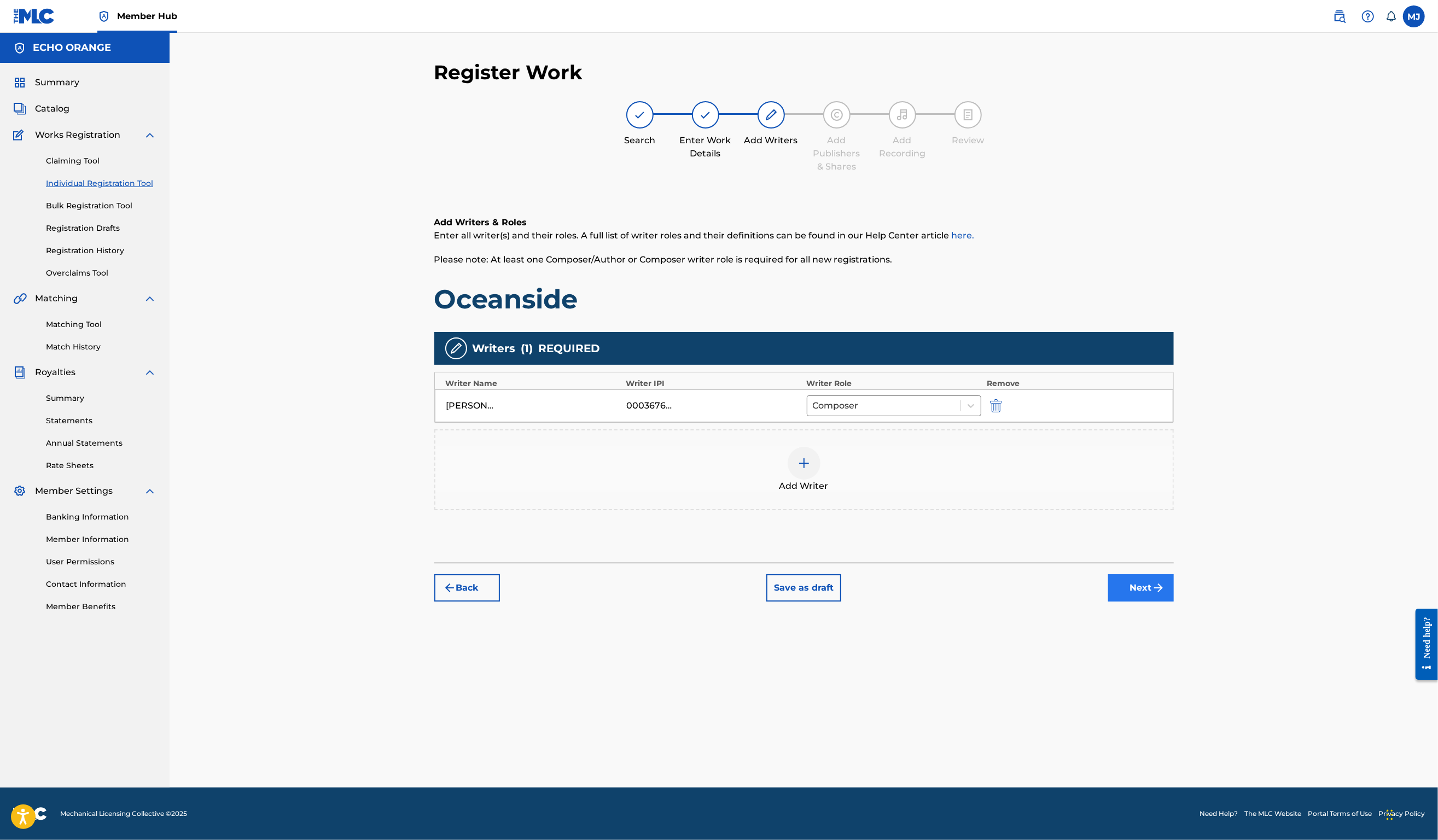
click at [1174, 601] on button "Next" at bounding box center [1141, 588] width 66 height 28
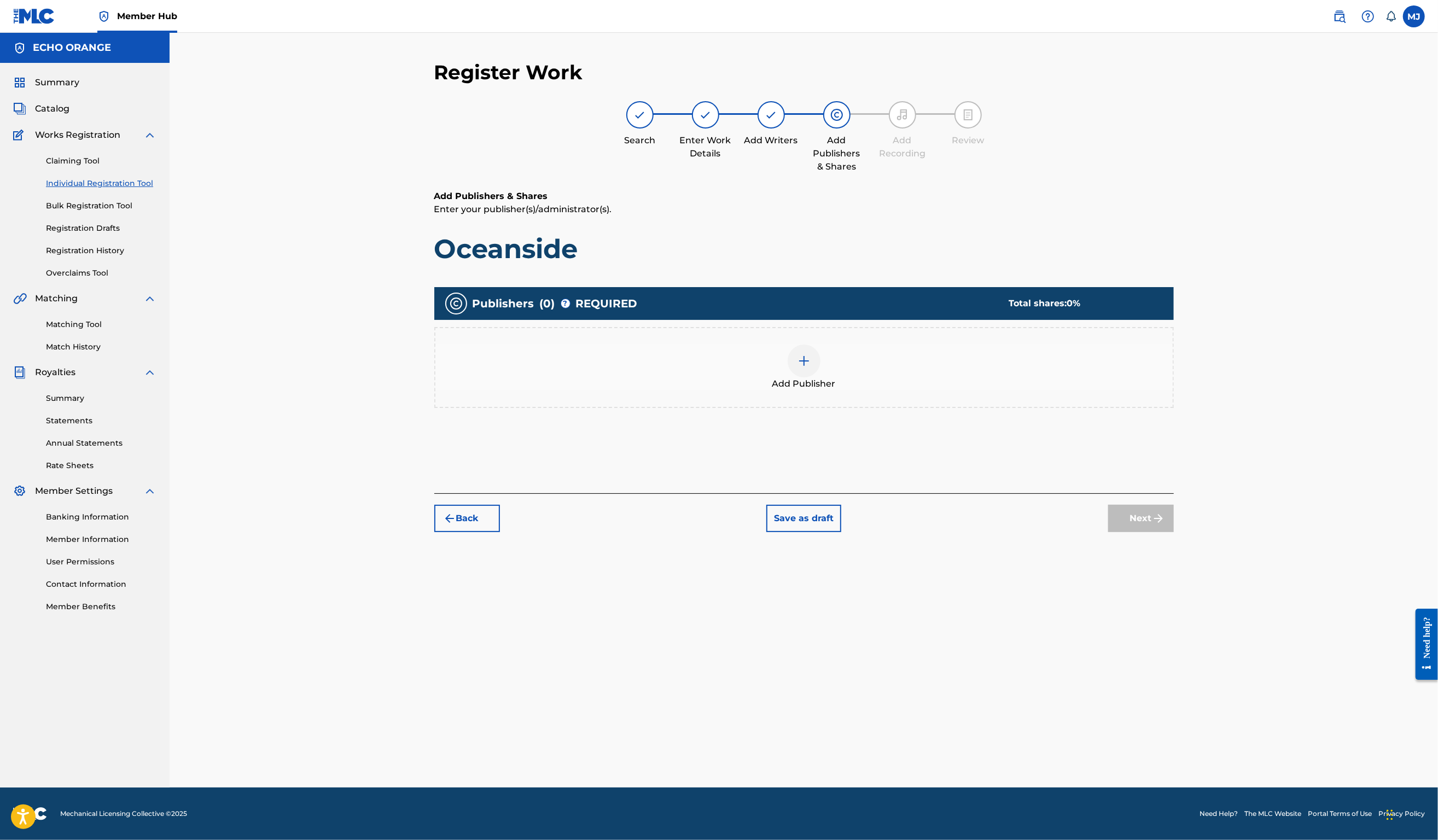
drag, startPoint x: 877, startPoint y: 437, endPoint x: 874, endPoint y: 432, distance: 5.8
click at [874, 408] on div "Add Publisher" at bounding box center [804, 368] width 740 height 81
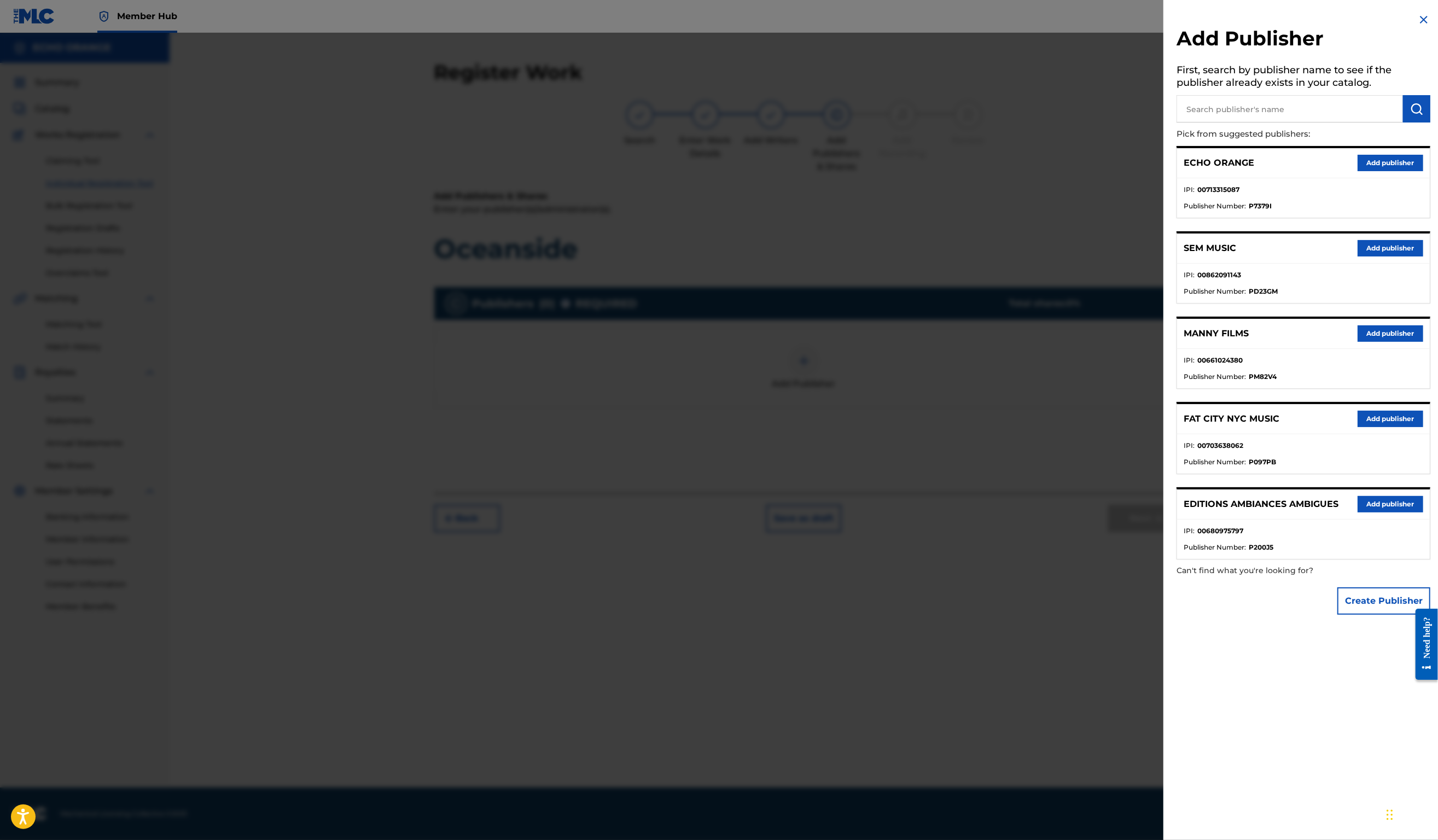
click at [1260, 117] on input "text" at bounding box center [1290, 109] width 227 height 28
type input "origins"
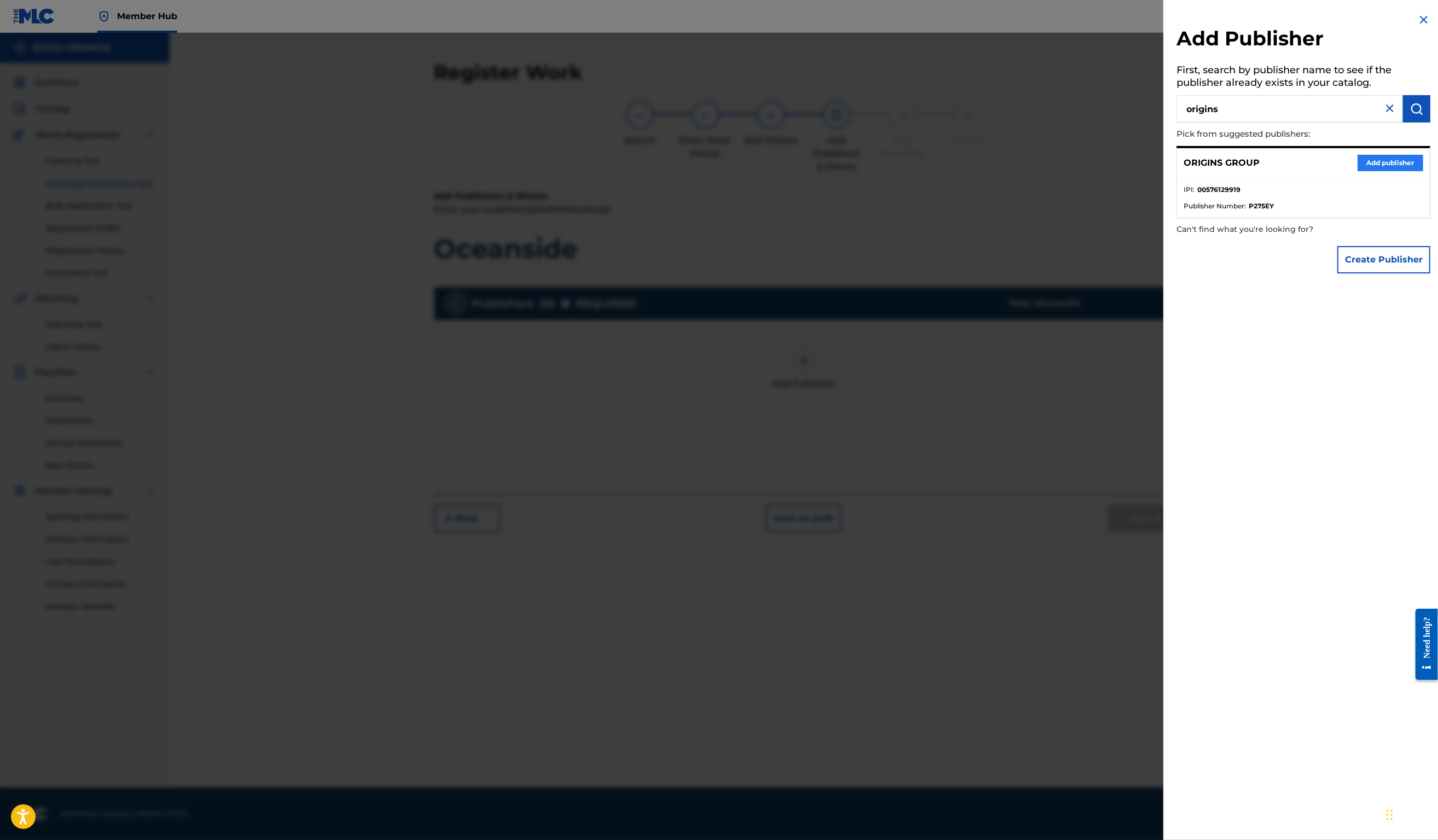
click at [1359, 171] on button "Add publisher" at bounding box center [1390, 162] width 66 height 17
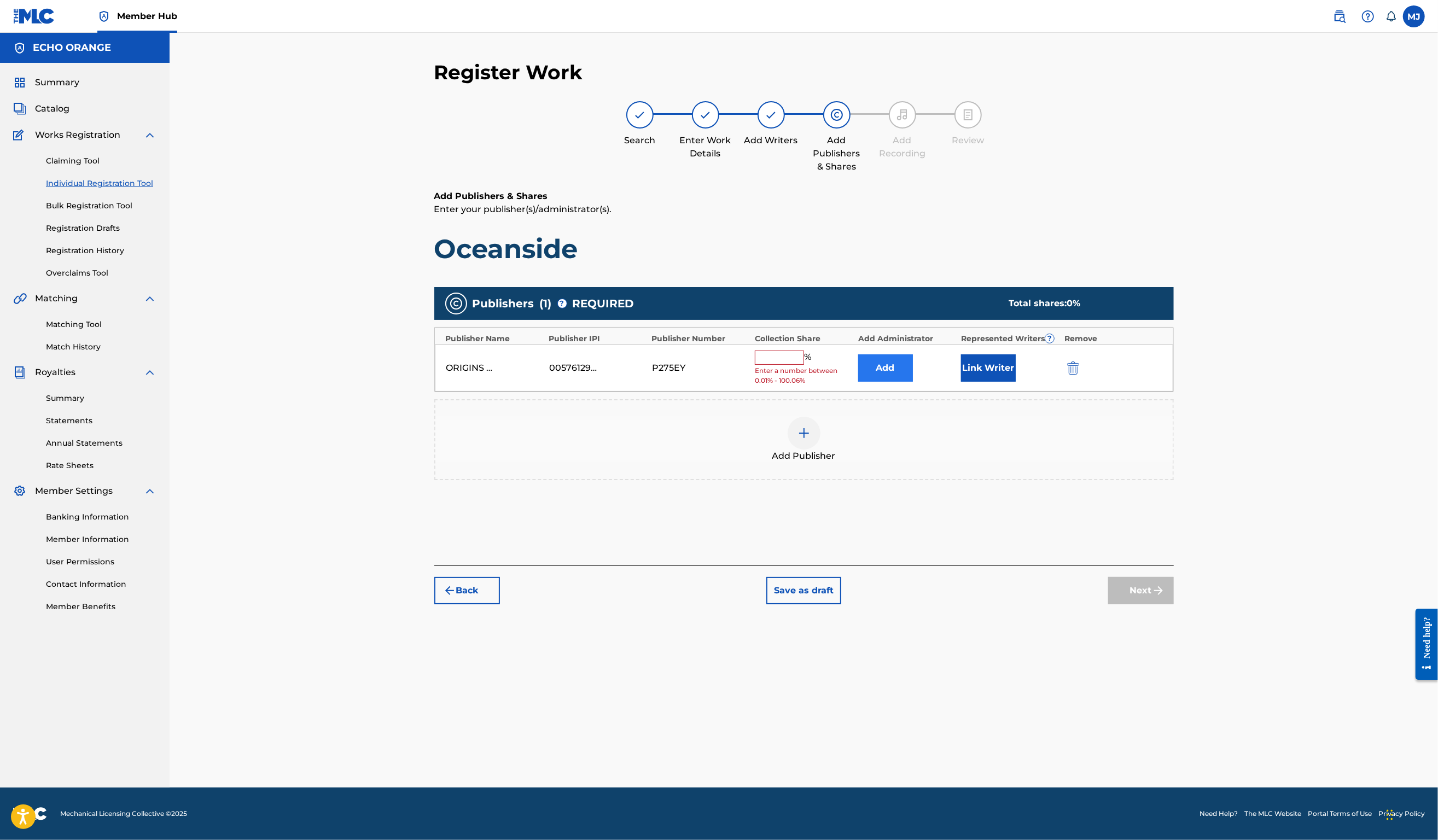
click at [904, 382] on button "Add" at bounding box center [885, 368] width 55 height 28
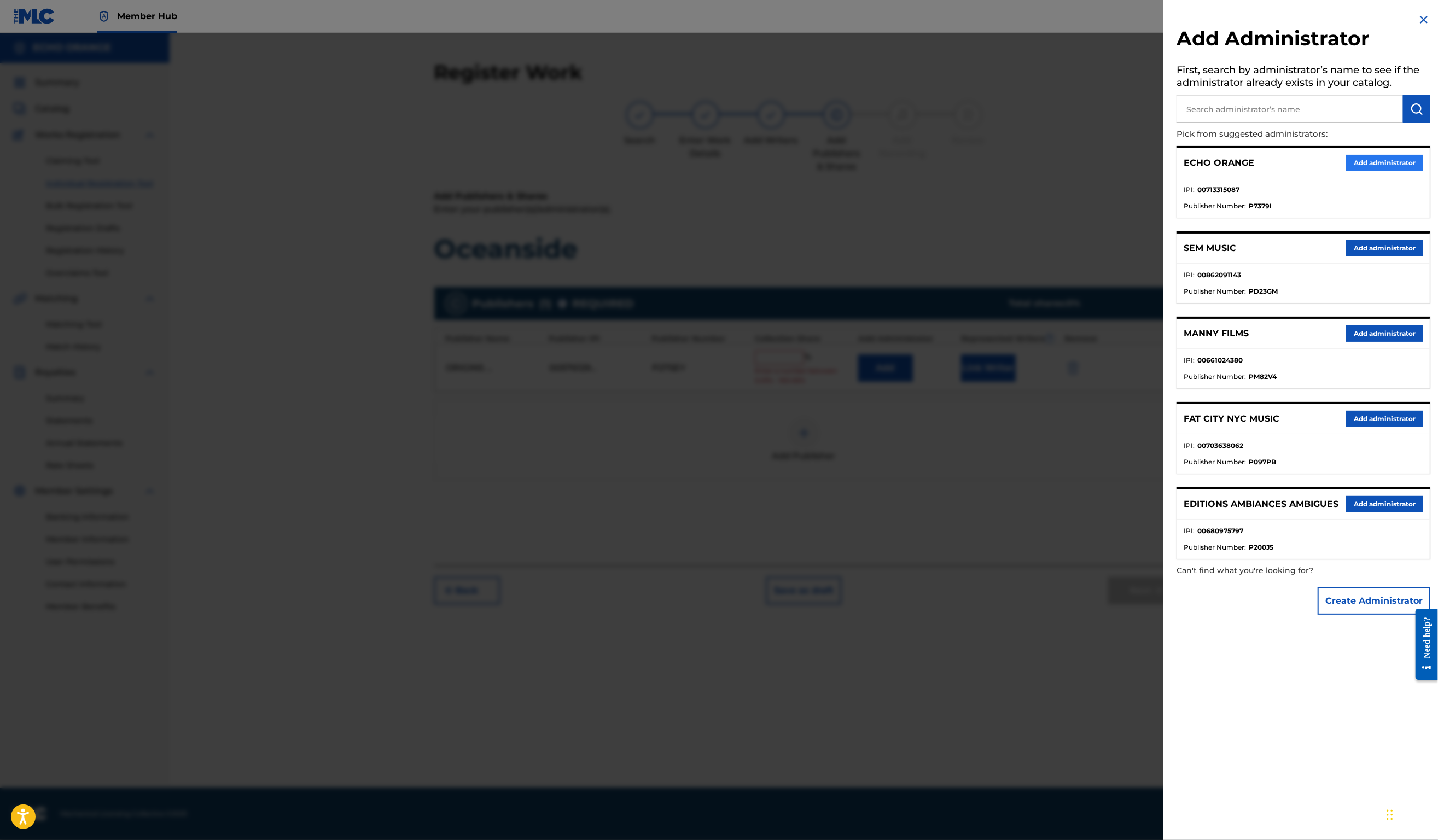
click at [1375, 171] on button "Add administrator" at bounding box center [1384, 162] width 77 height 17
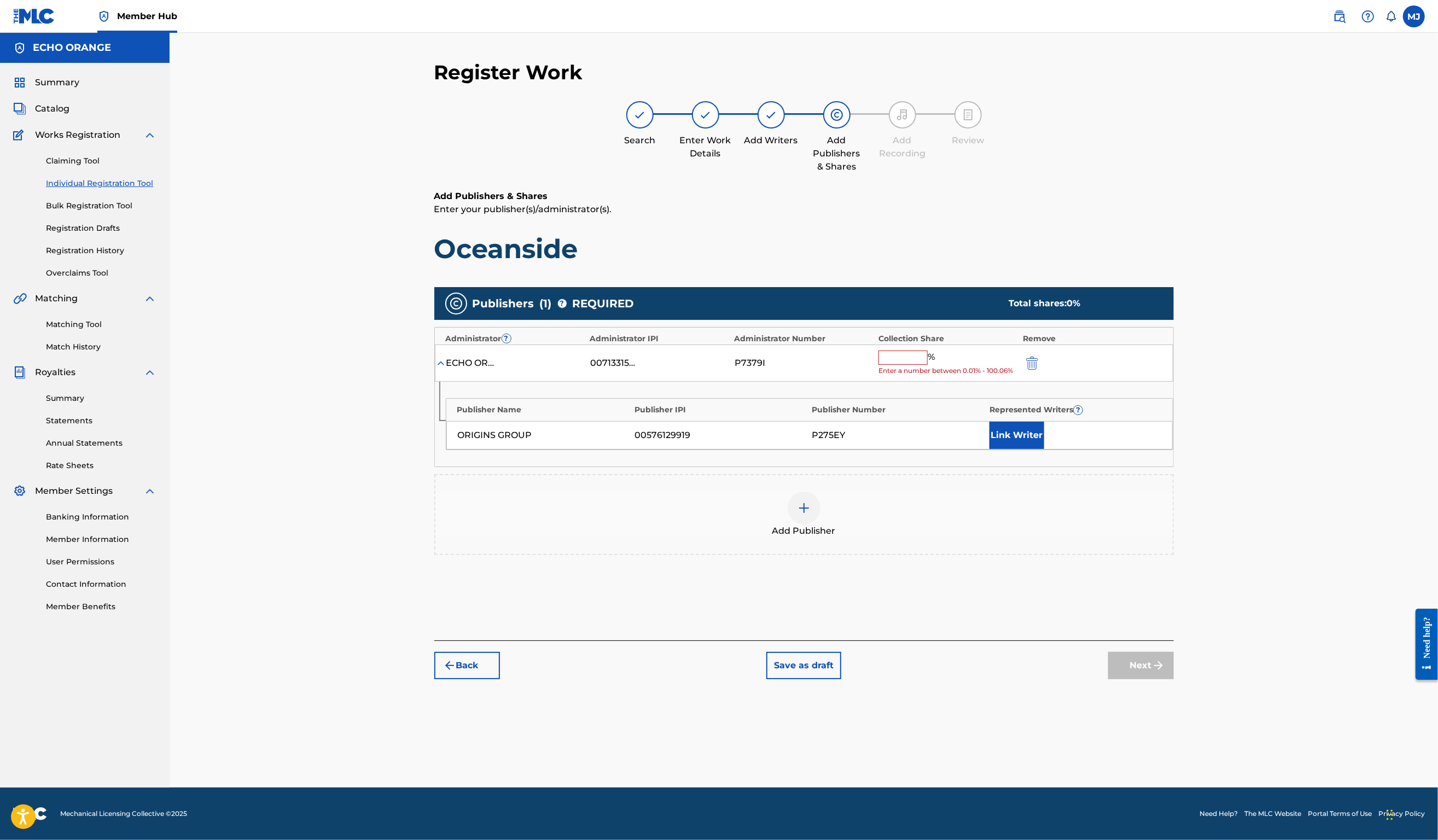
click at [927, 365] on input "text" at bounding box center [903, 357] width 49 height 14
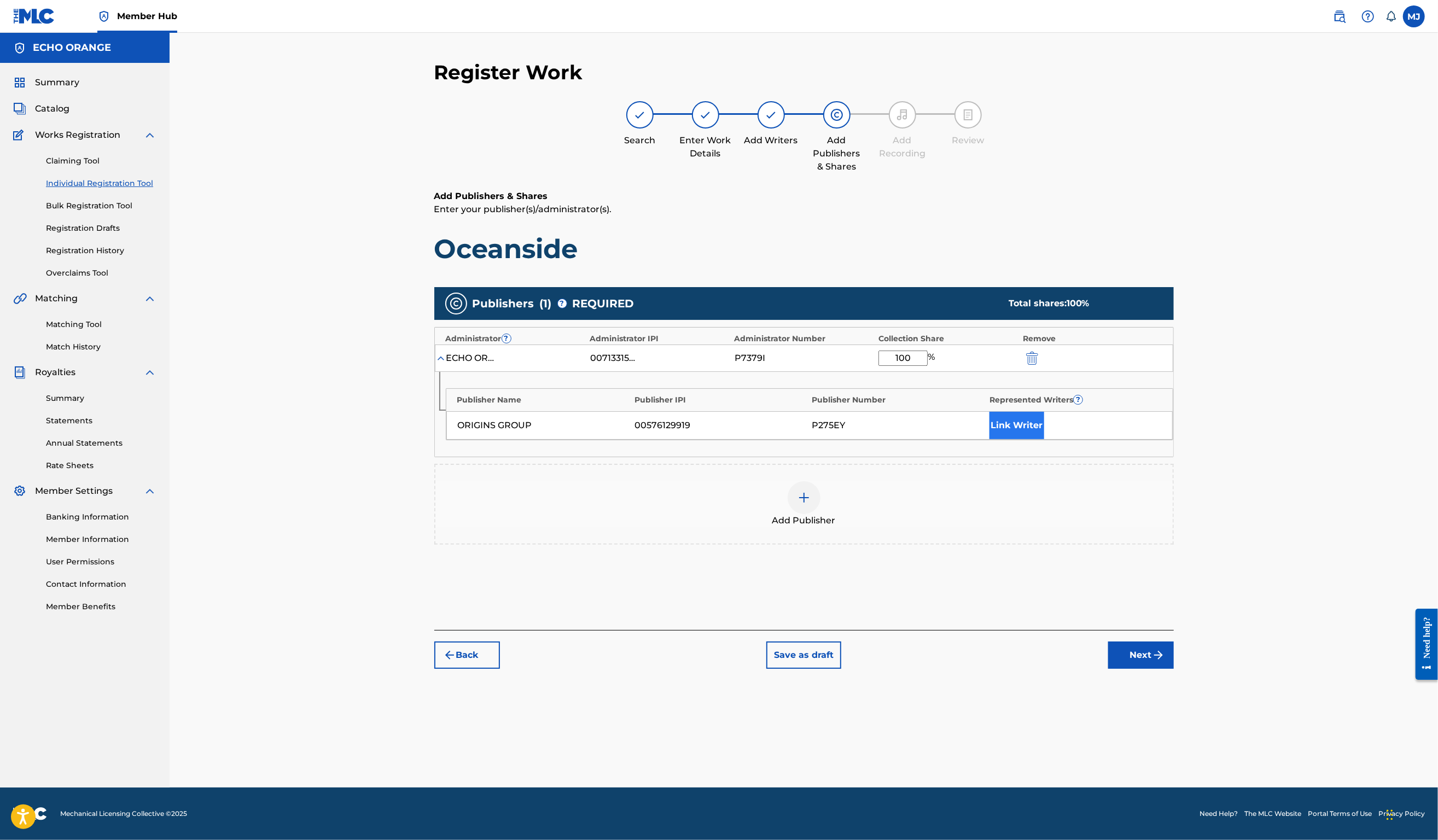
type input "100"
click at [1044, 439] on button "Link Writer" at bounding box center [1016, 426] width 55 height 28
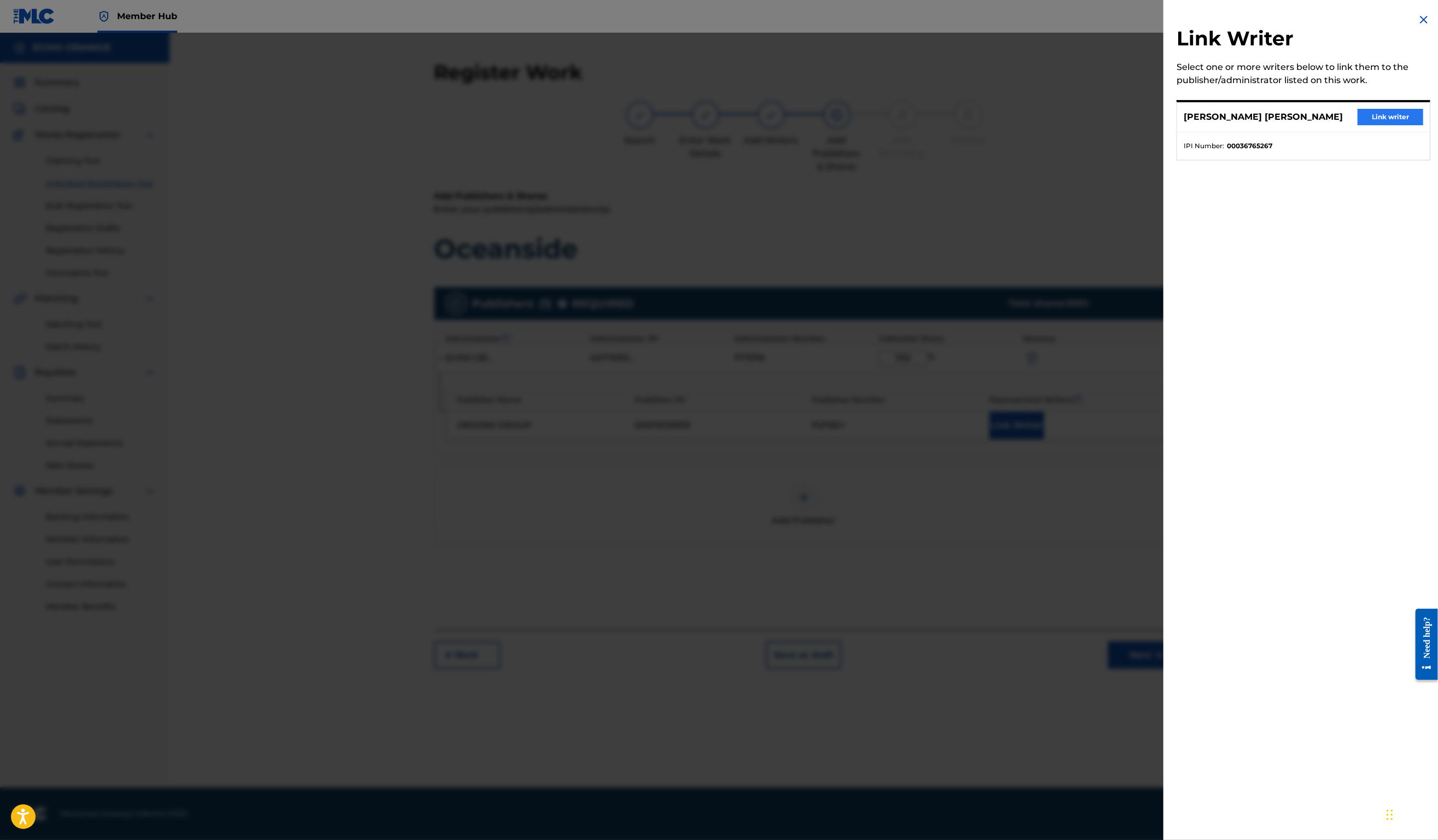
click at [1403, 123] on button "Link writer" at bounding box center [1390, 116] width 66 height 17
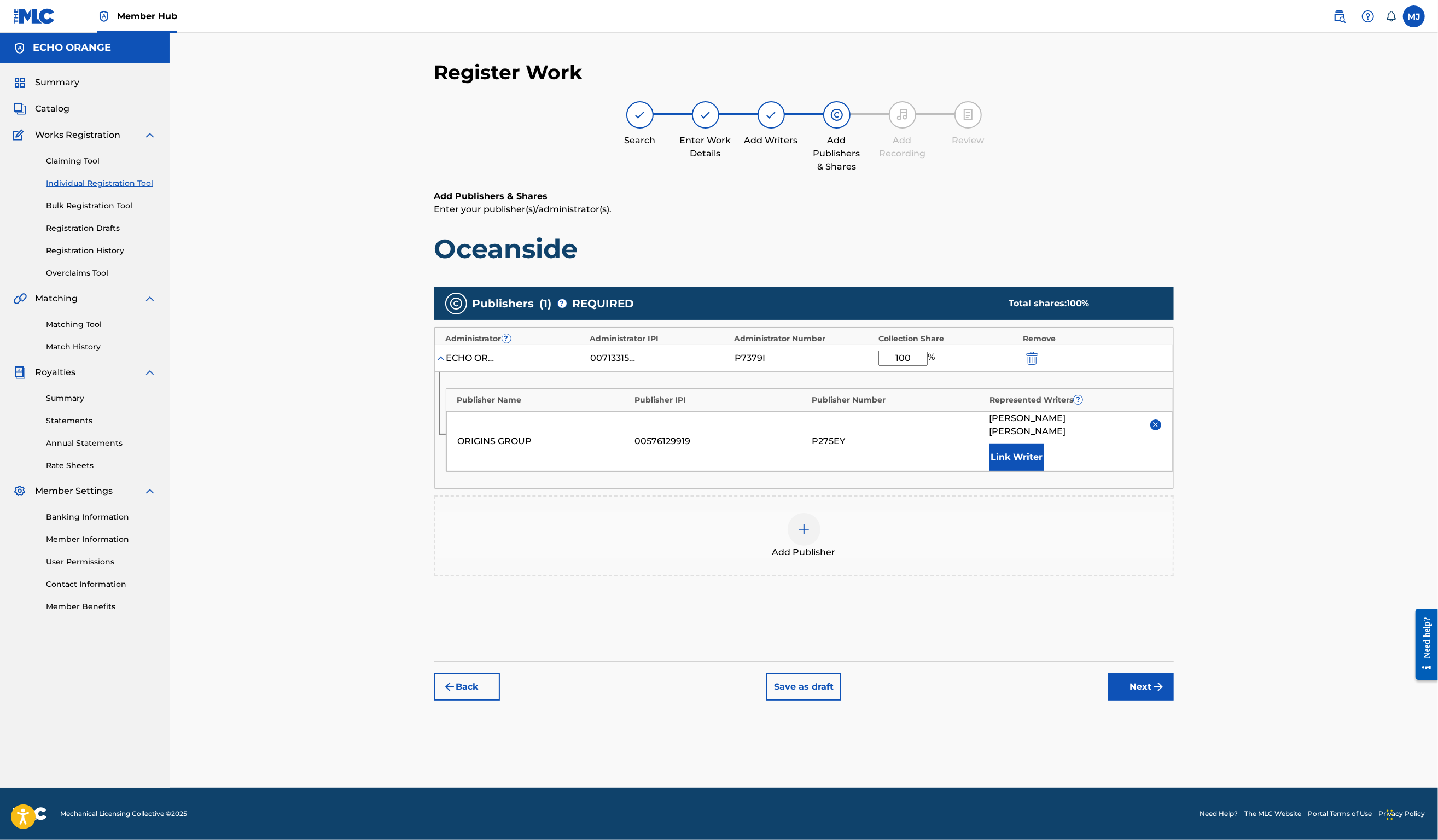
scroll to position [5, 0]
click at [1174, 701] on button "Next" at bounding box center [1141, 687] width 66 height 28
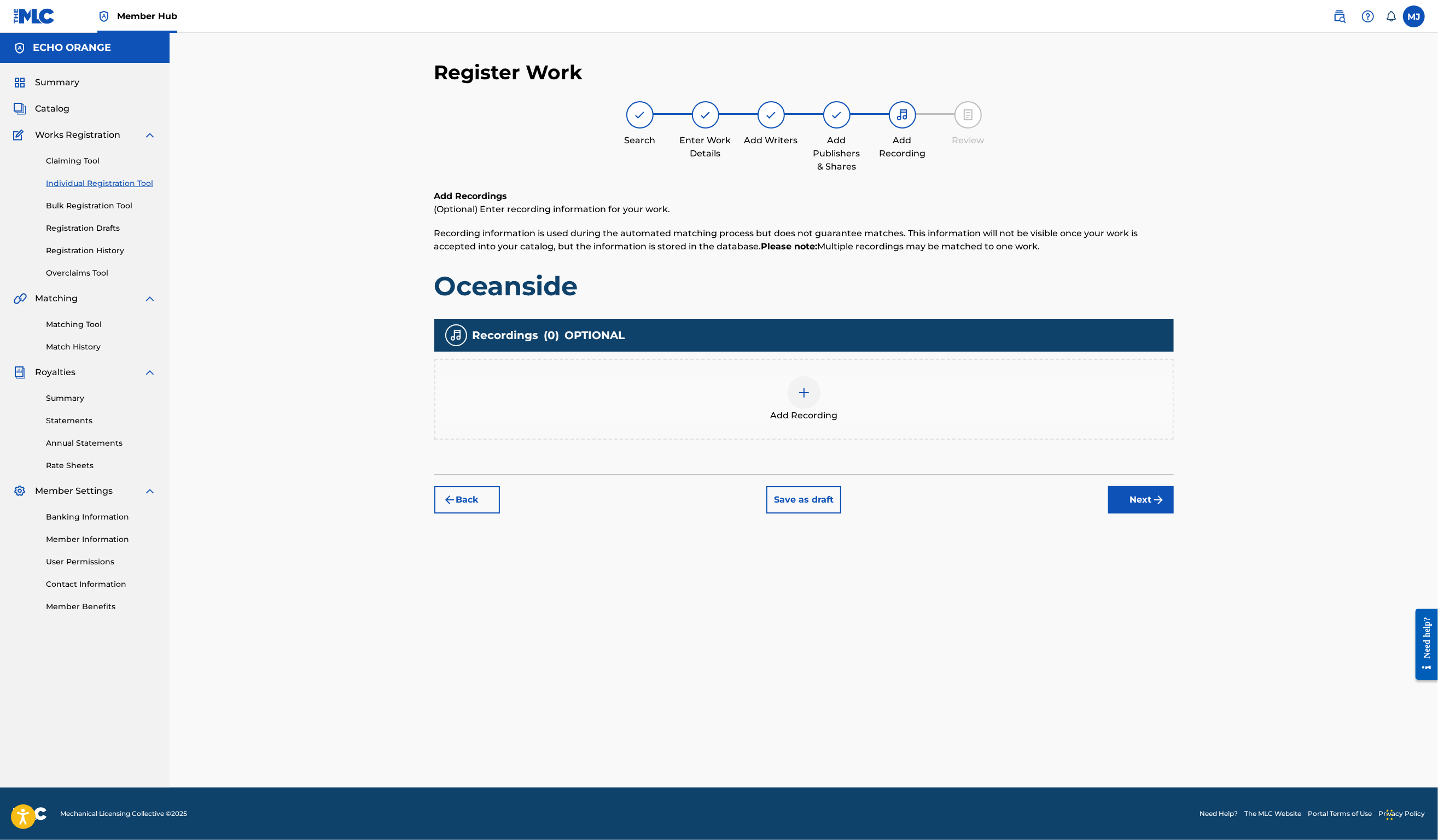
scroll to position [0, 0]
click at [1174, 514] on button "Next" at bounding box center [1141, 500] width 66 height 28
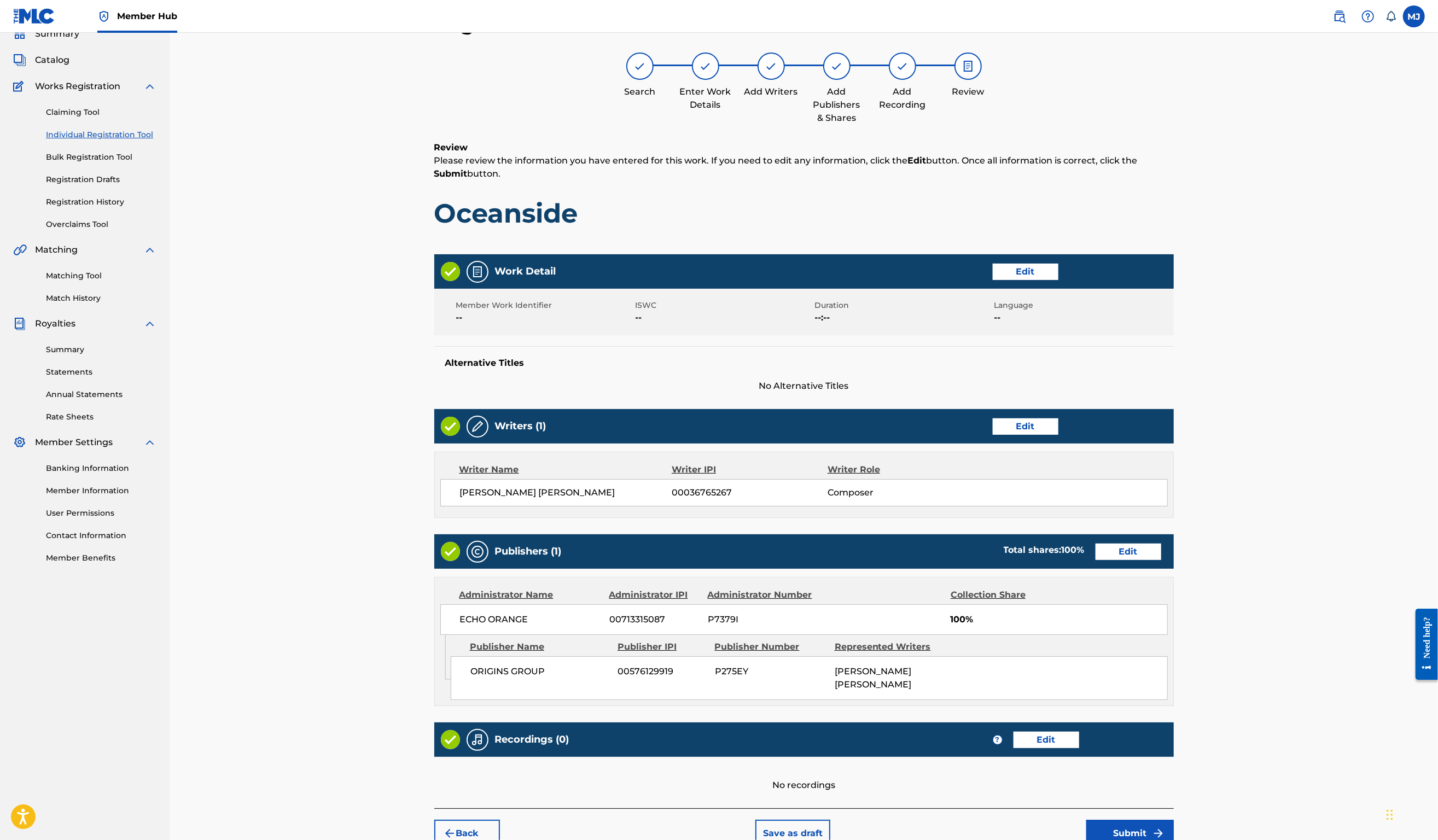
scroll to position [211, 0]
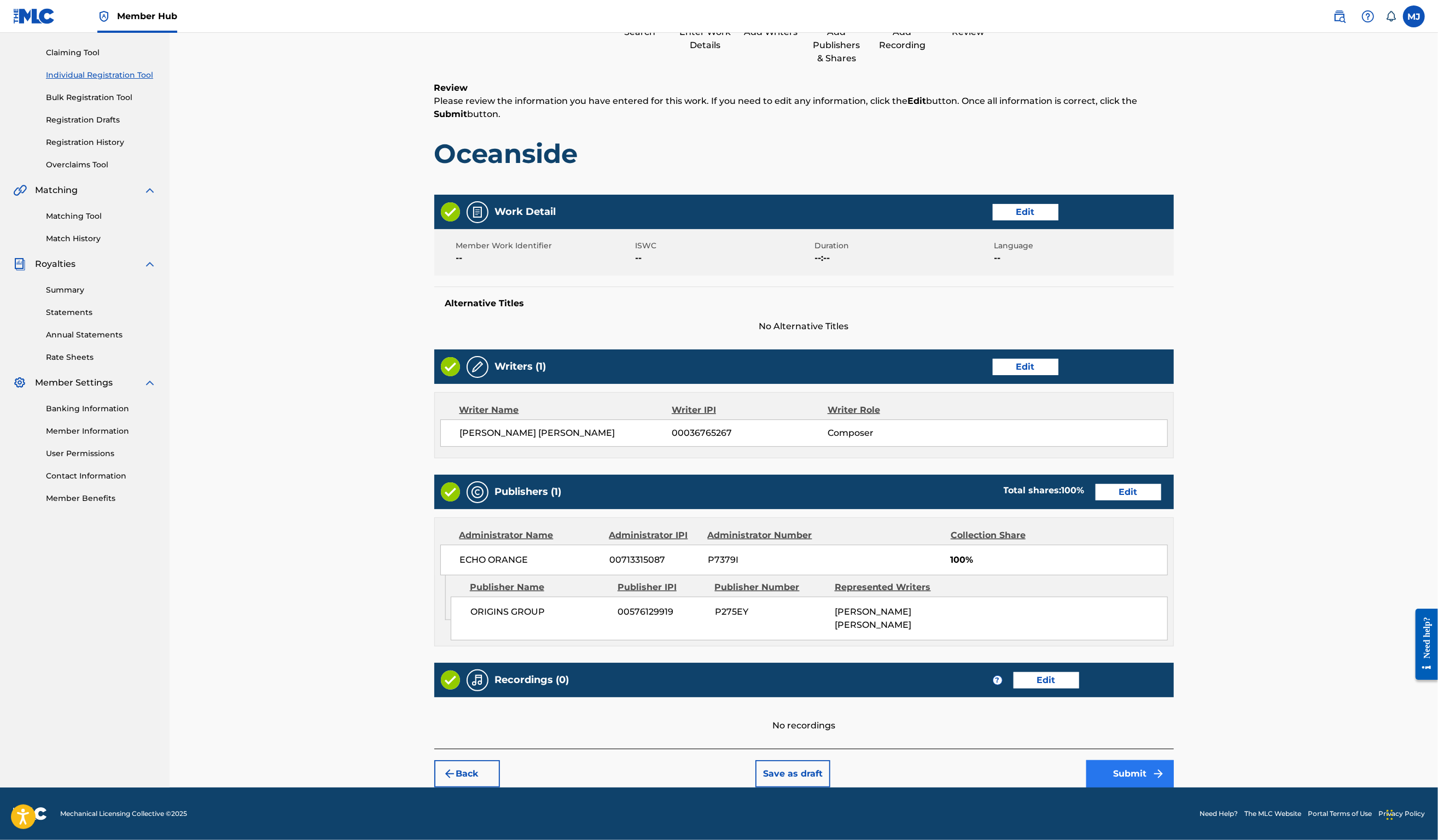
click at [1174, 765] on button "Submit" at bounding box center [1130, 773] width 87 height 28
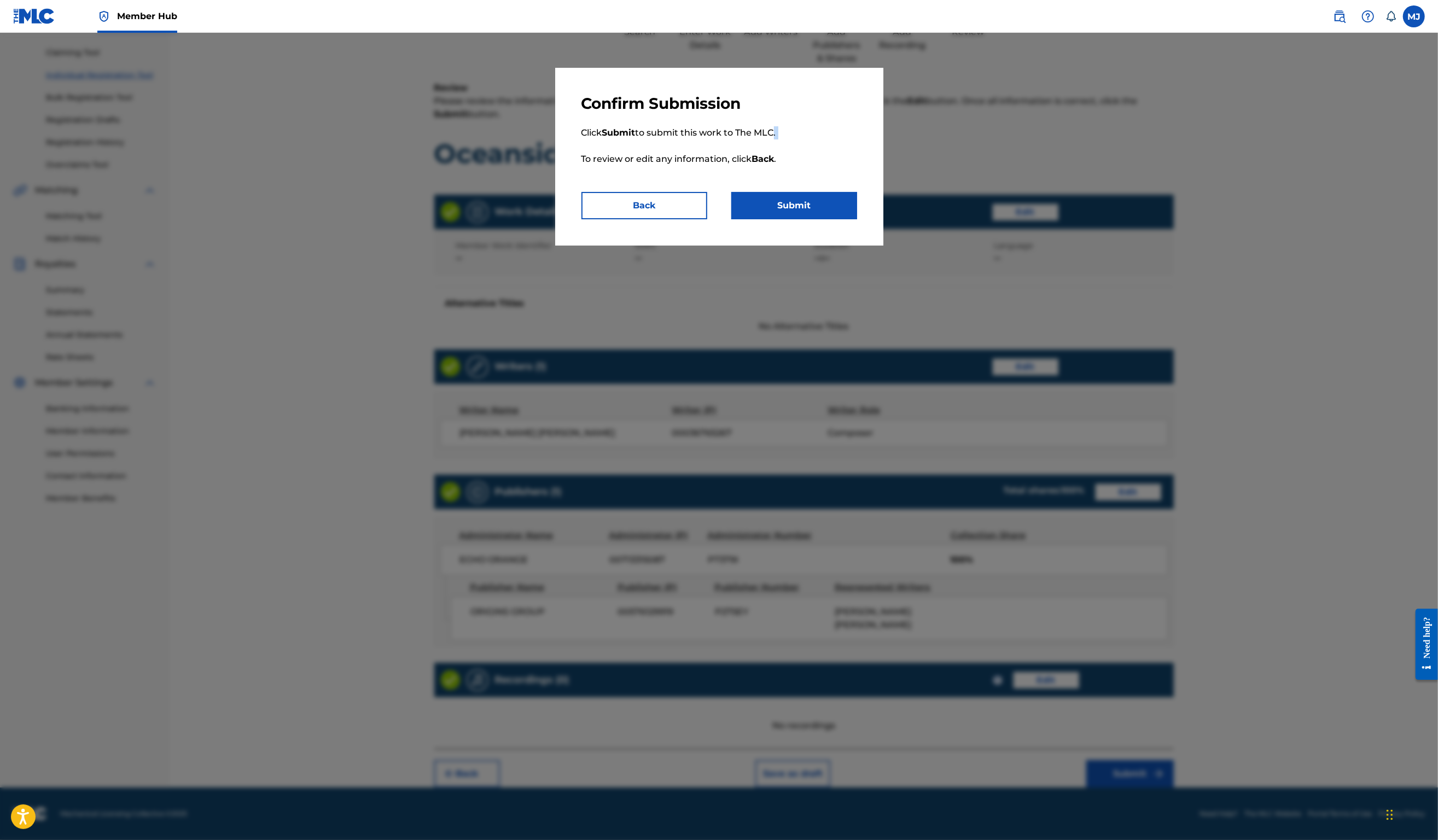
drag, startPoint x: 747, startPoint y: 158, endPoint x: 774, endPoint y: 216, distance: 64.0
click at [747, 159] on p "Click Submit to submit this work to The MLC. To review or edit any information,…" at bounding box center [720, 152] width 276 height 78
click at [775, 192] on p "Click Submit to submit this work to The MLC. To review or edit any information,…" at bounding box center [720, 152] width 276 height 78
click at [778, 220] on button "Submit" at bounding box center [794, 205] width 126 height 28
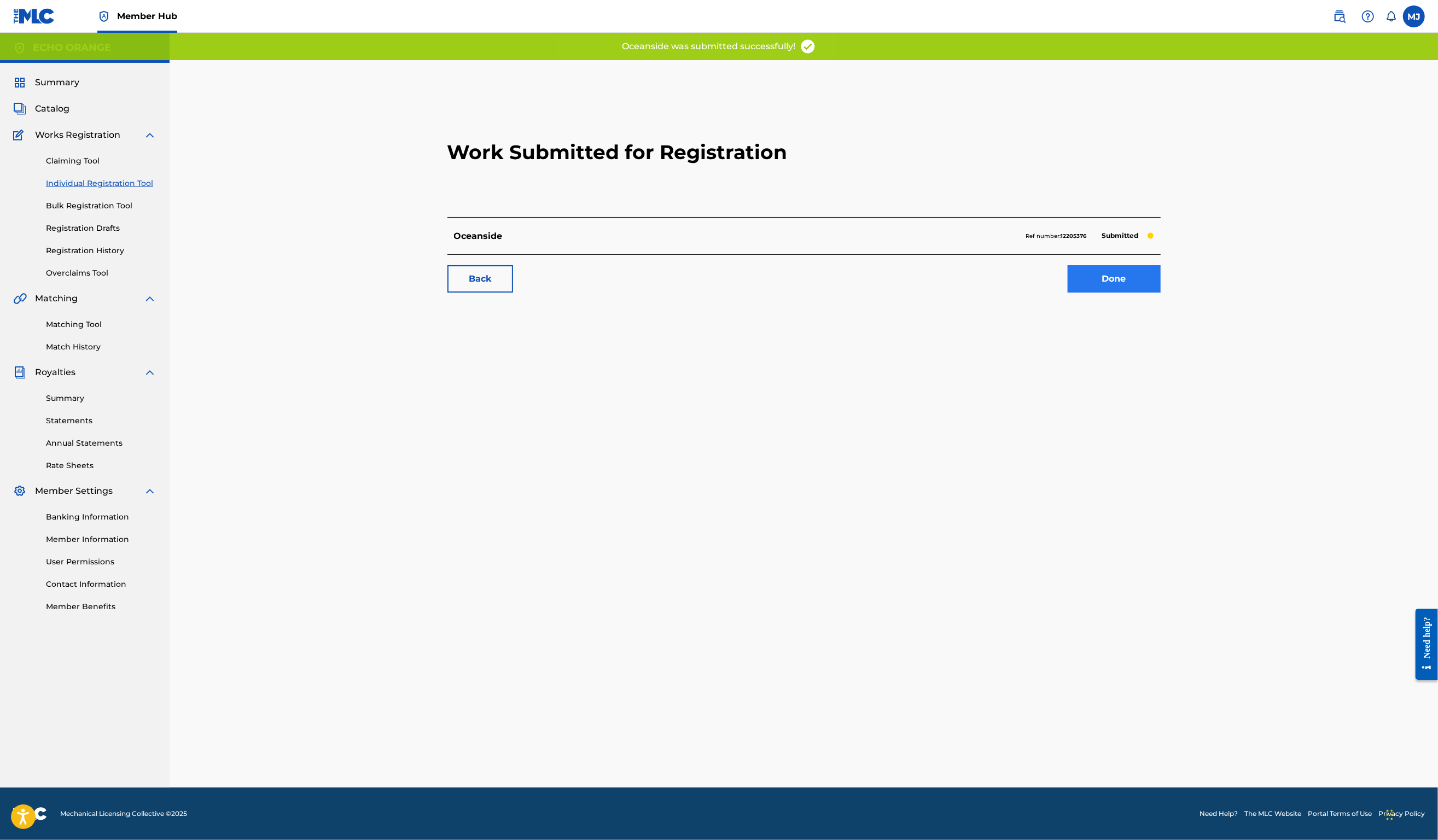
click at [1160, 292] on link "Done" at bounding box center [1114, 279] width 93 height 28
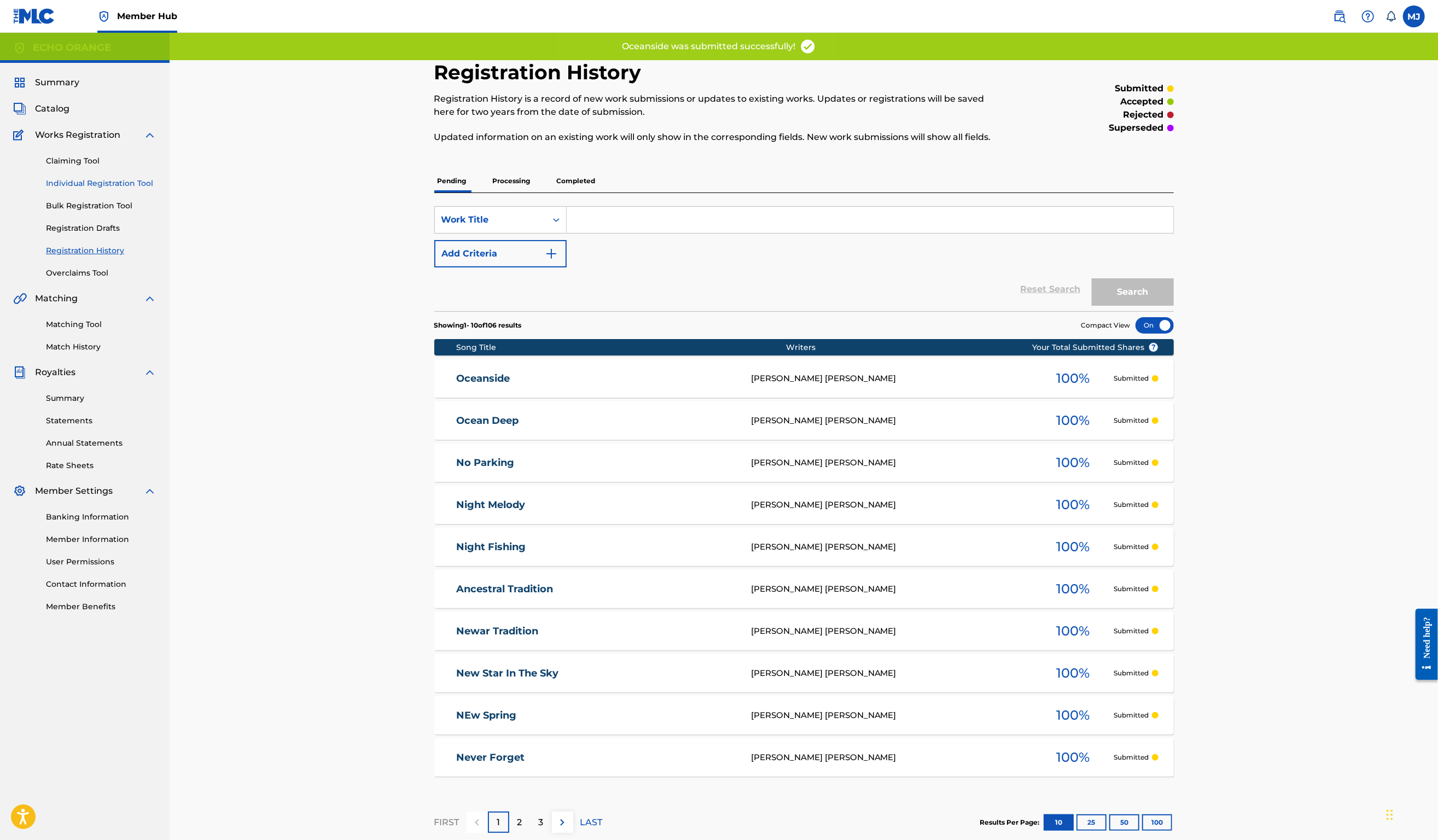
click at [137, 189] on link "Individual Registration Tool" at bounding box center [101, 183] width 110 height 11
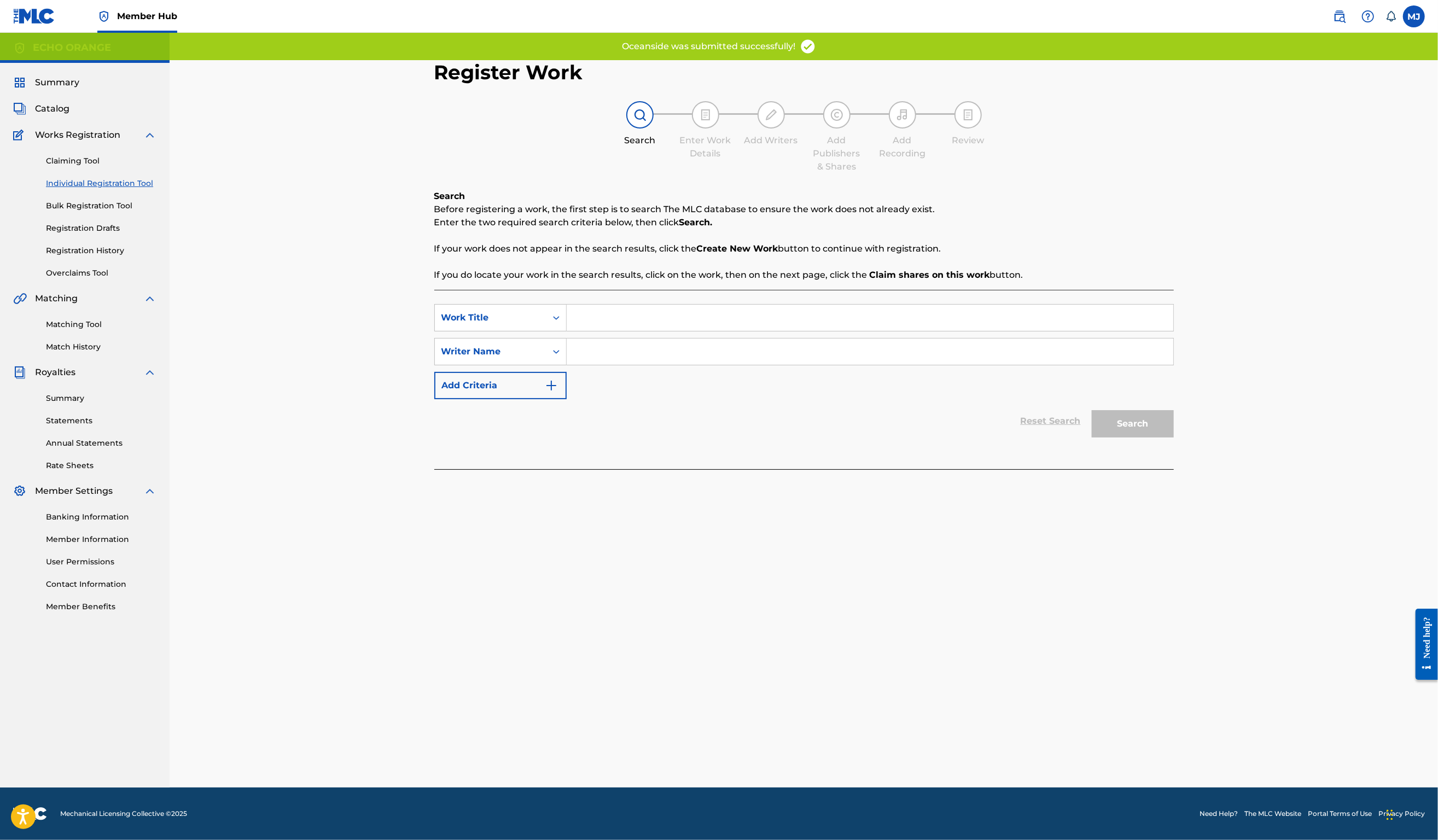
click at [610, 331] on input "Search Form" at bounding box center [870, 317] width 606 height 26
type input "Ocean"
type input "v"
paste input "Denis Hekimian"
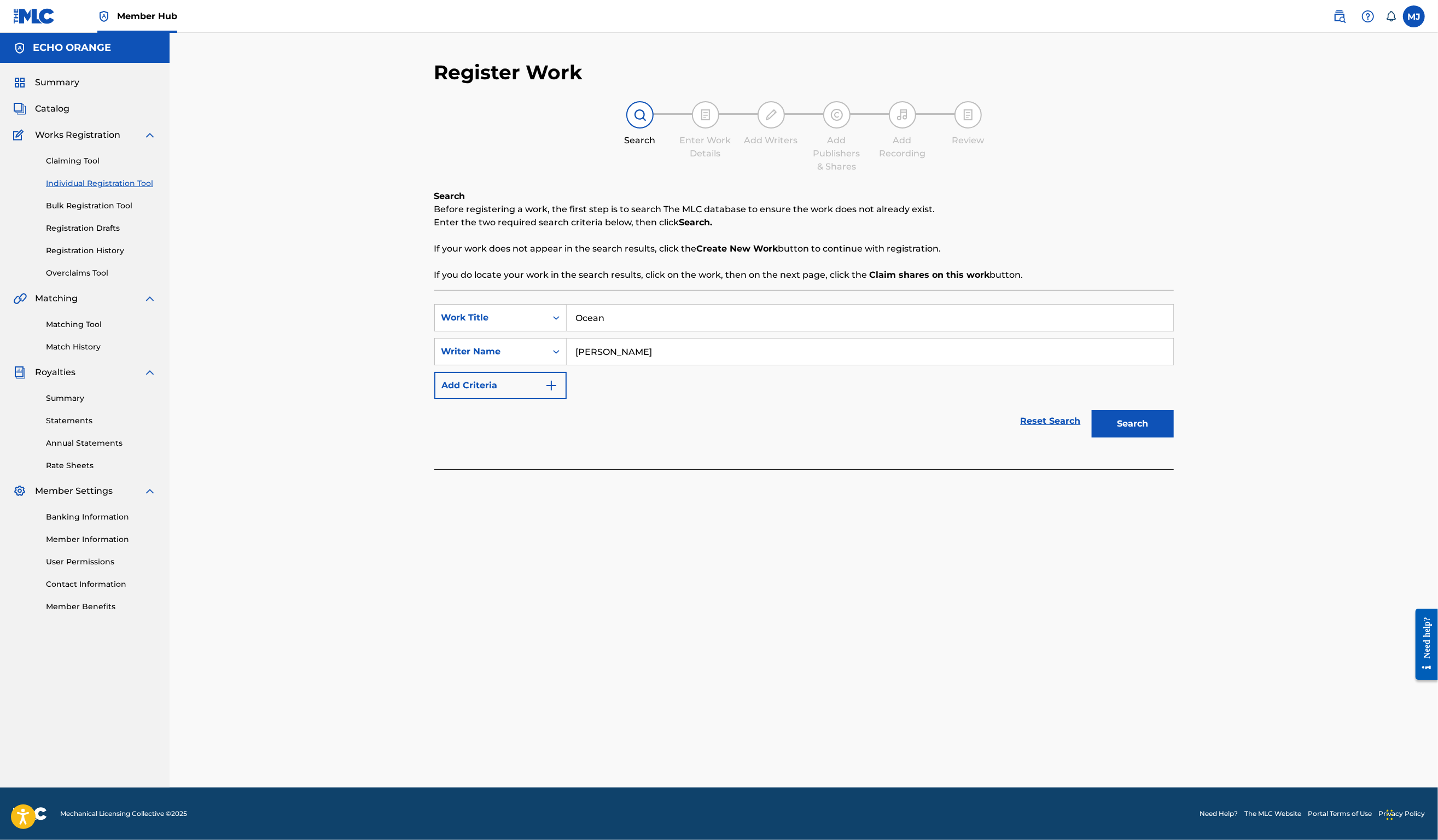
type input "Denis Hekimian"
click at [1174, 437] on button "Search" at bounding box center [1134, 424] width 82 height 28
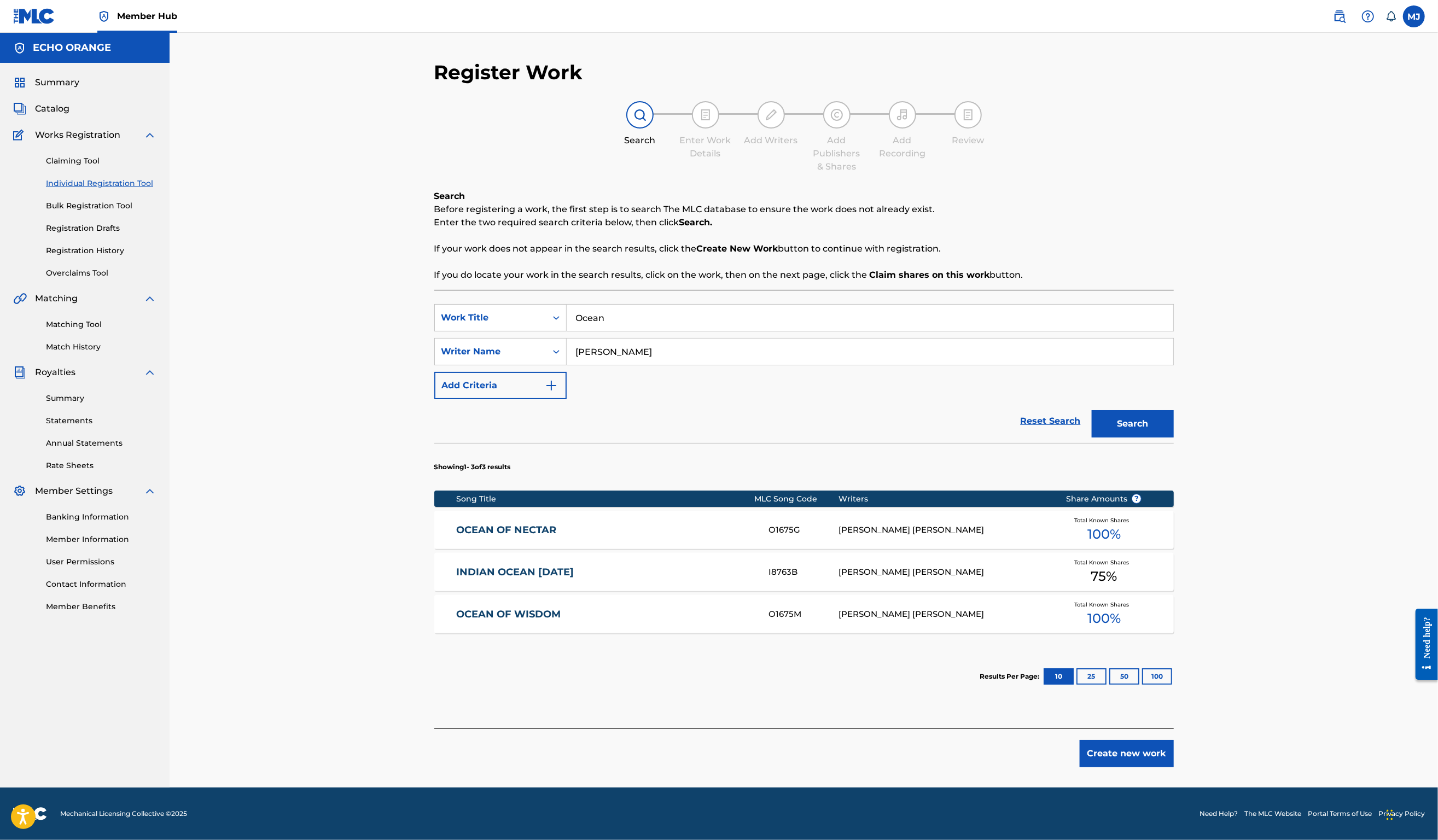
scroll to position [73, 0]
click at [1174, 754] on button "Create new work" at bounding box center [1126, 754] width 94 height 28
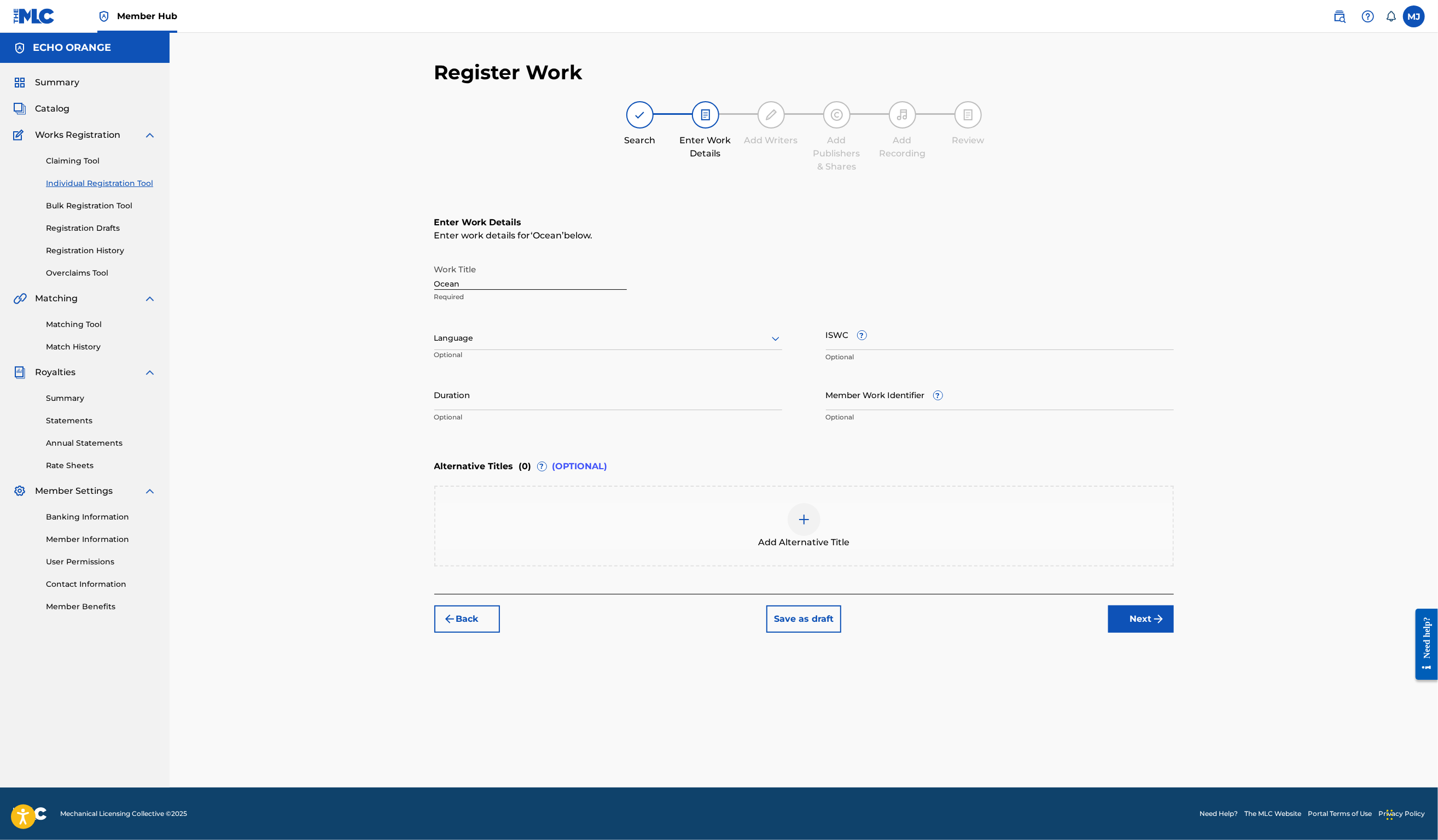
scroll to position [0, 0]
click at [1174, 632] on button "Next" at bounding box center [1141, 619] width 66 height 28
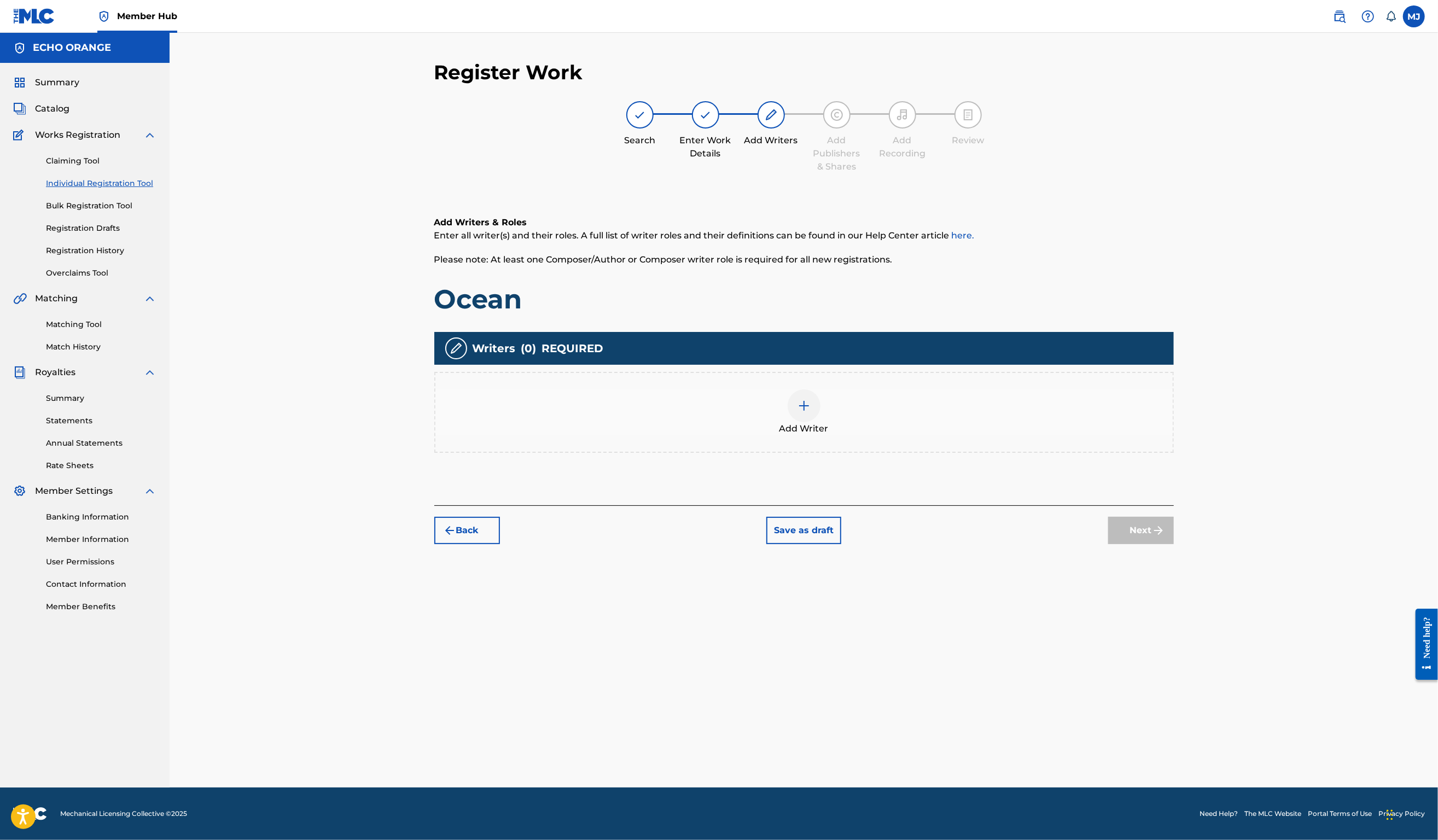
click at [1001, 452] on div "Add Writer" at bounding box center [804, 412] width 740 height 81
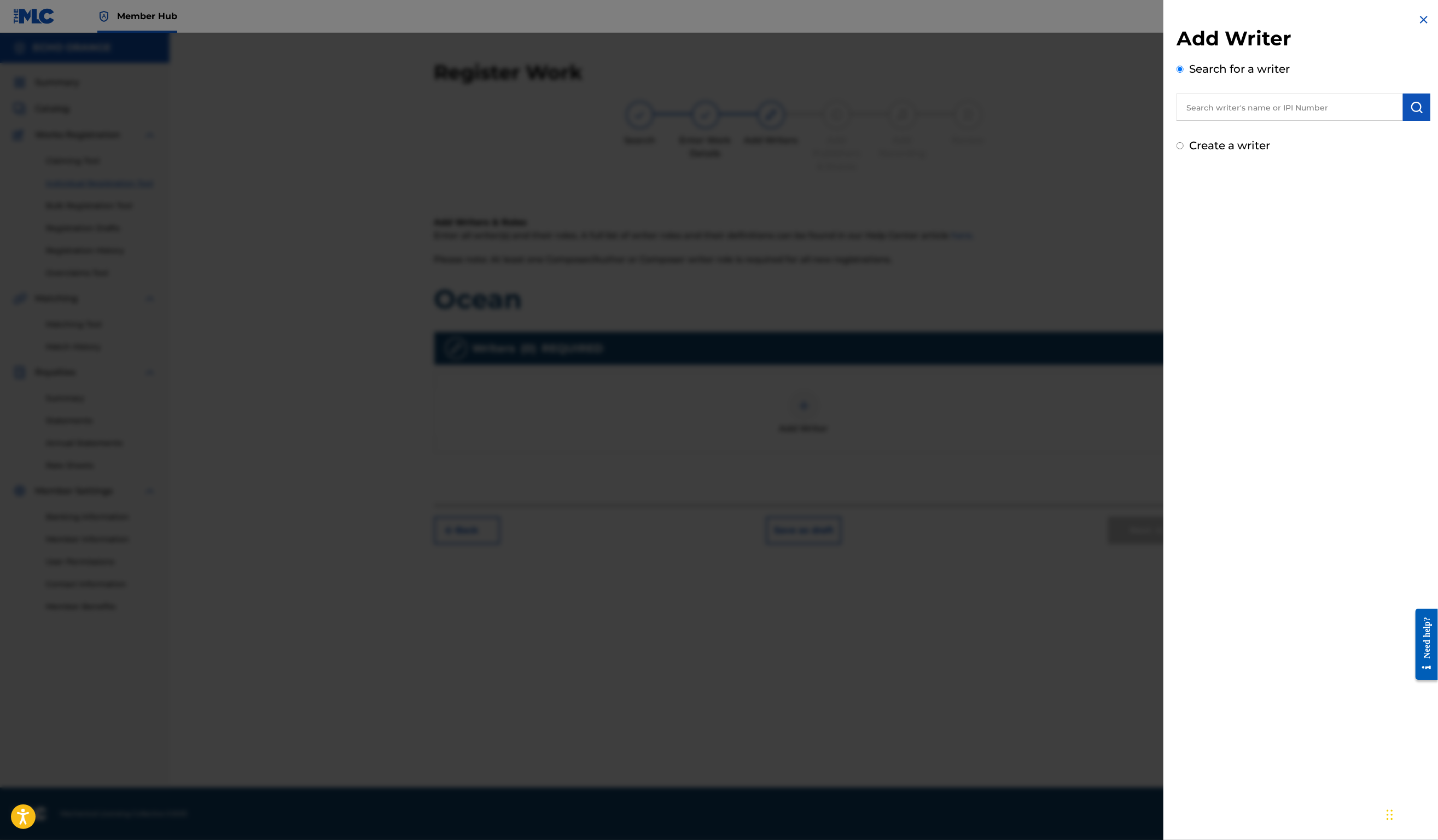
click at [1250, 106] on input "text" at bounding box center [1290, 107] width 227 height 28
paste input "Denis Hekimian"
type input "Denis Hekimian"
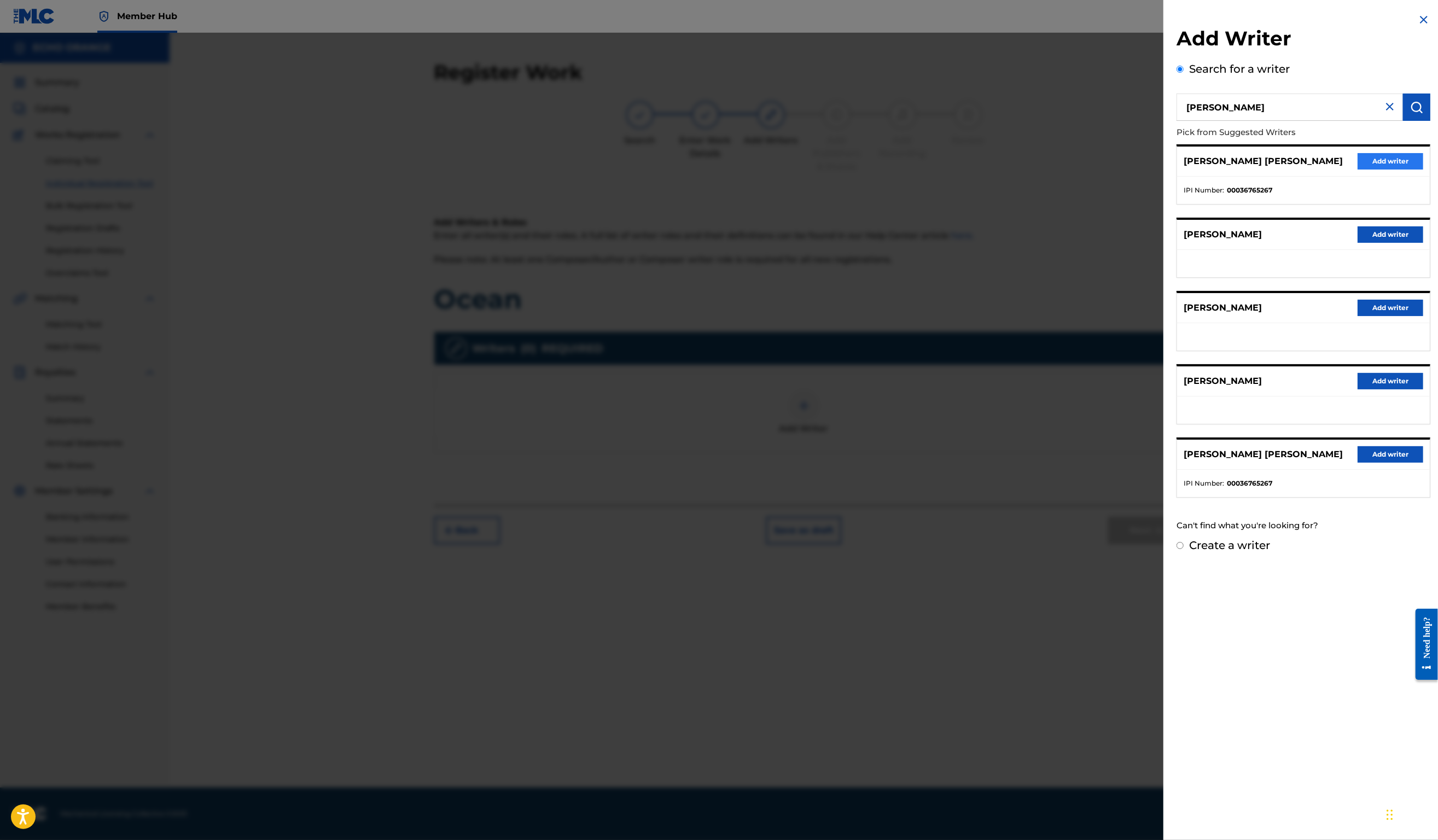
click at [1358, 170] on button "Add writer" at bounding box center [1390, 161] width 66 height 17
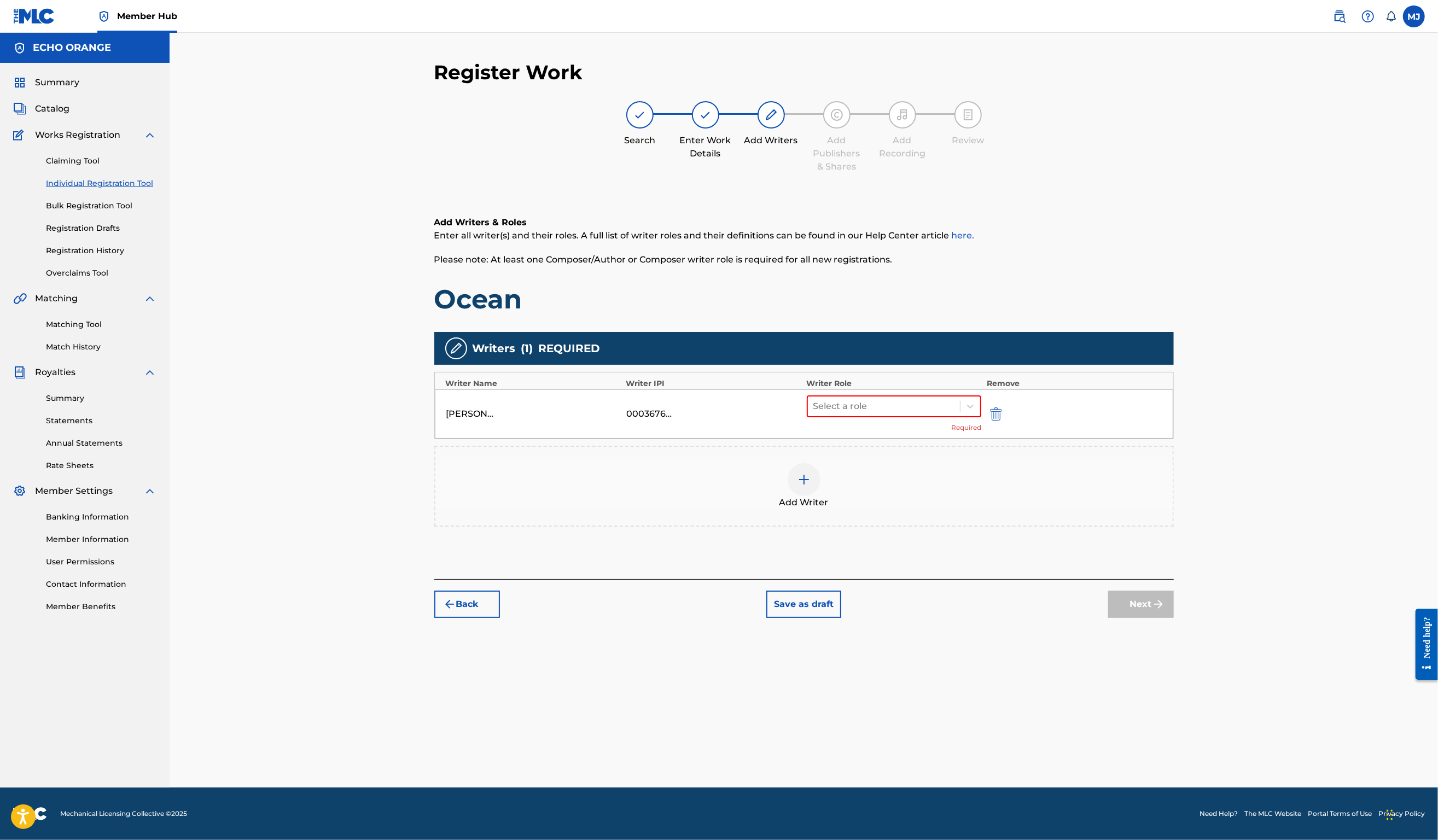
click at [973, 434] on div "DENIS MARCEL HEKIMIAN 00036765267 Select a role Required" at bounding box center [805, 414] width 739 height 49
click at [955, 414] on div at bounding box center [884, 406] width 142 height 15
click at [917, 553] on div "Composer" at bounding box center [929, 564] width 211 height 22
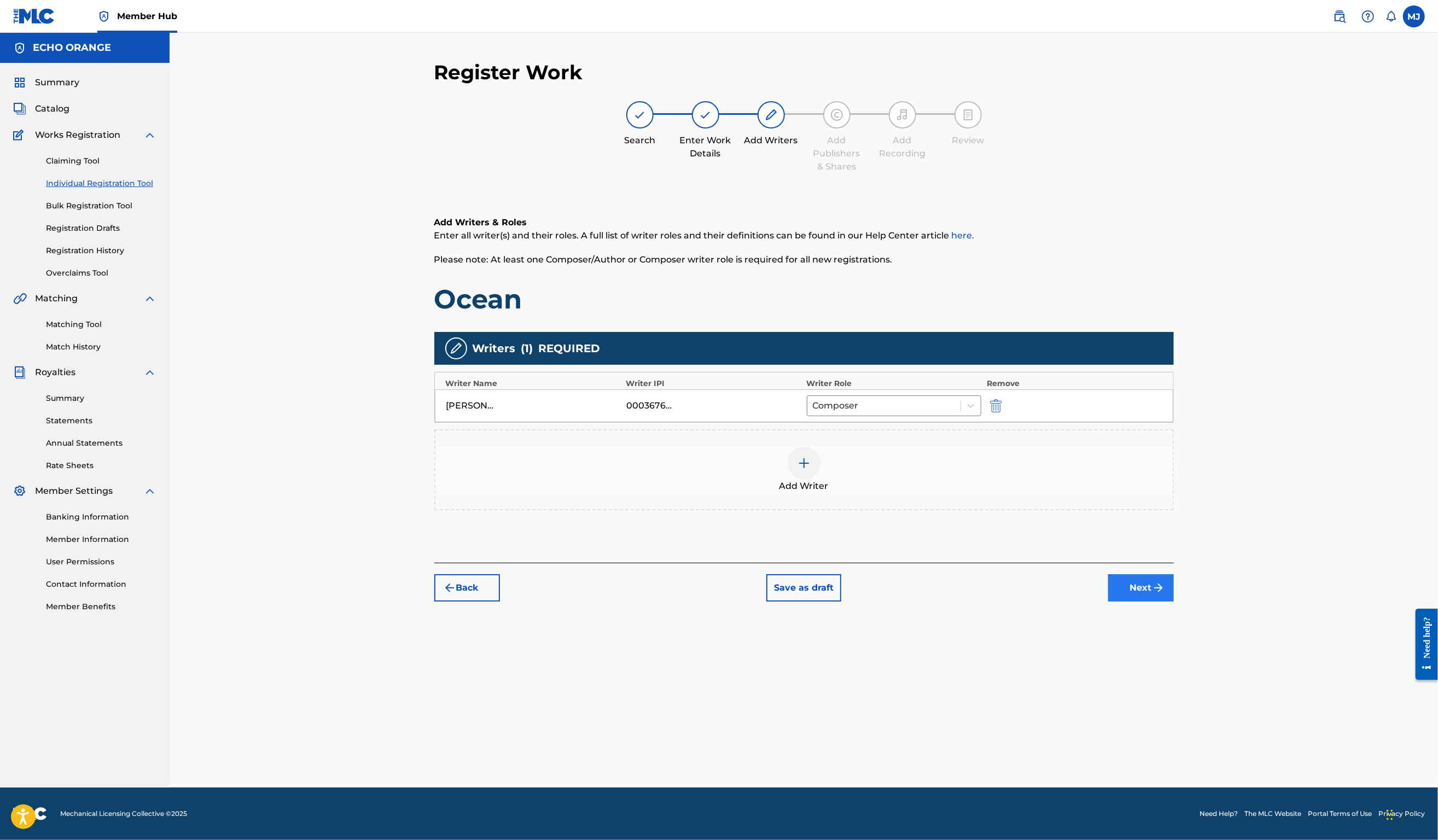
click at [1174, 601] on button "Next" at bounding box center [1141, 588] width 66 height 28
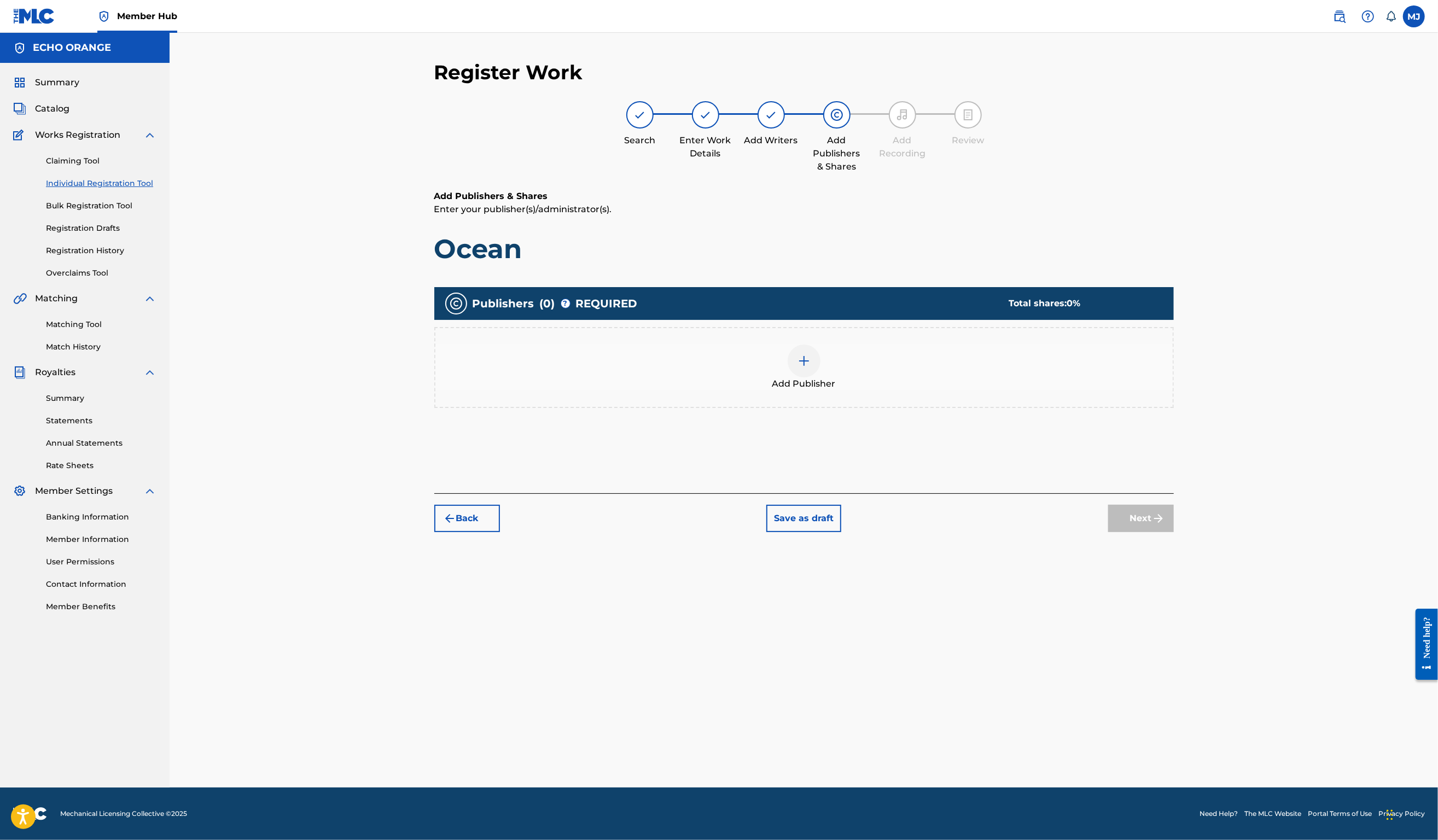
click at [802, 384] on div "Add Publisher" at bounding box center [804, 368] width 737 height 46
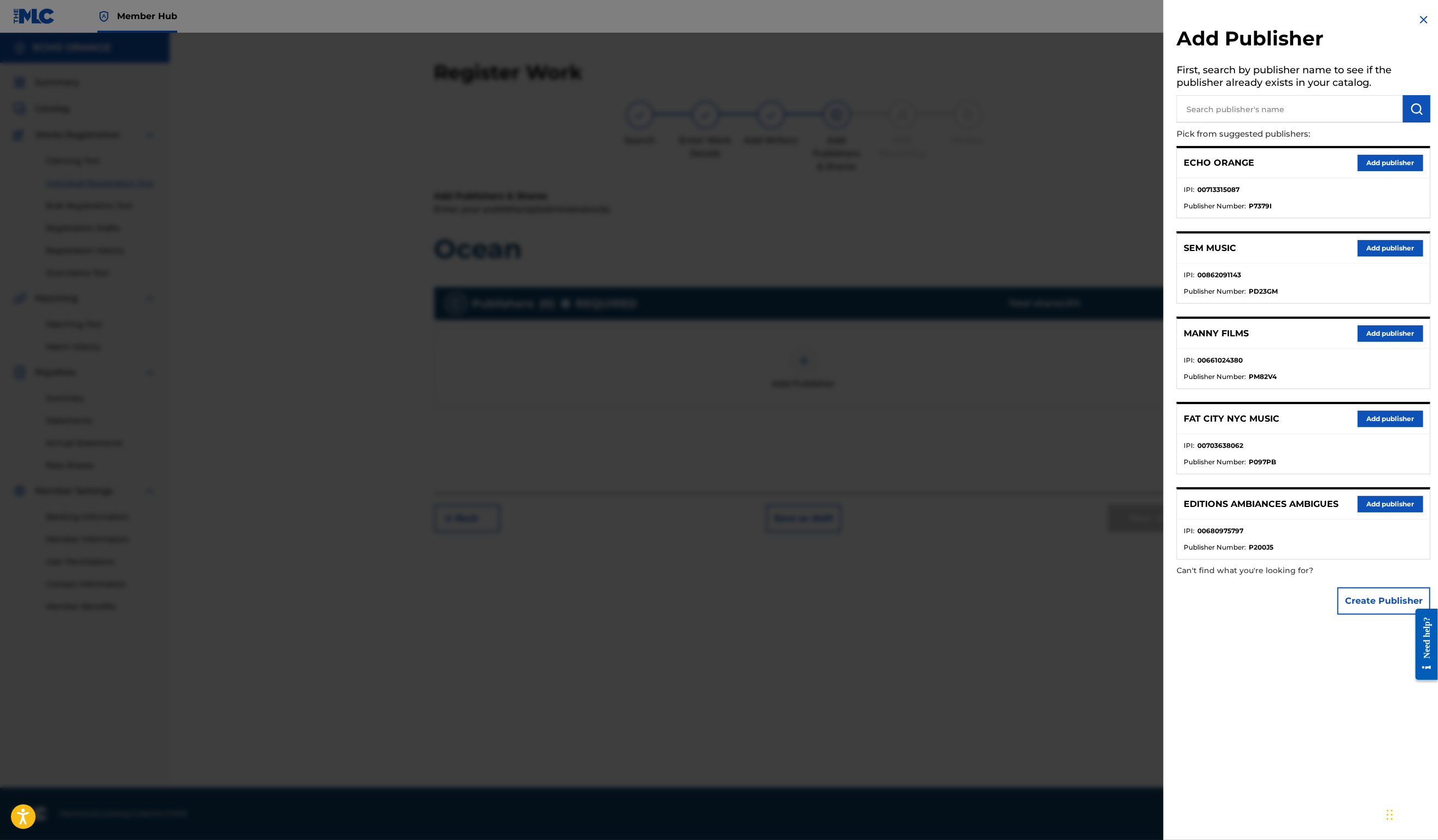
click at [1287, 123] on input "text" at bounding box center [1290, 109] width 227 height 28
type input "origins"
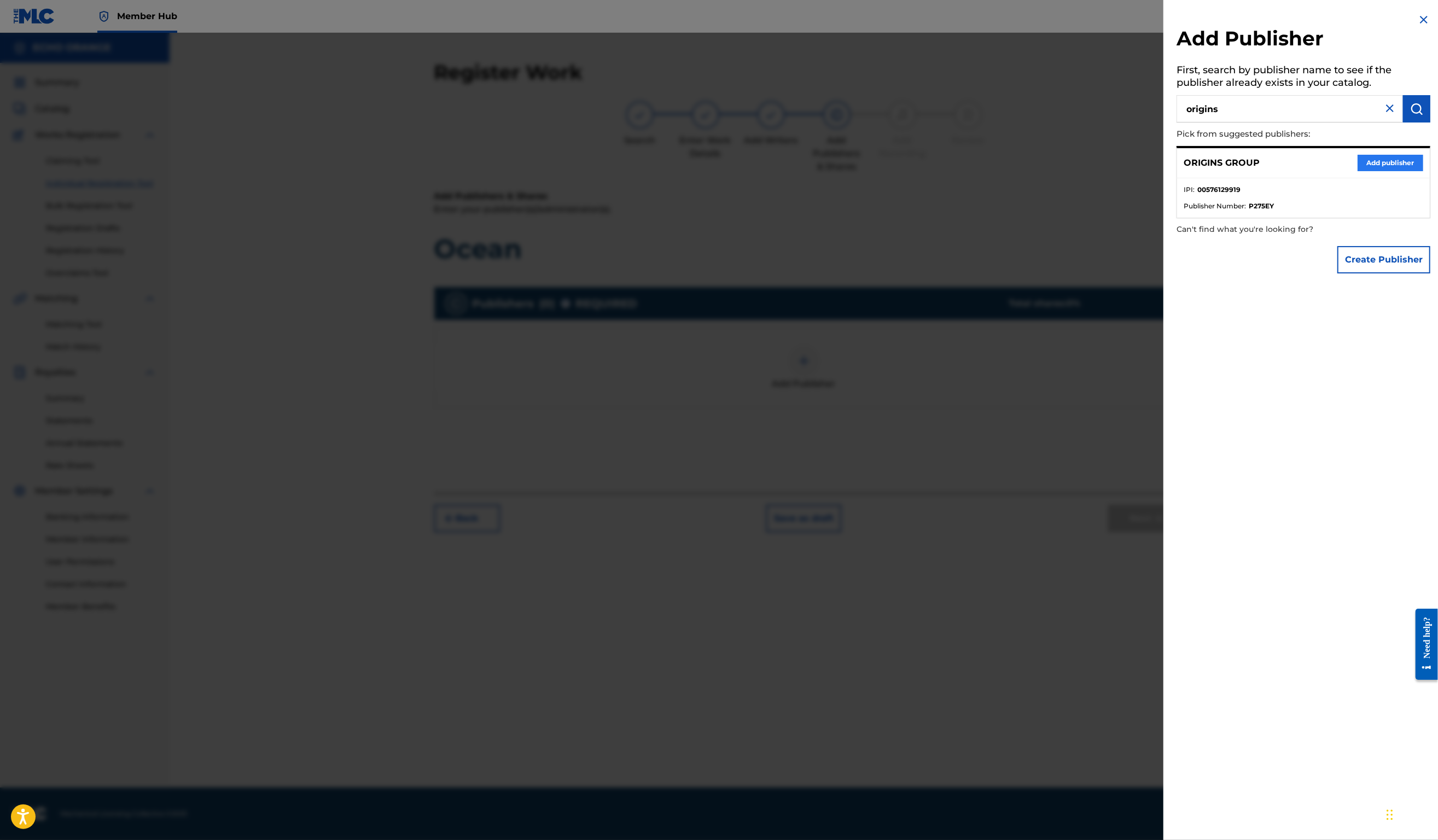
drag, startPoint x: 1353, startPoint y: 169, endPoint x: 1357, endPoint y: 173, distance: 5.7
click at [1353, 169] on div "ORIGINS GROUP Add publisher" at bounding box center [1303, 163] width 253 height 30
click at [1358, 171] on button "Add publisher" at bounding box center [1390, 162] width 66 height 17
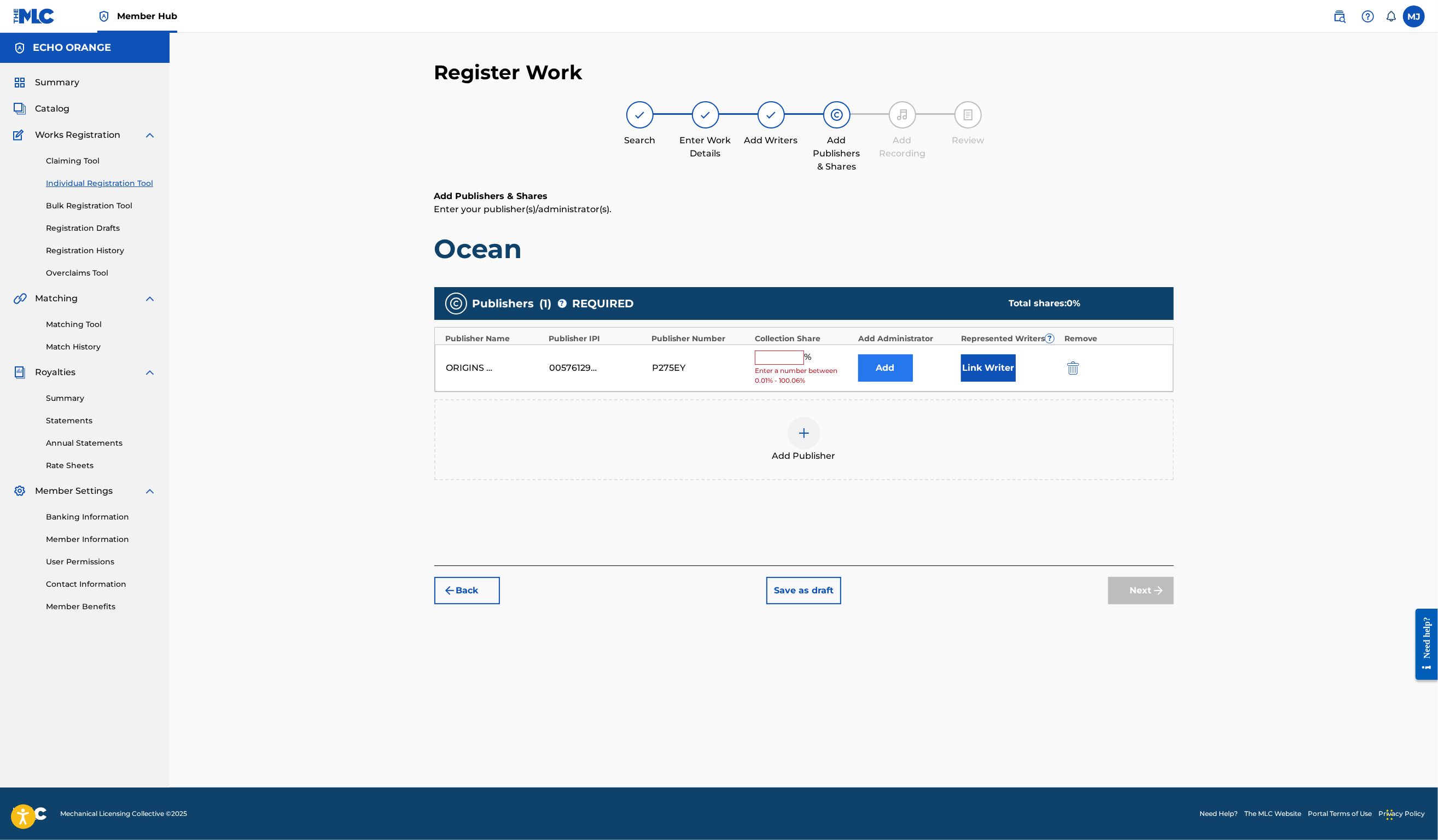
click at [913, 382] on button "Add" at bounding box center [885, 368] width 55 height 28
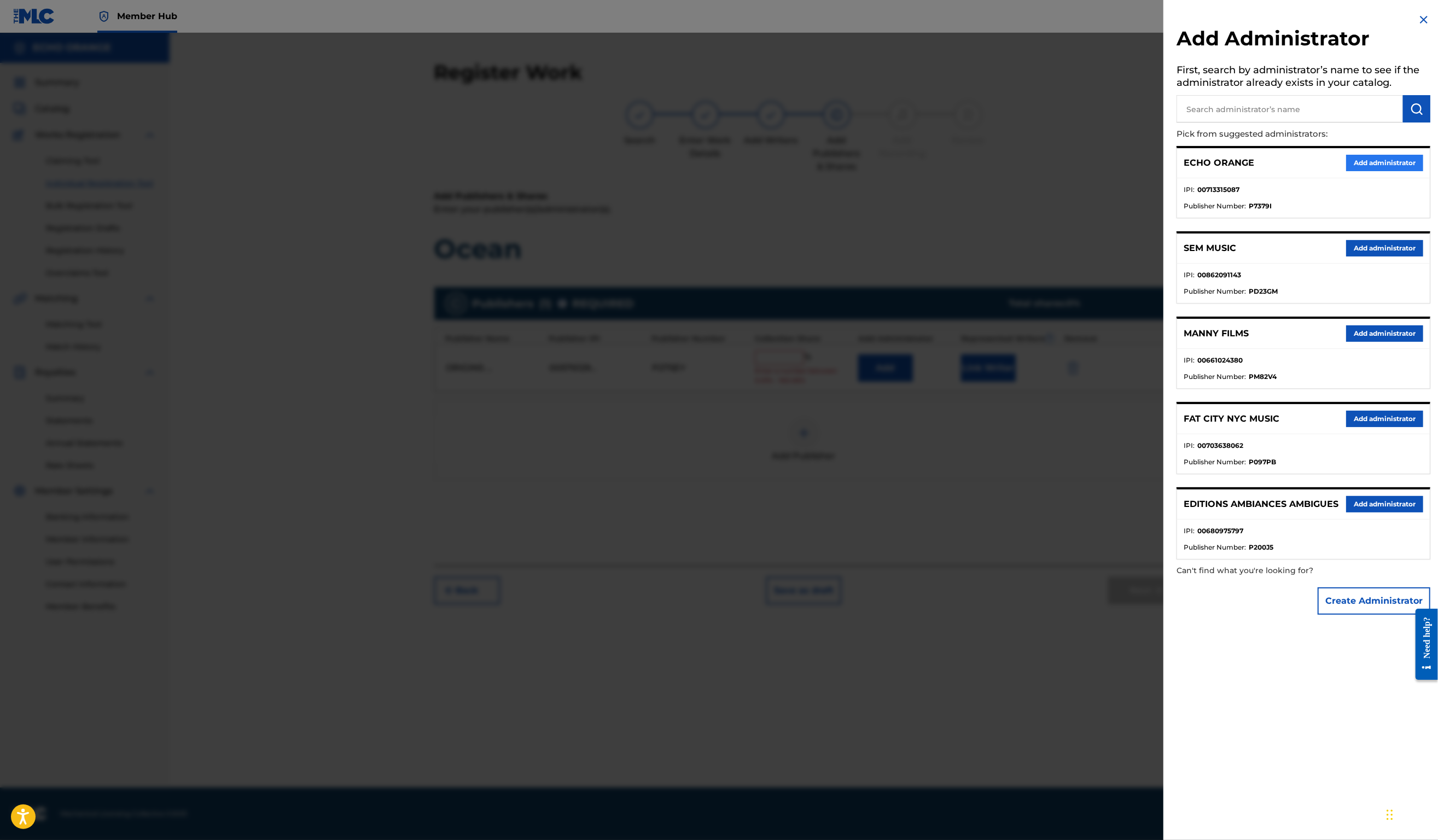
click at [1359, 171] on button "Add administrator" at bounding box center [1384, 162] width 77 height 17
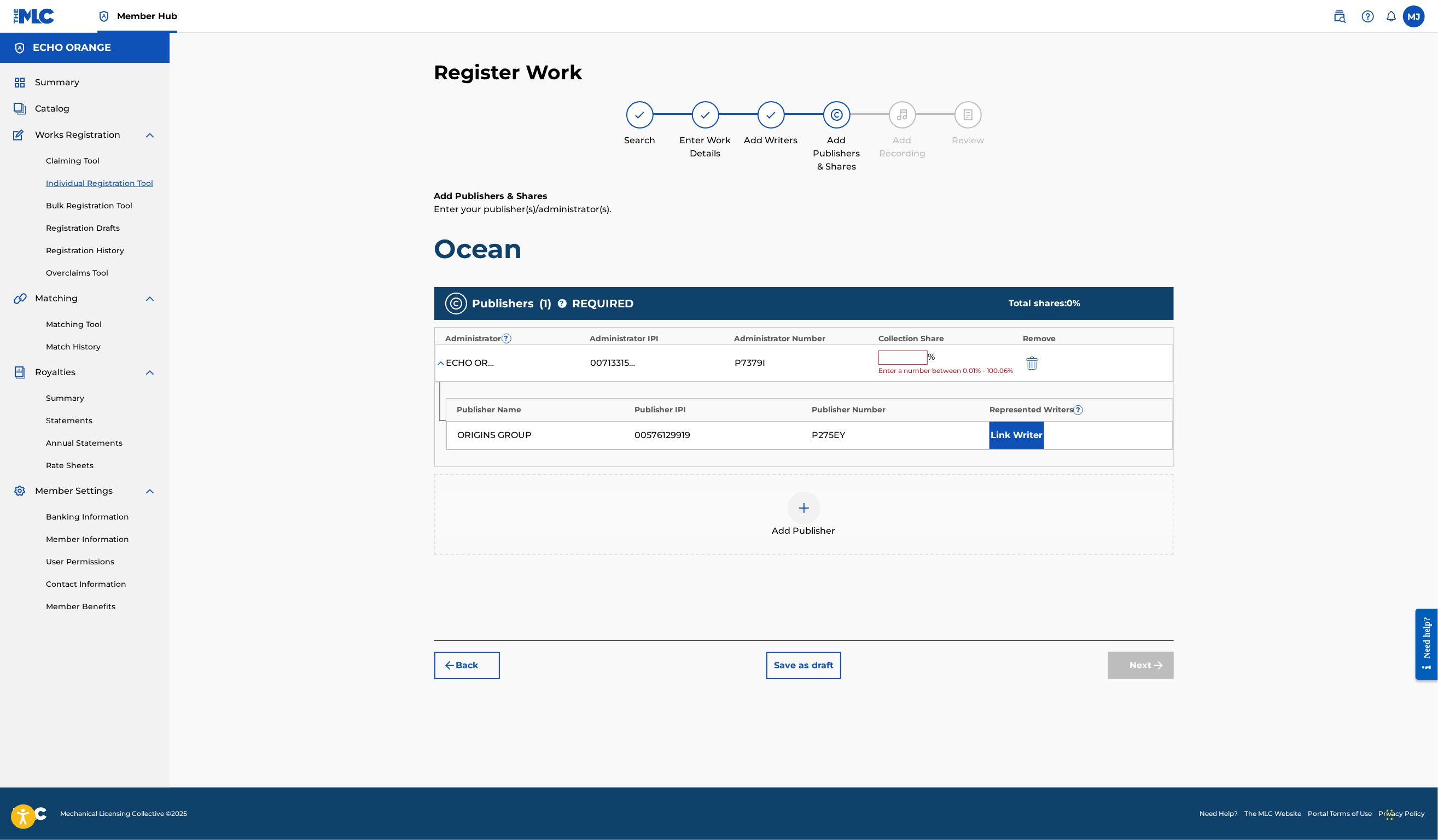
click at [927, 365] on input "text" at bounding box center [903, 357] width 49 height 14
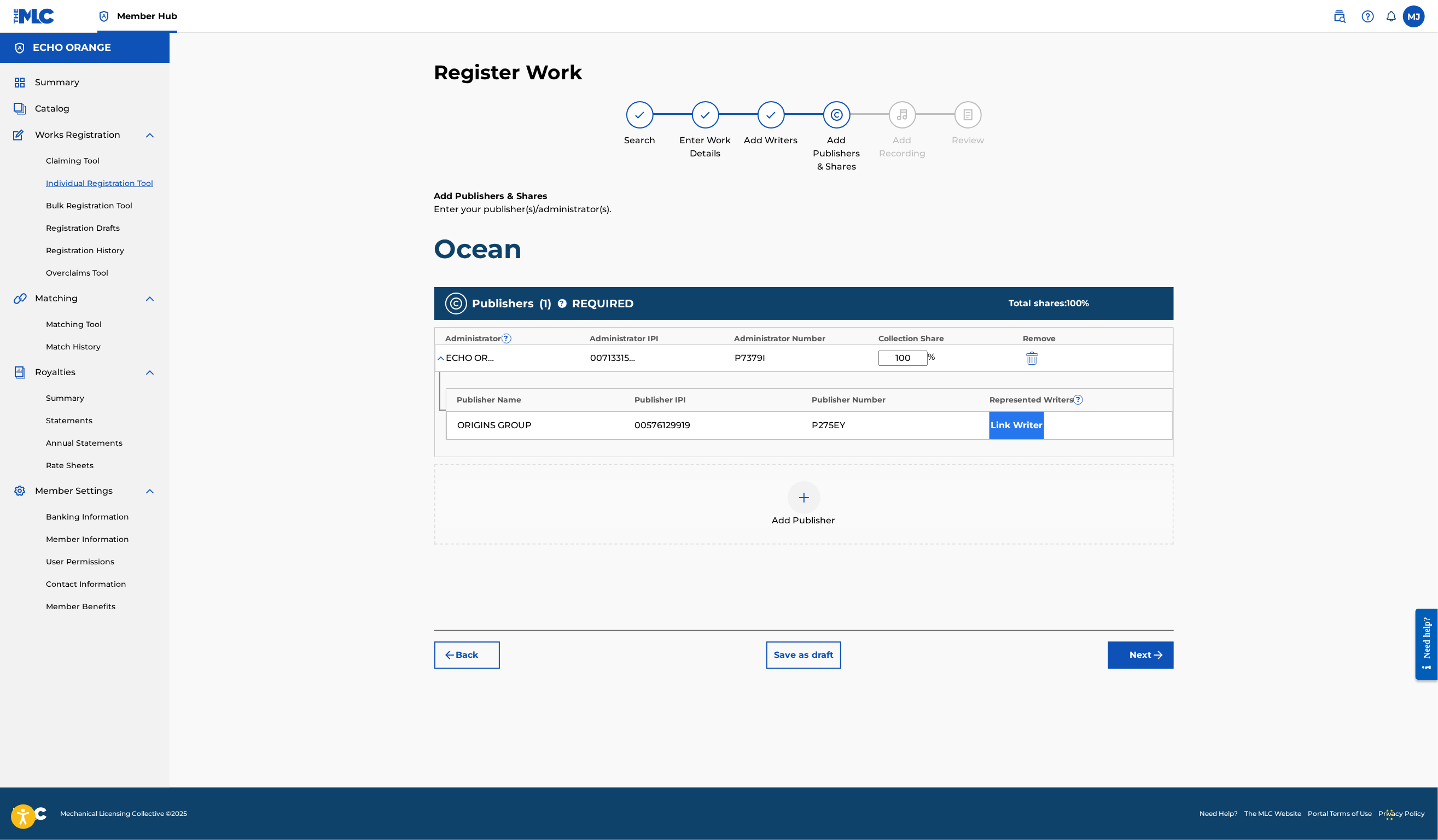
type input "100"
click at [1044, 439] on button "Link Writer" at bounding box center [1016, 426] width 55 height 28
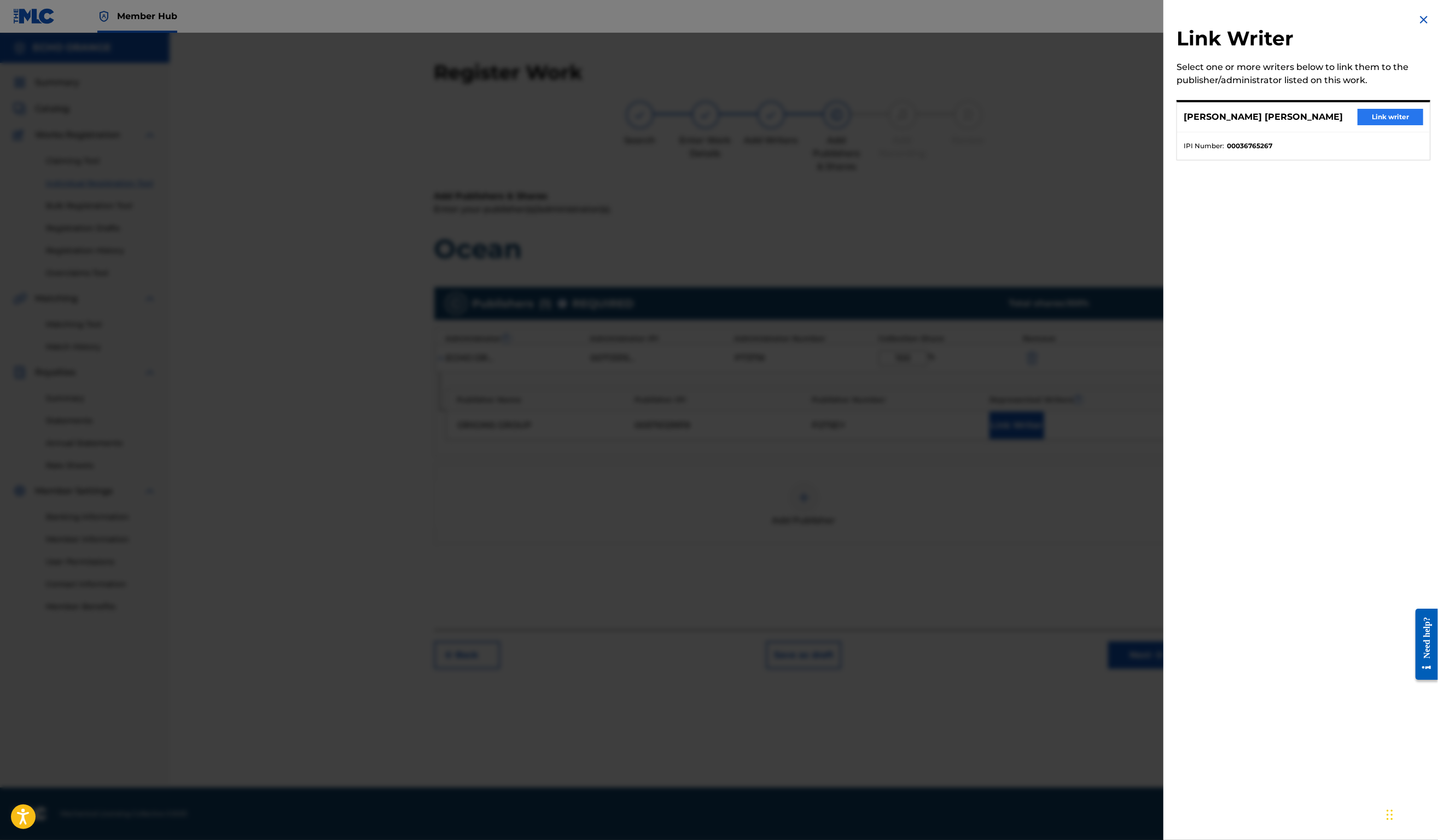
click at [1381, 125] on button "Link writer" at bounding box center [1390, 116] width 66 height 17
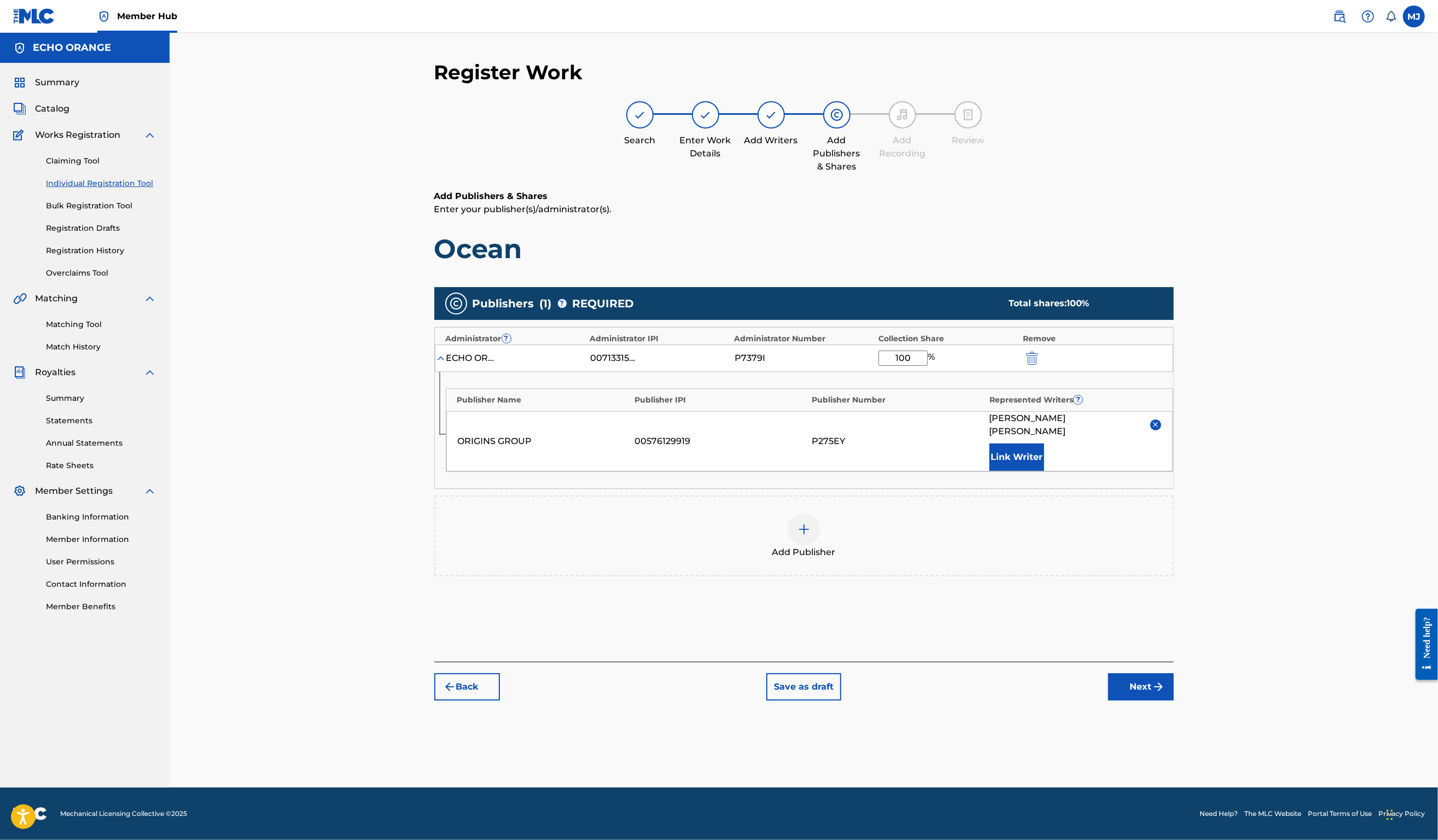
scroll to position [5, 0]
click at [1174, 701] on button "Next" at bounding box center [1141, 687] width 66 height 28
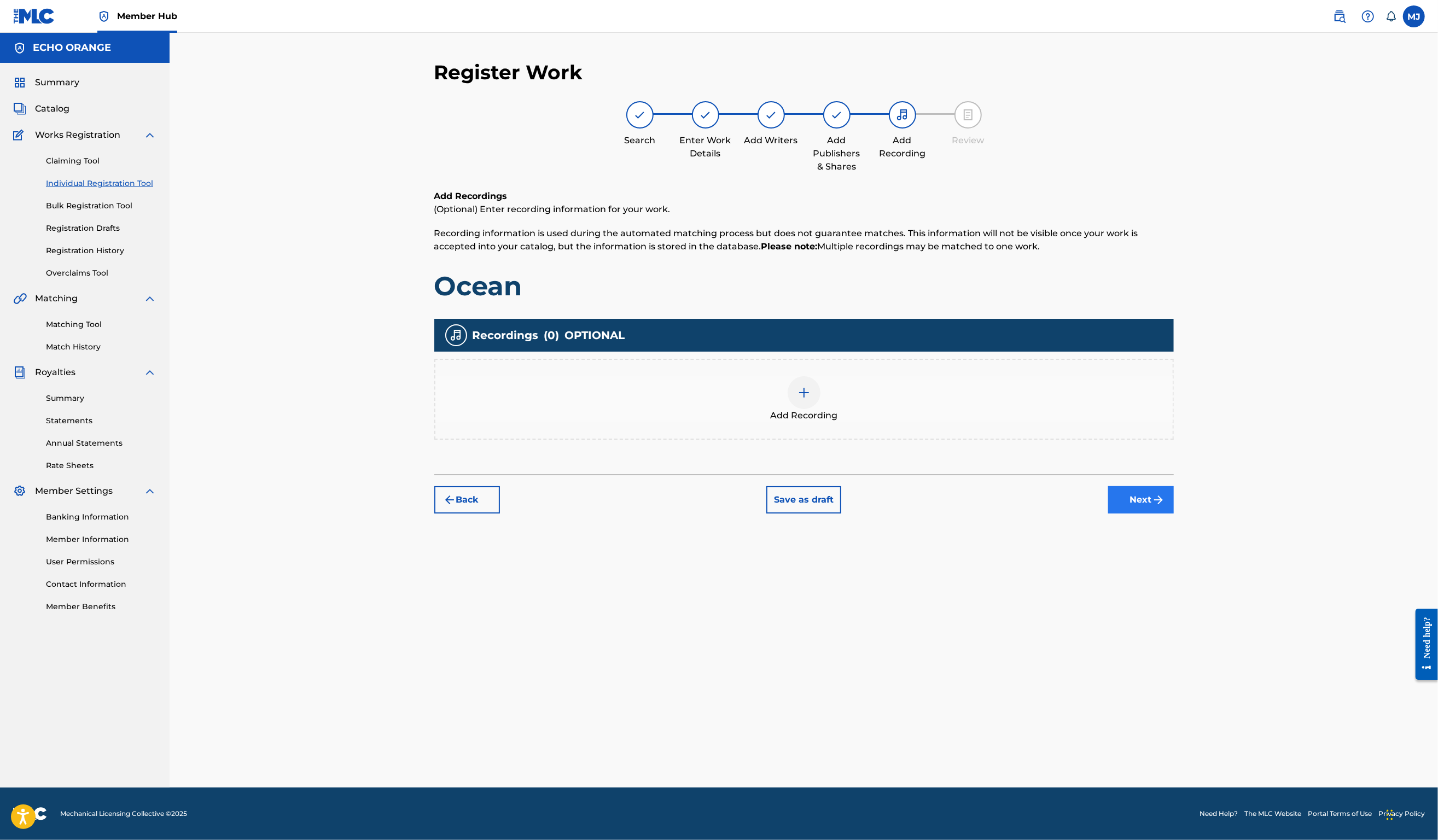
click at [1174, 514] on button "Next" at bounding box center [1141, 500] width 66 height 28
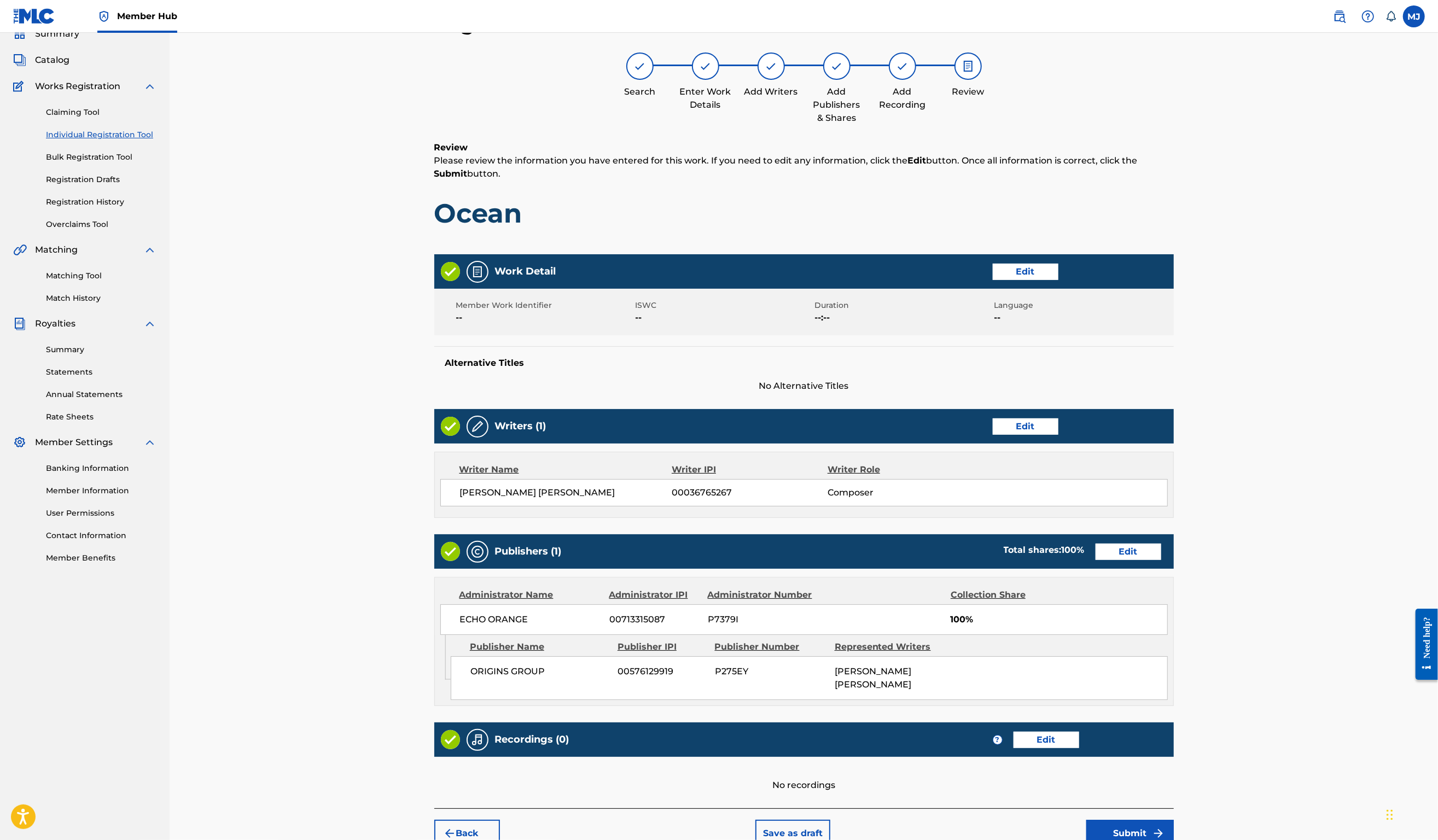
scroll to position [211, 0]
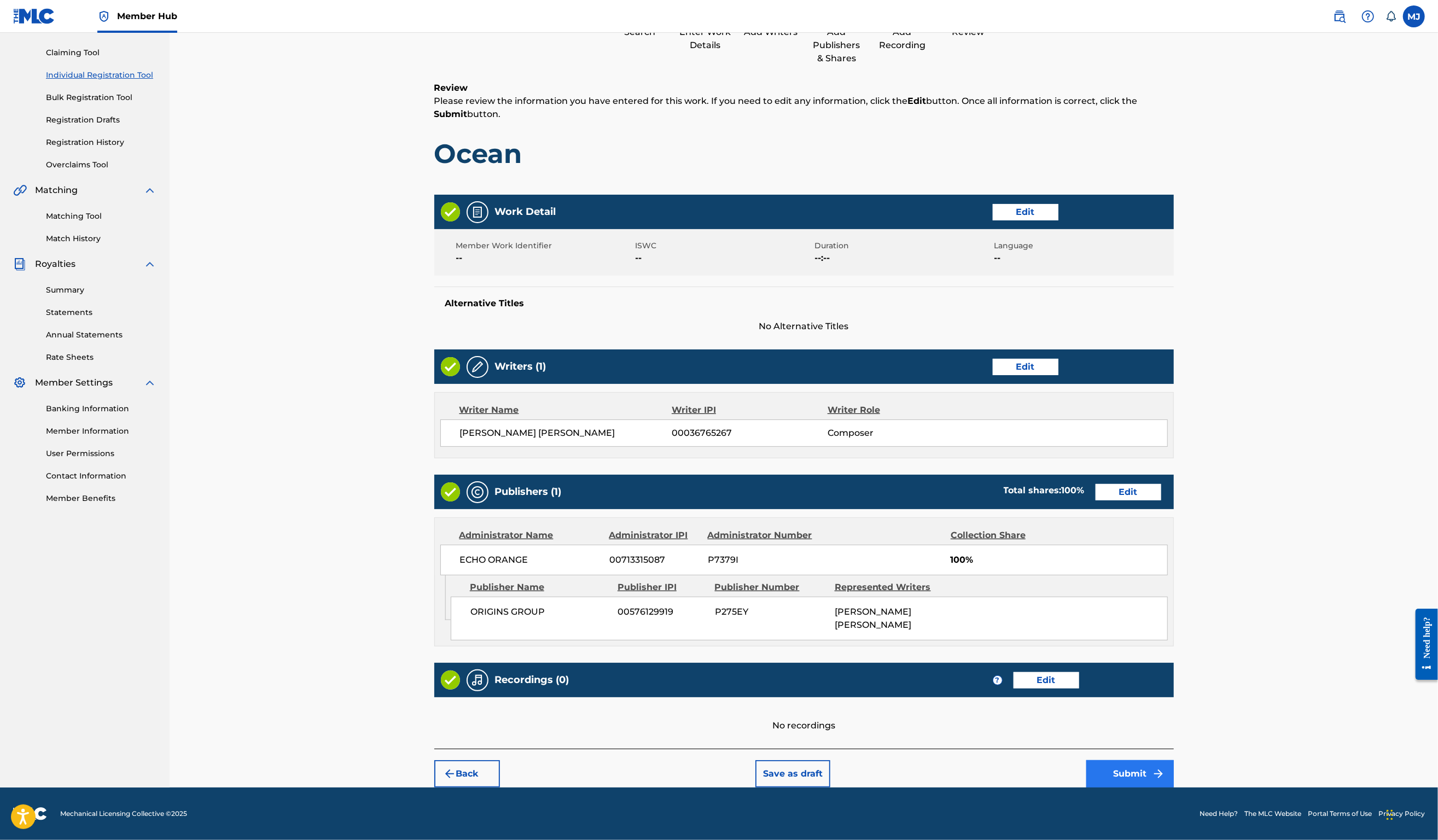
click at [1174, 760] on button "Submit" at bounding box center [1130, 773] width 87 height 28
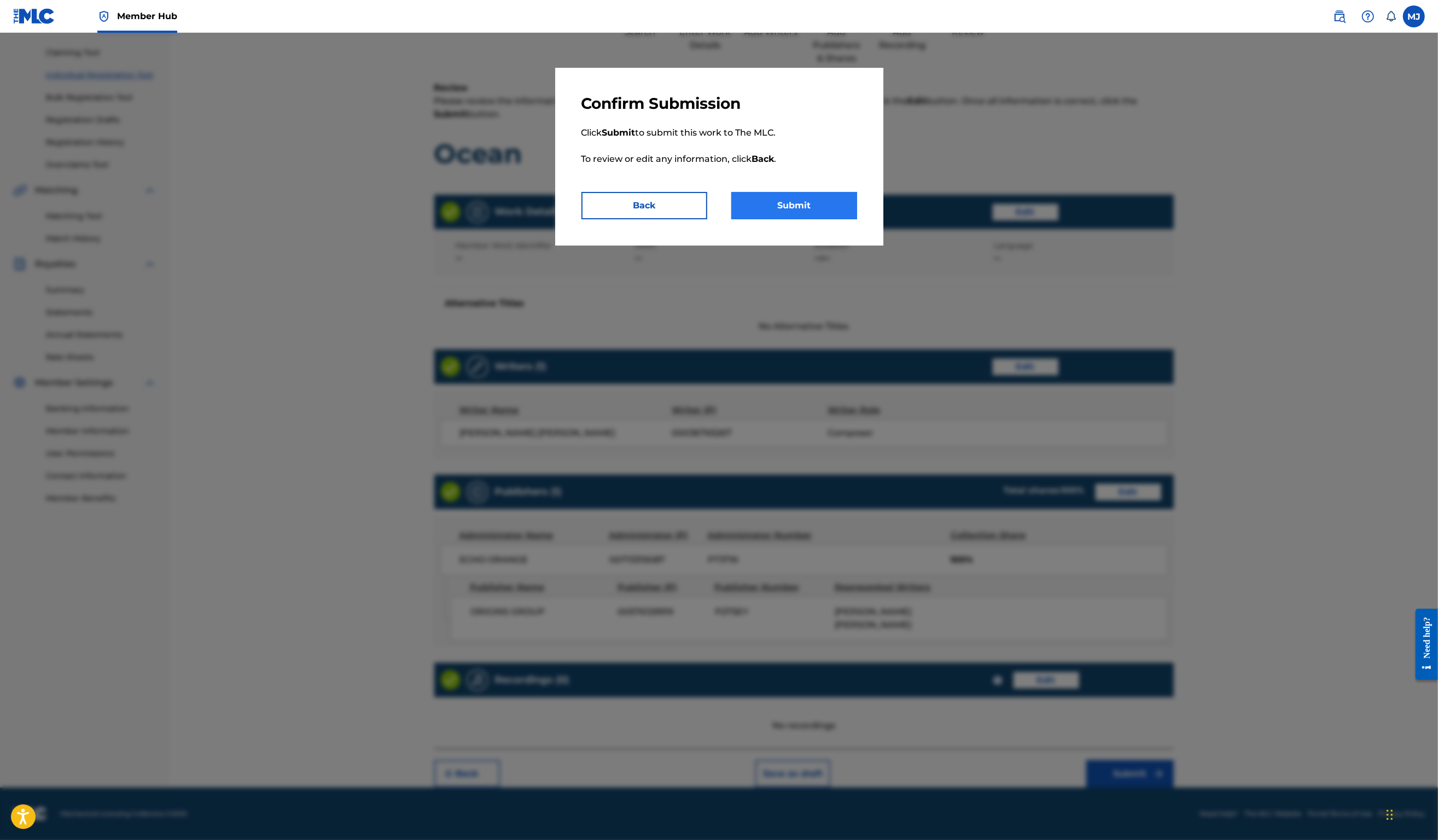
click at [832, 220] on button "Submit" at bounding box center [794, 205] width 126 height 28
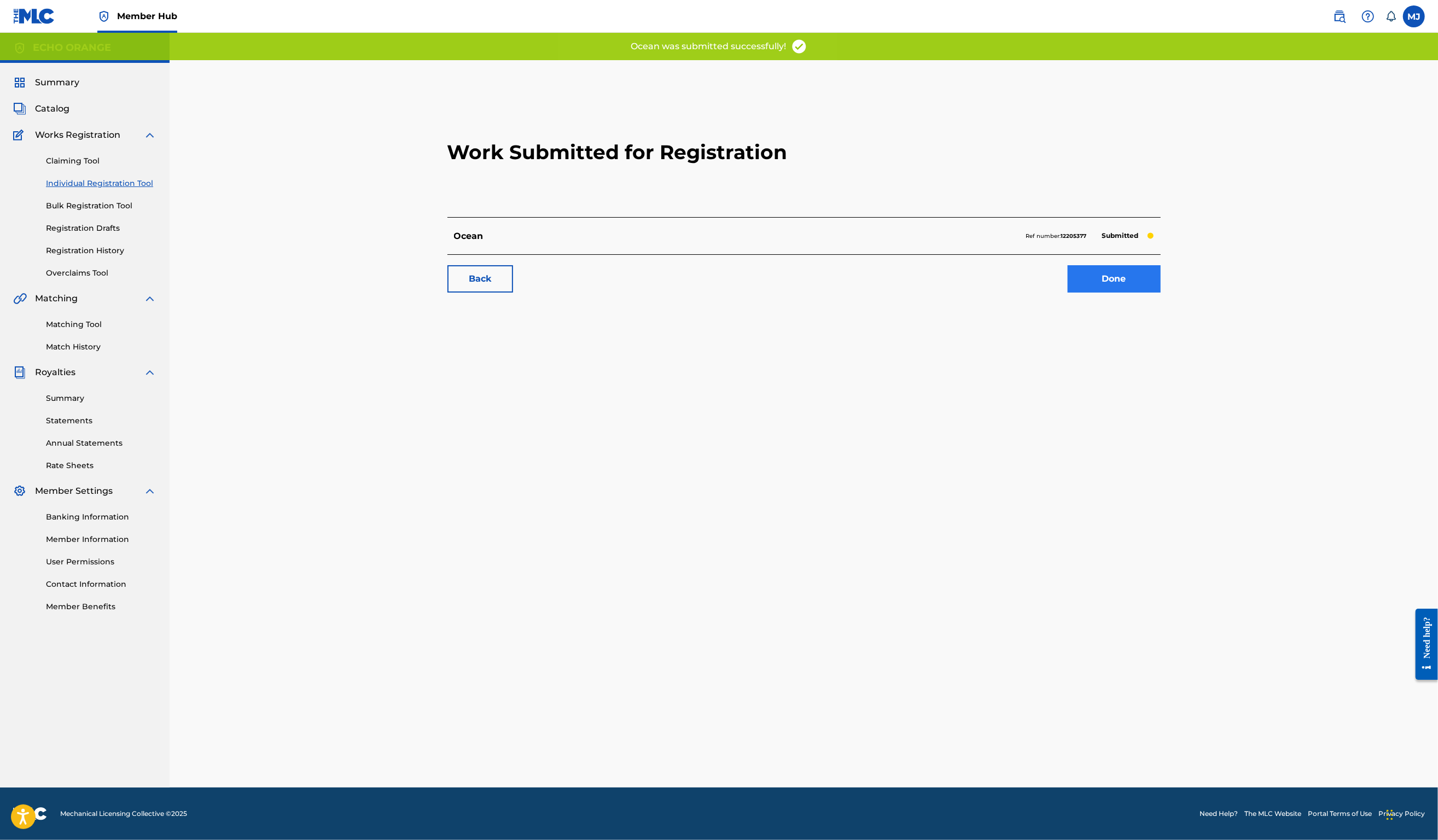
click at [1161, 292] on link "Done" at bounding box center [1114, 279] width 93 height 28
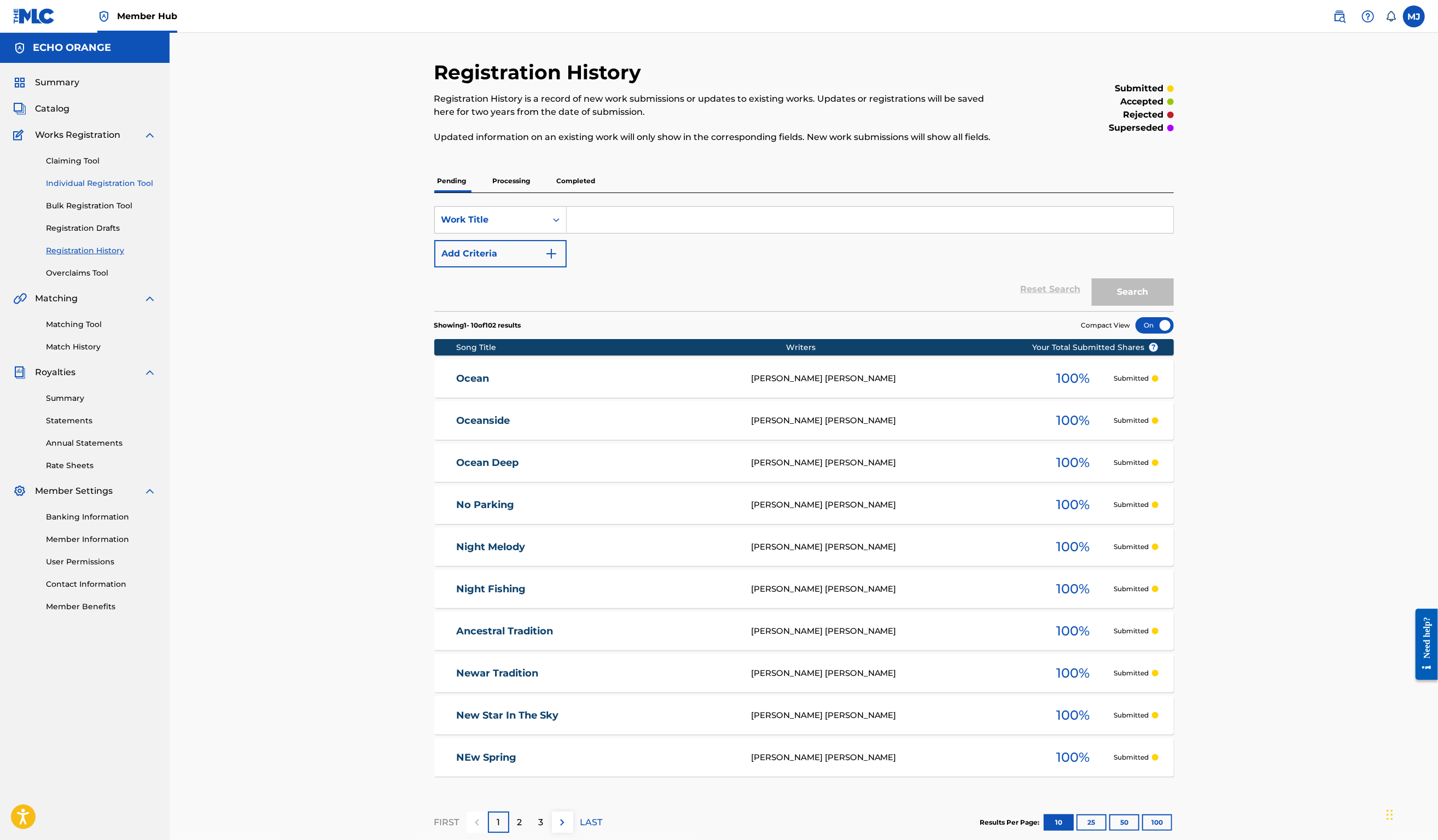
click at [97, 189] on link "Individual Registration Tool" at bounding box center [101, 183] width 110 height 11
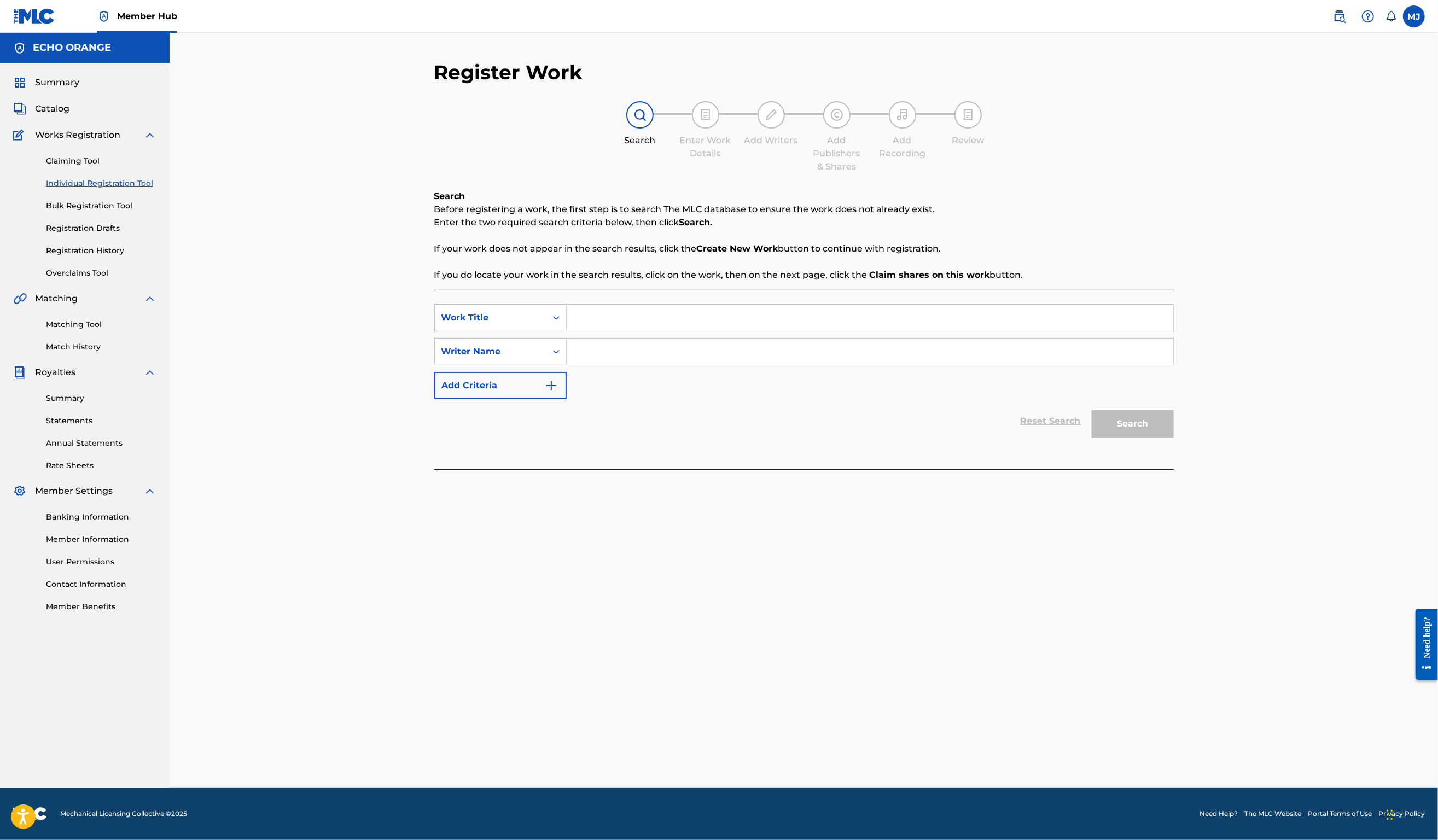
click at [101, 279] on div "Claiming Tool Individual Registration Tool Bulk Registration Tool Registration …" at bounding box center [85, 210] width 143 height 137
click at [99, 257] on link "Registration History" at bounding box center [101, 250] width 110 height 11
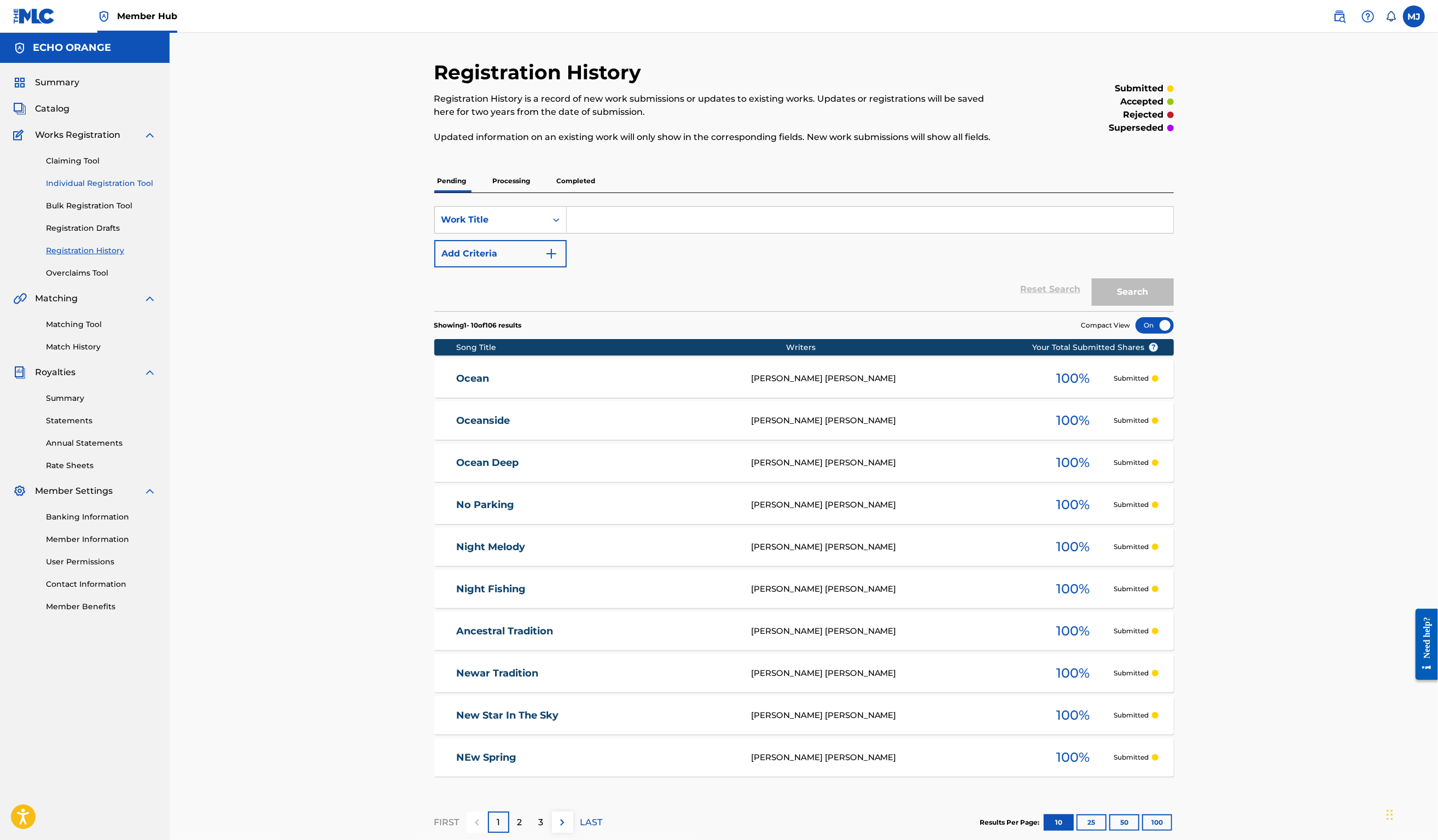
click at [123, 189] on link "Individual Registration Tool" at bounding box center [101, 183] width 110 height 11
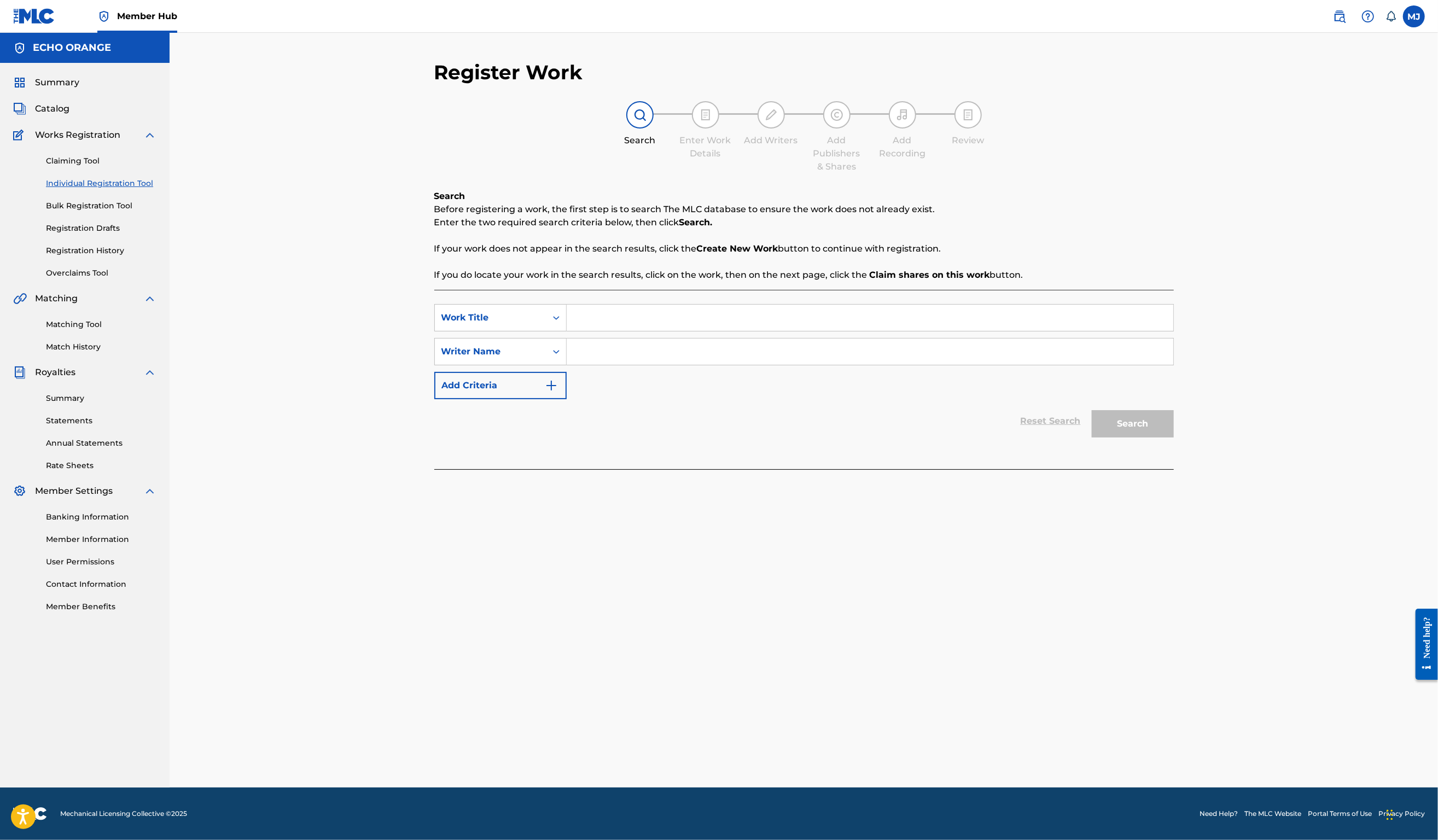
click at [599, 331] on input "Search Form" at bounding box center [870, 317] width 606 height 26
click at [594, 331] on input "Search Form" at bounding box center [870, 317] width 606 height 26
click at [592, 330] on input "Search Form" at bounding box center [870, 317] width 606 height 26
type input "Old Patan"
paste input "Denis Hekimian"
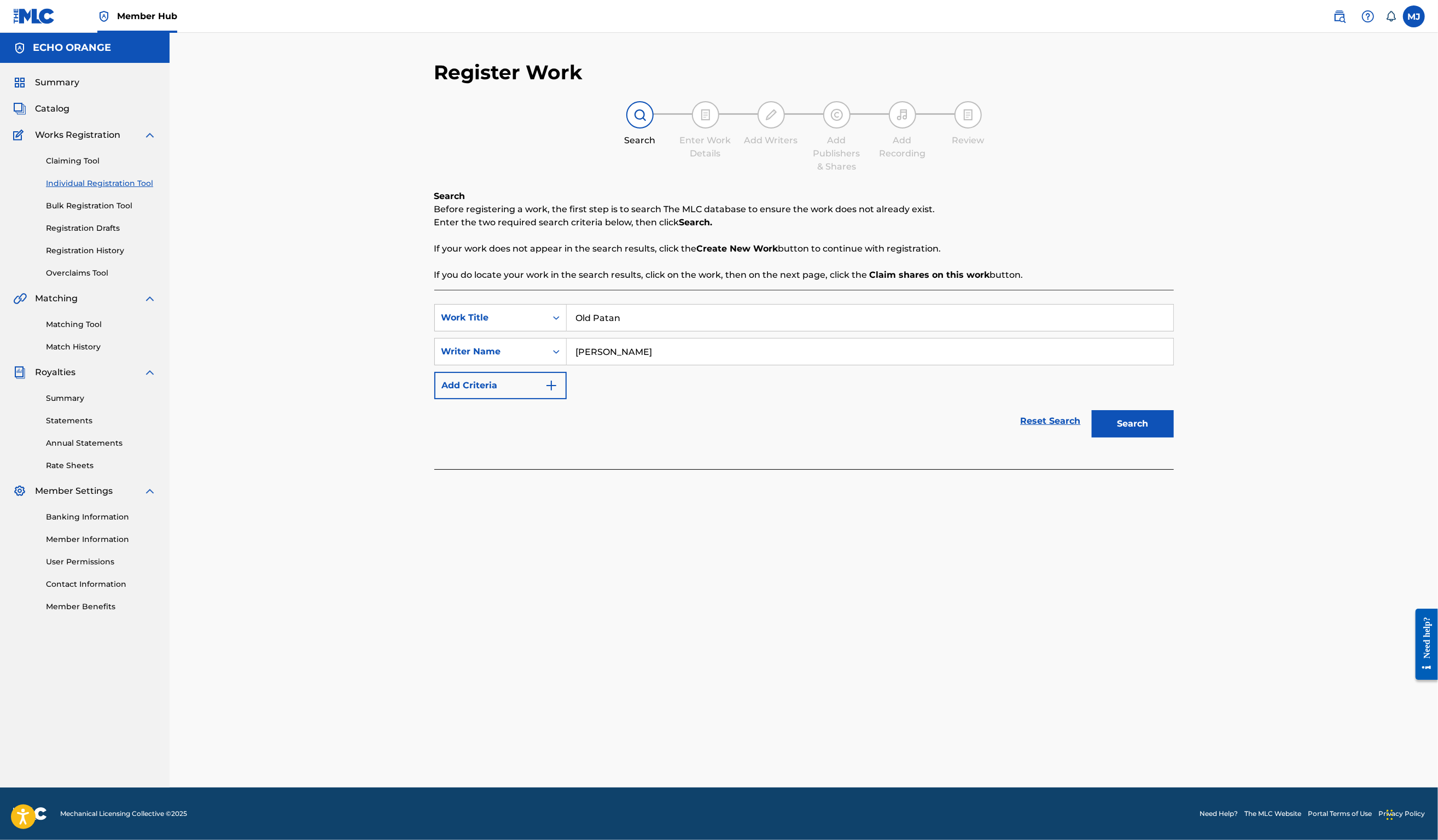
type input "Denis Hekimian"
click at [1174, 437] on button "Search" at bounding box center [1134, 424] width 82 height 28
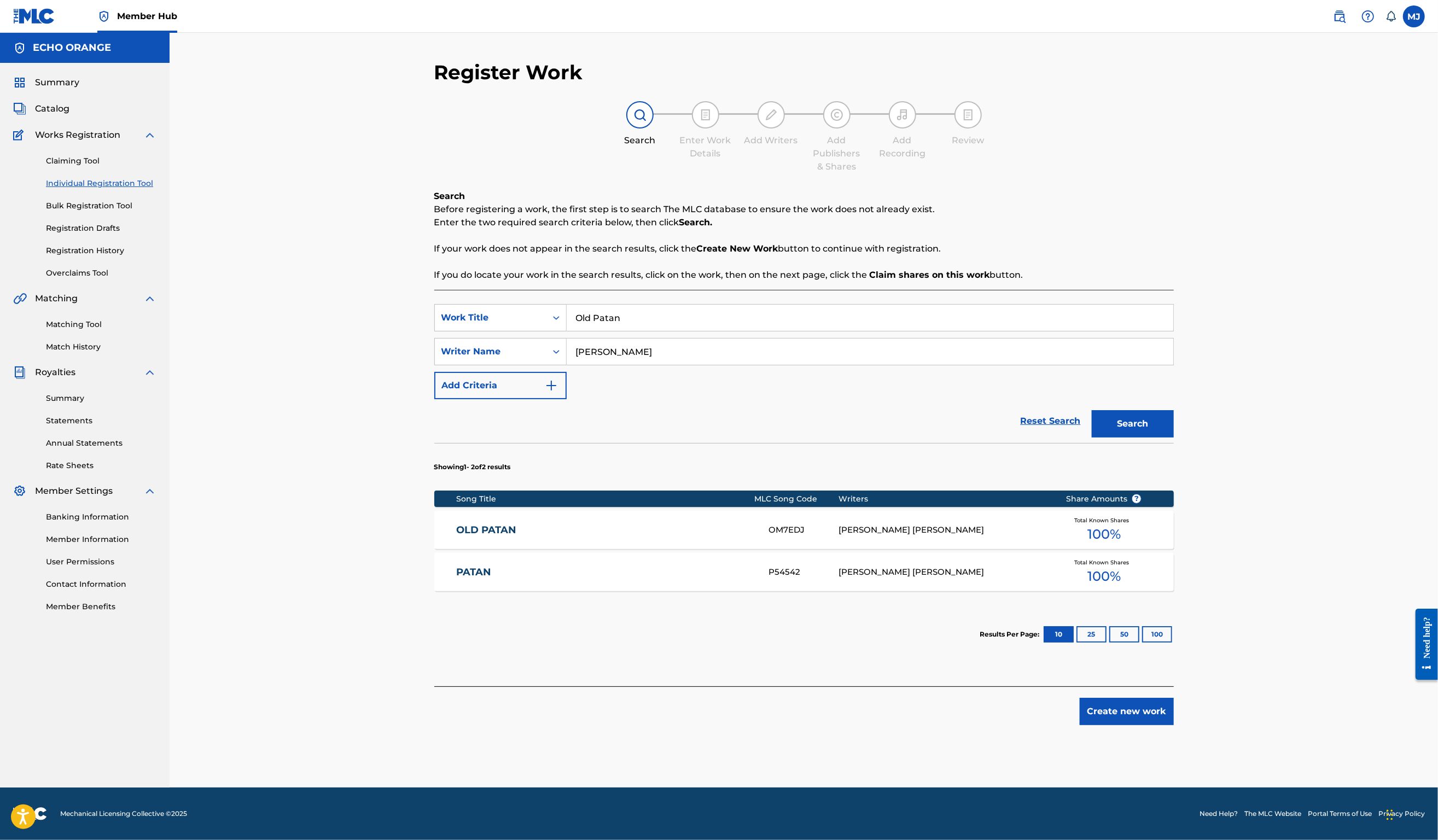
click at [78, 353] on div "Matching Tool Match History" at bounding box center [85, 329] width 143 height 48
click at [83, 330] on link "Matching Tool" at bounding box center [101, 324] width 110 height 11
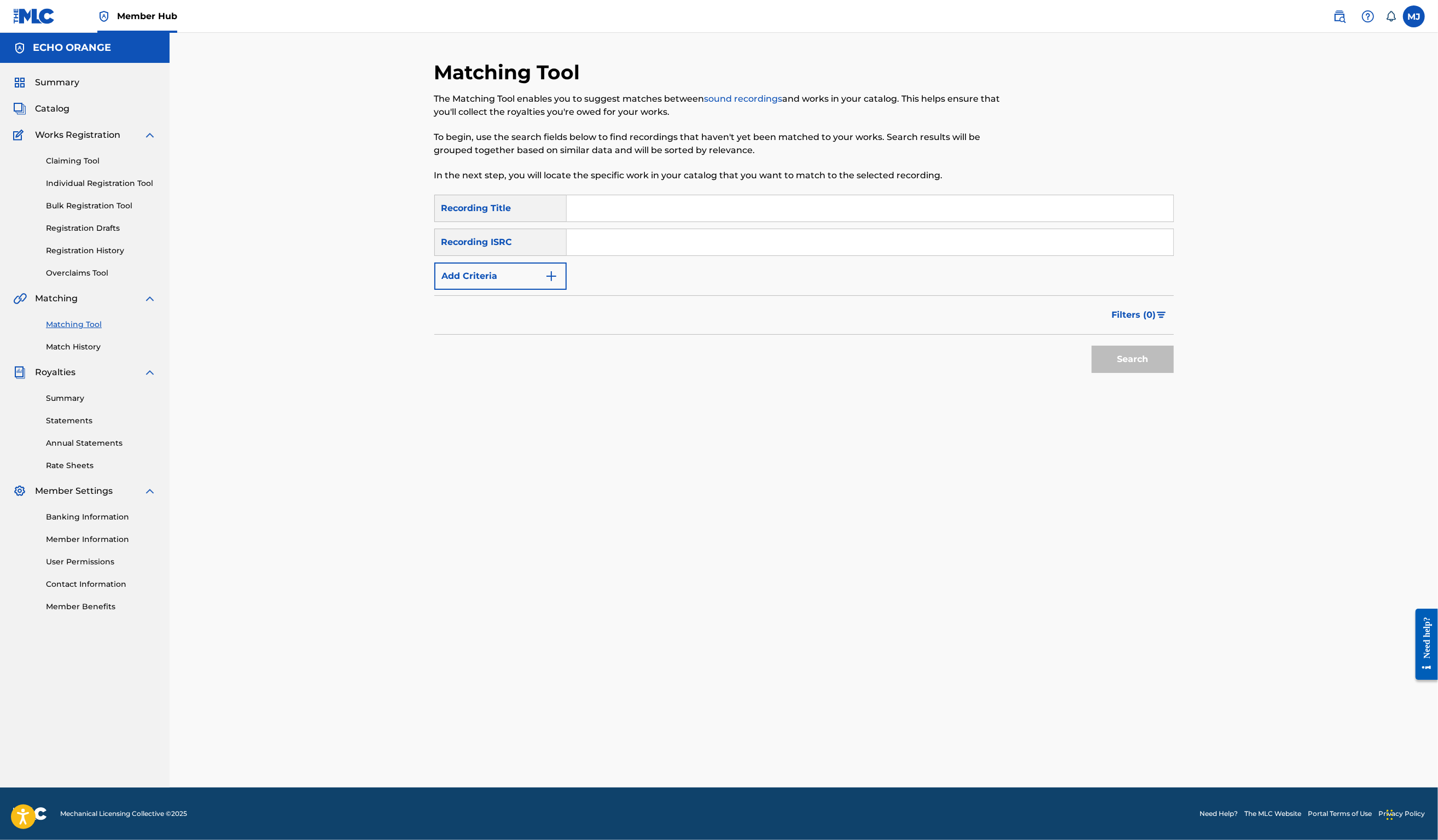
click at [641, 222] on input "Search Form" at bounding box center [870, 208] width 606 height 26
type input "old Patan"
click at [491, 290] on button "Add Criteria" at bounding box center [500, 276] width 132 height 28
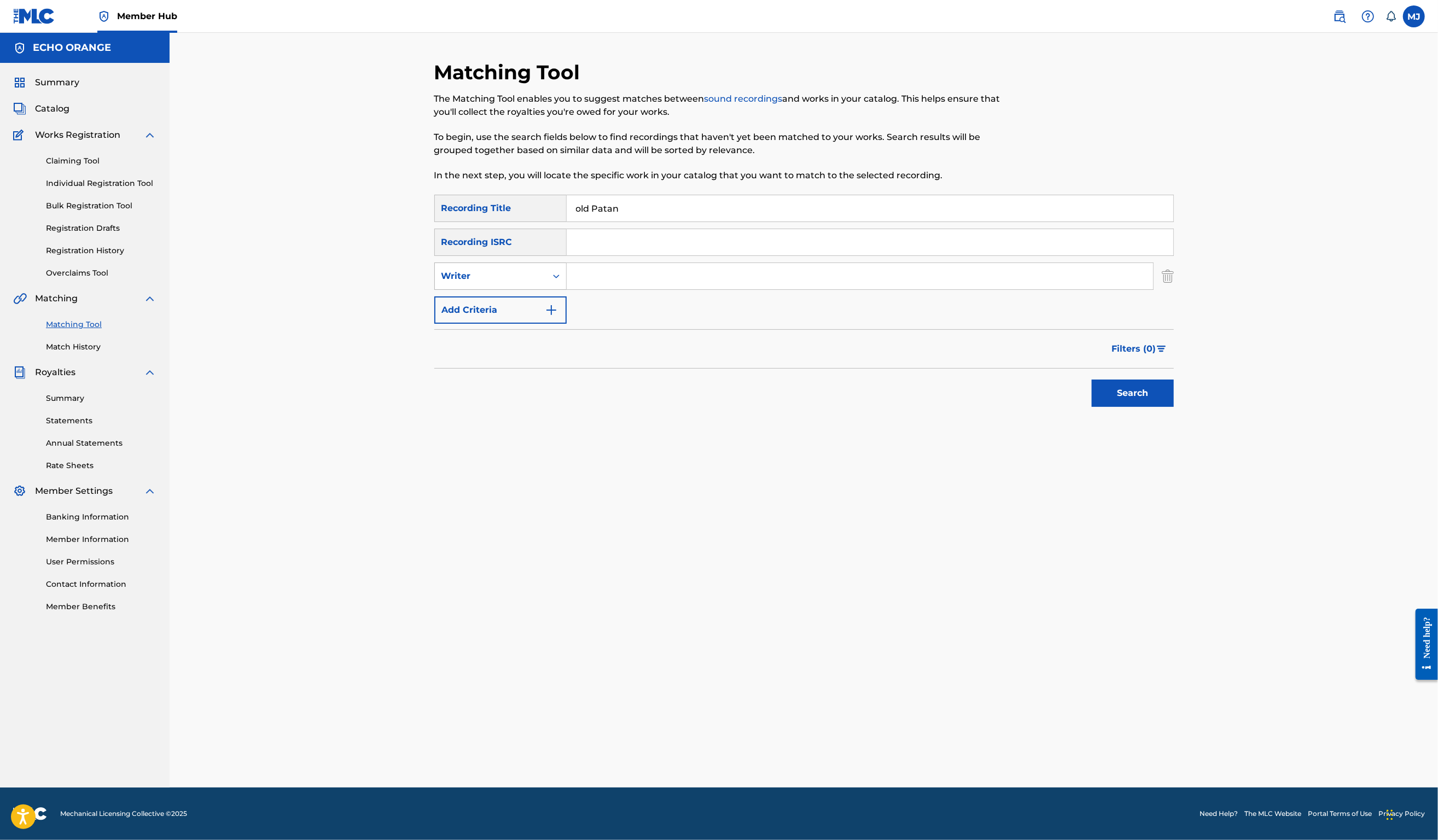
click at [494, 283] on div "Writer" at bounding box center [491, 276] width 98 height 13
click at [507, 317] on div "Recording Artist" at bounding box center [501, 304] width 132 height 28
click at [604, 289] on input "Search Form" at bounding box center [860, 276] width 587 height 26
type input "Jaya"
click at [1174, 407] on button "Search" at bounding box center [1134, 393] width 82 height 28
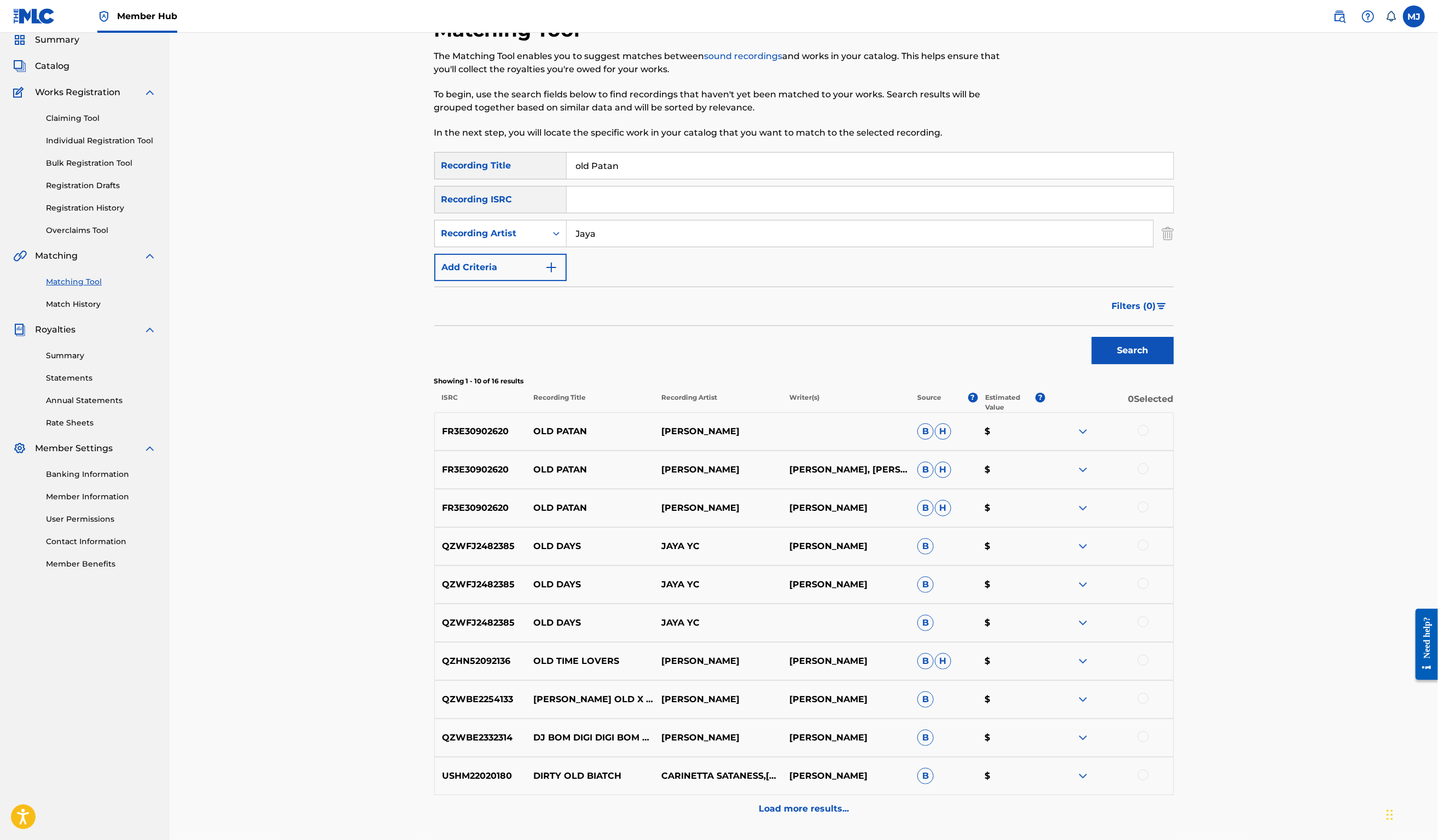
scroll to position [86, 0]
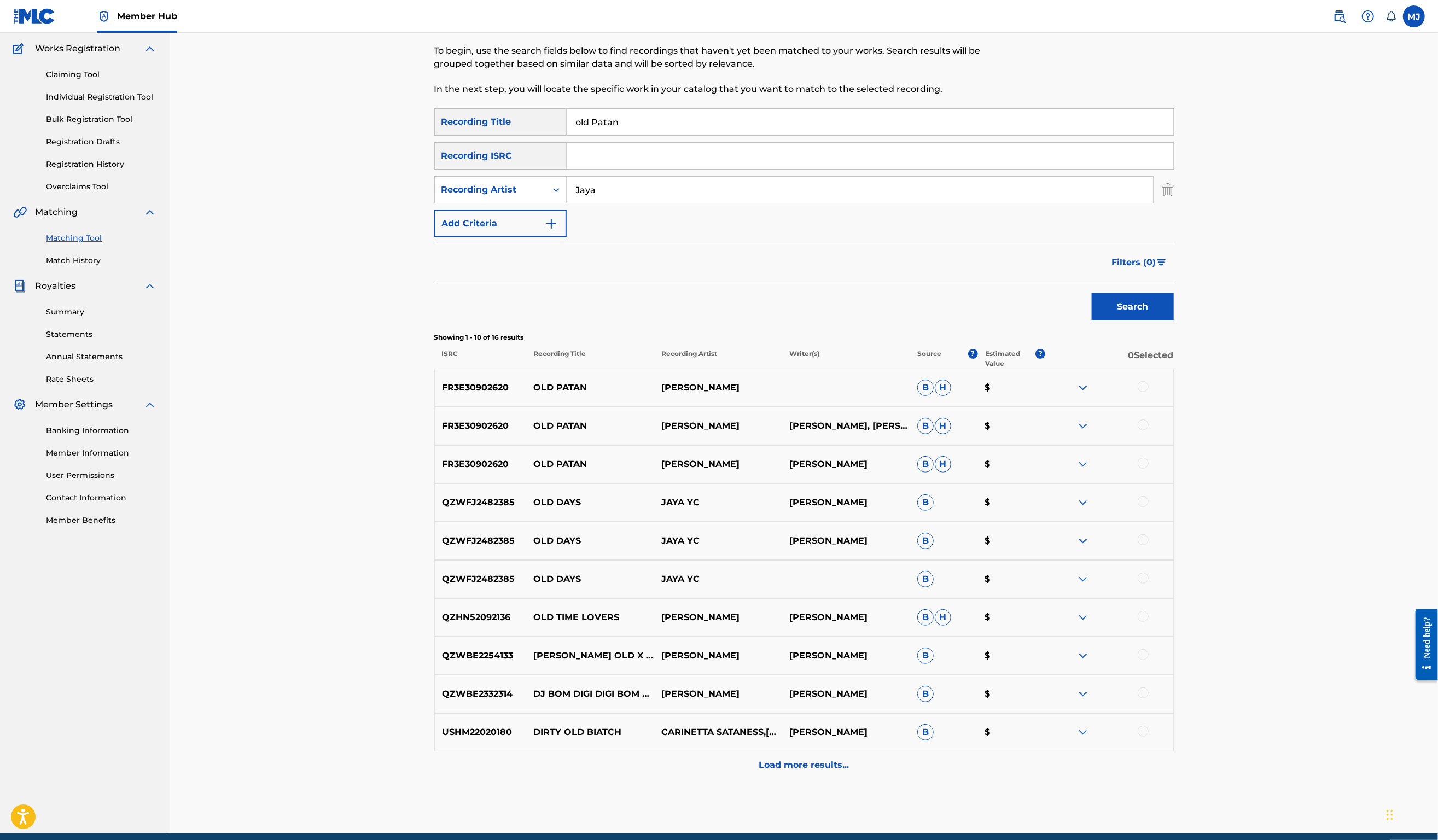
click at [1149, 392] on div at bounding box center [1143, 387] width 11 height 11
click at [1149, 430] on div at bounding box center [1143, 425] width 11 height 11
drag, startPoint x: 1226, startPoint y: 542, endPoint x: 1218, endPoint y: 535, distance: 10.6
click at [1149, 468] on div at bounding box center [1143, 464] width 11 height 11
click at [829, 738] on button "Match 3 Groups" at bounding box center [769, 750] width 121 height 28
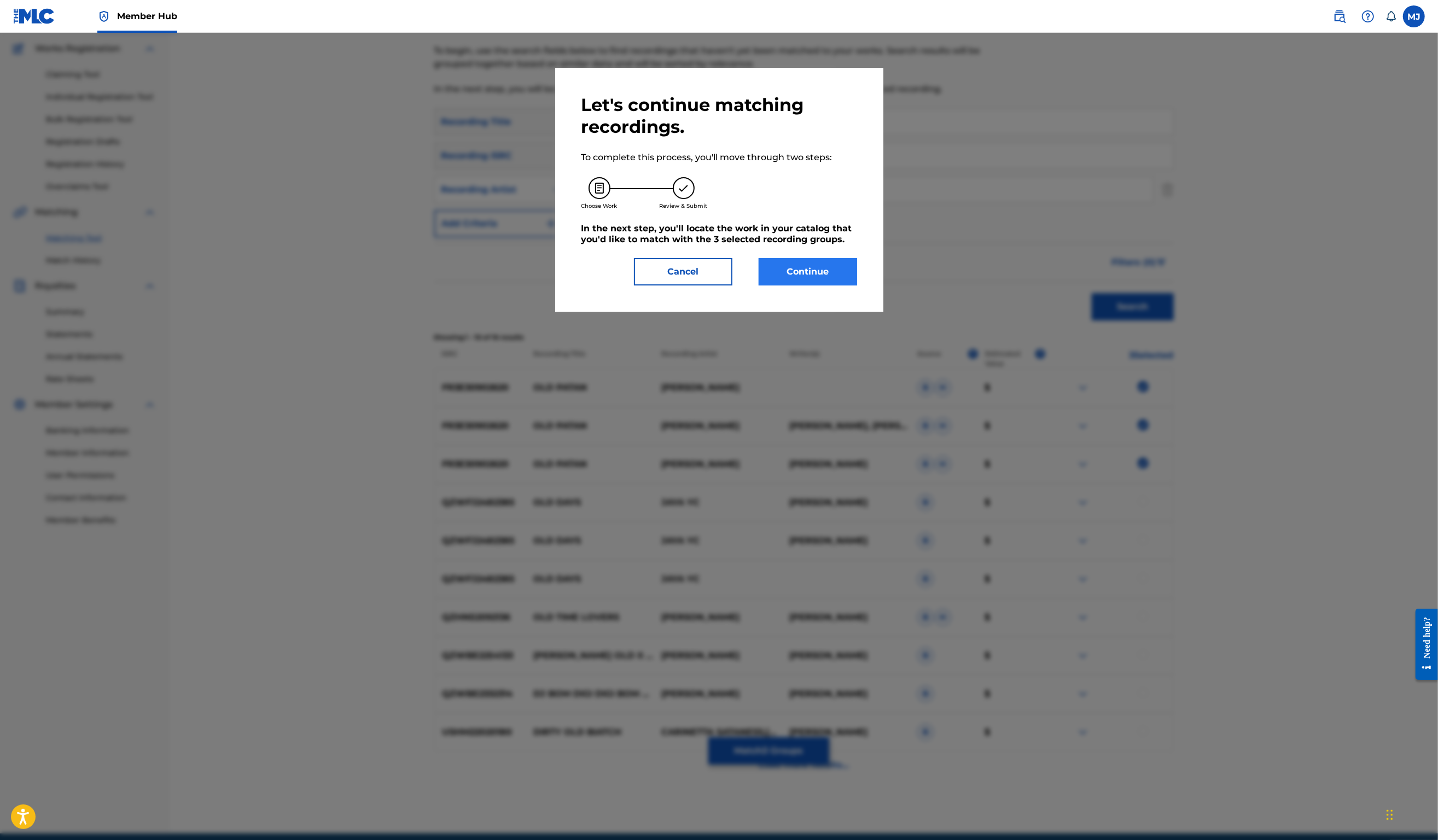
click at [829, 285] on button "Continue" at bounding box center [808, 272] width 98 height 28
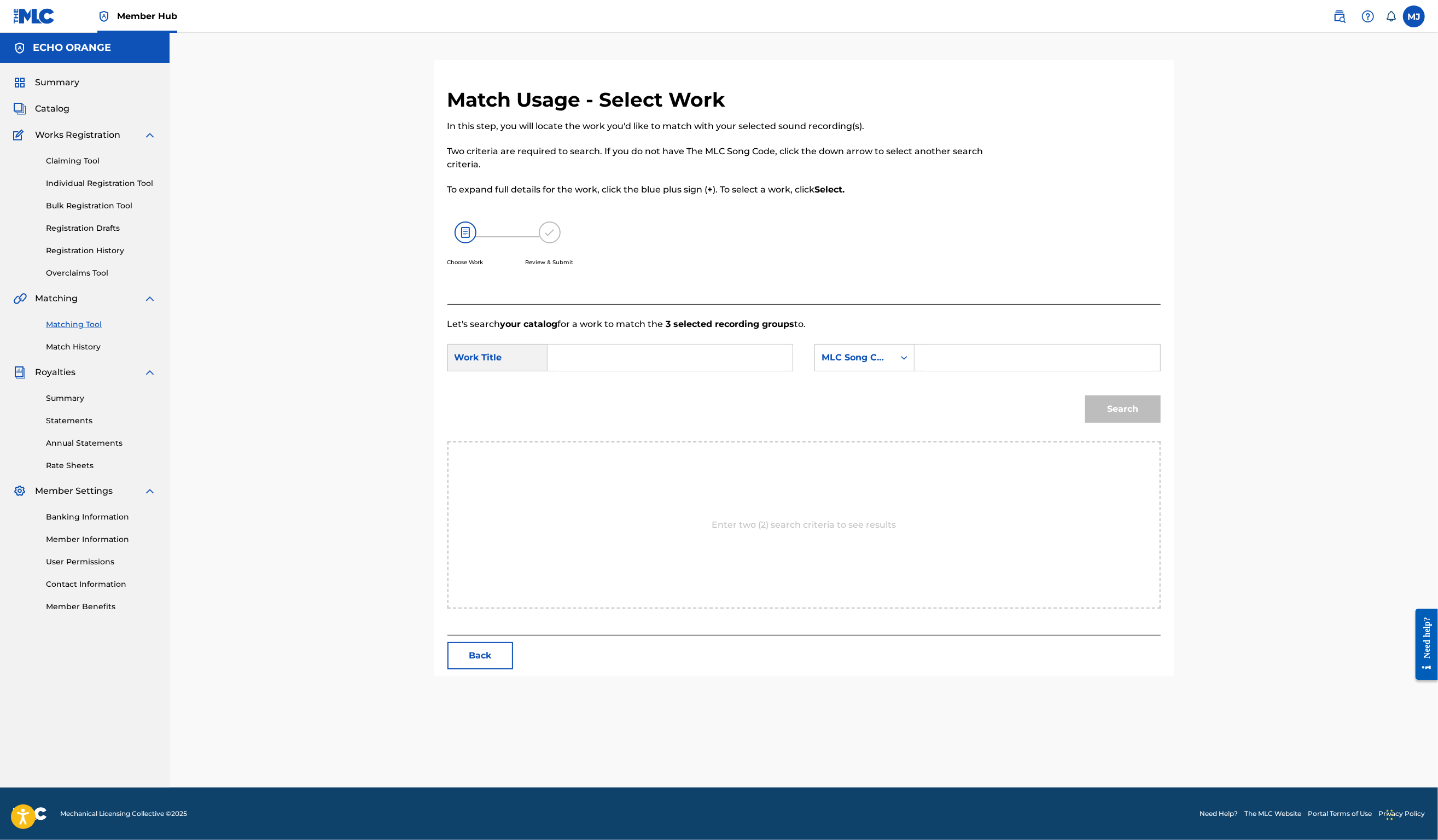
click at [661, 371] on input "Search Form" at bounding box center [671, 357] width 227 height 26
click at [566, 388] on strong "old" at bounding box center [573, 382] width 14 height 10
type input "old patan"
click at [894, 368] on div "MLC Song Code" at bounding box center [855, 357] width 79 height 21
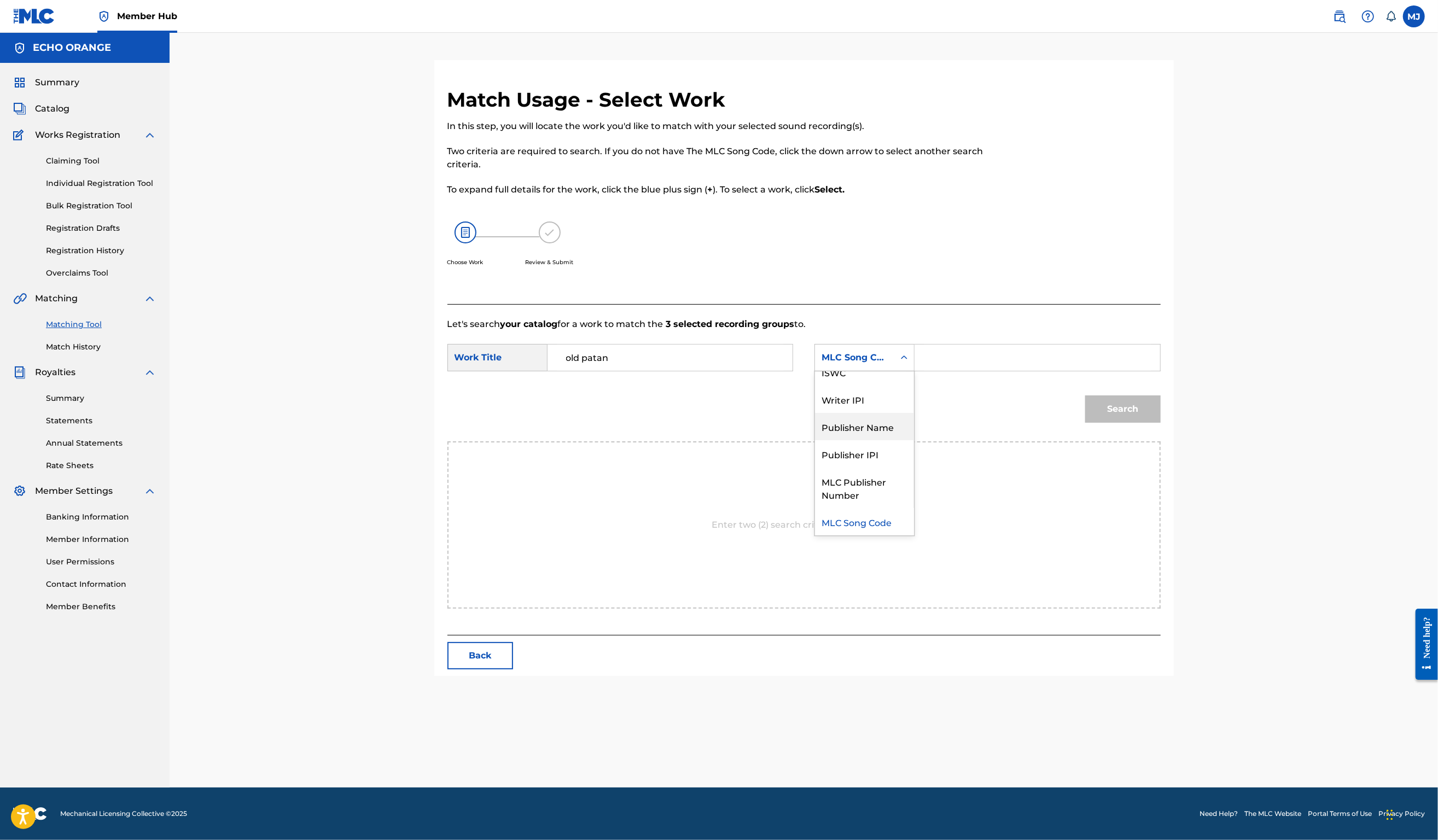
click at [887, 441] on div "Publisher Name" at bounding box center [864, 426] width 99 height 28
click at [1019, 371] on input "Search Form" at bounding box center [1038, 357] width 227 height 26
type input "Origins"
click at [1161, 422] on button "Search" at bounding box center [1122, 409] width 75 height 28
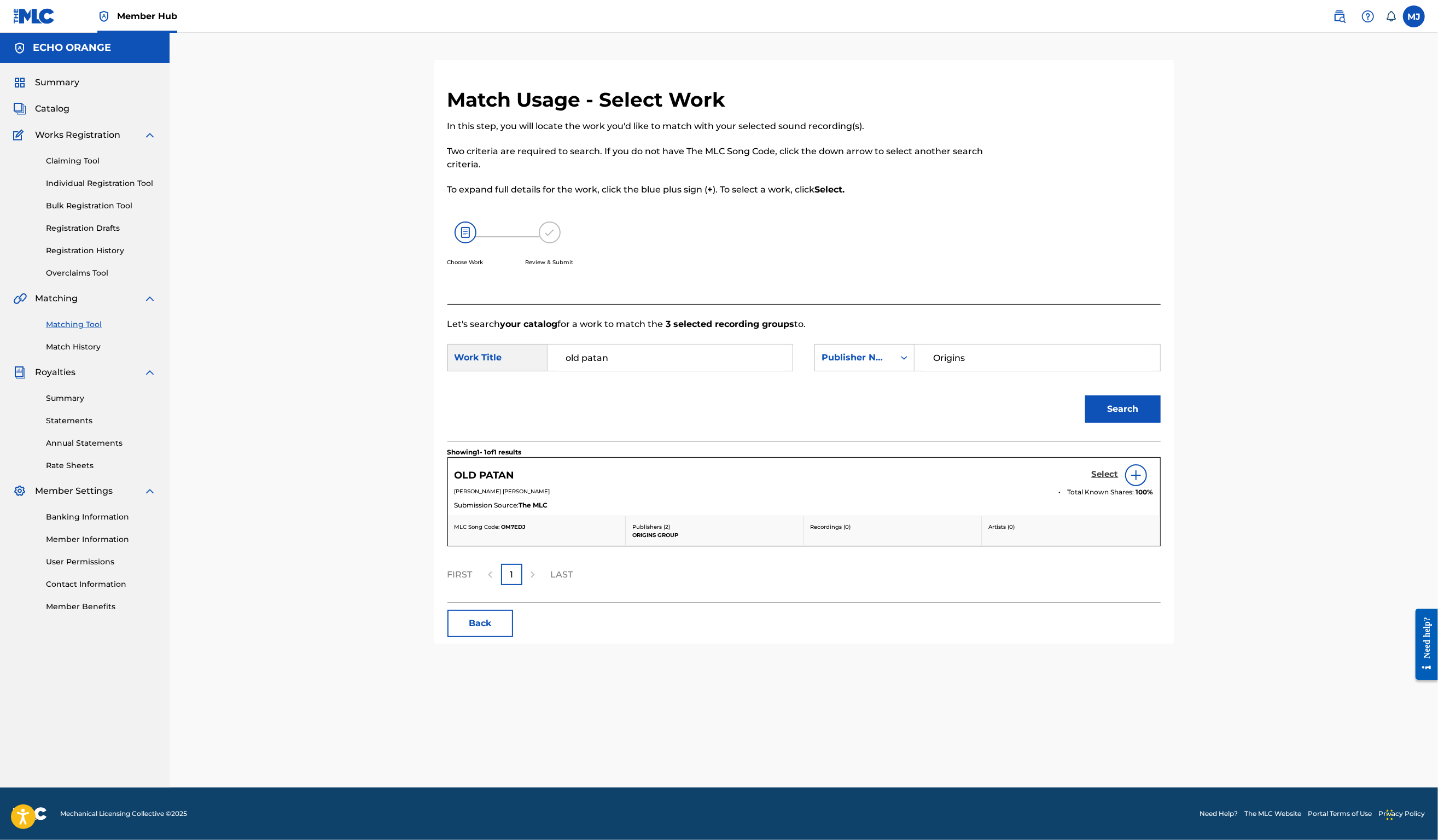
click at [1119, 479] on h5 "Select" at bounding box center [1106, 474] width 27 height 10
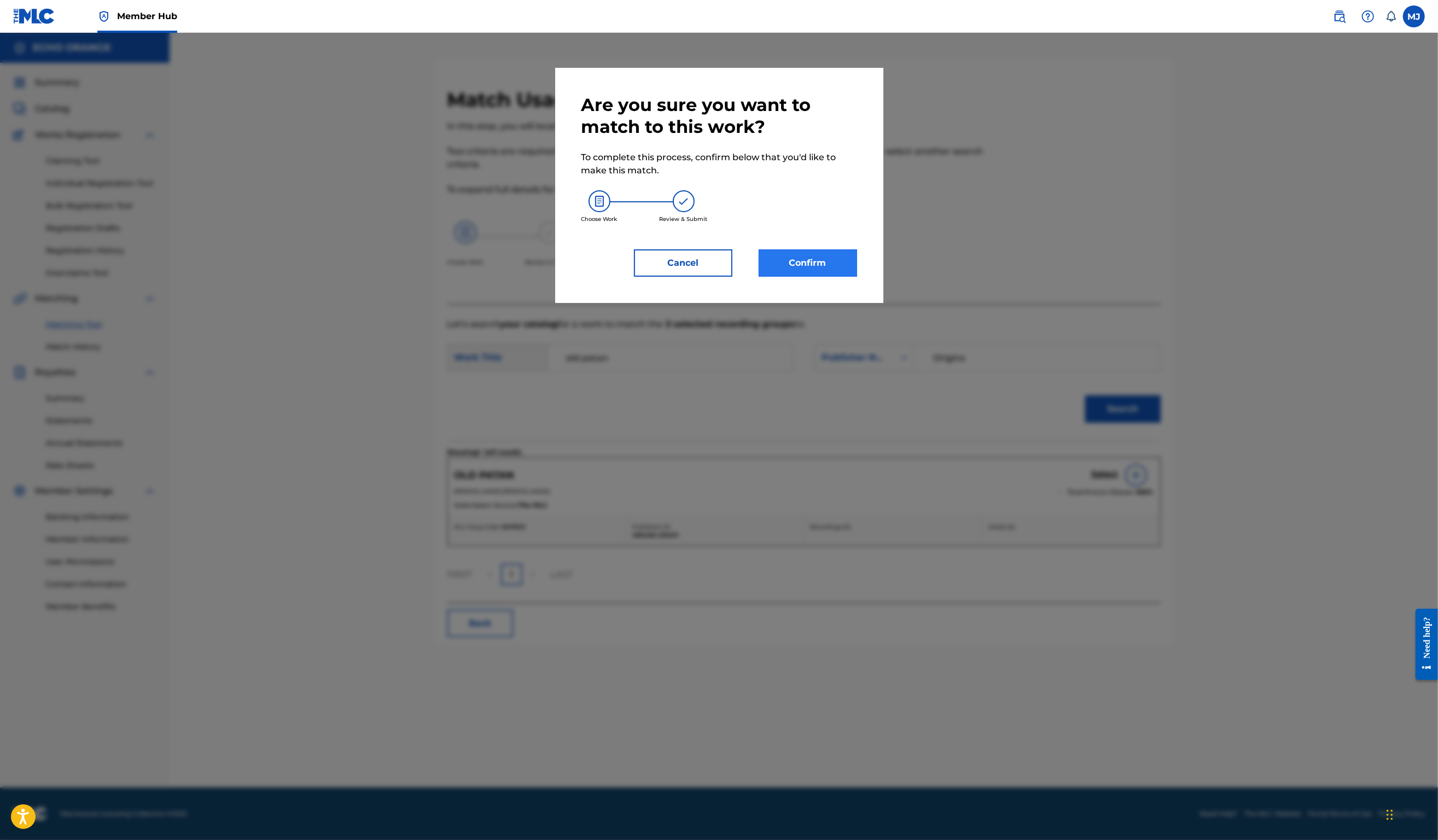
click at [857, 277] on button "Confirm" at bounding box center [808, 263] width 98 height 28
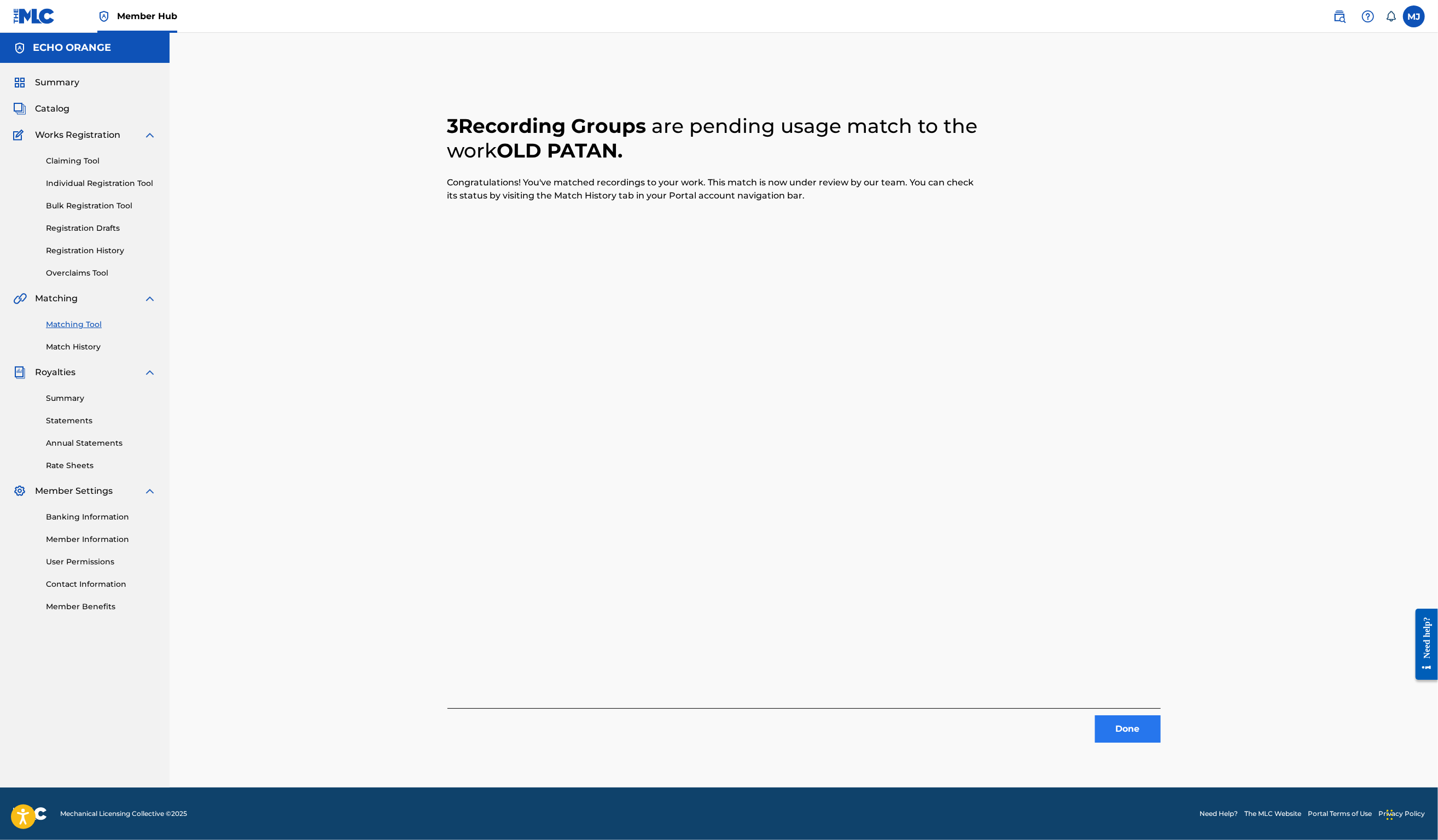
click at [1161, 743] on button "Done" at bounding box center [1128, 729] width 66 height 28
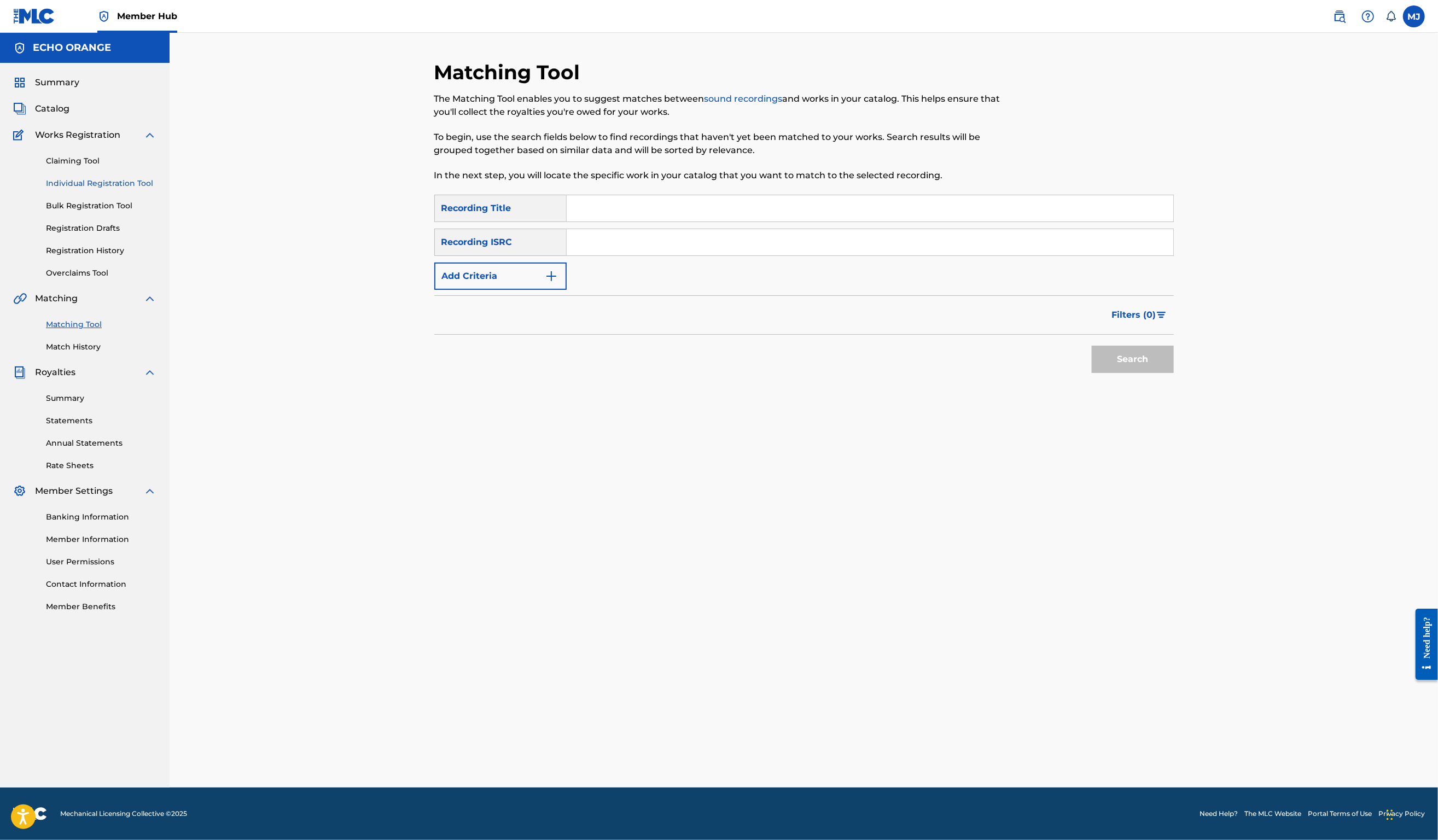
click at [139, 189] on link "Individual Registration Tool" at bounding box center [101, 183] width 110 height 11
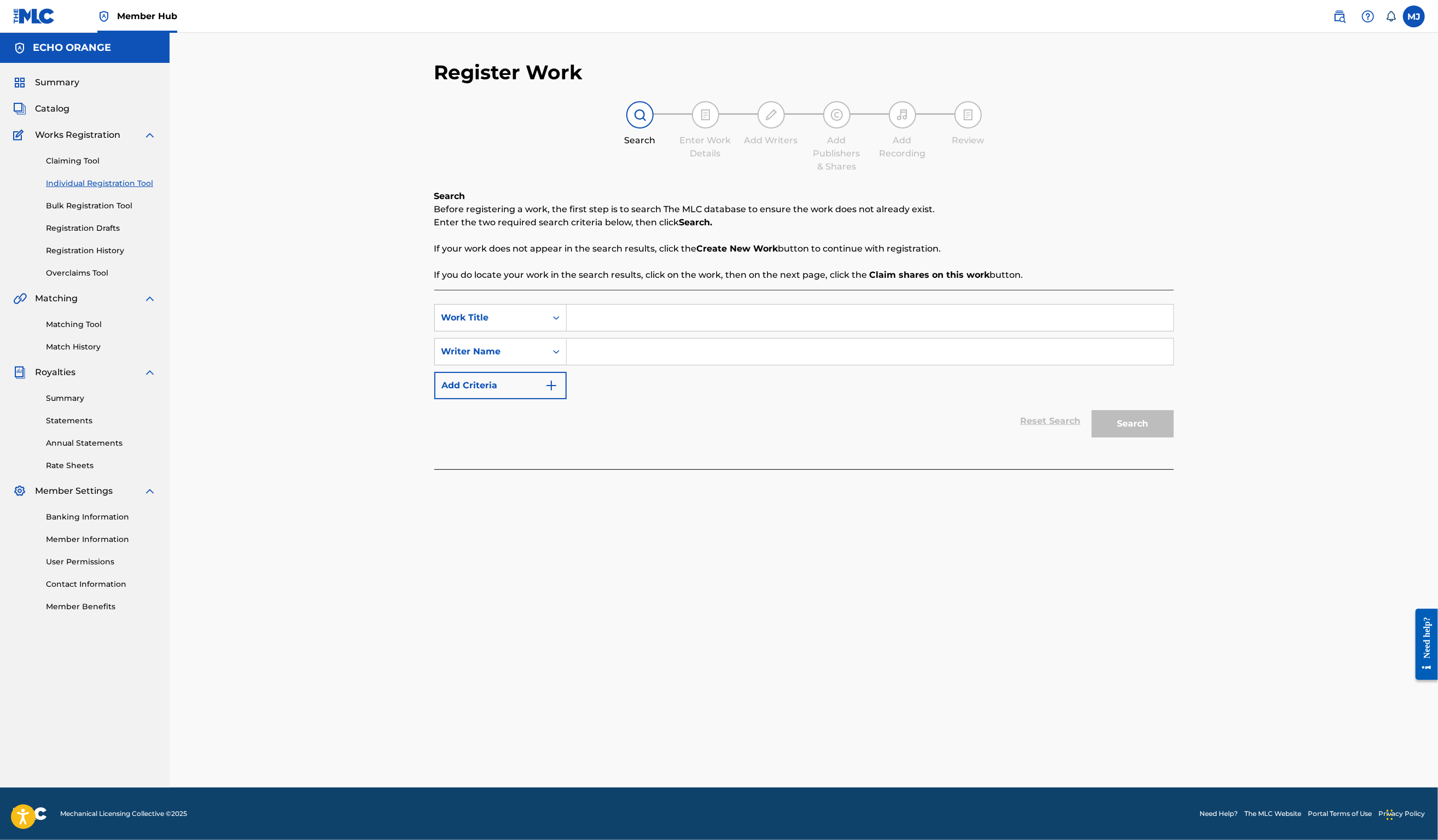
click at [587, 331] on input "Search Form" at bounding box center [870, 317] width 606 height 26
click at [637, 331] on input "Search Form" at bounding box center [870, 317] width 606 height 26
type input "Om Shivaya"
paste input "Denis Hekimian"
type input "Denis Hekimian"
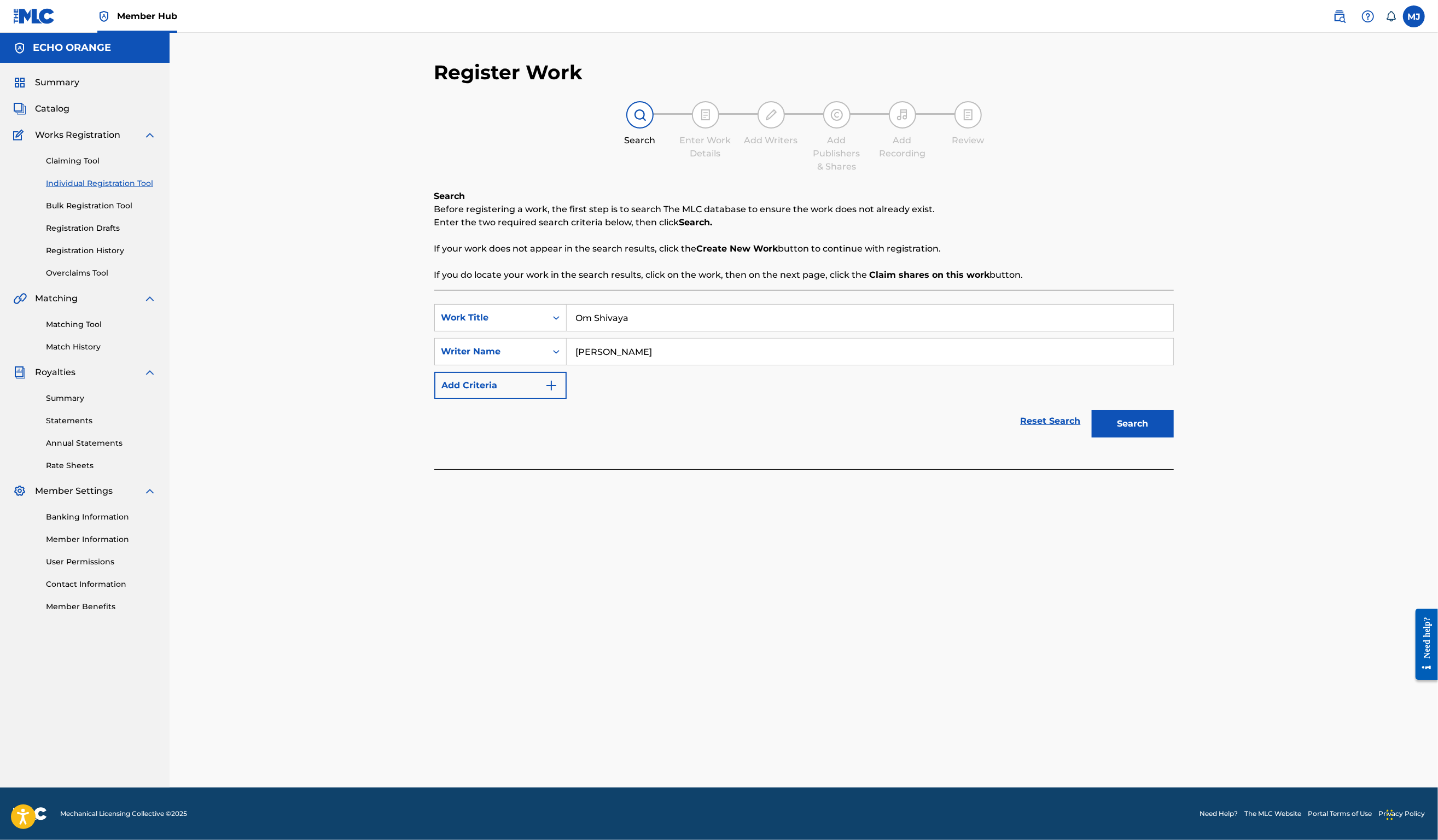
click at [1174, 437] on button "Search" at bounding box center [1134, 424] width 82 height 28
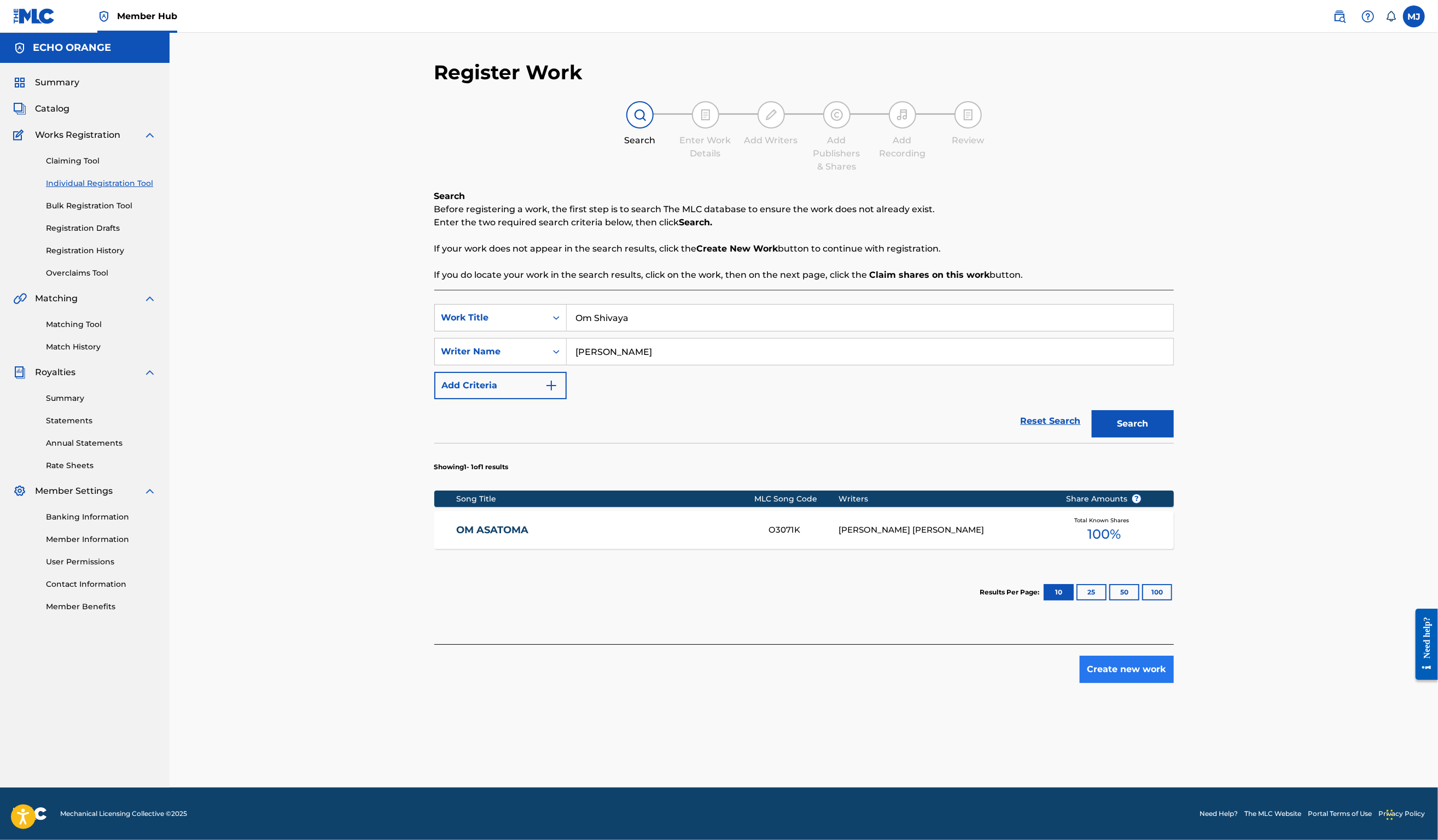
click at [1174, 683] on button "Create new work" at bounding box center [1126, 669] width 94 height 28
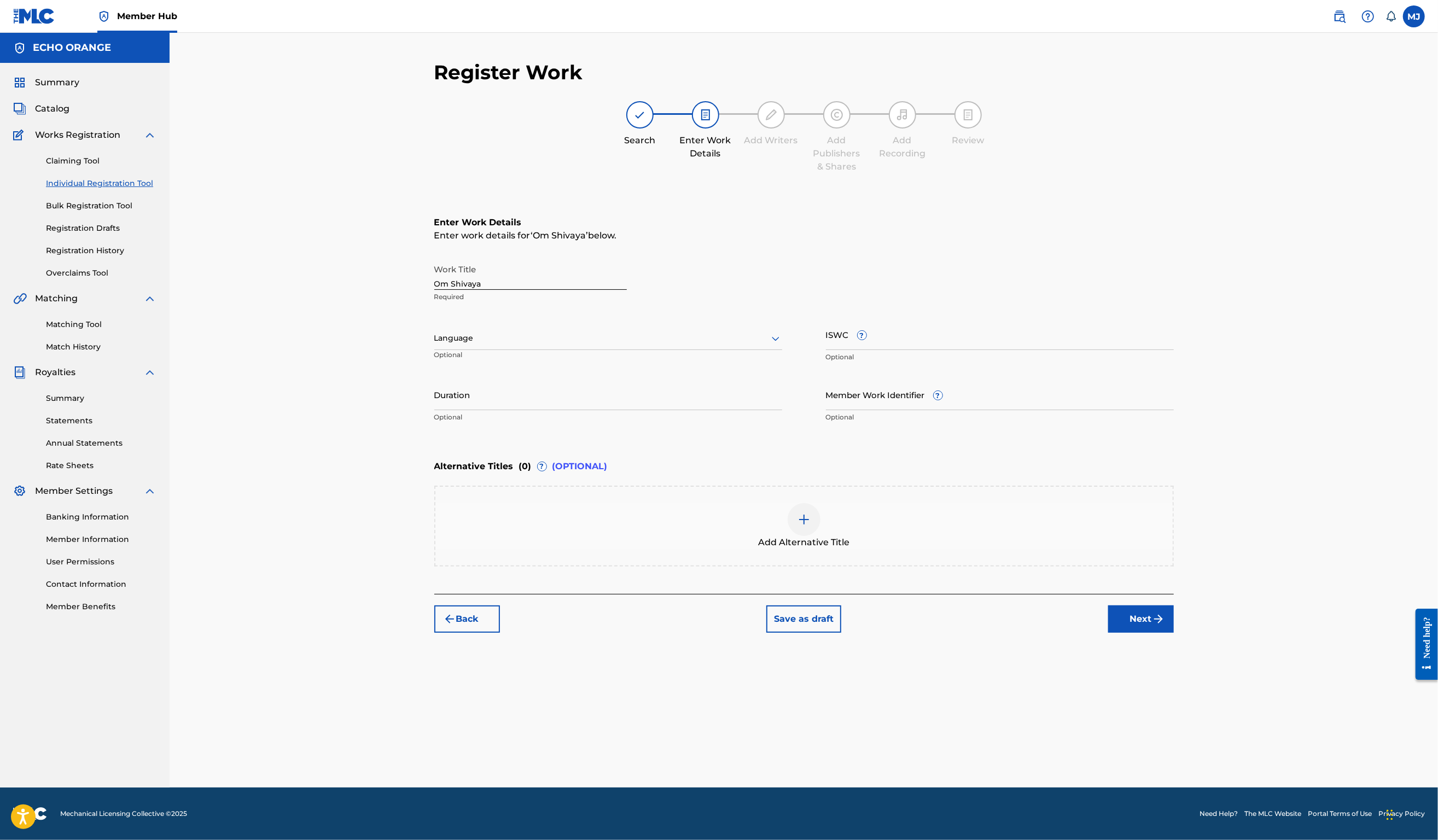
drag, startPoint x: 1217, startPoint y: 716, endPoint x: 1205, endPoint y: 694, distance: 25.1
click at [1174, 632] on button "Next" at bounding box center [1141, 619] width 66 height 28
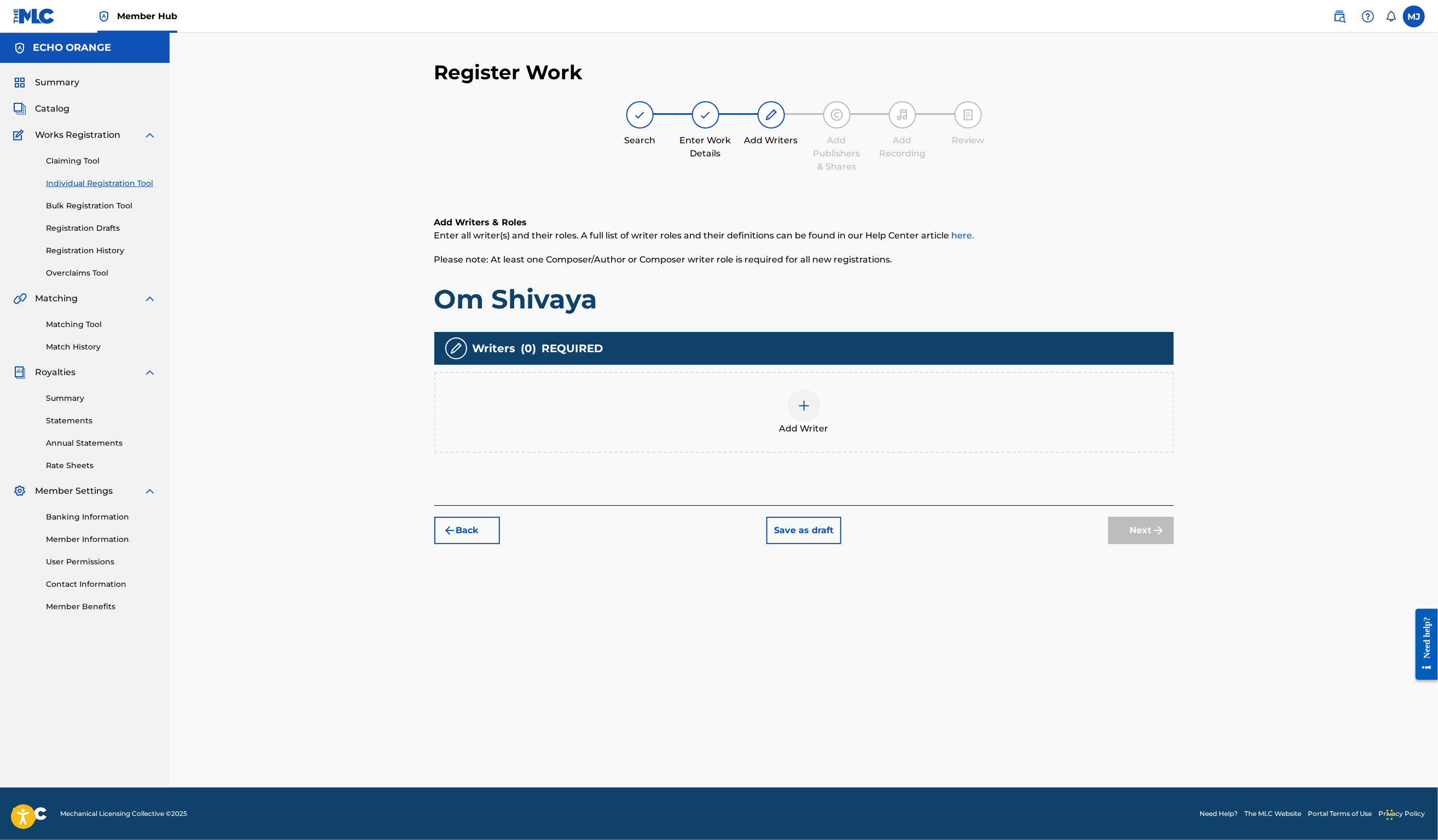
click at [976, 452] on div "Add Writer" at bounding box center [804, 412] width 740 height 81
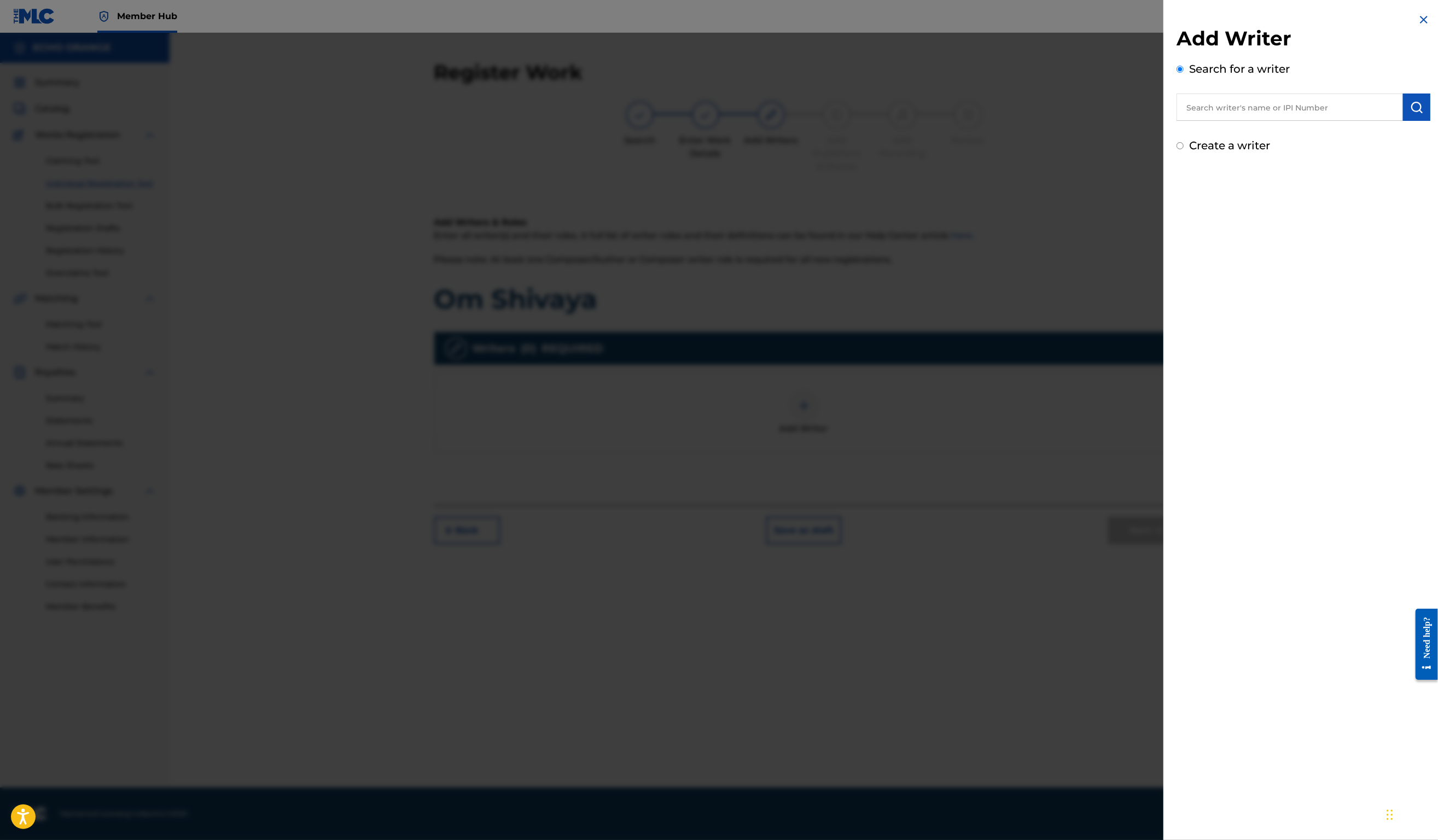
click at [1184, 120] on input "text" at bounding box center [1290, 107] width 227 height 28
paste input "Denis Hekimian"
type input "Denis Hekimian"
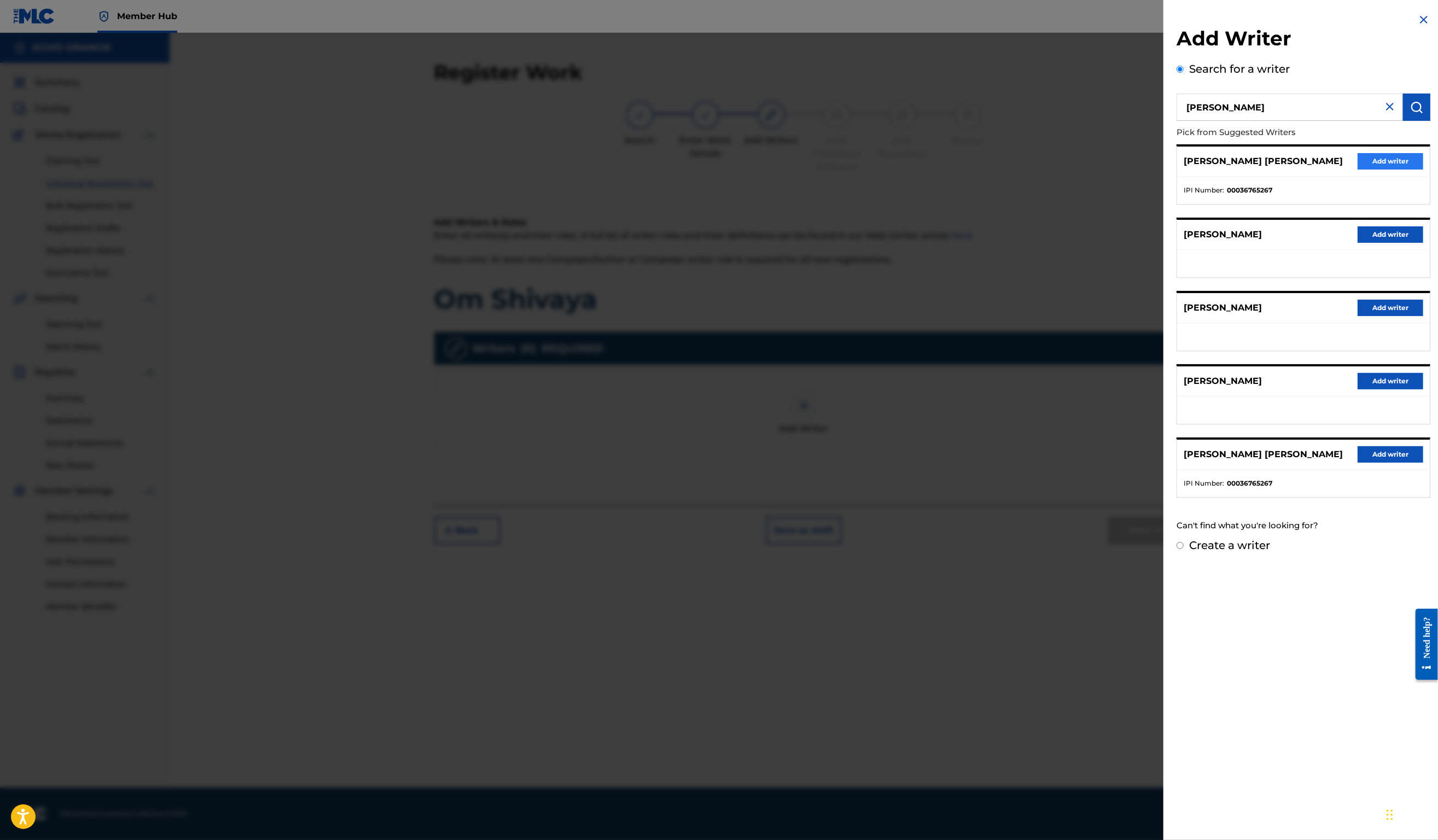
click at [1363, 170] on button "Add writer" at bounding box center [1390, 161] width 66 height 17
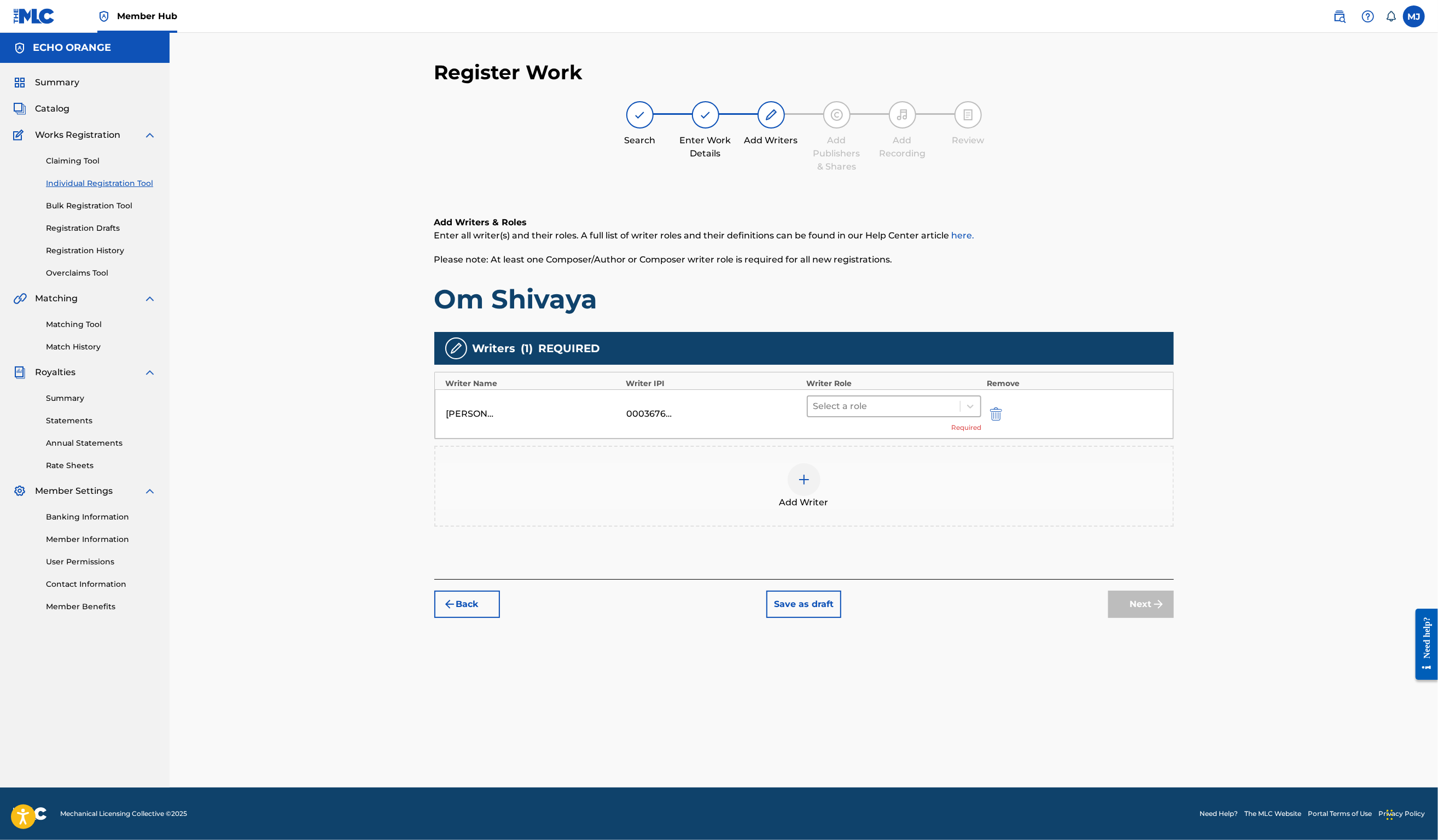
click at [878, 414] on div at bounding box center [884, 406] width 142 height 15
click at [864, 569] on div "Composer" at bounding box center [929, 564] width 211 height 22
click at [1174, 601] on button "Next" at bounding box center [1141, 588] width 66 height 28
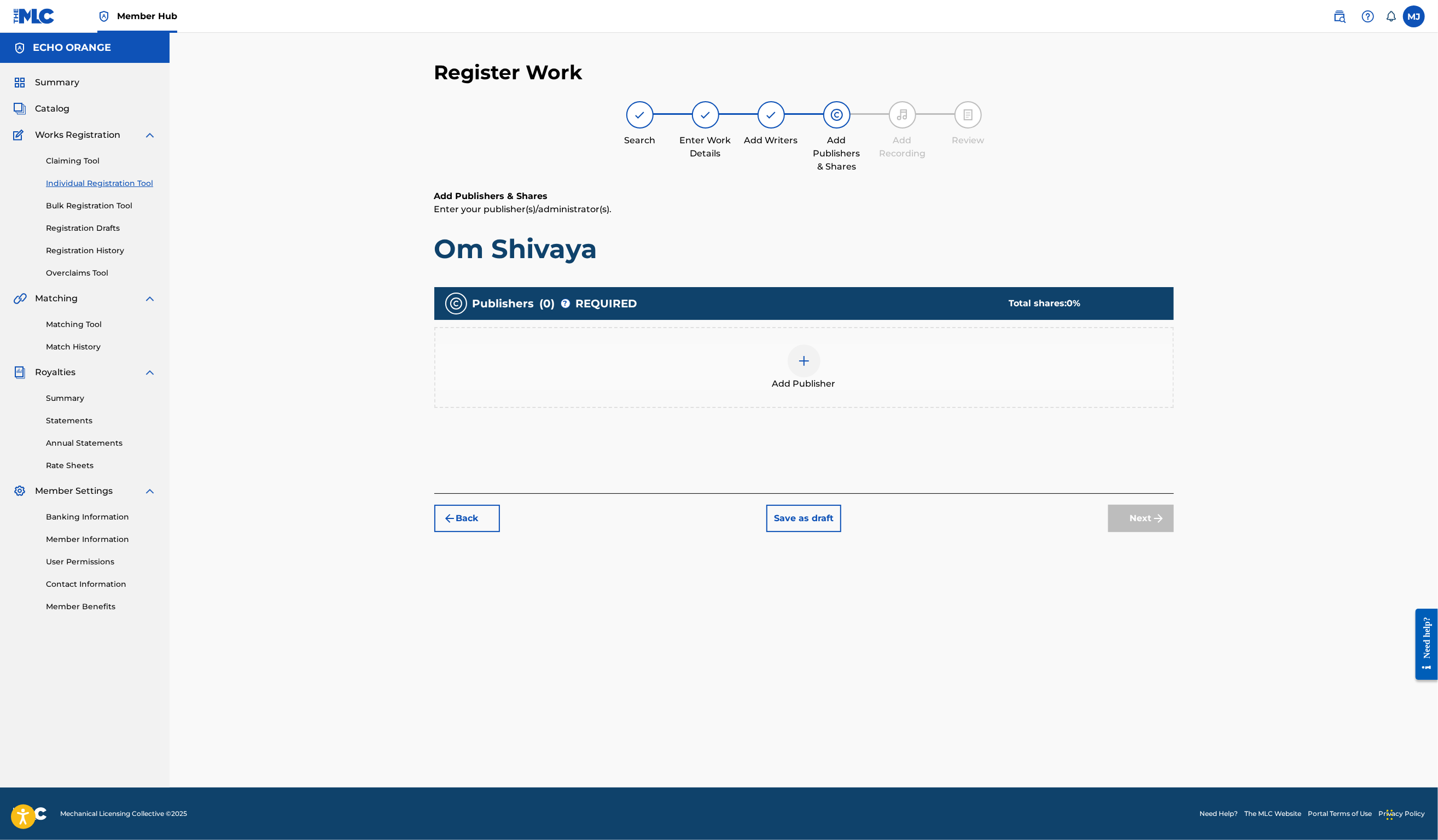
click at [832, 368] on div "Add Publisher" at bounding box center [804, 368] width 740 height 81
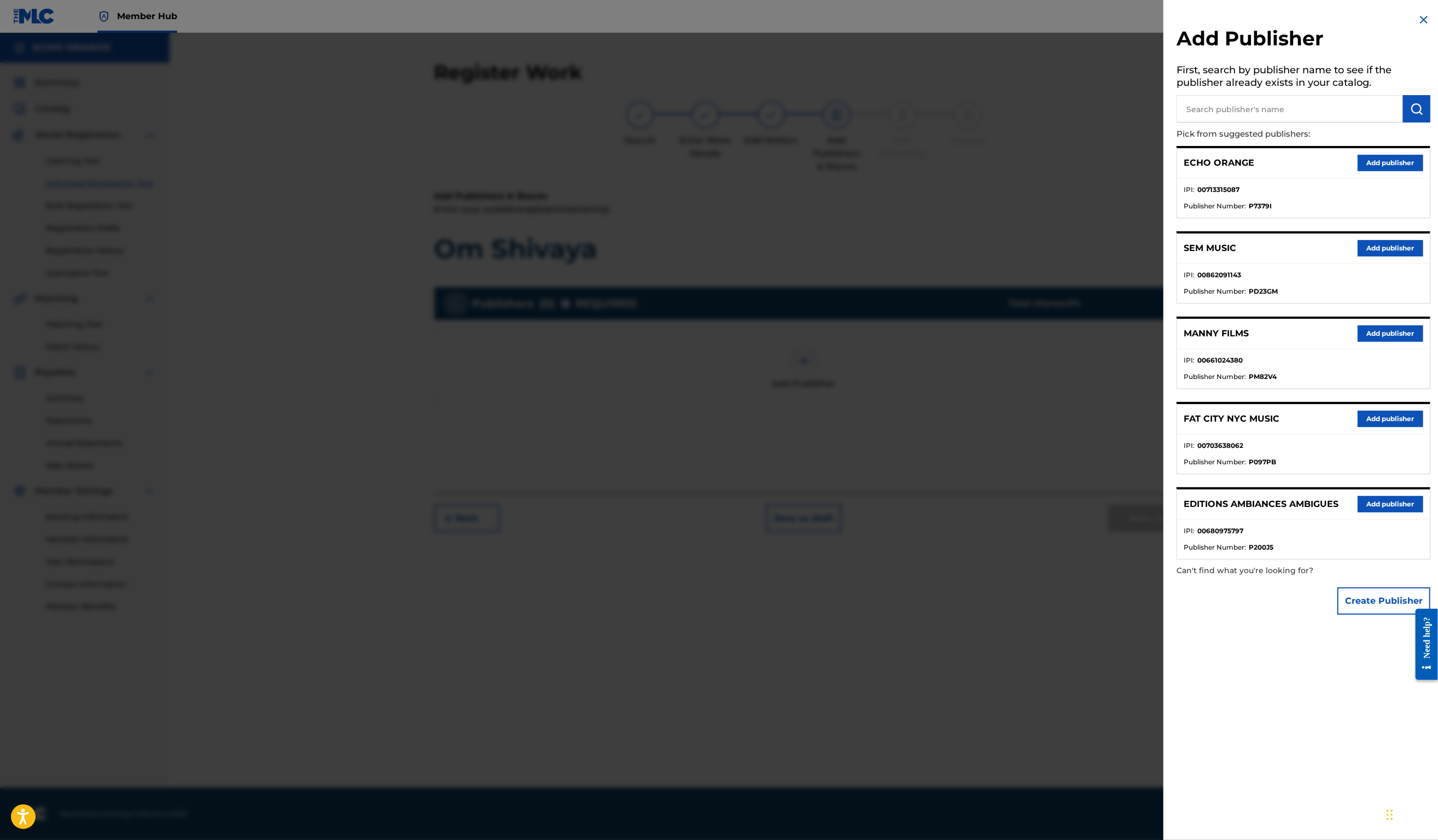
click at [1220, 136] on p "Pick from suggested publishers:" at bounding box center [1272, 135] width 192 height 24
click at [1225, 123] on input "text" at bounding box center [1290, 109] width 227 height 28
type input "origins"
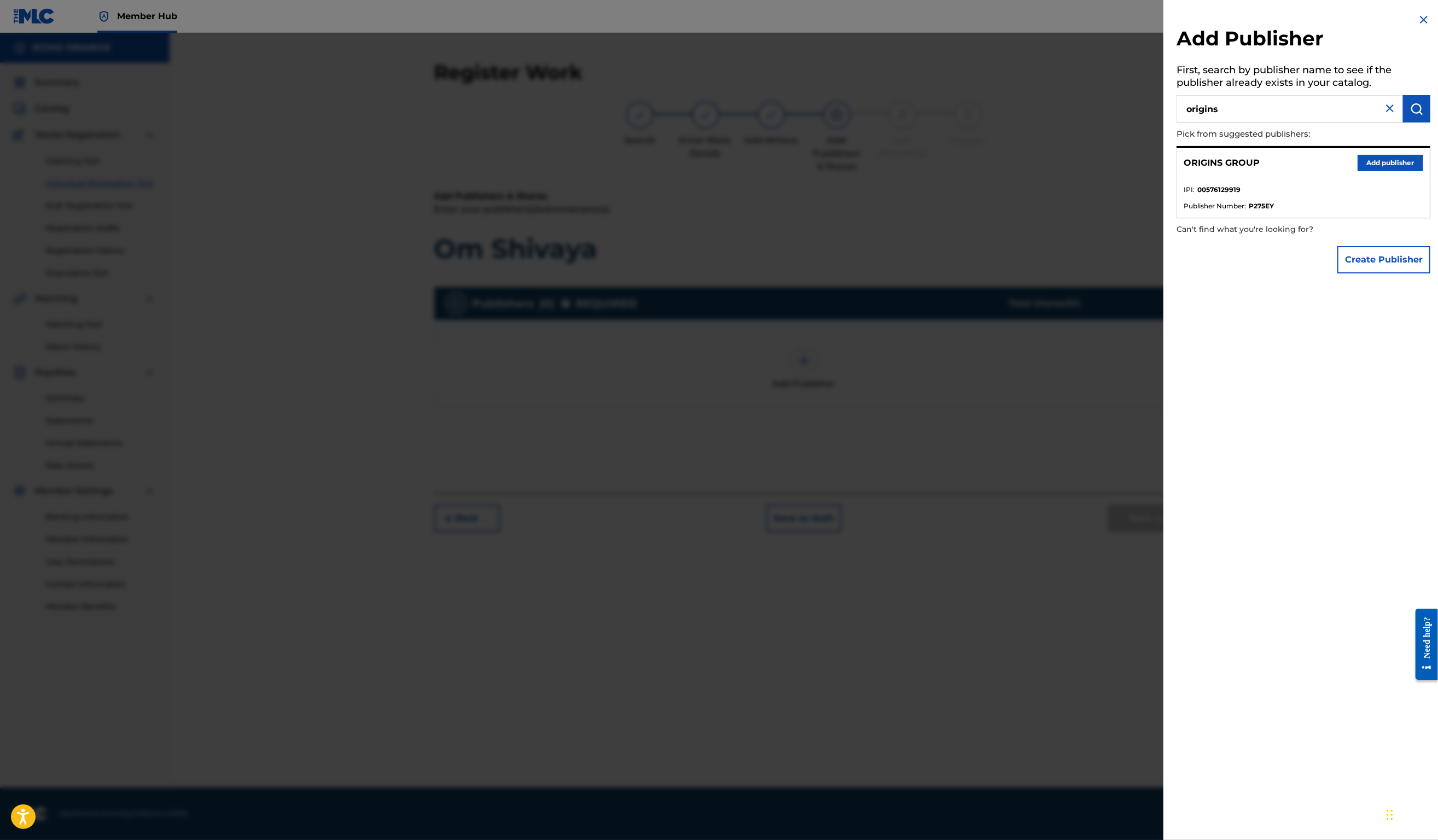
click at [1382, 171] on button "Add publisher" at bounding box center [1390, 162] width 66 height 17
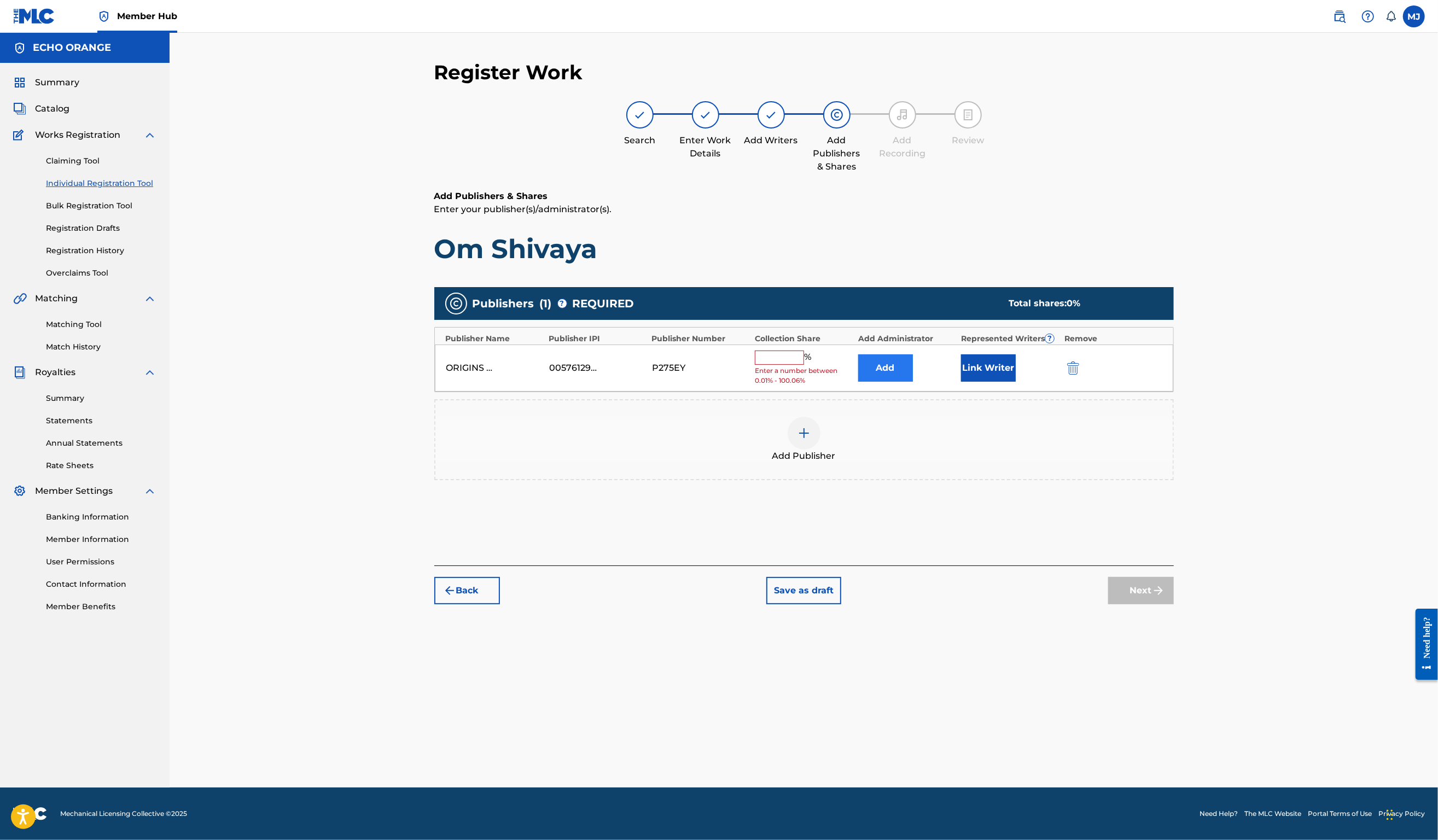
click at [913, 382] on button "Add" at bounding box center [885, 368] width 55 height 28
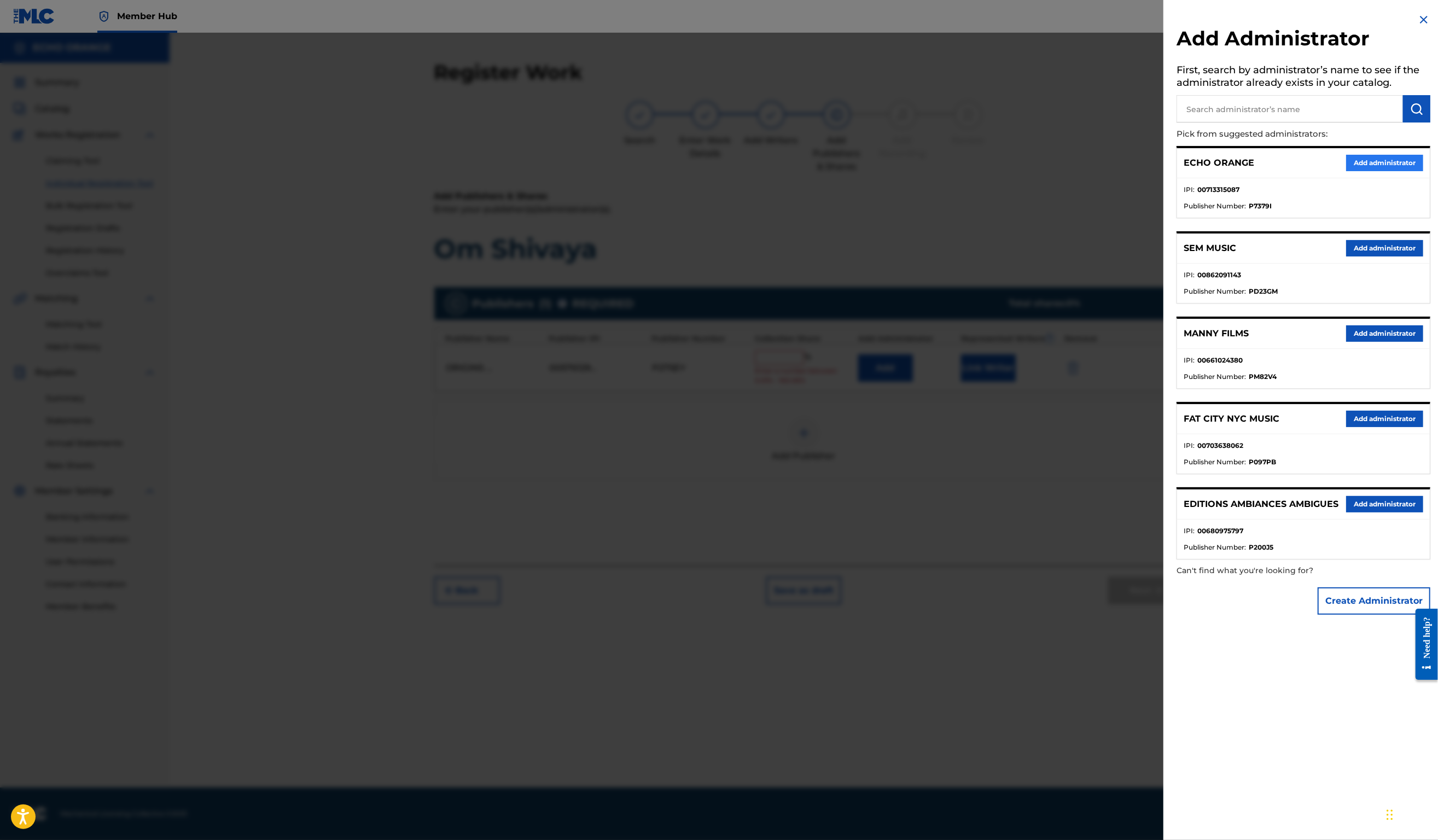
drag, startPoint x: 1369, startPoint y: 166, endPoint x: 1373, endPoint y: 174, distance: 8.9
click at [1369, 166] on div "ECHO ORANGE Add administrator" at bounding box center [1303, 163] width 253 height 30
click at [1373, 171] on button "Add administrator" at bounding box center [1384, 162] width 77 height 17
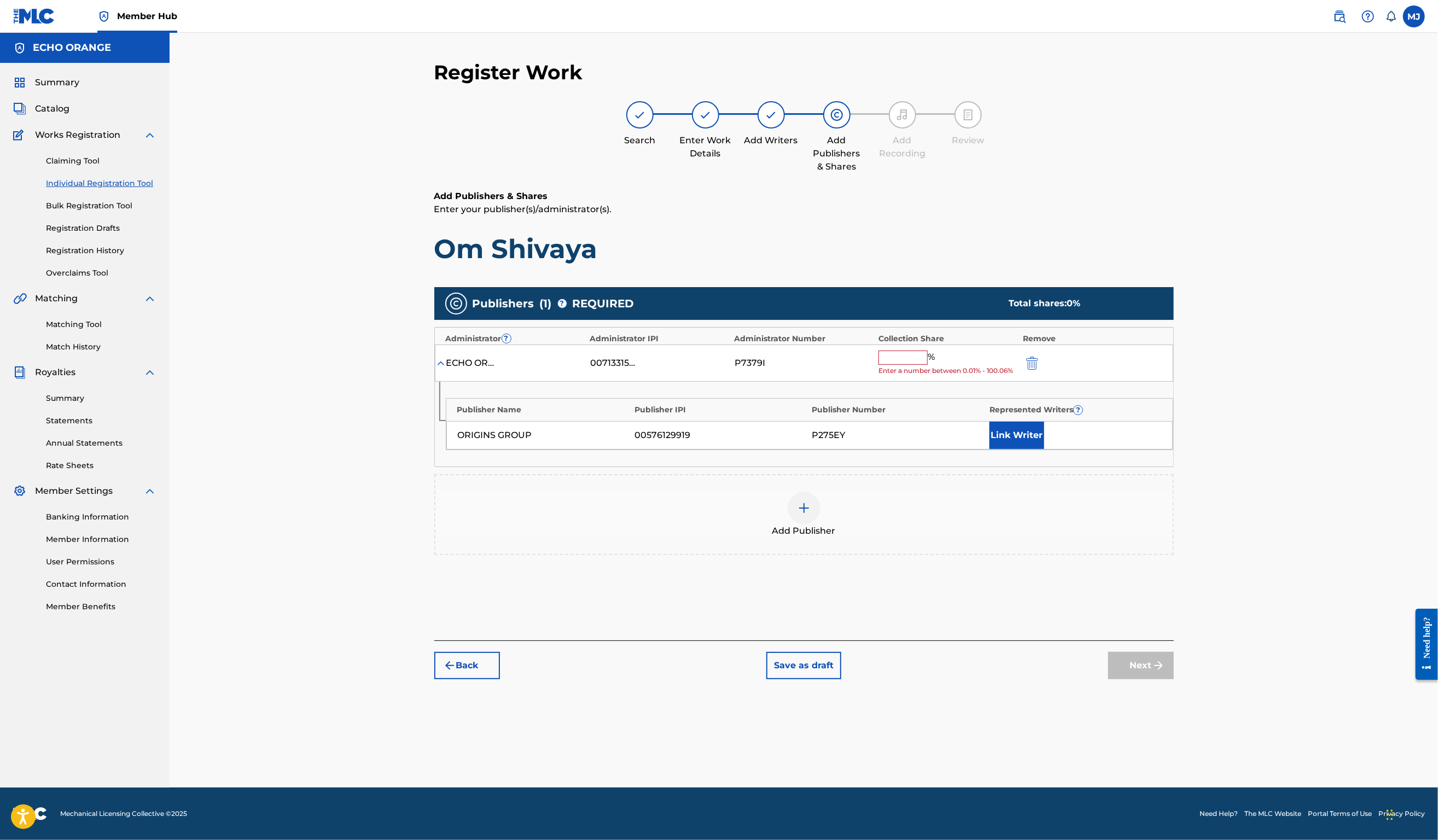
click at [927, 365] on input "text" at bounding box center [903, 357] width 49 height 14
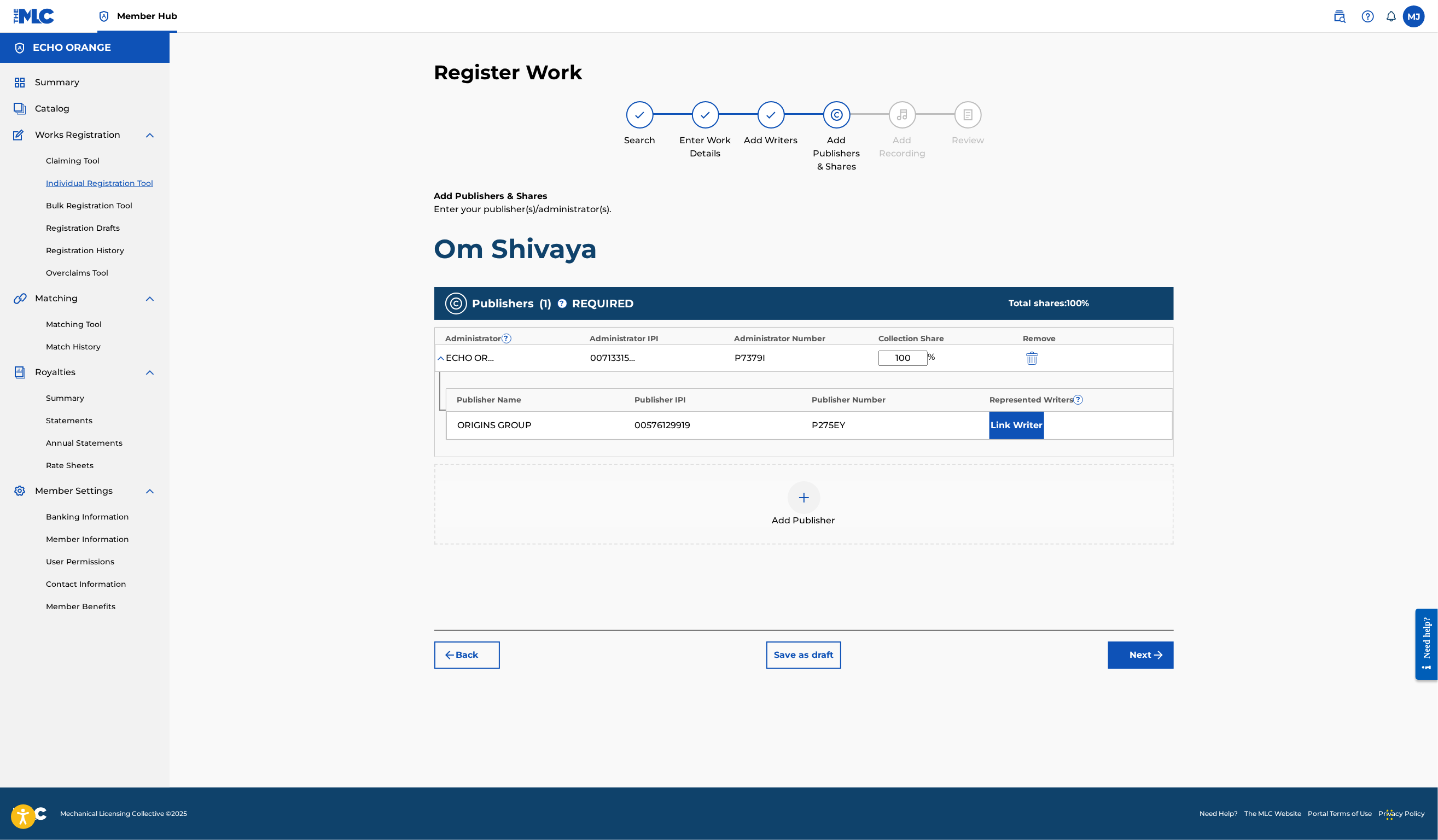
type input "100"
click at [1075, 456] on div "Publisher Name Publisher IPI Publisher Number Represented Writers ? ORIGINS GRO…" at bounding box center [805, 414] width 739 height 85
click at [1044, 439] on button "Link Writer" at bounding box center [1016, 426] width 55 height 28
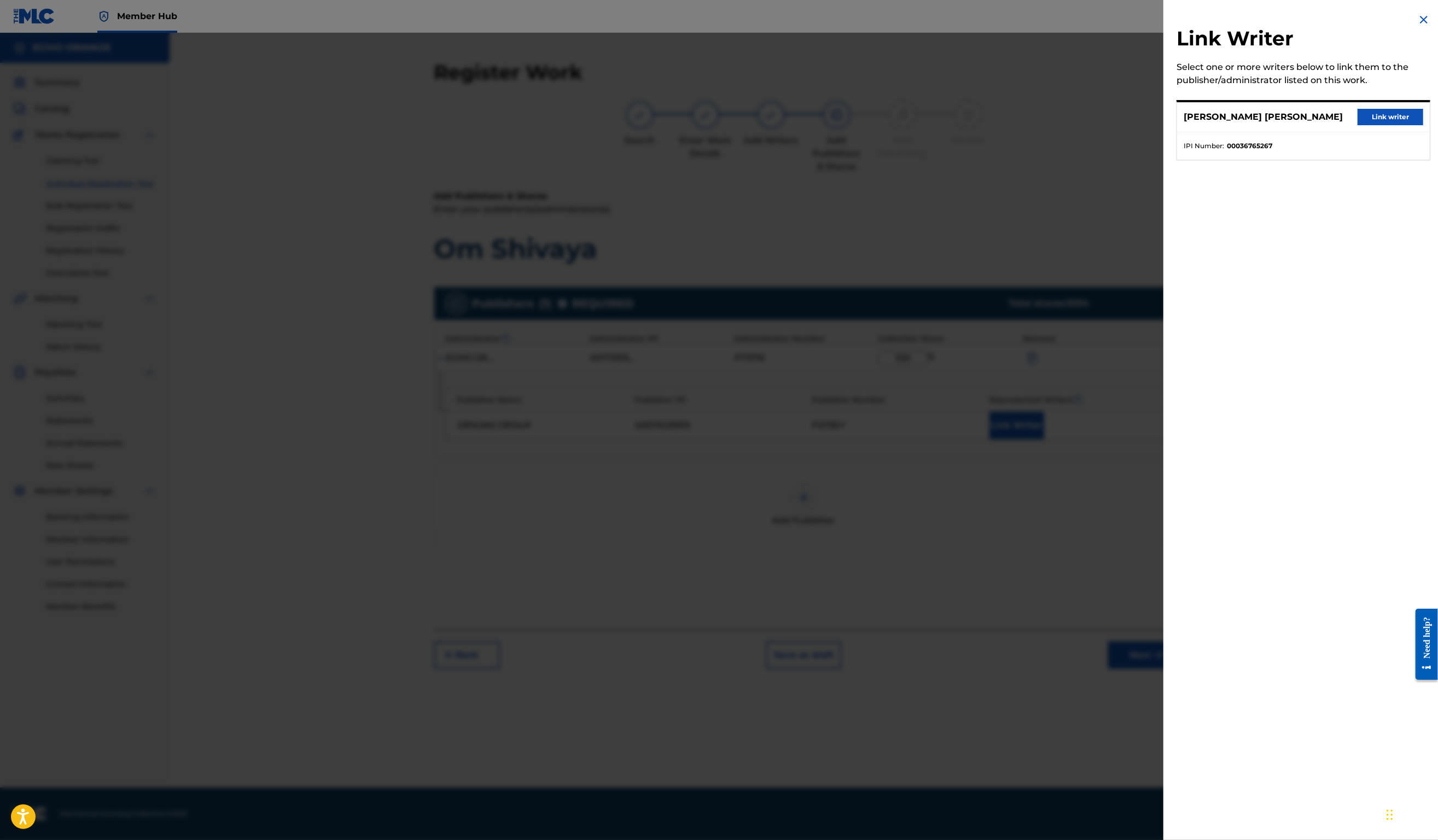
click at [1375, 125] on button "Link writer" at bounding box center [1390, 116] width 66 height 17
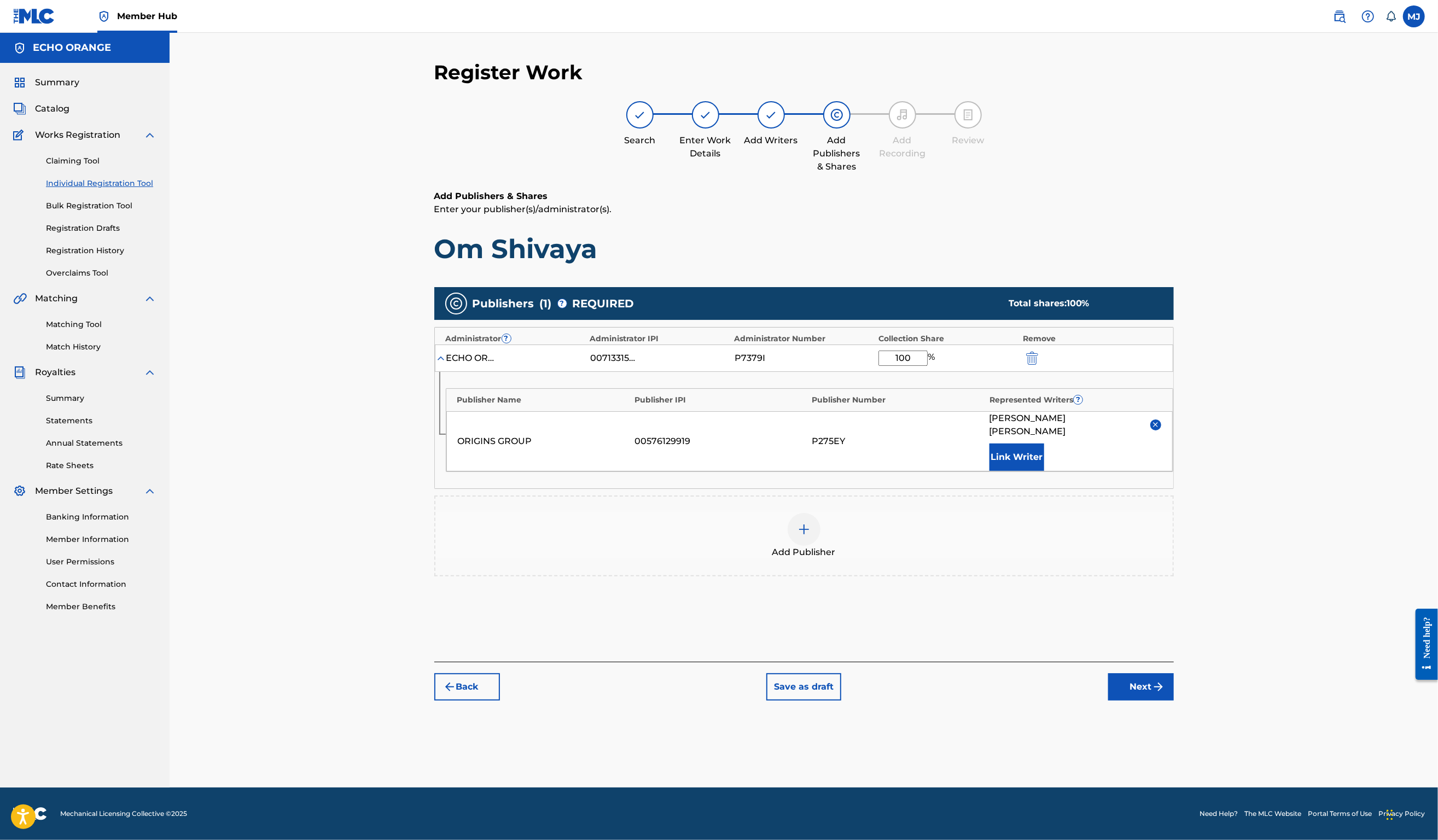
scroll to position [5, 0]
click at [1174, 701] on div "Back Save as draft Next" at bounding box center [804, 681] width 740 height 39
click at [1174, 701] on button "Next" at bounding box center [1141, 687] width 66 height 28
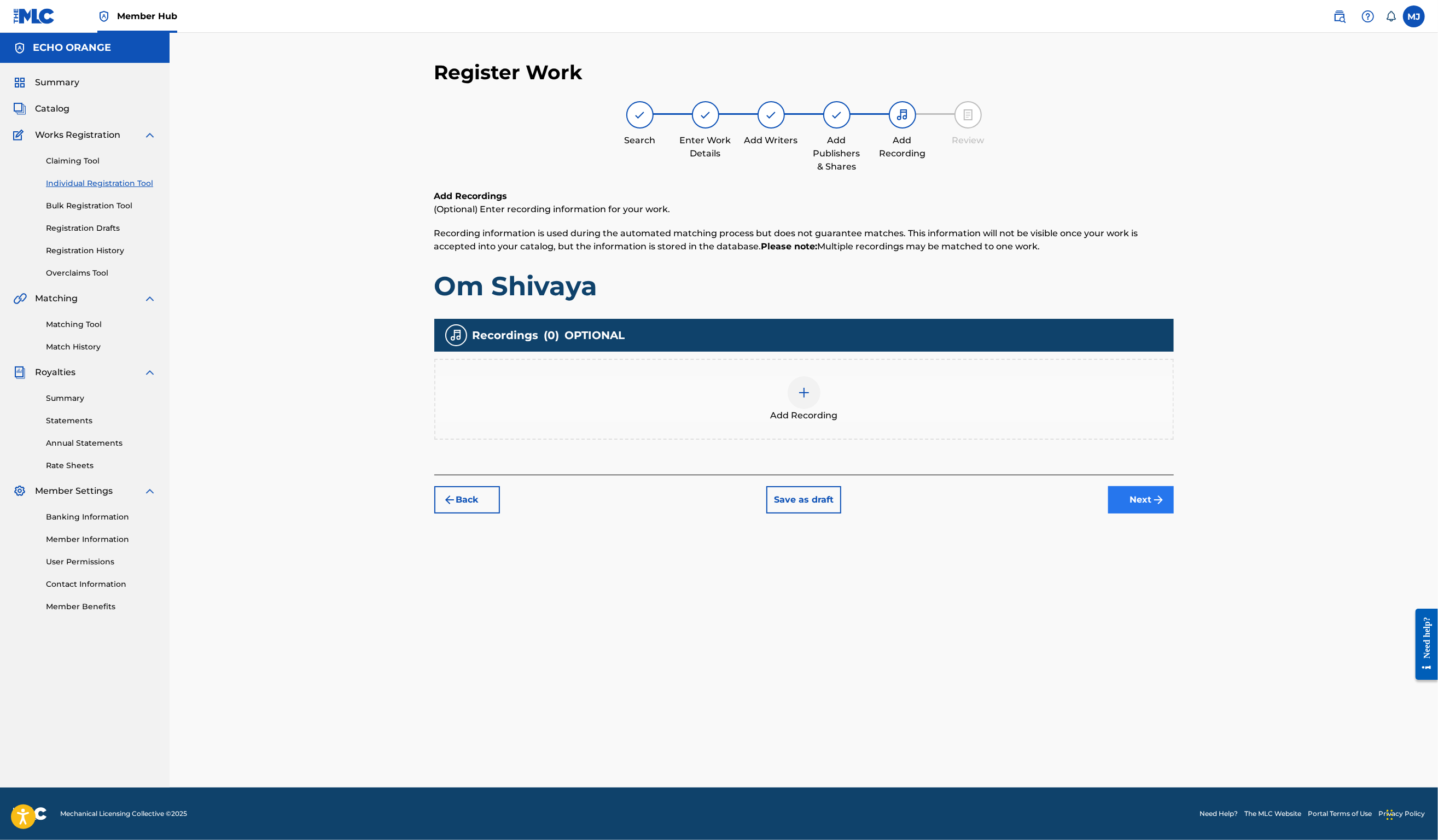
click at [1174, 514] on button "Next" at bounding box center [1141, 500] width 66 height 28
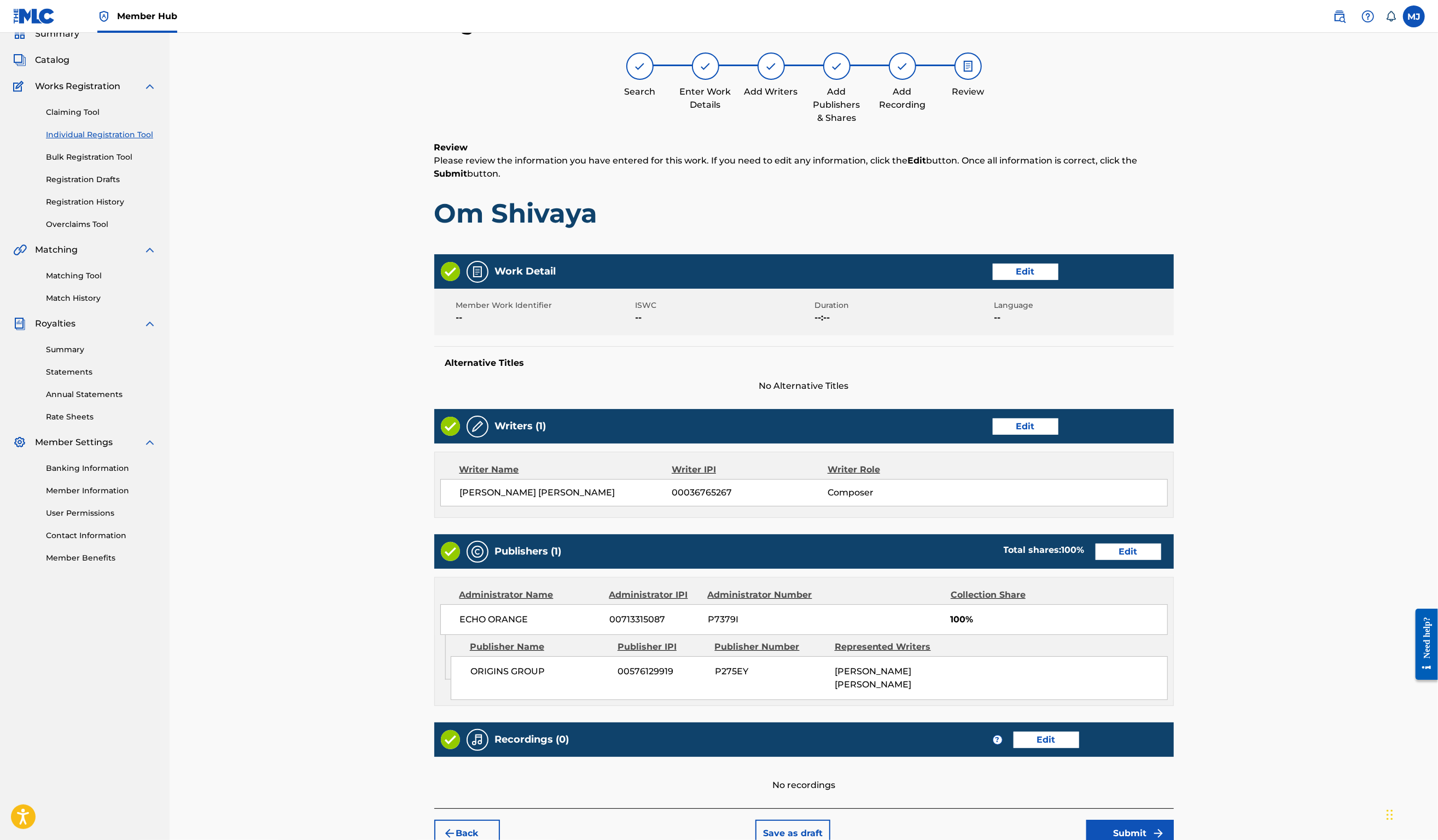
scroll to position [211, 0]
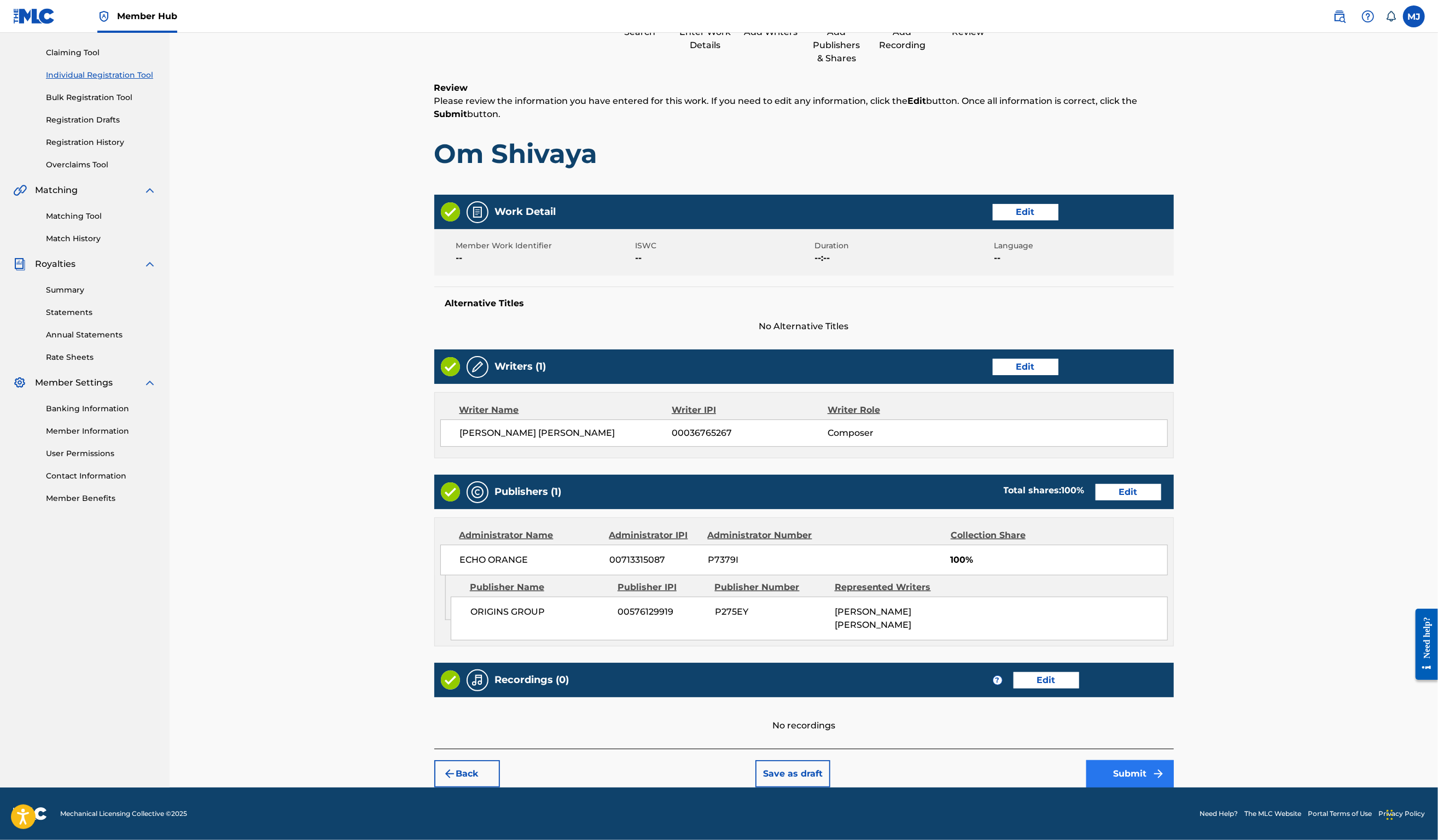
click at [1174, 760] on button "Submit" at bounding box center [1130, 773] width 87 height 28
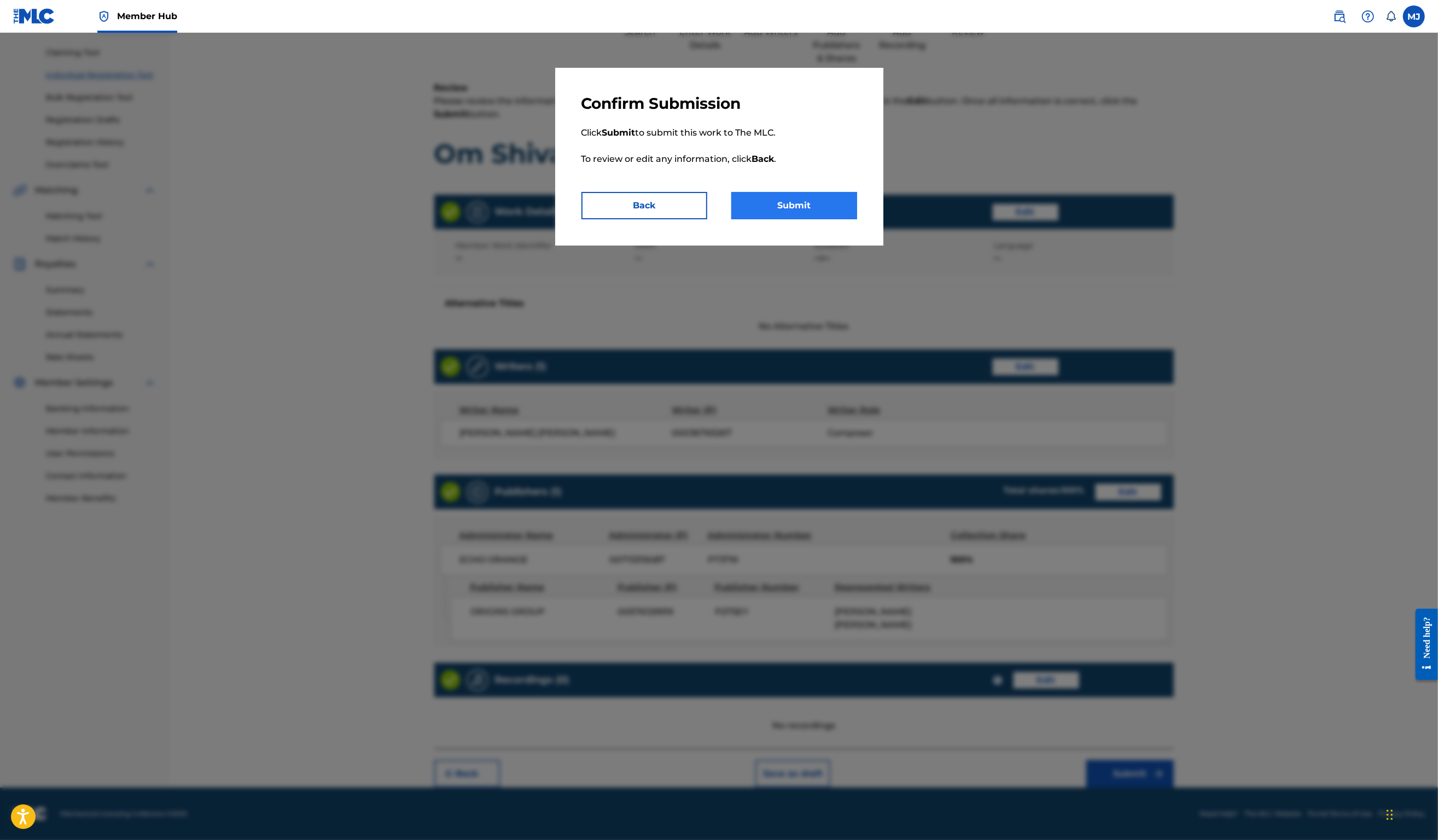
click at [834, 220] on button "Submit" at bounding box center [794, 205] width 126 height 28
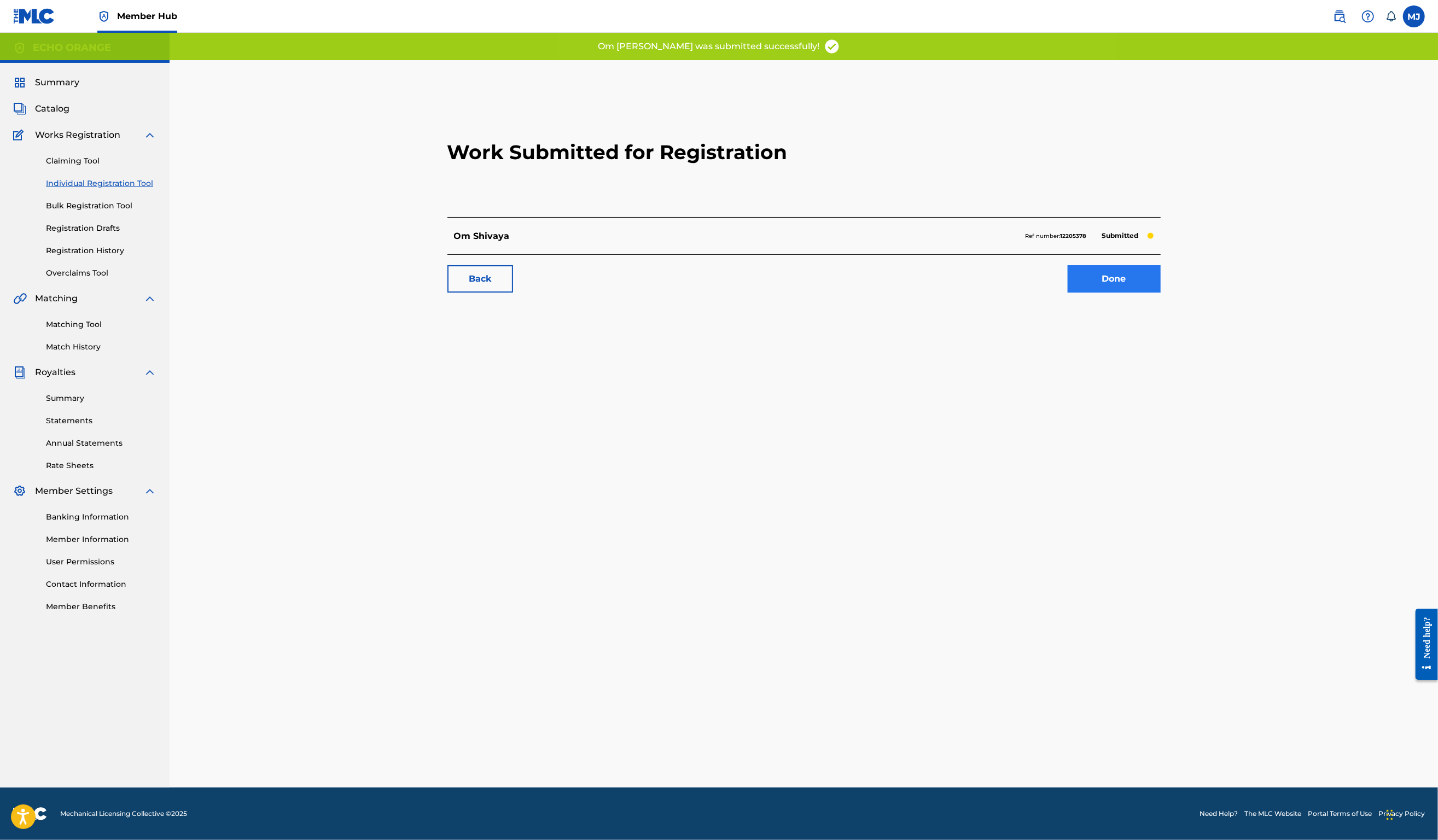
click at [1161, 292] on link "Done" at bounding box center [1114, 279] width 93 height 28
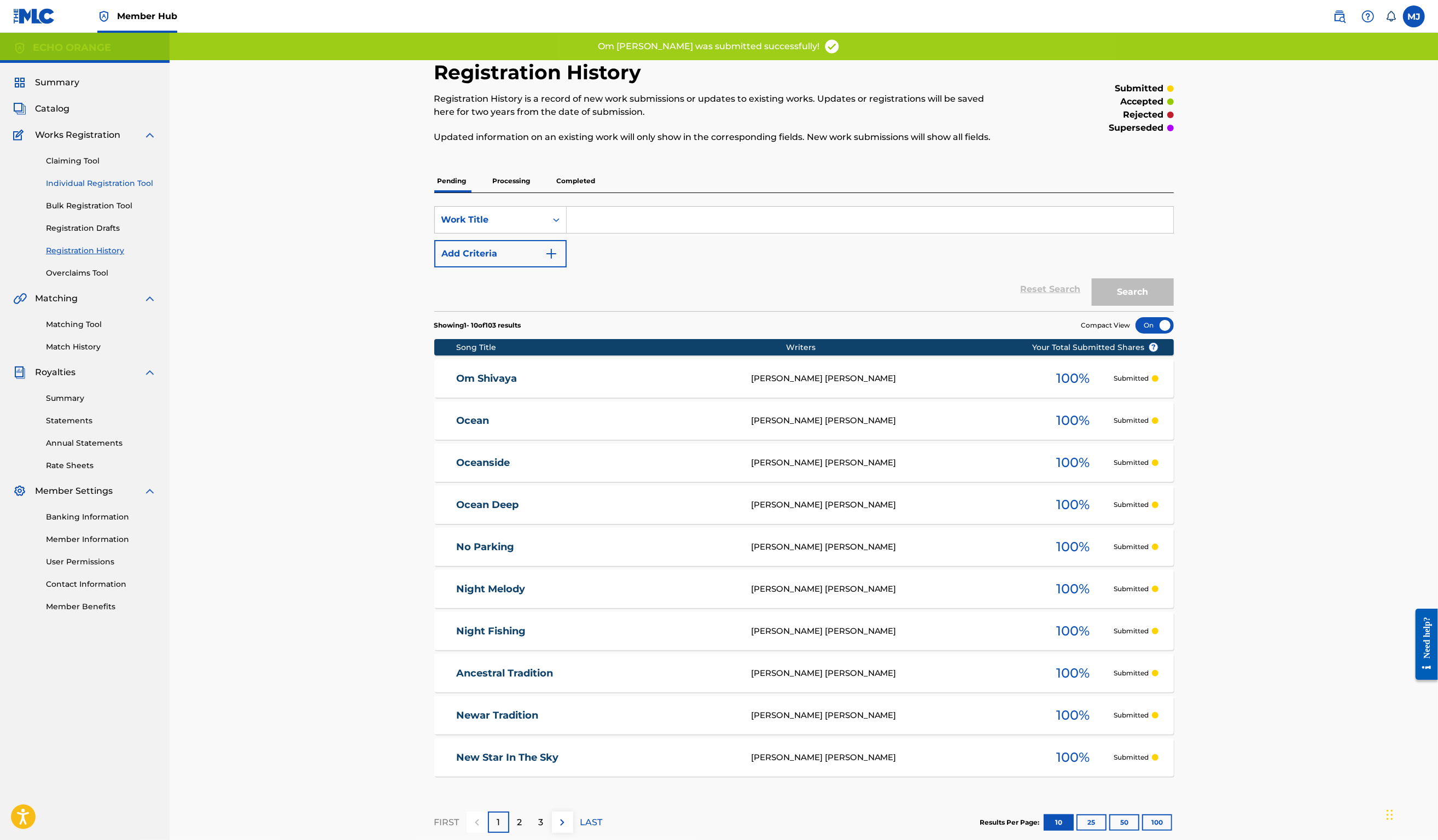
click at [153, 189] on link "Individual Registration Tool" at bounding box center [101, 183] width 110 height 11
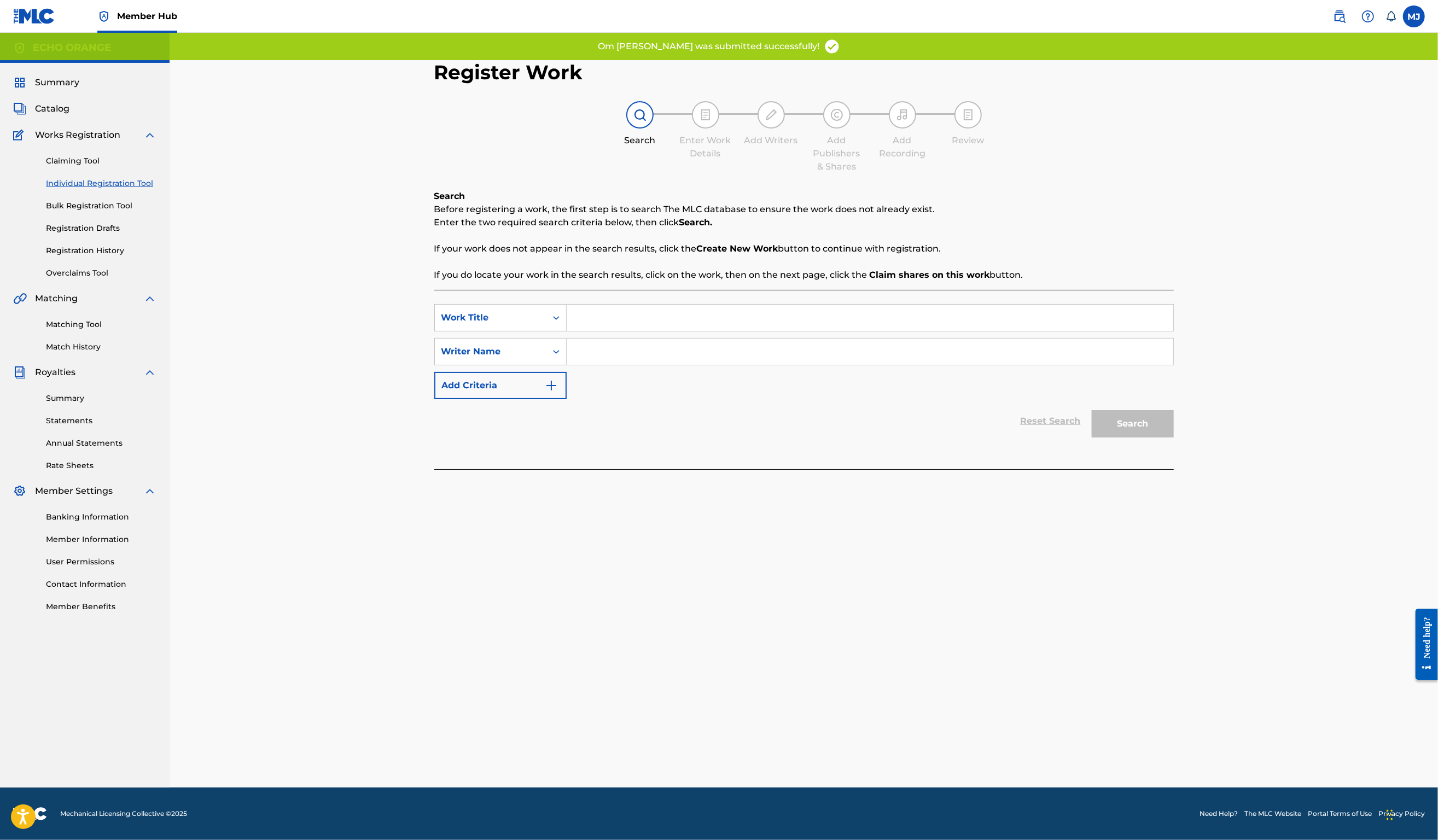
drag, startPoint x: 596, startPoint y: 319, endPoint x: 599, endPoint y: 327, distance: 8.5
click at [599, 326] on div "SearchWithCriteriacce43902-db9e-4bec-8035-ef58c8609a28 Work Title SearchWithCri…" at bounding box center [804, 380] width 740 height 179
click at [602, 331] on input "Search Form" at bounding box center [870, 317] width 606 height 26
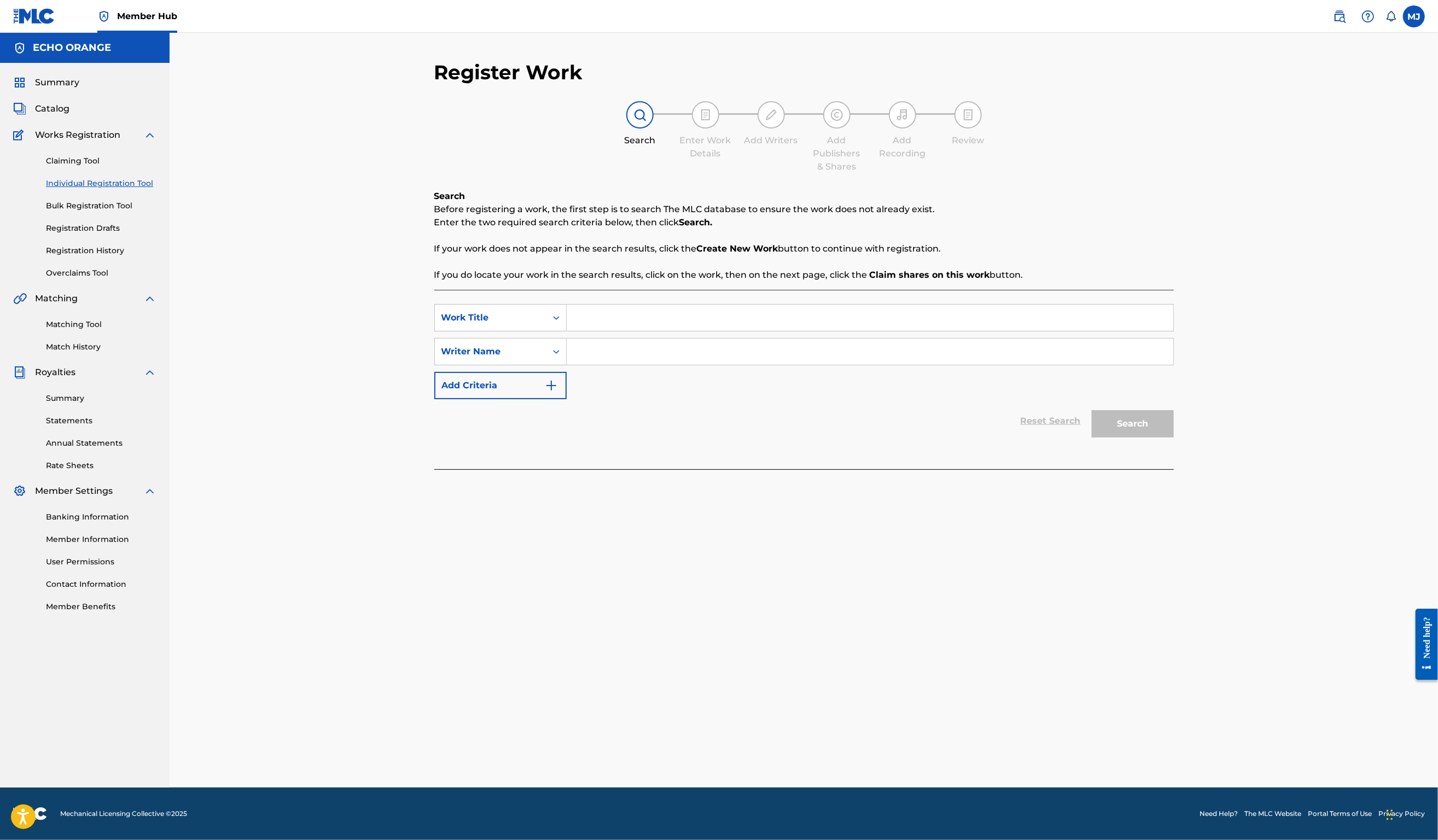
click at [602, 331] on input "Search Form" at bounding box center [870, 317] width 606 height 26
type input "On The Ring"
click at [635, 399] on div "SearchWithCriteriacce43902-db9e-4bec-8035-ef58c8609a28 Work Title On The Ring S…" at bounding box center [804, 352] width 740 height 95
click at [627, 399] on div "SearchWithCriteriacce43902-db9e-4bec-8035-ef58c8609a28 Work Title On The Ring S…" at bounding box center [804, 352] width 740 height 95
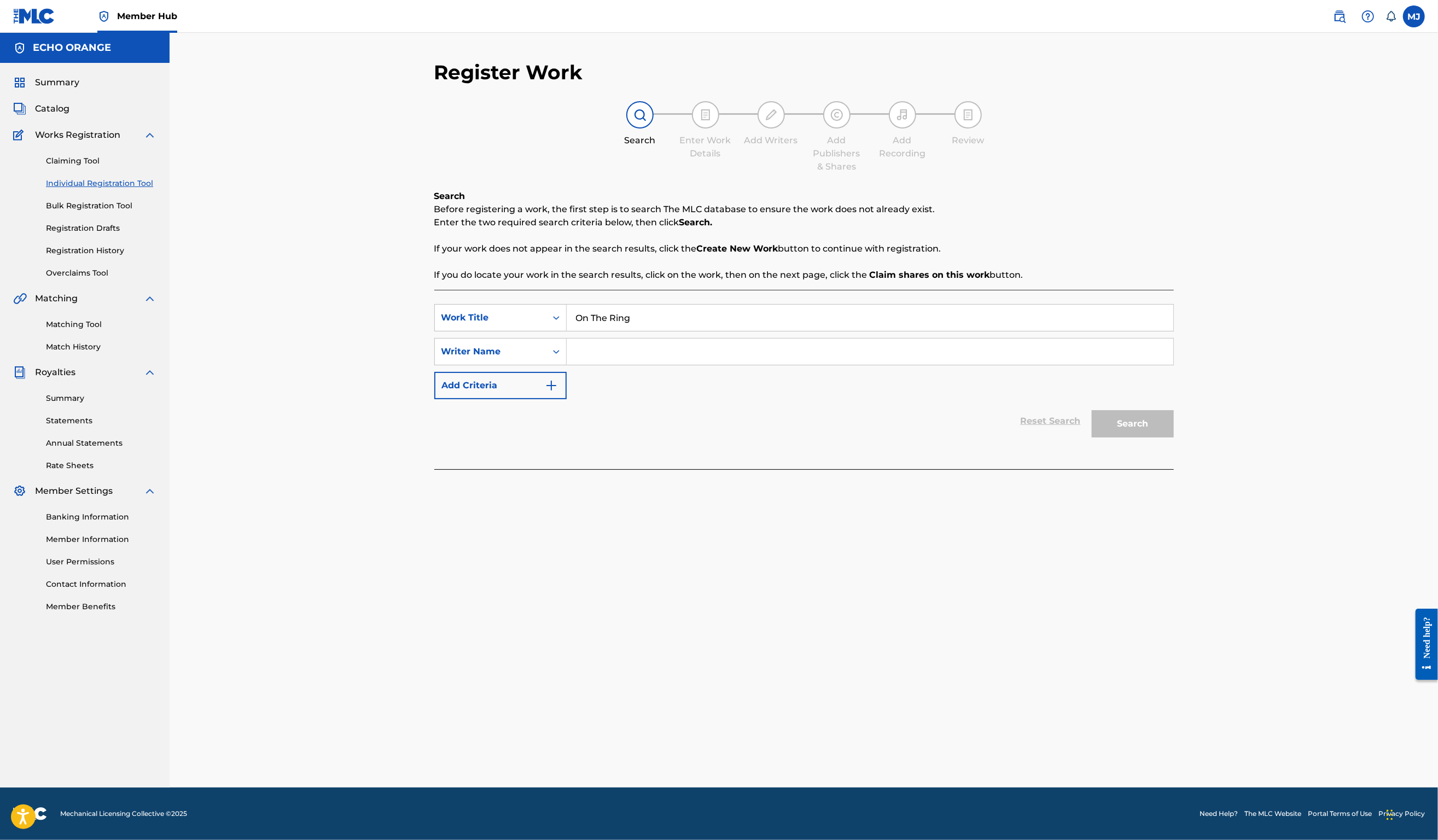
click at [635, 365] on input "Search Form" at bounding box center [870, 351] width 606 height 26
paste input "Denis Hekimian"
type input "Denis Hekimian"
click at [1174, 437] on button "Search" at bounding box center [1134, 424] width 82 height 28
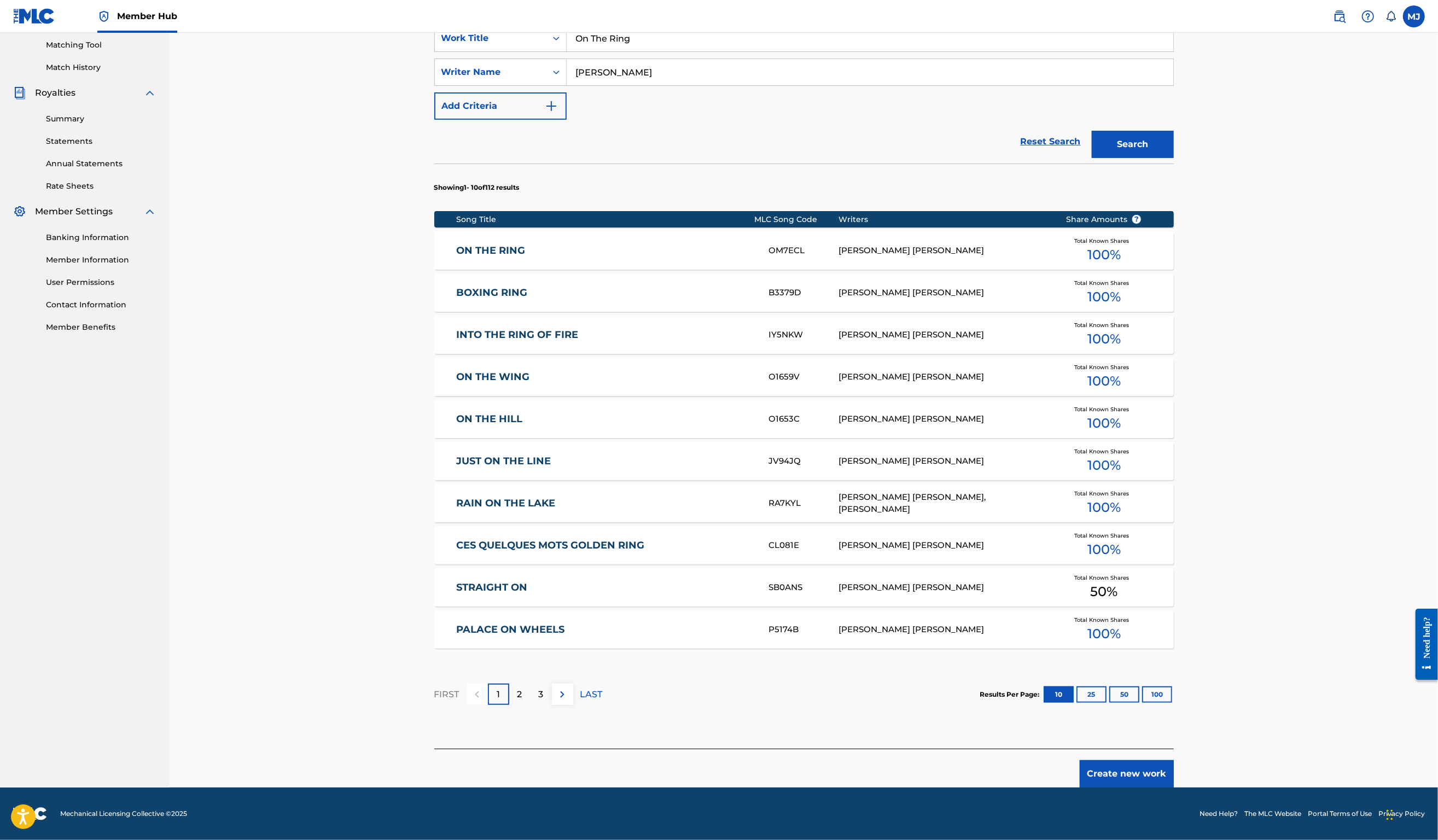
scroll to position [119, 0]
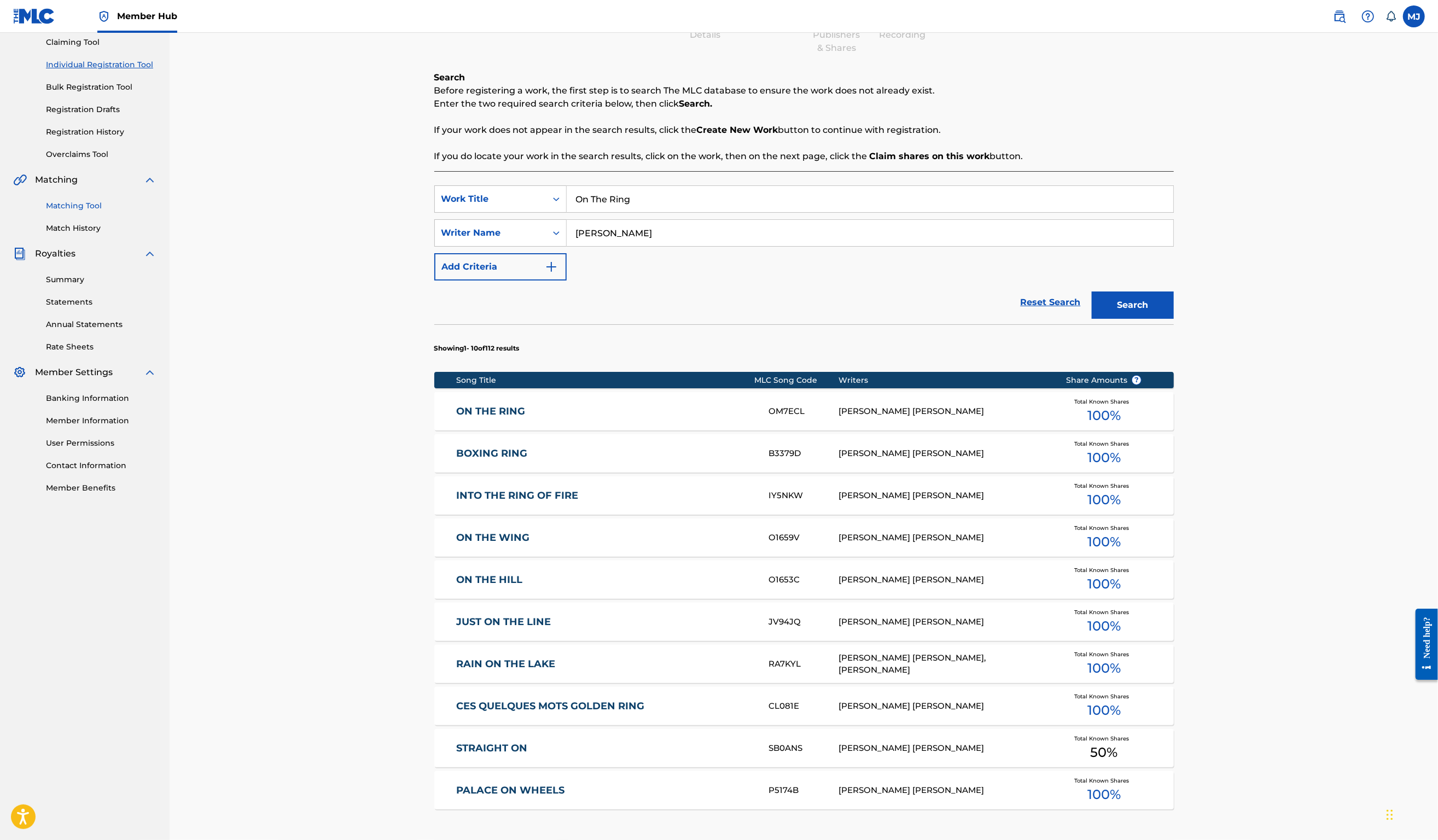
click at [101, 212] on link "Matching Tool" at bounding box center [101, 206] width 110 height 11
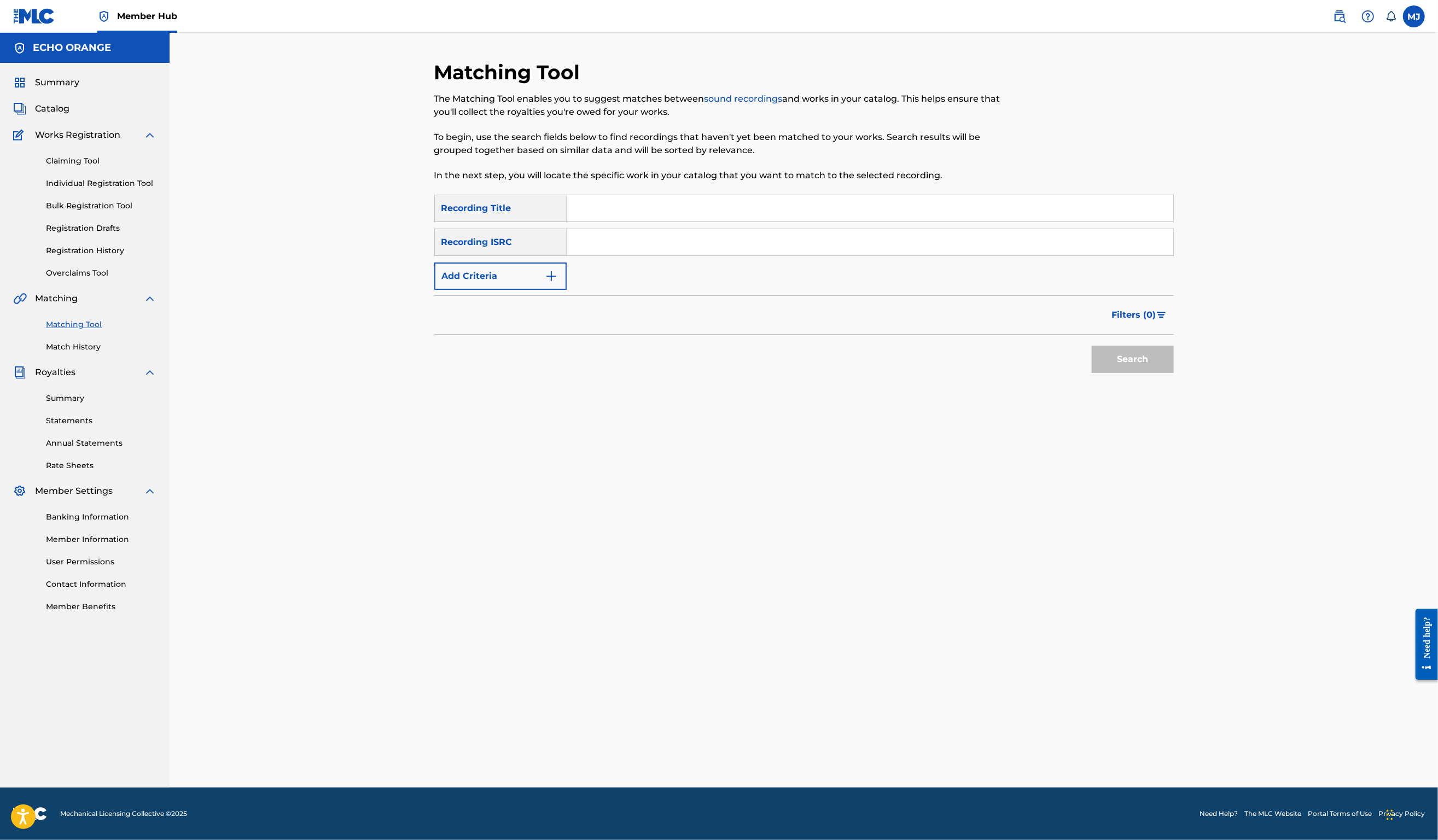
click at [587, 222] on input "Search Form" at bounding box center [870, 208] width 606 height 26
type input "on the ring"
click at [484, 290] on button "Add Criteria" at bounding box center [500, 276] width 132 height 28
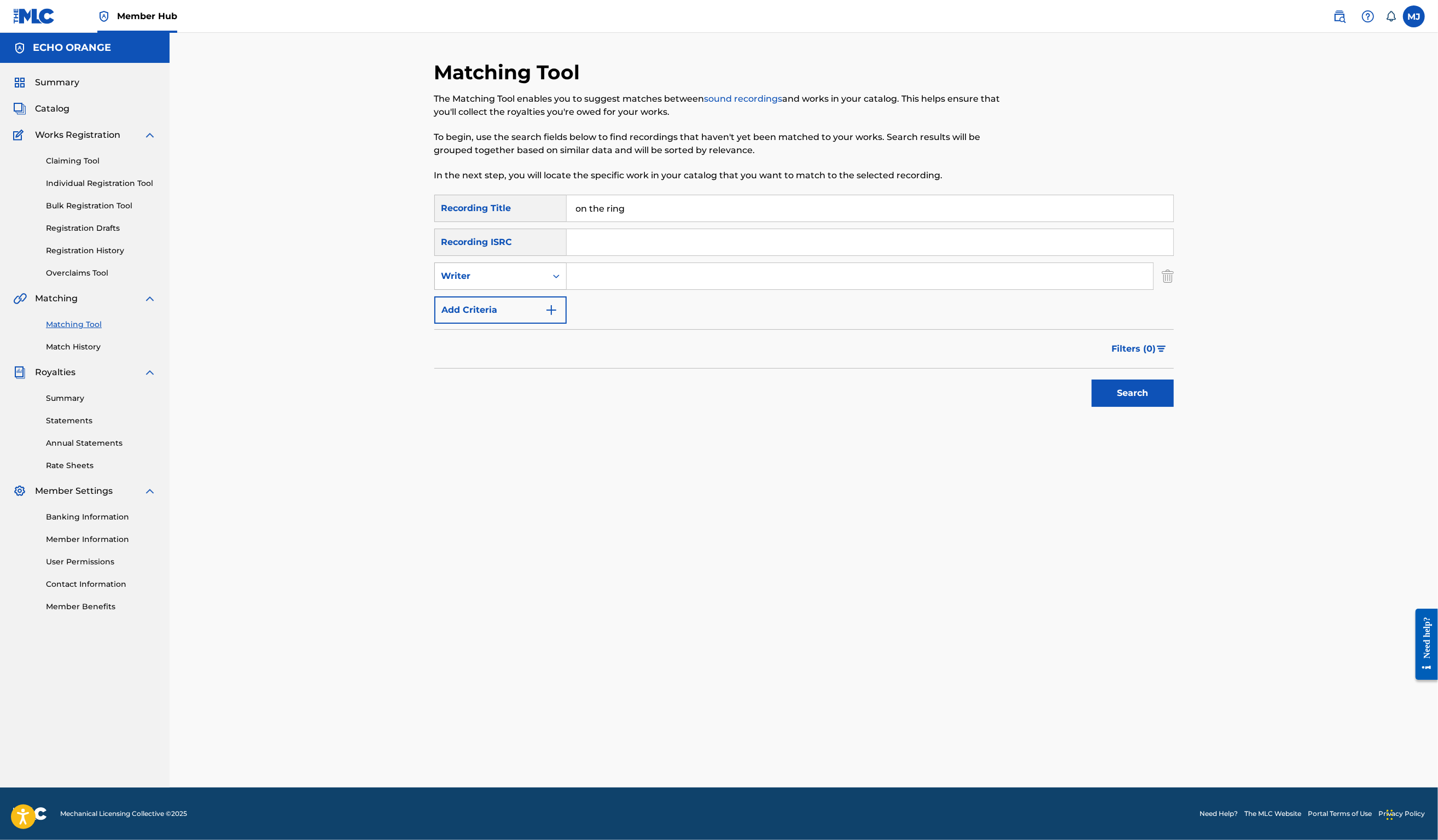
drag, startPoint x: 504, startPoint y: 304, endPoint x: 511, endPoint y: 320, distance: 17.5
click at [506, 287] on div "Writer" at bounding box center [491, 276] width 112 height 21
click at [517, 317] on div "Recording Artist" at bounding box center [501, 304] width 132 height 28
click at [585, 289] on input "Search Form" at bounding box center [860, 276] width 587 height 26
click at [1174, 407] on button "Search" at bounding box center [1134, 393] width 82 height 28
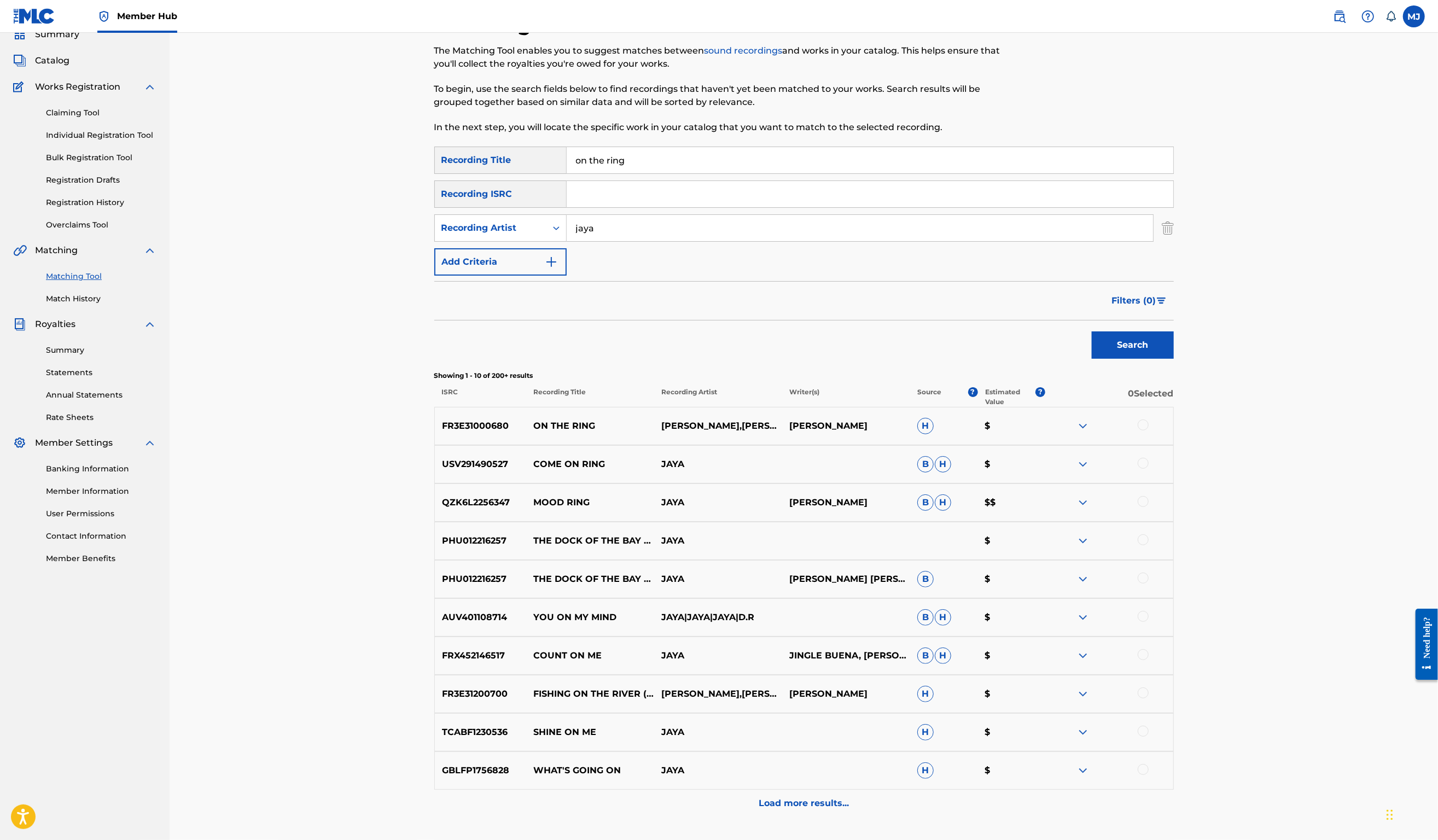
scroll to position [255, 0]
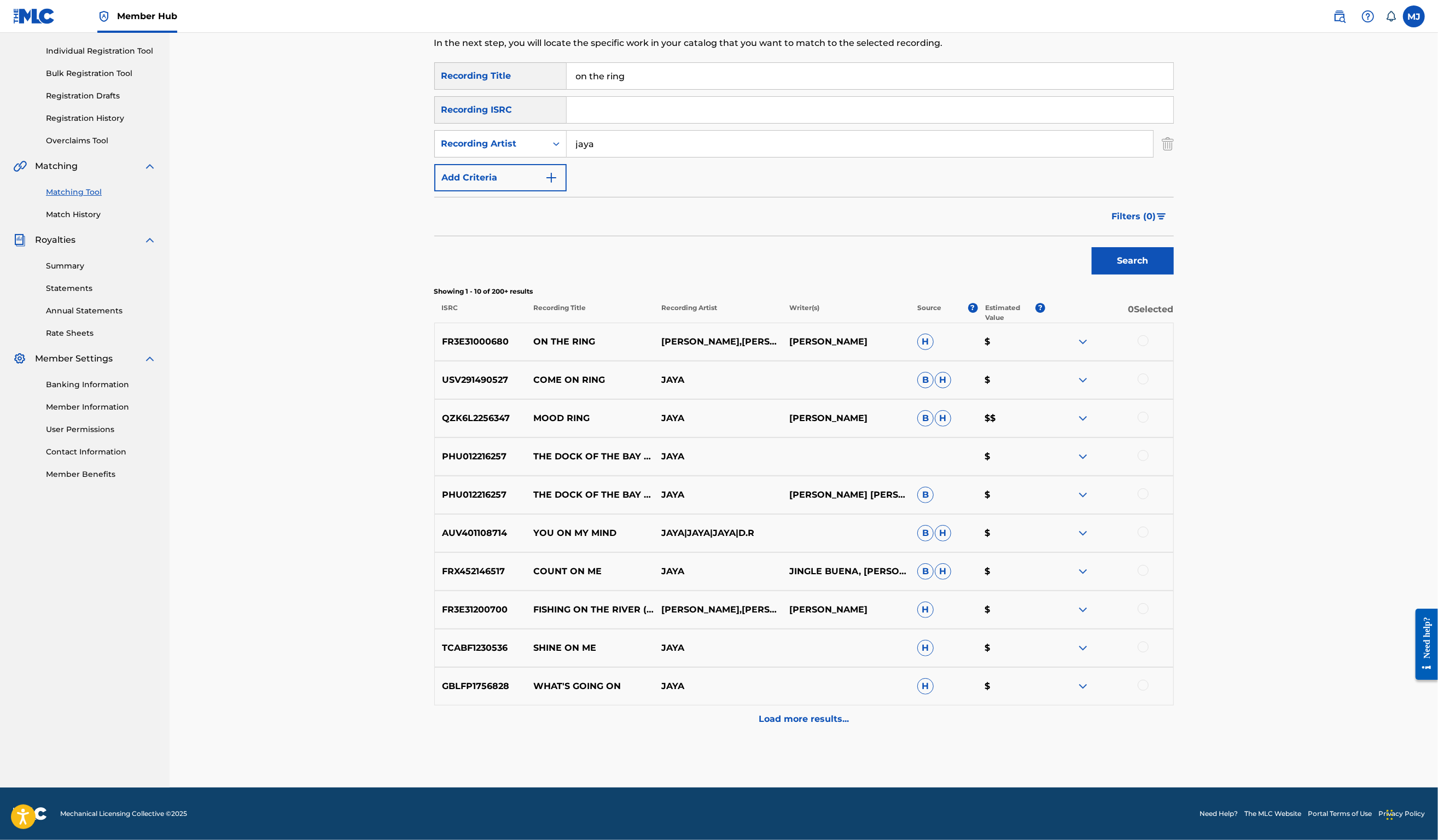
click at [1149, 335] on div at bounding box center [1143, 341] width 11 height 11
click at [1149, 373] on div at bounding box center [1143, 379] width 11 height 11
click at [1149, 373] on img at bounding box center [1143, 379] width 11 height 11
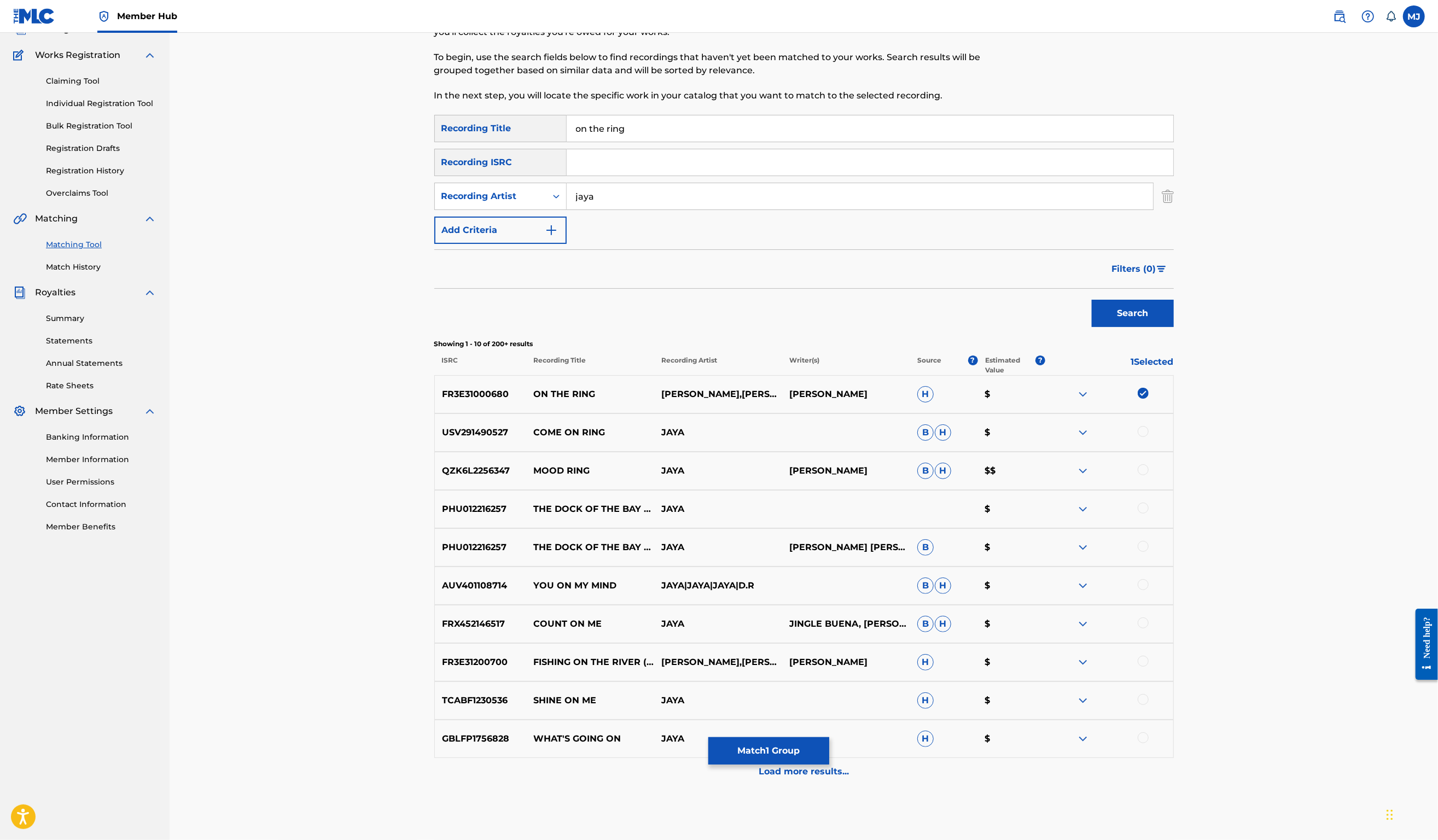
click at [697, 209] on input "jaya" at bounding box center [860, 196] width 587 height 26
click at [698, 209] on input "jaya" at bounding box center [860, 196] width 587 height 26
type input "jaya satria"
click at [1174, 327] on button "Search" at bounding box center [1134, 313] width 82 height 28
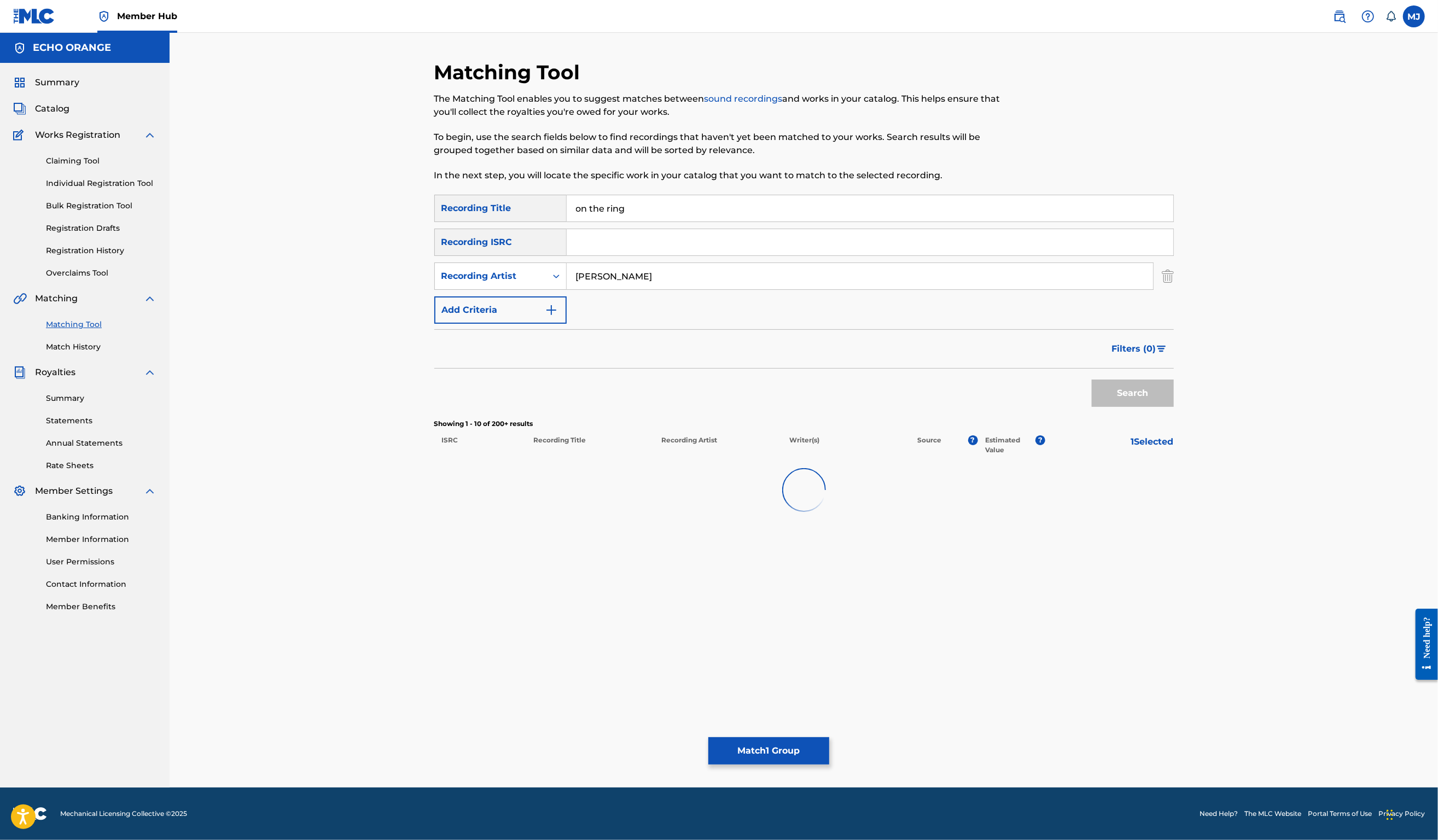
scroll to position [0, 0]
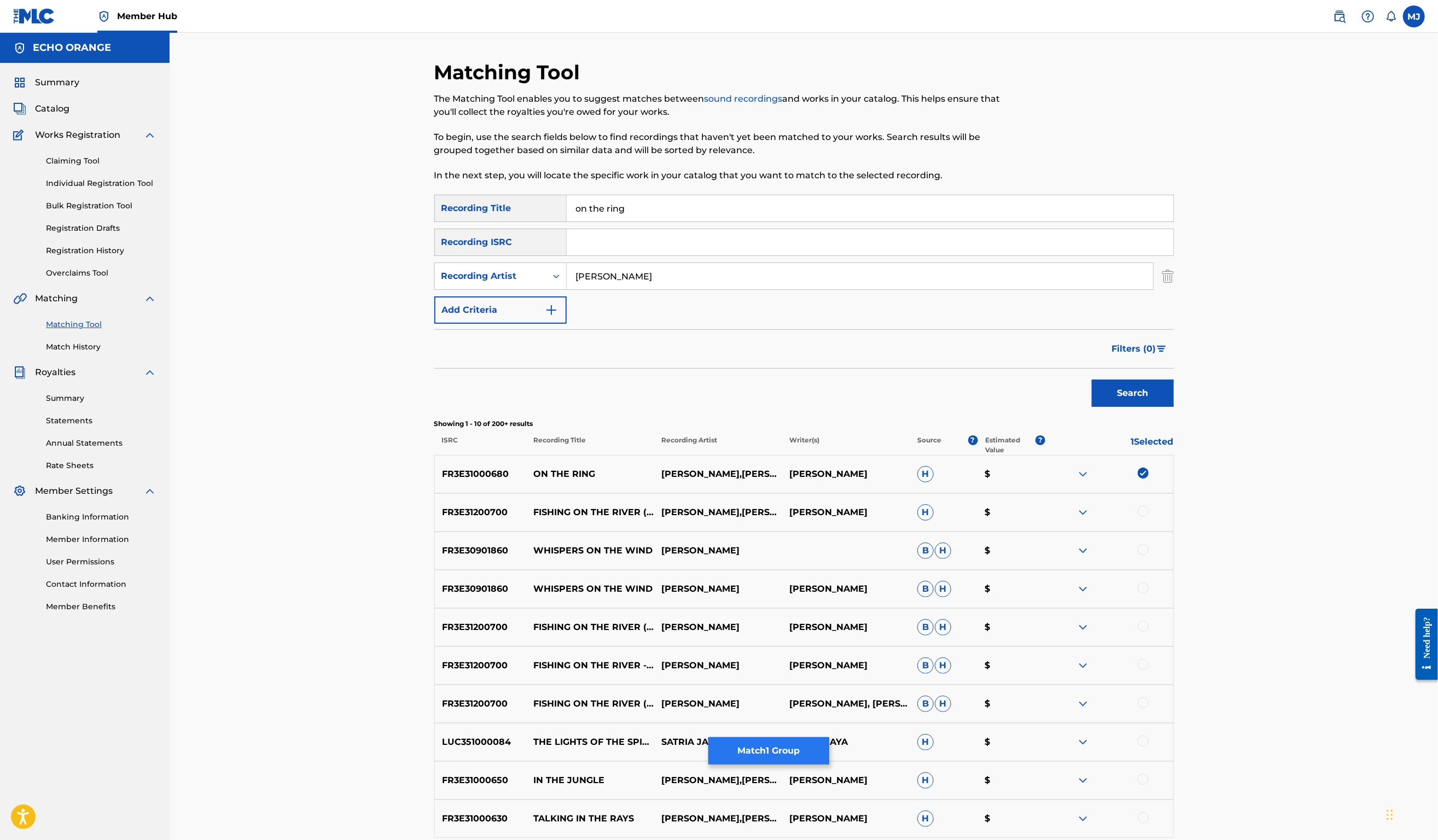
click at [829, 743] on button "Match 1 Group" at bounding box center [769, 750] width 121 height 28
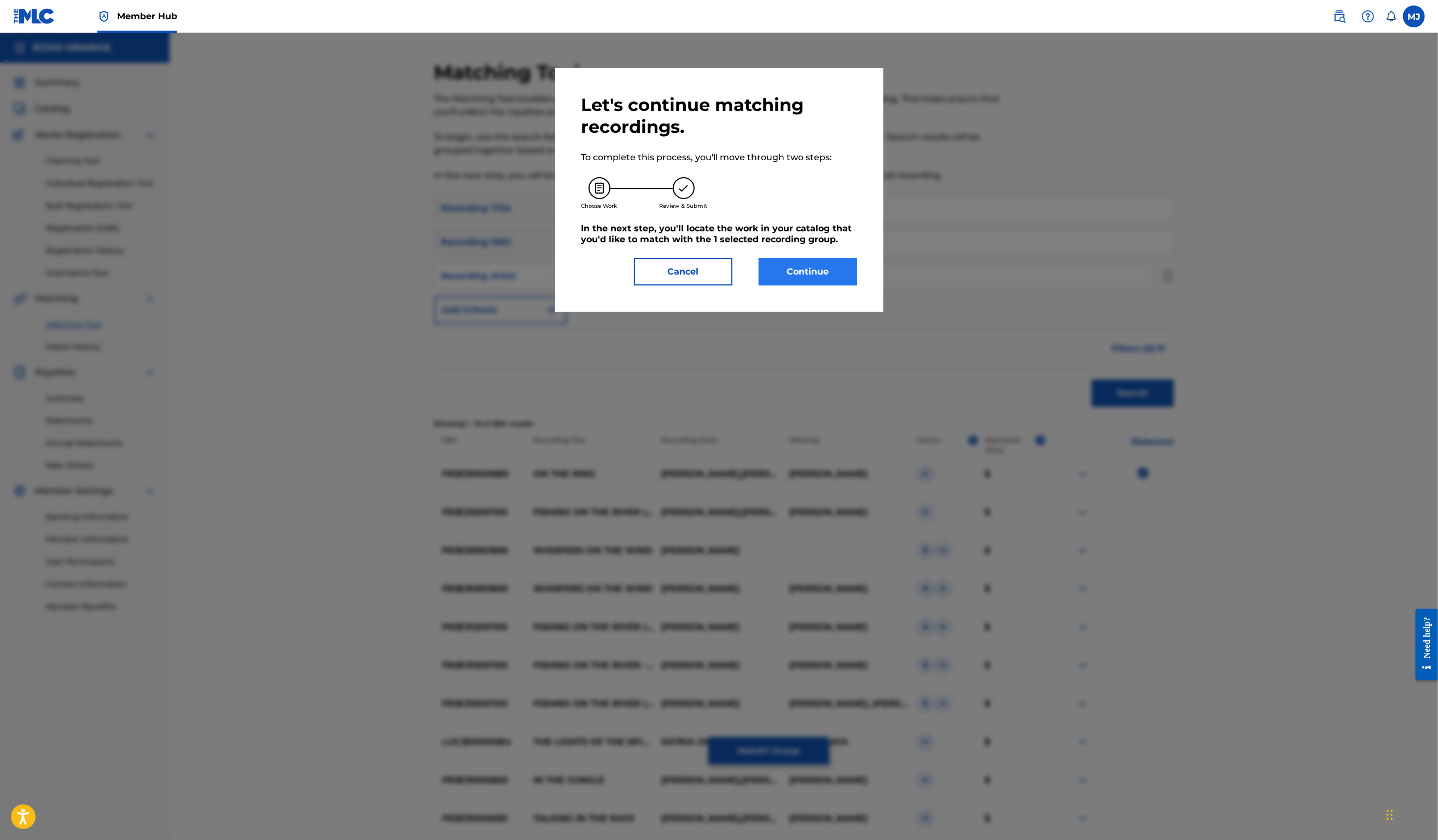
click at [832, 285] on button "Continue" at bounding box center [808, 272] width 98 height 28
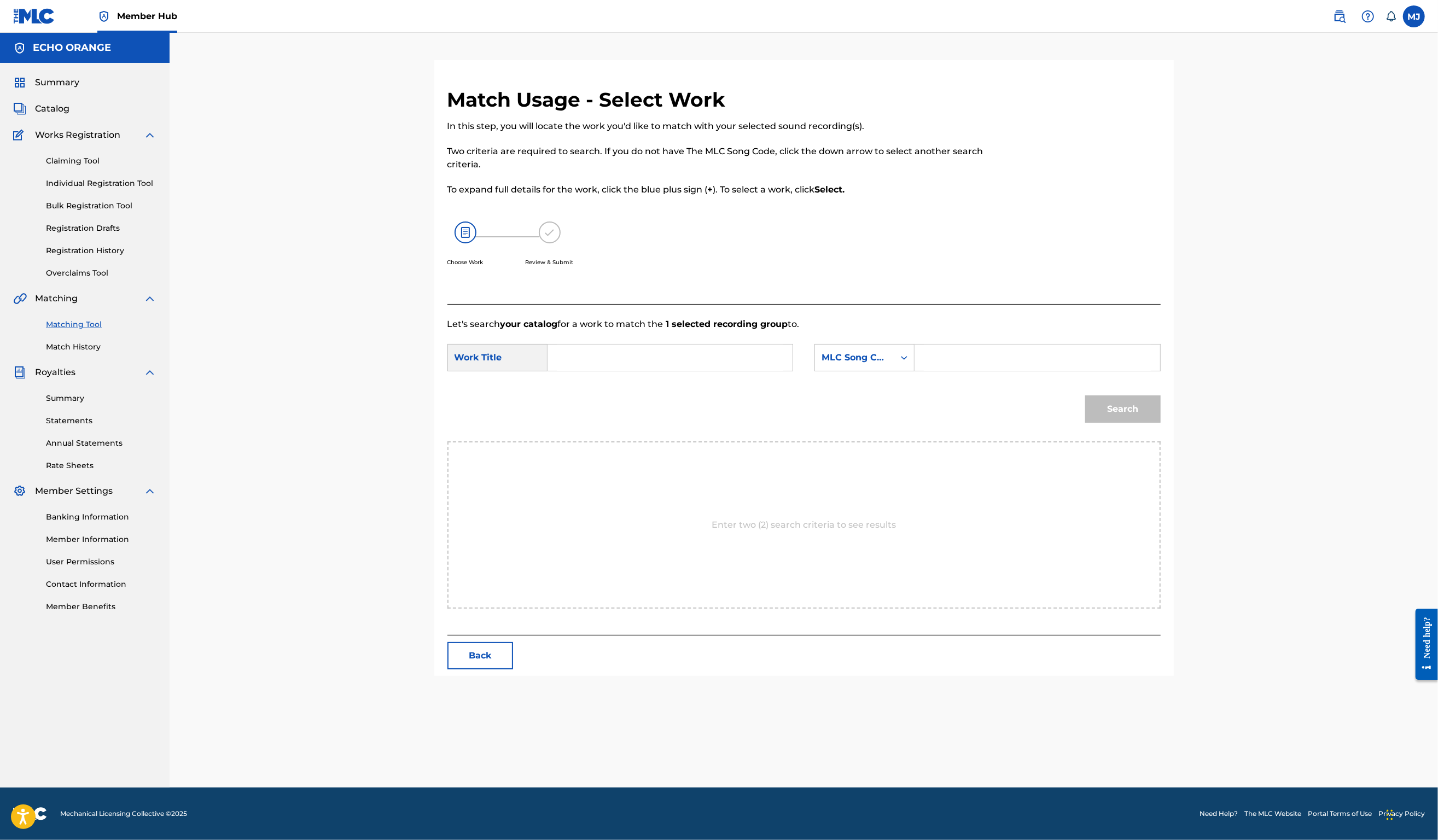
click at [600, 371] on input "Search Form" at bounding box center [671, 357] width 227 height 26
type input "on the ring"
click at [579, 400] on strong "ring" at bounding box center [575, 395] width 18 height 10
click at [885, 365] on div "MLC Song Code" at bounding box center [855, 357] width 67 height 13
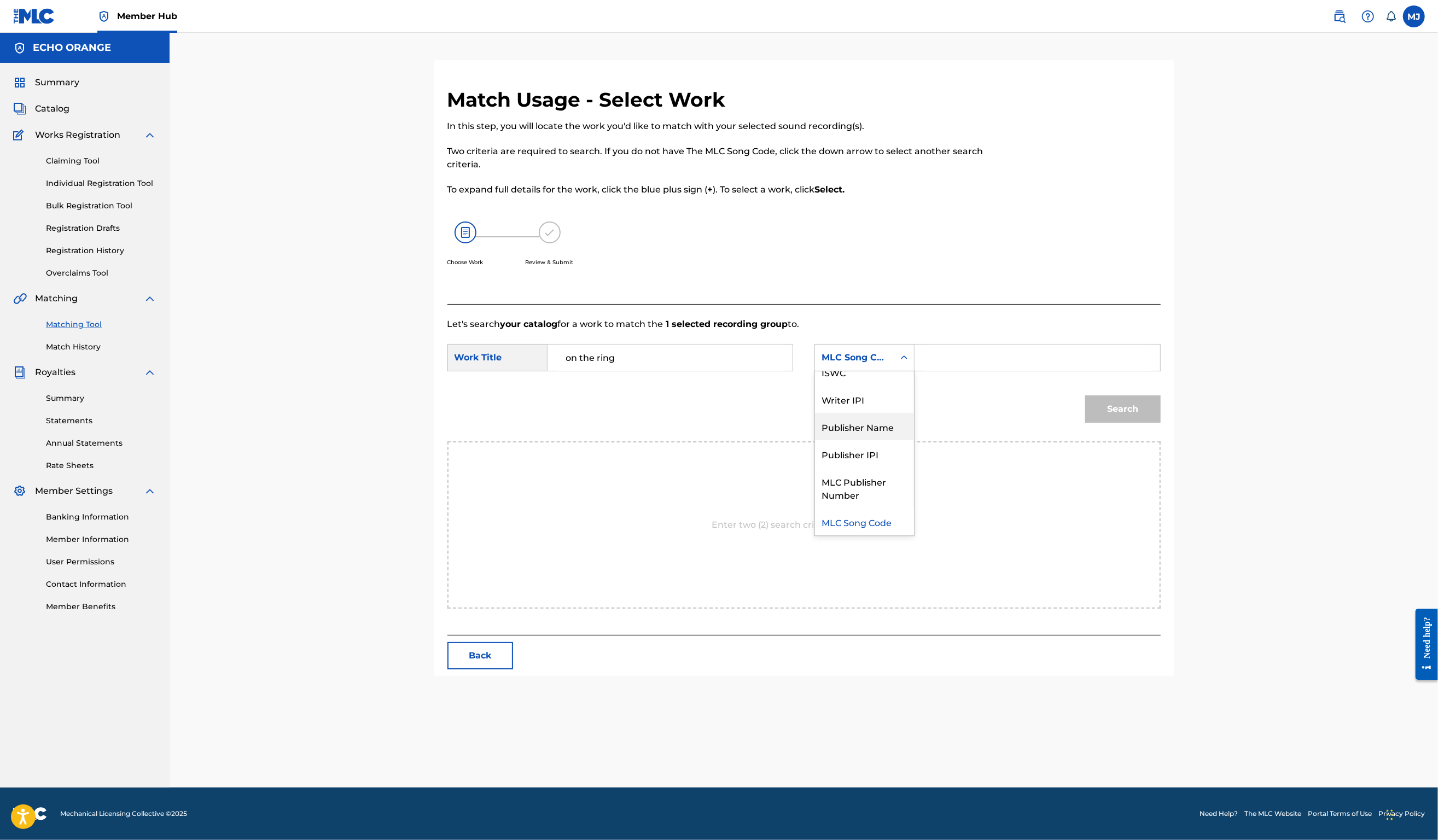
click at [893, 441] on div "Publisher Name" at bounding box center [864, 426] width 99 height 28
click at [1004, 371] on input "Search Form" at bounding box center [1038, 357] width 227 height 26
click at [1161, 422] on button "Search" at bounding box center [1122, 409] width 75 height 28
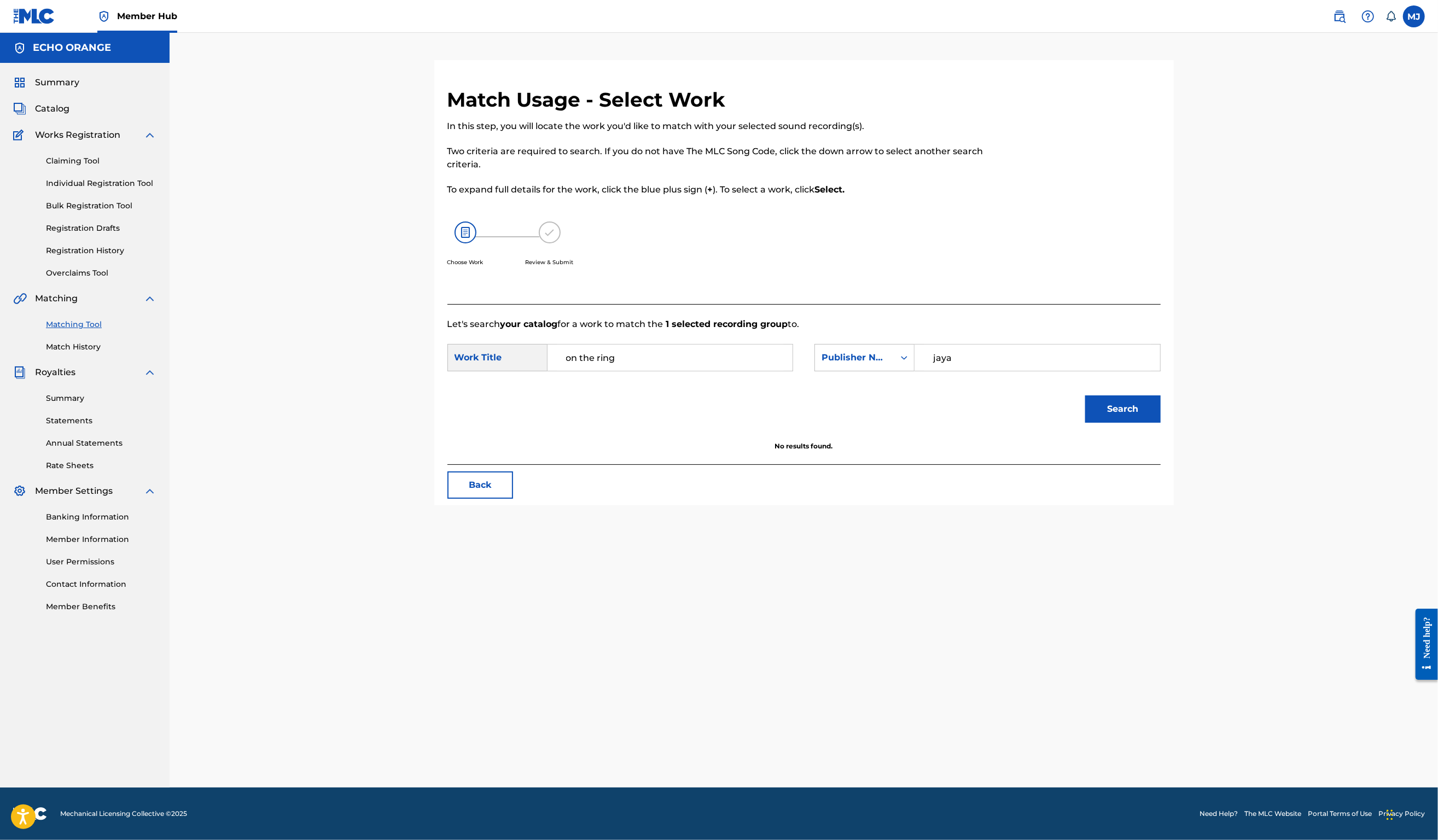
click at [1004, 371] on input "jaya" at bounding box center [1038, 357] width 227 height 26
click at [1161, 422] on button "Search" at bounding box center [1122, 409] width 75 height 28
click at [995, 371] on input "orgiins" at bounding box center [1038, 357] width 227 height 26
click at [1161, 422] on button "Search" at bounding box center [1122, 409] width 75 height 28
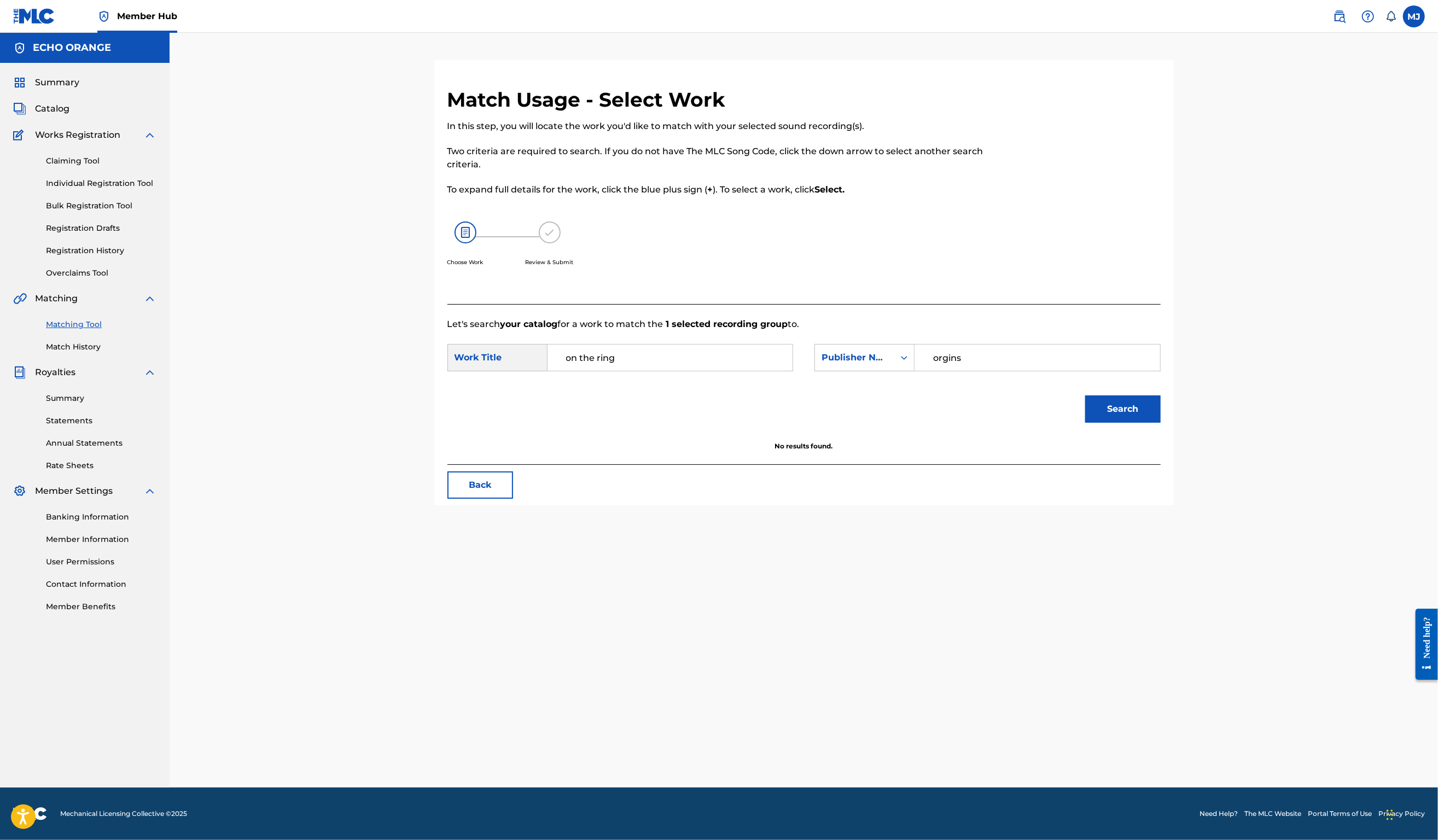
click at [1023, 371] on input "orgins" at bounding box center [1038, 357] width 227 height 26
type input "origins"
click at [1161, 422] on button "Search" at bounding box center [1122, 409] width 75 height 28
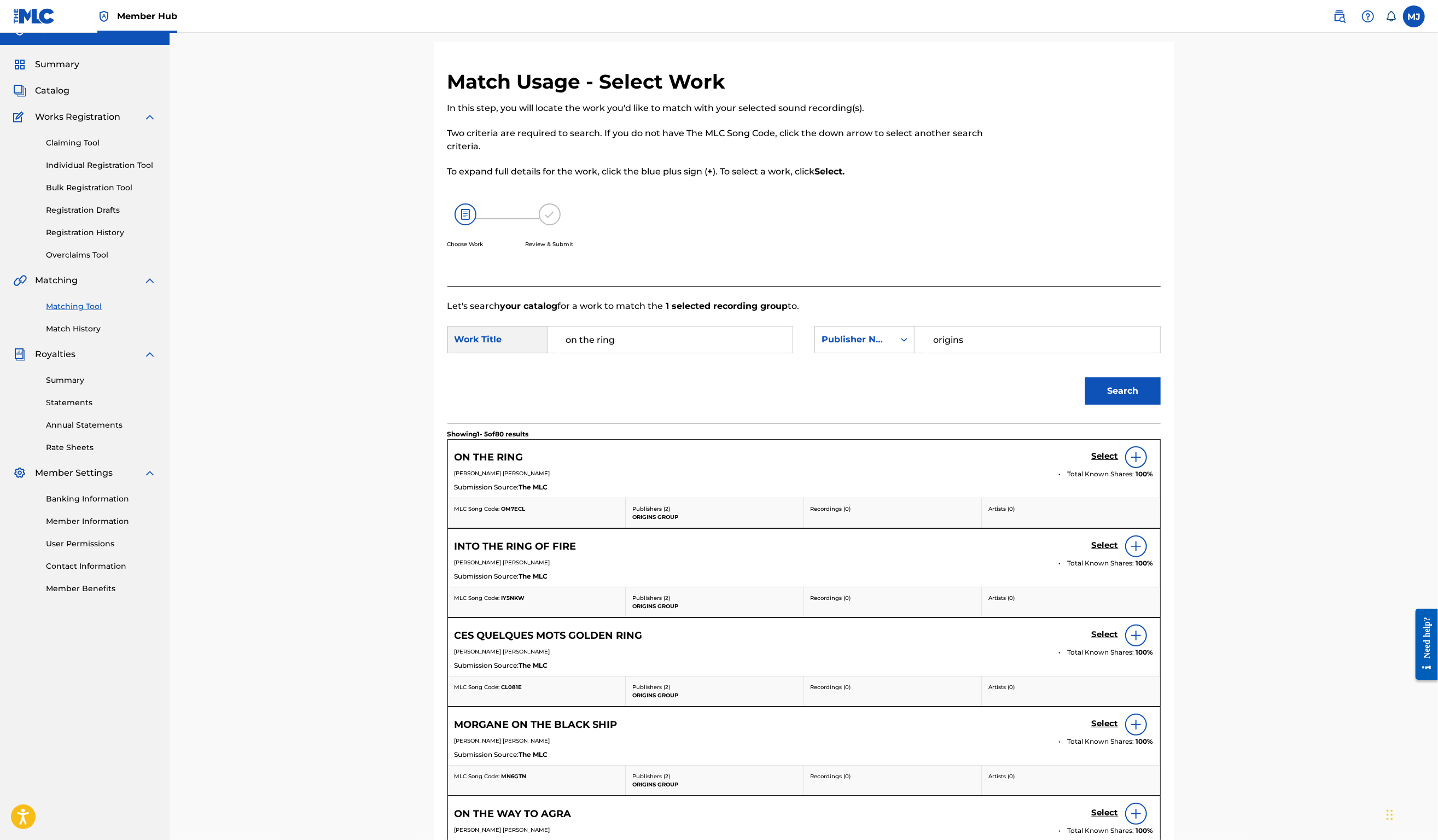
scroll to position [28, 0]
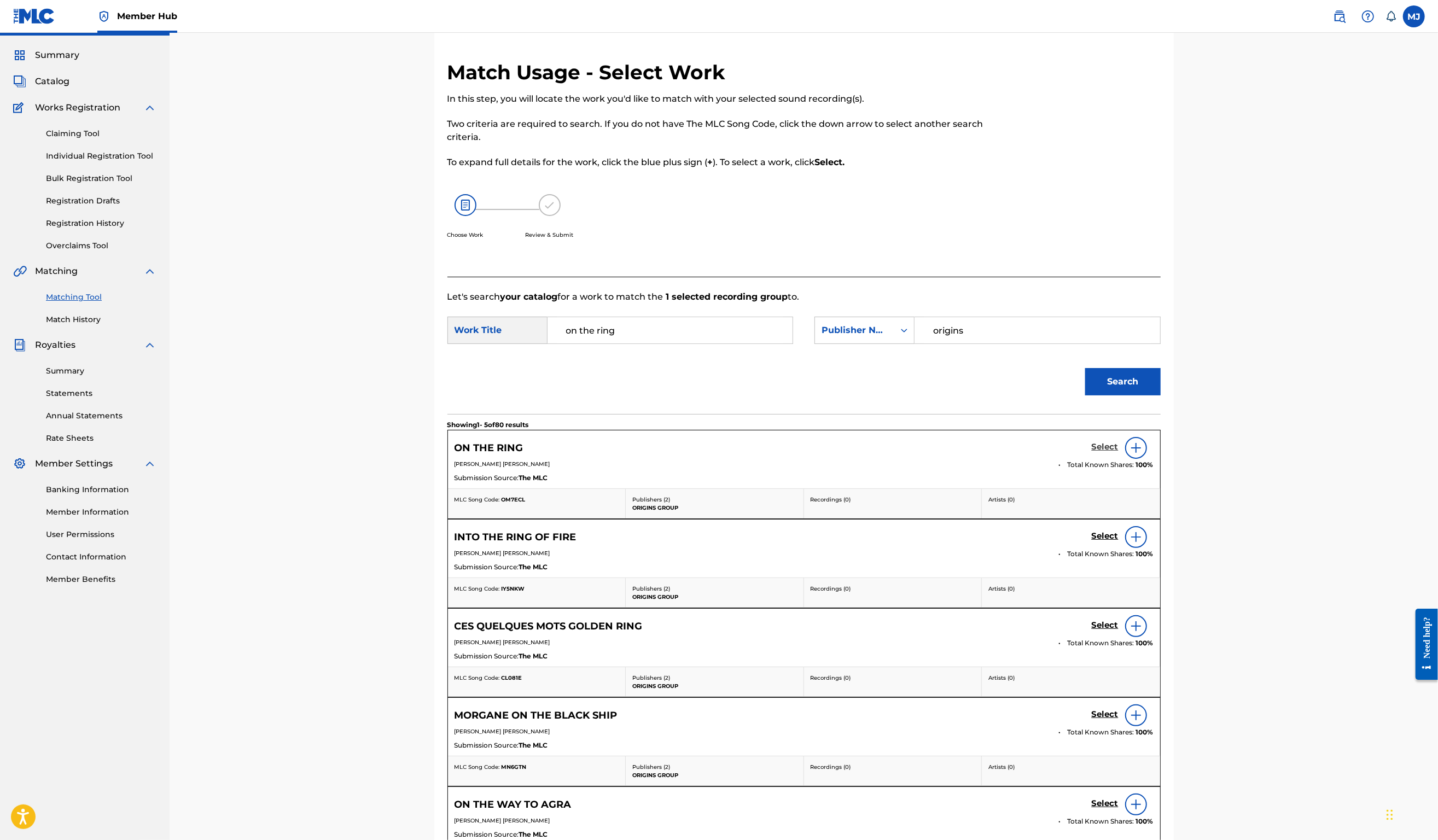
click at [1119, 452] on h5 "Select" at bounding box center [1106, 447] width 27 height 10
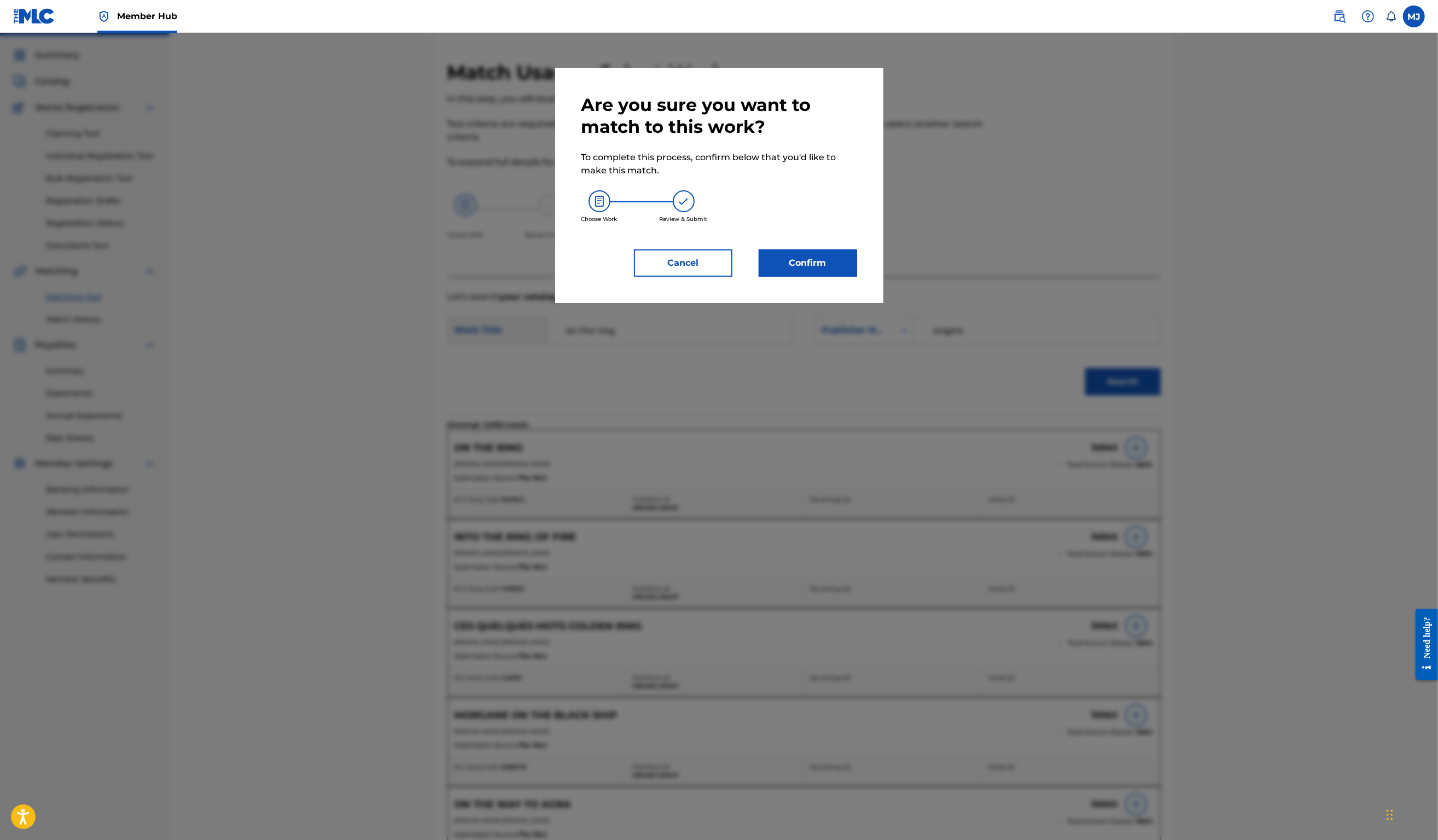
click at [884, 303] on div "Are you sure you want to match to this work? To complete this process, confirm …" at bounding box center [719, 185] width 328 height 235
click at [857, 277] on button "Confirm" at bounding box center [808, 263] width 98 height 28
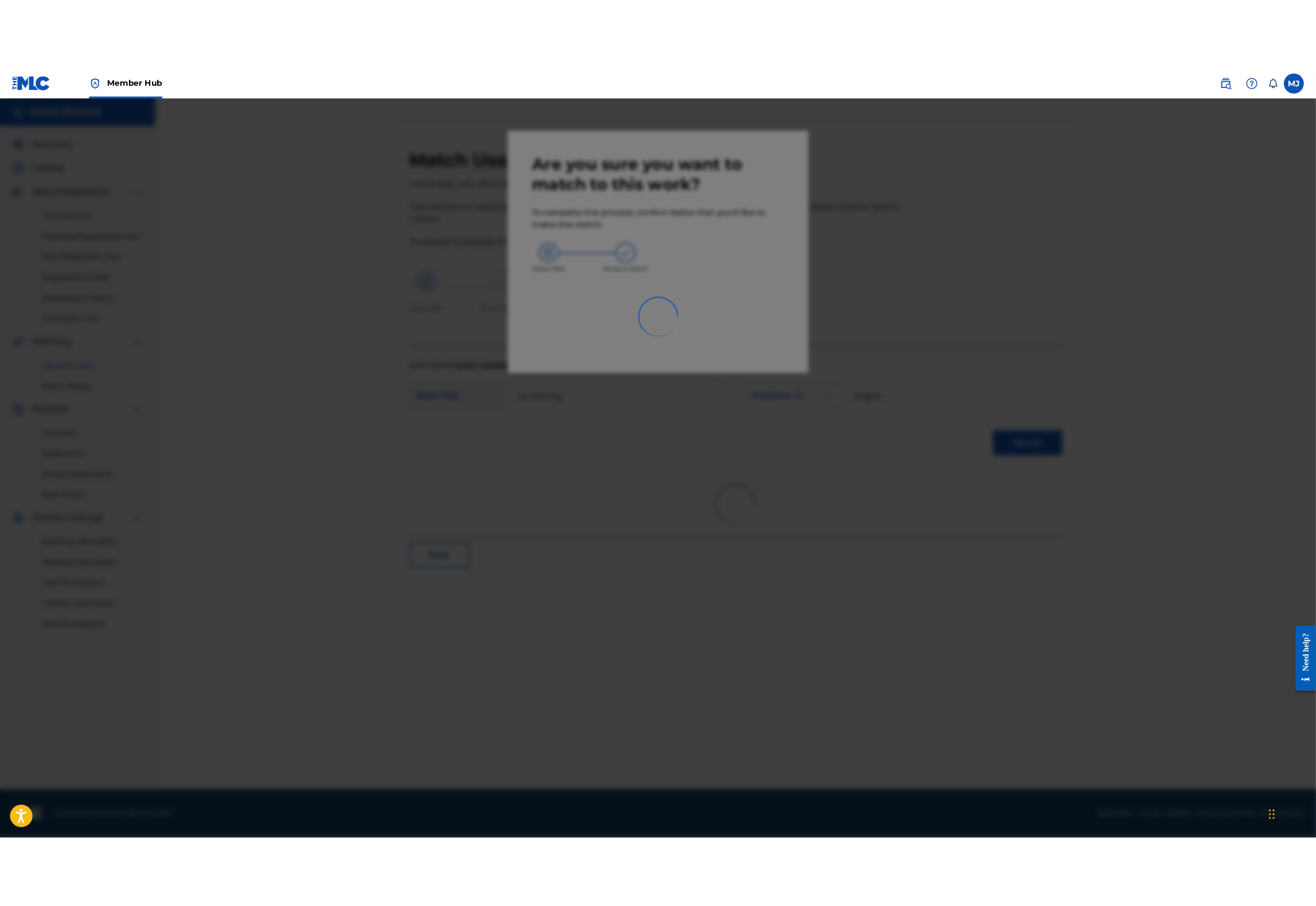
scroll to position [0, 0]
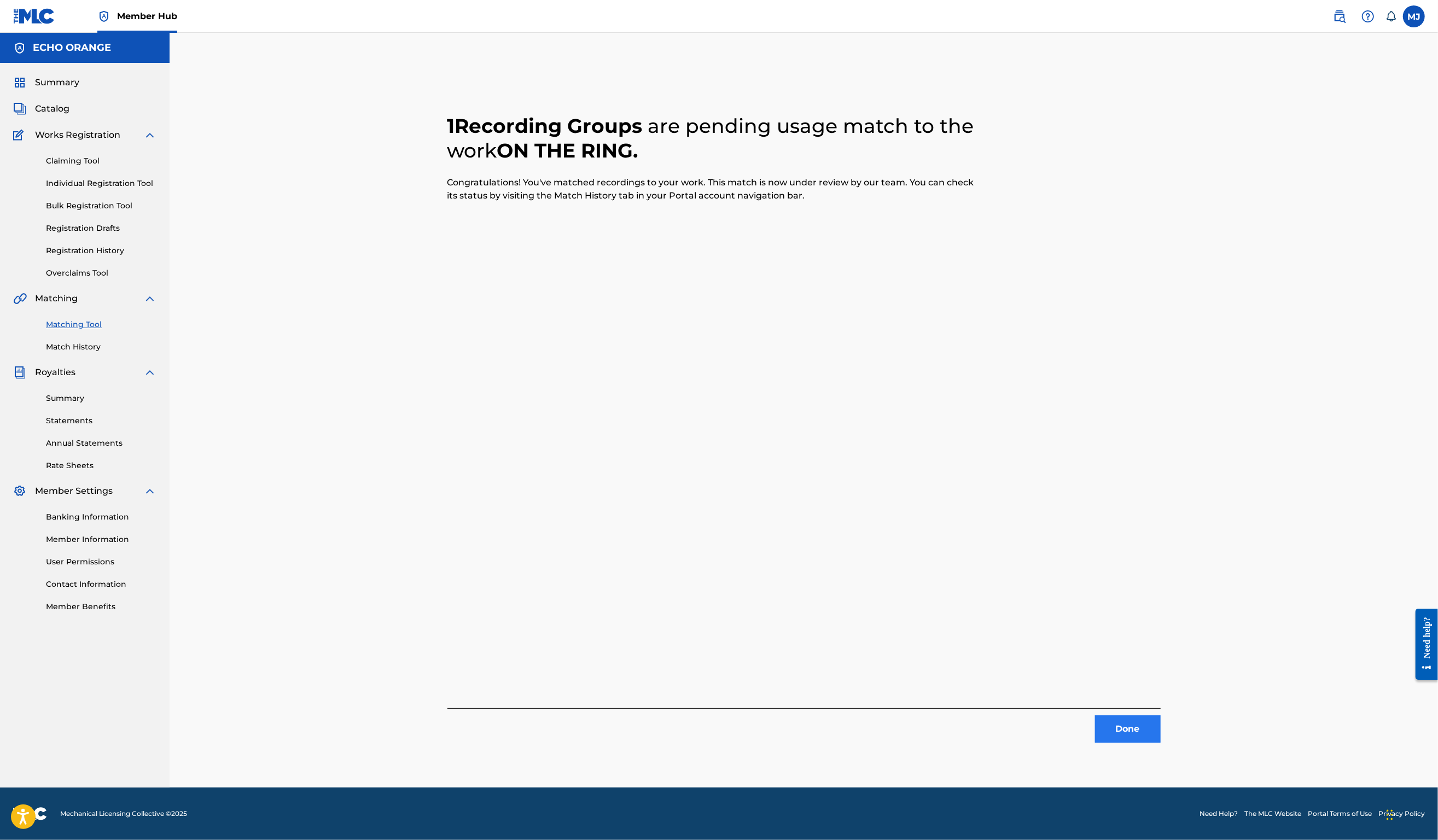
click at [1161, 742] on button "Done" at bounding box center [1128, 729] width 66 height 28
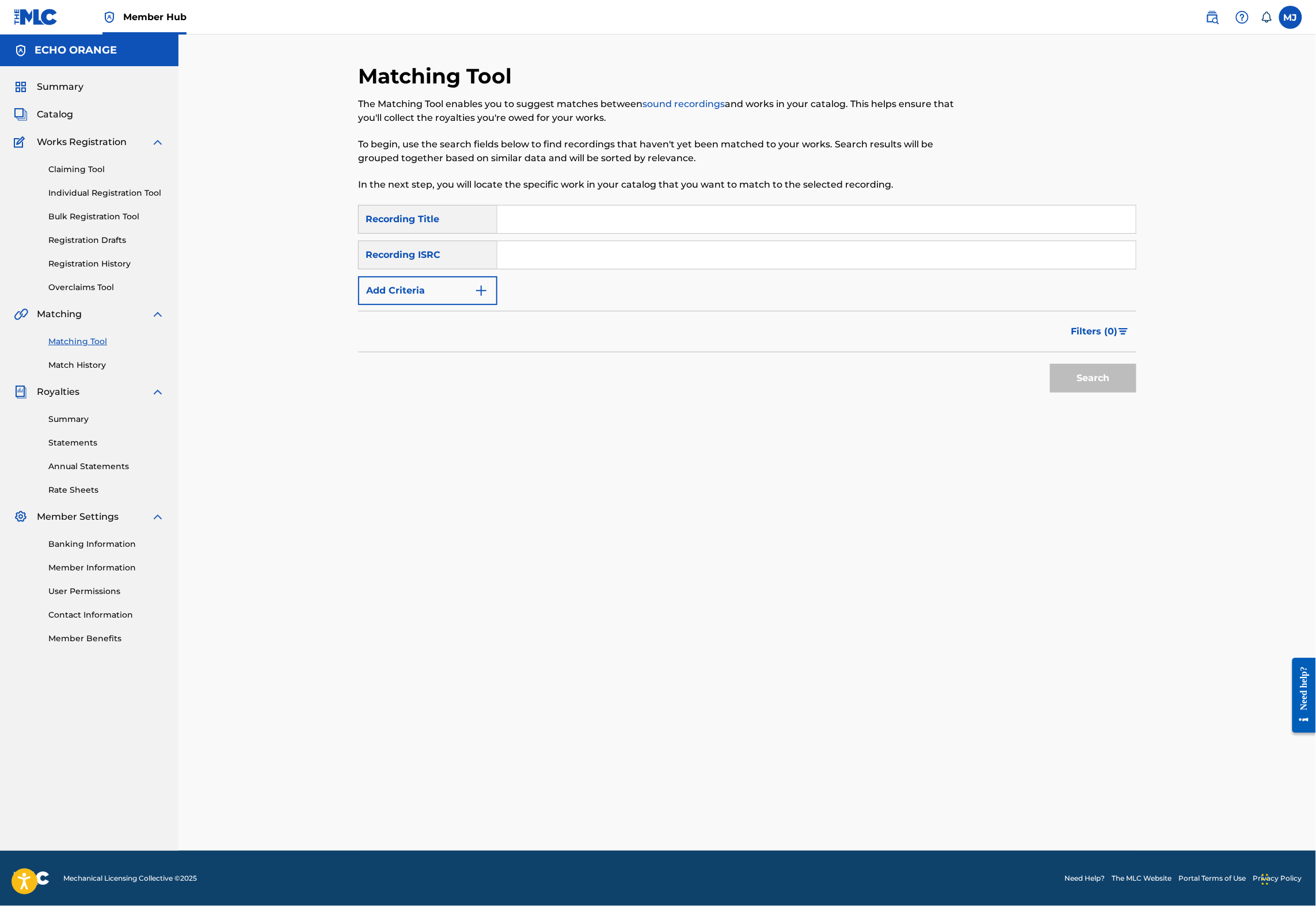
click at [402, 512] on div "Matching Tool The Matching Tool enables you to suggest matches between sound re…" at bounding box center [746, 457] width 778 height 788
click at [129, 235] on div "Claiming Tool Individual Registration Tool Bulk Registration Tool Registration …" at bounding box center [89, 221] width 151 height 144
click at [140, 199] on link "Individual Registration Tool" at bounding box center [106, 193] width 116 height 12
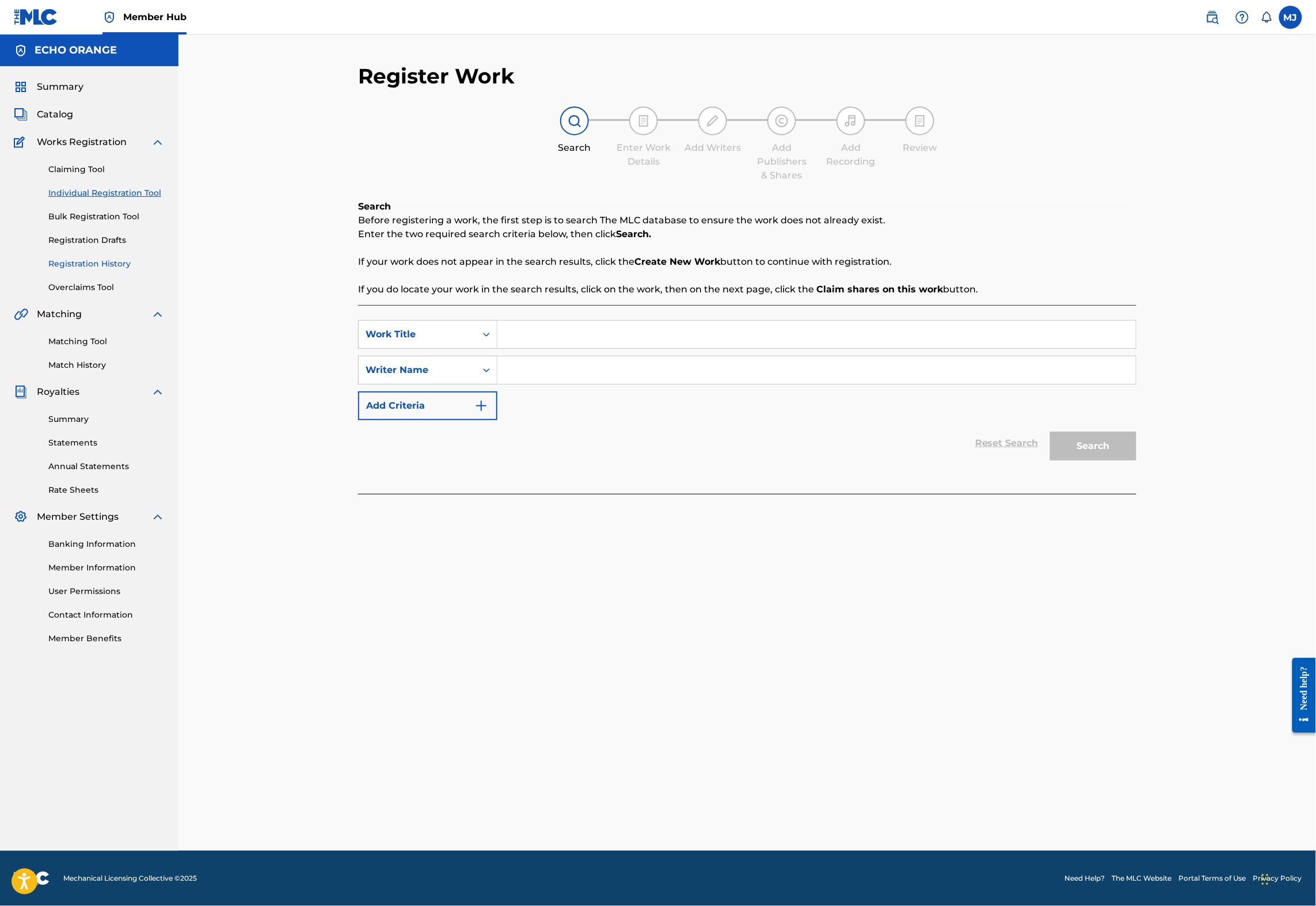
click at [122, 270] on link "Registration History" at bounding box center [106, 264] width 116 height 12
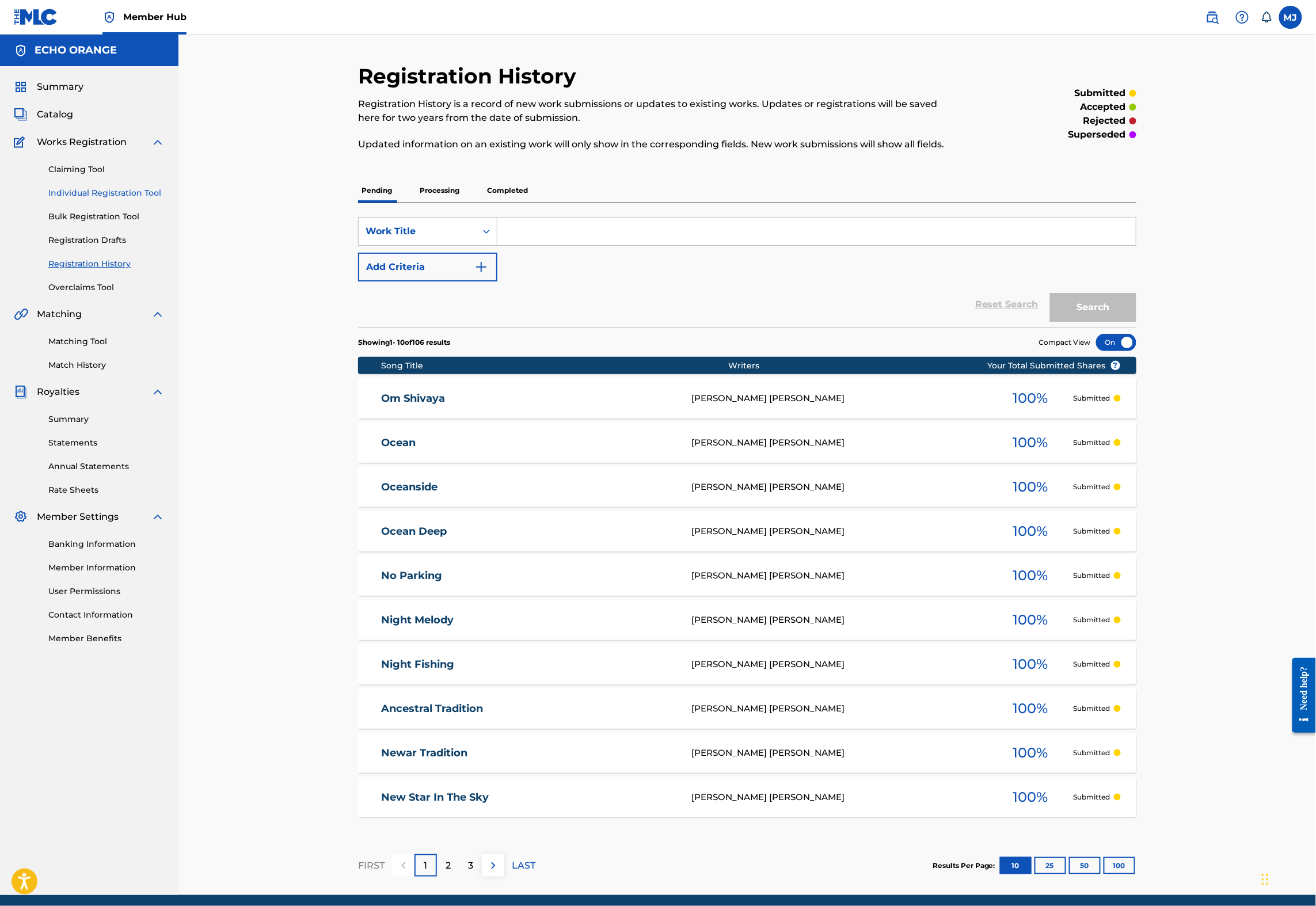
click at [106, 199] on link "Individual Registration Tool" at bounding box center [106, 193] width 116 height 12
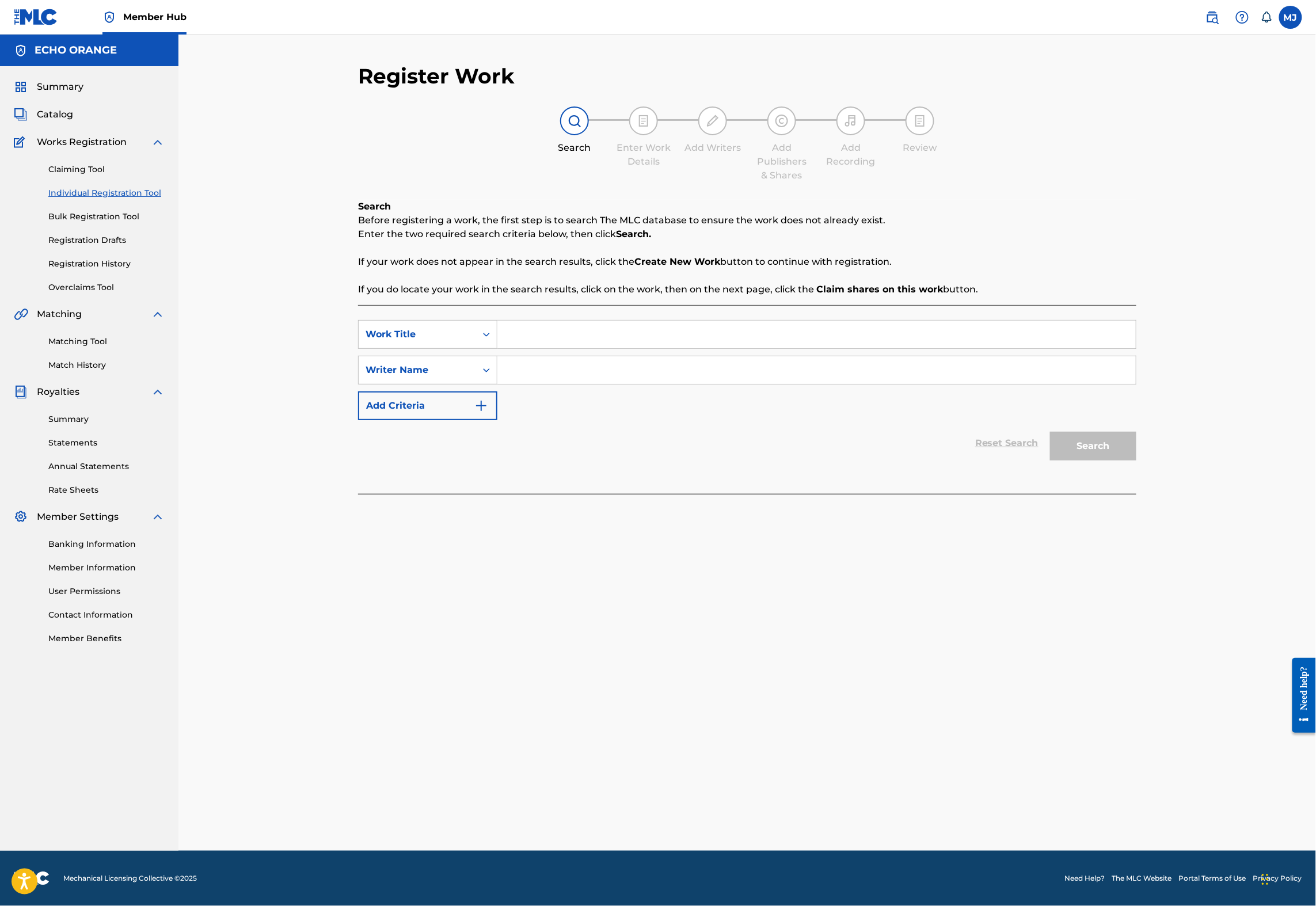
click at [523, 343] on div "SearchWithCriteriacce43902-db9e-4bec-8035-ef58c8609a28 Work Title SearchWithCri…" at bounding box center [746, 400] width 778 height 189
click at [520, 349] on input "Search Form" at bounding box center [816, 334] width 638 height 28
click at [625, 370] on div "on the ring" at bounding box center [730, 360] width 465 height 21
type input "on the ring"
click at [601, 384] on input "Search Form" at bounding box center [816, 370] width 638 height 28
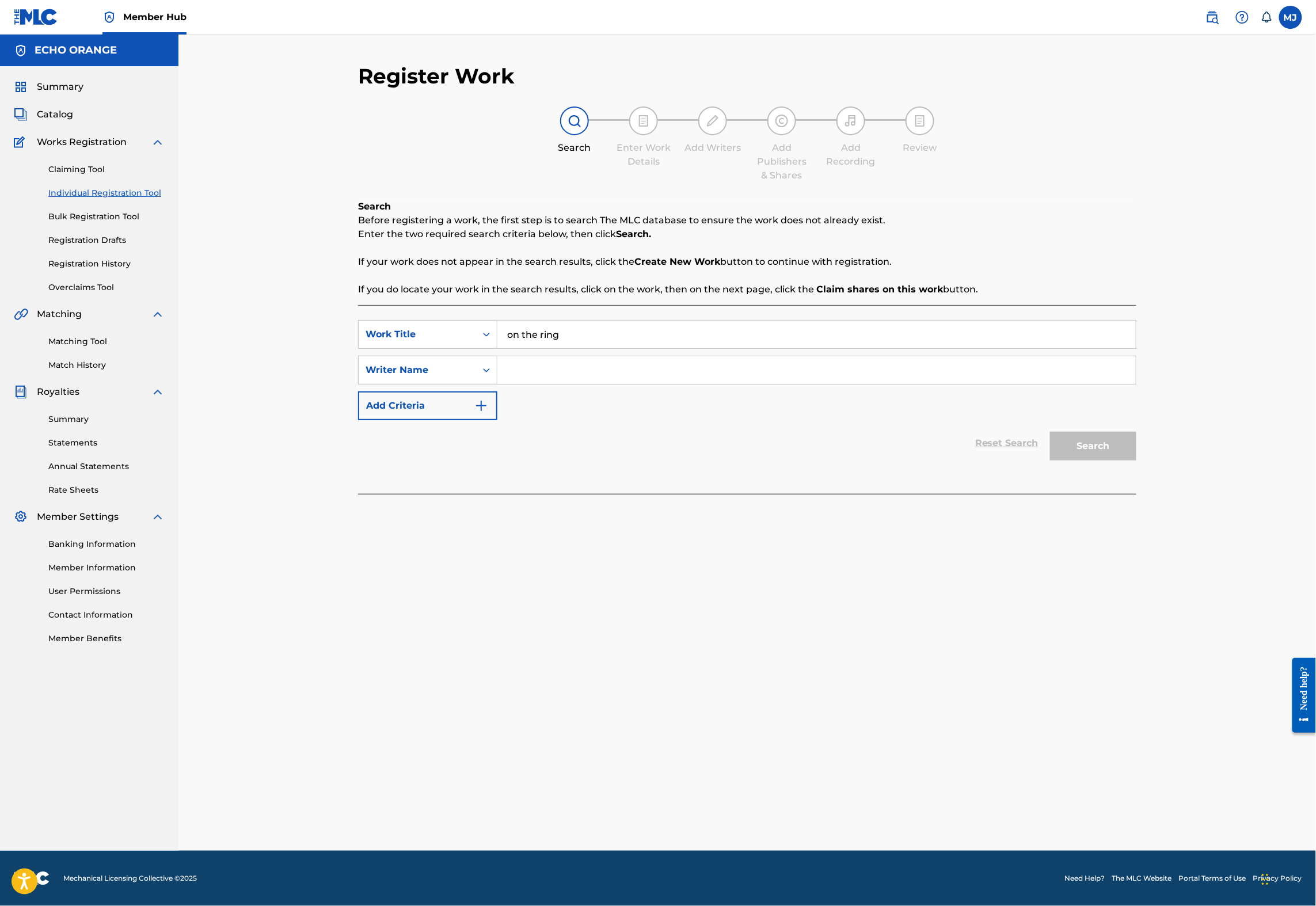
paste input "Denis Hekimian"
type input "Denis Hekimian"
click at [1136, 461] on button "Search" at bounding box center [1093, 446] width 87 height 29
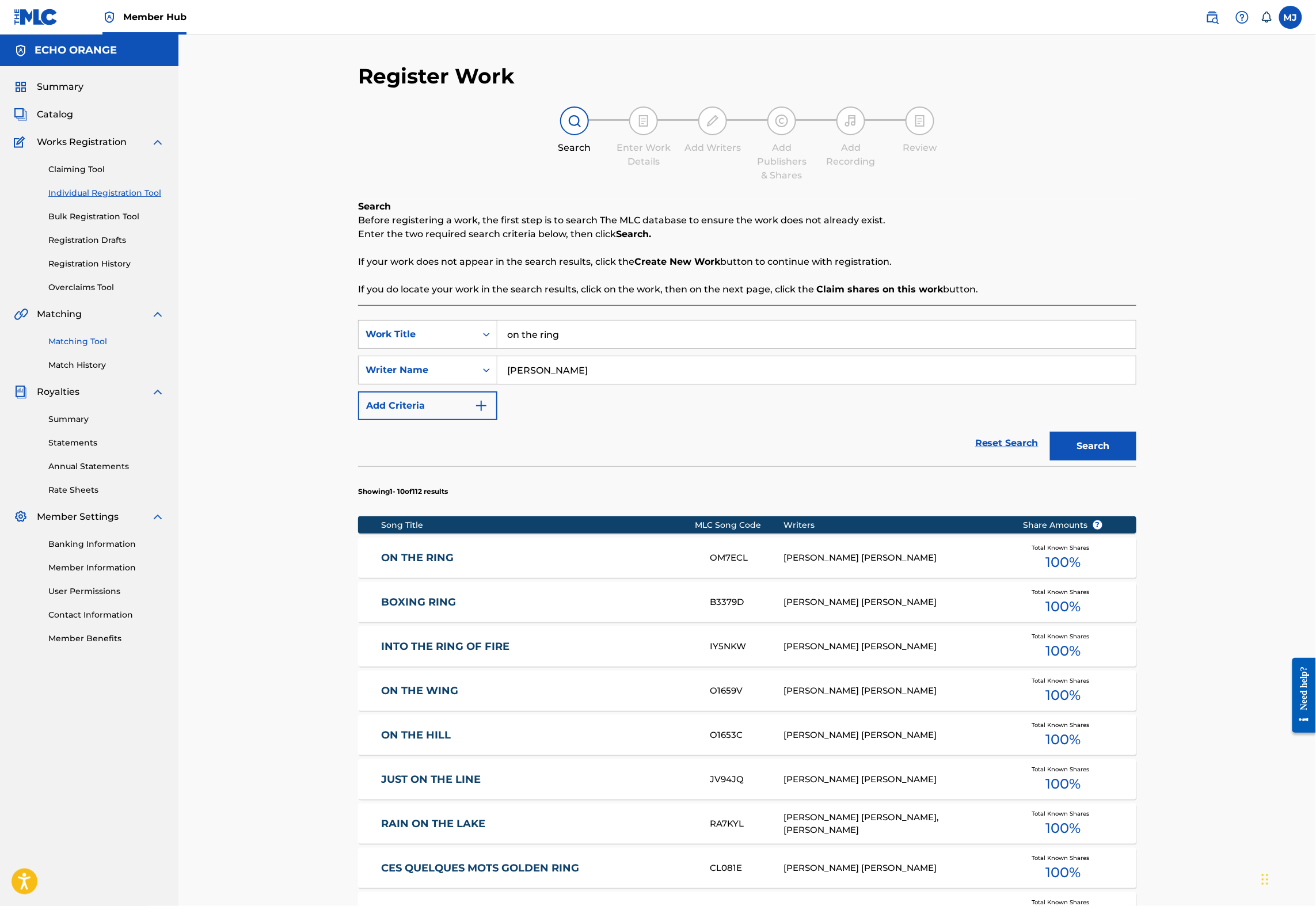
click at [72, 348] on link "Matching Tool" at bounding box center [106, 341] width 116 height 12
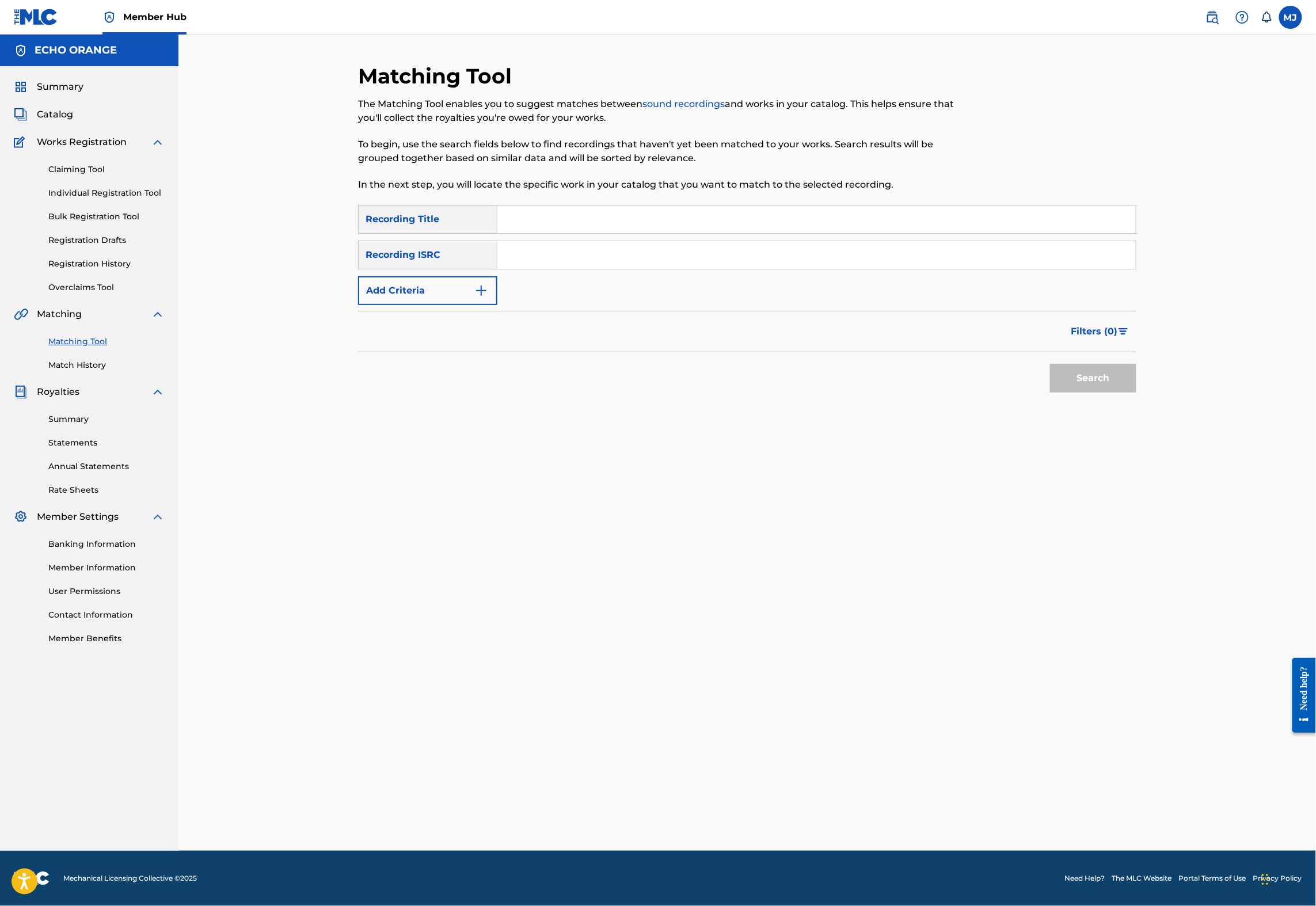
click at [503, 234] on input "Search Form" at bounding box center [816, 219] width 638 height 28
type input "On the ring"
click at [408, 348] on form "SearchWithCriteriabc2b886d-590d-42d6-acdb-6fde5096ceca Recording Title On the r…" at bounding box center [746, 302] width 778 height 194
click at [408, 305] on button "Add Criteria" at bounding box center [427, 290] width 139 height 29
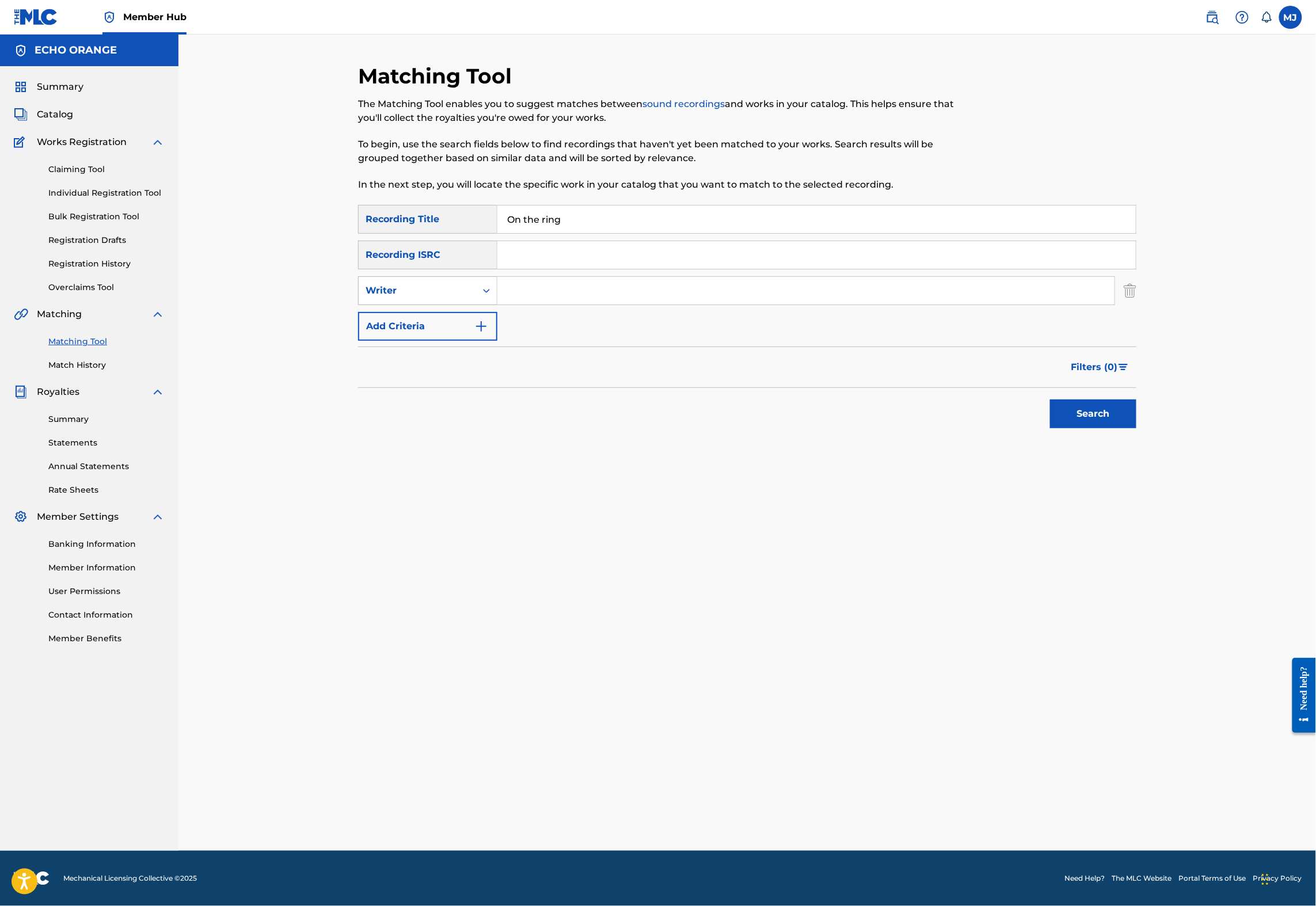
click at [480, 296] on icon "Search Form" at bounding box center [486, 291] width 12 height 12
click at [456, 334] on div "Recording Artist" at bounding box center [428, 320] width 138 height 29
click at [525, 305] on input "Search Form" at bounding box center [806, 290] width 617 height 28
type input "jaya"
click at [1136, 428] on button "Search" at bounding box center [1093, 414] width 87 height 29
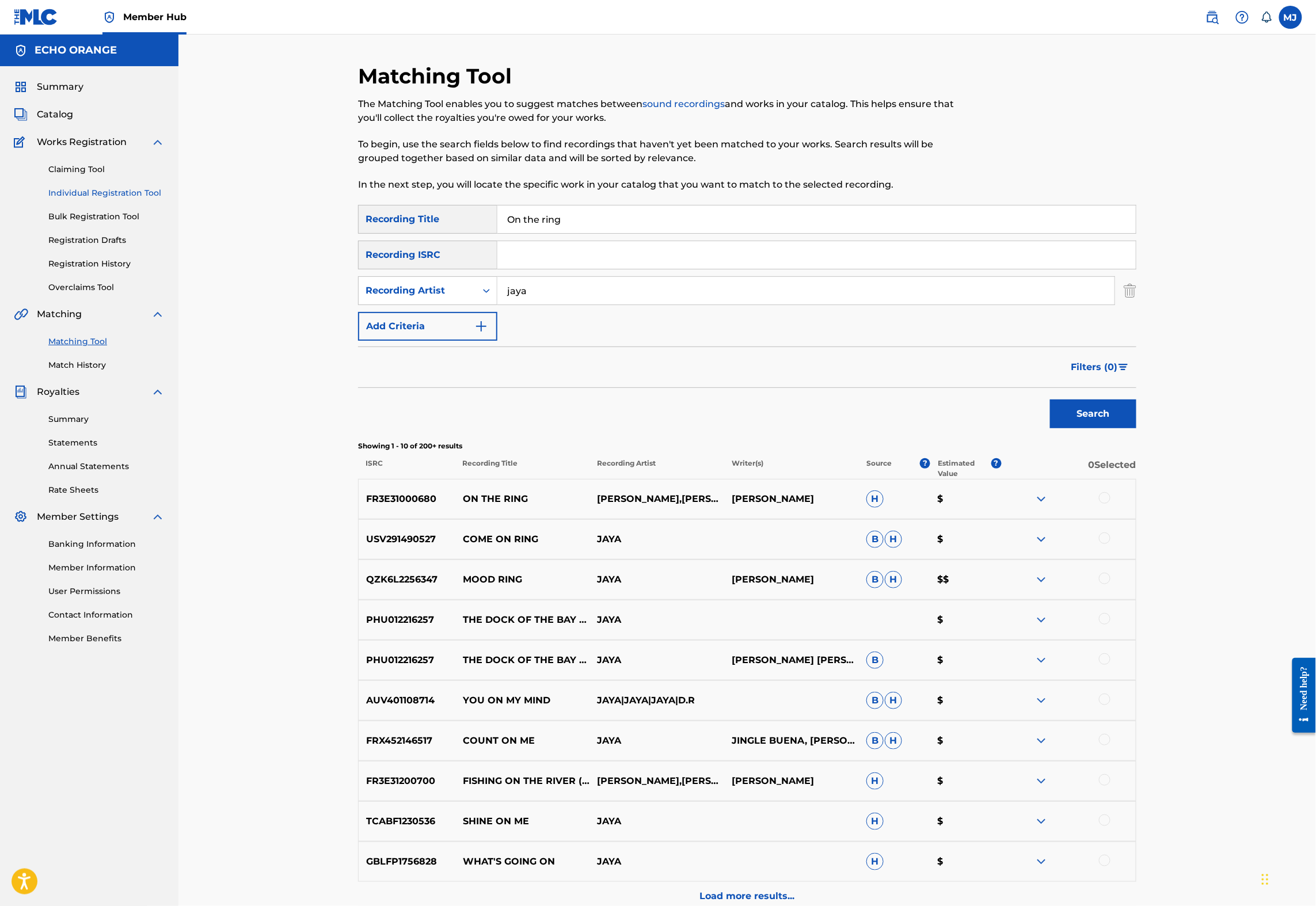
click at [120, 199] on link "Individual Registration Tool" at bounding box center [106, 193] width 116 height 12
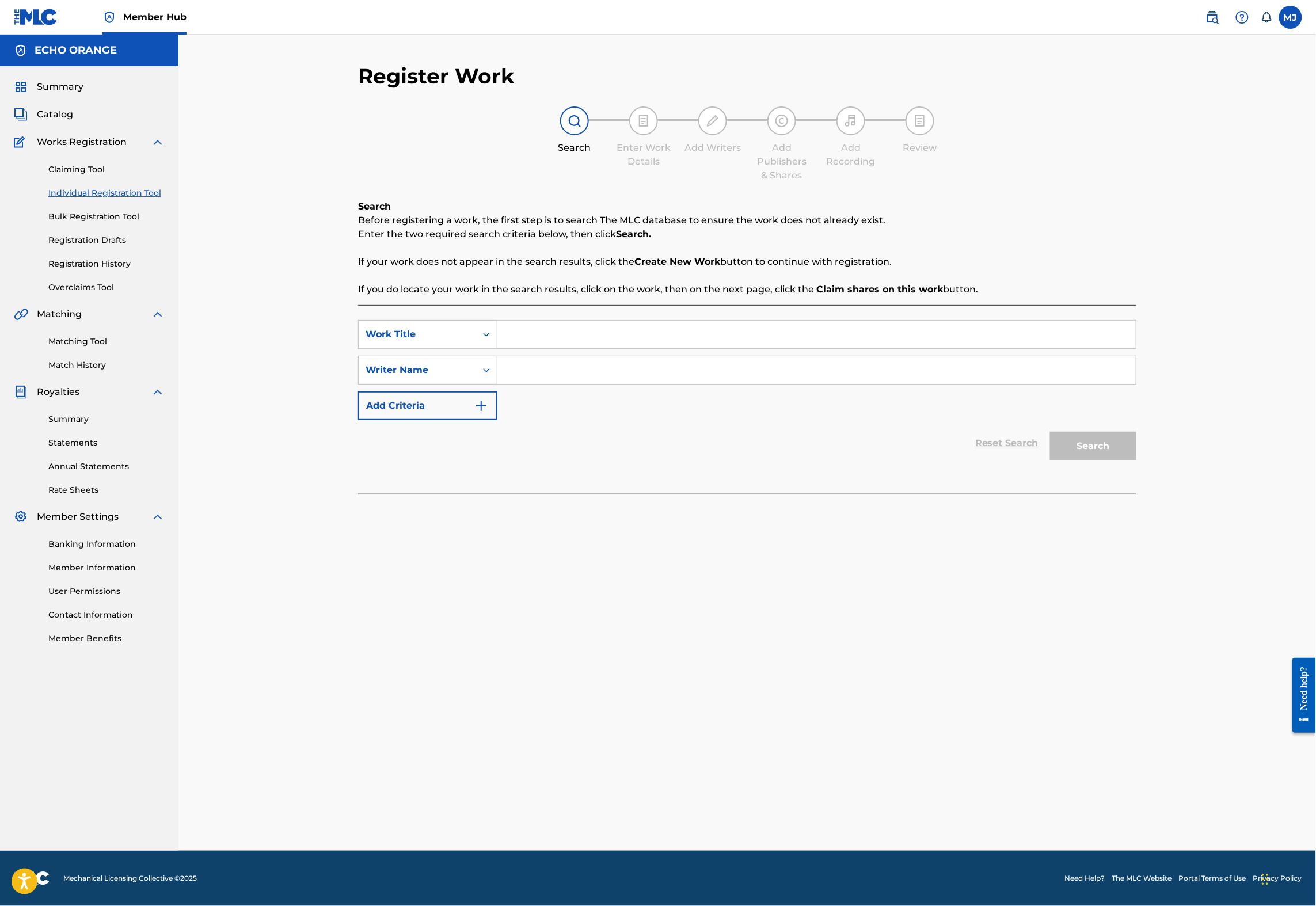
click at [573, 349] on input "Search Form" at bounding box center [816, 334] width 638 height 28
type input "On wings of Light"
paste input "Denis Hekimian"
type input "Denis Hekimian"
click at [1136, 461] on button "Search" at bounding box center [1093, 446] width 87 height 29
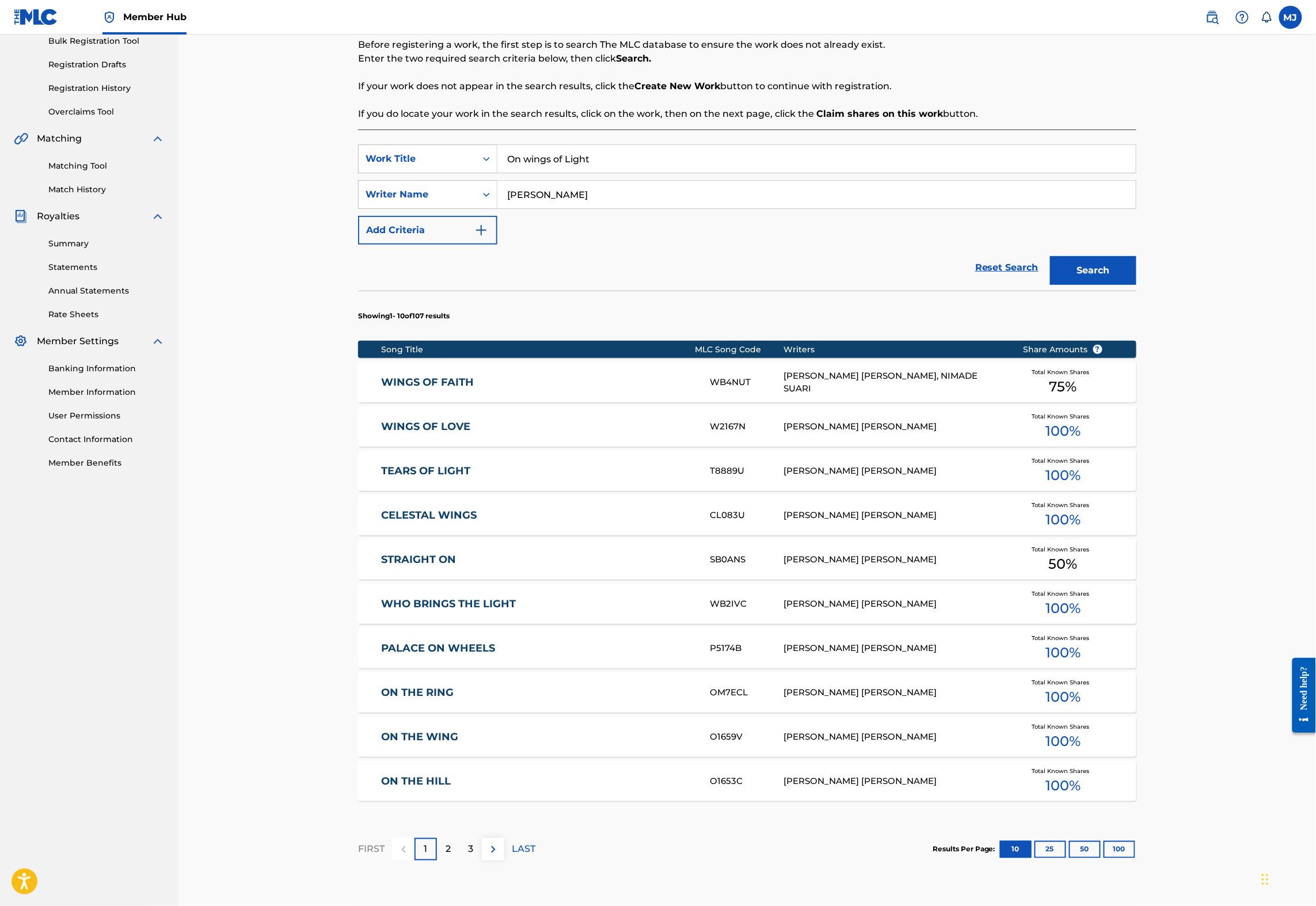
scroll to position [371, 0]
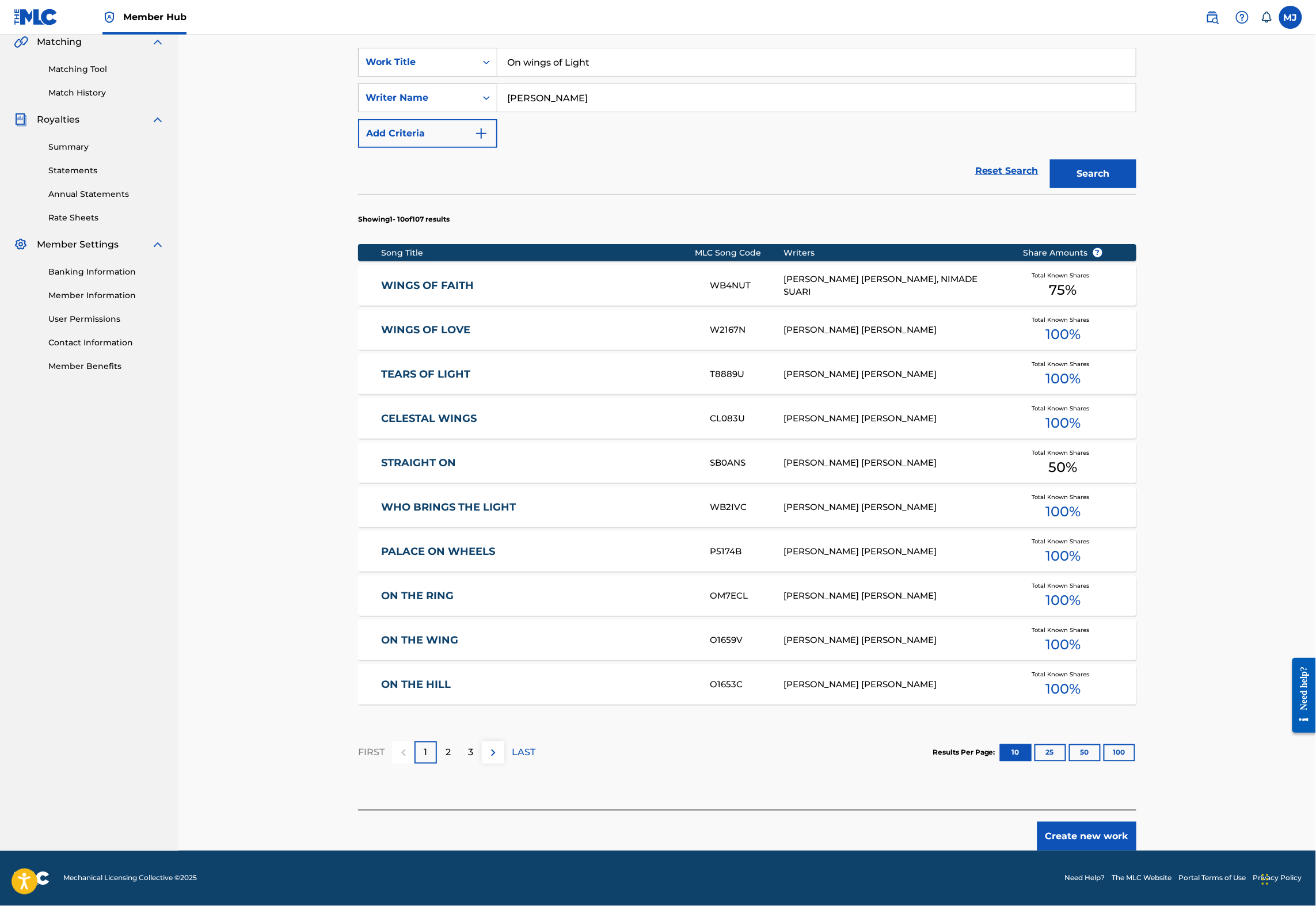
click at [1136, 823] on button "Create new work" at bounding box center [1087, 837] width 99 height 29
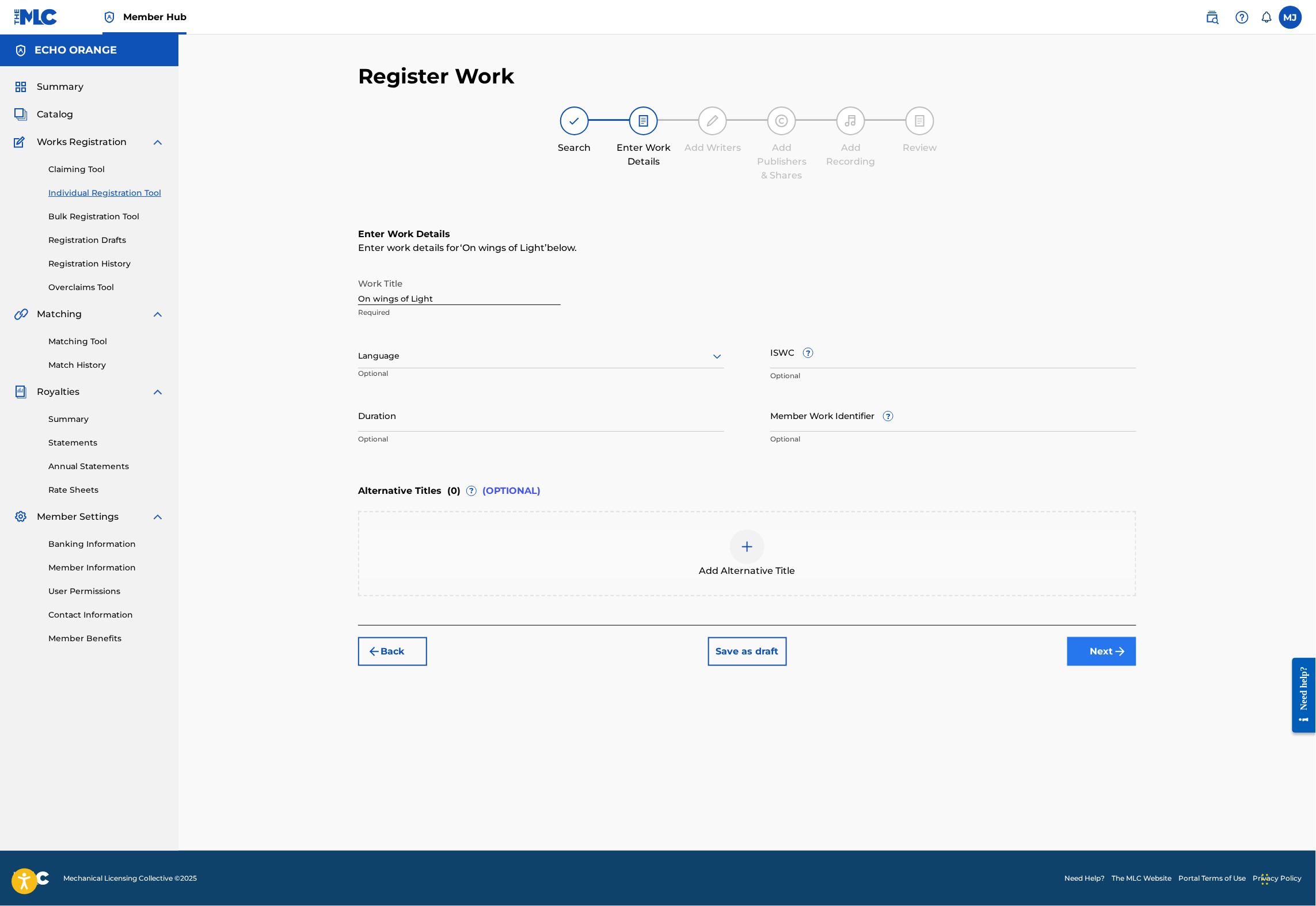
click at [1136, 666] on button "Next" at bounding box center [1102, 652] width 69 height 29
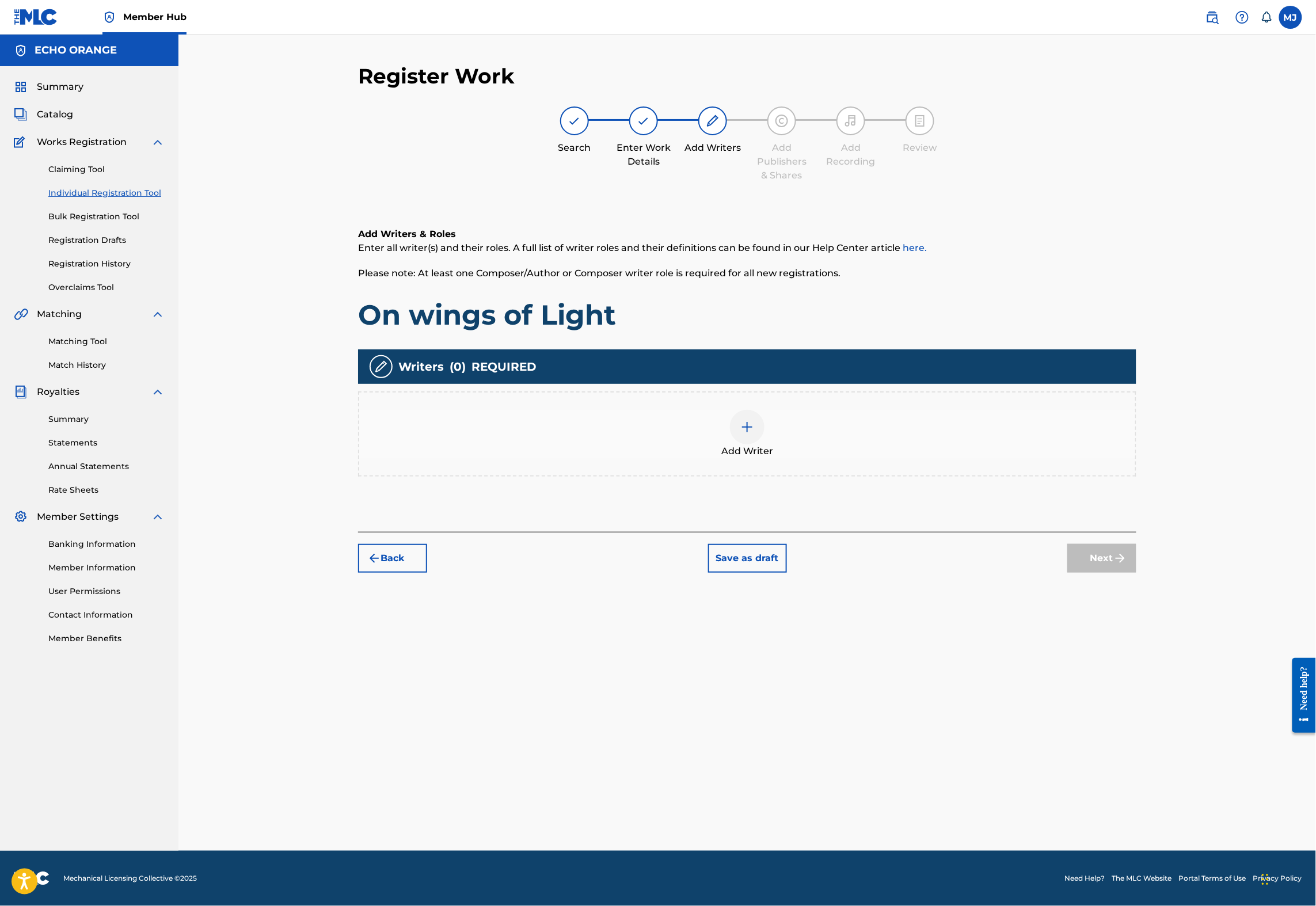
click at [764, 445] on div at bounding box center [746, 426] width 34 height 34
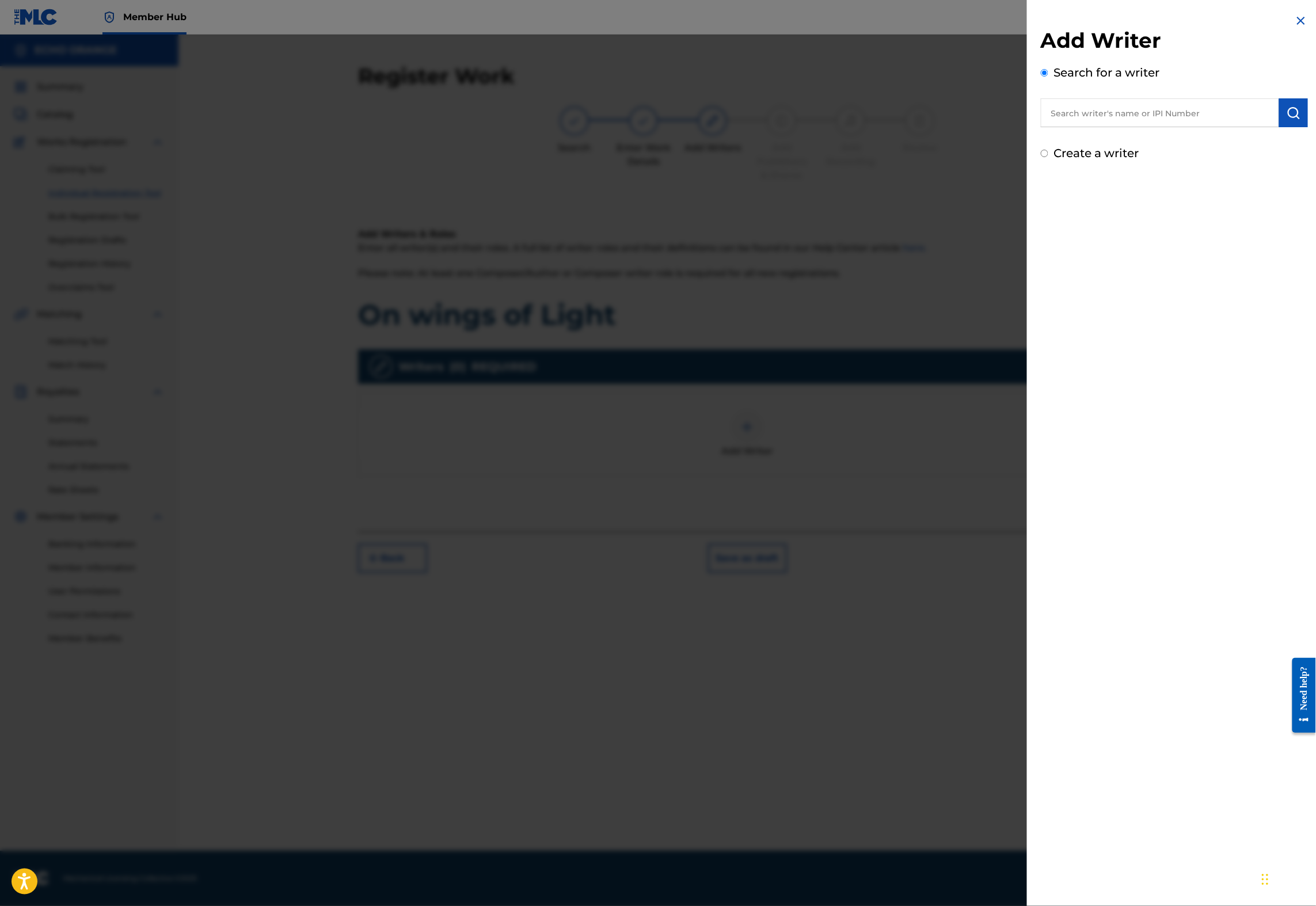
click at [1062, 128] on input "text" at bounding box center [1160, 113] width 239 height 29
paste input "Denis Hekimian"
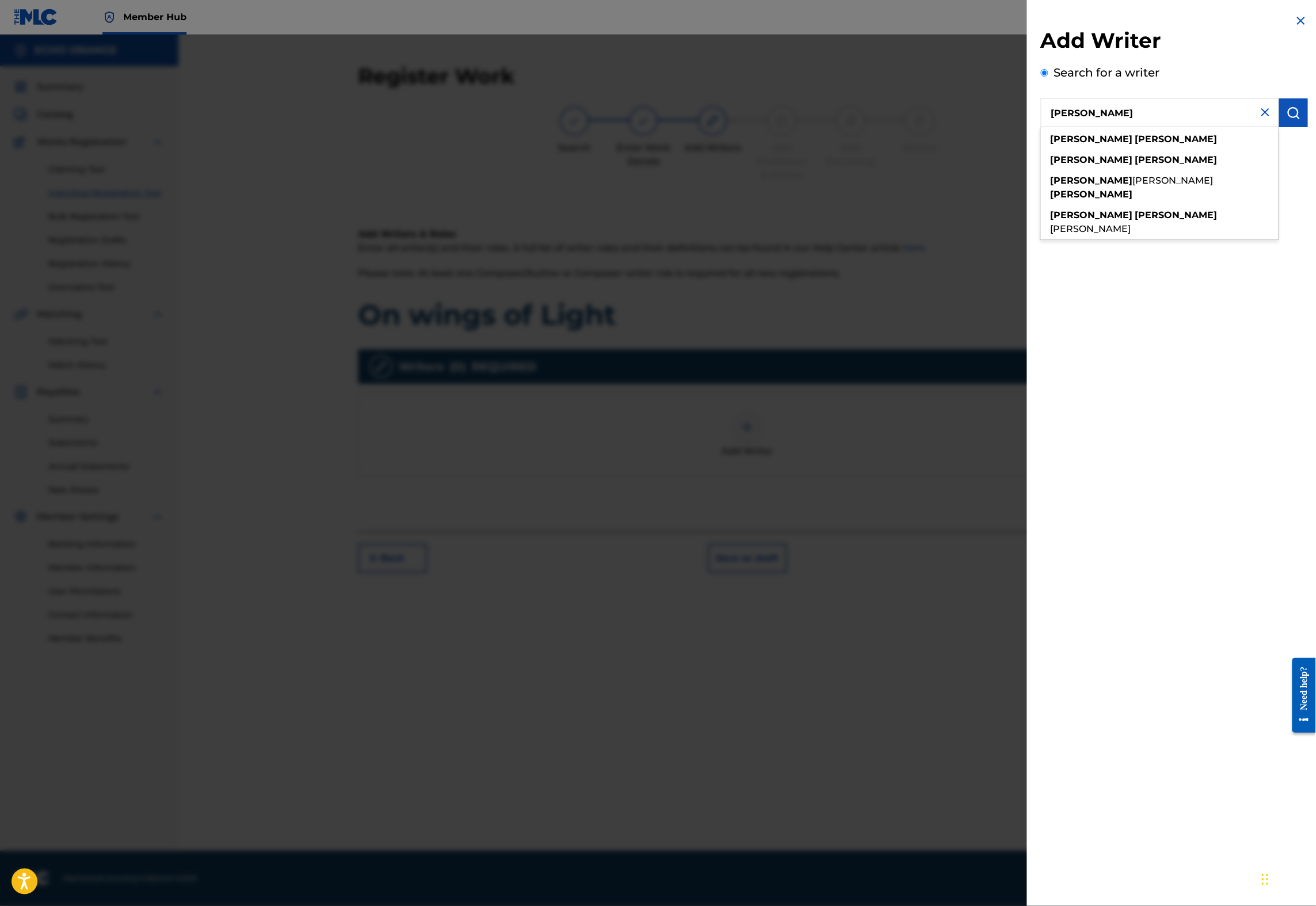
type input "Denis Hekimian"
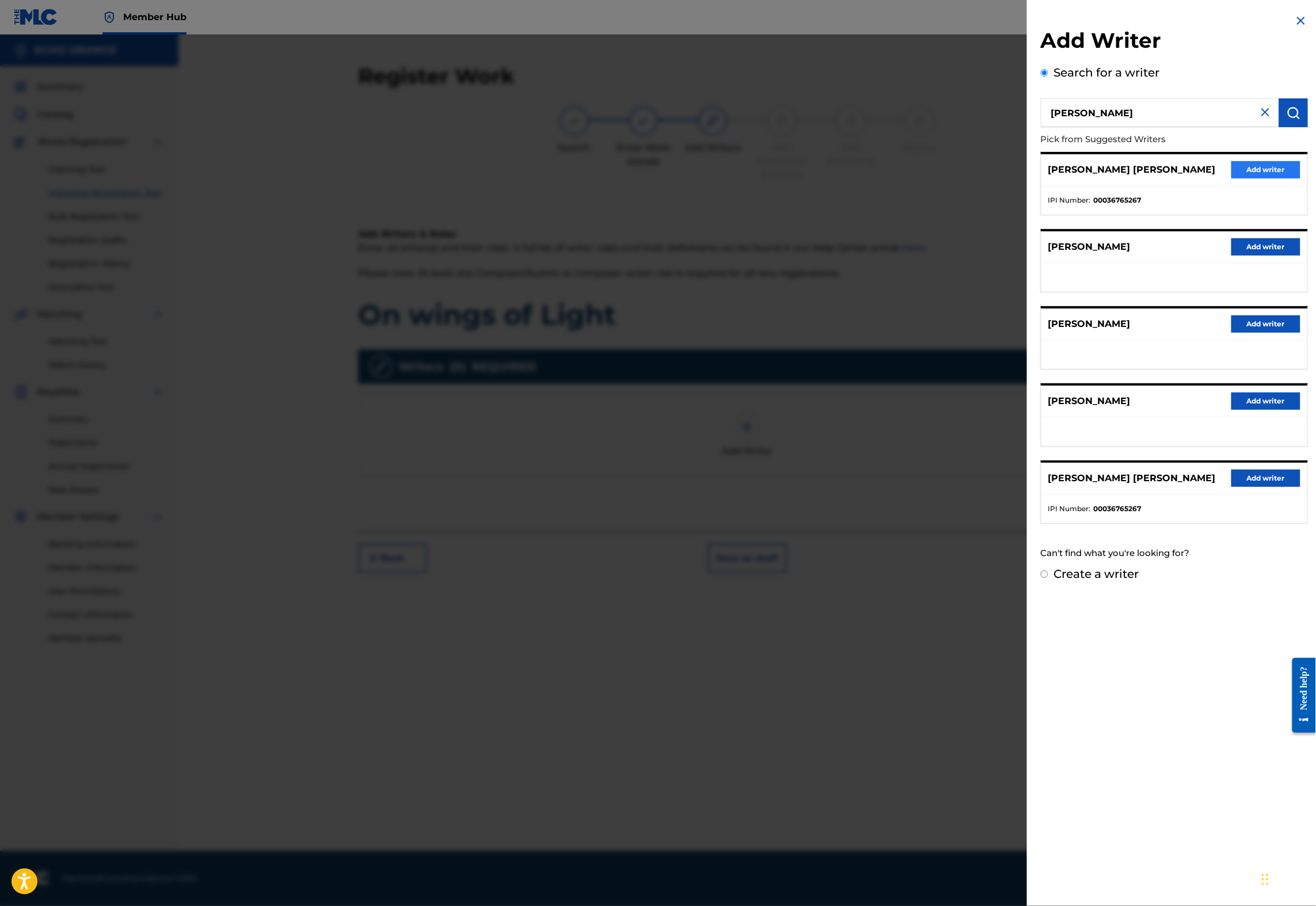
click at [1231, 179] on button "Add writer" at bounding box center [1265, 169] width 69 height 18
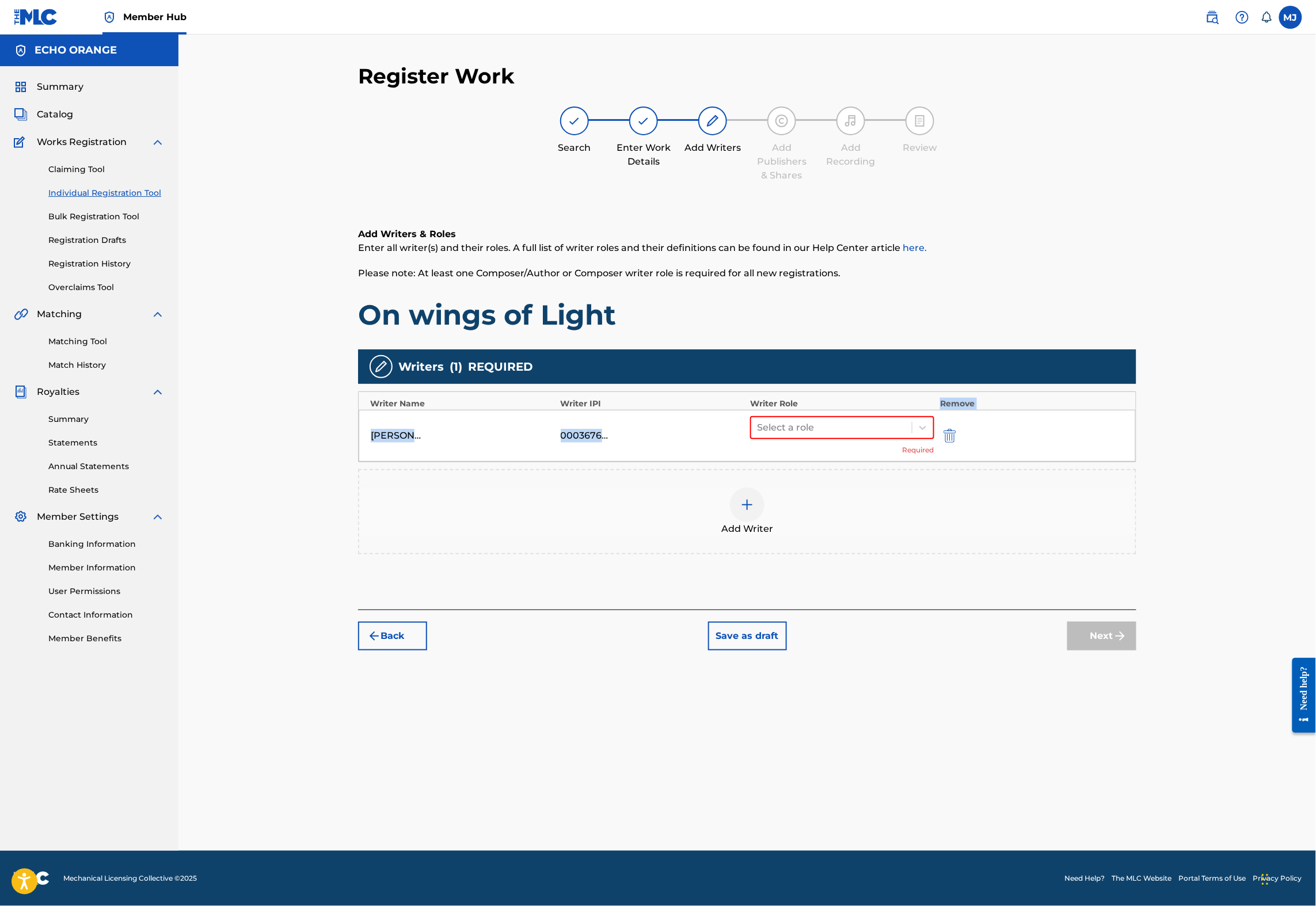
click at [868, 455] on div "Writer Name Writer IPI Writer Role Remove DENIS MARCEL HEKIMIAN 00036765267 Sel…" at bounding box center [746, 426] width 778 height 71
click at [857, 435] on div at bounding box center [831, 427] width 149 height 16
click at [855, 586] on div "Composer" at bounding box center [879, 594] width 222 height 23
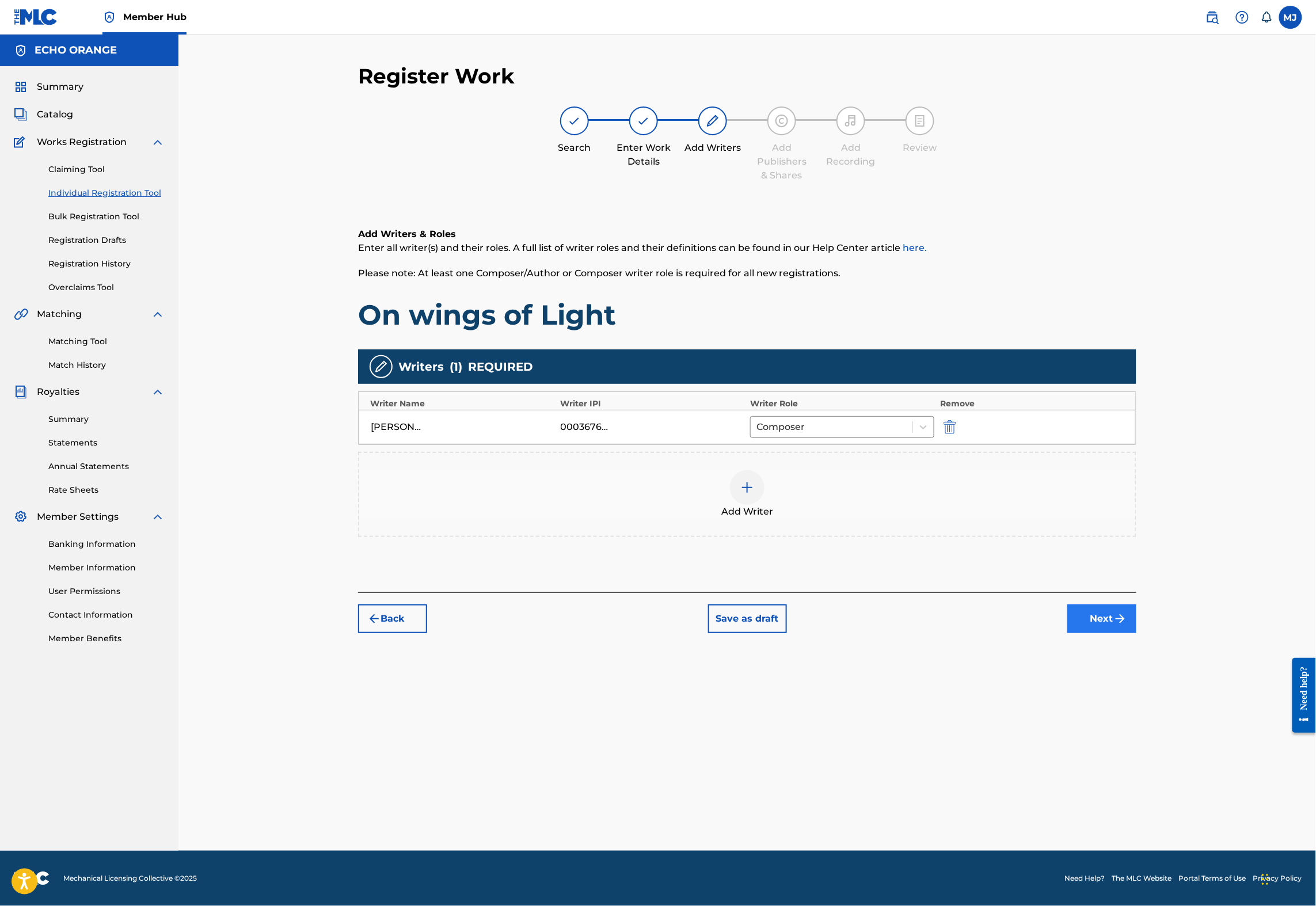
click at [1136, 633] on button "Next" at bounding box center [1102, 619] width 69 height 29
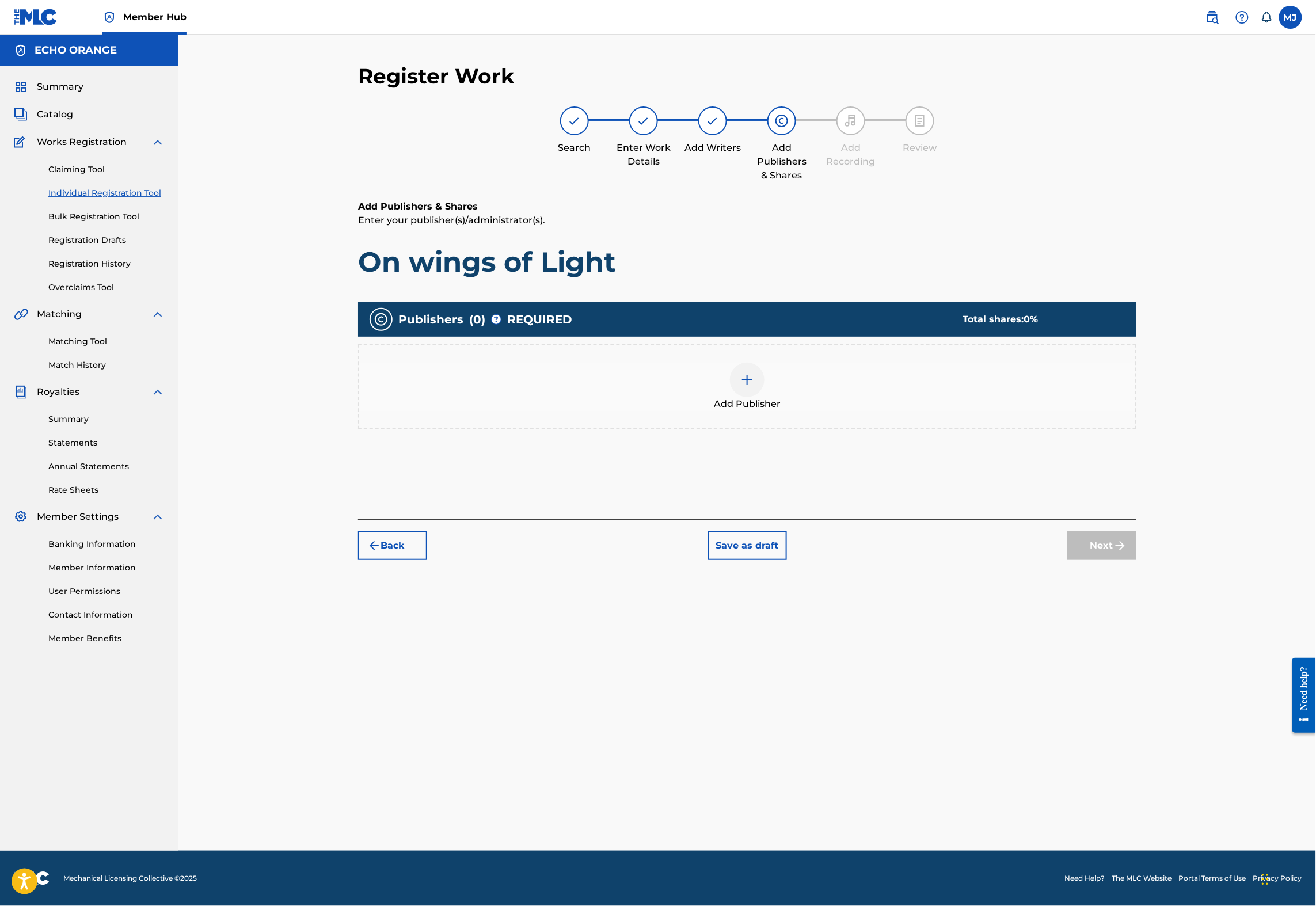
click at [650, 397] on div "Add Publisher" at bounding box center [746, 387] width 778 height 85
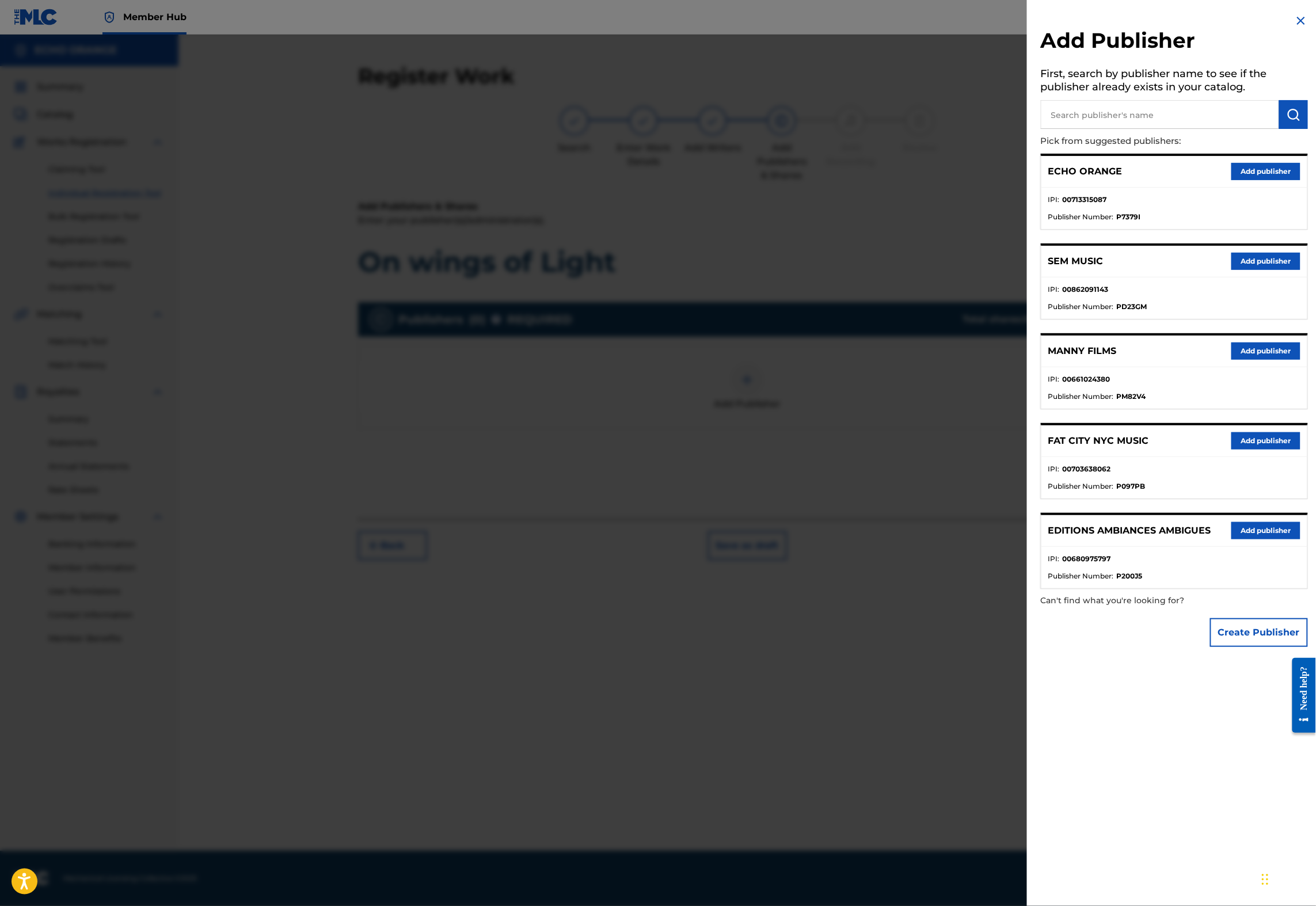
click at [1072, 121] on input "text" at bounding box center [1160, 114] width 239 height 29
type input "origins"
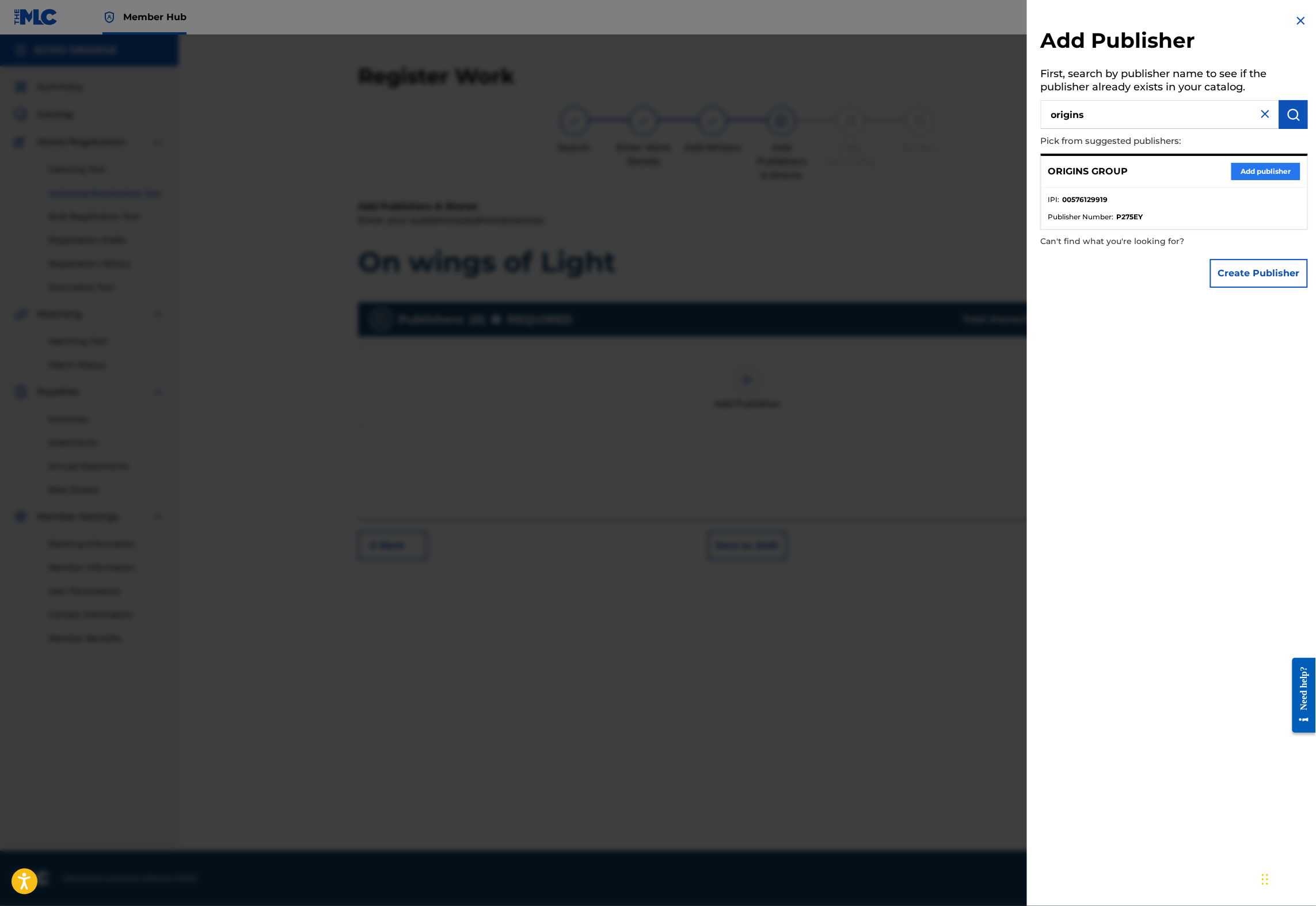
click at [1231, 180] on button "Add publisher" at bounding box center [1265, 171] width 69 height 18
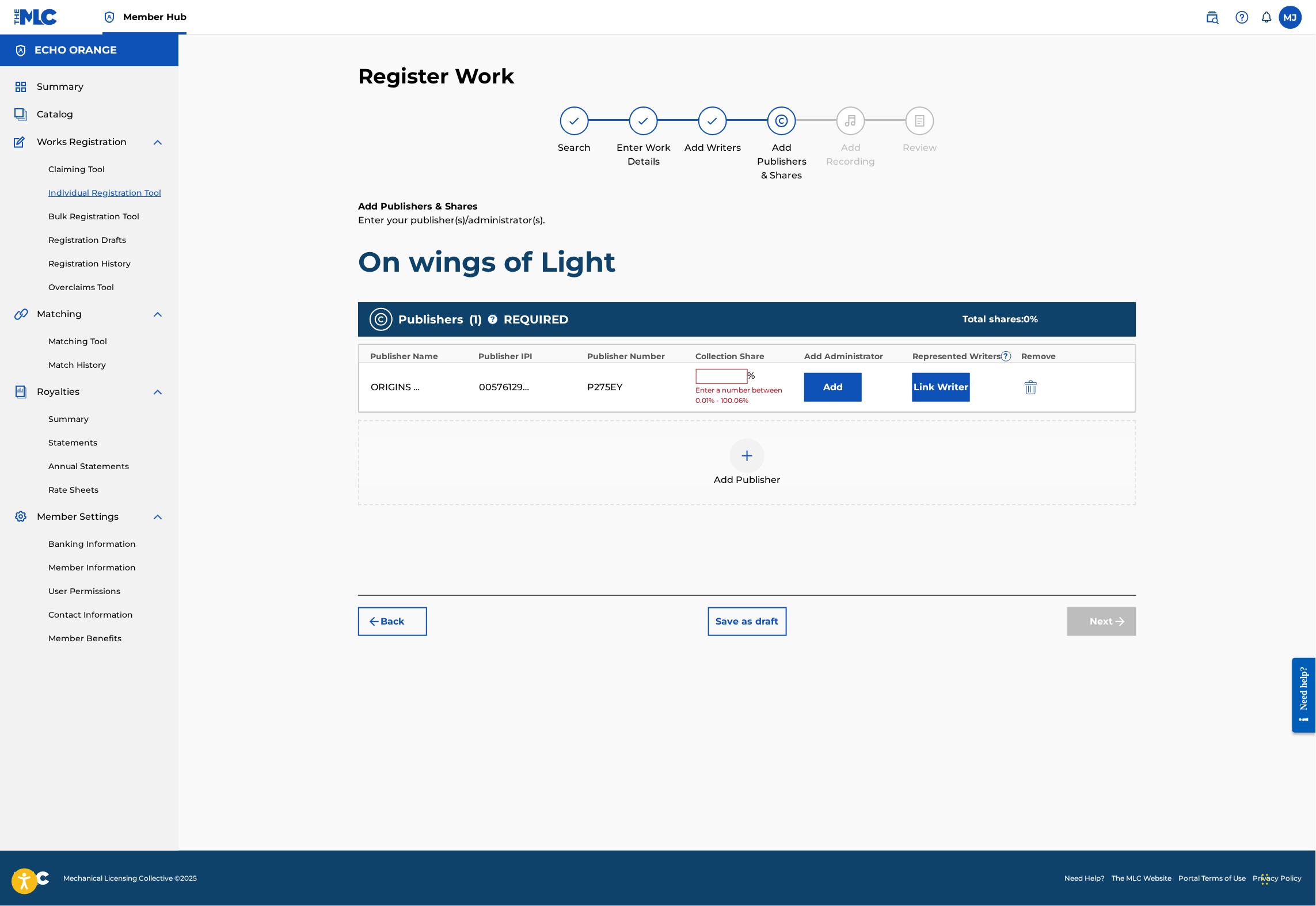
click at [747, 384] on input "text" at bounding box center [721, 376] width 52 height 15
click at [861, 402] on button "Add" at bounding box center [832, 387] width 58 height 29
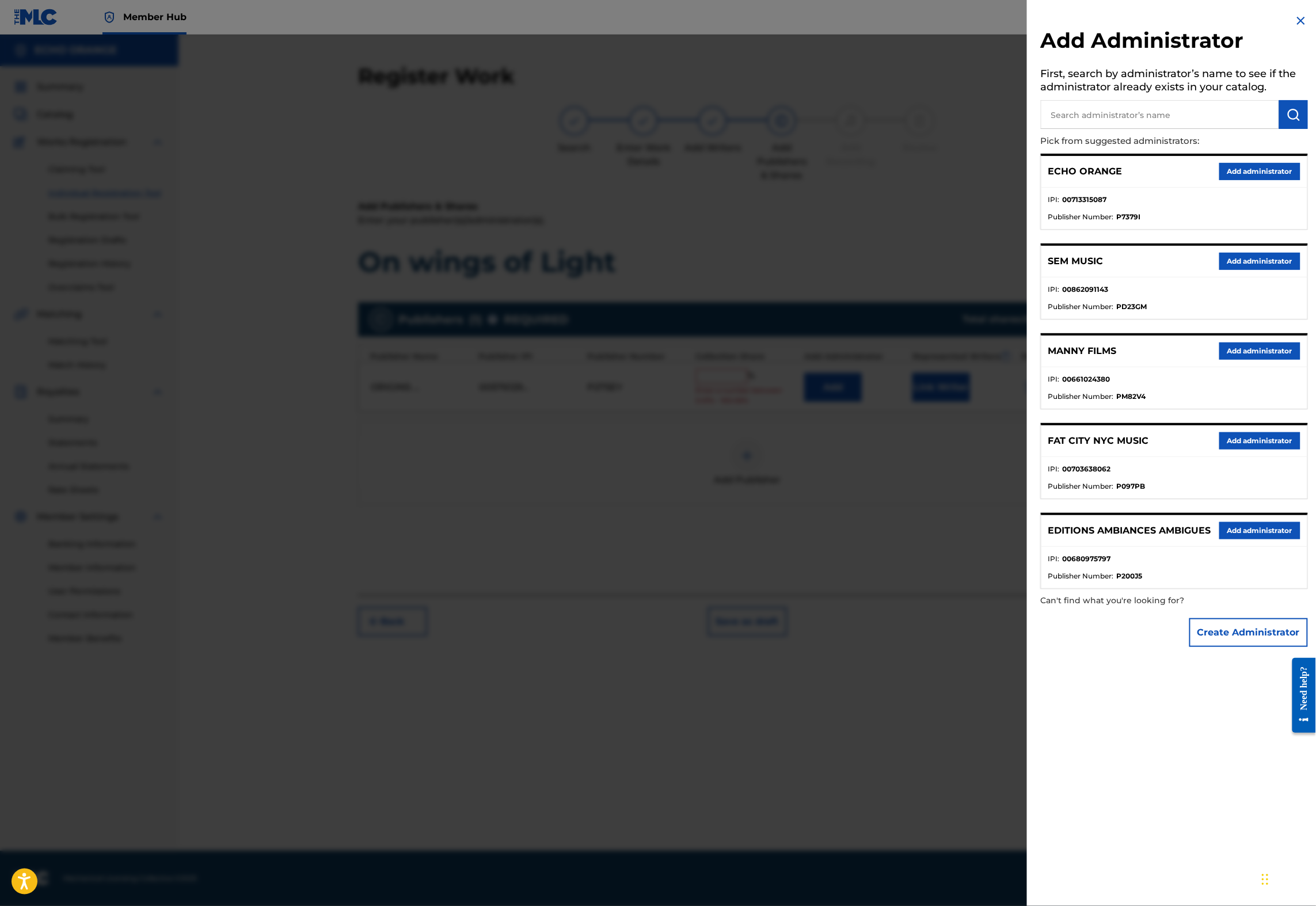
click at [1225, 180] on button "Add administrator" at bounding box center [1259, 171] width 81 height 18
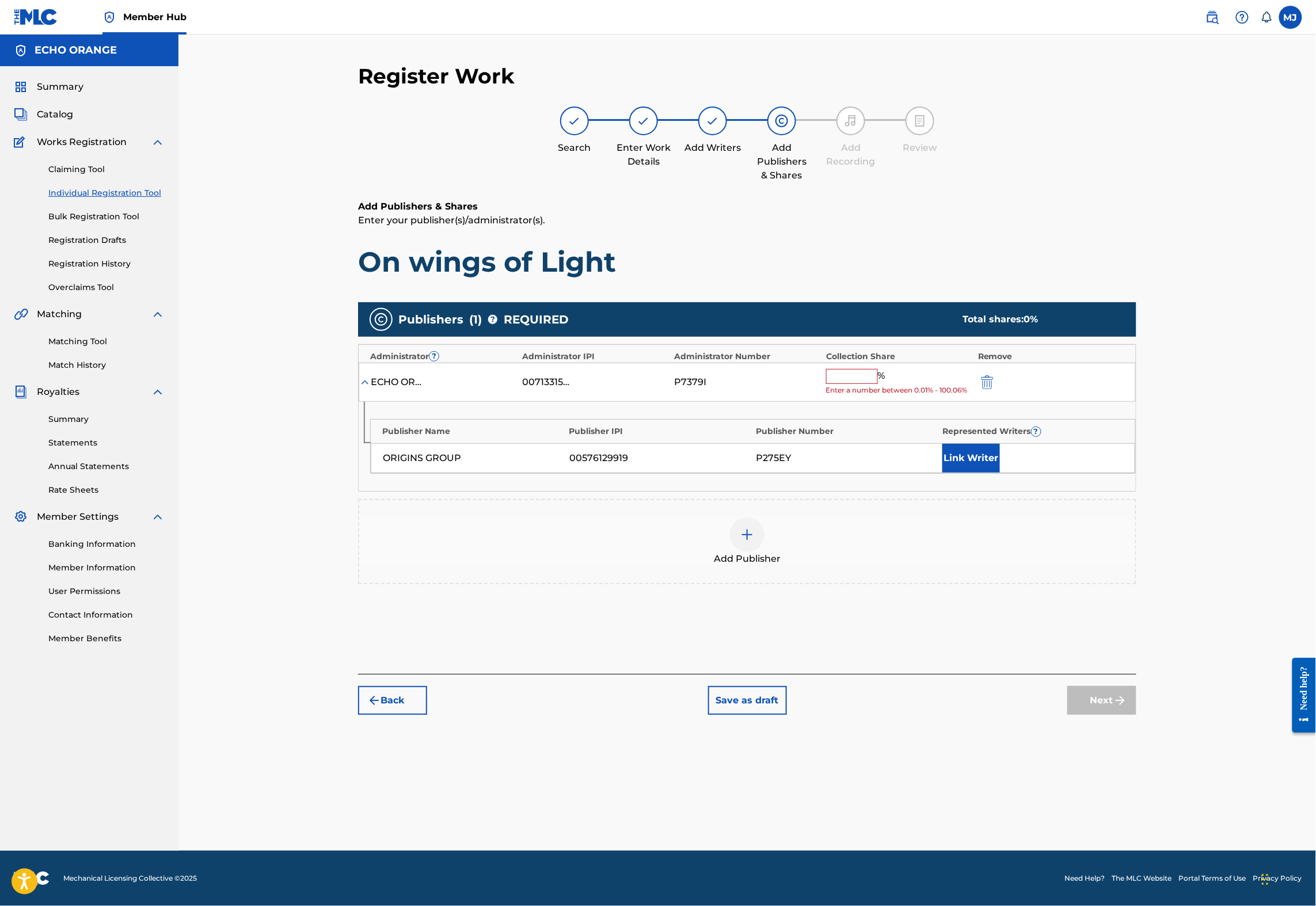
click at [875, 384] on input "text" at bounding box center [851, 376] width 52 height 15
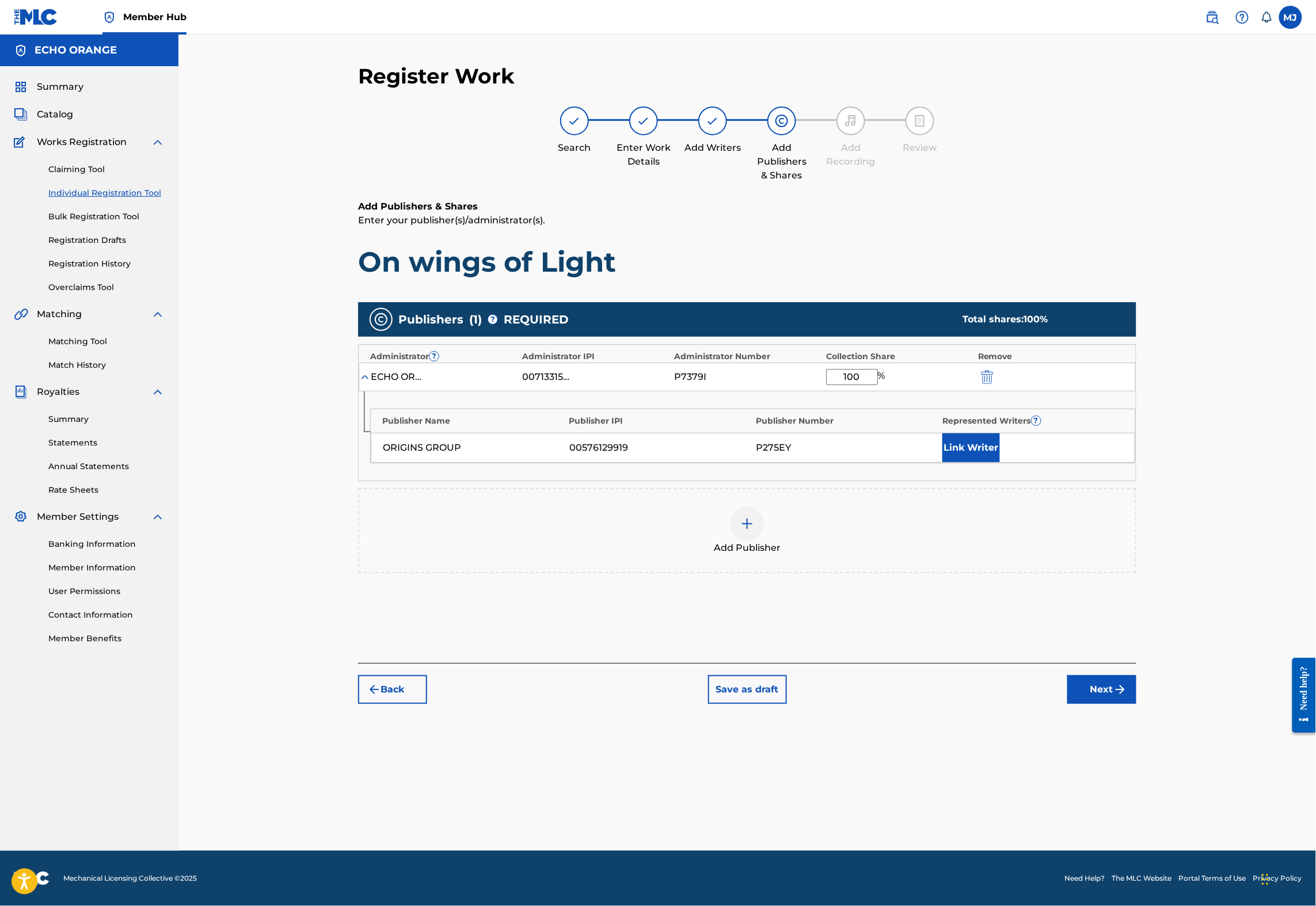
type input "100"
click at [995, 463] on div "ORIGINS GROUP 00576129919 P275EY Link Writer" at bounding box center [752, 448] width 764 height 30
click at [1000, 462] on button "Link Writer" at bounding box center [971, 448] width 58 height 29
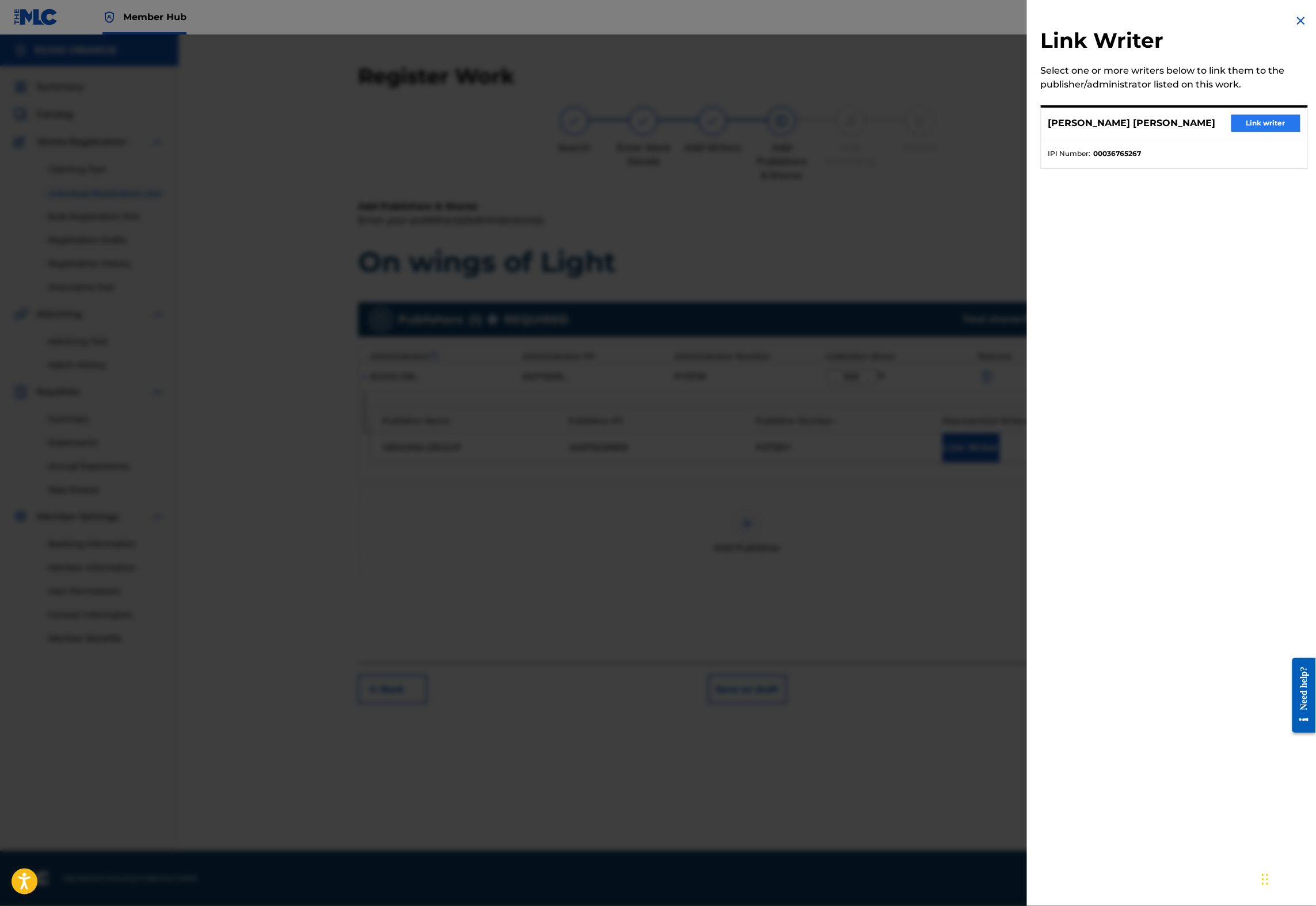
click at [1253, 132] on button "Link writer" at bounding box center [1265, 123] width 69 height 18
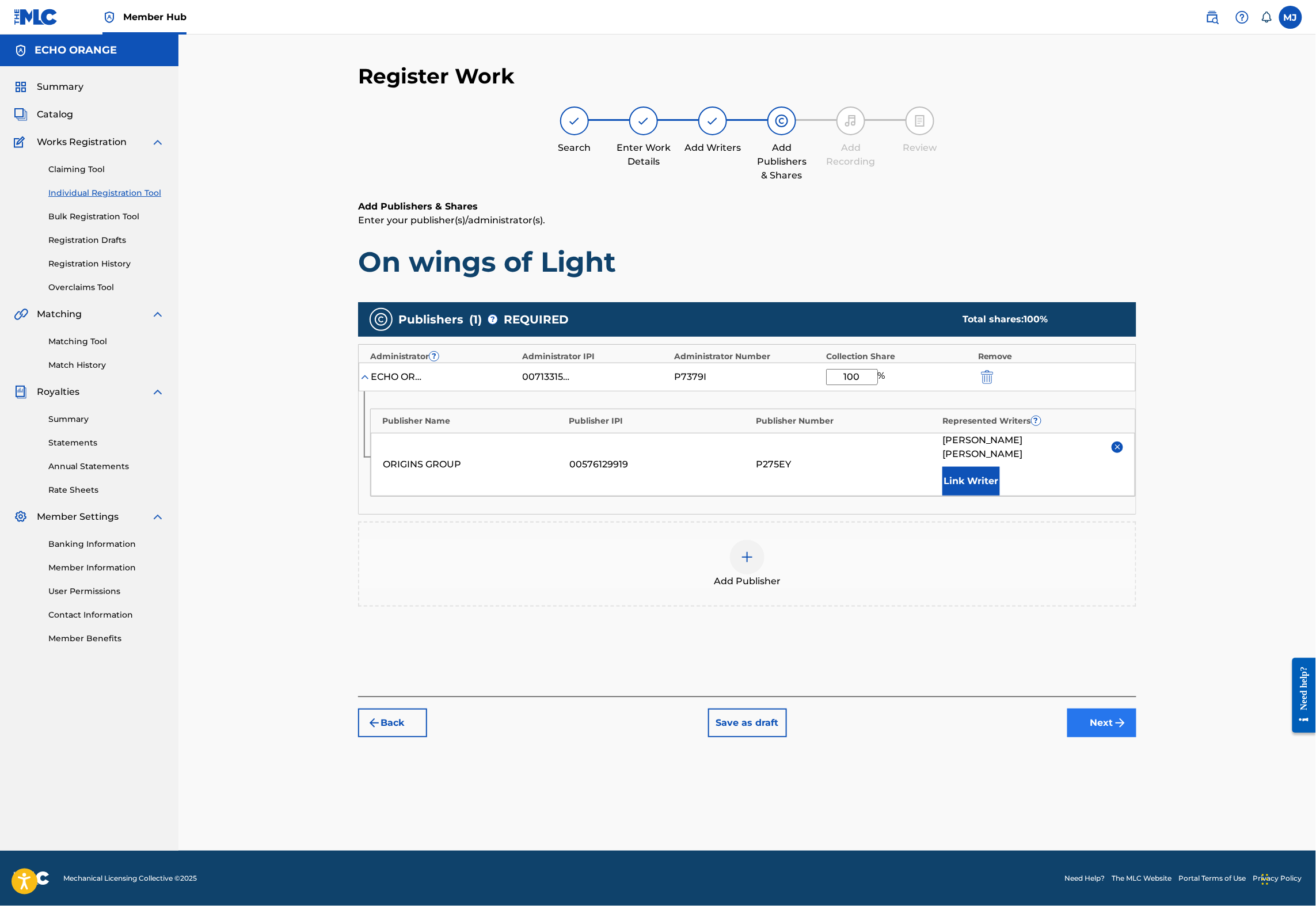
click at [1136, 737] on button "Next" at bounding box center [1102, 723] width 69 height 29
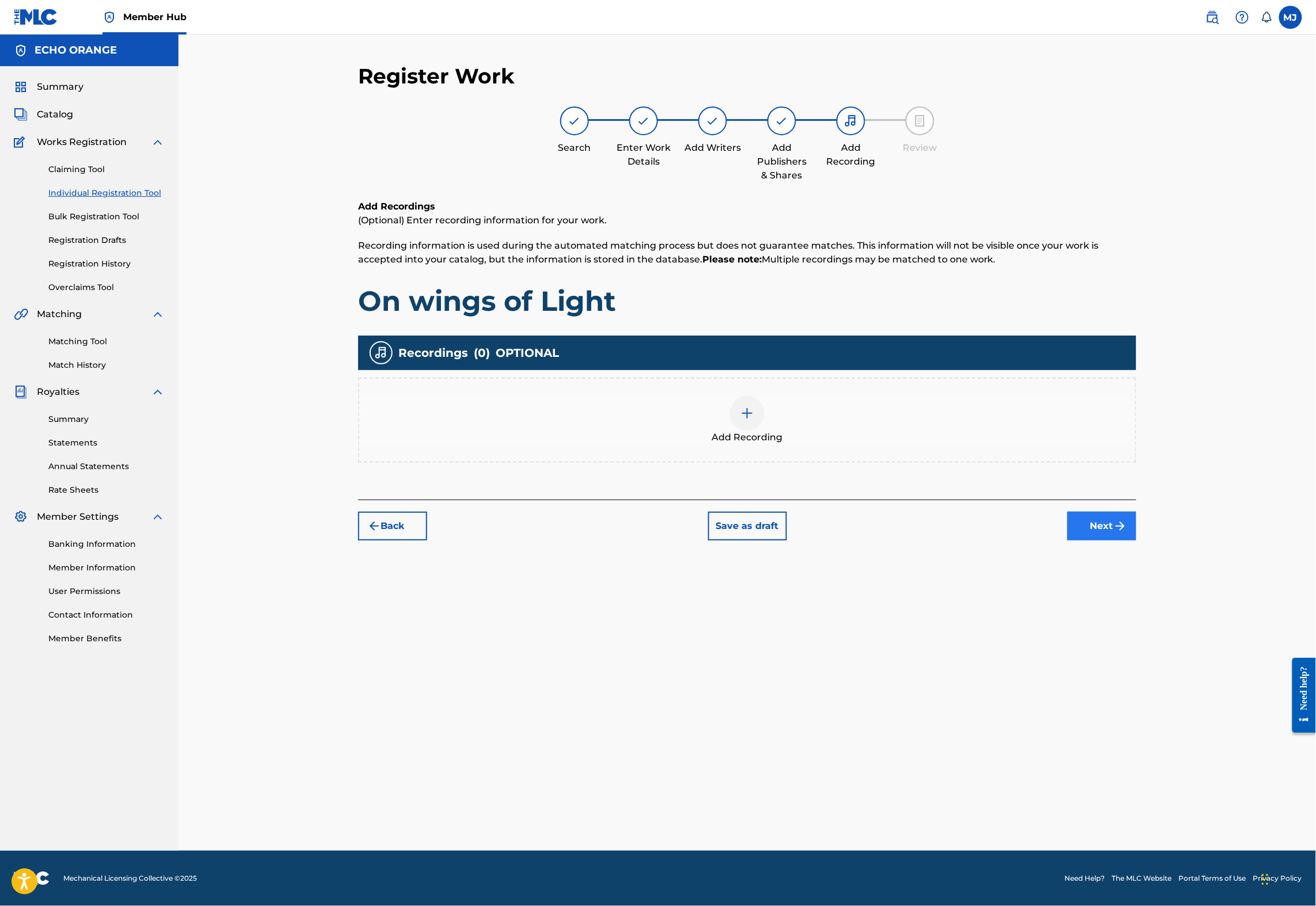
click at [1136, 541] on button "Next" at bounding box center [1102, 526] width 69 height 29
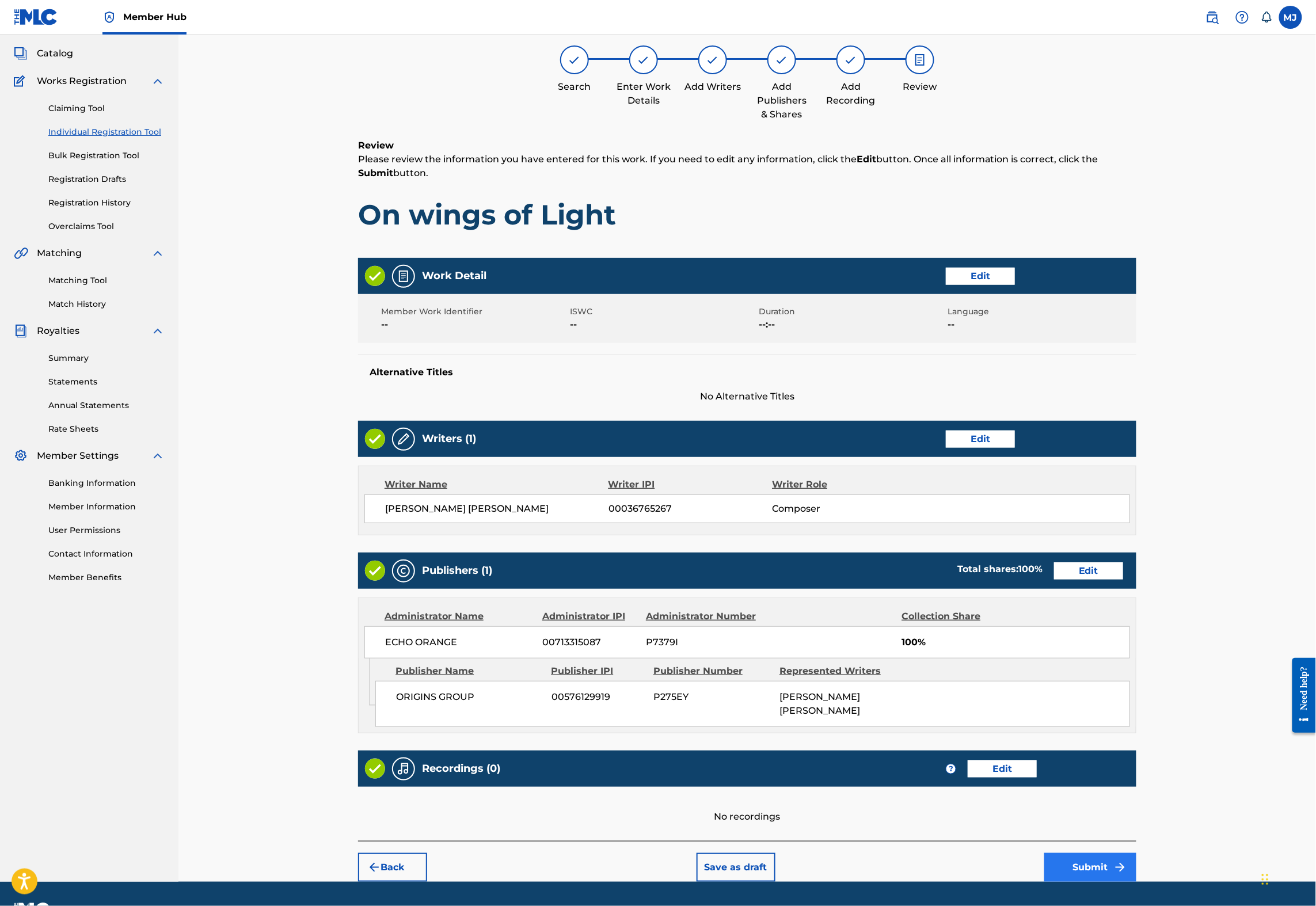
scroll to position [199, 0]
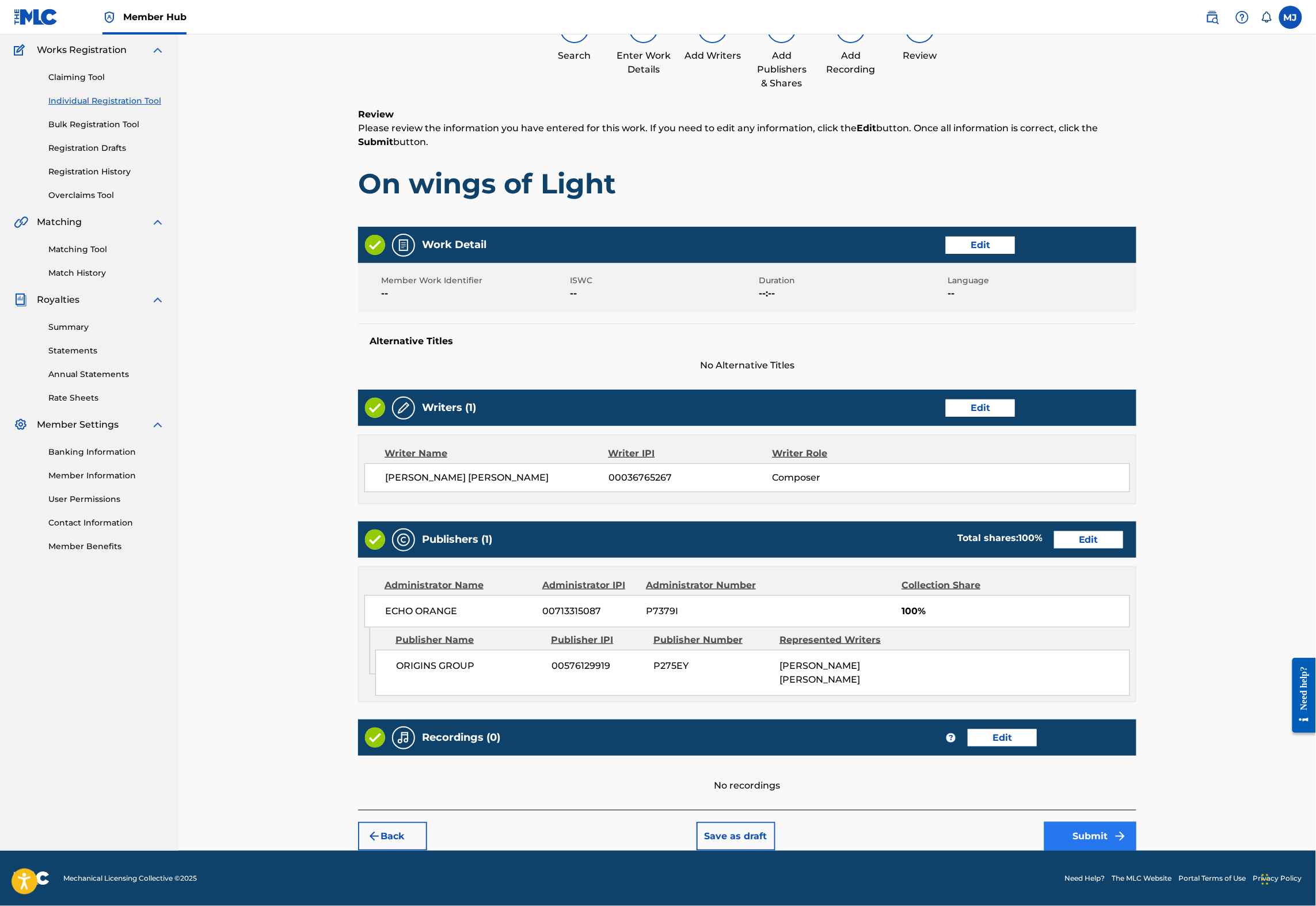
click at [1136, 837] on button "Submit" at bounding box center [1090, 837] width 92 height 29
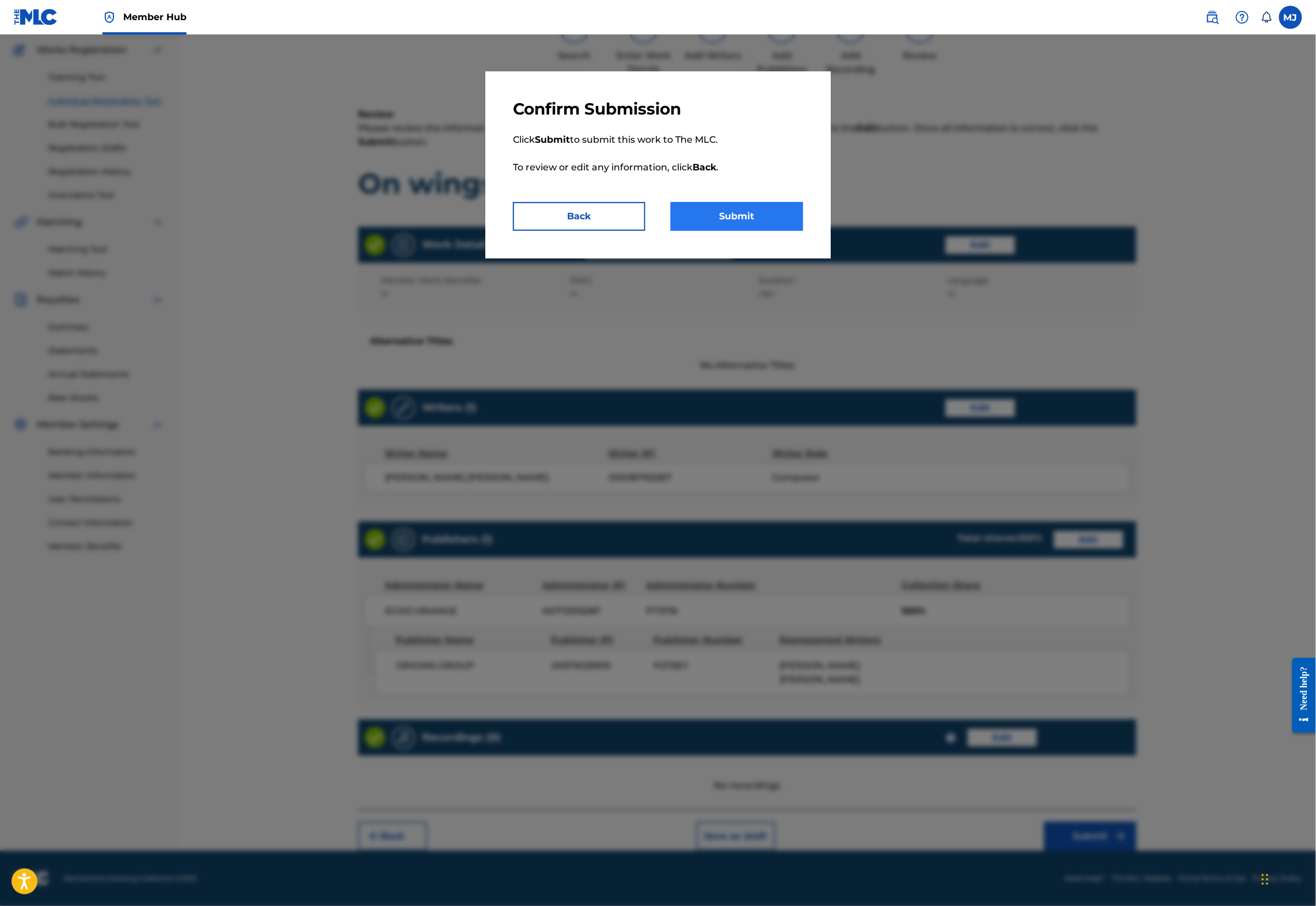
click at [803, 231] on button "Submit" at bounding box center [736, 216] width 133 height 29
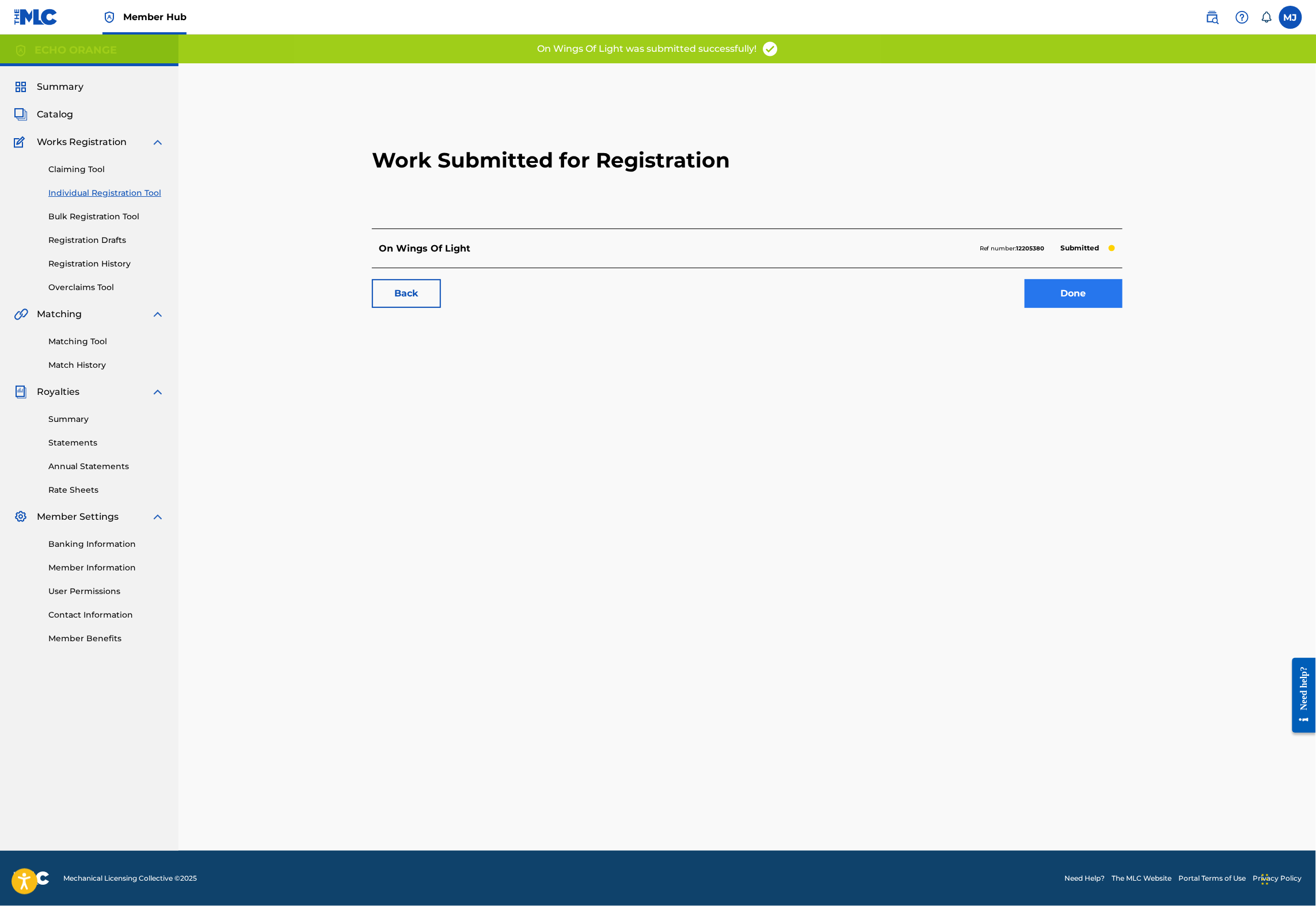
click at [1123, 308] on link "Done" at bounding box center [1072, 294] width 98 height 29
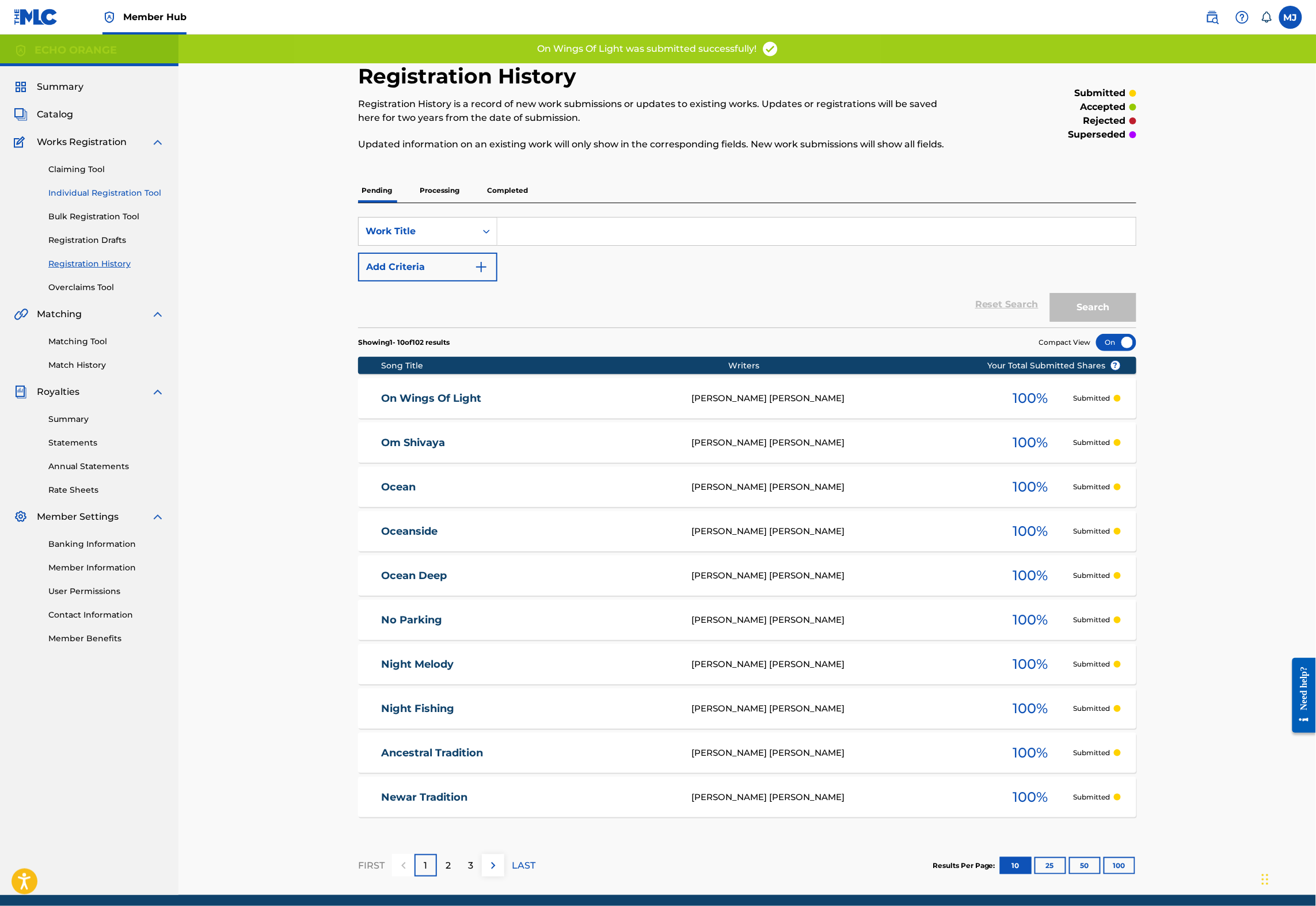
click at [103, 199] on link "Individual Registration Tool" at bounding box center [106, 193] width 116 height 12
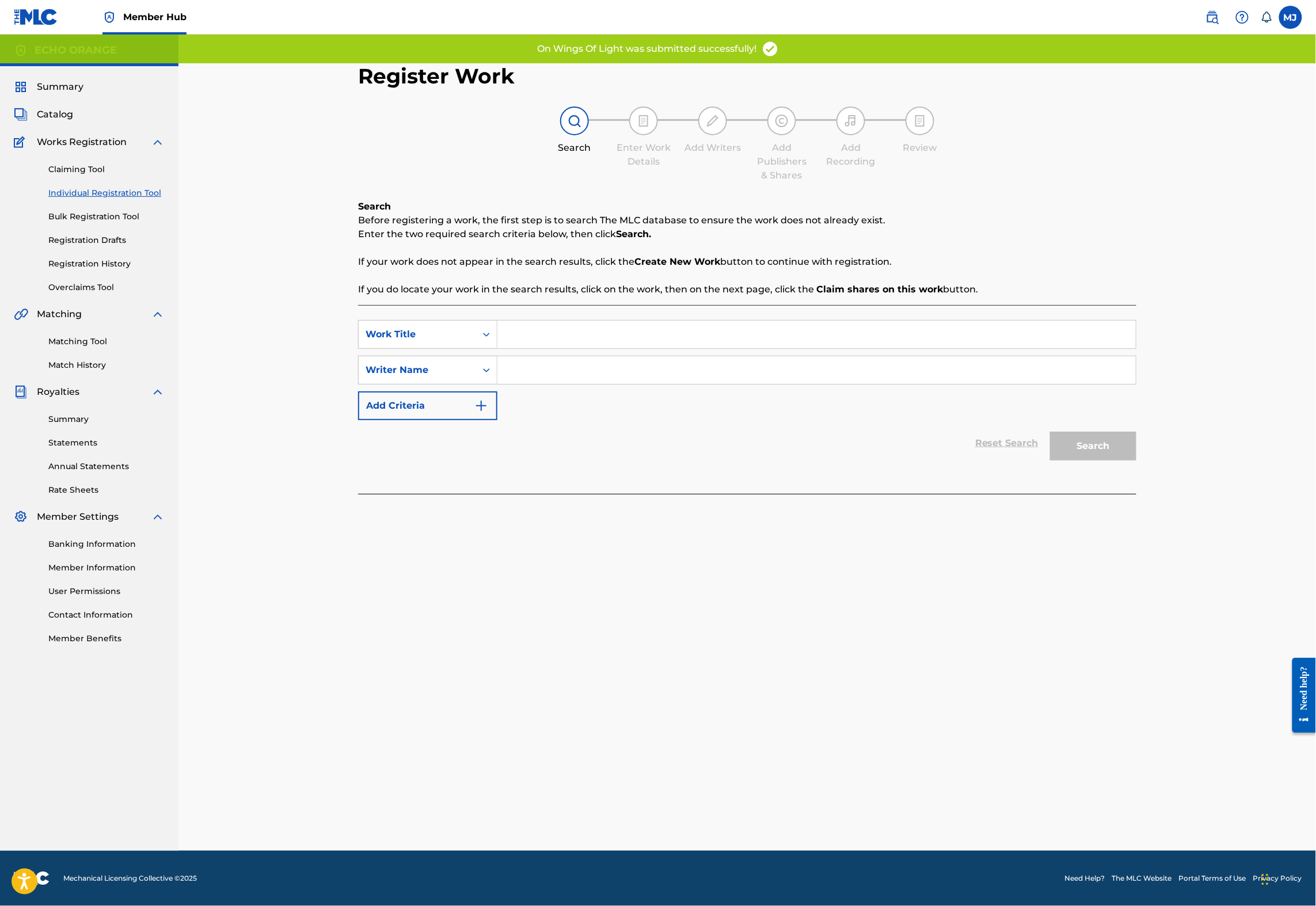
click at [575, 349] on input "Search Form" at bounding box center [816, 334] width 638 height 28
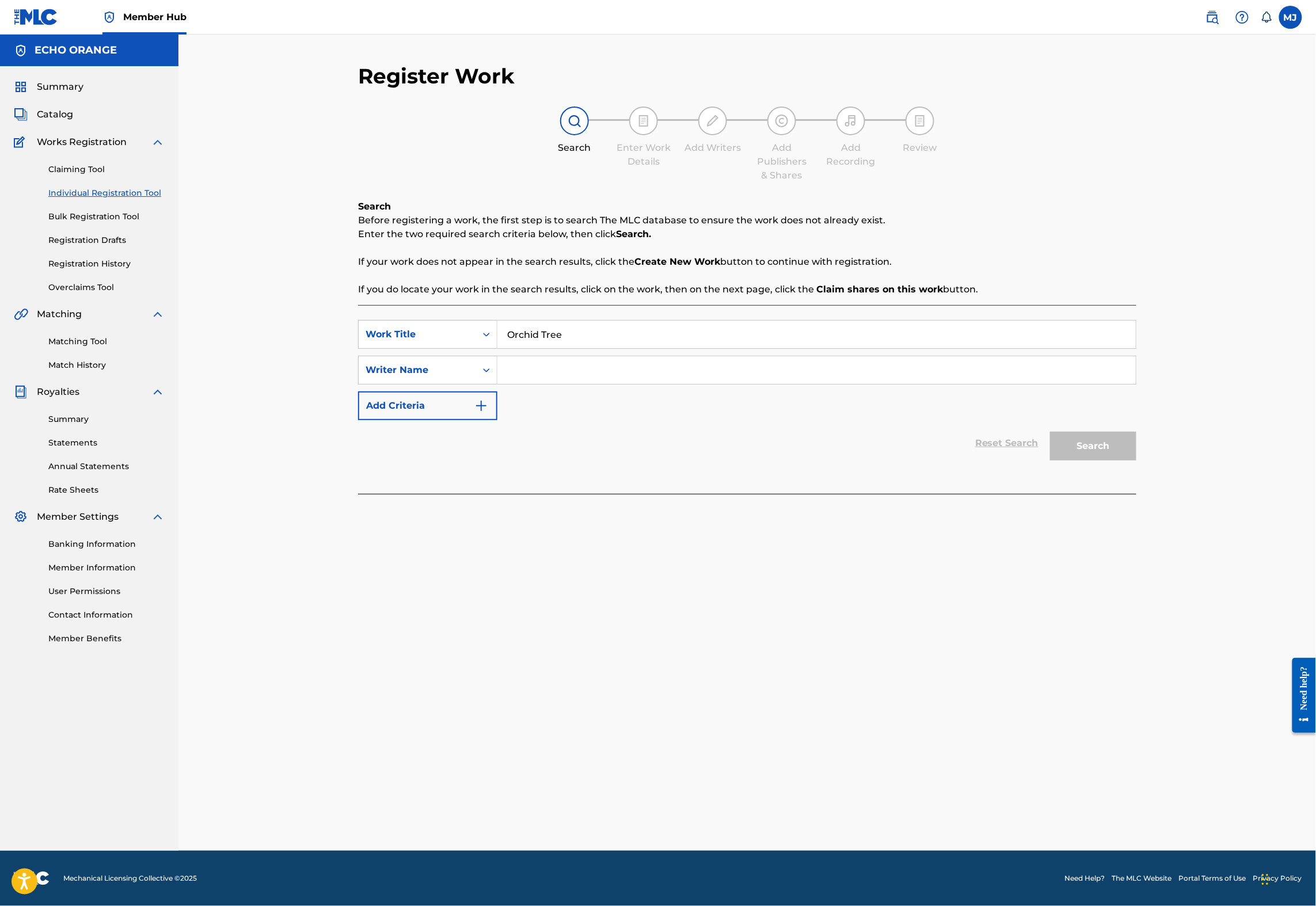
type input "Orchid Tree"
click at [546, 384] on input "Search Form" at bounding box center [816, 370] width 638 height 28
paste input "Denis Hekimian"
type input "Denis Hekimian"
click at [1136, 461] on button "Search" at bounding box center [1093, 446] width 87 height 29
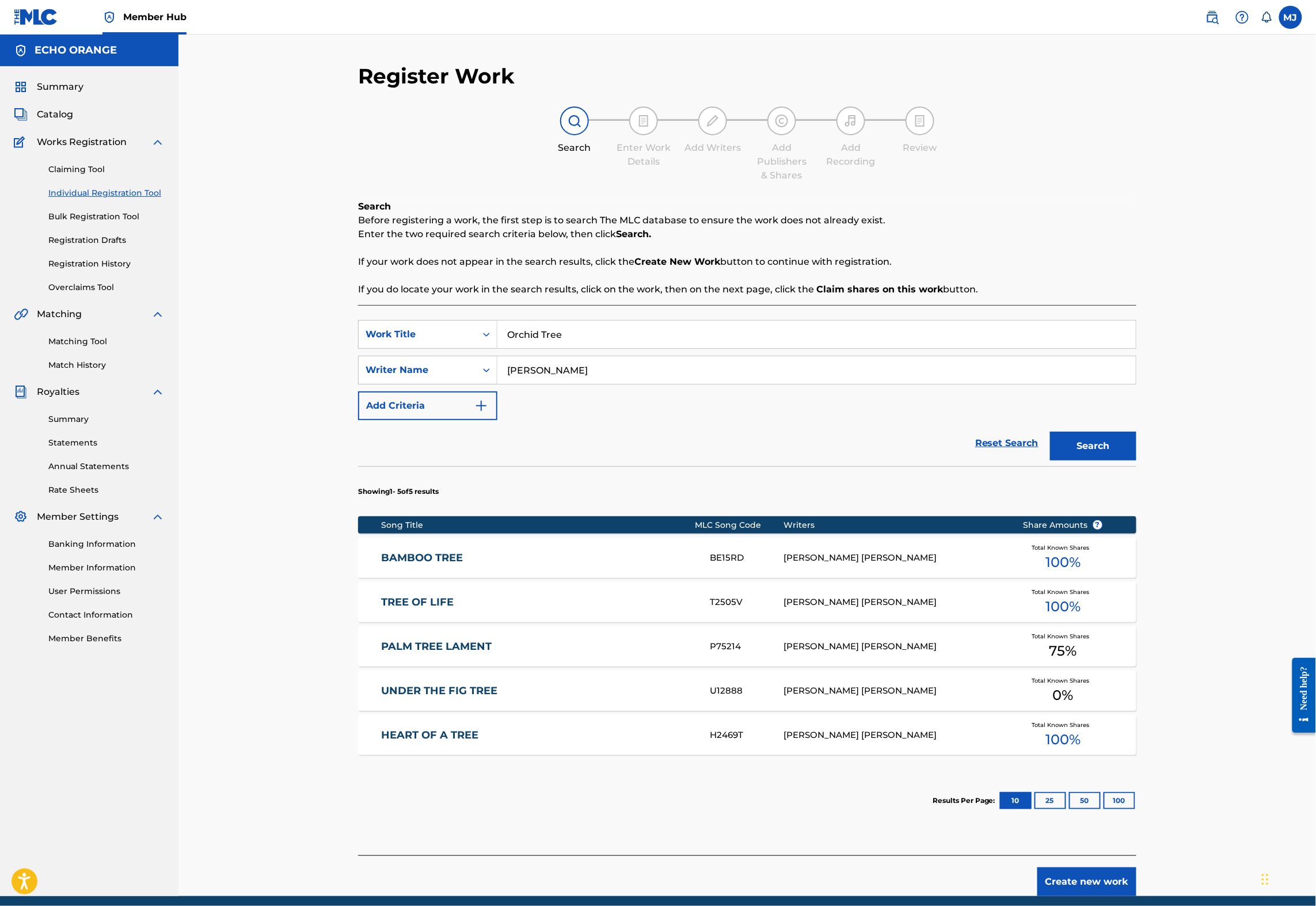
scroll to position [141, 0]
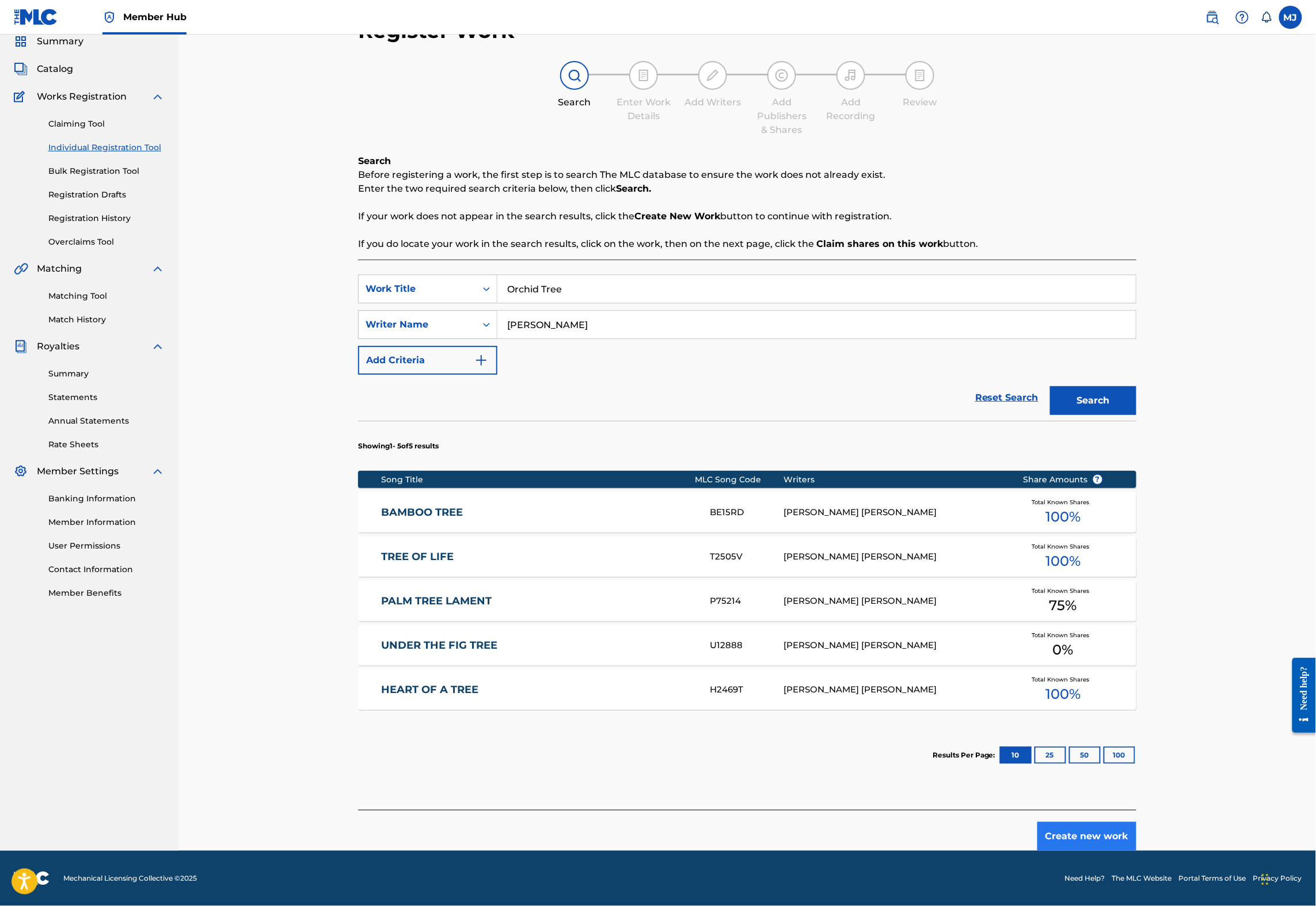
click at [1136, 823] on button "Create new work" at bounding box center [1087, 837] width 99 height 29
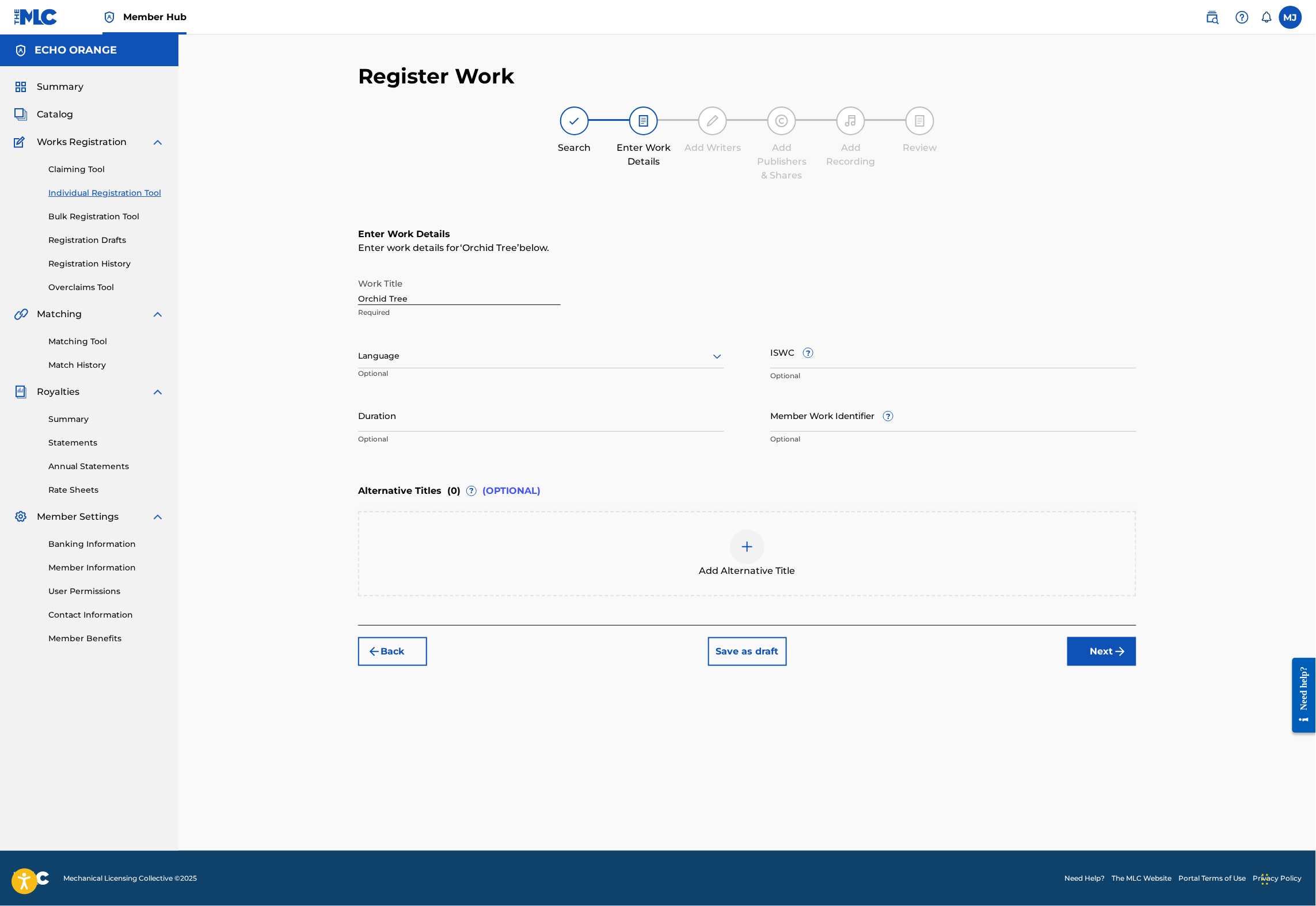
scroll to position [0, 0]
click at [1136, 666] on button "Next" at bounding box center [1102, 652] width 69 height 29
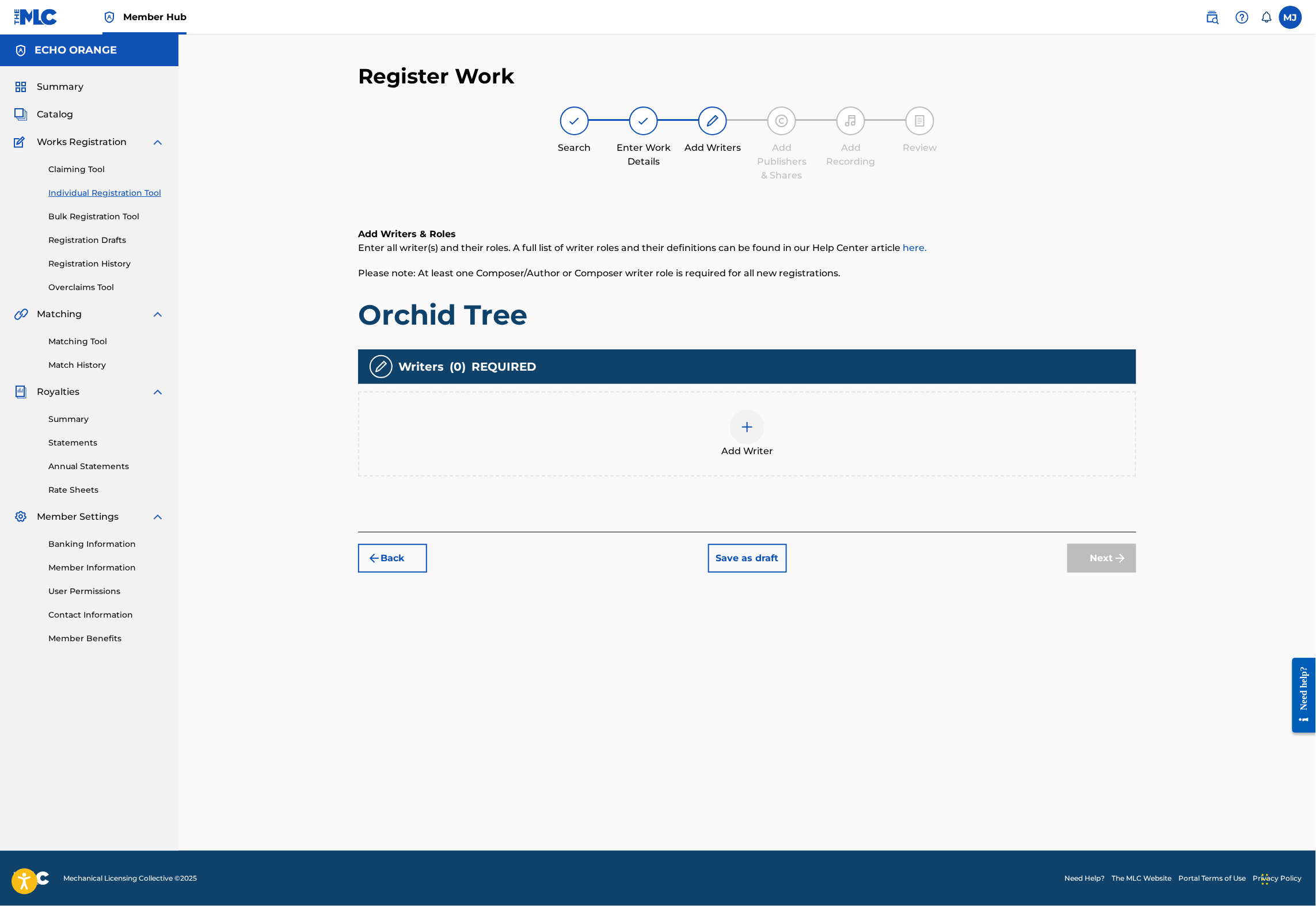
click at [885, 458] on div "Add Writer" at bounding box center [747, 434] width 776 height 48
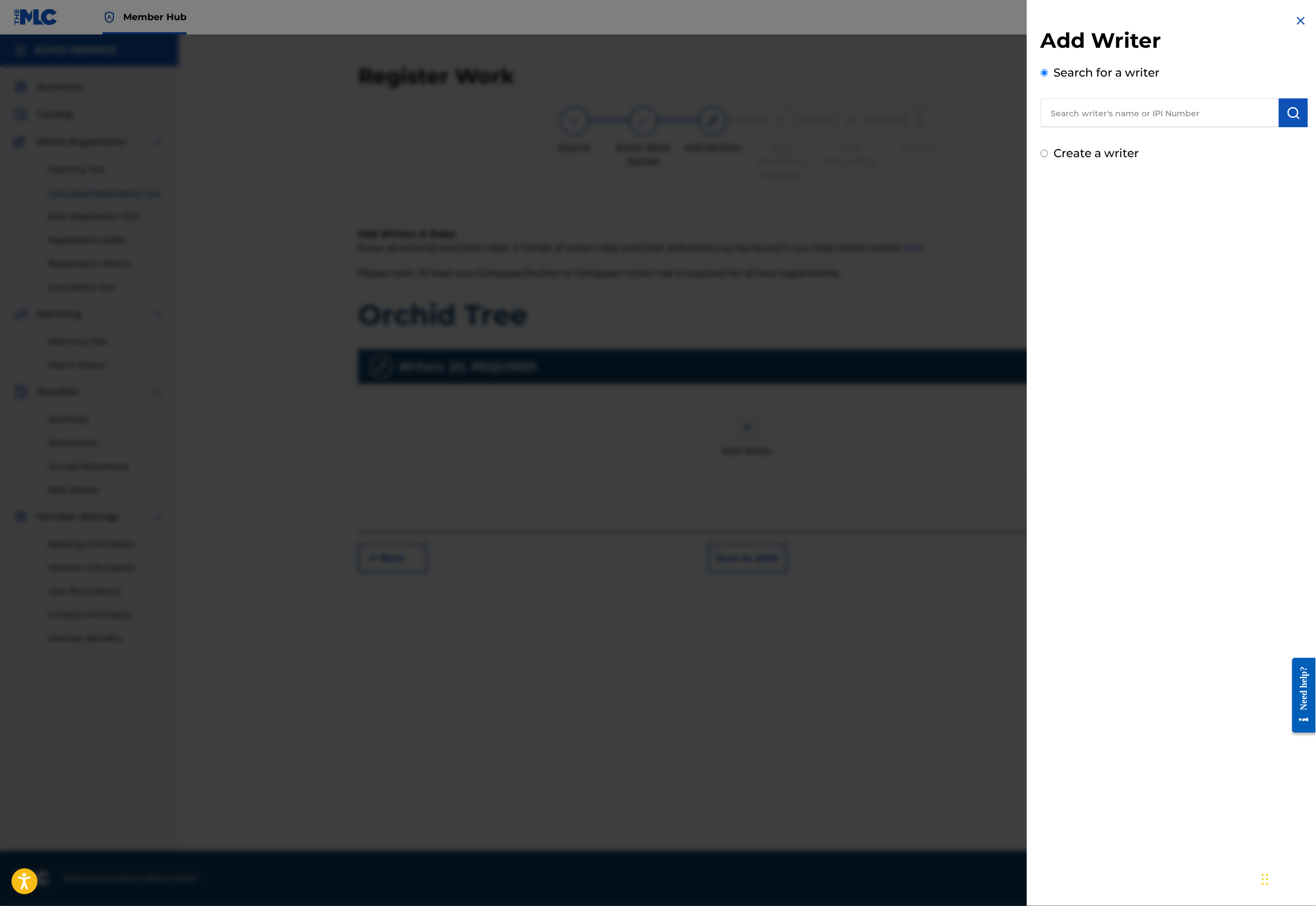
click at [1143, 145] on div "Add Writer Search for a writer Create a writer" at bounding box center [1174, 94] width 267 height 134
click at [1145, 128] on input "text" at bounding box center [1160, 113] width 239 height 29
paste input "Denis Hekimian"
type input "Denis Hekimian"
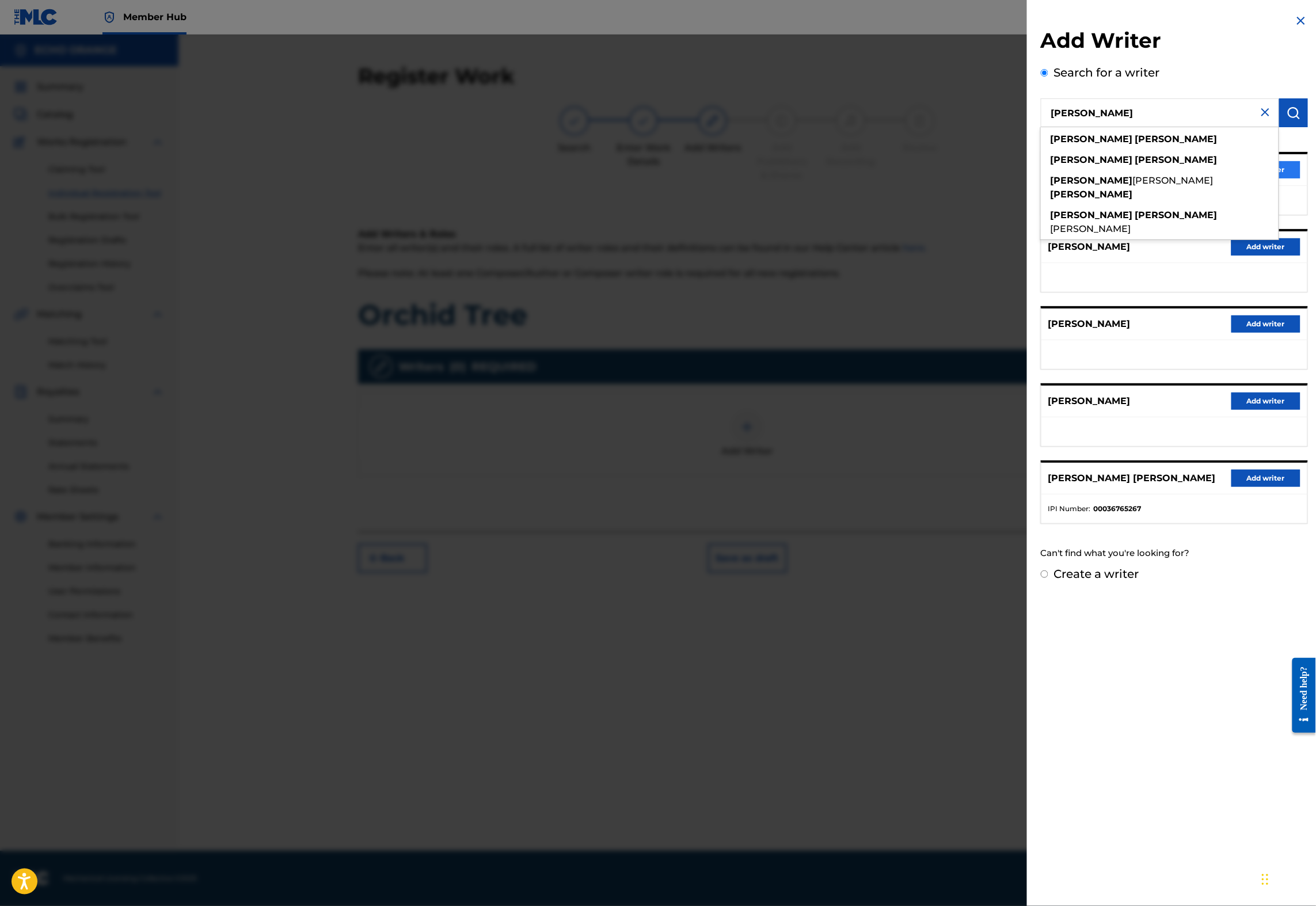
click at [1293, 179] on button "Add writer" at bounding box center [1265, 169] width 69 height 18
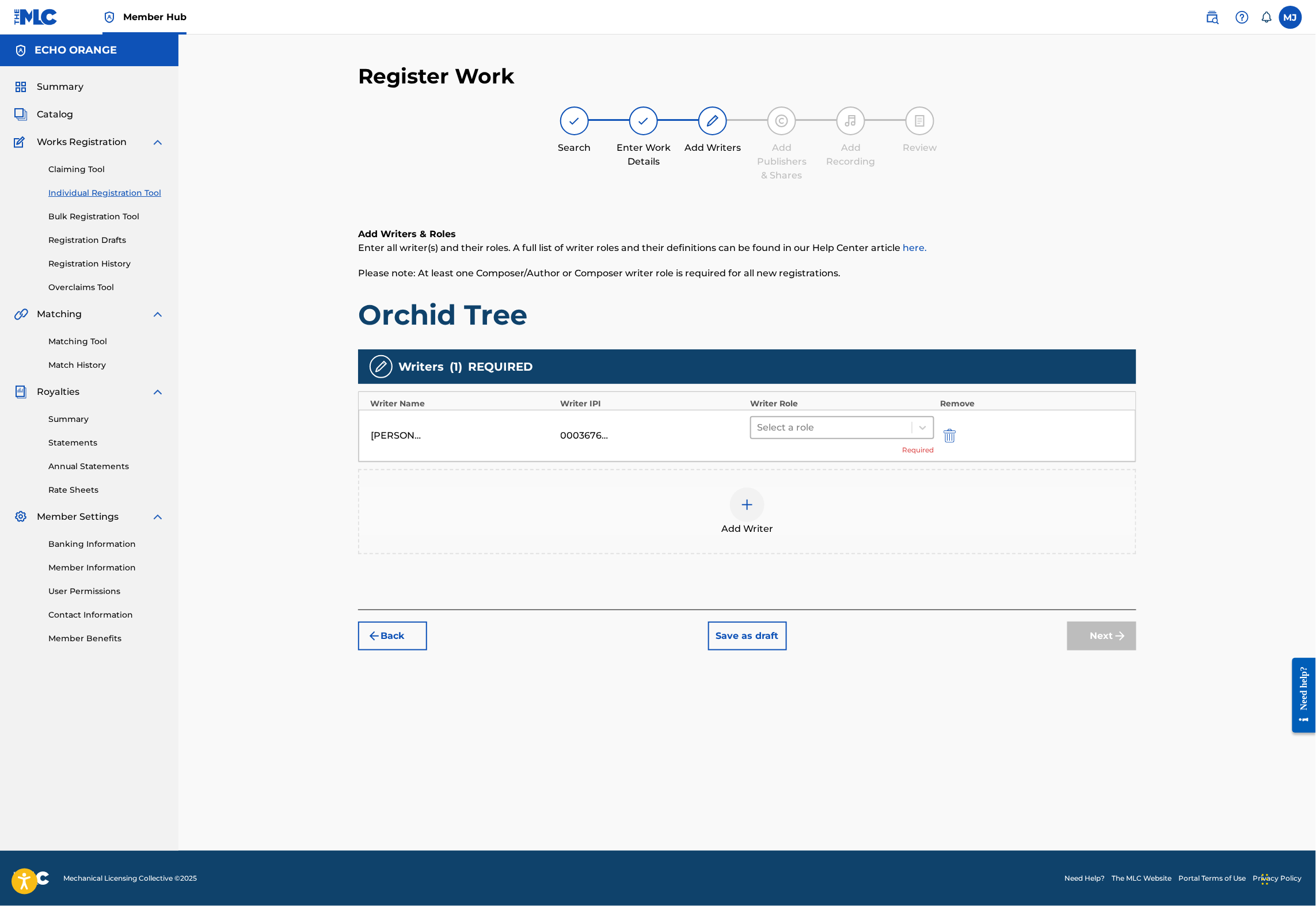
click at [804, 435] on div at bounding box center [831, 427] width 149 height 16
click at [829, 587] on div "Composer" at bounding box center [879, 594] width 222 height 23
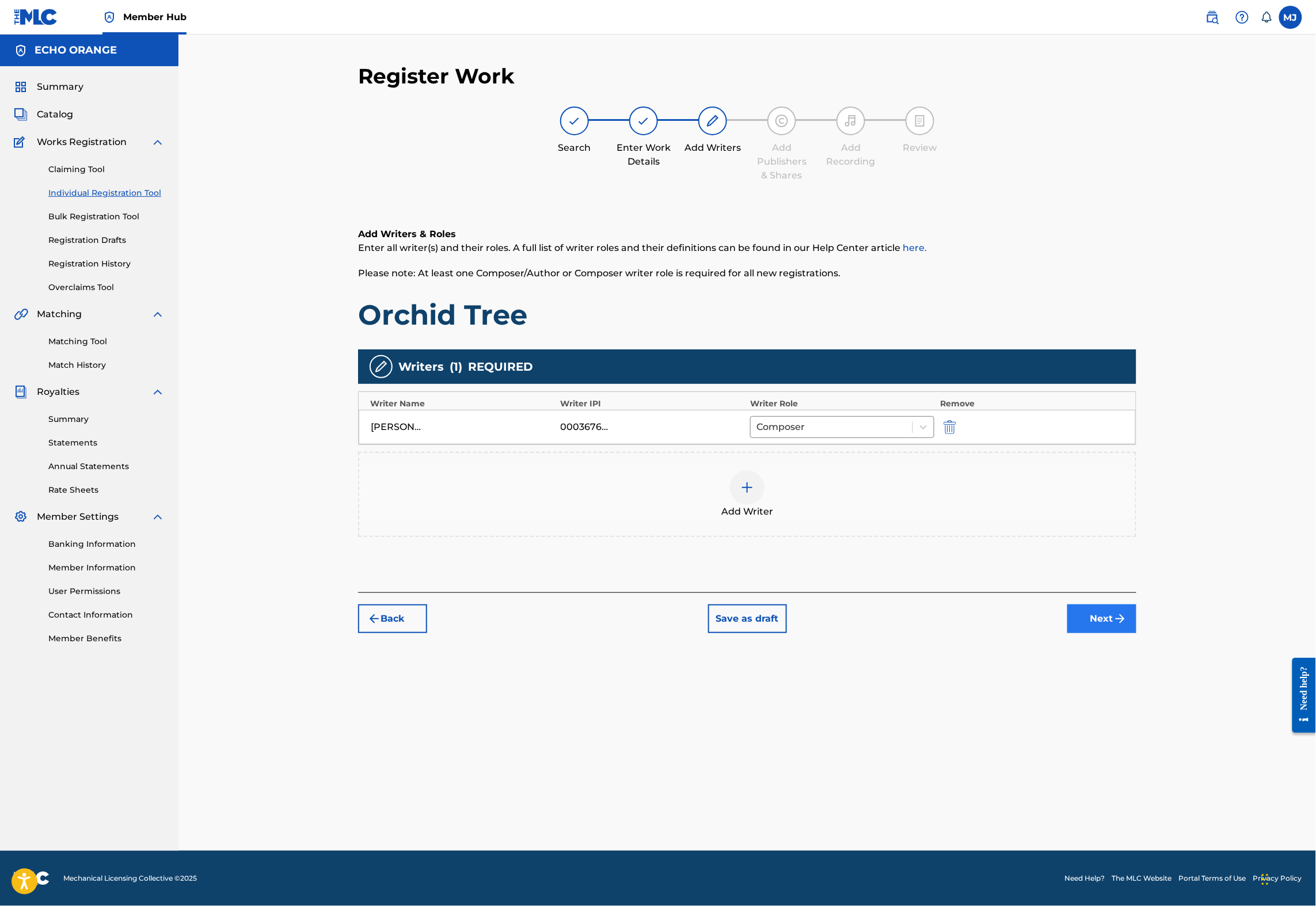
click at [1136, 633] on button "Next" at bounding box center [1102, 619] width 69 height 29
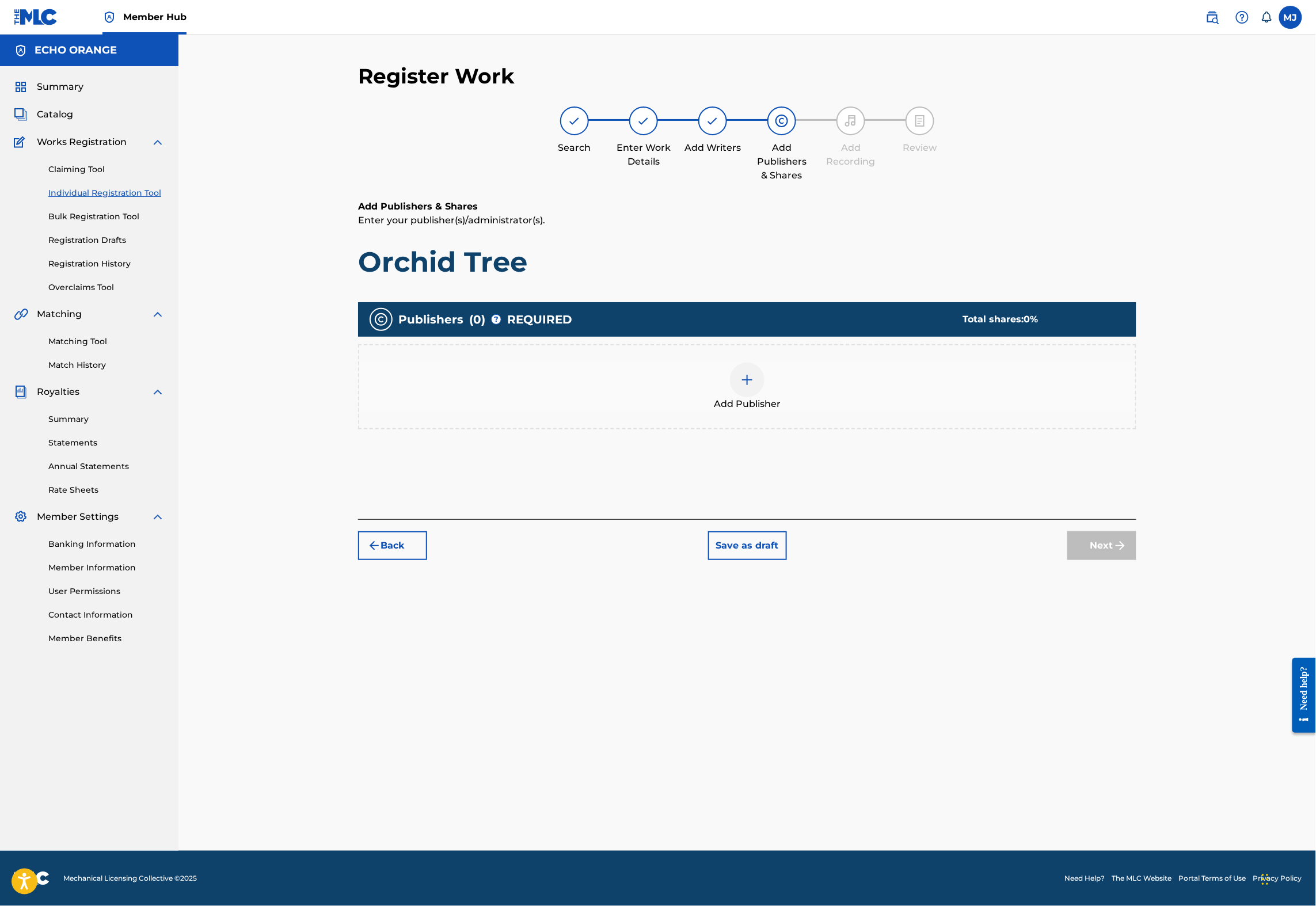
click at [764, 397] on div at bounding box center [746, 380] width 34 height 34
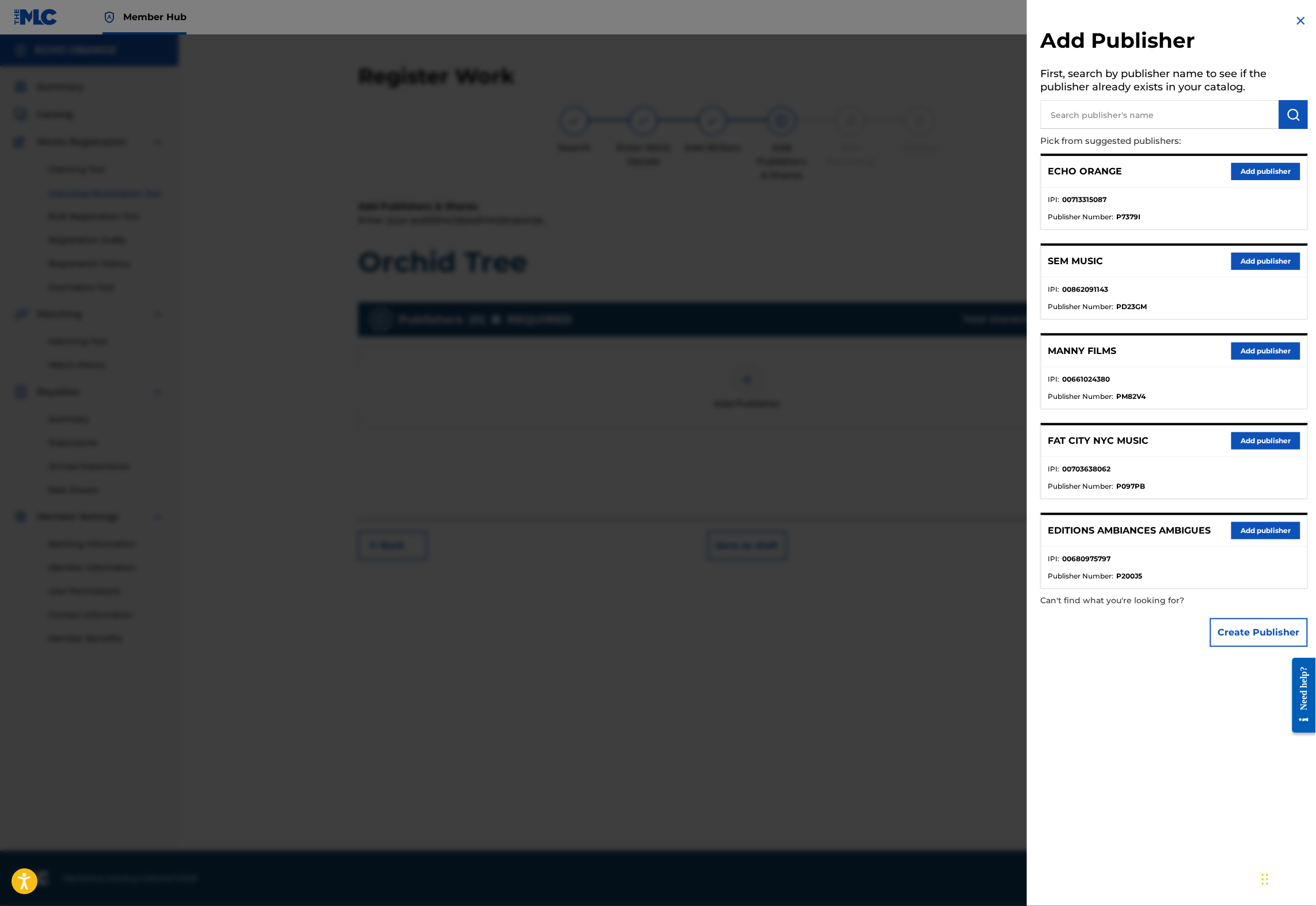
click at [1122, 129] on input "text" at bounding box center [1160, 114] width 239 height 29
type input "origins"
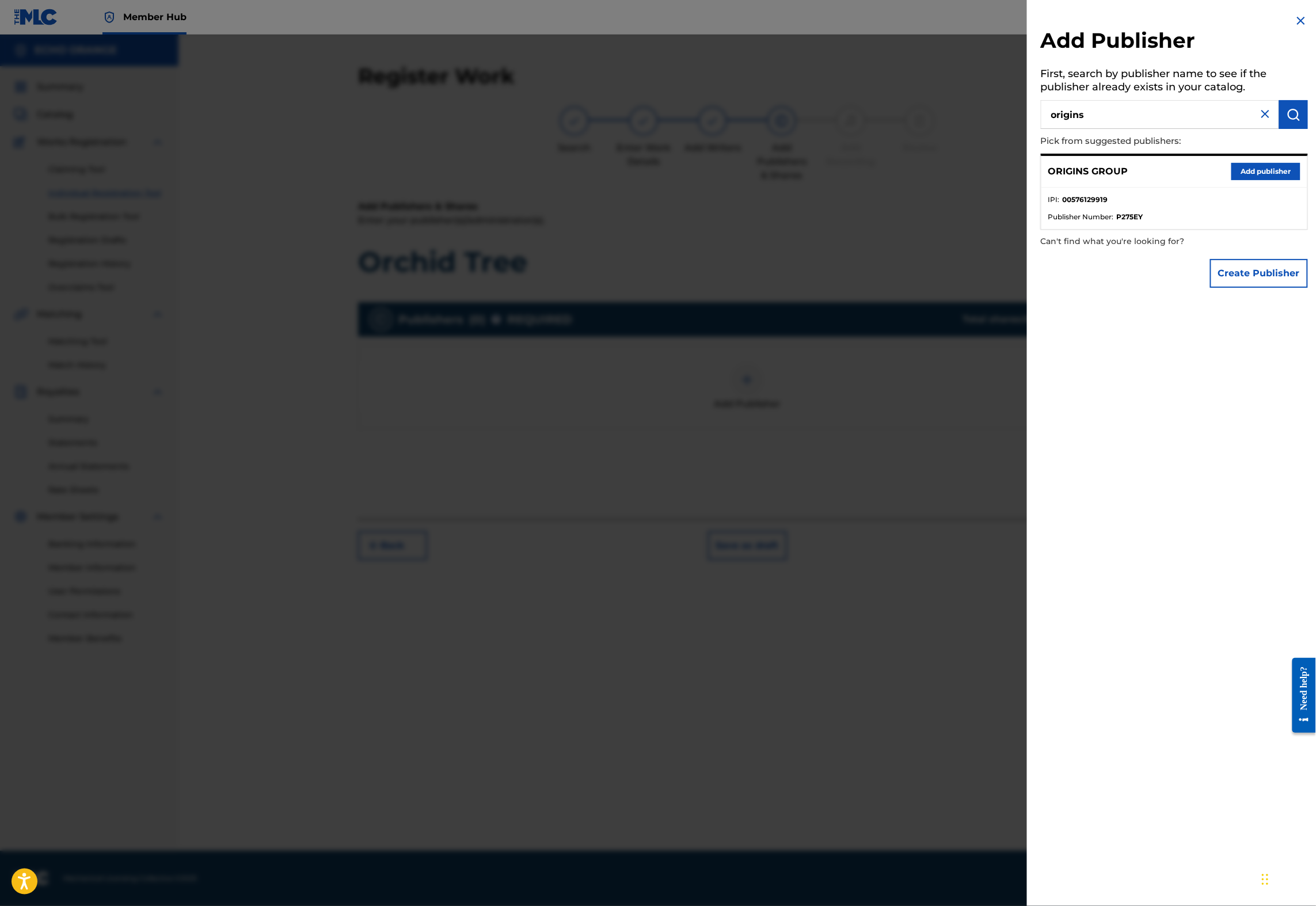
click at [1240, 180] on button "Add publisher" at bounding box center [1265, 171] width 69 height 18
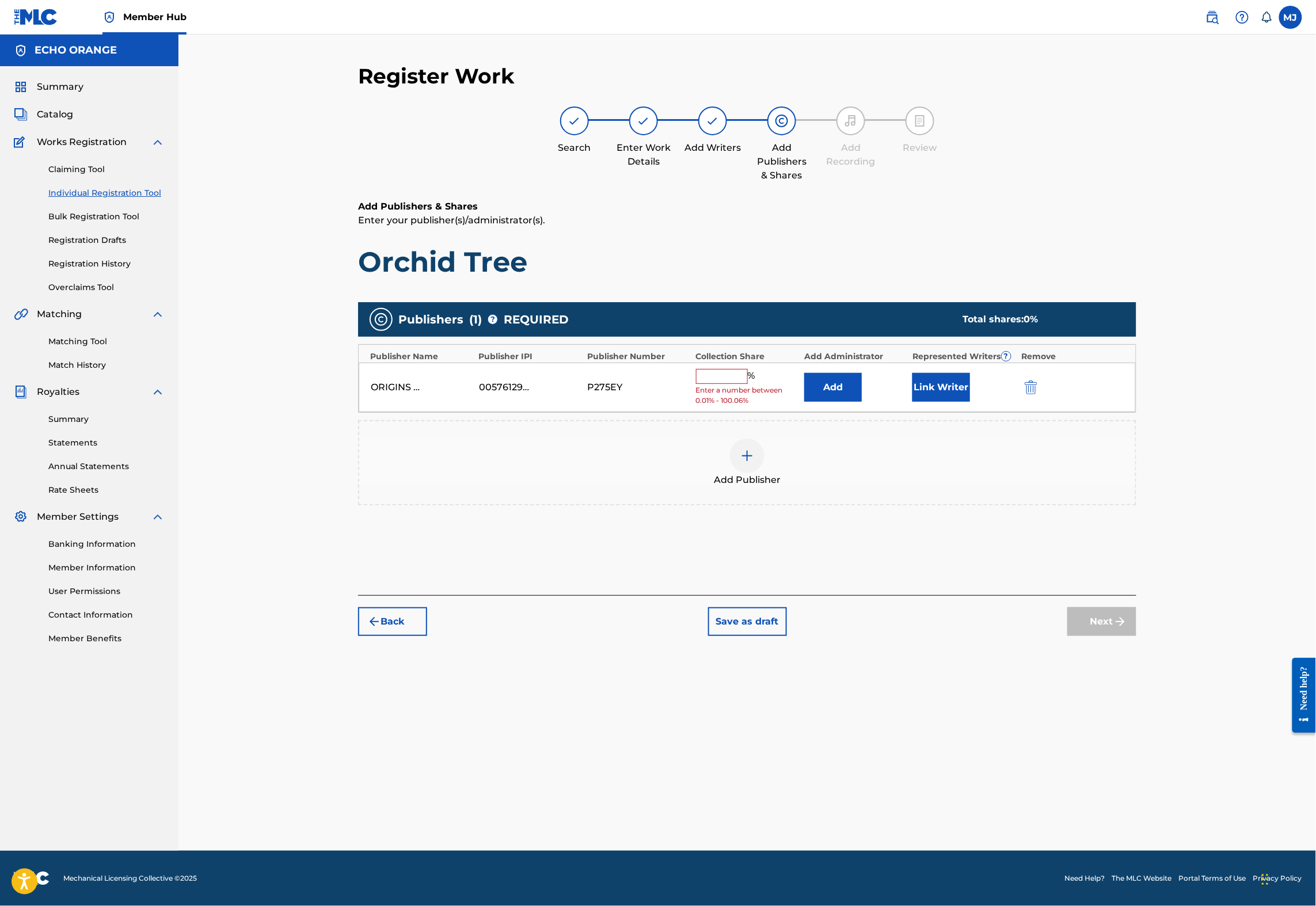
click at [841, 413] on div "ORIGINS GROUP 00576129919 P275EY % Enter a number between 0.01% - 100.06% Add L…" at bounding box center [747, 388] width 777 height 50
click at [857, 402] on button "Add" at bounding box center [832, 387] width 58 height 29
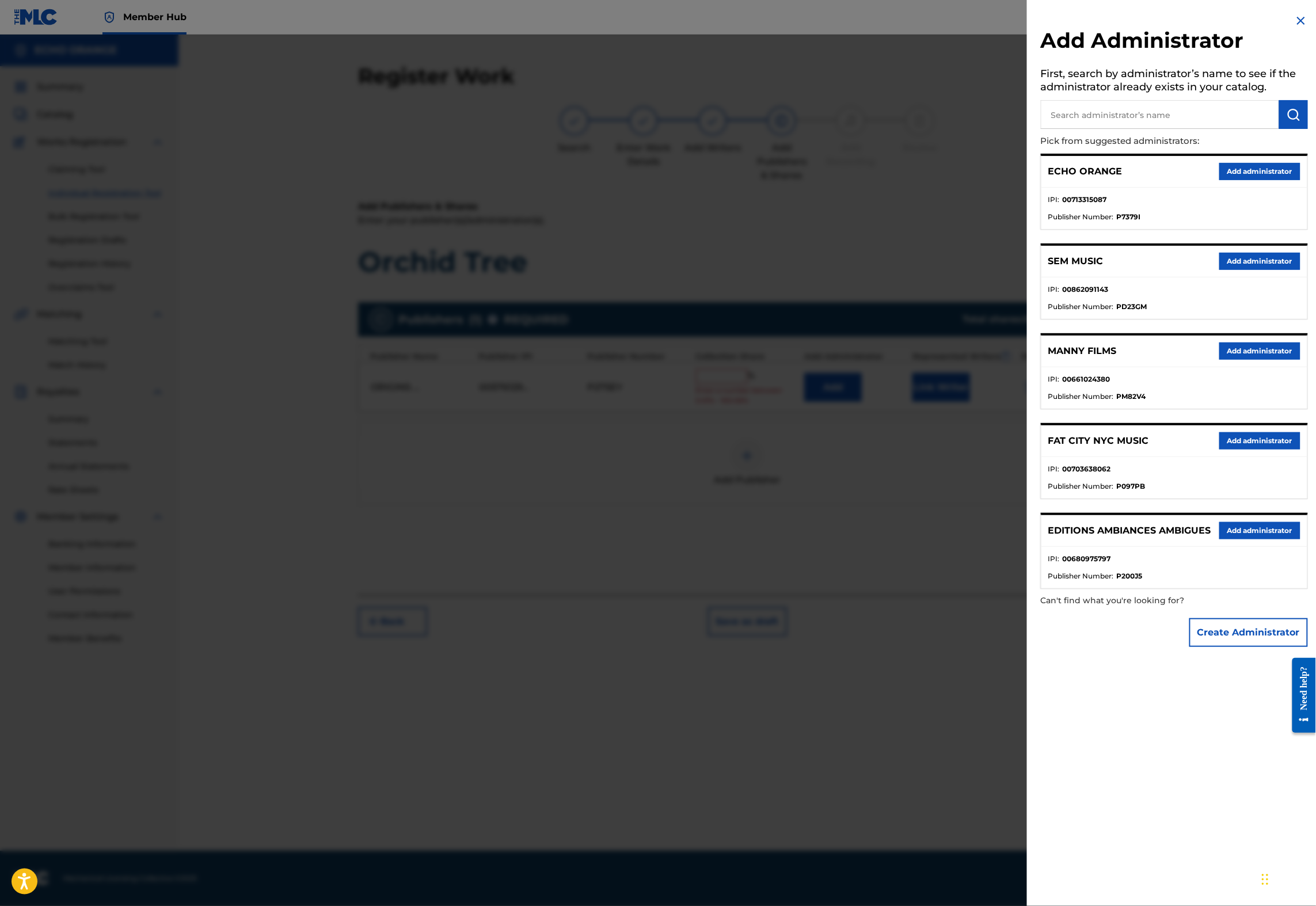
click at [1243, 173] on div "ECHO ORANGE Add administrator" at bounding box center [1173, 172] width 266 height 32
click at [1249, 188] on div "ECHO ORANGE Add administrator" at bounding box center [1173, 172] width 266 height 32
click at [1235, 188] on div "ECHO ORANGE Add administrator" at bounding box center [1173, 172] width 266 height 32
click at [1237, 180] on button "Add administrator" at bounding box center [1259, 171] width 81 height 18
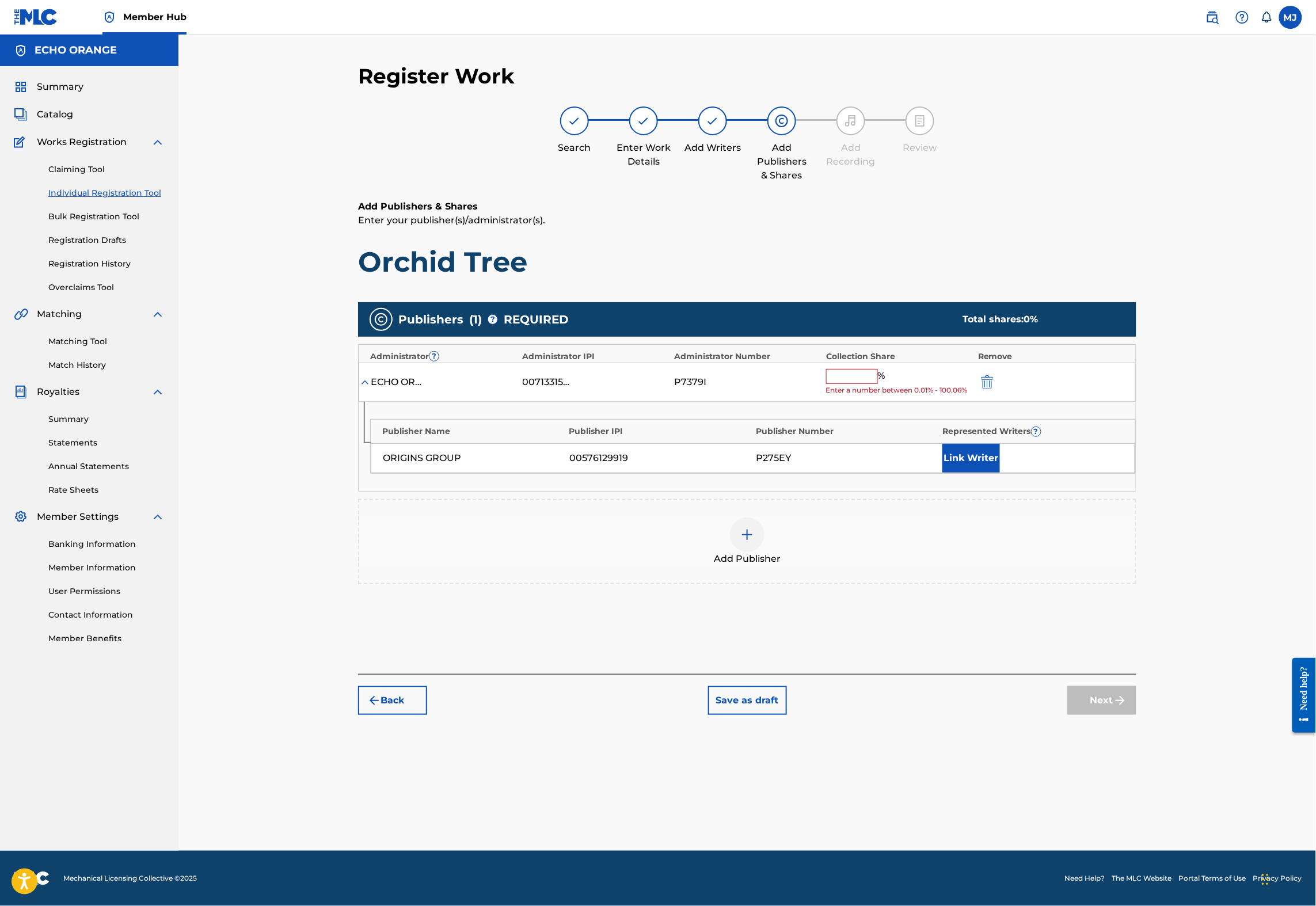
click at [892, 402] on div "ECHO ORANGE 00713315087 P7379I % Enter a number between 0.01% - 100.06%" at bounding box center [747, 383] width 777 height 40
click at [877, 384] on input "text" at bounding box center [851, 376] width 52 height 15
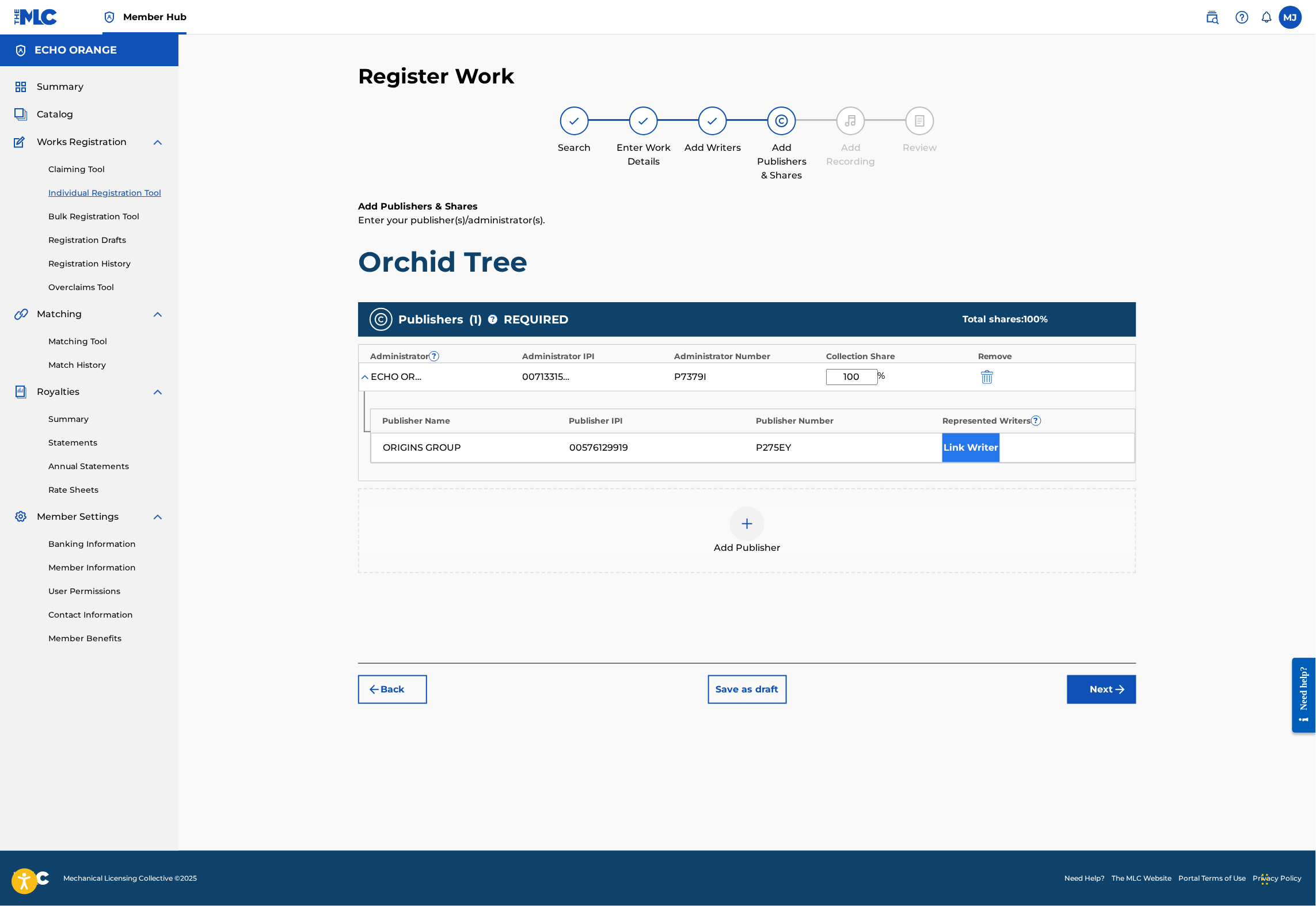
type input "100"
click at [1000, 462] on button "Link Writer" at bounding box center [971, 448] width 58 height 29
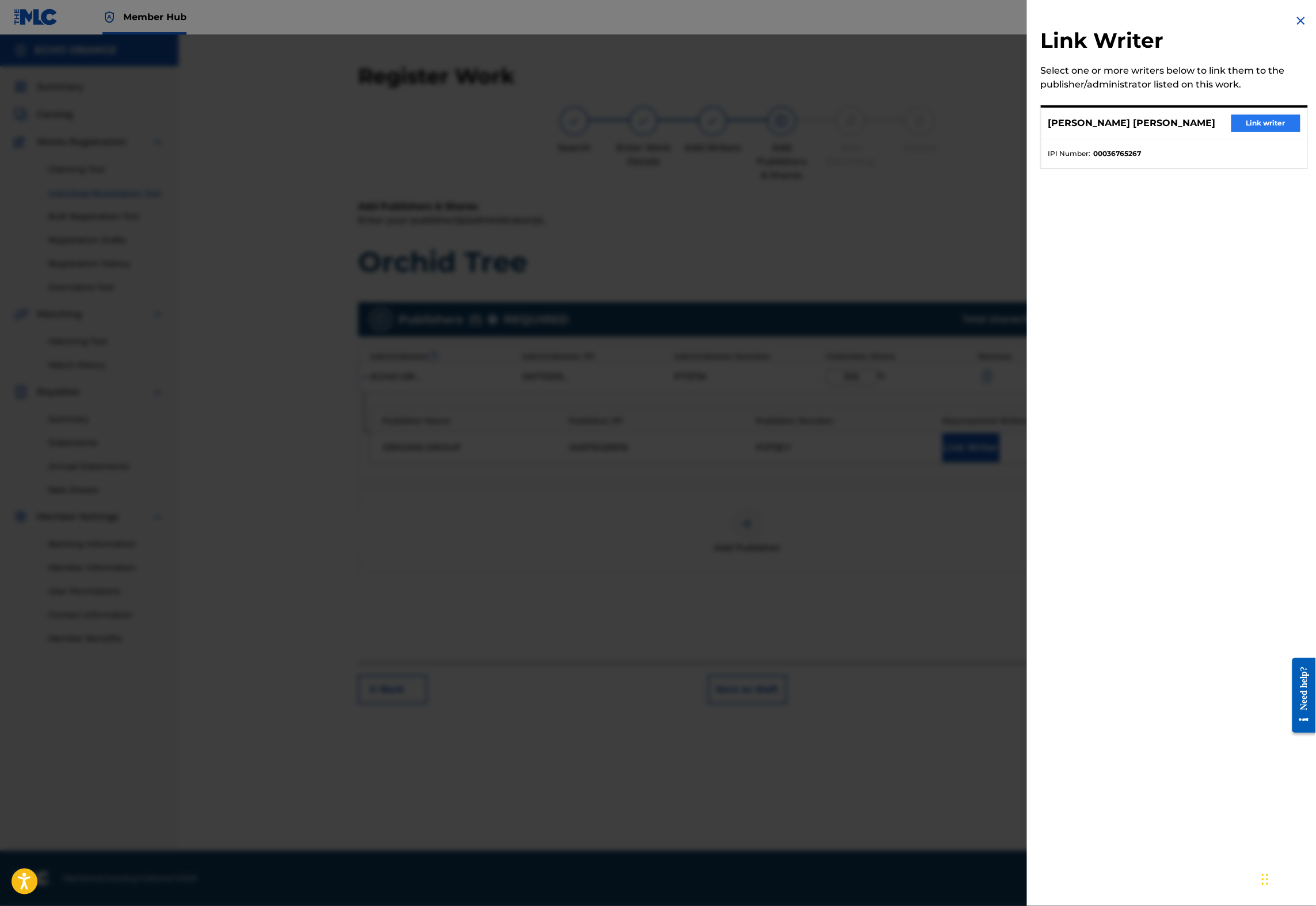
click at [1240, 132] on button "Link writer" at bounding box center [1265, 123] width 69 height 18
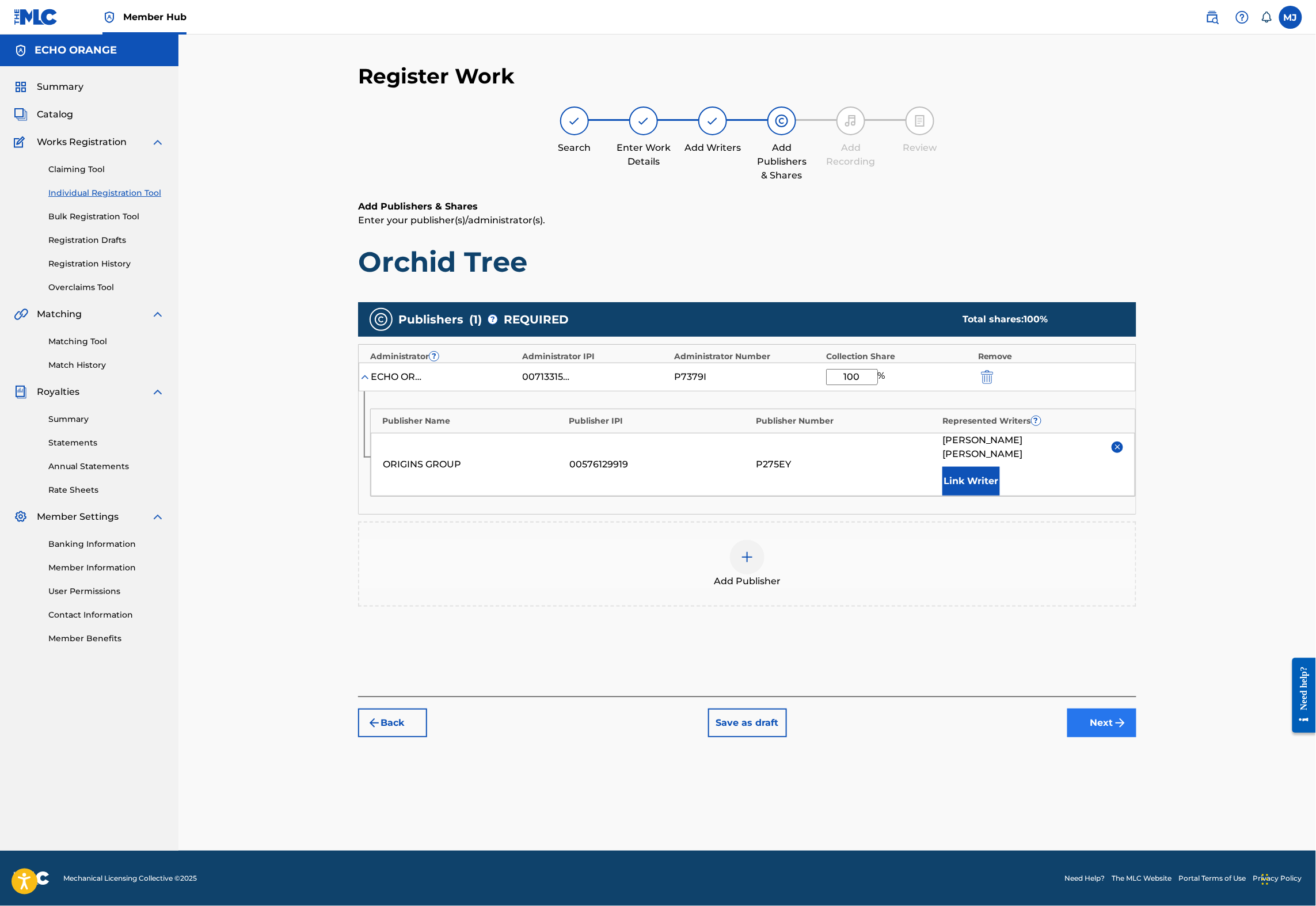
click at [1150, 825] on div "Register Work Search Enter Work Details Add Writers Add Publishers & Shares Add…" at bounding box center [747, 457] width 806 height 788
click at [1136, 737] on button "Next" at bounding box center [1102, 723] width 69 height 29
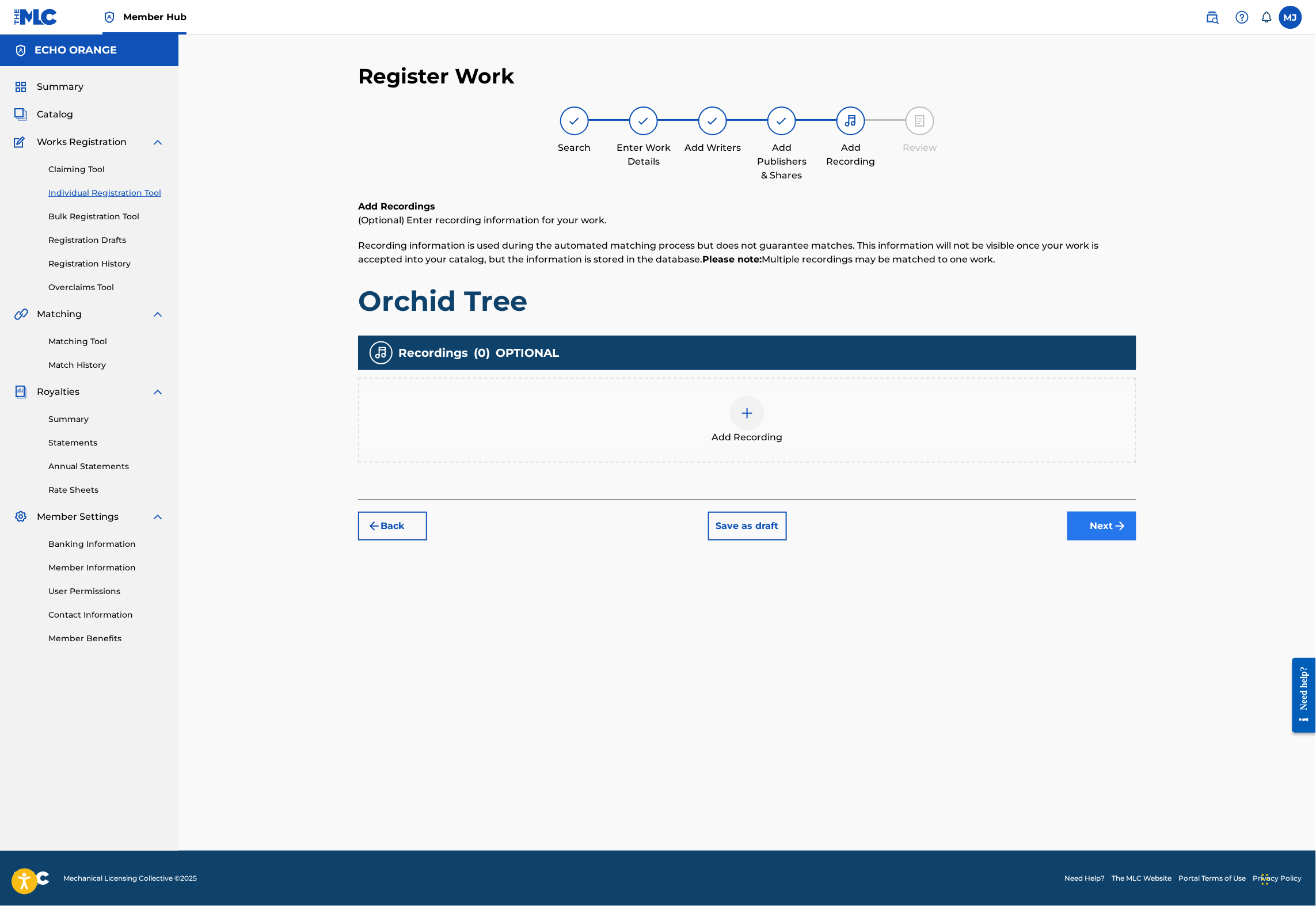
click at [1136, 541] on button "Next" at bounding box center [1102, 526] width 69 height 29
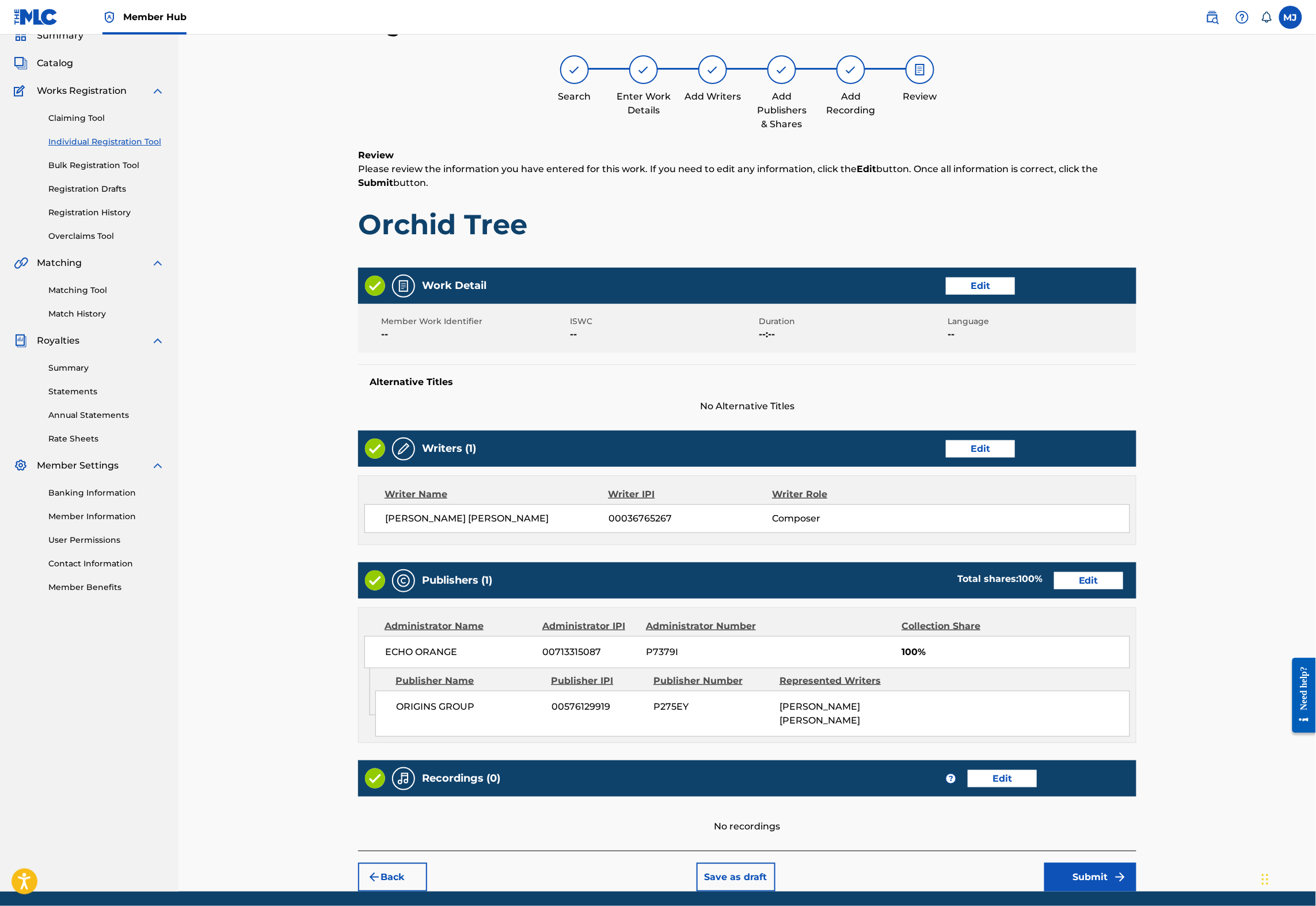
scroll to position [185, 0]
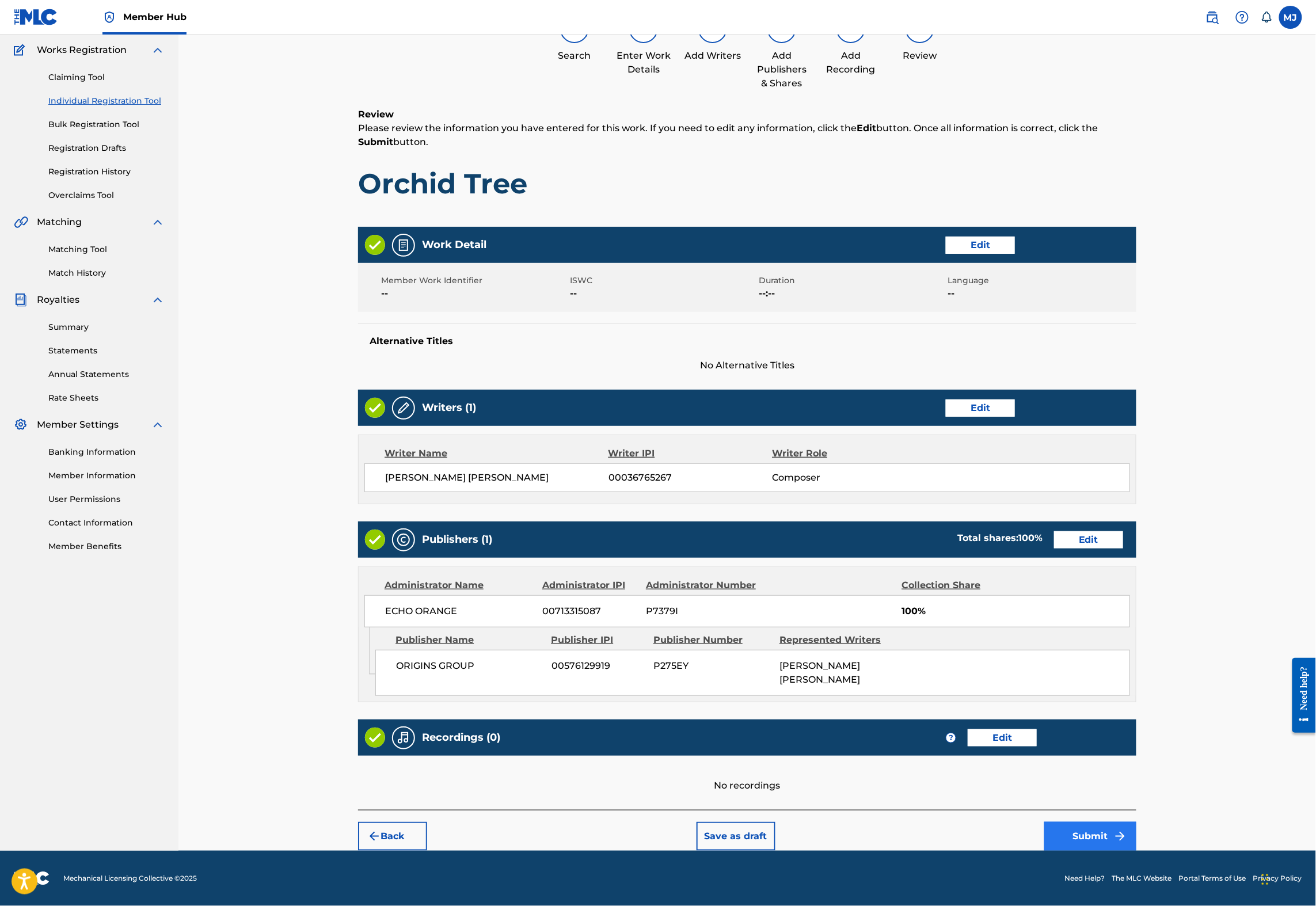
click at [1136, 823] on button "Submit" at bounding box center [1090, 837] width 92 height 29
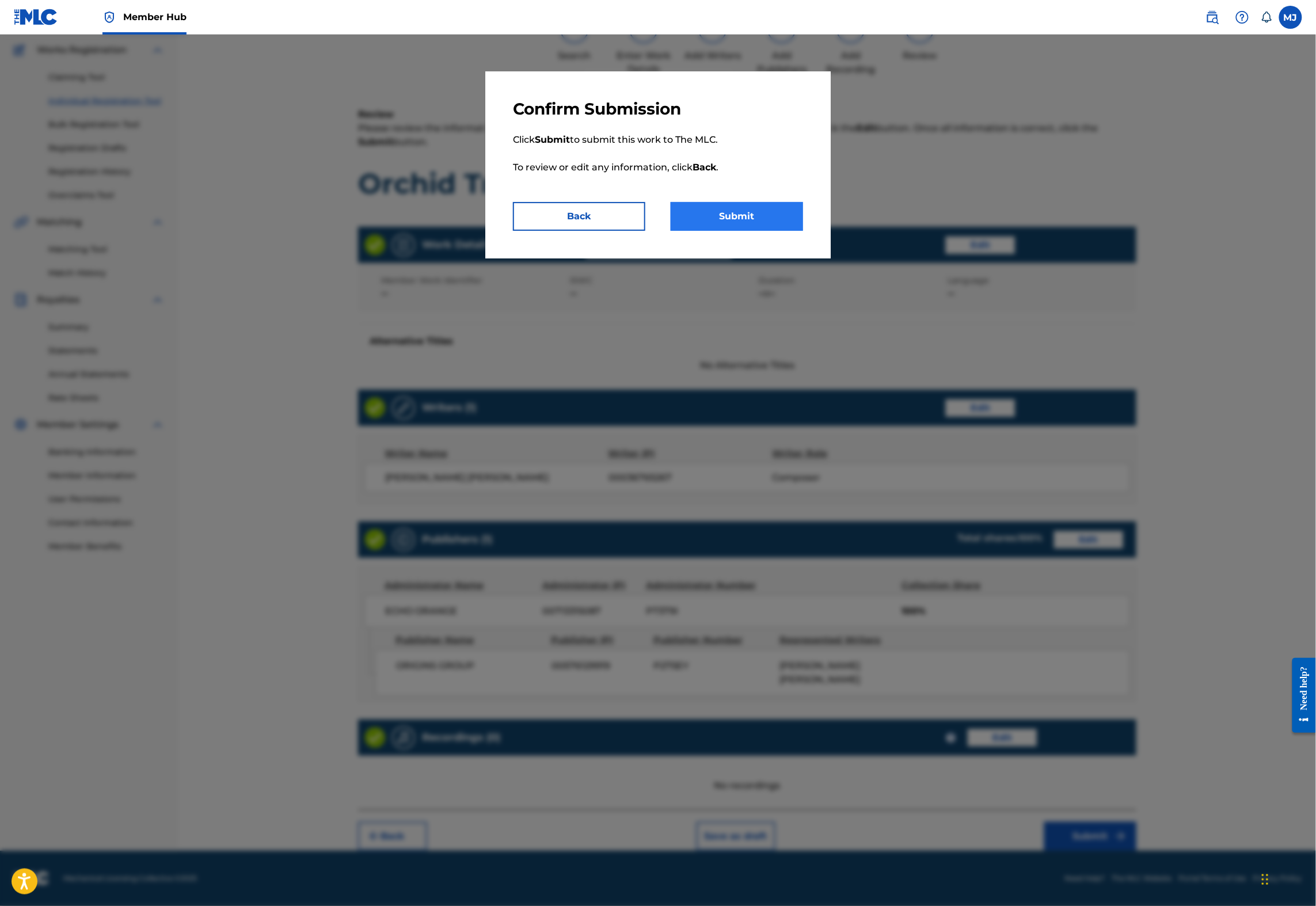
click at [769, 231] on button "Submit" at bounding box center [736, 216] width 133 height 29
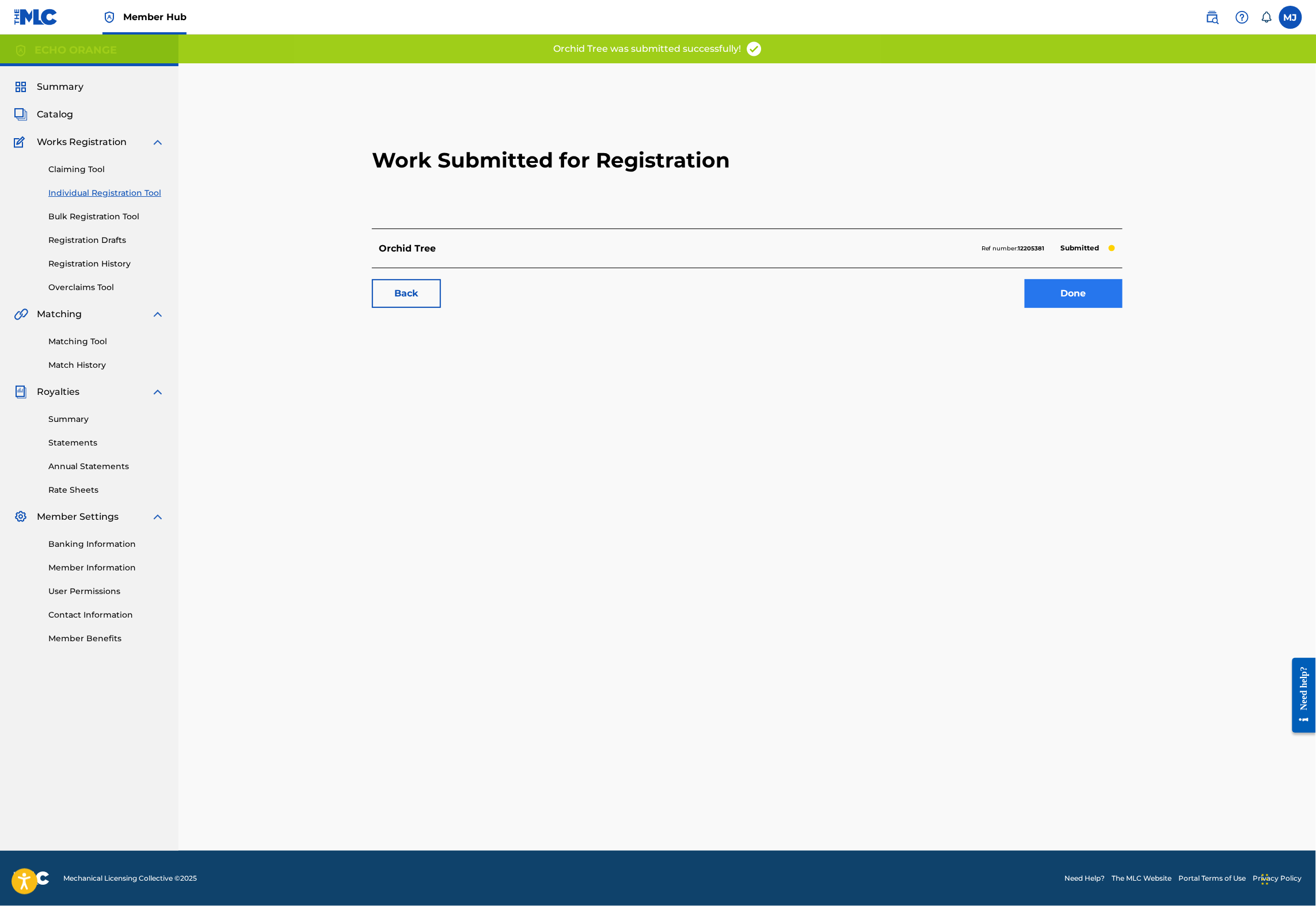
click at [1123, 308] on link "Done" at bounding box center [1072, 294] width 98 height 29
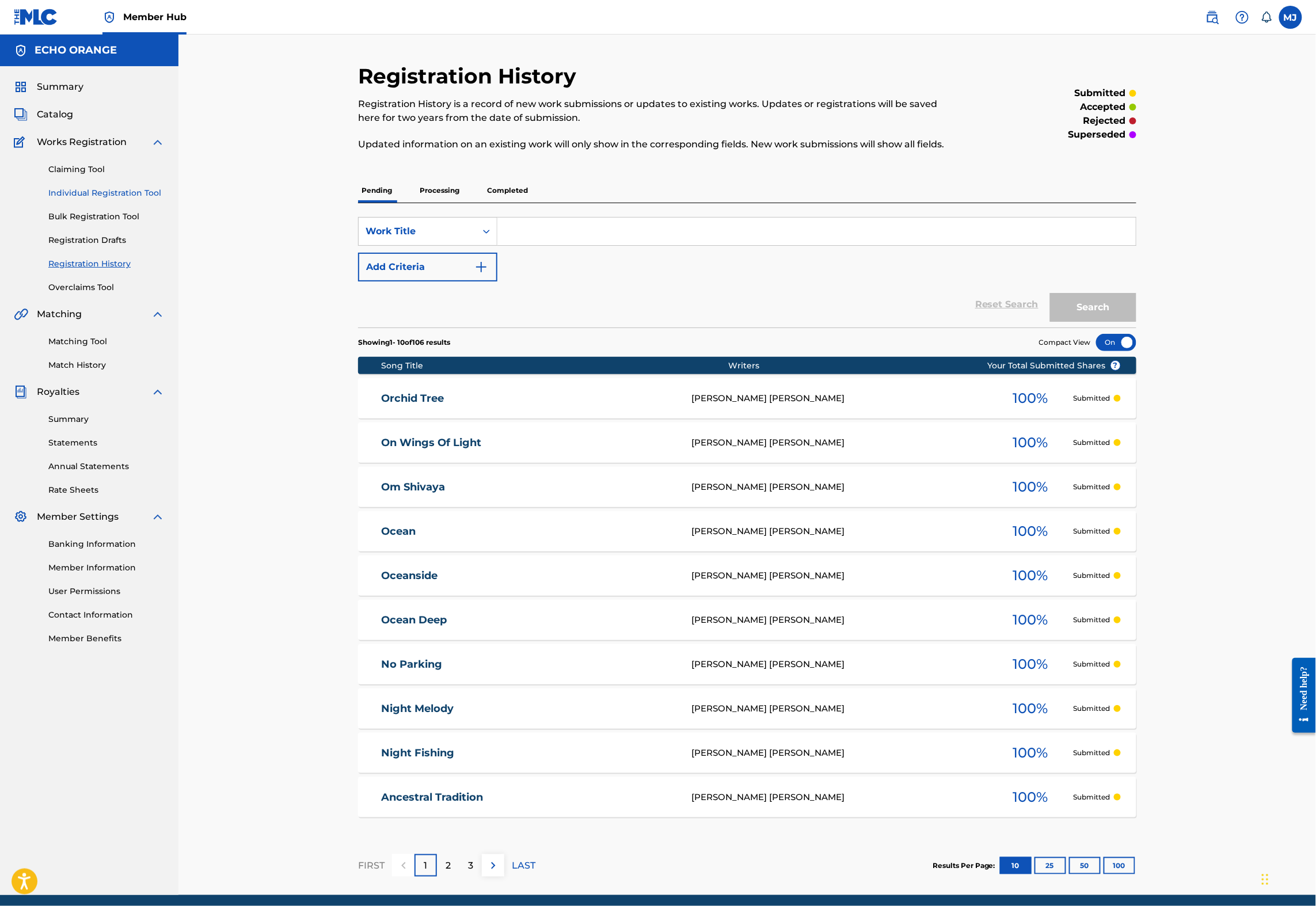
click at [90, 199] on link "Individual Registration Tool" at bounding box center [106, 193] width 116 height 12
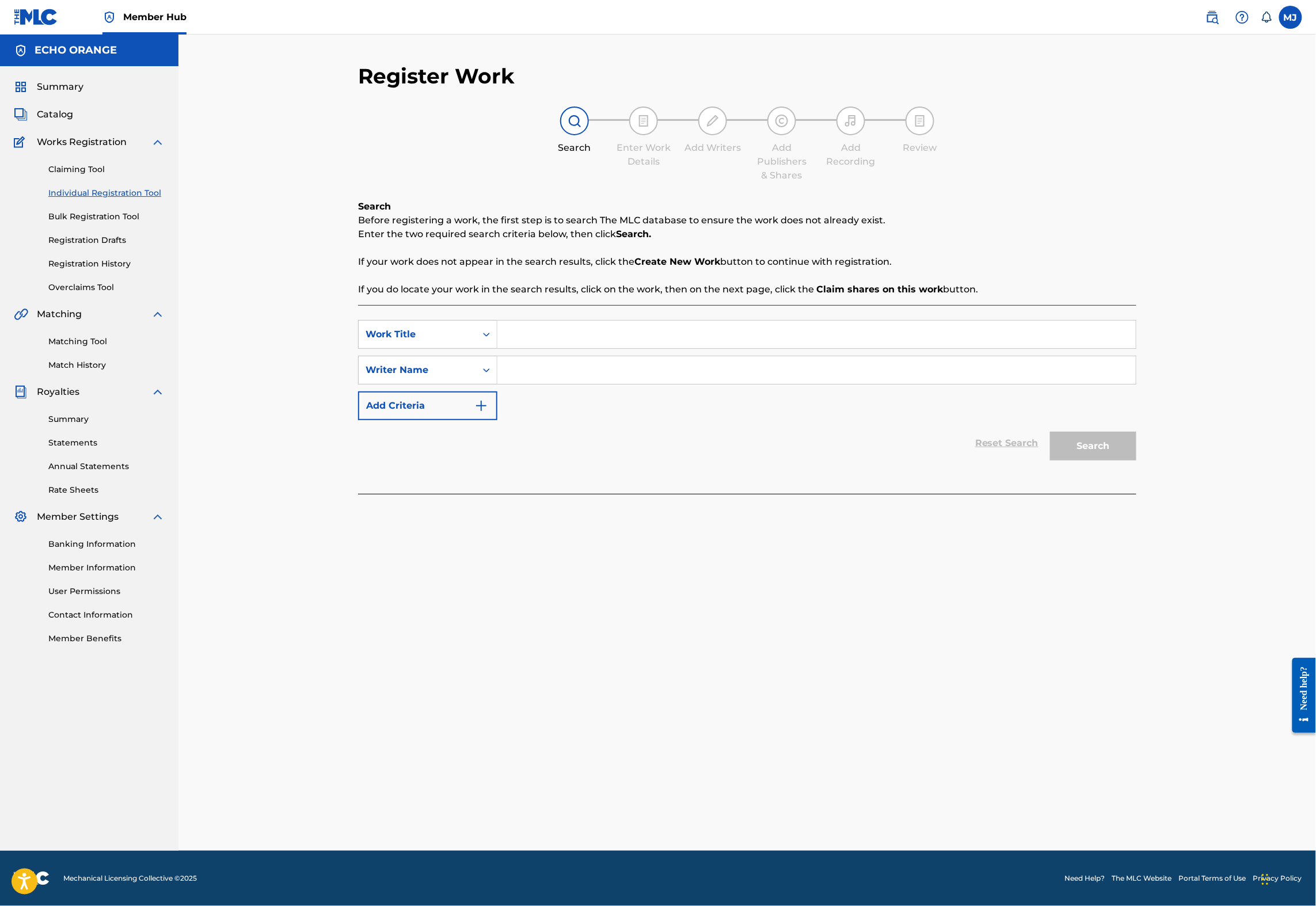
click at [562, 349] on input "Search Form" at bounding box center [816, 334] width 638 height 28
type input "Other Miracles"
paste input "Denis Hekimian"
type input "Denis Hekimian"
click at [1136, 461] on button "Search" at bounding box center [1093, 446] width 87 height 29
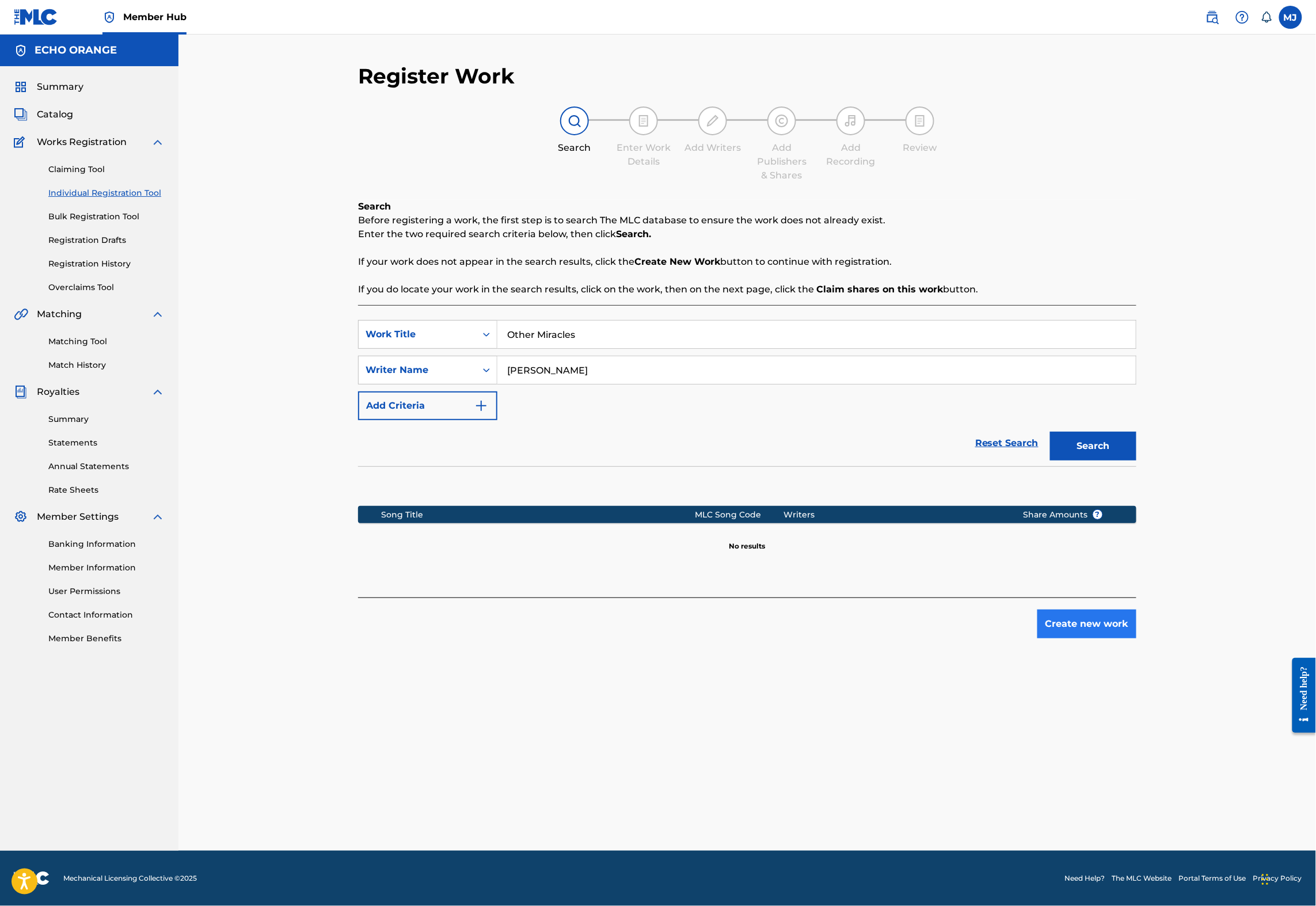
click at [1136, 638] on button "Create new work" at bounding box center [1087, 624] width 99 height 29
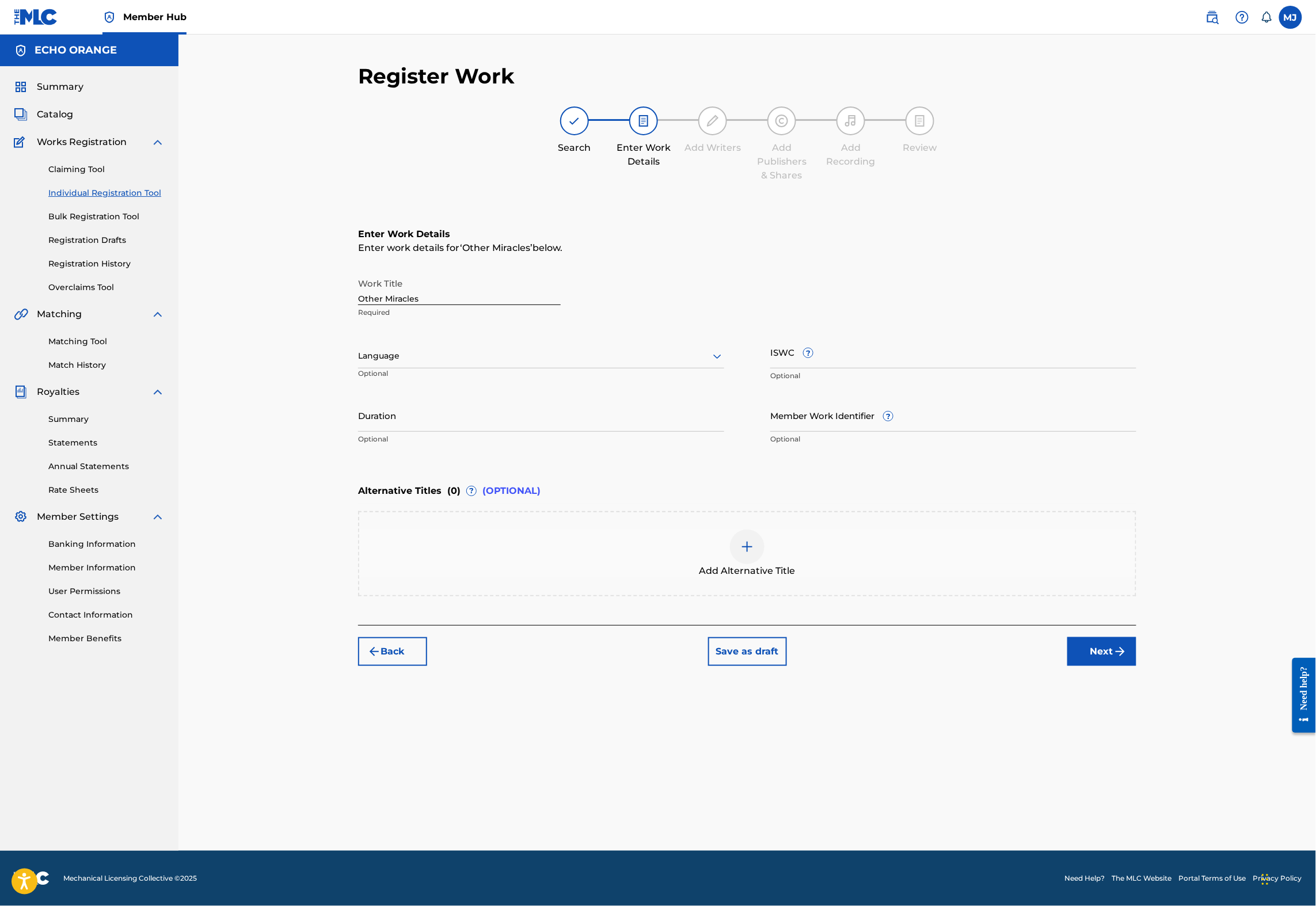
click at [1136, 666] on div "Back Save as draft Next" at bounding box center [746, 645] width 778 height 41
click at [1136, 666] on button "Next" at bounding box center [1102, 652] width 69 height 29
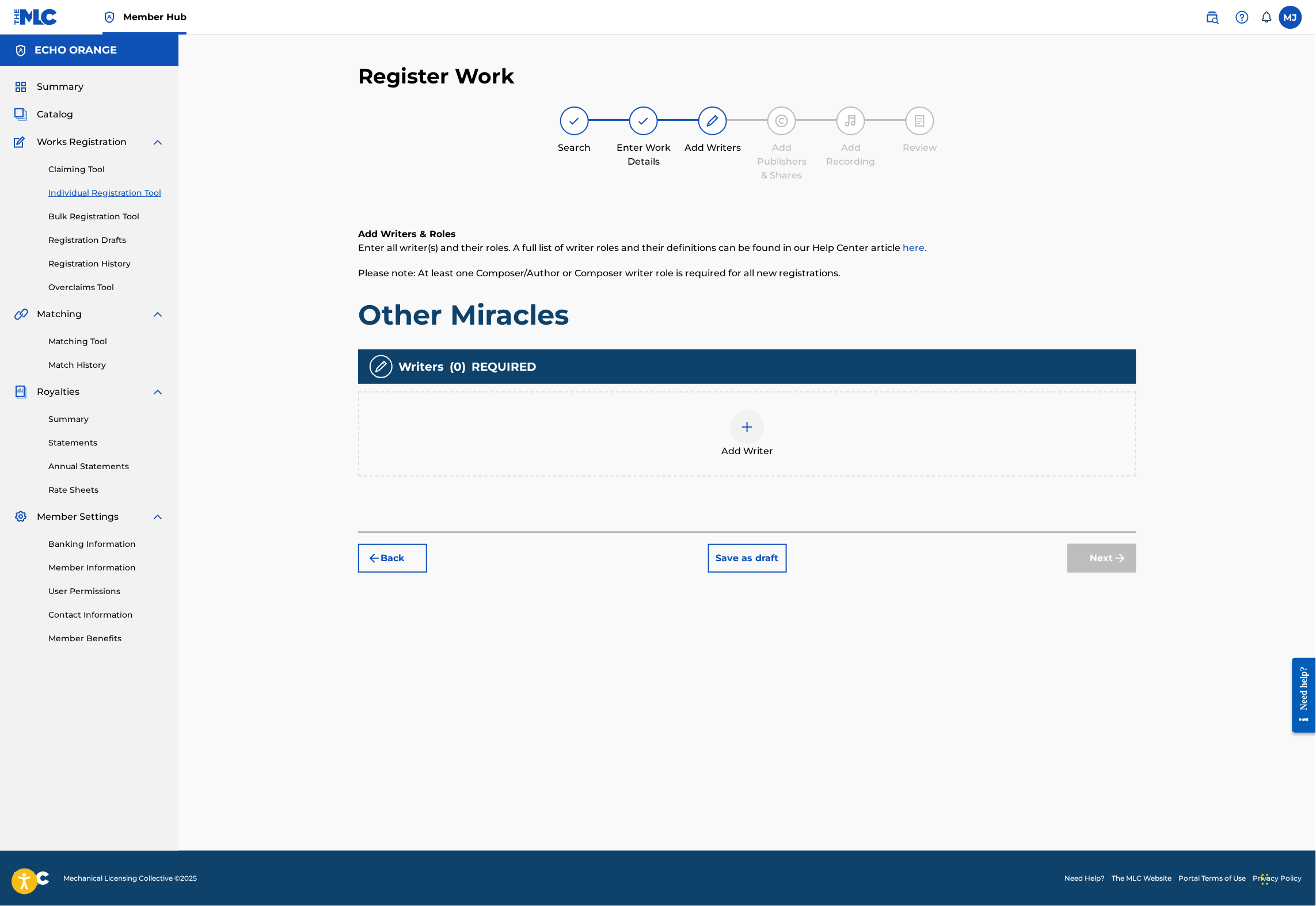
click at [968, 476] on div "Add Writer" at bounding box center [746, 434] width 778 height 85
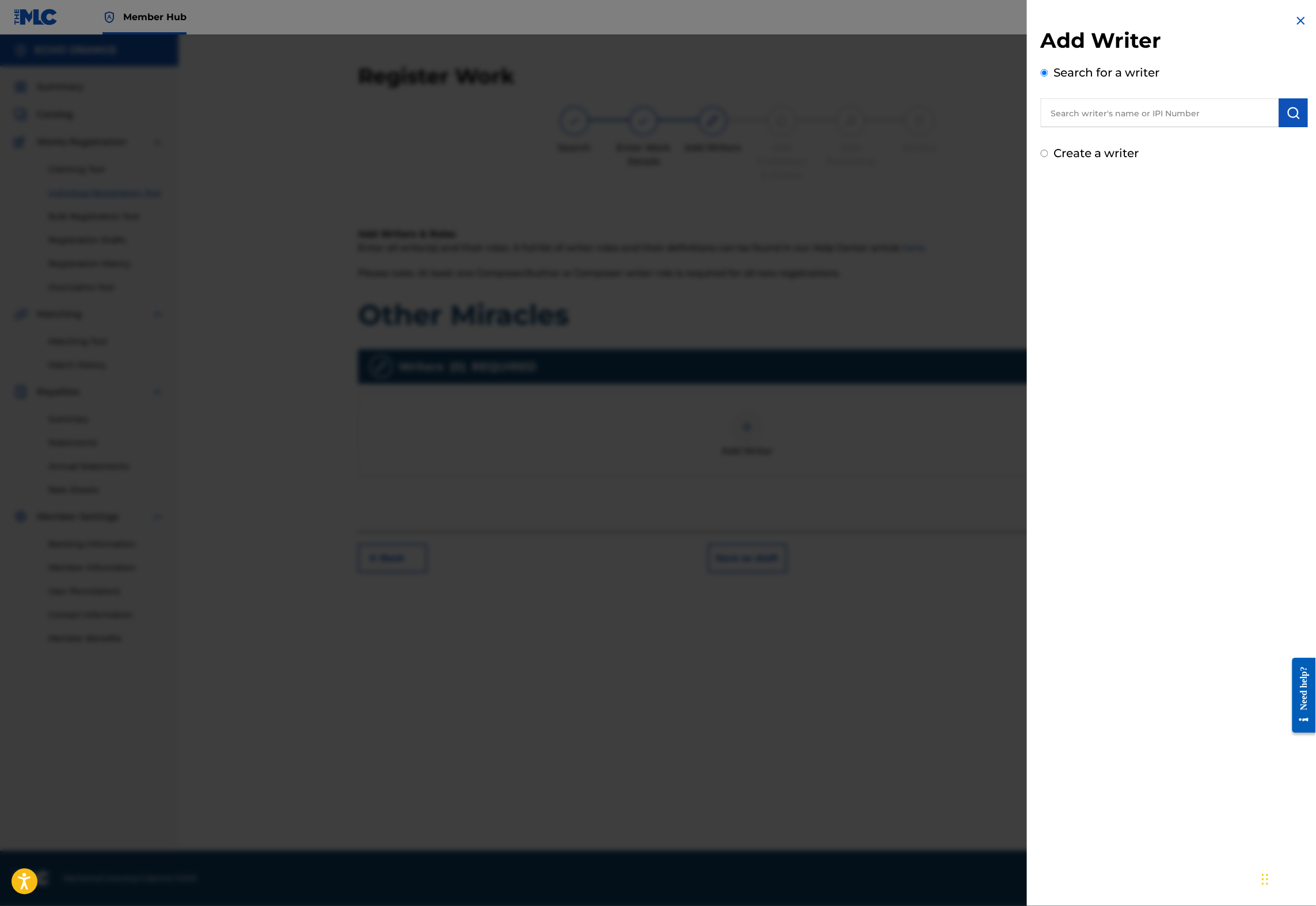
click at [1132, 128] on input "text" at bounding box center [1160, 113] width 239 height 29
paste input "Denis Hekimian"
type input "Denis Hekimian"
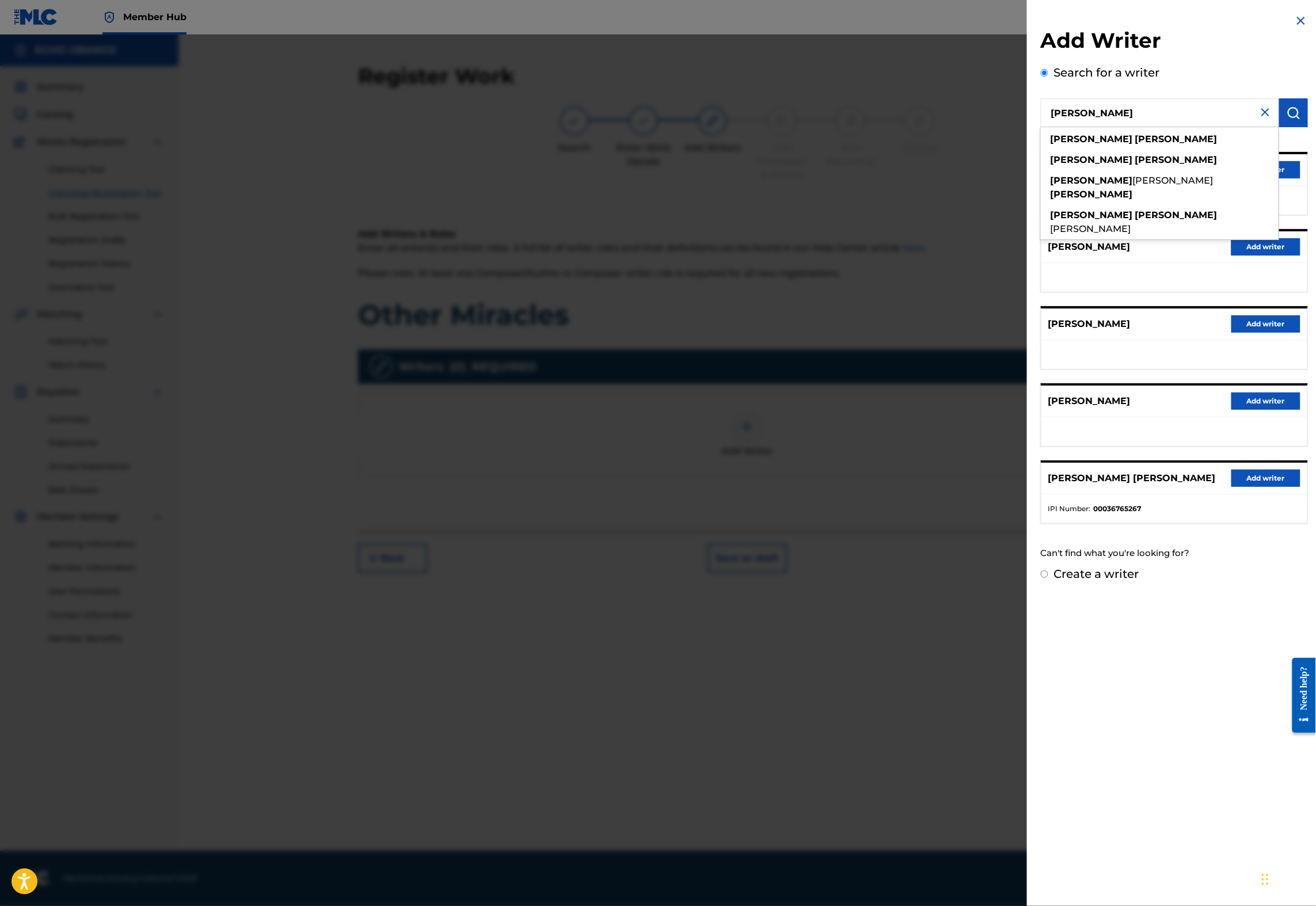
click at [1297, 186] on div "DENIS MARCEL HEKIMIAN Add writer" at bounding box center [1173, 170] width 266 height 32
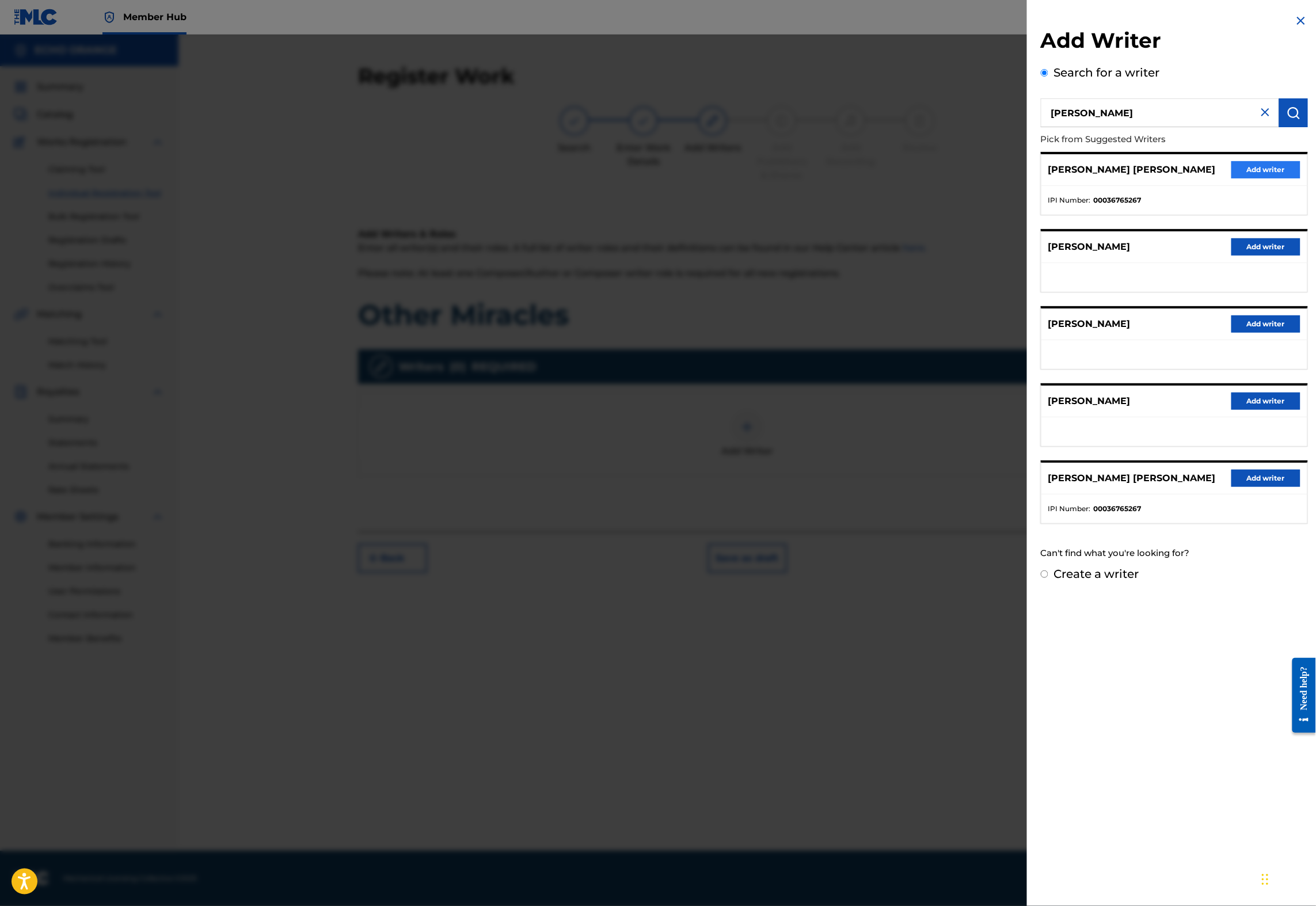
click at [1280, 179] on button "Add writer" at bounding box center [1265, 169] width 69 height 18
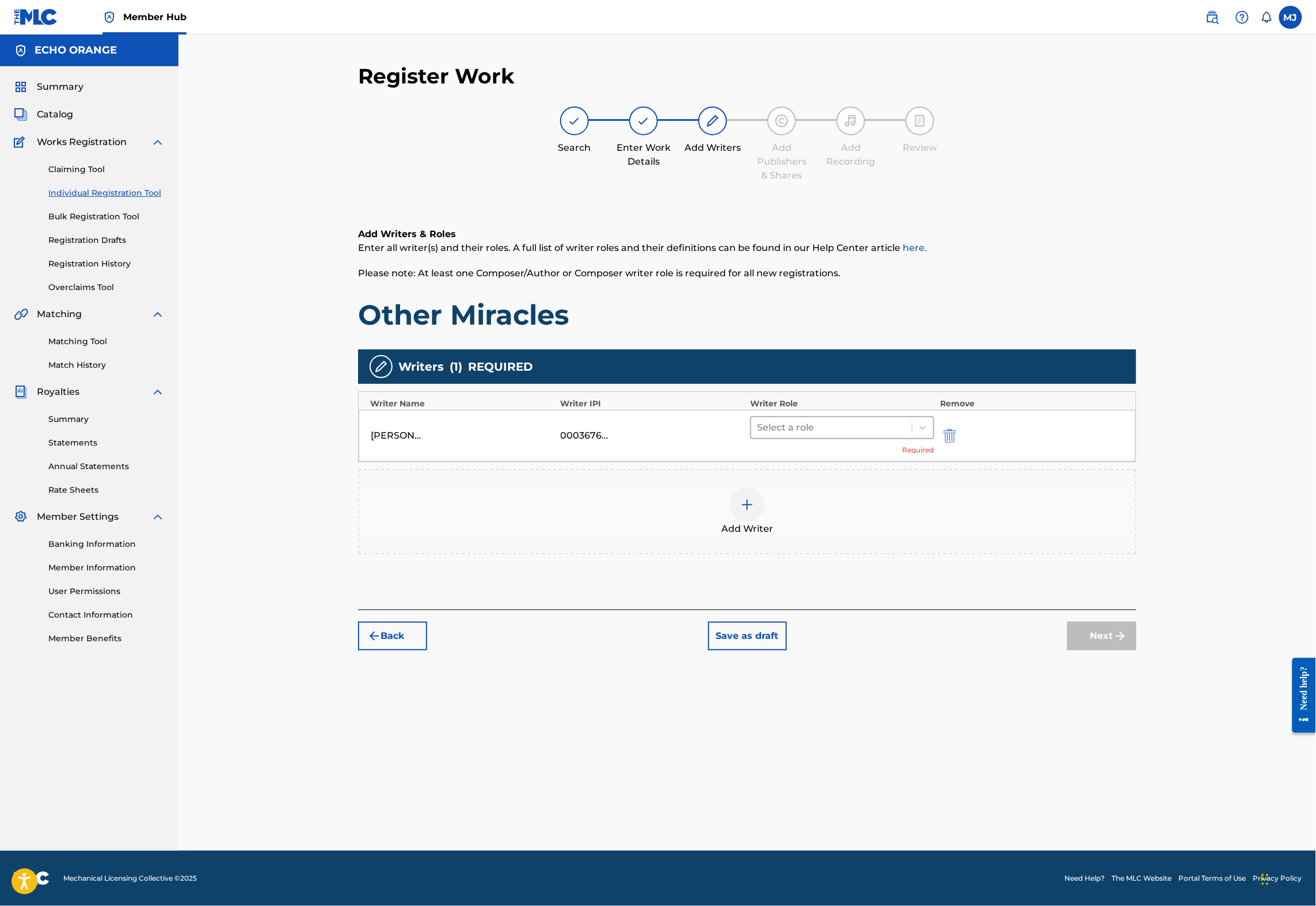
click at [857, 435] on div at bounding box center [831, 427] width 149 height 16
drag, startPoint x: 841, startPoint y: 570, endPoint x: 833, endPoint y: 596, distance: 27.2
click at [833, 596] on div "Composer/Author Author Adaptor Arranger Composer Translator Sub Arranger Sub Au…" at bounding box center [879, 574] width 222 height 173
click at [833, 596] on div "Composer" at bounding box center [879, 594] width 222 height 23
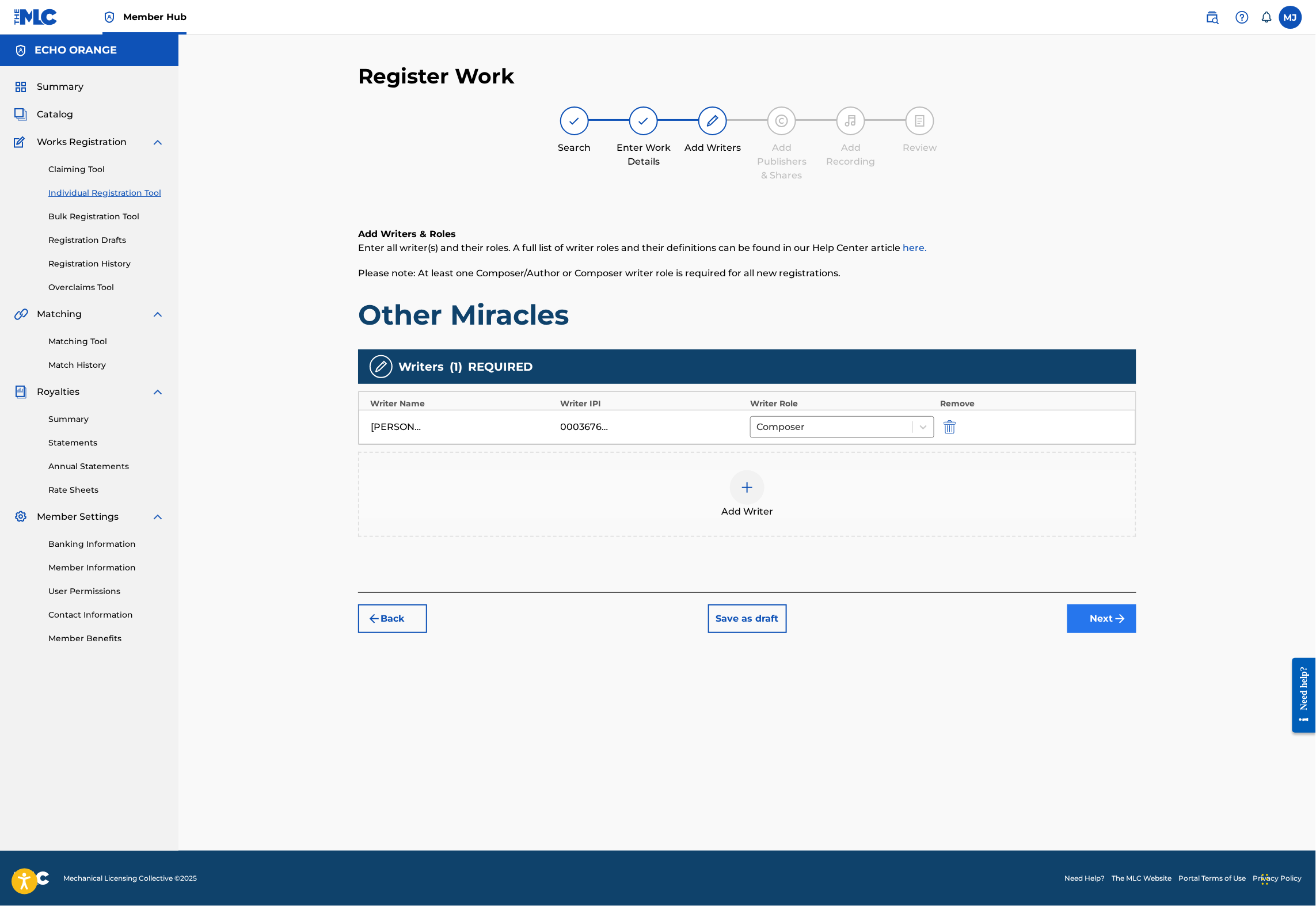
drag, startPoint x: 1149, startPoint y: 673, endPoint x: 1193, endPoint y: 696, distance: 49.6
click at [1136, 633] on div "Back Save as draft Next" at bounding box center [746, 612] width 778 height 41
click at [1136, 633] on button "Next" at bounding box center [1102, 619] width 69 height 29
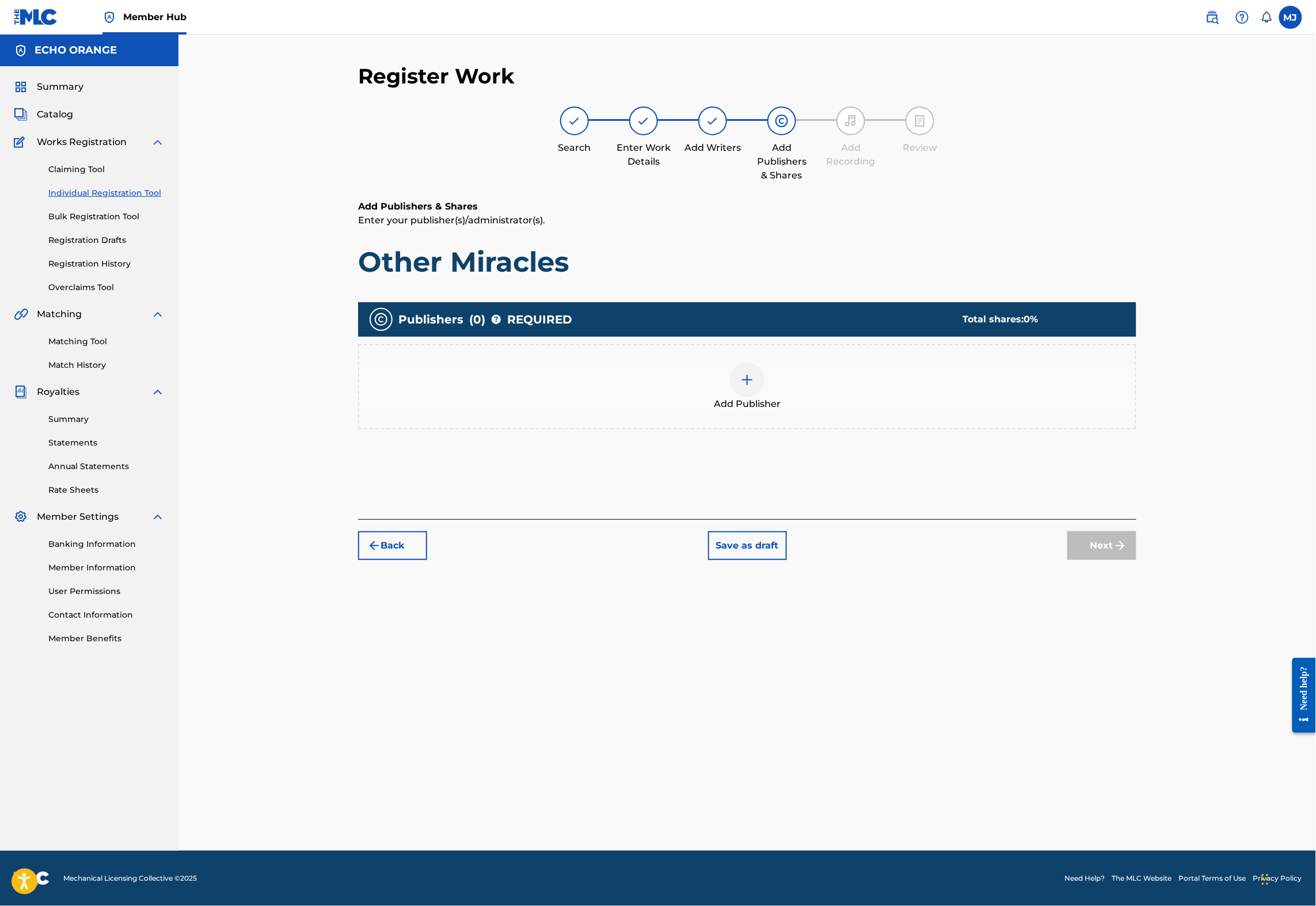
drag, startPoint x: 1150, startPoint y: 646, endPoint x: 836, endPoint y: 417, distance: 388.6
click at [836, 411] on div "Add Publisher" at bounding box center [747, 387] width 776 height 48
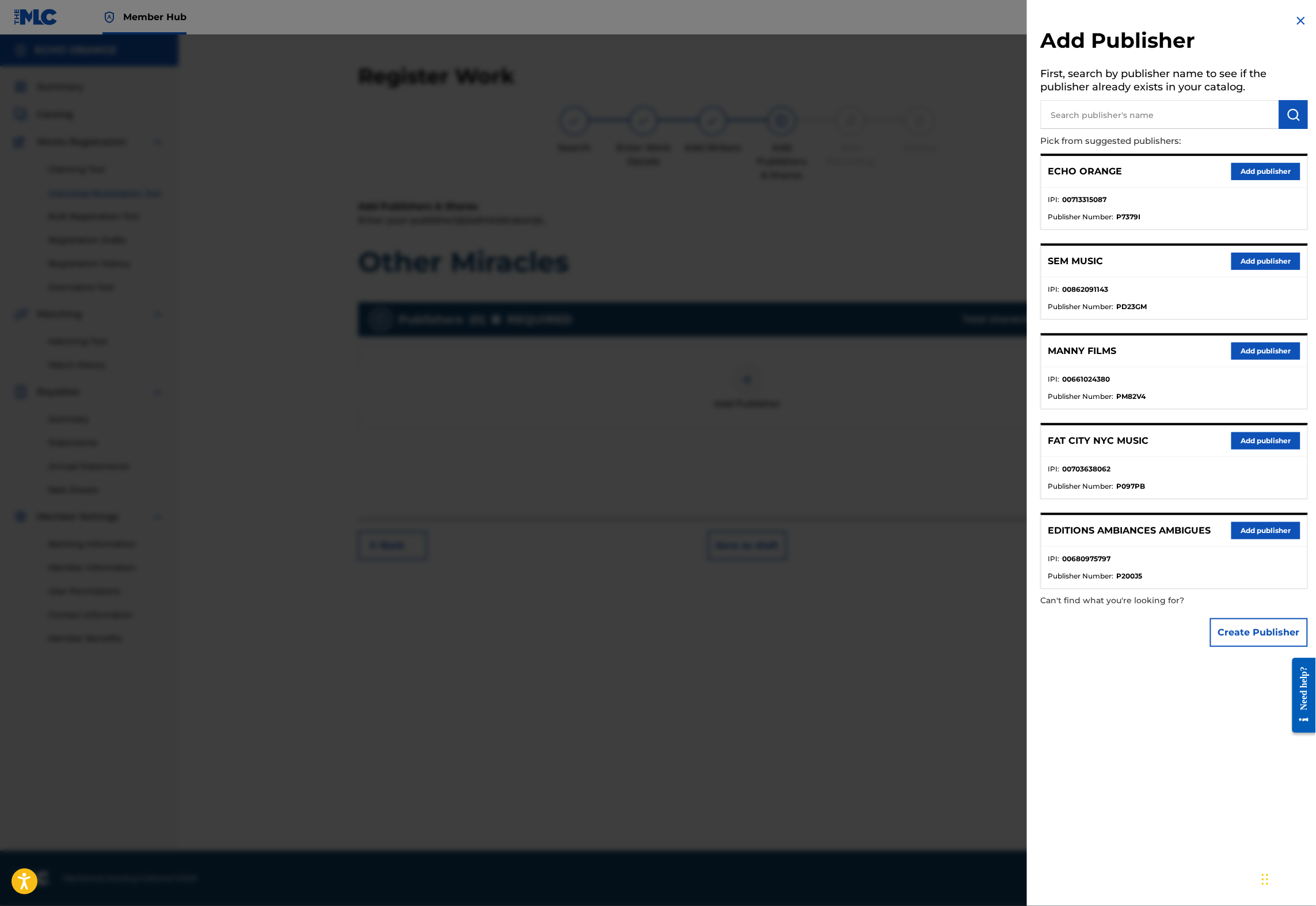
click at [1178, 57] on h2 "Add Publisher" at bounding box center [1174, 42] width 267 height 29
click at [1160, 129] on input "text" at bounding box center [1160, 114] width 239 height 29
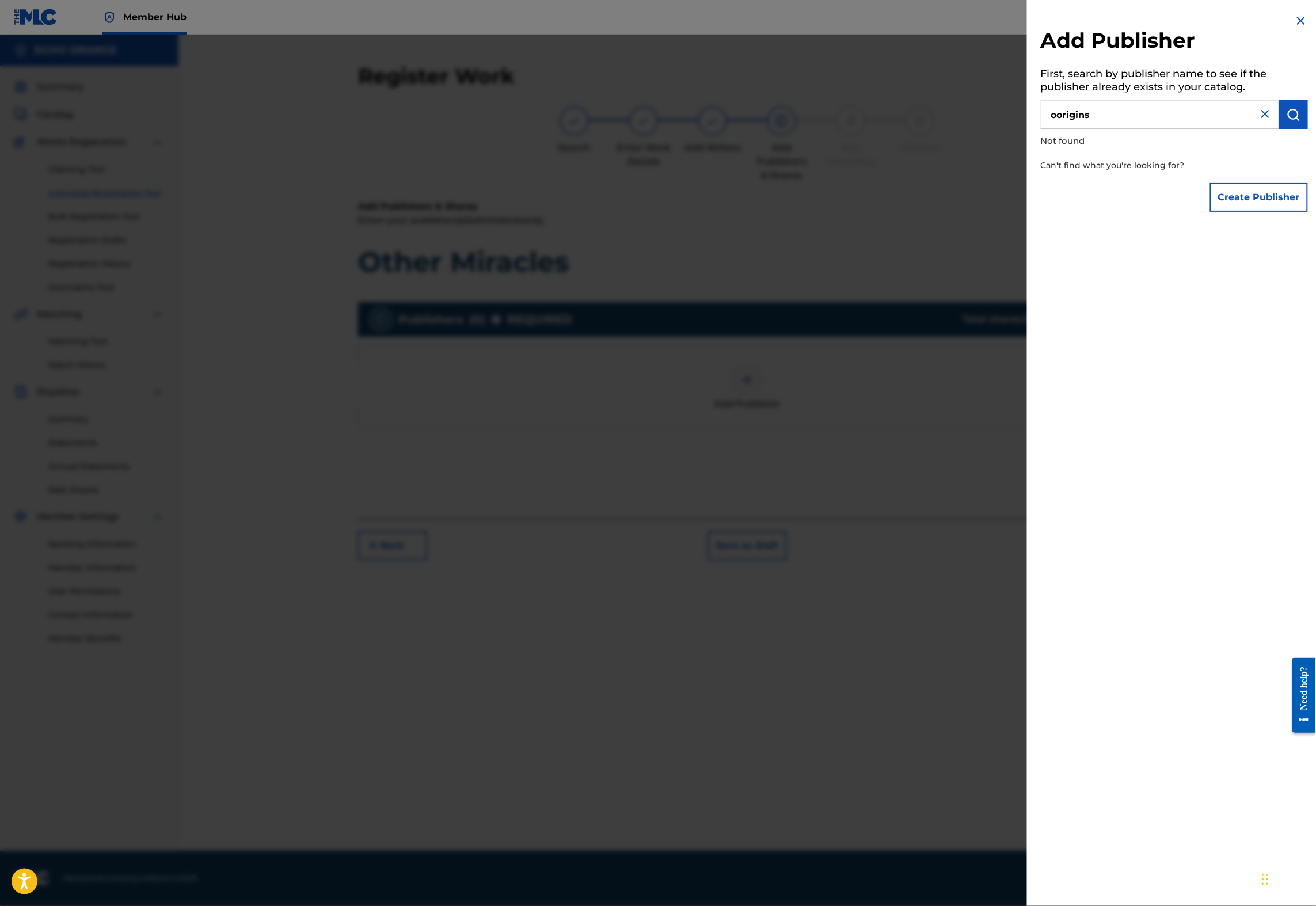
click at [1041, 120] on input "oorigins" at bounding box center [1160, 114] width 239 height 29
type input "origins"
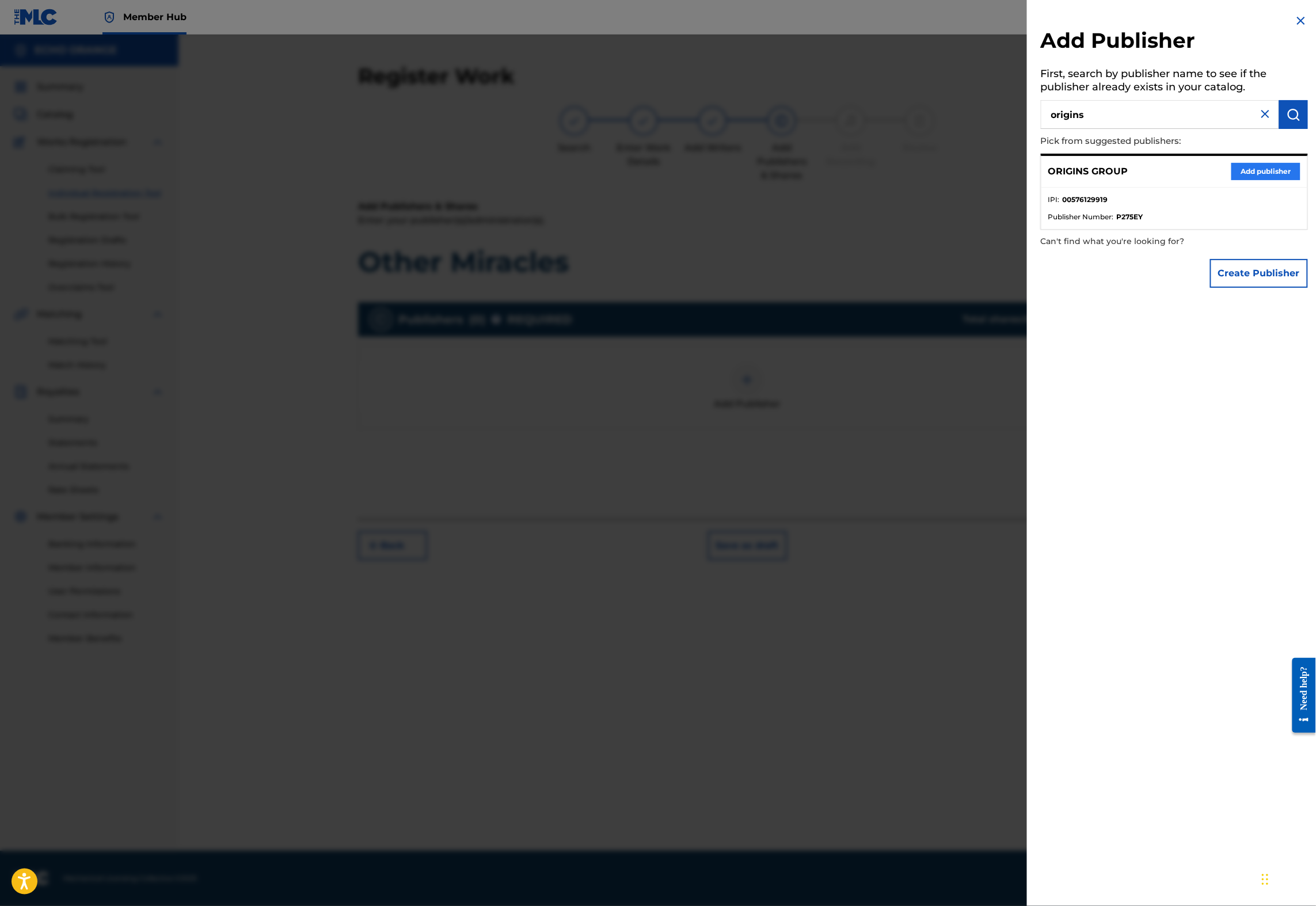
click at [1246, 180] on button "Add publisher" at bounding box center [1265, 171] width 69 height 18
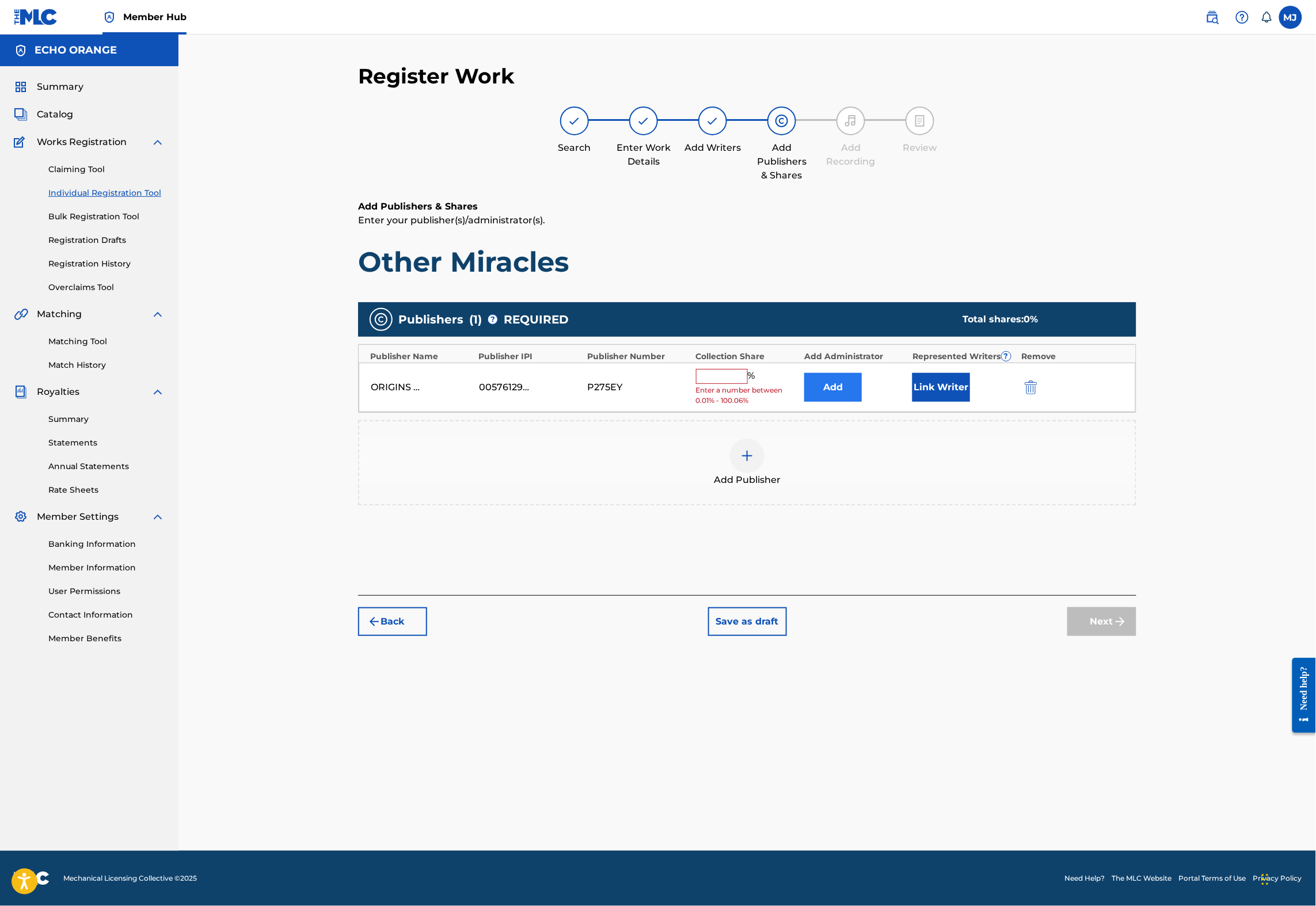
click at [861, 402] on button "Add" at bounding box center [832, 387] width 58 height 29
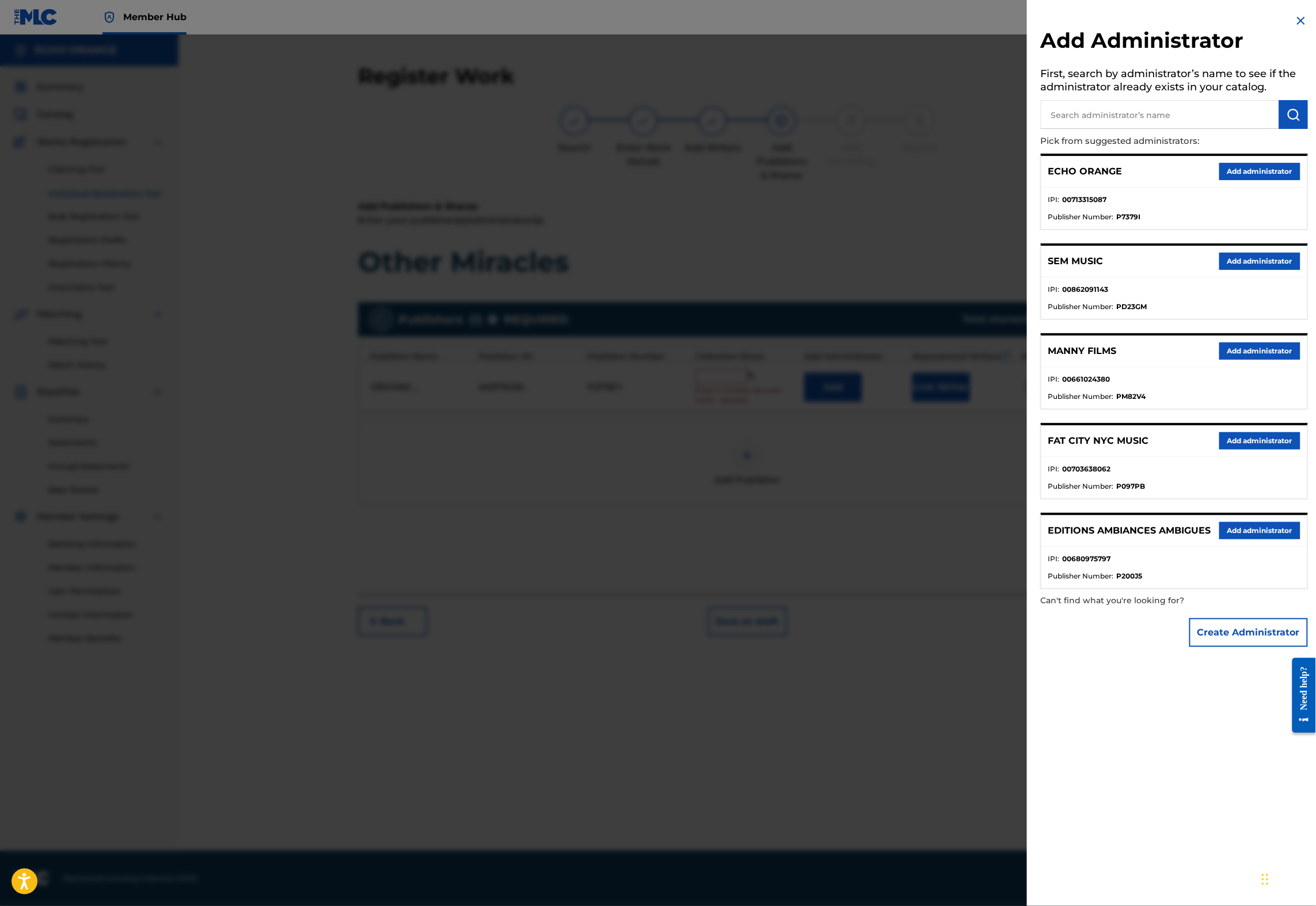
click at [1219, 180] on button "Add administrator" at bounding box center [1259, 171] width 81 height 18
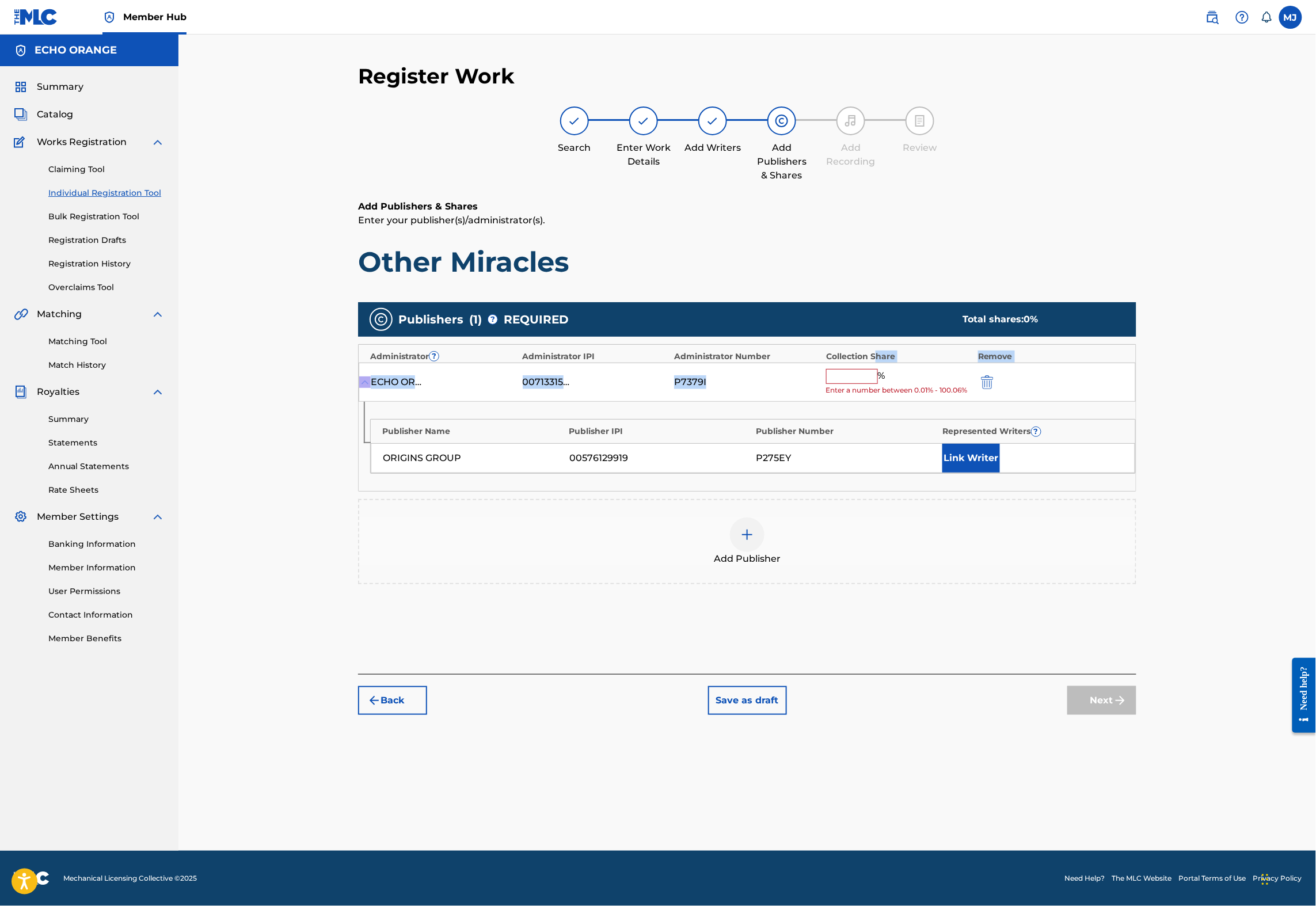
click at [911, 400] on div "Administrator ? Administrator IPI Administrator Number Collection Share Remove …" at bounding box center [746, 418] width 778 height 148
click at [877, 384] on input "text" at bounding box center [851, 376] width 52 height 15
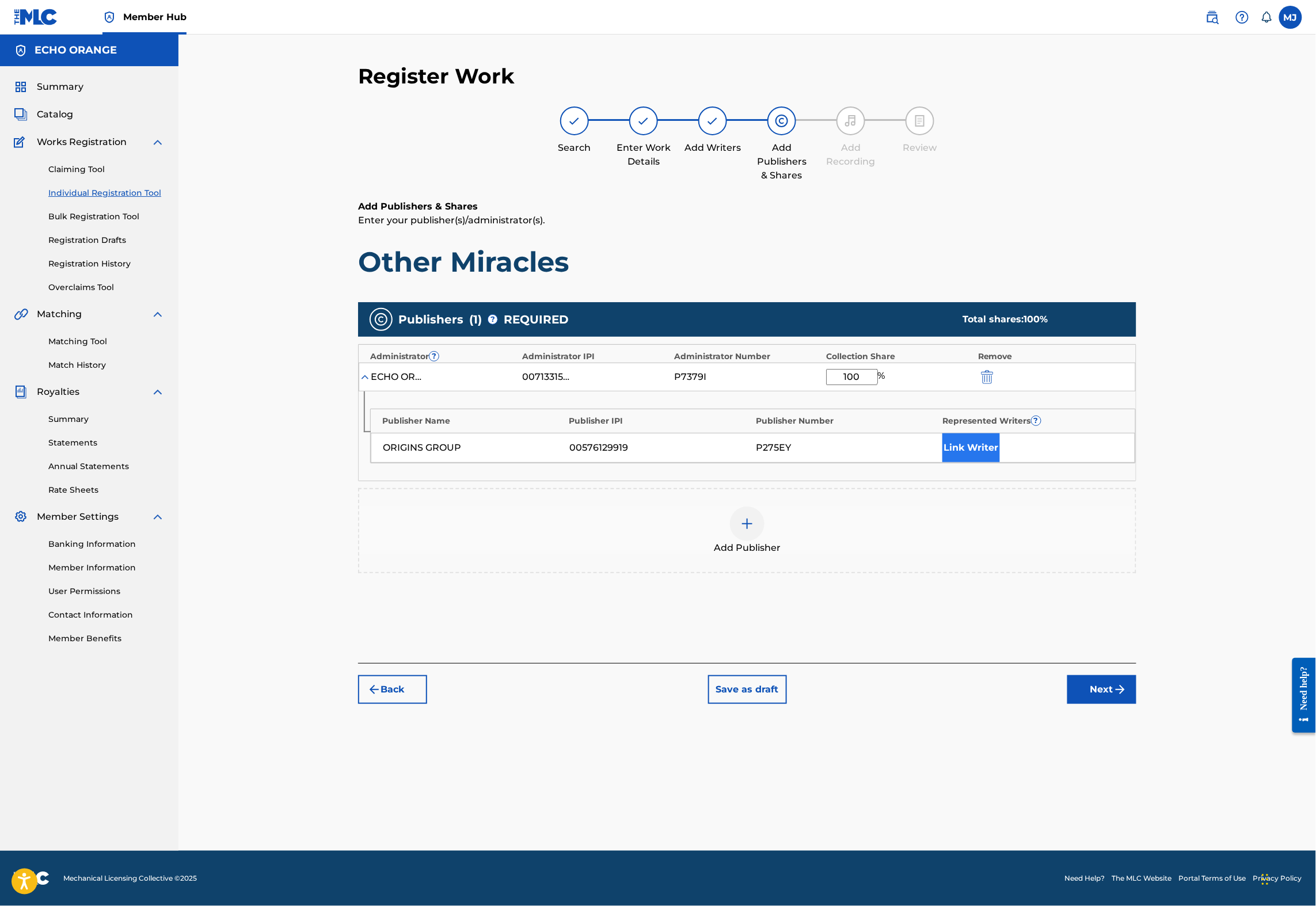
type input "100"
click at [1000, 462] on button "Link Writer" at bounding box center [971, 448] width 58 height 29
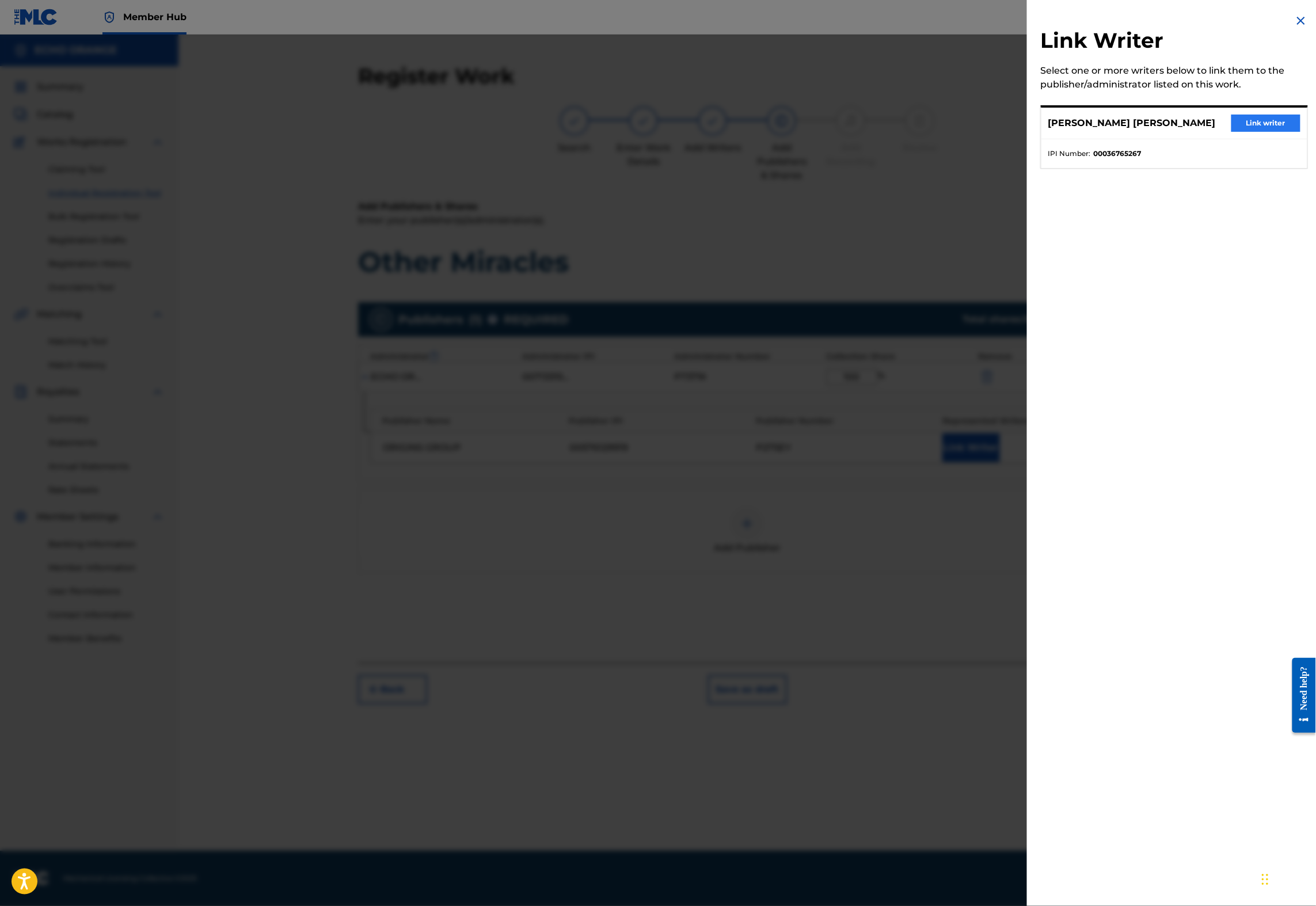
click at [1251, 129] on button "Link writer" at bounding box center [1265, 123] width 69 height 18
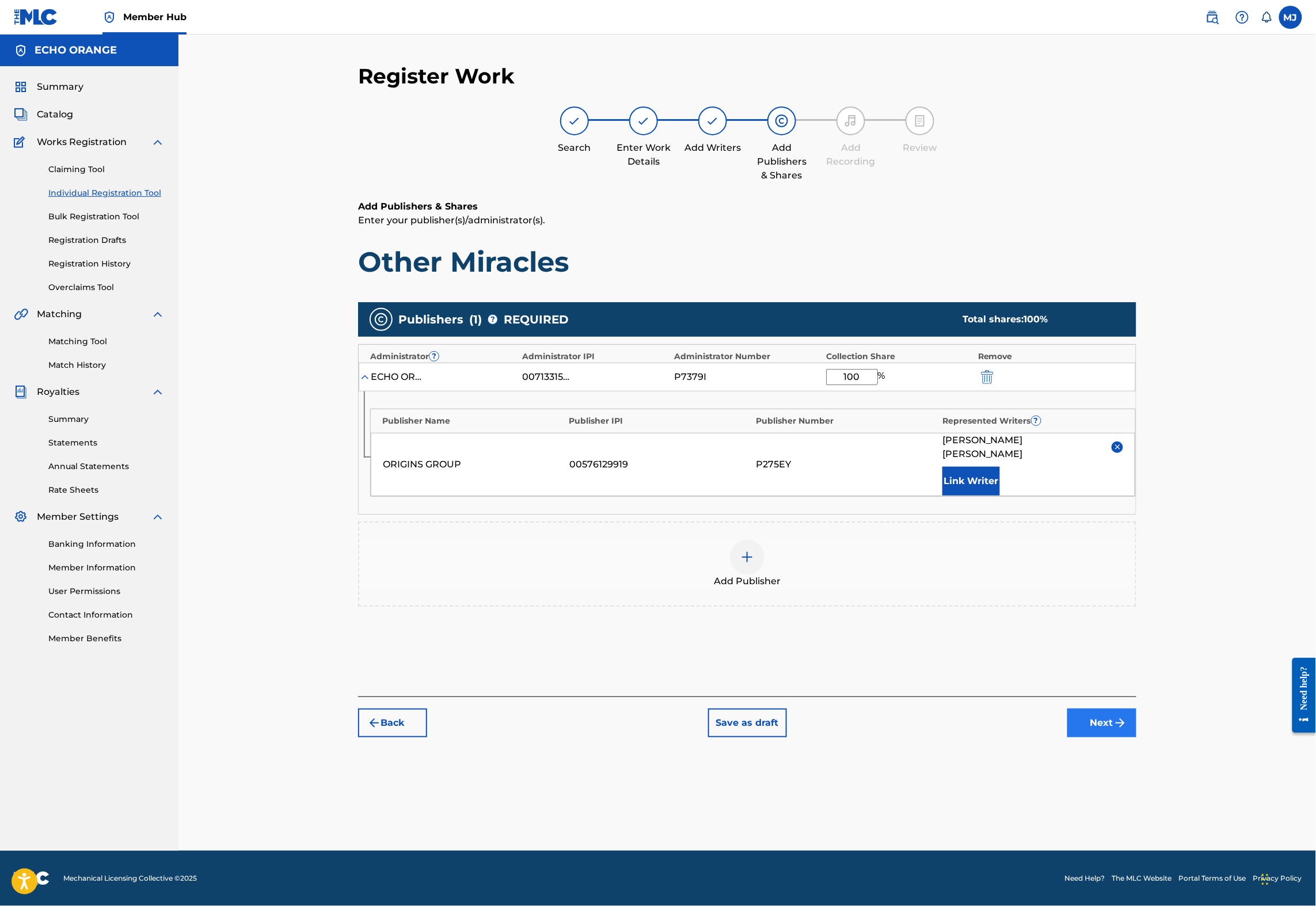
click at [1136, 737] on button "Next" at bounding box center [1102, 723] width 69 height 29
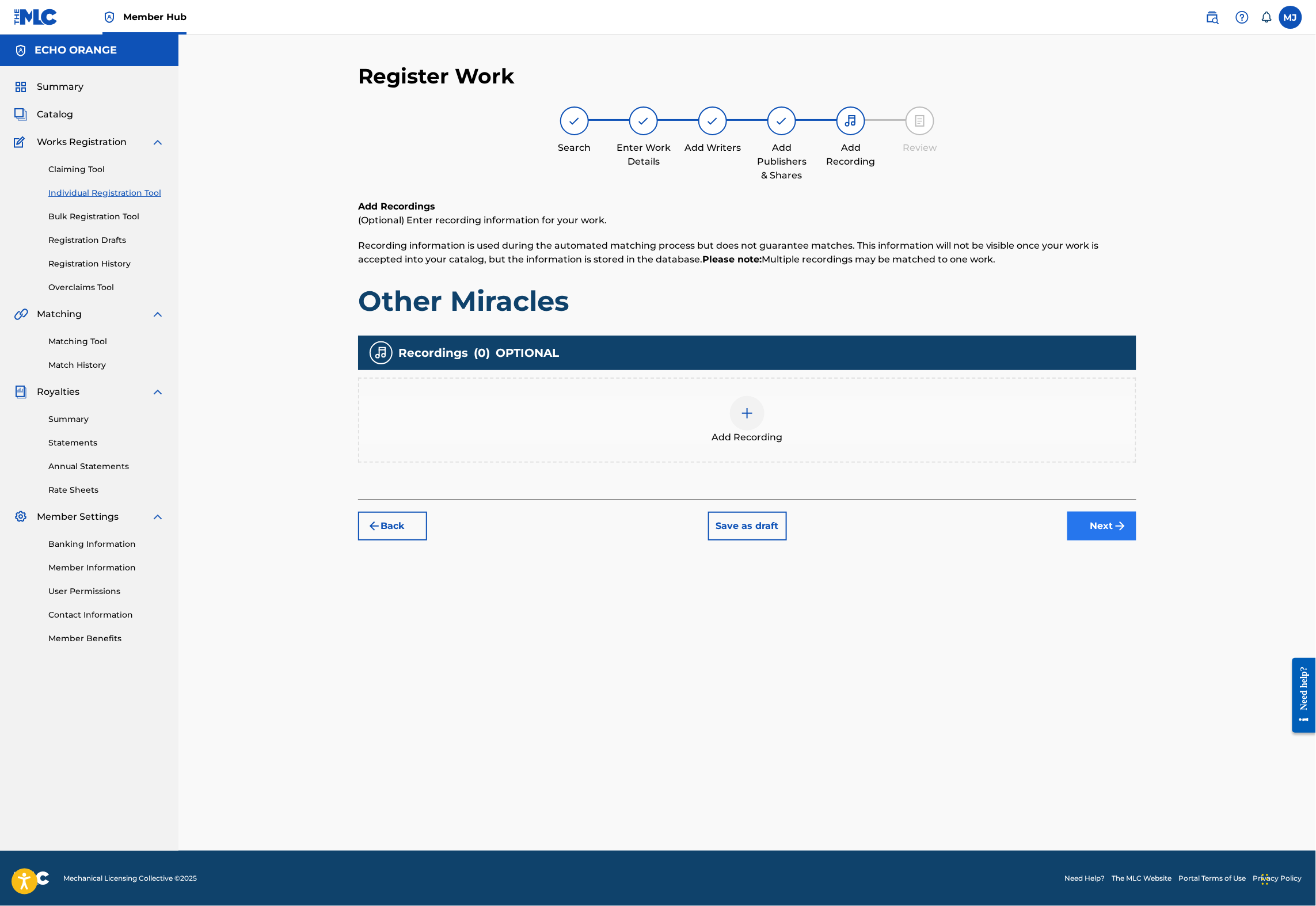
click at [1136, 541] on button "Next" at bounding box center [1102, 526] width 69 height 29
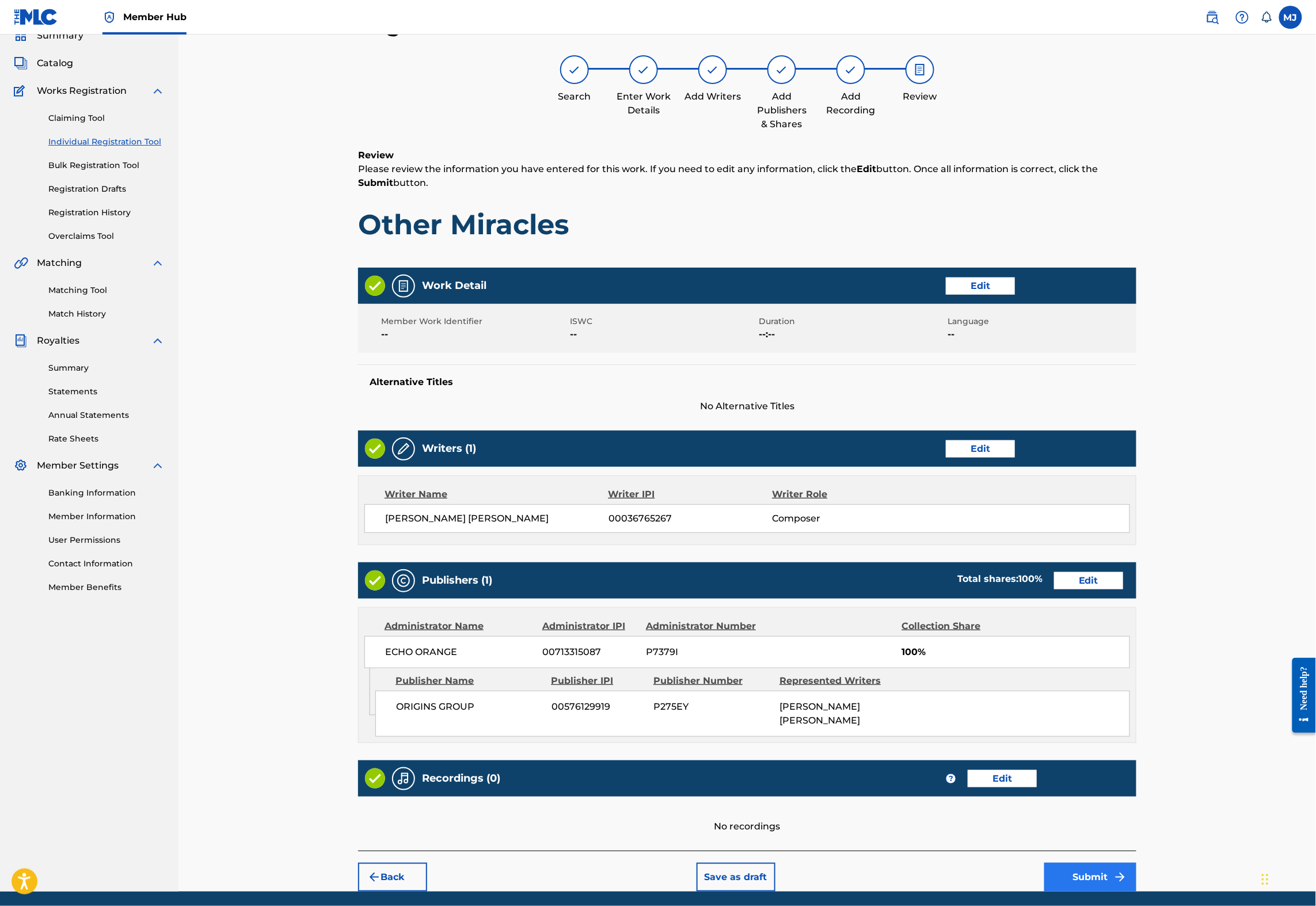
scroll to position [199, 0]
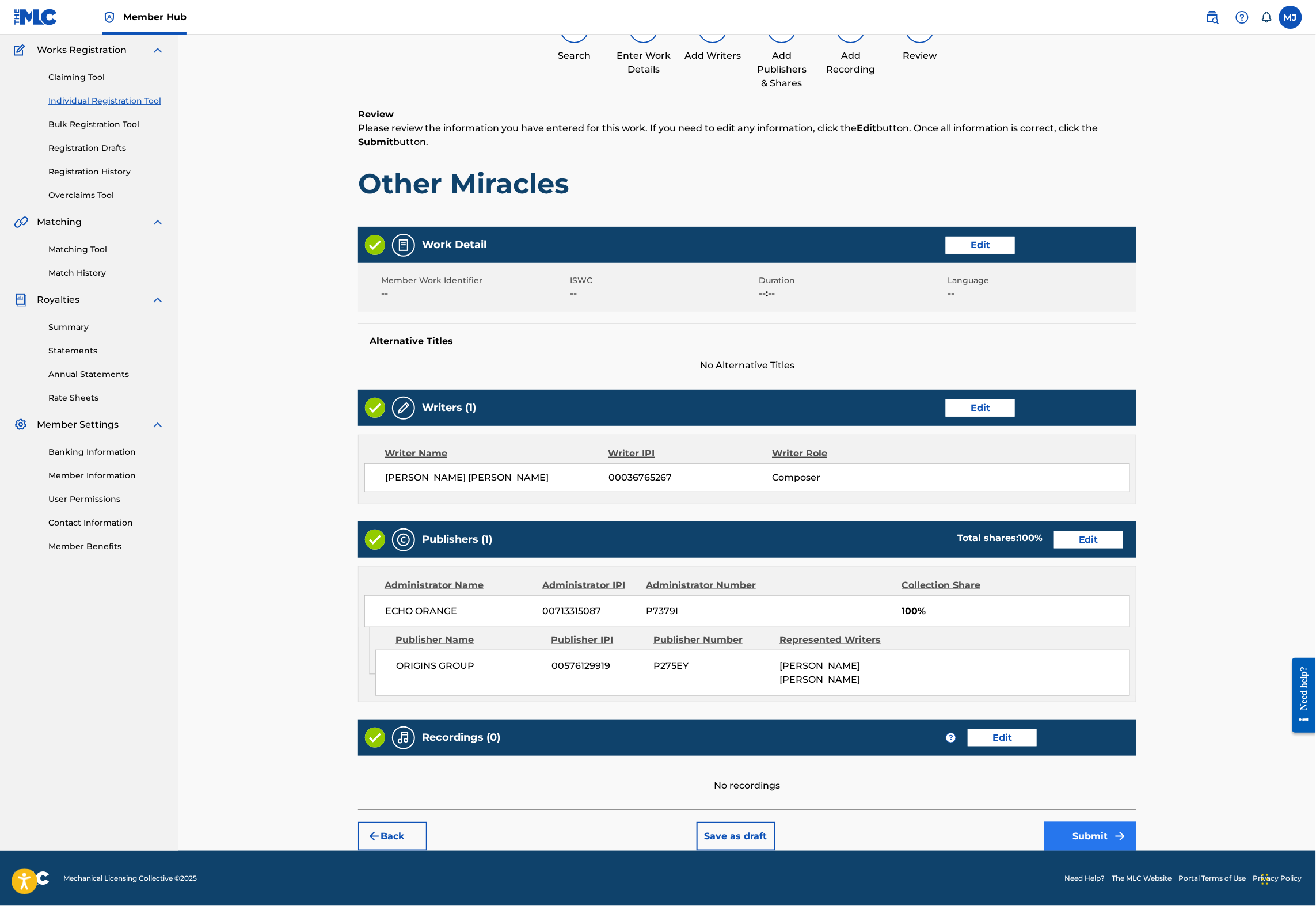
click at [1136, 828] on button "Submit" at bounding box center [1090, 837] width 92 height 29
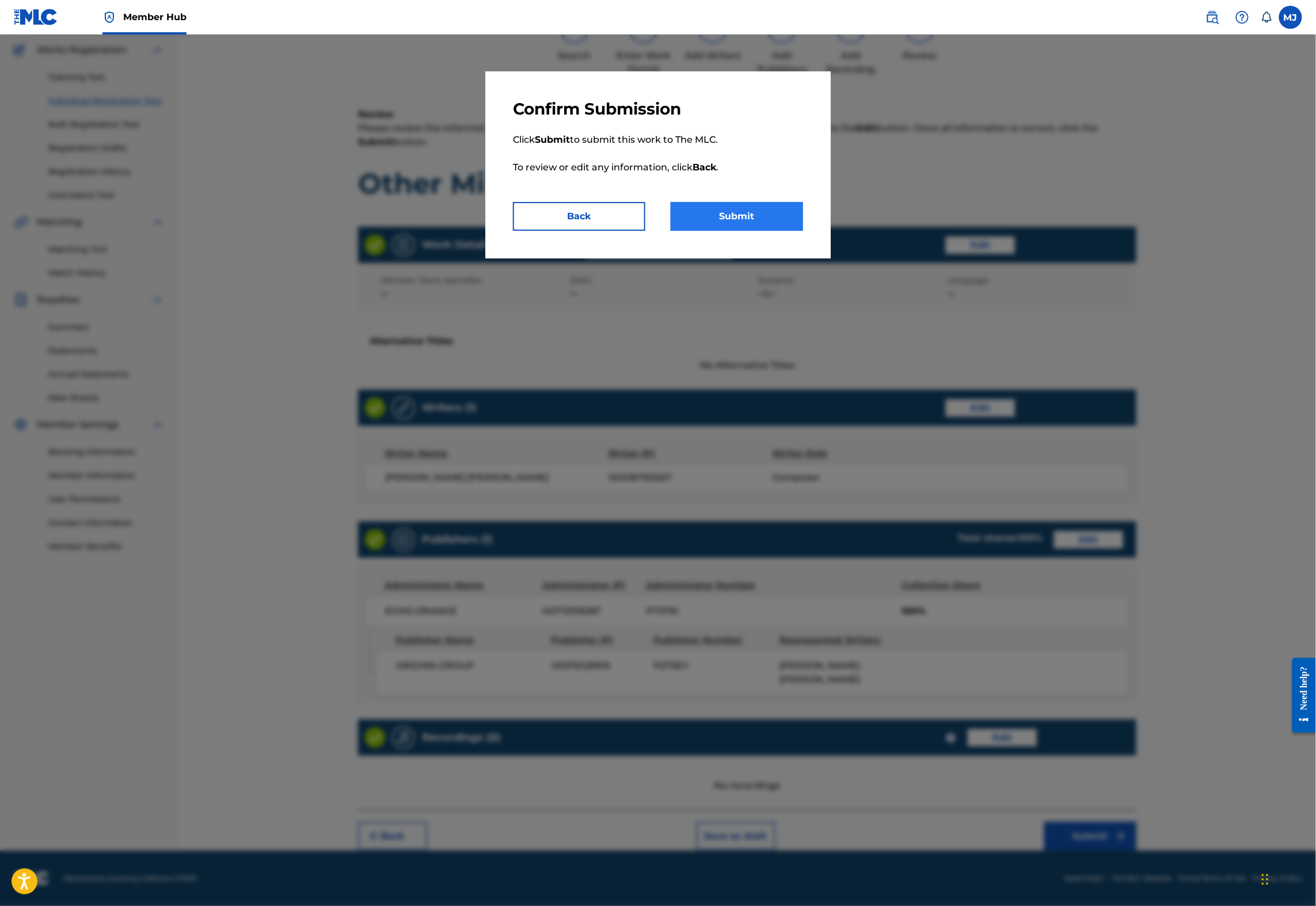
click at [735, 231] on button "Submit" at bounding box center [736, 216] width 133 height 29
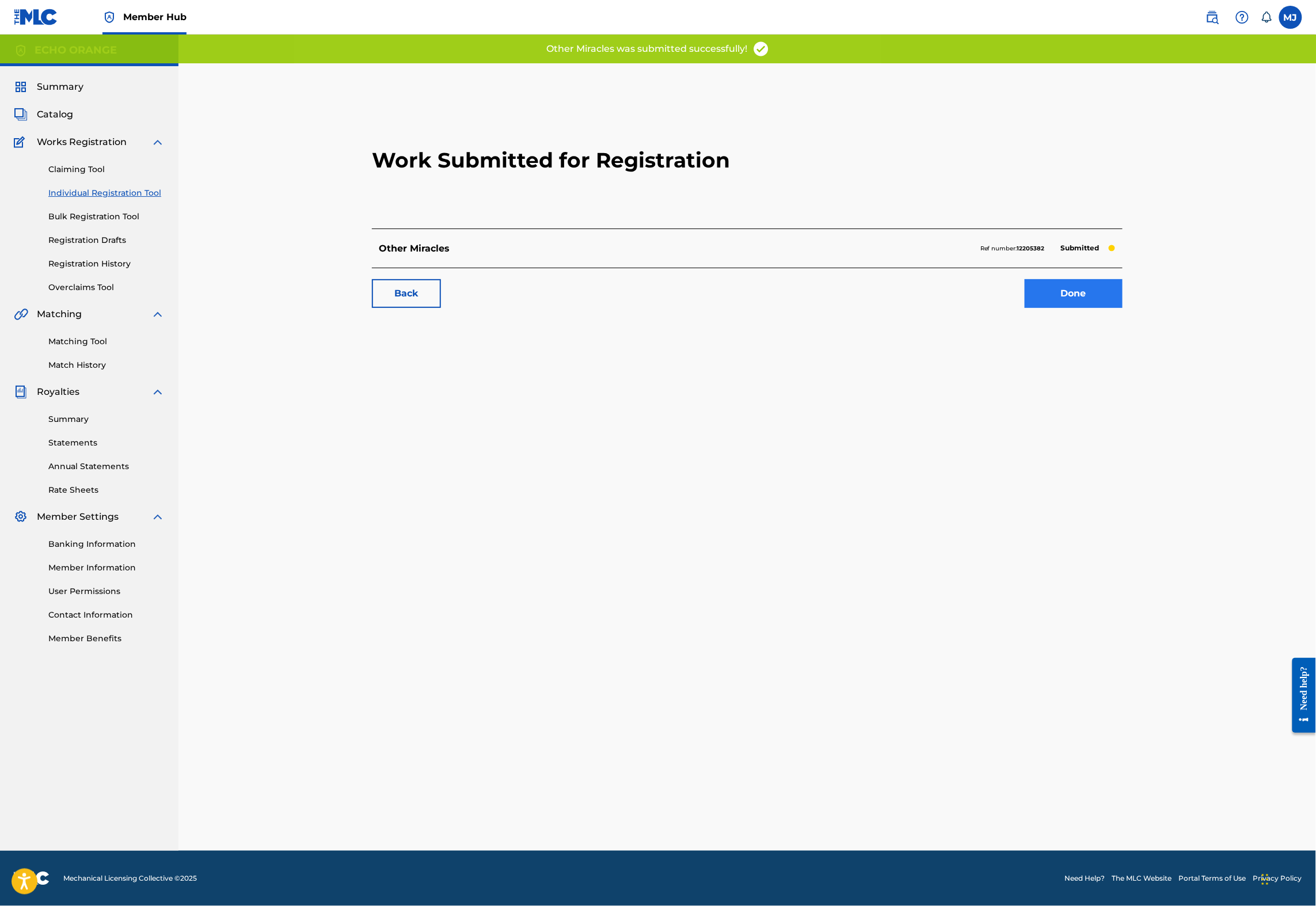
click at [1123, 308] on link "Done" at bounding box center [1072, 294] width 98 height 29
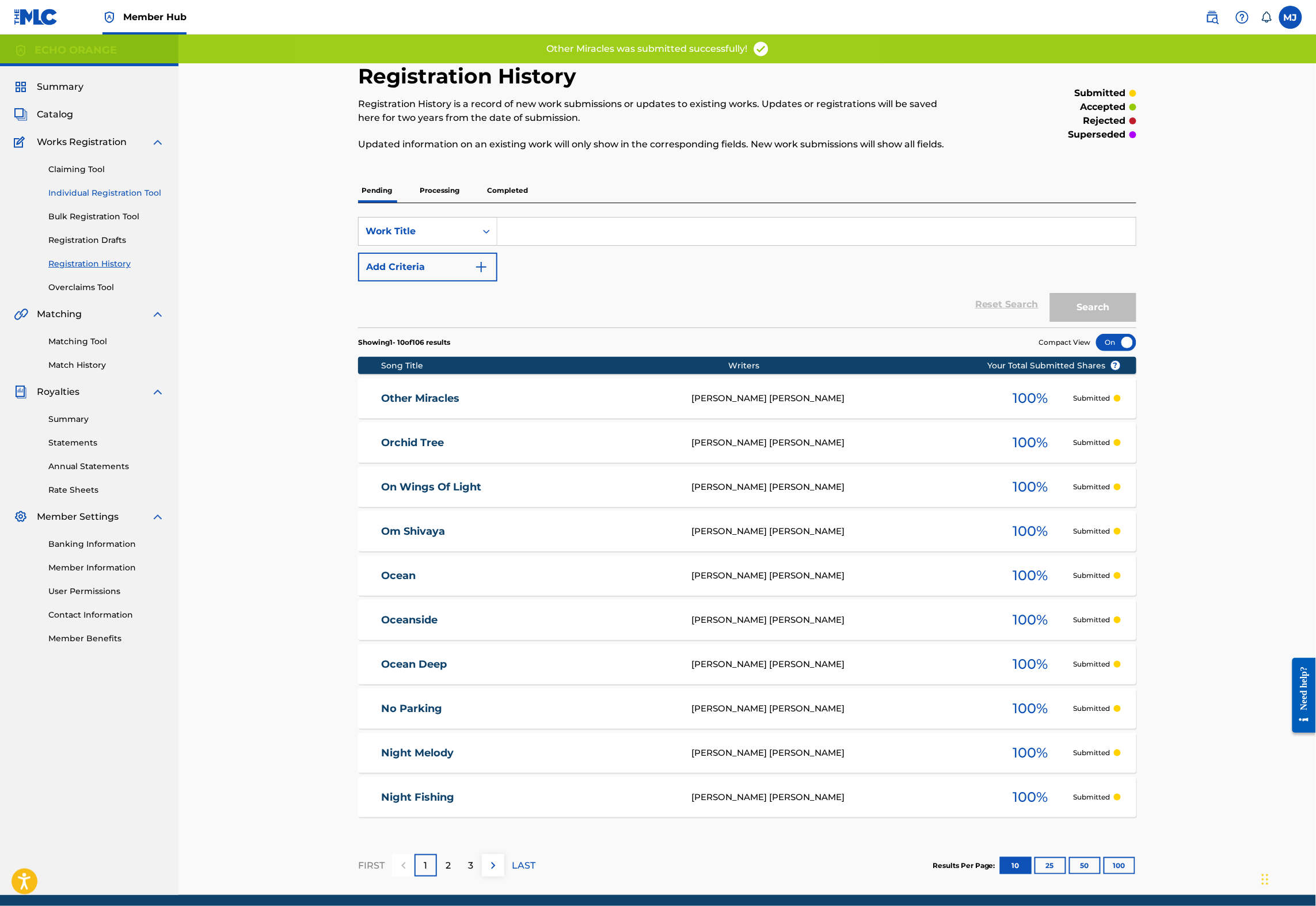
click at [164, 199] on link "Individual Registration Tool" at bounding box center [106, 193] width 116 height 12
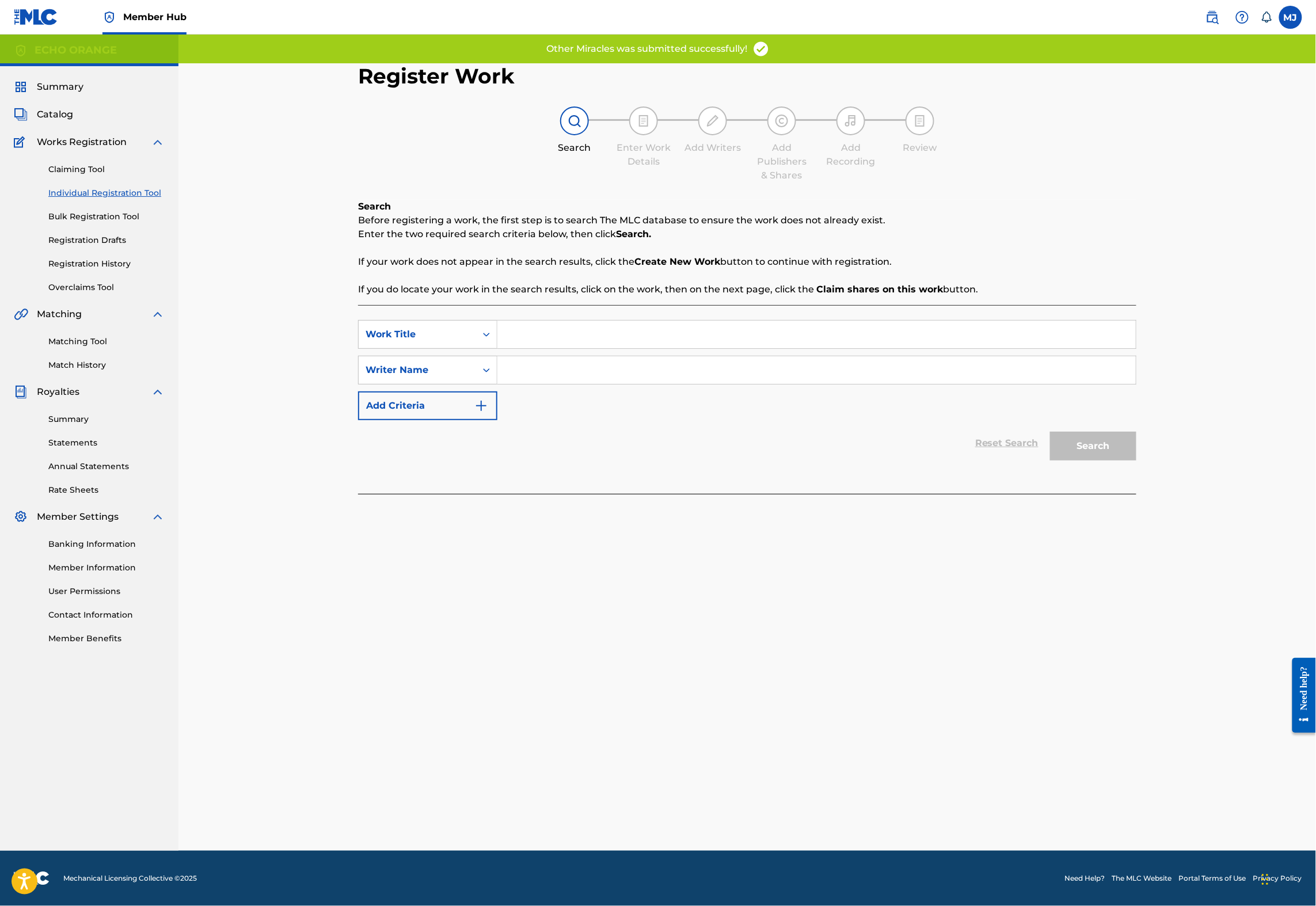
click at [614, 349] on input "Search Form" at bounding box center [816, 334] width 638 height 28
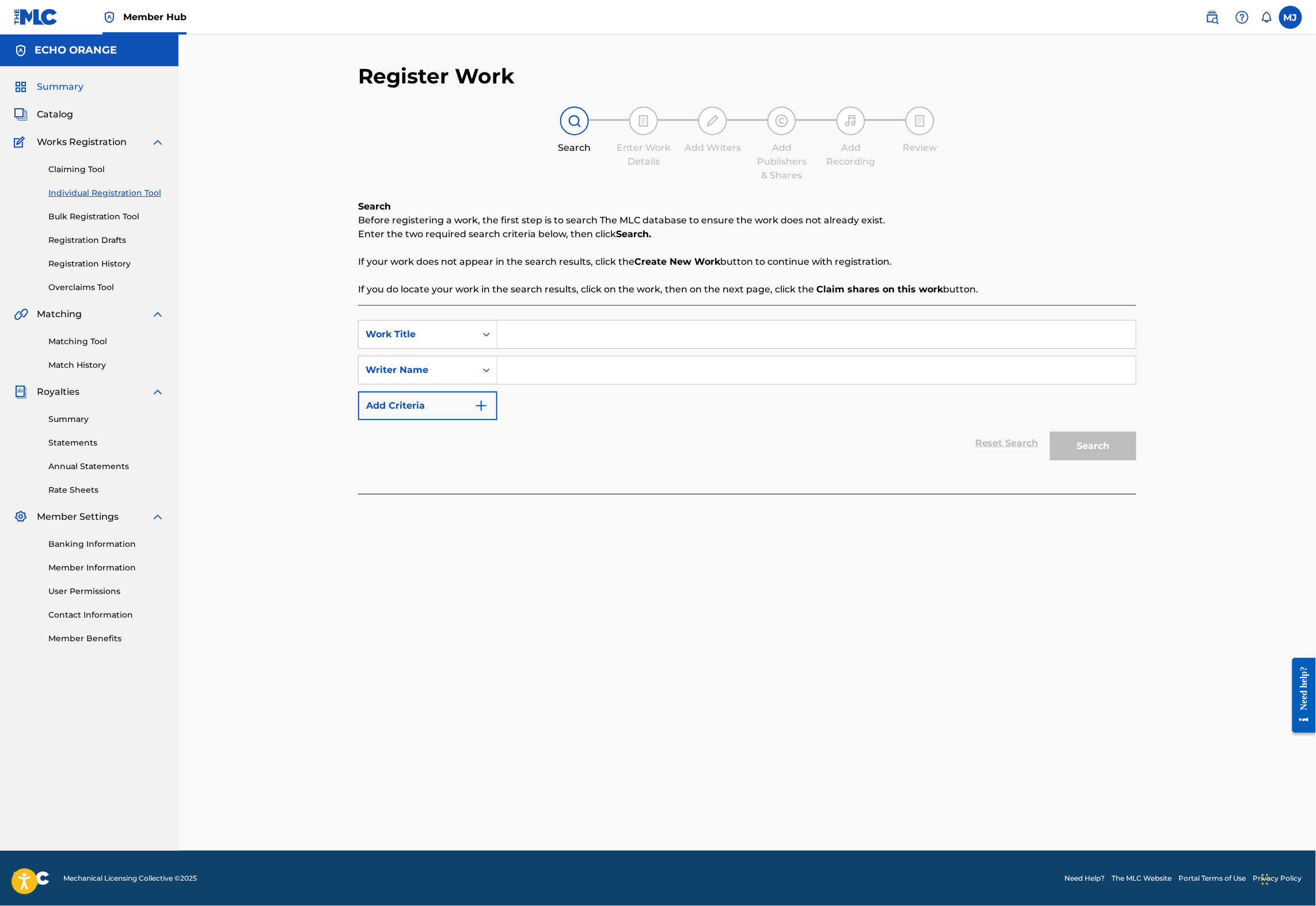
click at [60, 93] on span "Summary" at bounding box center [60, 87] width 47 height 14
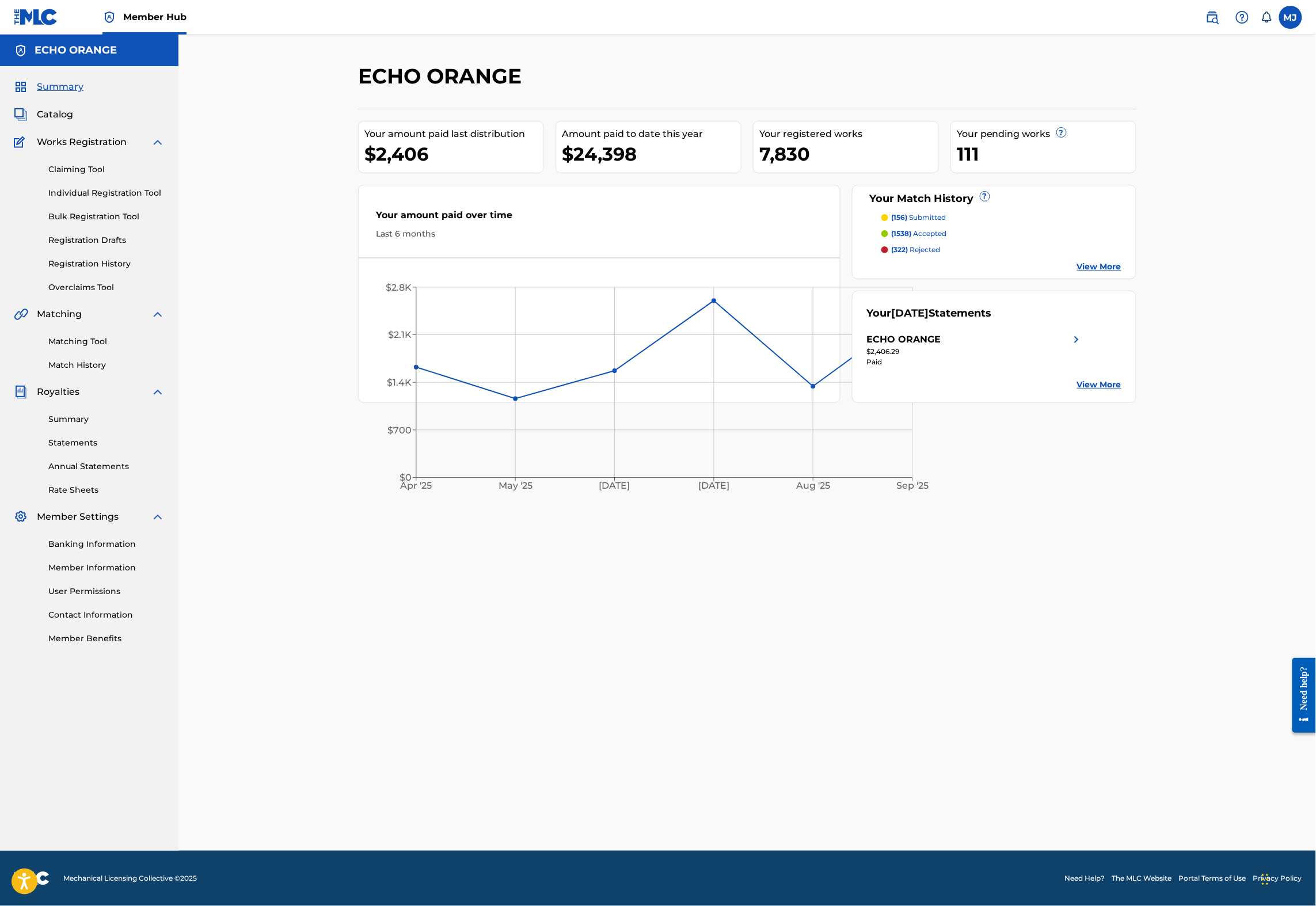
click at [83, 93] on span "Summary" at bounding box center [60, 87] width 47 height 14
click at [38, 25] on img at bounding box center [36, 17] width 44 height 17
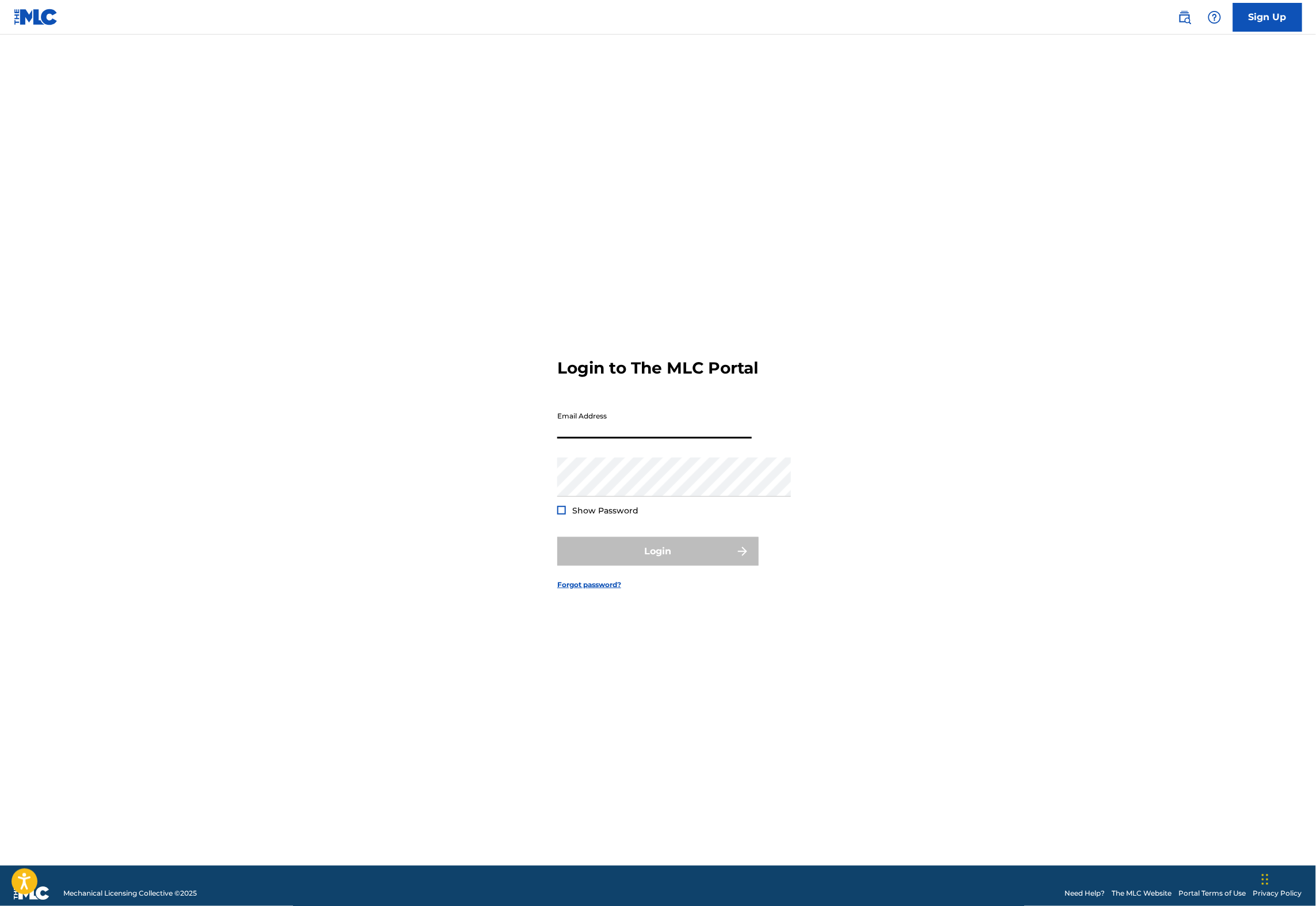
type input "[PERSON_NAME][EMAIL_ADDRESS][DOMAIN_NAME]"
click at [703, 566] on button "Login" at bounding box center [658, 551] width 202 height 29
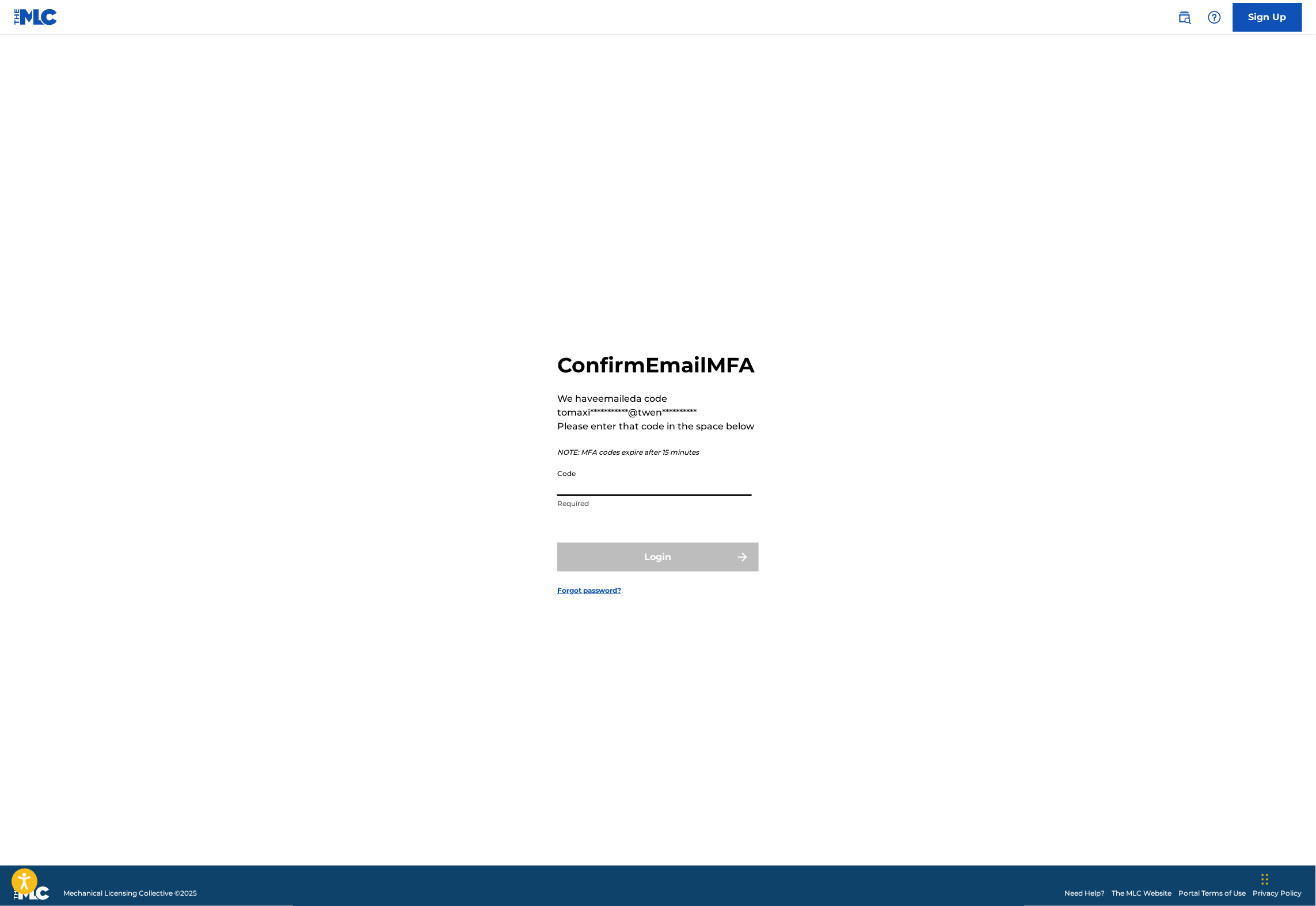
click at [677, 475] on input "Code" at bounding box center [654, 480] width 194 height 33
click at [654, 477] on input "Code" at bounding box center [654, 480] width 194 height 33
paste input "980452"
type input "980452"
drag, startPoint x: 685, startPoint y: 597, endPoint x: 690, endPoint y: 590, distance: 8.6
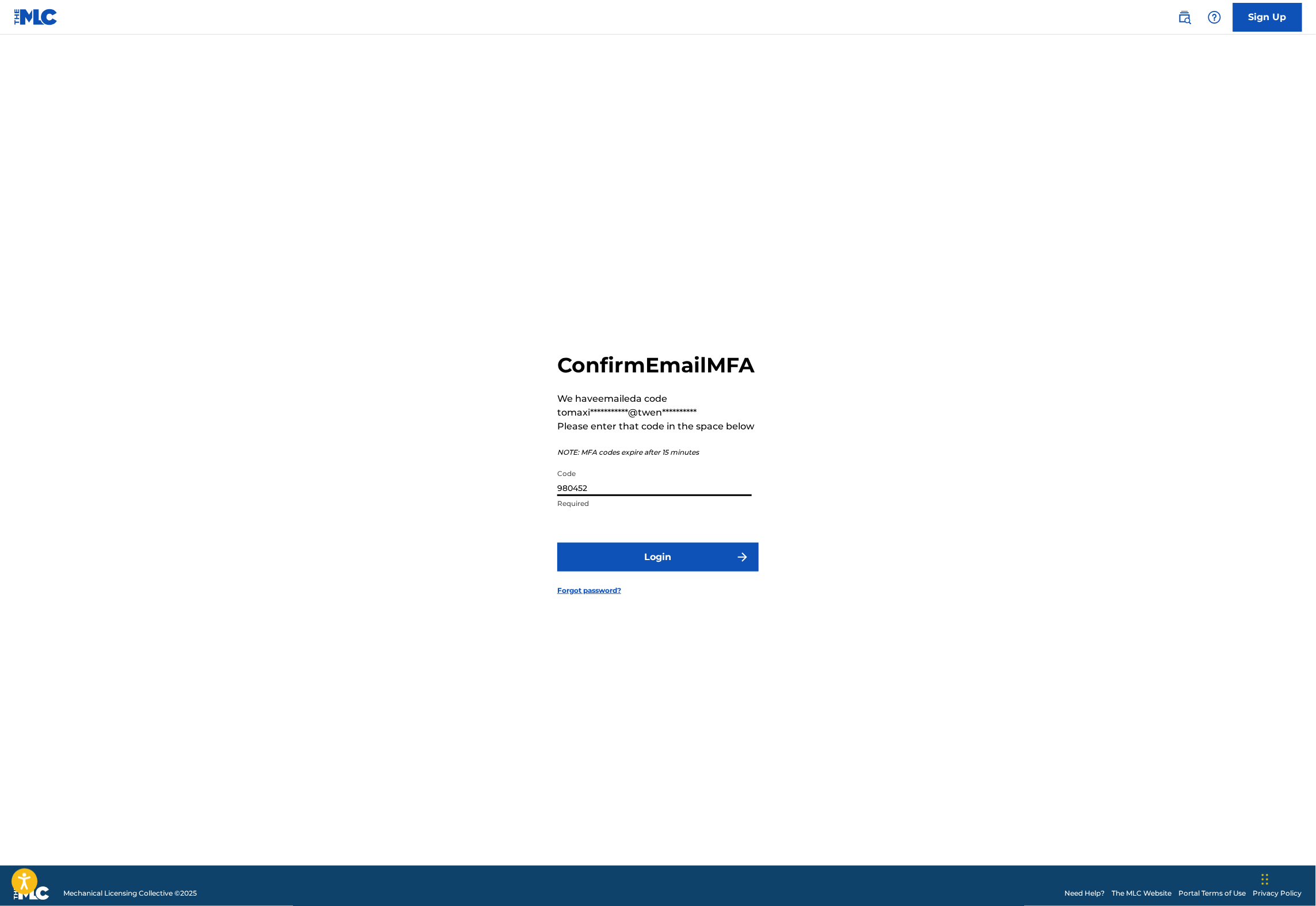
click at [685, 597] on form "**********" at bounding box center [658, 465] width 202 height 803
click at [692, 566] on button "Login" at bounding box center [658, 557] width 202 height 29
